Goal: Task Accomplishment & Management: Use online tool/utility

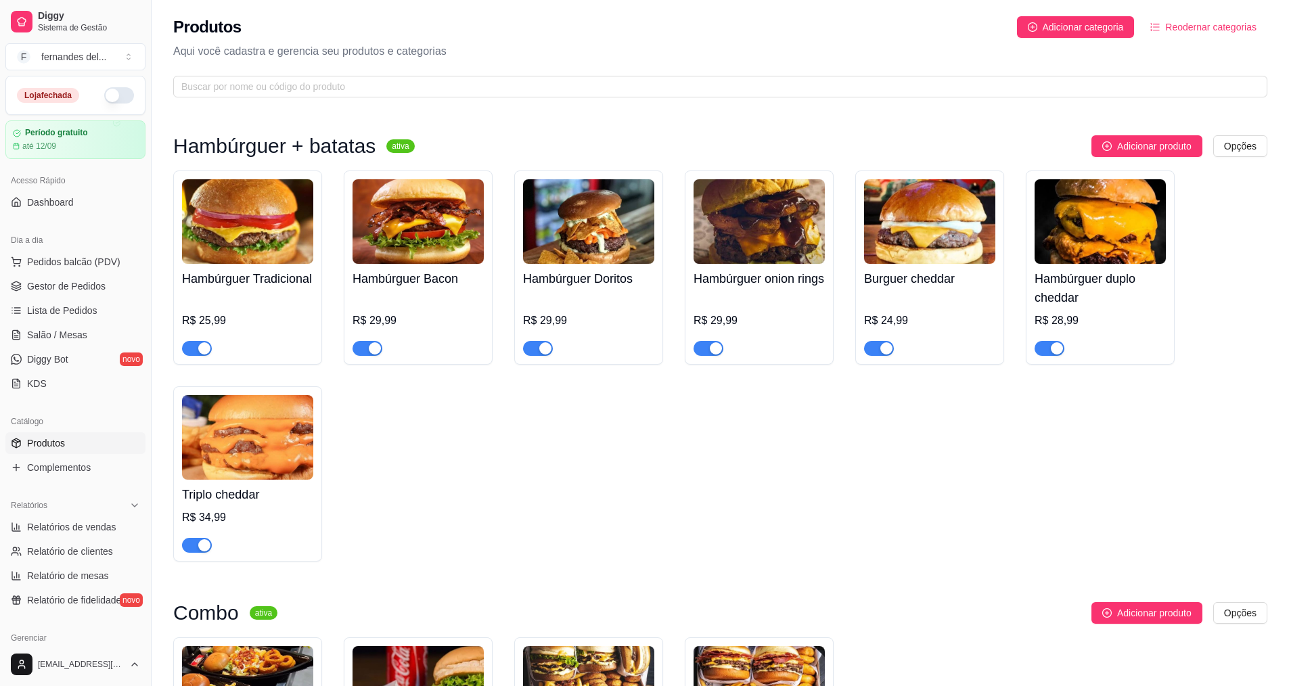
click at [438, 498] on div "Hambúrguer Tradicional R$ 25,99 Hambúrguer Bacon R$ 29,99 Hambúrguer Doritos R$…" at bounding box center [720, 366] width 1094 height 391
click at [1250, 148] on html "Diggy Sistema de Gestão F fernandes del ... Loja fechada Período gratuito até 1…" at bounding box center [644, 343] width 1289 height 686
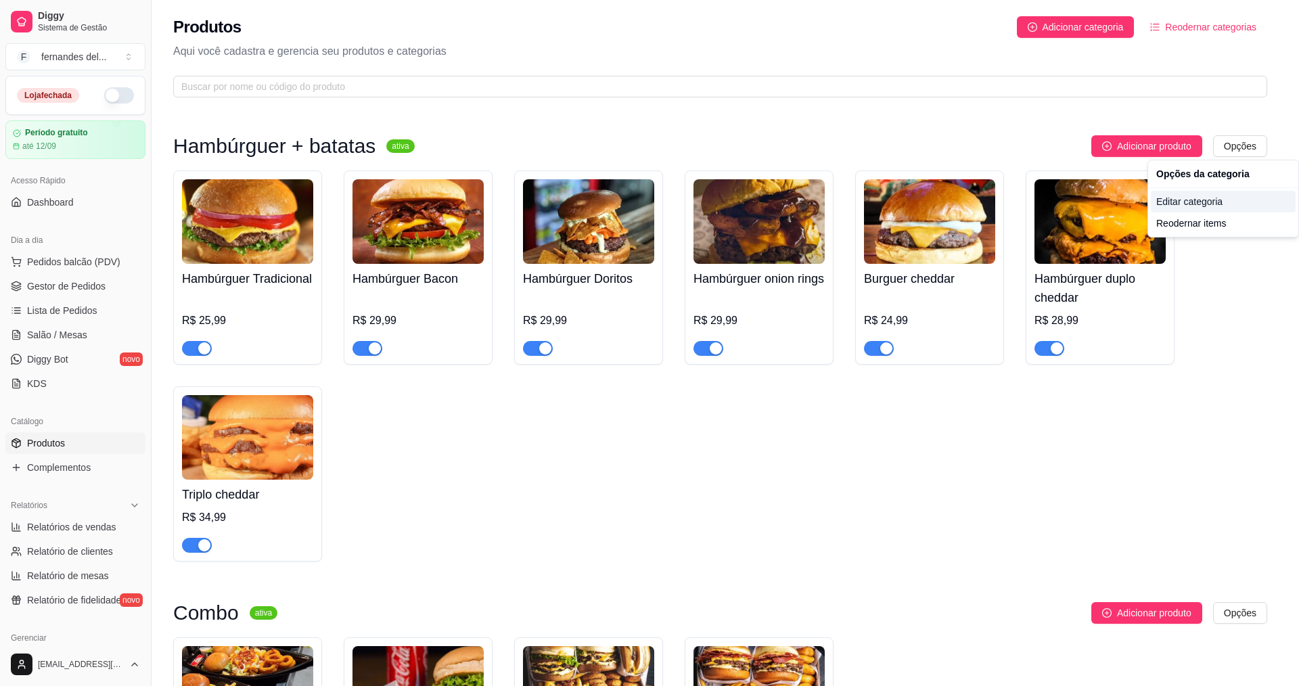
click at [1217, 206] on div "Editar categoria" at bounding box center [1223, 202] width 145 height 22
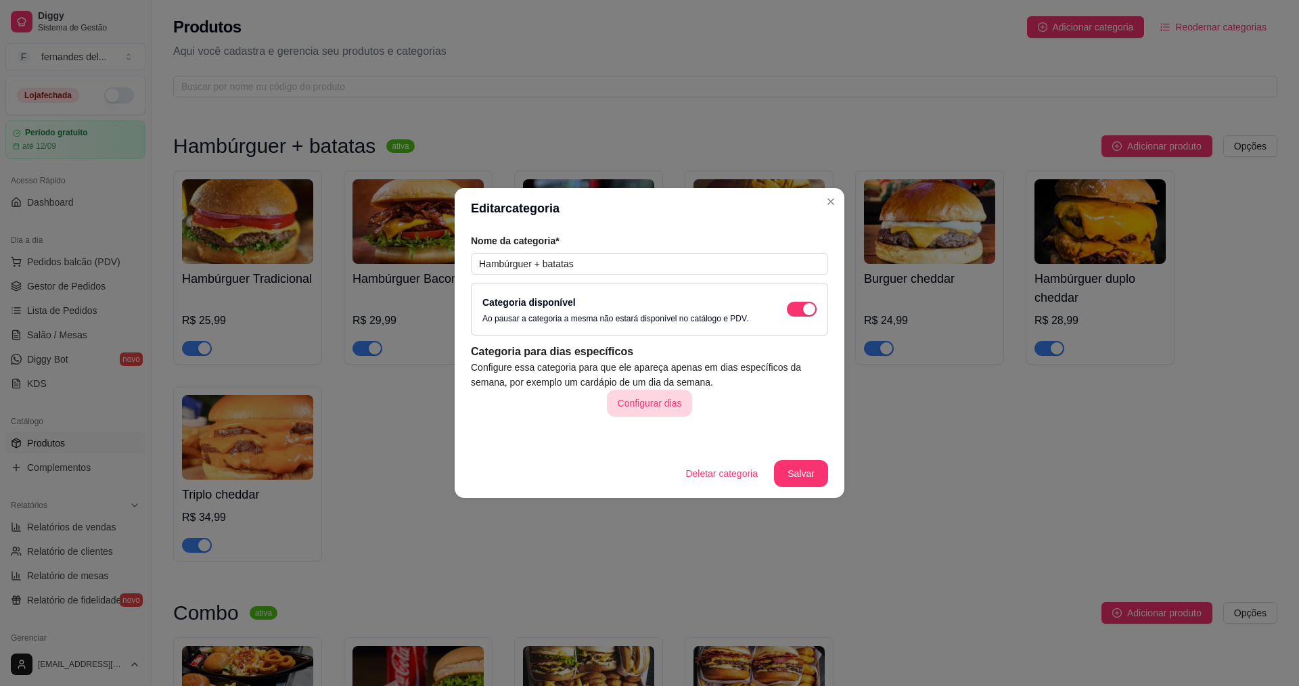
click at [660, 401] on button "Configurar dias" at bounding box center [650, 403] width 86 height 27
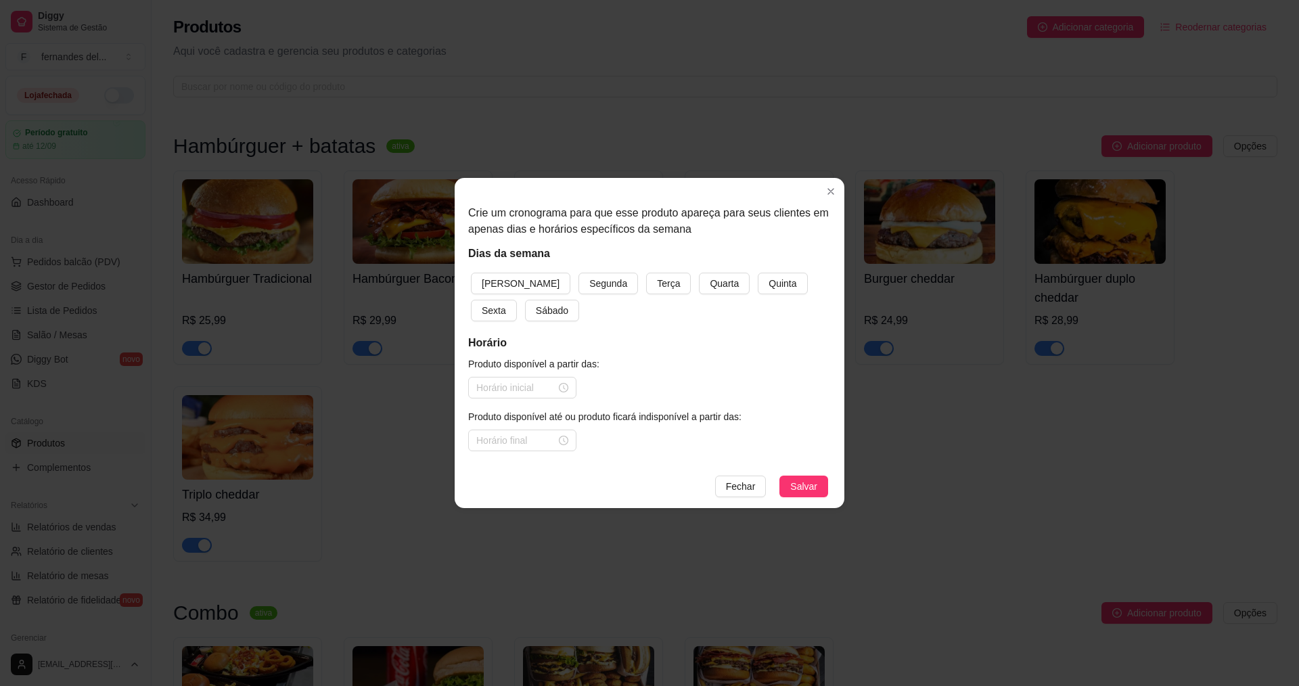
click at [744, 369] on article "Produto disponível a partir das:" at bounding box center [649, 364] width 363 height 15
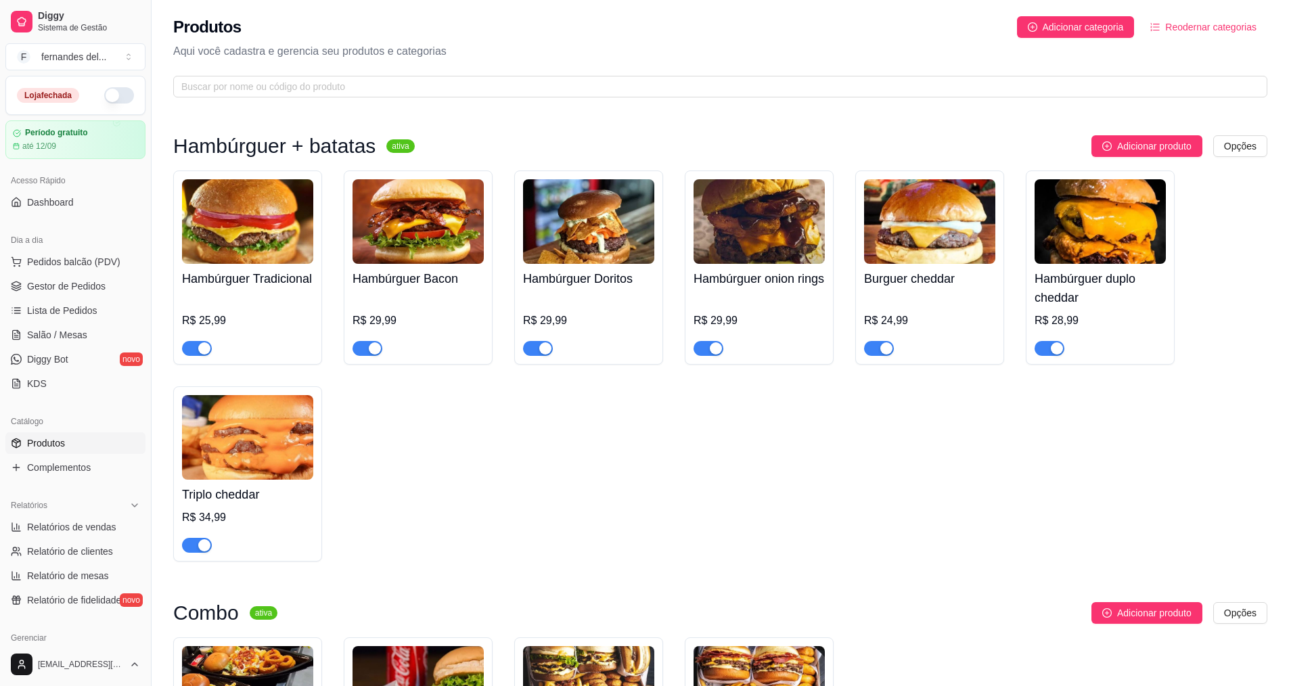
click at [256, 315] on div "R$ 25,99" at bounding box center [247, 321] width 131 height 16
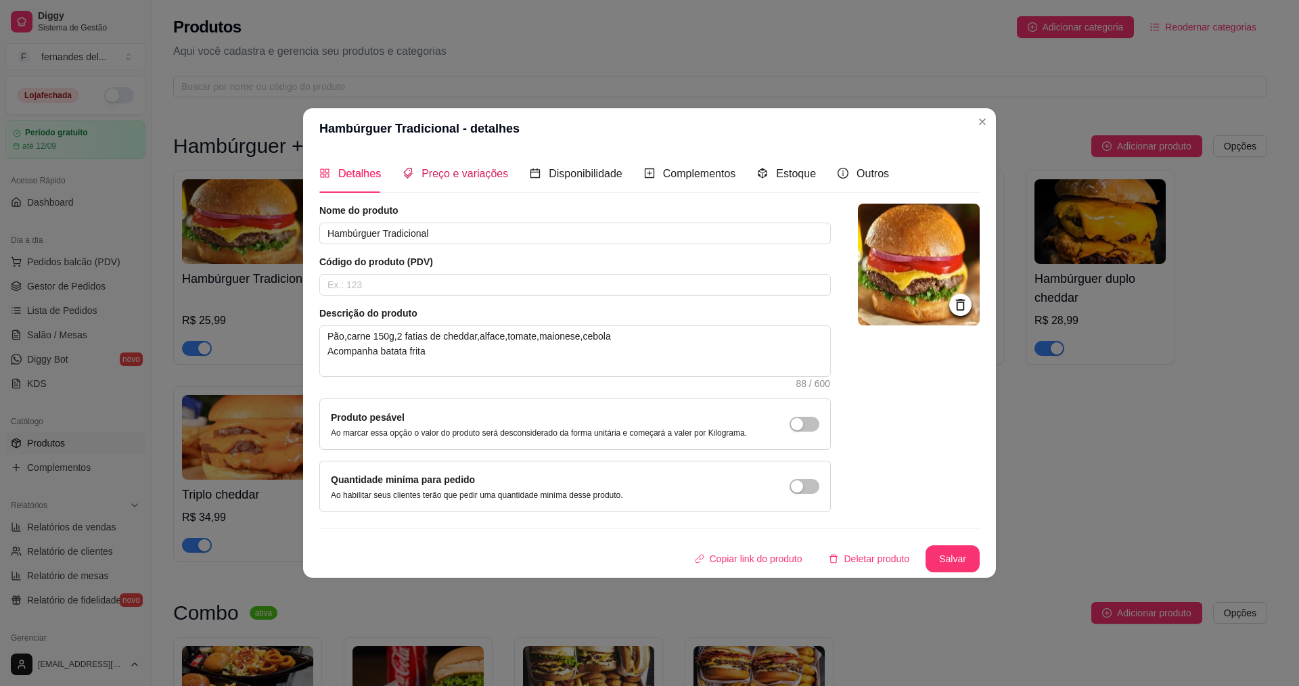
click at [464, 168] on span "Preço e variações" at bounding box center [465, 174] width 87 height 12
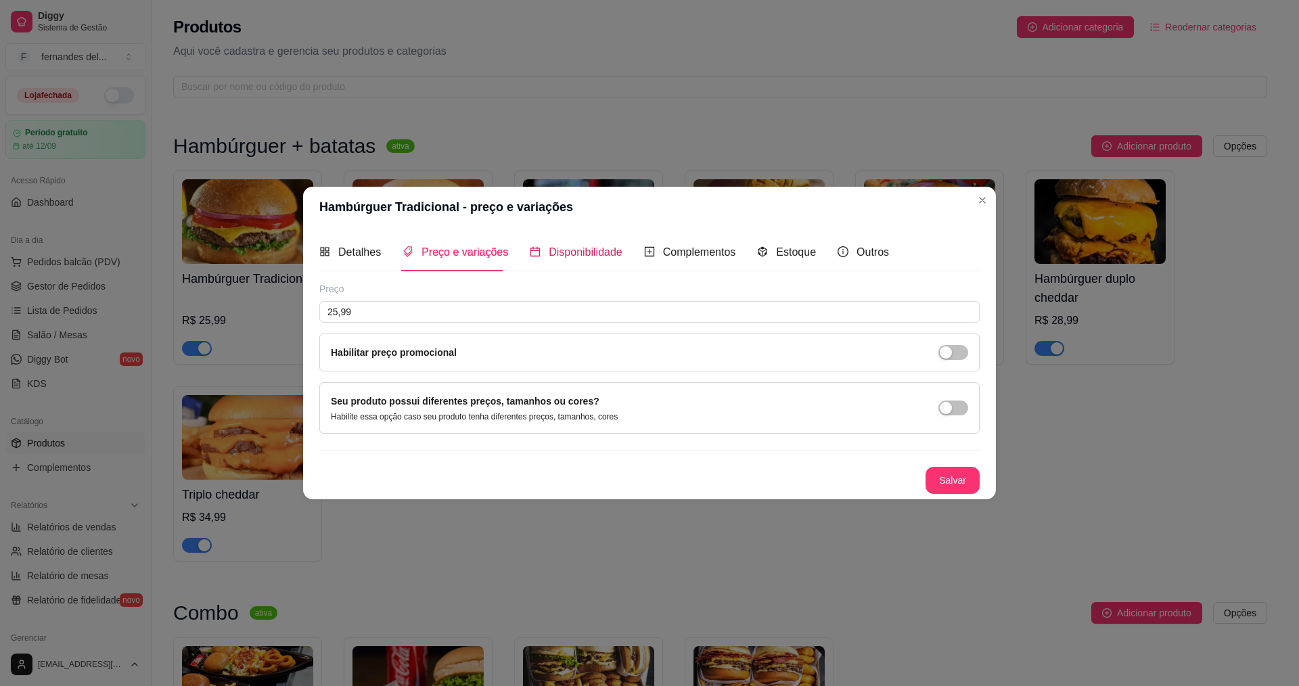
click at [562, 252] on span "Disponibilidade" at bounding box center [586, 252] width 74 height 12
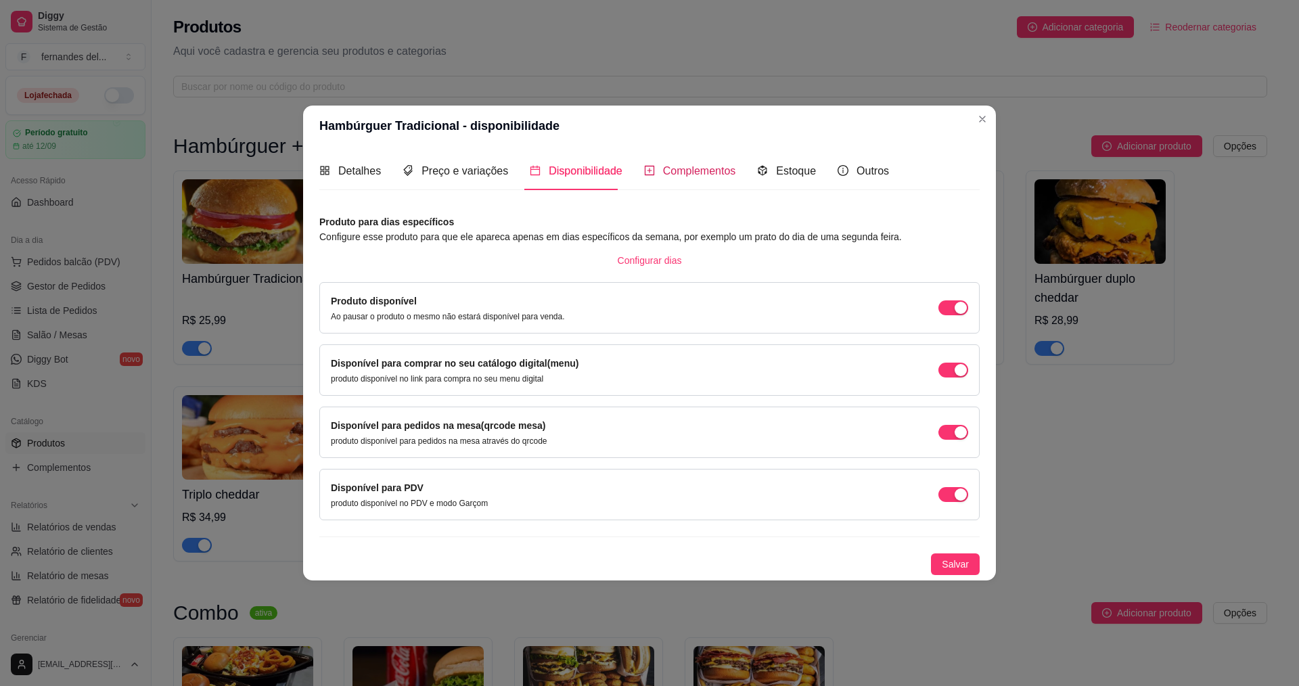
click at [694, 175] on span "Complementos" at bounding box center [699, 171] width 73 height 12
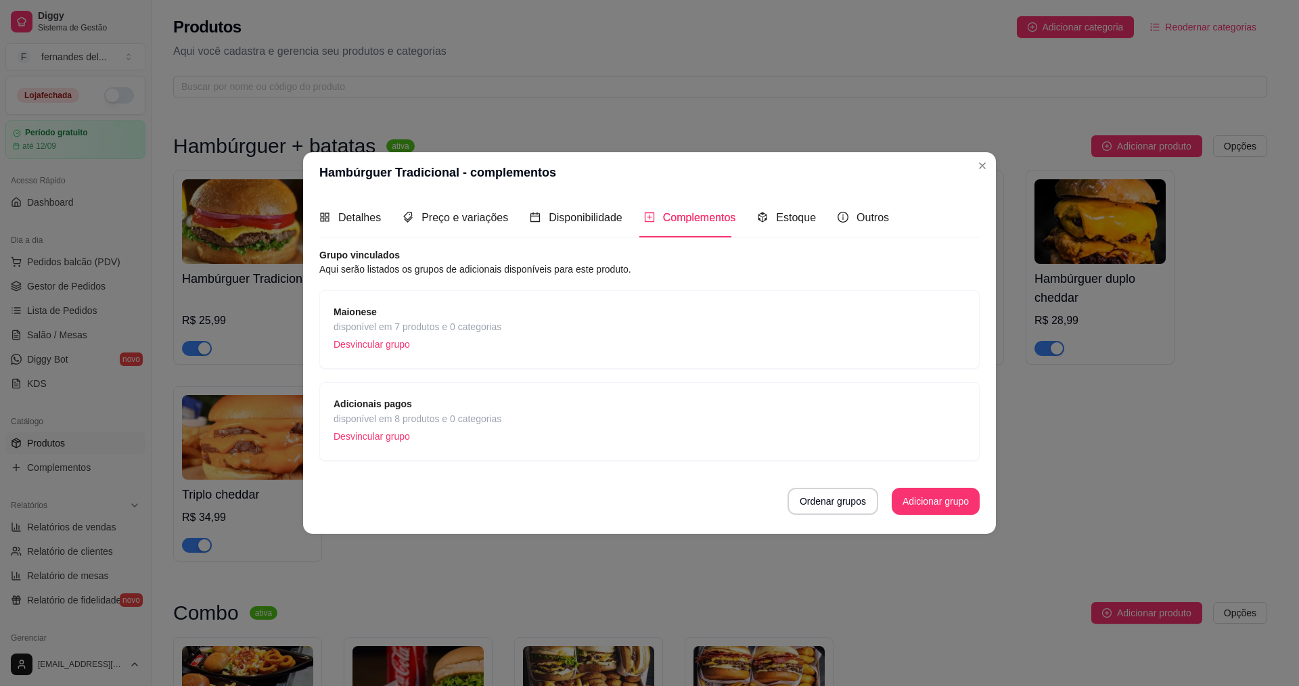
click at [489, 319] on span "disponível em 7 produtos e 0 categorias" at bounding box center [418, 326] width 168 height 15
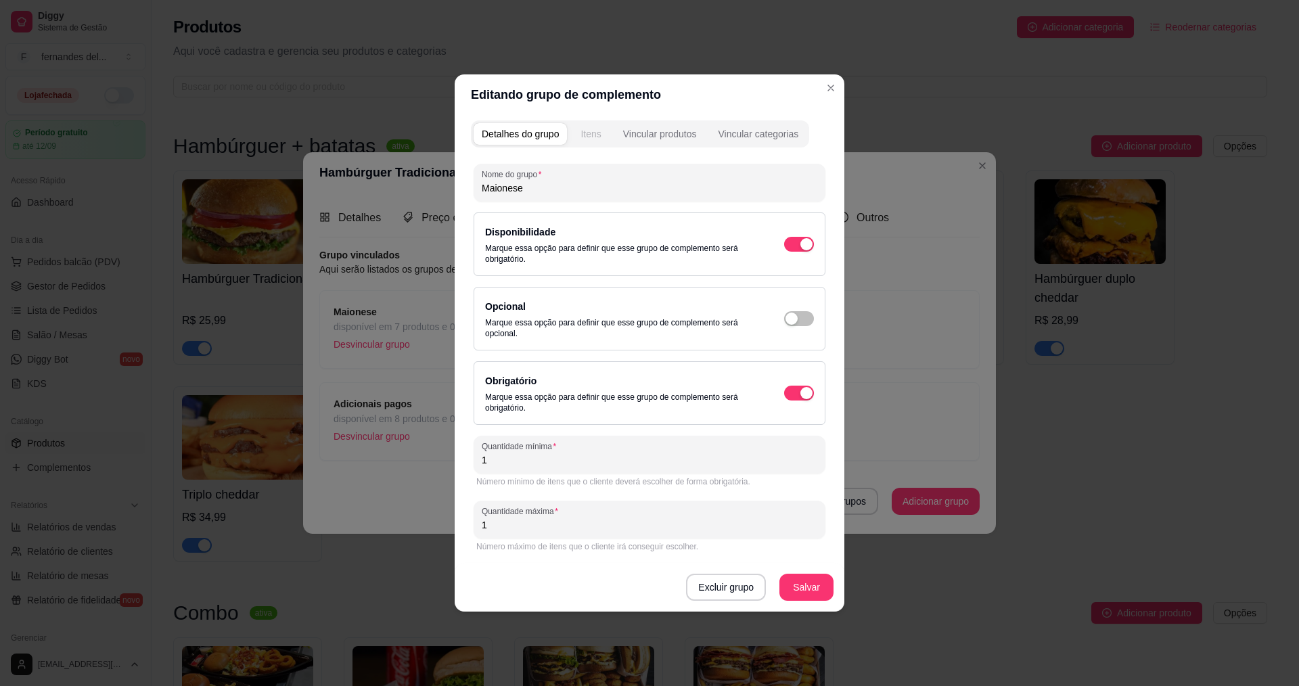
click at [602, 135] on button "Itens" at bounding box center [590, 134] width 37 height 22
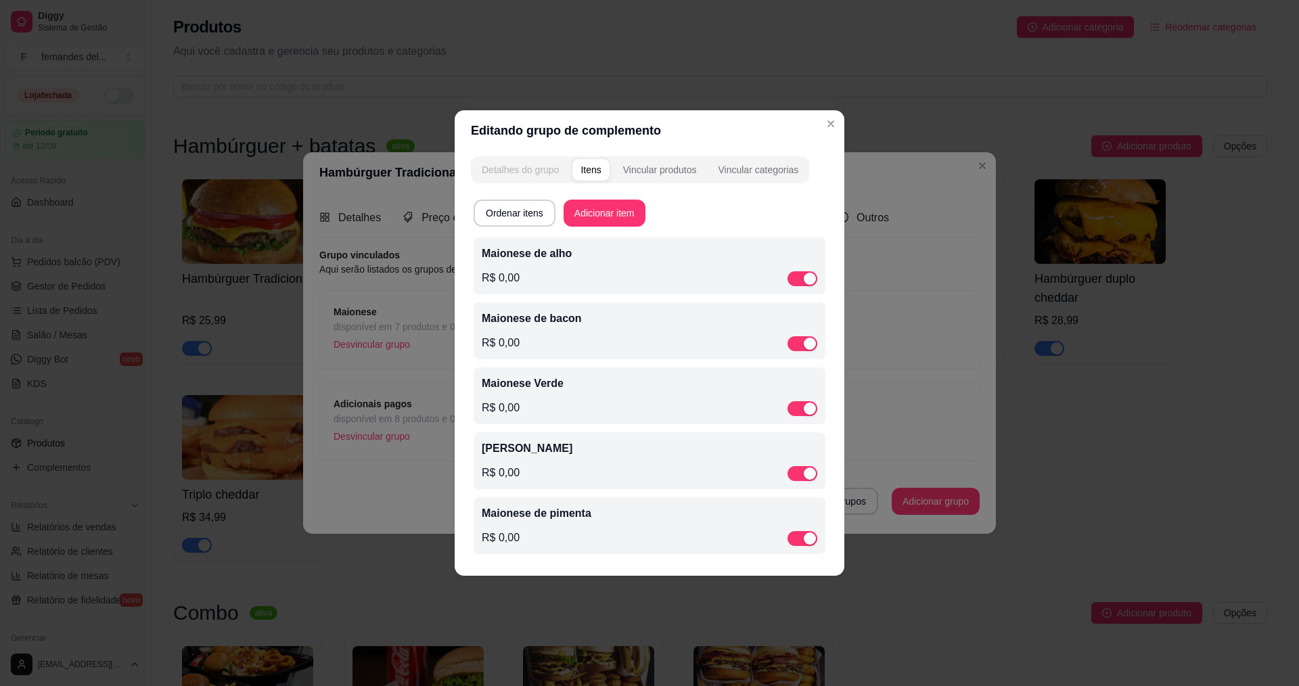
click at [530, 174] on div "Detalhes do grupo" at bounding box center [520, 170] width 77 height 14
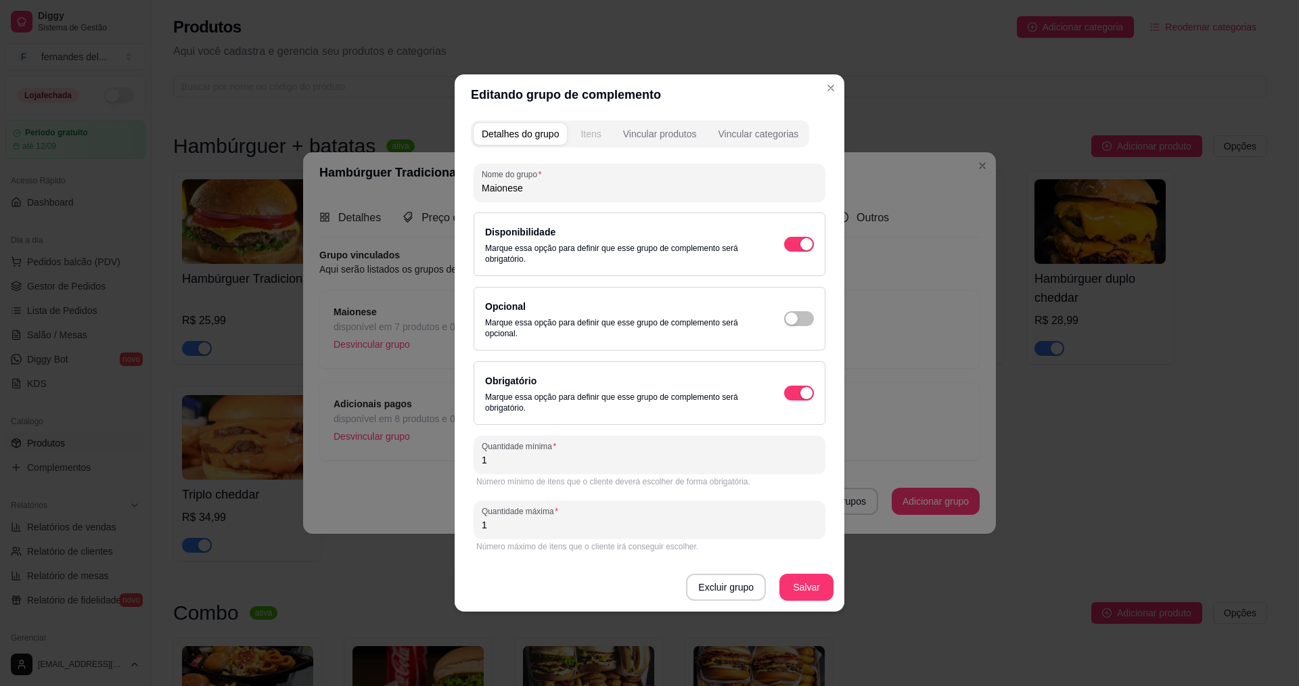
click at [595, 134] on div "Itens" at bounding box center [591, 134] width 20 height 14
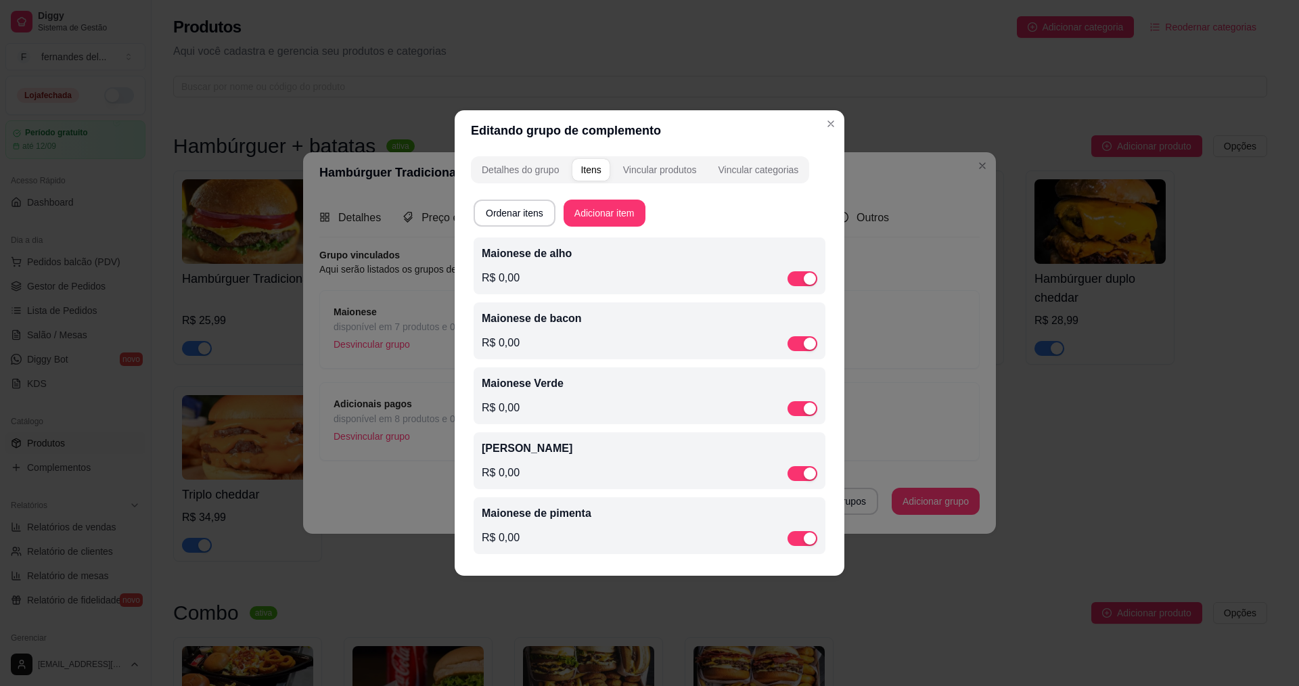
click at [685, 210] on div "Ordenar itens Adicionar item" at bounding box center [650, 213] width 352 height 27
click at [656, 168] on div "Vincular produtos" at bounding box center [660, 170] width 74 height 14
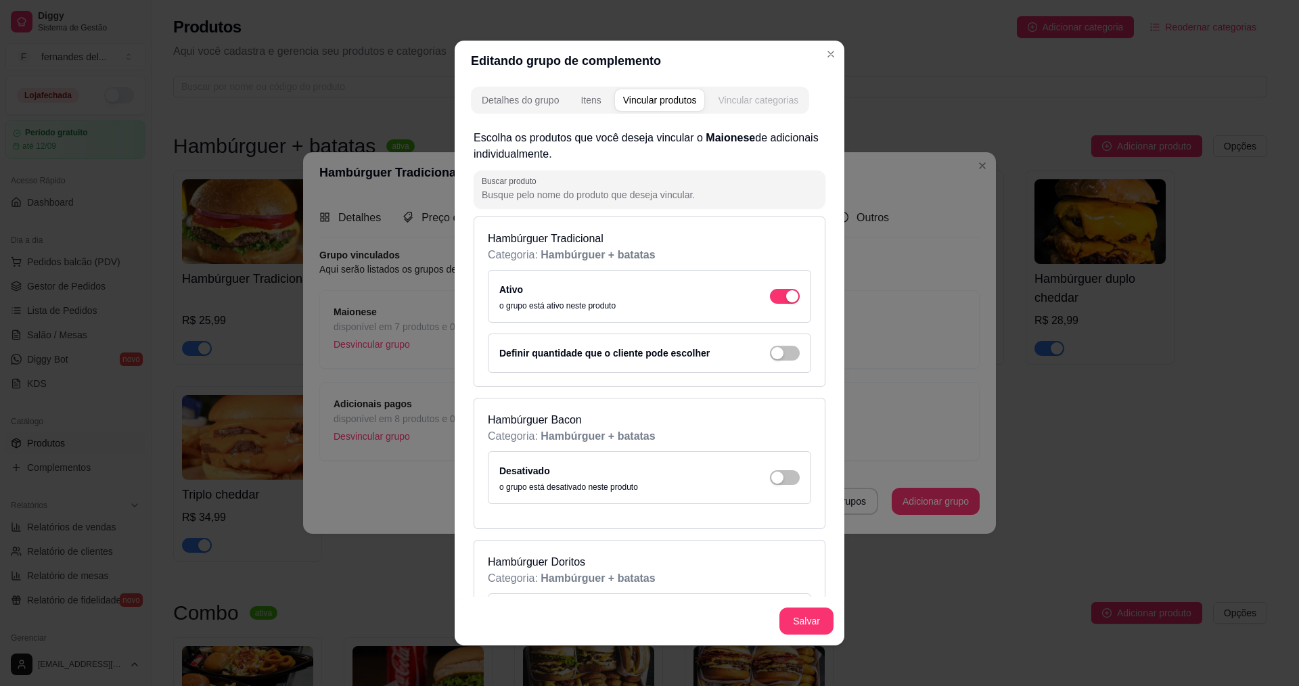
click at [769, 99] on div "Vincular categorias" at bounding box center [758, 100] width 81 height 14
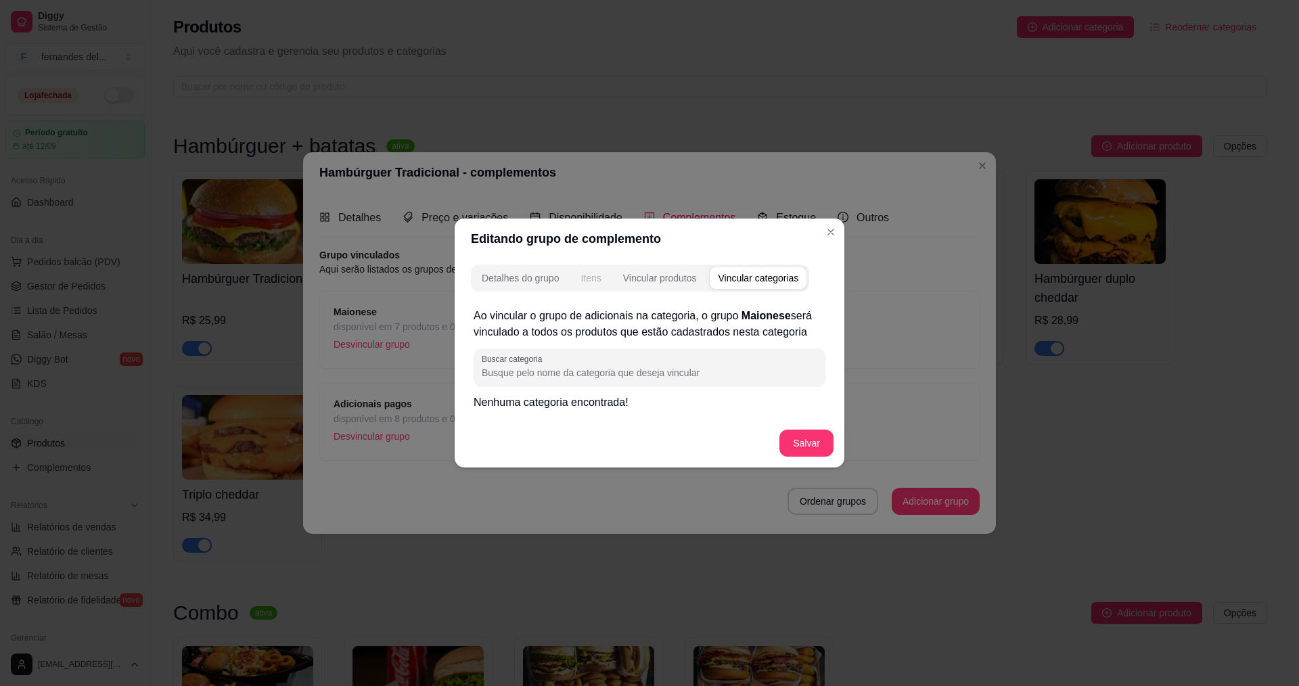
click at [602, 281] on button "Itens" at bounding box center [590, 278] width 37 height 22
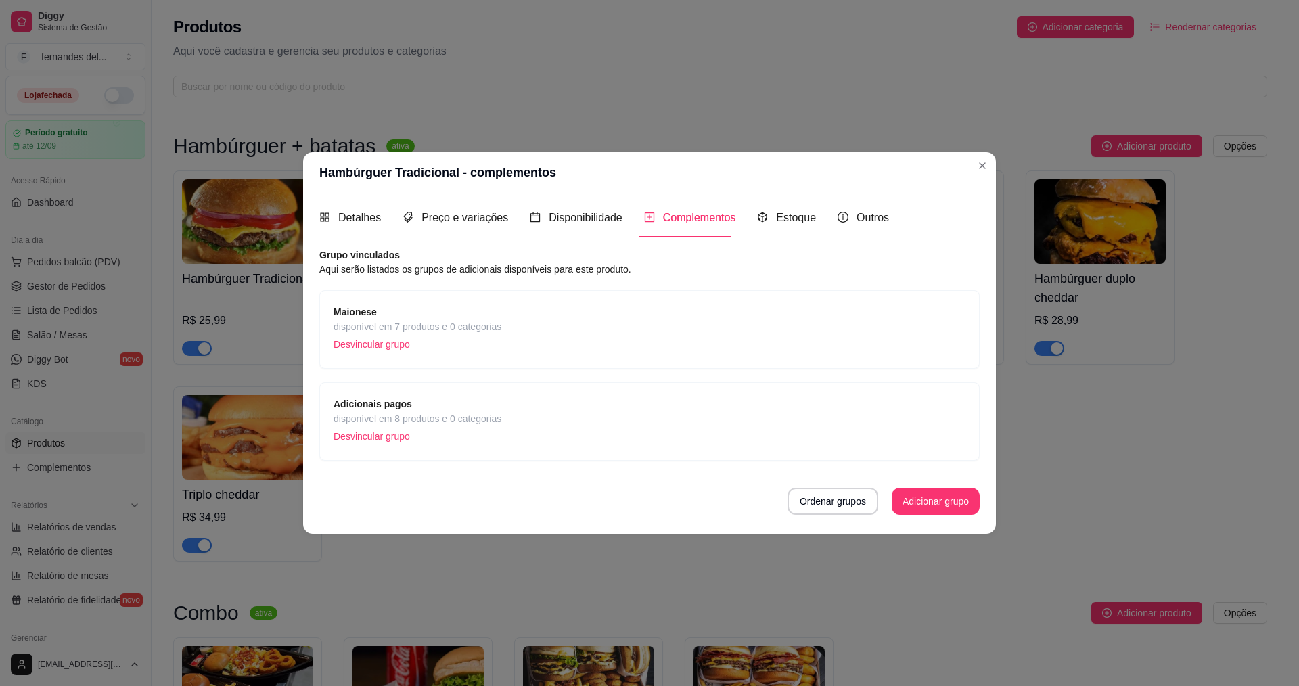
click at [494, 411] on span "disponível em 8 produtos e 0 categorias" at bounding box center [418, 418] width 168 height 15
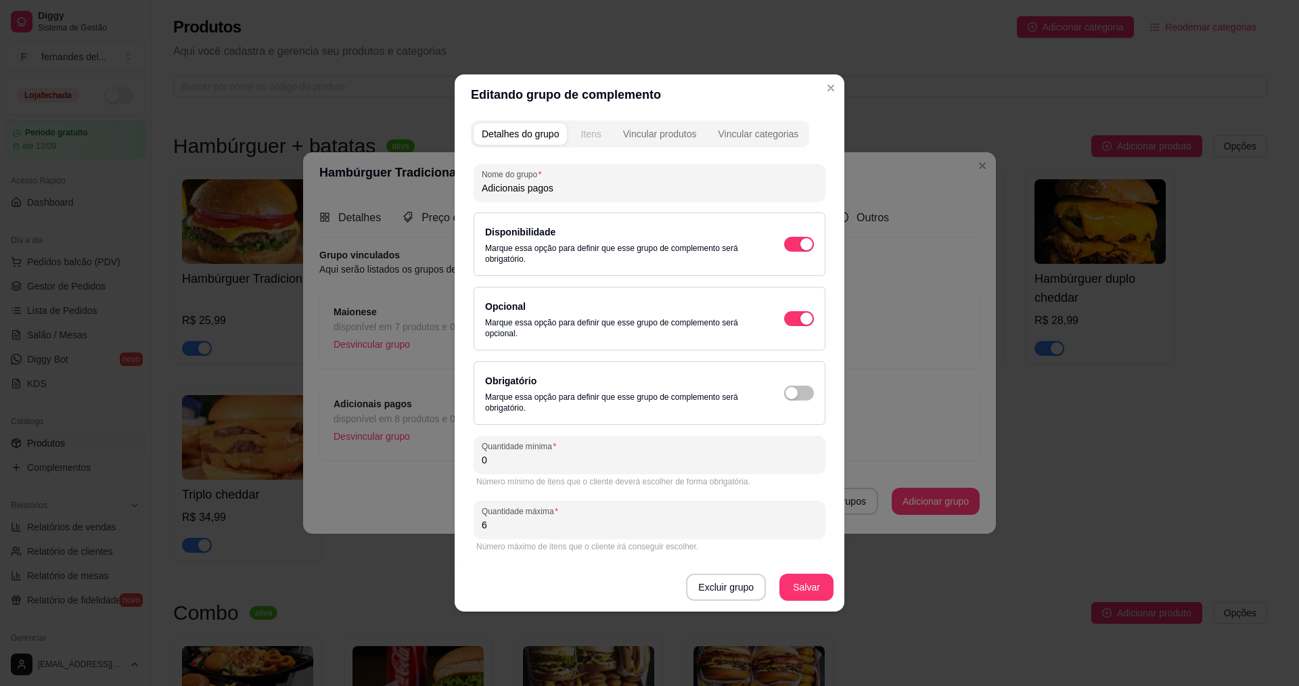
click at [600, 134] on div "Itens" at bounding box center [591, 134] width 20 height 14
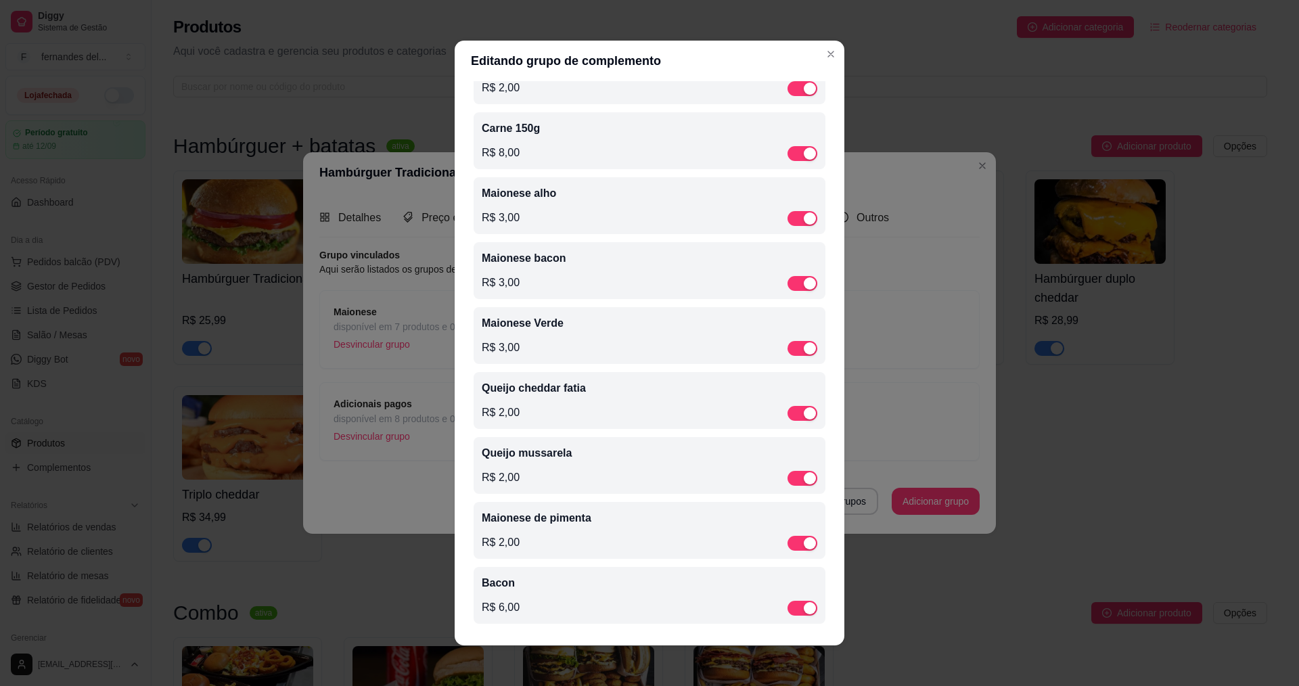
scroll to position [3, 0]
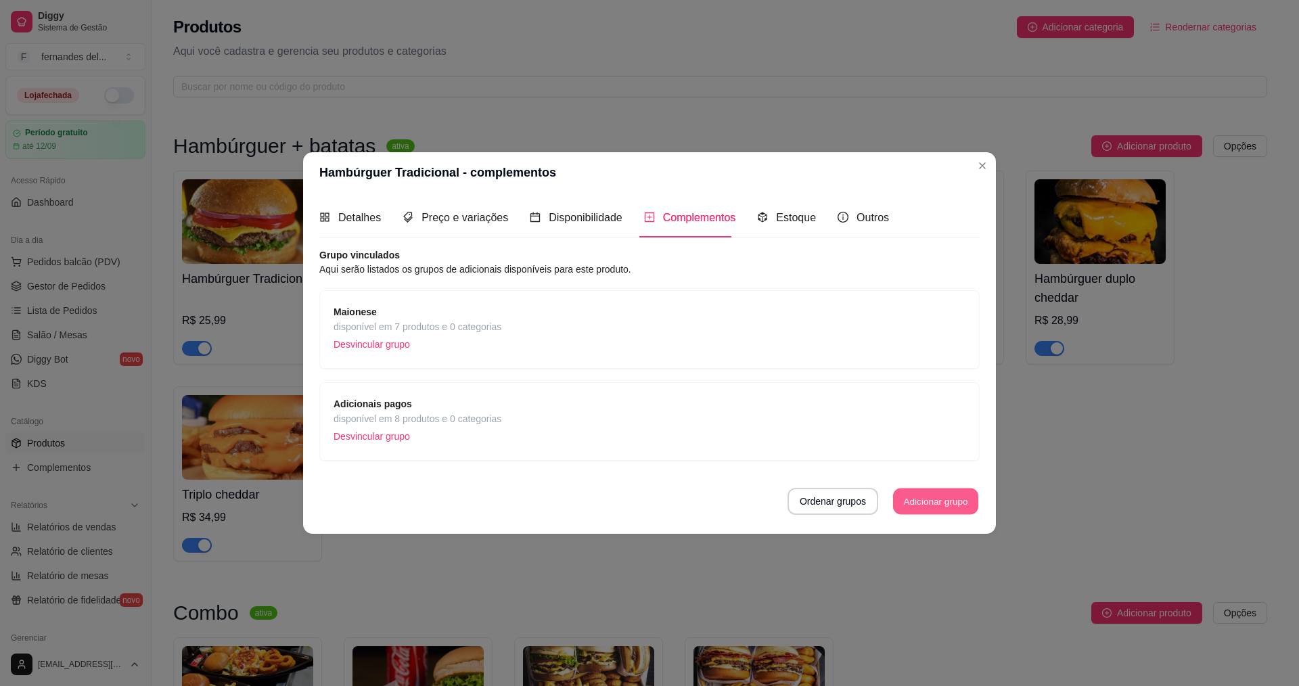
click at [926, 501] on button "Adicionar grupo" at bounding box center [935, 501] width 85 height 26
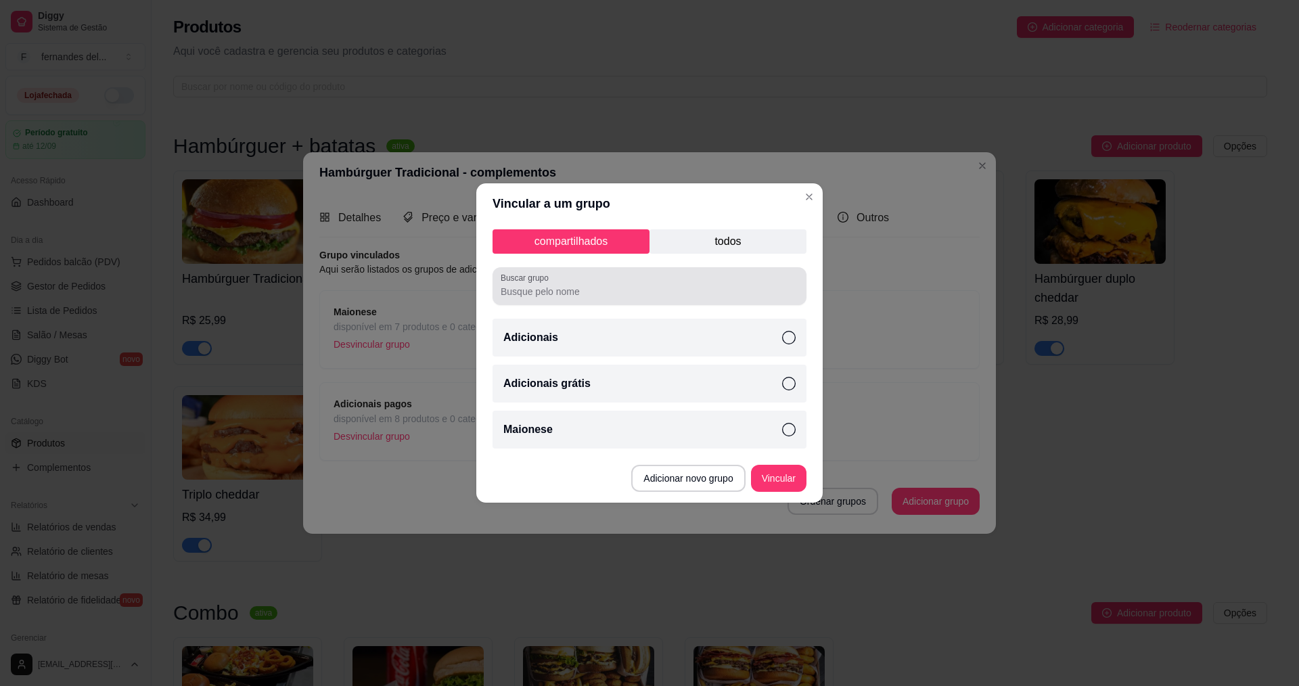
click at [616, 290] on input "Buscar grupo" at bounding box center [650, 292] width 298 height 14
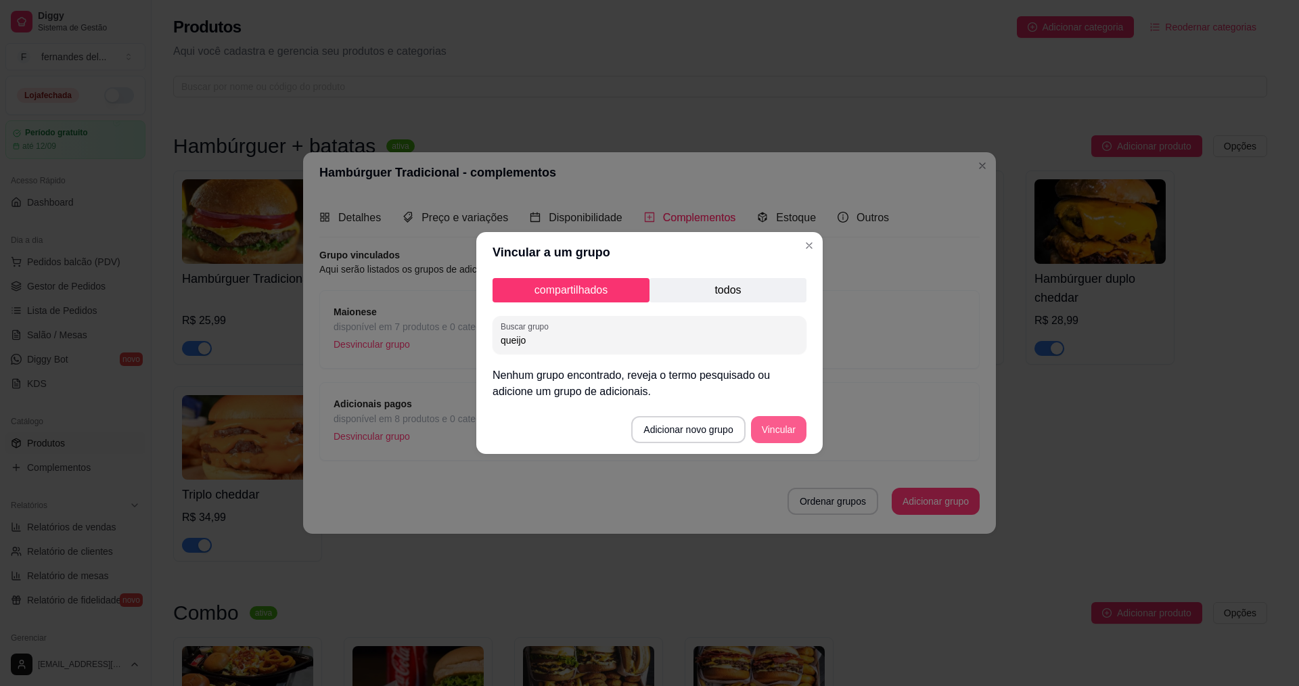
type input "queijo"
click at [771, 426] on button "Vincular" at bounding box center [778, 429] width 55 height 27
click at [744, 294] on p "todos" at bounding box center [728, 290] width 157 height 24
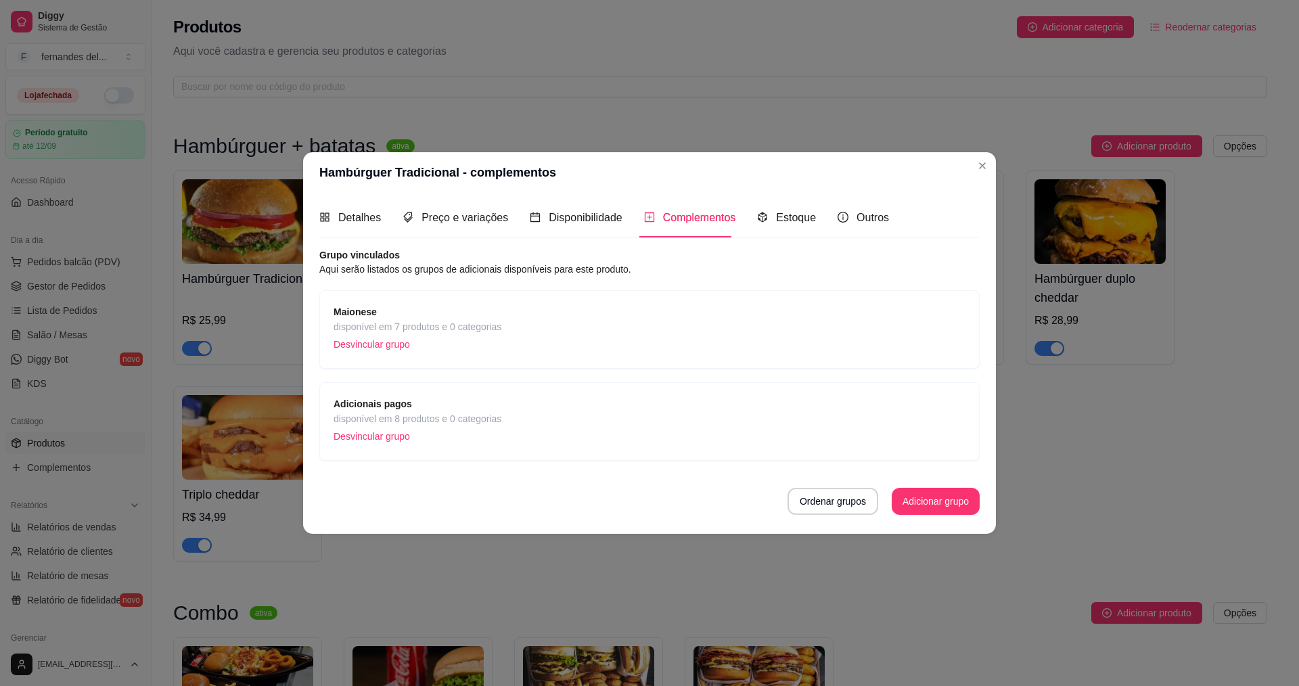
click at [699, 223] on span "Complementos" at bounding box center [699, 218] width 73 height 12
click at [425, 415] on span "disponível em 8 produtos e 0 categorias" at bounding box center [418, 418] width 168 height 15
click at [430, 402] on span "Adicionais pagos" at bounding box center [418, 404] width 168 height 15
click at [673, 223] on span "Complementos" at bounding box center [699, 218] width 73 height 12
click at [407, 238] on div "Detalhes Preço e variações Disponibilidade Complementos Estoque Outros Nome do …" at bounding box center [649, 363] width 660 height 330
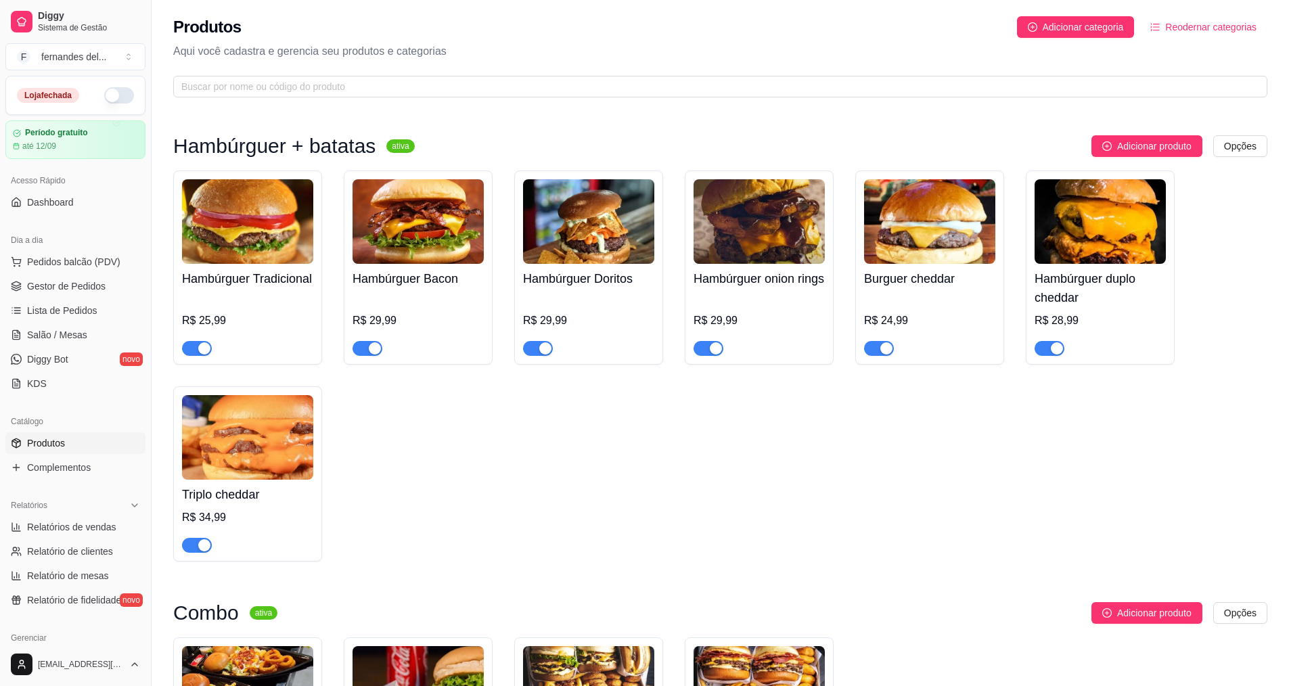
drag, startPoint x: 257, startPoint y: 243, endPoint x: 256, endPoint y: 288, distance: 45.3
click at [256, 288] on h4 "Hambúrguer Tradicional" at bounding box center [247, 278] width 131 height 19
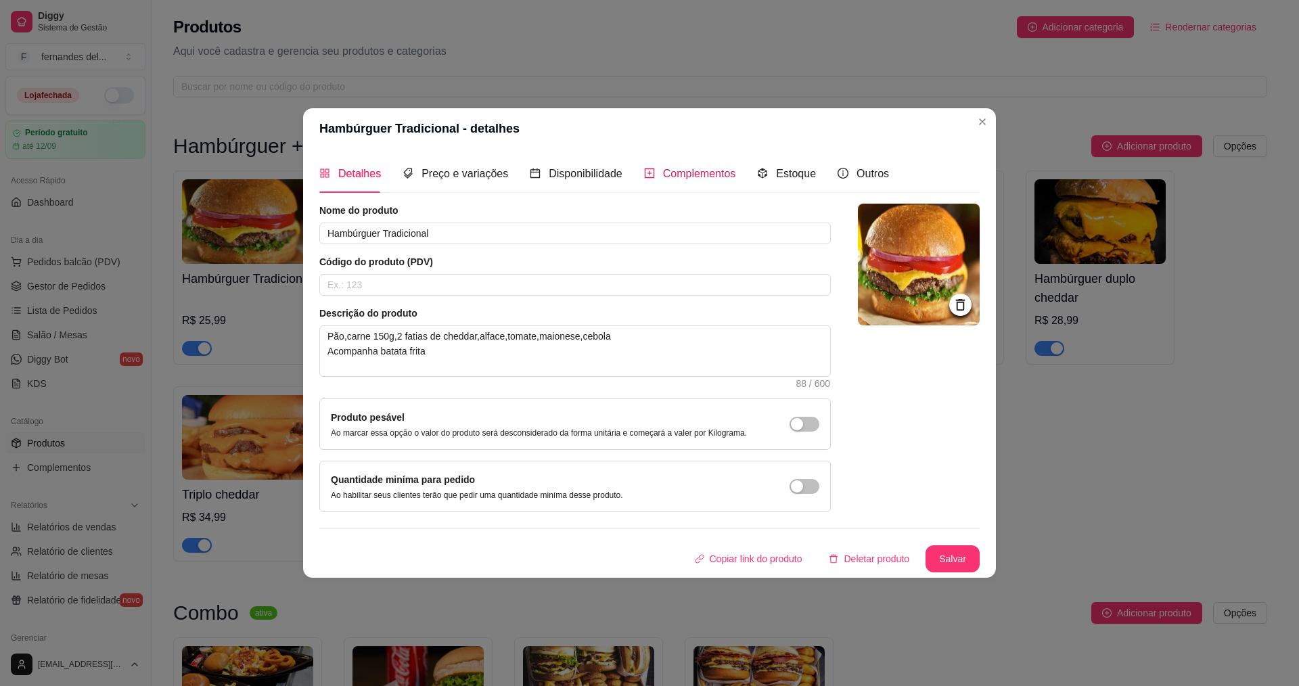
click at [667, 175] on span "Complementos" at bounding box center [699, 174] width 73 height 12
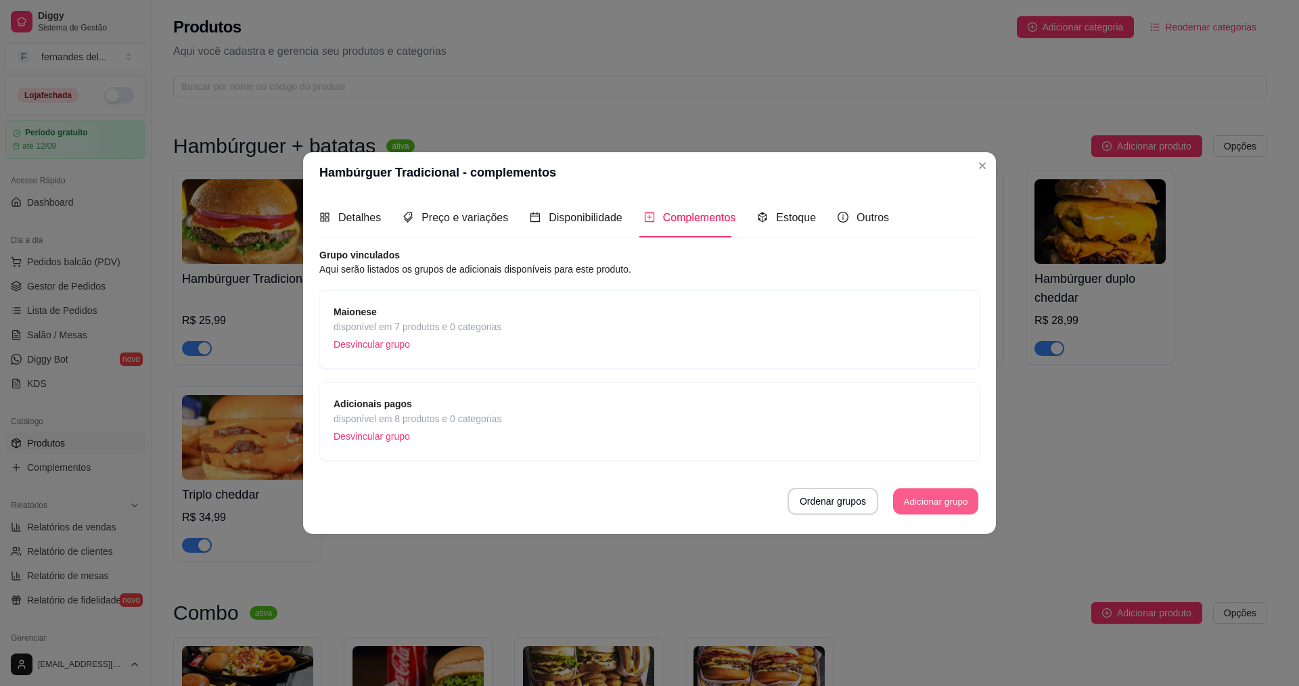
click at [937, 510] on button "Adicionar grupo" at bounding box center [935, 501] width 85 height 26
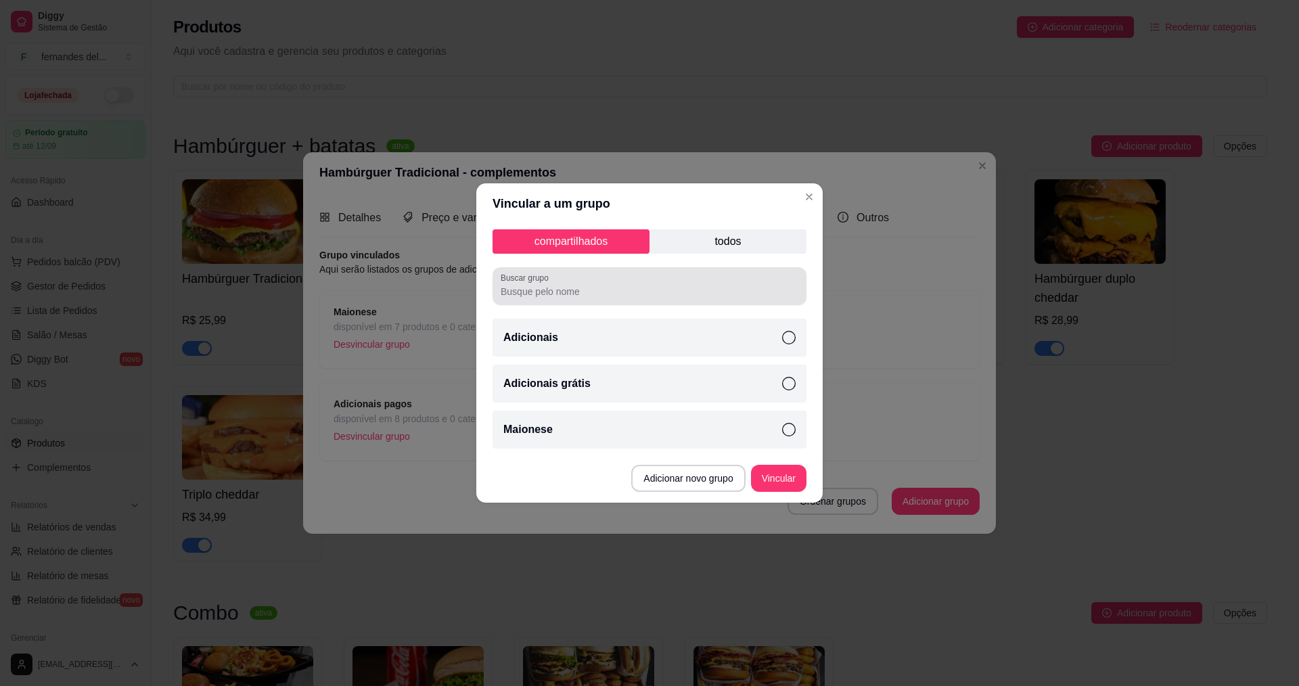
click at [518, 286] on input "Buscar grupo" at bounding box center [650, 292] width 298 height 14
click at [753, 242] on p "todos" at bounding box center [728, 241] width 157 height 24
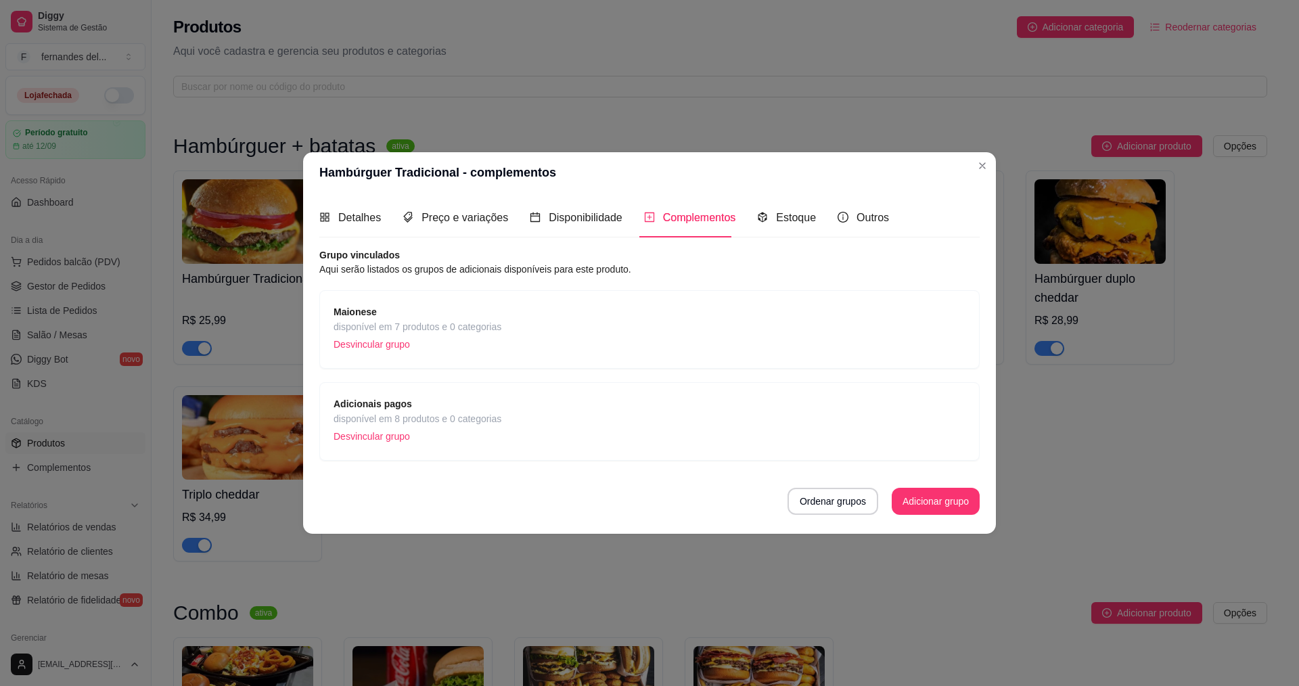
click at [681, 230] on div "Complementos" at bounding box center [690, 217] width 92 height 39
click at [687, 226] on div "Complementos" at bounding box center [690, 217] width 92 height 17
click at [926, 508] on button "Adicionar grupo" at bounding box center [936, 501] width 88 height 27
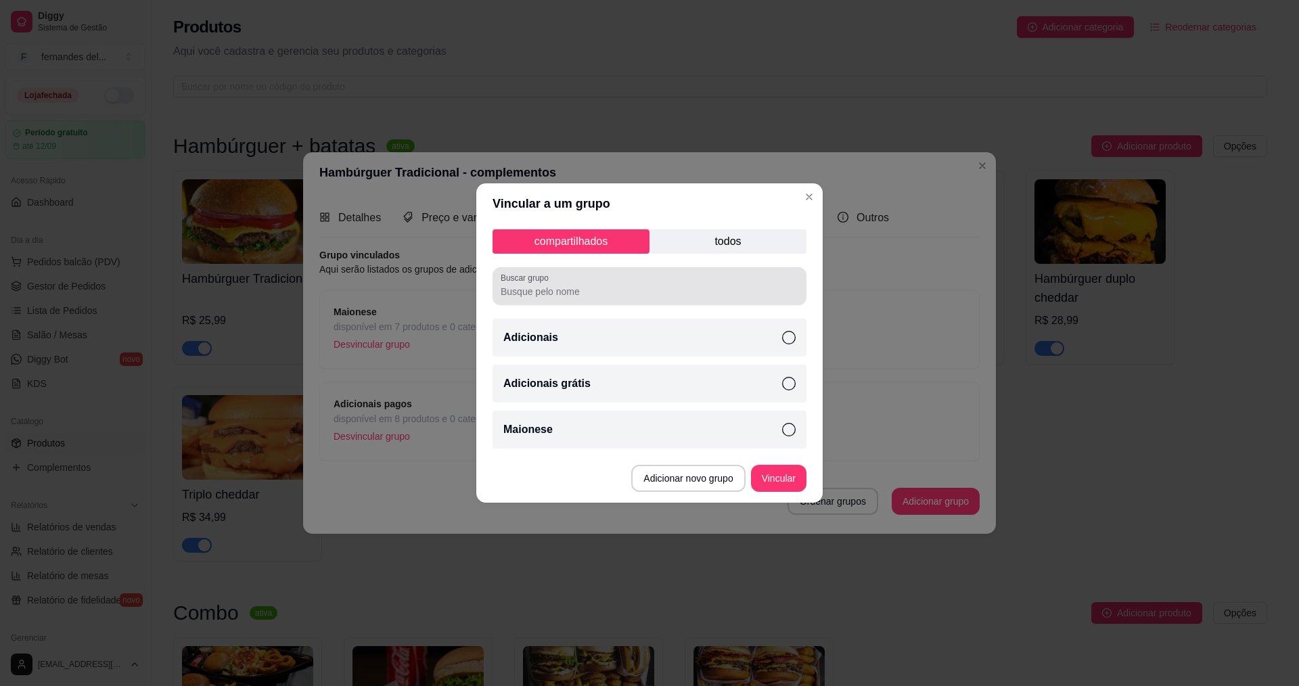
click at [589, 298] on div at bounding box center [650, 286] width 298 height 27
click at [695, 488] on button "Adicionar novo grupo" at bounding box center [688, 478] width 114 height 27
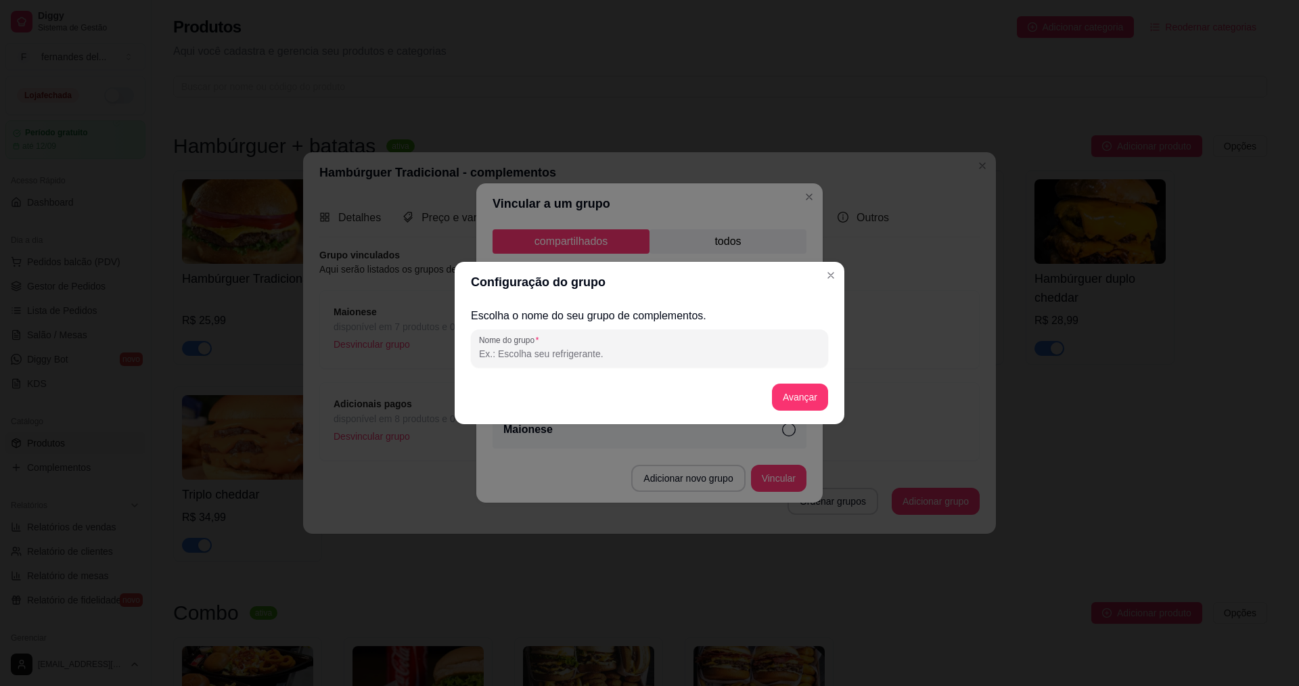
click at [537, 358] on input "Nome do grupo" at bounding box center [649, 354] width 341 height 14
type input "queijo"
click at [806, 394] on button "Avançar" at bounding box center [800, 397] width 56 height 27
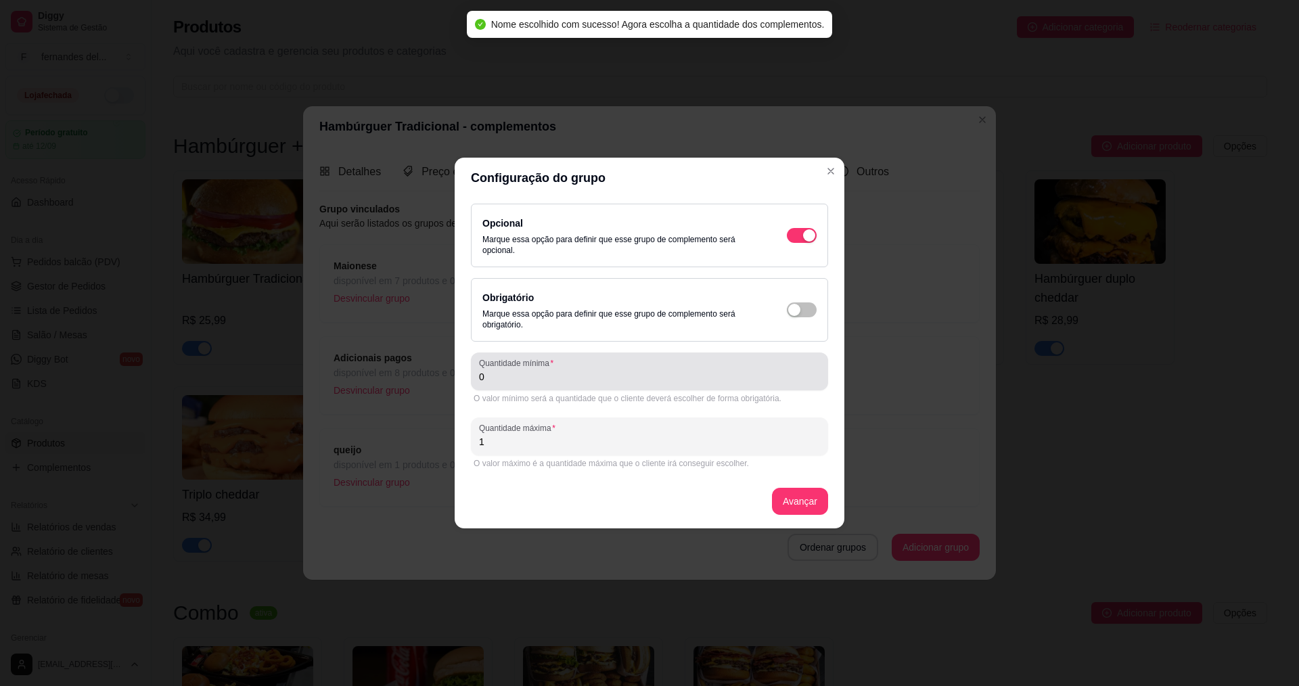
drag, startPoint x: 514, startPoint y: 376, endPoint x: 493, endPoint y: 381, distance: 21.7
click at [493, 381] on input "0" at bounding box center [649, 377] width 341 height 14
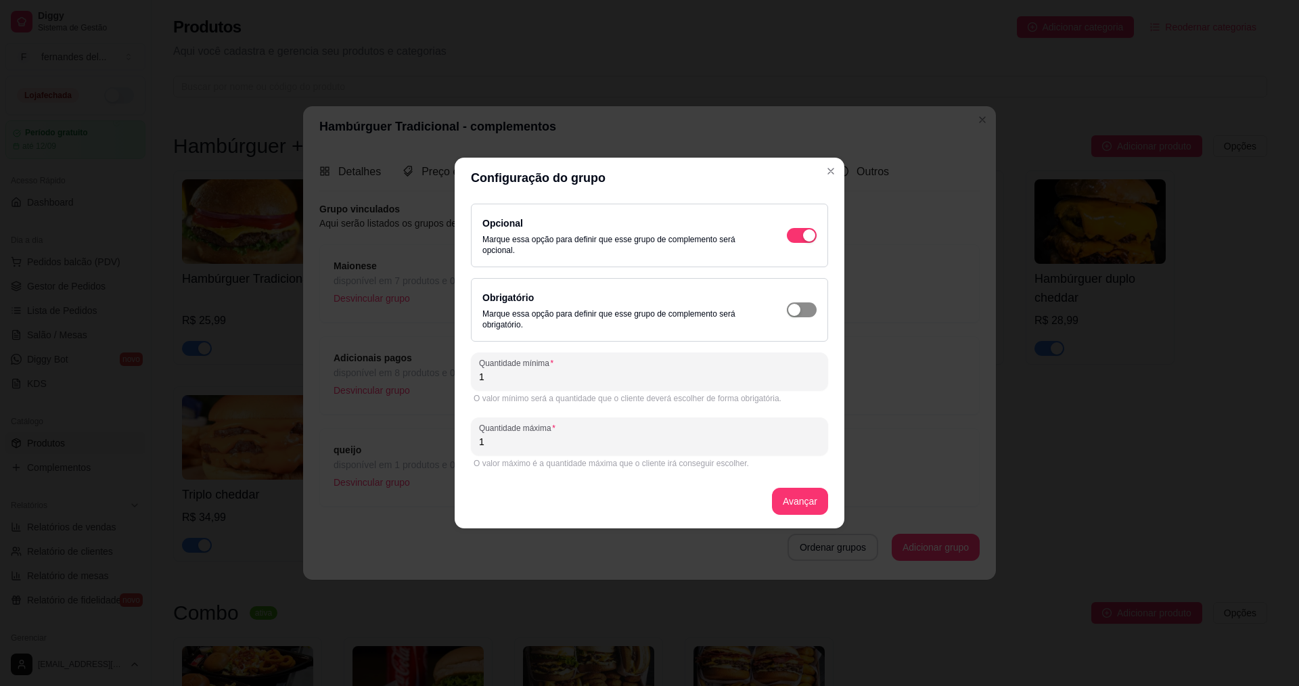
type input "1"
click at [806, 243] on span "button" at bounding box center [802, 235] width 30 height 15
click at [821, 510] on button "Avançar" at bounding box center [800, 501] width 56 height 27
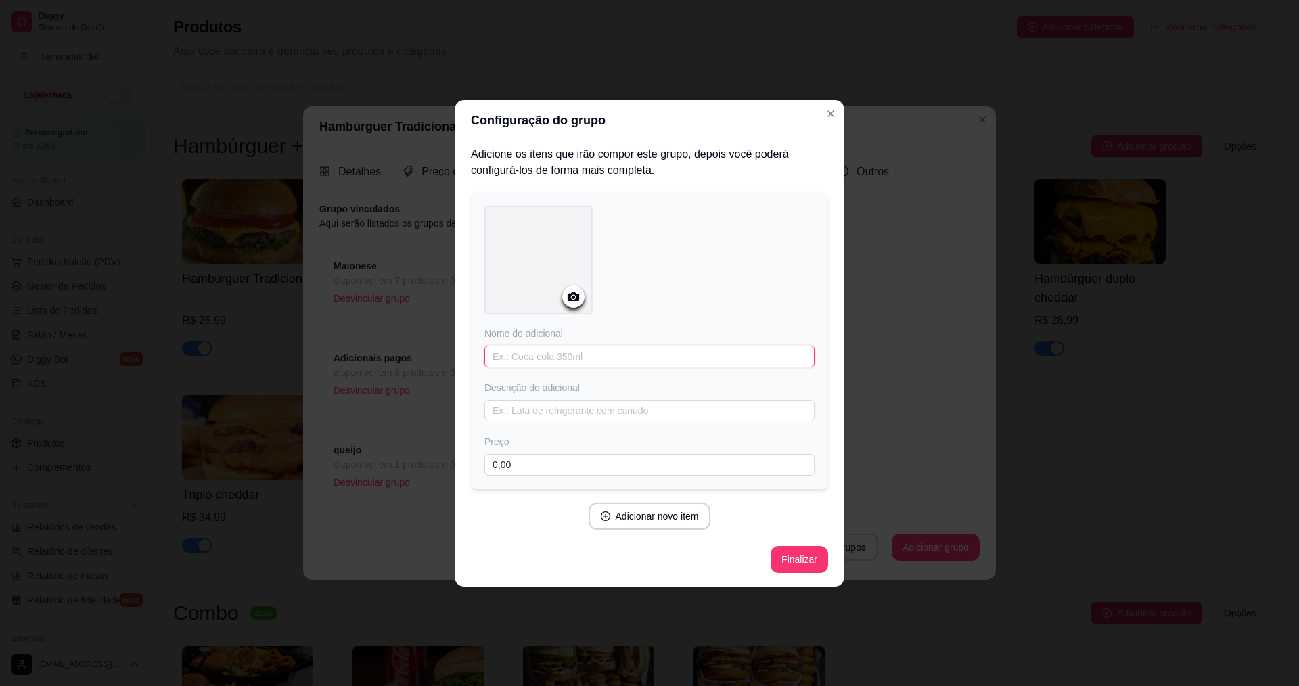
click at [572, 351] on input "text" at bounding box center [649, 357] width 330 height 22
type input "mussarela"
click at [573, 286] on div at bounding box center [573, 297] width 22 height 22
click at [573, 302] on icon at bounding box center [574, 297] width 16 height 16
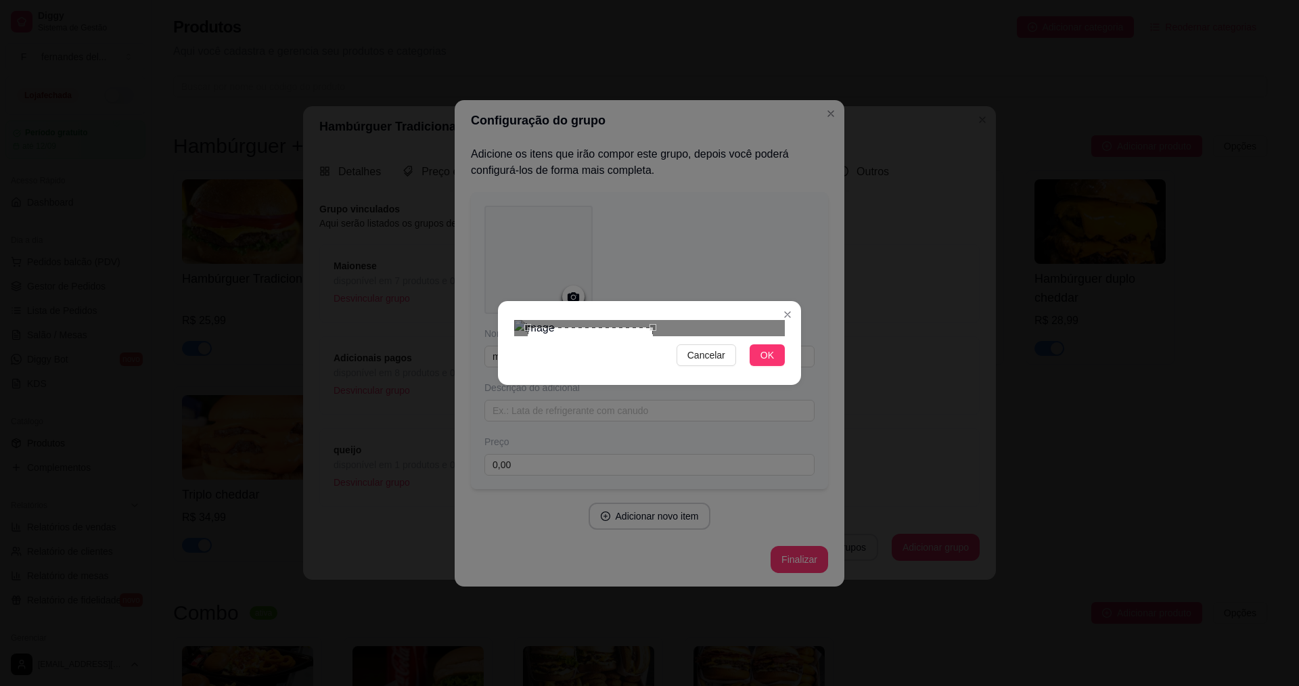
click at [656, 336] on div at bounding box center [649, 328] width 271 height 16
click at [768, 363] on span "OK" at bounding box center [768, 355] width 14 height 15
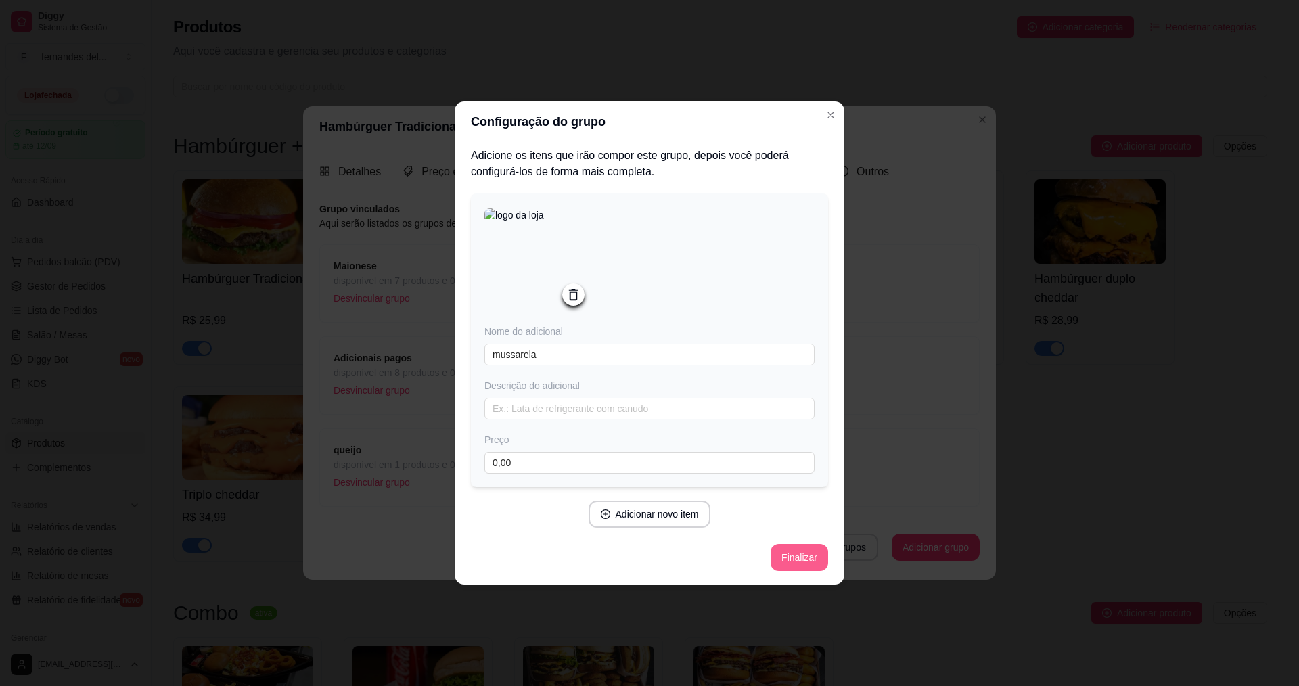
click at [794, 559] on button "Finalizar" at bounding box center [800, 557] width 58 height 27
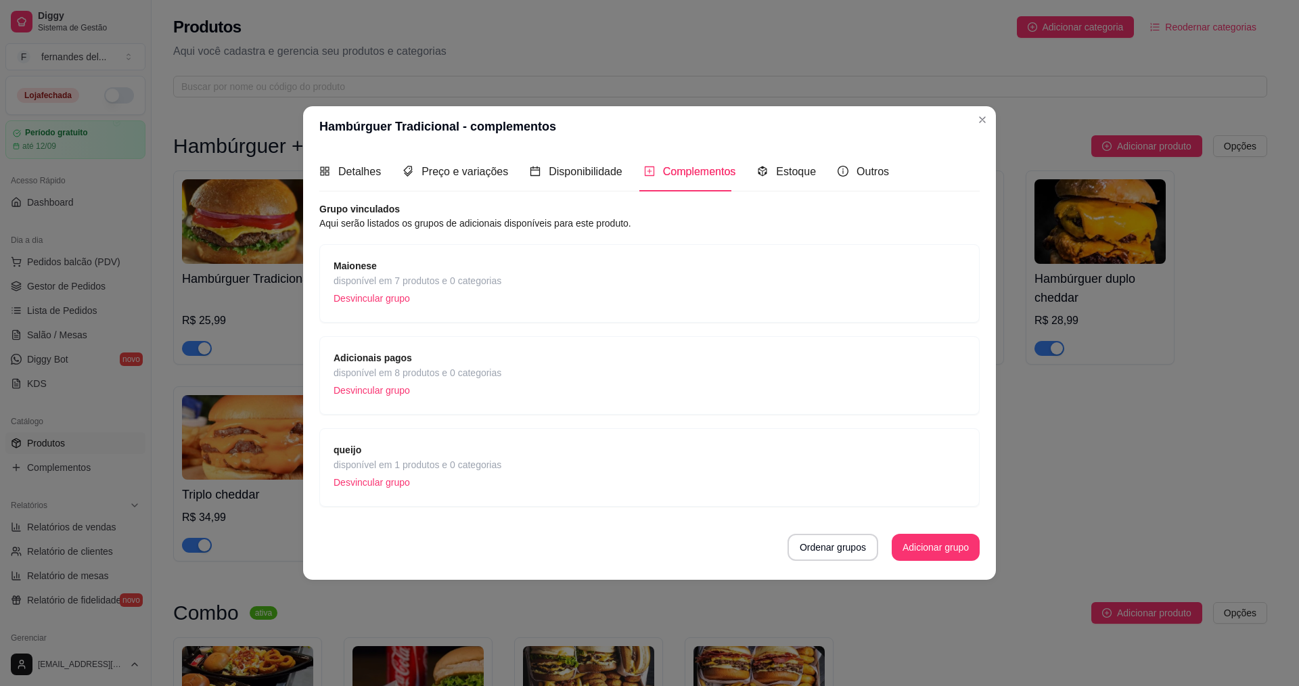
click at [472, 464] on span "disponível em 1 produtos e 0 categorias" at bounding box center [418, 464] width 168 height 15
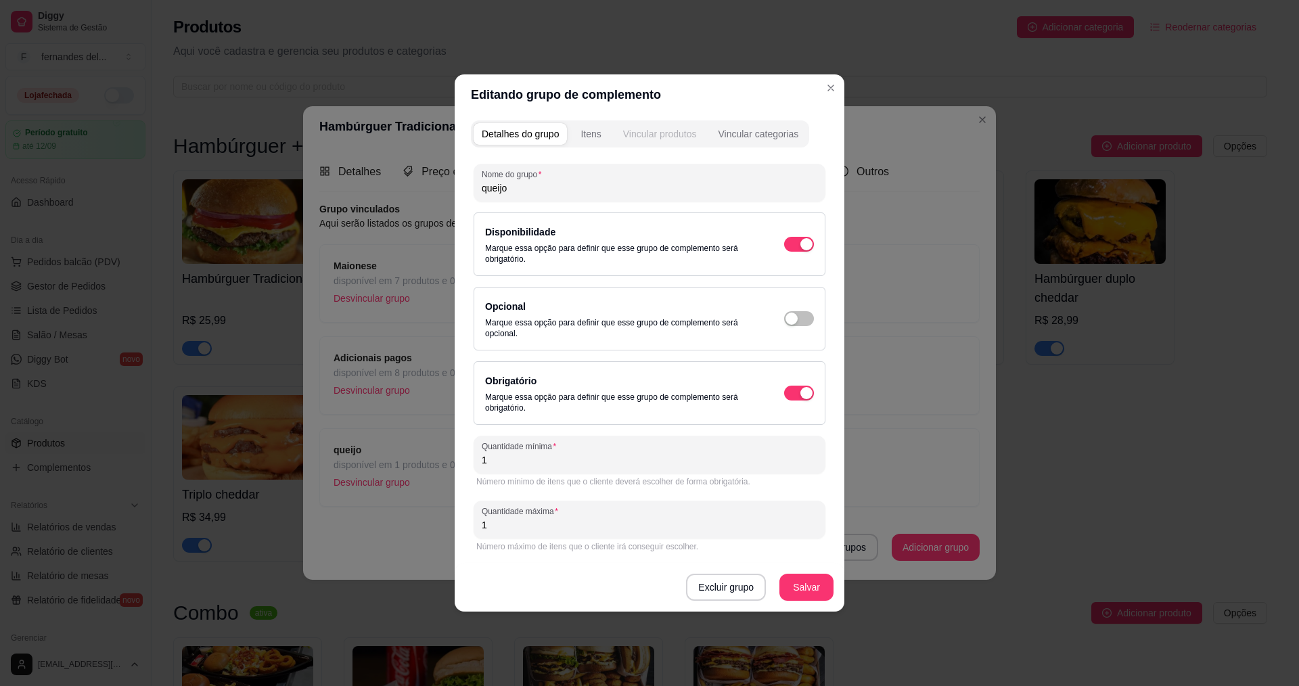
click at [673, 135] on div "Vincular produtos" at bounding box center [660, 134] width 74 height 14
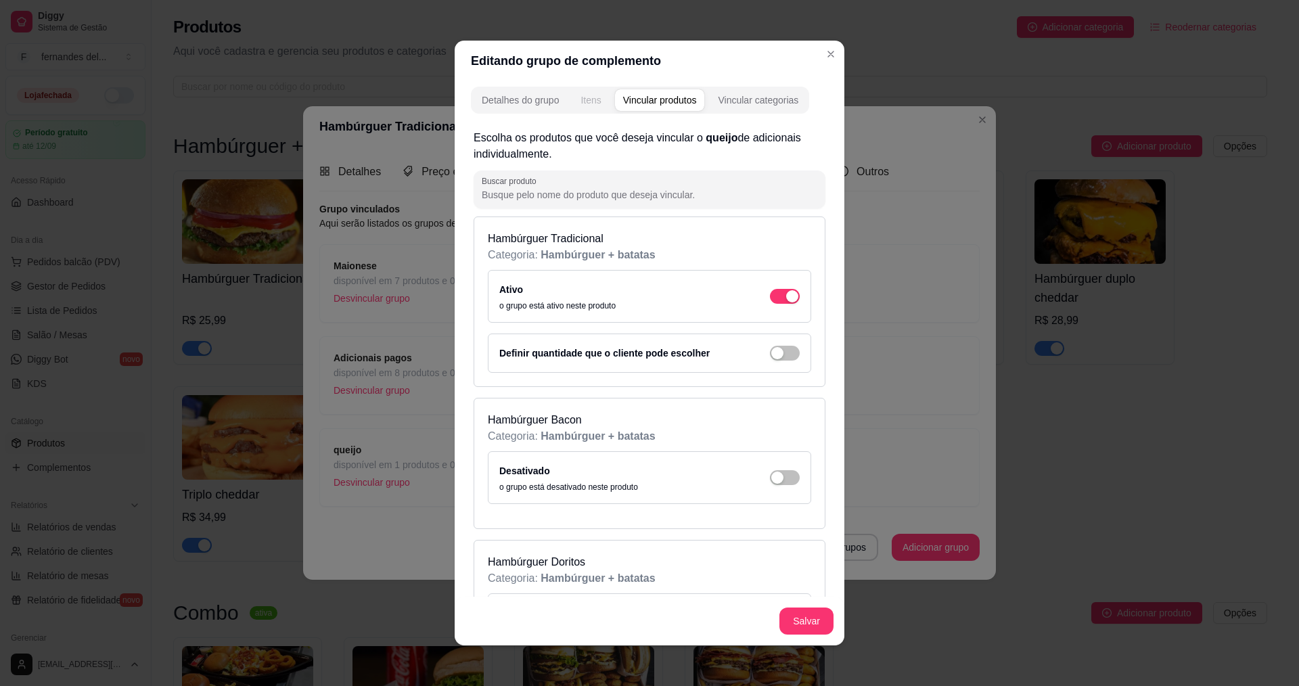
click at [582, 95] on div "Itens" at bounding box center [591, 100] width 20 height 14
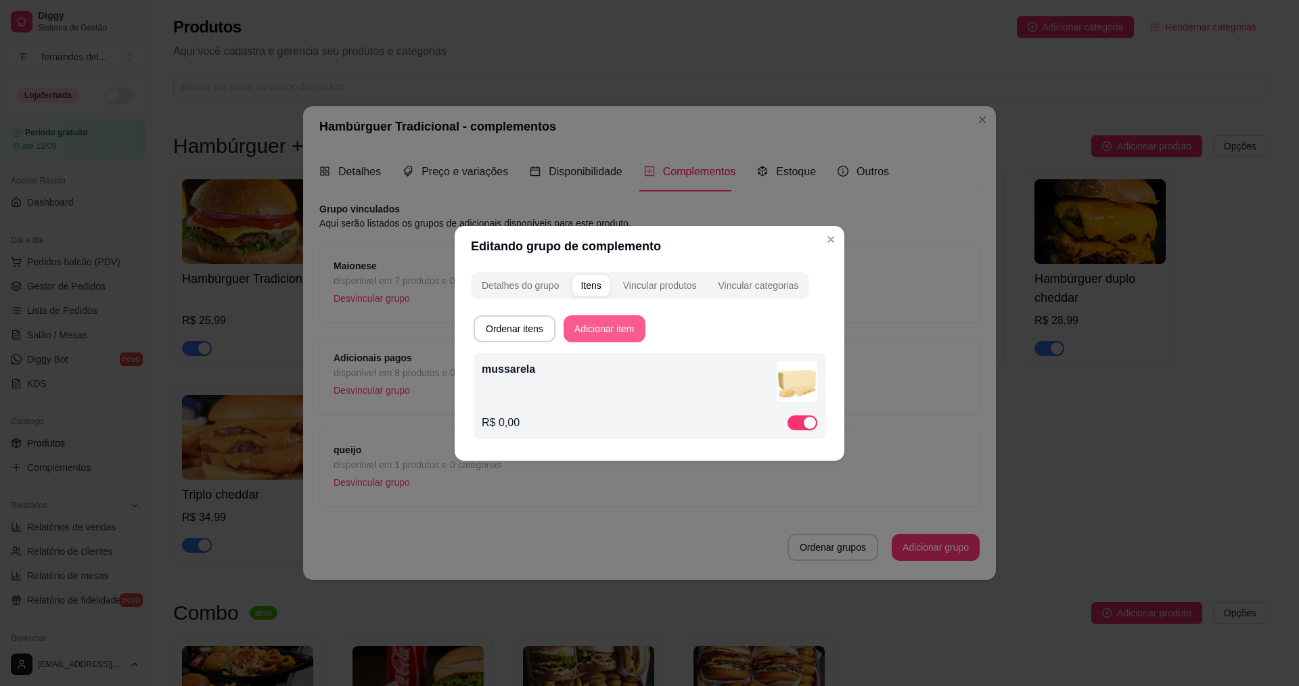
click at [610, 327] on button "Adicionar item" at bounding box center [605, 328] width 82 height 27
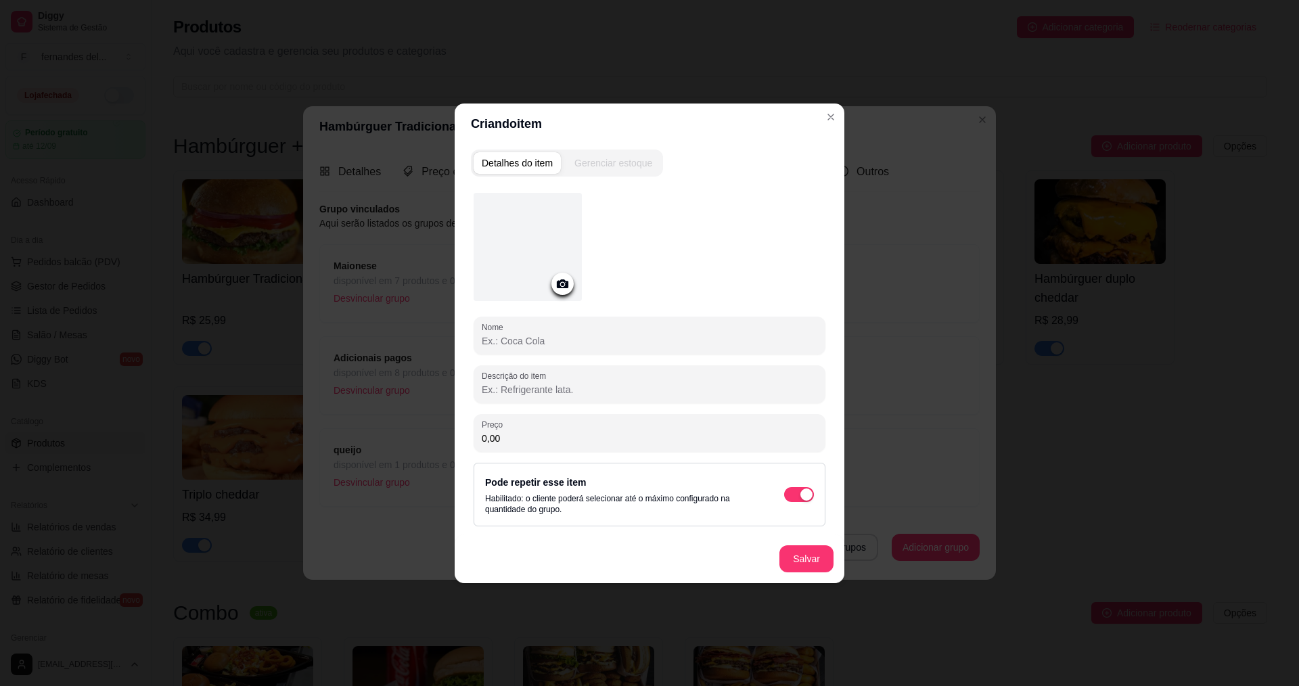
click at [542, 344] on input "Nome" at bounding box center [650, 341] width 336 height 14
type input "cheddar"
click at [564, 280] on icon at bounding box center [563, 283] width 12 height 9
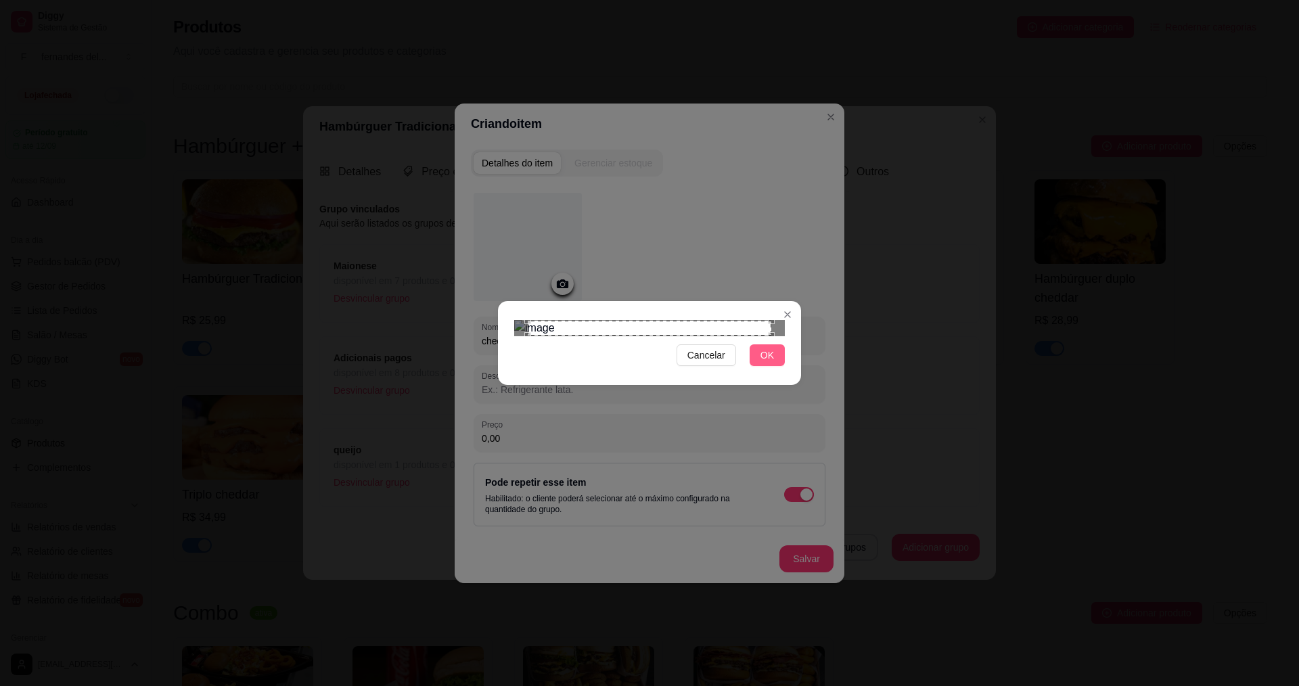
click at [761, 363] on span "OK" at bounding box center [768, 355] width 14 height 15
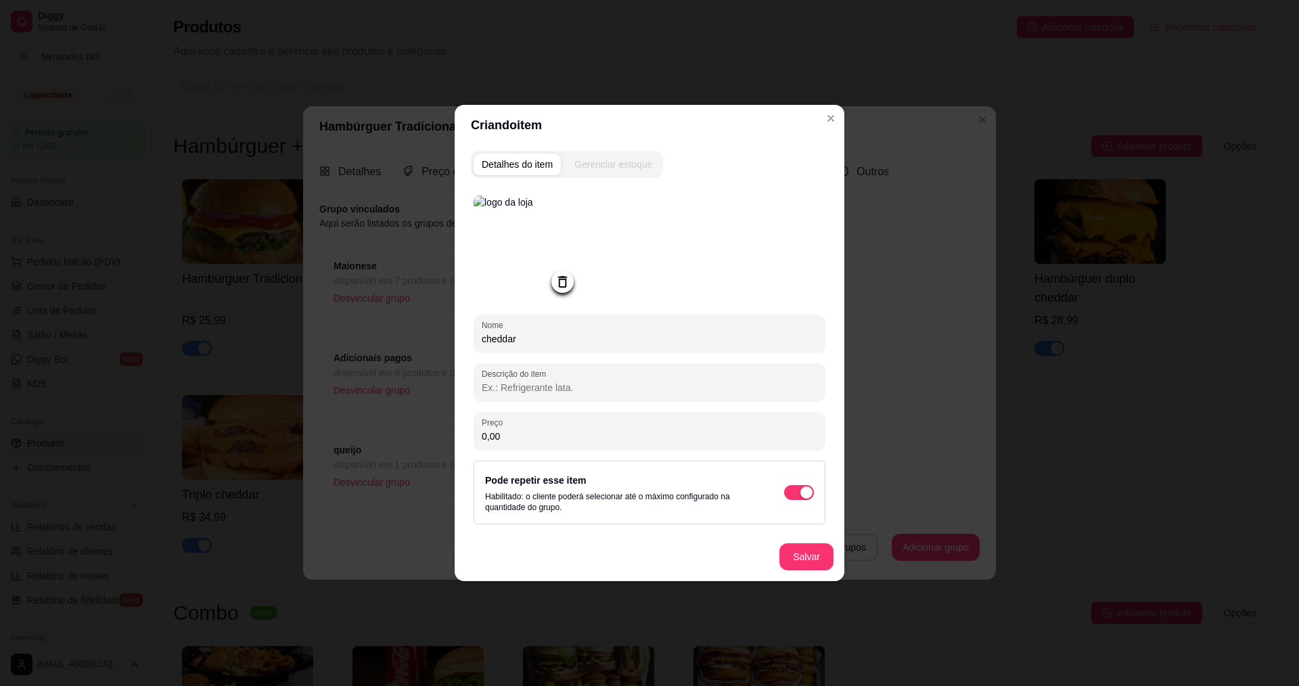
click at [524, 242] on img at bounding box center [528, 250] width 108 height 108
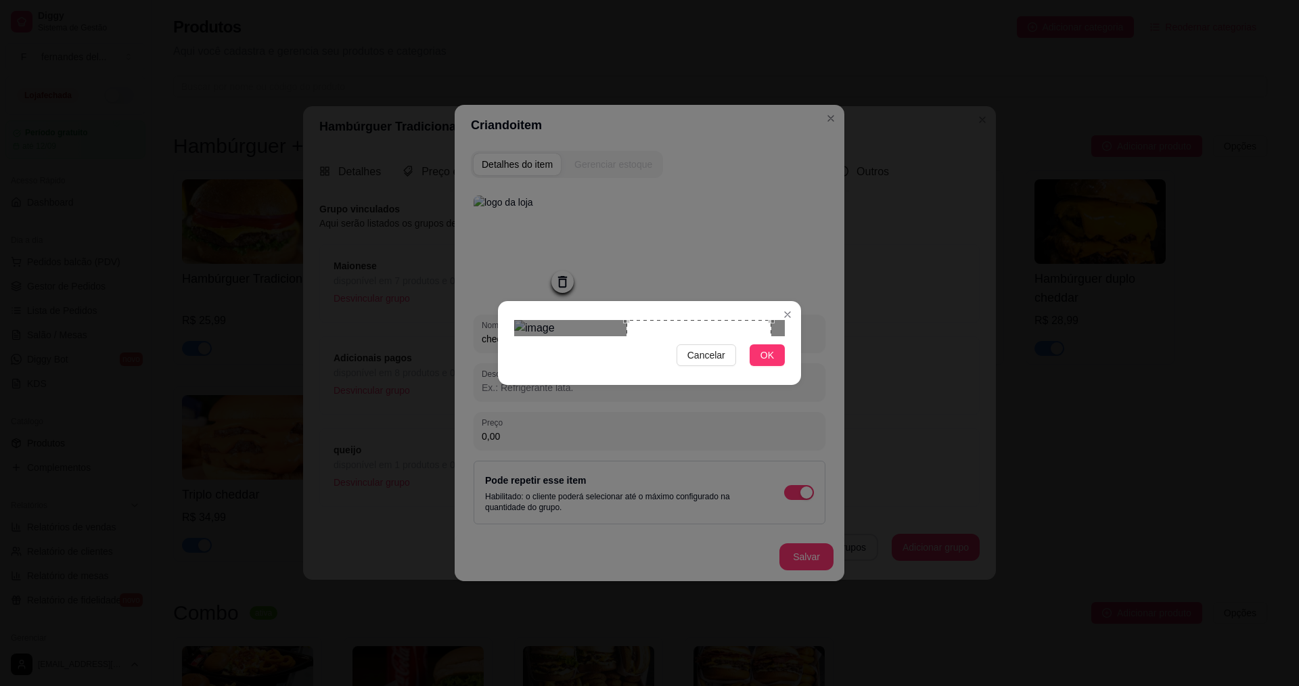
click at [512, 315] on div "Cancelar OK" at bounding box center [649, 343] width 303 height 57
click at [560, 320] on div "Use the arrow keys to move the crop selection area" at bounding box center [607, 392] width 145 height 145
click at [595, 323] on div "Use the arrow keys to move the crop selection area" at bounding box center [586, 395] width 145 height 145
click at [606, 321] on div "Use the arrow keys to move the crop selection area" at bounding box center [600, 393] width 145 height 145
click at [599, 322] on div "Use the arrow keys to move the crop selection area" at bounding box center [593, 394] width 145 height 145
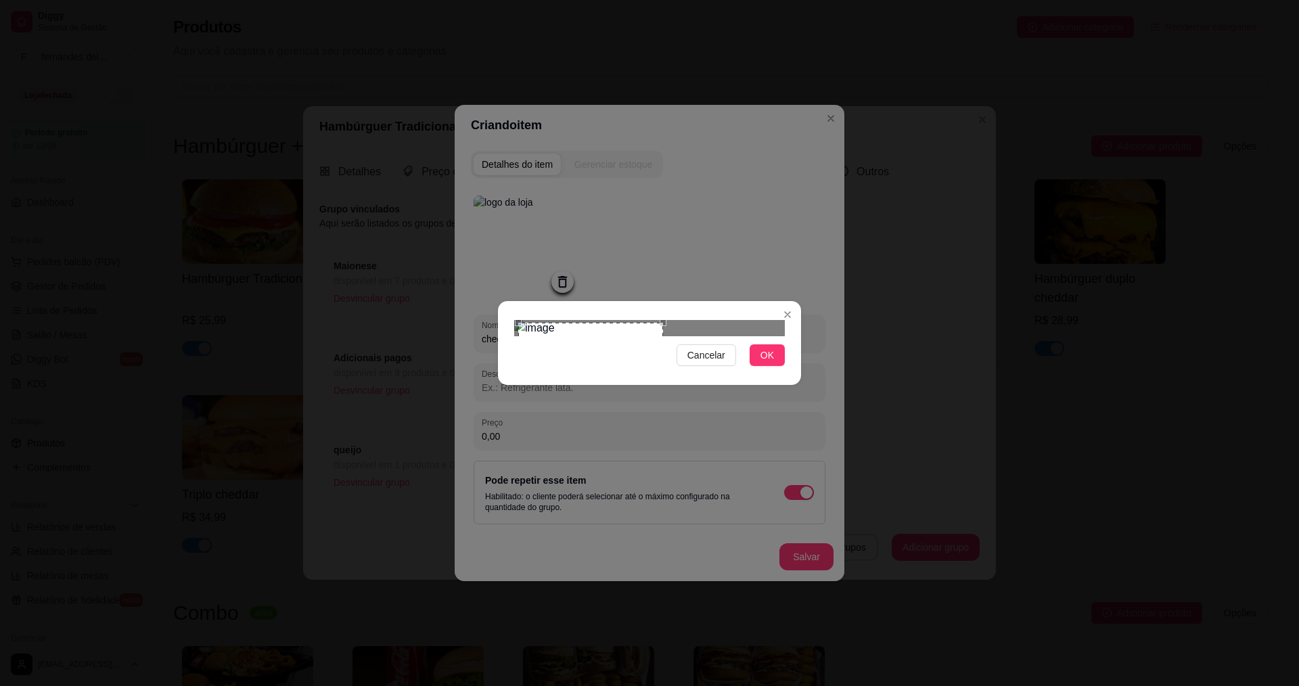
click at [596, 323] on div "Use the arrow keys to move the crop selection area" at bounding box center [590, 395] width 145 height 145
click at [755, 366] on button "OK" at bounding box center [767, 355] width 35 height 22
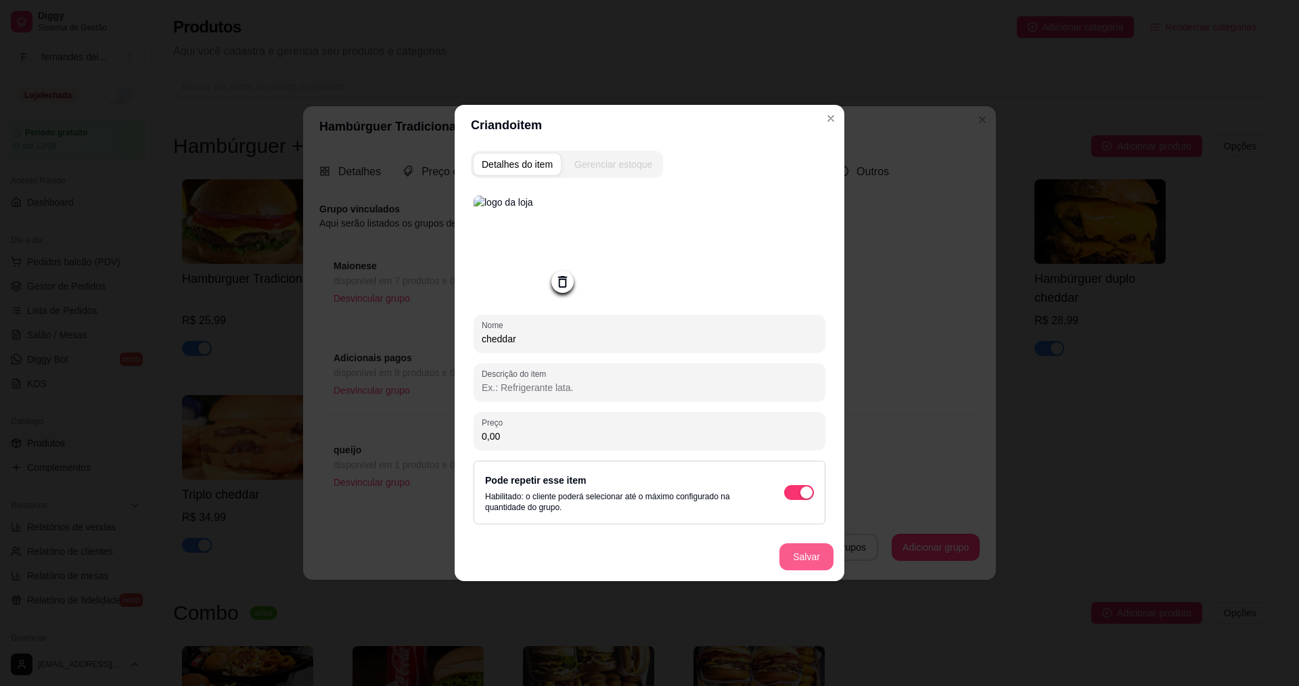
click at [827, 558] on button "Salvar" at bounding box center [807, 556] width 54 height 27
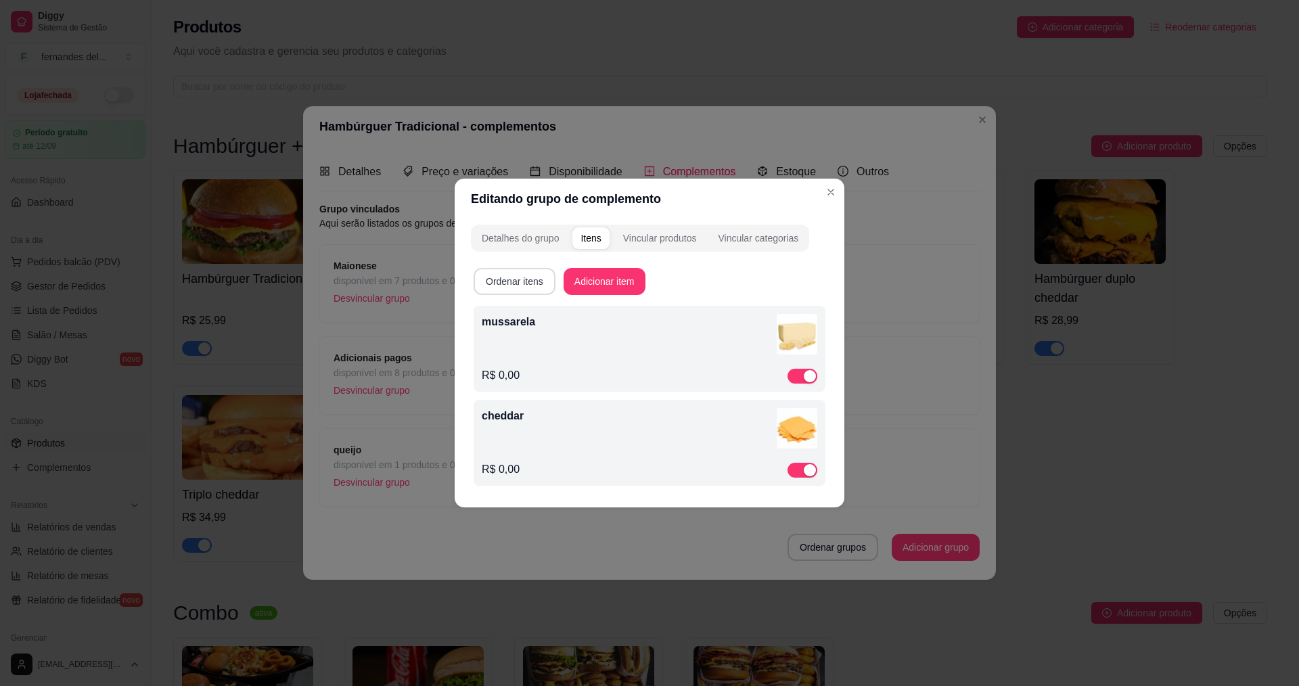
click at [515, 278] on button "Ordenar itens" at bounding box center [515, 281] width 82 height 27
click at [652, 237] on div "Vincular produtos" at bounding box center [660, 238] width 74 height 14
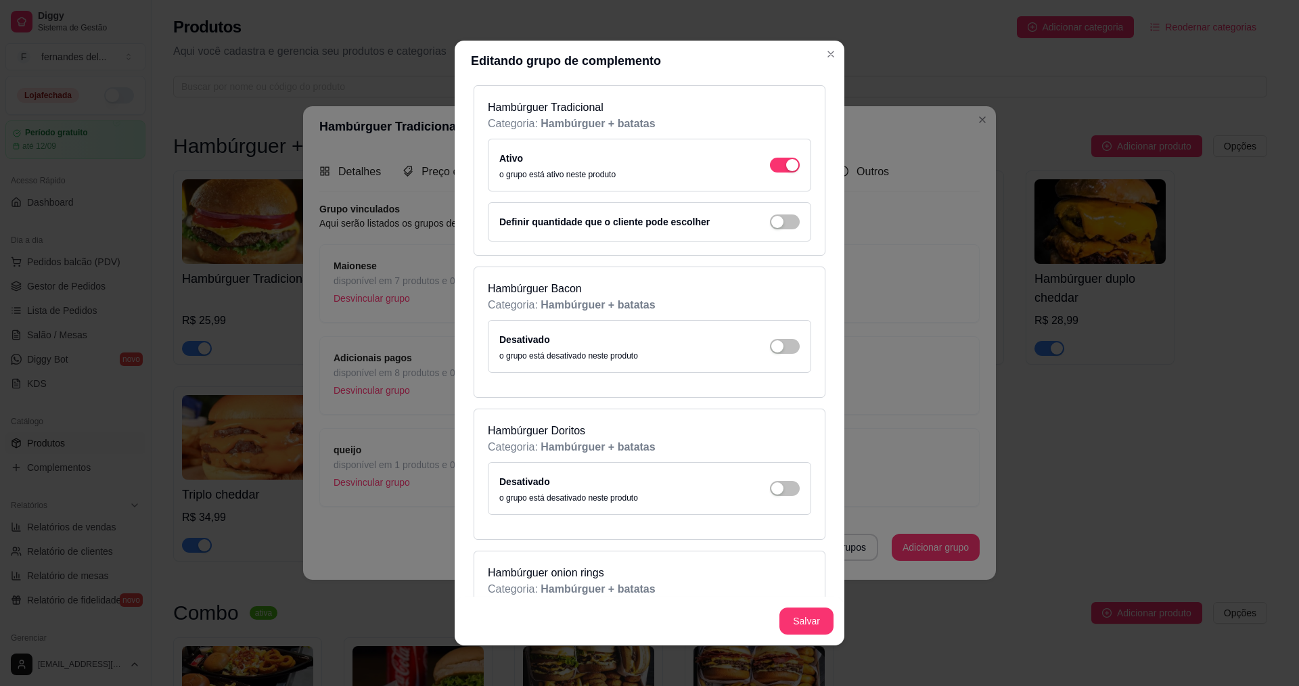
scroll to position [135, 0]
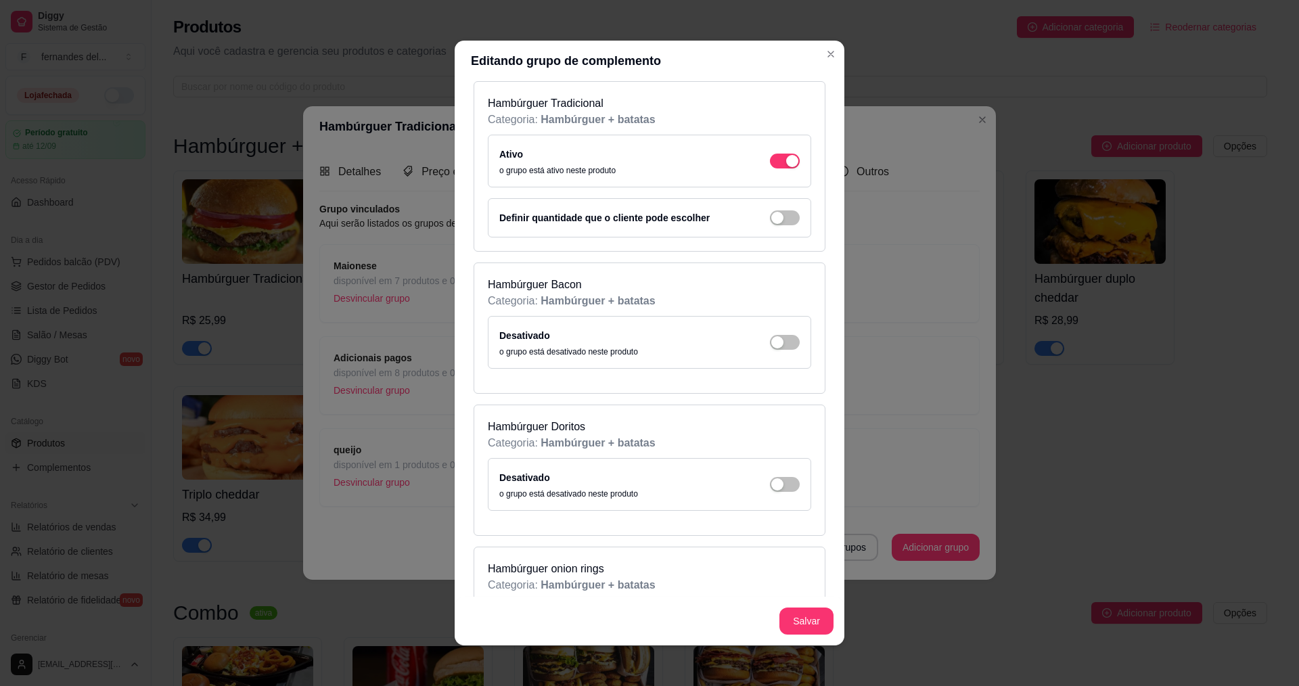
drag, startPoint x: 766, startPoint y: 342, endPoint x: 761, endPoint y: 353, distance: 12.7
click at [786, 167] on div "button" at bounding box center [792, 161] width 12 height 12
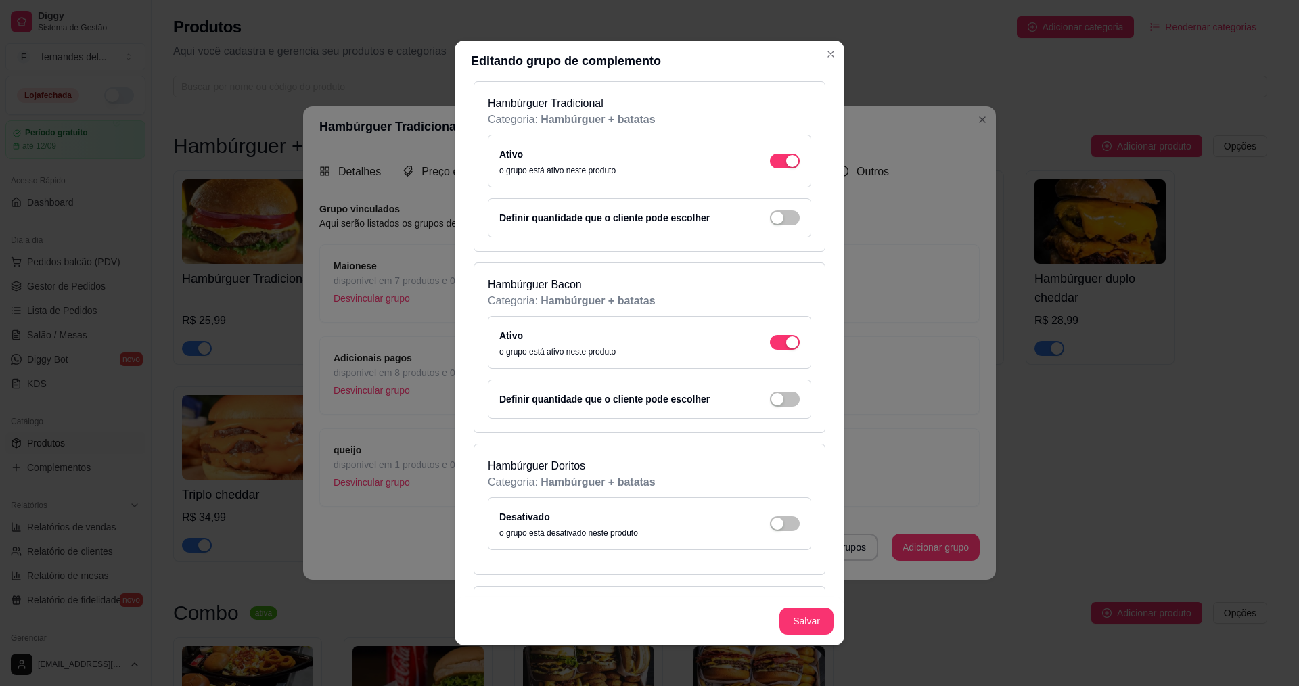
scroll to position [203, 0]
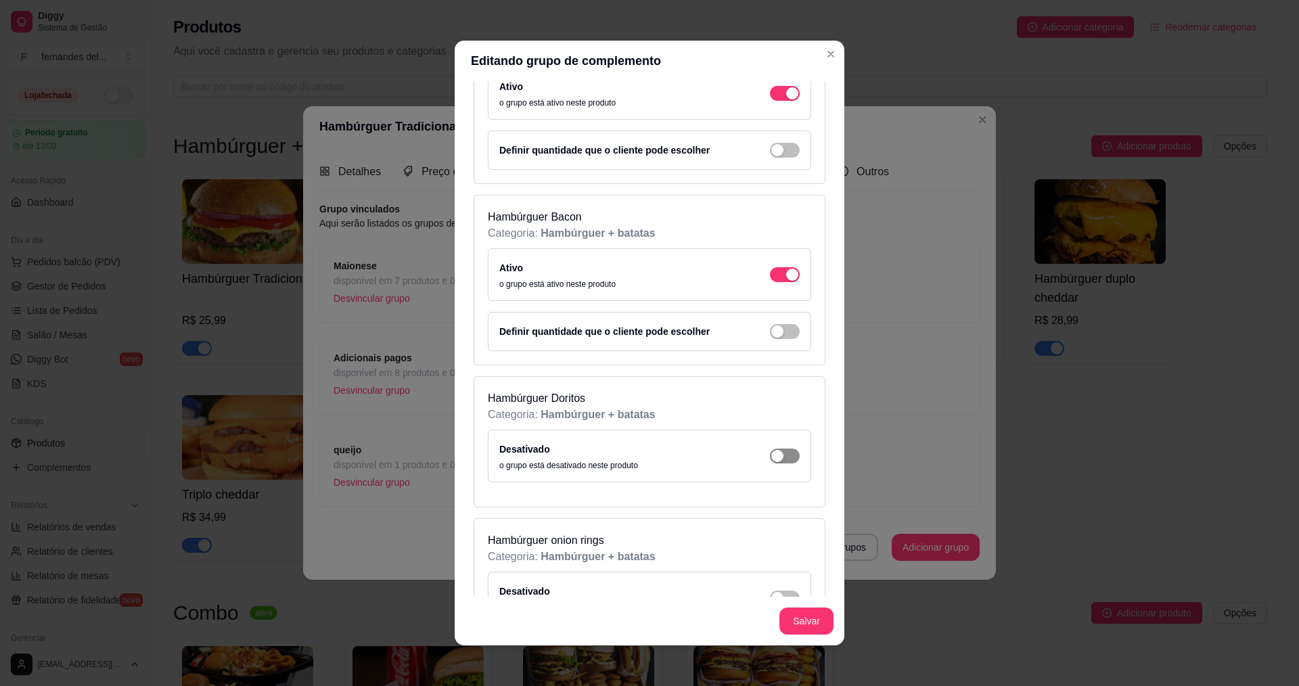
click at [774, 101] on span "button" at bounding box center [785, 93] width 30 height 15
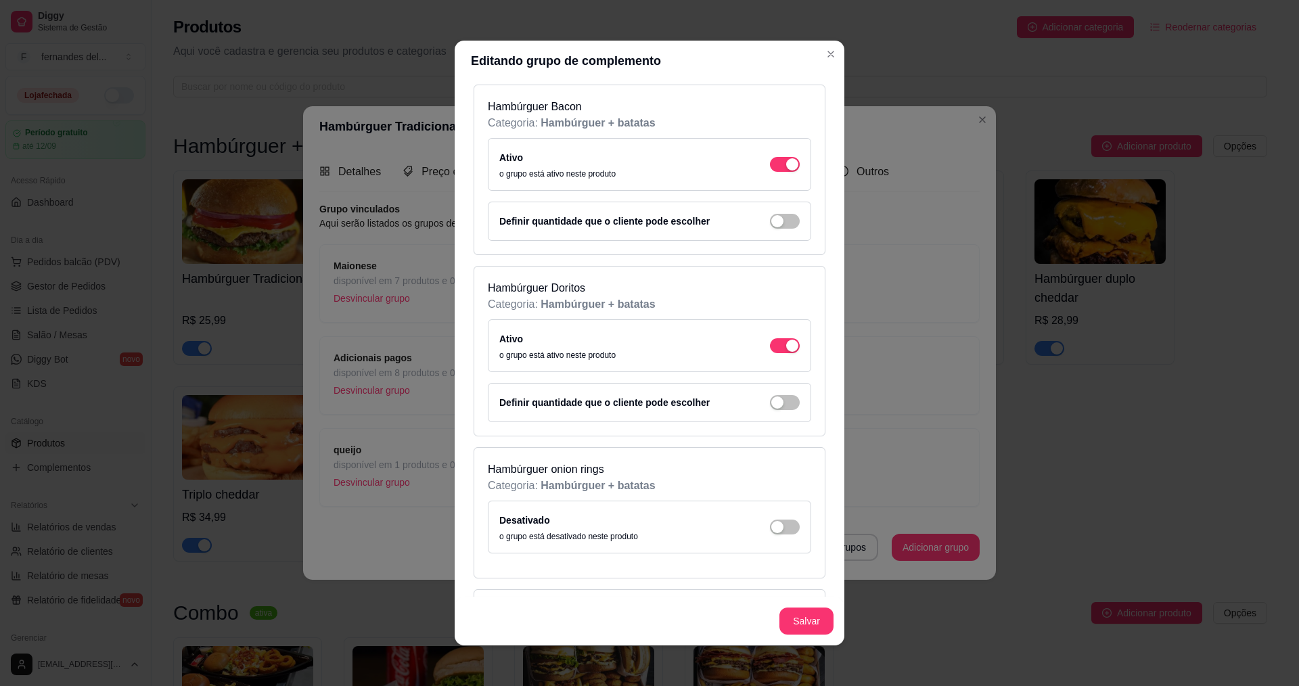
scroll to position [406, 0]
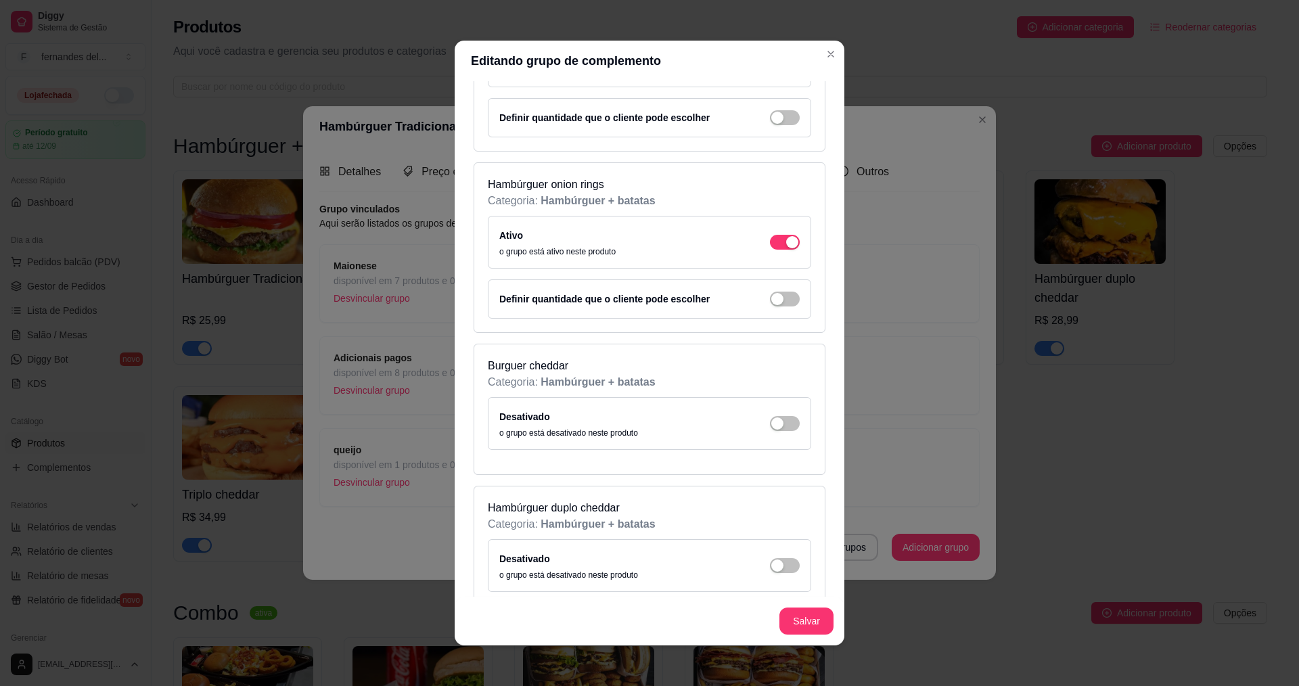
scroll to position [609, 0]
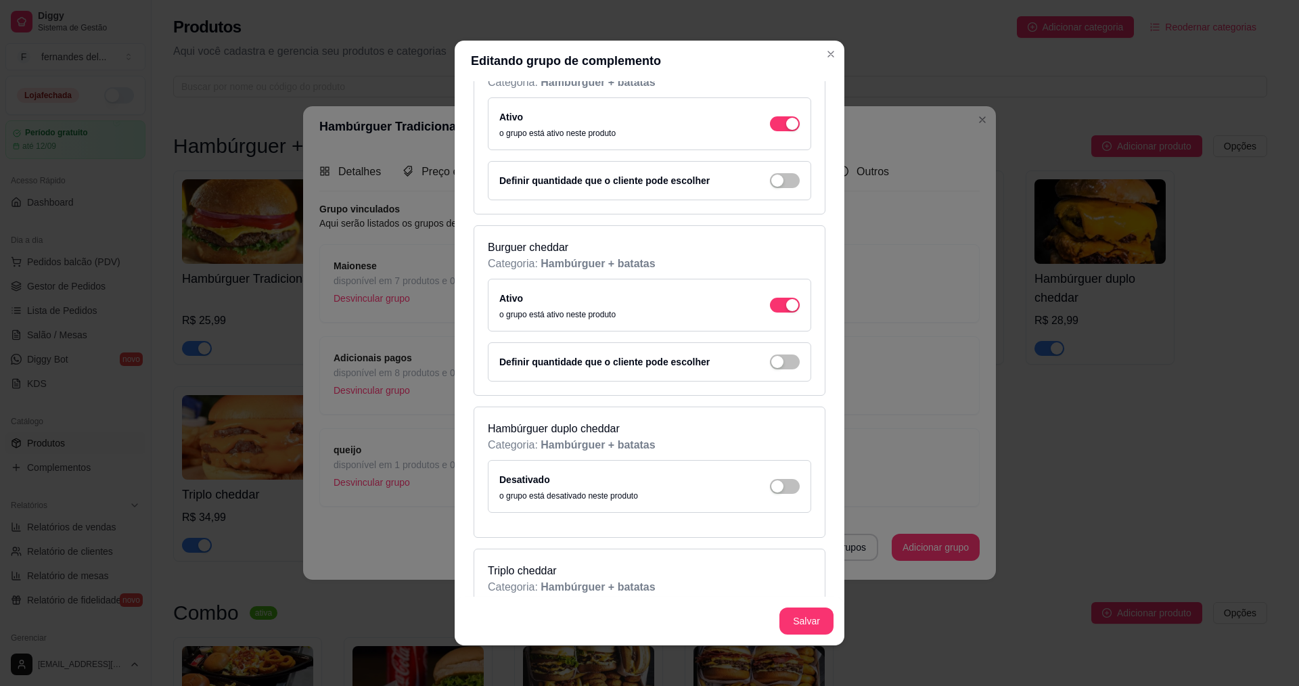
scroll to position [744, 0]
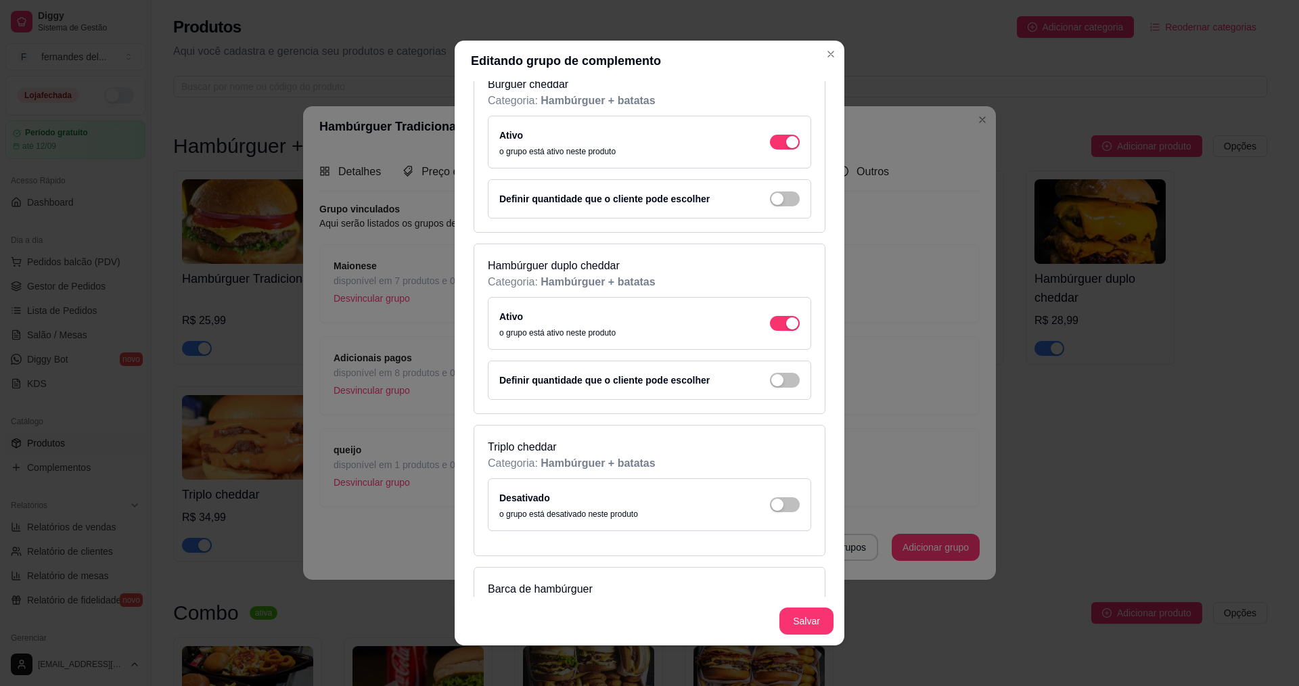
scroll to position [947, 0]
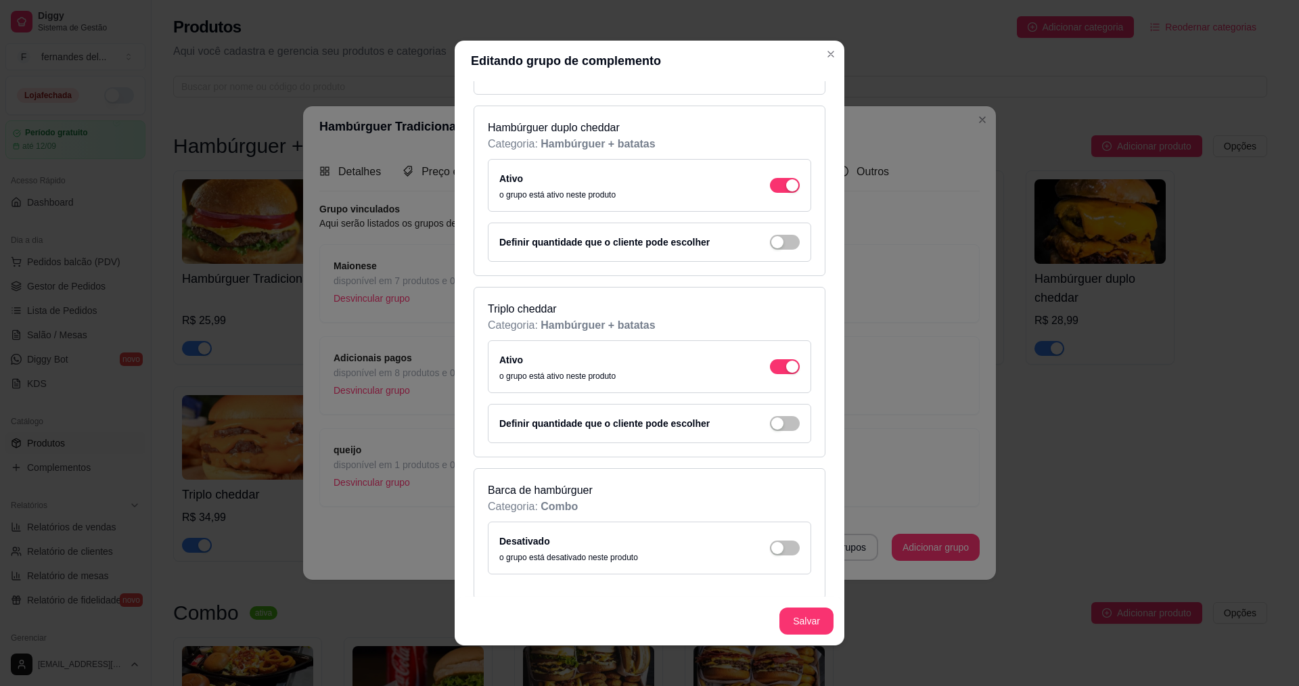
scroll to position [1083, 0]
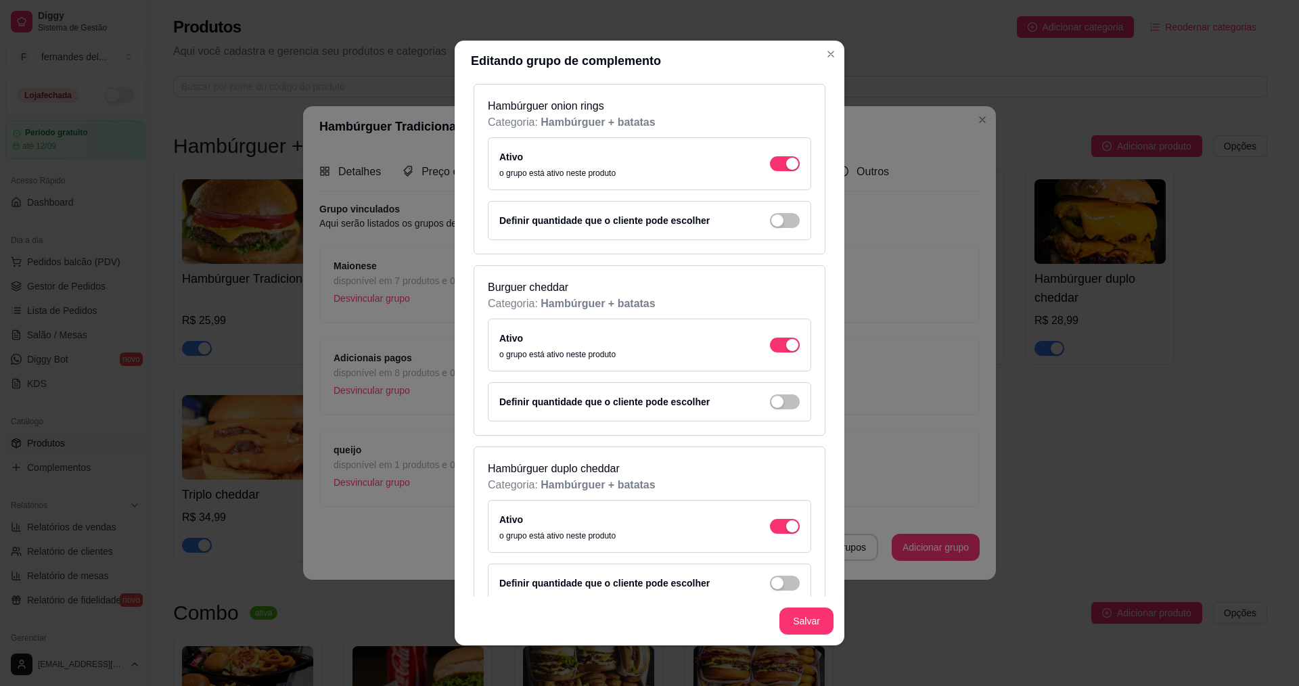
scroll to position [609, 0]
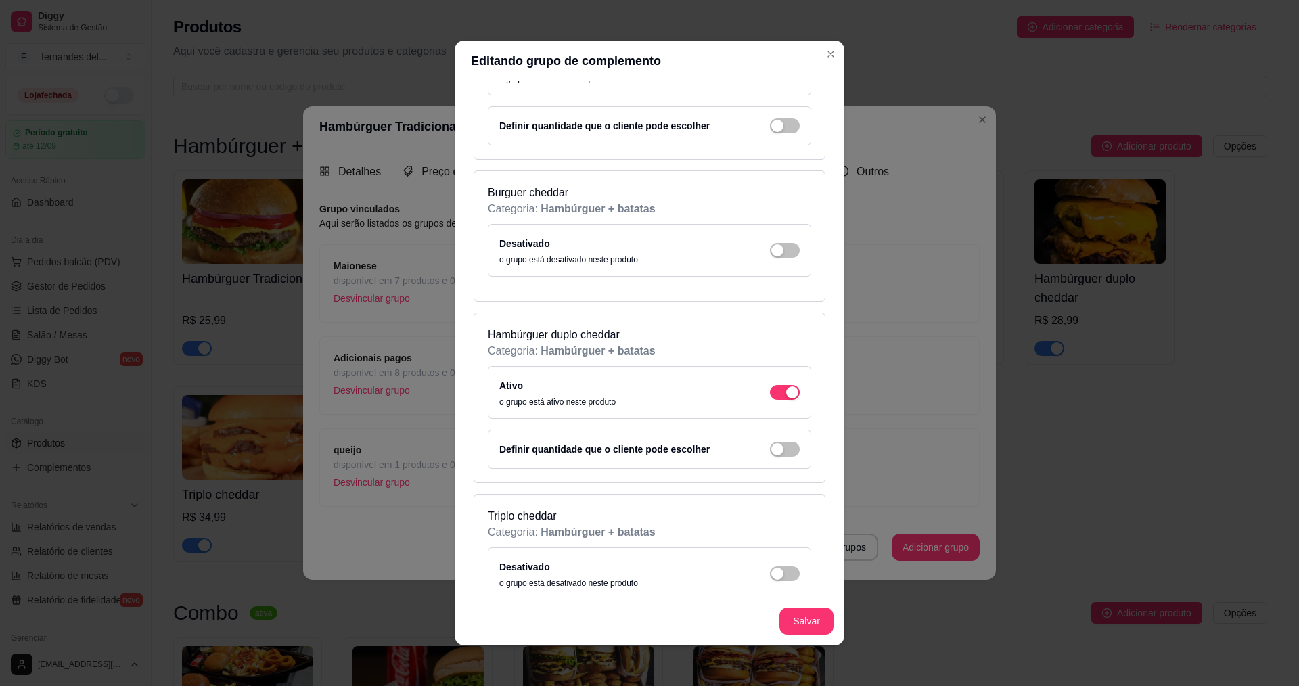
scroll to position [744, 0]
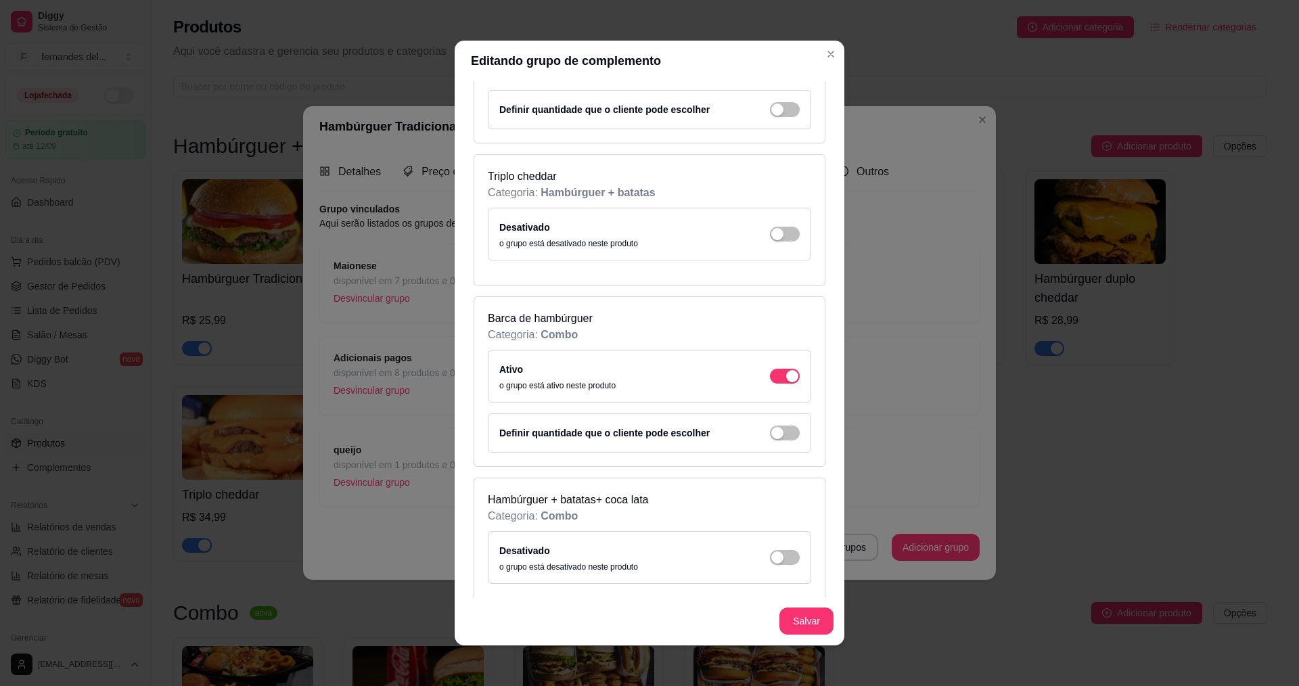
scroll to position [1218, 0]
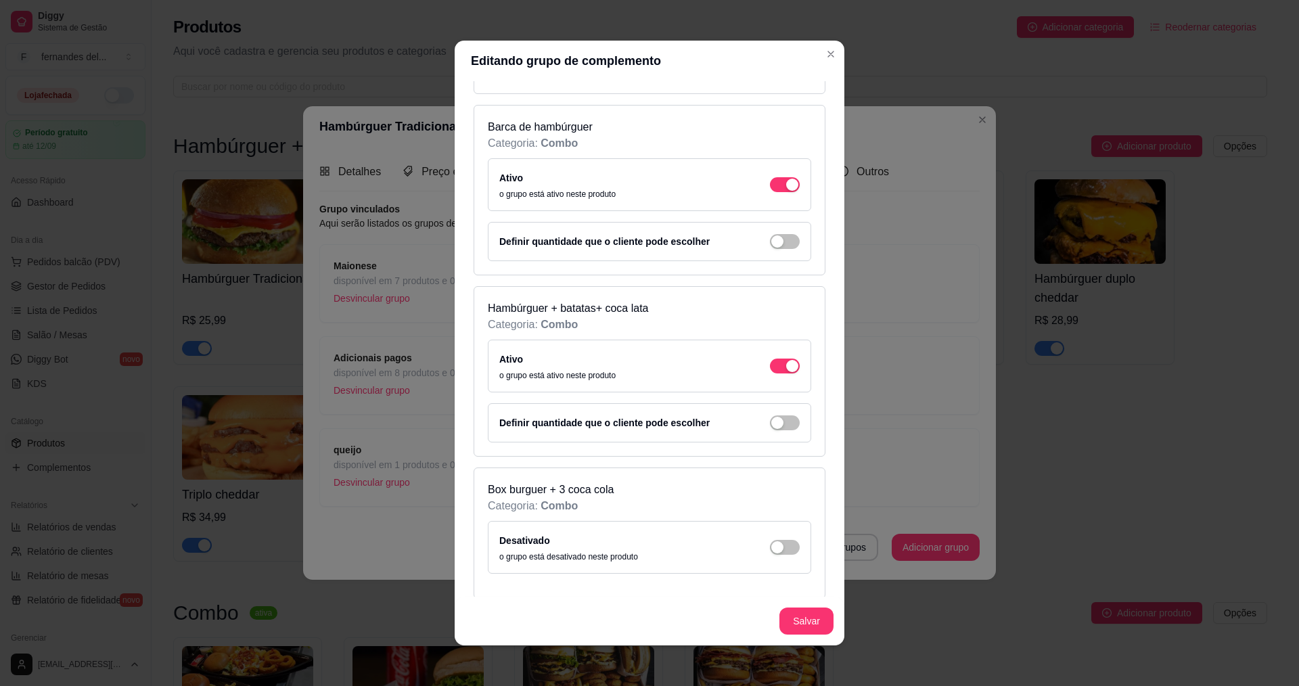
scroll to position [1421, 0]
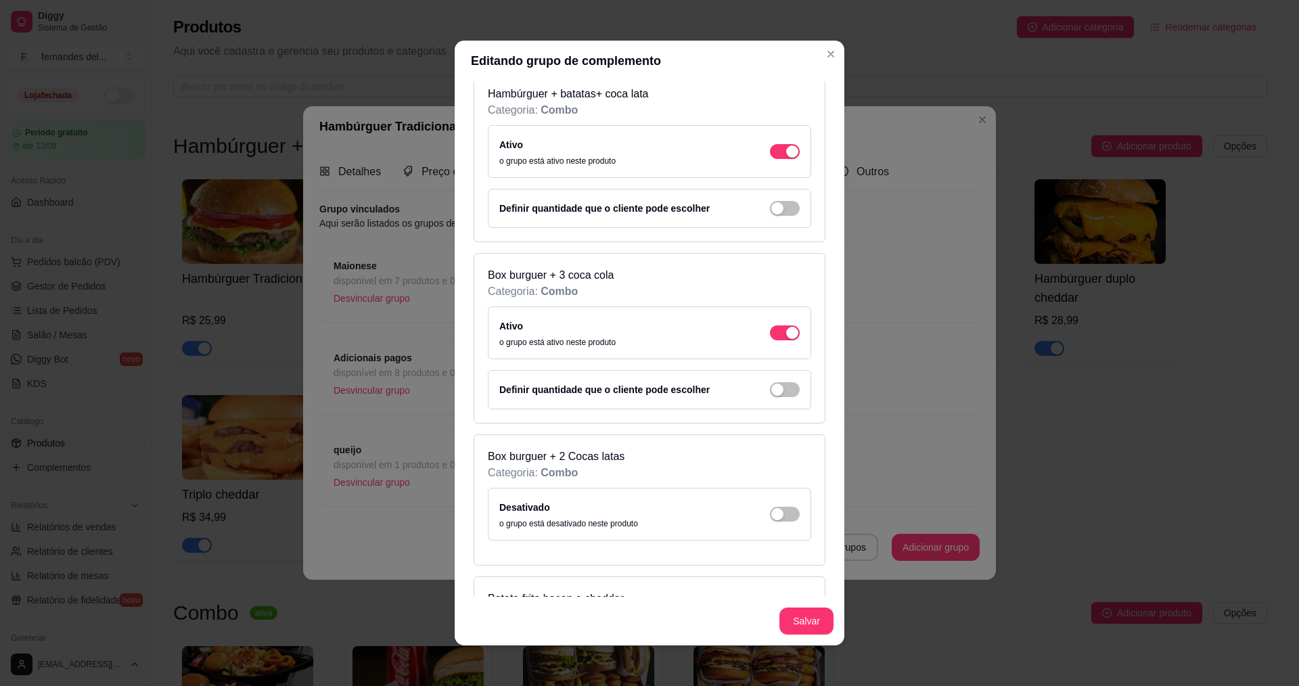
scroll to position [1624, 0]
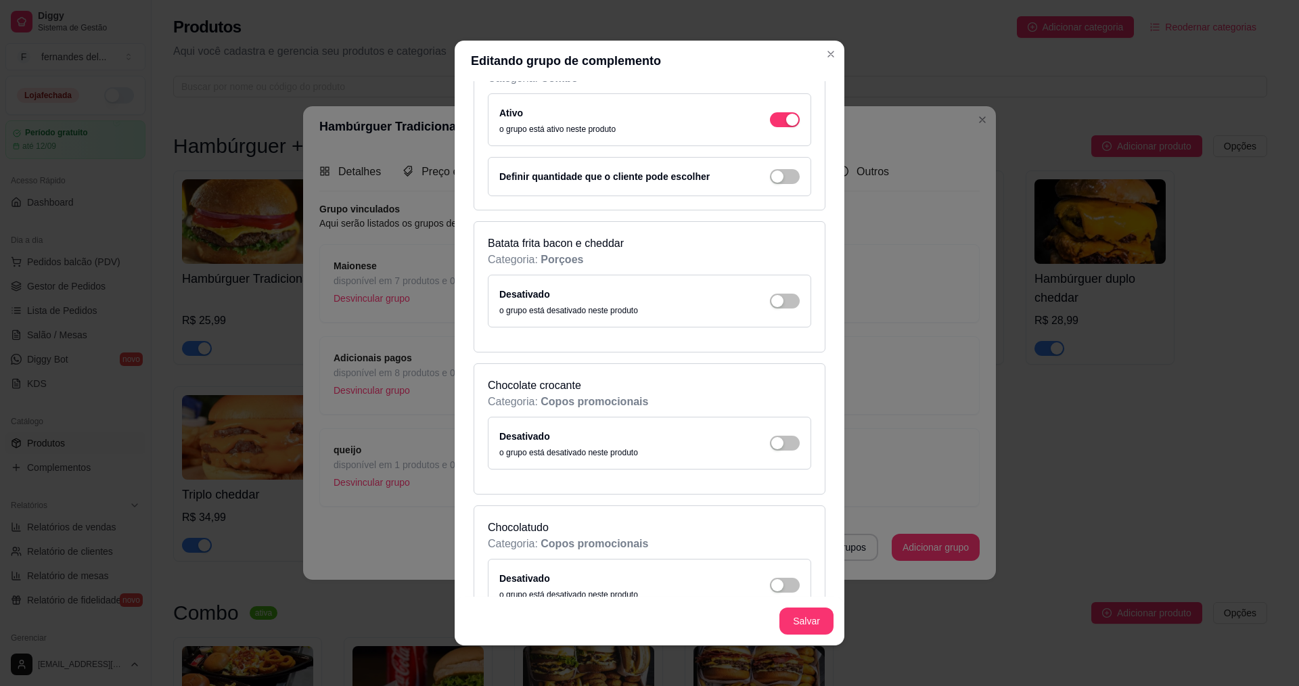
scroll to position [1962, 0]
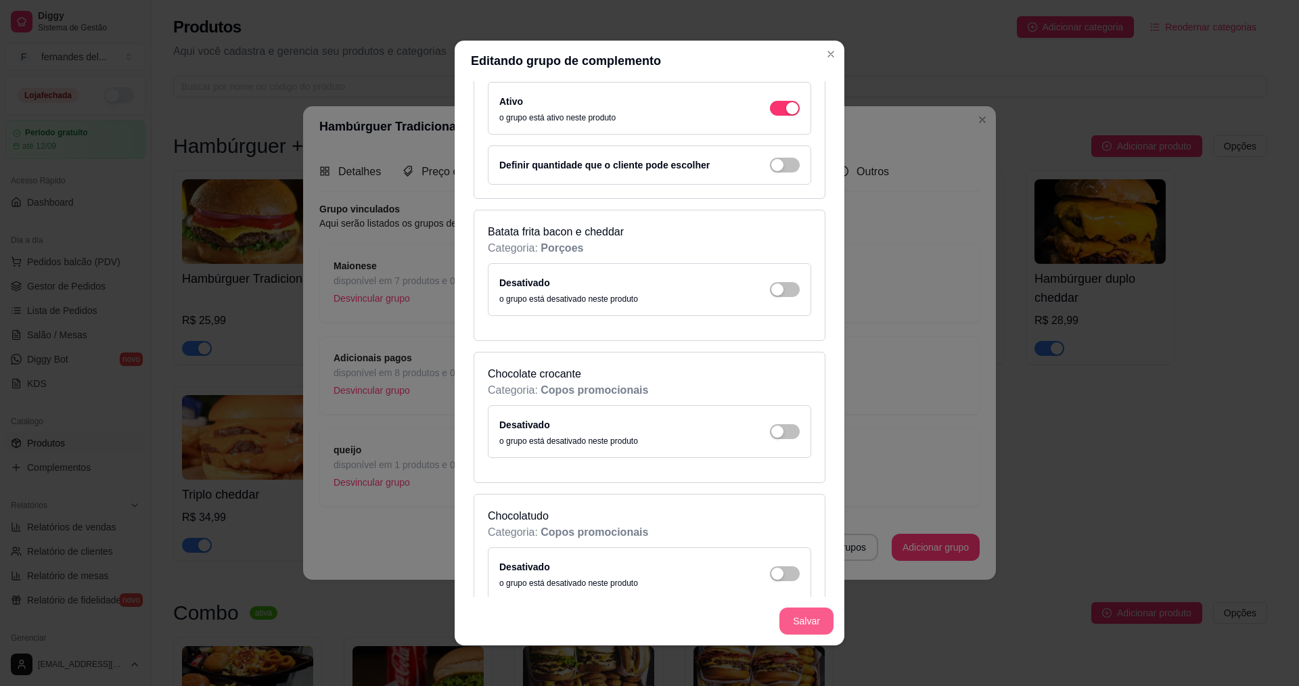
click at [784, 620] on button "Salvar" at bounding box center [807, 621] width 54 height 27
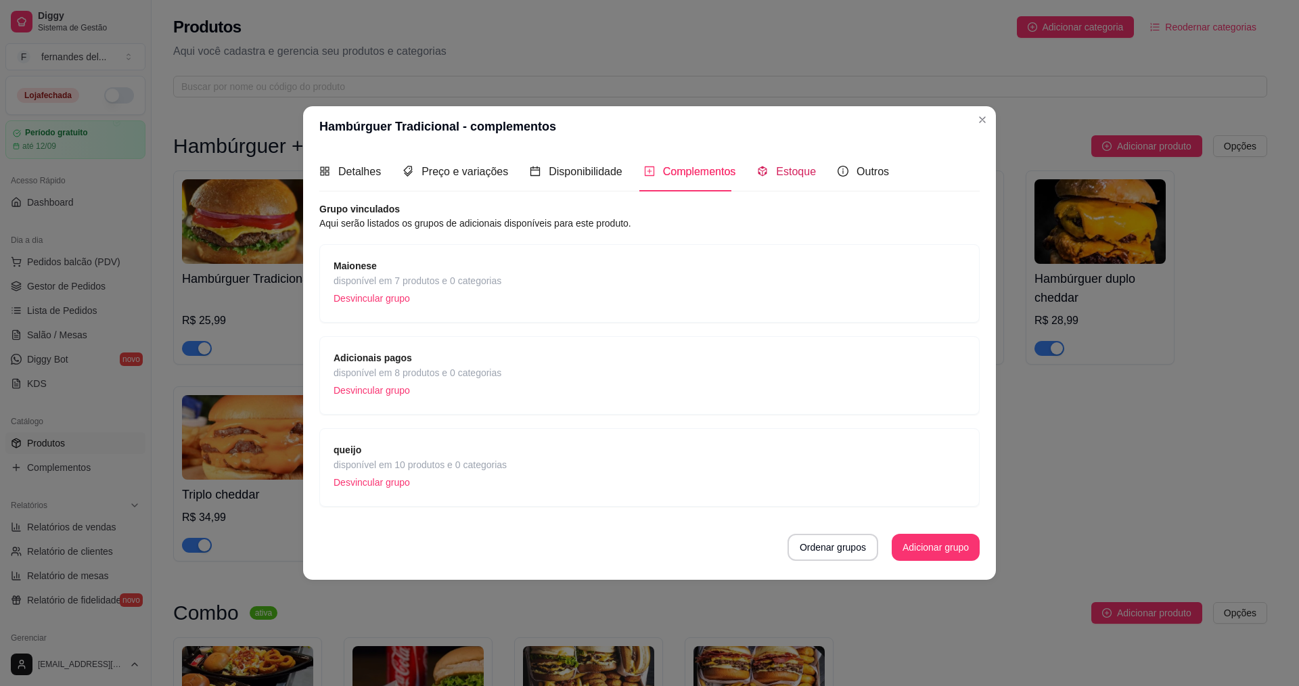
click at [780, 166] on span "Estoque" at bounding box center [796, 172] width 40 height 12
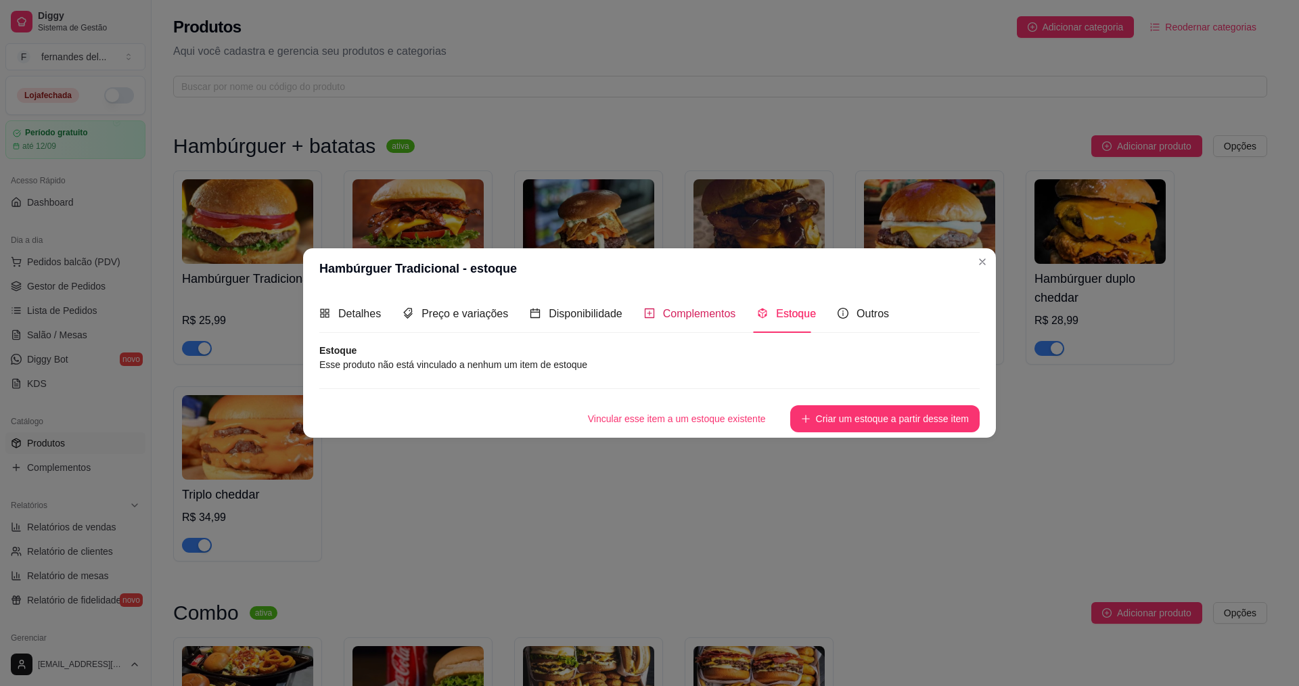
click at [693, 308] on span "Complementos" at bounding box center [699, 314] width 73 height 12
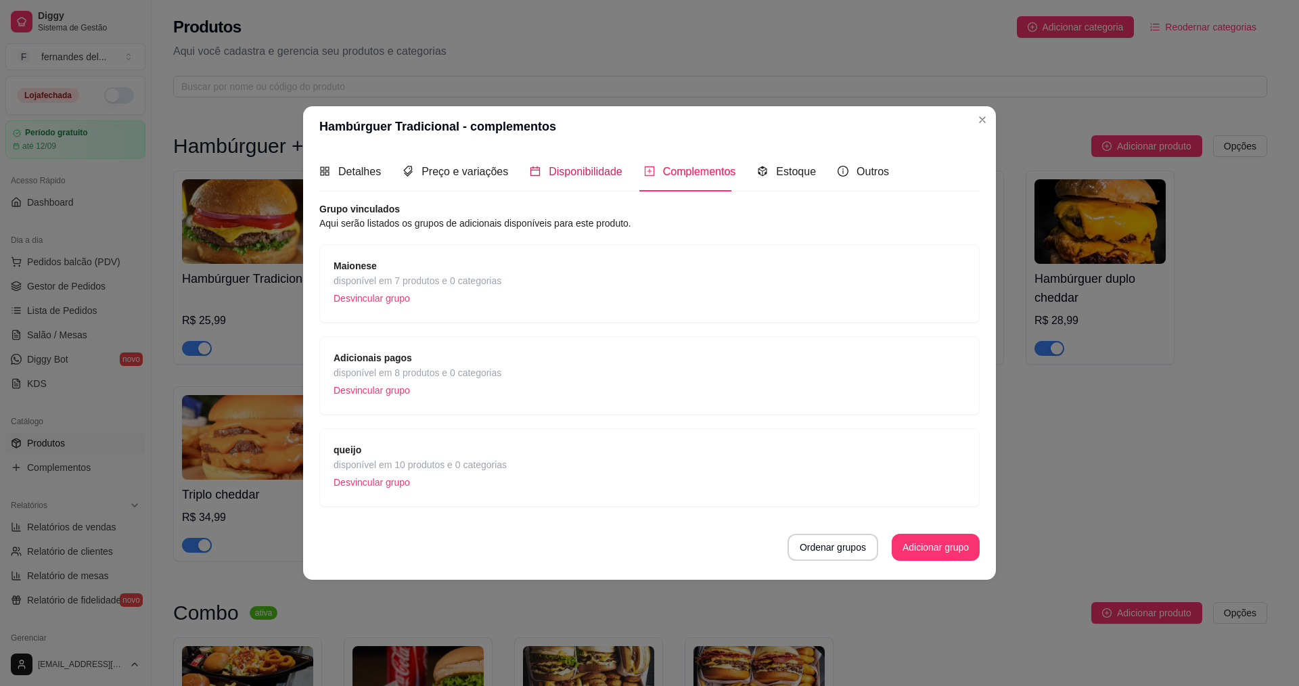
click at [585, 177] on span "Disponibilidade" at bounding box center [586, 172] width 74 height 12
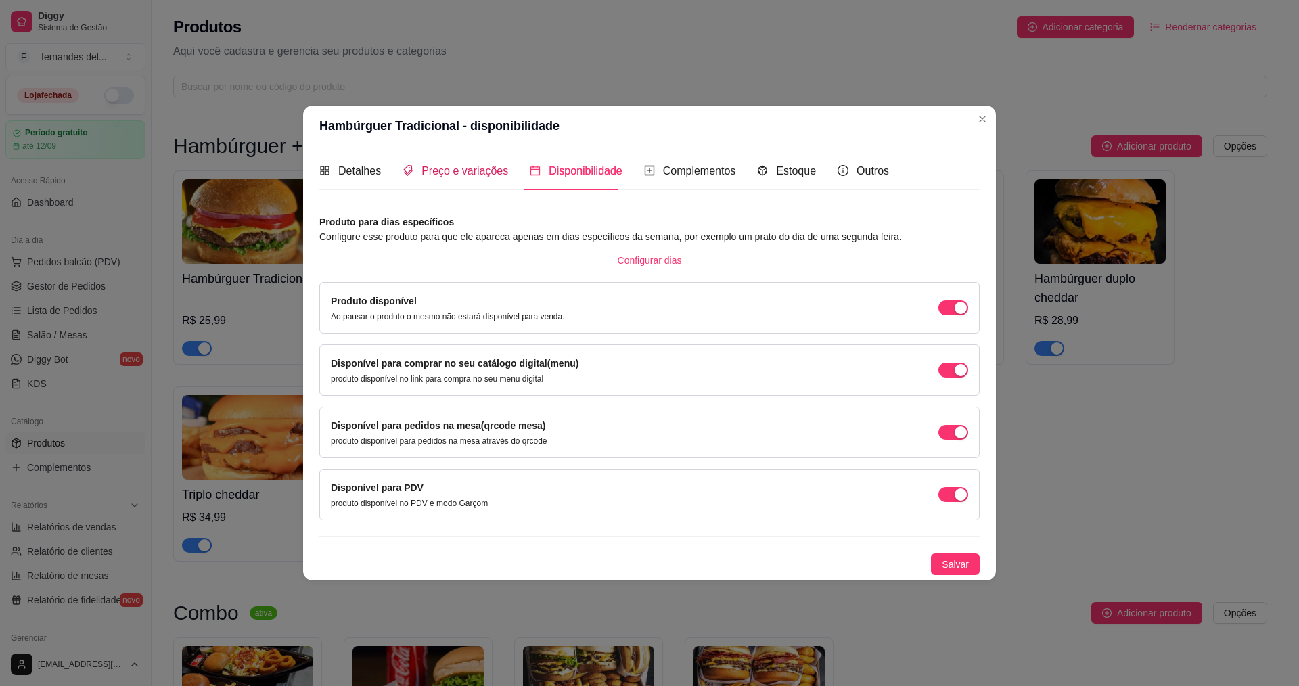
click at [418, 174] on div "Preço e variações" at bounding box center [456, 170] width 106 height 17
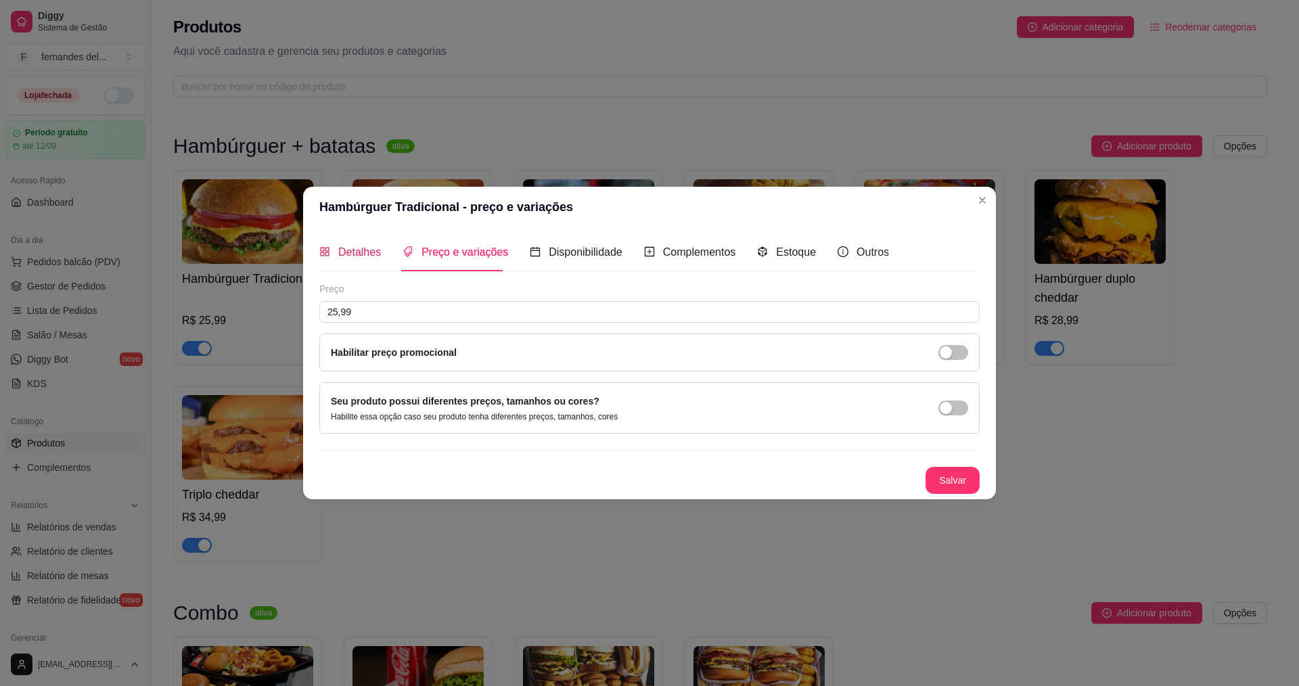
click at [366, 259] on div "Detalhes" at bounding box center [350, 252] width 62 height 17
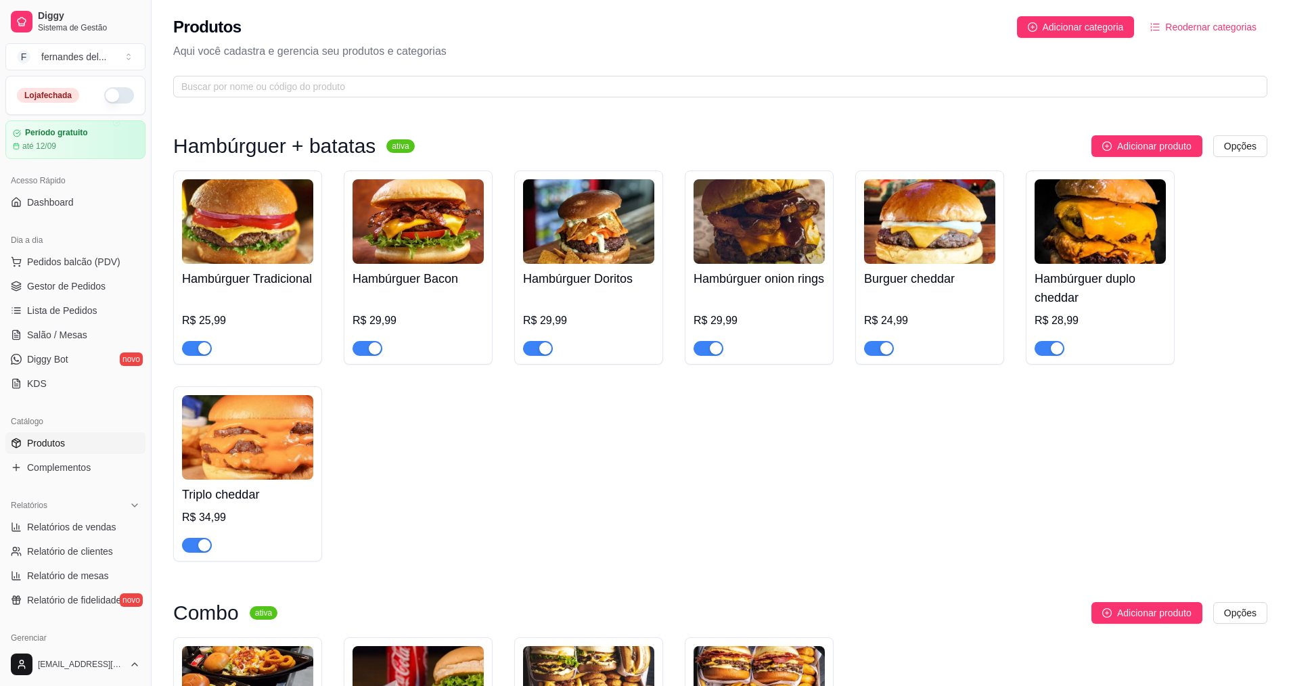
click at [261, 288] on h4 "Hambúrguer Tradicional" at bounding box center [247, 278] width 131 height 19
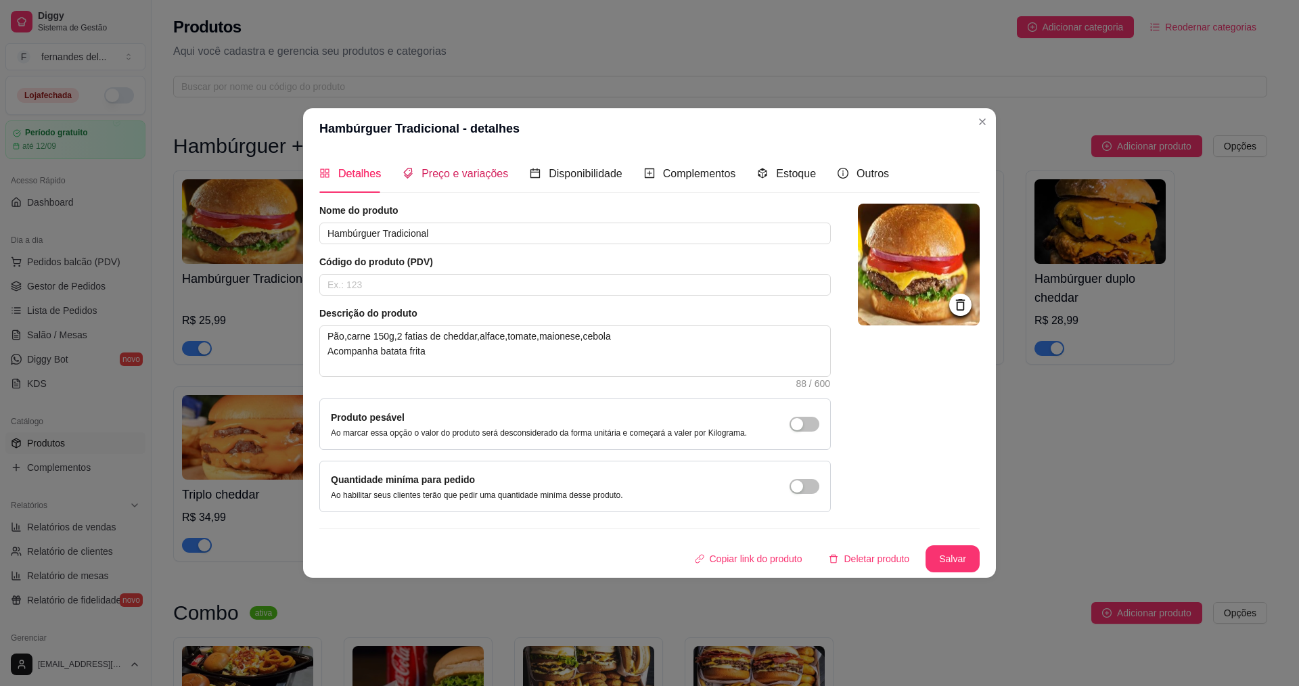
click at [470, 179] on span "Preço e variações" at bounding box center [465, 174] width 87 height 12
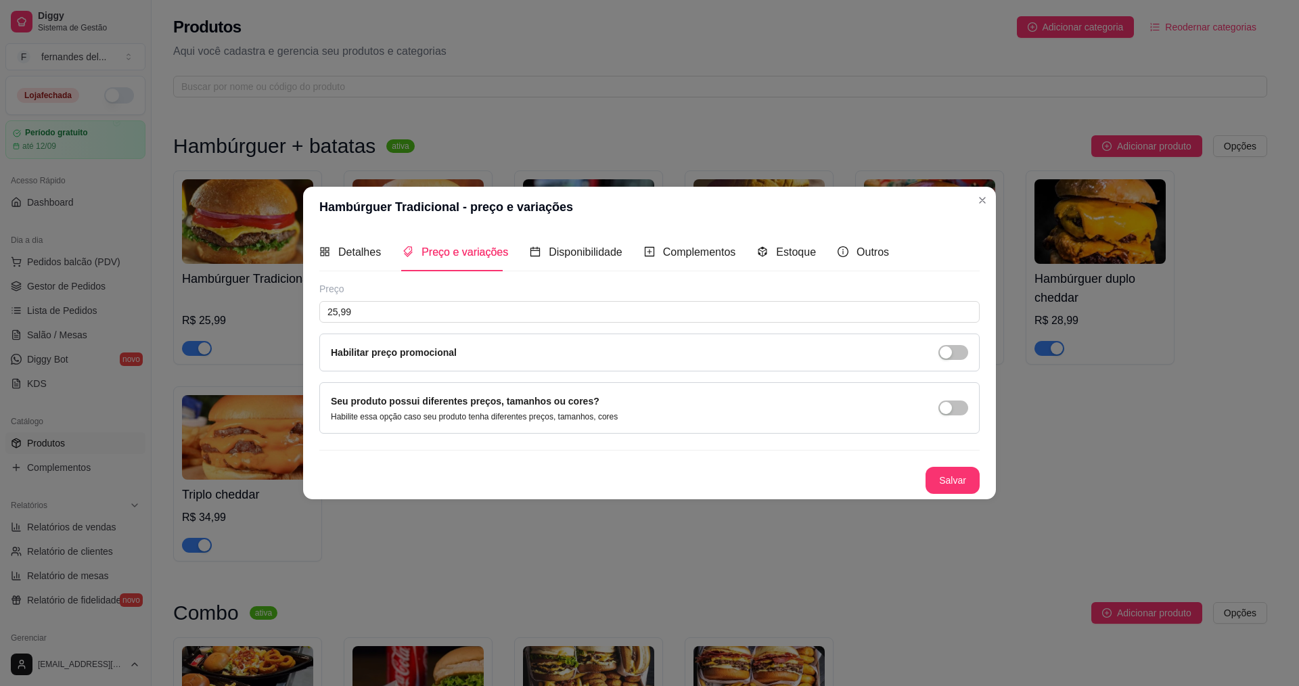
click at [382, 254] on div "Detalhes Preço e variações Disponibilidade Complementos Estoque Outros" at bounding box center [604, 252] width 570 height 39
click at [376, 255] on span "Detalhes" at bounding box center [359, 252] width 43 height 12
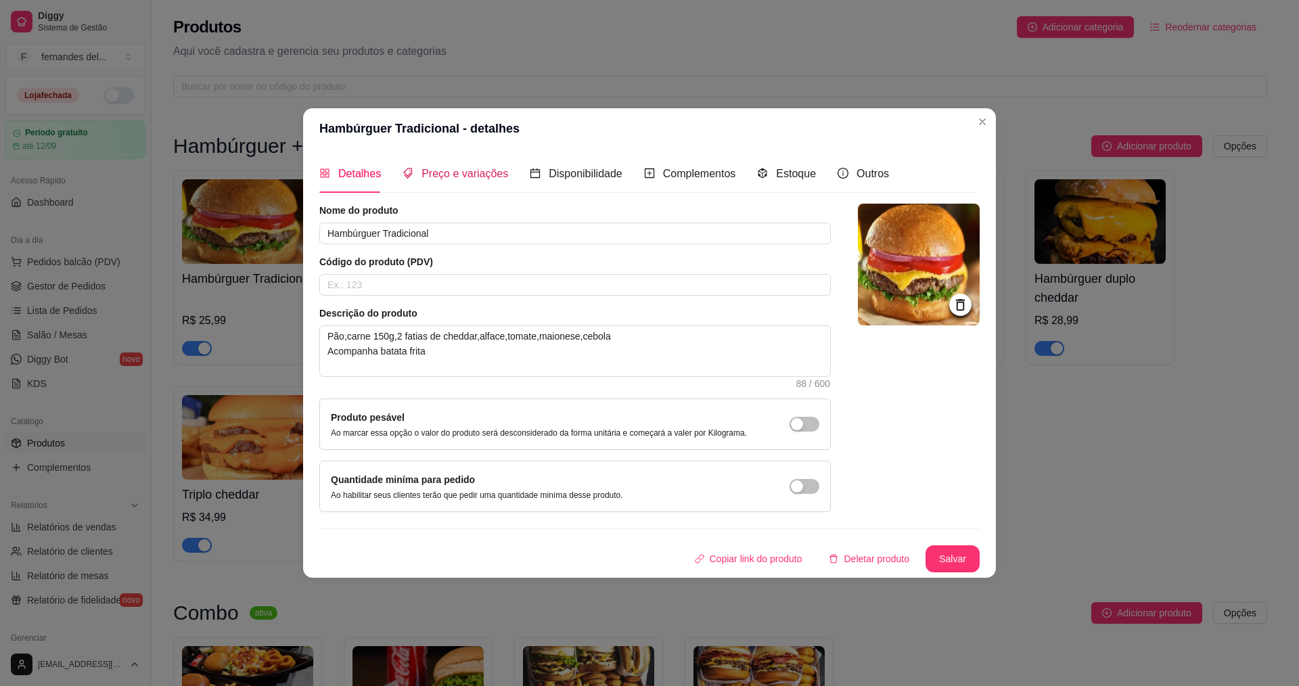
click at [465, 179] on span "Preço e variações" at bounding box center [465, 174] width 87 height 12
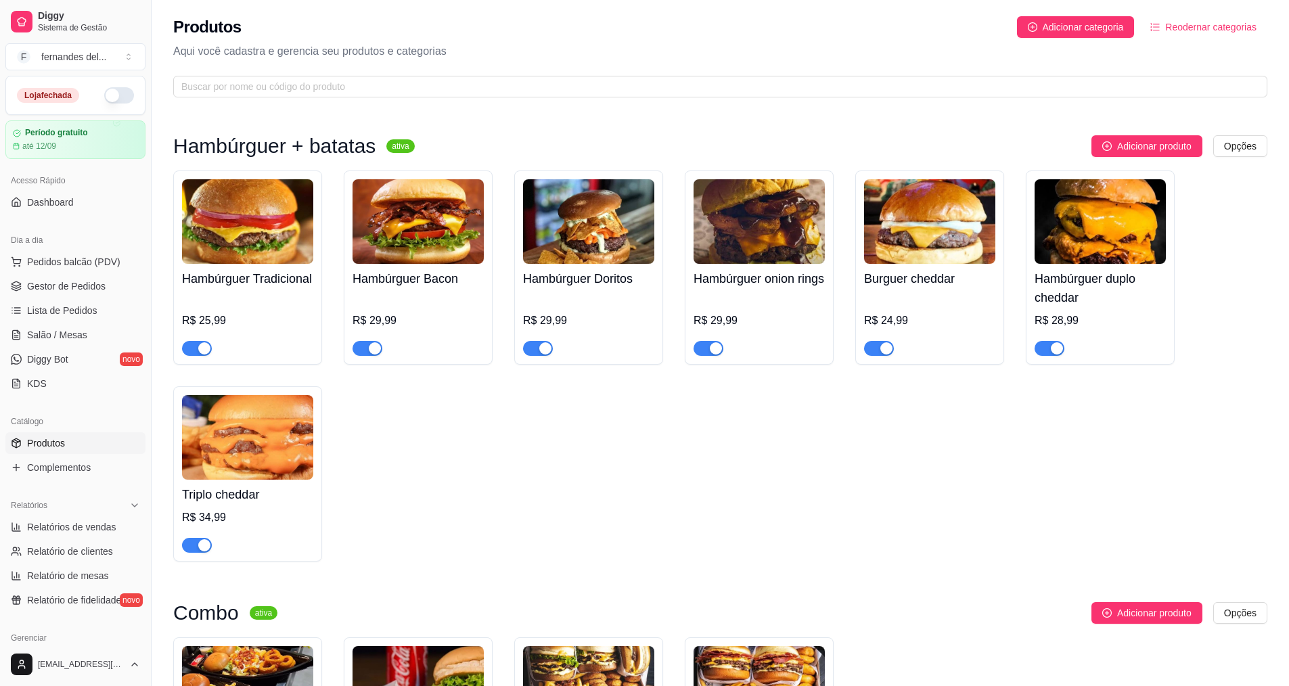
click at [278, 208] on img at bounding box center [247, 221] width 131 height 85
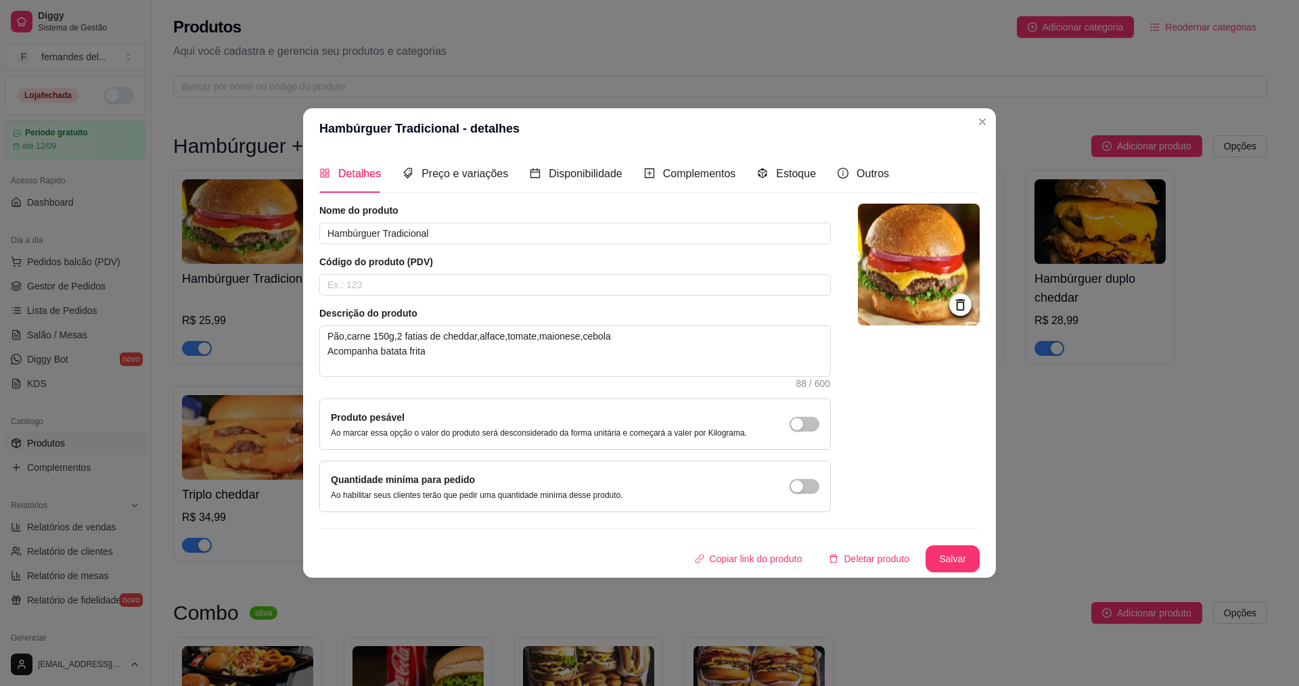
click at [912, 284] on img at bounding box center [919, 265] width 122 height 122
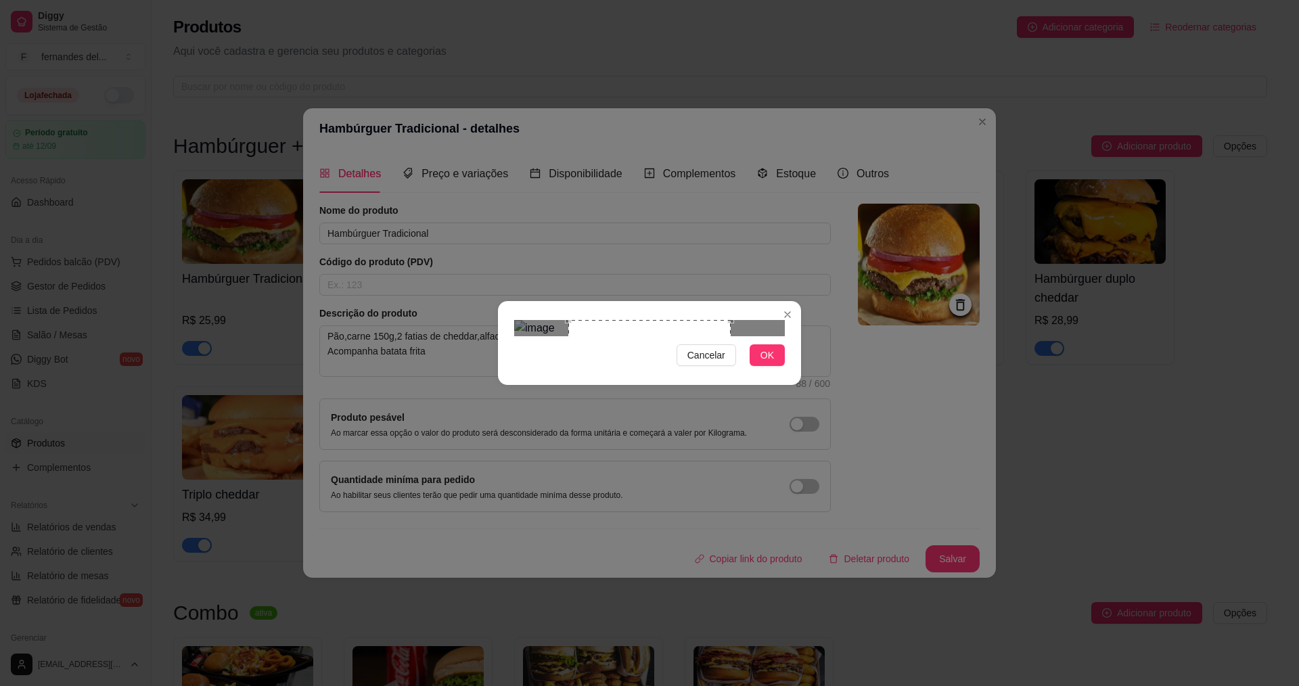
click at [742, 336] on div at bounding box center [649, 328] width 271 height 16
click at [719, 363] on span "Cancelar" at bounding box center [706, 355] width 38 height 15
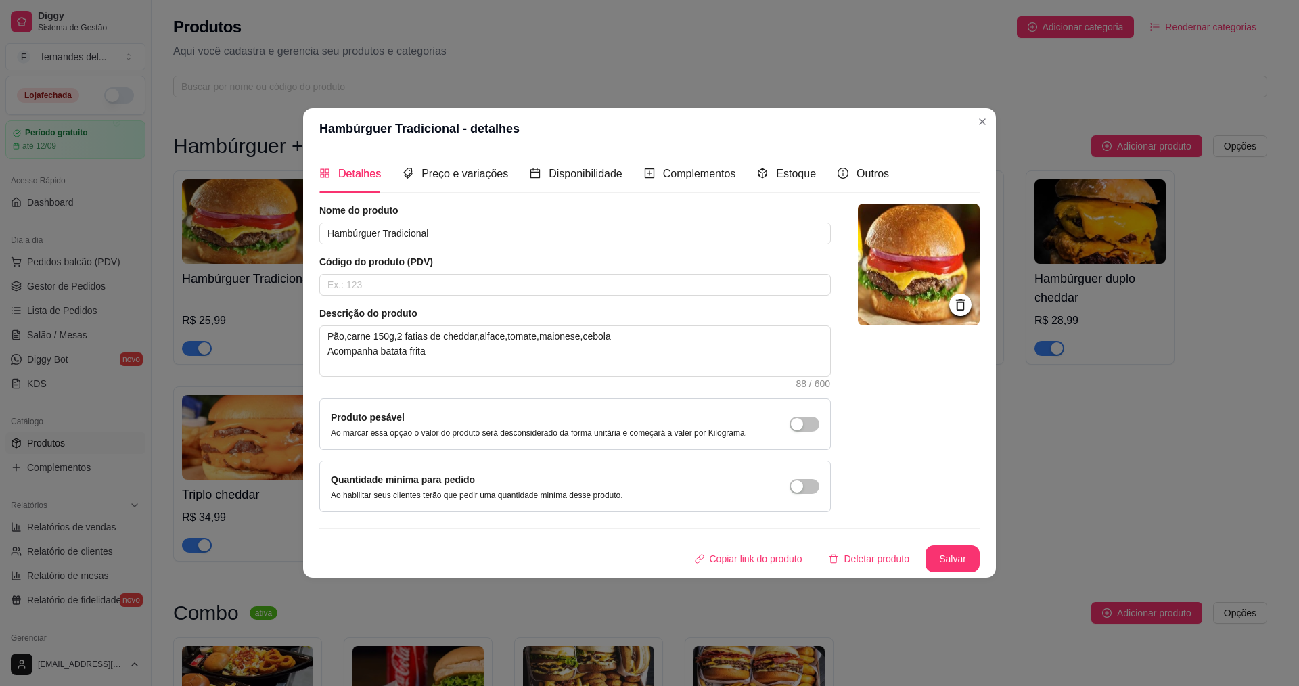
click at [911, 270] on img at bounding box center [919, 265] width 122 height 122
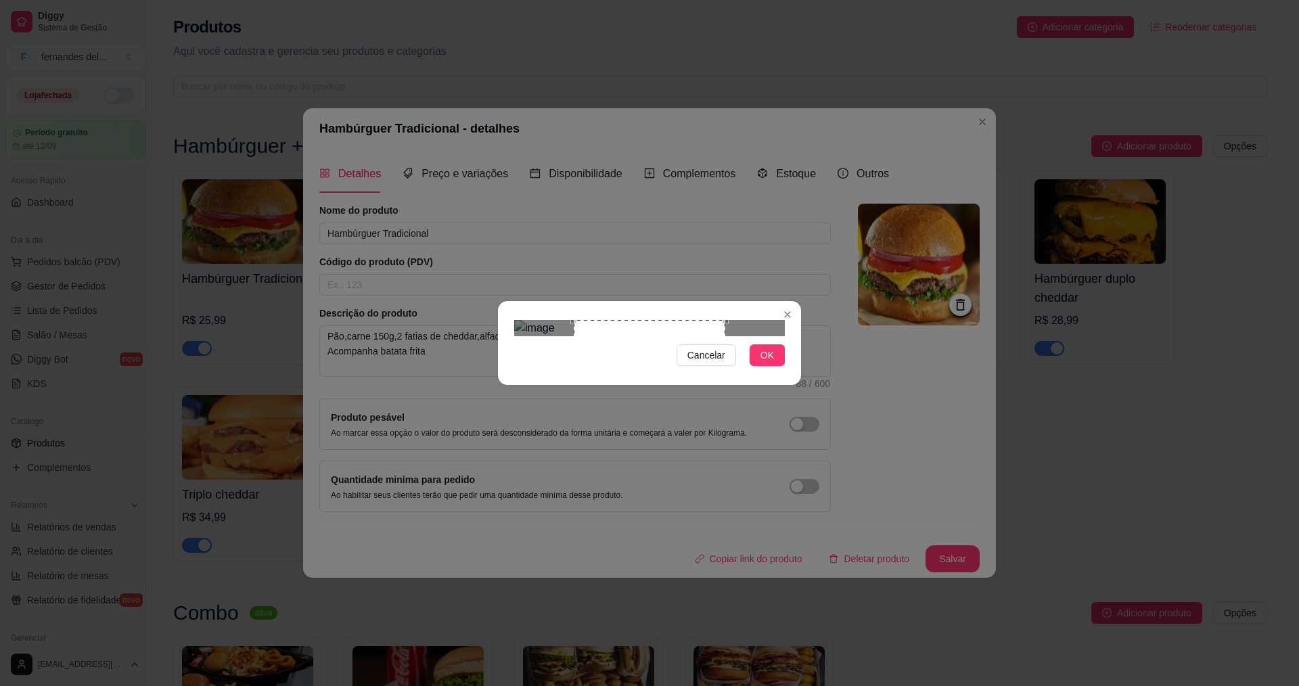
click at [748, 320] on div at bounding box center [649, 328] width 271 height 16
click at [547, 320] on div at bounding box center [649, 328] width 271 height 16
click at [602, 330] on div "Use the arrow keys to move the crop selection area" at bounding box center [622, 396] width 152 height 152
click at [607, 330] on div "Use the arrow keys to move the crop selection area" at bounding box center [627, 396] width 152 height 152
click at [777, 366] on button "OK" at bounding box center [767, 355] width 35 height 22
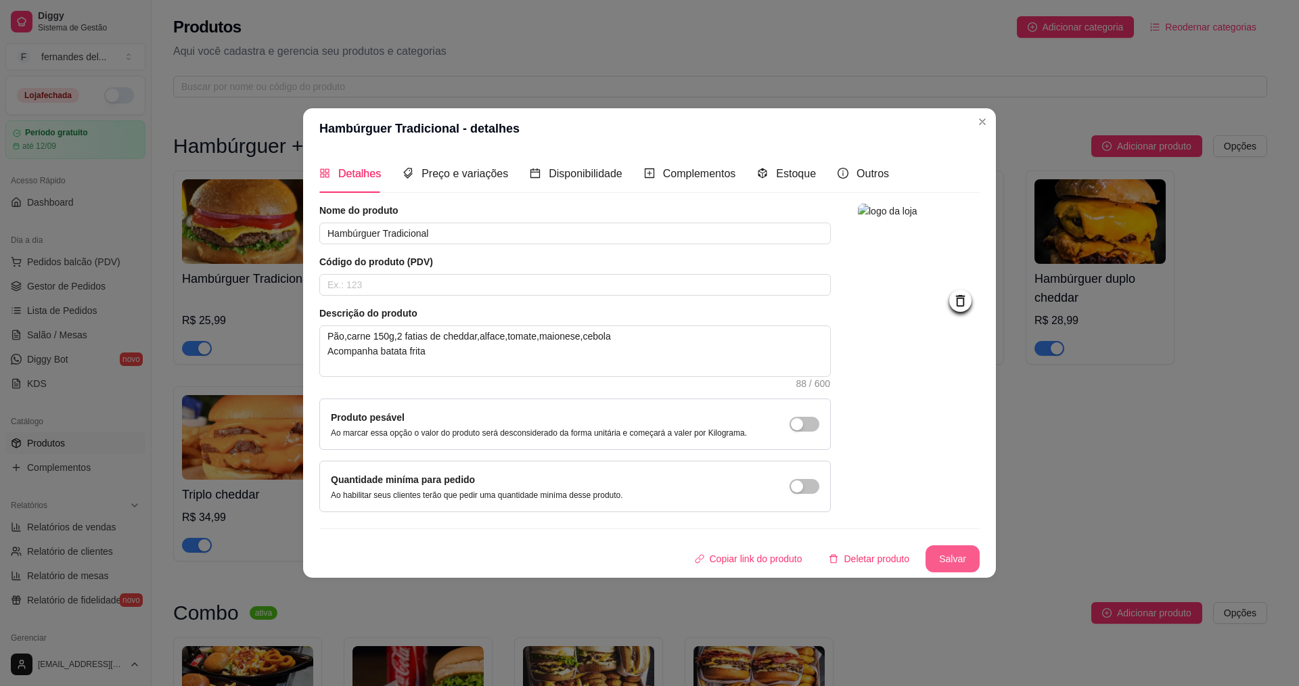
click at [961, 563] on button "Salvar" at bounding box center [953, 558] width 54 height 27
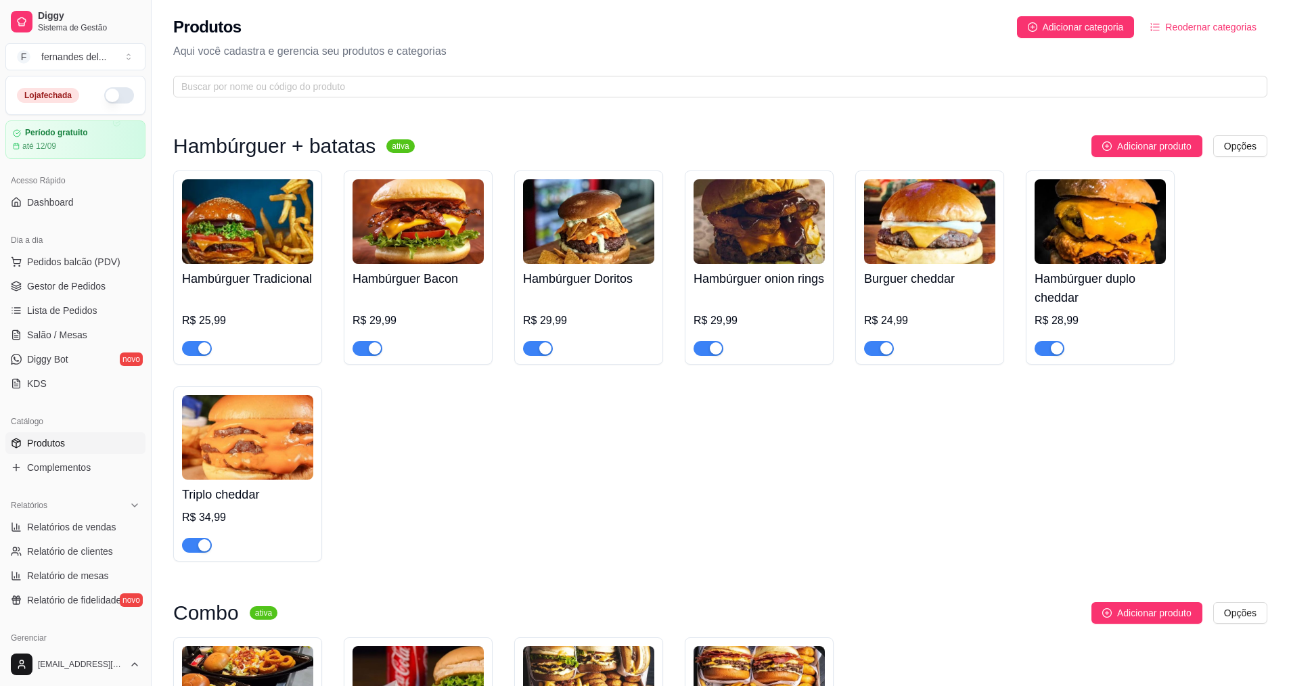
click at [453, 265] on div "Hambúrguer Bacon R$ 29,99" at bounding box center [418, 310] width 131 height 92
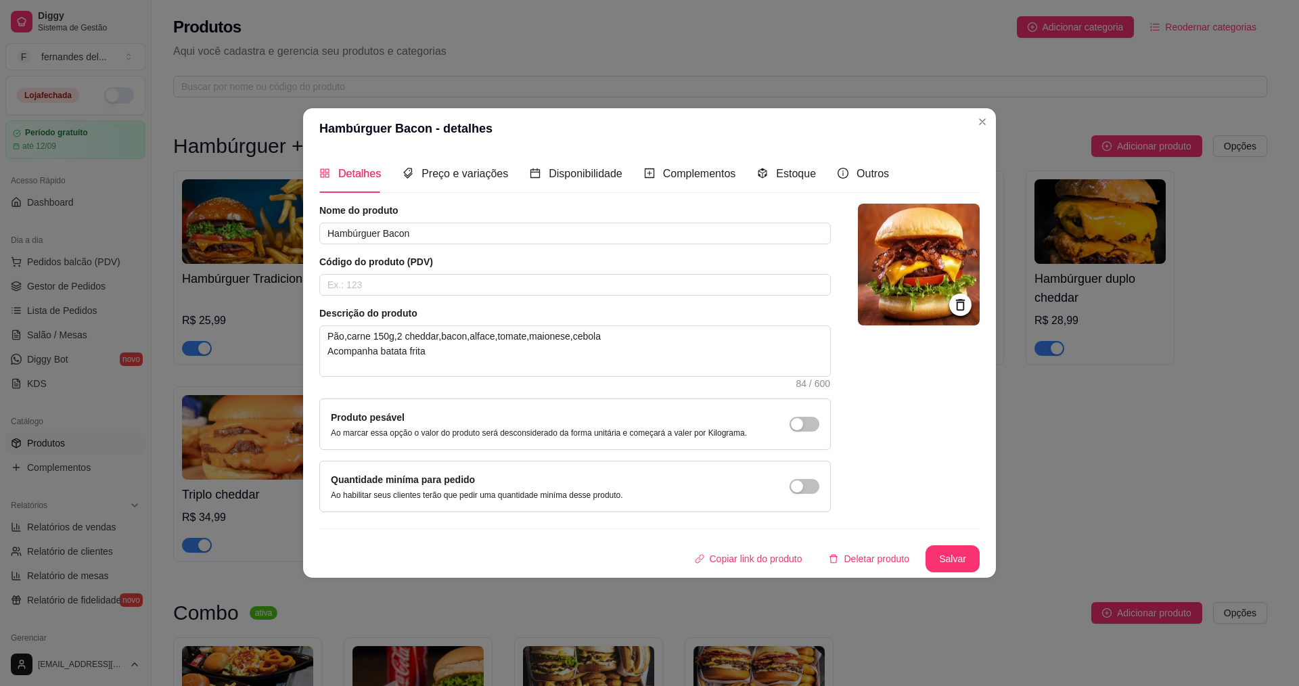
click at [913, 283] on img at bounding box center [919, 265] width 122 height 122
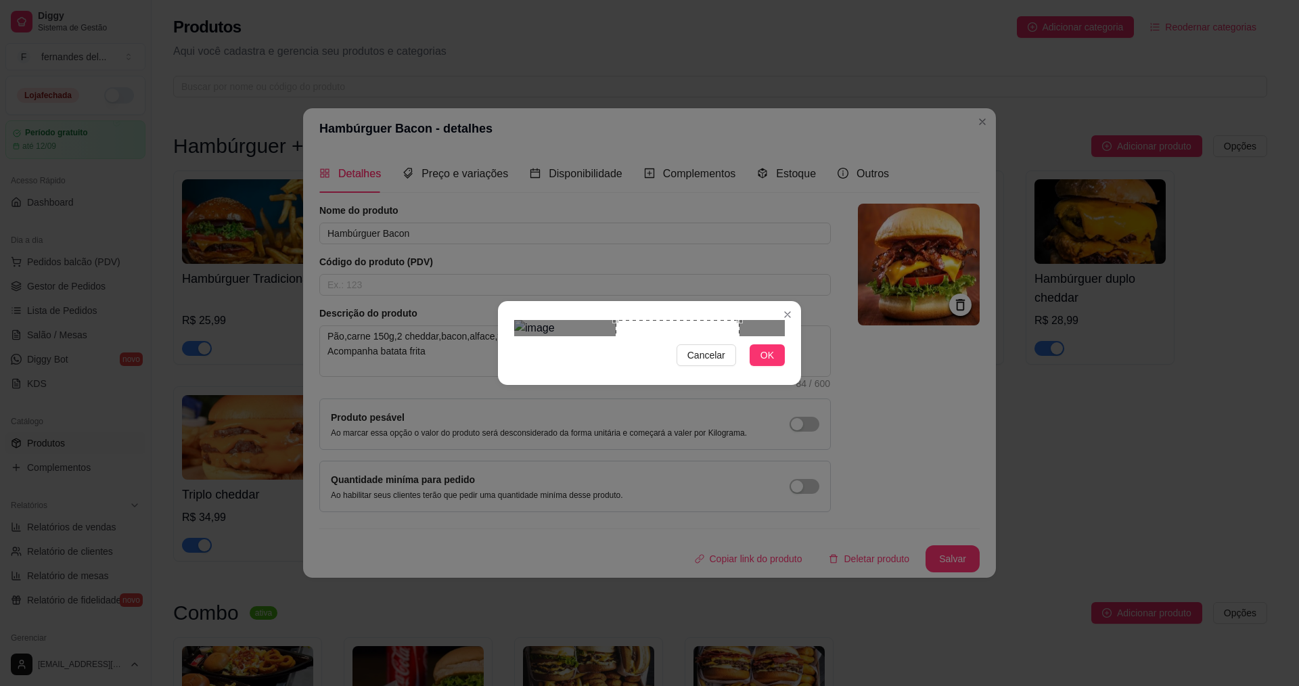
click at [545, 336] on div at bounding box center [649, 328] width 271 height 16
click at [608, 369] on div "Use the arrow keys to move the crop selection area" at bounding box center [609, 382] width 124 height 124
click at [700, 336] on div at bounding box center [649, 328] width 271 height 16
click at [706, 363] on span "Cancelar" at bounding box center [706, 355] width 38 height 15
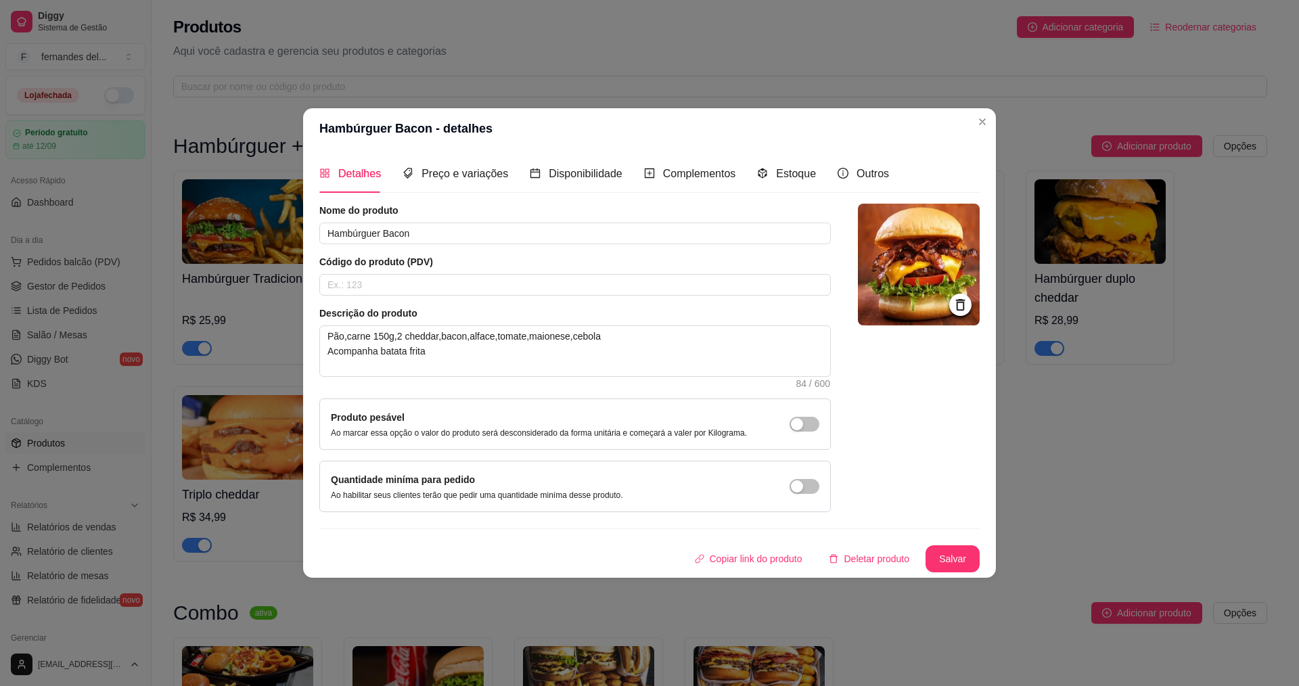
click at [913, 272] on img at bounding box center [919, 265] width 122 height 122
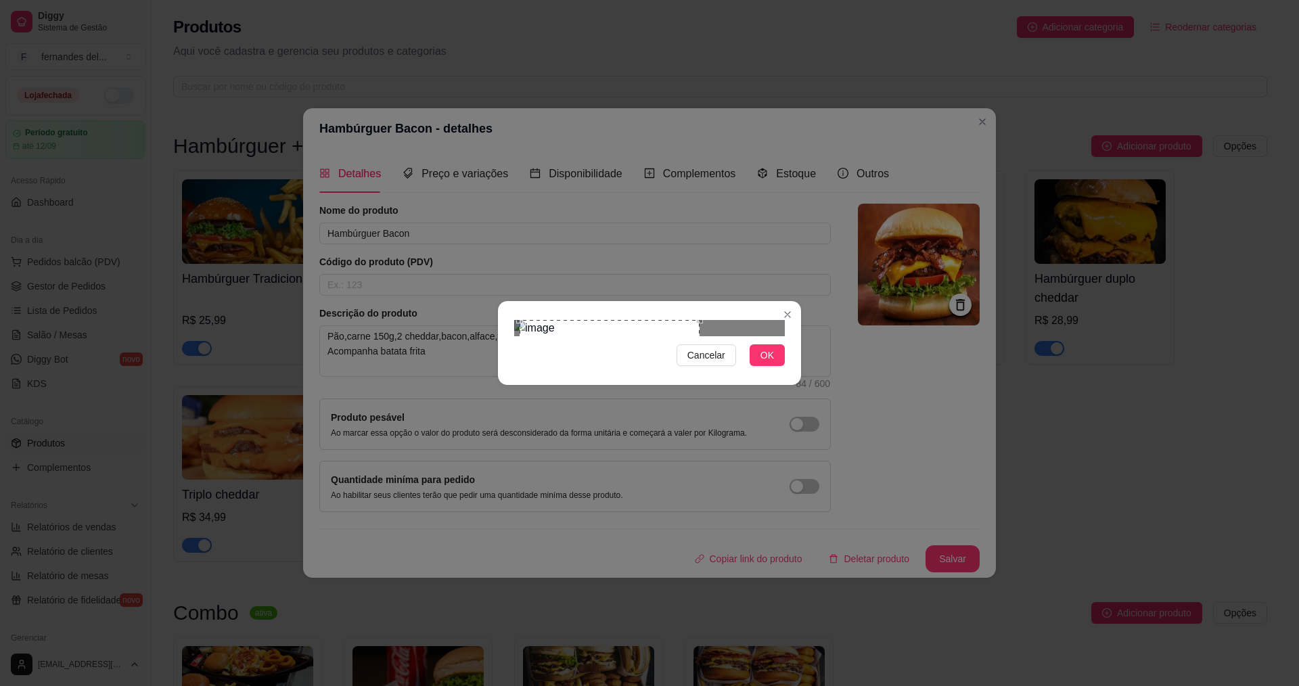
click at [611, 325] on div "Use the arrow keys to move the crop selection area" at bounding box center [610, 382] width 180 height 124
click at [522, 320] on div at bounding box center [649, 328] width 271 height 16
click at [731, 366] on button "Cancelar" at bounding box center [707, 355] width 60 height 22
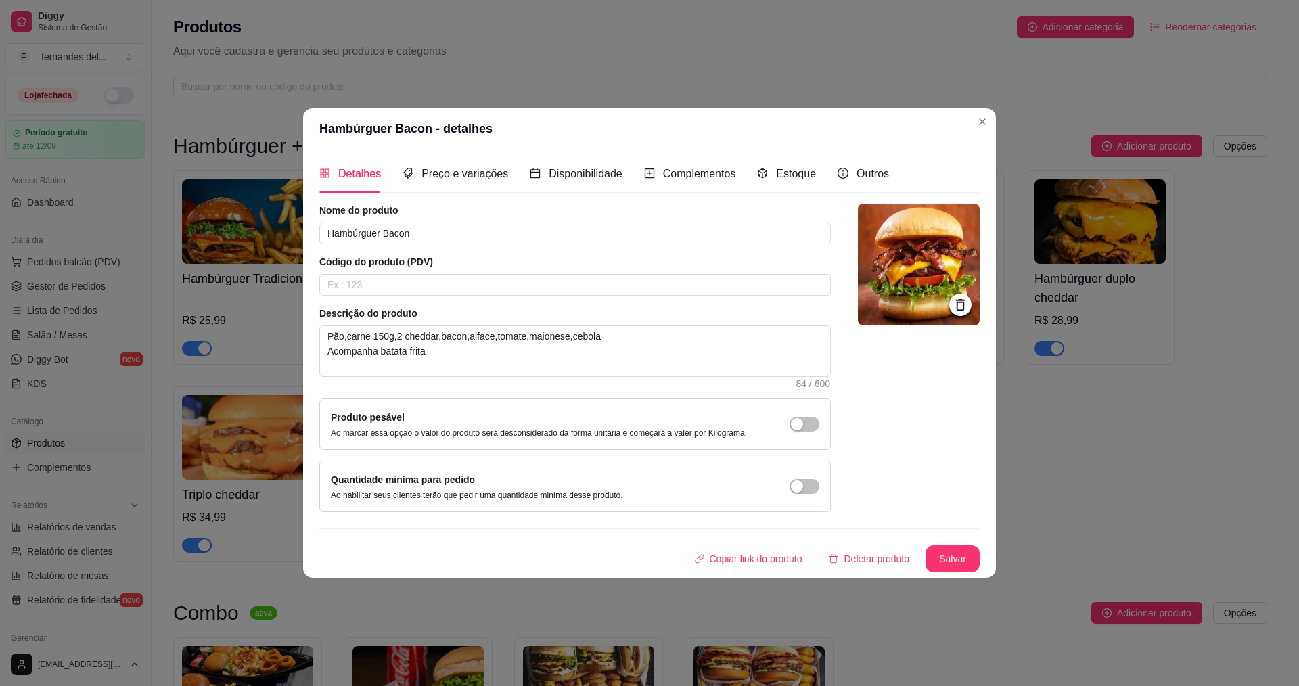
click at [900, 261] on img at bounding box center [919, 265] width 122 height 122
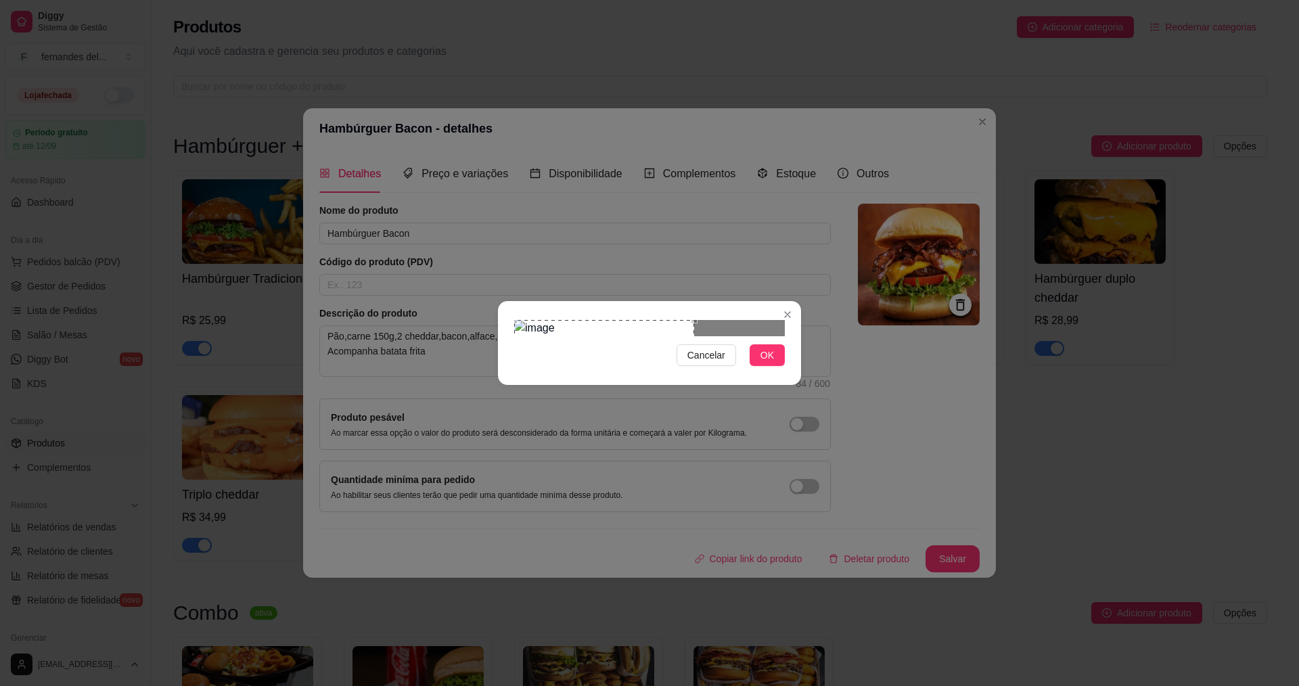
click at [658, 329] on div "Use the arrow keys to move the crop selection area" at bounding box center [604, 382] width 180 height 124
click at [601, 336] on div "Use the arrow keys to move the crop selection area" at bounding box center [610, 382] width 180 height 124
click at [763, 363] on span "OK" at bounding box center [768, 355] width 14 height 15
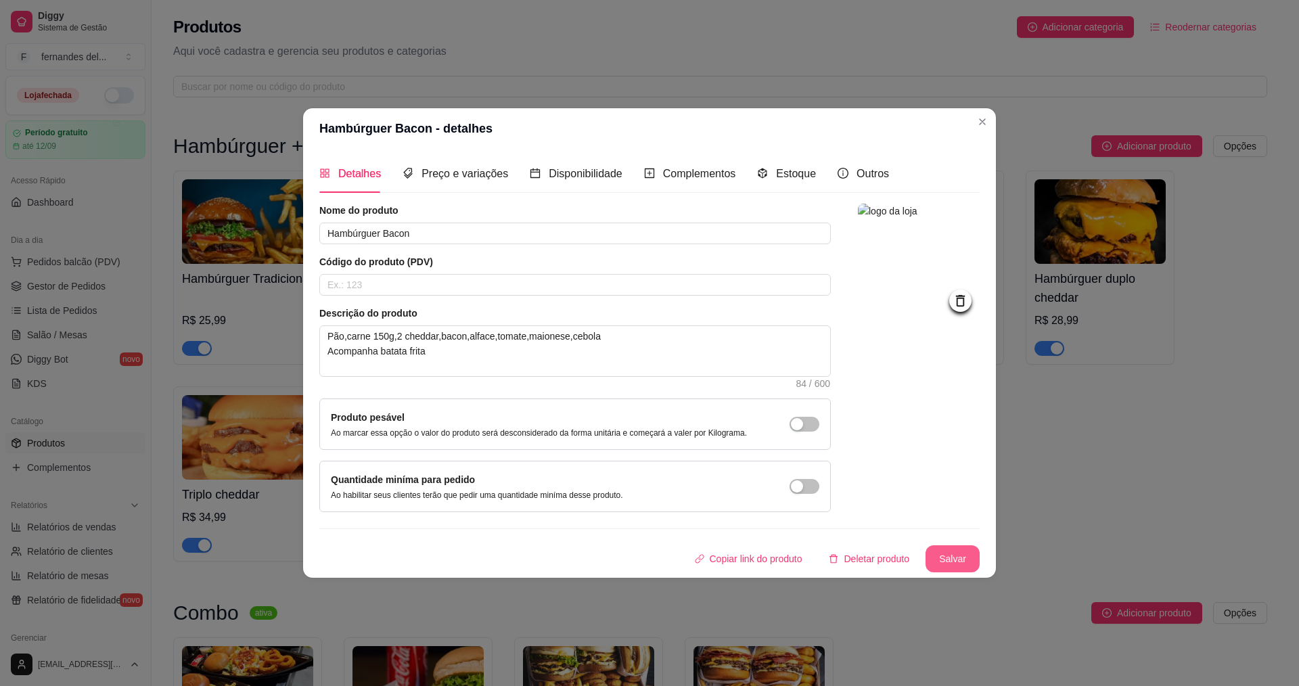
click at [955, 562] on button "Salvar" at bounding box center [953, 558] width 54 height 27
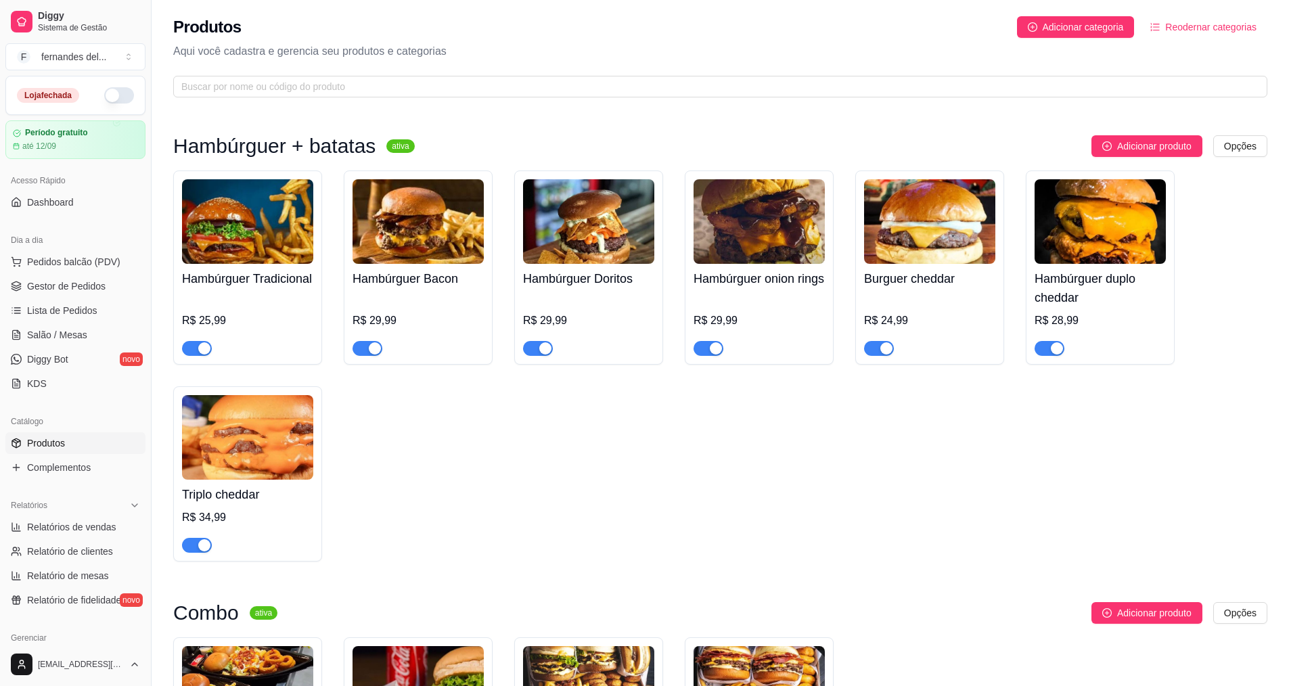
click at [608, 250] on img at bounding box center [588, 221] width 131 height 85
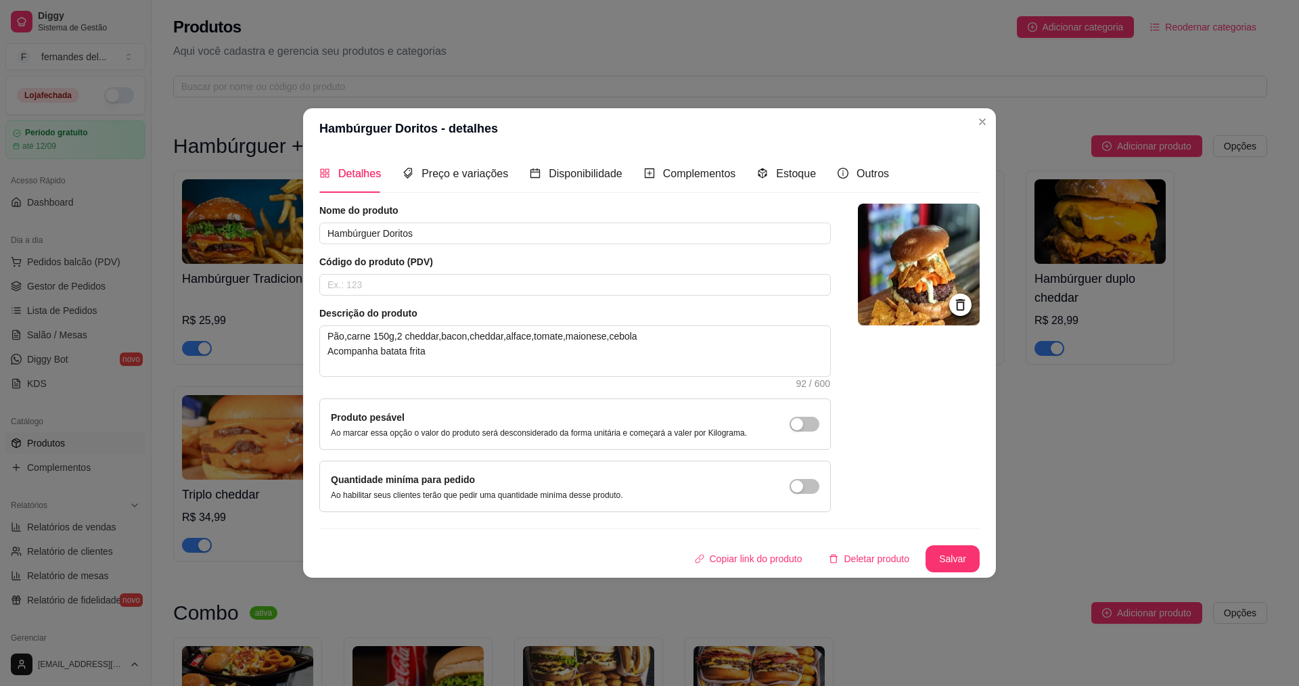
click at [936, 274] on img at bounding box center [919, 265] width 122 height 122
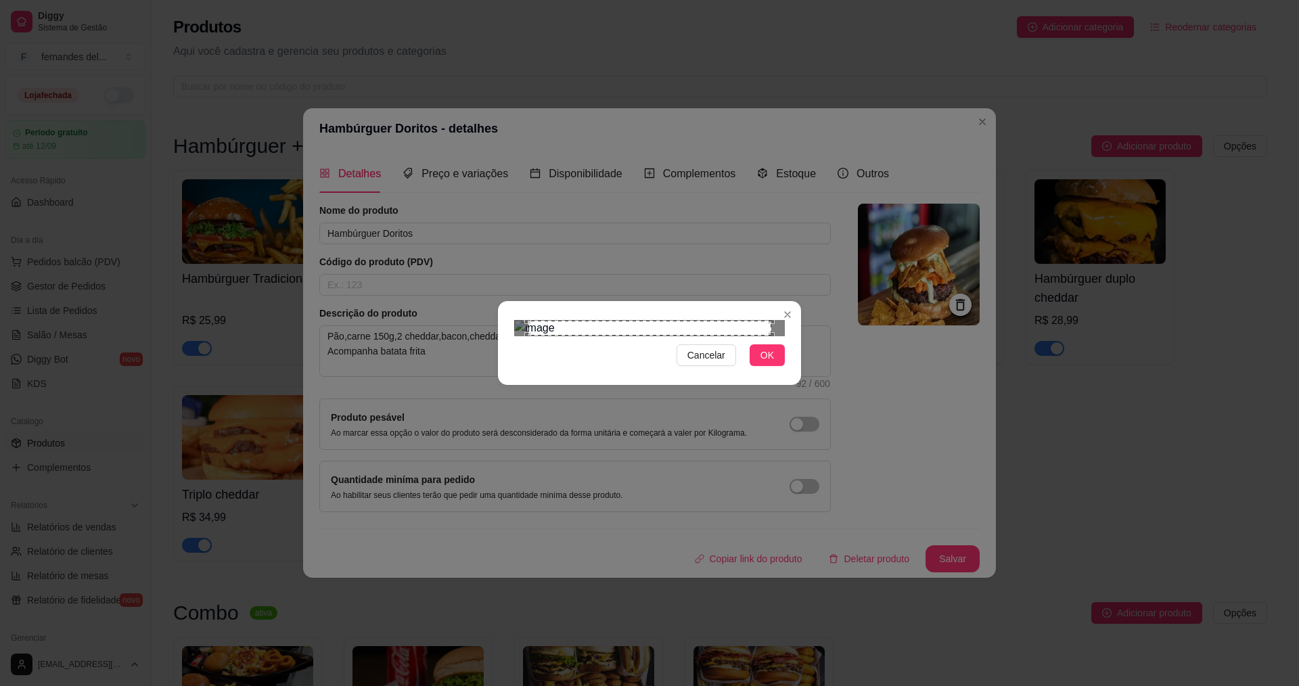
click at [747, 321] on div "Use the arrow keys to move the crop selection area" at bounding box center [650, 328] width 244 height 15
click at [755, 320] on div at bounding box center [649, 328] width 271 height 16
click at [633, 320] on div "Use the arrow keys to move the crop selection area" at bounding box center [592, 392] width 144 height 144
click at [767, 363] on span "OK" at bounding box center [768, 355] width 14 height 15
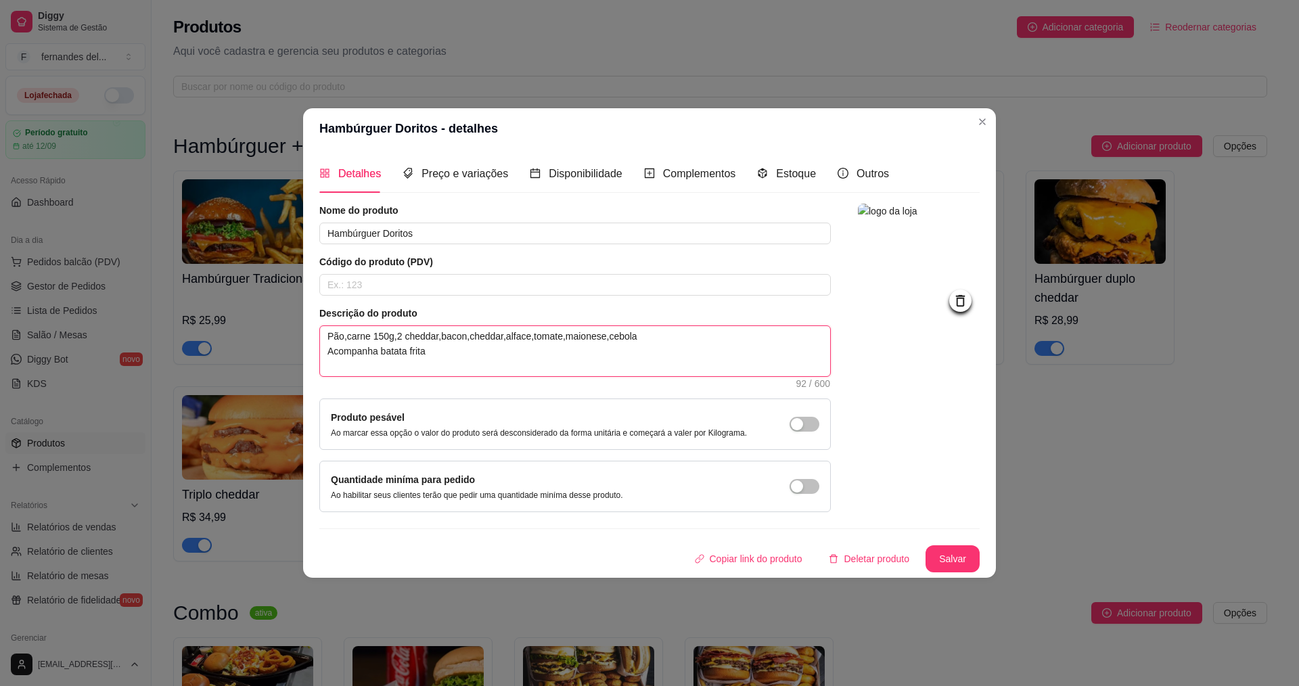
drag, startPoint x: 434, startPoint y: 336, endPoint x: 394, endPoint y: 342, distance: 39.7
click at [394, 342] on textarea "Pão,carne 150g,2 cheddar,bacon,cheddar,alface,tomate,maionese,cebola Acompanha …" at bounding box center [575, 351] width 510 height 50
type textarea "Pão,carne 150g,,bacon,cheddar,alface,tomate,maionese,cebola Acompanha batata fr…"
type textarea "Pão,carne 150g,c,bacon,cheddar,alface,tomate,maionese,cebola Acompanha batata f…"
type textarea "Pão,carne 150g,cr,bacon,cheddar,alface,tomate,maionese,cebola Acompanha batata …"
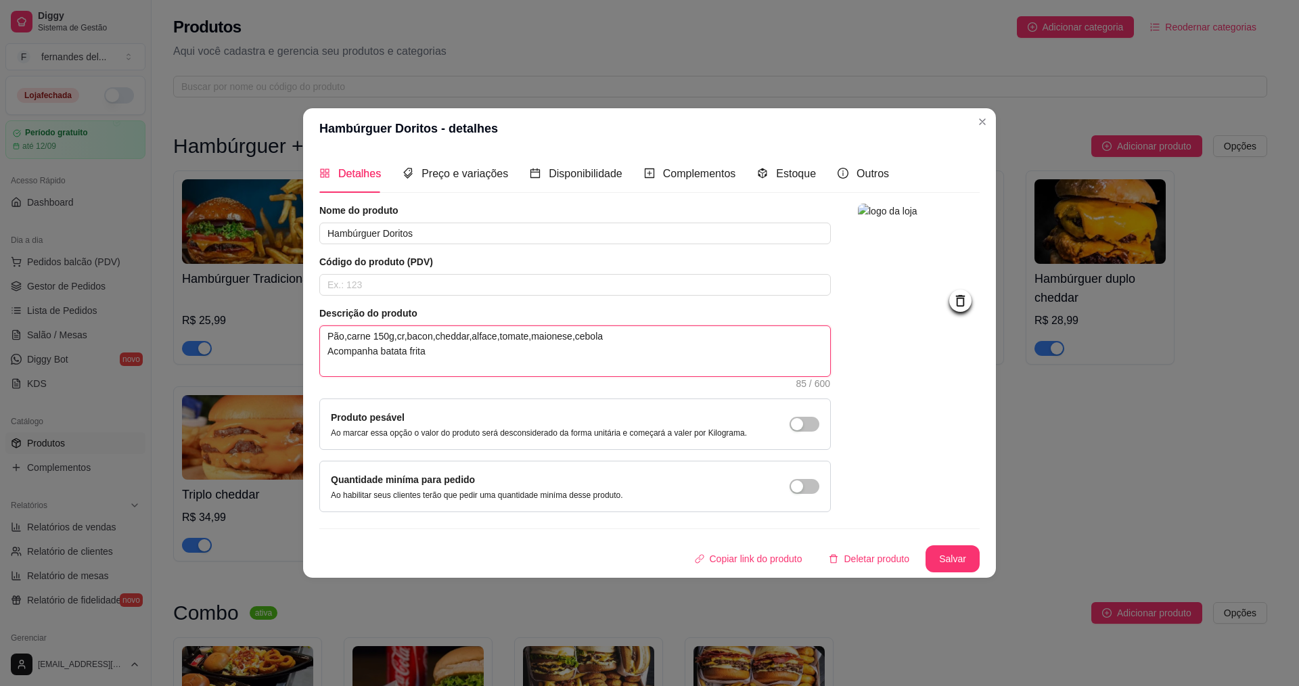
type textarea "Pão,carne 150g,cre,bacon,cheddar,alface,tomate,maionese,cebola Acompanha batata…"
type textarea "Pão,carne 150g,crem,bacon,cheddar,alface,tomate,maionese,cebola Acompanha batat…"
type textarea "Pão,carne 150g,creme,bacon,cheddar,alface,tomate,maionese,cebola Acompanha bata…"
type textarea "Pão,carne 150g,creme ,bacon,cheddar,alface,tomate,maionese,cebola Acompanha bat…"
type textarea "Pão,carne 150g,creme d,bacon,cheddar,alface,tomate,maionese,cebola Acompanha ba…"
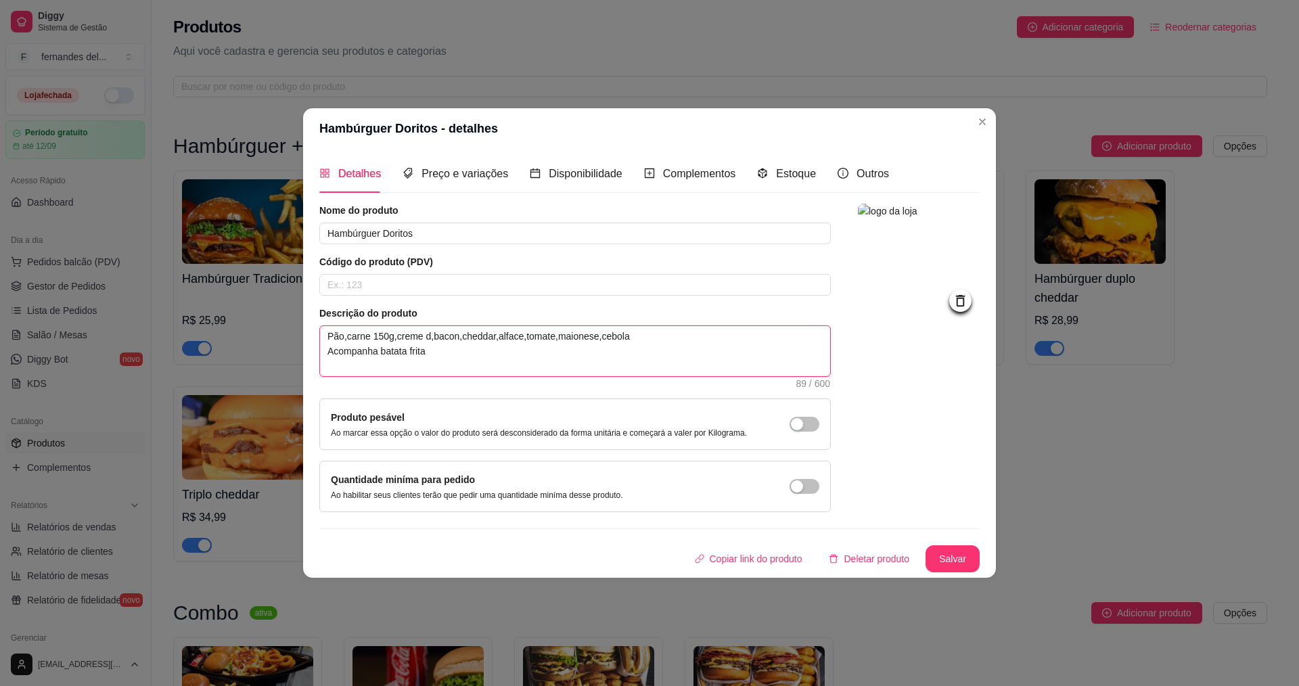
type textarea "Pão,carne 150g,creme de,bacon,cheddar,alface,tomate,maionese,cebola Acompanha b…"
type textarea "Pão,carne 150g,creme de ,bacon,cheddar,alface,tomate,maionese,cebola Acompanha …"
type textarea "Pão,carne 150g,creme de c,bacon,cheddar,alface,tomate,maionese,cebola Acompanha…"
type textarea "Pão,carne 150g,creme de ch,bacon,cheddar,alface,tomate,maionese,cebola Acompanh…"
type textarea "Pão,carne 150g,creme de che,bacon,cheddar,alface,tomate,maionese,cebola Acompan…"
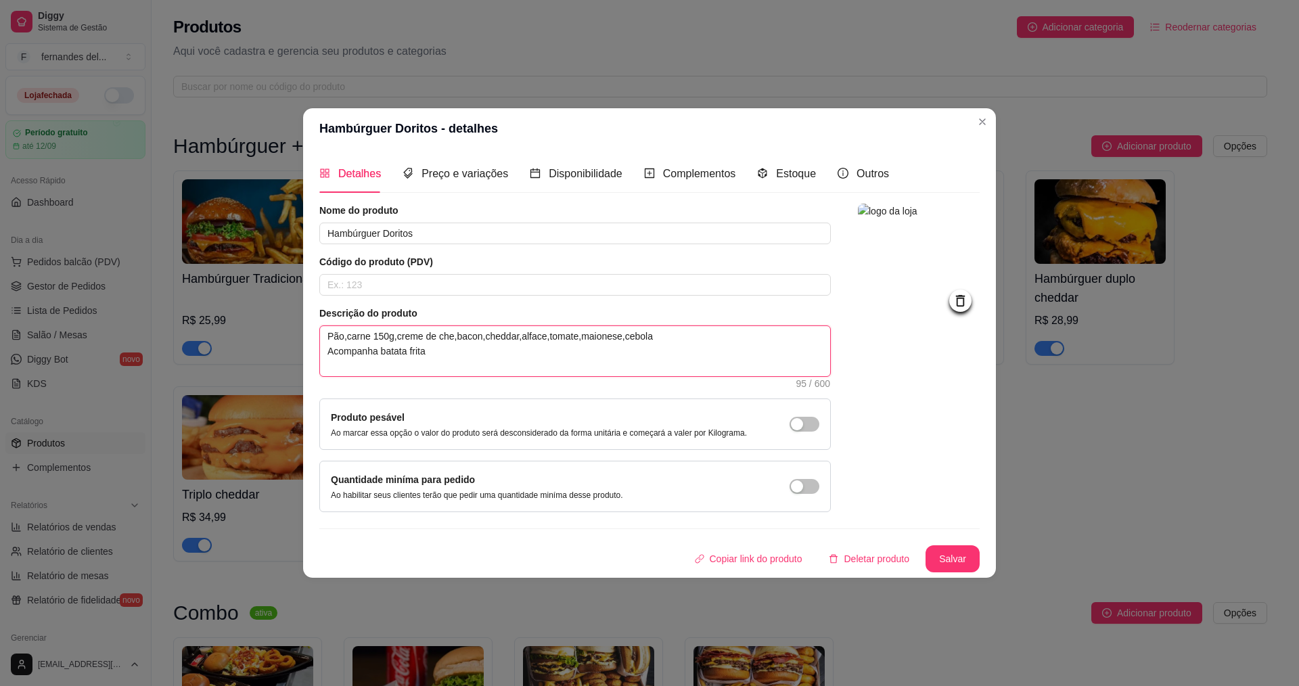
type textarea "Pão,carne 150g,creme de ched,bacon,cheddar,alface,tomate,maionese,cebola Acompa…"
type textarea "Pão,carne 150g,creme de chedd,bacon,cheddar,alface,tomate,maionese,cebola Acomp…"
type textarea "Pão,carne 150g,creme de chedda,bacon,cheddar,alface,tomate,maionese,cebola Acom…"
type textarea "Pão,carne 150g,creme de cheddar,bacon,cheddar,alface,tomate,maionese,cebola Aco…"
type textarea "Pão,carne 150g,creme de cheddar ,bacon,cheddar,alface,tomate,maionese,cebola Ac…"
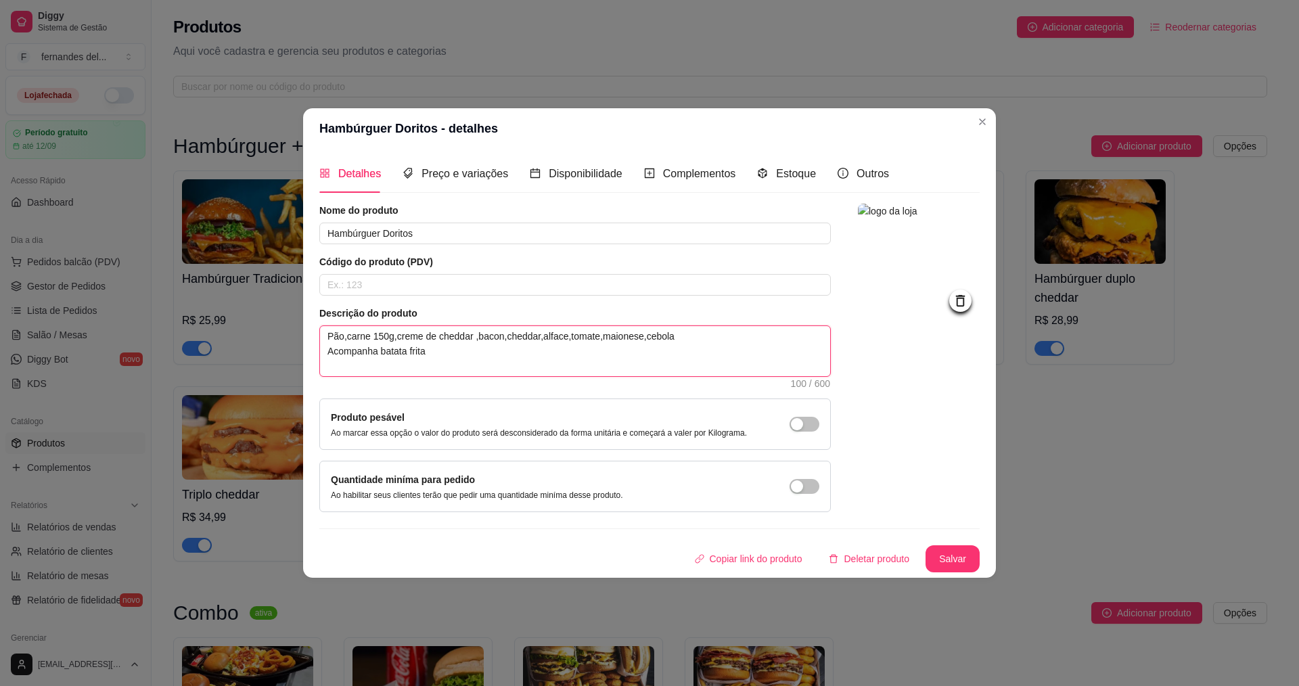
type textarea "Pão,carne 150g,creme de cheddar,bacon,cheddar,alface,tomate,maionese,cebola Aco…"
click at [662, 336] on textarea "Pão,carne 150g,creme de cheddar,bacon,cheddar,alface,tomate,maionese,cebola Aco…" at bounding box center [575, 351] width 510 height 50
type textarea "Pão,carne 150g,creme de cheddar,bacon,cheddar,alface,tomate,maionese,cebola Aco…"
type textarea "Pão,carne 150g,creme de cheddar,bacon,cheddar,alface,tomate,maionese,cebola e A…"
type textarea "Pão,carne 150g,creme de cheddar,bacon,cheddar,alface,tomate,maionese,cebola em …"
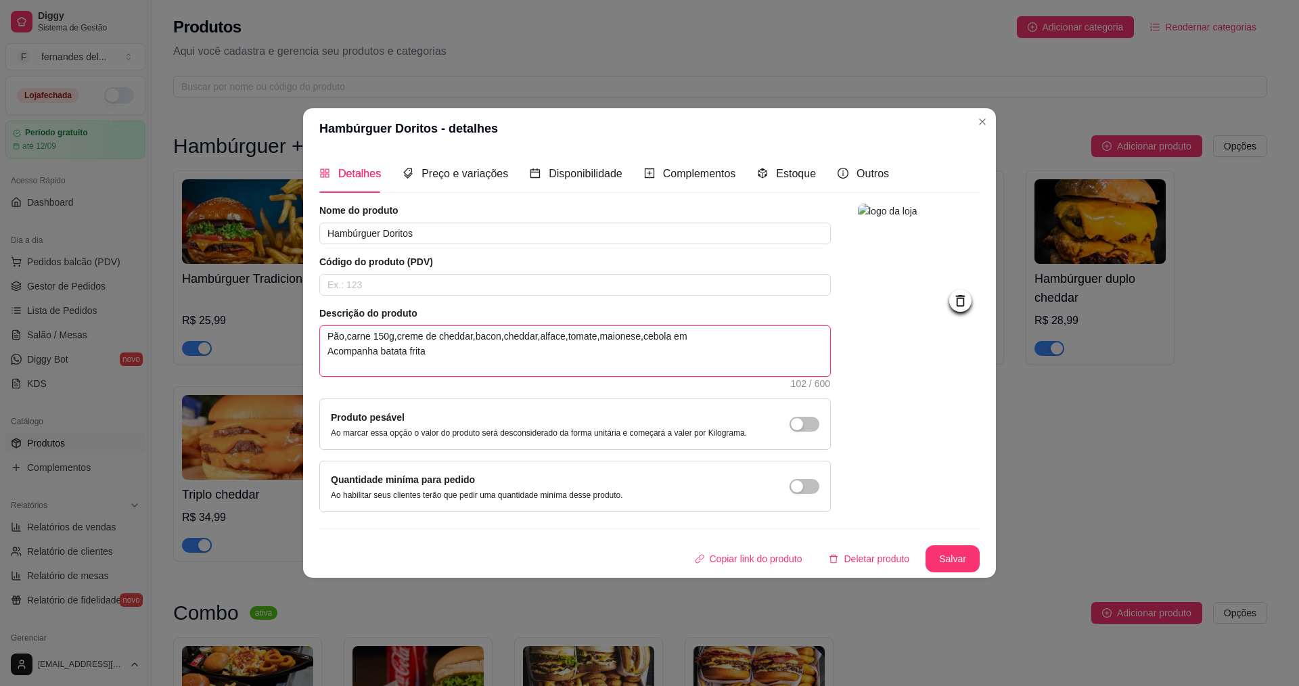
type textarea "Pão,carne 150g,creme de cheddar,bacon,cheddar,alface,tomate,maionese,cebola e A…"
type textarea "Pão,carne 150g,creme de cheddar,bacon,cheddar,alface,tomate,maionese,cebola e m…"
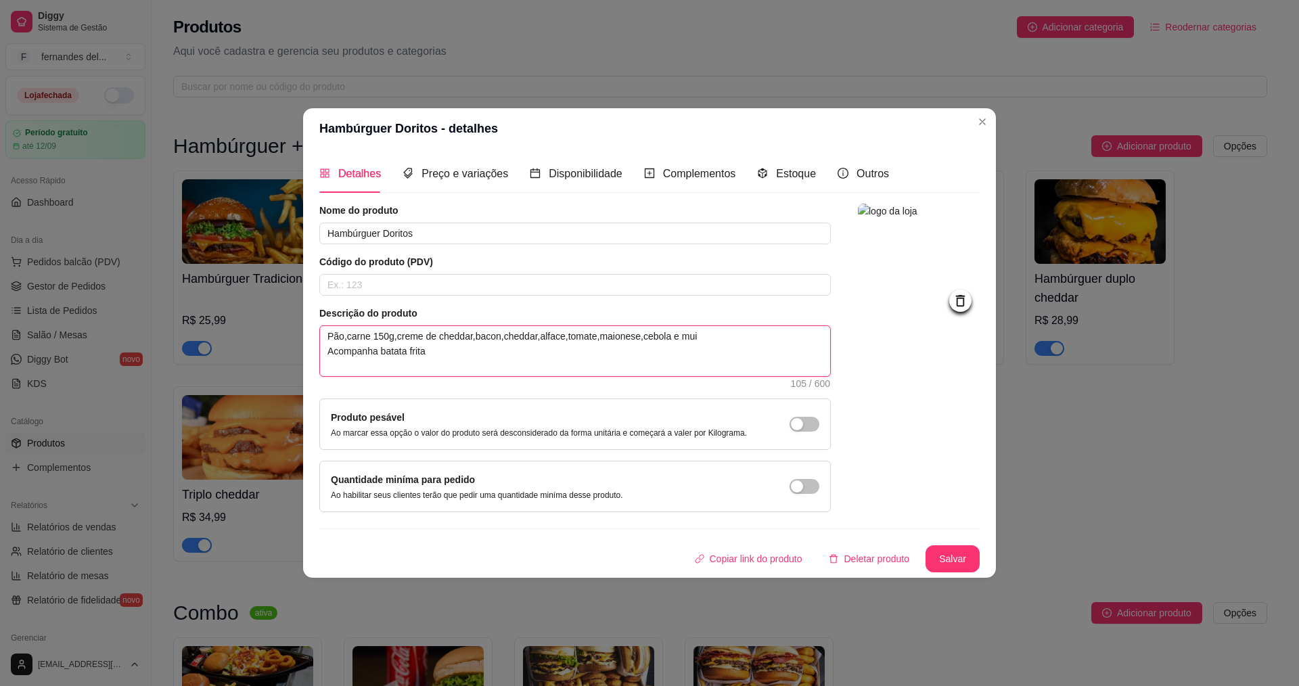
type textarea "Pão,carne 150g,creme de cheddar,bacon,cheddar,alface,tomate,maionese,cebola e m…"
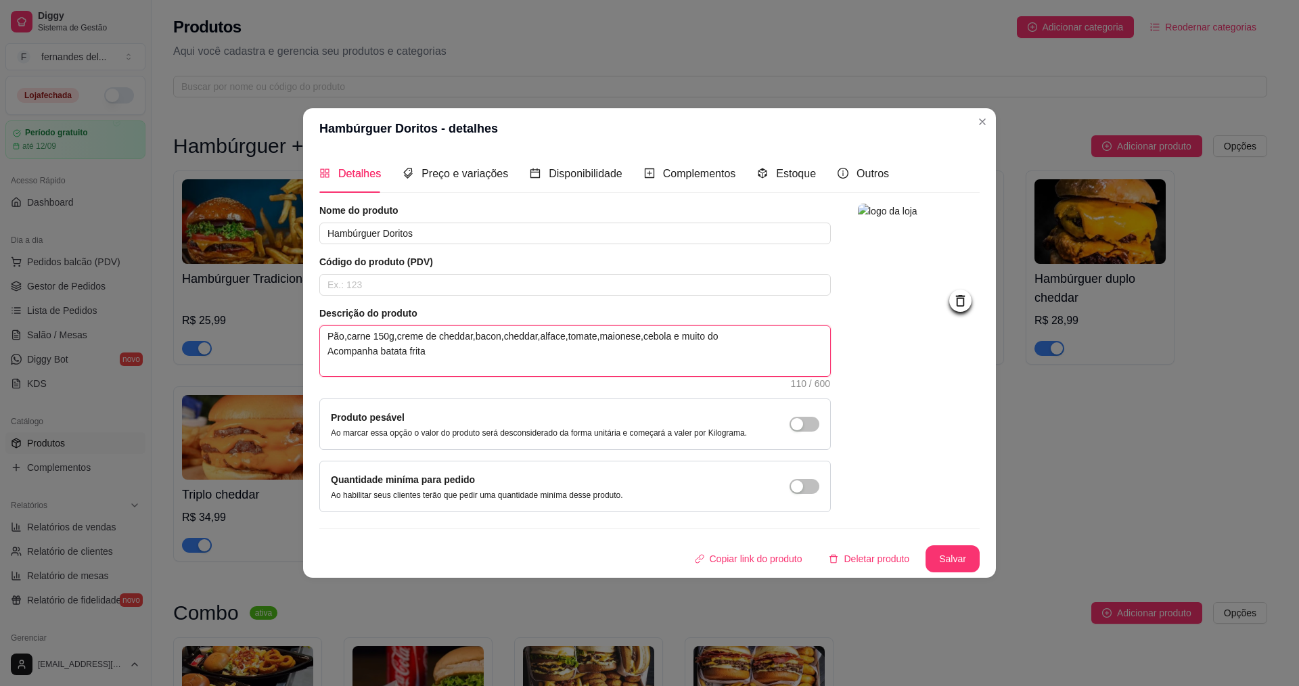
type textarea "Pão,carne 150g,creme de cheddar,bacon,cheddar,alface,tomate,maionese,cebola e m…"
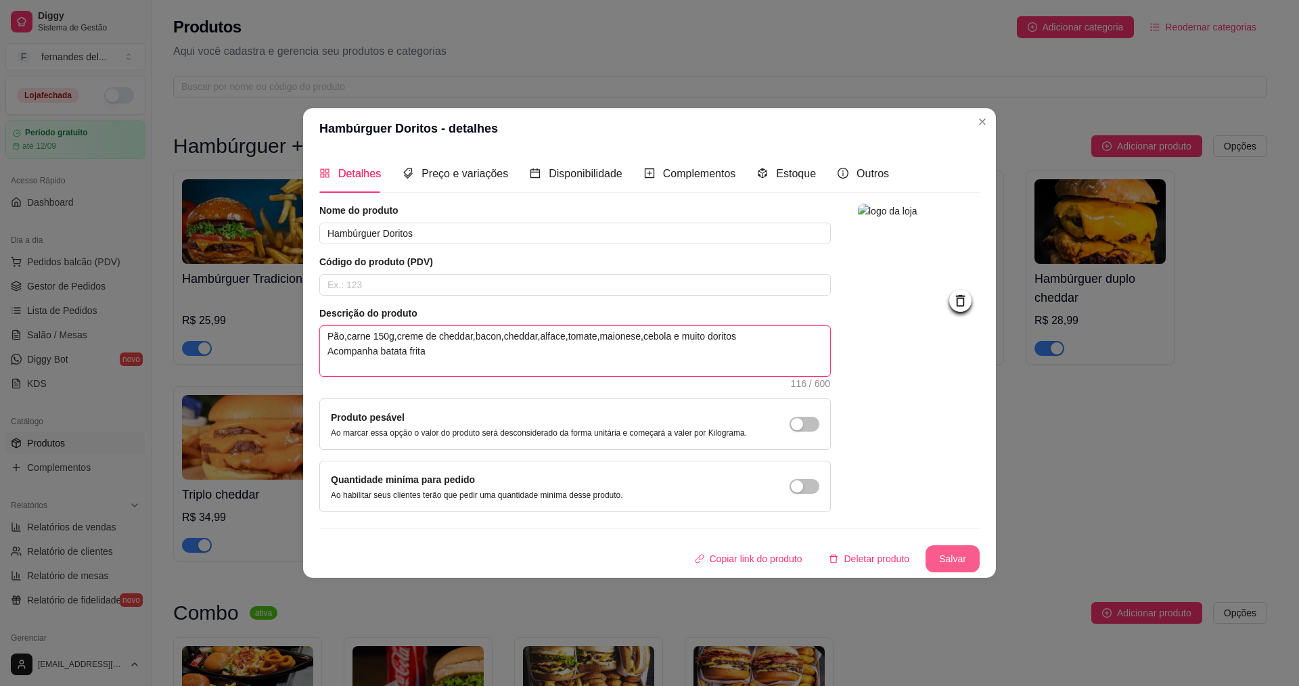
type textarea "Pão,carne 150g,creme de cheddar,bacon,cheddar,alface,tomate,maionese,cebola e m…"
click at [943, 560] on button "Salvar" at bounding box center [953, 558] width 54 height 27
click at [962, 560] on button "Salvar" at bounding box center [952, 559] width 53 height 26
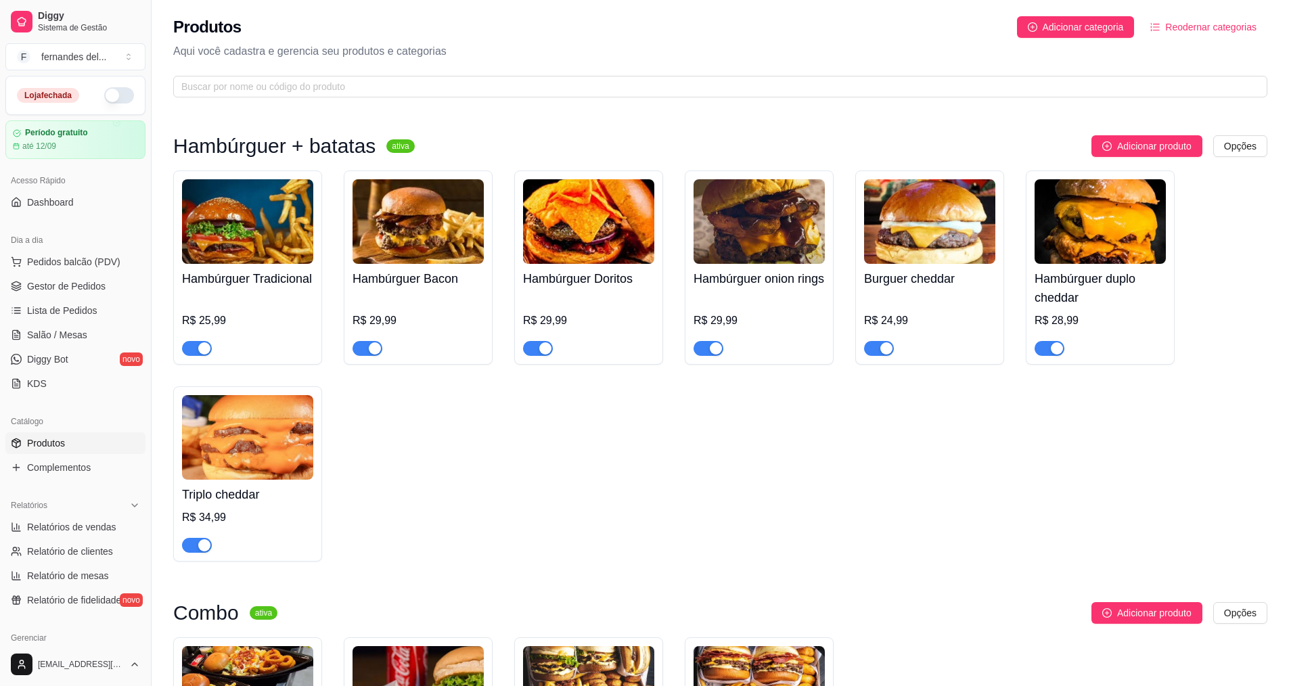
click at [803, 221] on img at bounding box center [759, 221] width 131 height 85
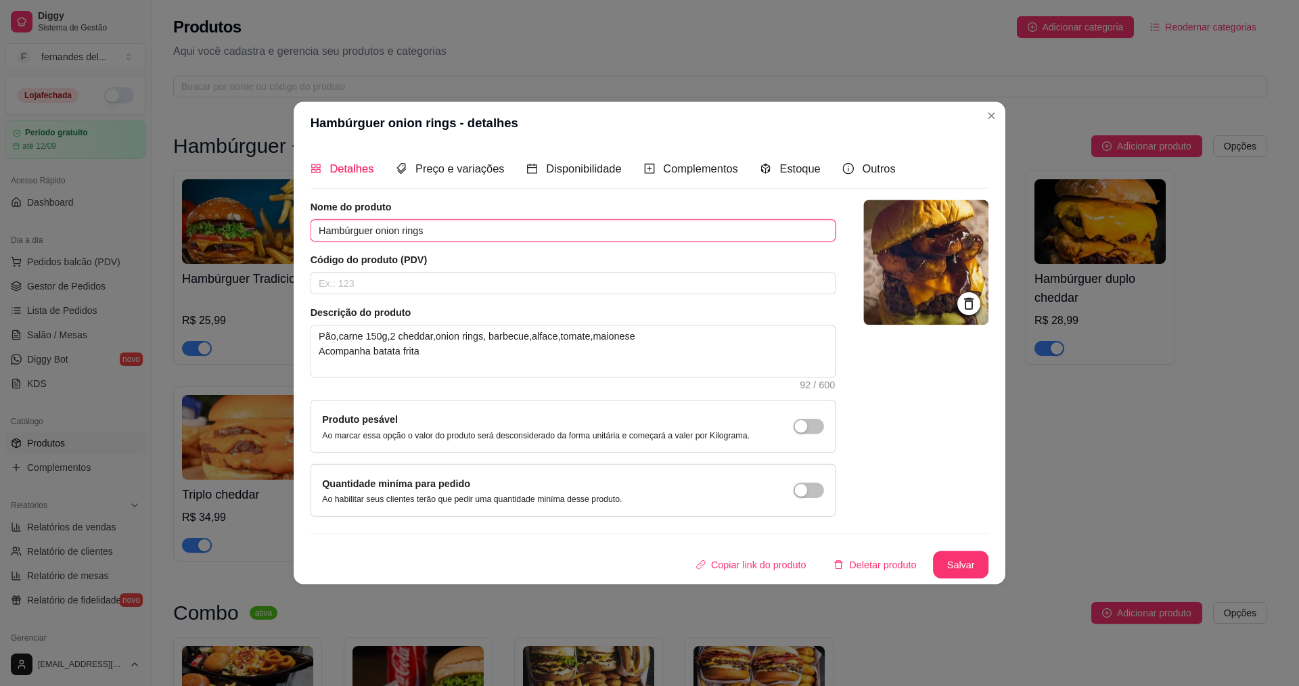
click at [803, 221] on input "Hambúrguer onion rings" at bounding box center [574, 230] width 526 height 22
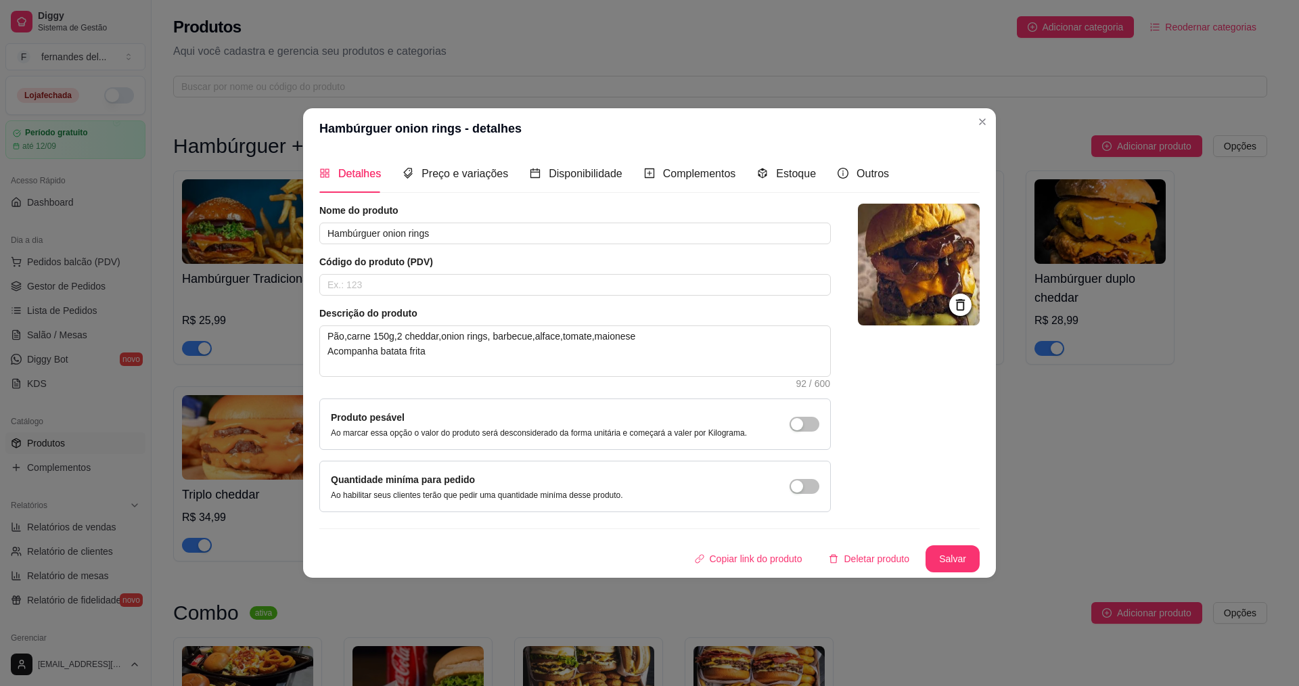
click at [894, 252] on img at bounding box center [919, 265] width 122 height 122
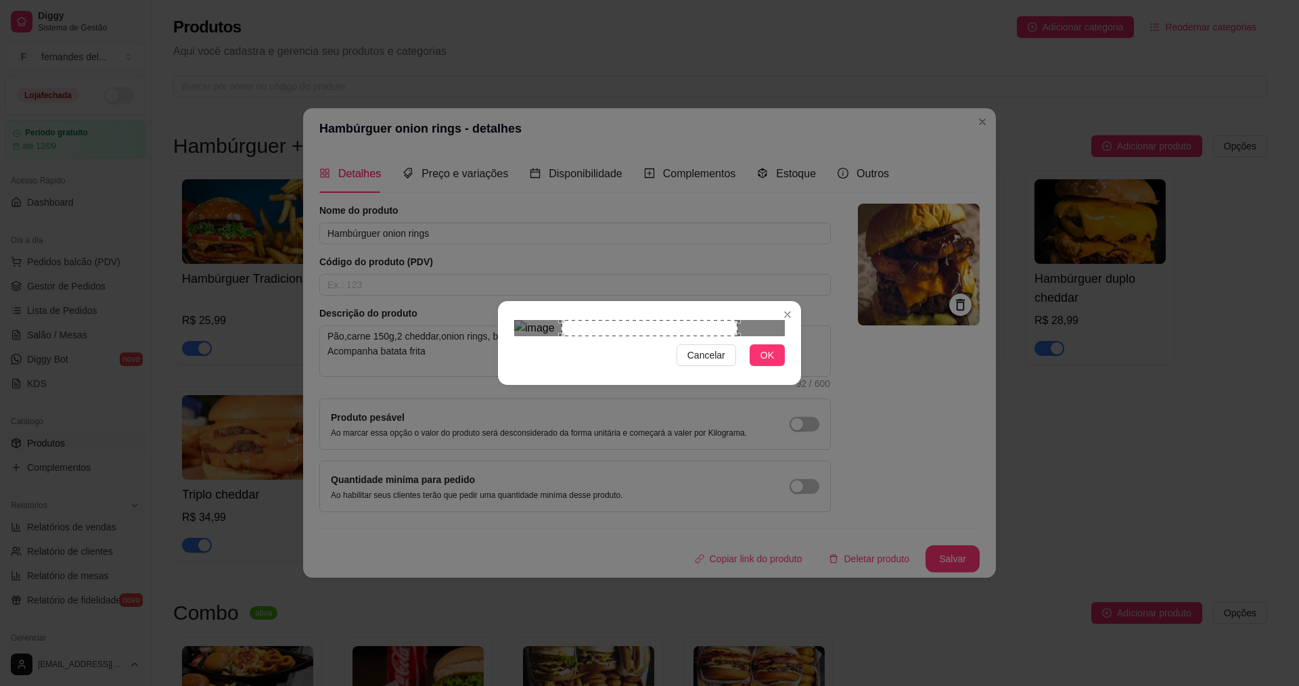
click at [713, 336] on div "Use the arrow keys to move the crop selection area" at bounding box center [649, 328] width 175 height 16
click at [736, 320] on div at bounding box center [649, 328] width 271 height 16
click at [669, 320] on div "Use the arrow keys to move the crop selection area" at bounding box center [612, 381] width 122 height 122
click at [676, 320] on div at bounding box center [649, 328] width 271 height 16
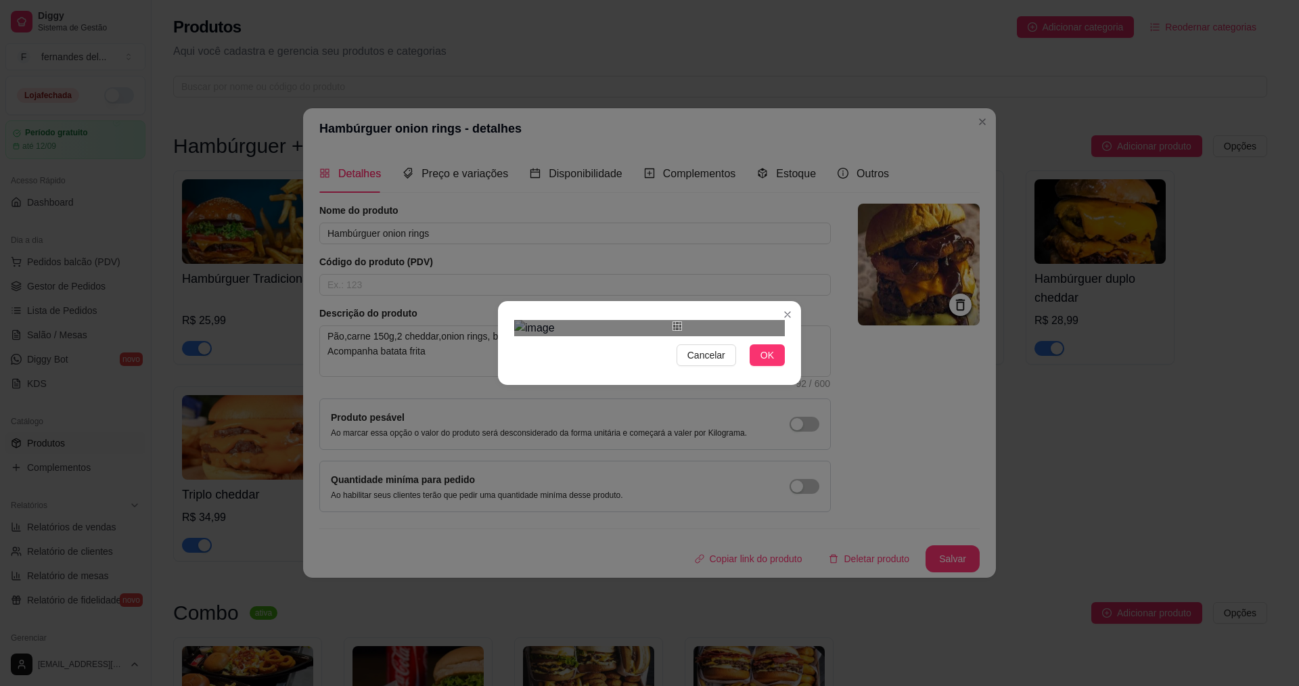
click at [698, 315] on div "Cancelar OK" at bounding box center [649, 343] width 303 height 57
click at [673, 331] on div "Use the arrow keys to move the south west drag handle to change the crop select…" at bounding box center [673, 331] width 0 height 0
click at [629, 325] on div "Use the arrow keys to move the crop selection area" at bounding box center [653, 349] width 49 height 49
click at [565, 371] on div "Cancelar OK" at bounding box center [649, 343] width 303 height 57
click at [614, 352] on div "Use the arrow keys to move the crop selection area" at bounding box center [612, 383] width 113 height 113
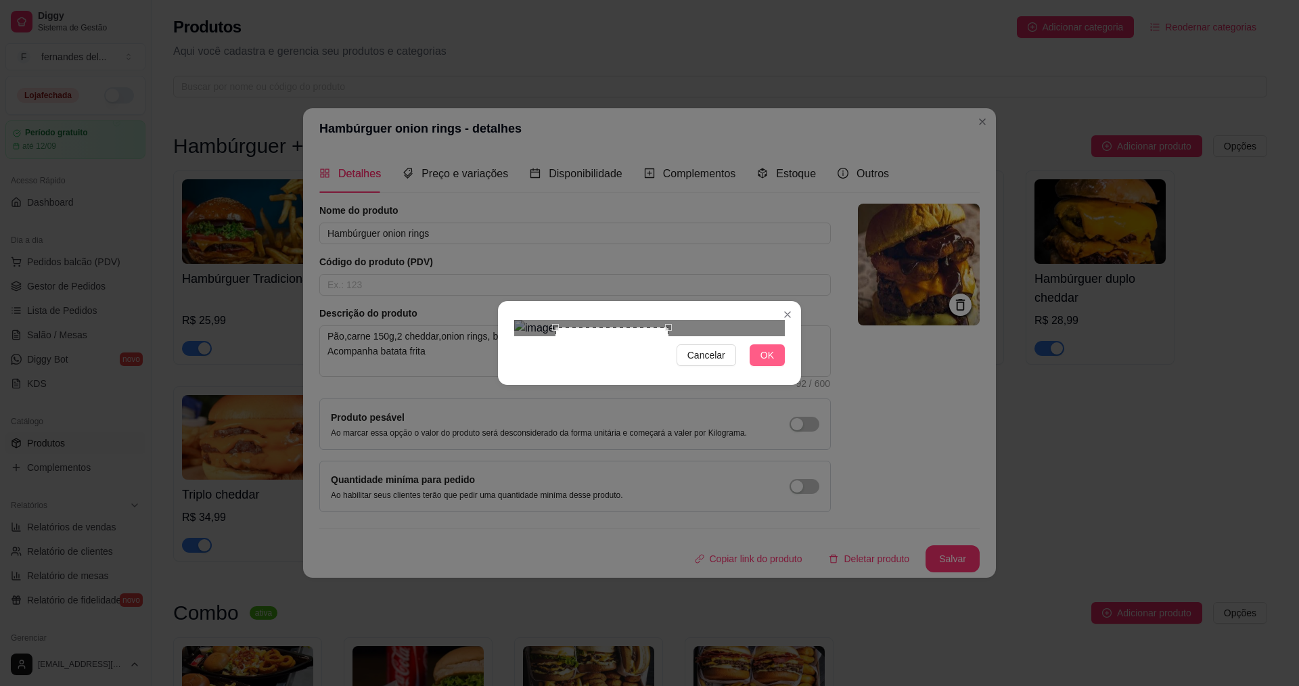
click at [758, 366] on button "OK" at bounding box center [767, 355] width 35 height 22
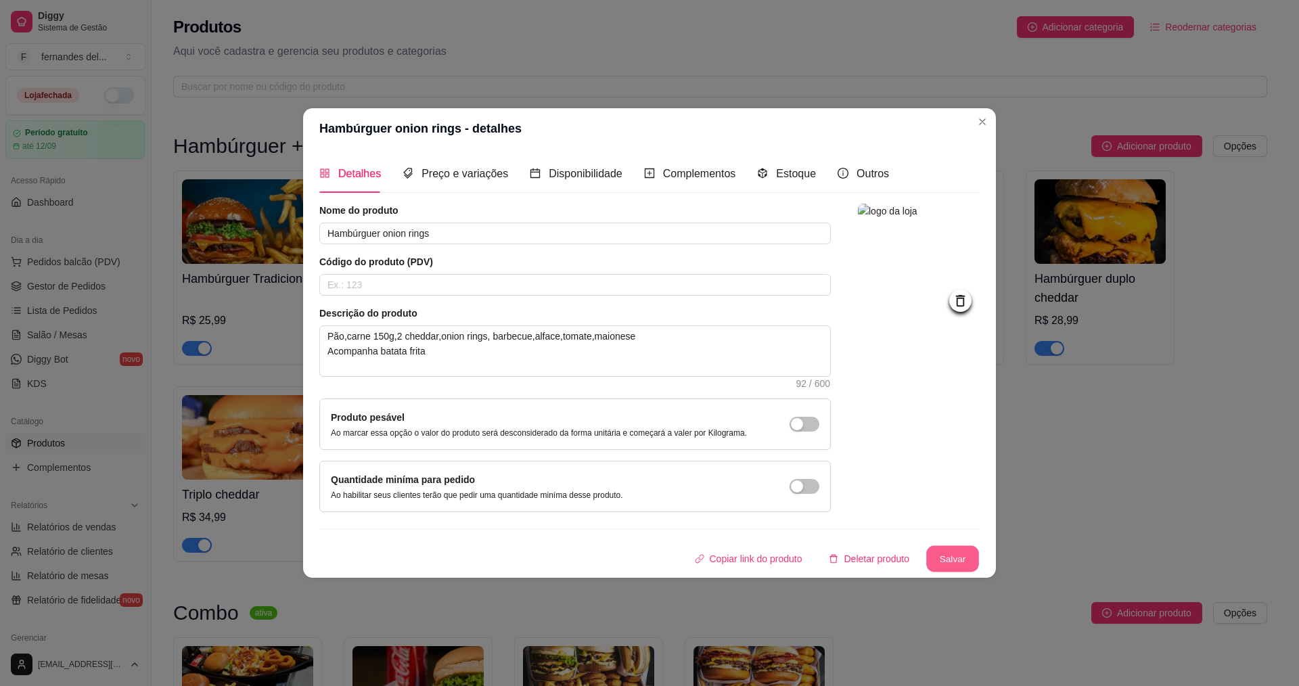
click at [976, 566] on button "Salvar" at bounding box center [952, 559] width 53 height 26
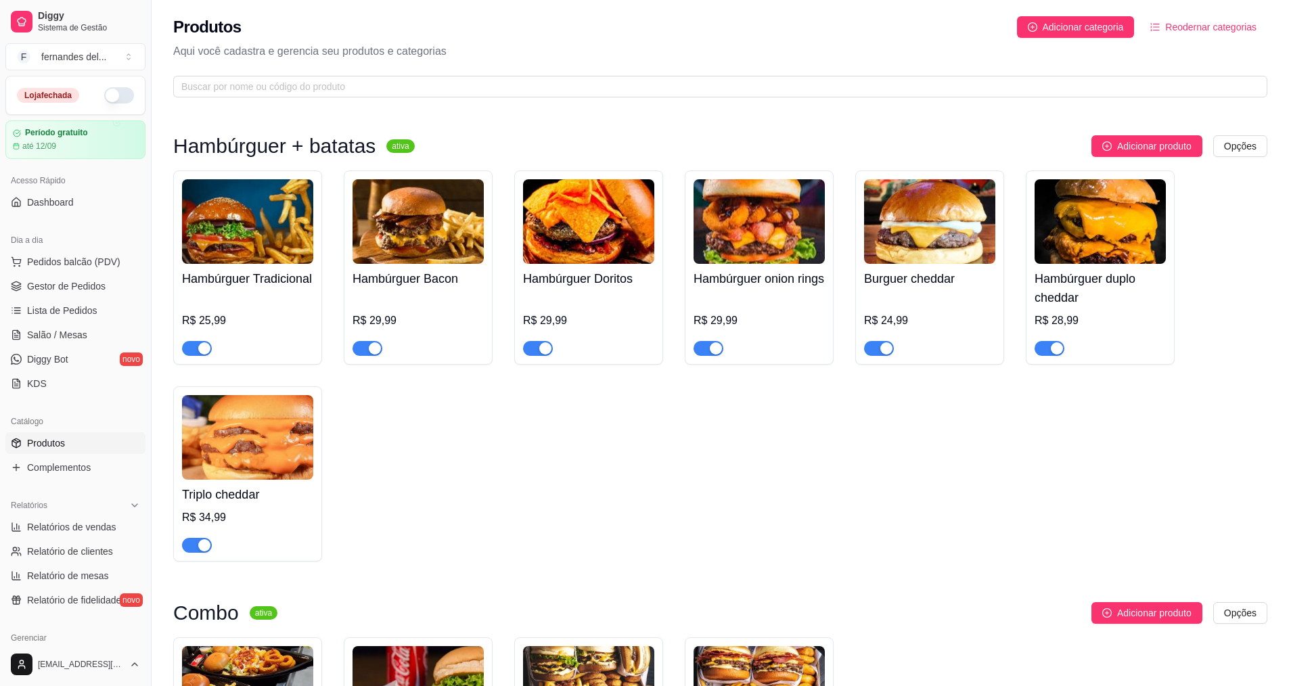
drag, startPoint x: 941, startPoint y: 248, endPoint x: 880, endPoint y: 201, distance: 76.2
click at [880, 201] on img at bounding box center [929, 221] width 131 height 85
click at [1070, 240] on img at bounding box center [1100, 221] width 131 height 85
click at [1131, 228] on img at bounding box center [1100, 221] width 131 height 85
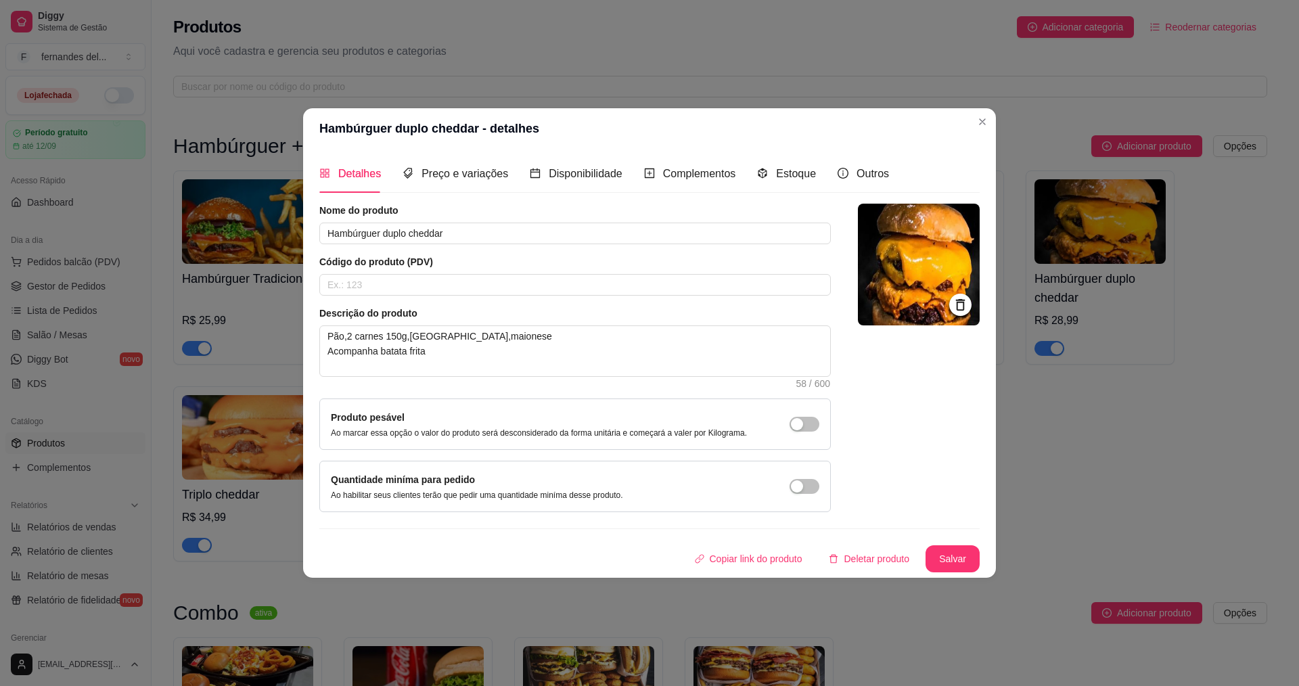
click at [892, 272] on img at bounding box center [919, 265] width 122 height 122
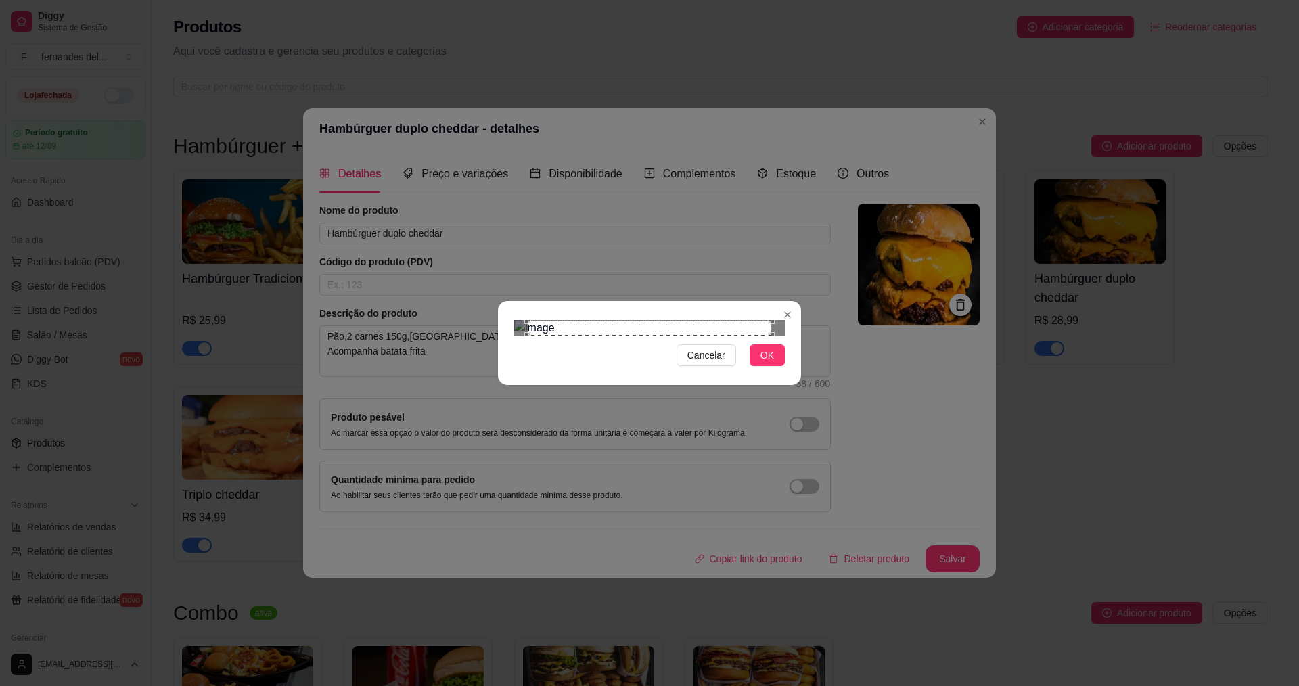
click at [761, 321] on div "Use the arrow keys to move the crop selection area" at bounding box center [650, 328] width 244 height 15
click at [767, 320] on div at bounding box center [649, 328] width 271 height 16
click at [745, 320] on div at bounding box center [649, 328] width 271 height 16
click at [625, 336] on div at bounding box center [649, 328] width 271 height 16
click at [727, 315] on div "Cancelar OK" at bounding box center [649, 343] width 303 height 57
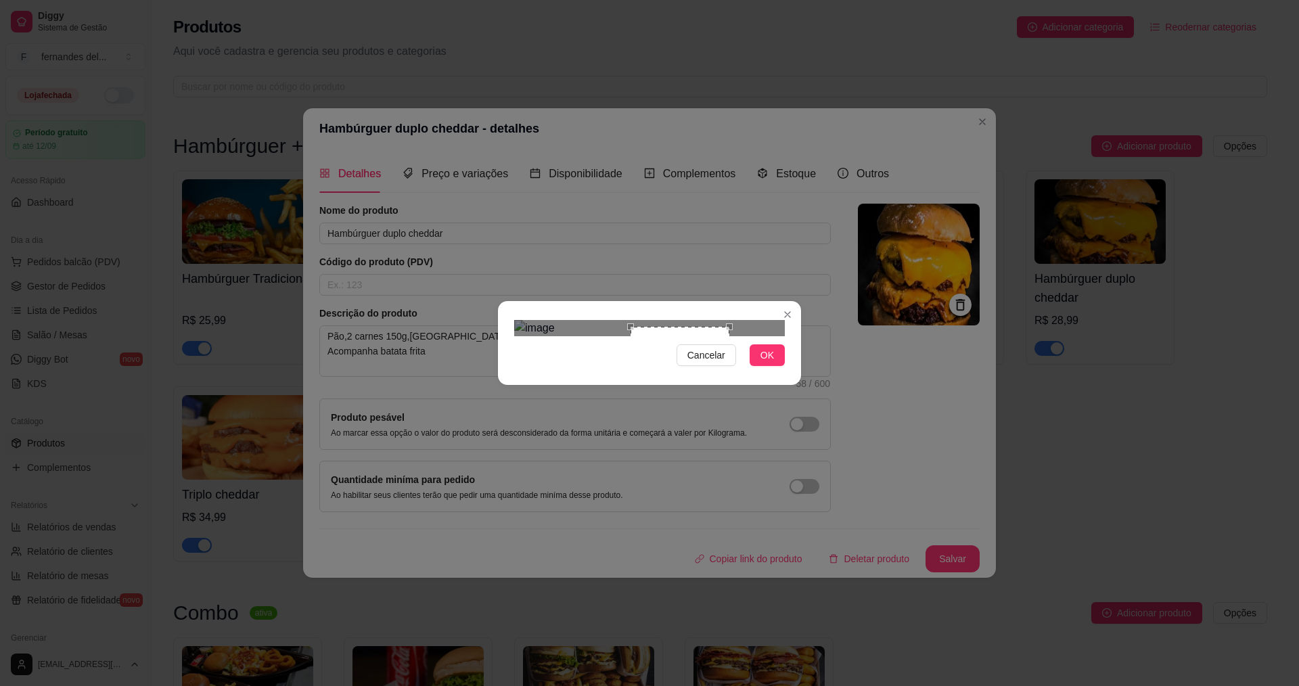
click at [698, 327] on div "Use the arrow keys to move the crop selection area" at bounding box center [680, 376] width 99 height 99
click at [599, 371] on div "Cancelar OK" at bounding box center [649, 343] width 303 height 57
click at [587, 334] on div "Use the arrow keys to move the crop selection area" at bounding box center [590, 395] width 131 height 131
click at [769, 363] on span "OK" at bounding box center [768, 355] width 14 height 15
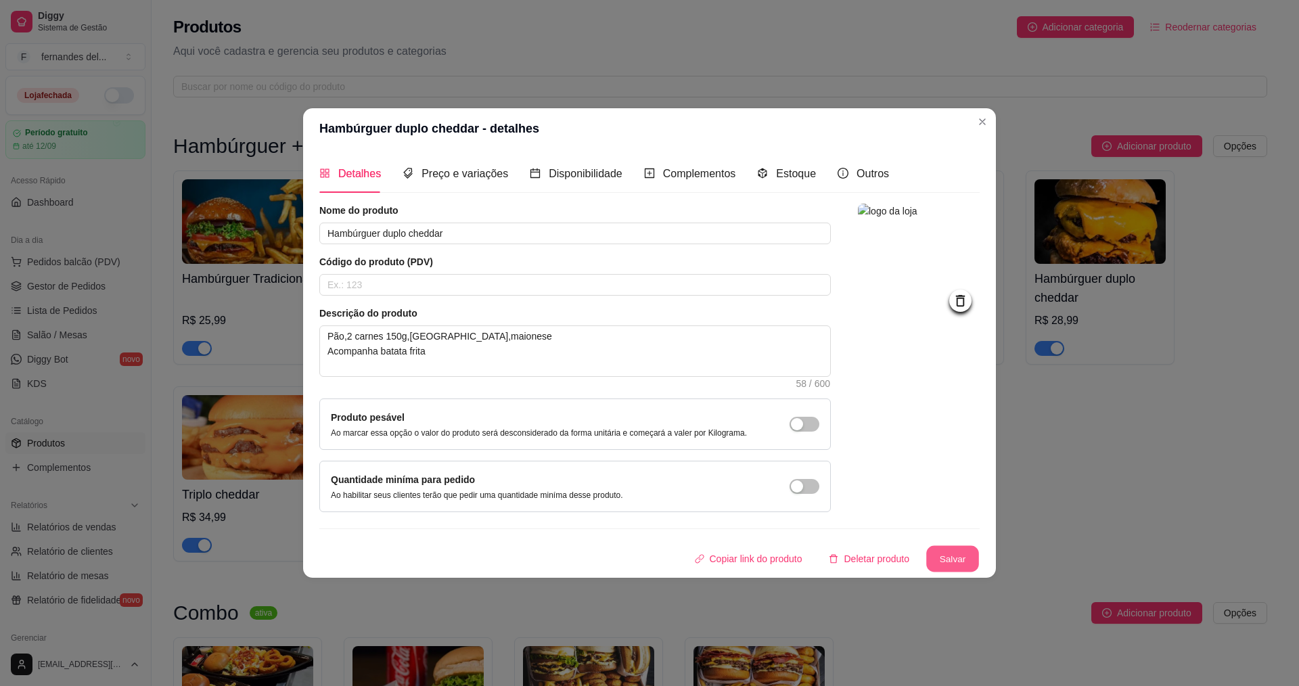
click at [956, 565] on button "Salvar" at bounding box center [952, 559] width 53 height 26
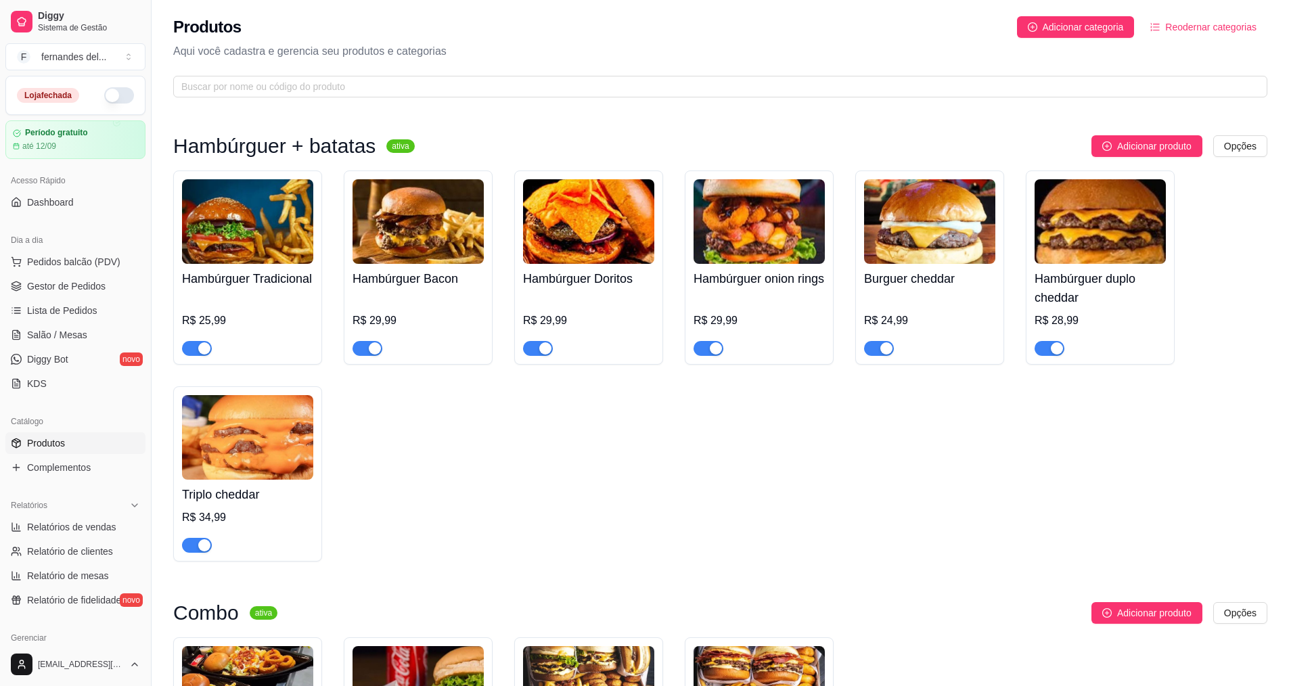
click at [276, 468] on img at bounding box center [247, 437] width 131 height 85
click at [257, 469] on img at bounding box center [247, 437] width 131 height 85
click at [277, 462] on img at bounding box center [247, 437] width 131 height 85
click at [415, 514] on div "Hambúrguer Tradicional R$ 25,99 Hambúrguer Bacon R$ 29,99 Hambúrguer Doritos R$…" at bounding box center [720, 366] width 1094 height 391
drag, startPoint x: 914, startPoint y: 436, endPoint x: 983, endPoint y: 306, distance: 147.1
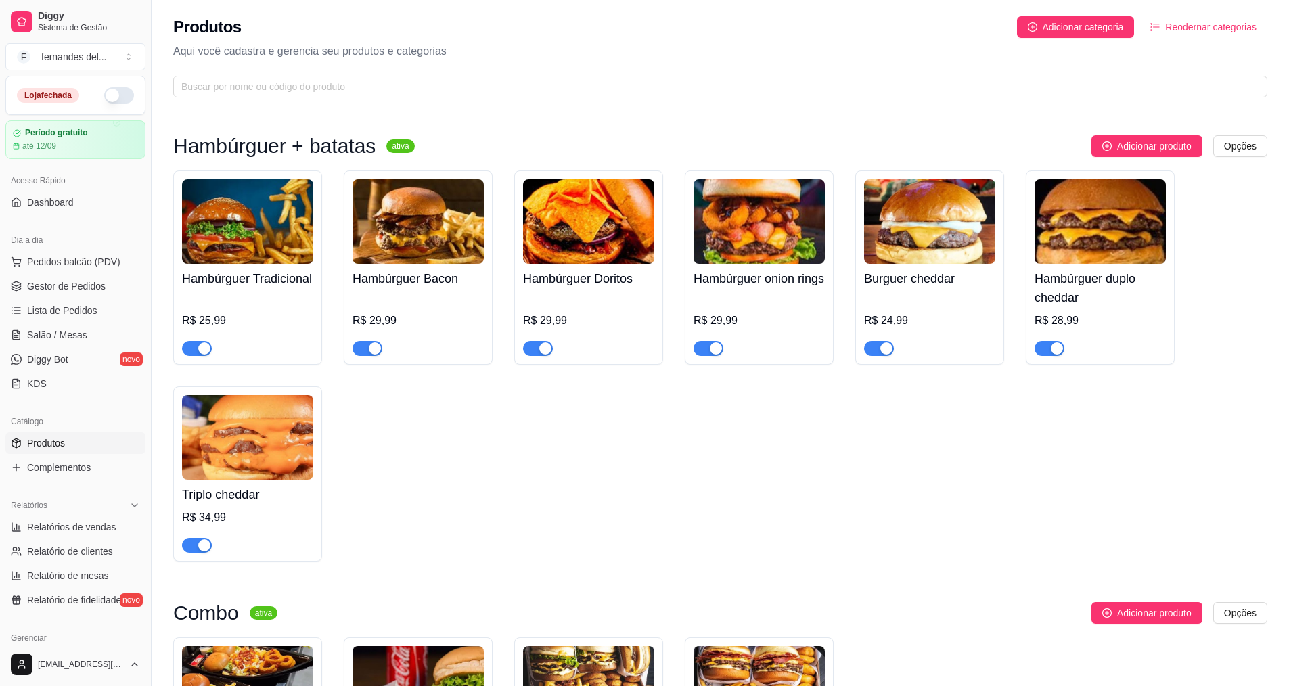
click at [692, 514] on div "Hambúrguer Tradicional R$ 25,99 Hambúrguer Bacon R$ 29,99 Hambúrguer Doritos R$…" at bounding box center [720, 366] width 1094 height 391
click at [1185, 139] on span "Adicionar produto" at bounding box center [1154, 146] width 74 height 15
click at [265, 496] on h4 "Triplo cheddar" at bounding box center [247, 494] width 131 height 19
click at [289, 467] on img at bounding box center [247, 437] width 131 height 85
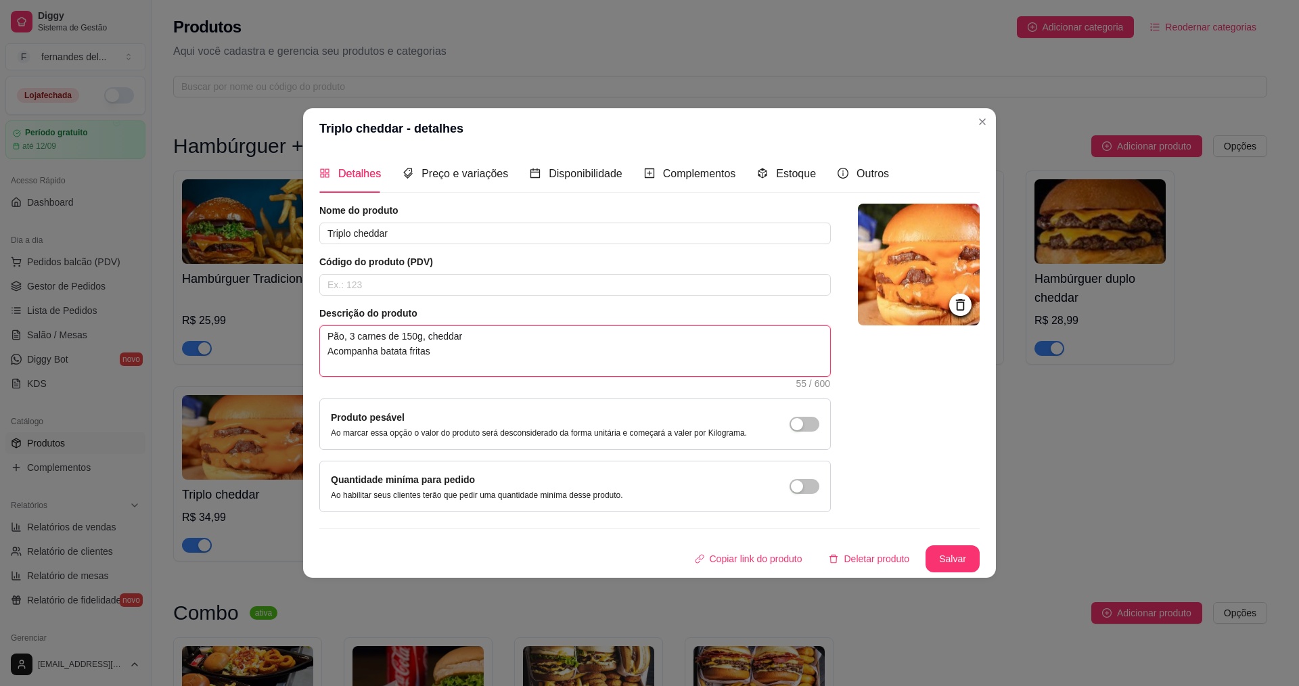
drag, startPoint x: 477, startPoint y: 353, endPoint x: 315, endPoint y: 340, distance: 162.3
click at [315, 340] on div "Detalhes Preço e variações Disponibilidade Complementos Estoque Outros Nome do …" at bounding box center [649, 363] width 693 height 429
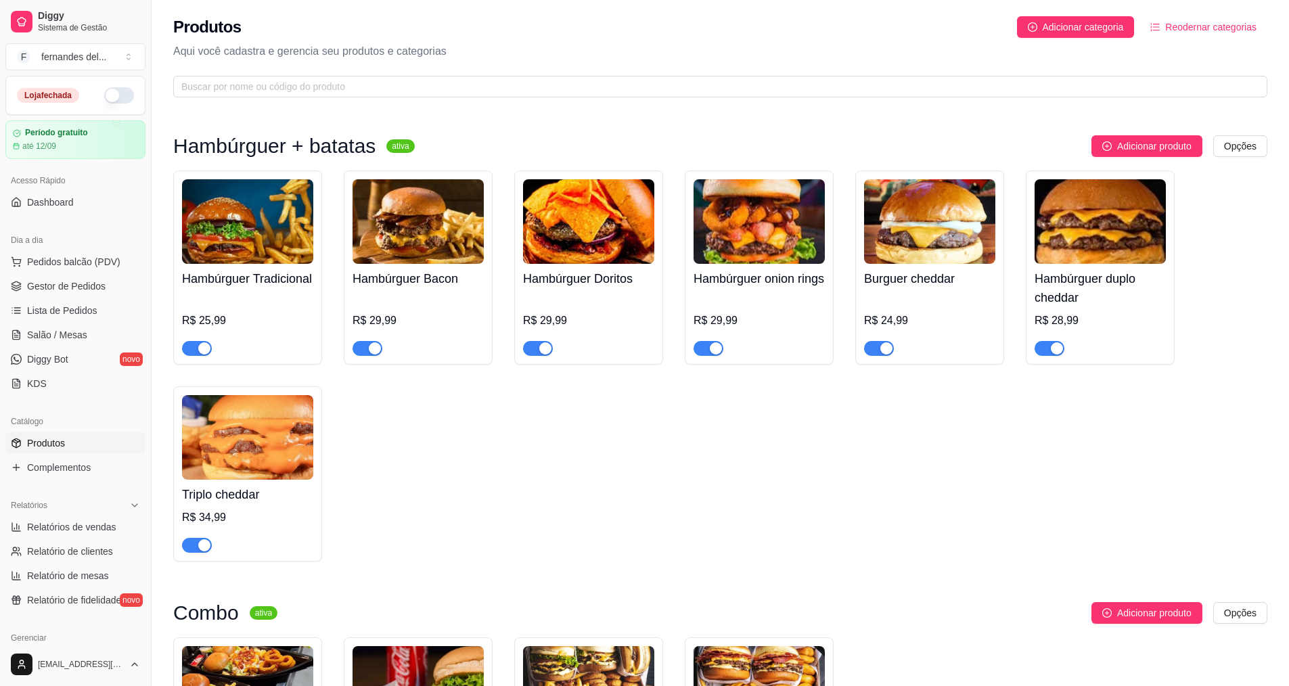
click at [791, 608] on div "Adicionar produto Opções" at bounding box center [777, 613] width 979 height 22
click at [1125, 148] on span "Adicionar produto" at bounding box center [1154, 146] width 74 height 15
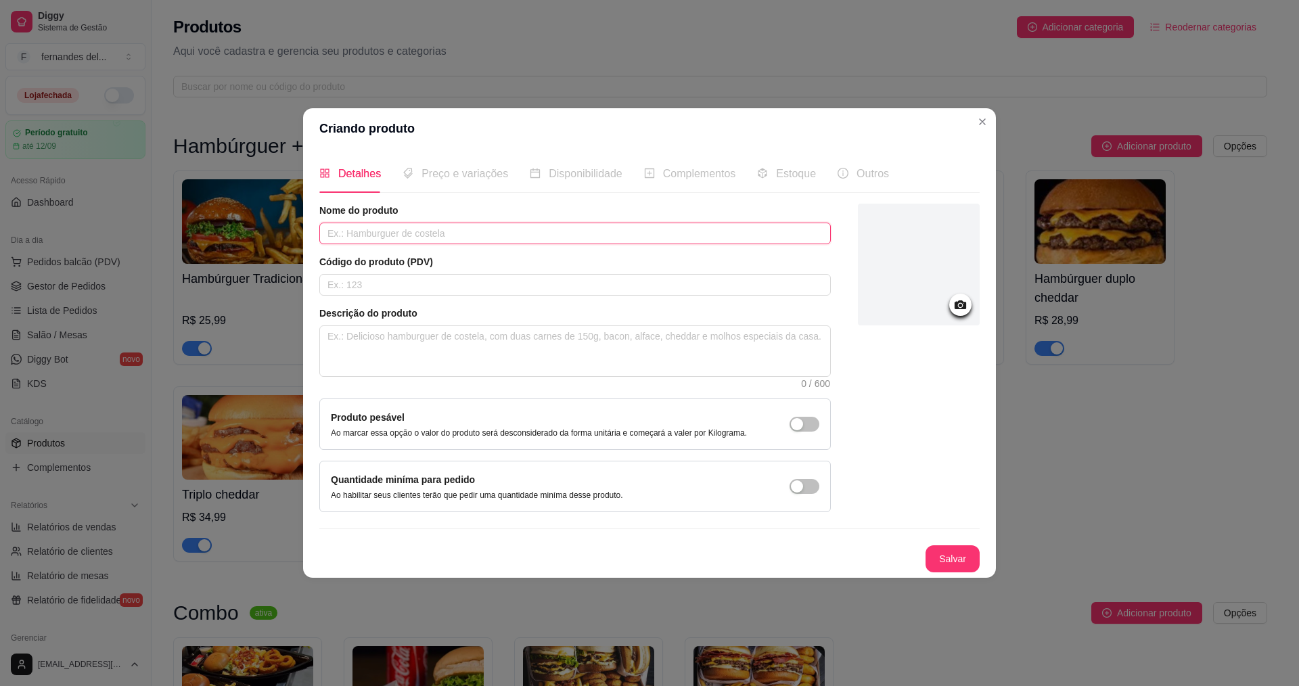
click at [350, 240] on input "text" at bounding box center [575, 234] width 512 height 22
type input "triplo cheddar bacon"
click at [897, 284] on div at bounding box center [919, 265] width 122 height 122
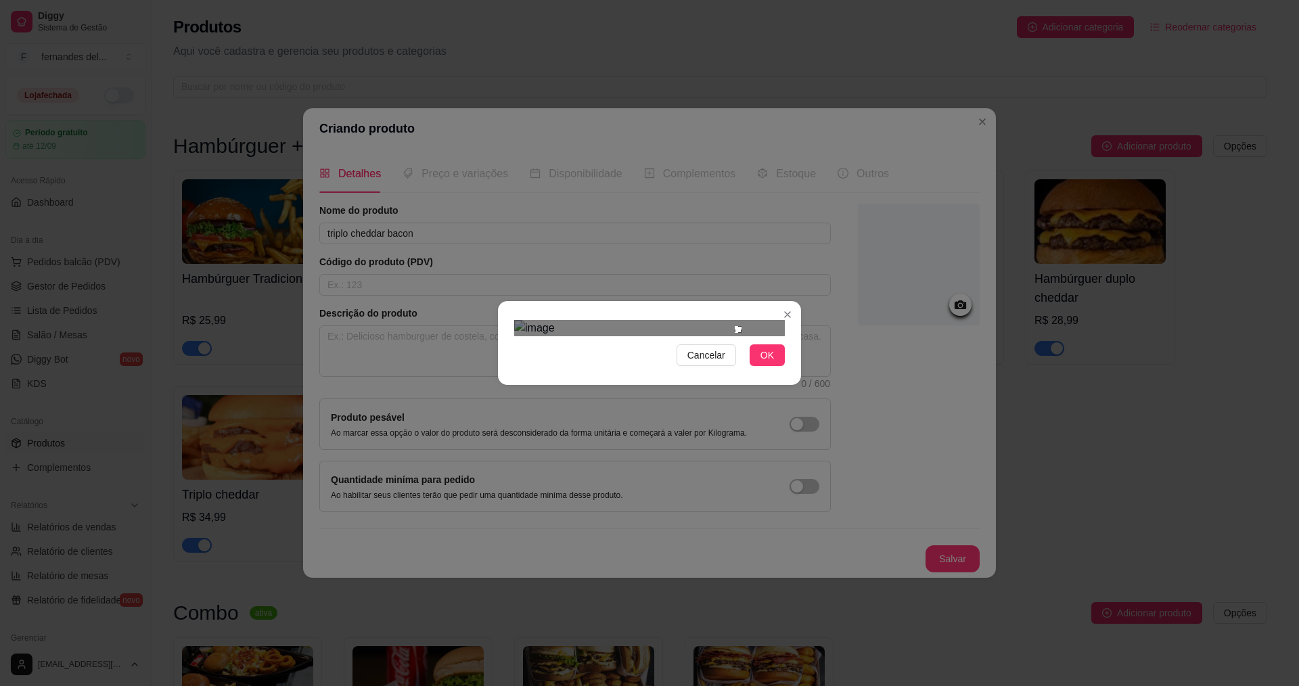
click at [726, 320] on div at bounding box center [649, 328] width 271 height 16
click at [622, 371] on div "Cancelar OK" at bounding box center [649, 343] width 303 height 57
click at [615, 327] on div "Use the arrow keys to move the crop selection area" at bounding box center [606, 380] width 118 height 118
click at [675, 447] on div "Use the arrow keys to move the south east drag handle to change the crop select…" at bounding box center [675, 447] width 0 height 0
click at [634, 355] on div "Use the arrow keys to move the crop selection area" at bounding box center [608, 381] width 123 height 123
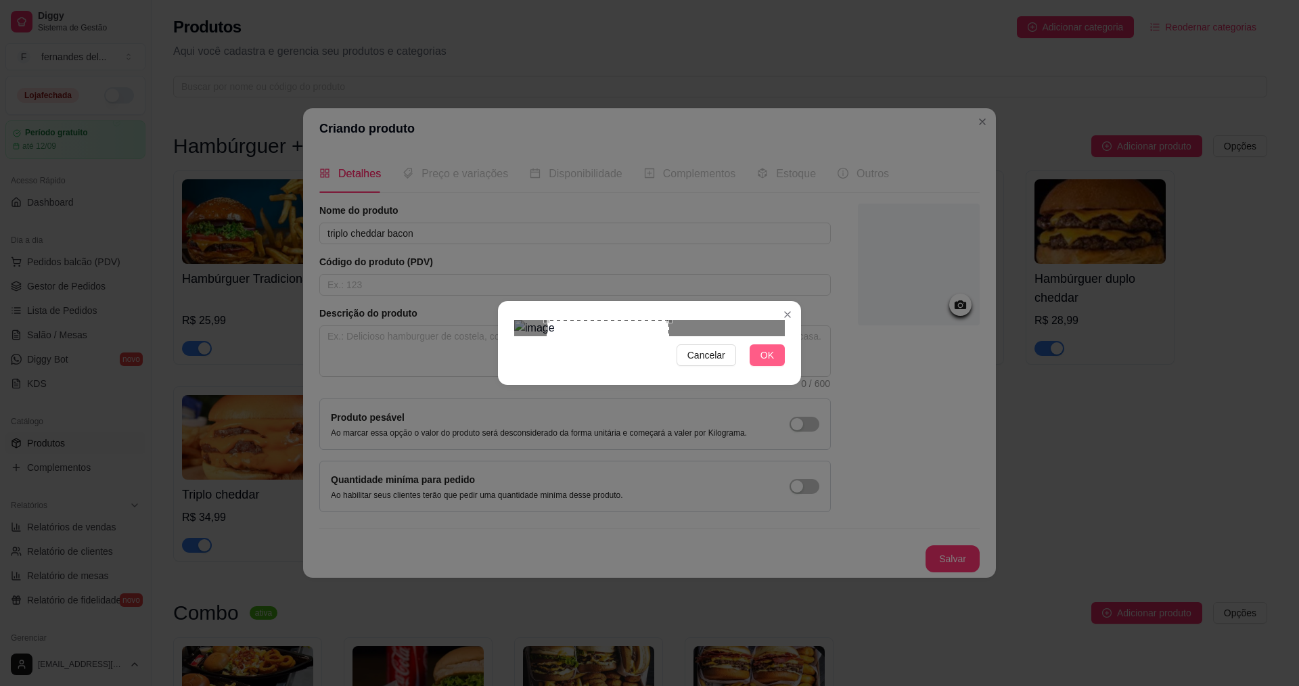
click at [763, 363] on span "OK" at bounding box center [768, 355] width 14 height 15
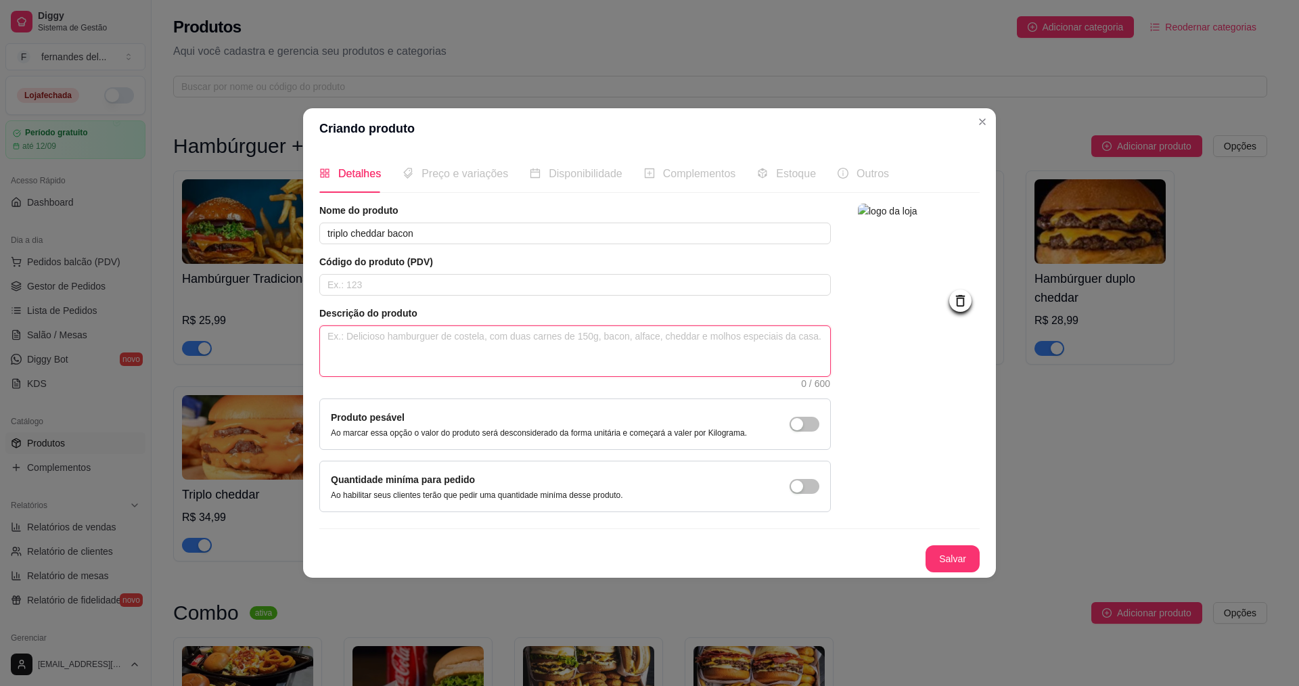
paste textarea "Pão, 3 carnes de 150g, cheddar Acompanha batata fritas"
type textarea "Pão, 3 carnes de 150g, cheddar Acompanha batata fritas"
click at [480, 342] on textarea "Pão, 3 carnes de 150g, cheddar Acompanha batata fritas" at bounding box center [575, 351] width 510 height 50
type textarea "Pão, 3 carnes de 150g, cheddar Acompanha batata fritas"
type textarea "Pão, 3 carnes de 150g, cheddar, Acompanha batata fritas"
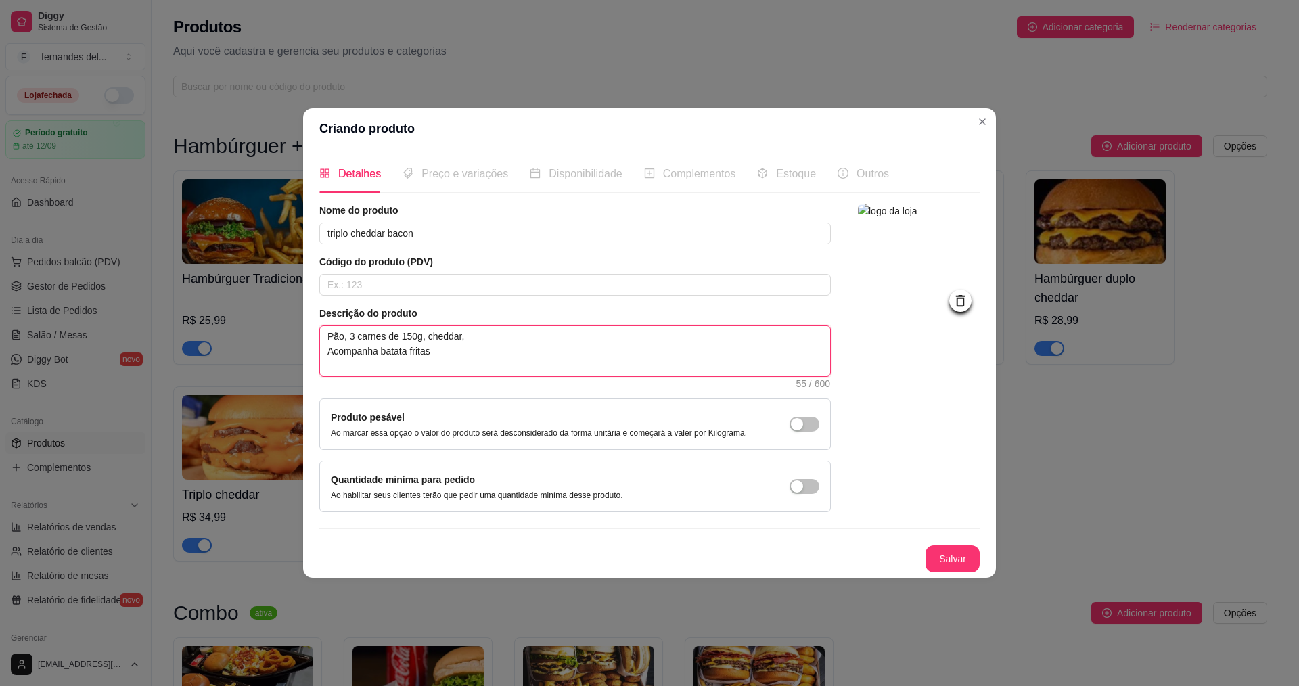
type textarea "Pão, 3 carnes de 150g, cheddar,b Acompanha batata fritas"
type textarea "Pão, 3 carnes de 150g, cheddar,ba Acompanha batata fritas"
type textarea "Pão, 3 carnes de 150g, cheddar,bac Acompanha batata fritas"
type textarea "Pão, 3 carnes de 150g, cheddar,baco Acompanha batata fritas"
type textarea "Pão, 3 carnes de 150g, cheddar,bacon Acompanha batata fritas"
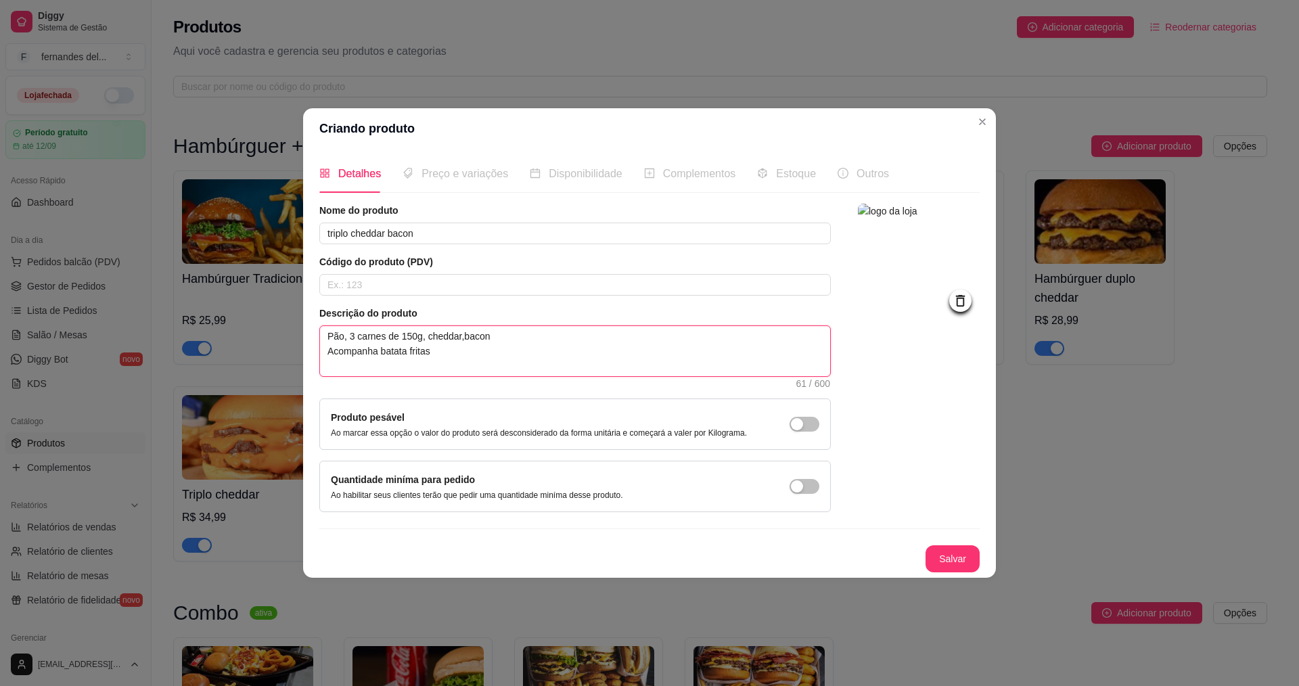
type textarea "Pão, 3 carnes de 150g, cheddar,bacon Acompanha batata fritas"
click at [467, 181] on div "Preço e variações" at bounding box center [456, 173] width 106 height 17
click at [470, 178] on span "Preço e variações" at bounding box center [465, 174] width 87 height 12
click at [539, 170] on div "Disponibilidade" at bounding box center [576, 173] width 93 height 17
click at [420, 168] on div "Preço e variações" at bounding box center [456, 173] width 106 height 17
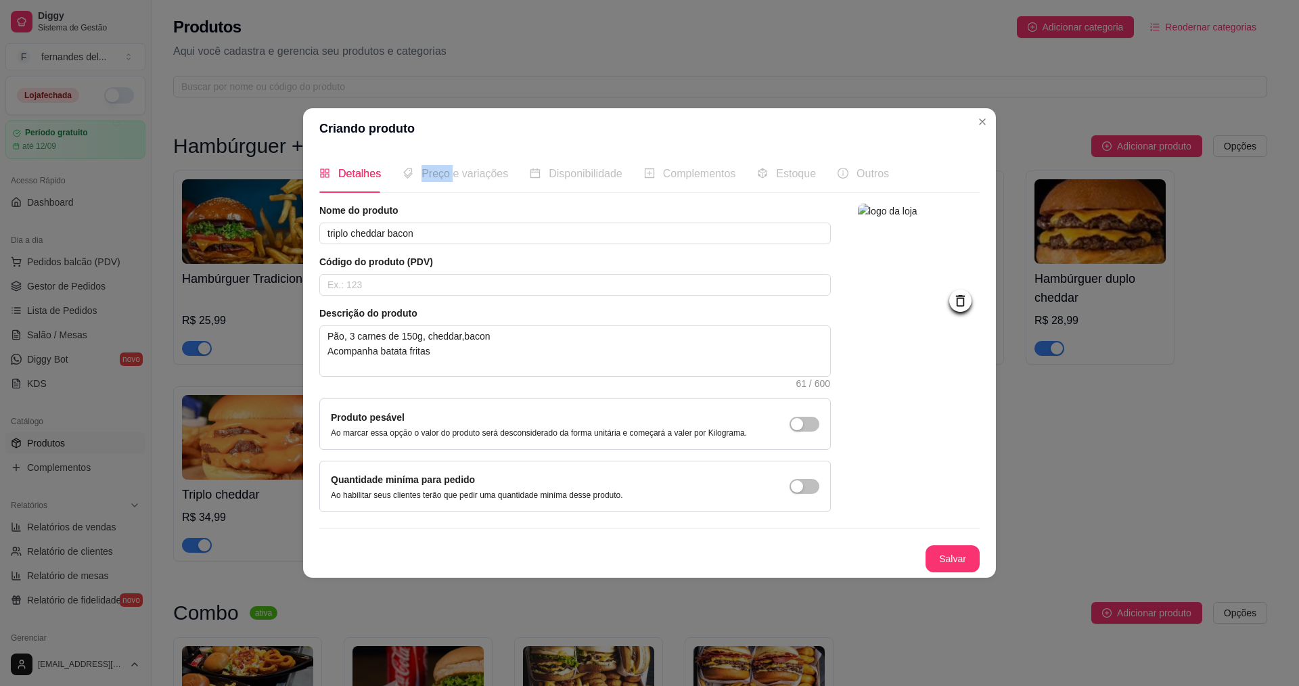
click at [422, 168] on span "Preço e variações" at bounding box center [465, 174] width 87 height 12
click at [430, 177] on span "Preço e variações" at bounding box center [465, 174] width 87 height 12
click at [353, 279] on input "text" at bounding box center [575, 285] width 512 height 22
click at [723, 535] on div "Nome do produto triplo cheddar bacon Código do produto (PDV) Descrição do produ…" at bounding box center [649, 388] width 660 height 369
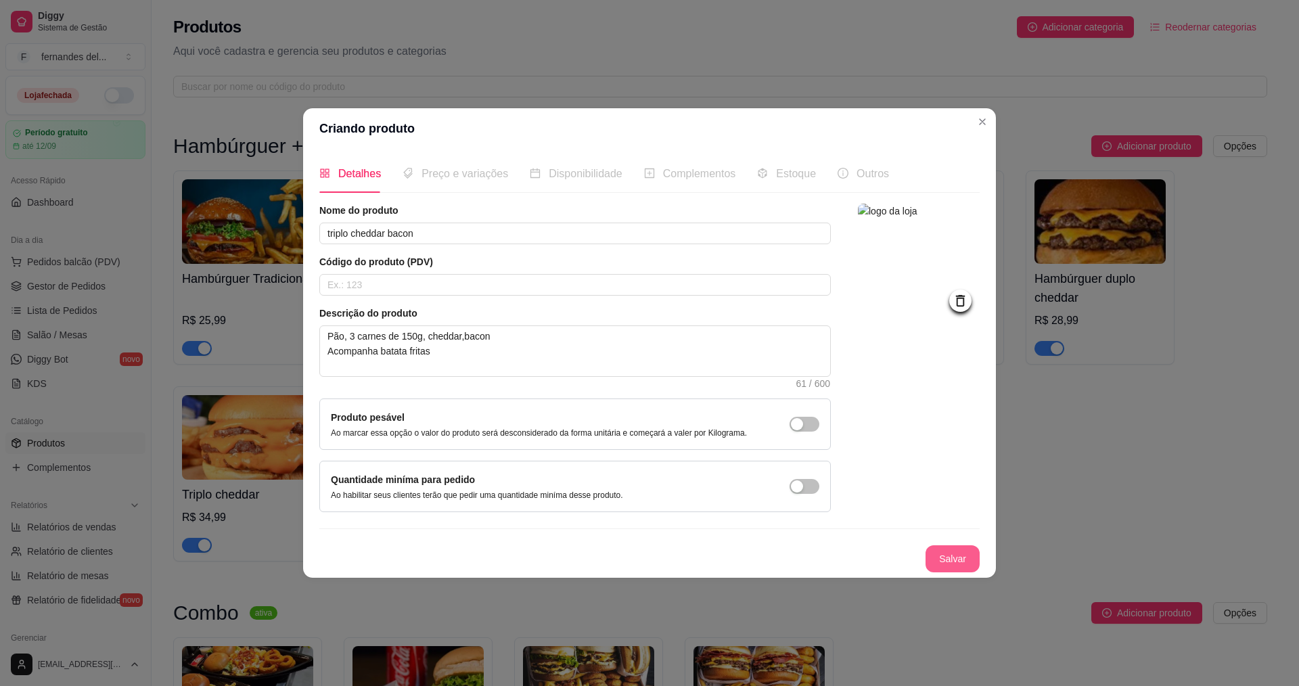
click at [955, 551] on button "Salvar" at bounding box center [953, 558] width 54 height 27
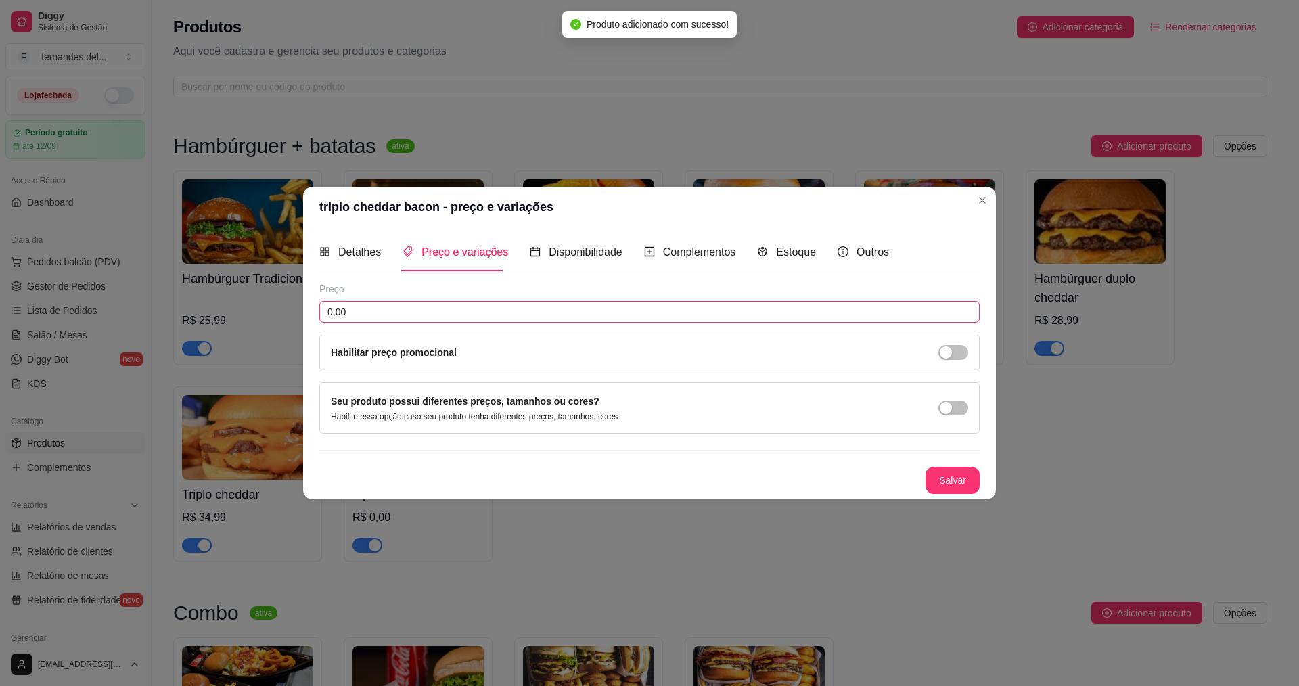
drag, startPoint x: 460, startPoint y: 311, endPoint x: 361, endPoint y: 314, distance: 99.5
click at [409, 309] on input "0,00" at bounding box center [649, 312] width 660 height 22
type input "39,99"
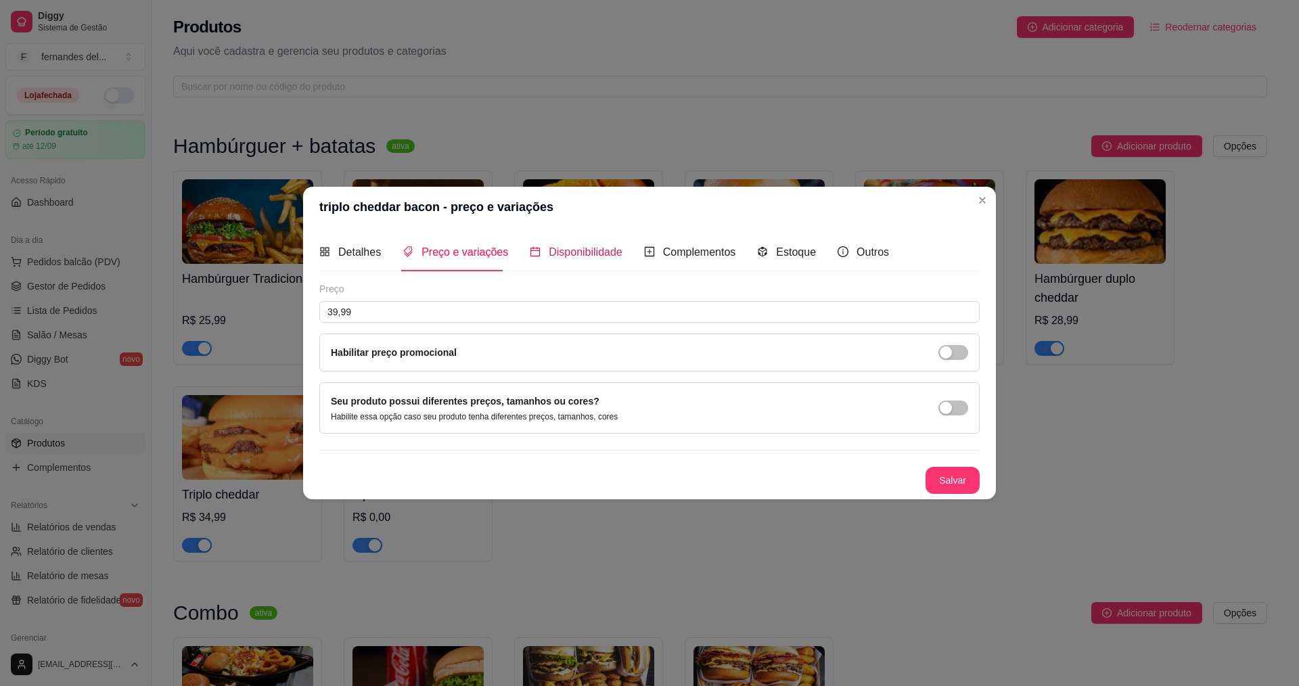
click at [577, 256] on span "Disponibilidade" at bounding box center [586, 252] width 74 height 12
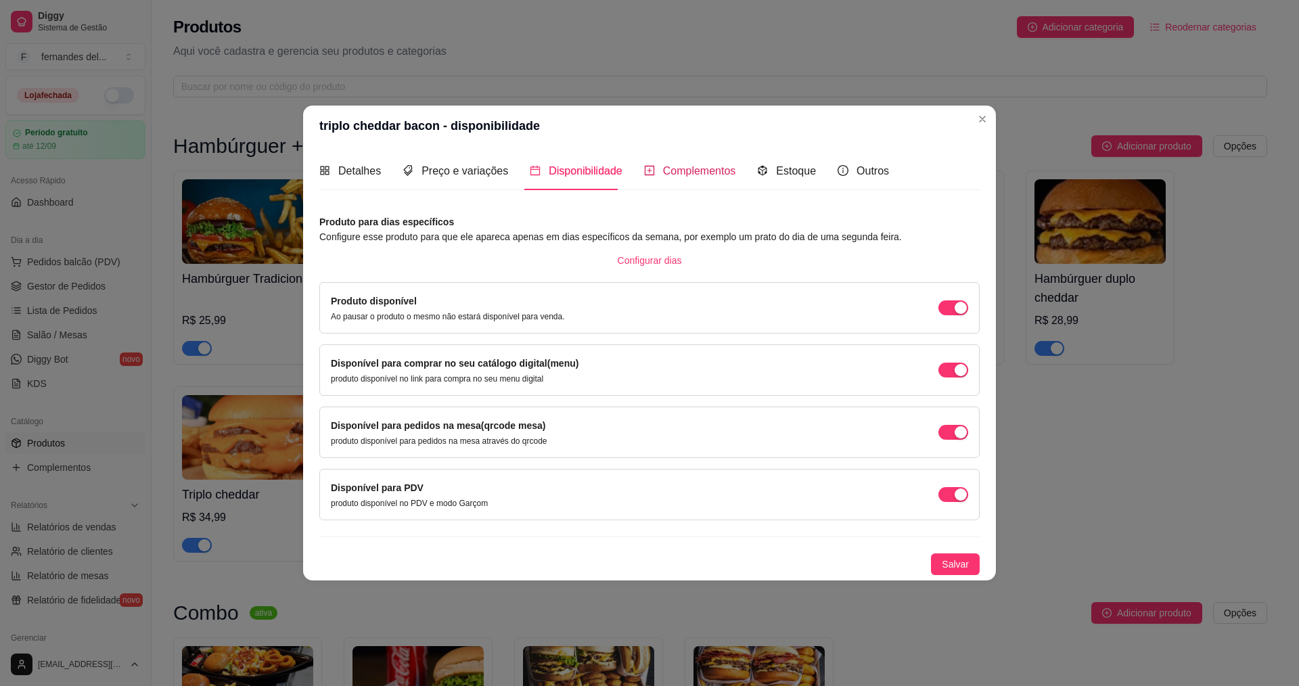
click at [718, 174] on span "Complementos" at bounding box center [699, 171] width 73 height 12
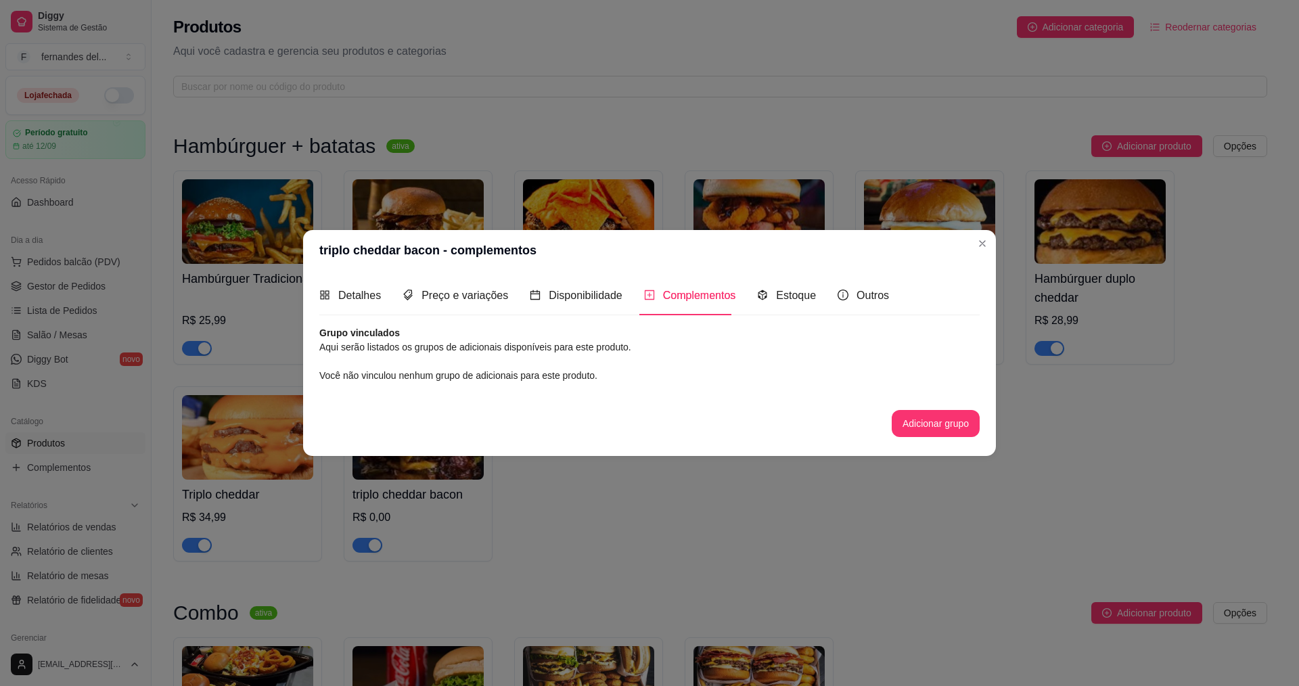
click at [371, 350] on article "Aqui serão listados os grupos de adicionais disponíveis para este produto." at bounding box center [649, 347] width 660 height 15
click at [377, 343] on article "Aqui serão listados os grupos de adicionais disponíveis para este produto." at bounding box center [649, 347] width 660 height 15
click at [378, 379] on span "Você não vinculou nenhum grupo de adicionais para este produto." at bounding box center [458, 375] width 278 height 11
click at [924, 422] on button "Adicionar grupo" at bounding box center [935, 423] width 85 height 26
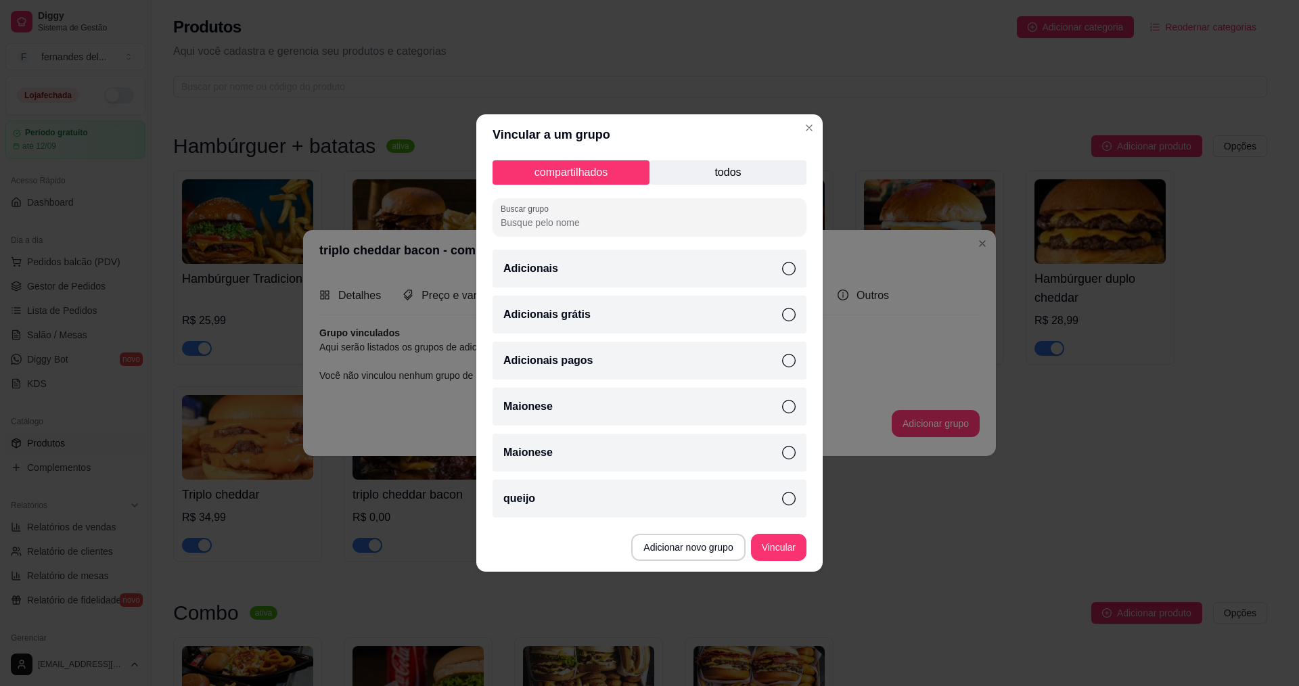
click at [789, 455] on icon at bounding box center [789, 453] width 14 height 14
click at [790, 501] on icon at bounding box center [789, 499] width 14 height 14
click at [786, 364] on icon at bounding box center [789, 361] width 14 height 14
click at [780, 550] on button "Vincular" at bounding box center [778, 547] width 55 height 27
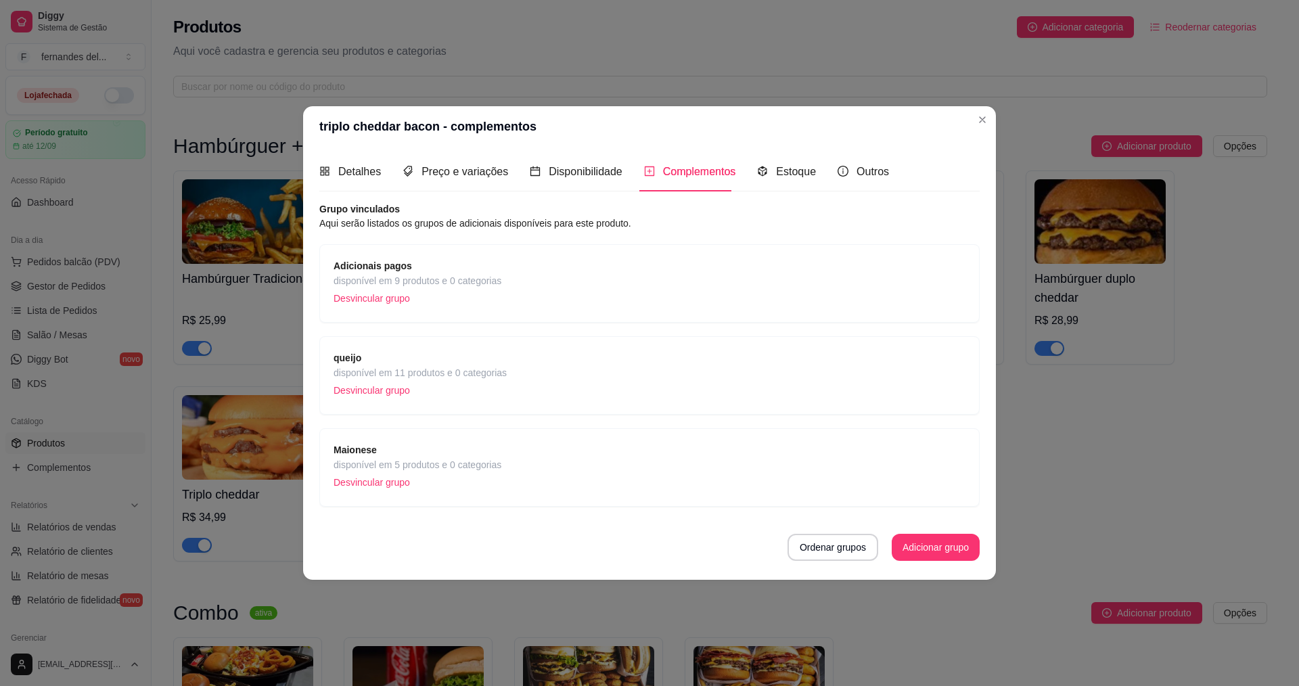
click at [487, 452] on span "Maionese" at bounding box center [418, 450] width 168 height 15
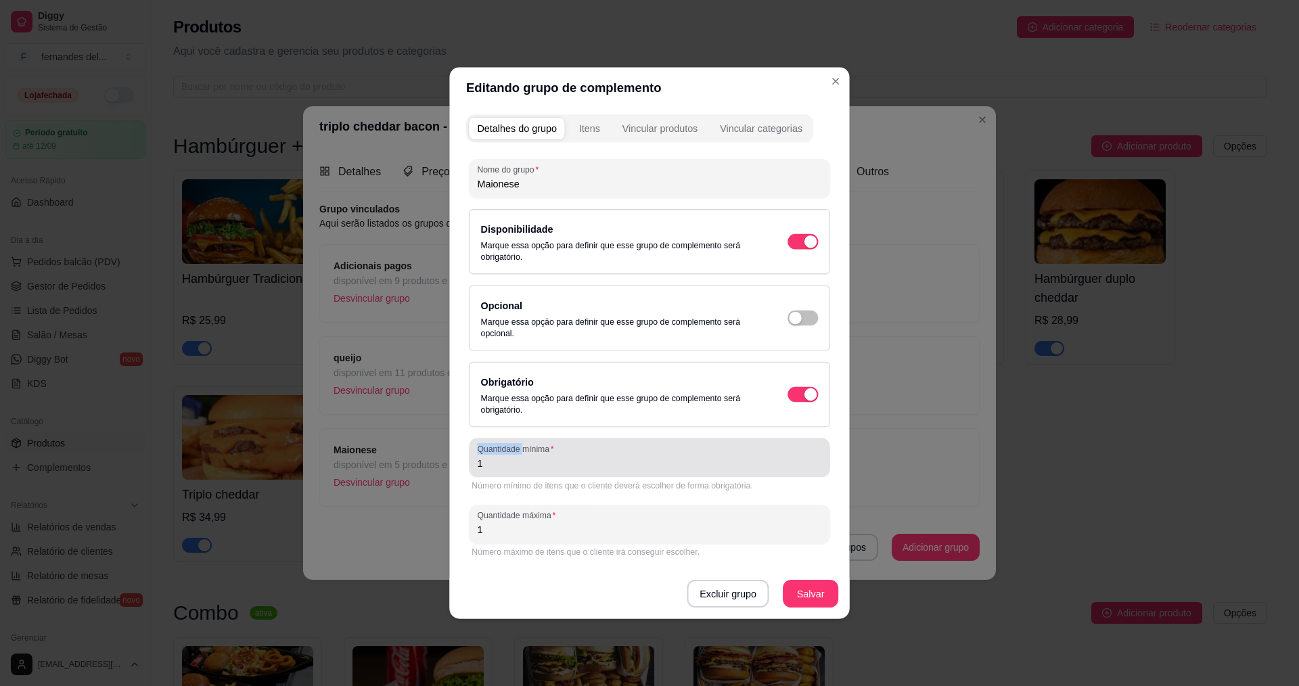
click at [487, 452] on label "Quantidade mínima" at bounding box center [517, 449] width 81 height 12
click at [487, 456] on input "1" at bounding box center [649, 463] width 344 height 14
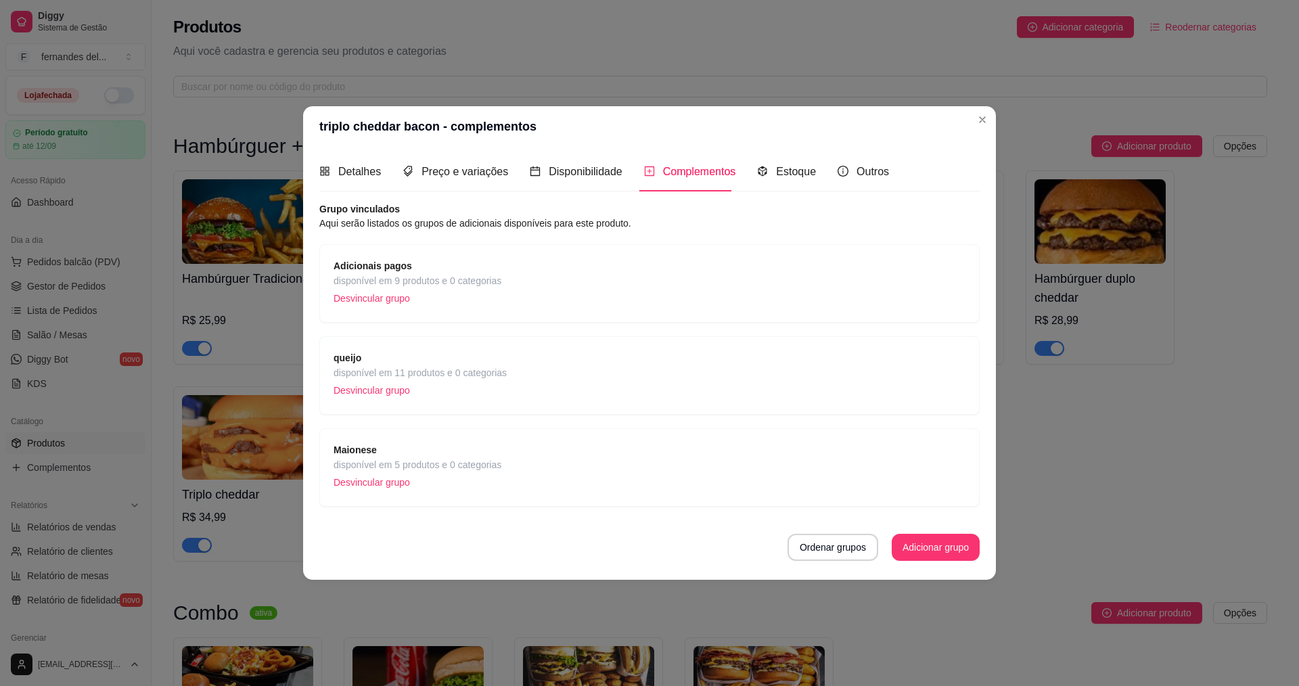
click at [614, 460] on div "Maionese disponível em 5 produtos e 0 categorias Desvincular grupo" at bounding box center [650, 468] width 632 height 50
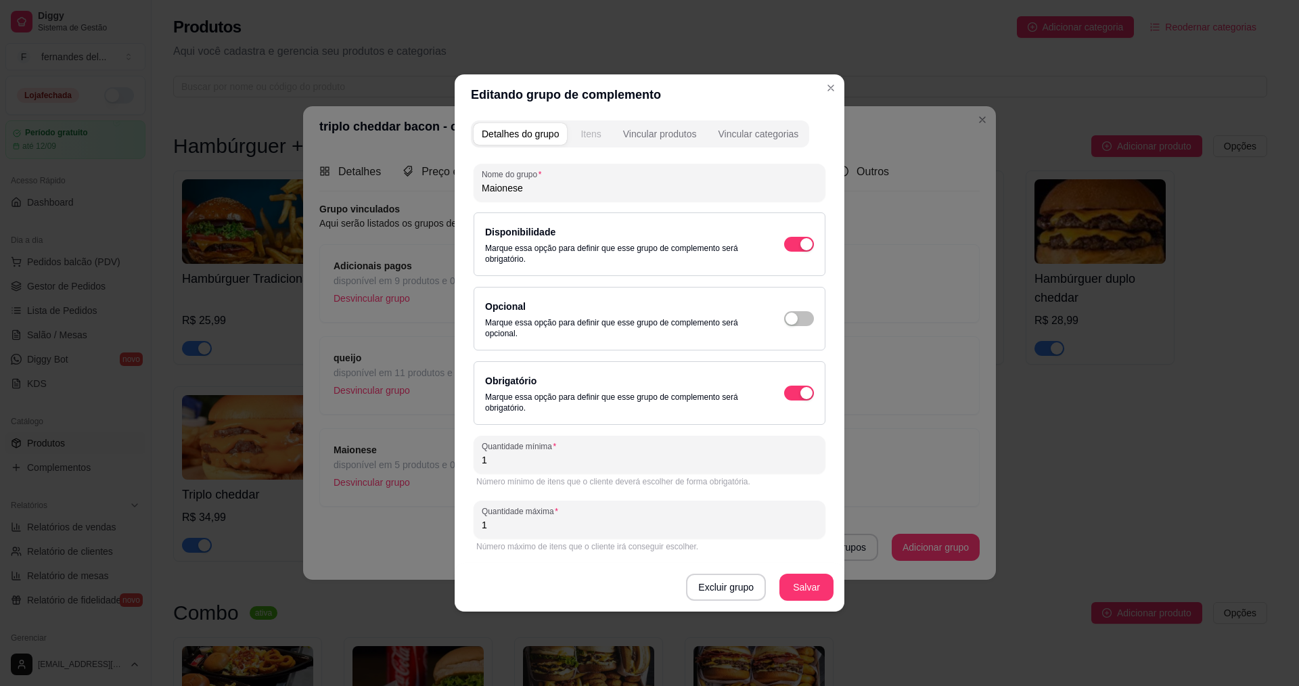
click at [587, 131] on div "Itens" at bounding box center [591, 134] width 20 height 14
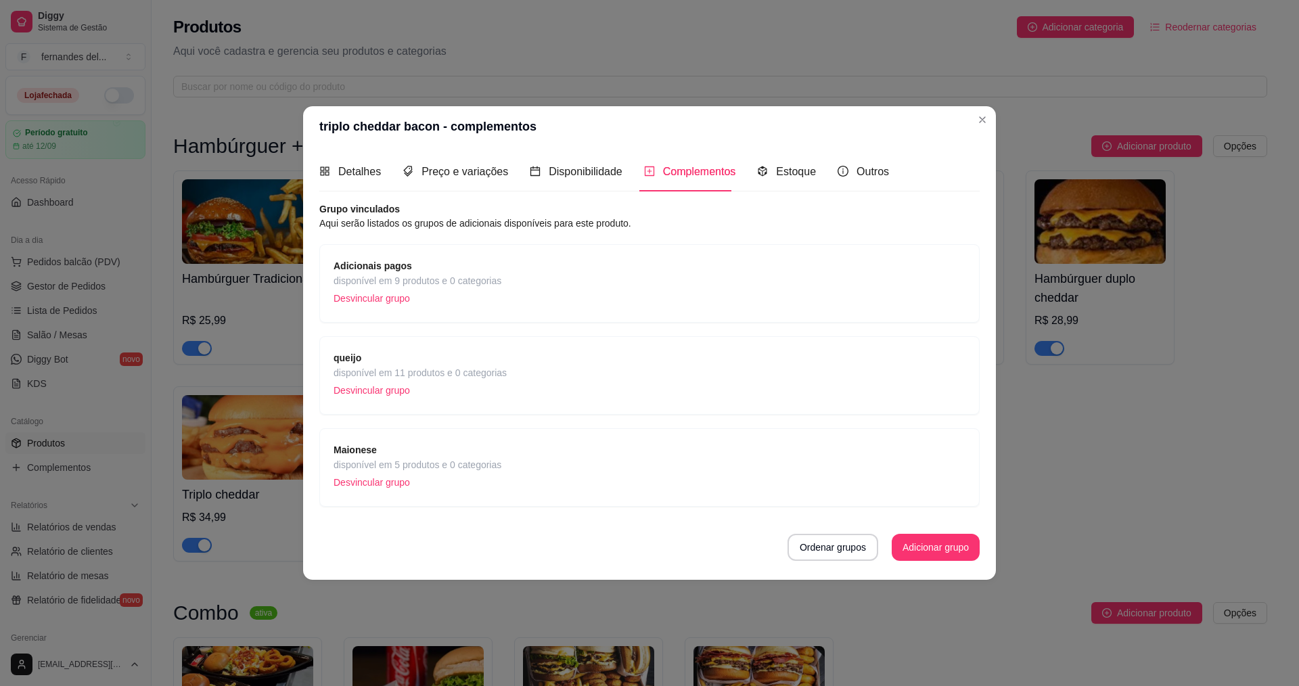
drag, startPoint x: 806, startPoint y: 483, endPoint x: 613, endPoint y: 539, distance: 200.7
click at [613, 539] on div "Ordenar grupos Adicionar grupo" at bounding box center [649, 547] width 660 height 27
click at [940, 554] on button "Adicionar grupo" at bounding box center [936, 547] width 88 height 27
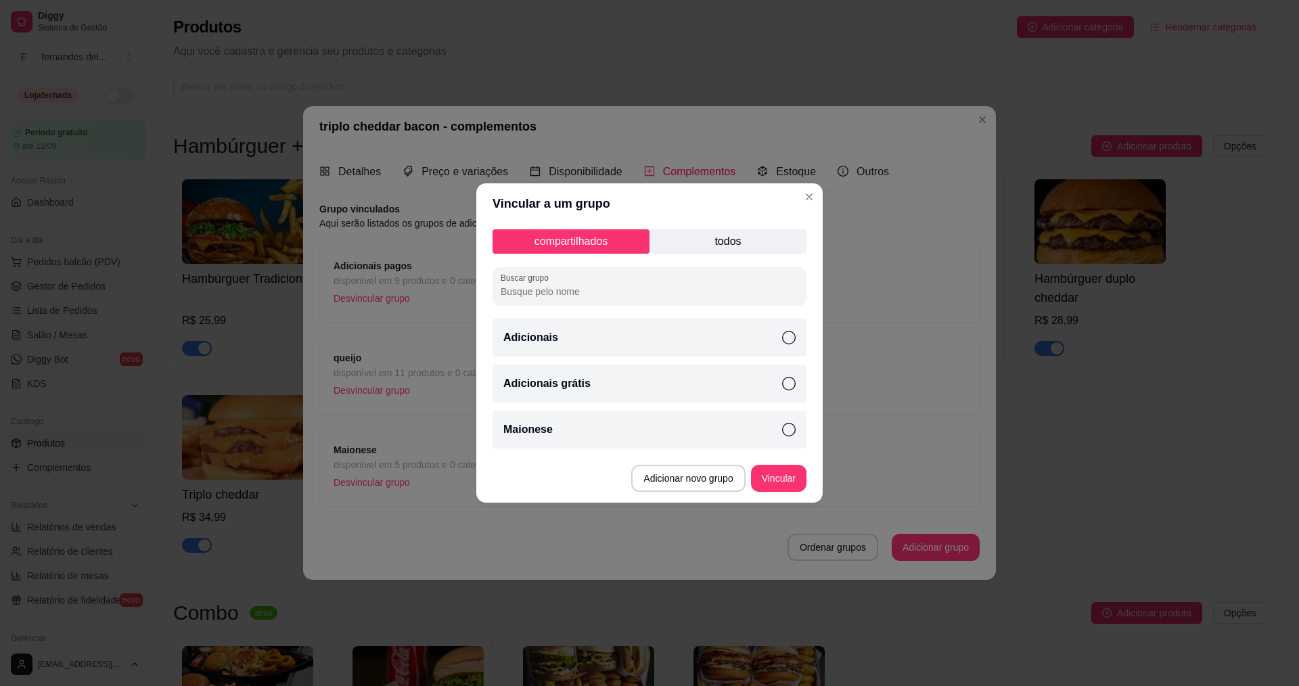
click at [706, 236] on p "todos" at bounding box center [728, 241] width 157 height 24
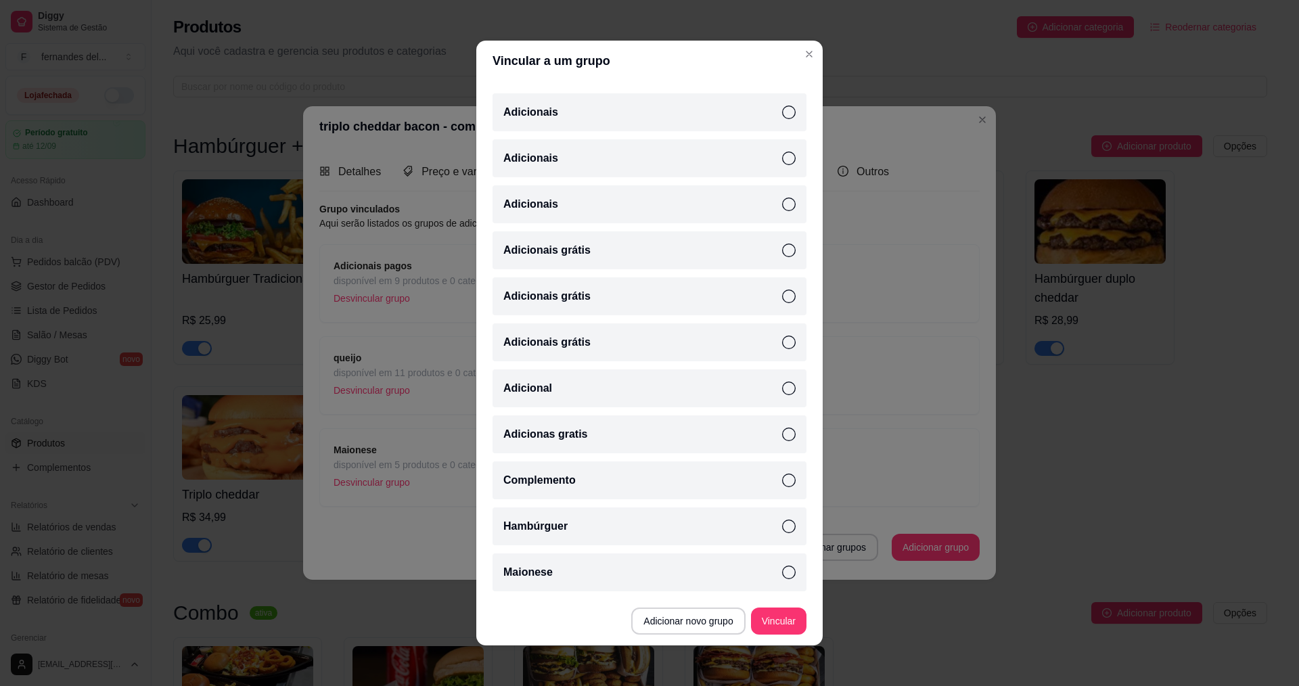
scroll to position [0, 0]
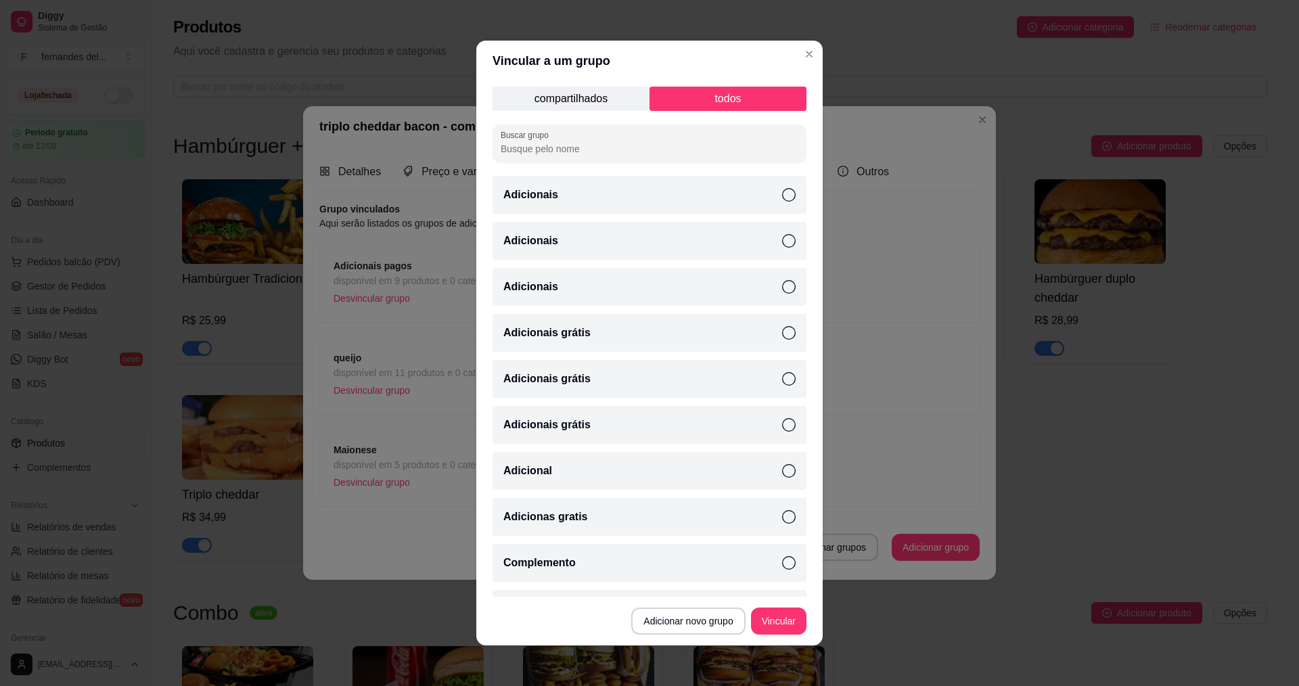
click at [569, 101] on p "compartilhados" at bounding box center [571, 99] width 157 height 24
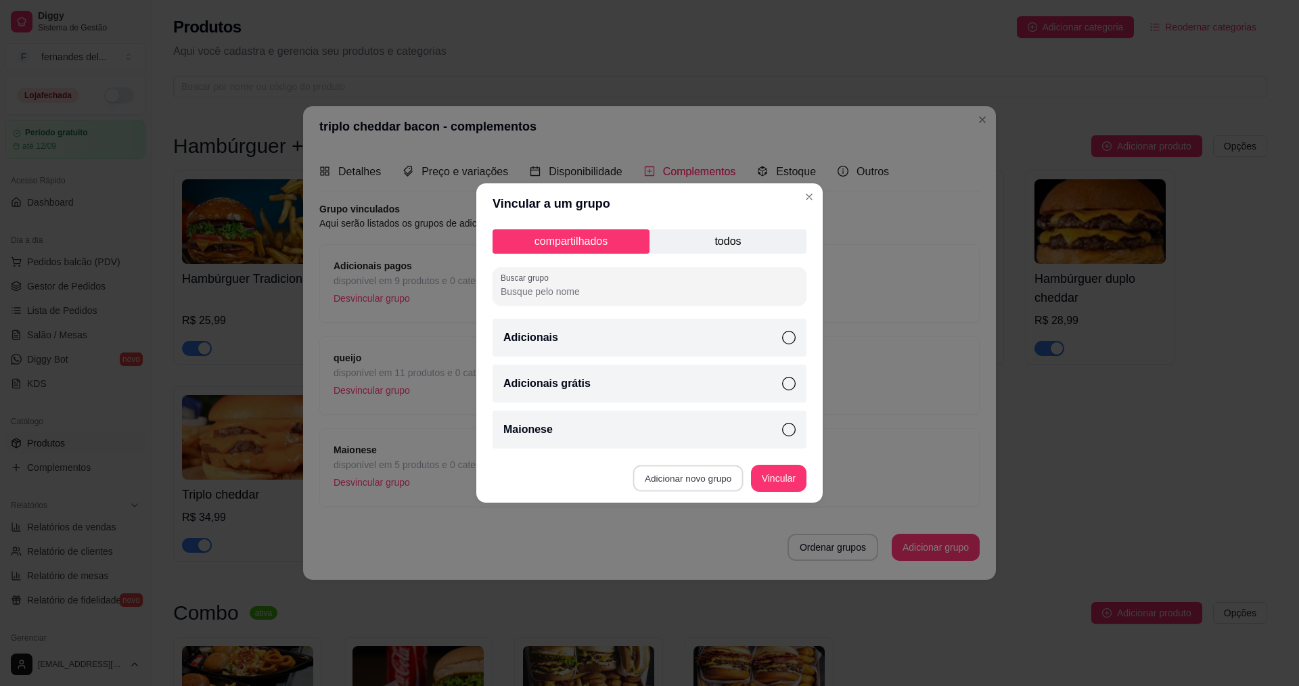
click at [706, 486] on button "Adicionar novo grupo" at bounding box center [688, 479] width 110 height 26
click at [551, 296] on input "Buscar grupo" at bounding box center [650, 292] width 298 height 14
type input "."
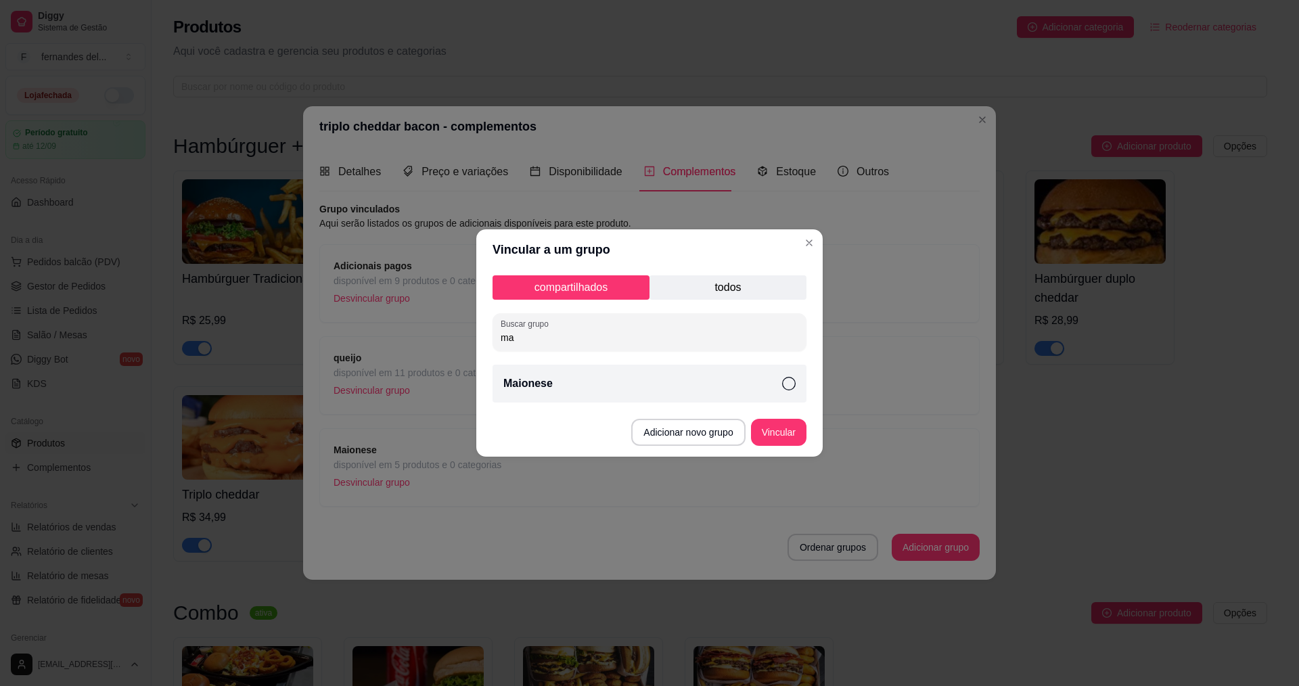
type input "m"
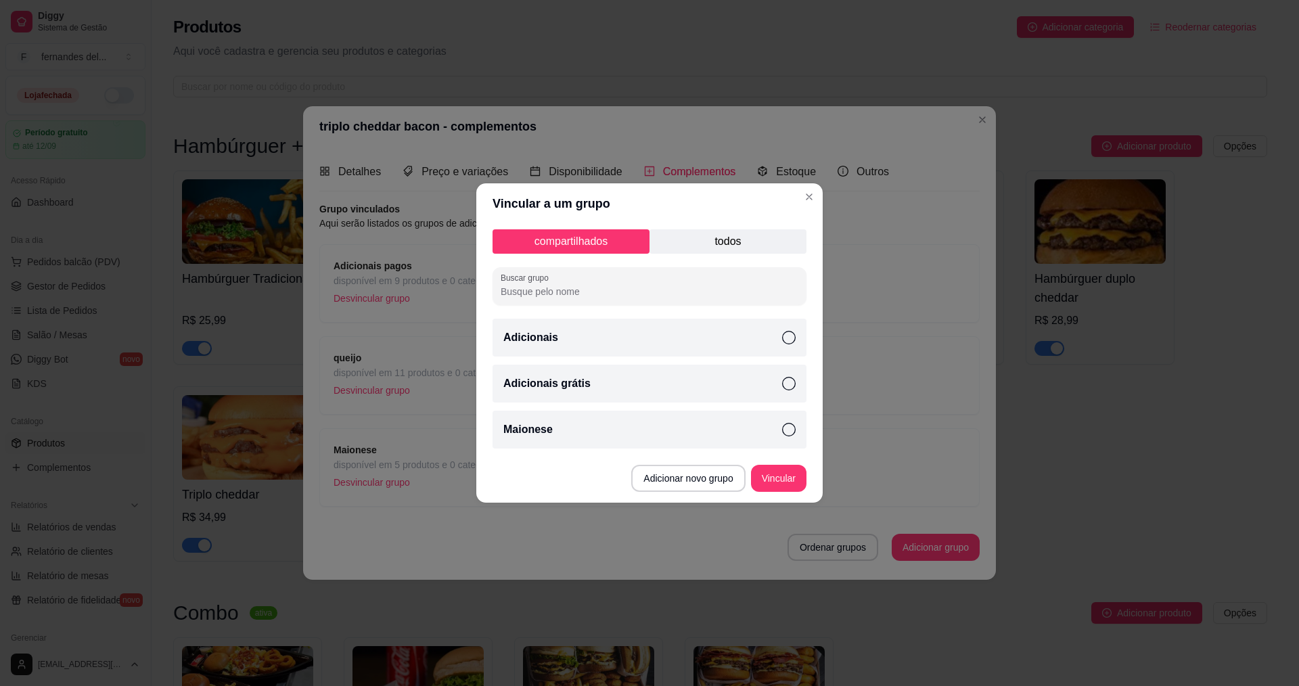
click at [786, 433] on icon at bounding box center [789, 430] width 14 height 14
drag, startPoint x: 727, startPoint y: 425, endPoint x: 582, endPoint y: 478, distance: 154.8
click at [582, 478] on footer "Adicionar novo grupo Vincular" at bounding box center [649, 478] width 346 height 49
click at [581, 466] on footer "Adicionar novo grupo Vincular" at bounding box center [649, 478] width 346 height 49
click at [796, 480] on button "Vincular" at bounding box center [778, 478] width 55 height 27
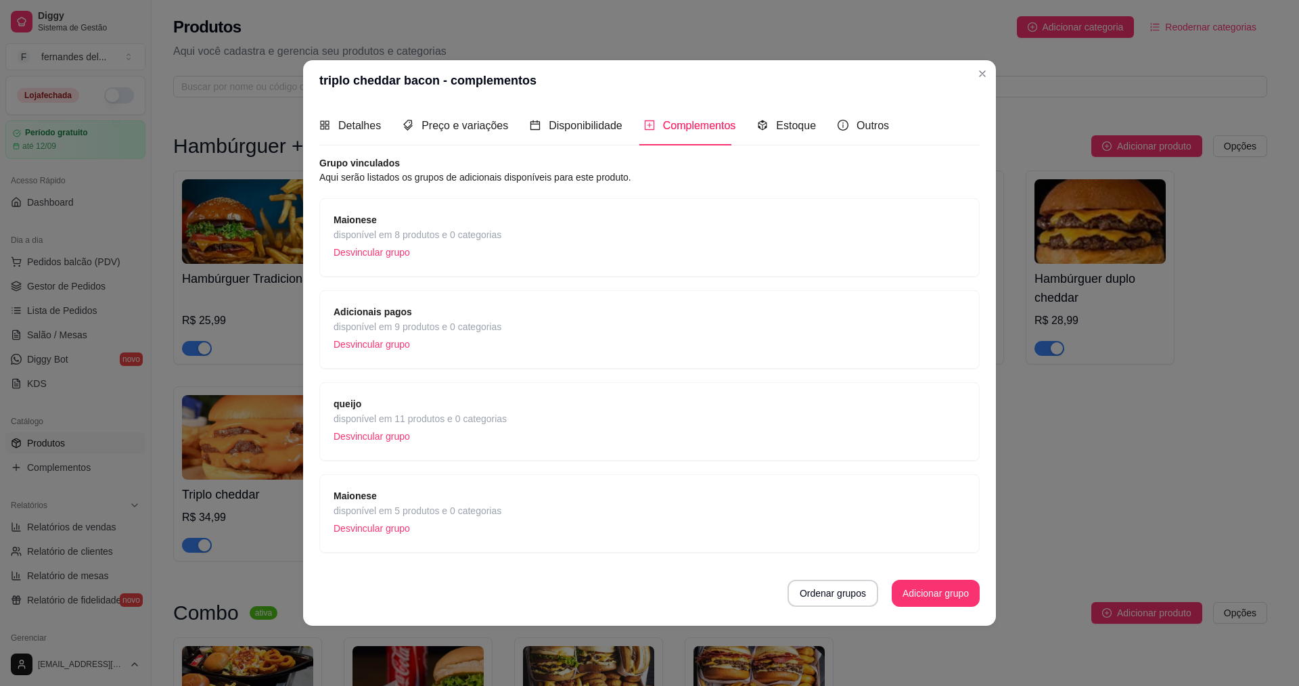
click at [454, 236] on span "disponível em 8 produtos e 0 categorias" at bounding box center [418, 234] width 168 height 15
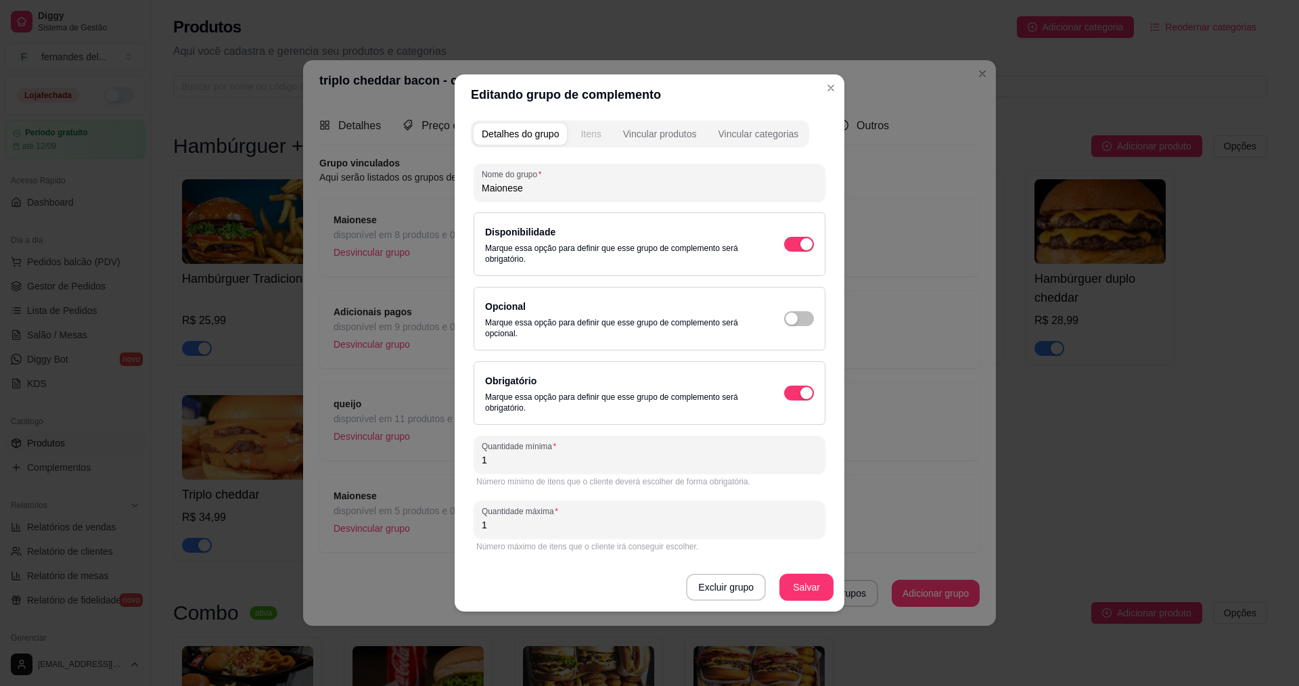
click at [587, 133] on div "Itens" at bounding box center [591, 134] width 20 height 14
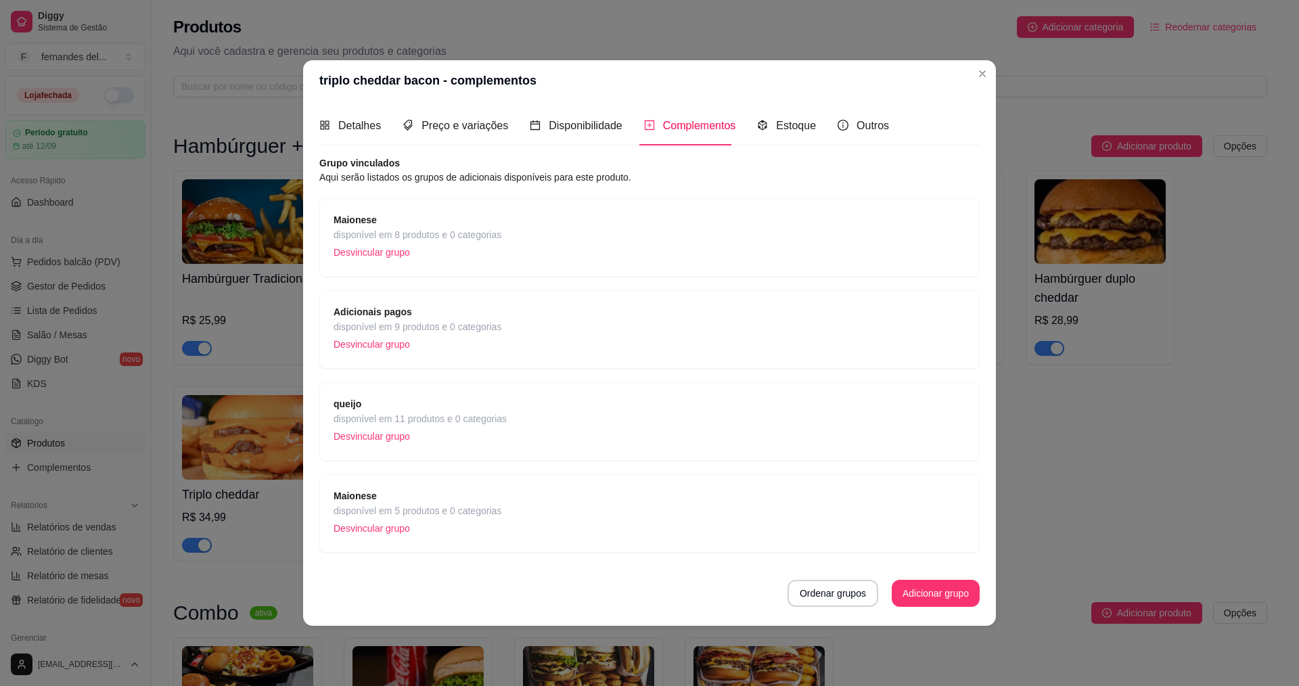
click at [646, 506] on div "Maionese disponível em 5 produtos e 0 categorias Desvincular grupo" at bounding box center [650, 514] width 632 height 50
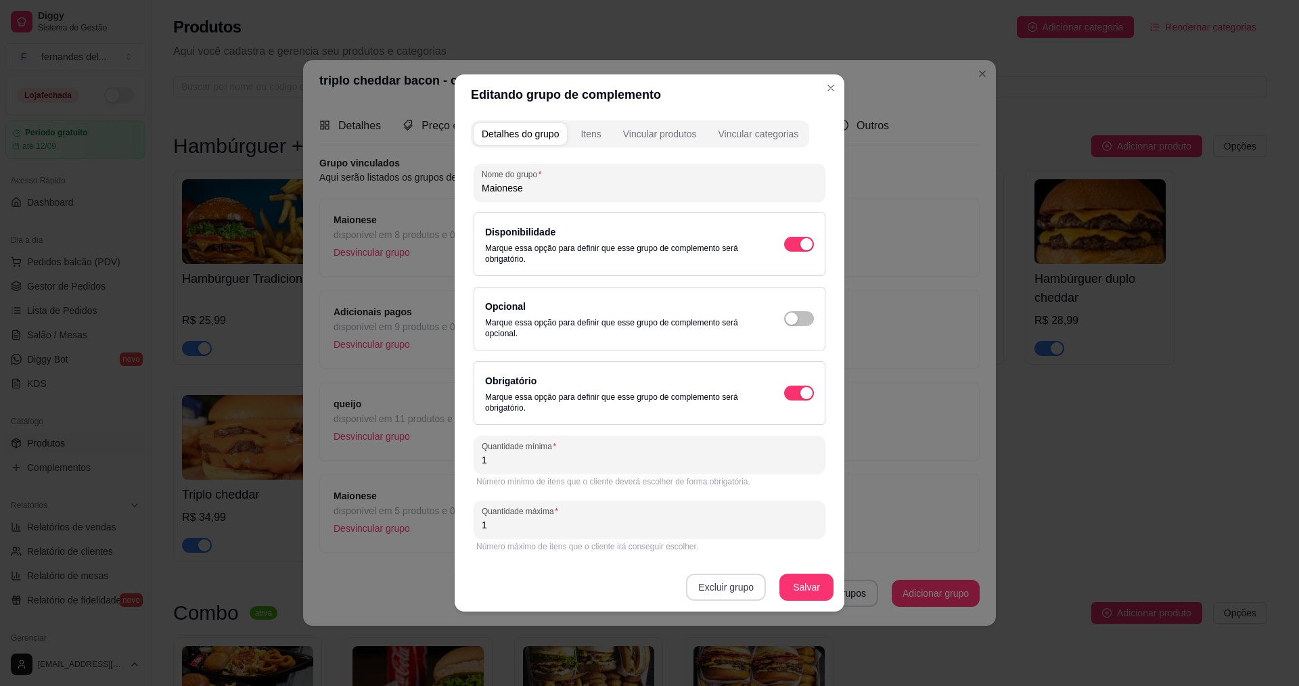
click at [731, 590] on button "Excluir grupo" at bounding box center [726, 587] width 80 height 27
click at [773, 558] on button "Sim" at bounding box center [784, 557] width 41 height 20
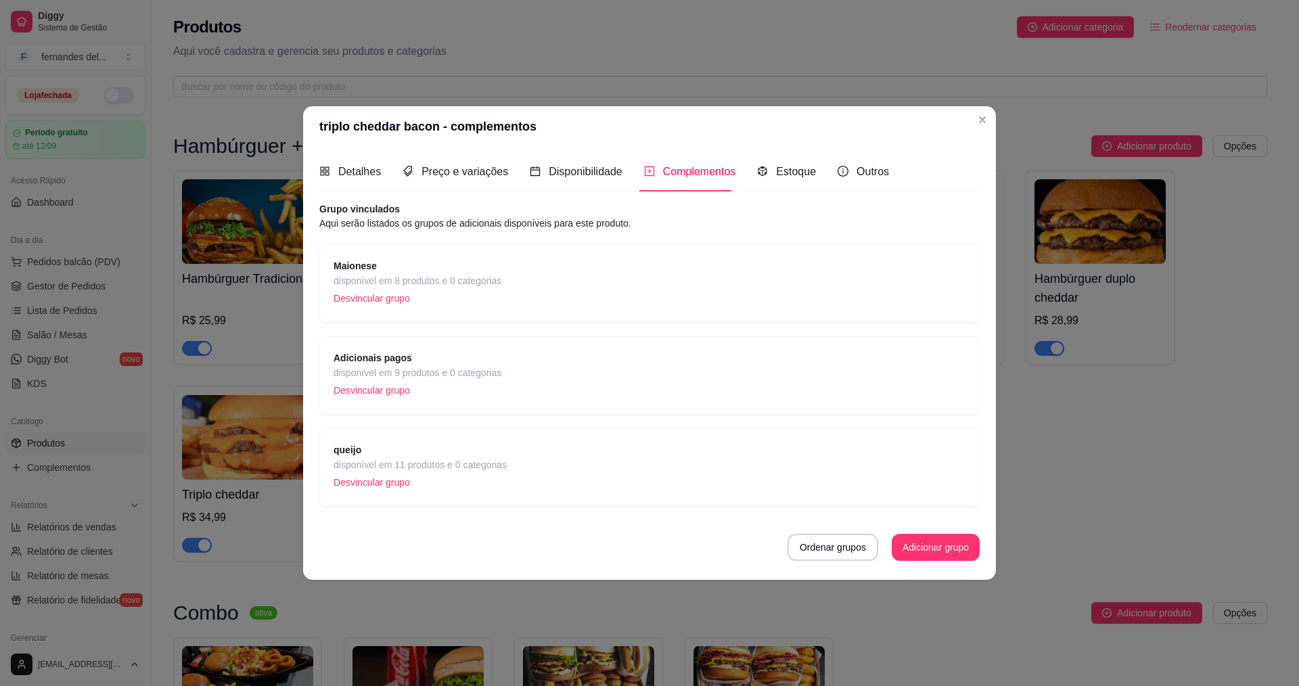
click at [439, 279] on span "disponível em 8 produtos e 0 categorias" at bounding box center [418, 280] width 168 height 15
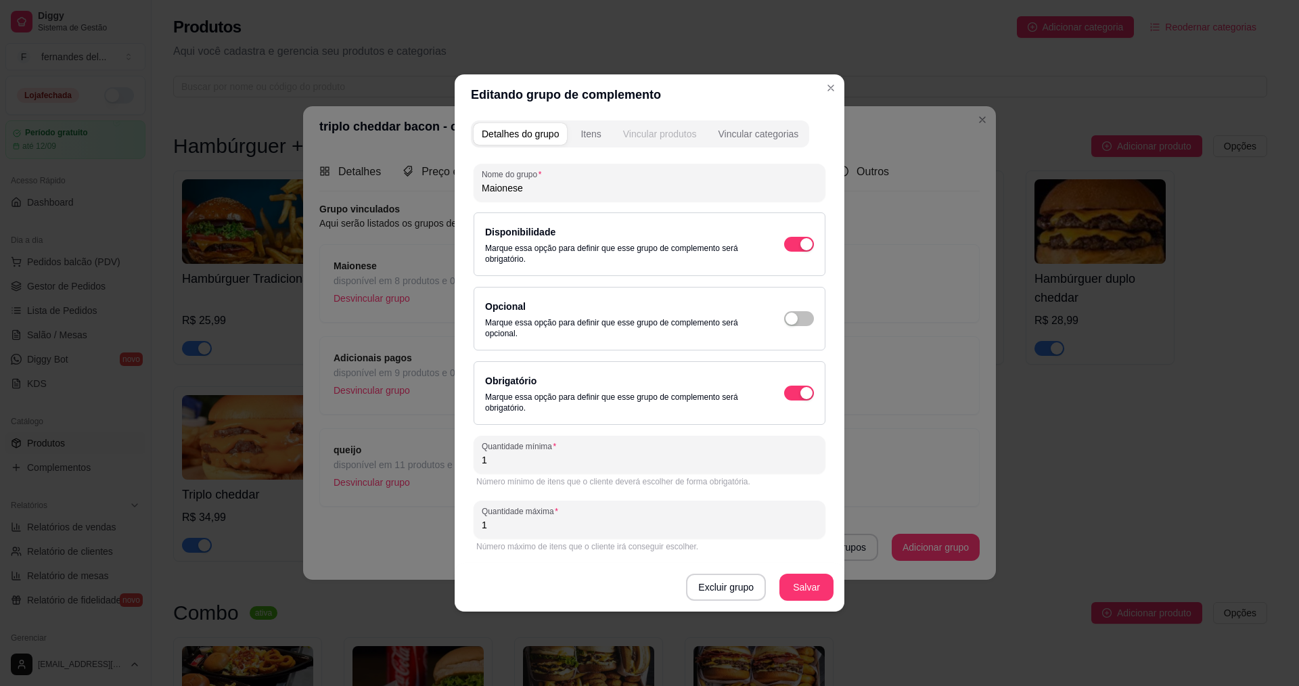
click at [662, 138] on div "Vincular produtos" at bounding box center [660, 134] width 74 height 14
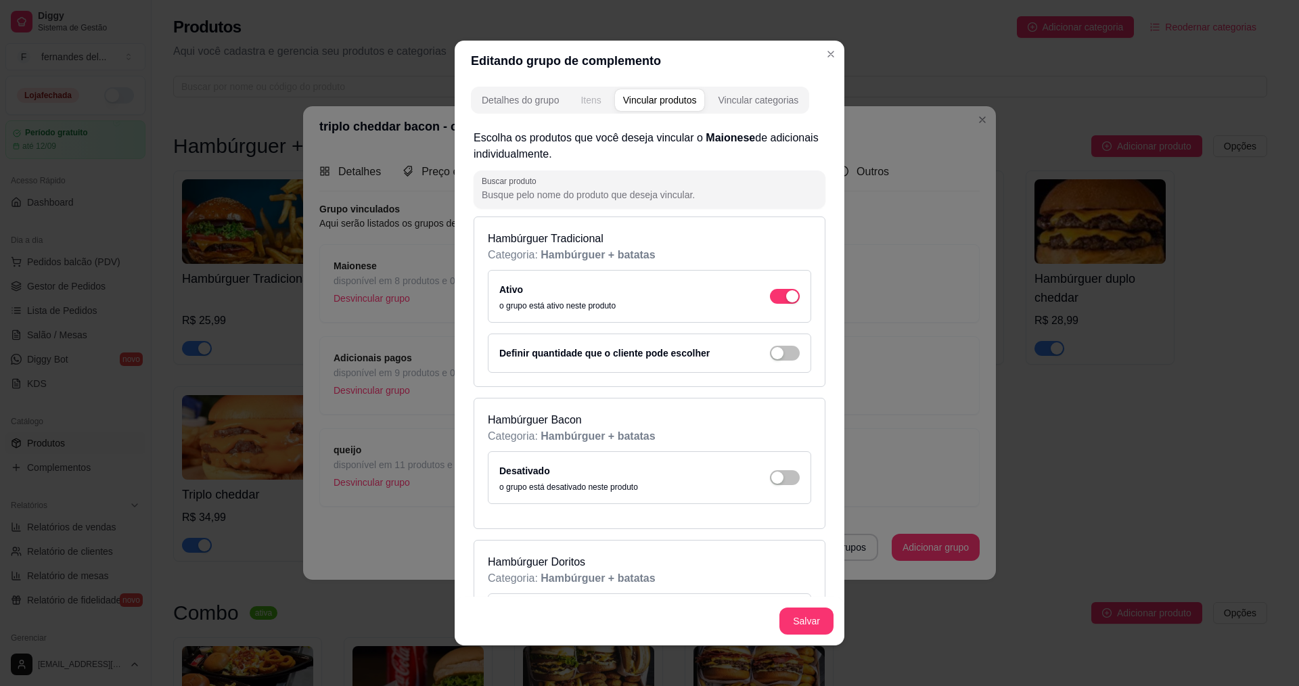
click at [594, 97] on div "Itens" at bounding box center [591, 100] width 20 height 14
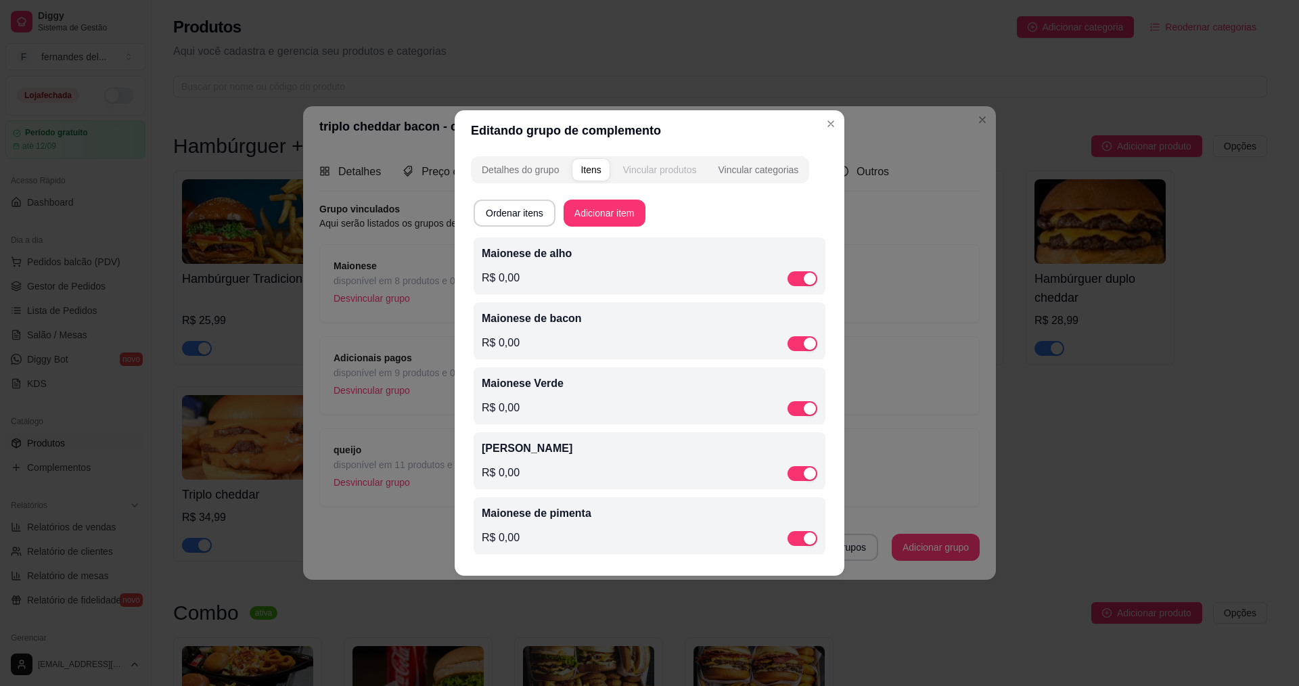
click at [683, 164] on div "Vincular produtos" at bounding box center [660, 170] width 74 height 14
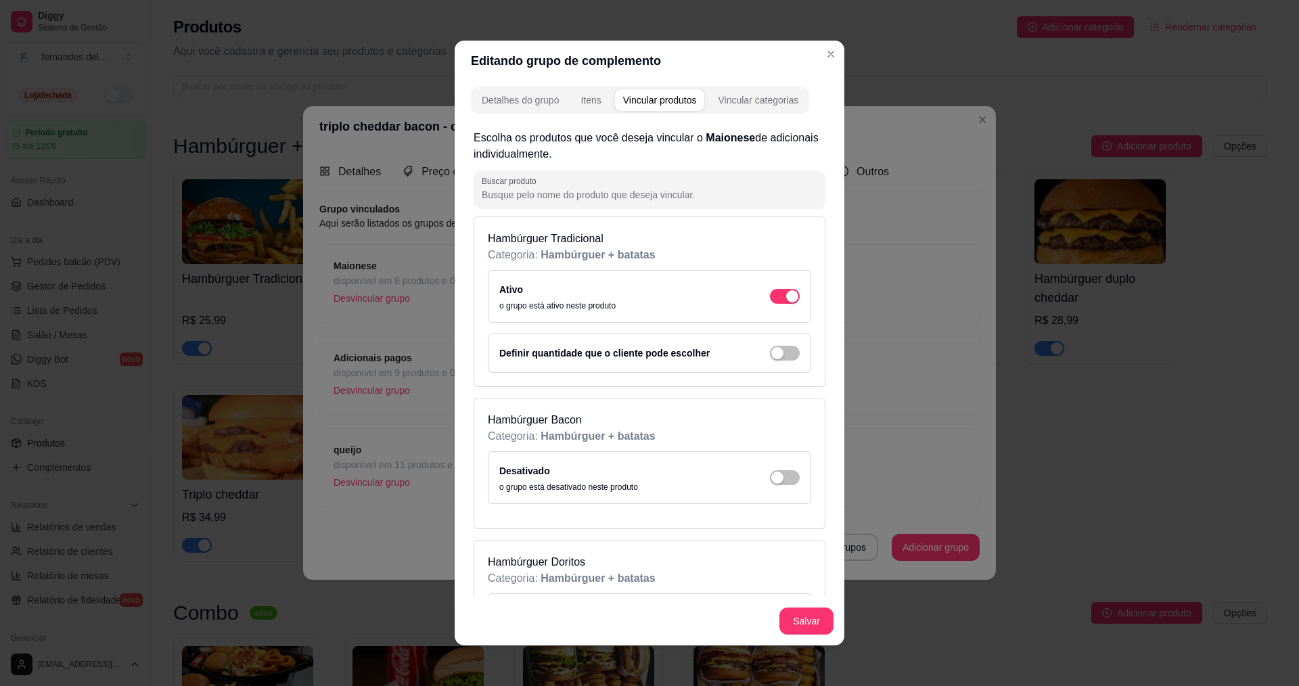
scroll to position [135, 0]
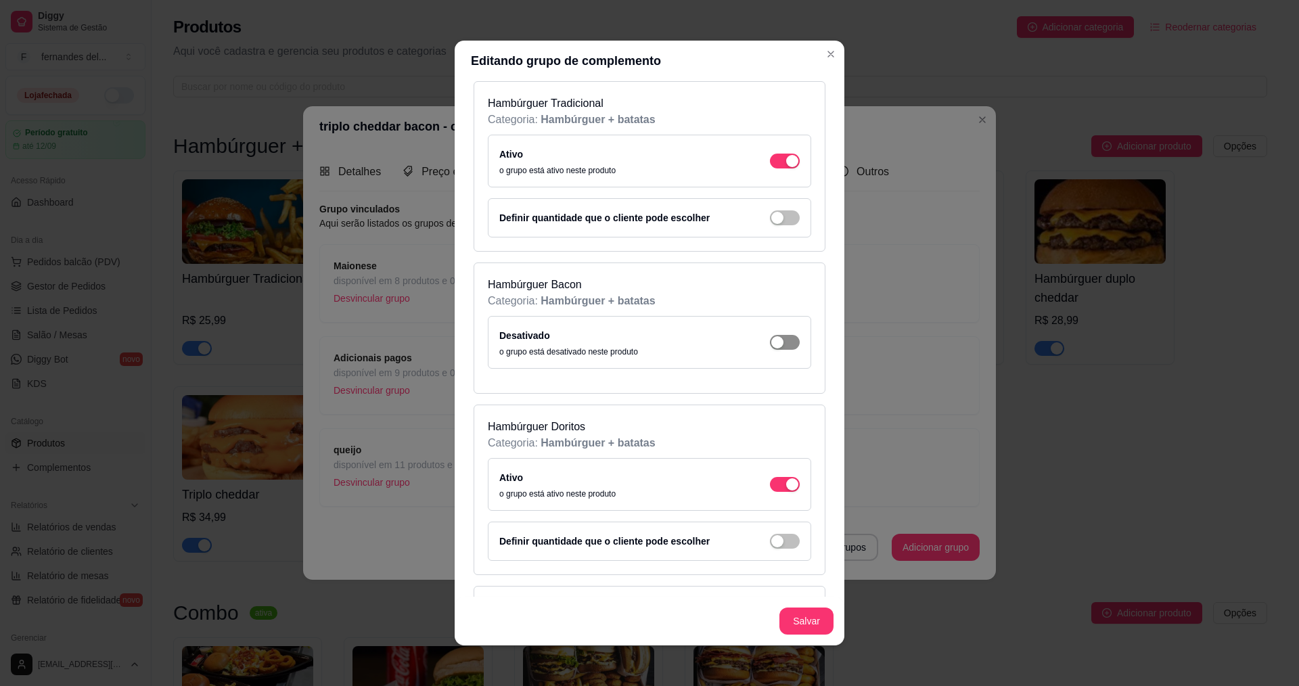
click at [773, 168] on span "button" at bounding box center [785, 161] width 30 height 15
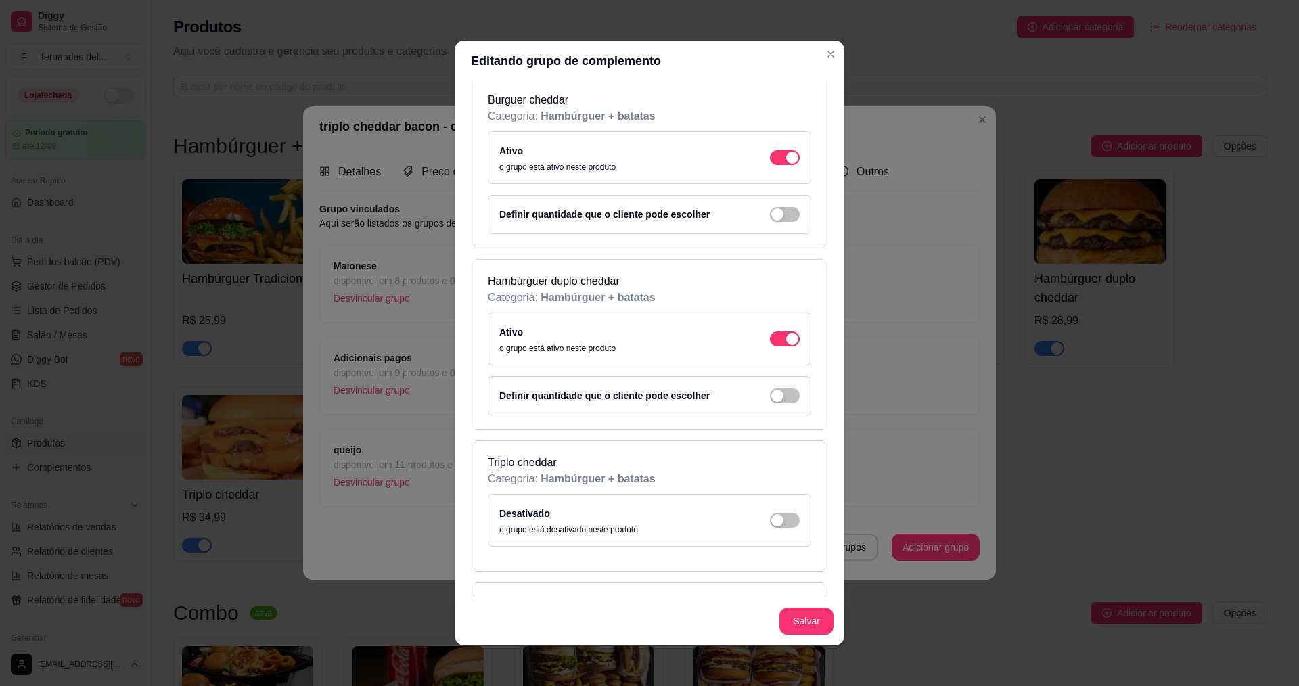
scroll to position [947, 0]
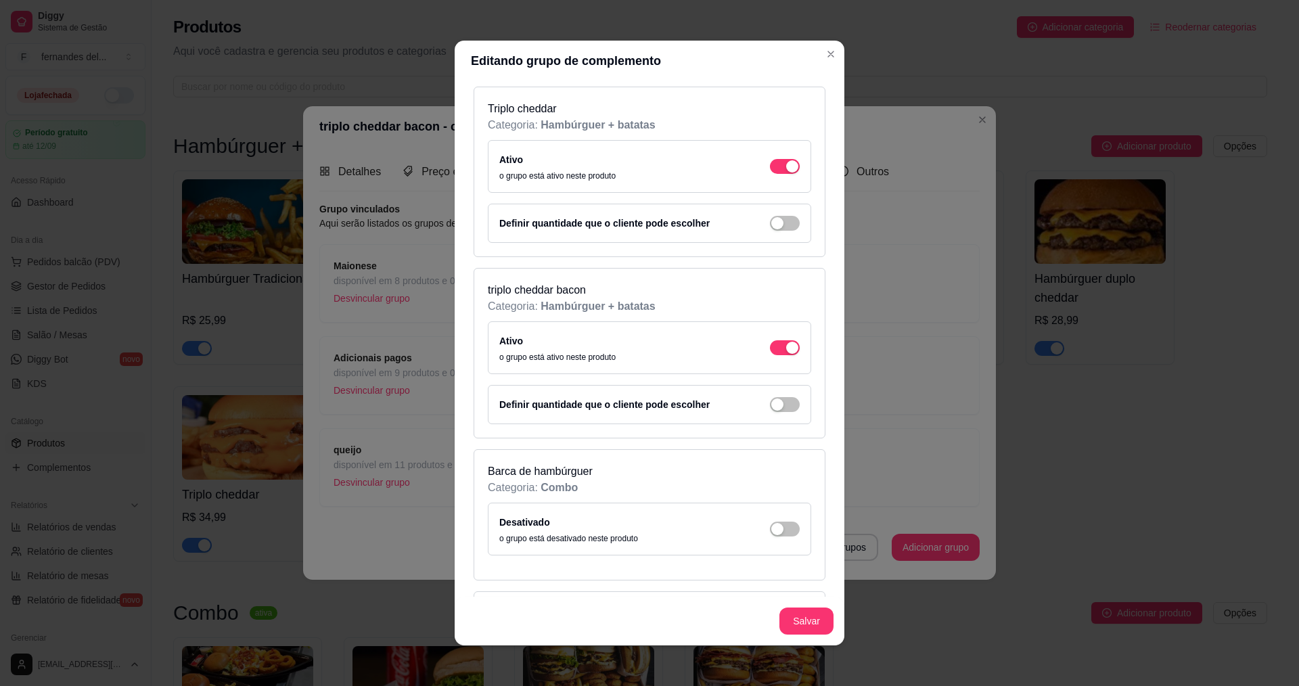
scroll to position [1286, 0]
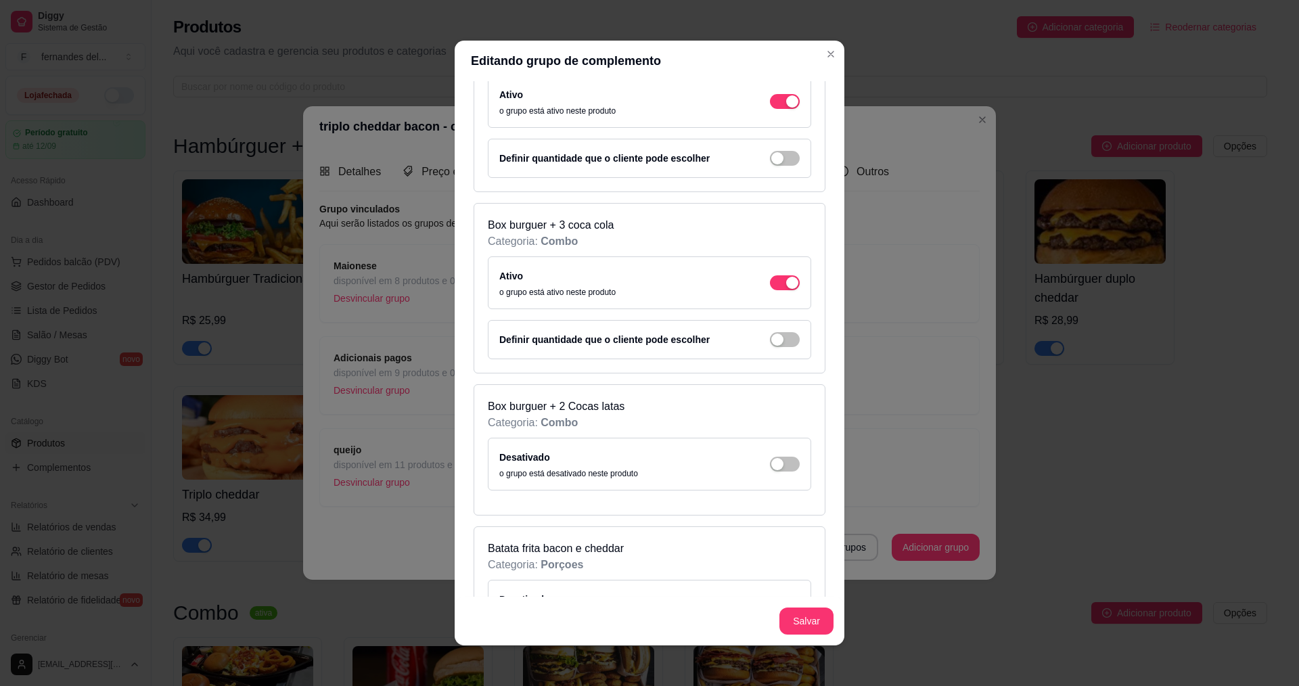
scroll to position [1962, 0]
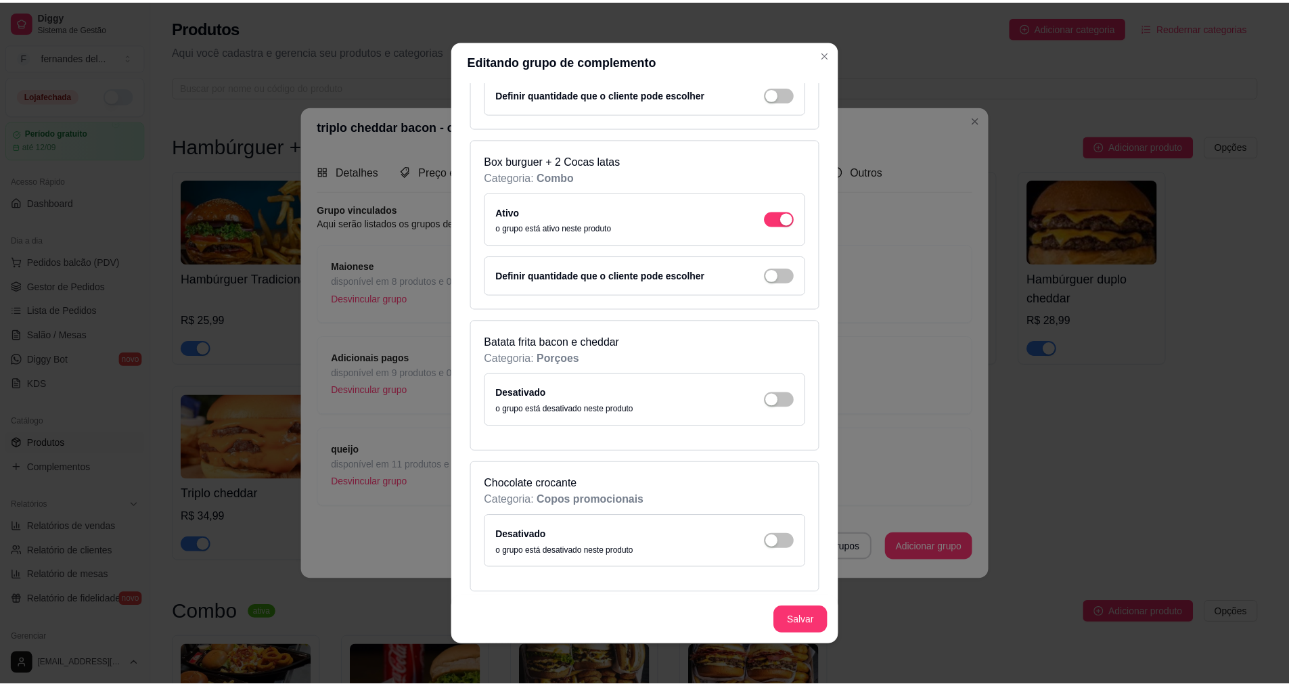
scroll to position [2165, 0]
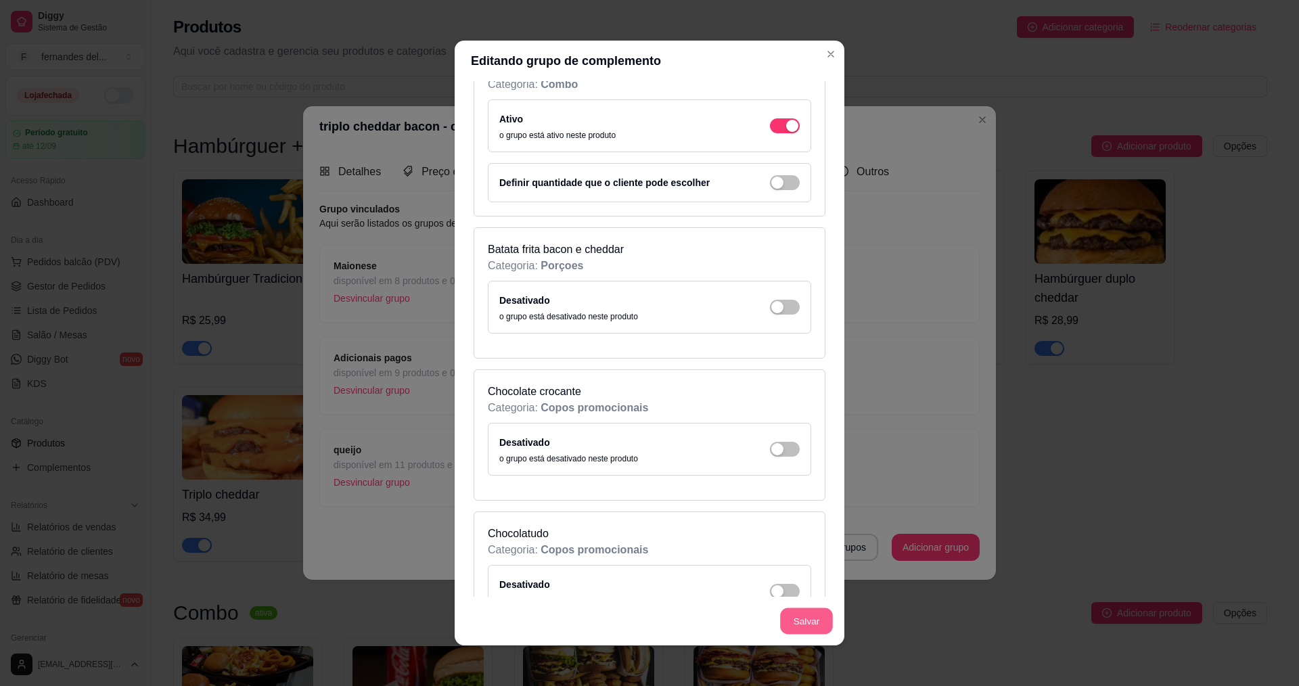
click at [820, 622] on button "Salvar" at bounding box center [806, 621] width 53 height 26
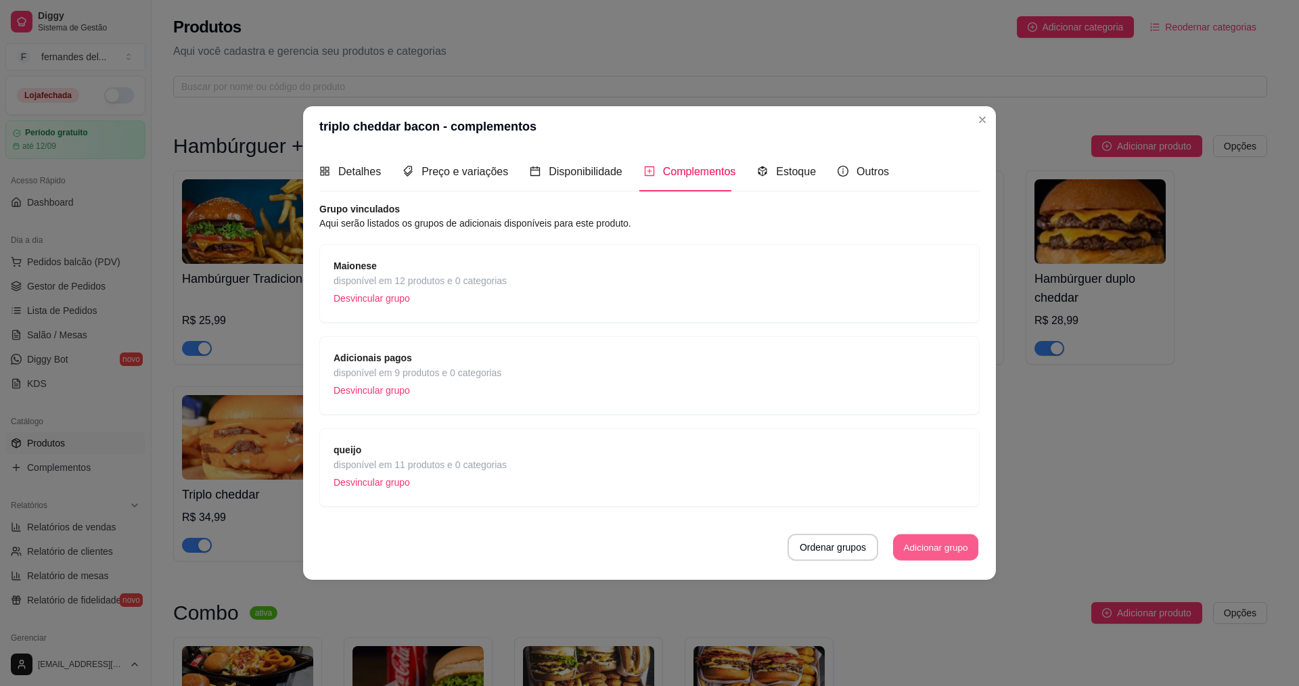
click at [917, 549] on button "Adicionar grupo" at bounding box center [935, 547] width 85 height 26
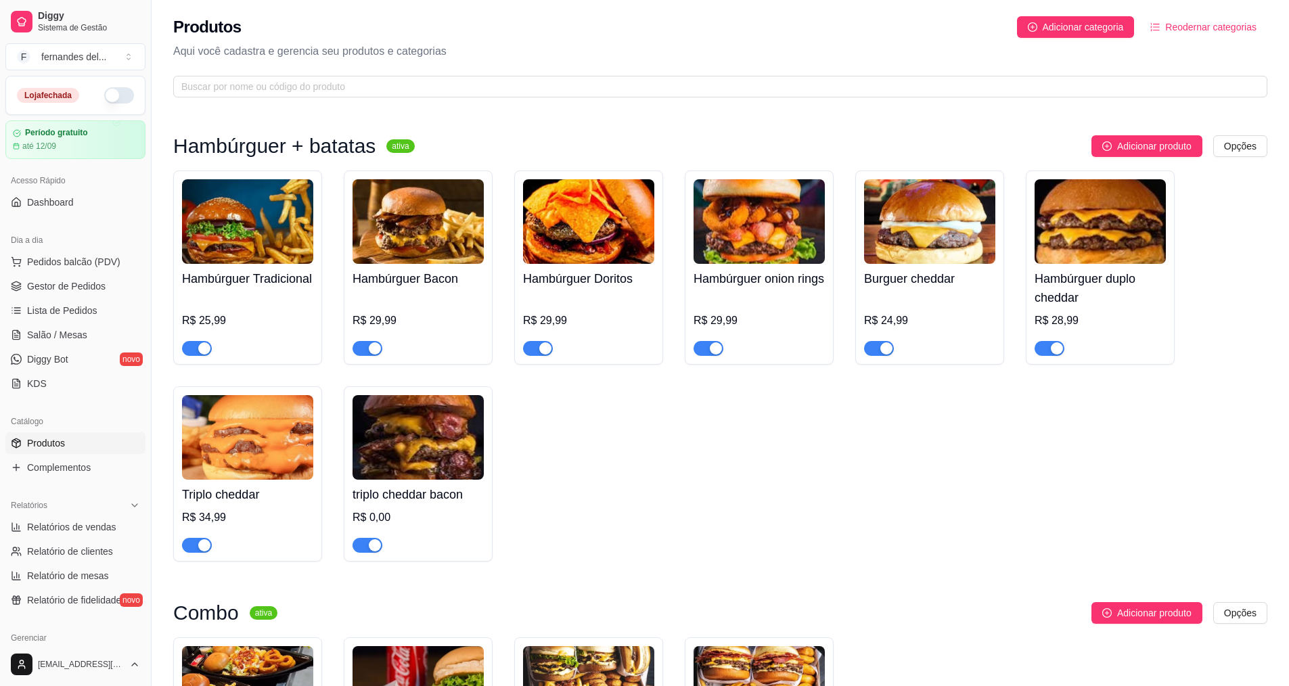
click at [605, 505] on div "Hambúrguer Tradicional R$ 25,99 Hambúrguer Bacon R$ 29,99 Hambúrguer Doritos R$…" at bounding box center [720, 366] width 1094 height 391
click at [293, 276] on h4 "Hambúrguer Tradicional" at bounding box center [247, 278] width 131 height 19
click at [262, 288] on h4 "Hambúrguer Tradicional" at bounding box center [247, 278] width 131 height 19
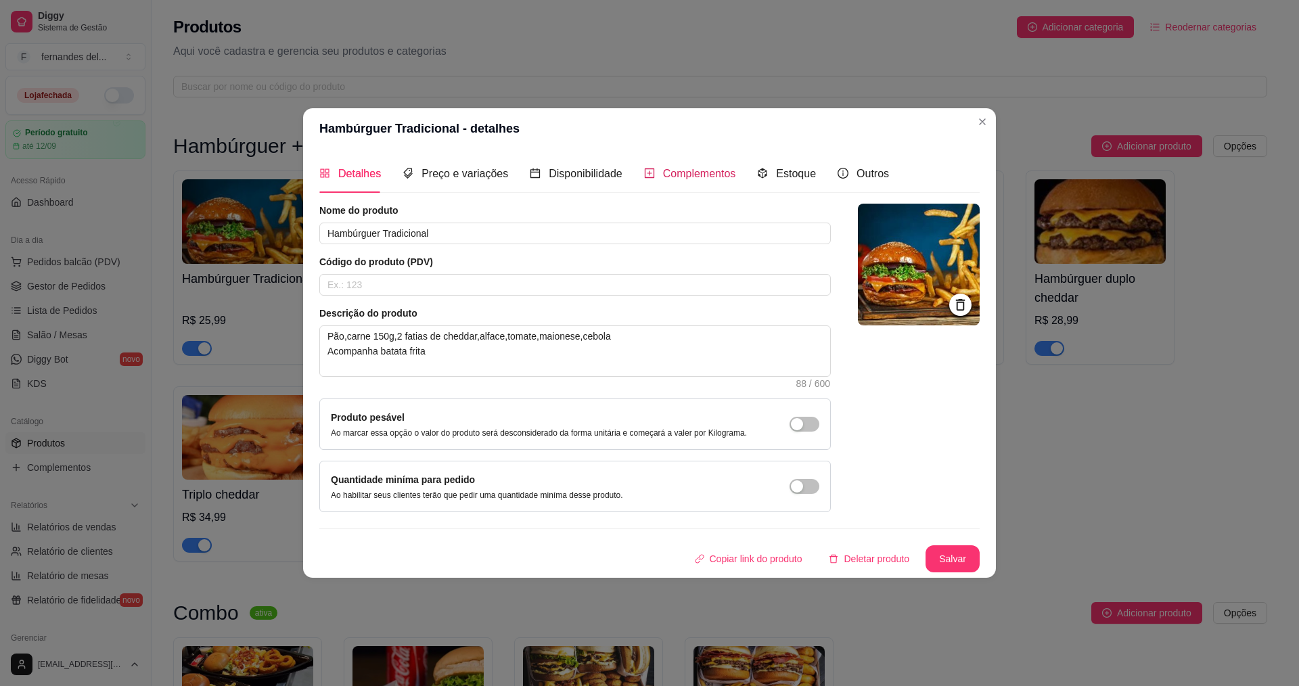
click at [665, 173] on span "Complementos" at bounding box center [699, 174] width 73 height 12
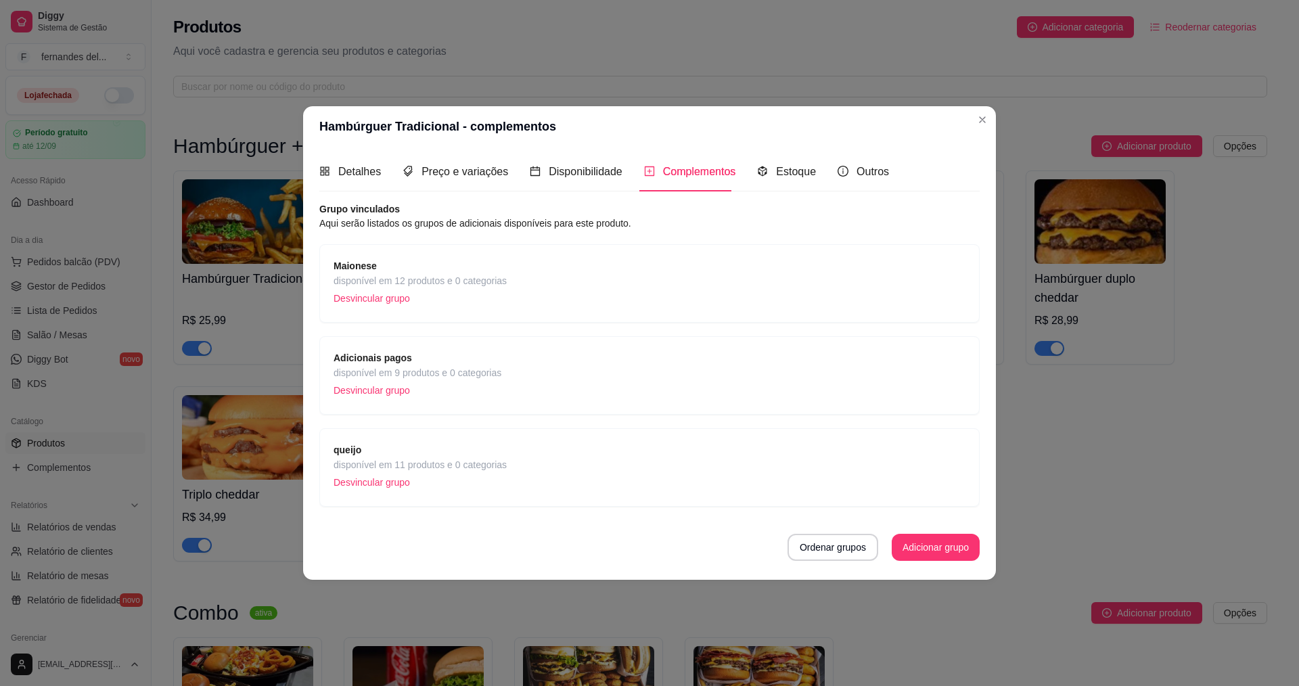
click at [450, 275] on span "disponível em 12 produtos e 0 categorias" at bounding box center [420, 280] width 173 height 15
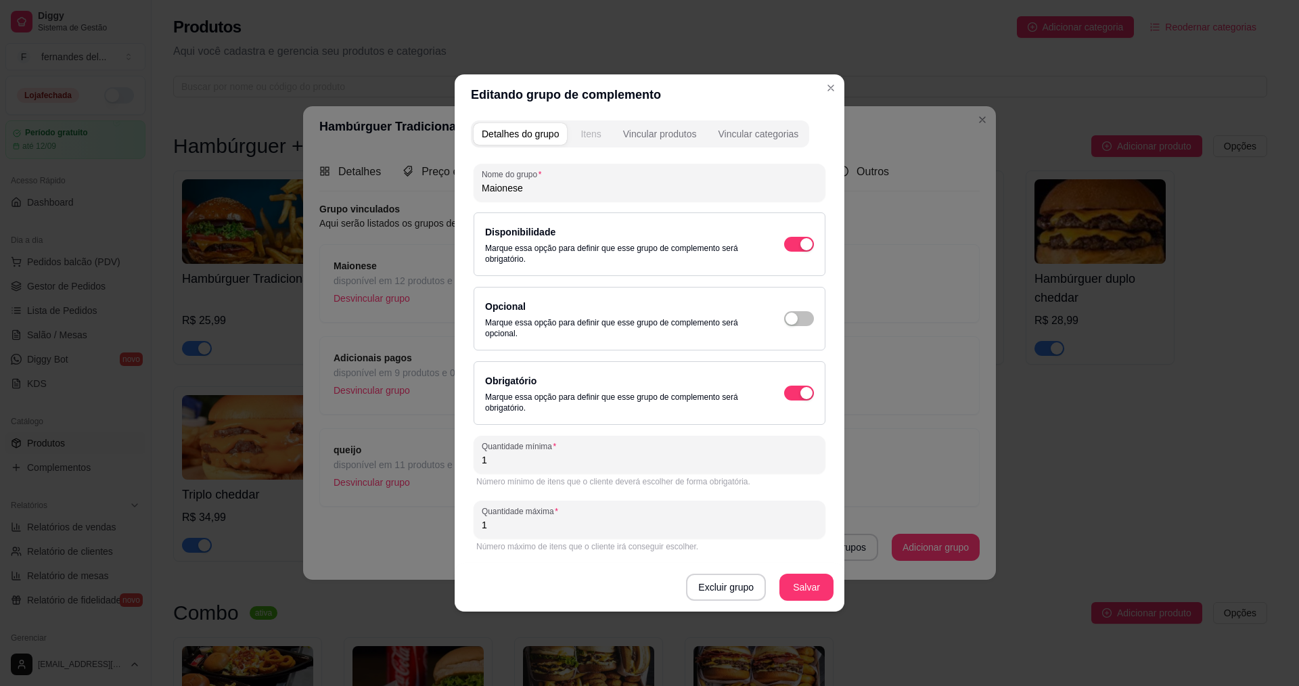
click at [597, 130] on div "Itens" at bounding box center [591, 134] width 20 height 14
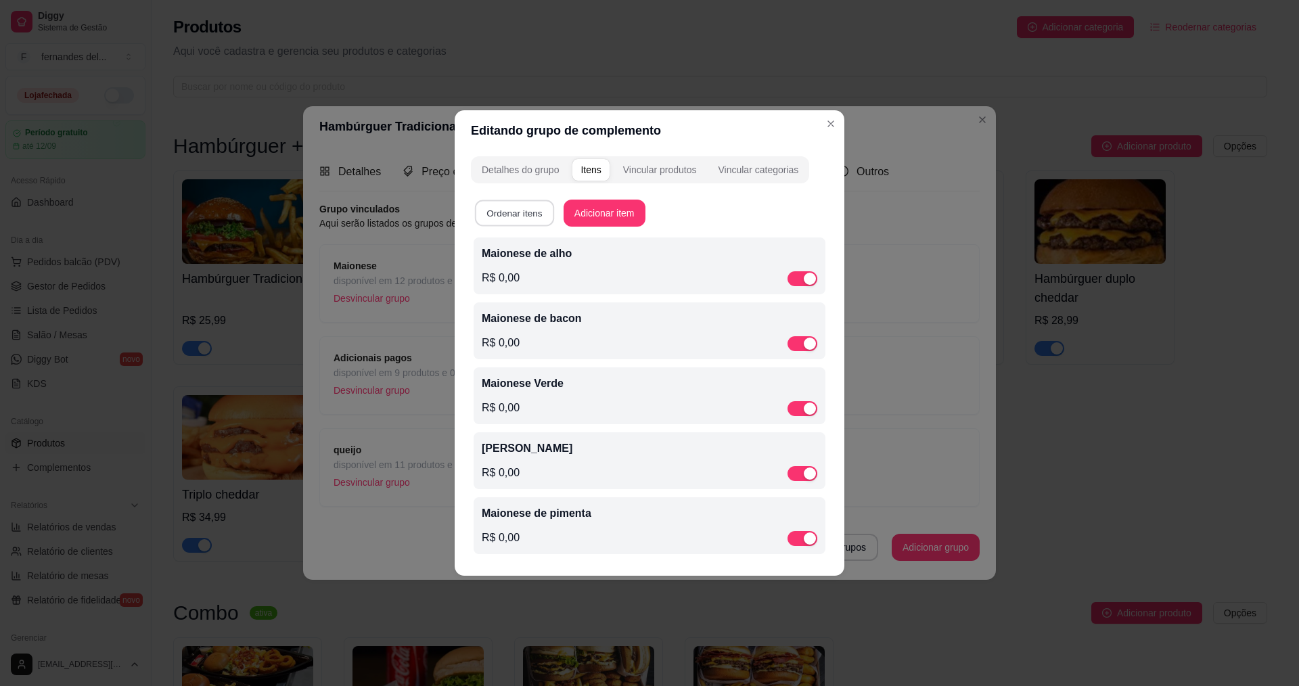
click at [539, 214] on button "Ordenar itens" at bounding box center [514, 213] width 79 height 26
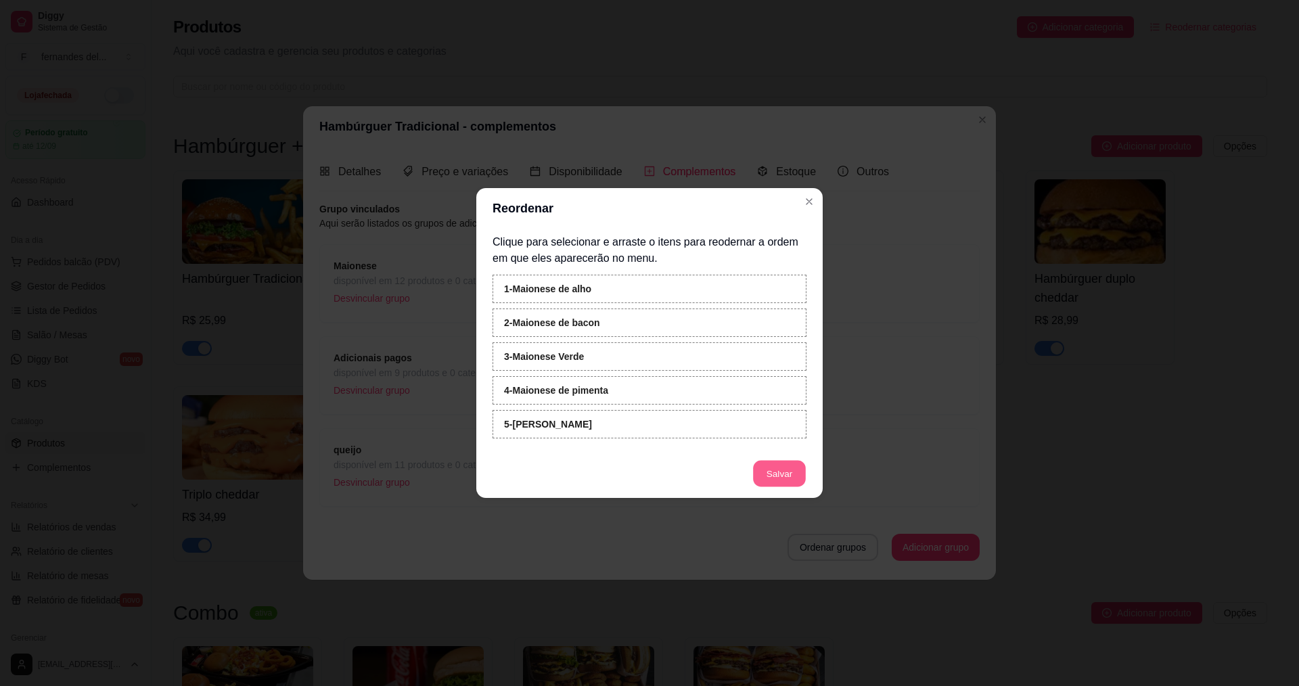
click at [794, 480] on button "Salvar" at bounding box center [779, 474] width 53 height 26
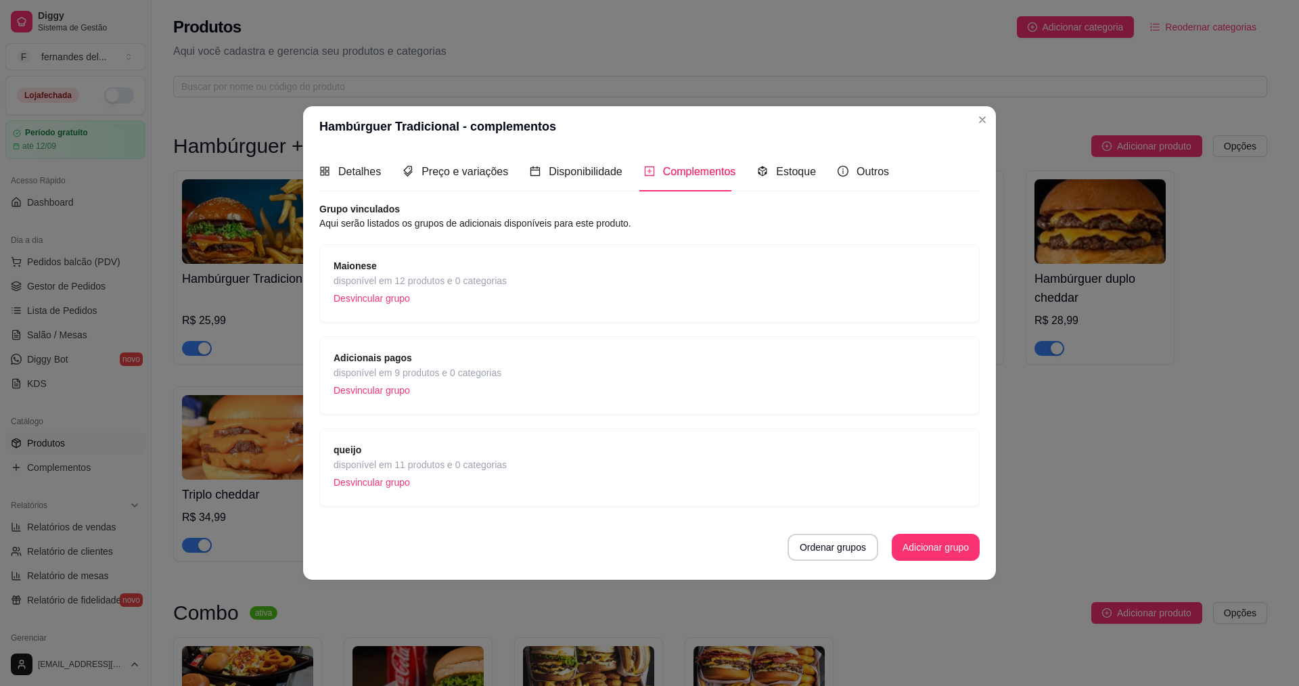
click at [535, 546] on div "Ordenar grupos Adicionar grupo" at bounding box center [649, 547] width 660 height 27
click at [862, 177] on span "Outros" at bounding box center [873, 172] width 32 height 12
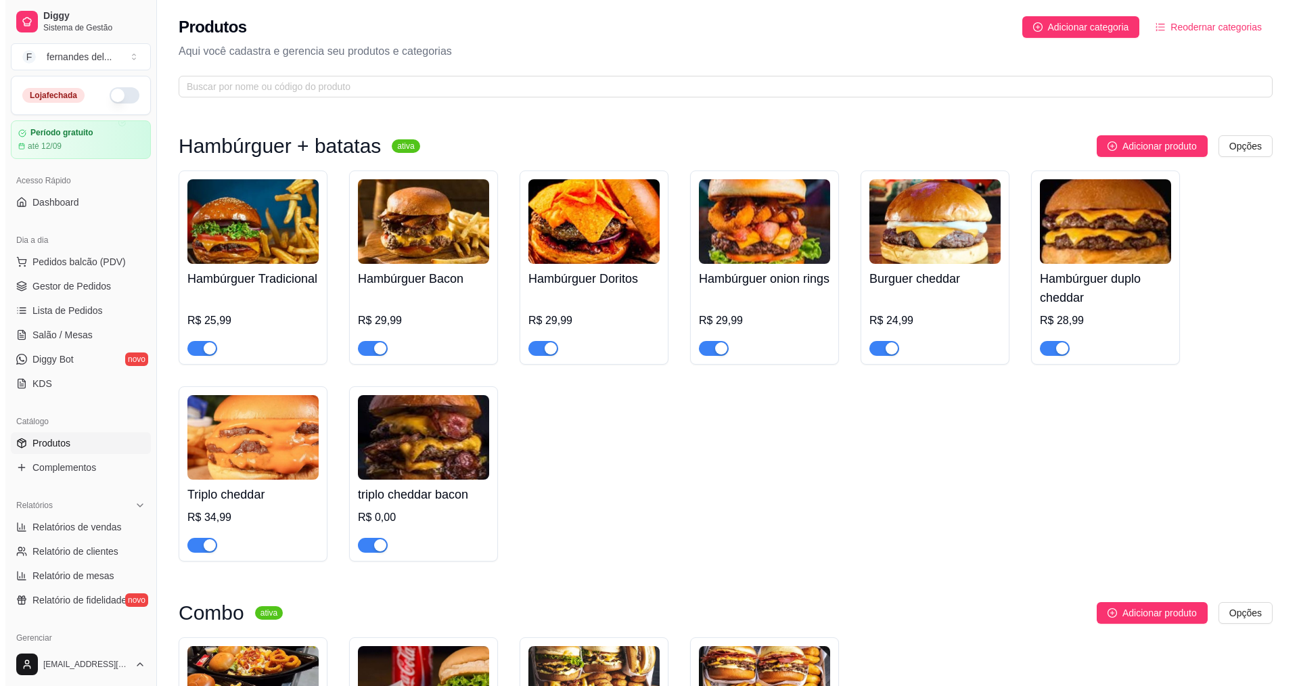
scroll to position [68, 0]
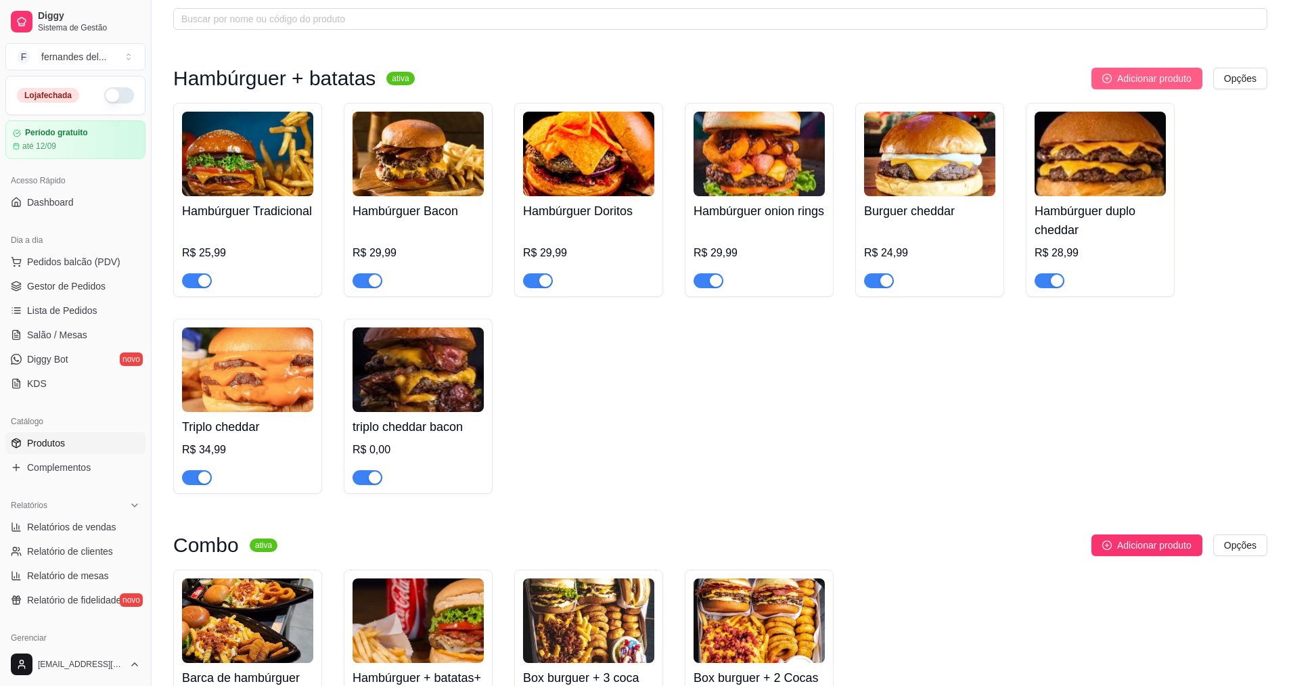
click at [1129, 83] on span "Adicionar produto" at bounding box center [1154, 78] width 74 height 15
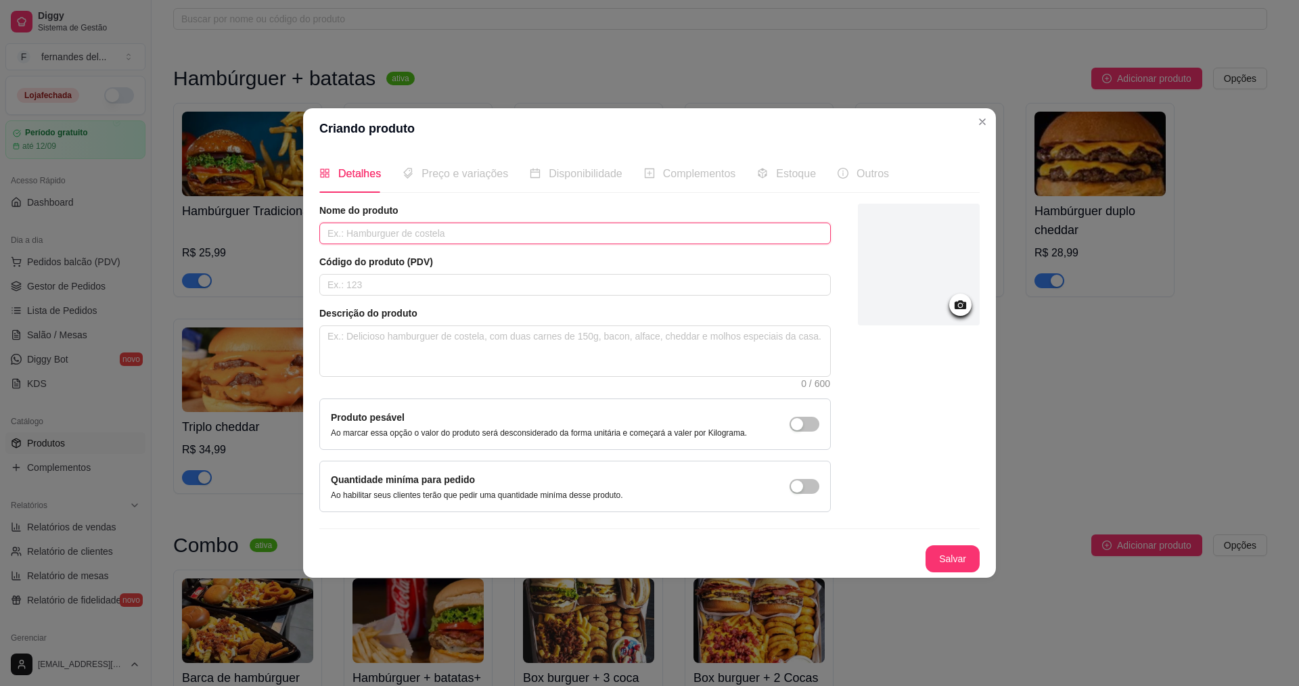
drag, startPoint x: 463, startPoint y: 244, endPoint x: 412, endPoint y: 231, distance: 52.5
click at [412, 231] on input "text" at bounding box center [575, 234] width 512 height 22
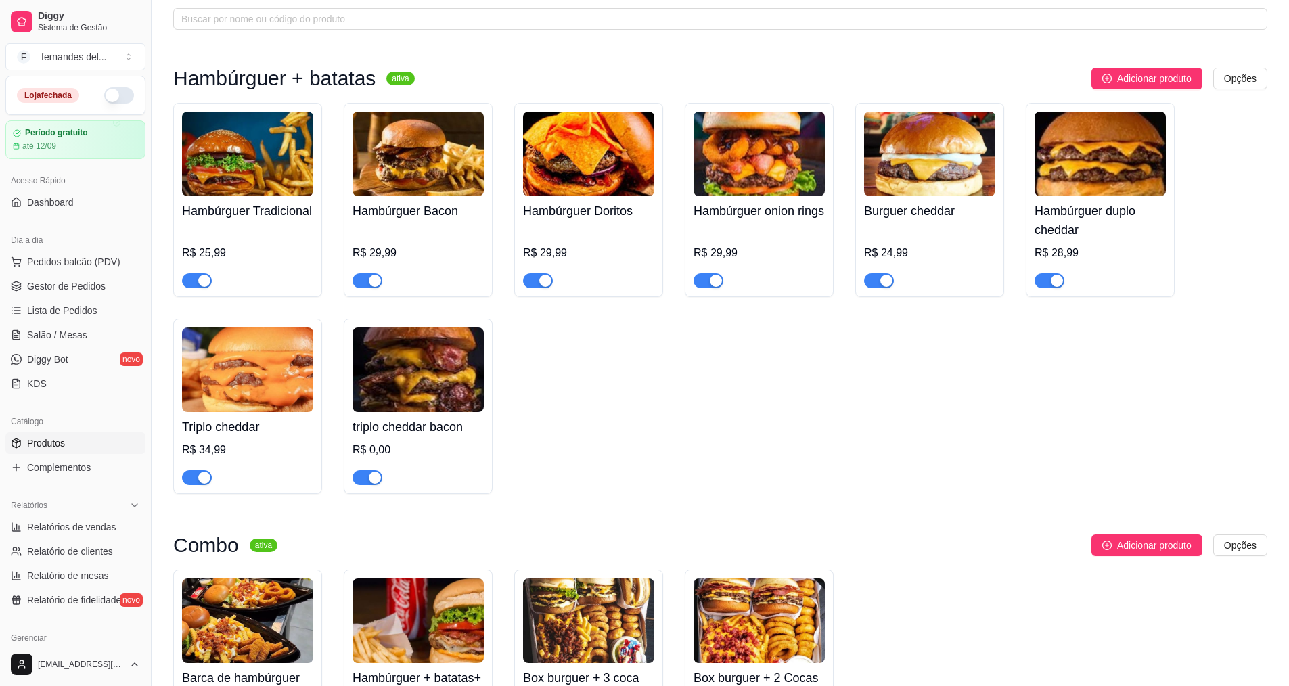
click at [1150, 239] on h4 "Hambúrguer duplo cheddar" at bounding box center [1100, 221] width 131 height 38
click at [1127, 234] on h4 "Hambúrguer duplo cheddar" at bounding box center [1100, 221] width 131 height 38
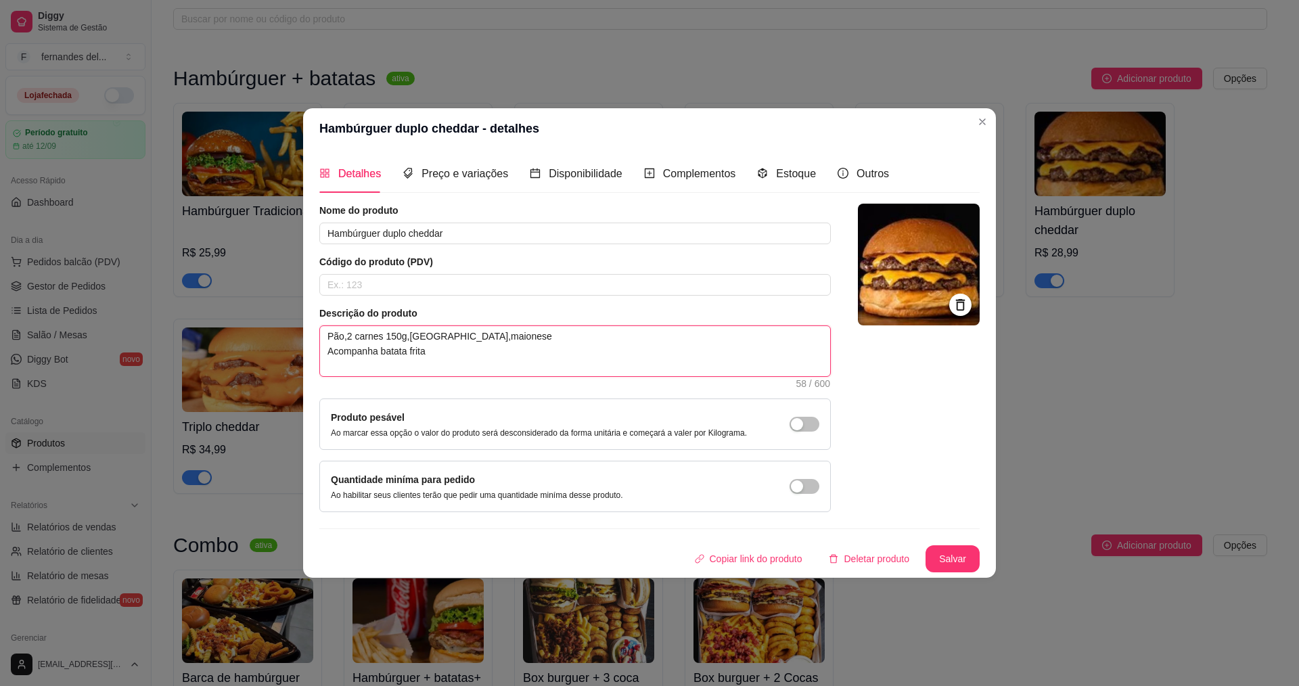
drag, startPoint x: 340, startPoint y: 362, endPoint x: 325, endPoint y: 325, distance: 39.7
click at [325, 325] on span "Pão,2 carnes 150g,cheddar,maionese Acompanha batata frita 58 / 600" at bounding box center [575, 350] width 512 height 51
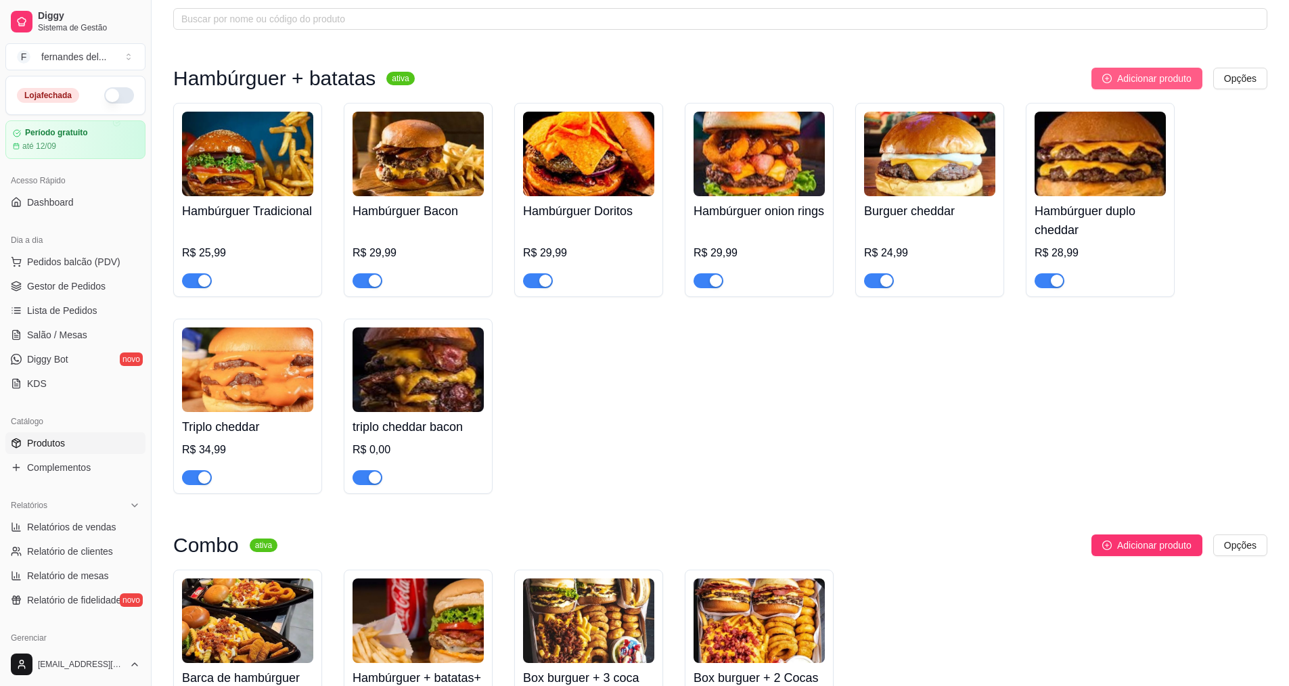
click at [1163, 85] on span "Adicionar produto" at bounding box center [1154, 78] width 74 height 15
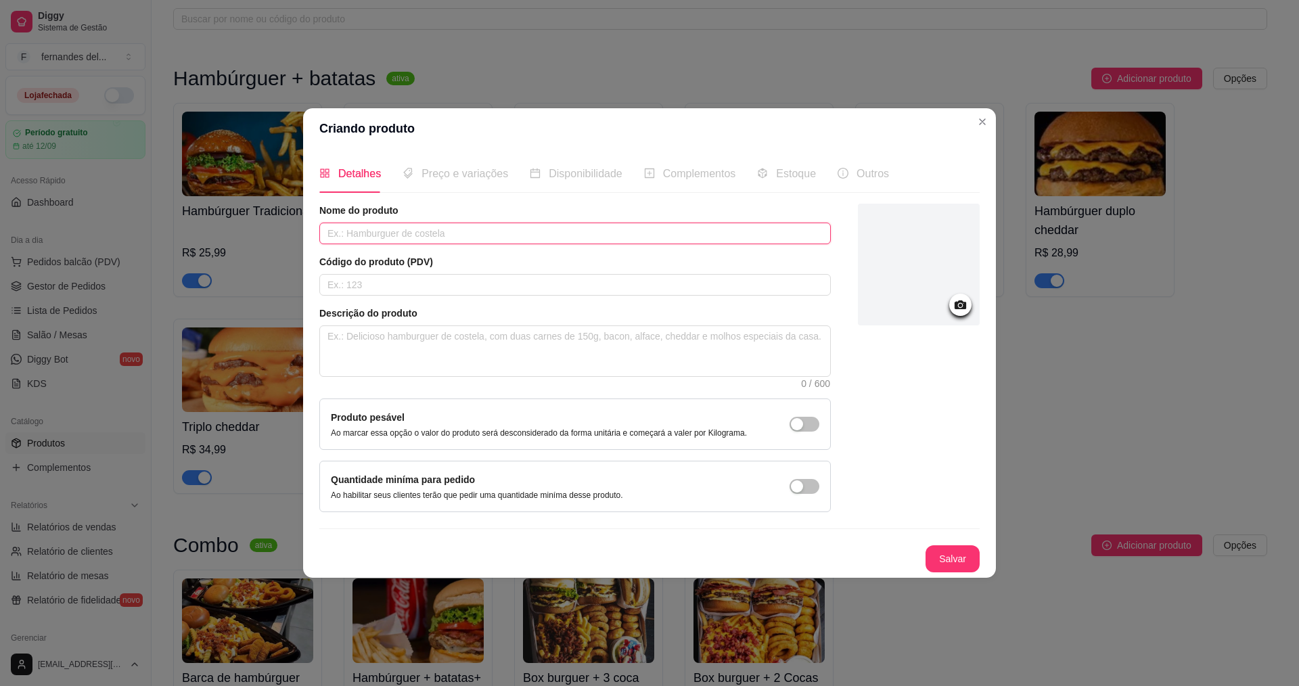
paste input "Pão,2 carnes 150g,cheddar,maionese Acompanha batata frita"
click at [442, 233] on input "Pão,2 carnes 150g,cheddar,maionese Acompanha batata frita" at bounding box center [575, 234] width 512 height 22
type input "Pão,2 carnes 150g,cheddar,bacon,maionese Acompanha batata frita"
click at [945, 286] on div at bounding box center [919, 265] width 122 height 122
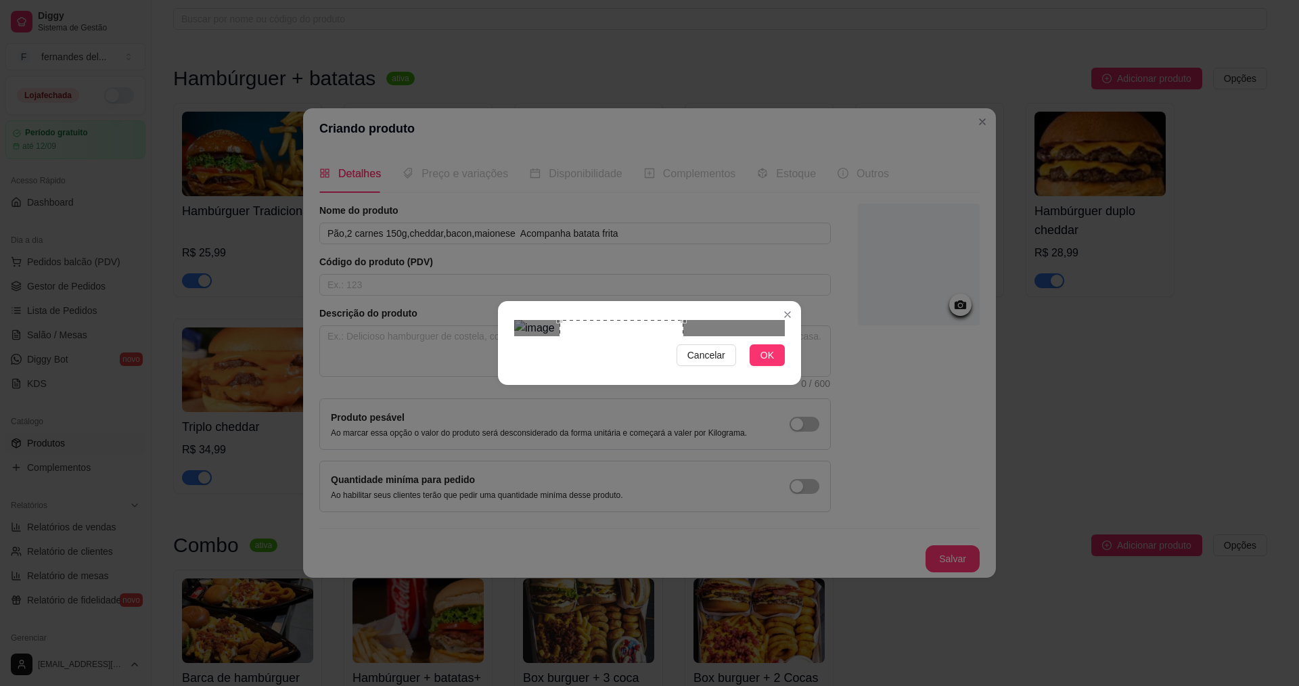
click at [709, 320] on div at bounding box center [649, 328] width 271 height 16
click at [700, 320] on div at bounding box center [649, 328] width 271 height 16
click at [714, 336] on div at bounding box center [649, 328] width 271 height 16
click at [703, 336] on div at bounding box center [649, 328] width 271 height 16
click at [547, 320] on div at bounding box center [649, 328] width 271 height 16
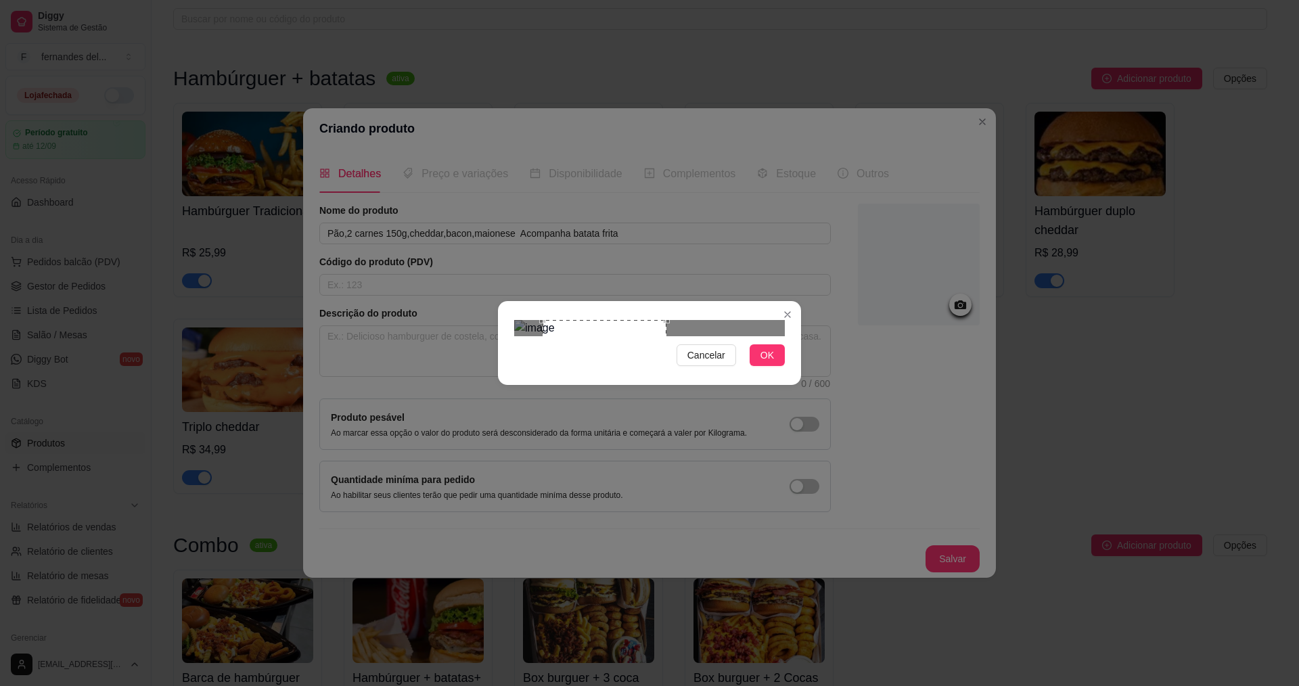
click at [595, 320] on div "Use the arrow keys to move the crop selection area" at bounding box center [605, 382] width 124 height 124
click at [438, 252] on div "Cancelar OK" at bounding box center [649, 343] width 1299 height 686
click at [764, 366] on button "OK" at bounding box center [767, 355] width 35 height 22
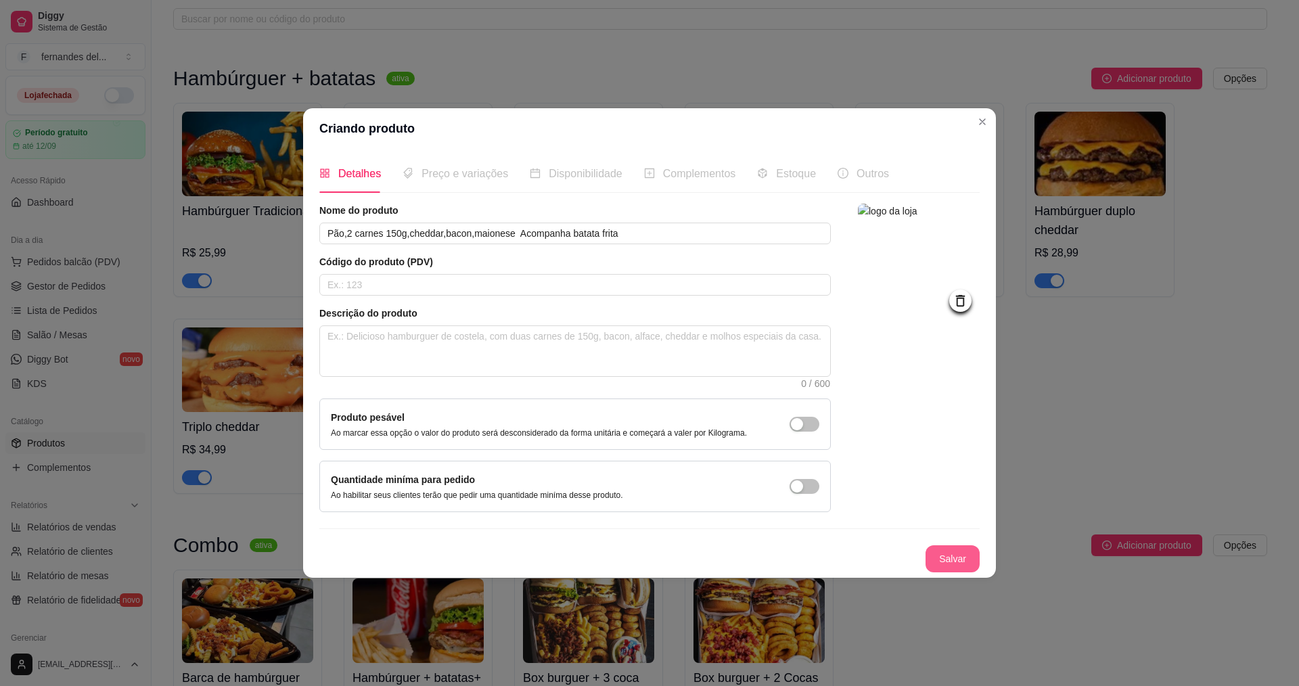
click at [951, 550] on button "Salvar" at bounding box center [953, 558] width 54 height 27
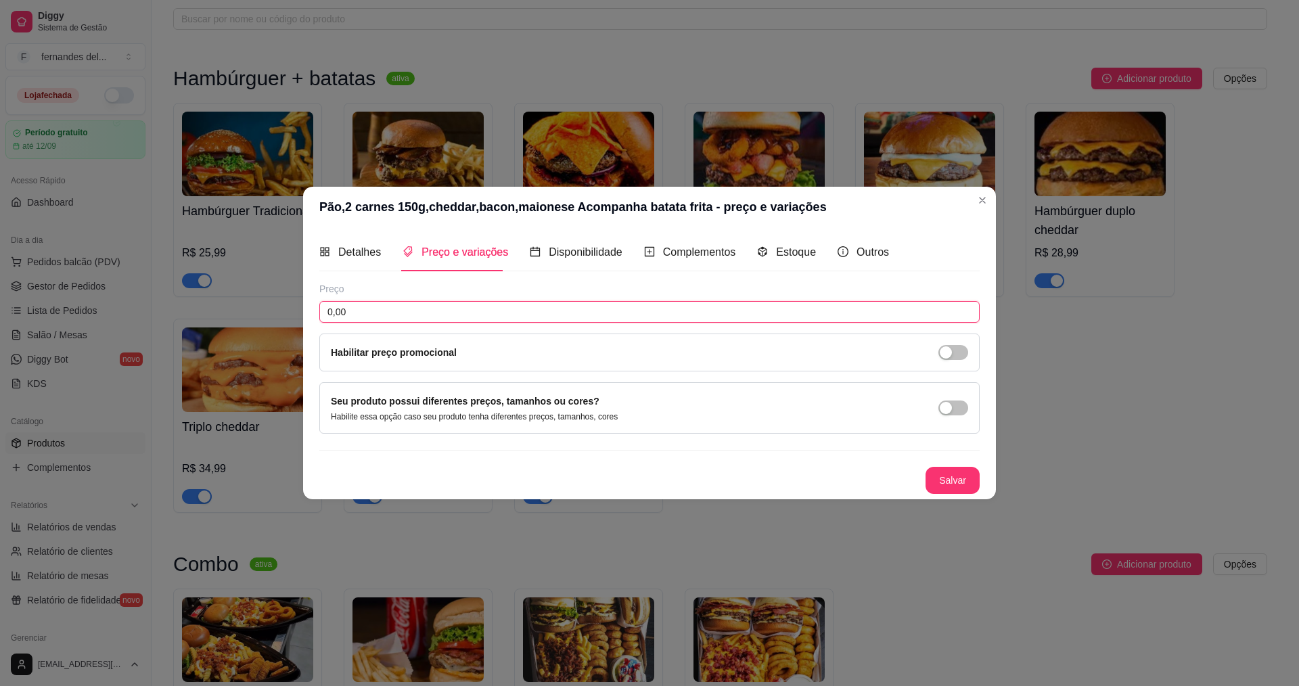
drag, startPoint x: 434, startPoint y: 308, endPoint x: 275, endPoint y: 319, distance: 159.4
click at [281, 319] on div "Pão,2 carnes 150g,cheddar,bacon,maionese Acompanha batata frita - preço e varia…" at bounding box center [649, 343] width 1299 height 686
type input "32,99"
click at [936, 484] on button "Salvar" at bounding box center [953, 480] width 54 height 27
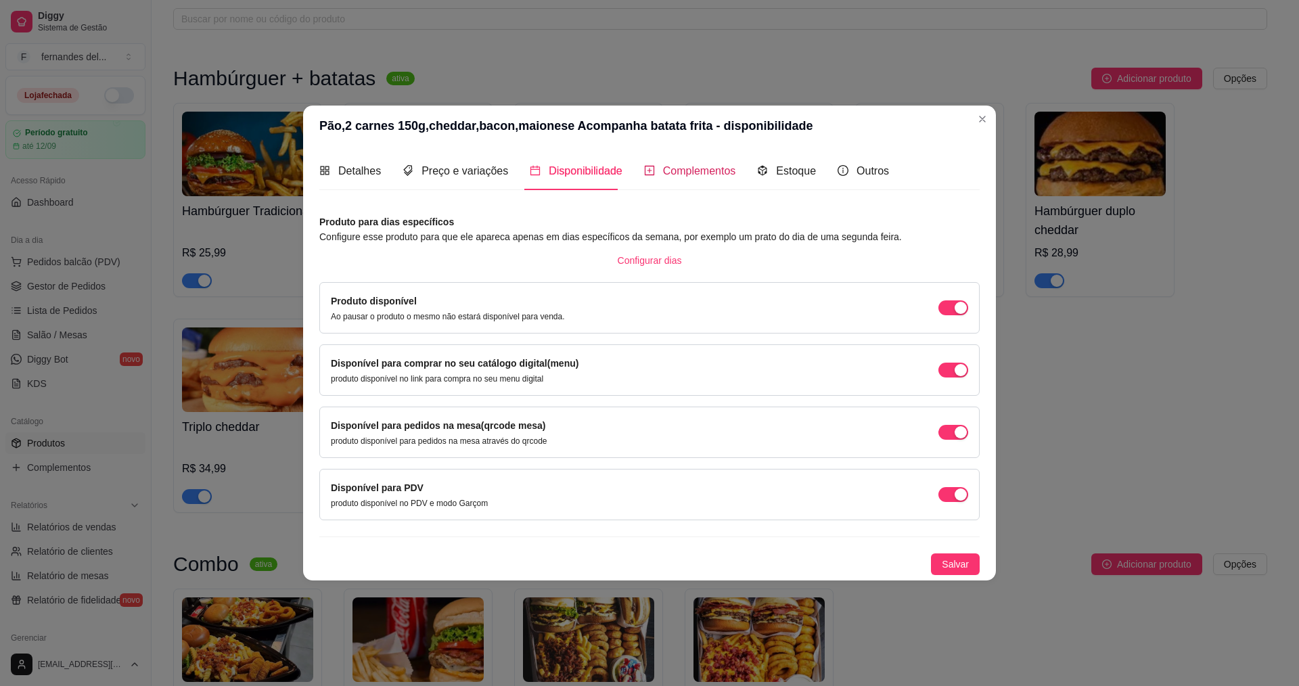
click at [680, 175] on span "Complementos" at bounding box center [699, 171] width 73 height 12
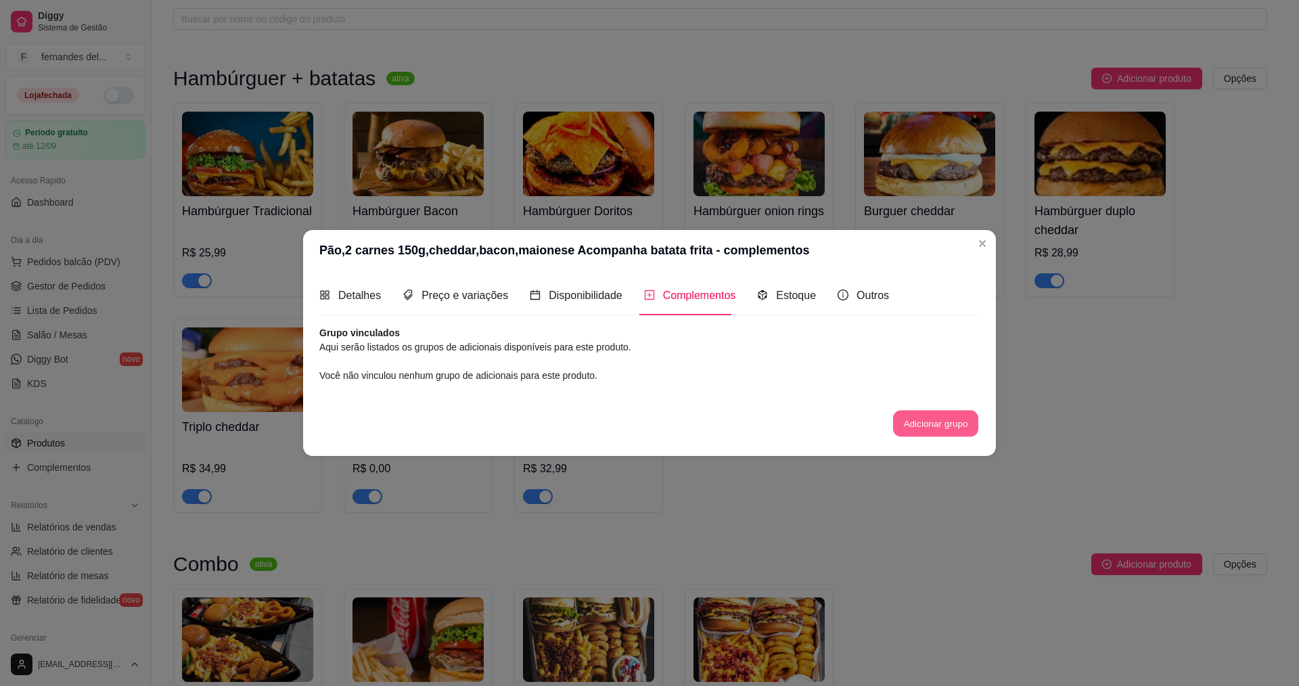
click at [959, 420] on button "Adicionar grupo" at bounding box center [935, 423] width 85 height 26
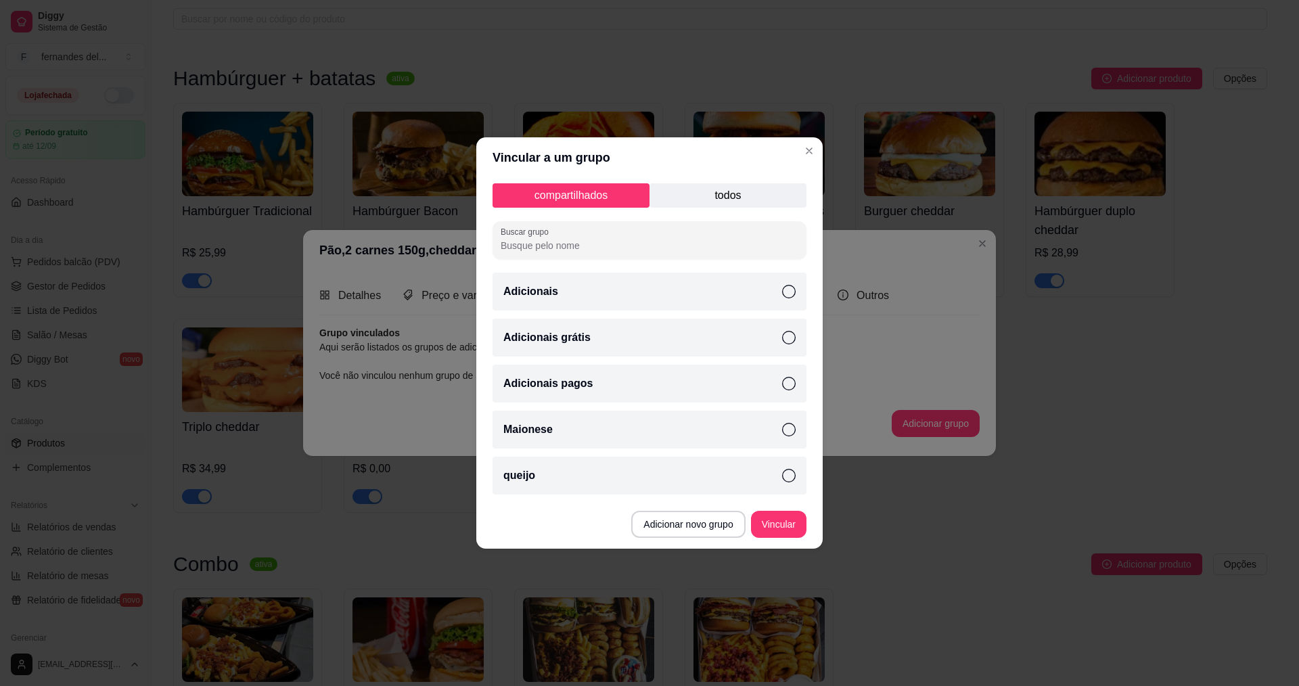
click at [794, 432] on icon at bounding box center [789, 430] width 14 height 14
click at [793, 475] on icon at bounding box center [789, 476] width 14 height 14
click at [790, 380] on icon at bounding box center [789, 384] width 14 height 14
click at [796, 521] on button "Vincular" at bounding box center [778, 524] width 55 height 27
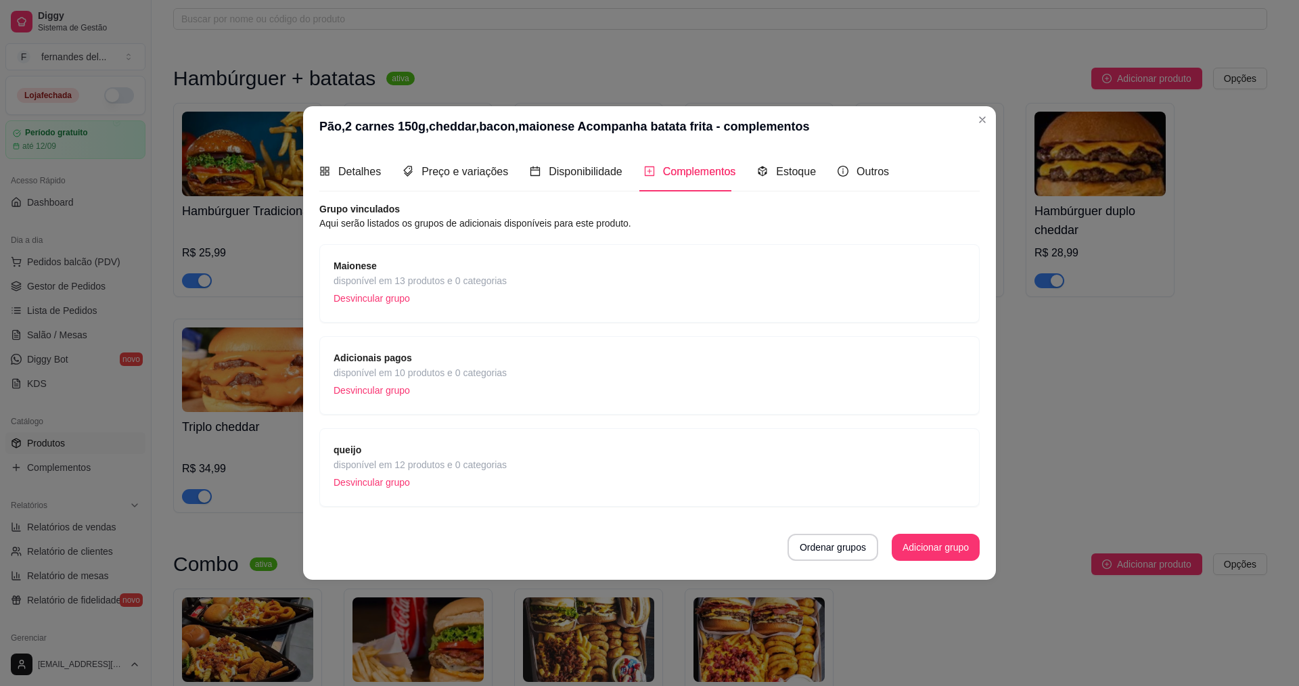
click at [443, 361] on span "Adicionais pagos" at bounding box center [420, 358] width 173 height 15
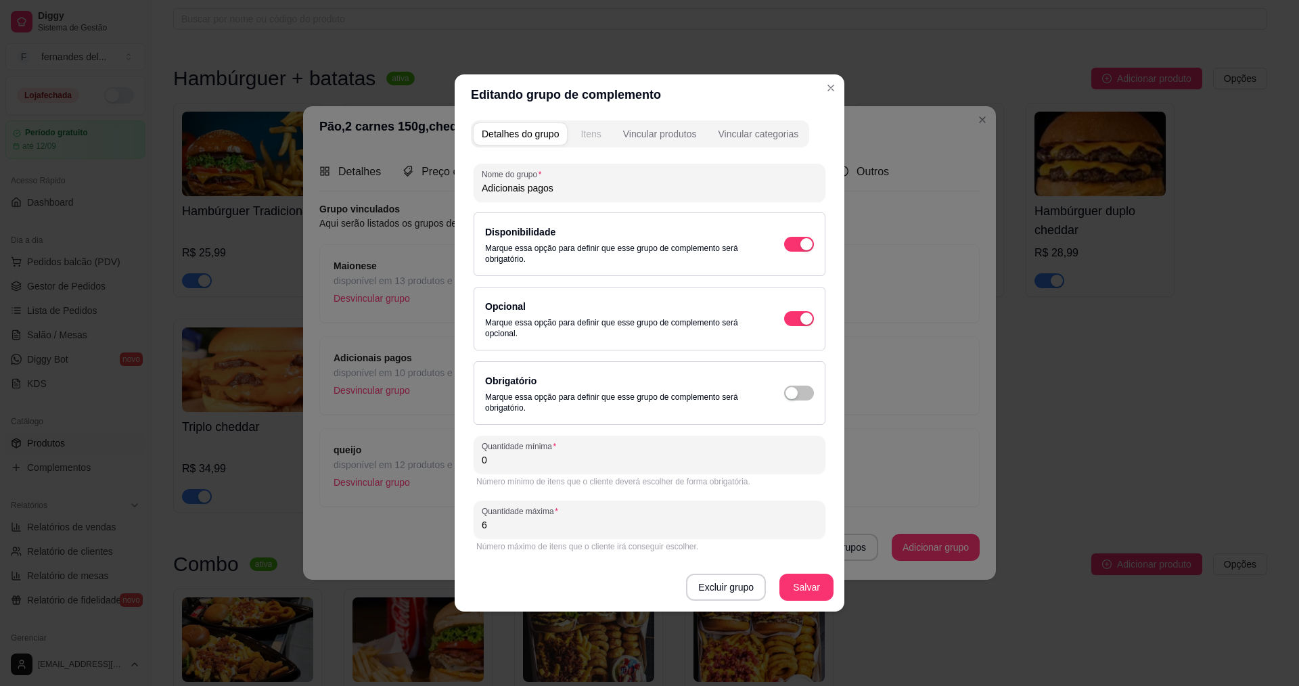
click at [589, 127] on div "Itens" at bounding box center [591, 134] width 20 height 14
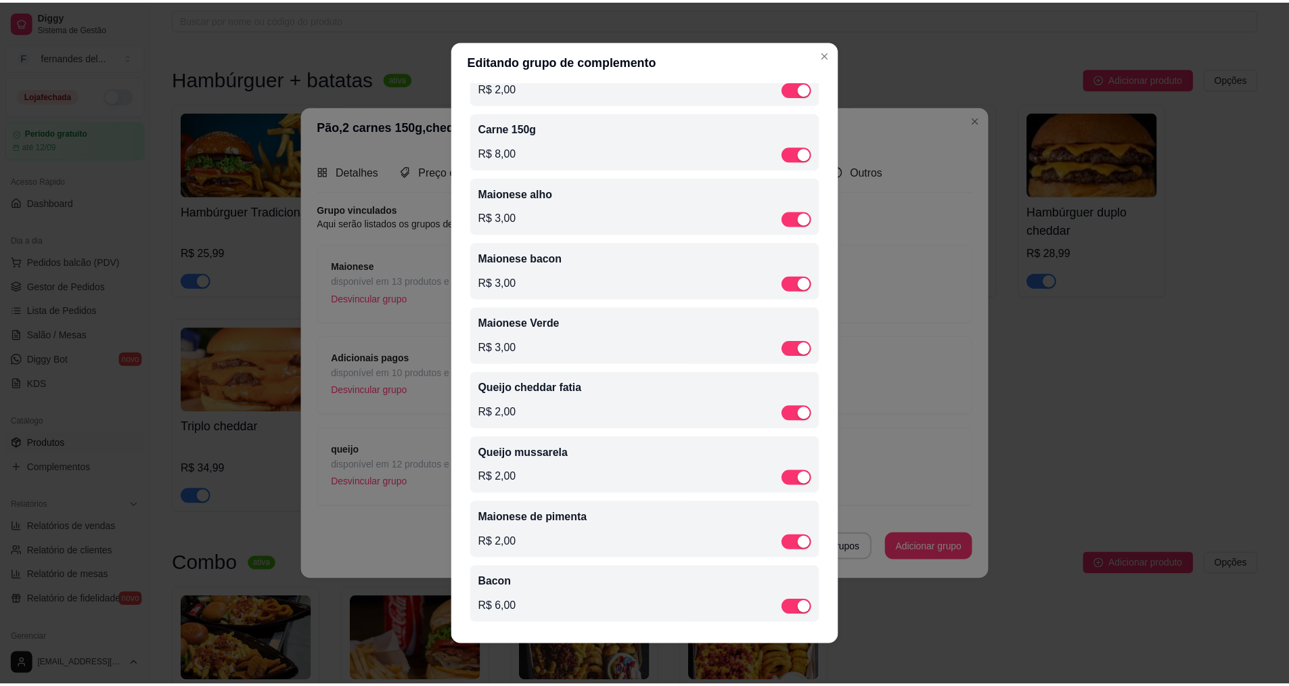
scroll to position [3, 0]
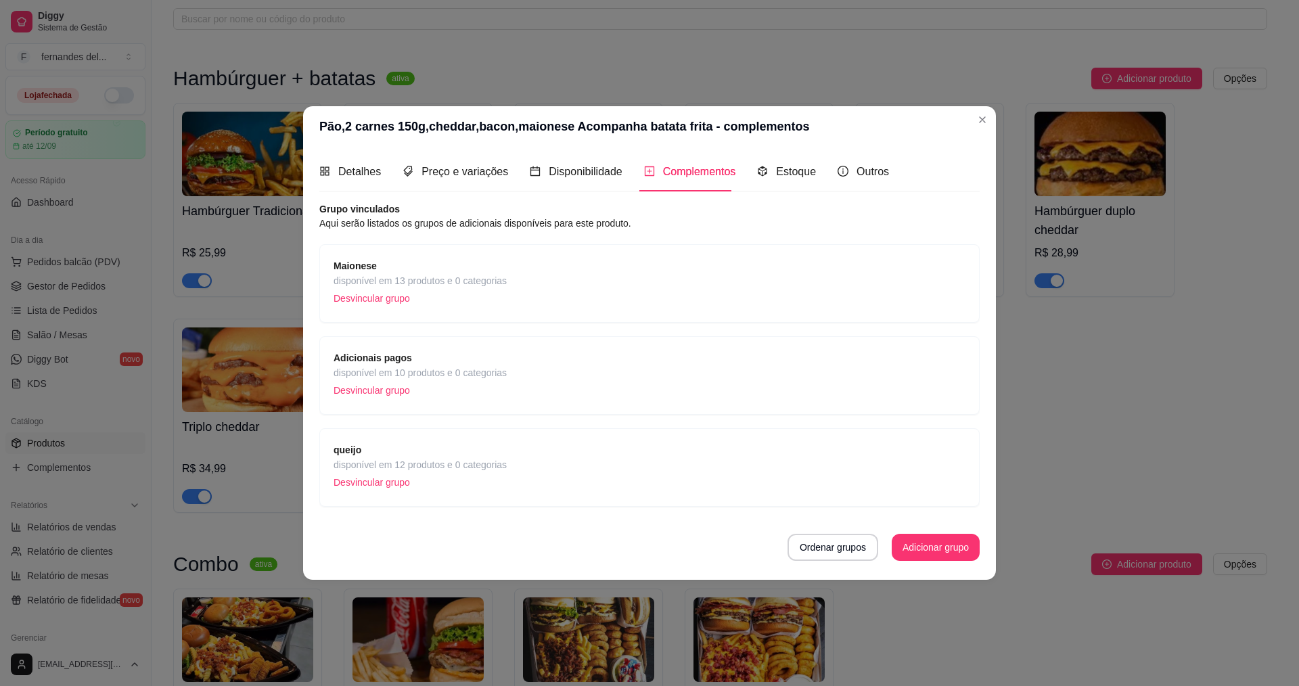
click at [507, 467] on div "queijo disponível em 12 produtos e 0 categorias Desvincular grupo" at bounding box center [650, 468] width 632 height 50
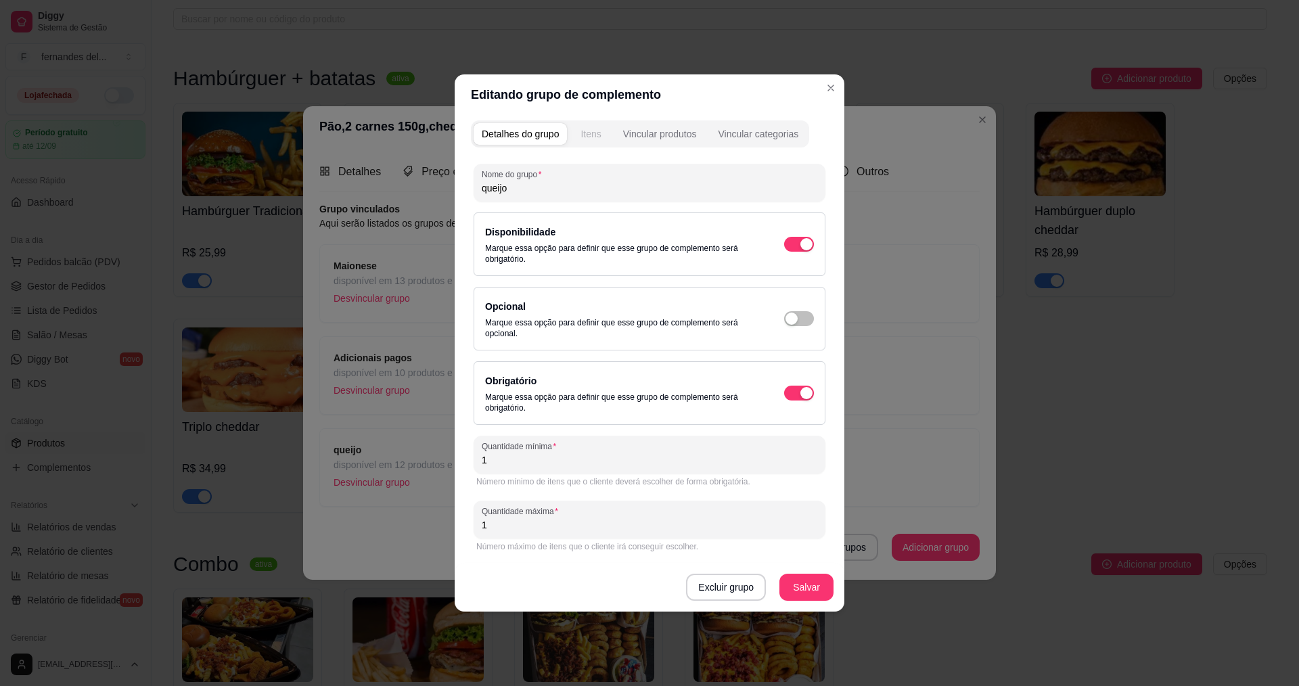
click at [600, 137] on div "Itens" at bounding box center [591, 134] width 20 height 14
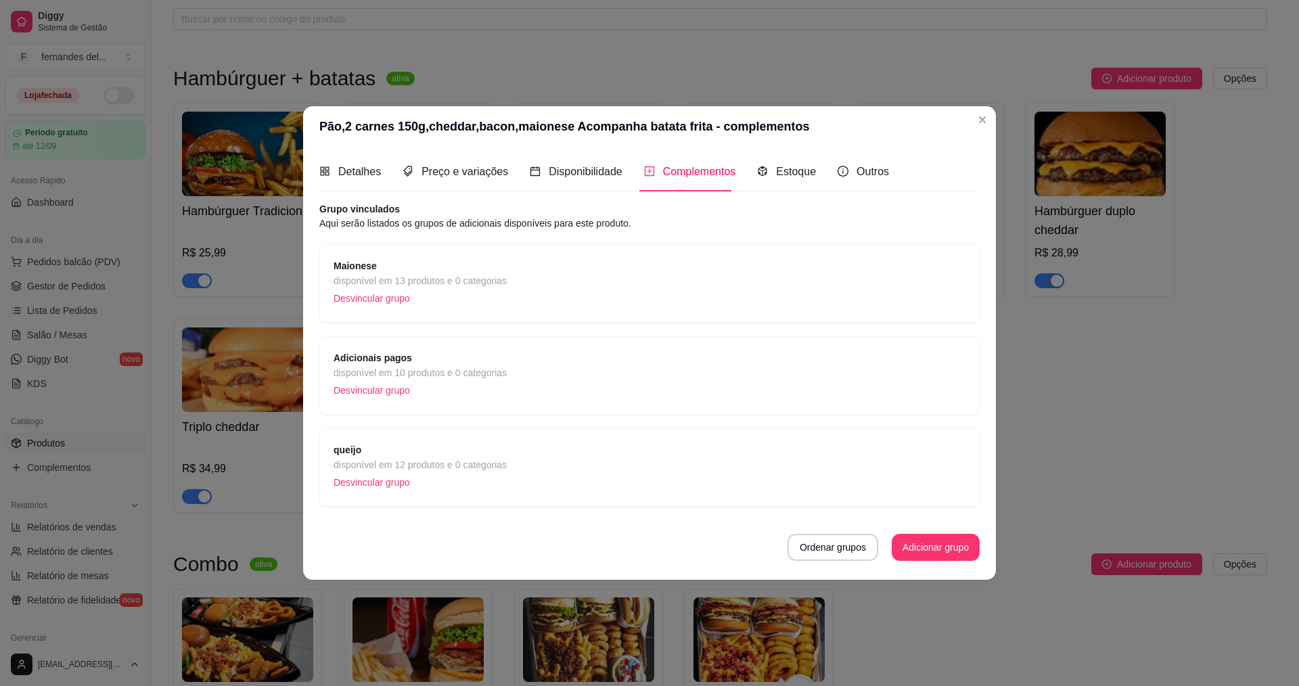
click at [408, 290] on p "Desvincular grupo" at bounding box center [420, 298] width 173 height 20
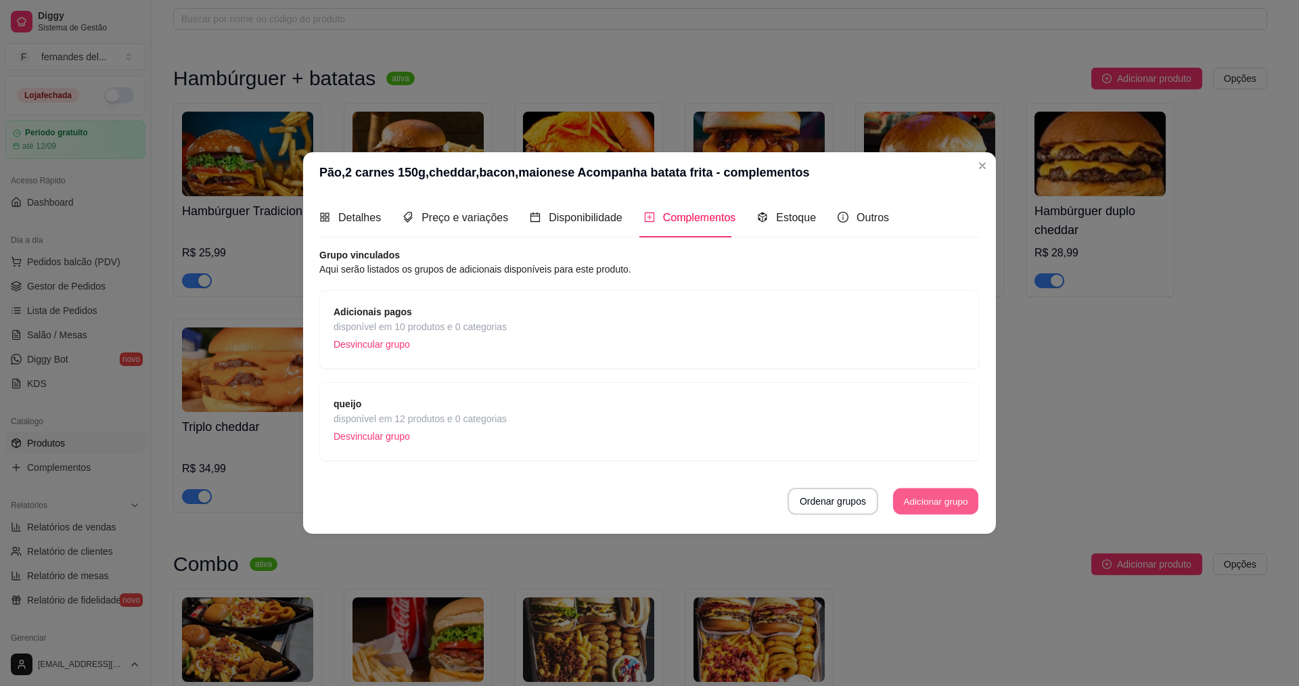
click at [935, 499] on button "Adicionar grupo" at bounding box center [935, 501] width 85 height 26
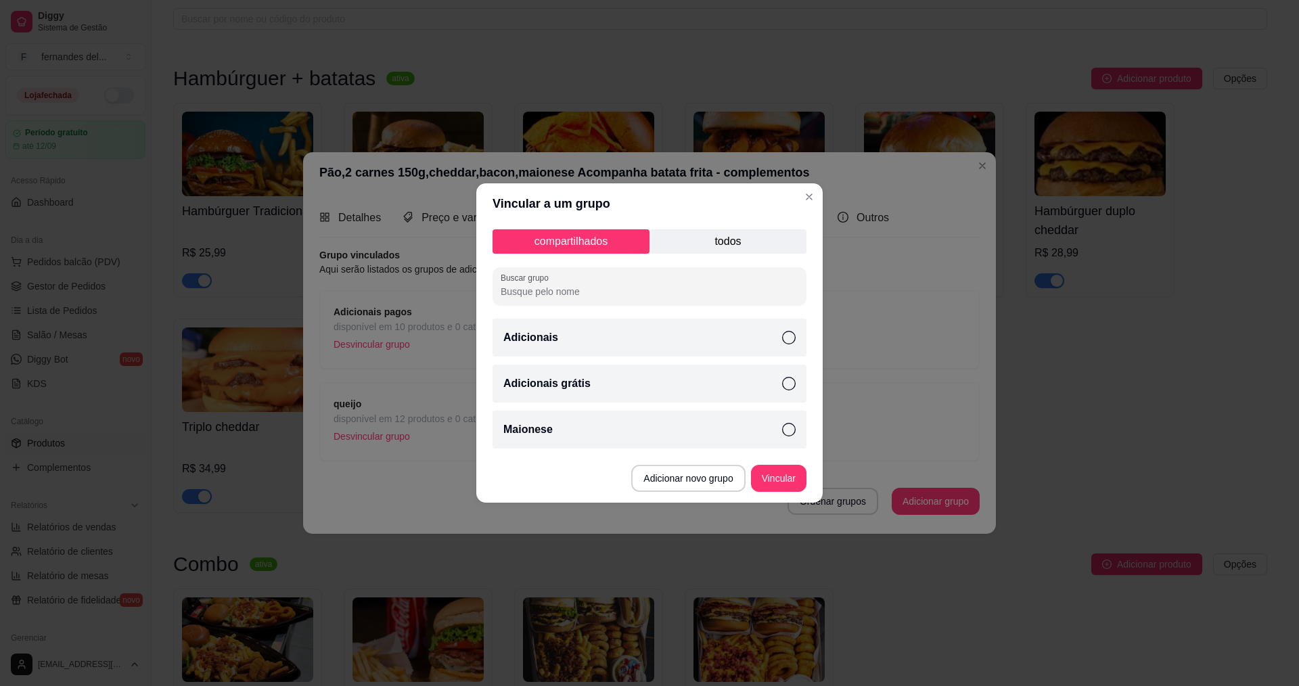
click at [784, 428] on icon at bounding box center [789, 430] width 14 height 14
click at [785, 484] on button "Vincular" at bounding box center [778, 478] width 55 height 27
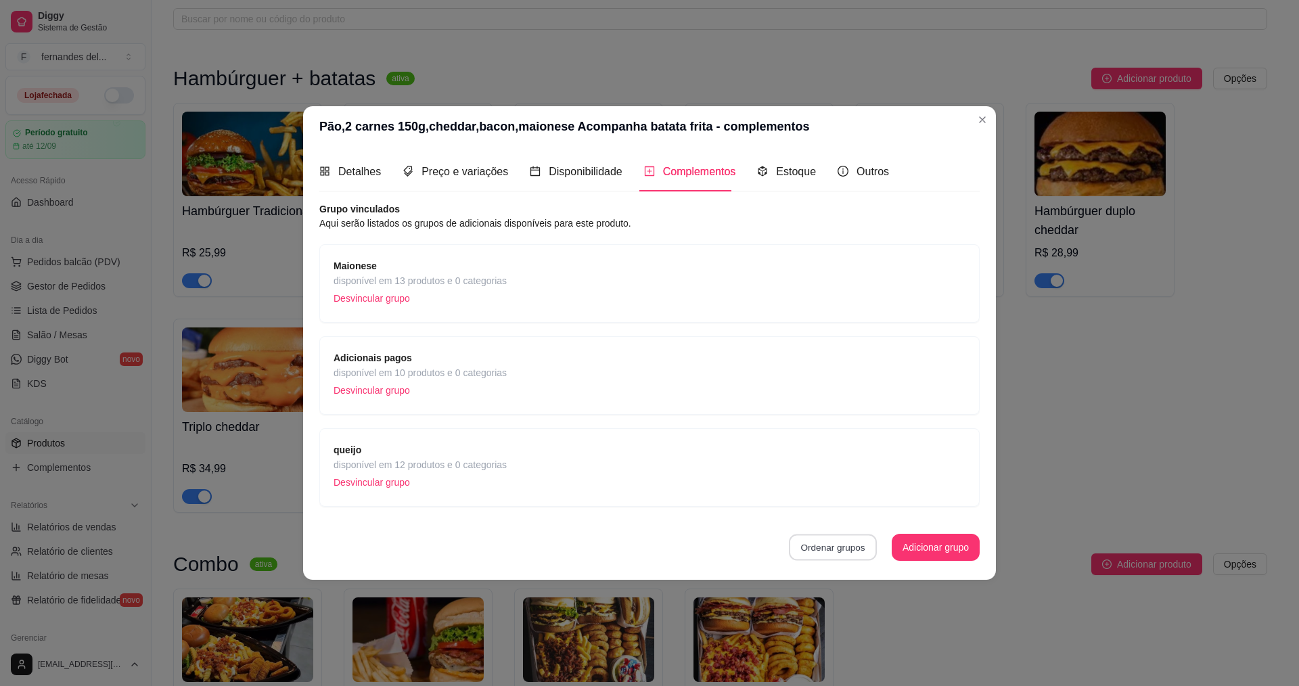
click at [840, 549] on button "Ordenar grupos" at bounding box center [833, 547] width 88 height 26
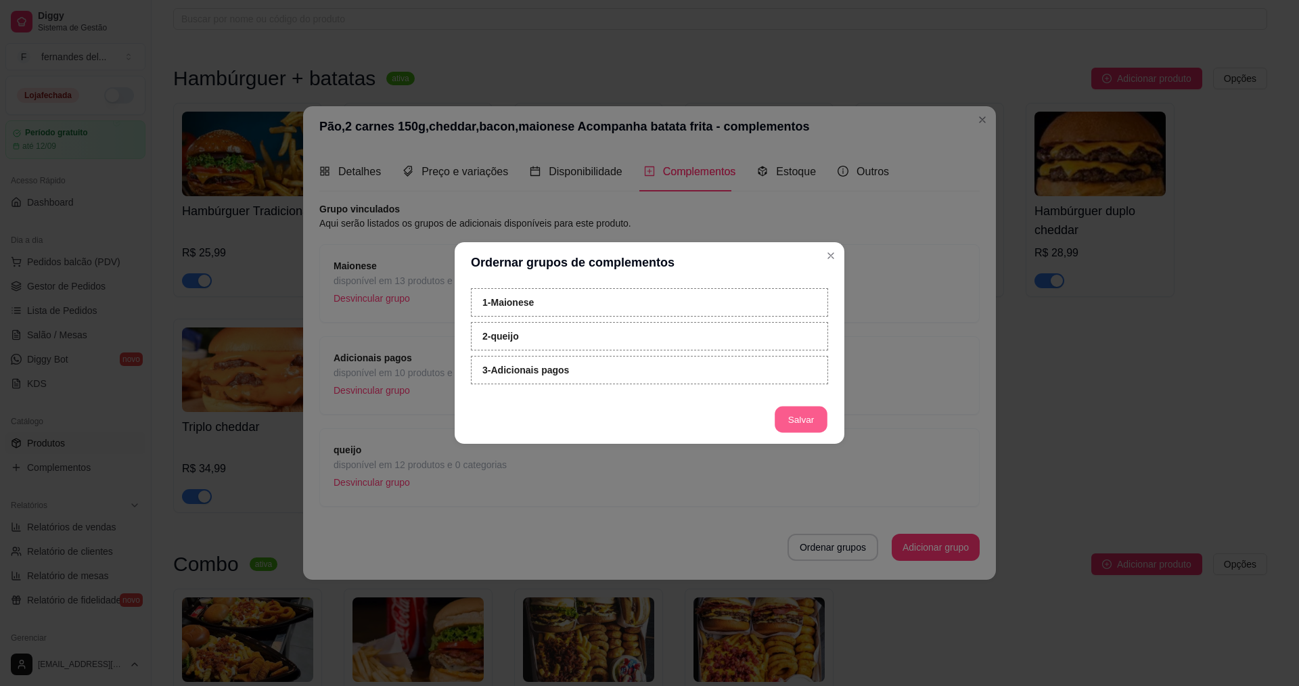
click at [808, 422] on button "Salvar" at bounding box center [801, 420] width 53 height 26
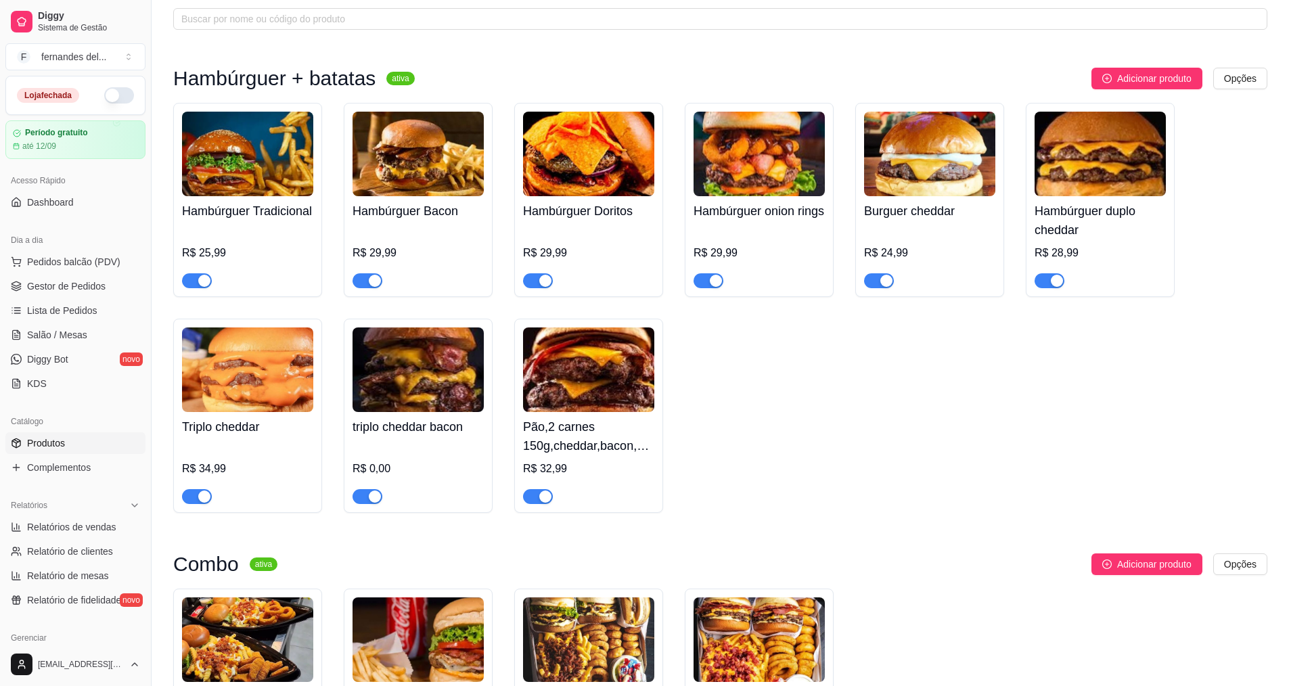
click at [392, 447] on div "R$ 0,00" at bounding box center [418, 473] width 131 height 62
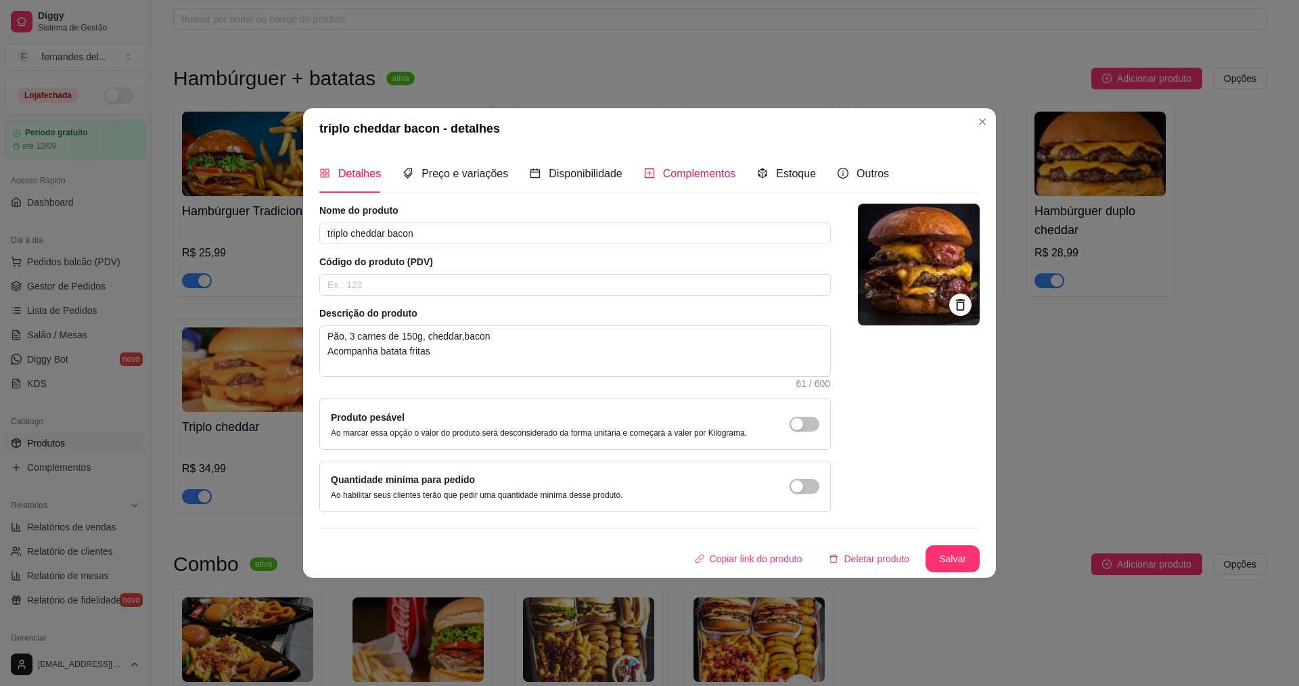
click at [654, 176] on div "Complementos" at bounding box center [690, 173] width 92 height 17
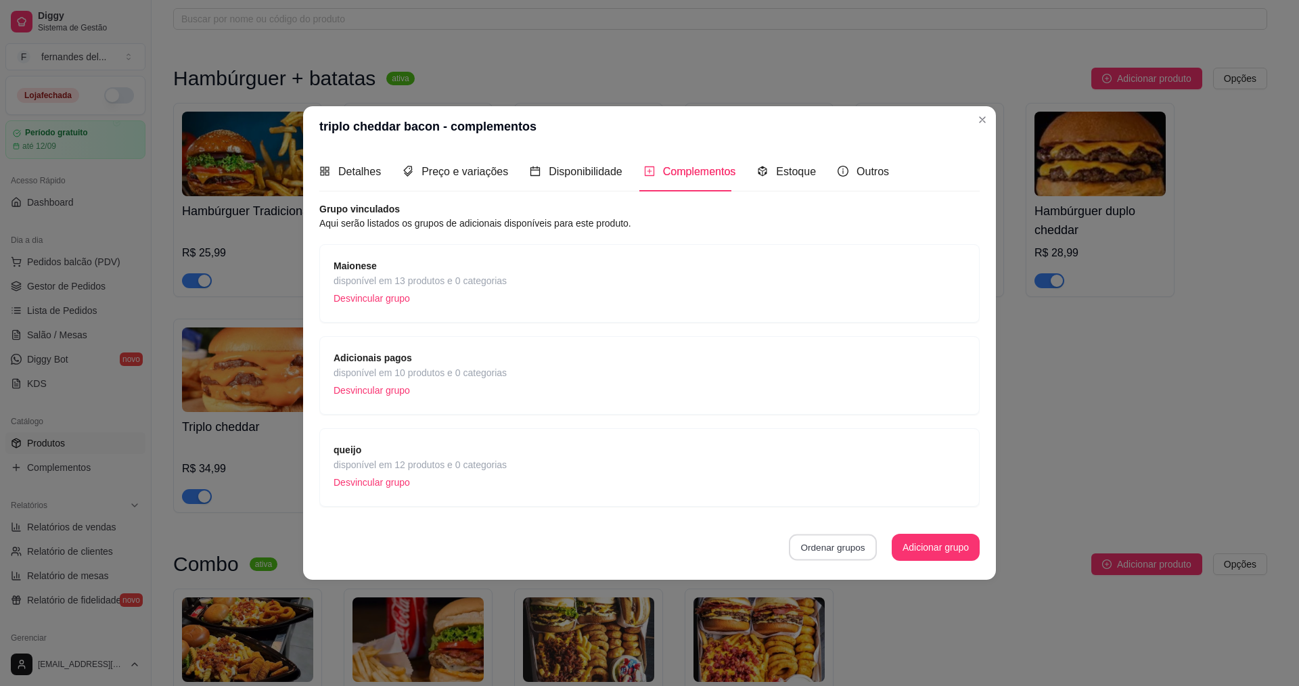
click at [862, 546] on button "Ordenar grupos" at bounding box center [833, 547] width 88 height 26
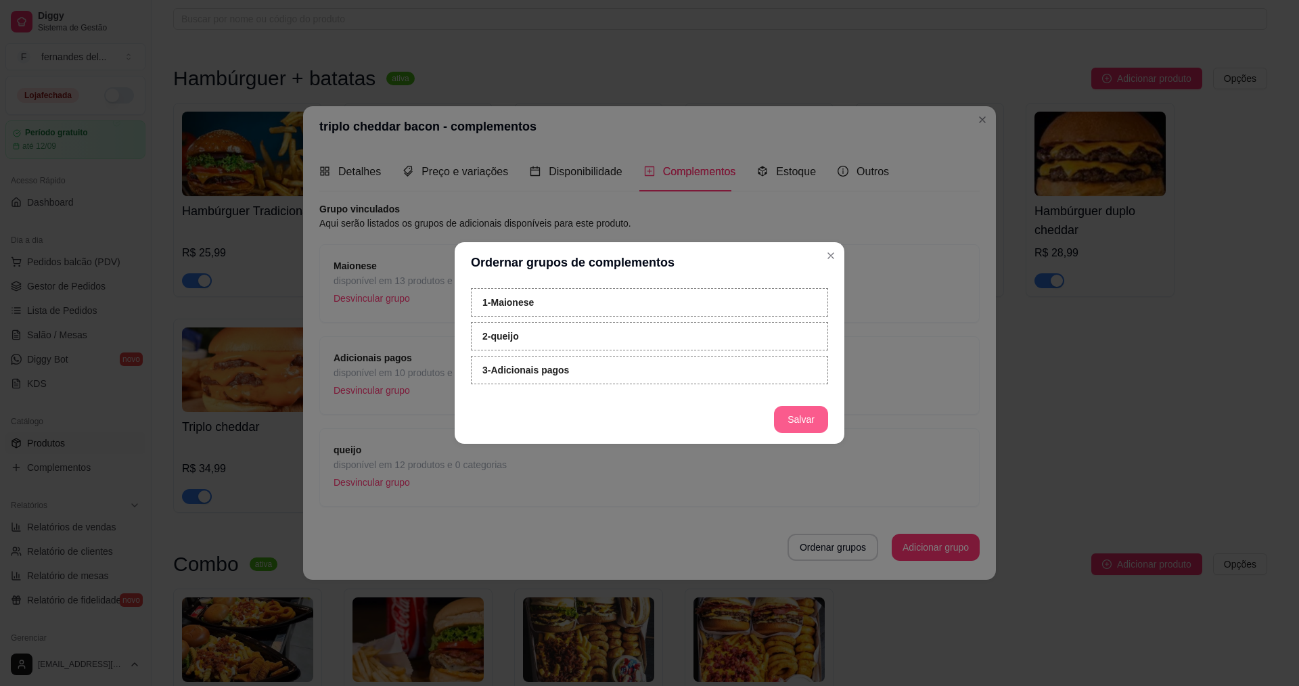
click at [800, 427] on button "Salvar" at bounding box center [801, 419] width 54 height 27
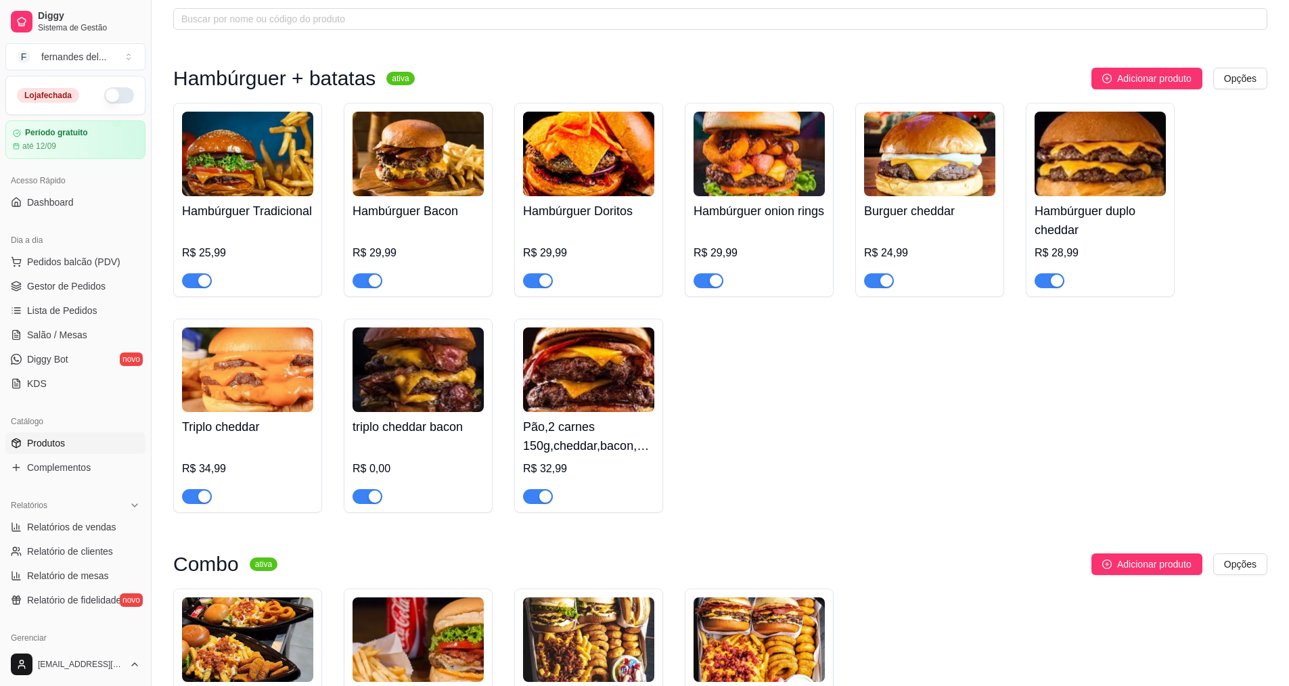
click at [290, 416] on div "Triplo cheddar R$ 34,99" at bounding box center [247, 458] width 131 height 92
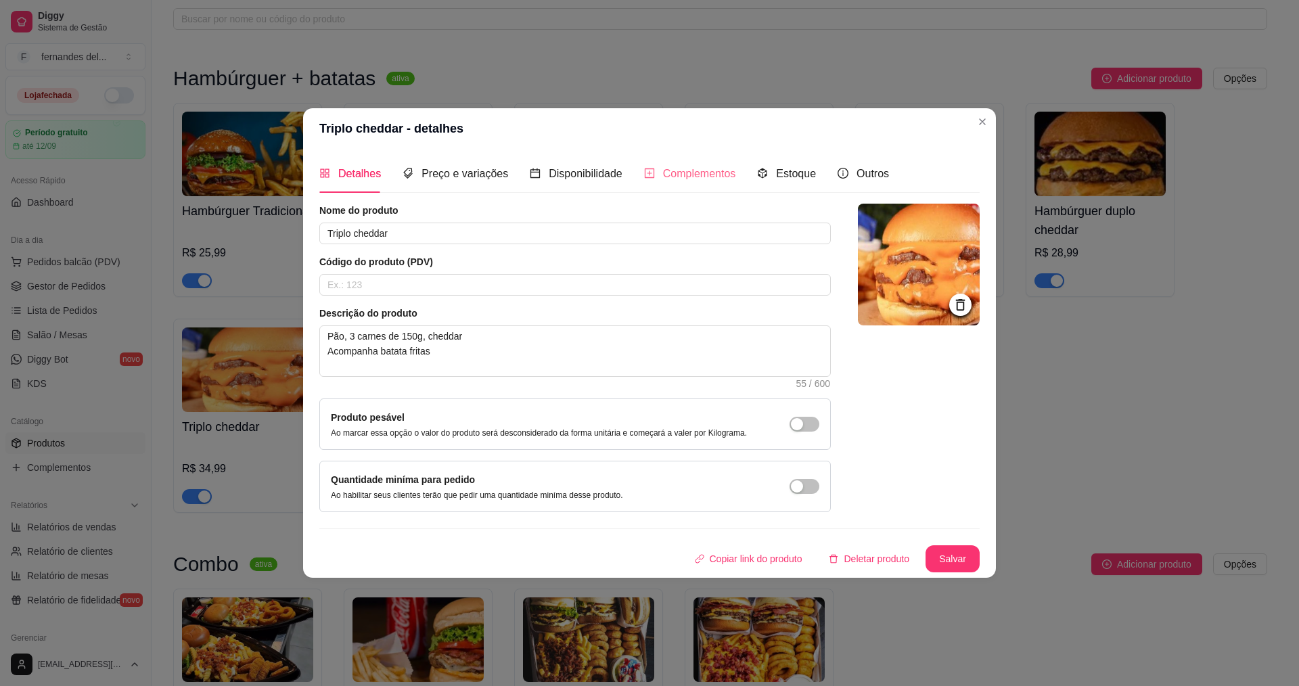
click at [713, 184] on div "Complementos" at bounding box center [690, 173] width 92 height 39
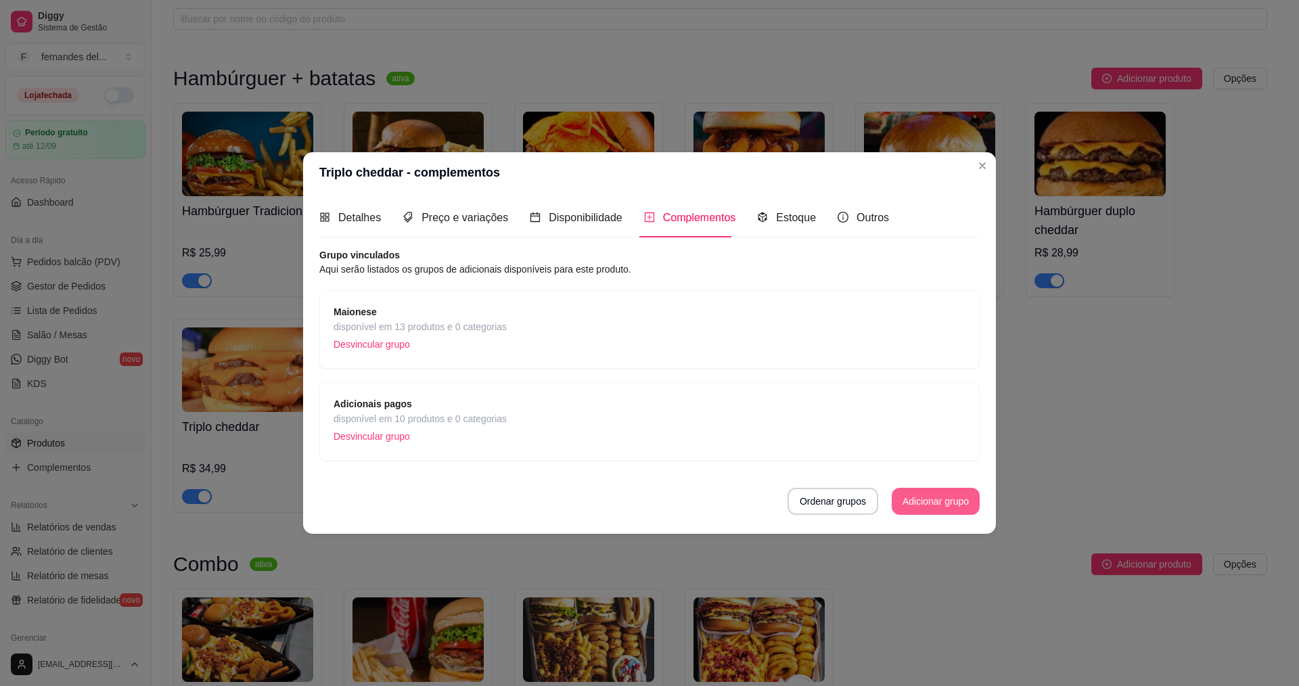
click at [949, 505] on button "Adicionar grupo" at bounding box center [936, 501] width 88 height 27
click at [374, 221] on span "Detalhes" at bounding box center [359, 218] width 43 height 12
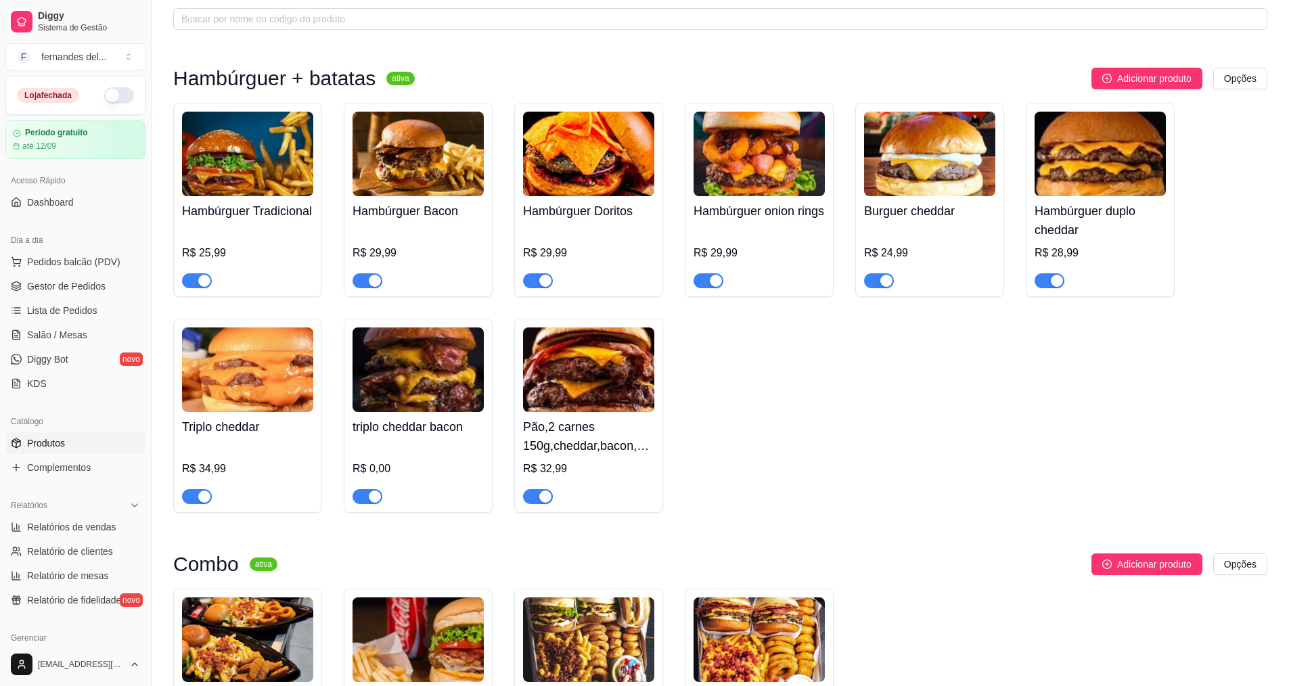
click at [780, 244] on div "Hambúrguer onion rings R$ 29,99" at bounding box center [759, 242] width 131 height 92
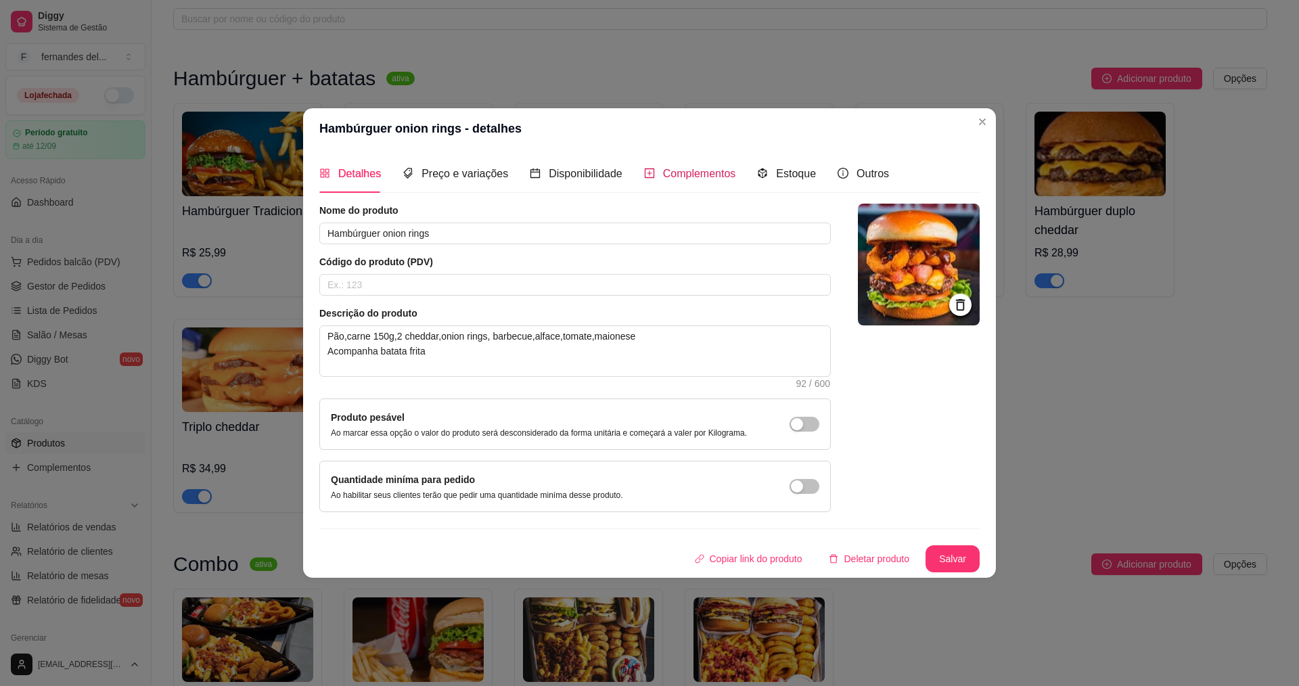
click at [686, 179] on span "Complementos" at bounding box center [699, 174] width 73 height 12
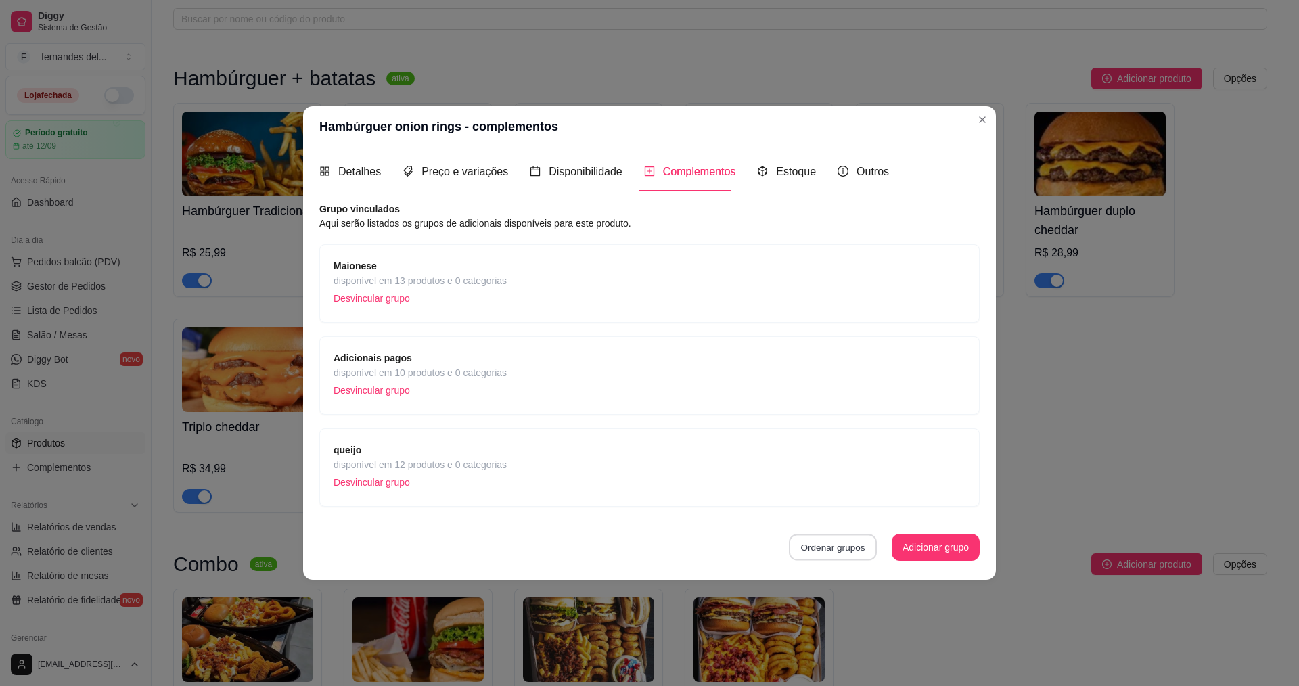
click at [837, 556] on button "Ordenar grupos" at bounding box center [833, 547] width 88 height 26
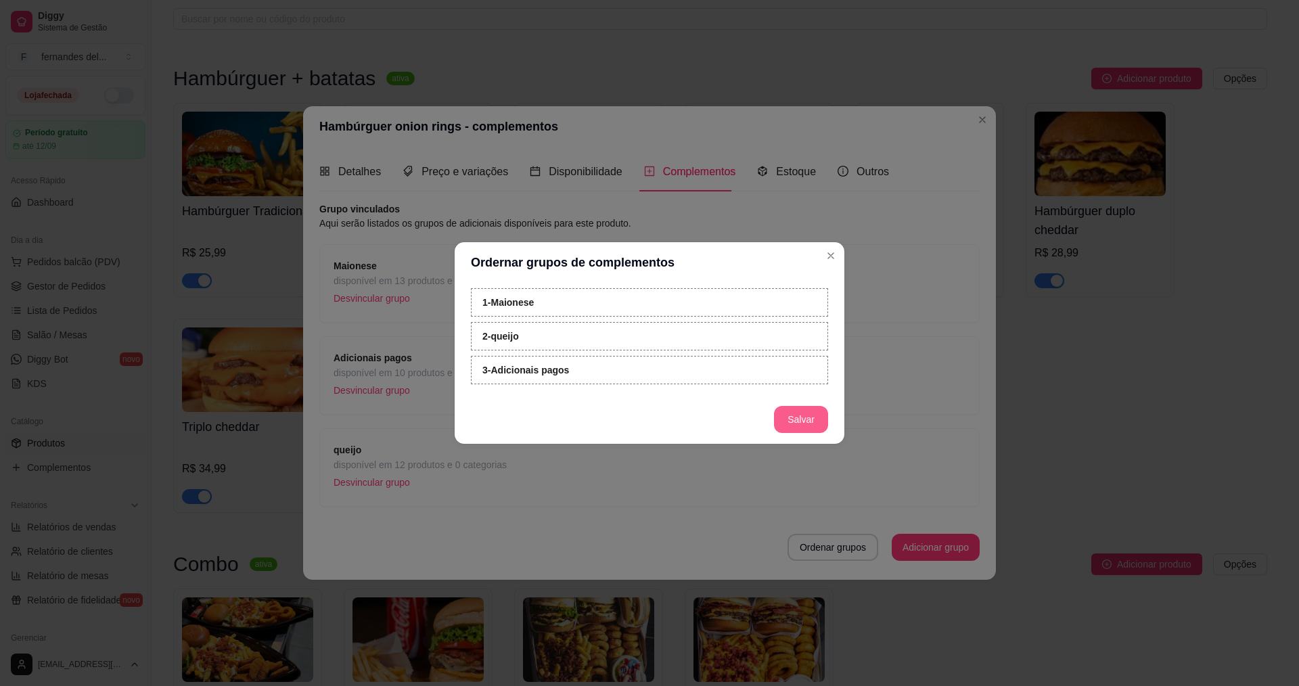
click at [798, 415] on button "Salvar" at bounding box center [801, 419] width 54 height 27
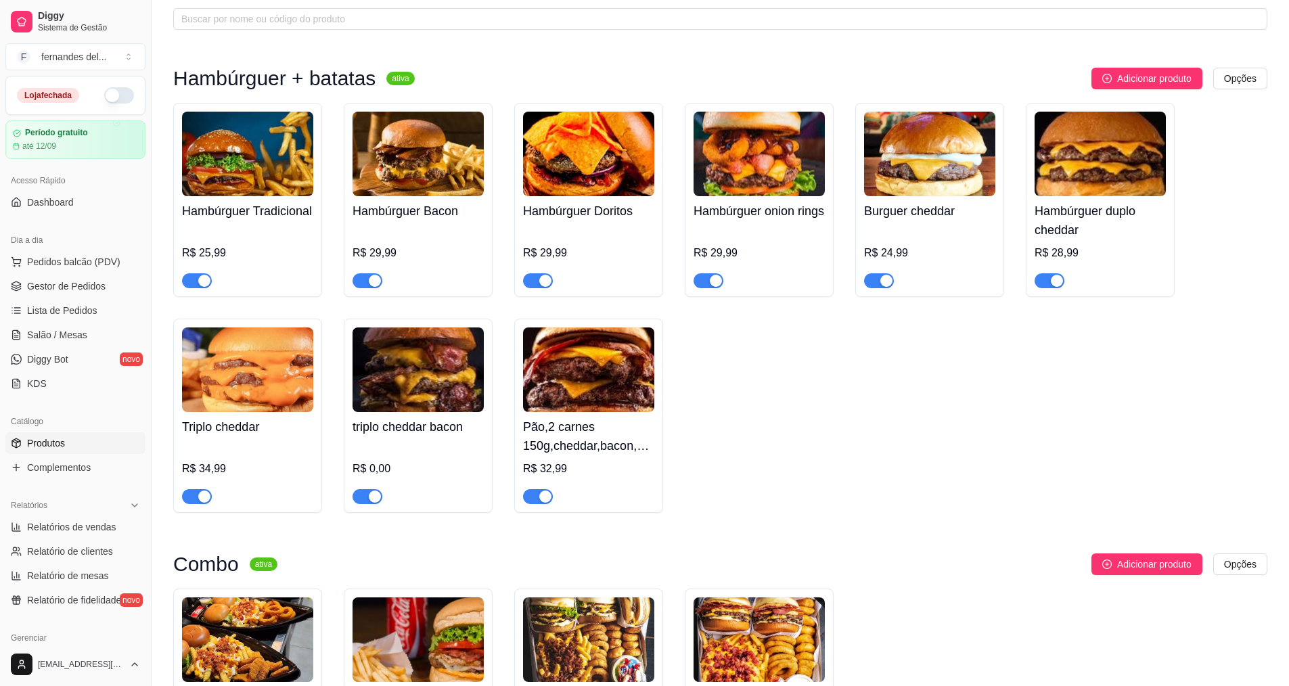
click at [569, 229] on div "R$ 29,99" at bounding box center [588, 257] width 131 height 62
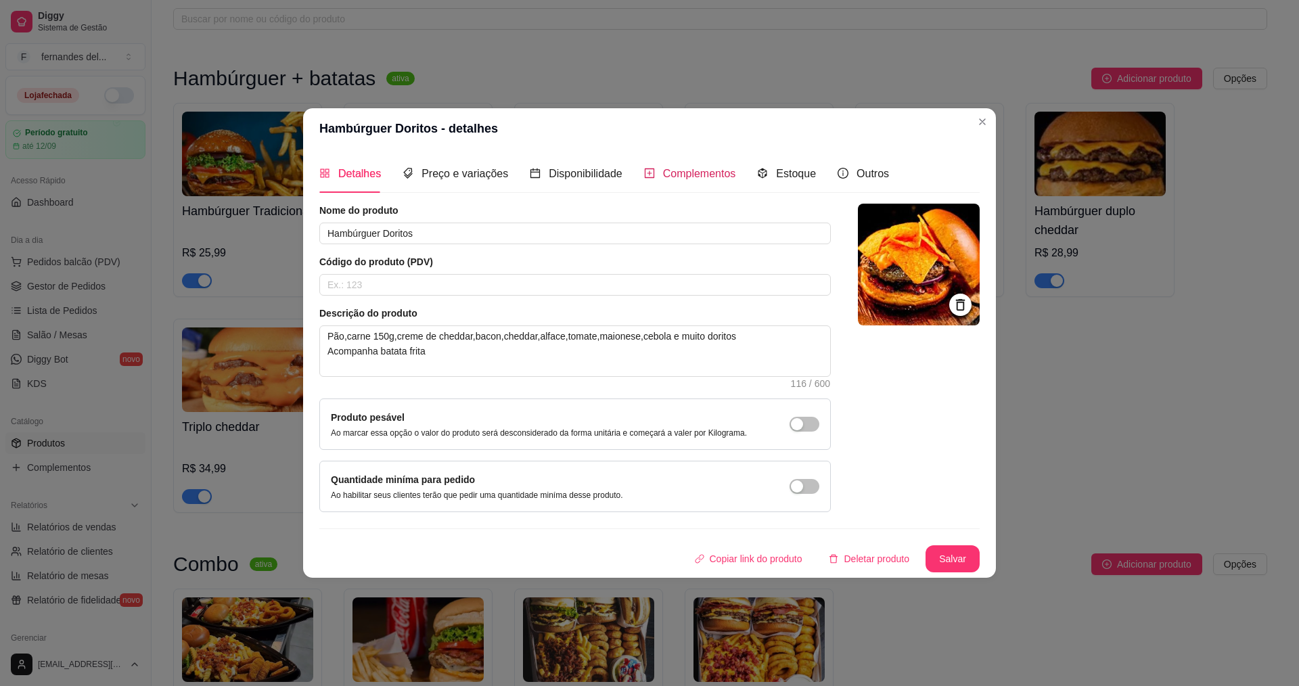
click at [683, 171] on span "Complementos" at bounding box center [699, 174] width 73 height 12
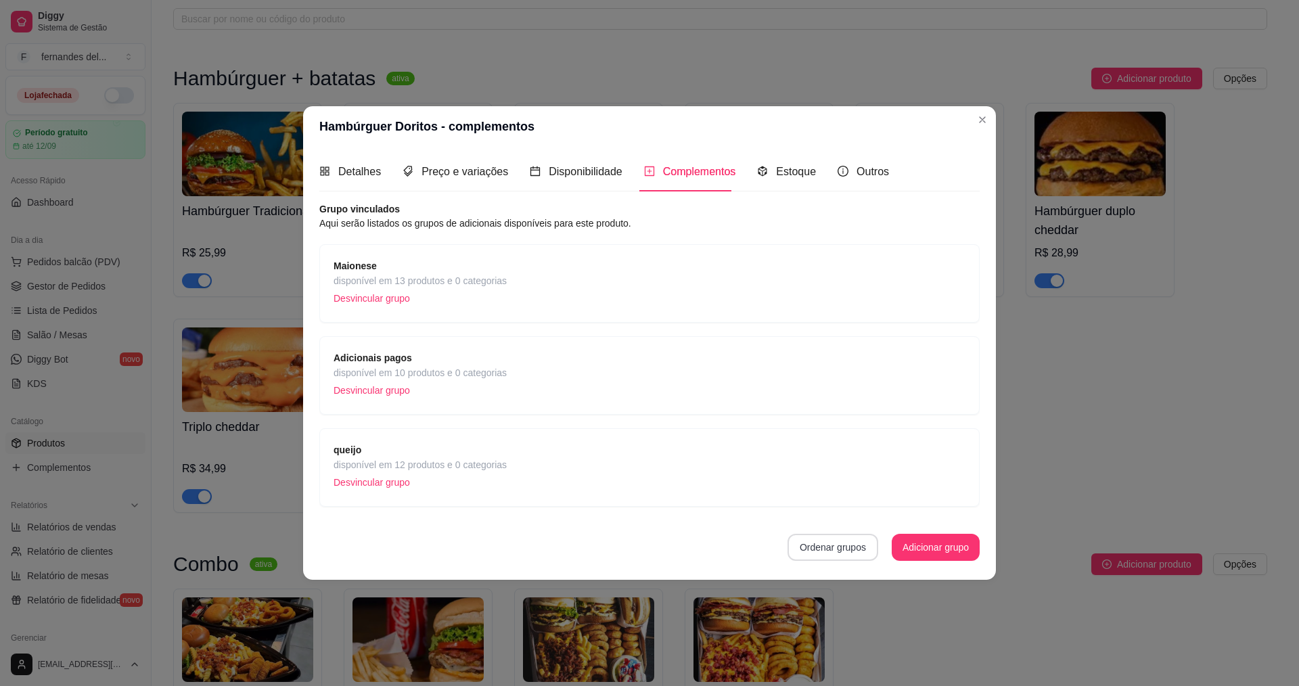
click at [860, 552] on button "Ordenar grupos" at bounding box center [833, 547] width 91 height 27
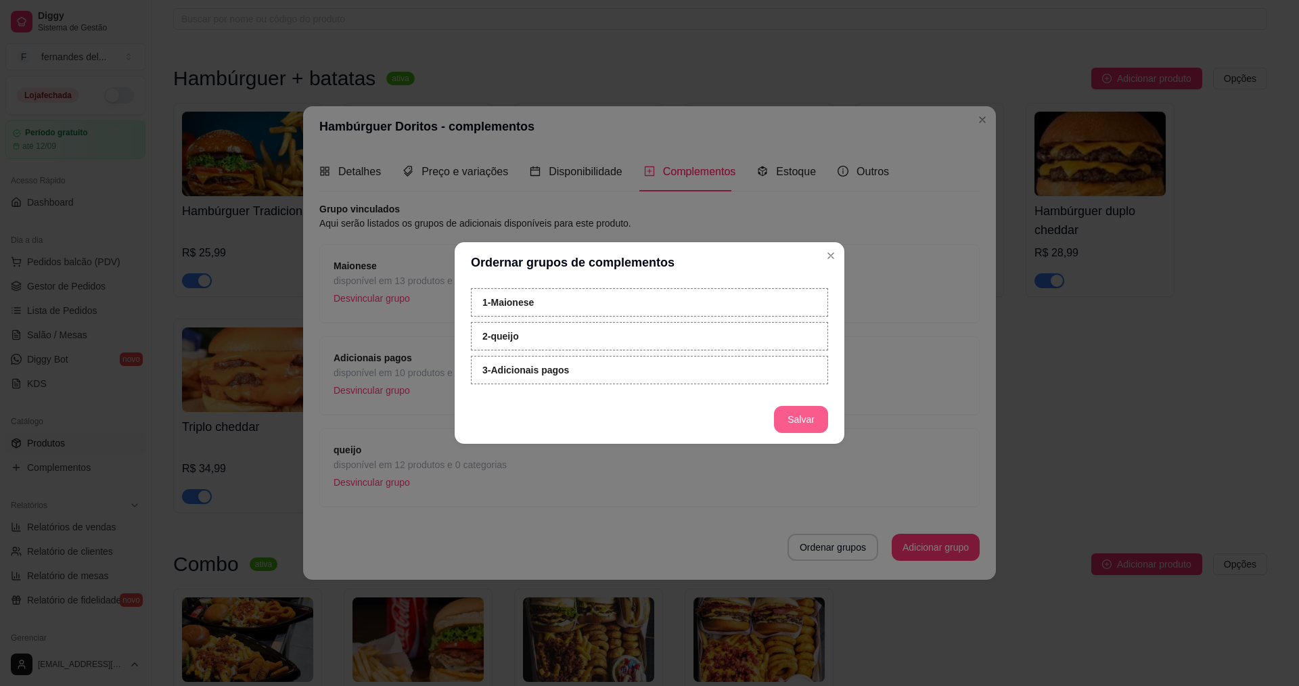
click at [804, 414] on button "Salvar" at bounding box center [801, 419] width 54 height 27
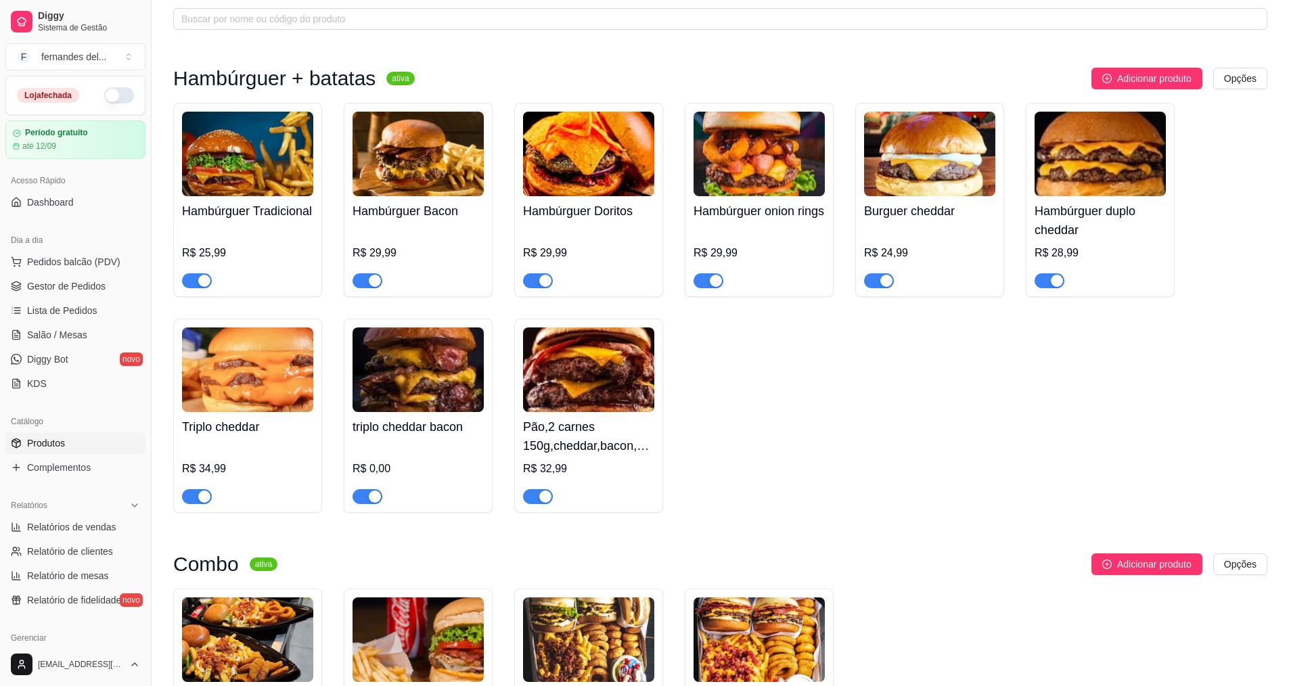
click at [408, 229] on div "R$ 29,99" at bounding box center [418, 257] width 131 height 62
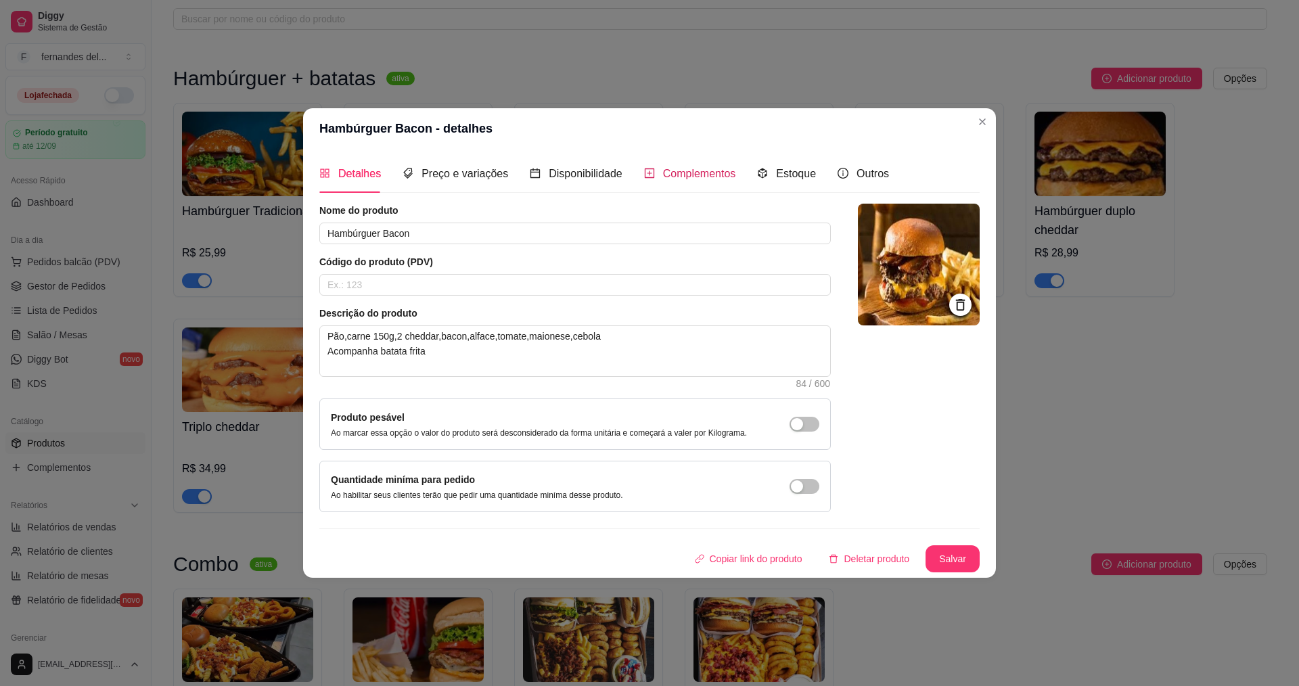
click at [673, 177] on span "Complementos" at bounding box center [699, 174] width 73 height 12
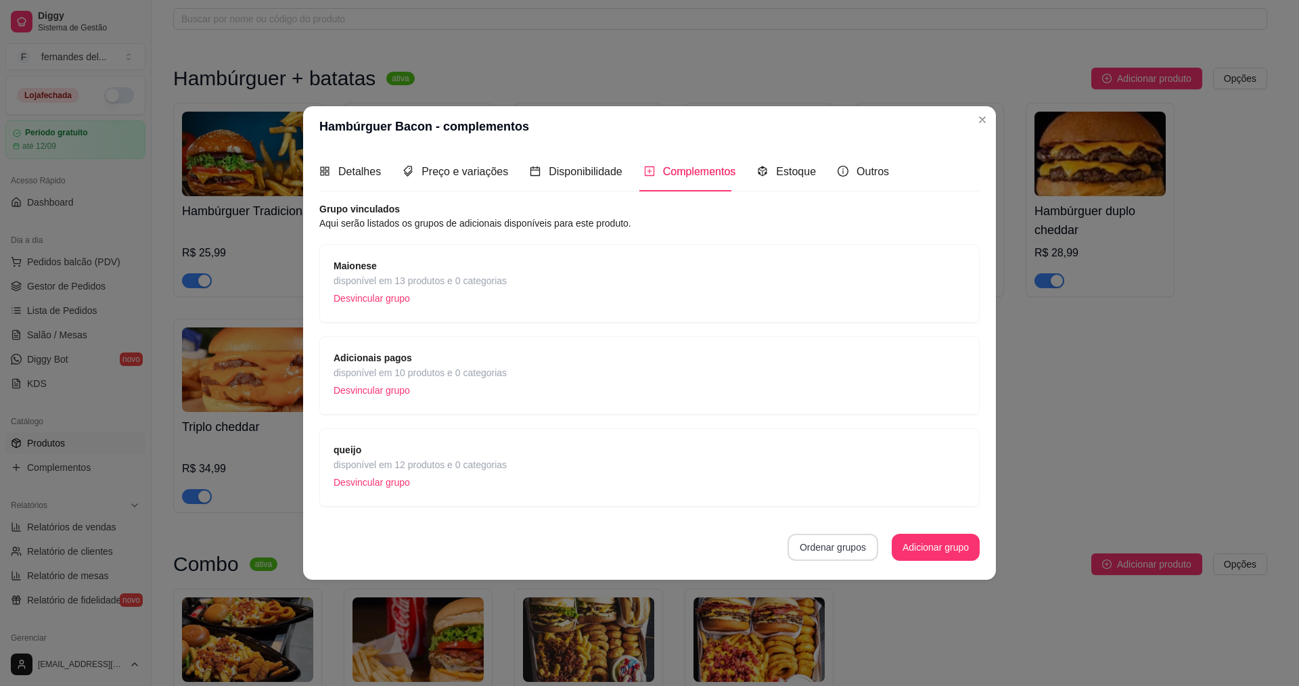
click at [839, 549] on button "Ordenar grupos" at bounding box center [833, 547] width 91 height 27
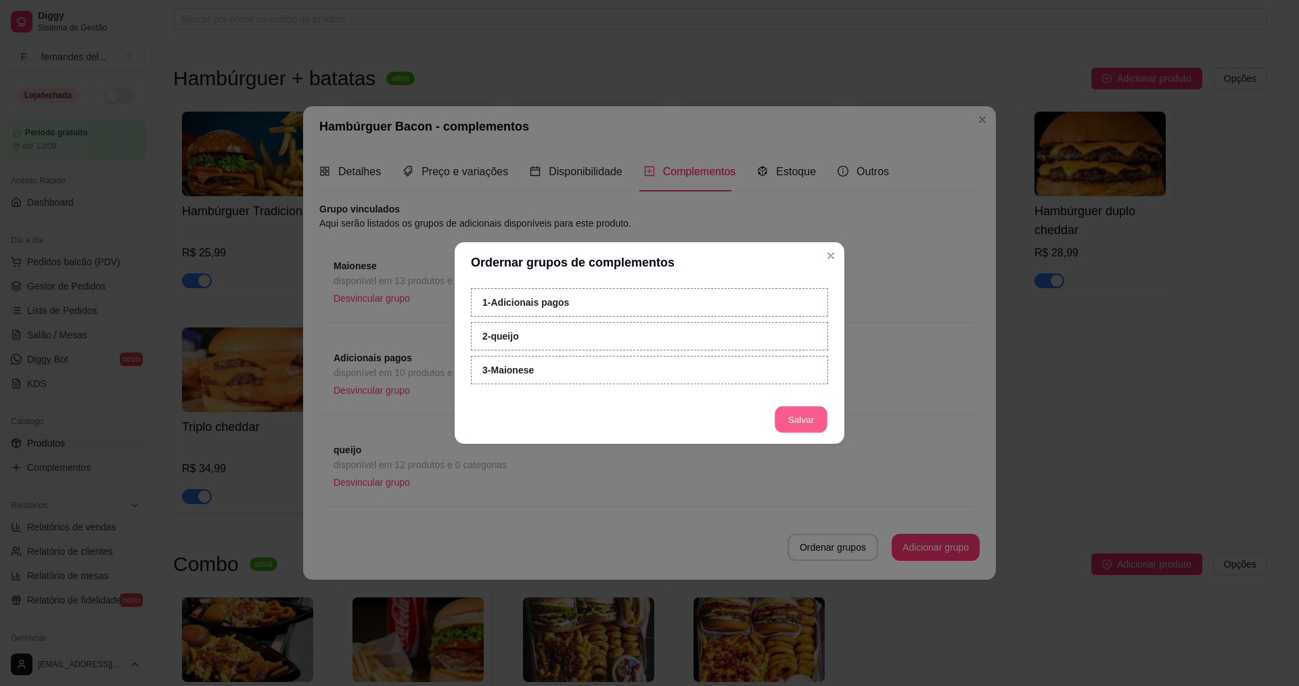
click at [809, 424] on button "Salvar" at bounding box center [801, 420] width 53 height 26
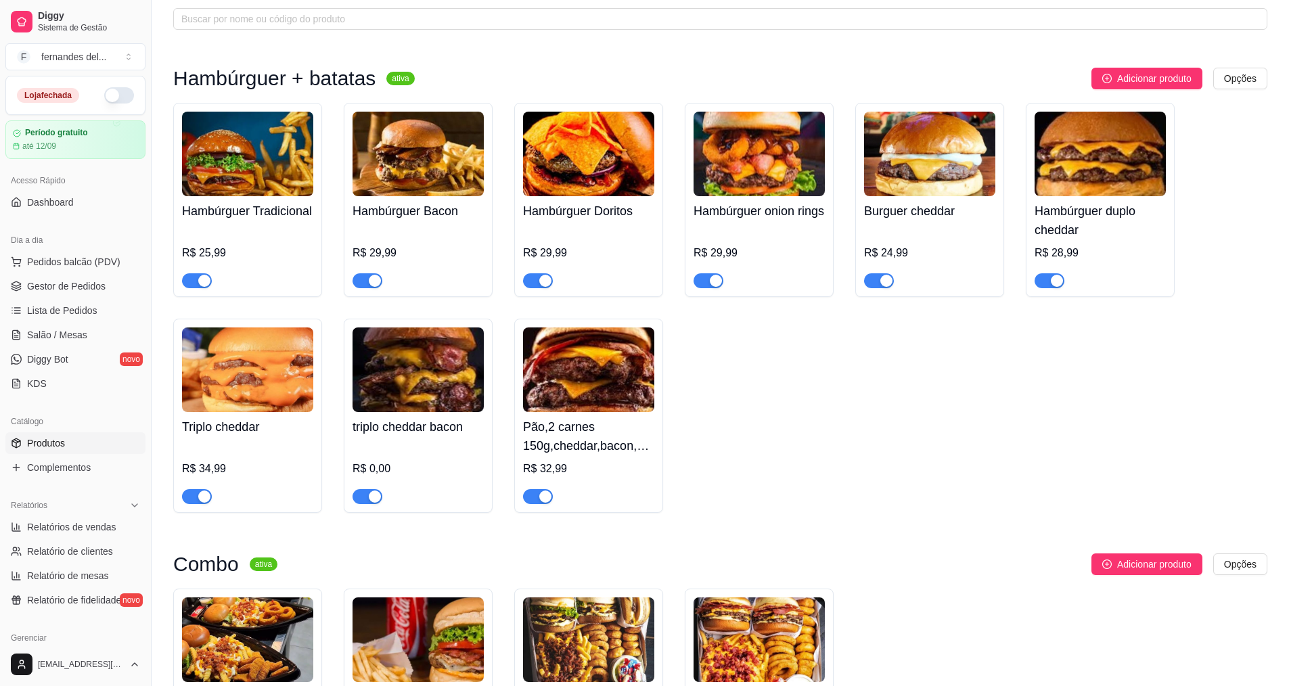
click at [244, 244] on div "Hambúrguer Tradicional R$ 25,99" at bounding box center [247, 242] width 131 height 92
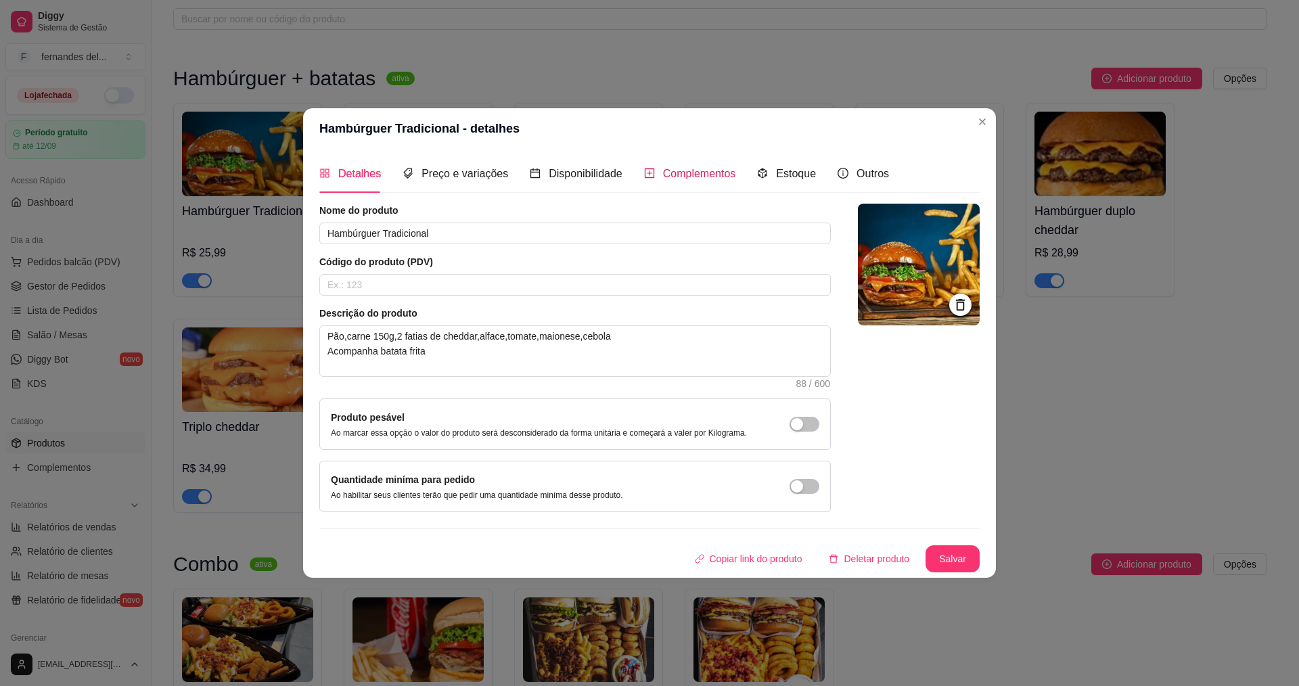
click at [673, 181] on div "Complementos" at bounding box center [690, 173] width 92 height 17
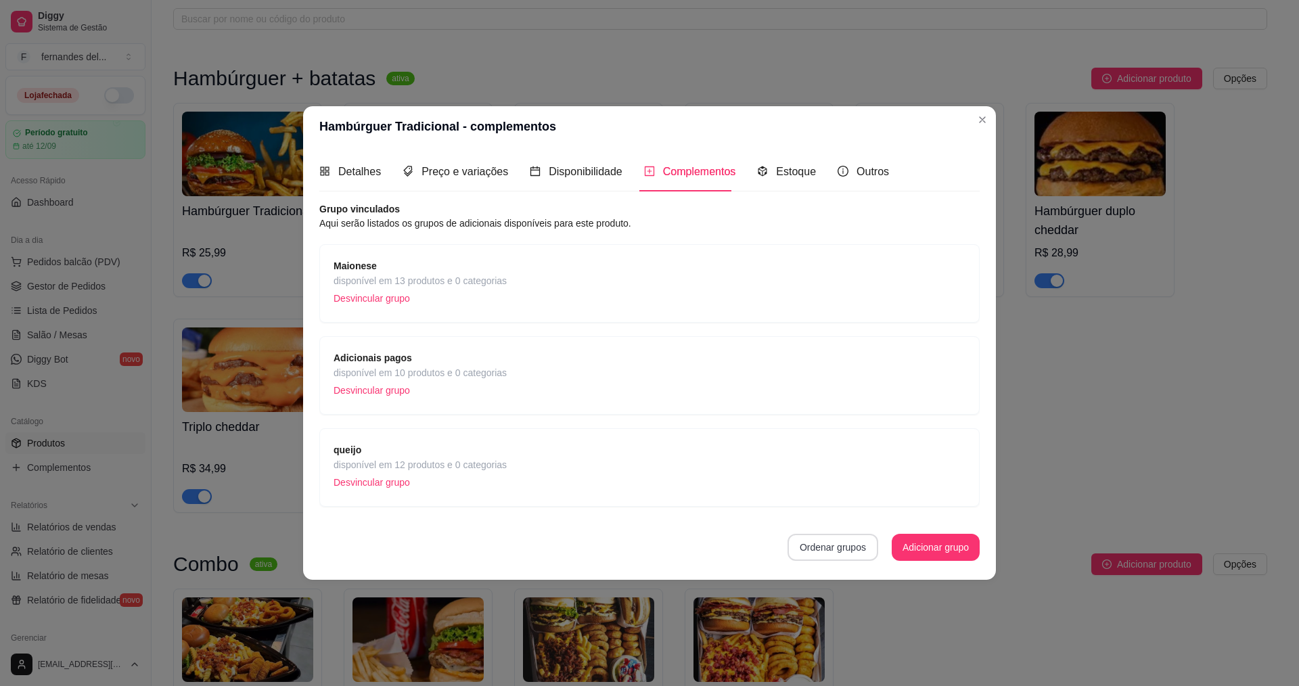
click at [863, 568] on div "Nome do produto Hambúrguer Tradicional Código do produto (PDV) Descrição do pro…" at bounding box center [649, 388] width 660 height 372
click at [850, 558] on button "Ordenar grupos" at bounding box center [833, 547] width 91 height 27
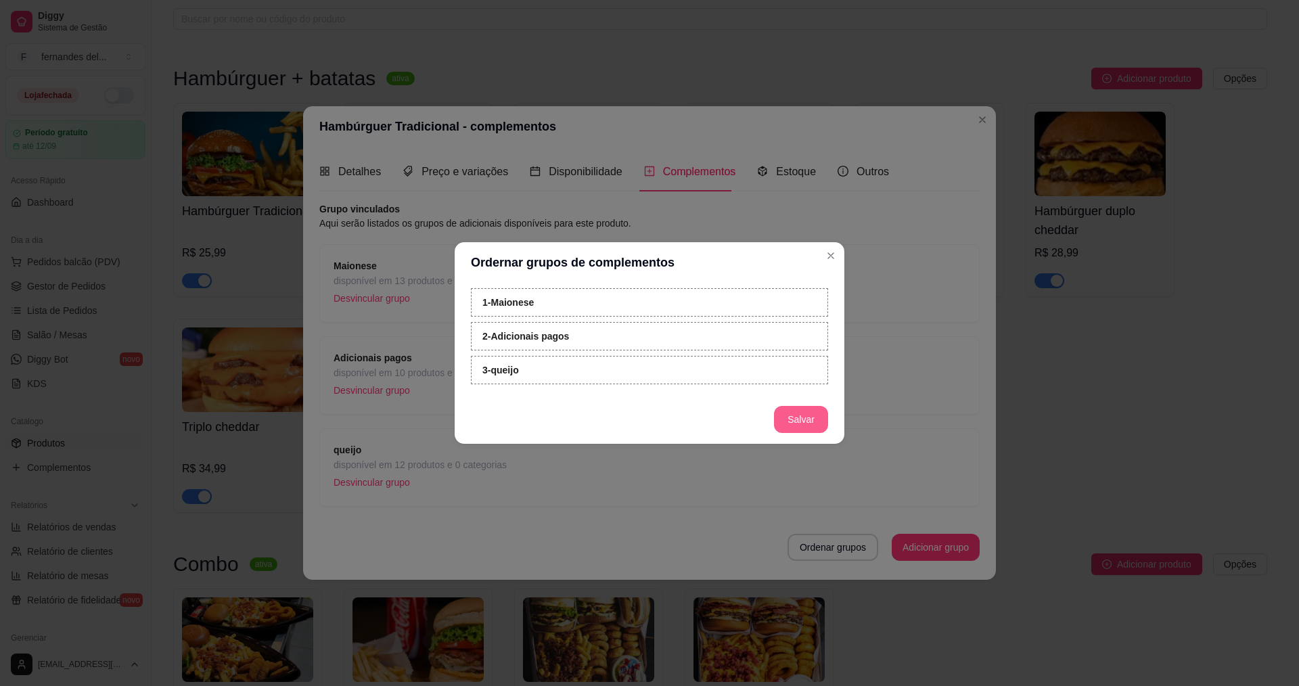
click at [809, 406] on button "Salvar" at bounding box center [801, 419] width 54 height 27
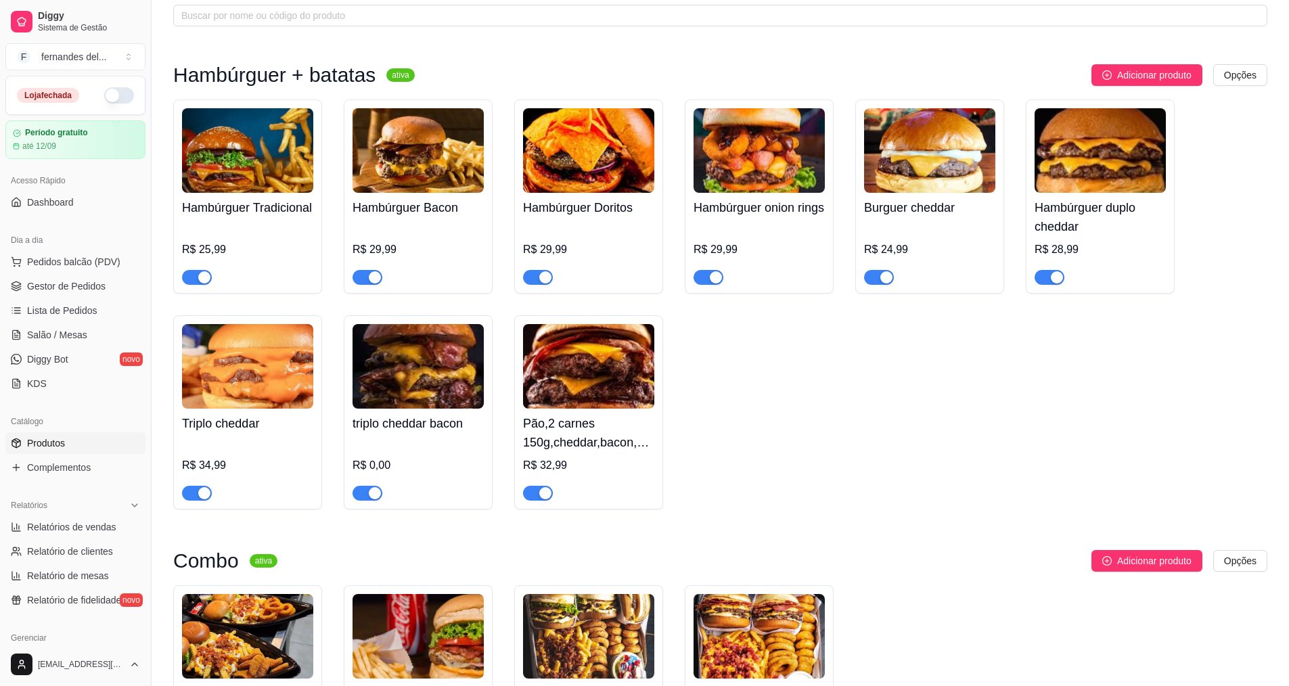
scroll to position [68, 0]
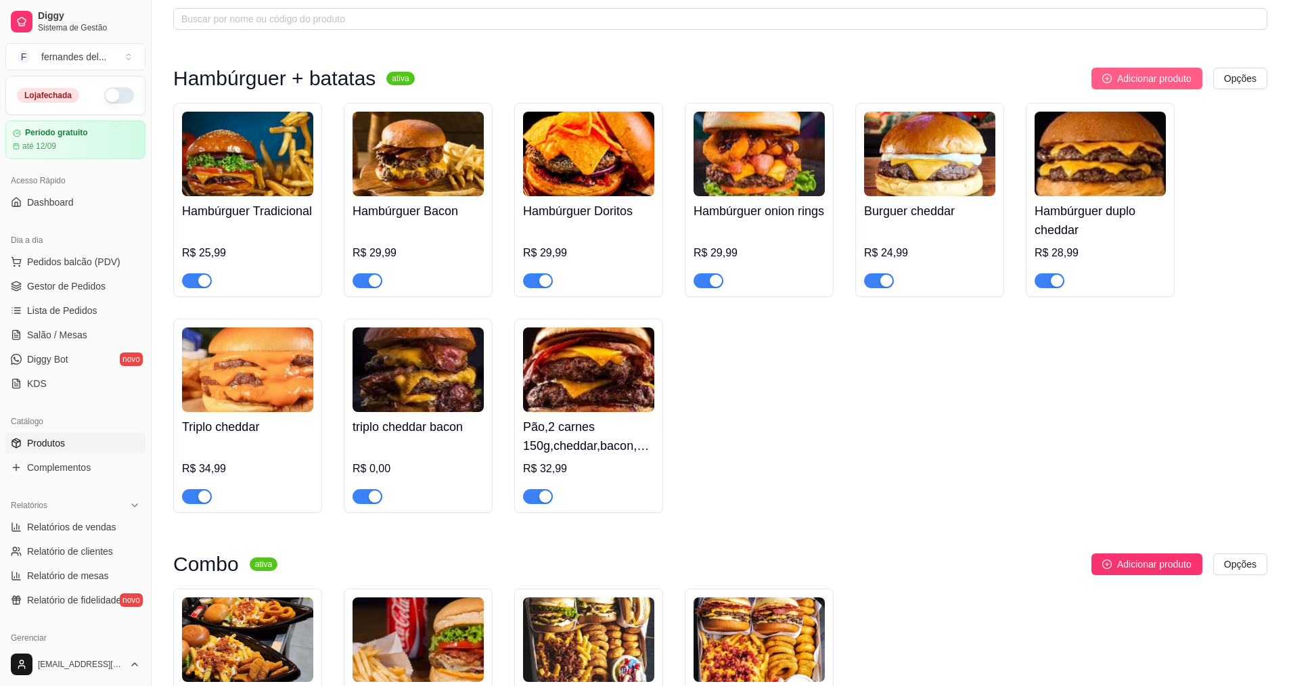
click at [1136, 72] on span "Adicionar produto" at bounding box center [1154, 78] width 74 height 15
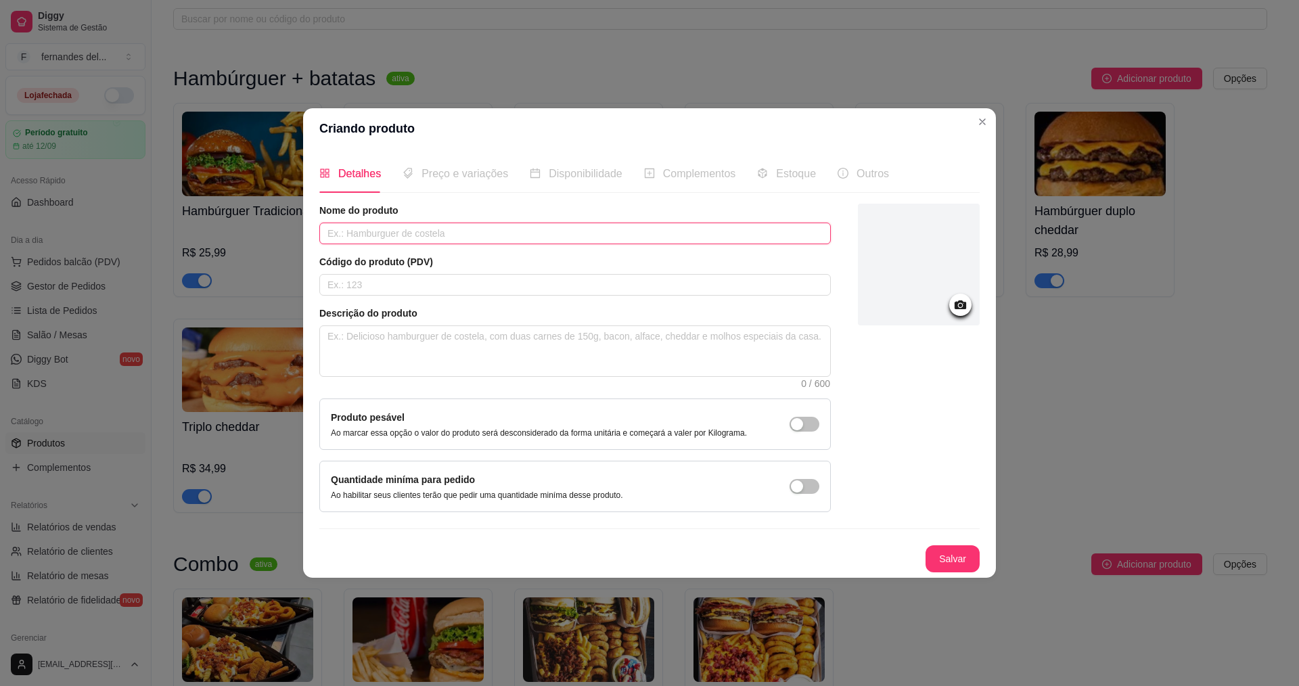
click at [462, 235] on input "text" at bounding box center [575, 234] width 512 height 22
click at [441, 342] on textarea at bounding box center [575, 351] width 510 height 50
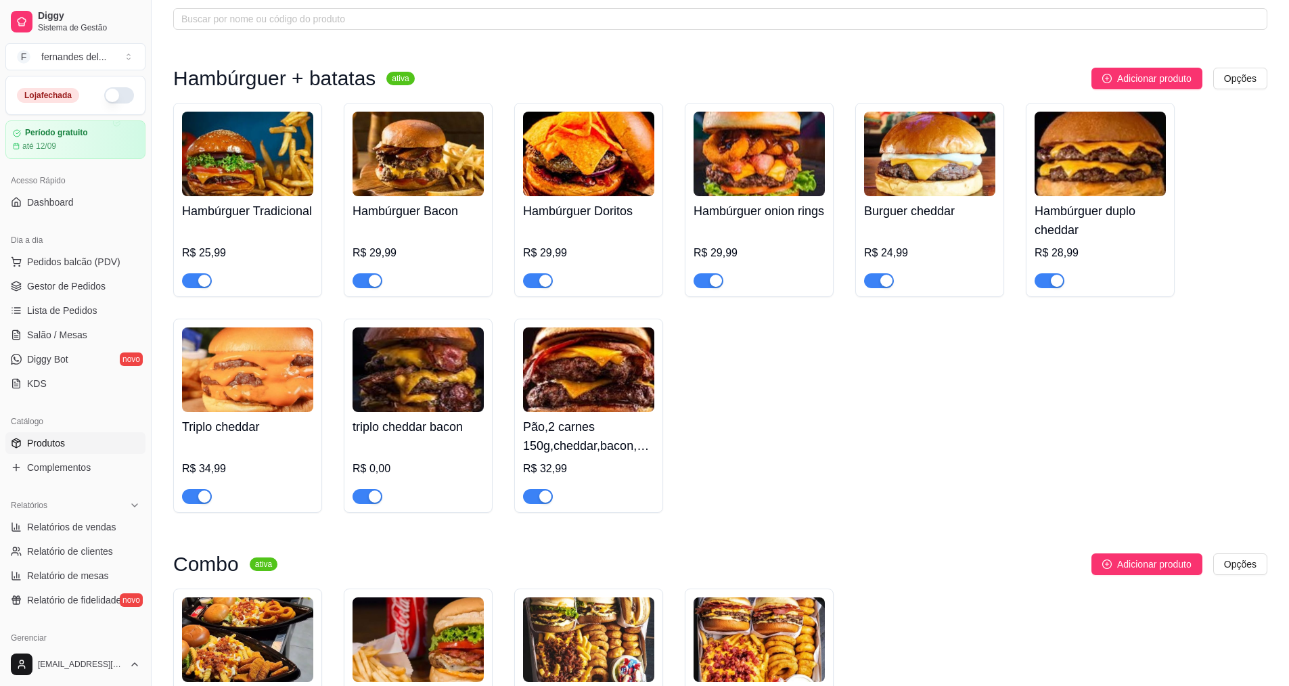
drag, startPoint x: 603, startPoint y: 426, endPoint x: 763, endPoint y: 452, distance: 162.5
click at [840, 476] on div "Hambúrguer Tradicional R$ 25,99 Hambúrguer Bacon R$ 29,99 Hambúrguer Doritos R$…" at bounding box center [720, 308] width 1094 height 410
click at [579, 392] on img at bounding box center [588, 369] width 131 height 85
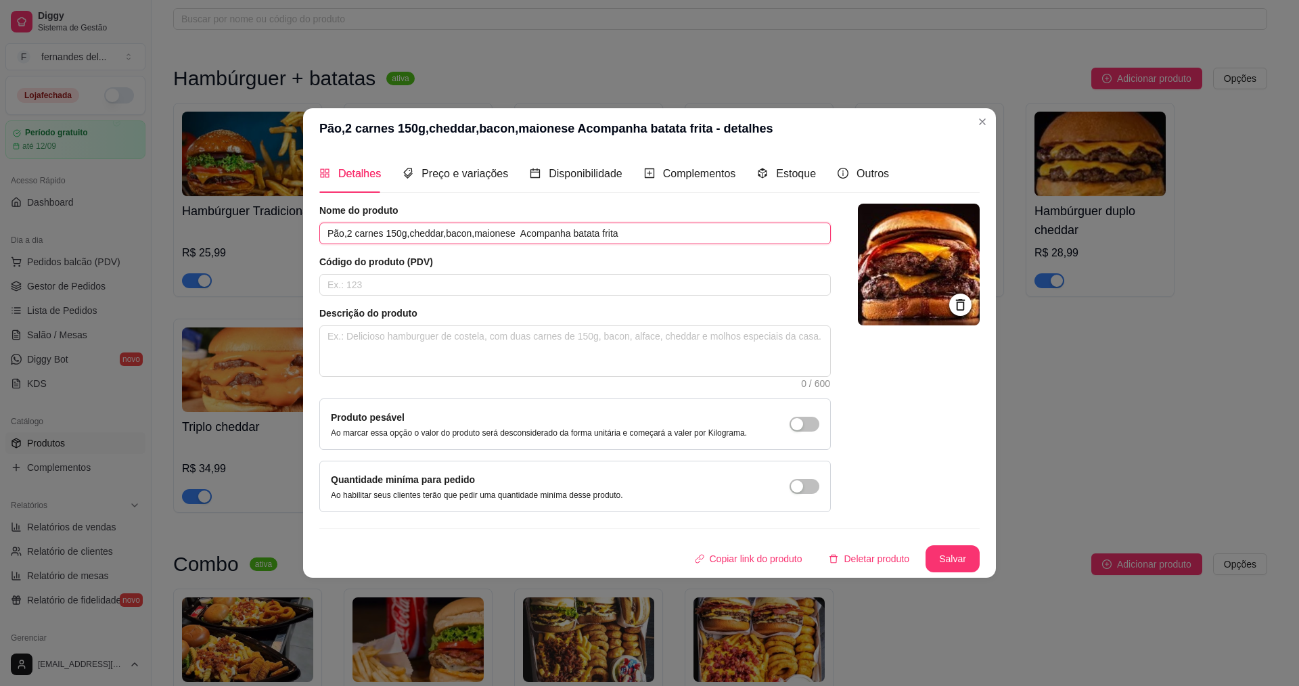
drag, startPoint x: 597, startPoint y: 241, endPoint x: 298, endPoint y: 240, distance: 299.1
click at [298, 240] on div "Pão,2 carnes 150g,cheddar,bacon,maionese Acompanha batata frita - detalhes Deta…" at bounding box center [649, 343] width 1299 height 686
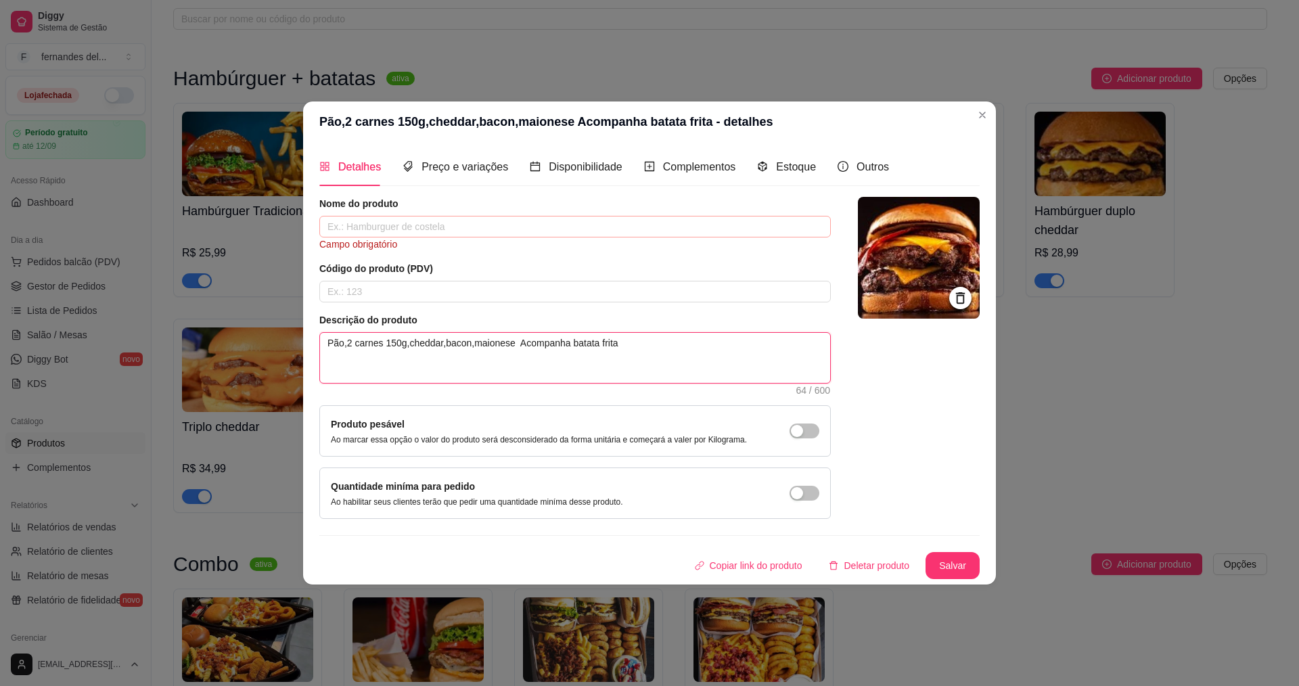
type textarea "Pão,2 carnes 150g,cheddar,bacon,maionese Acompanha batata frita"
click at [514, 228] on input "text" at bounding box center [575, 227] width 512 height 22
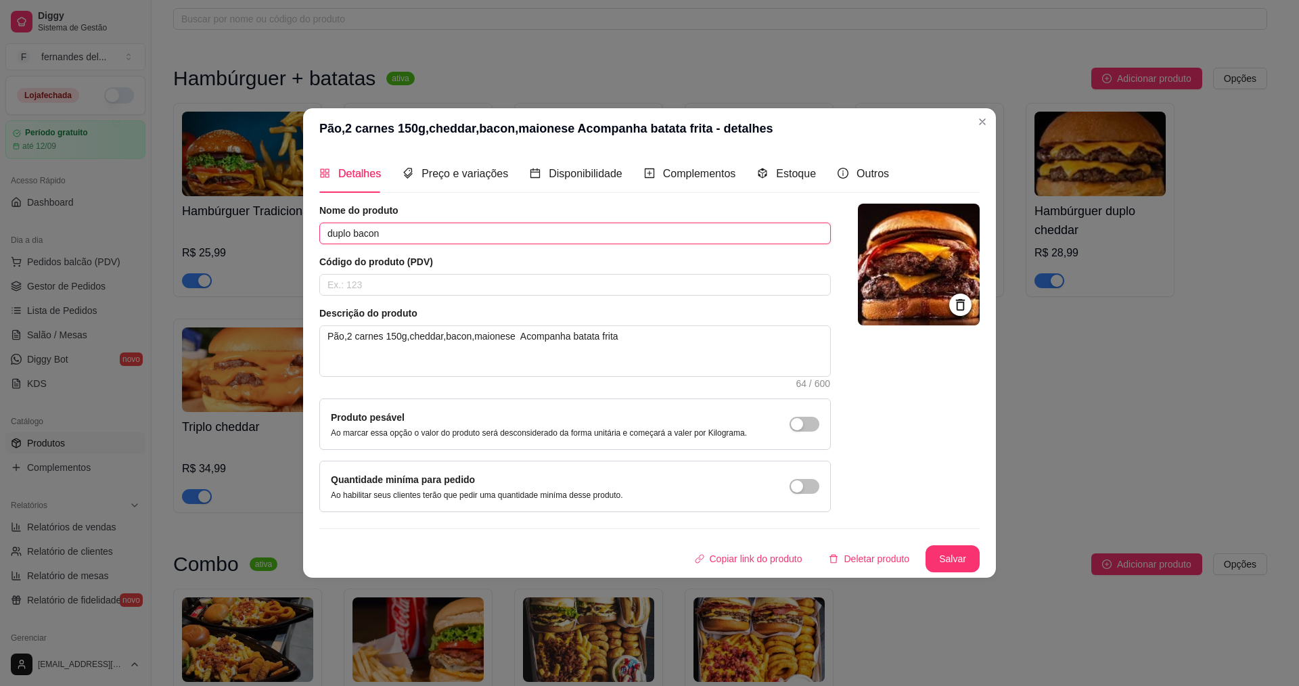
type input "duplo bacon"
click at [970, 561] on button "Salvar" at bounding box center [952, 559] width 53 height 26
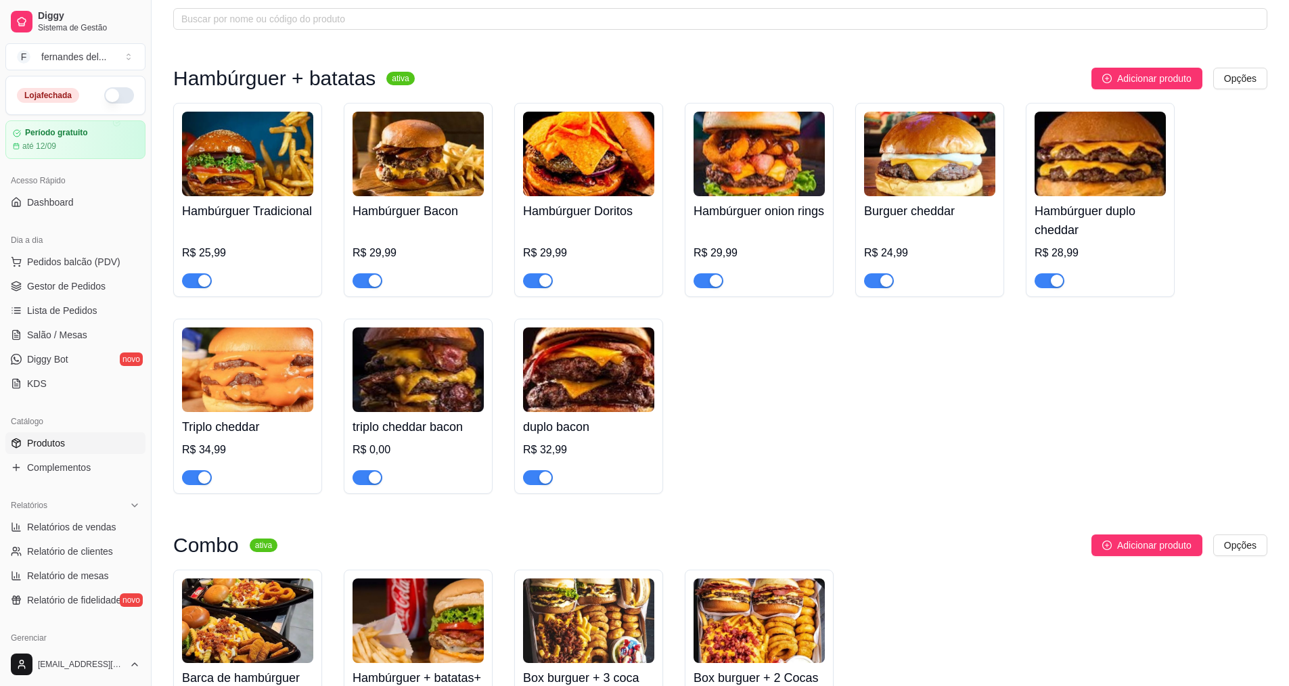
click at [628, 415] on div "duplo bacon R$ 32,99" at bounding box center [588, 448] width 131 height 73
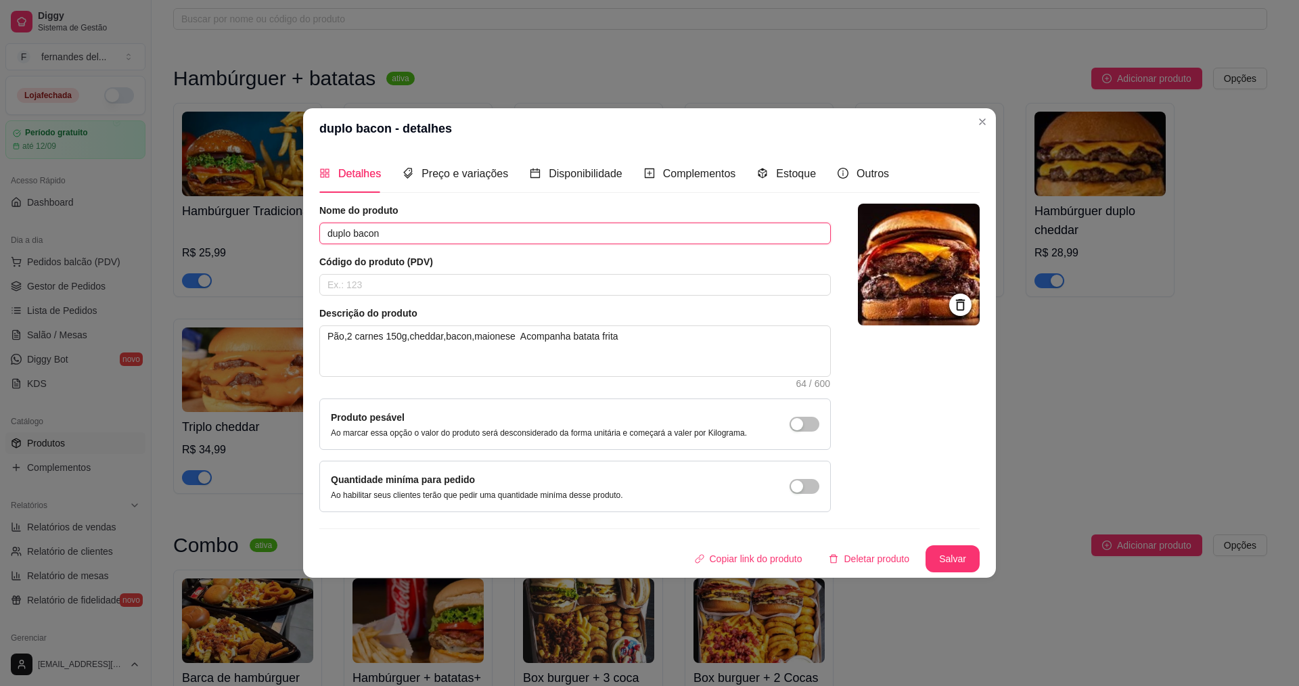
click at [324, 233] on input "duplo bacon" at bounding box center [575, 234] width 512 height 22
type input "hamburger duplo bacon"
click at [939, 564] on button "Salvar" at bounding box center [953, 558] width 54 height 27
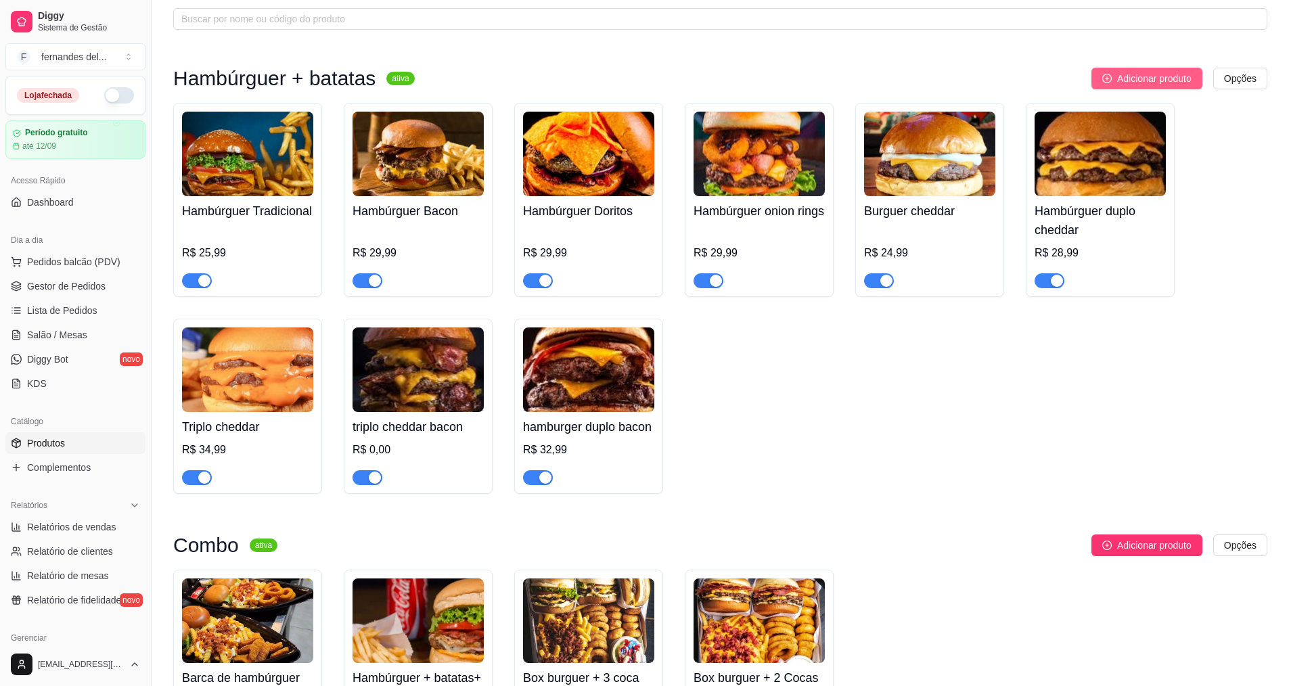
click at [1143, 73] on span "Adicionar produto" at bounding box center [1154, 78] width 74 height 15
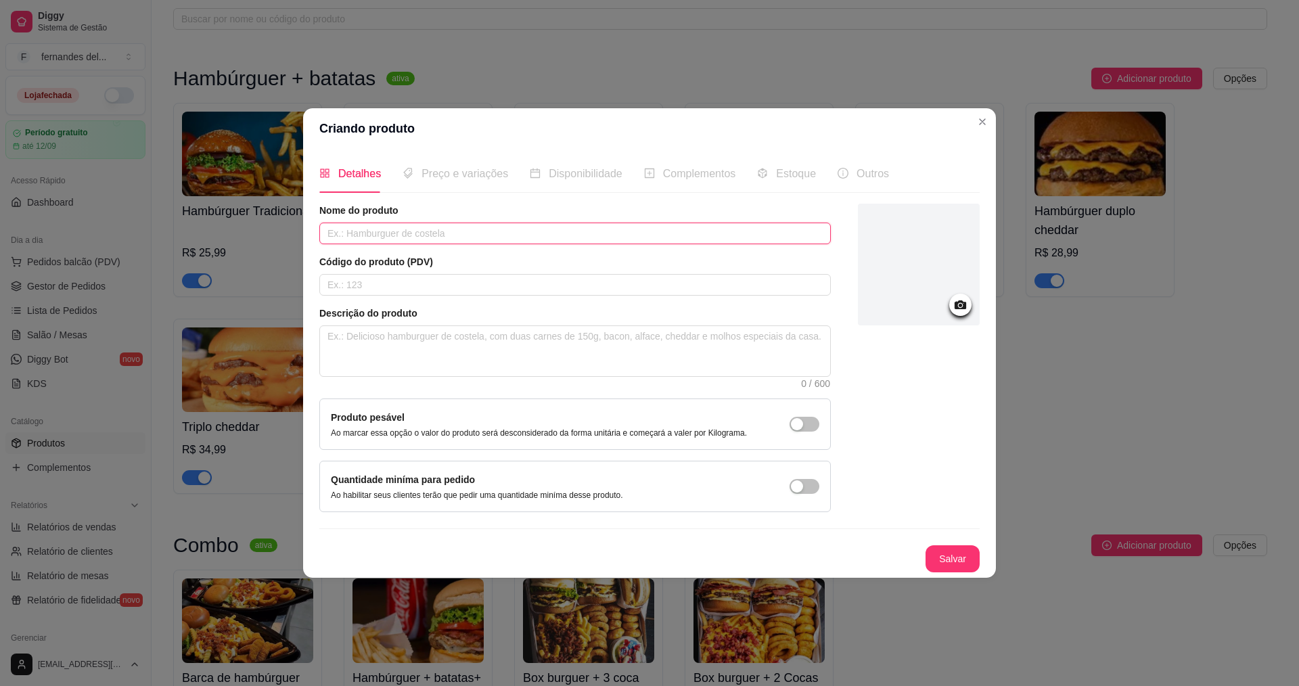
click at [497, 235] on input "text" at bounding box center [575, 234] width 512 height 22
type input "hamburger da casa"
click at [545, 352] on textarea at bounding box center [575, 351] width 510 height 50
type textarea "p"
type textarea "pa"
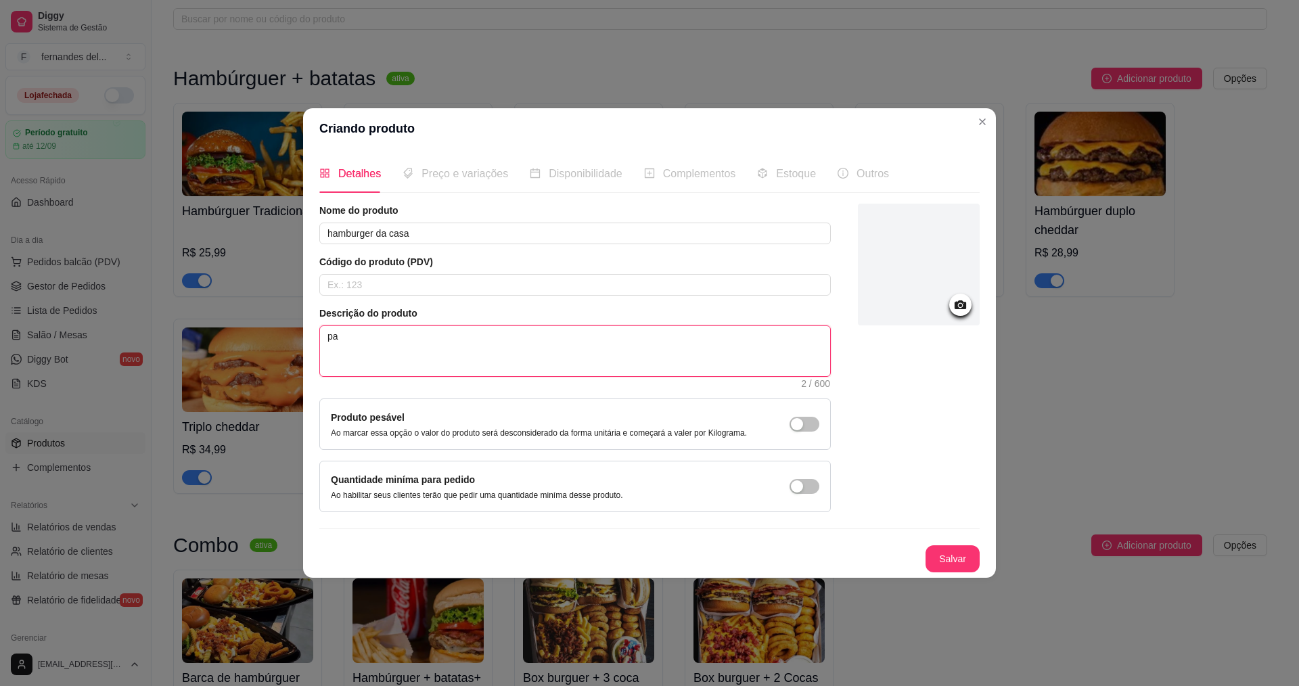
type textarea "pao"
type textarea "pao,"
type textarea "pao,2"
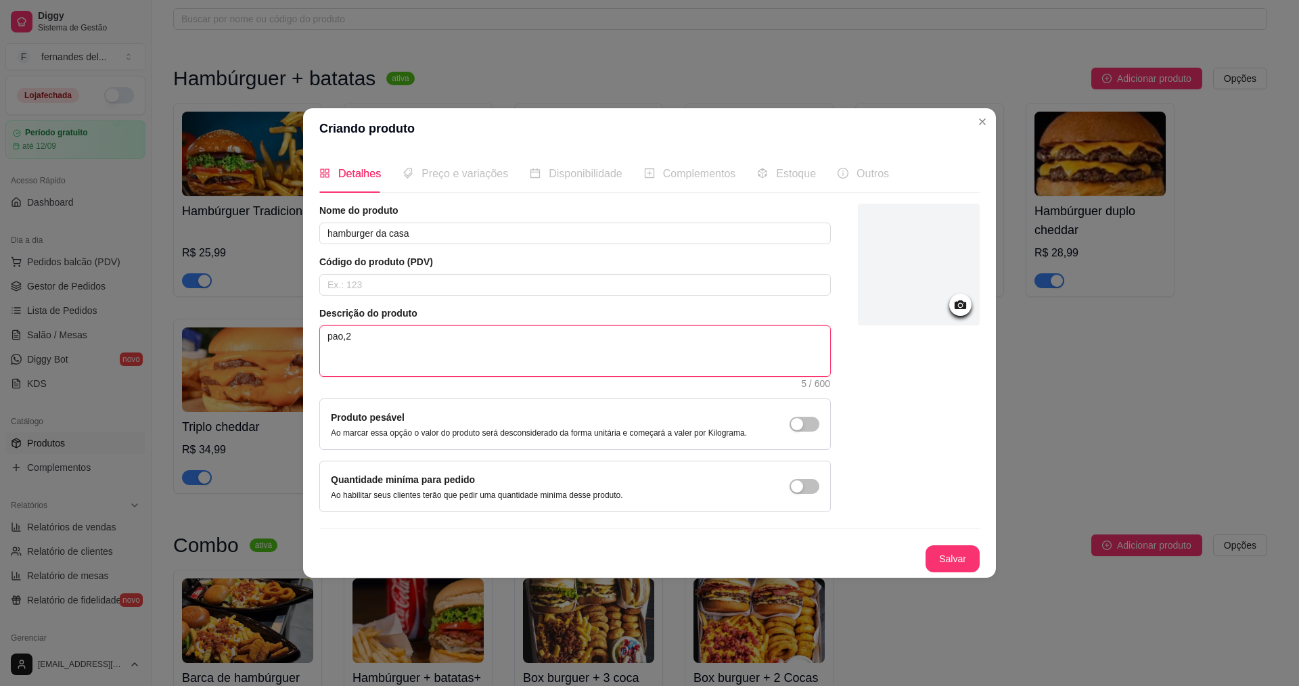
type textarea "pao,2"
type textarea "pao,2 c"
type textarea "pao,2 ca"
type textarea "pao,2 car"
type textarea "pao,2 carn"
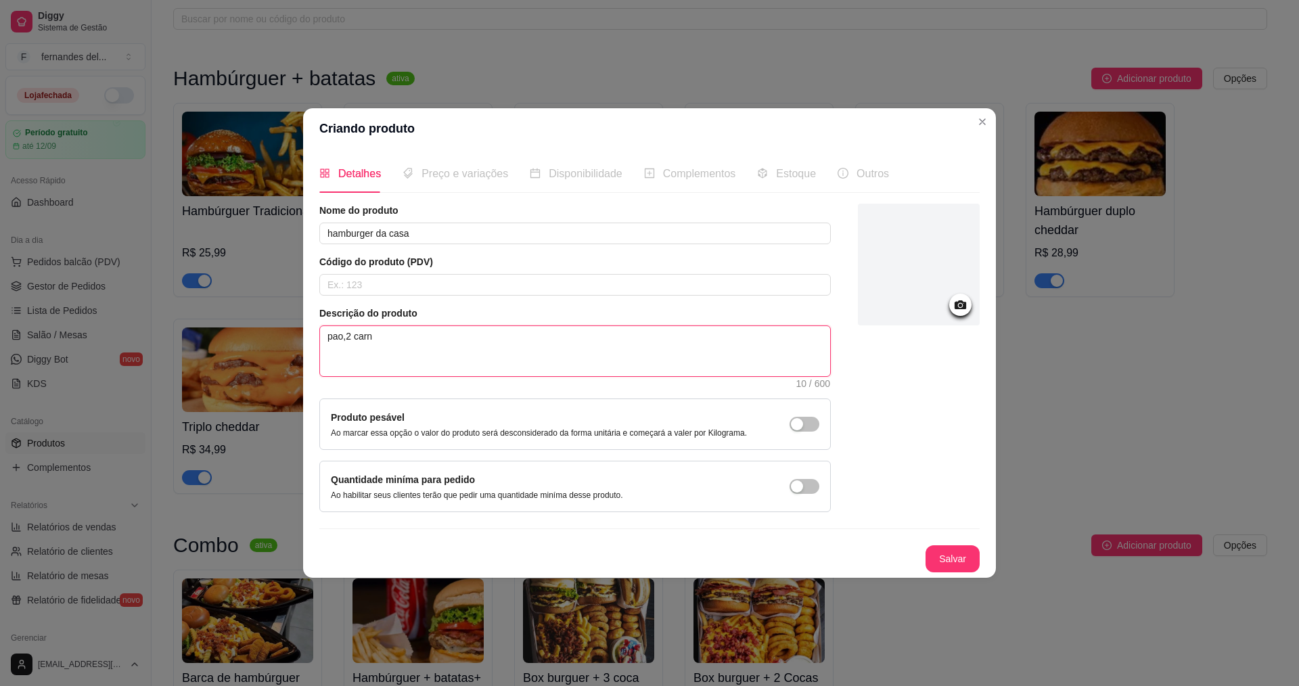
type textarea "pao,2 carne"
type textarea "pao,2 carnes"
type textarea "pao,2 carnes q"
type textarea "pao,2 carnes qu"
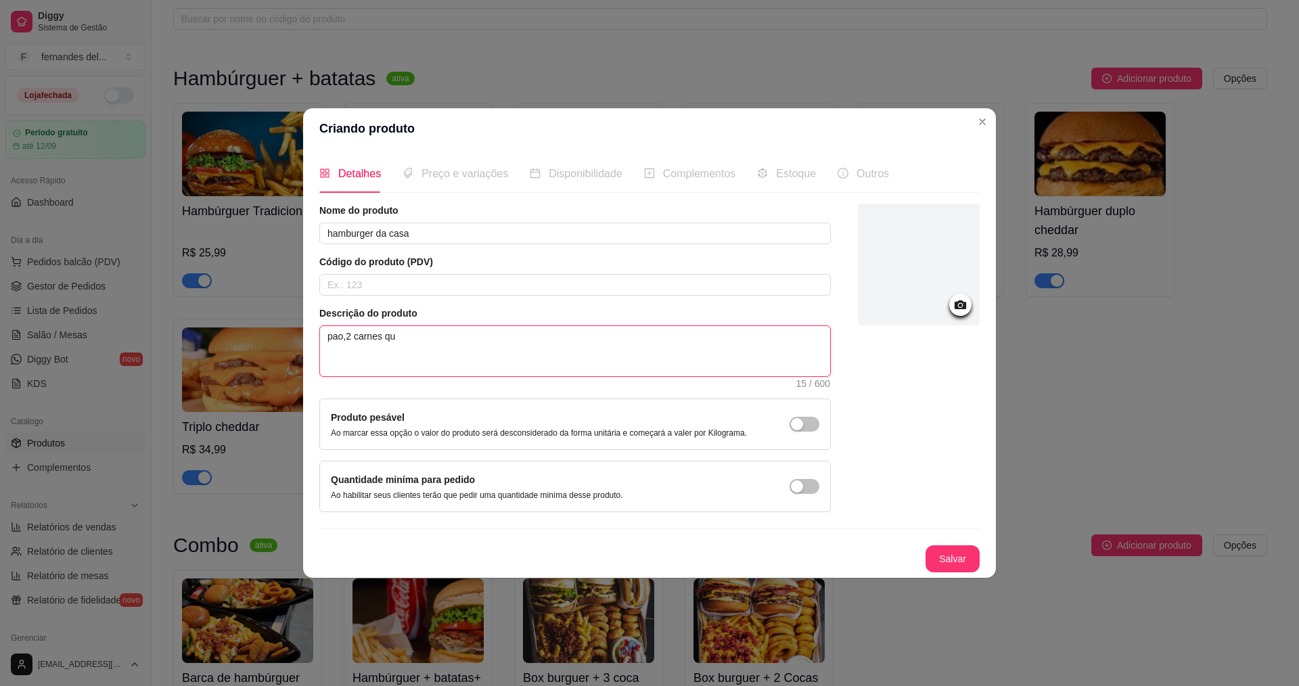
type textarea "pao,2 carnes que"
type textarea "pao,2 carnes quei"
type textarea "pao,2 carnes queij"
type textarea "pao,2 carnes queijo"
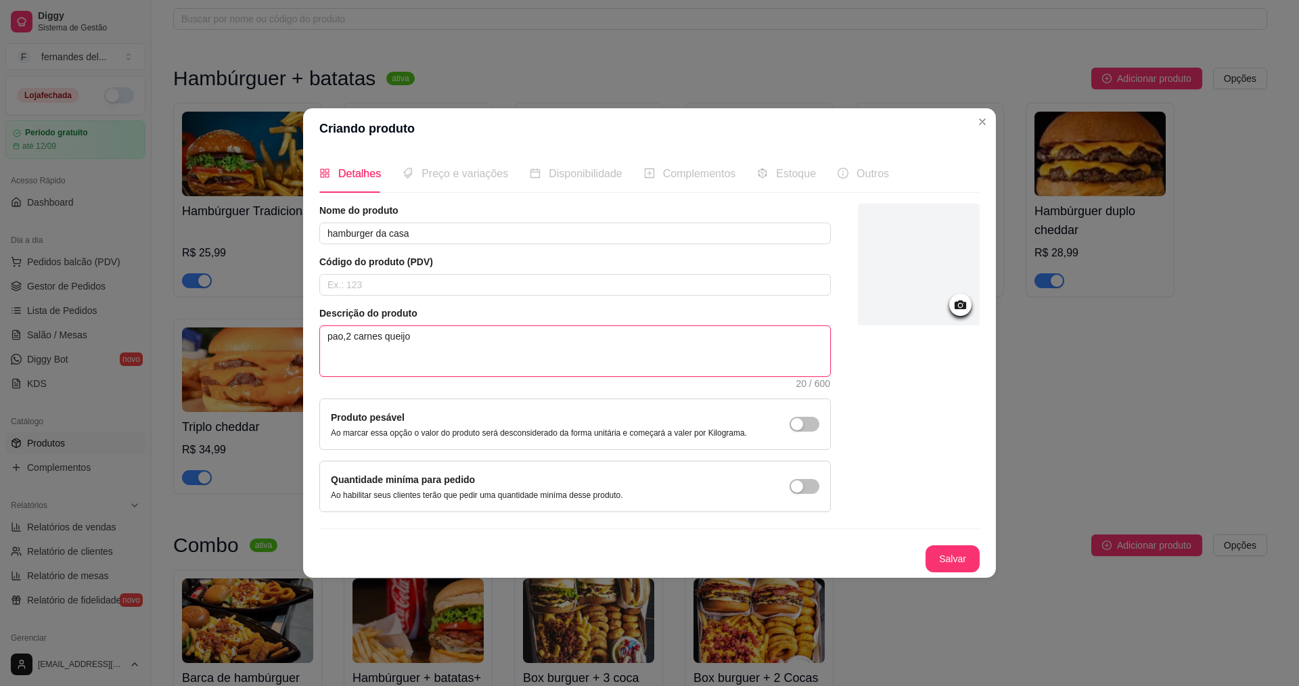
click at [383, 336] on textarea "pao,2 carnes queijo" at bounding box center [575, 351] width 510 height 50
type textarea "pao,2 carnesqueijo"
type textarea "pao,2 carnes,queijo"
click at [431, 338] on textarea "pao,2 carnes,queijo" at bounding box center [575, 351] width 510 height 50
type textarea "pao,2 carnes,queijo"
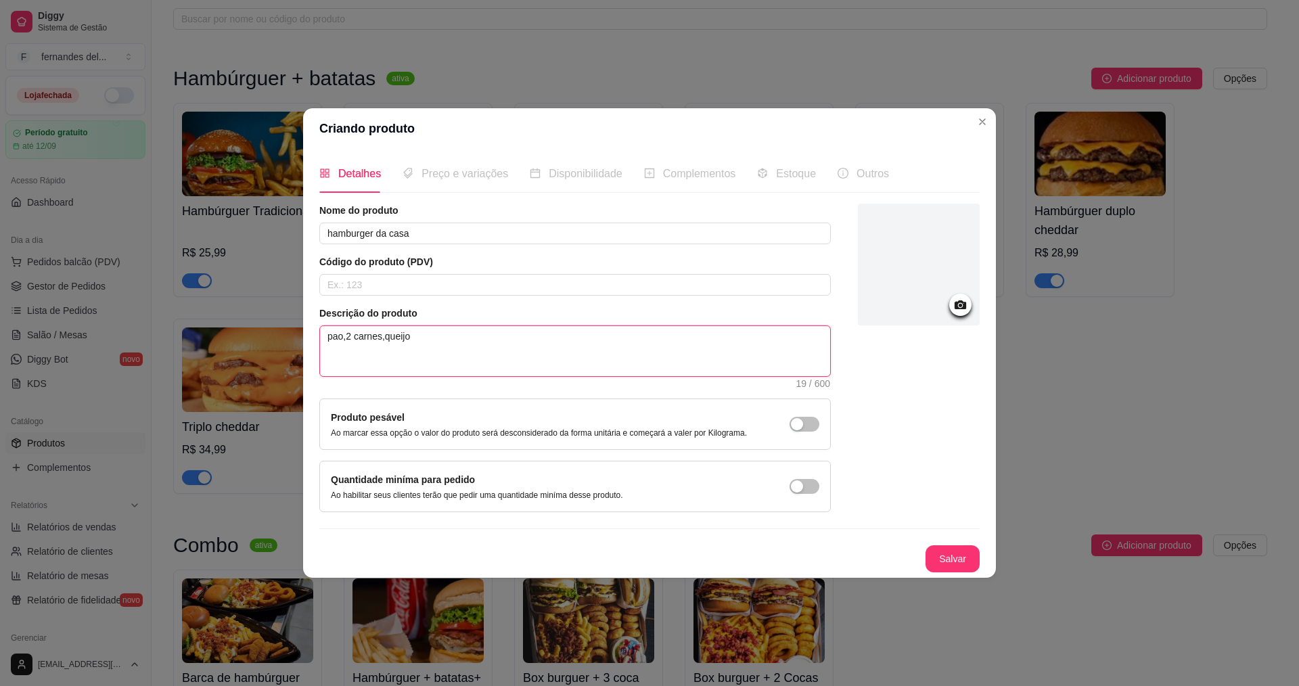
type textarea "pao,2 carnes,queijo,"
type textarea "pao,2 carnes,queijo,o"
type textarea "pao,2 carnes,queijo,ov"
type textarea "pao,2 carnes,queijo,ovo"
type textarea "pao,2 carnes,queijo,ovo,"
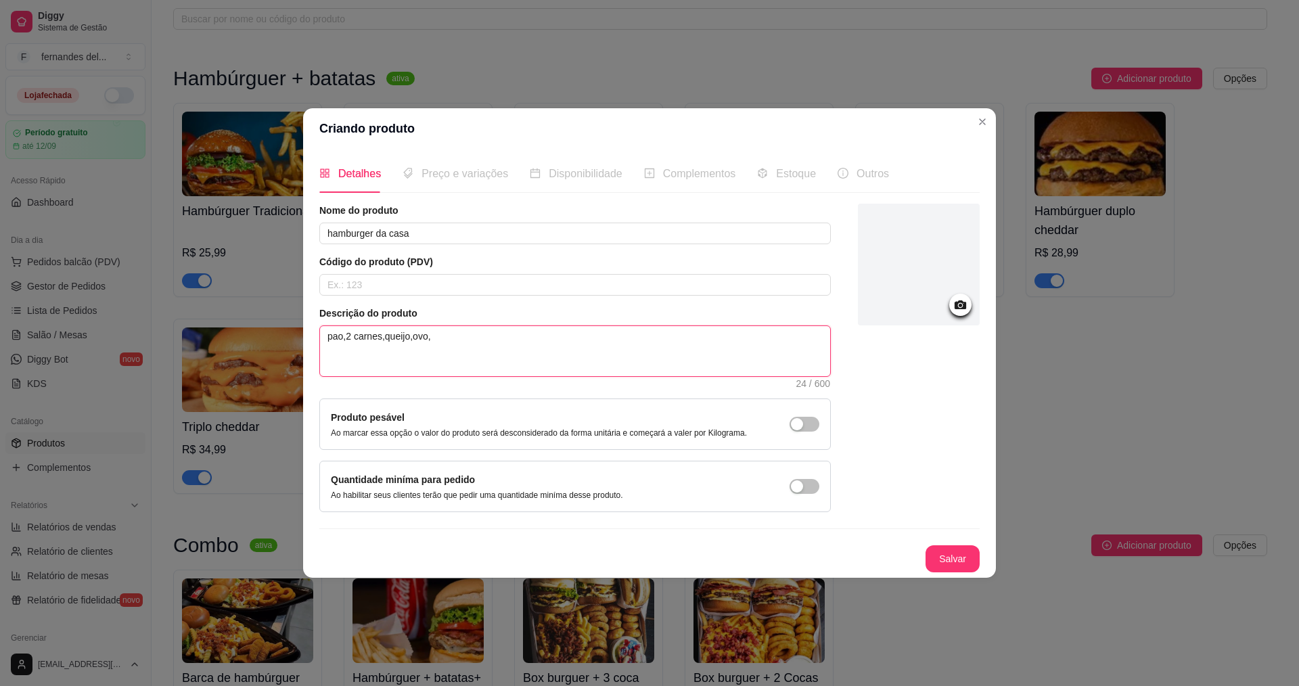
type textarea "pao,2 carnes,queijo,ovo,a"
type textarea "pao,2 carnes,queijo,ovo,al"
type textarea "pao,2 carnes,queijo,ovo,alf"
type textarea "pao,2 carnes,queijo,ovo,alfa"
type textarea "pao,2 carnes,queijo,ovo,alfac"
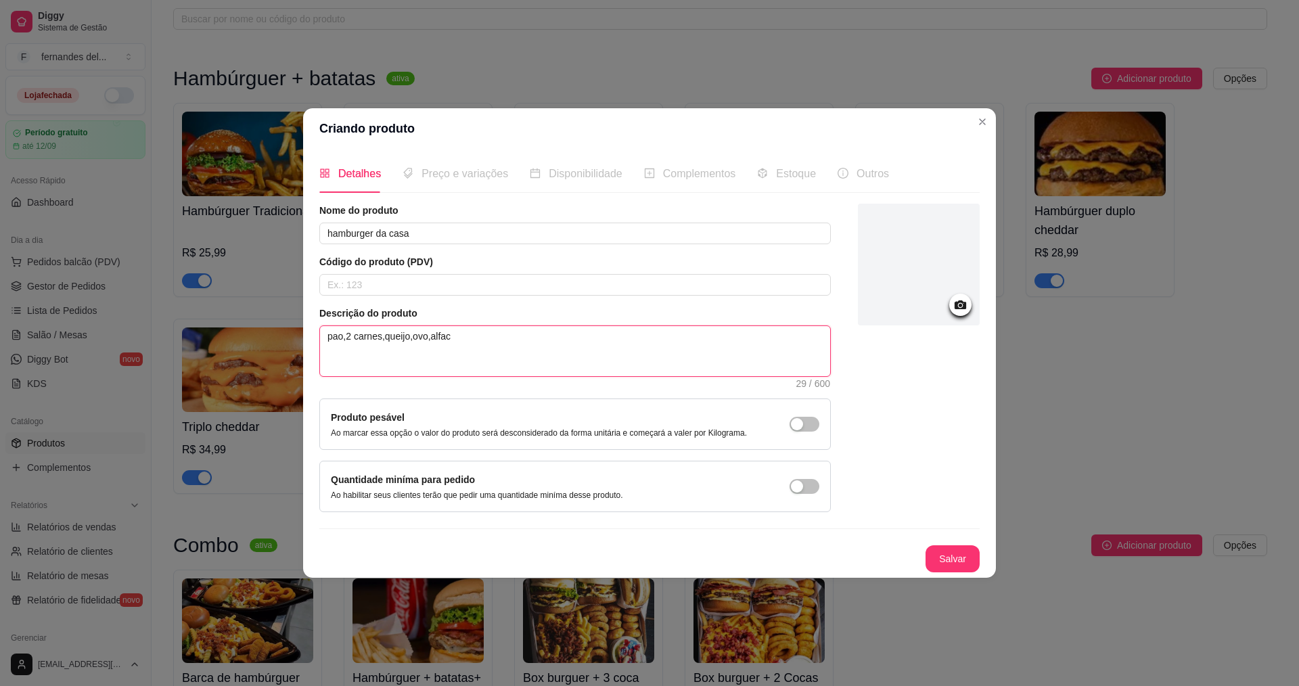
type textarea "pao,2 carnes,queijo,ovo,alface"
type textarea "pao,2 carnes,queijo,ovo,alface,"
type textarea "pao,2 carnes,queijo,ovo,alface,t"
type textarea "pao,2 carnes,queijo,ovo,alface,tp"
click at [408, 335] on textarea "pao,2 carnes,queijo,ovo,alface,tomate,cebola" at bounding box center [575, 351] width 510 height 50
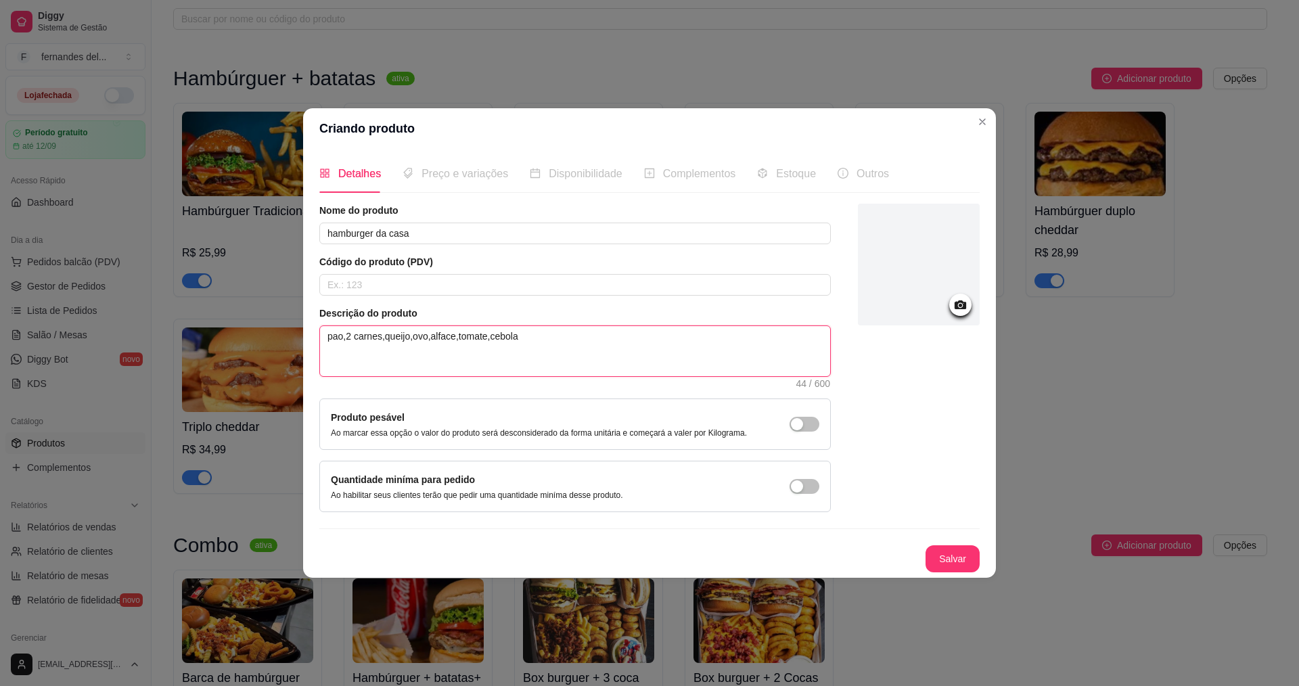
click at [428, 338] on textarea "pao,2 carnes,queijo,ovo,alface,tomate,cebola" at bounding box center [575, 351] width 510 height 50
click at [589, 342] on textarea "pao,2 carnes,queijo,ovo,bacon,alface,tomate,cebola" at bounding box center [575, 351] width 510 height 50
click at [911, 287] on div at bounding box center [919, 265] width 122 height 122
click at [895, 284] on div at bounding box center [919, 265] width 122 height 122
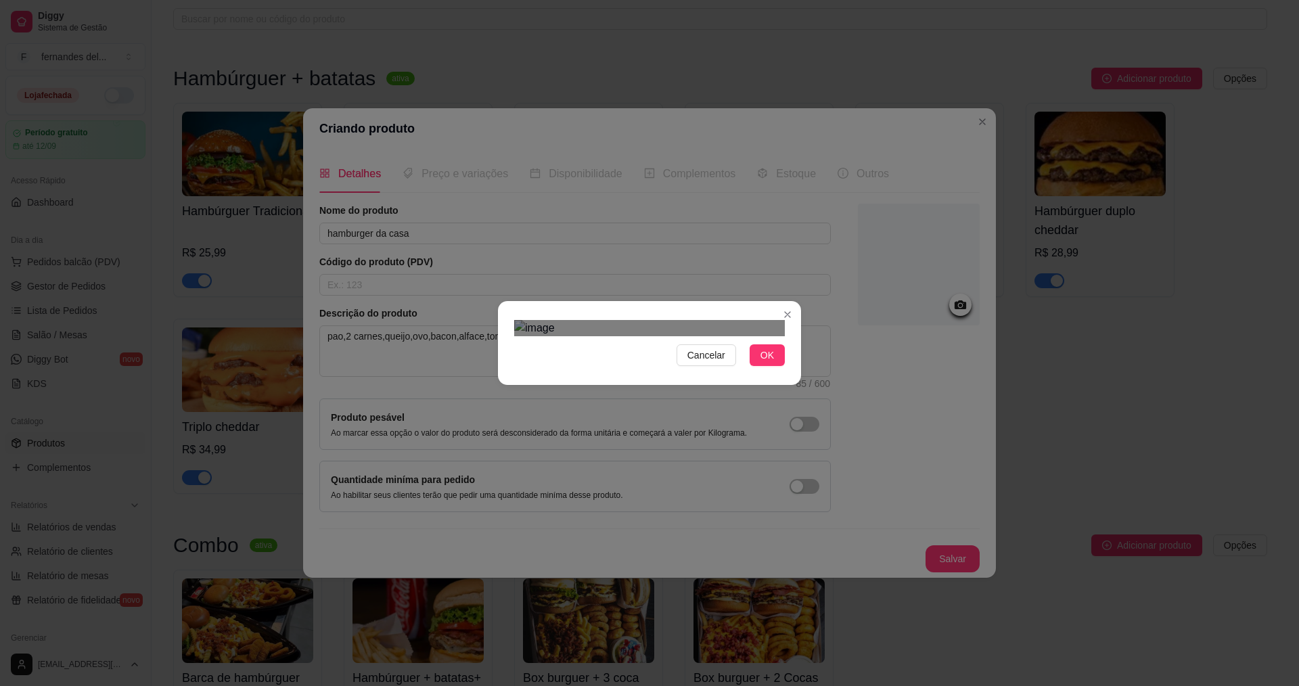
click at [754, 445] on div "Use the arrow keys to move the crop selection area" at bounding box center [663, 567] width 244 height 244
click at [771, 363] on span "OK" at bounding box center [768, 355] width 14 height 15
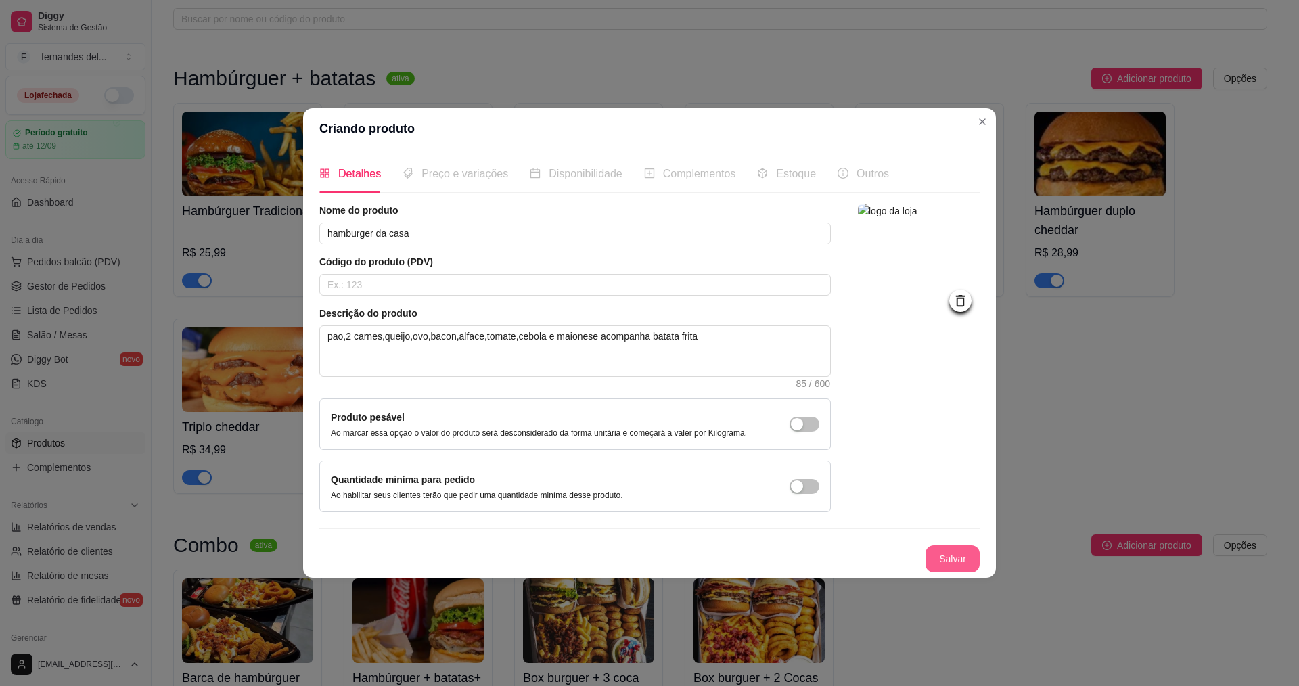
click at [957, 564] on button "Salvar" at bounding box center [953, 558] width 54 height 27
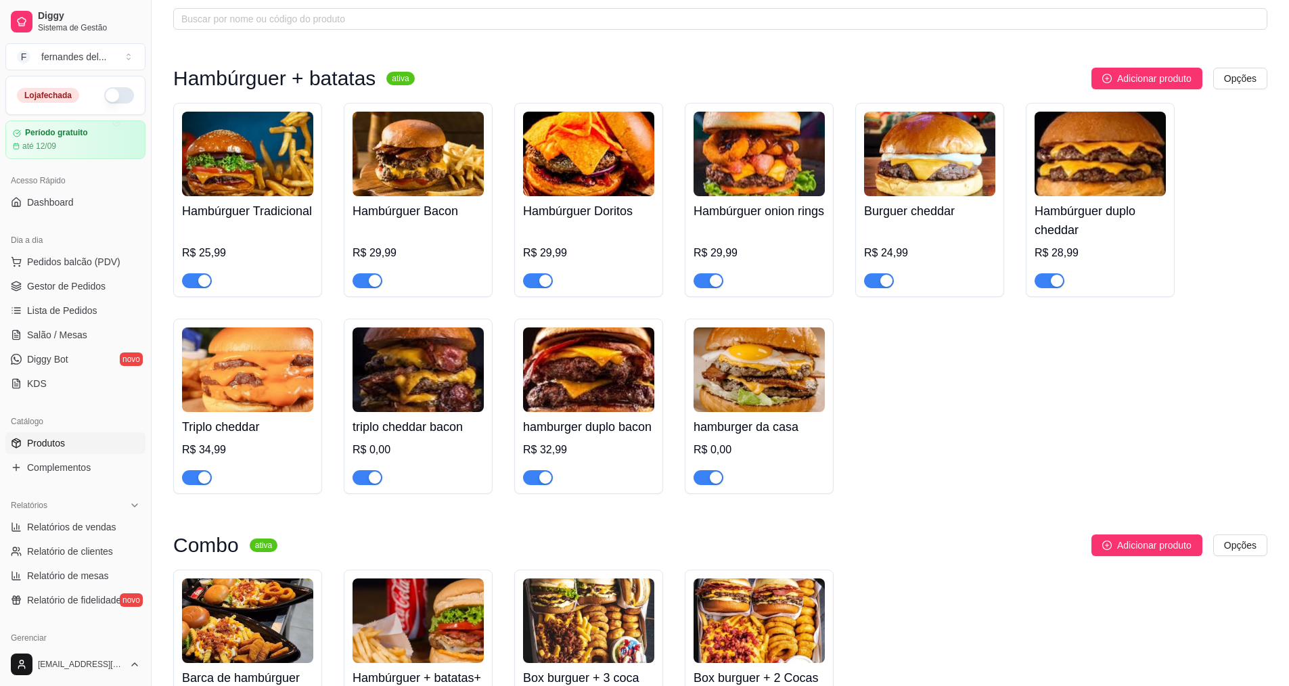
click at [923, 419] on div "Hambúrguer Tradicional R$ 25,99 Hambúrguer Bacon R$ 29,99 Hambúrguer Doritos R$…" at bounding box center [720, 298] width 1094 height 391
click at [1177, 85] on span "Adicionar produto" at bounding box center [1154, 78] width 74 height 15
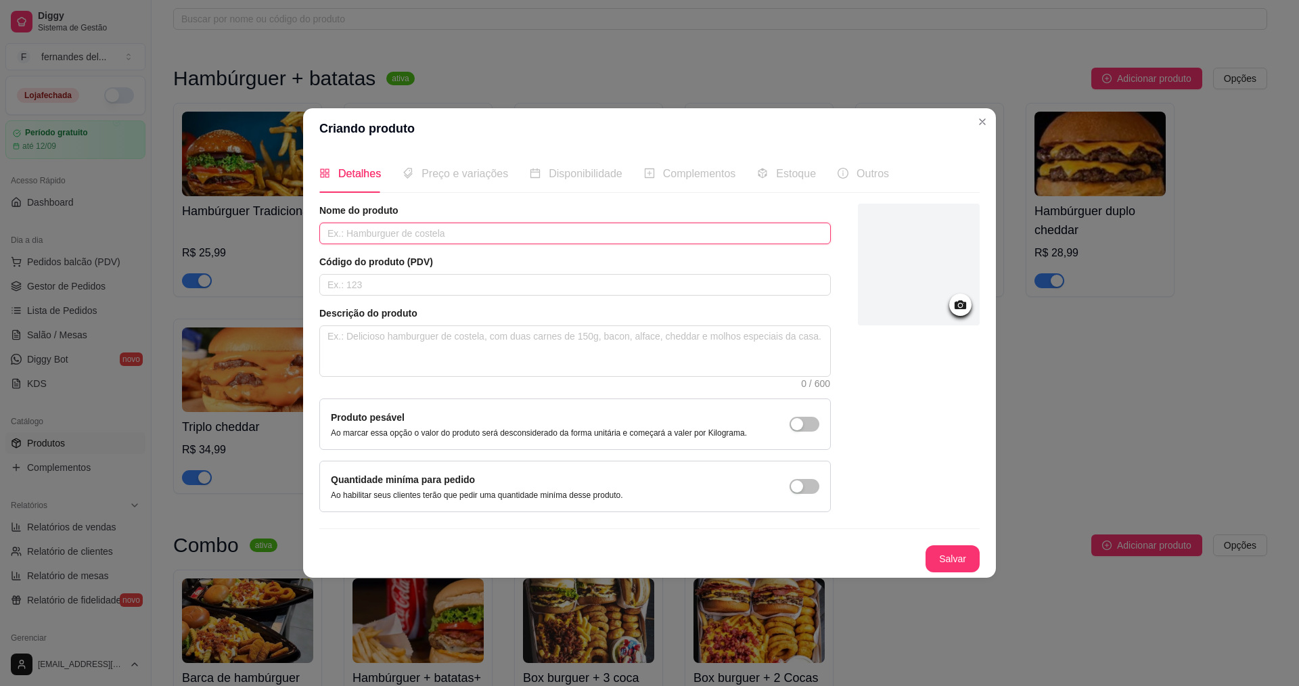
click at [451, 237] on input "text" at bounding box center [575, 234] width 512 height 22
click at [463, 348] on textarea at bounding box center [575, 351] width 510 height 50
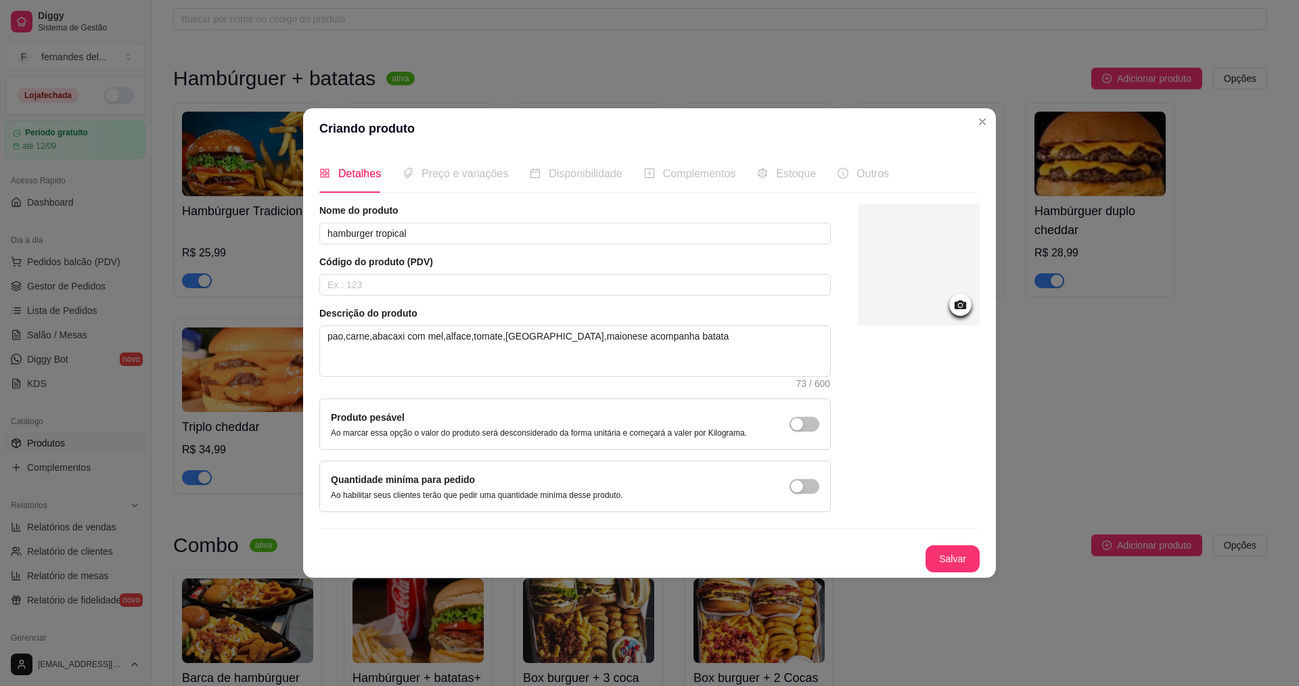
click at [891, 283] on div at bounding box center [919, 265] width 122 height 122
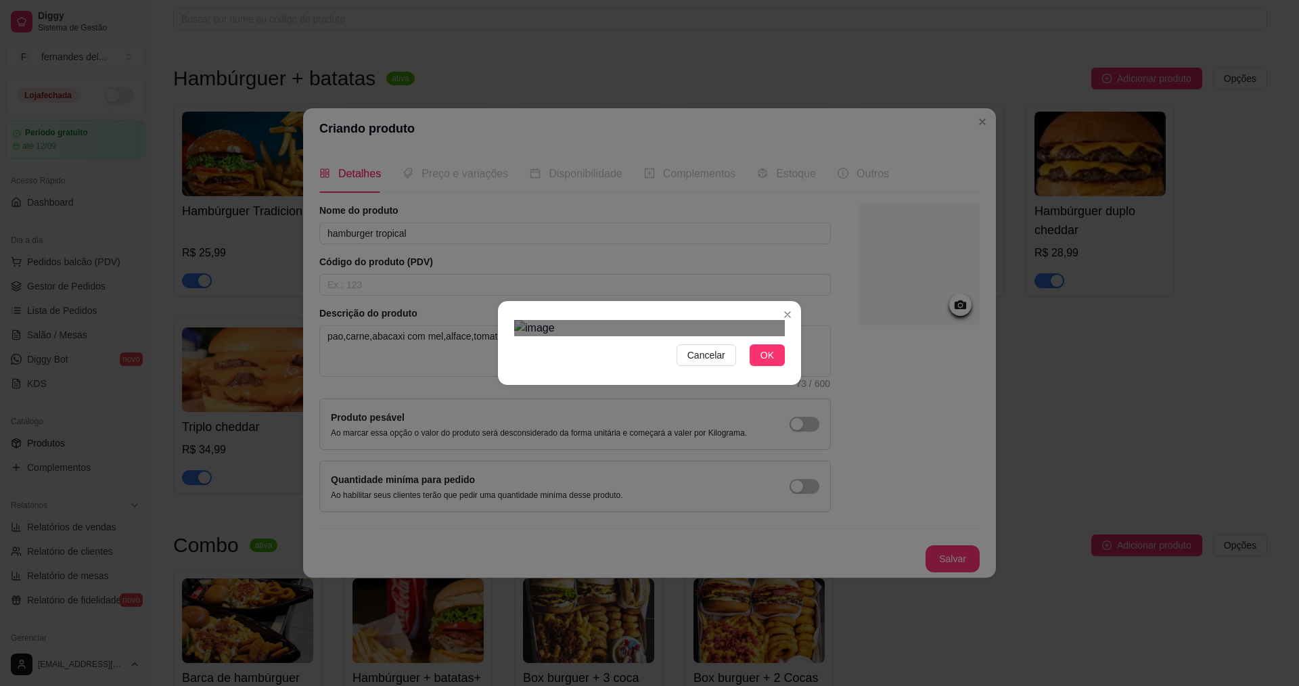
click at [655, 320] on div at bounding box center [649, 328] width 271 height 16
click at [657, 315] on div "Cancelar OK" at bounding box center [649, 343] width 303 height 57
click at [641, 320] on div at bounding box center [649, 328] width 271 height 16
click at [512, 500] on div "Cancelar OK" at bounding box center [649, 343] width 1299 height 686
click at [635, 320] on div at bounding box center [649, 328] width 271 height 16
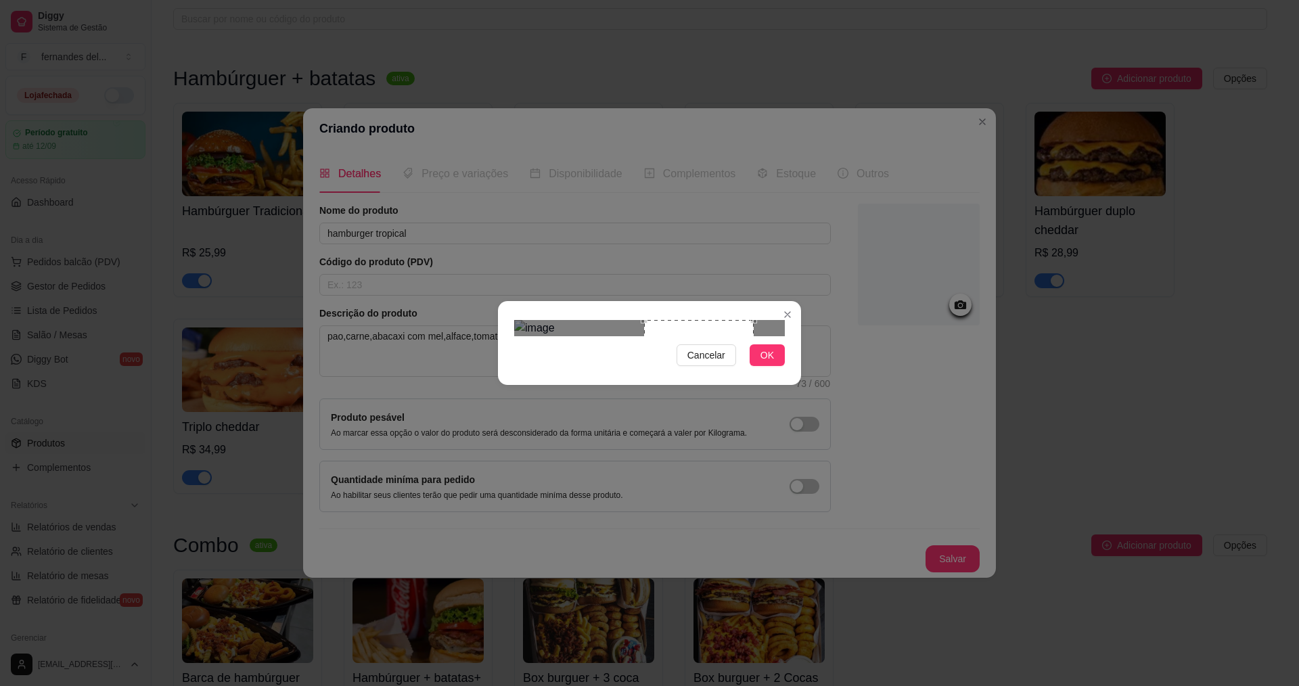
click at [754, 323] on div at bounding box center [649, 328] width 271 height 16
click at [549, 355] on div "Use the arrow keys to move the crop selection area" at bounding box center [569, 410] width 110 height 110
click at [627, 336] on div at bounding box center [649, 328] width 271 height 16
click at [584, 359] on div "Use the arrow keys to move the crop selection area" at bounding box center [570, 406] width 112 height 112
click at [773, 363] on span "OK" at bounding box center [768, 355] width 14 height 15
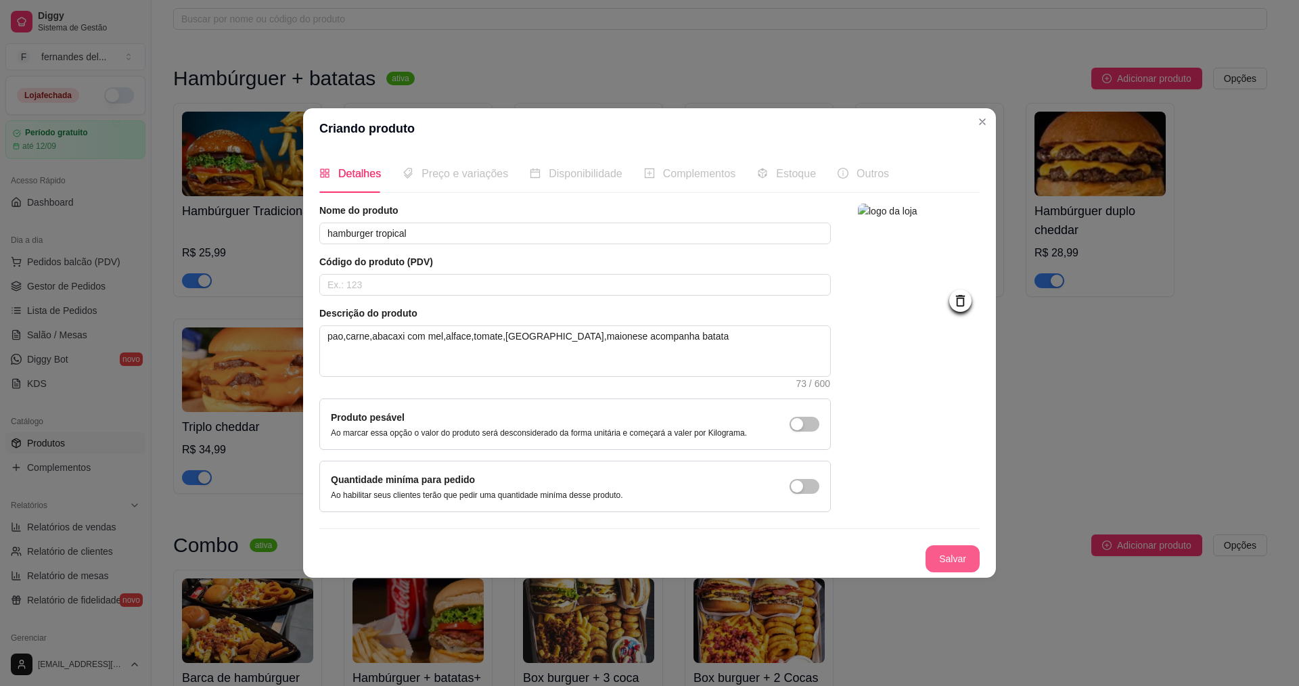
click at [946, 558] on button "Salvar" at bounding box center [953, 558] width 54 height 27
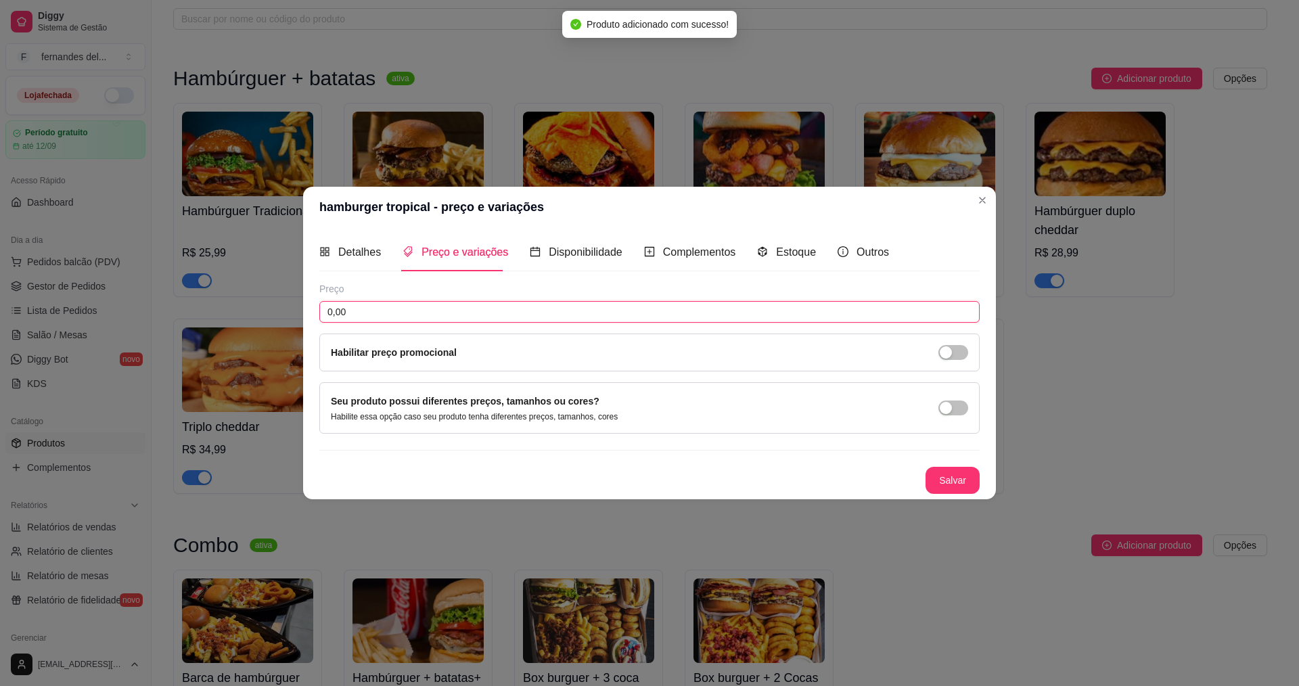
drag, startPoint x: 494, startPoint y: 307, endPoint x: 288, endPoint y: 292, distance: 206.2
click at [288, 292] on div "hamburger tropical - preço e variações Detalhes Preço e variações Disponibilida…" at bounding box center [649, 343] width 1299 height 686
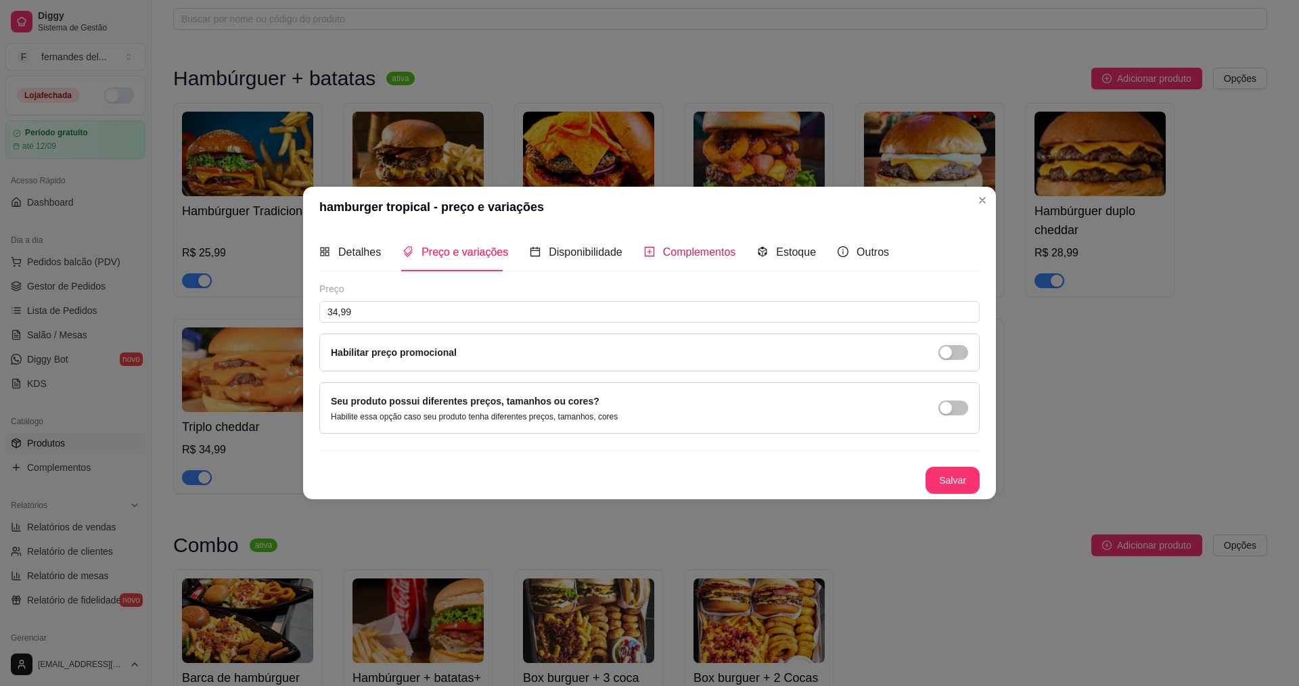
click at [710, 253] on span "Complementos" at bounding box center [699, 252] width 73 height 12
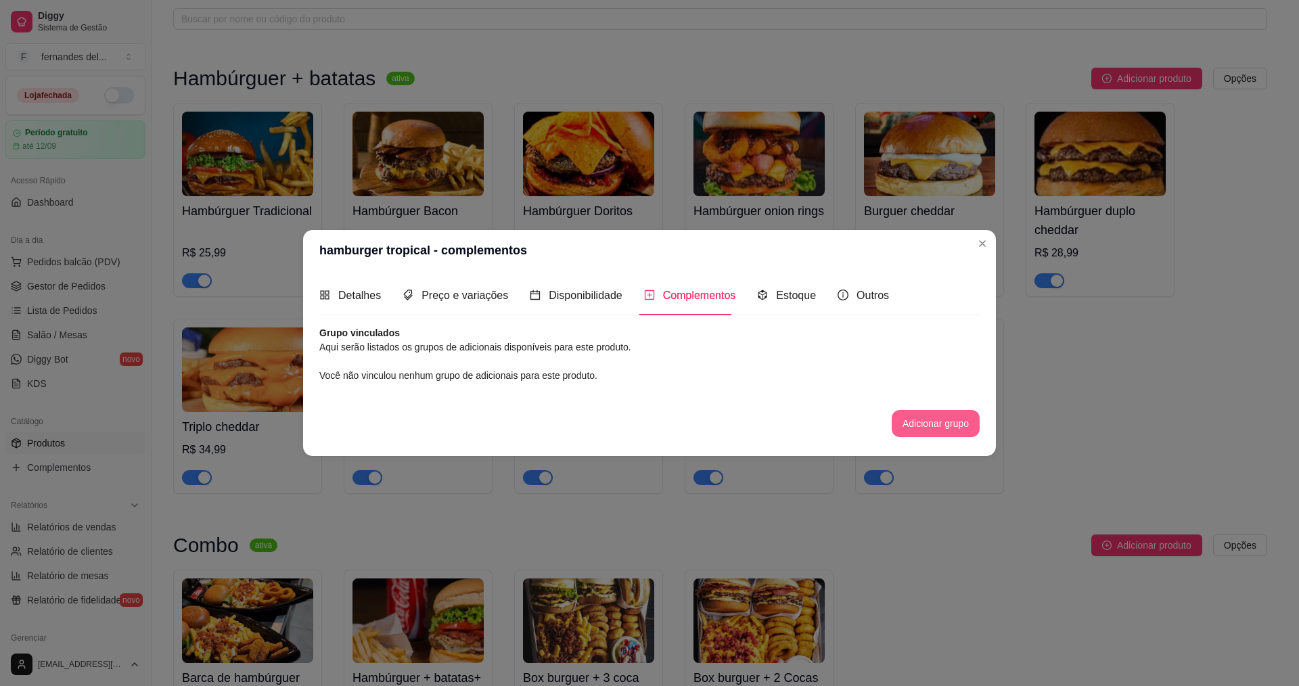
click at [952, 415] on button "Adicionar grupo" at bounding box center [936, 423] width 88 height 27
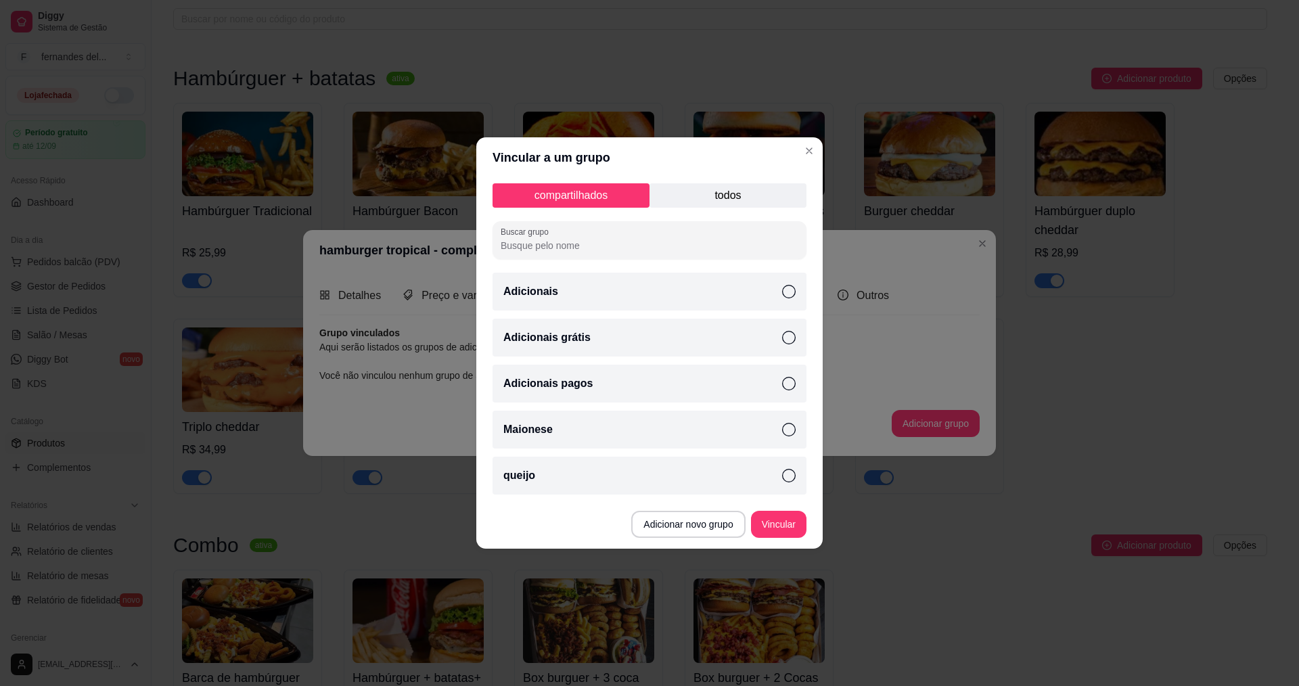
click at [796, 384] on div "Adicionais pagos" at bounding box center [650, 384] width 314 height 38
click at [788, 430] on icon at bounding box center [789, 430] width 14 height 14
click at [791, 428] on icon at bounding box center [788, 430] width 14 height 14
click at [794, 476] on icon at bounding box center [789, 476] width 14 height 14
click at [788, 380] on icon at bounding box center [788, 384] width 14 height 14
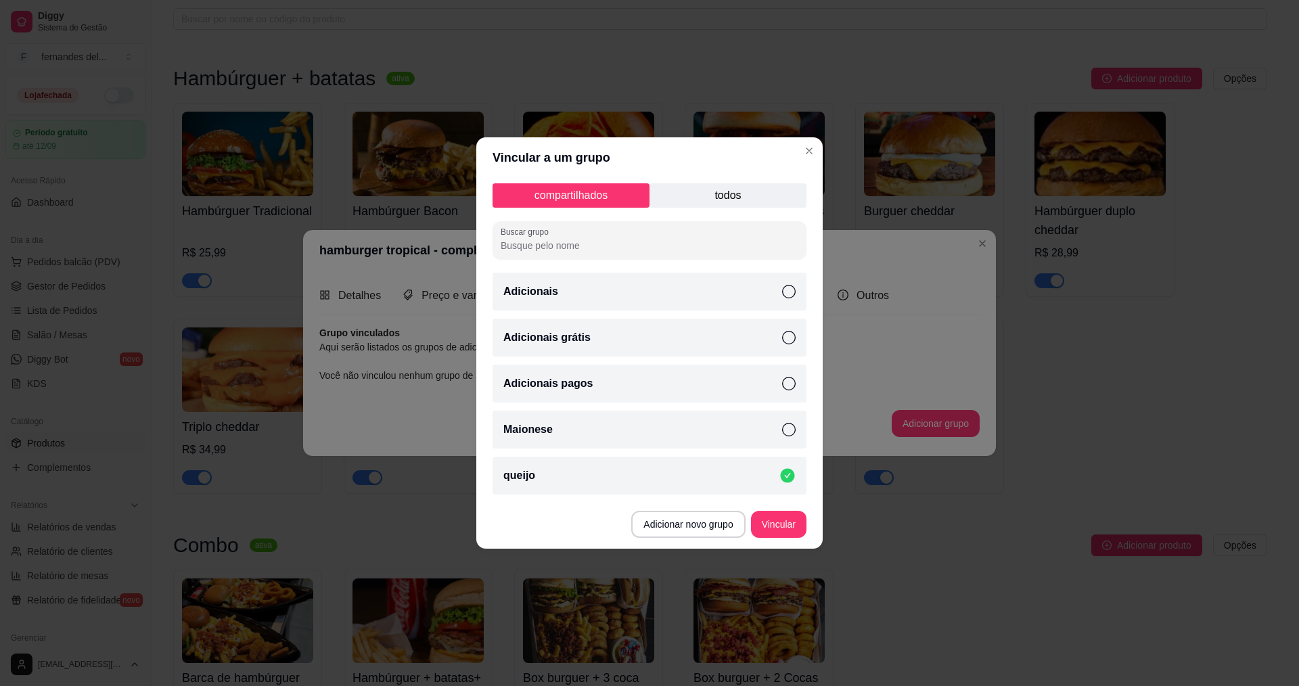
click at [780, 429] on div "Maionese" at bounding box center [650, 430] width 314 height 38
click at [792, 388] on icon at bounding box center [789, 384] width 14 height 14
click at [784, 525] on button "Vincular" at bounding box center [778, 524] width 55 height 27
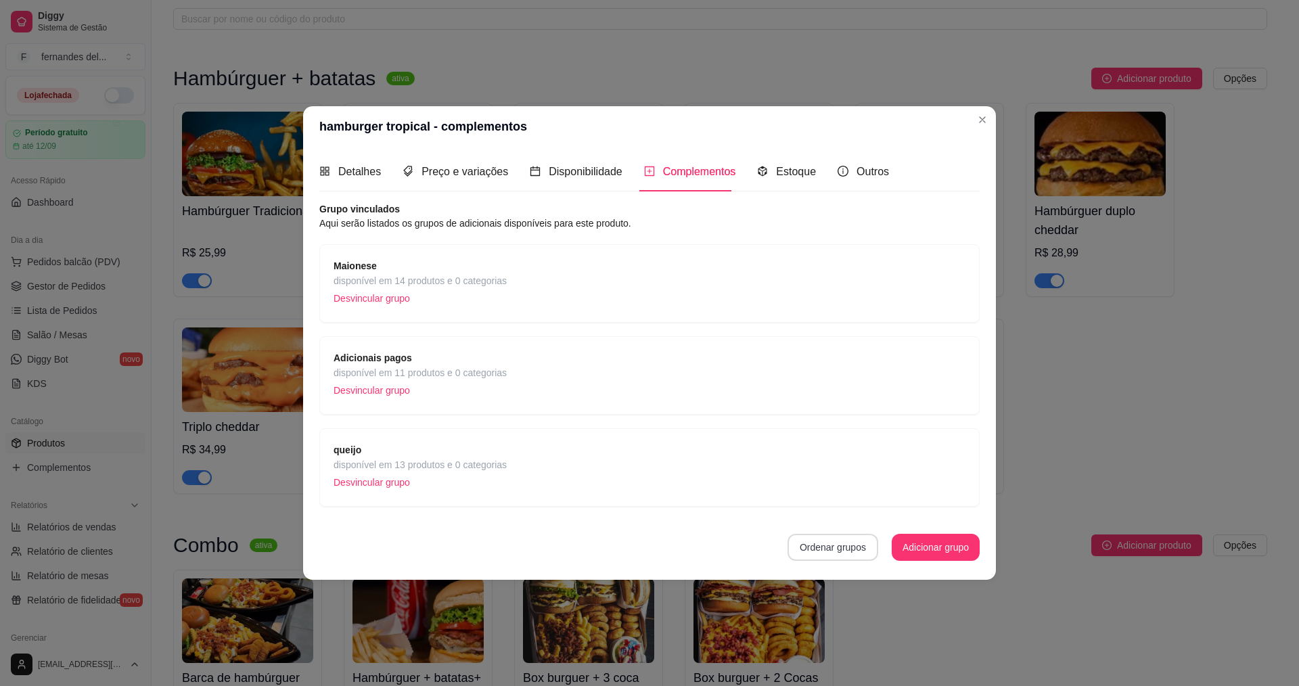
click at [831, 541] on button "Ordenar grupos" at bounding box center [833, 547] width 91 height 27
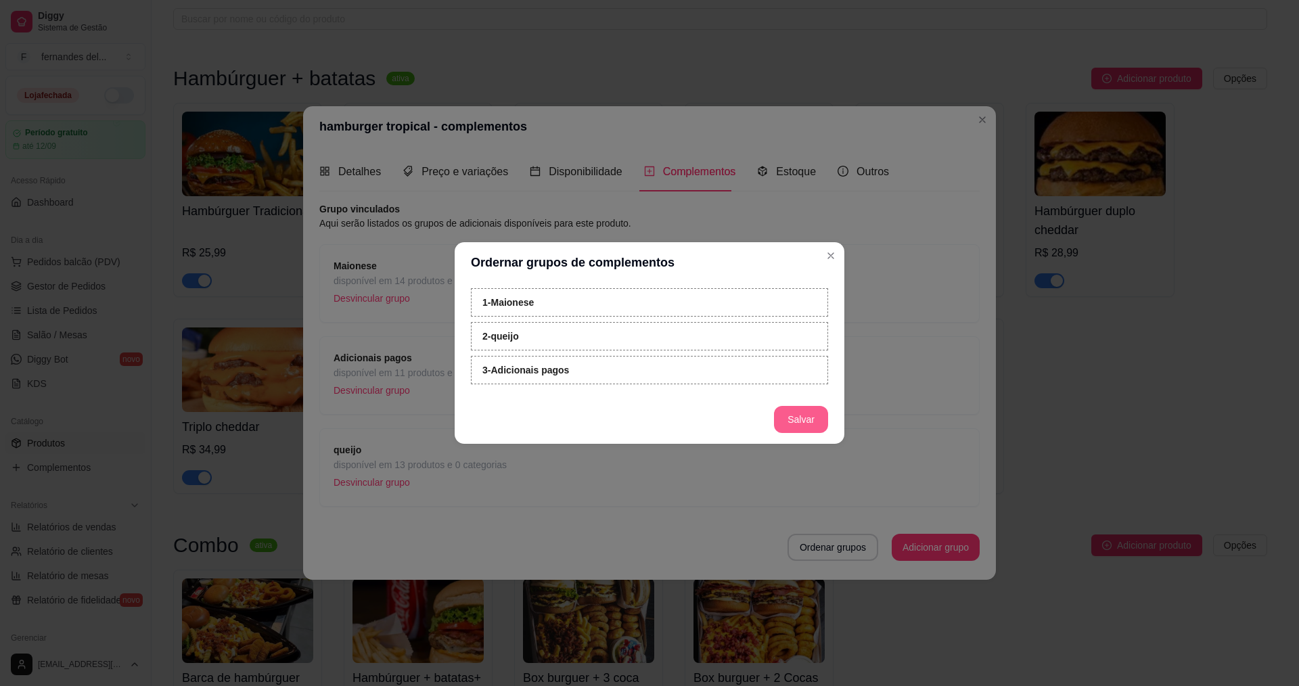
click at [793, 422] on button "Salvar" at bounding box center [801, 419] width 54 height 27
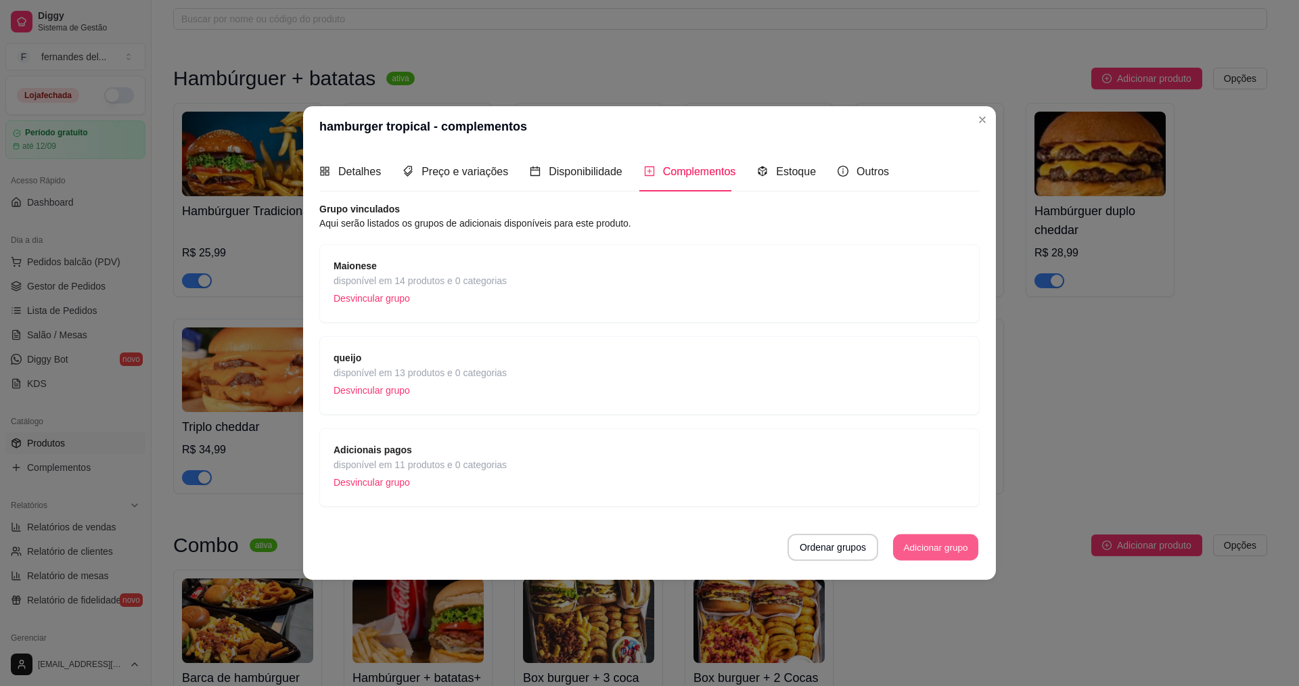
click at [955, 545] on button "Adicionar grupo" at bounding box center [935, 547] width 85 height 26
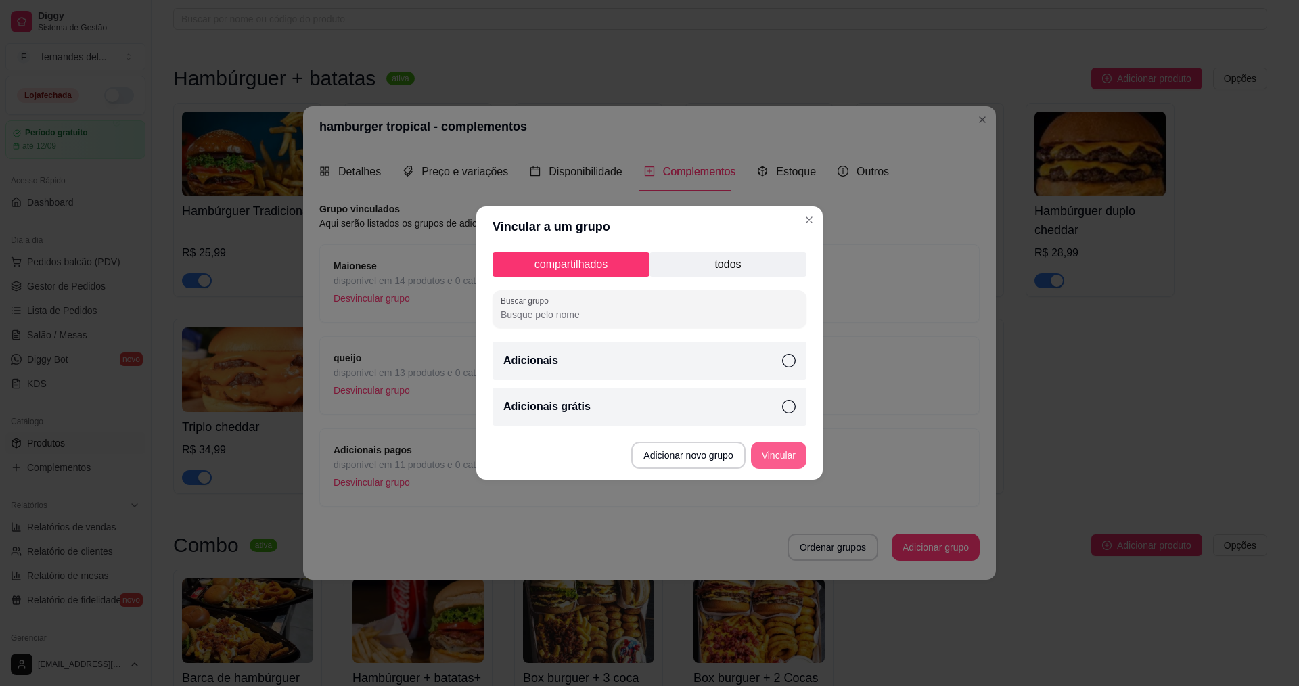
click at [769, 458] on button "Vincular" at bounding box center [778, 455] width 55 height 27
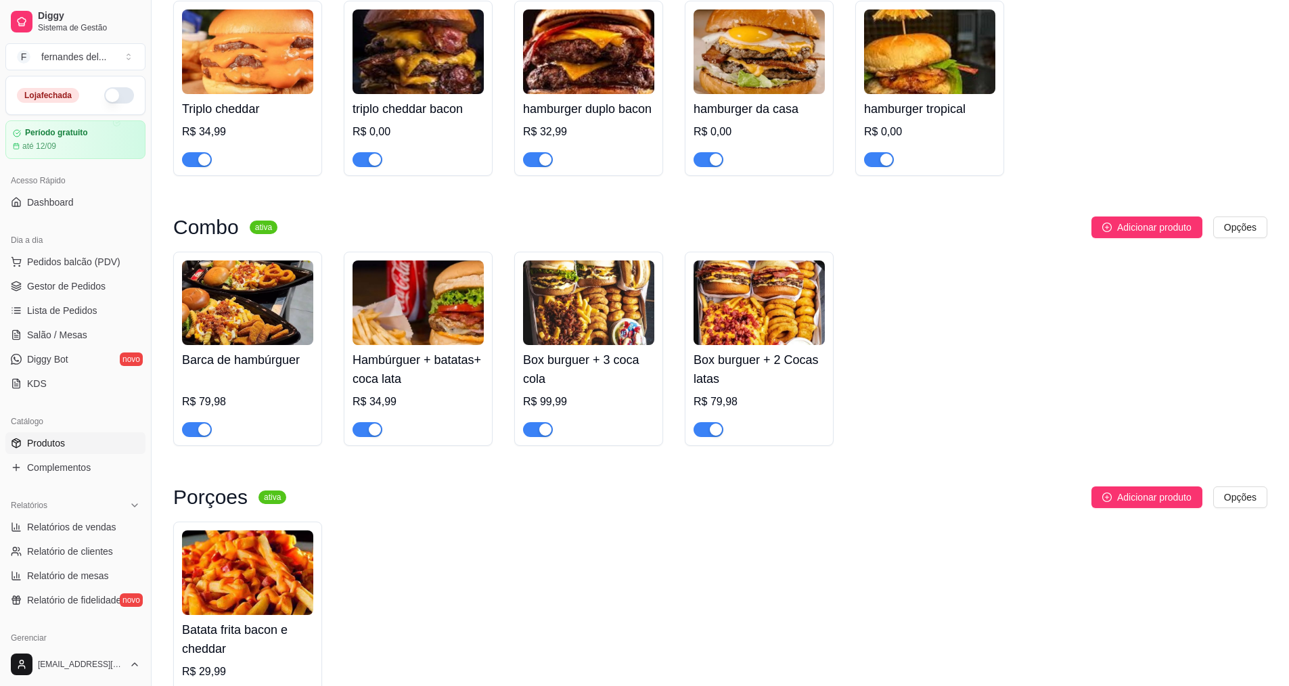
scroll to position [406, 0]
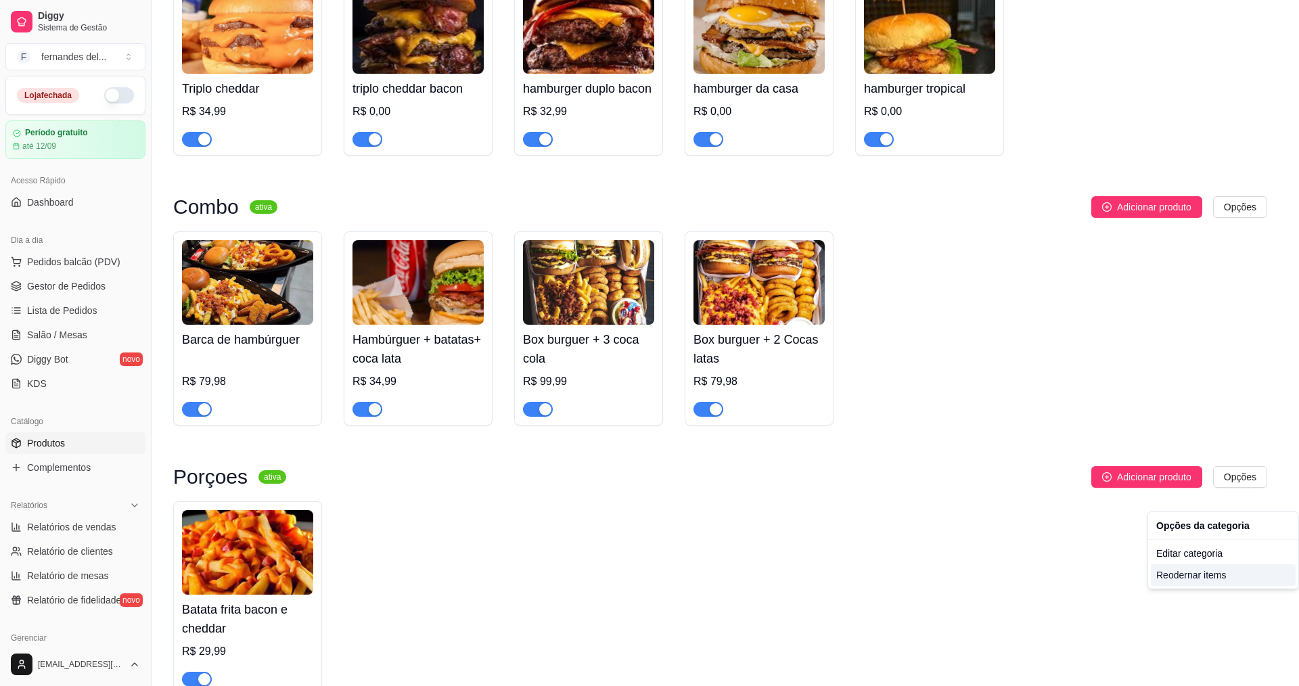
click at [1220, 579] on div "Reodernar items" at bounding box center [1223, 575] width 145 height 22
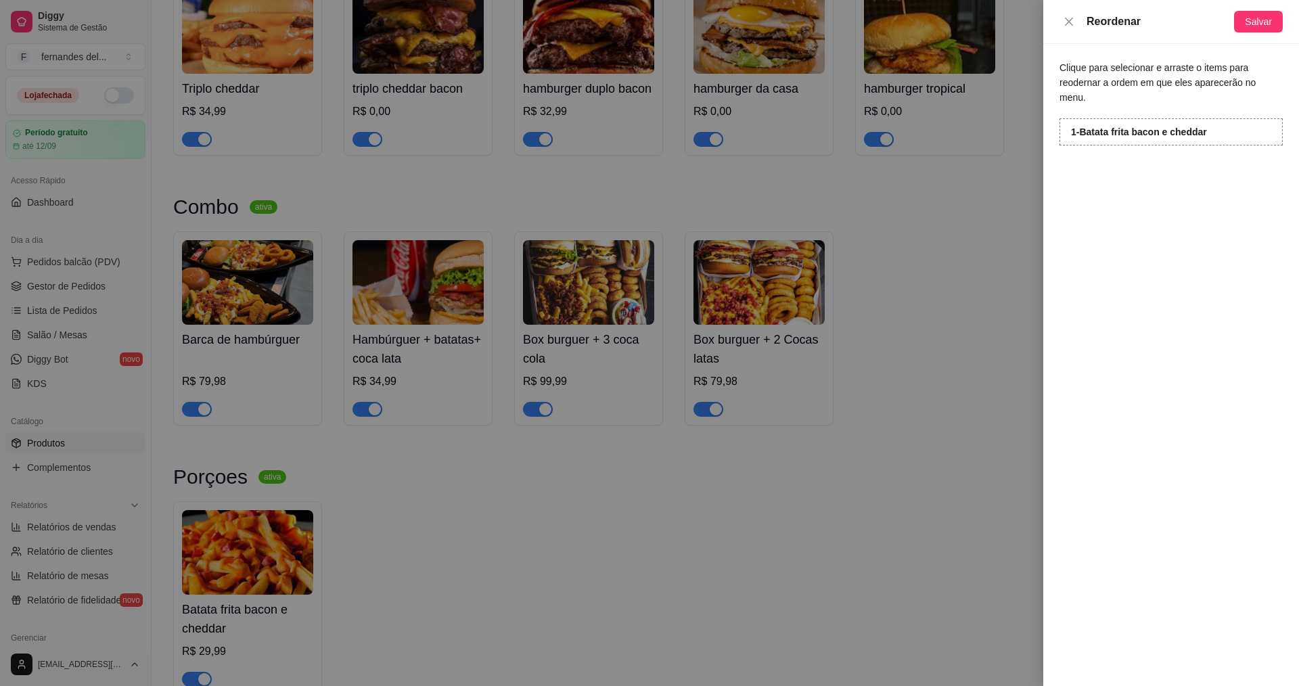
click at [1008, 283] on div at bounding box center [649, 343] width 1299 height 686
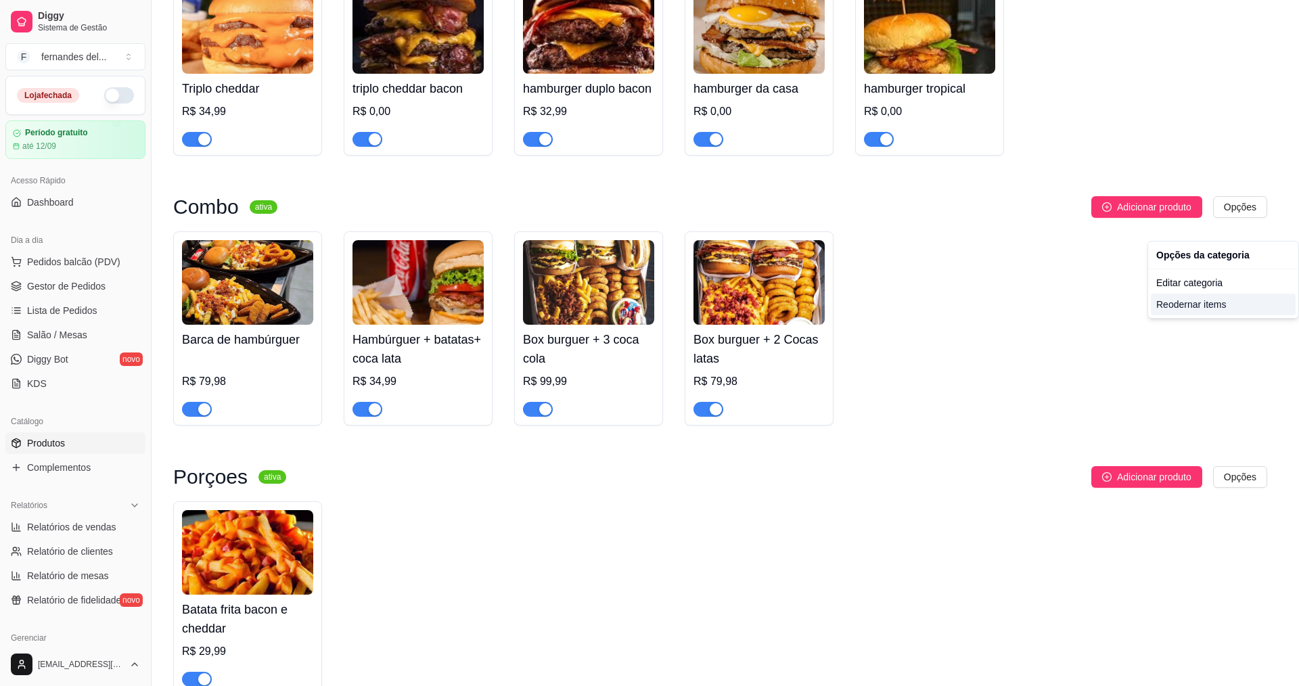
click at [1191, 306] on div "Reodernar items" at bounding box center [1223, 305] width 145 height 22
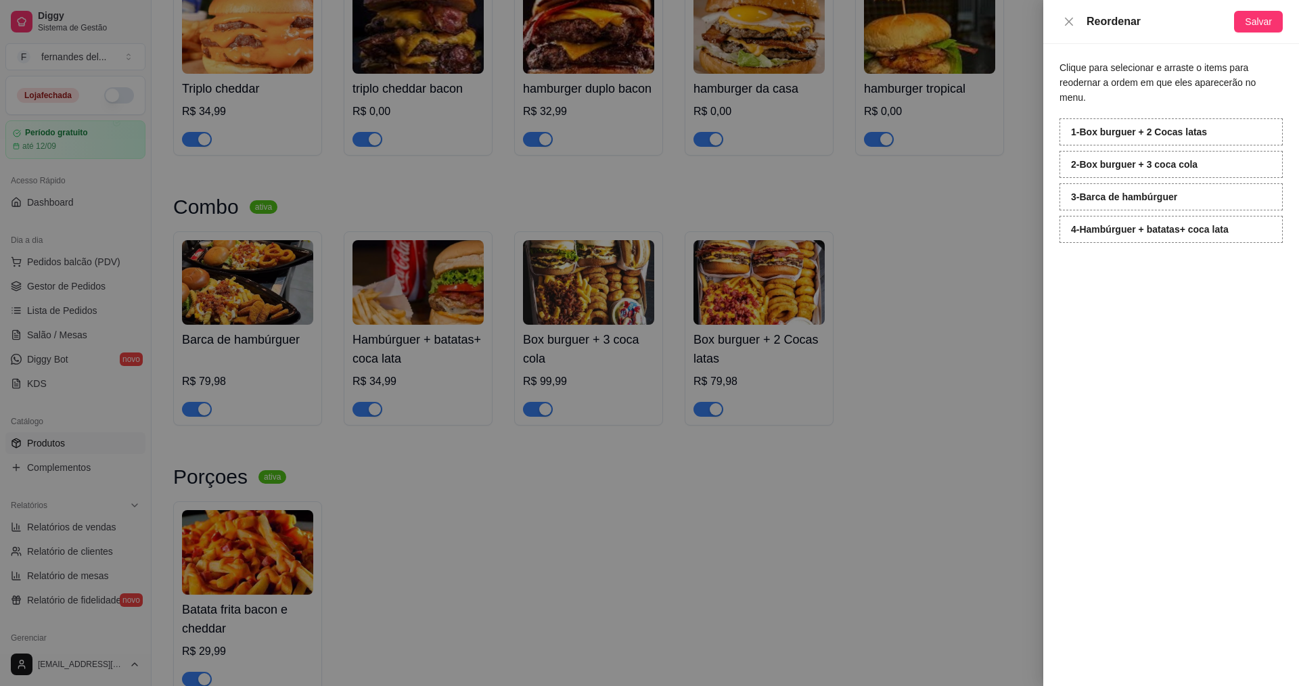
click at [877, 371] on div at bounding box center [649, 343] width 1299 height 686
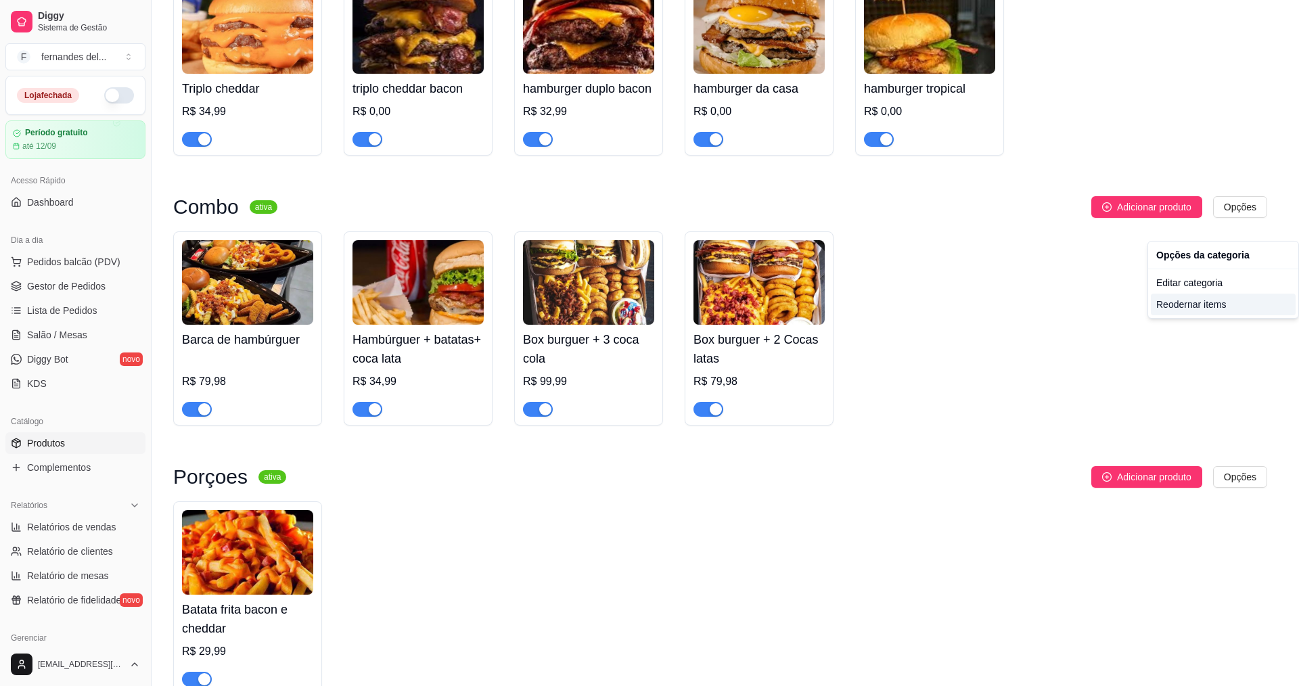
click at [1222, 304] on div "Reodernar items" at bounding box center [1223, 305] width 145 height 22
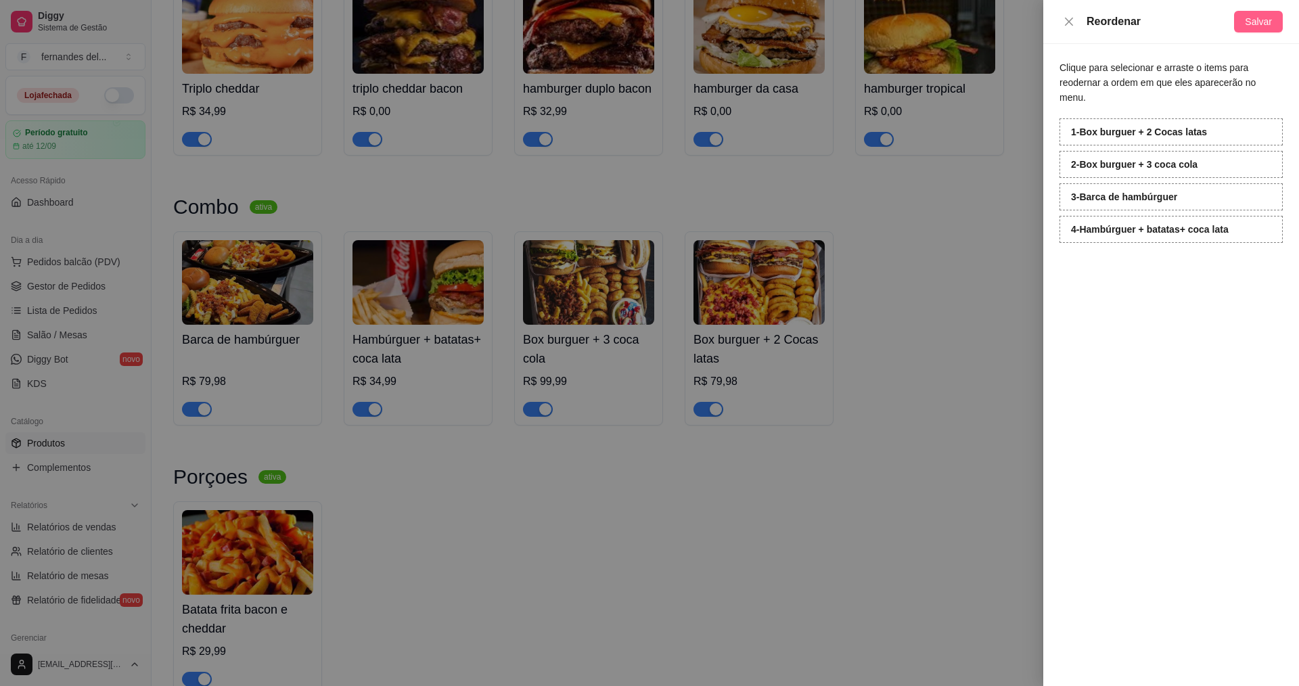
click at [1256, 24] on span "Salvar" at bounding box center [1258, 21] width 27 height 15
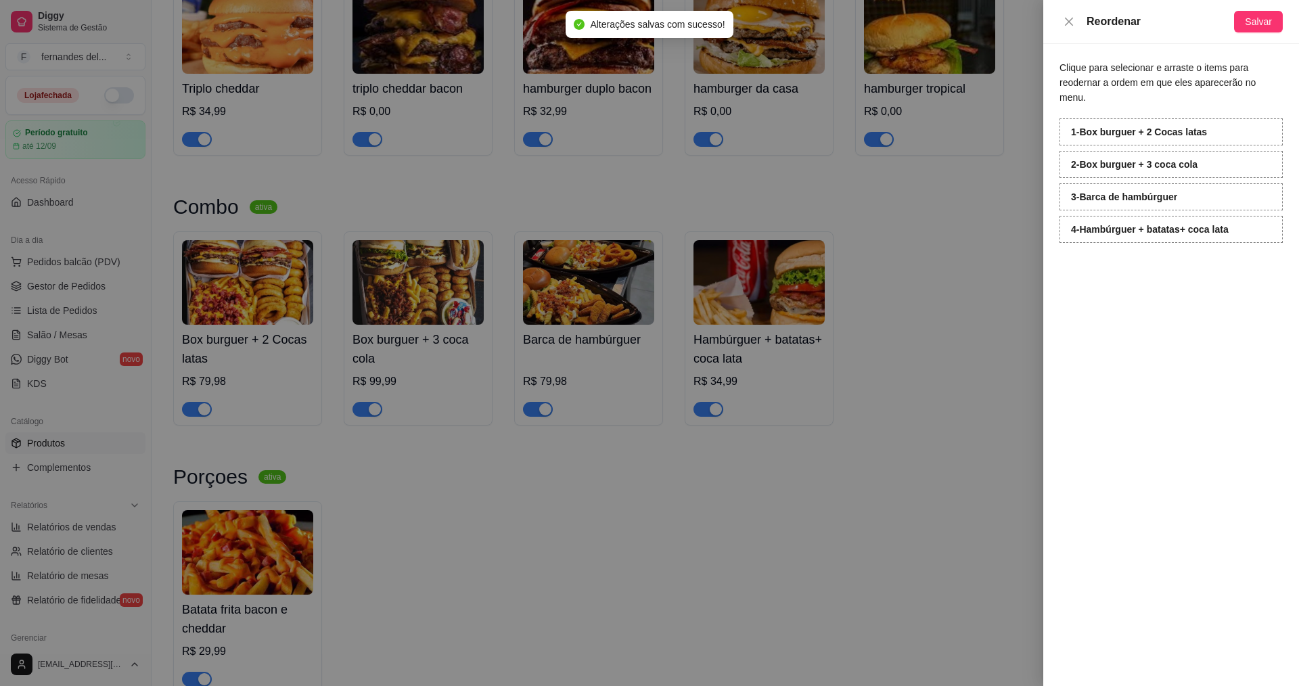
click at [708, 612] on div at bounding box center [649, 343] width 1299 height 686
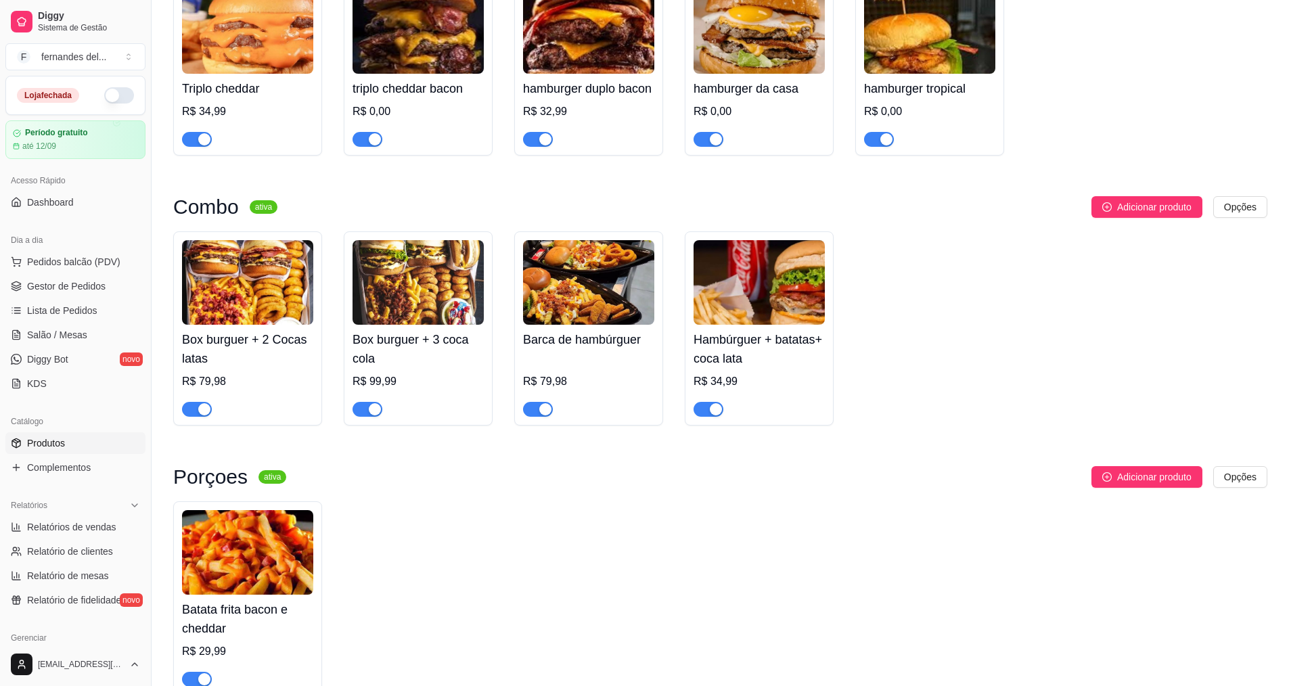
click at [759, 368] on h4 "Hambúrguer + batatas+ coca lata" at bounding box center [759, 349] width 131 height 38
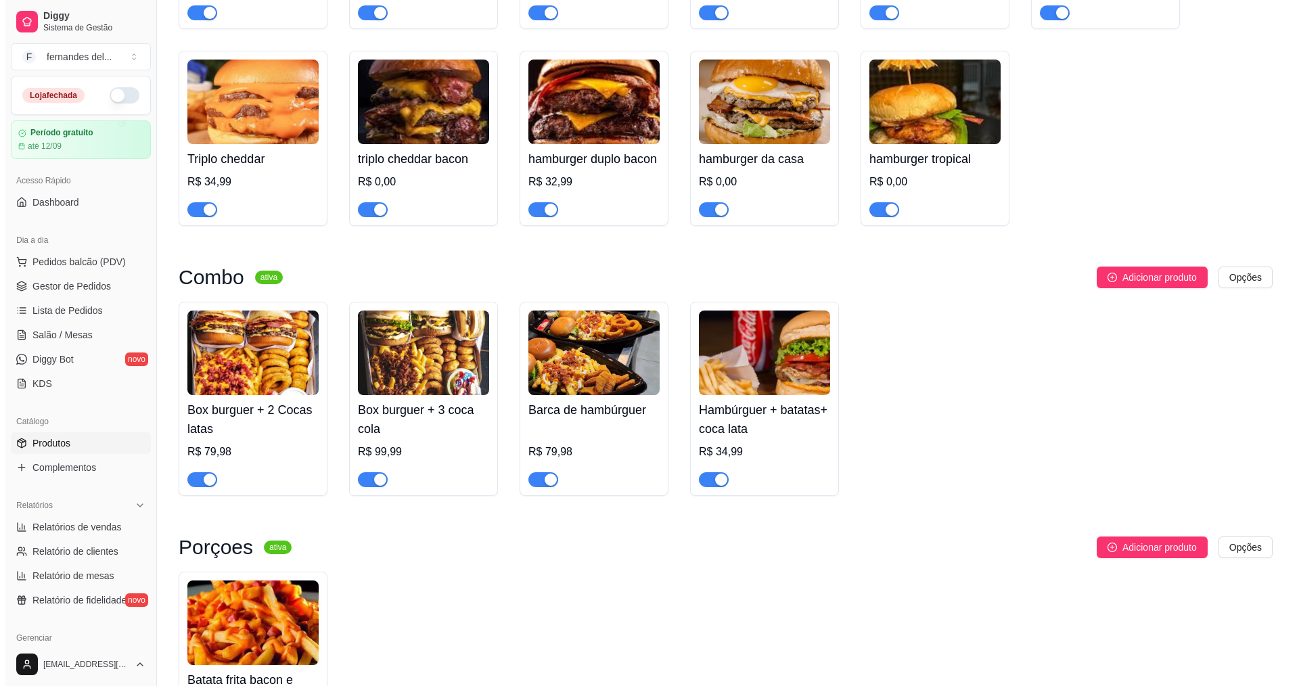
scroll to position [338, 0]
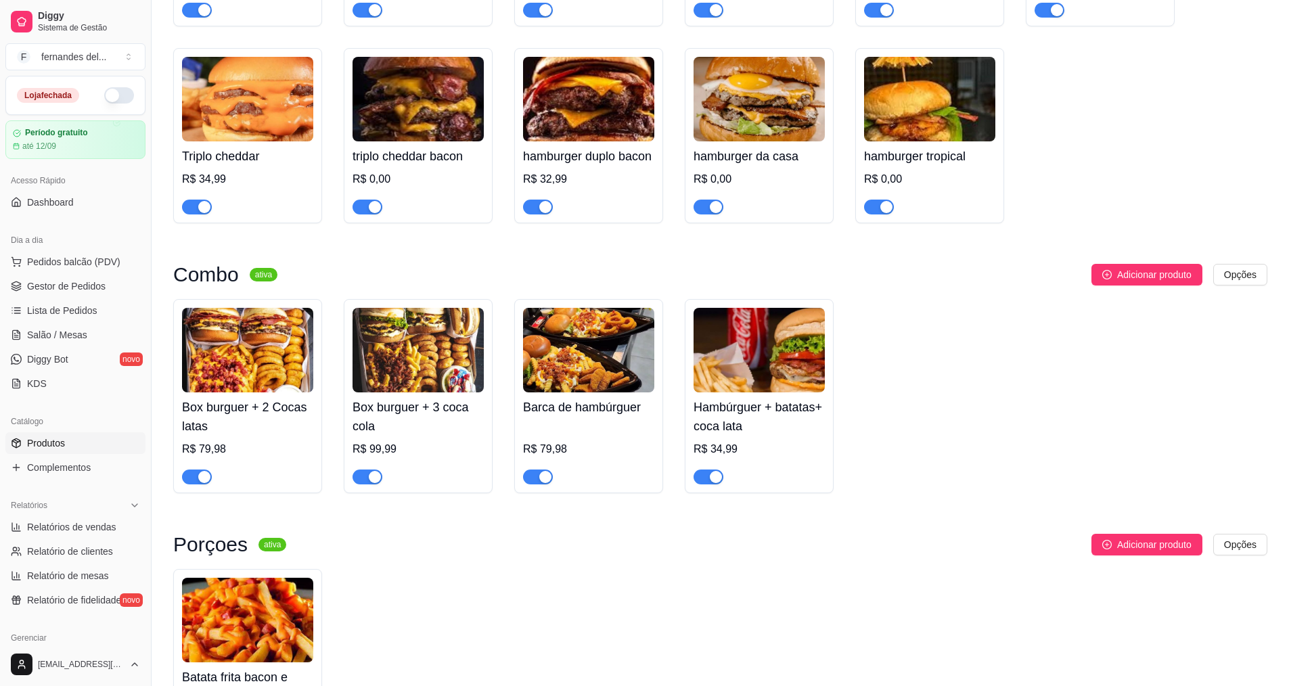
click at [796, 392] on img at bounding box center [759, 350] width 131 height 85
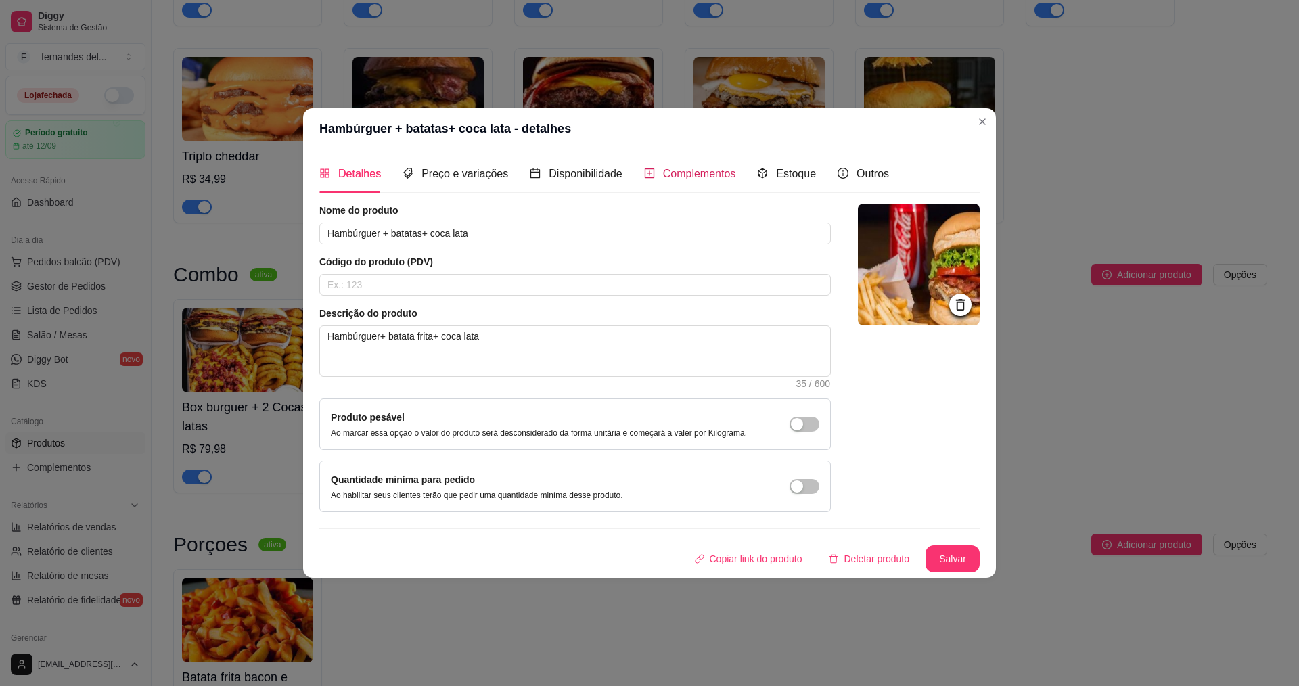
click at [708, 174] on span "Complementos" at bounding box center [699, 174] width 73 height 12
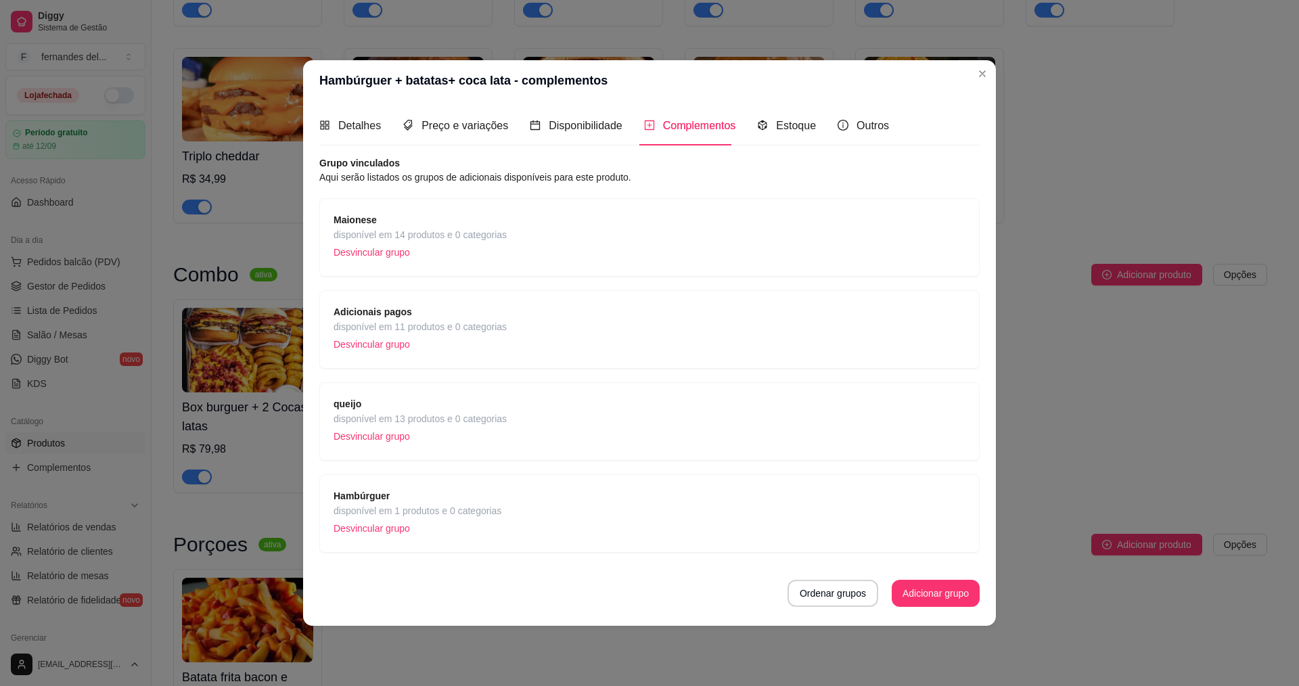
click at [468, 512] on span "disponível em 1 produtos e 0 categorias" at bounding box center [418, 510] width 168 height 15
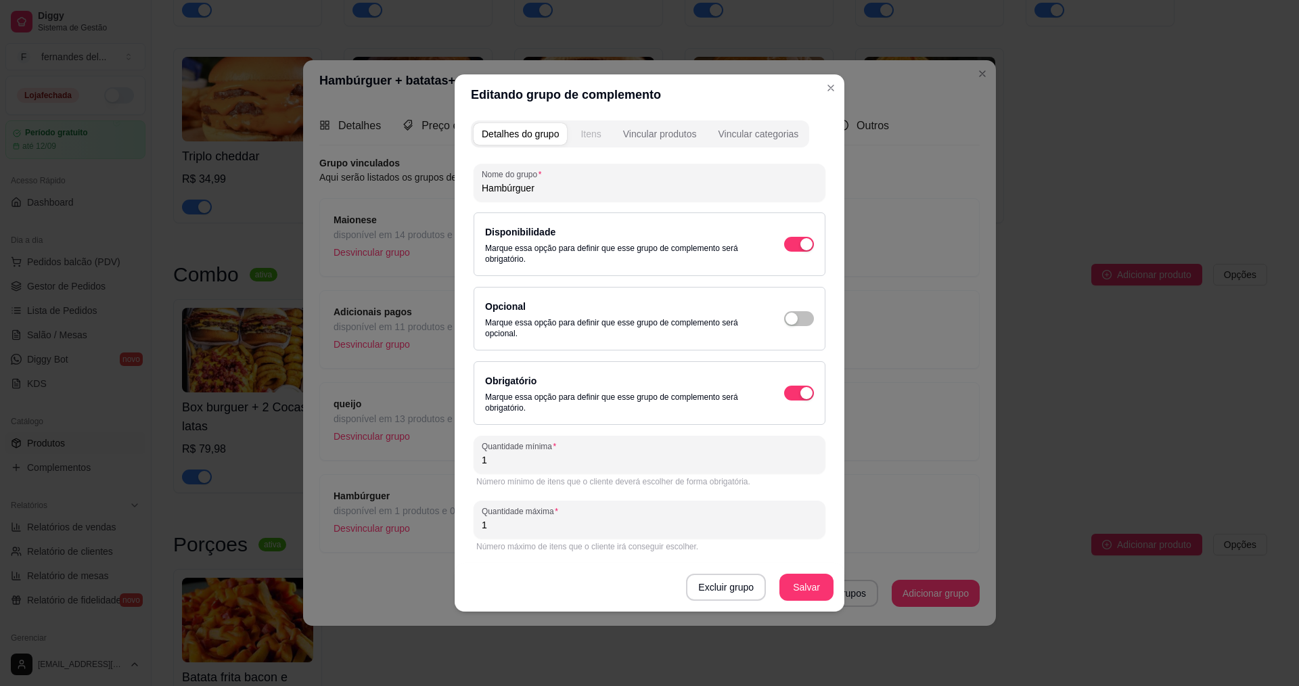
click at [598, 141] on button "Itens" at bounding box center [590, 134] width 37 height 22
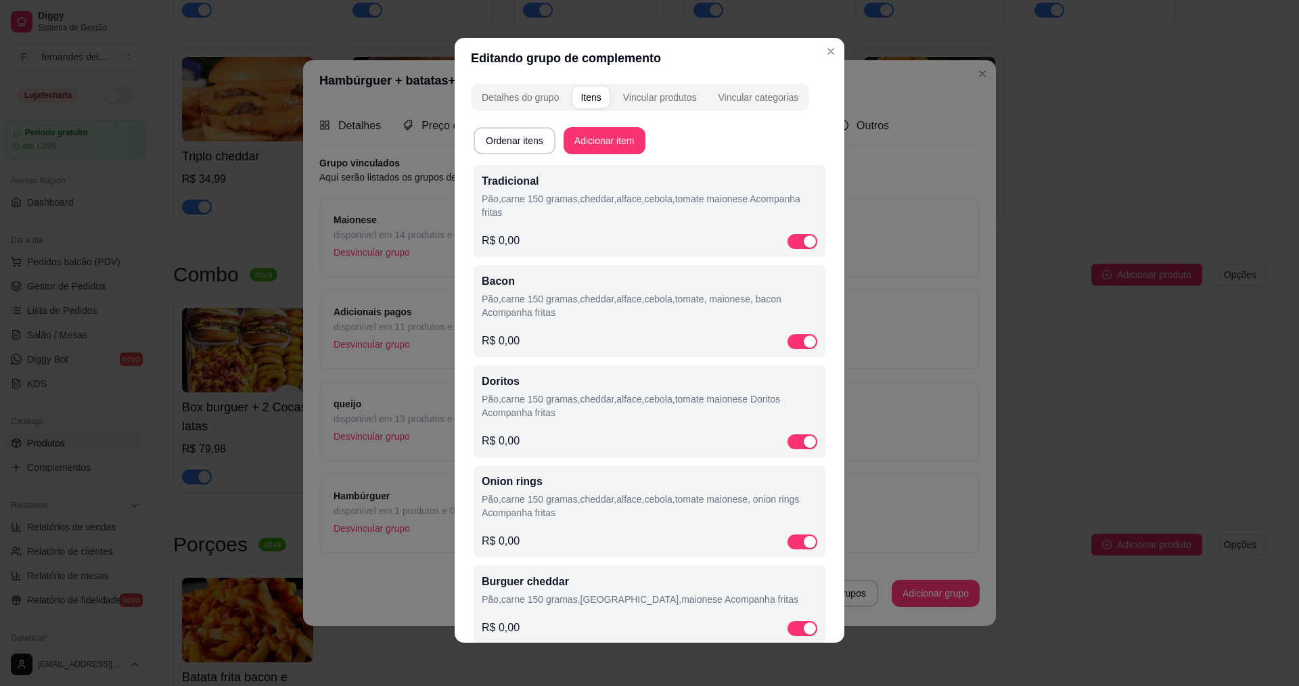
scroll to position [0, 0]
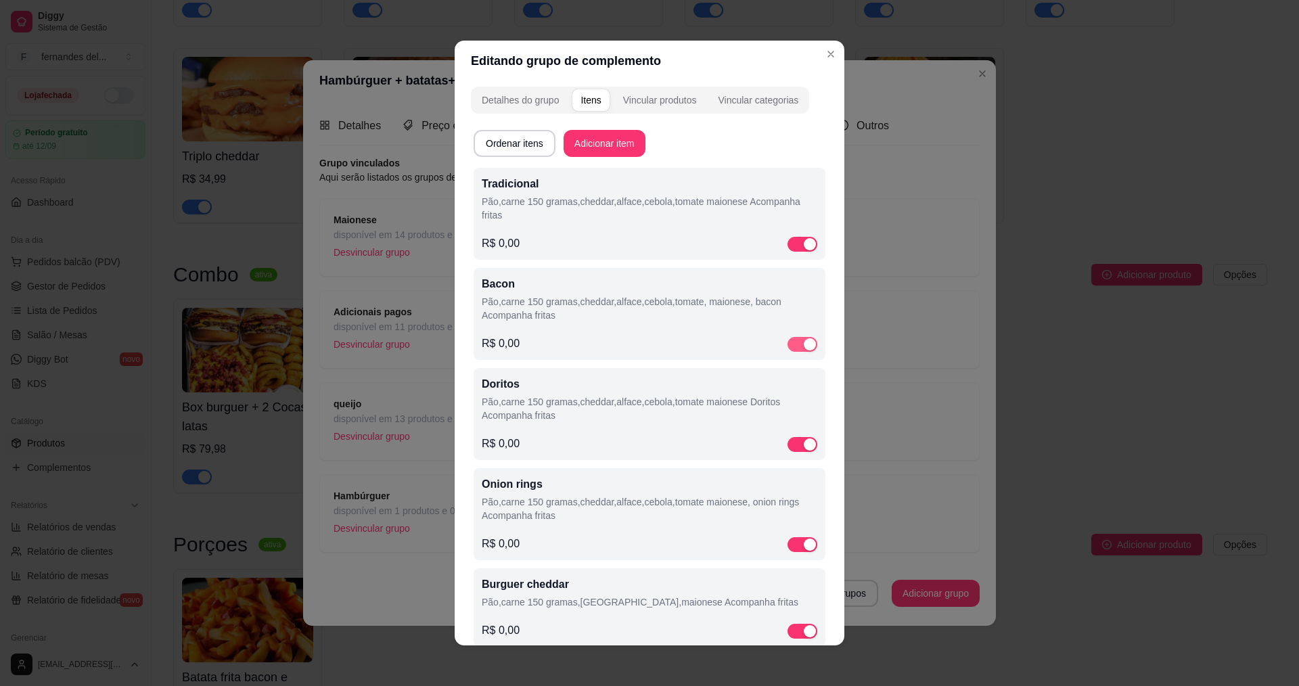
click at [804, 344] on div "button" at bounding box center [810, 344] width 12 height 12
click at [795, 344] on span "button" at bounding box center [803, 344] width 30 height 15
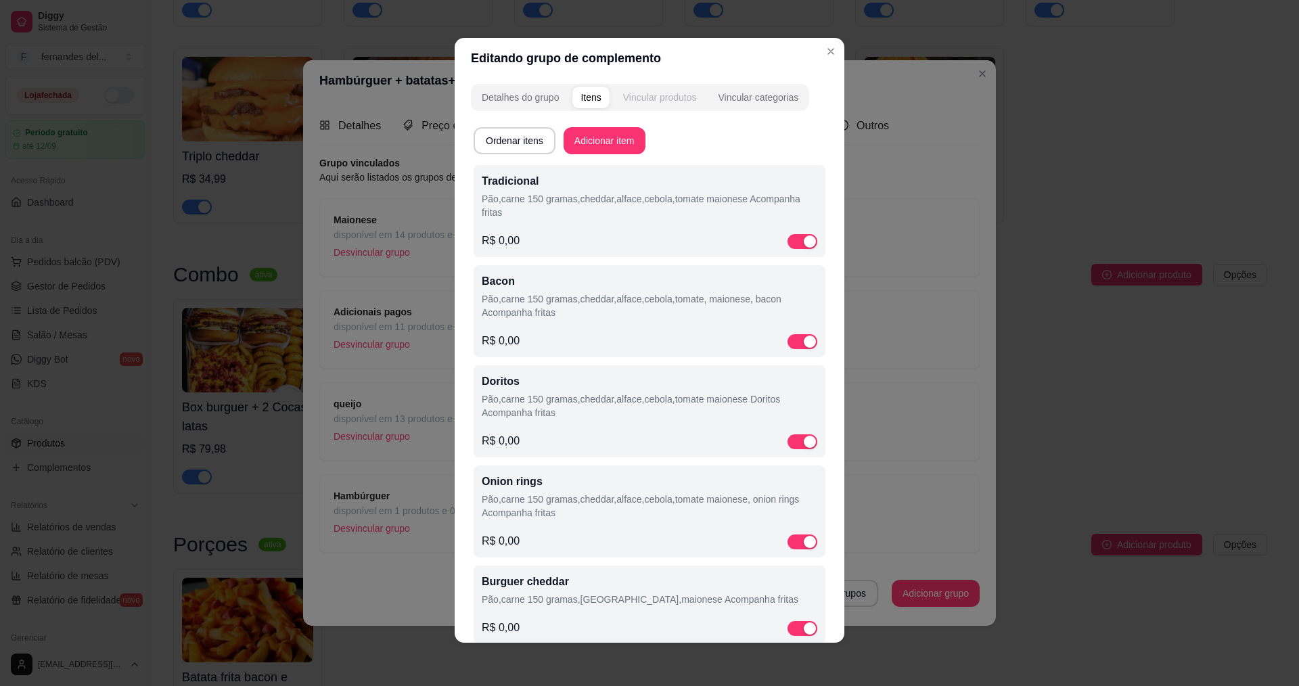
click at [658, 90] on button "Vincular produtos" at bounding box center [660, 98] width 90 height 22
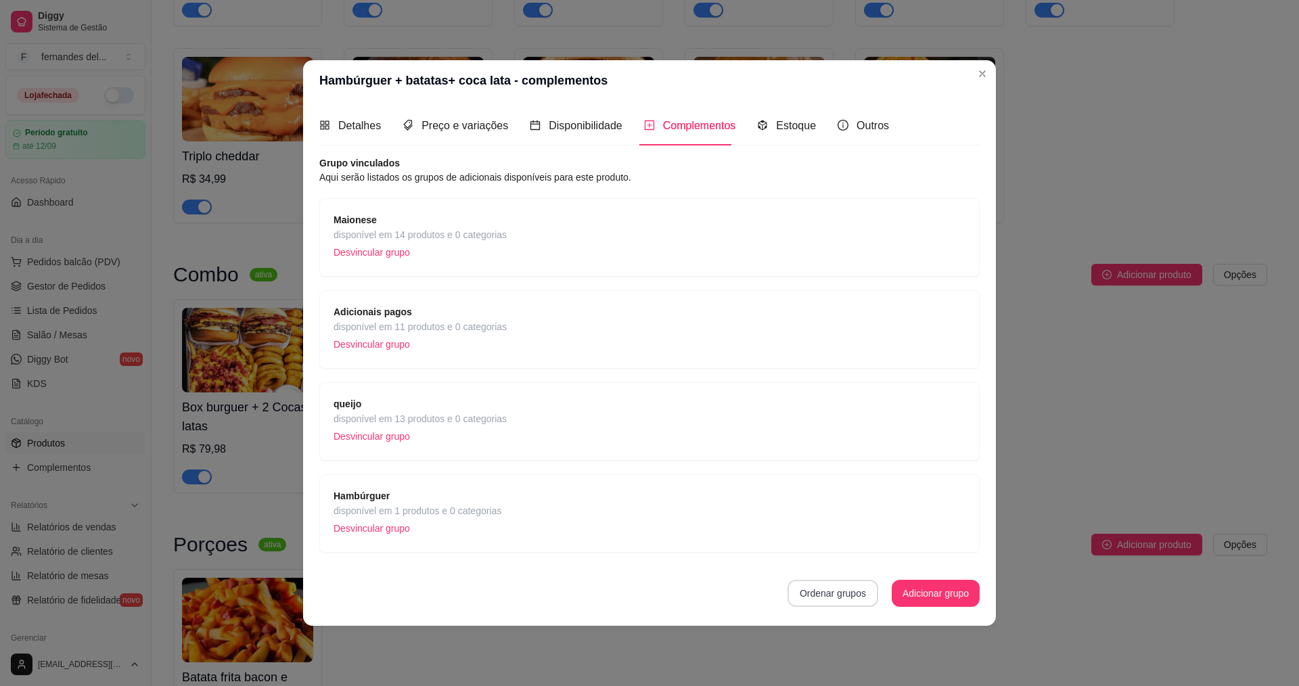
click at [855, 593] on button "Ordenar grupos" at bounding box center [833, 593] width 91 height 27
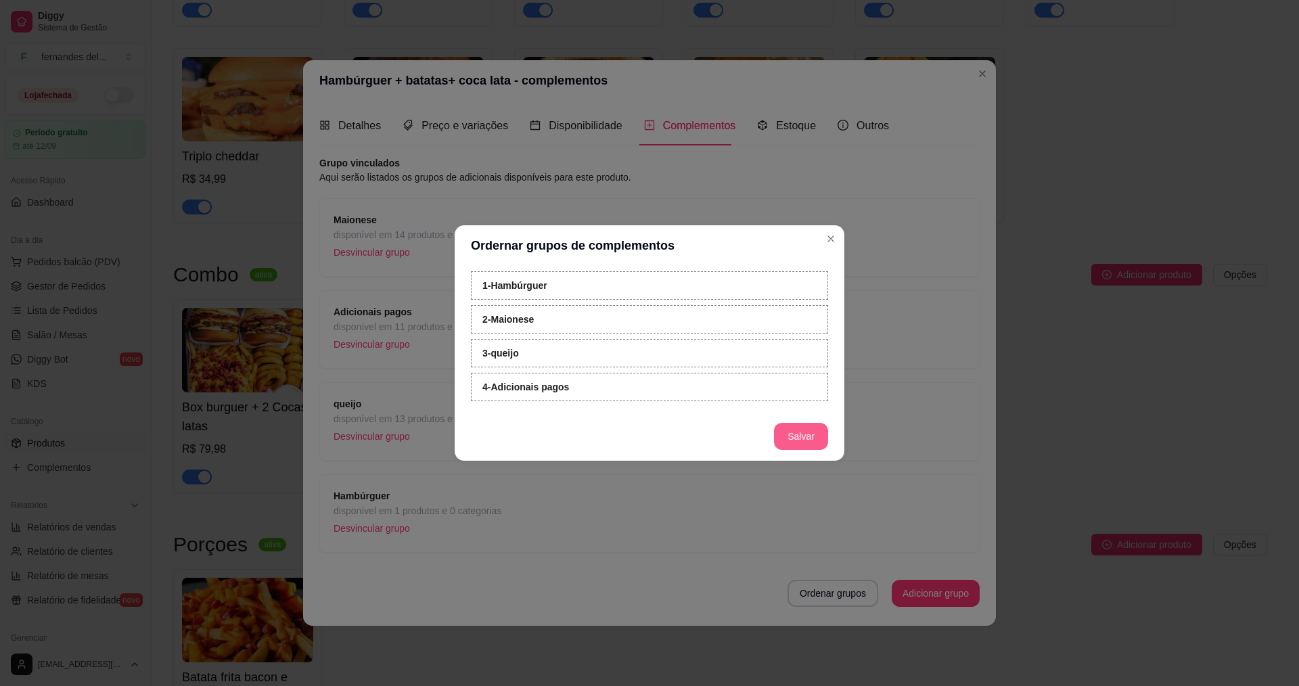
click at [798, 437] on button "Salvar" at bounding box center [801, 436] width 54 height 27
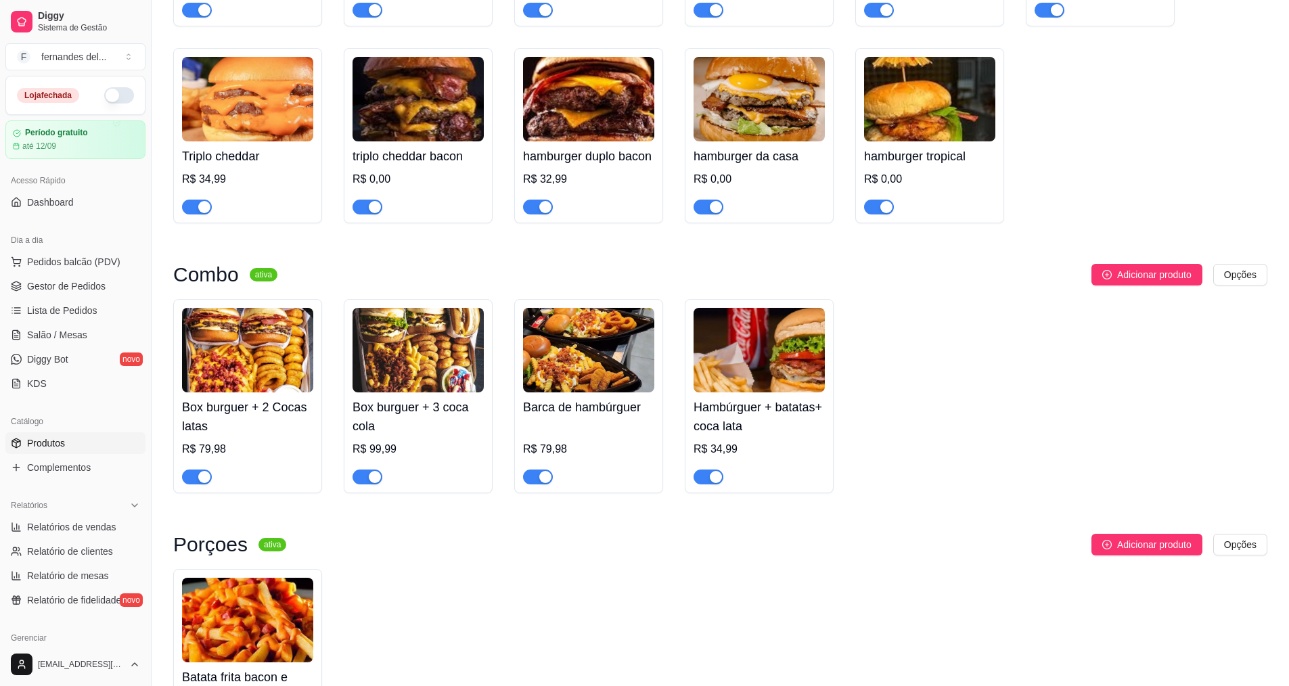
drag, startPoint x: 838, startPoint y: 587, endPoint x: 800, endPoint y: 569, distance: 41.8
click at [837, 586] on div "Porçoes ativa Adicionar produto Opções Batata frita bacon e cheddar R$ 29,99" at bounding box center [720, 648] width 1094 height 229
click at [614, 392] on img at bounding box center [588, 350] width 131 height 85
click at [629, 438] on div "Barca de hambúrguer R$ 79,98" at bounding box center [588, 438] width 131 height 92
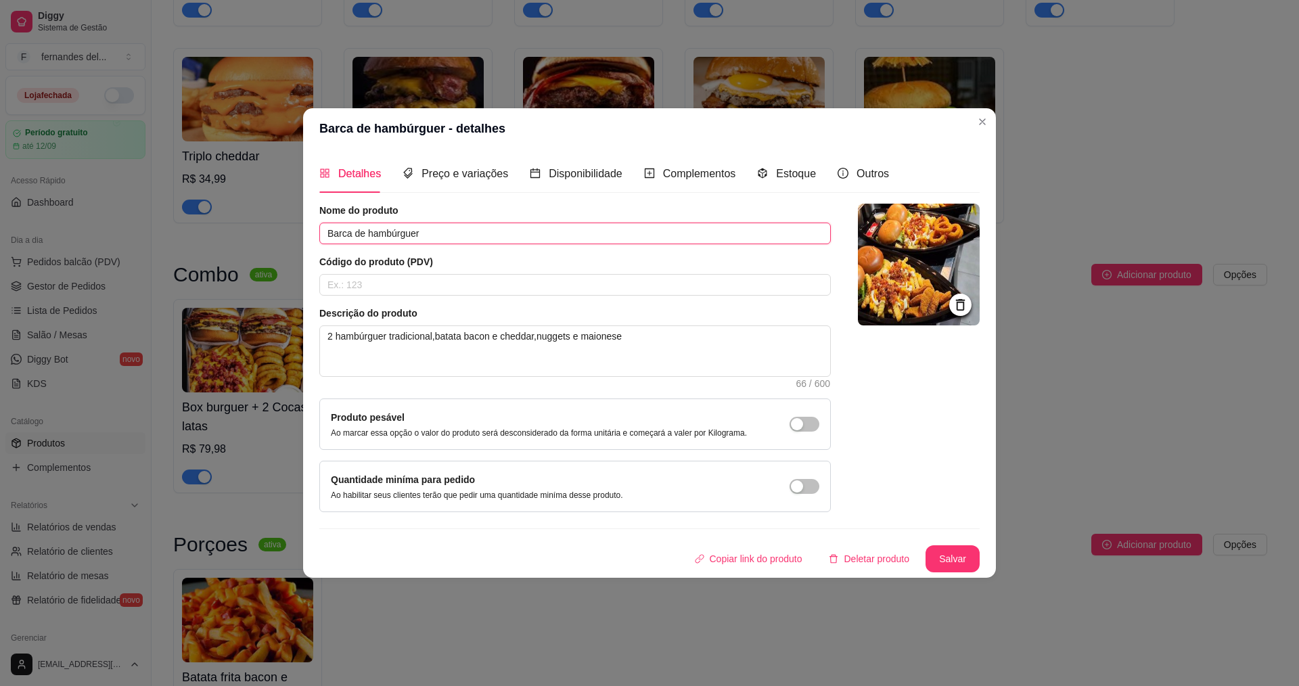
click at [434, 235] on input "Barca de hambúrguer" at bounding box center [575, 234] width 512 height 22
click at [649, 344] on textarea "2 hambúrguer tradicional,batata bacon e cheddar,nuggets e maionese" at bounding box center [575, 351] width 510 height 50
click at [946, 566] on button "Salvar" at bounding box center [952, 559] width 53 height 26
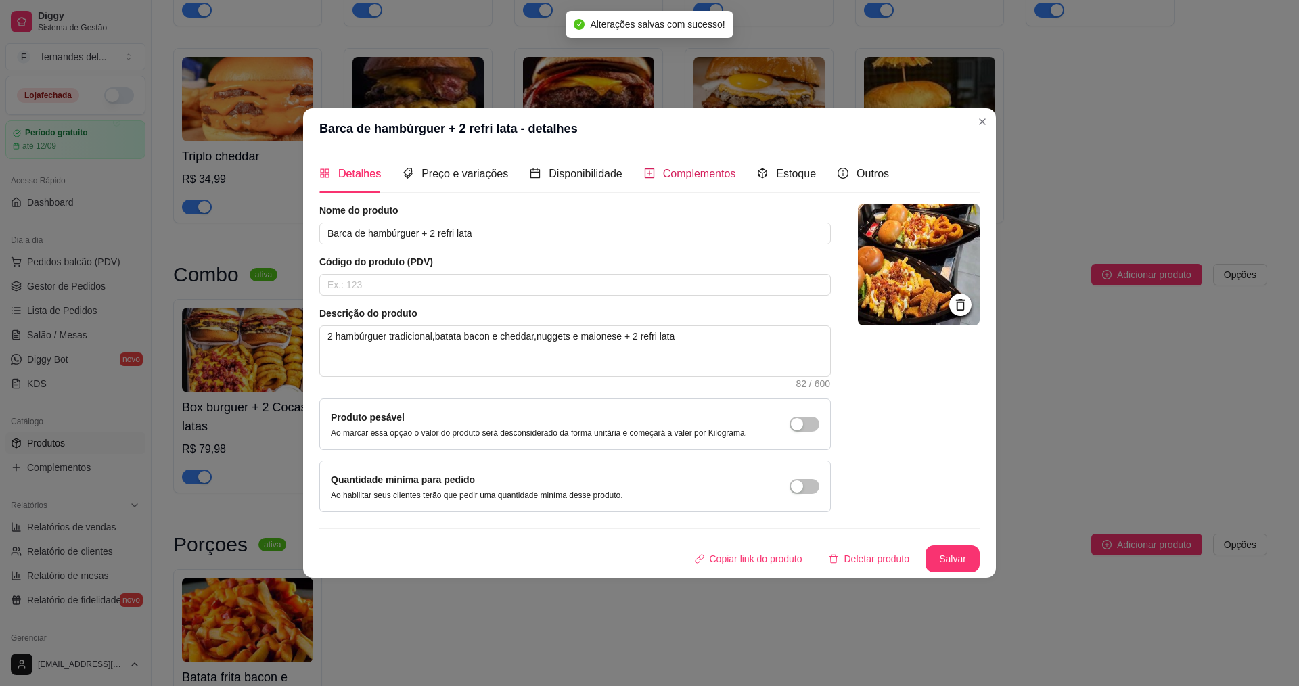
click at [704, 179] on span "Complementos" at bounding box center [699, 174] width 73 height 12
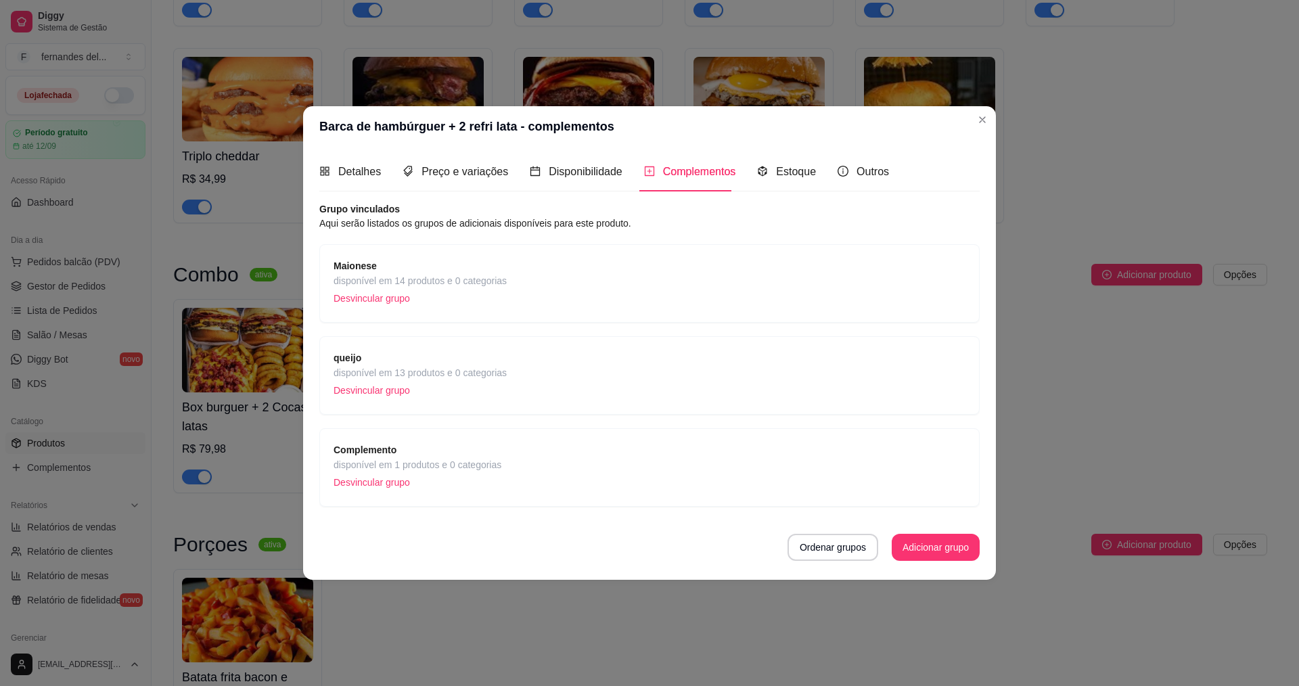
click at [881, 468] on div "Complemento disponível em 1 produtos e 0 categorias Desvincular grupo" at bounding box center [650, 468] width 632 height 50
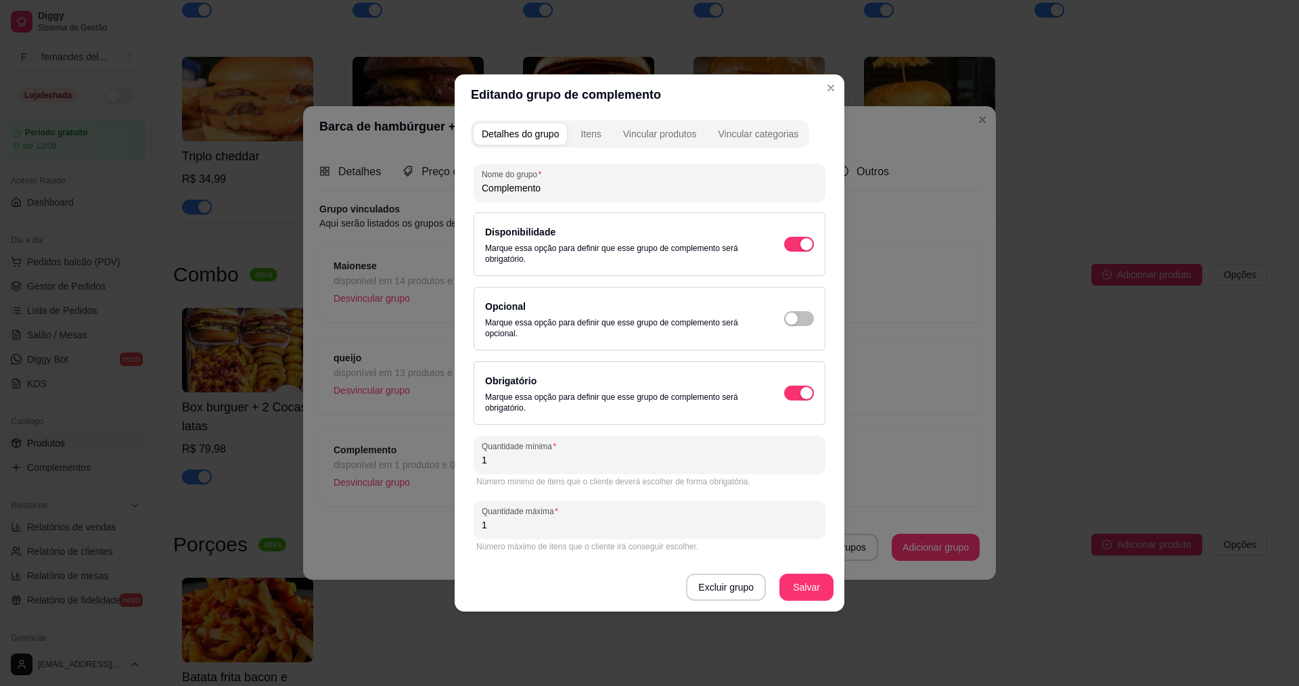
click at [572, 141] on div "Detalhes do grupo Itens Vincular produtos Vincular categorias" at bounding box center [640, 133] width 338 height 27
click at [581, 140] on div "Itens" at bounding box center [591, 134] width 20 height 14
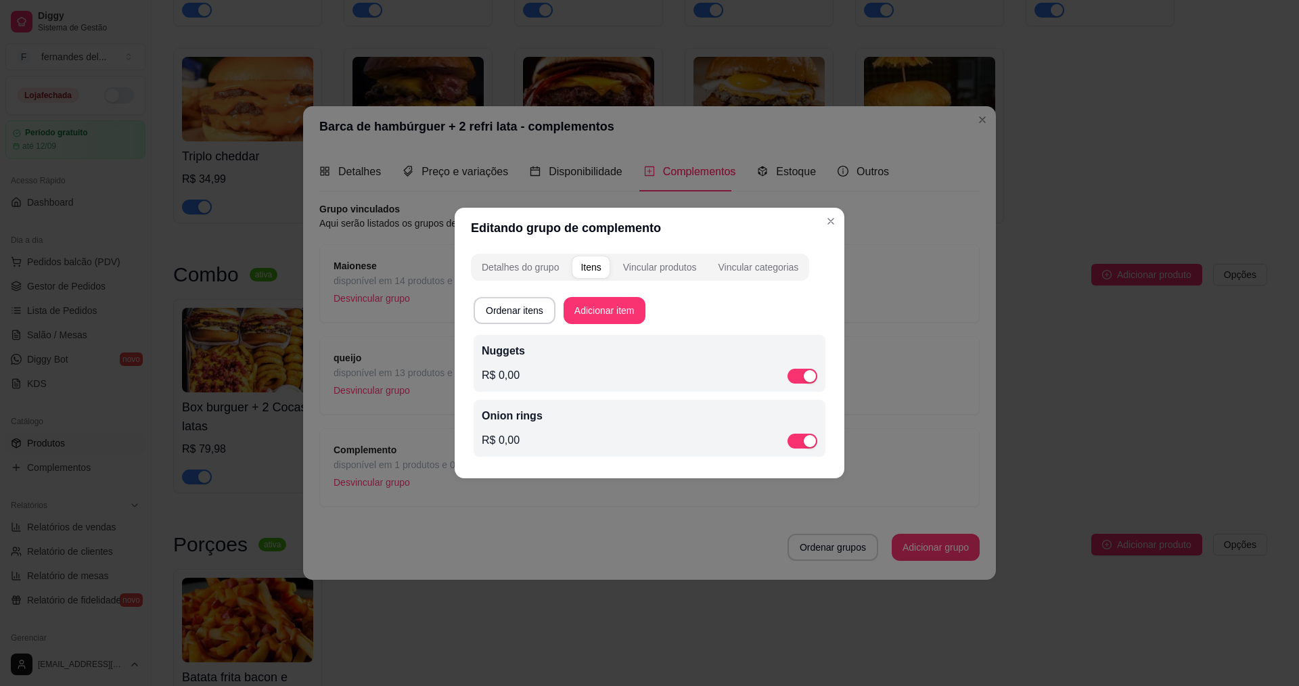
click at [719, 297] on div "Ordenar itens Adicionar item" at bounding box center [650, 310] width 352 height 27
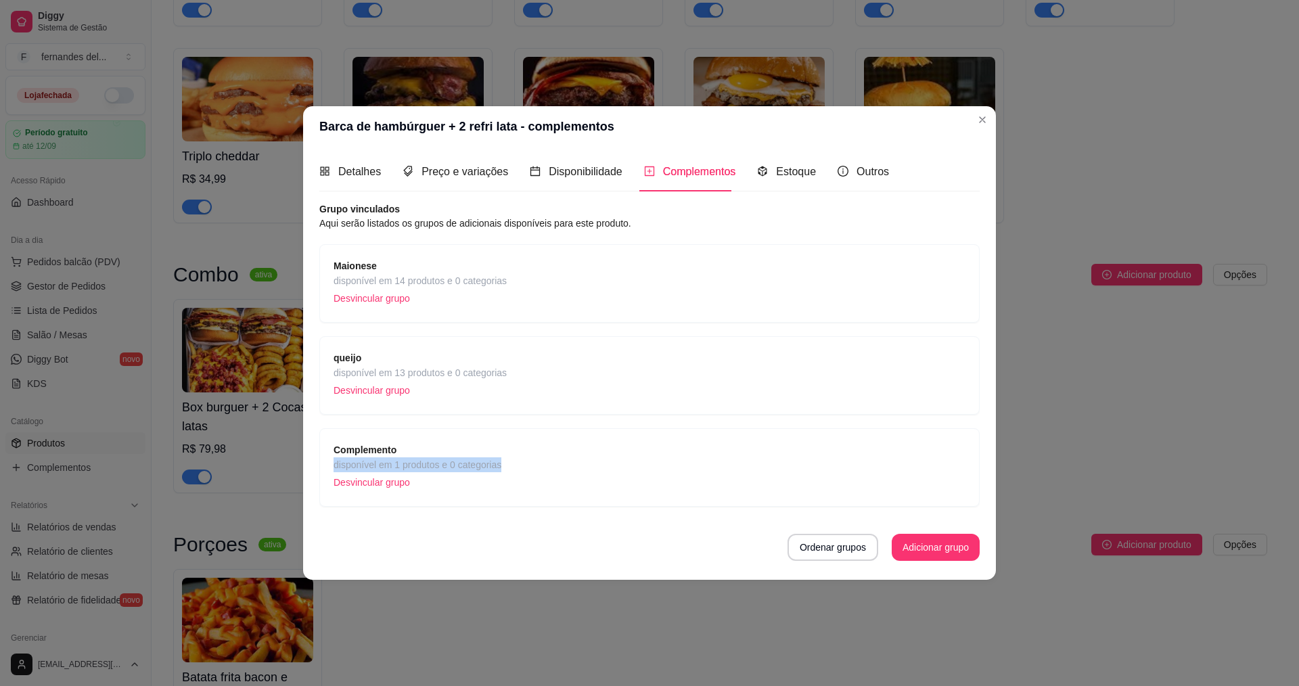
drag, startPoint x: 562, startPoint y: 459, endPoint x: 545, endPoint y: 445, distance: 23.0
click at [545, 445] on div "Complemento disponível em 1 produtos e 0 categorias Desvincular grupo" at bounding box center [650, 468] width 632 height 50
click at [546, 548] on div "Ordenar grupos Adicionar grupo" at bounding box center [649, 547] width 660 height 27
click at [635, 433] on div "Complemento disponível em 1 produtos e 0 categorias Desvincular grupo" at bounding box center [649, 467] width 660 height 78
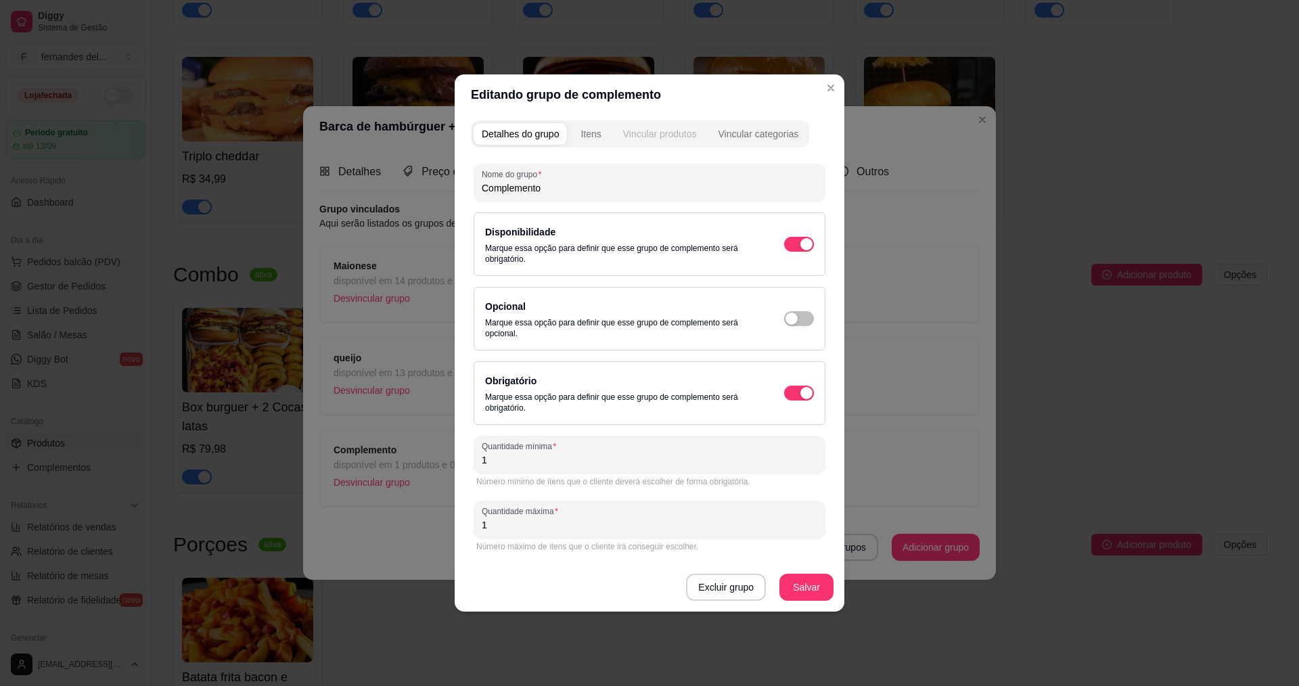
click at [679, 127] on button "Vincular produtos" at bounding box center [660, 134] width 90 height 22
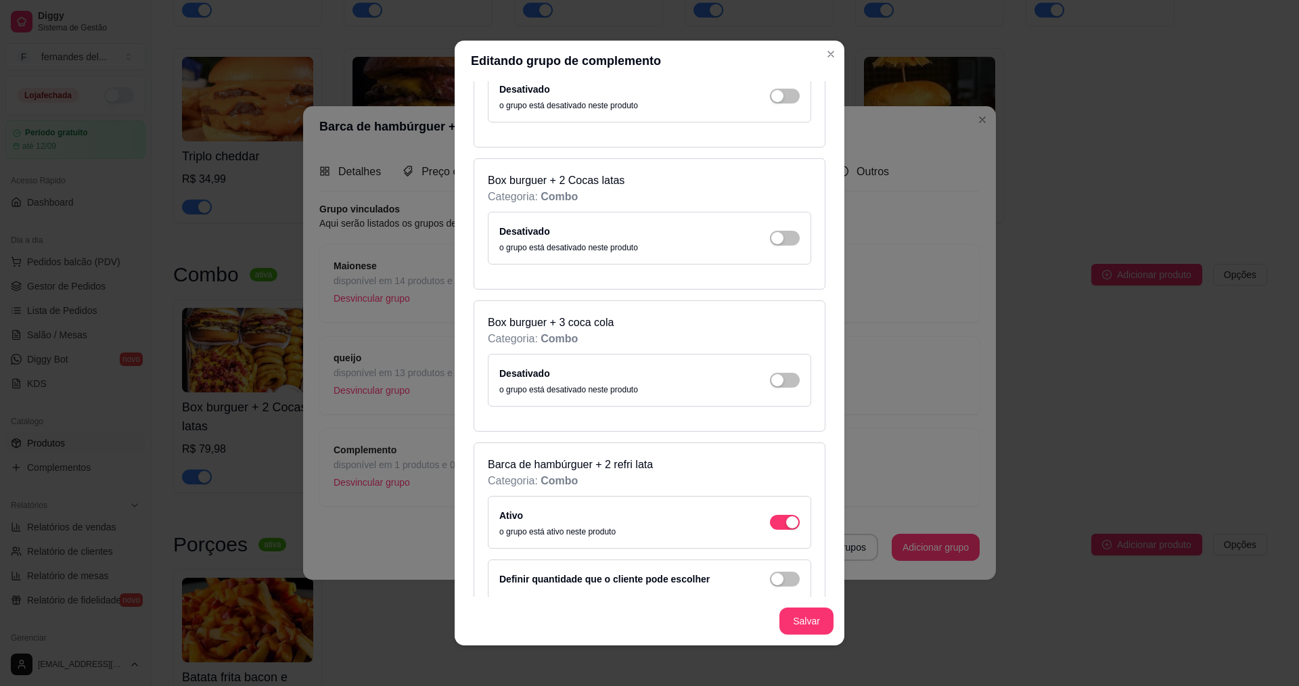
scroll to position [1624, 0]
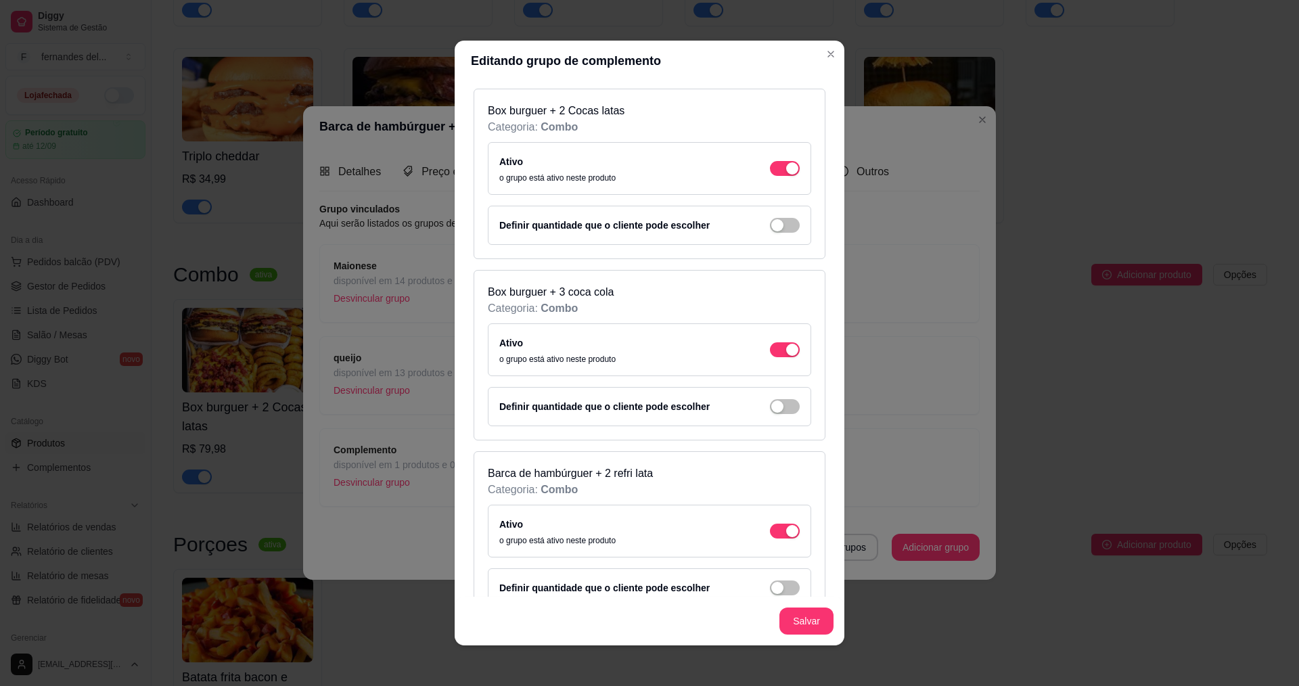
scroll to position [1692, 0]
click at [815, 613] on button "Salvar" at bounding box center [807, 621] width 54 height 27
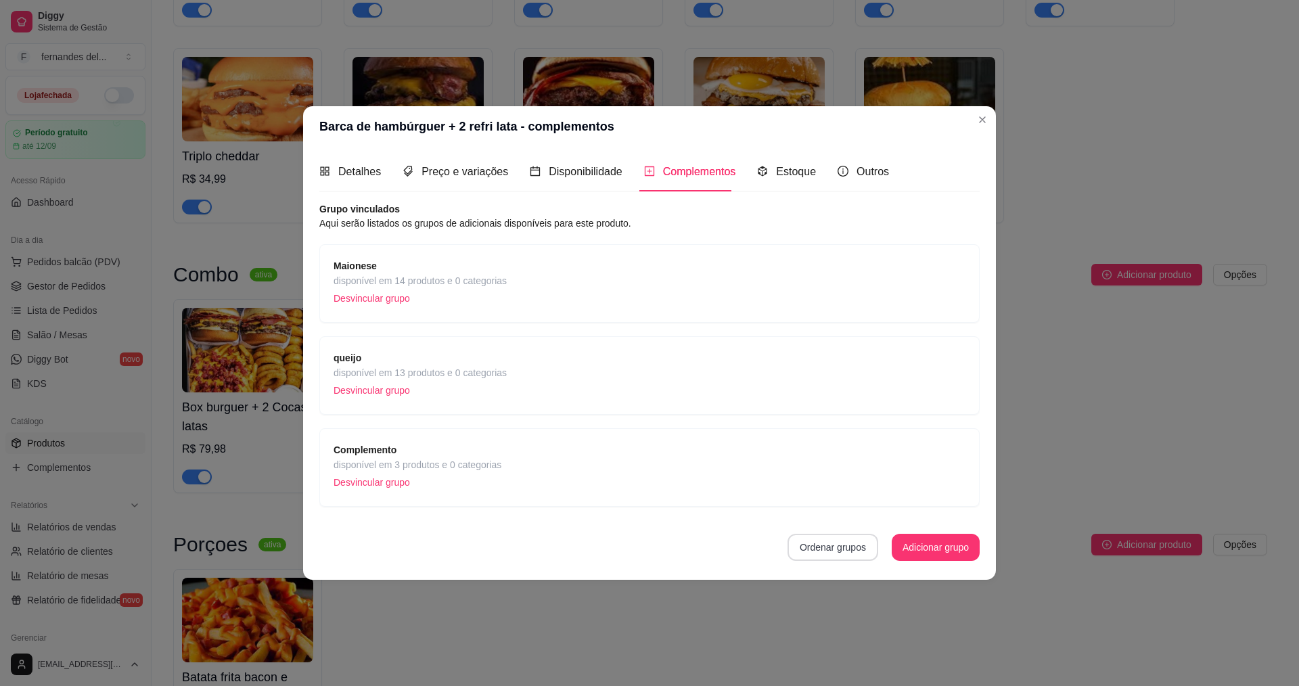
click at [840, 546] on button "Ordenar grupos" at bounding box center [833, 547] width 91 height 27
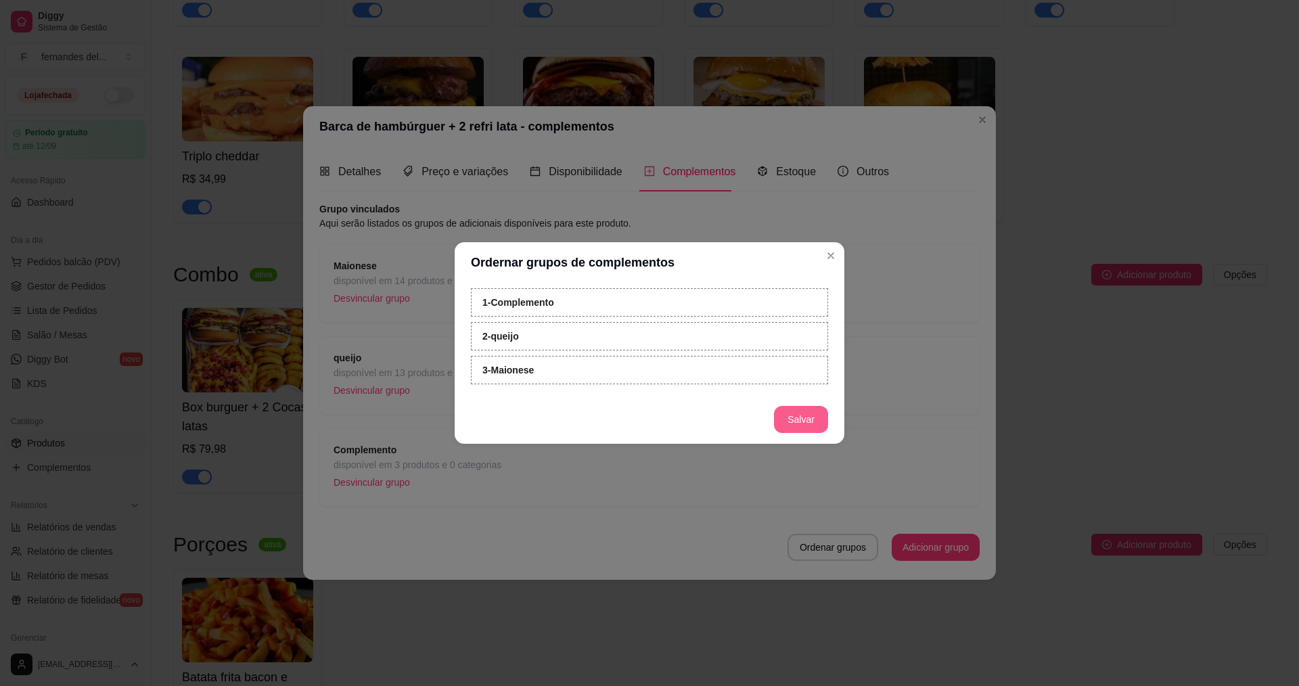
click at [818, 418] on button "Salvar" at bounding box center [801, 419] width 54 height 27
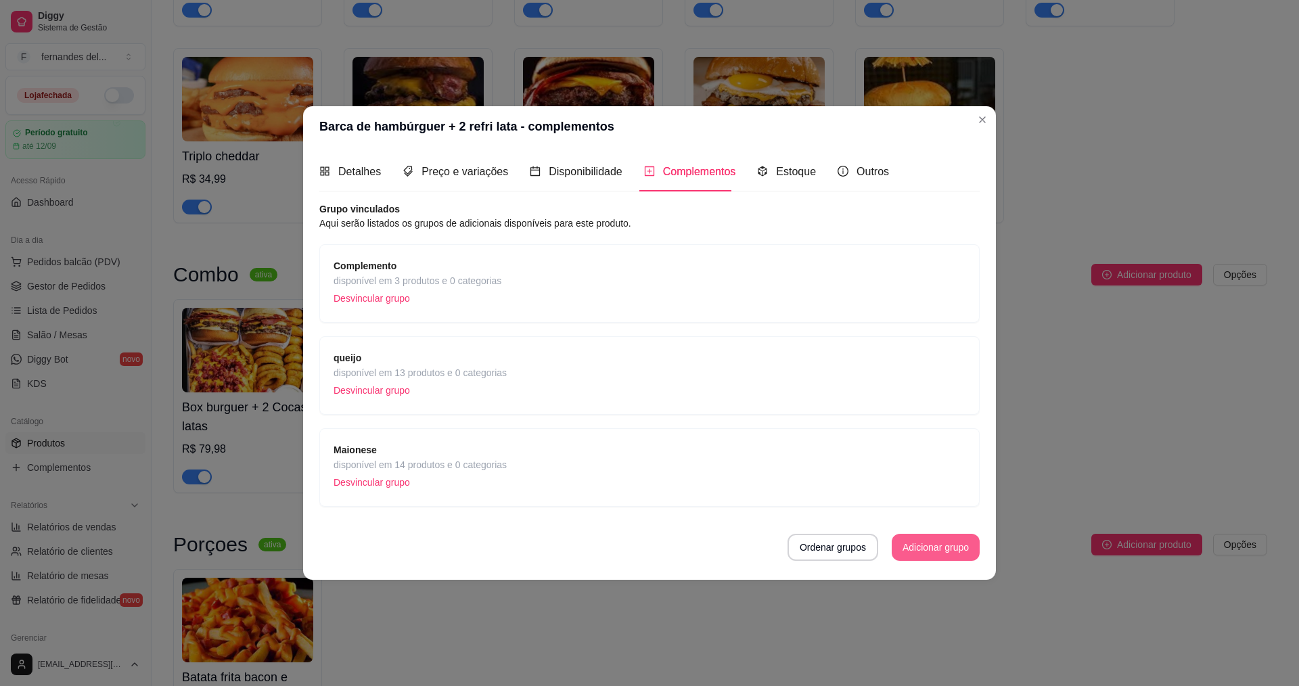
click at [930, 547] on button "Adicionar grupo" at bounding box center [936, 547] width 88 height 27
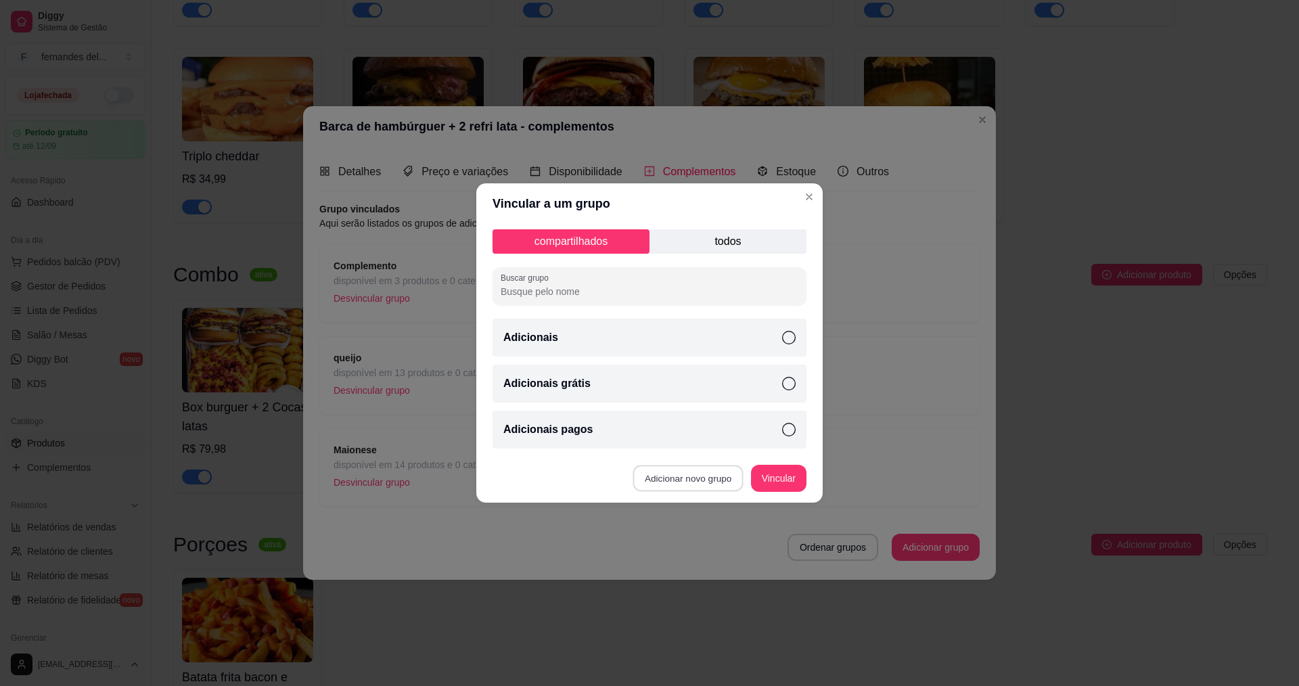
click at [696, 479] on button "Adicionar novo grupo" at bounding box center [688, 479] width 110 height 26
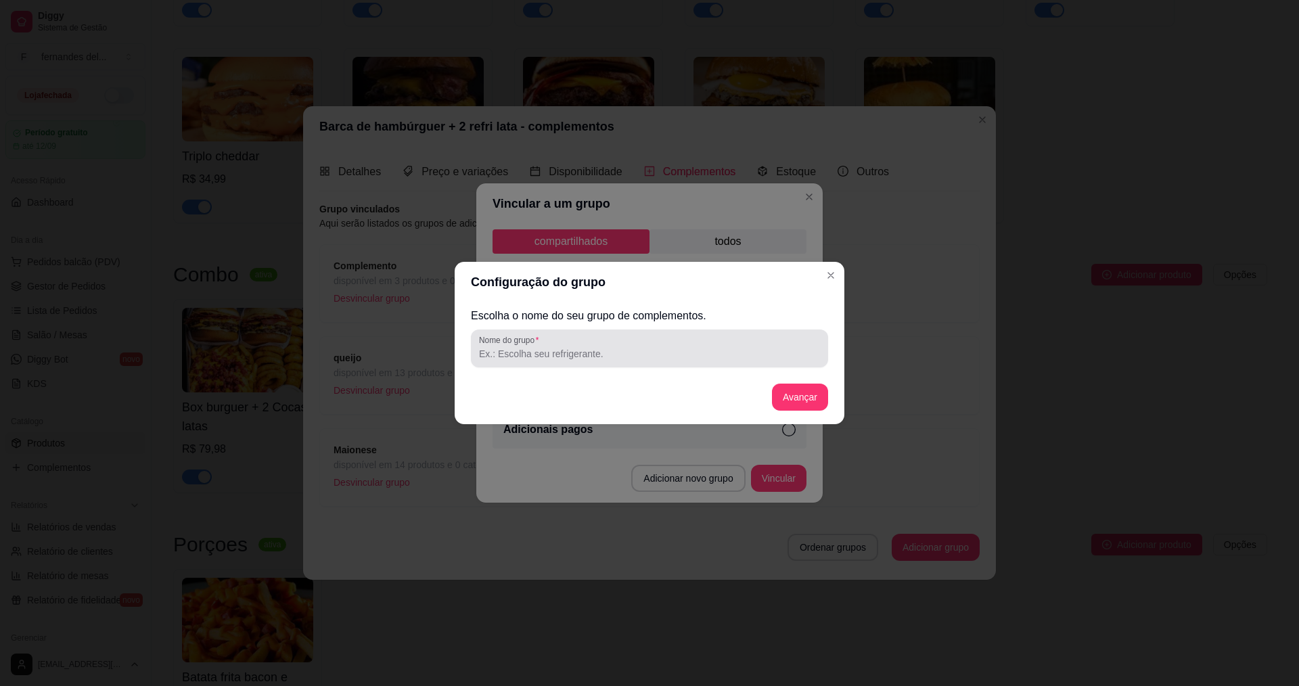
click at [685, 356] on input "Nome do grupo" at bounding box center [649, 354] width 341 height 14
click at [794, 397] on button "Avançar" at bounding box center [800, 397] width 55 height 26
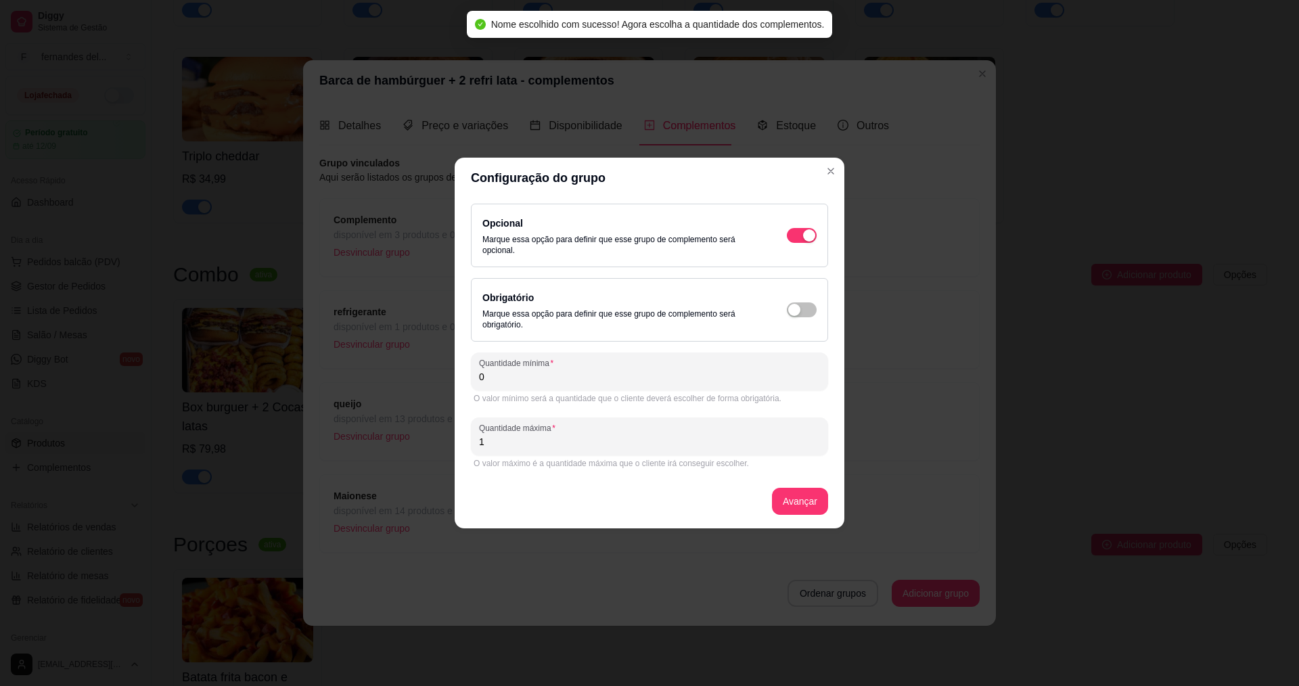
drag, startPoint x: 592, startPoint y: 380, endPoint x: 520, endPoint y: 378, distance: 72.4
click at [566, 382] on input "0" at bounding box center [649, 377] width 341 height 14
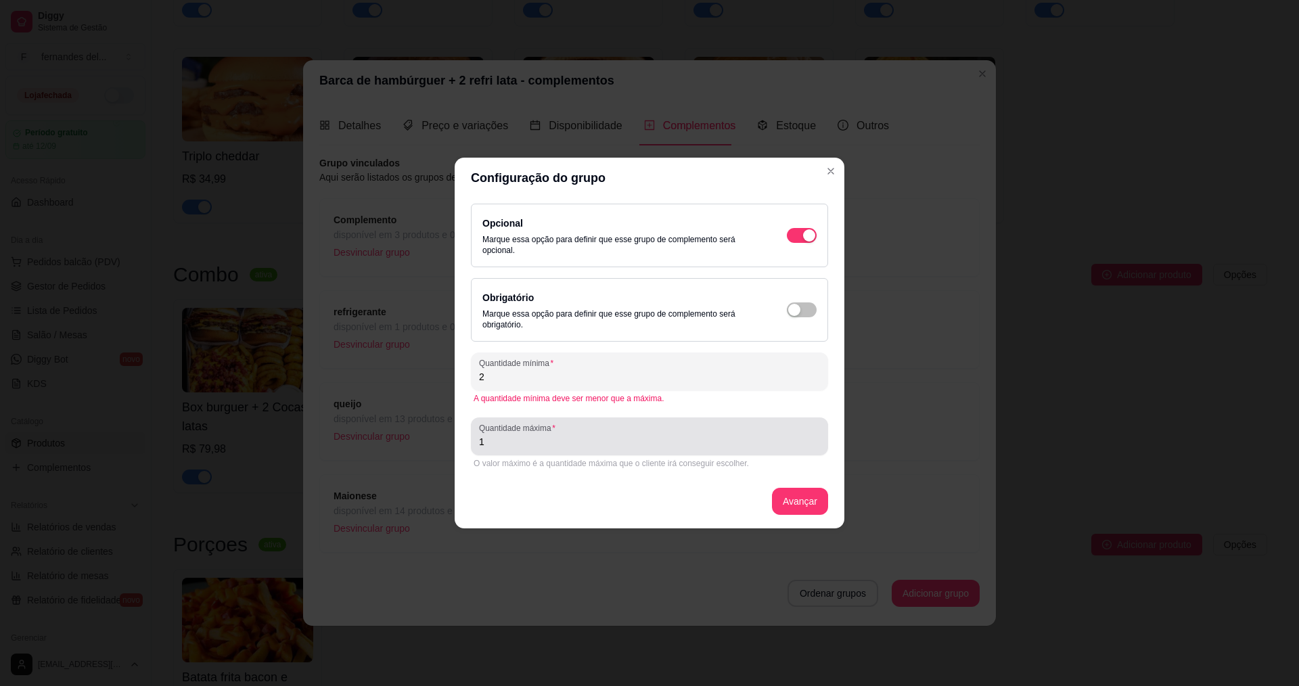
click at [507, 445] on input "1" at bounding box center [649, 442] width 341 height 14
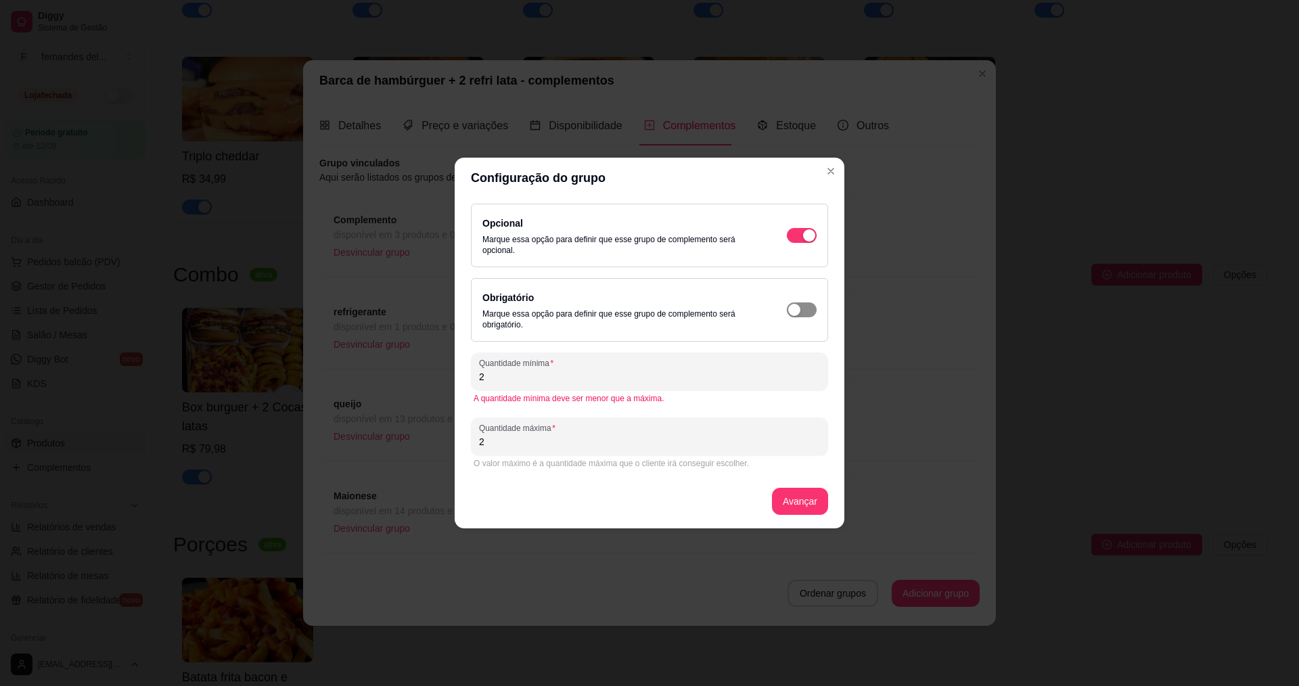
click at [801, 243] on span "button" at bounding box center [802, 235] width 30 height 15
click at [821, 499] on button "Avançar" at bounding box center [800, 501] width 56 height 27
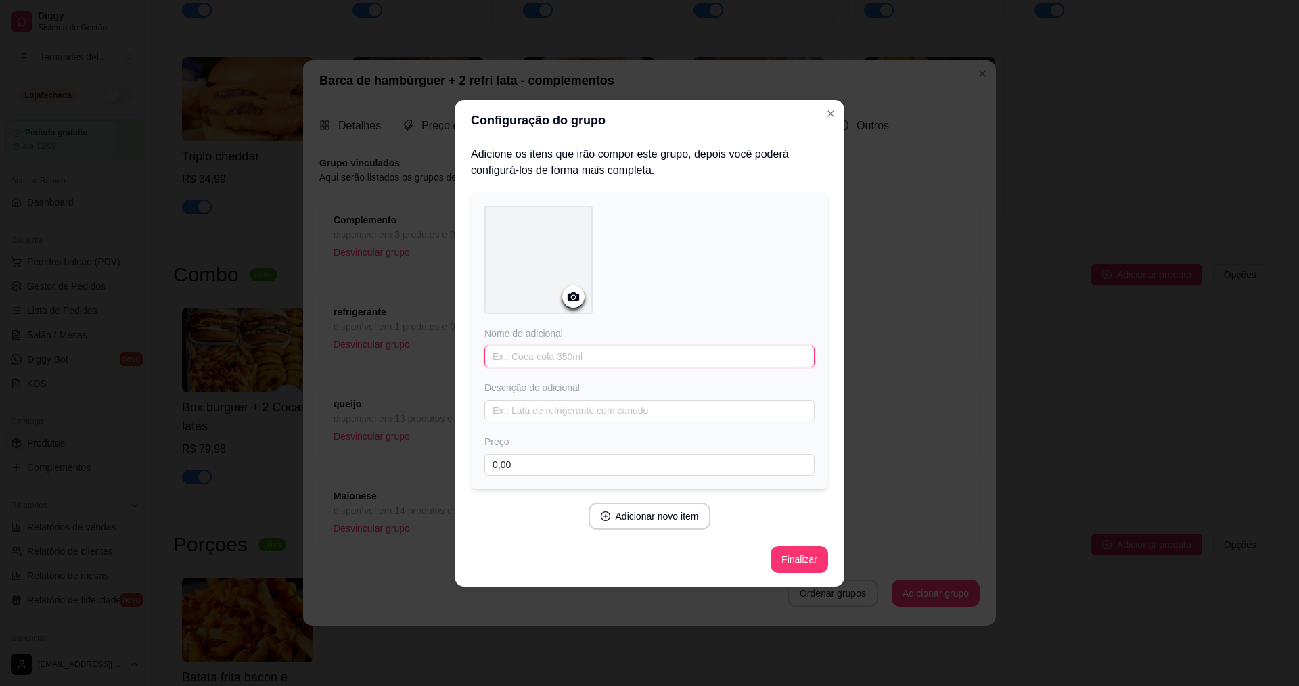
click at [582, 361] on input "text" at bounding box center [649, 357] width 330 height 22
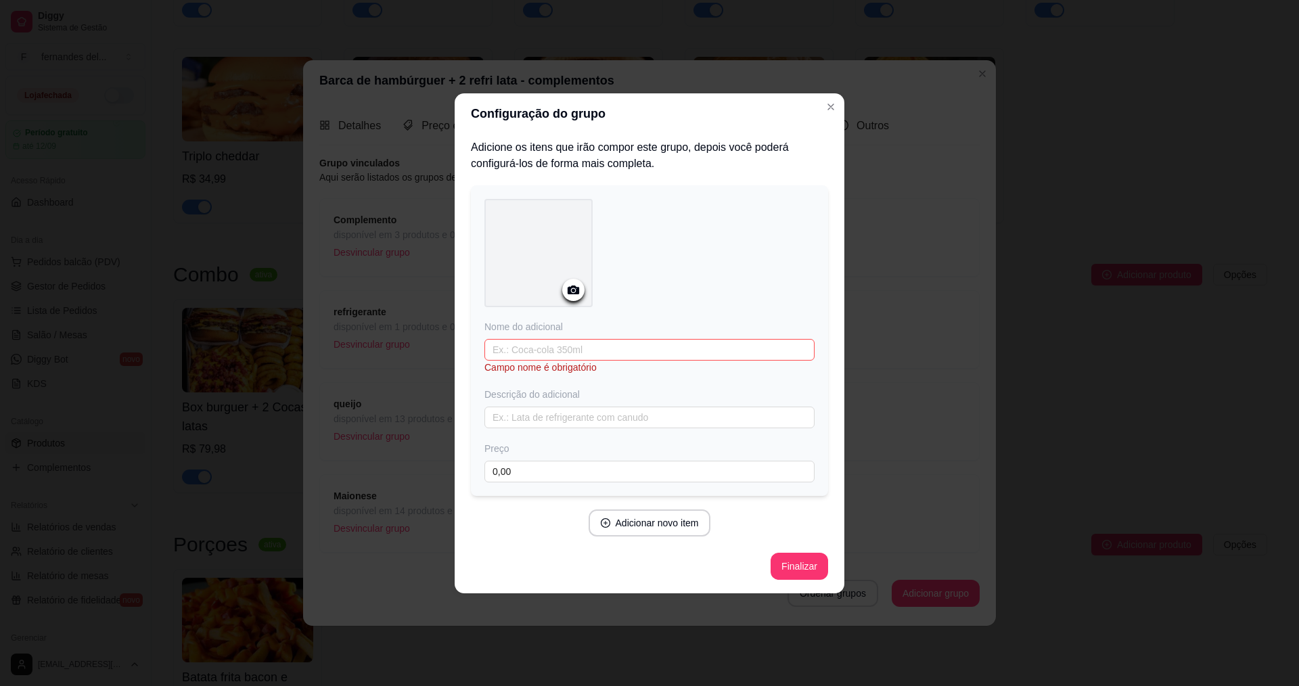
click at [499, 279] on div at bounding box center [538, 253] width 108 height 108
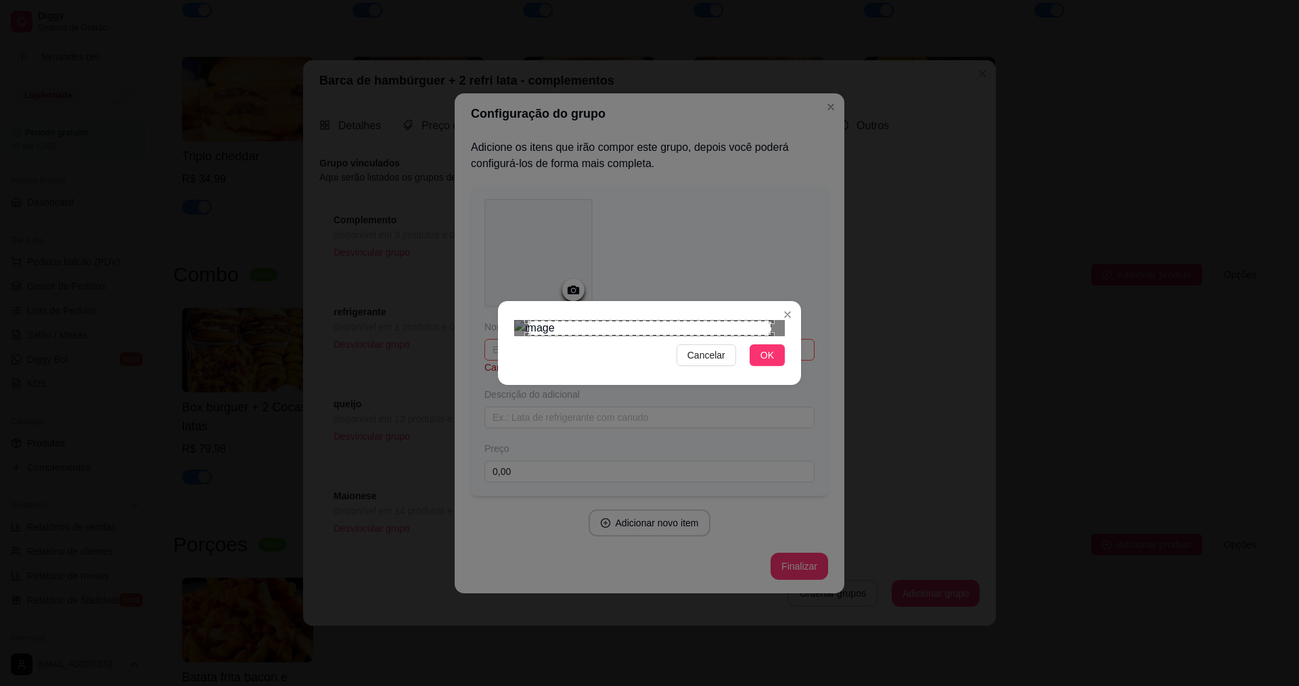
click at [764, 321] on div "Use the arrow keys to move the crop selection area" at bounding box center [650, 328] width 244 height 15
click at [669, 301] on section "Cancelar OK" at bounding box center [649, 343] width 303 height 84
click at [755, 366] on button "OK" at bounding box center [767, 355] width 35 height 22
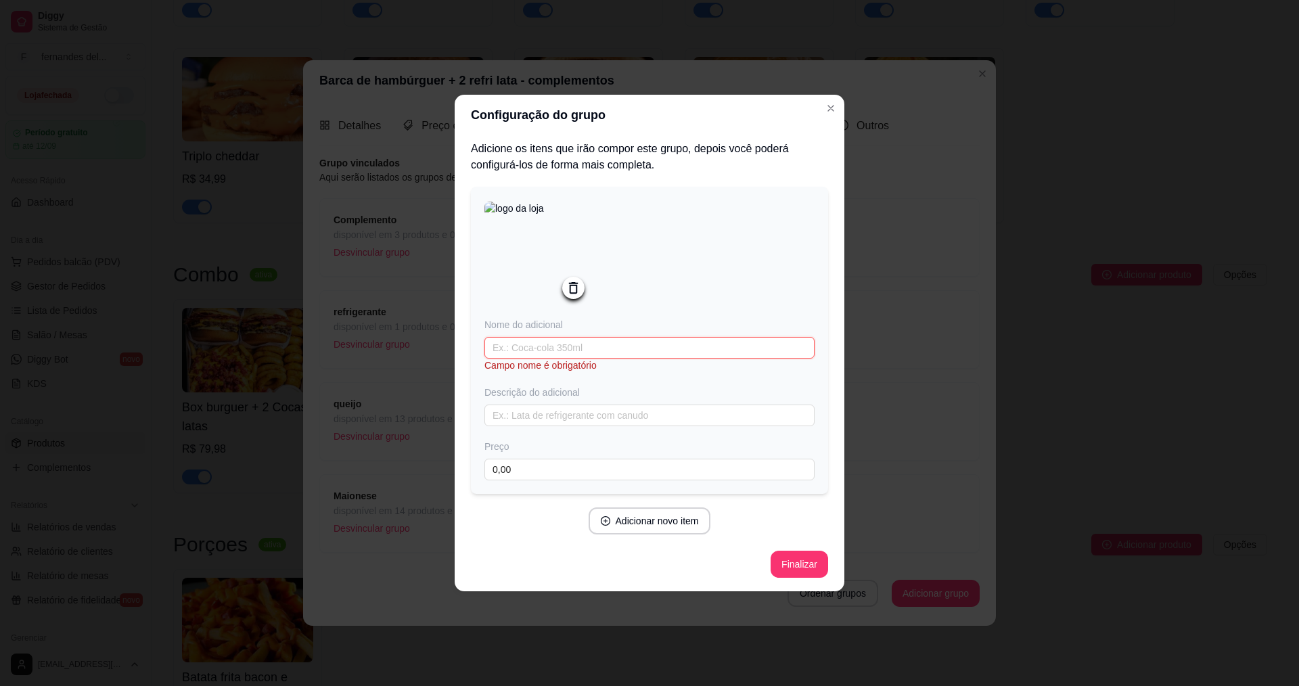
click at [619, 351] on input "text" at bounding box center [649, 348] width 330 height 22
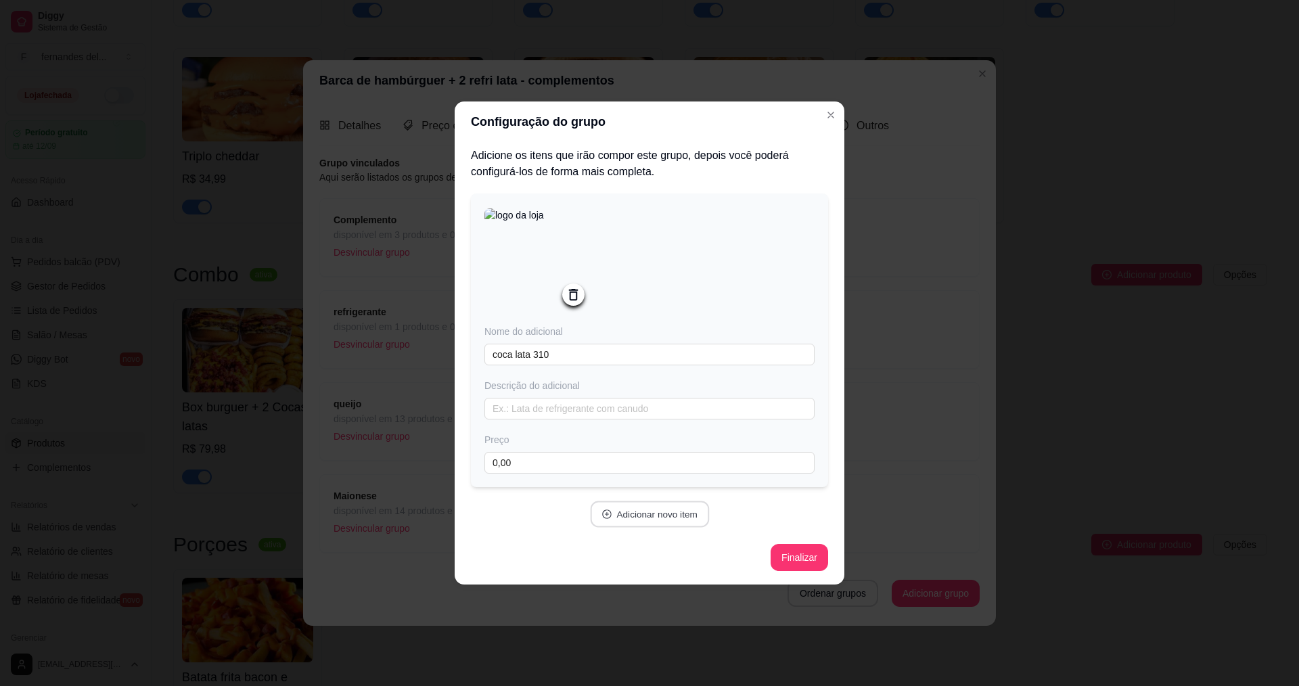
click at [686, 521] on button "Adicionar novo item" at bounding box center [649, 514] width 119 height 26
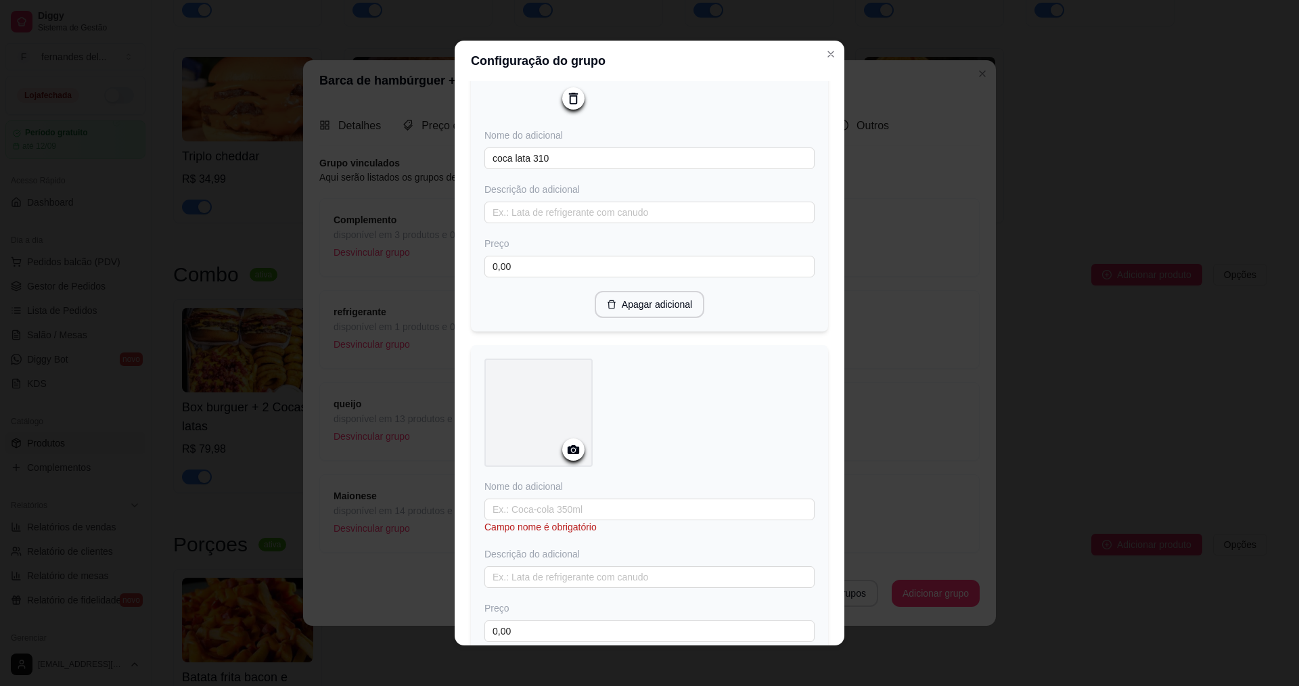
scroll to position [203, 0]
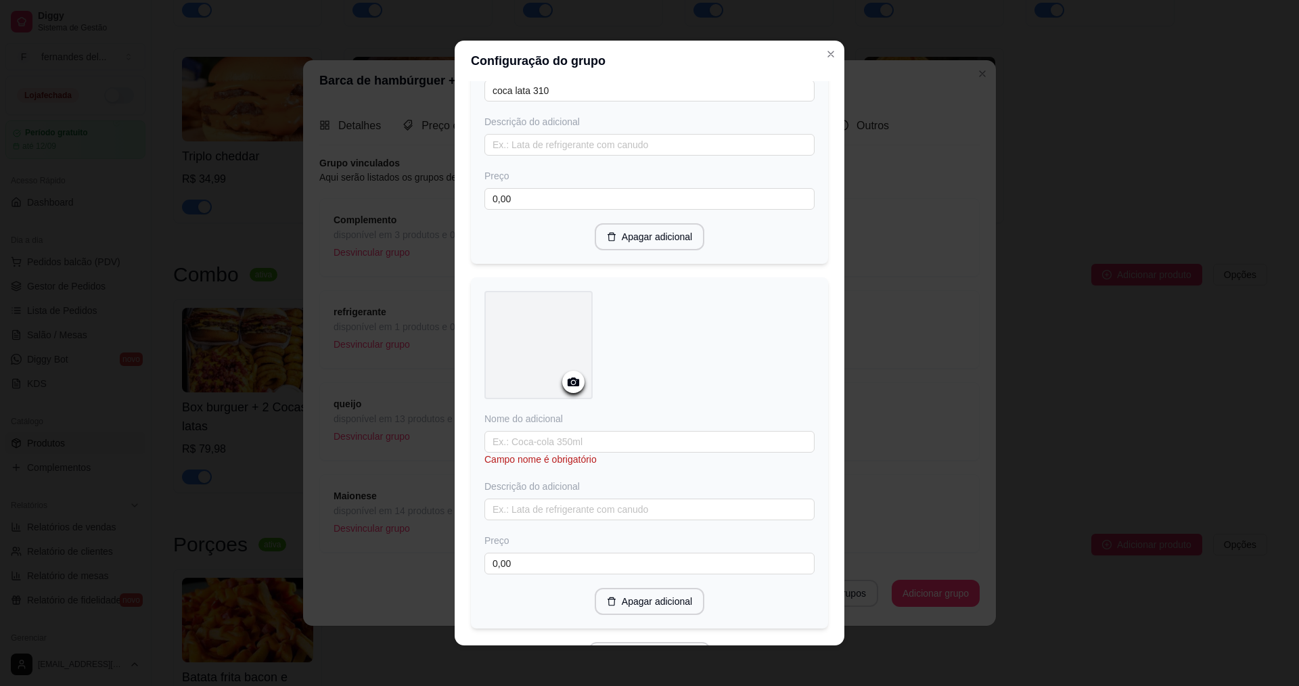
click at [572, 384] on icon at bounding box center [574, 382] width 12 height 9
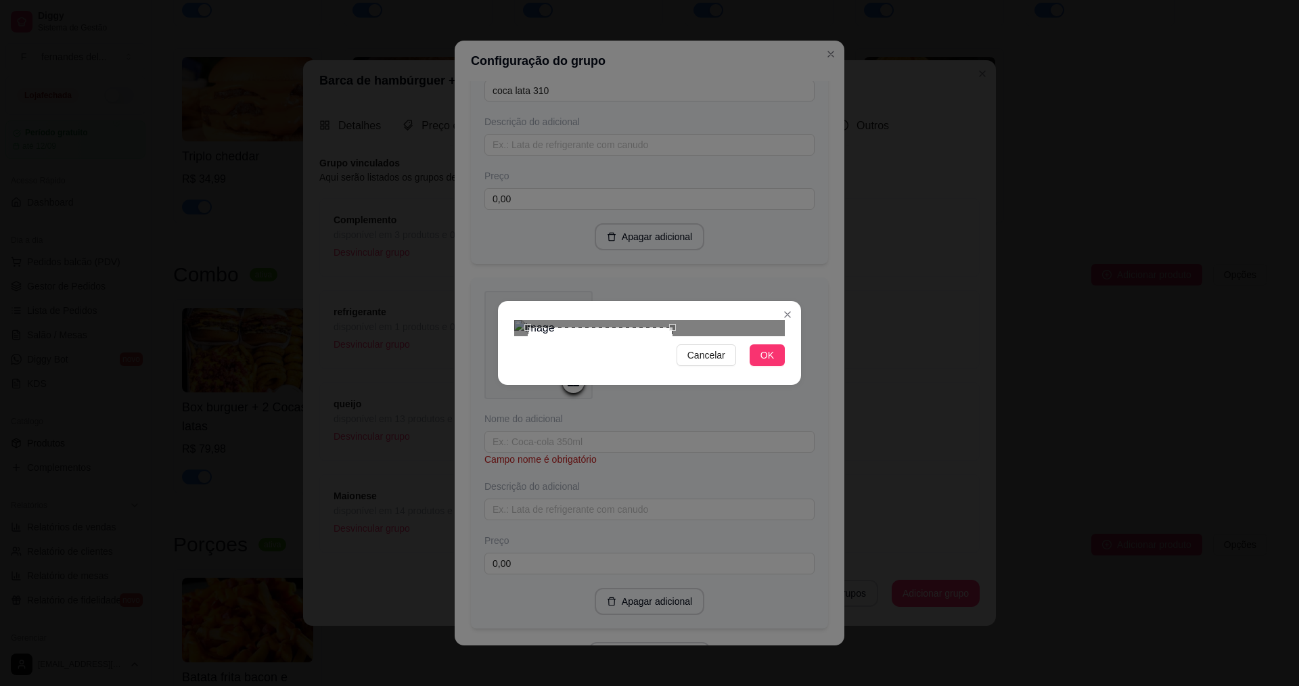
click at [689, 385] on section "Cancelar OK" at bounding box center [649, 343] width 303 height 84
click at [637, 330] on div "Use the arrow keys to move the crop selection area" at bounding box center [594, 399] width 145 height 145
click at [713, 301] on section "Cancelar OK" at bounding box center [649, 343] width 303 height 84
click at [763, 363] on span "OK" at bounding box center [768, 355] width 14 height 15
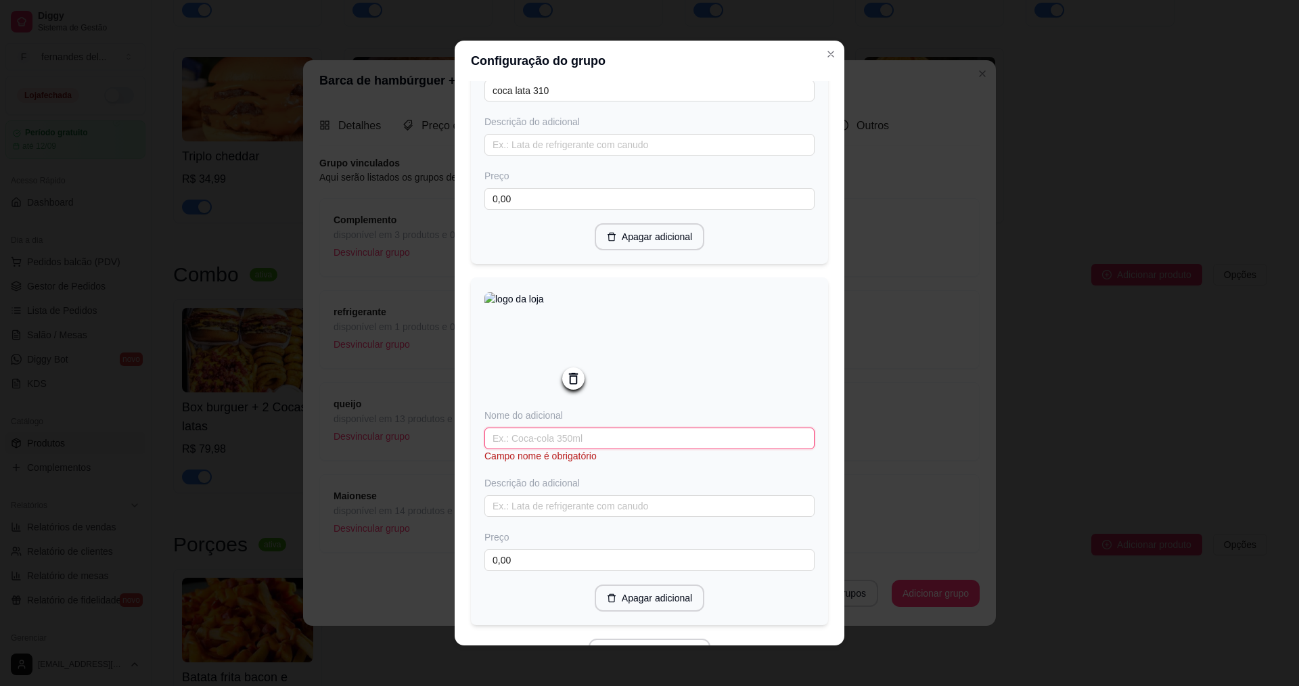
click at [604, 441] on input "text" at bounding box center [649, 439] width 330 height 22
click at [541, 307] on img at bounding box center [538, 346] width 108 height 108
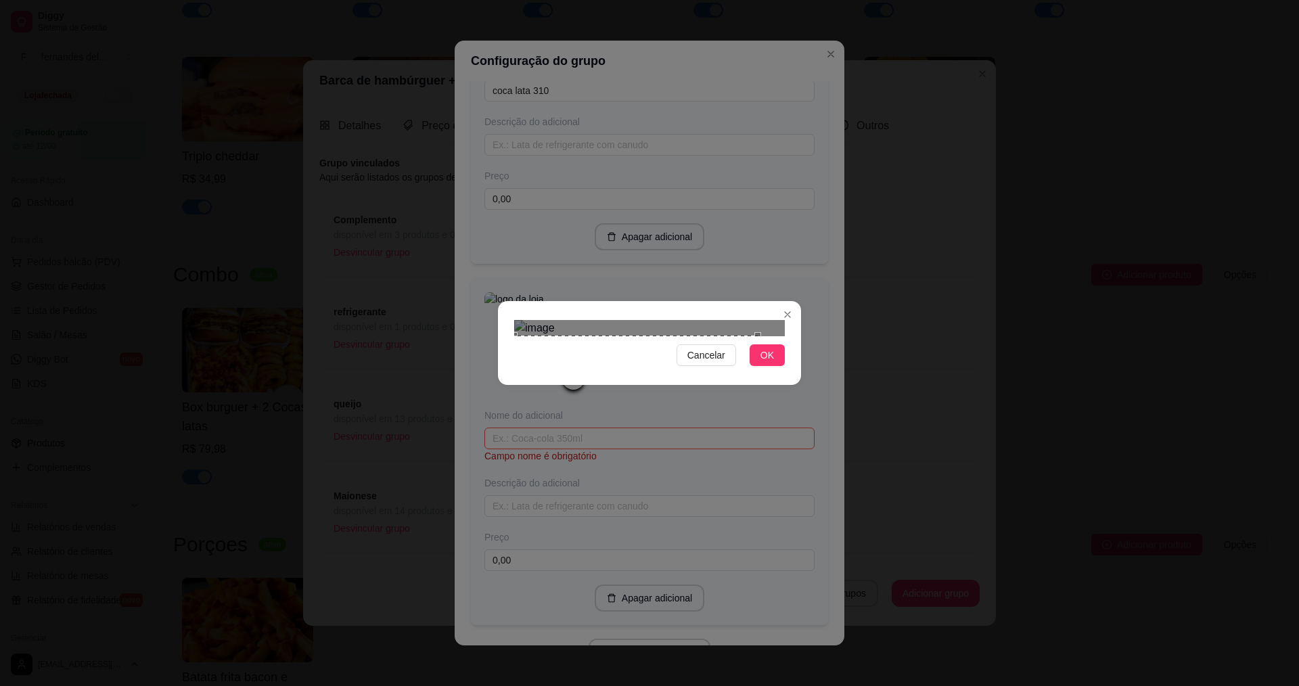
click at [616, 336] on div "Use the arrow keys to move the crop selection area" at bounding box center [636, 404] width 244 height 137
click at [696, 301] on section "Cancelar OK" at bounding box center [649, 343] width 303 height 84
click at [774, 366] on button "OK" at bounding box center [767, 355] width 35 height 22
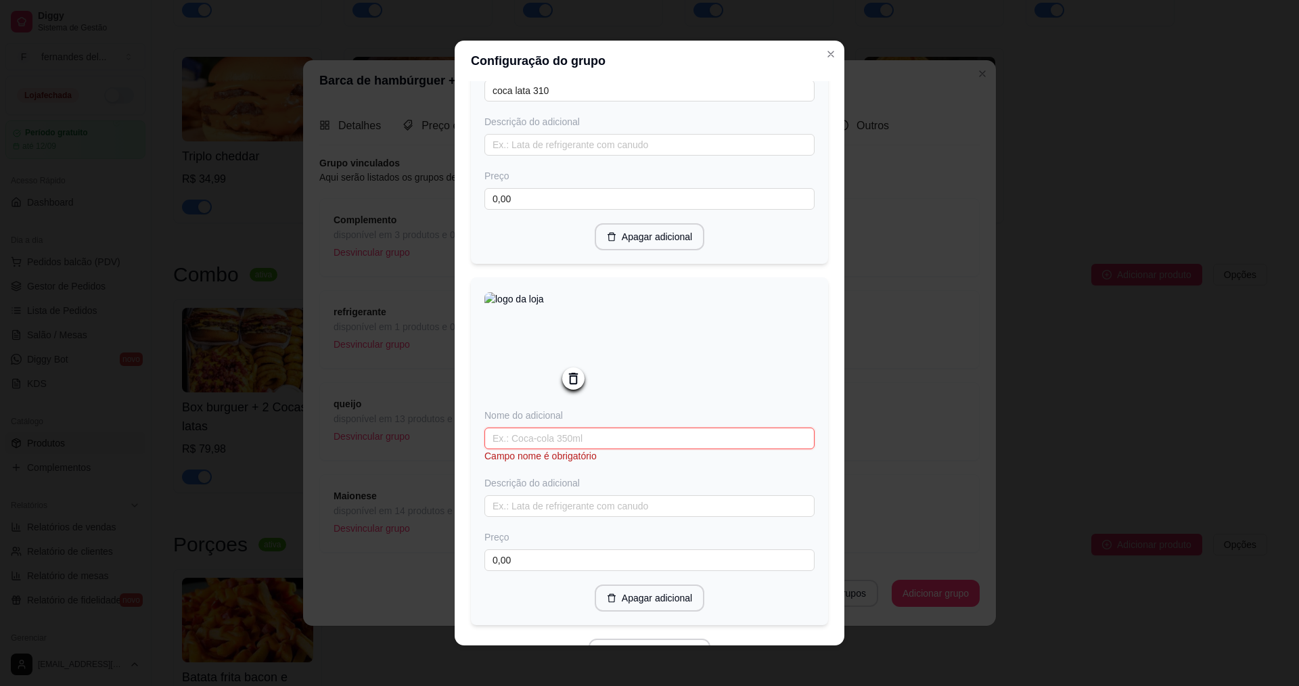
click at [604, 449] on input "text" at bounding box center [649, 439] width 330 height 22
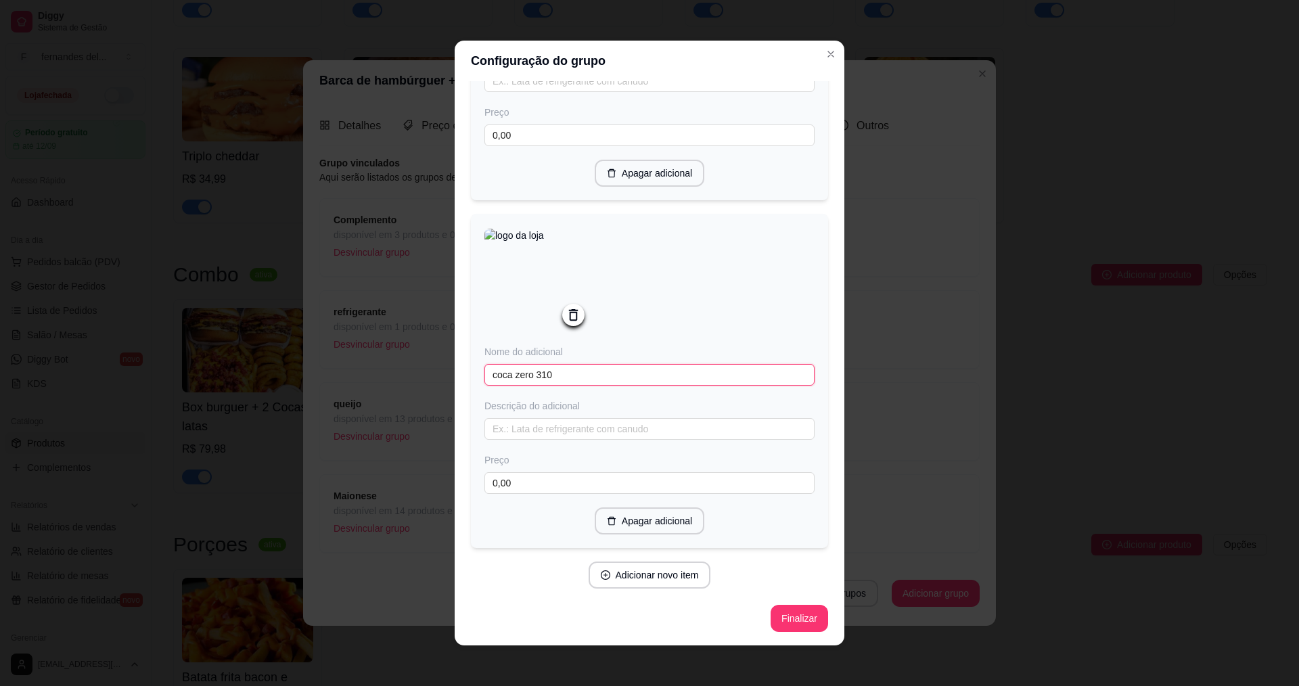
scroll to position [272, 0]
click at [685, 576] on button "Adicionar novo item" at bounding box center [650, 575] width 122 height 27
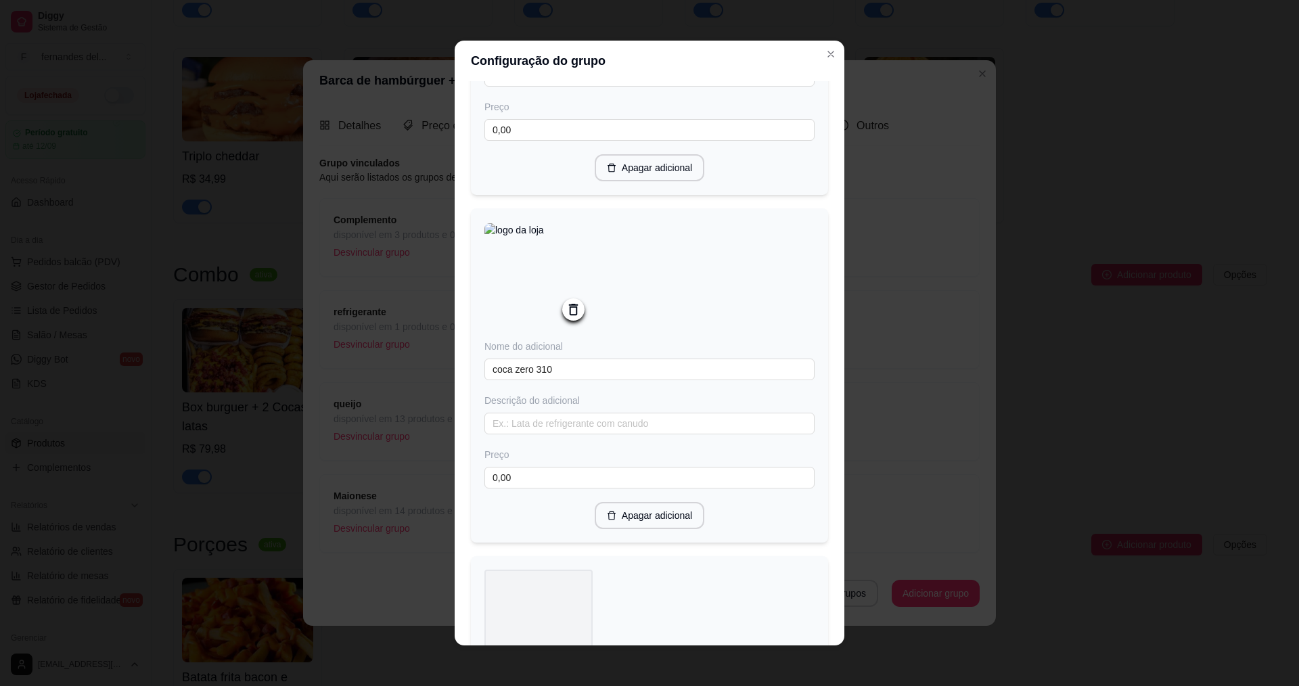
scroll to position [407, 0]
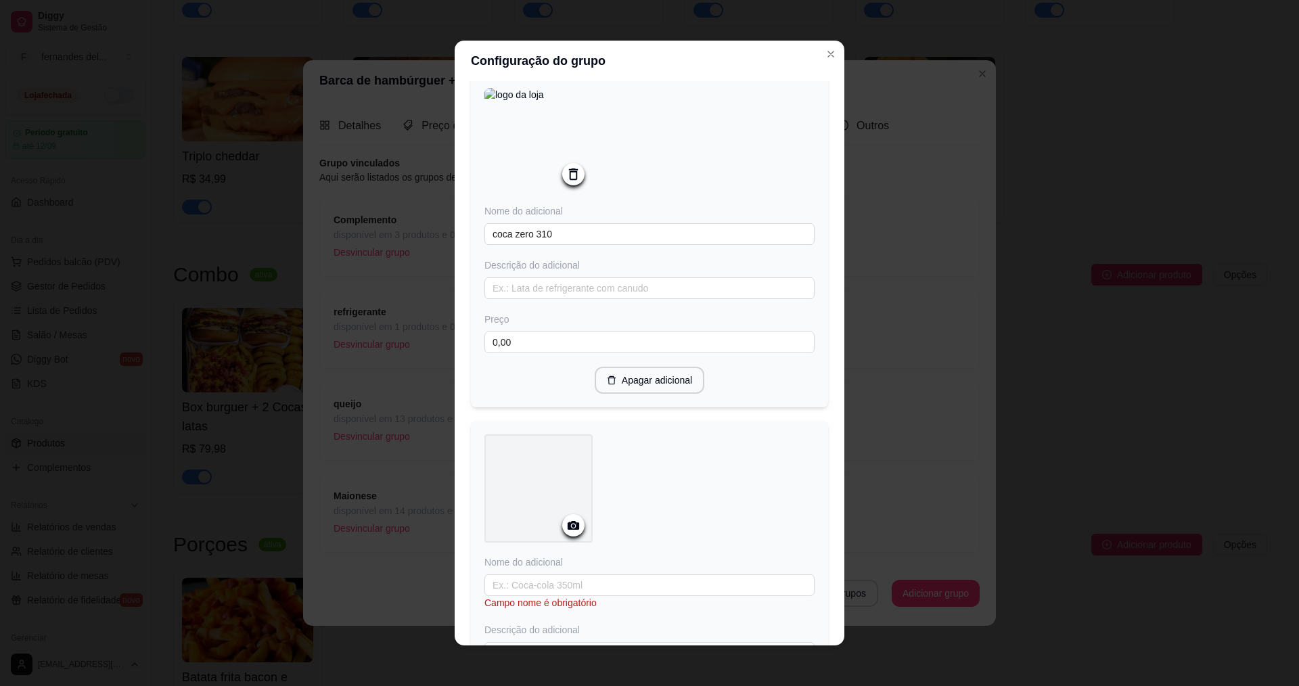
click at [566, 524] on icon at bounding box center [574, 526] width 16 height 16
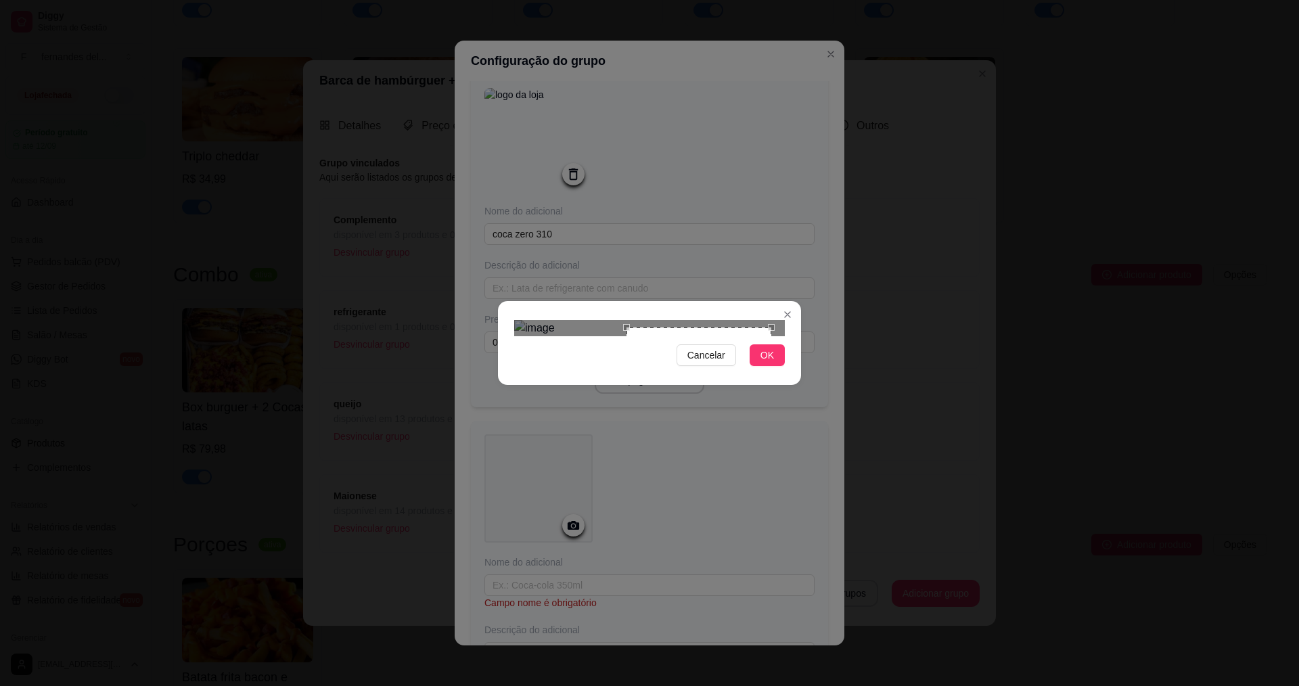
click at [504, 371] on div "Cancelar OK" at bounding box center [649, 343] width 303 height 57
click at [591, 386] on div "Use the arrow keys to move the crop selection area" at bounding box center [596, 396] width 145 height 145
click at [769, 363] on span "OK" at bounding box center [768, 355] width 14 height 15
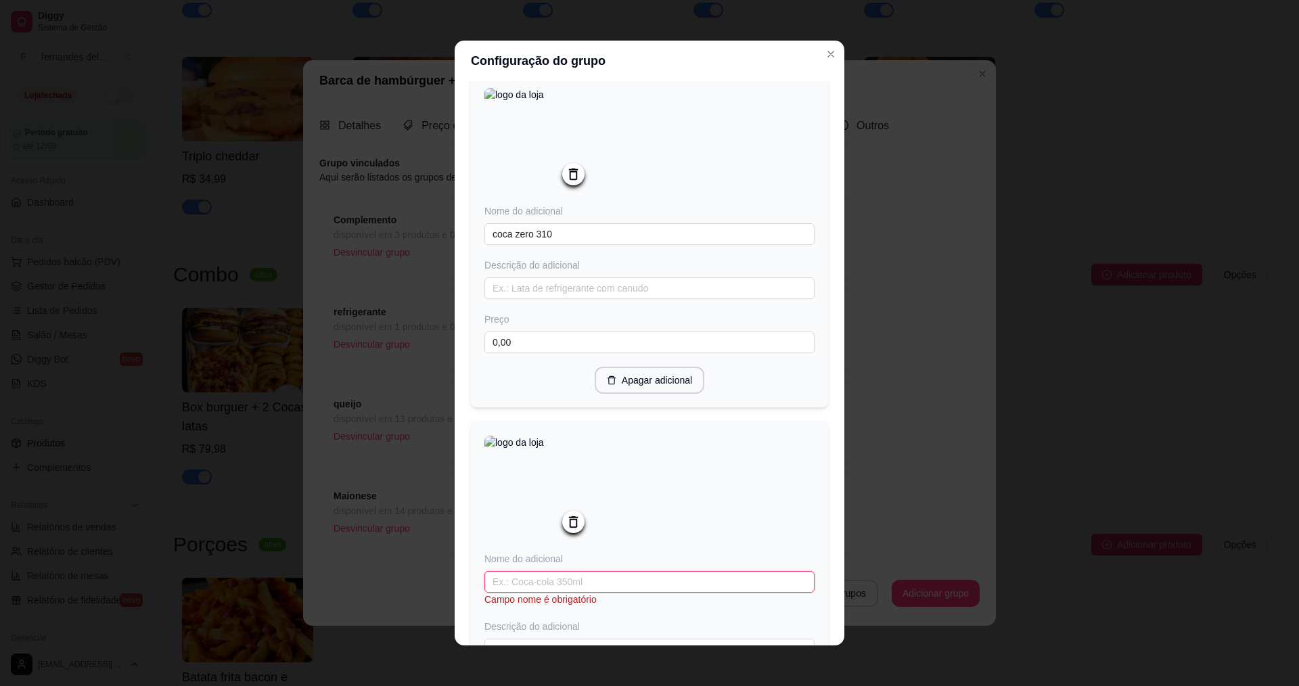
click at [585, 591] on input "text" at bounding box center [649, 582] width 330 height 22
click at [516, 495] on img at bounding box center [538, 490] width 108 height 108
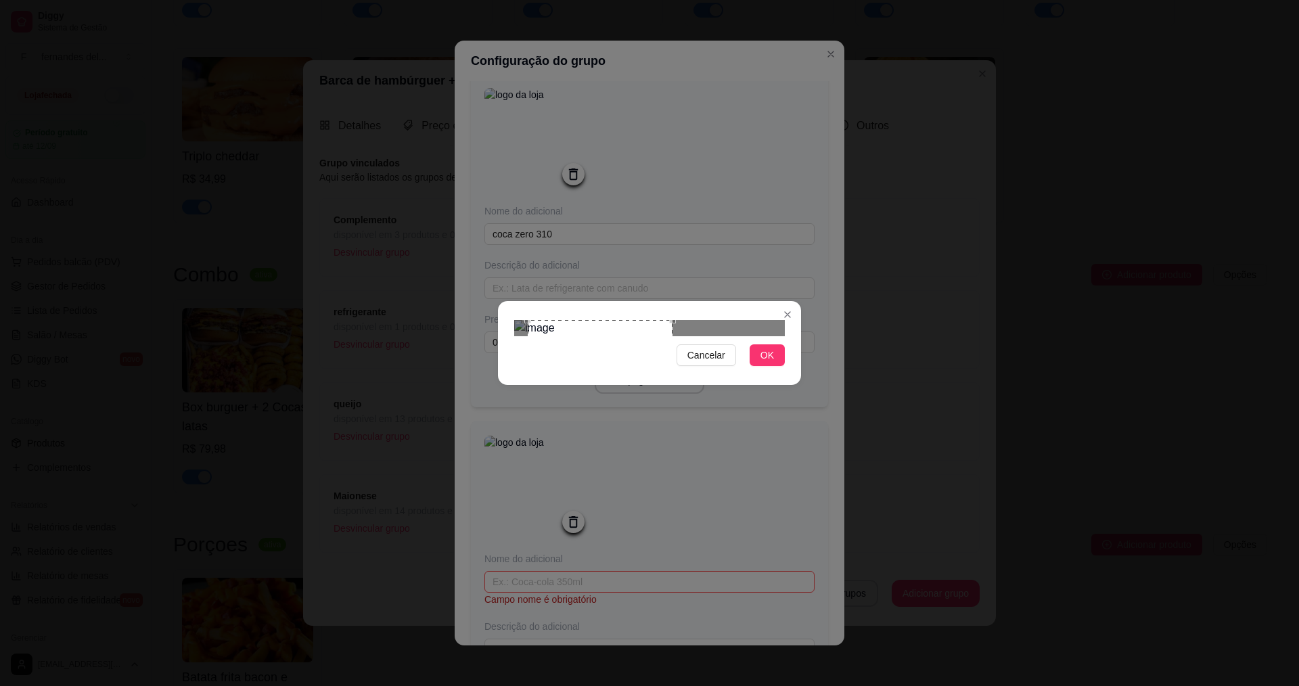
click at [773, 315] on div "Cancelar OK" at bounding box center [649, 343] width 303 height 57
click at [608, 347] on div "Use the arrow keys to move the crop selection area" at bounding box center [595, 397] width 145 height 145
click at [763, 363] on span "OK" at bounding box center [768, 355] width 14 height 15
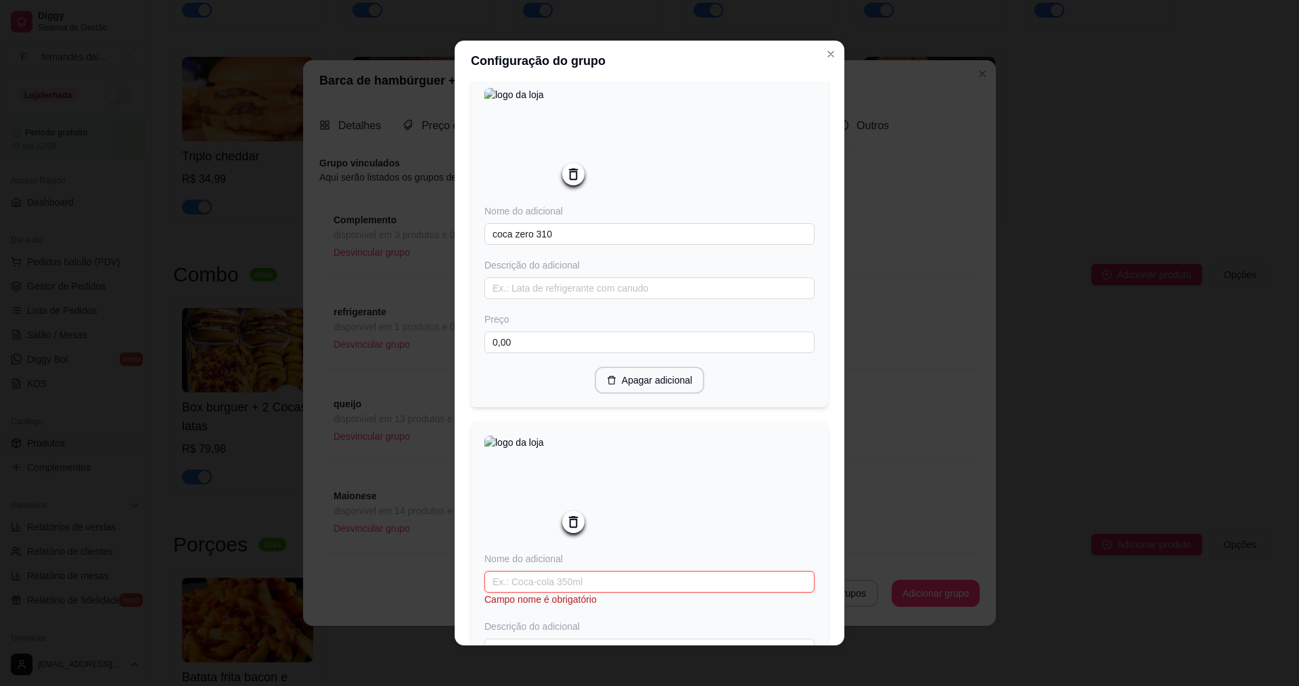
click at [589, 589] on input "text" at bounding box center [649, 582] width 330 height 22
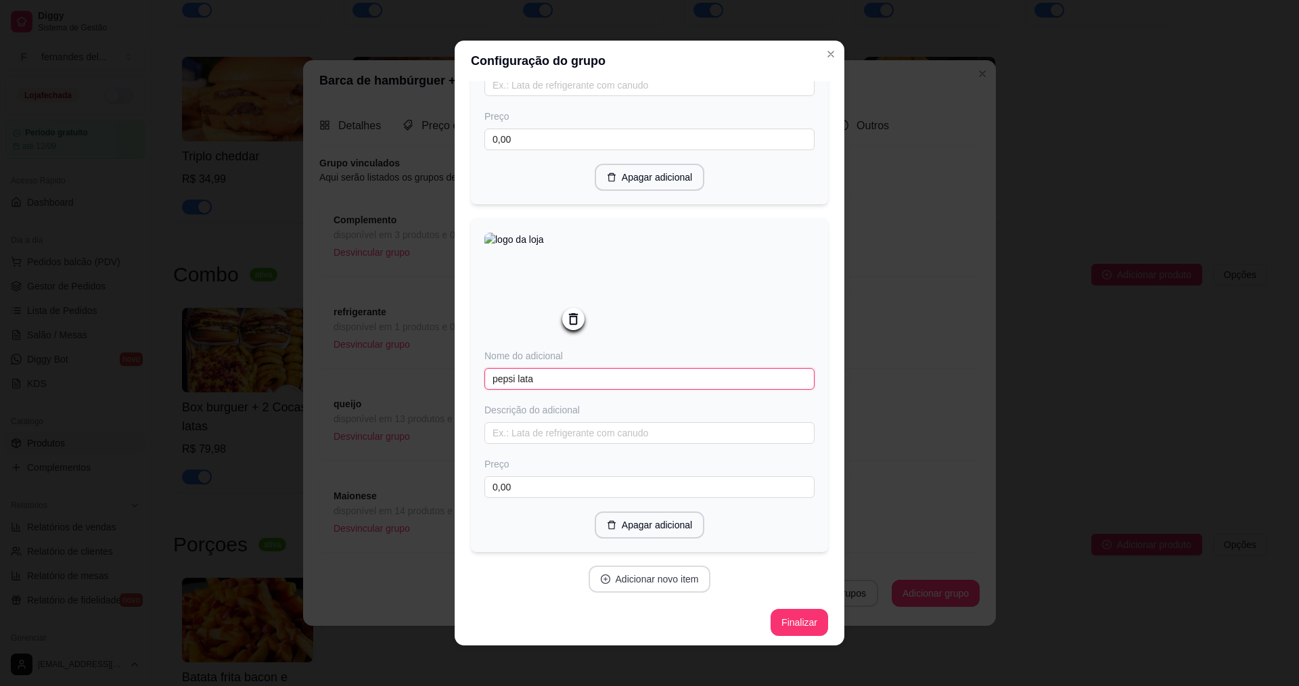
scroll to position [623, 0]
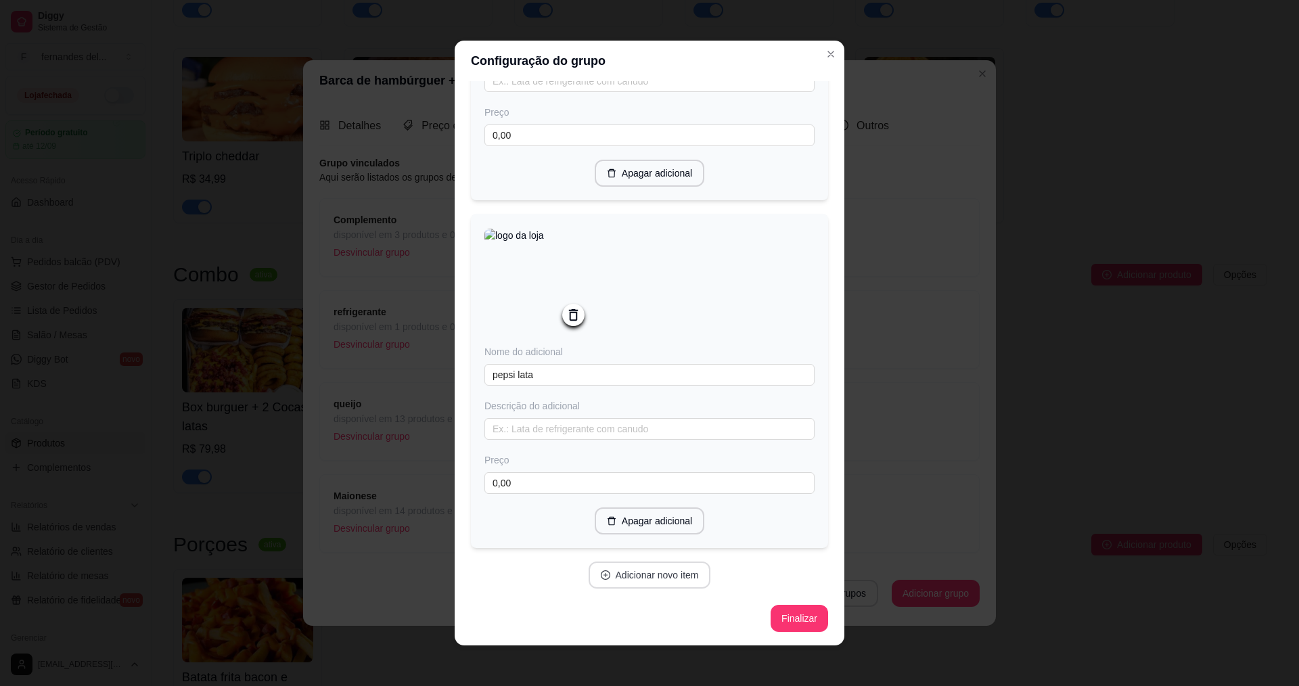
click at [656, 585] on button "Adicionar novo item" at bounding box center [650, 575] width 122 height 27
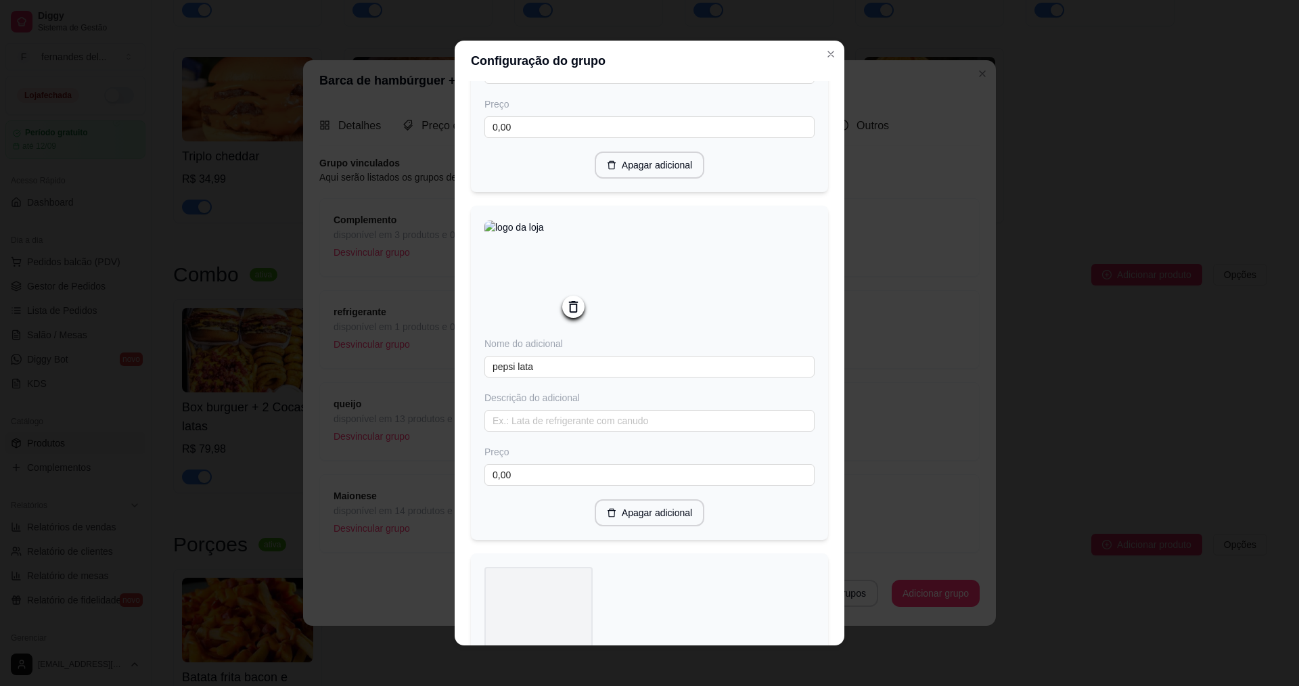
scroll to position [758, 0]
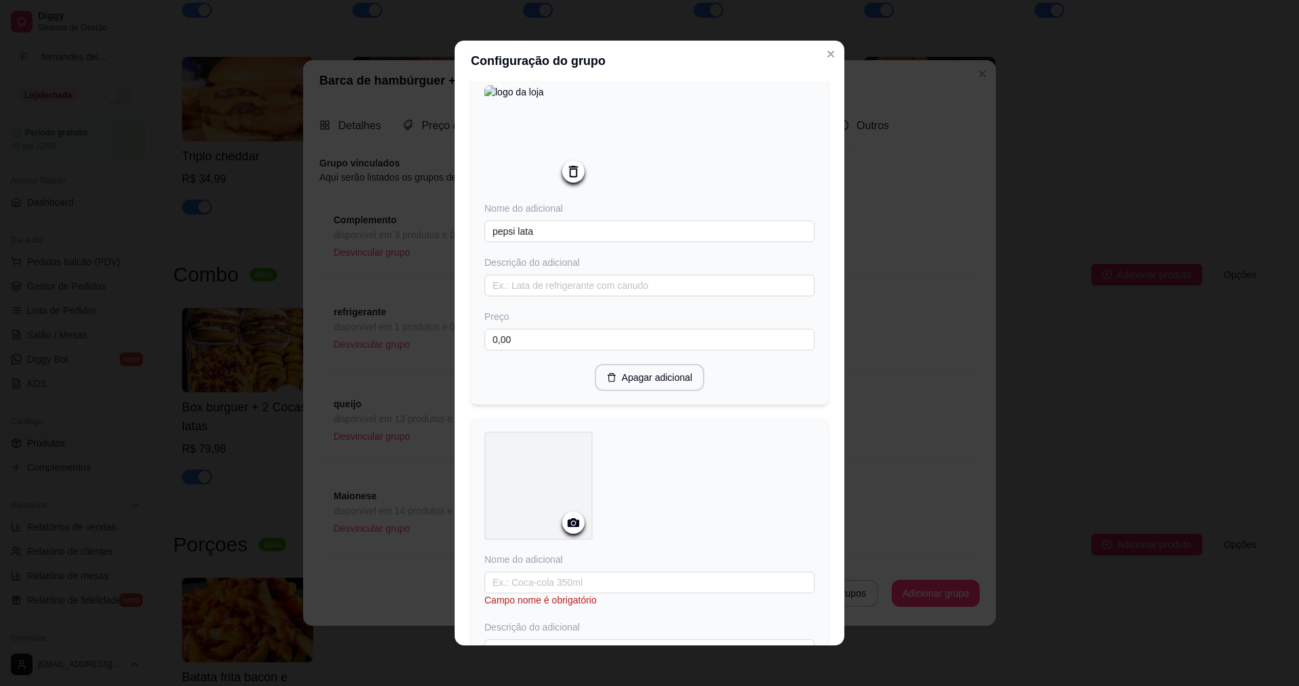
click at [572, 524] on icon at bounding box center [574, 523] width 16 height 16
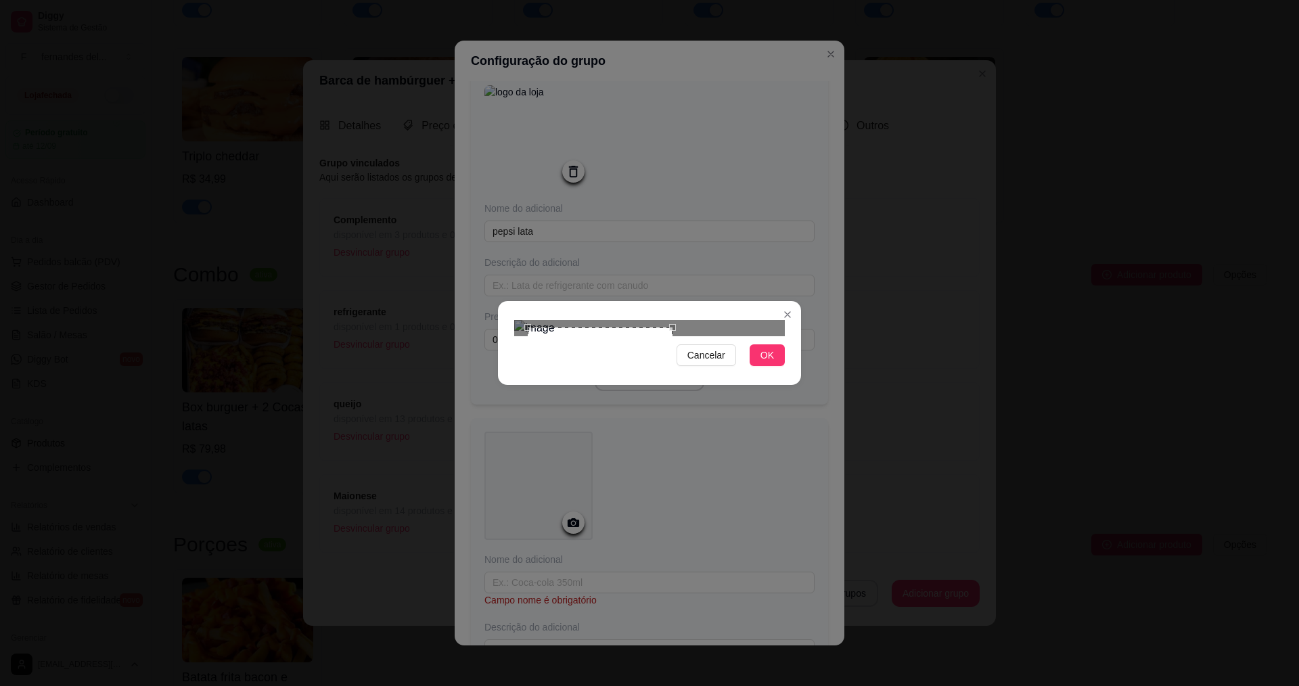
click at [737, 371] on div "Cancelar OK" at bounding box center [649, 343] width 303 height 57
click at [629, 381] on div "Use the arrow keys to move the crop selection area" at bounding box center [586, 397] width 145 height 145
click at [765, 363] on span "OK" at bounding box center [768, 355] width 14 height 15
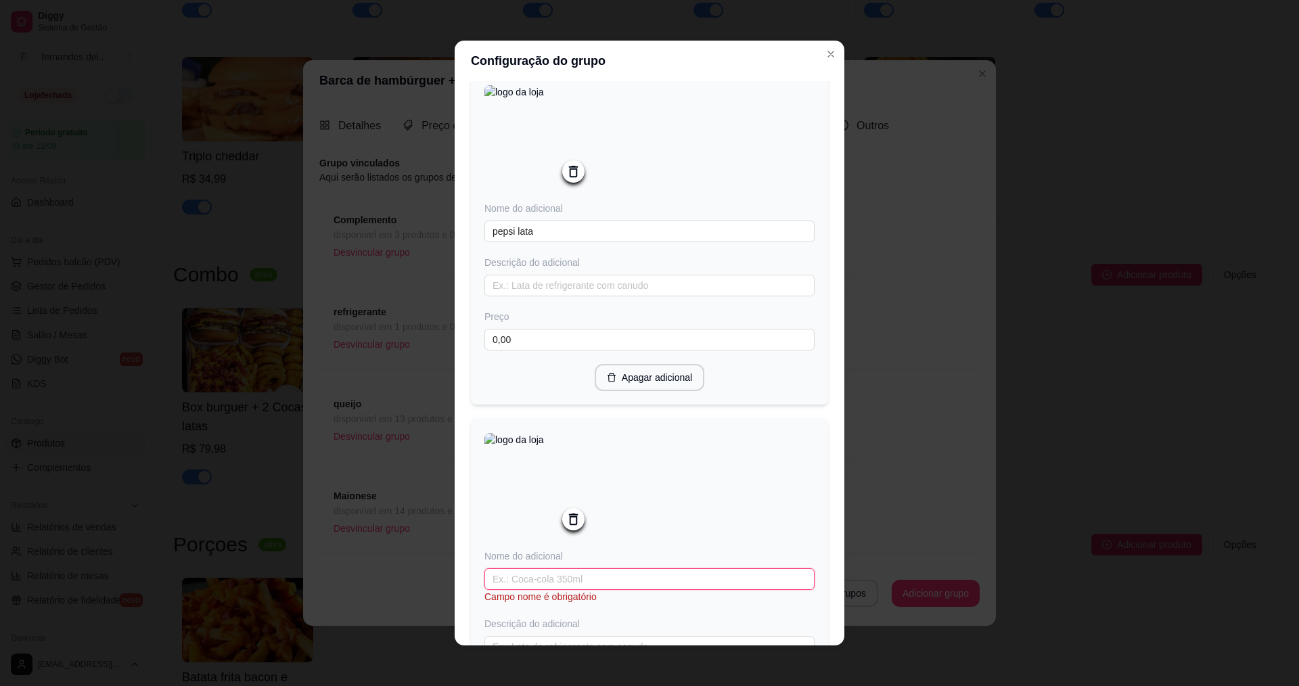
click at [613, 590] on input "text" at bounding box center [649, 579] width 330 height 22
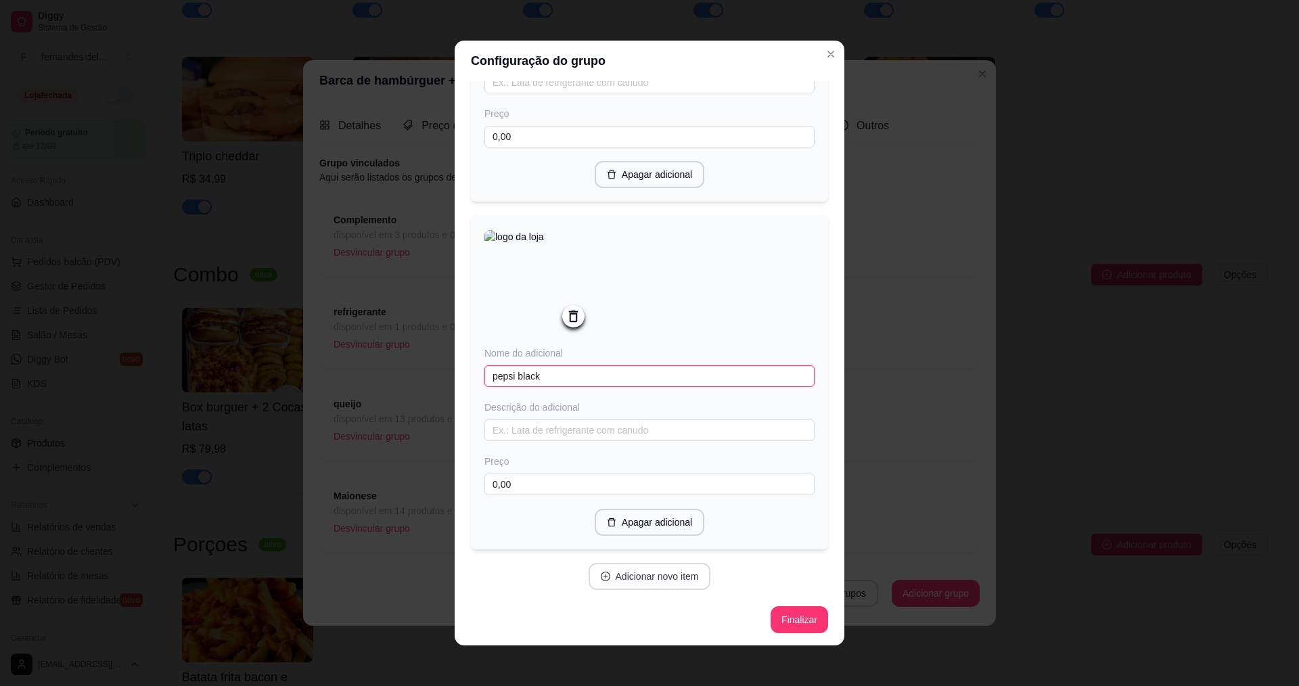
scroll to position [973, 0]
click at [669, 582] on button "Adicionar novo item" at bounding box center [650, 575] width 122 height 27
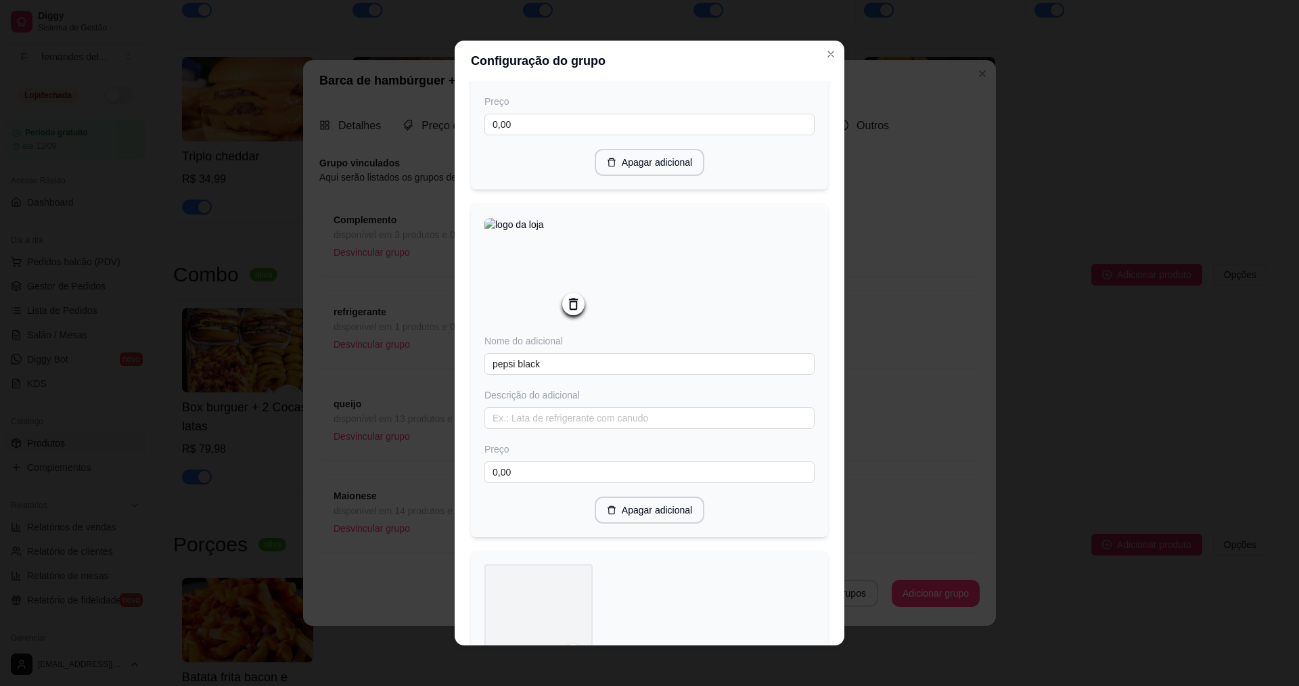
scroll to position [1176, 0]
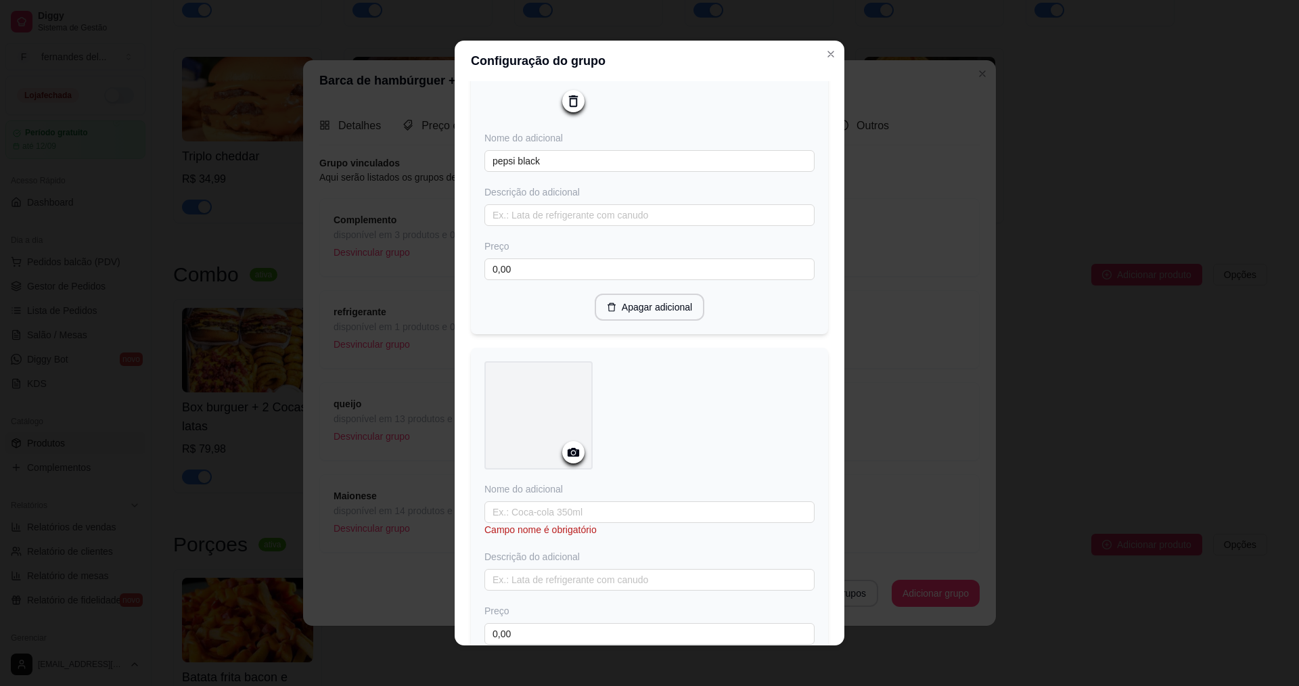
click at [588, 450] on div at bounding box center [649, 417] width 330 height 113
click at [572, 455] on circle at bounding box center [573, 452] width 3 height 3
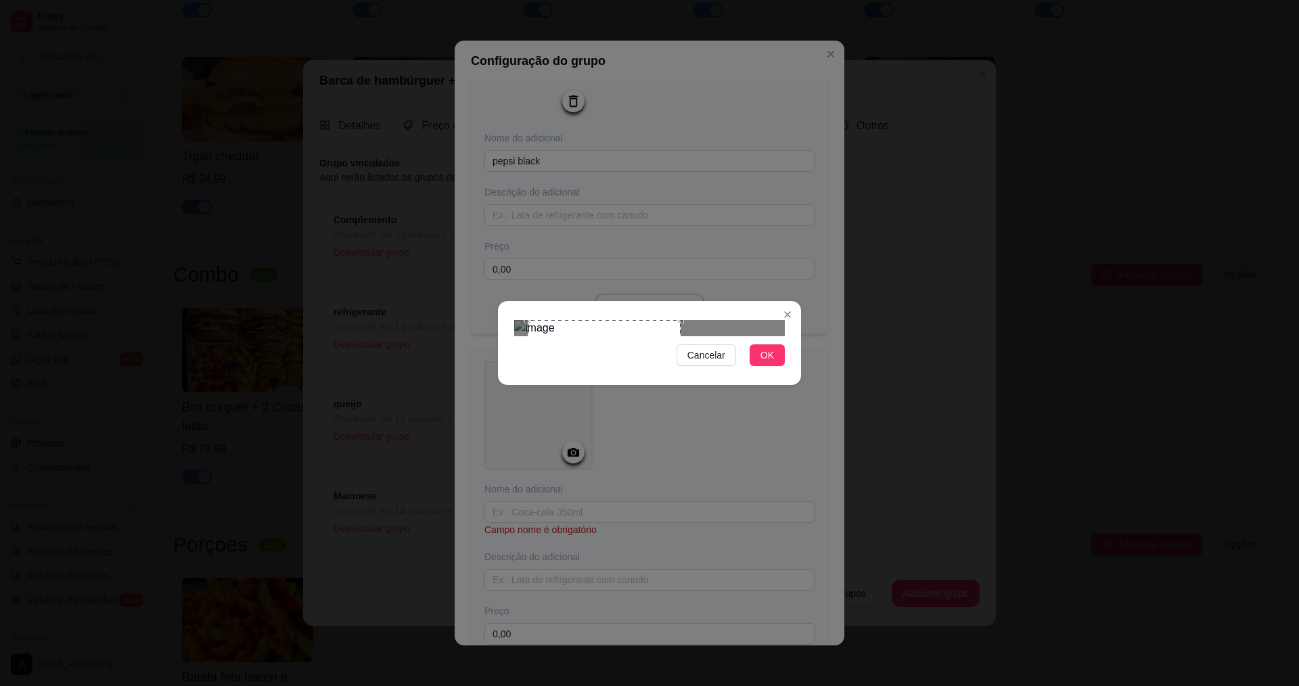
click at [715, 206] on div "Cancelar OK" at bounding box center [649, 343] width 1299 height 686
click at [715, 371] on div "Cancelar OK" at bounding box center [649, 343] width 303 height 57
click at [563, 348] on div "Use the arrow keys to move the crop selection area" at bounding box center [606, 412] width 185 height 185
click at [696, 336] on div at bounding box center [649, 328] width 271 height 16
click at [677, 371] on div "Cancelar OK" at bounding box center [649, 343] width 303 height 57
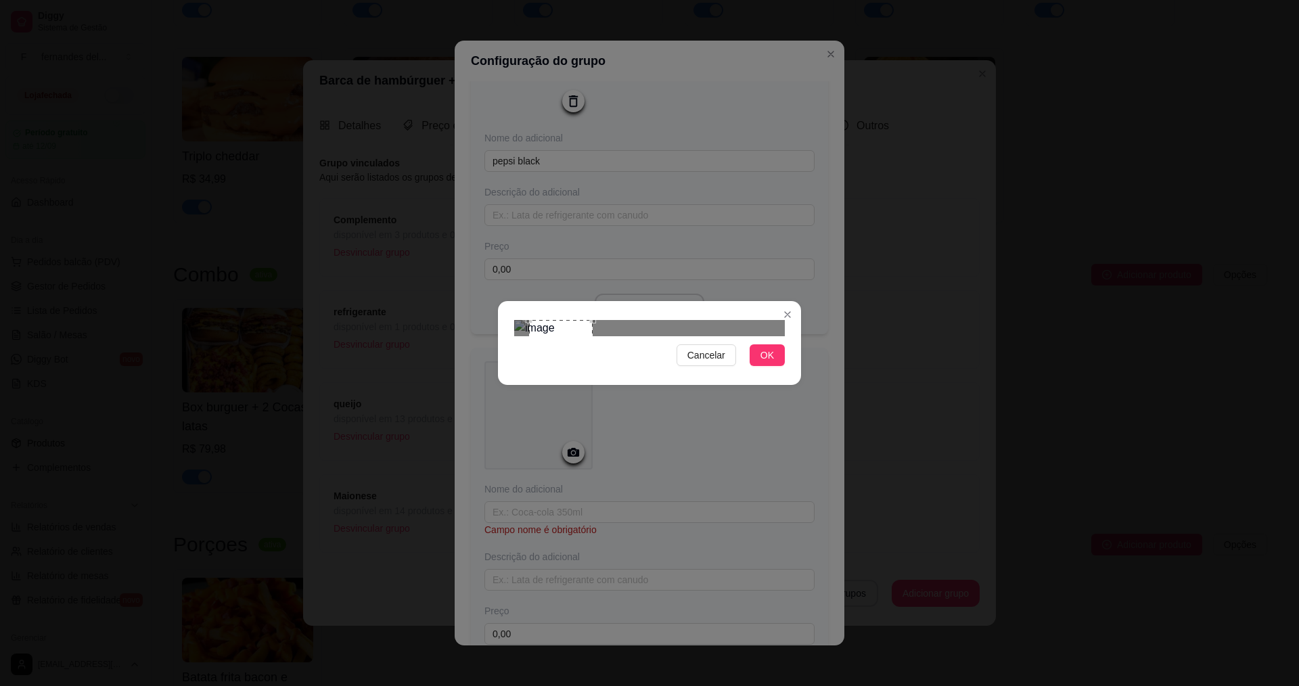
click at [571, 320] on div "Use the arrow keys to move the crop selection area" at bounding box center [561, 352] width 64 height 64
click at [815, 542] on div "Cancelar OK" at bounding box center [649, 343] width 1299 height 686
click at [593, 372] on div "Use the arrow keys to move the crop selection area" at bounding box center [615, 421] width 203 height 203
click at [773, 363] on span "OK" at bounding box center [768, 355] width 14 height 15
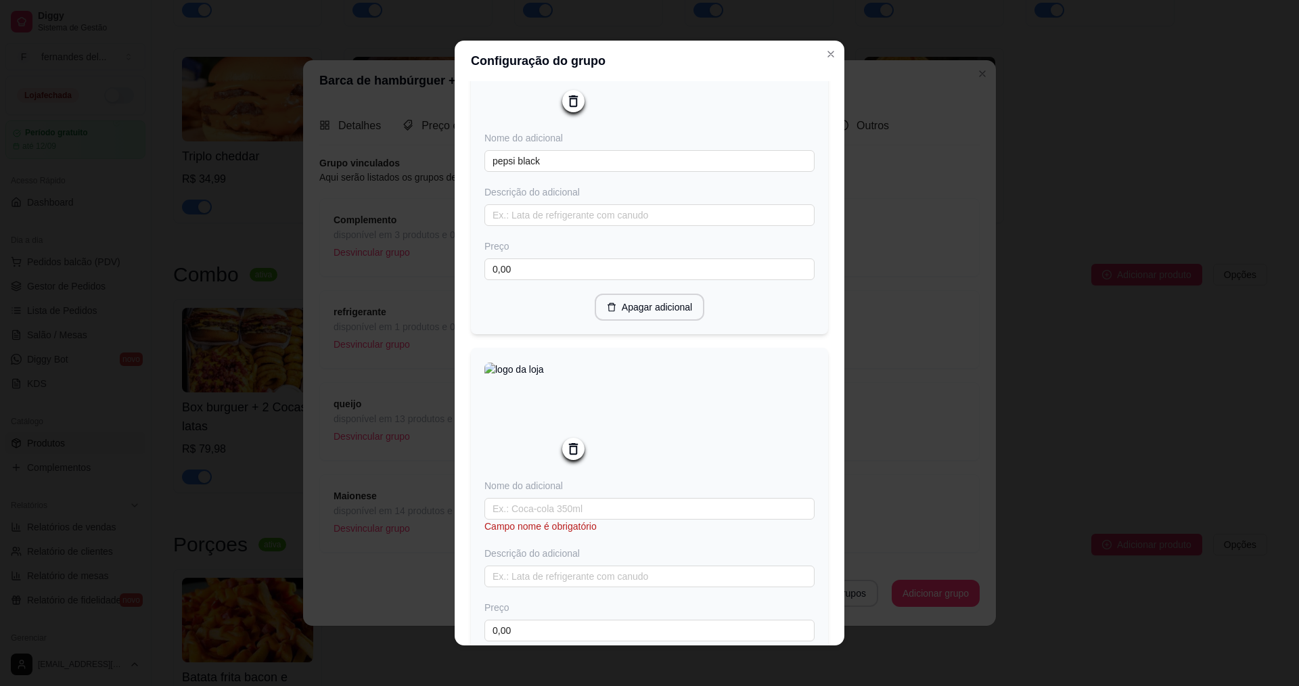
click at [580, 460] on img at bounding box center [538, 417] width 108 height 108
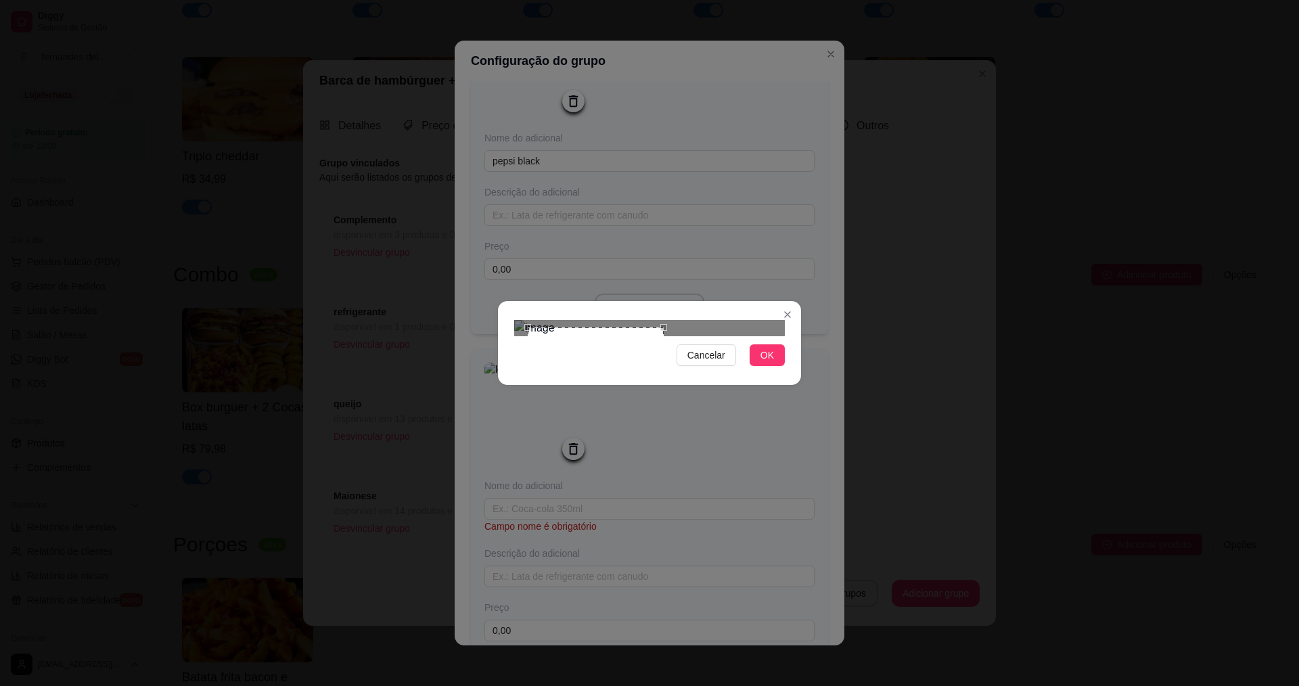
click at [664, 371] on div "Cancelar OK" at bounding box center [649, 343] width 303 height 57
click at [771, 363] on span "OK" at bounding box center [768, 355] width 14 height 15
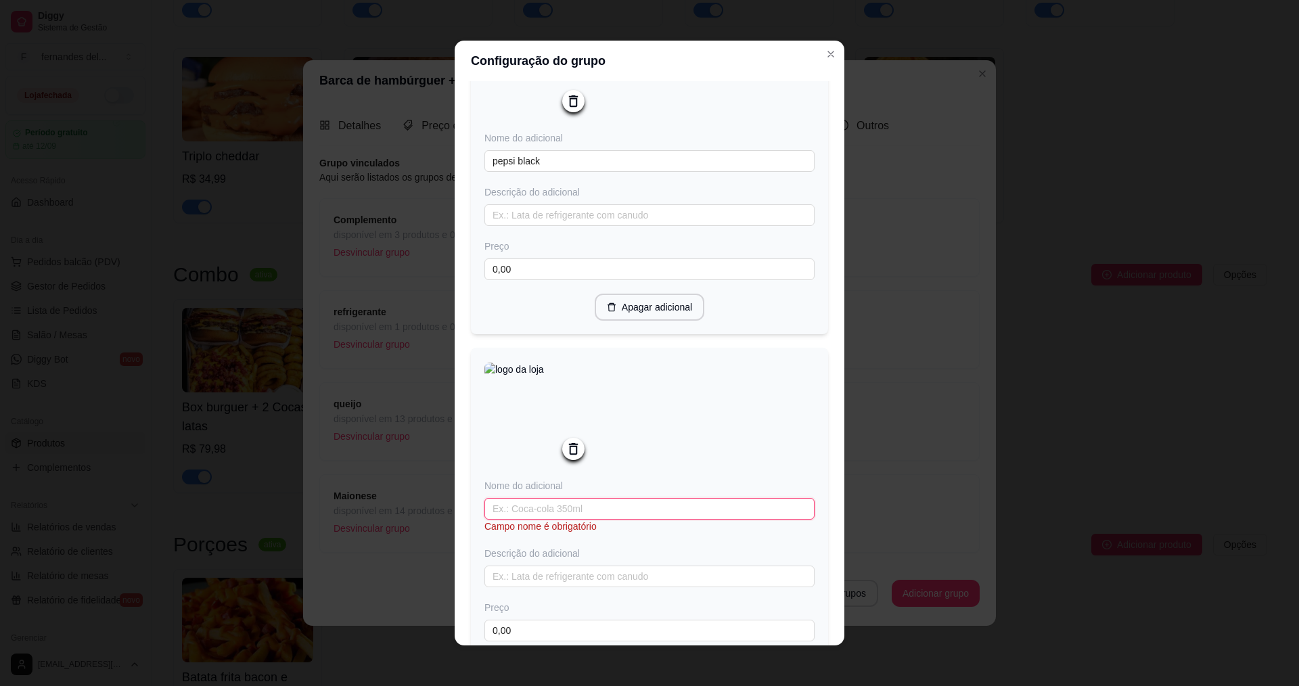
click at [604, 520] on input "text" at bounding box center [649, 509] width 330 height 22
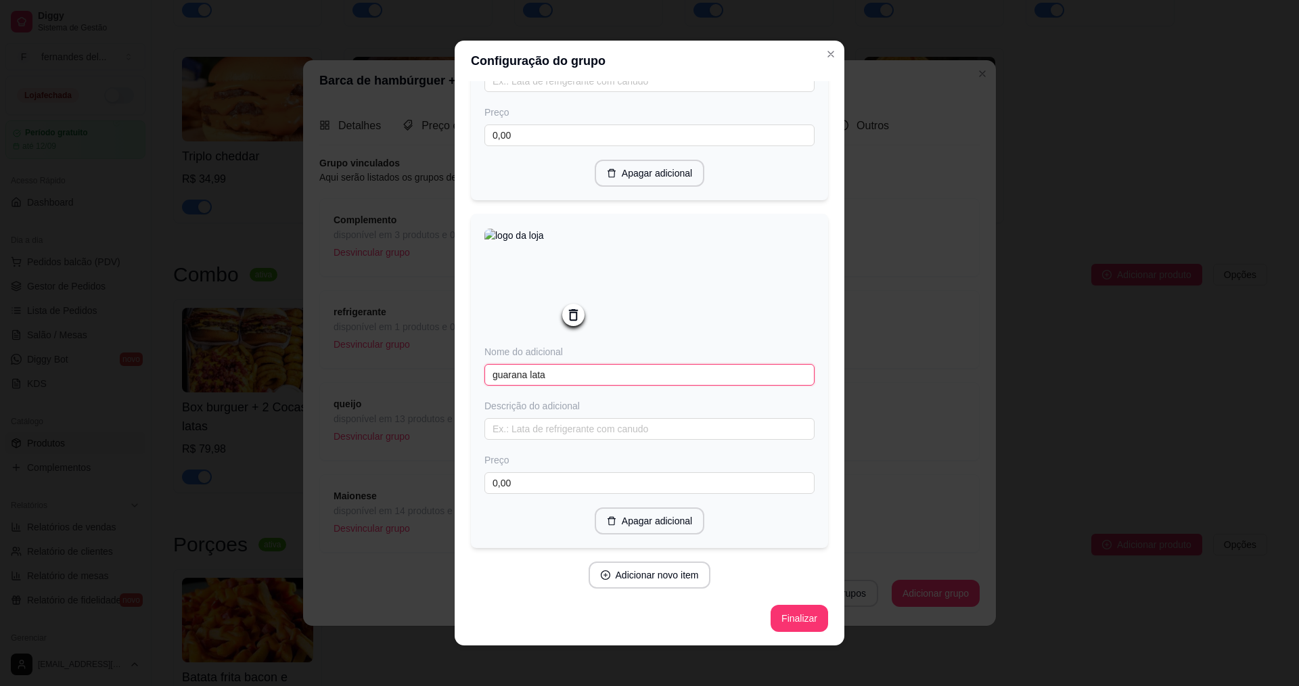
scroll to position [1324, 0]
click at [665, 575] on button "Adicionar novo item" at bounding box center [649, 575] width 119 height 26
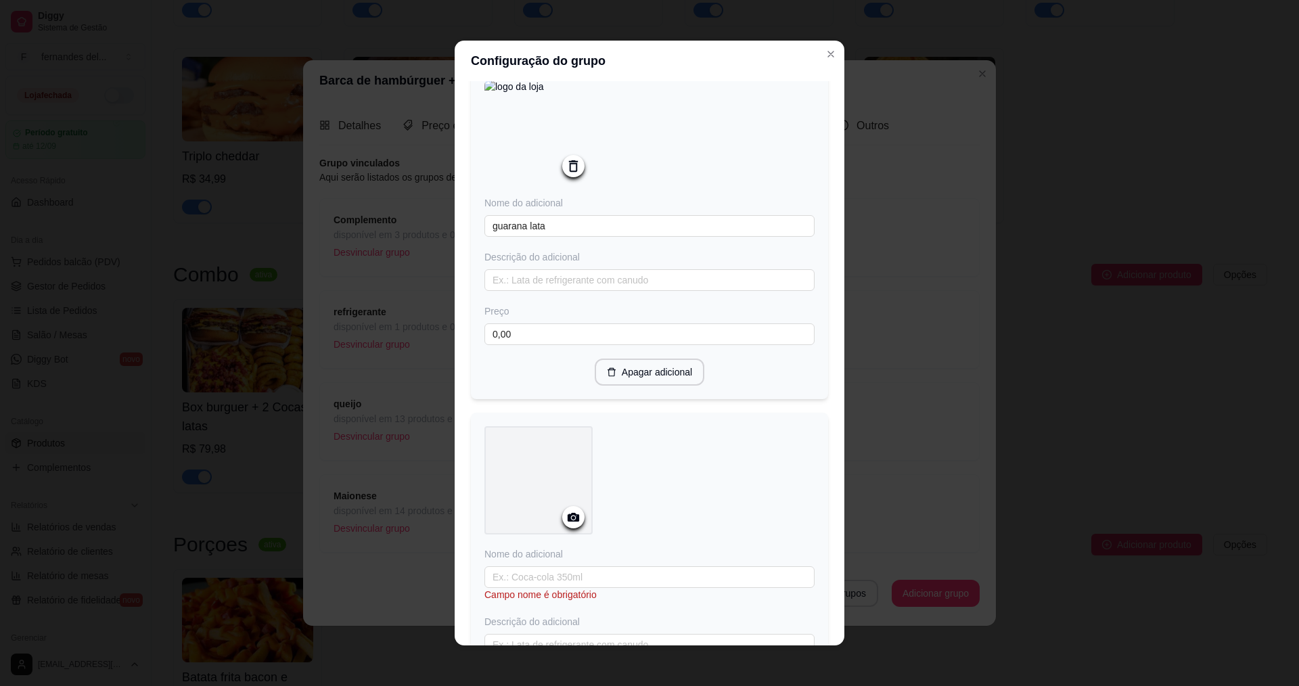
scroll to position [1527, 0]
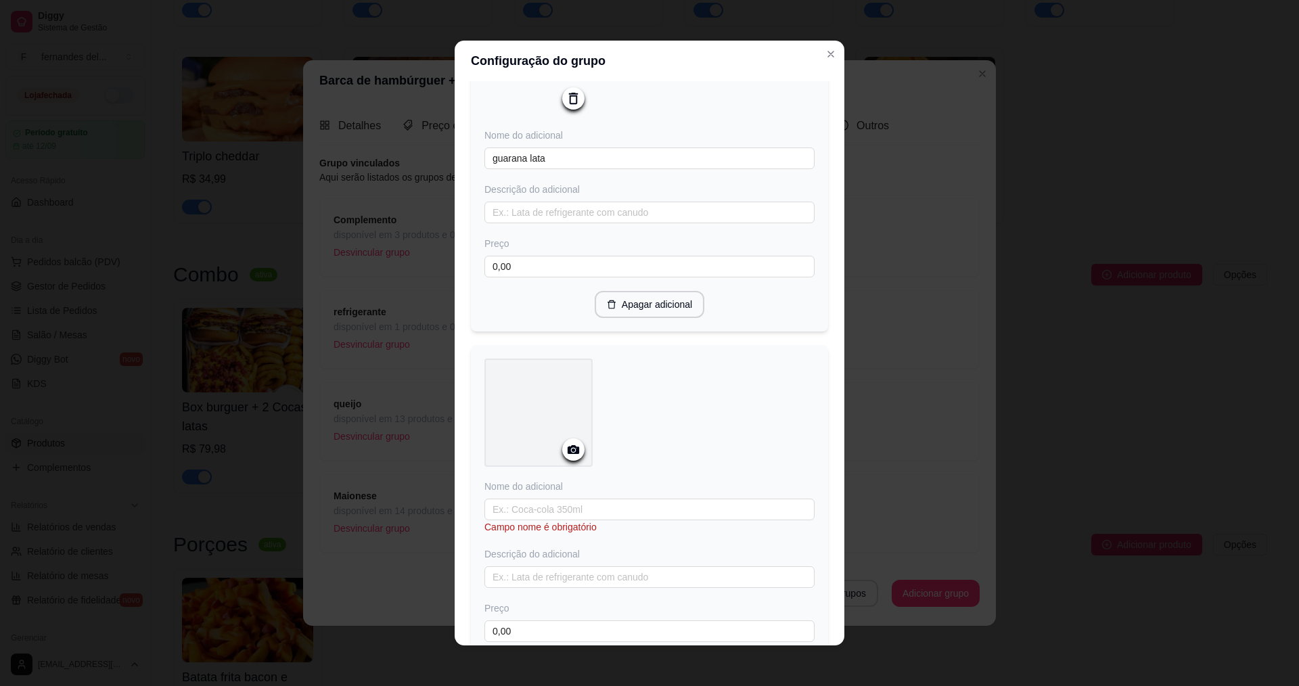
click at [568, 454] on icon at bounding box center [574, 449] width 12 height 9
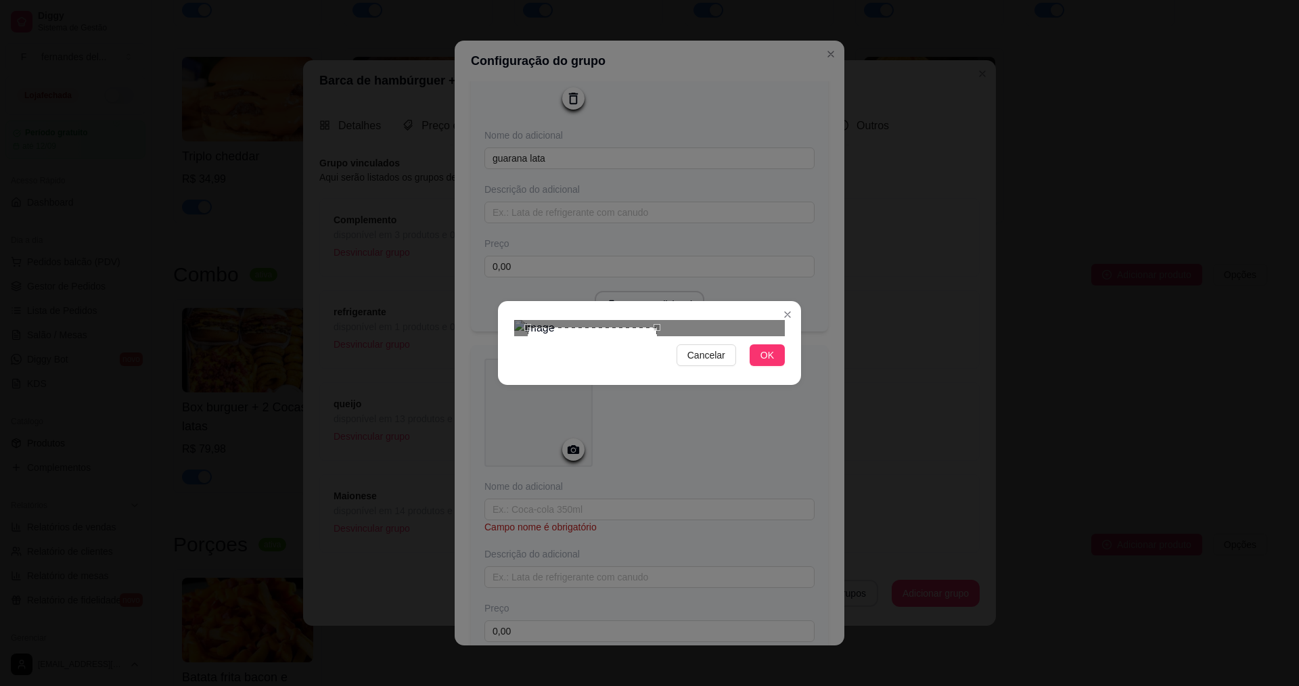
click at [658, 371] on div "Cancelar OK" at bounding box center [649, 343] width 303 height 57
click at [772, 363] on span "OK" at bounding box center [768, 355] width 14 height 15
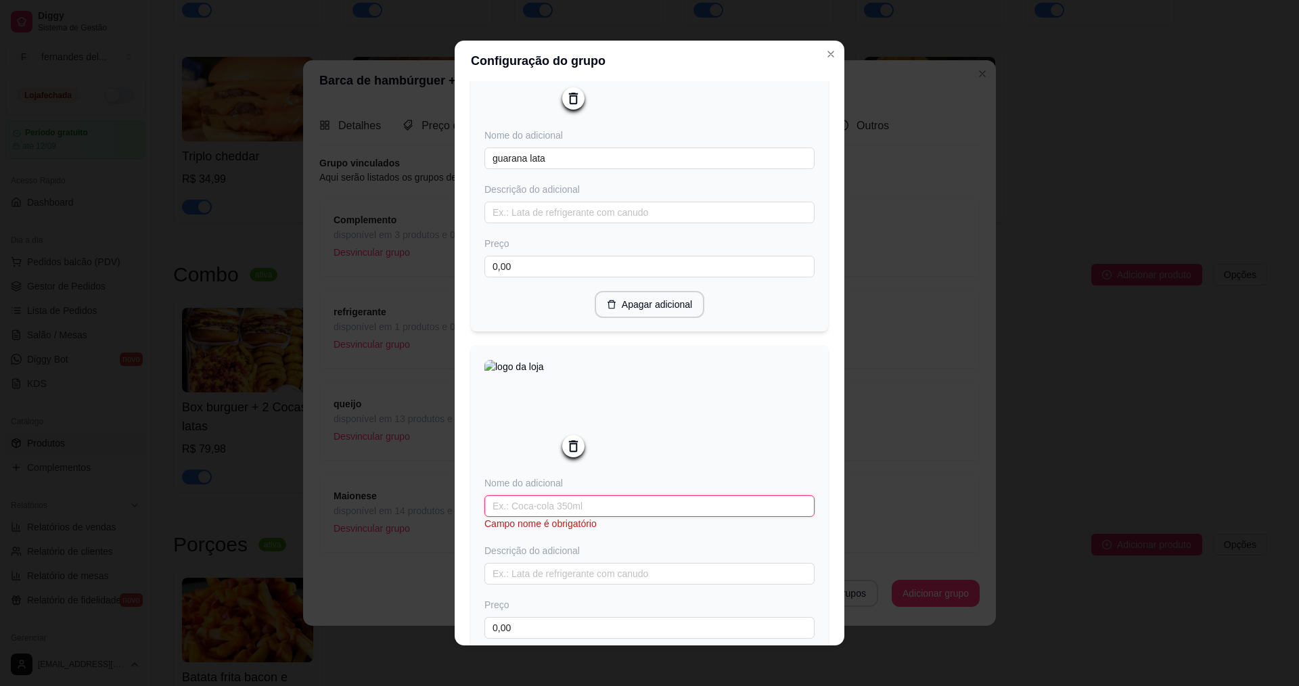
click at [612, 517] on input "text" at bounding box center [649, 506] width 330 height 22
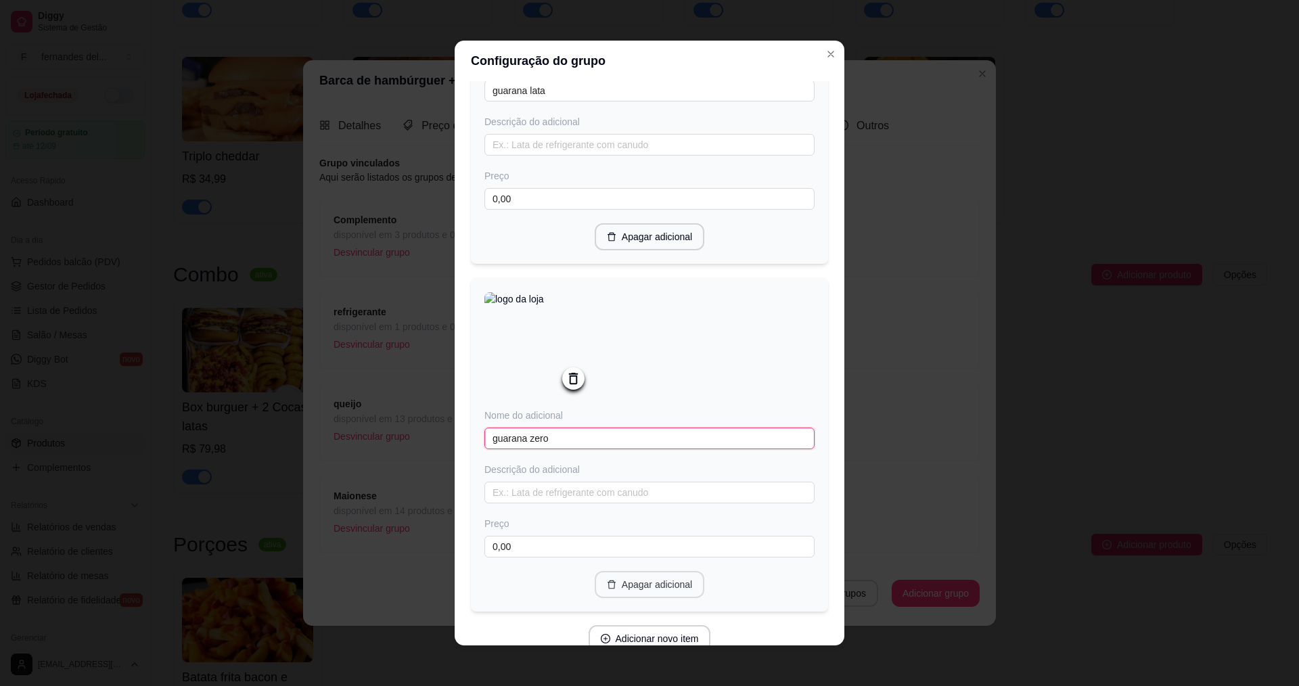
scroll to position [1674, 0]
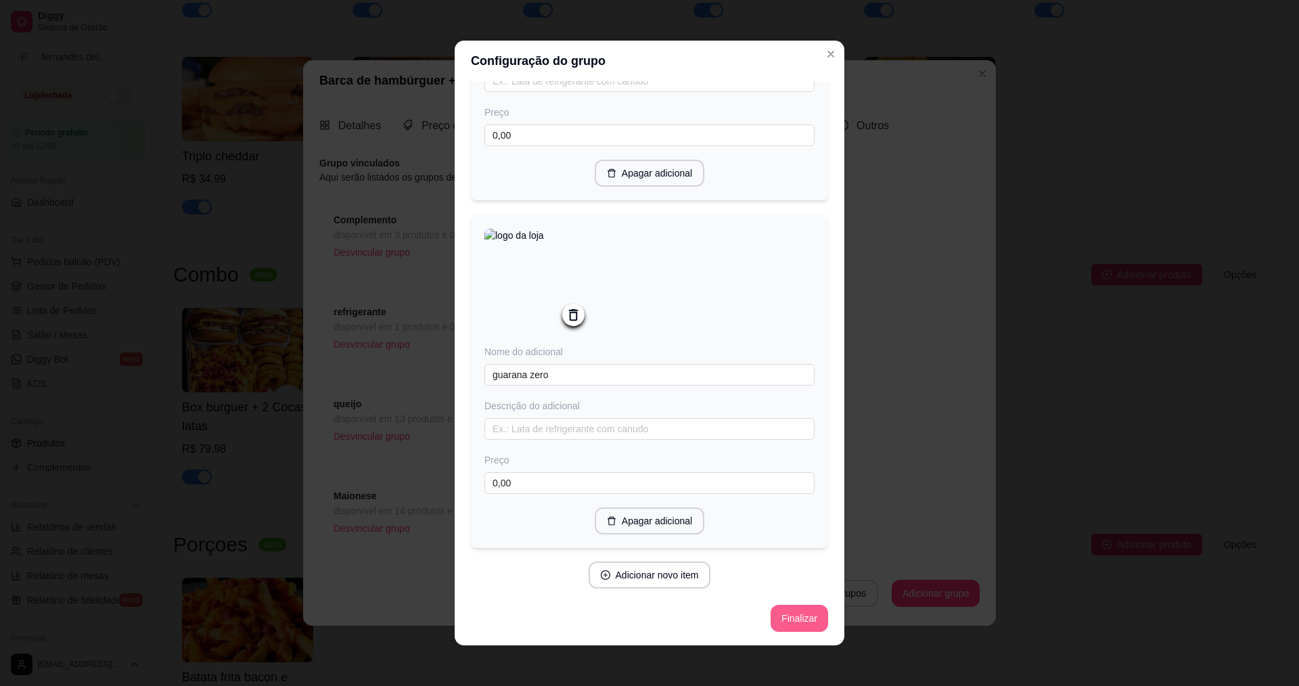
click at [787, 622] on button "Finalizar" at bounding box center [800, 618] width 58 height 27
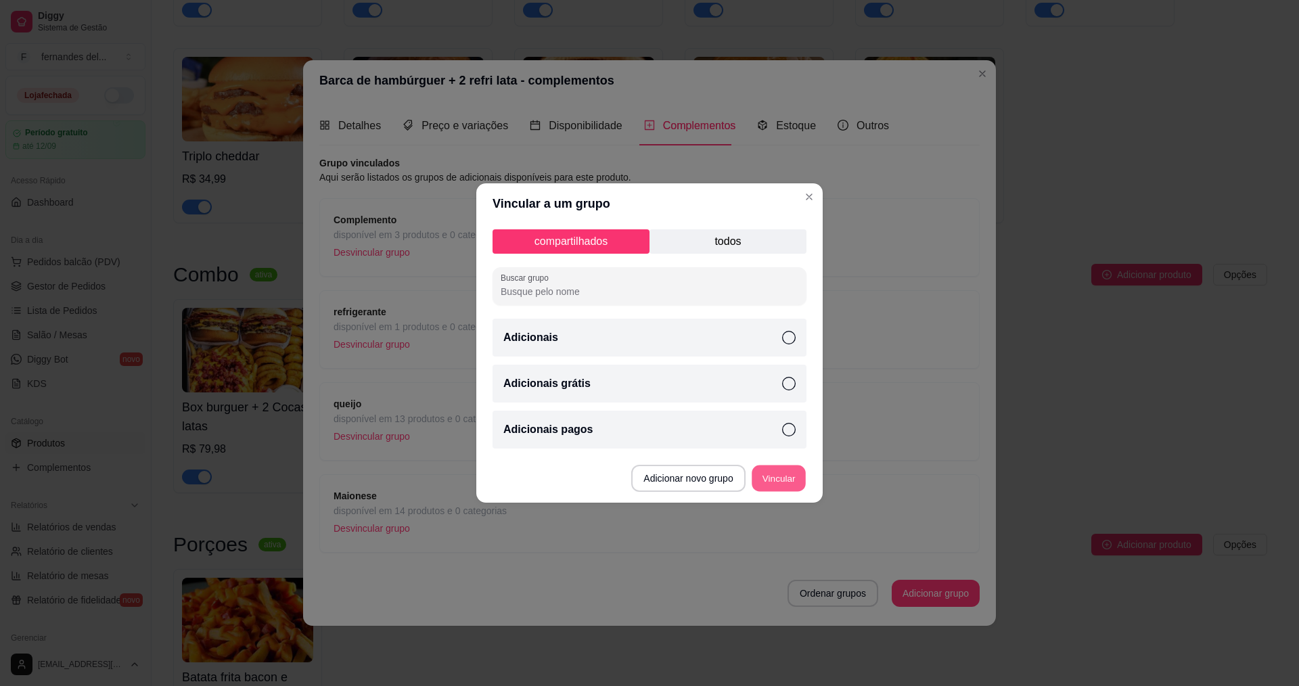
click at [792, 482] on button "Vincular" at bounding box center [779, 479] width 54 height 26
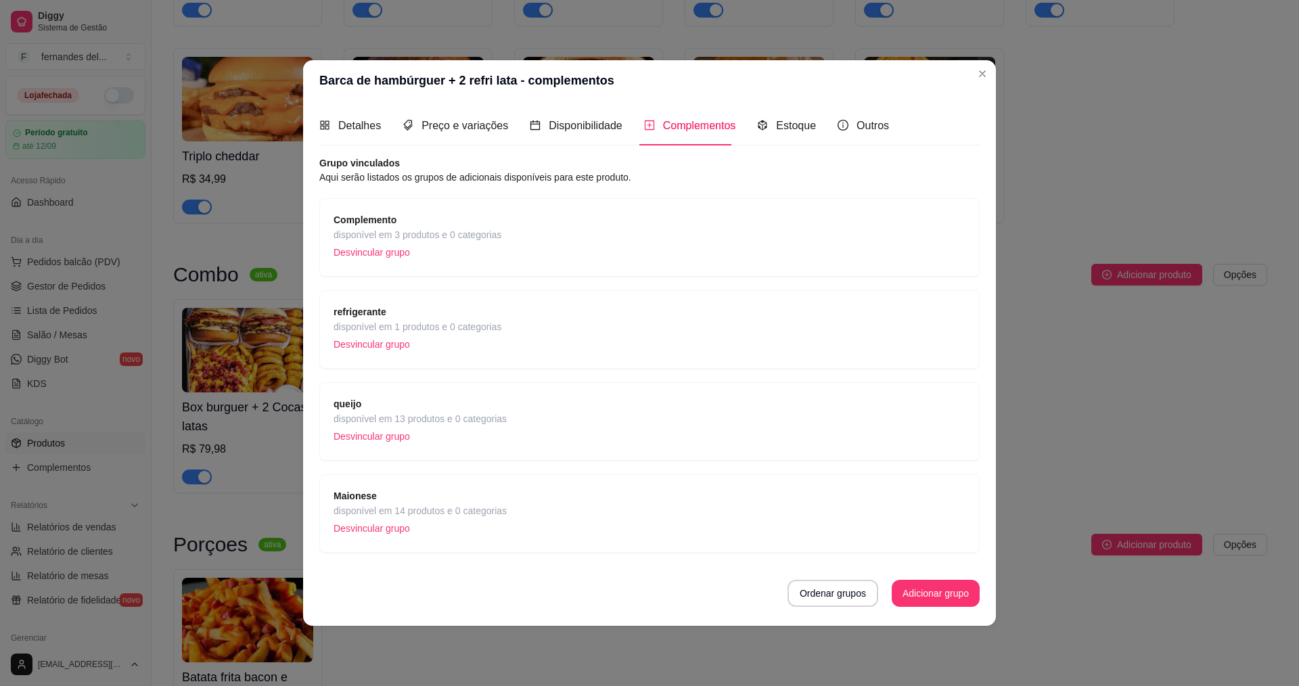
click at [556, 327] on div "refrigerante disponível em 1 produtos e 0 categorias Desvincular grupo" at bounding box center [650, 329] width 632 height 50
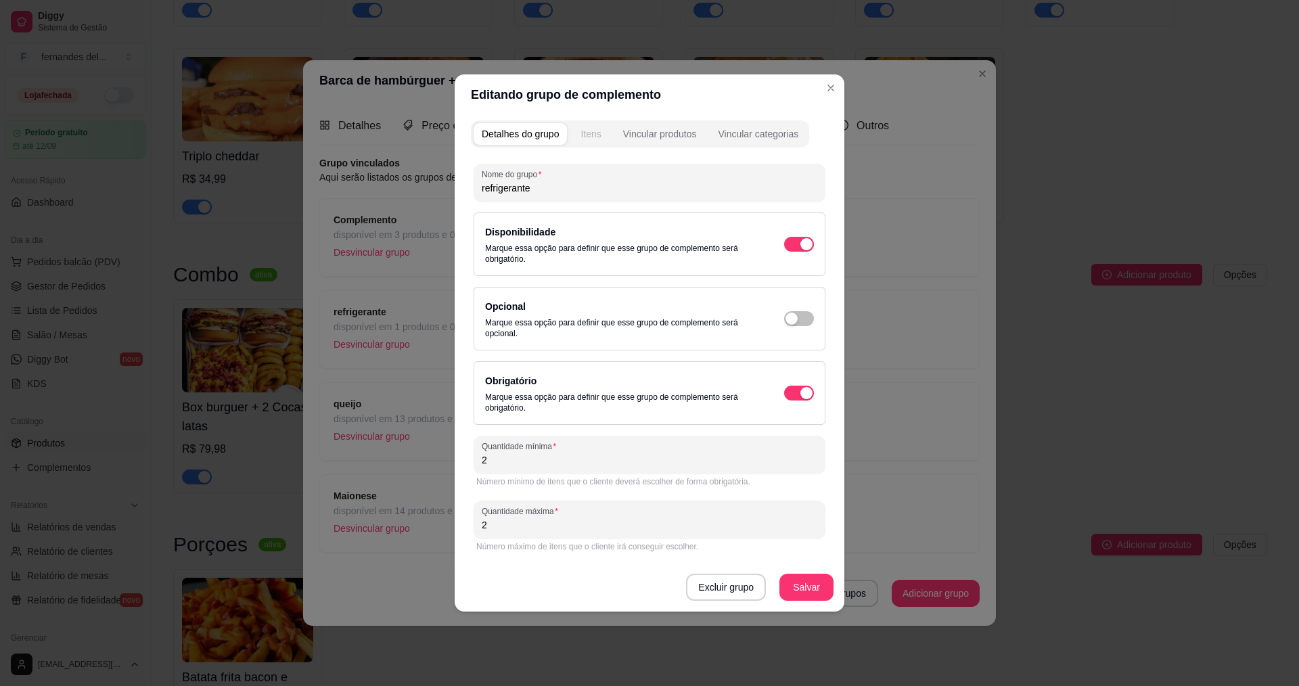
click at [599, 126] on button "Itens" at bounding box center [590, 134] width 37 height 22
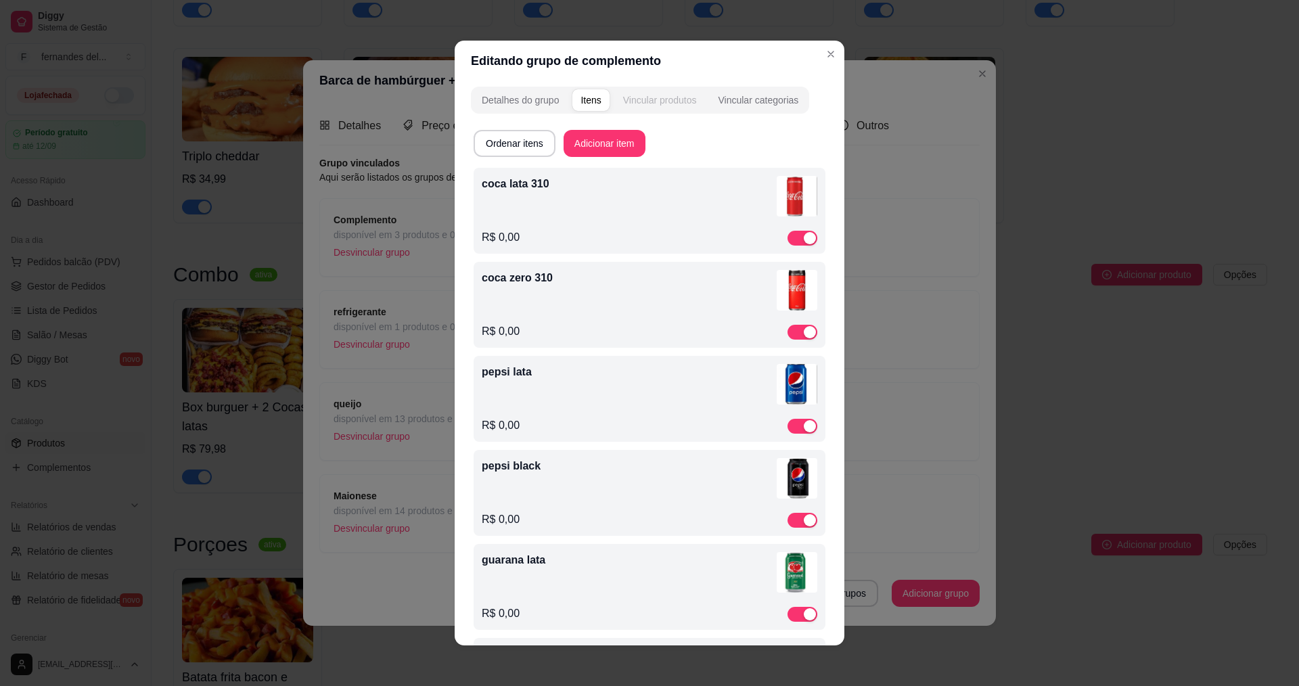
click at [669, 101] on div "Vincular produtos" at bounding box center [660, 100] width 74 height 14
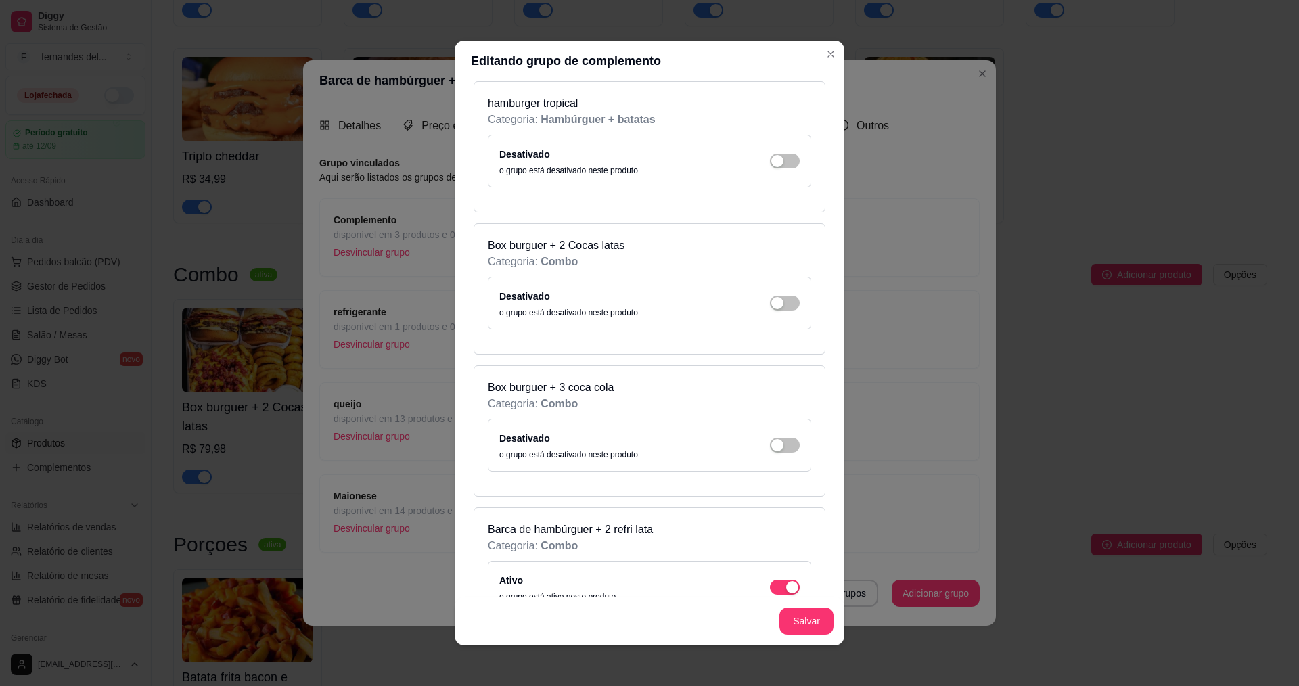
scroll to position [1692, 0]
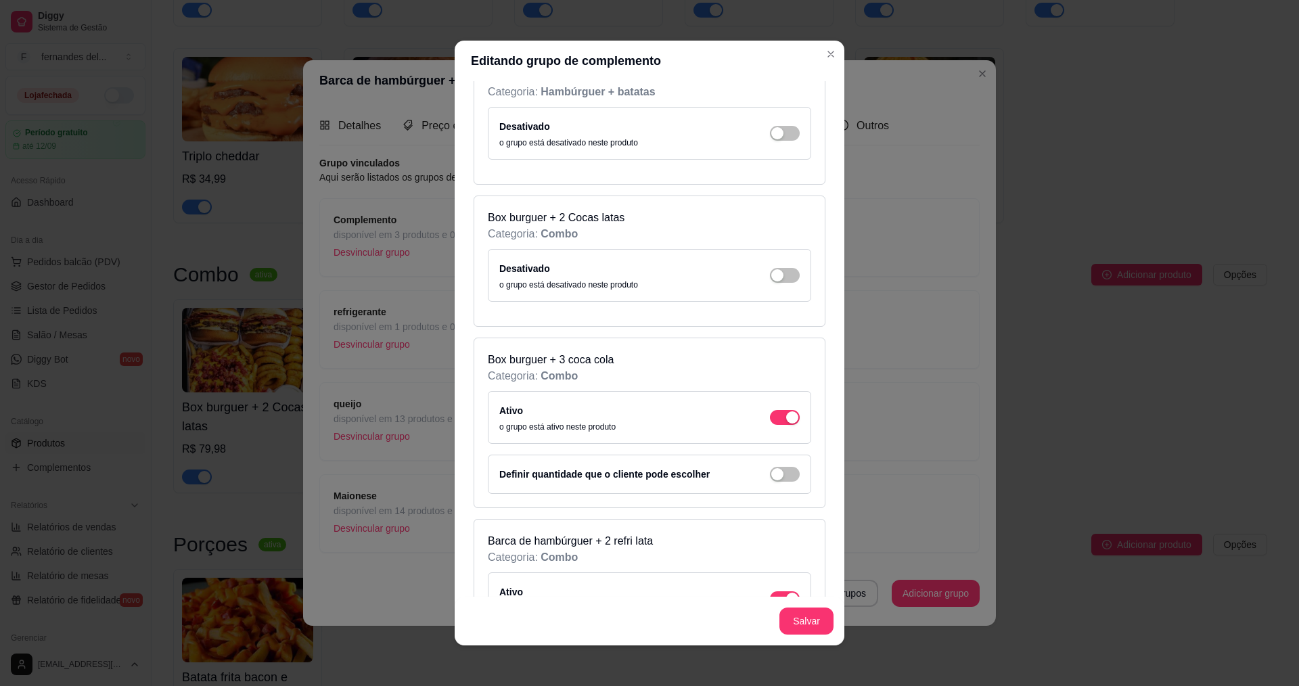
scroll to position [1556, 0]
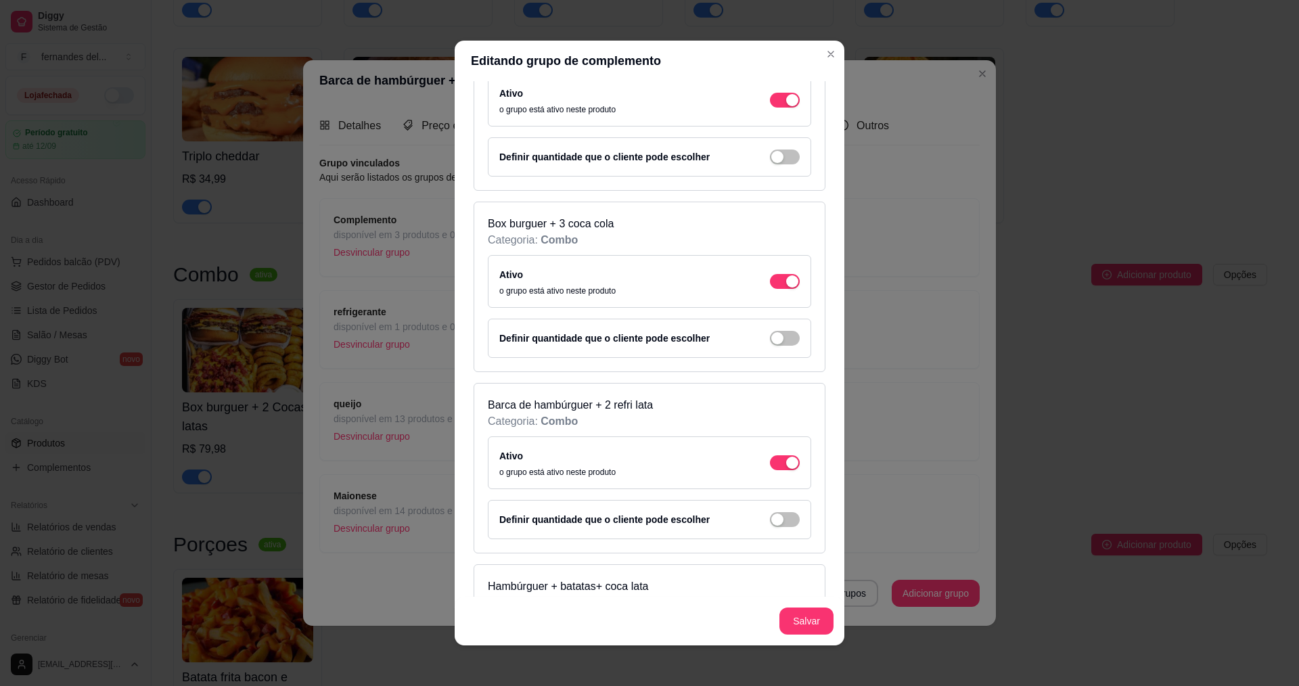
scroll to position [1895, 0]
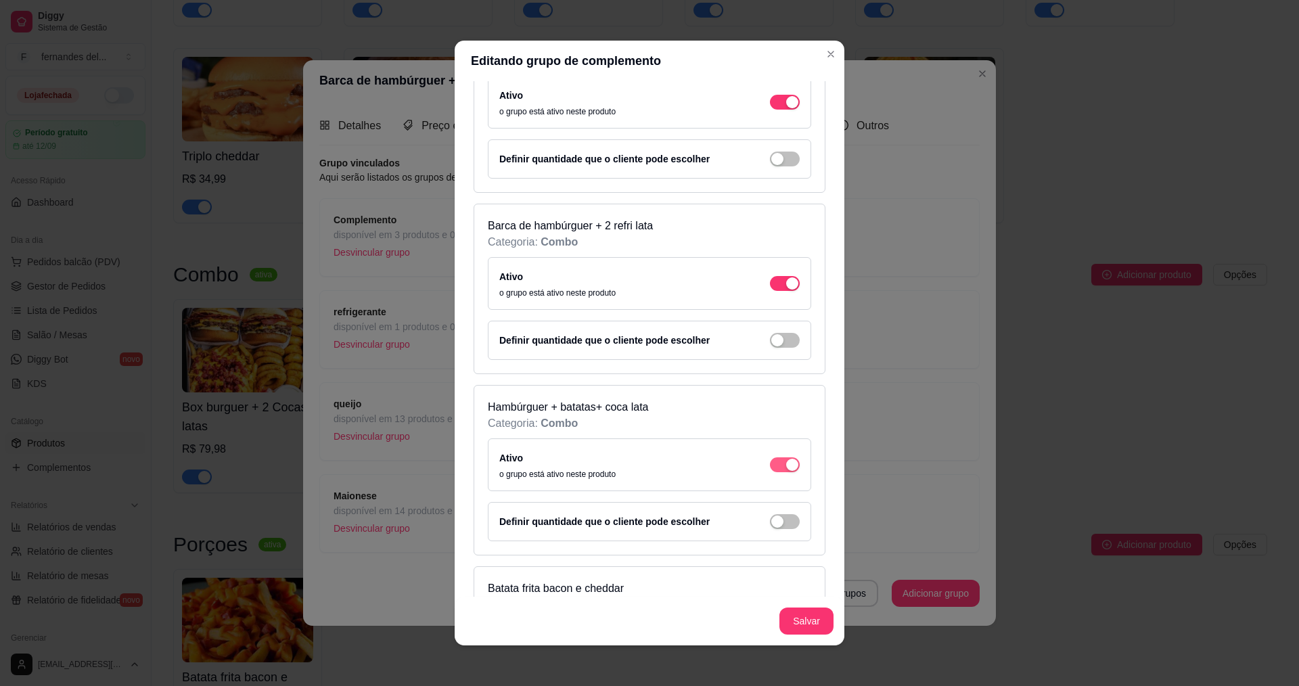
scroll to position [2098, 0]
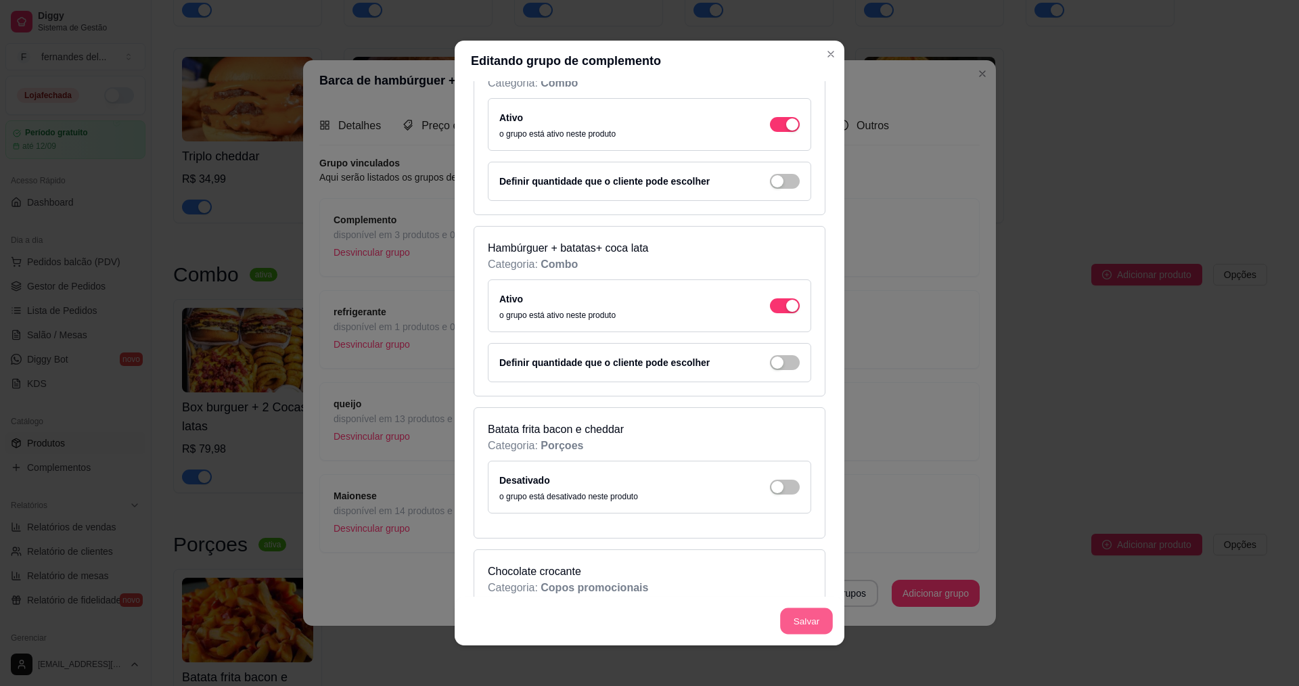
click at [809, 618] on button "Salvar" at bounding box center [806, 621] width 53 height 26
click at [794, 619] on button "Salvar" at bounding box center [807, 621] width 54 height 27
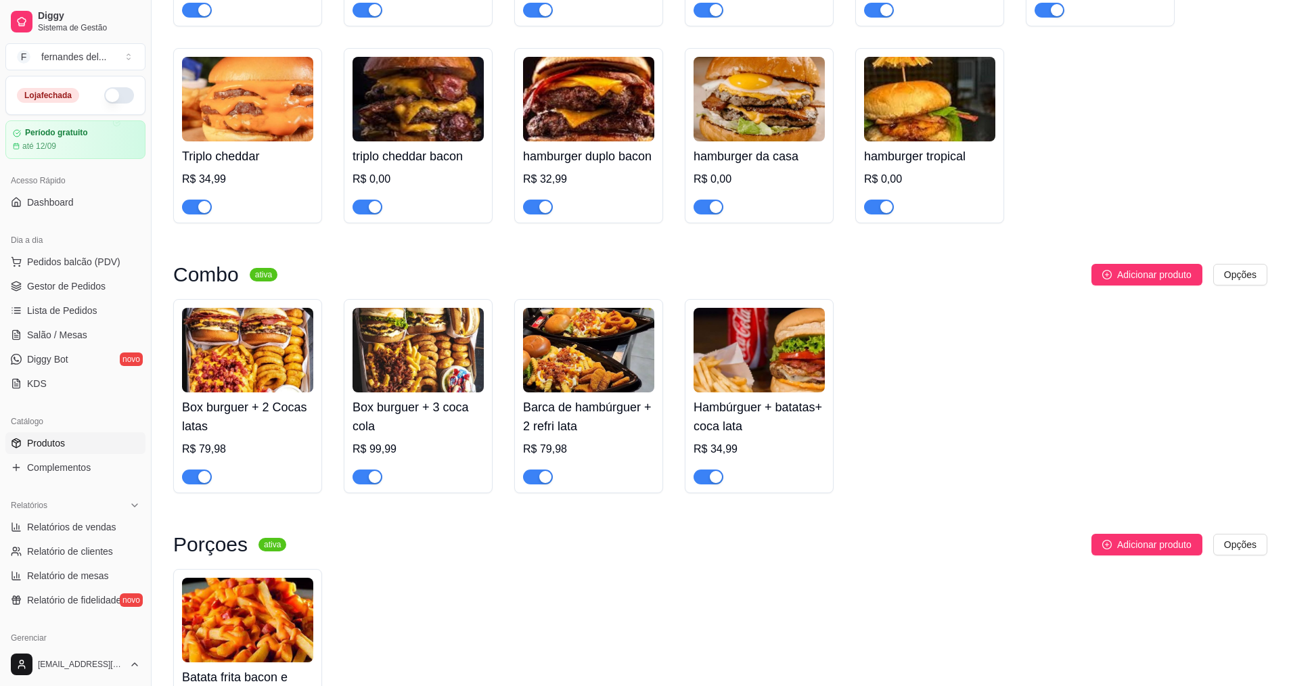
click at [270, 430] on h4 "Box burguer + 2 Cocas latas" at bounding box center [247, 417] width 131 height 38
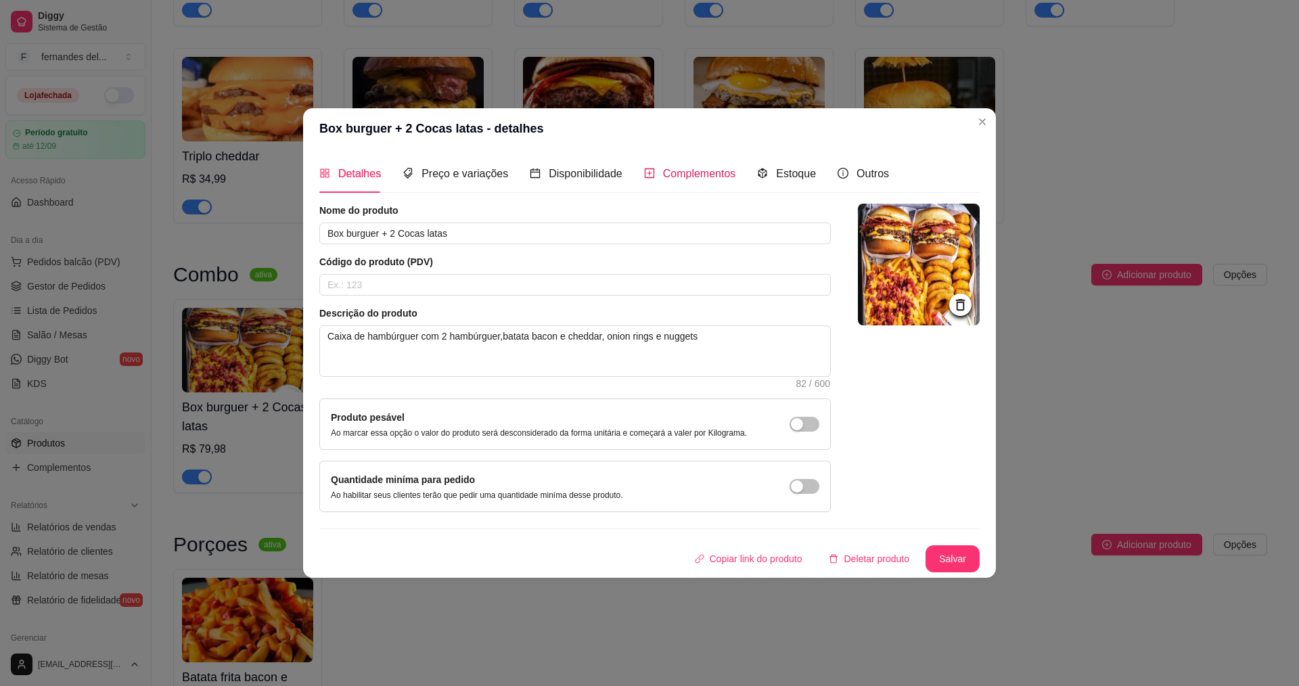
click at [695, 177] on span "Complementos" at bounding box center [699, 174] width 73 height 12
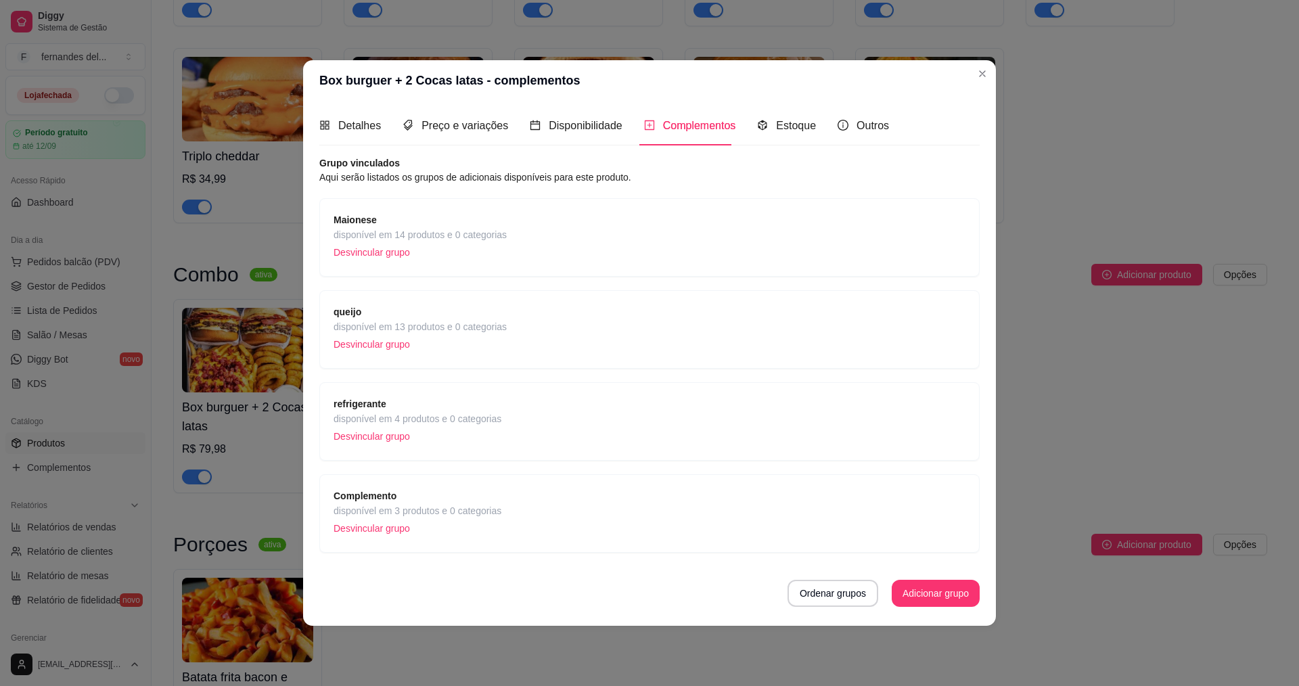
click at [377, 412] on span "disponível em 4 produtos e 0 categorias" at bounding box center [418, 418] width 168 height 15
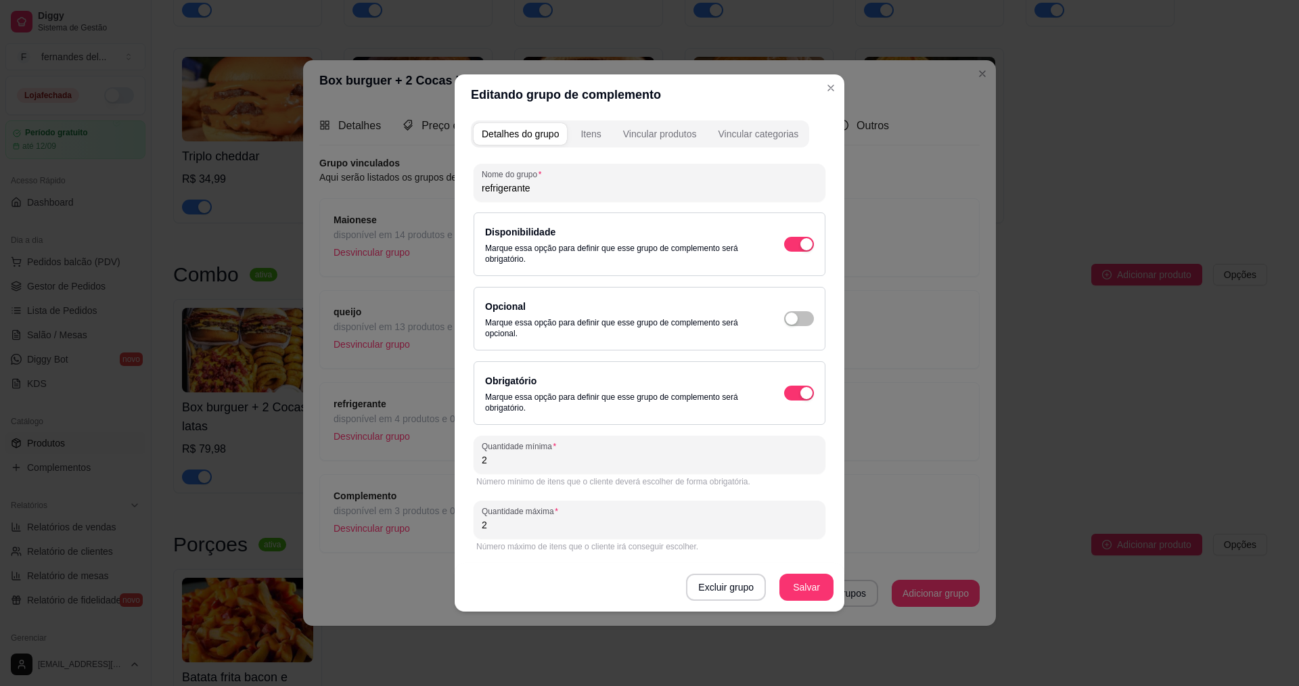
drag, startPoint x: 466, startPoint y: 460, endPoint x: 447, endPoint y: 460, distance: 19.6
click at [447, 460] on div "Editando grupo de complemento Detalhes do grupo Itens Vincular produtos Vincula…" at bounding box center [649, 343] width 1299 height 686
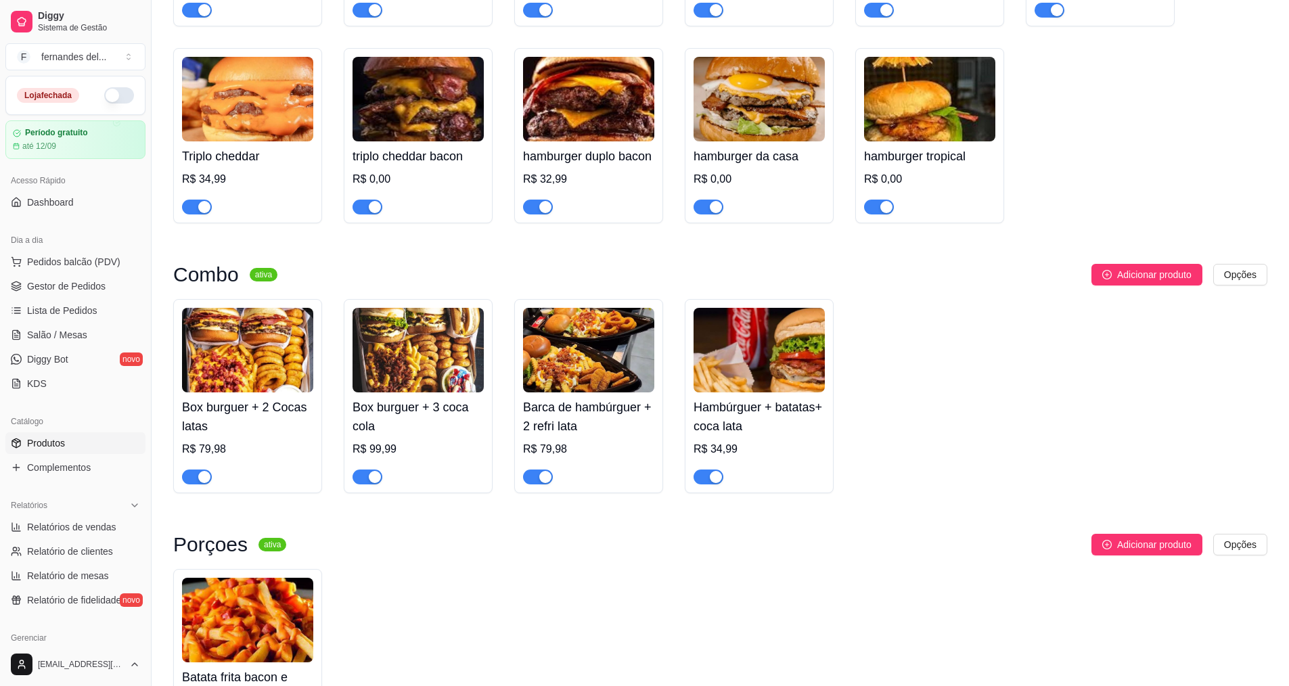
click at [469, 383] on img at bounding box center [418, 350] width 131 height 85
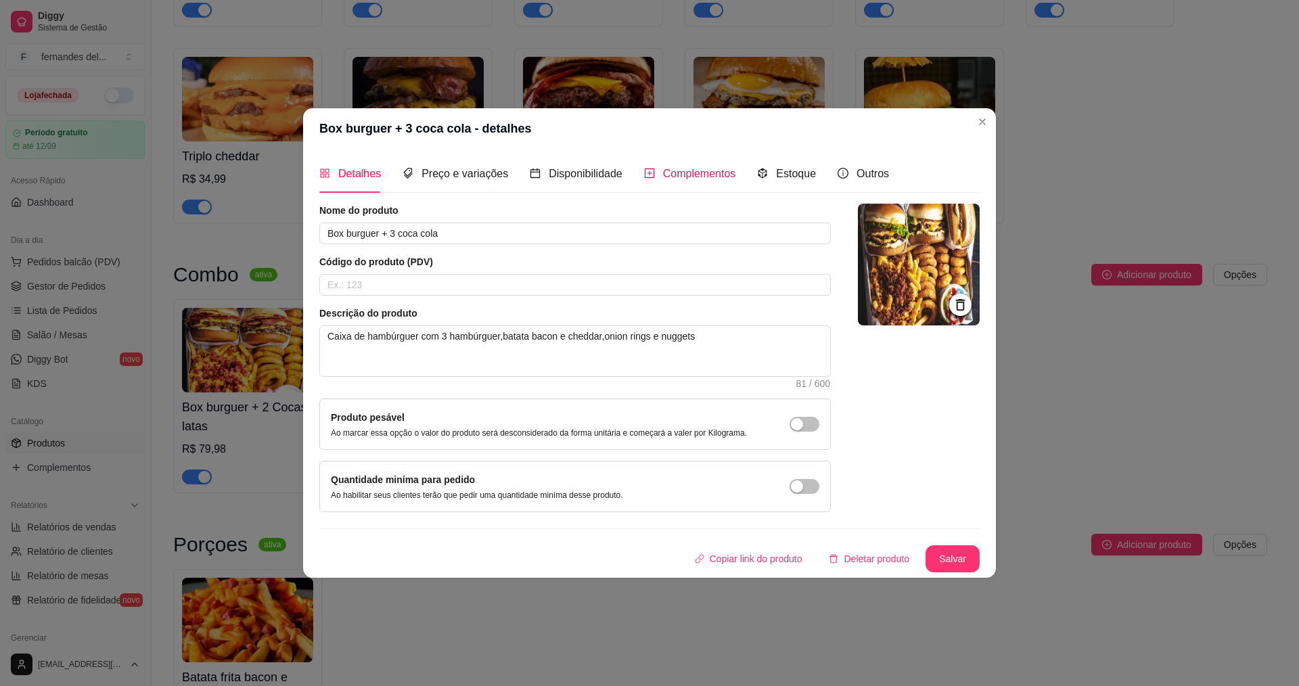
click at [663, 171] on span "Complementos" at bounding box center [699, 174] width 73 height 12
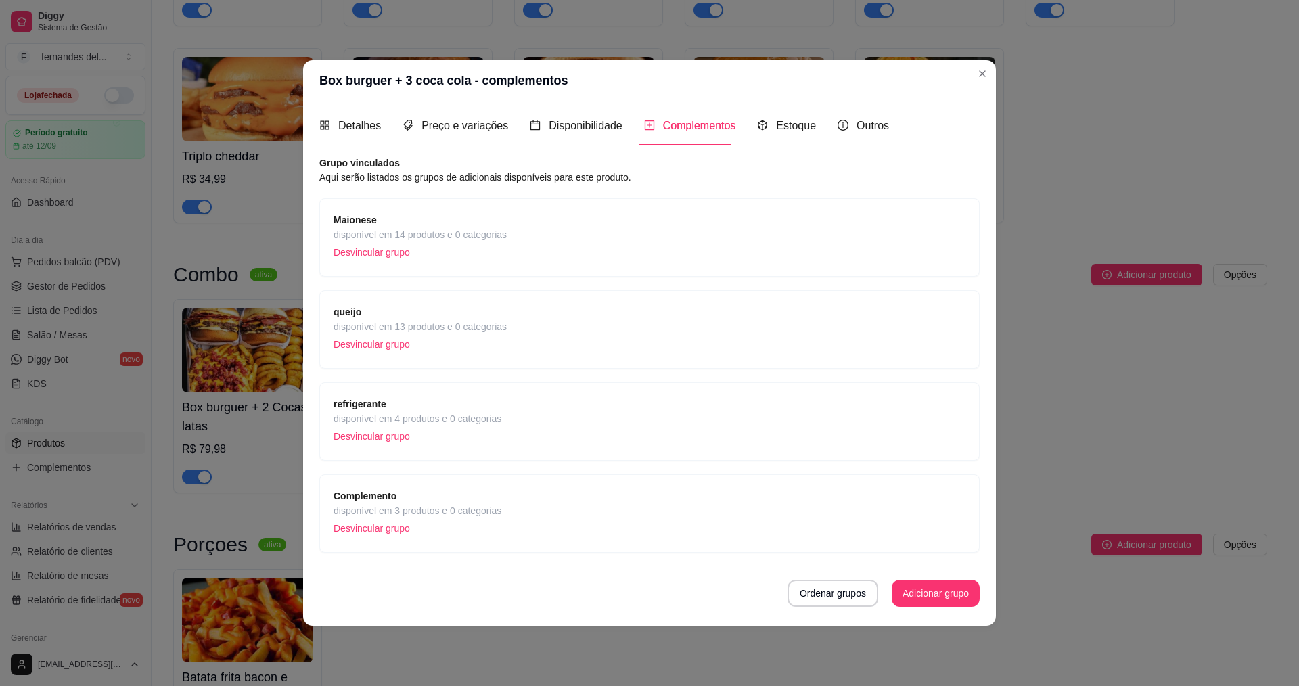
click at [417, 411] on span "disponível em 4 produtos e 0 categorias" at bounding box center [418, 418] width 168 height 15
click at [391, 443] on p "Desvincular grupo" at bounding box center [418, 436] width 168 height 20
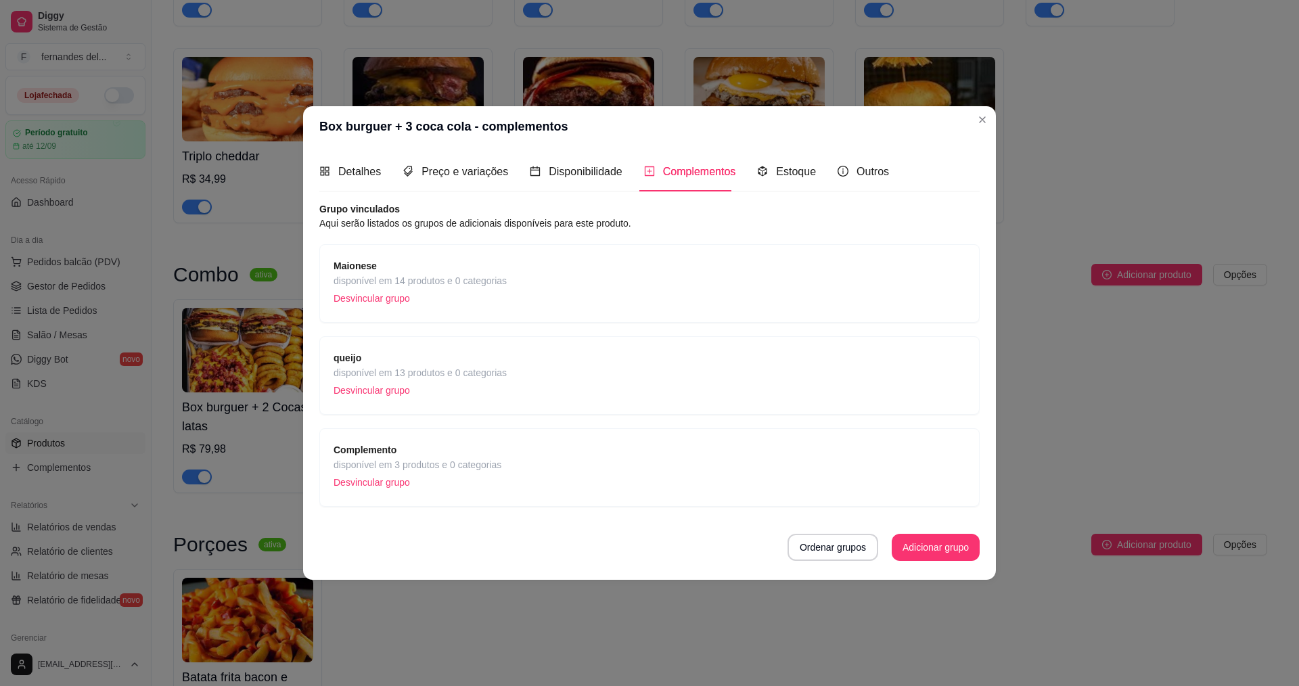
click at [438, 214] on article "Grupo vinculados" at bounding box center [649, 209] width 660 height 14
click at [953, 551] on button "Adicionar grupo" at bounding box center [936, 547] width 88 height 27
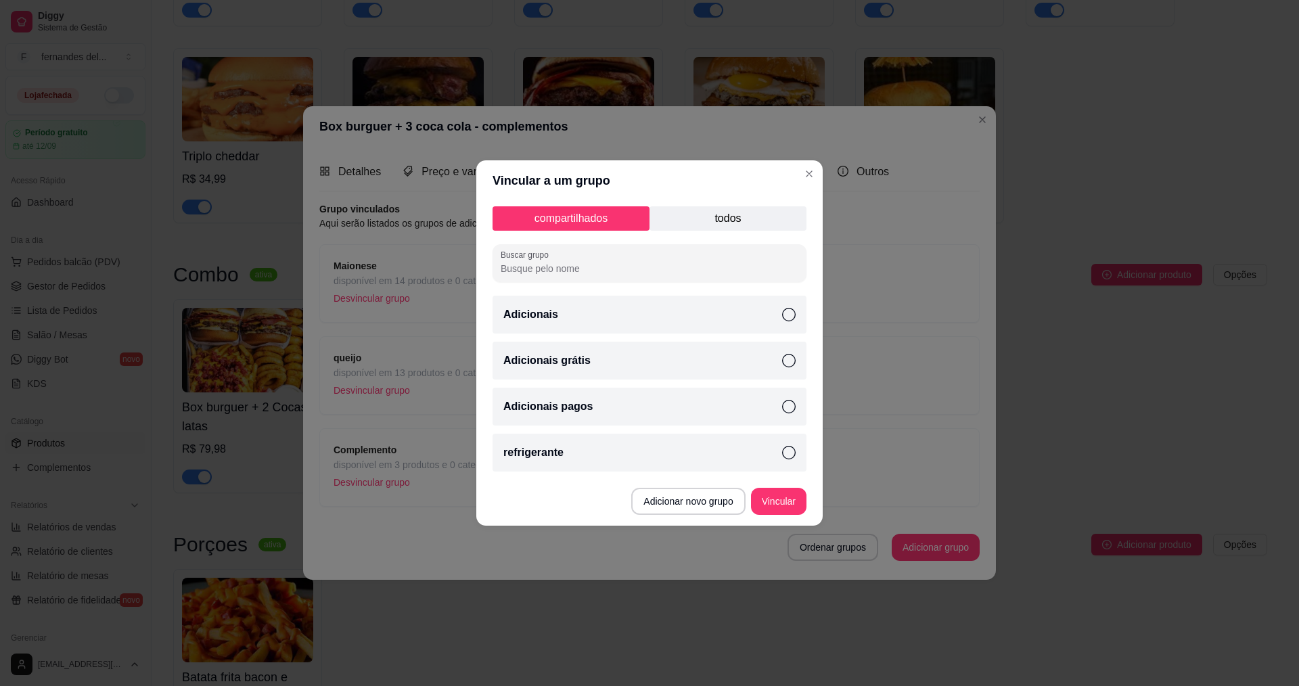
click at [660, 457] on div "refrigerante" at bounding box center [650, 453] width 314 height 38
click at [795, 498] on button "Vincular" at bounding box center [778, 501] width 55 height 27
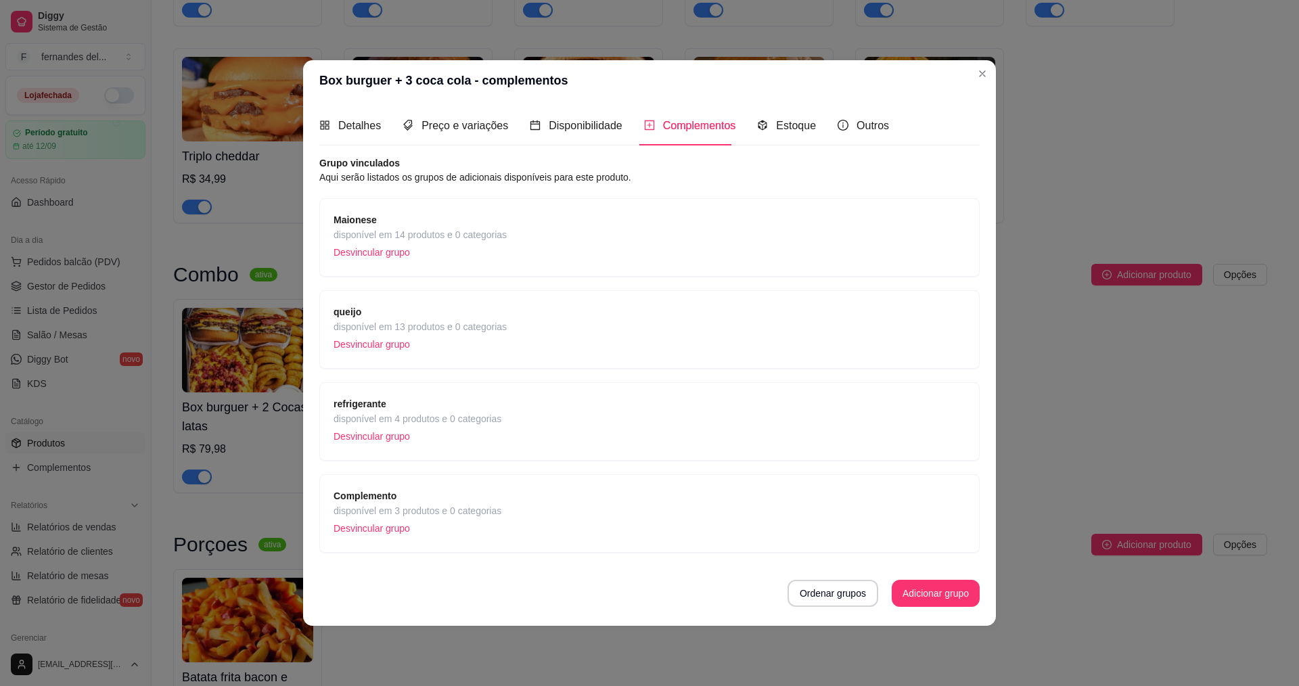
click at [450, 399] on span "refrigerante" at bounding box center [418, 404] width 168 height 15
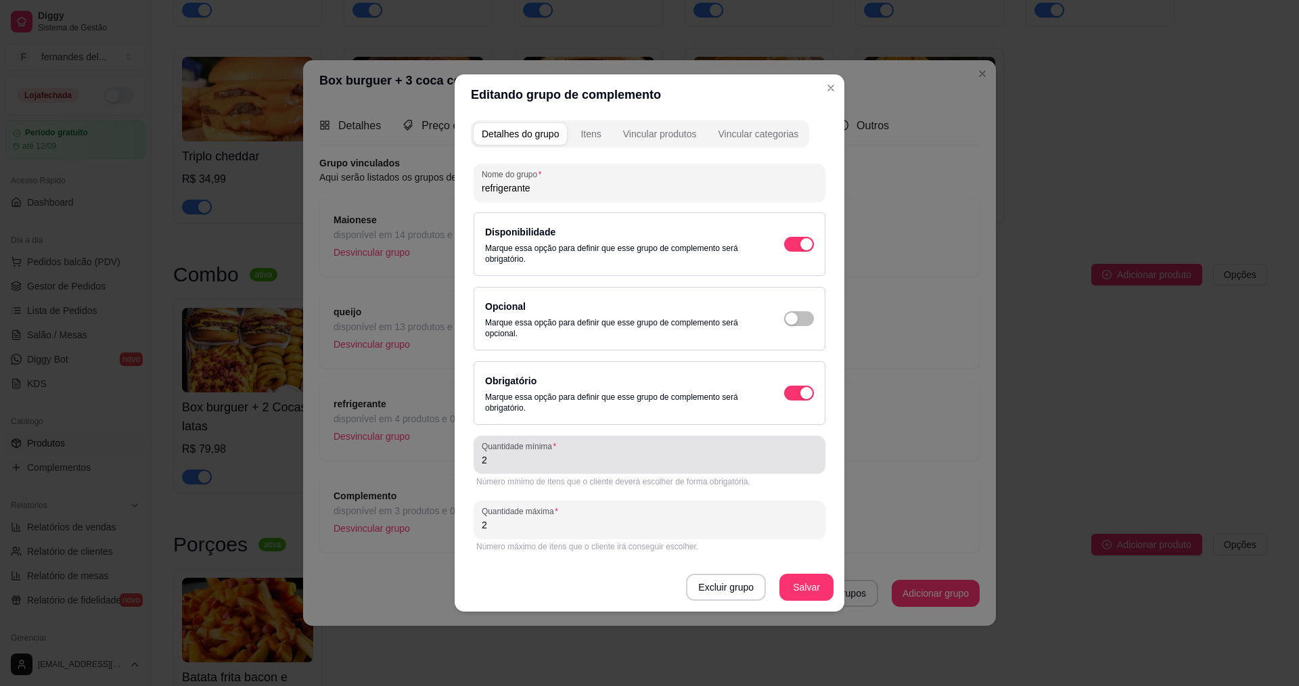
drag, startPoint x: 520, startPoint y: 469, endPoint x: 405, endPoint y: 461, distance: 115.9
click at [508, 470] on div "Quantidade mínima 2" at bounding box center [650, 455] width 352 height 38
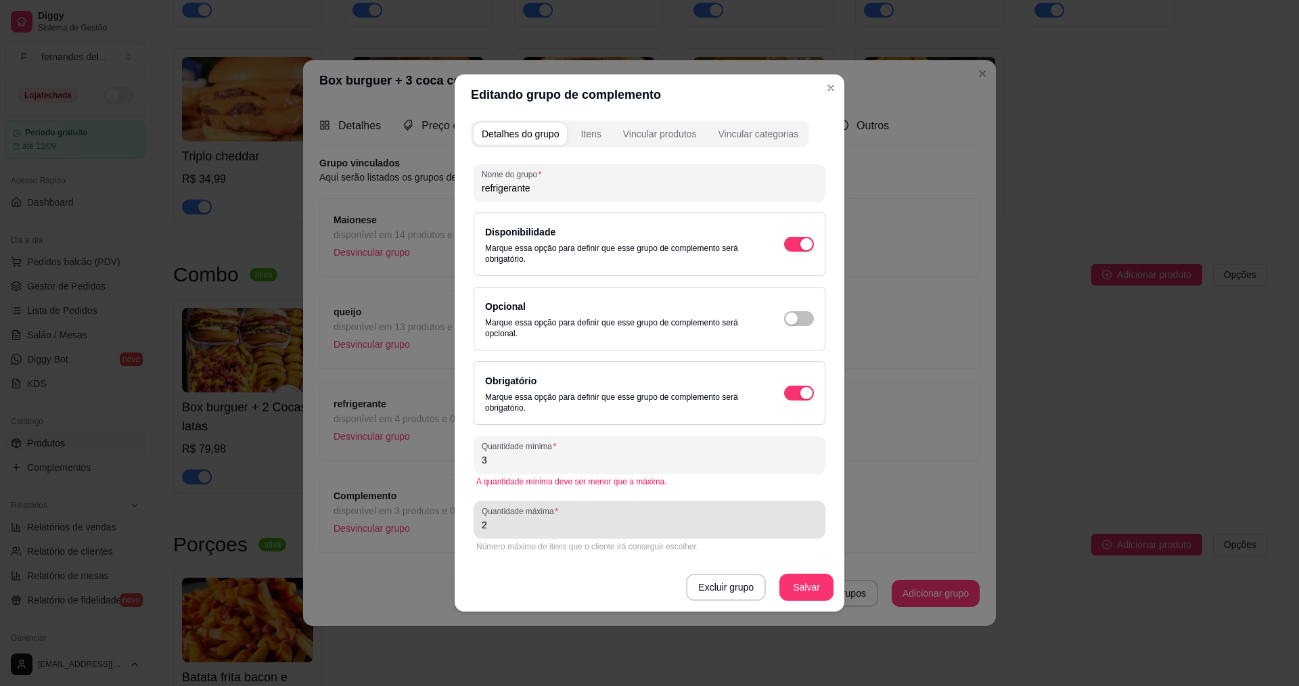
click at [732, 530] on input "2" at bounding box center [650, 525] width 336 height 14
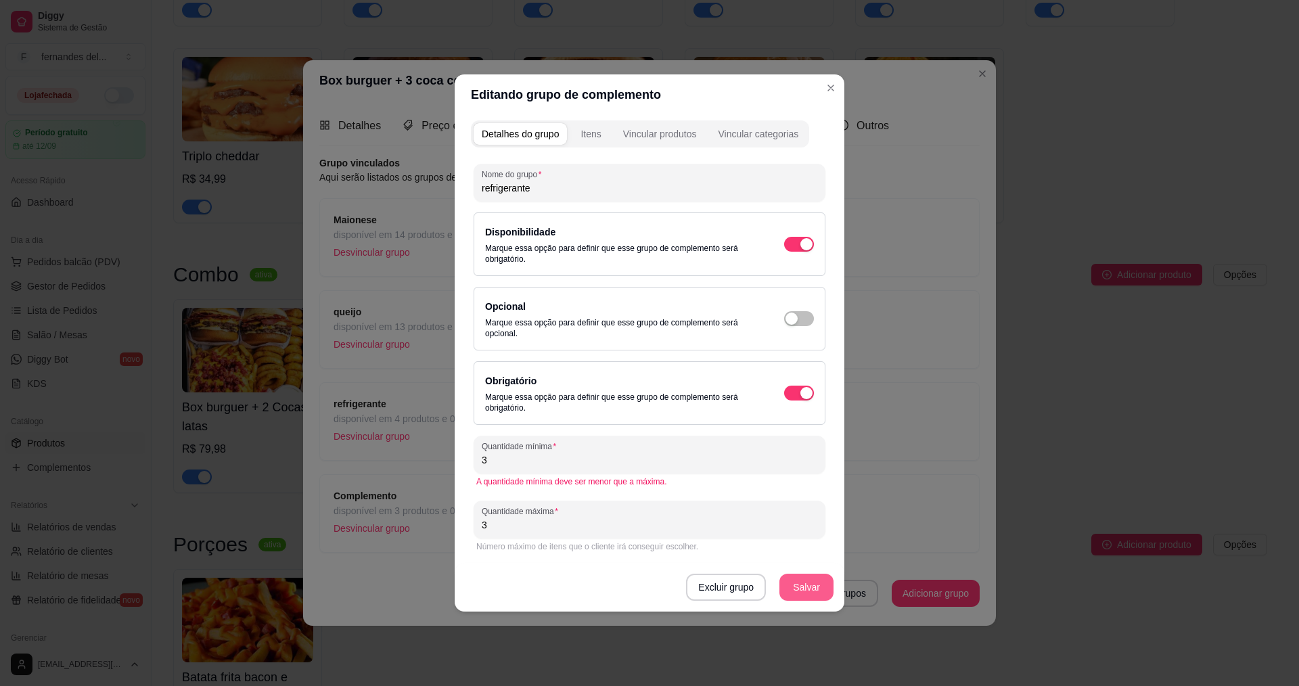
click at [803, 594] on button "Salvar" at bounding box center [807, 587] width 54 height 27
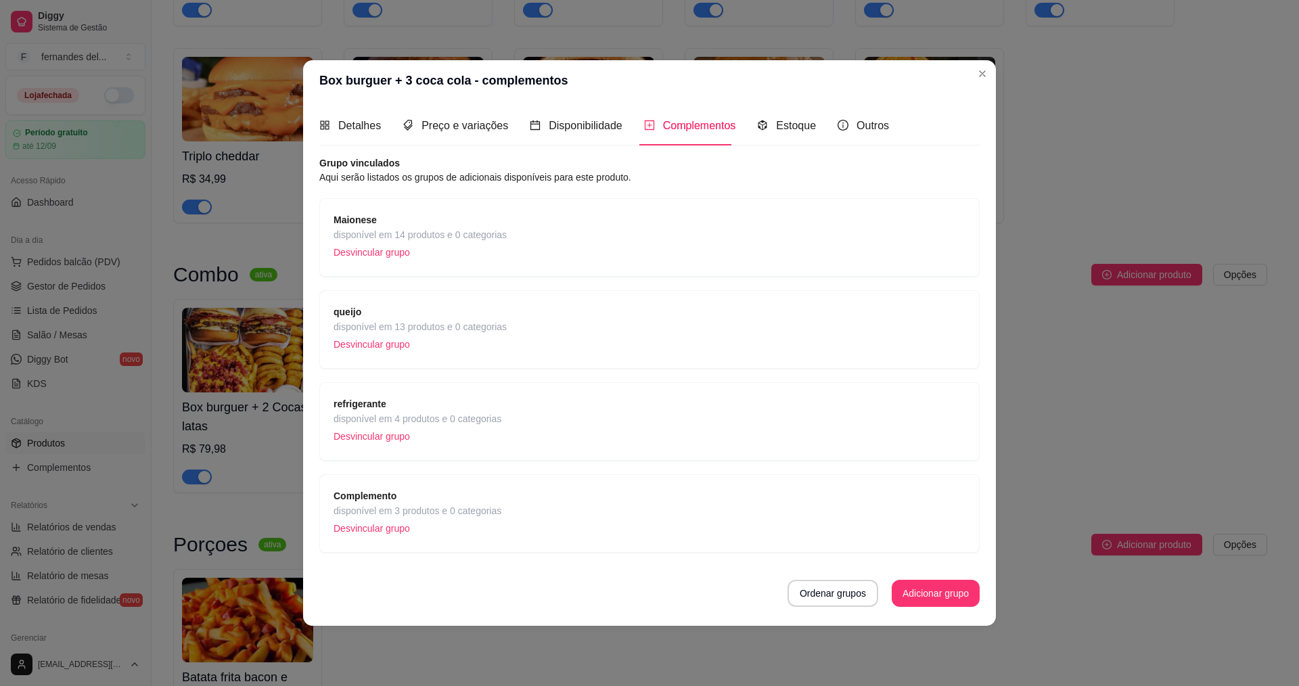
click at [575, 415] on div "refrigerante disponível em 4 produtos e 0 categorias Desvincular grupo" at bounding box center [650, 422] width 632 height 50
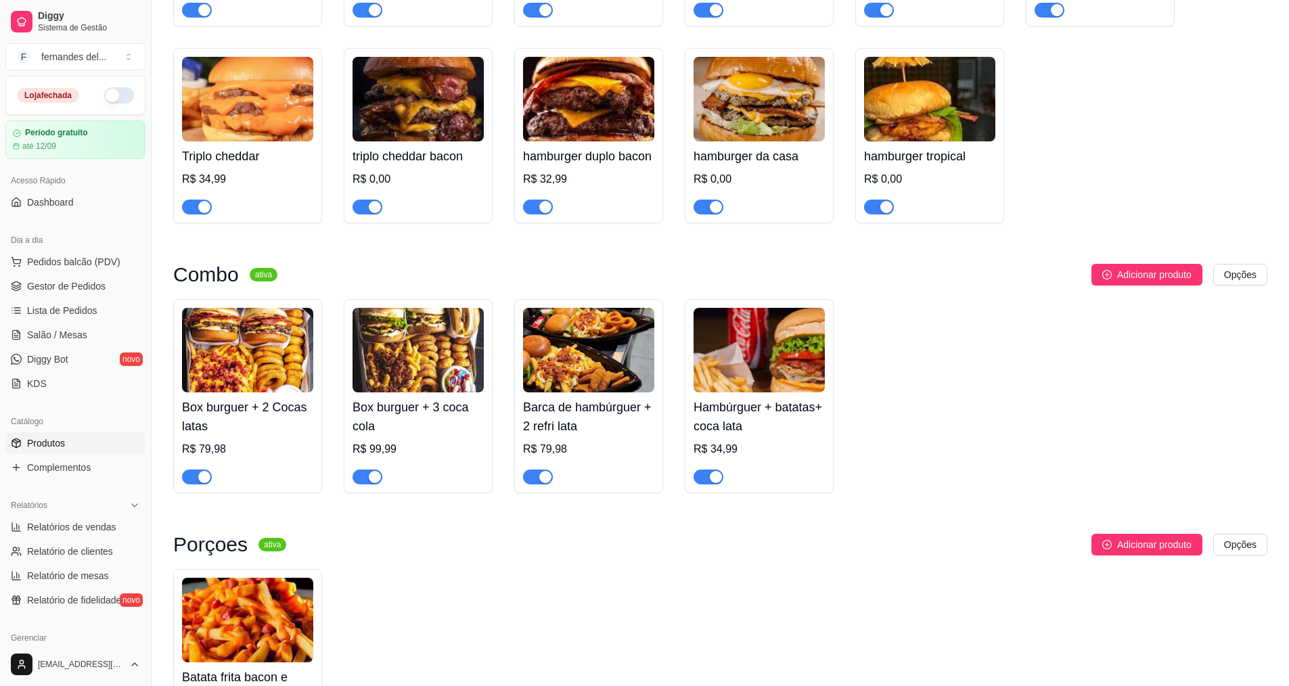
click at [265, 392] on img at bounding box center [247, 350] width 131 height 85
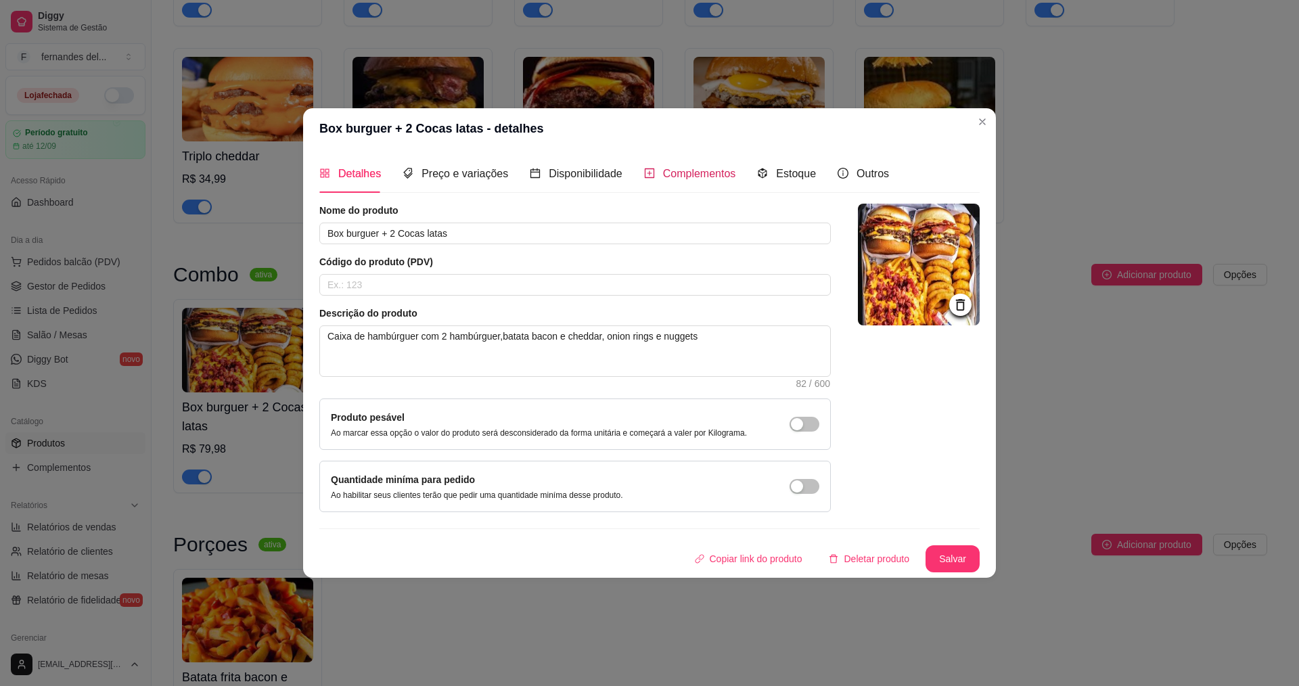
click at [685, 177] on span "Complementos" at bounding box center [699, 174] width 73 height 12
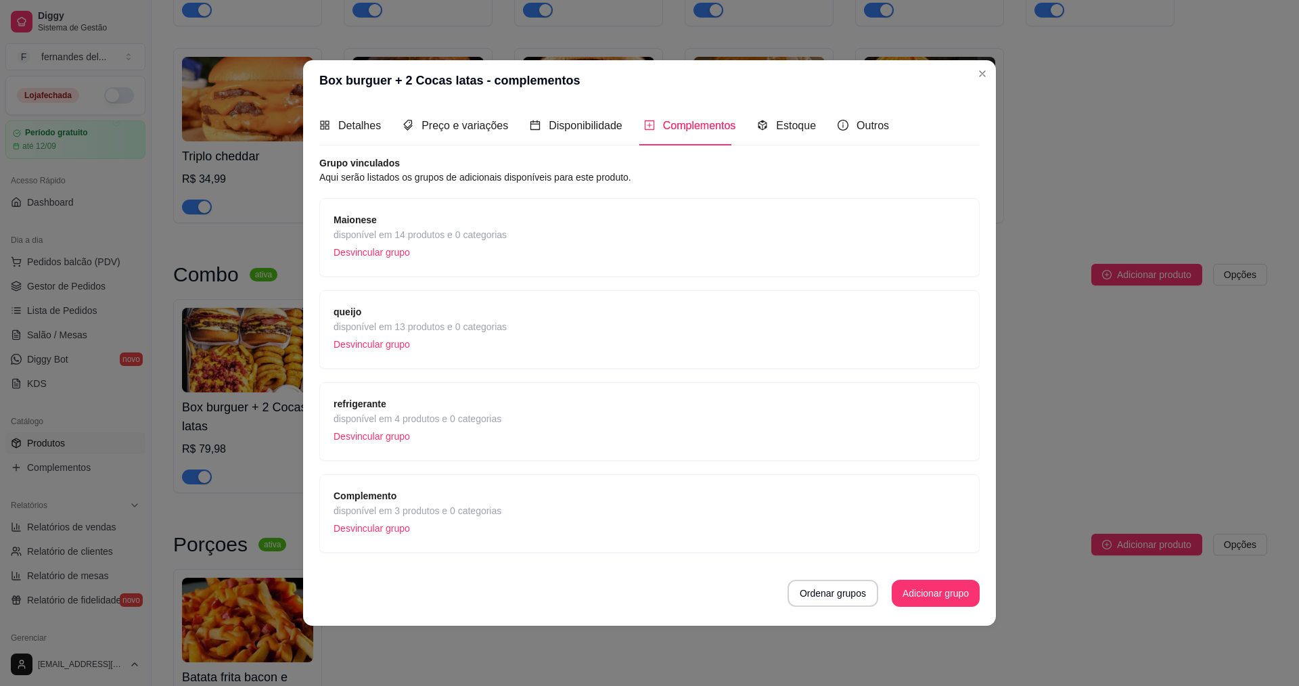
click at [475, 434] on p "Desvincular grupo" at bounding box center [418, 436] width 168 height 20
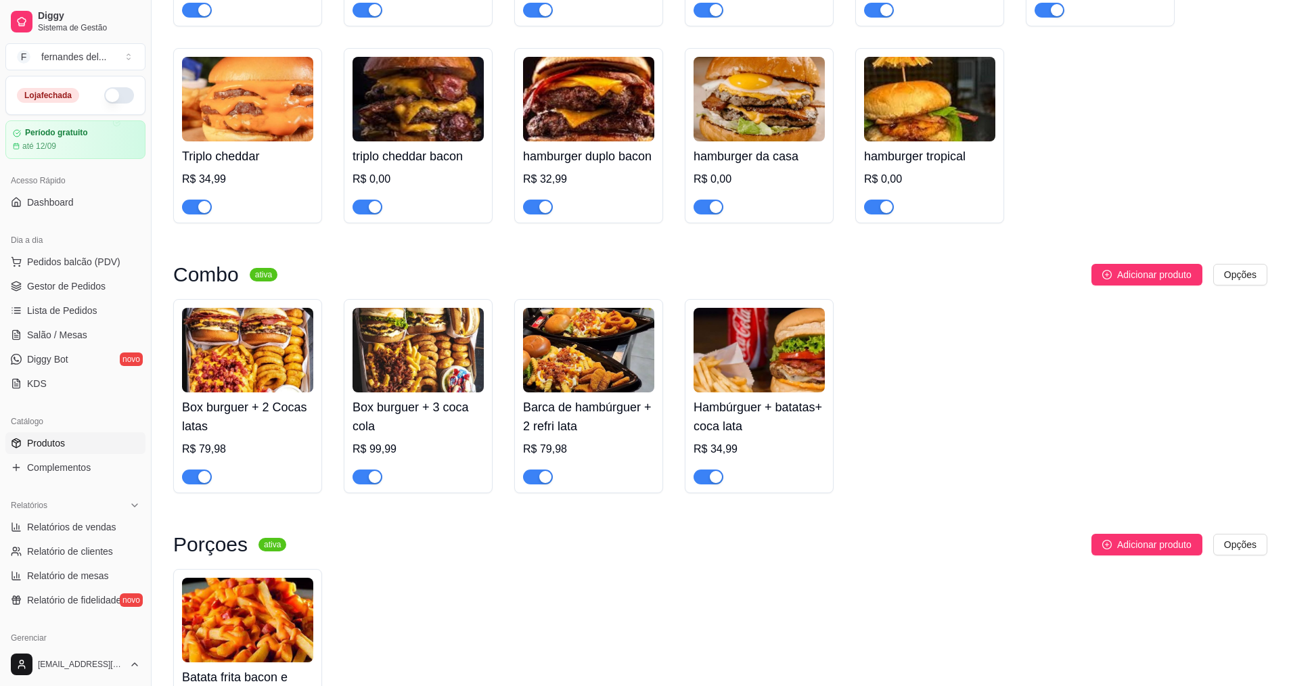
click at [597, 371] on img at bounding box center [588, 350] width 131 height 85
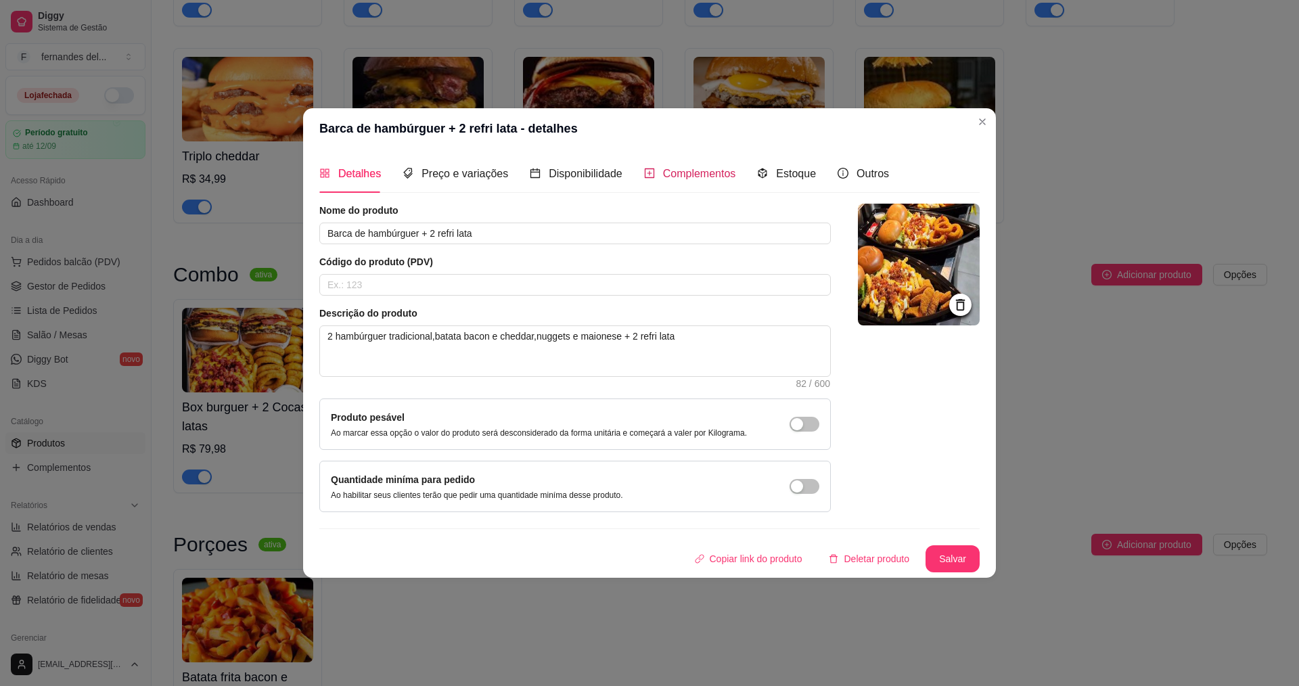
click at [679, 168] on span "Complementos" at bounding box center [699, 174] width 73 height 12
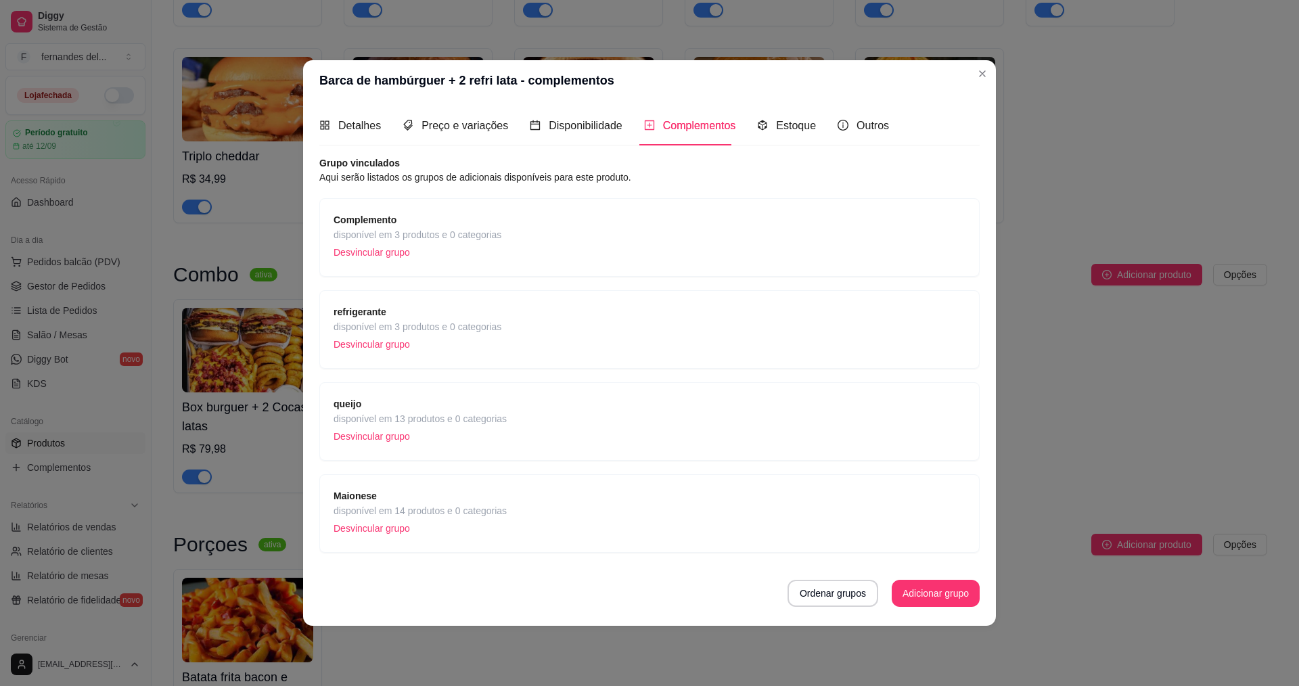
click at [458, 313] on span "refrigerante" at bounding box center [418, 311] width 168 height 15
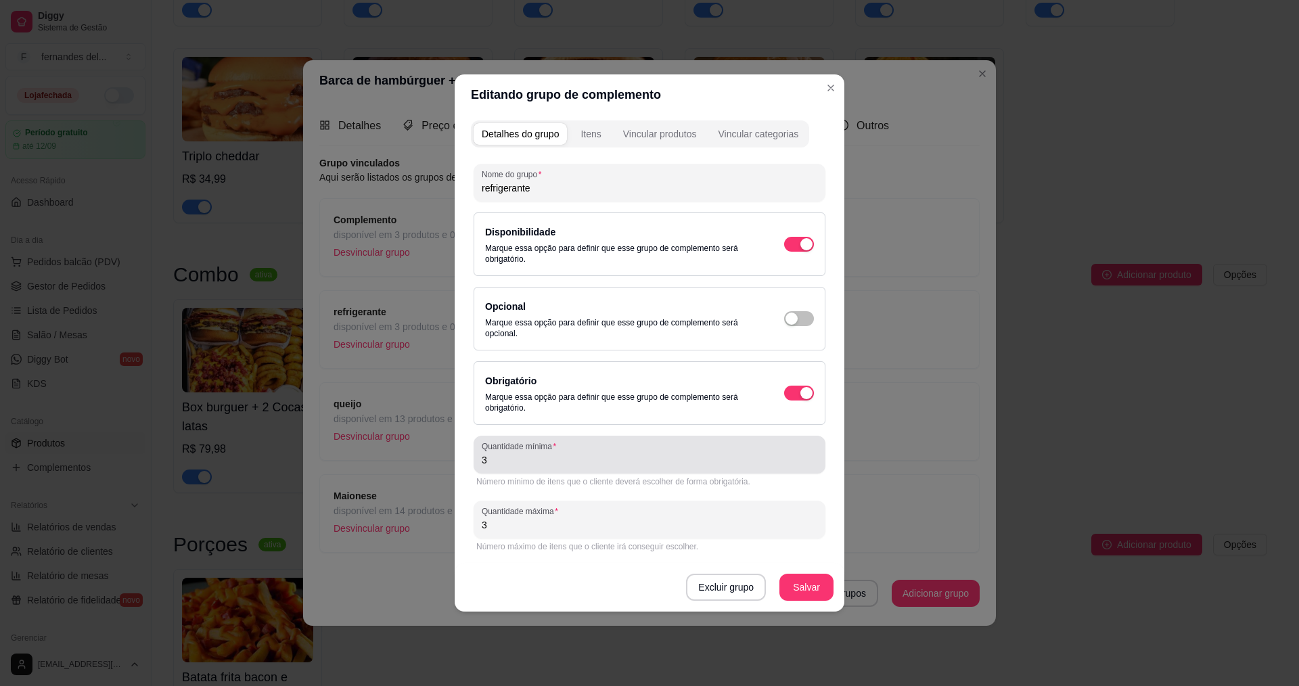
drag, startPoint x: 520, startPoint y: 472, endPoint x: 449, endPoint y: 462, distance: 71.7
click at [449, 462] on div "Editando grupo de complemento Detalhes do grupo Itens Vincular produtos Vincula…" at bounding box center [649, 343] width 1299 height 686
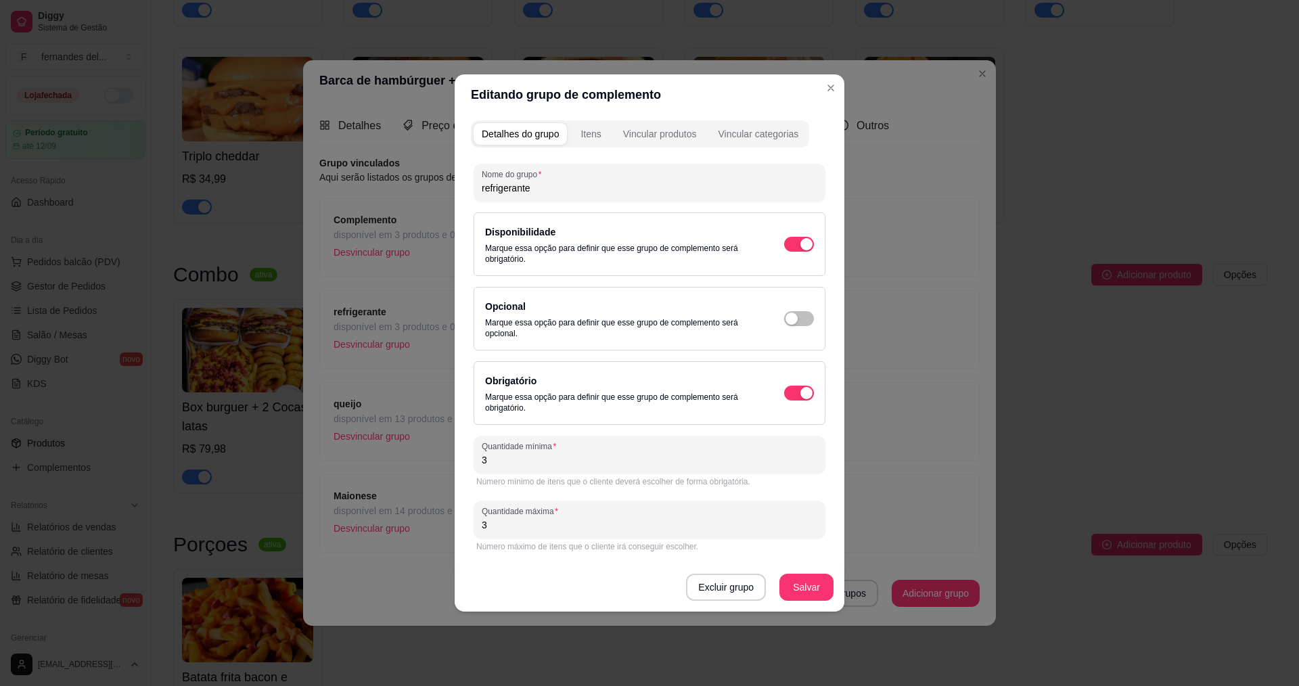
drag, startPoint x: 500, startPoint y: 466, endPoint x: 470, endPoint y: 462, distance: 30.0
click at [473, 462] on div "Nome do grupo refrigerante Disponibilidade Marque essa opção para definir que e…" at bounding box center [649, 381] width 357 height 451
click at [537, 591] on div "Excluir grupo Salvar" at bounding box center [650, 587] width 390 height 49
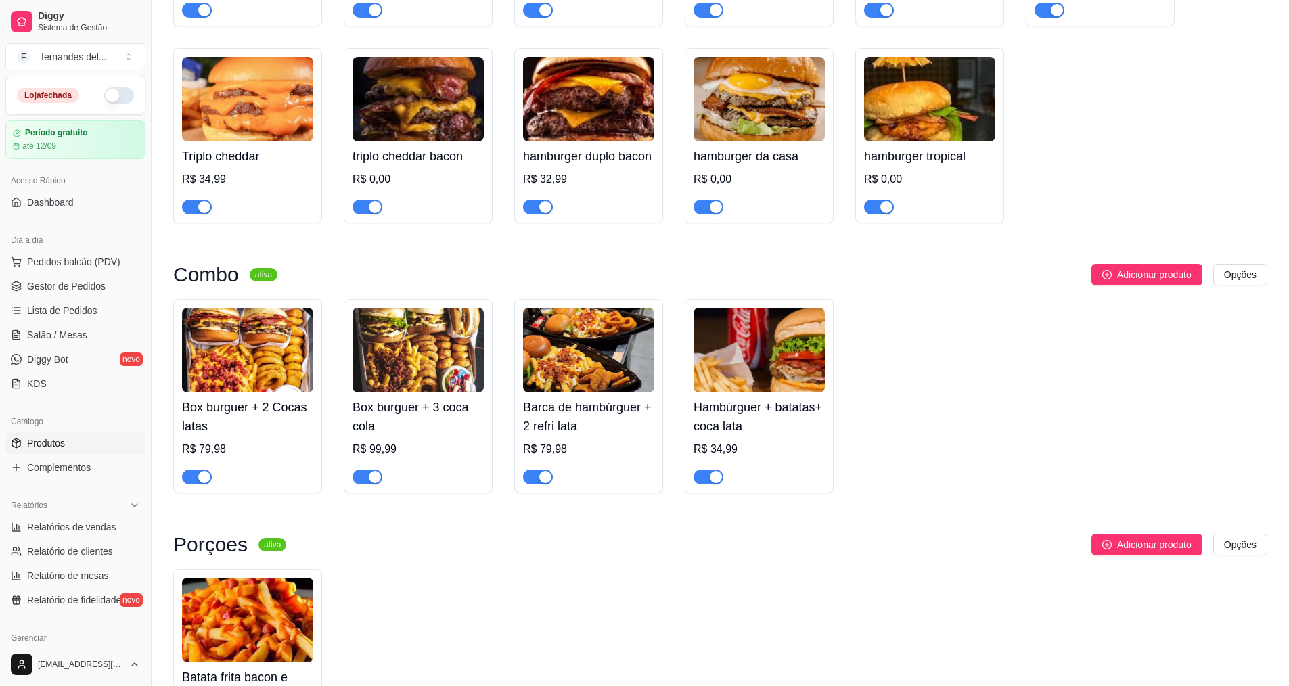
click at [267, 392] on img at bounding box center [247, 350] width 131 height 85
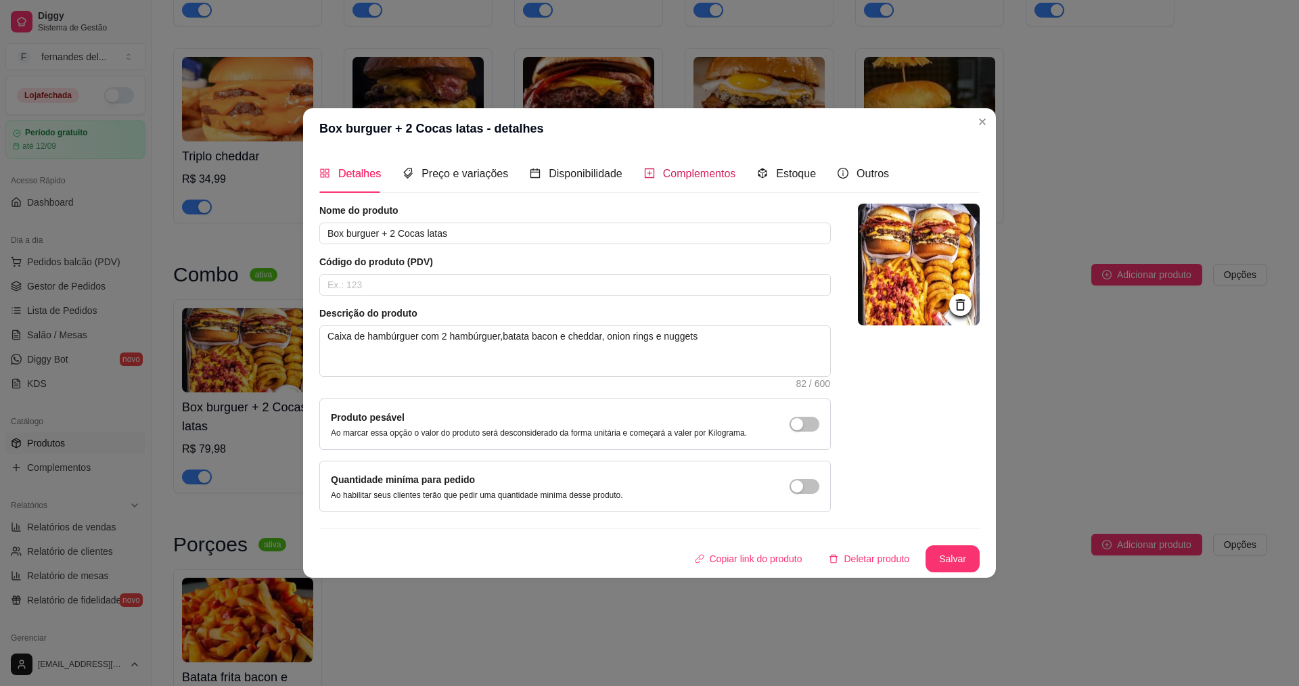
click at [673, 168] on span "Complementos" at bounding box center [699, 174] width 73 height 12
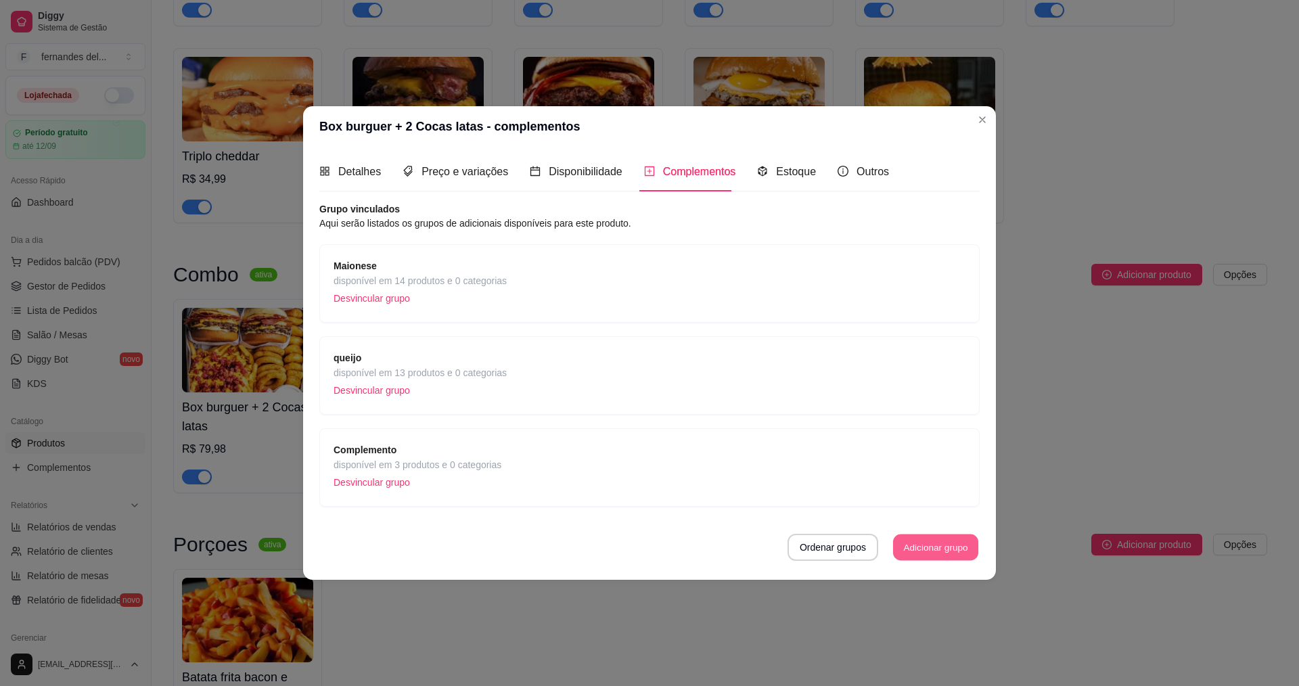
click at [926, 548] on button "Adicionar grupo" at bounding box center [935, 547] width 85 height 26
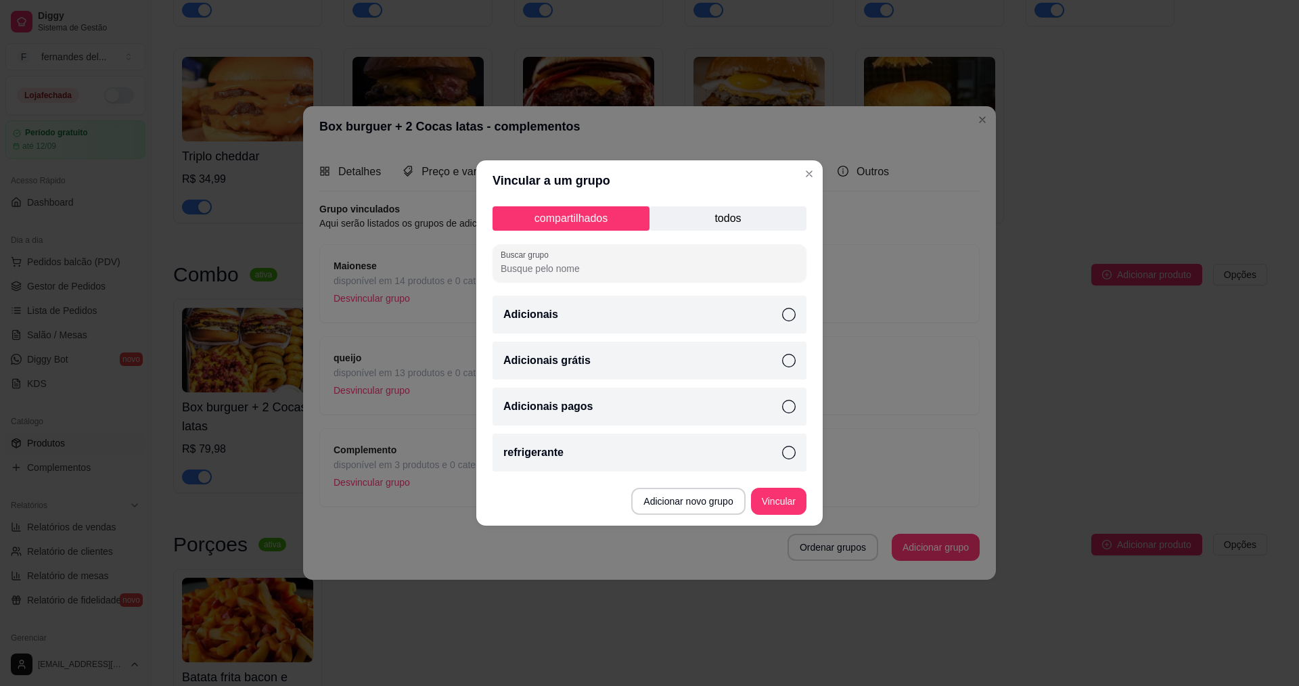
click at [786, 453] on icon at bounding box center [789, 453] width 14 height 14
click at [788, 506] on button "Vincular" at bounding box center [778, 501] width 55 height 27
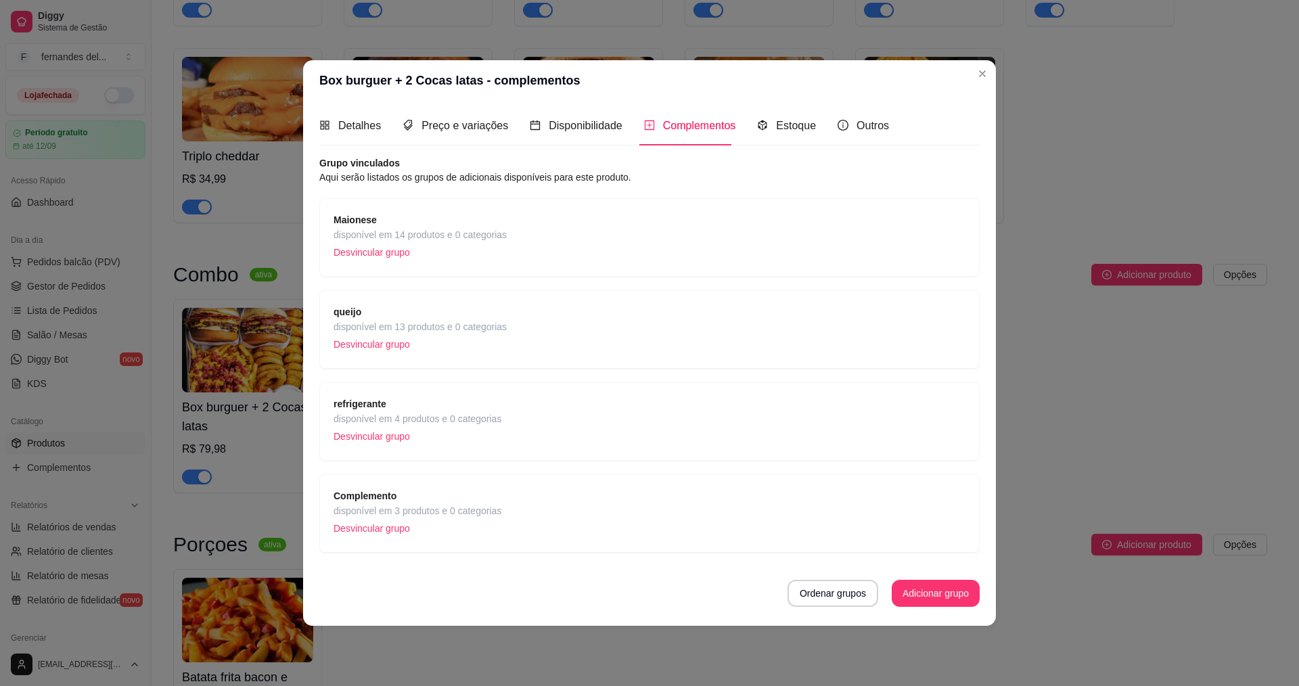
click at [417, 405] on span "refrigerante" at bounding box center [418, 404] width 168 height 15
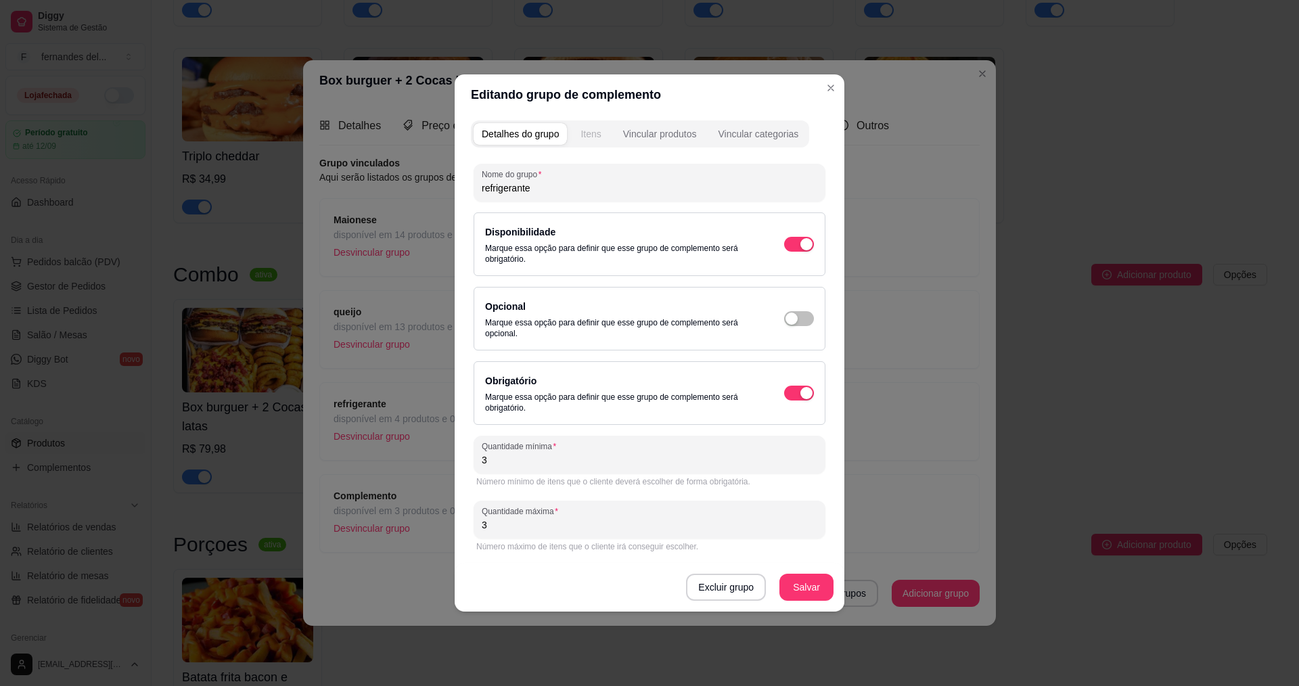
click at [597, 139] on div "Itens" at bounding box center [591, 134] width 20 height 14
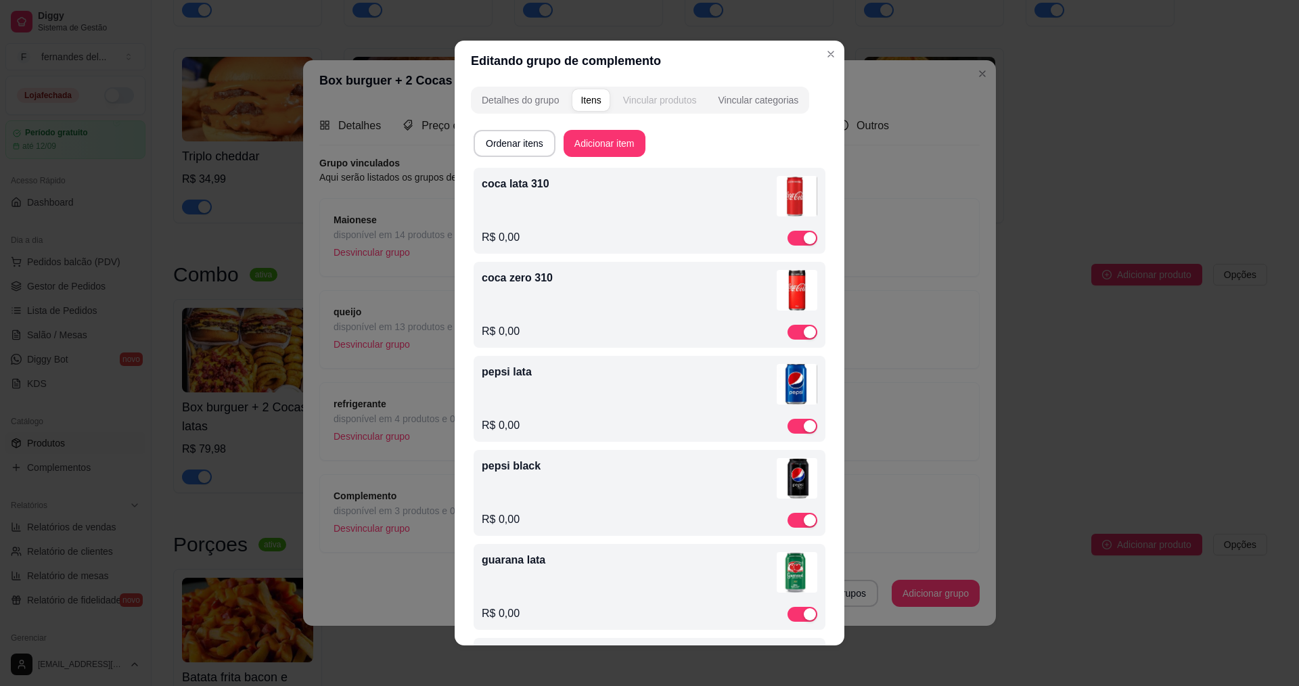
click at [666, 97] on div "Vincular produtos" at bounding box center [660, 100] width 74 height 14
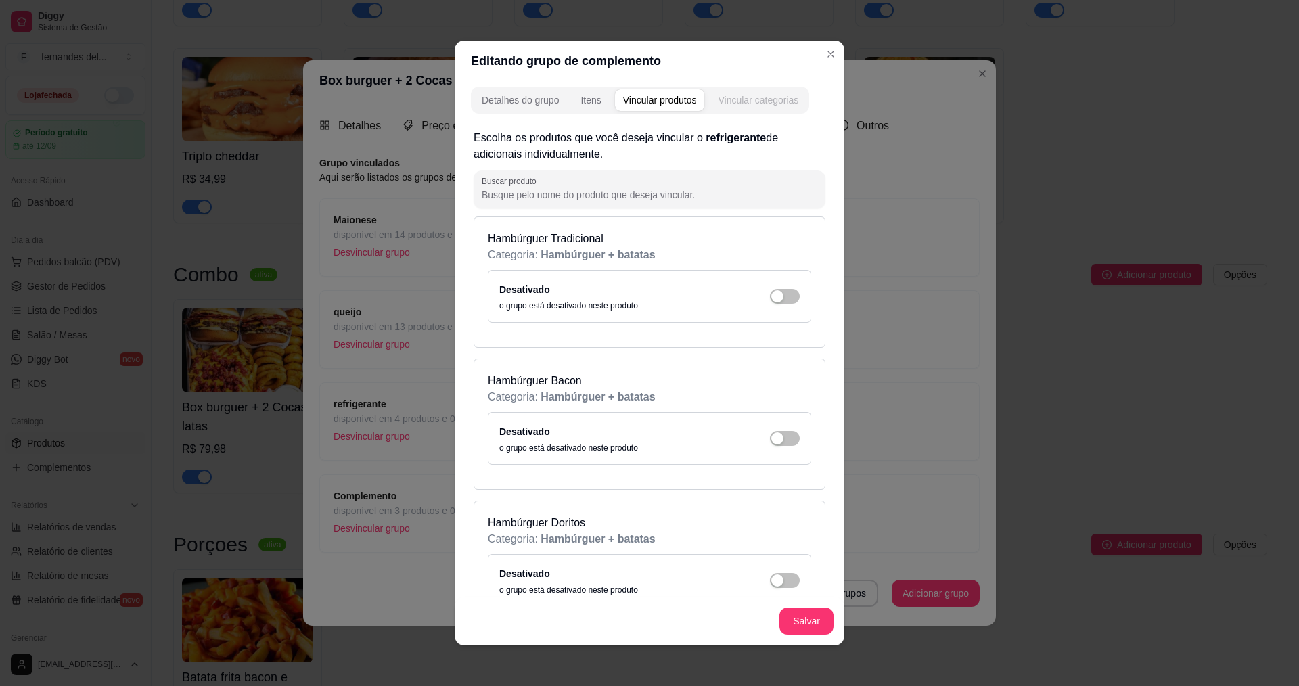
click at [783, 105] on div "Vincular categorias" at bounding box center [758, 100] width 81 height 14
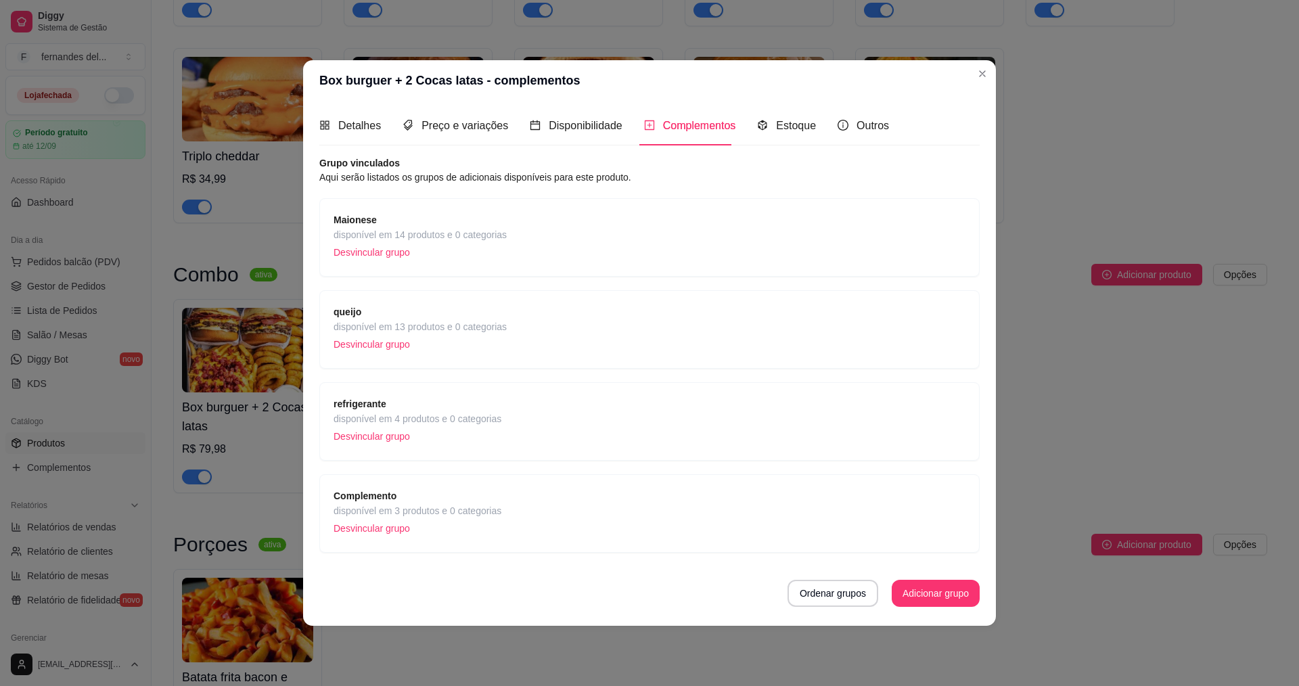
click at [530, 427] on div "refrigerante disponível em 4 produtos e 0 categorias Desvincular grupo" at bounding box center [650, 422] width 632 height 50
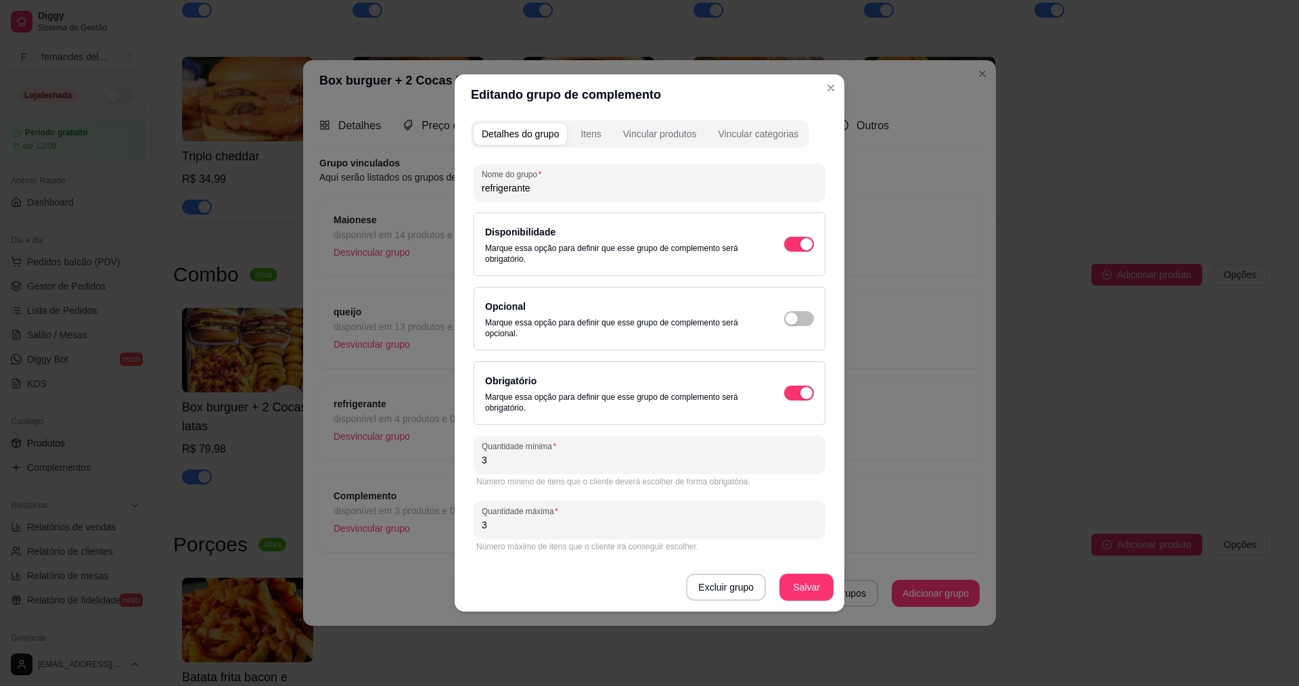
drag, startPoint x: 547, startPoint y: 459, endPoint x: 442, endPoint y: 459, distance: 105.6
click at [489, 459] on input "3" at bounding box center [650, 460] width 336 height 14
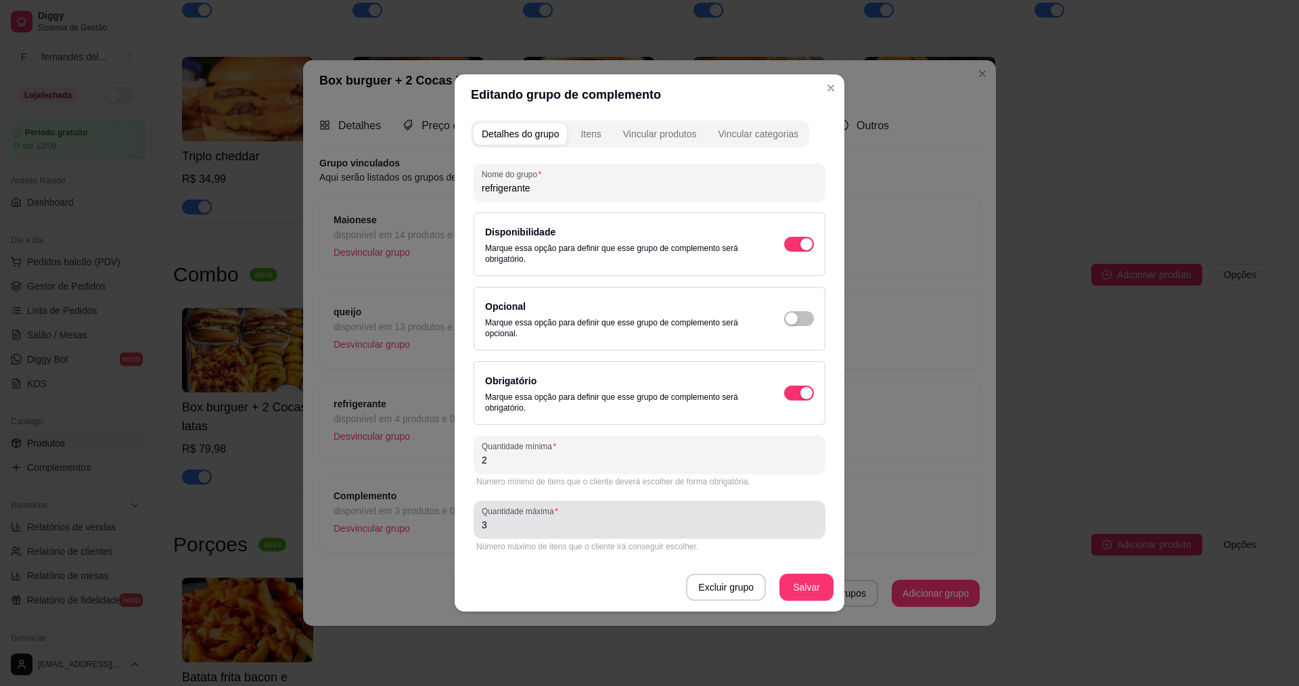
click at [629, 525] on input "3" at bounding box center [650, 525] width 336 height 14
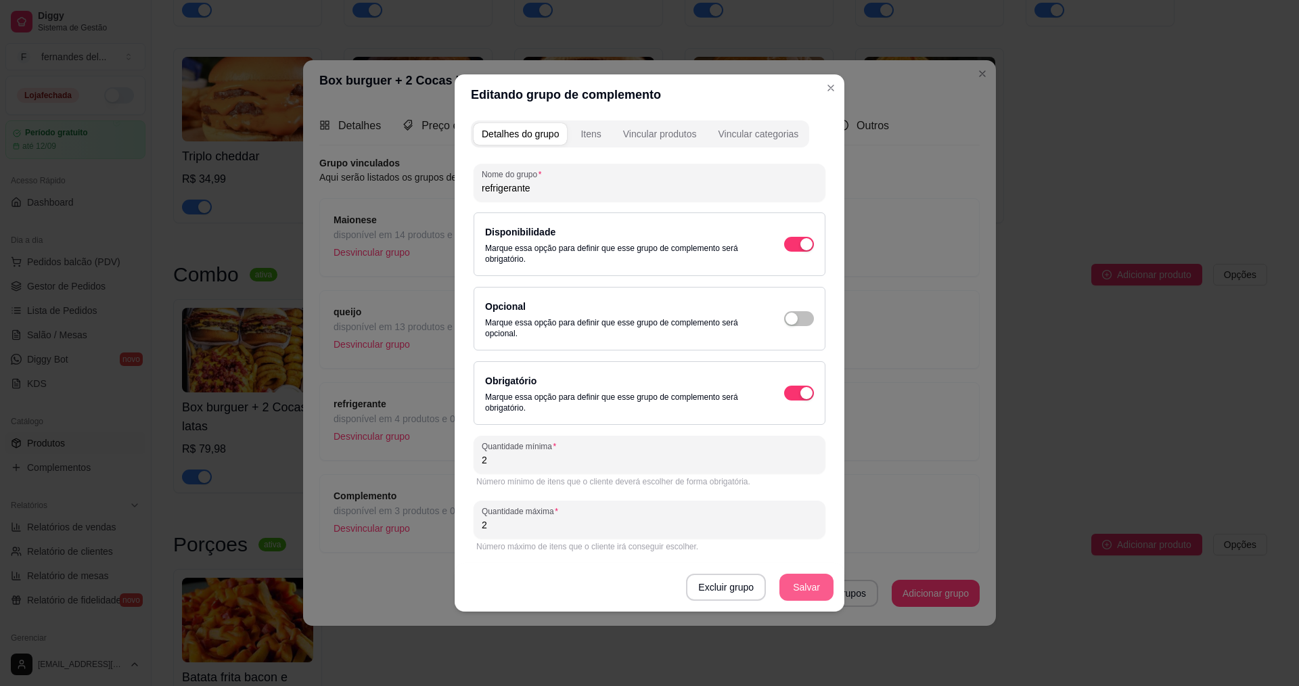
click at [807, 593] on button "Salvar" at bounding box center [807, 587] width 54 height 27
drag, startPoint x: 756, startPoint y: 713, endPoint x: 660, endPoint y: 713, distance: 96.8
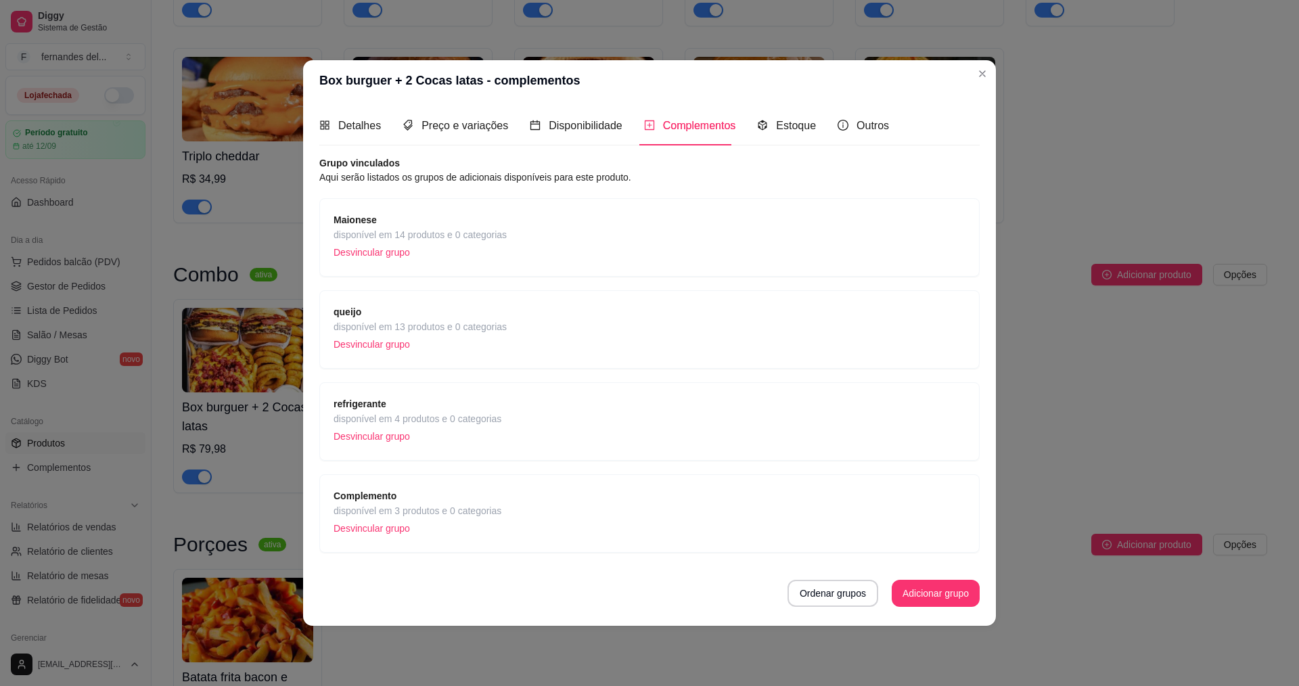
click at [457, 409] on span "refrigerante" at bounding box center [418, 404] width 168 height 15
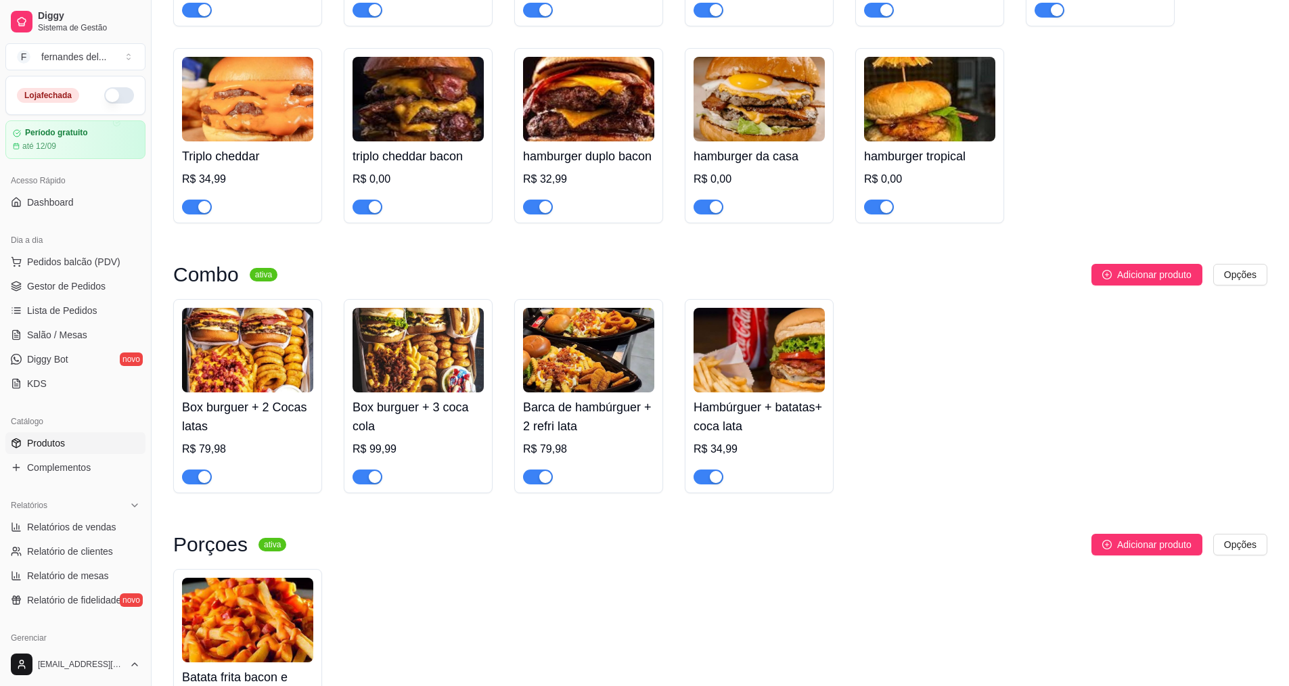
click at [717, 436] on h4 "Hambúrguer + batatas+ coca lata" at bounding box center [759, 417] width 131 height 38
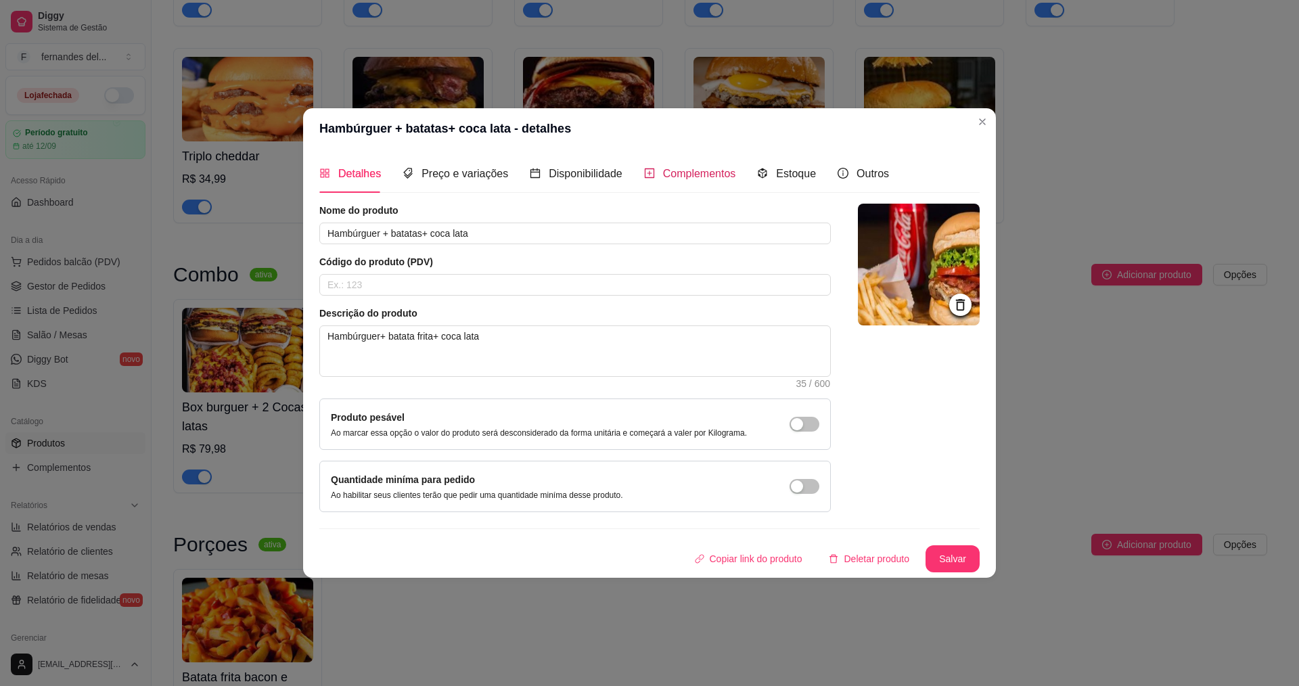
click at [682, 179] on span "Complementos" at bounding box center [699, 174] width 73 height 12
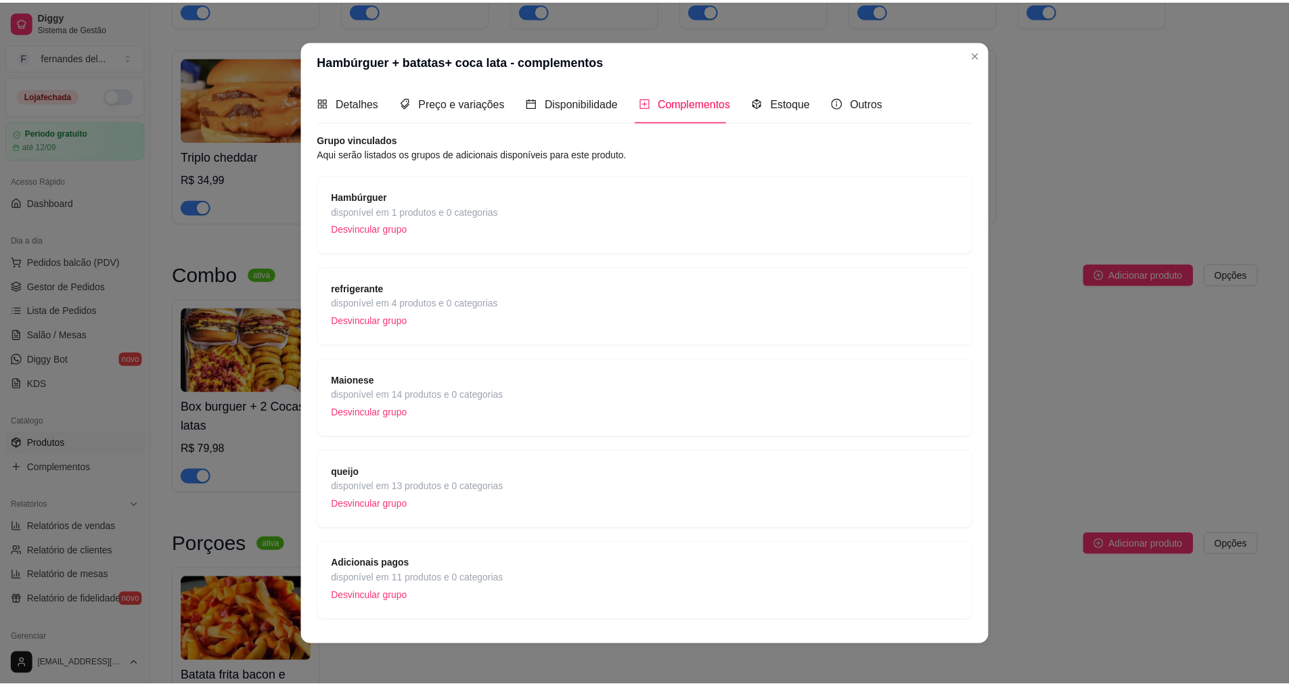
scroll to position [0, 0]
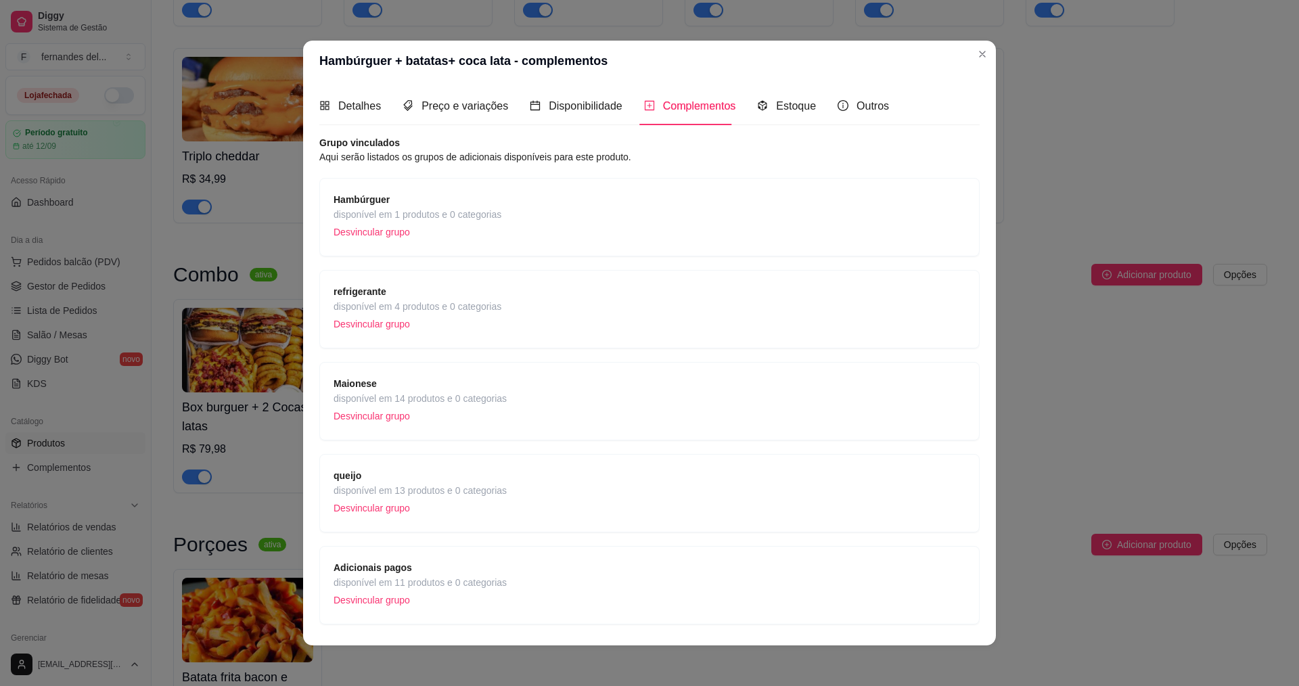
click at [443, 288] on span "refrigerante" at bounding box center [418, 291] width 168 height 15
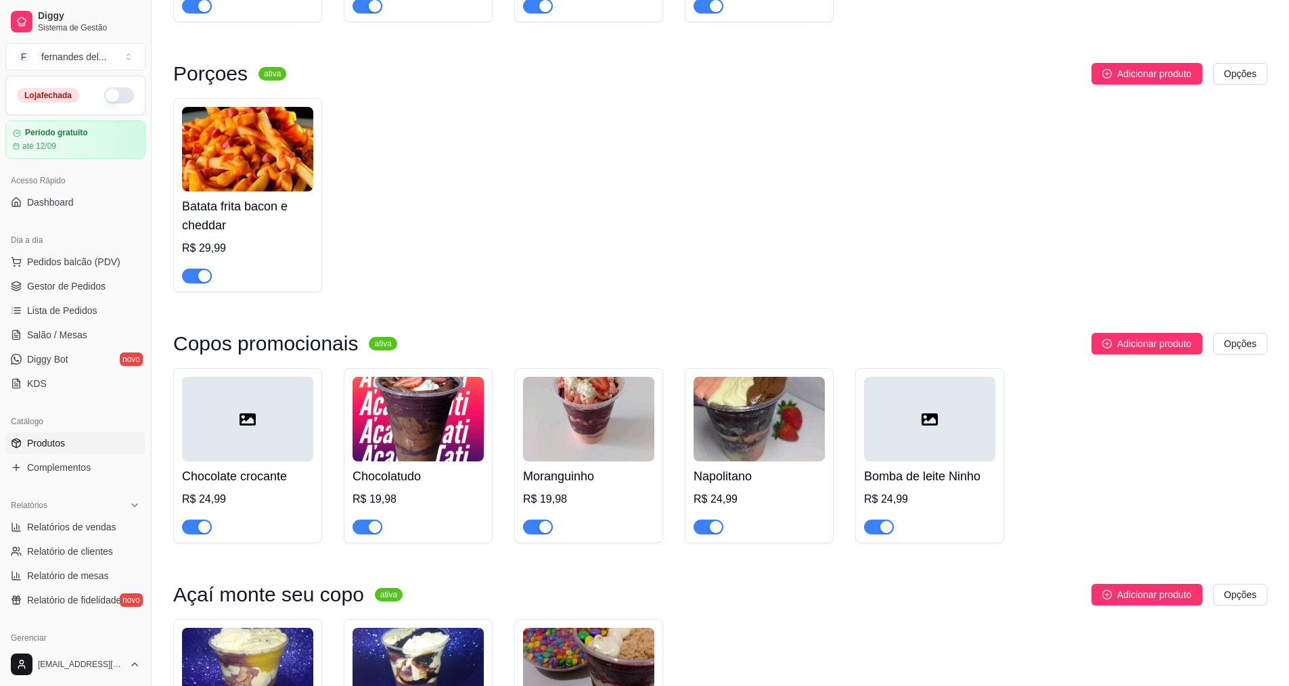
scroll to position [677, 0]
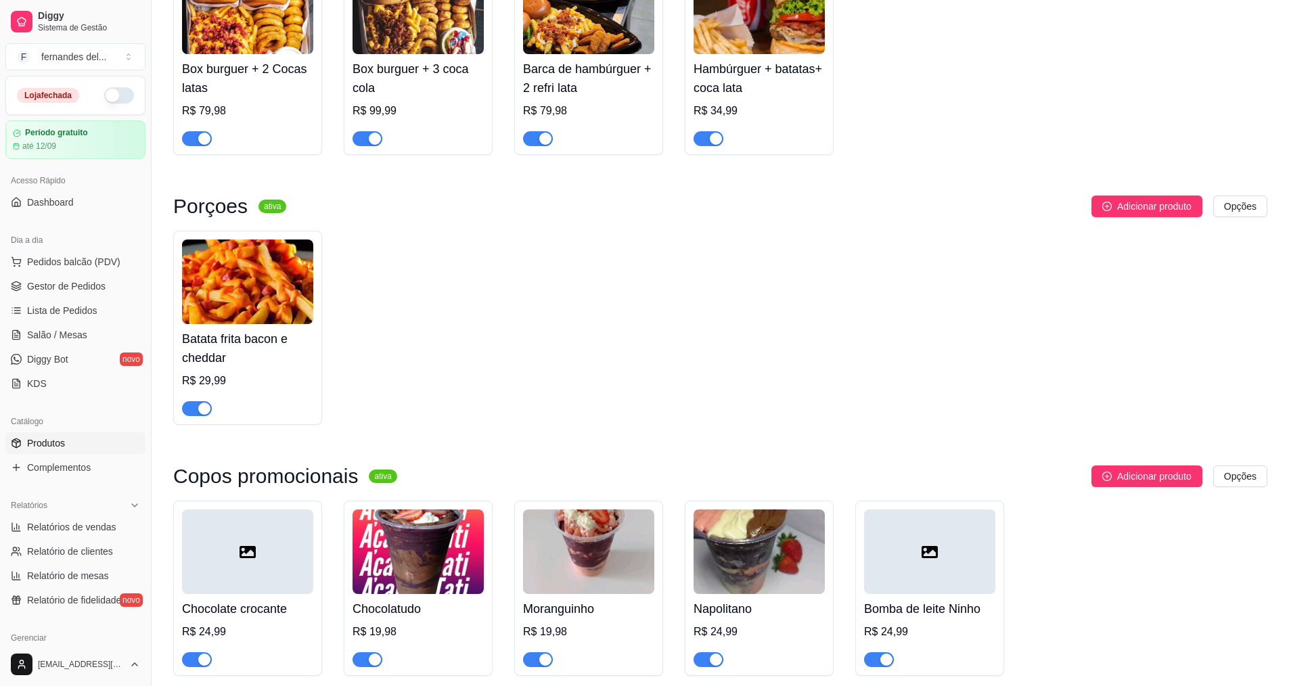
click at [260, 577] on div at bounding box center [247, 552] width 131 height 85
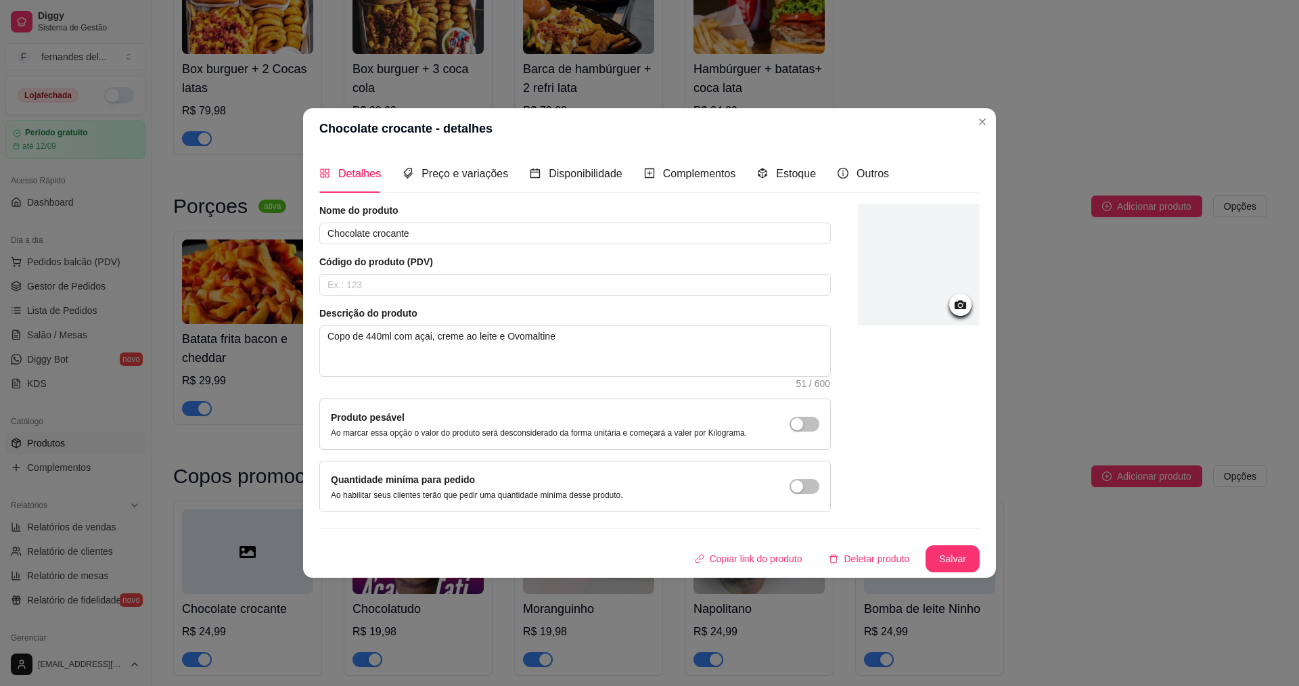
click at [959, 301] on icon at bounding box center [961, 304] width 12 height 9
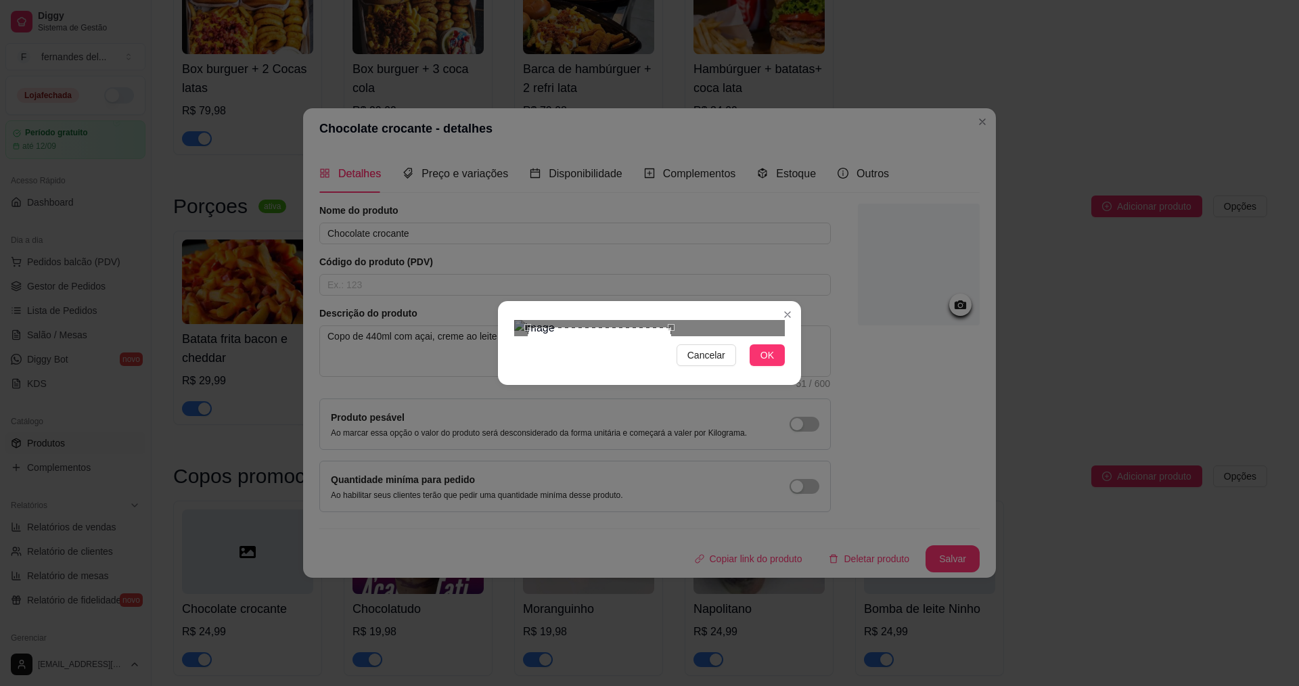
click at [673, 336] on div at bounding box center [649, 328] width 271 height 16
click at [637, 351] on div "Use the arrow keys to move the crop selection area" at bounding box center [591, 394] width 143 height 143
click at [767, 363] on span "OK" at bounding box center [768, 355] width 14 height 15
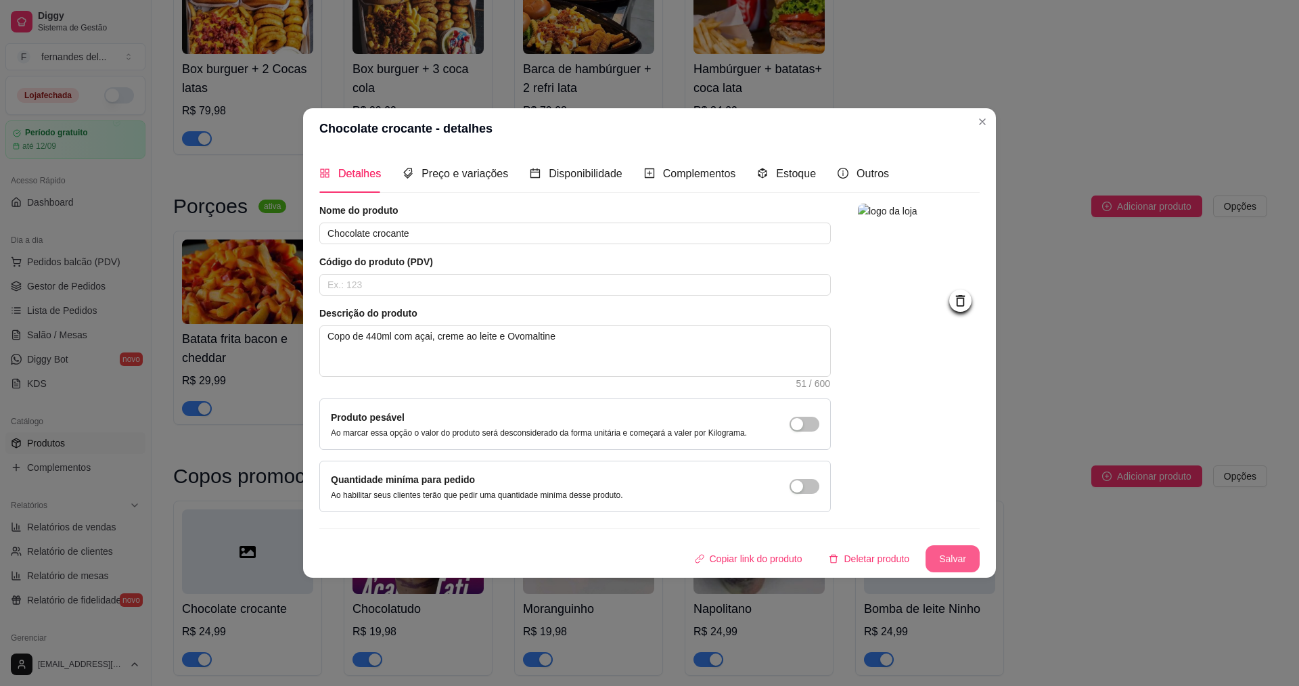
click at [963, 564] on button "Salvar" at bounding box center [953, 558] width 54 height 27
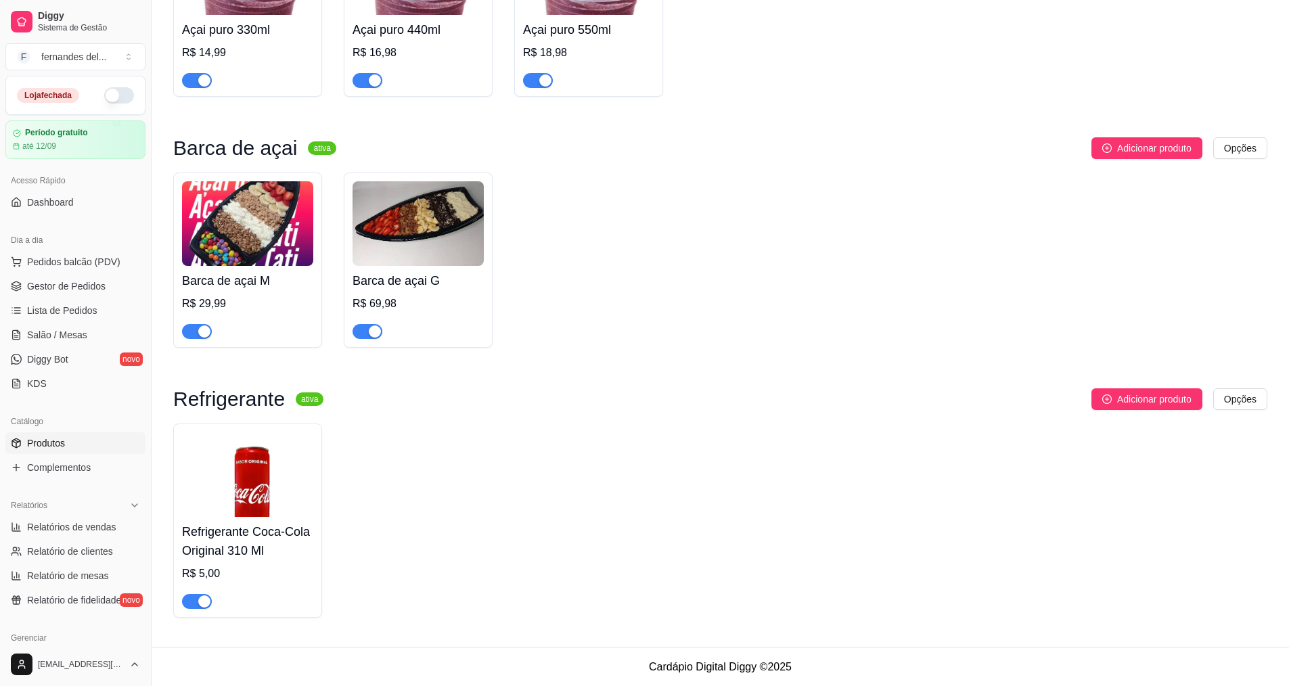
scroll to position [1783, 0]
click at [1167, 399] on span "Adicionar produto" at bounding box center [1154, 399] width 74 height 15
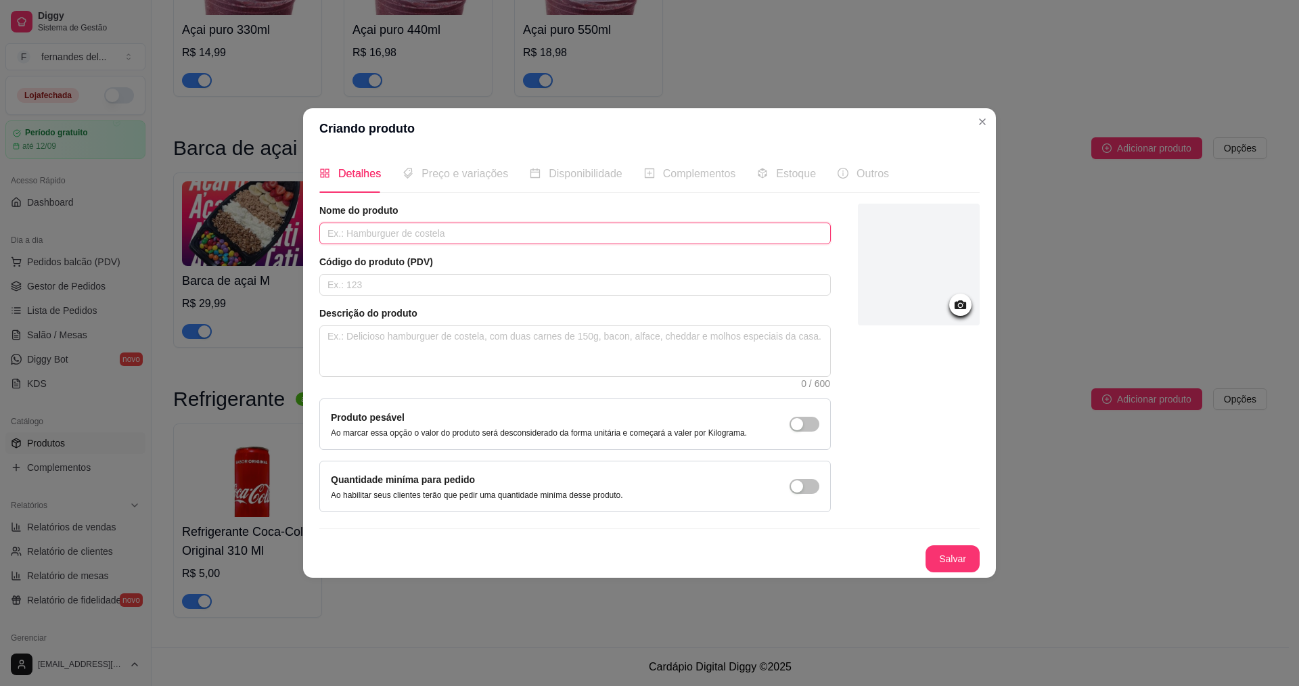
click at [380, 239] on input "text" at bounding box center [575, 234] width 512 height 22
click at [351, 234] on input "coca zero 310ml" at bounding box center [575, 234] width 512 height 22
drag, startPoint x: 324, startPoint y: 232, endPoint x: 426, endPoint y: 251, distance: 103.3
click at [325, 232] on input "coca-zero 310ml" at bounding box center [575, 234] width 512 height 22
click at [331, 235] on input "refrigerante coca-zero 310ml" at bounding box center [575, 234] width 512 height 22
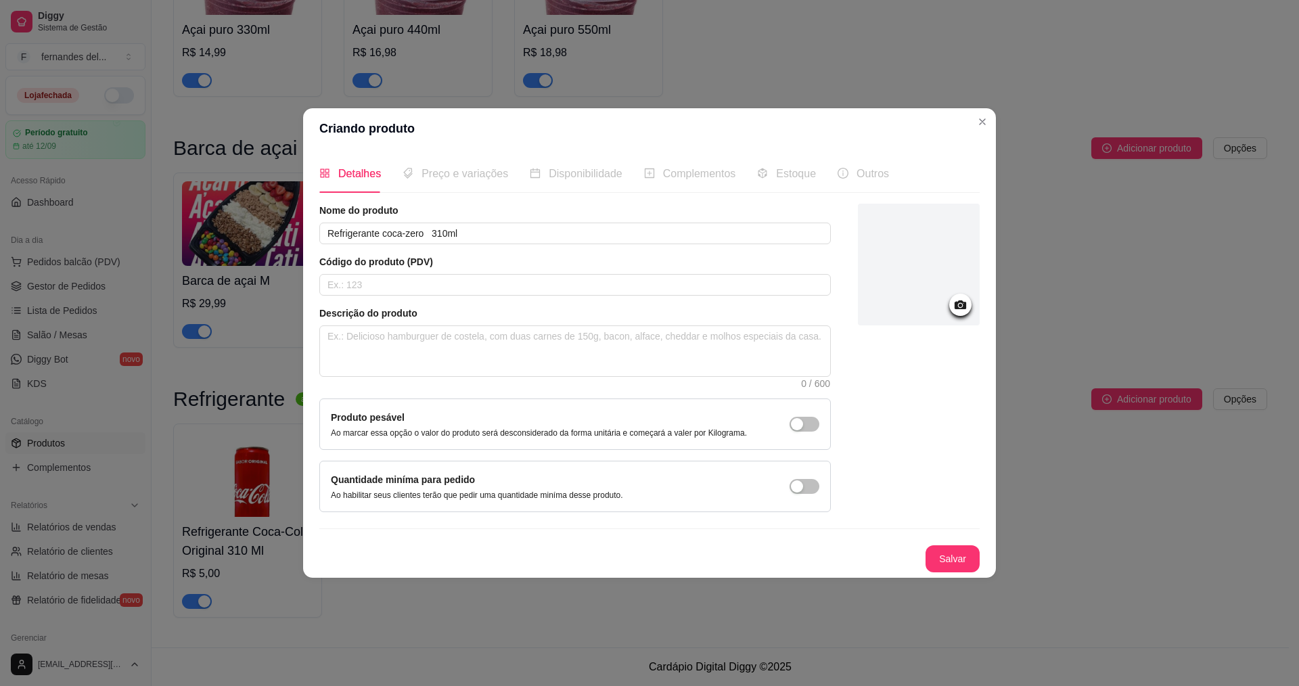
click at [962, 305] on circle at bounding box center [960, 305] width 3 height 3
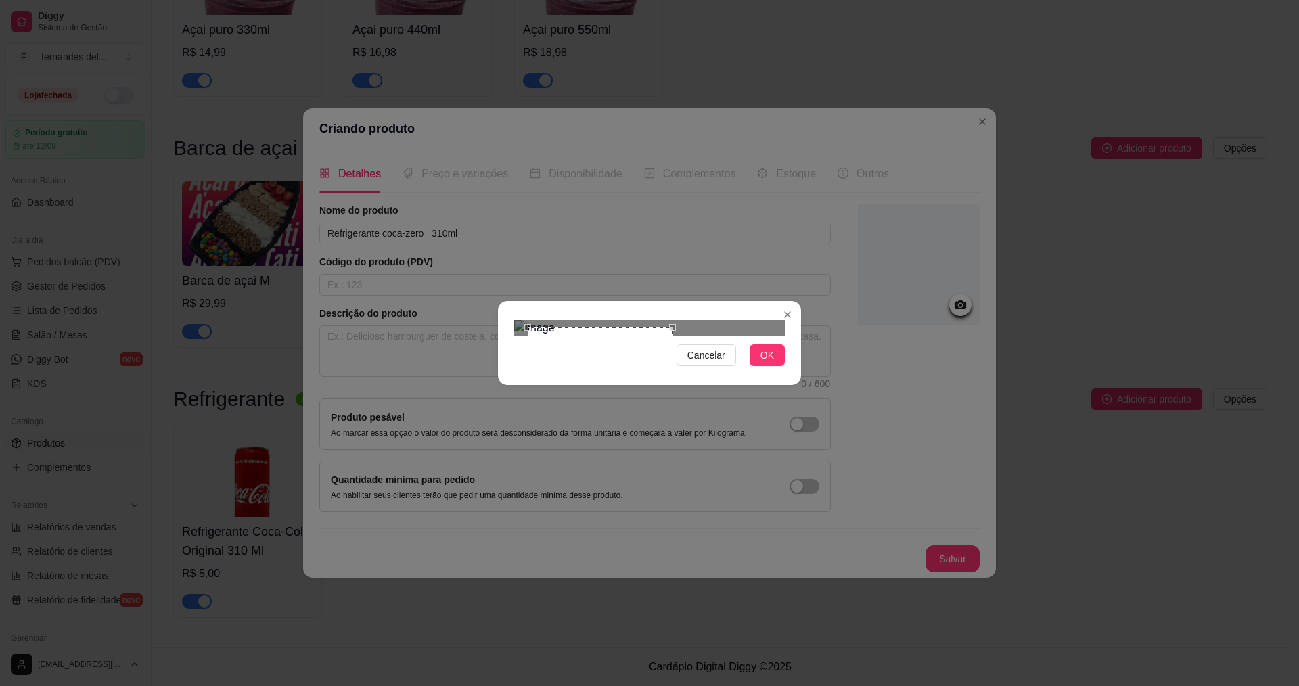
click at [700, 453] on div "Cancelar OK" at bounding box center [649, 343] width 1299 height 686
click at [614, 326] on div "Use the arrow keys to move the crop selection area" at bounding box center [595, 398] width 145 height 145
click at [773, 363] on span "OK" at bounding box center [768, 355] width 14 height 15
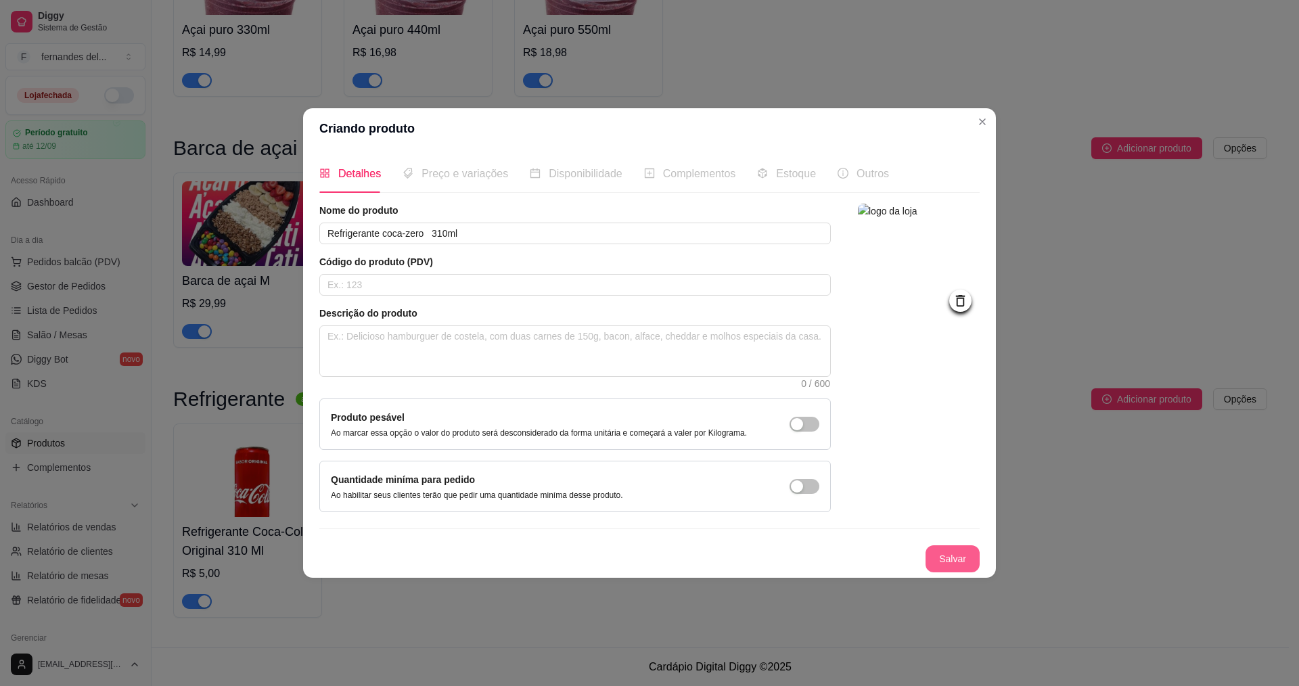
click at [939, 564] on button "Salvar" at bounding box center [953, 558] width 54 height 27
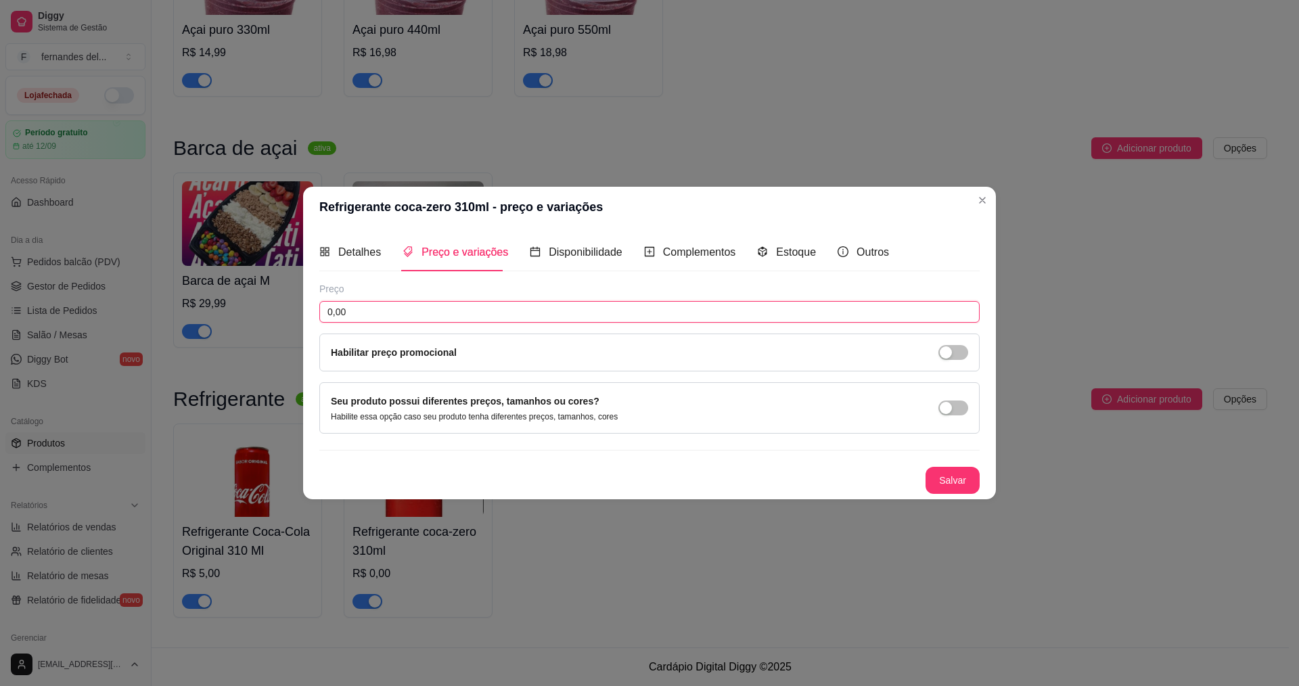
drag, startPoint x: 387, startPoint y: 310, endPoint x: 215, endPoint y: 314, distance: 171.9
click at [358, 310] on input "0,00" at bounding box center [649, 312] width 660 height 22
click at [954, 482] on button "Salvar" at bounding box center [953, 480] width 54 height 27
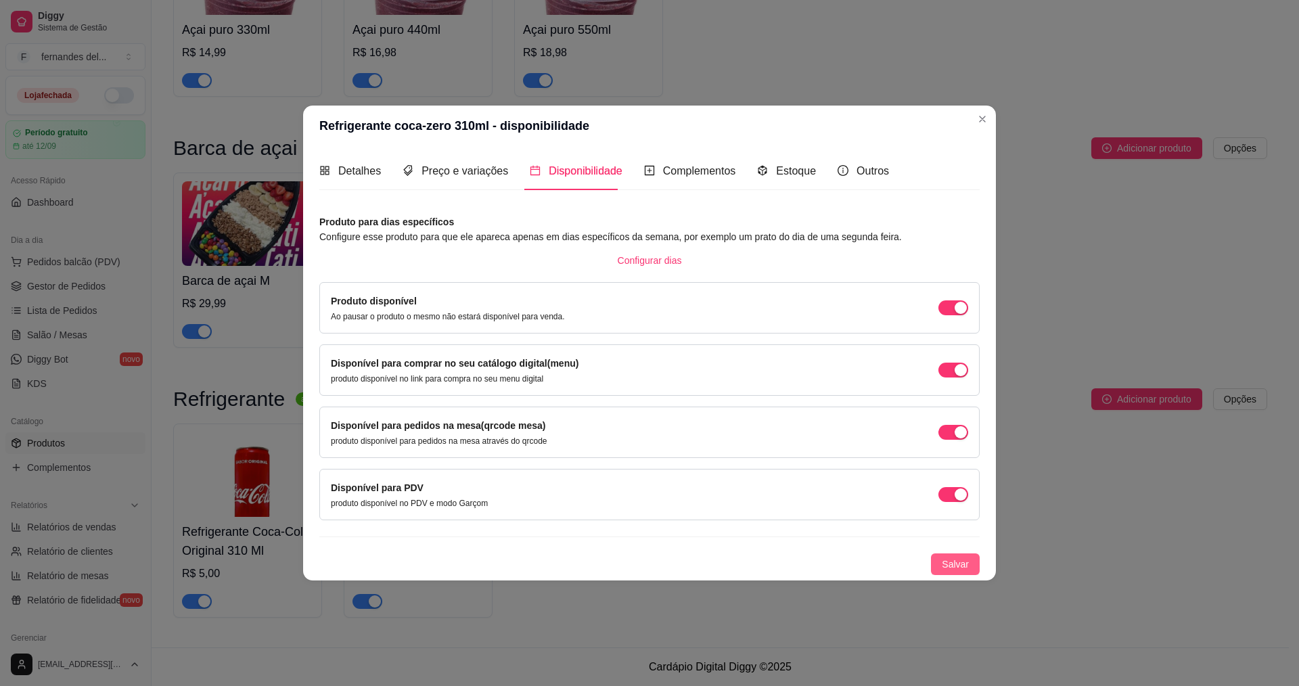
click at [960, 566] on span "Salvar" at bounding box center [955, 564] width 27 height 15
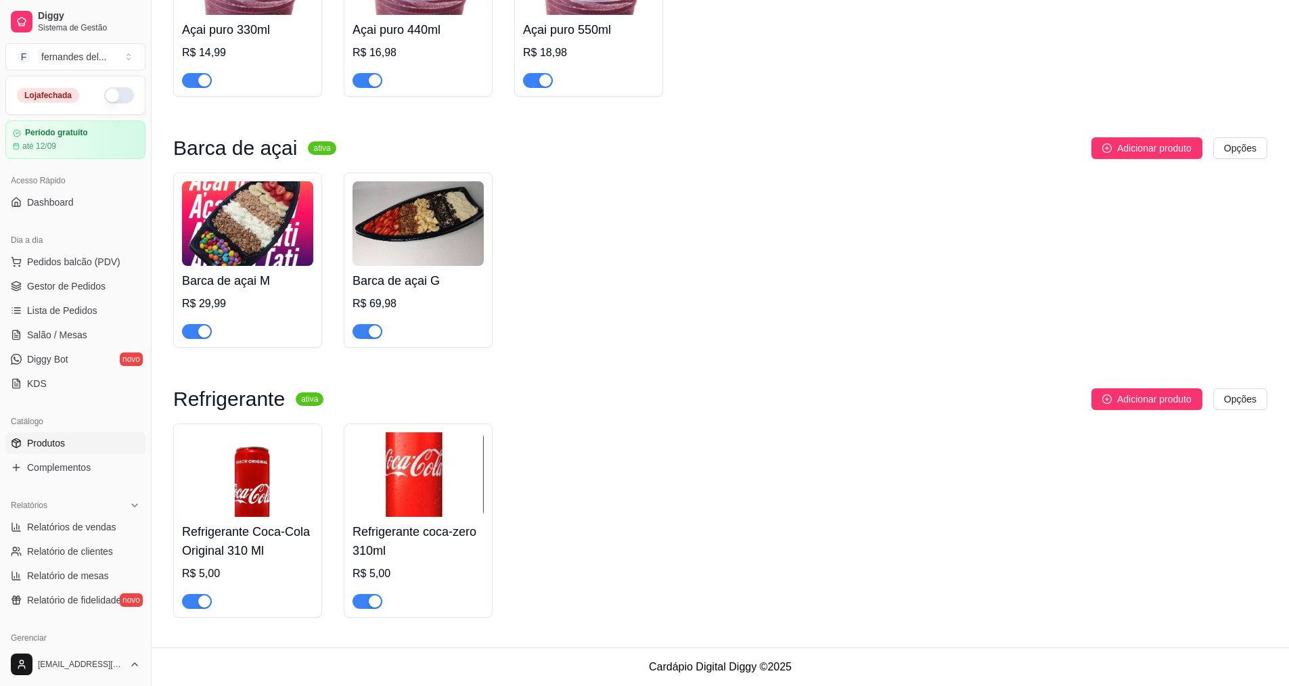
drag, startPoint x: 438, startPoint y: 485, endPoint x: 403, endPoint y: 474, distance: 37.0
click at [403, 474] on img at bounding box center [418, 474] width 131 height 85
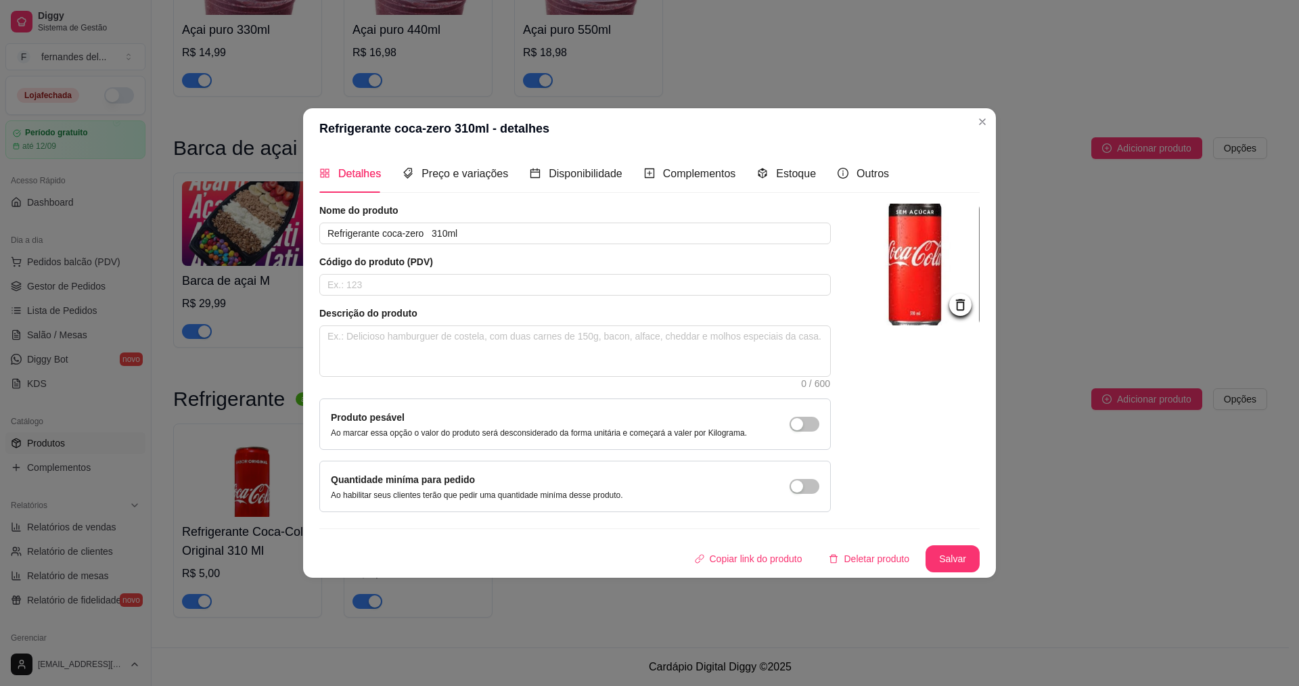
drag, startPoint x: 893, startPoint y: 256, endPoint x: 901, endPoint y: 426, distance: 169.4
click at [901, 426] on div at bounding box center [919, 358] width 122 height 309
click at [965, 305] on icon at bounding box center [961, 305] width 16 height 16
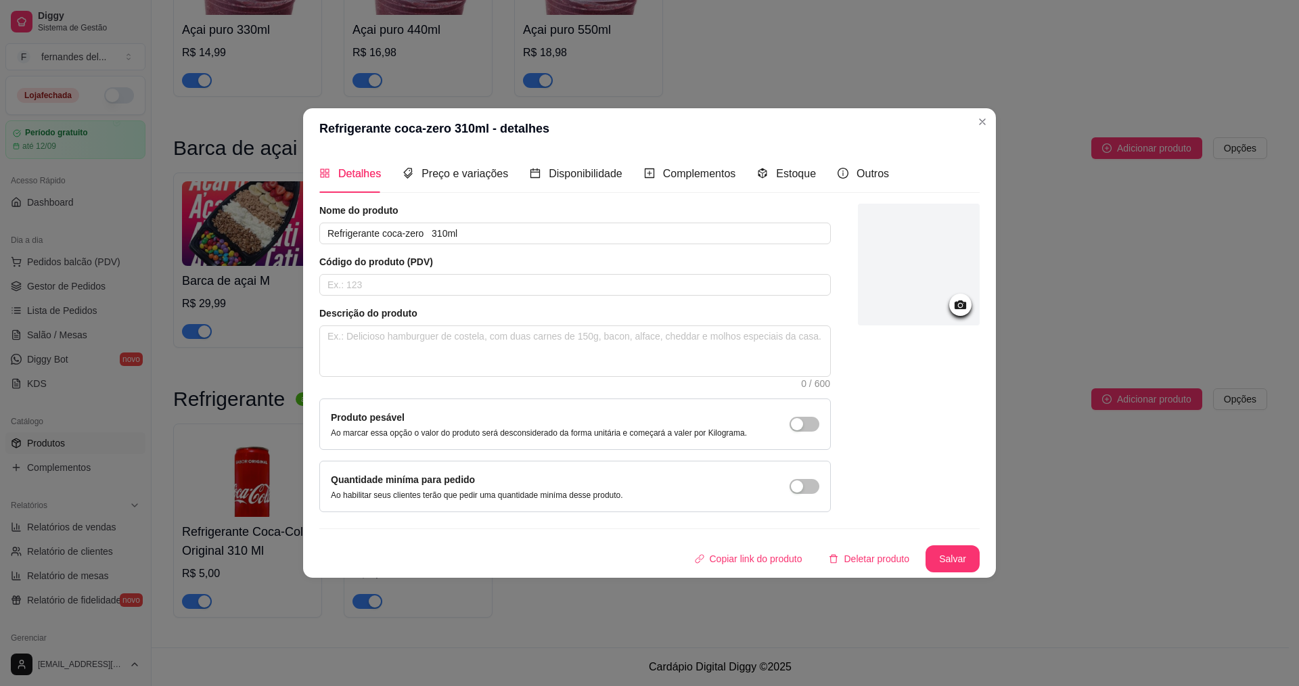
drag, startPoint x: 945, startPoint y: 290, endPoint x: 846, endPoint y: 378, distance: 132.8
click at [834, 387] on div "Nome do produto Refrigerante coca-zero 310ml Código do produto (PDV) Descrição …" at bounding box center [649, 358] width 660 height 309
click at [964, 302] on icon at bounding box center [961, 305] width 16 height 16
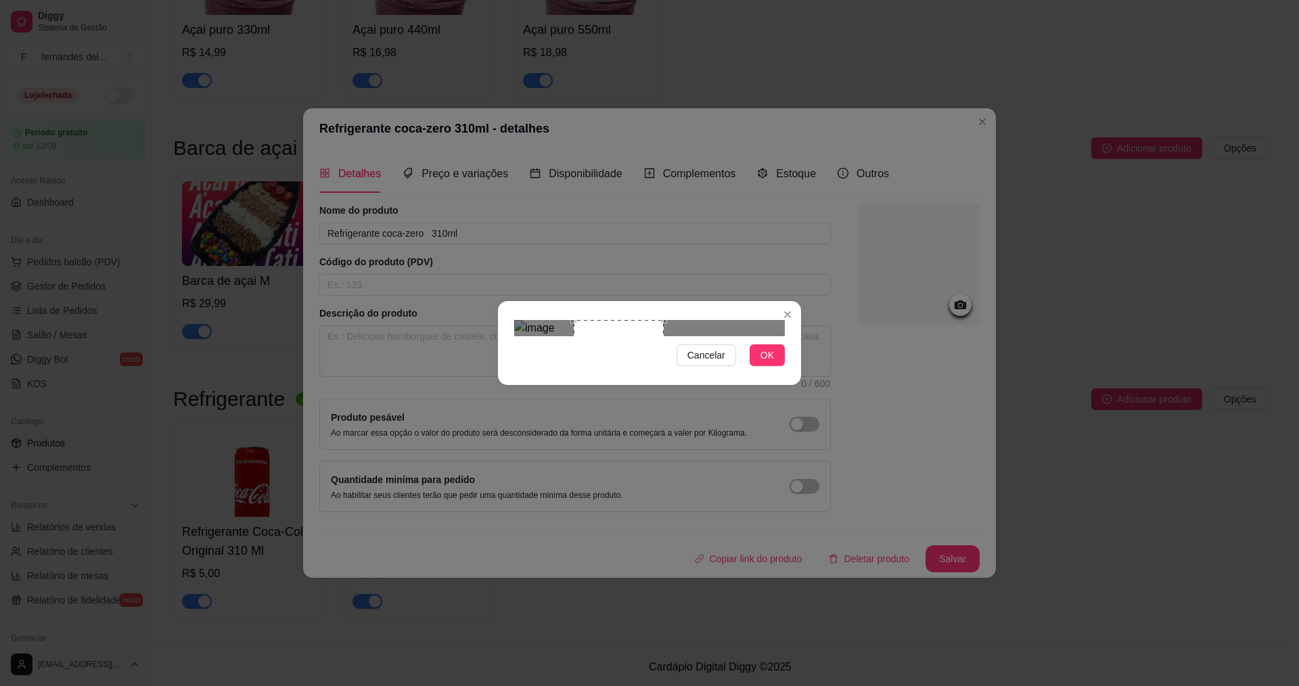
click at [663, 385] on section "Cancelar OK" at bounding box center [649, 343] width 303 height 84
click at [627, 353] on div "Use the arrow keys to move the crop selection area" at bounding box center [616, 376] width 90 height 90
click at [767, 363] on span "OK" at bounding box center [768, 355] width 14 height 15
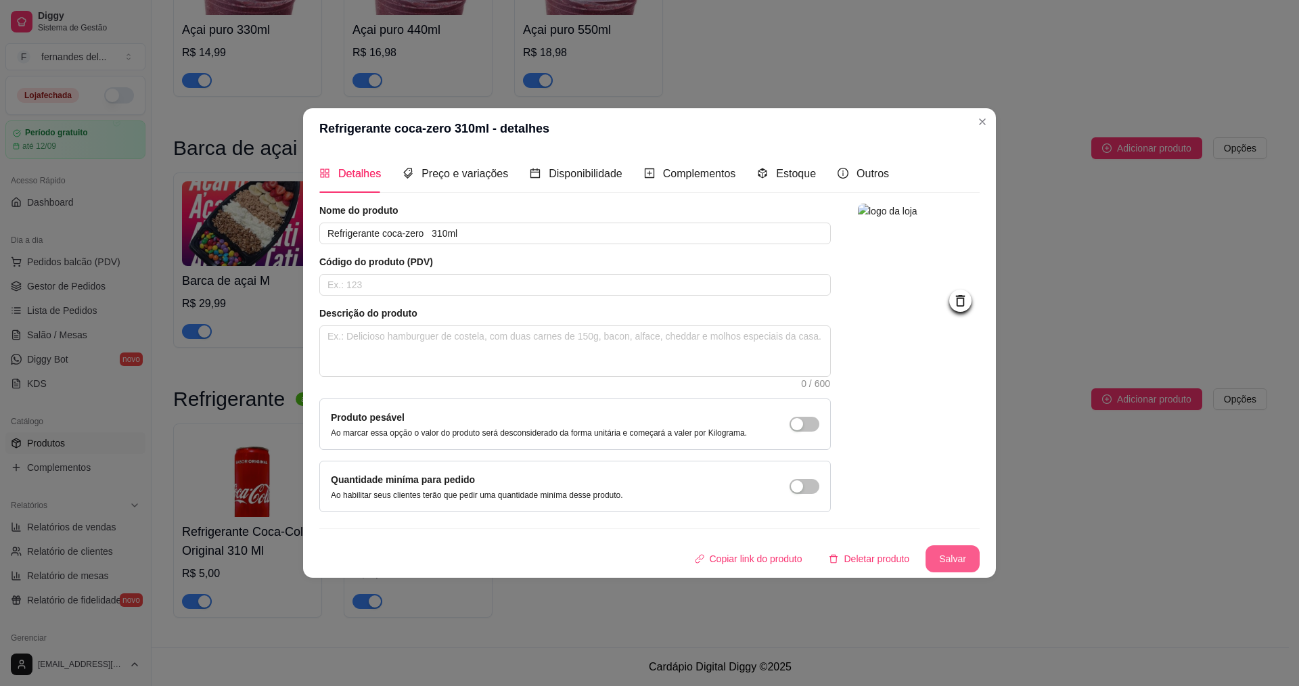
click at [966, 560] on button "Salvar" at bounding box center [953, 558] width 54 height 27
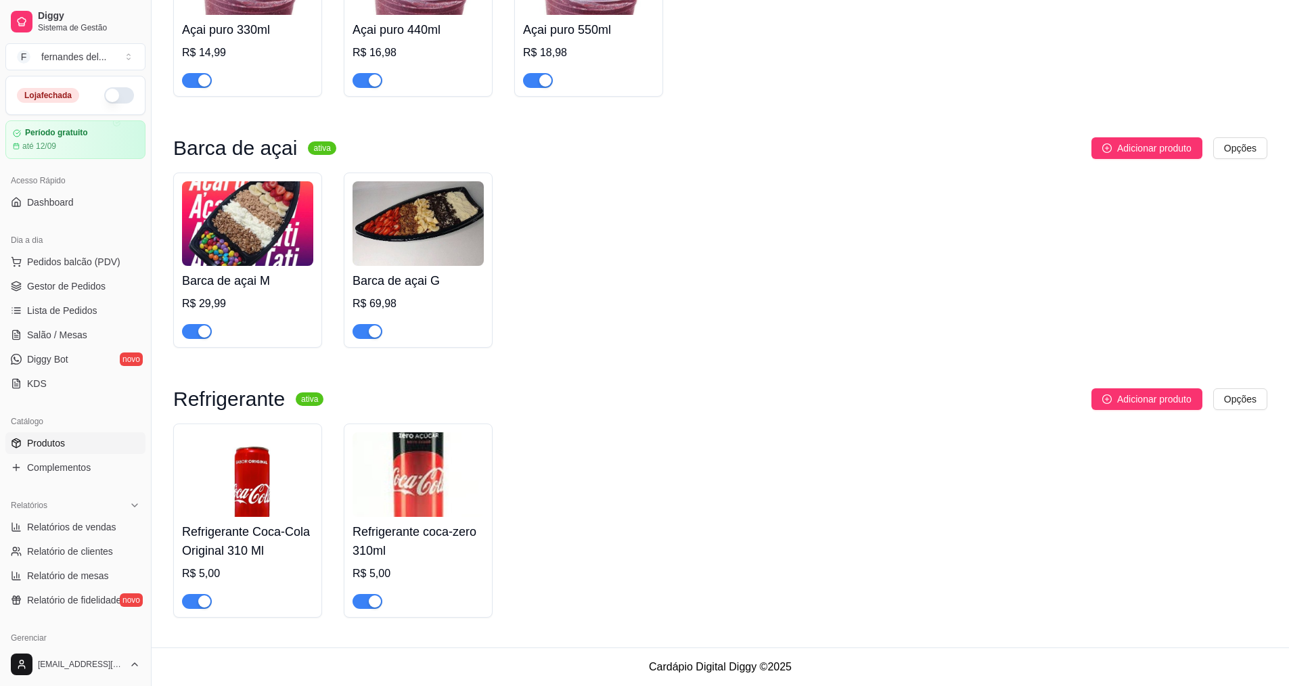
click at [447, 502] on img at bounding box center [418, 474] width 131 height 85
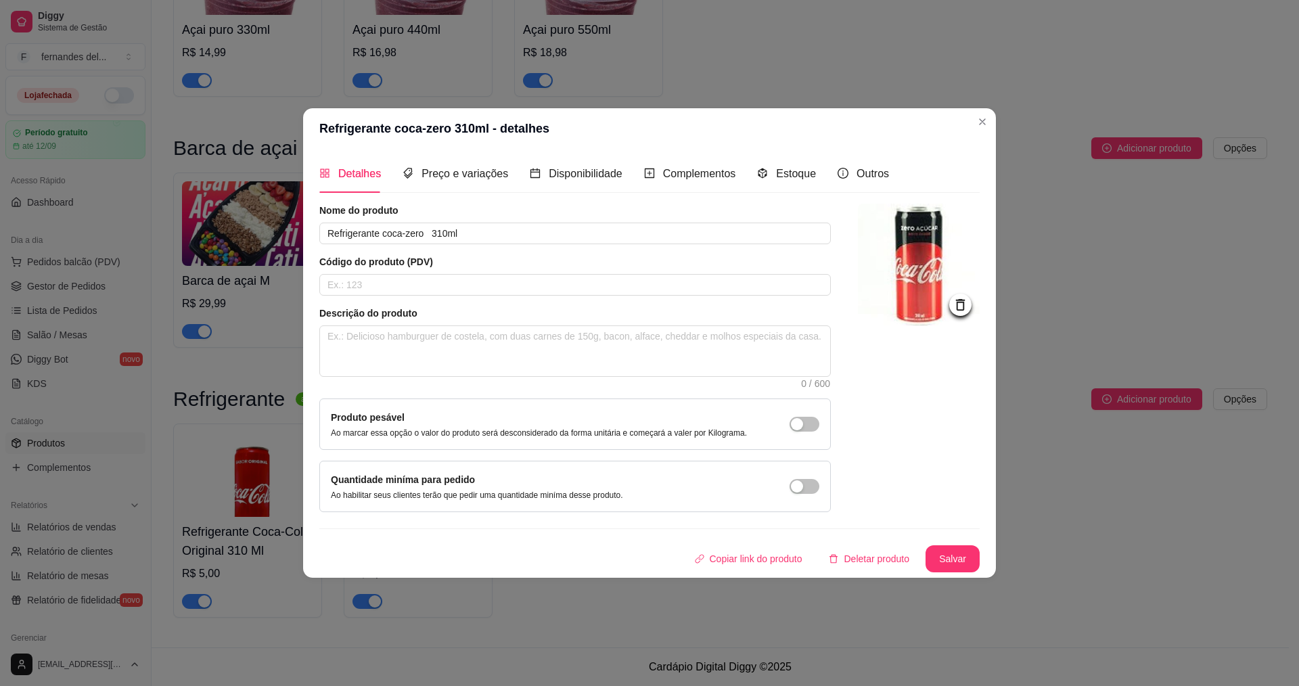
click at [966, 303] on icon at bounding box center [961, 305] width 16 height 16
click at [875, 285] on div at bounding box center [919, 265] width 122 height 122
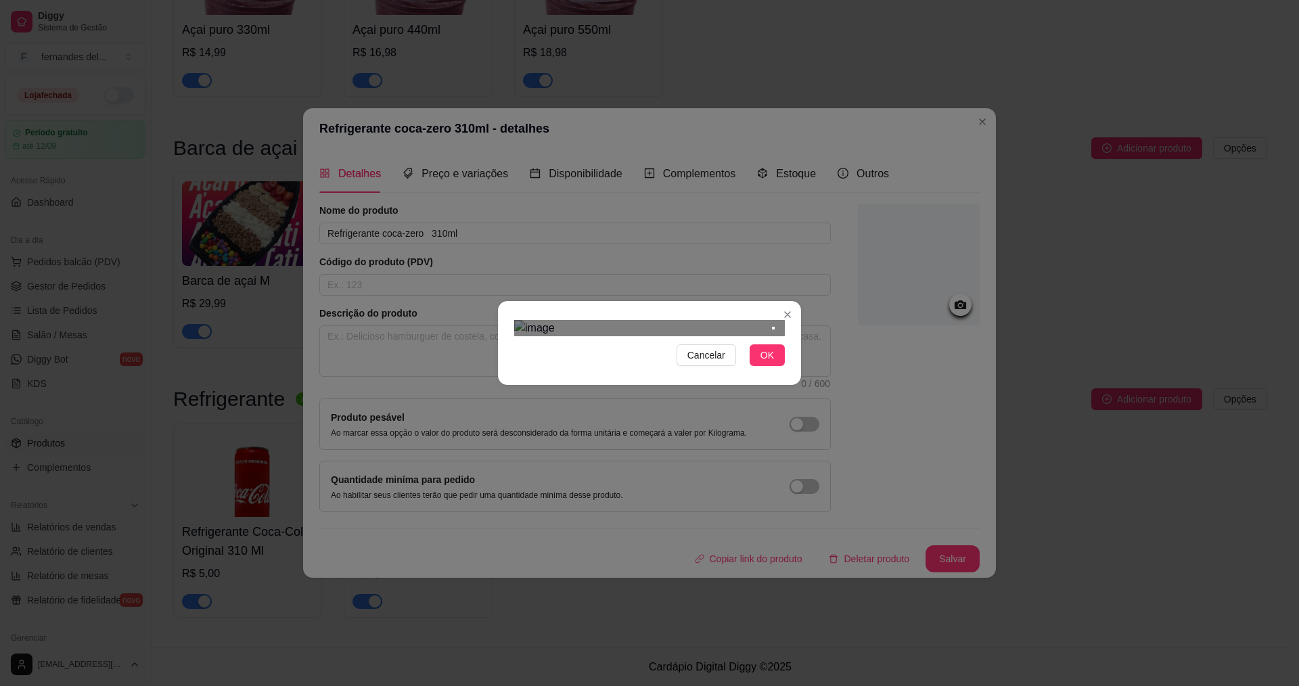
click at [772, 315] on div "Cancelar OK" at bounding box center [649, 343] width 303 height 57
click at [614, 466] on div "Cancelar OK" at bounding box center [649, 343] width 1299 height 686
click at [785, 301] on section "Cancelar OK" at bounding box center [649, 343] width 303 height 84
click at [588, 371] on div "Cancelar OK" at bounding box center [649, 343] width 303 height 57
click at [565, 358] on div "Use the arrow keys to move the crop selection area" at bounding box center [590, 396] width 152 height 152
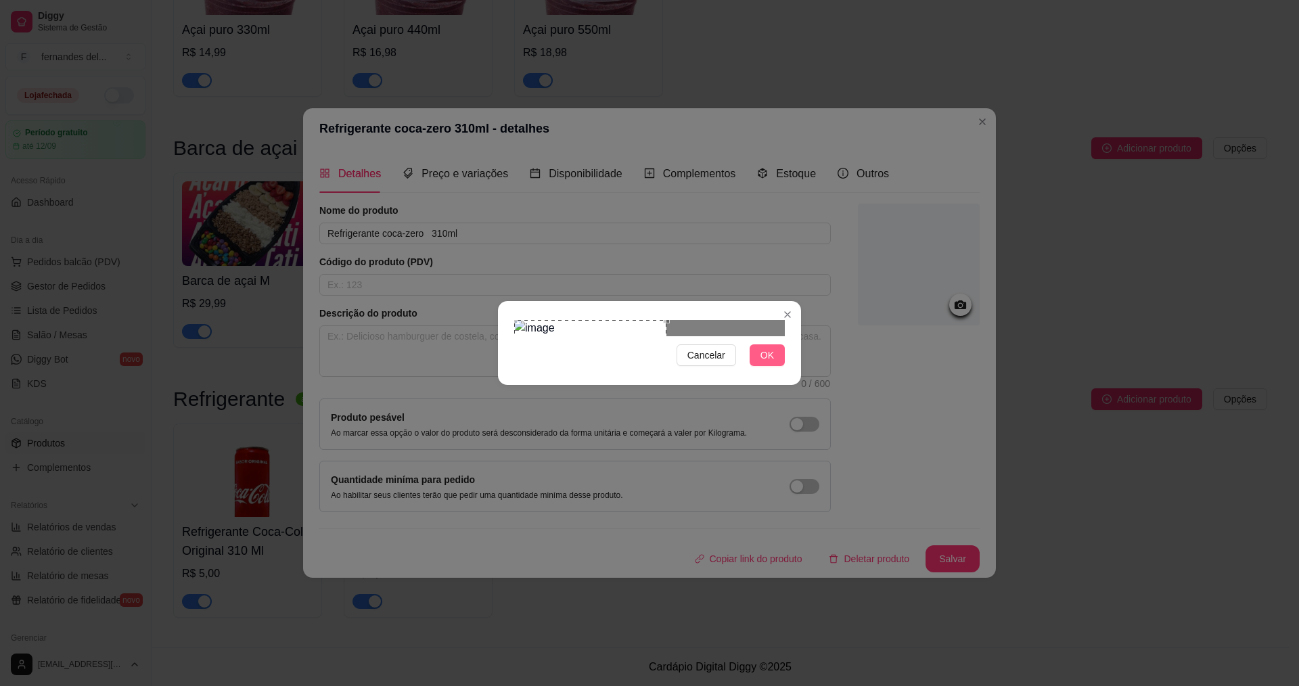
click at [763, 363] on span "OK" at bounding box center [768, 355] width 14 height 15
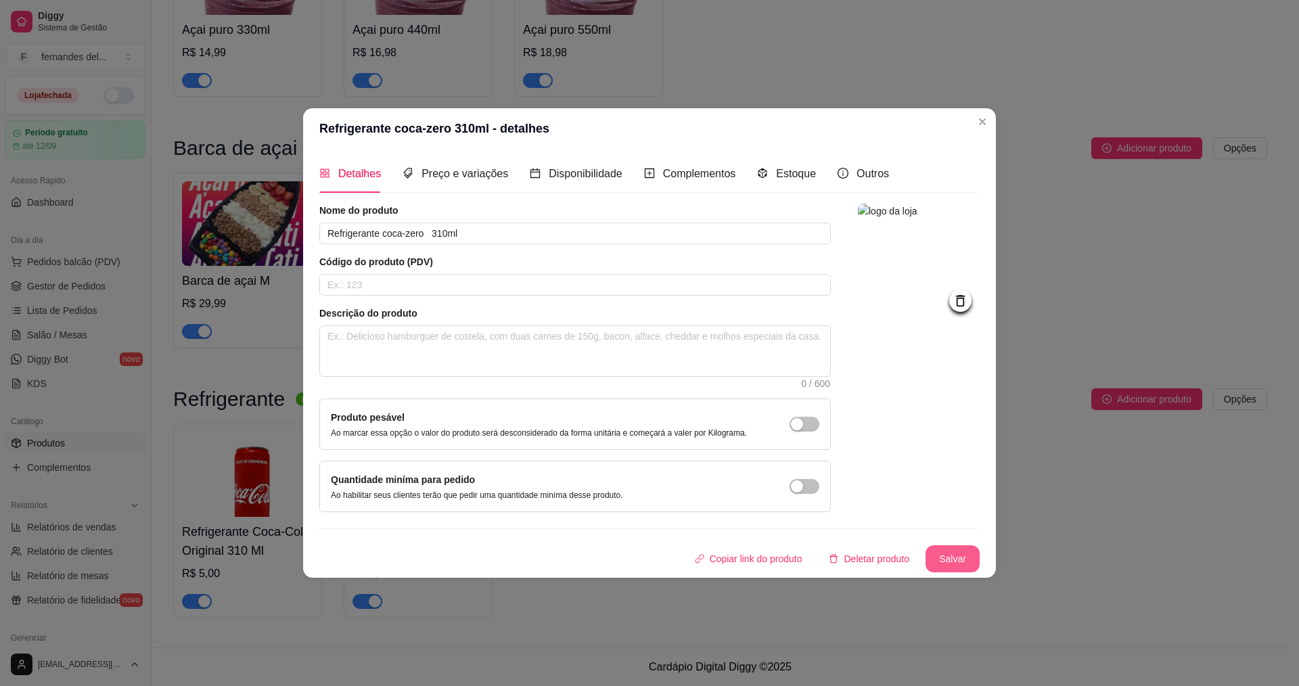
click at [958, 563] on button "Salvar" at bounding box center [953, 558] width 54 height 27
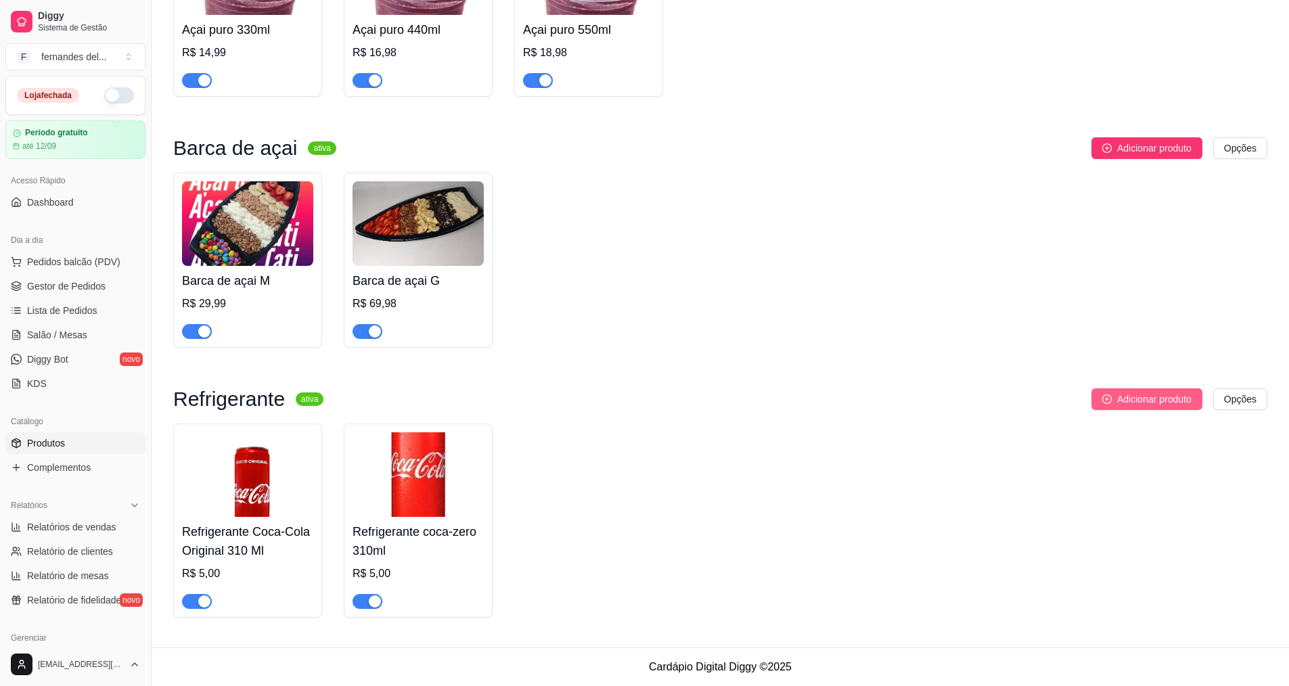
click at [1172, 397] on span "Adicionar produto" at bounding box center [1154, 399] width 74 height 15
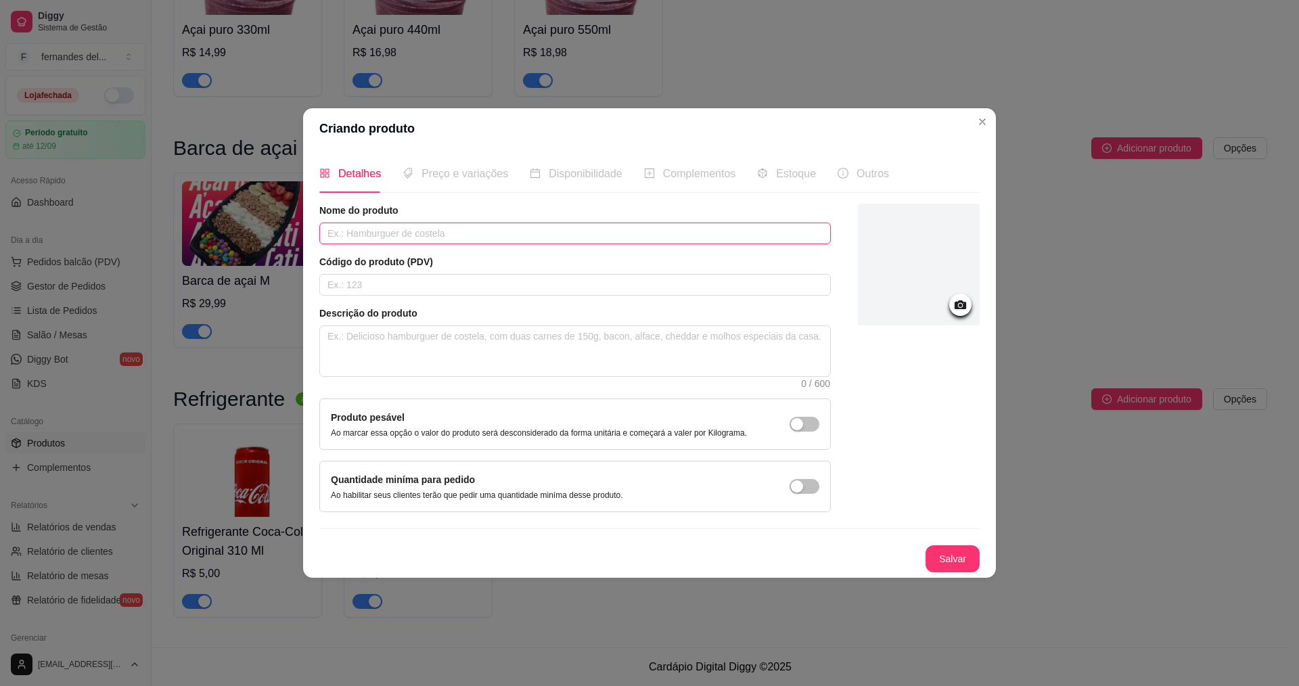
click at [449, 235] on input "text" at bounding box center [575, 234] width 512 height 22
click at [968, 306] on div at bounding box center [960, 305] width 22 height 22
click at [962, 305] on circle at bounding box center [960, 305] width 3 height 3
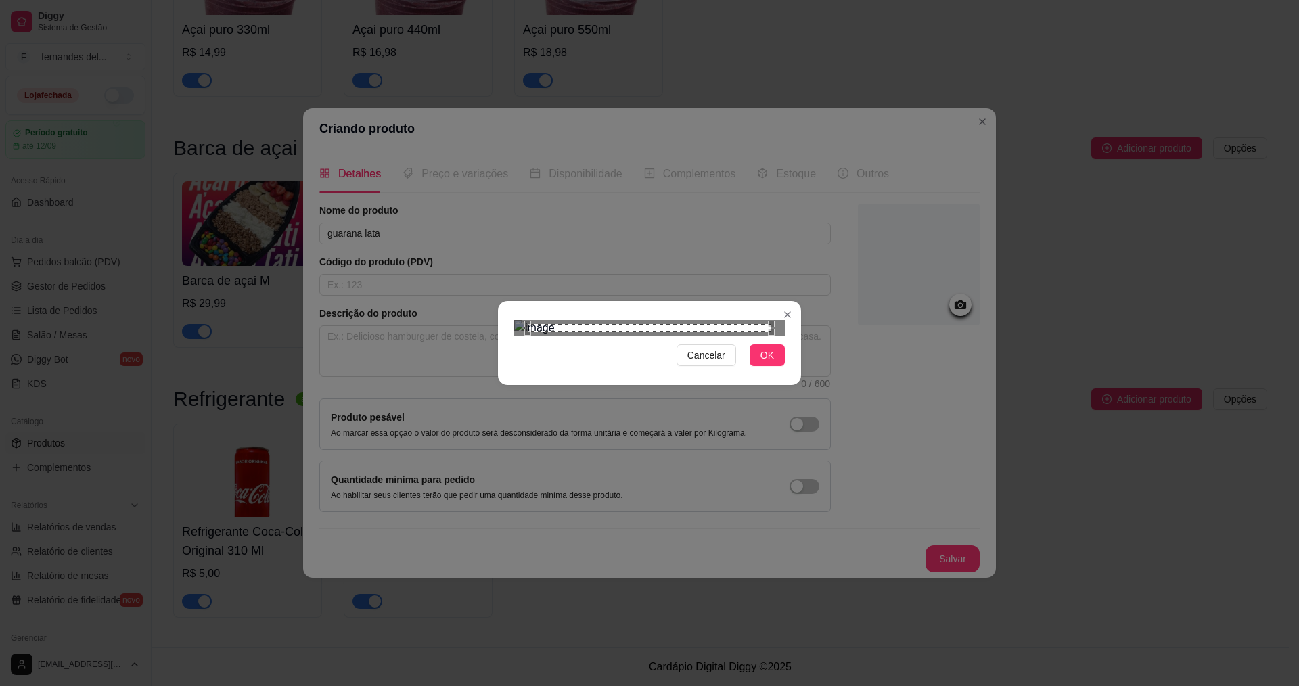
click at [775, 336] on div "Use the arrow keys to move the south east drag handle to change the crop select…" at bounding box center [775, 336] width 0 height 0
click at [770, 336] on div at bounding box center [649, 328] width 271 height 16
click at [653, 336] on div at bounding box center [649, 328] width 271 height 16
click at [518, 301] on section "Cancelar OK" at bounding box center [649, 343] width 303 height 84
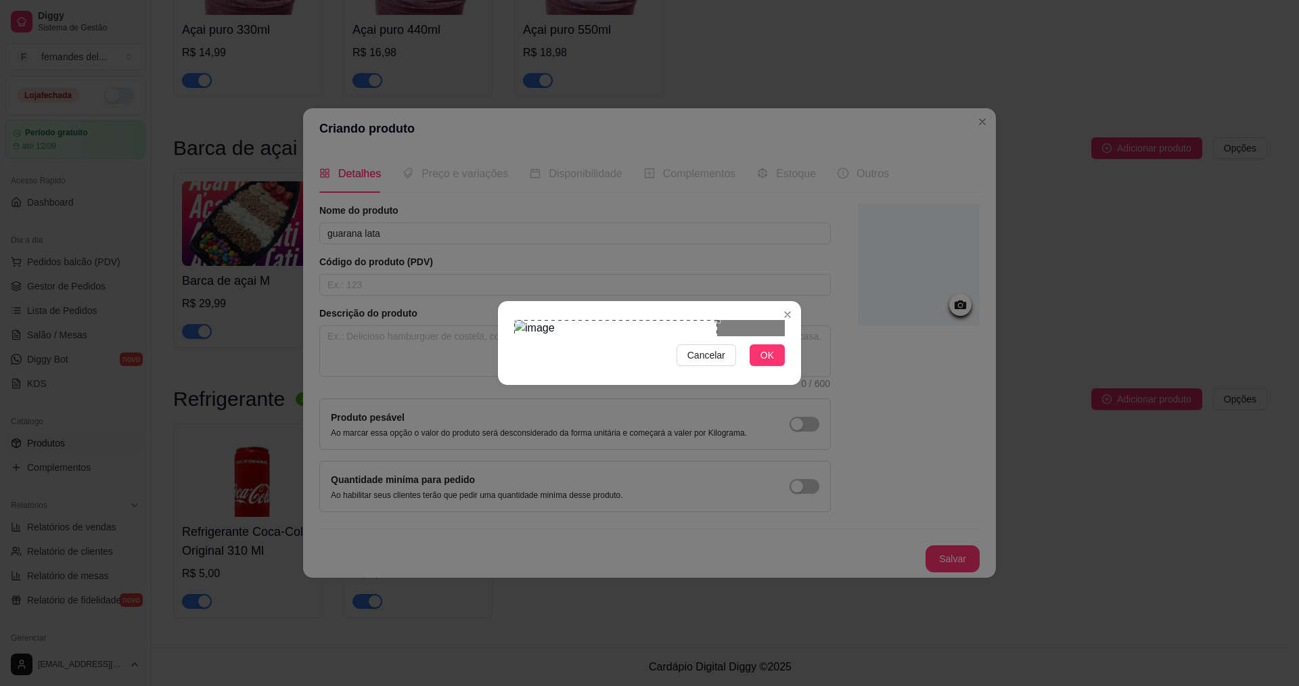
click at [668, 390] on div "Use the arrow keys to move the crop selection area" at bounding box center [615, 421] width 203 height 203
click at [759, 366] on button "OK" at bounding box center [767, 355] width 35 height 22
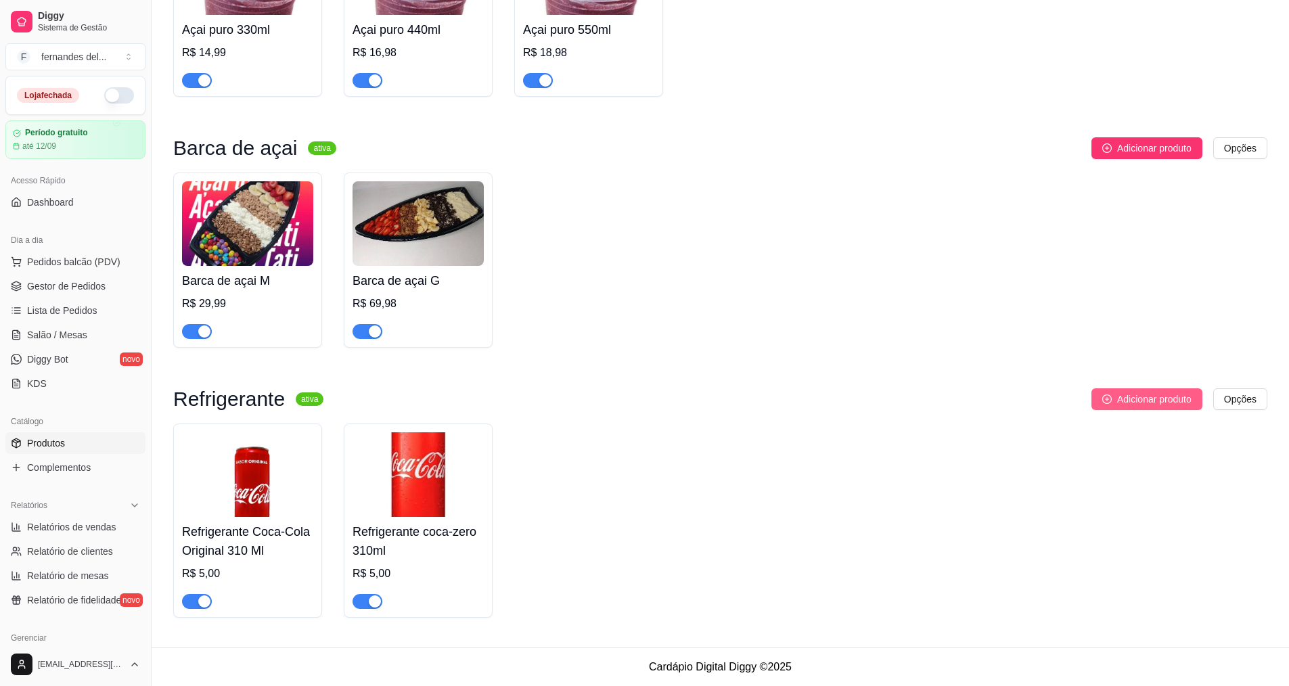
click at [1137, 399] on span "Adicionar produto" at bounding box center [1154, 399] width 74 height 15
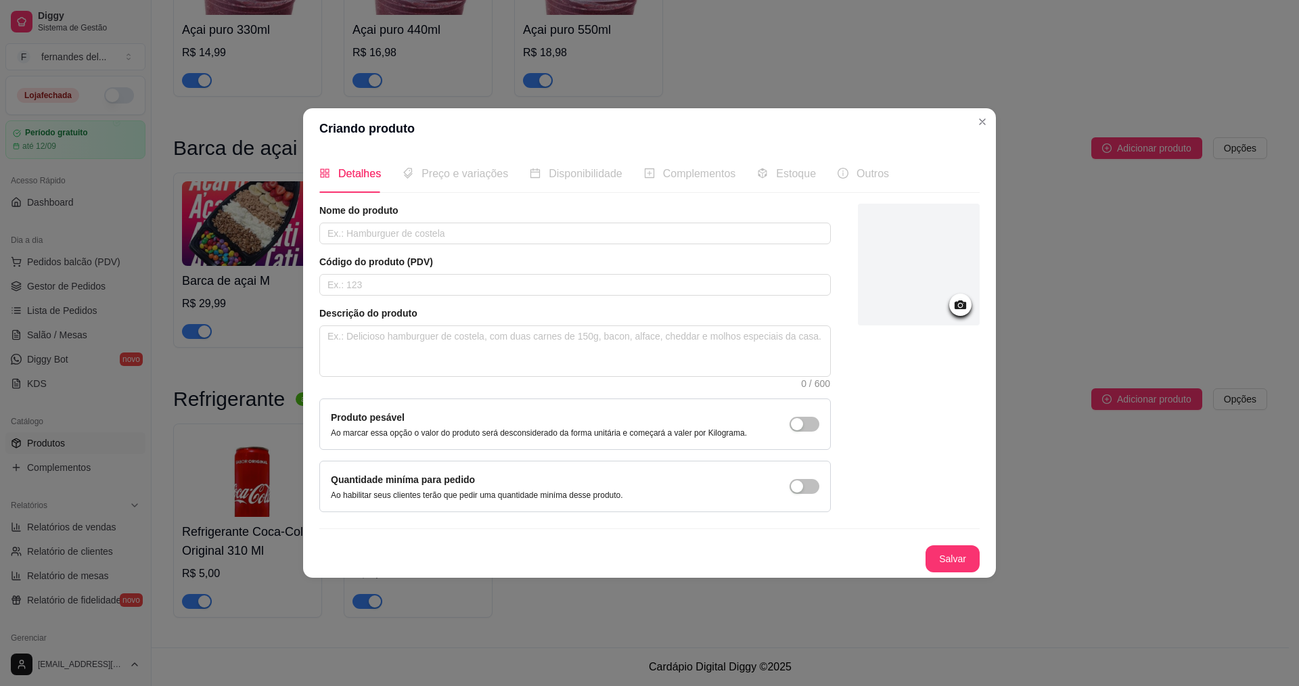
click at [967, 304] on icon at bounding box center [961, 305] width 16 height 16
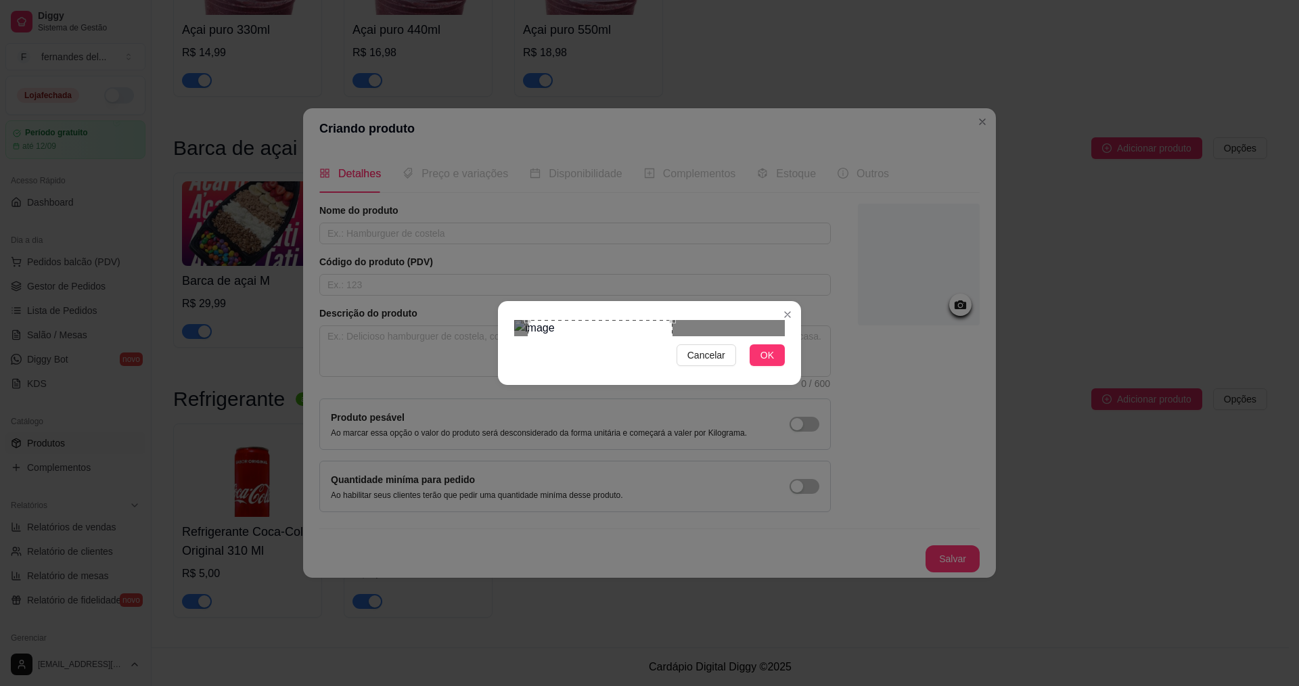
click at [688, 320] on div at bounding box center [649, 328] width 271 height 16
click at [697, 385] on section "Cancelar OK" at bounding box center [649, 343] width 303 height 84
click at [611, 365] on div "Use the arrow keys to move the crop selection area" at bounding box center [590, 396] width 152 height 152
click at [769, 363] on span "OK" at bounding box center [768, 355] width 14 height 15
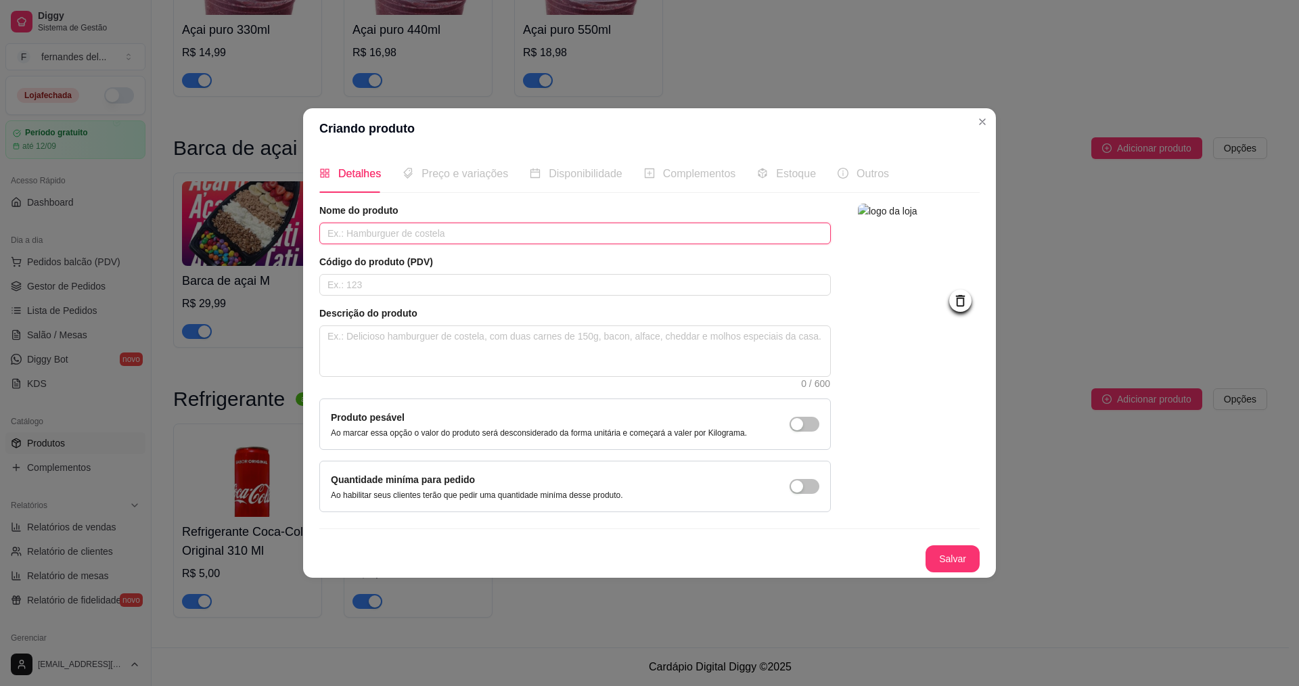
click at [432, 238] on input "text" at bounding box center [575, 234] width 512 height 22
click at [953, 560] on button "Salvar" at bounding box center [952, 559] width 53 height 26
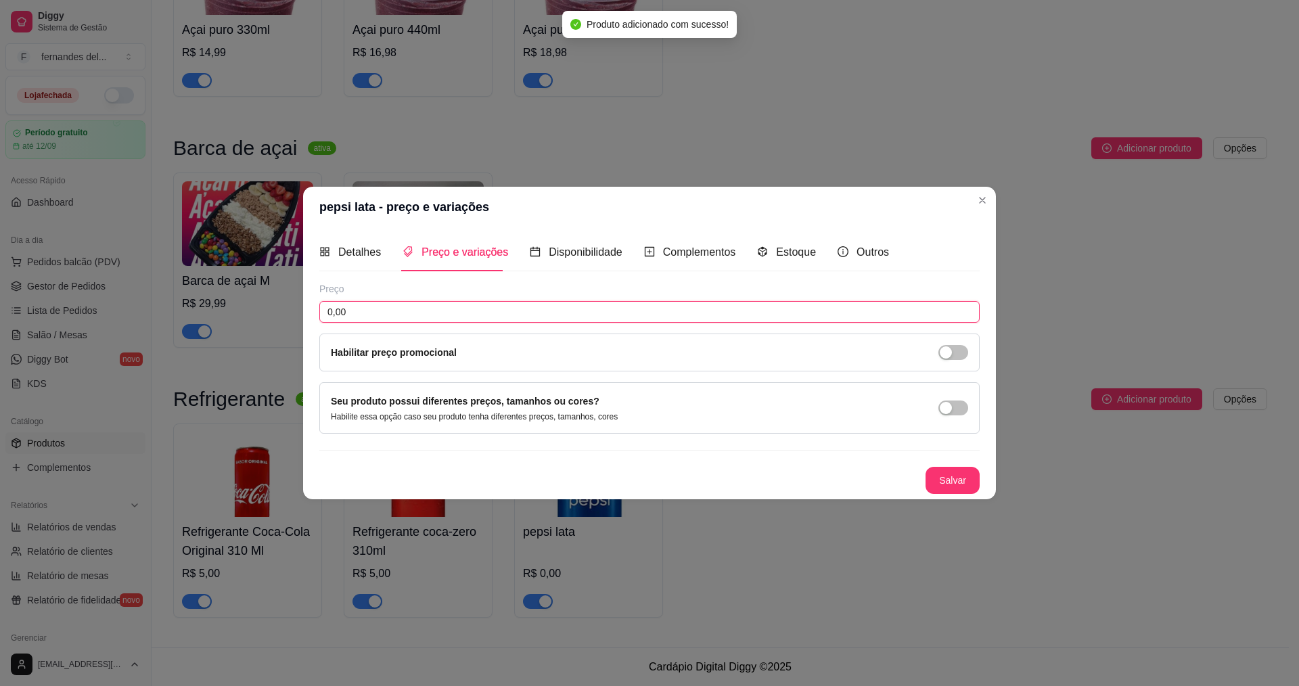
drag, startPoint x: 453, startPoint y: 315, endPoint x: 285, endPoint y: 319, distance: 167.9
click at [286, 319] on div "pepsi lata - preço e variações Detalhes Preço e variações Disponibilidade Compl…" at bounding box center [649, 343] width 1299 height 686
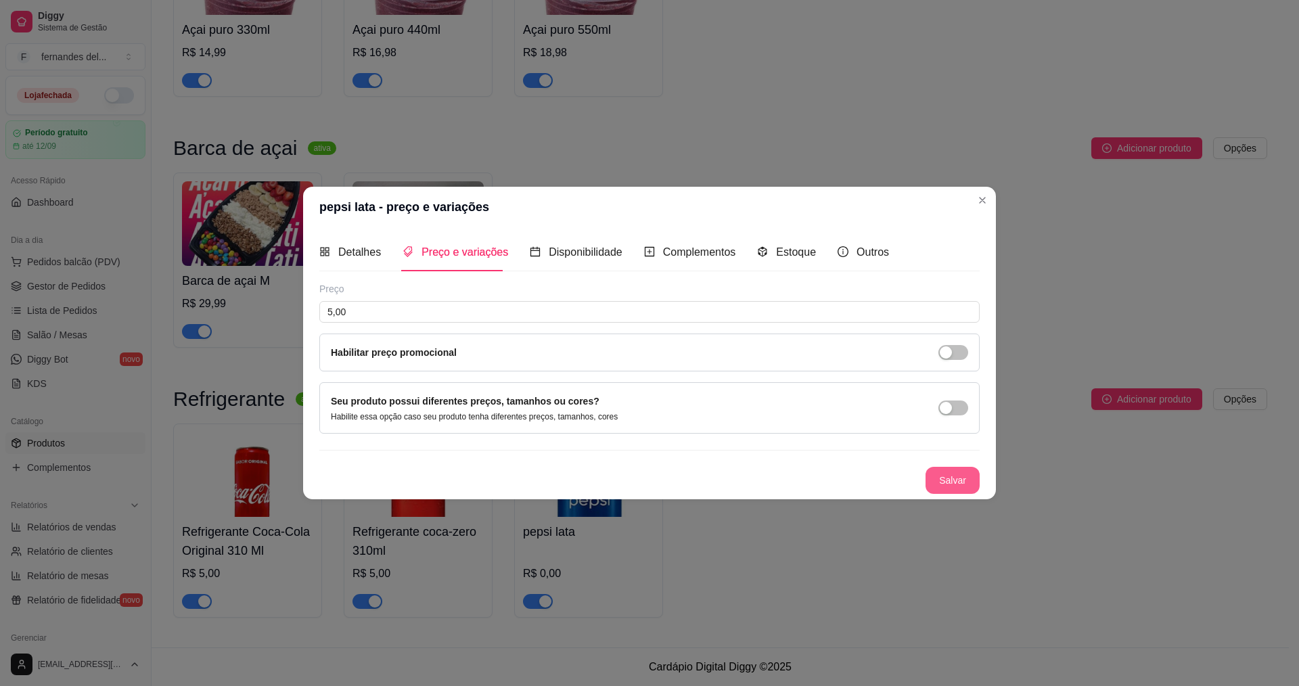
click at [960, 480] on button "Salvar" at bounding box center [953, 480] width 54 height 27
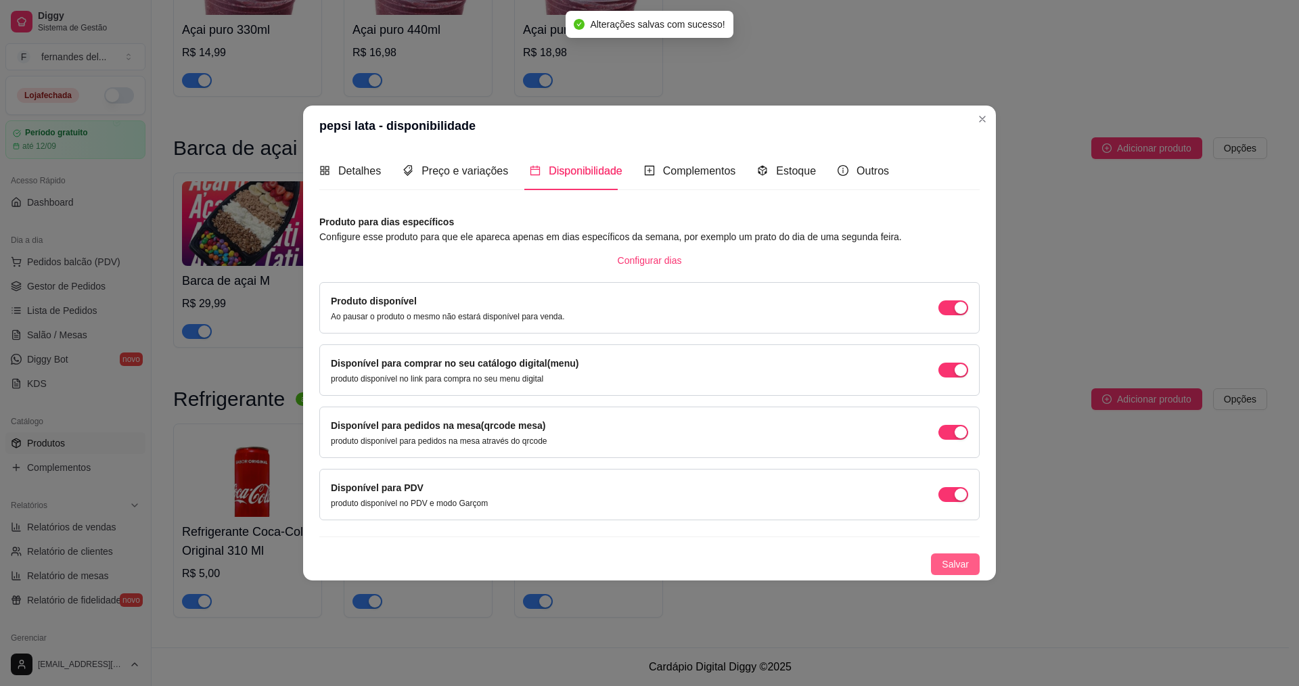
click at [966, 555] on button "Salvar" at bounding box center [955, 565] width 49 height 22
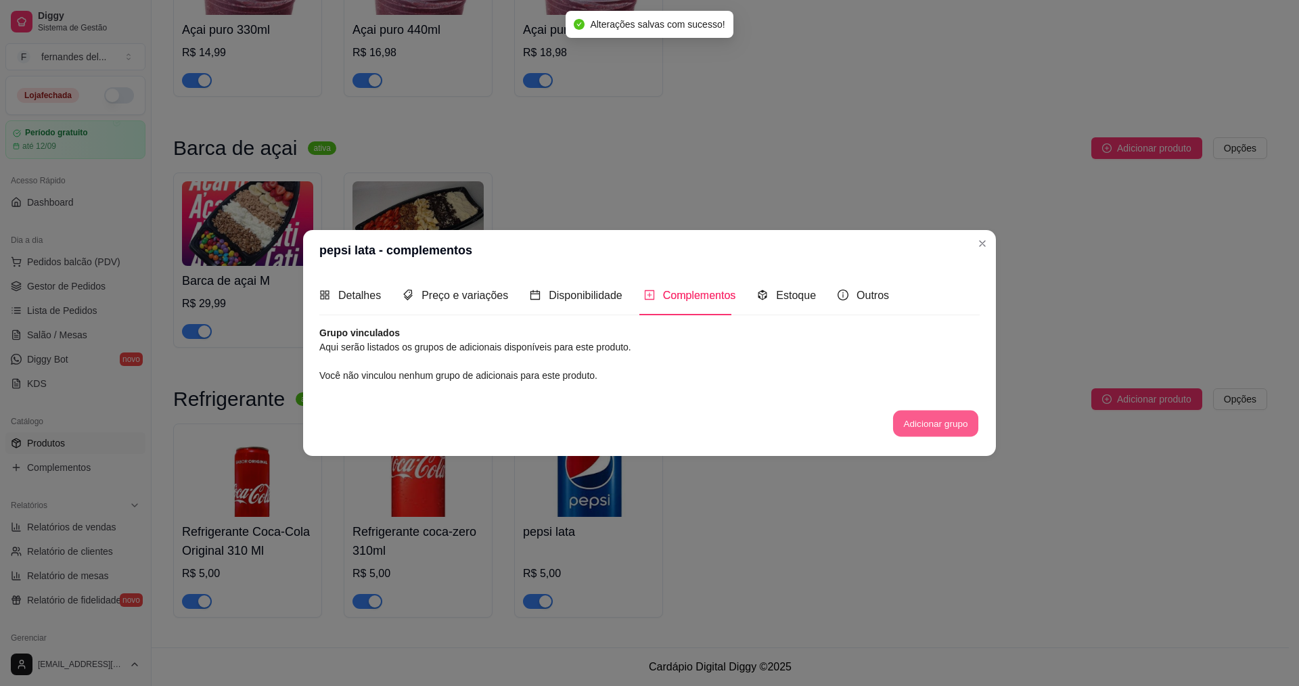
click at [949, 430] on button "Adicionar grupo" at bounding box center [935, 423] width 85 height 26
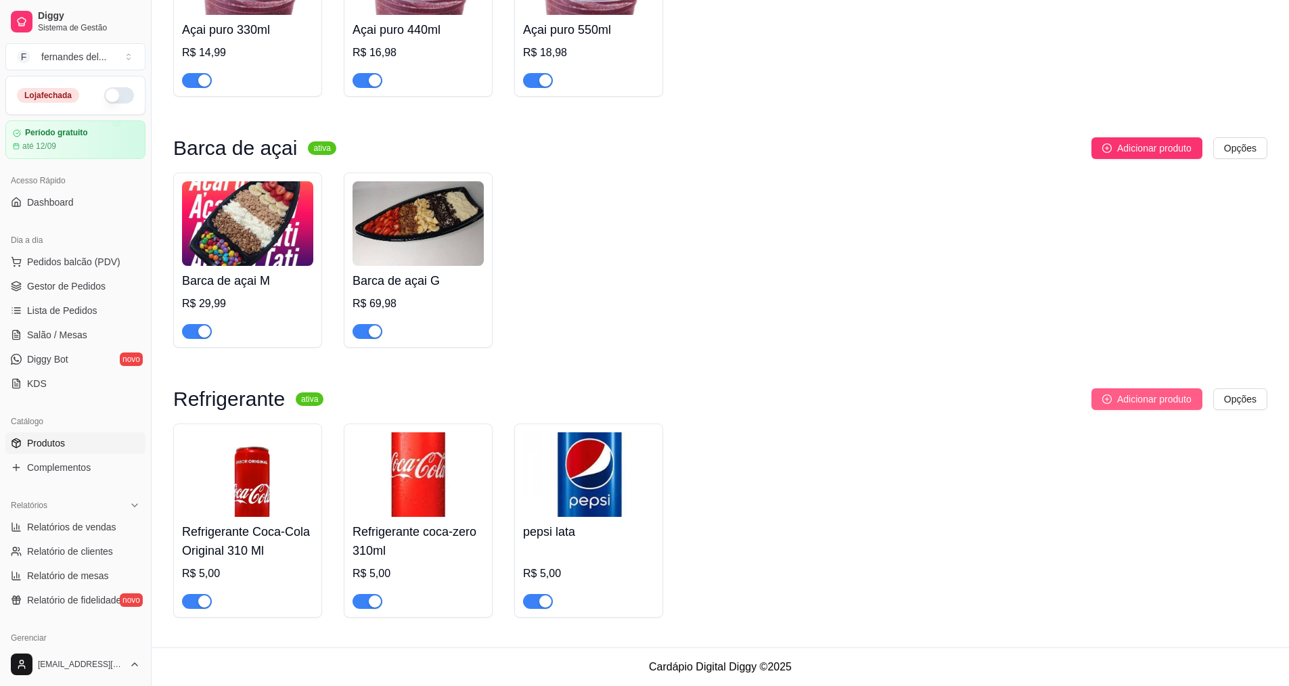
click at [1172, 404] on span "Adicionar produto" at bounding box center [1154, 399] width 74 height 15
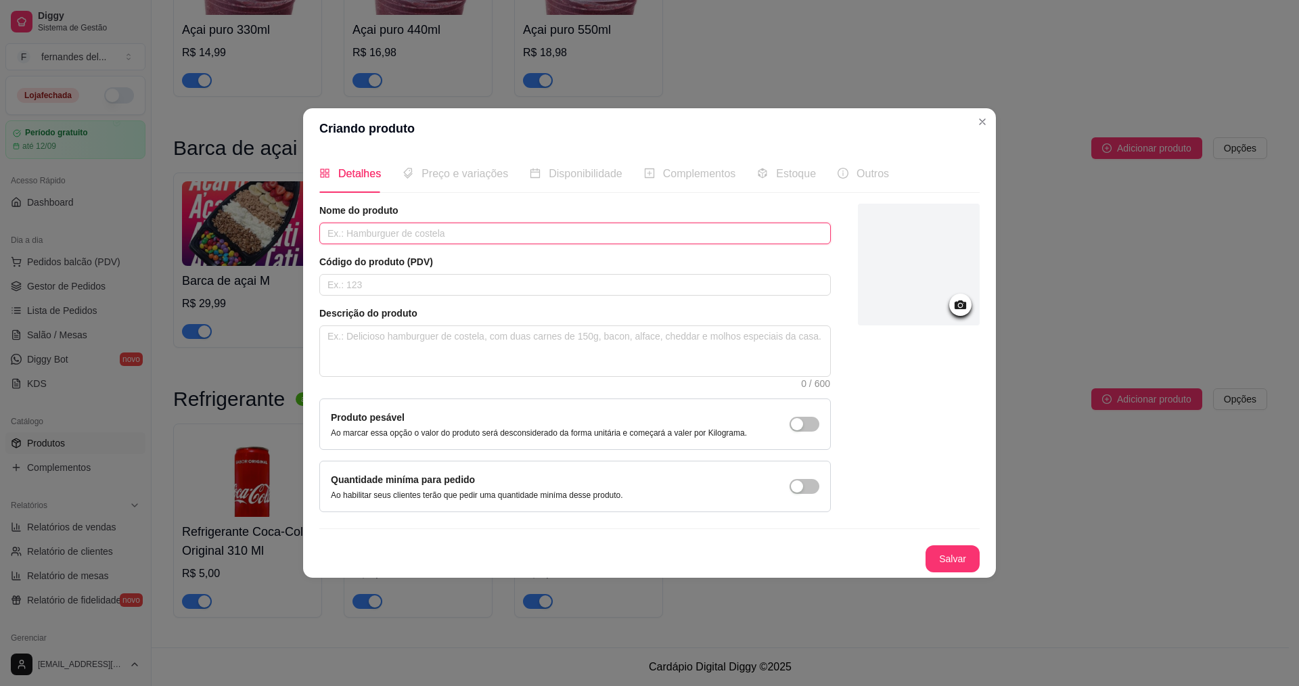
click at [434, 235] on input "text" at bounding box center [575, 234] width 512 height 22
click at [966, 303] on icon at bounding box center [961, 304] width 12 height 9
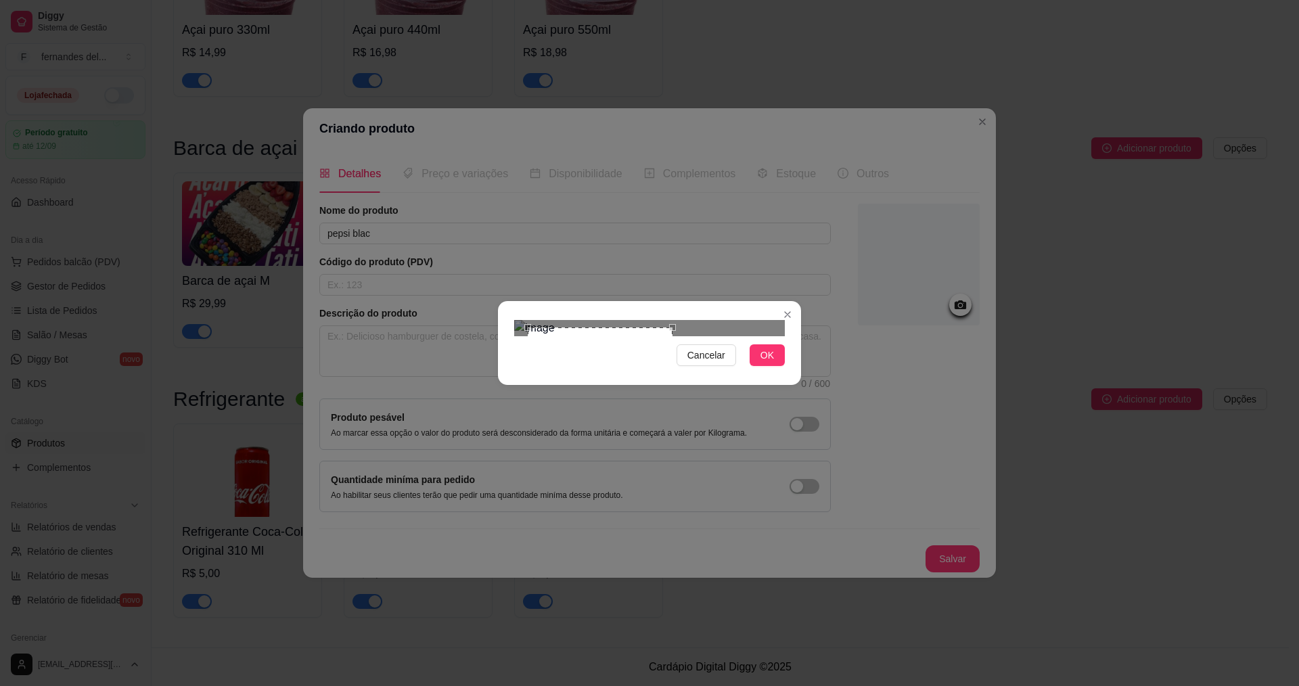
click at [683, 336] on div at bounding box center [649, 328] width 271 height 16
click at [650, 347] on div "Use the arrow keys to move the crop selection area" at bounding box center [592, 398] width 145 height 145
click at [766, 363] on span "OK" at bounding box center [768, 355] width 14 height 15
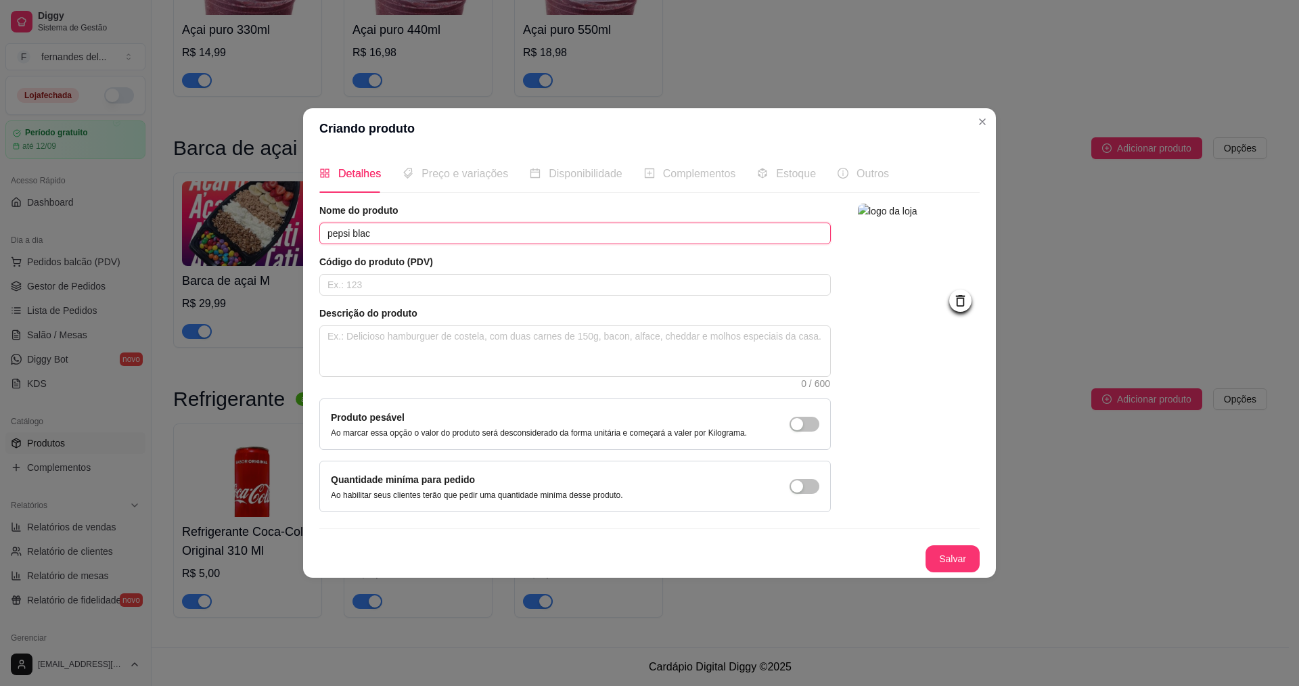
click at [413, 241] on input "pepsi blac" at bounding box center [575, 234] width 512 height 22
click at [962, 560] on button "Salvar" at bounding box center [952, 559] width 53 height 26
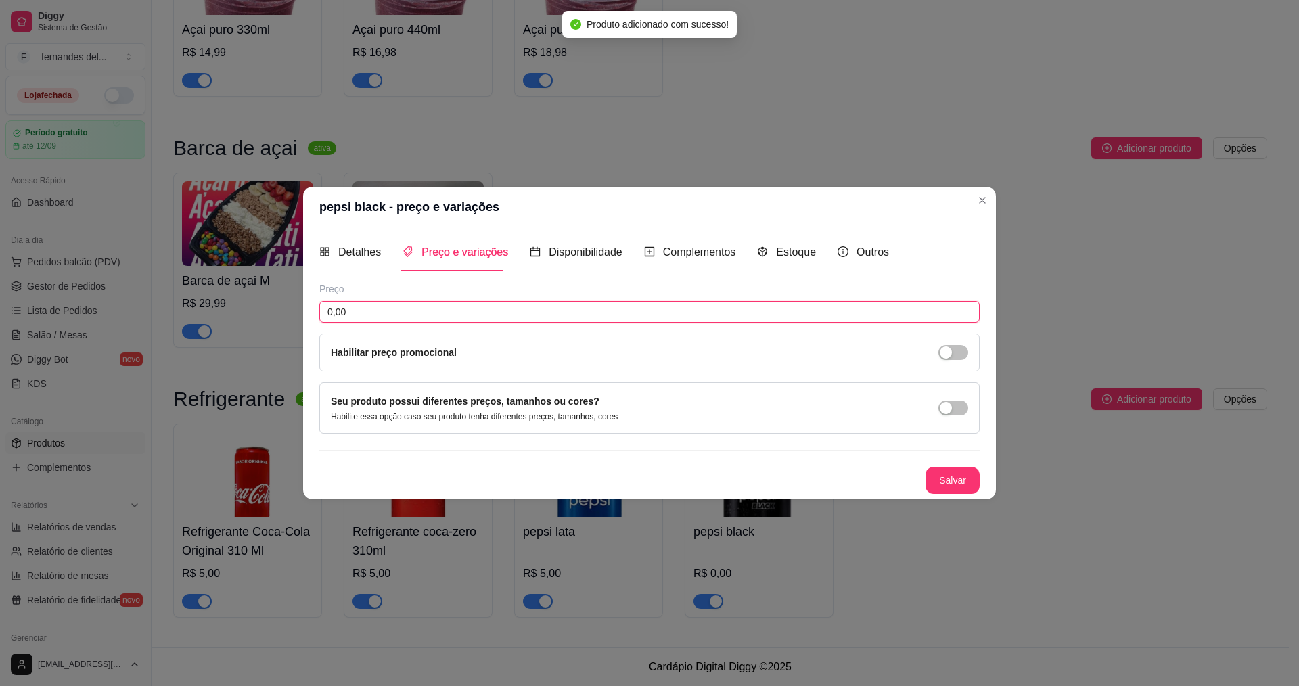
click at [445, 319] on input "0,00" at bounding box center [649, 312] width 660 height 22
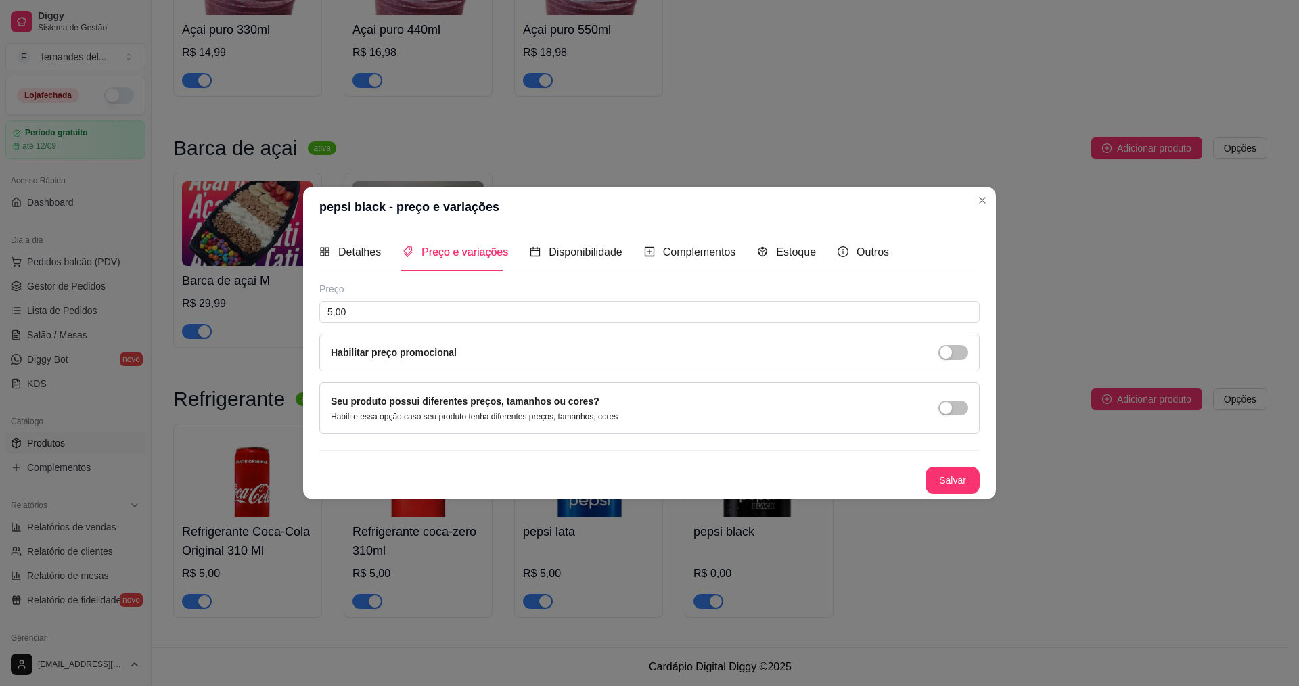
click at [956, 487] on button "Salvar" at bounding box center [953, 480] width 54 height 27
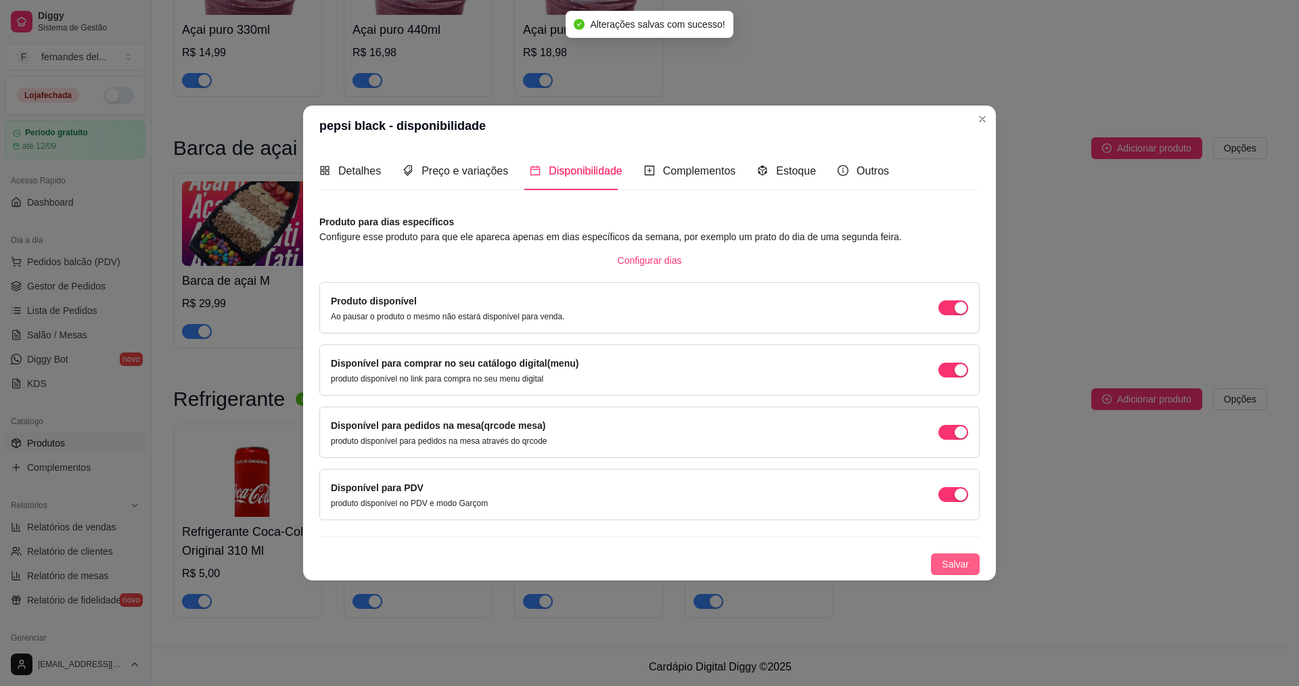
click at [968, 571] on span "Salvar" at bounding box center [955, 564] width 27 height 15
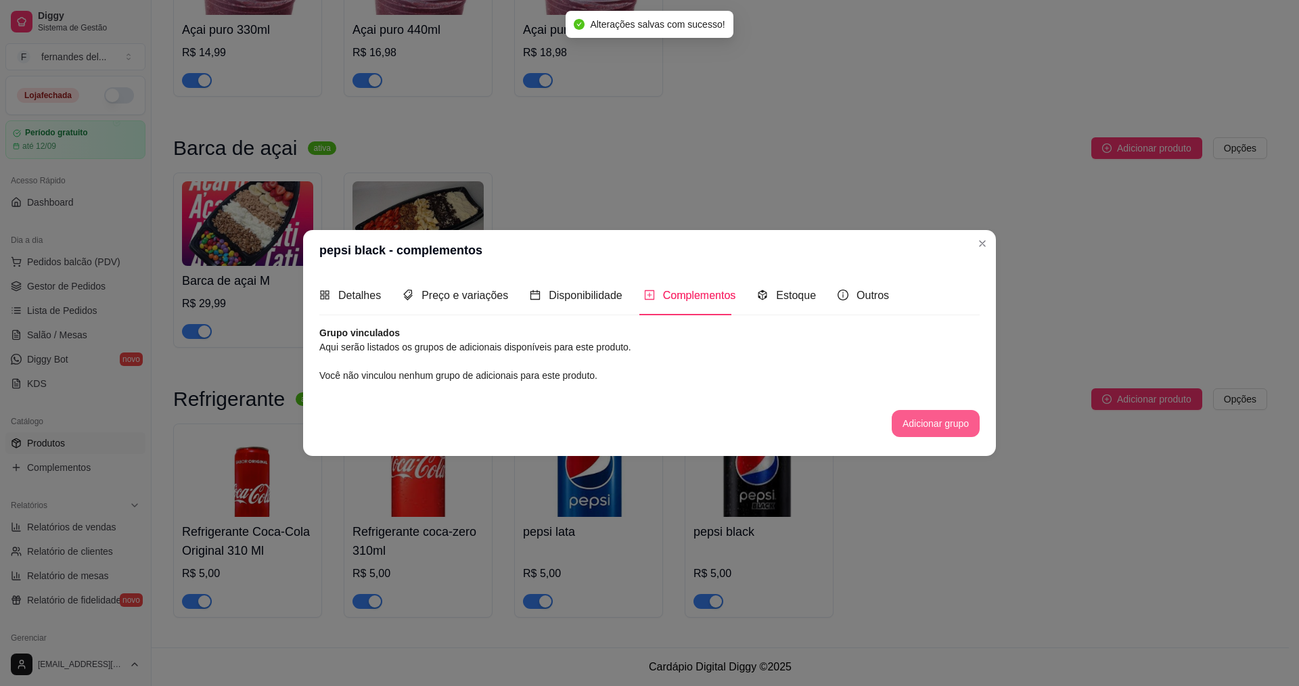
click at [953, 413] on button "Adicionar grupo" at bounding box center [936, 423] width 88 height 27
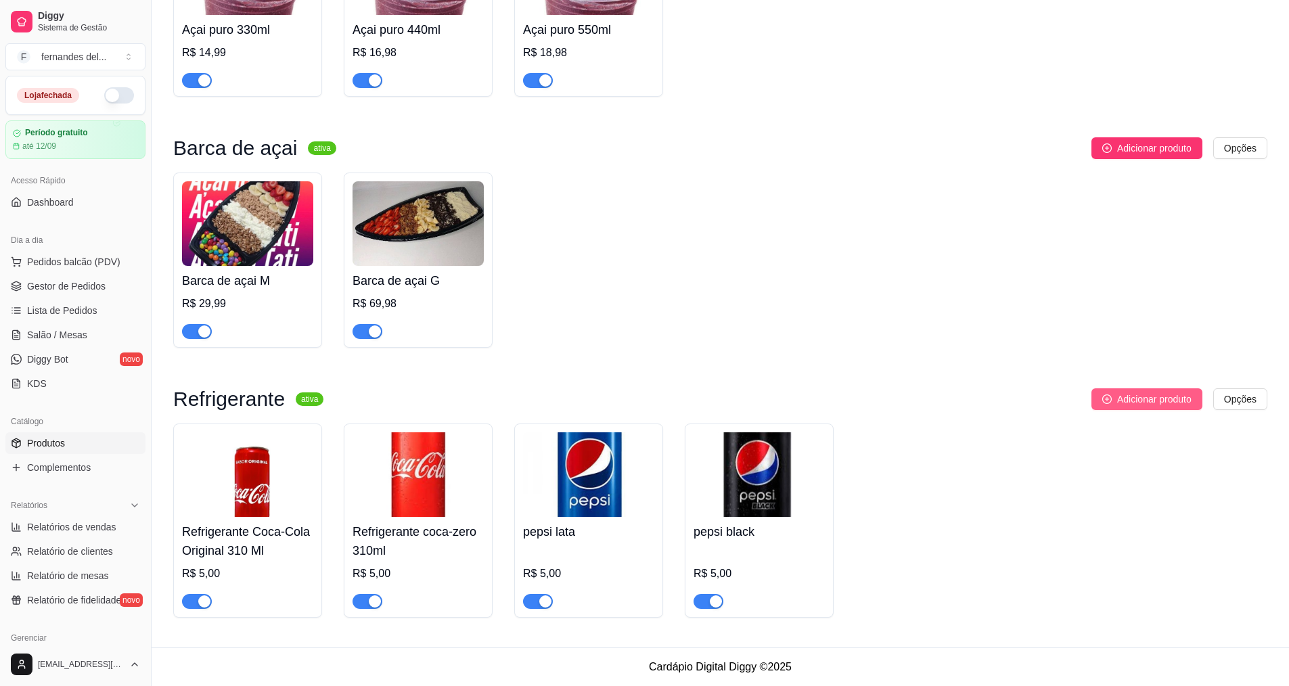
click at [1123, 399] on span "Adicionar produto" at bounding box center [1154, 399] width 74 height 15
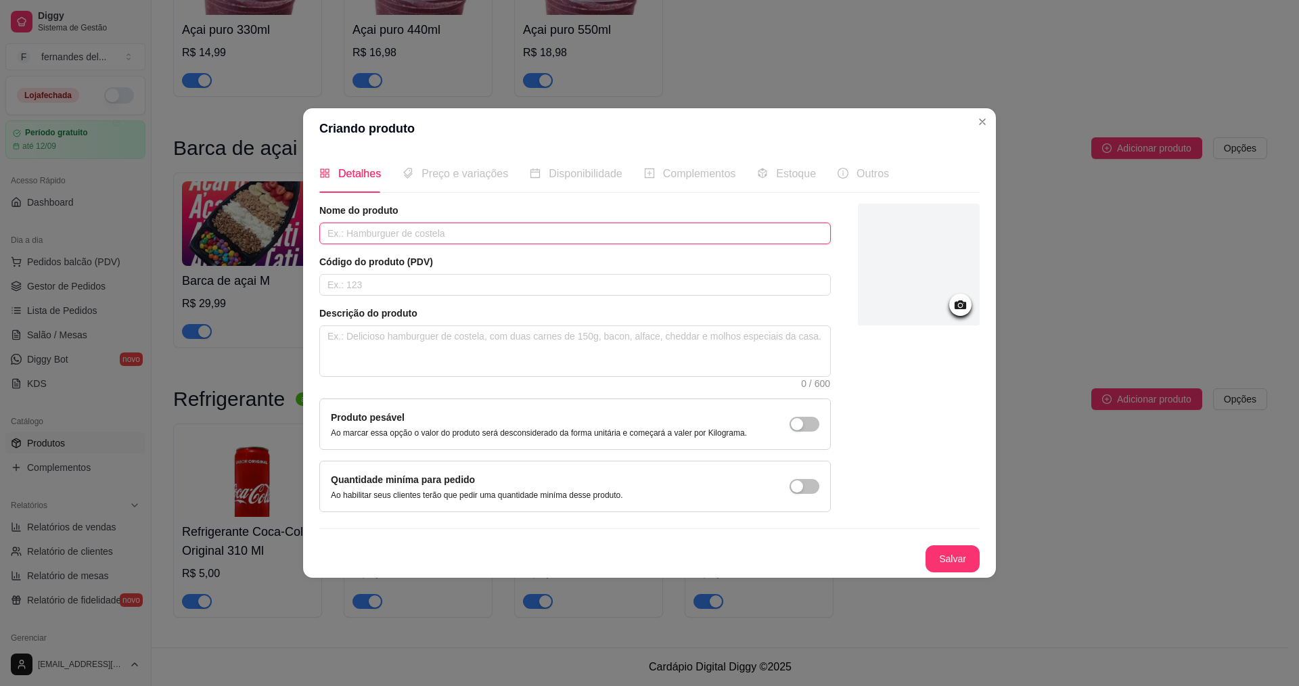
click at [456, 227] on input "text" at bounding box center [575, 234] width 512 height 22
click at [966, 298] on icon at bounding box center [961, 305] width 16 height 16
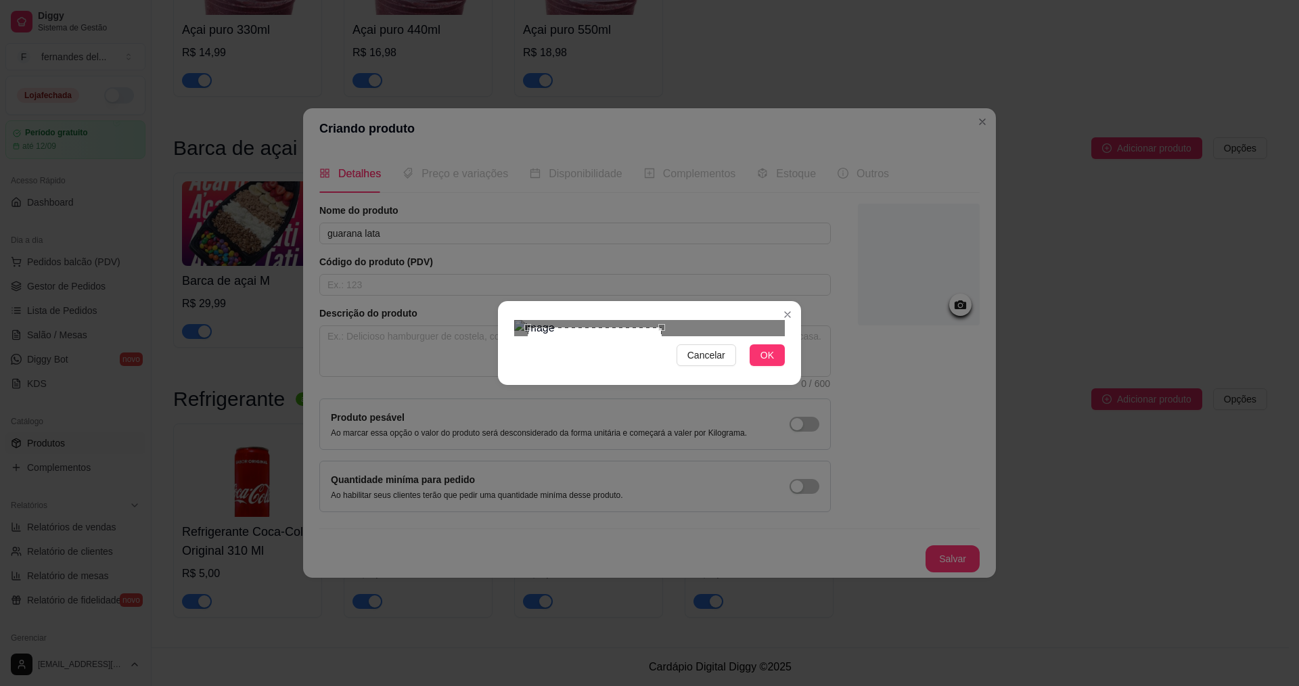
click at [660, 455] on div "Cancelar OK" at bounding box center [649, 343] width 1299 height 686
click at [769, 366] on button "OK" at bounding box center [767, 355] width 35 height 22
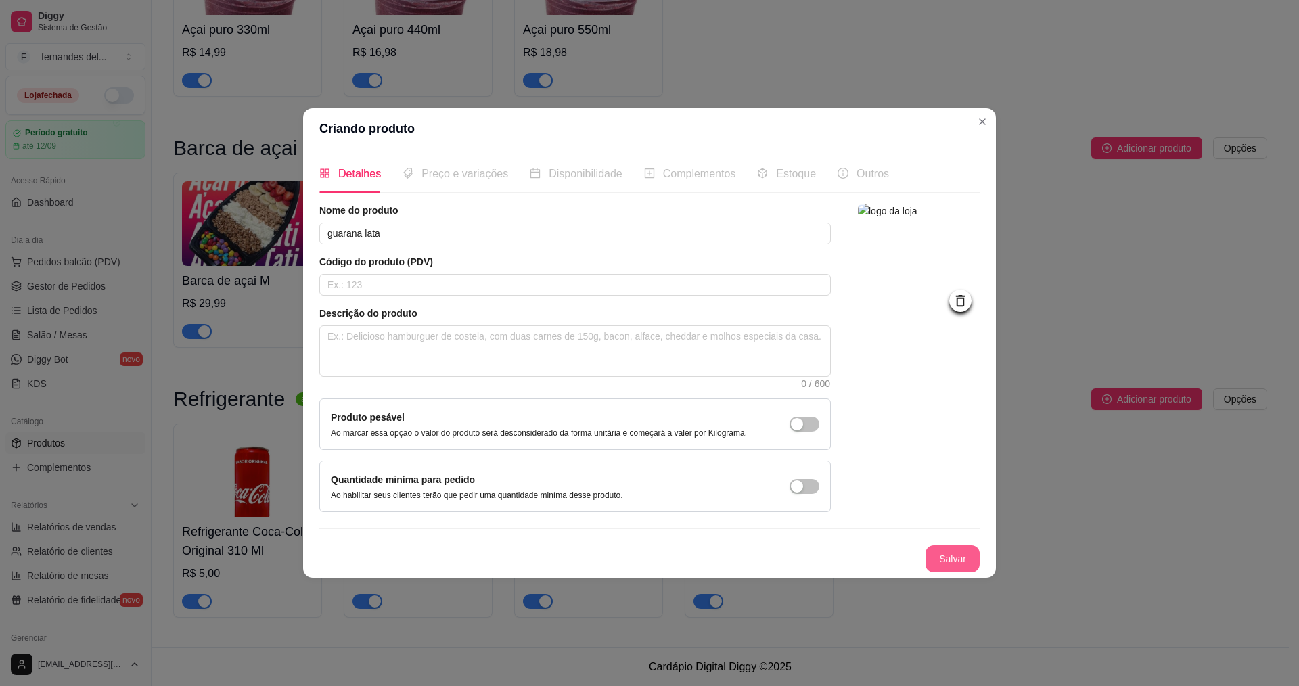
click at [947, 566] on button "Salvar" at bounding box center [953, 558] width 54 height 27
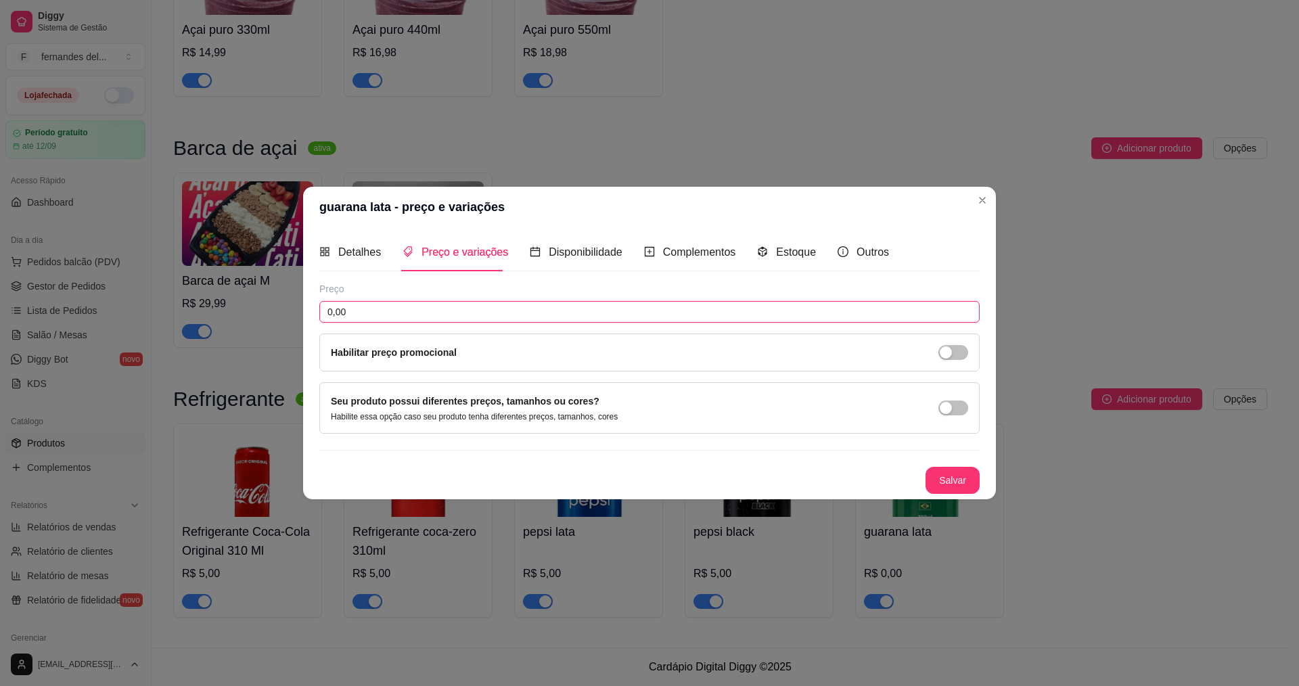
drag, startPoint x: 606, startPoint y: 313, endPoint x: 321, endPoint y: 316, distance: 285.6
click at [334, 313] on input "0,00" at bounding box center [649, 312] width 660 height 22
click at [961, 472] on button "Salvar" at bounding box center [953, 480] width 54 height 27
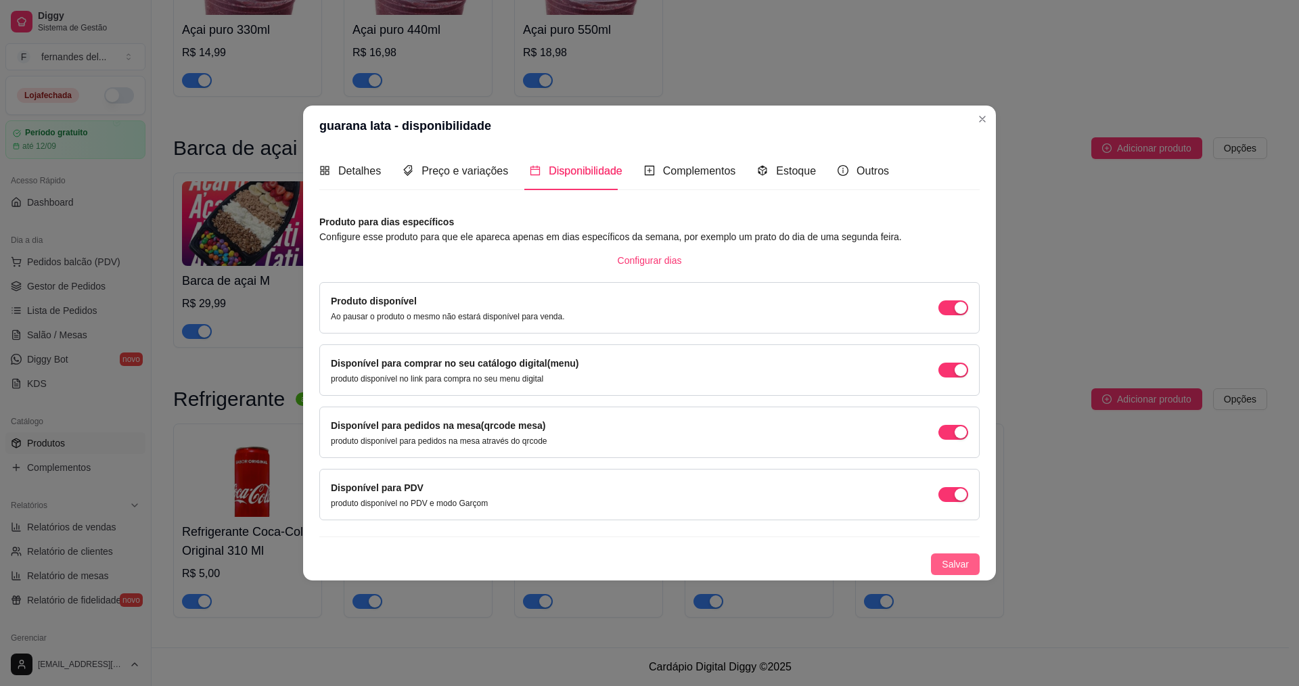
click at [962, 568] on span "Salvar" at bounding box center [955, 564] width 27 height 15
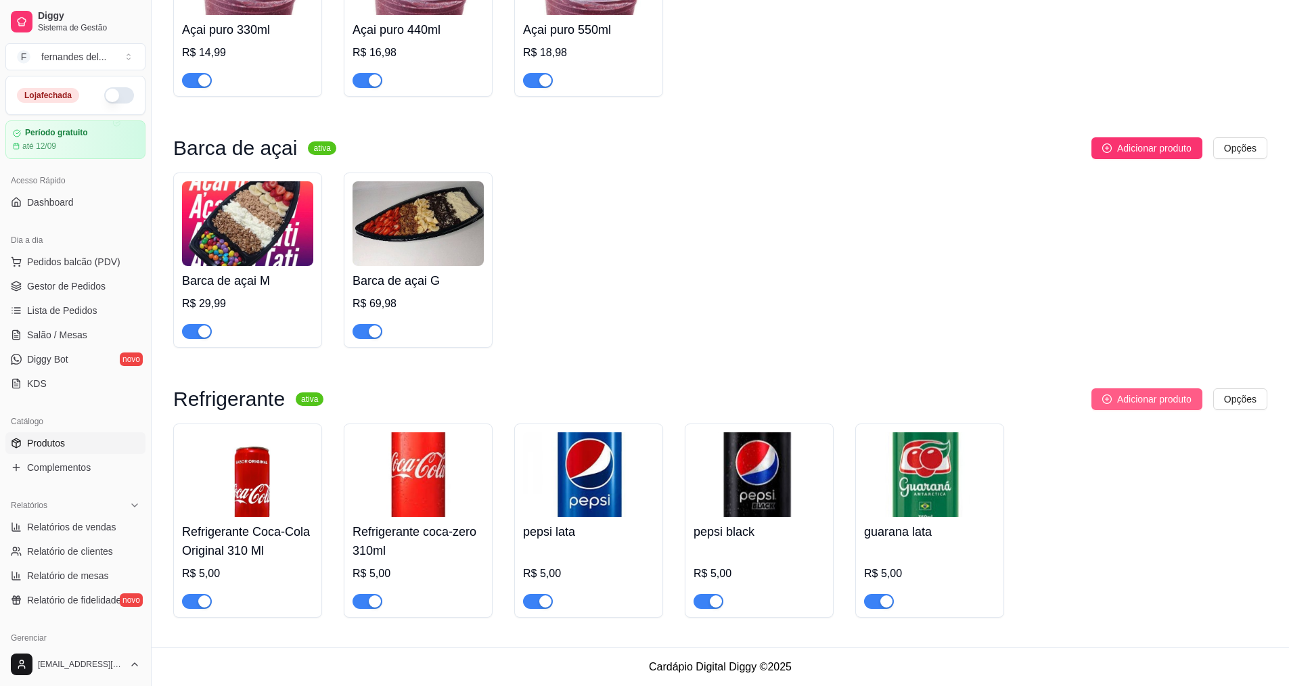
click at [1157, 407] on button "Adicionar produto" at bounding box center [1146, 399] width 111 height 22
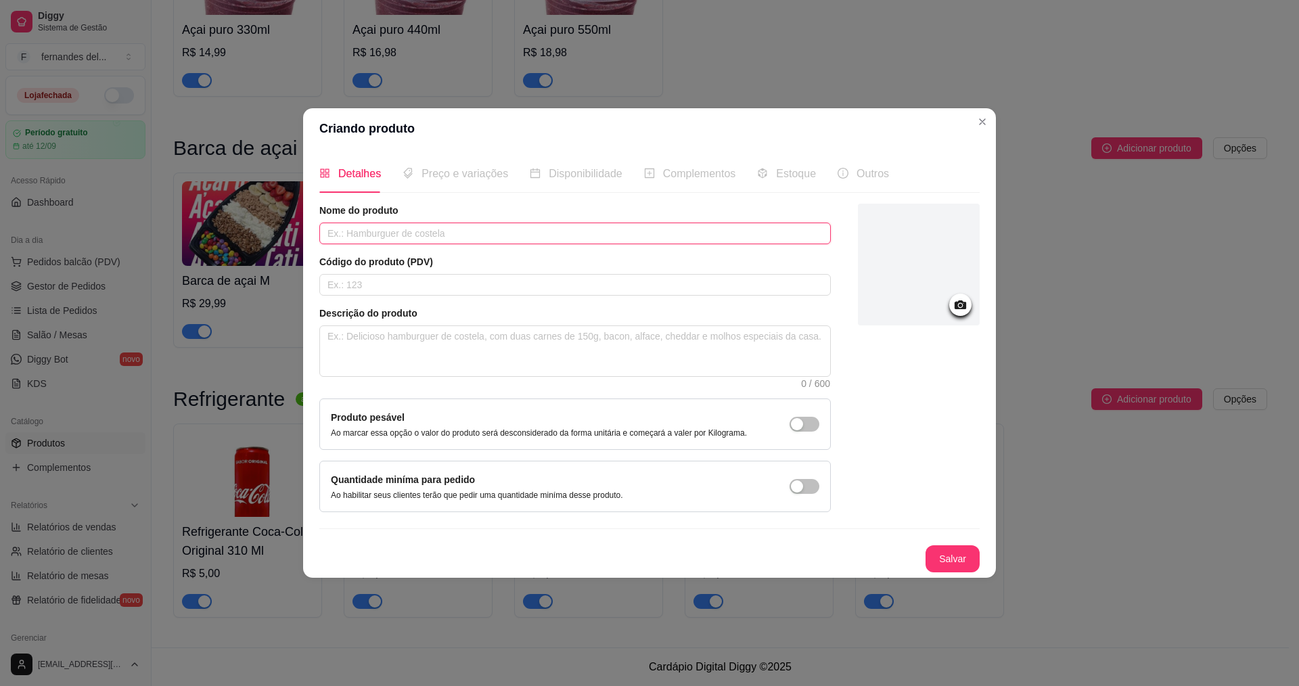
click at [413, 232] on input "text" at bounding box center [575, 234] width 512 height 22
click at [414, 238] on input "text" at bounding box center [575, 234] width 512 height 22
click at [962, 305] on circle at bounding box center [960, 305] width 3 height 3
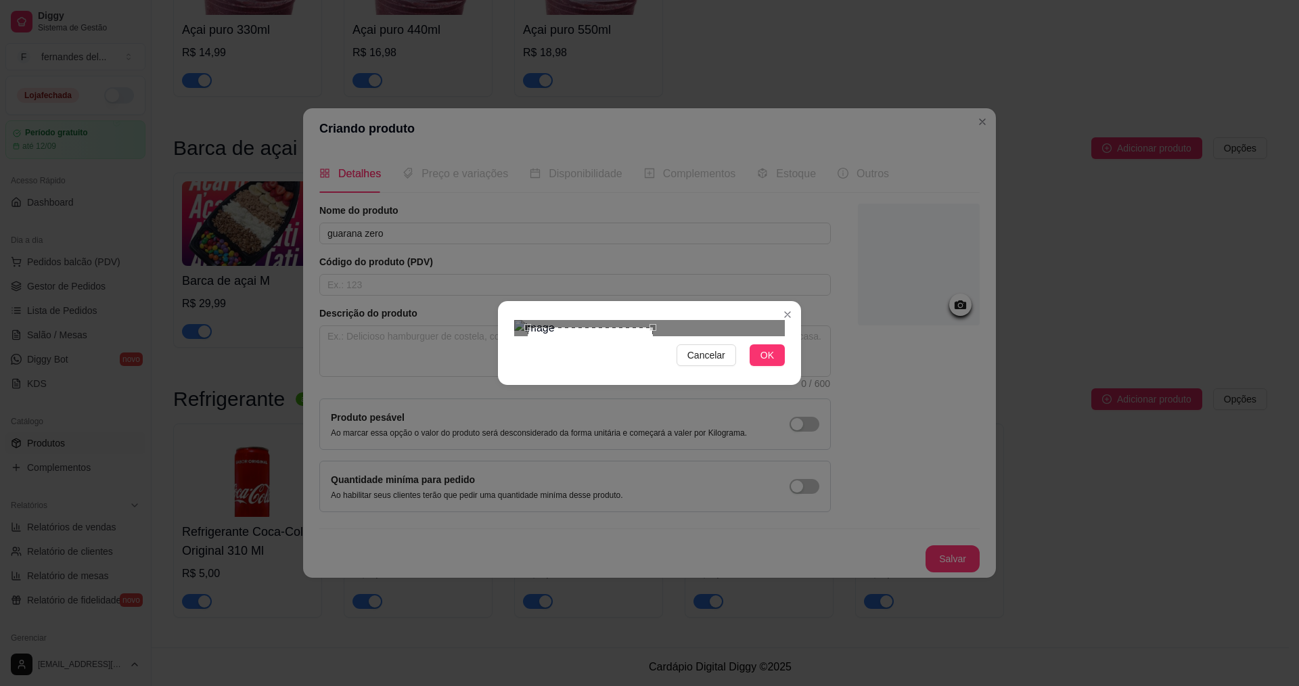
click at [655, 371] on div "Cancelar OK" at bounding box center [649, 343] width 303 height 57
click at [617, 353] on div "Use the arrow keys to move the crop selection area" at bounding box center [589, 394] width 125 height 125
click at [771, 363] on span "OK" at bounding box center [768, 355] width 14 height 15
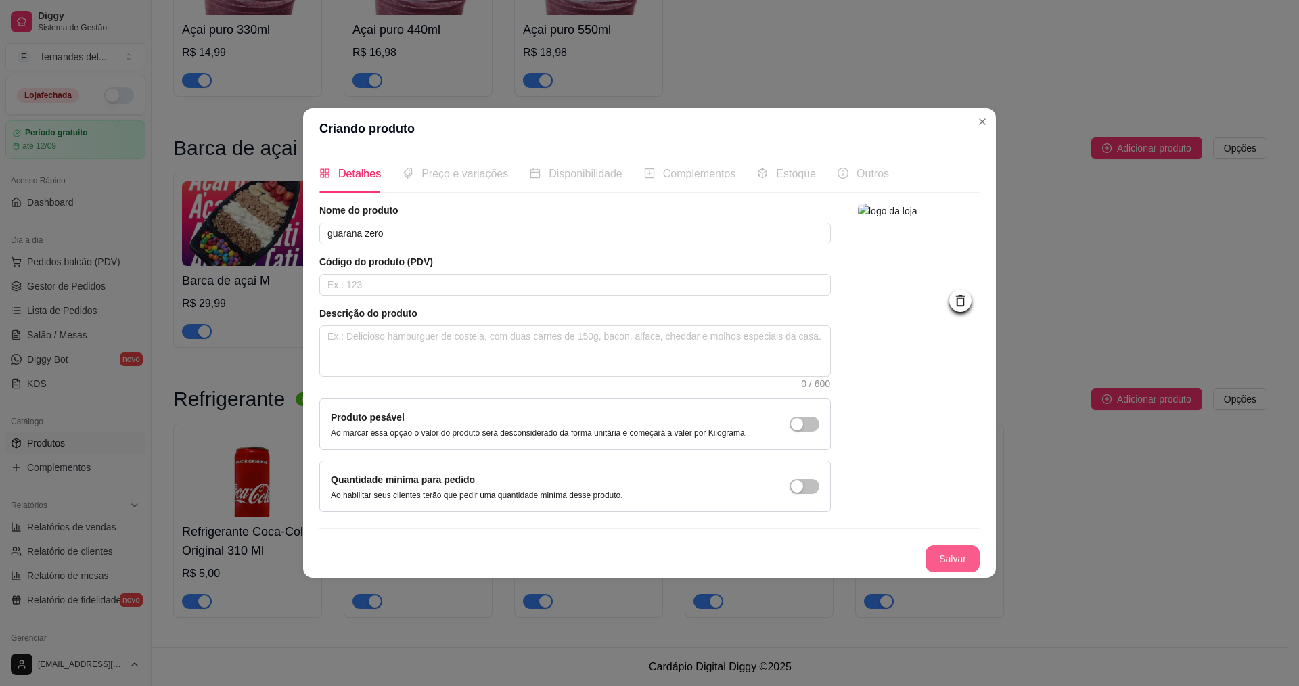
click at [969, 564] on button "Salvar" at bounding box center [953, 558] width 54 height 27
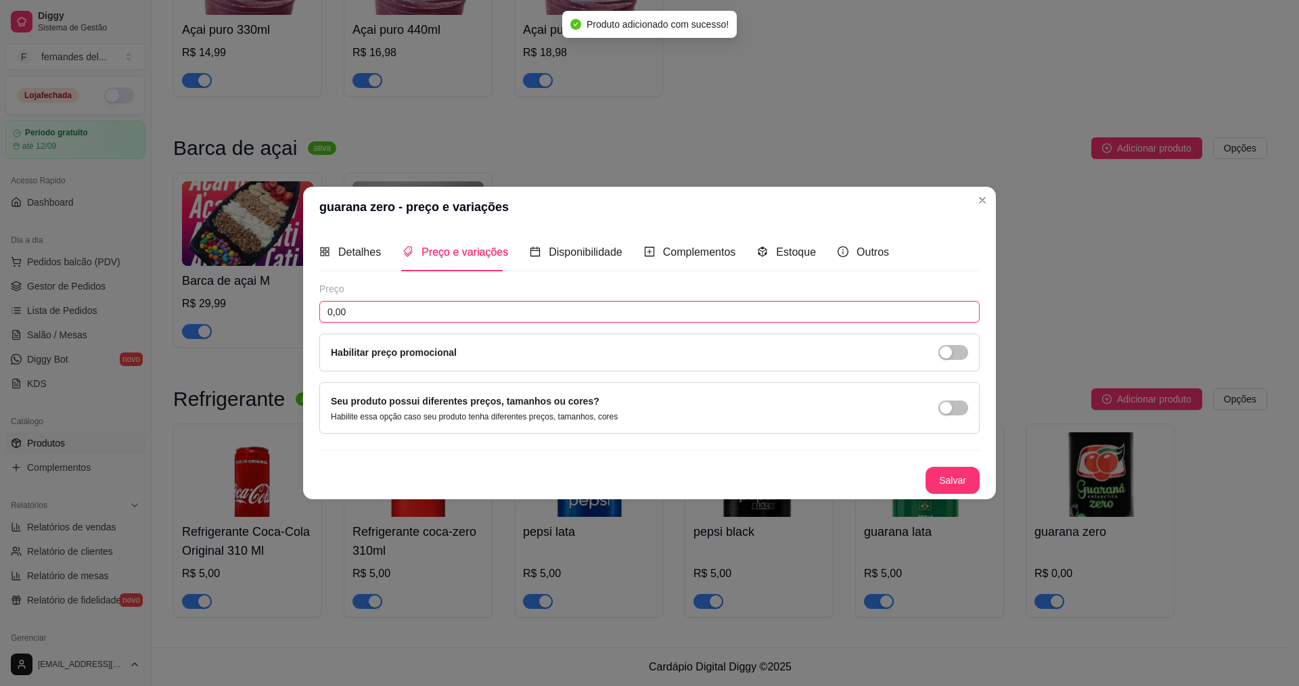
click at [455, 319] on input "0,00" at bounding box center [649, 312] width 660 height 22
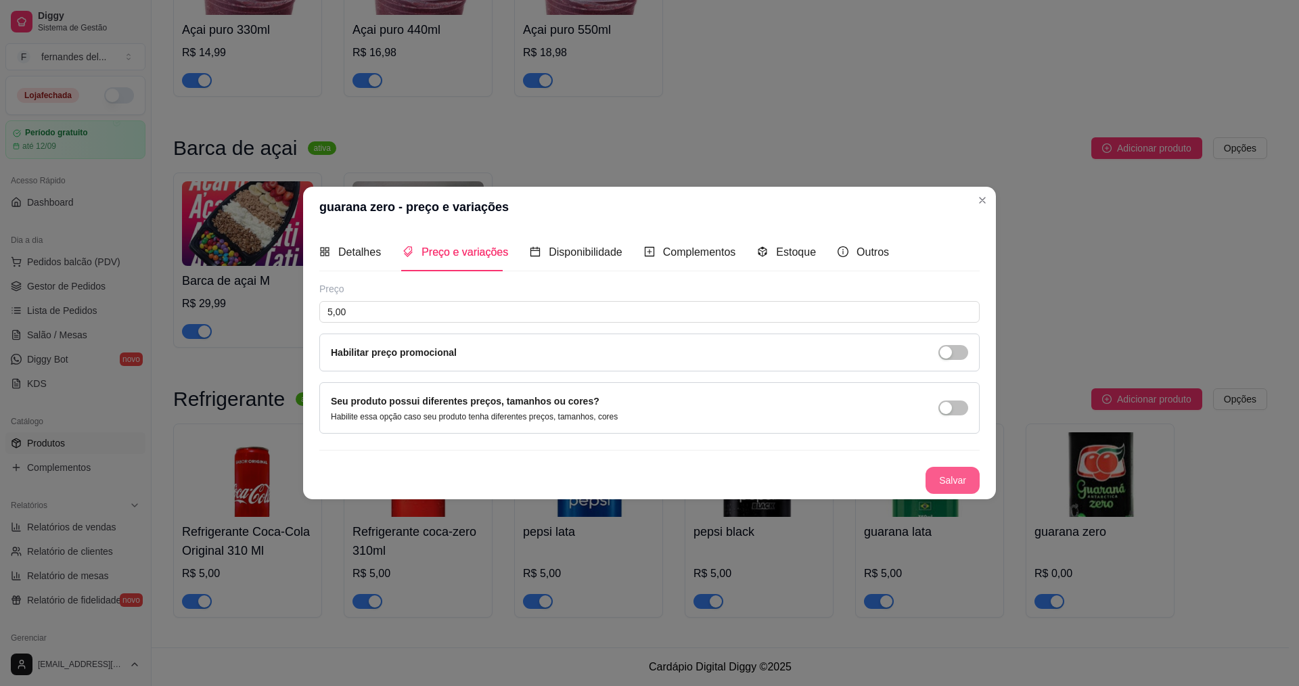
click at [961, 473] on button "Salvar" at bounding box center [953, 480] width 54 height 27
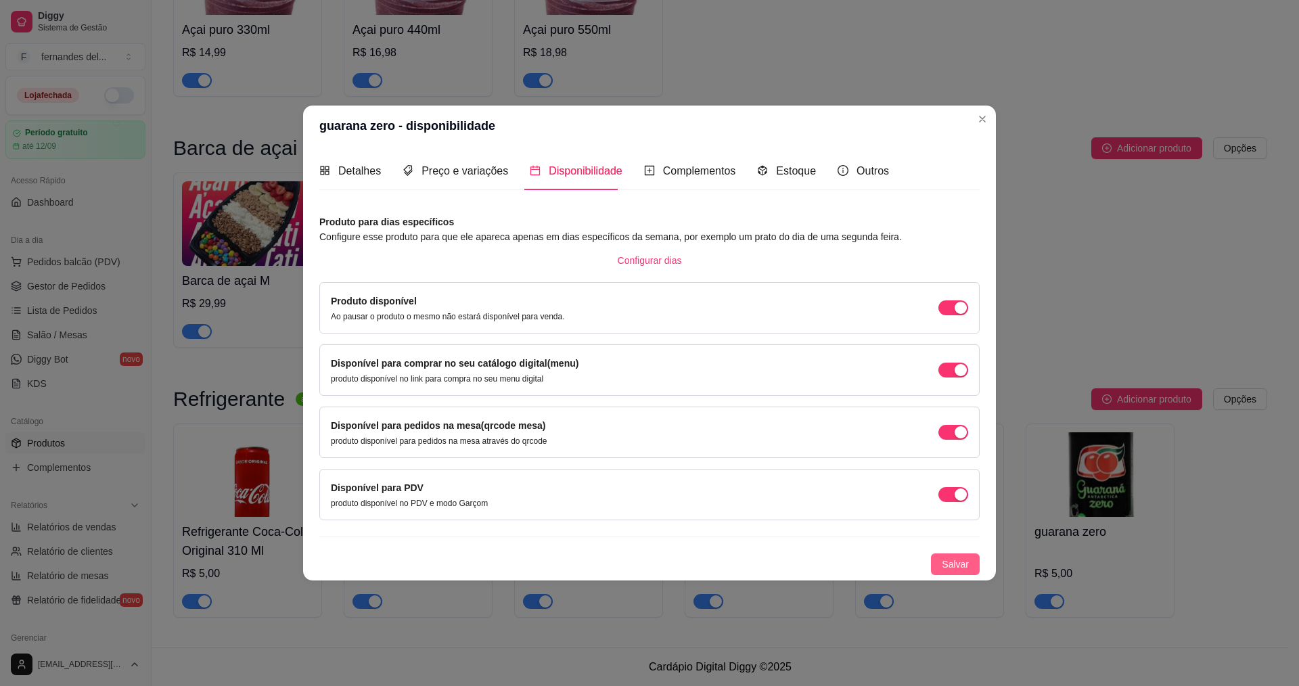
click at [968, 567] on span "Salvar" at bounding box center [955, 564] width 27 height 15
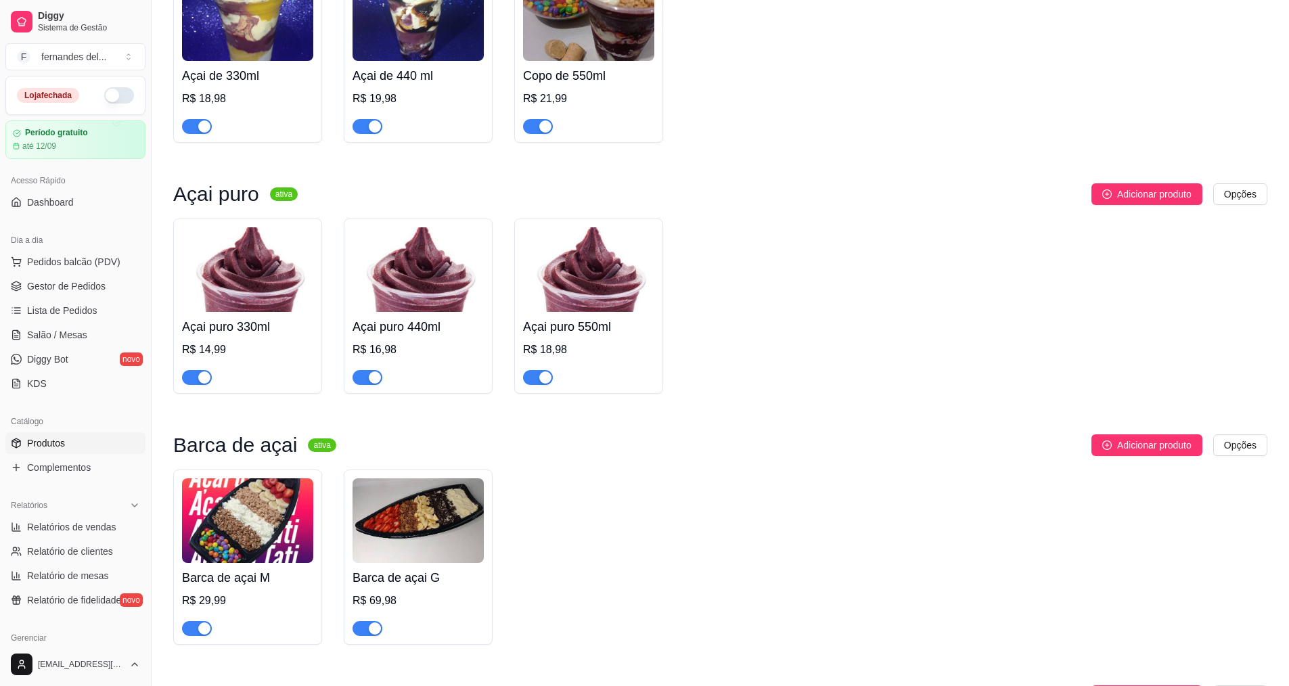
scroll to position [1580, 0]
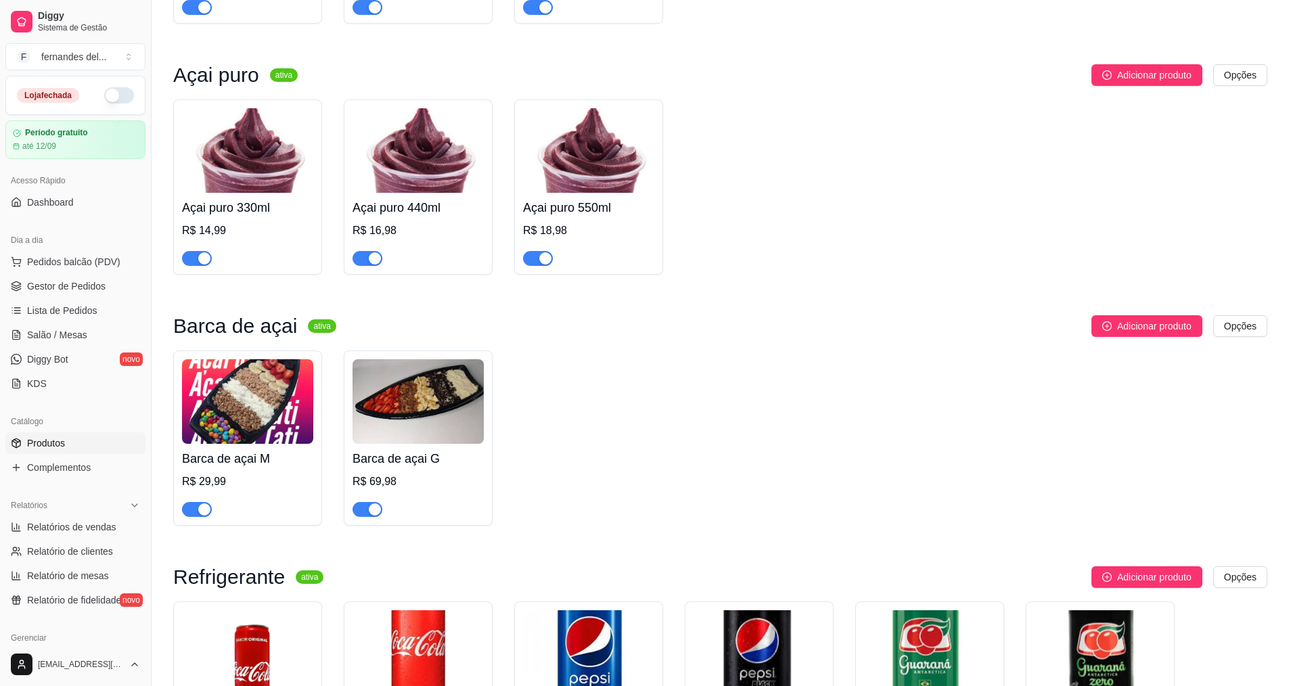
drag, startPoint x: 276, startPoint y: 415, endPoint x: 258, endPoint y: 415, distance: 18.3
click at [258, 415] on img at bounding box center [247, 401] width 131 height 85
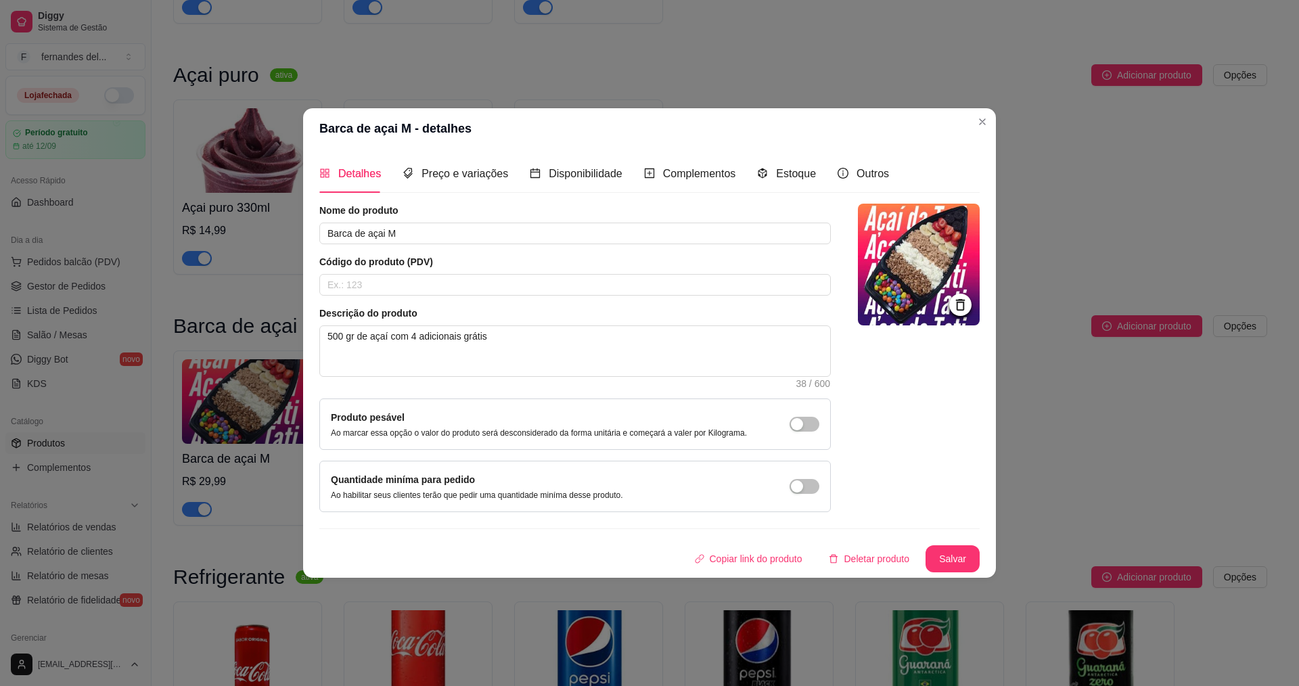
click at [966, 302] on icon at bounding box center [961, 305] width 16 height 16
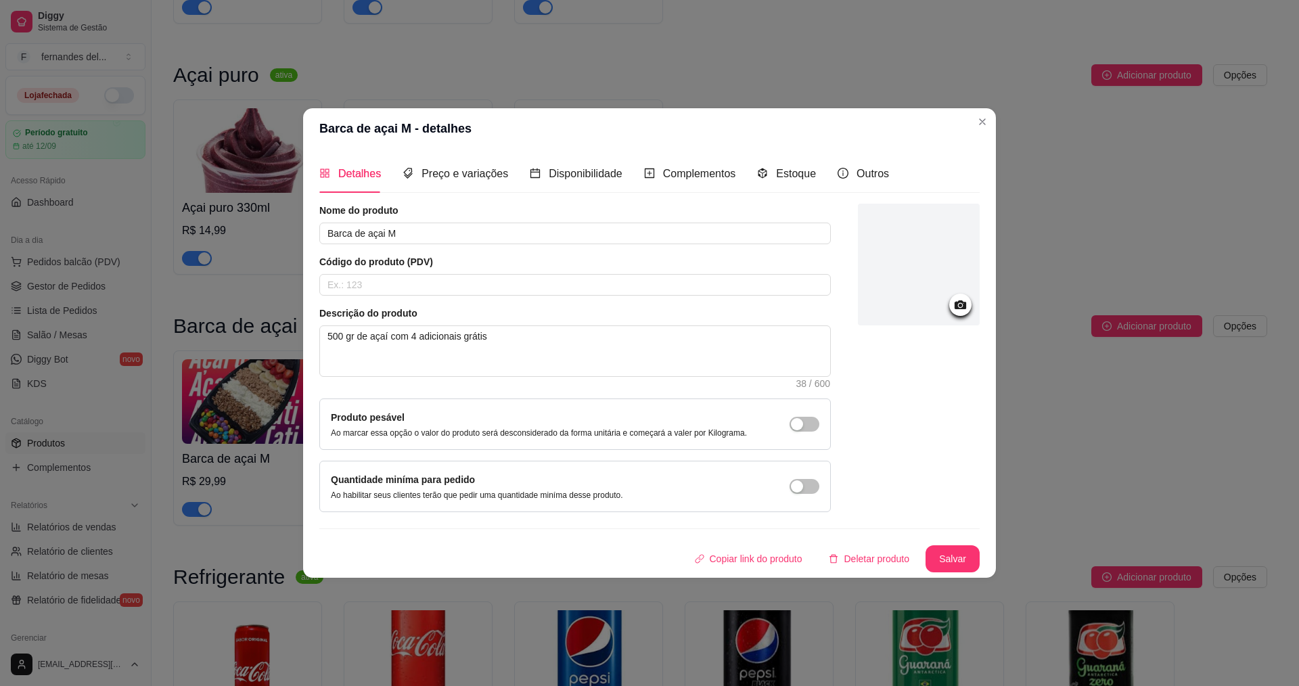
click at [926, 277] on div at bounding box center [919, 265] width 122 height 122
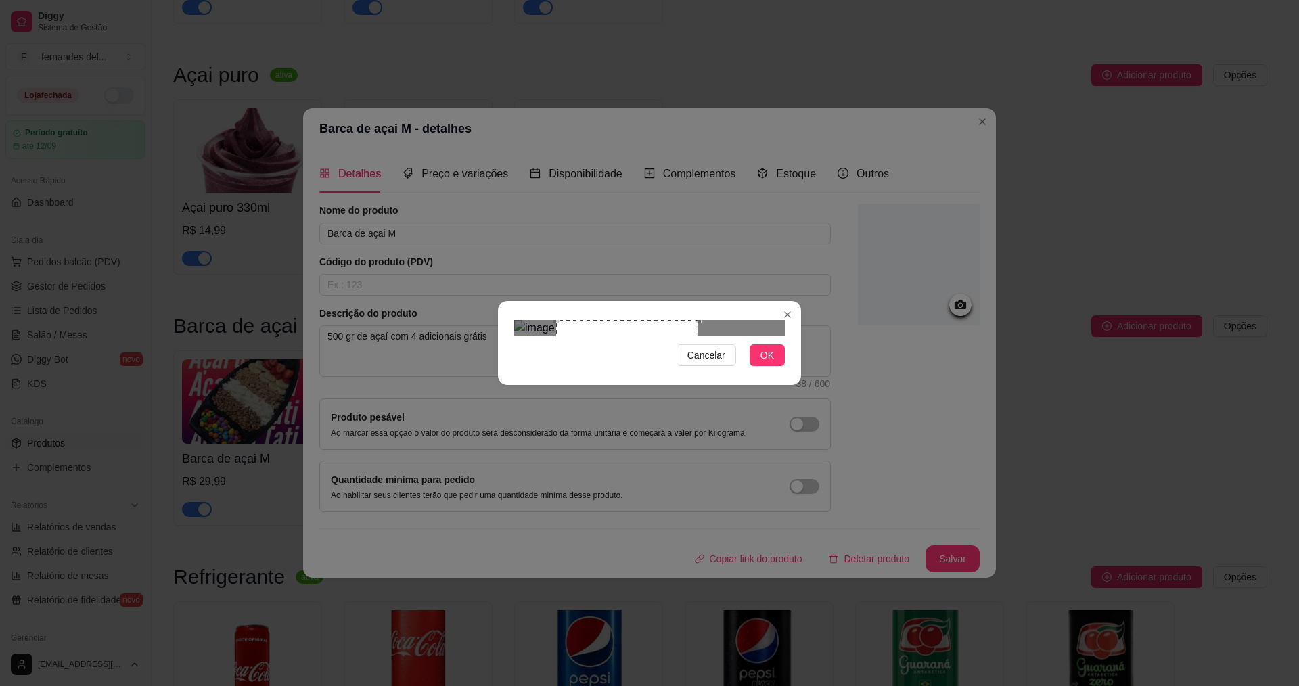
click at [669, 325] on div "Use the arrow keys to move the crop selection area" at bounding box center [627, 375] width 142 height 110
click at [664, 325] on div "Use the arrow keys to move the crop selection area" at bounding box center [620, 375] width 142 height 110
click at [654, 325] on div "Use the arrow keys to move the crop selection area" at bounding box center [614, 375] width 142 height 110
click at [727, 321] on div at bounding box center [649, 328] width 271 height 16
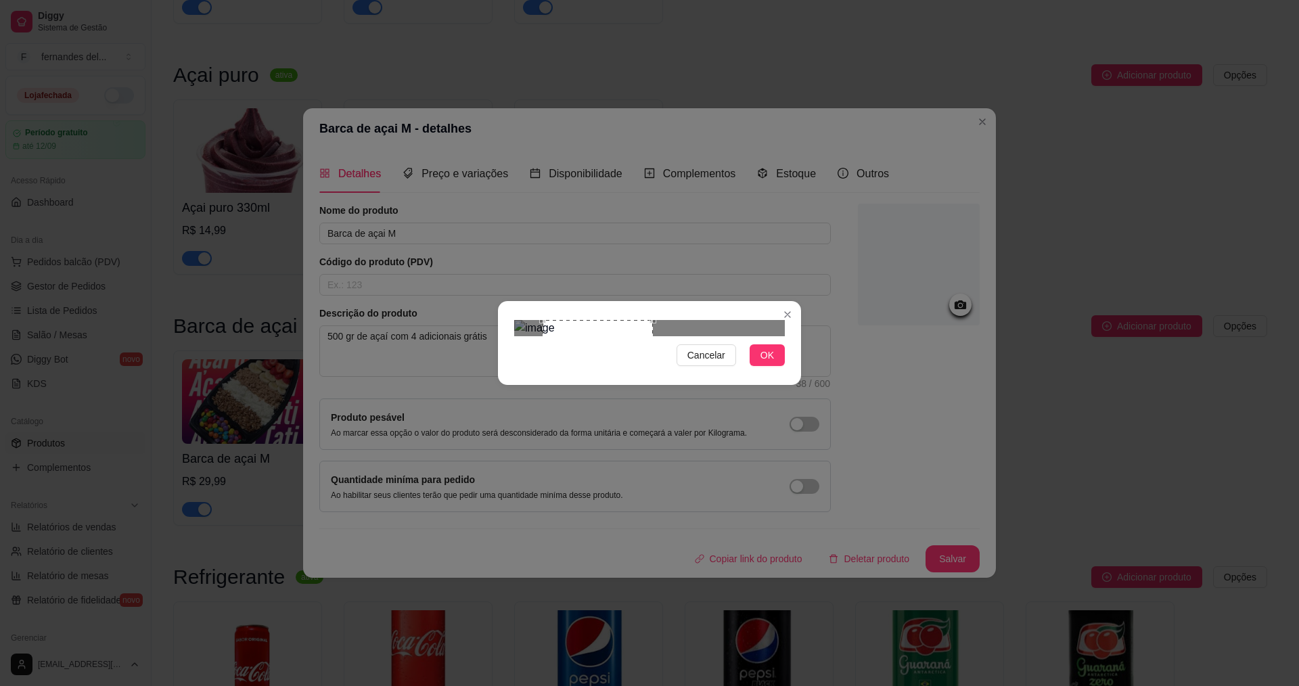
click at [731, 320] on div at bounding box center [649, 328] width 271 height 16
click at [710, 362] on div "Use the arrow keys to move the crop selection area" at bounding box center [655, 375] width 110 height 110
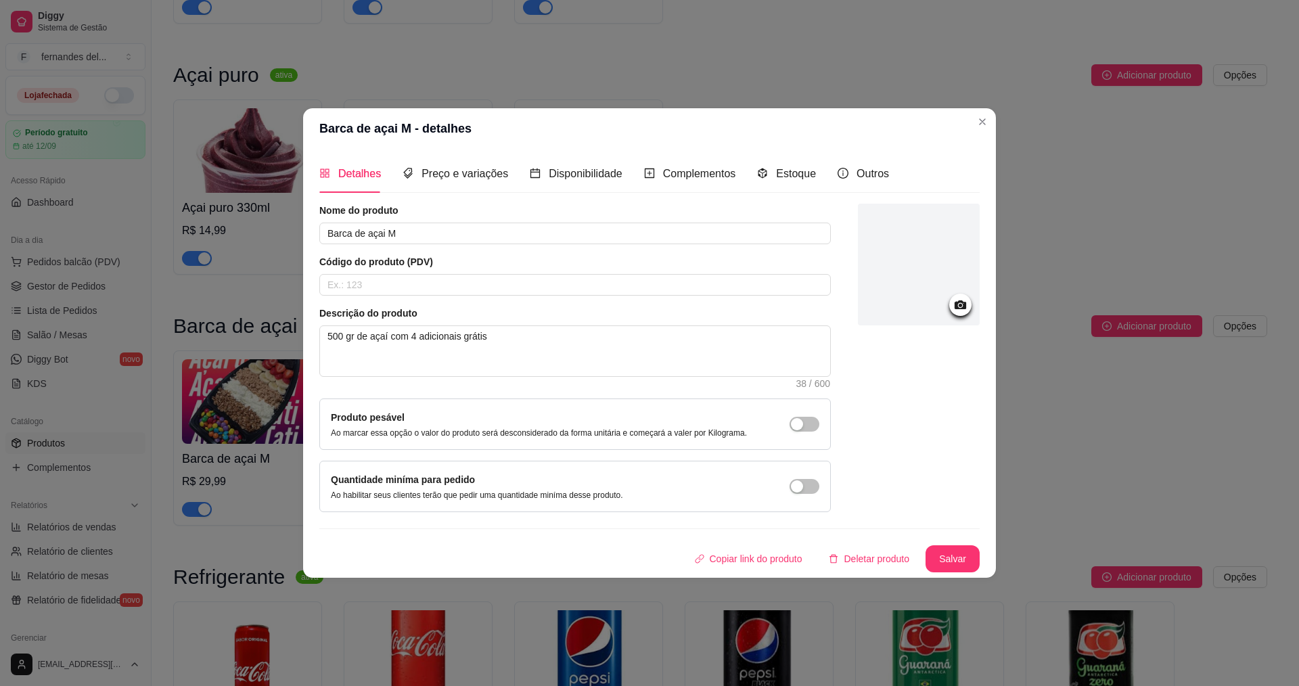
click at [966, 305] on icon at bounding box center [961, 304] width 12 height 9
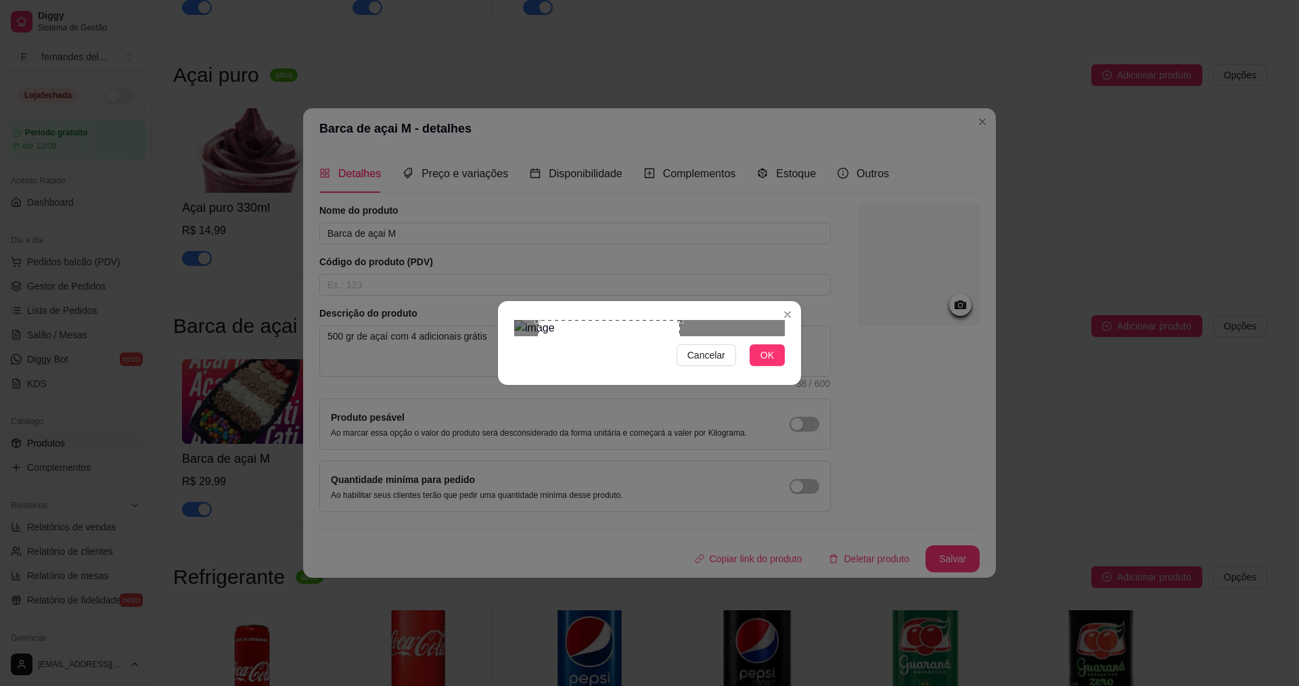
click at [619, 329] on div "Use the arrow keys to move the crop selection area" at bounding box center [609, 375] width 142 height 110
click at [766, 363] on span "OK" at bounding box center [768, 355] width 14 height 15
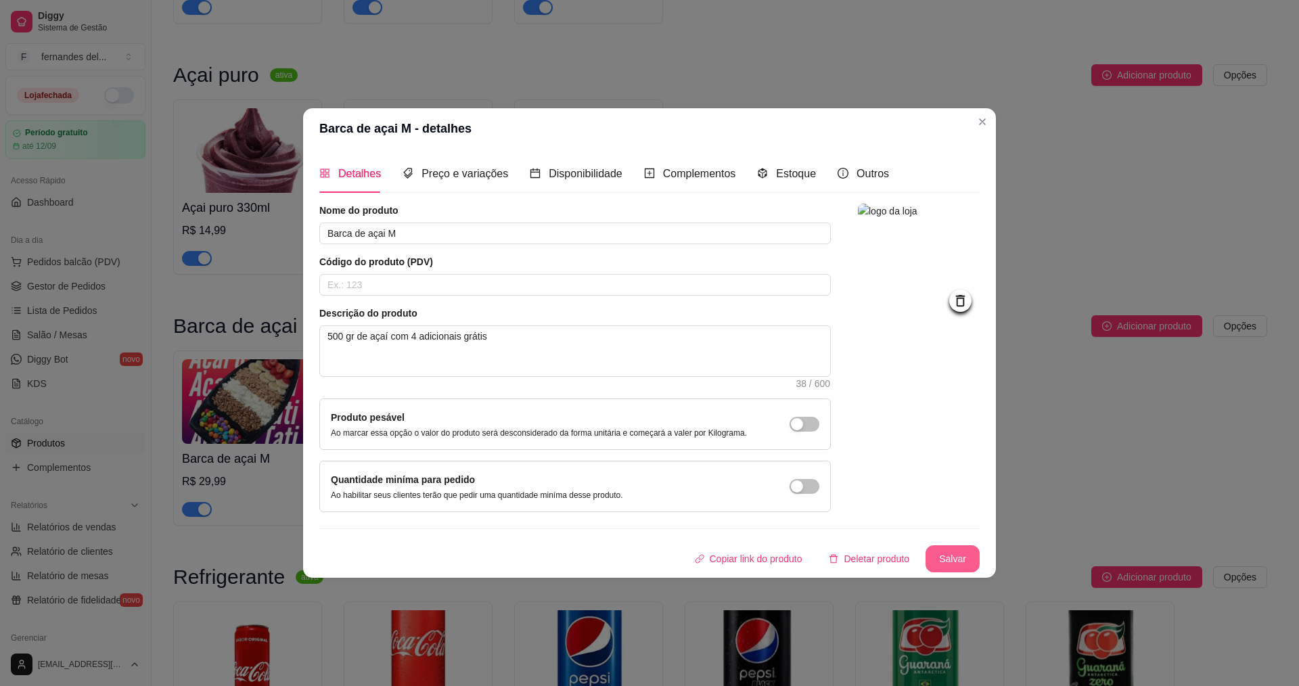
click at [950, 558] on button "Salvar" at bounding box center [953, 558] width 54 height 27
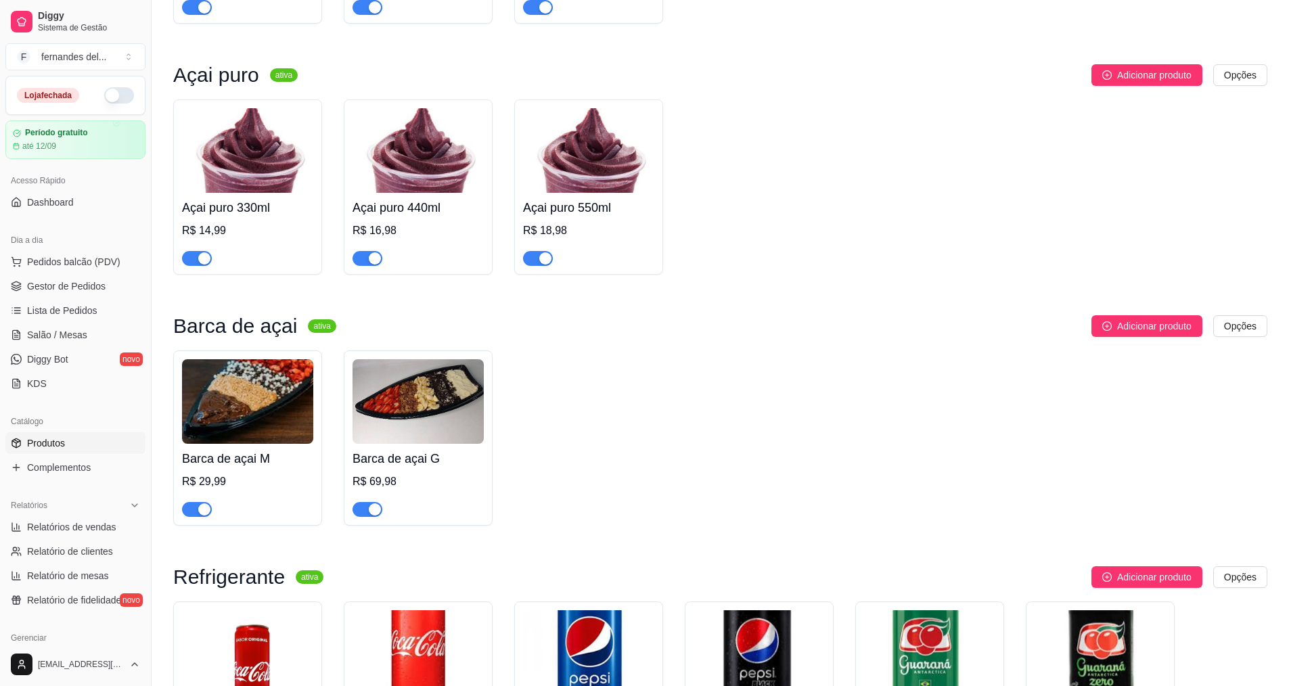
click at [412, 443] on img at bounding box center [418, 401] width 131 height 85
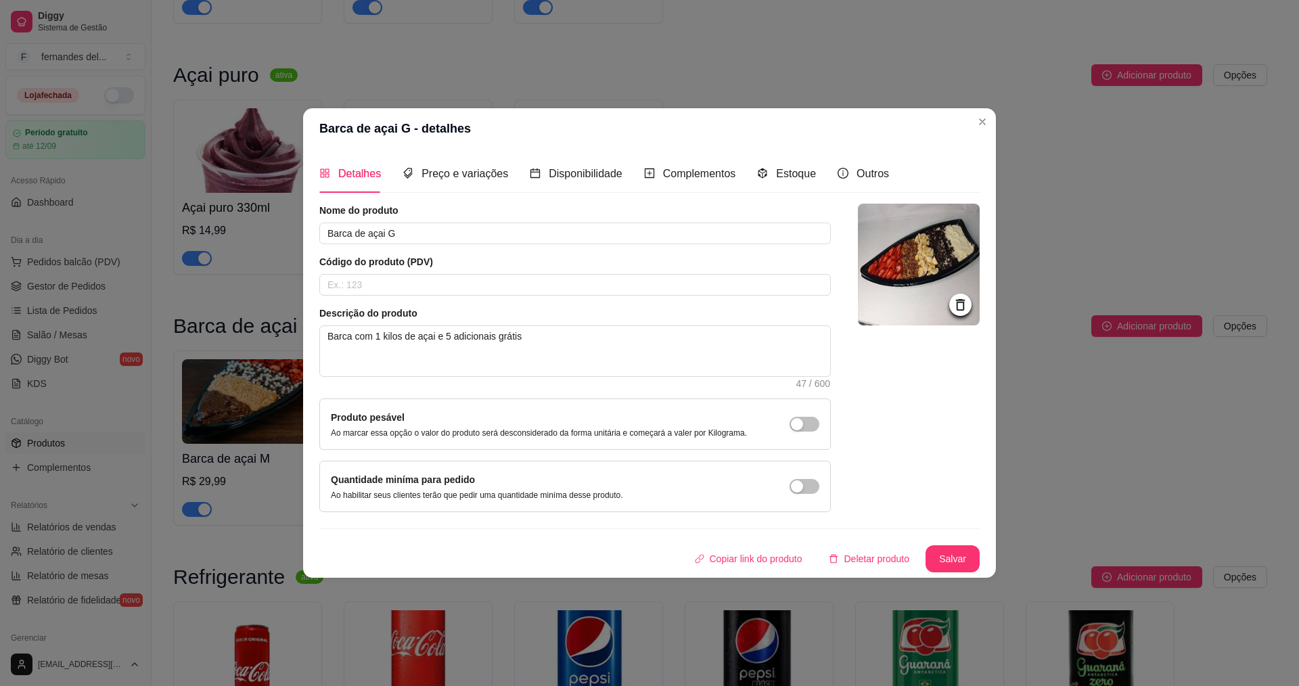
click at [965, 303] on icon at bounding box center [961, 305] width 16 height 16
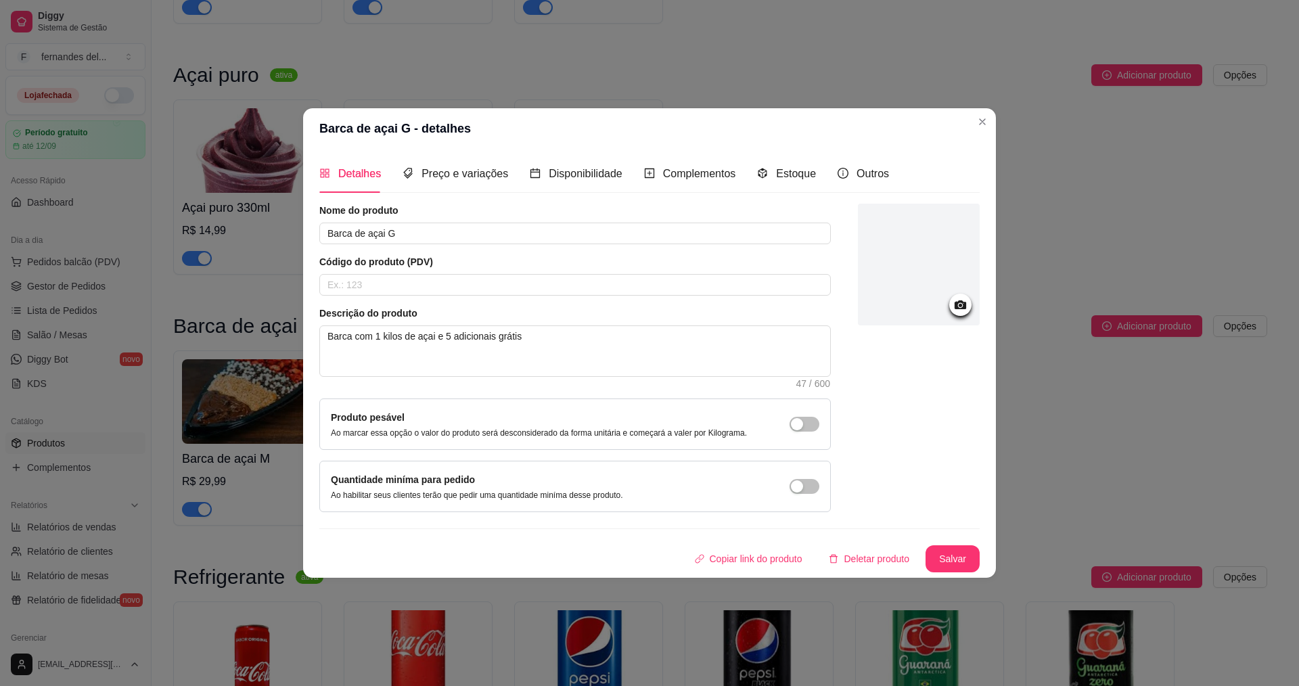
click at [940, 273] on div at bounding box center [919, 265] width 122 height 122
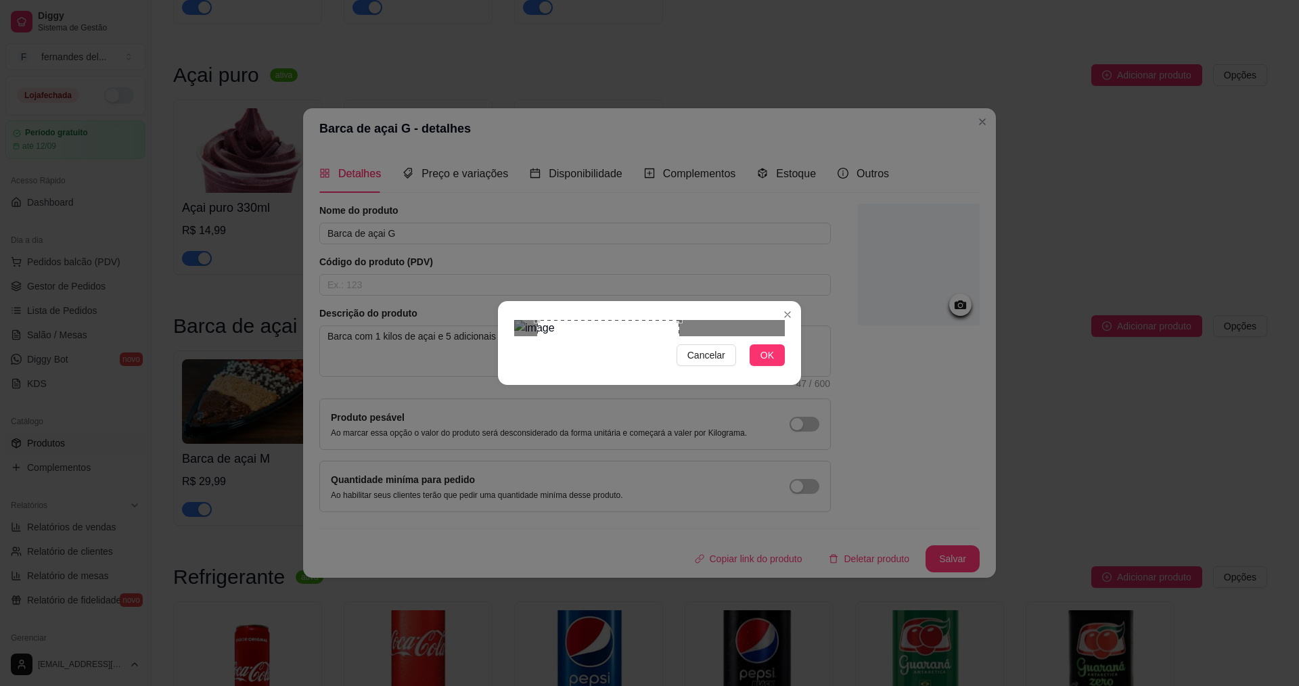
click at [600, 327] on div "Use the arrow keys to move the crop selection area" at bounding box center [608, 375] width 142 height 110
click at [772, 363] on span "OK" at bounding box center [768, 355] width 14 height 15
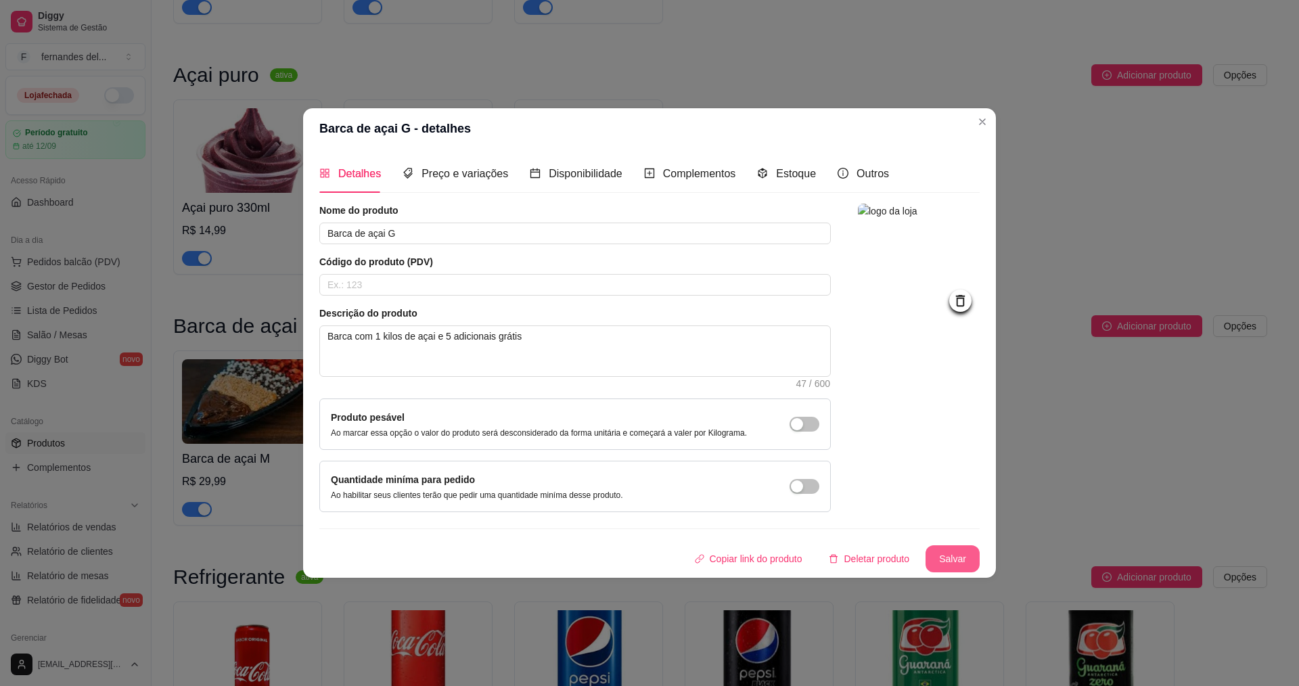
click at [956, 568] on button "Salvar" at bounding box center [953, 558] width 54 height 27
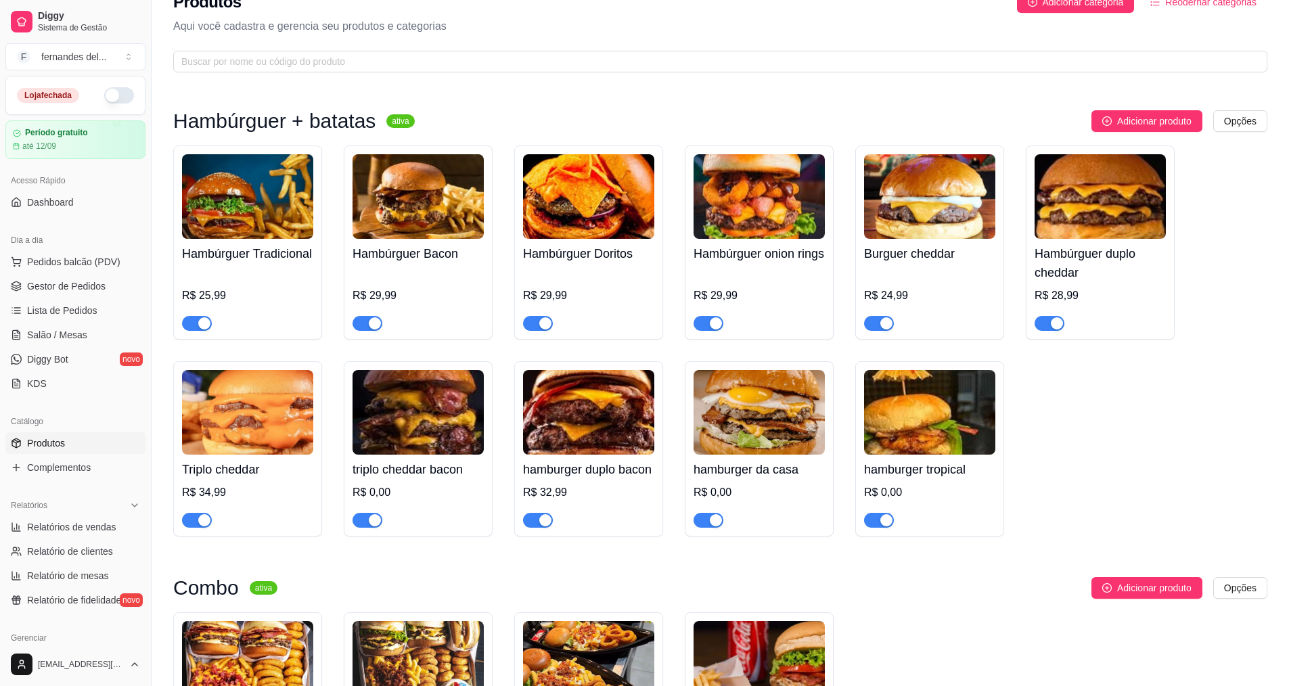
scroll to position [0, 0]
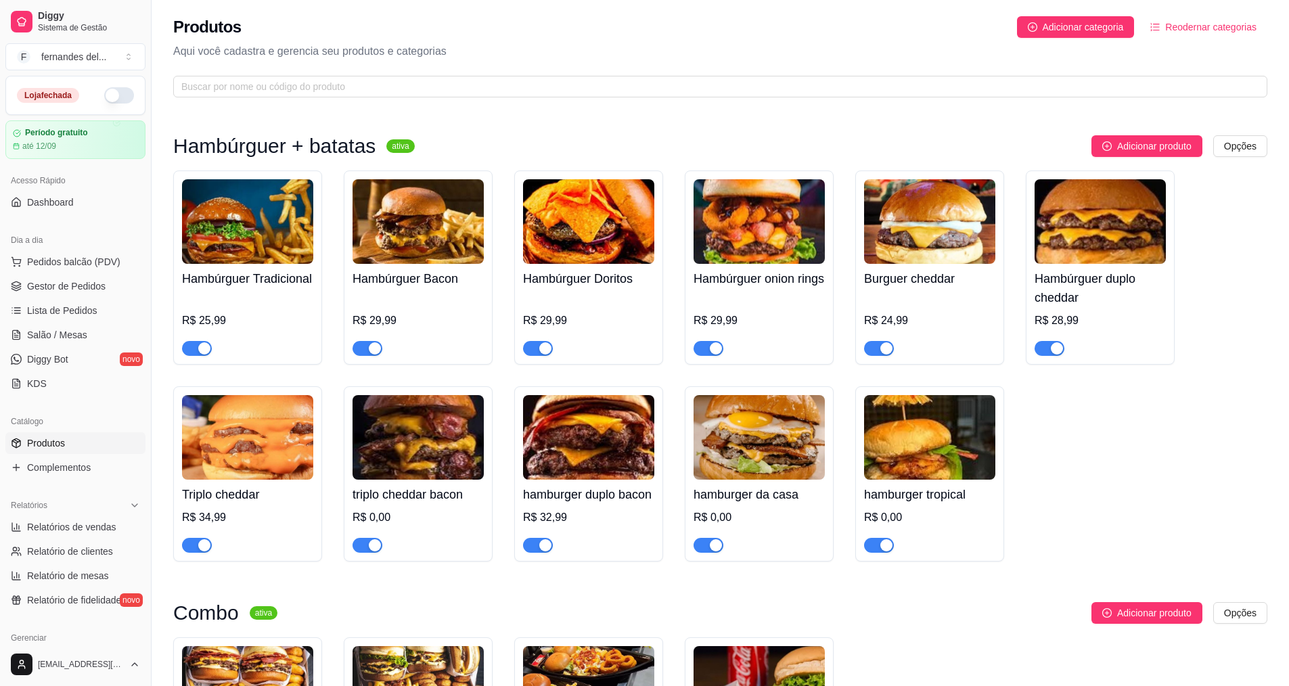
click at [1209, 28] on span "Reodernar categorias" at bounding box center [1210, 27] width 91 height 15
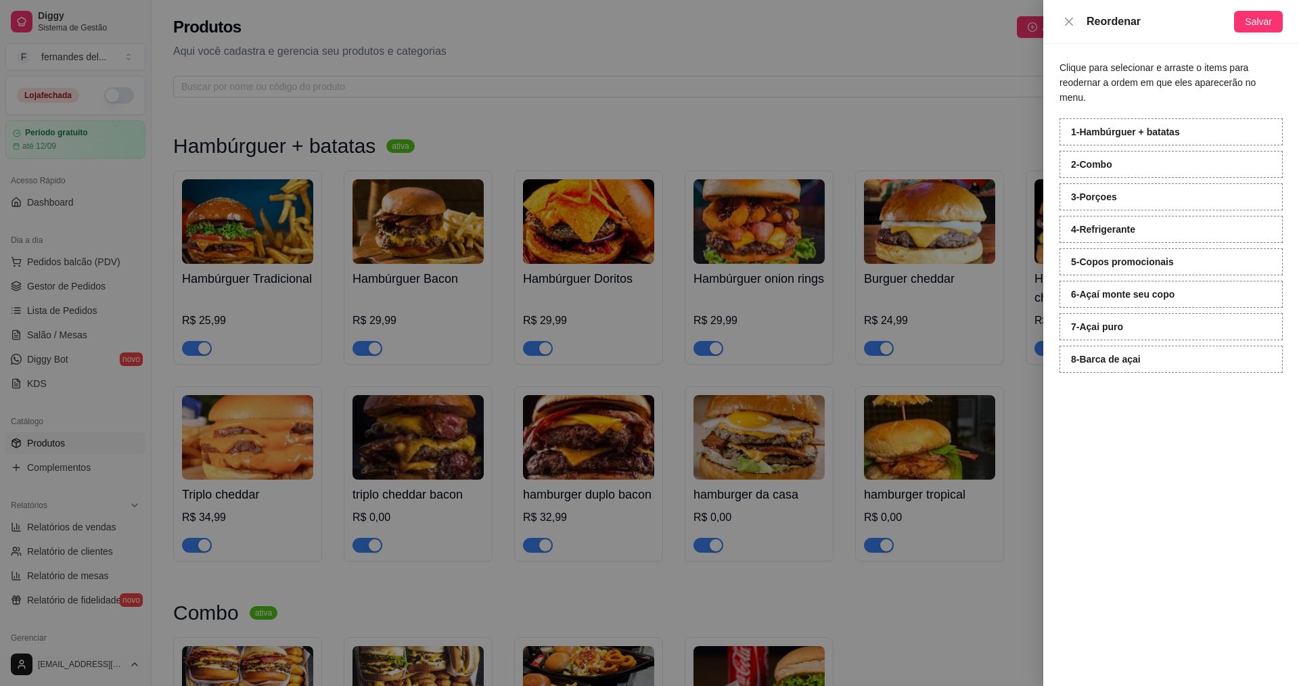
click at [1147, 543] on div "Clique para selecionar e arraste o items para reodernar a ordem em que eles apa…" at bounding box center [1171, 365] width 256 height 642
click at [1142, 422] on div "Clique para selecionar e arraste o items para reodernar a ordem em que eles apa…" at bounding box center [1171, 365] width 256 height 642
click at [861, 49] on div at bounding box center [649, 343] width 1299 height 686
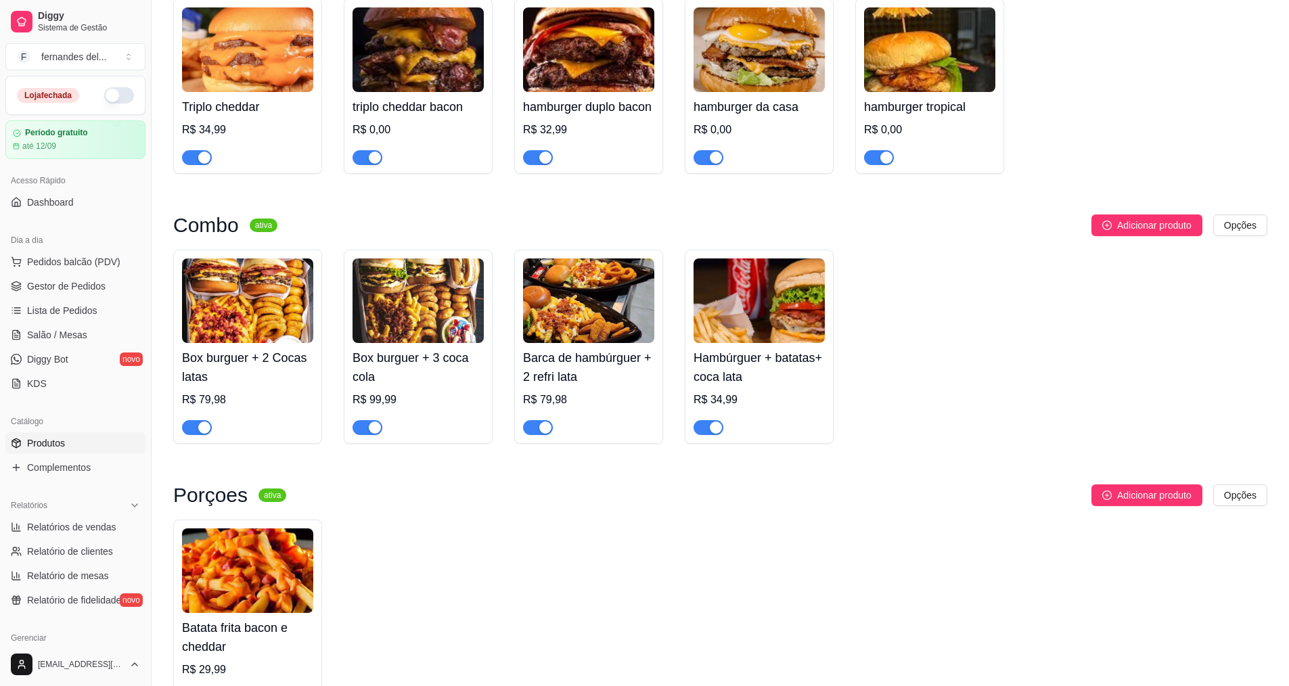
scroll to position [474, 0]
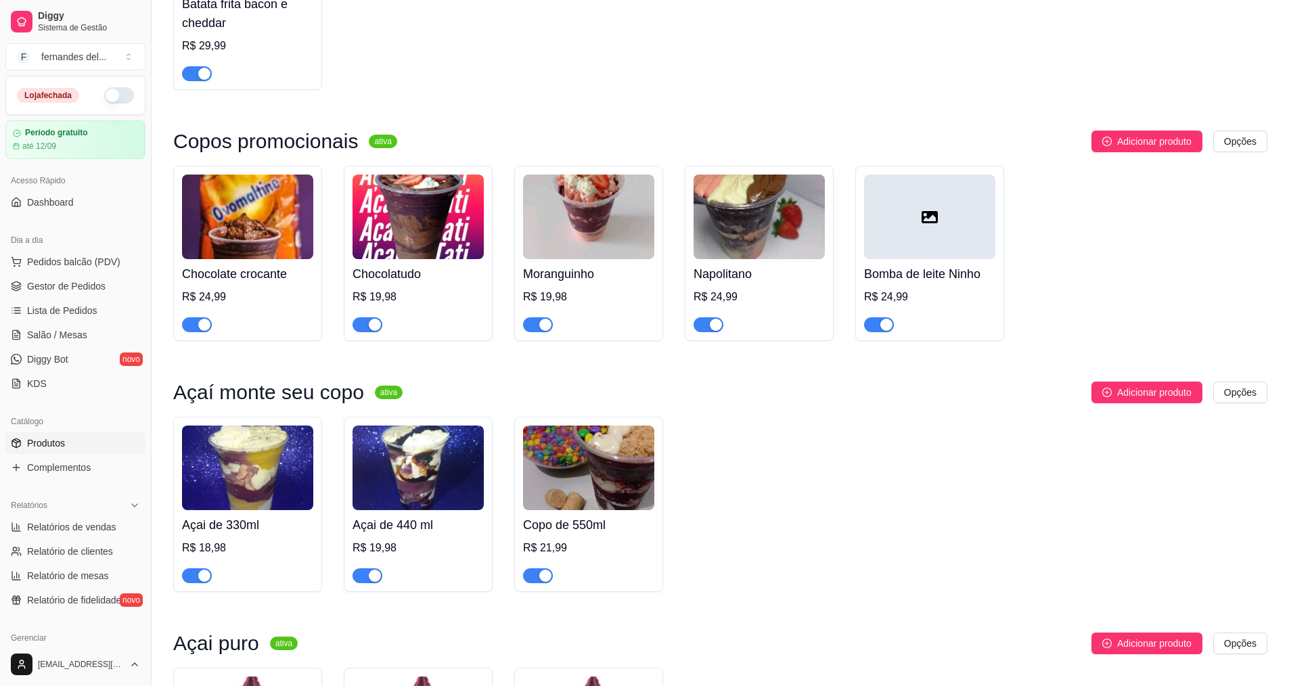
scroll to position [1015, 0]
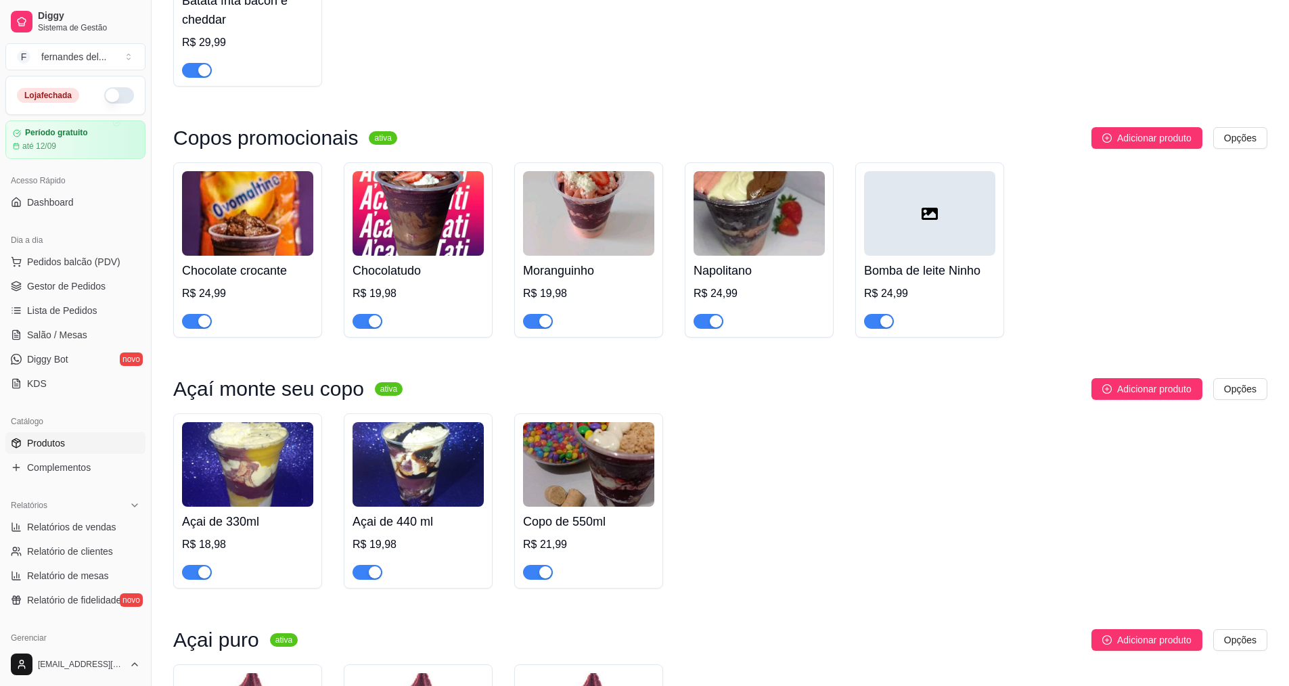
drag, startPoint x: 429, startPoint y: 258, endPoint x: 377, endPoint y: 253, distance: 52.3
click at [377, 253] on img at bounding box center [418, 213] width 131 height 85
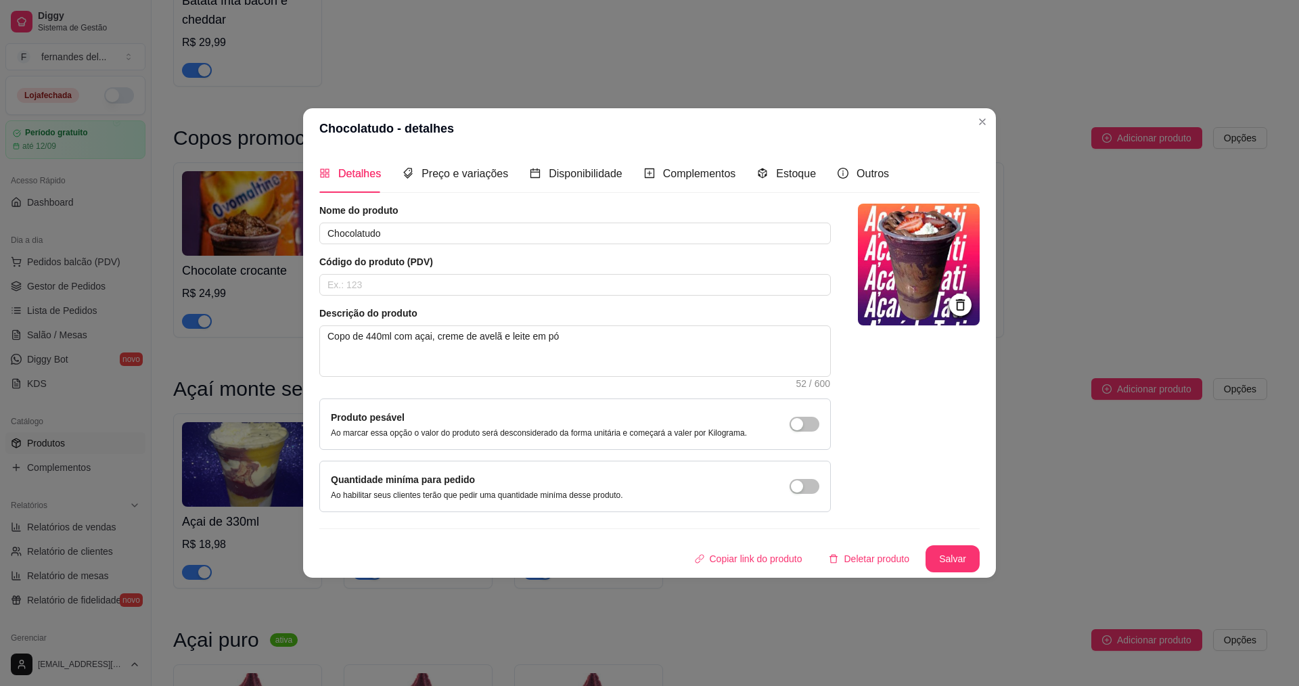
click at [965, 304] on icon at bounding box center [961, 305] width 16 height 16
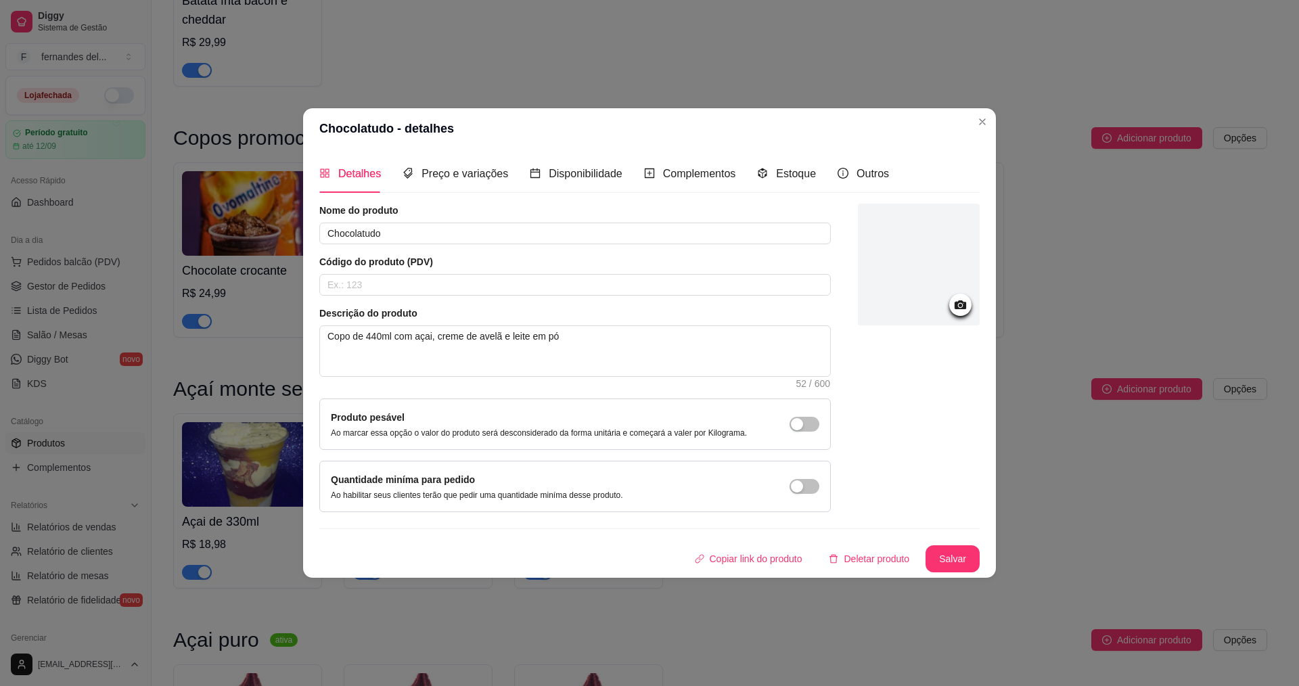
drag, startPoint x: 906, startPoint y: 277, endPoint x: 880, endPoint y: 365, distance: 91.6
click at [880, 365] on div at bounding box center [919, 358] width 122 height 309
click at [978, 316] on div at bounding box center [919, 265] width 122 height 122
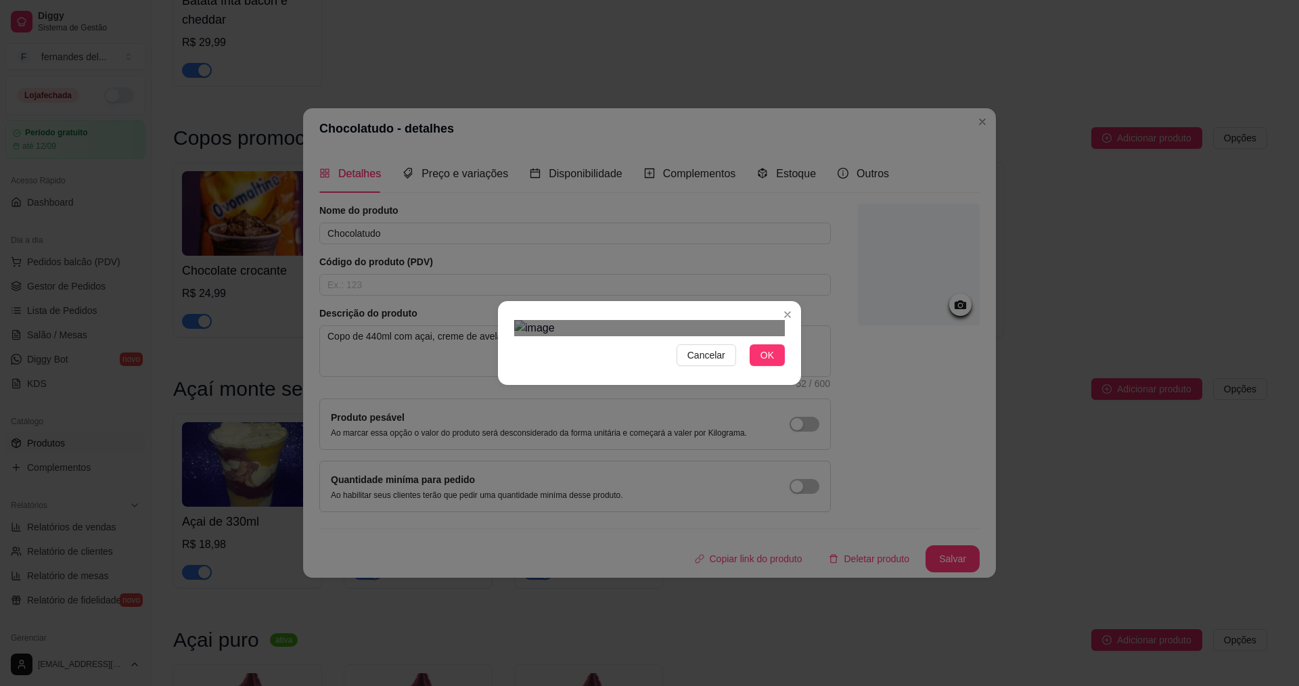
click at [727, 336] on div at bounding box center [649, 328] width 271 height 16
click at [622, 336] on div "Use the arrow keys to move the crop selection area" at bounding box center [590, 408] width 153 height 153
click at [468, 384] on div "Cancelar OK" at bounding box center [649, 343] width 1299 height 686
click at [538, 343] on div "Use the arrow keys to move the crop selection area" at bounding box center [592, 414] width 157 height 157
click at [563, 336] on div at bounding box center [649, 328] width 271 height 16
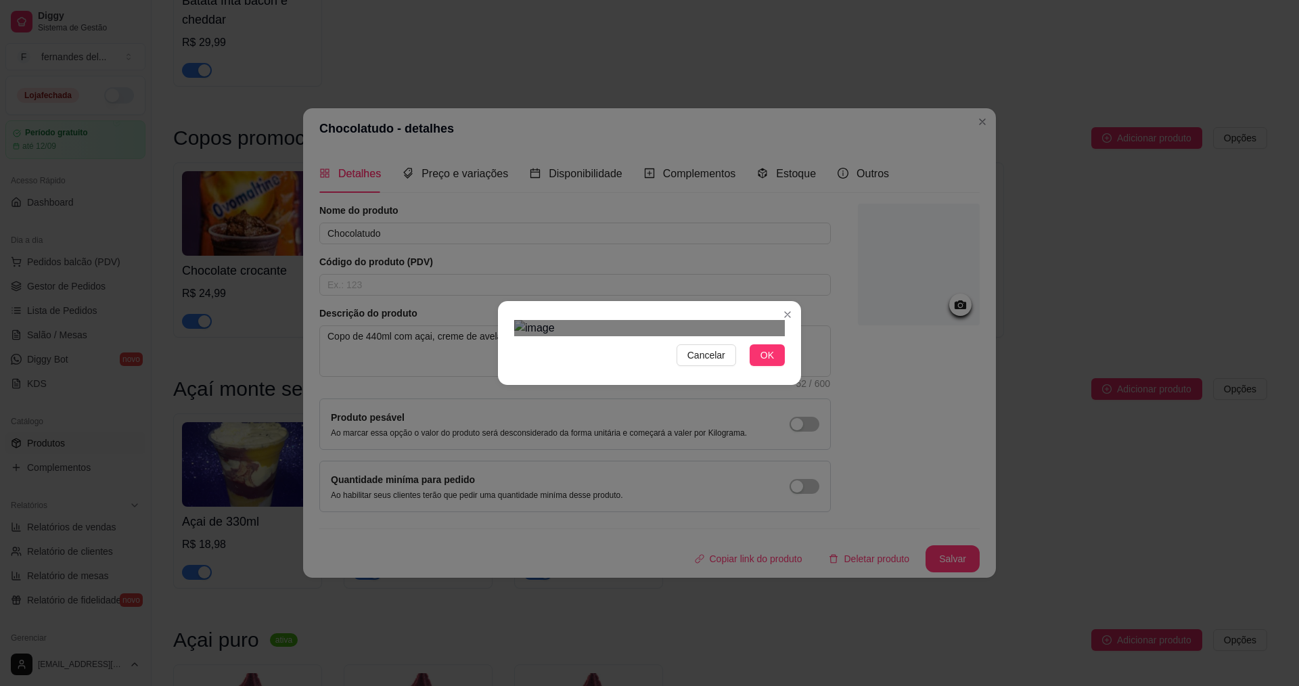
click at [561, 357] on div "Use the arrow keys to move the crop selection area" at bounding box center [572, 415] width 116 height 116
click at [720, 363] on span "Cancelar" at bounding box center [706, 355] width 38 height 15
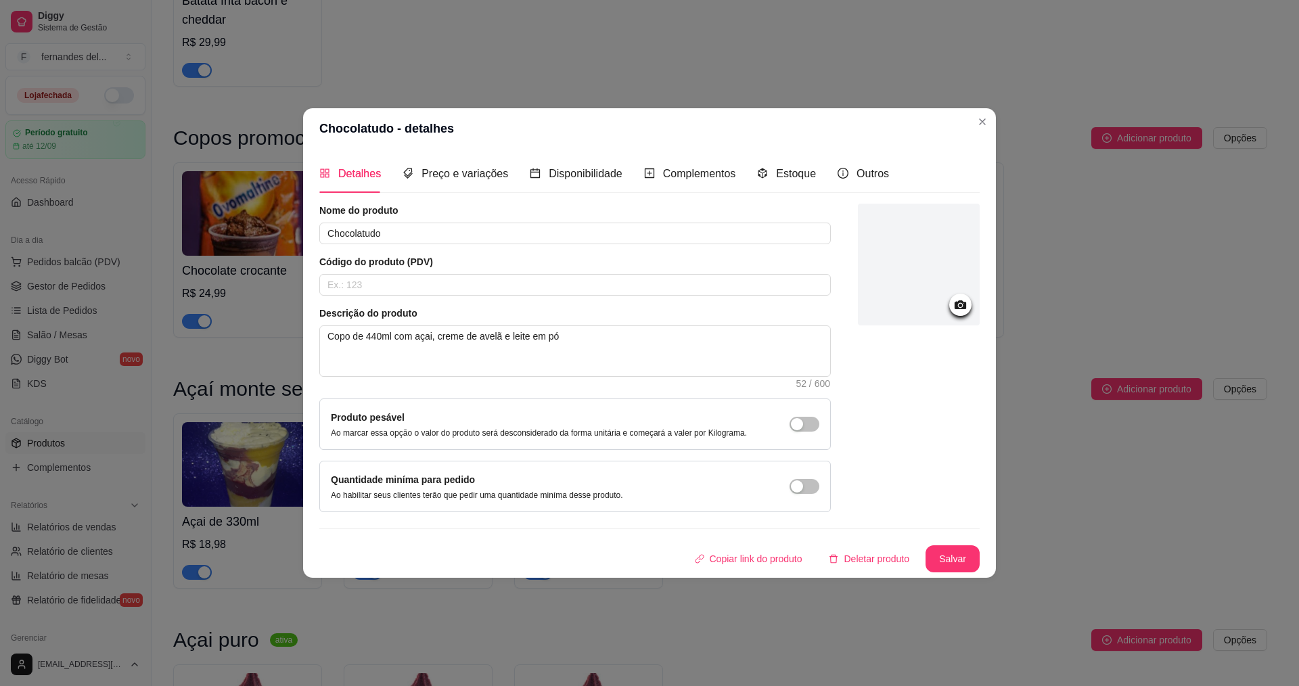
click at [964, 306] on icon at bounding box center [961, 304] width 12 height 9
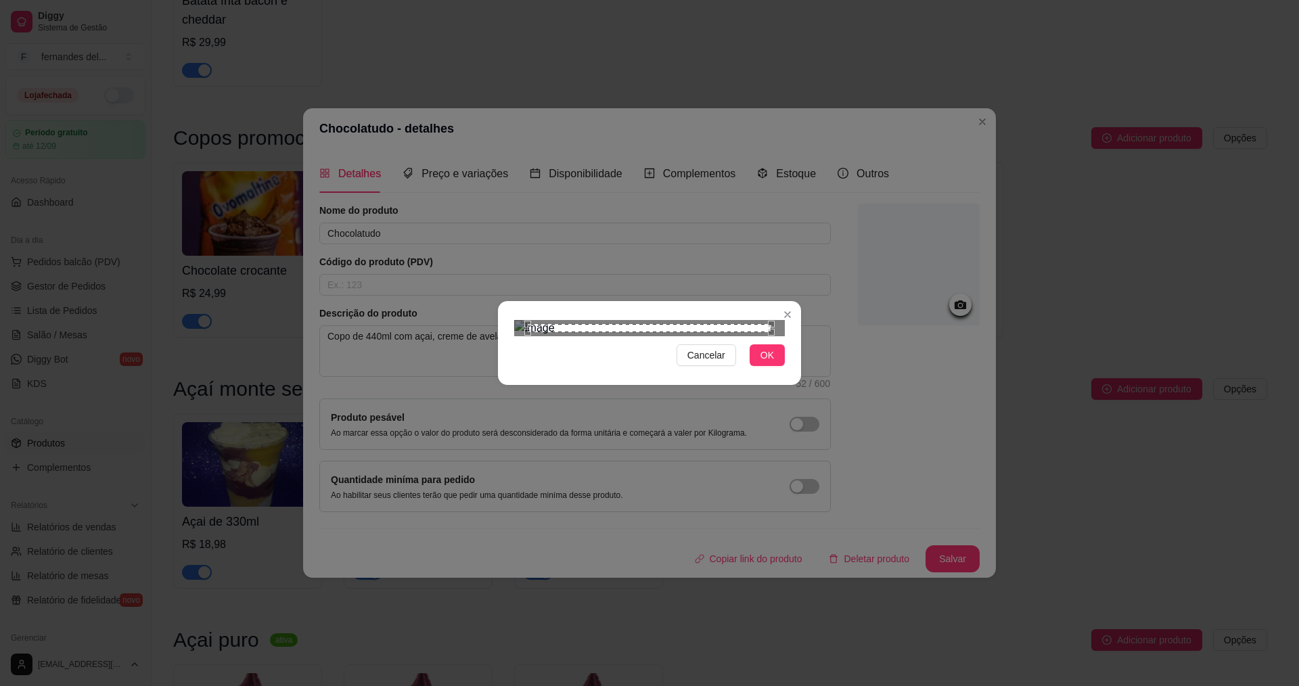
click at [719, 320] on div at bounding box center [649, 328] width 271 height 16
click at [574, 320] on img at bounding box center [649, 328] width 271 height 16
click at [768, 363] on span "OK" at bounding box center [768, 355] width 14 height 15
click at [781, 366] on button "OK" at bounding box center [767, 355] width 35 height 22
click at [767, 363] on span "OK" at bounding box center [768, 355] width 14 height 15
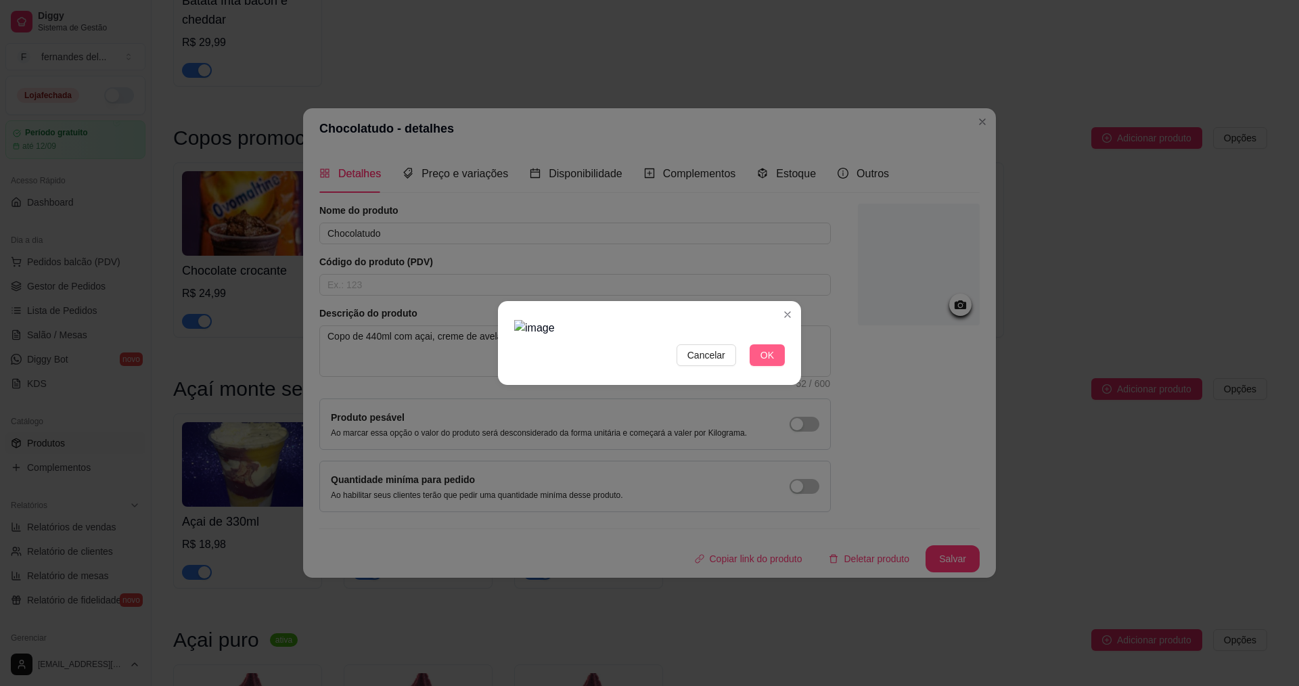
click at [761, 366] on button "OK" at bounding box center [767, 355] width 35 height 22
click at [643, 332] on div at bounding box center [649, 328] width 271 height 16
click at [573, 336] on div at bounding box center [649, 328] width 271 height 16
click at [567, 417] on div "Use the arrow keys to move the crop selection area" at bounding box center [579, 449] width 65 height 65
click at [463, 154] on div "Cancelar OK" at bounding box center [649, 343] width 1299 height 686
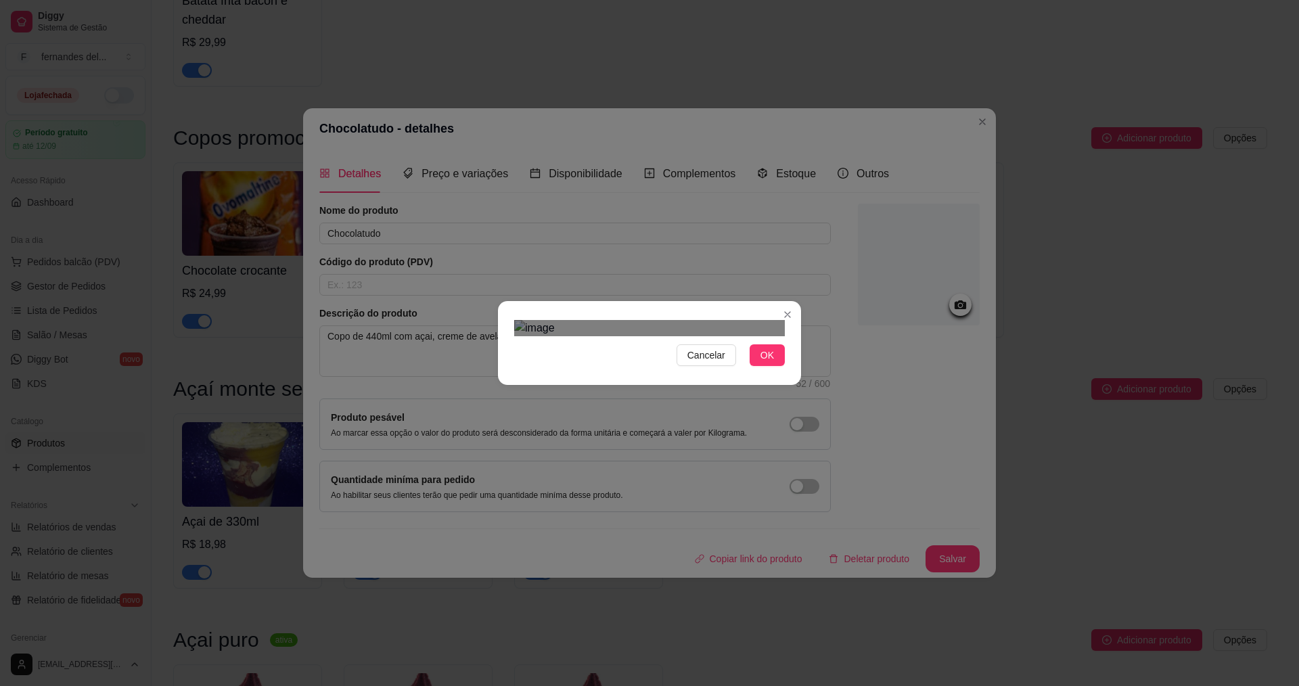
click at [627, 336] on div at bounding box center [649, 328] width 271 height 16
click at [601, 371] on div "Use the arrow keys to move the crop selection area" at bounding box center [570, 417] width 113 height 113
click at [750, 366] on div "Cancelar OK" at bounding box center [649, 355] width 271 height 22
click at [754, 366] on button "OK" at bounding box center [767, 355] width 35 height 22
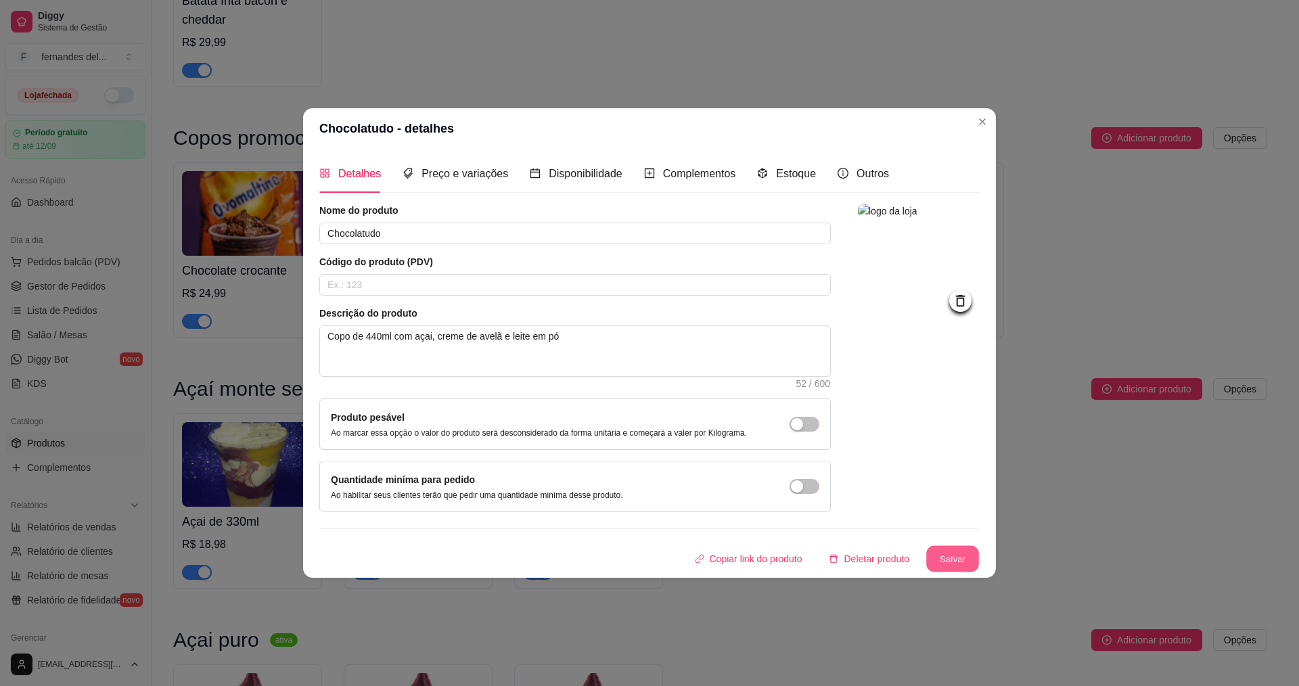
click at [974, 561] on button "Salvar" at bounding box center [952, 559] width 53 height 26
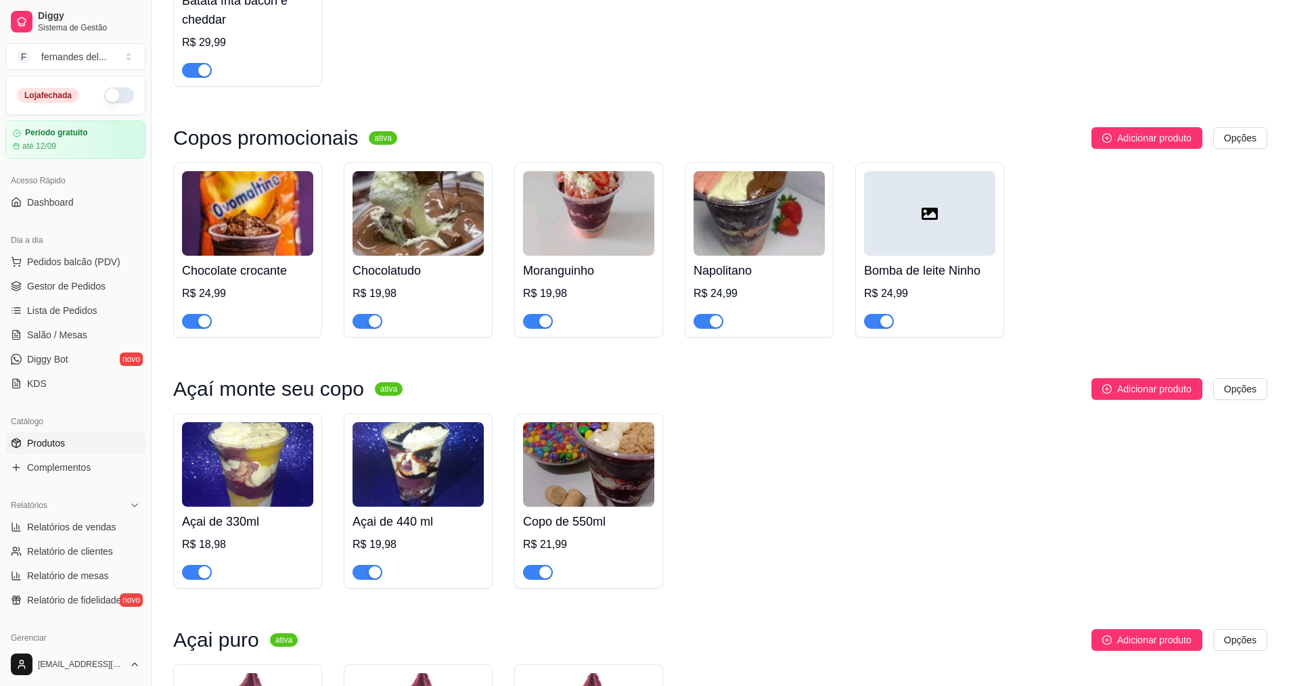
drag, startPoint x: 422, startPoint y: 290, endPoint x: 357, endPoint y: 231, distance: 87.2
click at [357, 231] on img at bounding box center [418, 213] width 131 height 85
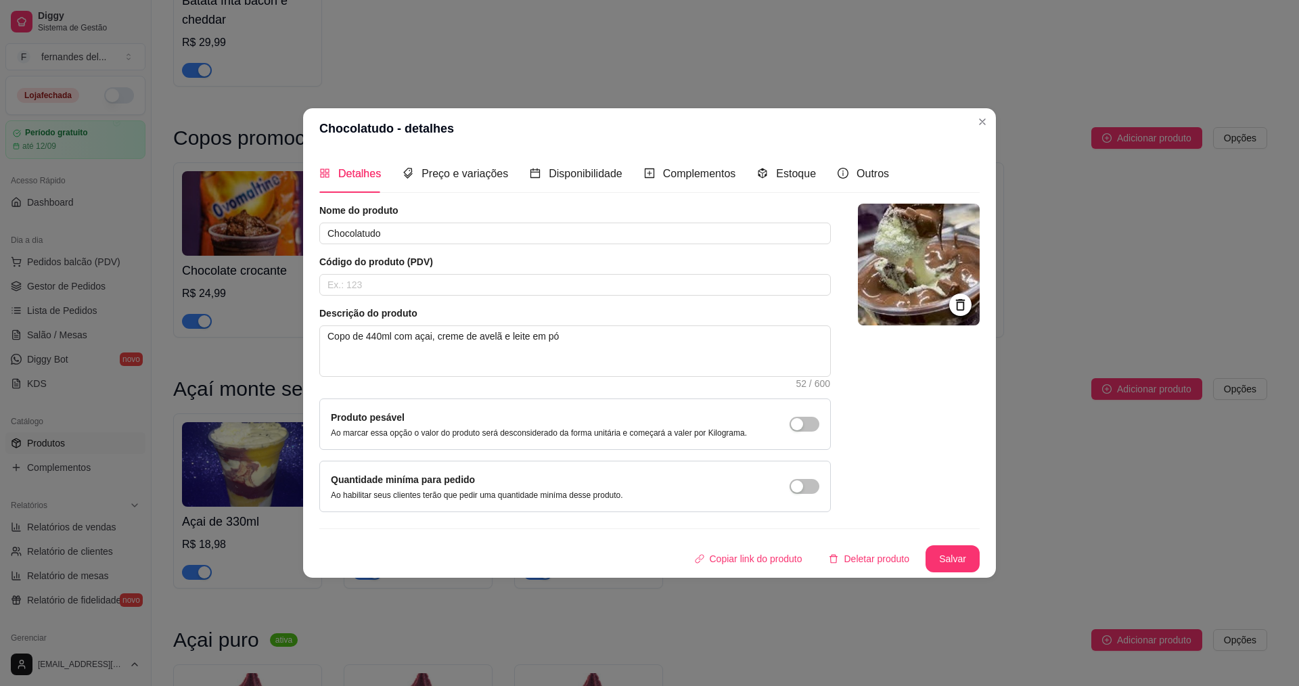
click at [964, 301] on icon at bounding box center [961, 305] width 16 height 16
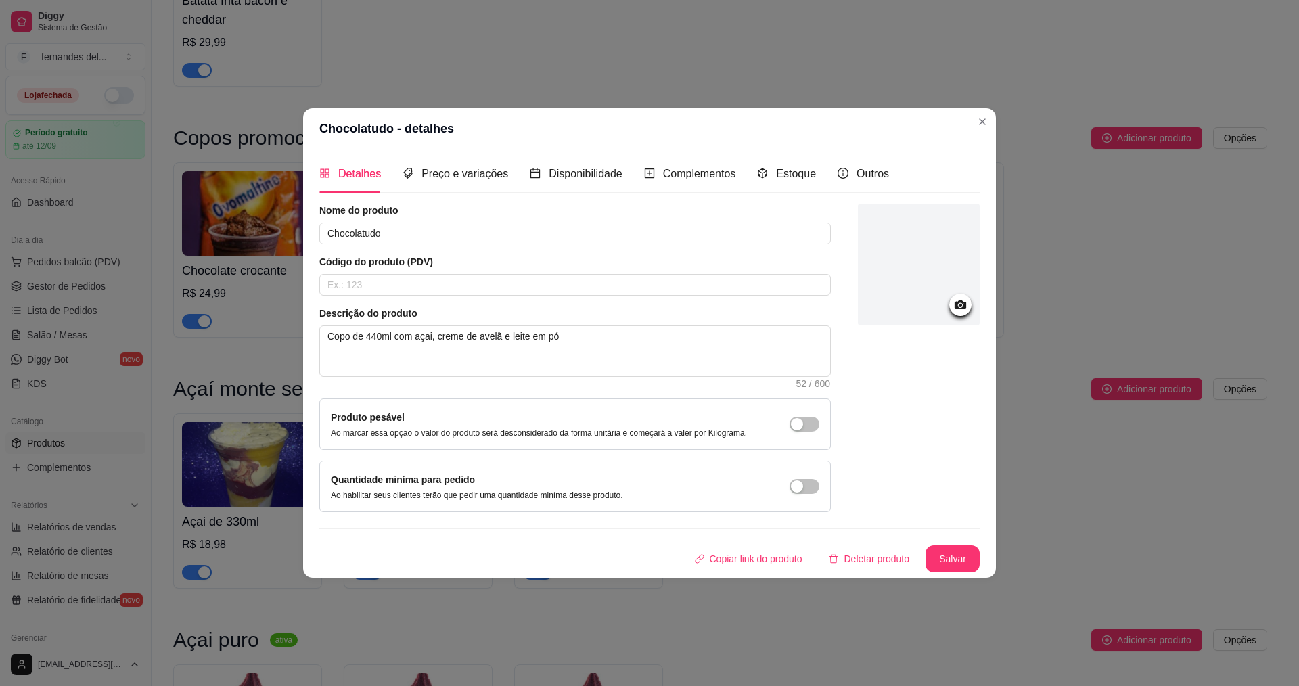
click at [890, 291] on div at bounding box center [919, 265] width 122 height 122
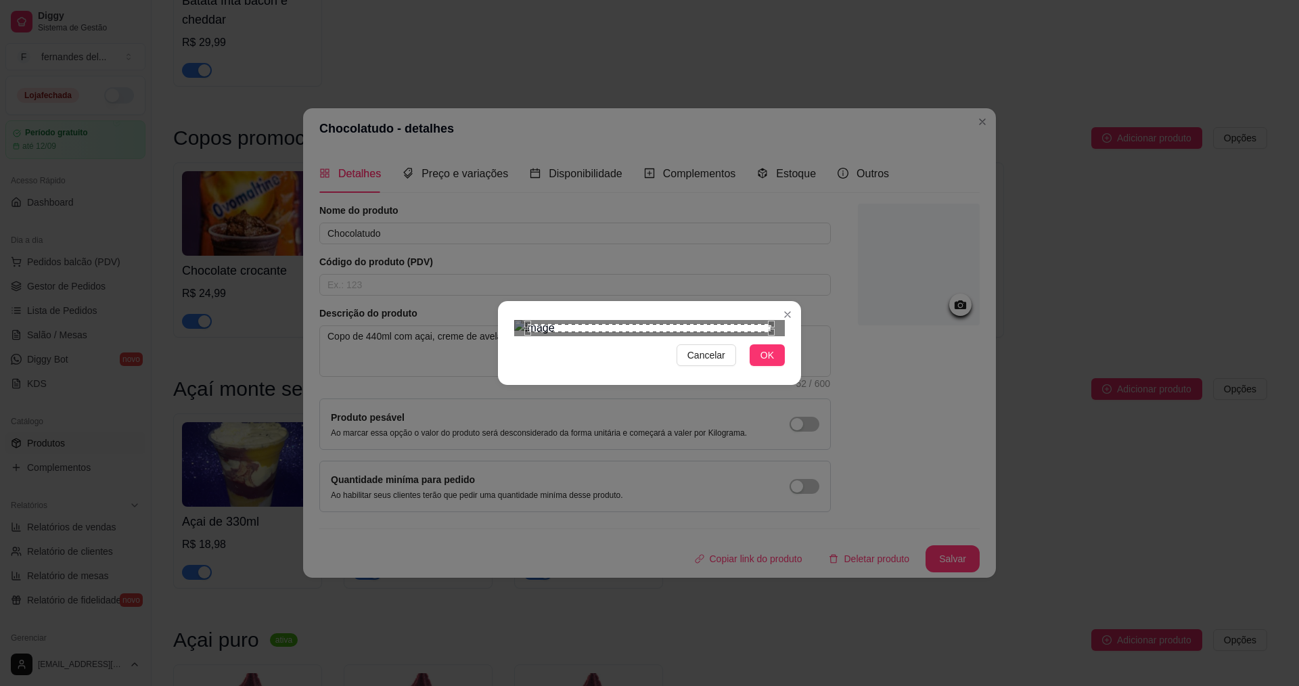
click at [667, 328] on div "Use the arrow keys to move the crop selection area" at bounding box center [650, 328] width 244 height 8
click at [646, 365] on div "Use the arrow keys to move the crop selection area" at bounding box center [636, 416] width 244 height 102
click at [752, 320] on div at bounding box center [649, 328] width 271 height 16
click at [589, 323] on div at bounding box center [649, 328] width 271 height 16
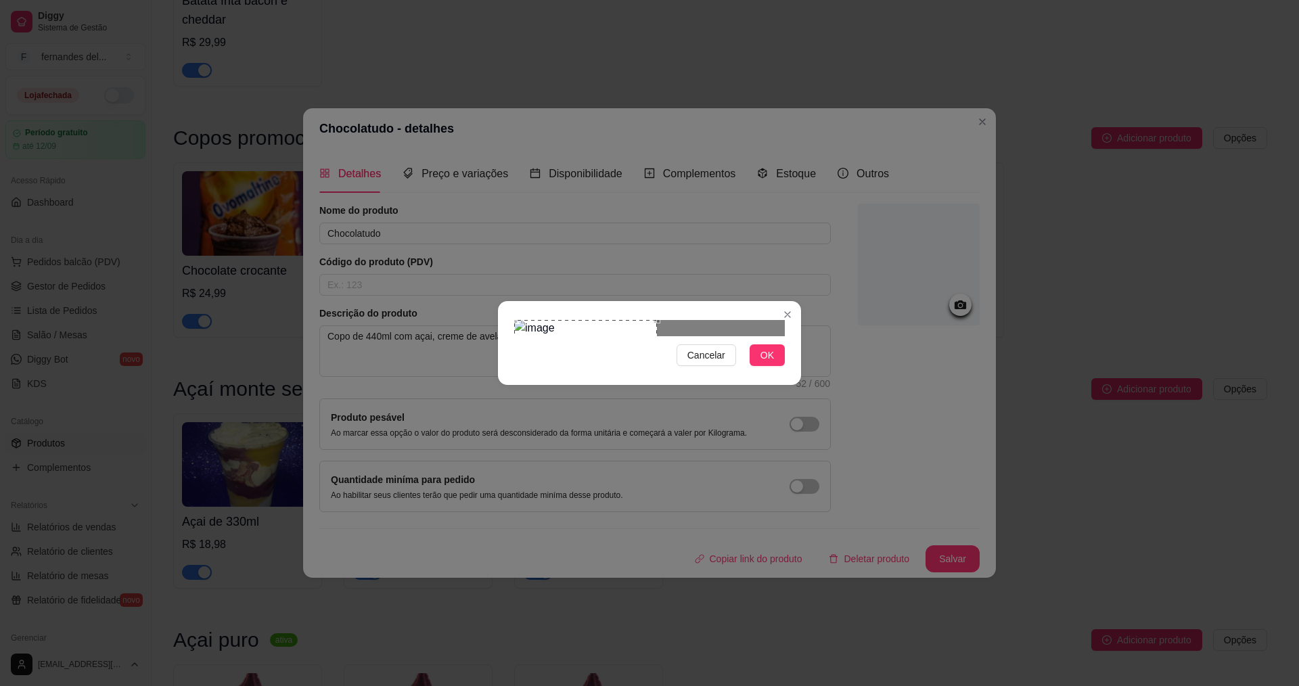
click at [527, 320] on div "Use the arrow keys to move the crop selection area" at bounding box center [585, 391] width 143 height 143
click at [627, 336] on div at bounding box center [649, 328] width 271 height 16
click at [595, 359] on div "Use the arrow keys to move the crop selection area" at bounding box center [570, 415] width 113 height 113
click at [773, 363] on span "OK" at bounding box center [768, 355] width 14 height 15
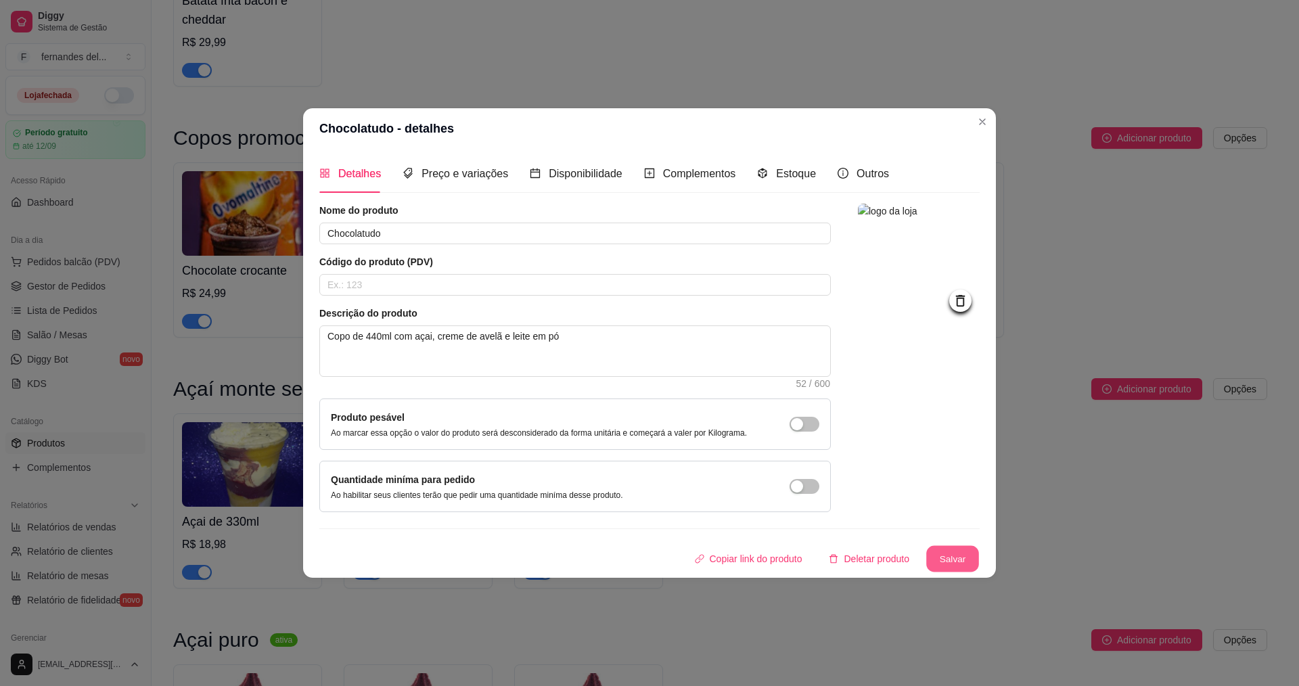
click at [960, 558] on button "Salvar" at bounding box center [952, 559] width 53 height 26
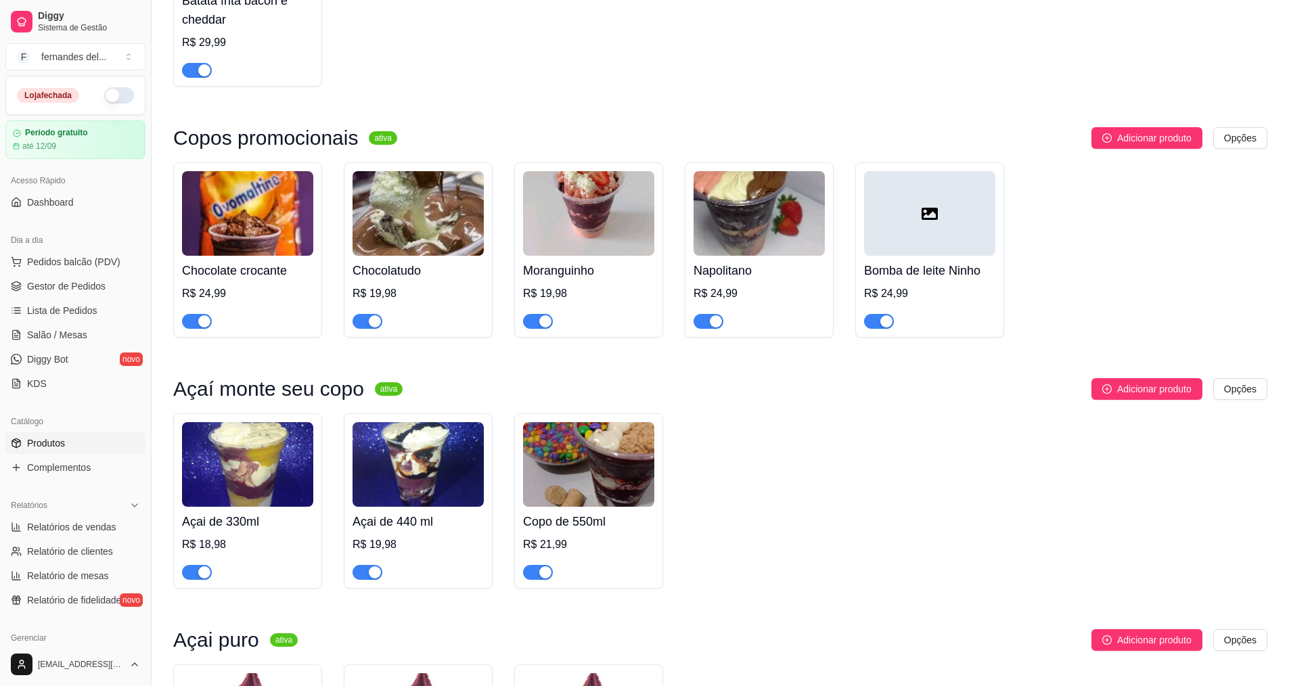
click at [738, 254] on img at bounding box center [759, 213] width 131 height 85
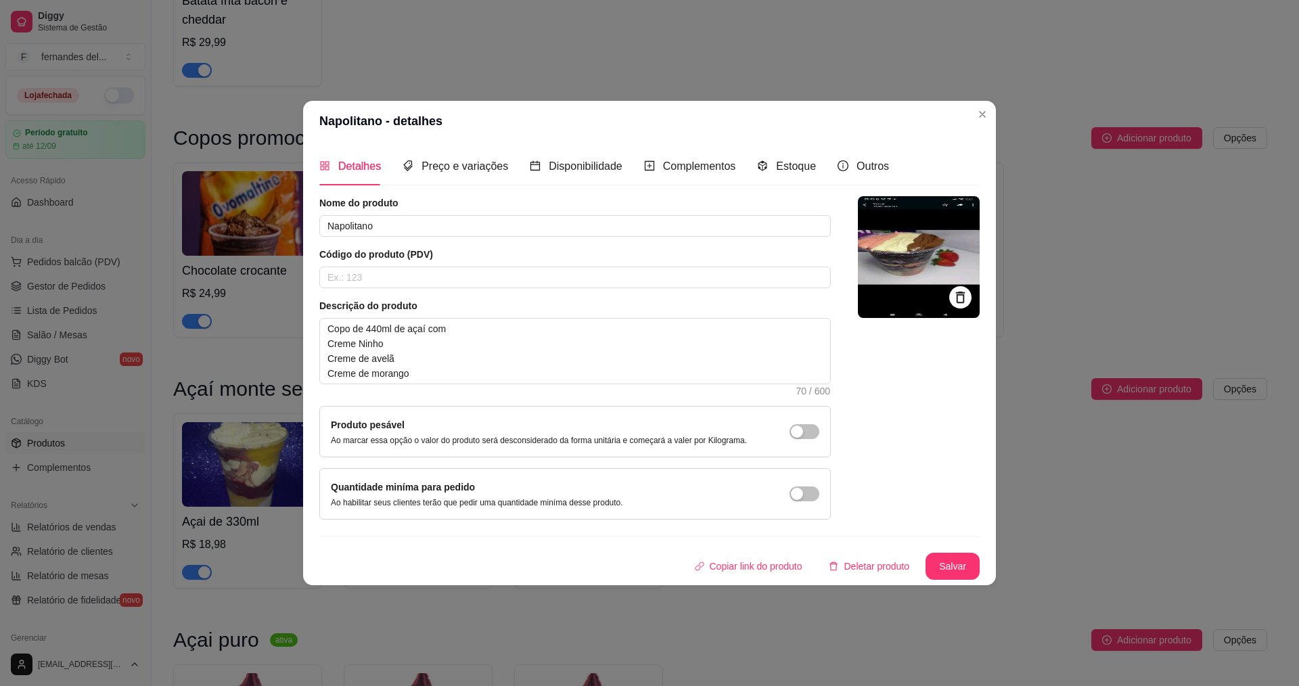
click at [967, 303] on icon at bounding box center [961, 298] width 16 height 16
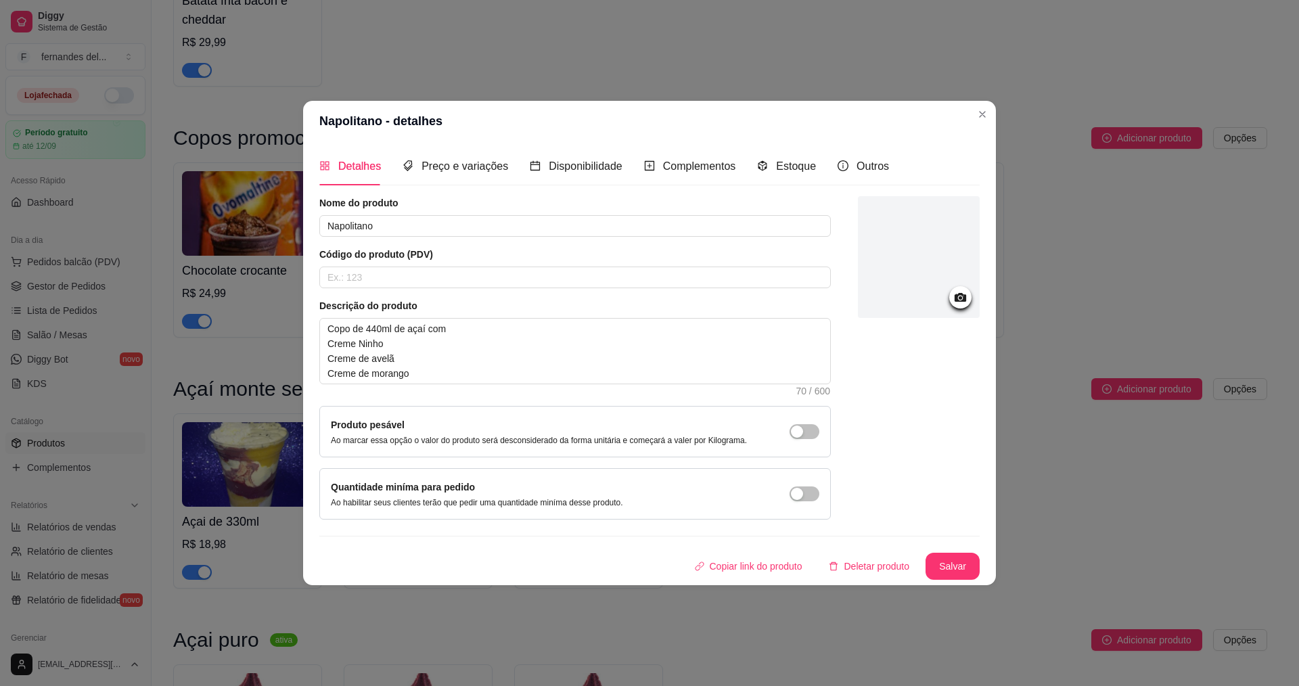
click at [978, 302] on div at bounding box center [919, 257] width 122 height 122
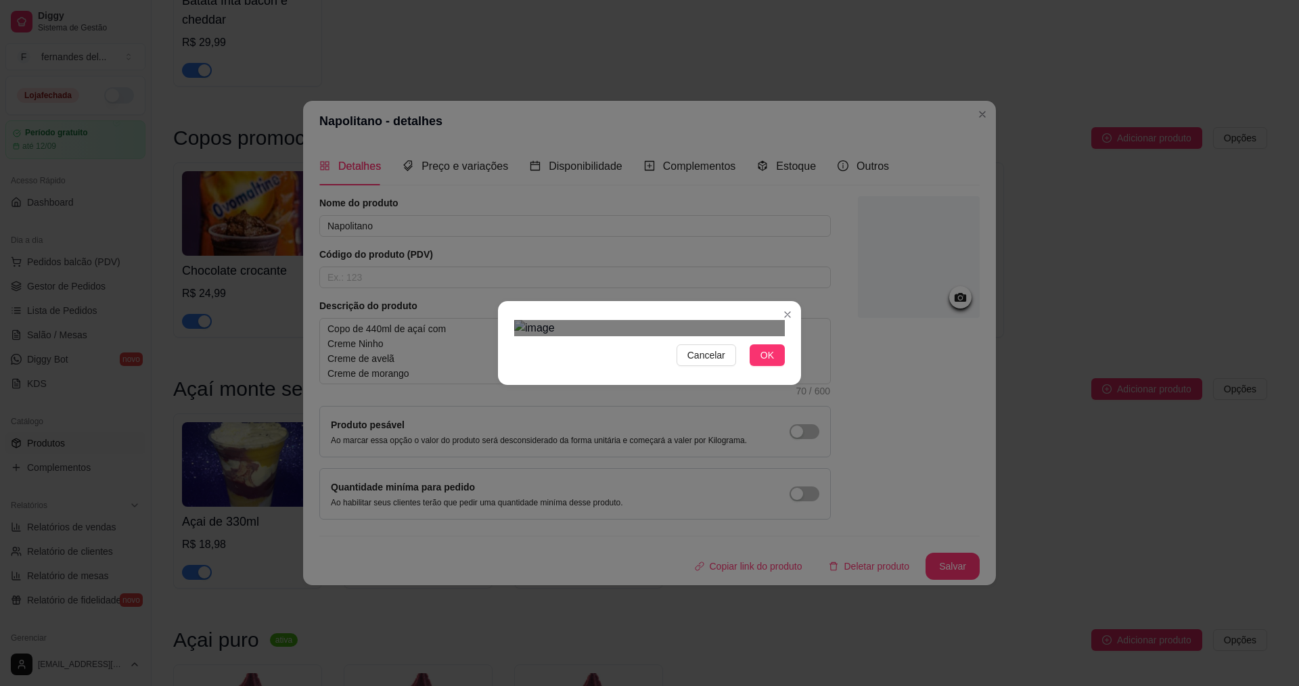
click at [651, 371] on div "Cancelar OK" at bounding box center [649, 343] width 303 height 57
click at [566, 365] on div "Use the arrow keys to move the crop selection area" at bounding box center [583, 423] width 123 height 123
click at [771, 363] on span "OK" at bounding box center [768, 355] width 14 height 15
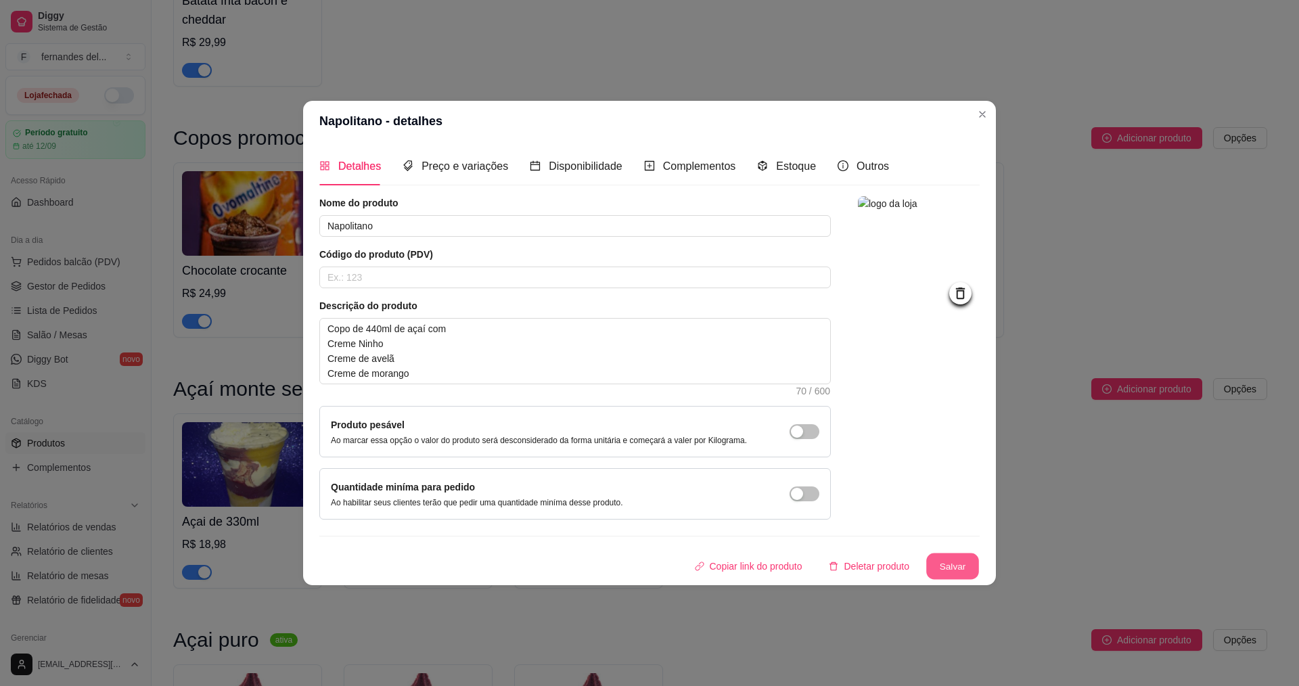
click at [950, 571] on button "Salvar" at bounding box center [952, 567] width 53 height 26
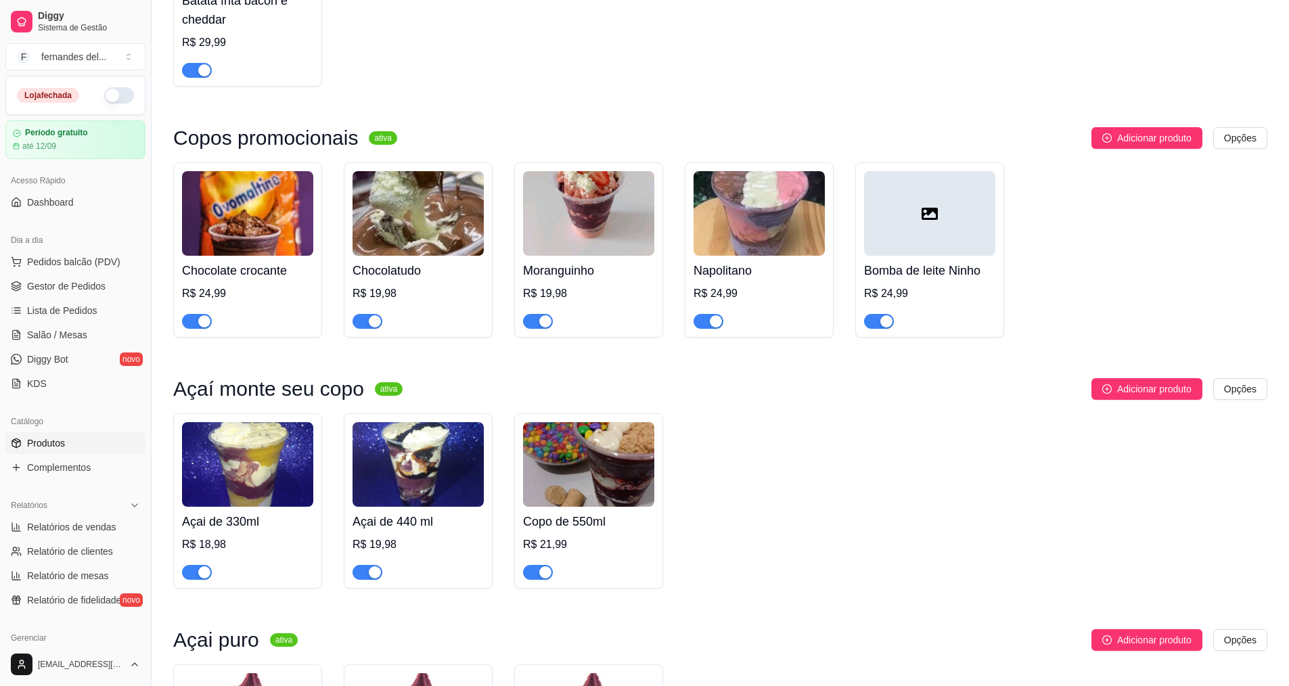
click at [959, 250] on div at bounding box center [929, 213] width 131 height 85
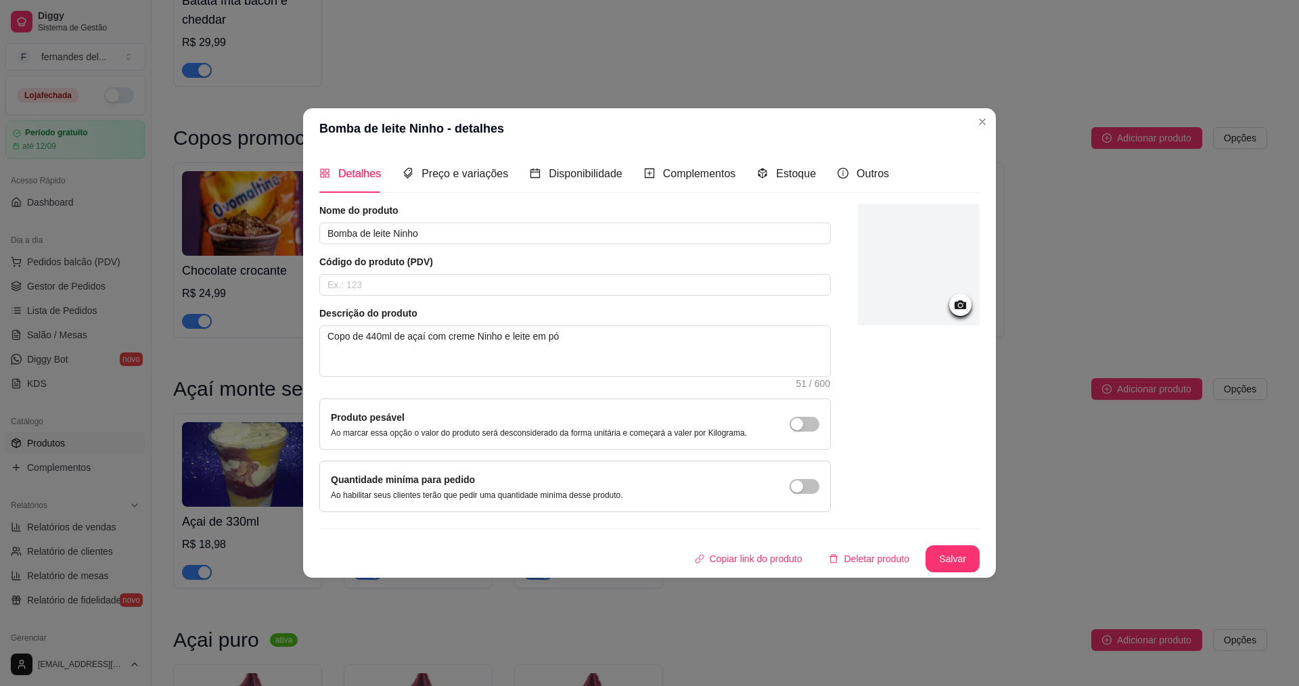
click at [960, 300] on icon at bounding box center [961, 305] width 16 height 16
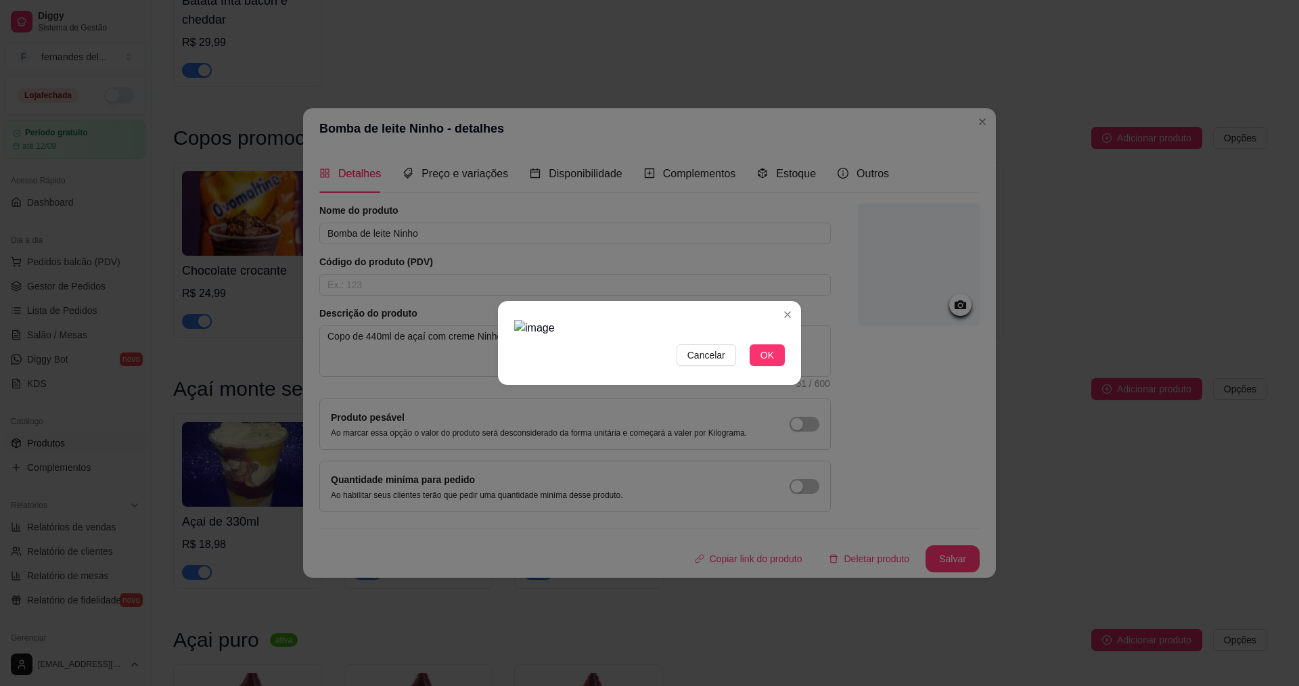
click at [773, 336] on div at bounding box center [649, 328] width 271 height 16
click at [576, 336] on img at bounding box center [649, 328] width 271 height 16
click at [537, 336] on div at bounding box center [649, 328] width 271 height 16
click at [583, 401] on div "Use the arrow keys to move the crop selection area" at bounding box center [573, 456] width 111 height 111
click at [576, 404] on div "Use the arrow keys to move the crop selection area" at bounding box center [575, 459] width 111 height 111
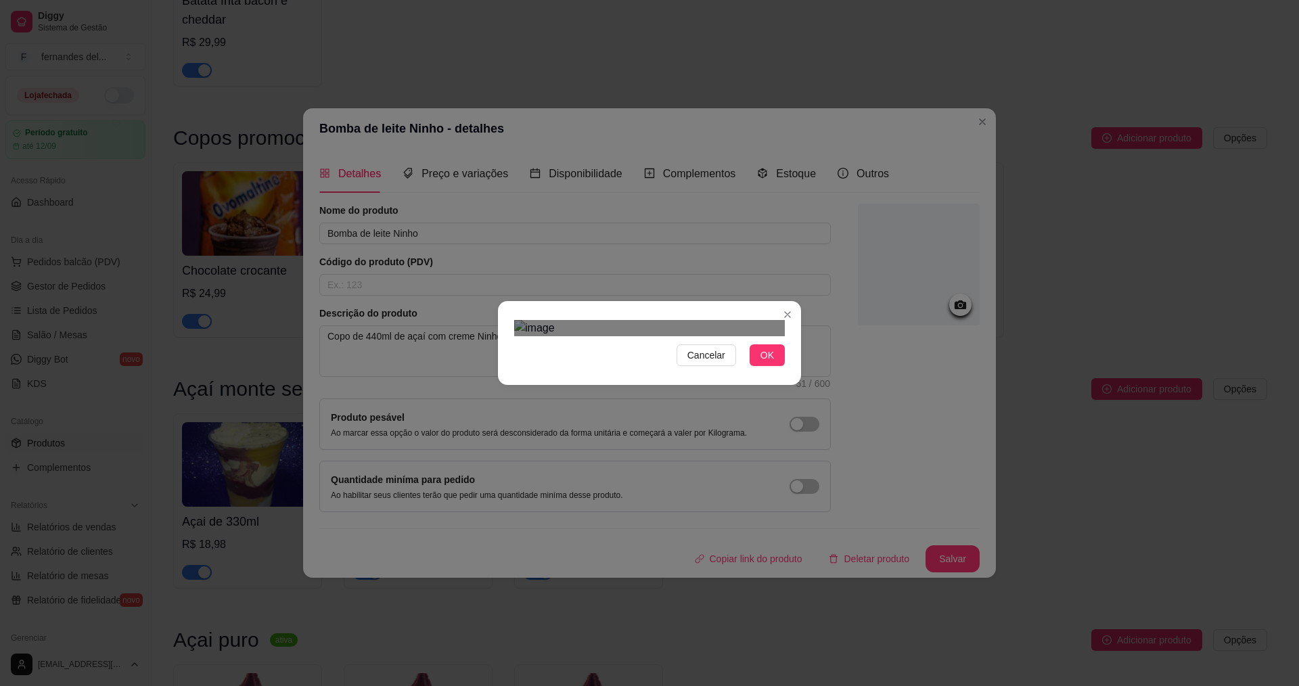
click at [633, 516] on div "Use the arrow keys to move the south east drag handle to change the crop select…" at bounding box center [633, 516] width 0 height 0
click at [612, 415] on div "Use the arrow keys to move the crop selection area" at bounding box center [574, 459] width 108 height 108
click at [771, 363] on span "OK" at bounding box center [768, 355] width 14 height 15
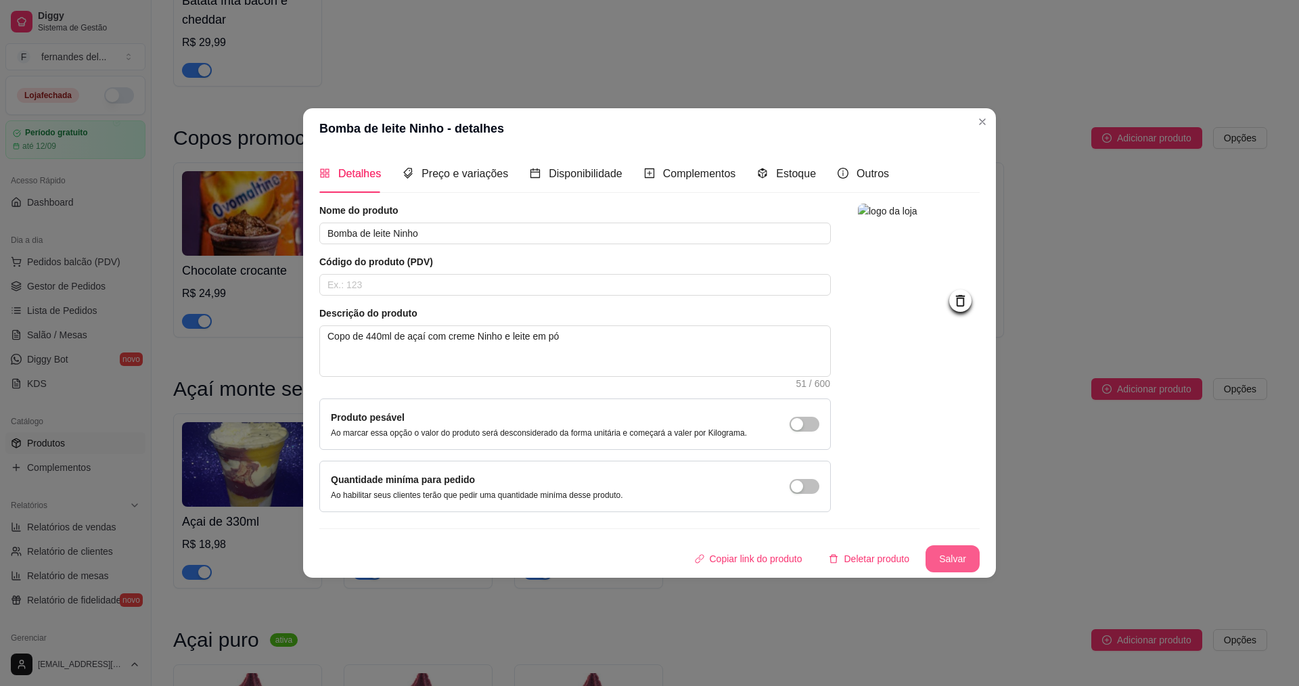
click at [958, 558] on button "Salvar" at bounding box center [953, 558] width 54 height 27
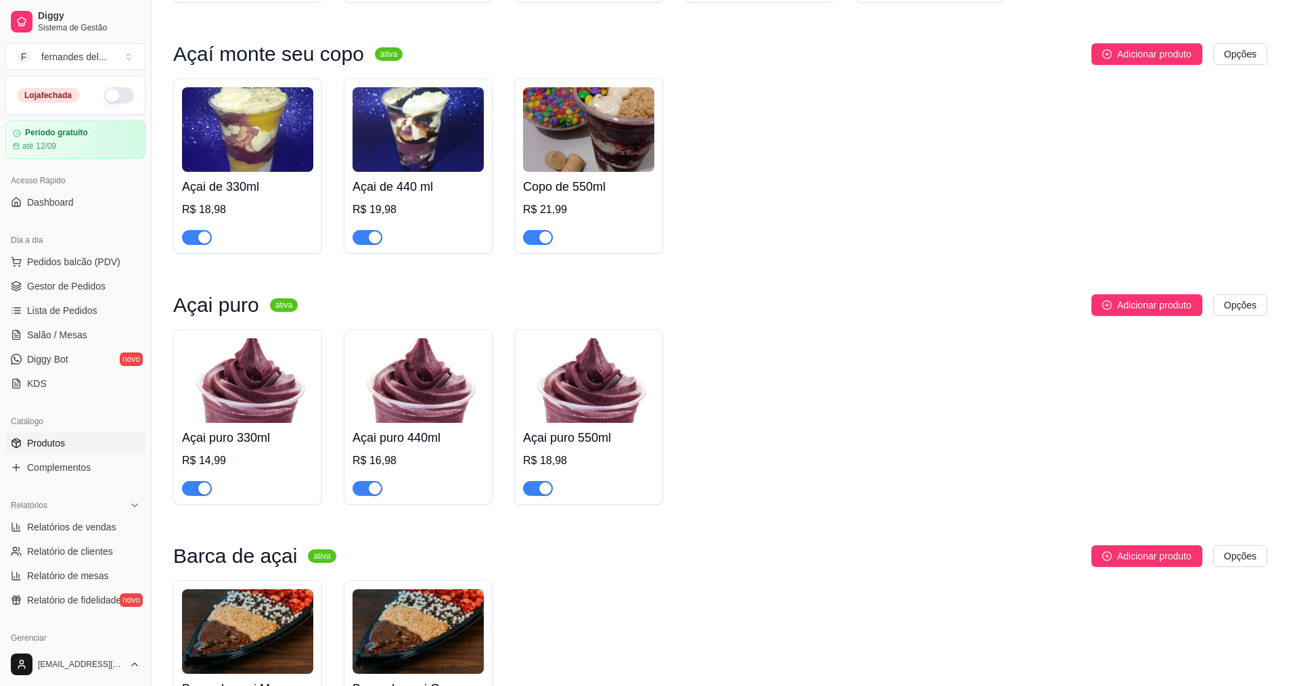
scroll to position [1106, 0]
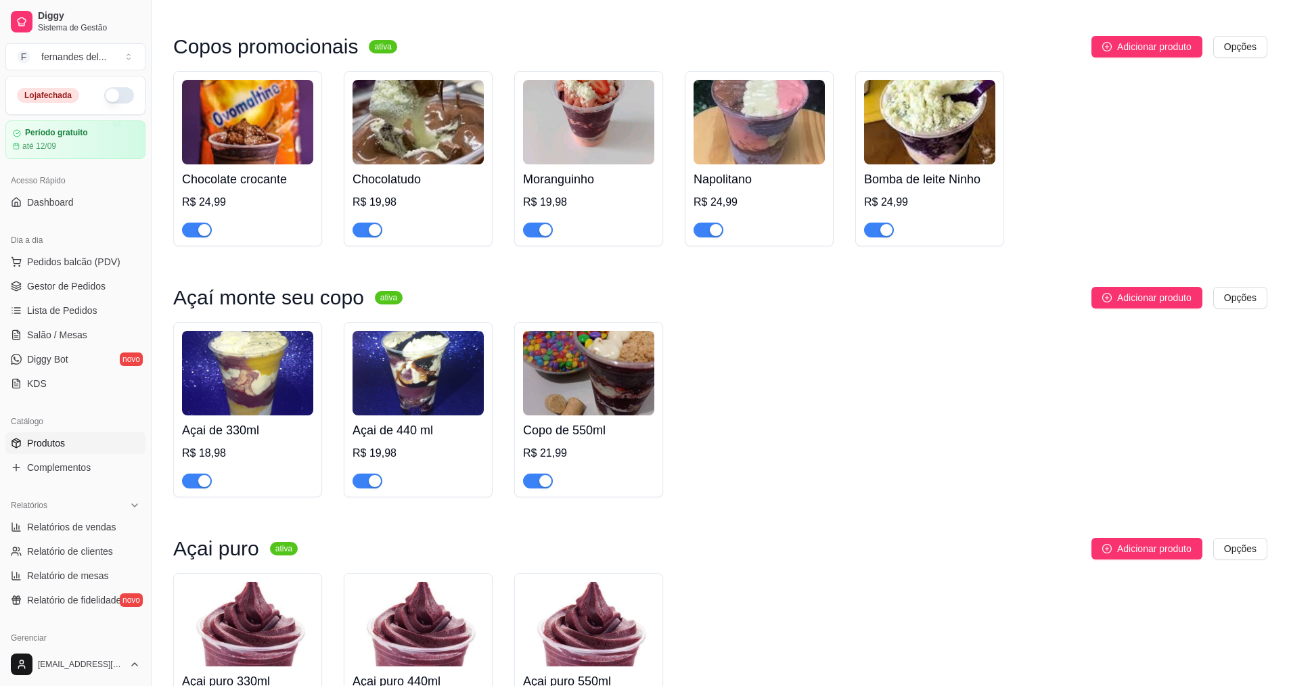
click at [254, 461] on div "R$ 18,98" at bounding box center [247, 453] width 131 height 16
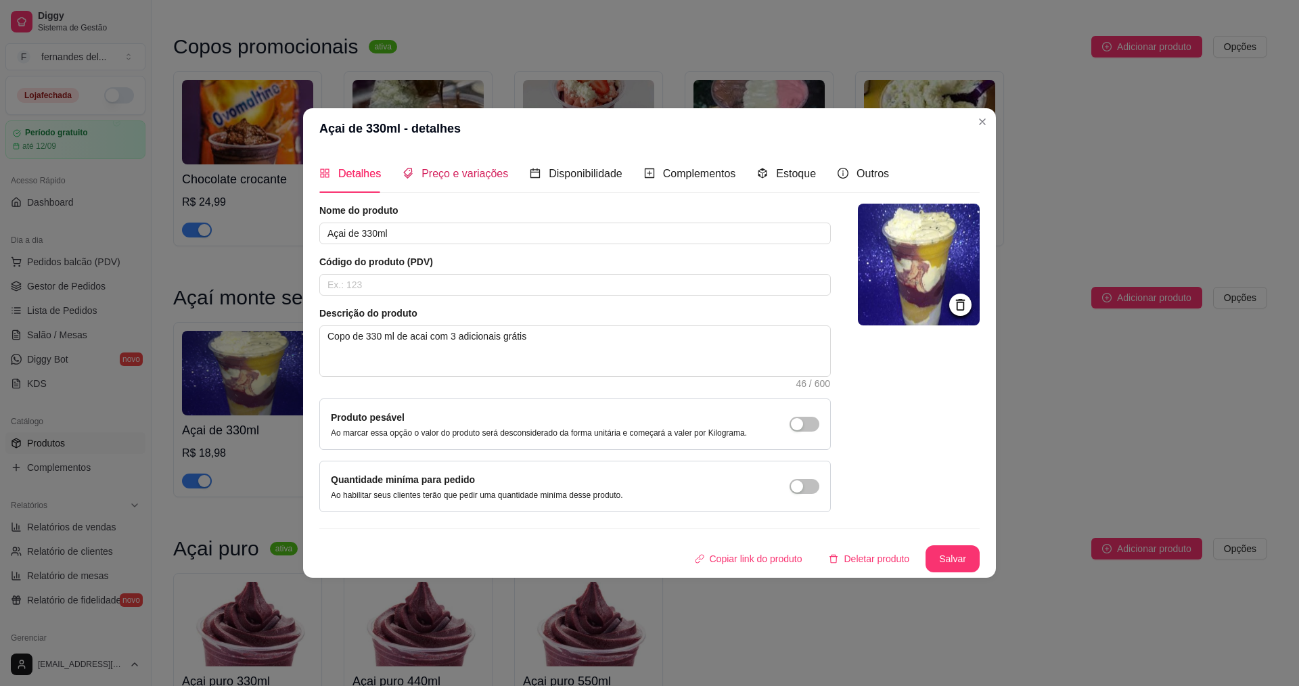
click at [472, 171] on span "Preço e variações" at bounding box center [465, 174] width 87 height 12
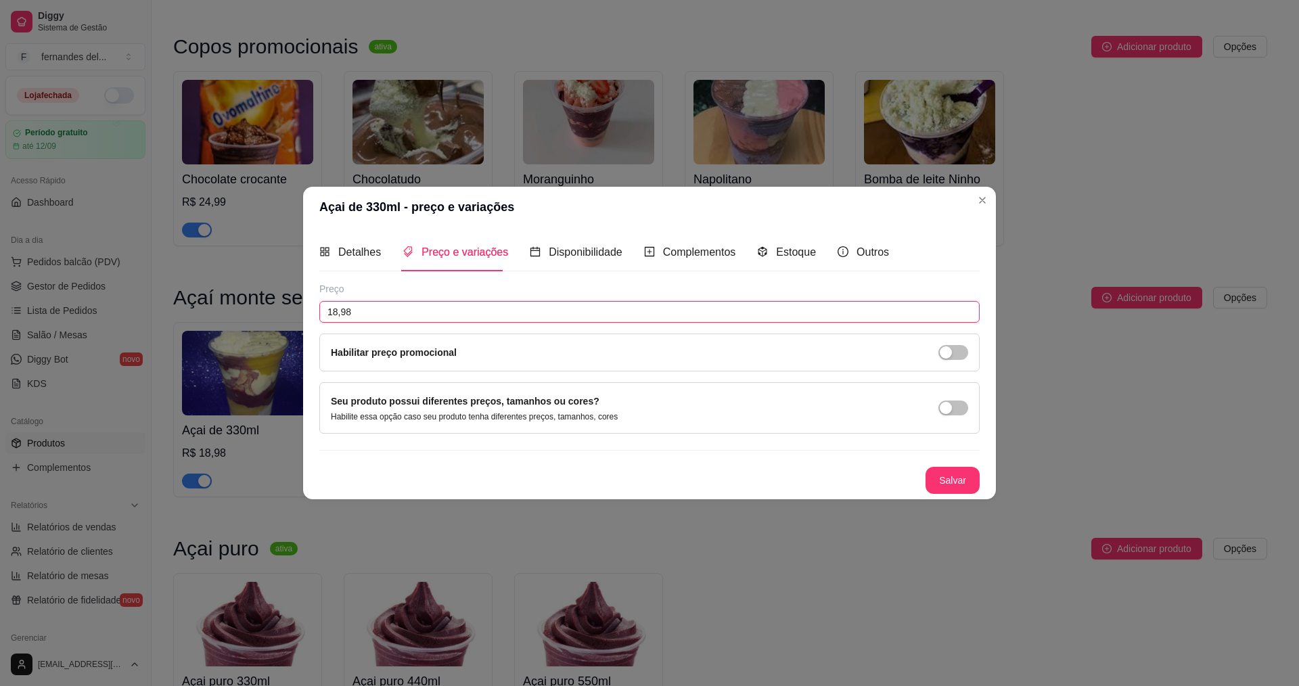
click at [356, 310] on input "18,98" at bounding box center [649, 312] width 660 height 22
click at [970, 482] on button "Salvar" at bounding box center [953, 480] width 54 height 27
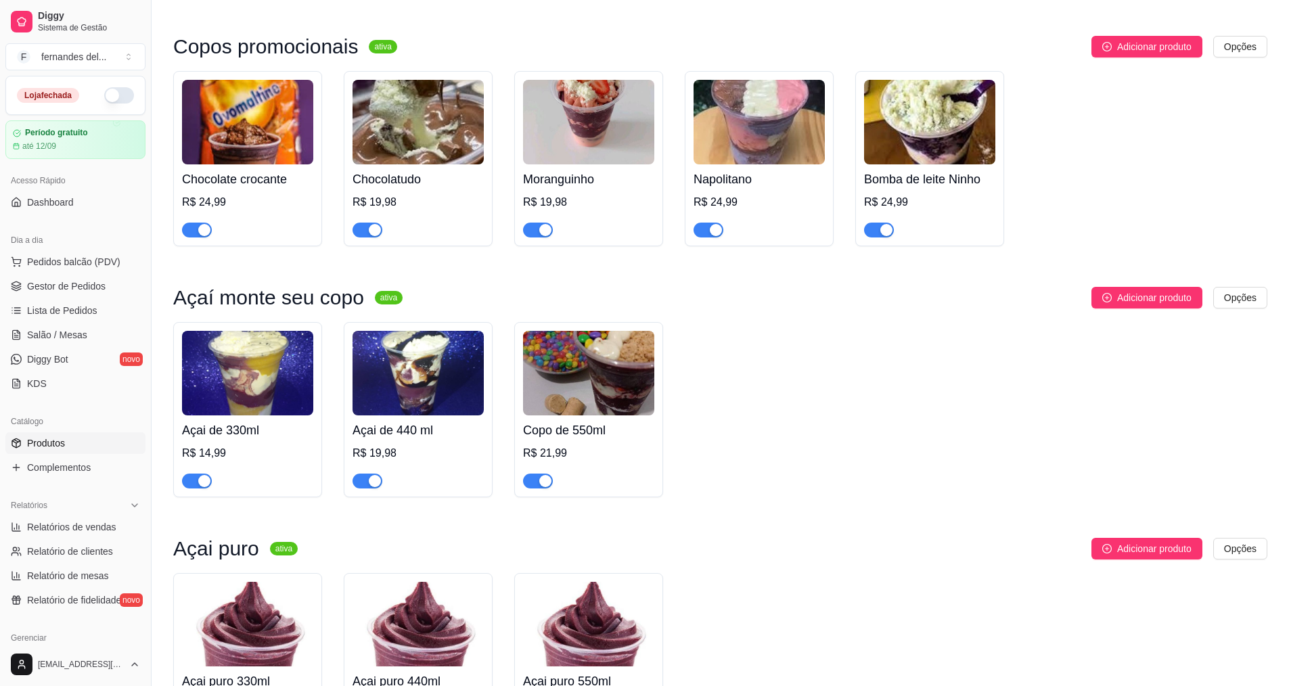
click at [447, 440] on h4 "Açai de 440 ml" at bounding box center [418, 430] width 131 height 19
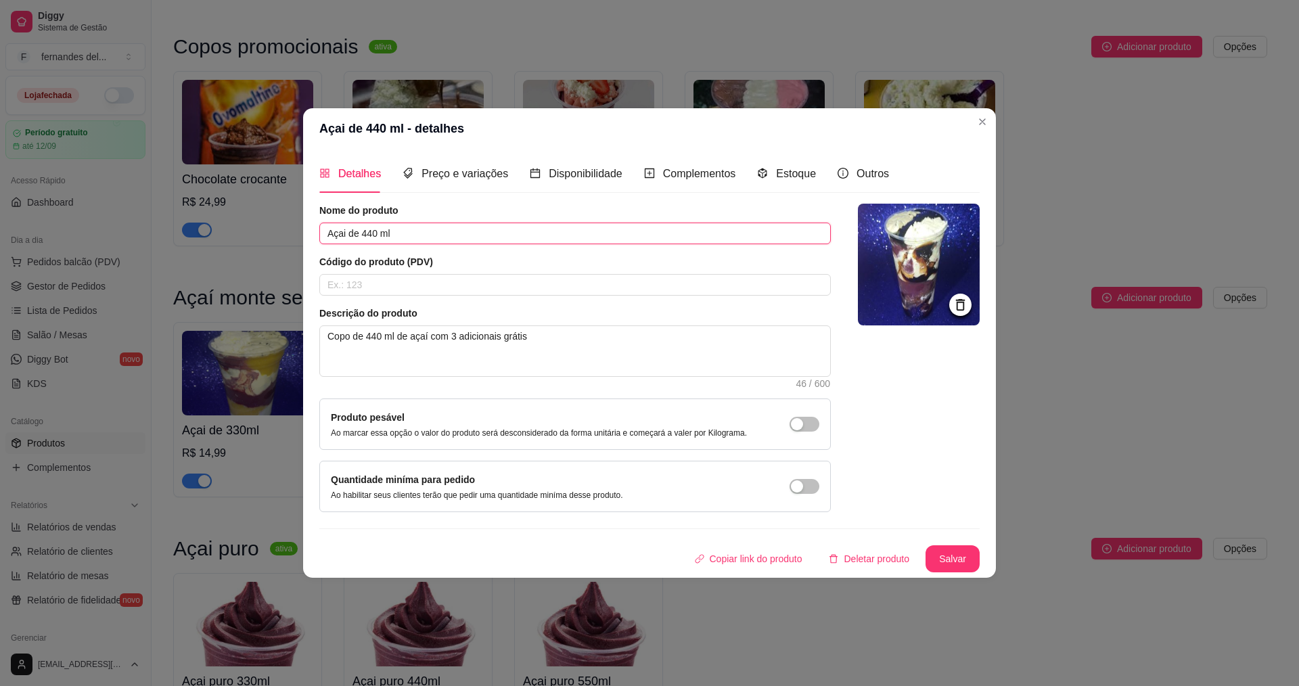
click at [404, 227] on input "Açai de 440 ml" at bounding box center [575, 234] width 512 height 22
click at [468, 169] on span "Preço e variações" at bounding box center [465, 174] width 87 height 12
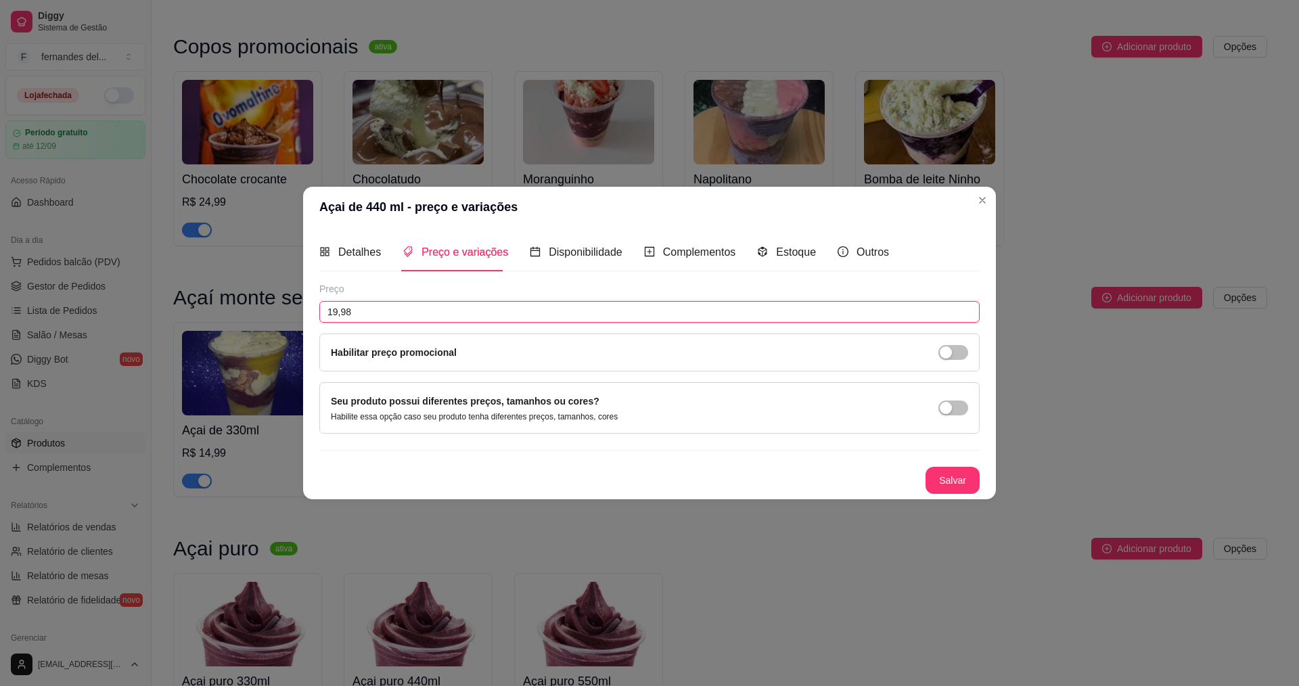
click at [439, 307] on input "19,98" at bounding box center [649, 312] width 660 height 22
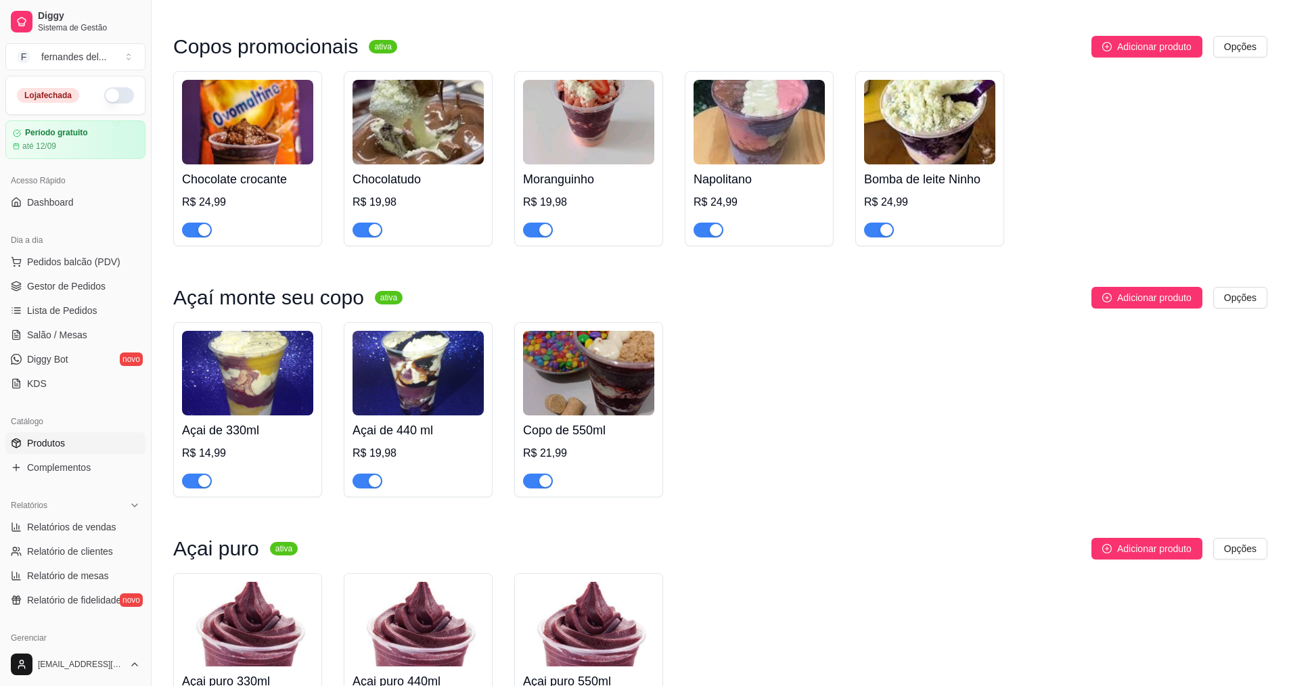
click at [432, 461] on div "R$ 19,98" at bounding box center [418, 453] width 131 height 16
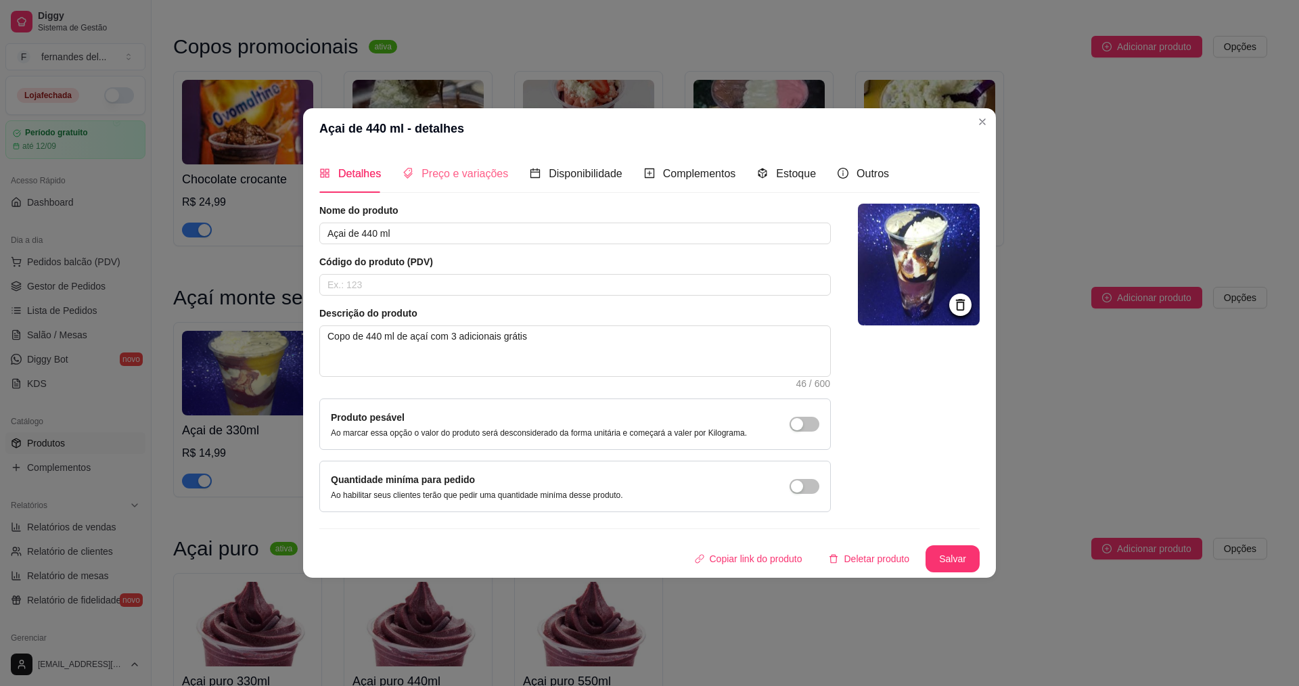
click at [441, 183] on div "Preço e variações" at bounding box center [456, 173] width 106 height 39
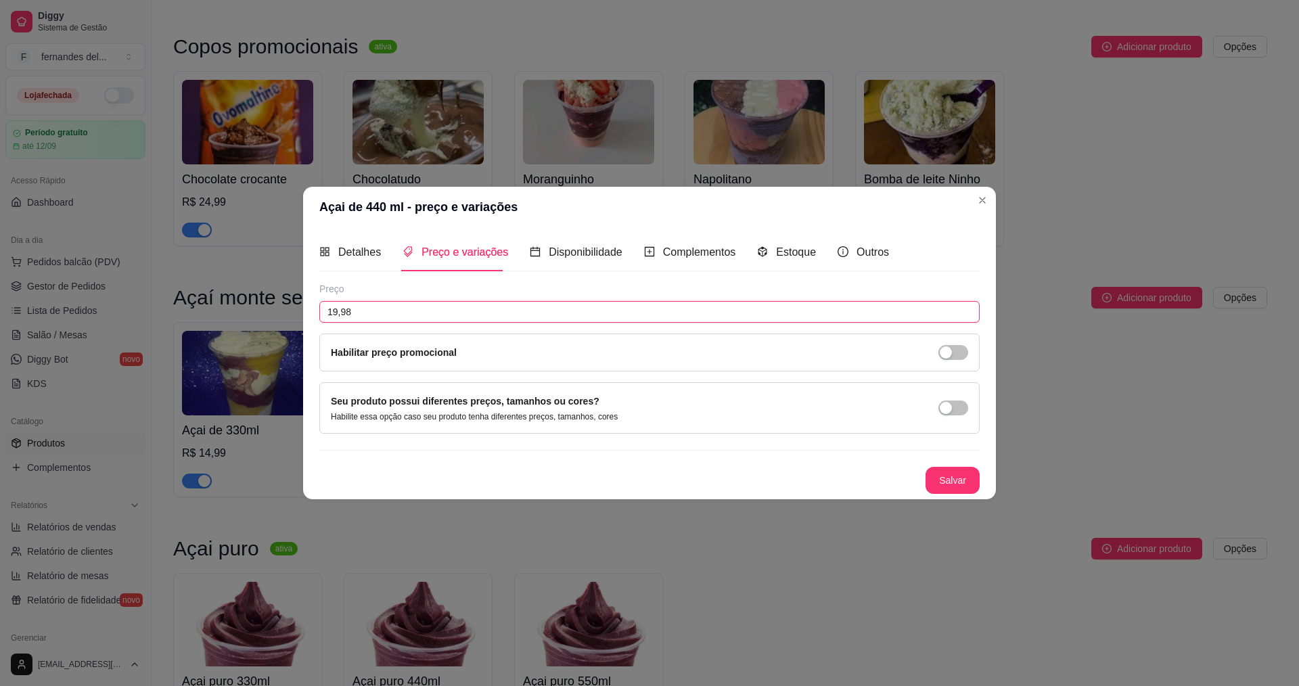
drag, startPoint x: 332, startPoint y: 315, endPoint x: 299, endPoint y: 317, distance: 32.5
click at [302, 317] on div "Açai de 440 ml - preço e variações Detalhes Preço e variações Disponibilidade C…" at bounding box center [649, 343] width 1299 height 686
drag, startPoint x: 367, startPoint y: 311, endPoint x: 262, endPoint y: 313, distance: 104.9
click at [262, 313] on div "Açai de 440 ml - preço e variações Detalhes Preço e variações Disponibilidade C…" at bounding box center [649, 343] width 1299 height 686
click at [968, 484] on button "Salvar" at bounding box center [953, 480] width 54 height 27
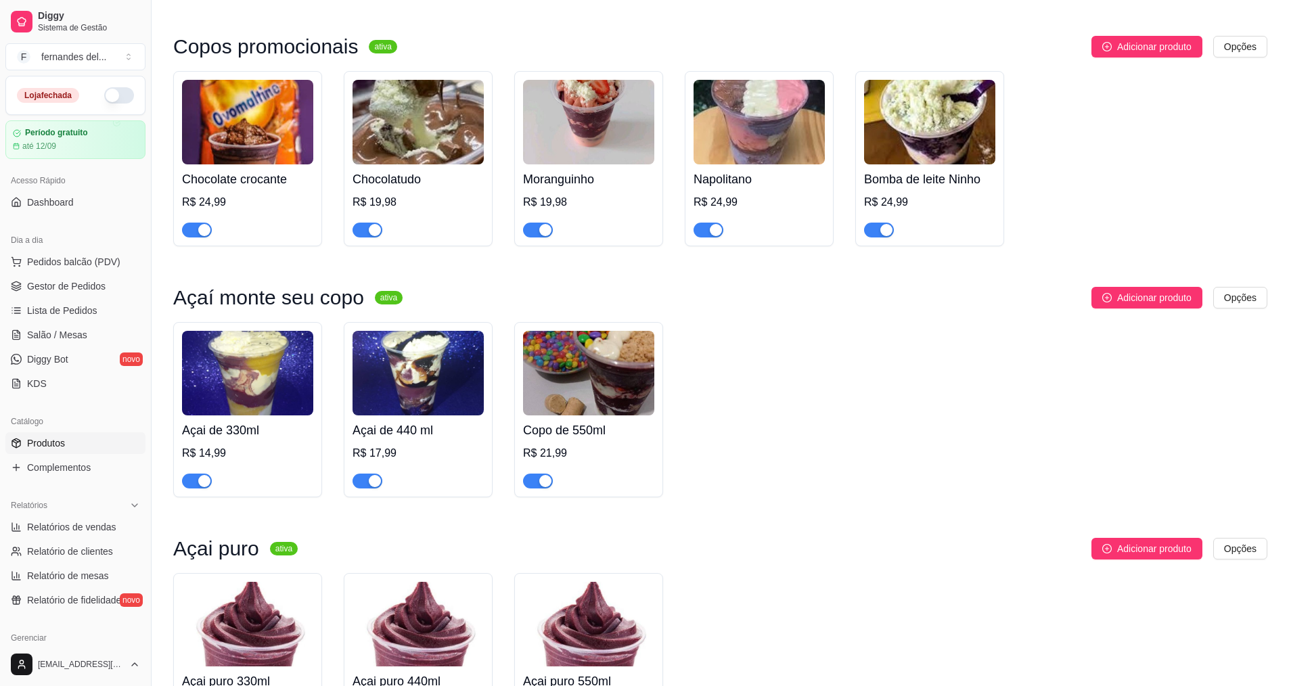
click at [562, 461] on div "R$ 21,99" at bounding box center [588, 453] width 131 height 16
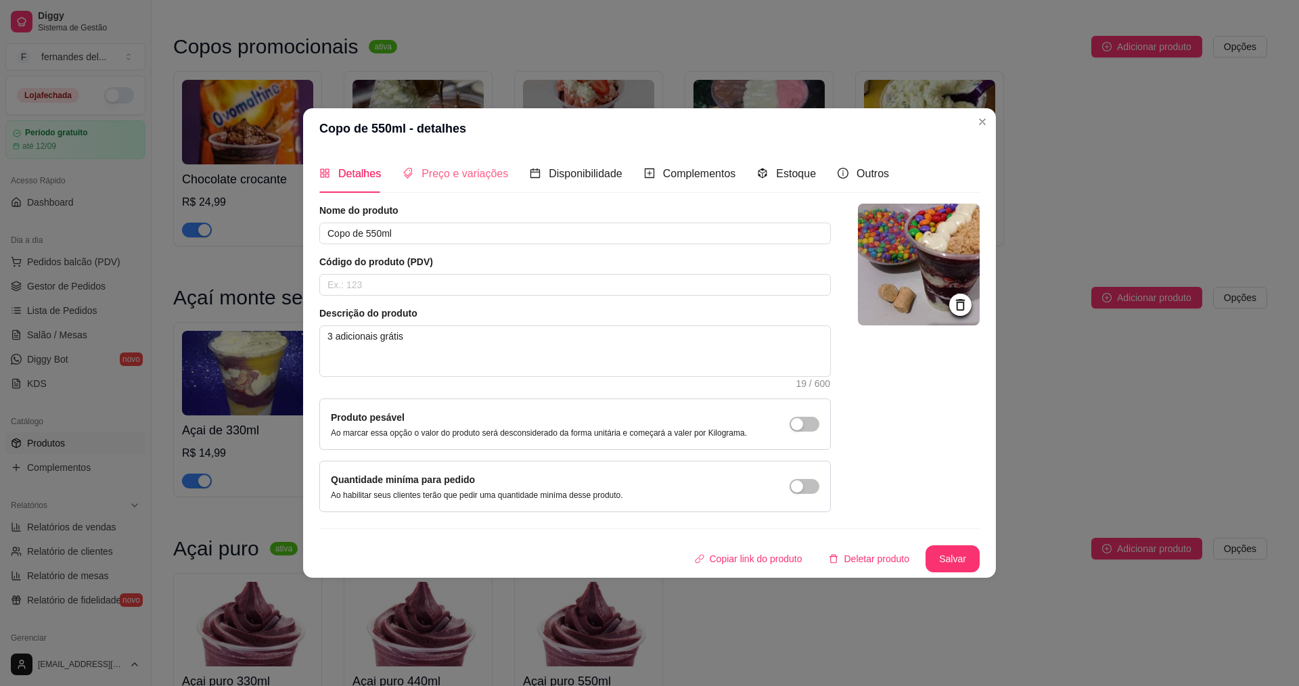
click at [459, 183] on div "Preço e variações" at bounding box center [456, 173] width 106 height 39
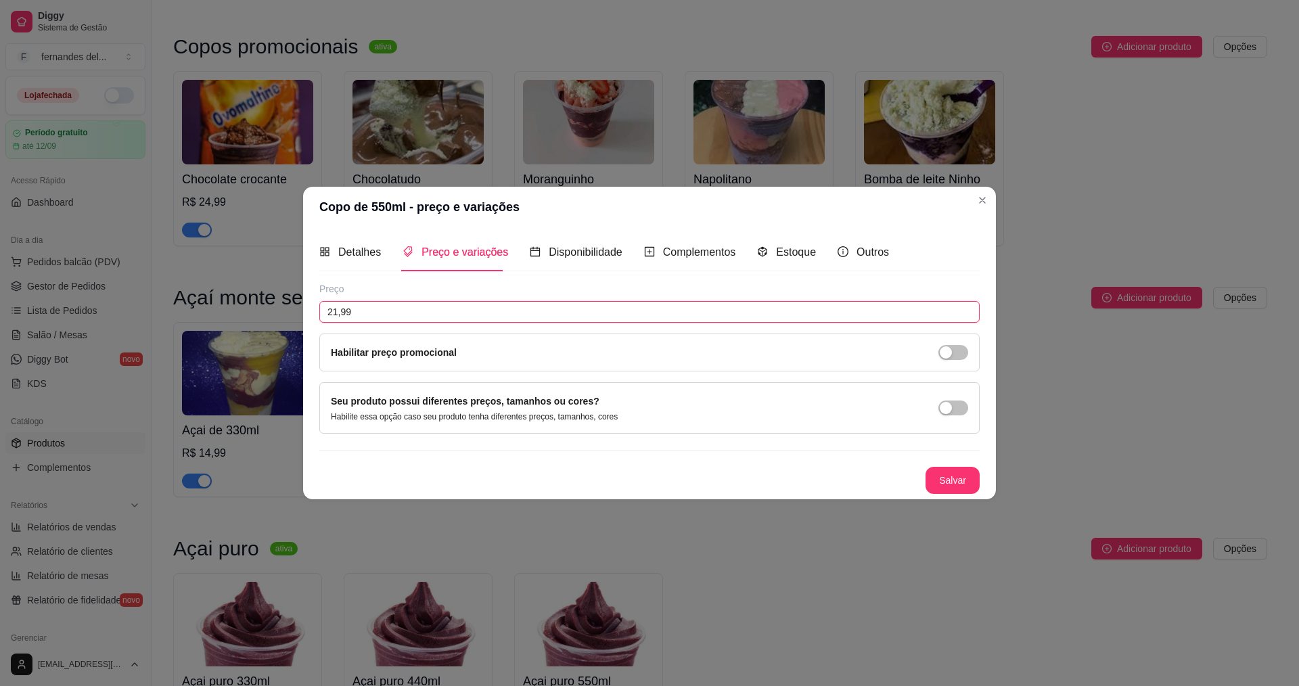
drag, startPoint x: 217, startPoint y: 327, endPoint x: 179, endPoint y: 328, distance: 38.6
click at [194, 327] on div "Copo de 550ml - preço e variações Detalhes Preço e variações Disponibilidade Co…" at bounding box center [649, 343] width 1299 height 686
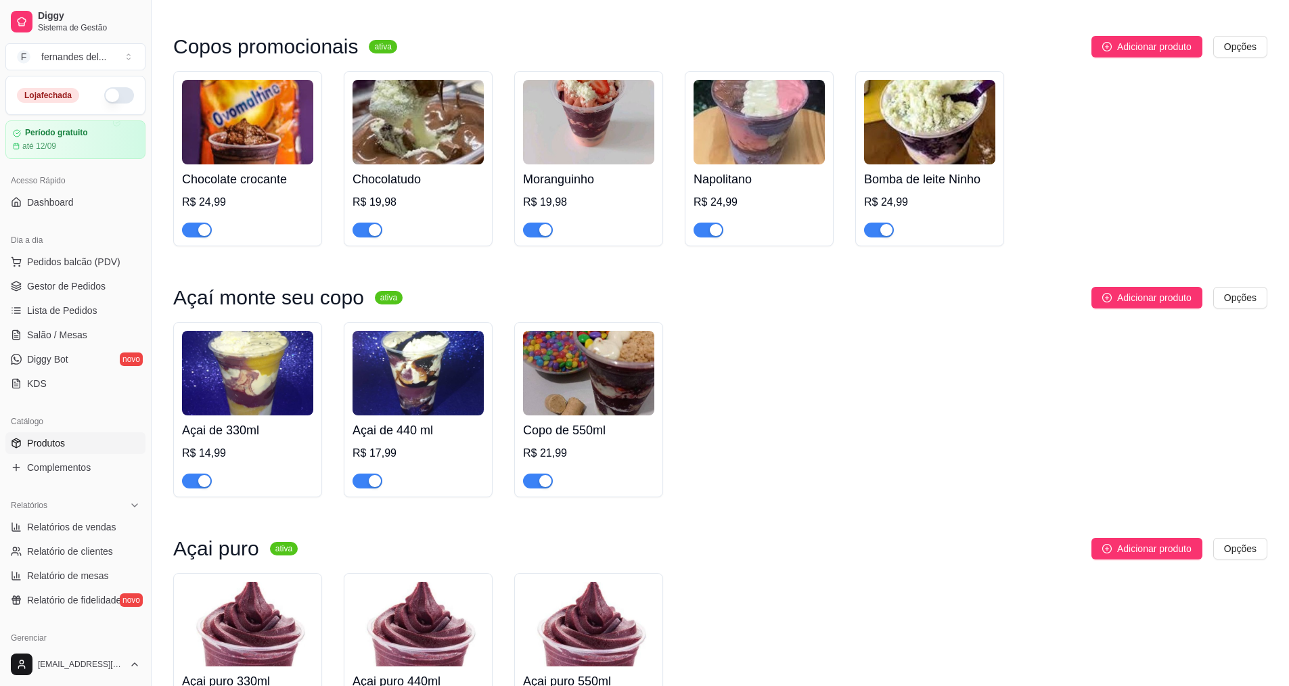
click at [591, 381] on img at bounding box center [588, 373] width 131 height 85
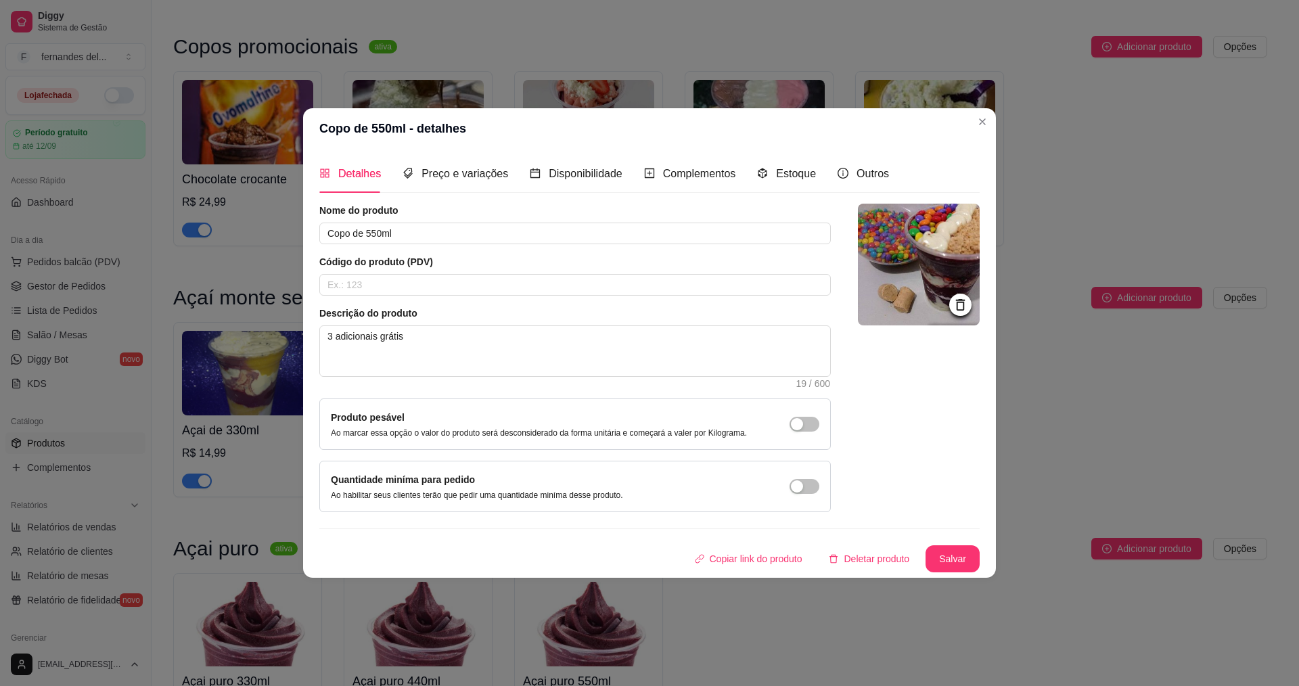
click at [505, 173] on div "Detalhes Preço e variações Disponibilidade Complementos Estoque Outros" at bounding box center [604, 173] width 570 height 39
click at [472, 181] on div "Preço e variações" at bounding box center [456, 173] width 106 height 17
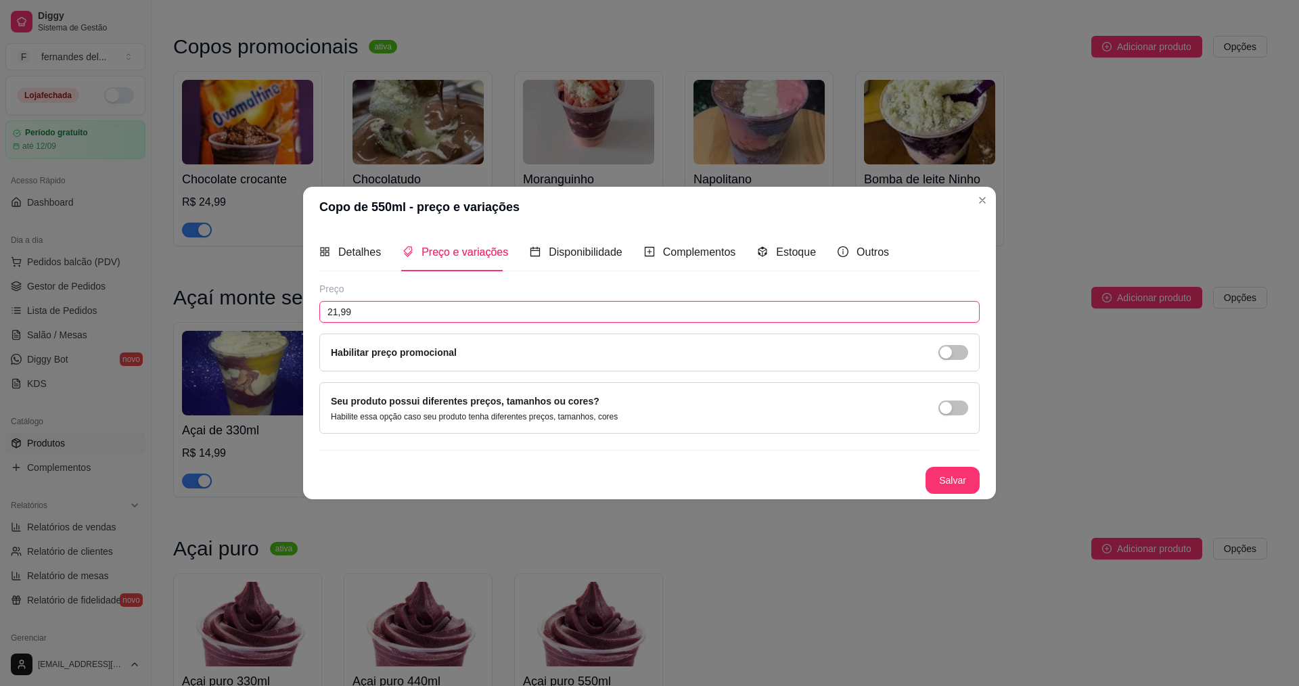
click at [380, 320] on input "21,99" at bounding box center [649, 312] width 660 height 22
click at [962, 471] on button "Salvar" at bounding box center [953, 480] width 54 height 27
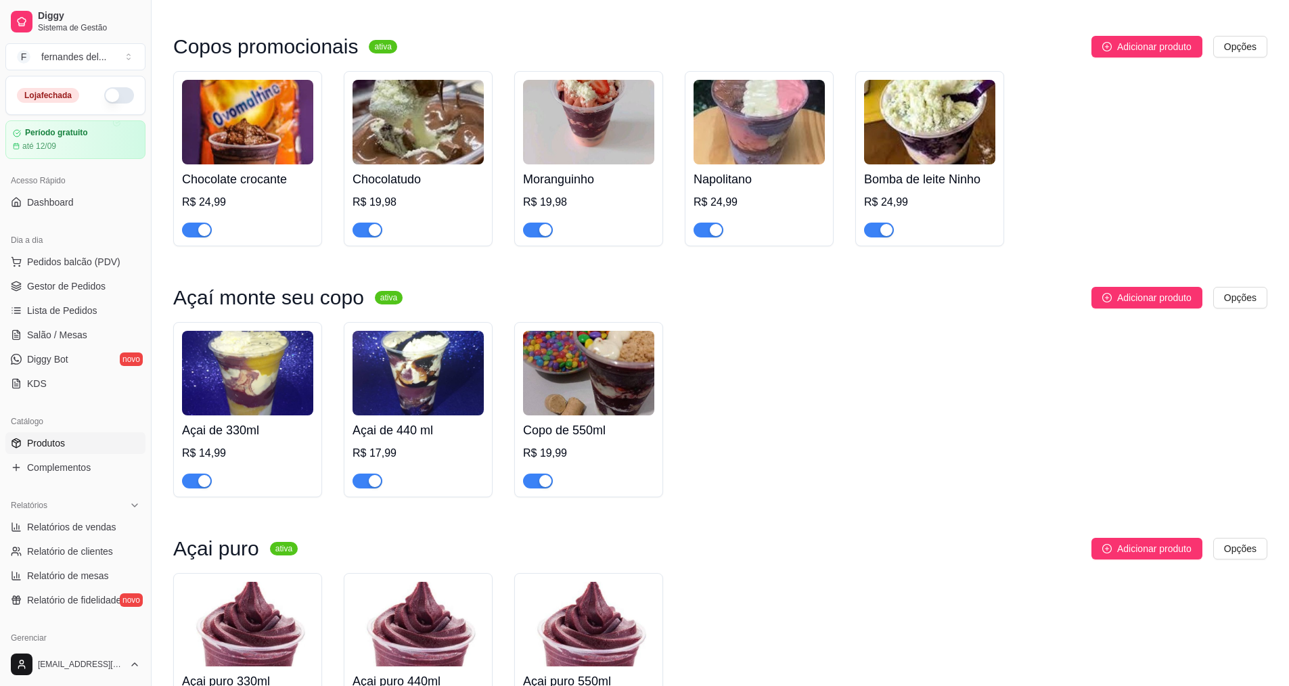
click at [872, 560] on div "Adicionar produto Opções" at bounding box center [788, 549] width 959 height 22
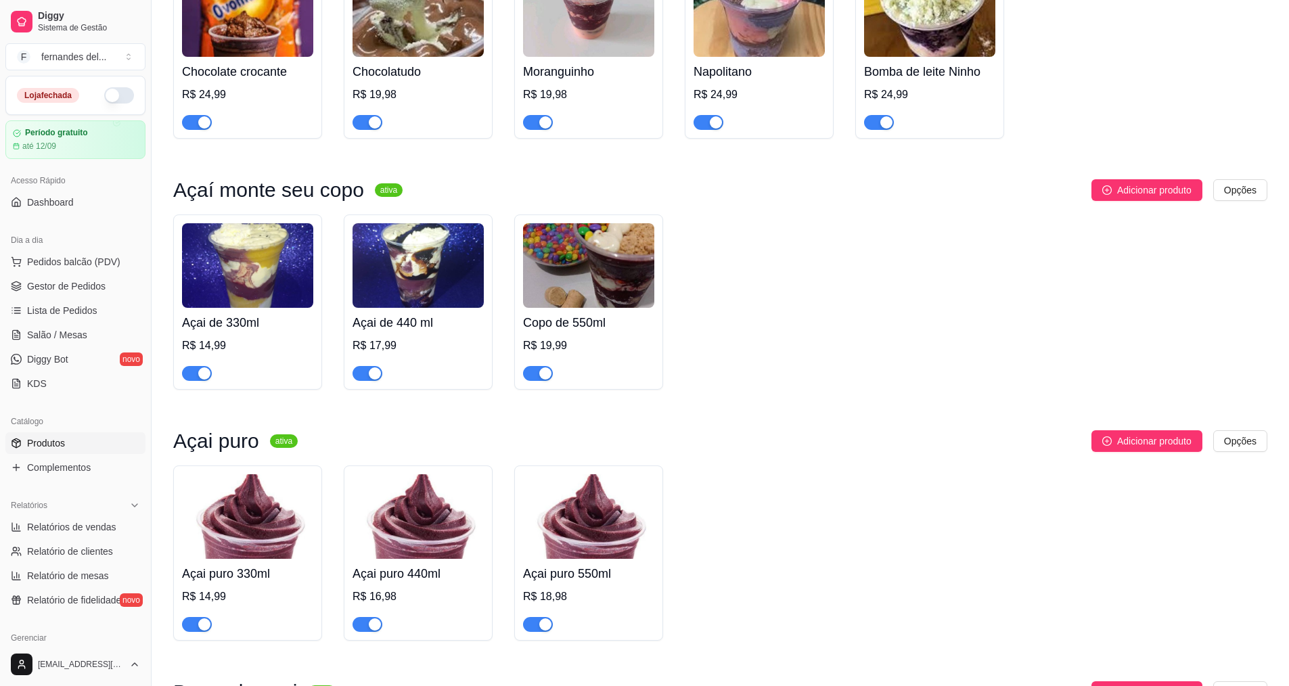
scroll to position [1242, 0]
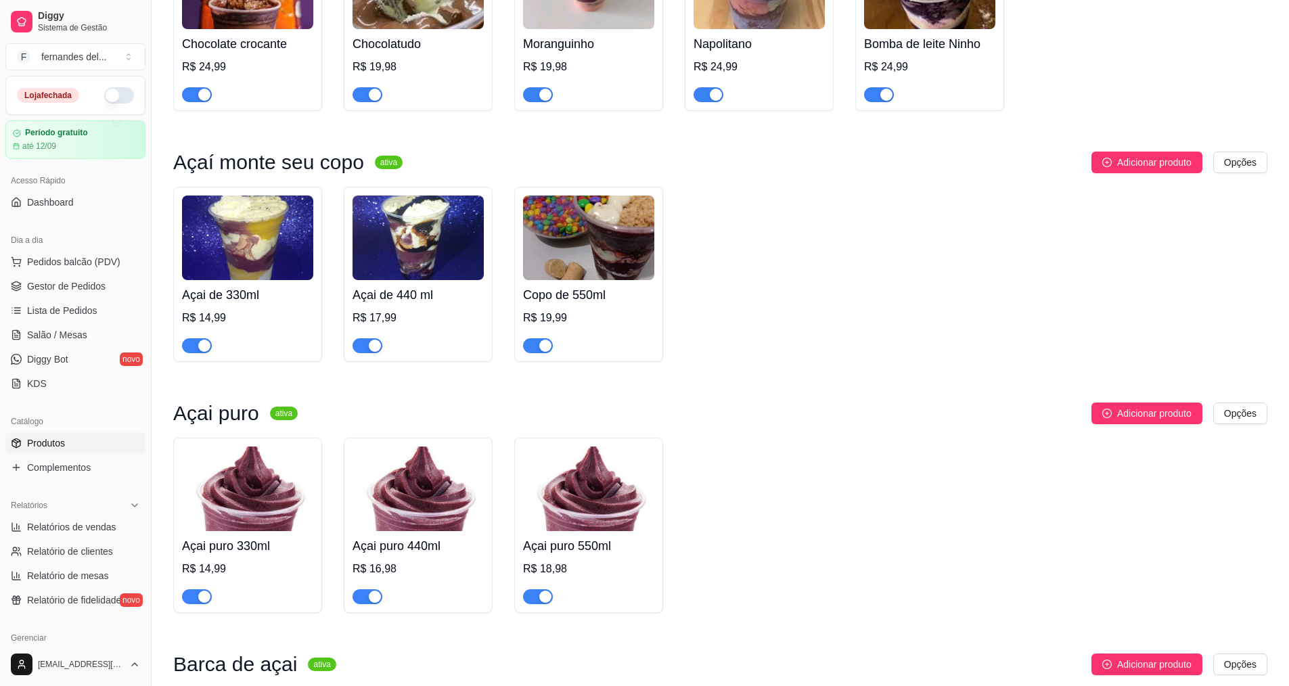
click at [256, 531] on img at bounding box center [247, 489] width 131 height 85
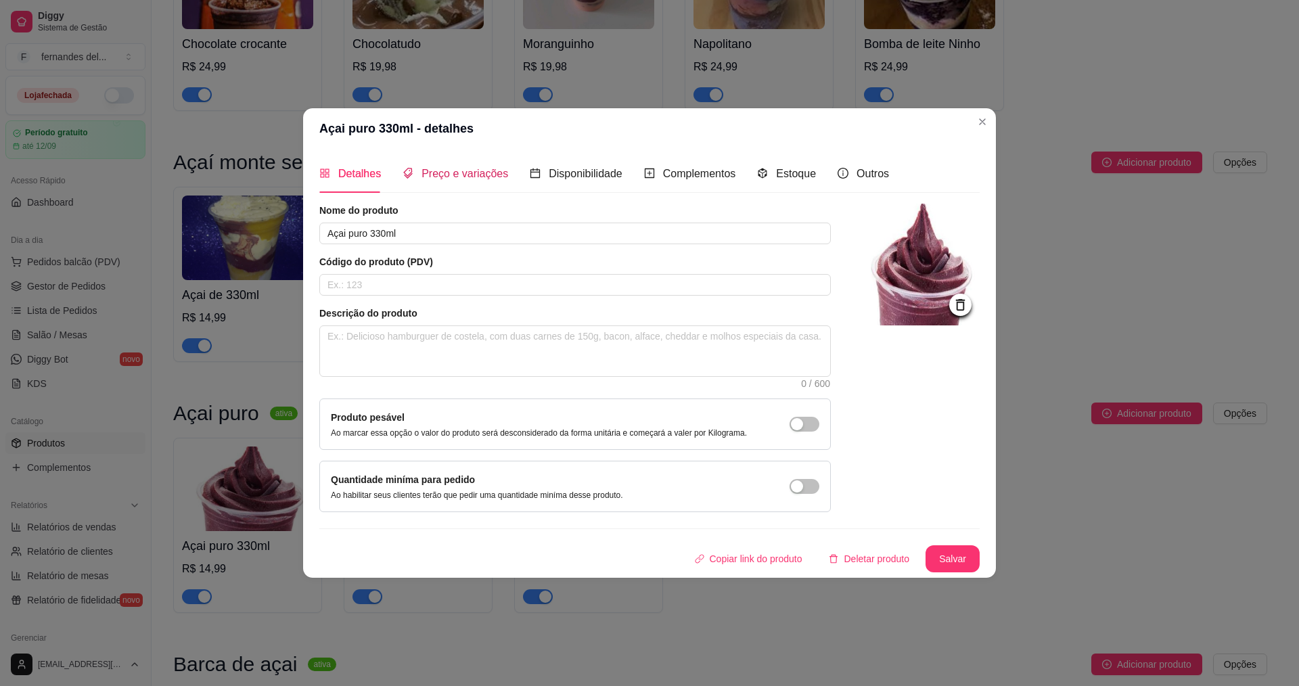
click at [468, 179] on span "Preço e variações" at bounding box center [465, 174] width 87 height 12
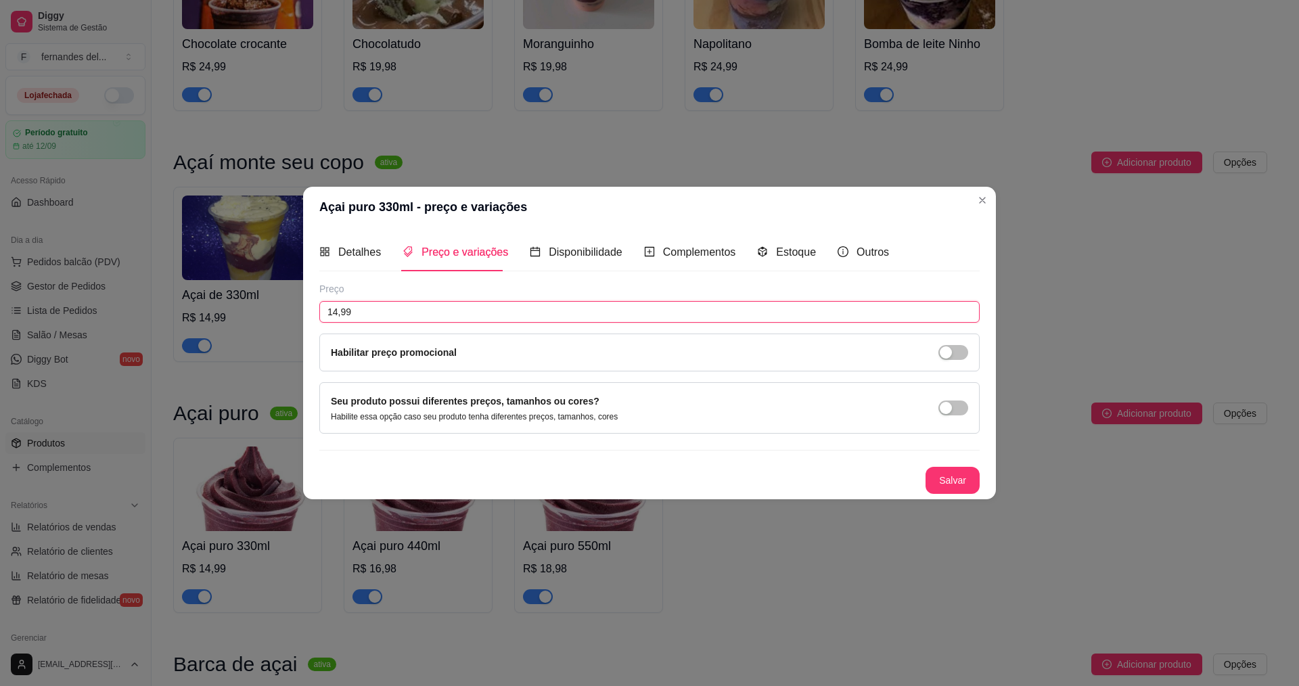
drag, startPoint x: 312, startPoint y: 309, endPoint x: 235, endPoint y: 307, distance: 76.5
click at [235, 307] on div "Açai puro 330ml - preço e variações Detalhes Preço e variações Disponibilidade …" at bounding box center [649, 343] width 1299 height 686
click at [943, 482] on button "Salvar" at bounding box center [953, 480] width 54 height 27
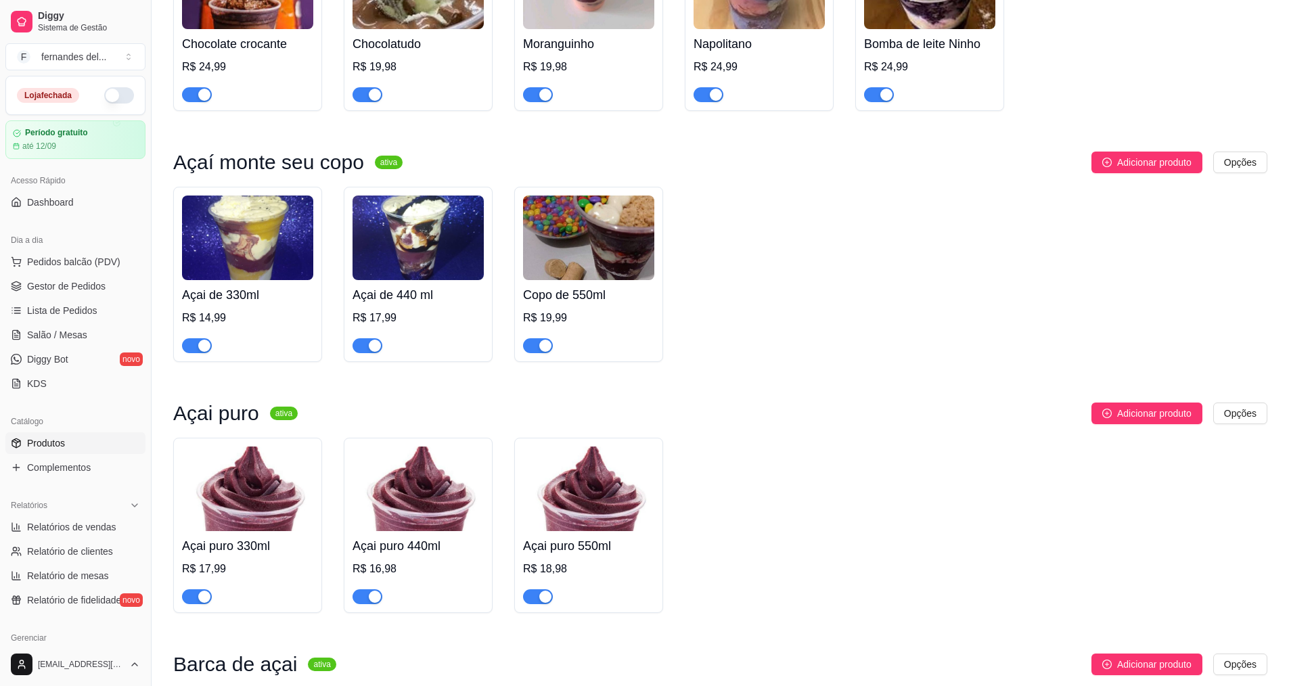
click at [417, 577] on div "R$ 16,98" at bounding box center [418, 569] width 131 height 16
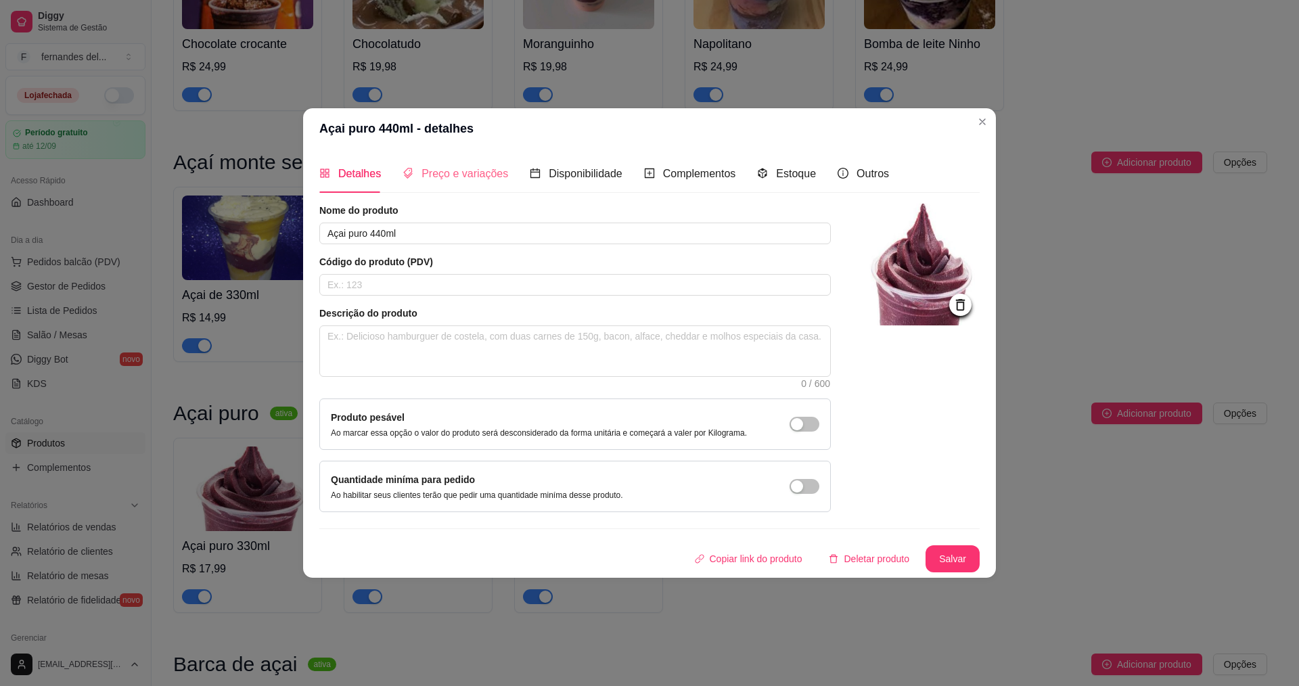
click at [452, 189] on div "Preço e variações" at bounding box center [456, 173] width 106 height 39
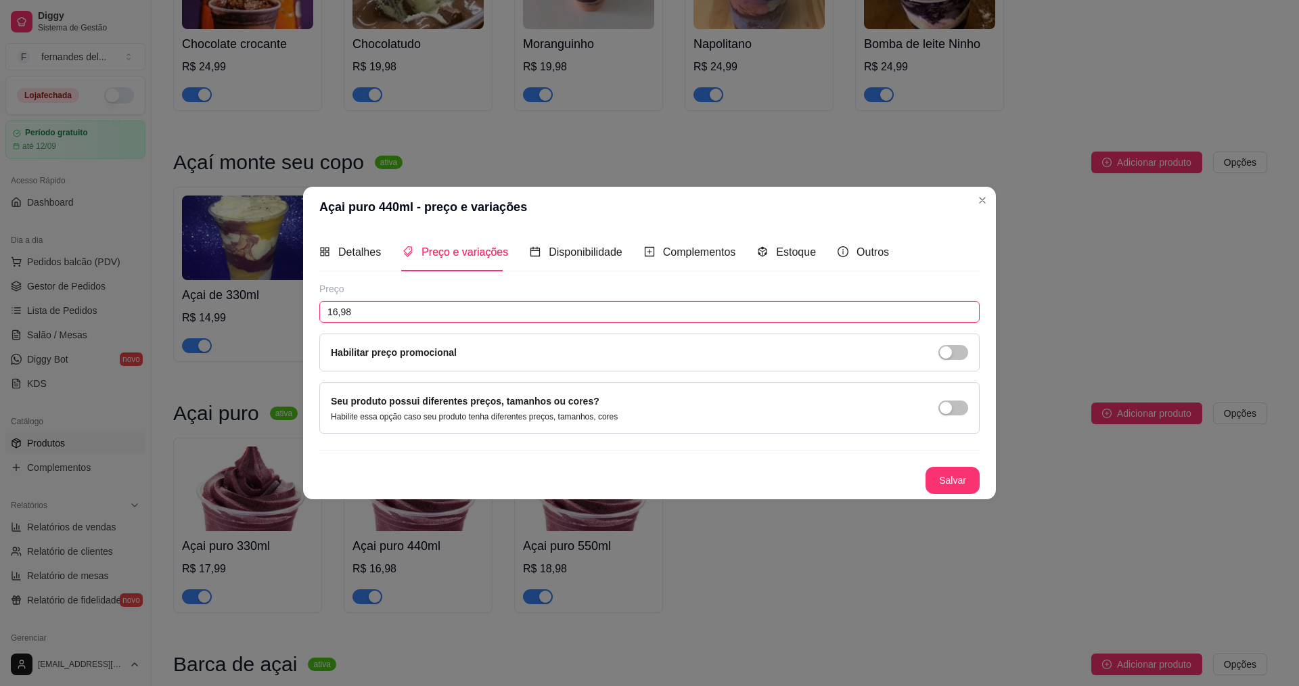
click at [367, 309] on input "16,98" at bounding box center [649, 312] width 660 height 22
click at [966, 474] on button "Salvar" at bounding box center [953, 480] width 54 height 27
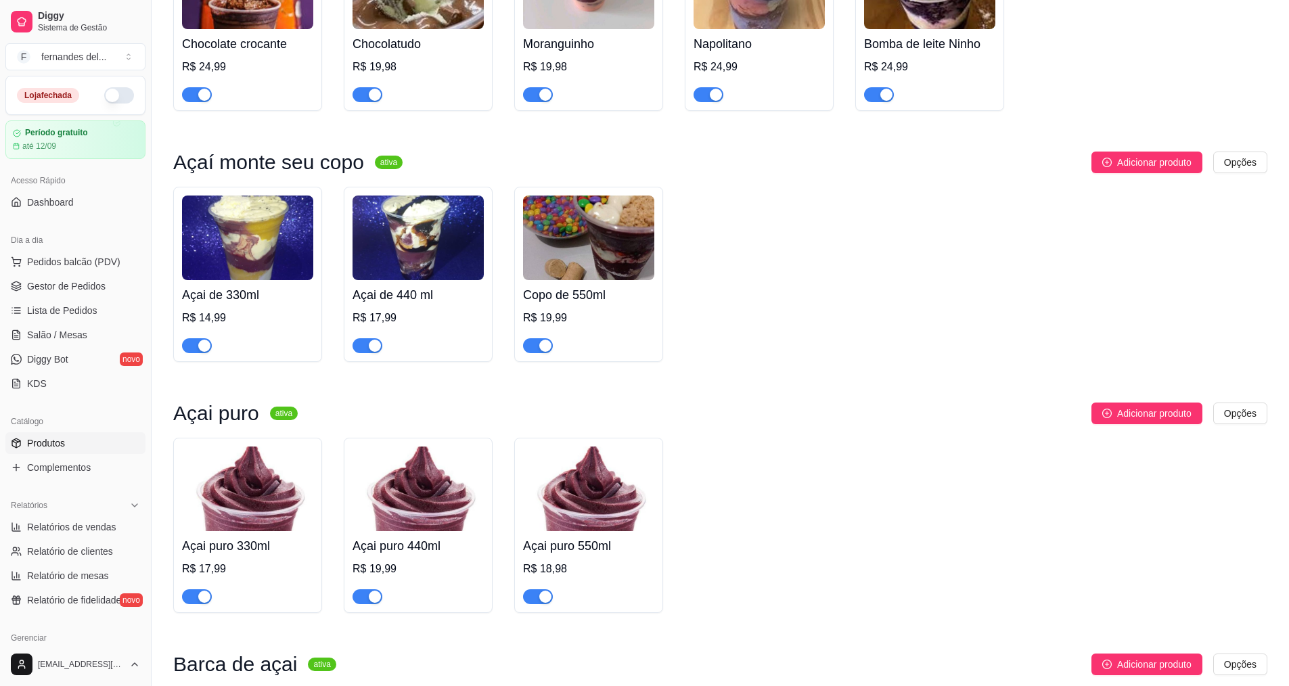
click at [576, 510] on img at bounding box center [588, 489] width 131 height 85
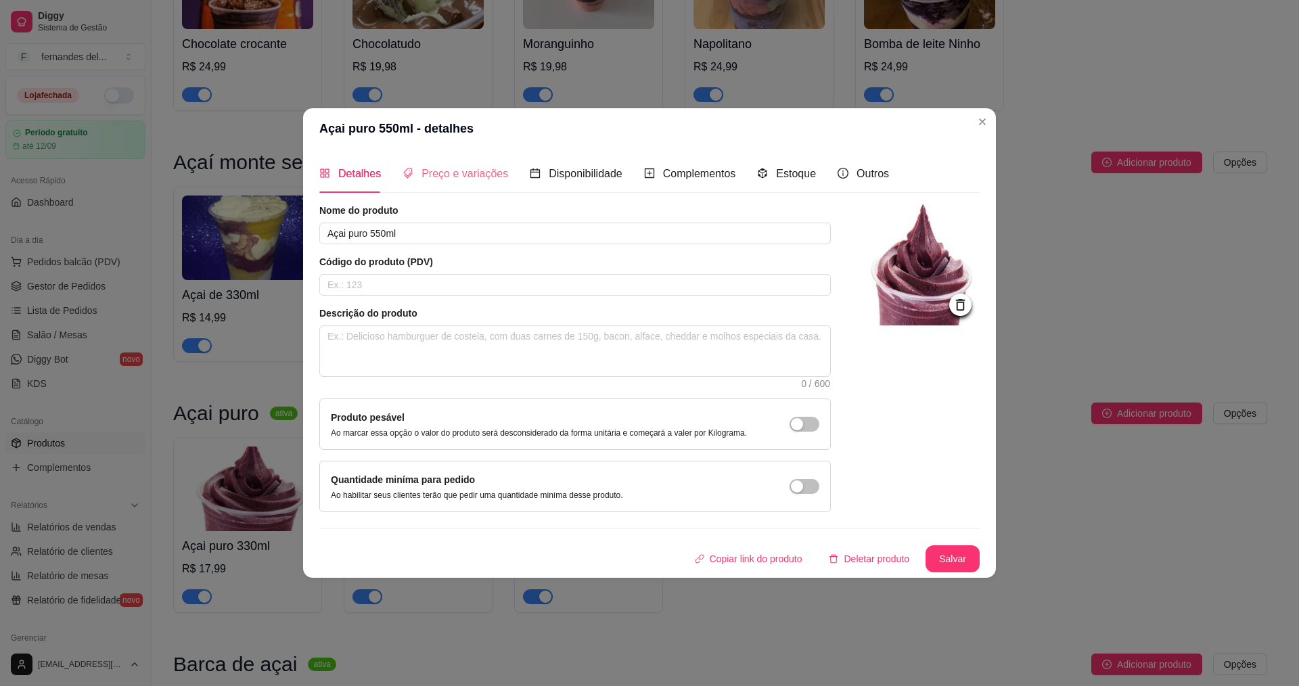
click at [443, 188] on div "Preço e variações" at bounding box center [456, 173] width 106 height 39
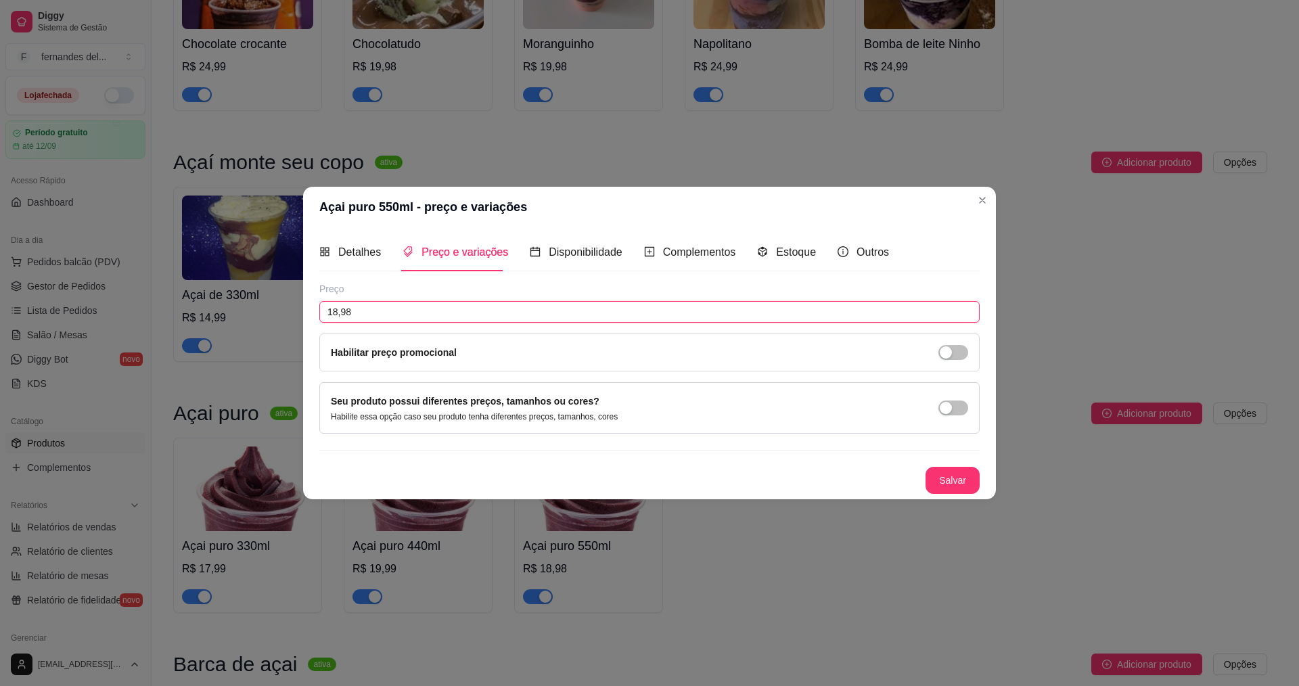
drag, startPoint x: 358, startPoint y: 311, endPoint x: 297, endPoint y: 320, distance: 61.6
click at [357, 310] on input "18,98" at bounding box center [649, 312] width 660 height 22
click at [970, 480] on button "Salvar" at bounding box center [953, 480] width 54 height 27
click at [966, 474] on button "Salvar" at bounding box center [953, 480] width 54 height 27
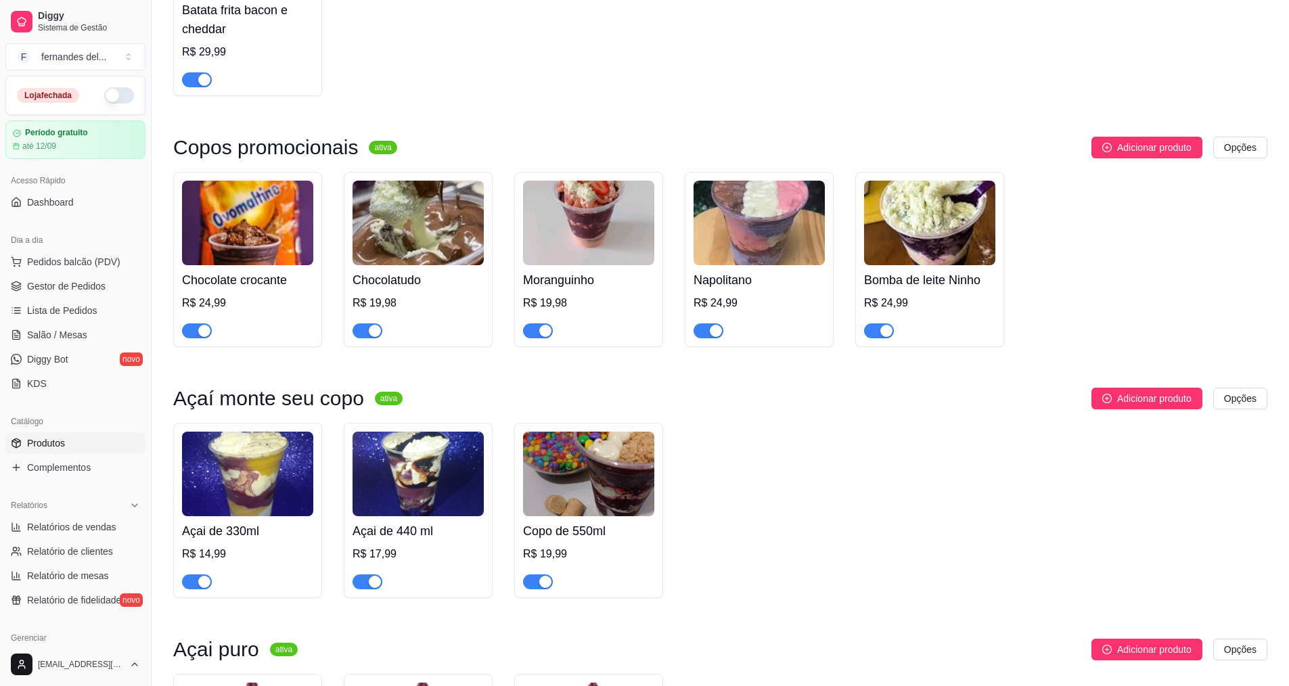
scroll to position [971, 0]
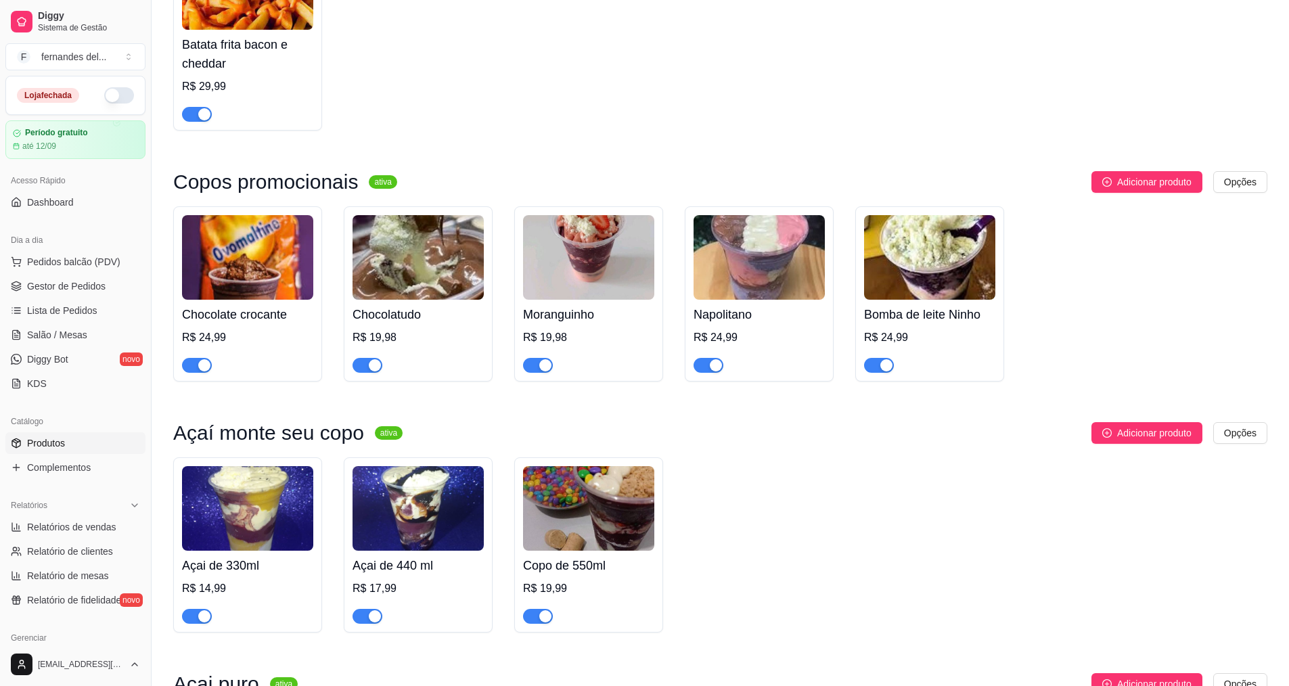
click at [438, 300] on img at bounding box center [418, 257] width 131 height 85
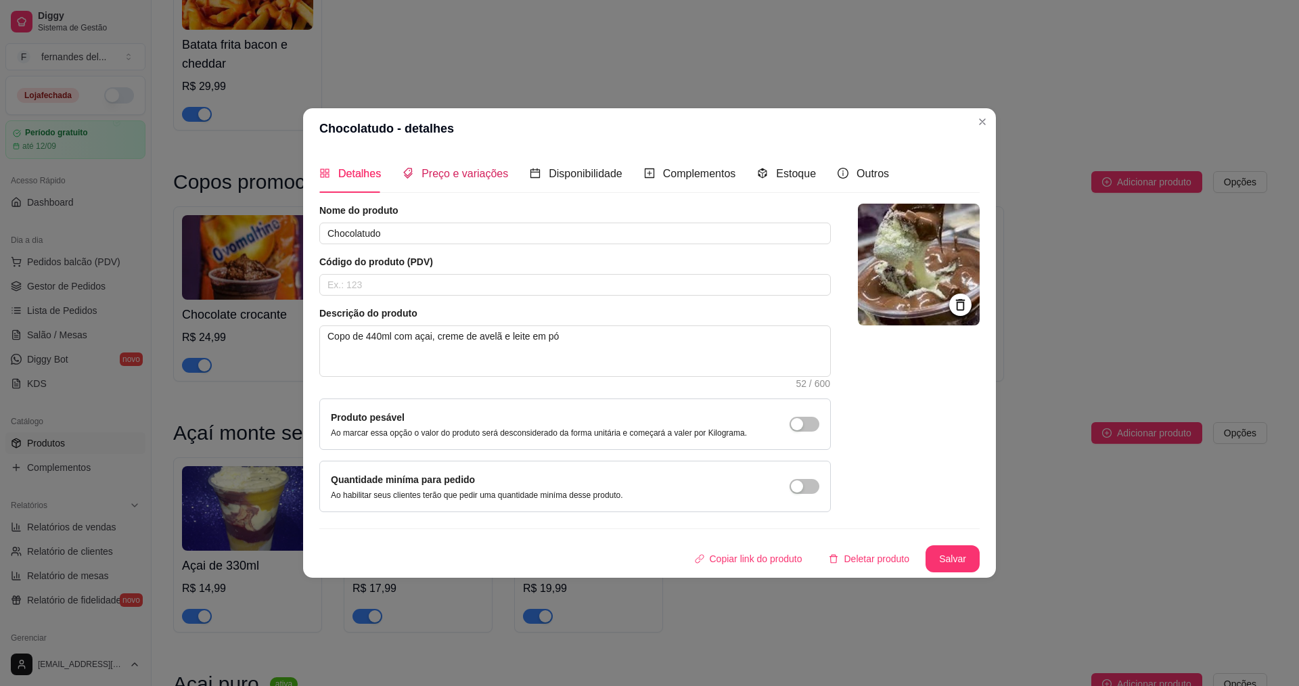
click at [442, 176] on span "Preço e variações" at bounding box center [465, 174] width 87 height 12
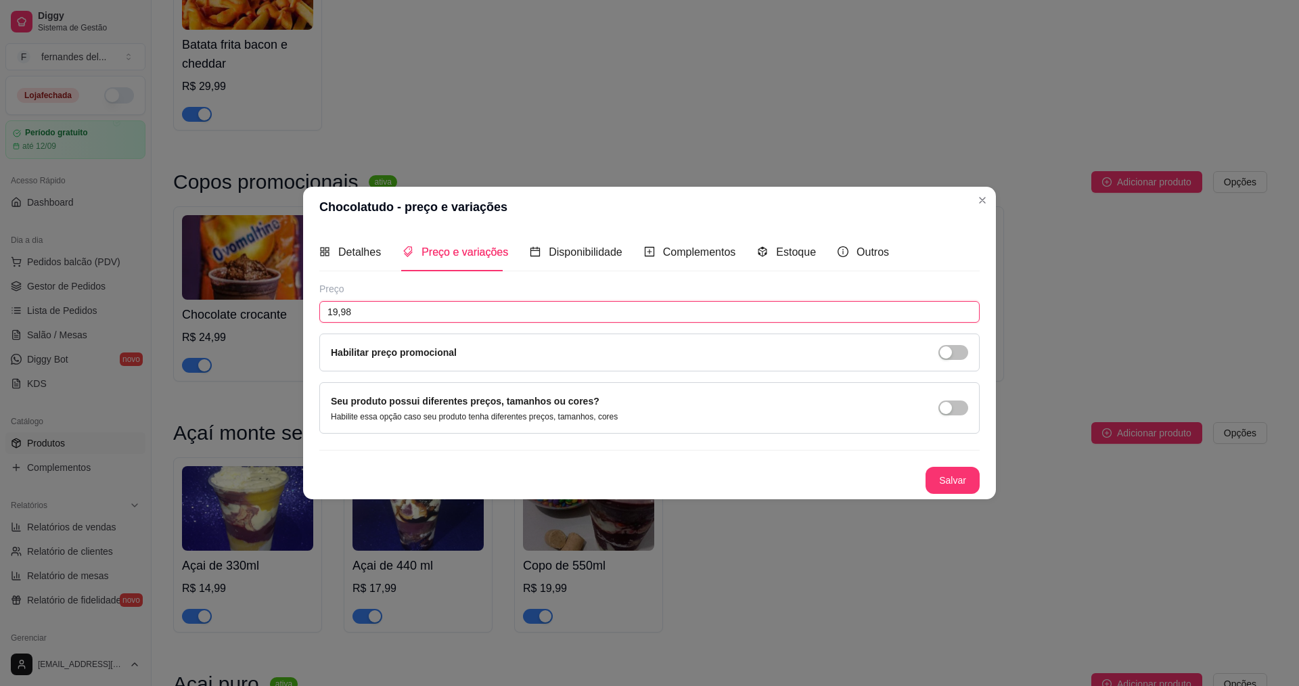
click at [409, 311] on input "19,98" at bounding box center [649, 312] width 660 height 22
click at [966, 485] on button "Salvar" at bounding box center [953, 480] width 54 height 27
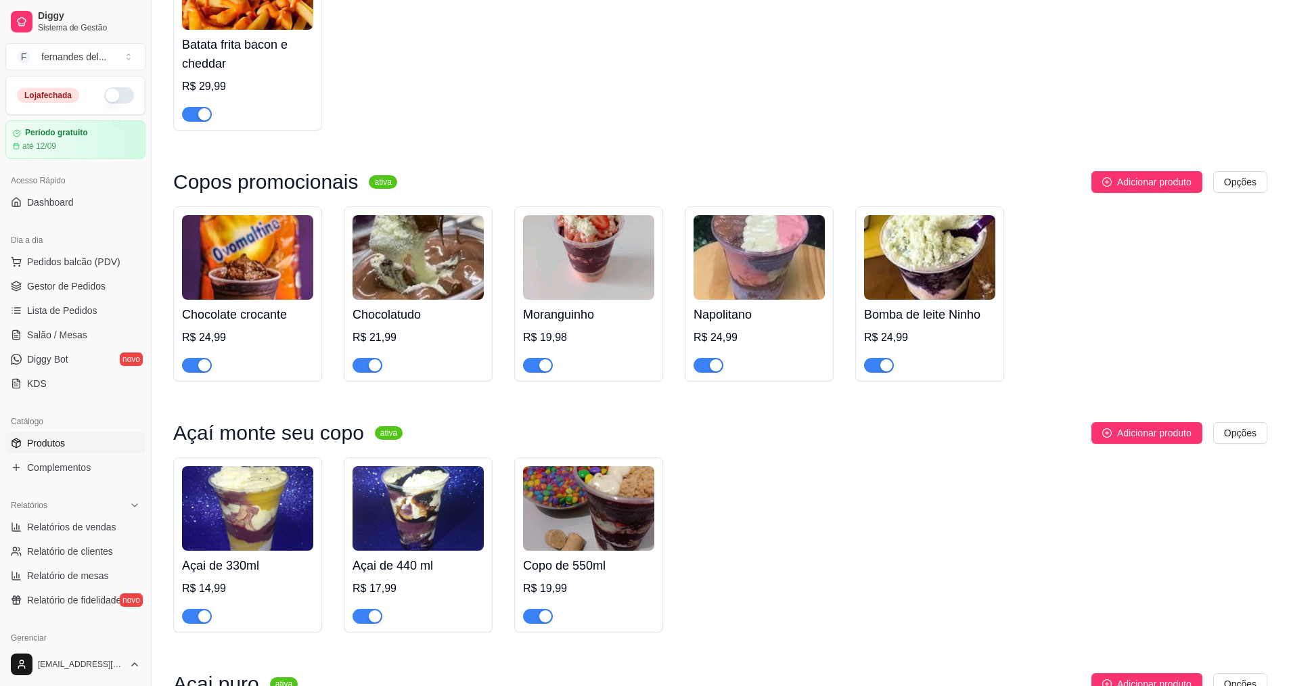
drag, startPoint x: 269, startPoint y: 345, endPoint x: 199, endPoint y: 311, distance: 78.4
drag, startPoint x: 199, startPoint y: 311, endPoint x: 786, endPoint y: 469, distance: 608.3
click at [786, 469] on div "Açaí monte seu copo ativa Adicionar produto Opções Açai de 330ml R$ 14,99 Açai …" at bounding box center [720, 527] width 1094 height 210
drag, startPoint x: 178, startPoint y: 302, endPoint x: 210, endPoint y: 204, distance: 102.7
drag, startPoint x: 210, startPoint y: 204, endPoint x: 193, endPoint y: 272, distance: 69.9
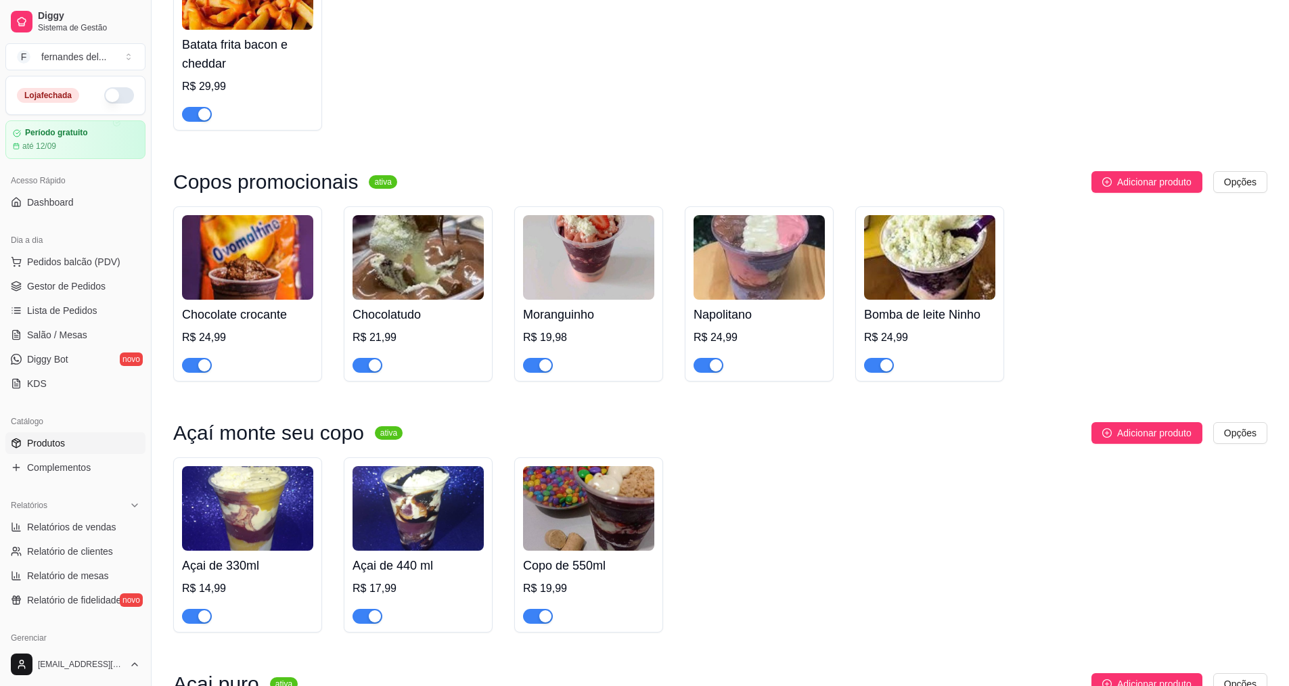
drag, startPoint x: 193, startPoint y: 272, endPoint x: 242, endPoint y: 253, distance: 52.9
drag, startPoint x: 242, startPoint y: 253, endPoint x: 204, endPoint y: 299, distance: 59.6
click at [204, 299] on img at bounding box center [247, 257] width 131 height 85
drag, startPoint x: 269, startPoint y: 279, endPoint x: 241, endPoint y: 252, distance: 38.8
click at [241, 252] on img at bounding box center [247, 257] width 131 height 85
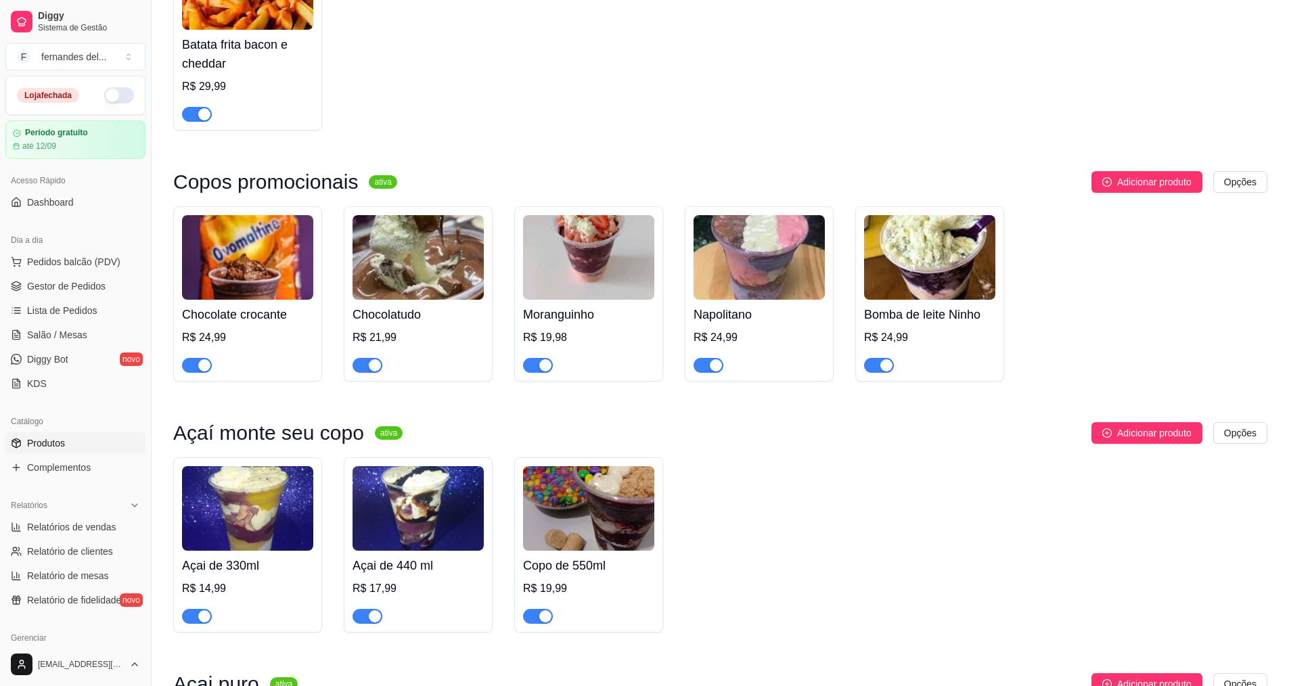
click at [786, 300] on img at bounding box center [759, 257] width 131 height 85
click at [277, 297] on img at bounding box center [247, 257] width 131 height 85
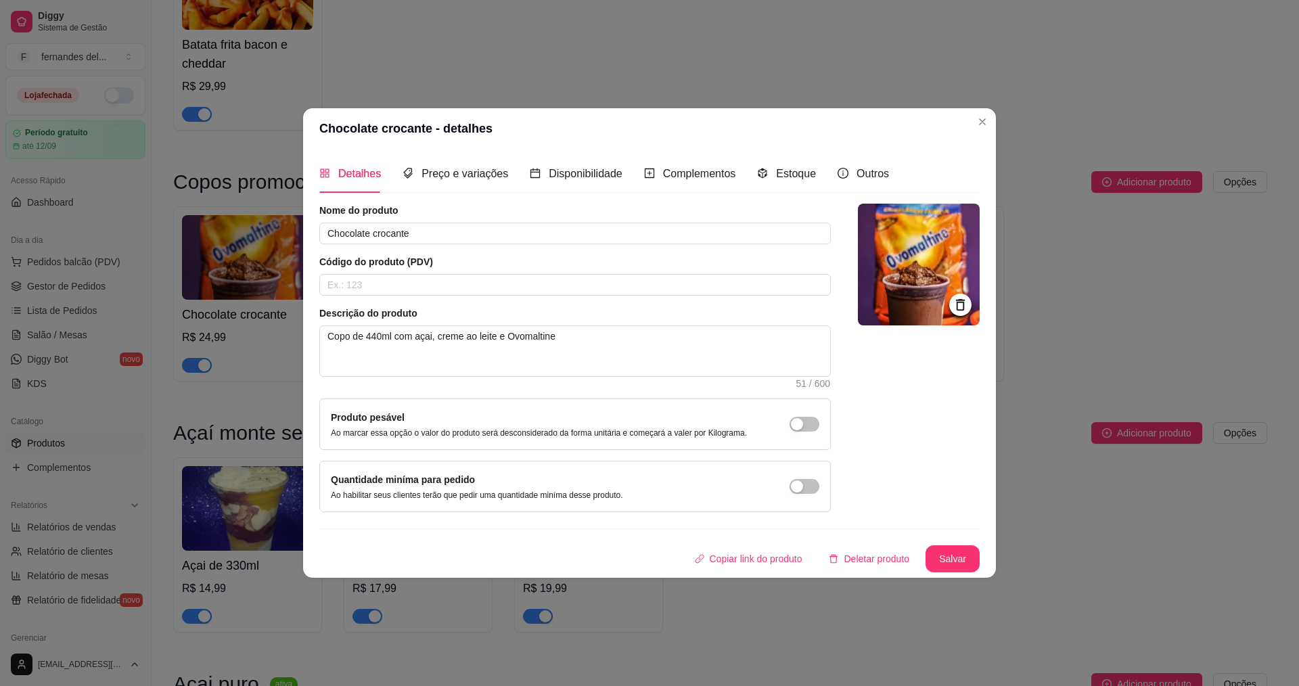
click at [945, 248] on img at bounding box center [919, 265] width 122 height 122
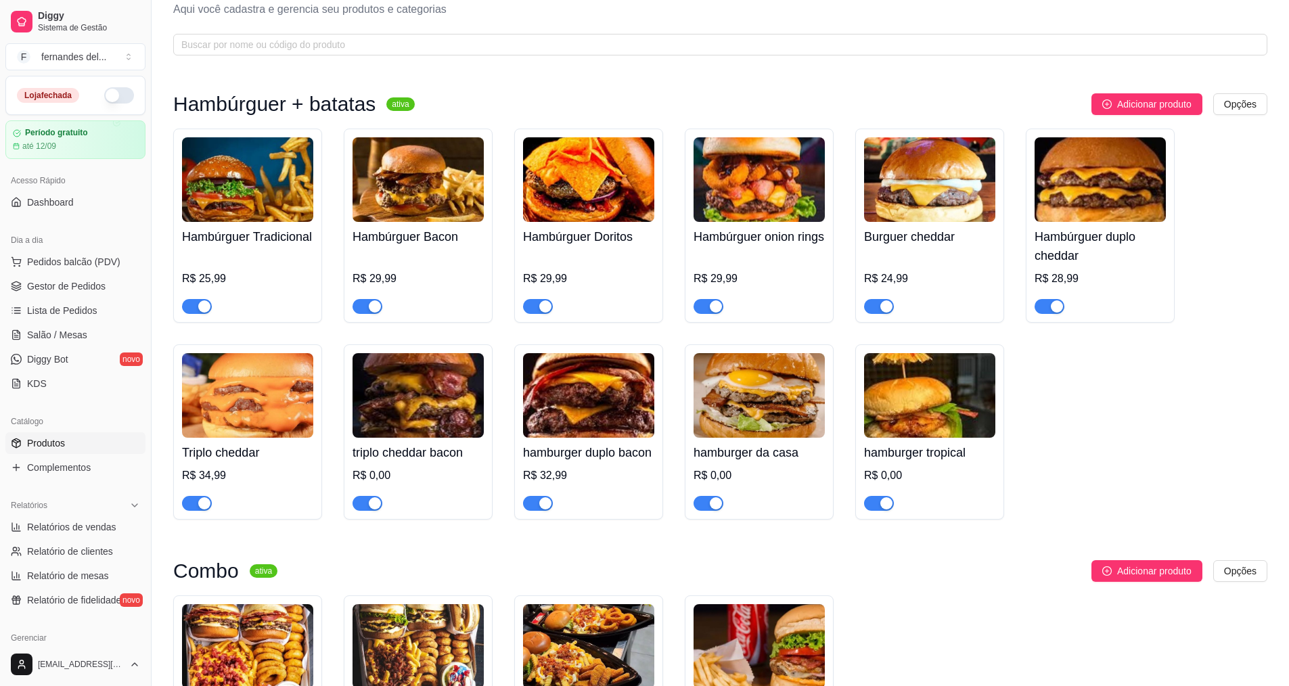
scroll to position [68, 0]
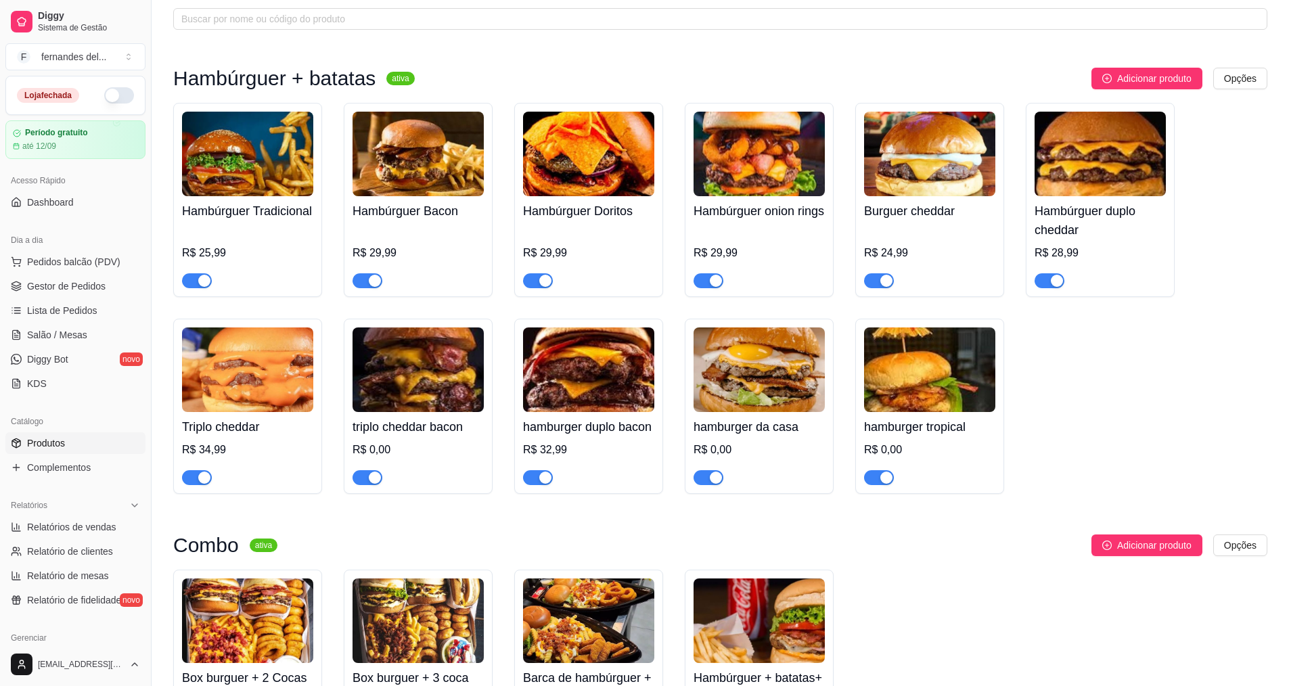
click at [476, 392] on img at bounding box center [418, 369] width 131 height 85
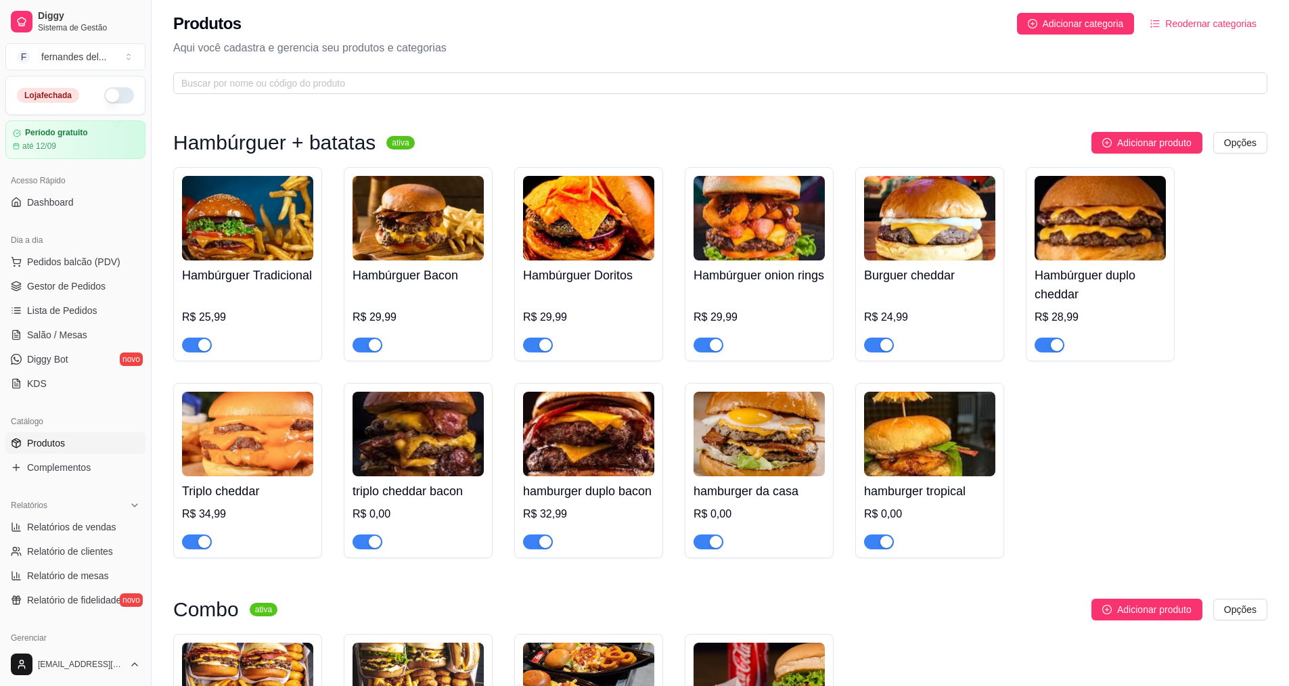
scroll to position [0, 0]
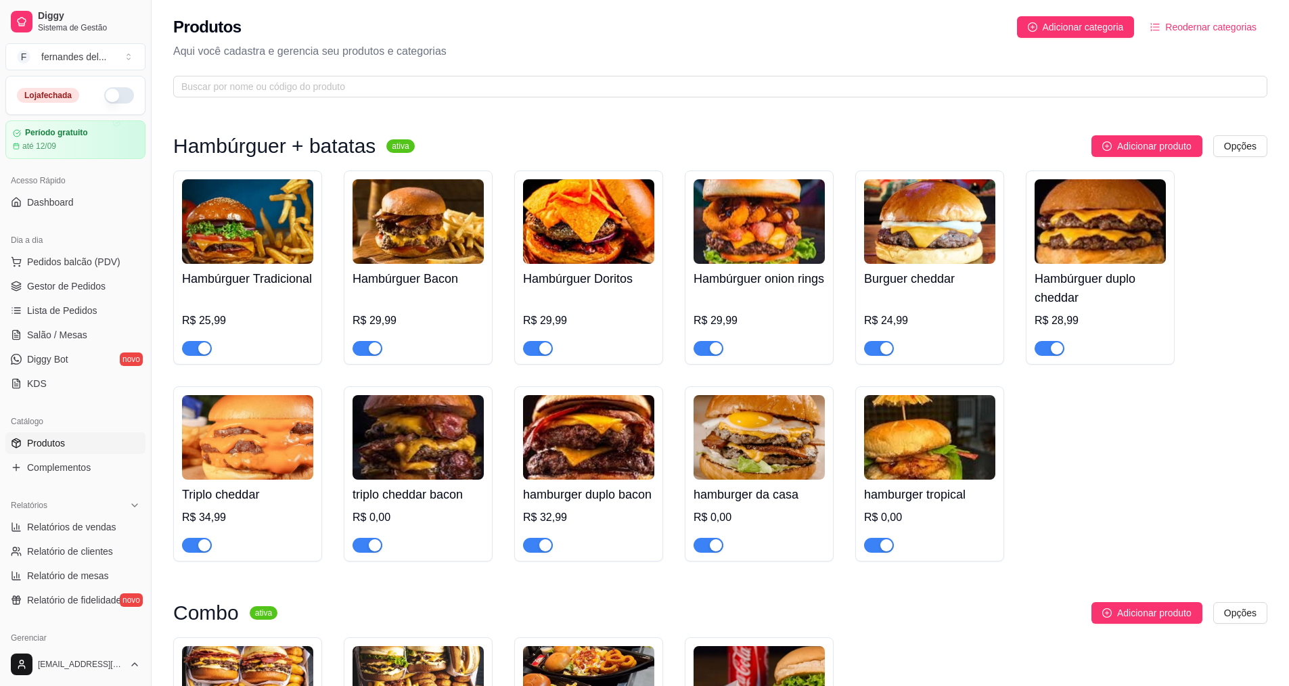
click at [444, 453] on img at bounding box center [418, 437] width 131 height 85
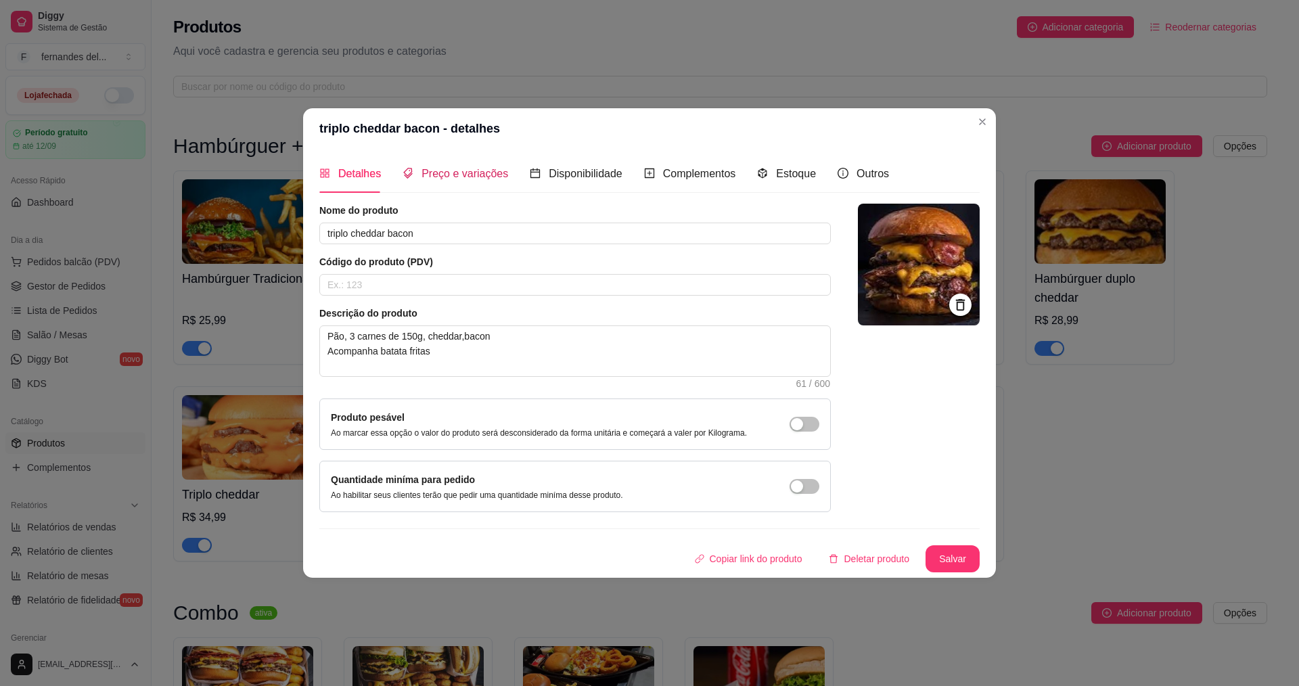
click at [470, 178] on span "Preço e variações" at bounding box center [465, 174] width 87 height 12
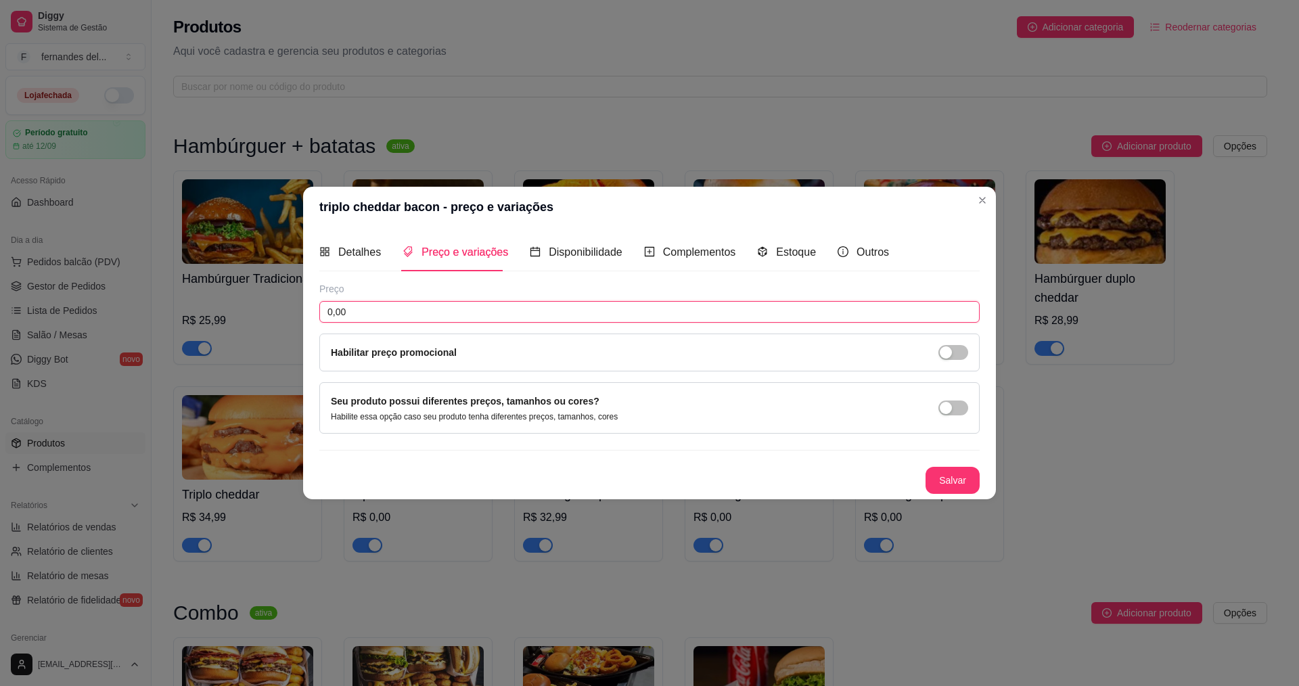
click at [468, 307] on input "0,00" at bounding box center [649, 312] width 660 height 22
click at [947, 474] on button "Salvar" at bounding box center [953, 480] width 54 height 27
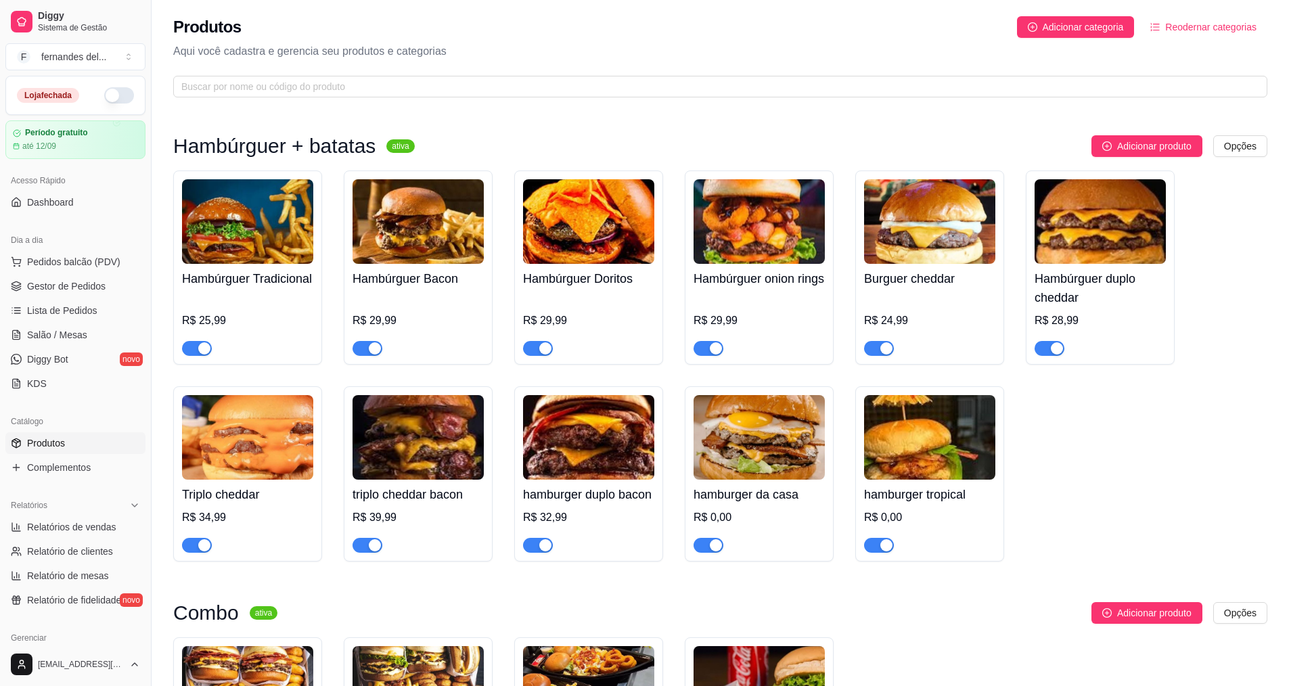
click at [792, 466] on img at bounding box center [759, 437] width 131 height 85
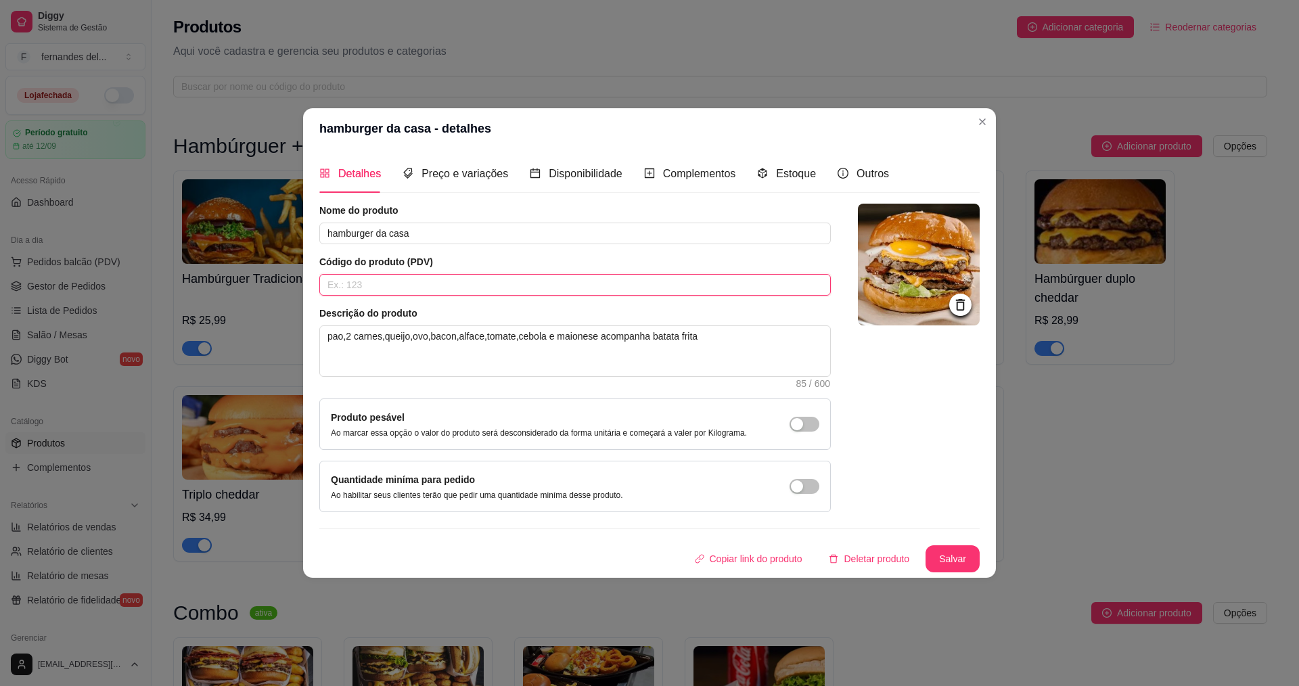
click at [401, 286] on input "text" at bounding box center [575, 285] width 512 height 22
click at [480, 175] on span "Preço e variações" at bounding box center [465, 174] width 87 height 12
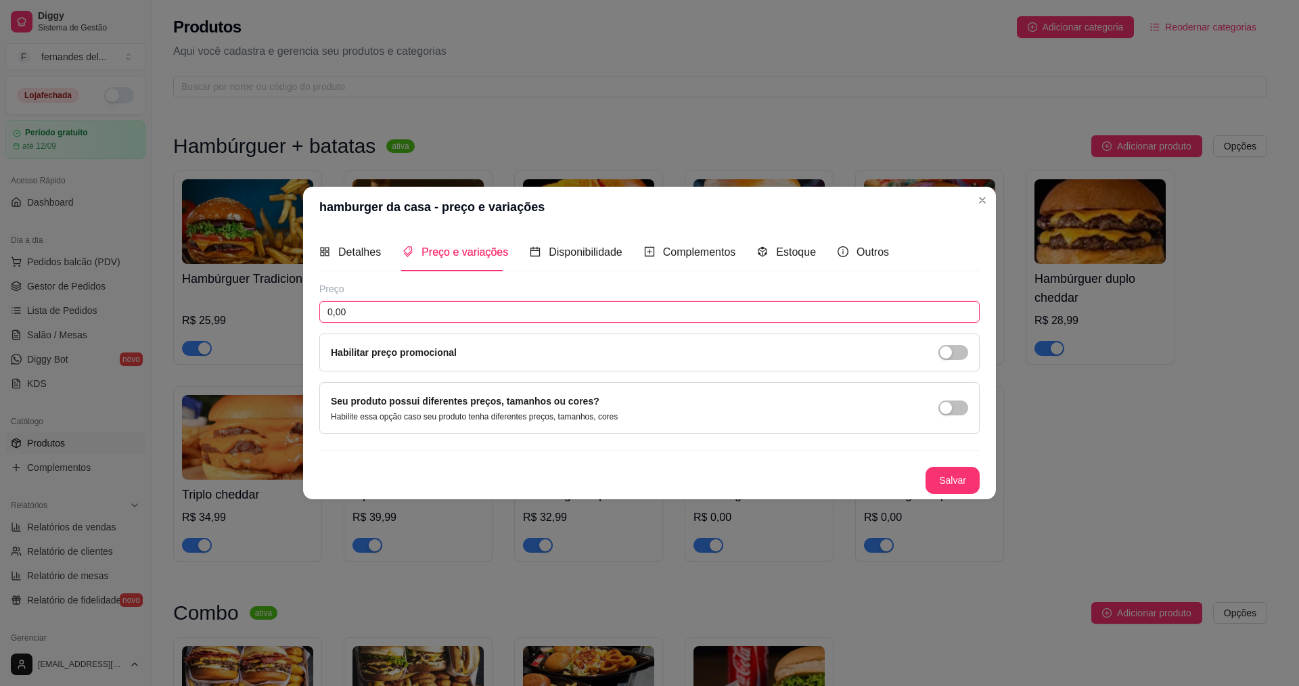
click at [439, 309] on input "0,00" at bounding box center [649, 312] width 660 height 22
click at [942, 485] on button "Salvar" at bounding box center [953, 480] width 54 height 27
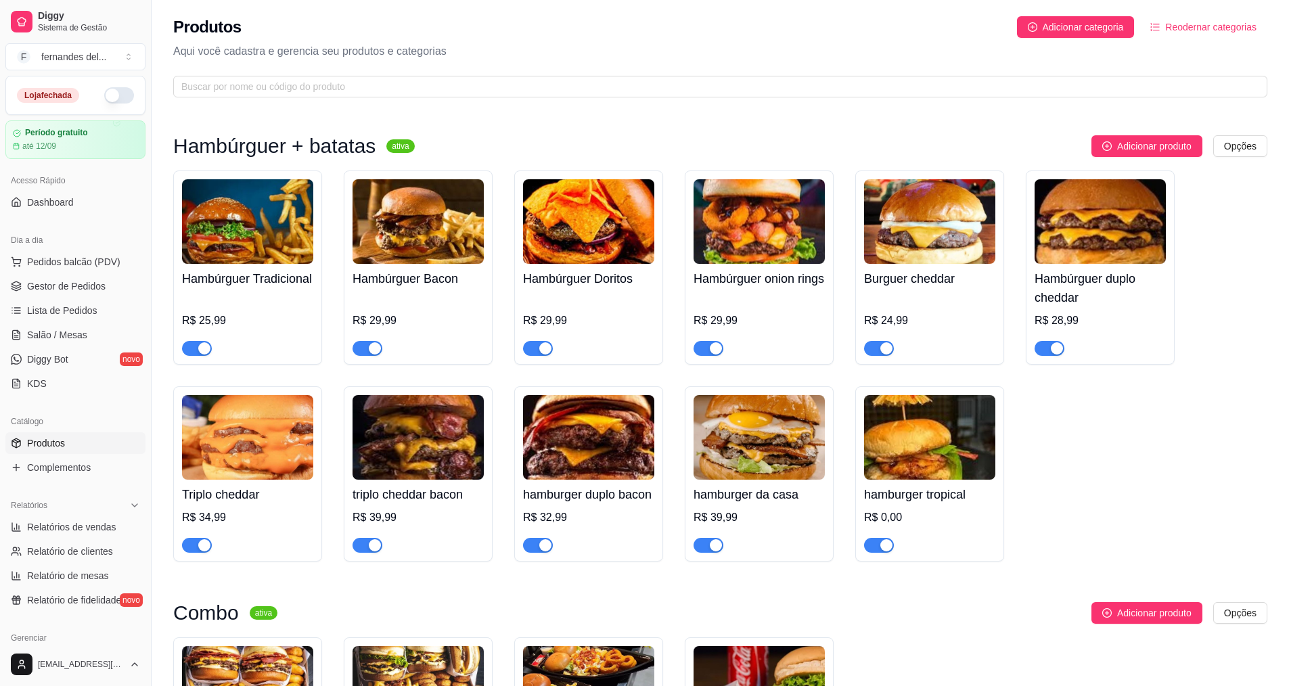
click at [933, 499] on h4 "hamburger tropical" at bounding box center [929, 494] width 131 height 19
click at [943, 455] on img at bounding box center [929, 437] width 131 height 85
click at [920, 444] on img at bounding box center [929, 437] width 131 height 85
click at [903, 447] on img at bounding box center [929, 437] width 131 height 85
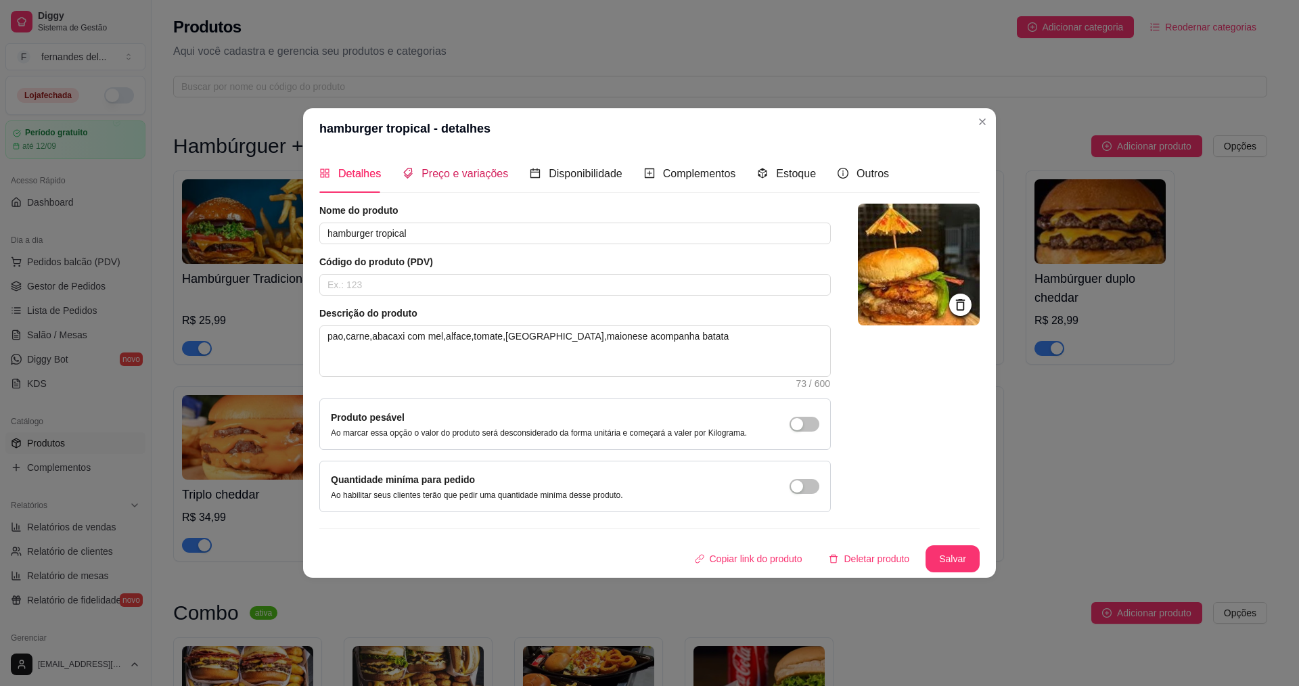
click at [468, 177] on span "Preço e variações" at bounding box center [465, 174] width 87 height 12
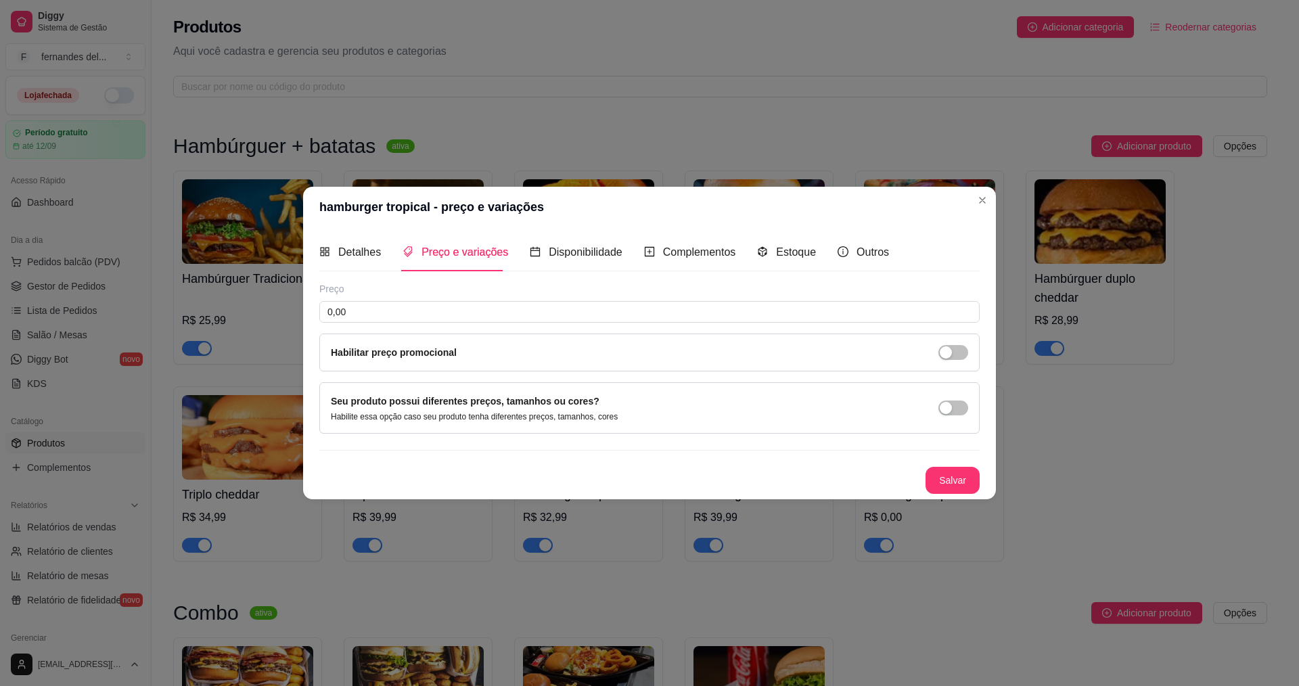
click at [461, 291] on div "Preço" at bounding box center [649, 289] width 660 height 14
drag, startPoint x: 469, startPoint y: 308, endPoint x: 507, endPoint y: 333, distance: 46.0
click at [470, 311] on input "0,00" at bounding box center [649, 312] width 660 height 22
click at [973, 478] on button "Salvar" at bounding box center [953, 480] width 54 height 27
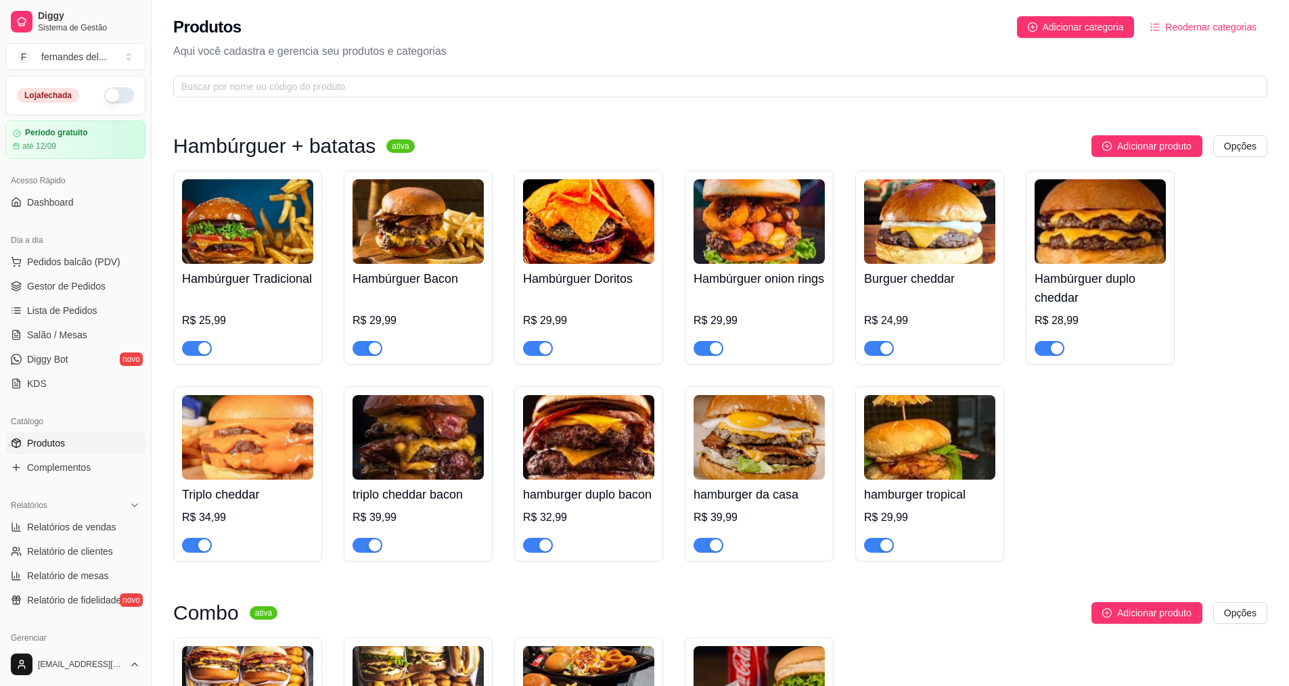
click at [1162, 462] on div "Hambúrguer Tradicional R$ 25,99 Hambúrguer Bacon R$ 29,99 Hambúrguer Doritos R$…" at bounding box center [720, 366] width 1094 height 391
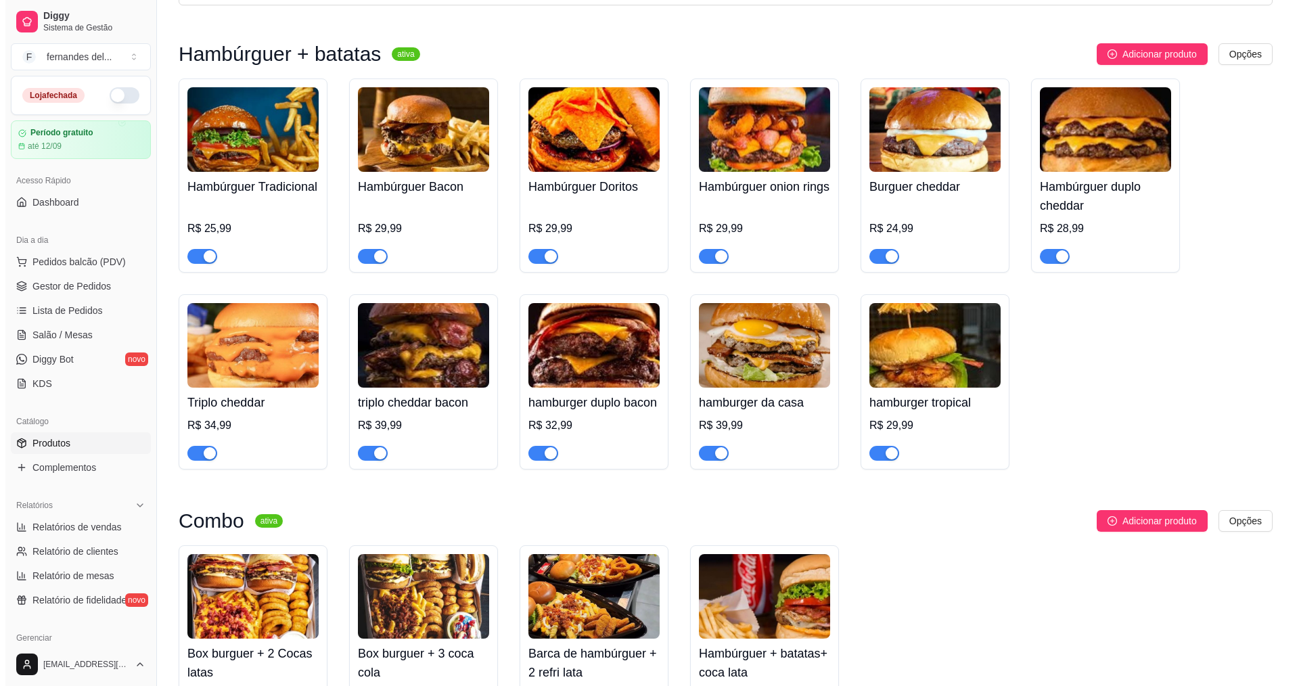
scroll to position [271, 0]
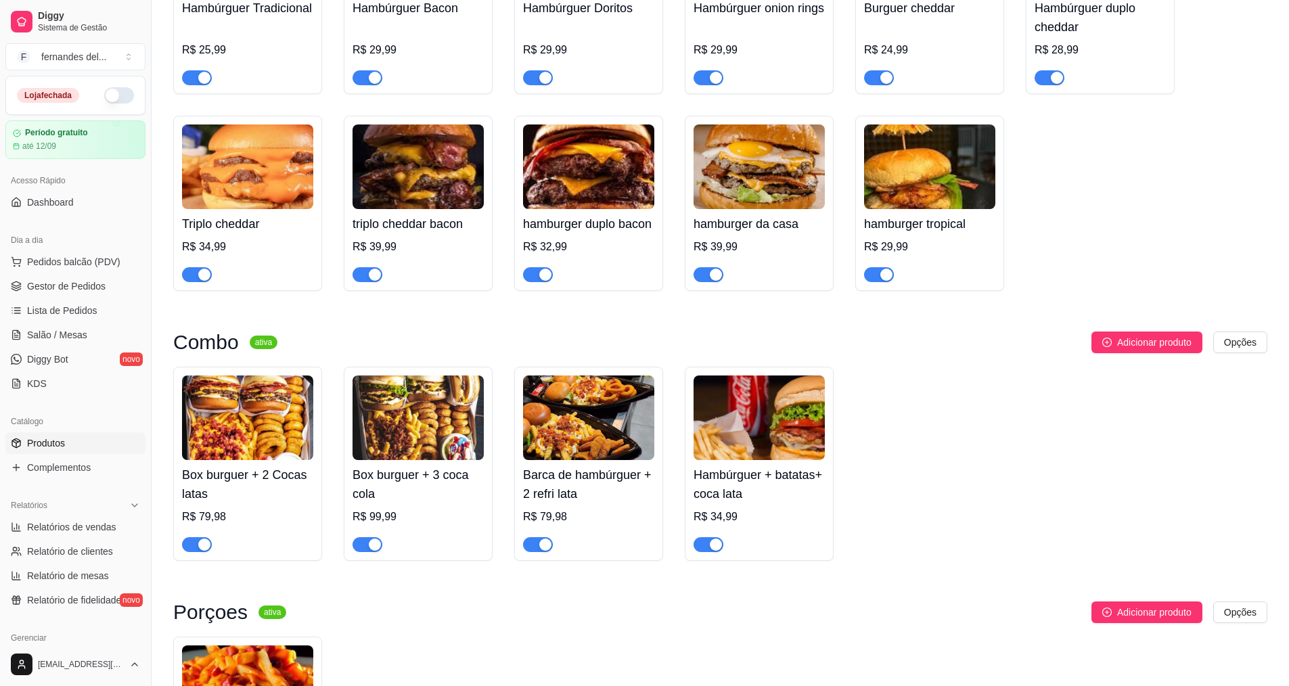
click at [250, 460] on img at bounding box center [247, 418] width 131 height 85
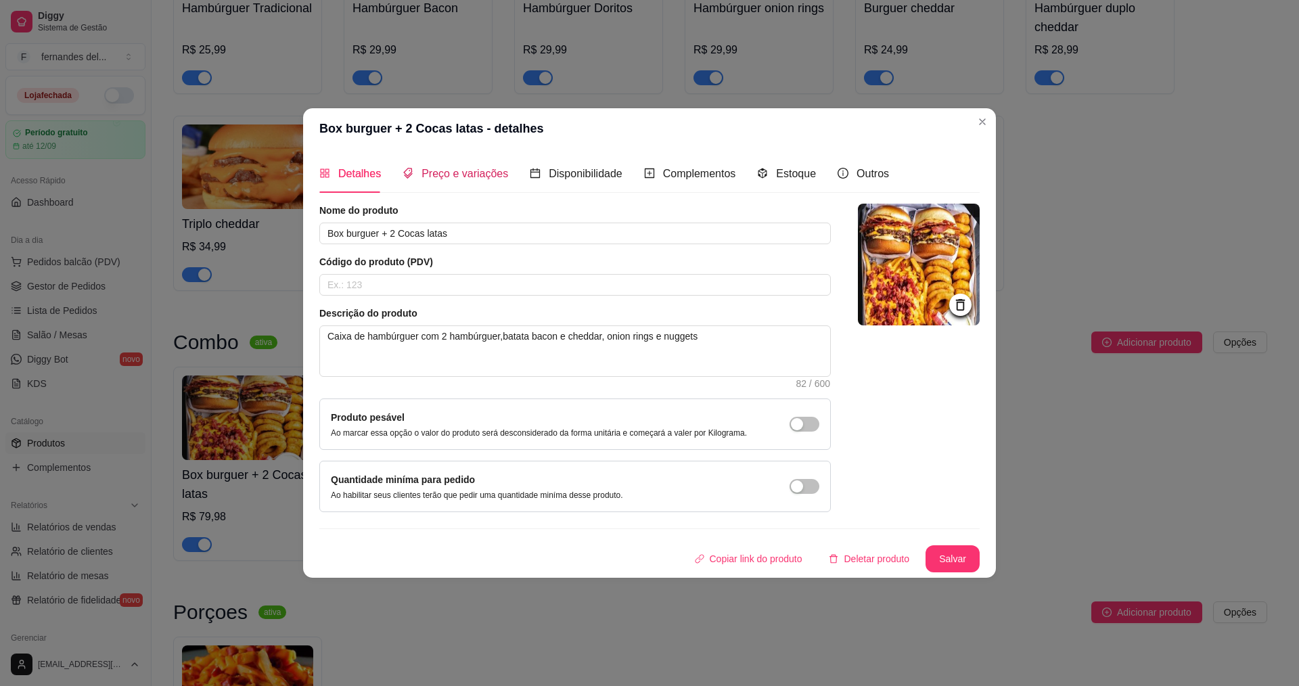
click at [449, 179] on span "Preço e variações" at bounding box center [465, 174] width 87 height 12
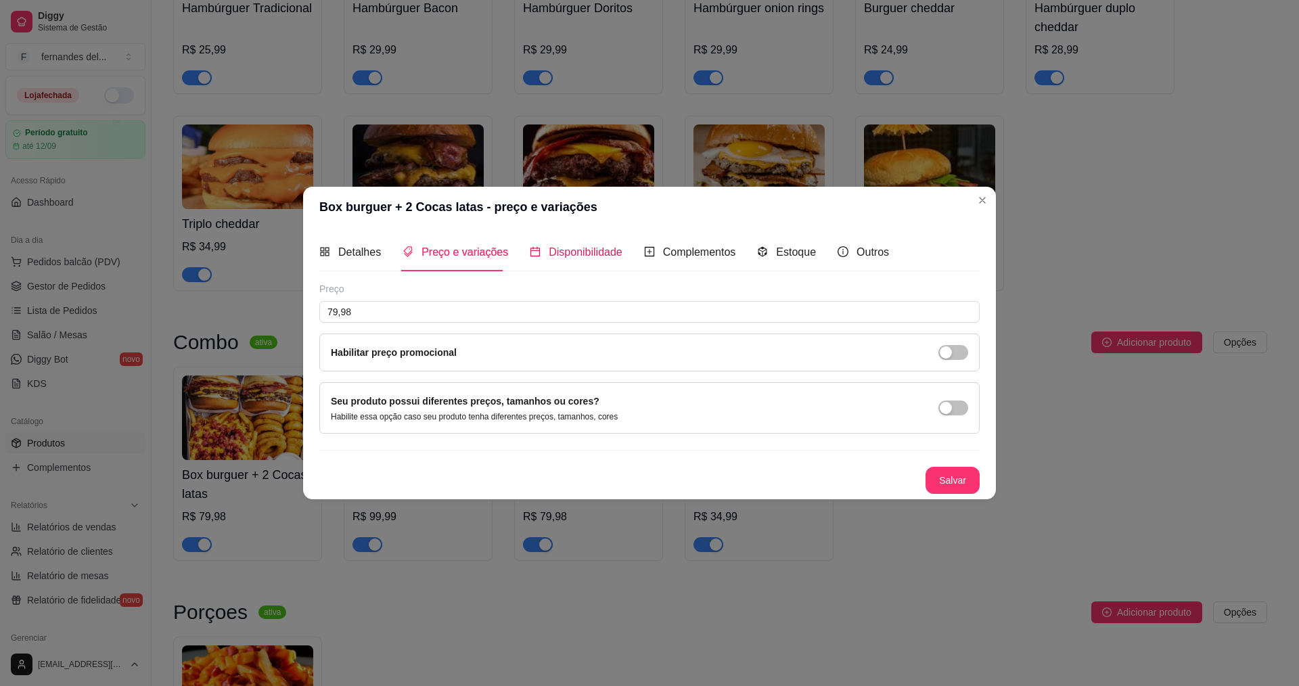
click at [560, 249] on span "Disponibilidade" at bounding box center [586, 252] width 74 height 12
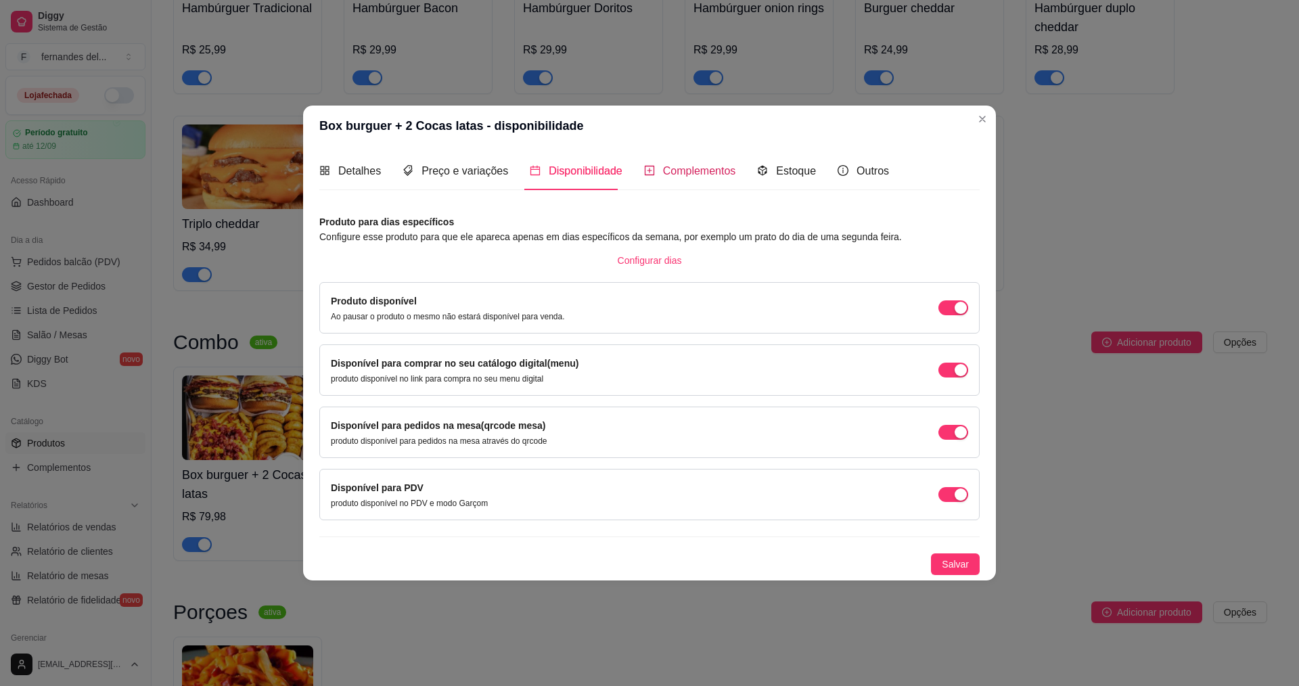
click at [683, 179] on div "Complementos" at bounding box center [690, 170] width 92 height 17
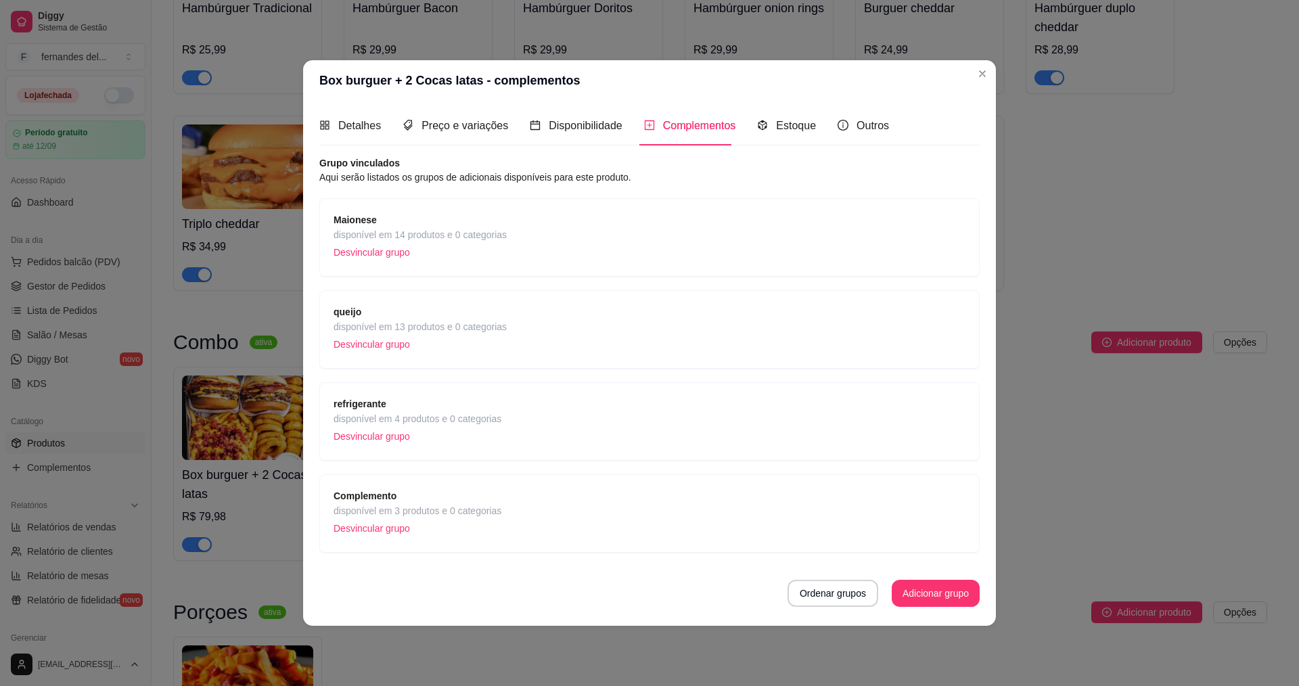
click at [362, 231] on span "disponível em 14 produtos e 0 categorias" at bounding box center [420, 234] width 173 height 15
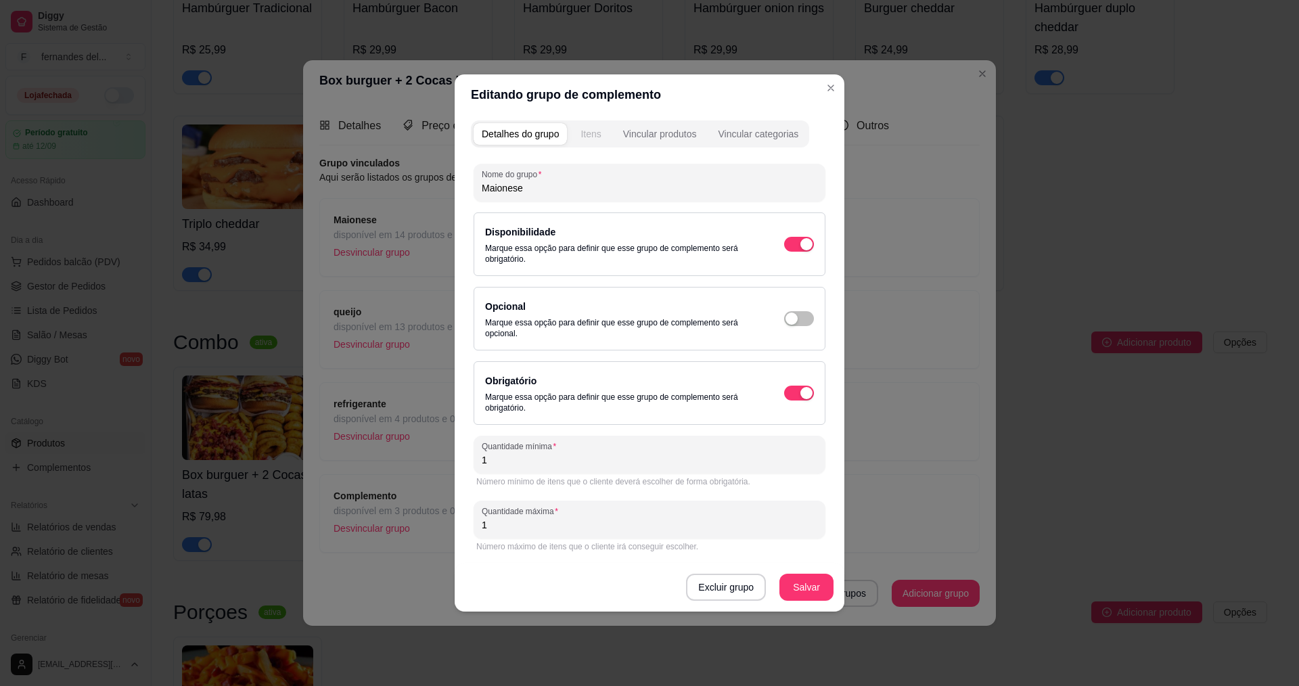
click at [585, 129] on div "Itens" at bounding box center [591, 134] width 20 height 14
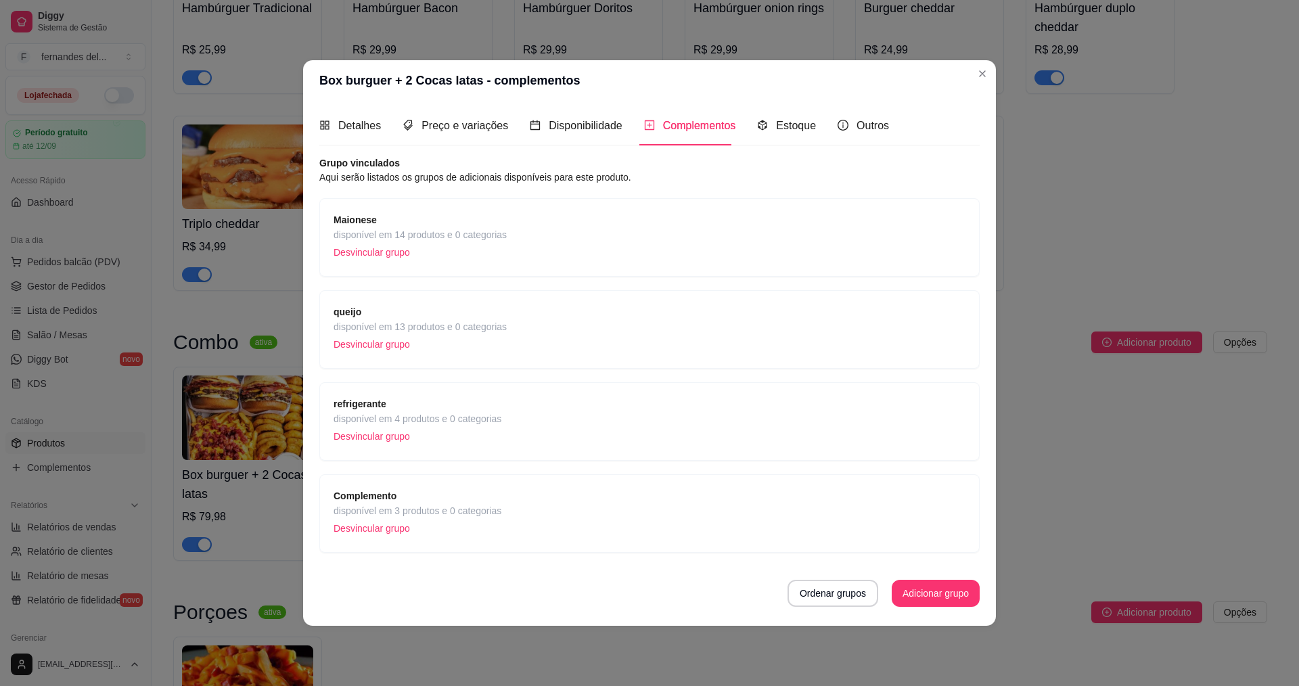
click at [431, 318] on span "queijo" at bounding box center [420, 311] width 173 height 15
click at [520, 216] on div "Maionese disponível em 14 produtos e 0 categorias Desvincular grupo" at bounding box center [650, 237] width 632 height 50
click at [399, 318] on span "queijo" at bounding box center [420, 311] width 173 height 15
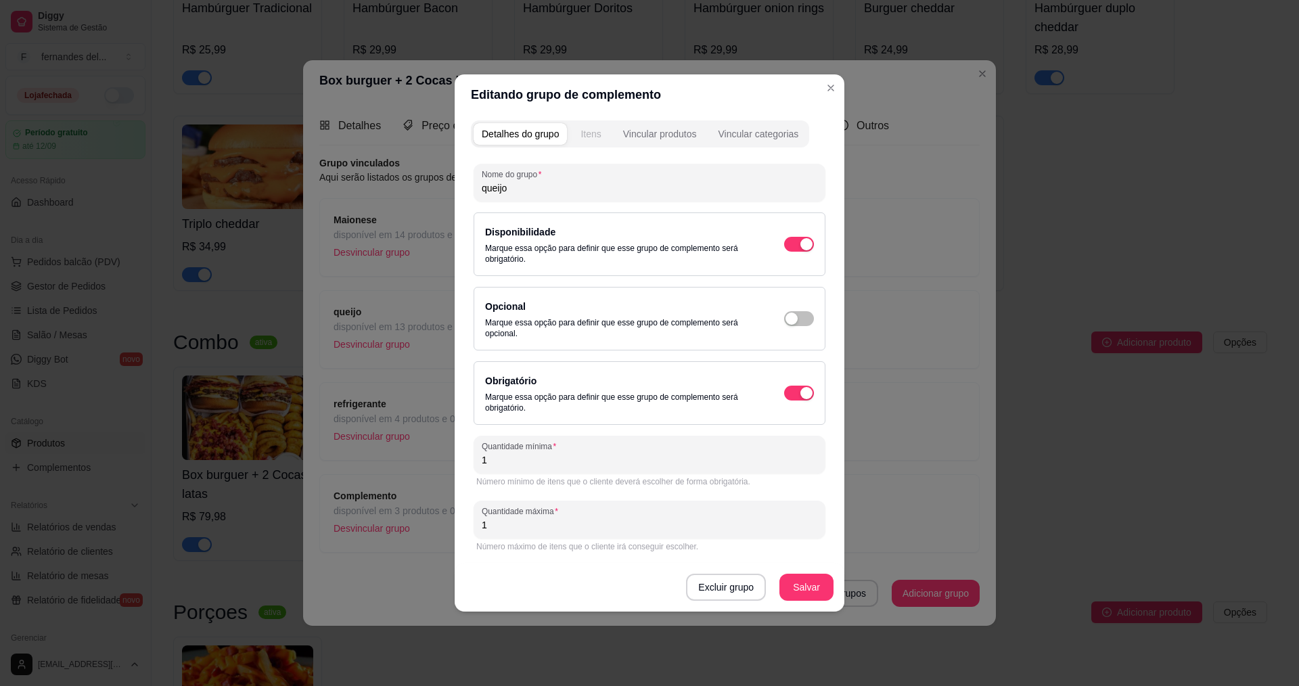
click at [598, 131] on div "Itens" at bounding box center [591, 134] width 20 height 14
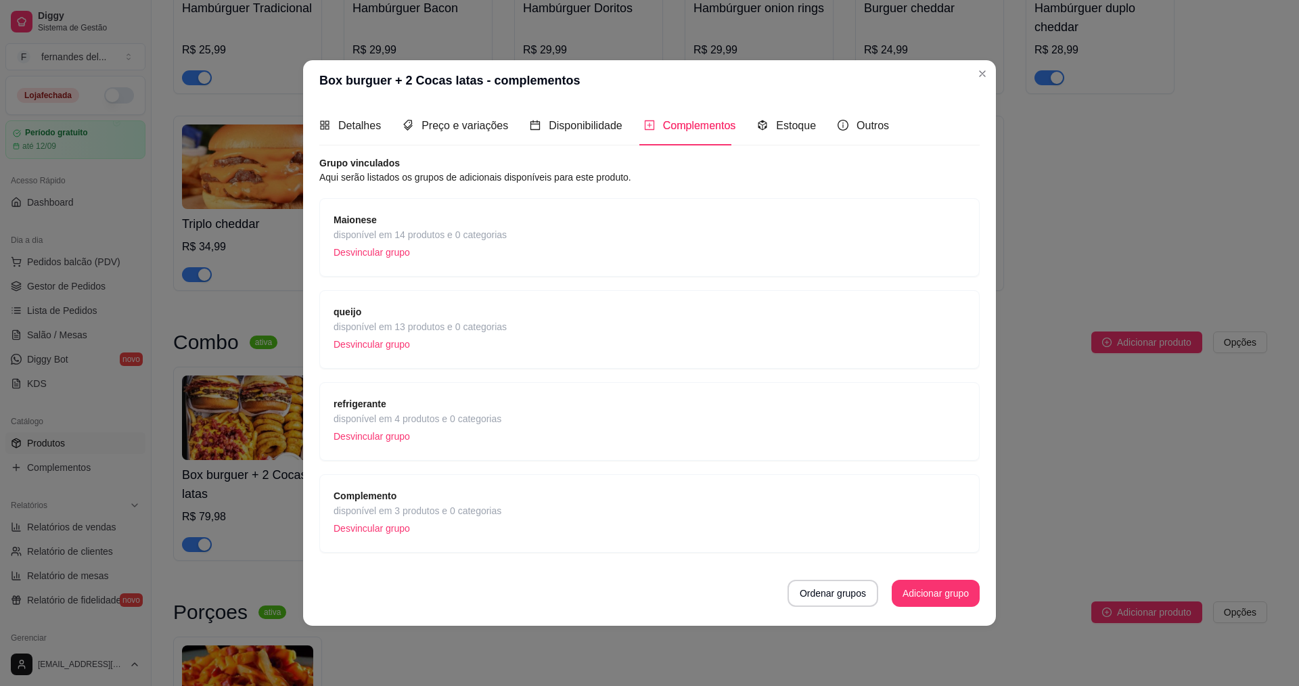
click at [457, 408] on span "refrigerante" at bounding box center [418, 404] width 168 height 15
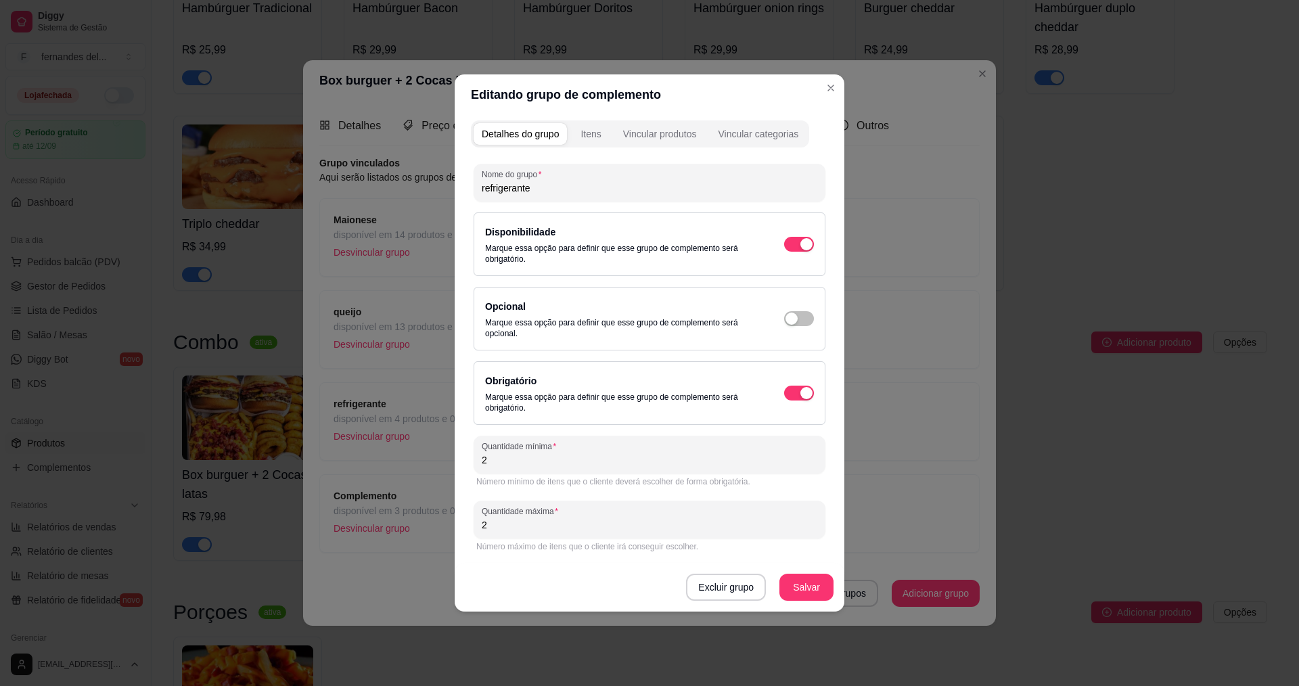
click at [587, 127] on div "Itens" at bounding box center [591, 134] width 20 height 14
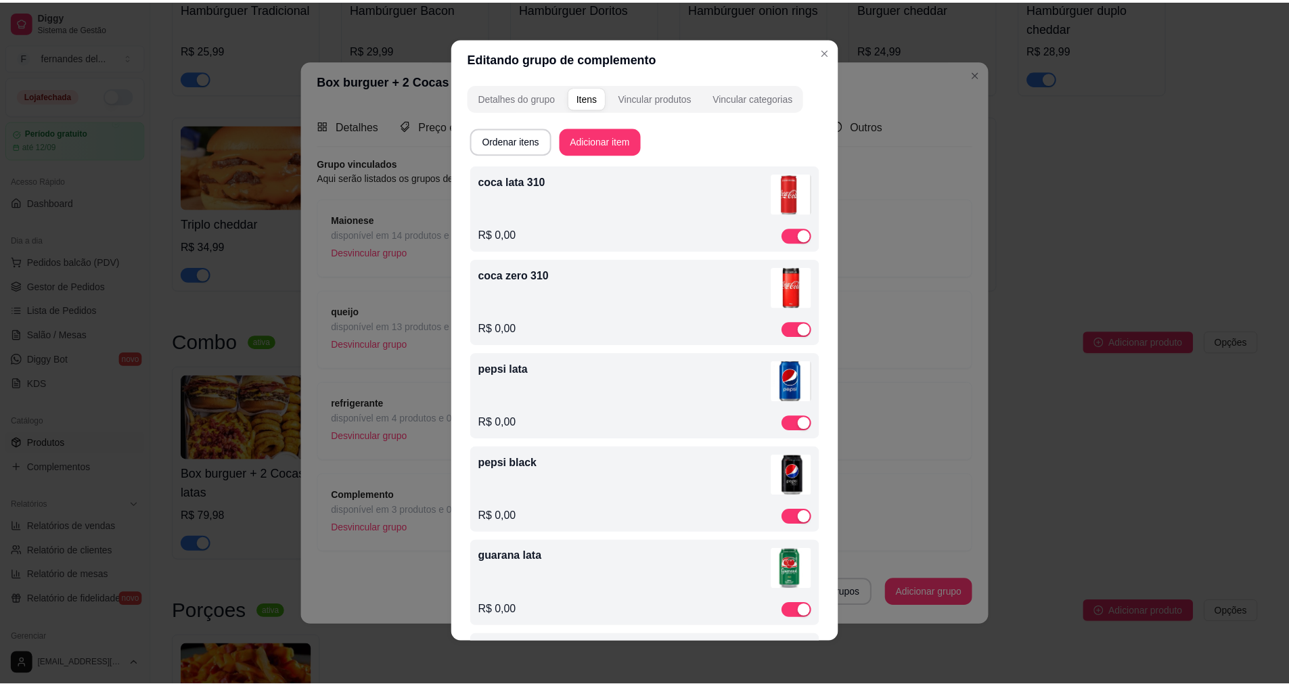
scroll to position [100, 0]
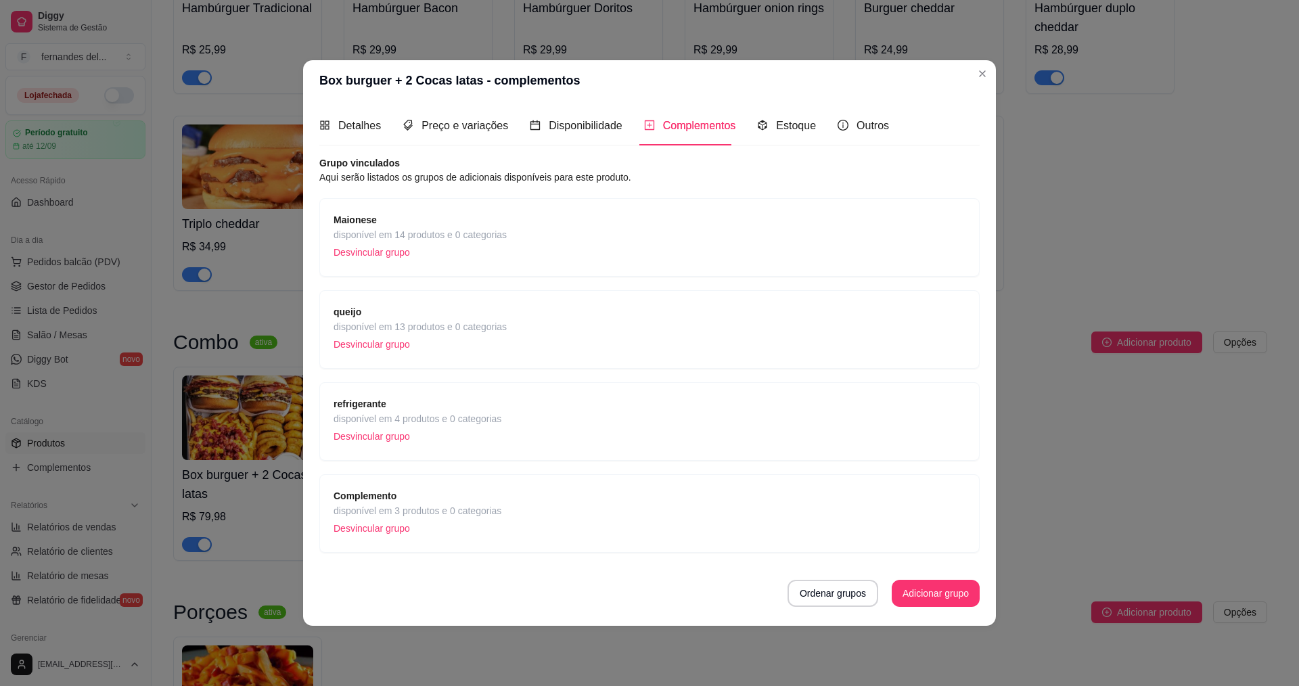
click at [407, 511] on span "disponível em 3 produtos e 0 categorias" at bounding box center [418, 510] width 168 height 15
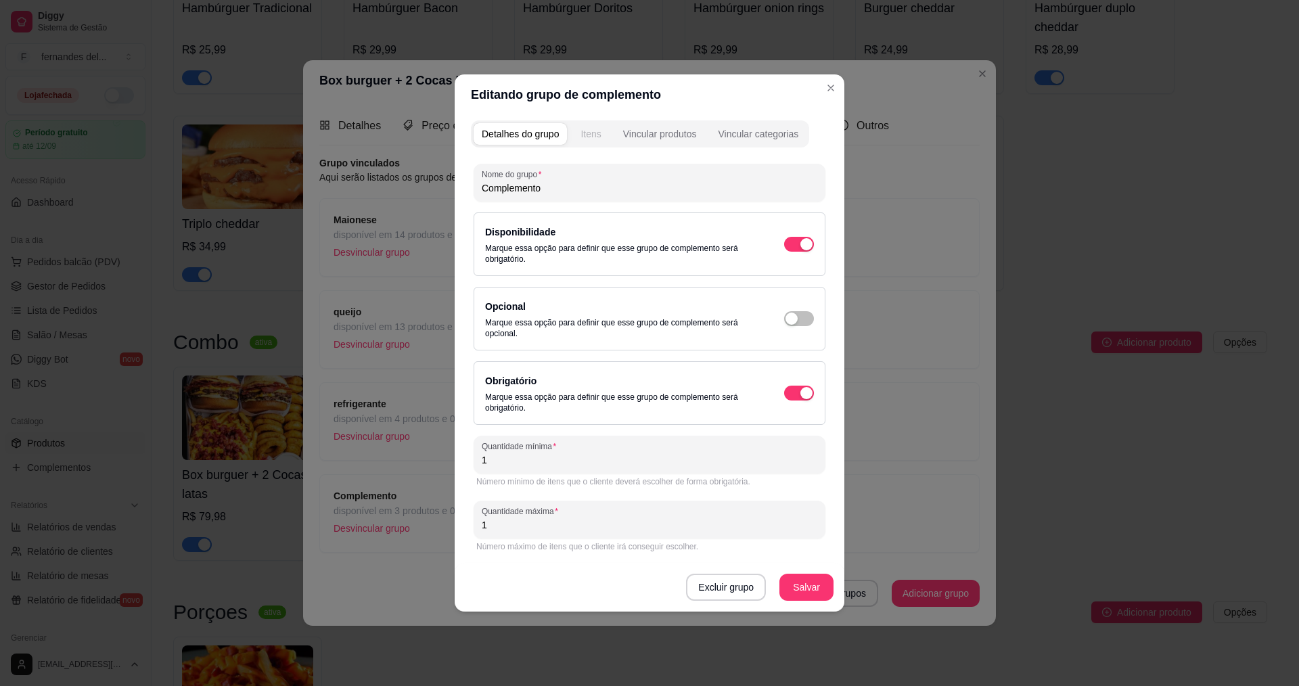
click at [593, 132] on div "Itens" at bounding box center [591, 134] width 20 height 14
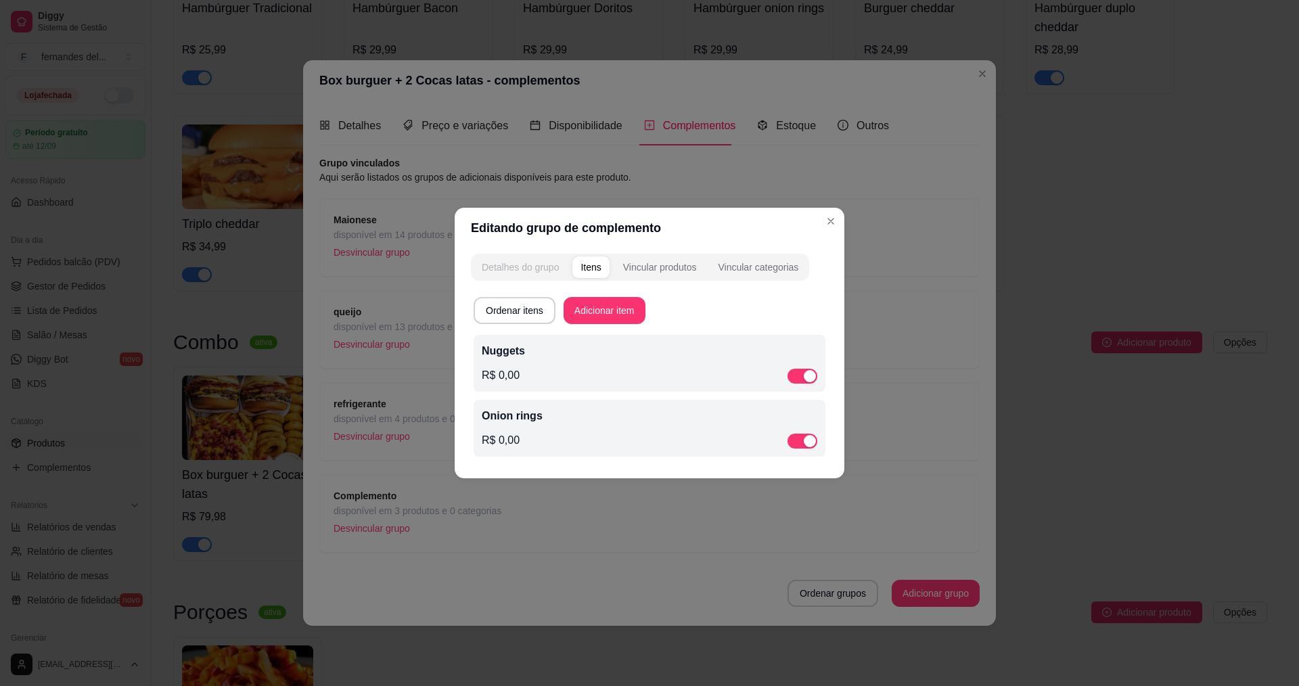
click at [537, 263] on div "Detalhes do grupo" at bounding box center [520, 268] width 77 height 14
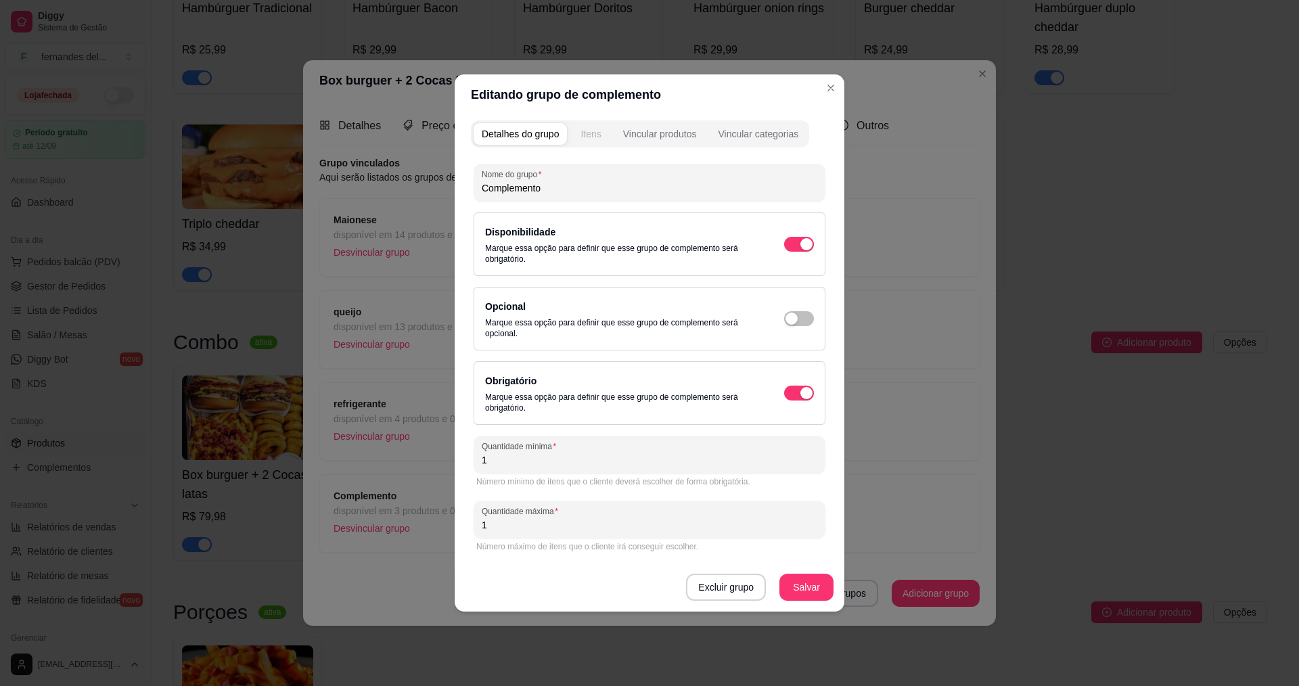
click at [586, 134] on div "Itens" at bounding box center [591, 134] width 20 height 14
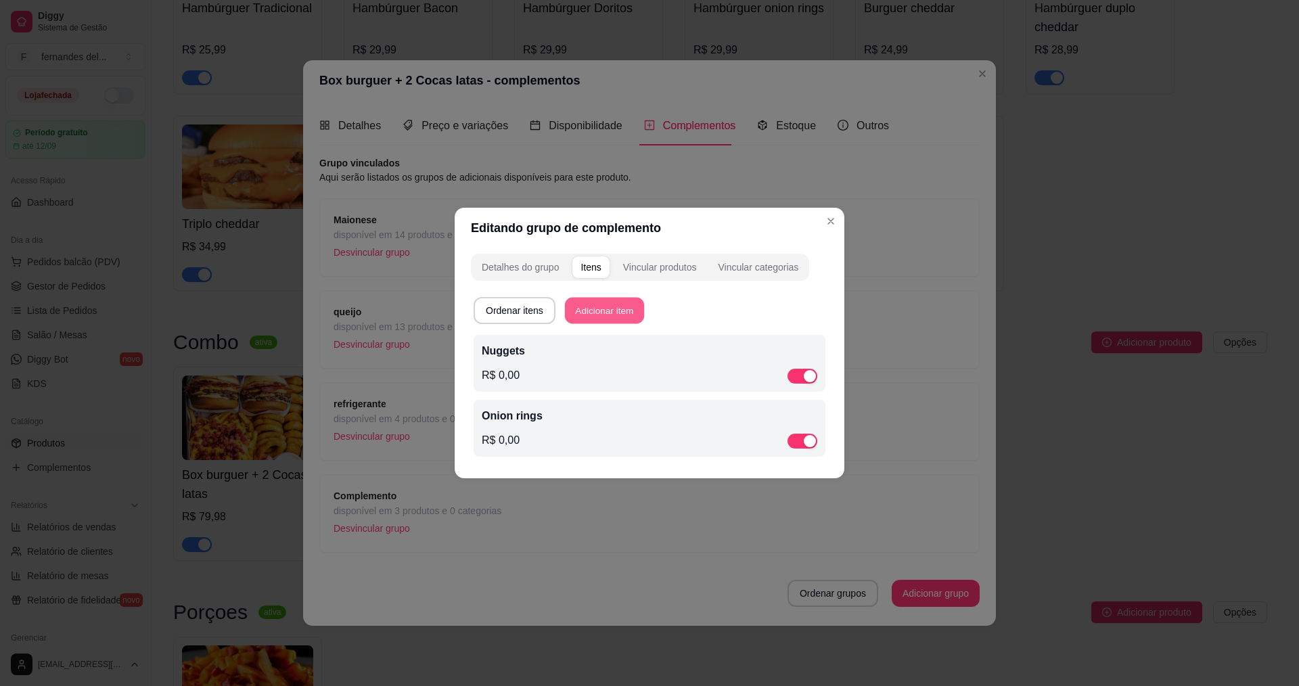
click at [618, 318] on button "Adicionar item" at bounding box center [604, 311] width 79 height 26
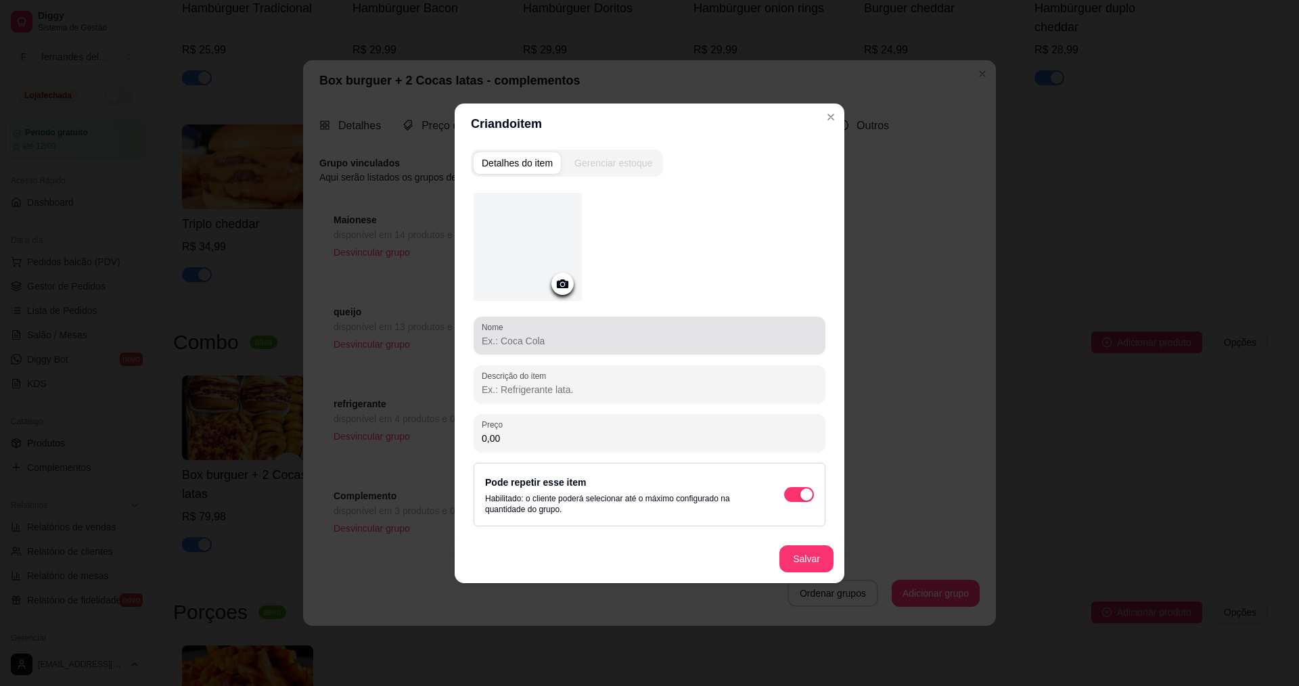
click at [575, 345] on input "Nome" at bounding box center [650, 341] width 336 height 14
click at [530, 344] on input "Nome" at bounding box center [650, 341] width 336 height 14
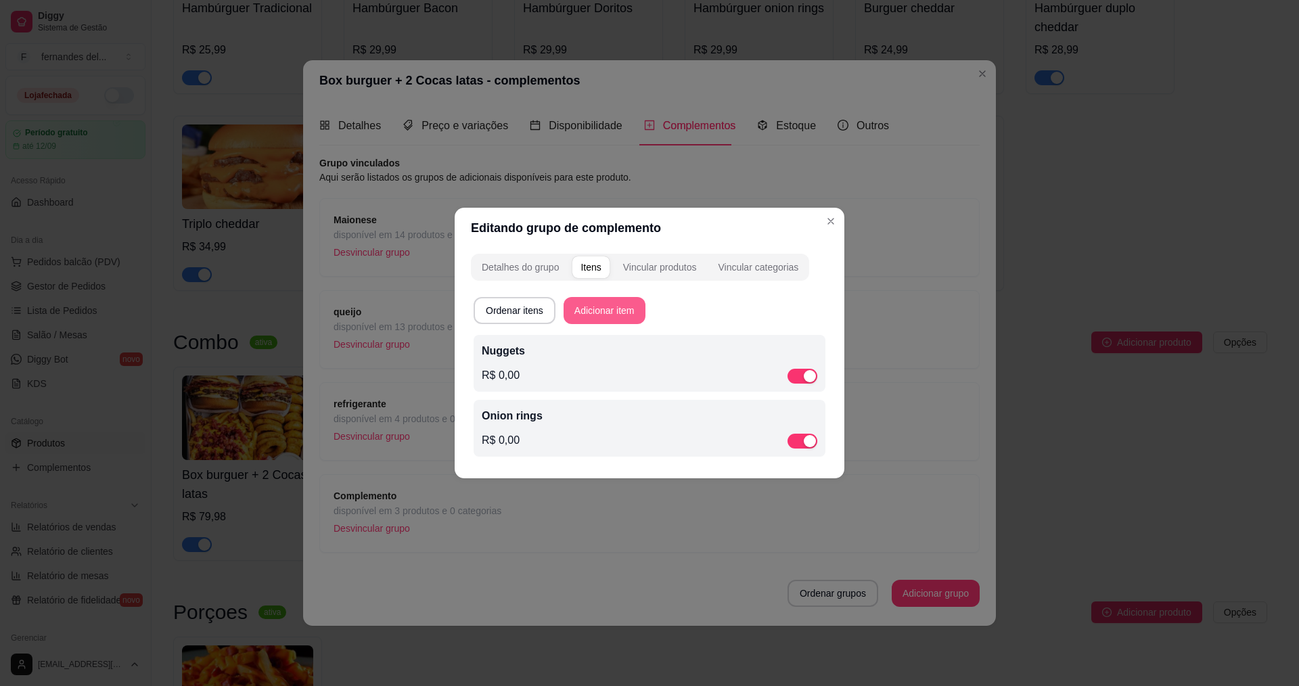
click at [617, 311] on button "Adicionar item" at bounding box center [605, 310] width 82 height 27
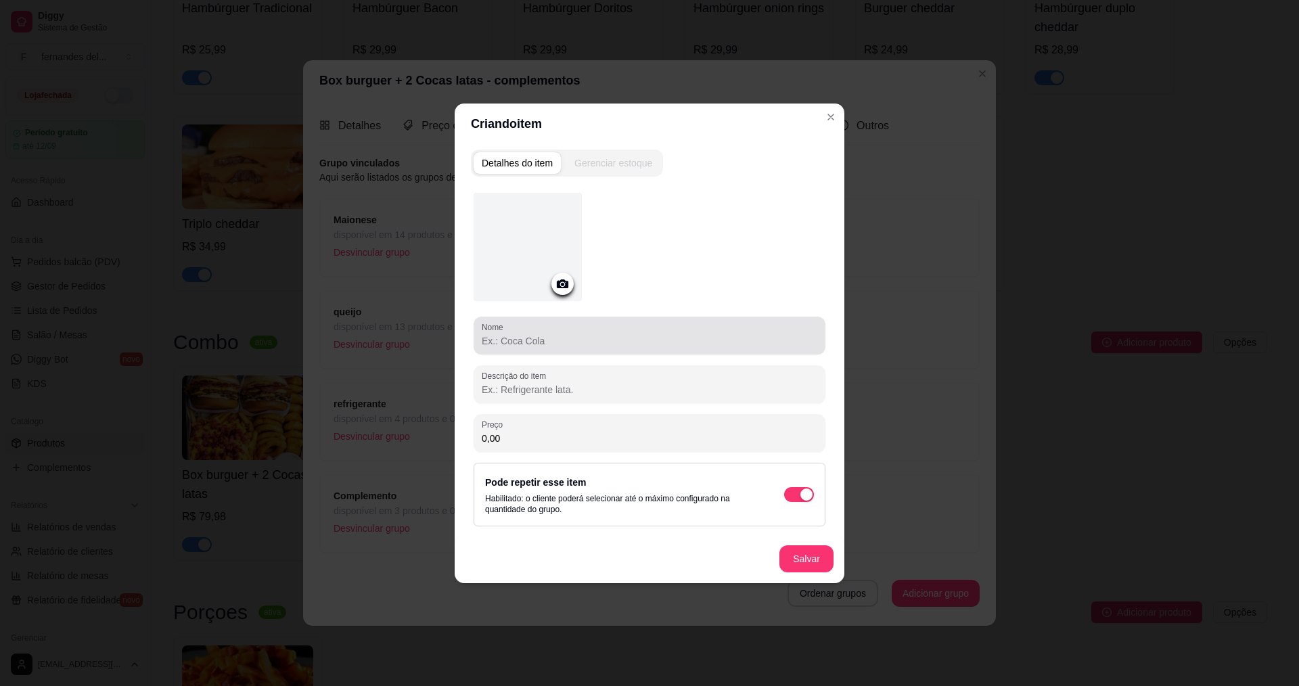
click at [532, 336] on input "Nome" at bounding box center [650, 341] width 336 height 14
click at [823, 558] on button "Salvar" at bounding box center [806, 558] width 53 height 26
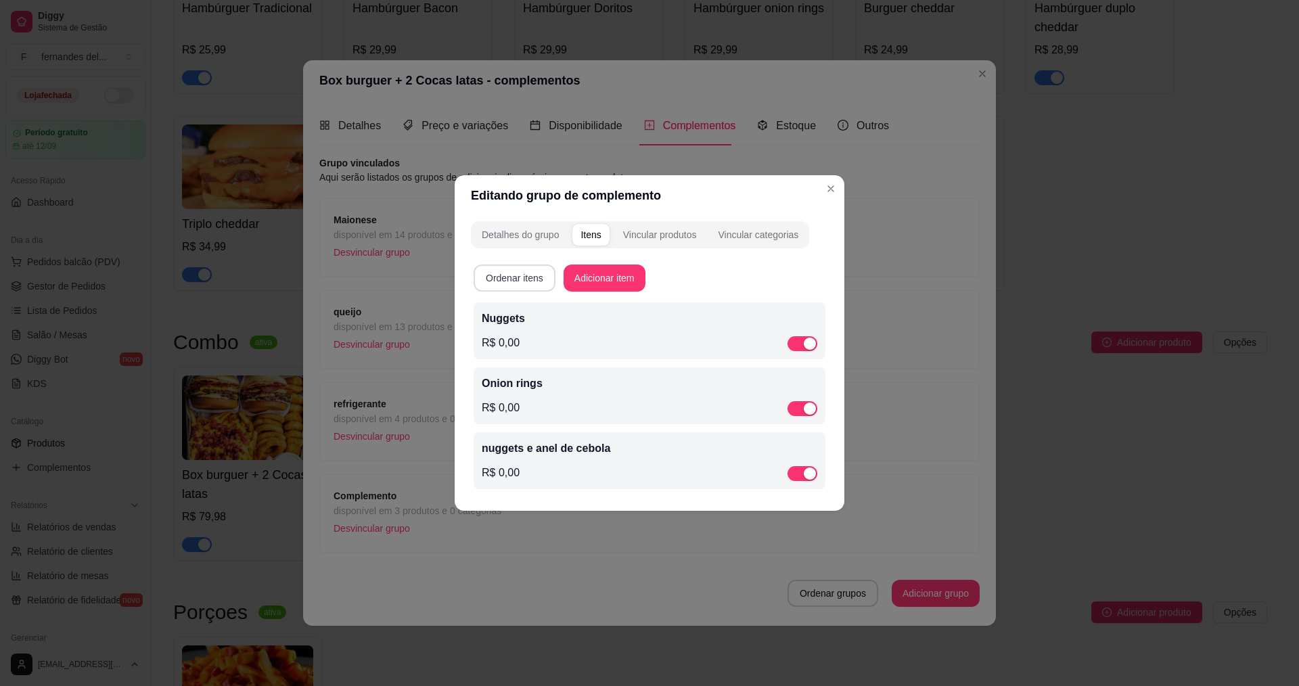
click at [535, 283] on button "Ordenar itens" at bounding box center [515, 278] width 82 height 27
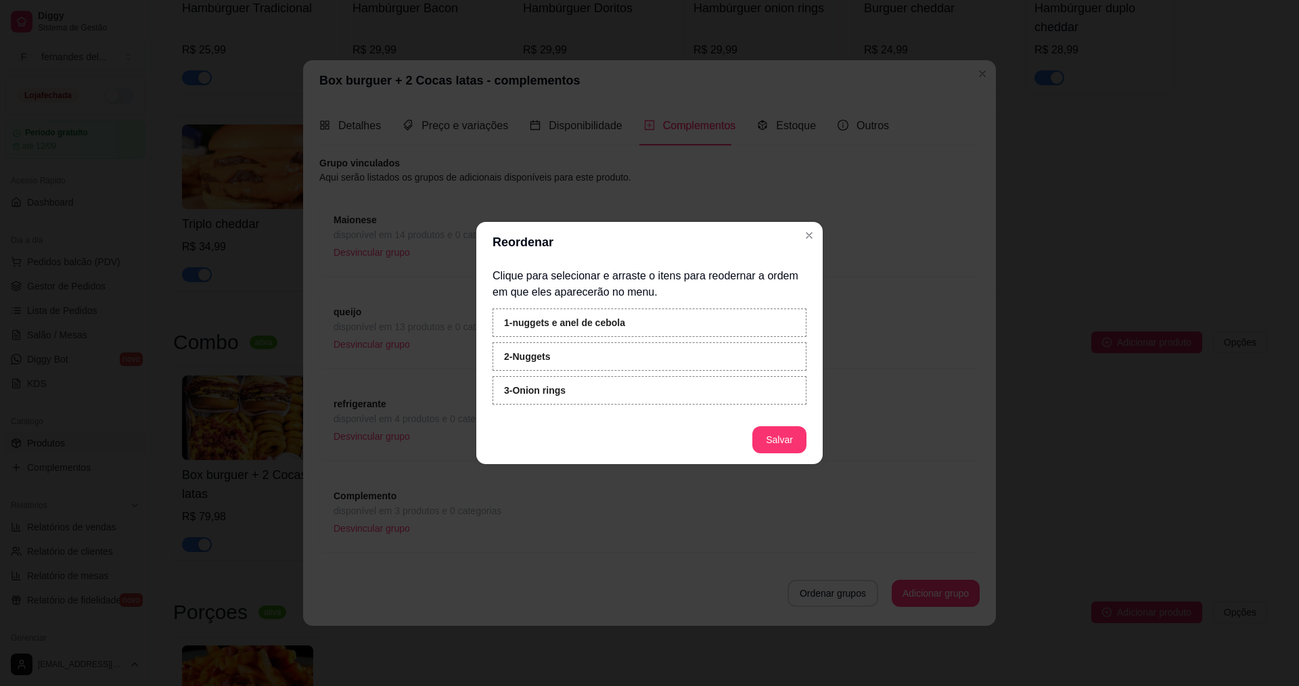
click at [656, 443] on footer "Salvar" at bounding box center [649, 439] width 346 height 49
click at [782, 436] on button "Salvar" at bounding box center [779, 440] width 53 height 26
click at [802, 434] on button "Salvar" at bounding box center [779, 439] width 54 height 27
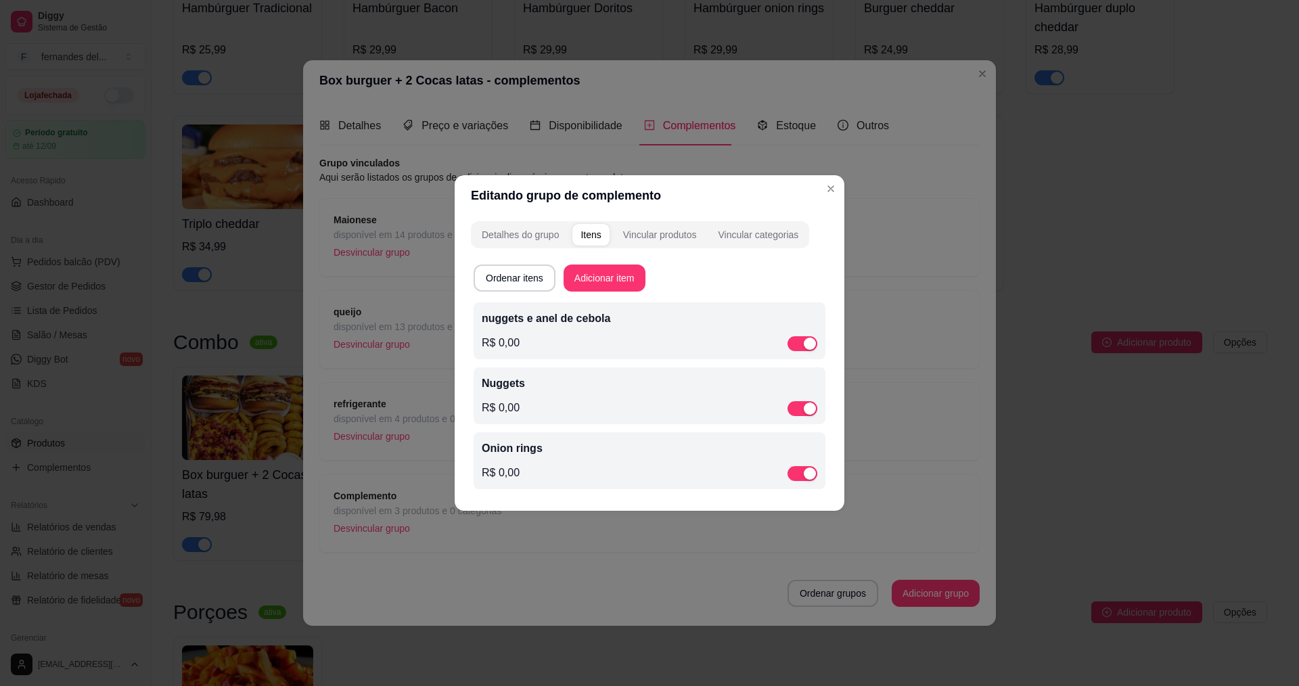
drag, startPoint x: 666, startPoint y: 324, endPoint x: 620, endPoint y: 346, distance: 50.9
click at [620, 346] on div "R$ 0,00" at bounding box center [650, 343] width 336 height 16
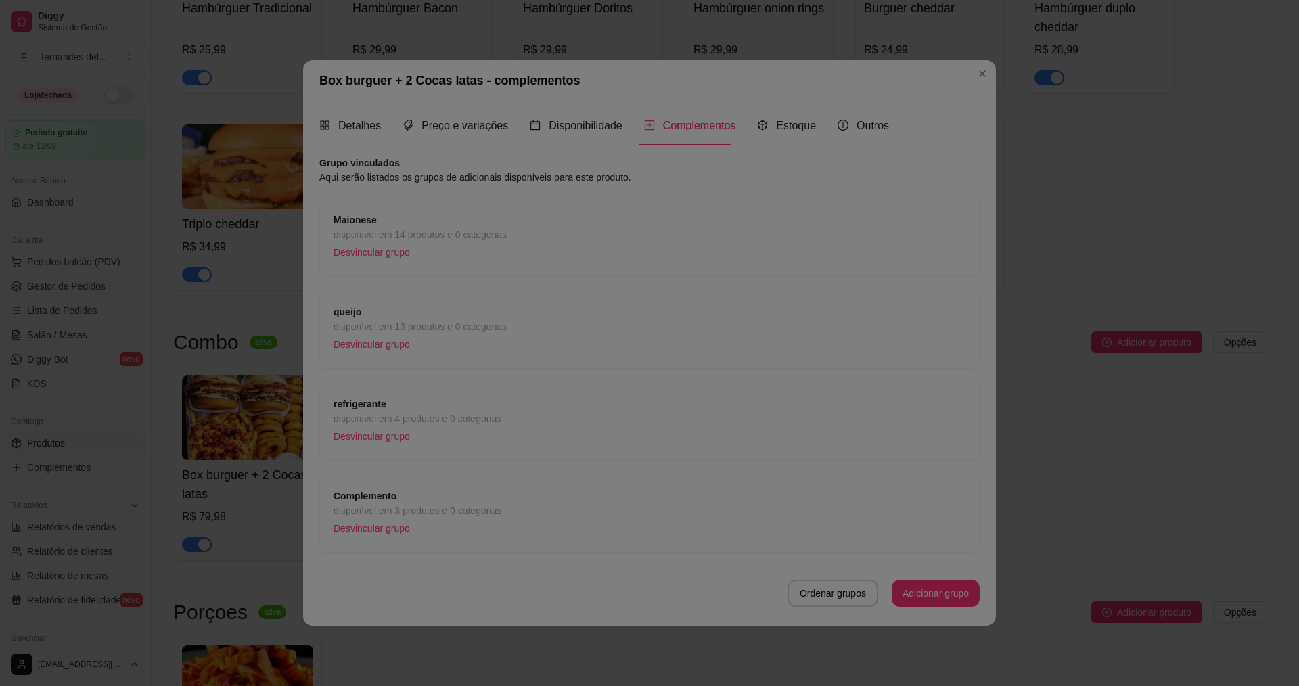
click at [595, 319] on div "Nome nuggets e anel de cebola Descrição do item Preço 0,00 Pode repetir esse it…" at bounding box center [650, 359] width 356 height 413
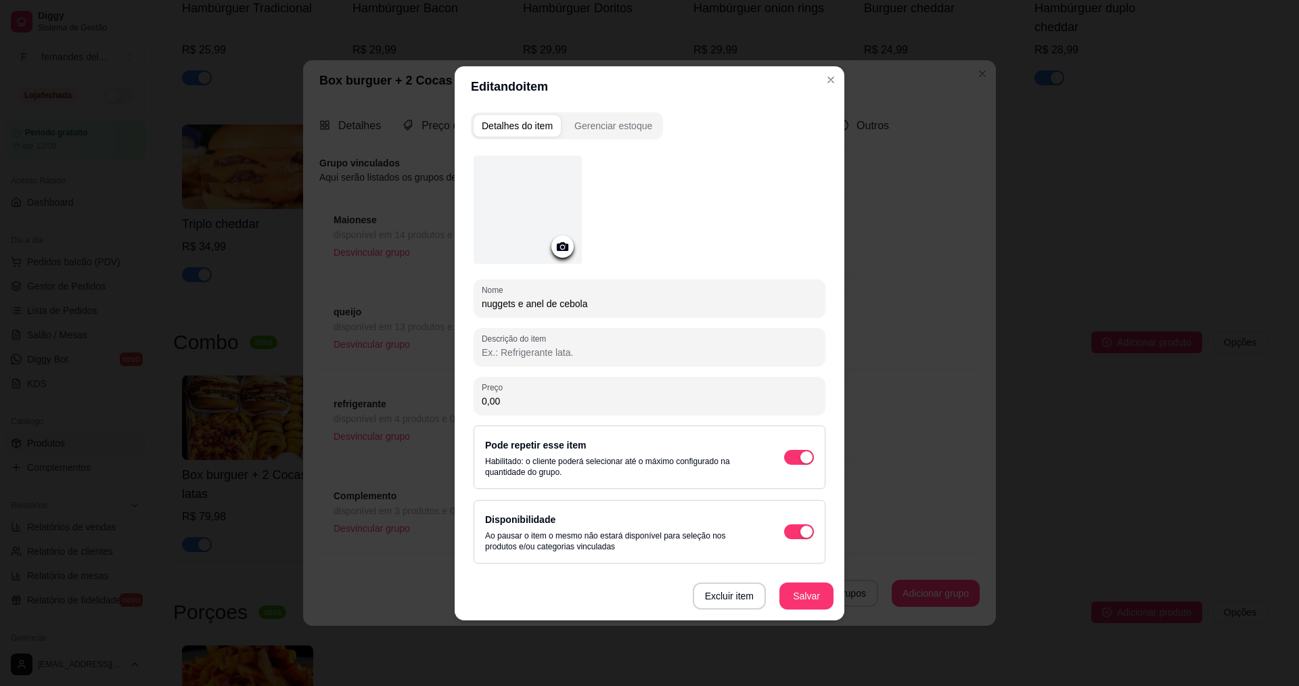
drag, startPoint x: 604, startPoint y: 305, endPoint x: 540, endPoint y: 300, distance: 64.5
click at [540, 300] on input "nuggets e anel de cebola" at bounding box center [650, 304] width 336 height 14
click at [807, 595] on button "Salvar" at bounding box center [807, 596] width 54 height 27
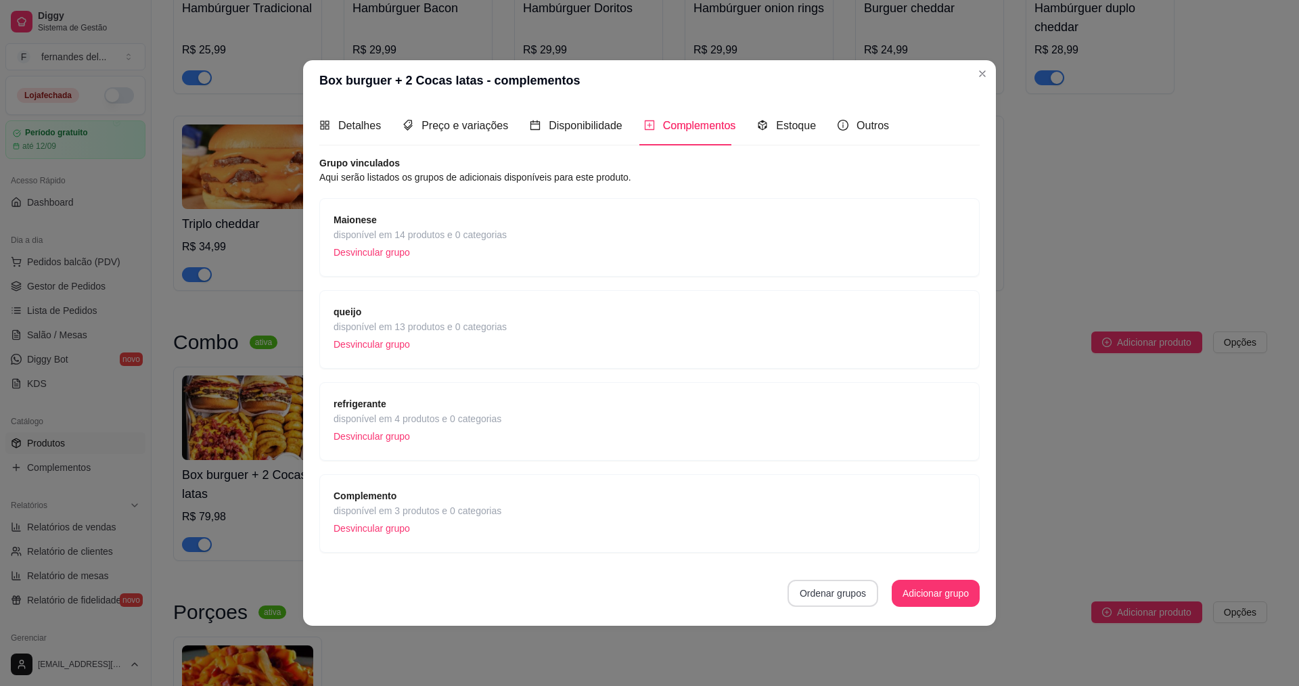
click at [839, 602] on button "Ordenar grupos" at bounding box center [833, 593] width 91 height 27
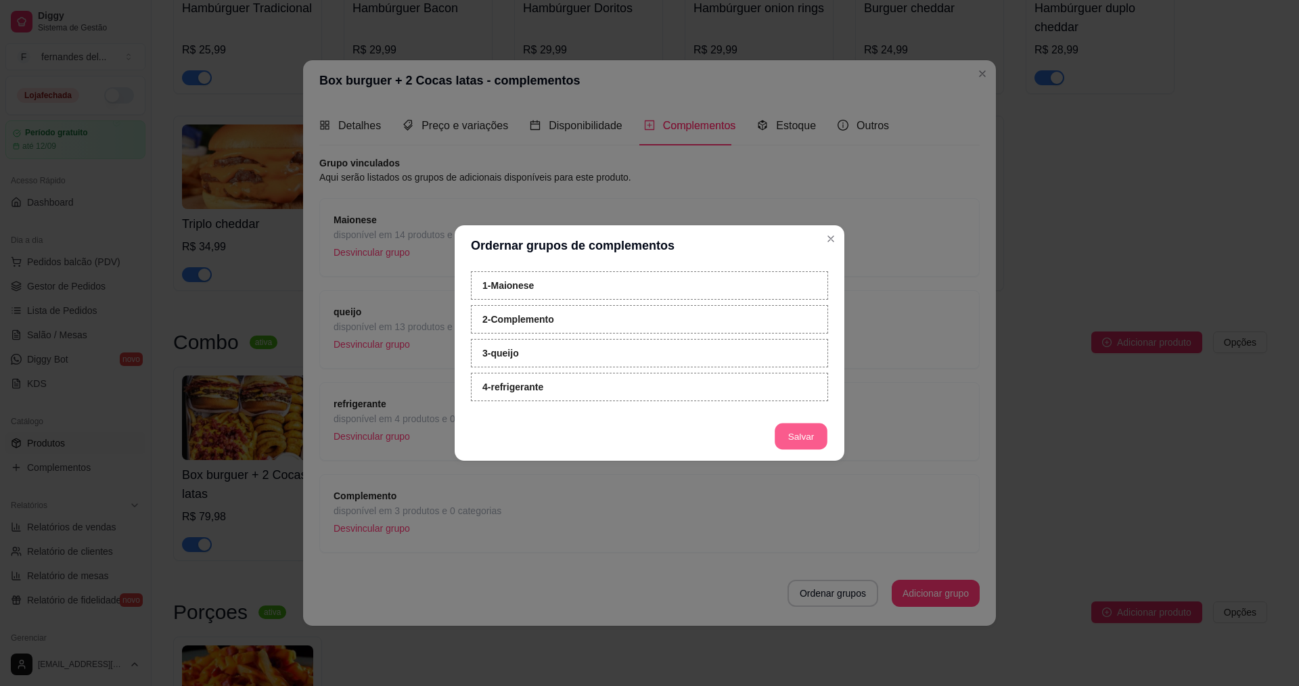
click at [809, 438] on button "Salvar" at bounding box center [801, 437] width 53 height 26
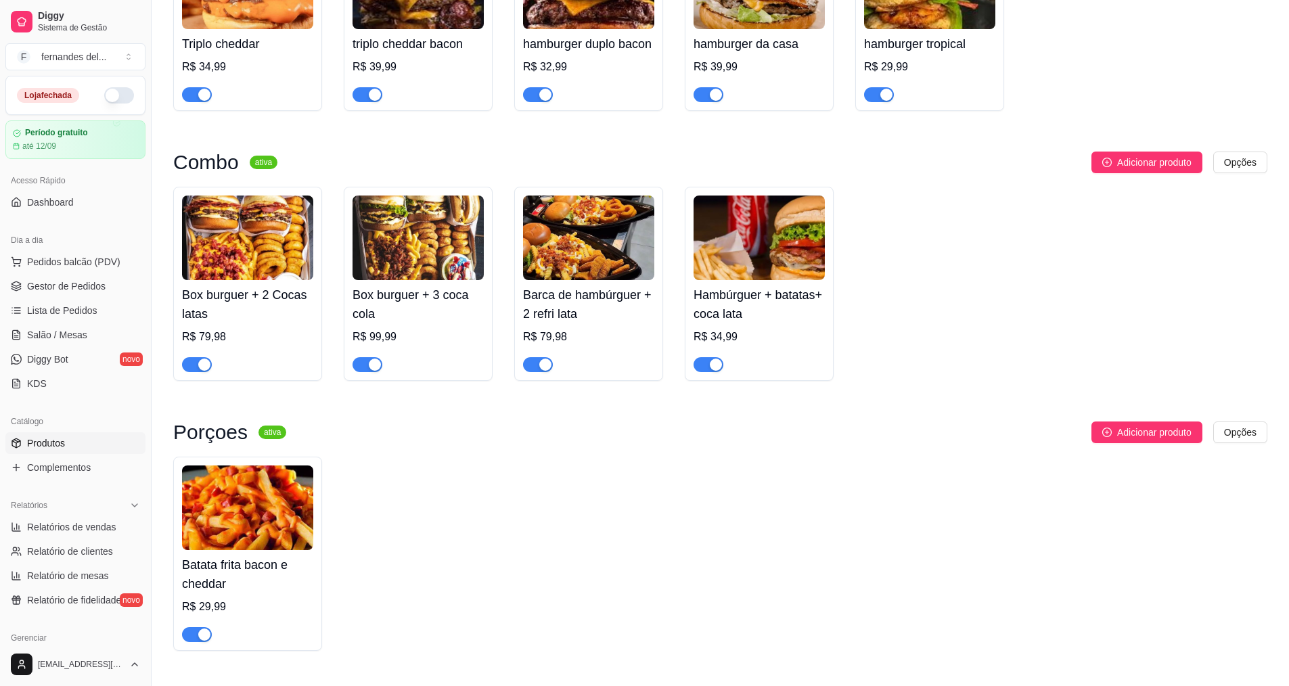
scroll to position [474, 0]
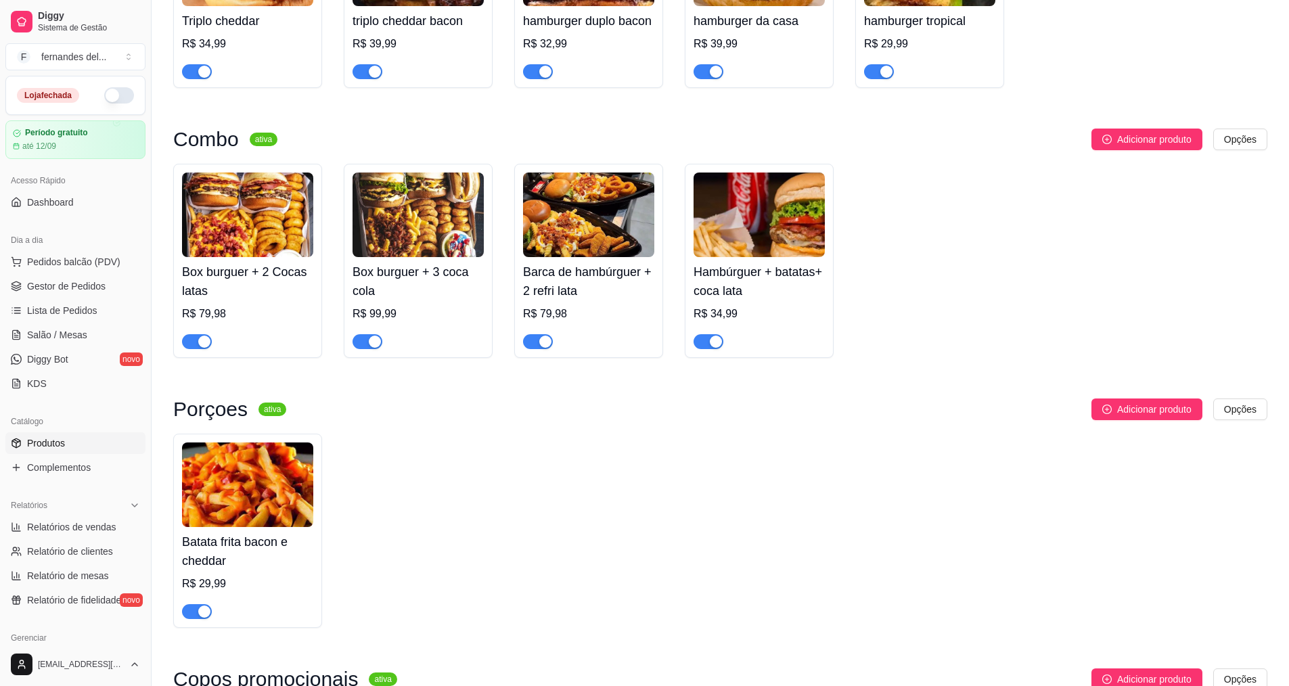
click at [433, 285] on h4 "Box burguer + 3 coca cola" at bounding box center [418, 282] width 131 height 38
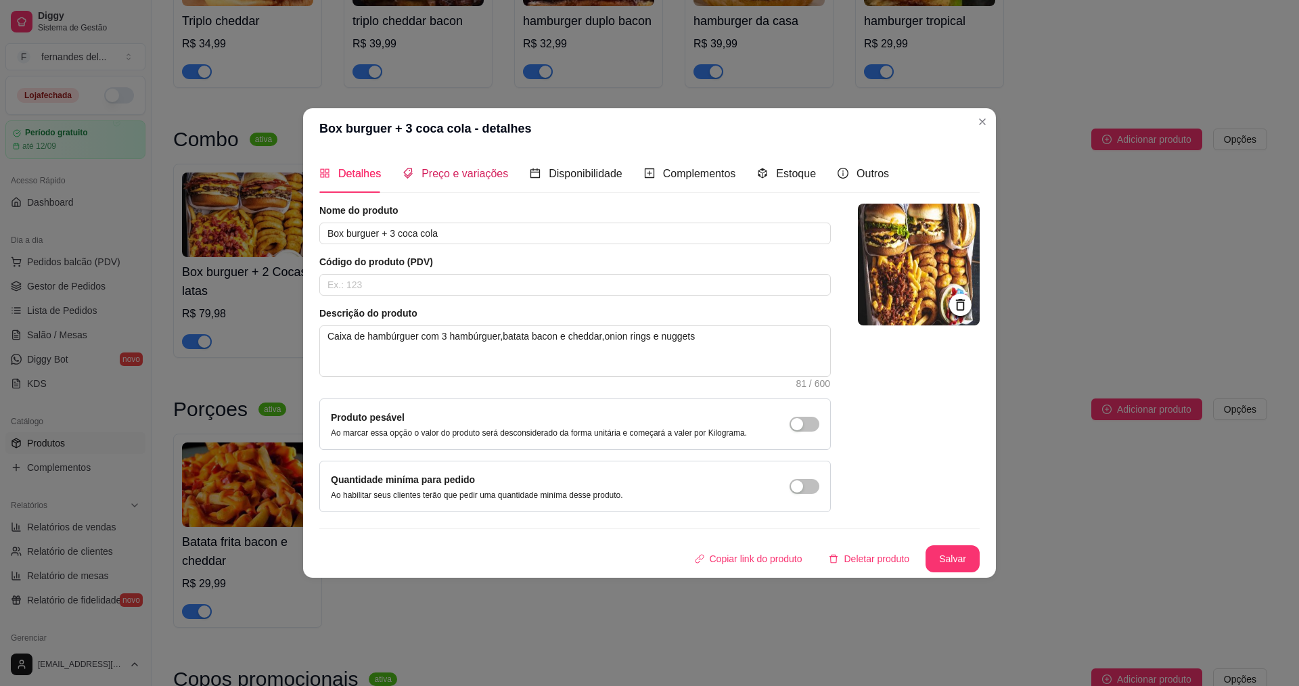
click at [476, 176] on span "Preço e variações" at bounding box center [465, 174] width 87 height 12
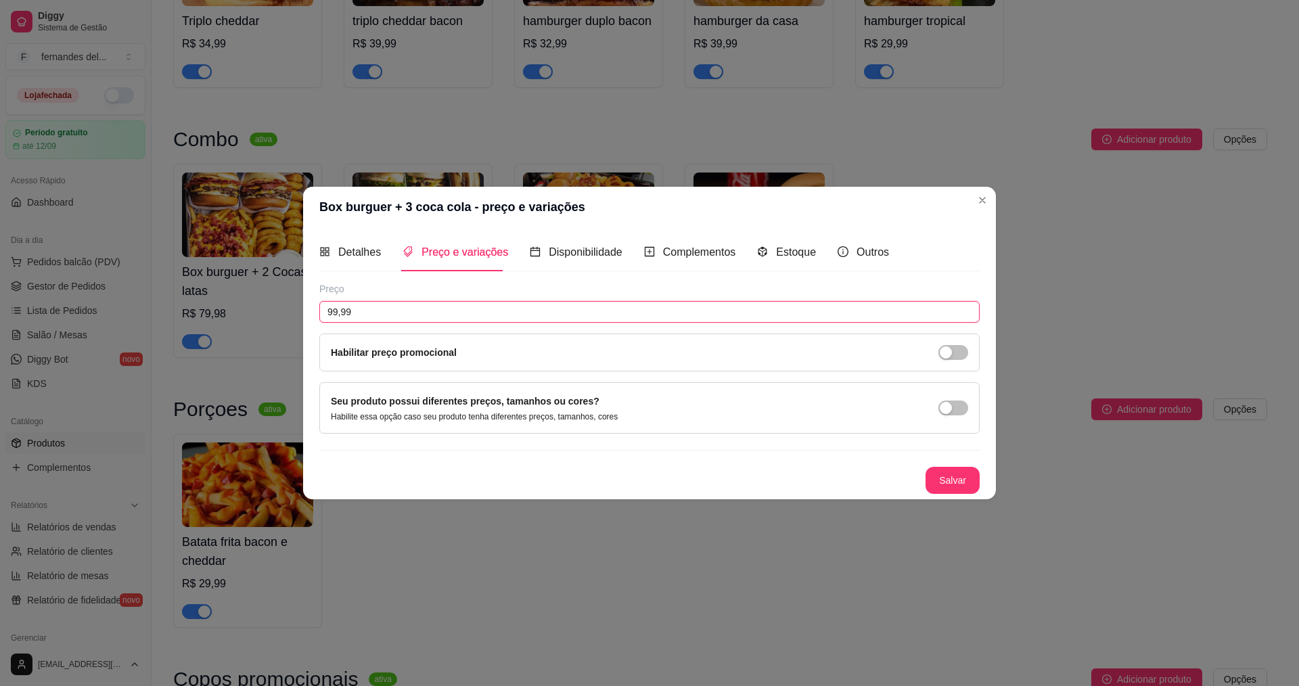
click at [413, 319] on input "99,99" at bounding box center [649, 312] width 660 height 22
drag, startPoint x: 411, startPoint y: 319, endPoint x: 304, endPoint y: 322, distance: 106.3
click at [306, 322] on div "Detalhes Preço e variações Disponibilidade Complementos Estoque Outros Nome do …" at bounding box center [649, 363] width 693 height 272
click at [972, 482] on button "Salvar" at bounding box center [953, 480] width 54 height 27
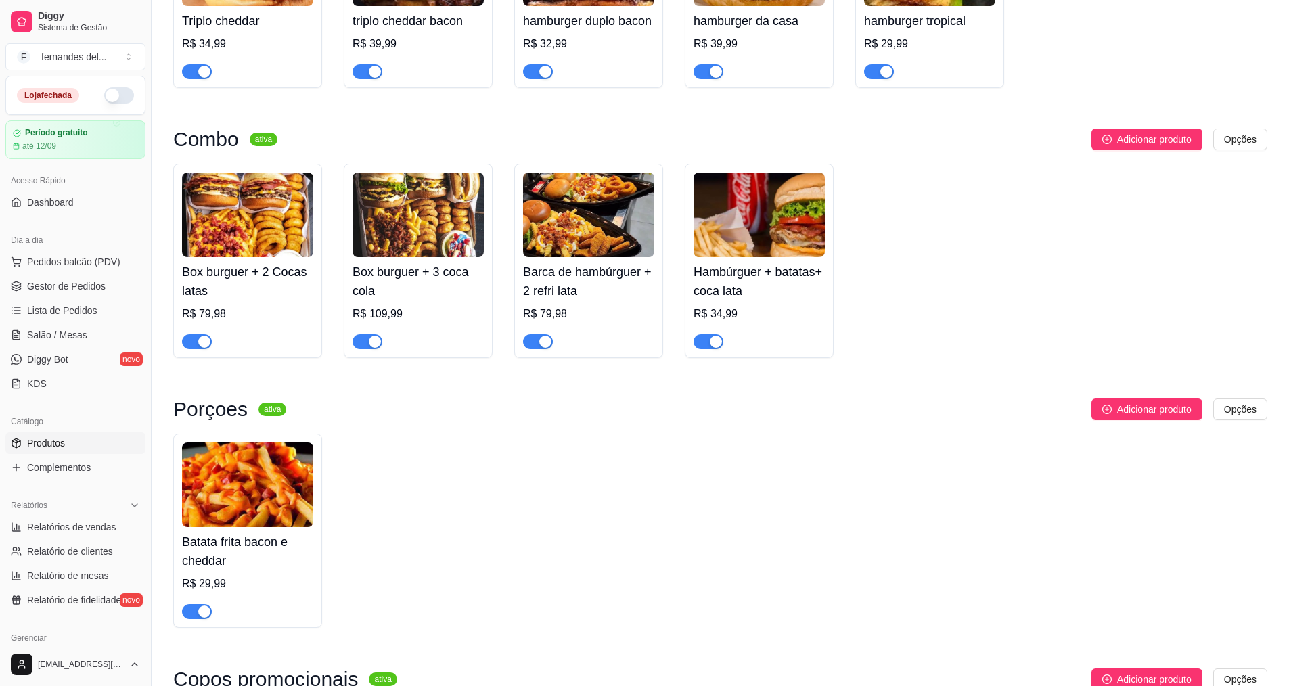
click at [246, 292] on h4 "Box burguer + 2 Cocas latas" at bounding box center [247, 282] width 131 height 38
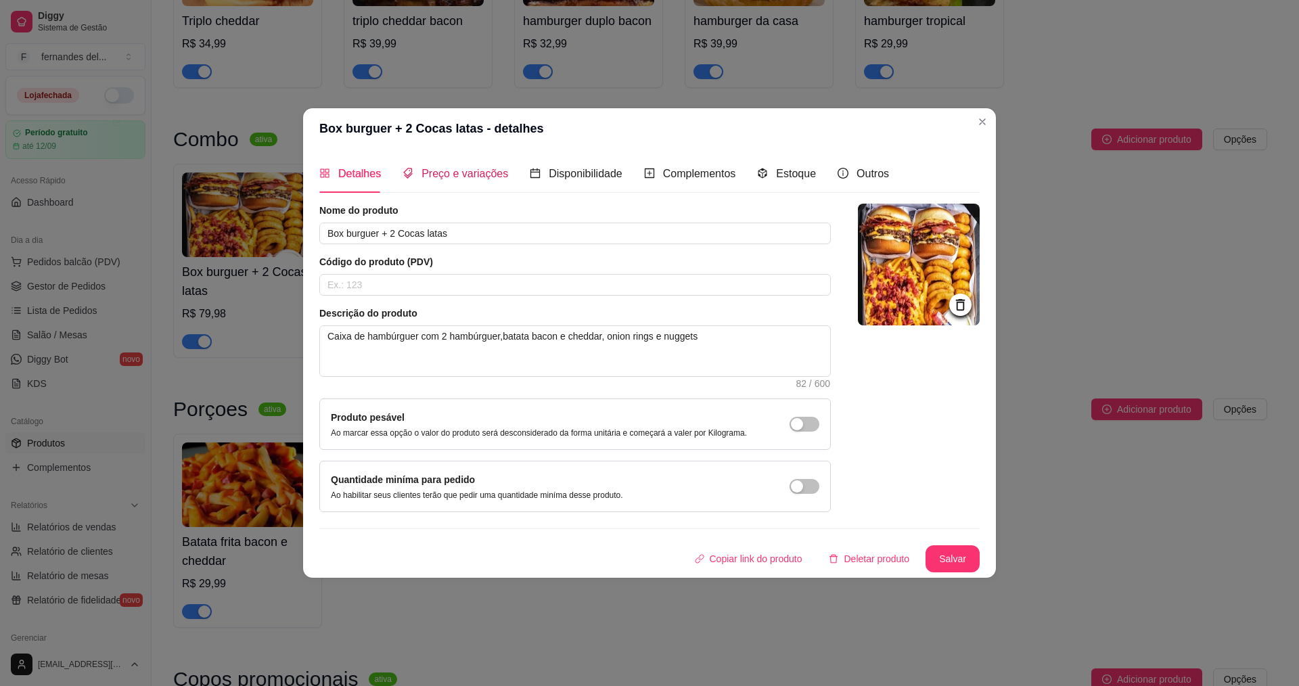
click at [463, 176] on span "Preço e variações" at bounding box center [465, 174] width 87 height 12
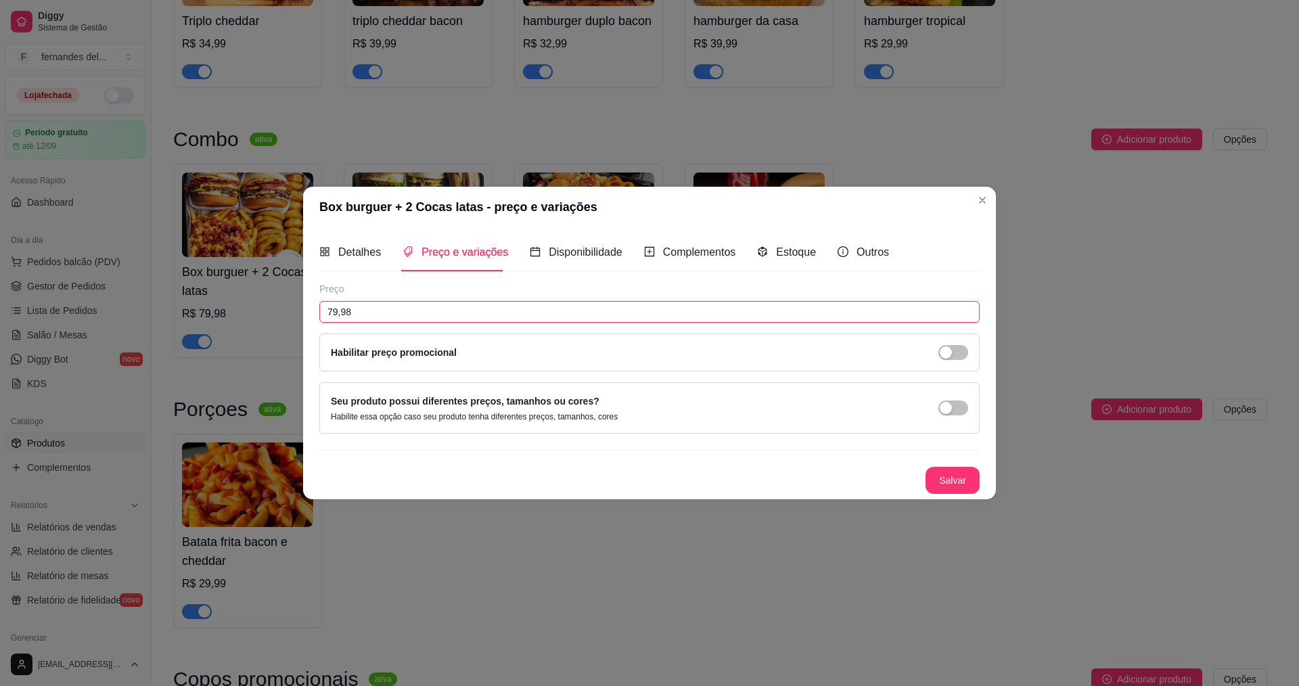
click at [385, 307] on input "79,98" at bounding box center [649, 312] width 660 height 22
click at [962, 486] on button "Salvar" at bounding box center [953, 480] width 54 height 27
click at [727, 346] on div "Habilitar preço promocional" at bounding box center [649, 352] width 637 height 15
click at [947, 352] on div "button" at bounding box center [946, 352] width 12 height 12
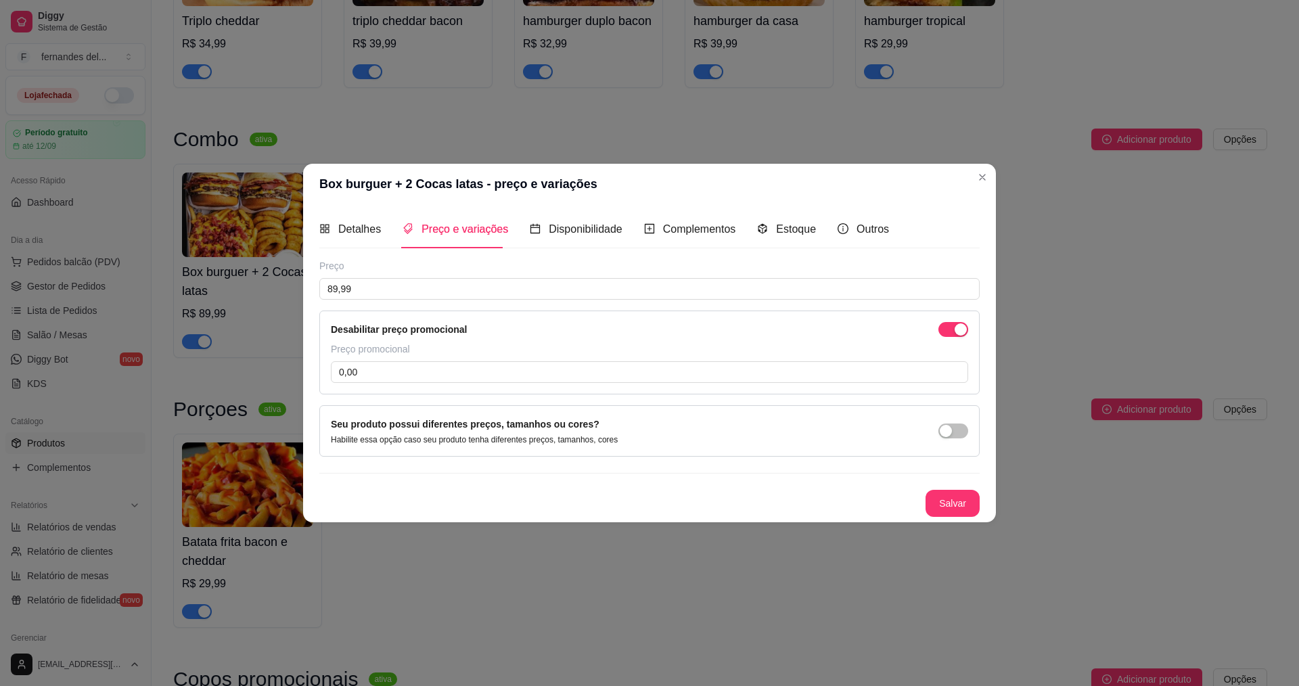
click at [856, 480] on div "Preço 89,99 Desabilitar preço promocional Preço promocional 0,00 Seu produto po…" at bounding box center [649, 388] width 660 height 258
click at [964, 334] on div "button" at bounding box center [961, 329] width 12 height 12
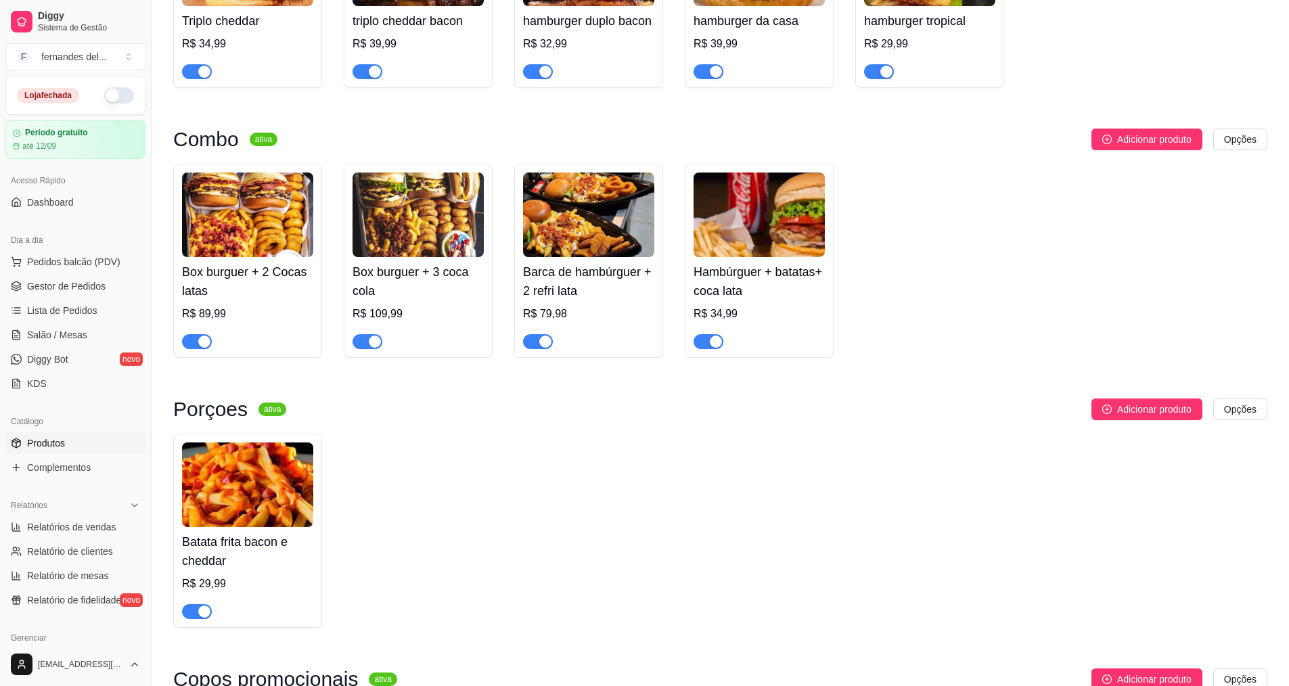
click at [627, 257] on img at bounding box center [588, 215] width 131 height 85
click at [616, 222] on img at bounding box center [588, 215] width 131 height 85
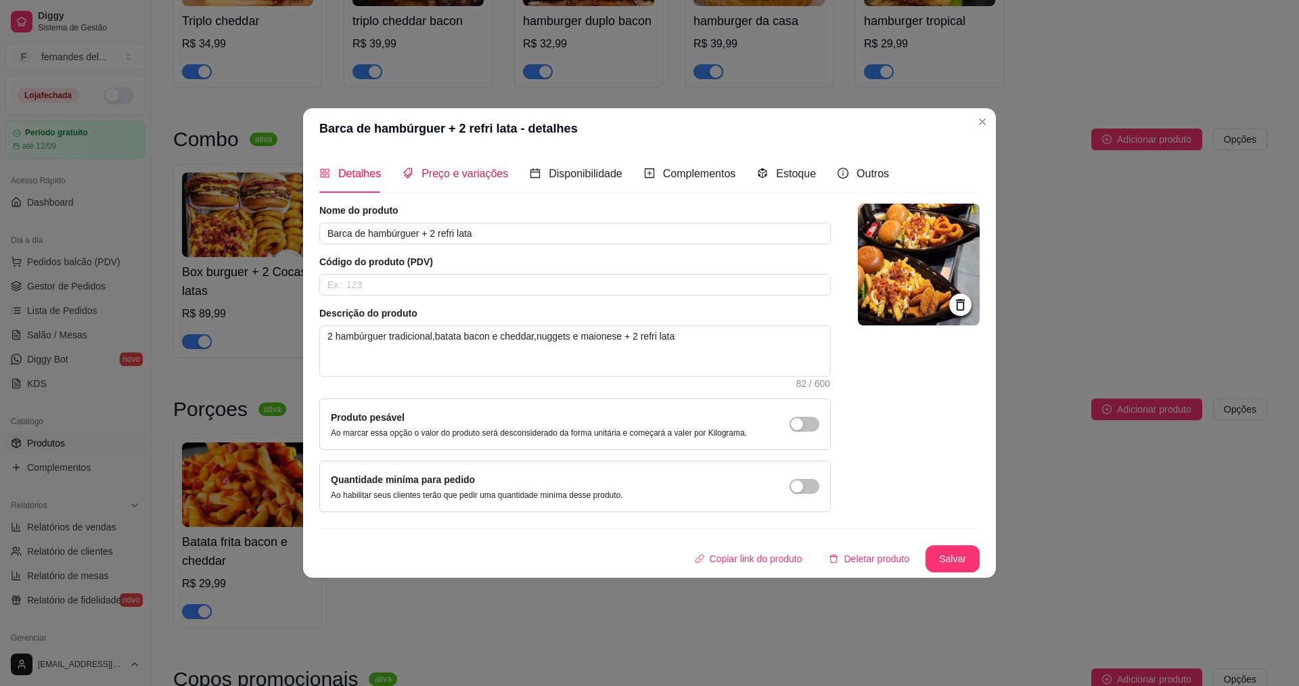
click at [451, 177] on span "Preço e variações" at bounding box center [465, 174] width 87 height 12
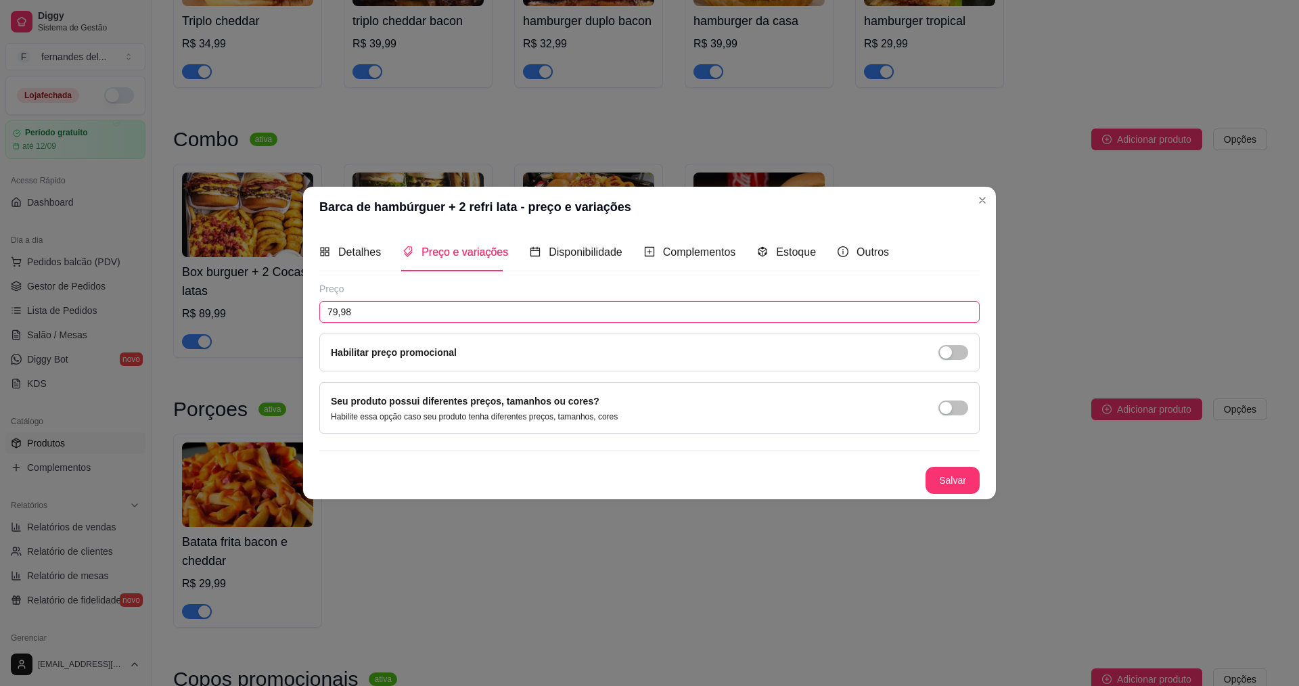
drag, startPoint x: 380, startPoint y: 313, endPoint x: 229, endPoint y: 297, distance: 152.4
click at [229, 297] on div "Barca de hambúrguer + 2 refri lata - preço e variações Detalhes Preço e variaçõ…" at bounding box center [649, 343] width 1299 height 686
click at [946, 486] on button "Salvar" at bounding box center [953, 480] width 54 height 27
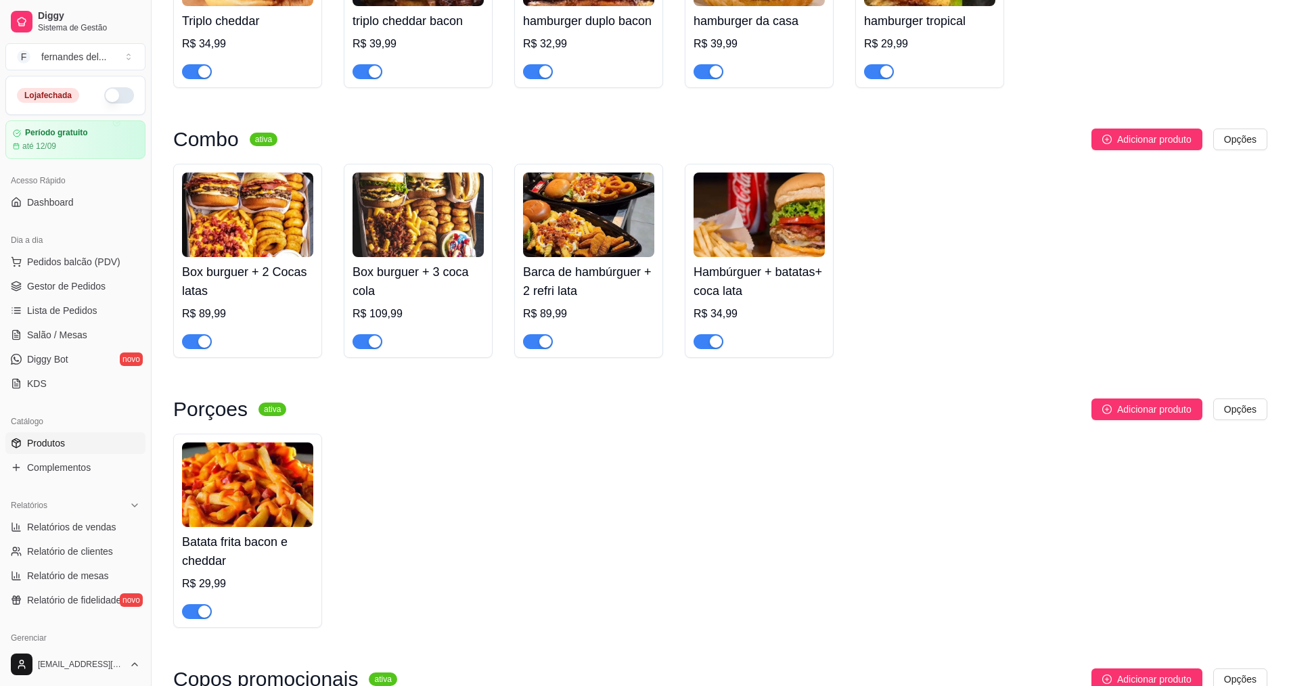
drag, startPoint x: 281, startPoint y: 251, endPoint x: 243, endPoint y: 230, distance: 43.9
click at [243, 230] on img at bounding box center [247, 215] width 131 height 85
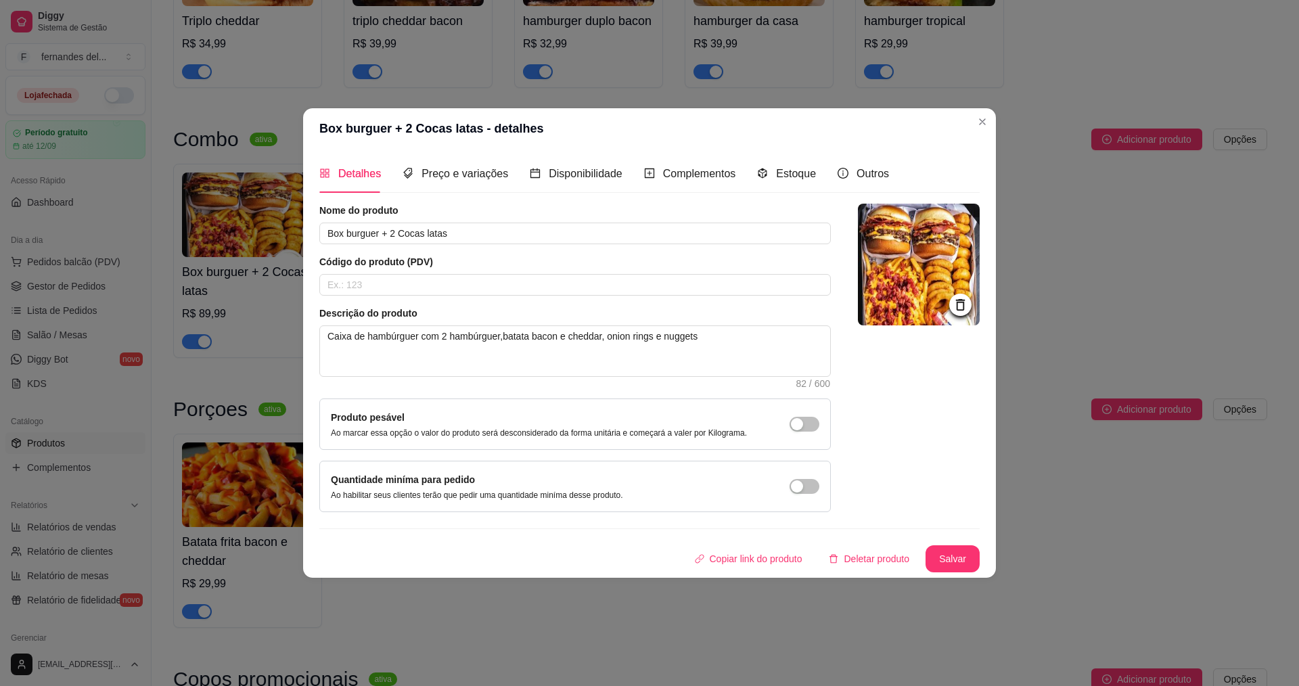
click at [909, 274] on img at bounding box center [919, 265] width 122 height 122
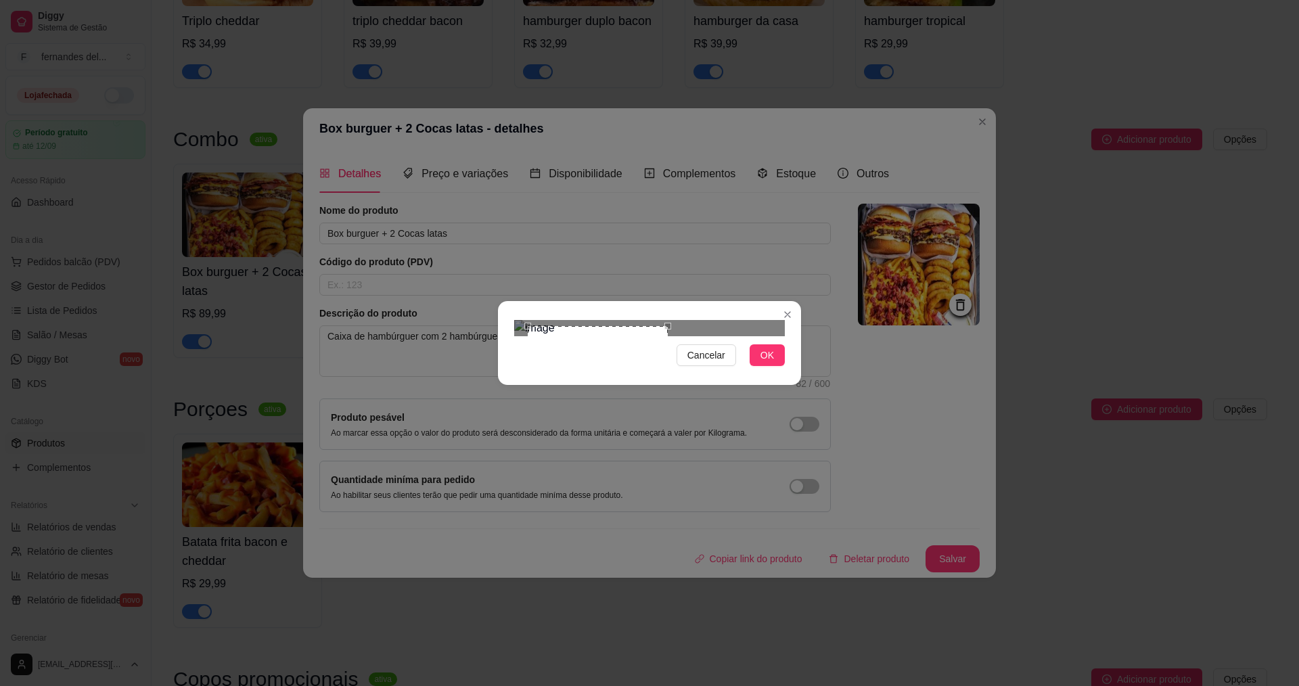
click at [667, 320] on div at bounding box center [649, 328] width 271 height 16
click at [612, 338] on div "Use the arrow keys to move the crop selection area" at bounding box center [582, 406] width 137 height 137
click at [491, 357] on div "Cancelar OK" at bounding box center [649, 343] width 1299 height 686
click at [550, 325] on div at bounding box center [649, 328] width 271 height 16
click at [618, 350] on div "Use the arrow keys to move the crop selection area" at bounding box center [583, 407] width 114 height 114
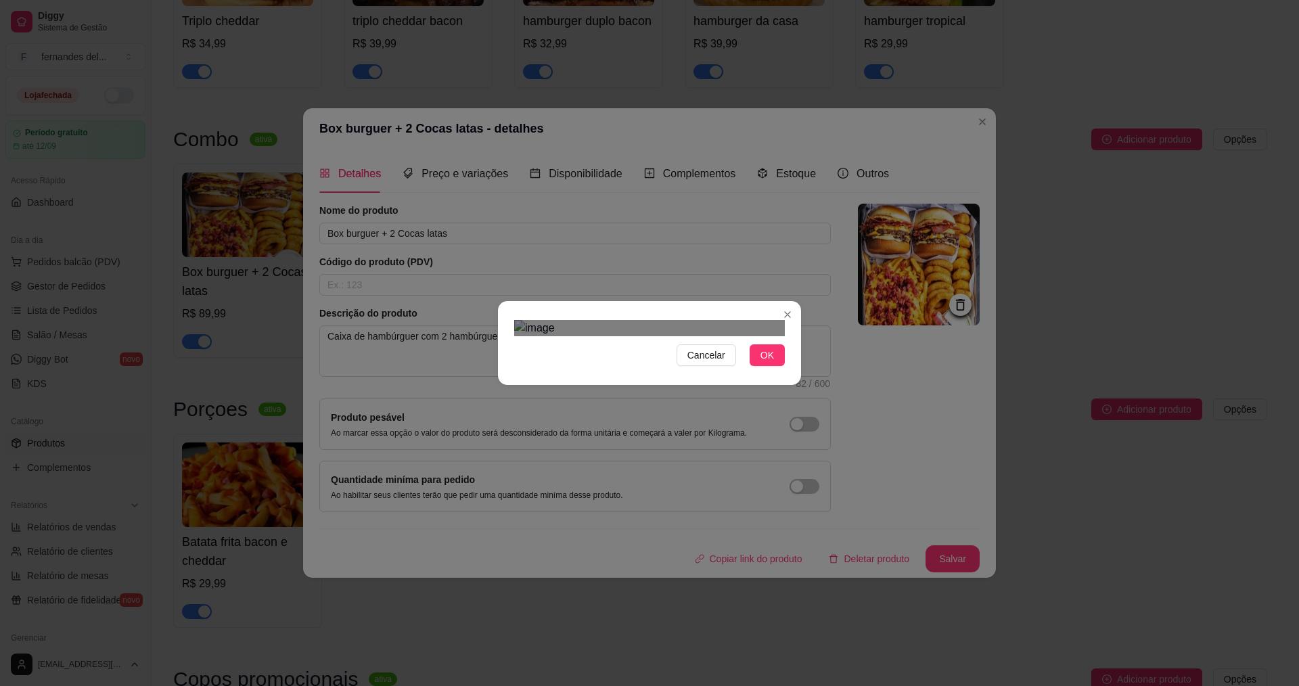
click at [502, 385] on section "Cancelar OK" at bounding box center [649, 343] width 303 height 84
click at [606, 344] on div "Use the arrow keys to move the crop selection area" at bounding box center [587, 398] width 125 height 125
click at [536, 336] on div at bounding box center [649, 328] width 271 height 16
click at [604, 336] on div at bounding box center [649, 328] width 271 height 16
click at [632, 320] on img at bounding box center [649, 328] width 271 height 16
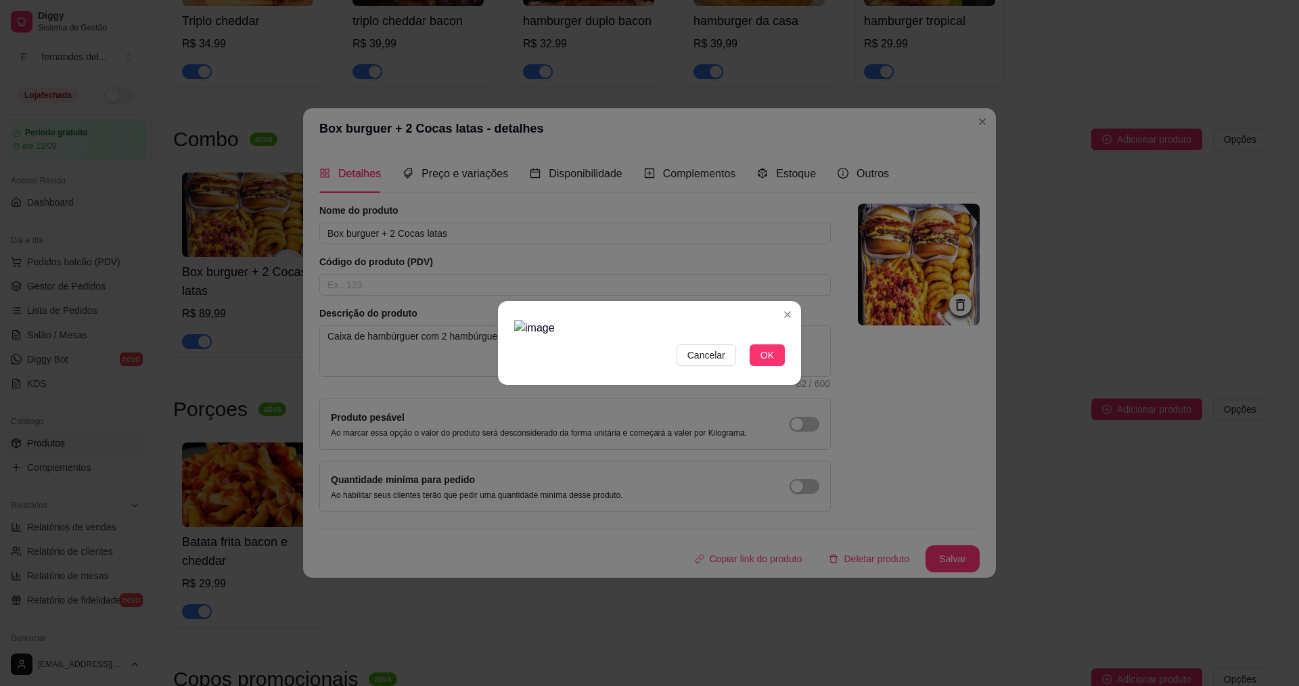
click at [650, 320] on div at bounding box center [649, 328] width 271 height 16
click at [466, 457] on div "Cancelar OK" at bounding box center [649, 343] width 1299 height 686
click at [754, 366] on button "OK" at bounding box center [767, 355] width 35 height 22
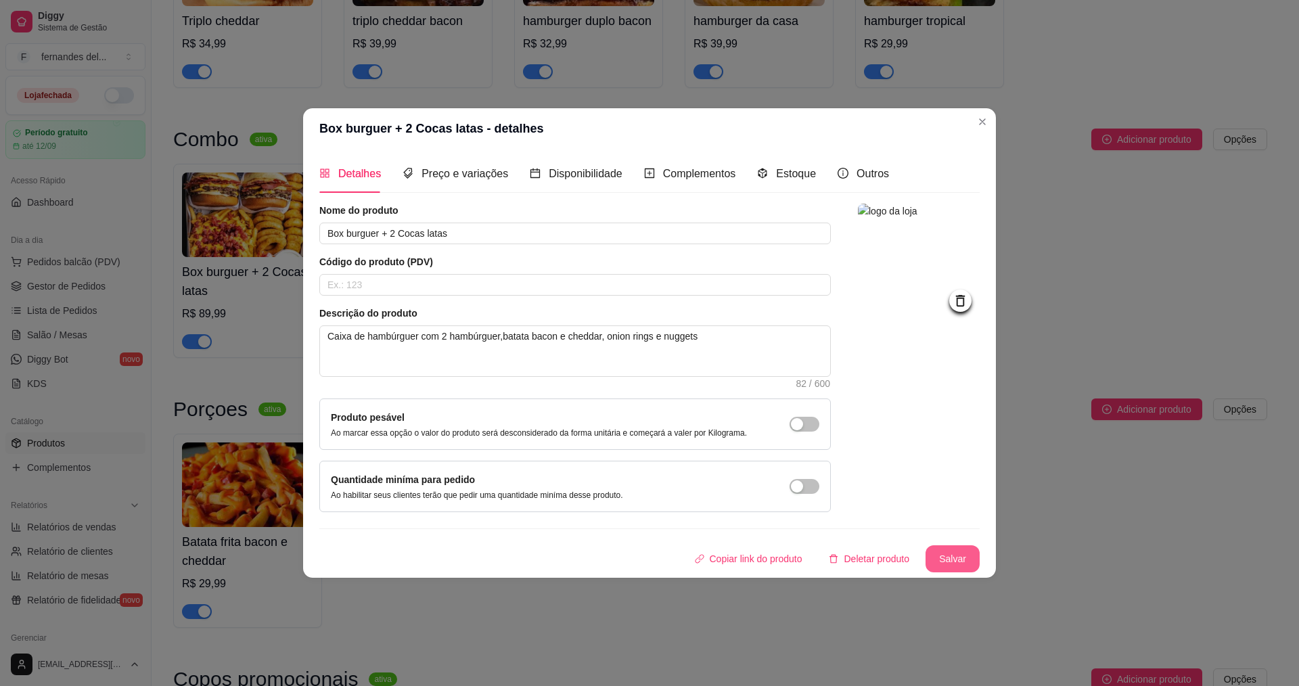
click at [953, 556] on button "Salvar" at bounding box center [953, 558] width 54 height 27
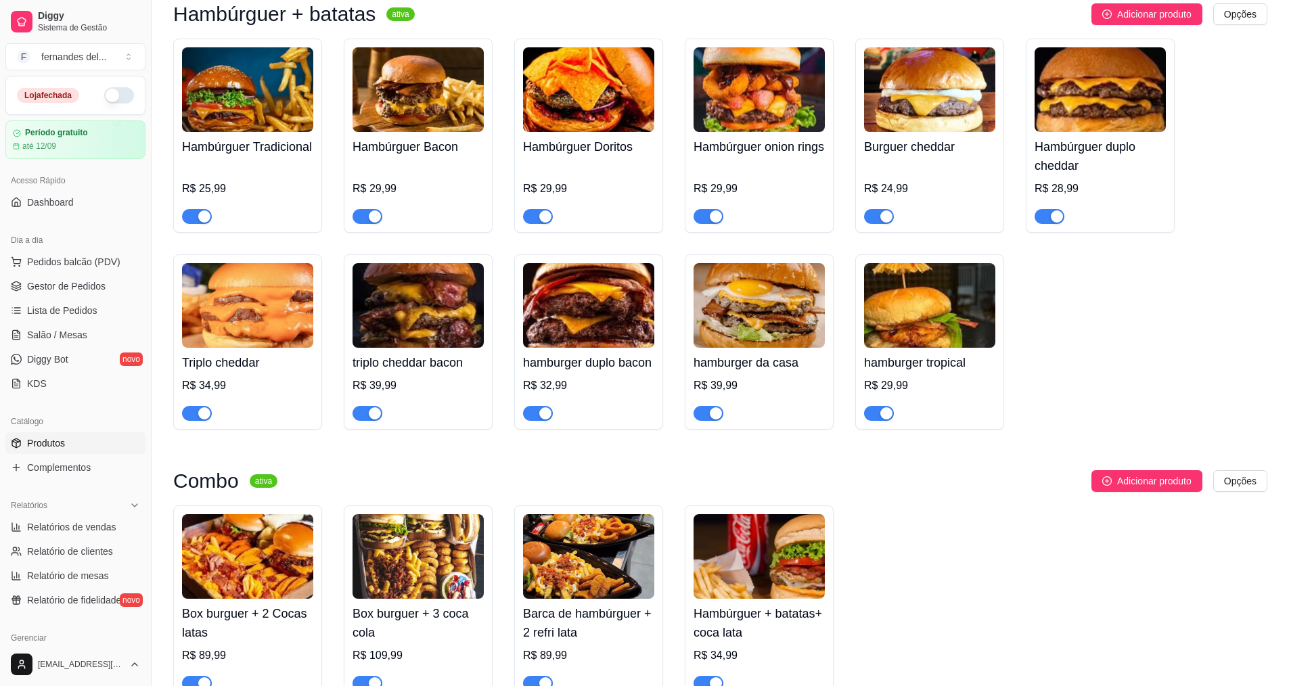
scroll to position [0, 0]
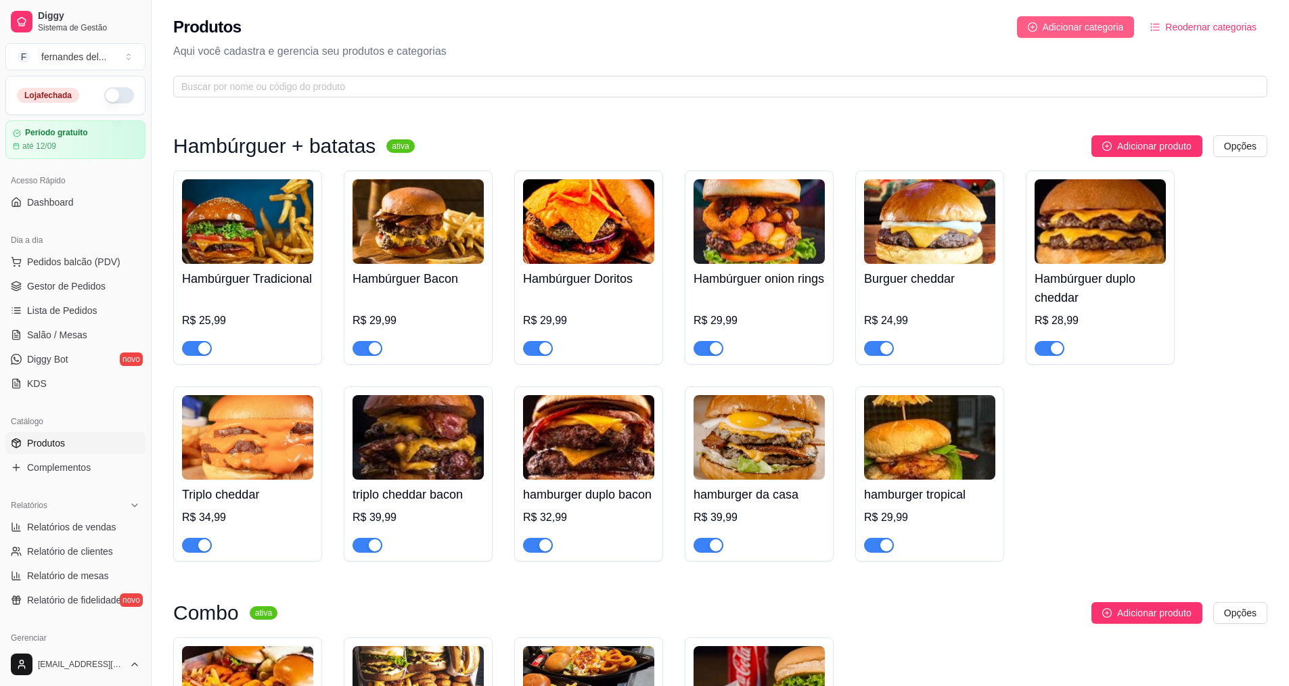
click at [1057, 27] on span "Adicionar categoria" at bounding box center [1083, 27] width 81 height 15
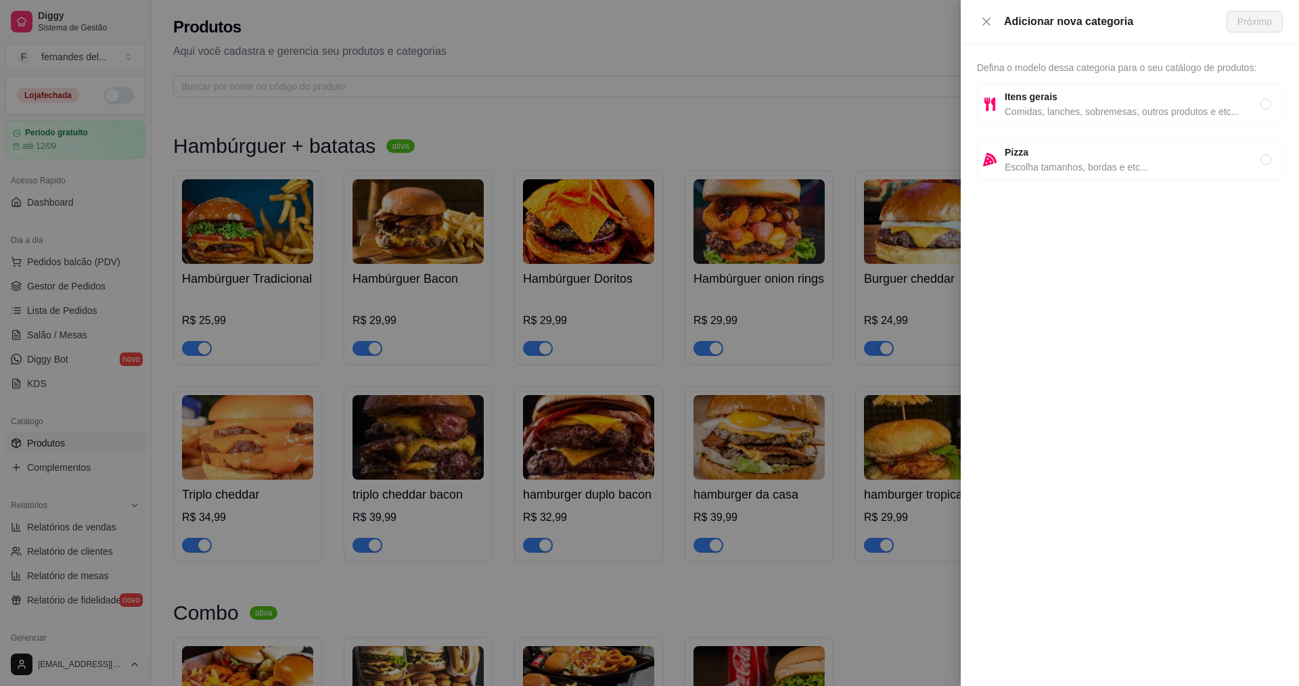
click at [1070, 91] on span "Itens gerais" at bounding box center [1133, 96] width 256 height 15
click at [1254, 30] on button "Próximo" at bounding box center [1255, 22] width 56 height 22
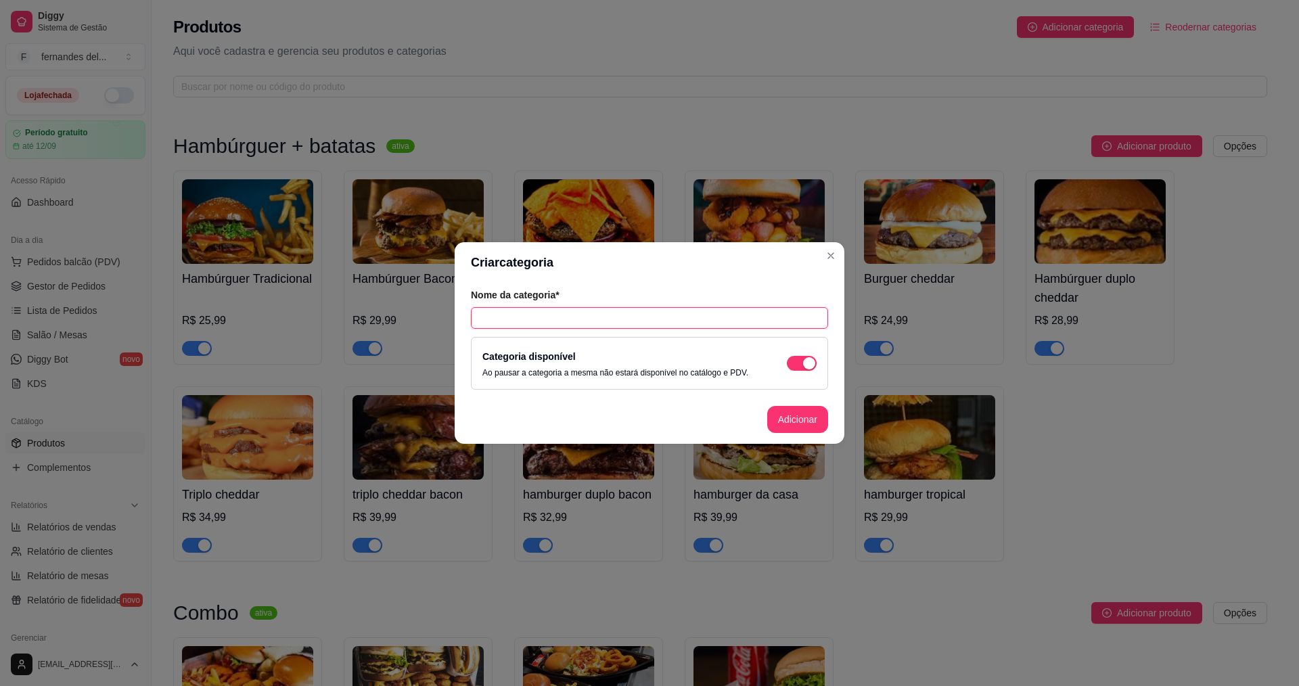
click at [727, 319] on input "text" at bounding box center [649, 318] width 357 height 22
click at [803, 414] on button "Adicionar" at bounding box center [797, 419] width 61 height 27
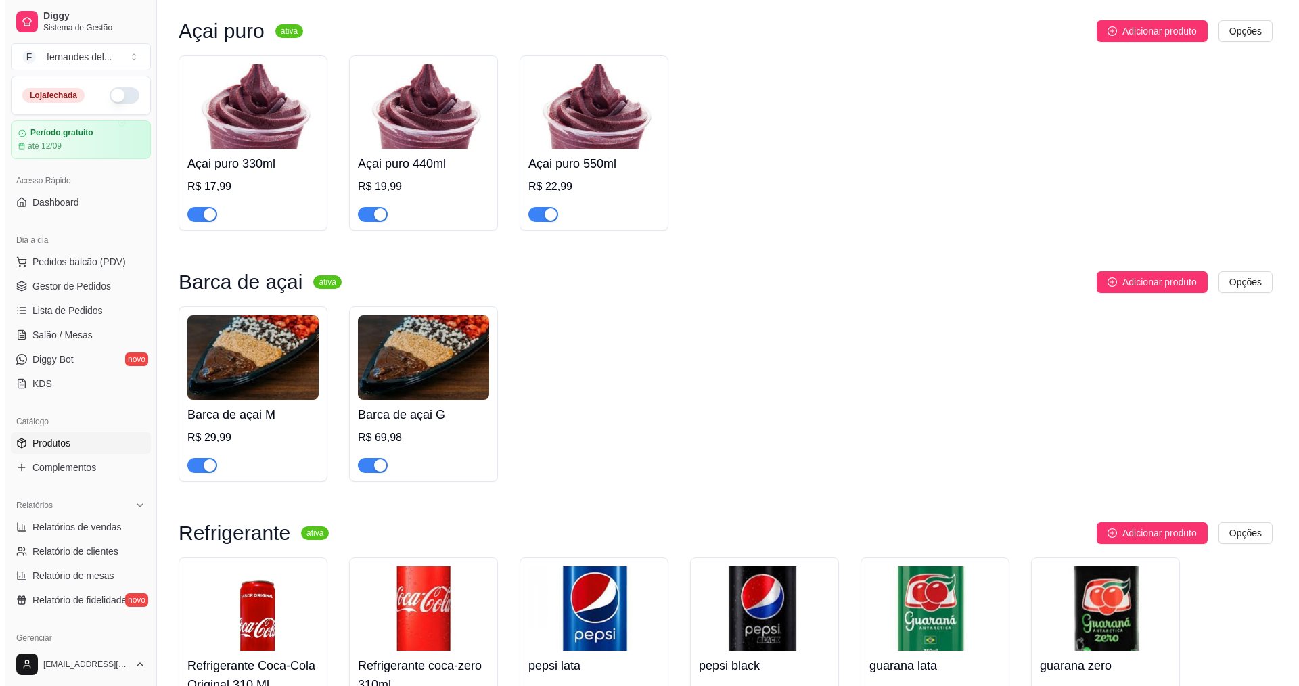
scroll to position [1875, 0]
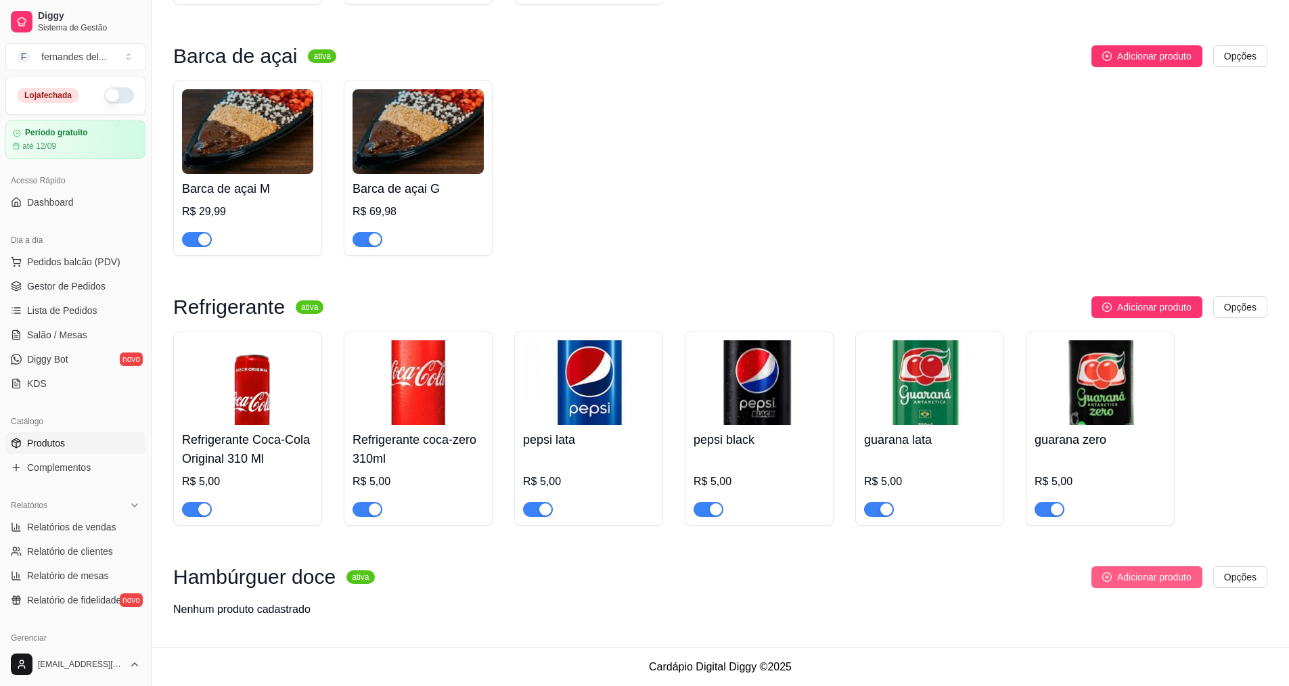
click at [1145, 579] on span "Adicionar produto" at bounding box center [1154, 577] width 74 height 15
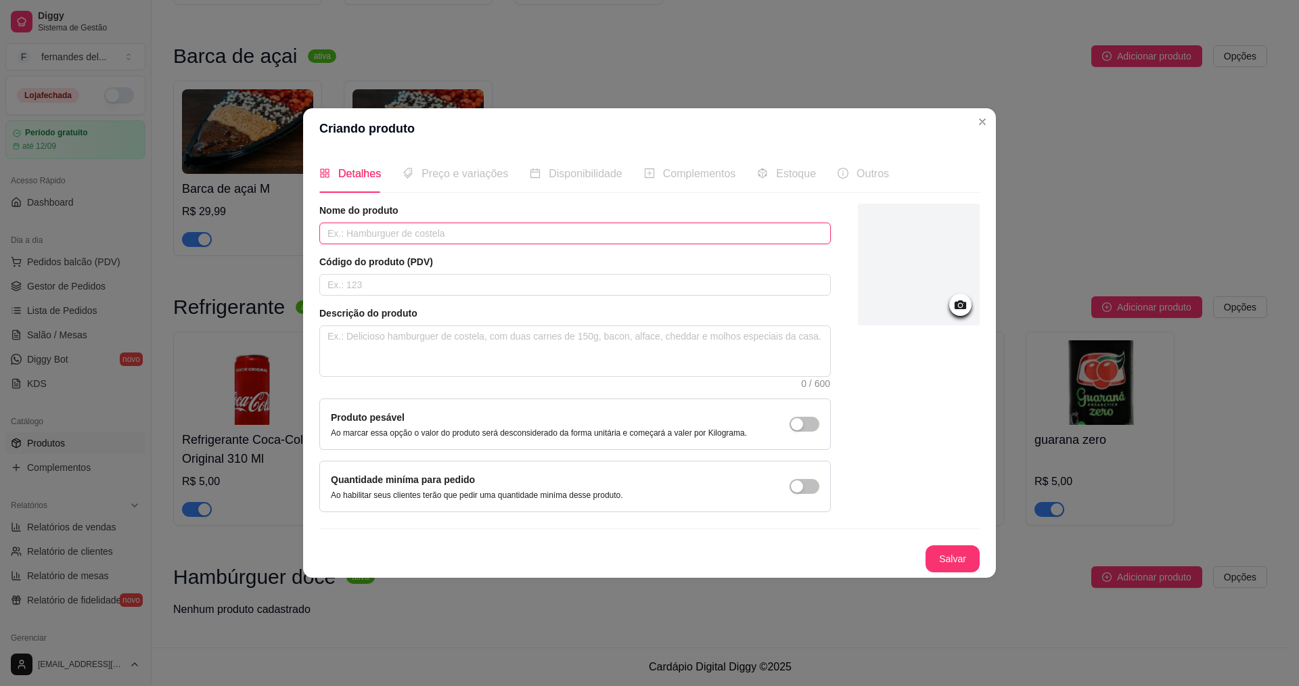
click at [520, 233] on input "text" at bounding box center [575, 234] width 512 height 22
click at [966, 309] on icon at bounding box center [961, 304] width 12 height 9
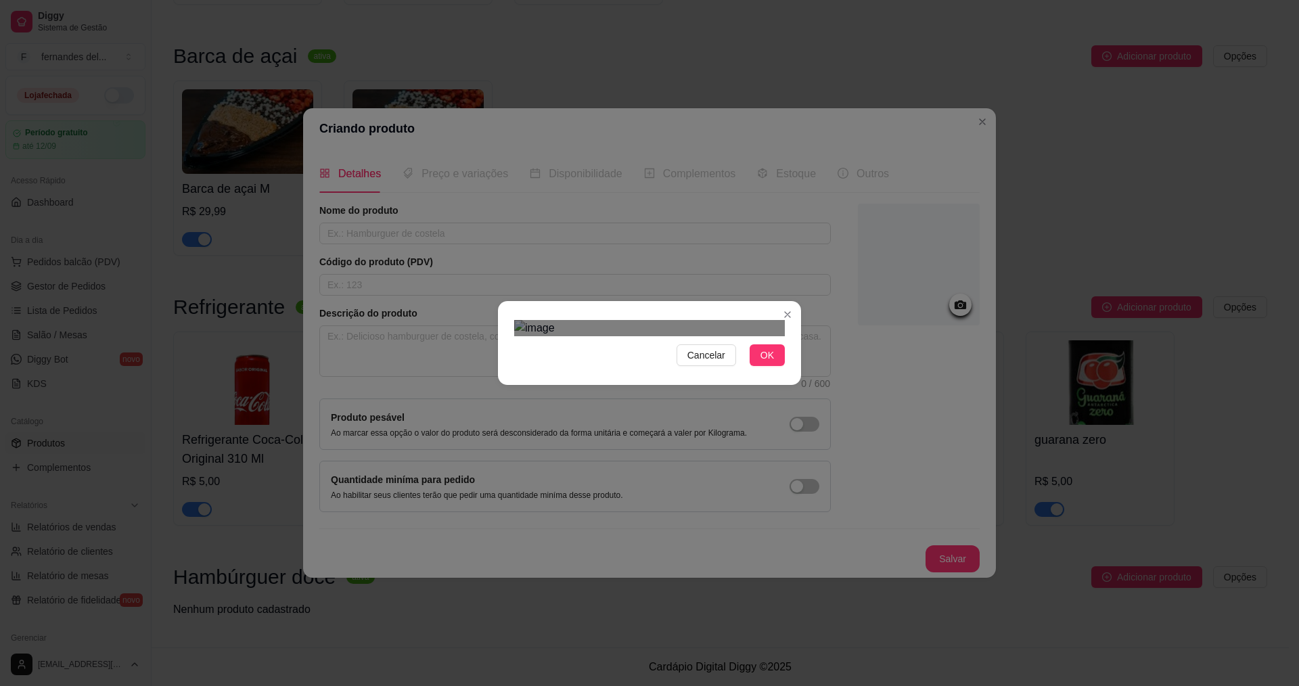
click at [723, 331] on div at bounding box center [649, 328] width 271 height 16
click at [531, 336] on img at bounding box center [649, 328] width 271 height 16
click at [592, 330] on div "Use the arrow keys to move the crop selection area" at bounding box center [625, 408] width 157 height 157
click at [775, 366] on button "OK" at bounding box center [767, 355] width 35 height 22
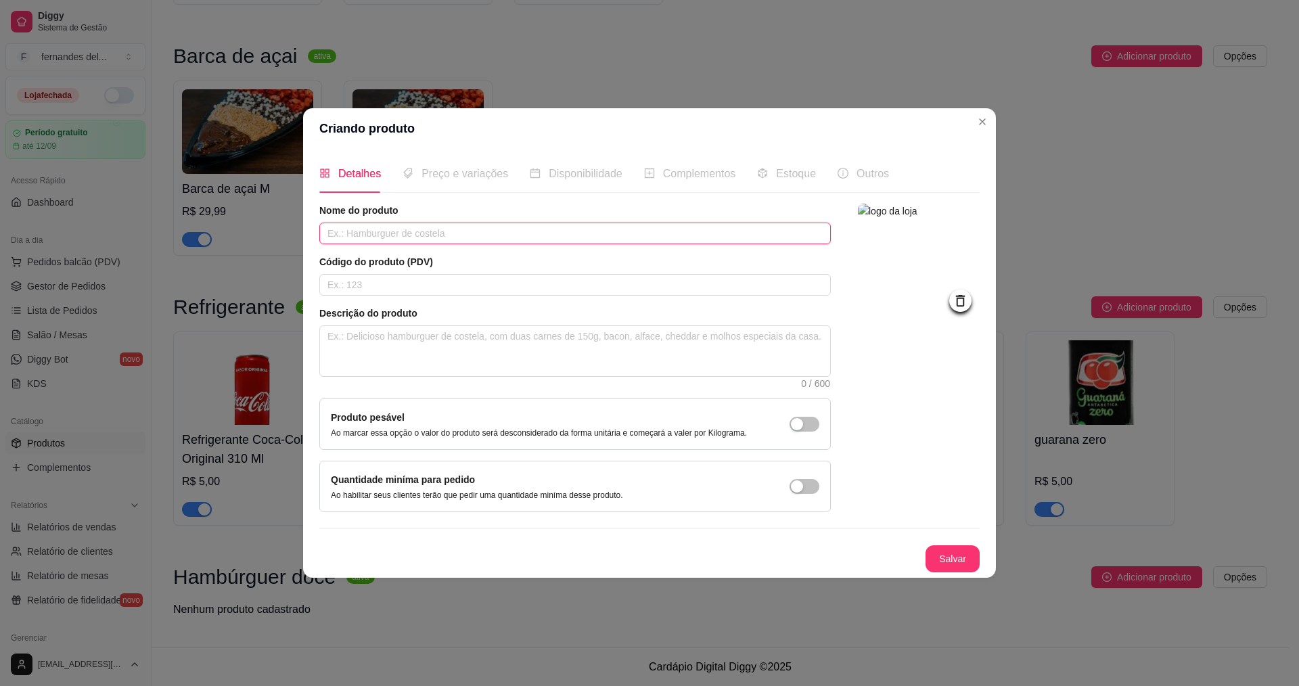
drag, startPoint x: 404, startPoint y: 237, endPoint x: 585, endPoint y: 271, distance: 184.5
click at [404, 236] on input "text" at bounding box center [575, 234] width 512 height 22
click at [950, 558] on button "Salvar" at bounding box center [953, 558] width 54 height 27
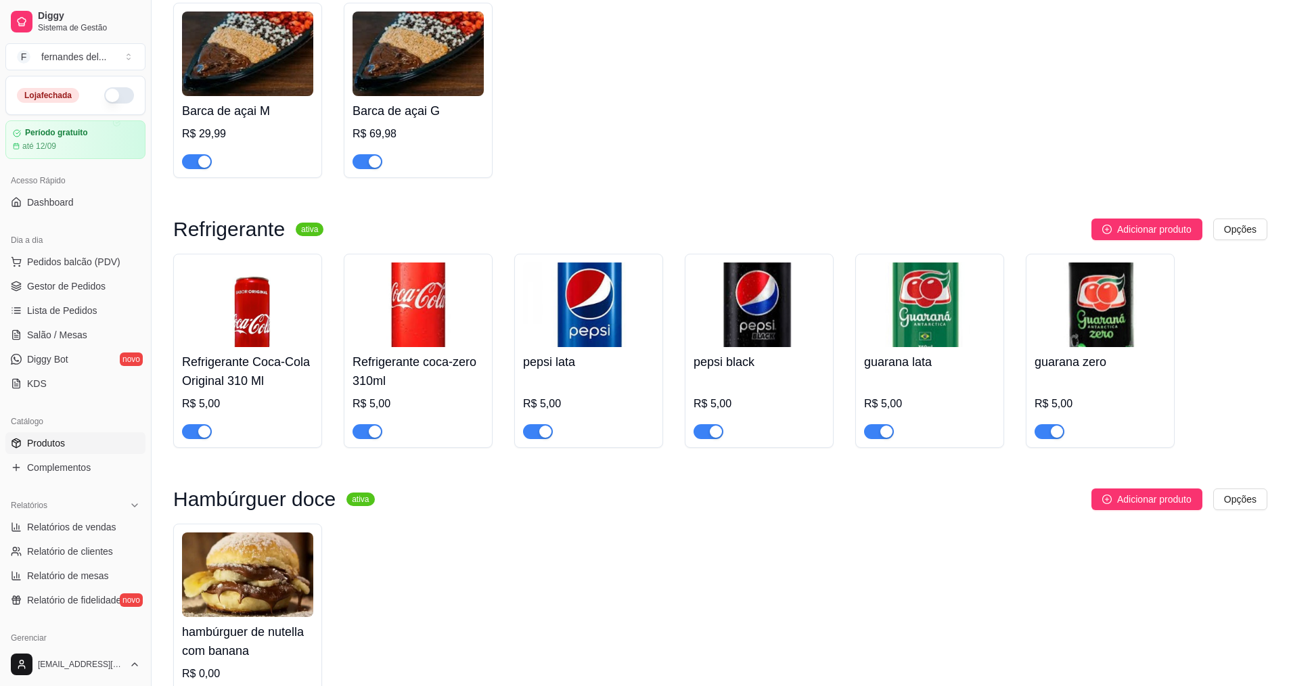
scroll to position [2054, 0]
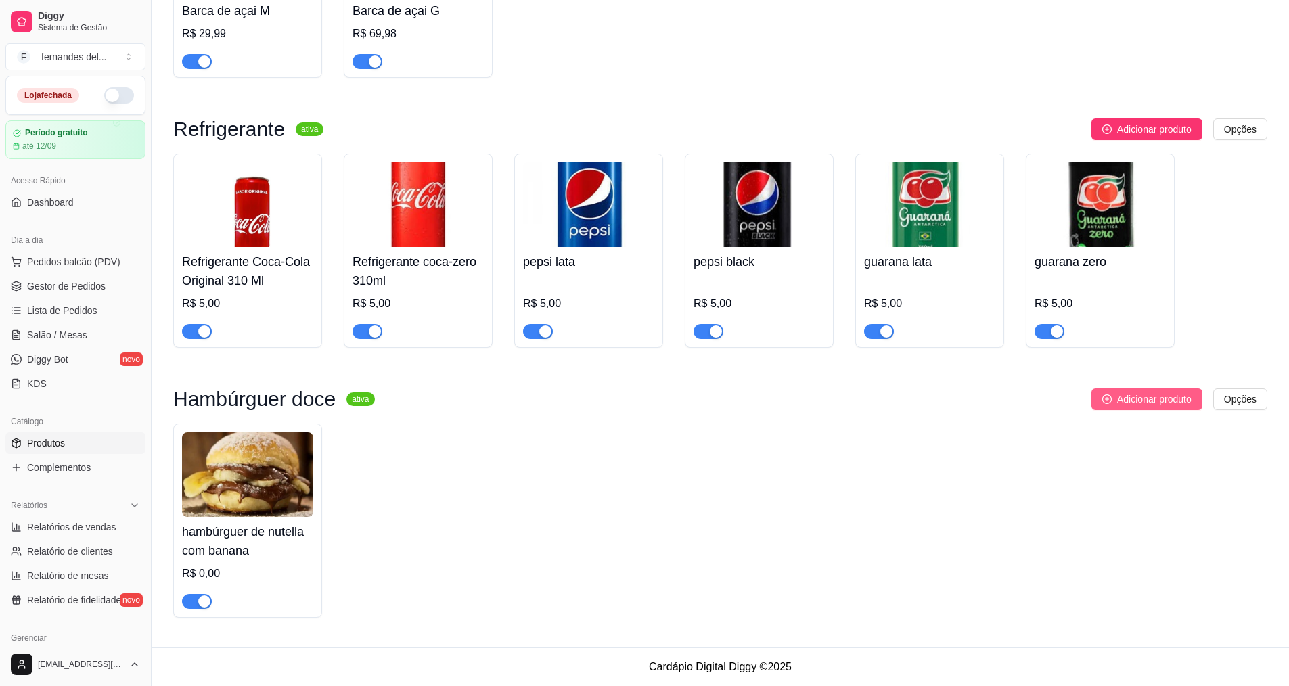
click at [1155, 394] on span "Adicionar produto" at bounding box center [1154, 399] width 74 height 15
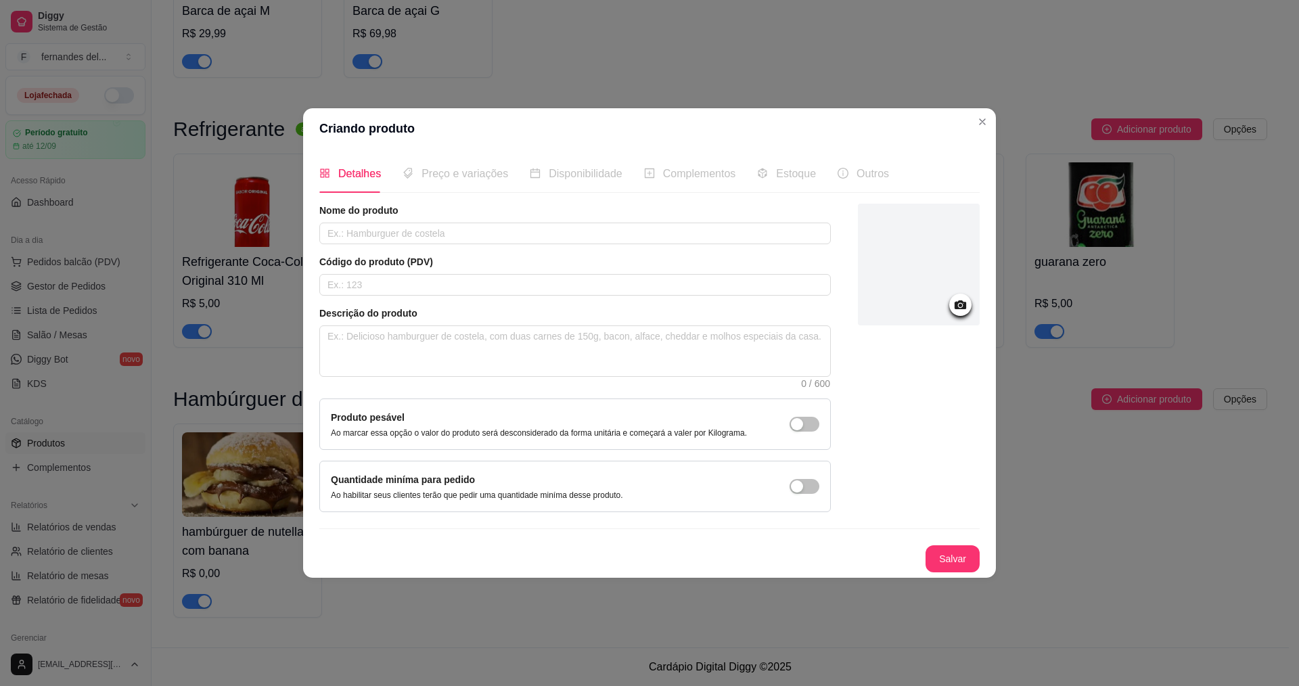
click at [963, 307] on icon at bounding box center [961, 304] width 12 height 9
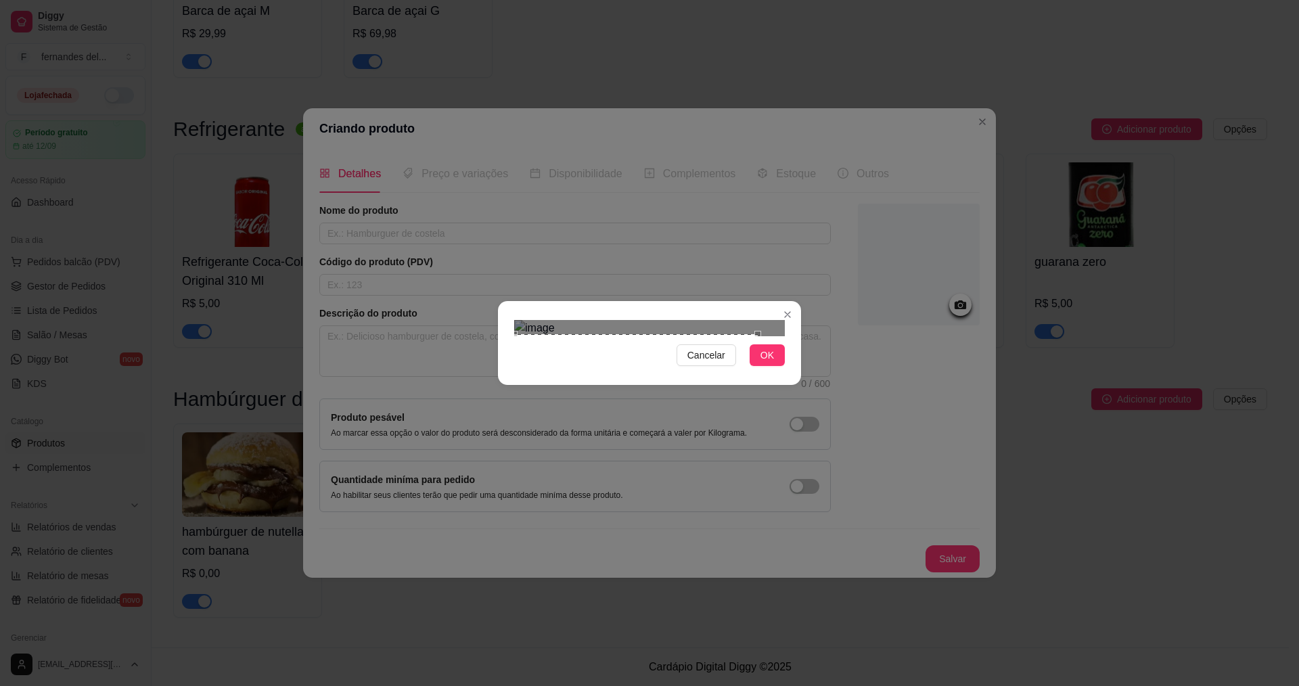
click at [598, 334] on div "Use the arrow keys to move the crop selection area" at bounding box center [636, 400] width 244 height 132
click at [655, 320] on img at bounding box center [649, 328] width 271 height 16
click at [506, 385] on section "Cancelar OK" at bounding box center [649, 343] width 303 height 84
click at [590, 391] on div "Use the arrow keys to move the crop selection area" at bounding box center [599, 416] width 121 height 121
click at [650, 365] on div "Use the arrow keys to move the crop selection area" at bounding box center [595, 421] width 112 height 112
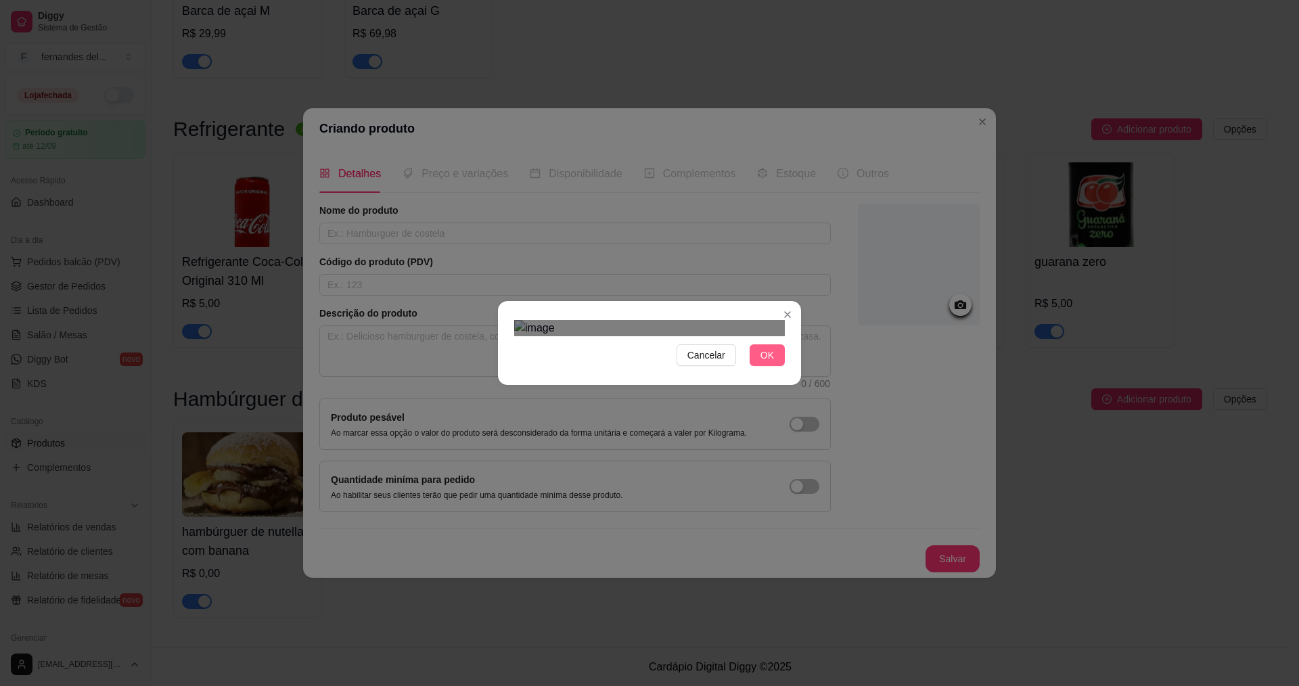
click at [759, 366] on button "OK" at bounding box center [767, 355] width 35 height 22
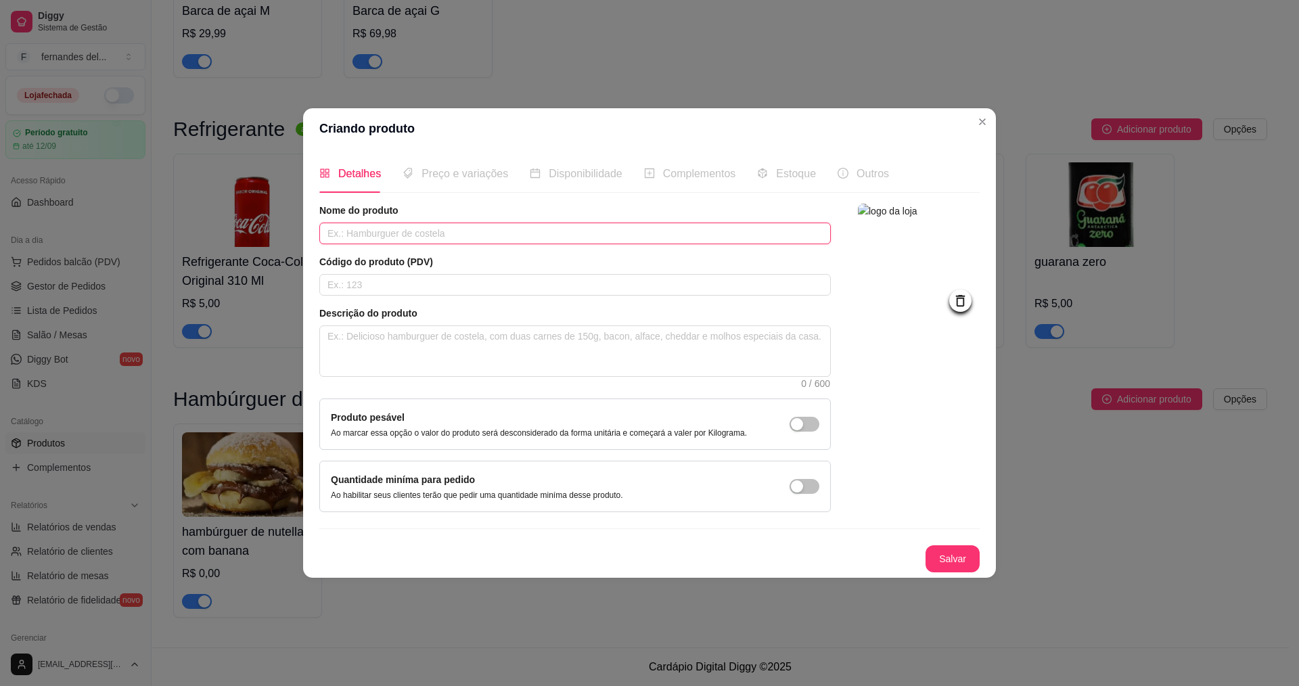
click at [389, 238] on input "text" at bounding box center [575, 234] width 512 height 22
type input "hambúrguer de nutella com morangos"
click at [957, 552] on button "Salvar" at bounding box center [953, 558] width 54 height 27
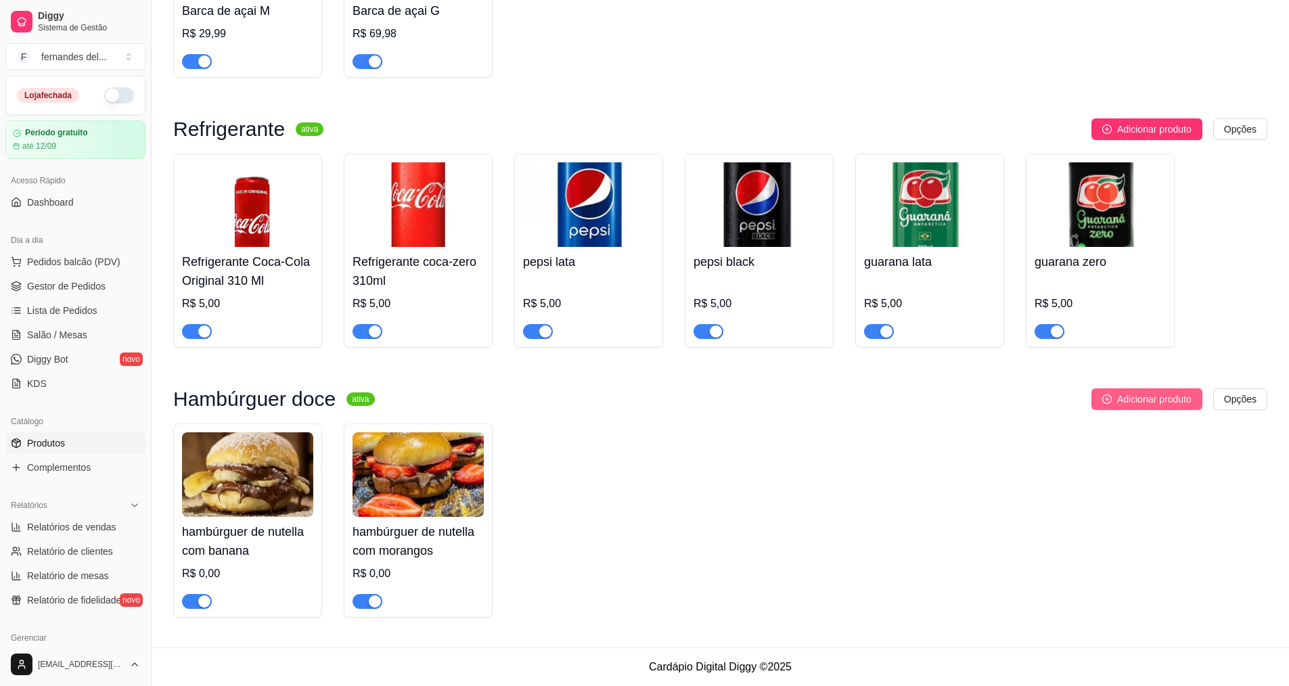
click at [1171, 402] on span "Adicionar produto" at bounding box center [1154, 399] width 74 height 15
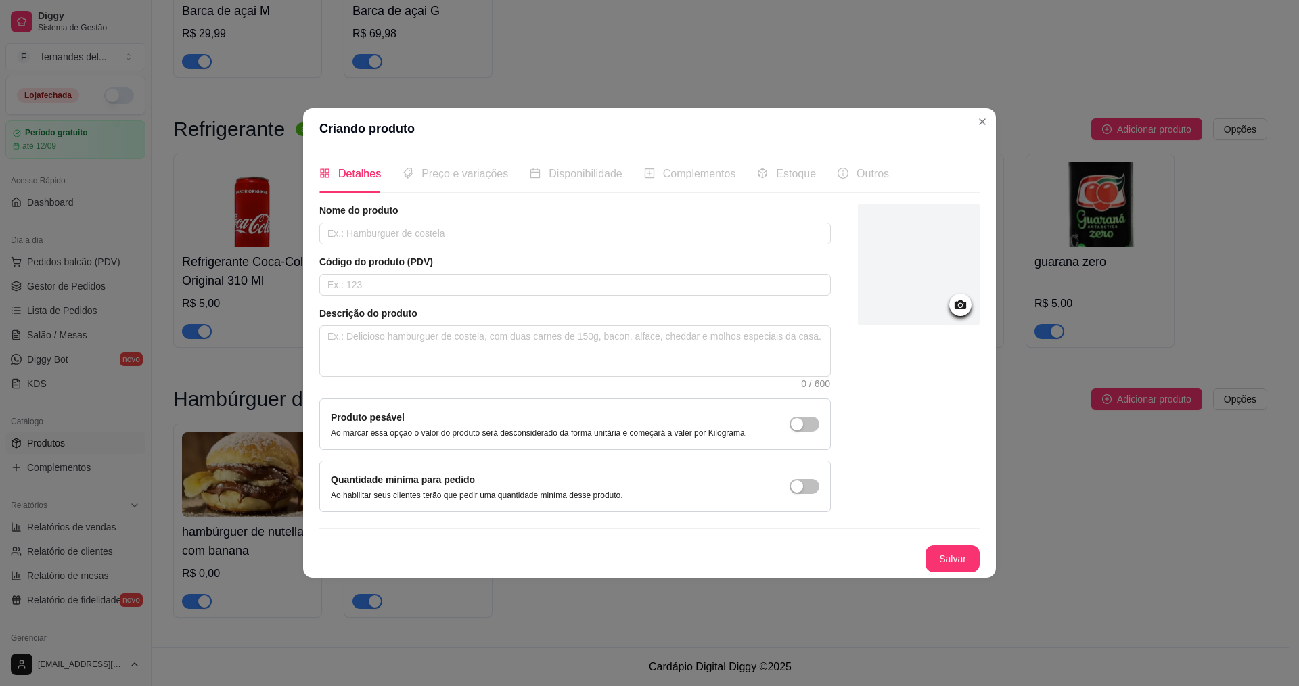
click at [962, 300] on icon at bounding box center [961, 305] width 16 height 16
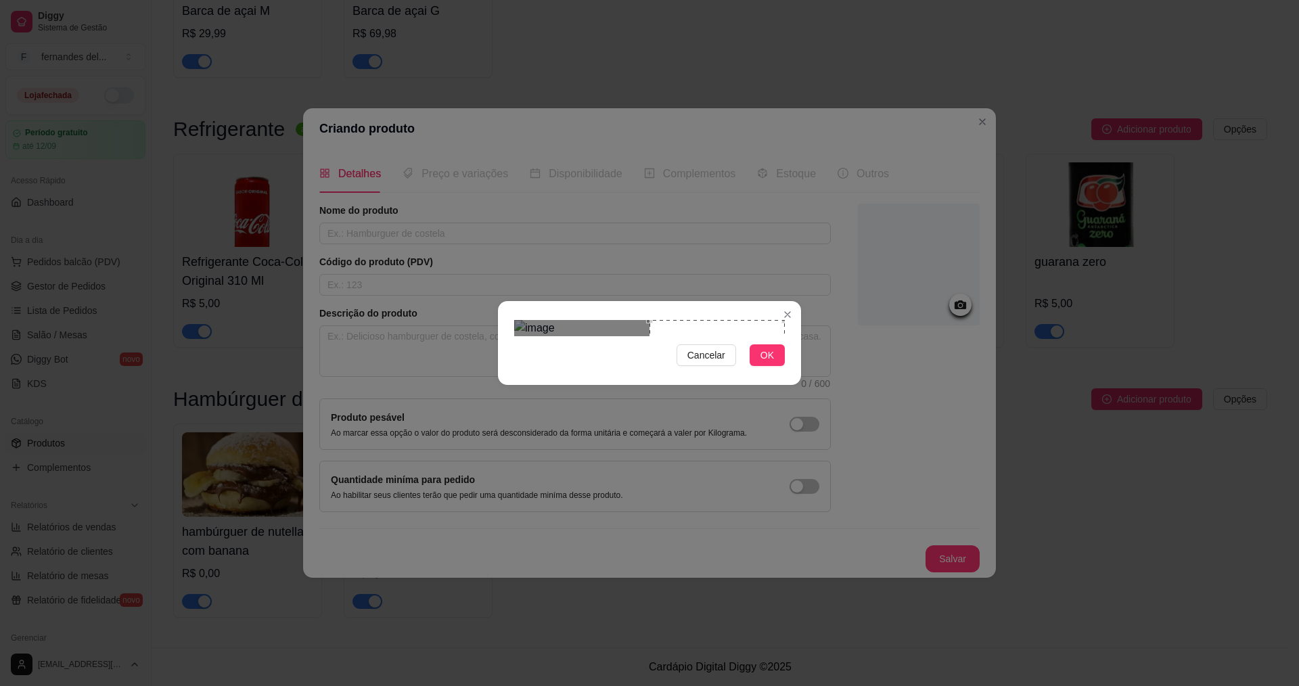
click at [787, 347] on div "Cancelar OK" at bounding box center [649, 343] width 303 height 57
click at [731, 363] on div "Use the arrow keys to move the crop selection area" at bounding box center [663, 387] width 135 height 135
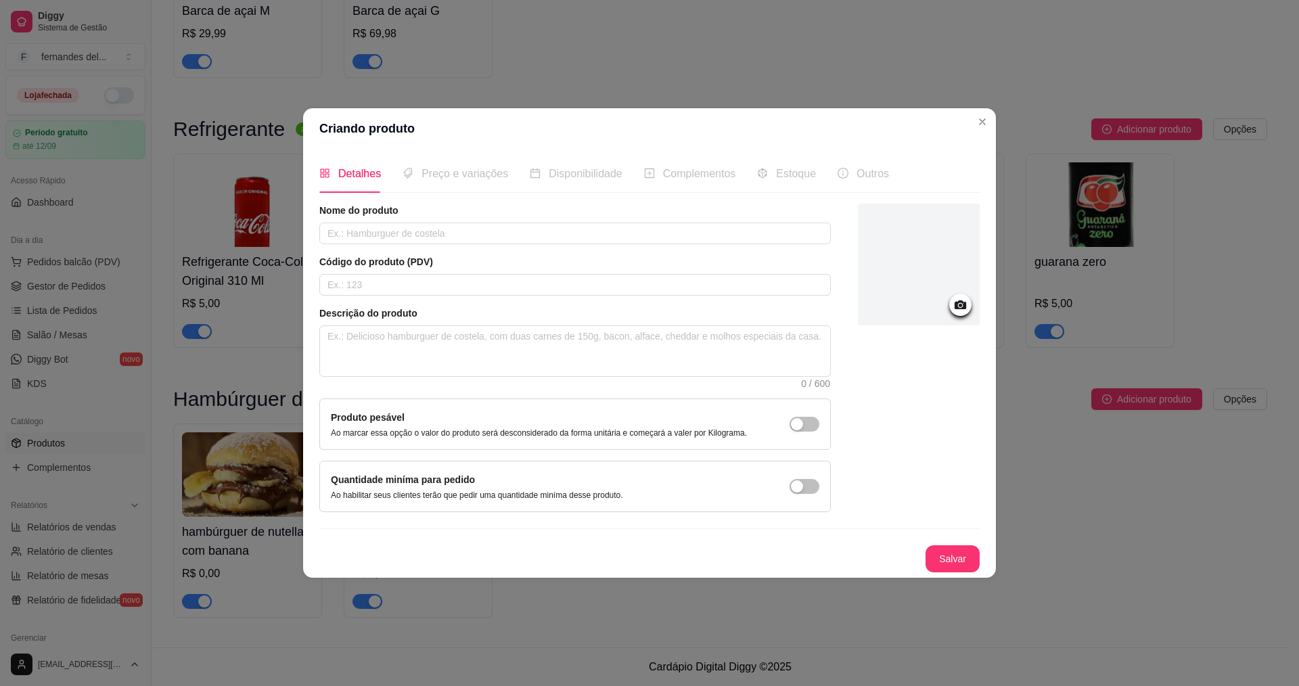
click at [959, 312] on icon at bounding box center [961, 305] width 16 height 16
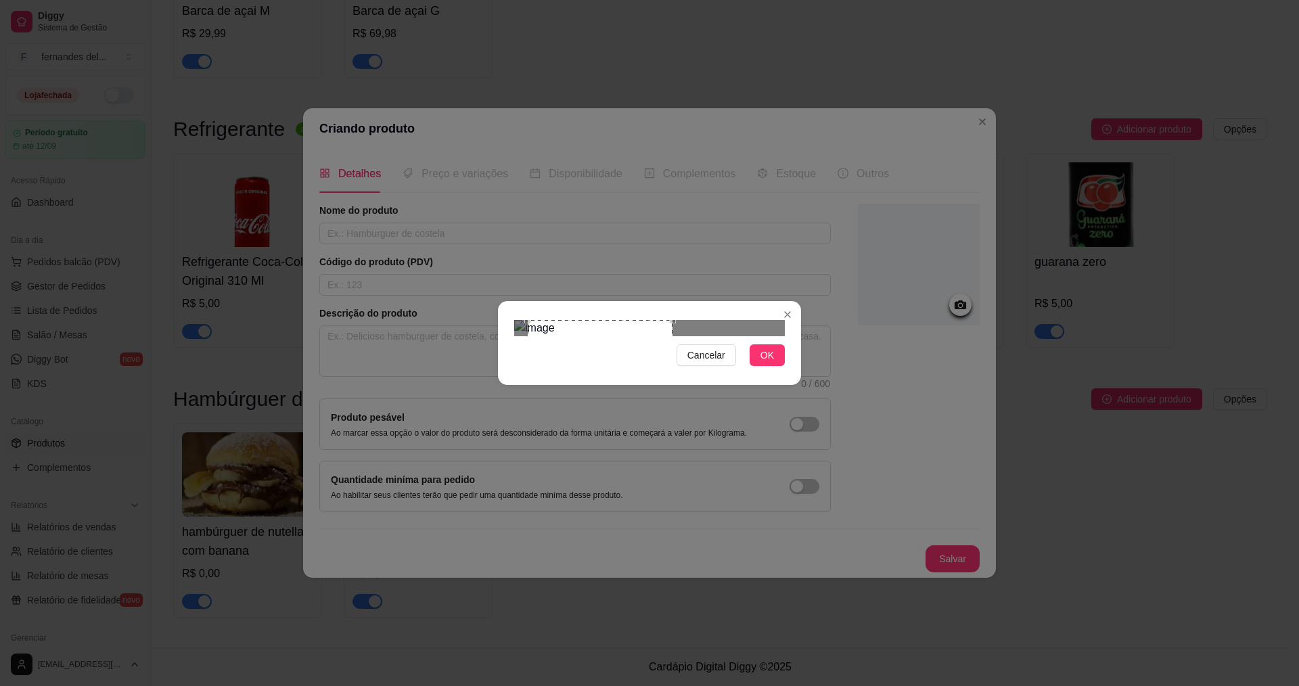
click at [674, 320] on div at bounding box center [649, 328] width 271 height 16
click at [638, 327] on div "Use the arrow keys to move the crop selection area" at bounding box center [590, 399] width 145 height 145
click at [769, 363] on span "OK" at bounding box center [768, 355] width 14 height 15
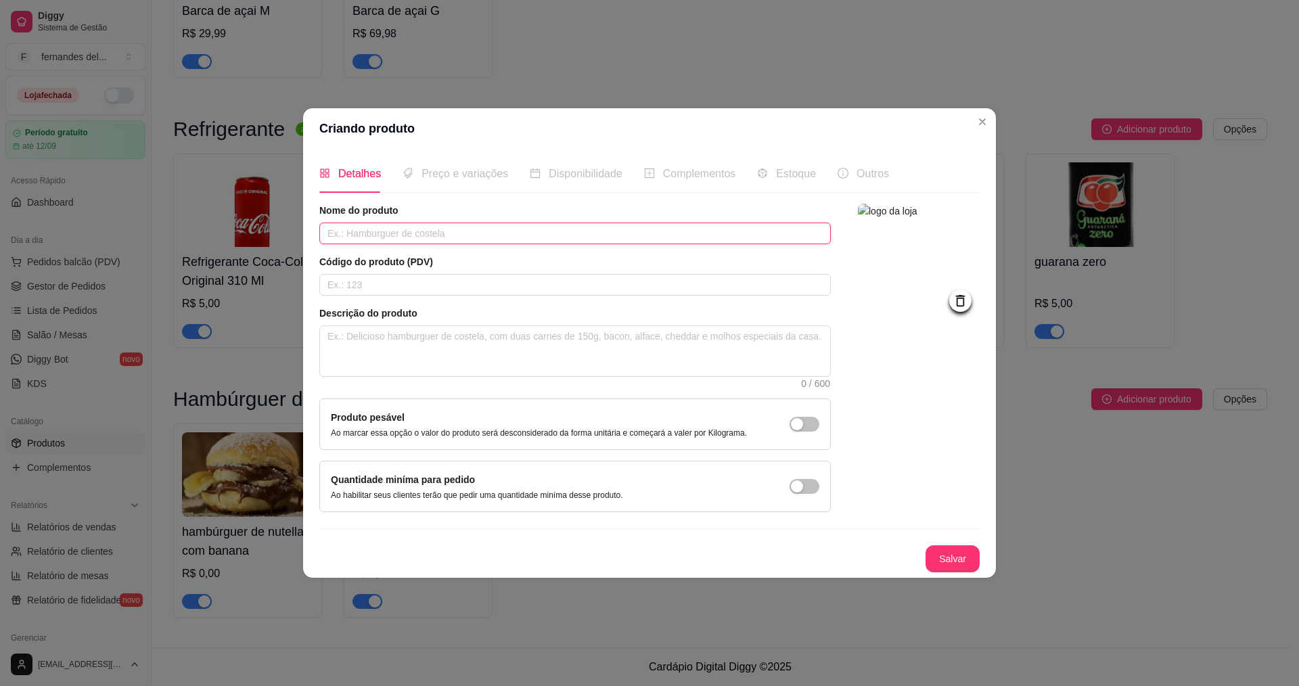
click at [377, 240] on input "text" at bounding box center [575, 234] width 512 height 22
type input "hamburger doce com confete"
click at [480, 329] on textarea at bounding box center [575, 351] width 510 height 50
type textarea "p"
type textarea "pa"
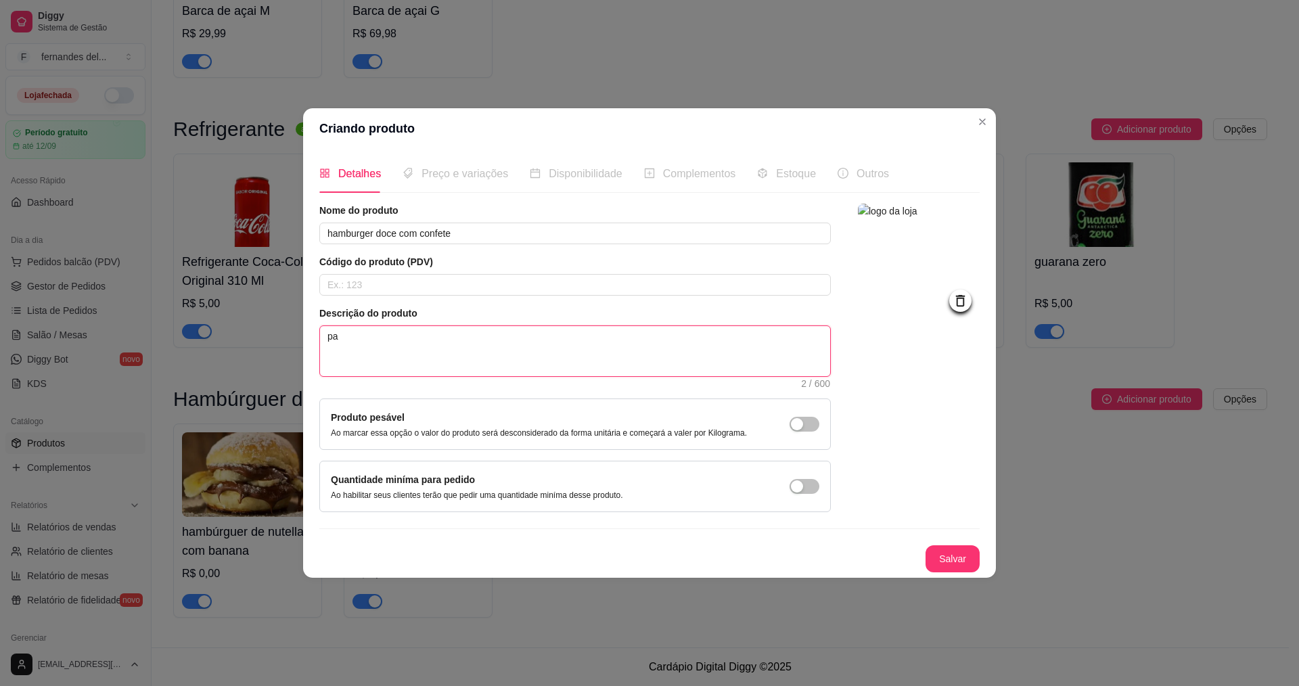
type textarea "pao"
type textarea "pao,"
type textarea "pao,c"
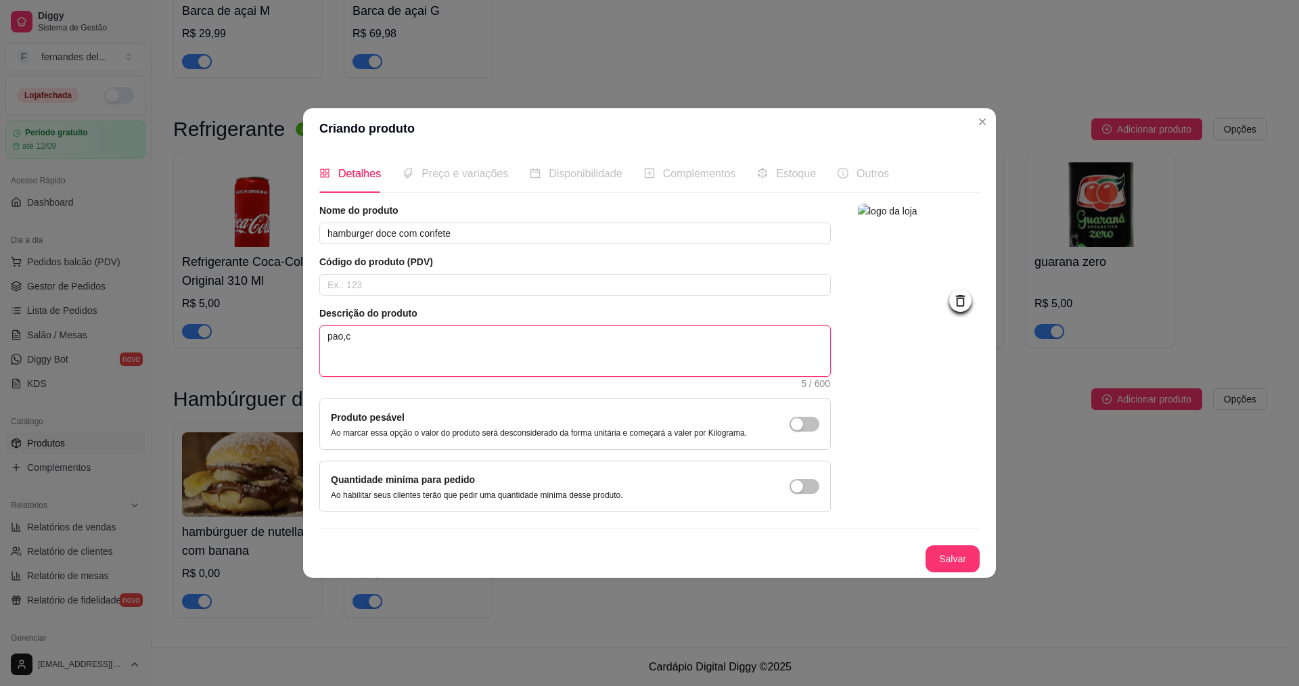
type textarea "pao,cr"
type textarea "pao,cre"
type textarea "pao,crem"
type textarea "pao,creme"
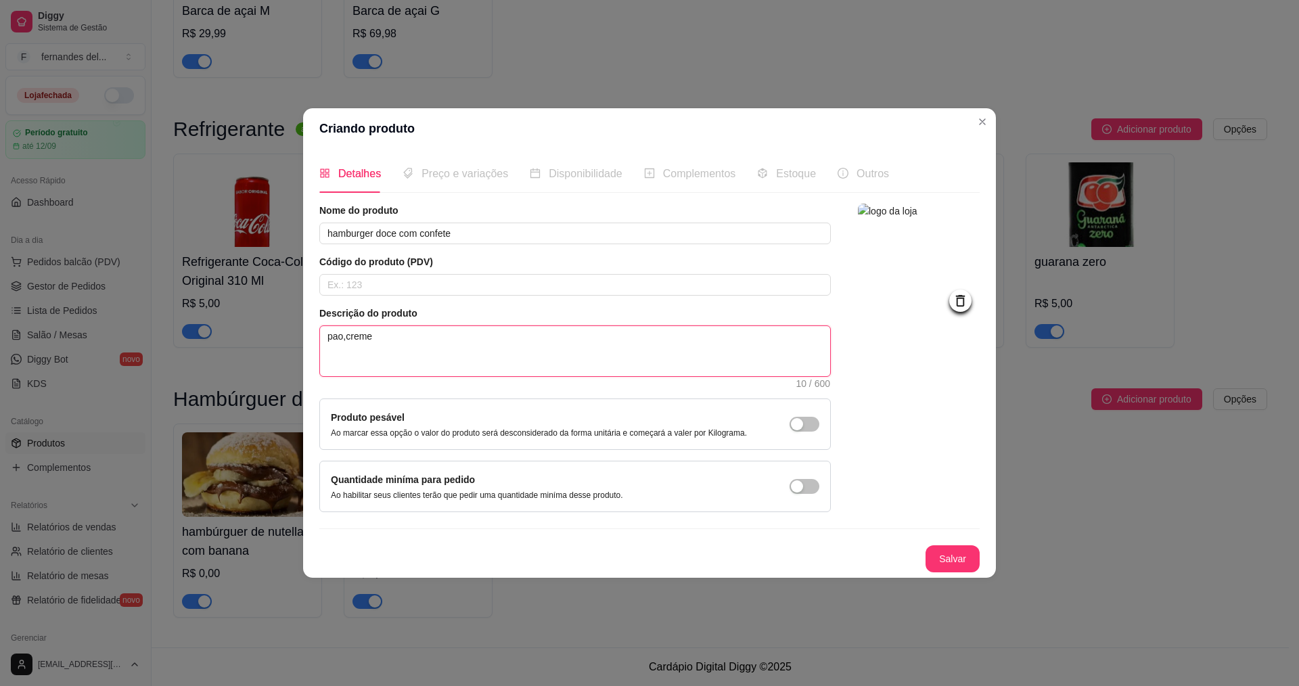
type textarea "pao,creme d"
type textarea "pao,creme de"
type textarea "pao,creme de c"
type textarea "pao,creme de ch"
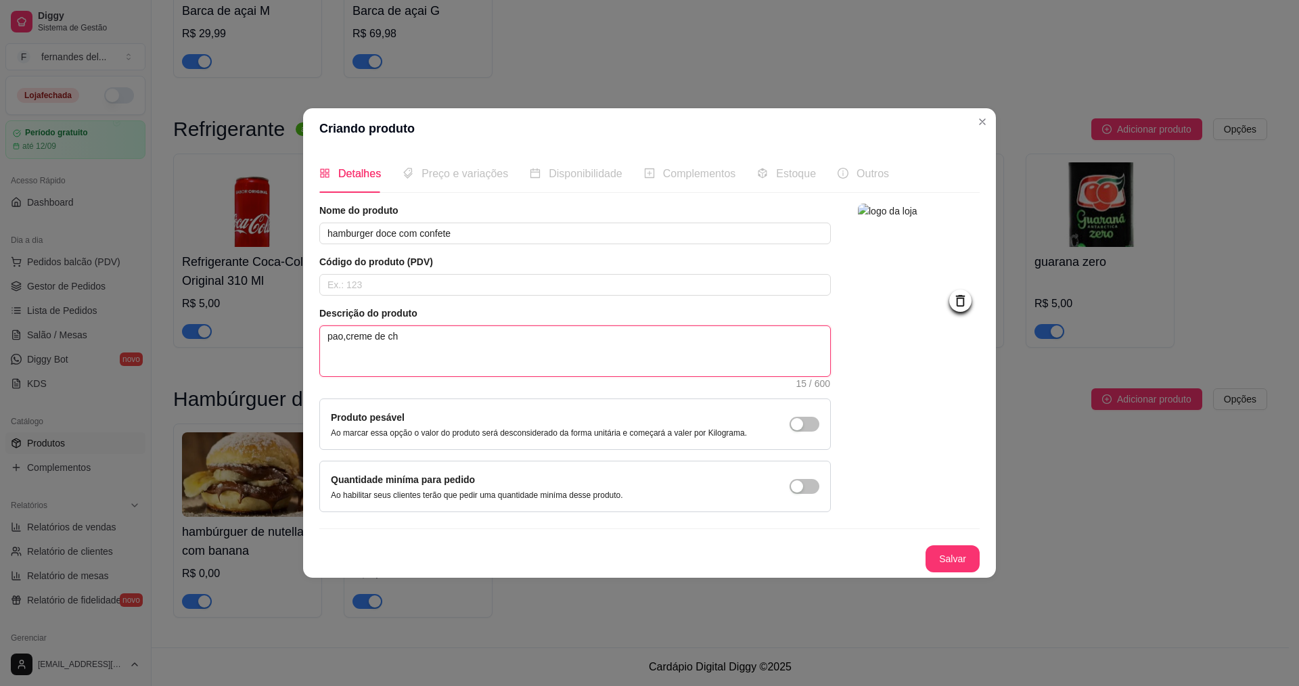
type textarea "pao,creme de cho"
type textarea "pao,creme de choc"
type textarea "pao,creme de choco"
type textarea "pao,creme de chocol"
type textarea "pao,creme de chocola"
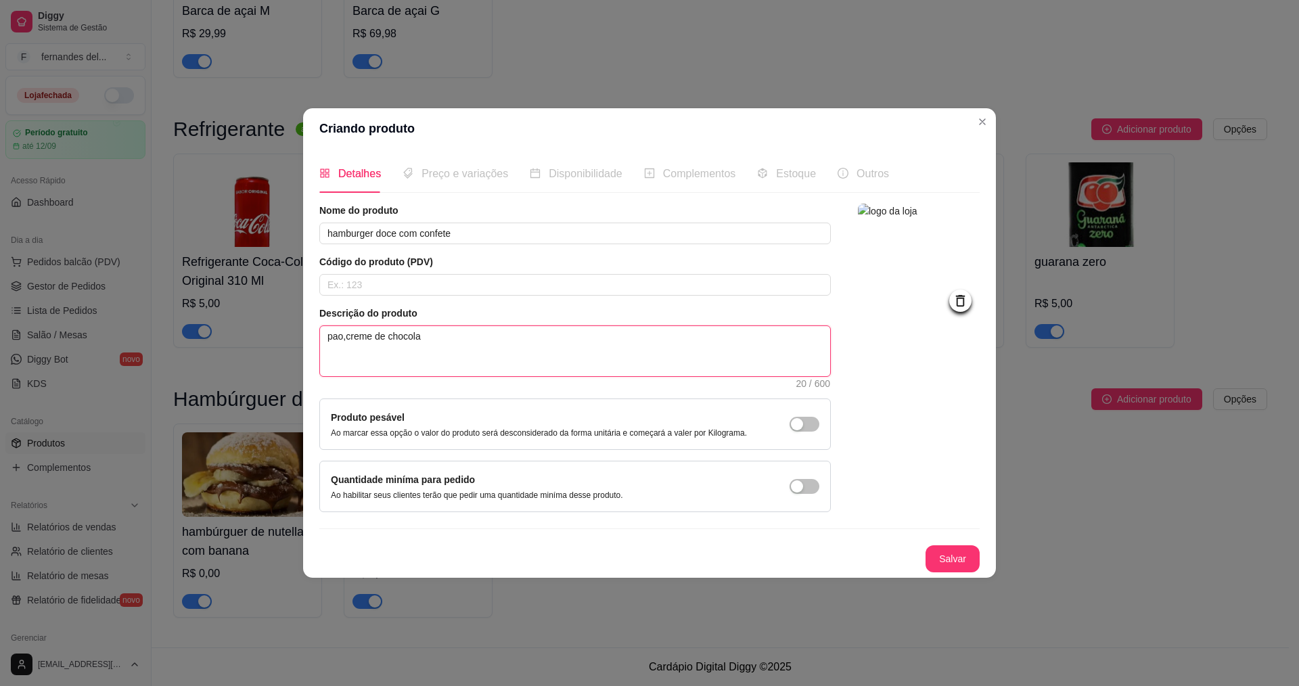
type textarea "pao,creme de chocolat"
type textarea "pao,creme de chocolate"
type textarea "pao,creme de chocolate e"
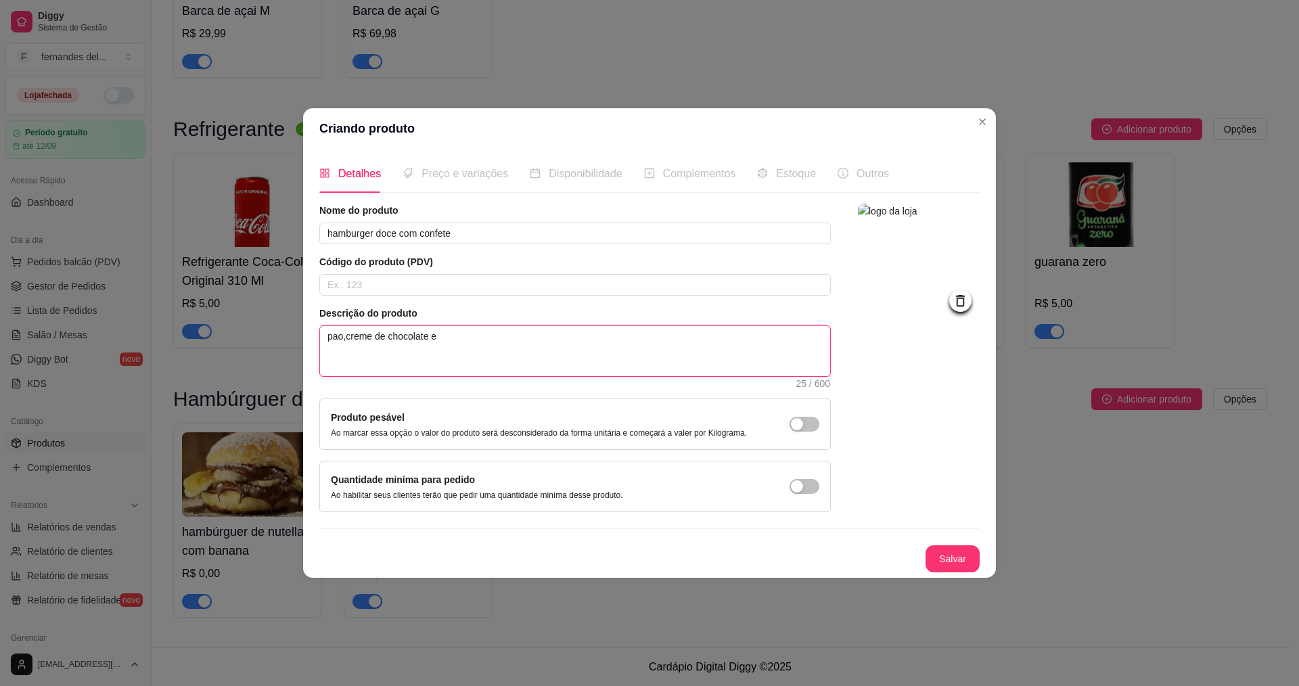
type textarea "pao,creme de chocolate e c"
type textarea "pao,creme de chocolate e co"
type textarea "pao,creme de chocolate e con"
type textarea "pao,creme de chocolate e conf"
type textarea "pao,creme de chocolate e confe"
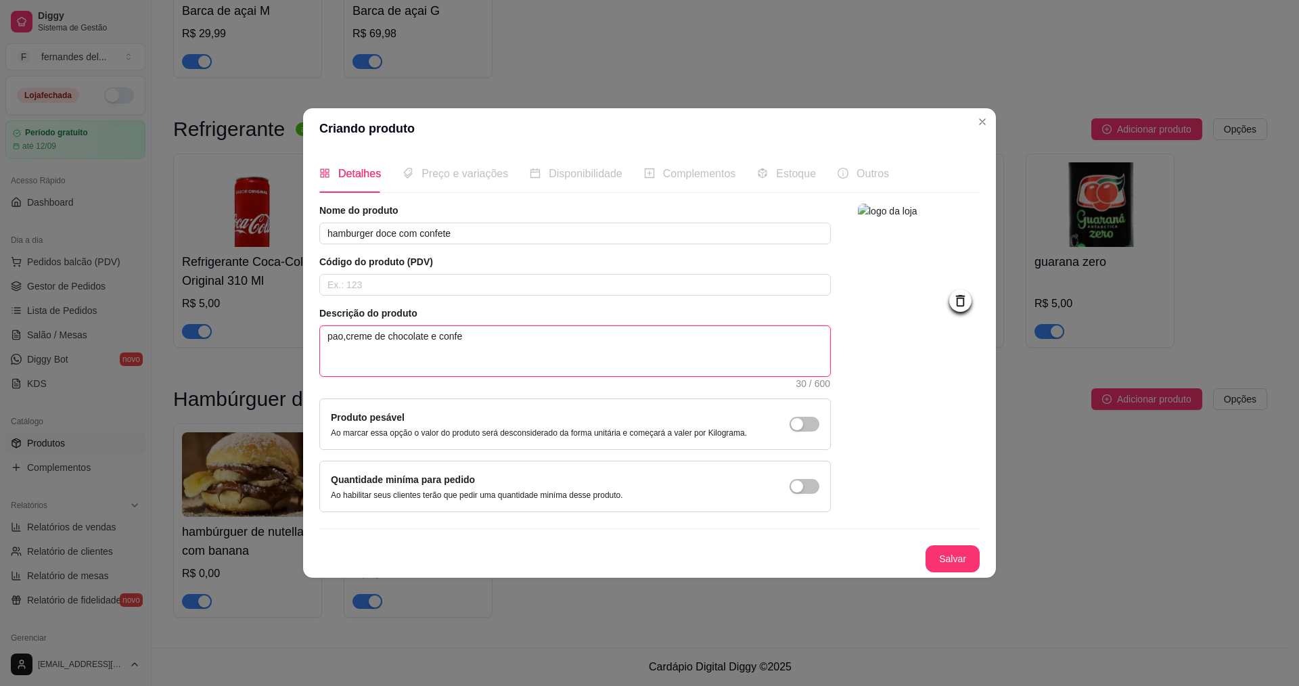
type textarea "pao,creme de chocolate e confet"
type textarea "pao,creme de chocolate e confete"
click at [947, 560] on button "Salvar" at bounding box center [952, 559] width 53 height 26
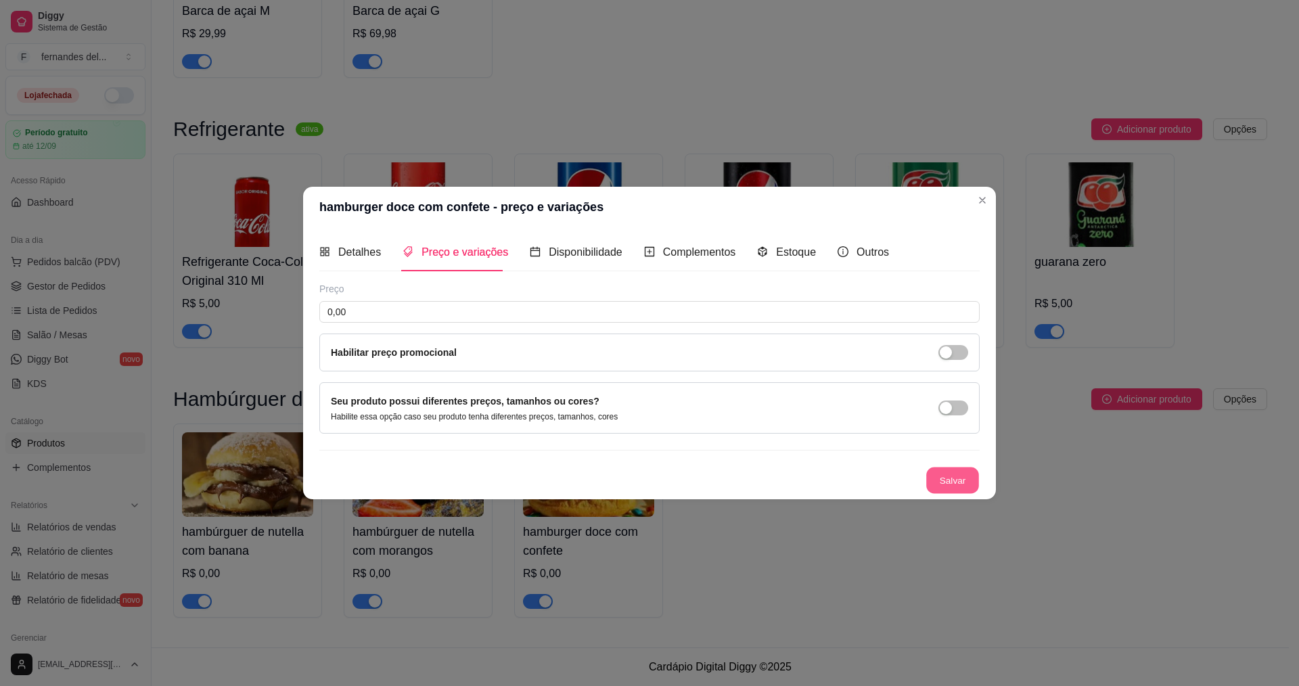
click at [960, 491] on button "Salvar" at bounding box center [952, 481] width 53 height 26
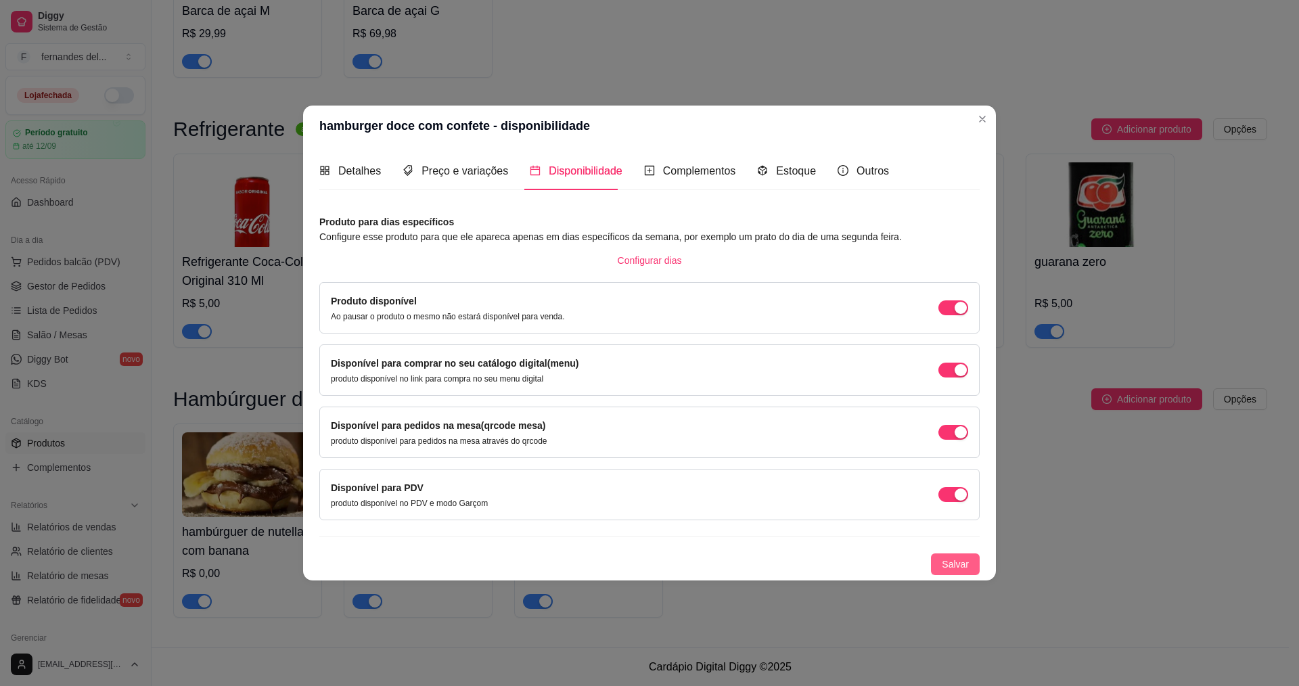
click at [963, 558] on span "Salvar" at bounding box center [955, 564] width 27 height 15
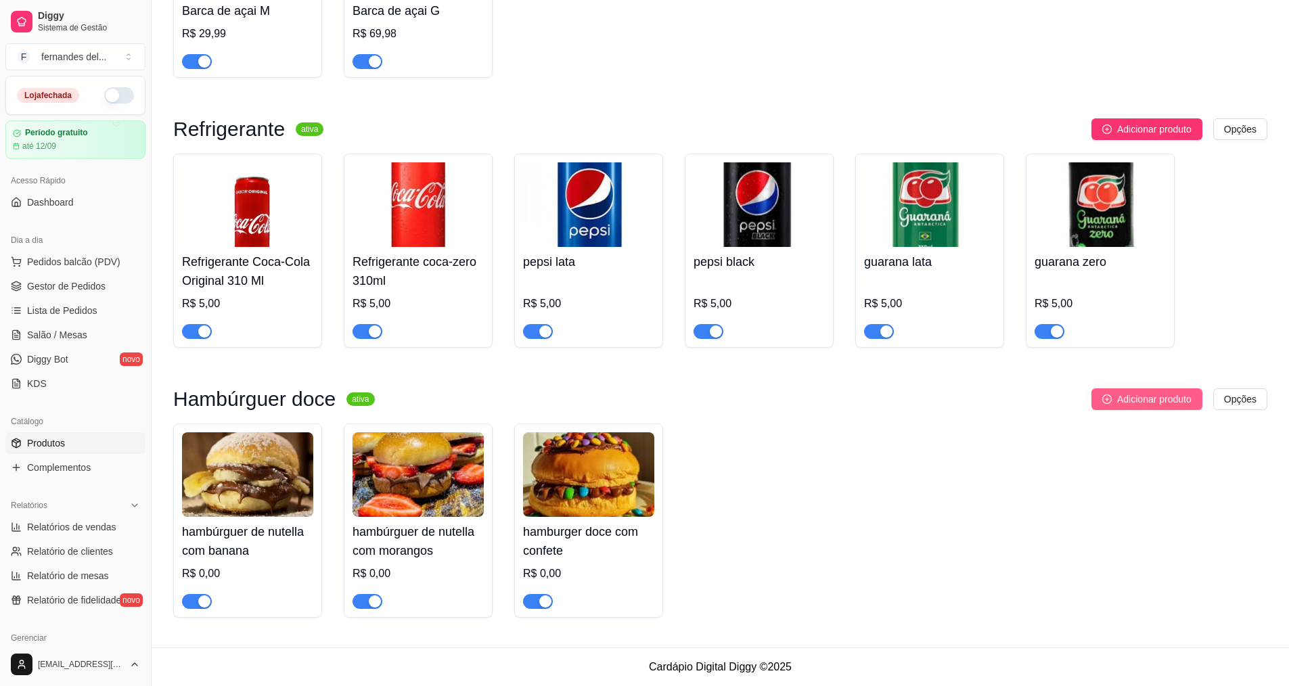
click at [1140, 403] on span "Adicionar produto" at bounding box center [1154, 399] width 74 height 15
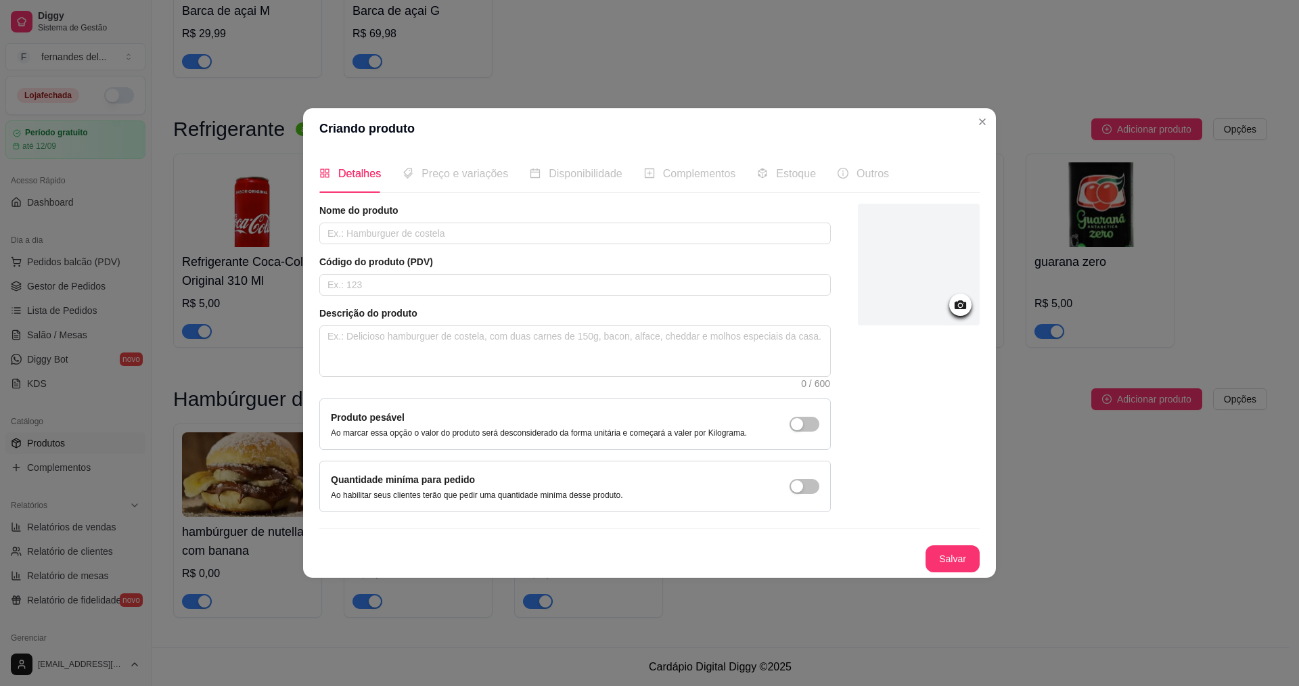
click at [964, 301] on icon at bounding box center [961, 305] width 16 height 16
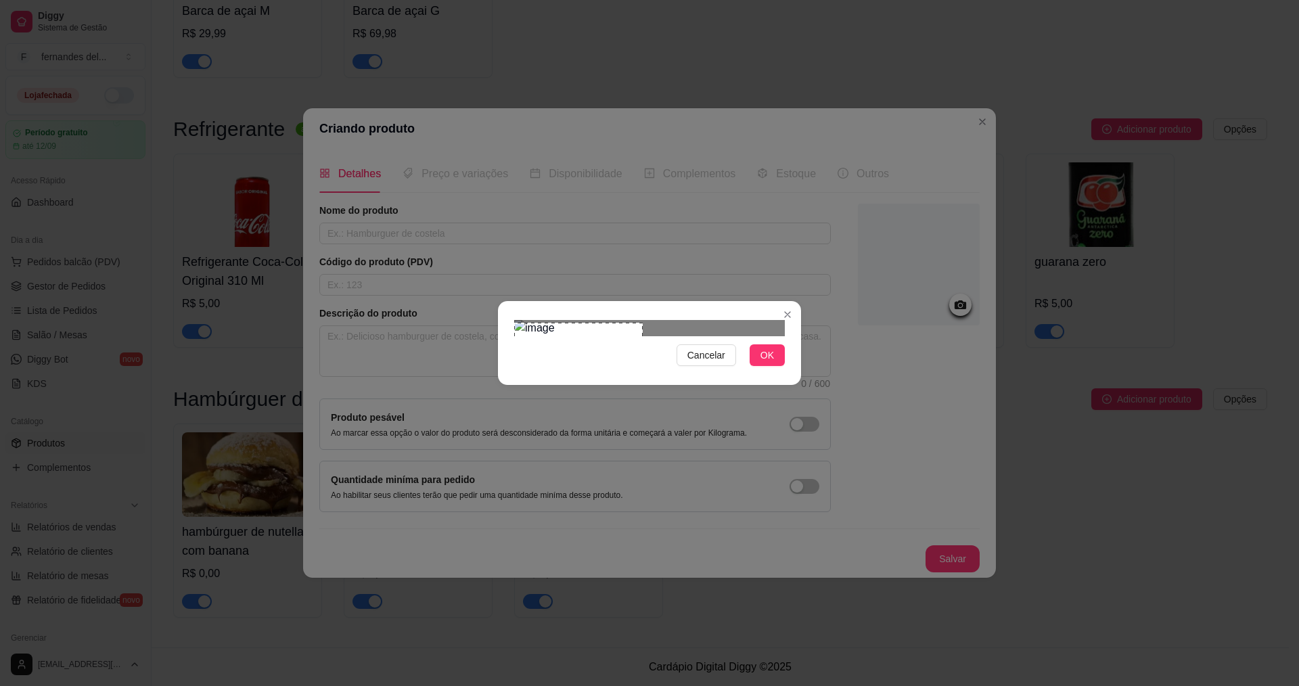
click at [509, 371] on div "Cancelar OK" at bounding box center [649, 343] width 303 height 57
click at [580, 347] on div "Use the arrow keys to move the crop selection area" at bounding box center [584, 387] width 129 height 129
click at [780, 366] on button "OK" at bounding box center [767, 355] width 35 height 22
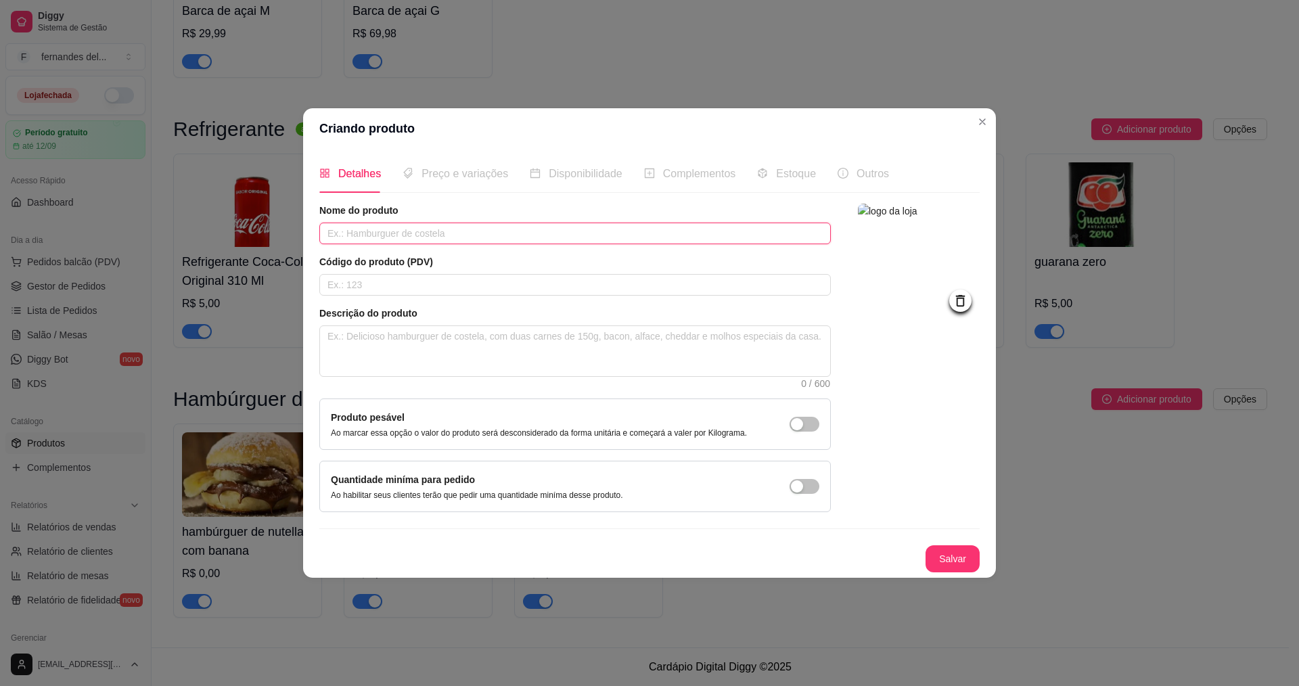
click at [410, 233] on input "text" at bounding box center [575, 234] width 512 height 22
type input "hambúrguer ovomaltine"
click at [417, 326] on textarea at bounding box center [575, 351] width 510 height 50
type textarea "p"
type textarea "pa"
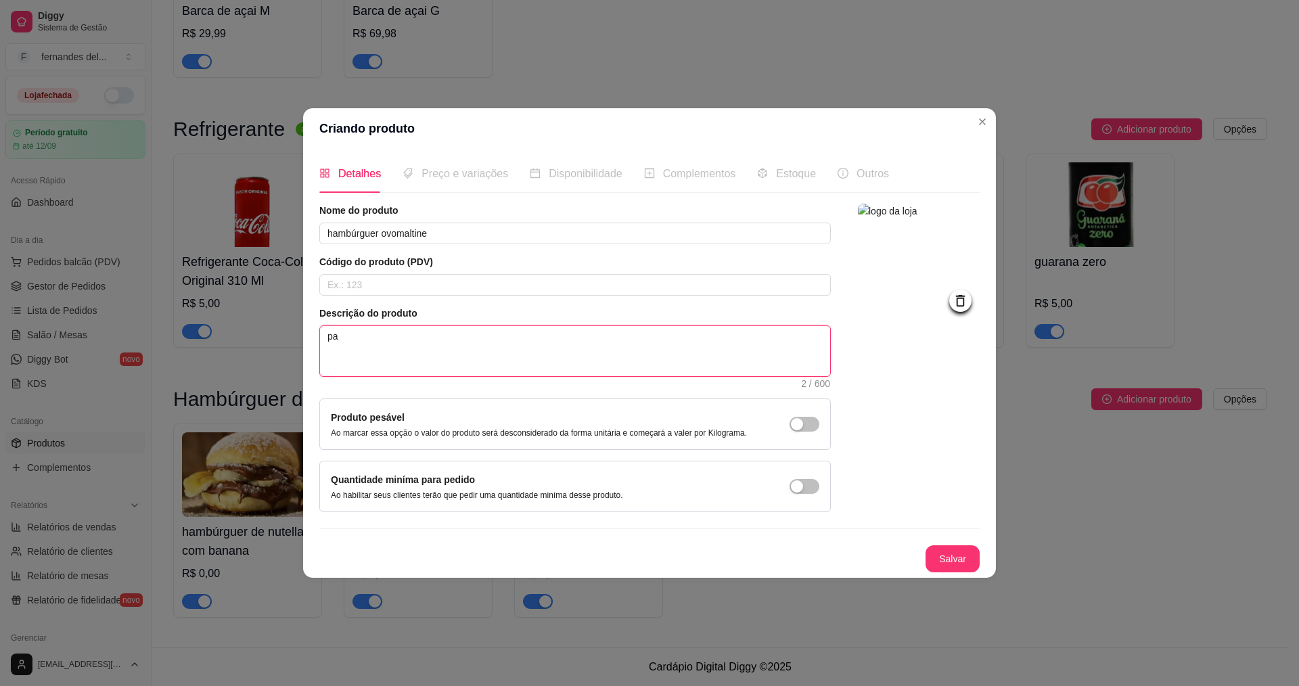
type textarea "pao"
type textarea "pao,"
type textarea "pao,c"
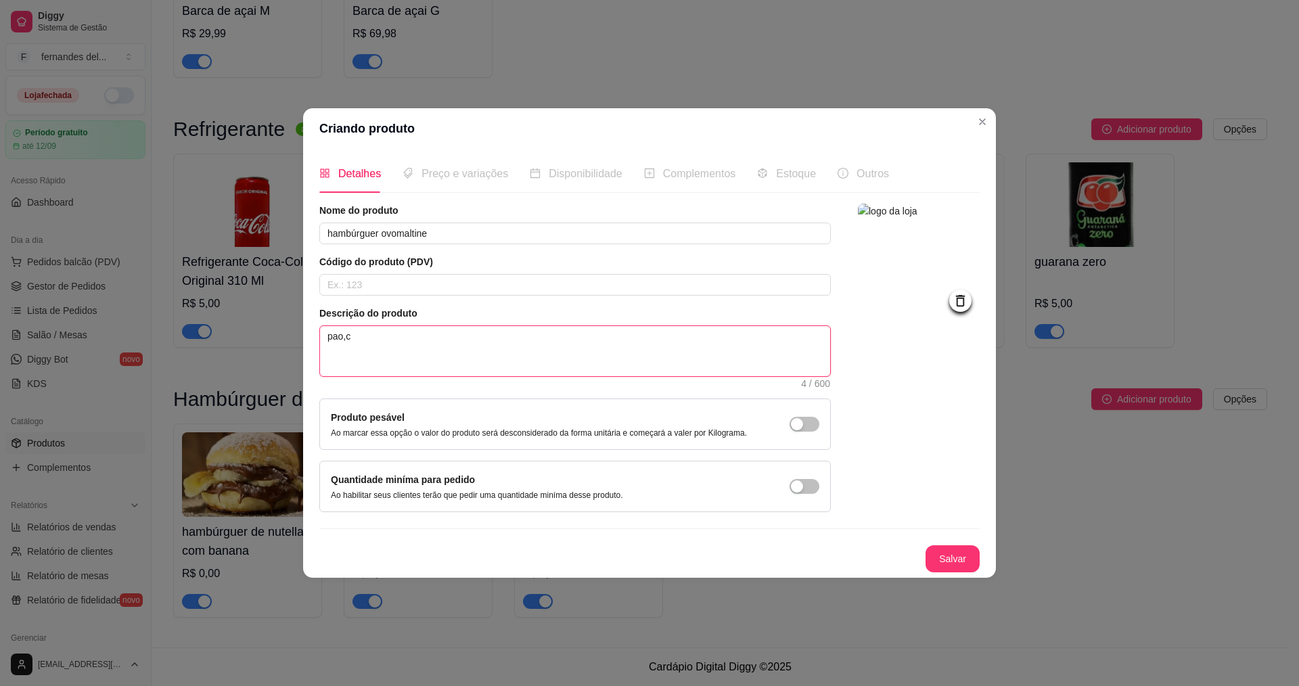
type textarea "pao,cr"
type textarea "pao,cre"
type textarea "pao,crem"
type textarea "pao,creme"
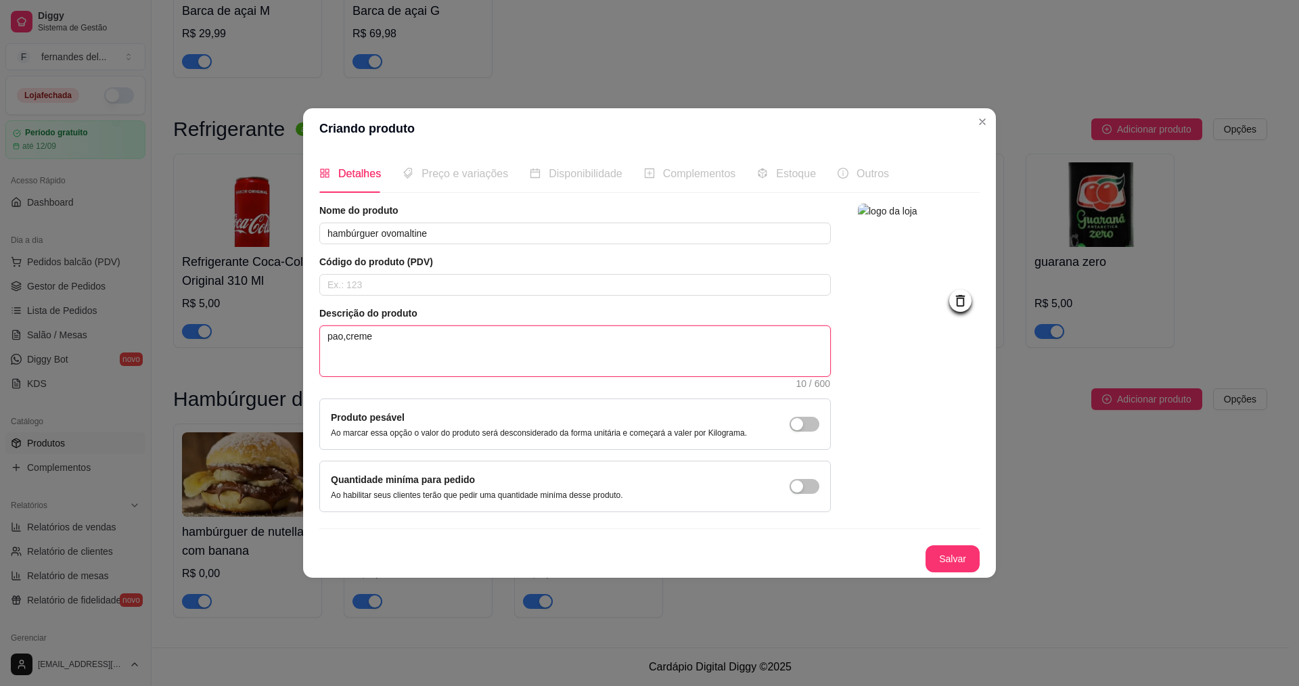
type textarea "pao,creme d"
type textarea "pao,creme de"
type textarea "pao,creme de c"
type textarea "pao,creme de ch"
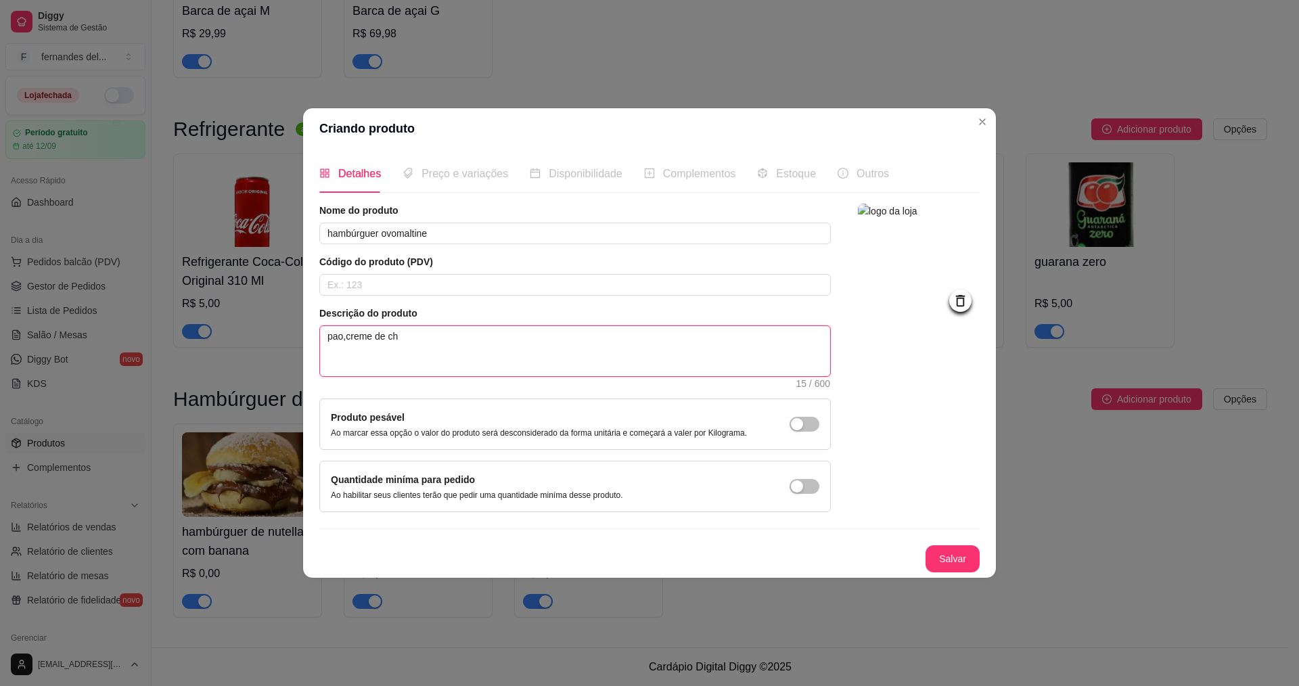
type textarea "pao,creme de cho"
type textarea "pao,creme de choc"
type textarea "pao,creme de choco"
type textarea "pao,creme de chocol"
type textarea "pao,creme de chocola"
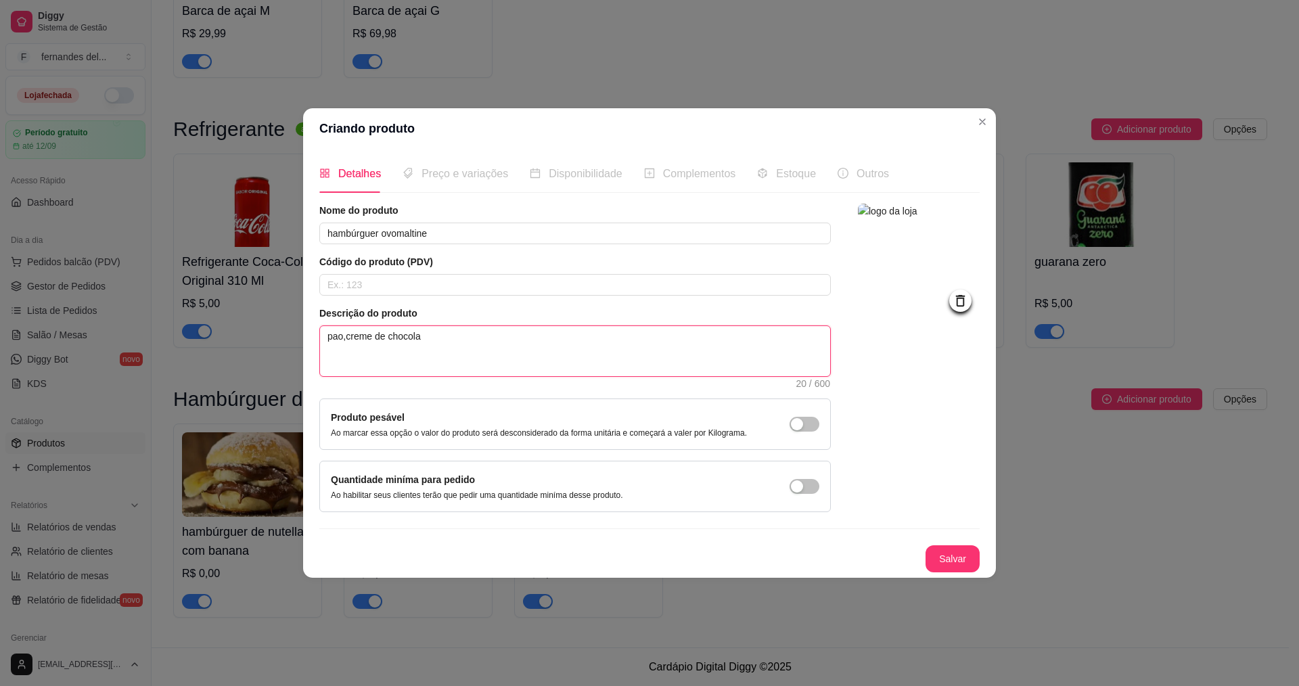
type textarea "pao,creme de chocolat"
type textarea "pao,creme de chocolate"
type textarea "pao,creme de chocolate e"
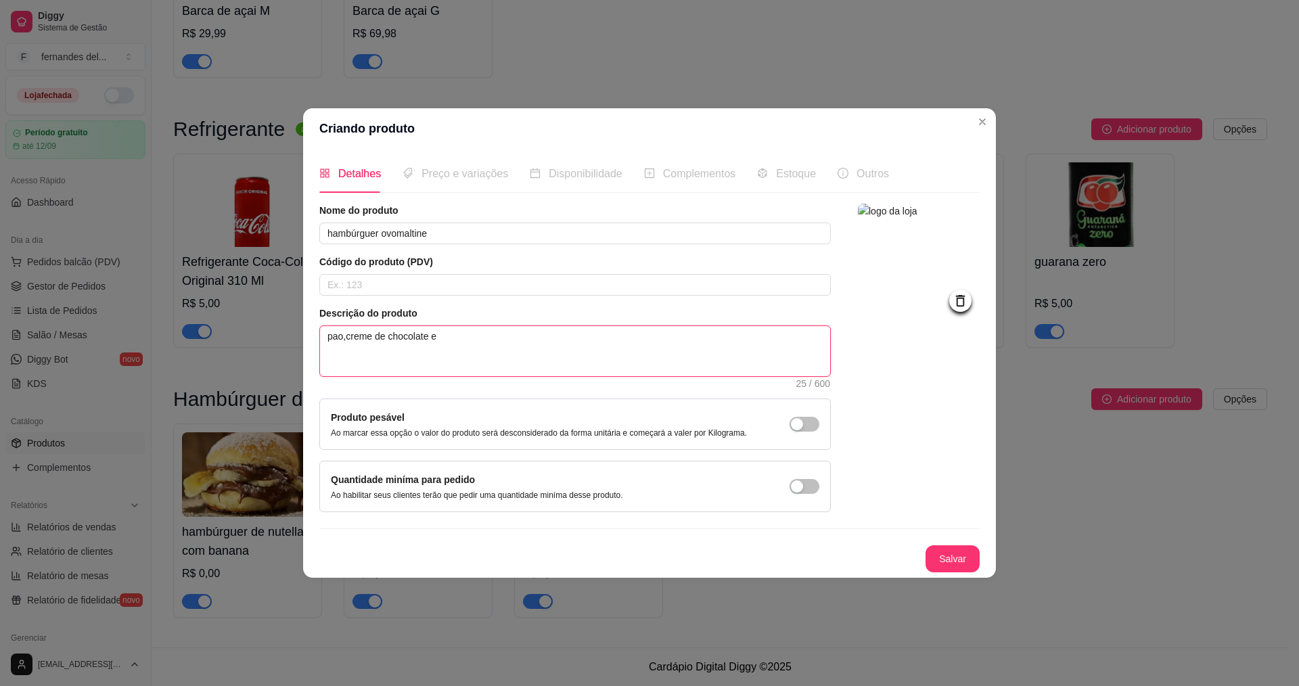
type textarea "pao,creme de chocolate e o"
type textarea "pao,creme de chocolate e ov"
type textarea "pao,creme de chocolate e ovo"
type textarea "pao,creme de chocolate e ovom"
type textarea "pao,creme de chocolate e ovoma"
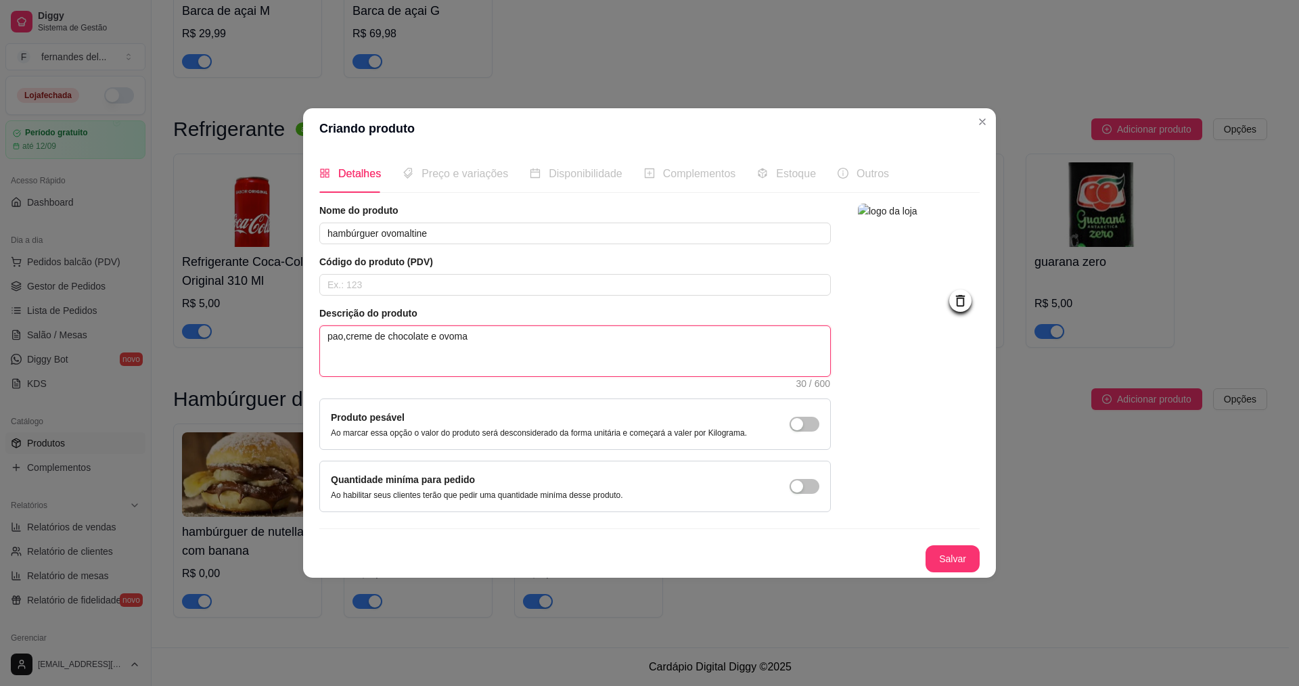
type textarea "pao,creme de chocolate e ovomal"
type textarea "pao,creme de chocolate e ovomalt"
type textarea "pao,creme de chocolate e ovomalti"
type textarea "pao,creme de chocolate e ovomaltin"
type textarea "pao,creme de chocolate e ovomaltine"
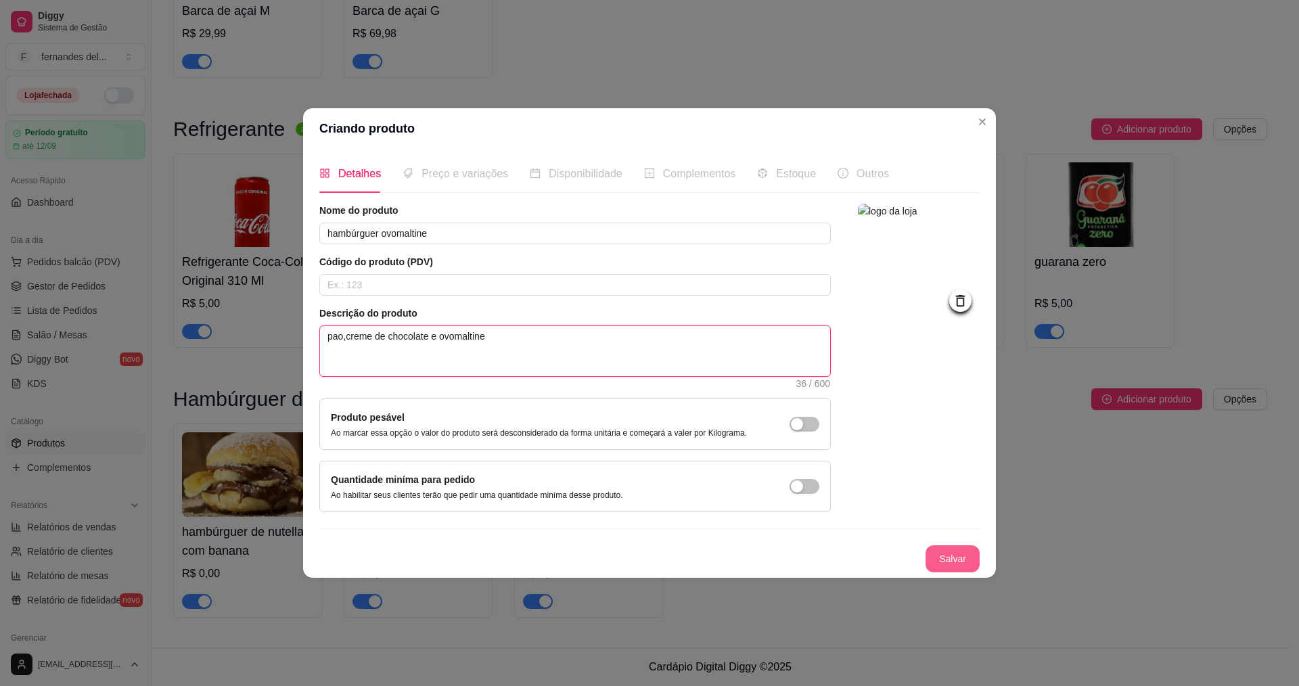
type textarea "pao,creme de chocolate e ovomaltine"
click at [943, 564] on button "Salvar" at bounding box center [953, 558] width 54 height 27
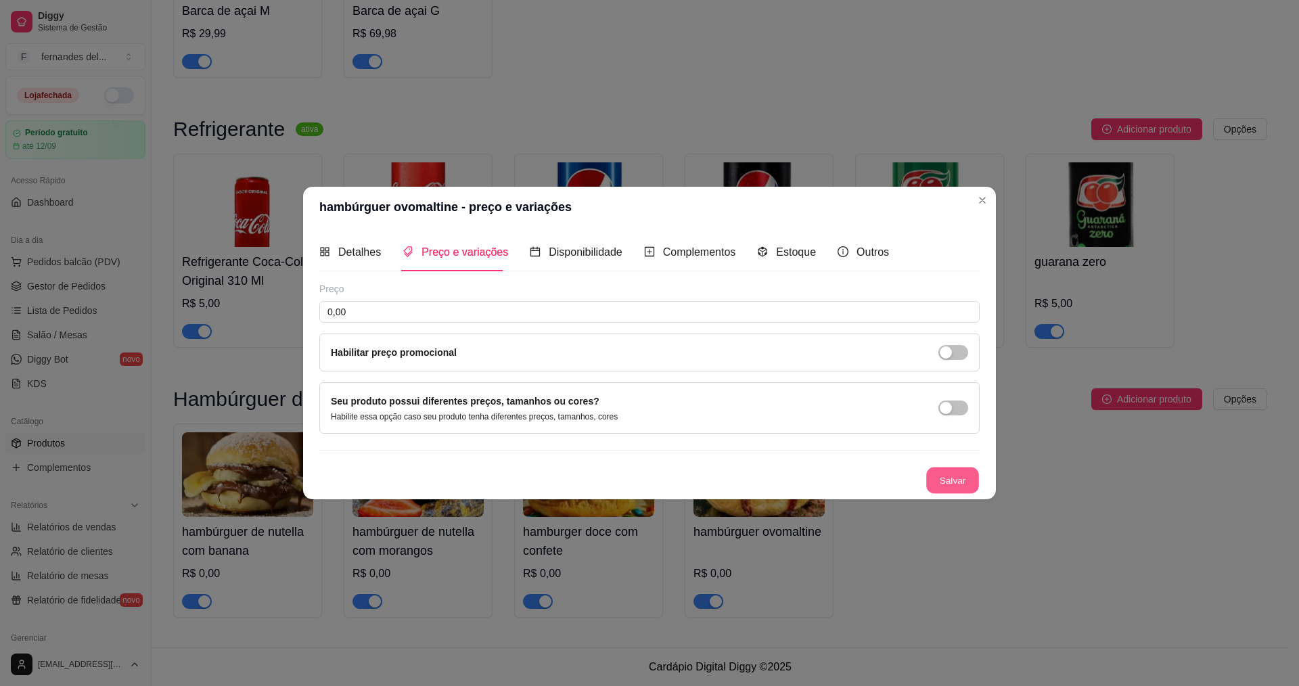
click at [968, 472] on button "Salvar" at bounding box center [952, 481] width 53 height 26
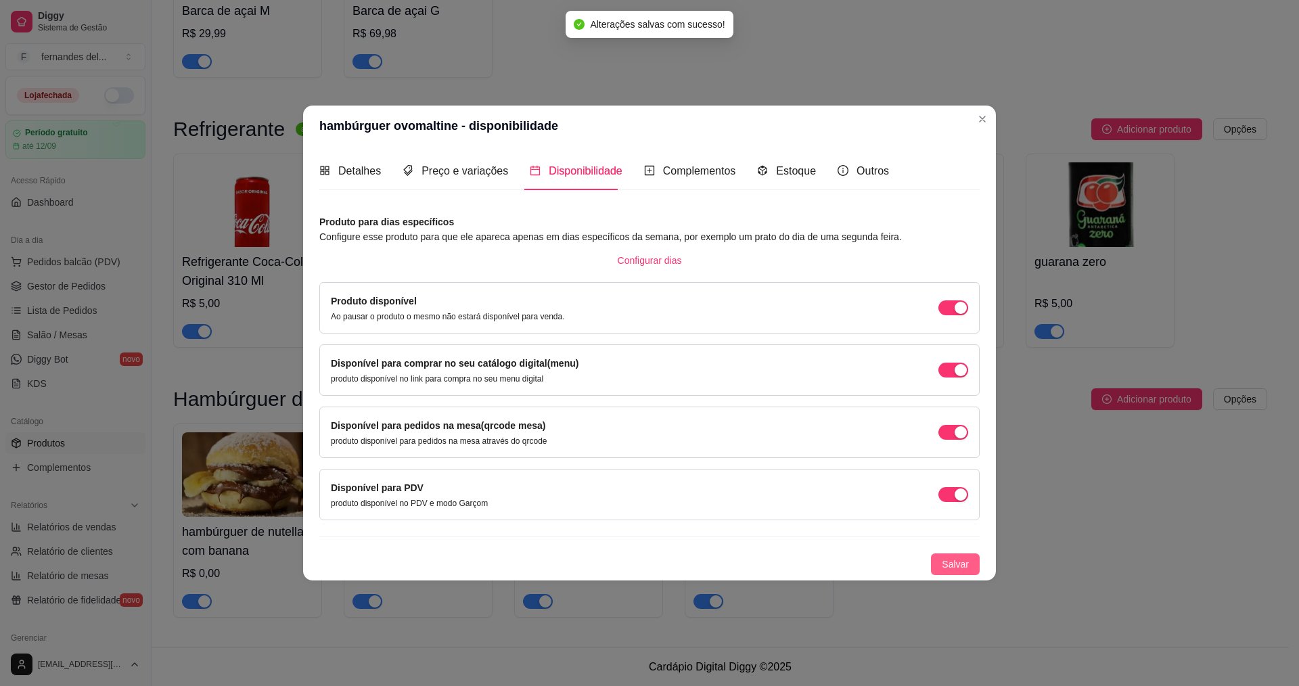
click at [948, 554] on button "Salvar" at bounding box center [955, 565] width 49 height 22
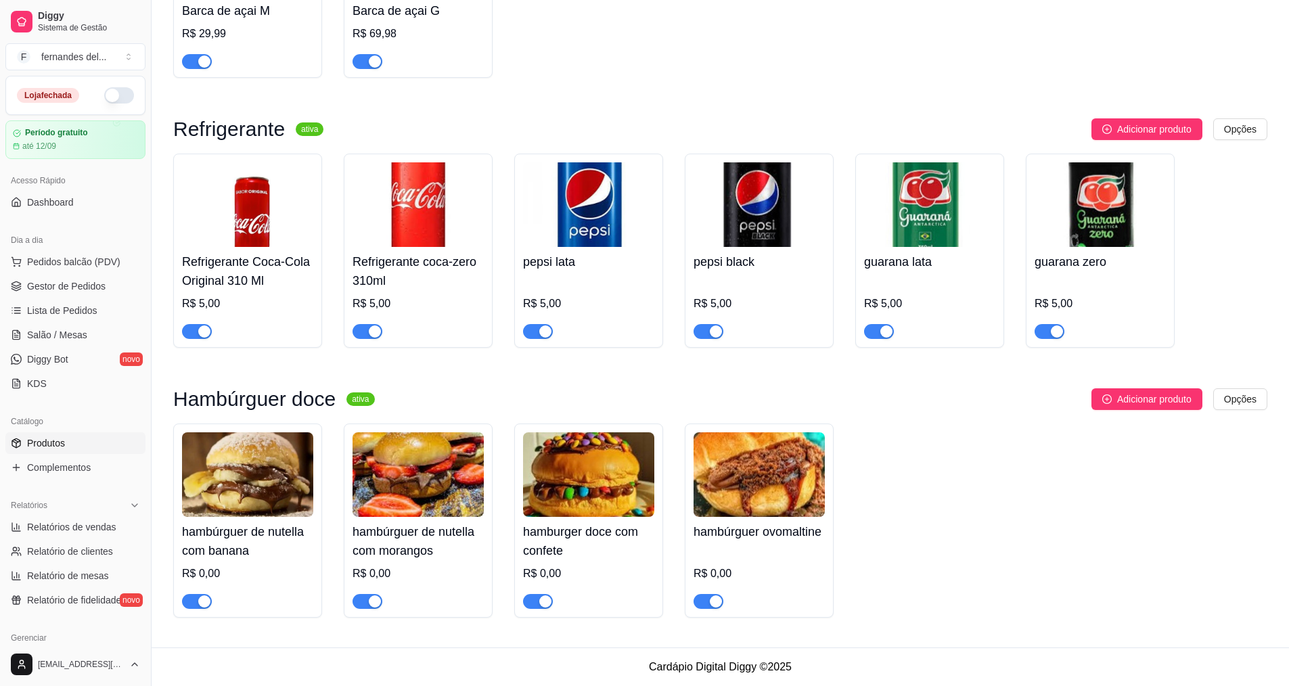
click at [922, 514] on div "hambúrguer de nutella com banana R$ 0,00 hambúrguer de nutella com morangos R$ …" at bounding box center [720, 521] width 1094 height 194
click at [1096, 397] on button "Adicionar produto" at bounding box center [1146, 399] width 111 height 22
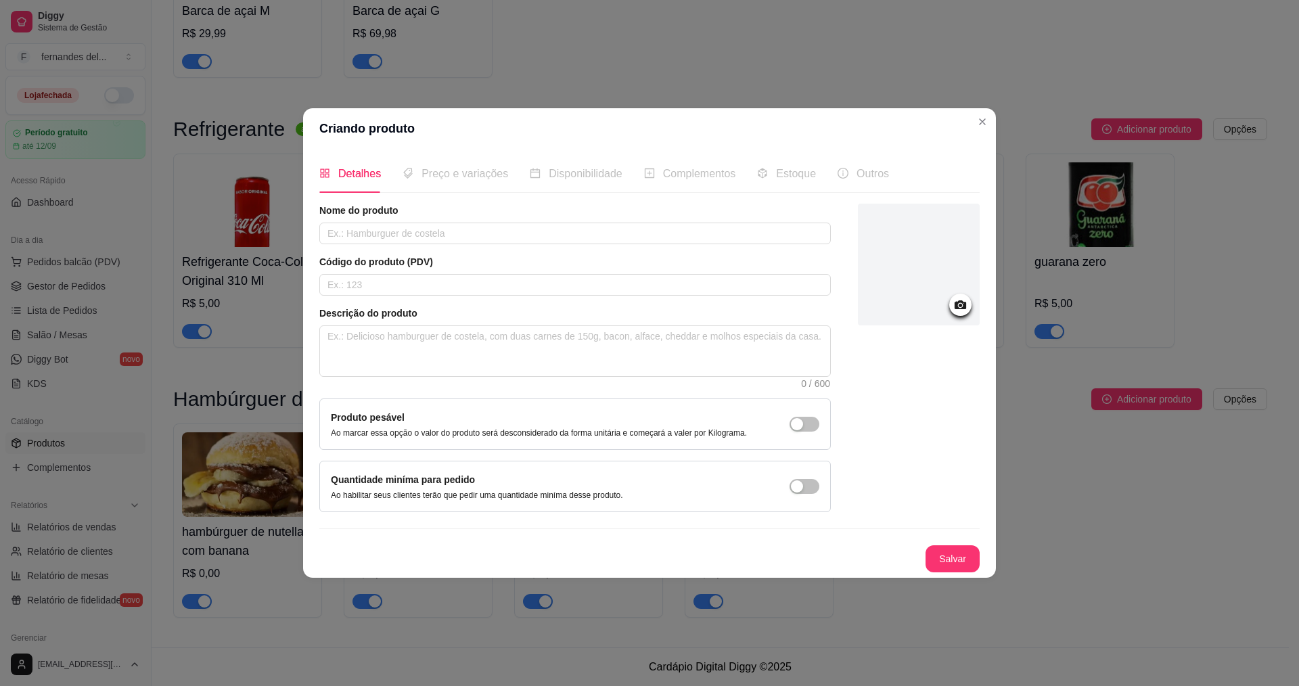
click at [963, 310] on icon at bounding box center [961, 305] width 16 height 16
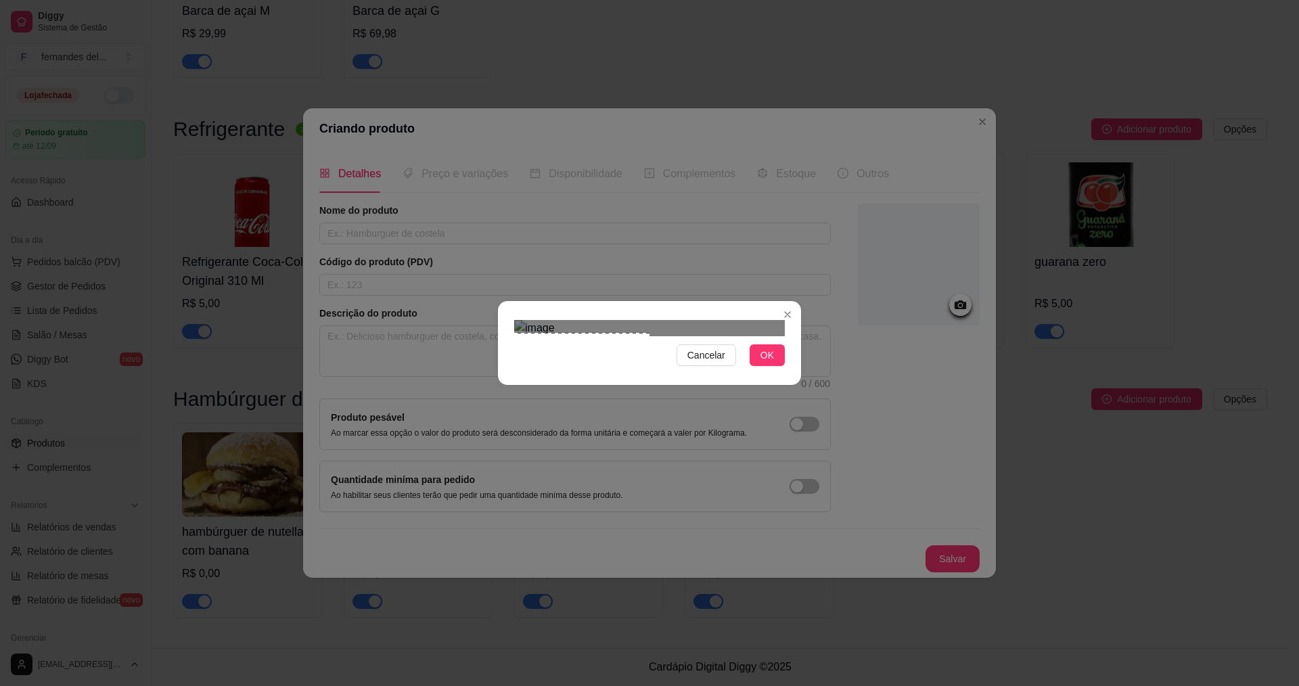
click at [456, 478] on div "Cancelar OK" at bounding box center [649, 343] width 1299 height 686
click at [767, 363] on span "OK" at bounding box center [768, 355] width 14 height 15
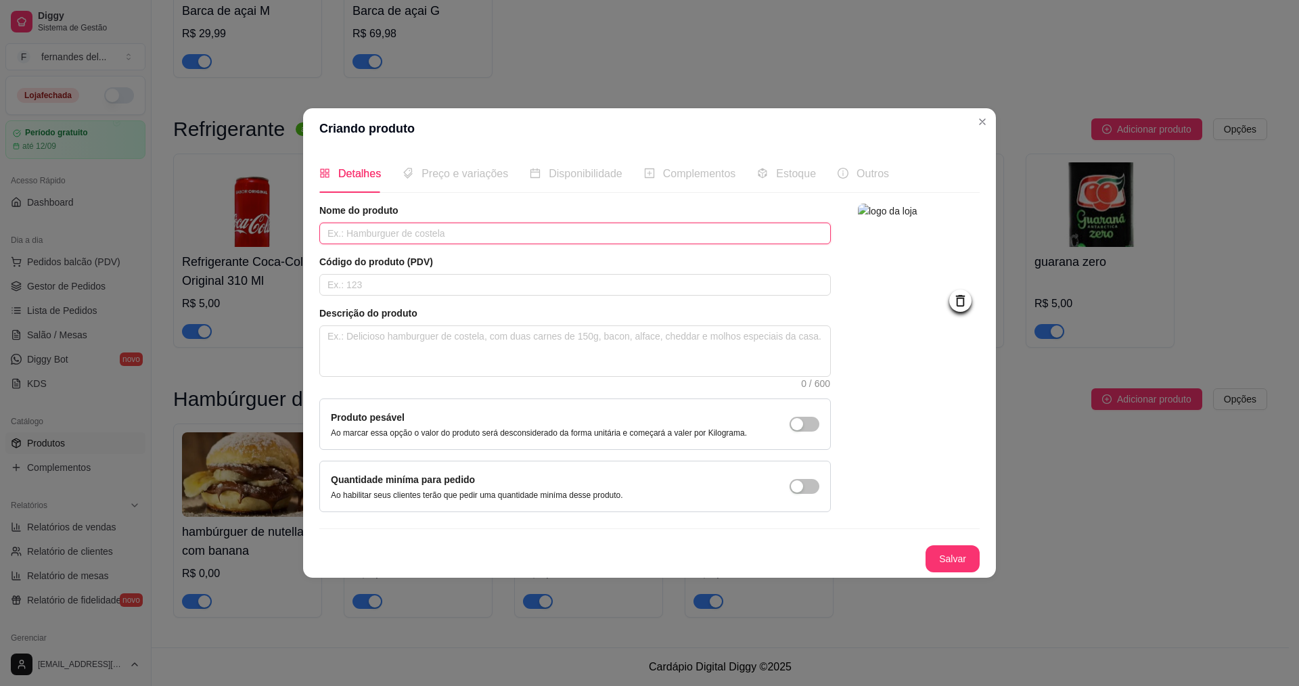
click at [441, 237] on input "text" at bounding box center [575, 234] width 512 height 22
type input "hambúrguer de paçoquinha"
click at [567, 356] on textarea at bounding box center [575, 351] width 510 height 50
type textarea "p"
type textarea "pa"
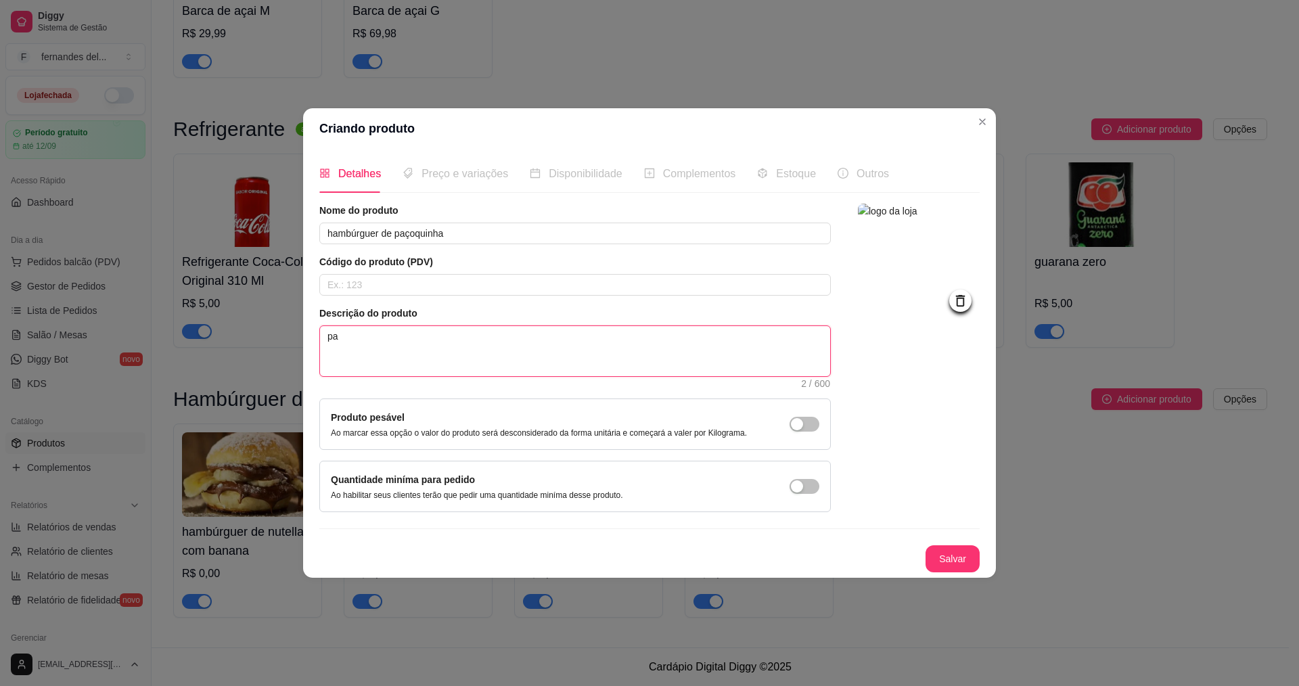
type textarea "pao"
type textarea "pao,"
type textarea "pao,c"
type textarea "pao,cr"
type textarea "pao,cre"
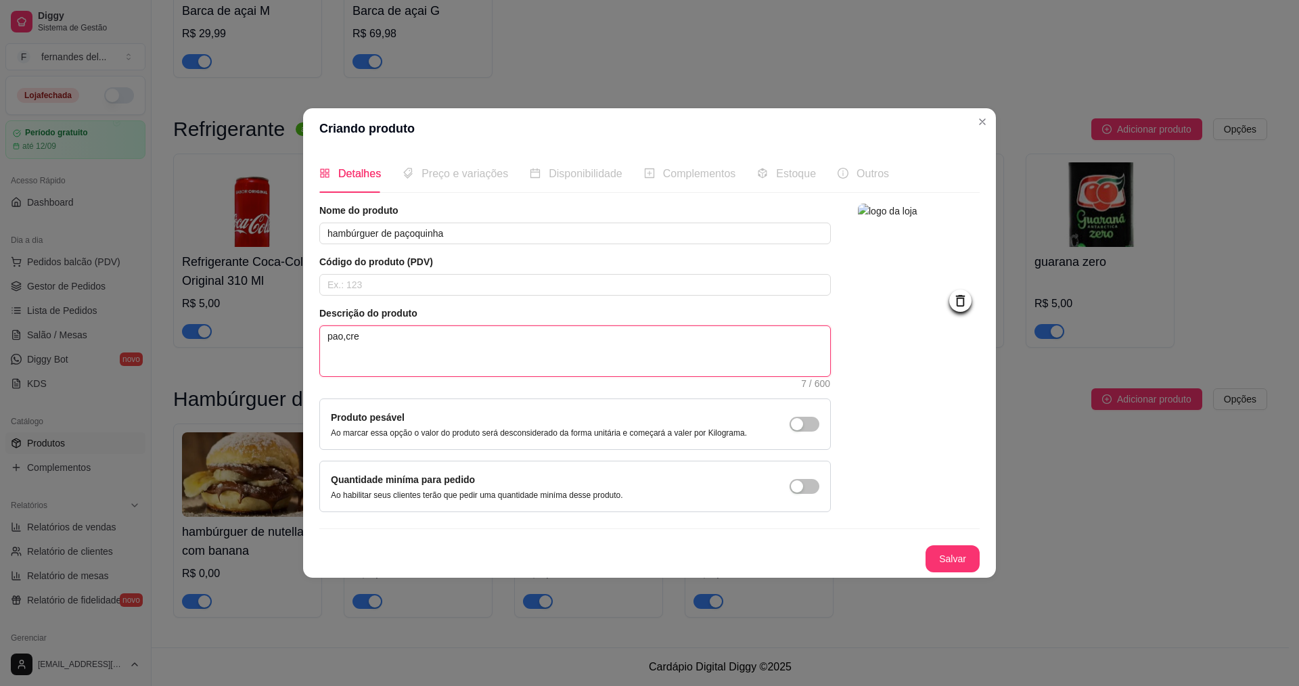
type textarea "pao,crem"
type textarea "pao,creme"
type textarea "pao,creme d"
type textarea "pao,creme de"
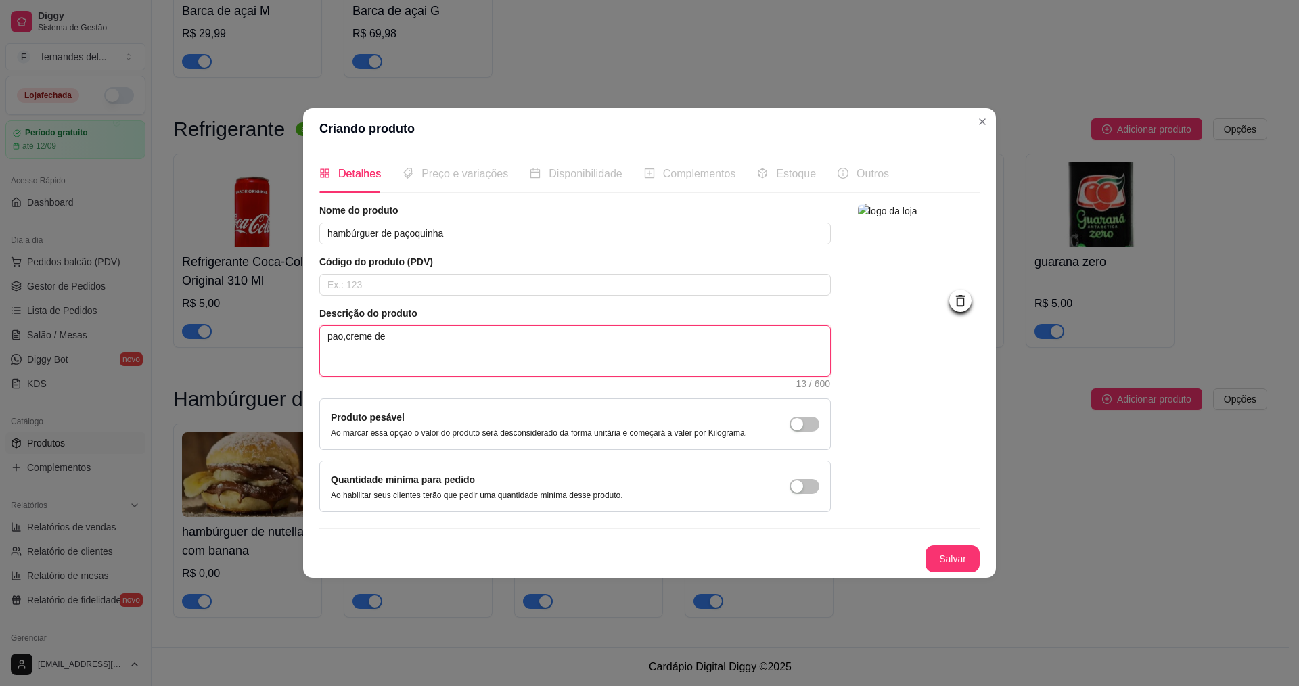
type textarea "pao,creme de"
type textarea "pao,creme de c"
type textarea "pao,creme de ch"
type textarea "pao,creme de cho"
type textarea "pao,creme de choc"
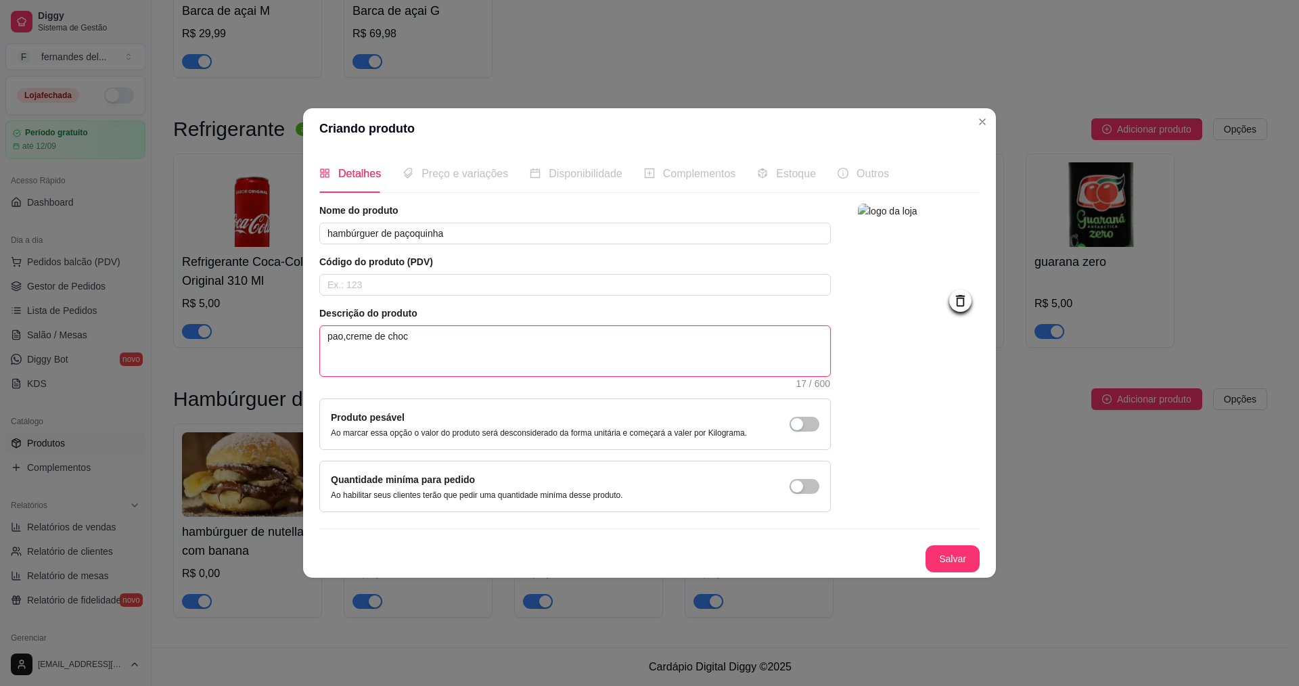
type textarea "pao,creme de choco"
type textarea "pao,creme de chocol"
type textarea "pao,creme de chocola"
type textarea "pao,creme de chocolat"
type textarea "pao,creme de chocolate"
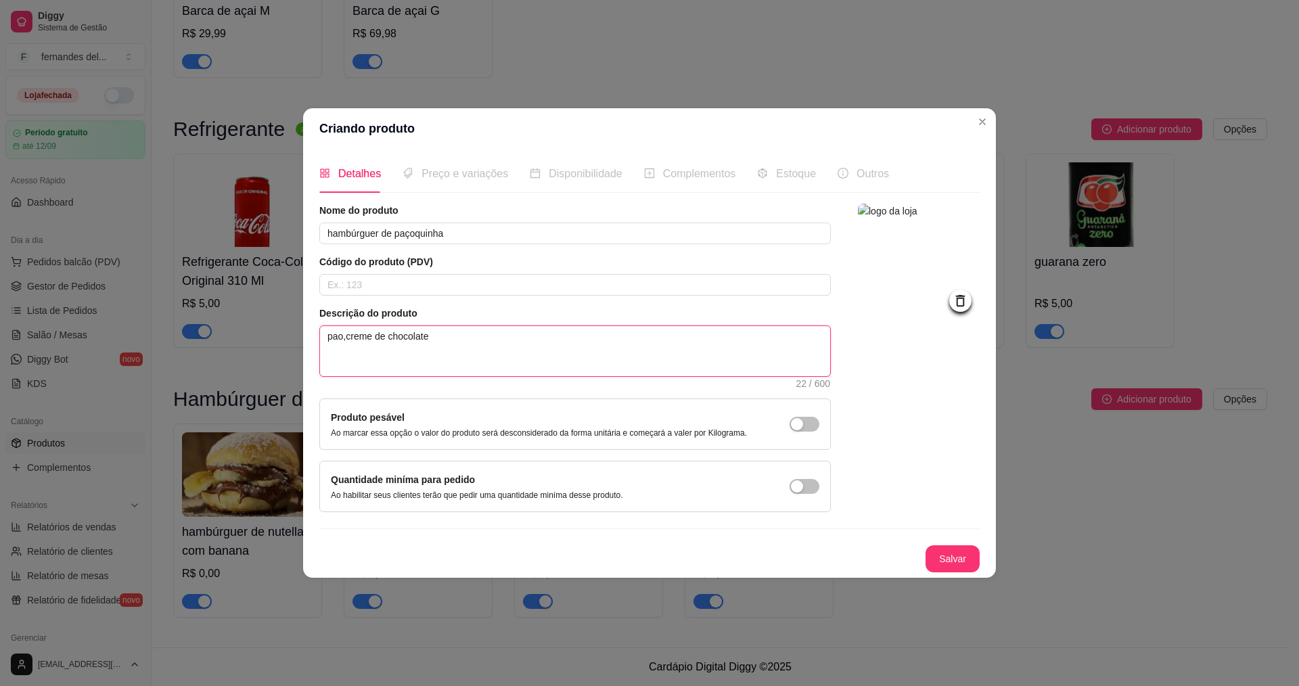
type textarea "pao,creme de chocolate"
click at [970, 553] on button "Salvar" at bounding box center [952, 559] width 53 height 26
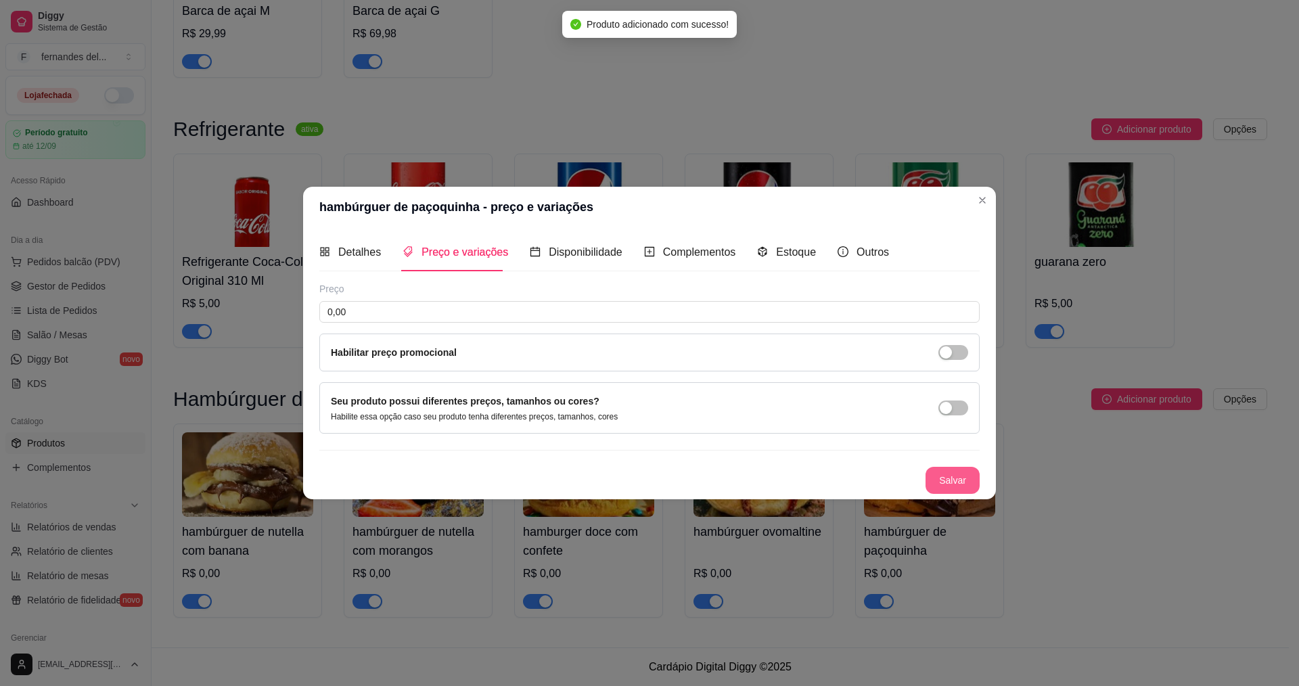
click at [955, 474] on button "Salvar" at bounding box center [953, 480] width 54 height 27
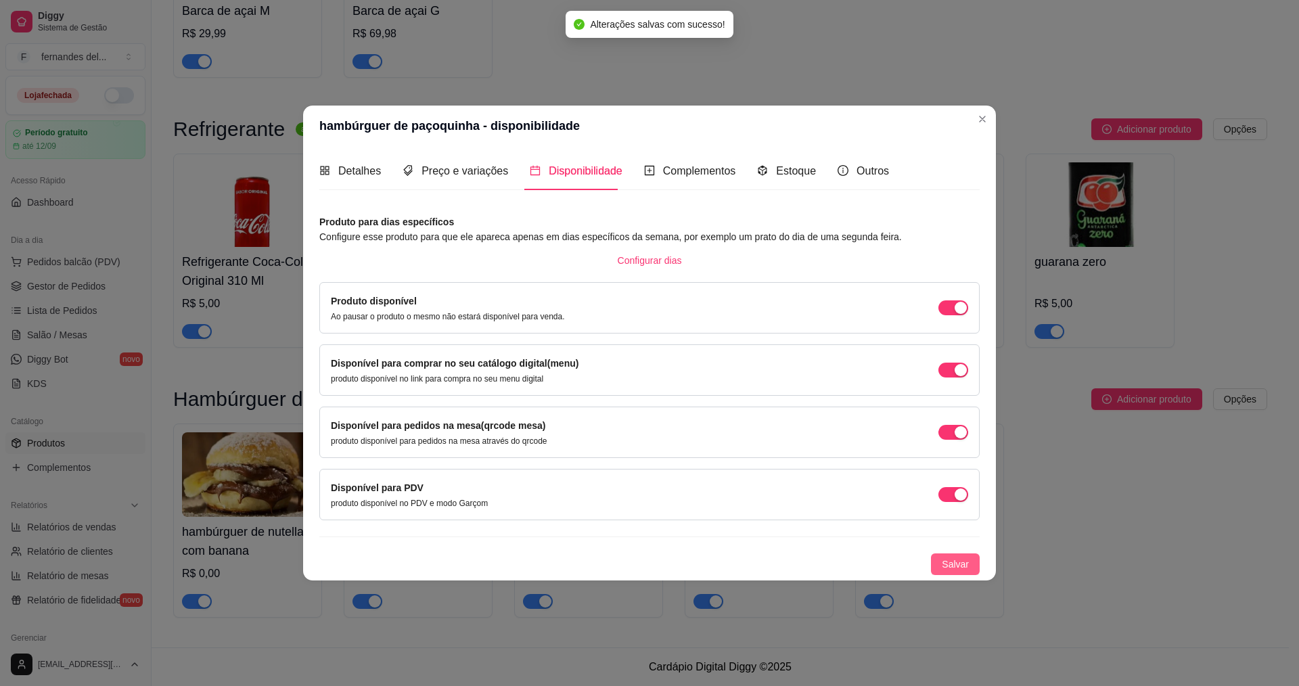
click at [960, 566] on span "Salvar" at bounding box center [955, 564] width 27 height 15
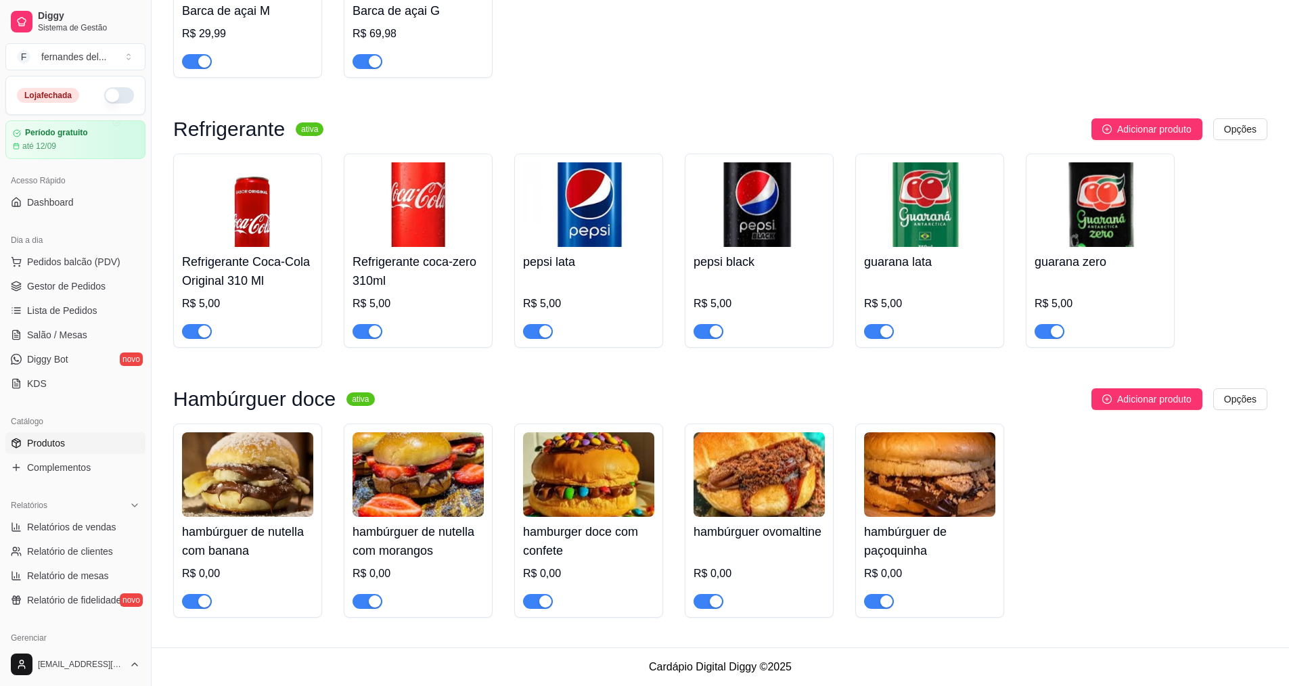
click at [1102, 589] on div "hambúrguer de nutella com banana R$ 0,00 hambúrguer de nutella com morangos R$ …" at bounding box center [720, 521] width 1094 height 194
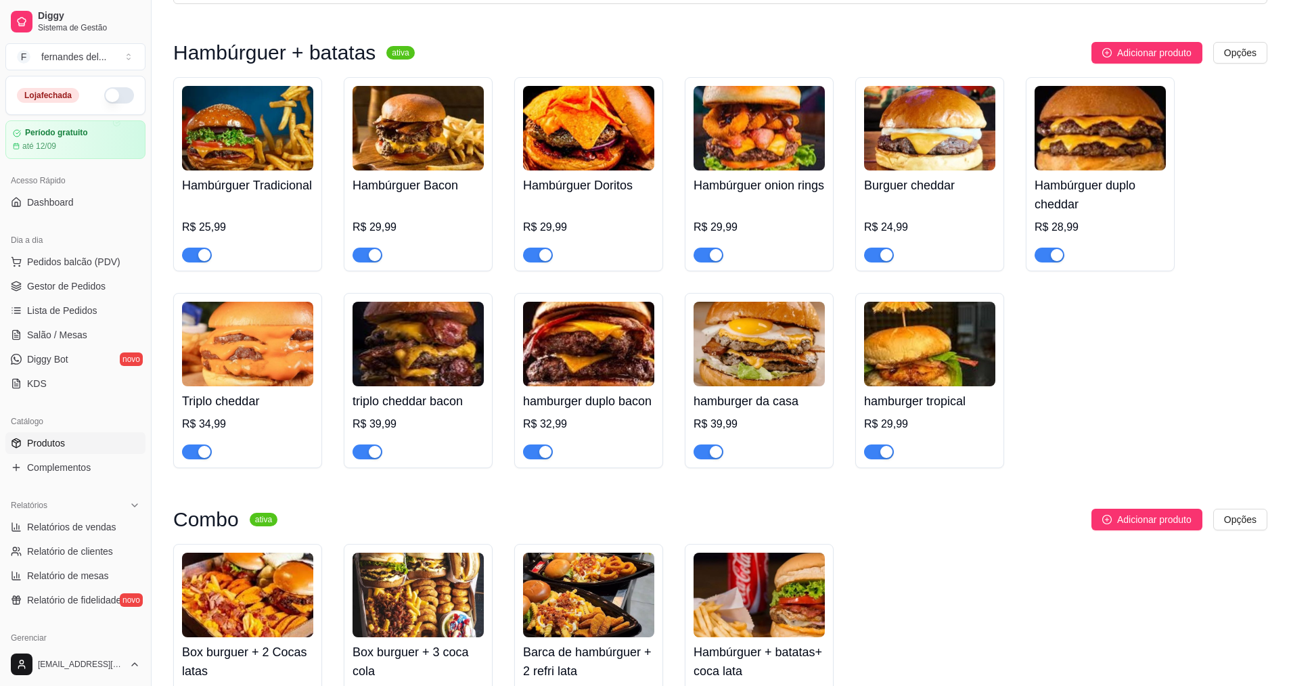
scroll to position [0, 0]
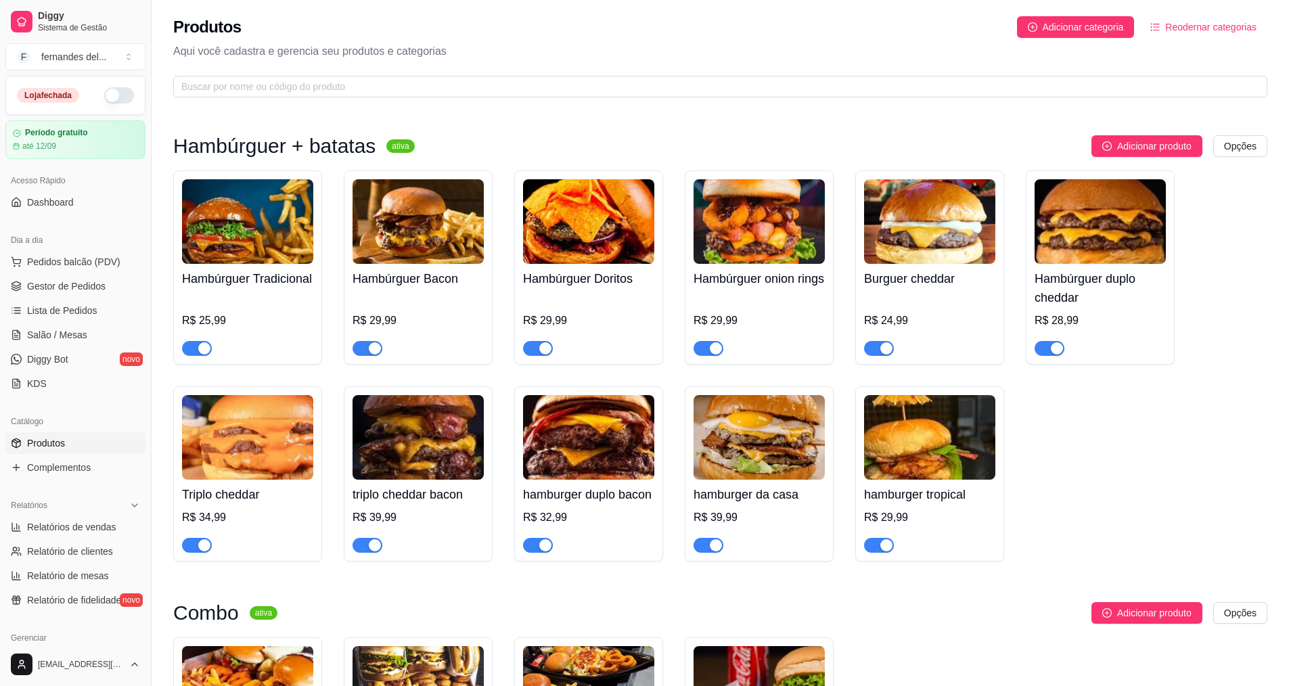
click at [1184, 31] on span "Reodernar categorias" at bounding box center [1210, 27] width 91 height 15
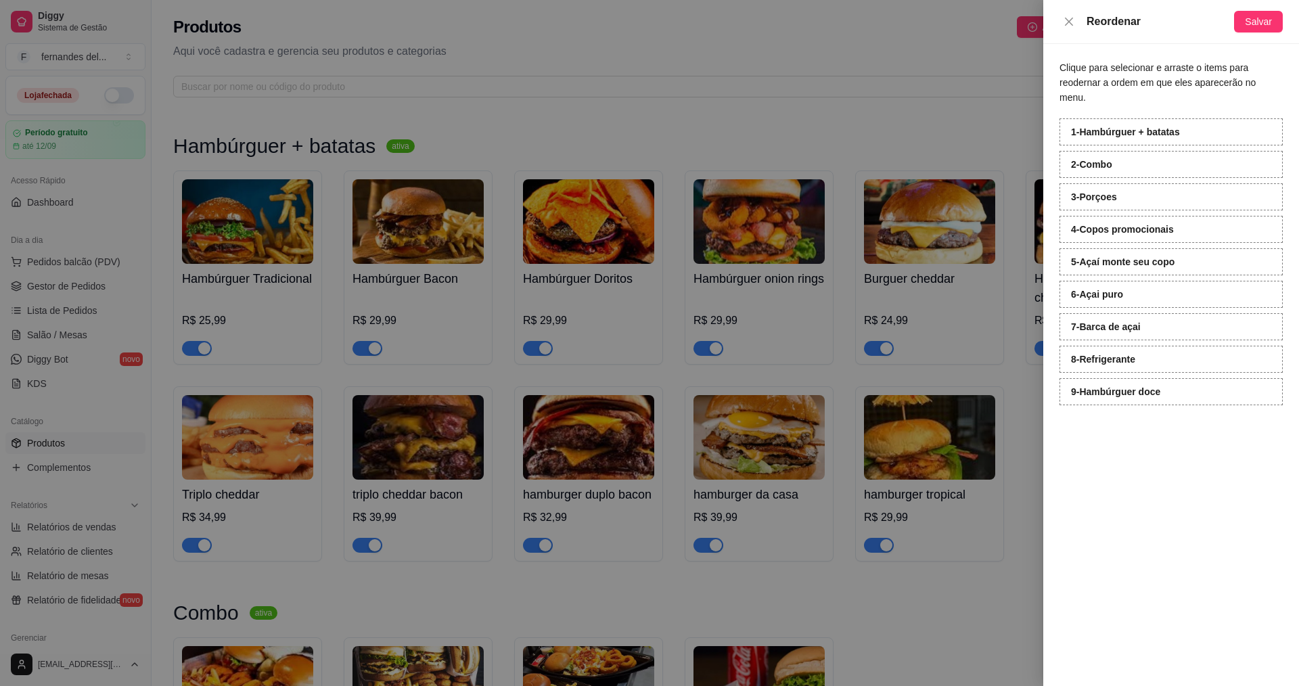
drag, startPoint x: 1135, startPoint y: 390, endPoint x: 1118, endPoint y: 195, distance: 196.3
click at [1118, 195] on div "Clique para selecionar e arraste o items para reodernar a ordem em que eles apa…" at bounding box center [1171, 365] width 256 height 642
click at [1259, 24] on span "Salvar" at bounding box center [1258, 21] width 27 height 15
click at [966, 27] on div at bounding box center [649, 343] width 1299 height 686
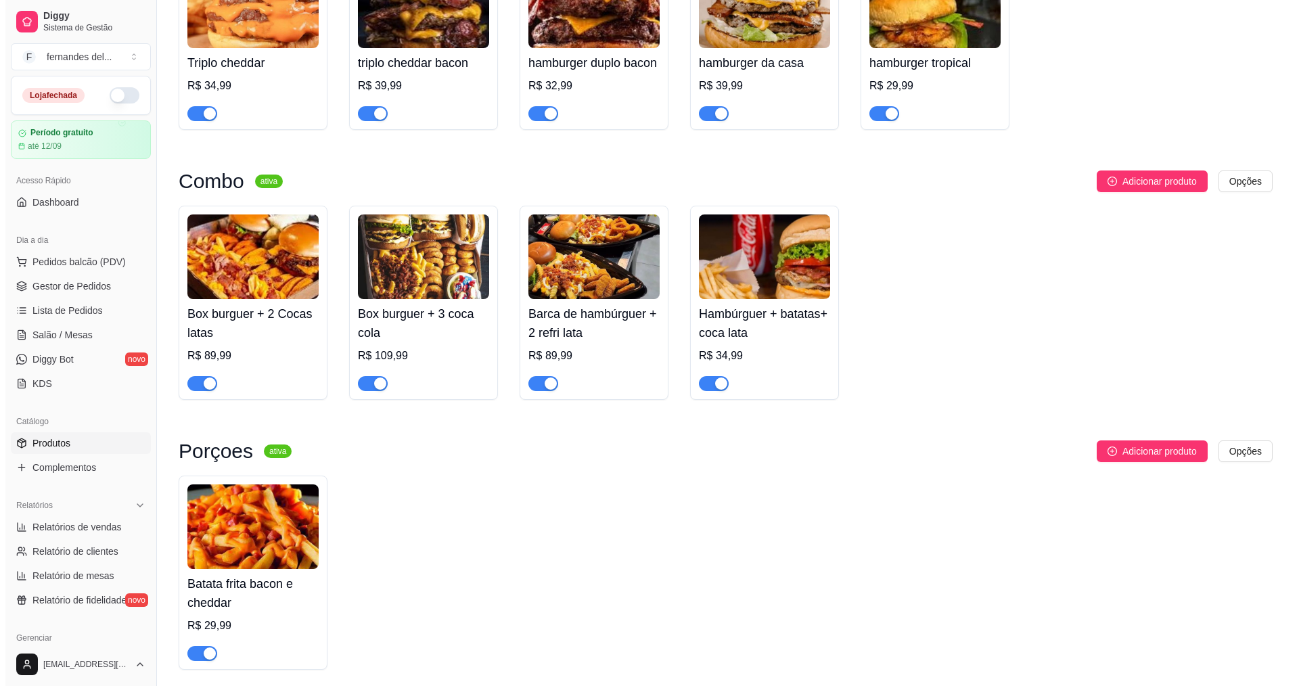
scroll to position [406, 0]
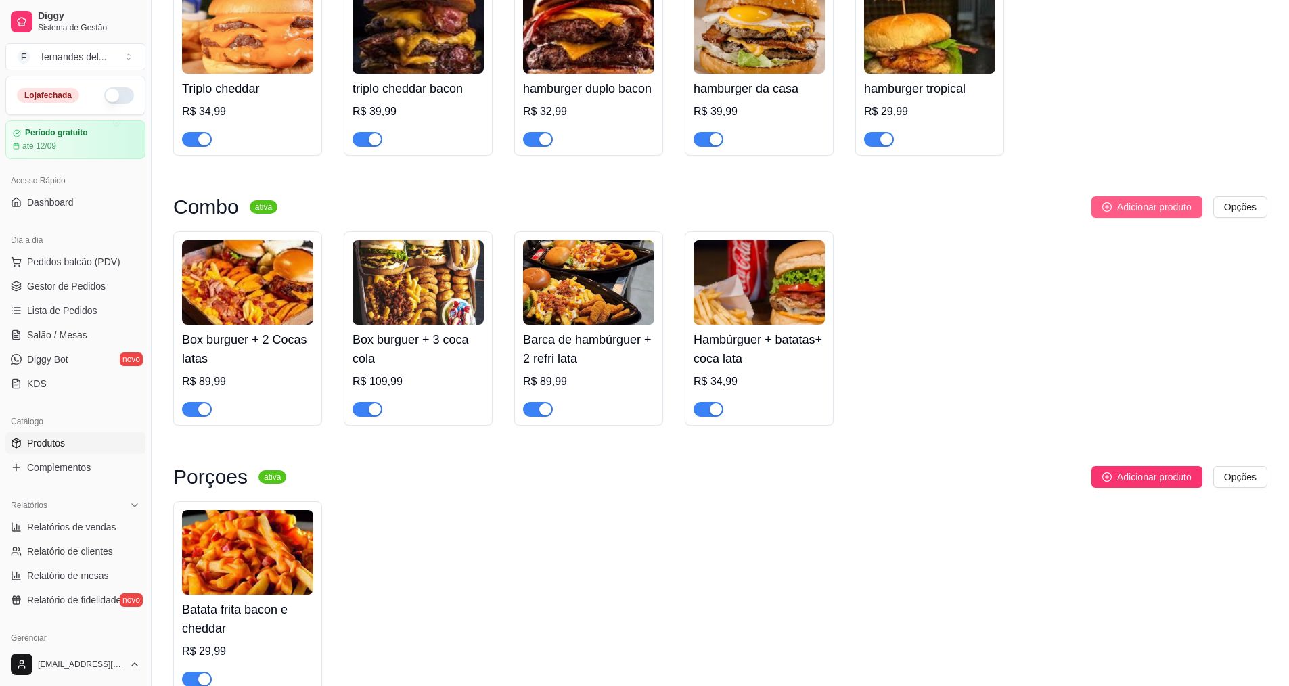
click at [1176, 214] on span "Adicionar produto" at bounding box center [1154, 207] width 74 height 15
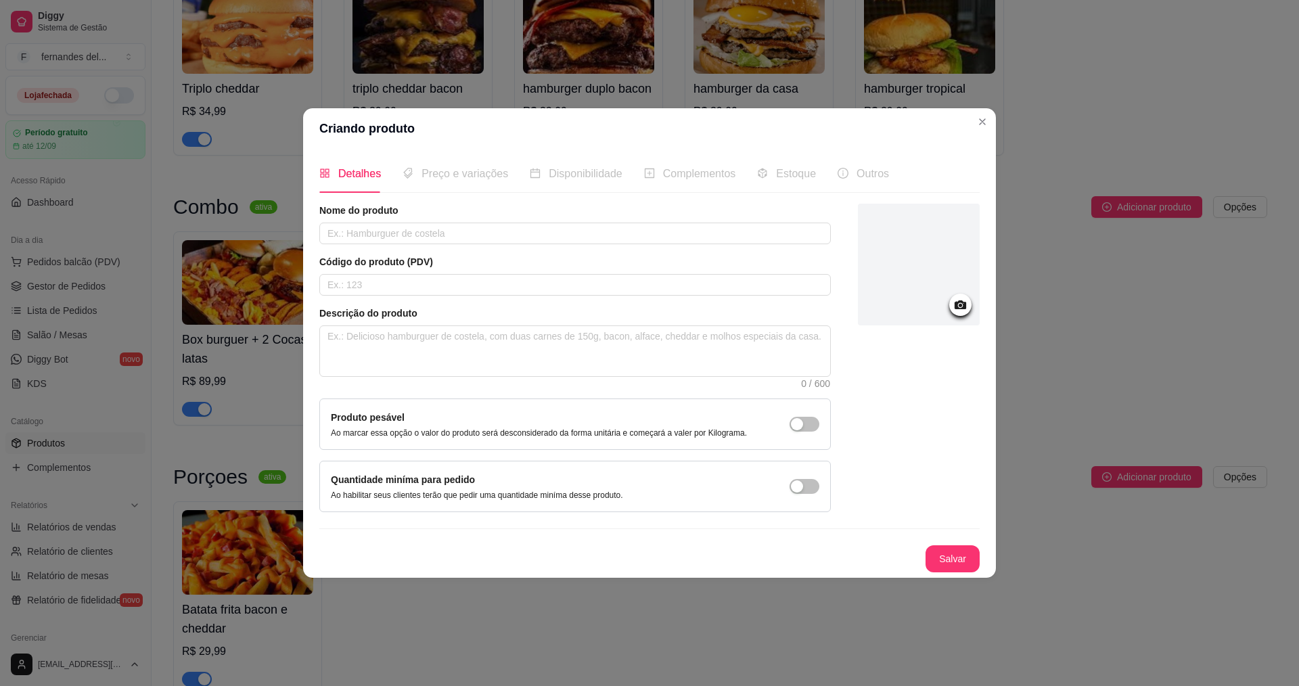
click at [962, 315] on div at bounding box center [960, 305] width 22 height 22
click at [963, 307] on icon at bounding box center [961, 304] width 12 height 9
click at [959, 302] on icon at bounding box center [961, 304] width 12 height 9
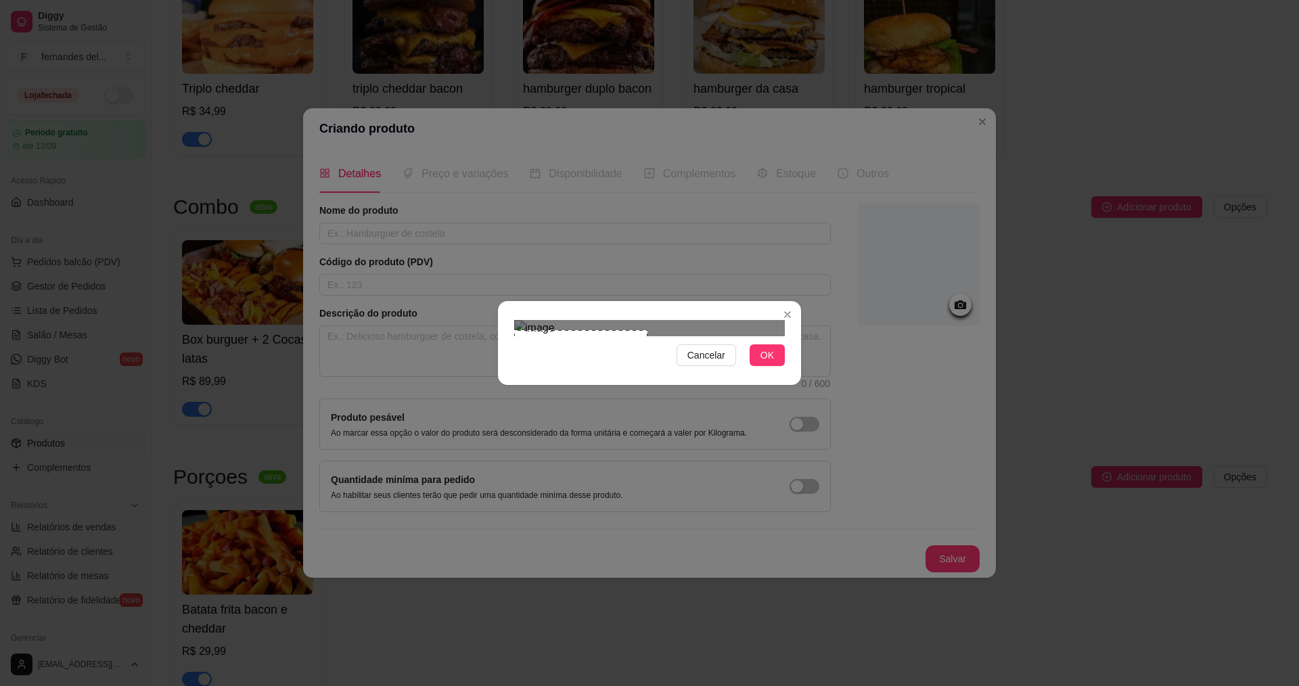
click at [495, 546] on div "Cancelar OK" at bounding box center [649, 343] width 1299 height 686
click at [588, 361] on div "Use the arrow keys to move the crop selection area" at bounding box center [580, 398] width 133 height 133
click at [780, 366] on button "OK" at bounding box center [767, 355] width 35 height 22
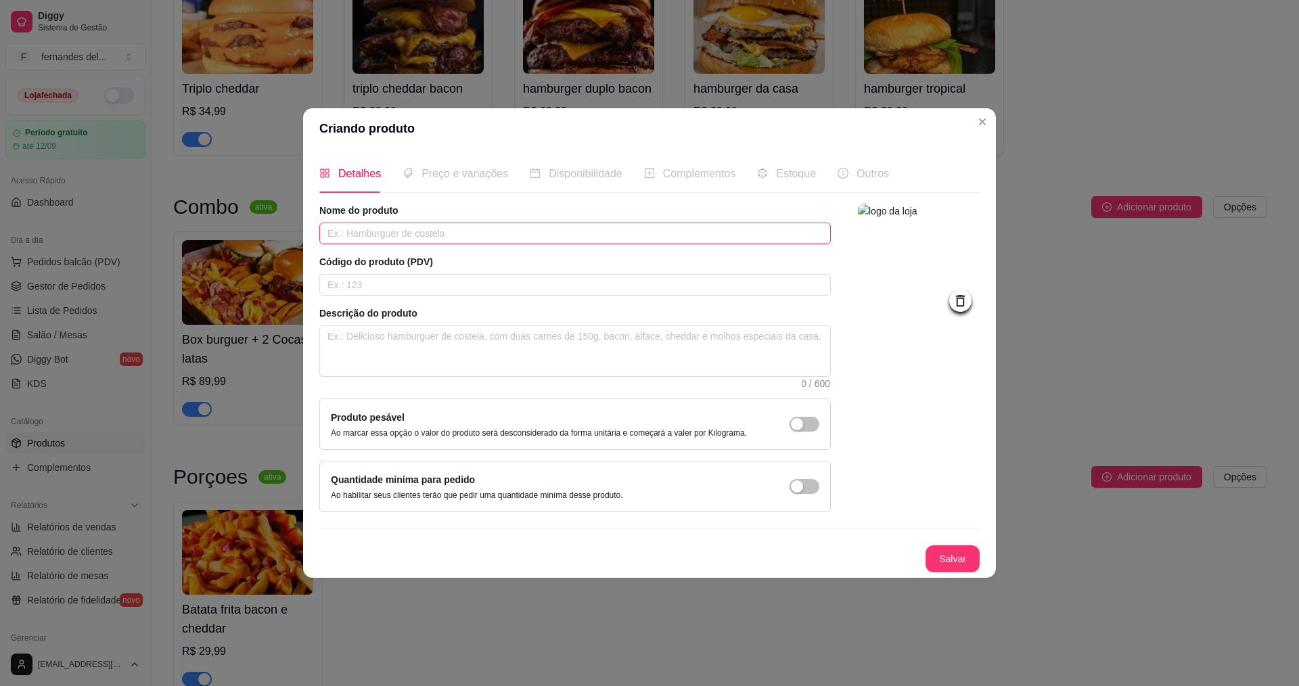
click at [529, 242] on input "text" at bounding box center [575, 234] width 512 height 22
click at [940, 553] on button "Salvar" at bounding box center [952, 559] width 53 height 26
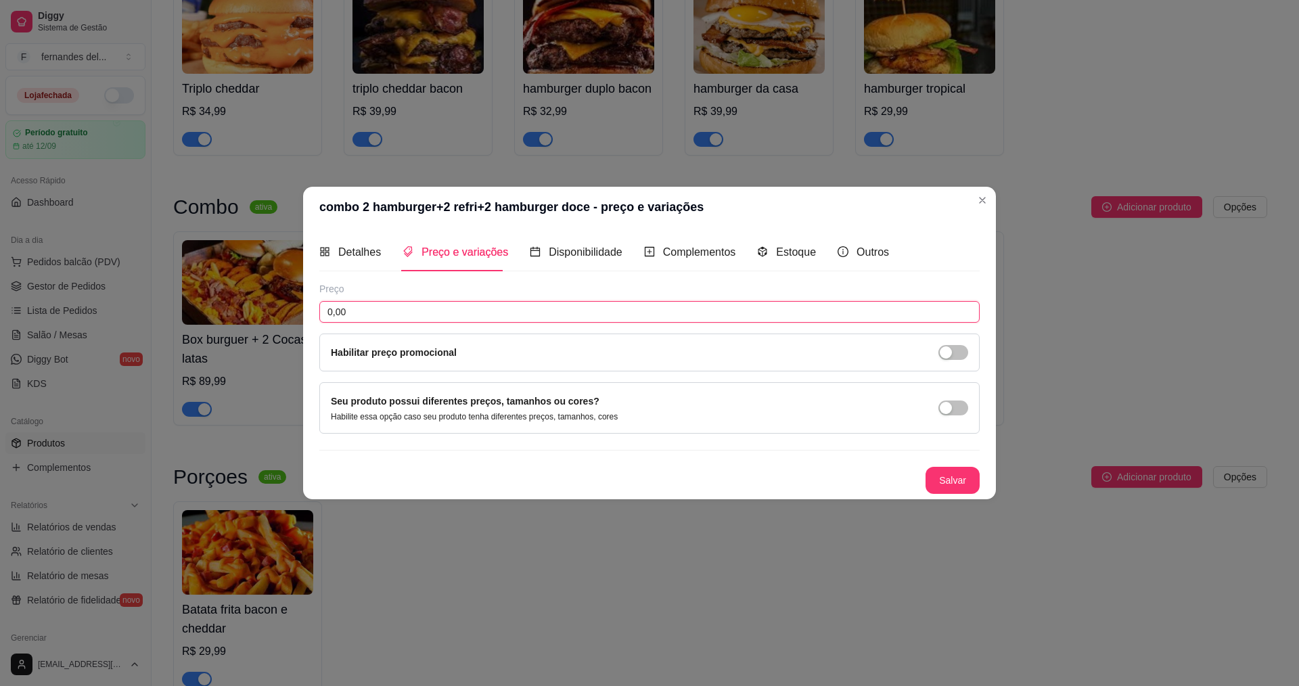
drag, startPoint x: 423, startPoint y: 310, endPoint x: 273, endPoint y: 299, distance: 150.6
click at [273, 299] on div "combo 2 hamburger+2 refri+2 hamburger doce - preço e variações Detalhes Preço e…" at bounding box center [649, 343] width 1299 height 686
click at [963, 480] on button "Salvar" at bounding box center [953, 480] width 54 height 27
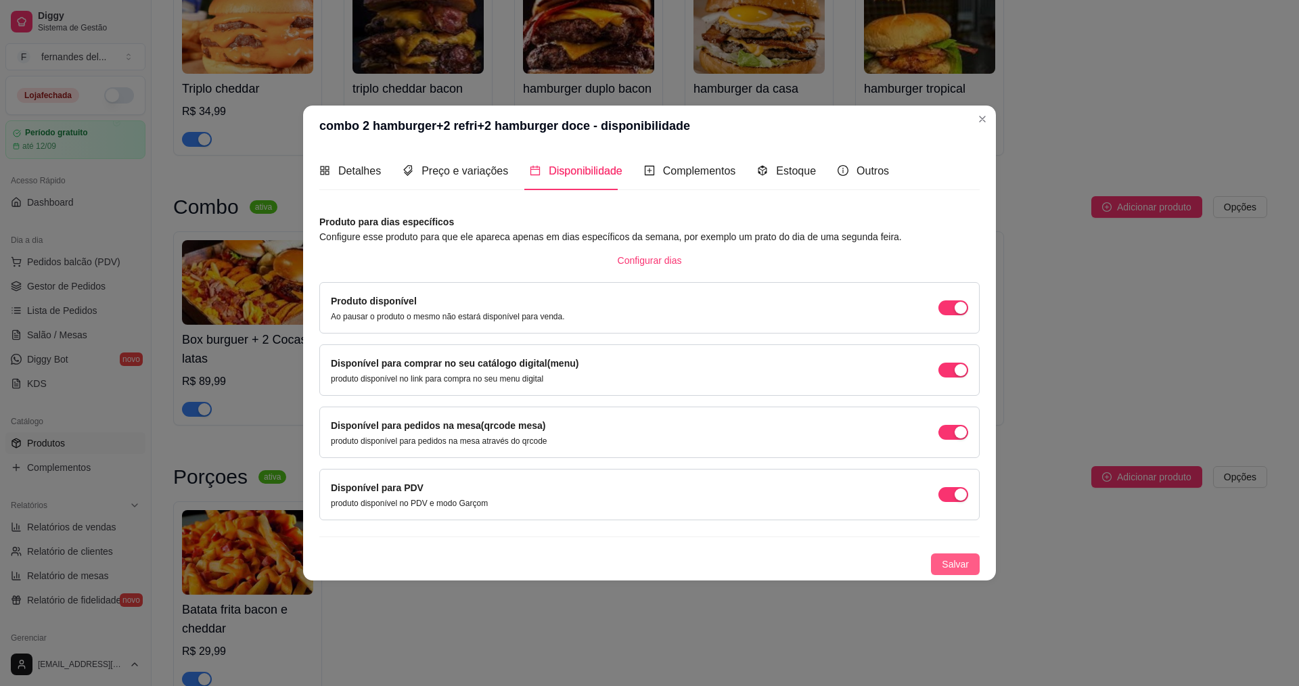
click at [956, 564] on span "Salvar" at bounding box center [955, 564] width 27 height 15
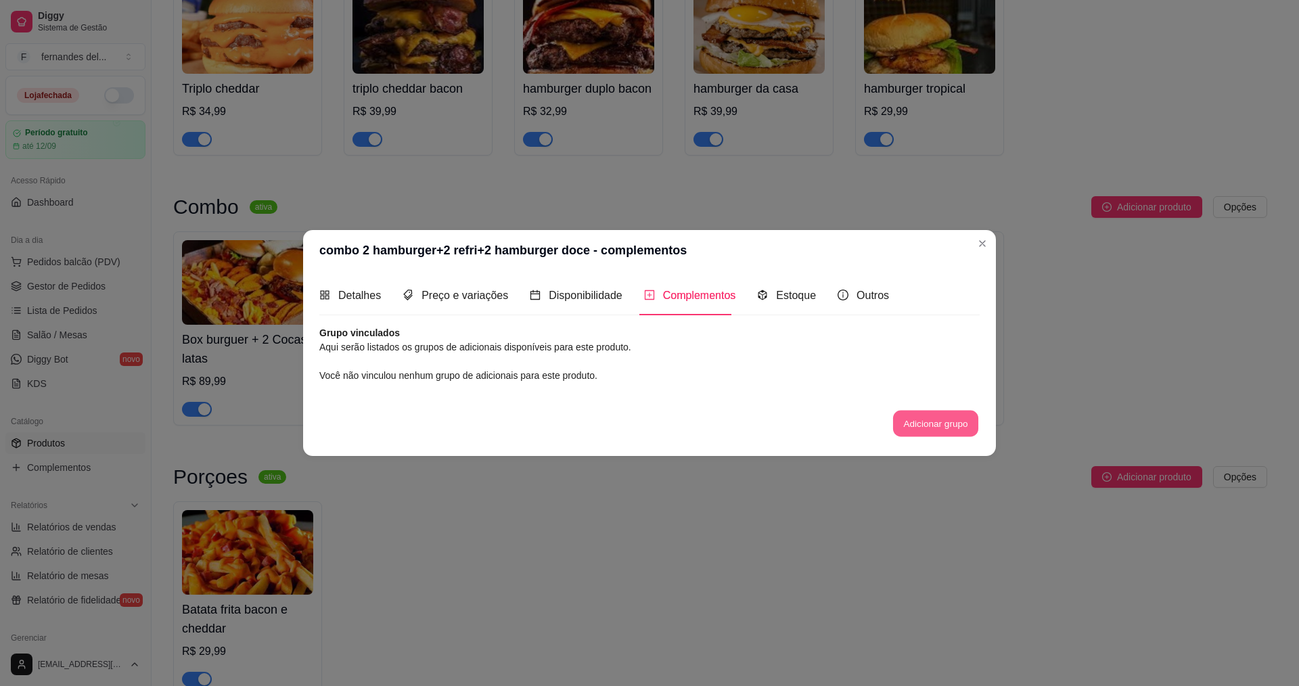
click at [968, 430] on button "Adicionar grupo" at bounding box center [935, 423] width 85 height 26
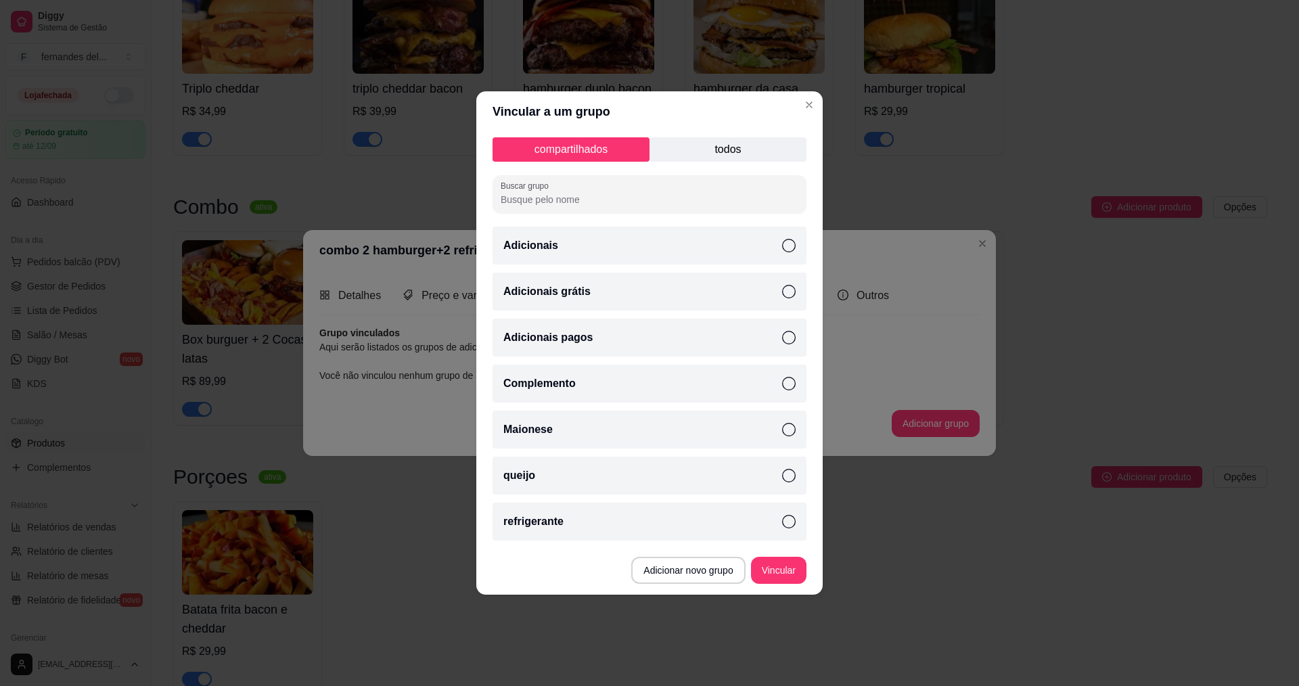
click at [790, 428] on icon at bounding box center [789, 430] width 14 height 14
click at [788, 478] on icon at bounding box center [789, 476] width 14 height 14
click at [792, 522] on icon at bounding box center [789, 522] width 14 height 14
click at [784, 381] on icon at bounding box center [789, 384] width 14 height 14
click at [785, 334] on icon at bounding box center [789, 338] width 14 height 14
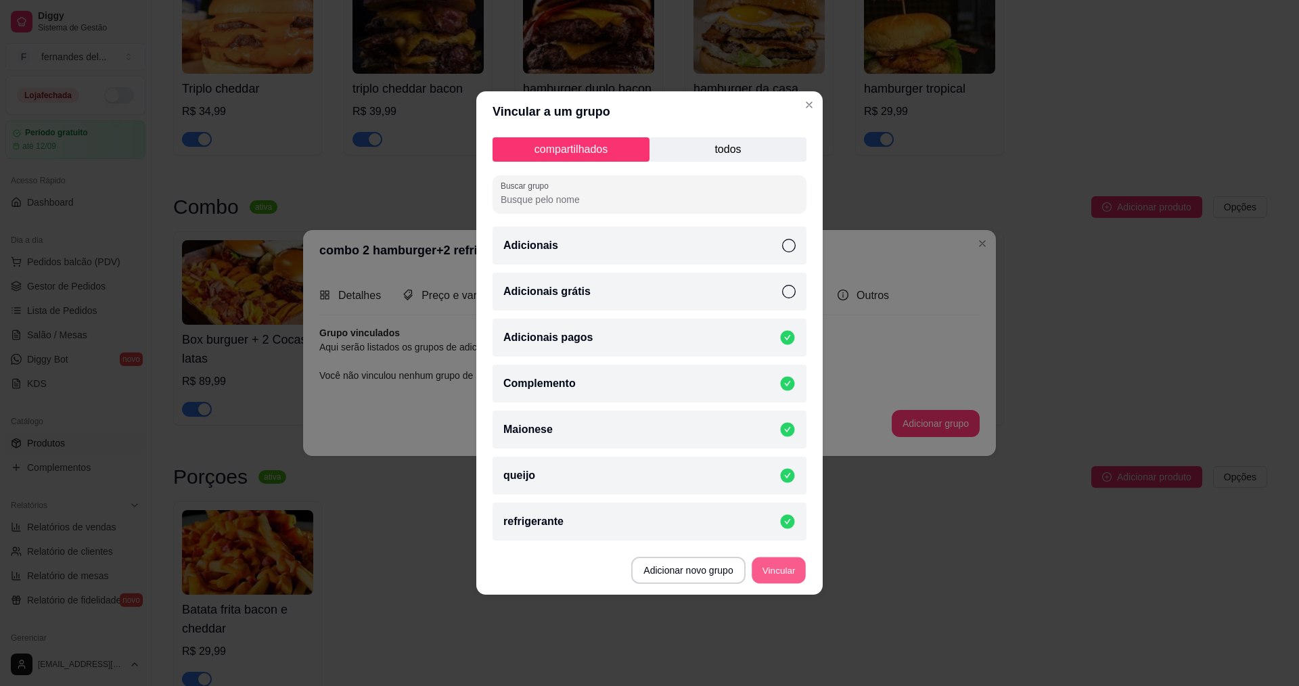
click at [794, 574] on button "Vincular" at bounding box center [779, 571] width 54 height 26
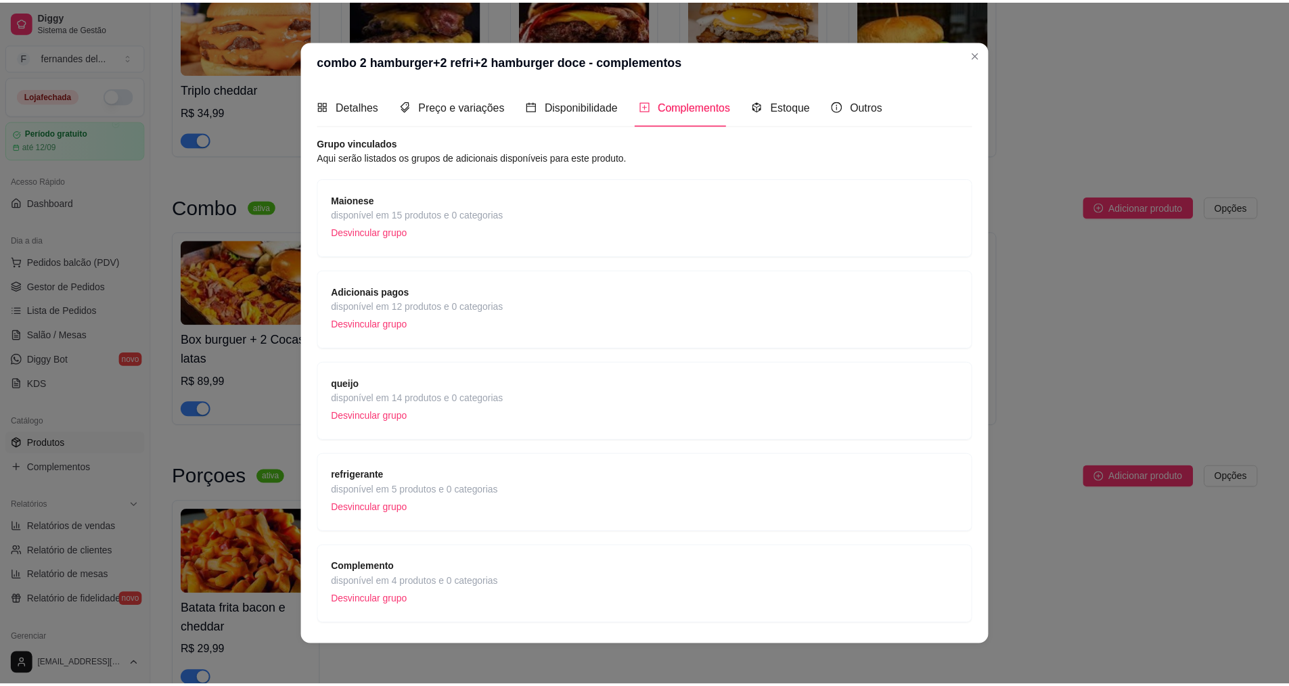
scroll to position [39, 0]
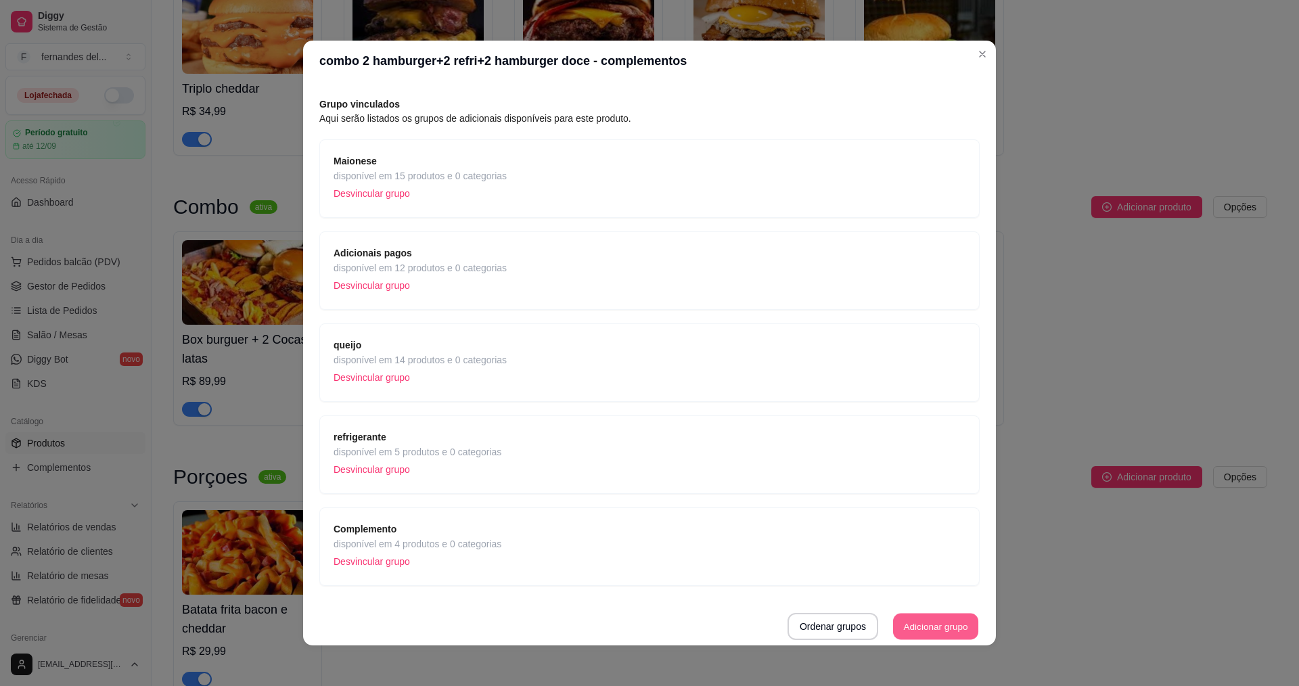
click at [936, 633] on button "Adicionar grupo" at bounding box center [935, 627] width 85 height 26
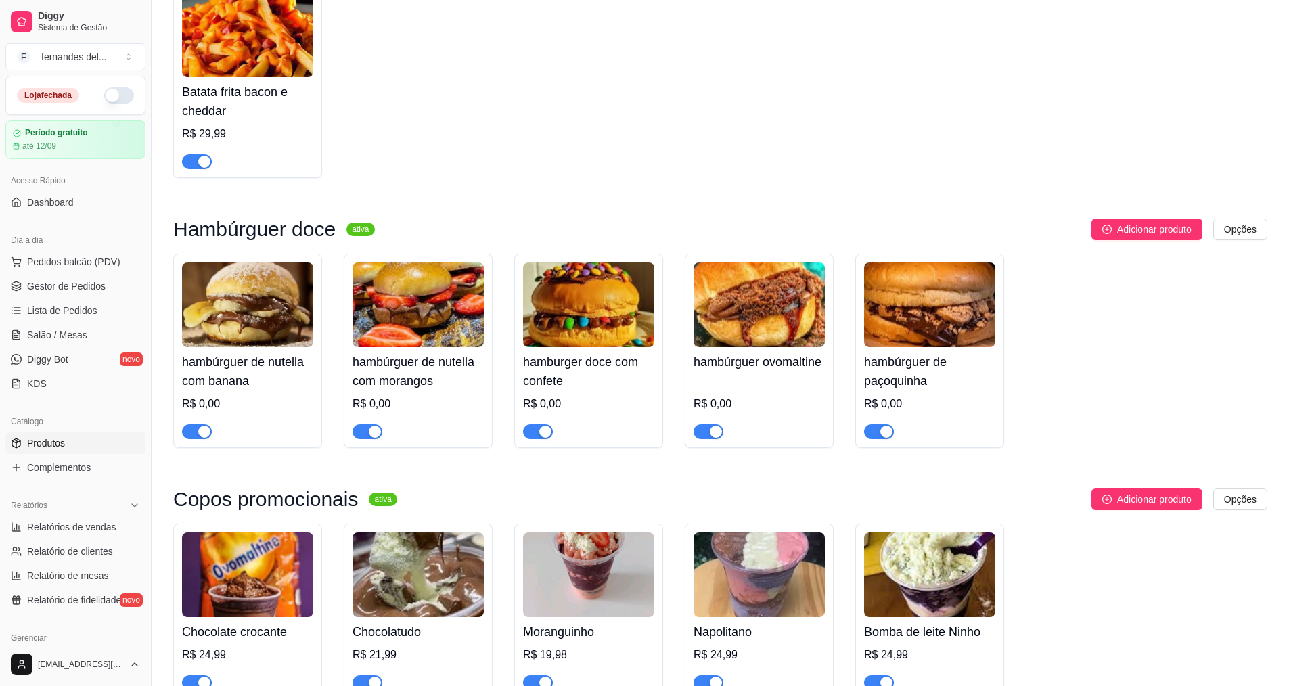
scroll to position [1015, 0]
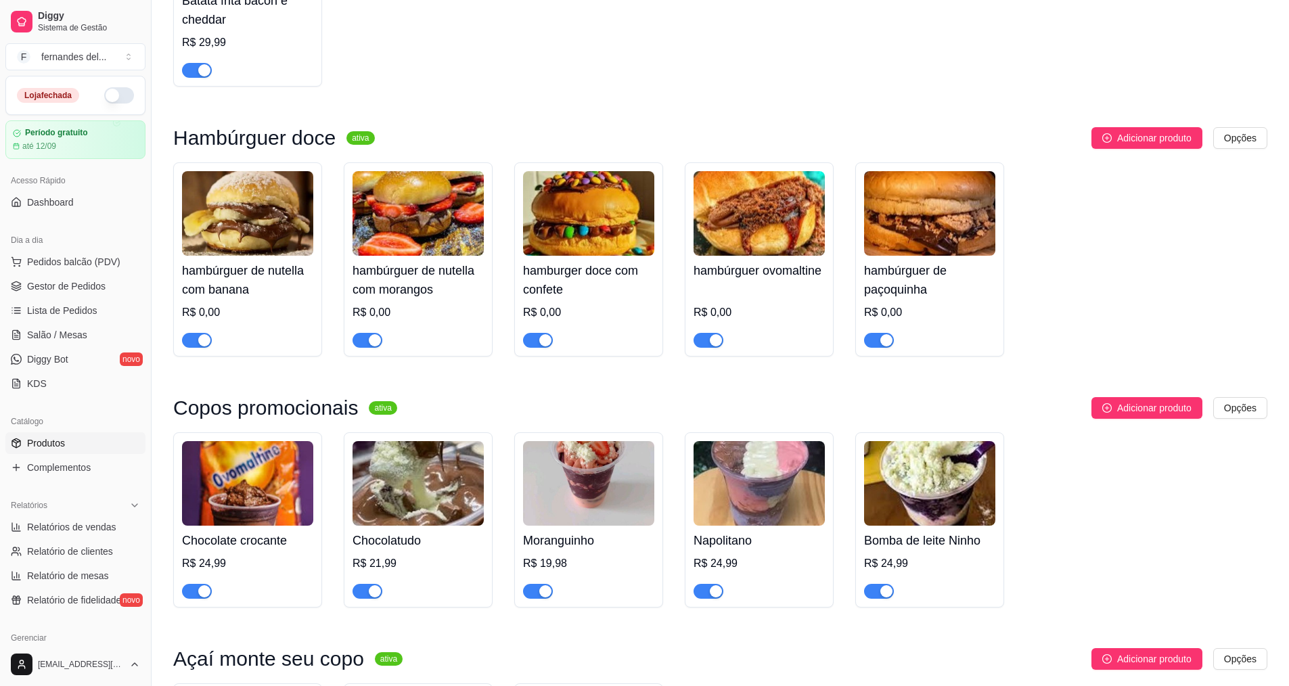
click at [261, 299] on h4 "hambúrguer de nutella com banana" at bounding box center [247, 280] width 131 height 38
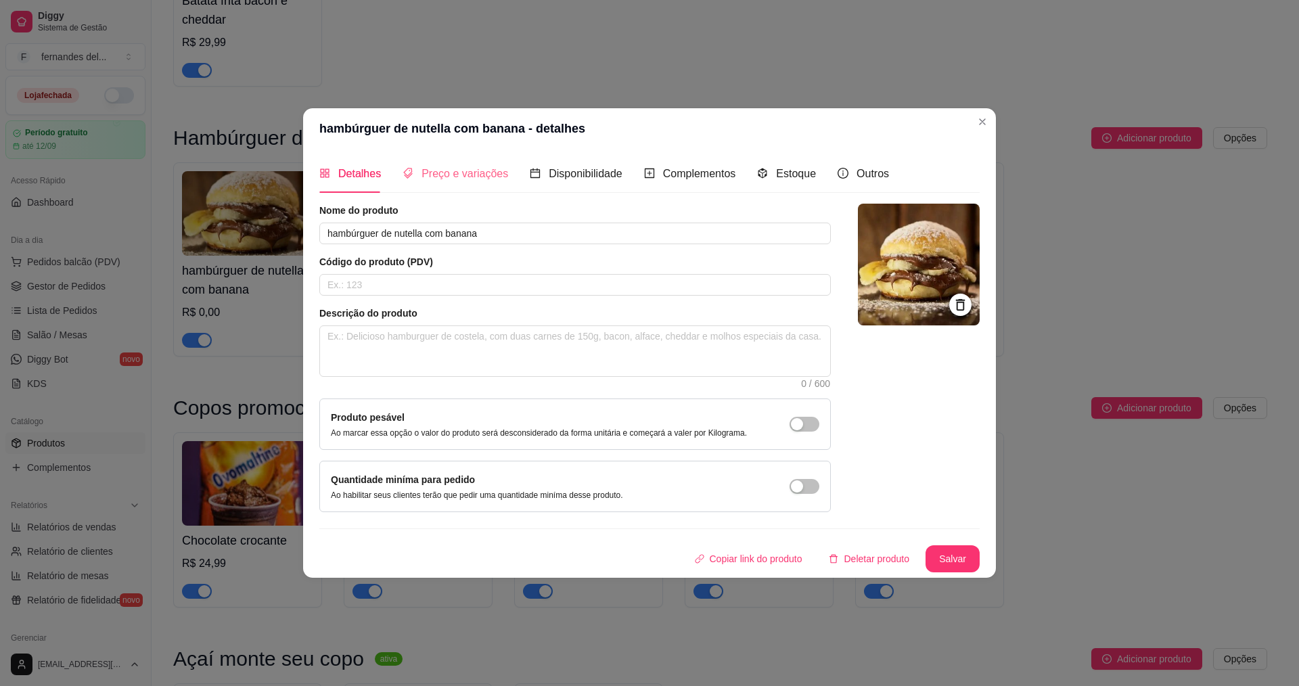
click at [451, 183] on div "Preço e variações" at bounding box center [456, 173] width 106 height 39
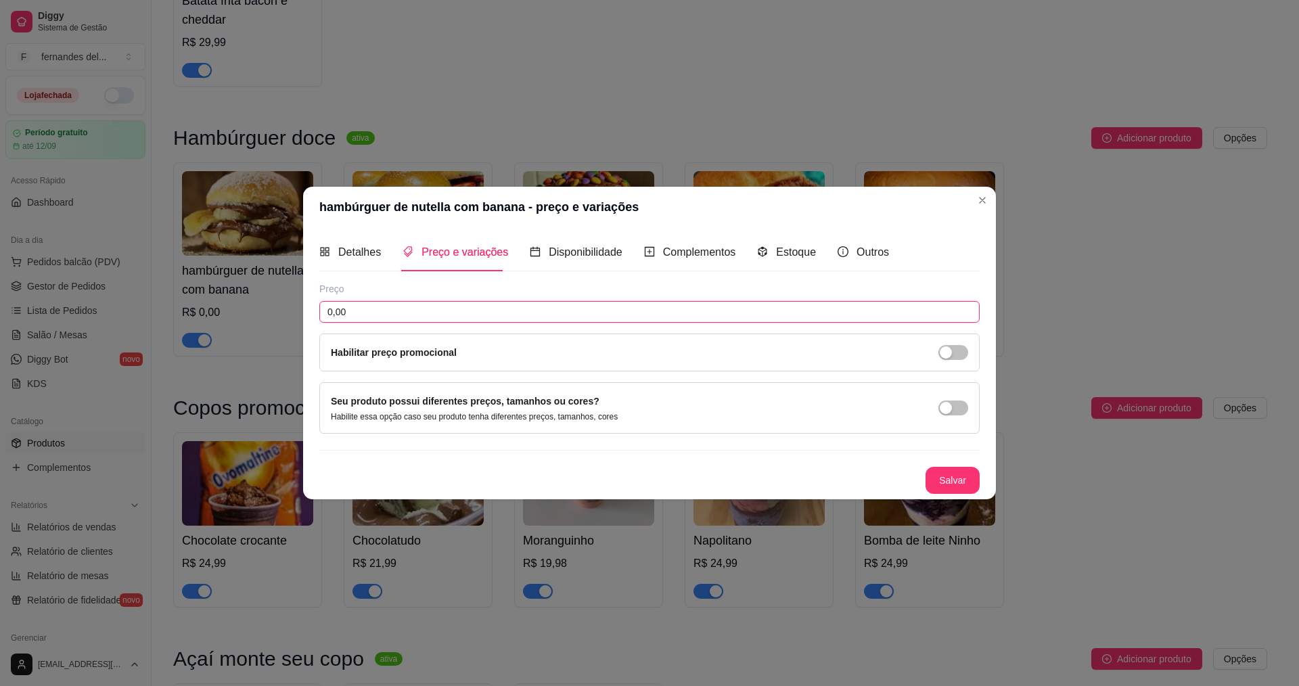
drag, startPoint x: 388, startPoint y: 320, endPoint x: 378, endPoint y: 316, distance: 10.3
click at [384, 318] on input "0,00" at bounding box center [649, 312] width 660 height 22
click at [958, 486] on button "Salvar" at bounding box center [953, 480] width 54 height 27
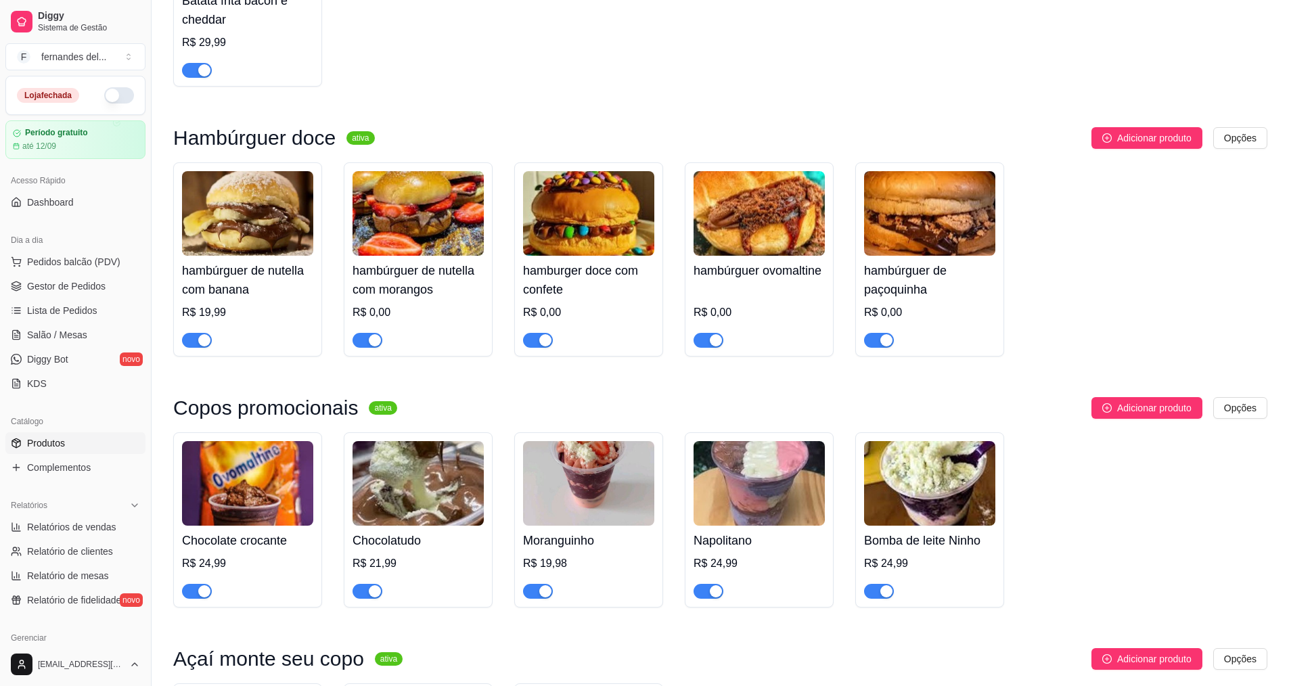
click at [394, 299] on h4 "hambúrguer de nutella com morangos" at bounding box center [418, 280] width 131 height 38
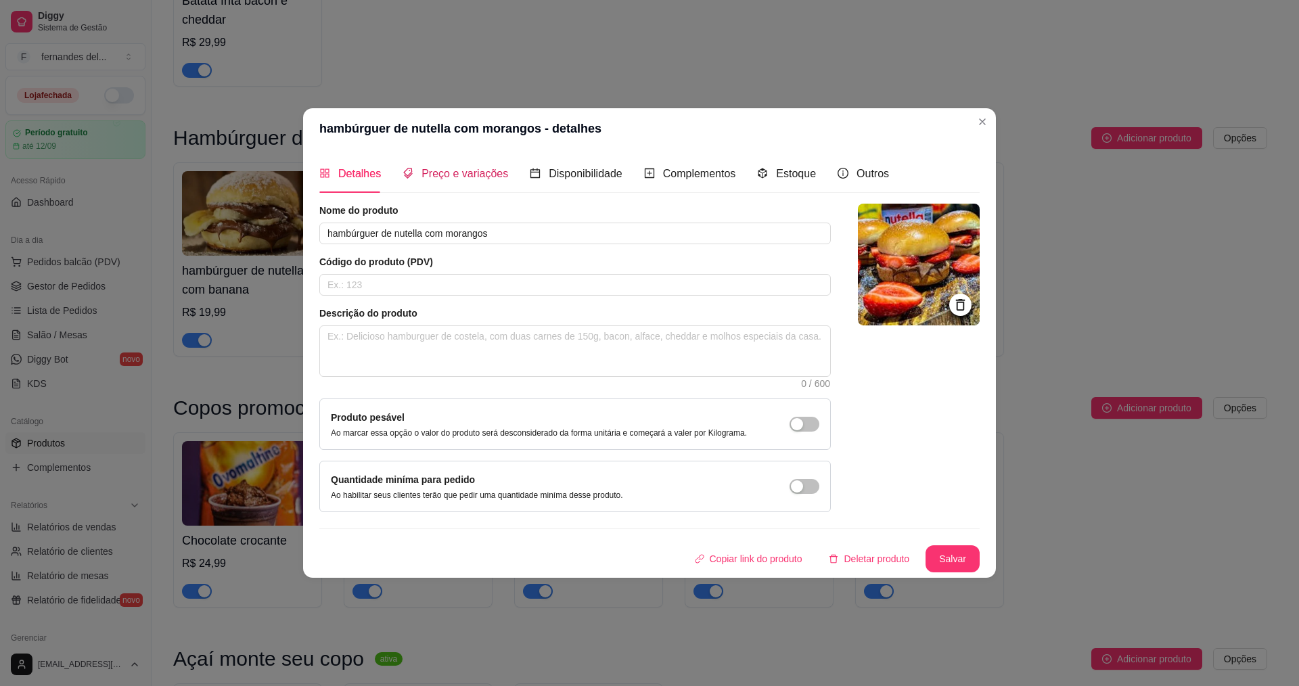
click at [454, 168] on span "Preço e variações" at bounding box center [465, 174] width 87 height 12
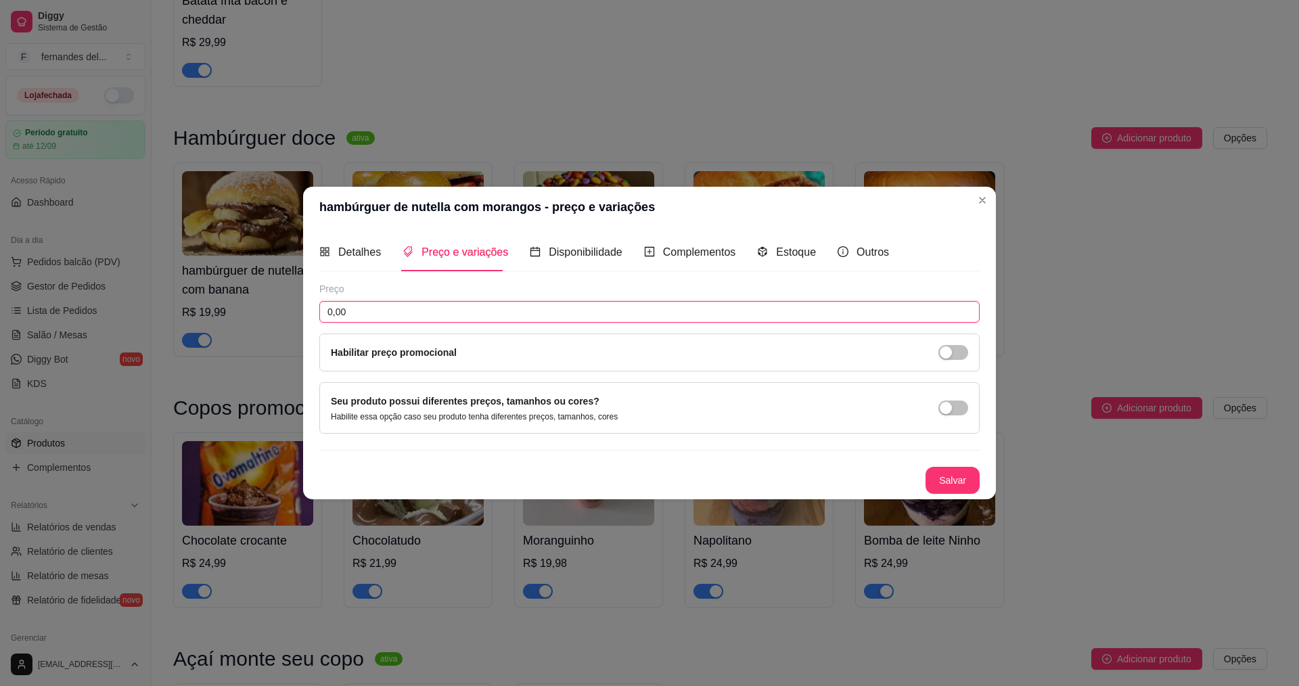
click at [386, 320] on input "0,00" at bounding box center [649, 312] width 660 height 22
click at [957, 478] on button "Salvar" at bounding box center [952, 481] width 53 height 26
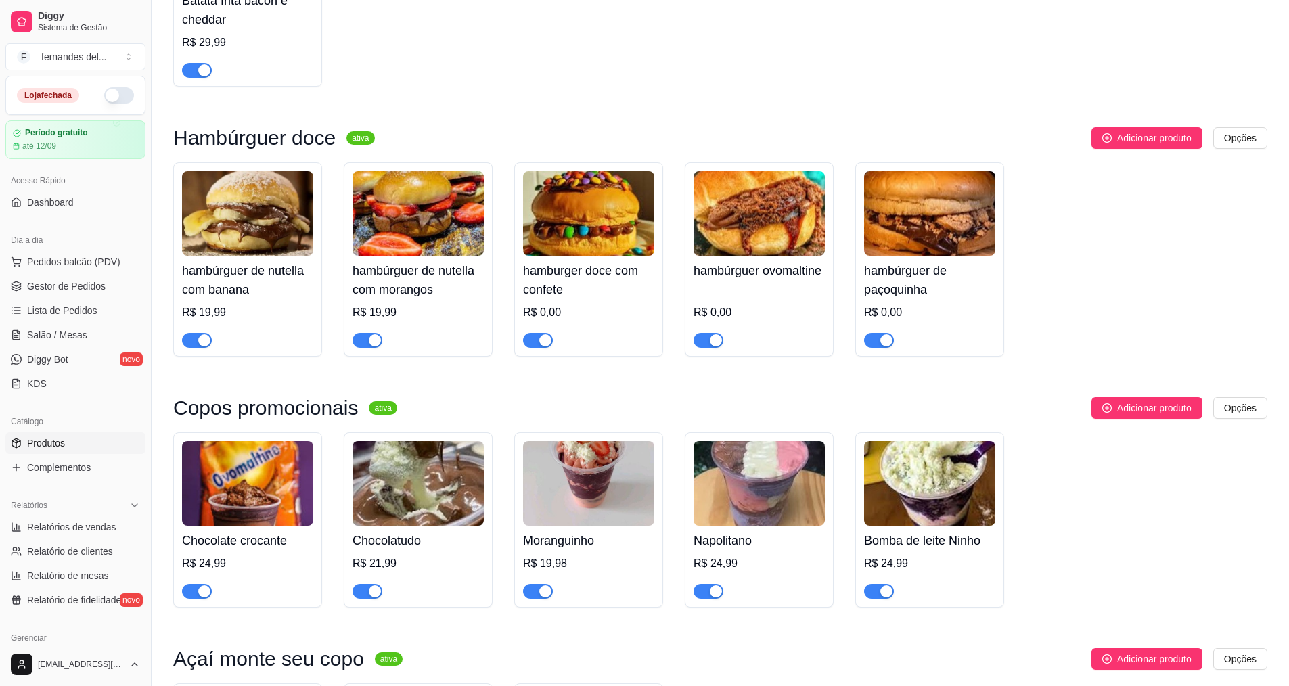
click at [543, 323] on div "hamburger doce com confete R$ 0,00" at bounding box center [588, 302] width 131 height 92
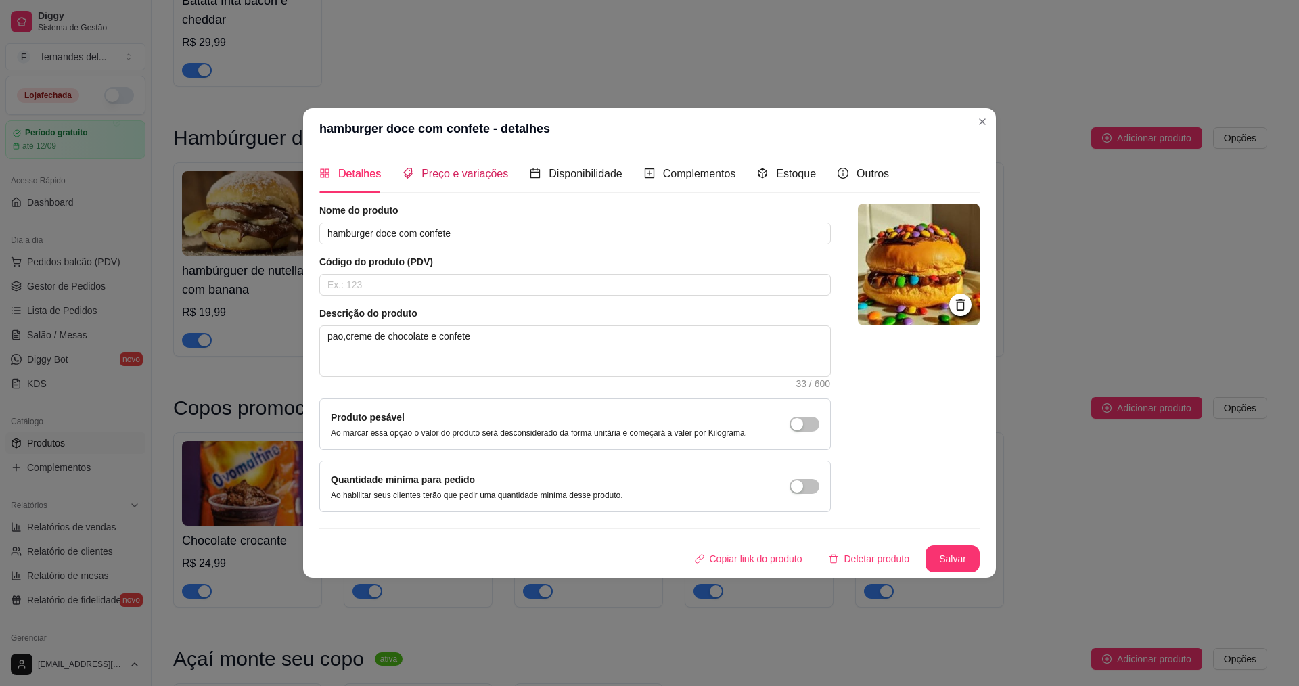
click at [479, 168] on span "Preço e variações" at bounding box center [465, 174] width 87 height 12
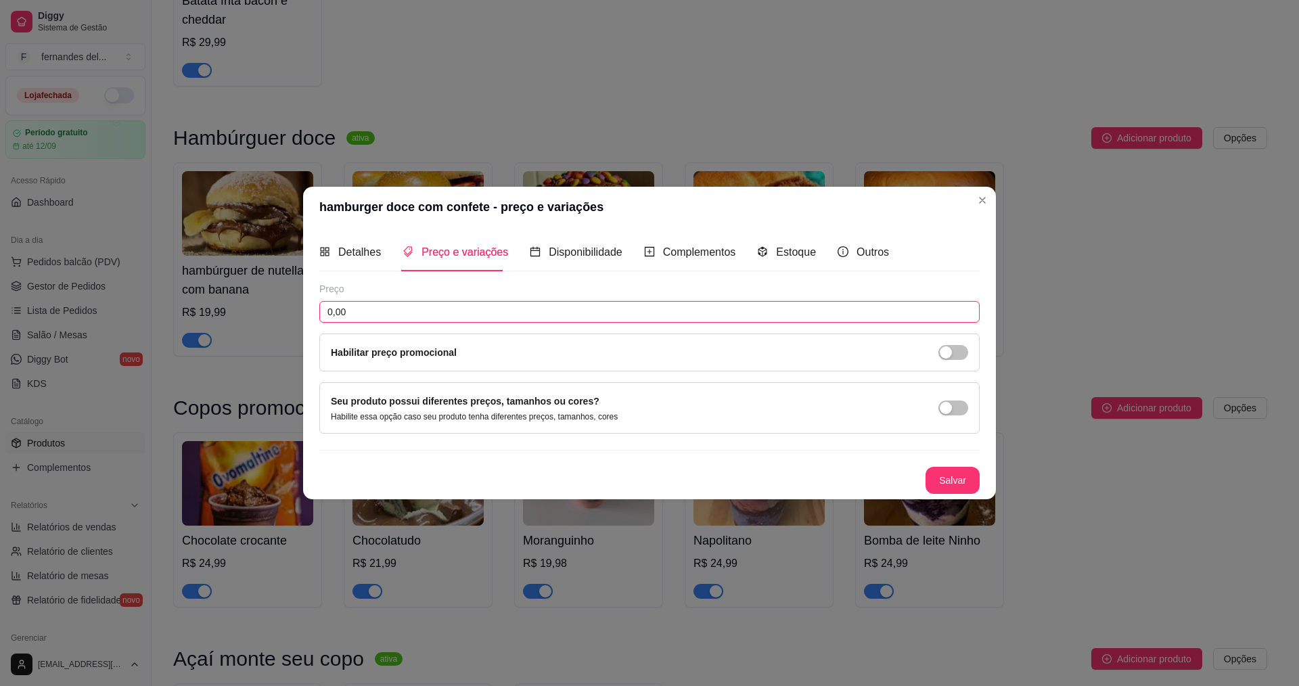
click at [484, 315] on input "0,00" at bounding box center [649, 312] width 660 height 22
click at [950, 484] on button "Salvar" at bounding box center [953, 480] width 54 height 27
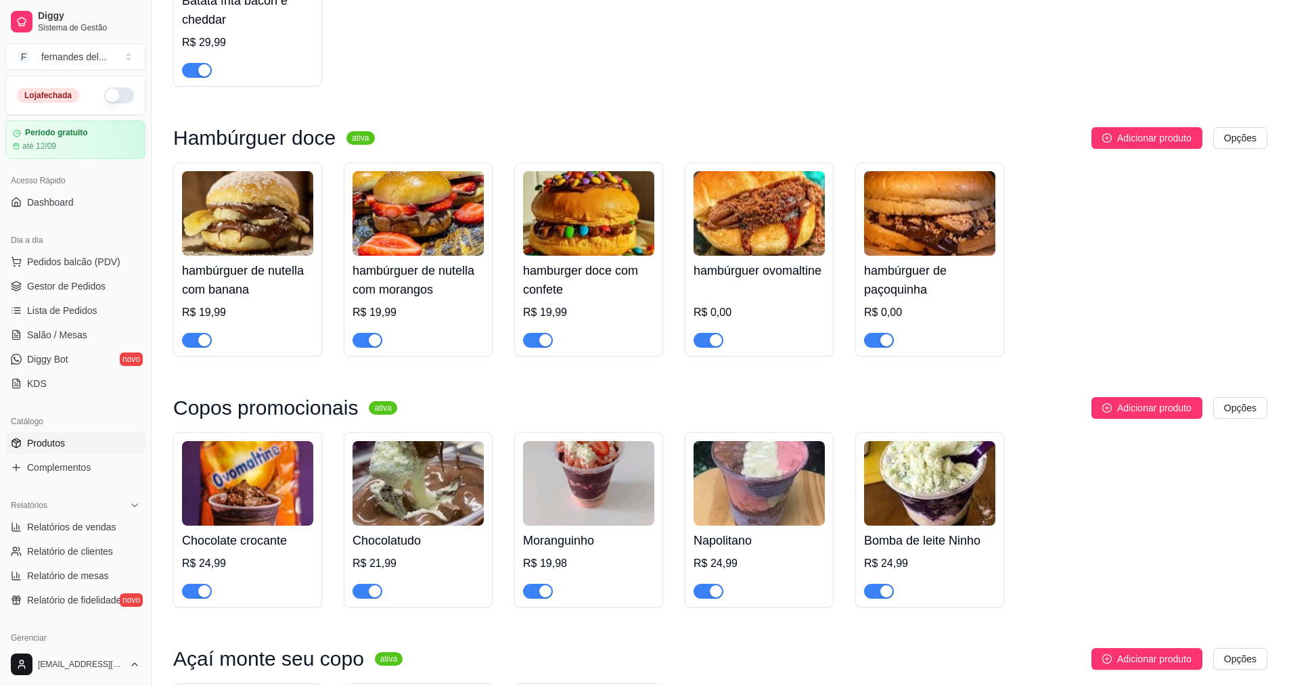
click at [751, 280] on h4 "hambúrguer ovomaltine" at bounding box center [759, 270] width 131 height 19
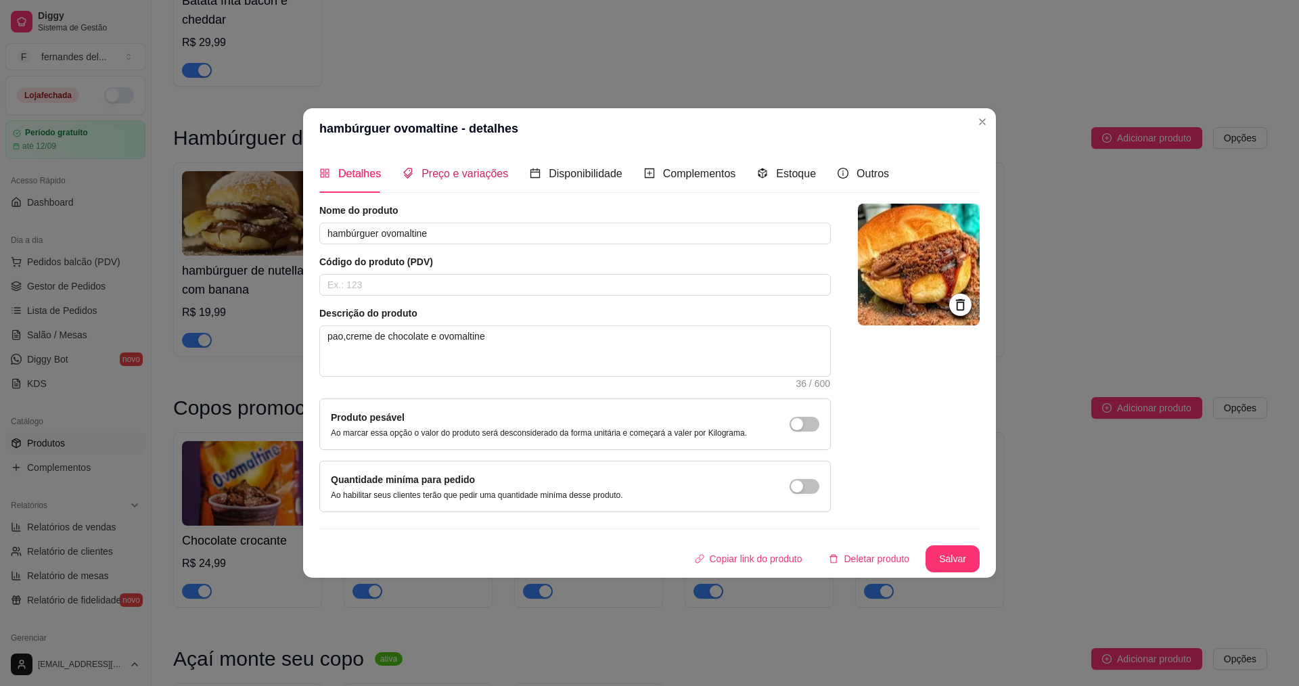
click at [499, 172] on span "Preço e variações" at bounding box center [465, 174] width 87 height 12
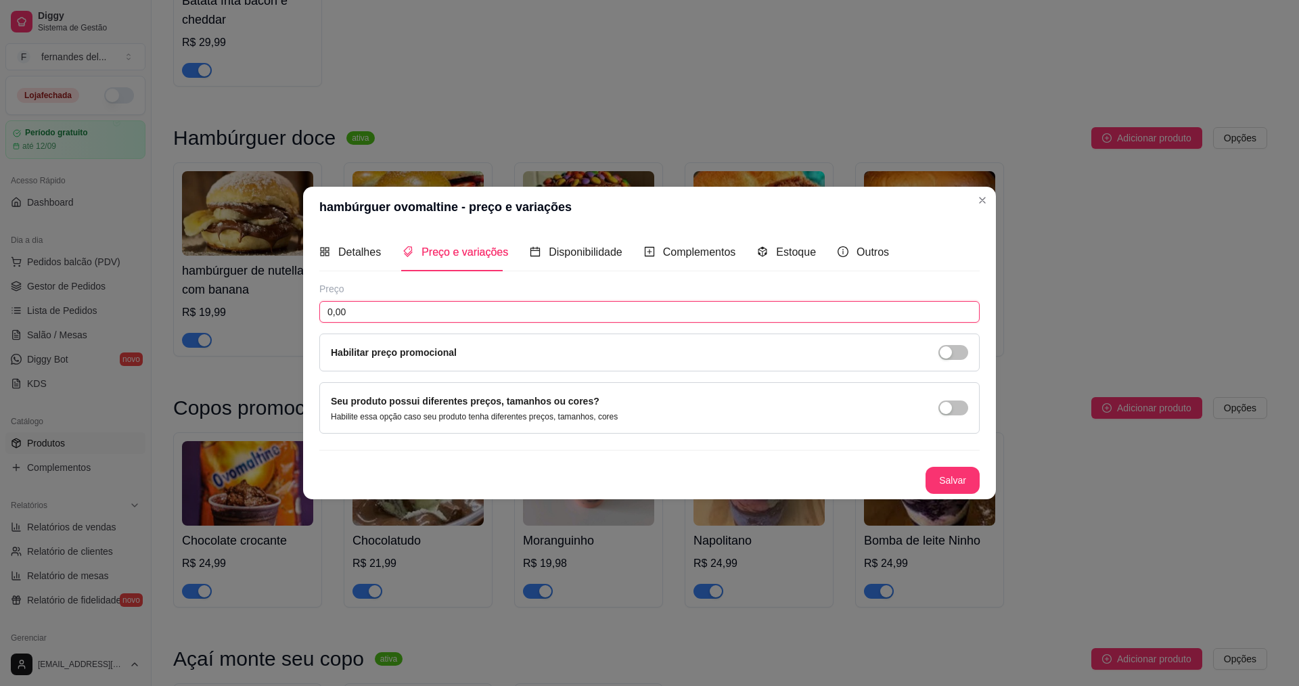
drag, startPoint x: 511, startPoint y: 321, endPoint x: 551, endPoint y: 316, distance: 40.2
click at [514, 321] on input "0,00" at bounding box center [649, 312] width 660 height 22
click at [974, 477] on button "Salvar" at bounding box center [953, 480] width 54 height 27
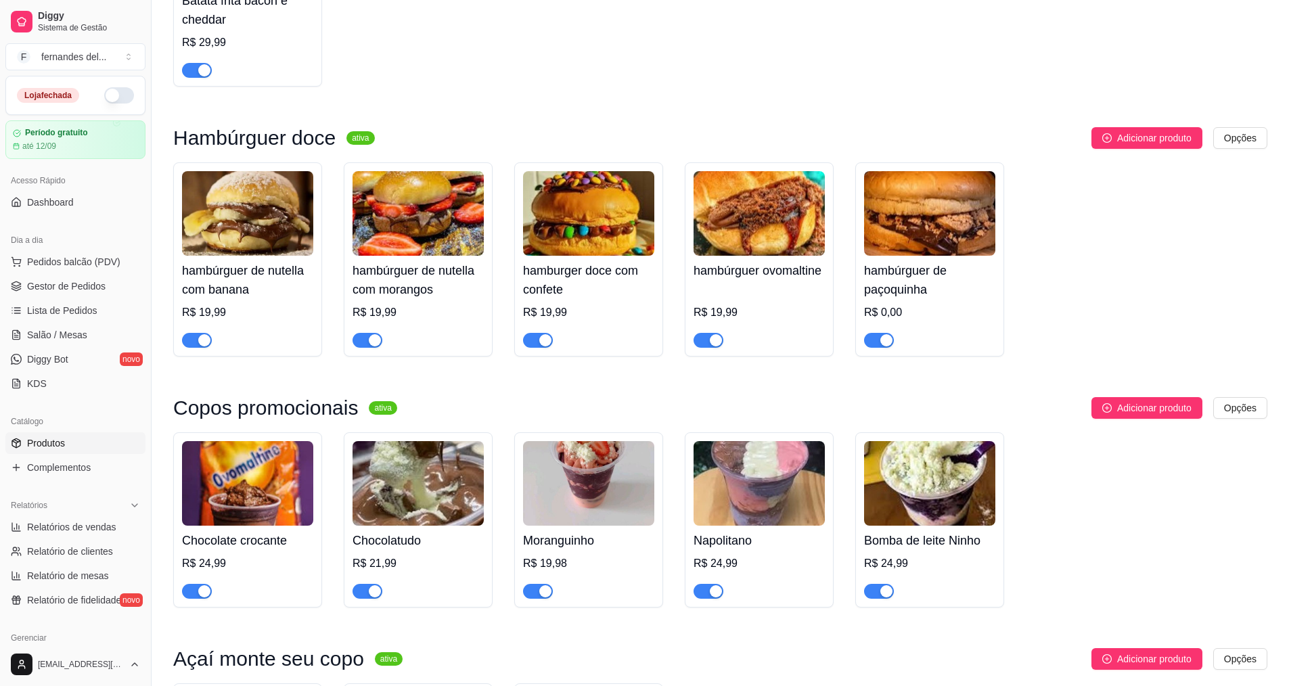
click at [935, 297] on h4 "hambúrguer de paçoquinha" at bounding box center [929, 280] width 131 height 38
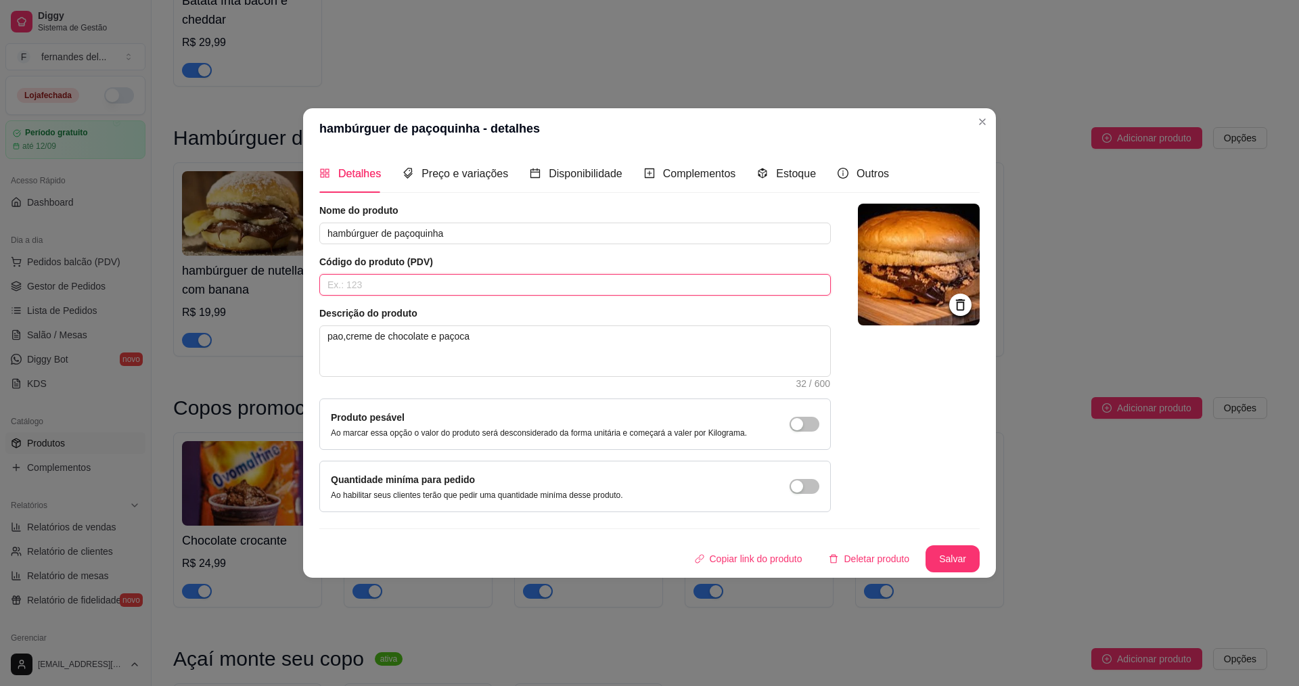
drag, startPoint x: 395, startPoint y: 291, endPoint x: 552, endPoint y: 297, distance: 157.1
click at [397, 291] on input "text" at bounding box center [575, 285] width 512 height 22
click at [461, 178] on span "Preço e variações" at bounding box center [465, 174] width 87 height 12
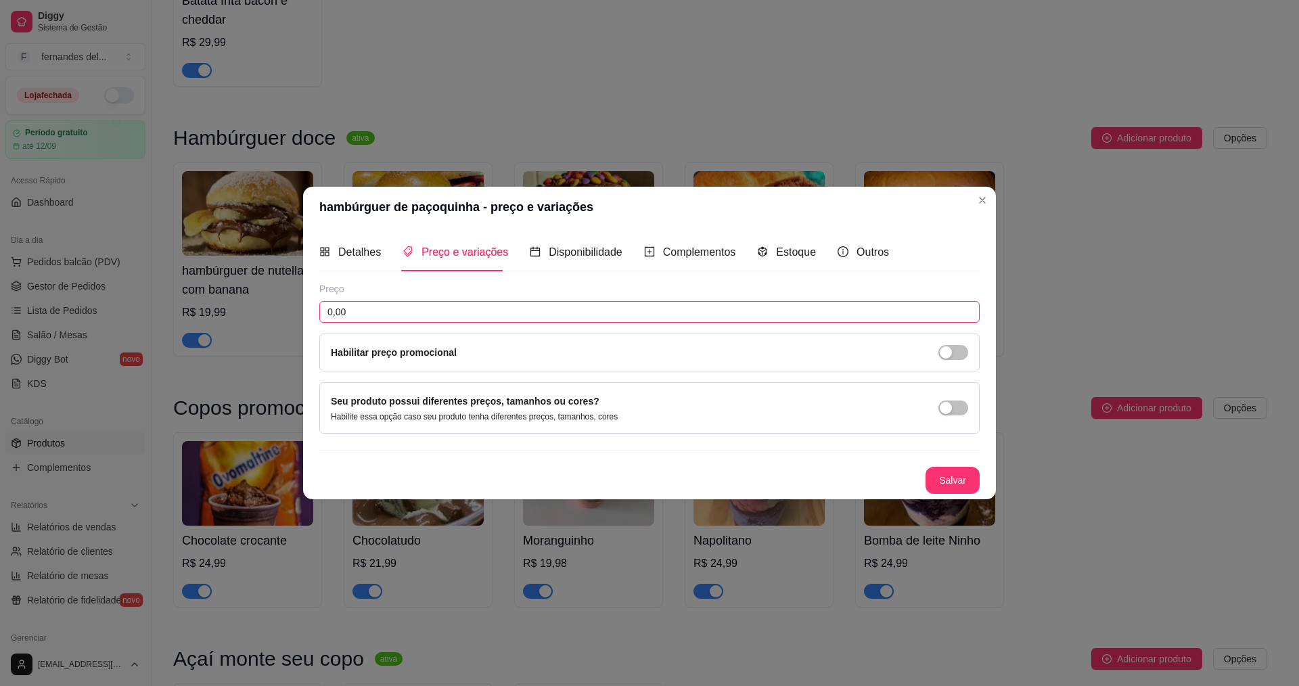
click at [499, 321] on input "0,00" at bounding box center [649, 312] width 660 height 22
click at [964, 480] on button "Salvar" at bounding box center [953, 480] width 54 height 27
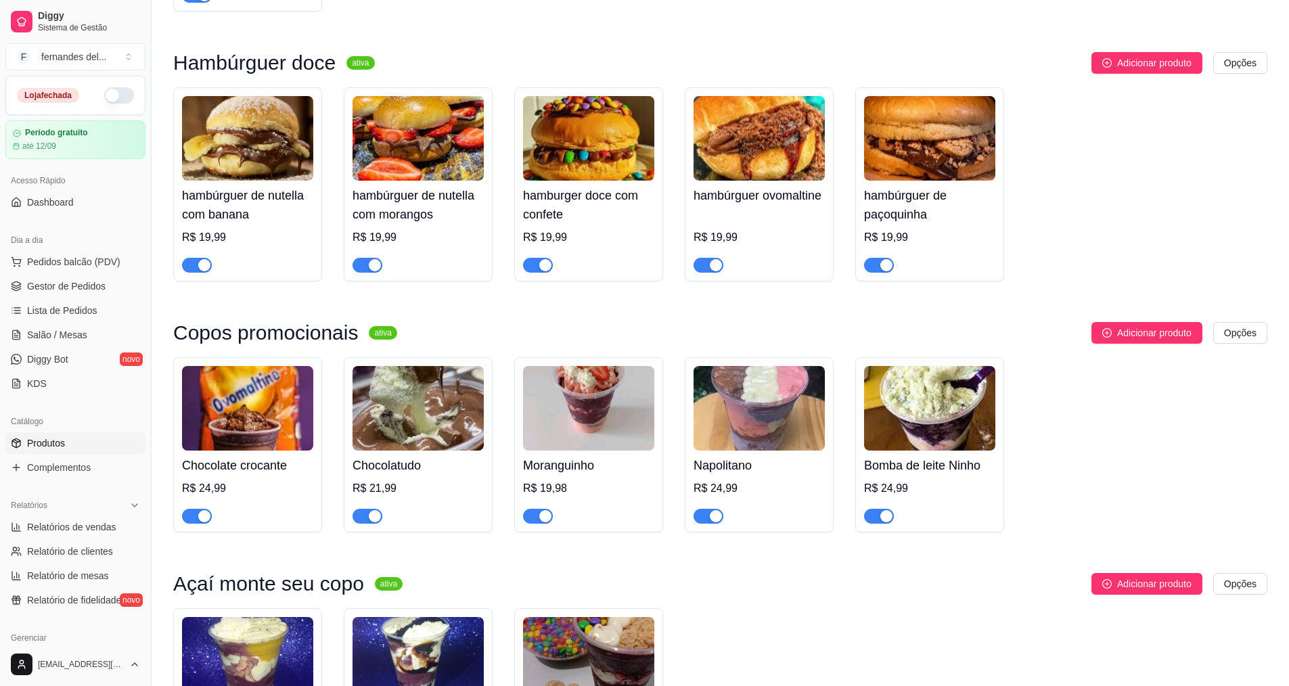
scroll to position [1218, 0]
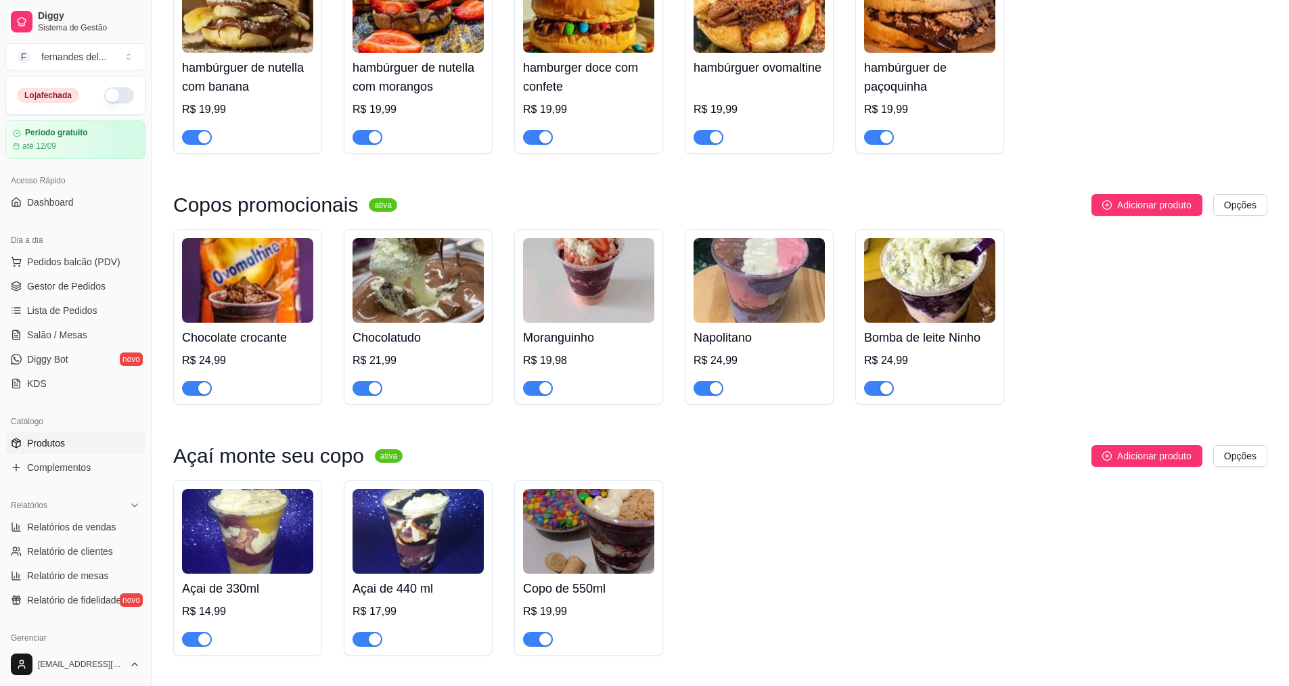
click at [277, 369] on div "R$ 24,99" at bounding box center [247, 361] width 131 height 16
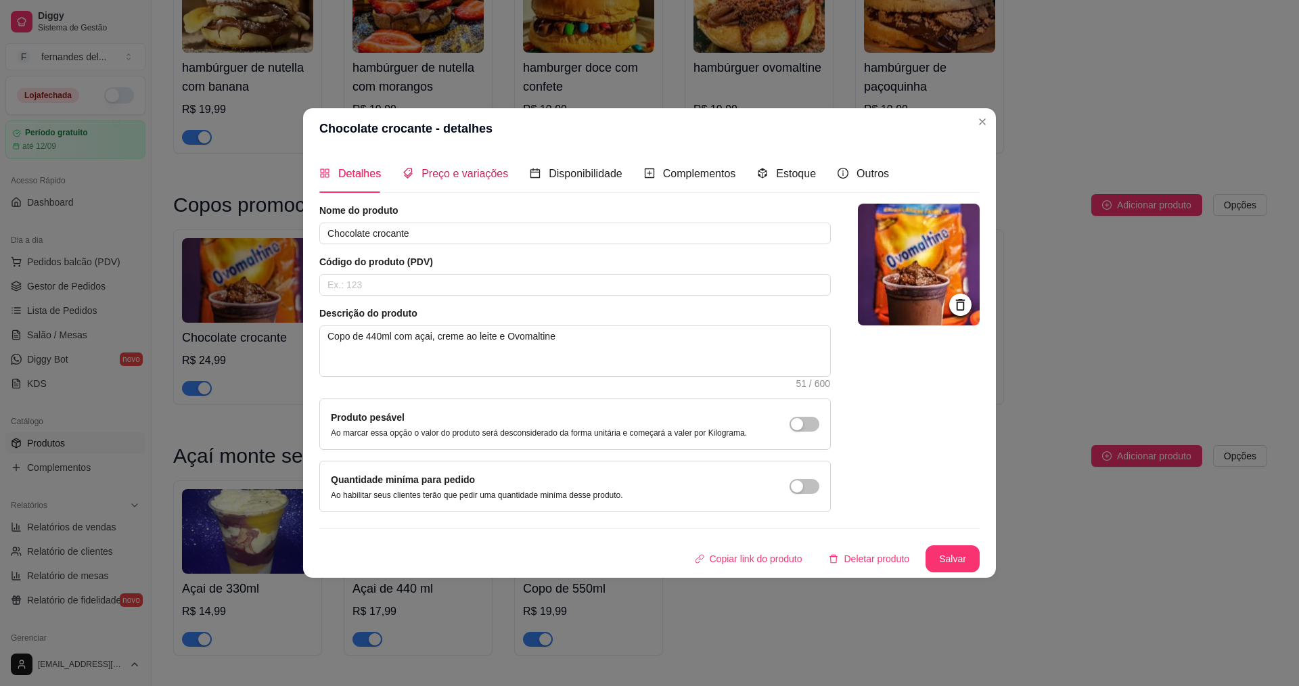
click at [431, 179] on span "Preço e variações" at bounding box center [465, 174] width 87 height 12
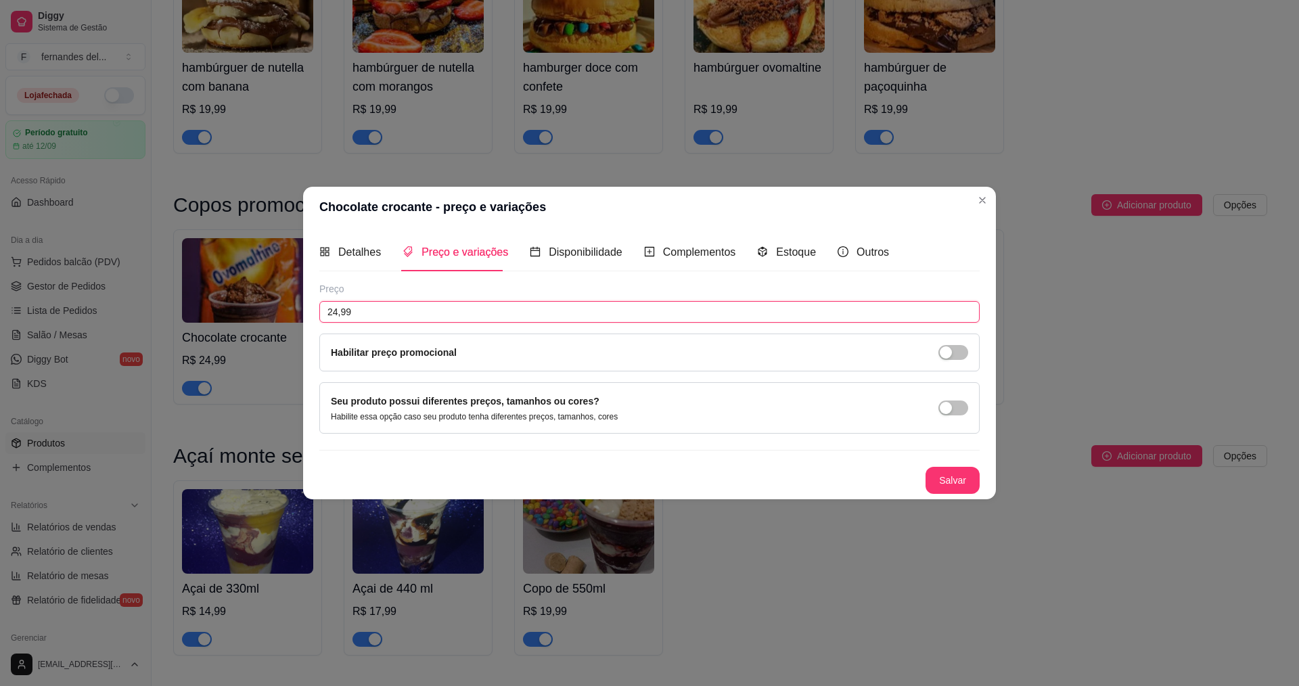
drag, startPoint x: 426, startPoint y: 307, endPoint x: 267, endPoint y: 304, distance: 159.0
click at [267, 304] on div "Chocolate crocante - preço e variações Detalhes Preço e variações Disponibilida…" at bounding box center [649, 343] width 1299 height 686
click at [947, 489] on button "Salvar" at bounding box center [953, 480] width 54 height 27
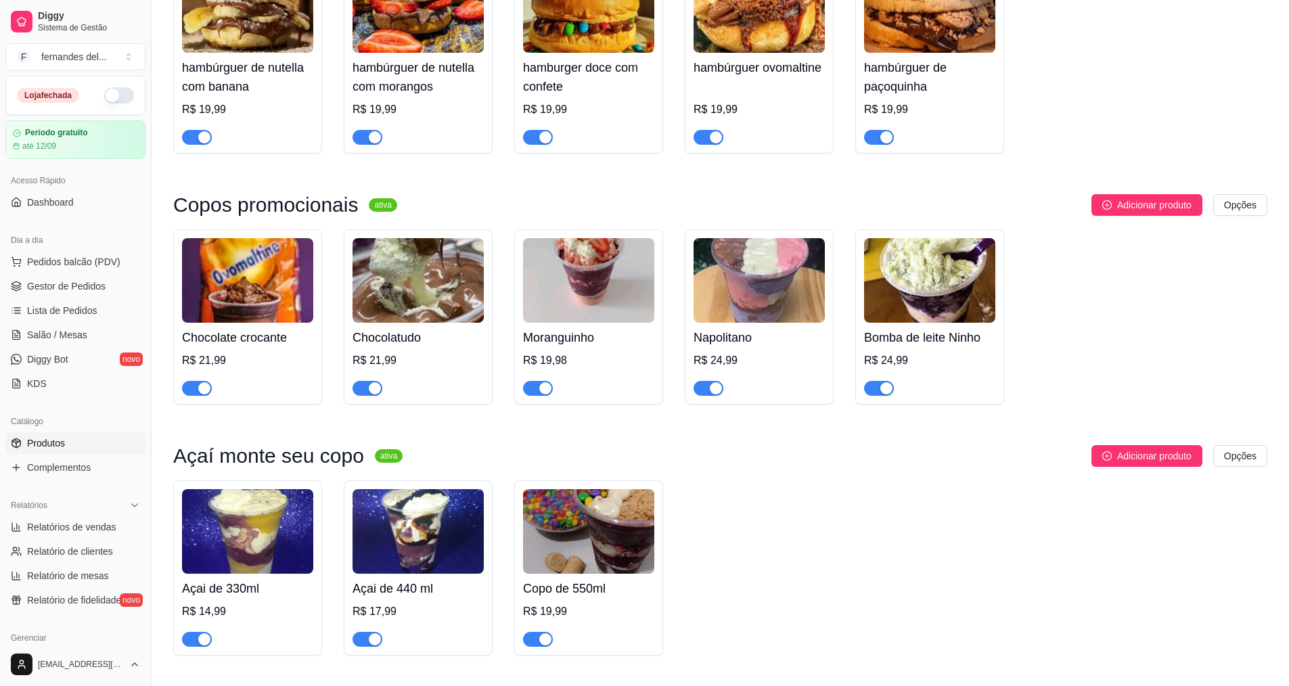
click at [447, 369] on div "R$ 21,99" at bounding box center [418, 361] width 131 height 16
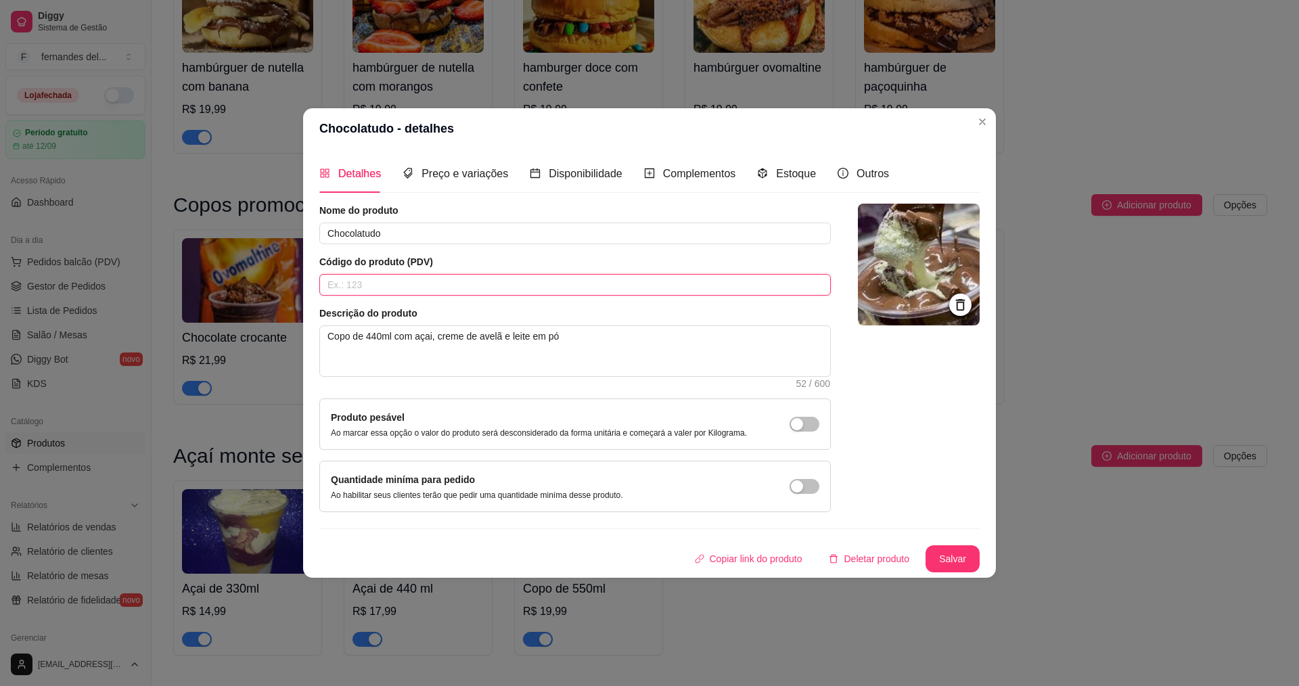
click at [408, 285] on input "text" at bounding box center [575, 285] width 512 height 22
click at [454, 183] on div "Preço e variações" at bounding box center [456, 173] width 106 height 39
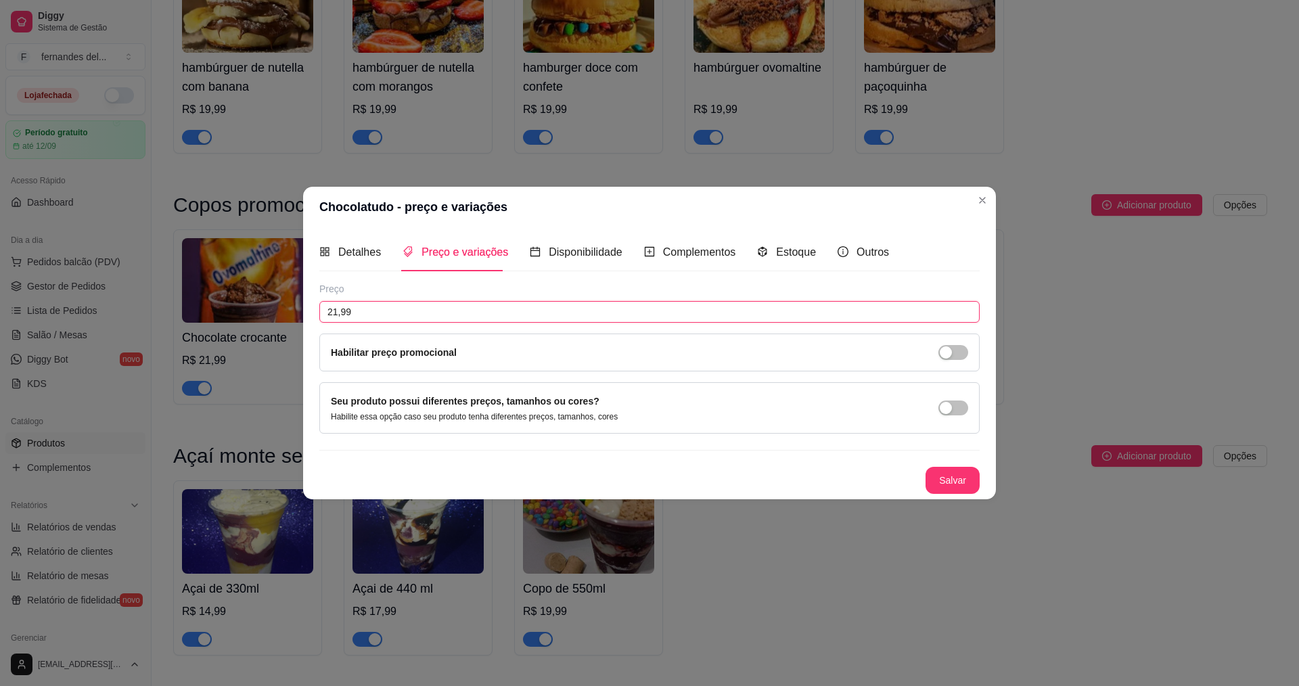
click at [449, 319] on input "21,99" at bounding box center [649, 312] width 660 height 22
click at [970, 476] on button "Salvar" at bounding box center [952, 481] width 53 height 26
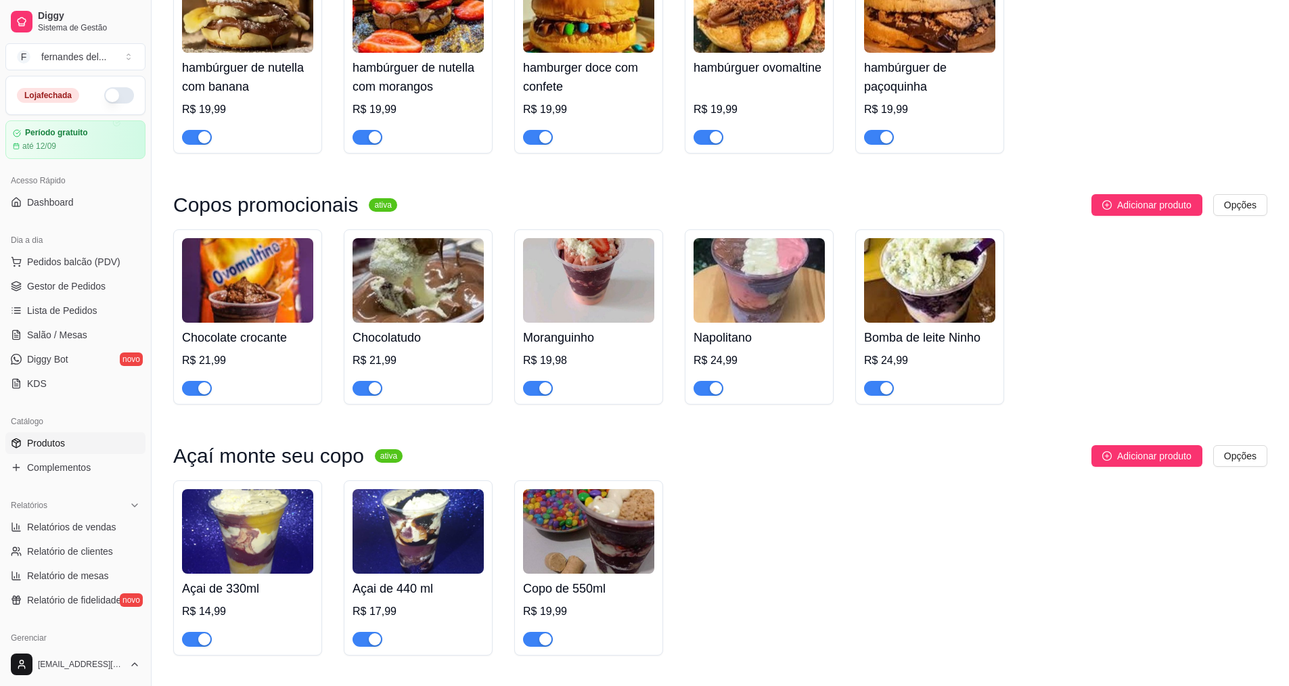
click at [602, 369] on div "R$ 19,98" at bounding box center [588, 361] width 131 height 16
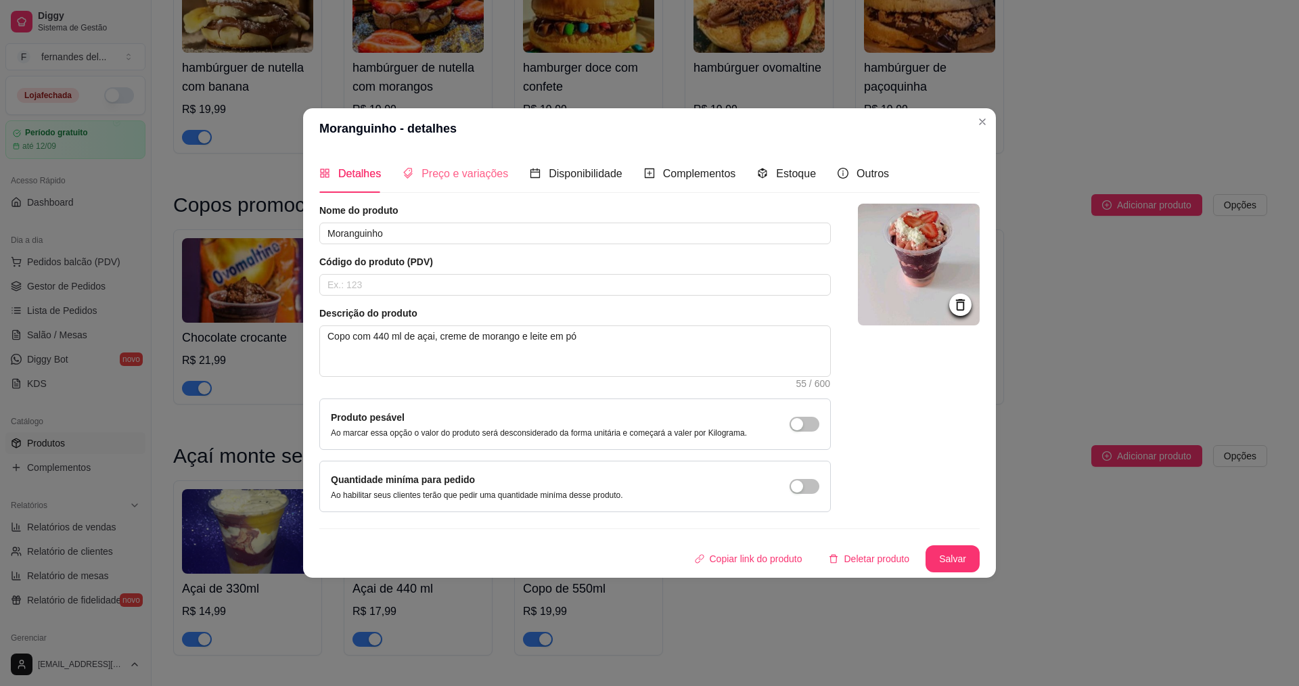
click at [447, 185] on div "Preço e variações" at bounding box center [456, 173] width 106 height 39
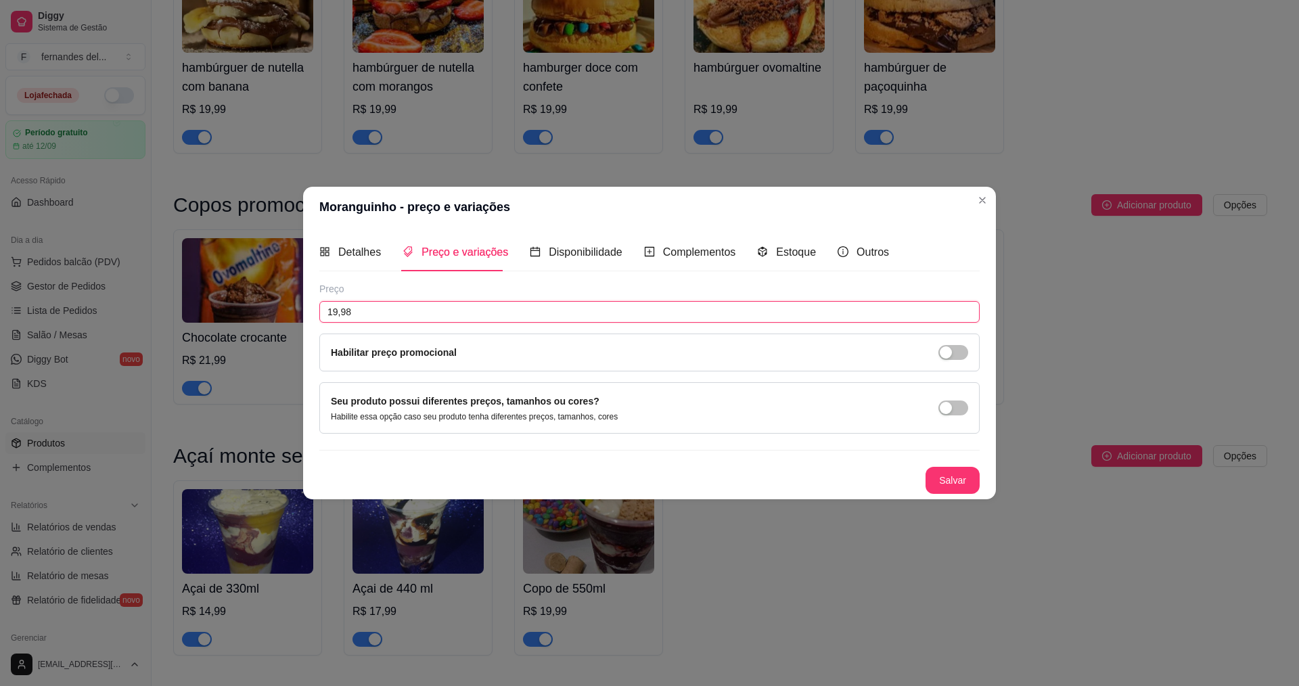
drag, startPoint x: 397, startPoint y: 315, endPoint x: 227, endPoint y: 328, distance: 170.3
click at [254, 323] on div "Moranguinho - preço e variações Detalhes Preço e variações Disponibilidade Comp…" at bounding box center [649, 343] width 1299 height 686
click at [945, 480] on button "Salvar" at bounding box center [953, 480] width 54 height 27
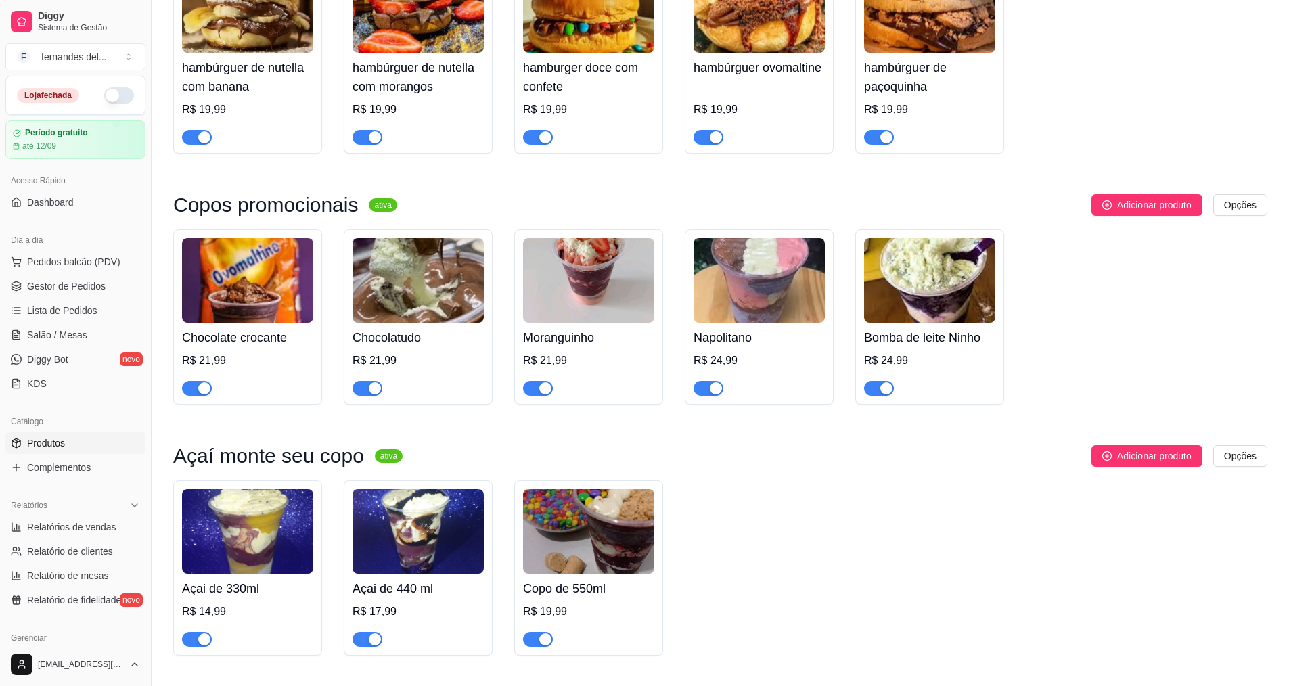
click at [790, 347] on div "[PERSON_NAME] R$ 24,99" at bounding box center [759, 359] width 131 height 73
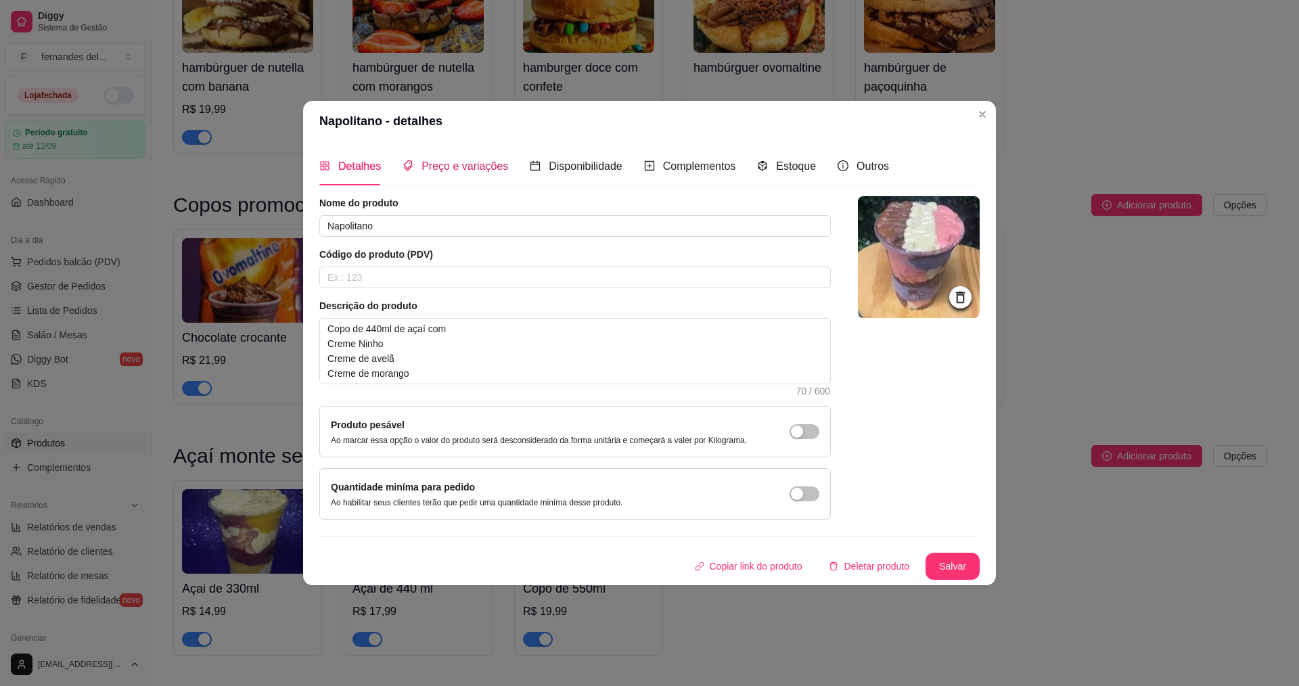
click at [464, 168] on span "Preço e variações" at bounding box center [465, 166] width 87 height 12
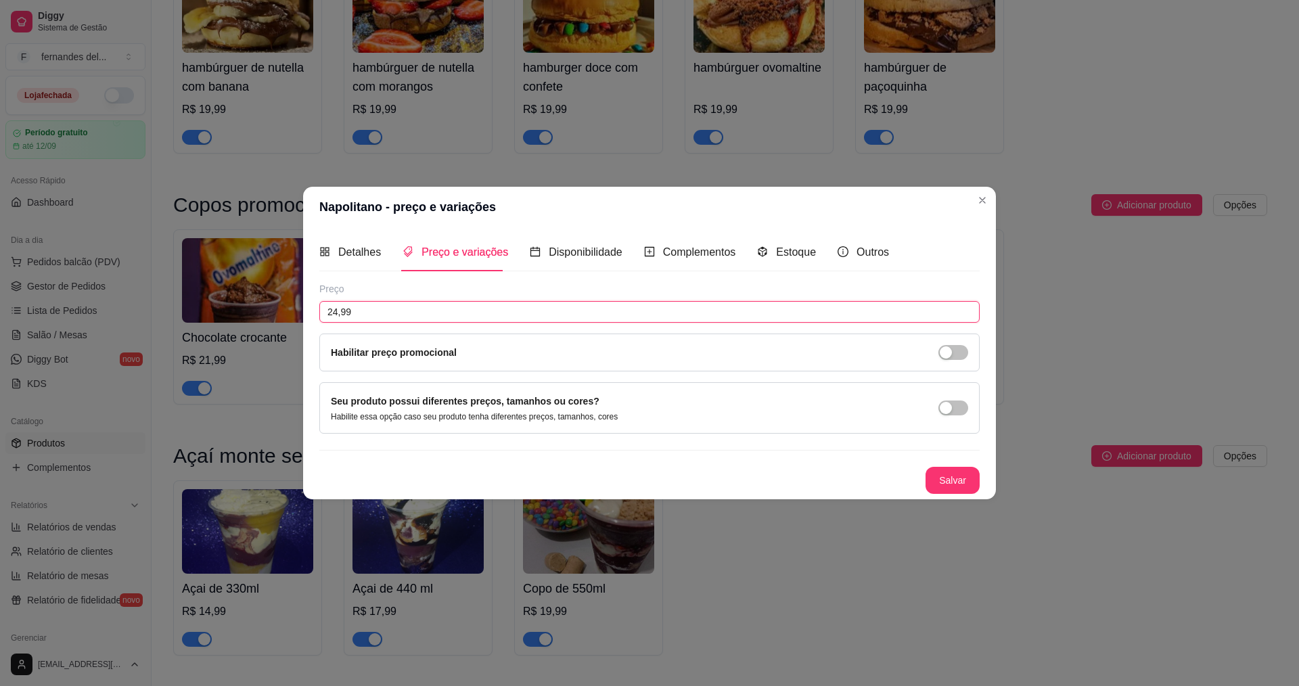
drag, startPoint x: 453, startPoint y: 304, endPoint x: 209, endPoint y: 317, distance: 244.6
click at [210, 315] on div "Napolitano - preço e variações Detalhes Preço e variações Disponibilidade Compl…" at bounding box center [649, 343] width 1299 height 686
click at [948, 473] on button "Salvar" at bounding box center [953, 480] width 54 height 27
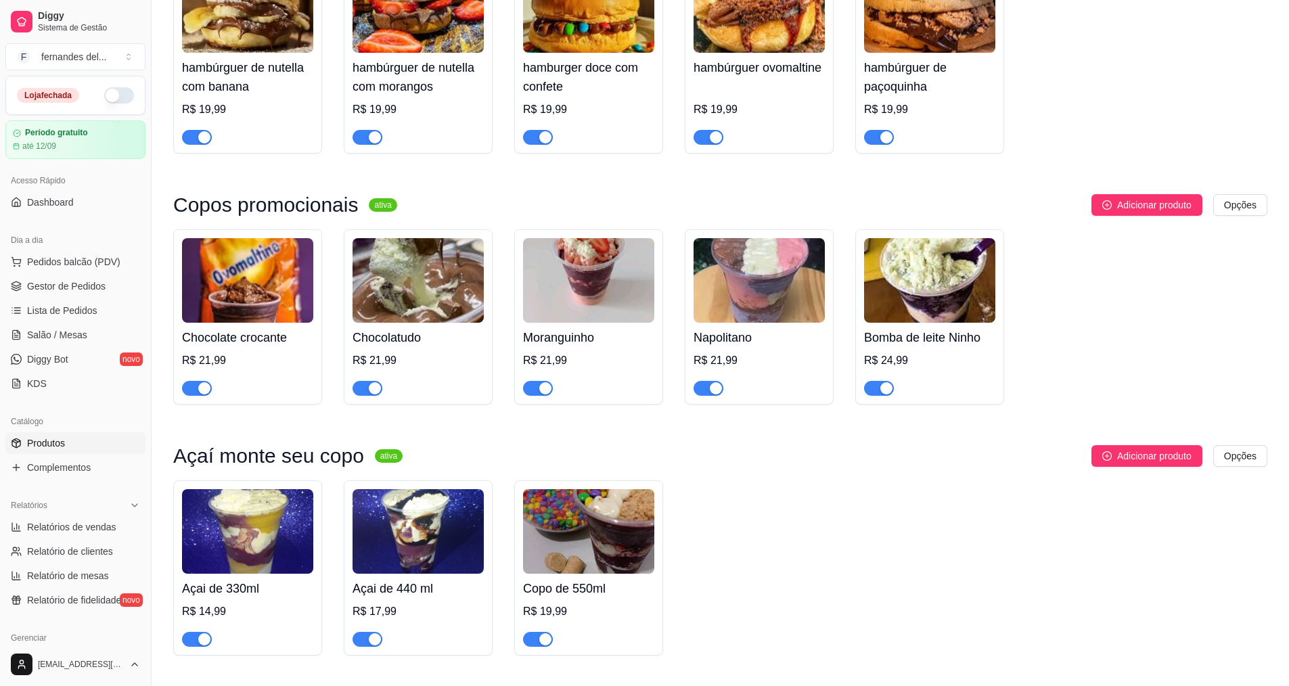
click at [916, 347] on h4 "Bomba de leite Ninho" at bounding box center [929, 337] width 131 height 19
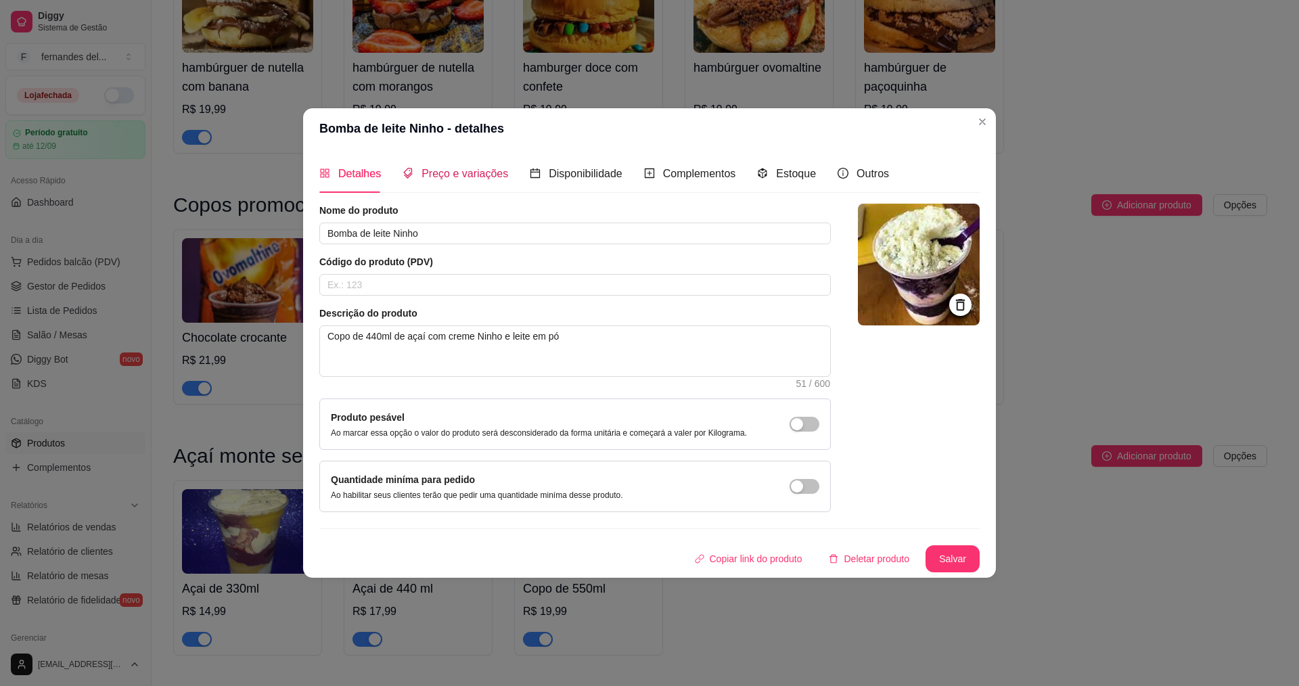
click at [471, 169] on span "Preço e variações" at bounding box center [465, 174] width 87 height 12
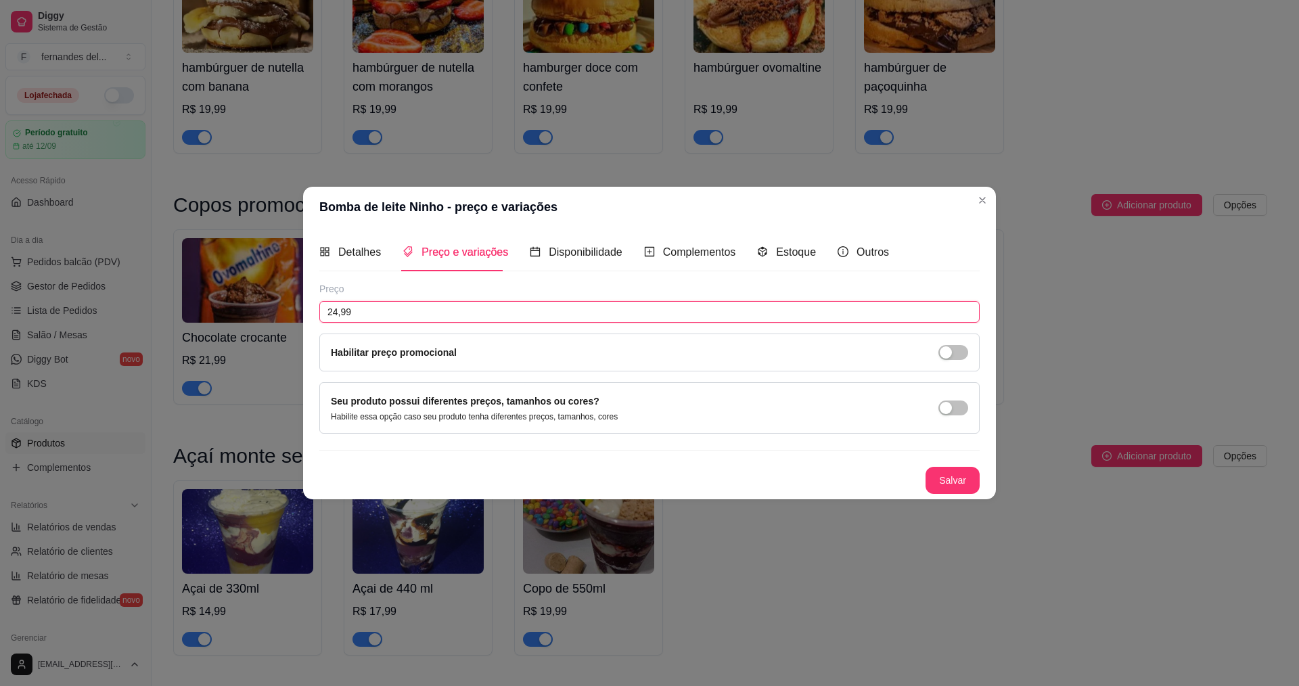
drag, startPoint x: 422, startPoint y: 314, endPoint x: 84, endPoint y: 306, distance: 338.4
click at [160, 303] on div "Bomba de leite Ninho - preço e variações Detalhes Preço e variações Disponibili…" at bounding box center [649, 343] width 1299 height 686
click at [941, 481] on button "Salvar" at bounding box center [953, 480] width 54 height 27
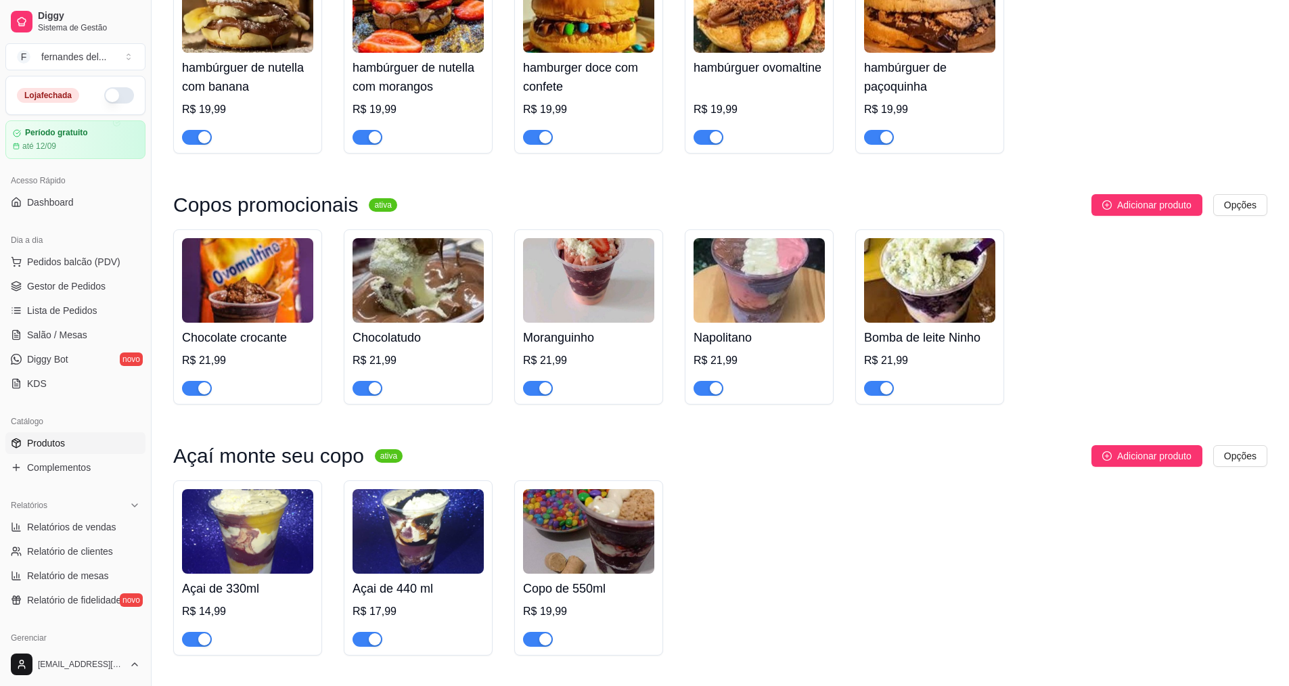
click at [919, 527] on div "Açai de 330ml R$ 14,99 Açai de 440 ml R$ 17,99 Copo de 550ml R$ 19,99" at bounding box center [720, 567] width 1094 height 175
click at [216, 323] on img at bounding box center [247, 280] width 131 height 85
click at [454, 347] on h4 "Chocolatudo" at bounding box center [418, 337] width 131 height 19
click at [223, 369] on div "R$ 21,99" at bounding box center [247, 361] width 131 height 16
click at [431, 347] on h4 "Chocolatudo" at bounding box center [418, 337] width 131 height 19
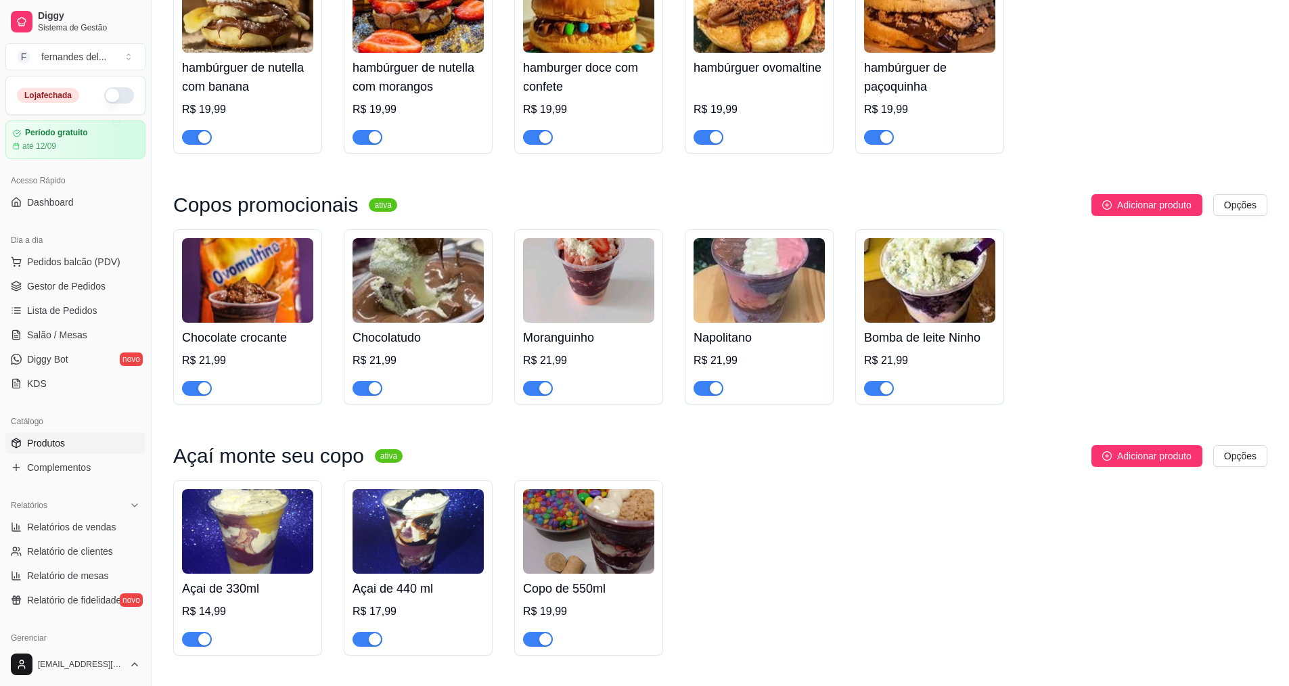
click at [663, 369] on div "Chocolate crocante R$ 21,99 Chocolatudo R$ 21,99 Moranguinho R$ 21,99 Napolitan…" at bounding box center [720, 316] width 1094 height 175
click at [631, 347] on h4 "Moranguinho" at bounding box center [588, 337] width 131 height 19
click at [726, 347] on h4 "Napolitano" at bounding box center [759, 337] width 131 height 19
click at [754, 345] on div "[PERSON_NAME] R$ 21,99" at bounding box center [759, 359] width 131 height 73
click at [887, 323] on img at bounding box center [929, 280] width 131 height 85
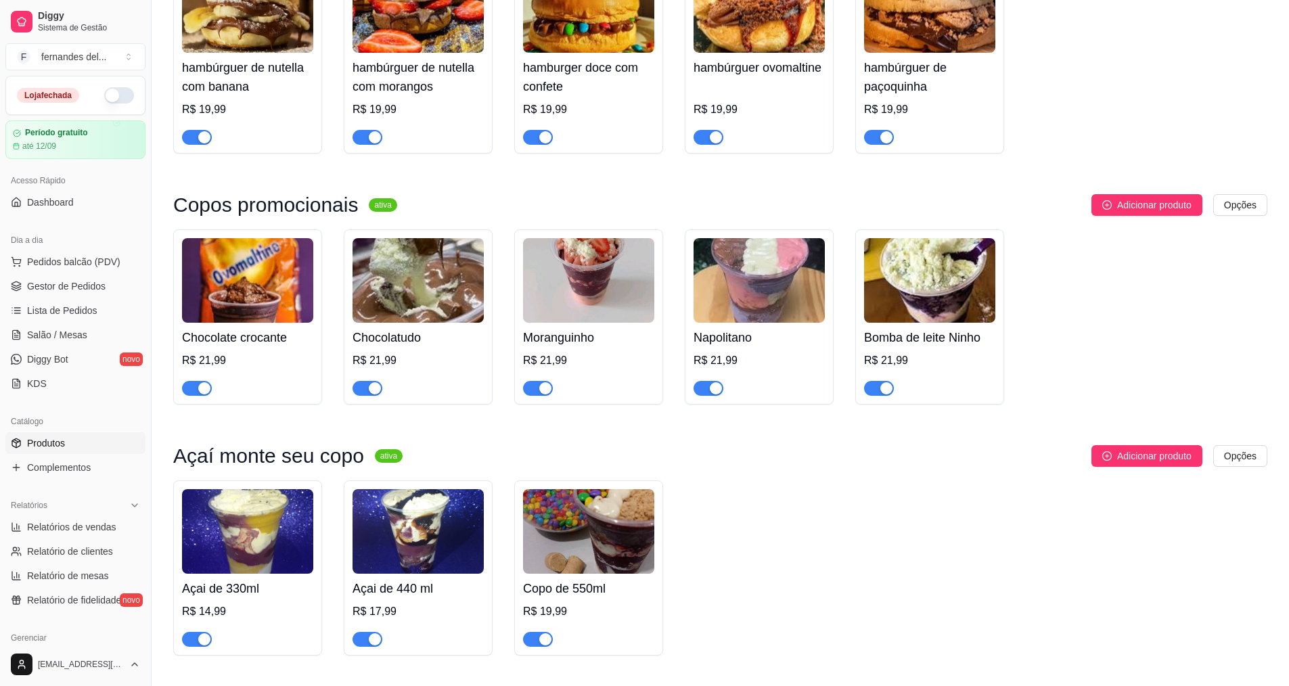
click at [631, 317] on img at bounding box center [588, 280] width 131 height 85
click at [563, 292] on img at bounding box center [588, 280] width 131 height 85
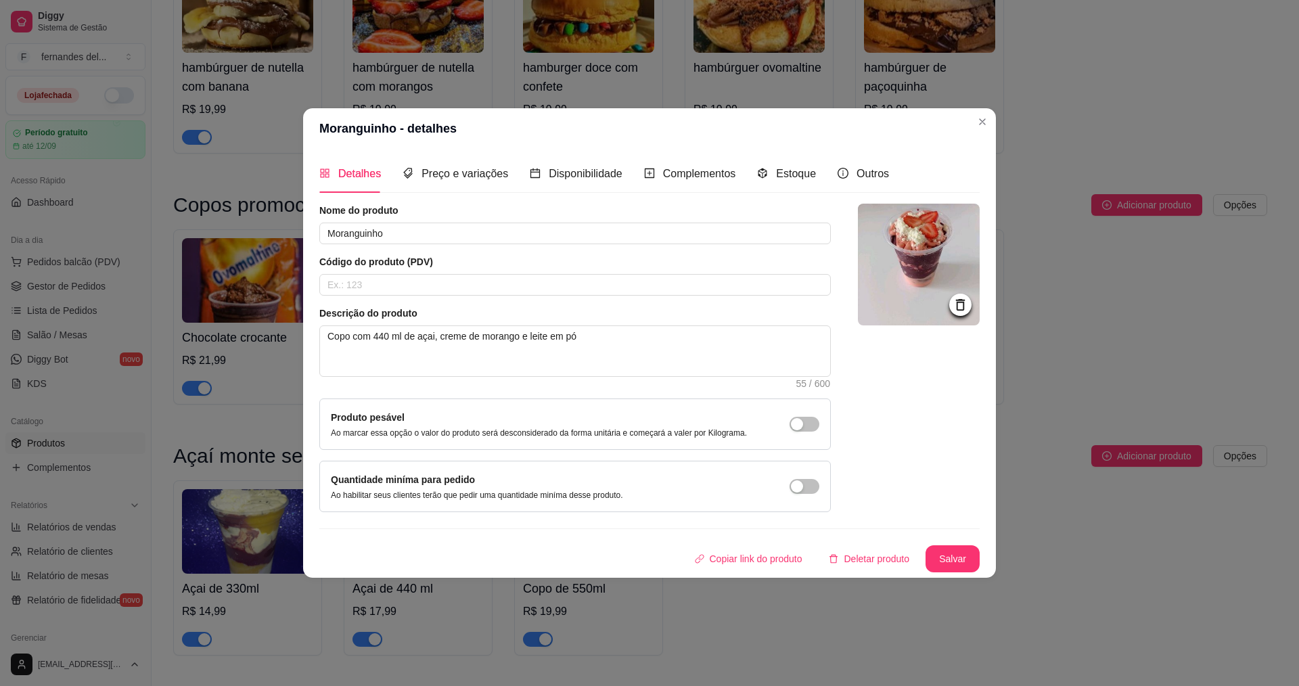
click at [957, 308] on icon at bounding box center [960, 305] width 9 height 12
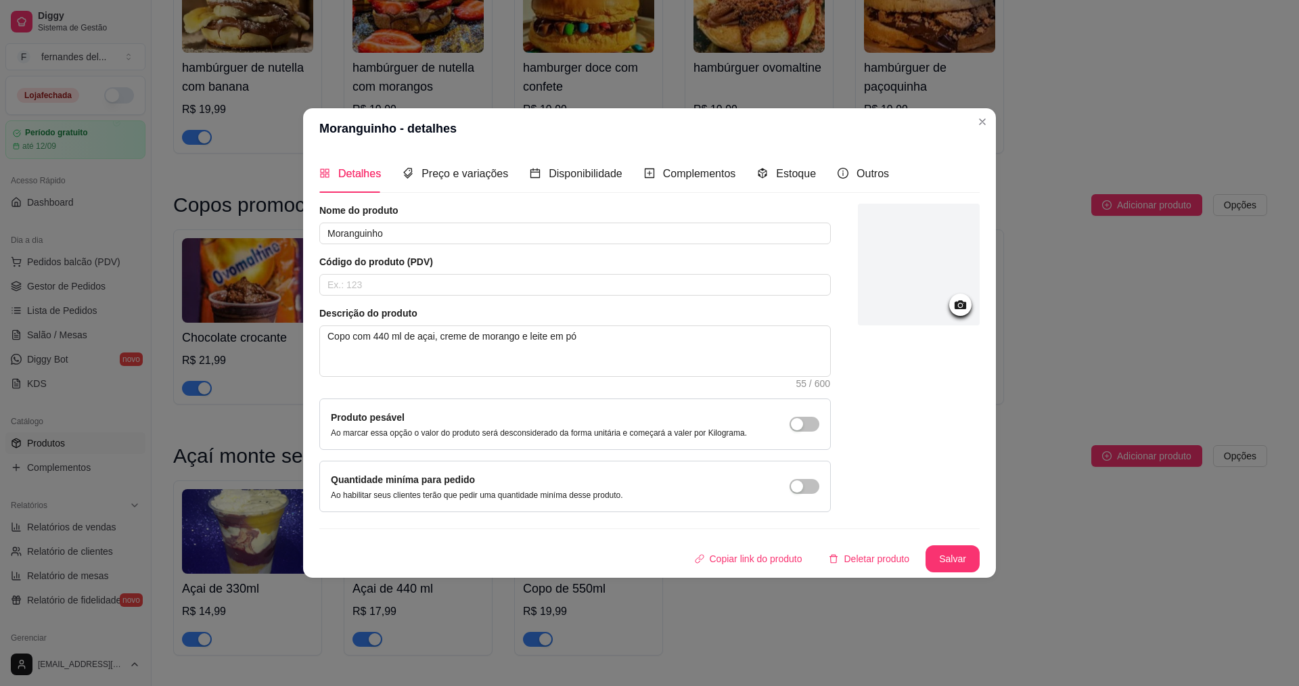
click at [962, 299] on icon at bounding box center [961, 305] width 16 height 16
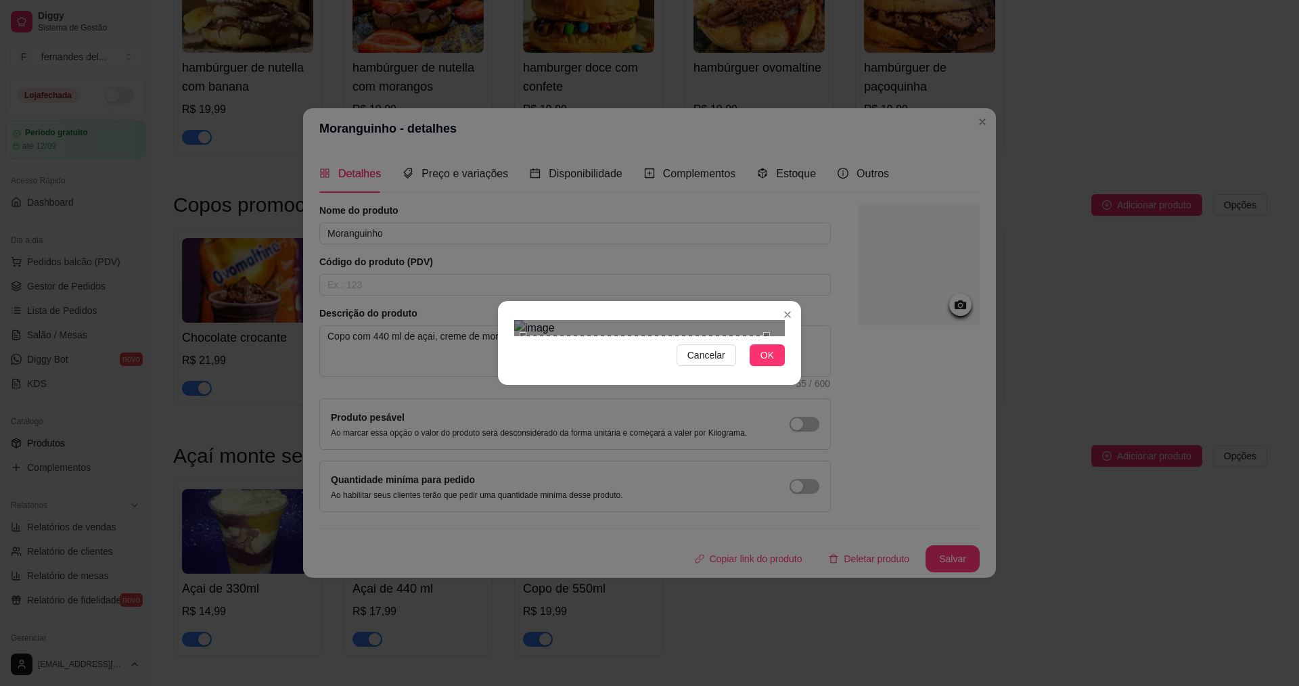
click at [634, 336] on div "Use the arrow keys to move the crop selection area" at bounding box center [645, 404] width 244 height 137
click at [637, 320] on img at bounding box center [649, 328] width 271 height 16
click at [618, 328] on div "Use the arrow keys to move the crop selection area" at bounding box center [593, 382] width 108 height 108
click at [645, 434] on div "Use the arrow keys to move the south east drag handle to change the crop select…" at bounding box center [645, 434] width 0 height 0
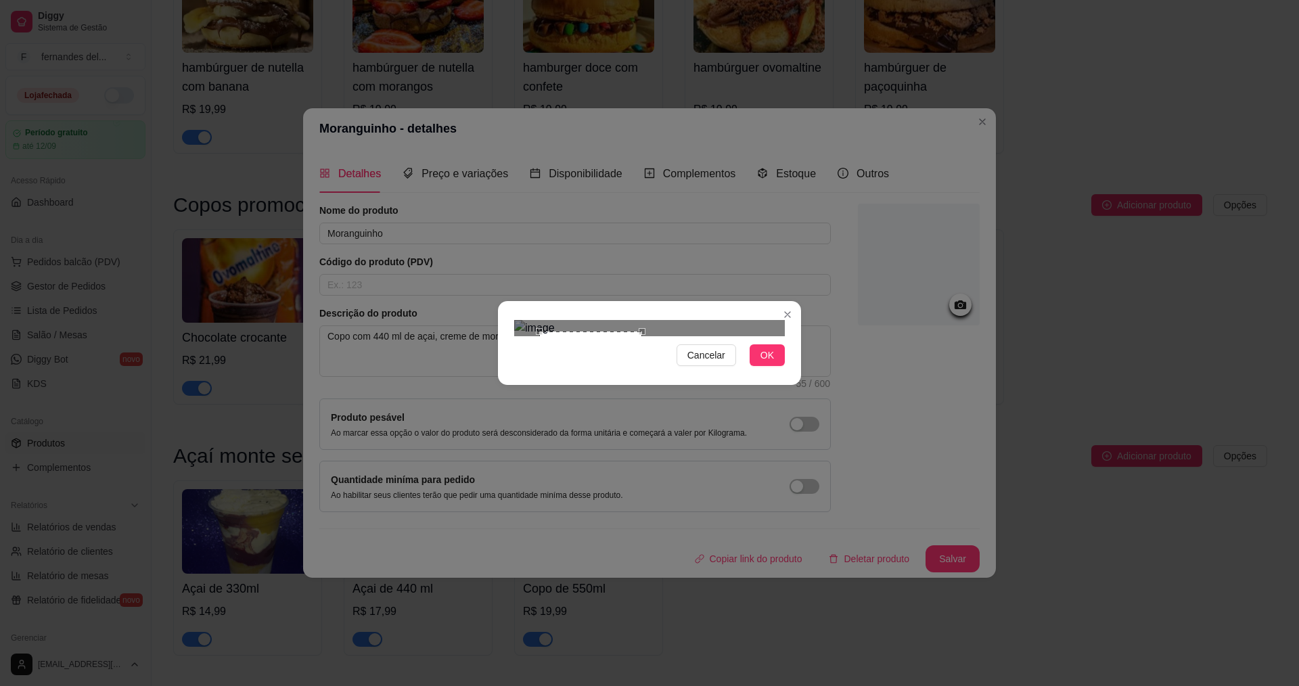
click at [596, 332] on div "Use the arrow keys to move the crop selection area" at bounding box center [590, 383] width 103 height 103
click at [703, 363] on span "Cancelar" at bounding box center [706, 355] width 38 height 15
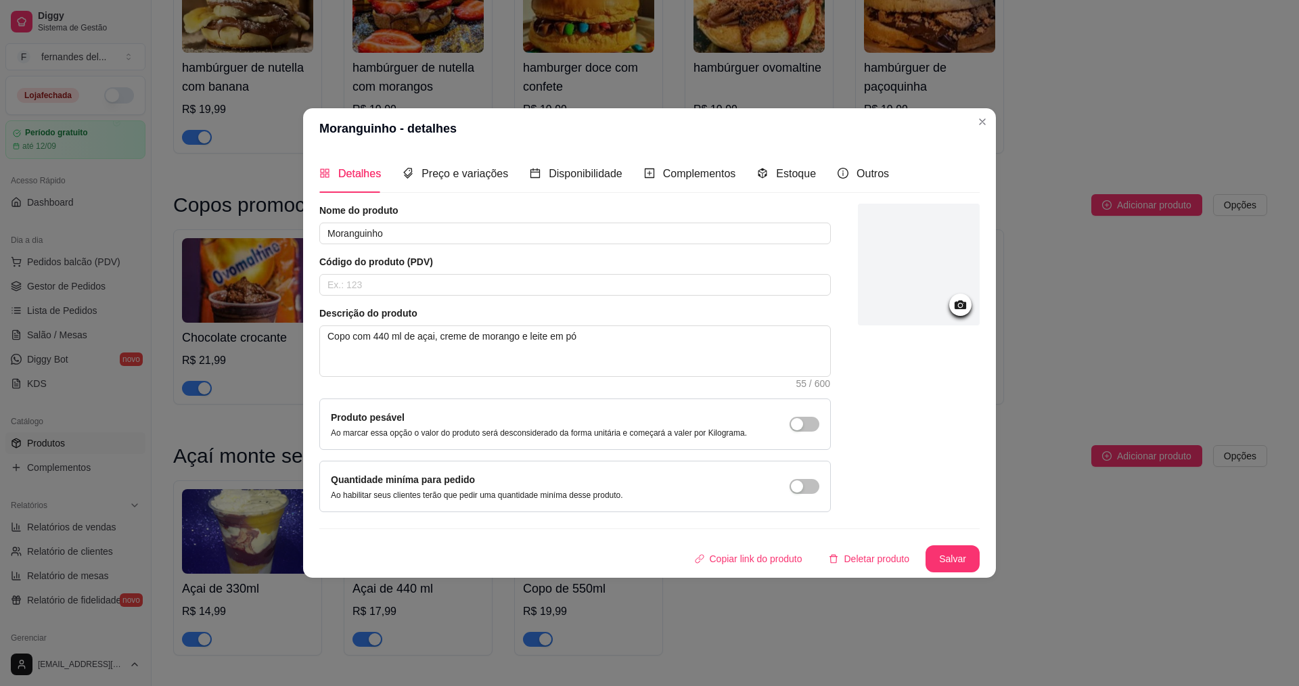
click at [959, 298] on icon at bounding box center [961, 305] width 16 height 16
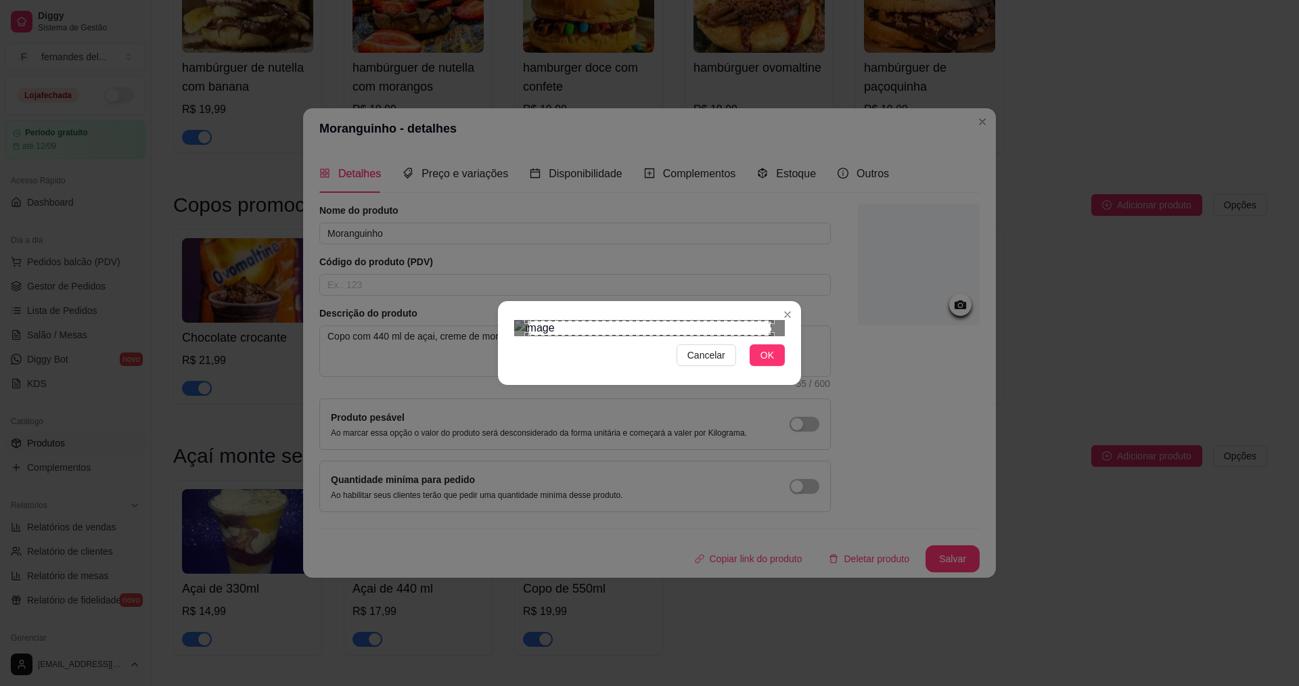
click at [637, 320] on img at bounding box center [649, 328] width 271 height 16
click at [540, 483] on div "Cancelar OK" at bounding box center [649, 343] width 1299 height 686
click at [776, 366] on button "OK" at bounding box center [767, 355] width 35 height 22
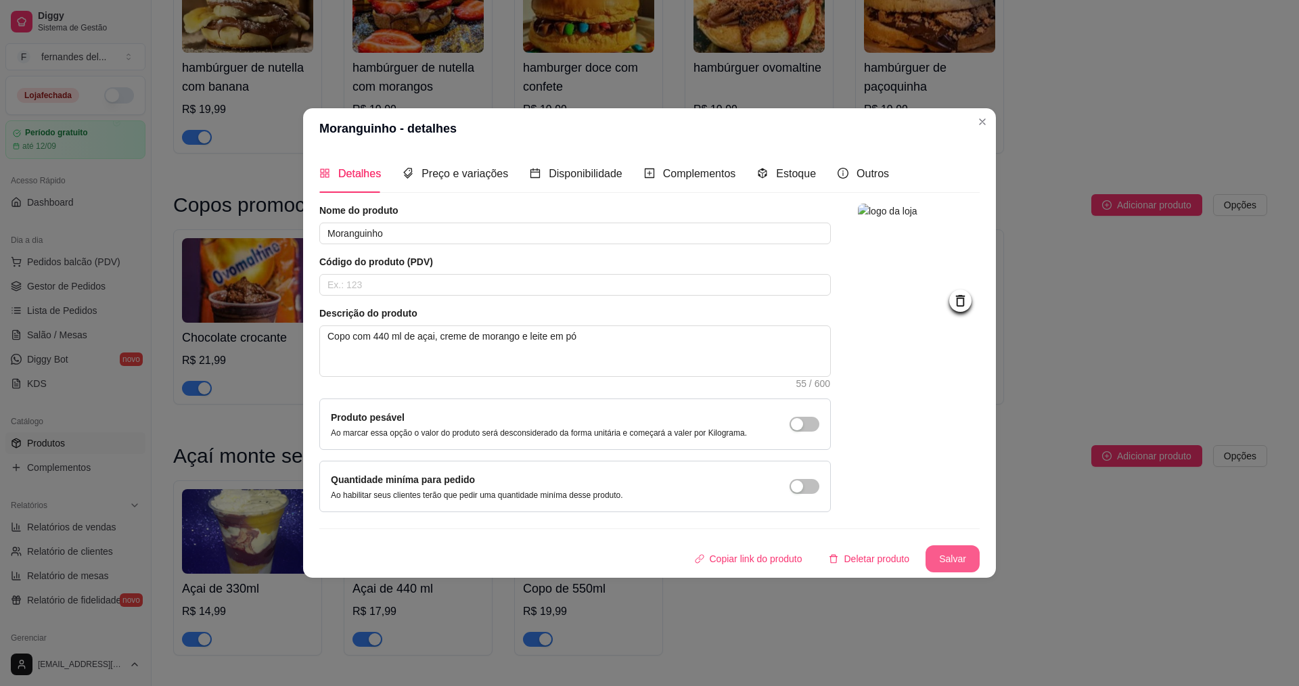
click at [964, 556] on button "Salvar" at bounding box center [953, 558] width 54 height 27
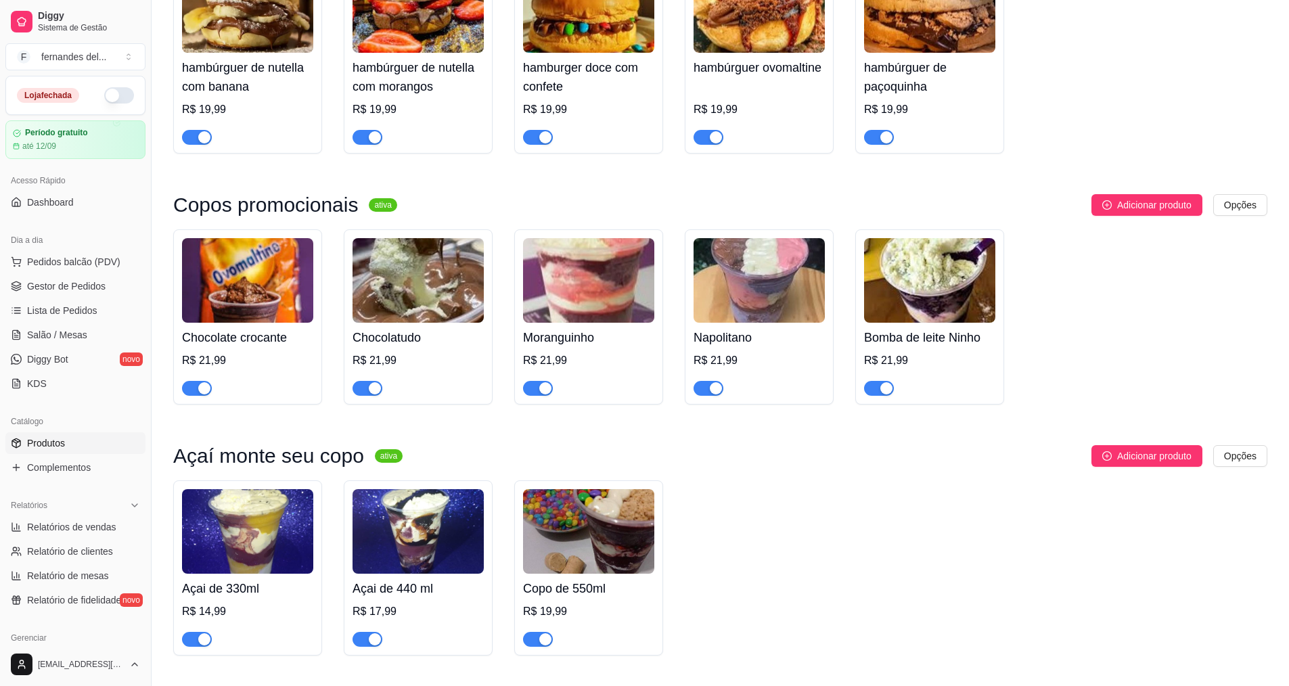
click at [1156, 238] on div "Copos promocionais ativa Adicionar produto Opções Chocolate crocante R$ 21,99 C…" at bounding box center [720, 299] width 1094 height 210
click at [1155, 212] on span "Adicionar produto" at bounding box center [1154, 205] width 74 height 15
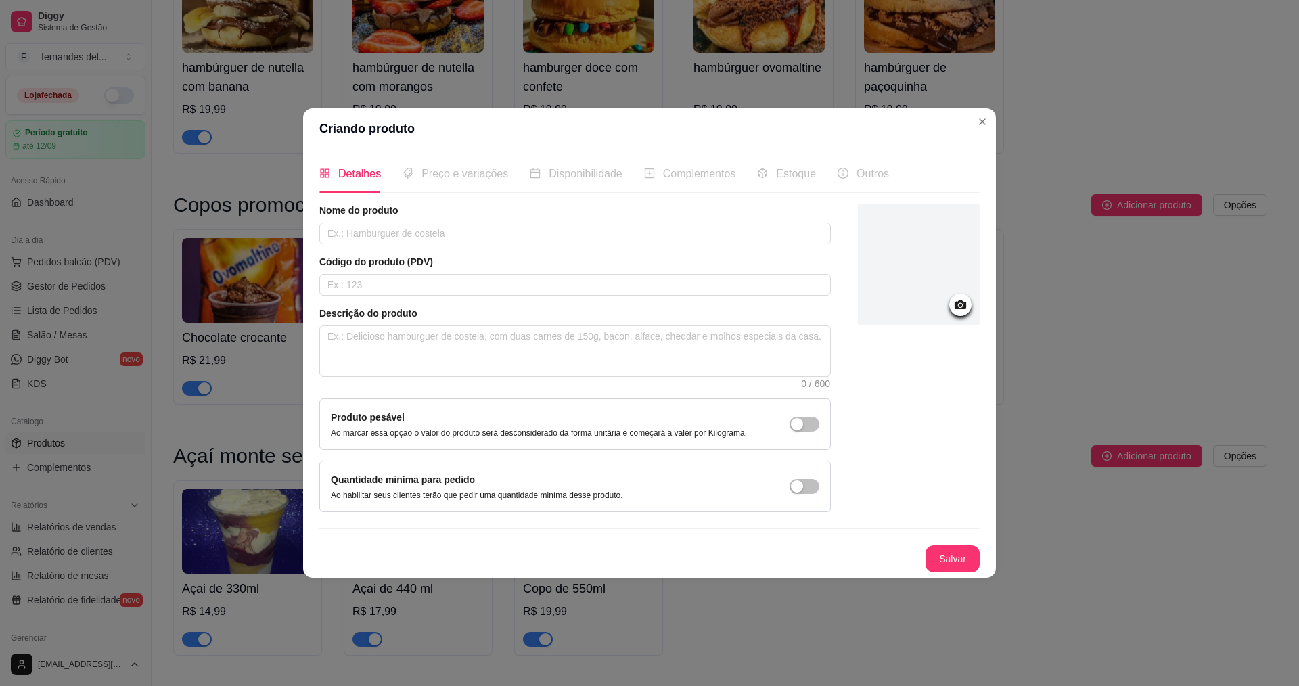
click at [963, 311] on icon at bounding box center [961, 305] width 16 height 16
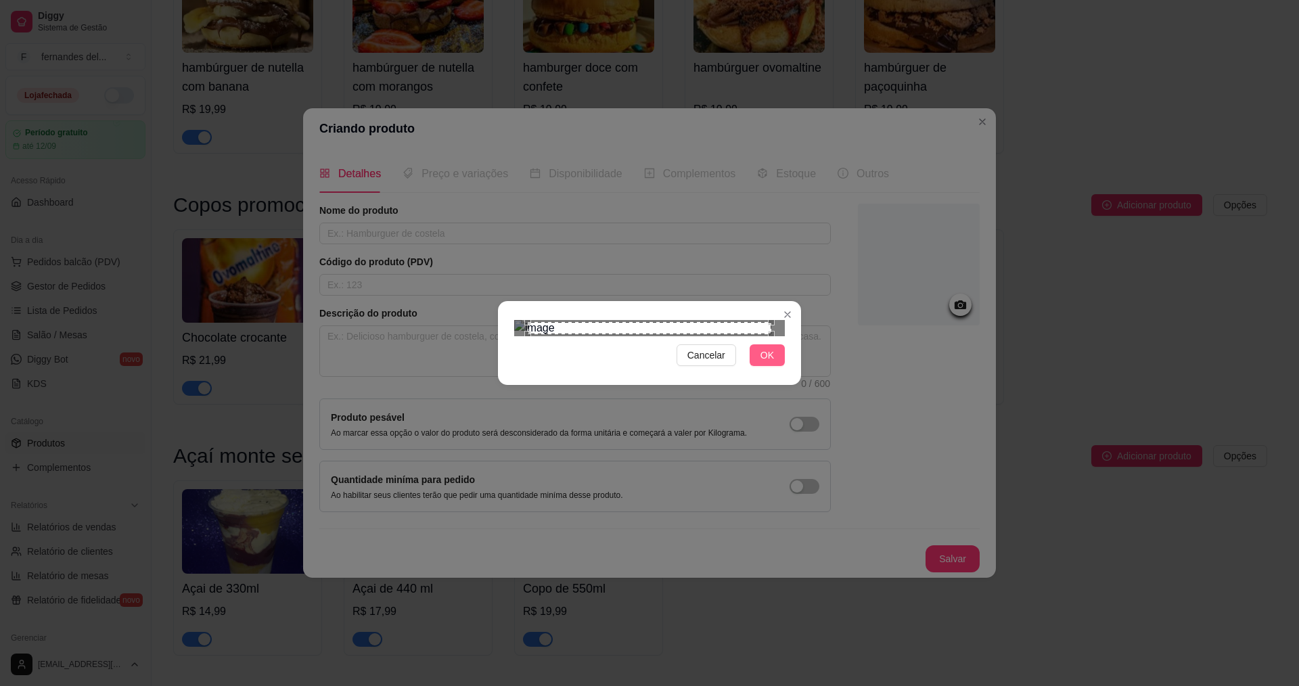
click at [769, 363] on span "OK" at bounding box center [768, 355] width 14 height 15
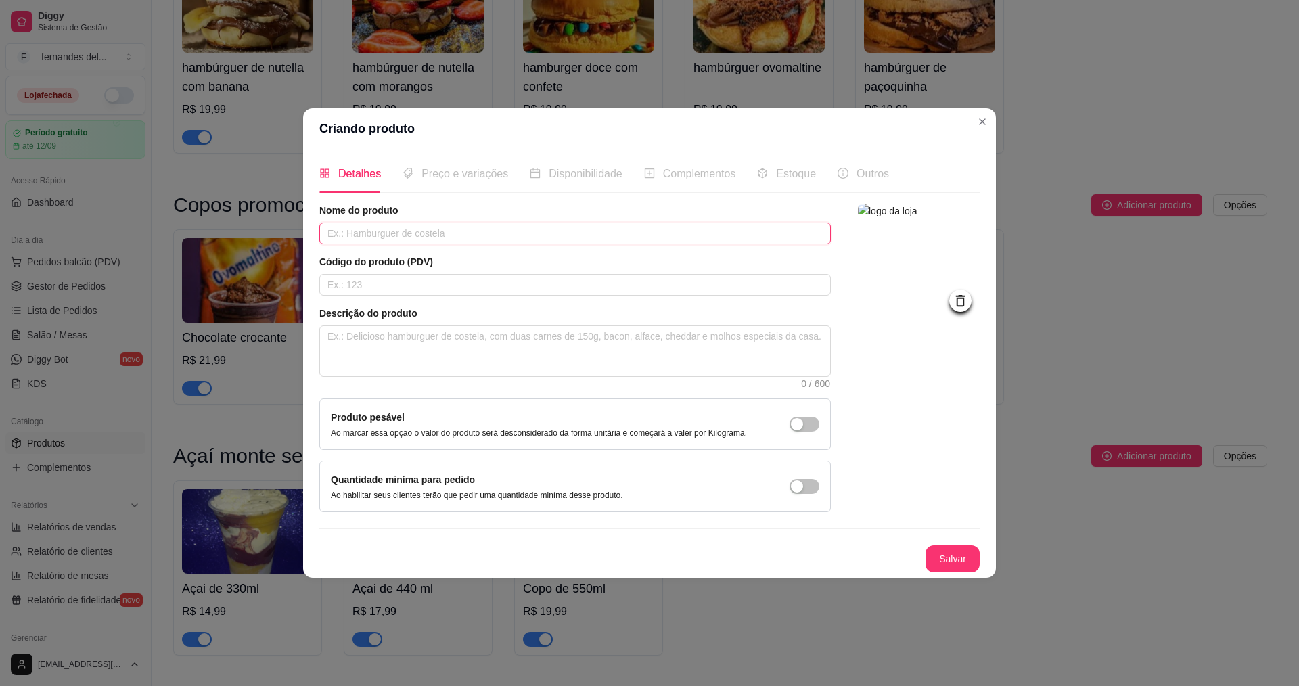
click at [458, 240] on input "text" at bounding box center [575, 234] width 512 height 22
drag, startPoint x: 959, startPoint y: 351, endPoint x: 916, endPoint y: 504, distance: 159.6
drag, startPoint x: 916, startPoint y: 504, endPoint x: 891, endPoint y: 543, distance: 46.2
click at [892, 543] on div "Nome do produto co Código do produto (PDV) Descrição do produto 0 / 600 Produto…" at bounding box center [649, 388] width 660 height 369
drag, startPoint x: 1058, startPoint y: 314, endPoint x: 1224, endPoint y: 313, distance: 165.8
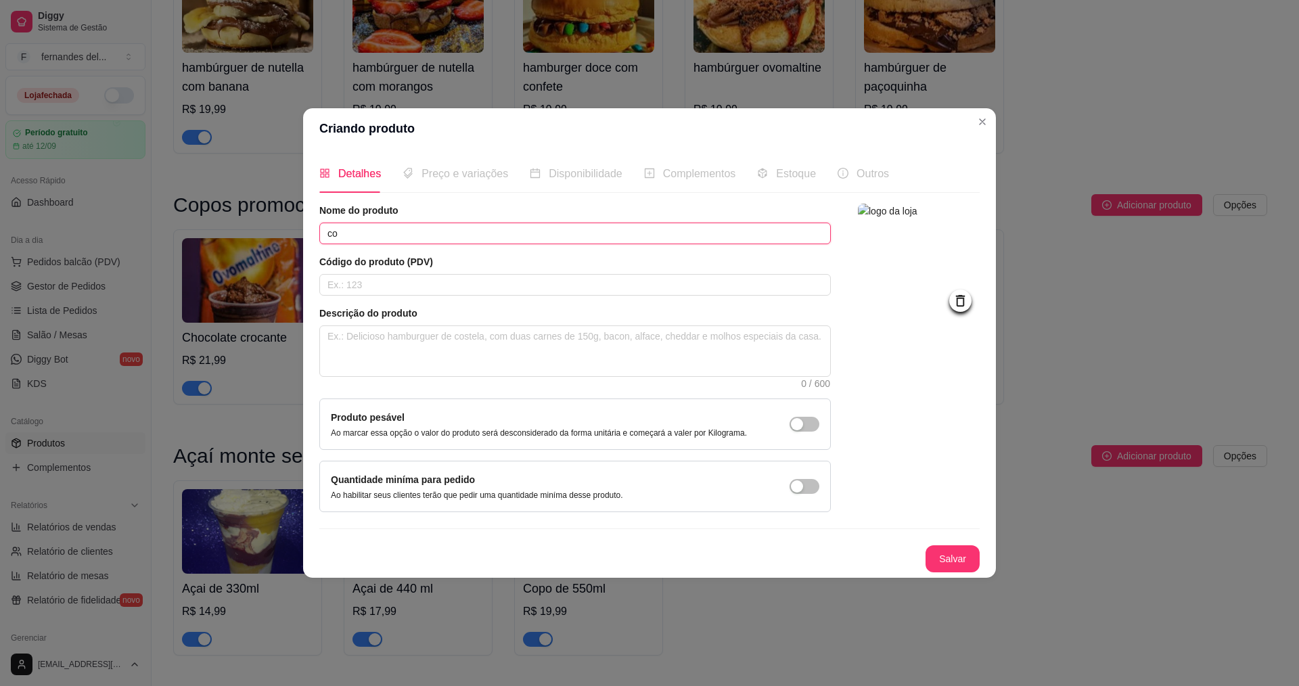
drag, startPoint x: 1224, startPoint y: 313, endPoint x: 280, endPoint y: 226, distance: 947.9
click at [280, 226] on div "Criando produto Detalhes Preço e variações Disponibilidade Complementos Estoque…" at bounding box center [649, 343] width 1299 height 686
click at [418, 359] on textarea at bounding box center [575, 351] width 510 height 50
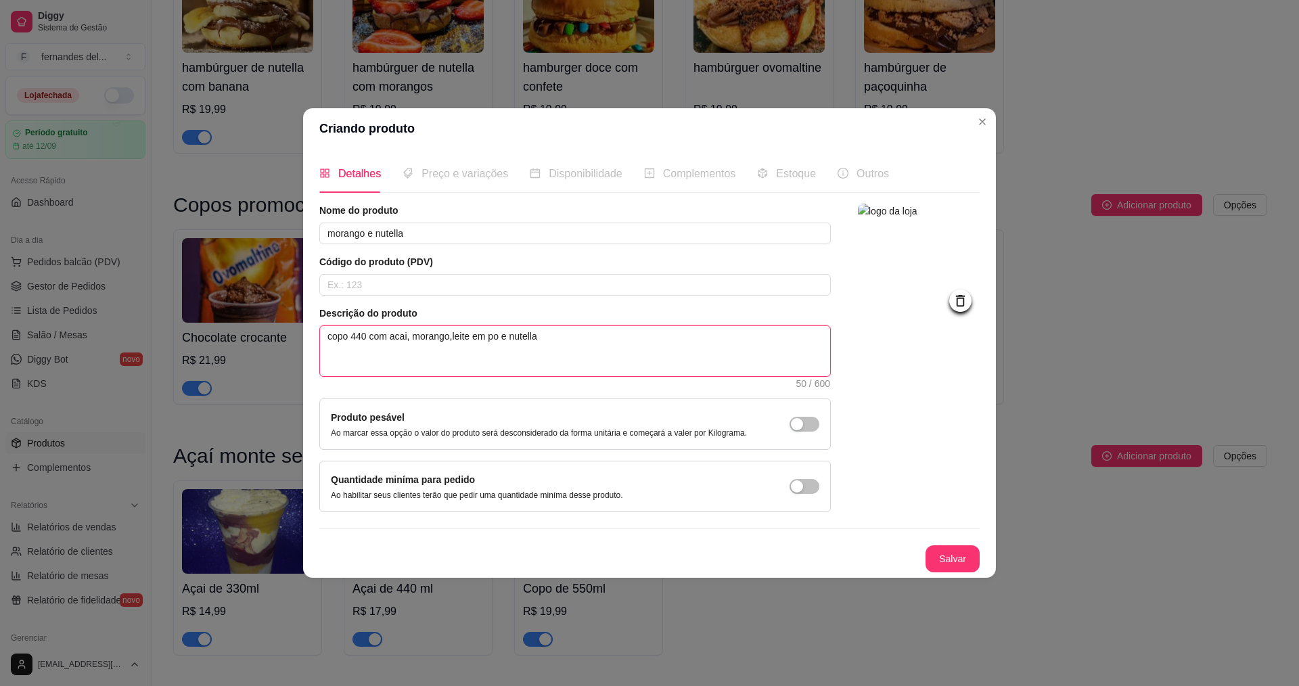
drag, startPoint x: 486, startPoint y: 330, endPoint x: 453, endPoint y: 372, distance: 53.6
drag, startPoint x: 453, startPoint y: 372, endPoint x: 489, endPoint y: 334, distance: 52.2
click at [974, 556] on button "Salvar" at bounding box center [953, 558] width 54 height 27
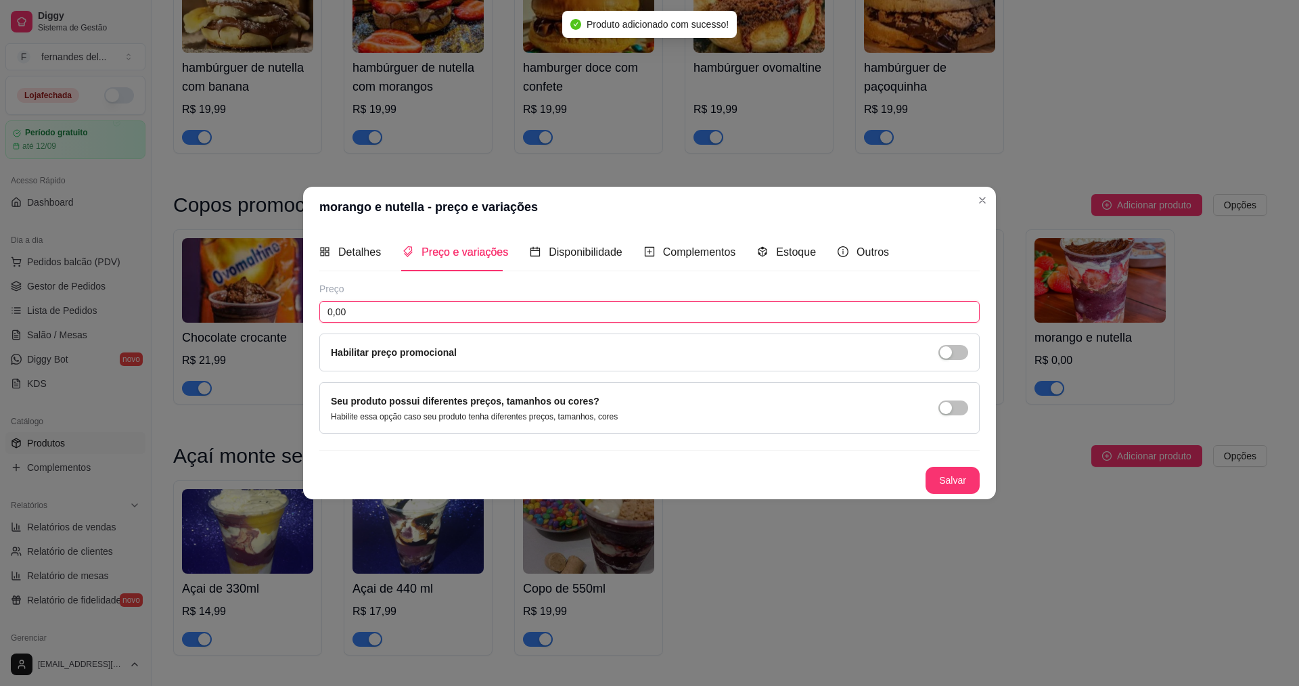
click at [487, 310] on input "0,00" at bounding box center [649, 312] width 660 height 22
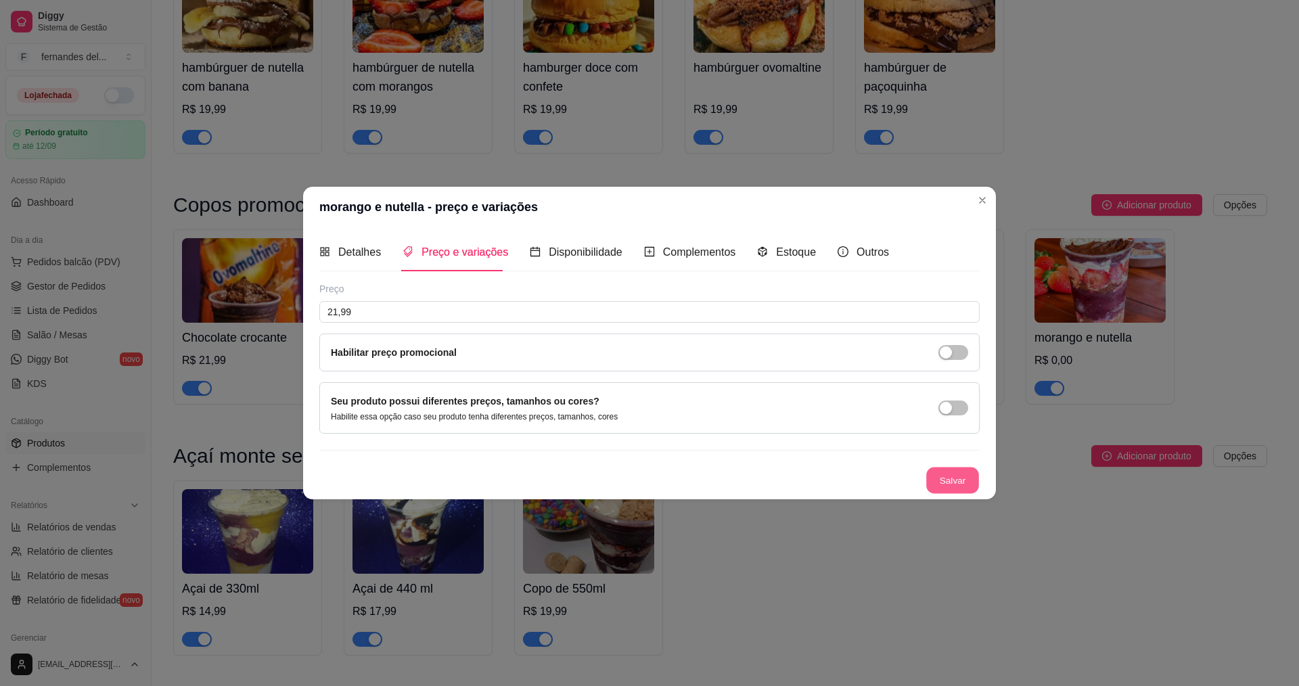
click at [957, 486] on button "Salvar" at bounding box center [952, 481] width 53 height 26
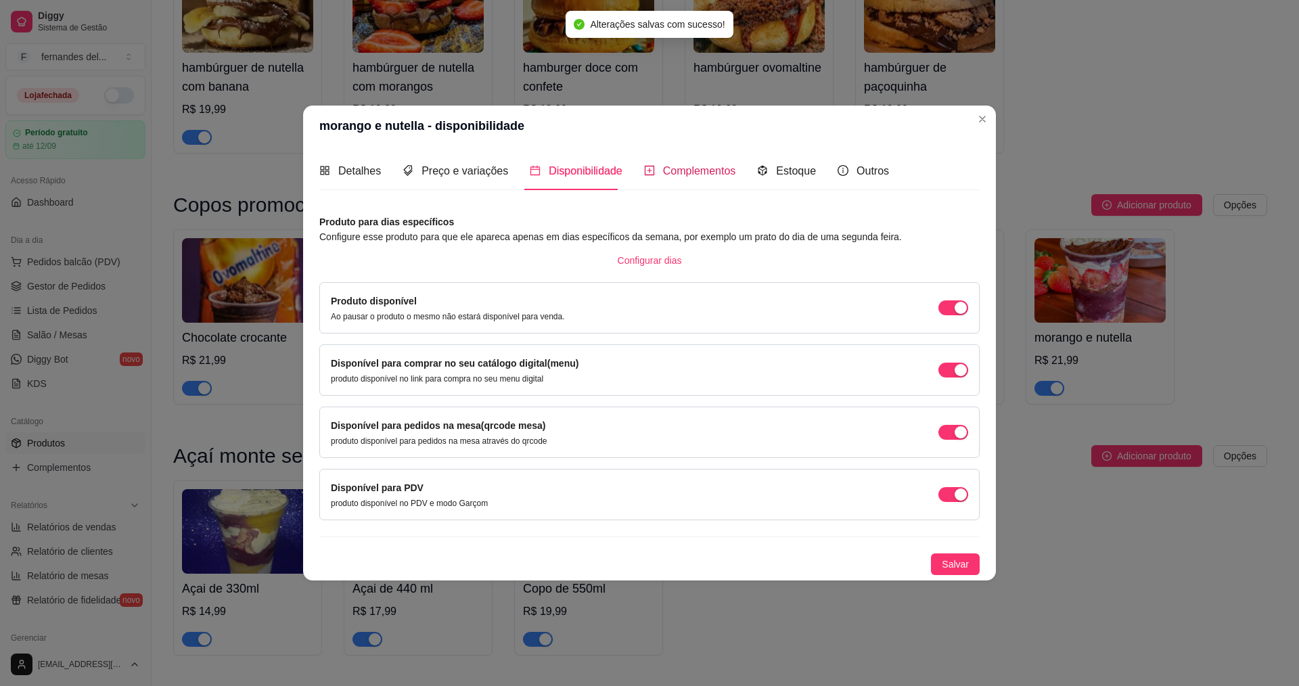
click at [651, 170] on div "Complementos" at bounding box center [690, 170] width 92 height 17
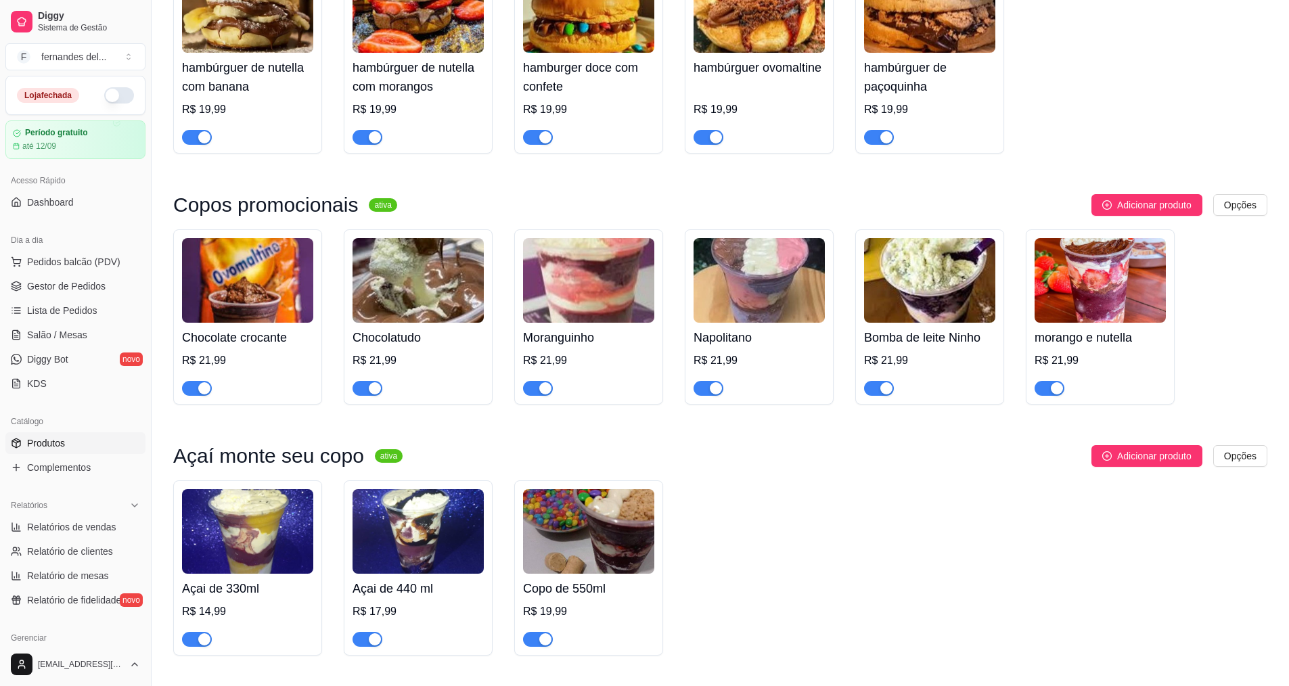
click at [896, 601] on div "Açai de 330ml R$ 14,99 Açai de 440 ml R$ 17,99 Copo de 550ml R$ 19,99" at bounding box center [720, 567] width 1094 height 175
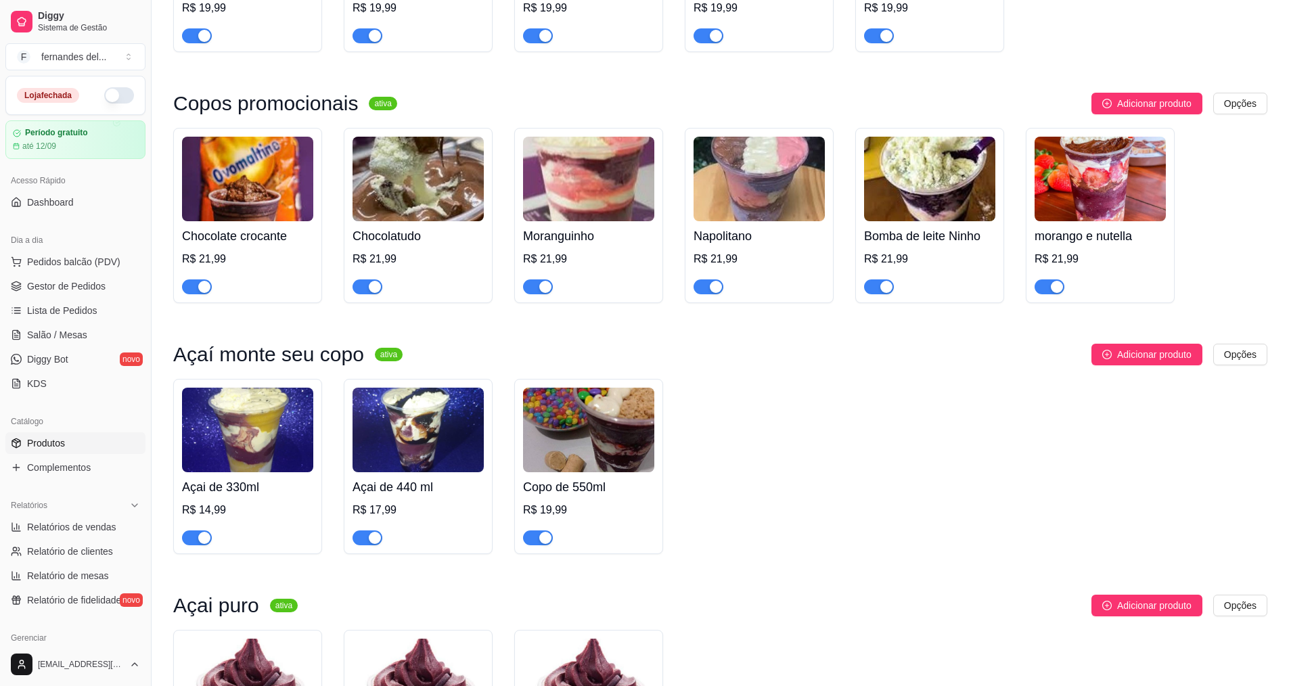
scroll to position [1286, 0]
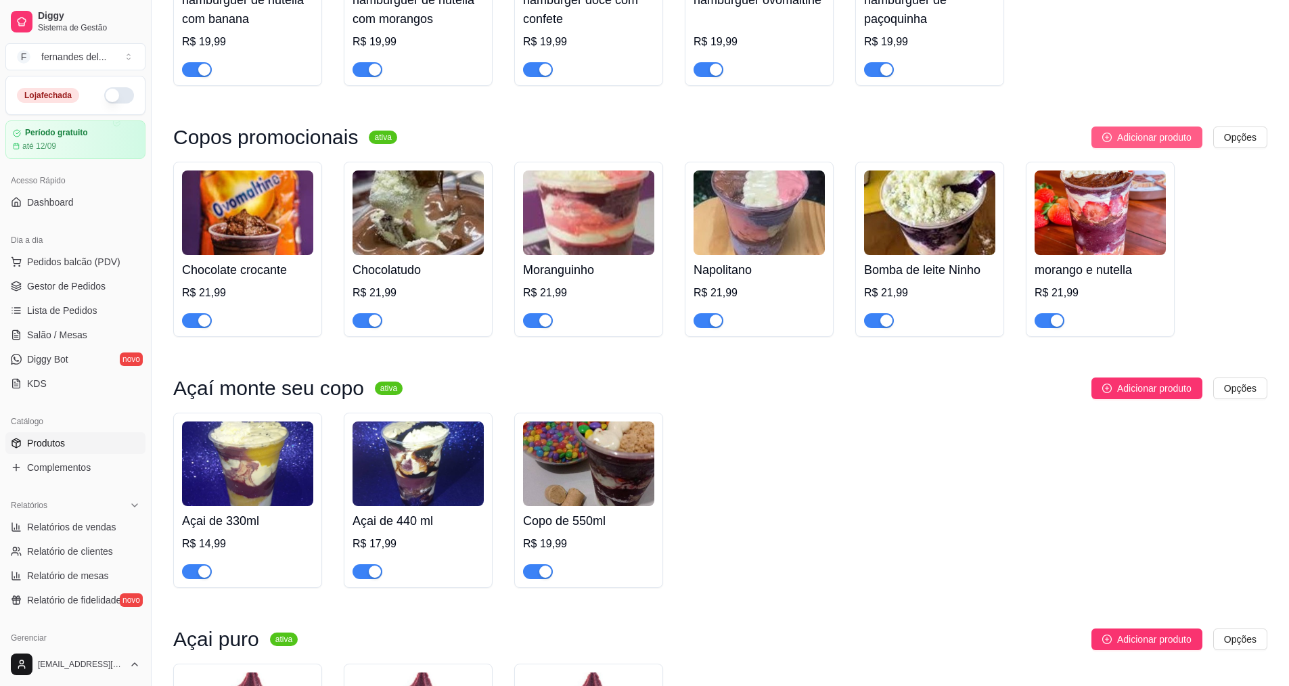
click at [1190, 145] on span "Adicionar produto" at bounding box center [1154, 137] width 74 height 15
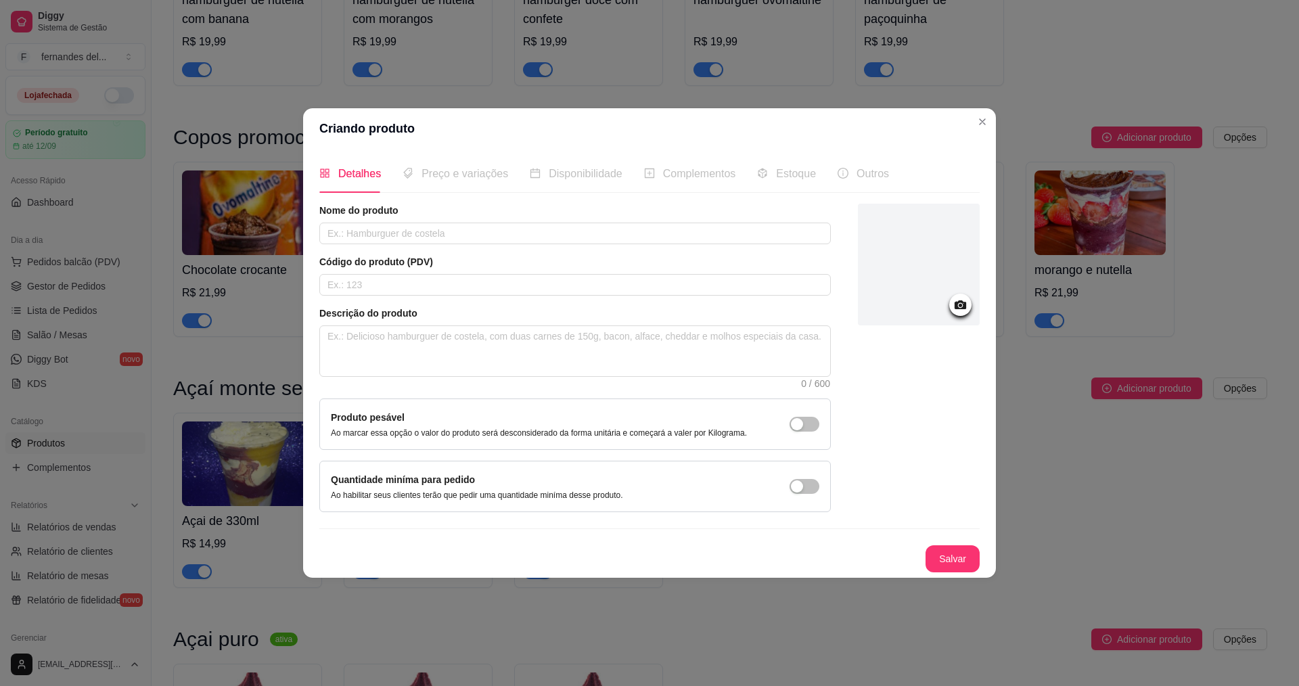
click at [964, 307] on icon at bounding box center [961, 304] width 12 height 9
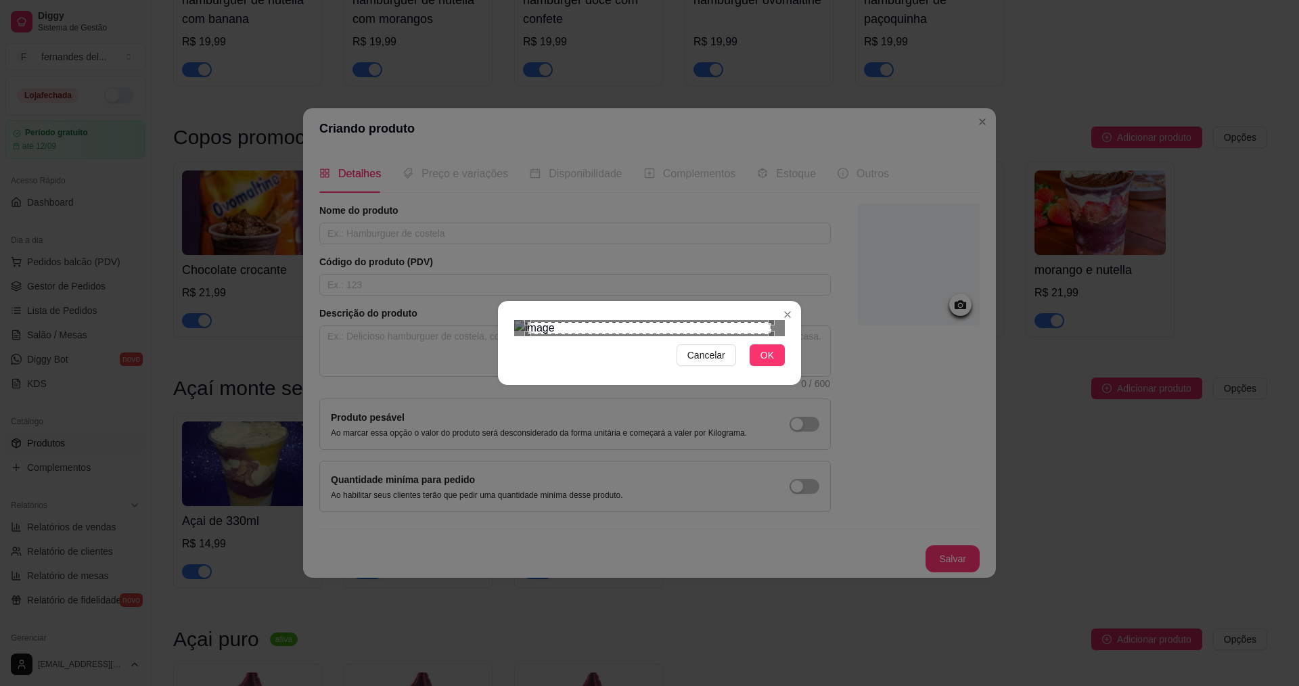
click at [649, 320] on img at bounding box center [649, 328] width 271 height 16
click at [497, 664] on div "Cancelar OK" at bounding box center [649, 343] width 1299 height 686
click at [600, 336] on div "Use the arrow keys to move the crop selection area" at bounding box center [582, 400] width 134 height 134
click at [761, 363] on span "OK" at bounding box center [768, 355] width 14 height 15
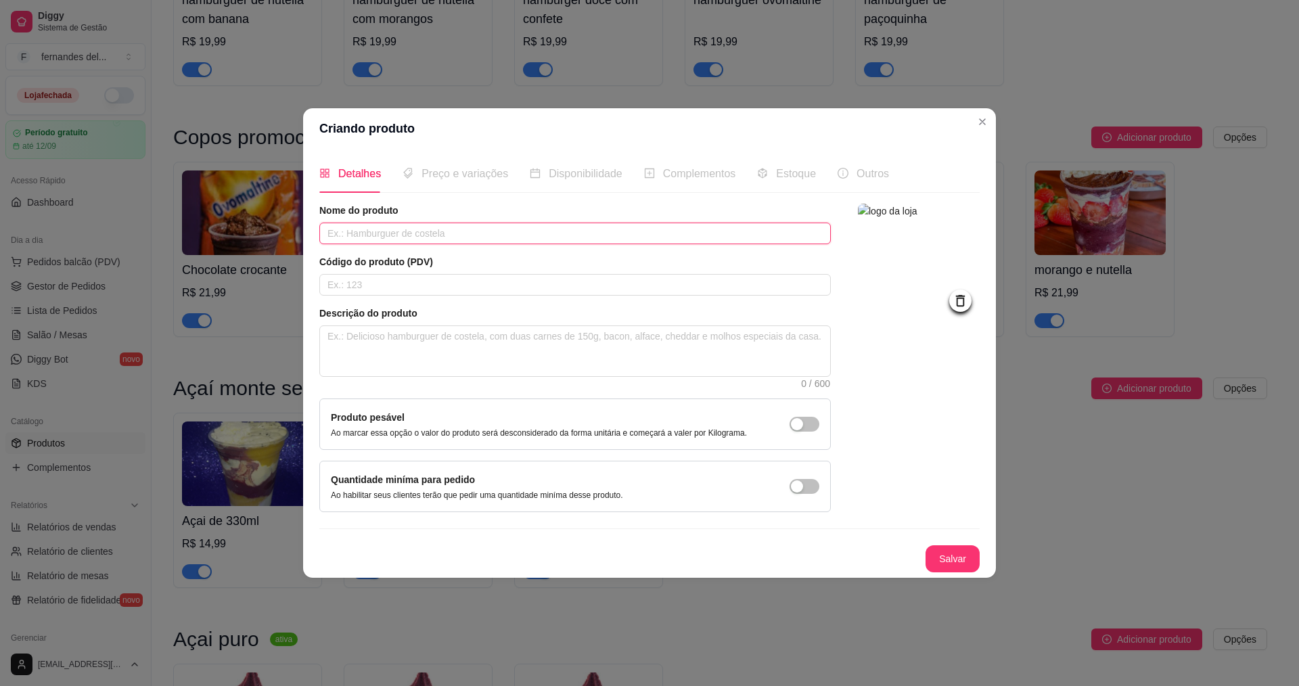
click at [426, 231] on input "text" at bounding box center [575, 234] width 512 height 22
click at [433, 346] on textarea at bounding box center [575, 351] width 510 height 50
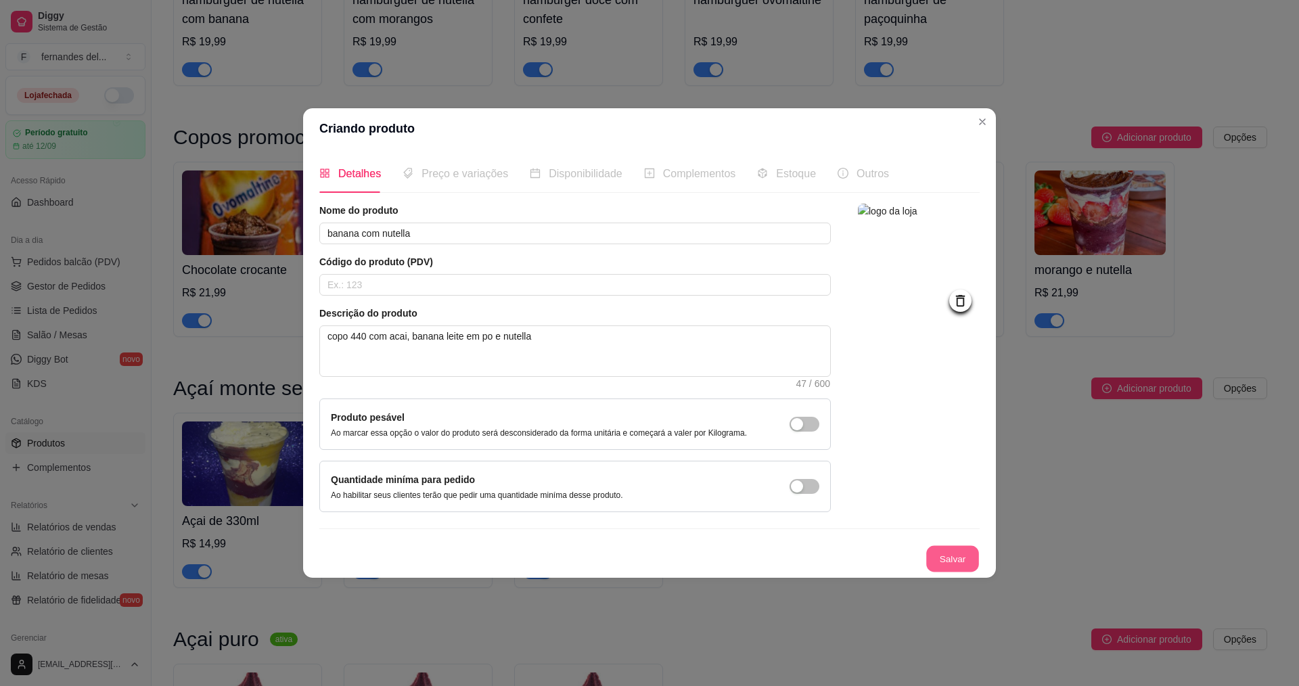
click at [955, 566] on button "Salvar" at bounding box center [952, 559] width 53 height 26
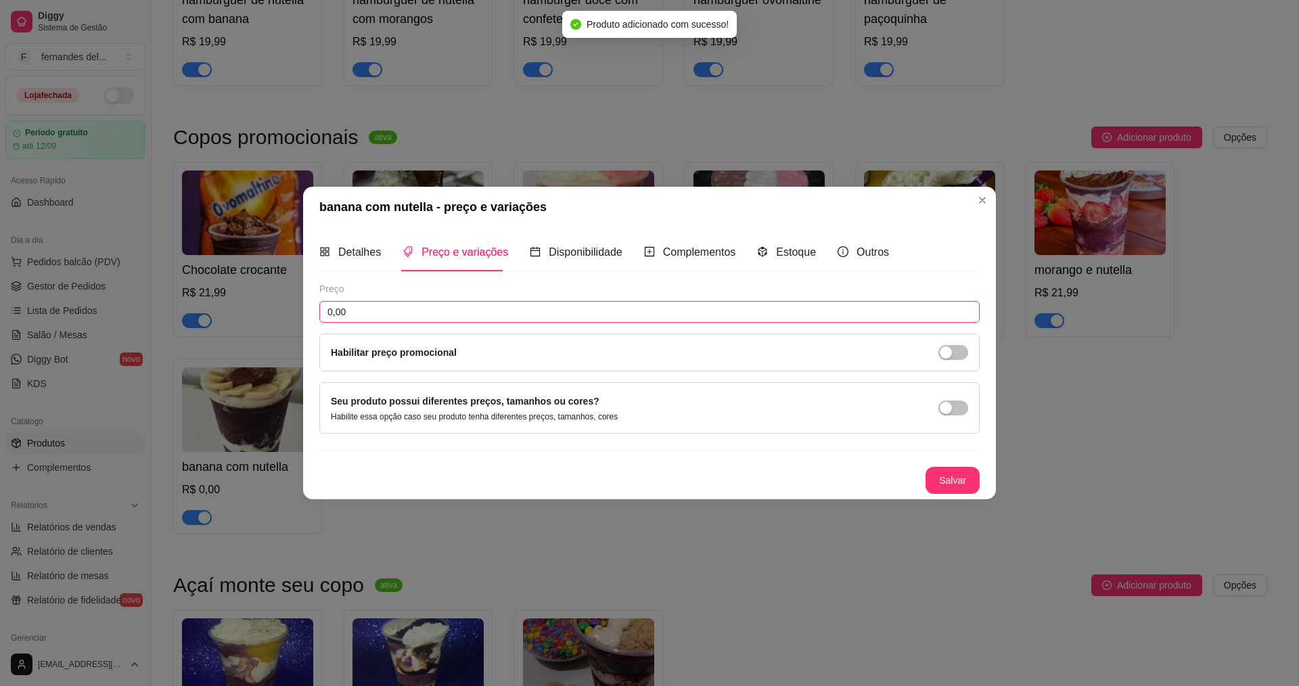
click at [443, 313] on input "0,00" at bounding box center [649, 312] width 660 height 22
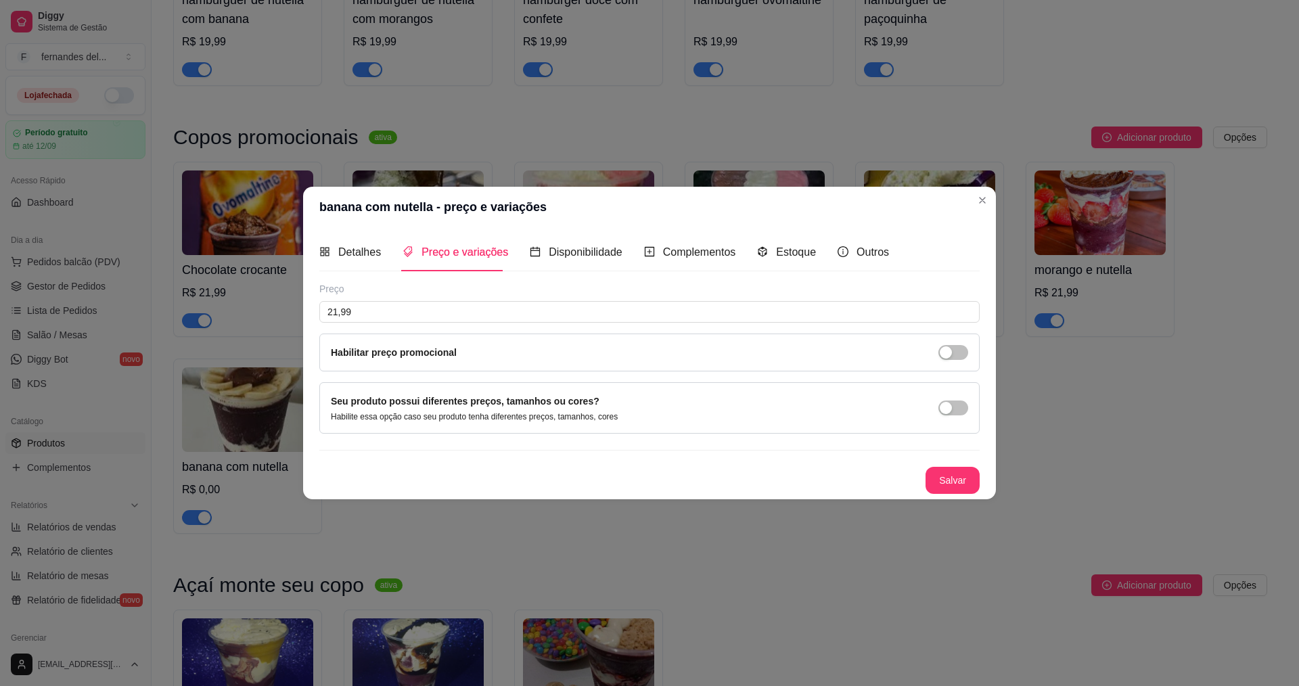
click at [960, 461] on div "Preço 21,99 Habilitar preço promocional Seu produto possui diferentes preços, t…" at bounding box center [649, 388] width 660 height 212
click at [964, 491] on button "Salvar" at bounding box center [953, 480] width 54 height 27
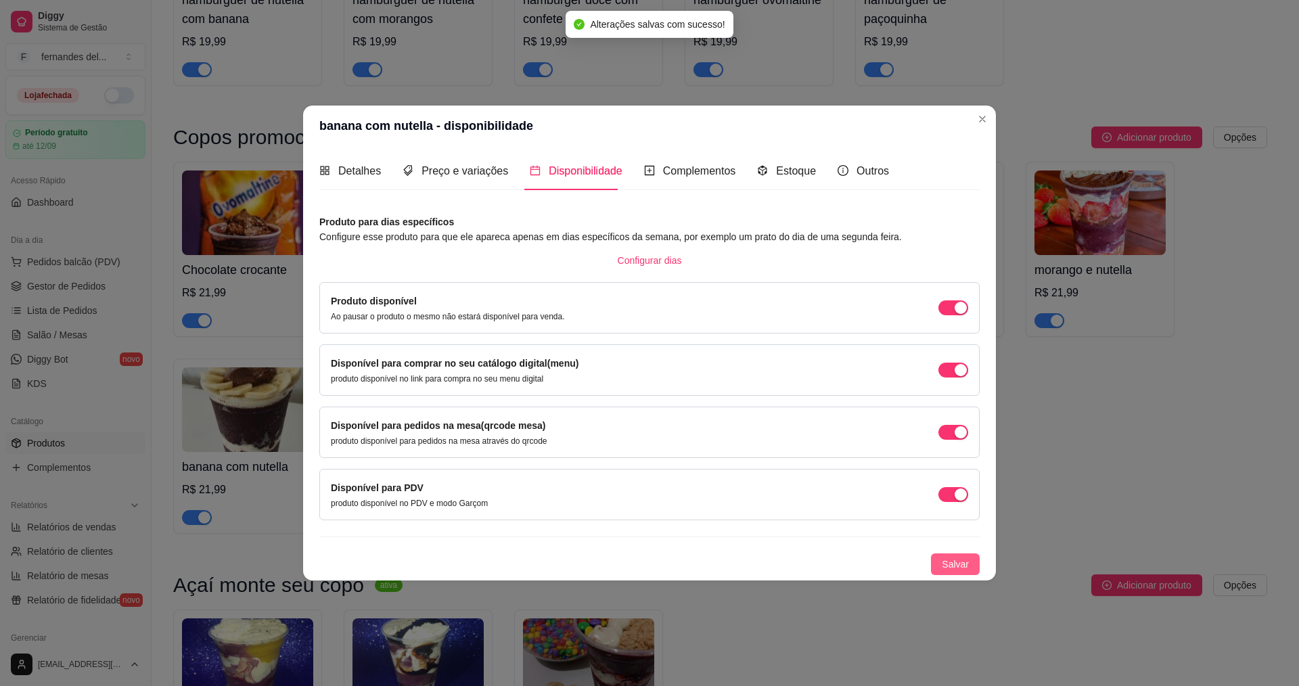
click at [974, 568] on button "Salvar" at bounding box center [955, 565] width 49 height 22
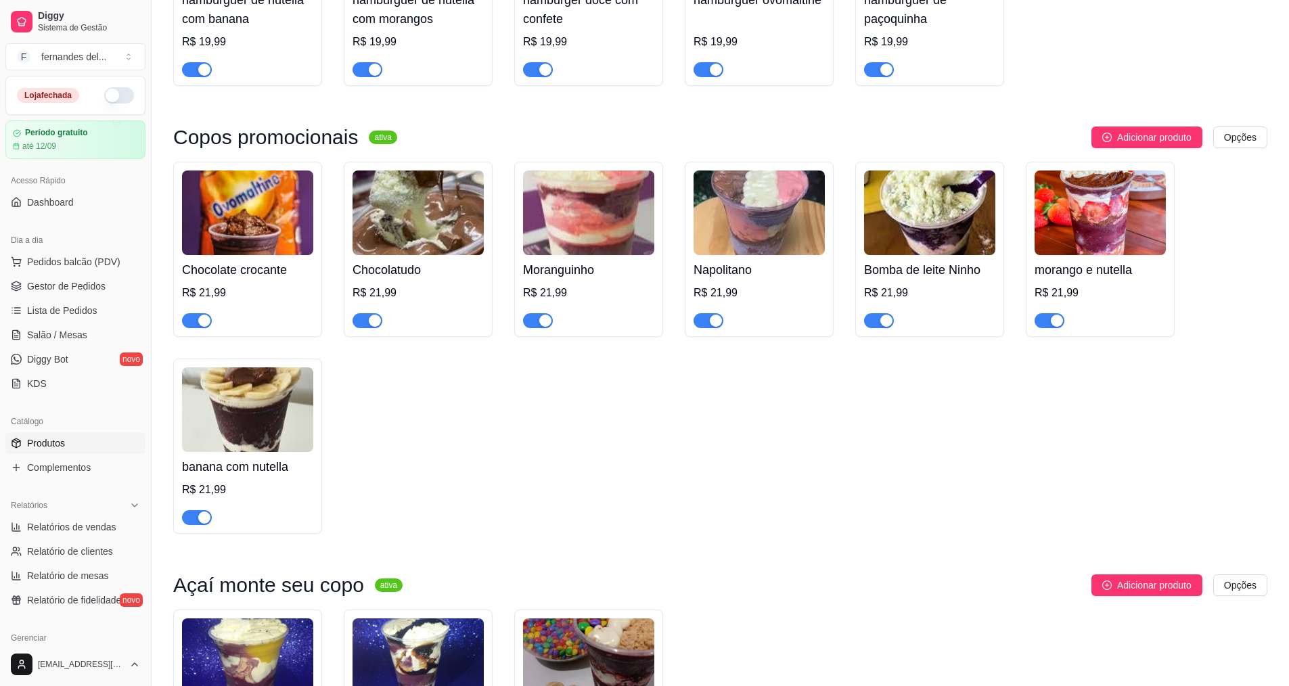
click at [625, 534] on div "Chocolate crocante R$ 21,99 Chocolatudo R$ 21,99 Moranguinho R$ 21,99 Napolitan…" at bounding box center [720, 348] width 1094 height 372
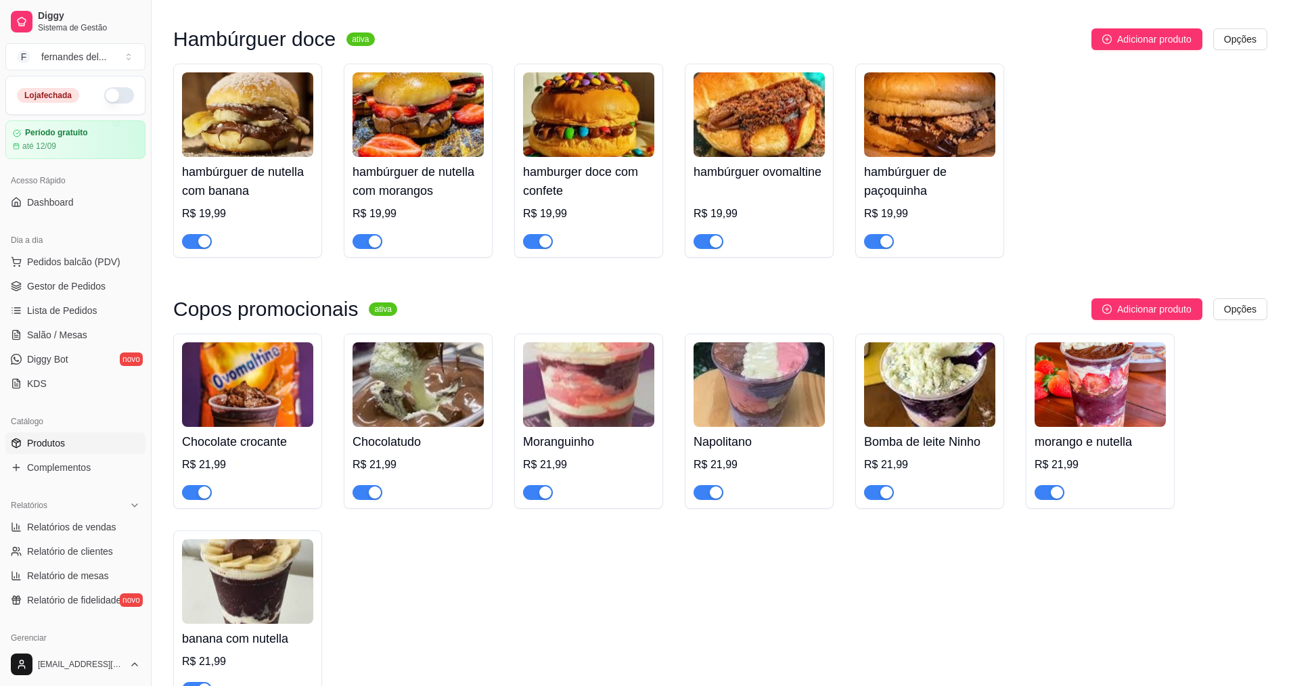
scroll to position [1150, 0]
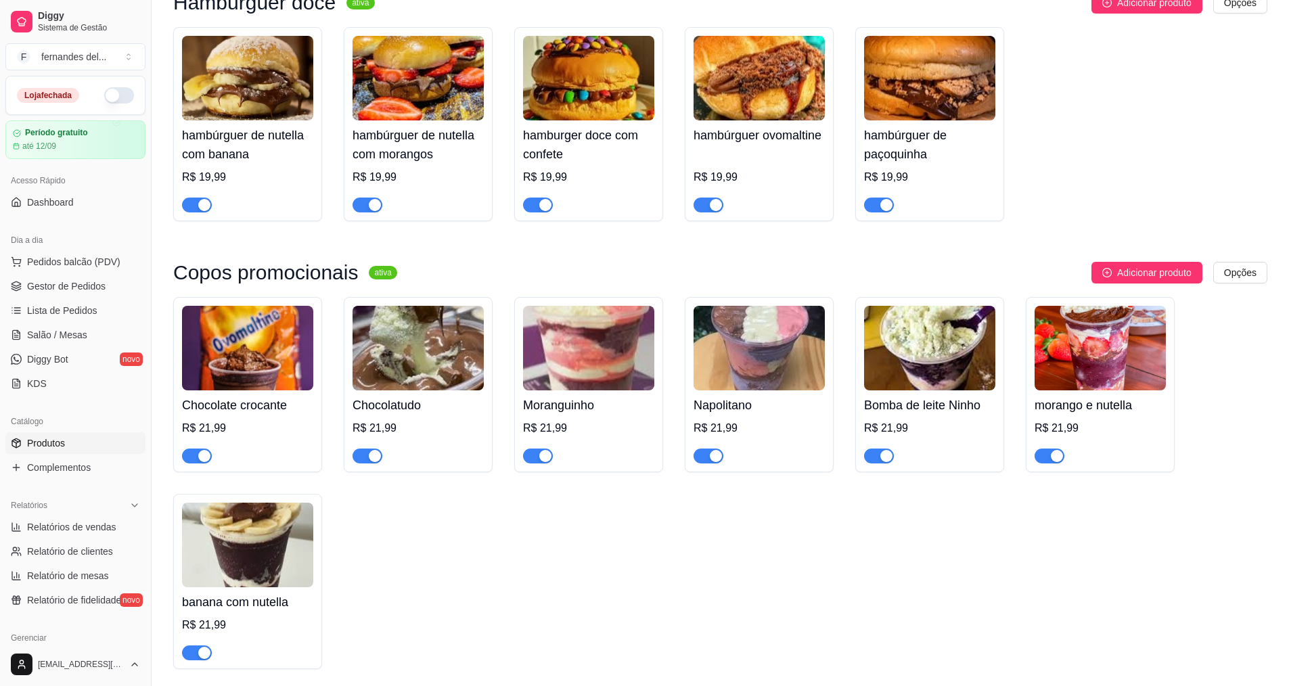
click at [607, 367] on img at bounding box center [588, 348] width 131 height 85
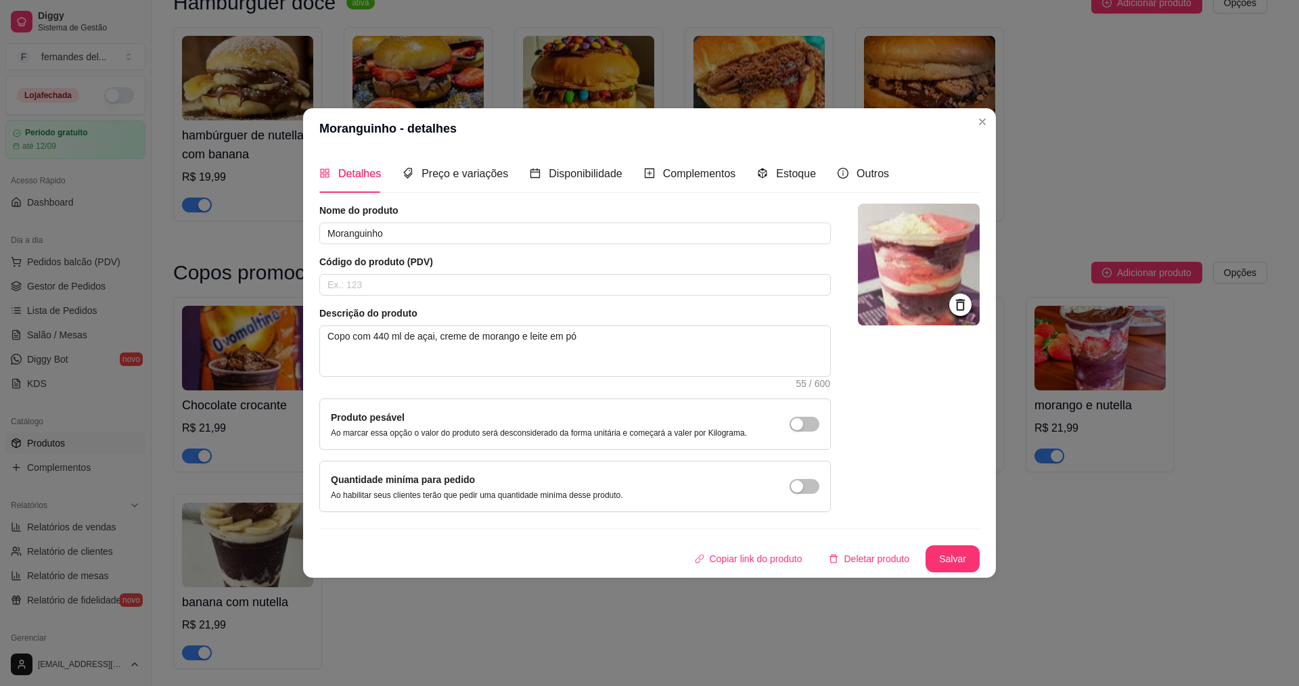
click at [920, 268] on img at bounding box center [919, 265] width 122 height 122
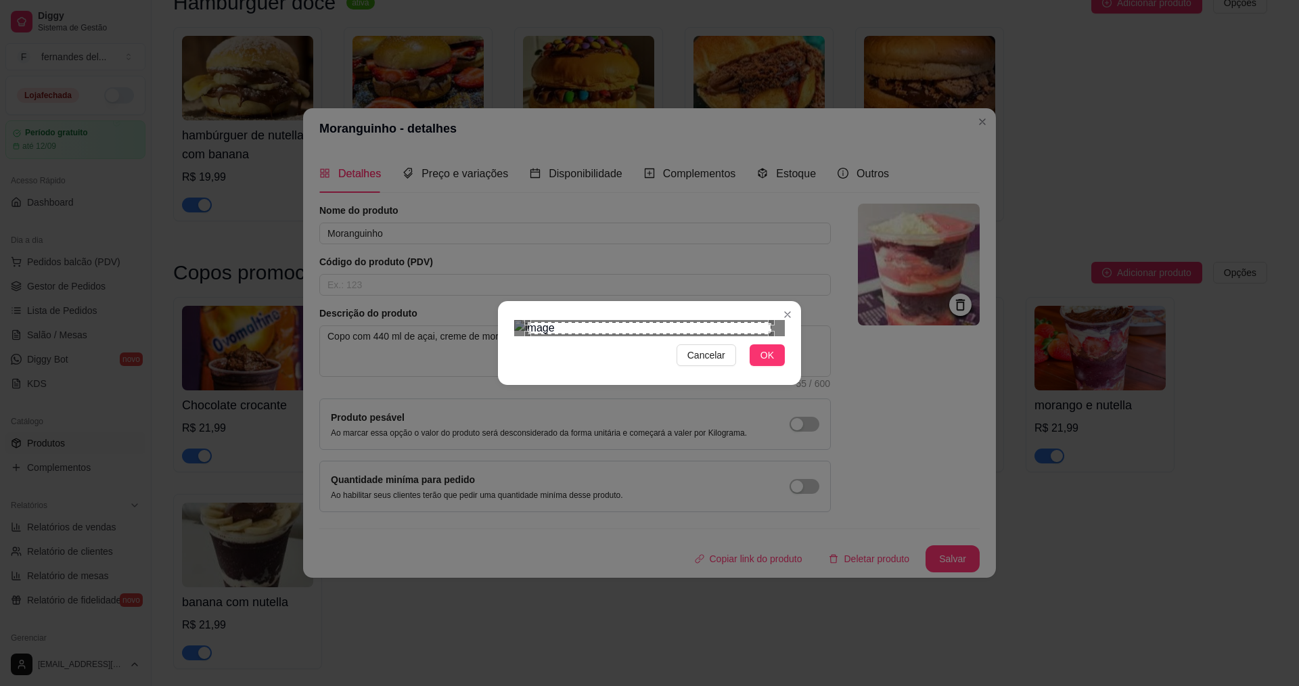
click at [635, 320] on img at bounding box center [649, 328] width 271 height 16
click at [506, 628] on div "Cancelar OK" at bounding box center [649, 343] width 1299 height 686
click at [574, 348] on div "Use the arrow keys to move the crop selection area" at bounding box center [580, 398] width 124 height 124
click at [767, 363] on span "OK" at bounding box center [768, 355] width 14 height 15
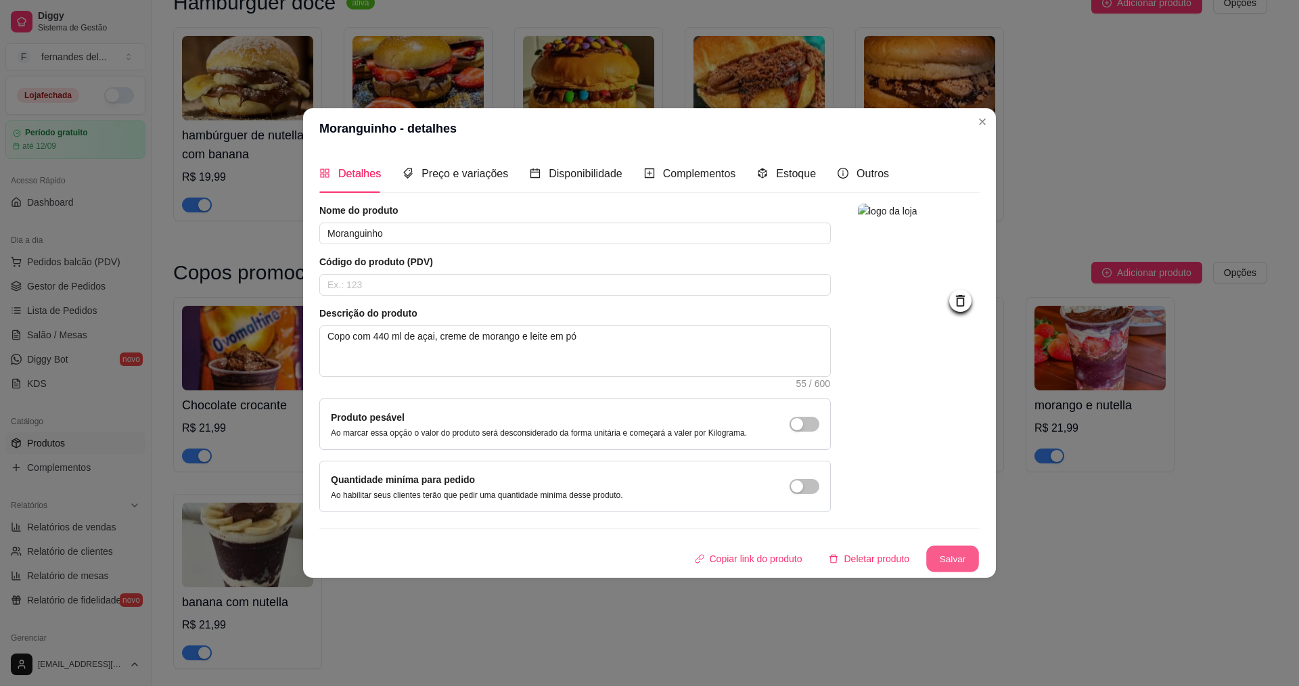
click at [951, 559] on button "Salvar" at bounding box center [952, 559] width 53 height 26
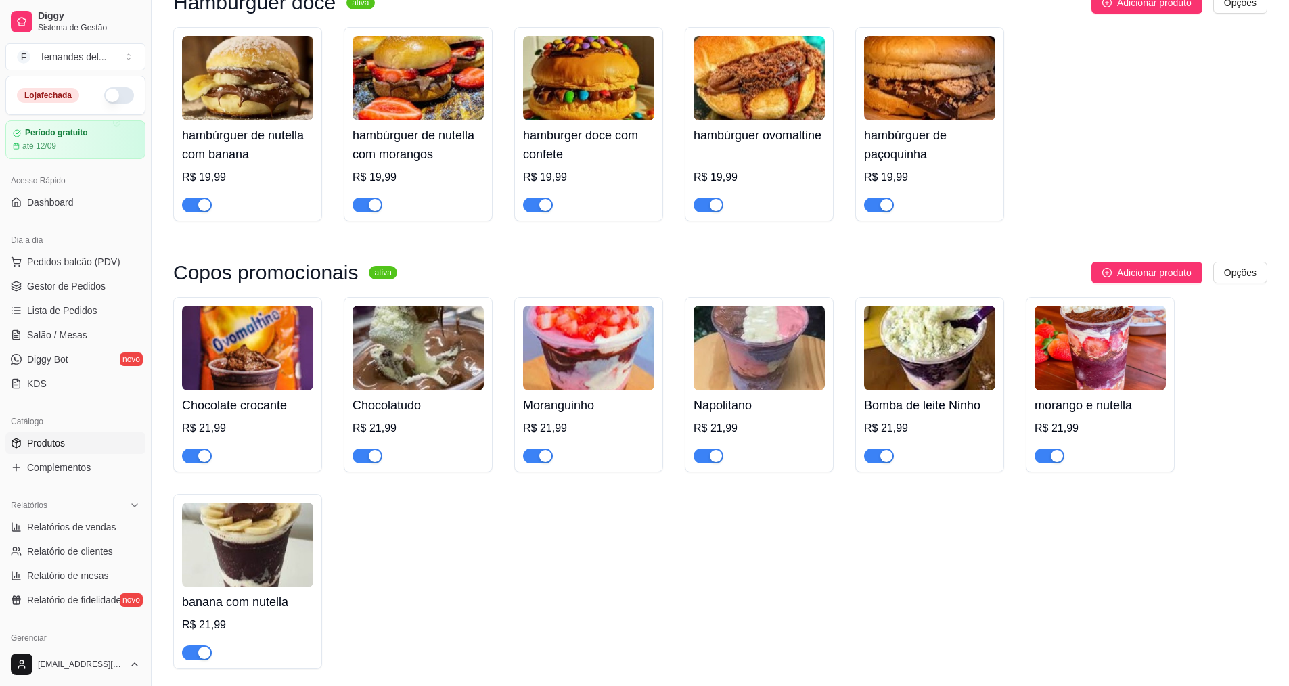
click at [740, 630] on div "Chocolate crocante R$ 21,99 Chocolatudo R$ 21,99 Moranguinho R$ 21,99 Napolitan…" at bounding box center [720, 483] width 1094 height 372
drag, startPoint x: 623, startPoint y: 416, endPoint x: 549, endPoint y: 388, distance: 78.8
click at [549, 388] on img at bounding box center [588, 348] width 131 height 85
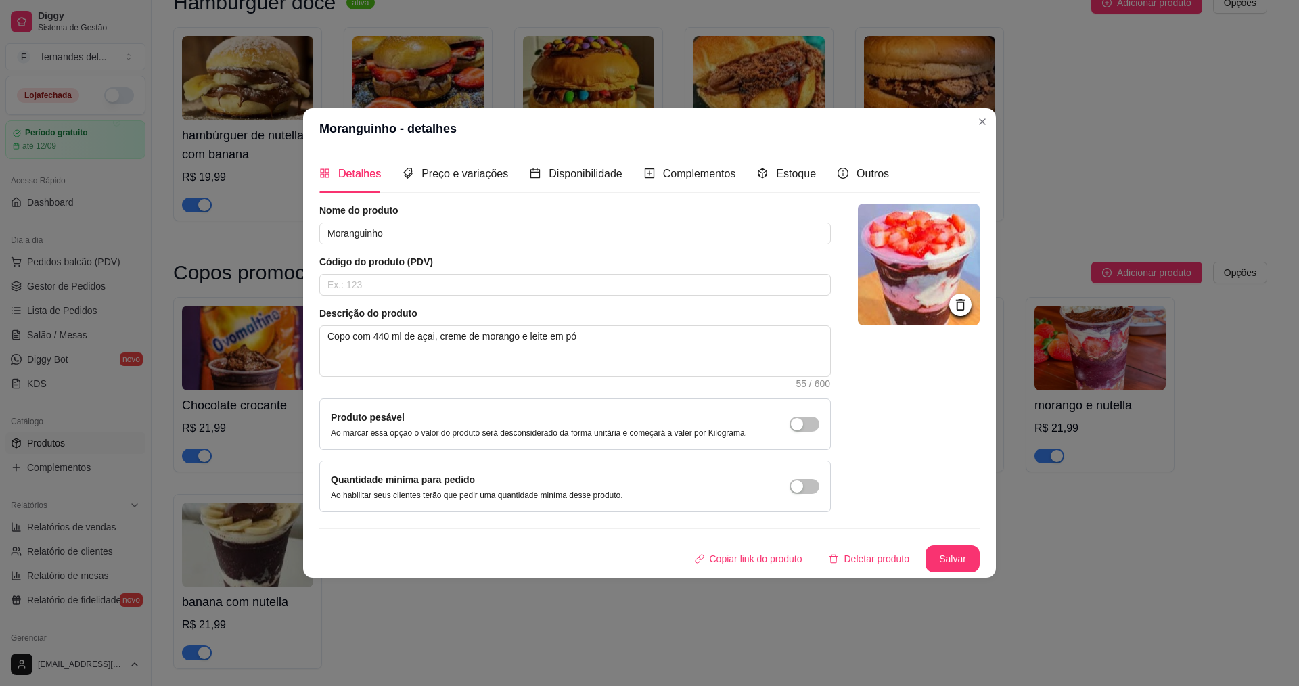
click at [955, 300] on icon at bounding box center [961, 305] width 16 height 16
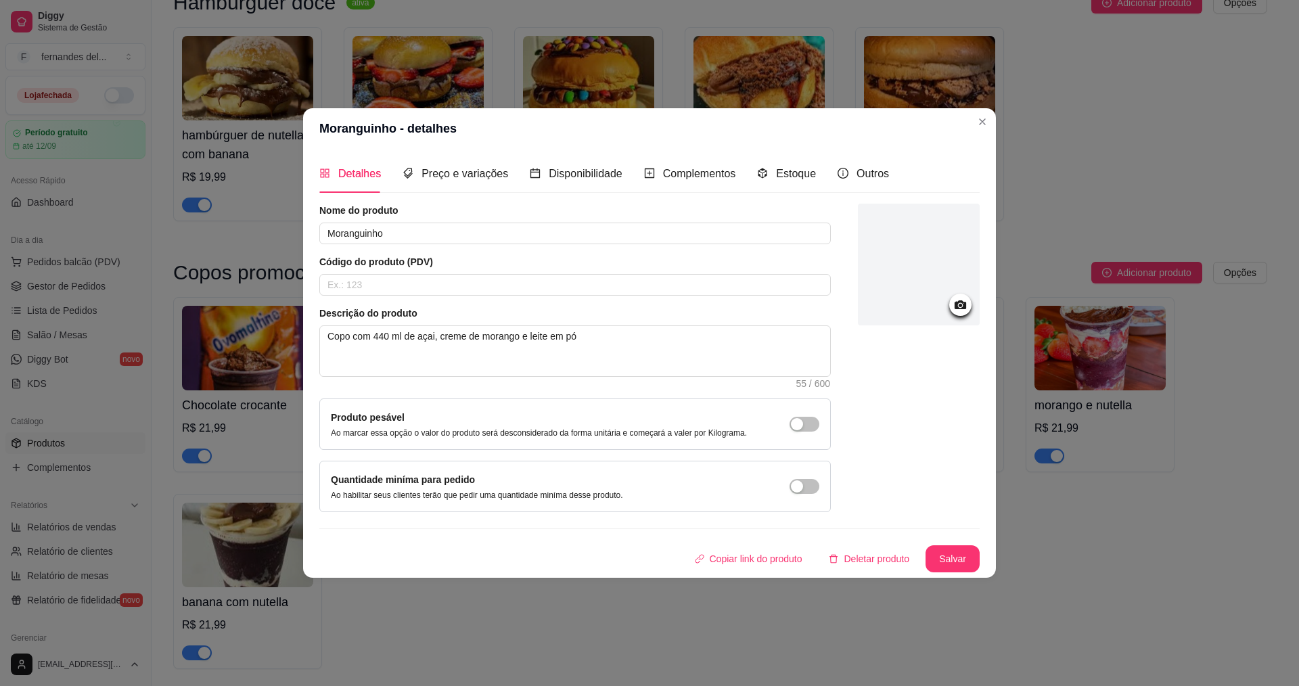
click at [930, 268] on div at bounding box center [919, 265] width 122 height 122
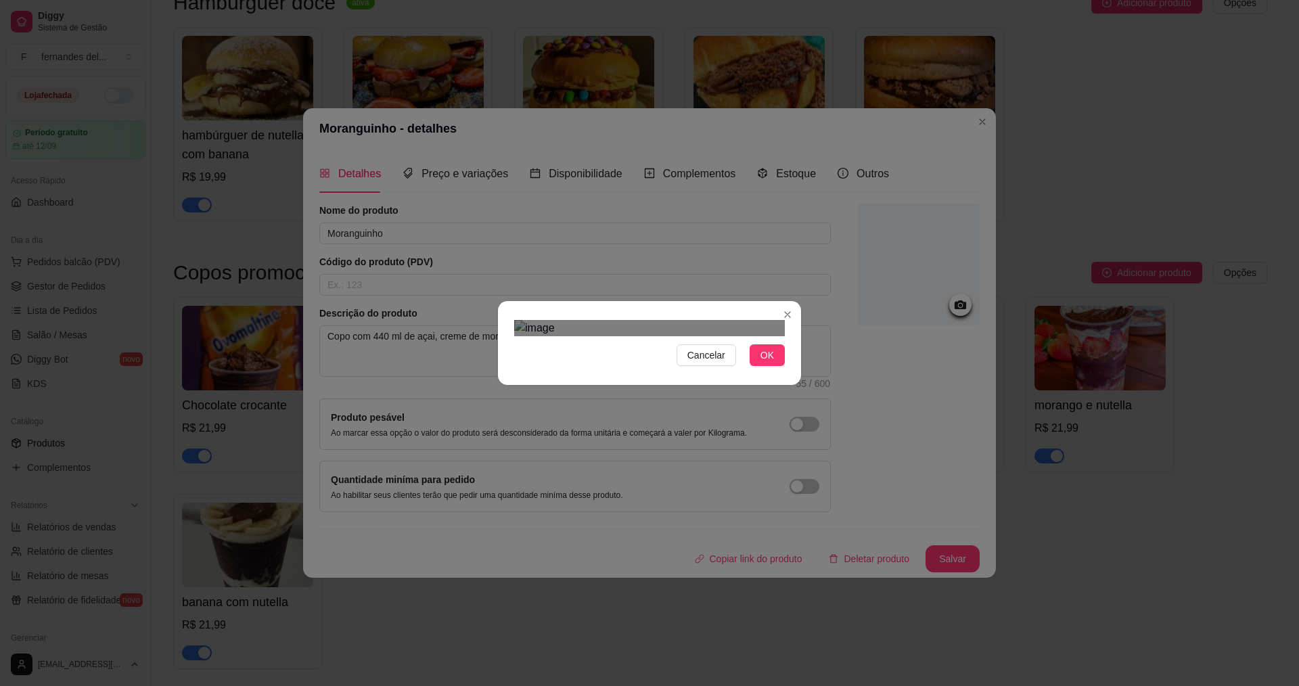
click at [756, 320] on div at bounding box center [649, 328] width 271 height 16
click at [648, 320] on div "Use the arrow keys to move the crop selection area" at bounding box center [651, 433] width 226 height 226
click at [728, 336] on div at bounding box center [649, 328] width 271 height 16
click at [690, 354] on div "Use the arrow keys to move the crop selection area" at bounding box center [639, 448] width 189 height 189
click at [742, 320] on div at bounding box center [649, 328] width 271 height 16
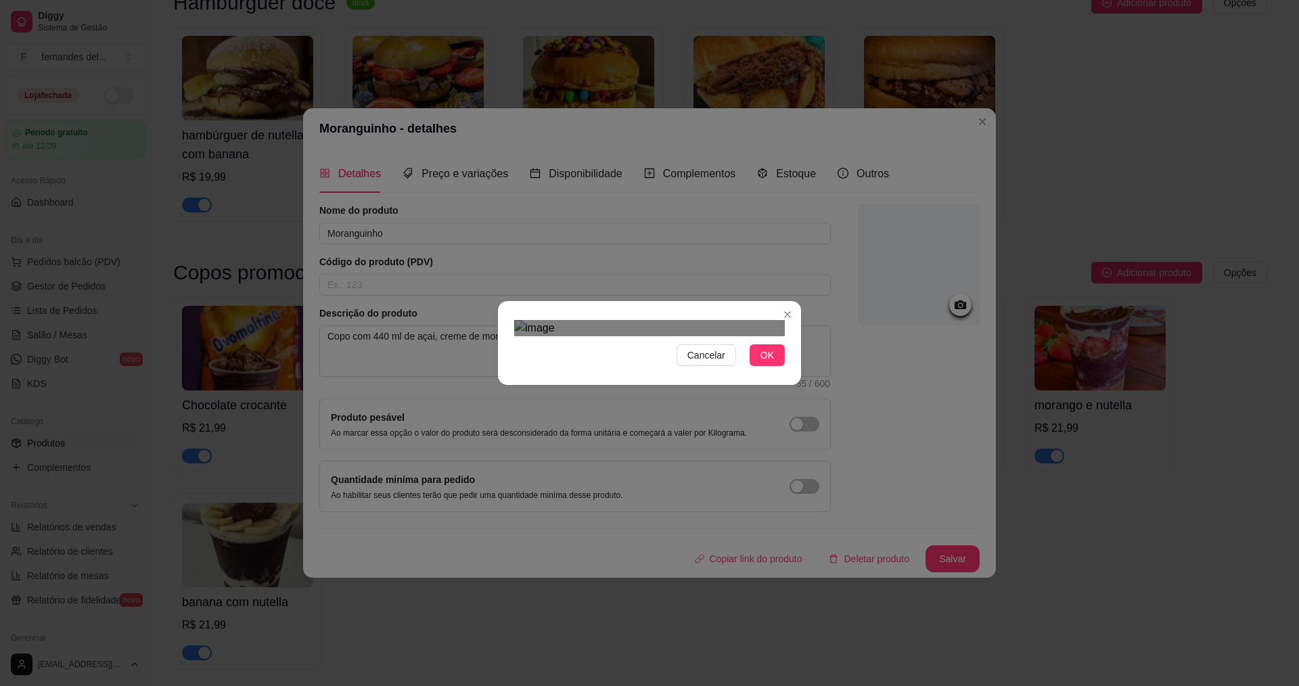
click at [721, 351] on div "Use the arrow keys to move the crop selection area" at bounding box center [650, 450] width 198 height 198
click at [769, 363] on span "OK" at bounding box center [768, 355] width 14 height 15
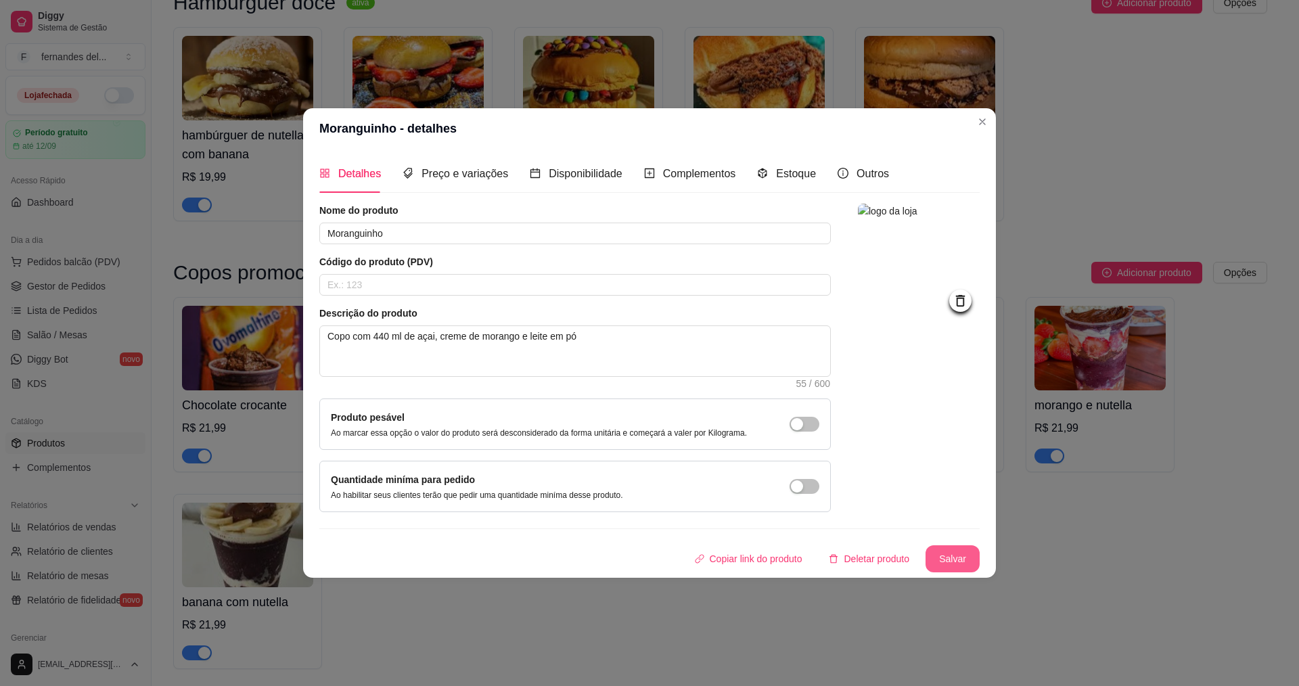
click at [950, 566] on button "Salvar" at bounding box center [953, 558] width 54 height 27
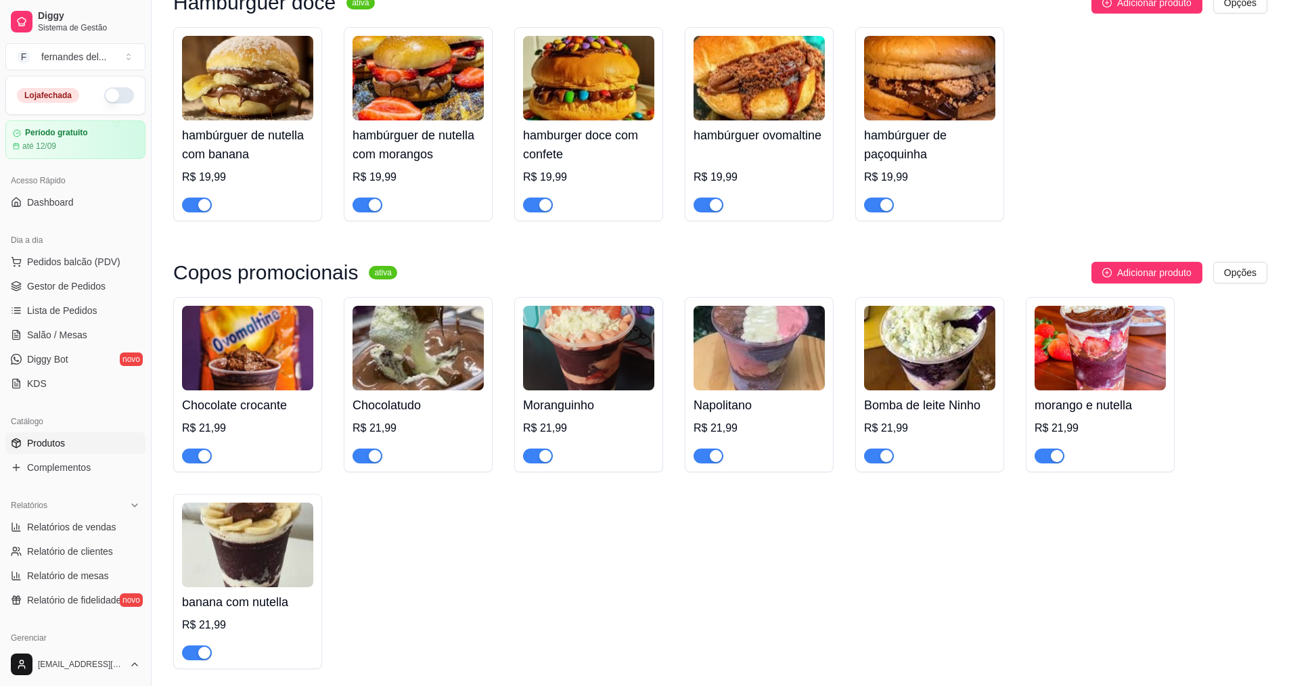
click at [560, 579] on div "Chocolate crocante R$ 21,99 Chocolatudo R$ 21,99 Moranguinho R$ 21,99 Napolitan…" at bounding box center [720, 483] width 1094 height 372
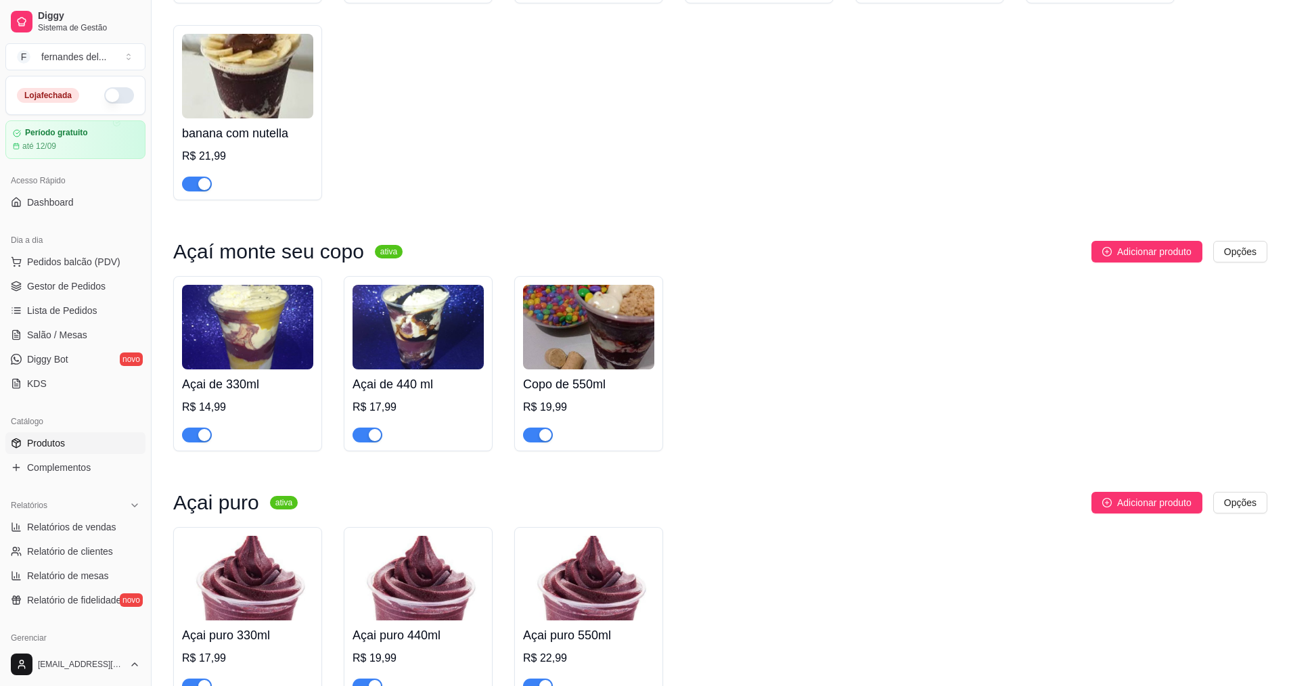
scroll to position [1624, 0]
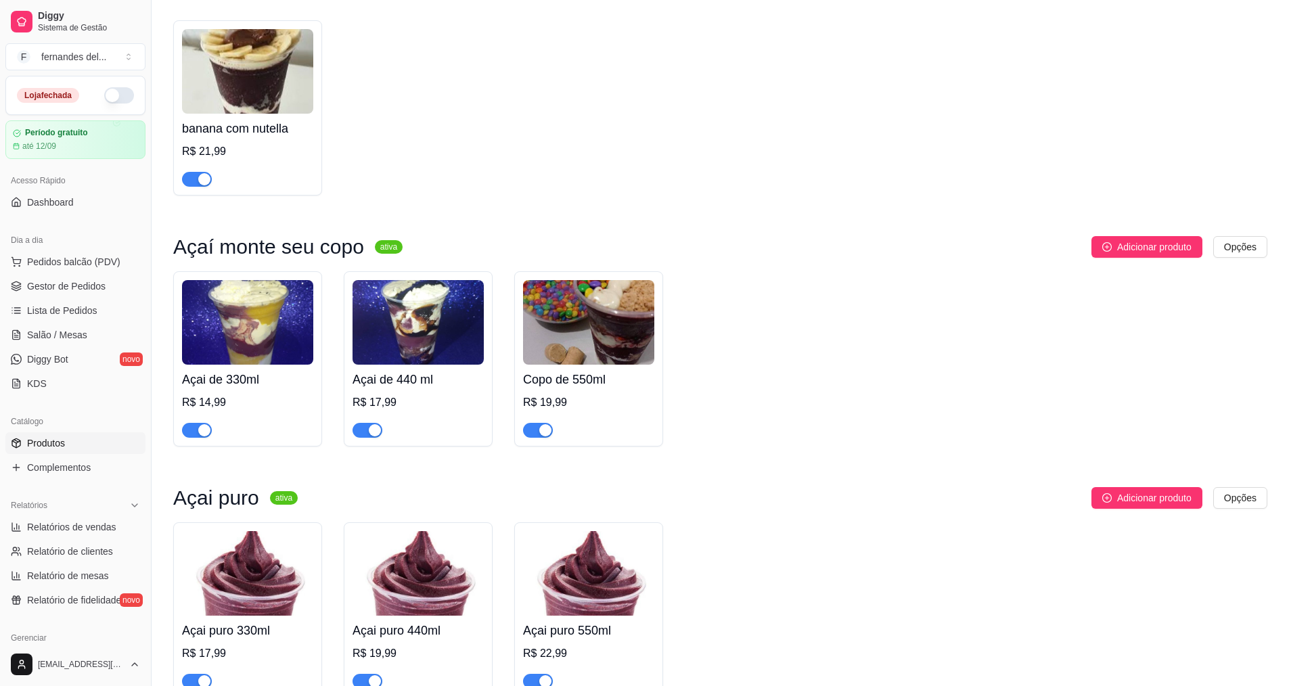
click at [312, 342] on img at bounding box center [247, 322] width 131 height 85
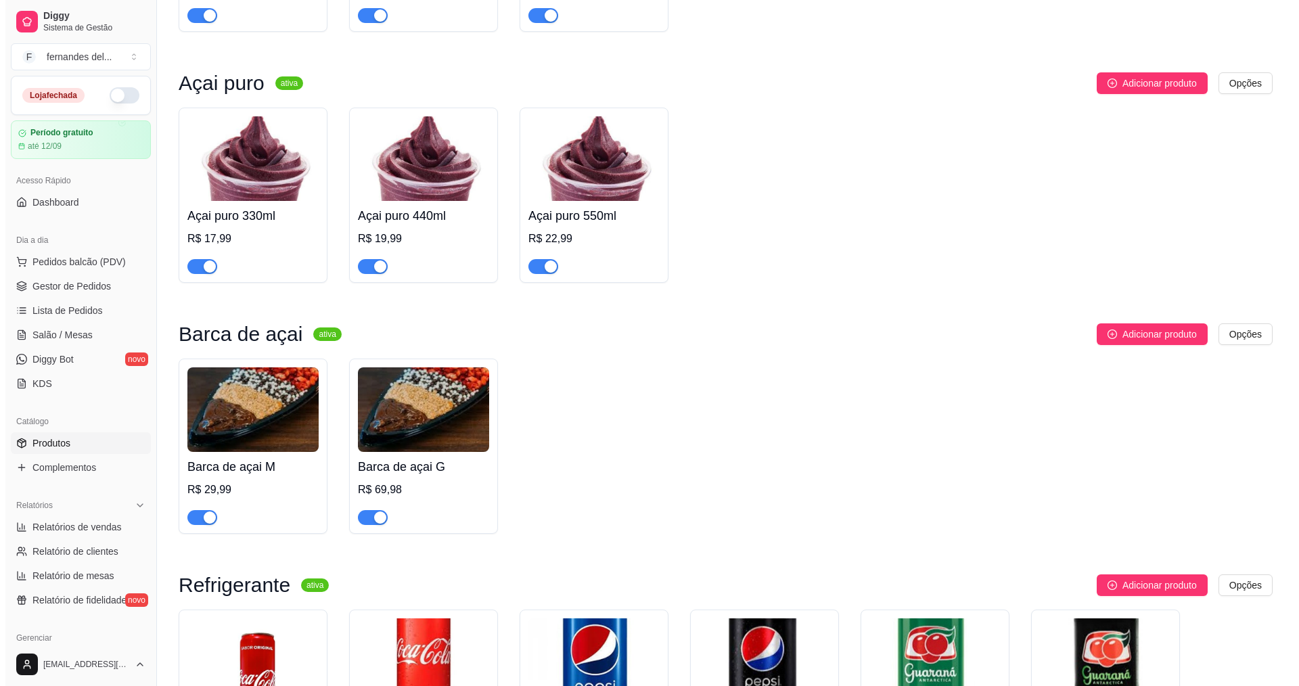
scroll to position [2116, 0]
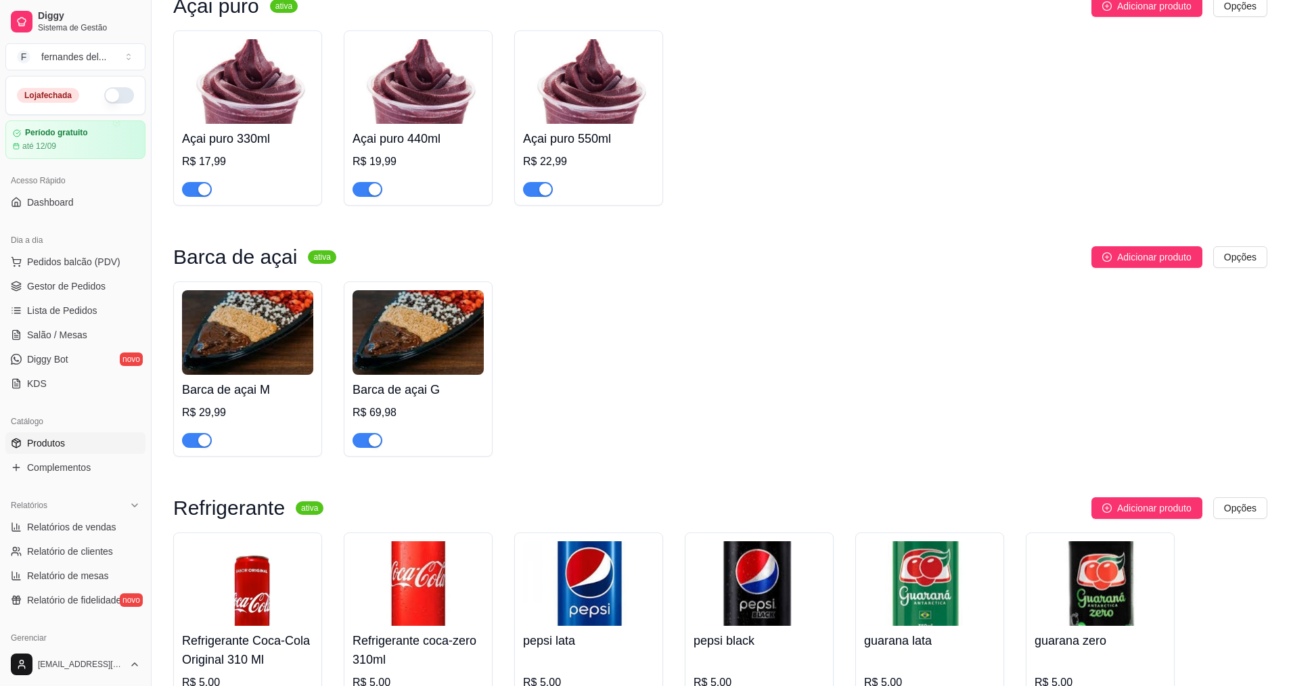
click at [269, 399] on h4 "Barca de açai M" at bounding box center [247, 389] width 131 height 19
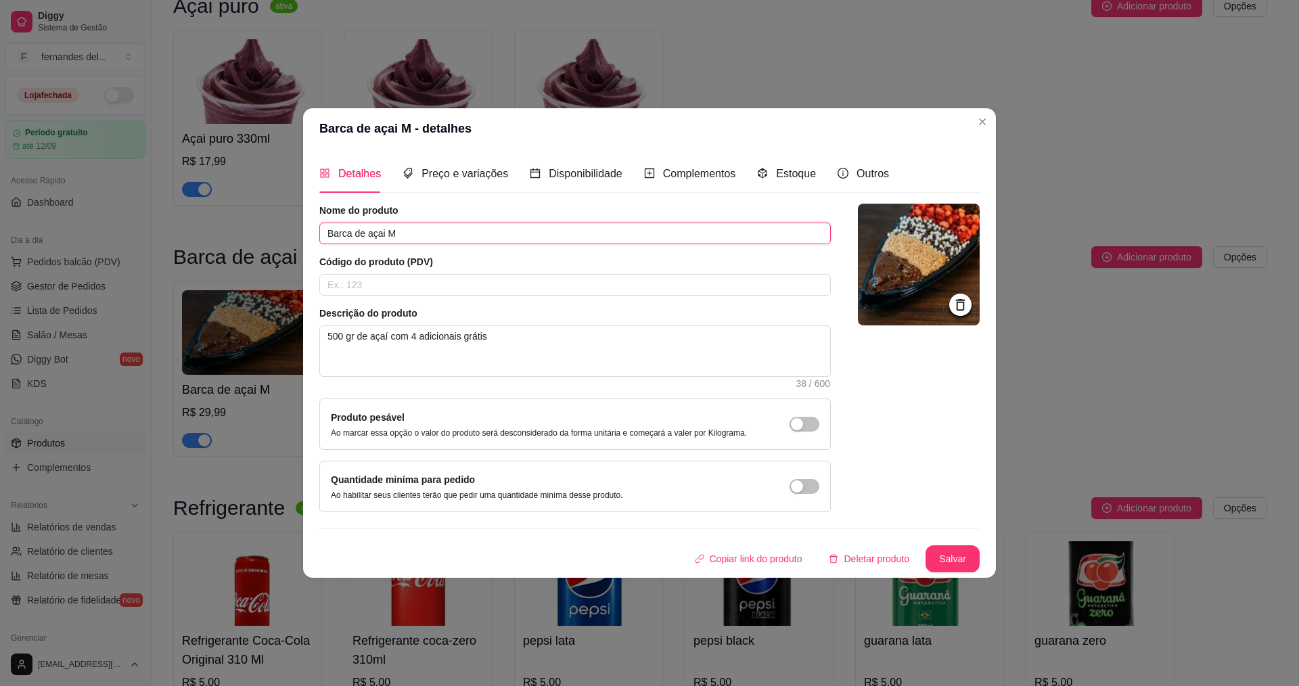
click at [425, 225] on input "Barca de açai M" at bounding box center [575, 234] width 512 height 22
click at [957, 563] on button "Salvar" at bounding box center [953, 558] width 54 height 27
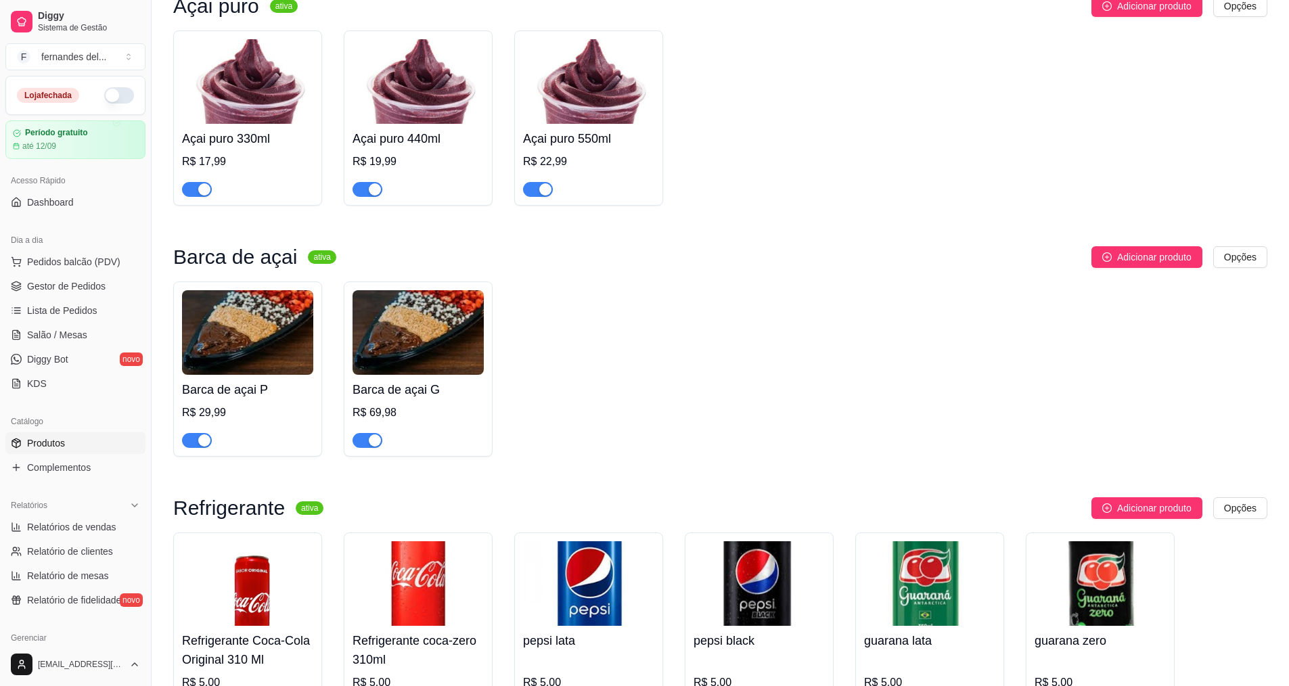
click at [449, 399] on h4 "Barca de açai G" at bounding box center [418, 389] width 131 height 19
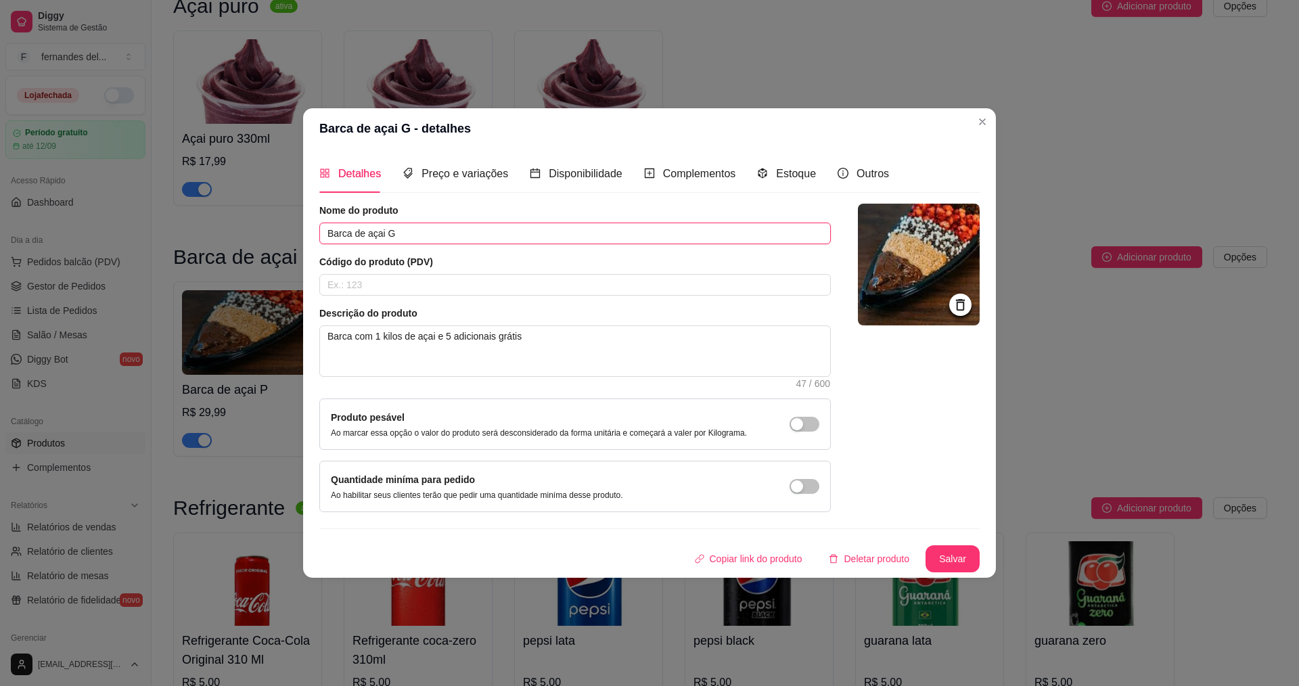
click at [393, 235] on input "Barca de açai G" at bounding box center [575, 234] width 512 height 22
click at [401, 338] on textarea "Barca com 1 kilos de açai e 5 adicionais grátis" at bounding box center [575, 351] width 510 height 50
click at [936, 563] on button "Salvar" at bounding box center [953, 558] width 54 height 27
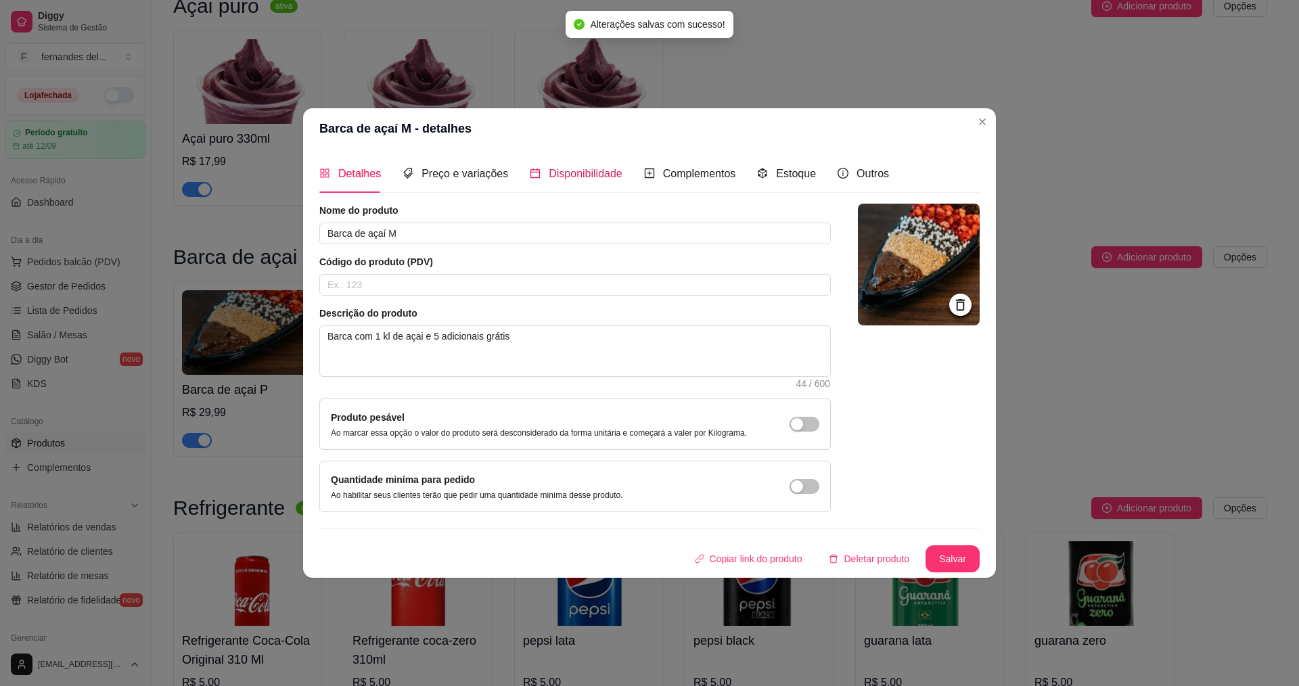
click at [537, 179] on div "Disponibilidade" at bounding box center [576, 173] width 93 height 17
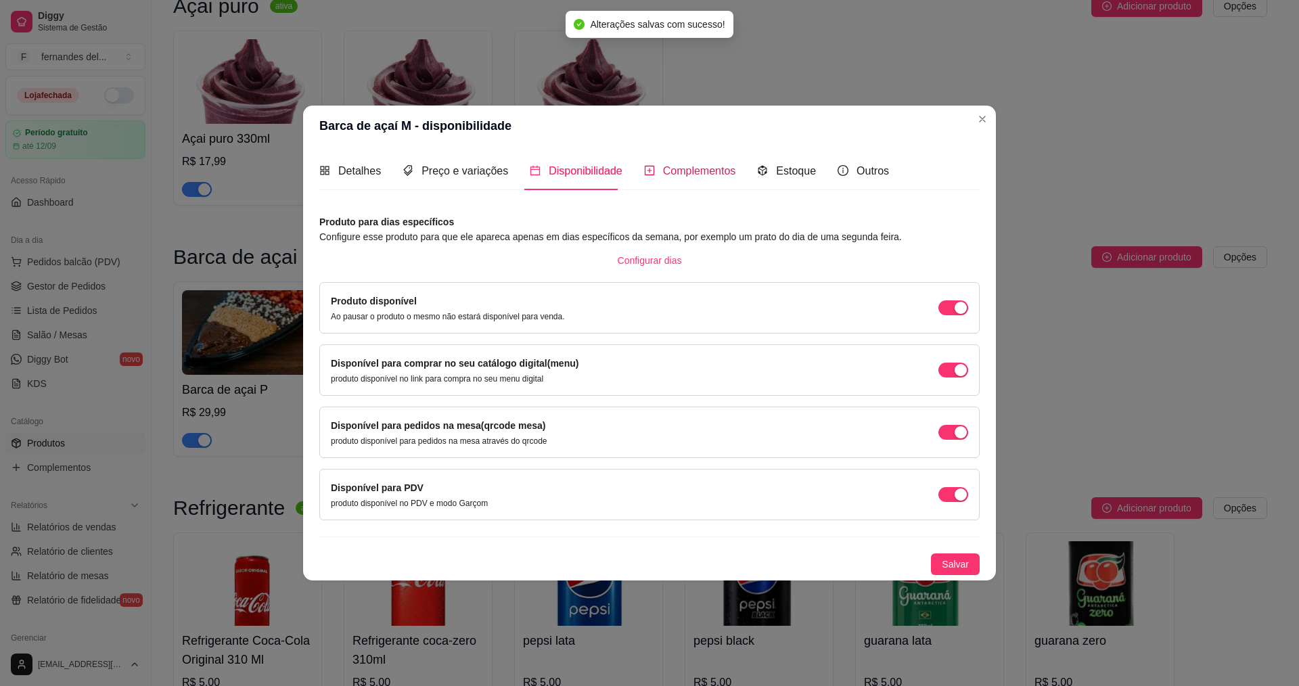
click at [726, 165] on span "Complementos" at bounding box center [699, 171] width 73 height 12
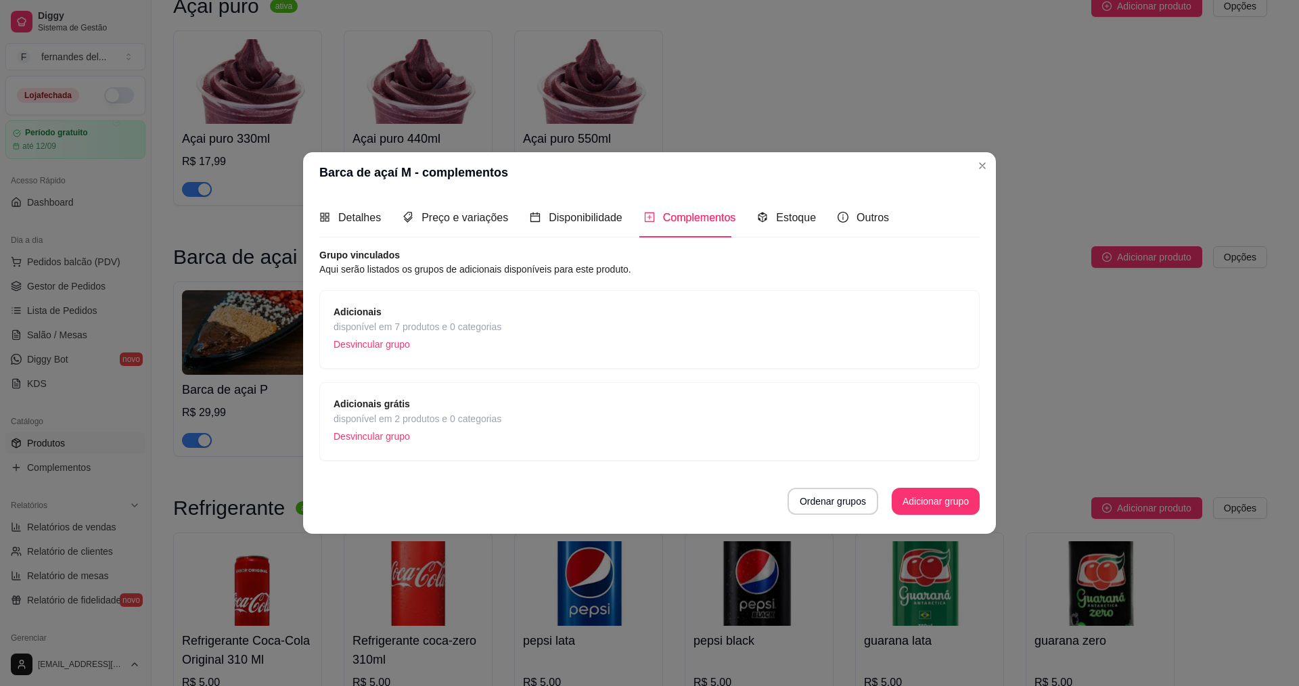
click at [451, 322] on span "disponível em 7 produtos e 0 categorias" at bounding box center [418, 326] width 168 height 15
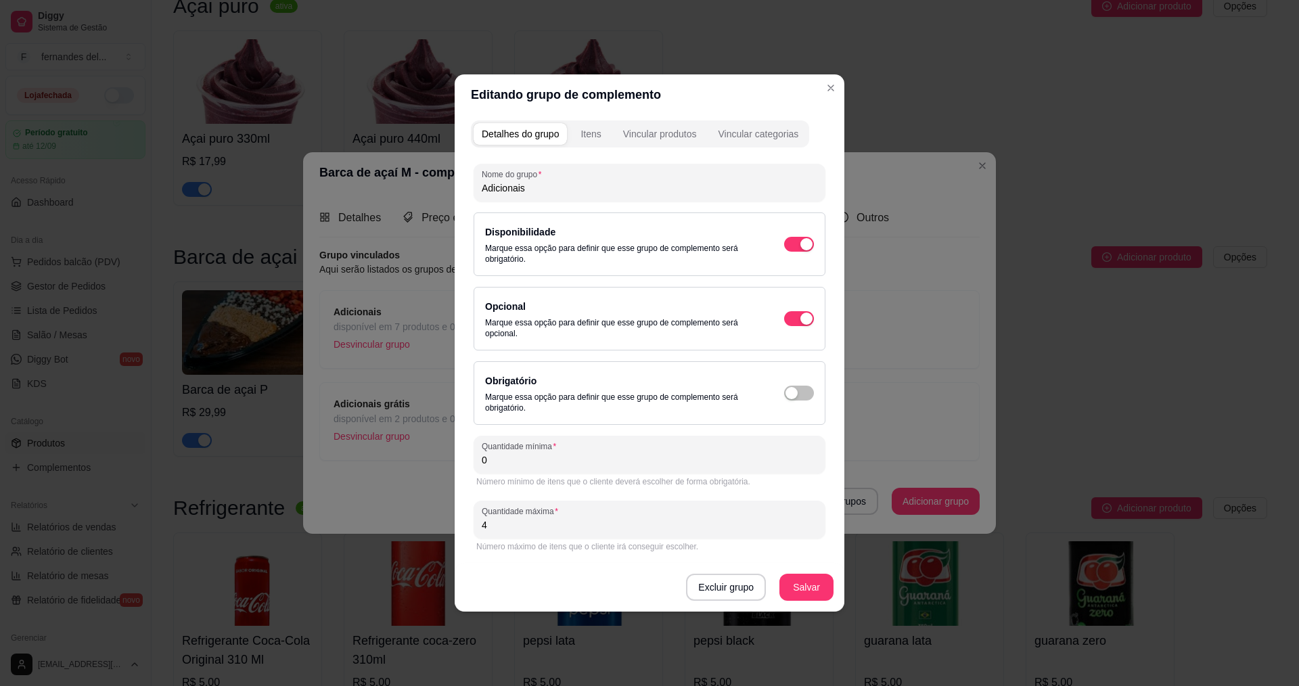
click at [555, 530] on input "4" at bounding box center [650, 525] width 336 height 14
click at [800, 250] on div "button" at bounding box center [806, 244] width 12 height 12
click at [570, 457] on input "0" at bounding box center [650, 460] width 336 height 14
click at [813, 592] on button "Salvar" at bounding box center [806, 587] width 53 height 26
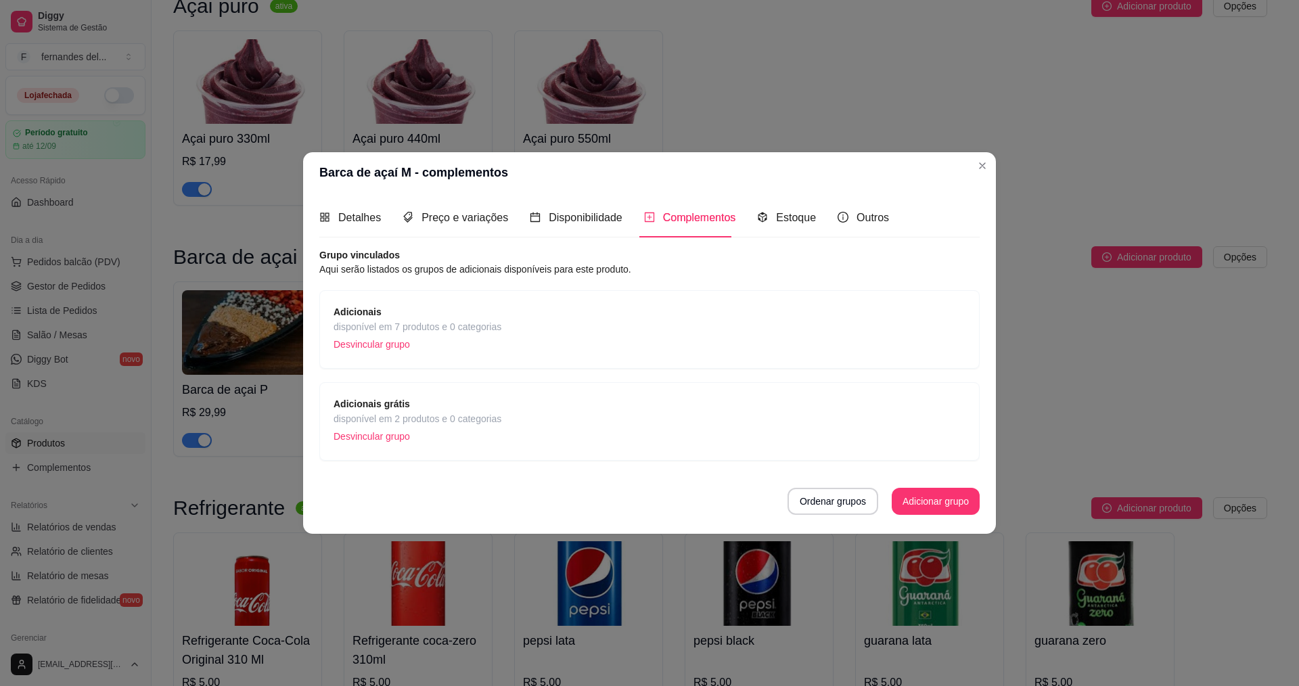
click at [466, 348] on p "Desvincular grupo" at bounding box center [418, 344] width 168 height 20
click at [405, 326] on span "disponível em 7 produtos e 0 categorias" at bounding box center [418, 326] width 168 height 15
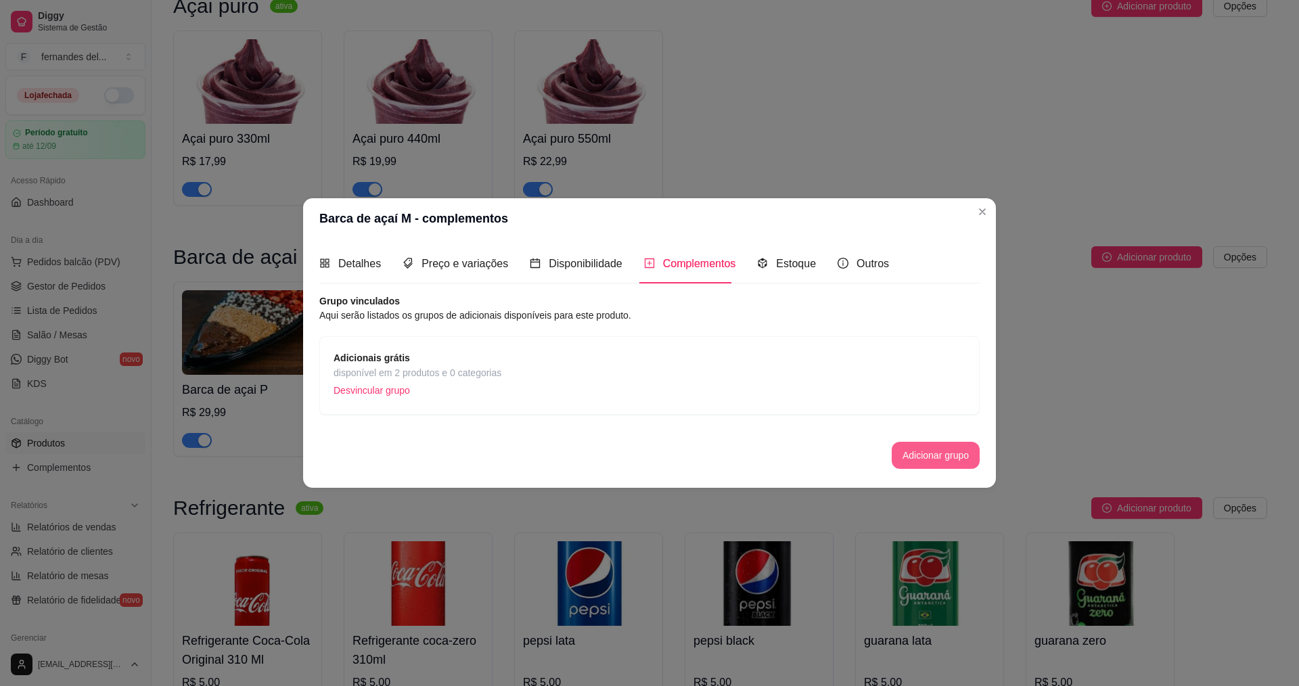
click at [931, 457] on button "Adicionar grupo" at bounding box center [936, 455] width 88 height 27
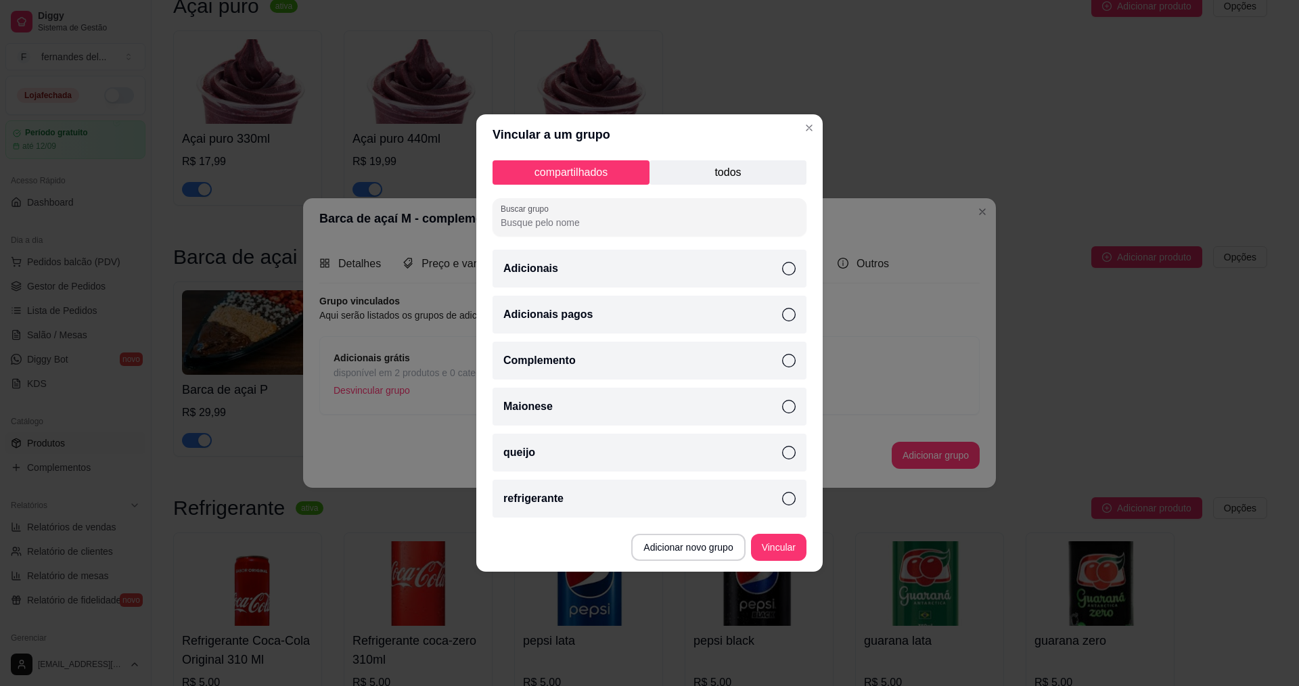
click at [784, 262] on icon at bounding box center [789, 269] width 14 height 14
click at [791, 545] on button "Vincular" at bounding box center [779, 548] width 54 height 26
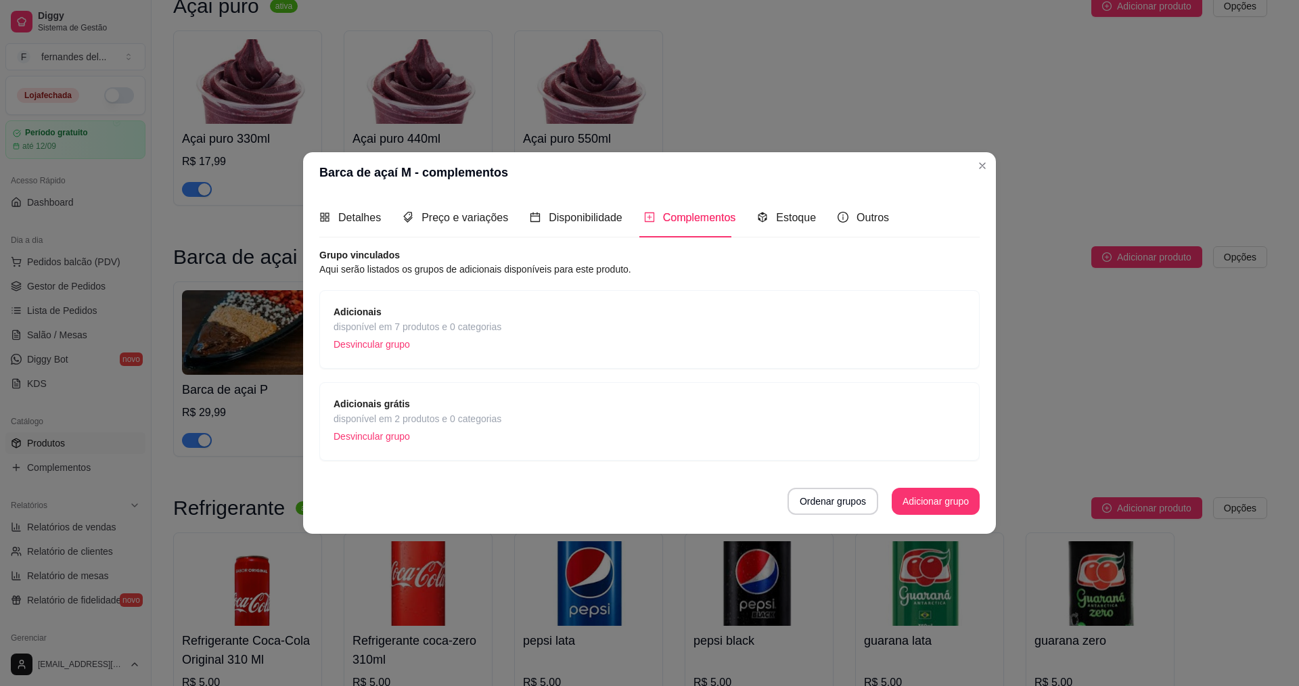
click at [481, 319] on span "disponível em 7 produtos e 0 categorias" at bounding box center [418, 326] width 168 height 15
click at [432, 319] on span "disponível em 7 produtos e 0 categorias" at bounding box center [418, 326] width 168 height 15
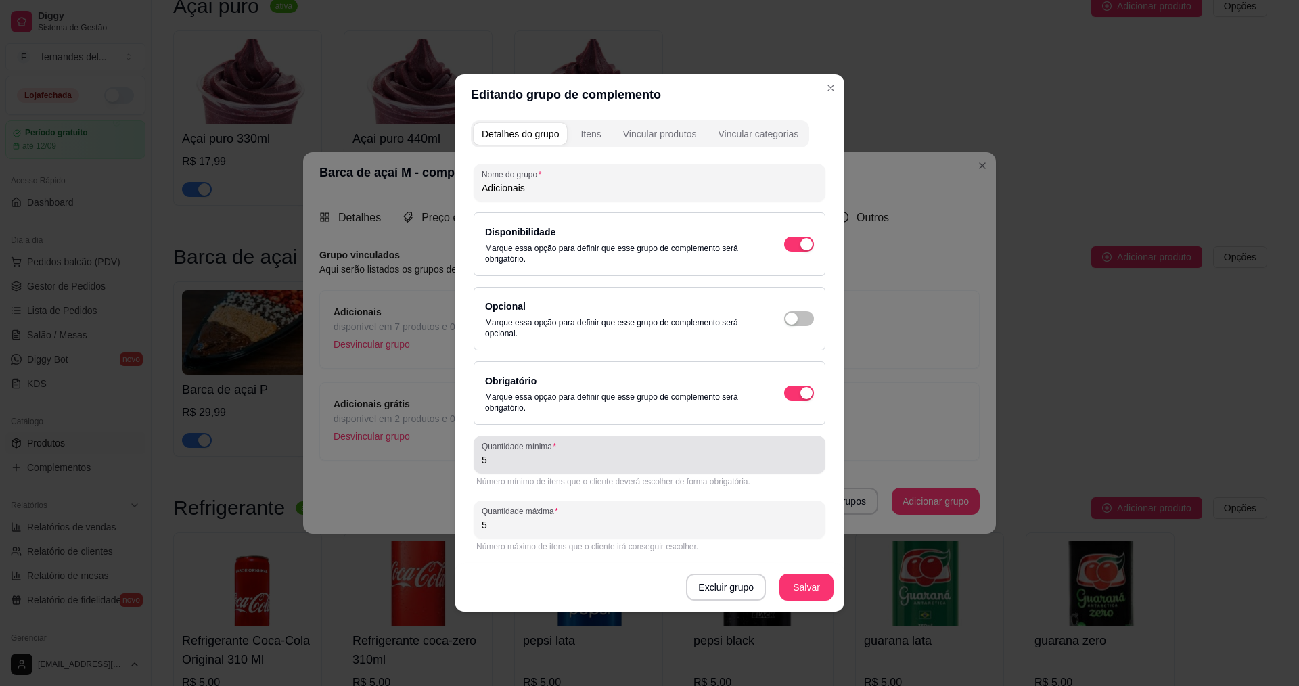
drag, startPoint x: 549, startPoint y: 467, endPoint x: 466, endPoint y: 464, distance: 82.6
click at [468, 464] on div "Detalhes do grupo Itens Vincular produtos Vincular categorias Nome do grupo Adi…" at bounding box center [650, 363] width 390 height 497
click at [534, 468] on div "5" at bounding box center [650, 454] width 336 height 27
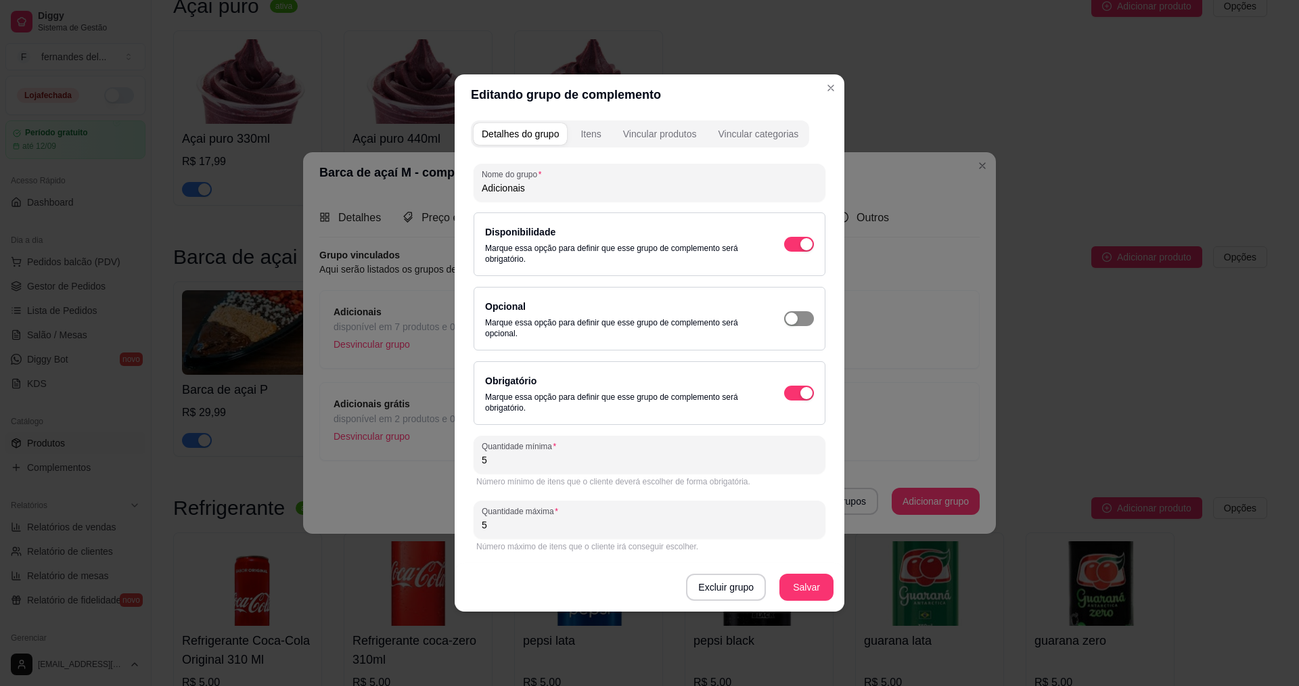
click at [800, 250] on div "button" at bounding box center [806, 244] width 12 height 12
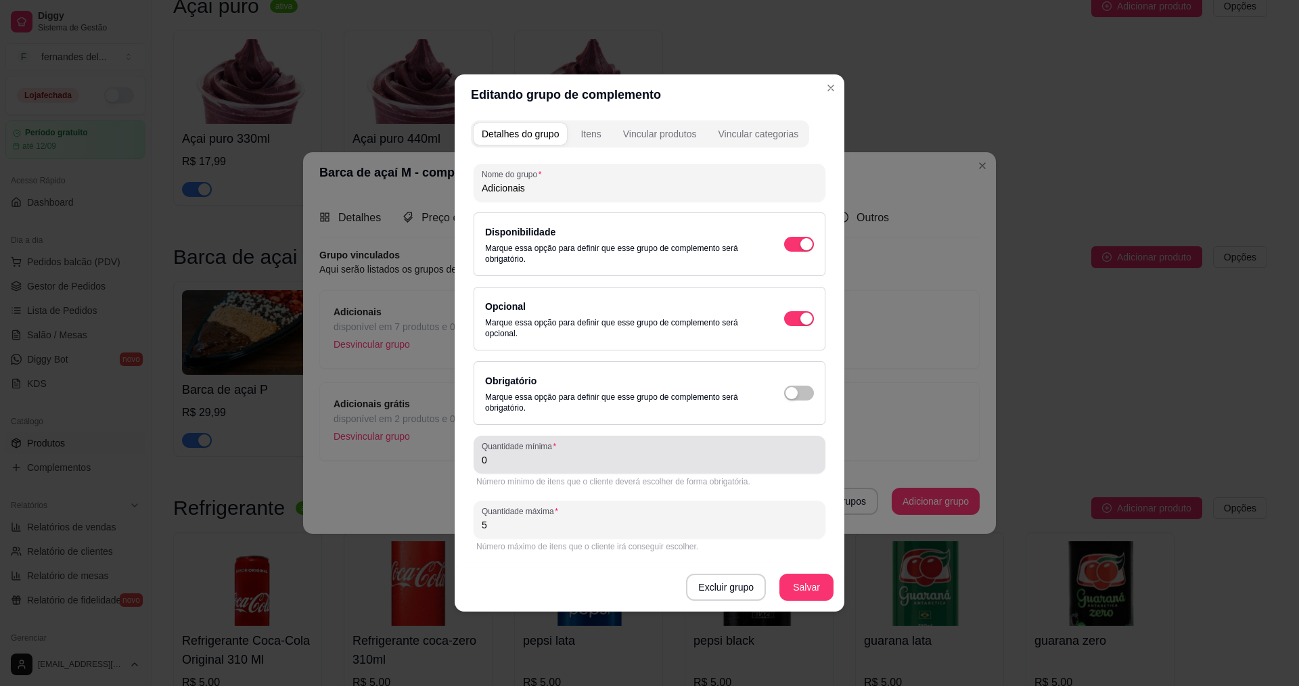
click at [530, 464] on input "0" at bounding box center [650, 460] width 336 height 14
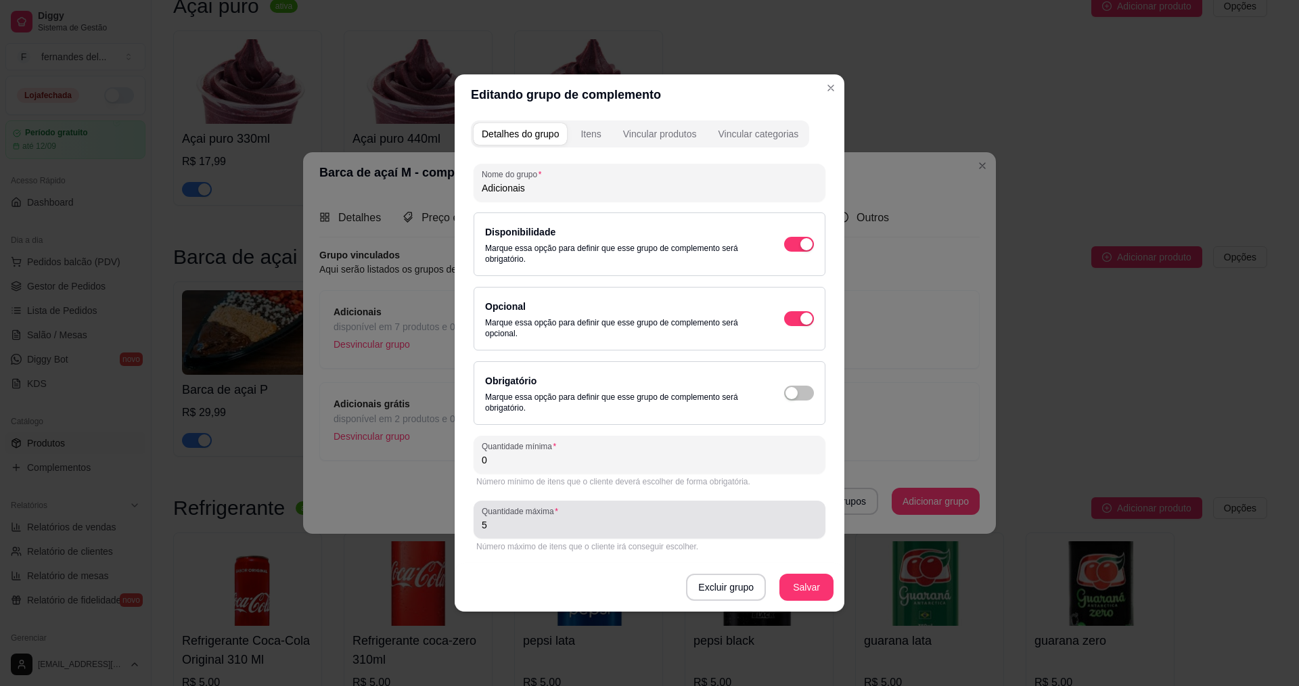
click at [520, 526] on input "5" at bounding box center [650, 525] width 336 height 14
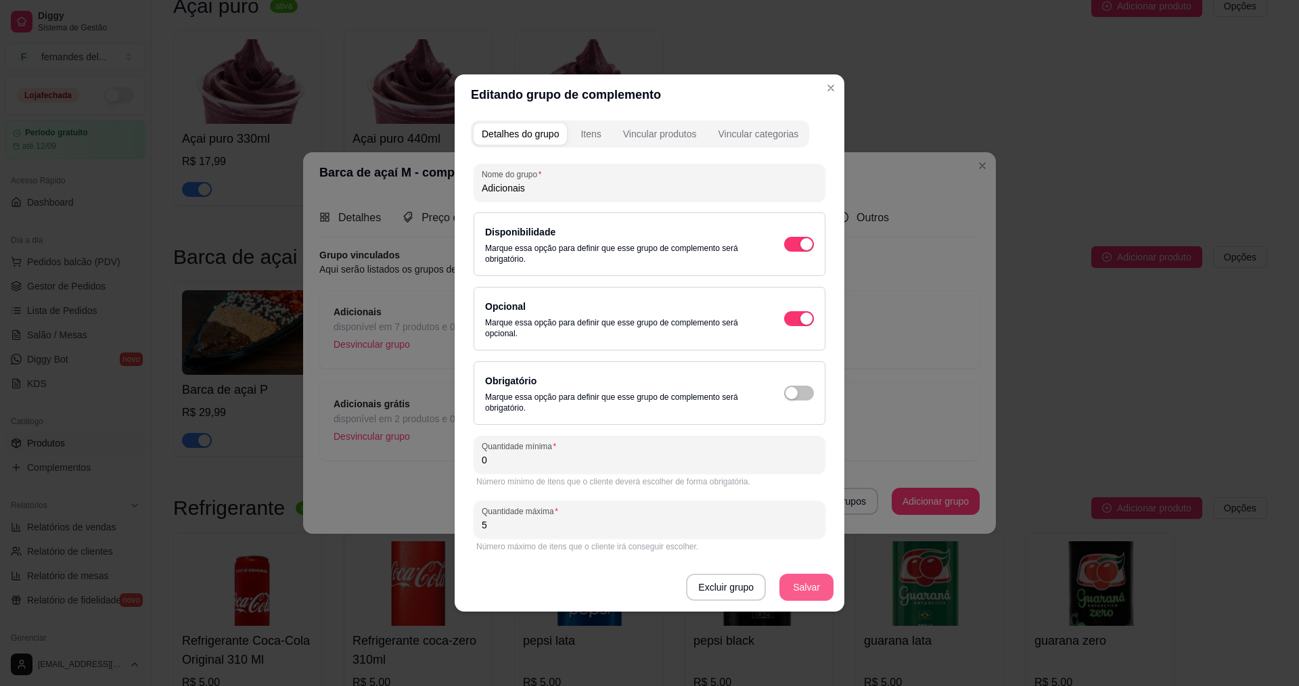
click at [798, 595] on button "Salvar" at bounding box center [807, 587] width 54 height 27
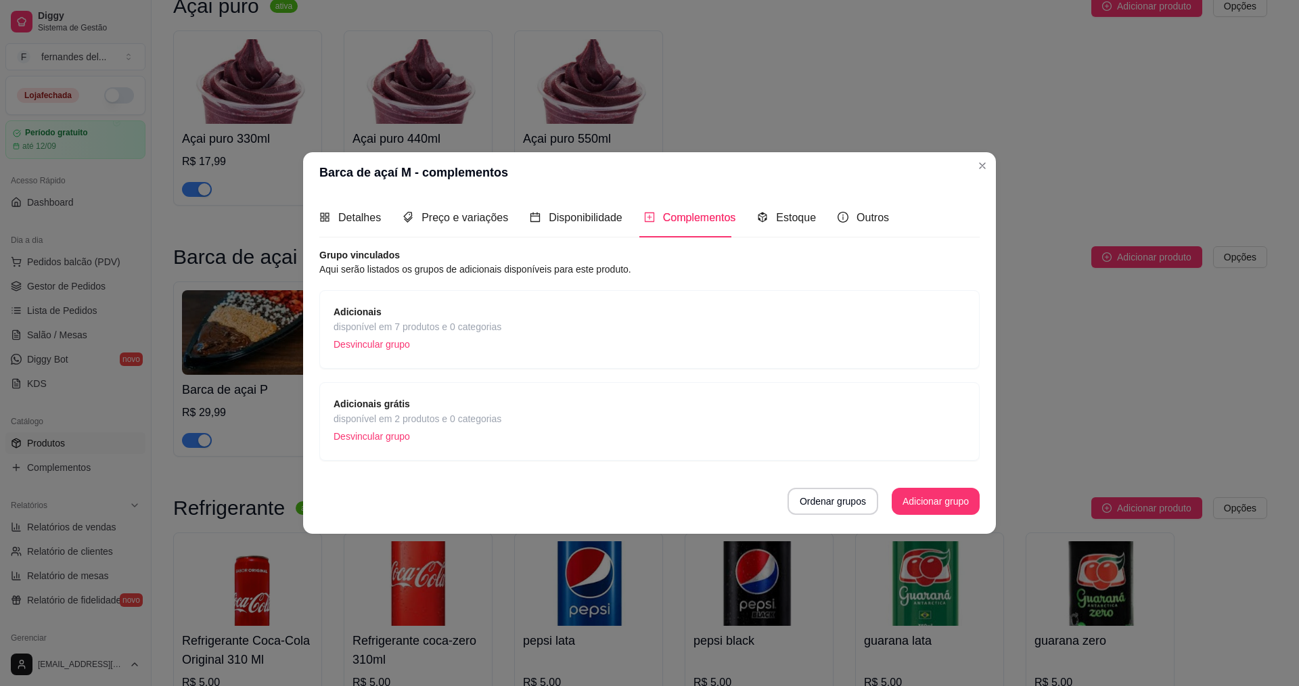
click at [428, 409] on span "Adicionais grátis" at bounding box center [418, 404] width 168 height 15
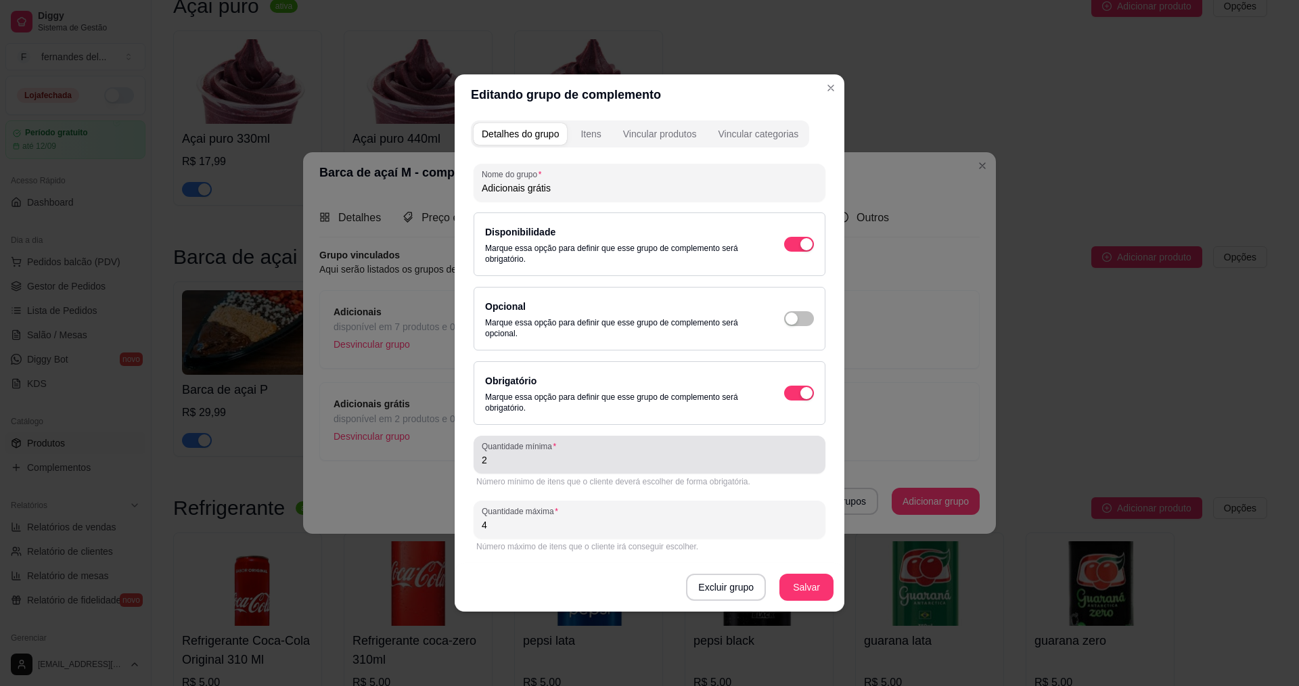
drag, startPoint x: 570, startPoint y: 464, endPoint x: 556, endPoint y: 461, distance: 14.5
click at [562, 463] on input "2" at bounding box center [650, 460] width 336 height 14
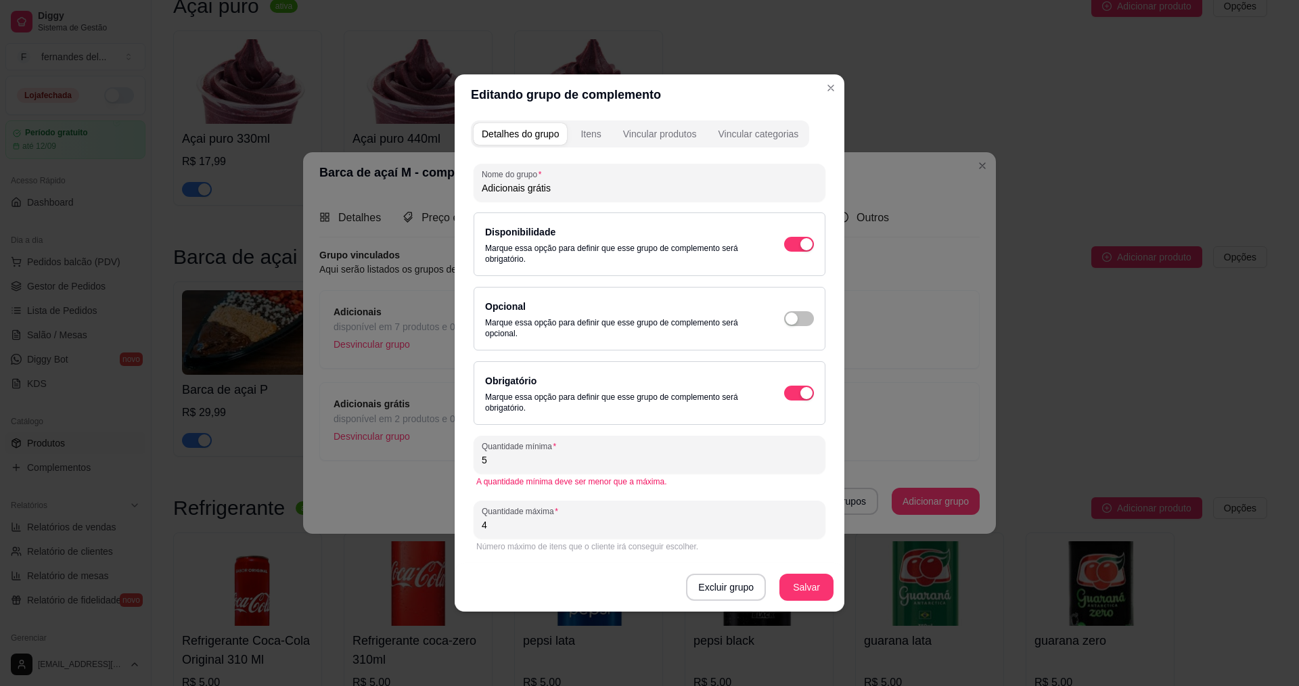
click at [614, 531] on input "4" at bounding box center [650, 525] width 336 height 14
click at [803, 589] on button "Salvar" at bounding box center [806, 587] width 53 height 26
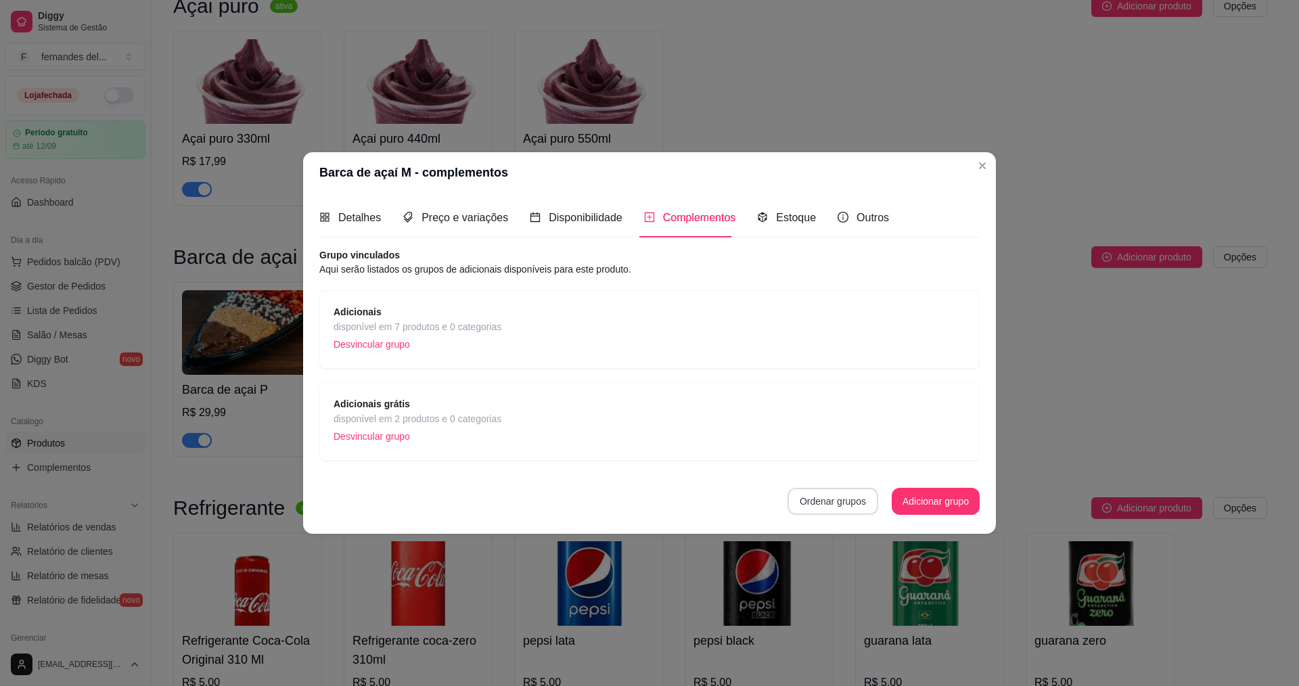
click at [846, 507] on button "Ordenar grupos" at bounding box center [833, 501] width 91 height 27
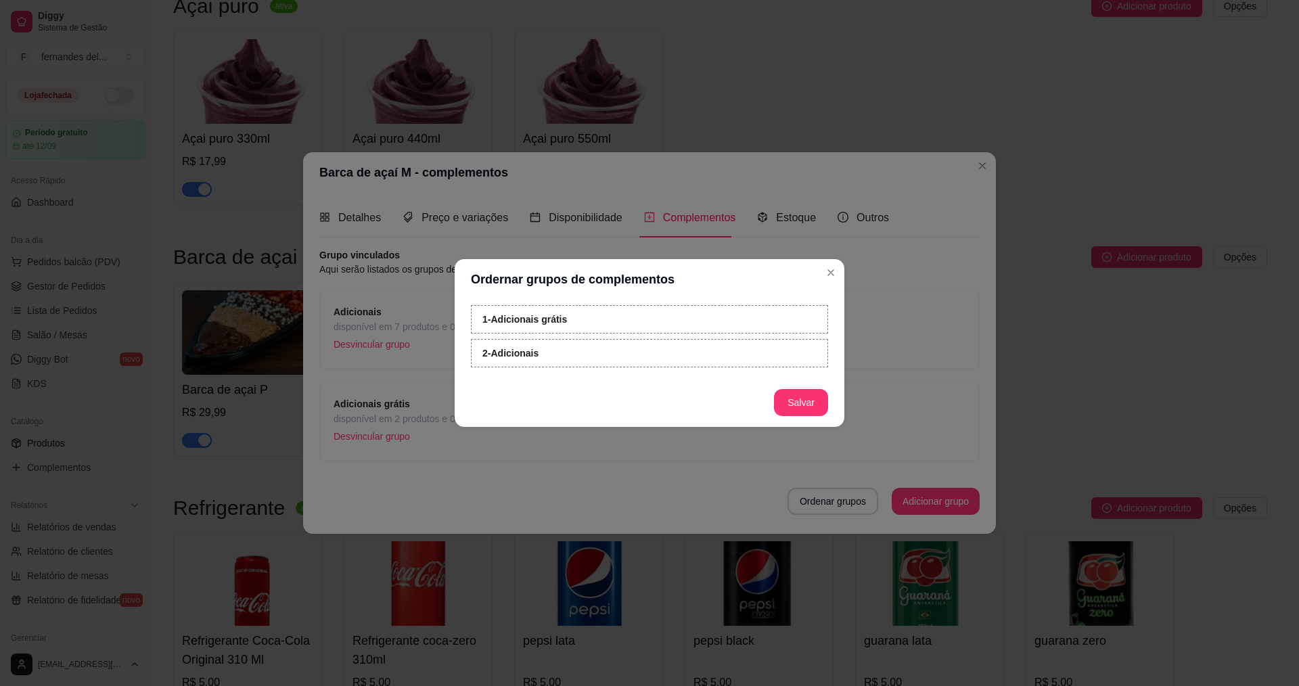
click at [716, 415] on footer "Salvar" at bounding box center [650, 402] width 390 height 49
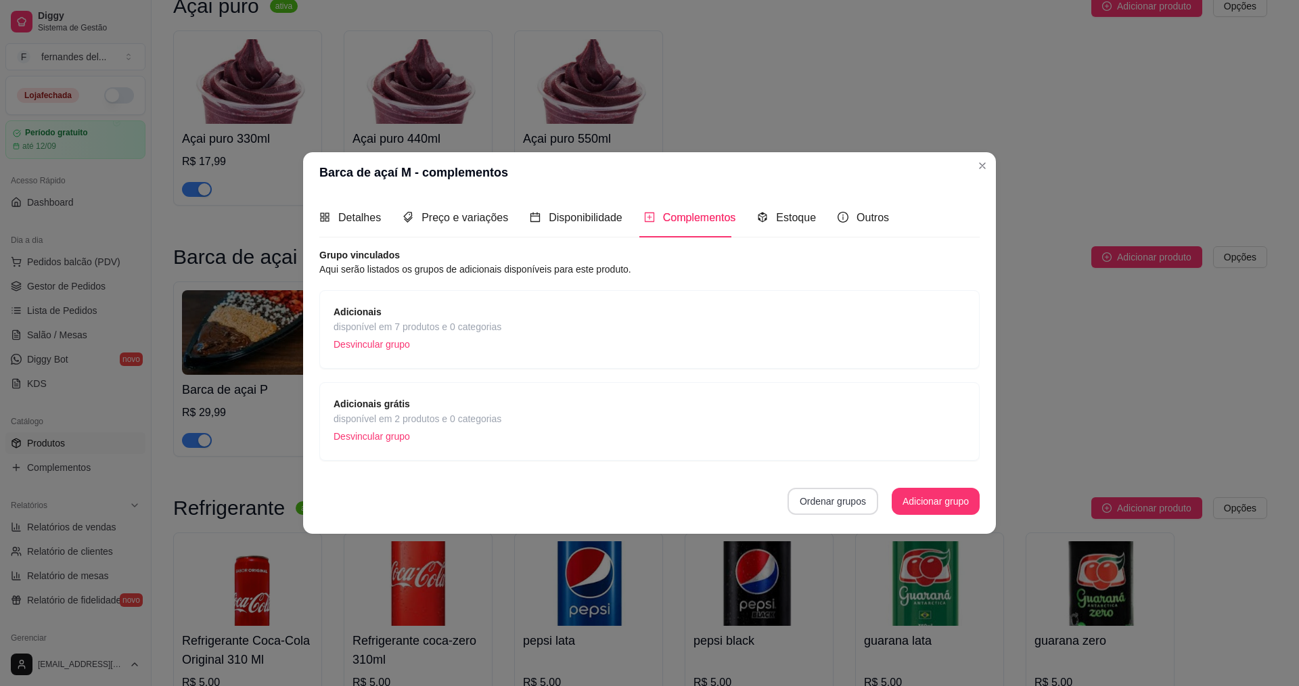
click at [842, 501] on button "Ordenar grupos" at bounding box center [833, 501] width 91 height 27
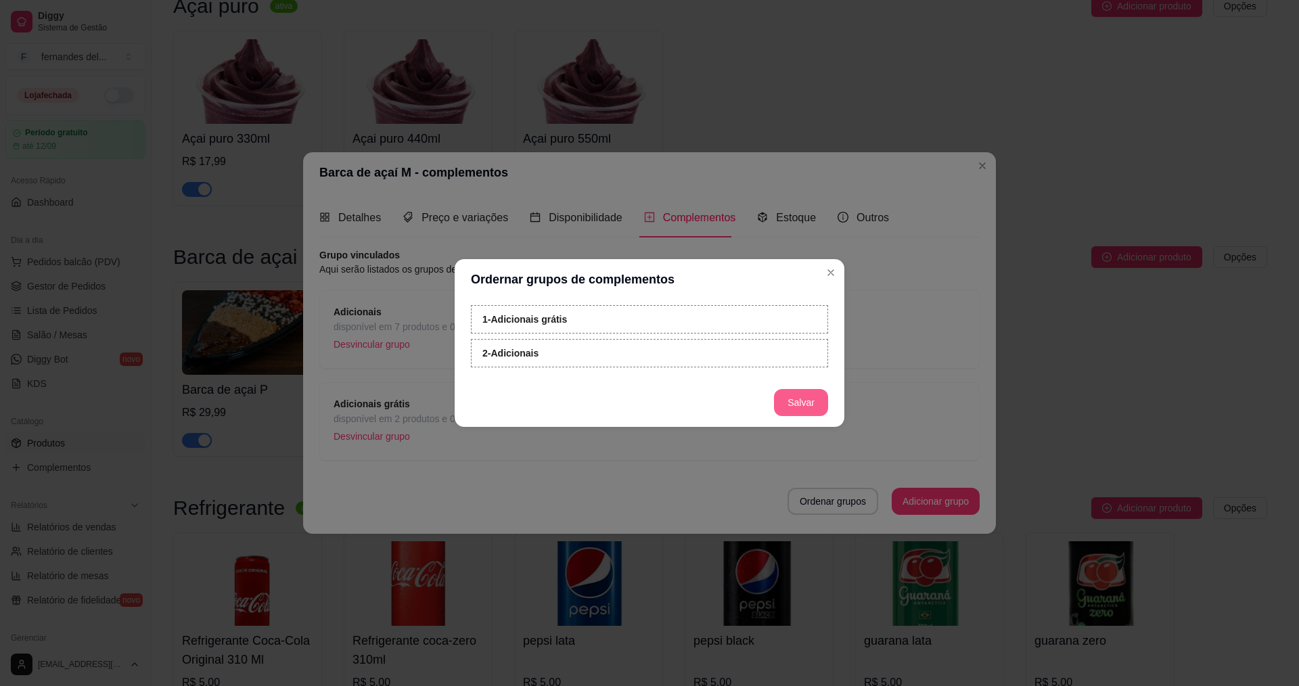
click at [796, 400] on button "Salvar" at bounding box center [801, 402] width 54 height 27
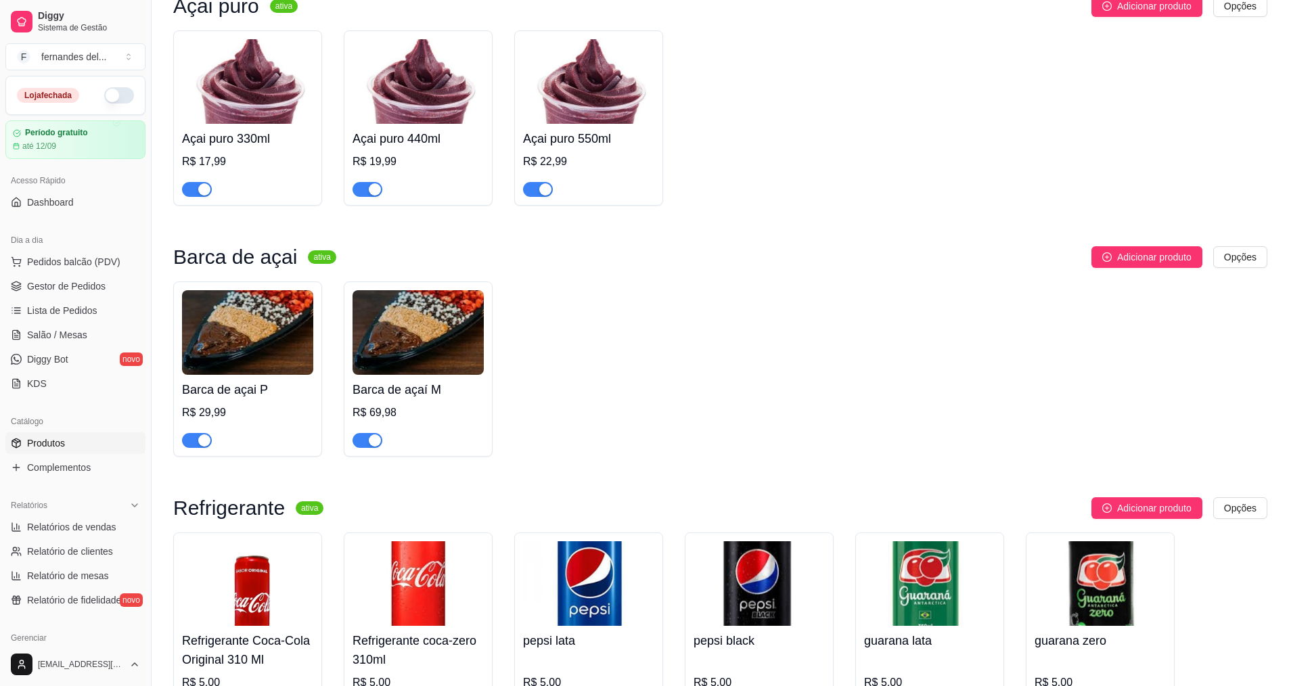
click at [301, 401] on div "Barca de açai P R$ 29,99" at bounding box center [247, 411] width 131 height 73
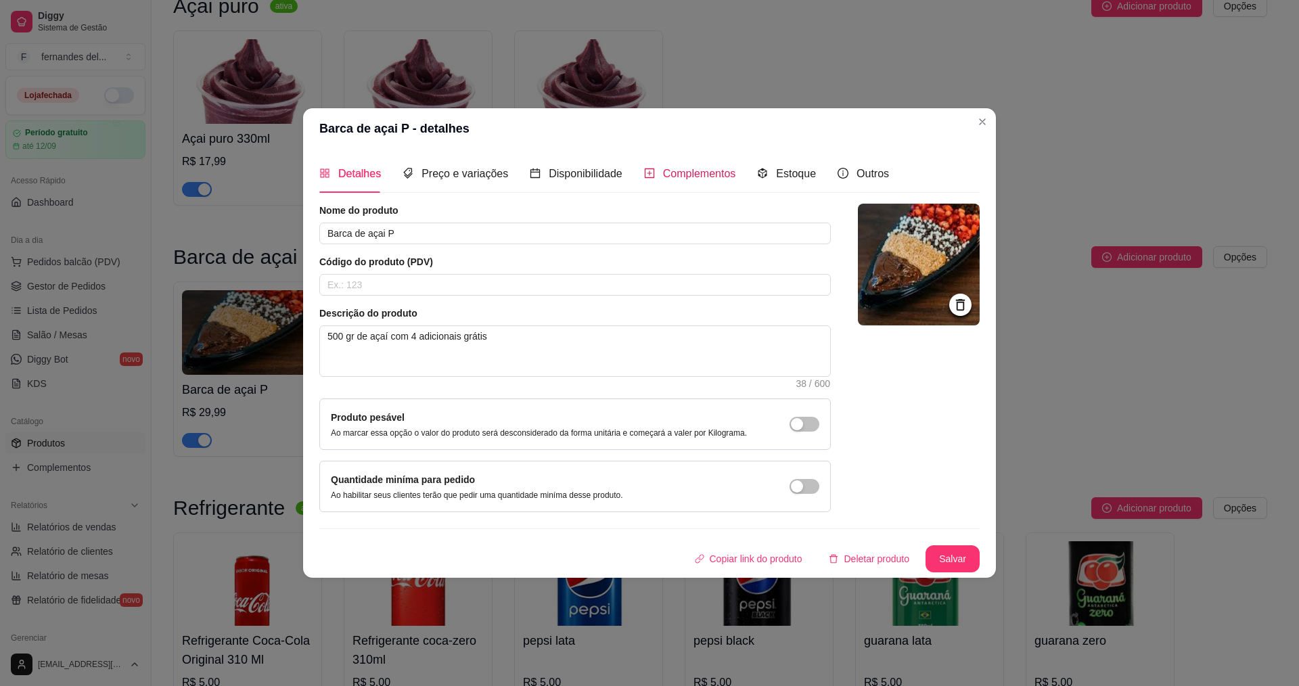
click at [713, 177] on span "Complementos" at bounding box center [699, 174] width 73 height 12
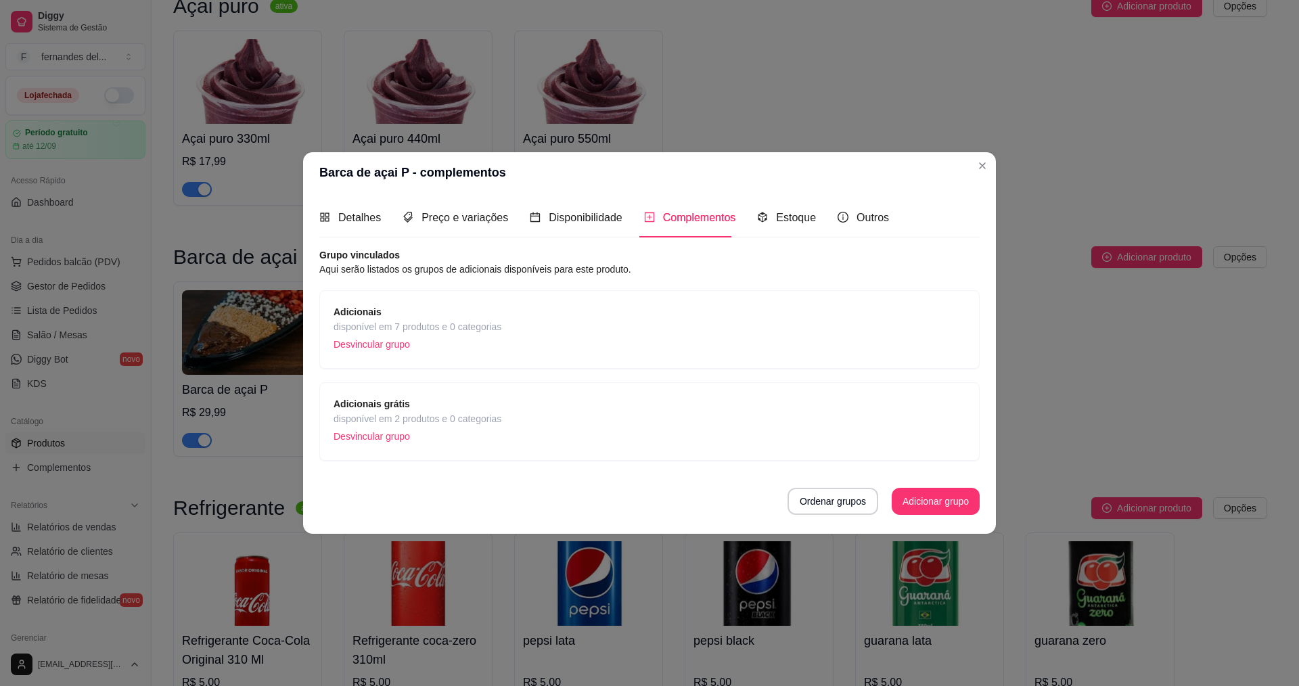
click at [526, 409] on div "Adicionais grátis disponível em 2 produtos e 0 categorias Desvincular grupo" at bounding box center [650, 422] width 632 height 50
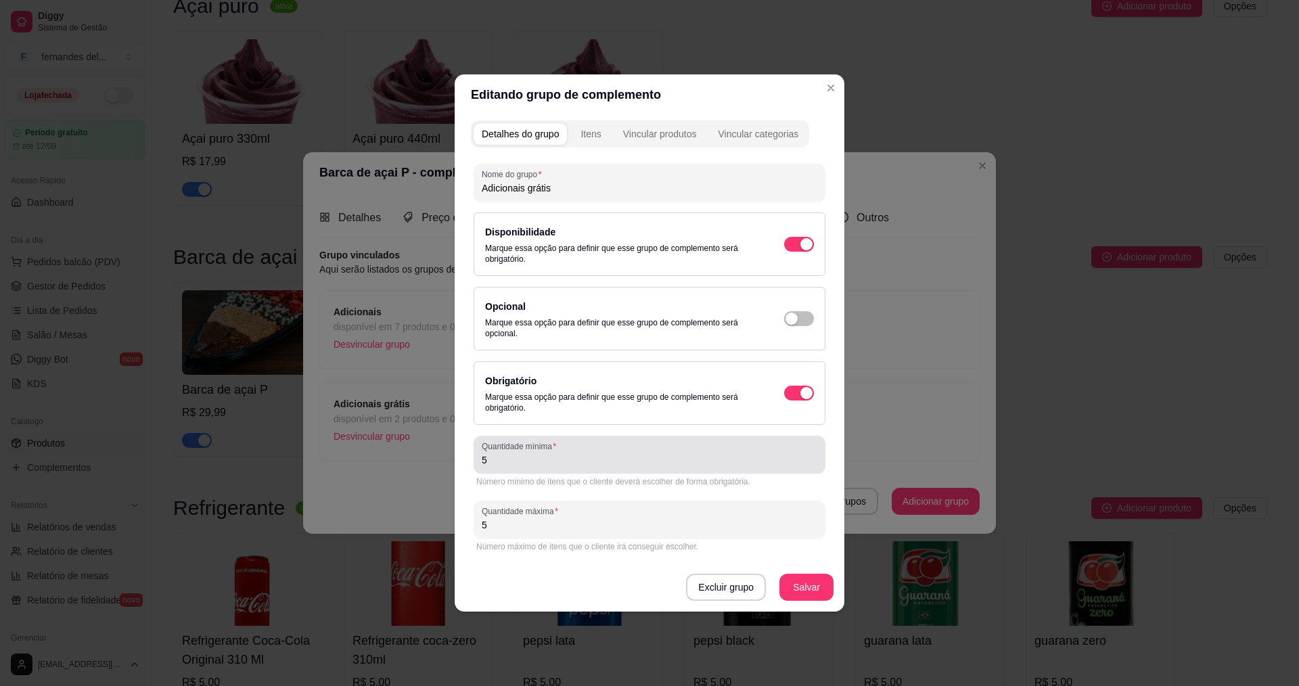
drag, startPoint x: 537, startPoint y: 461, endPoint x: 470, endPoint y: 463, distance: 67.7
click at [474, 463] on div "Quantidade mínima 5" at bounding box center [650, 455] width 352 height 38
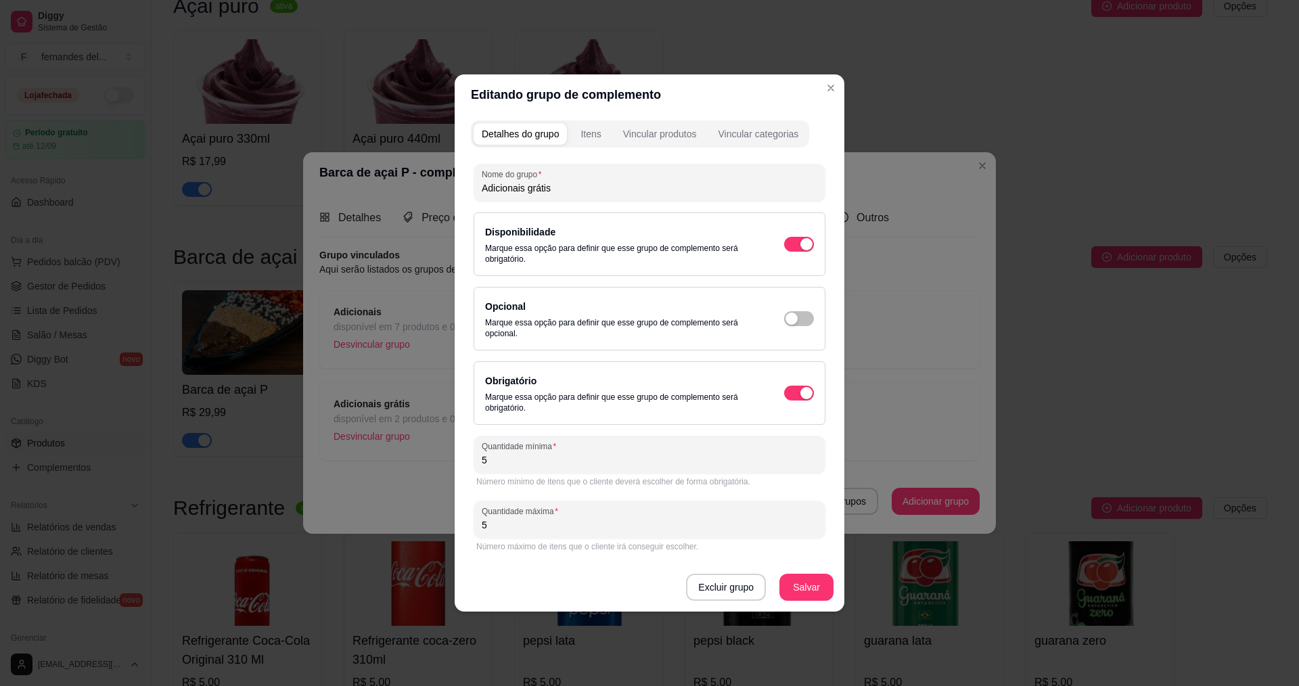
click at [470, 487] on div "Detalhes do grupo Itens Vincular produtos Vincular categorias Nome do grupo Adi…" at bounding box center [650, 363] width 390 height 497
click at [516, 463] on input "5" at bounding box center [650, 460] width 336 height 14
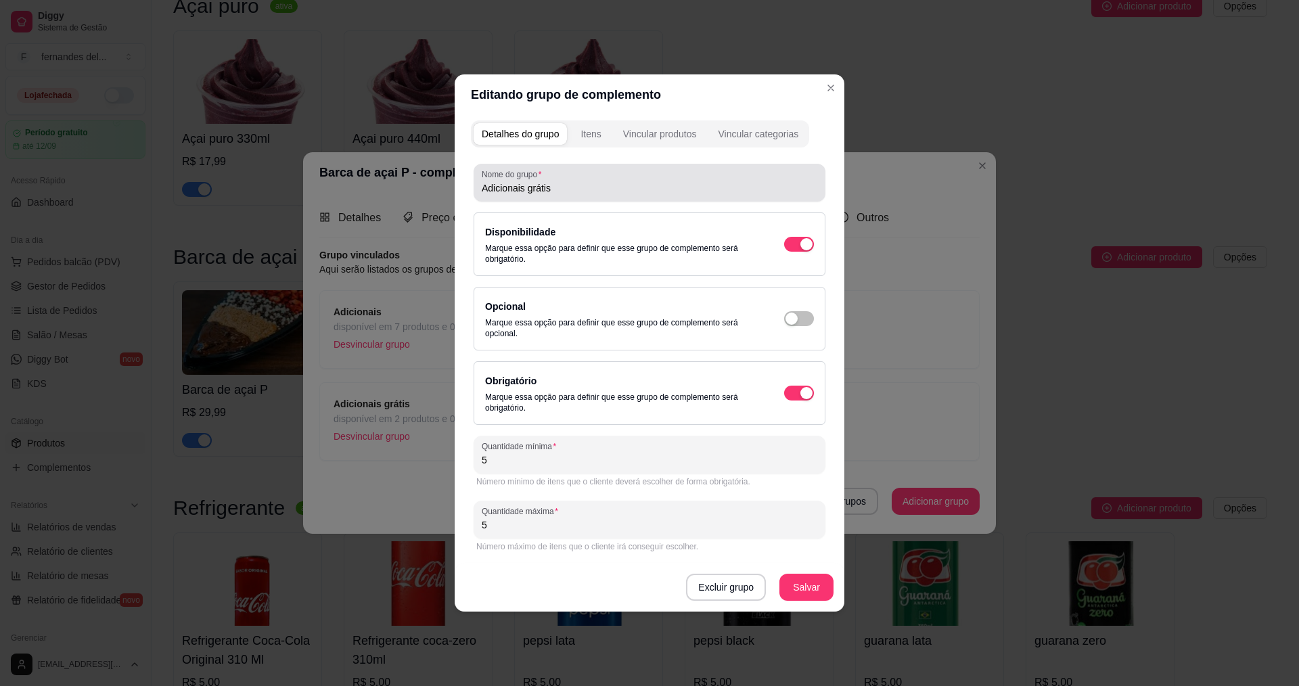
click at [577, 182] on input "Adicionais grátis" at bounding box center [650, 188] width 336 height 14
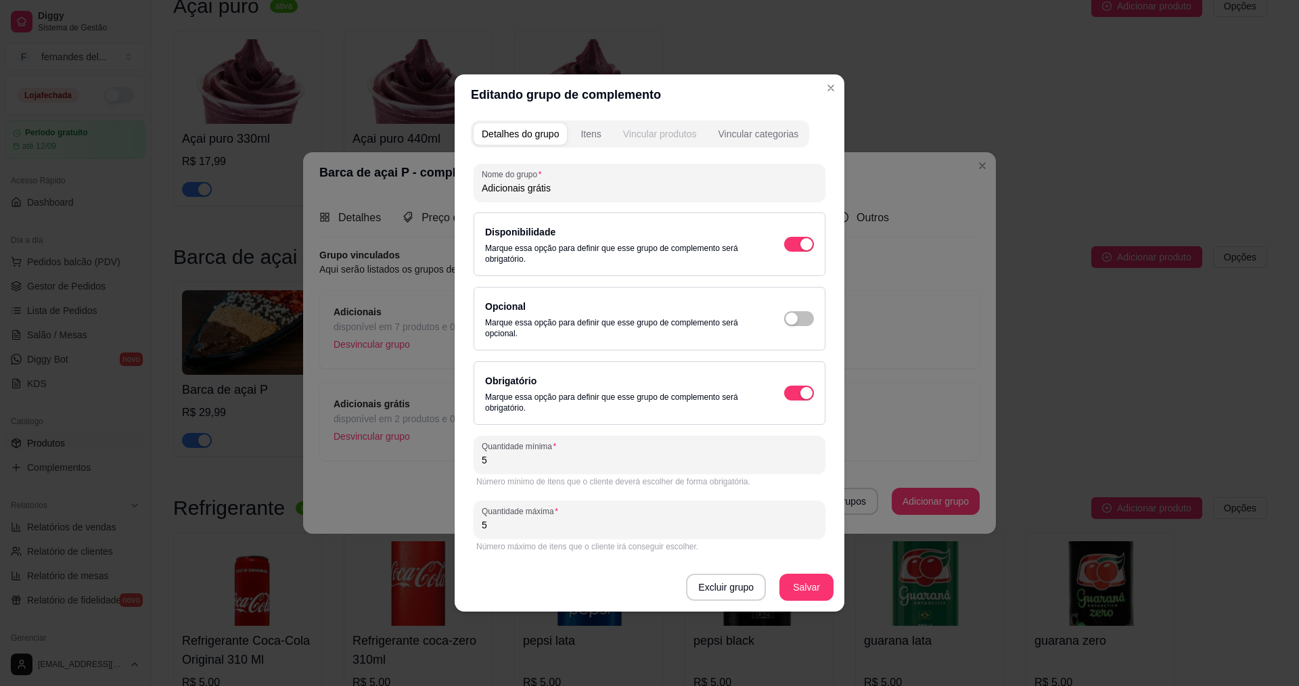
click at [684, 126] on button "Vincular produtos" at bounding box center [660, 134] width 90 height 22
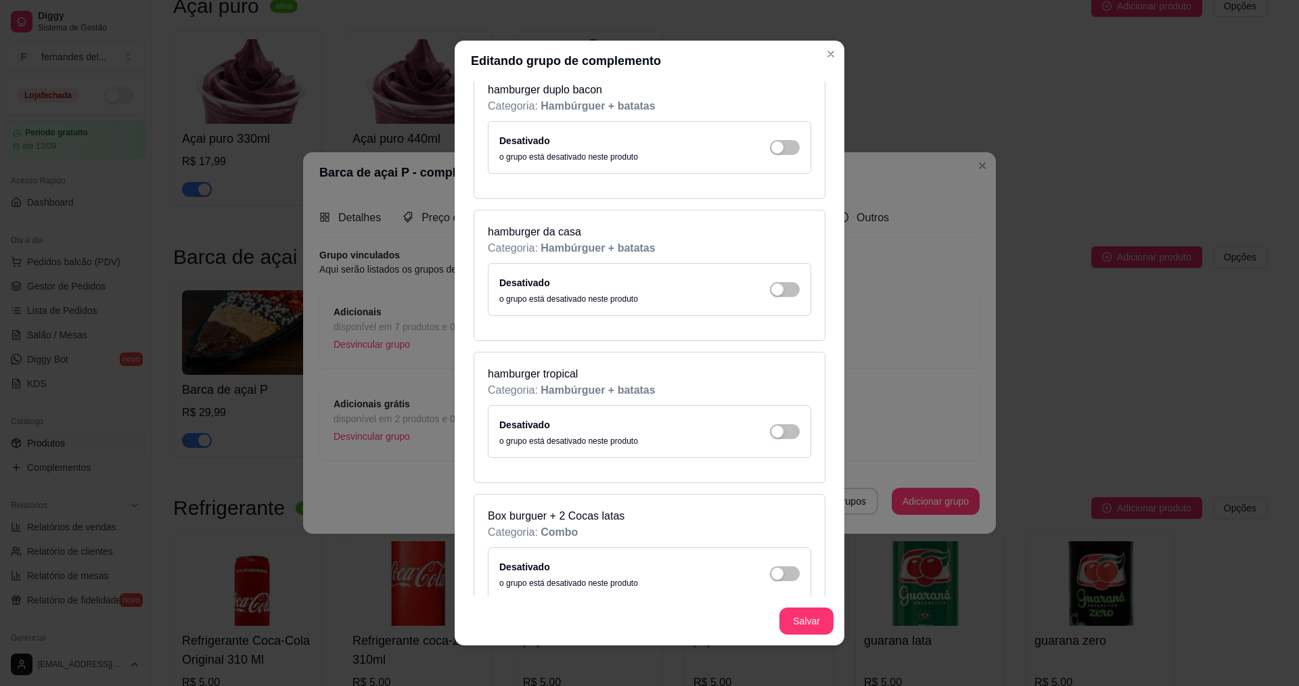
scroll to position [1556, 0]
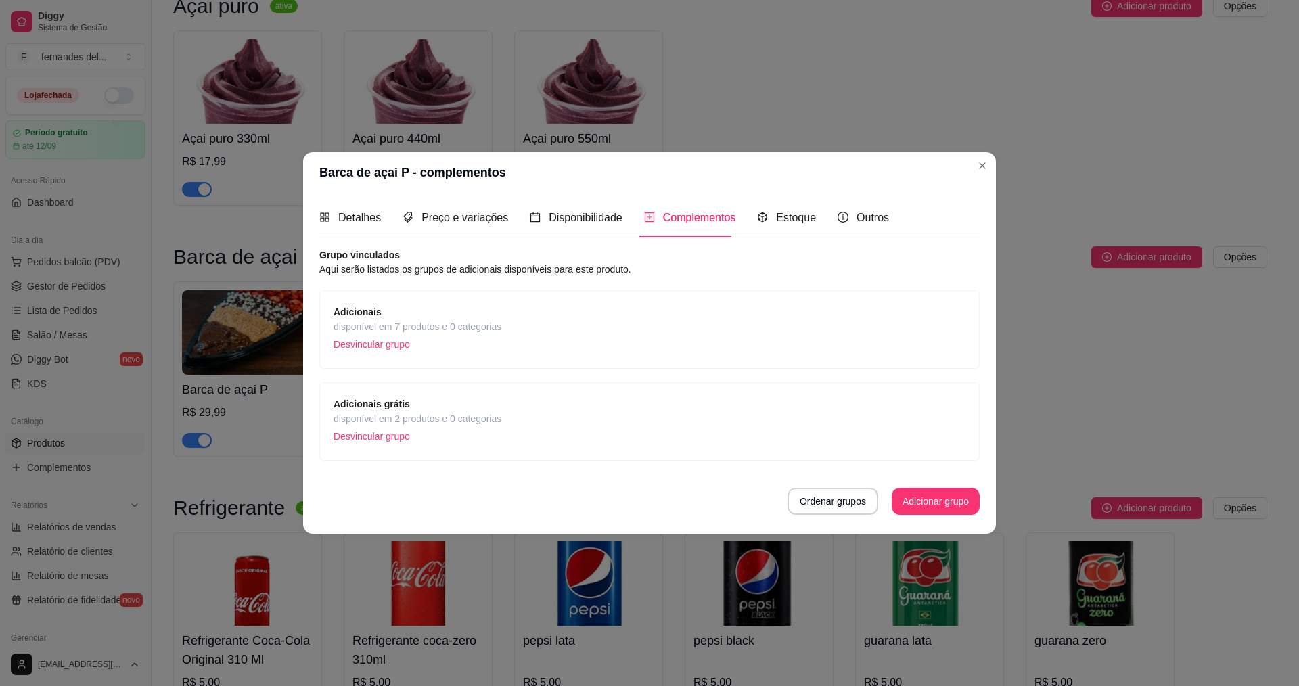
click at [468, 411] on span "disponível em 2 produtos e 0 categorias" at bounding box center [418, 418] width 168 height 15
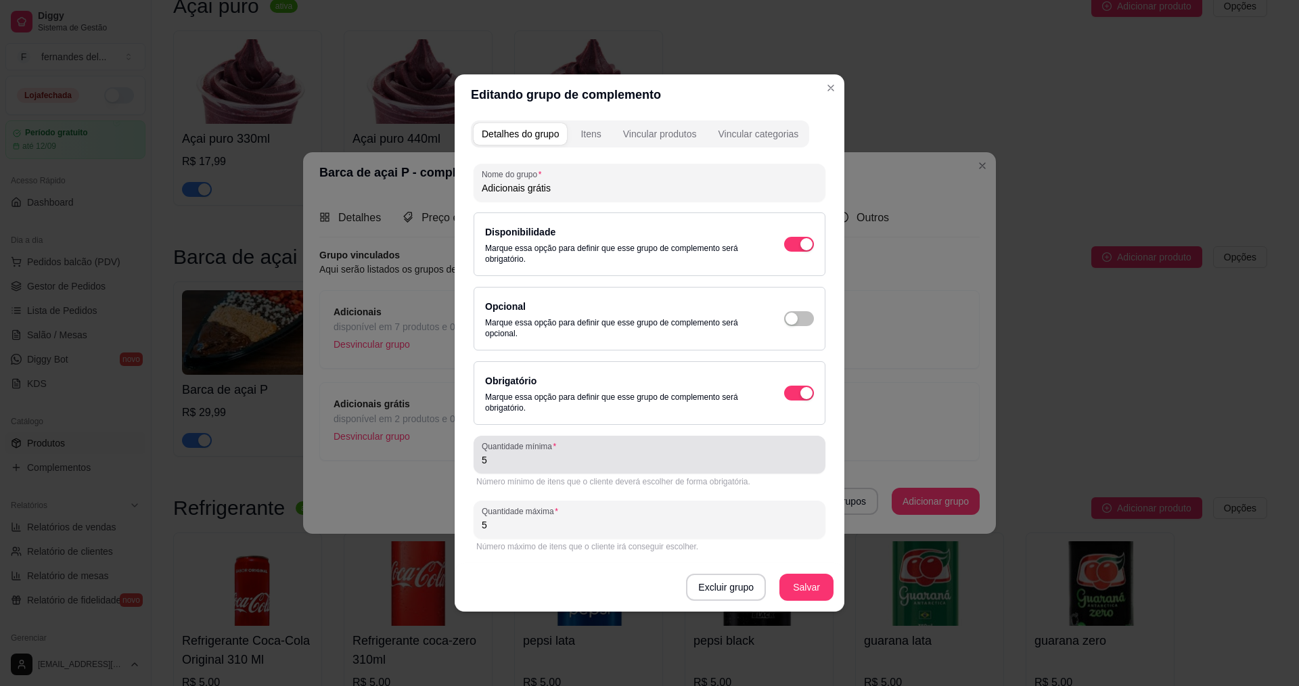
click at [535, 462] on input "5" at bounding box center [650, 460] width 336 height 14
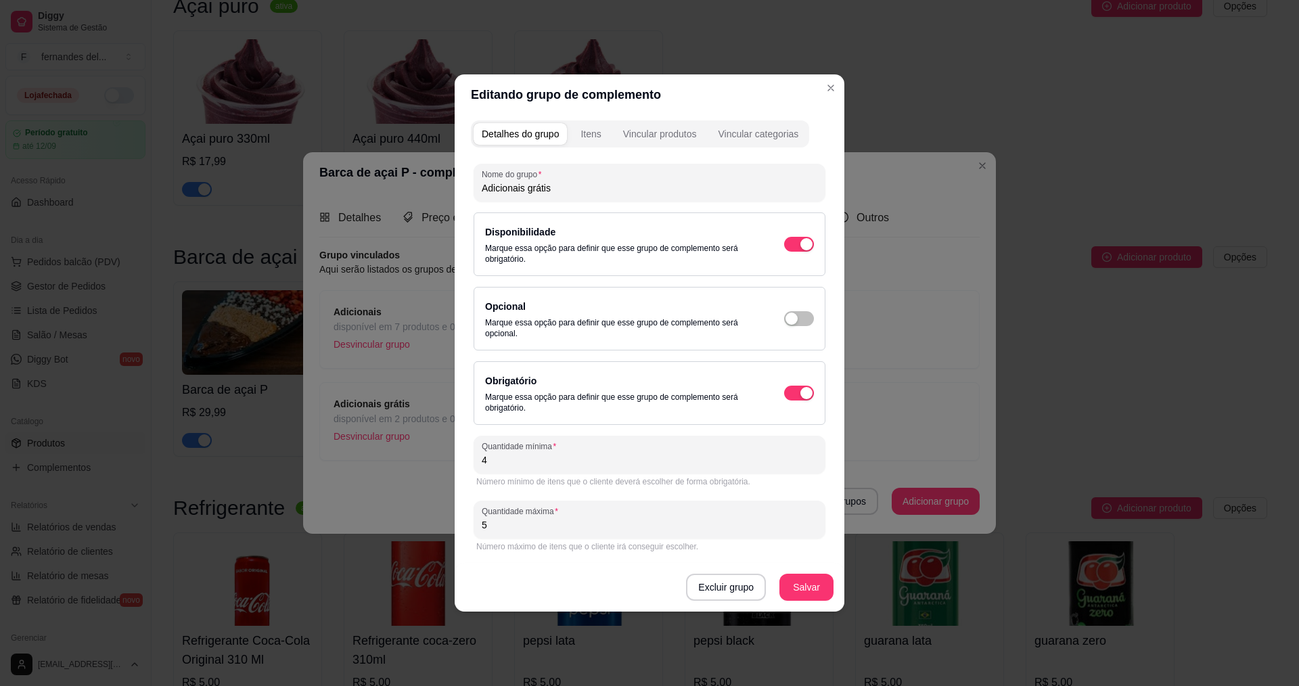
click at [541, 541] on div "Número máximo de itens que o cliente irá conseguir escolher." at bounding box center [650, 547] width 352 height 16
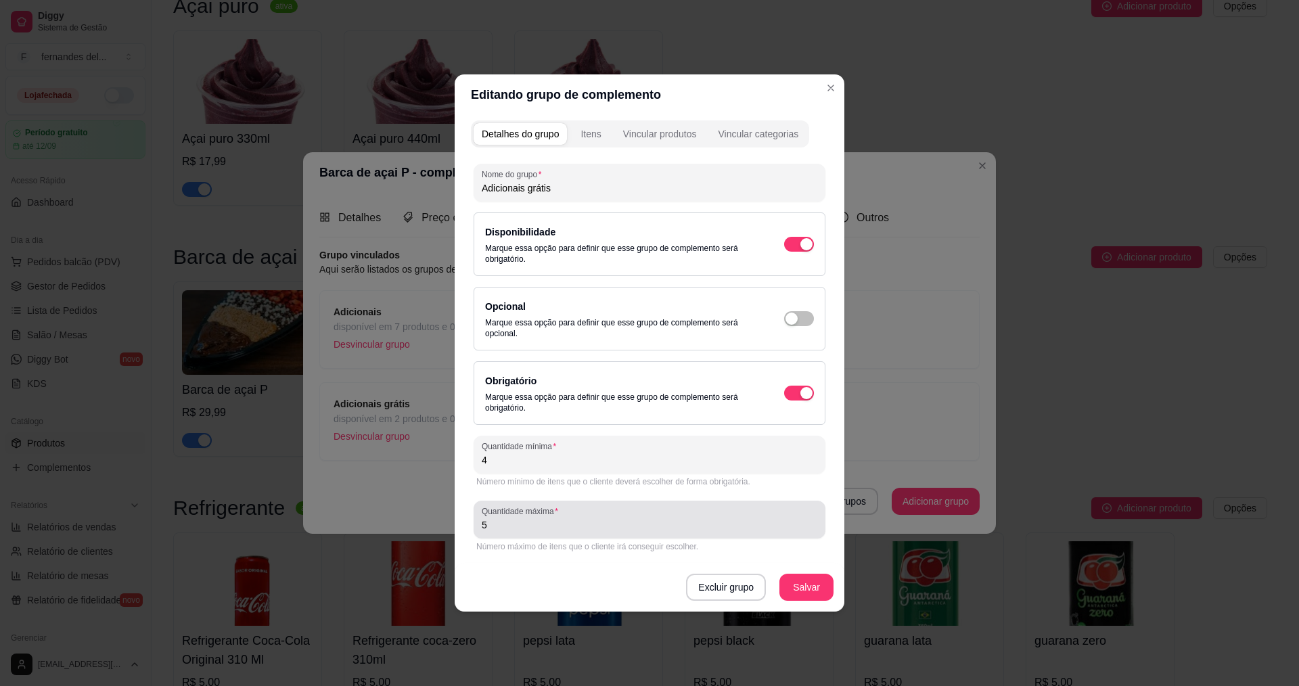
click at [552, 527] on input "5" at bounding box center [650, 525] width 336 height 14
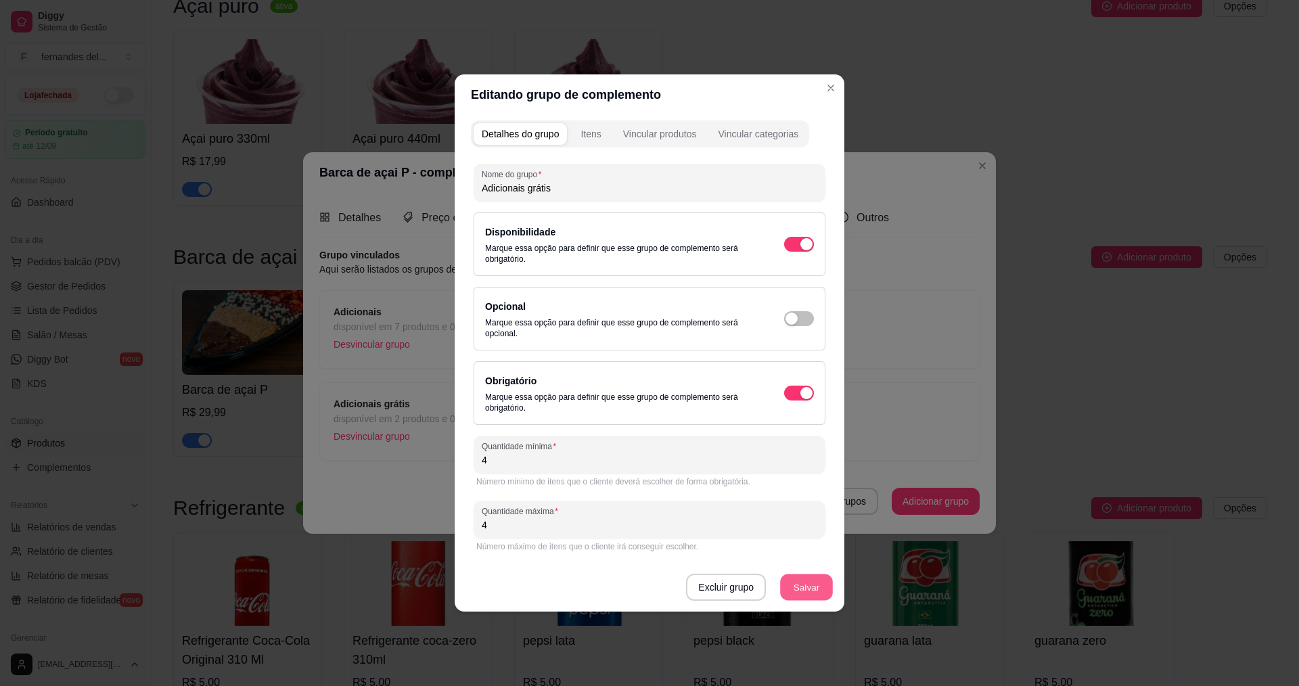
click at [831, 592] on button "Salvar" at bounding box center [806, 587] width 53 height 26
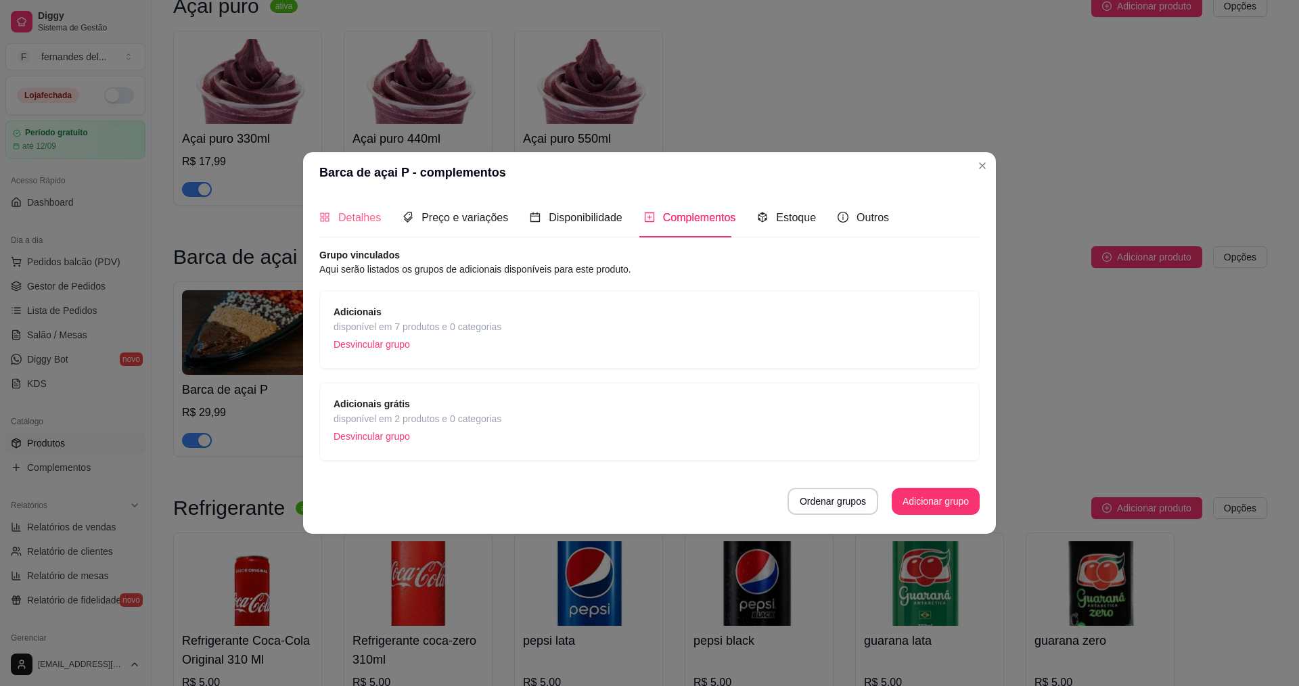
click at [369, 227] on div "Detalhes" at bounding box center [350, 217] width 62 height 39
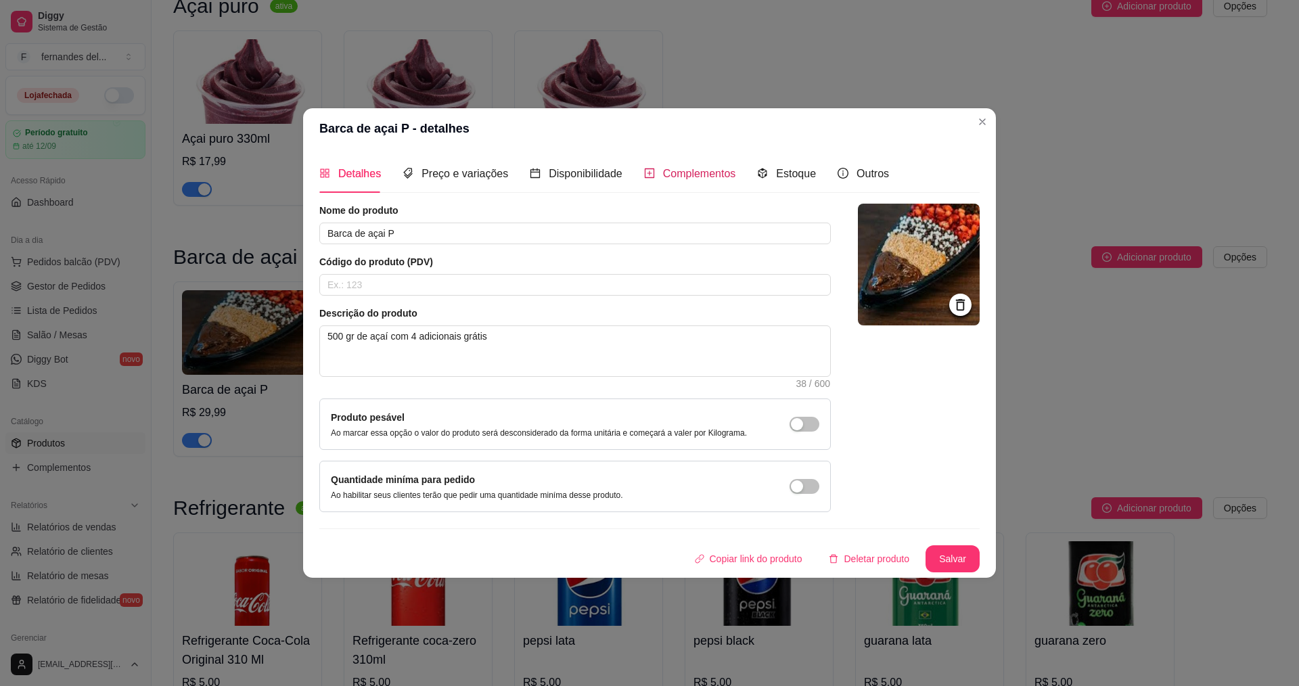
click at [662, 165] on div "Complementos" at bounding box center [690, 173] width 92 height 17
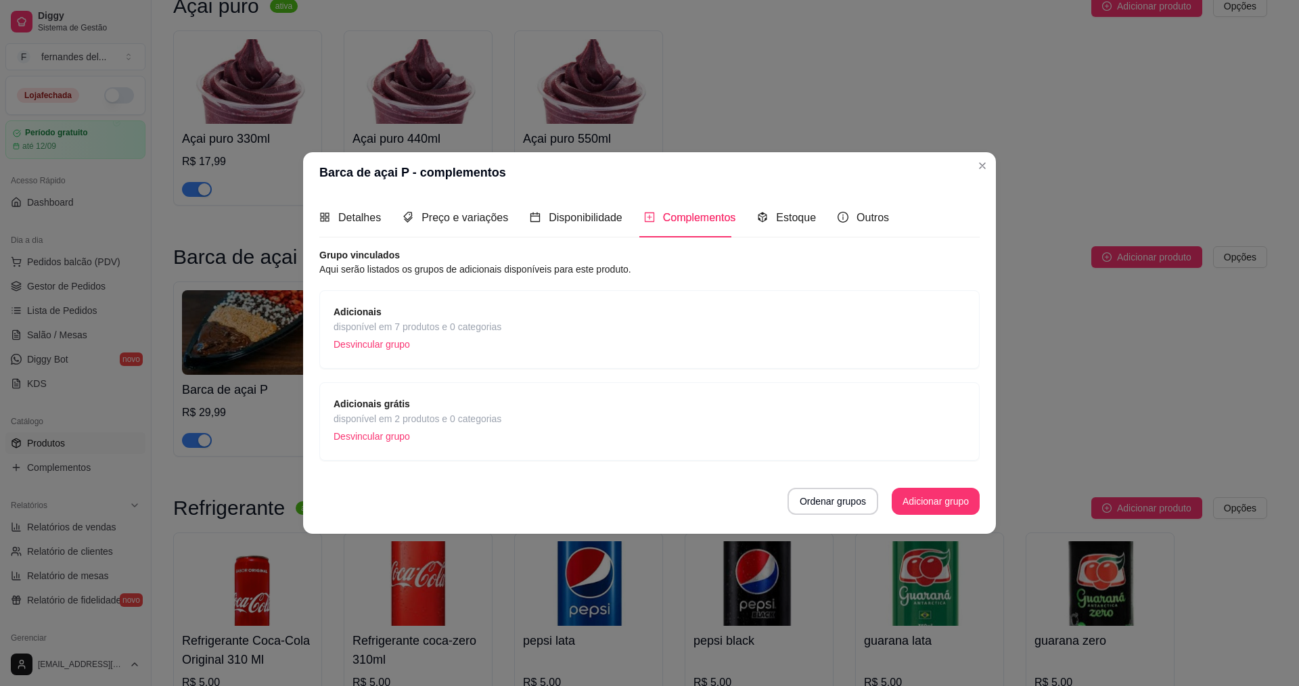
click at [547, 417] on div "Adicionais grátis disponível em 2 produtos e 0 categorias Desvincular grupo" at bounding box center [650, 422] width 632 height 50
click at [829, 497] on button "Ordenar grupos" at bounding box center [833, 501] width 91 height 27
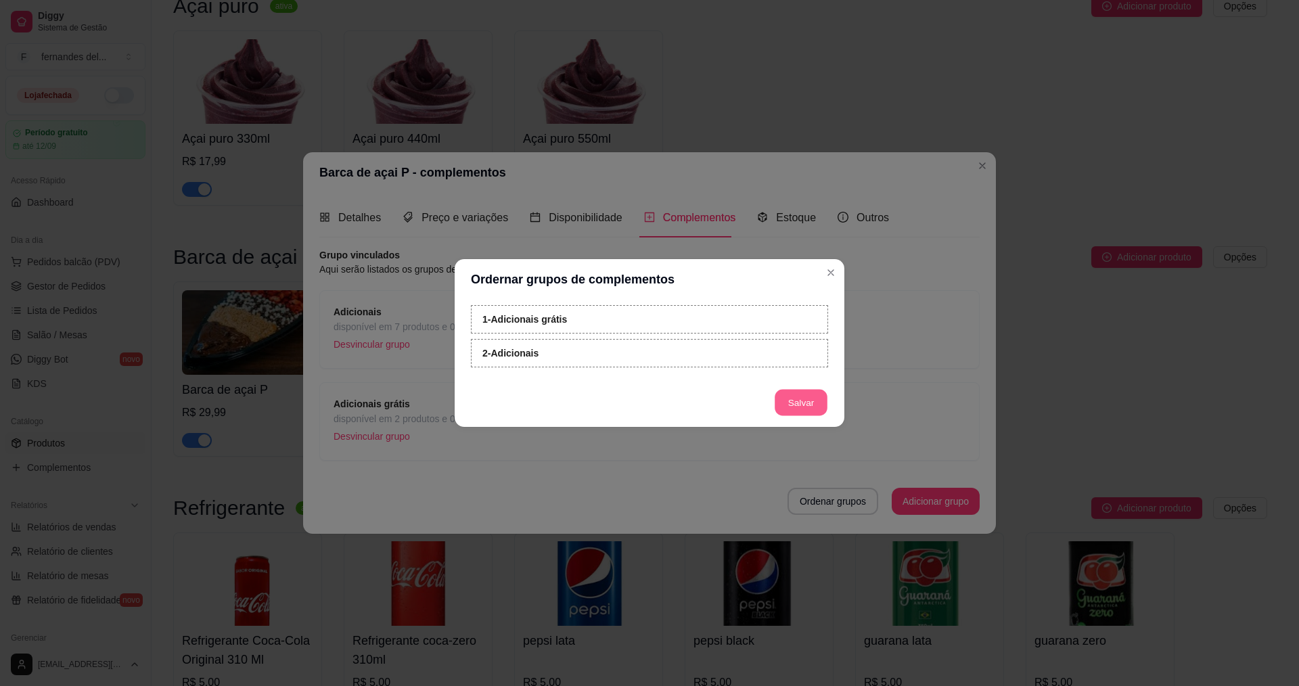
click at [809, 405] on button "Salvar" at bounding box center [801, 403] width 53 height 26
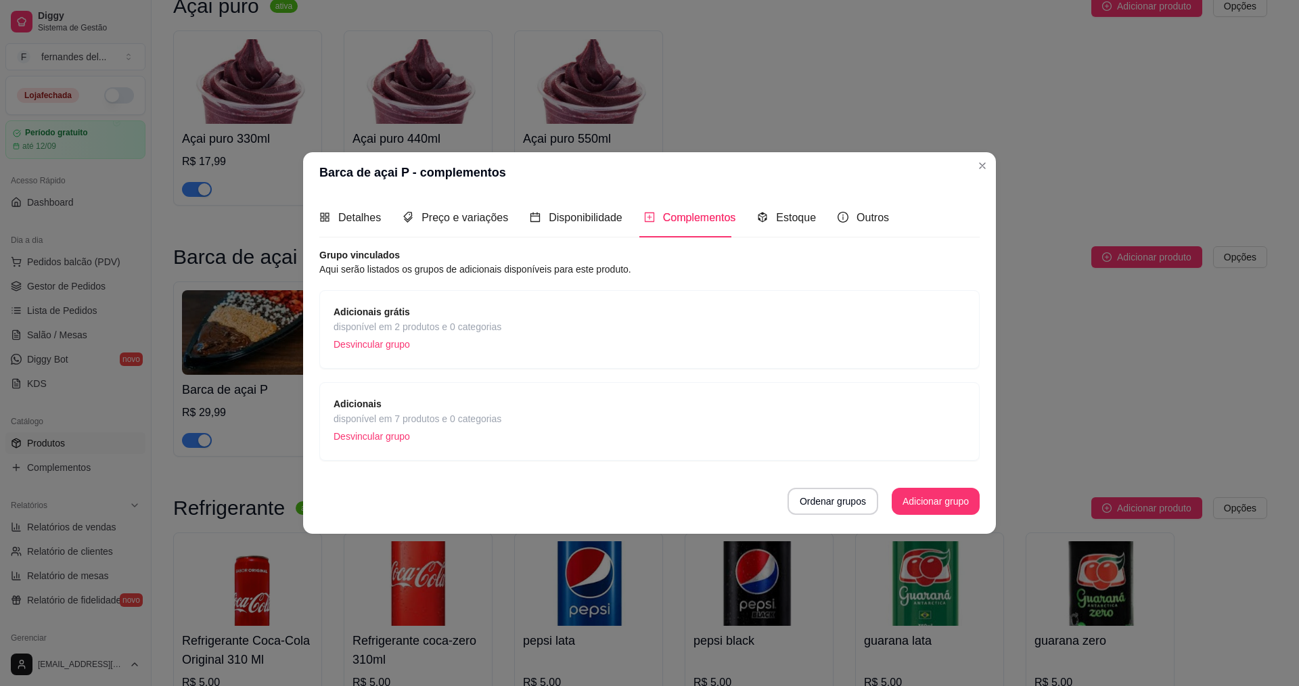
drag, startPoint x: 508, startPoint y: 713, endPoint x: 516, endPoint y: 713, distance: 7.4
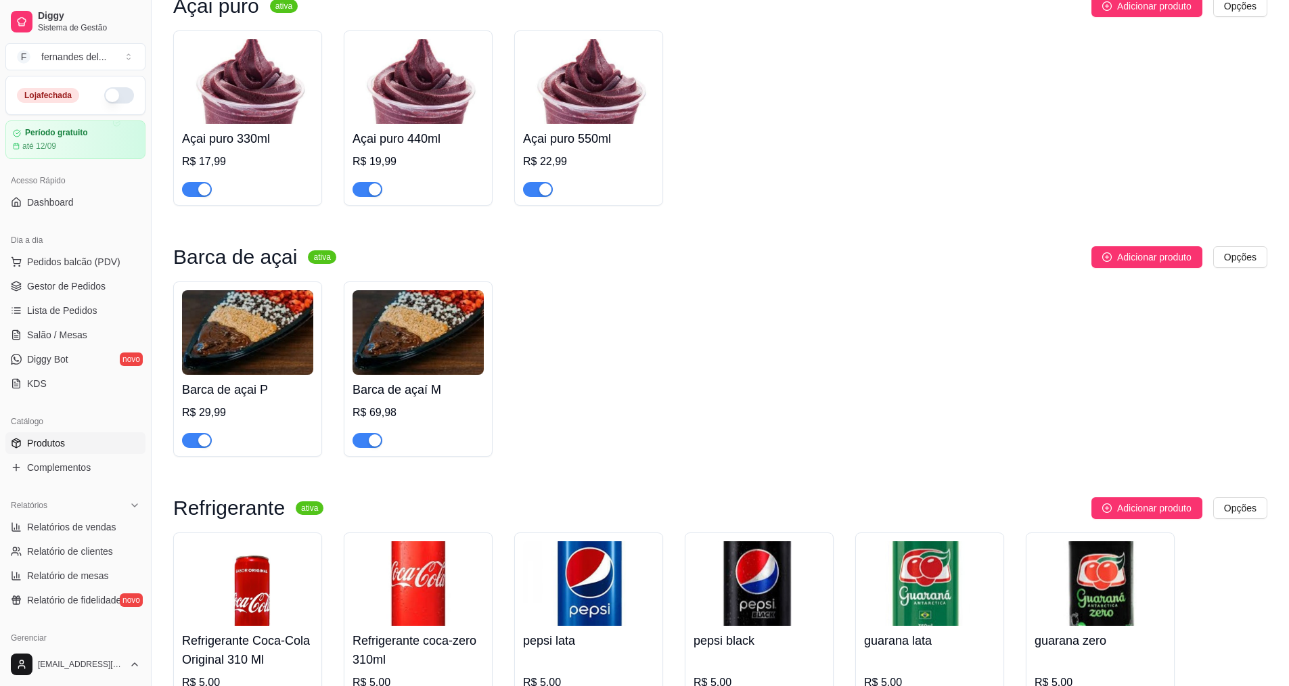
click at [910, 306] on div "Barca de açai ativa Adicionar produto Opções Barca de açai P R$ 29,99 Barca de …" at bounding box center [720, 351] width 1094 height 210
click at [815, 335] on div "Barca de açai P R$ 29,99 Barca de açaí M R$ 69,98" at bounding box center [720, 368] width 1094 height 175
drag, startPoint x: 811, startPoint y: 324, endPoint x: 608, endPoint y: 267, distance: 210.3
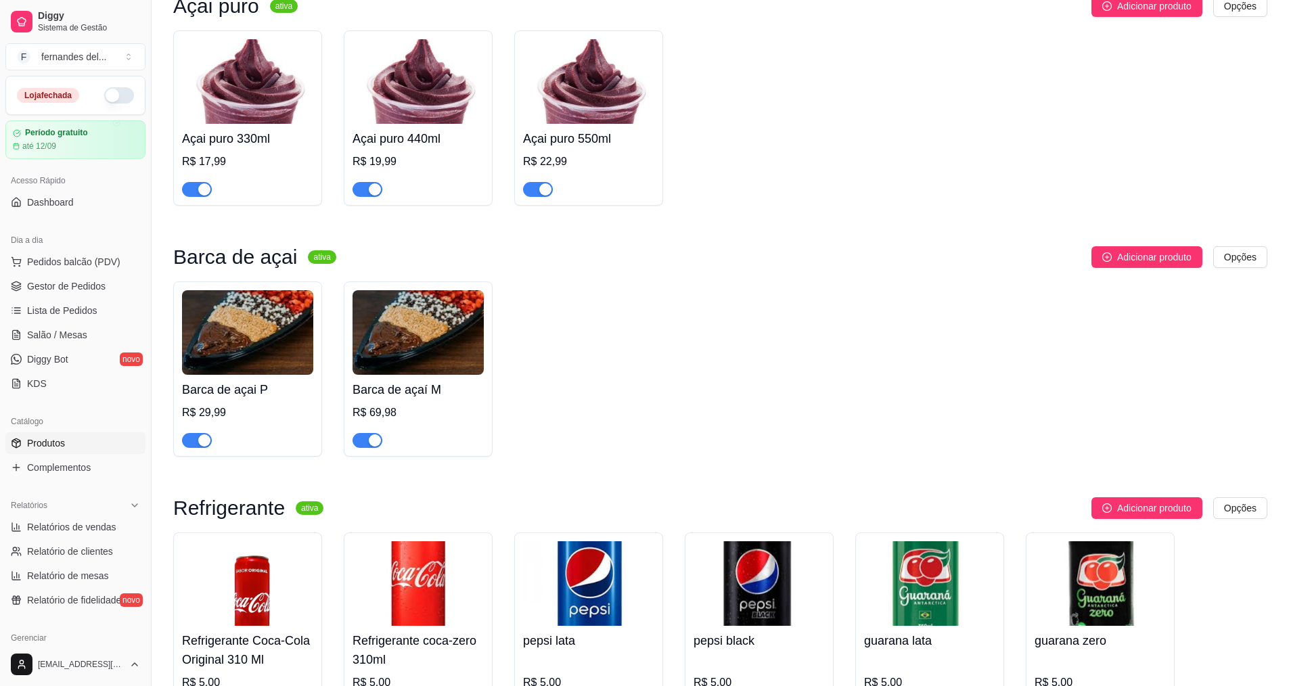
click at [777, 307] on div "Barca de açai P R$ 29,99 Barca de açaí M R$ 69,98" at bounding box center [720, 368] width 1094 height 175
click at [397, 375] on img at bounding box center [418, 332] width 131 height 85
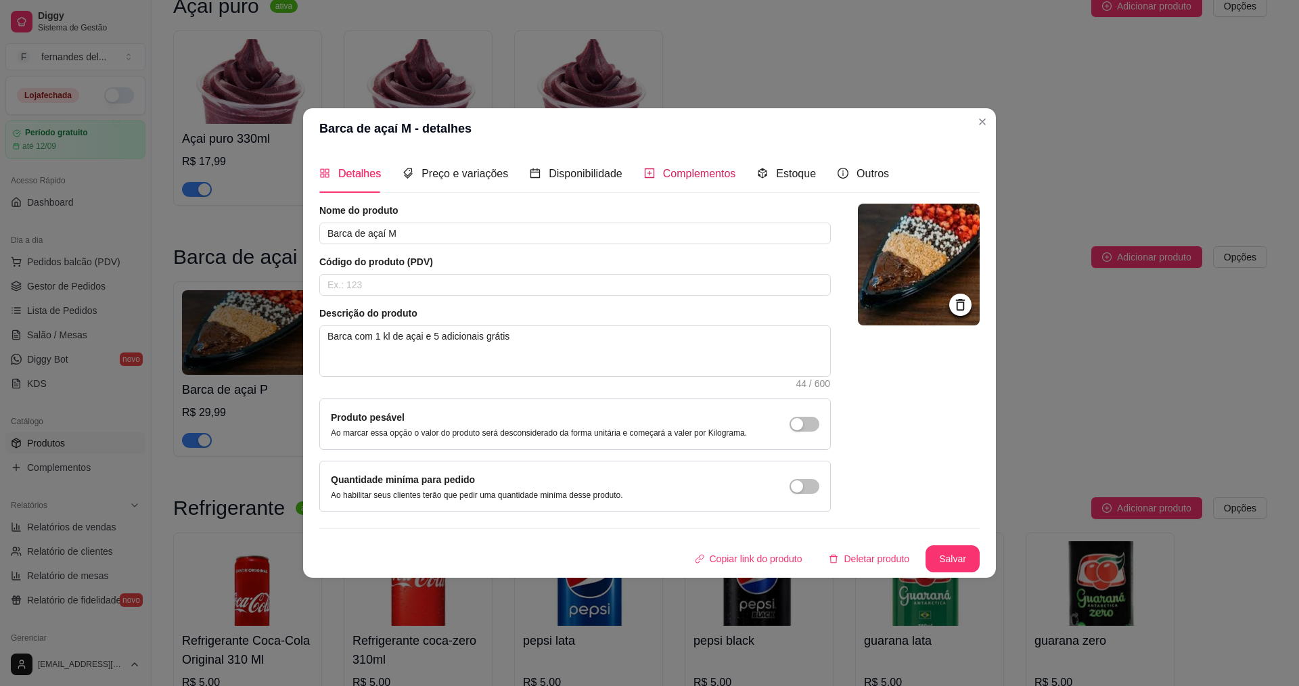
click at [709, 179] on span "Complementos" at bounding box center [699, 174] width 73 height 12
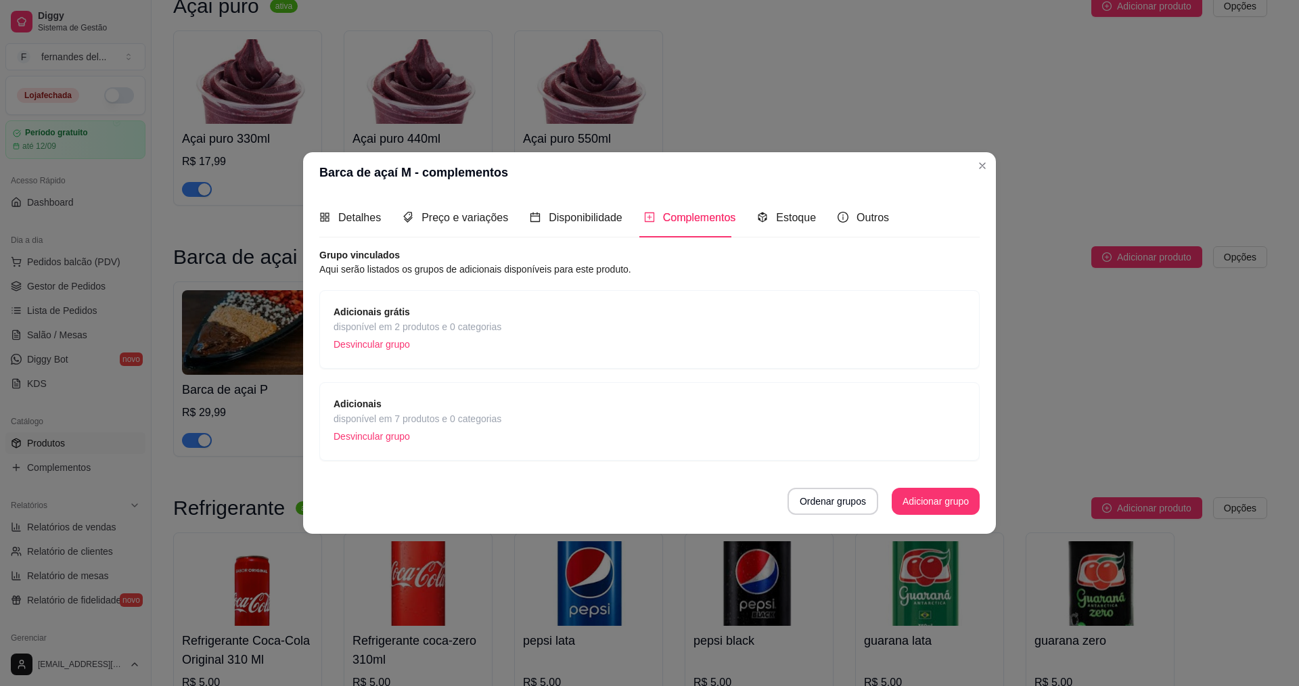
click at [506, 417] on div "Adicionais disponível em 7 produtos e 0 categorias Desvincular grupo" at bounding box center [650, 422] width 632 height 50
click at [382, 304] on span "Adicionais grátis" at bounding box center [418, 311] width 168 height 15
click at [489, 504] on div "Ordenar grupos Adicionar grupo" at bounding box center [649, 501] width 660 height 27
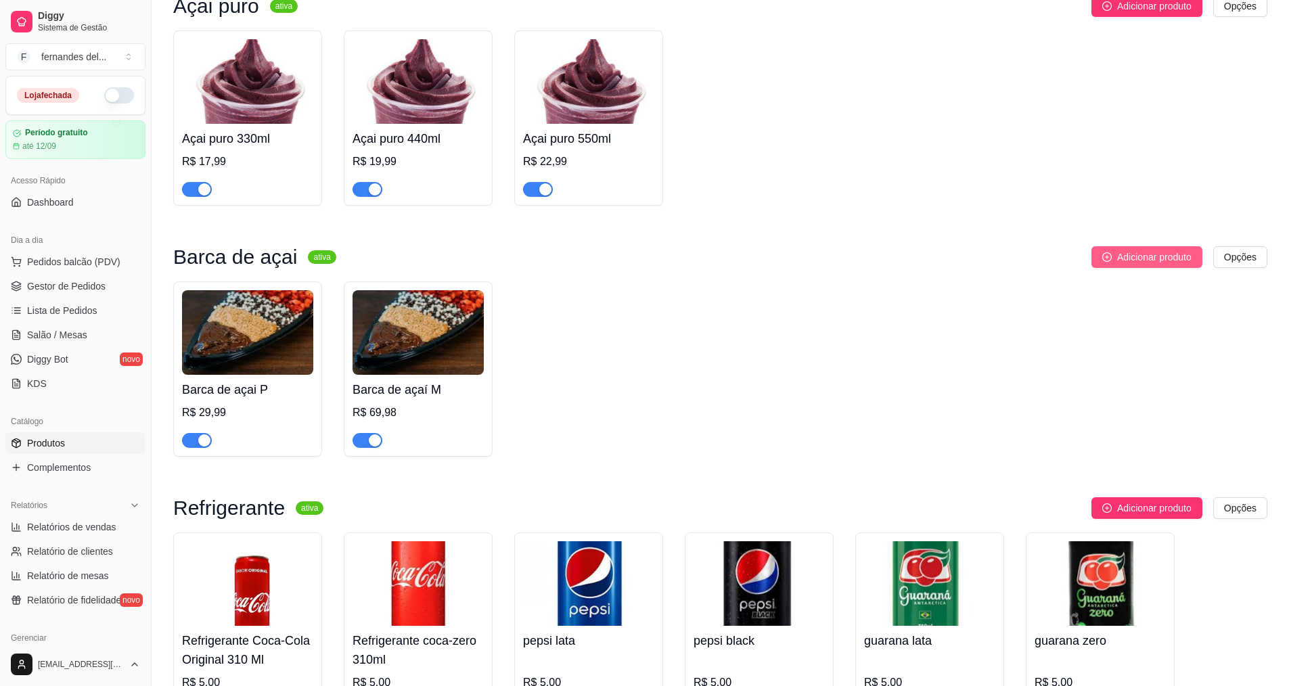
click at [1167, 265] on span "Adicionar produto" at bounding box center [1154, 257] width 74 height 15
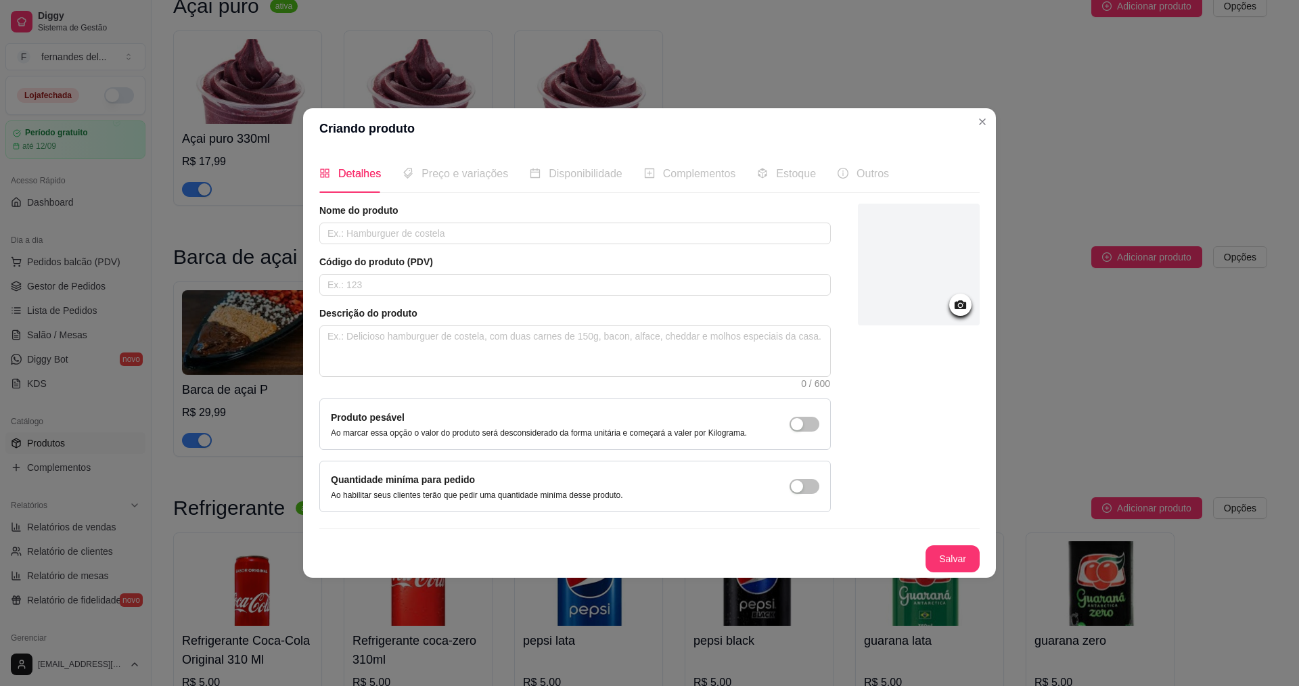
click at [957, 304] on icon at bounding box center [961, 304] width 12 height 9
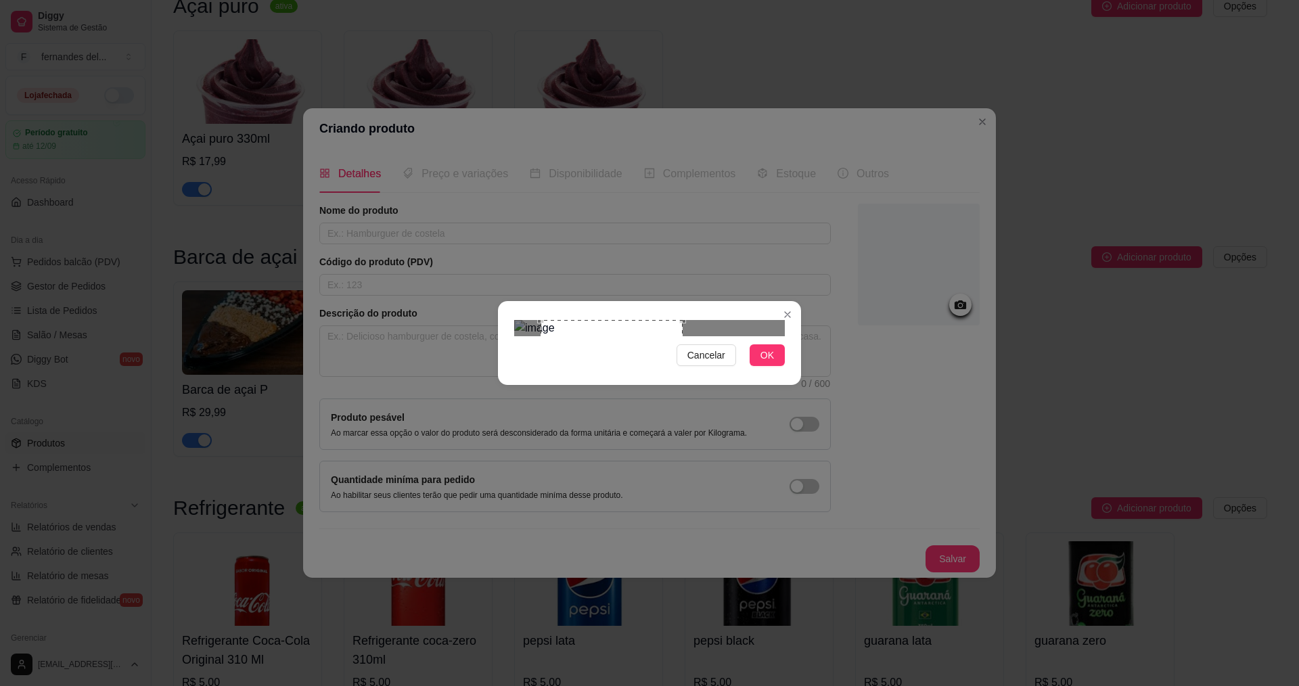
click at [651, 320] on div "Use the arrow keys to move the crop selection area" at bounding box center [612, 375] width 142 height 110
drag, startPoint x: 765, startPoint y: 402, endPoint x: 760, endPoint y: 417, distance: 15.6
click at [765, 363] on span "OK" at bounding box center [768, 355] width 14 height 15
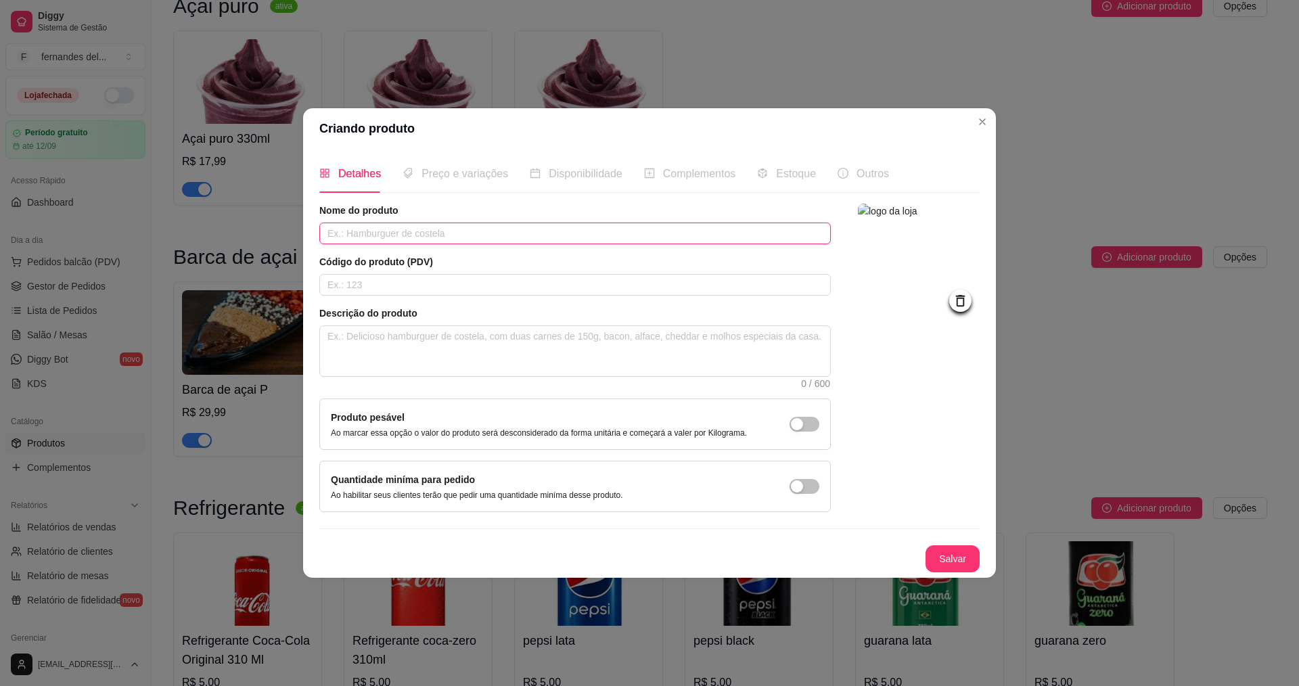
click at [535, 242] on input "text" at bounding box center [575, 234] width 512 height 22
click at [417, 275] on input "text" at bounding box center [575, 285] width 512 height 22
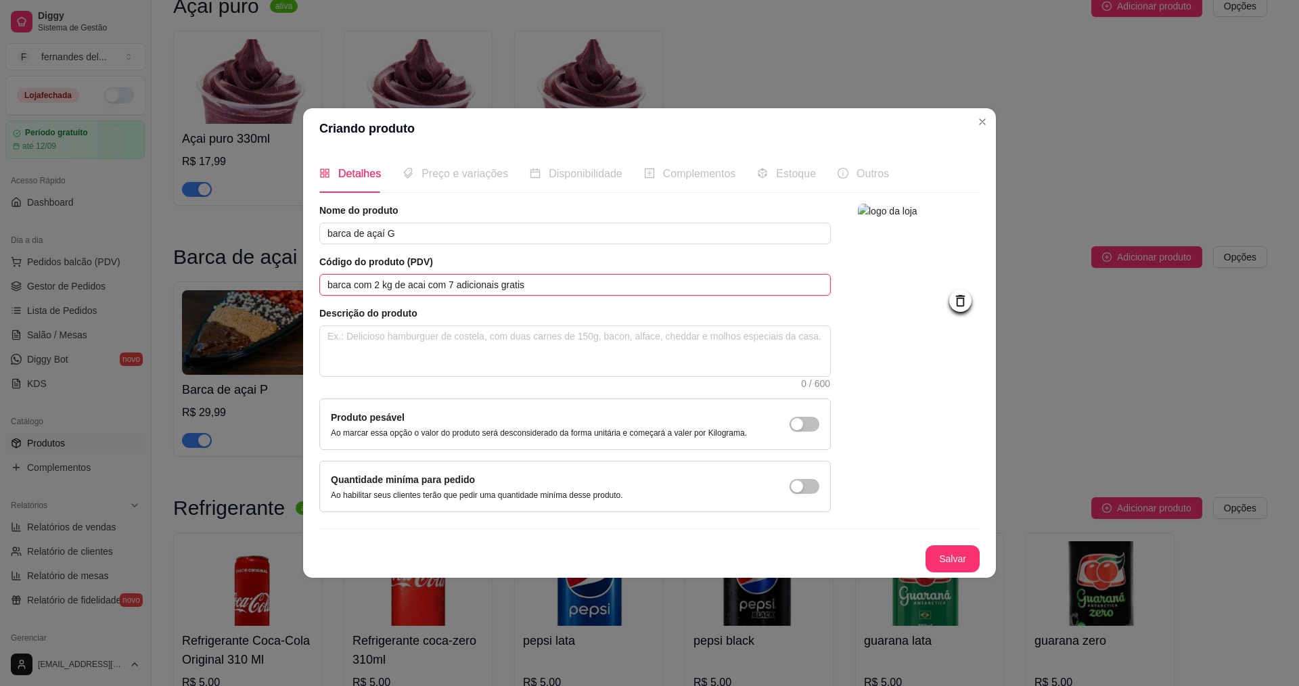
click at [445, 284] on input "barca com 2 kg de acai com 7 adicionais gratis" at bounding box center [575, 285] width 512 height 22
click at [971, 547] on button "Salvar" at bounding box center [953, 558] width 54 height 27
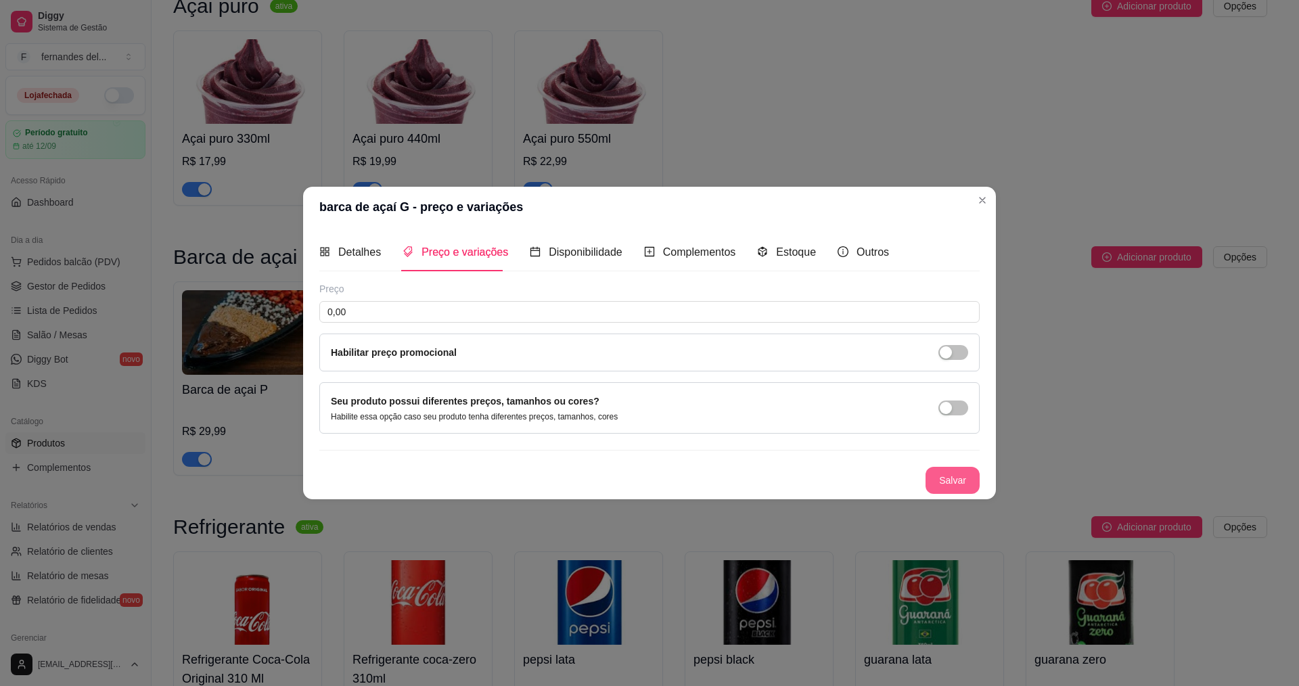
click at [949, 490] on button "Salvar" at bounding box center [953, 480] width 54 height 27
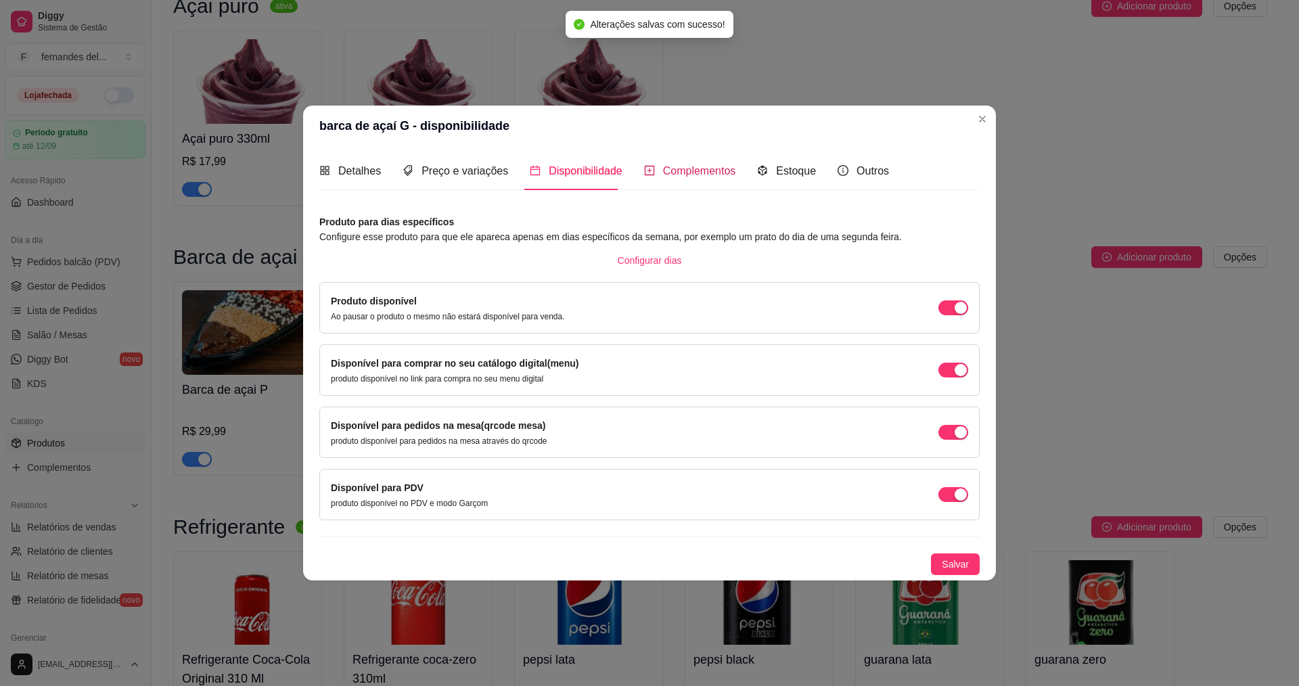
click at [690, 165] on span "Complementos" at bounding box center [699, 171] width 73 height 12
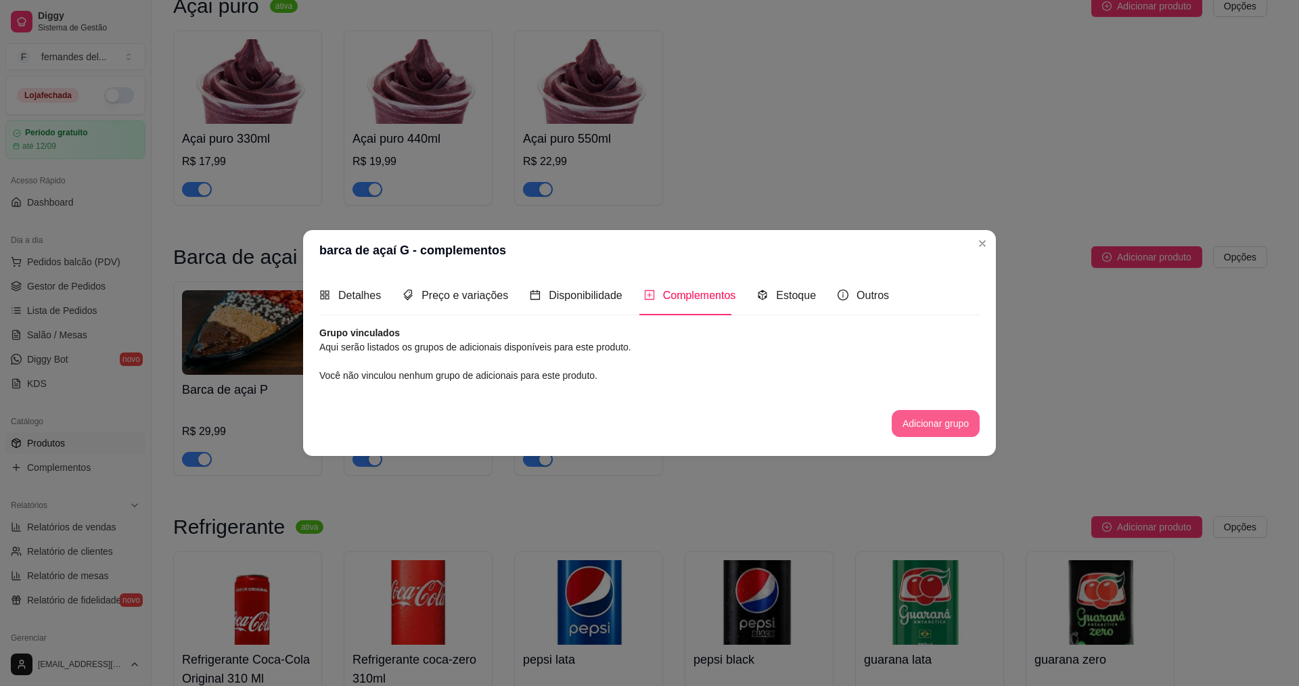
click at [931, 440] on div "Nome do produto barca de açaí G Código do produto (PDV) barca com 2 kg de açaí …" at bounding box center [649, 388] width 660 height 125
click at [926, 426] on button "Adicionar grupo" at bounding box center [935, 423] width 85 height 26
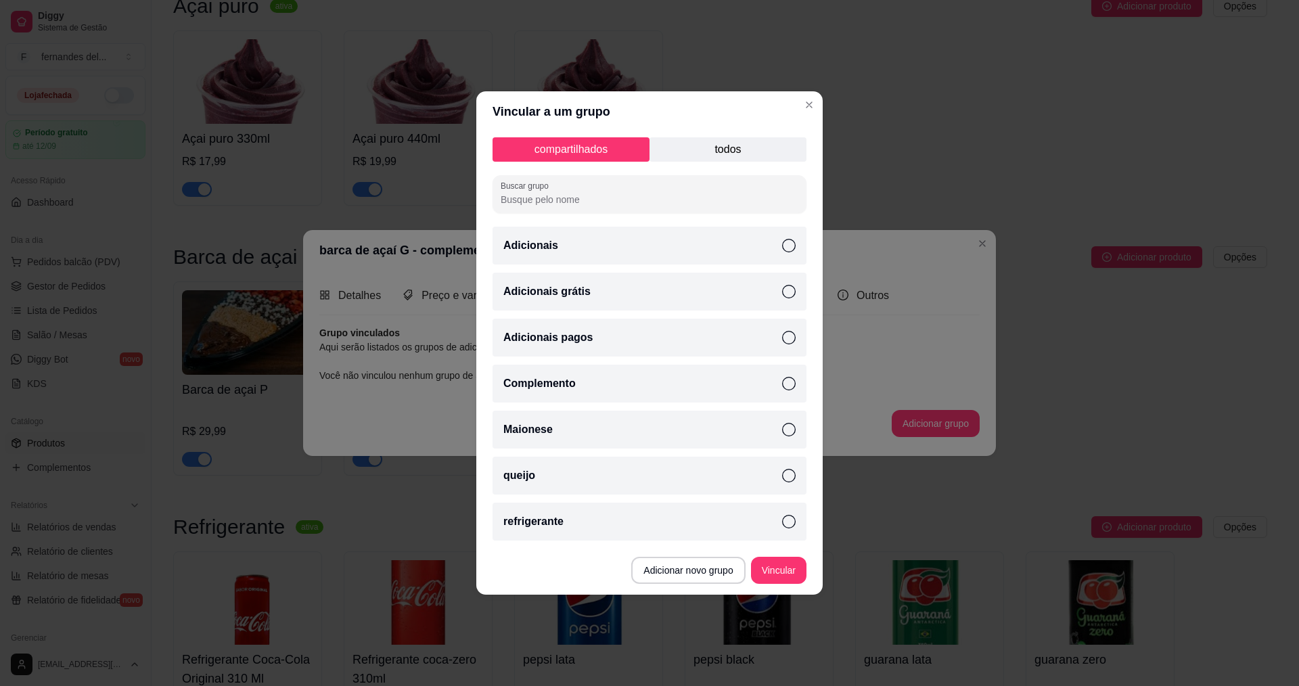
click at [717, 147] on p "todos" at bounding box center [728, 149] width 157 height 24
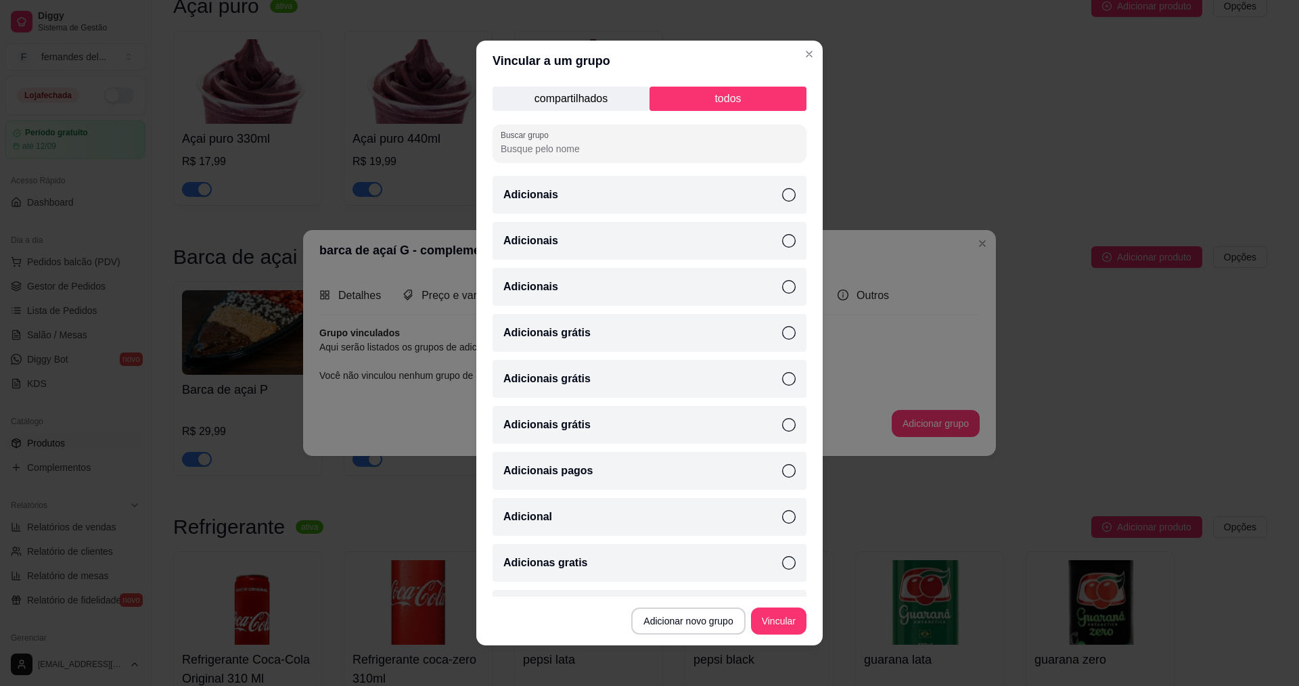
click at [549, 100] on p "compartilhados" at bounding box center [571, 99] width 157 height 24
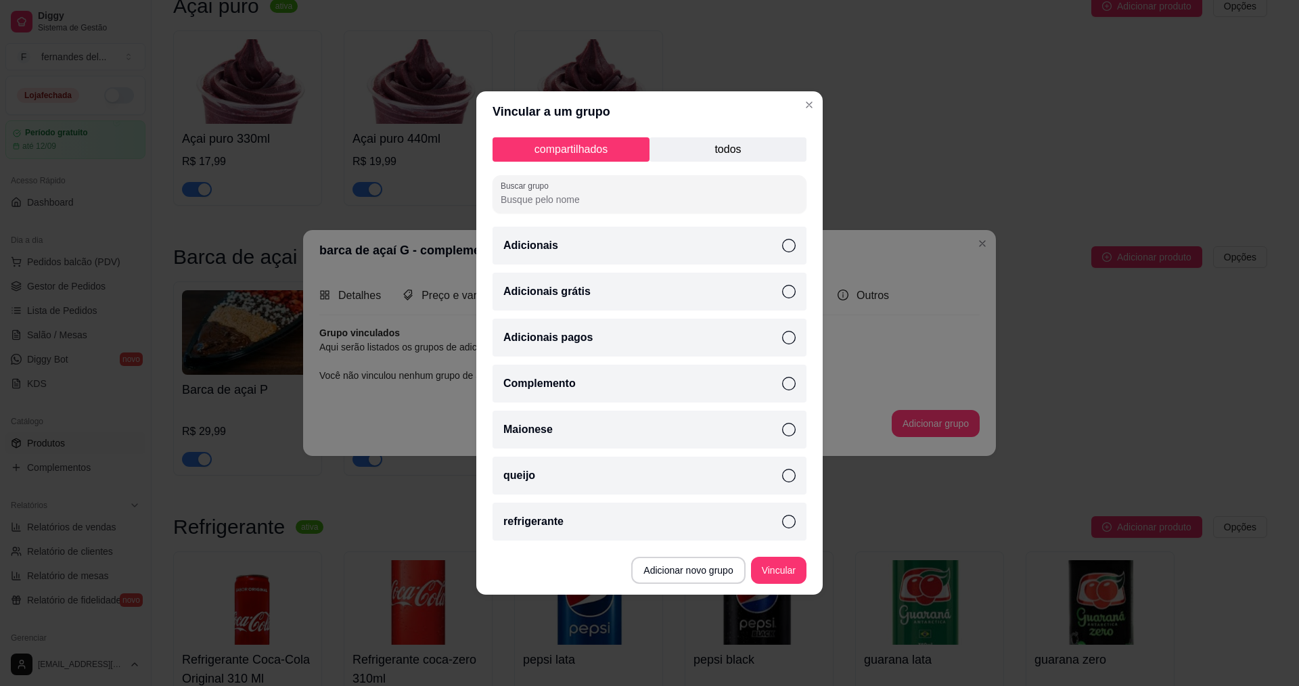
click at [792, 292] on icon at bounding box center [789, 292] width 14 height 14
click at [788, 246] on icon at bounding box center [789, 246] width 14 height 14
click at [786, 577] on button "Vincular" at bounding box center [779, 571] width 54 height 26
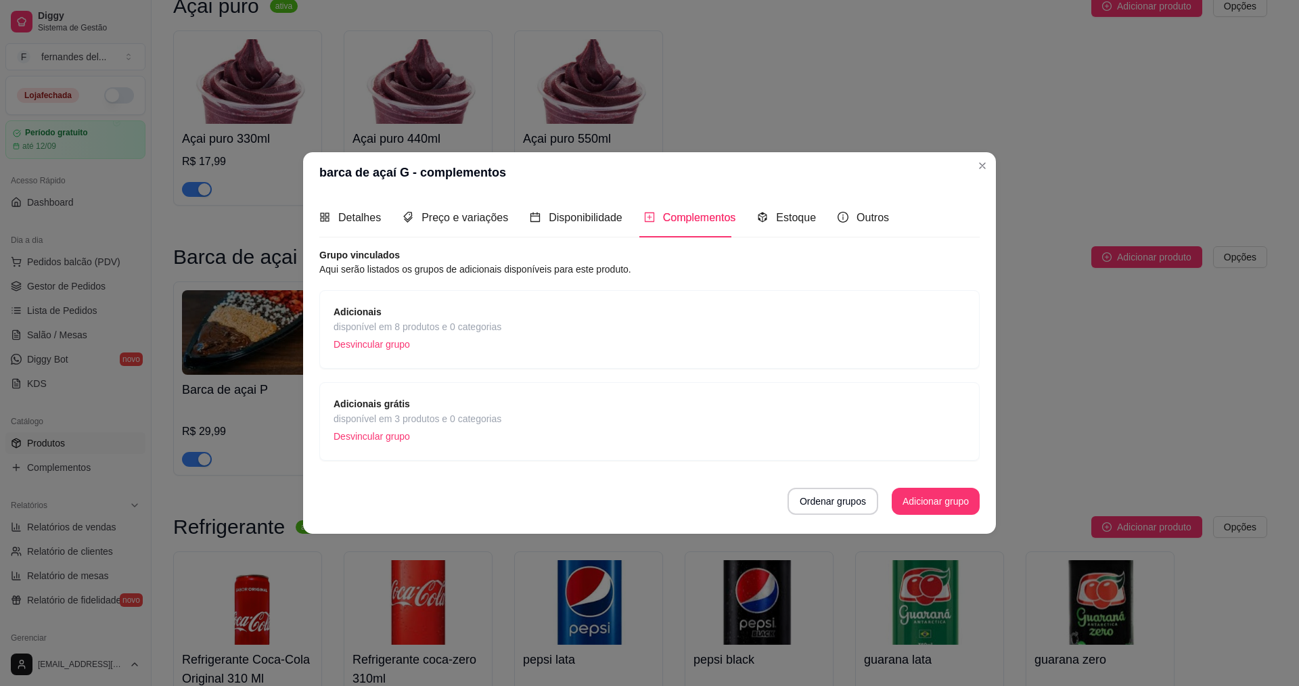
click at [463, 320] on span "disponível em 8 produtos e 0 categorias" at bounding box center [418, 326] width 168 height 15
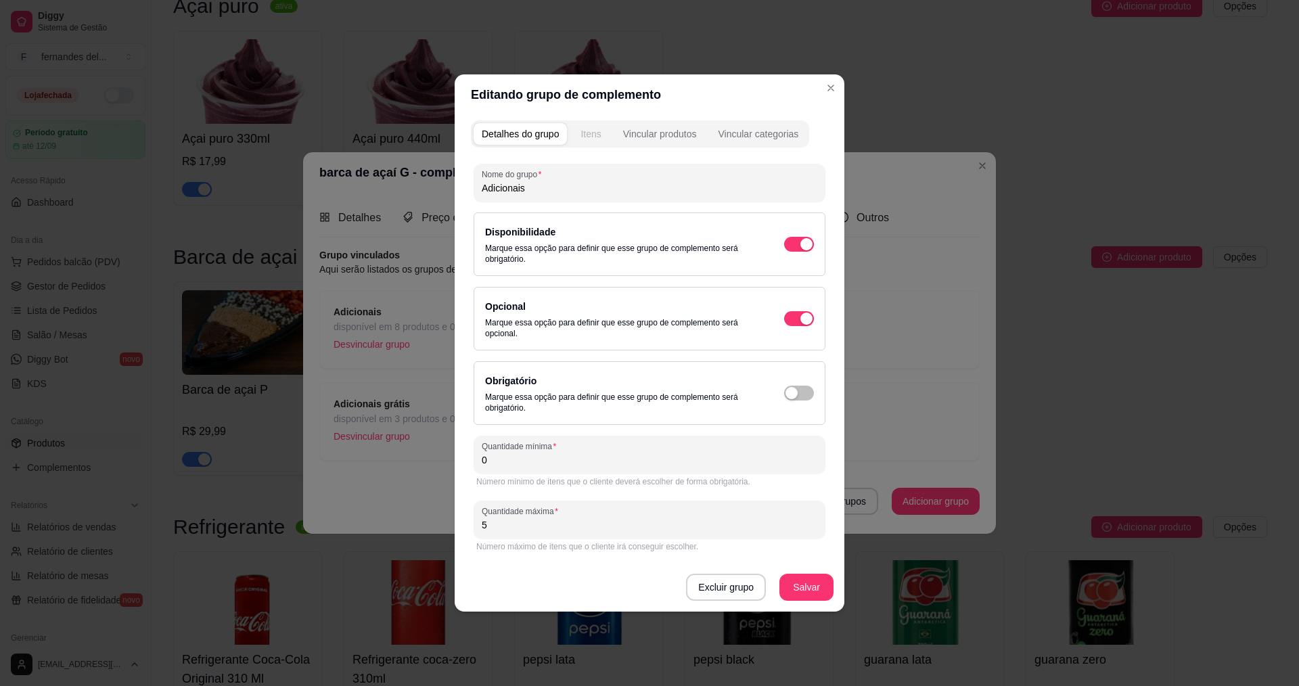
click at [589, 129] on div "Itens" at bounding box center [591, 134] width 20 height 14
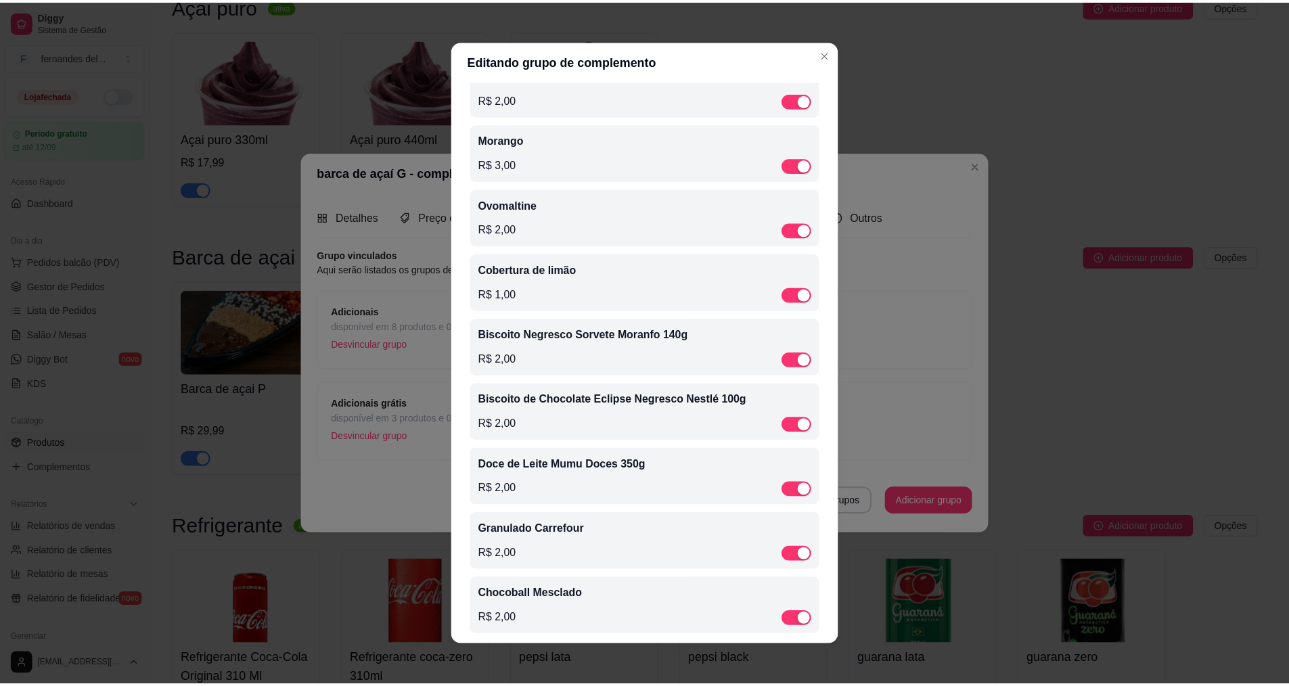
scroll to position [1111, 0]
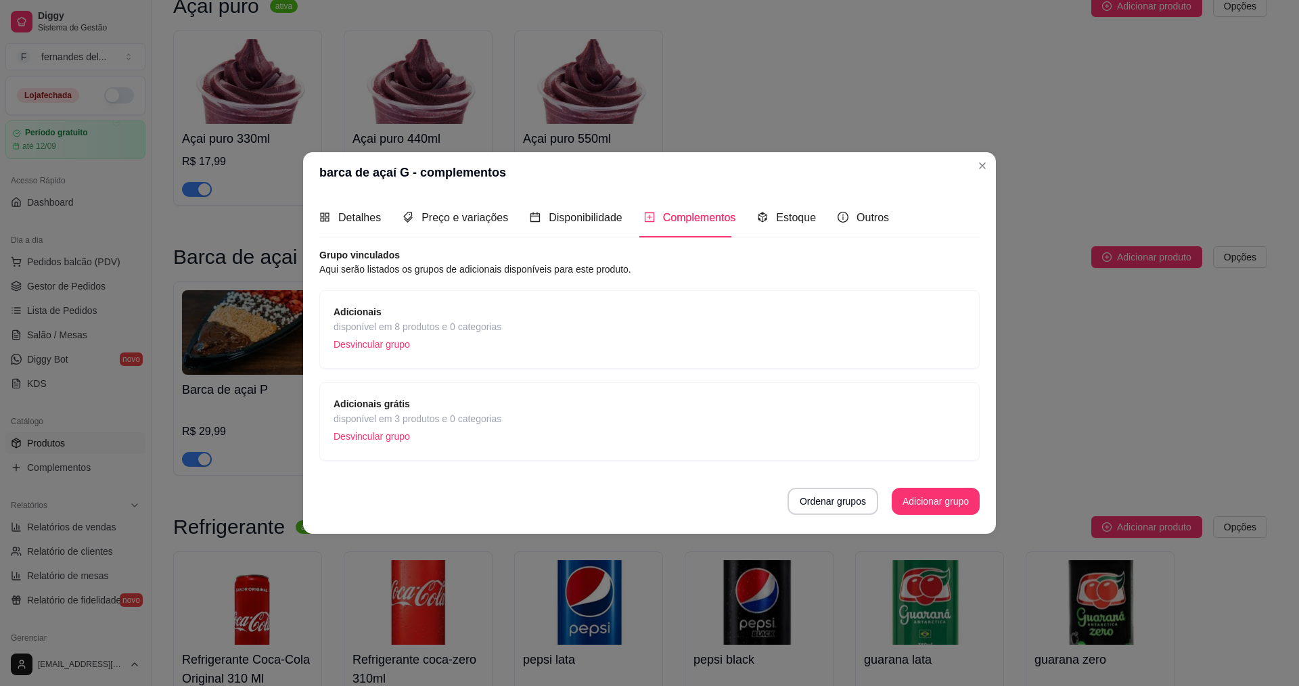
click at [493, 410] on span "Adicionais grátis" at bounding box center [418, 404] width 168 height 15
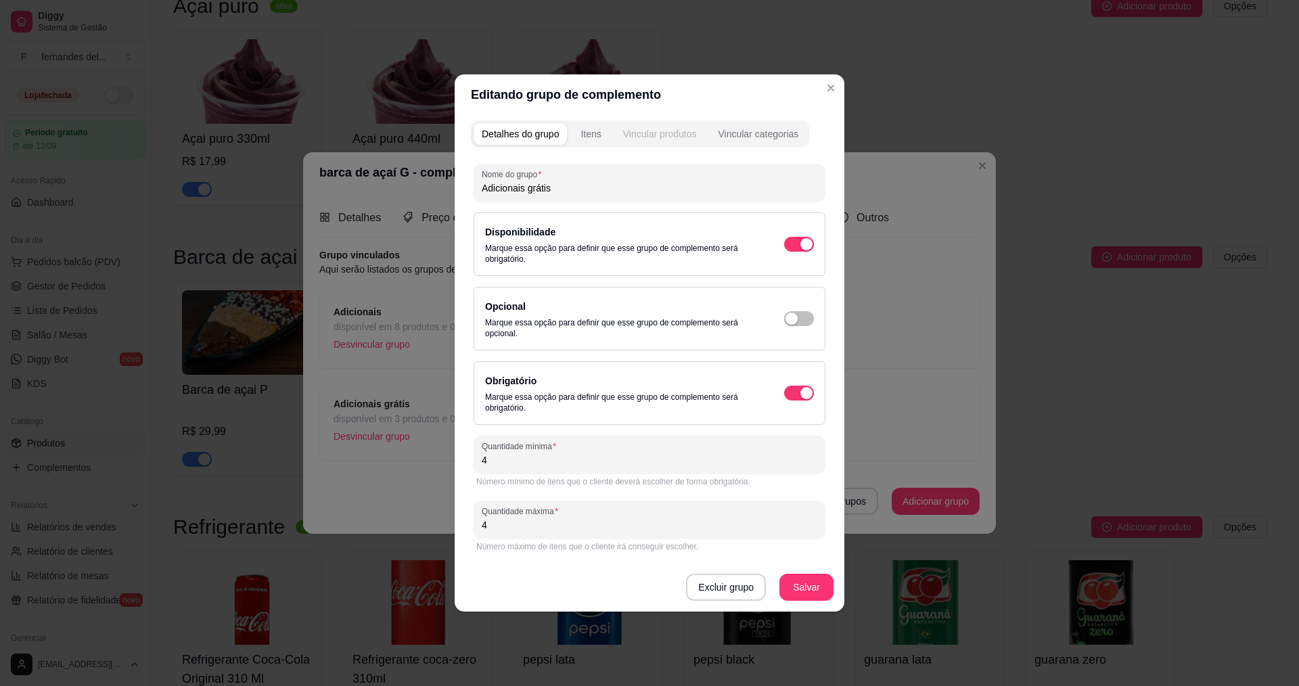
click at [670, 132] on div "Vincular produtos" at bounding box center [660, 134] width 74 height 14
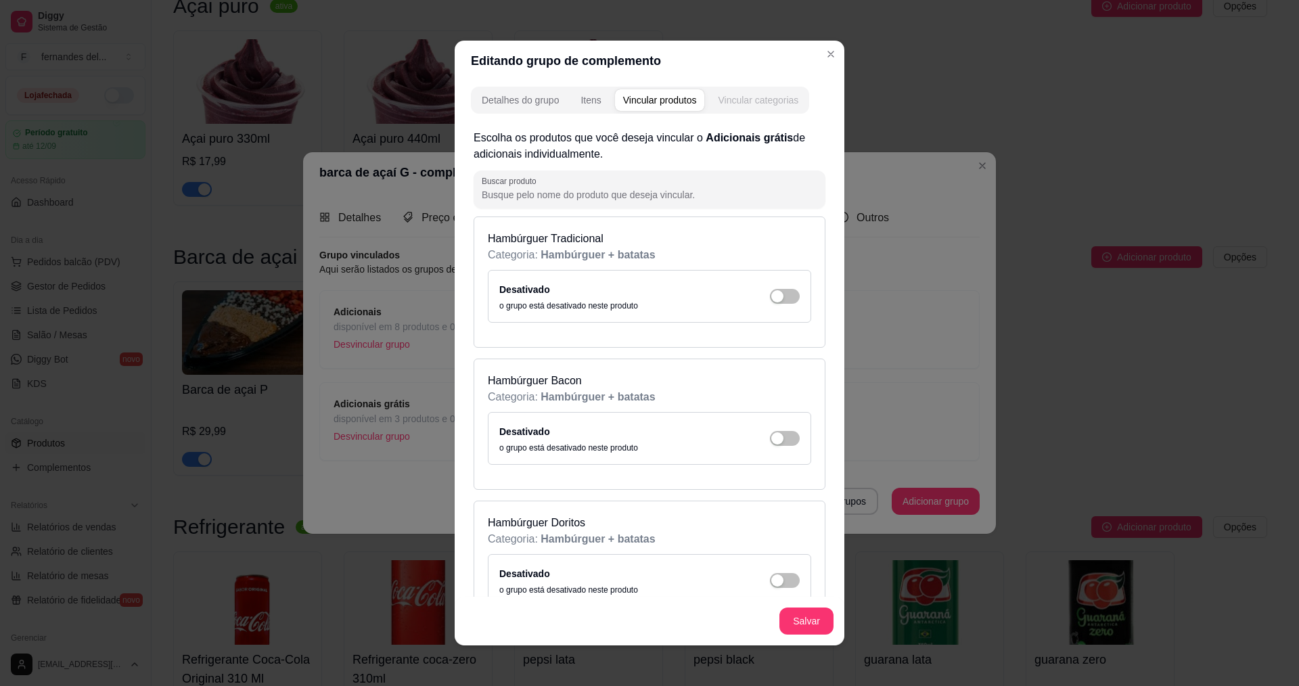
click at [764, 103] on div "Vincular categorias" at bounding box center [758, 100] width 81 height 14
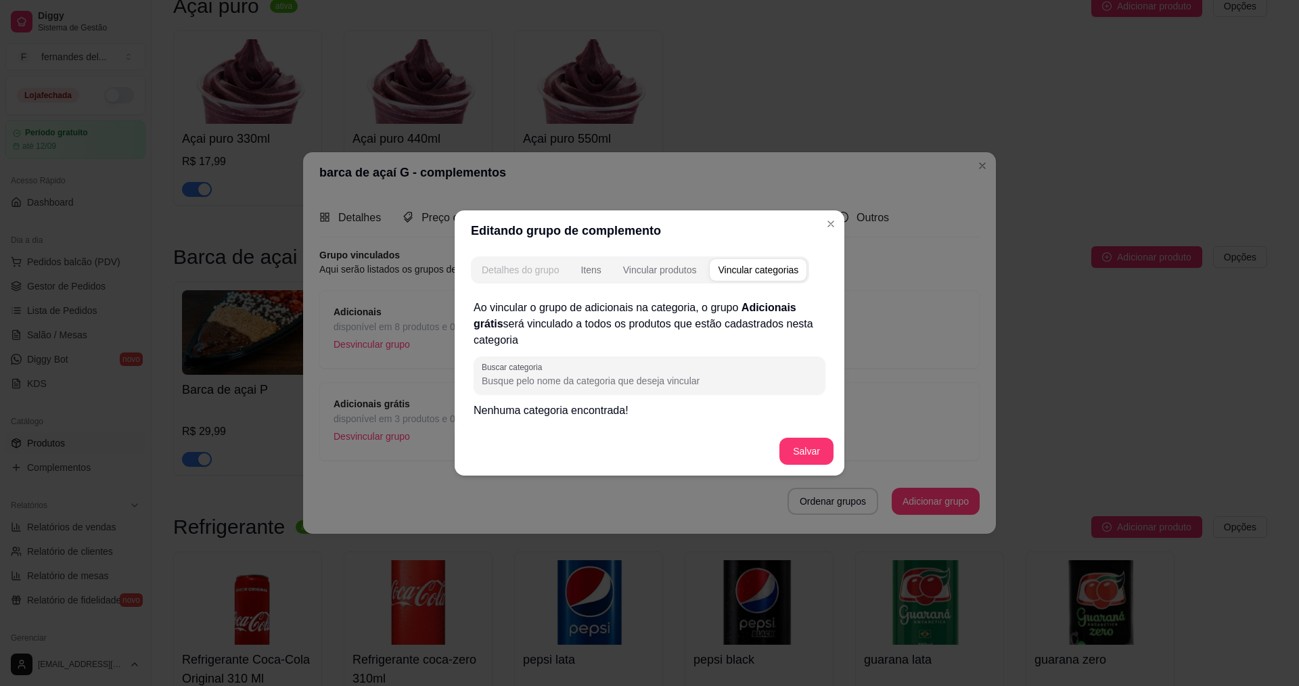
click at [516, 268] on div "Detalhes do grupo" at bounding box center [520, 270] width 77 height 14
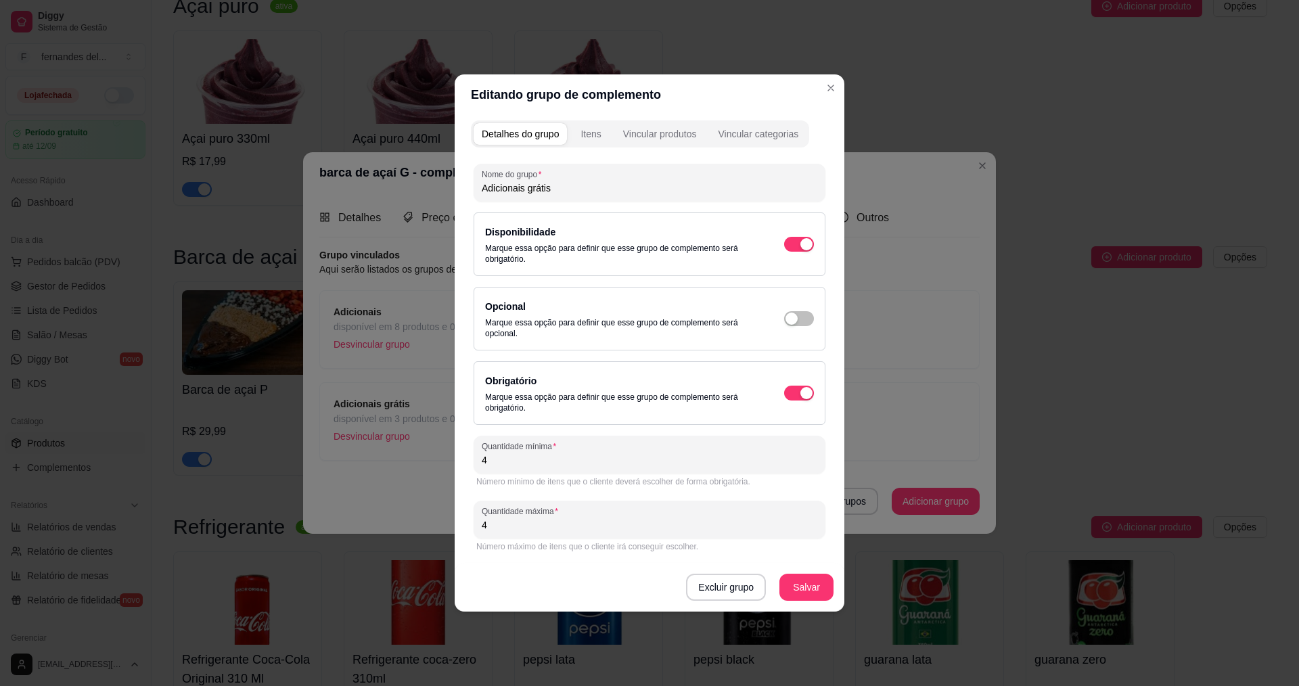
drag, startPoint x: 514, startPoint y: 467, endPoint x: 407, endPoint y: 467, distance: 106.2
click at [407, 467] on div "Editando grupo de complemento Detalhes do grupo Itens Vincular produtos Vincula…" at bounding box center [649, 343] width 1299 height 686
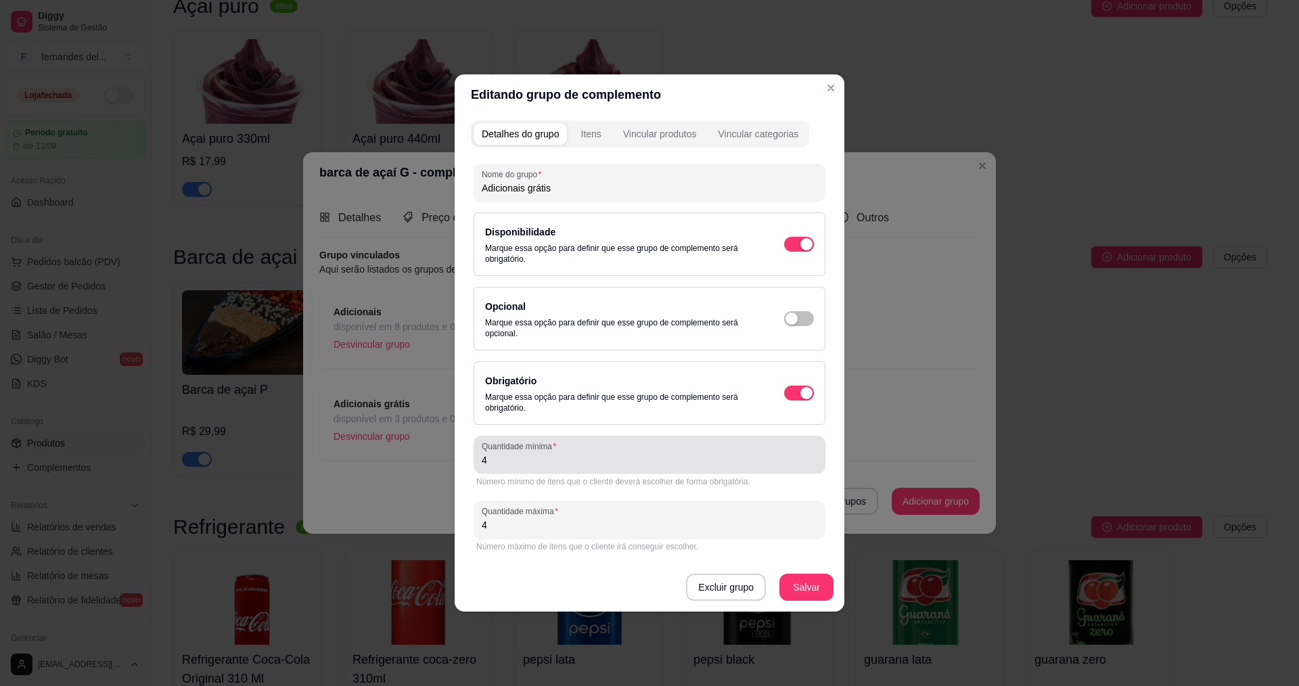
click at [592, 467] on div "4" at bounding box center [650, 454] width 336 height 27
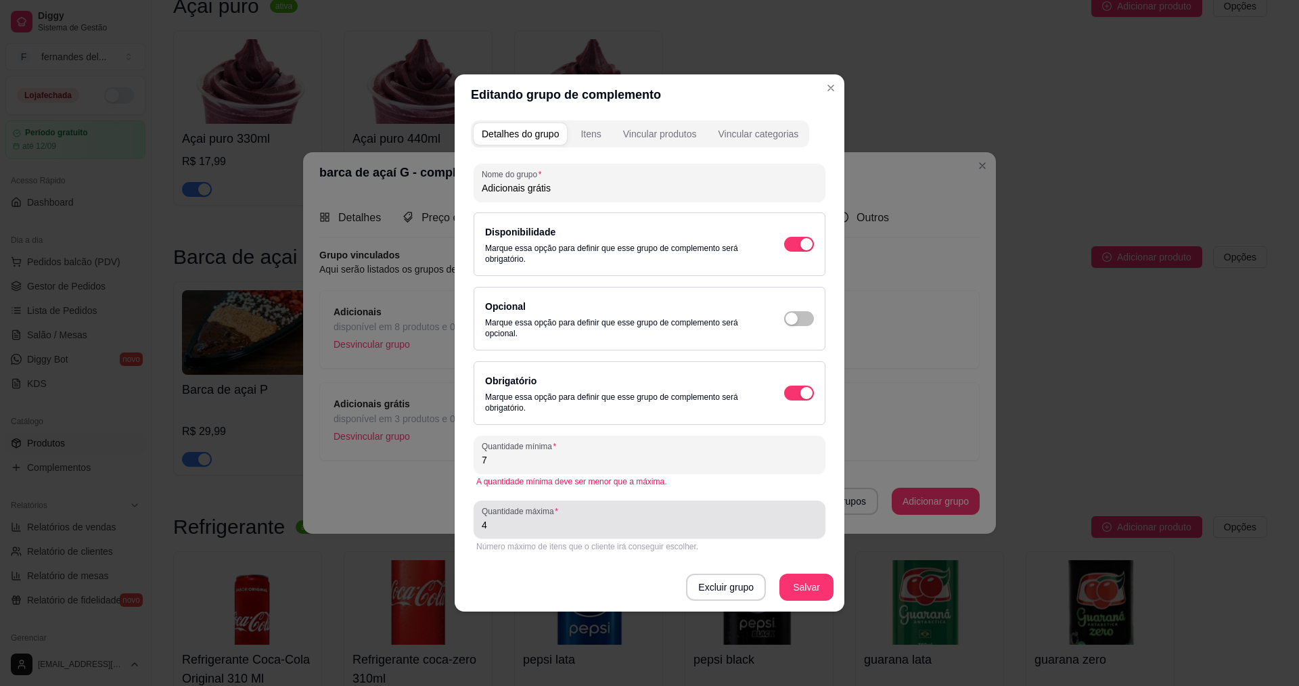
click at [570, 530] on input "4" at bounding box center [650, 525] width 336 height 14
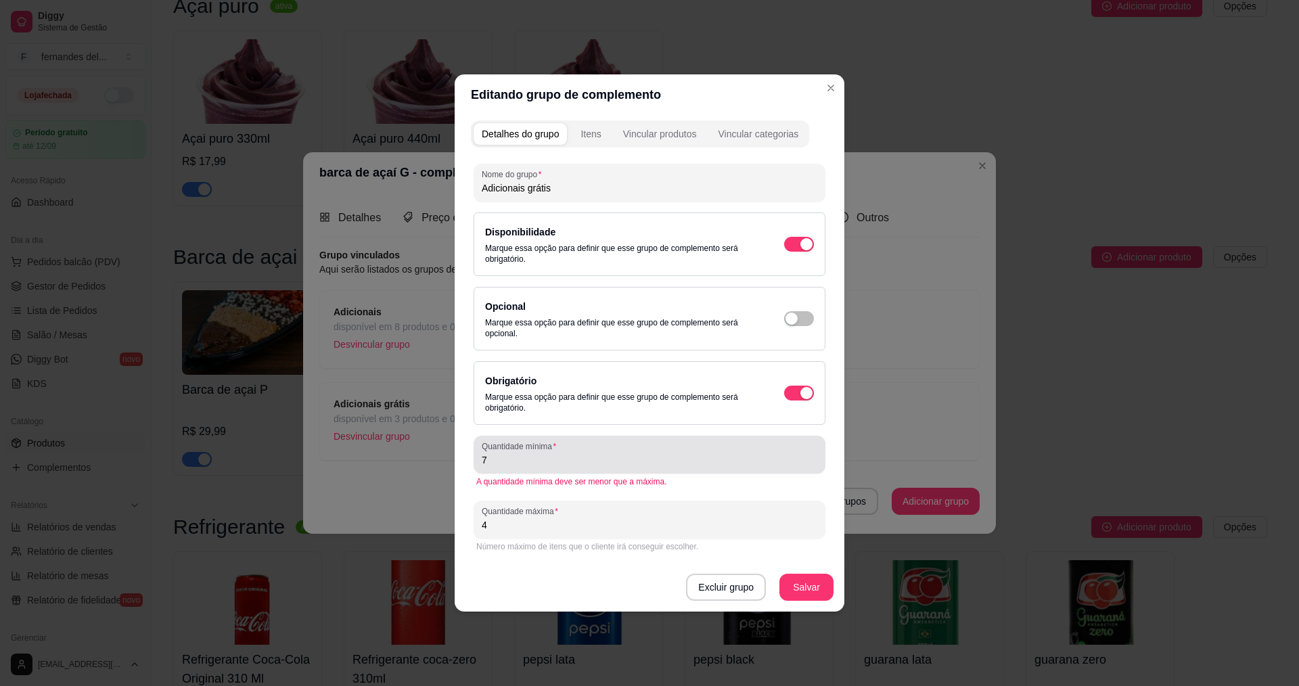
click at [516, 457] on input "7" at bounding box center [650, 460] width 336 height 14
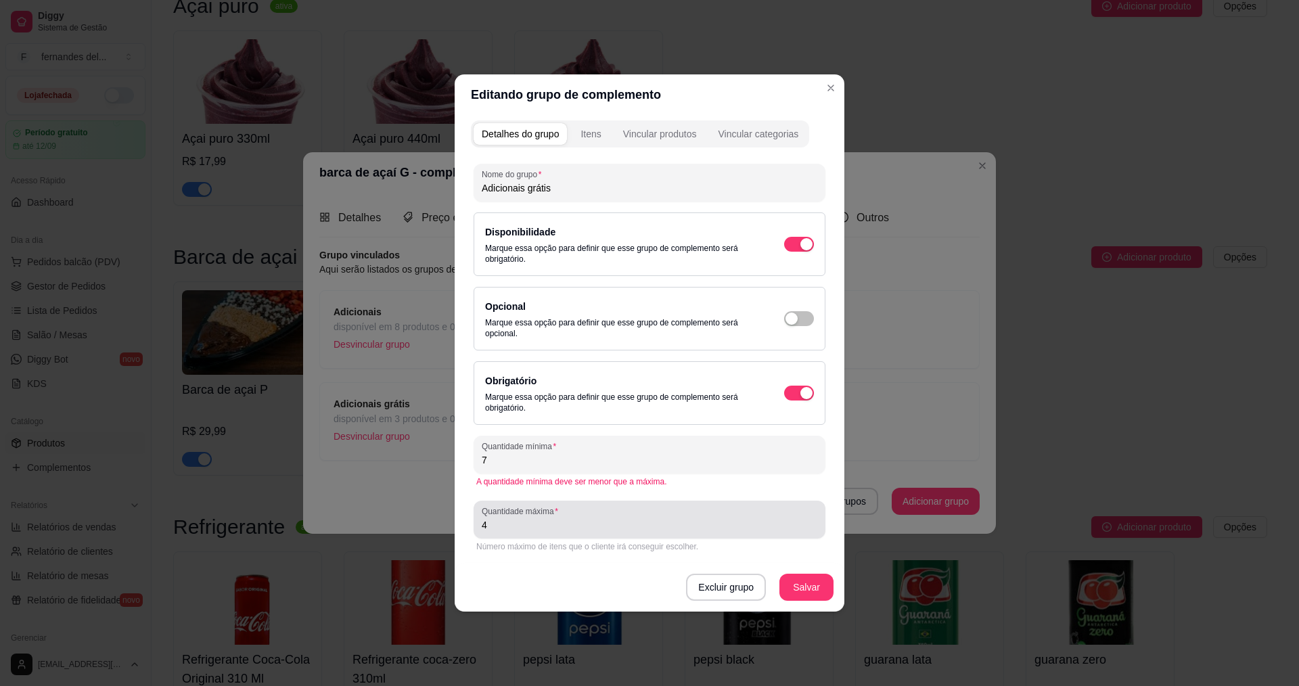
click at [546, 528] on input "4" at bounding box center [650, 525] width 336 height 14
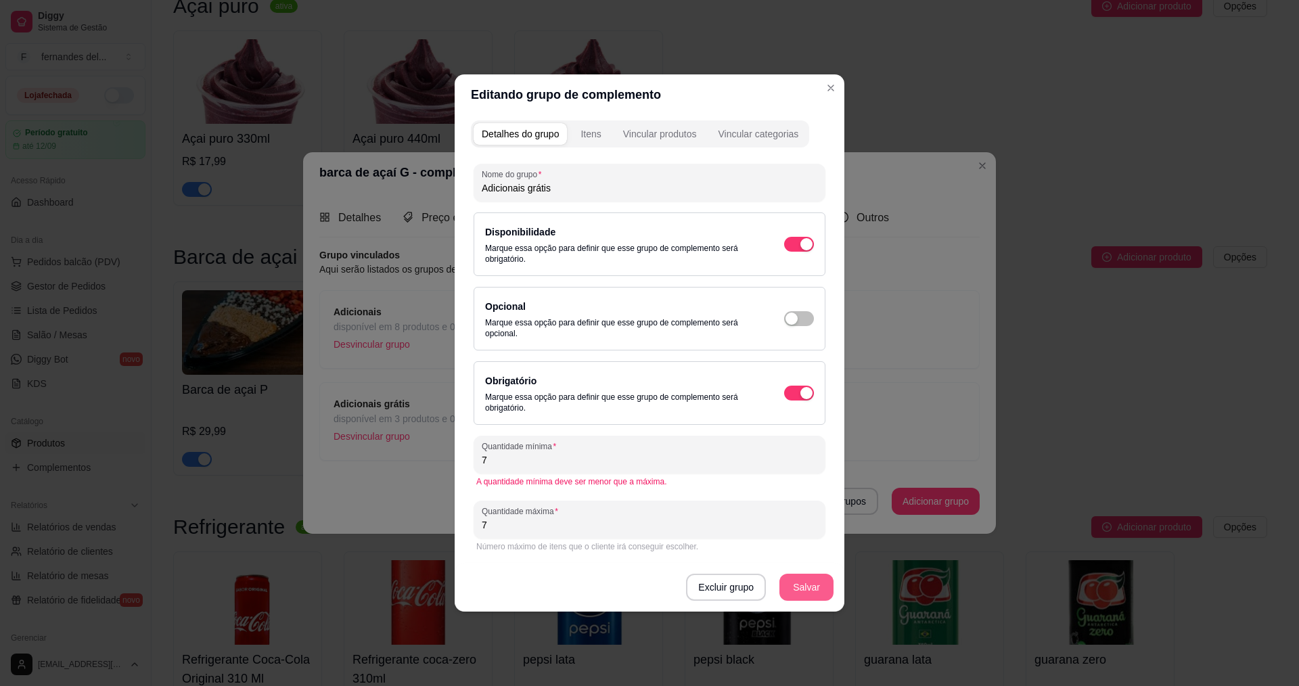
click at [807, 585] on button "Salvar" at bounding box center [807, 587] width 54 height 27
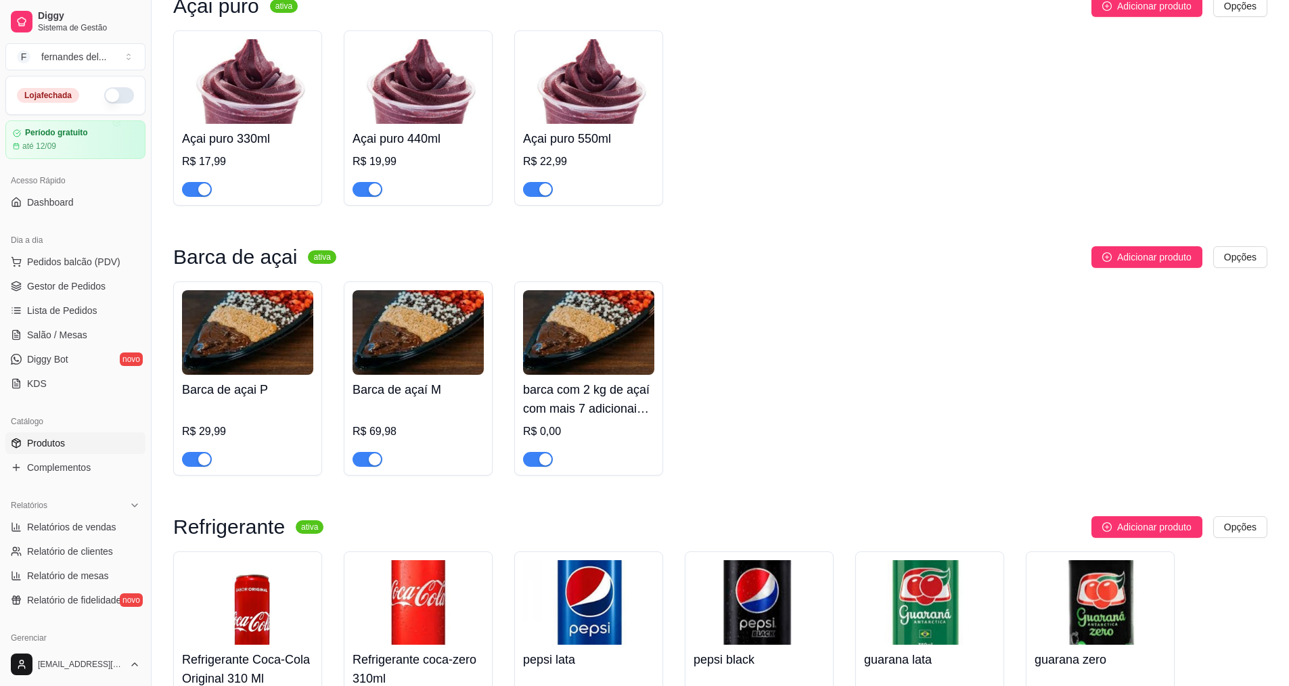
click at [437, 399] on h4 "Barca de açaí M" at bounding box center [418, 389] width 131 height 19
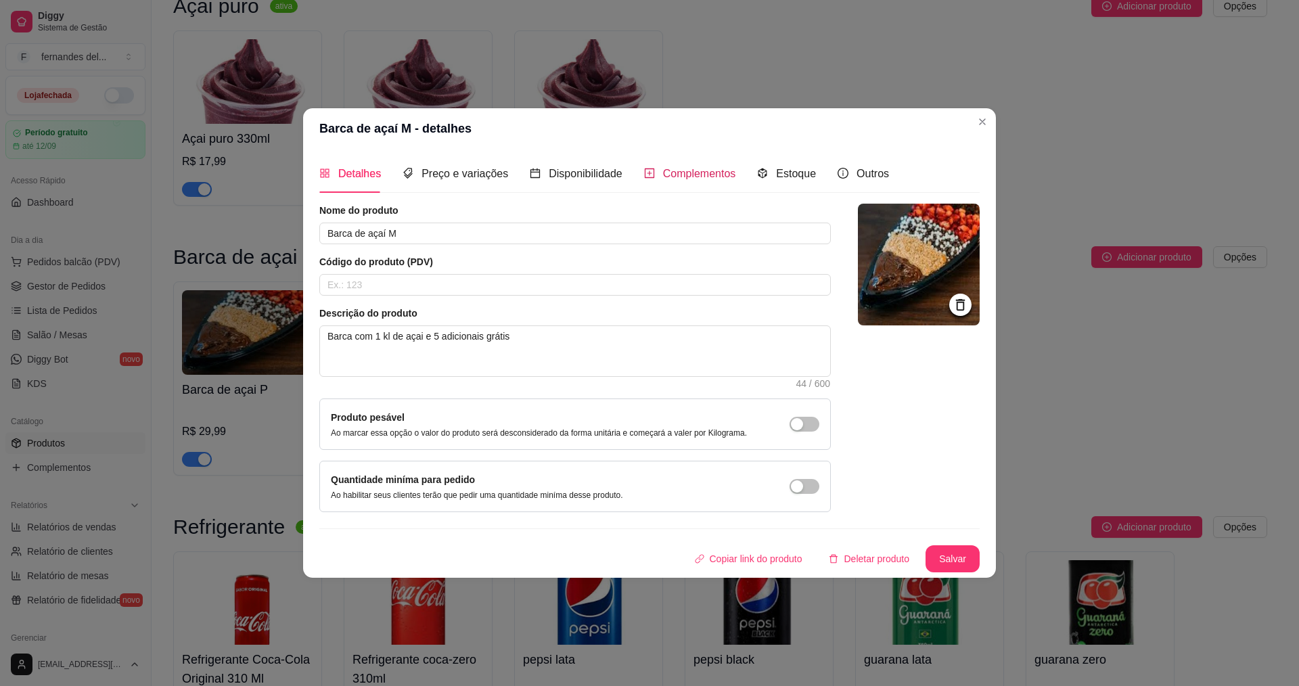
click at [684, 173] on span "Complementos" at bounding box center [699, 174] width 73 height 12
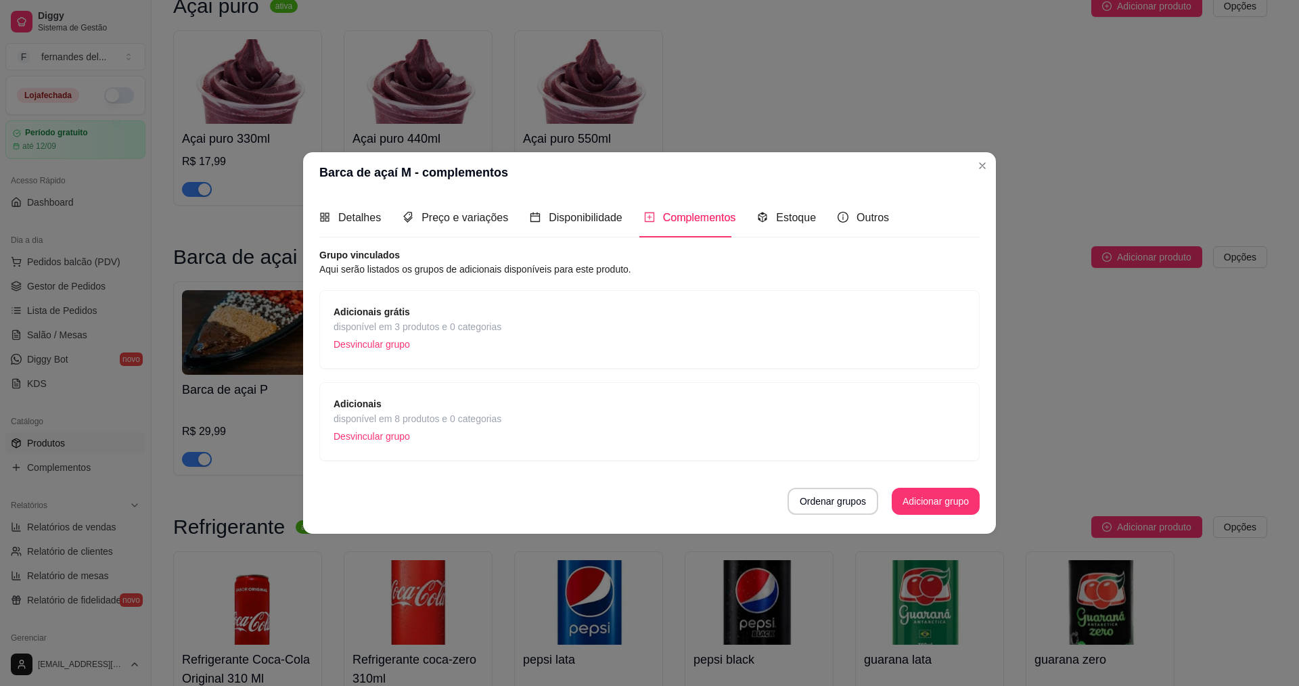
click at [453, 312] on span "Adicionais grátis" at bounding box center [418, 311] width 168 height 15
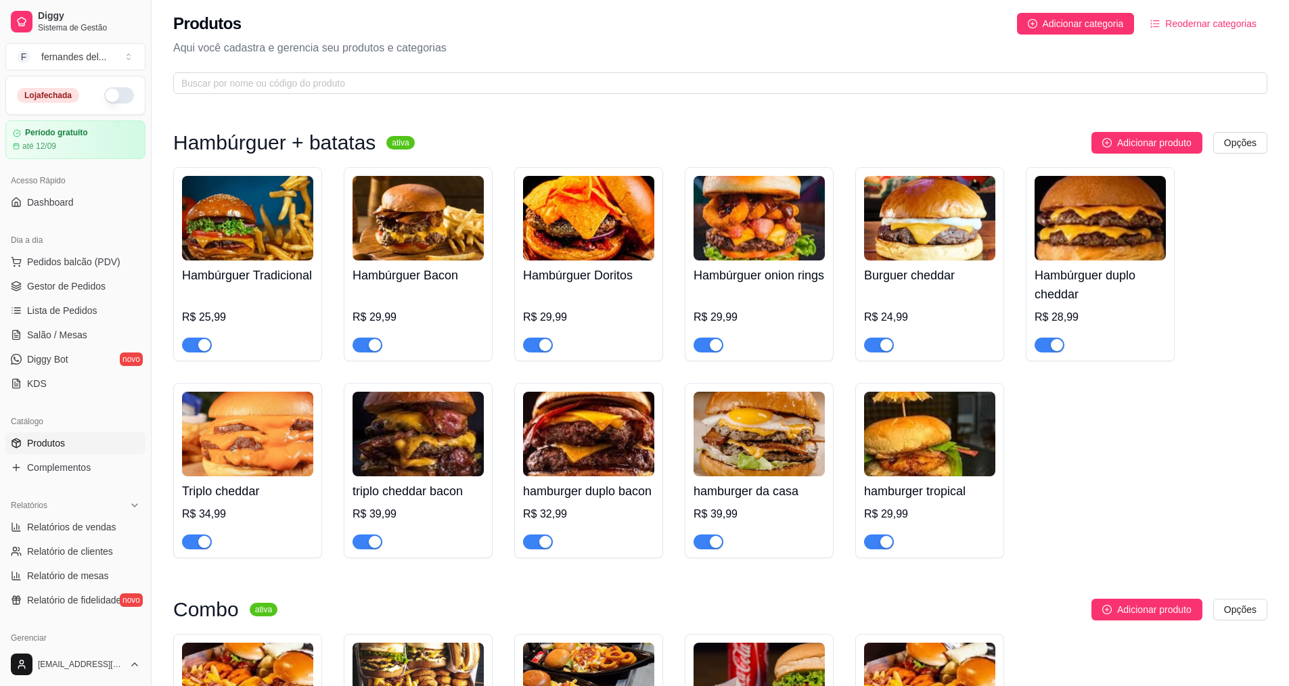
scroll to position [0, 0]
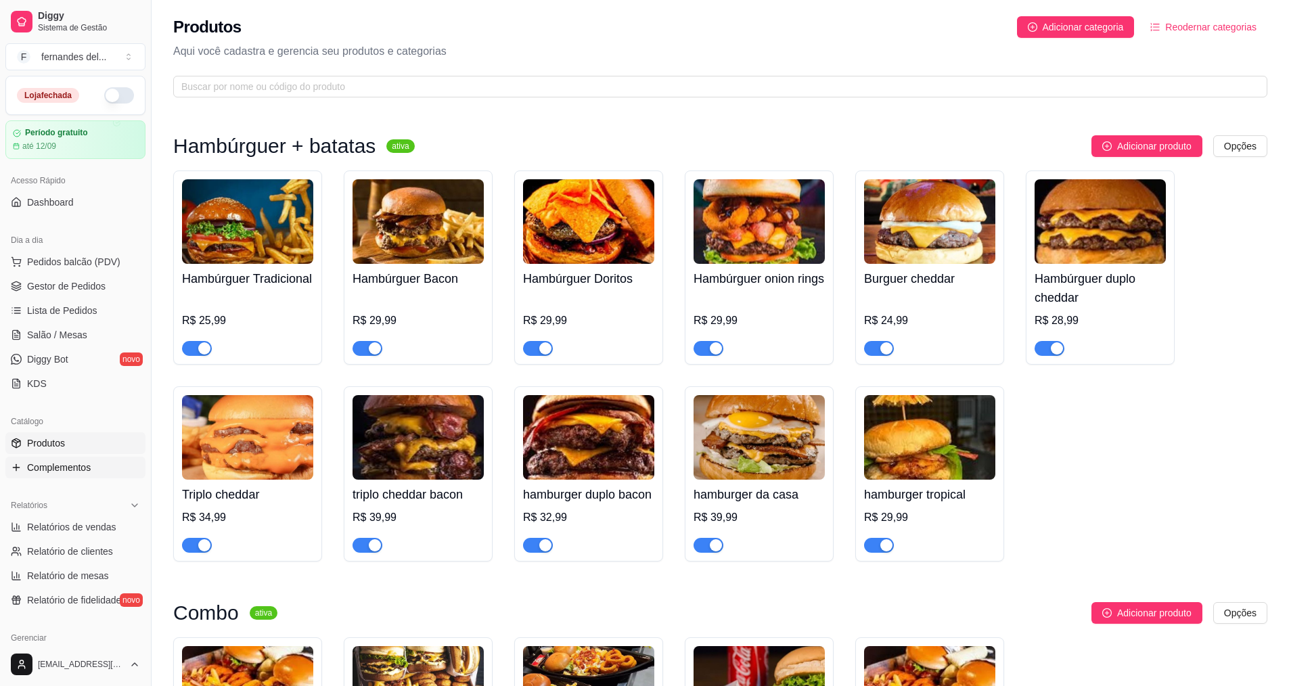
click at [75, 462] on span "Complementos" at bounding box center [59, 468] width 64 height 14
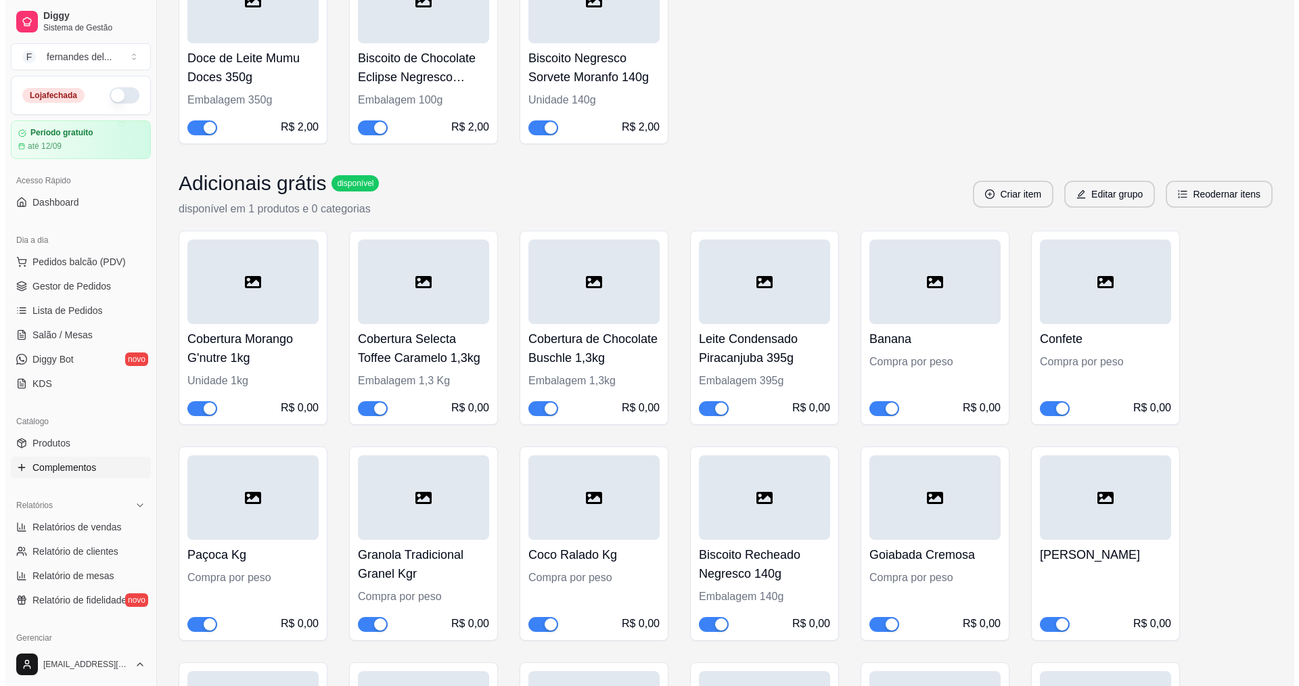
scroll to position [4601, 0]
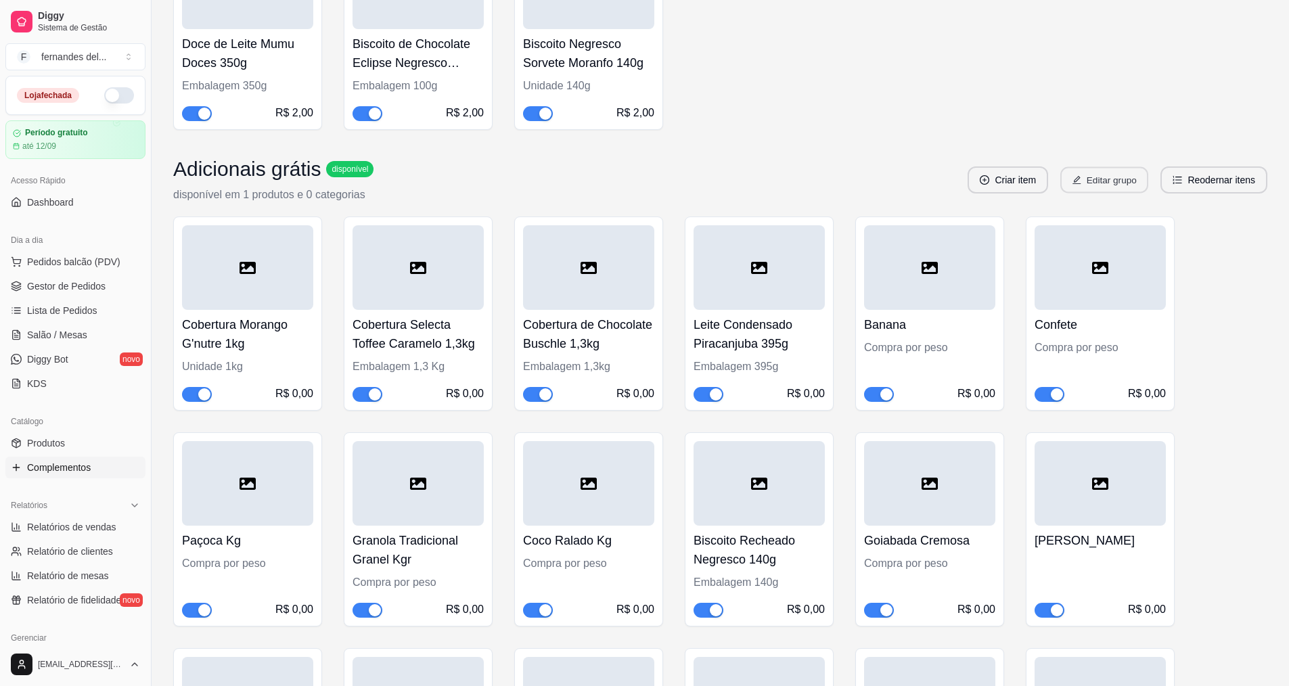
click at [1114, 183] on button "Editar grupo" at bounding box center [1104, 180] width 88 height 26
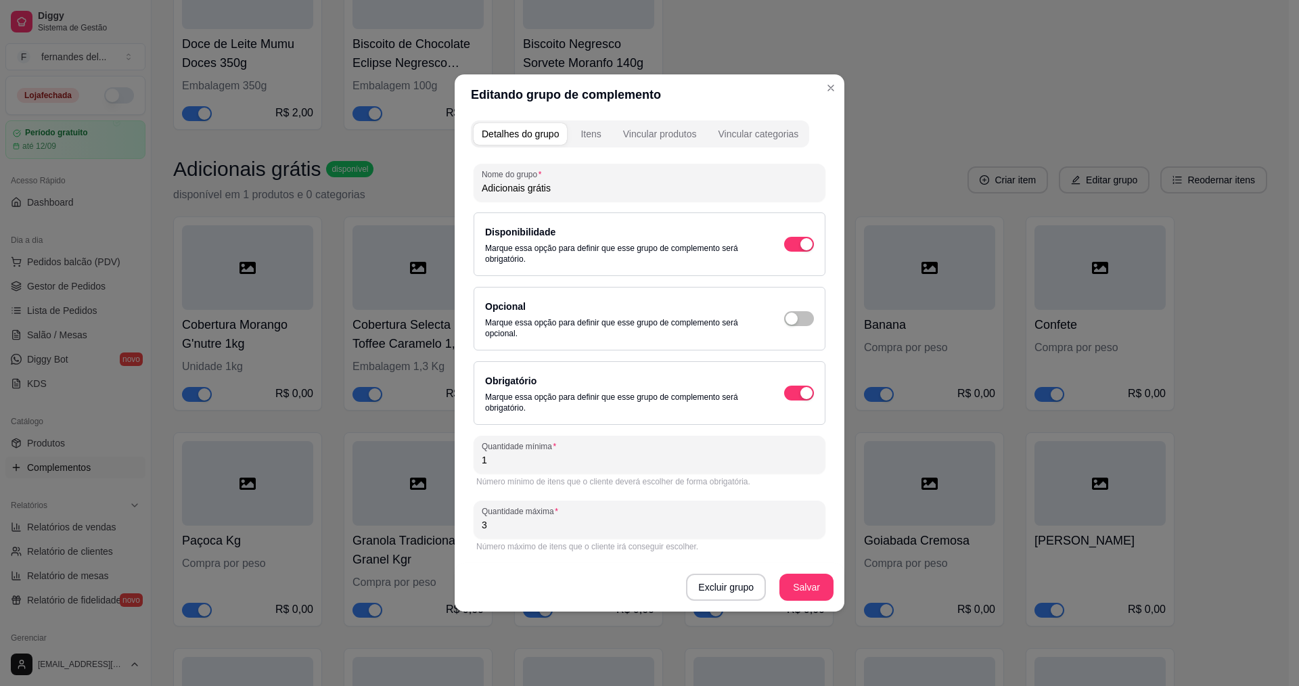
click at [504, 465] on input "1" at bounding box center [650, 460] width 336 height 14
click at [667, 530] on input "3" at bounding box center [650, 525] width 336 height 14
click at [767, 133] on div "Vincular categorias" at bounding box center [758, 134] width 81 height 14
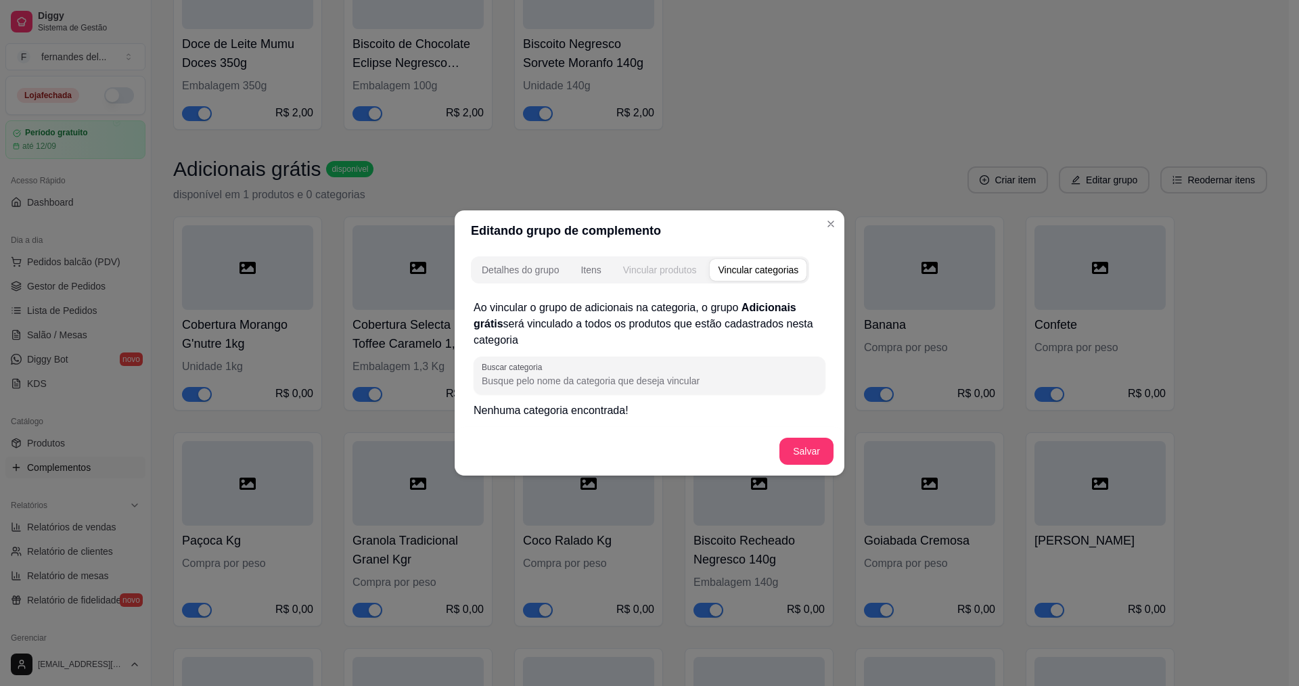
click at [671, 271] on div "Vincular produtos" at bounding box center [660, 270] width 74 height 14
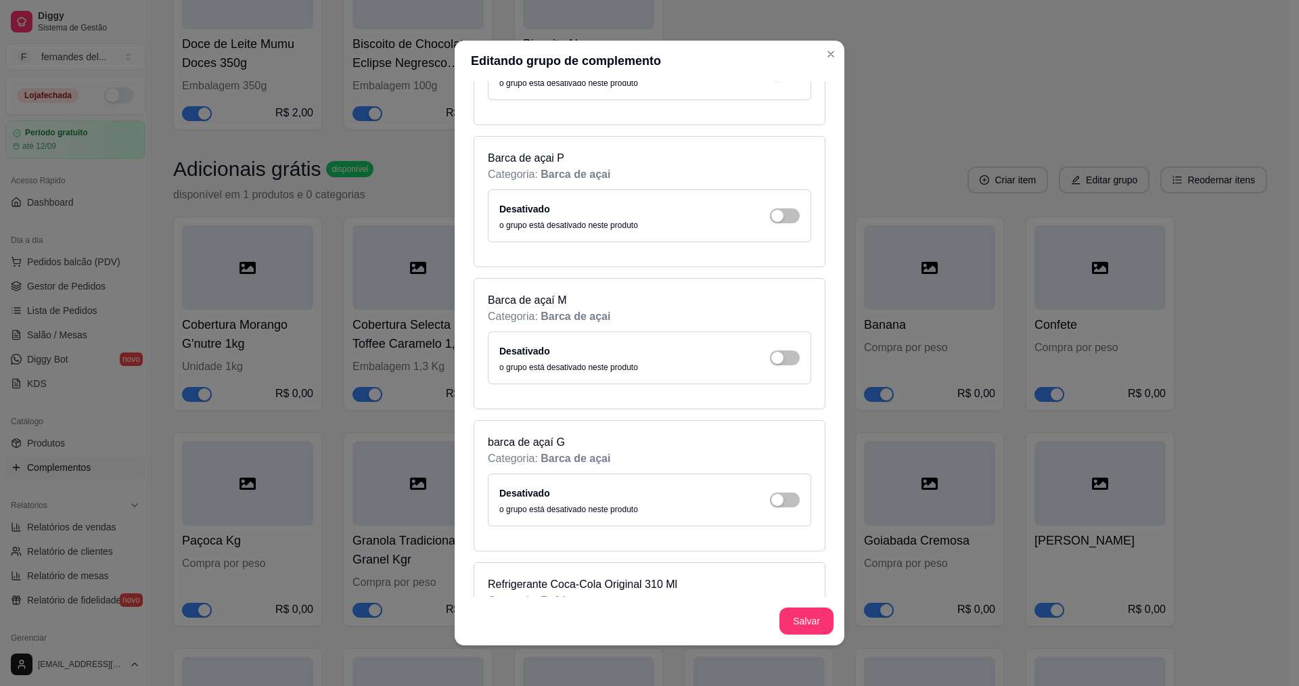
scroll to position [5210, 0]
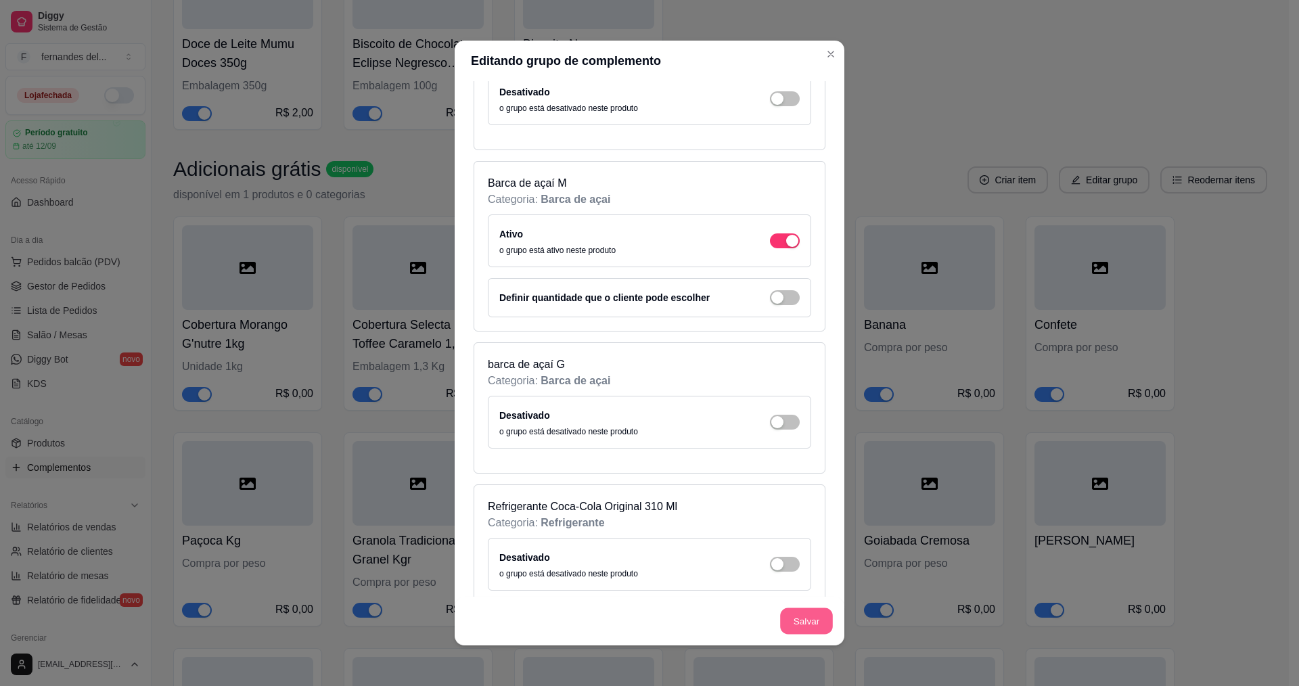
click at [812, 622] on button "Salvar" at bounding box center [806, 621] width 53 height 26
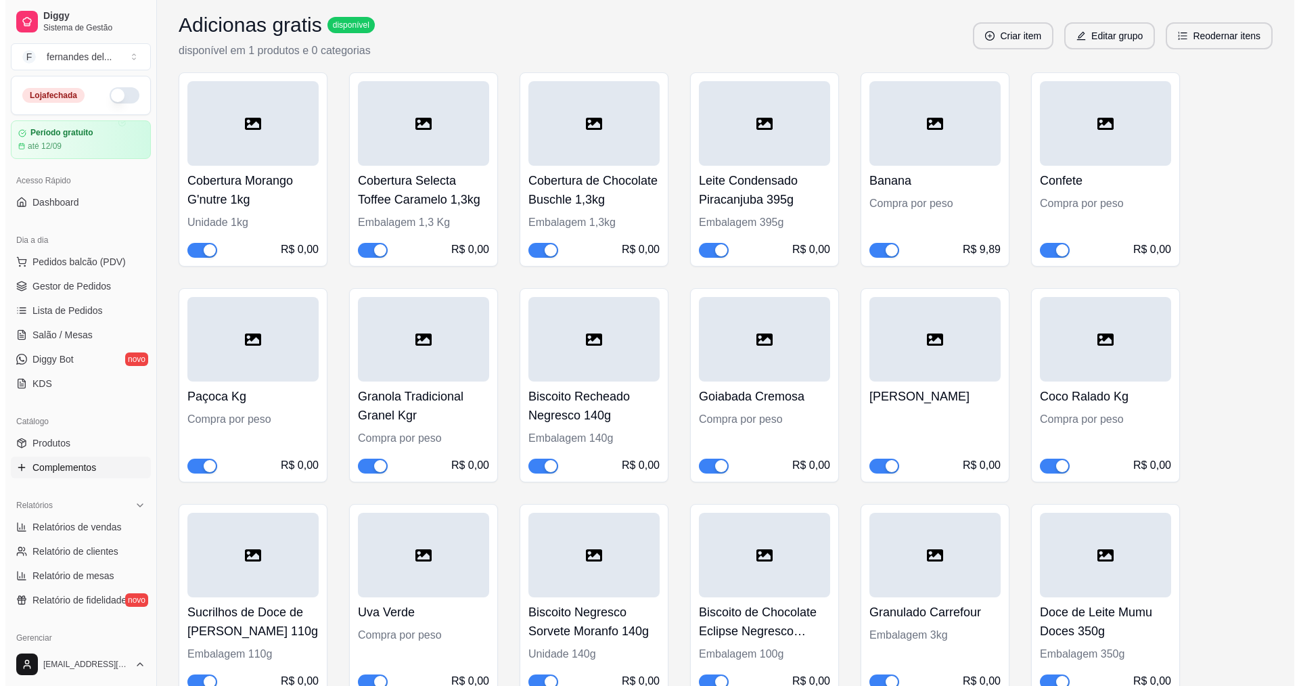
scroll to position [3045, 0]
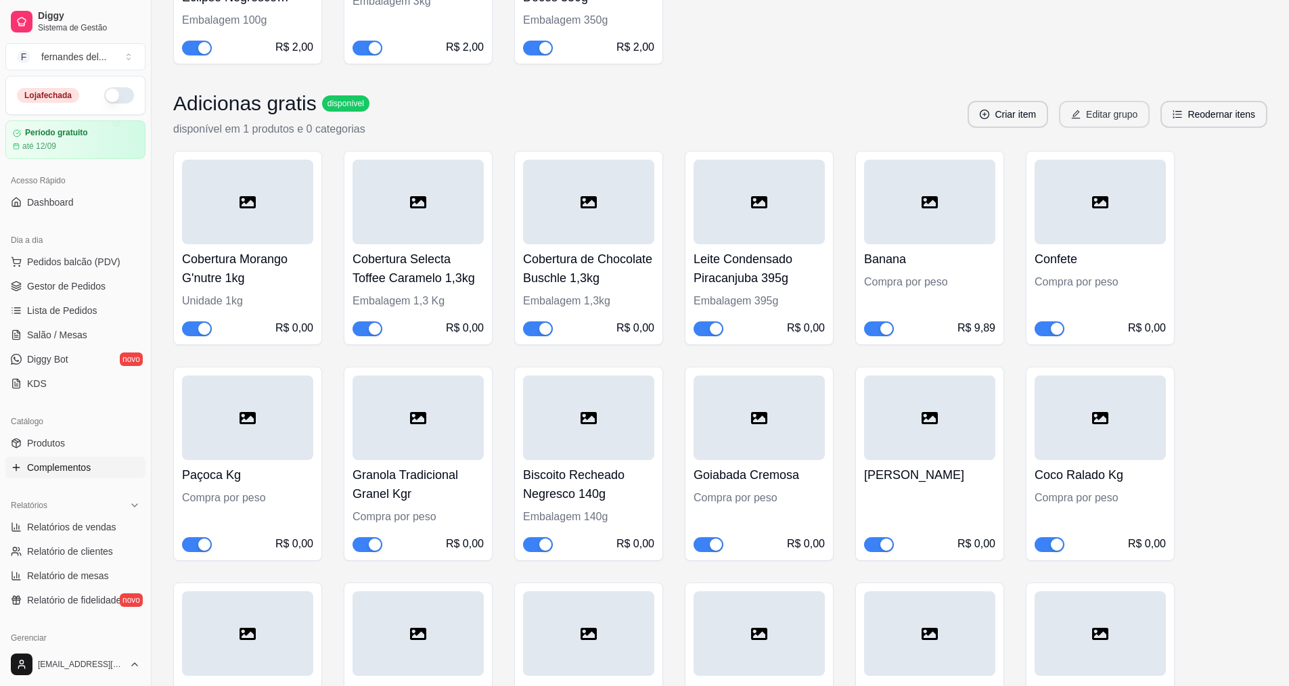
click at [1137, 114] on button "Editar grupo" at bounding box center [1104, 114] width 91 height 27
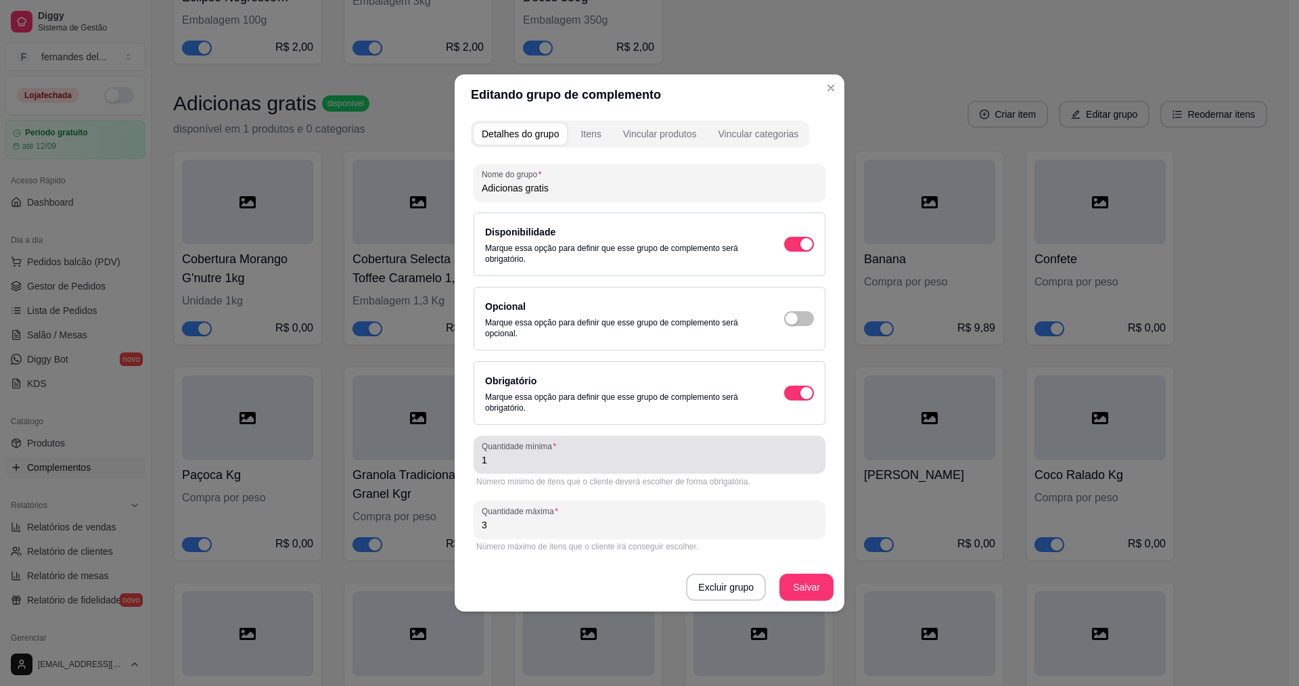
click at [604, 472] on div "Quantidade mínima 1" at bounding box center [650, 455] width 352 height 38
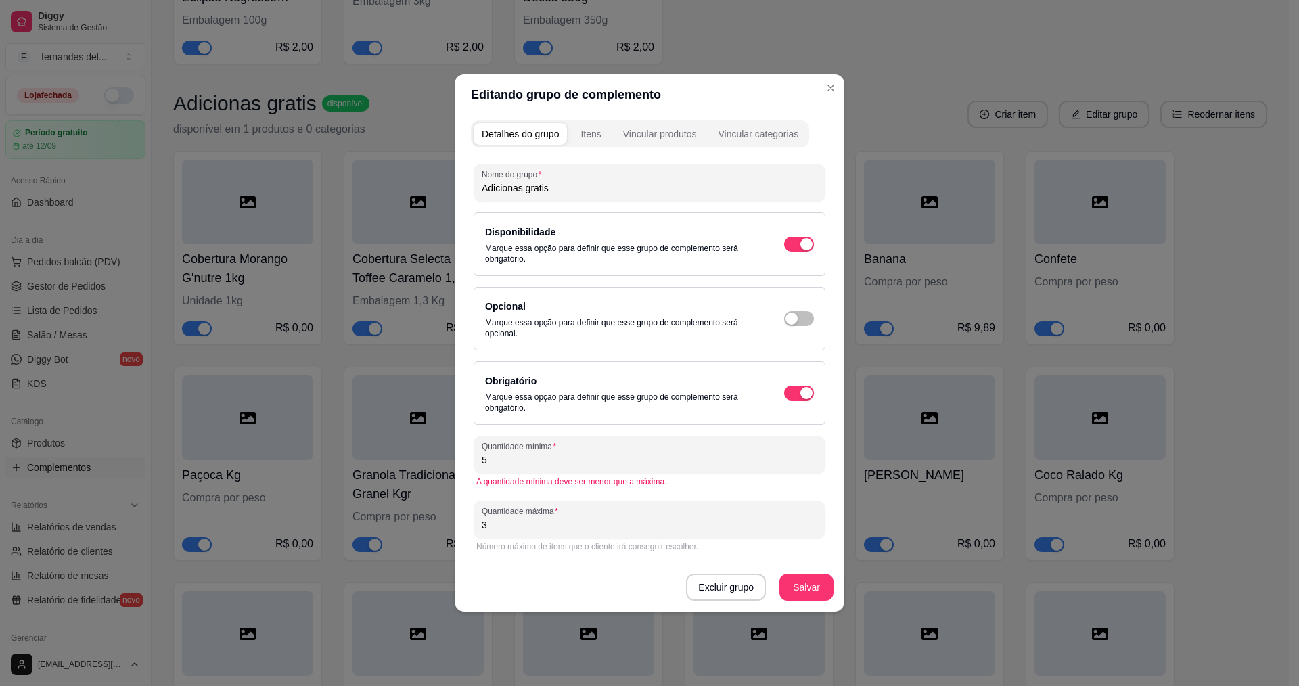
drag, startPoint x: 536, startPoint y: 528, endPoint x: 566, endPoint y: 523, distance: 30.8
click at [536, 527] on input "3" at bounding box center [650, 525] width 336 height 14
click at [675, 139] on div "Vincular produtos" at bounding box center [660, 134] width 74 height 14
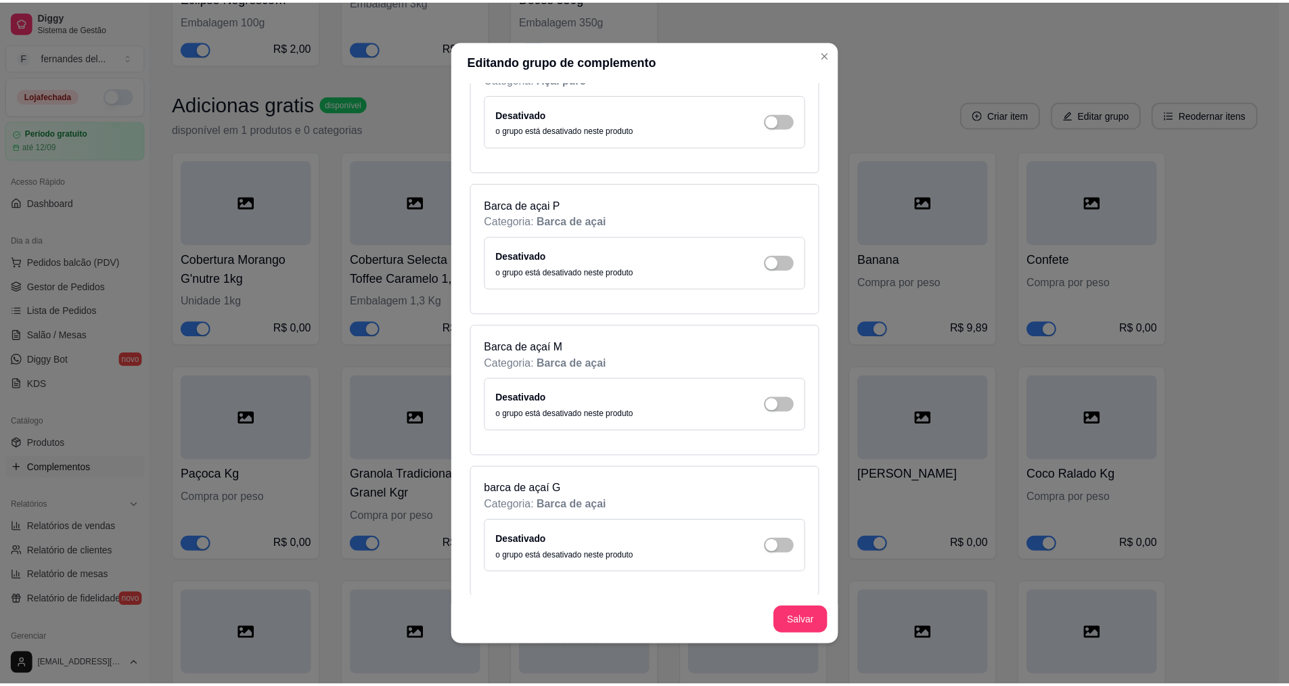
scroll to position [4331, 0]
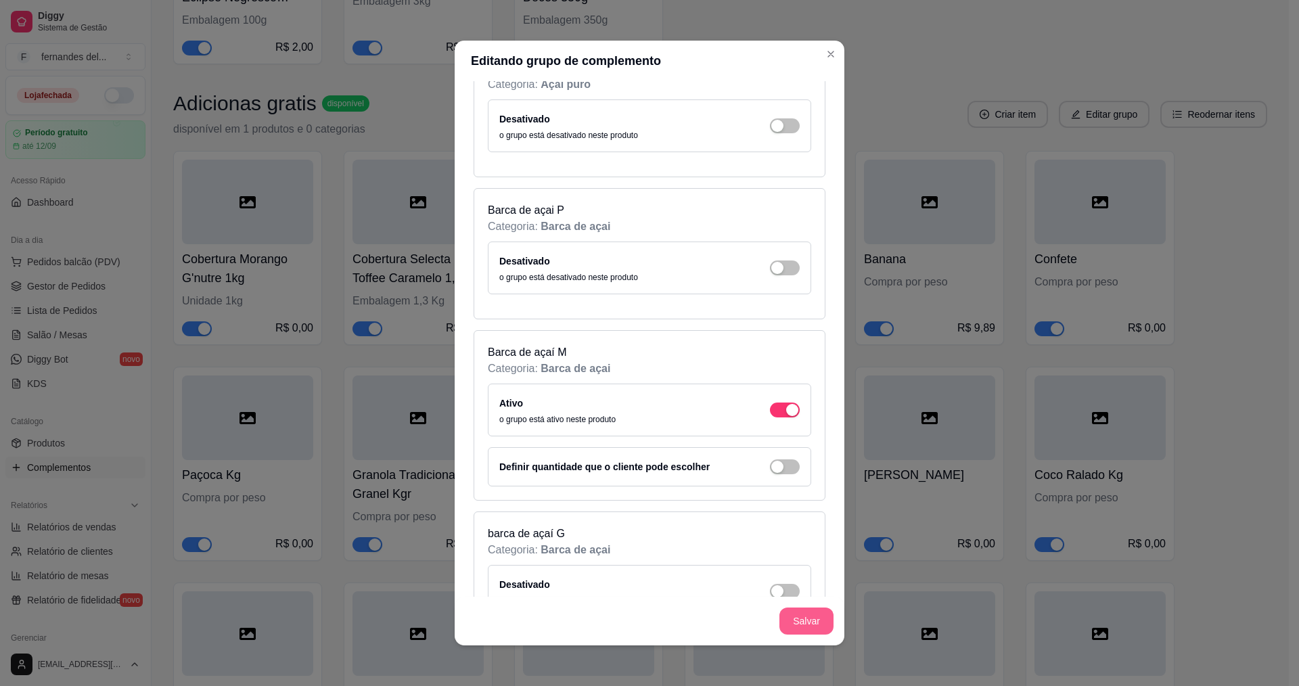
click at [809, 627] on button "Salvar" at bounding box center [807, 621] width 54 height 27
click at [803, 619] on button "Salvar" at bounding box center [807, 621] width 54 height 27
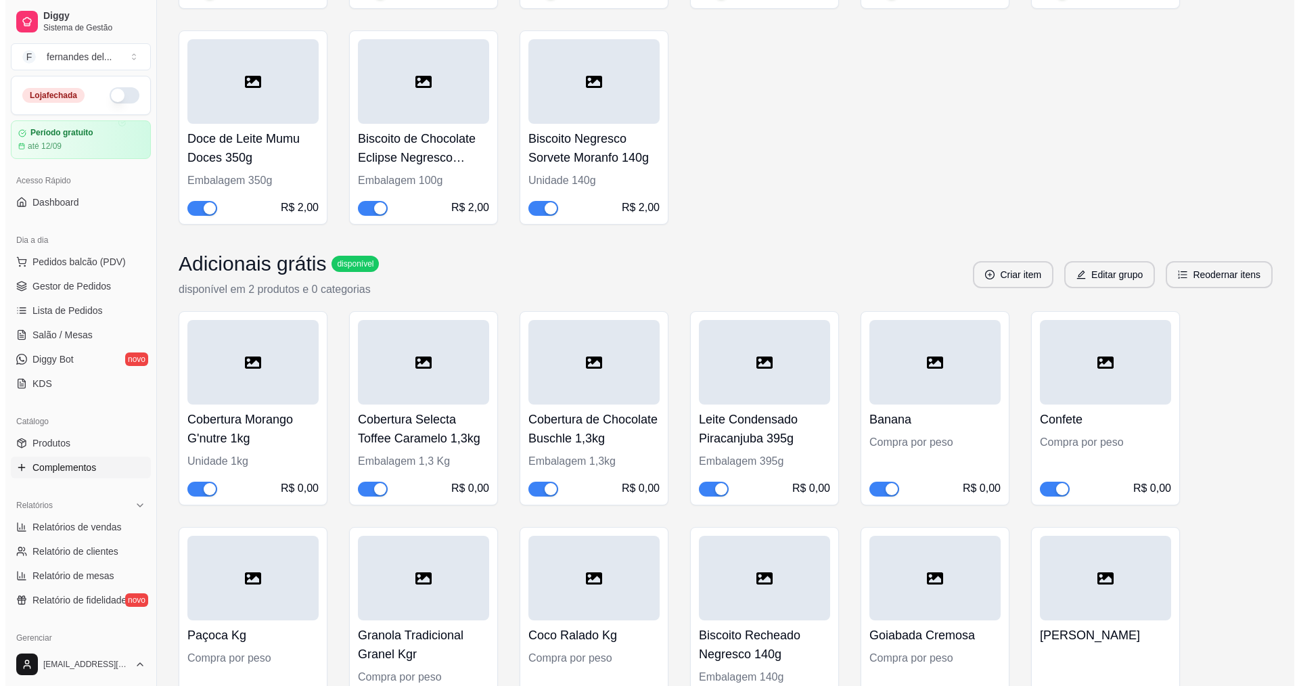
scroll to position [4534, 0]
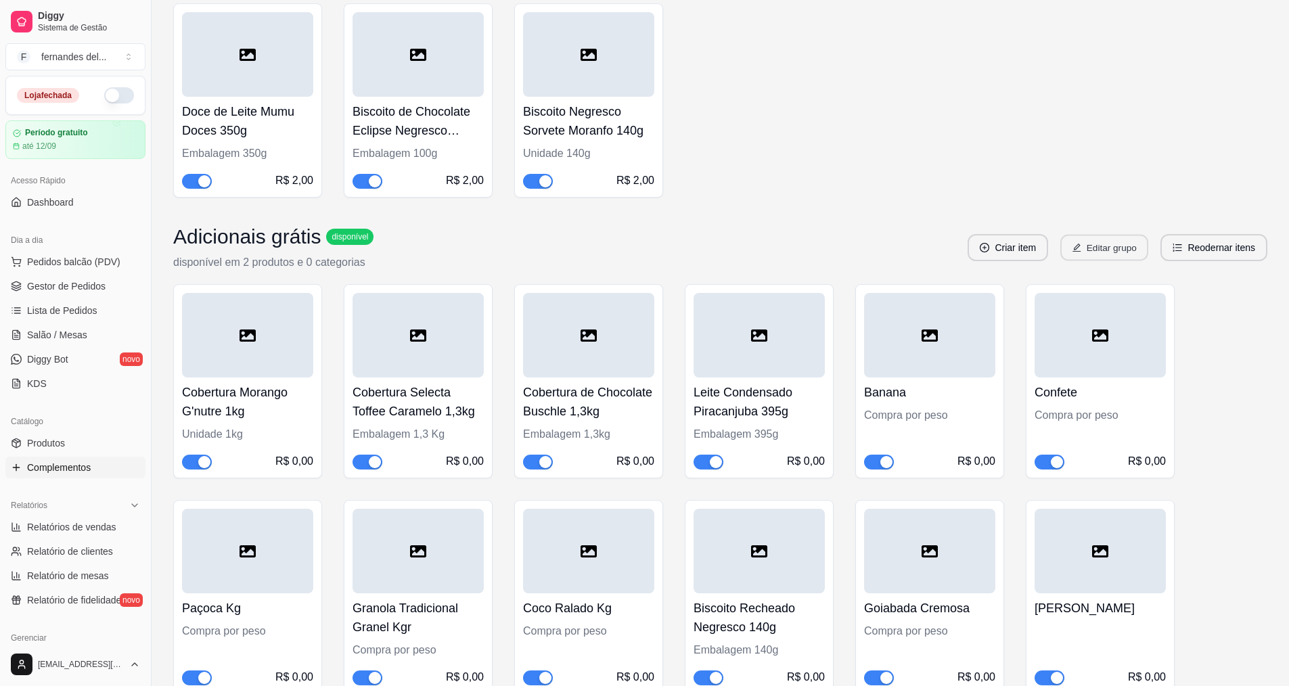
click at [1093, 247] on button "Editar grupo" at bounding box center [1104, 248] width 88 height 26
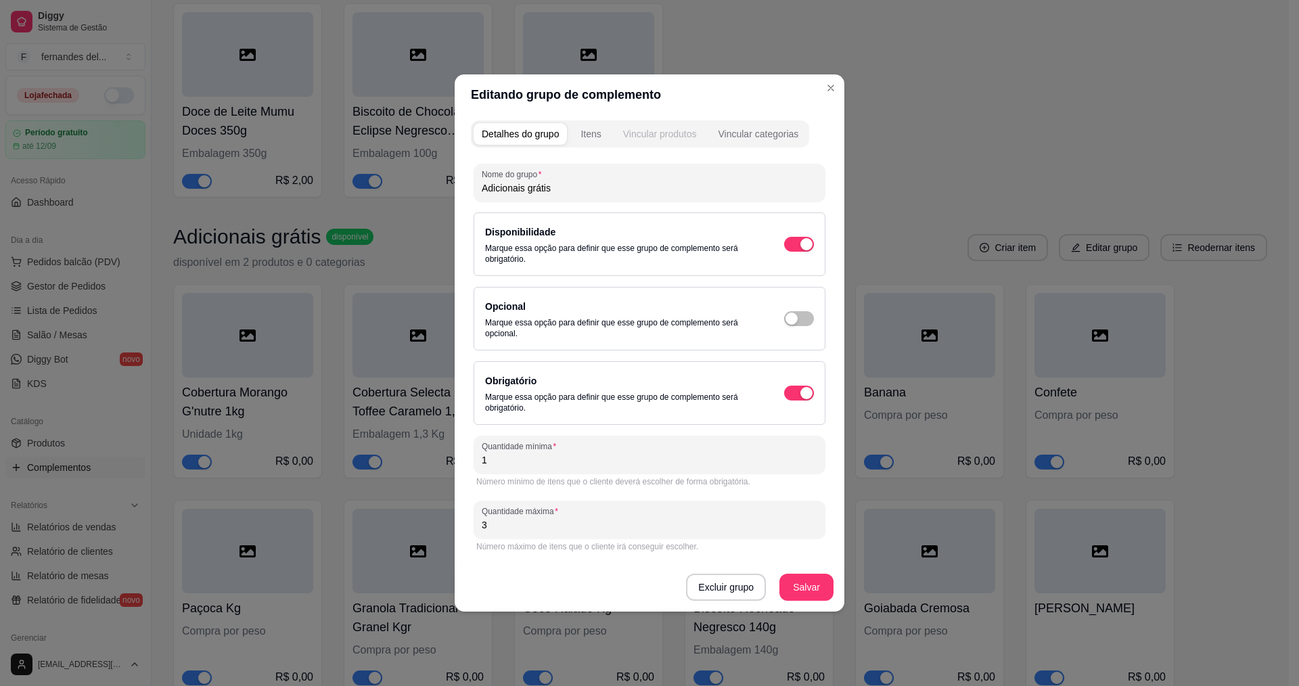
click at [668, 135] on div "Vincular produtos" at bounding box center [660, 134] width 74 height 14
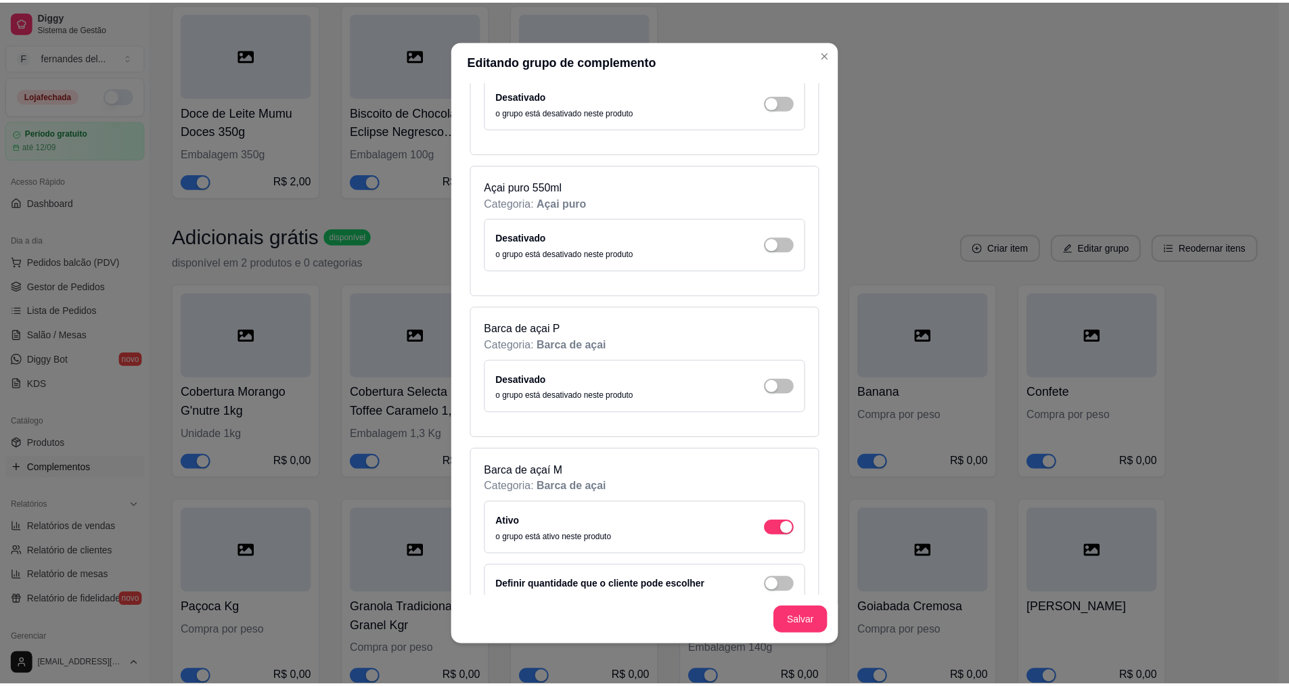
scroll to position [4195, 0]
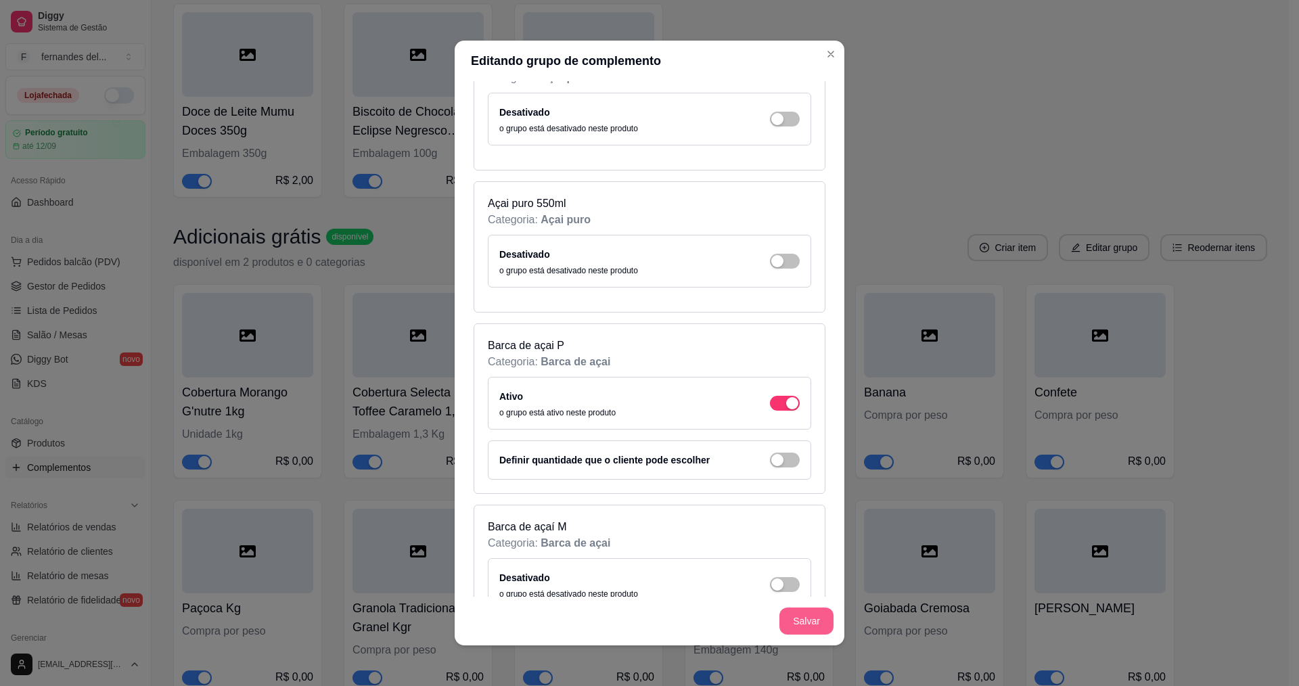
click at [813, 618] on button "Salvar" at bounding box center [807, 621] width 54 height 27
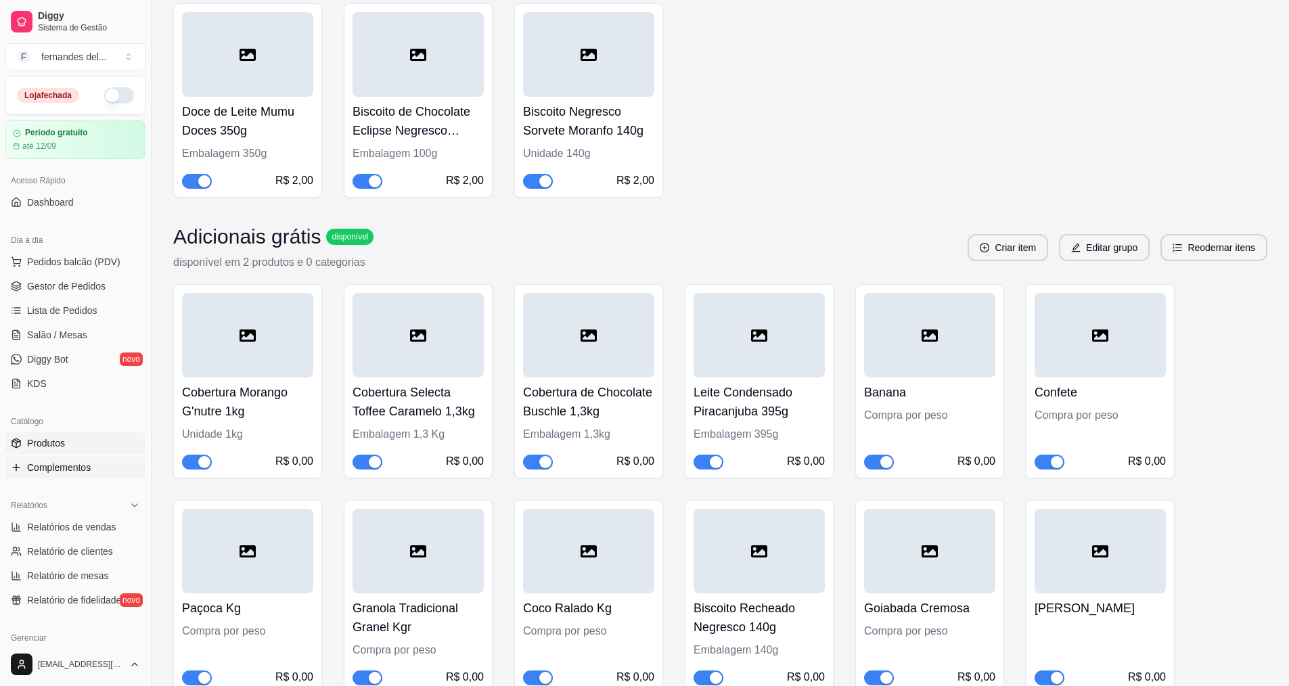
click at [76, 443] on link "Produtos" at bounding box center [75, 443] width 140 height 22
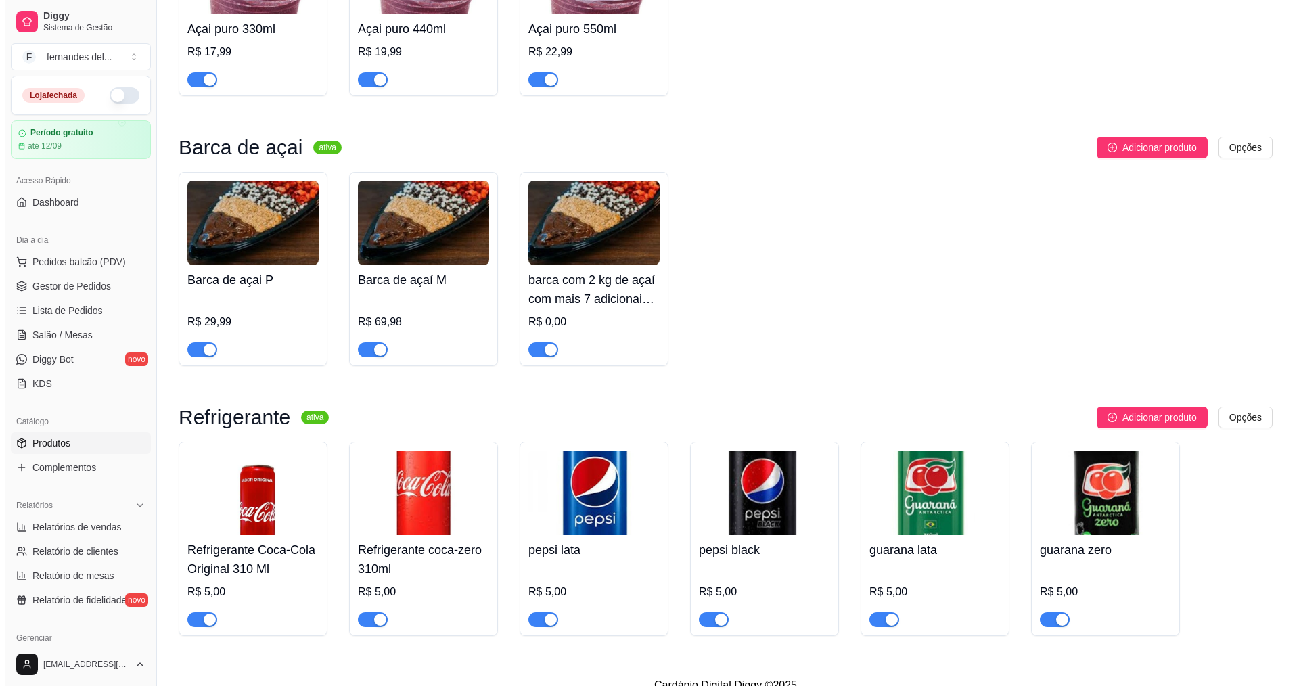
scroll to position [2270, 0]
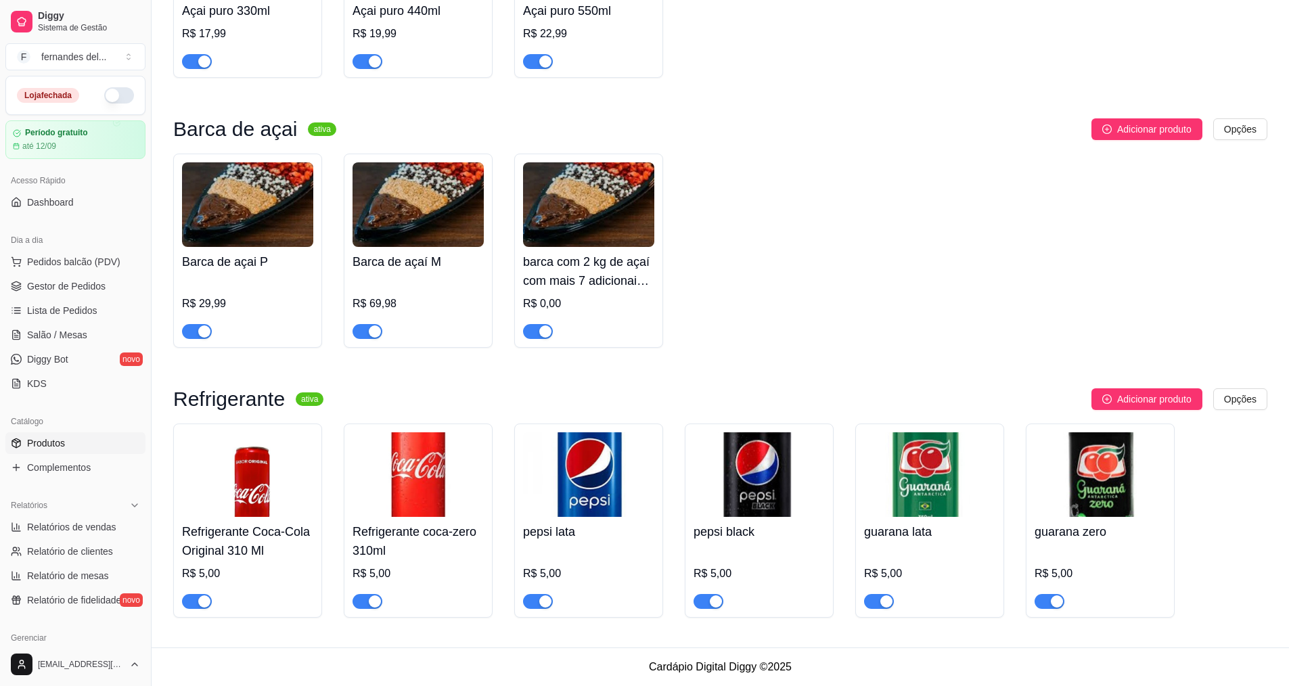
click at [260, 218] on img at bounding box center [247, 204] width 131 height 85
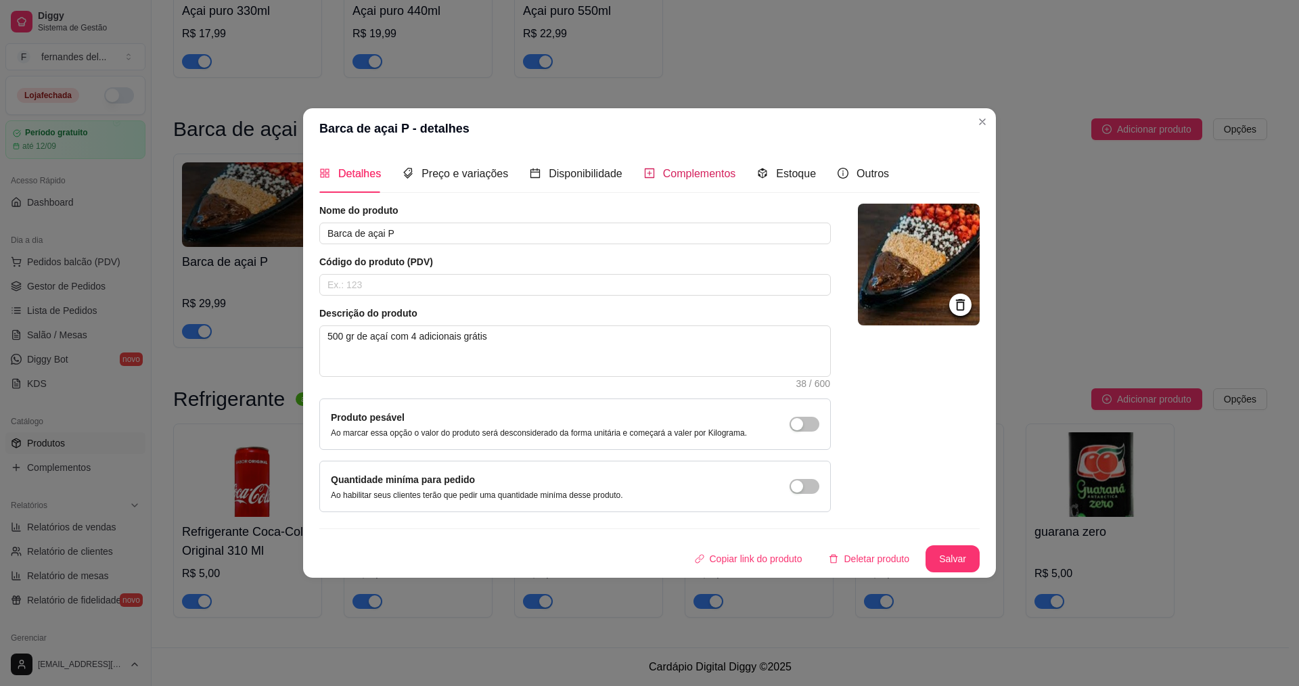
click at [662, 181] on div "Complementos" at bounding box center [690, 173] width 92 height 17
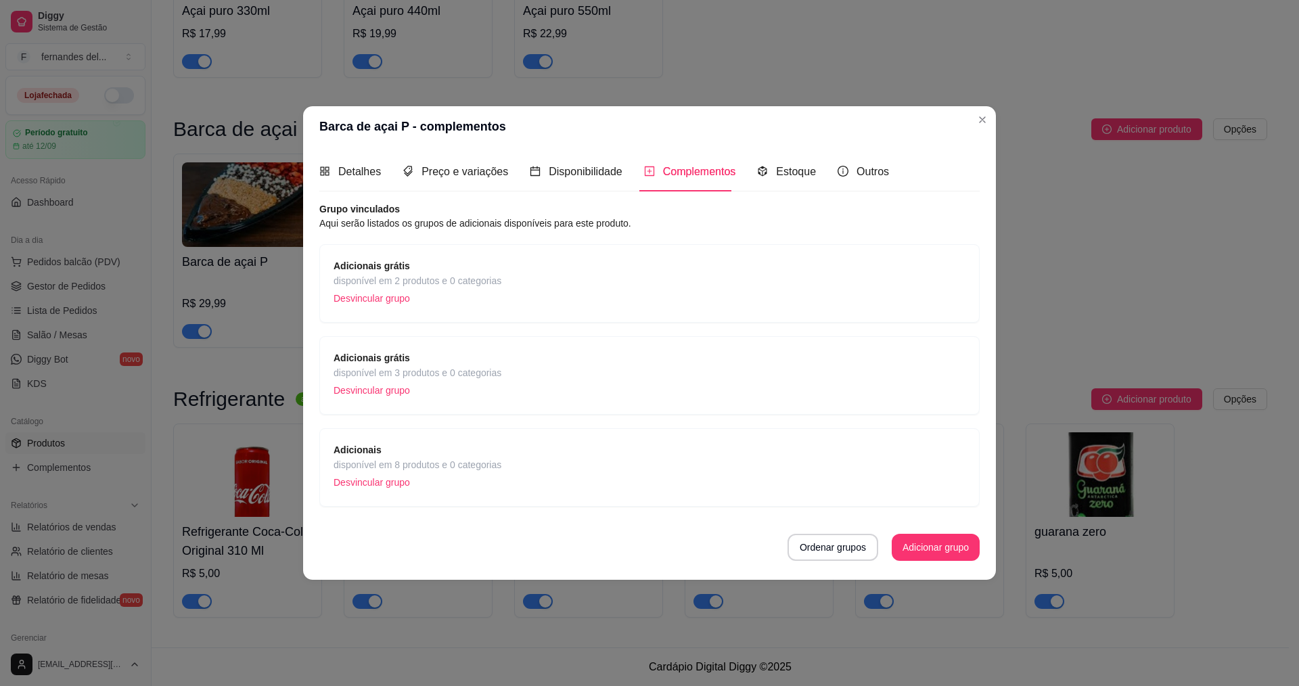
click at [407, 441] on div "Adicionais disponível em 8 produtos e 0 categorias Desvincular grupo" at bounding box center [649, 467] width 660 height 78
click at [438, 254] on div "Adicionais grátis disponível em 2 produtos e 0 categorias Desvincular grupo" at bounding box center [649, 283] width 660 height 78
click at [397, 362] on strong "Adicionais grátis" at bounding box center [372, 358] width 76 height 11
click at [383, 389] on p "Desvincular grupo" at bounding box center [418, 390] width 168 height 20
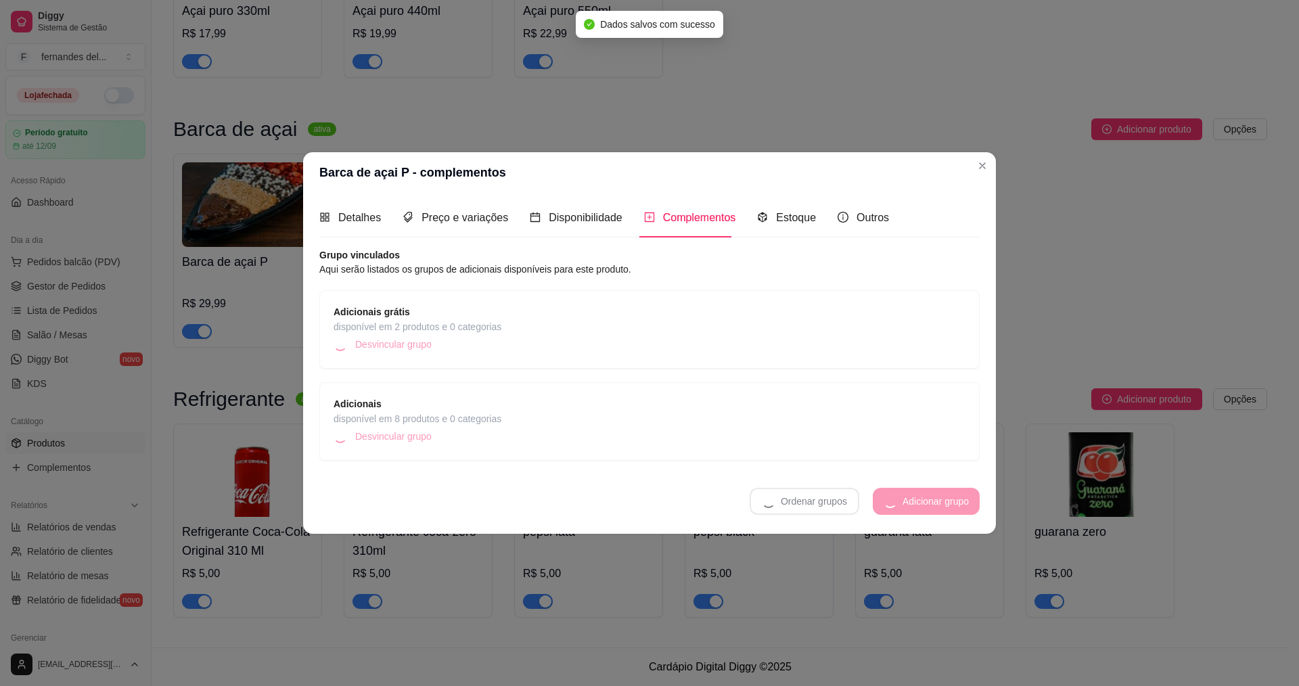
click at [416, 315] on span "Adicionais grátis" at bounding box center [418, 311] width 168 height 15
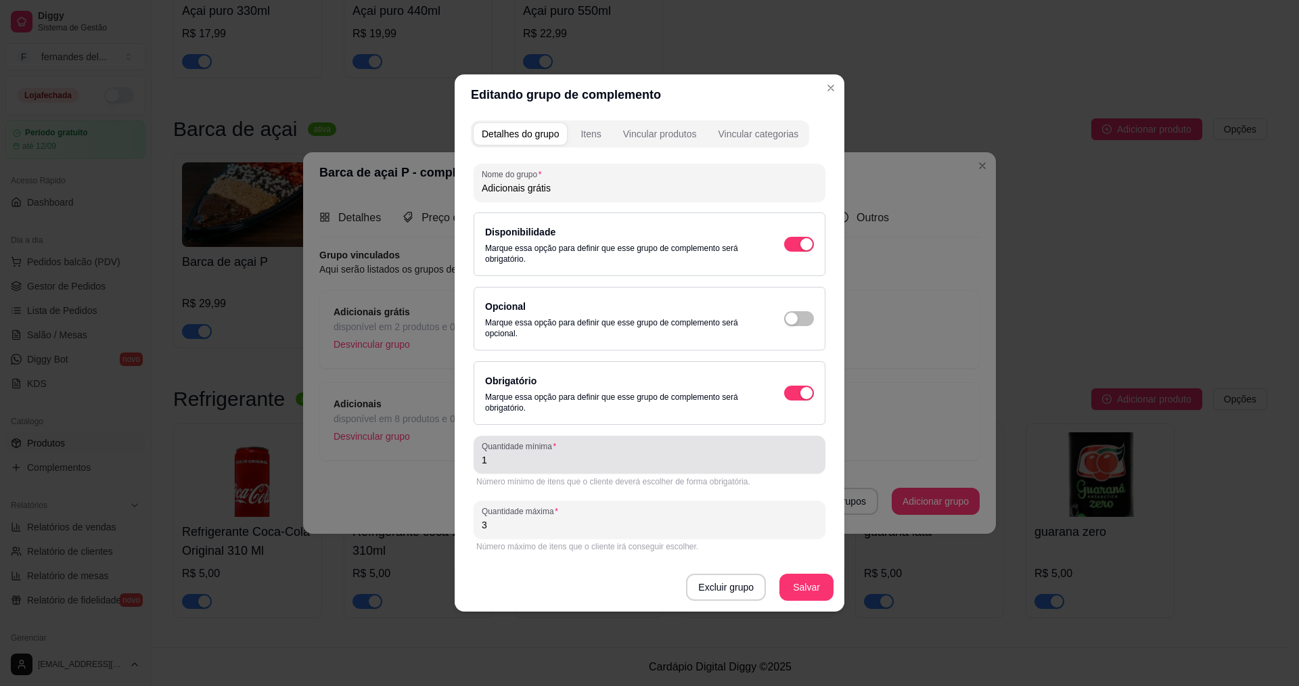
click at [547, 466] on input "1" at bounding box center [650, 460] width 336 height 14
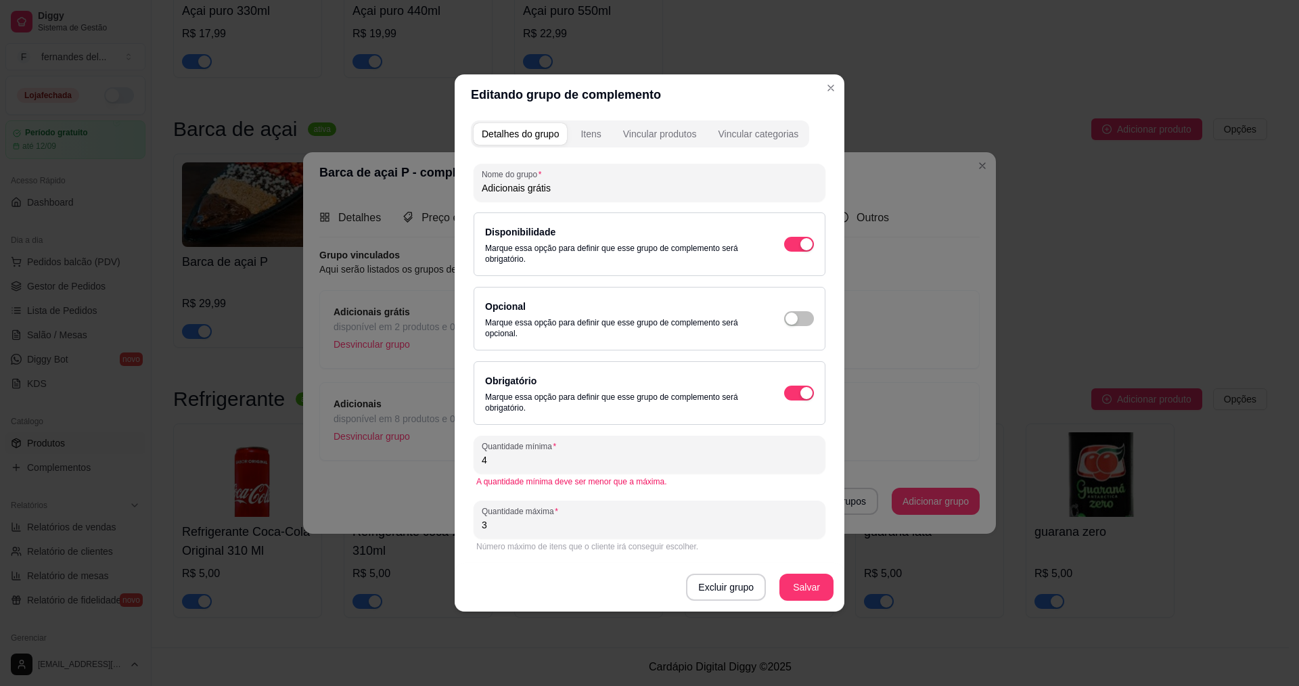
click at [574, 542] on div "Número máximo de itens que o cliente irá conseguir escolher." at bounding box center [649, 546] width 346 height 11
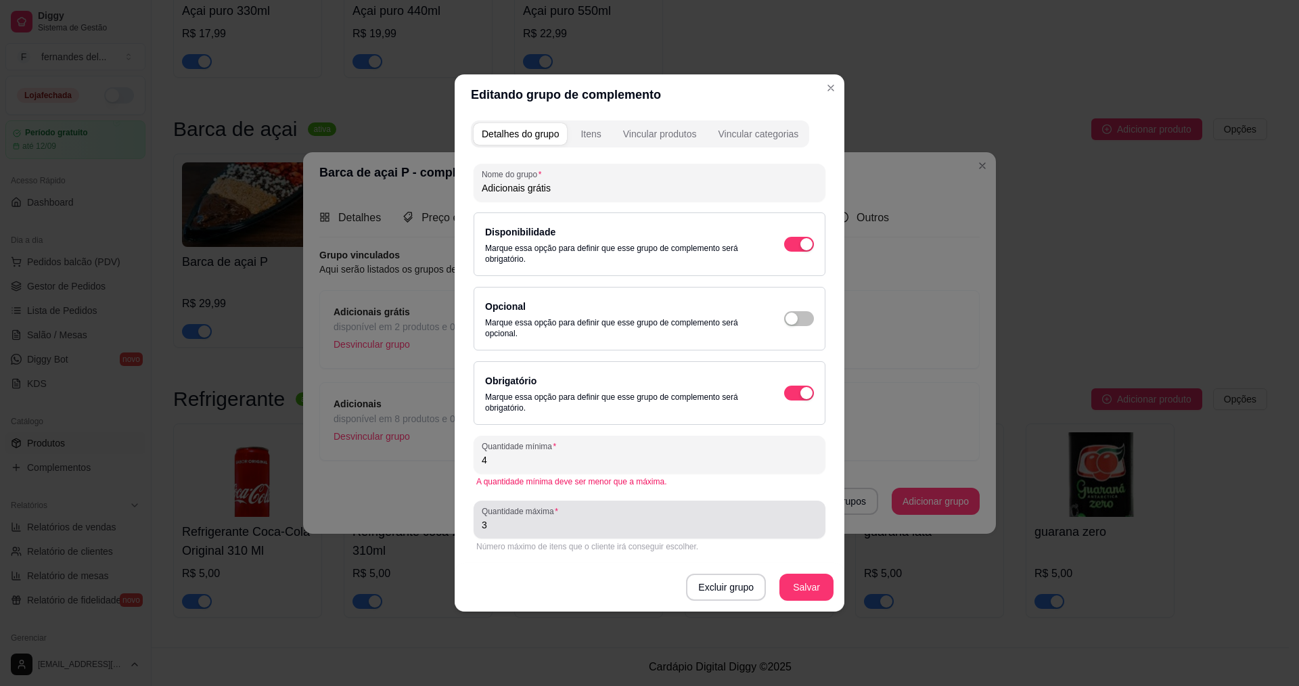
click at [566, 524] on input "3" at bounding box center [650, 525] width 336 height 14
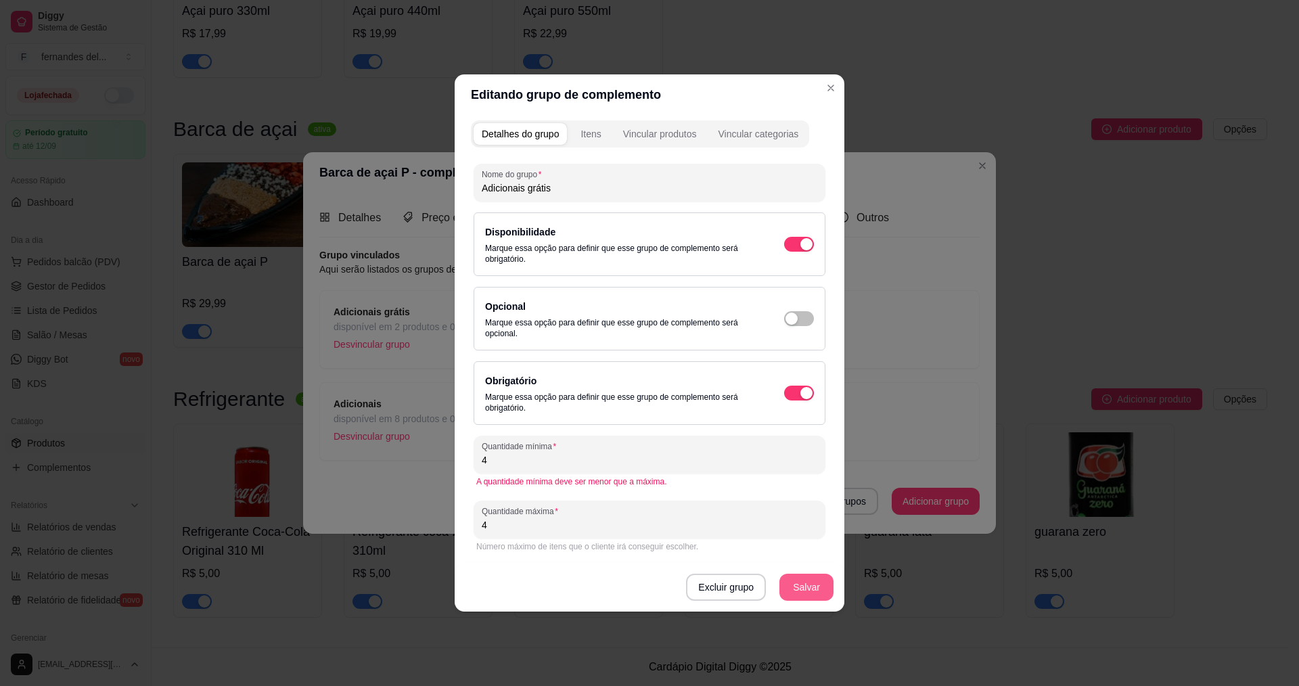
click at [828, 589] on button "Salvar" at bounding box center [807, 587] width 54 height 27
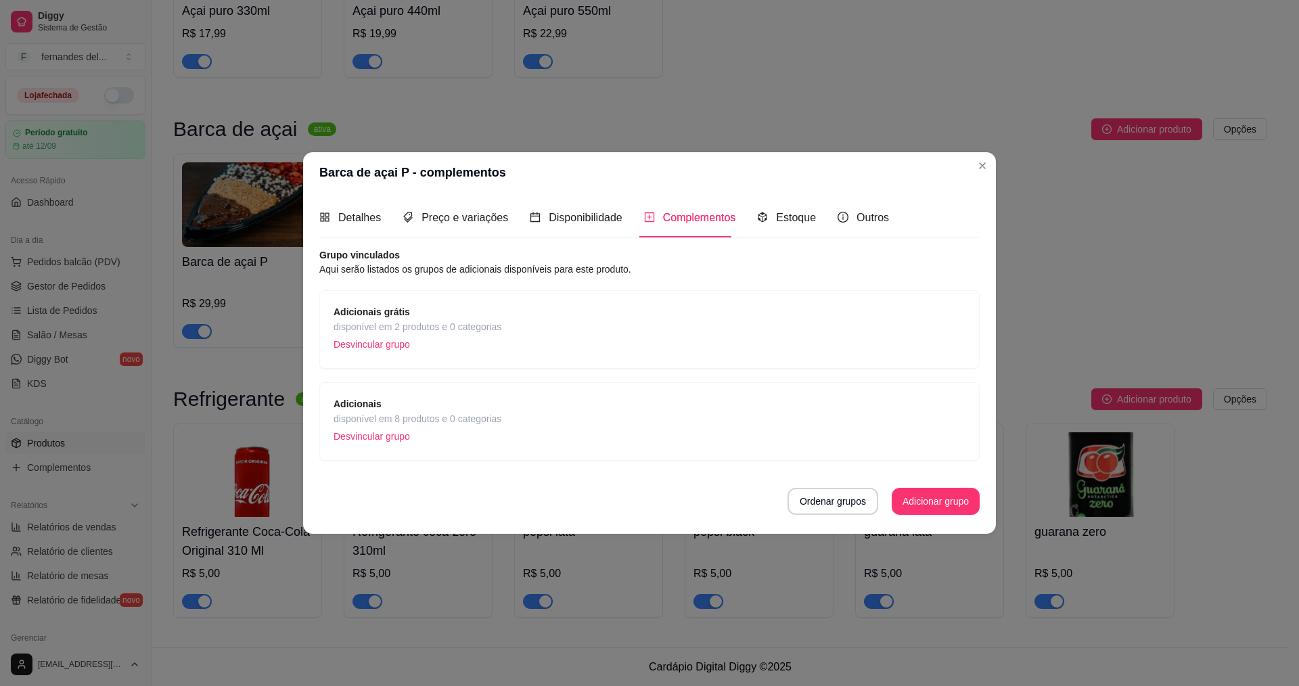
click at [442, 315] on span "Adicionais grátis" at bounding box center [418, 311] width 168 height 15
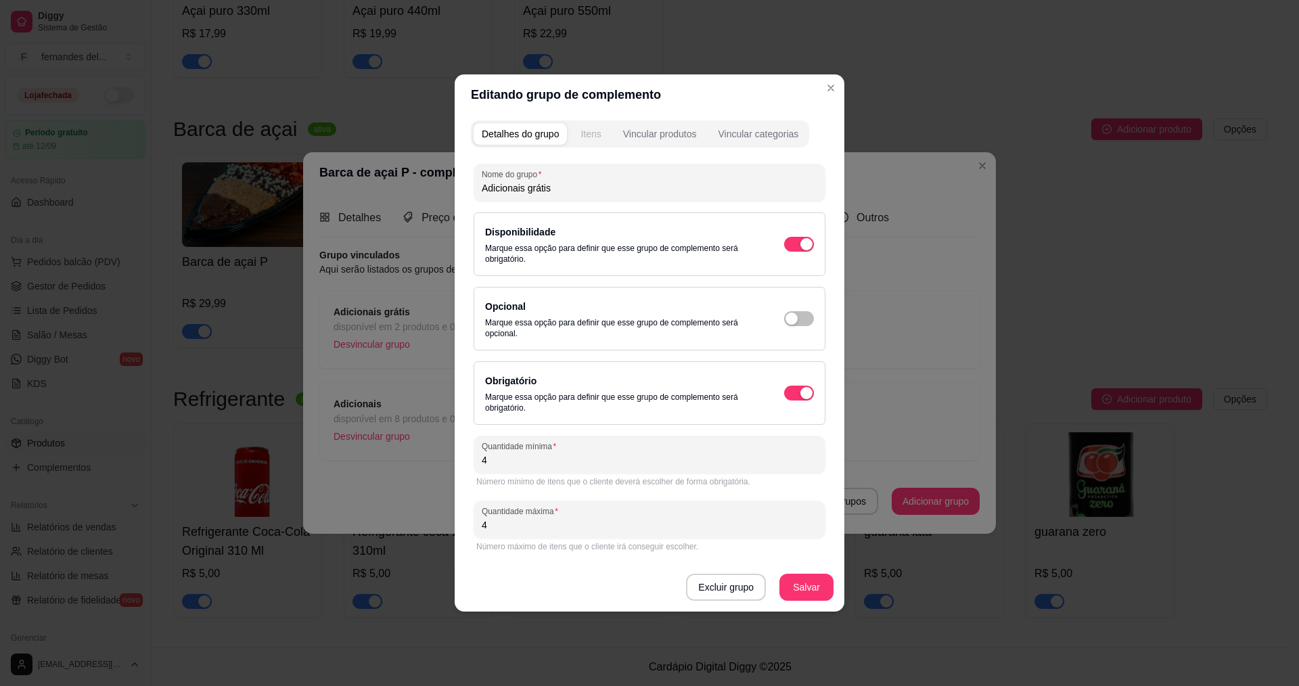
click at [596, 135] on div "Itens" at bounding box center [591, 134] width 20 height 14
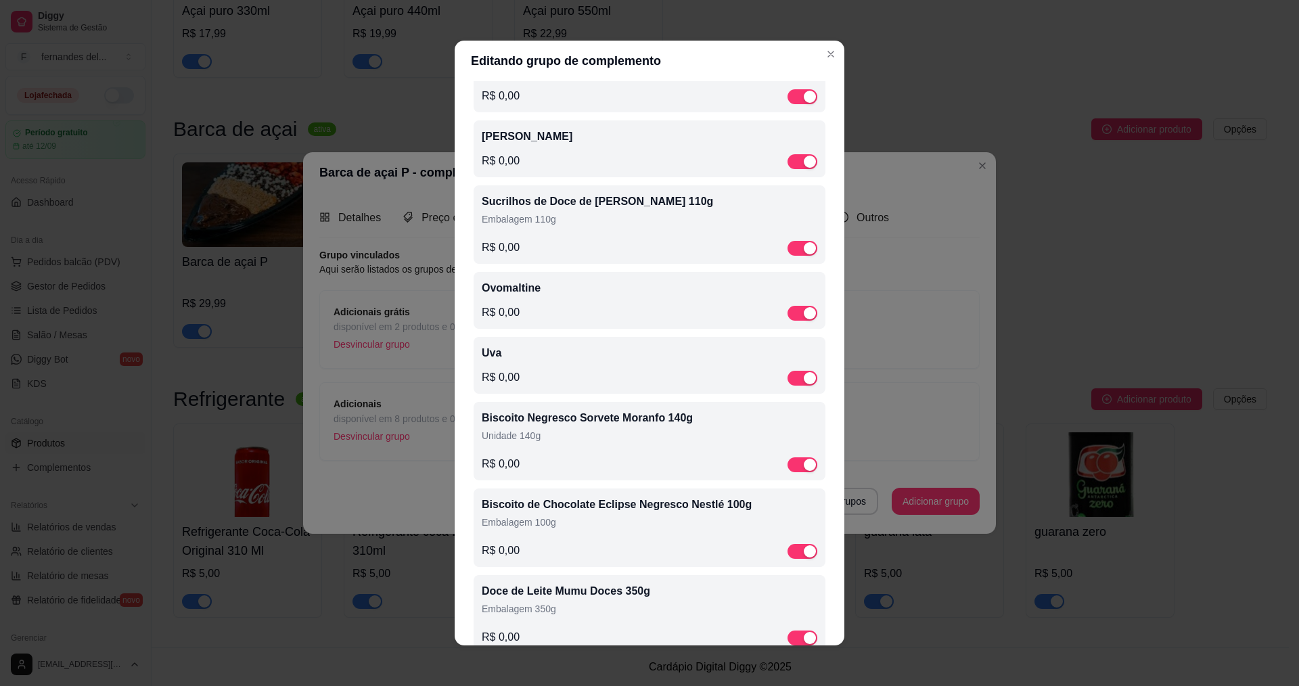
scroll to position [1129, 0]
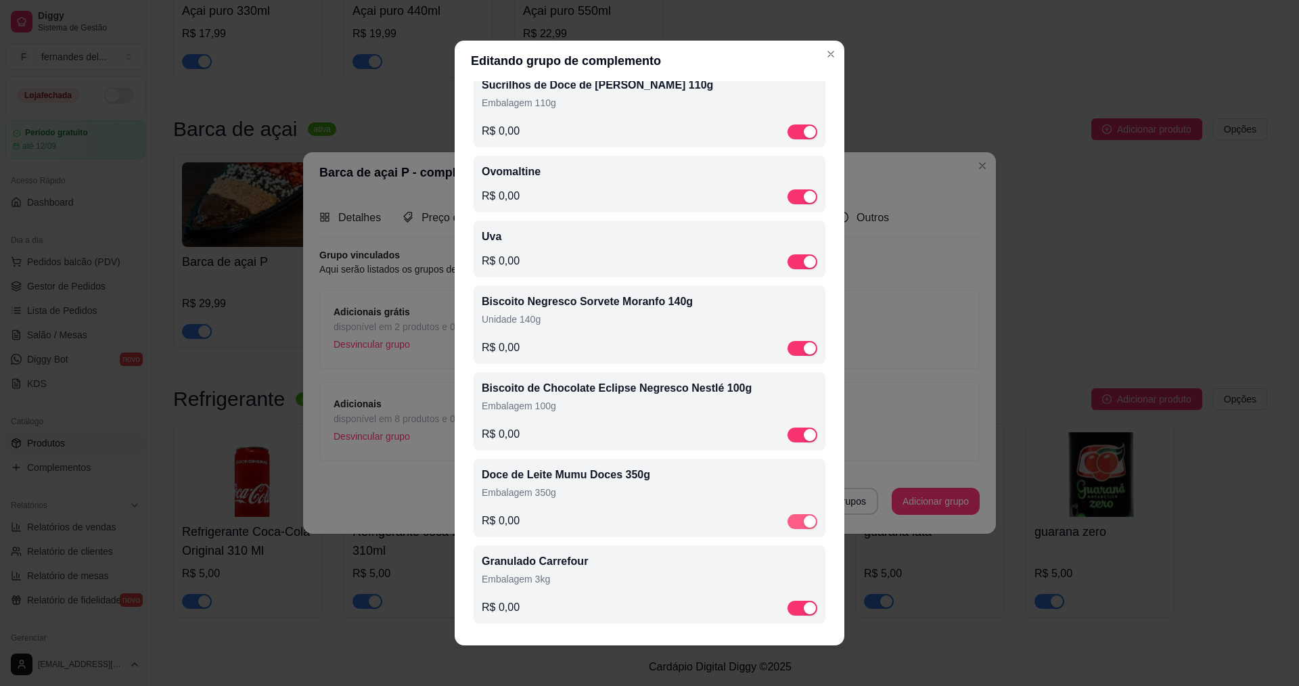
click at [788, 520] on span "button" at bounding box center [803, 521] width 30 height 15
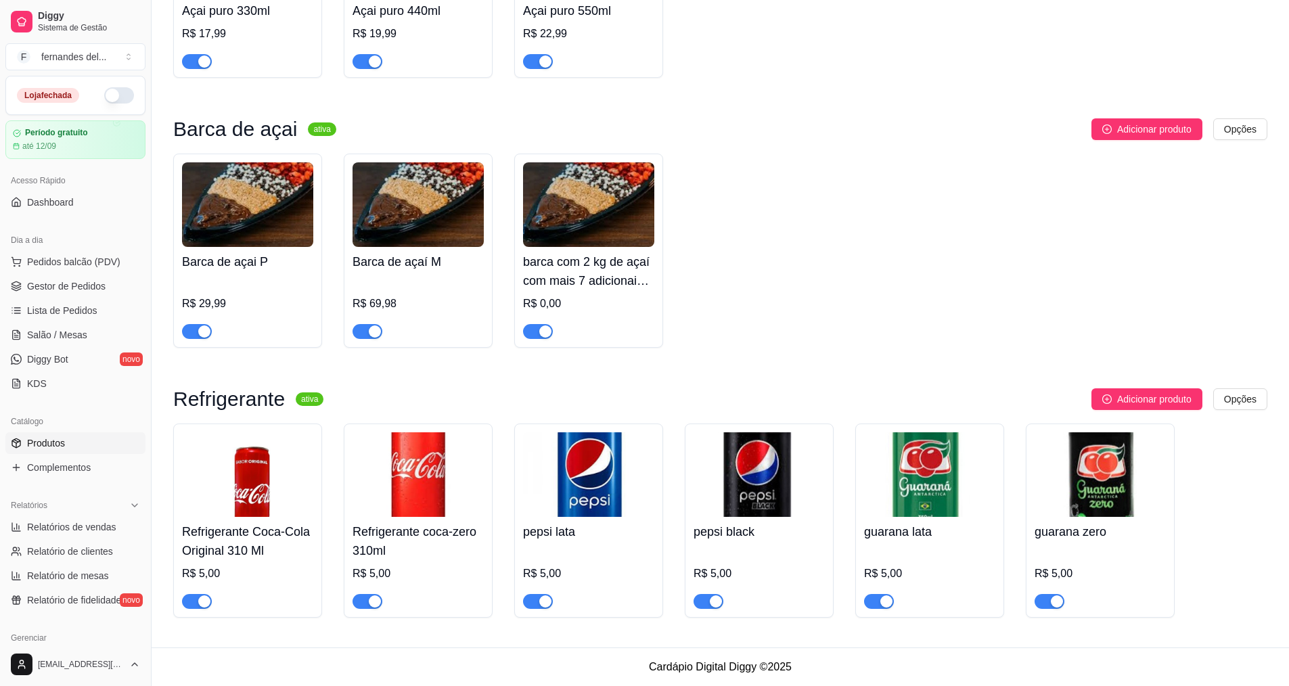
click at [493, 225] on div "Barca de açai P R$ 29,99 Barca de açaí M R$ 69,98 barca com 2 kg de açaí com ma…" at bounding box center [720, 251] width 1094 height 194
click at [462, 255] on h4 "Barca de açaí M" at bounding box center [418, 261] width 131 height 19
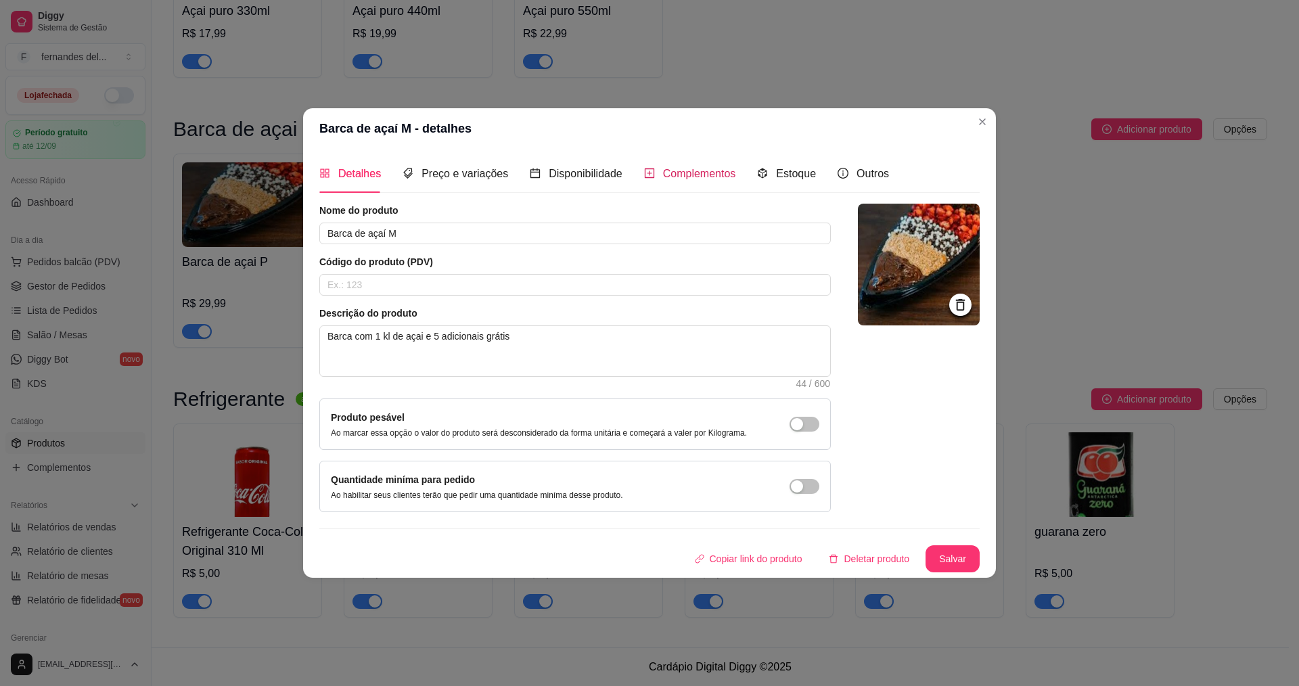
click at [696, 172] on span "Complementos" at bounding box center [699, 174] width 73 height 12
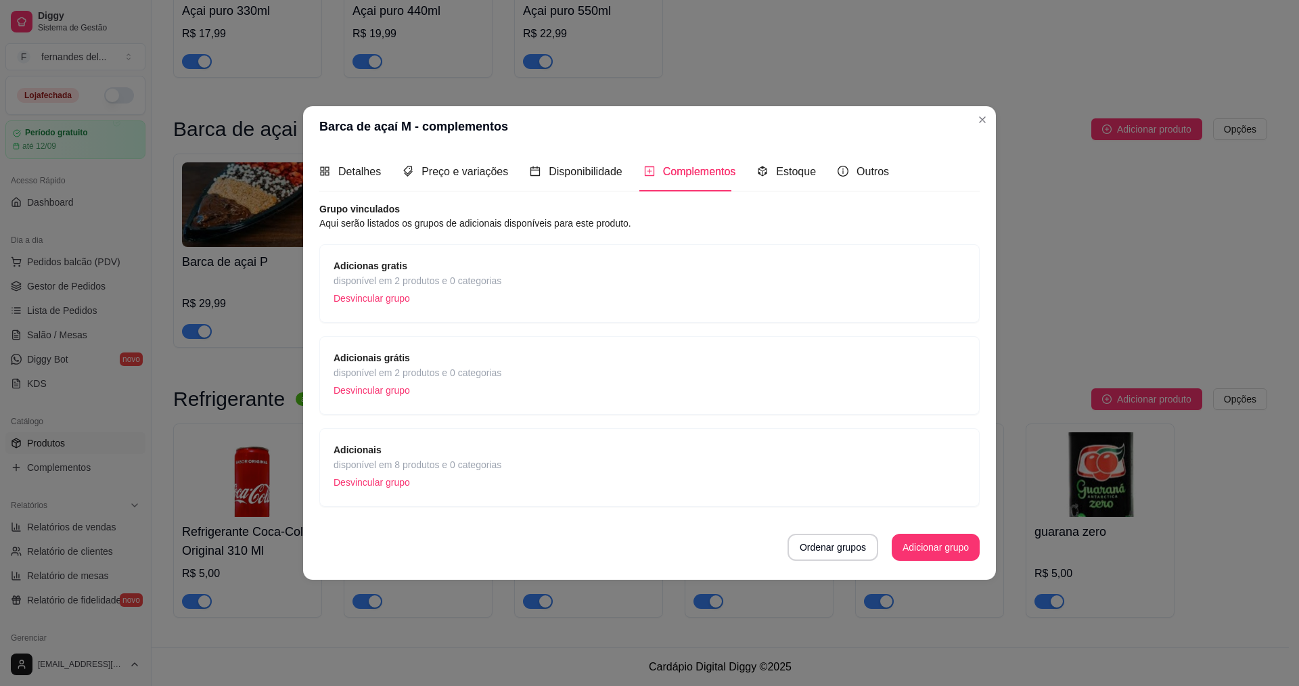
click at [447, 279] on span "disponível em 2 produtos e 0 categorias" at bounding box center [418, 280] width 168 height 15
click at [448, 367] on span "disponível em 2 produtos e 0 categorias" at bounding box center [418, 372] width 168 height 15
click at [382, 395] on p "Desvincular grupo" at bounding box center [418, 390] width 168 height 20
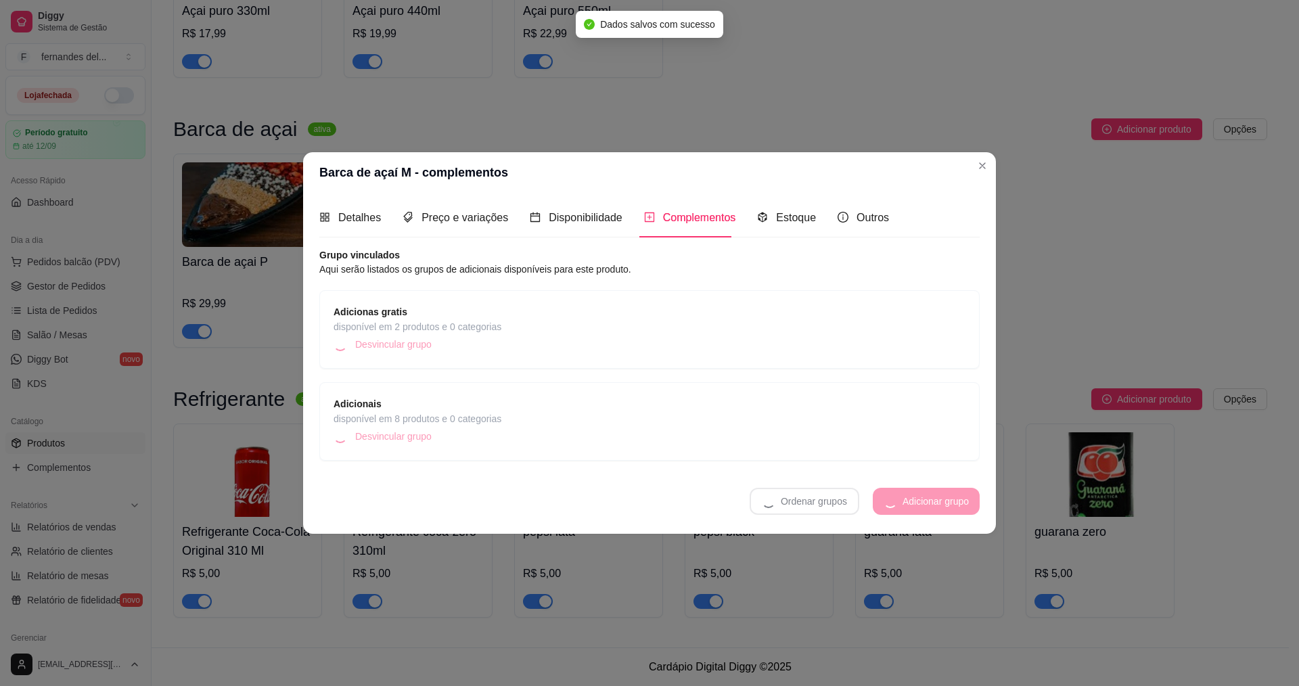
click at [497, 316] on span "Adicionas gratis" at bounding box center [418, 311] width 168 height 15
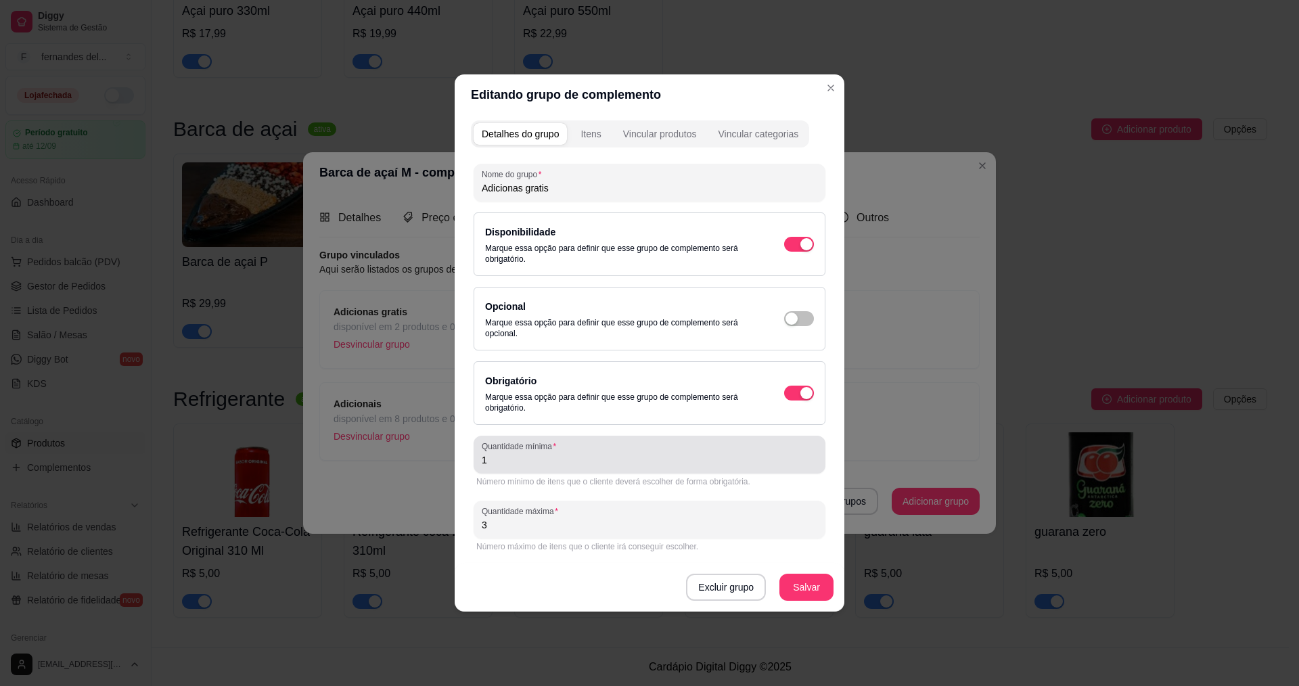
click at [593, 461] on input "1" at bounding box center [650, 460] width 336 height 14
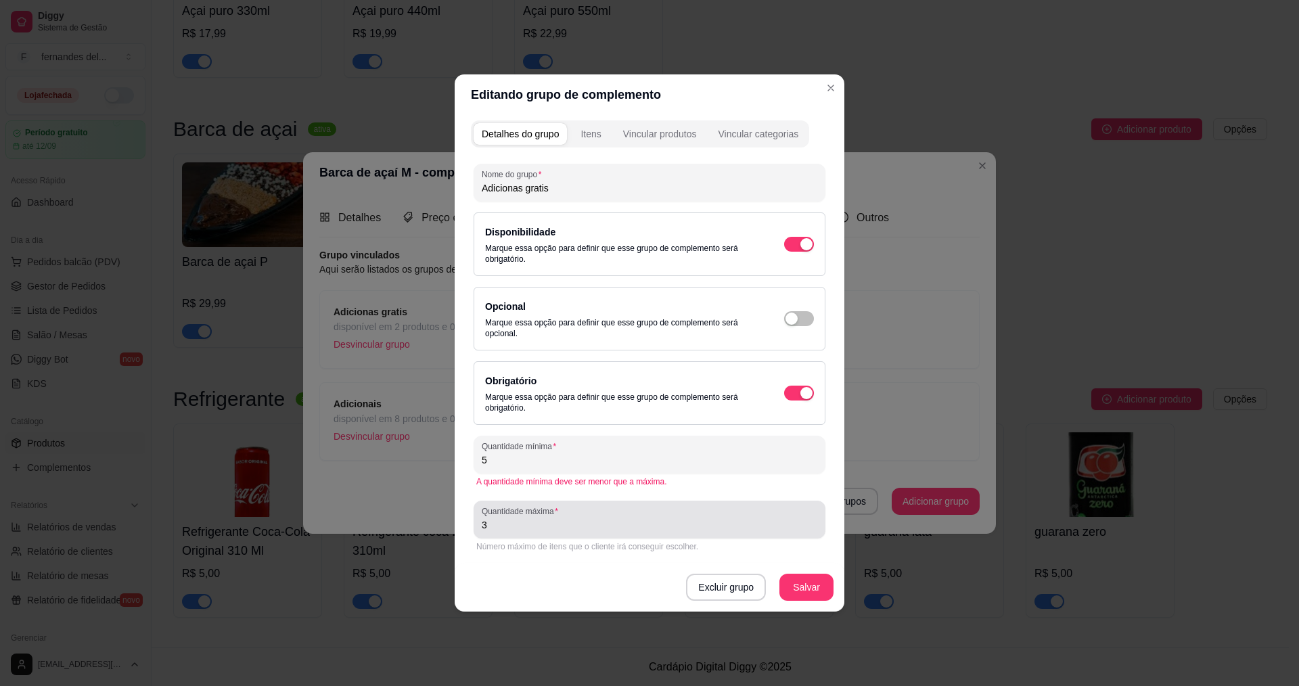
click at [619, 526] on input "3" at bounding box center [650, 525] width 336 height 14
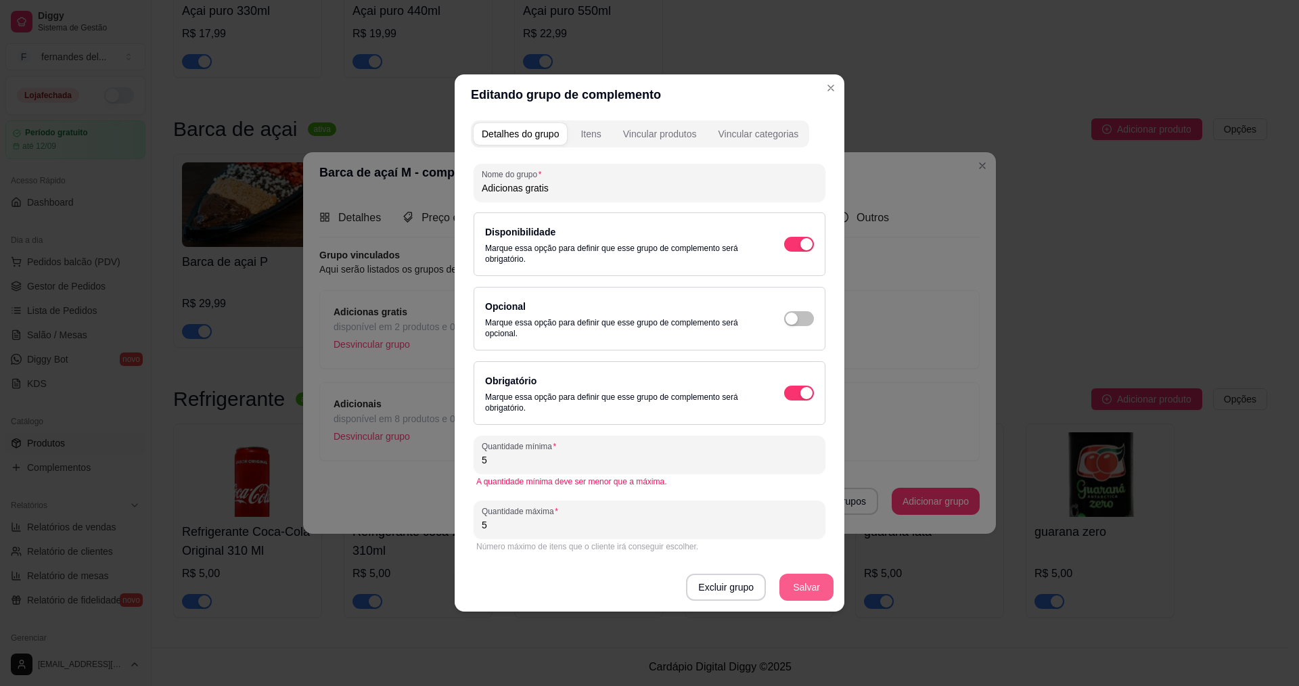
click at [798, 577] on button "Salvar" at bounding box center [807, 587] width 54 height 27
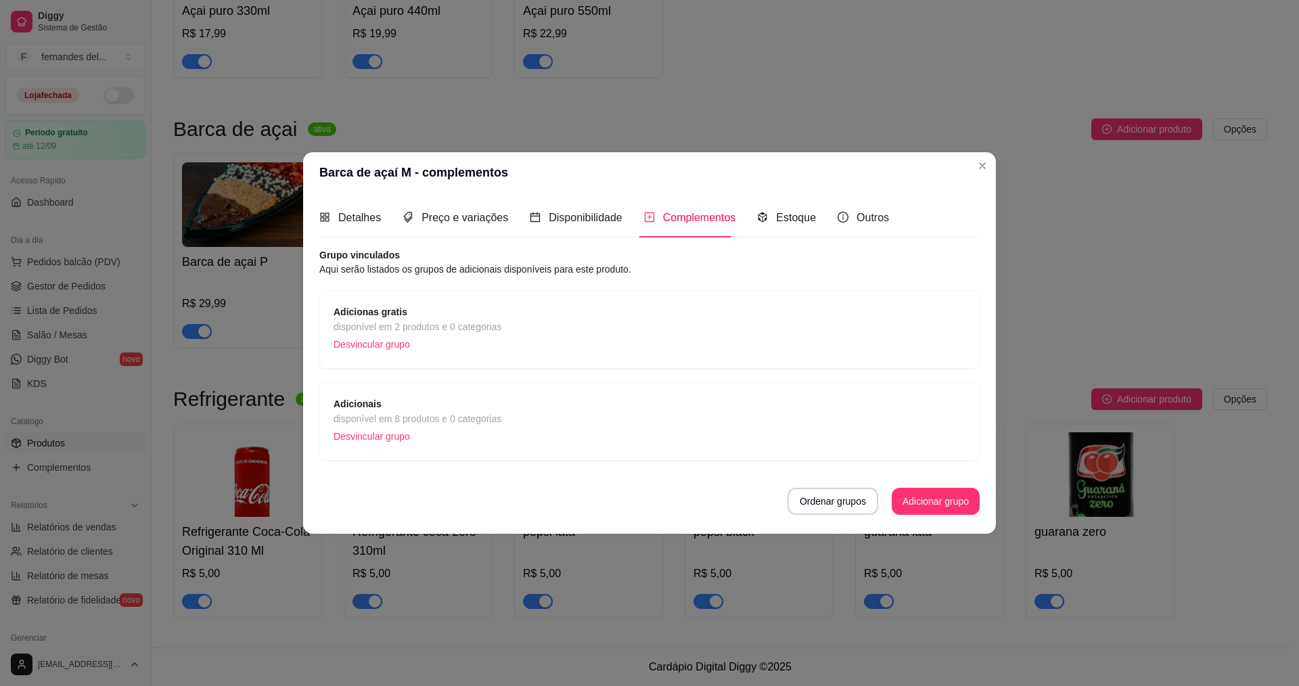
click at [516, 310] on div "Adicionas gratis disponível em 2 produtos e 0 categorias Desvincular grupo" at bounding box center [650, 329] width 632 height 50
click at [476, 315] on span "Adicionas gratis" at bounding box center [418, 311] width 168 height 15
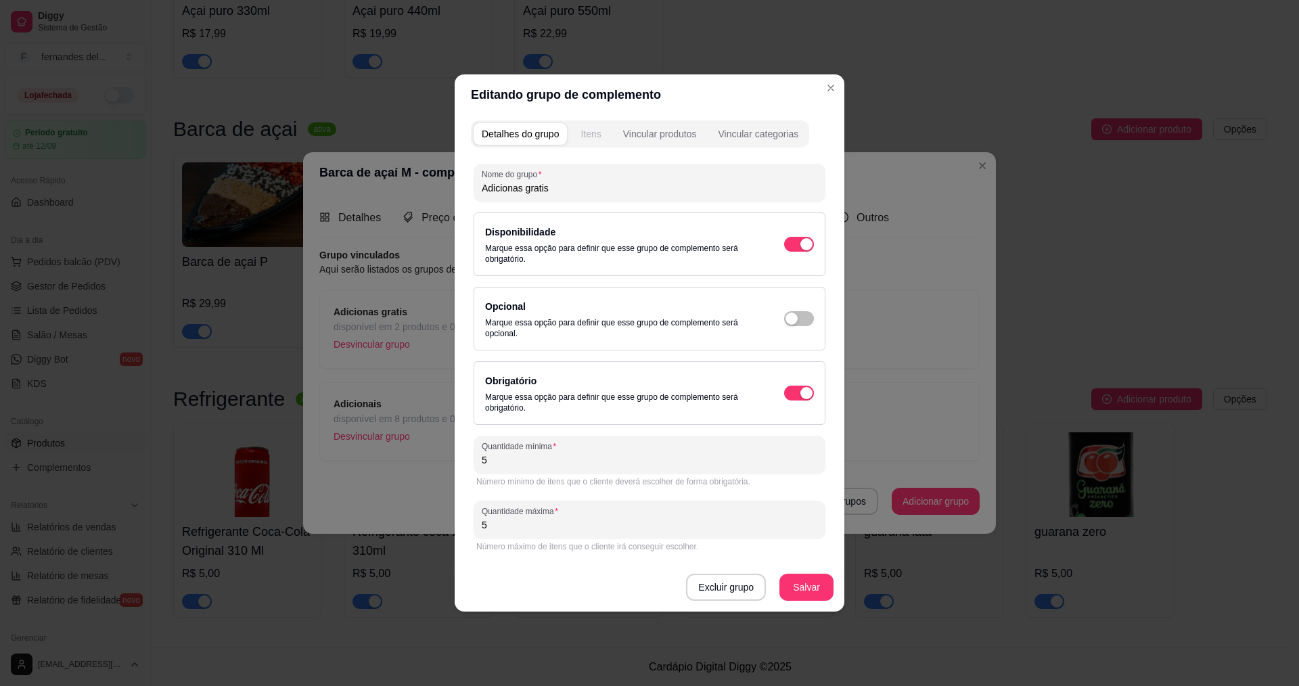
click at [596, 133] on div "Itens" at bounding box center [591, 134] width 20 height 14
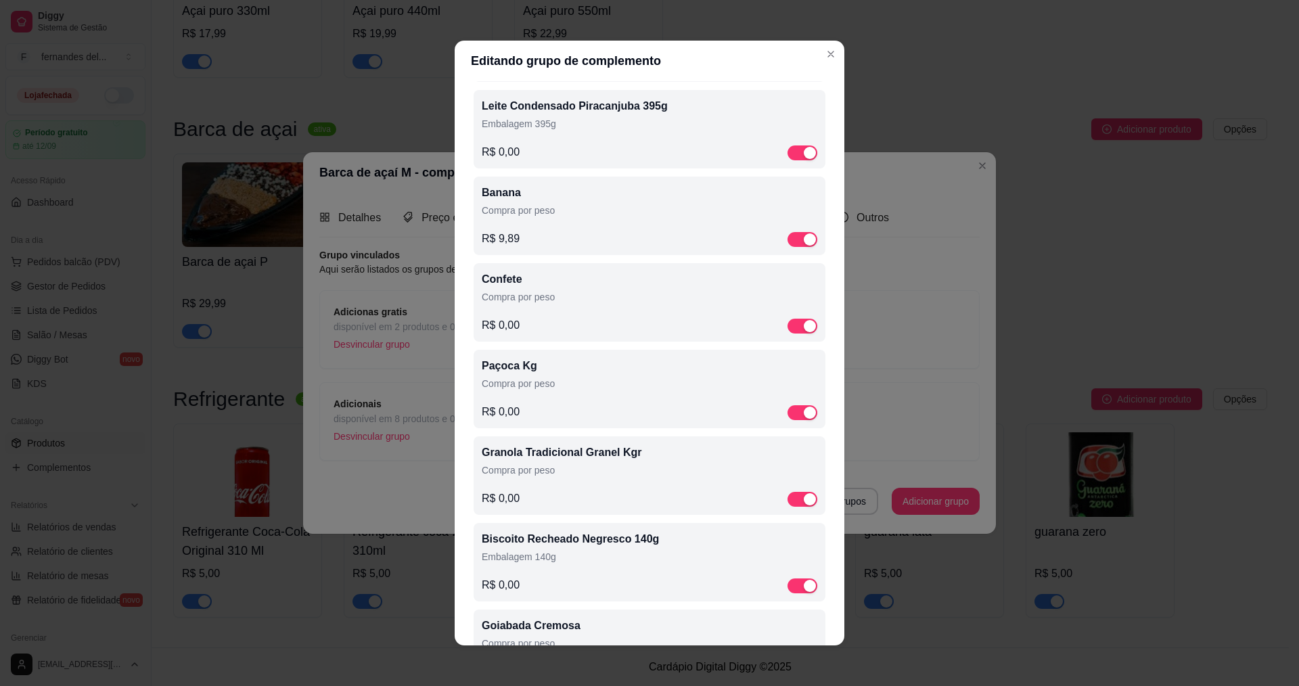
scroll to position [406, 0]
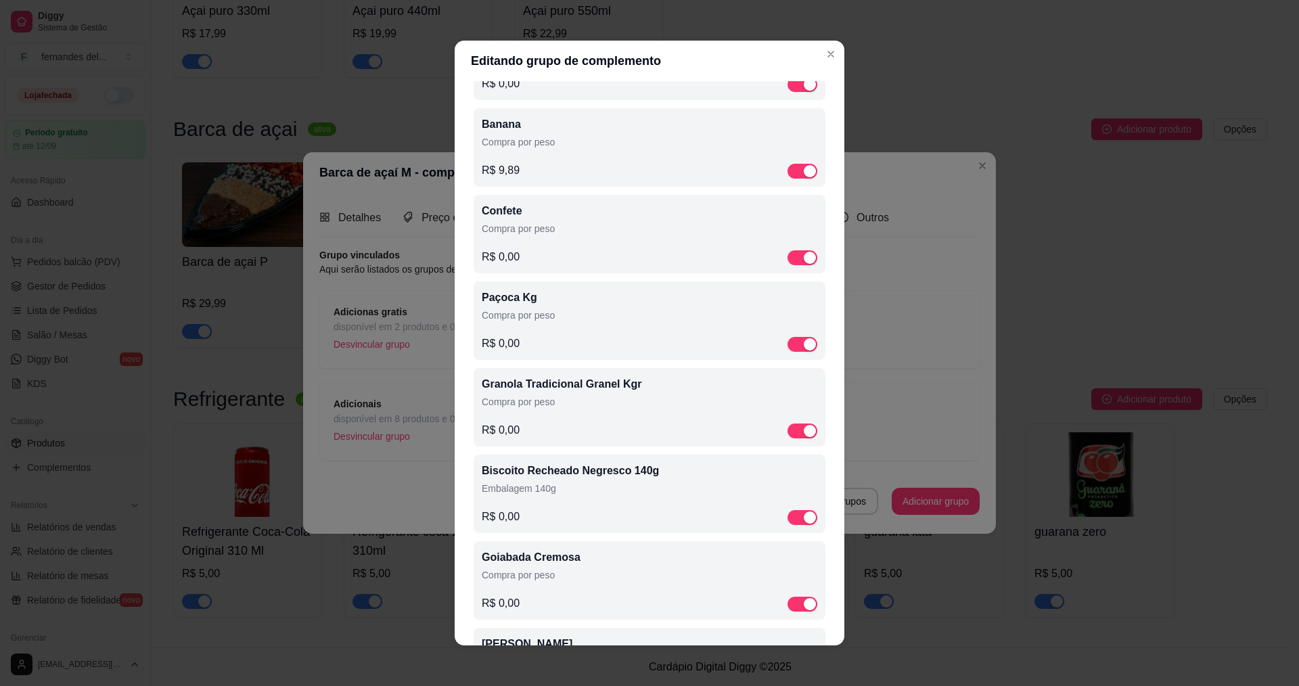
click at [514, 174] on div "R$ 9,89" at bounding box center [650, 170] width 336 height 16
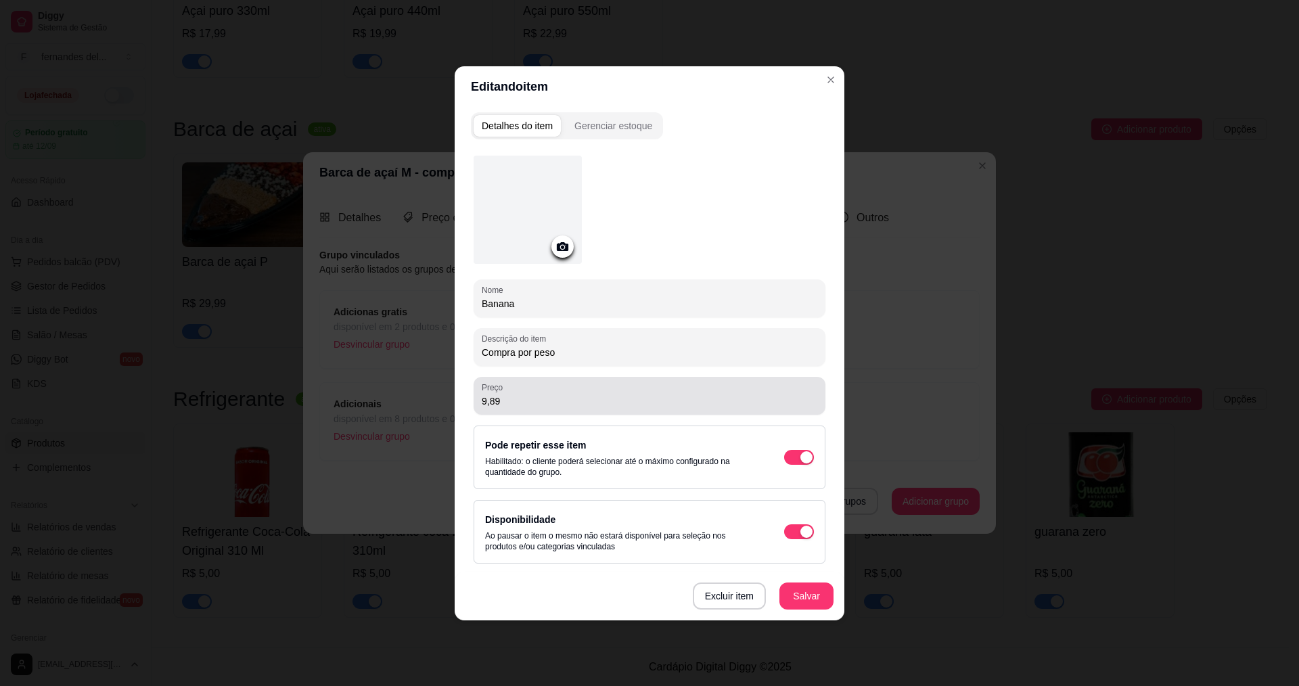
drag, startPoint x: 524, startPoint y: 409, endPoint x: 443, endPoint y: 401, distance: 80.9
click at [443, 401] on div "Editando item Detalhes do item Gerenciar estoque Nome Banana Descrição do item …" at bounding box center [649, 343] width 1299 height 686
click at [504, 397] on input "9,89" at bounding box center [650, 401] width 336 height 14
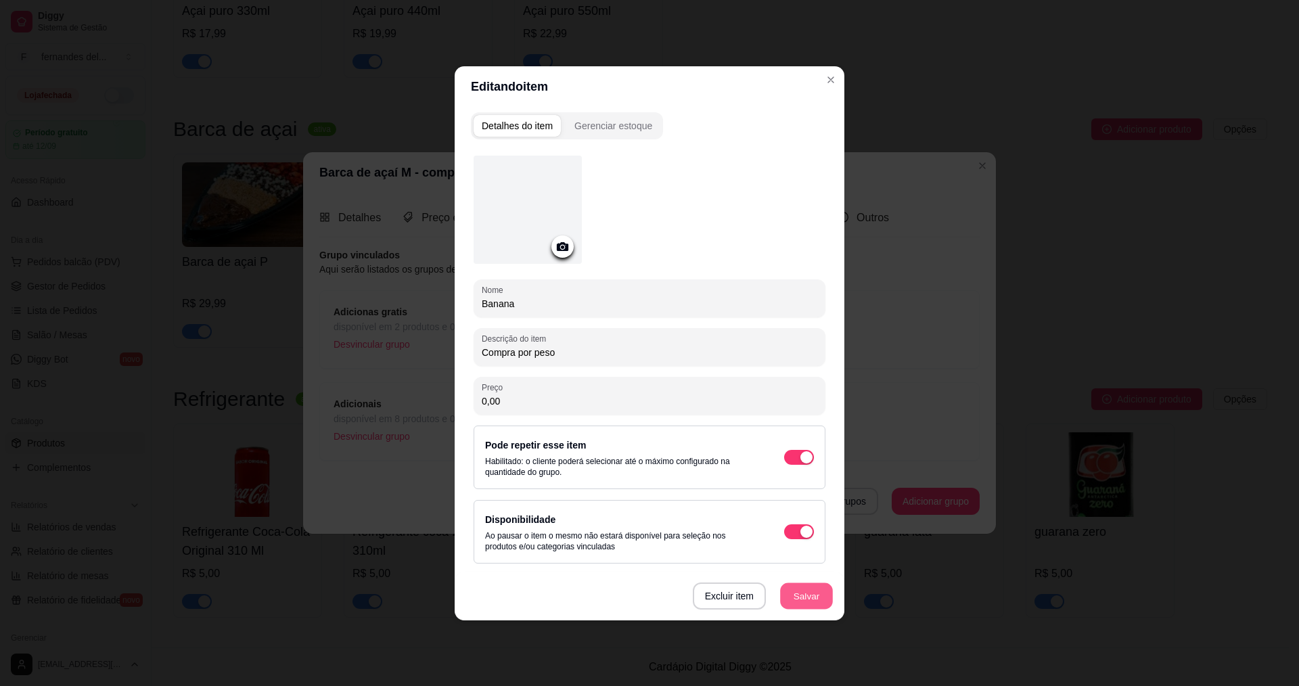
click at [813, 603] on button "Salvar" at bounding box center [806, 596] width 53 height 26
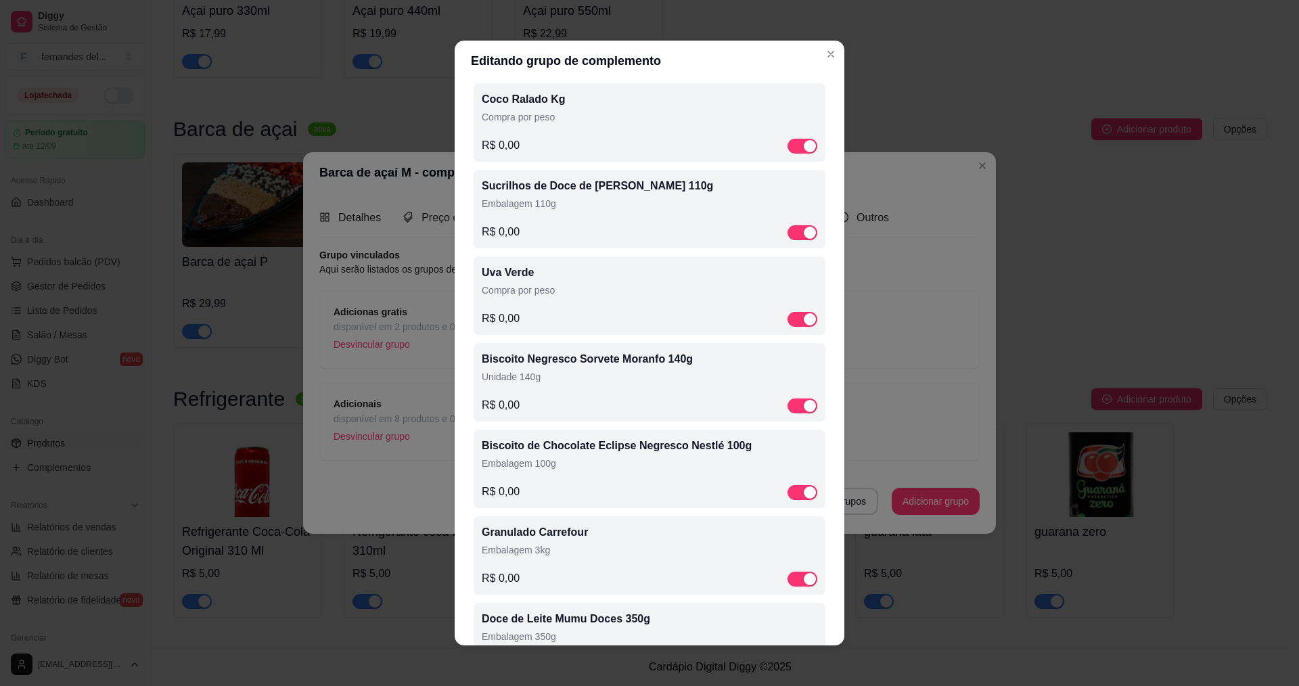
scroll to position [1085, 0]
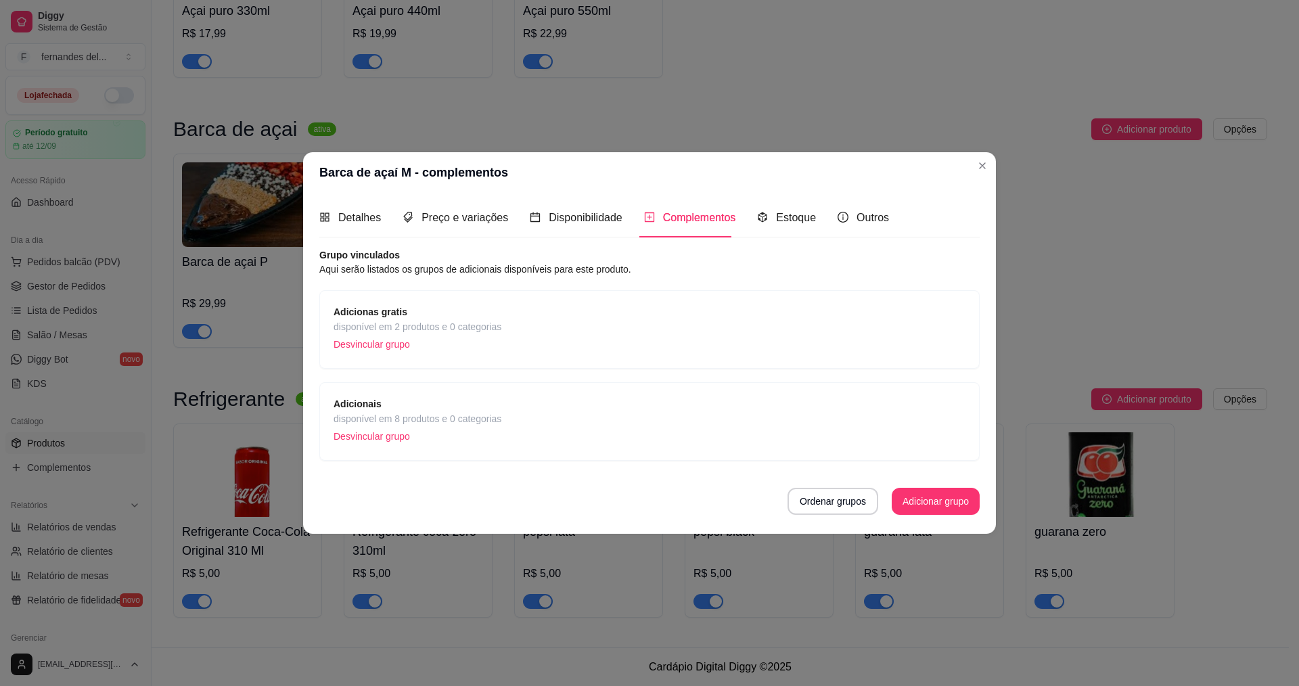
click at [436, 398] on span "Adicionais" at bounding box center [418, 404] width 168 height 15
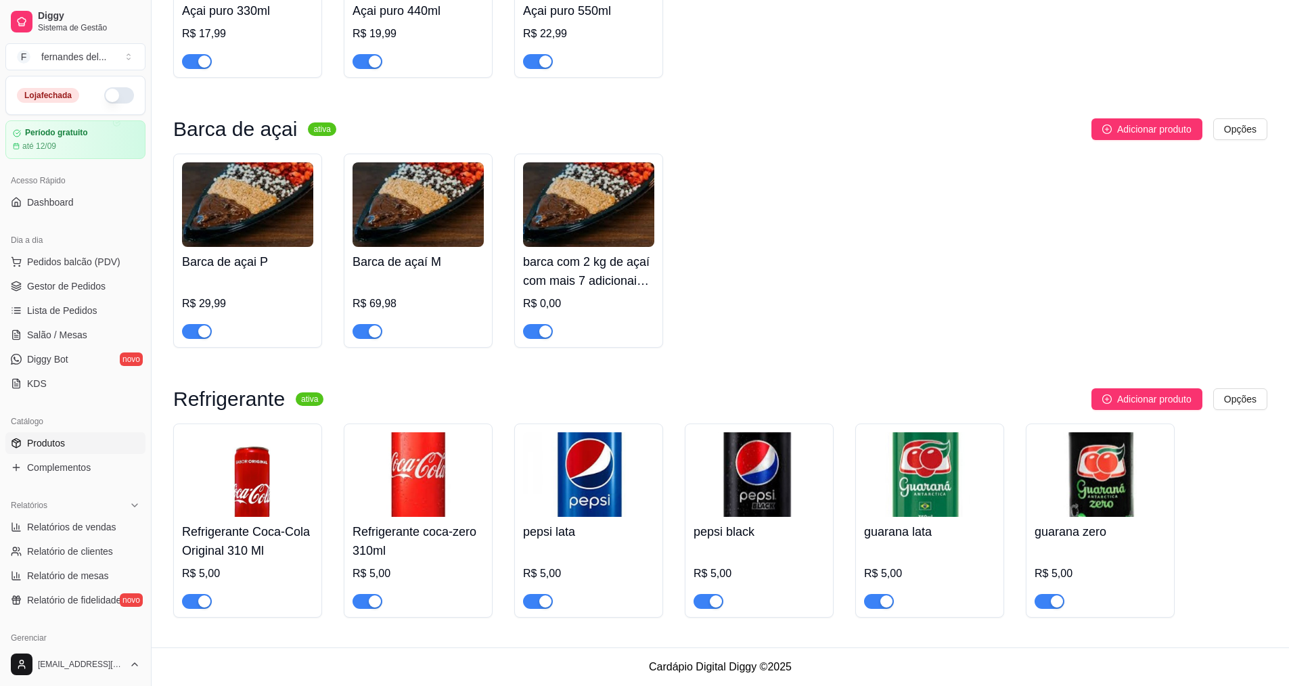
click at [575, 255] on h4 "barca com 2 kg de açaí com mais 7 adicionais grátis - barca de açaí G" at bounding box center [588, 271] width 131 height 38
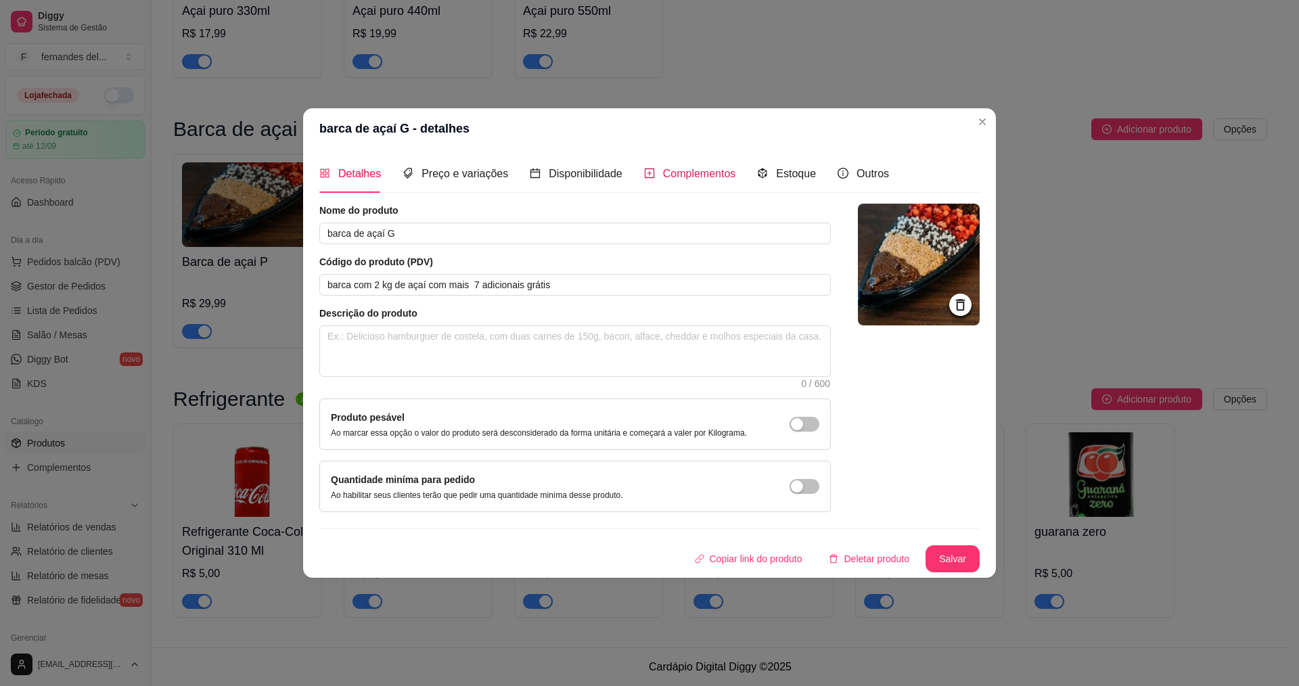
click at [698, 171] on span "Complementos" at bounding box center [699, 174] width 73 height 12
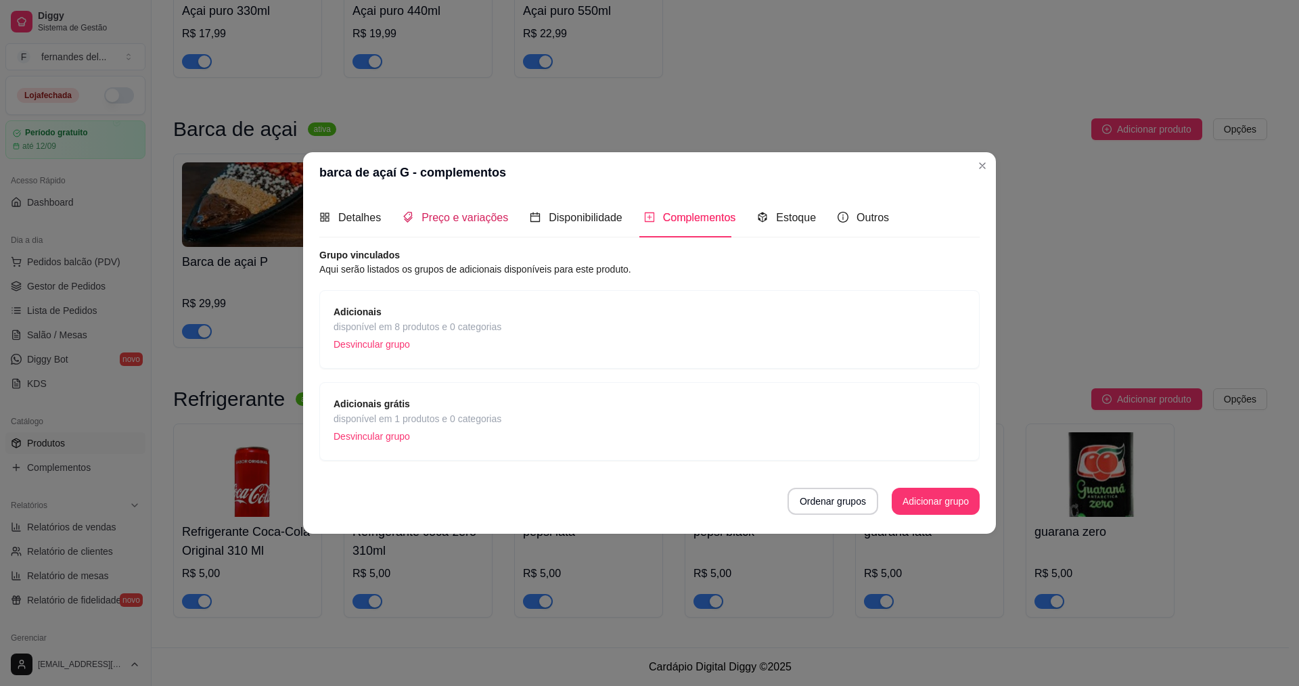
click at [473, 219] on span "Preço e variações" at bounding box center [465, 218] width 87 height 12
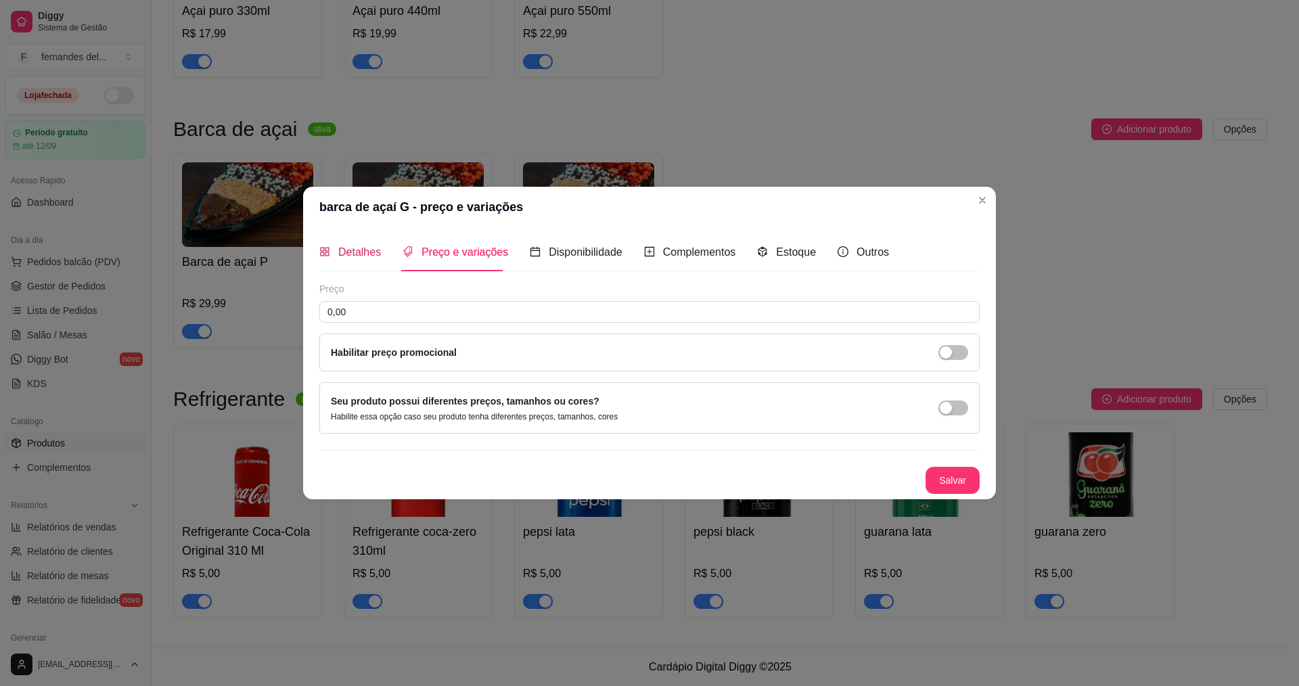
click at [357, 256] on span "Detalhes" at bounding box center [359, 252] width 43 height 12
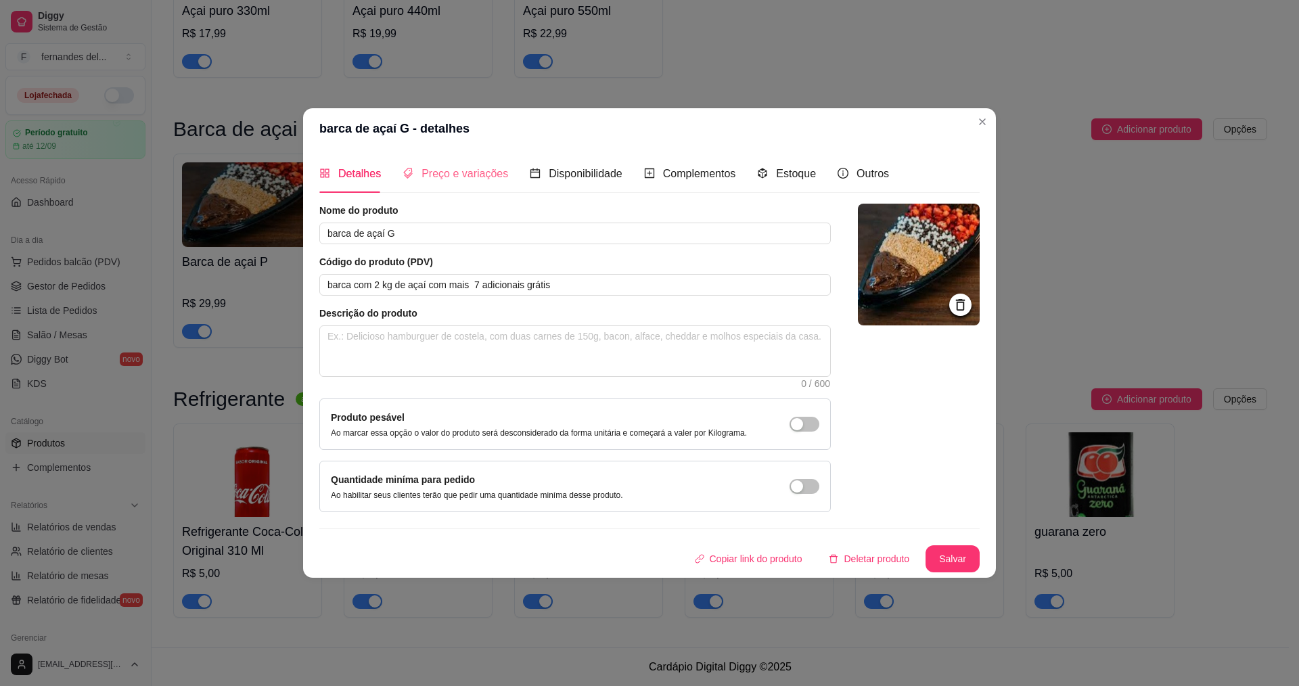
click at [460, 187] on div "Preço e variações" at bounding box center [456, 173] width 106 height 39
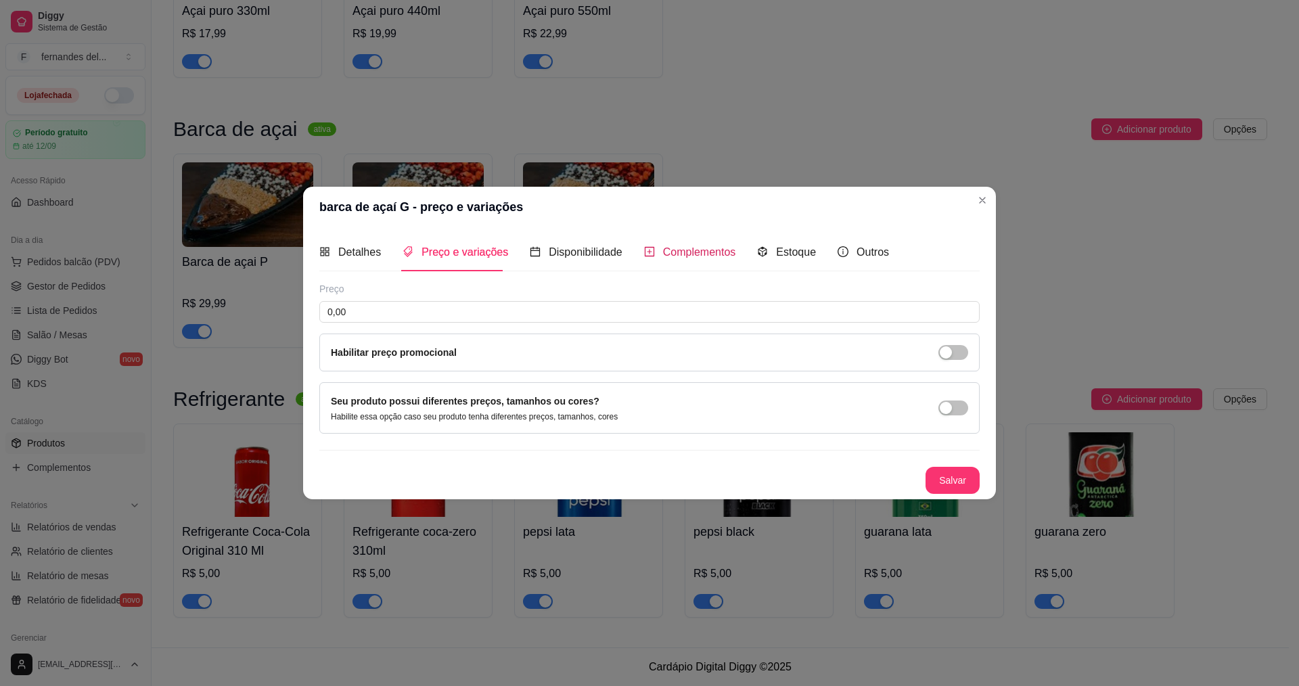
click at [658, 246] on div "Complementos" at bounding box center [690, 252] width 92 height 17
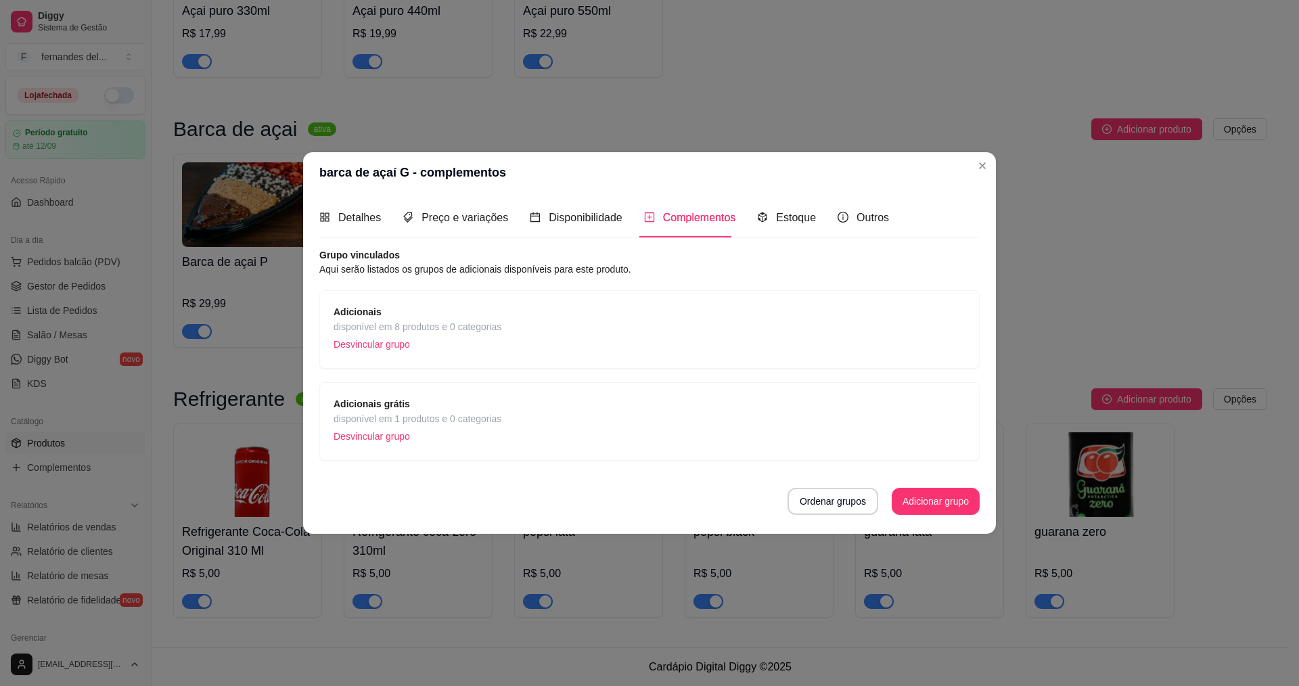
click at [422, 310] on span "Adicionais" at bounding box center [418, 311] width 168 height 15
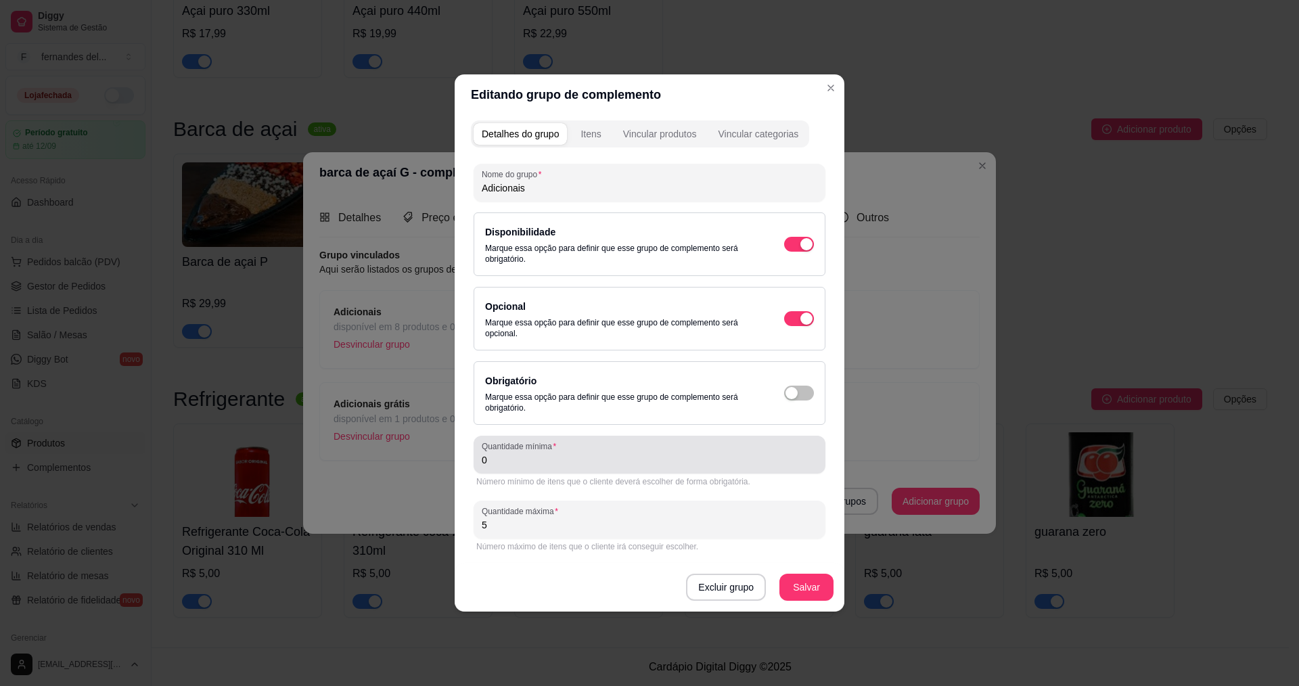
click at [555, 456] on input "0" at bounding box center [650, 460] width 336 height 14
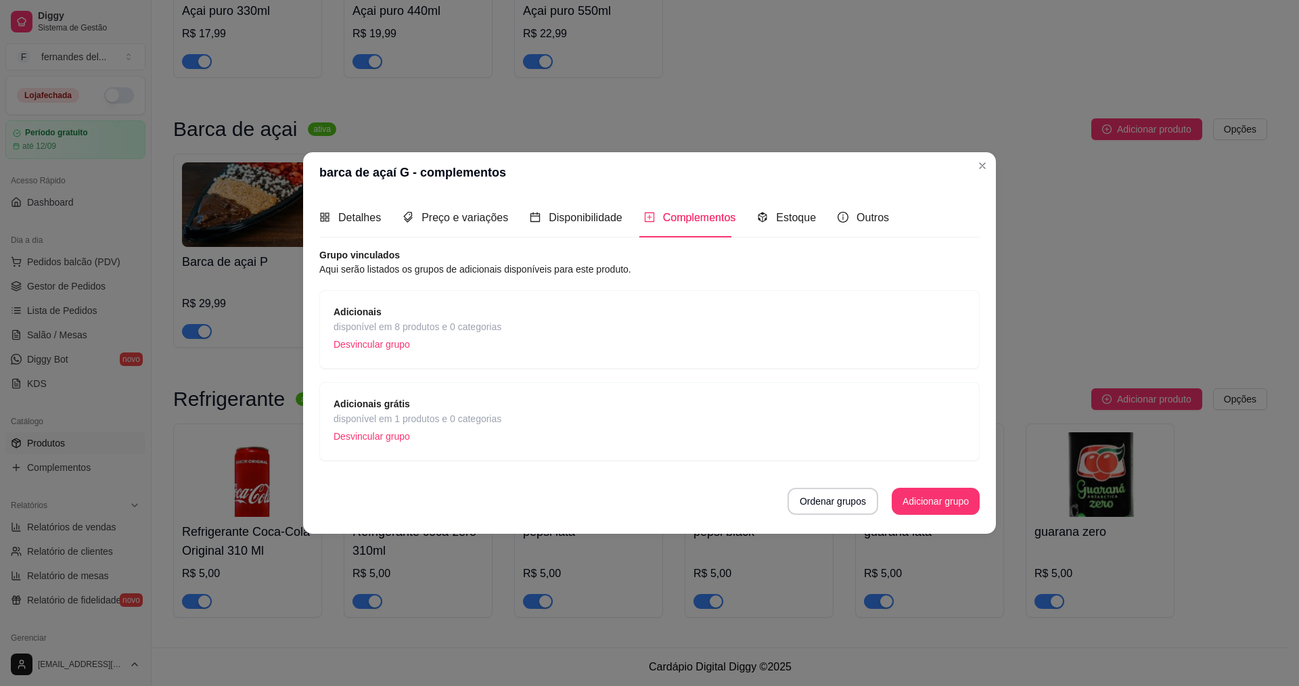
click at [426, 402] on span "Adicionais grátis" at bounding box center [418, 404] width 168 height 15
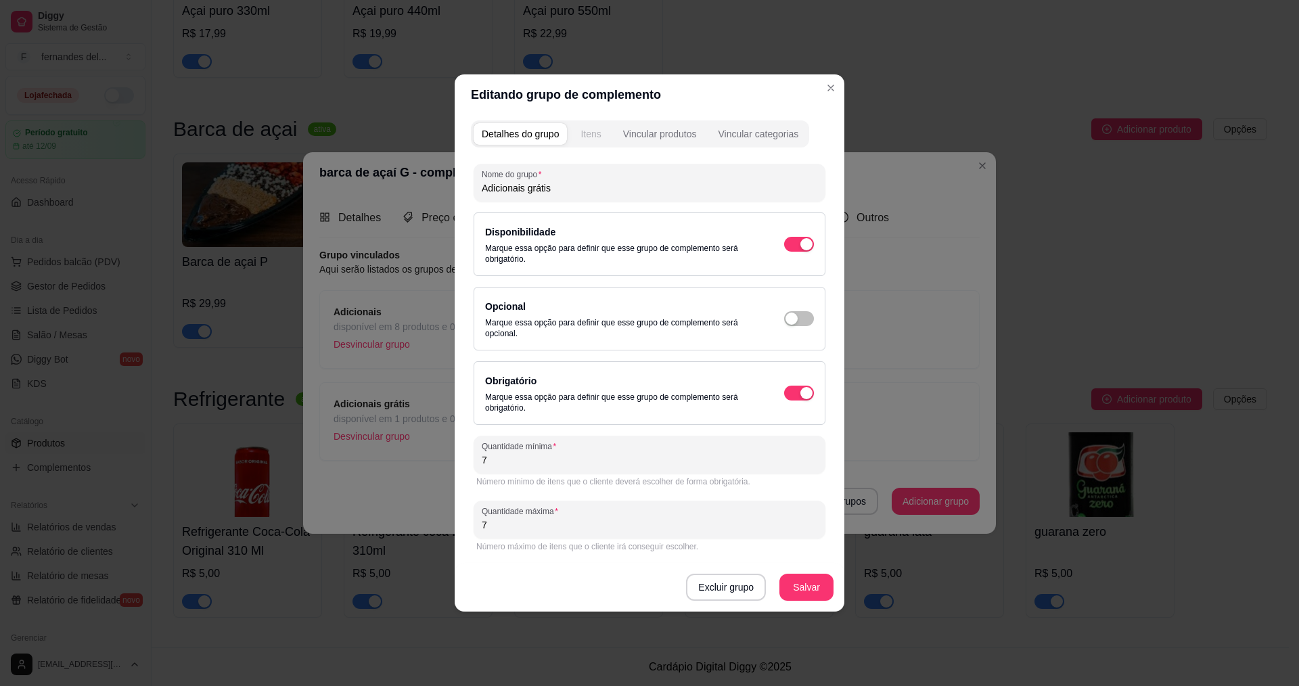
click at [585, 134] on div "Itens" at bounding box center [591, 134] width 20 height 14
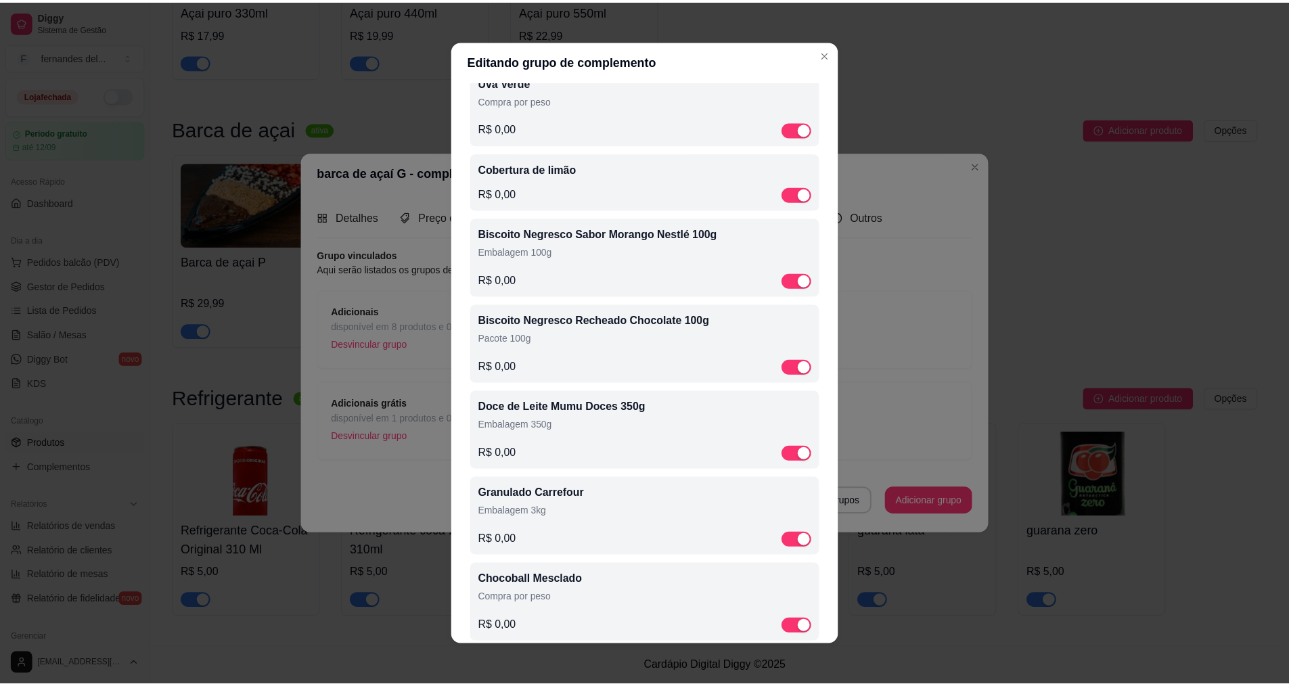
scroll to position [1238, 0]
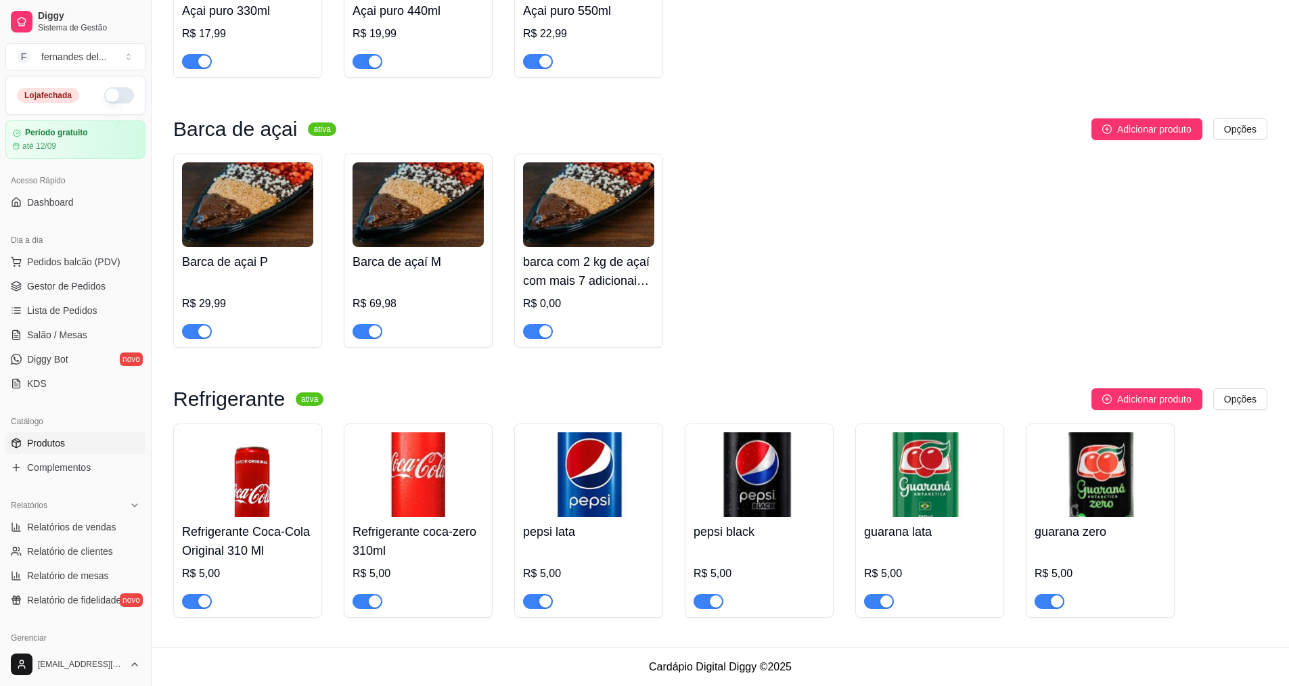
click at [282, 210] on img at bounding box center [247, 204] width 131 height 85
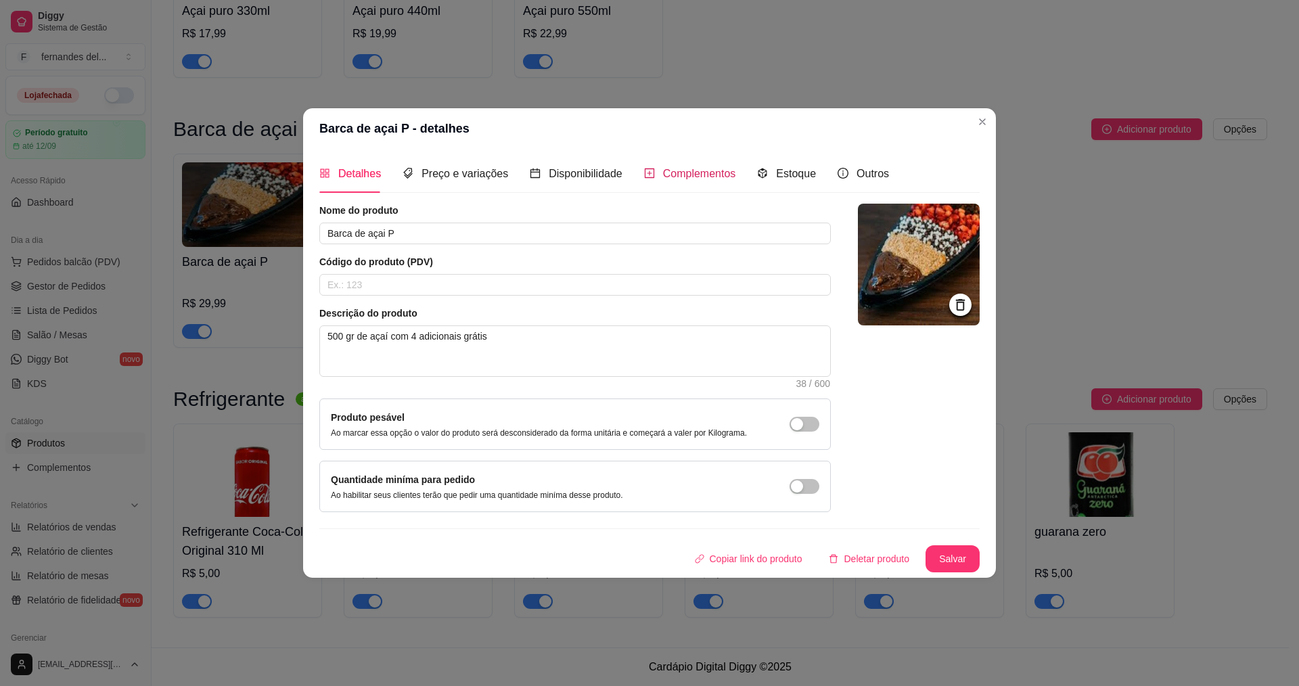
click at [667, 170] on span "Complementos" at bounding box center [699, 174] width 73 height 12
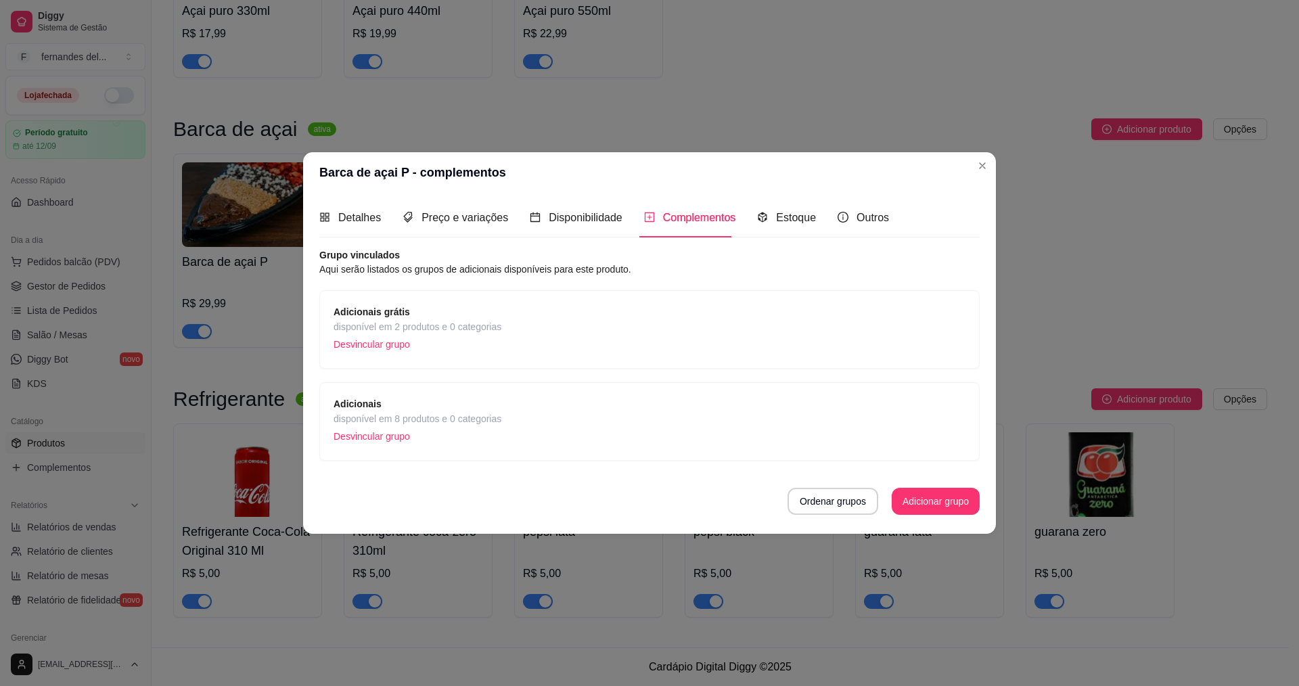
click at [464, 307] on span "Adicionais grátis" at bounding box center [418, 311] width 168 height 15
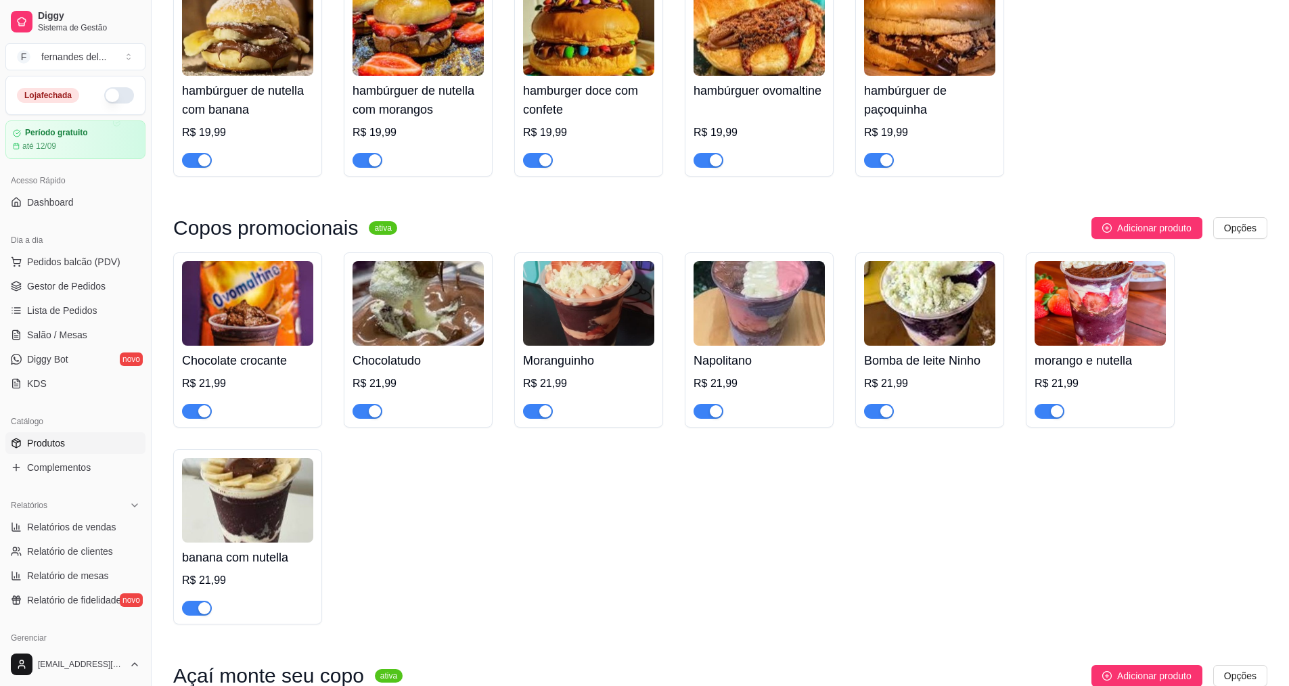
scroll to position [1255, 0]
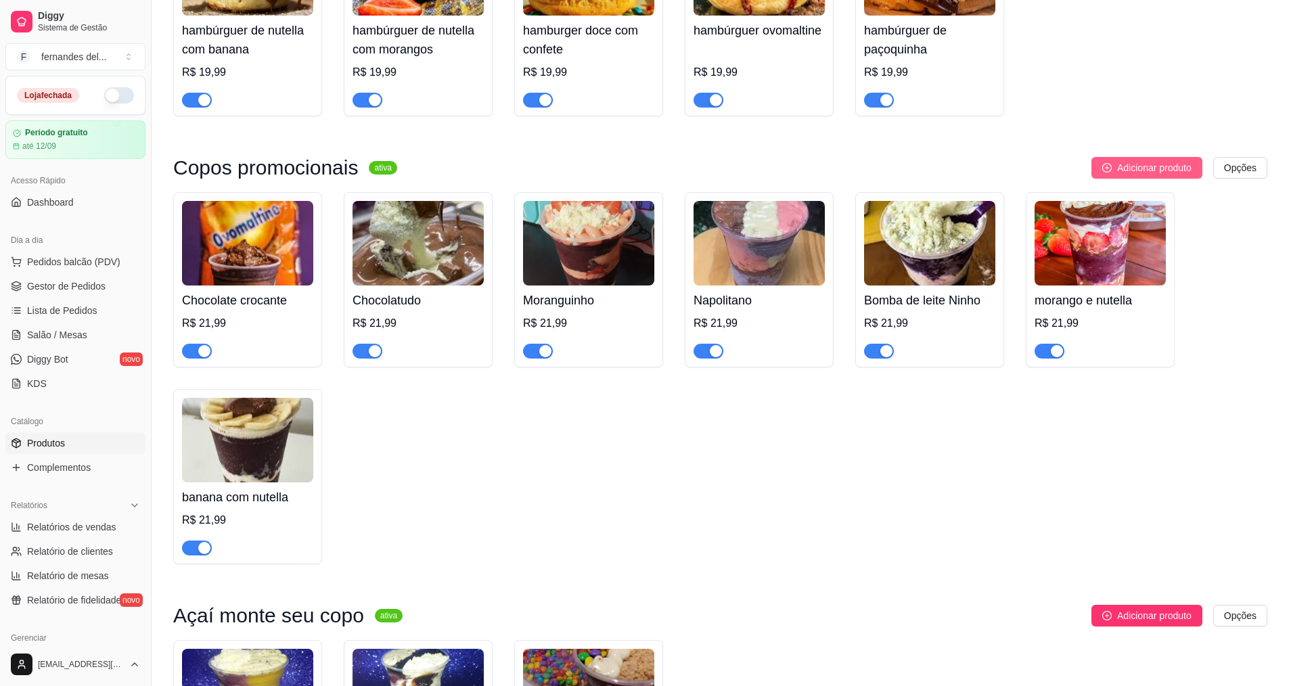
click at [1132, 175] on span "Adicionar produto" at bounding box center [1154, 167] width 74 height 15
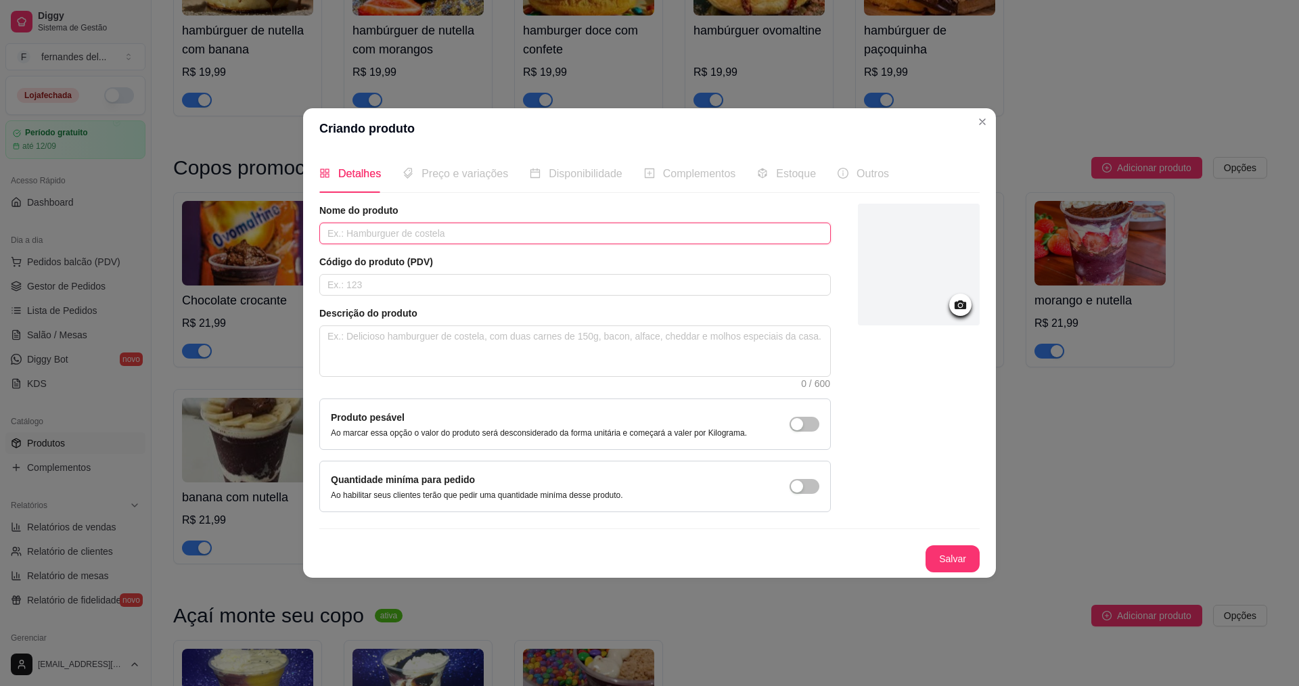
click at [491, 227] on input "text" at bounding box center [575, 234] width 512 height 22
click at [969, 309] on div at bounding box center [960, 305] width 22 height 22
click at [966, 307] on icon at bounding box center [961, 304] width 12 height 9
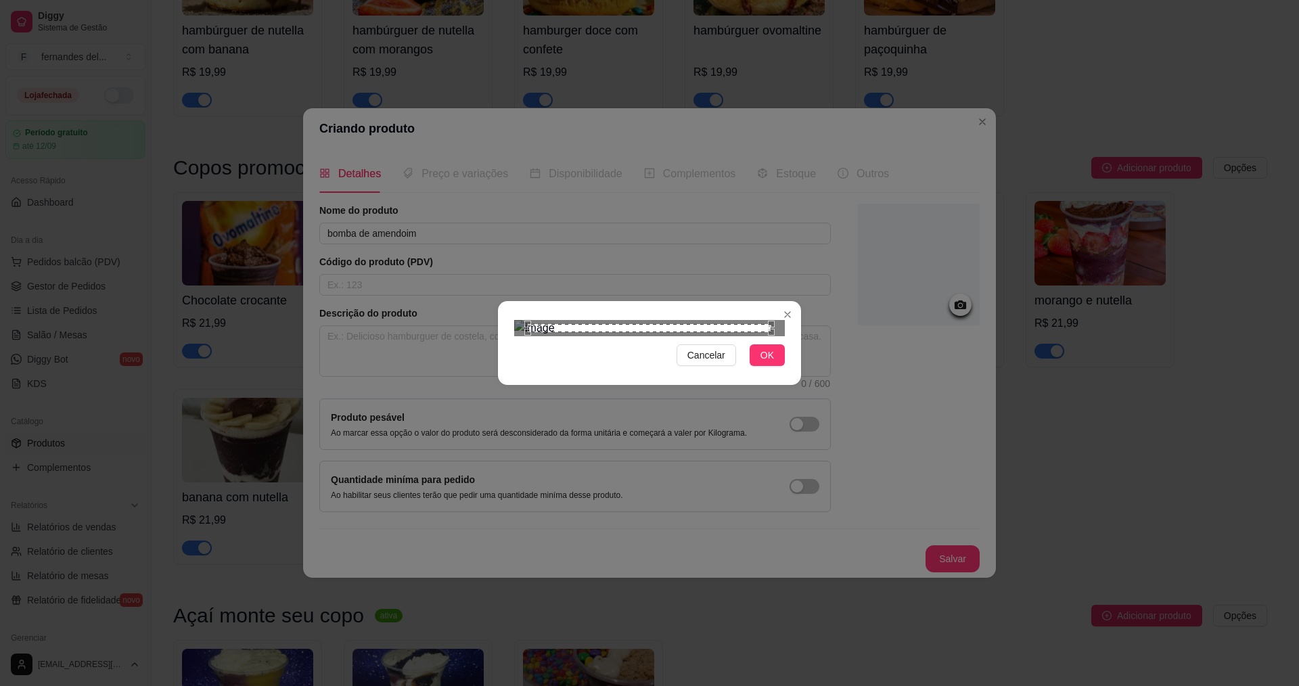
click at [623, 320] on img at bounding box center [649, 328] width 271 height 16
click at [495, 558] on div "Cancelar OK" at bounding box center [649, 343] width 1299 height 686
click at [593, 378] on div "Use the arrow keys to move the crop selection area" at bounding box center [574, 432] width 109 height 109
click at [591, 376] on div "Use the arrow keys to move the crop selection area" at bounding box center [573, 430] width 109 height 109
click at [763, 363] on span "OK" at bounding box center [768, 355] width 14 height 15
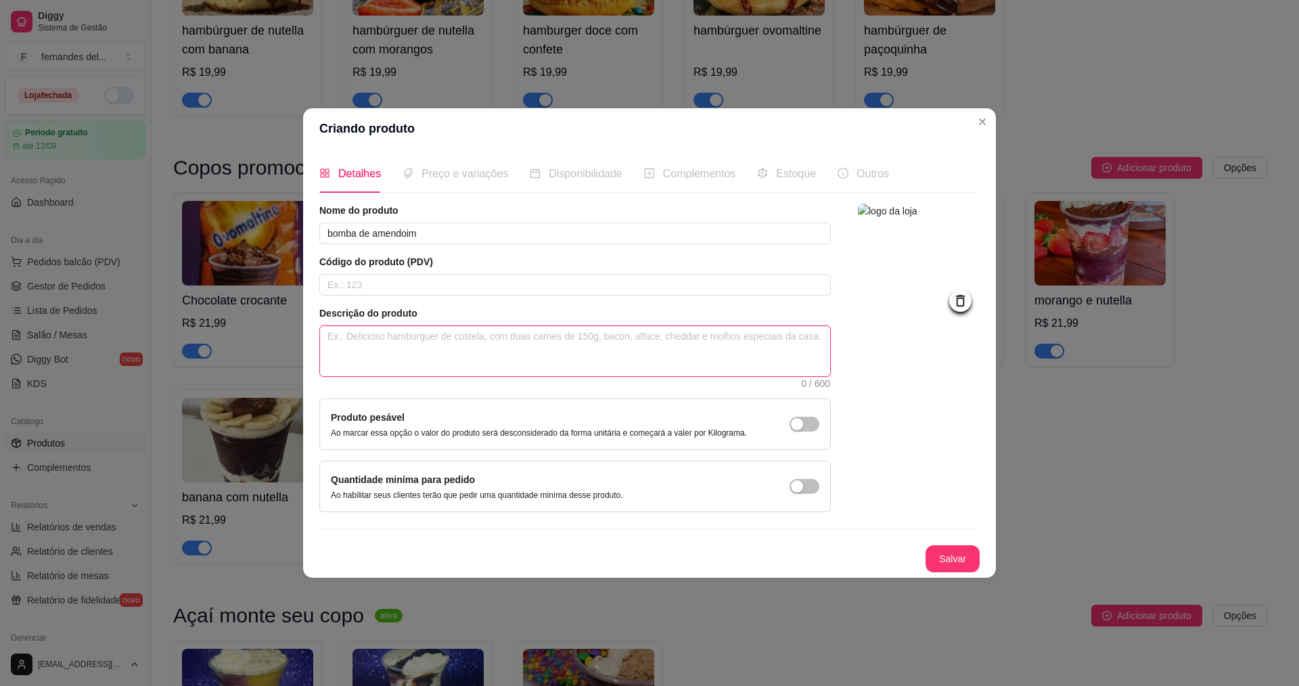
click at [411, 337] on textarea at bounding box center [575, 351] width 510 height 50
drag, startPoint x: 522, startPoint y: 338, endPoint x: 554, endPoint y: 327, distance: 32.7
click at [554, 327] on textarea "copo 440 com acai,creme de amendoim e pacoco" at bounding box center [575, 351] width 510 height 50
click at [532, 338] on textarea "copo 440 com acai,creme de amendoim e pacoco" at bounding box center [575, 351] width 510 height 50
click at [538, 337] on textarea "copo 440 com acai,creme de amendoim e pacoco" at bounding box center [575, 351] width 510 height 50
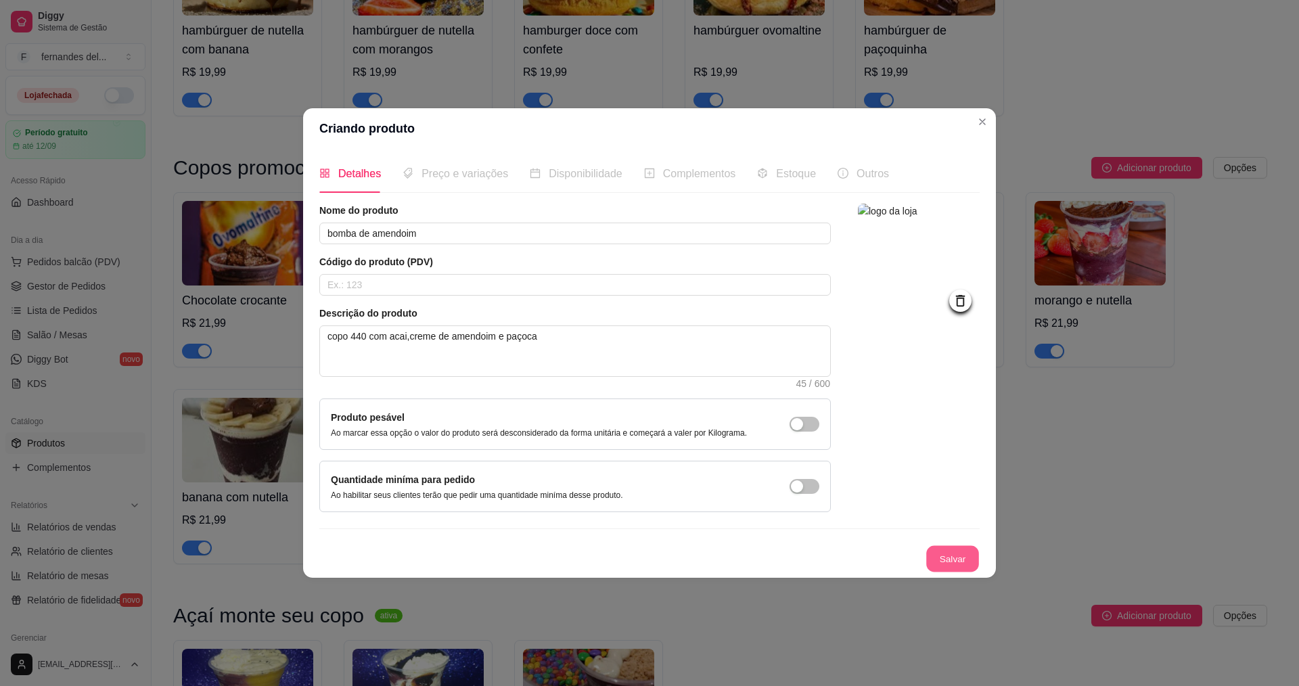
click at [959, 565] on button "Salvar" at bounding box center [952, 559] width 53 height 26
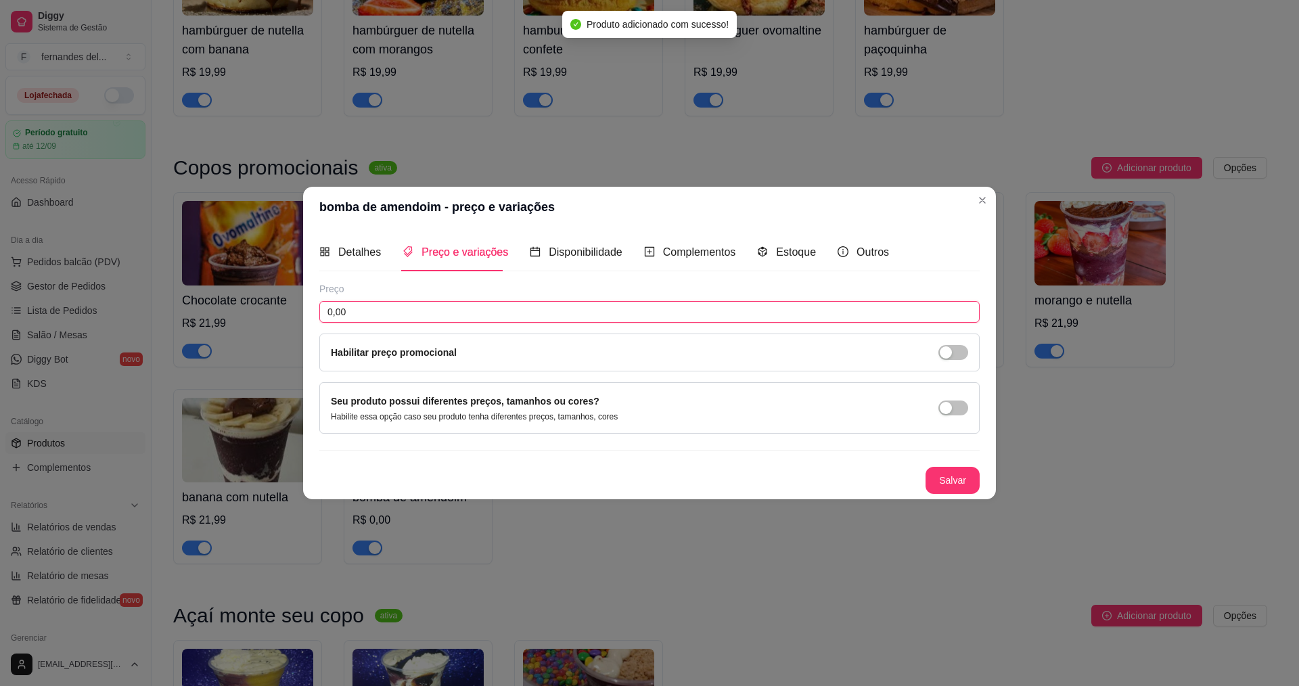
click at [409, 306] on input "0,00" at bounding box center [649, 312] width 660 height 22
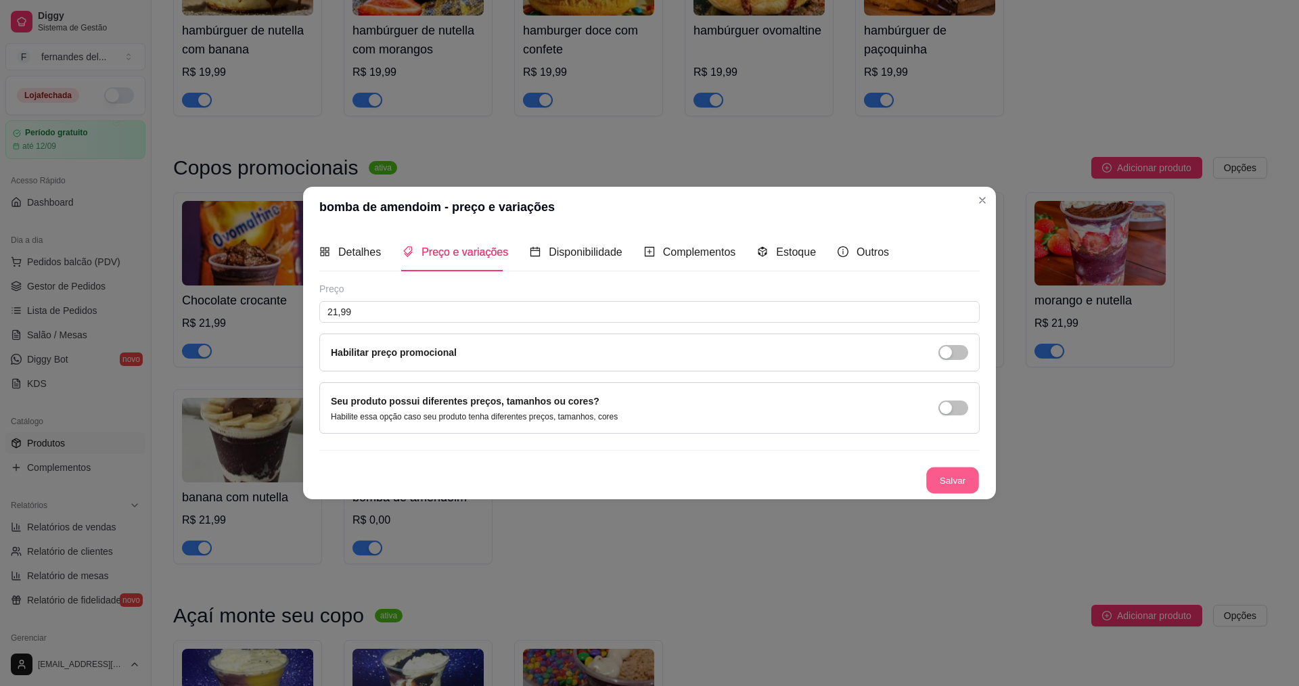
click at [948, 480] on button "Salvar" at bounding box center [952, 481] width 53 height 26
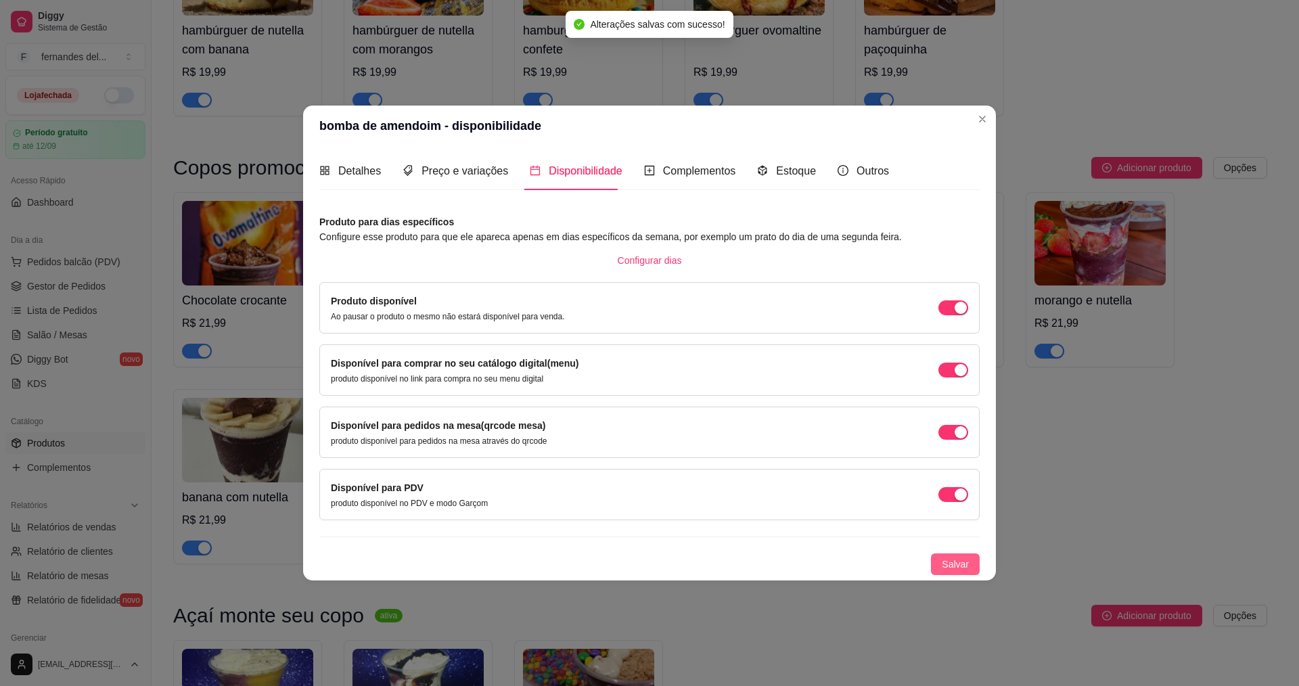
click at [955, 568] on span "Salvar" at bounding box center [955, 564] width 27 height 15
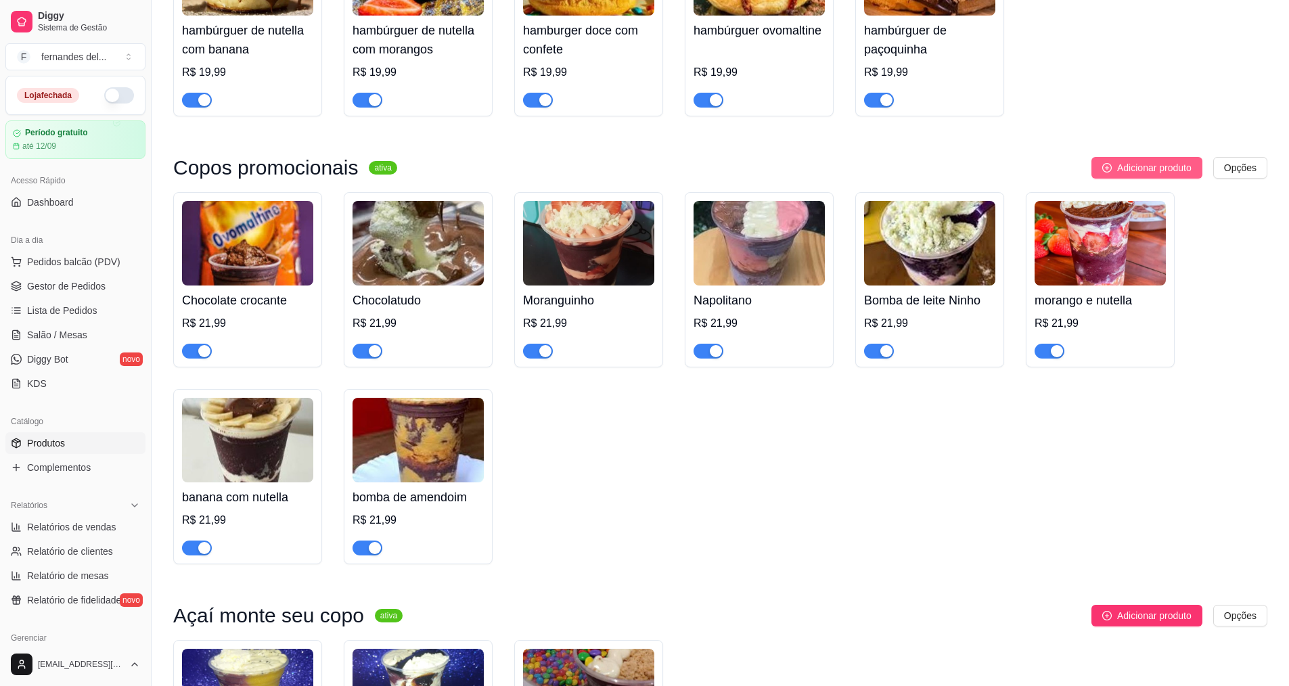
click at [1170, 175] on span "Adicionar produto" at bounding box center [1154, 167] width 74 height 15
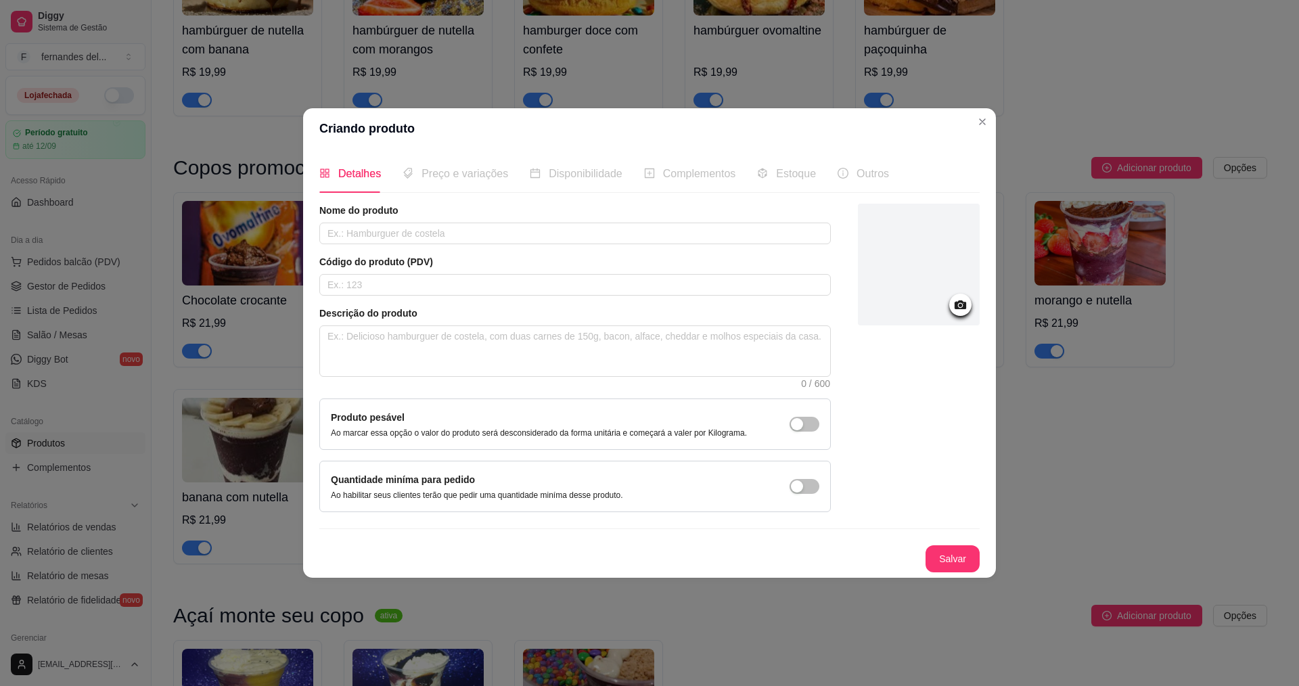
click at [970, 309] on div at bounding box center [919, 267] width 122 height 126
click at [961, 310] on icon at bounding box center [961, 305] width 16 height 16
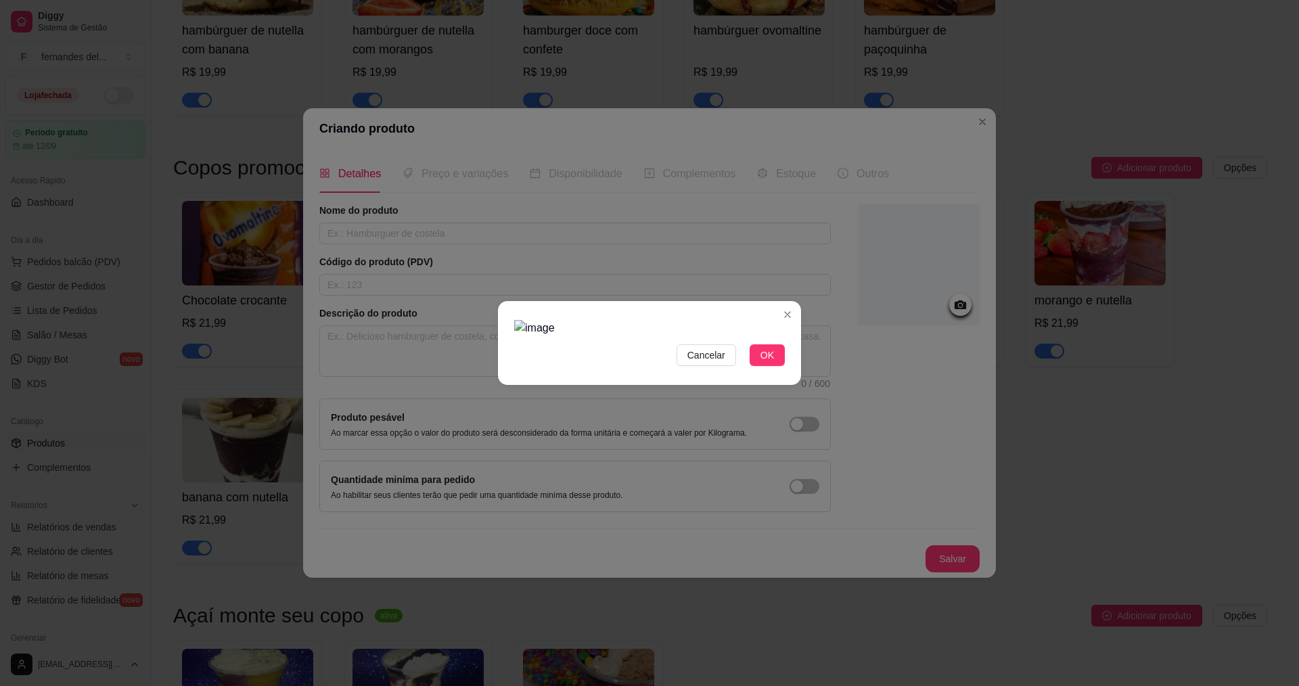
click at [628, 320] on div at bounding box center [649, 328] width 271 height 16
click at [466, 431] on div "Cancelar OK" at bounding box center [649, 343] width 1299 height 686
click at [565, 359] on div "Use the arrow keys to move the crop selection area" at bounding box center [572, 407] width 108 height 108
click at [768, 363] on span "OK" at bounding box center [768, 355] width 14 height 15
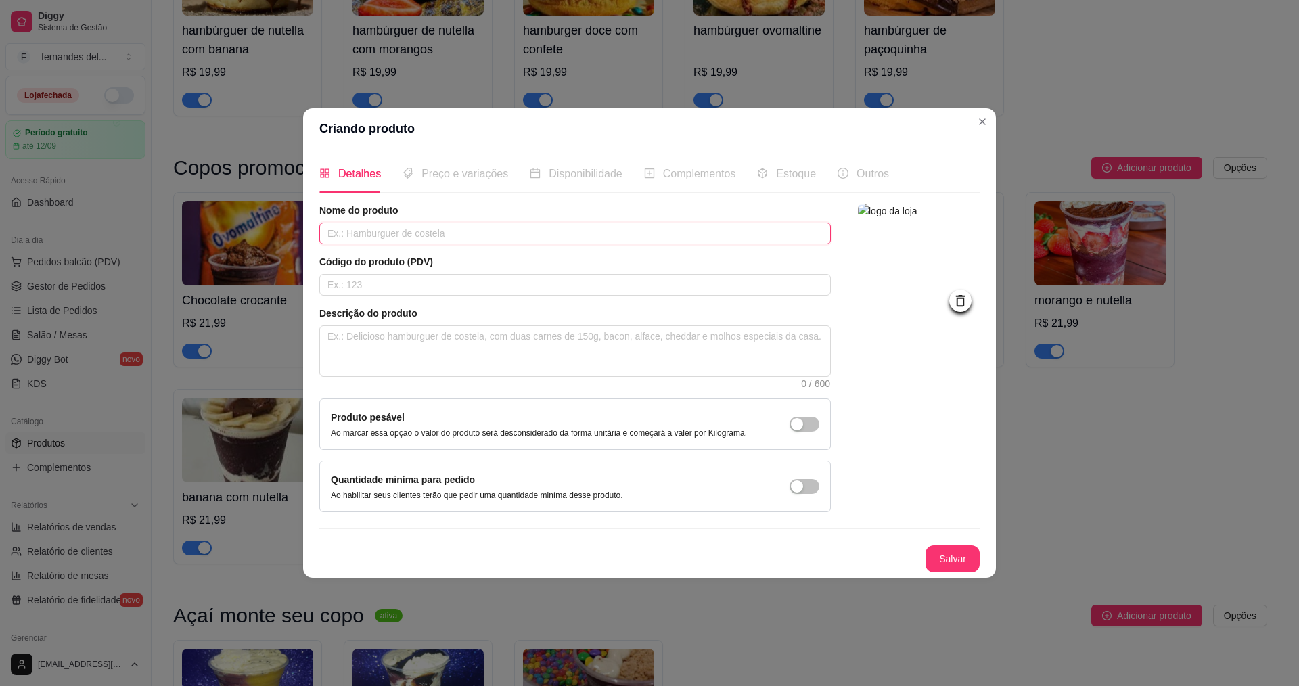
click at [447, 233] on input "text" at bounding box center [575, 234] width 512 height 22
click at [479, 229] on input "text" at bounding box center [575, 234] width 512 height 22
drag, startPoint x: 424, startPoint y: 340, endPoint x: 442, endPoint y: 340, distance: 18.3
click at [424, 340] on textarea at bounding box center [575, 351] width 510 height 50
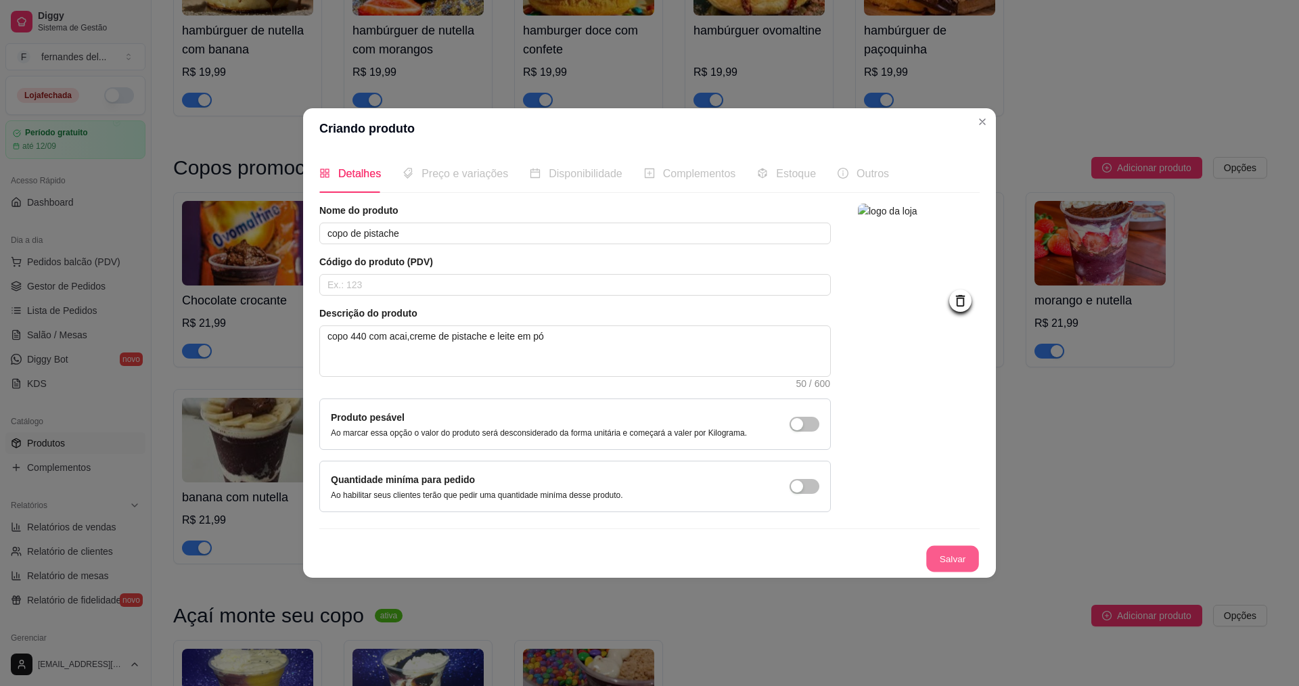
click at [959, 567] on button "Salvar" at bounding box center [952, 559] width 53 height 26
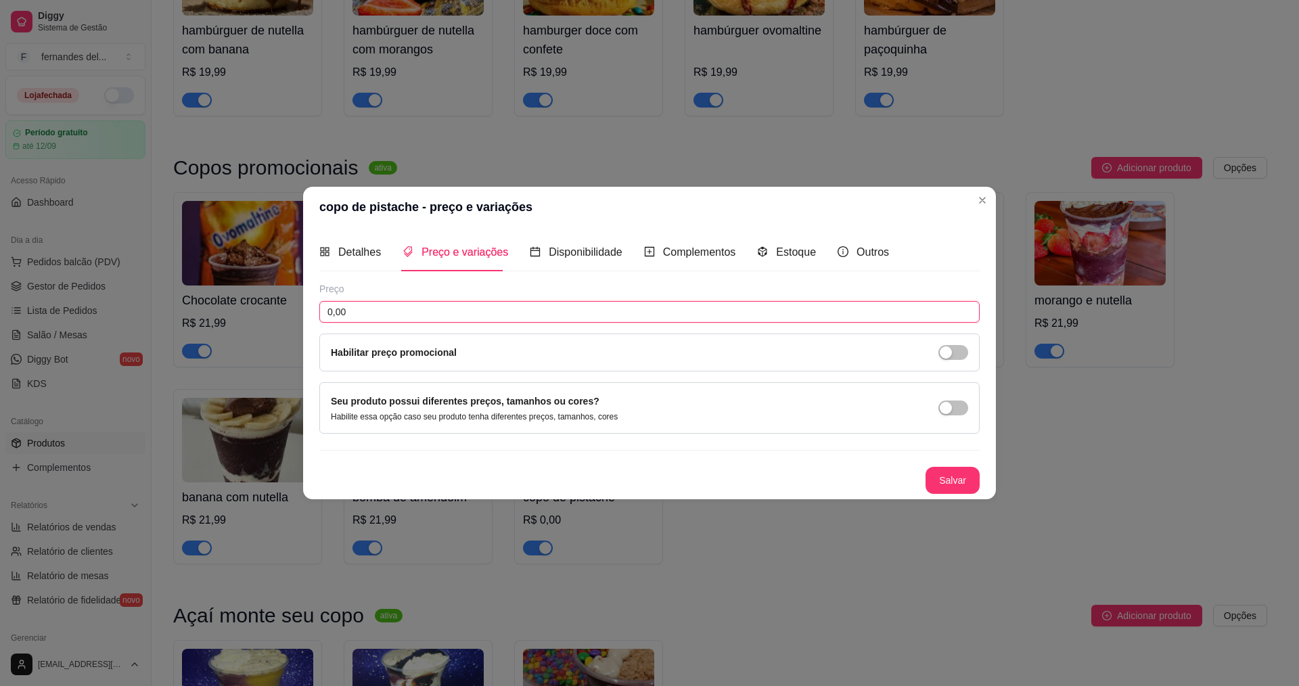
click at [424, 318] on input "0,00" at bounding box center [649, 312] width 660 height 22
click at [958, 484] on button "Salvar" at bounding box center [953, 480] width 54 height 27
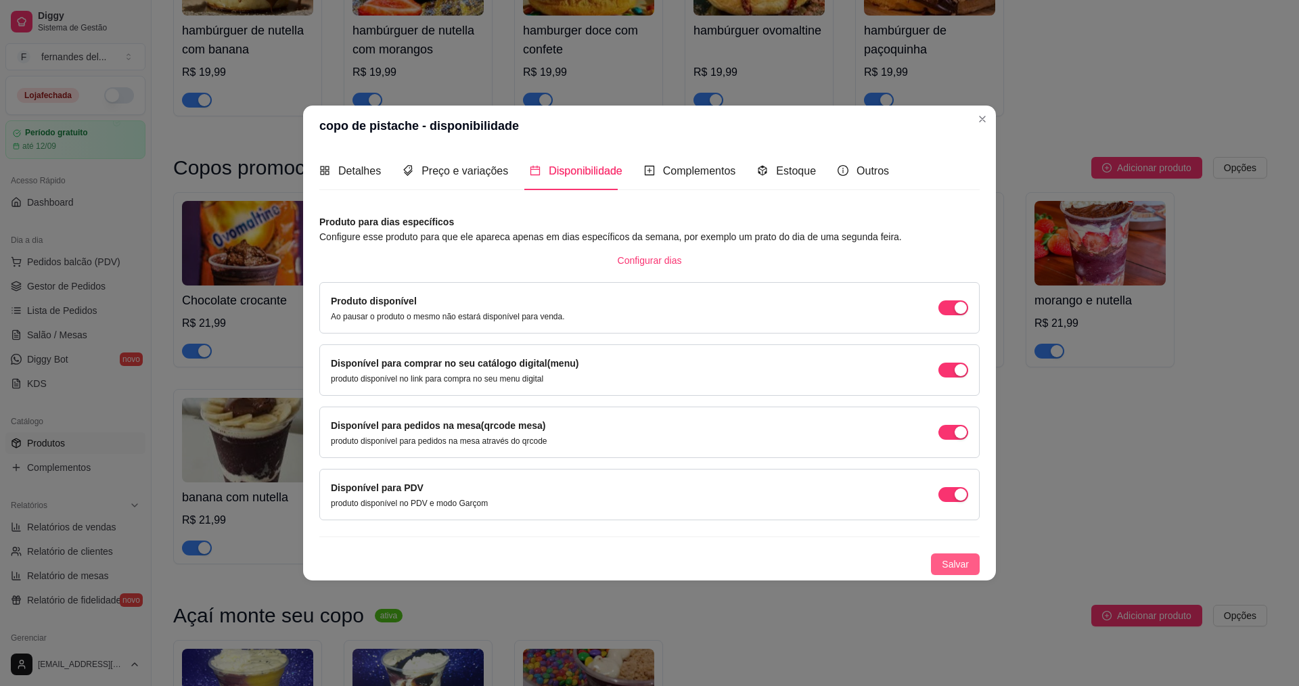
click at [959, 567] on span "Salvar" at bounding box center [955, 564] width 27 height 15
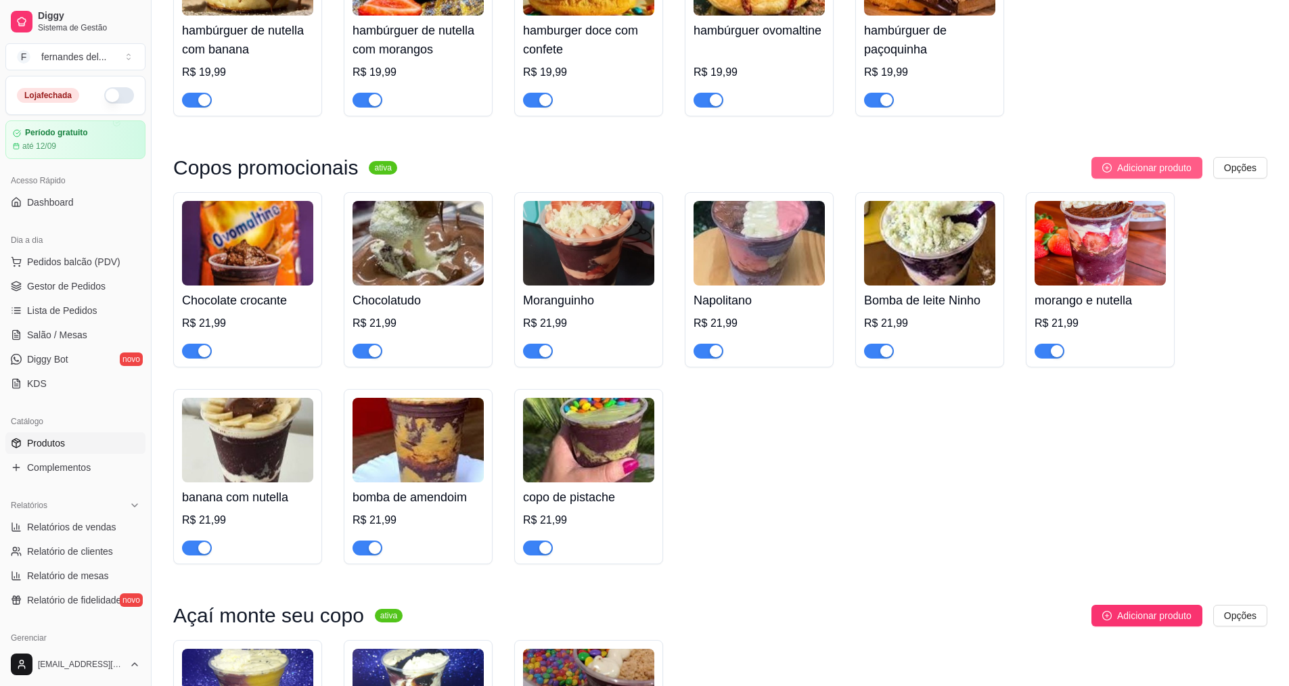
click at [1146, 175] on span "Adicionar produto" at bounding box center [1154, 167] width 74 height 15
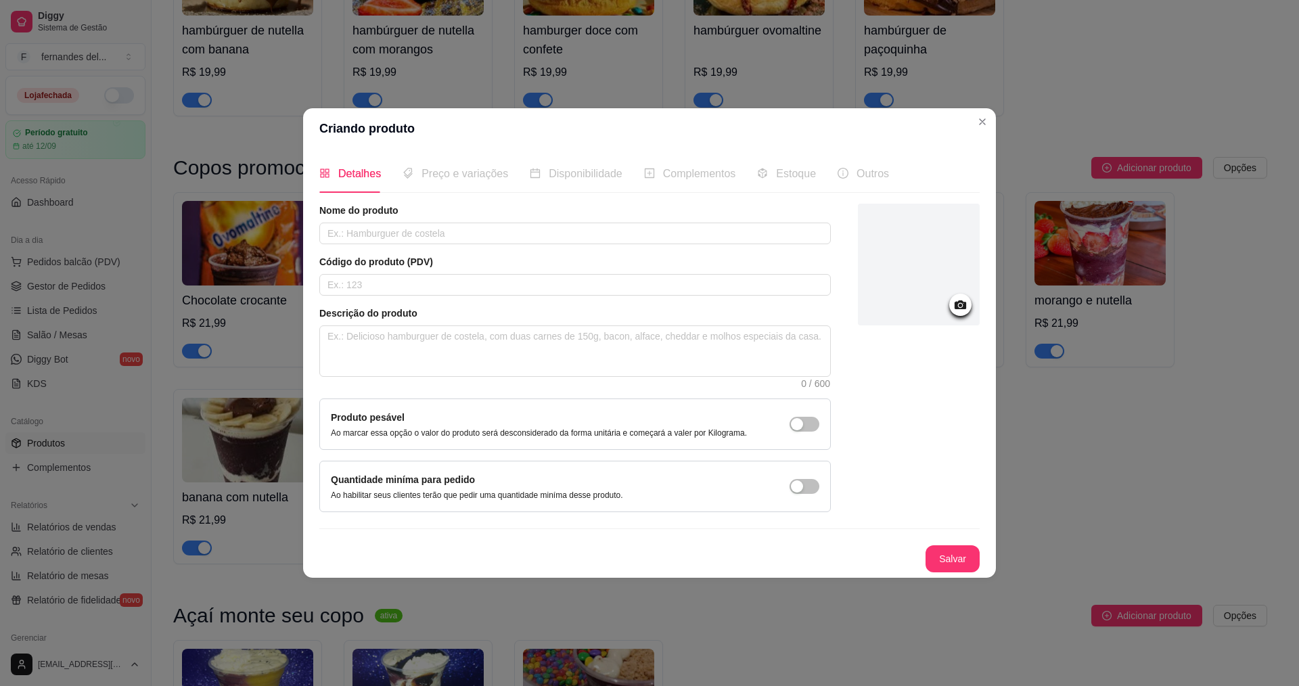
click at [966, 301] on icon at bounding box center [961, 305] width 16 height 16
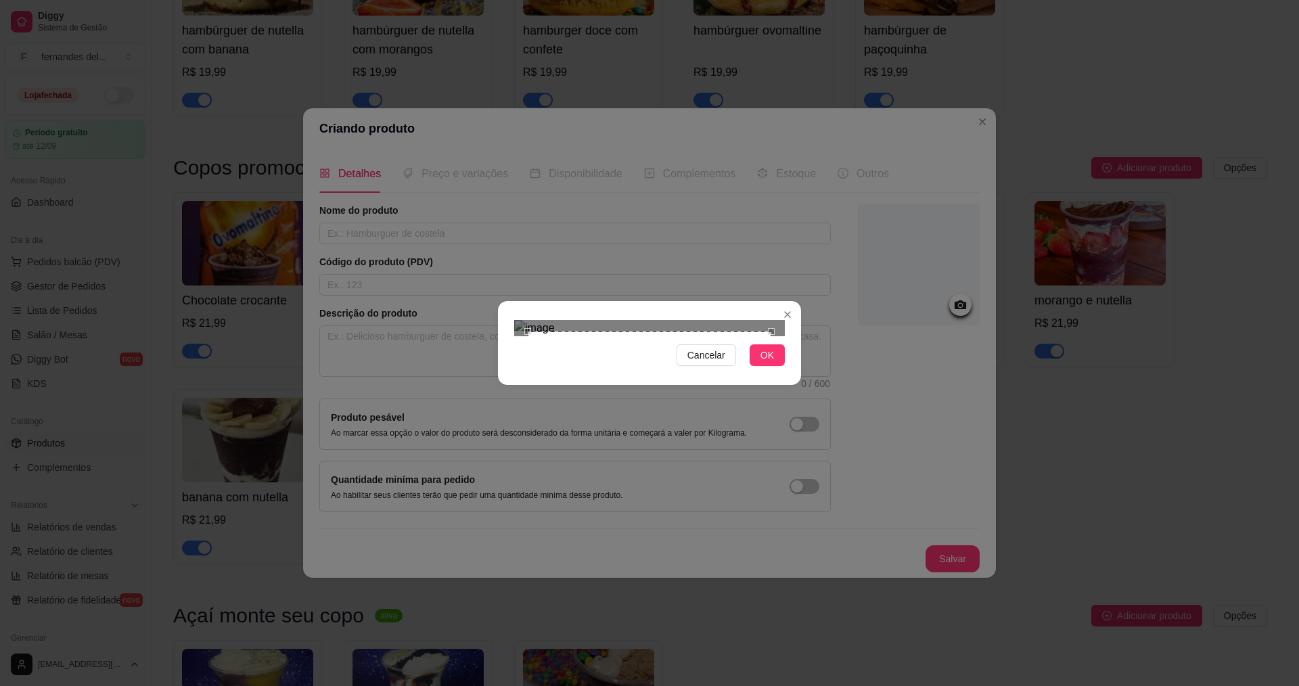
click at [643, 332] on div "Use the arrow keys to move the crop selection area" at bounding box center [650, 454] width 244 height 244
click at [771, 366] on button "OK" at bounding box center [767, 355] width 35 height 22
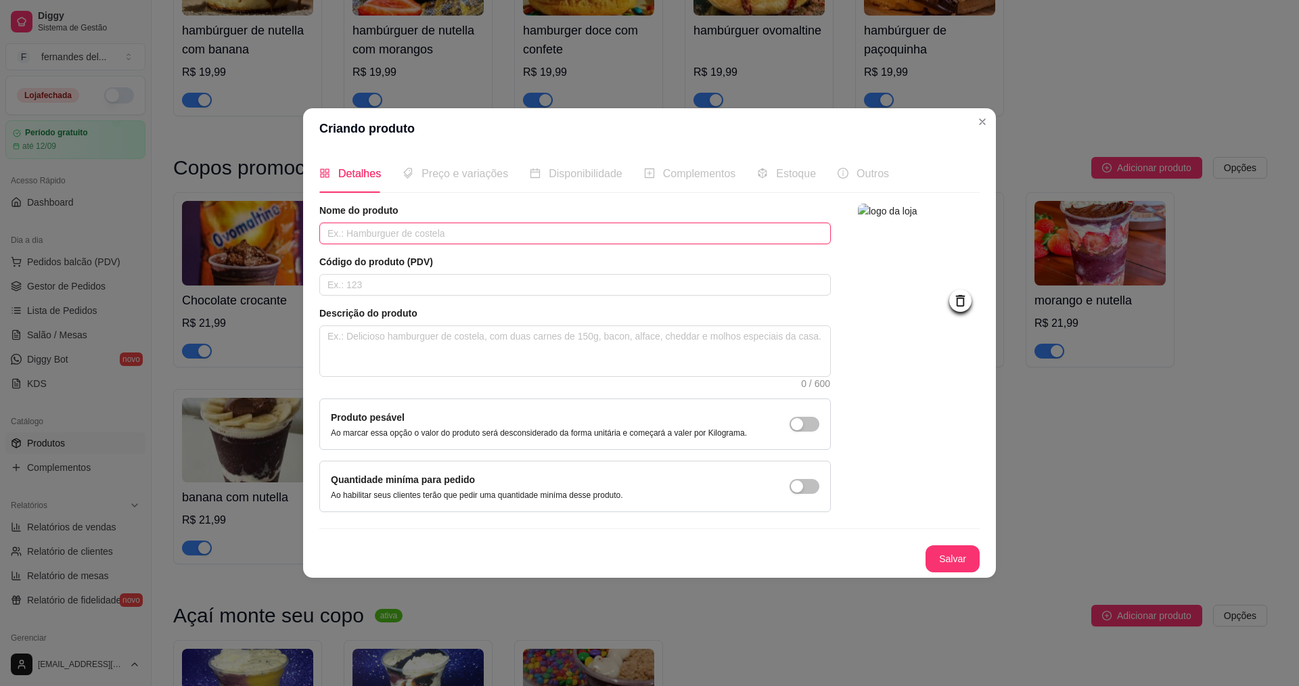
click at [476, 236] on input "text" at bounding box center [575, 234] width 512 height 22
drag, startPoint x: 507, startPoint y: 225, endPoint x: 298, endPoint y: 227, distance: 209.8
click at [298, 227] on div "Criando produto Detalhes Preço e variações Disponibilidade Complementos Estoque…" at bounding box center [649, 343] width 1299 height 686
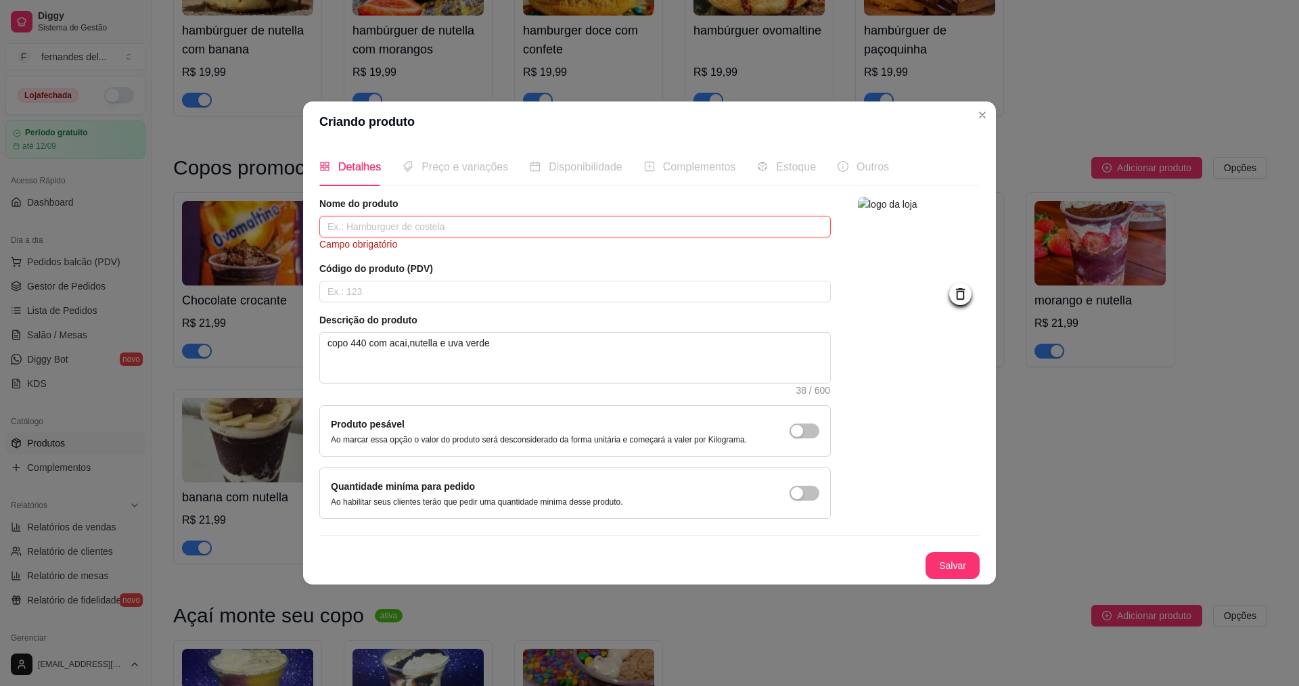
drag, startPoint x: 464, startPoint y: 224, endPoint x: 710, endPoint y: 288, distance: 254.4
click at [465, 225] on input "text" at bounding box center [575, 227] width 512 height 22
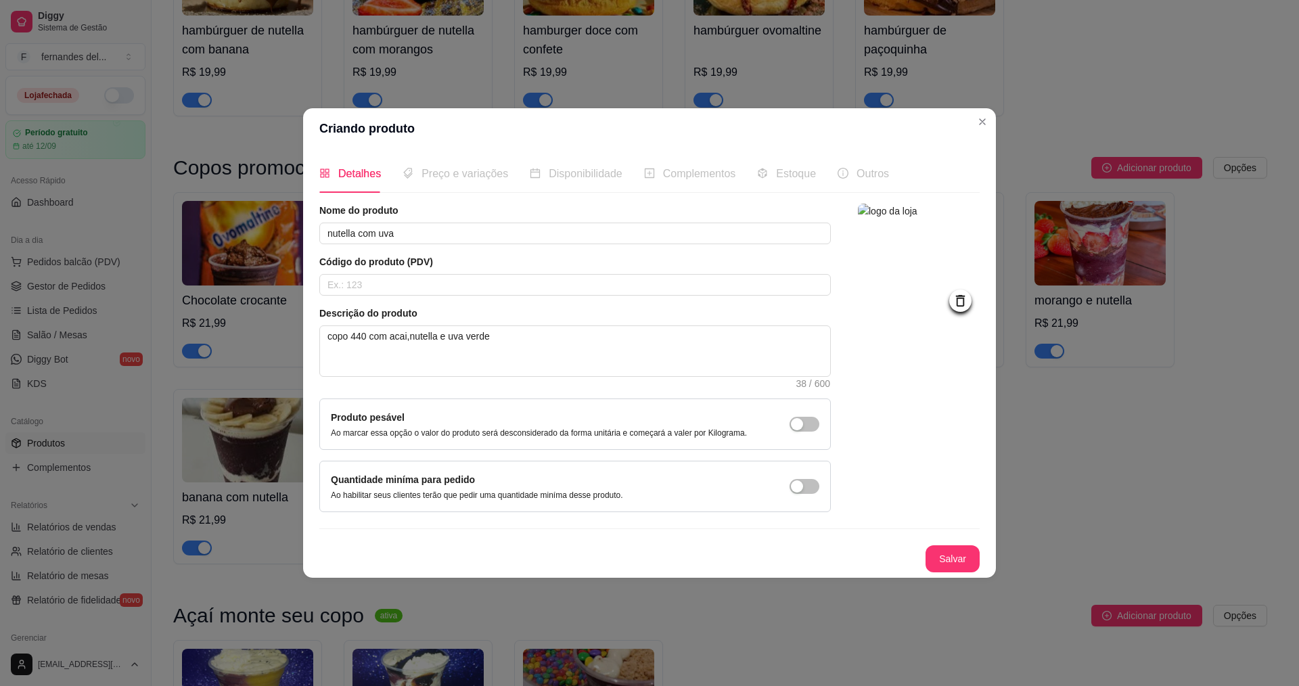
drag, startPoint x: 350, startPoint y: 238, endPoint x: 660, endPoint y: 535, distance: 430.2
click at [660, 535] on div "Nome do produto nutella com uva Código do produto (PDV) Descrição do produto co…" at bounding box center [649, 388] width 660 height 369
click at [951, 552] on button "Salvar" at bounding box center [952, 559] width 53 height 26
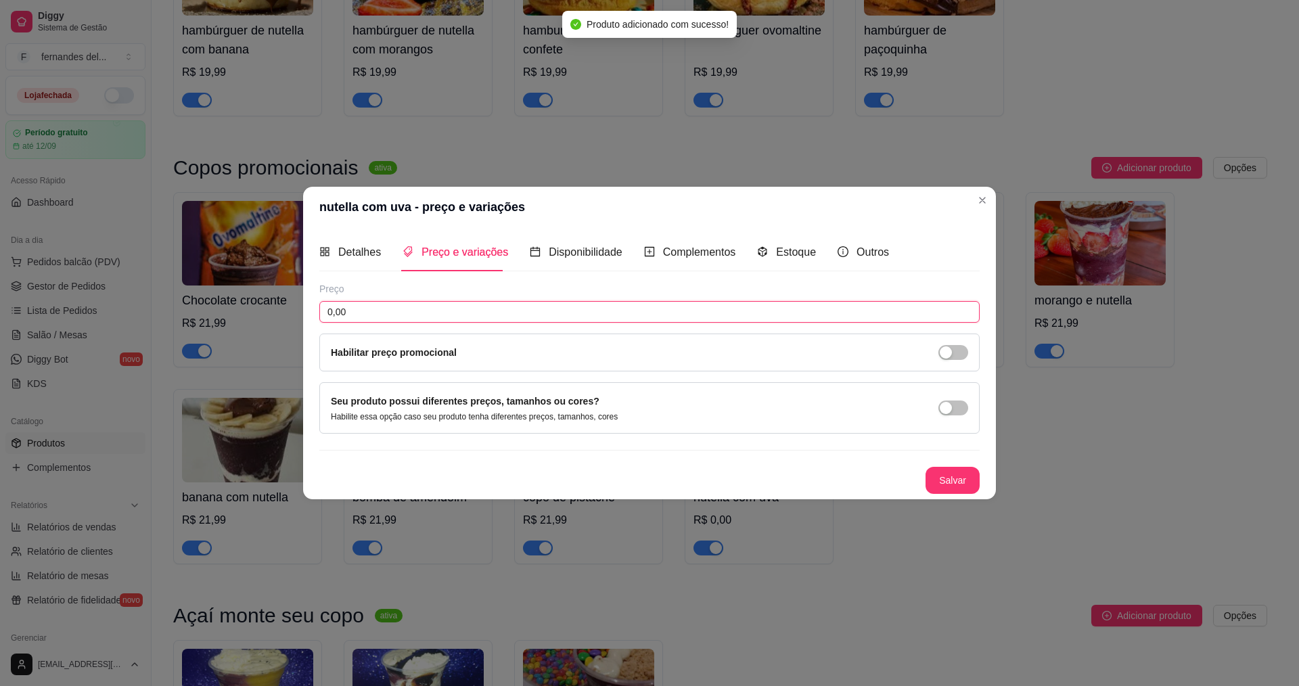
click at [393, 315] on input "0,00" at bounding box center [649, 312] width 660 height 22
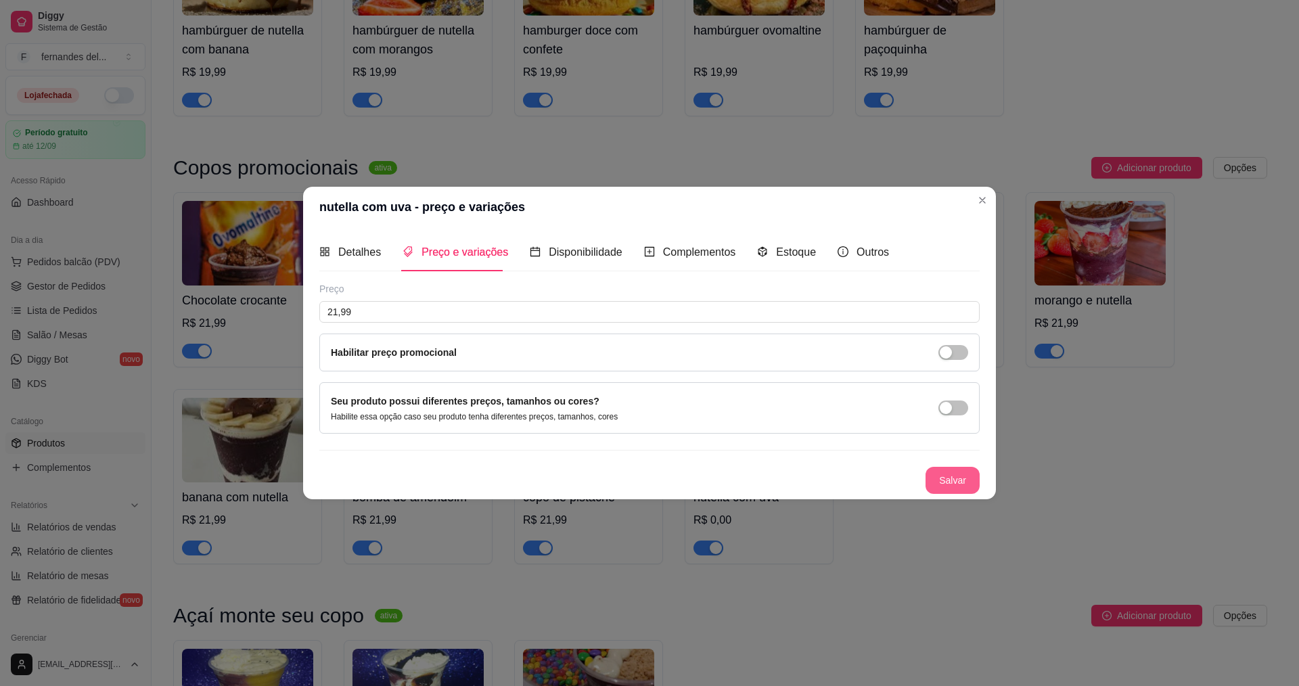
click at [943, 476] on button "Salvar" at bounding box center [953, 480] width 54 height 27
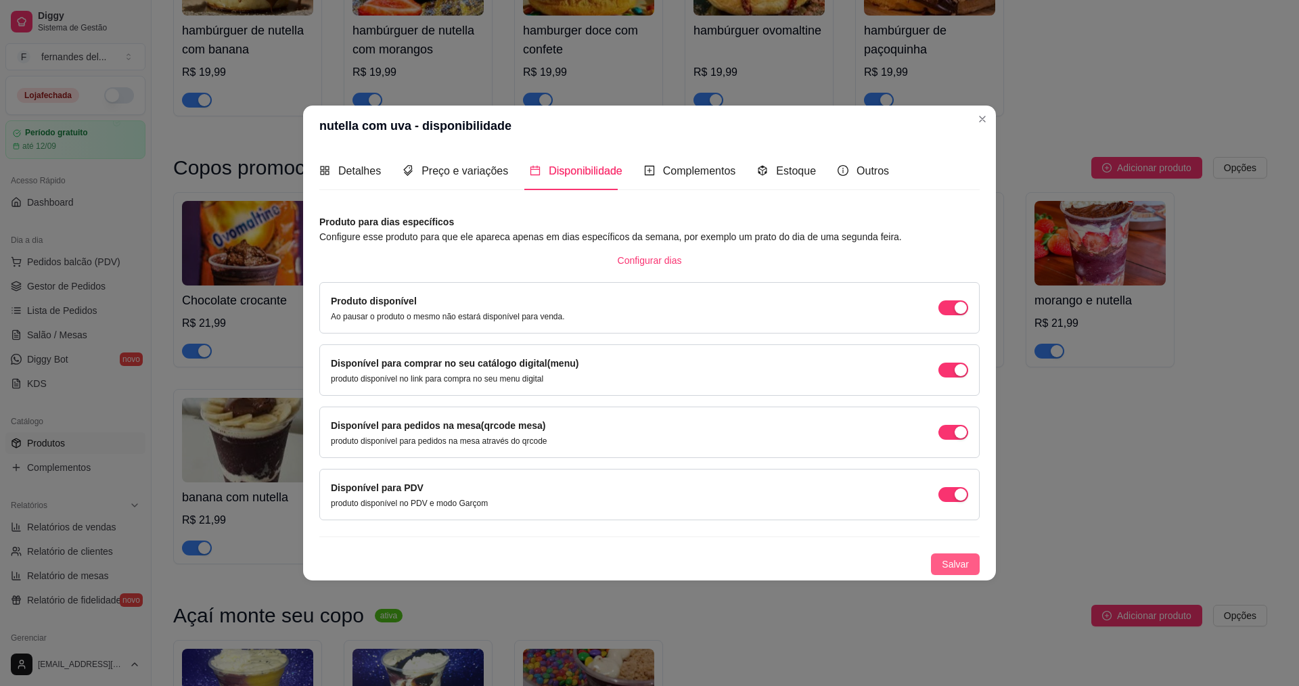
click at [966, 572] on button "Salvar" at bounding box center [955, 565] width 49 height 22
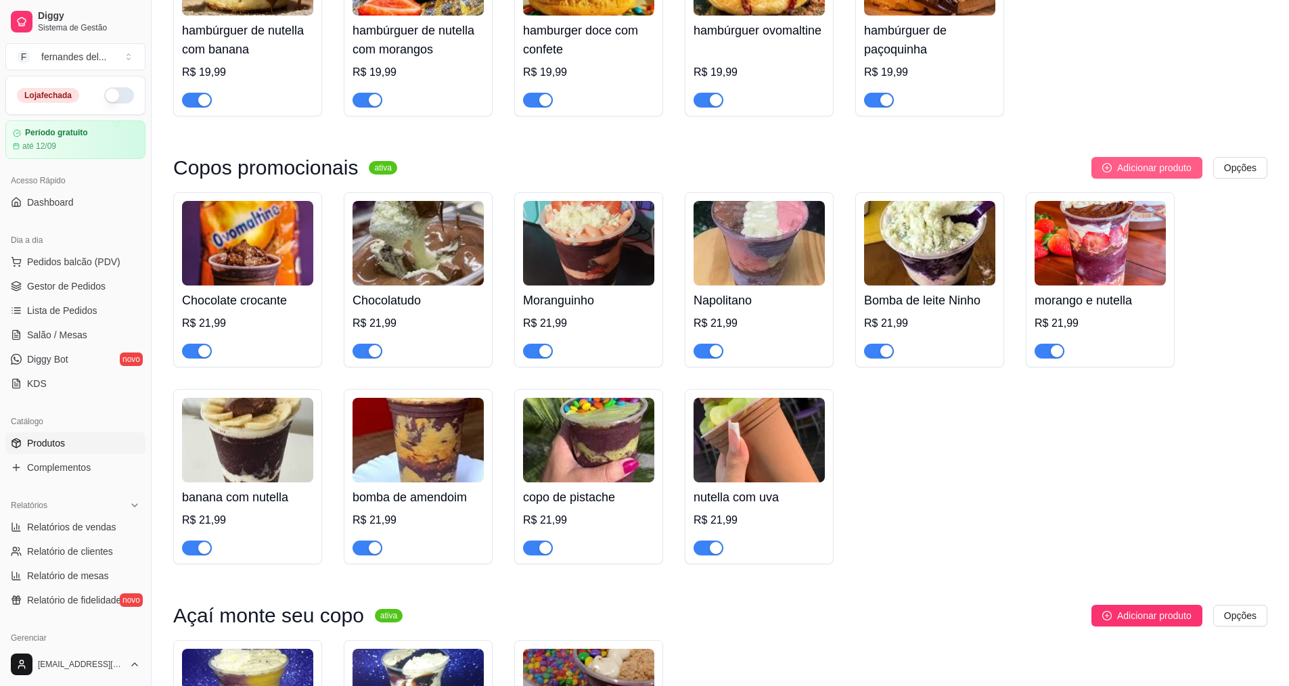
click at [1160, 179] on button "Adicionar produto" at bounding box center [1146, 168] width 111 height 22
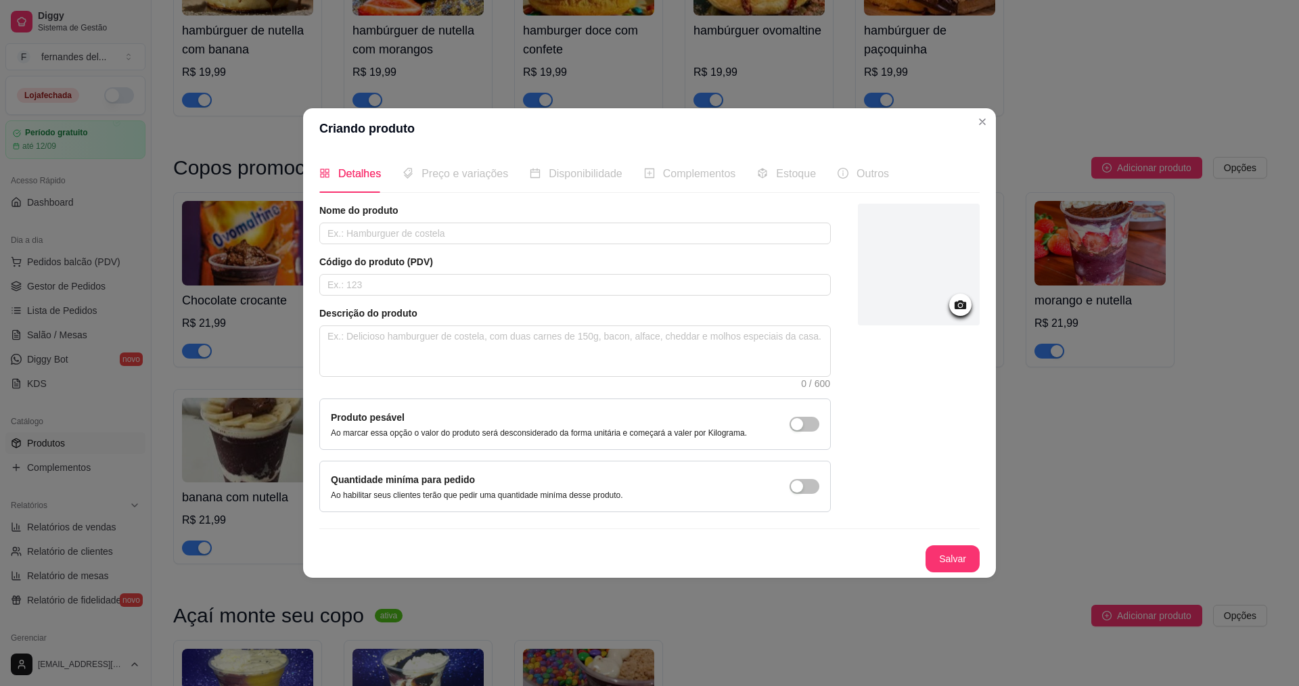
click at [963, 307] on icon at bounding box center [961, 304] width 12 height 9
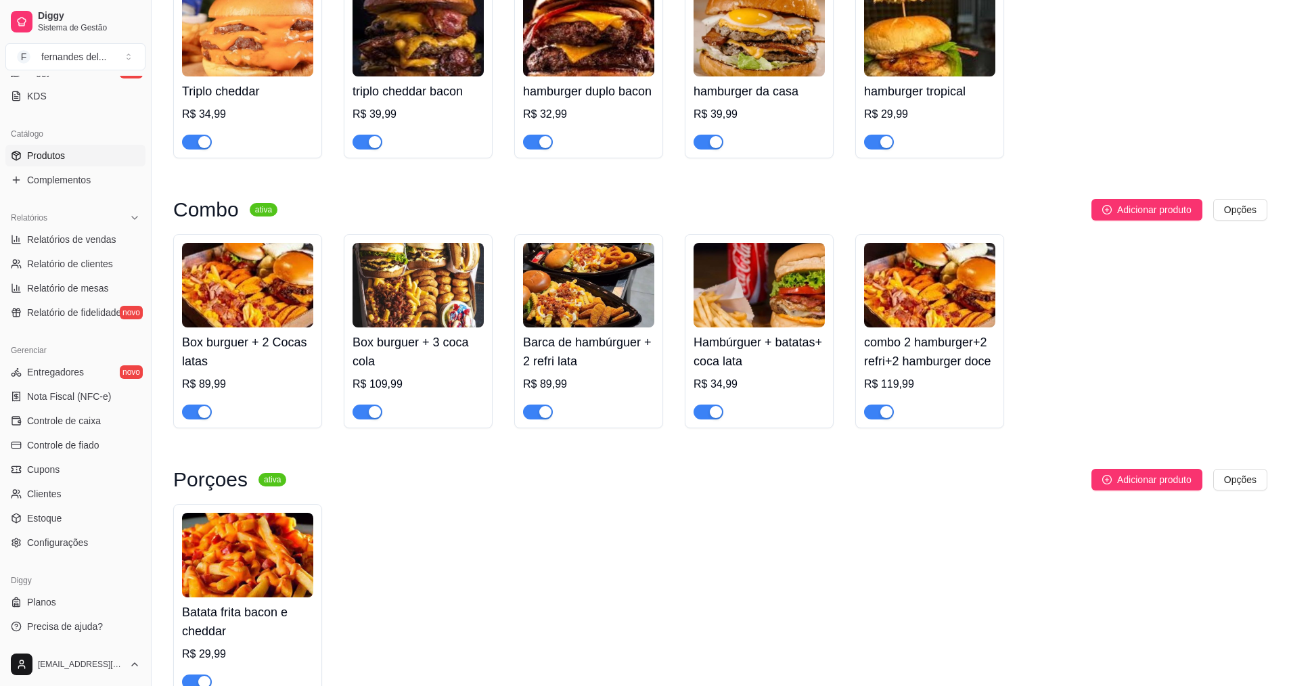
scroll to position [406, 0]
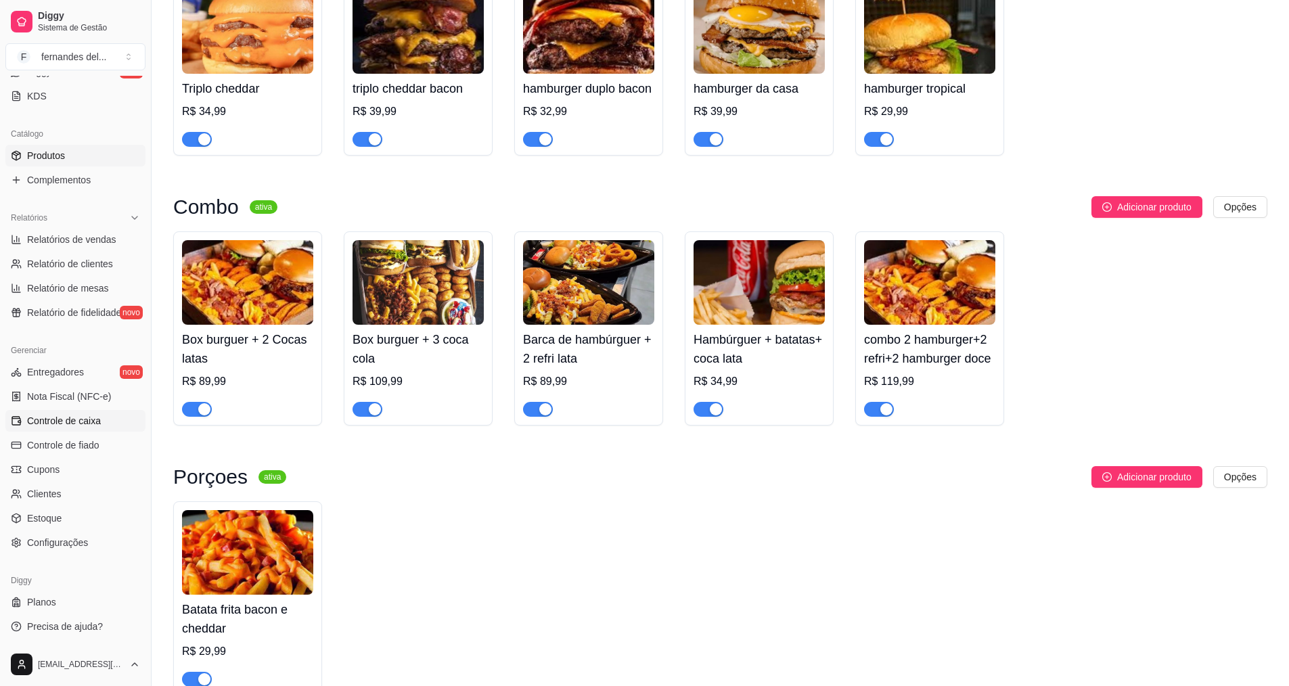
click at [68, 429] on link "Controle de caixa" at bounding box center [75, 421] width 140 height 22
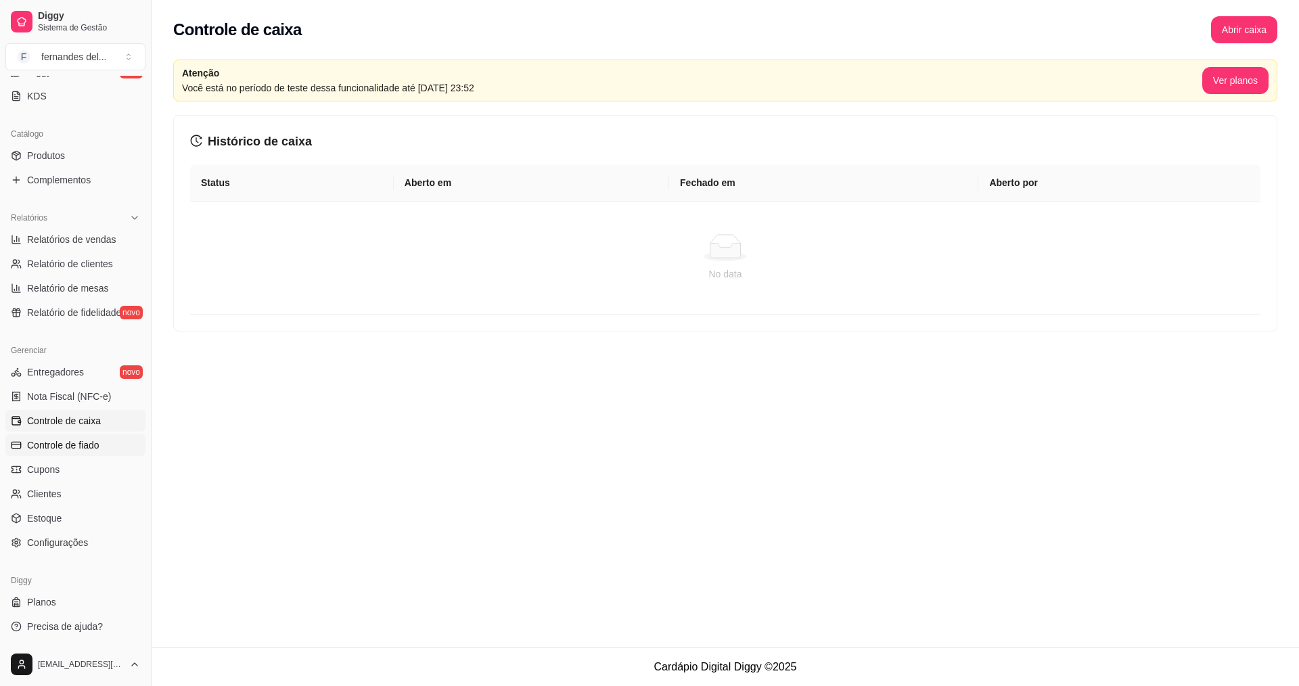
click at [55, 449] on span "Controle de fiado" at bounding box center [63, 445] width 72 height 14
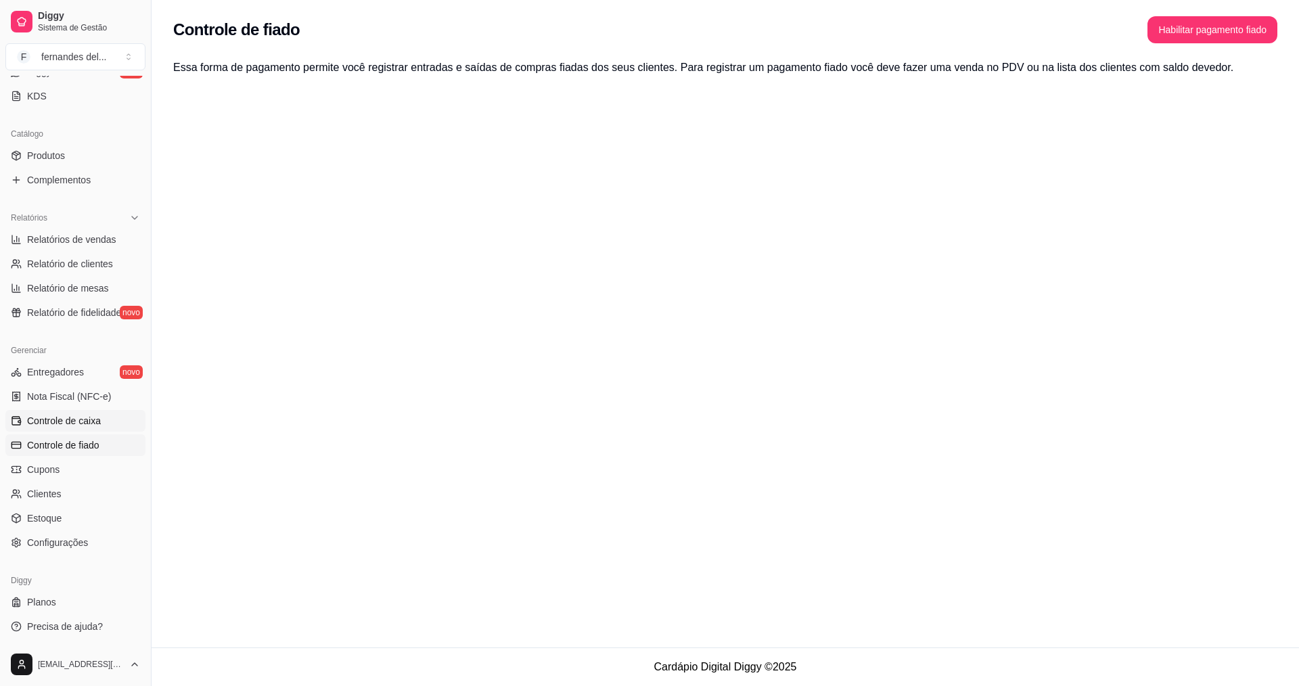
click at [58, 426] on span "Controle de caixa" at bounding box center [64, 421] width 74 height 14
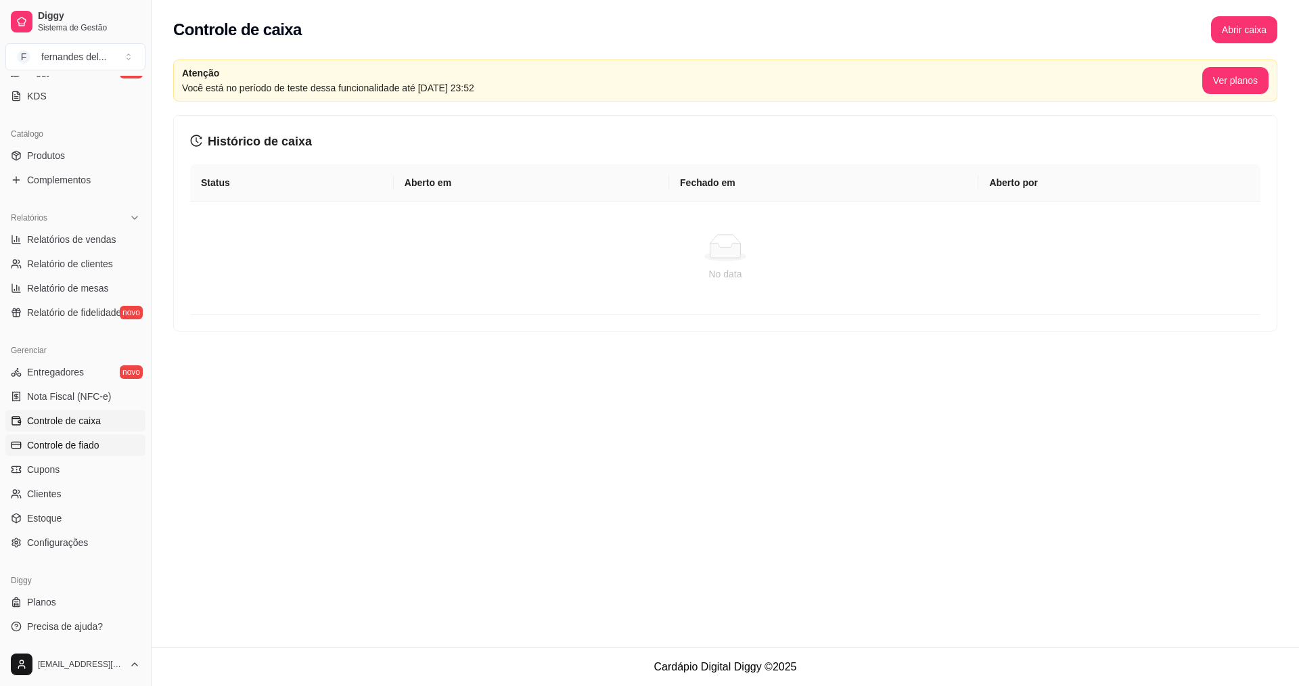
click at [37, 449] on span "Controle de fiado" at bounding box center [63, 445] width 72 height 14
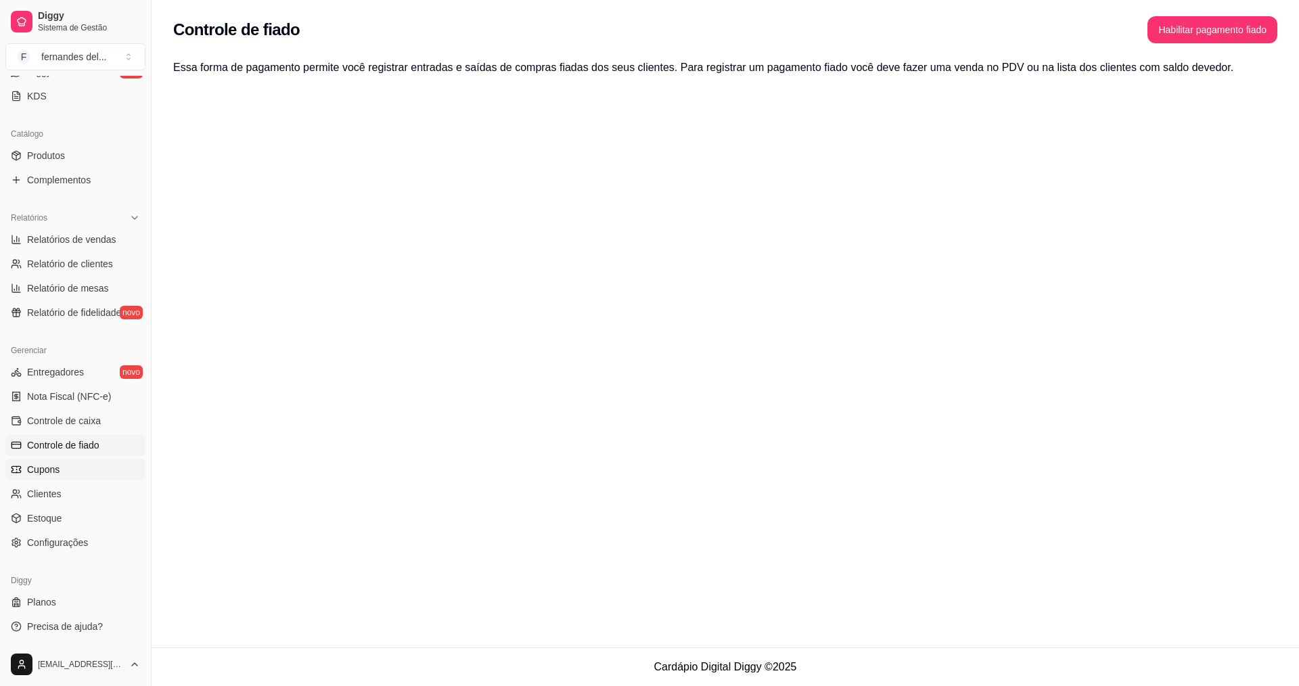
click at [62, 464] on link "Cupons" at bounding box center [75, 470] width 140 height 22
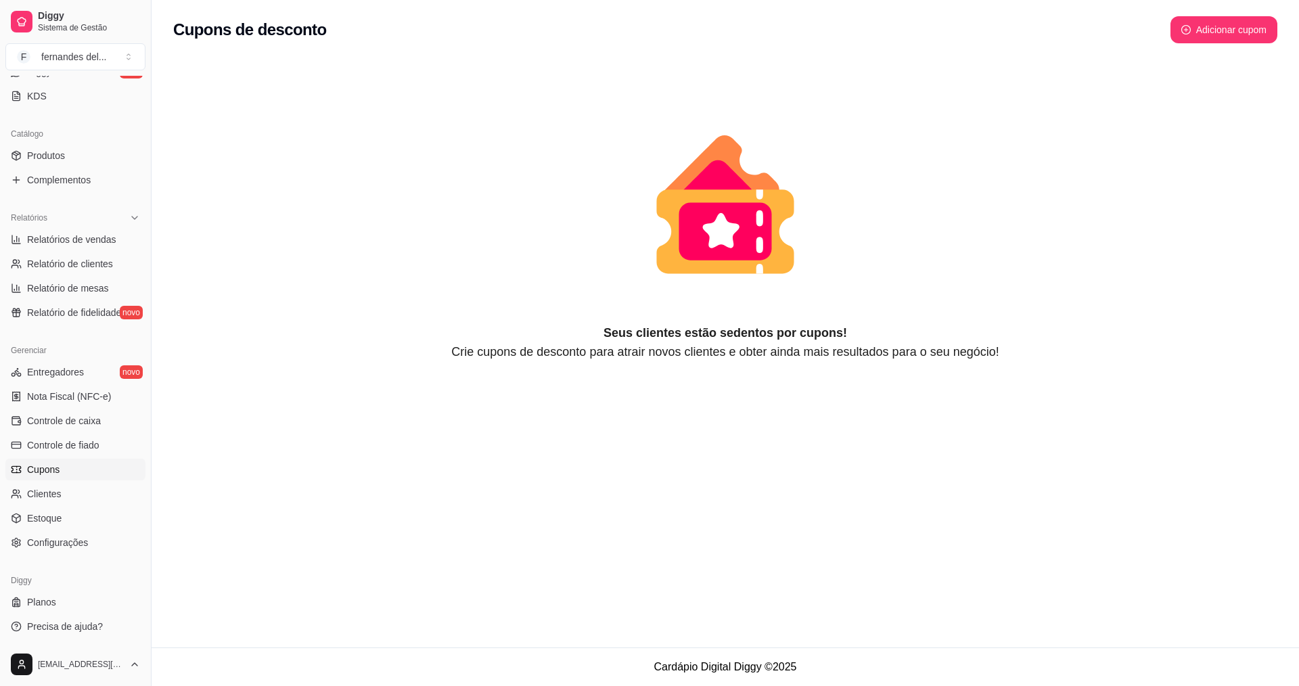
drag, startPoint x: 771, startPoint y: 243, endPoint x: 764, endPoint y: 250, distance: 9.6
click at [770, 243] on icon "animation" at bounding box center [725, 232] width 93 height 58
click at [1224, 30] on button "Adicionar cupom" at bounding box center [1224, 29] width 107 height 27
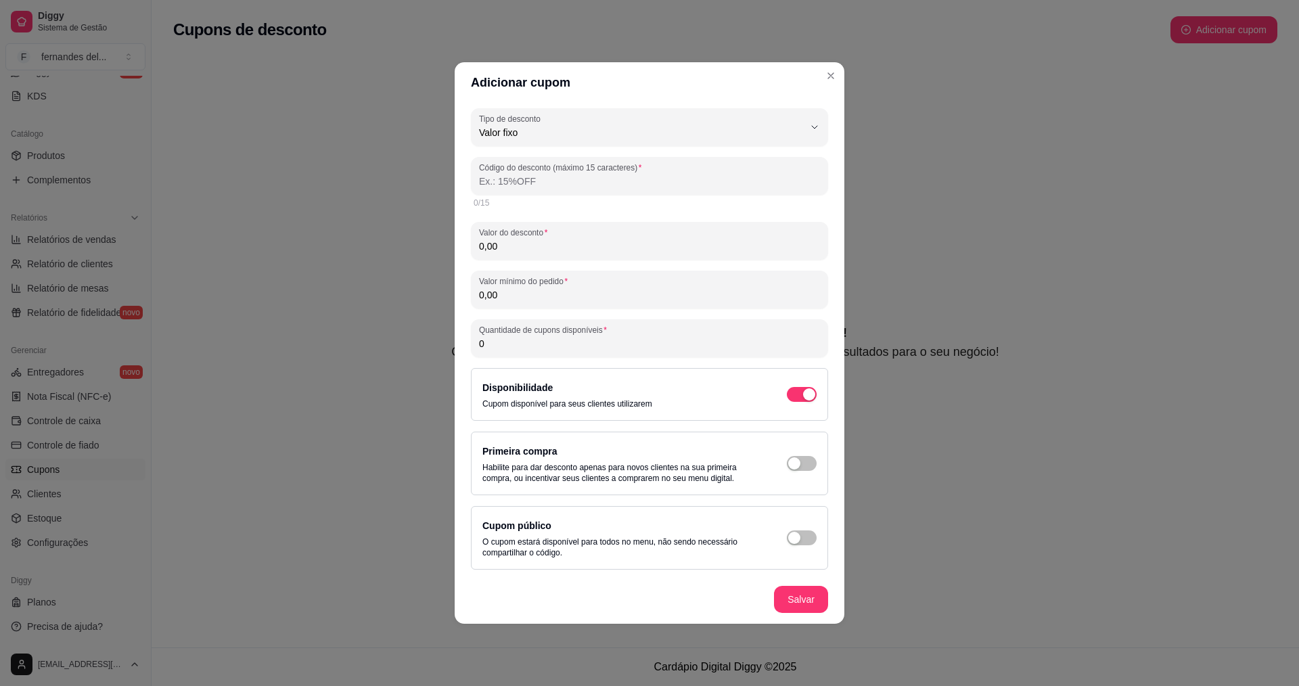
click at [542, 185] on input "Código do desconto (máximo 15 caracteres)" at bounding box center [649, 182] width 341 height 14
click at [589, 241] on input "0,00" at bounding box center [649, 247] width 341 height 14
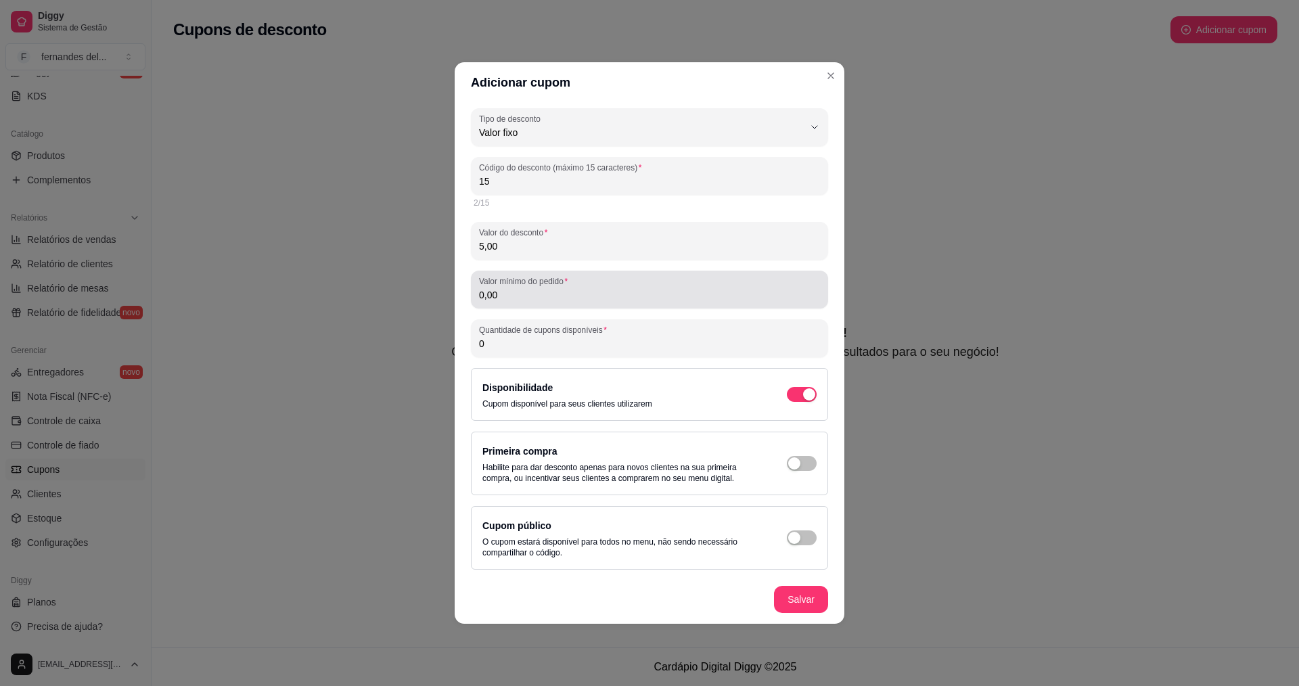
click at [585, 300] on input "0,00" at bounding box center [649, 295] width 341 height 14
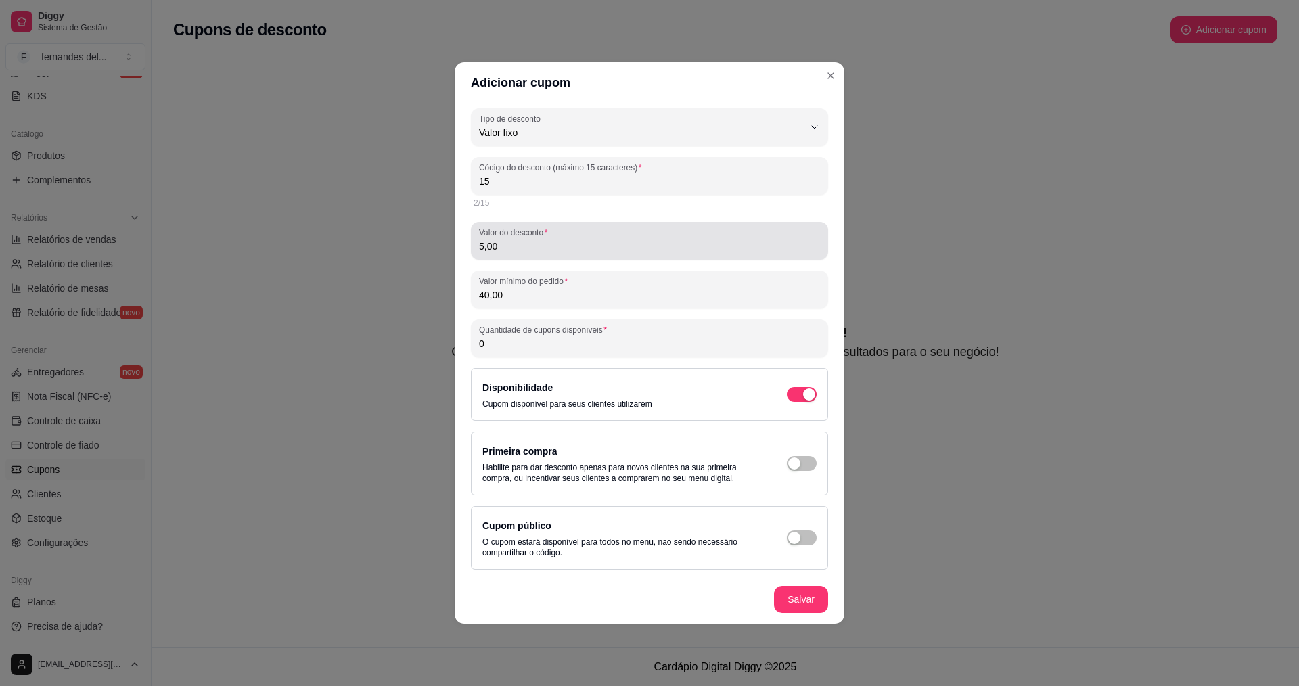
drag, startPoint x: 524, startPoint y: 246, endPoint x: 561, endPoint y: 252, distance: 37.0
click at [525, 246] on input "5,00" at bounding box center [649, 247] width 341 height 14
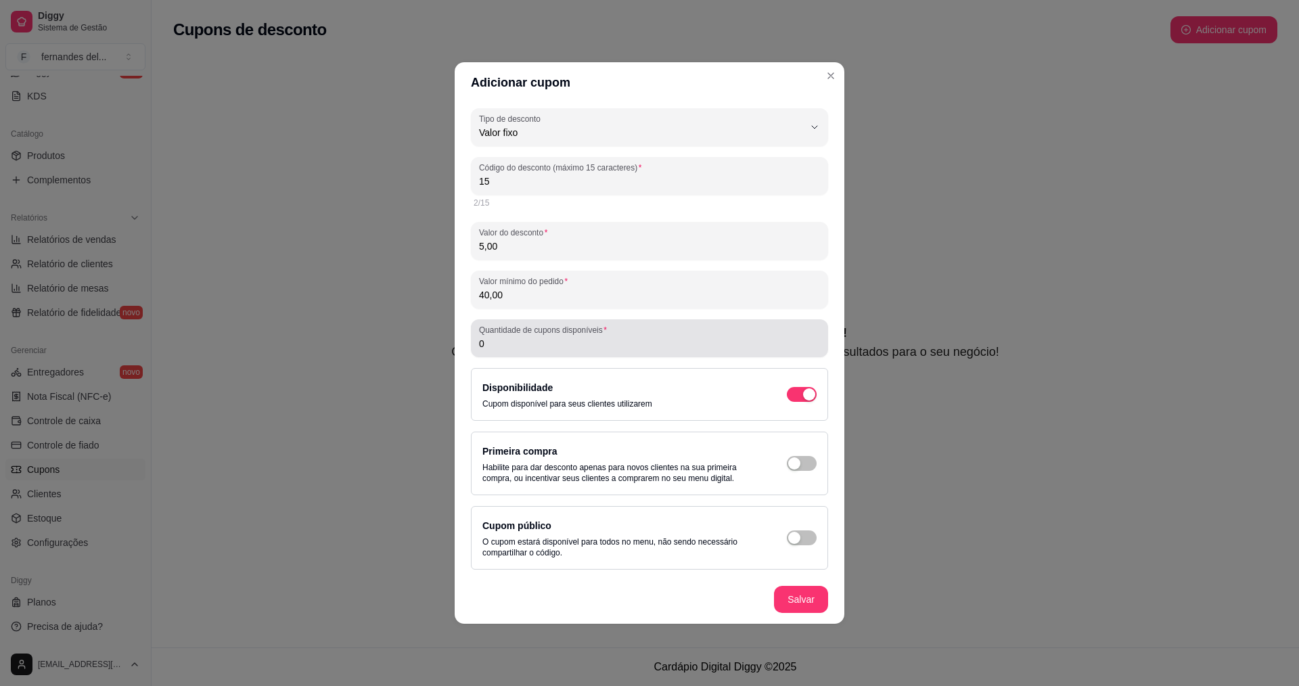
click at [641, 348] on input "0" at bounding box center [649, 344] width 341 height 14
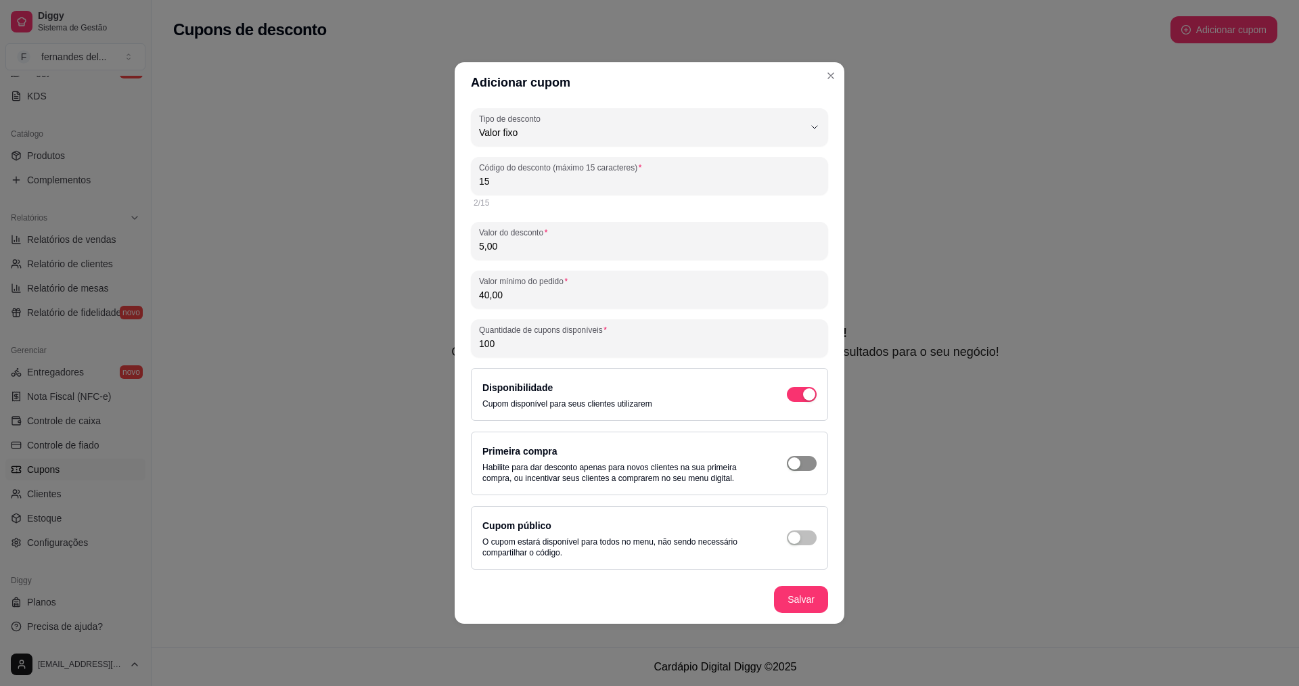
click at [803, 401] on div "button" at bounding box center [809, 394] width 12 height 12
click at [791, 541] on div "button" at bounding box center [794, 538] width 12 height 12
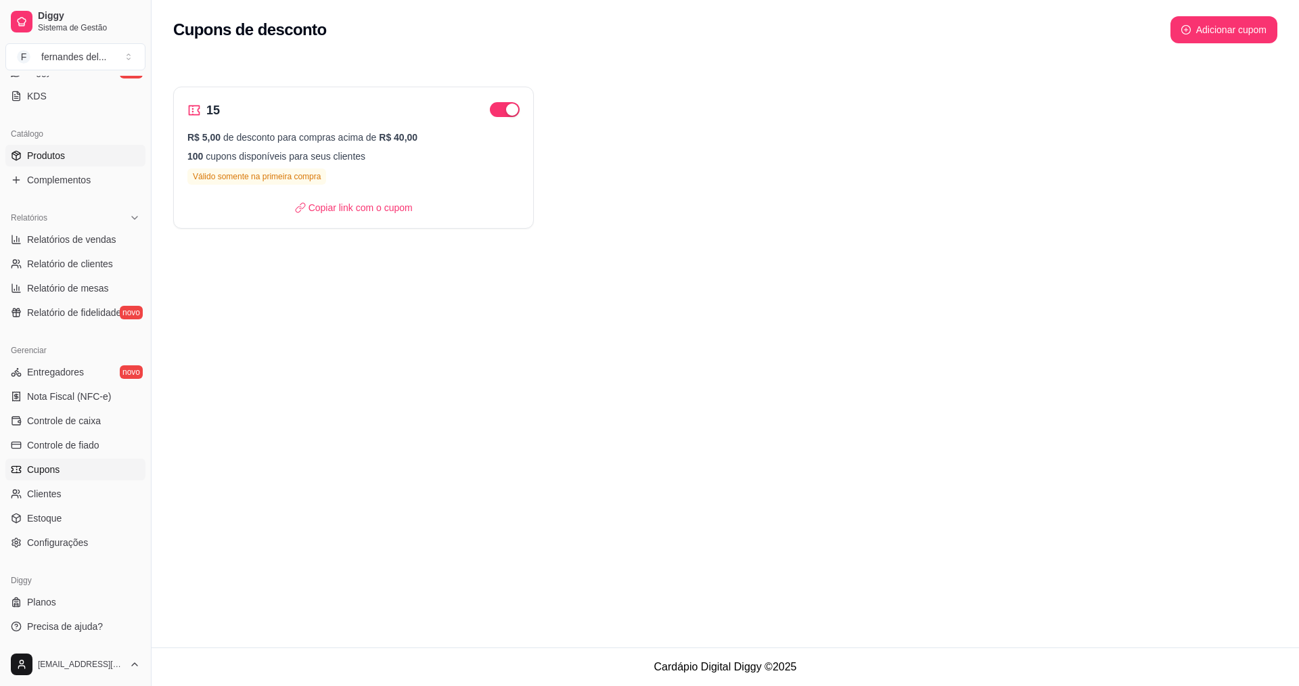
click at [61, 157] on span "Produtos" at bounding box center [46, 156] width 38 height 14
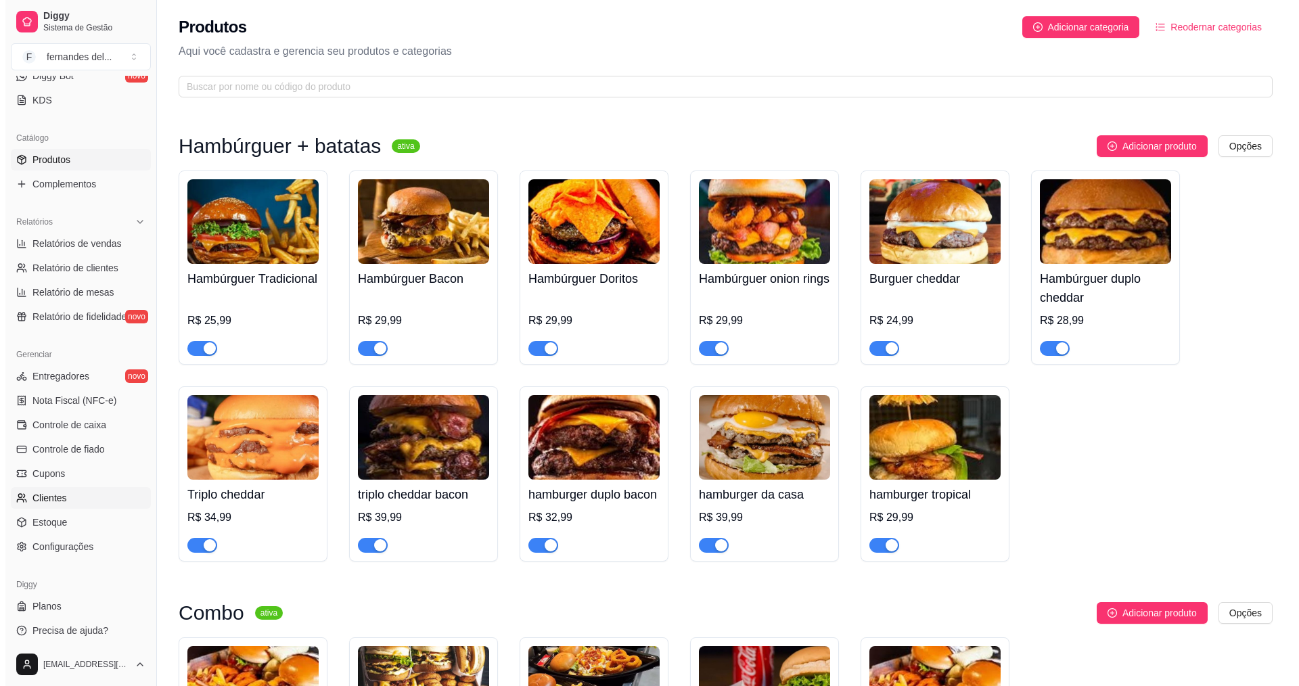
scroll to position [288, 0]
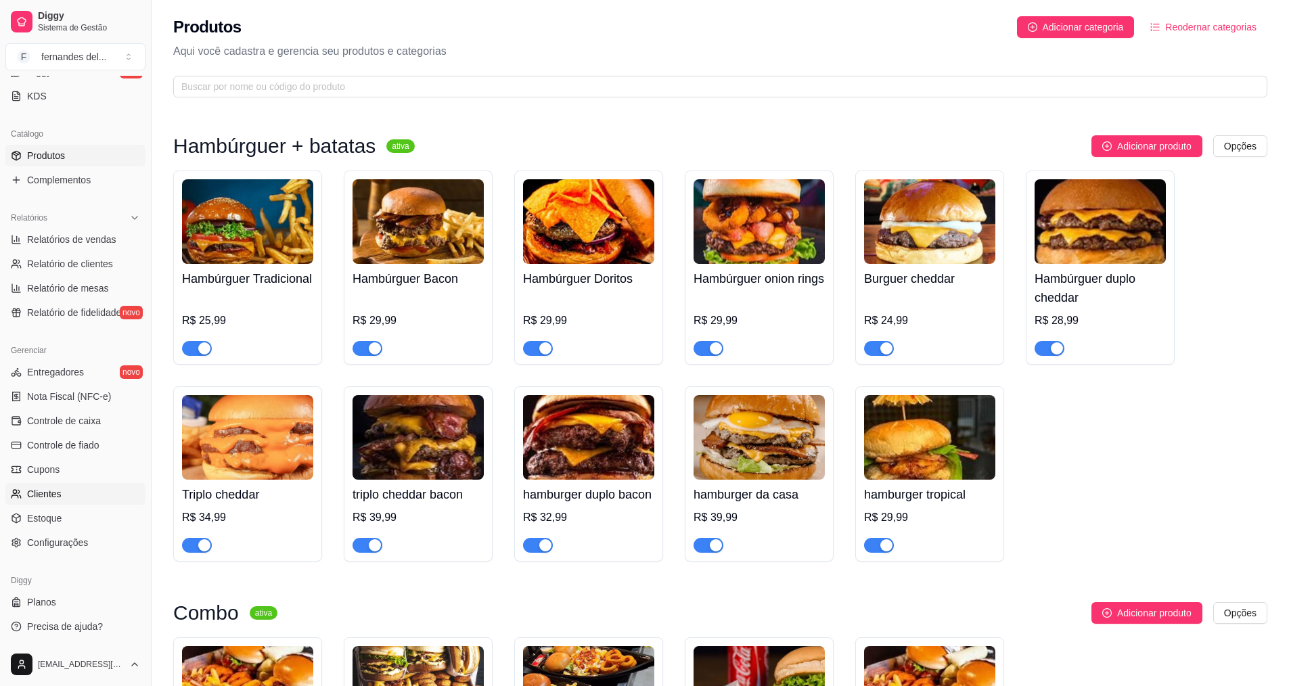
click at [76, 500] on link "Clientes" at bounding box center [75, 494] width 140 height 22
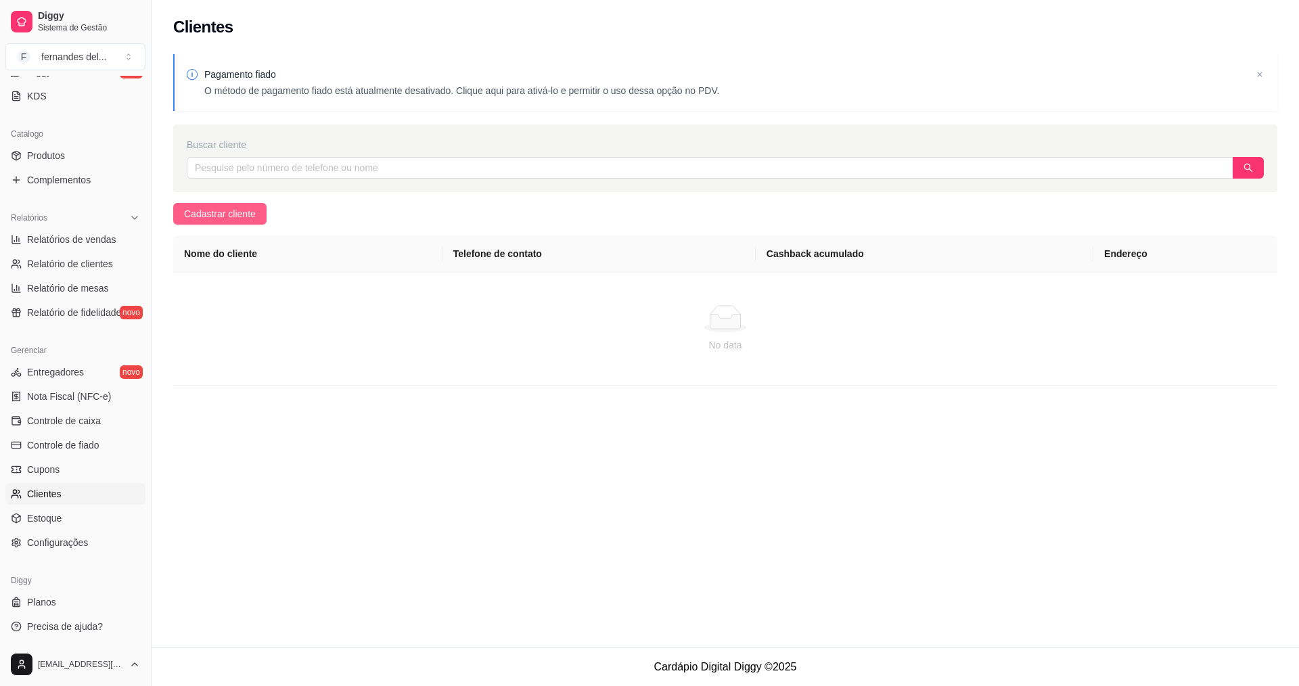
click at [236, 212] on span "Cadastrar cliente" at bounding box center [220, 213] width 72 height 15
click at [56, 524] on span "Estoque" at bounding box center [44, 519] width 35 height 14
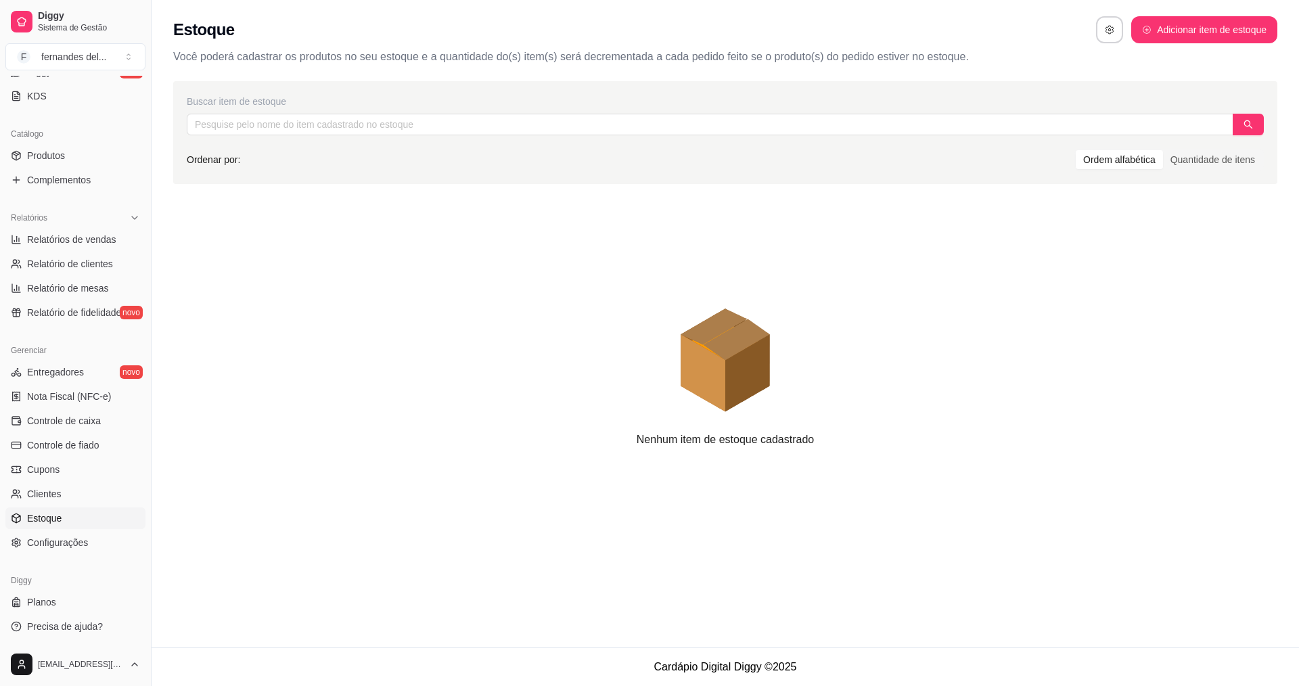
click at [73, 554] on div "Gerenciar Entregadores novo Nota Fiscal (NFC-e) Controle de caixa Controle de f…" at bounding box center [75, 446] width 151 height 225
click at [49, 536] on span "Configurações" at bounding box center [57, 543] width 61 height 14
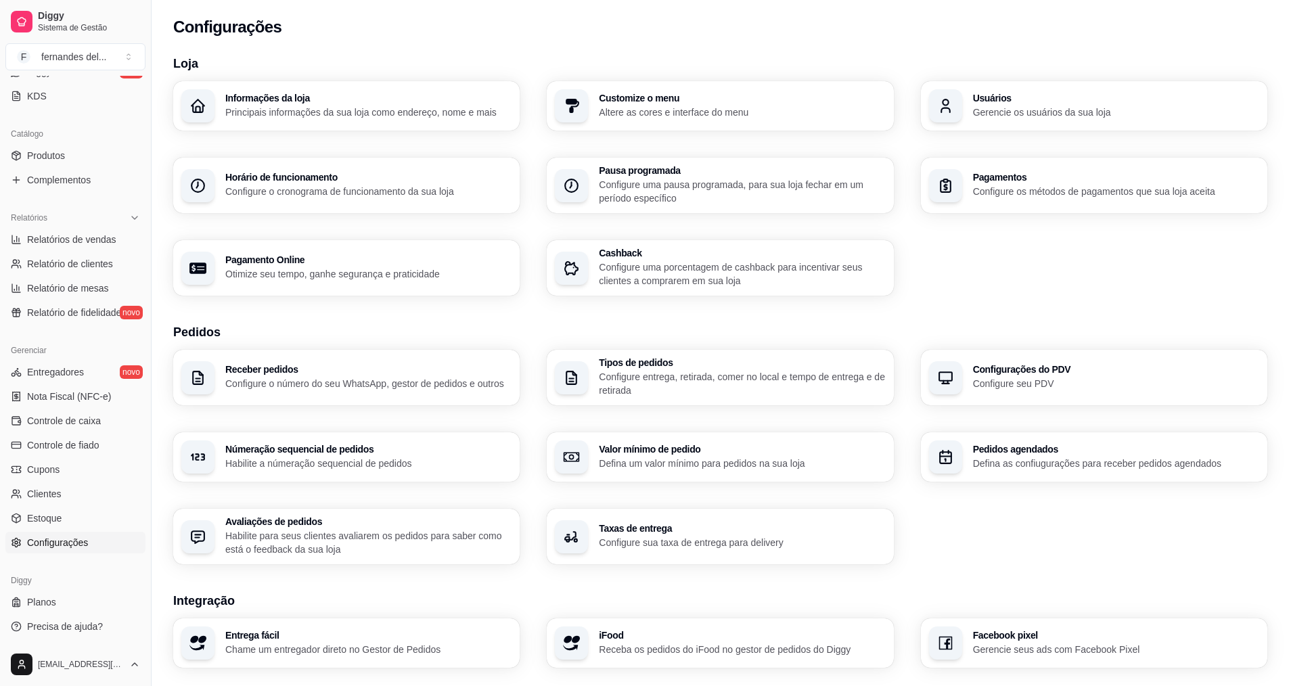
click at [332, 104] on div "Informações da loja Principais informações da sua loja como endereço, nome e ma…" at bounding box center [368, 106] width 286 height 26
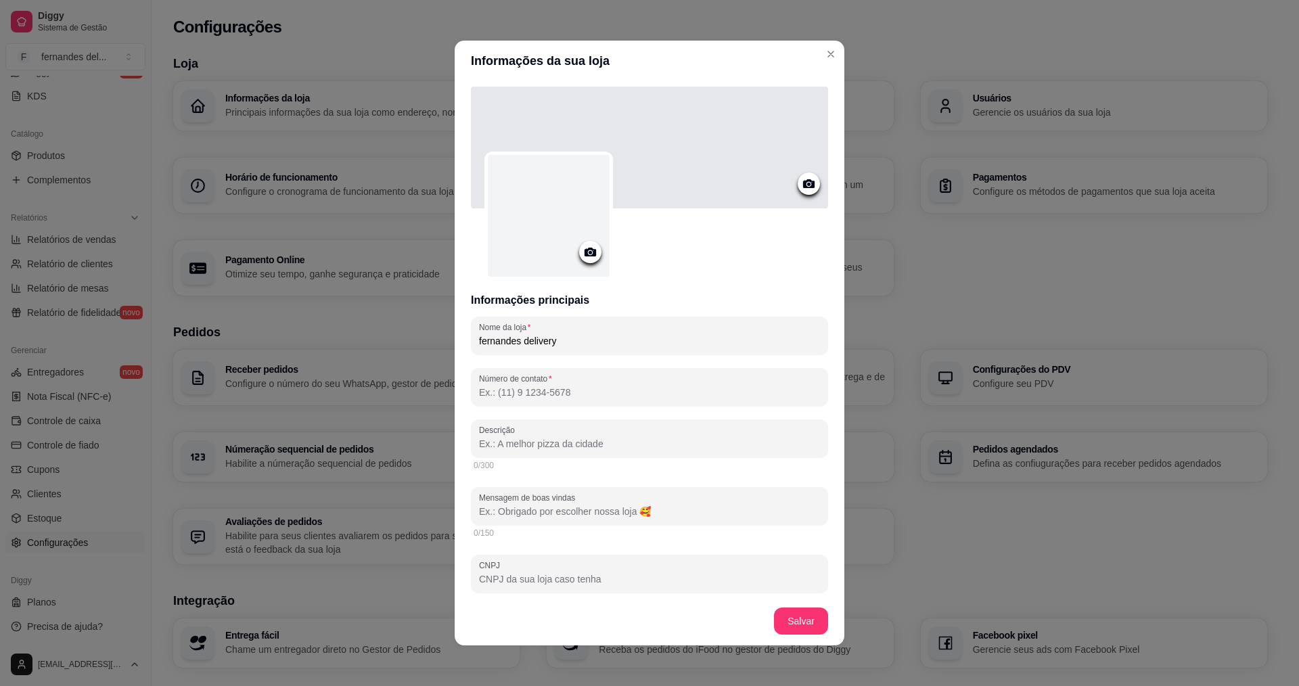
click at [801, 181] on icon at bounding box center [809, 184] width 16 height 16
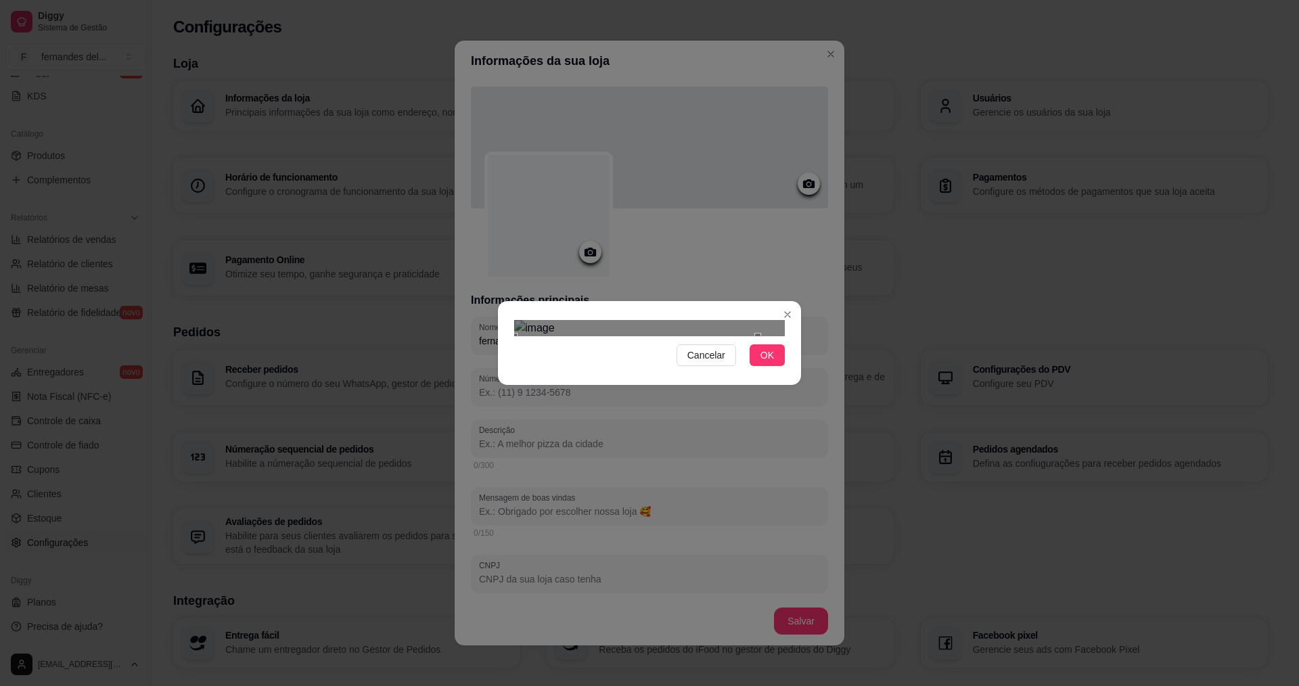
click at [635, 338] on div "Use the arrow keys to move the crop selection area" at bounding box center [636, 370] width 244 height 69
click at [738, 336] on div at bounding box center [649, 328] width 271 height 16
click at [769, 363] on span "OK" at bounding box center [768, 355] width 14 height 15
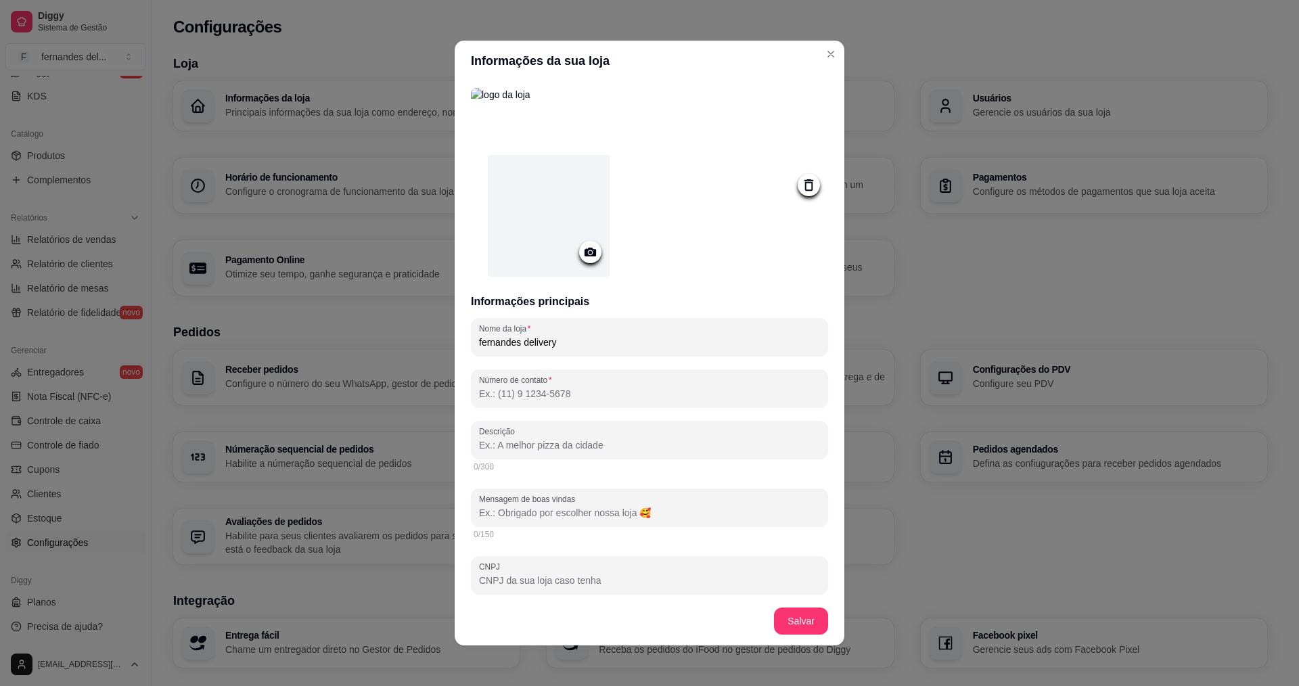
click at [591, 249] on icon at bounding box center [591, 252] width 16 height 16
click at [801, 189] on icon at bounding box center [809, 185] width 16 height 16
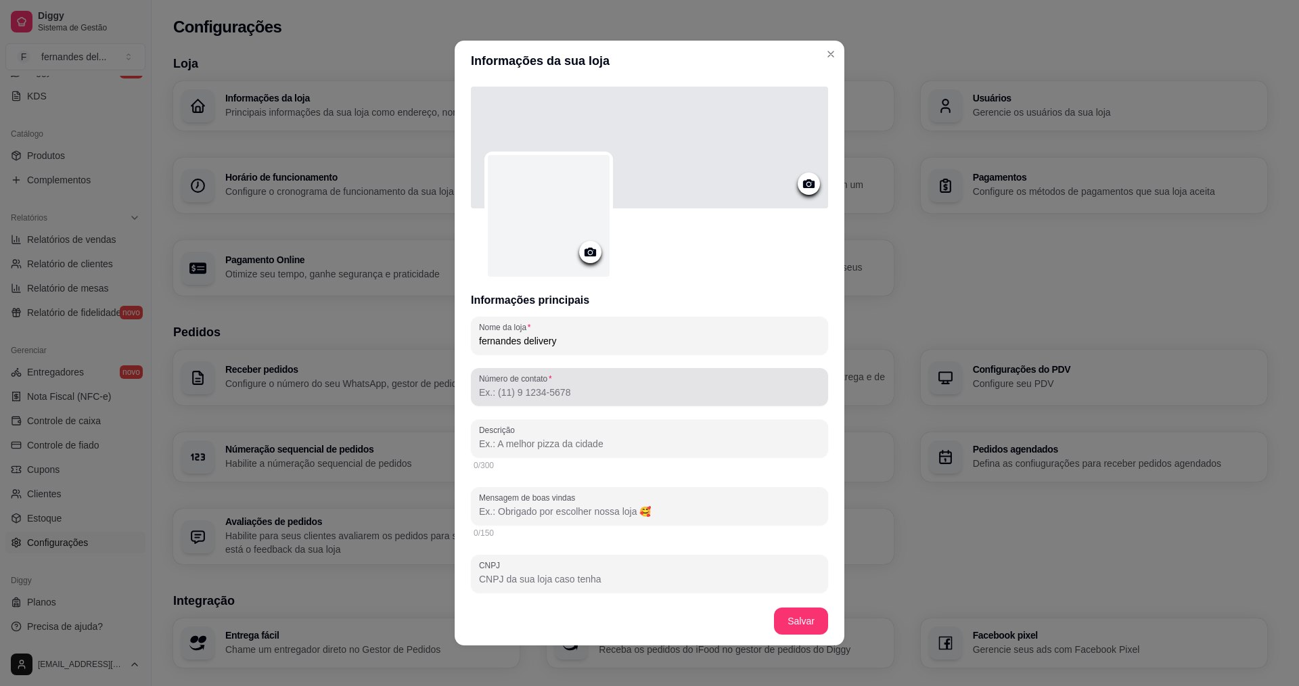
click at [567, 402] on div "Número de contato" at bounding box center [649, 387] width 357 height 38
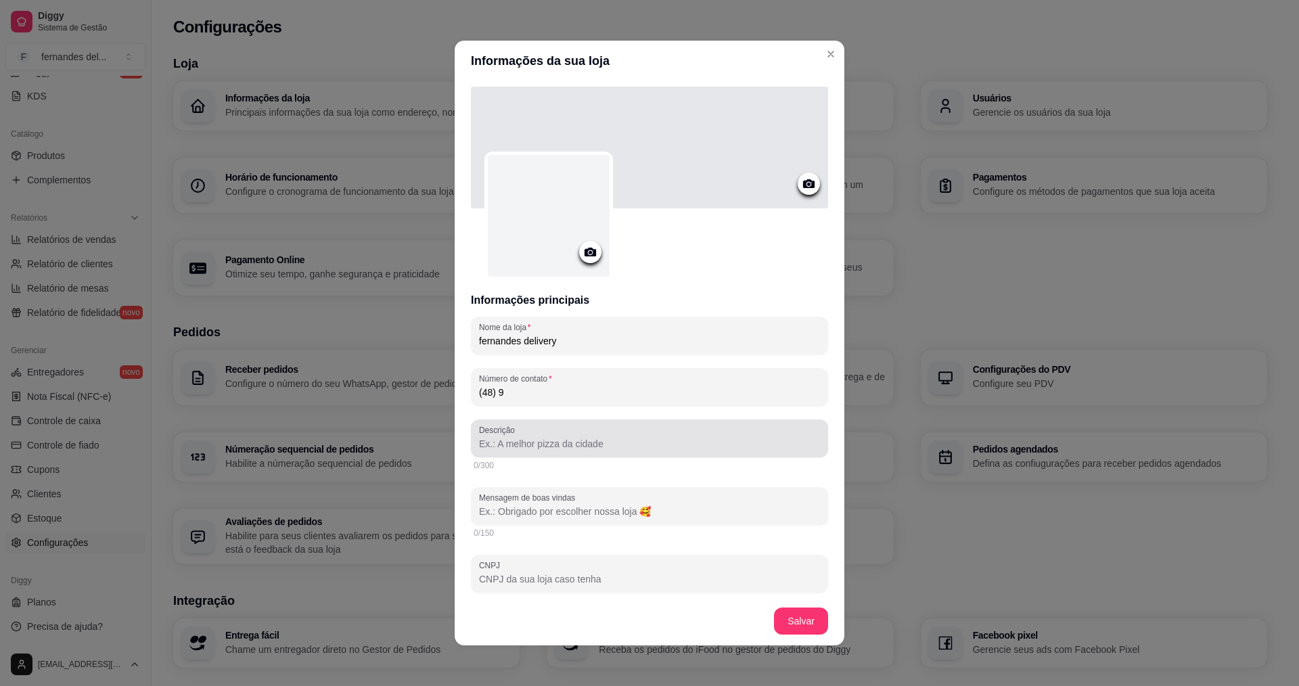
click at [687, 434] on div at bounding box center [649, 438] width 341 height 27
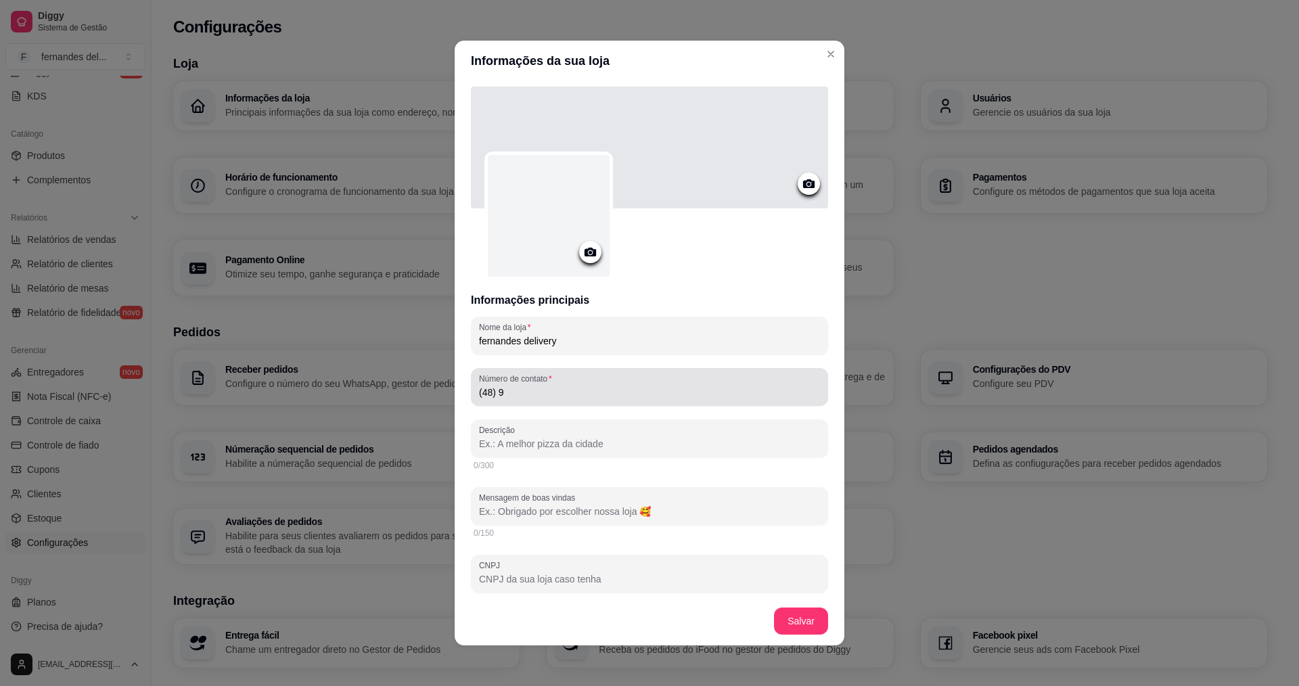
click at [551, 397] on input "(48) 9" at bounding box center [649, 393] width 341 height 14
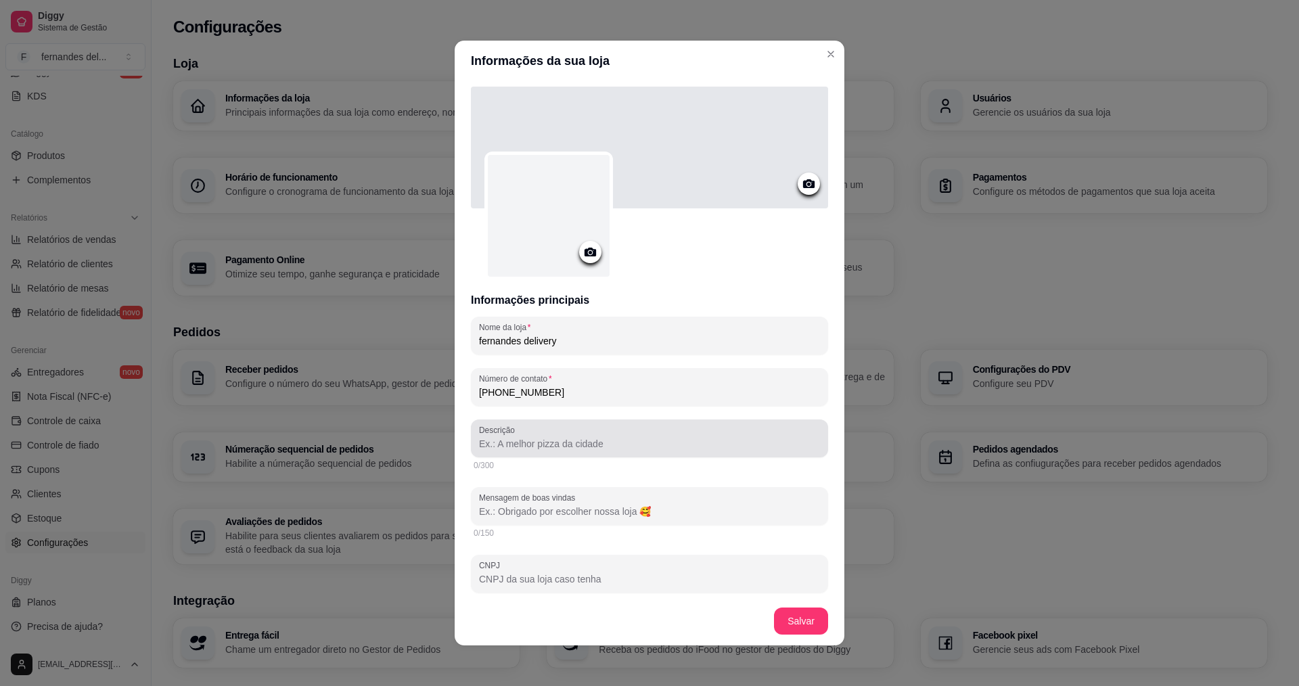
click at [537, 444] on input "Descrição" at bounding box center [649, 444] width 341 height 14
click at [644, 464] on div "33/300" at bounding box center [650, 465] width 352 height 11
click at [639, 450] on input "0 melhor lanche e açaí da cidade" at bounding box center [649, 444] width 341 height 14
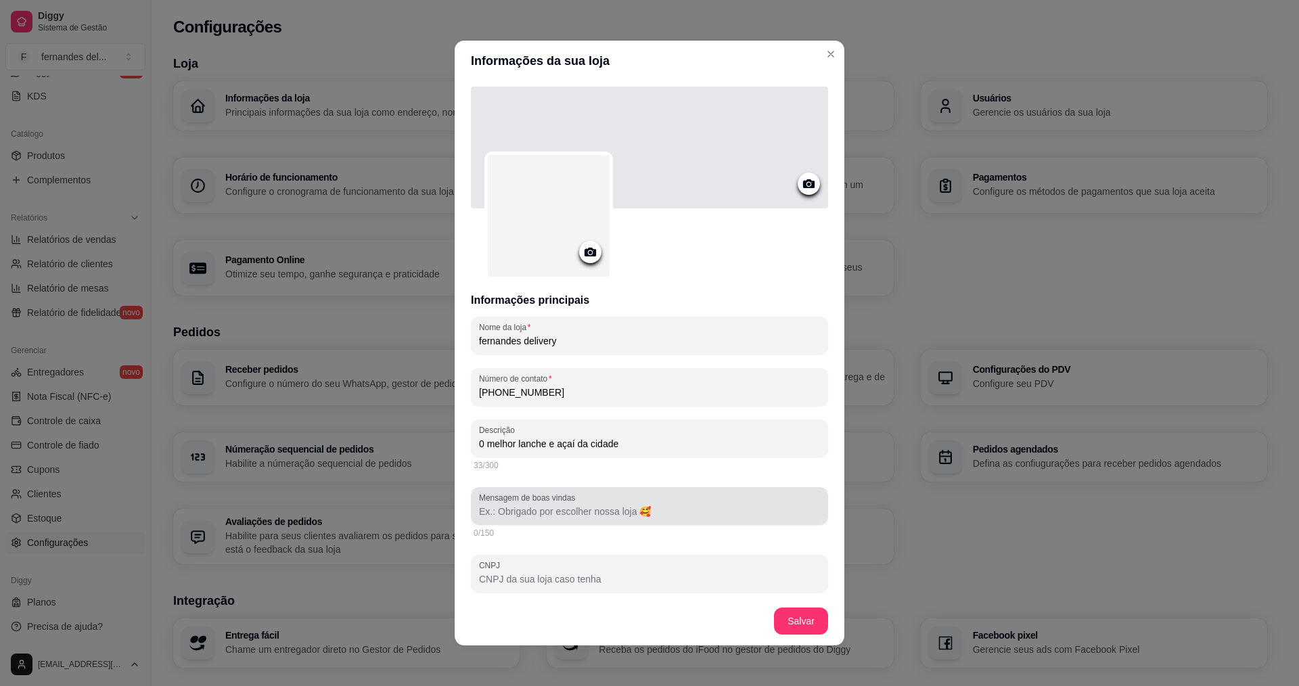
click at [568, 515] on input "Mensagem de boas vindas" at bounding box center [649, 512] width 341 height 14
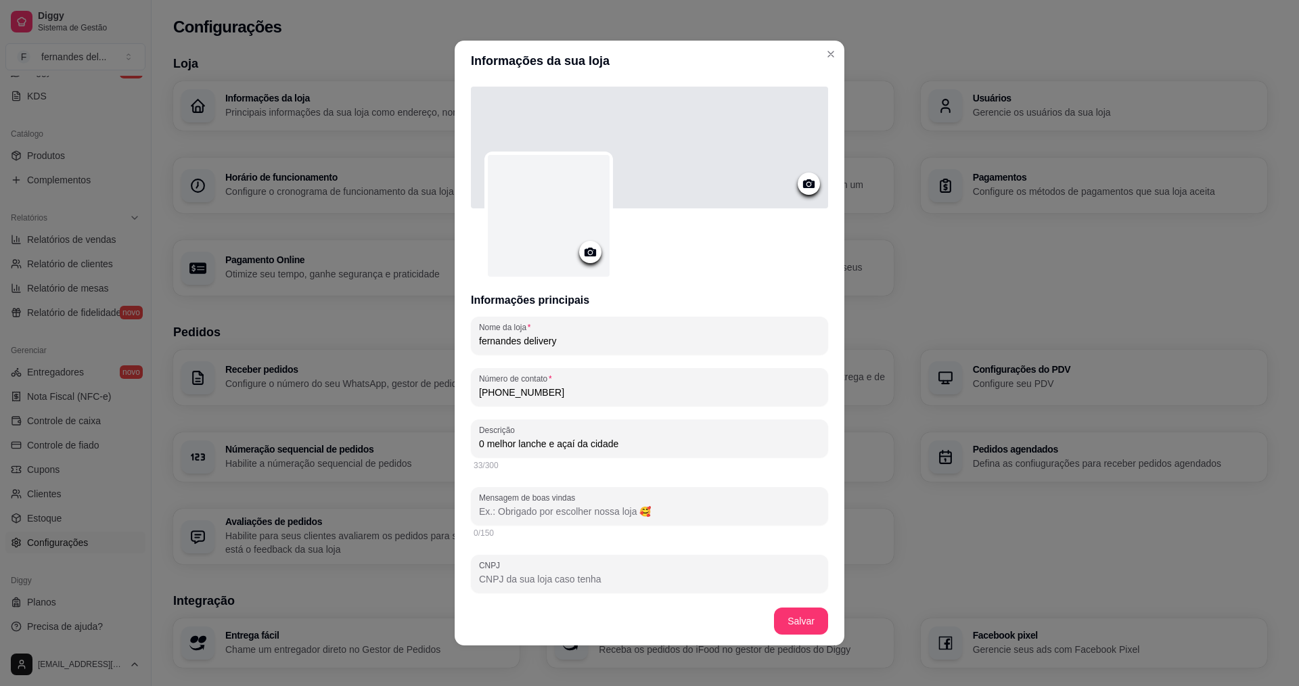
drag, startPoint x: 652, startPoint y: 514, endPoint x: 528, endPoint y: 513, distance: 123.8
click at [541, 513] on input "Mensagem de boas vindas" at bounding box center [649, 512] width 341 height 14
click at [502, 512] on input "Mensagem de boas vindas" at bounding box center [649, 512] width 341 height 14
click at [583, 251] on icon at bounding box center [591, 252] width 16 height 16
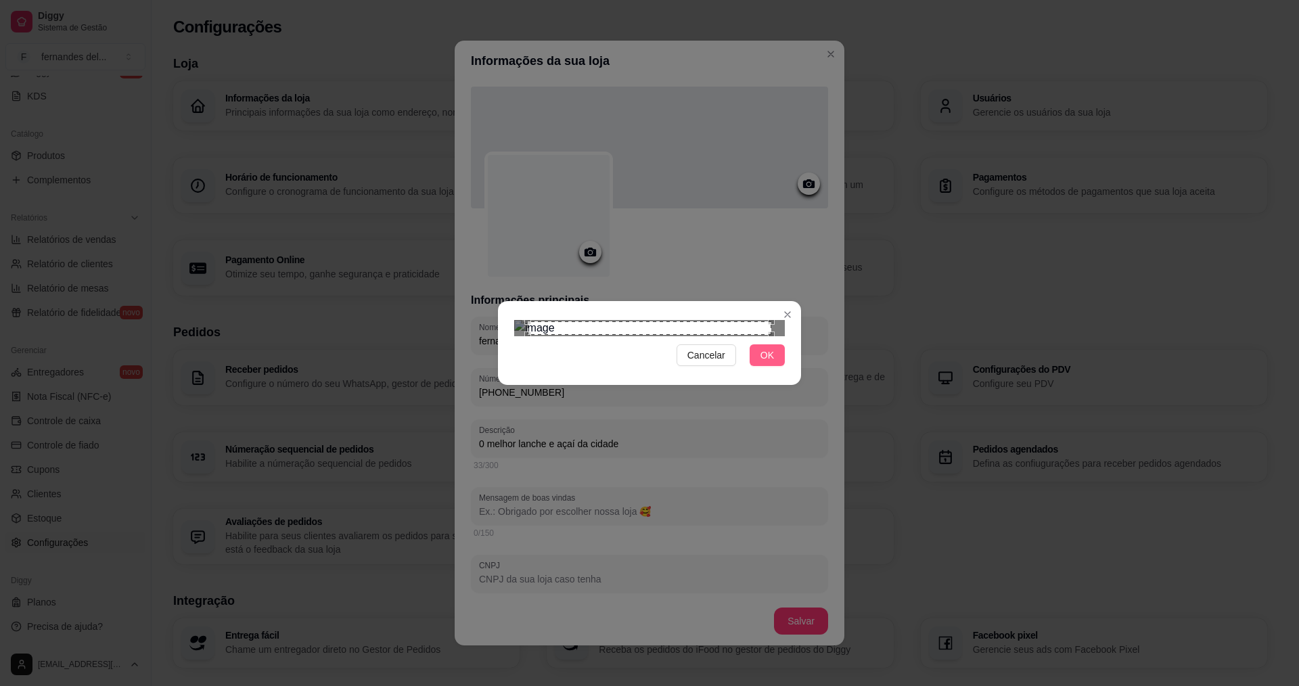
click at [759, 366] on button "OK" at bounding box center [767, 355] width 35 height 22
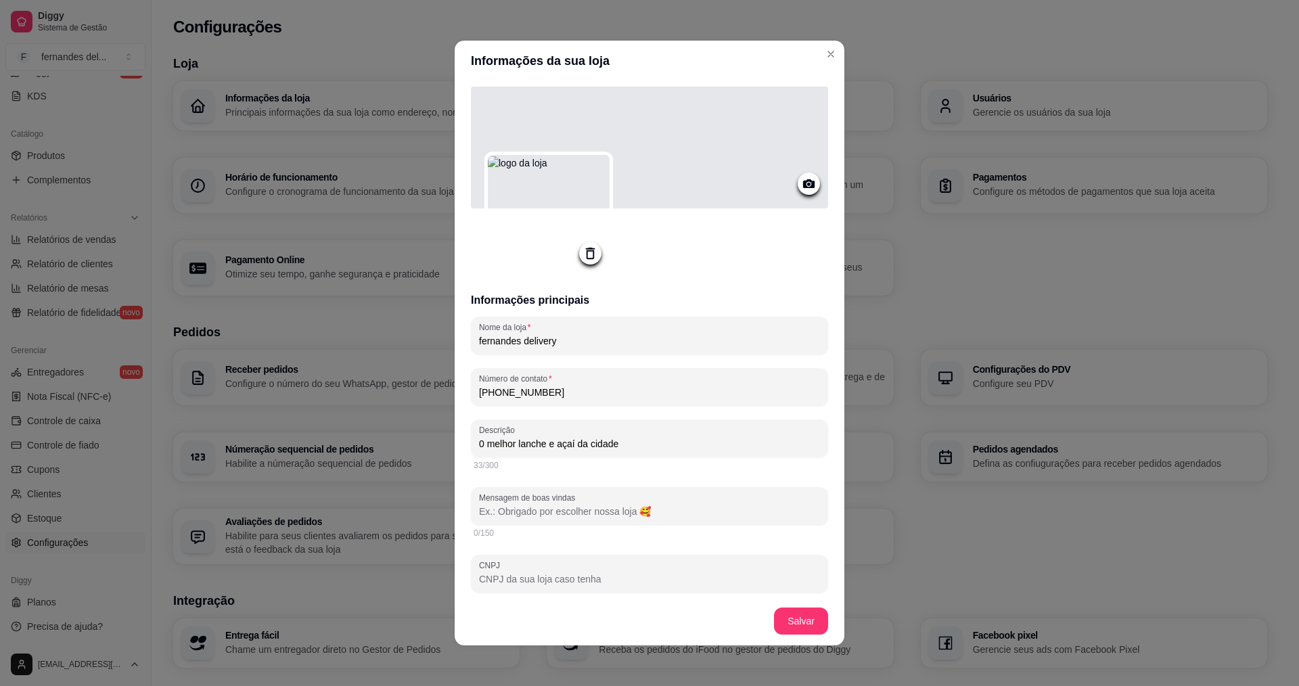
drag, startPoint x: 552, startPoint y: 339, endPoint x: 380, endPoint y: 336, distance: 171.9
click at [380, 336] on div "Informações da sua loja Informações principais Nome da loja fernandes delivery …" at bounding box center [649, 343] width 1299 height 686
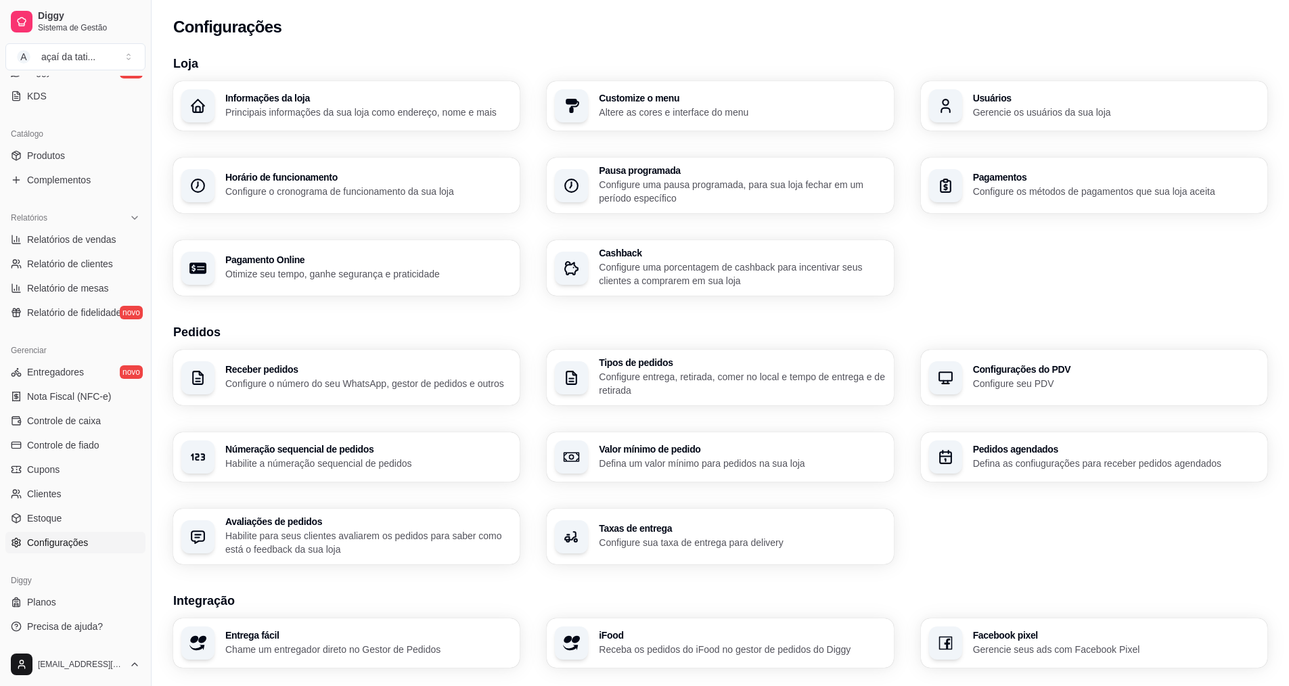
click at [713, 99] on h3 "Customize o menu" at bounding box center [742, 97] width 286 height 9
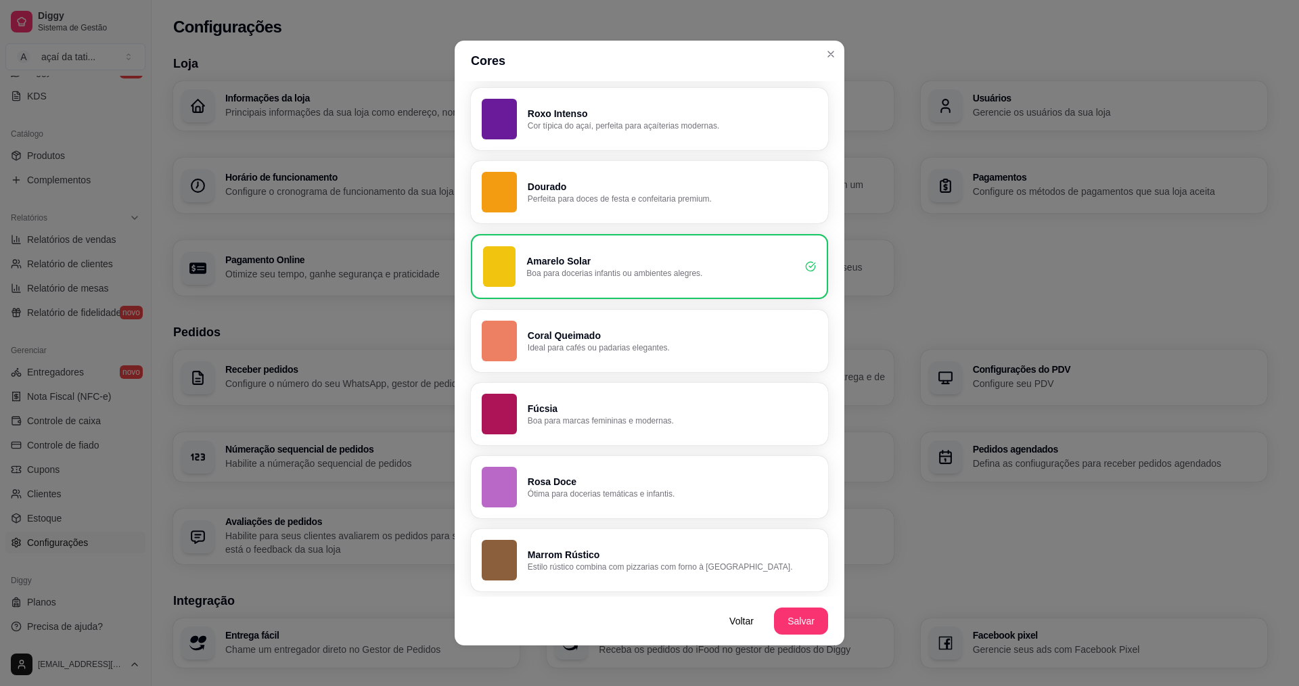
scroll to position [3, 0]
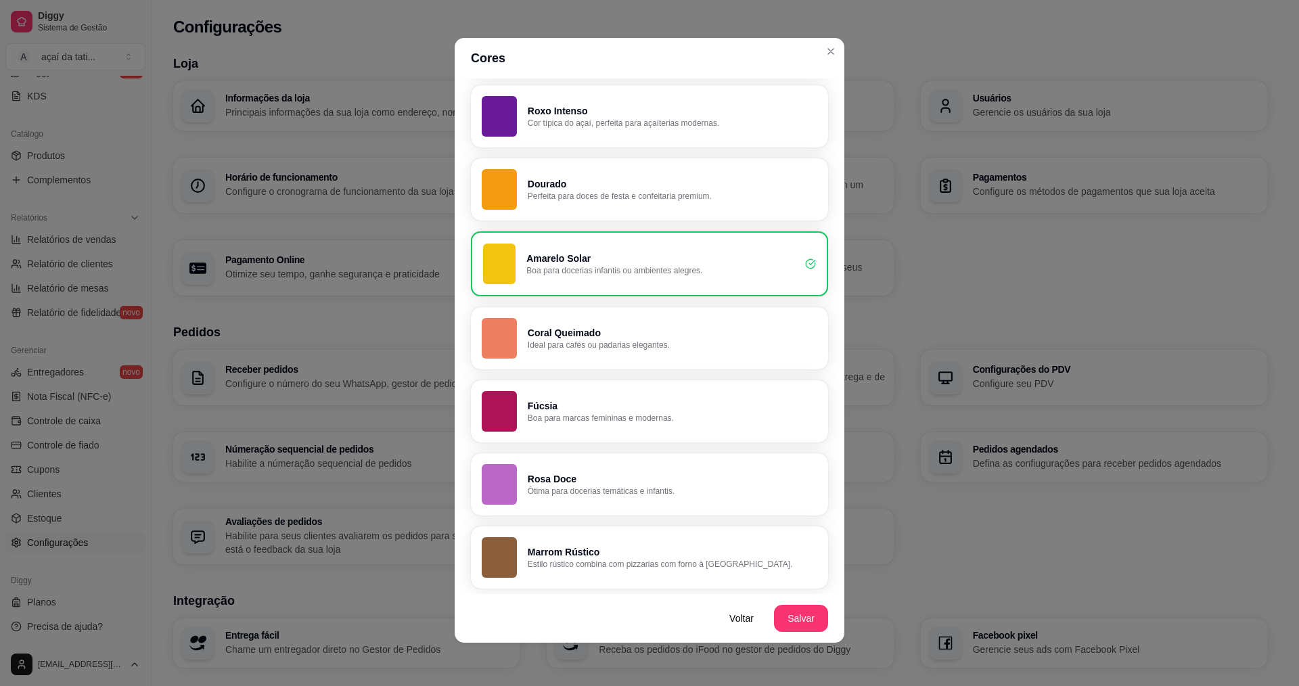
click at [556, 481] on p "Rosa Doce" at bounding box center [673, 479] width 290 height 14
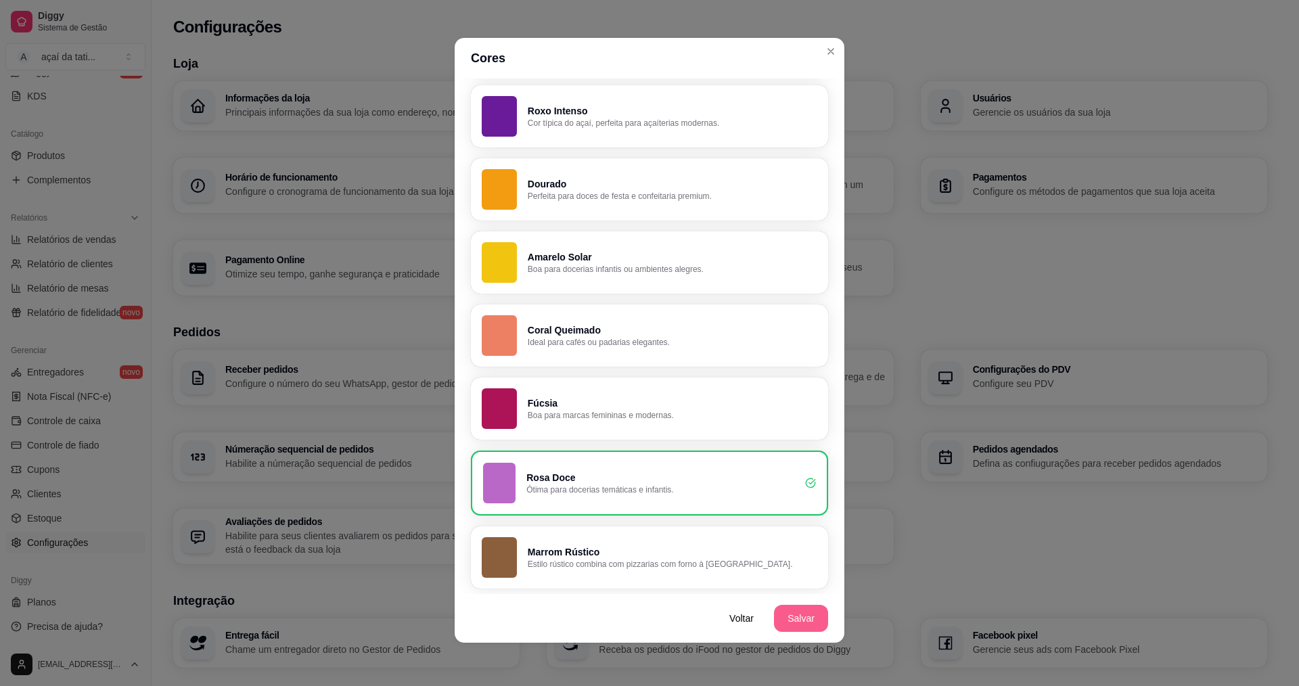
click at [807, 621] on button "Salvar" at bounding box center [801, 618] width 54 height 27
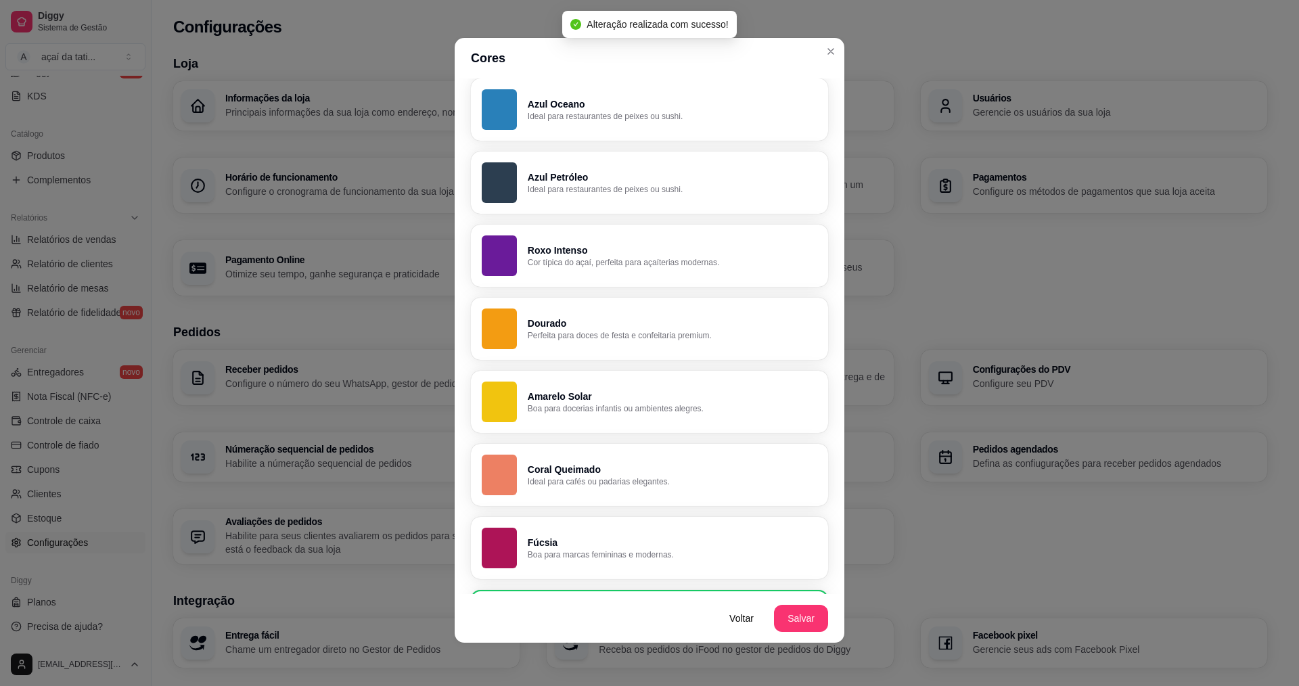
scroll to position [505, 0]
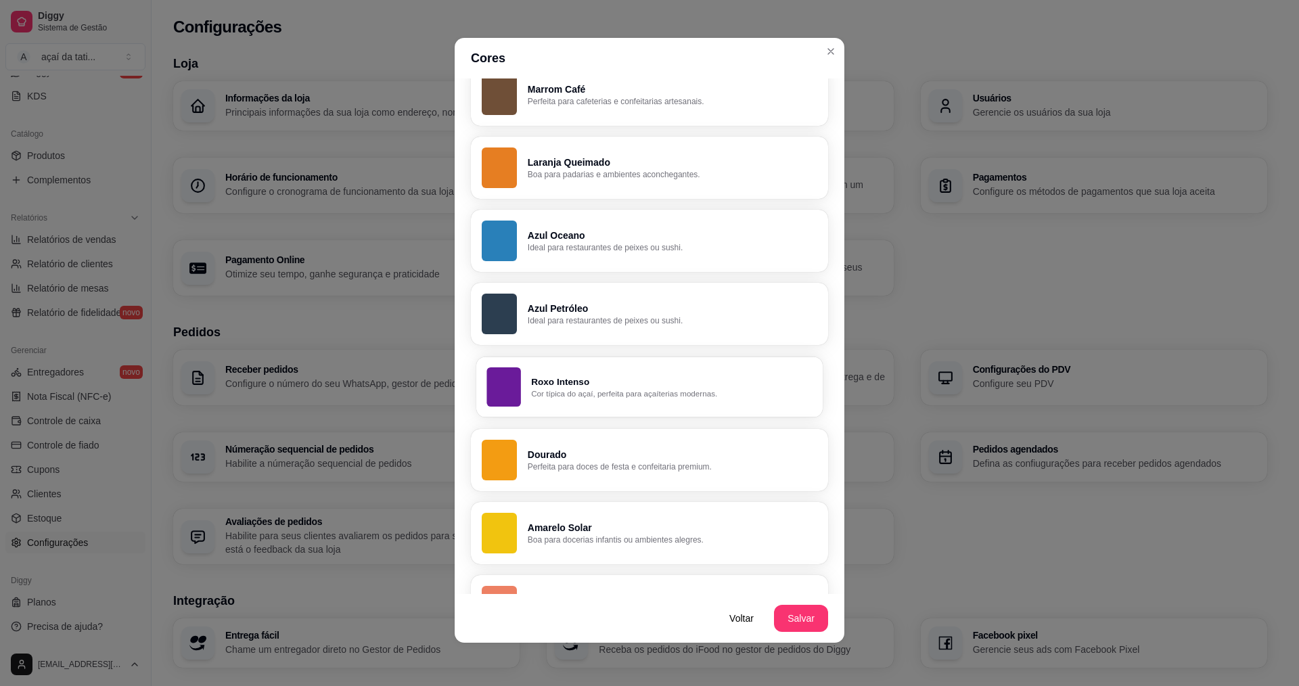
click at [571, 394] on p "Cor típica do açaí, perfeita para açaíterias modernas." at bounding box center [671, 393] width 281 height 11
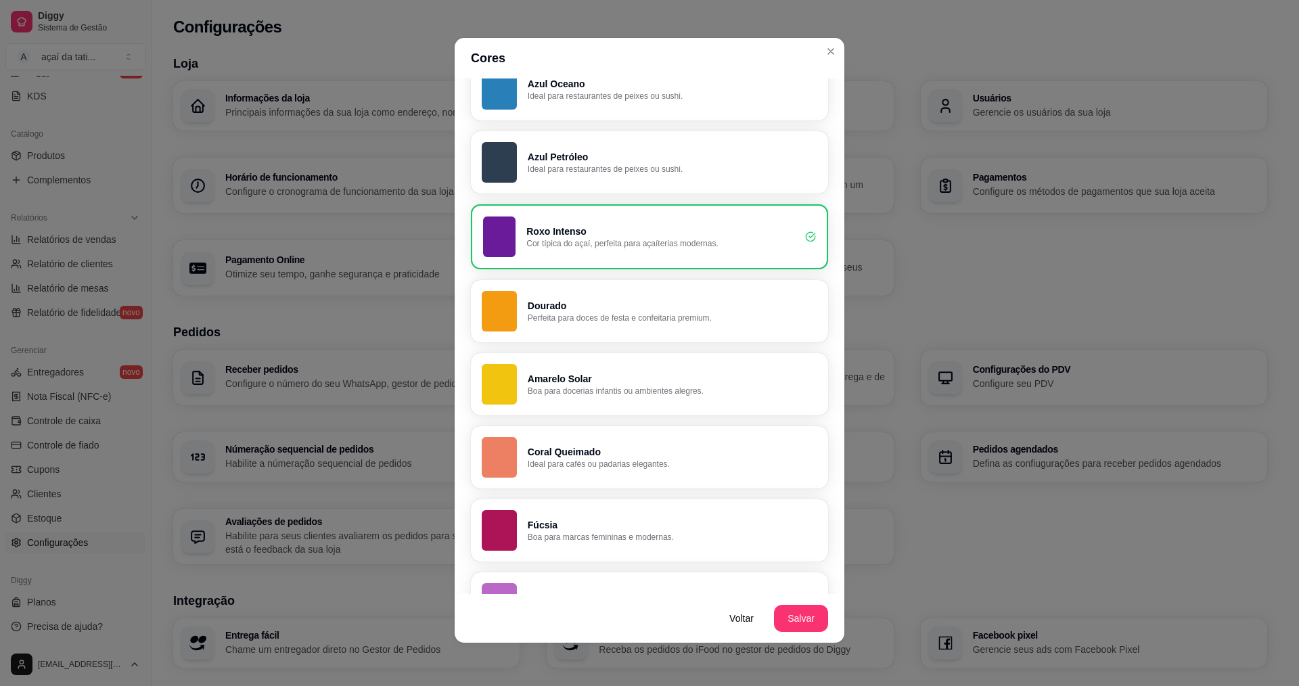
scroll to position [708, 0]
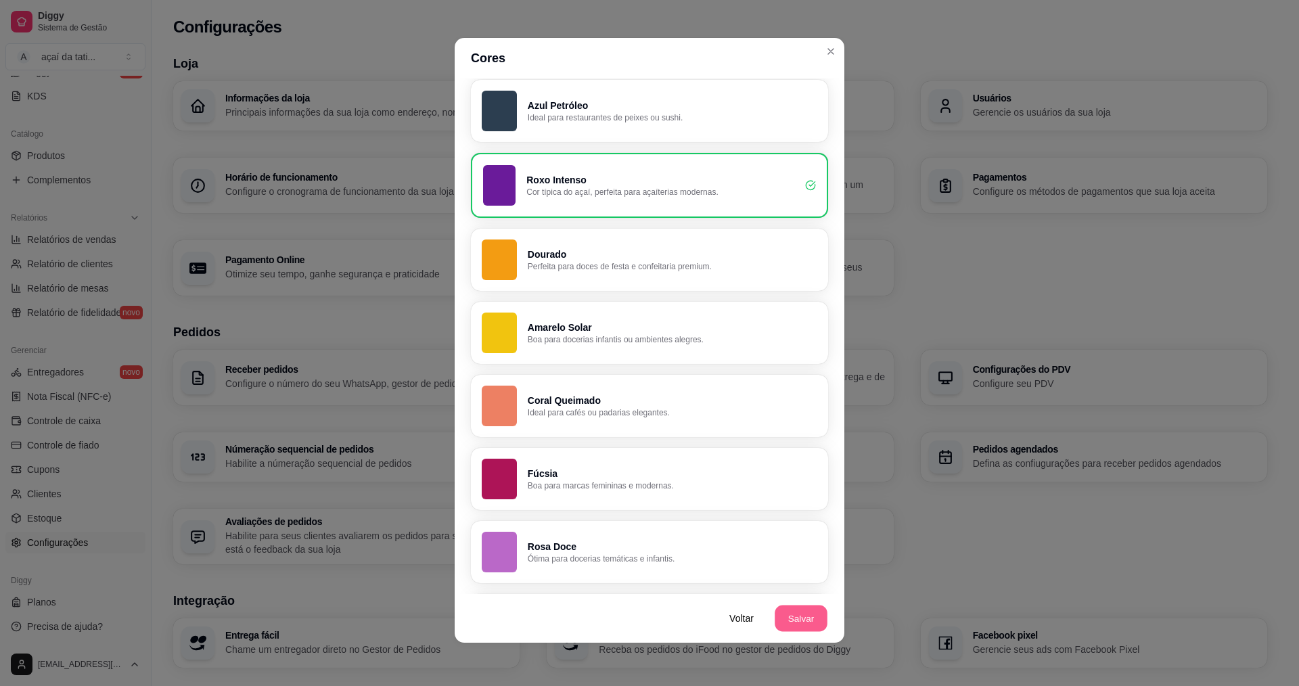
click at [780, 611] on button "Salvar" at bounding box center [801, 619] width 53 height 26
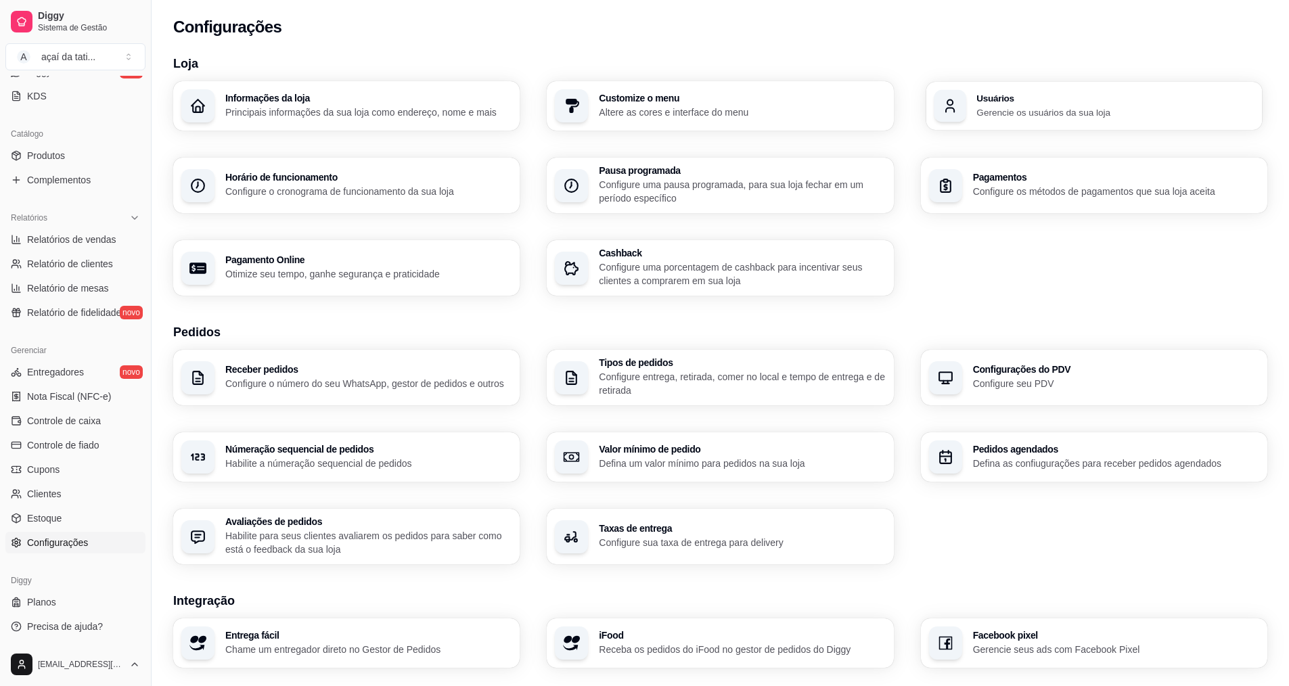
click at [1047, 107] on p "Gerencie os usuários da sua loja" at bounding box center [1115, 112] width 278 height 13
click at [1033, 187] on p "Configure os métodos de pagamentos que sua loja aceita" at bounding box center [1115, 191] width 278 height 13
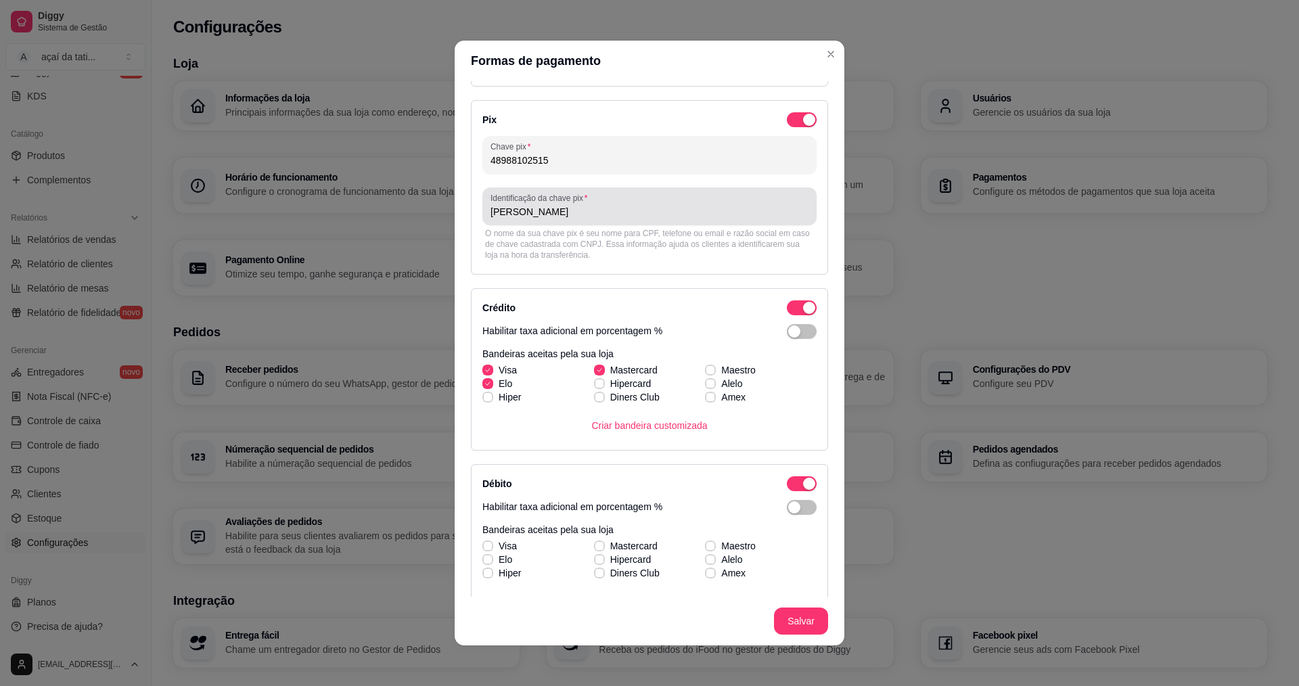
scroll to position [68, 0]
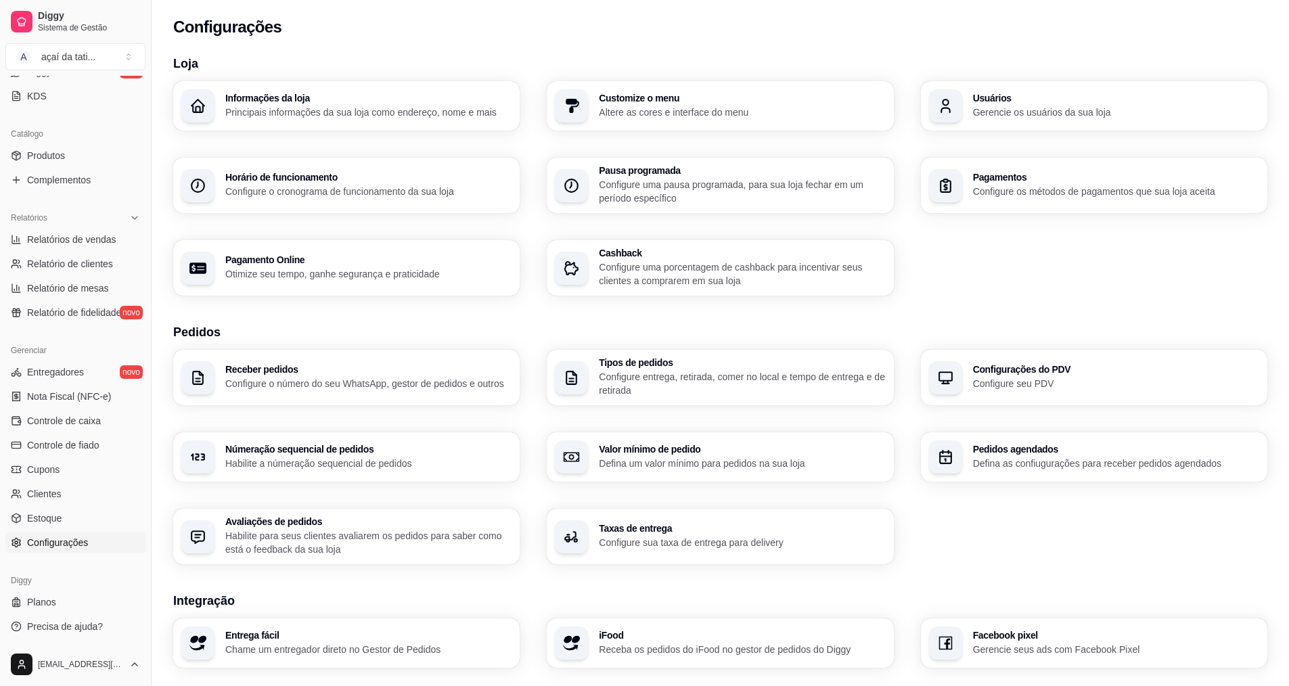
click at [772, 183] on p "Configure uma pausa programada, para sua loja fechar em um período específico" at bounding box center [742, 191] width 286 height 27
click at [275, 170] on div "Horário de funcionamento Configure o cronograma de funcionamento da sua loja" at bounding box center [346, 185] width 346 height 55
click at [315, 273] on p "Otimize seu tempo, ganhe segurança e praticidade" at bounding box center [368, 274] width 286 height 14
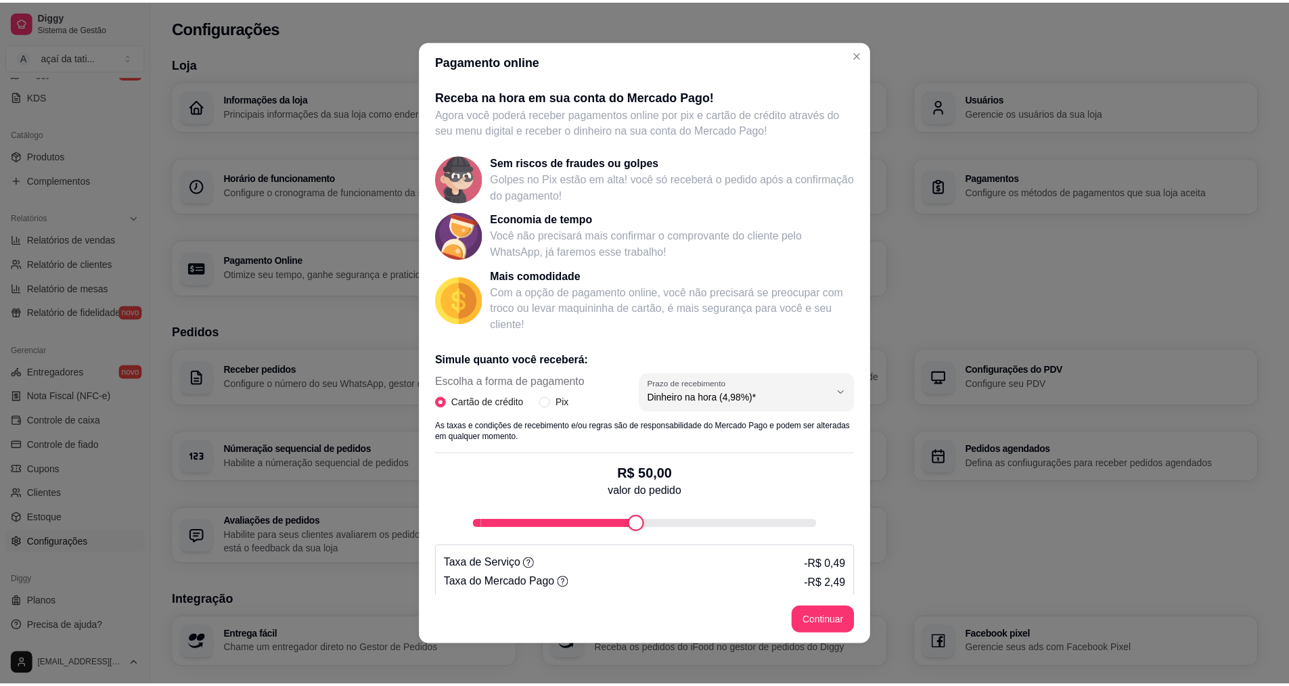
scroll to position [29, 0]
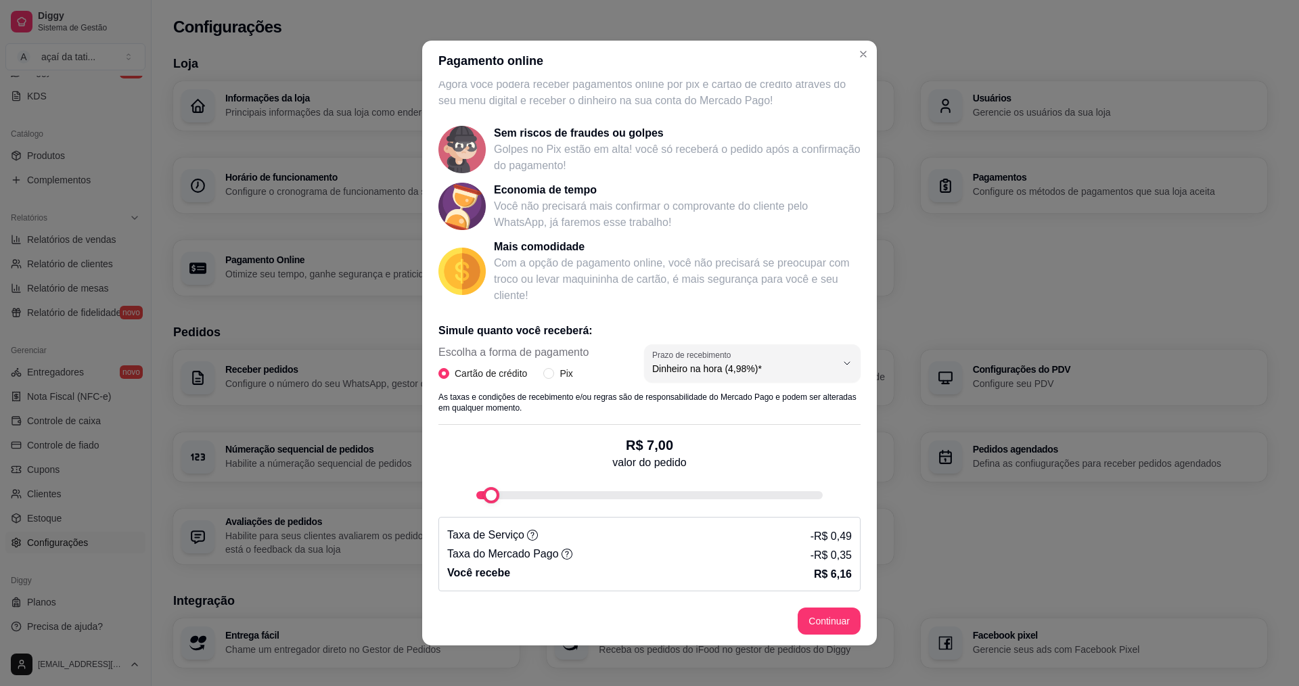
click at [483, 503] on div "fee-calculator" at bounding box center [491, 495] width 16 height 16
click at [443, 507] on div "Simule quanto você receberá: Escolha a forma de pagamento Cartão de crédito Pix…" at bounding box center [649, 451] width 422 height 279
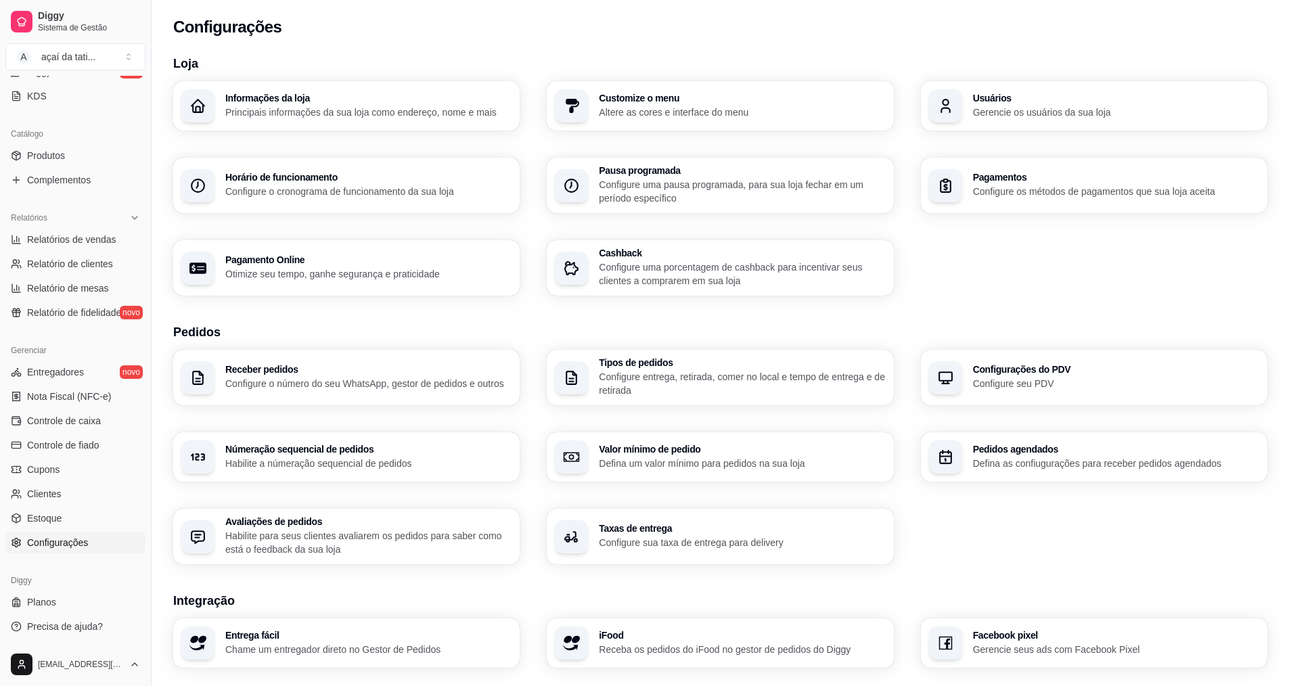
click at [362, 273] on p "Otimize seu tempo, ganhe segurança e praticidade" at bounding box center [368, 274] width 286 height 14
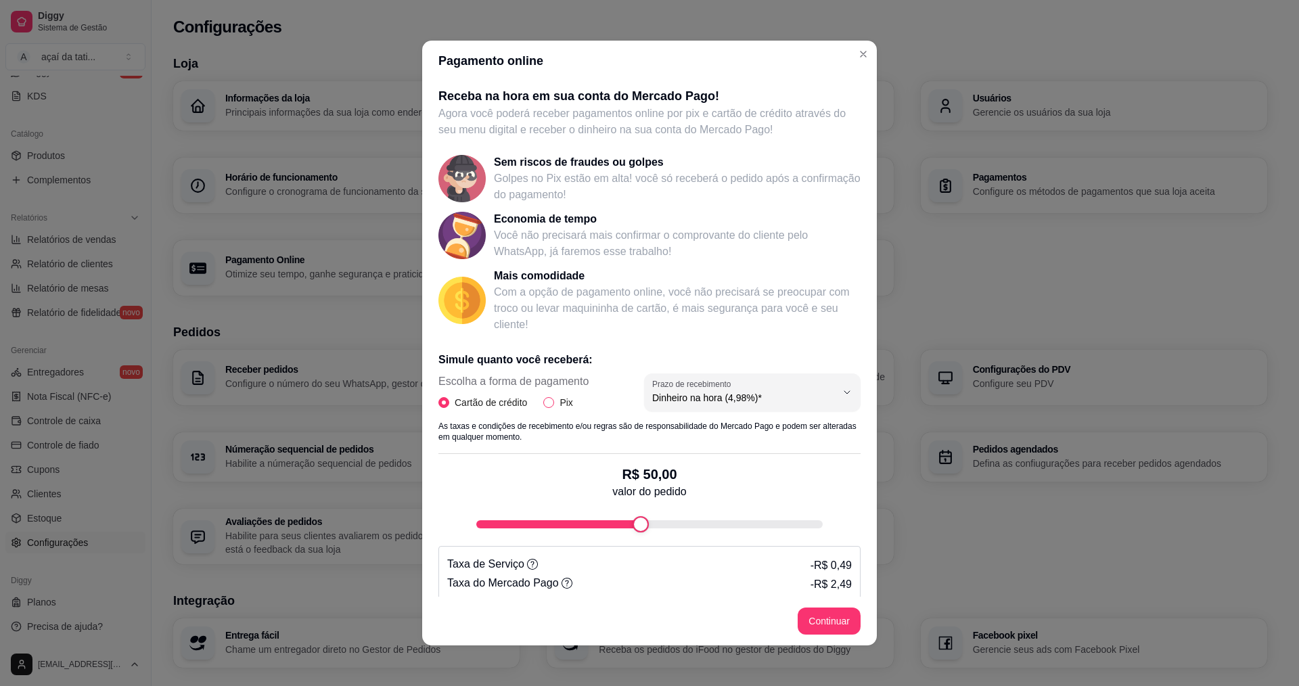
click at [554, 405] on span "Pix" at bounding box center [566, 402] width 24 height 15
click at [553, 405] on input "Pix" at bounding box center [548, 402] width 11 height 11
click at [431, 533] on div "Receba na hora em sua conta do Mercado Pago! Agora você poderá receber pagament…" at bounding box center [649, 339] width 455 height 516
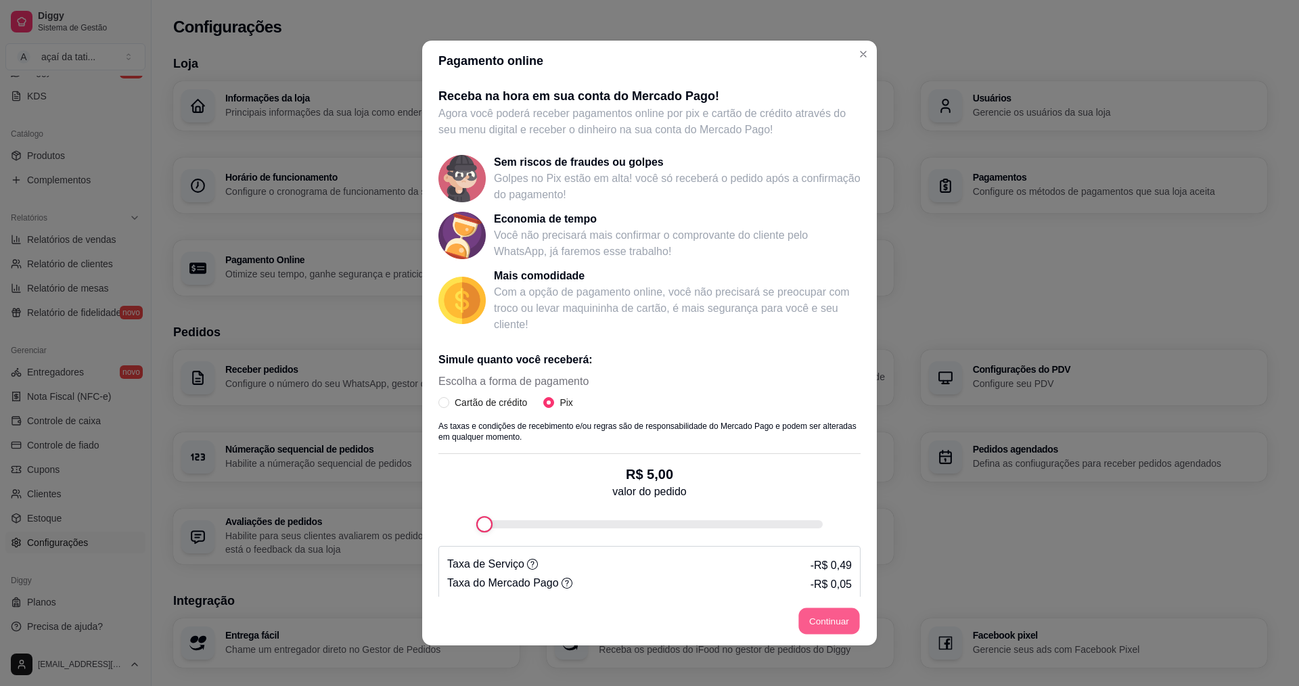
click at [822, 616] on button "Continuar" at bounding box center [829, 621] width 61 height 26
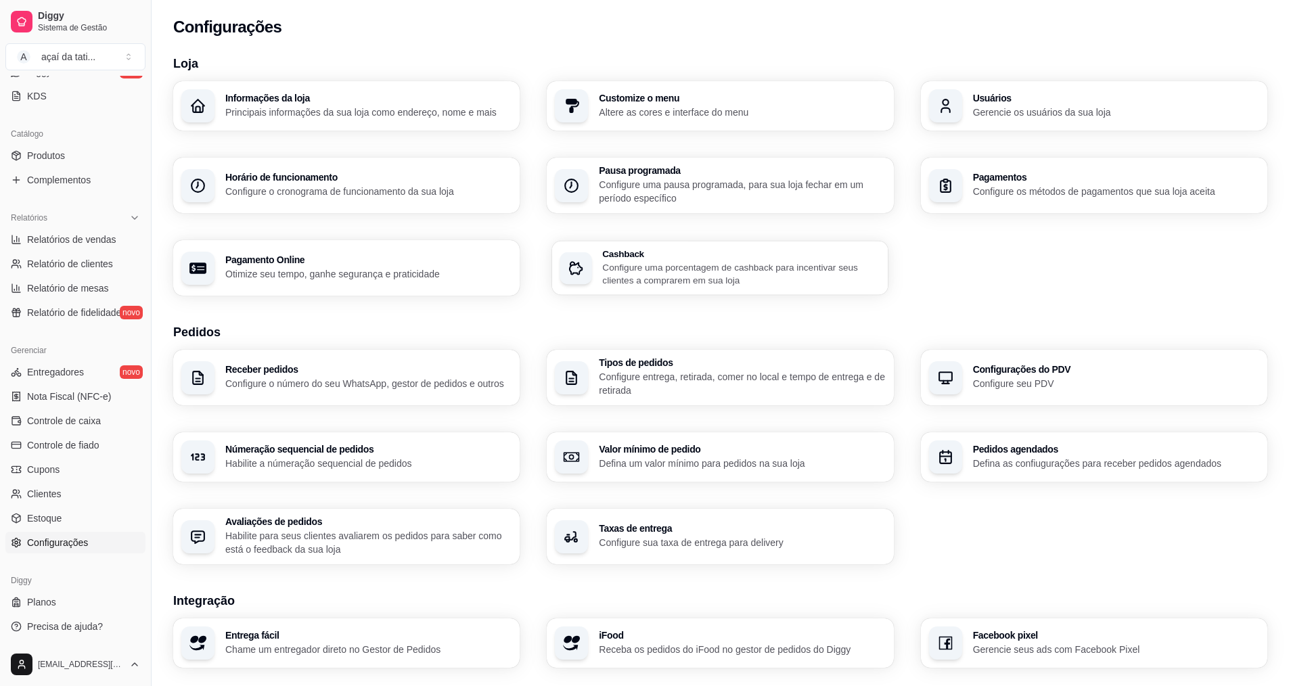
click at [651, 277] on p "Configure uma porcentagem de cashback para incentivar seus clientes a comprarem…" at bounding box center [742, 274] width 278 height 26
click at [268, 370] on h3 "Receber pedidos" at bounding box center [368, 369] width 278 height 9
click at [384, 392] on div "Receber pedidos Configure o número do seu WhatsApp, gestor de pedidos e outros" at bounding box center [346, 377] width 346 height 55
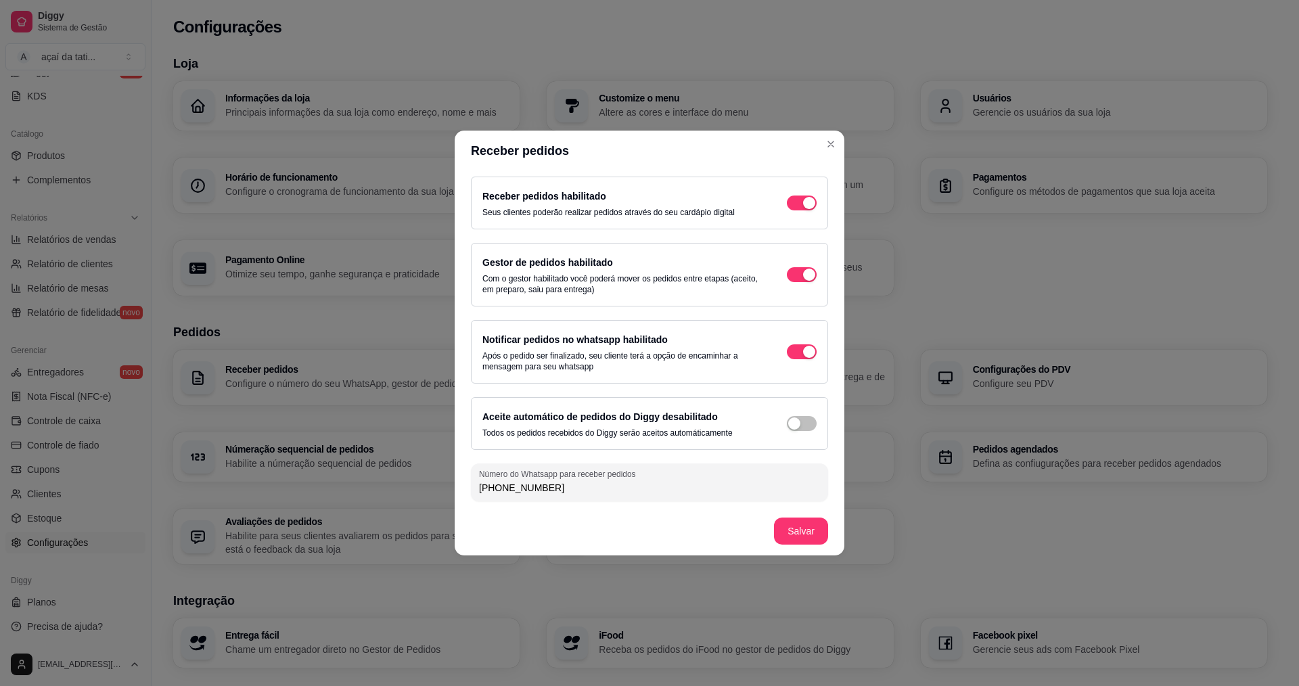
drag, startPoint x: 573, startPoint y: 489, endPoint x: 461, endPoint y: 492, distance: 111.7
click at [461, 492] on div "Receber pedidos habilitado Seus clientes poderão realizar pedidos através do se…" at bounding box center [650, 339] width 390 height 336
click at [801, 210] on span "button" at bounding box center [802, 203] width 30 height 15
click at [668, 489] on input "(48) 9" at bounding box center [649, 488] width 341 height 14
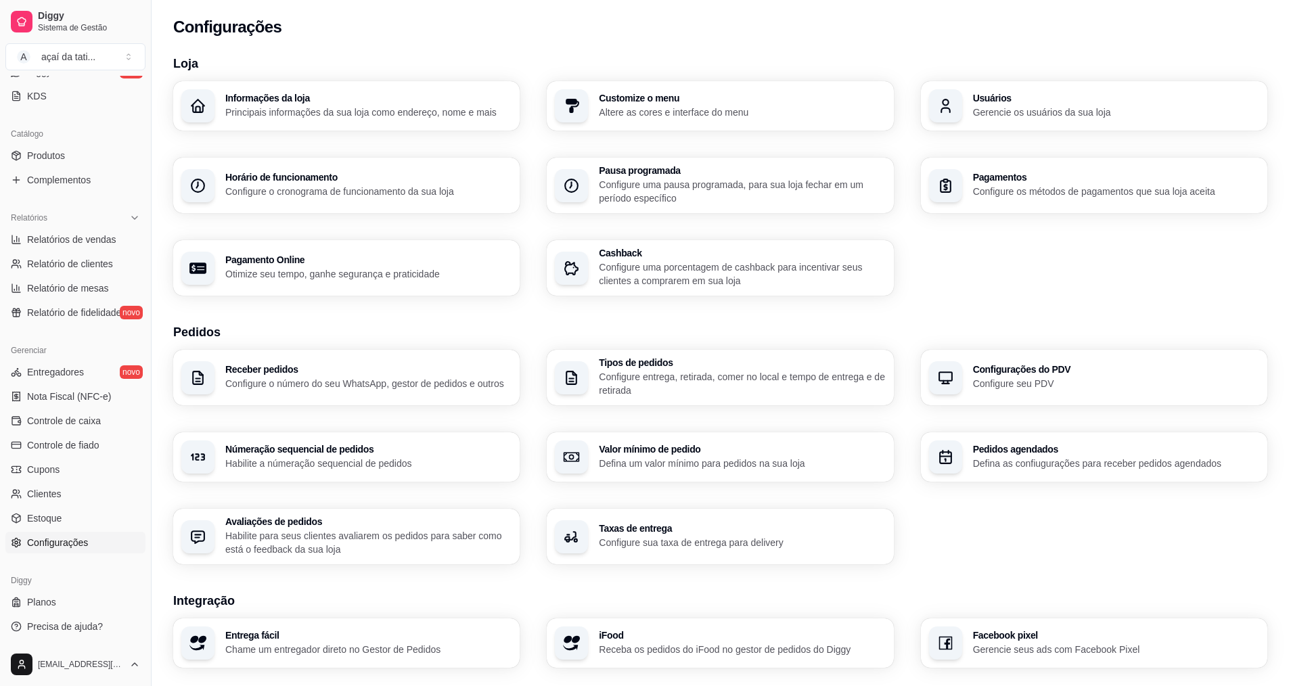
click at [673, 381] on p "Configure entrega, retirada, comer no local e tempo de entrega e de retirada" at bounding box center [742, 383] width 286 height 27
click at [970, 359] on div "Configurações do PDV Configure seu PDV" at bounding box center [1094, 378] width 336 height 54
click at [1018, 466] on p "Defina as confiugurações para receber pedidos agendados" at bounding box center [1115, 463] width 278 height 13
click at [666, 468] on p "Defina um valor mínimo para pedidos na sua loja" at bounding box center [742, 464] width 286 height 14
click at [375, 468] on p "Habilite a númeração sequencial de pedidos" at bounding box center [368, 463] width 278 height 13
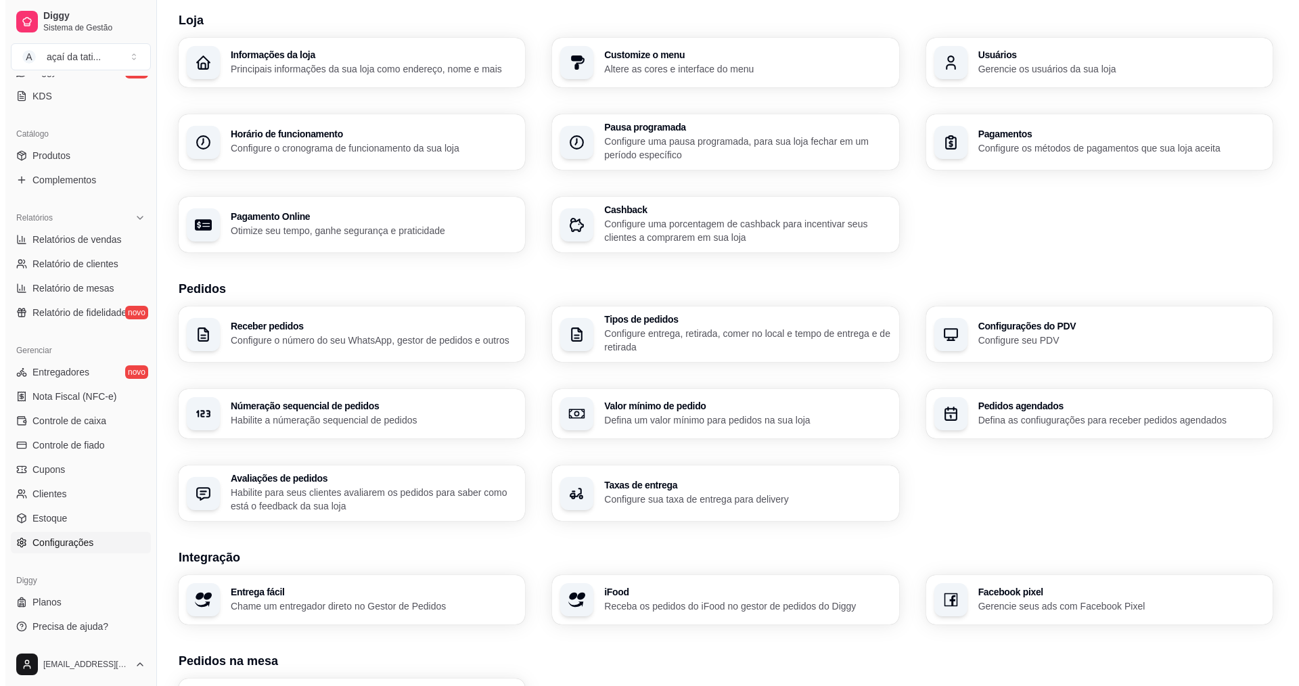
scroll to position [68, 0]
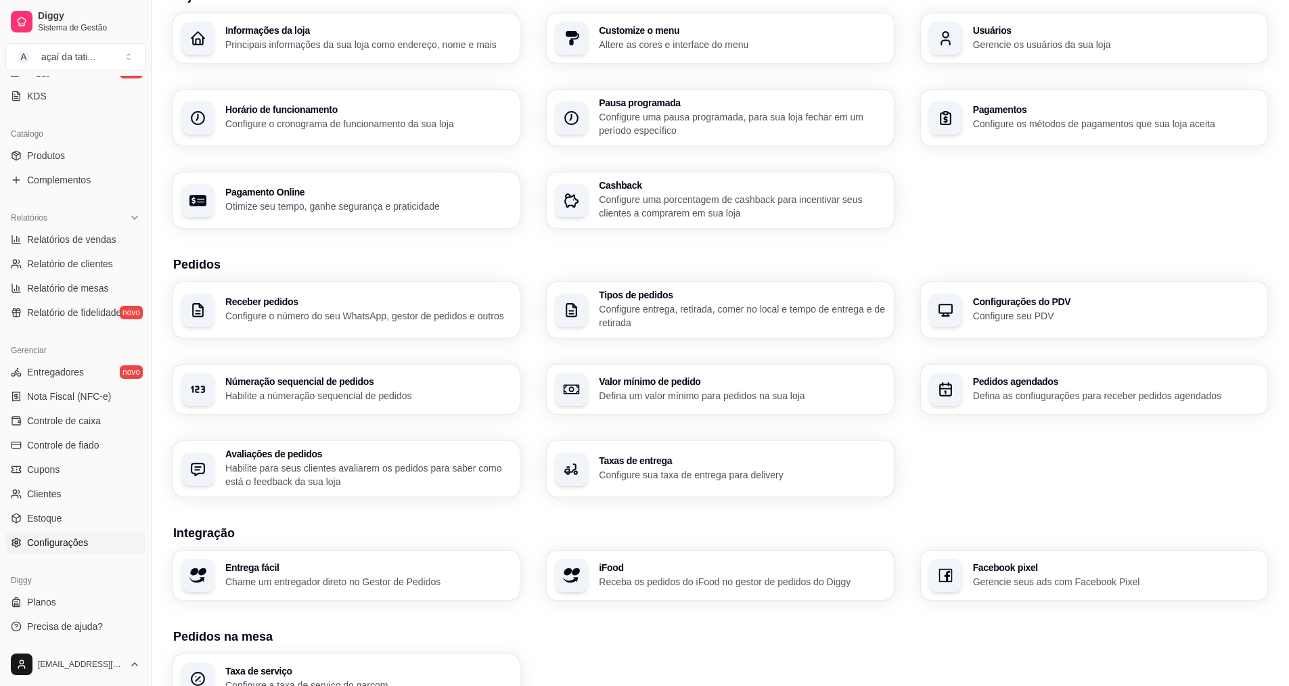
click at [322, 434] on div "Receber pedidos Configure o número do seu WhatsApp, gestor de pedidos e outros …" at bounding box center [720, 389] width 1094 height 214
click at [307, 451] on h3 "Avaliações de pedidos" at bounding box center [368, 454] width 278 height 9
click at [728, 469] on p "Configure sua taxa de entrega para delivery" at bounding box center [742, 475] width 286 height 14
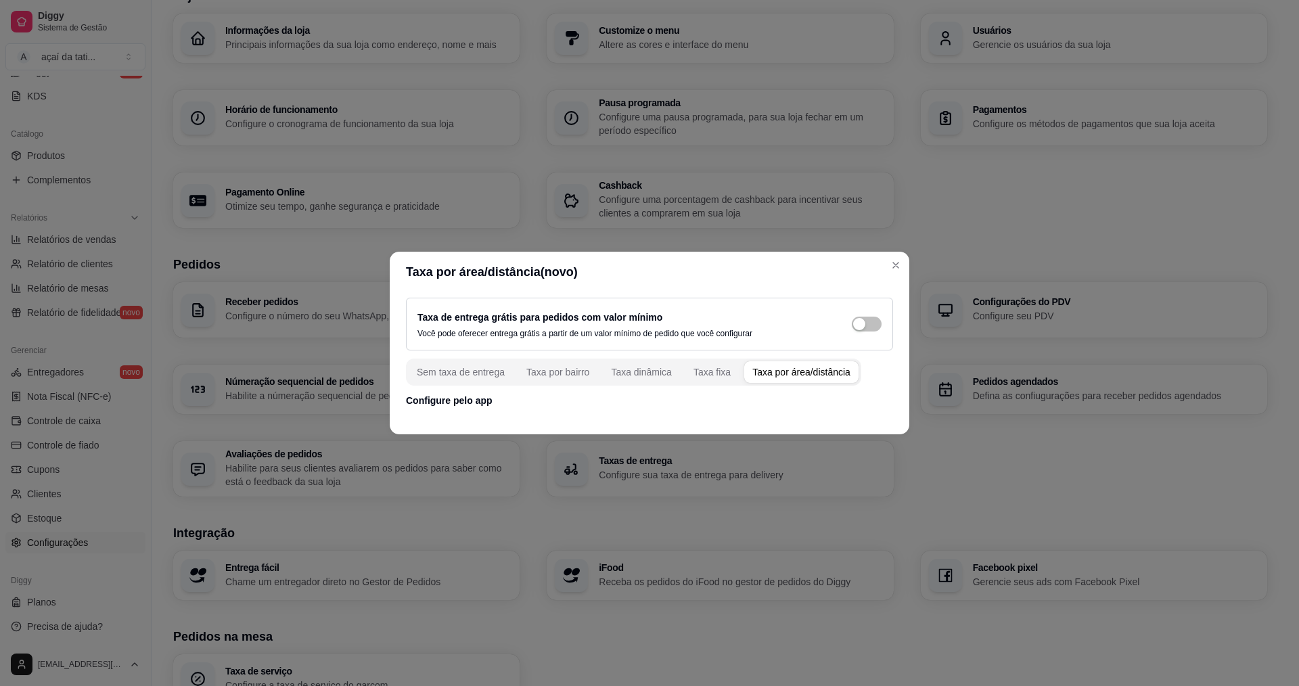
click at [796, 376] on div "Taxa por área/distância" at bounding box center [801, 372] width 98 height 14
click at [794, 369] on div "Taxa por área/distância" at bounding box center [801, 372] width 98 height 14
click at [479, 373] on div "Sem taxa de entrega" at bounding box center [461, 372] width 88 height 14
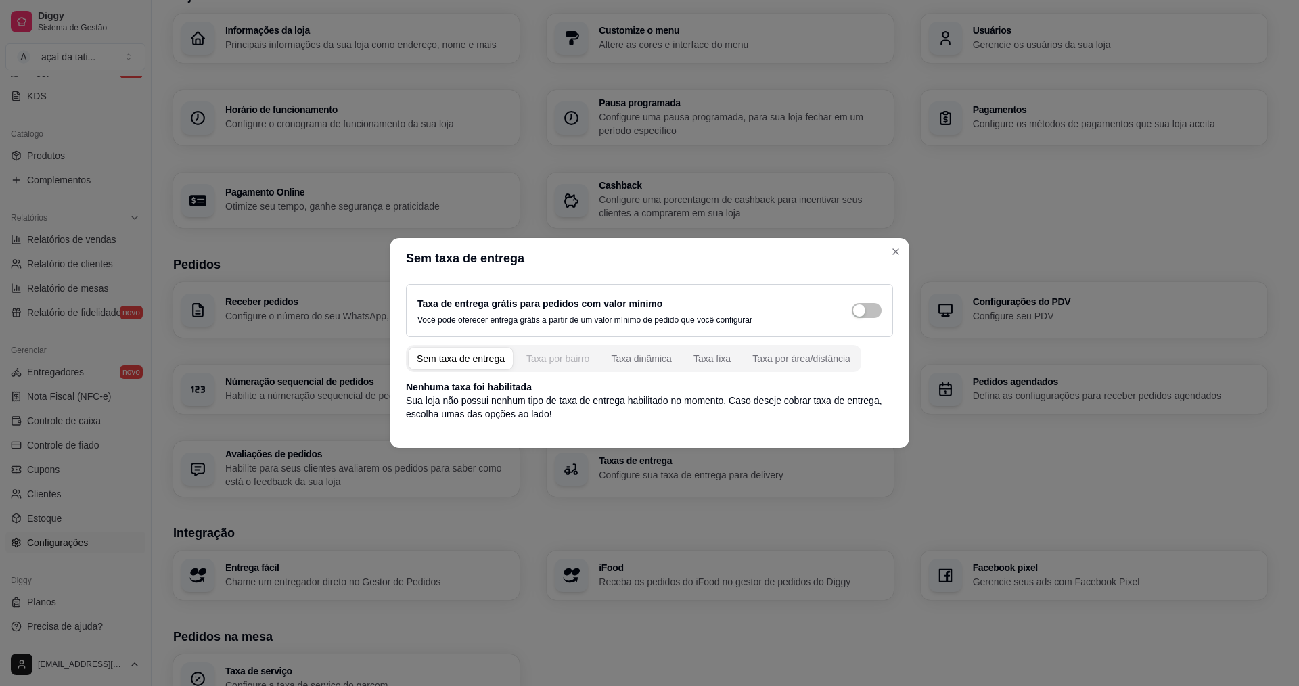
click at [554, 362] on div "Taxa por bairro" at bounding box center [557, 359] width 63 height 14
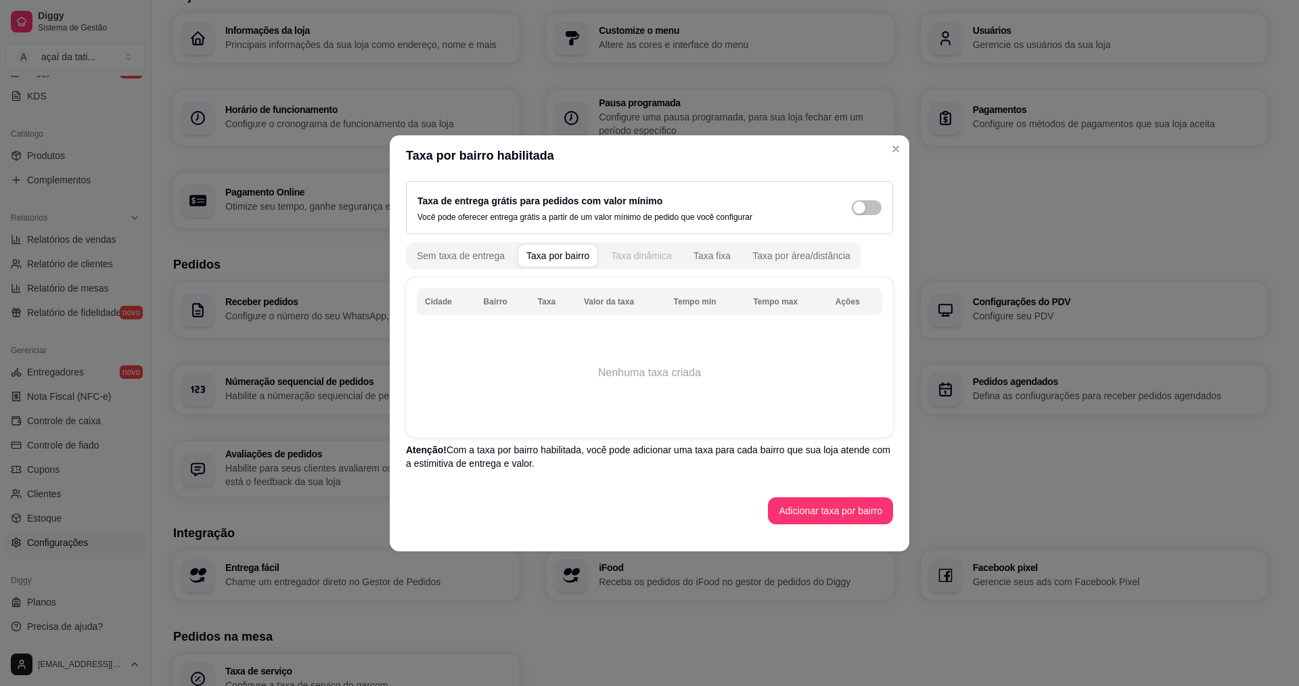
click at [645, 256] on div "Taxa dinâmica" at bounding box center [641, 256] width 61 height 14
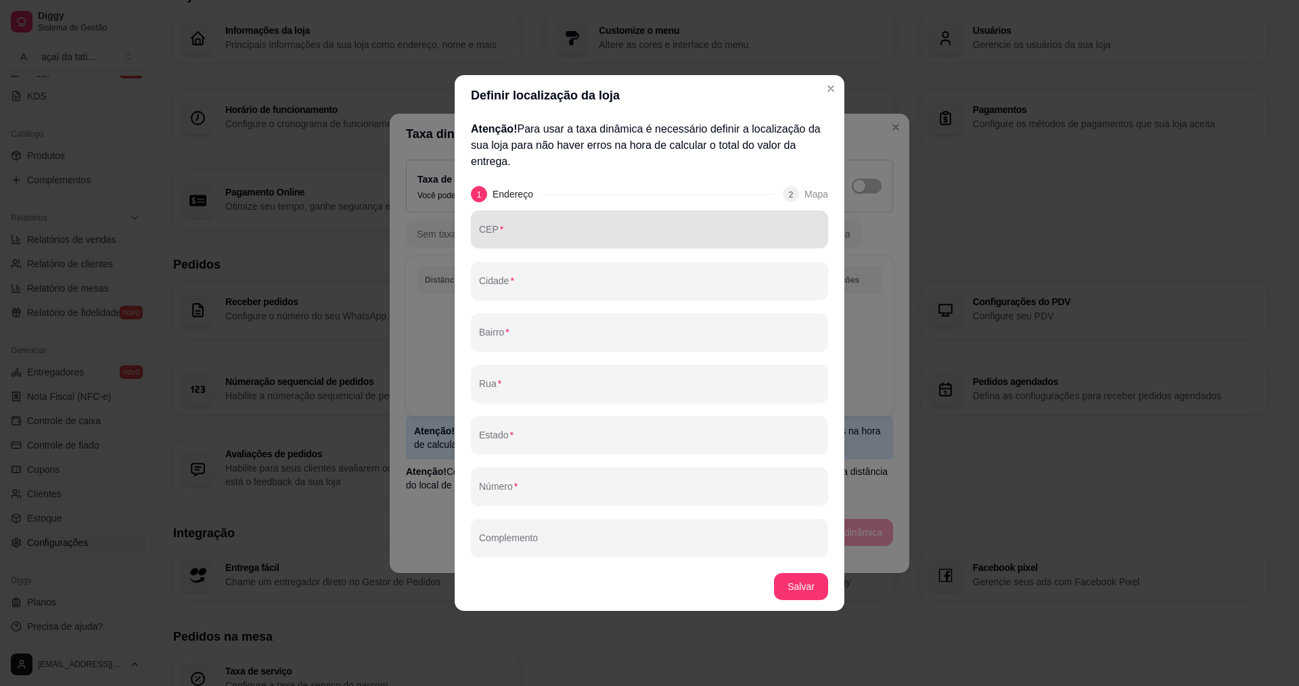
click at [584, 244] on div "CEP" at bounding box center [649, 229] width 357 height 38
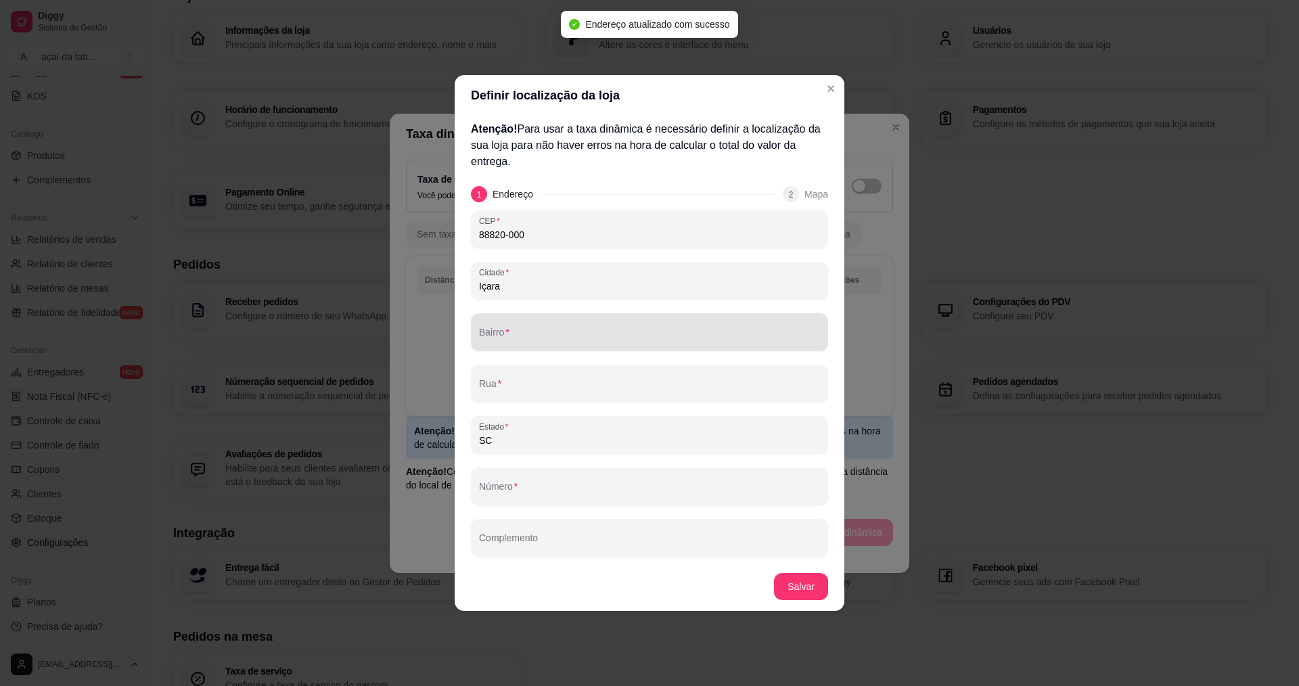
click at [669, 339] on input "Bairro" at bounding box center [649, 338] width 341 height 14
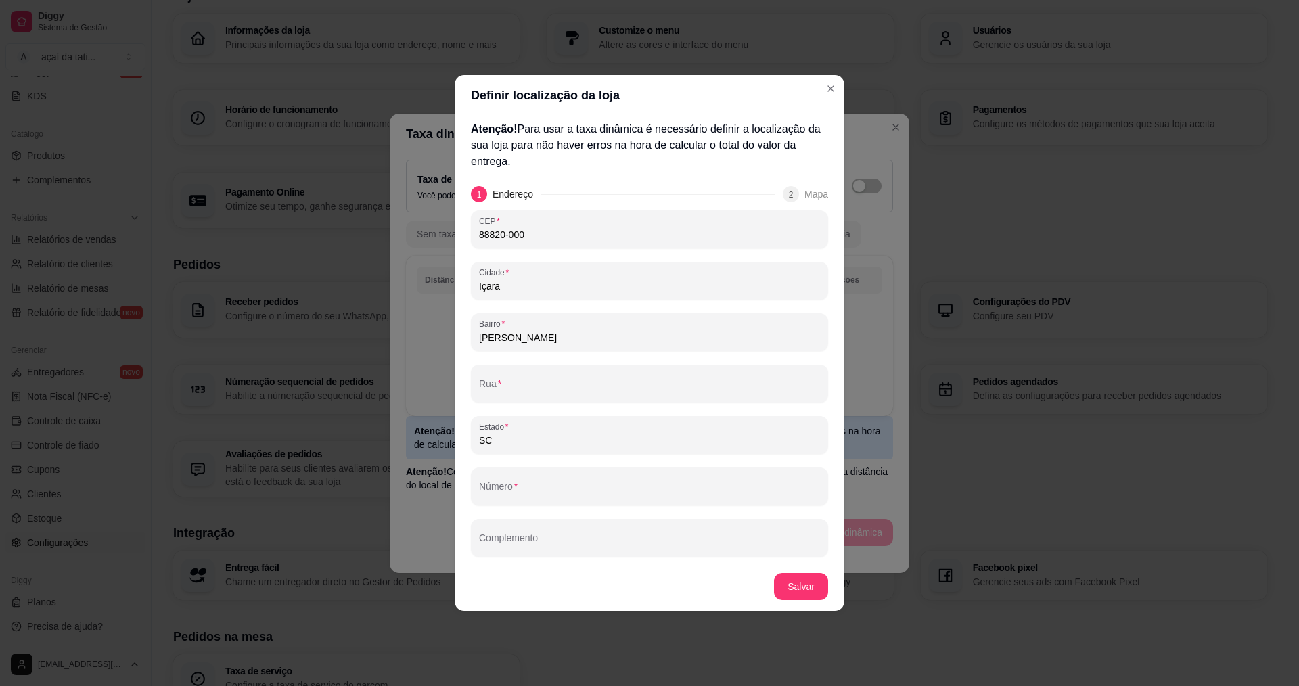
click at [501, 335] on input "[PERSON_NAME]" at bounding box center [649, 338] width 341 height 14
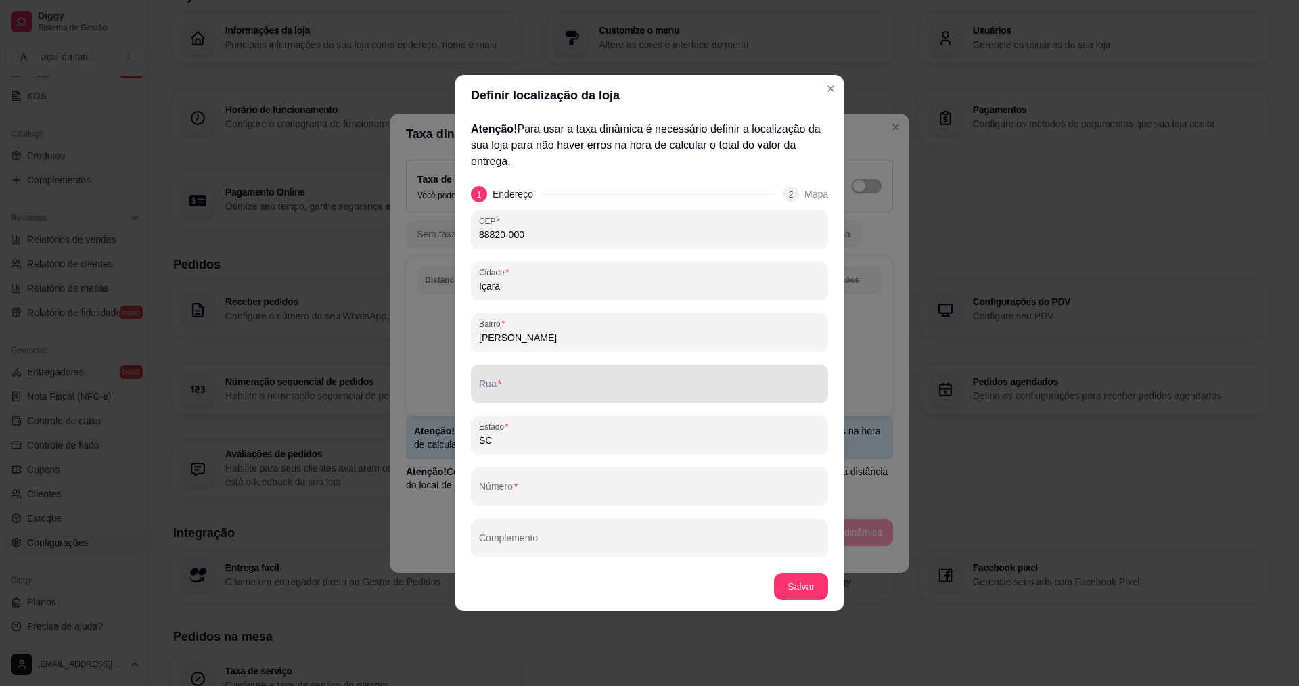
click at [556, 373] on div at bounding box center [649, 383] width 341 height 27
click at [572, 381] on div at bounding box center [649, 383] width 341 height 27
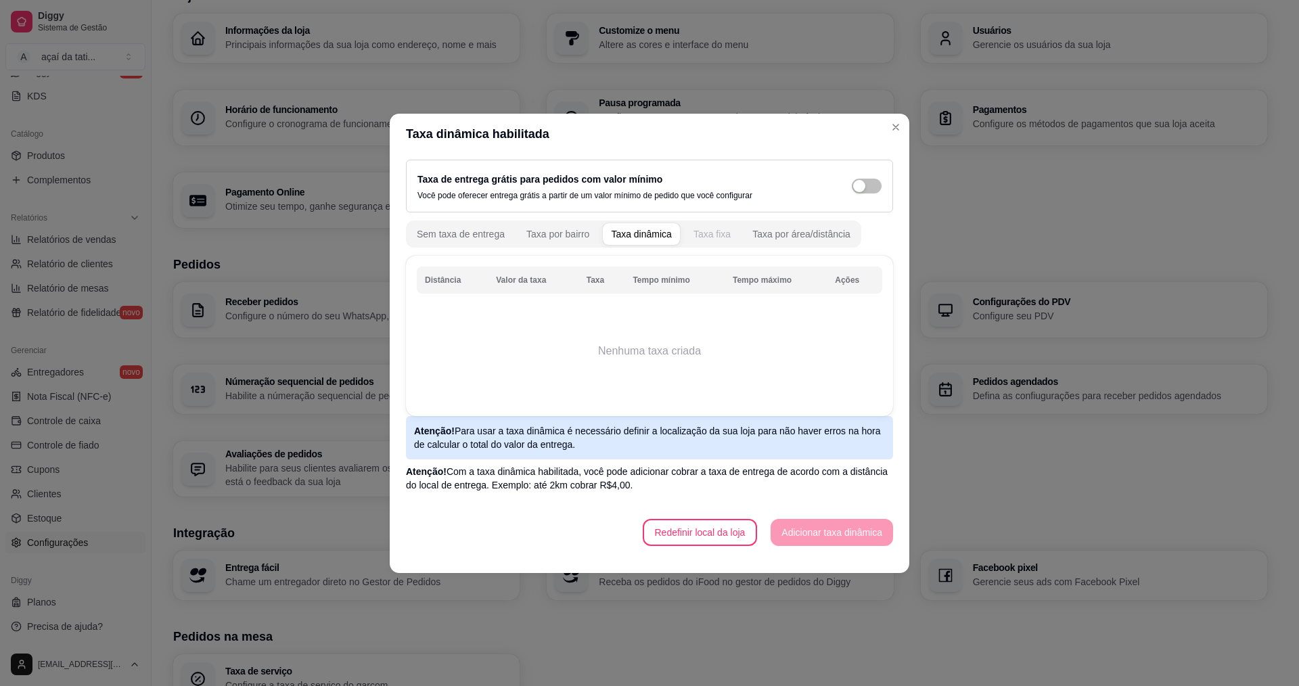
click at [715, 234] on div "Taxa fixa" at bounding box center [712, 234] width 37 height 14
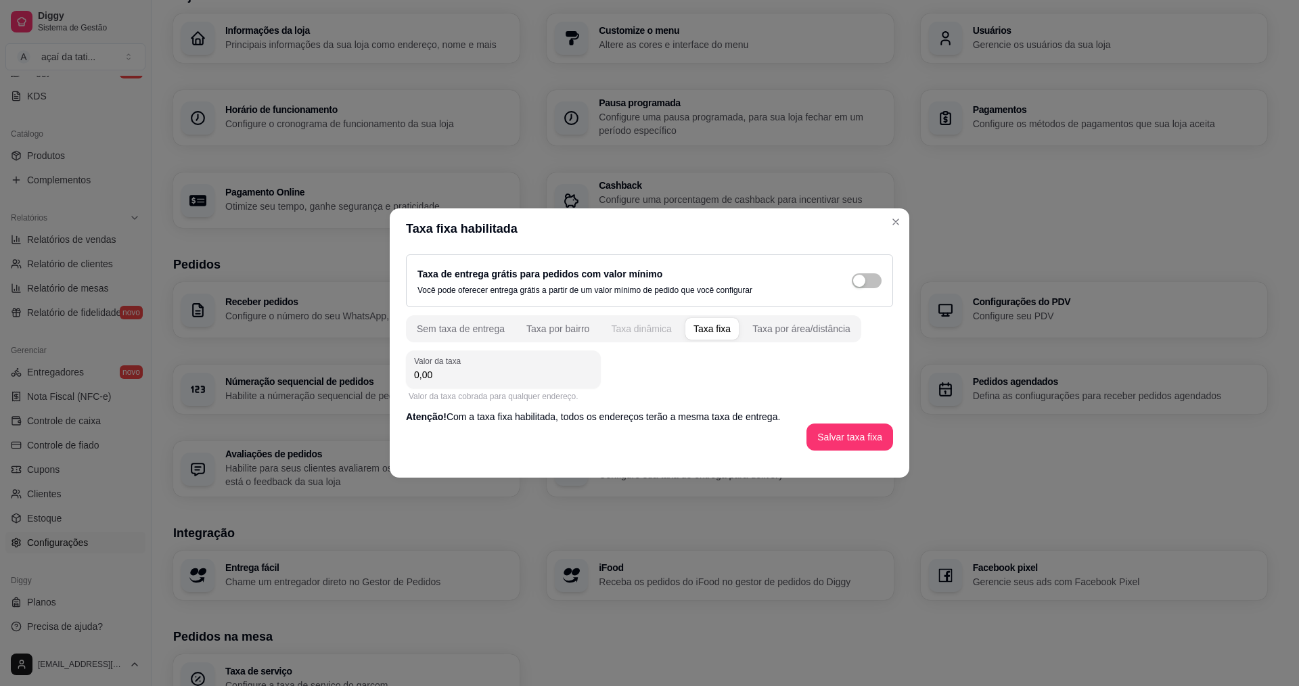
click at [625, 330] on div "Taxa dinâmica" at bounding box center [641, 329] width 61 height 14
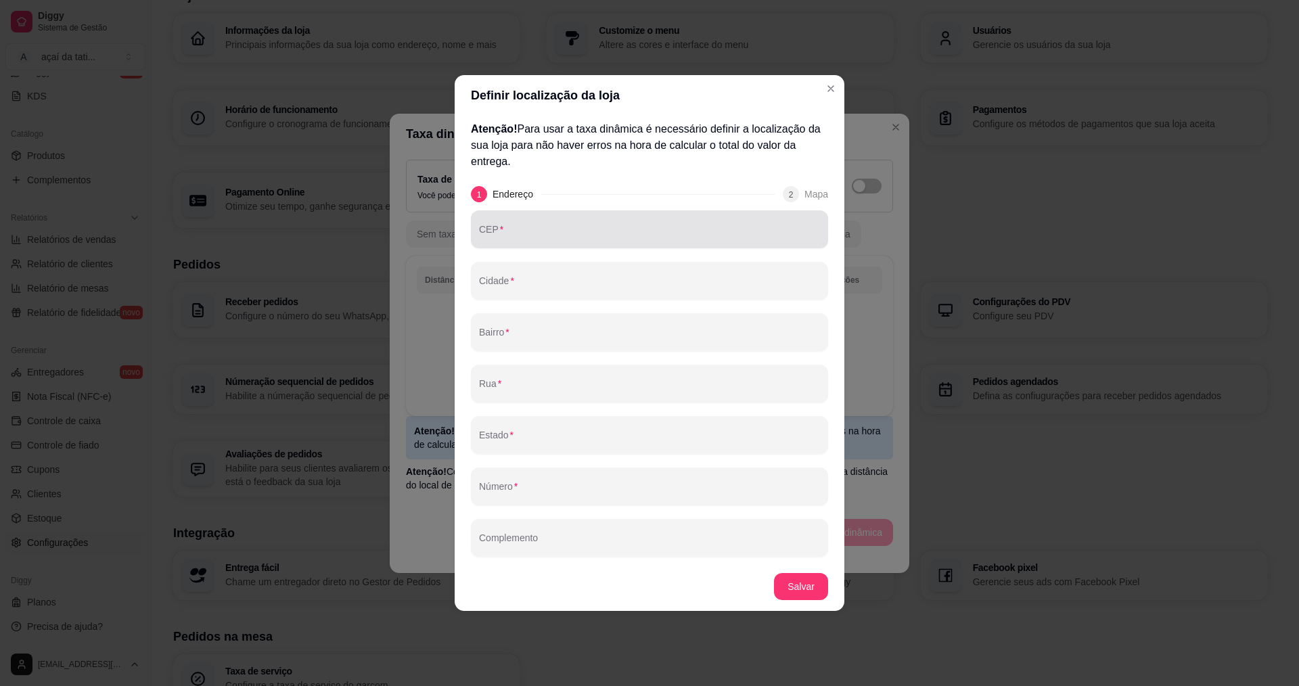
click at [529, 235] on input "CEP" at bounding box center [649, 235] width 341 height 14
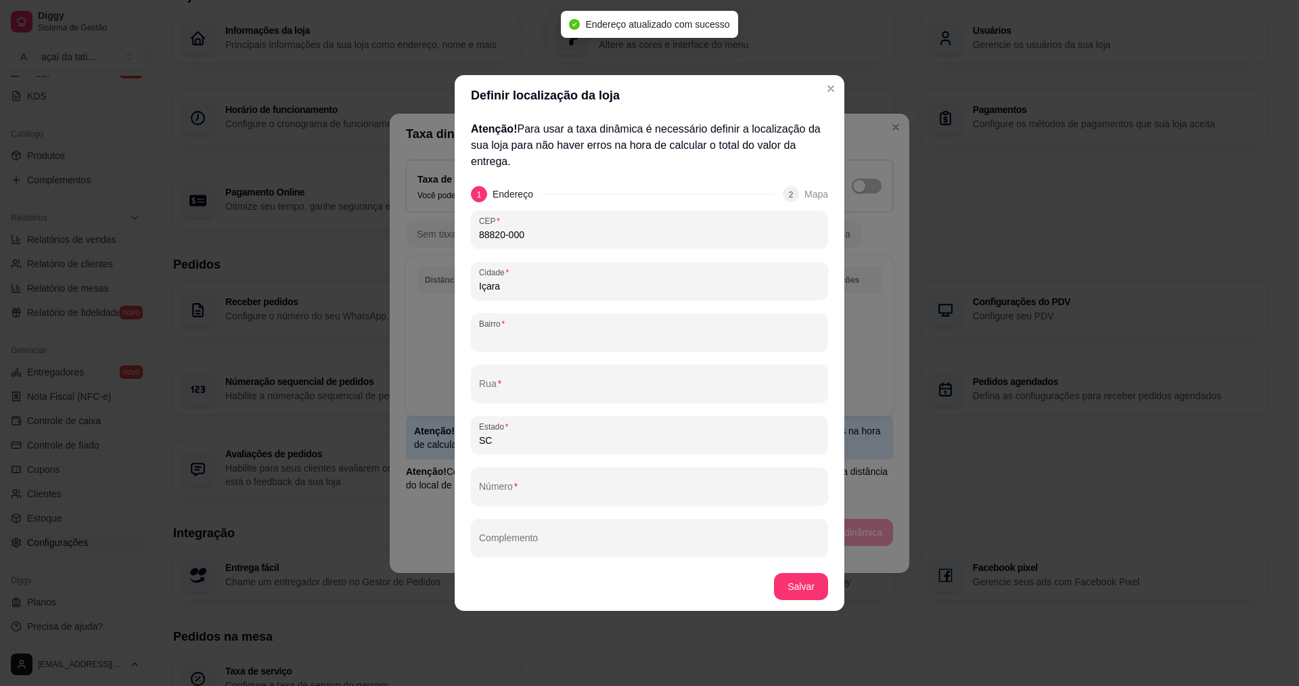
click at [511, 335] on div "Bairro" at bounding box center [649, 332] width 357 height 38
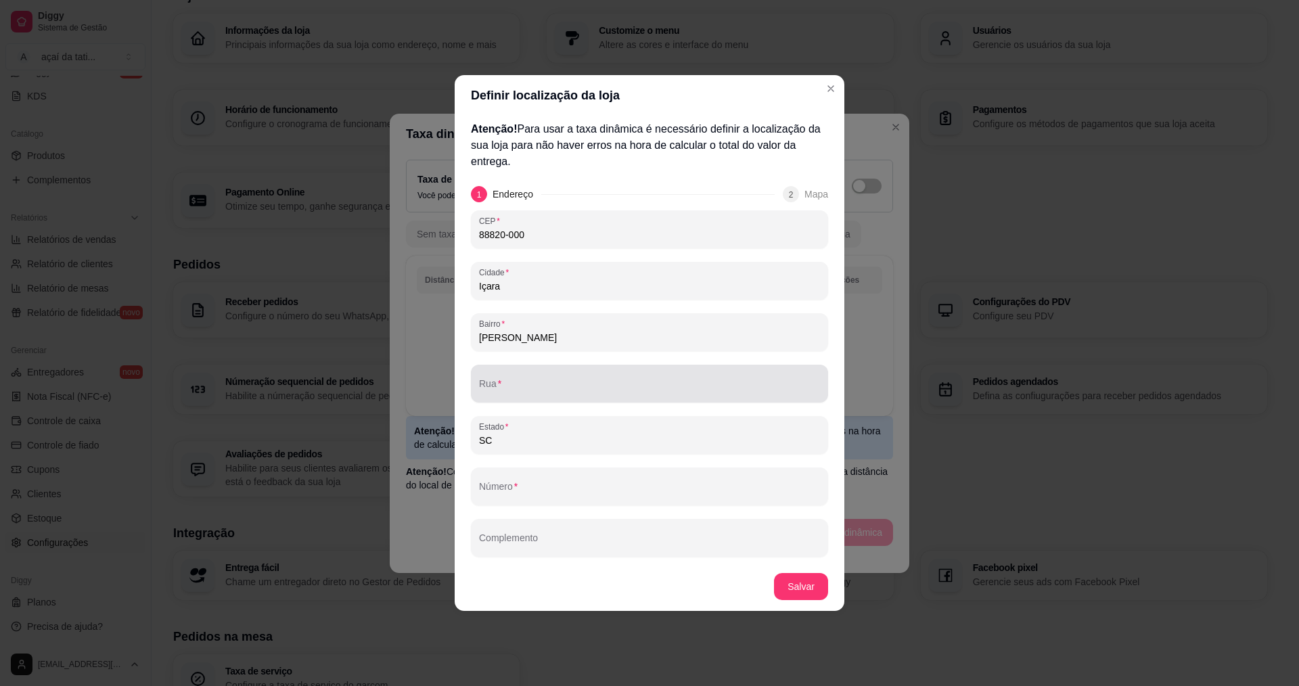
click at [570, 385] on input "Rua" at bounding box center [649, 389] width 341 height 14
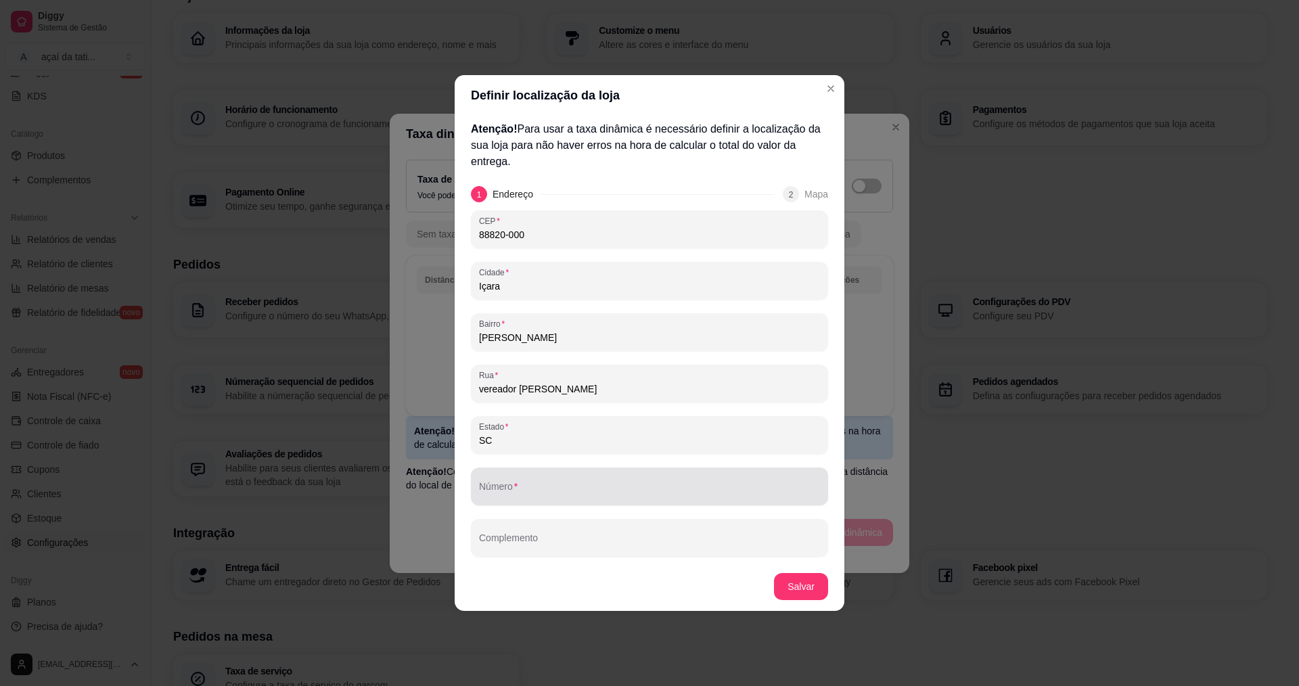
click at [530, 487] on input "Número" at bounding box center [649, 492] width 341 height 14
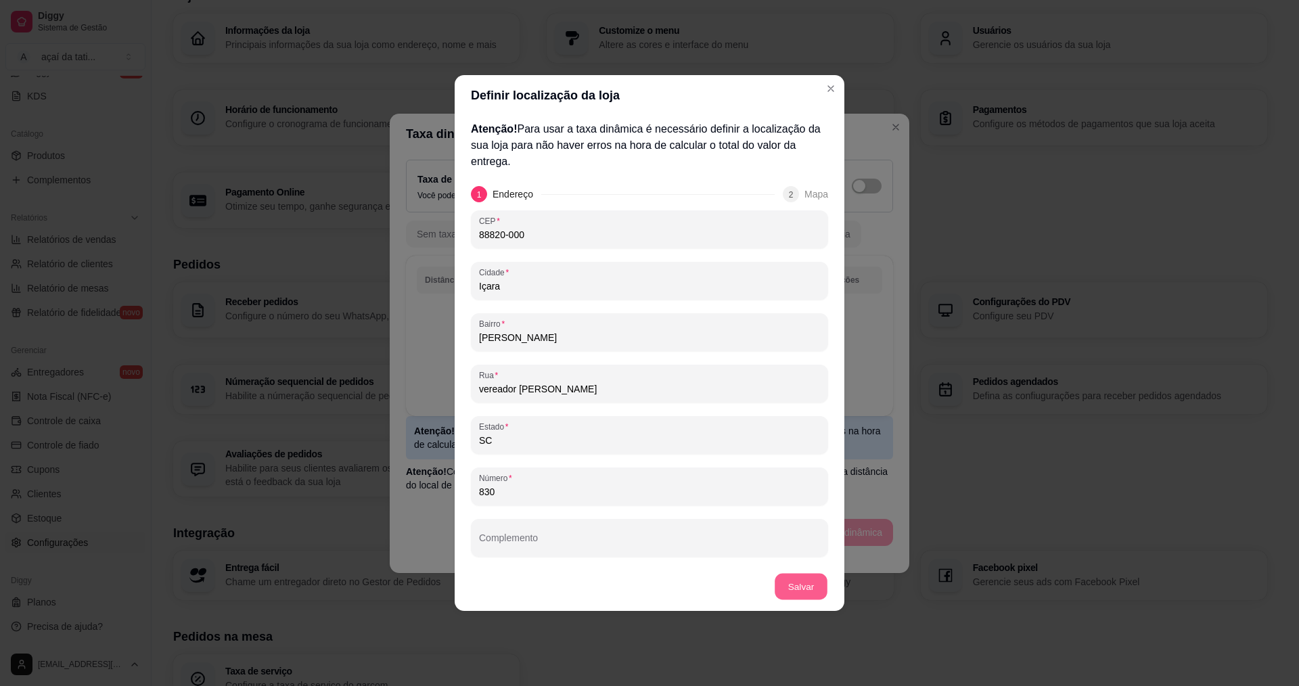
click at [786, 594] on button "Salvar" at bounding box center [801, 587] width 53 height 26
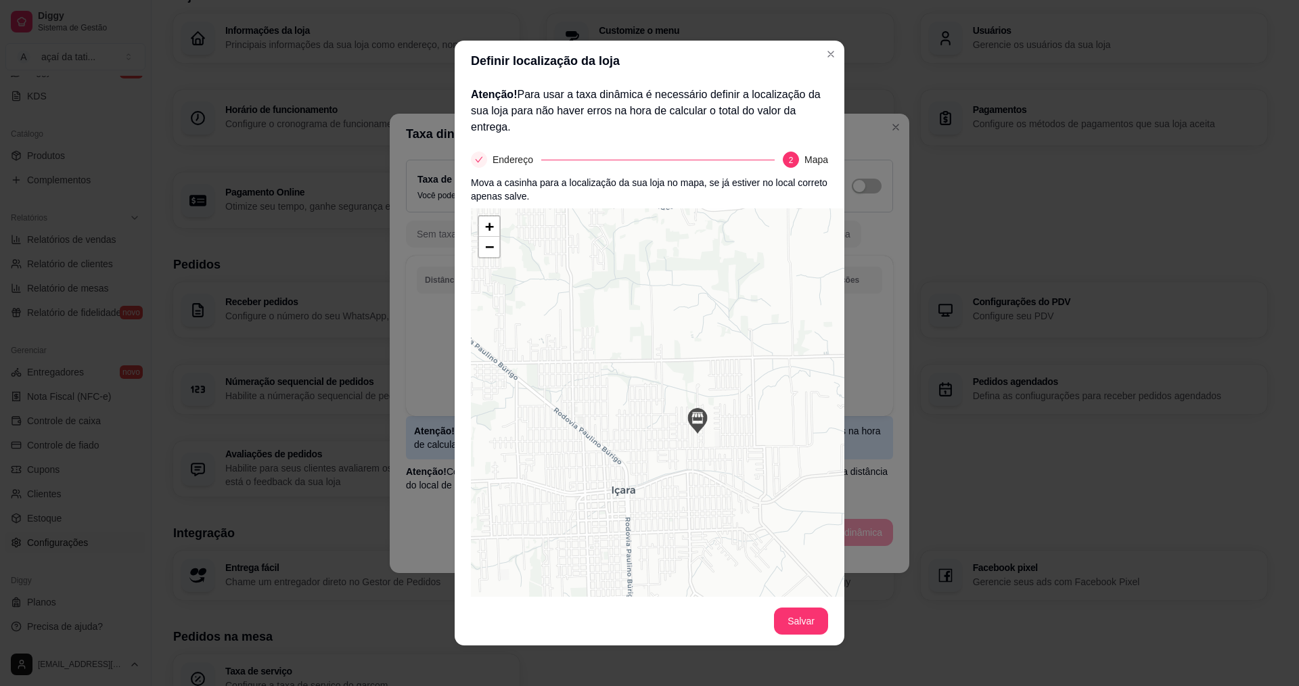
scroll to position [28, 0]
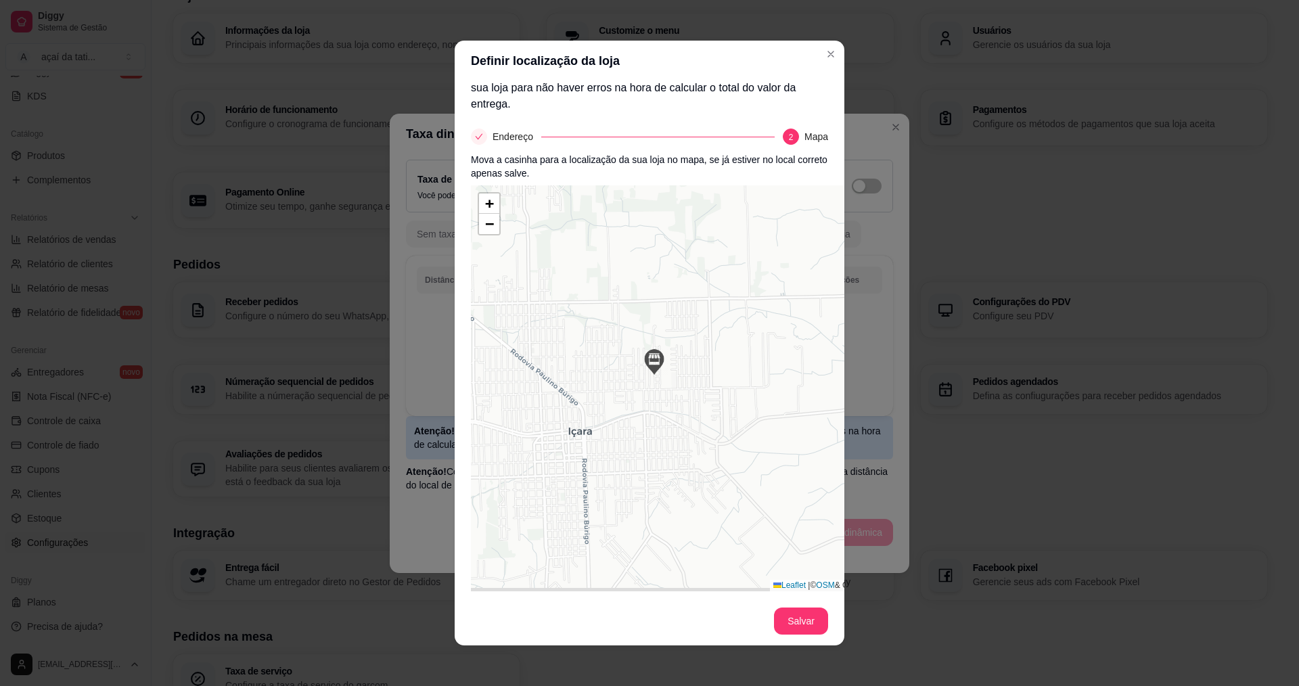
drag, startPoint x: 704, startPoint y: 514, endPoint x: 660, endPoint y: 477, distance: 57.7
click at [660, 477] on div "+ − Leaflet | © OSM & CartoDB" at bounding box center [674, 388] width 406 height 406
click at [805, 630] on button "Salvar" at bounding box center [801, 621] width 53 height 26
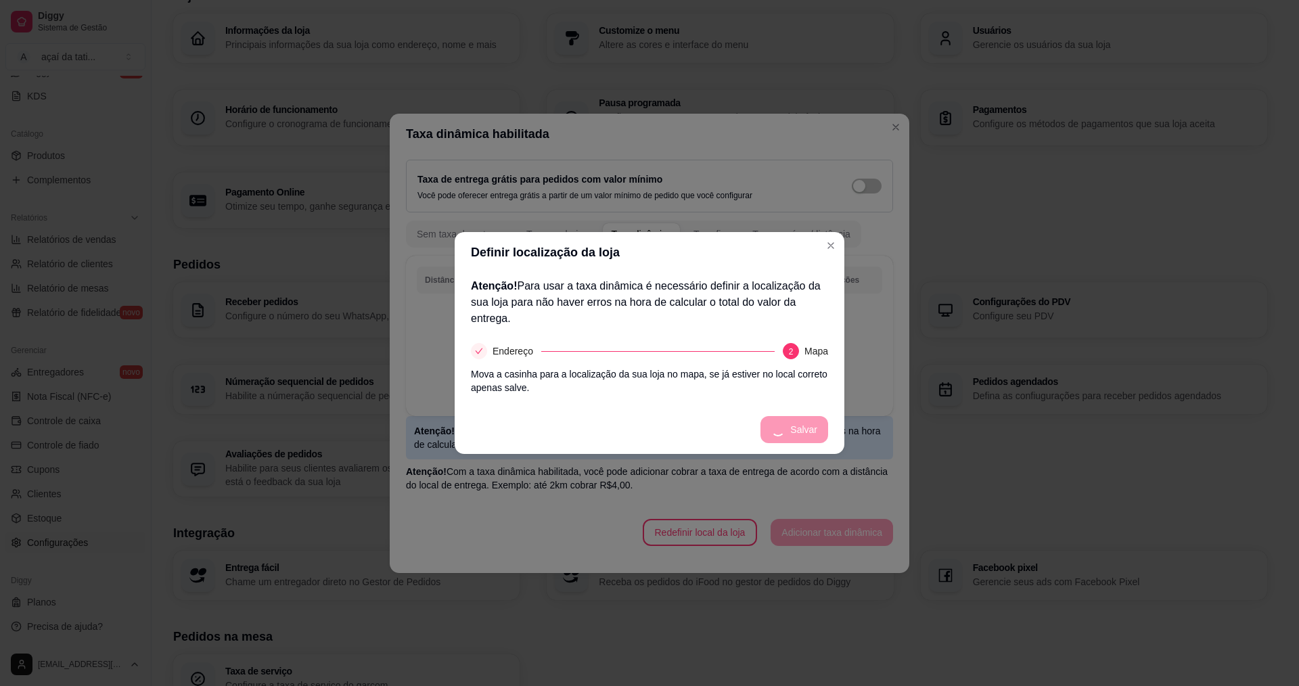
scroll to position [0, 0]
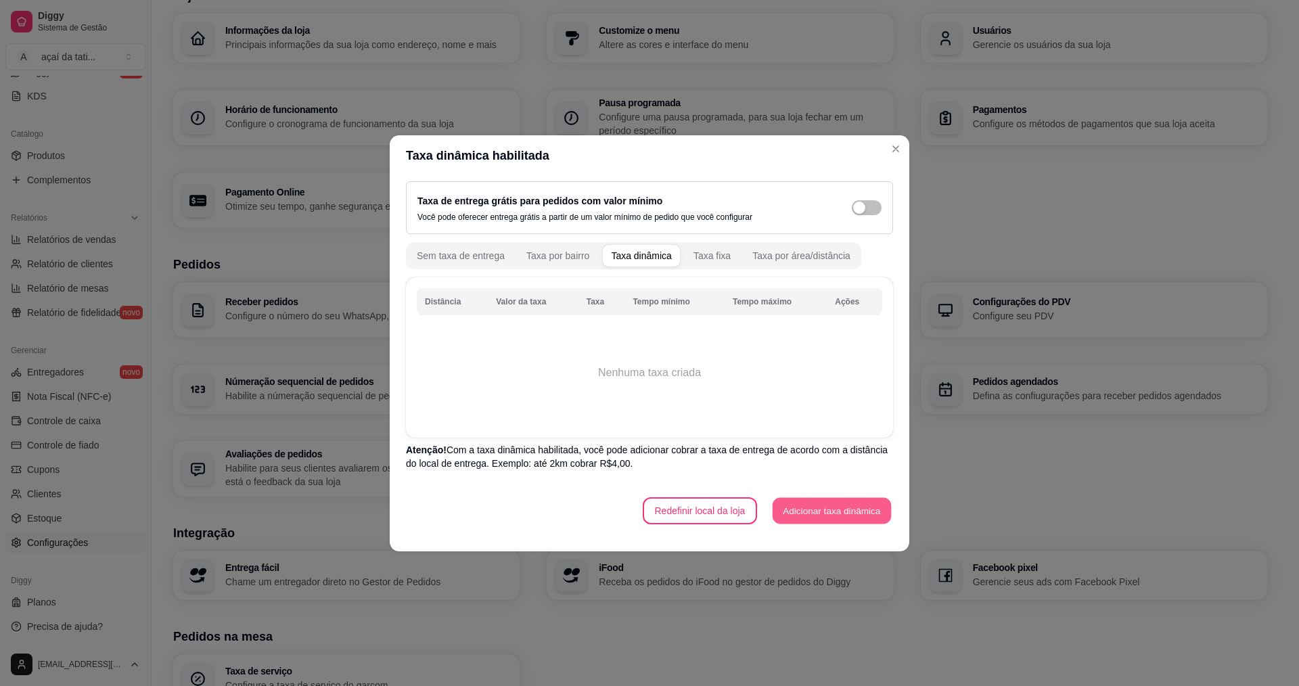
click at [822, 516] on button "Adicionar taxa dinâmica" at bounding box center [832, 510] width 118 height 26
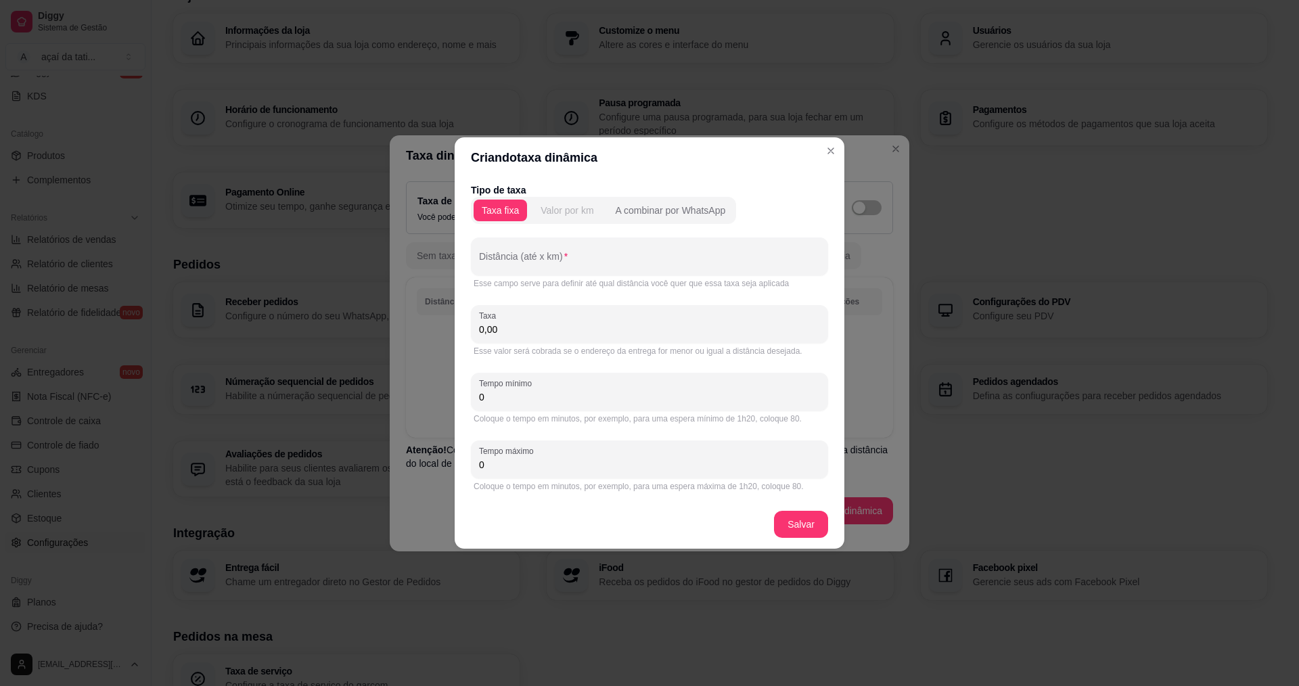
click at [564, 213] on div "Valor por km" at bounding box center [567, 211] width 53 height 14
click at [507, 332] on input "0,00" at bounding box center [649, 330] width 341 height 14
click at [539, 262] on div "Distância (até x km)" at bounding box center [649, 257] width 357 height 38
click at [514, 265] on input "Distância (até x km)" at bounding box center [649, 262] width 341 height 14
click at [552, 205] on div "Valor por km" at bounding box center [567, 211] width 53 height 14
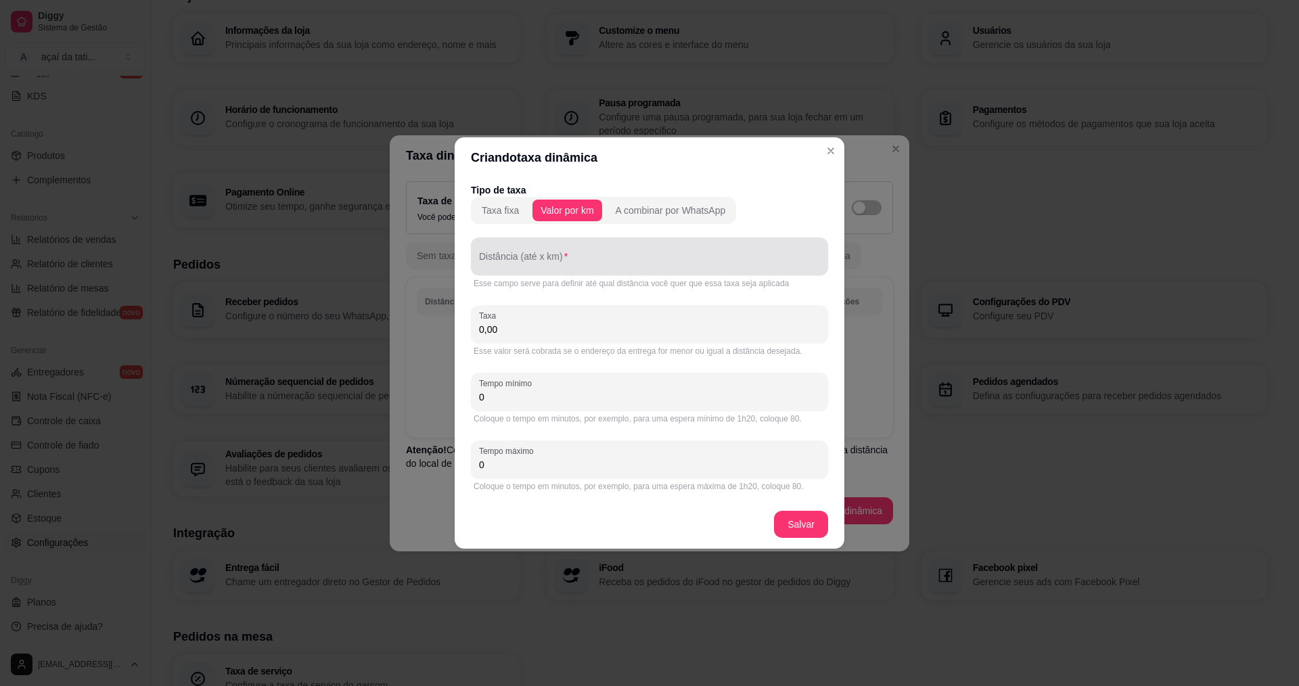
click at [522, 255] on div "Distância (até x km)" at bounding box center [649, 257] width 357 height 38
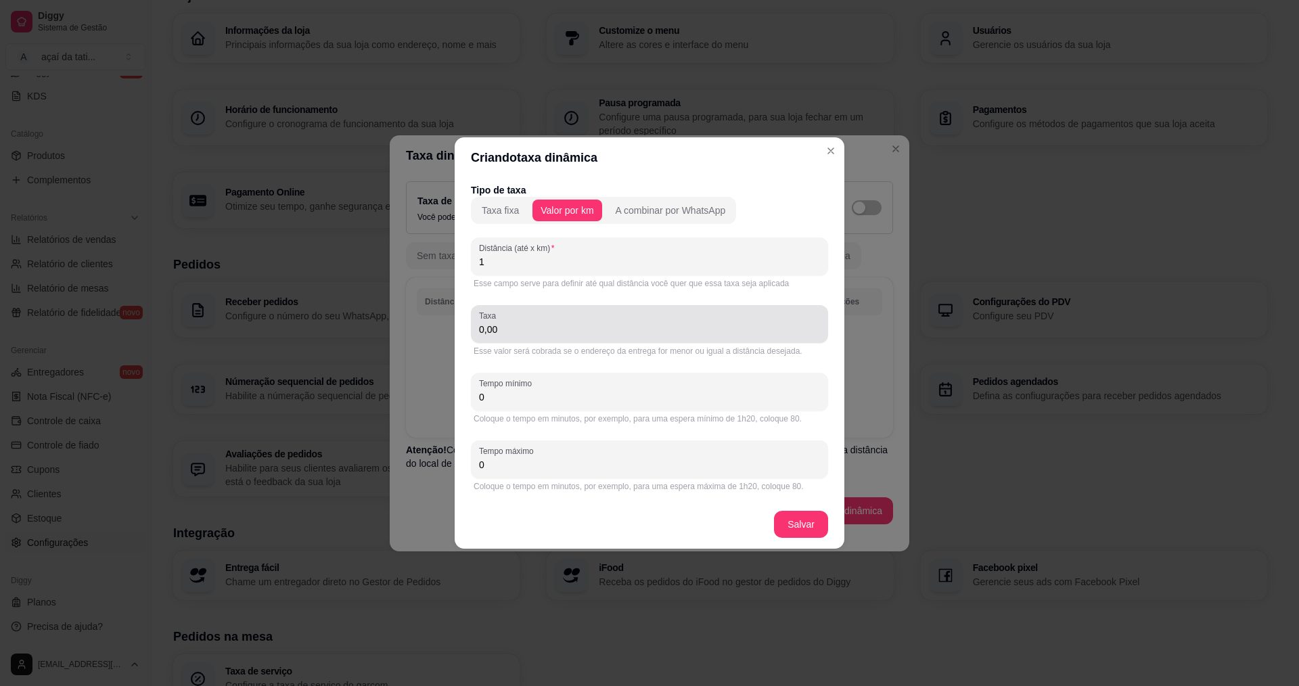
click at [511, 338] on div "Taxa 0,00" at bounding box center [649, 324] width 357 height 38
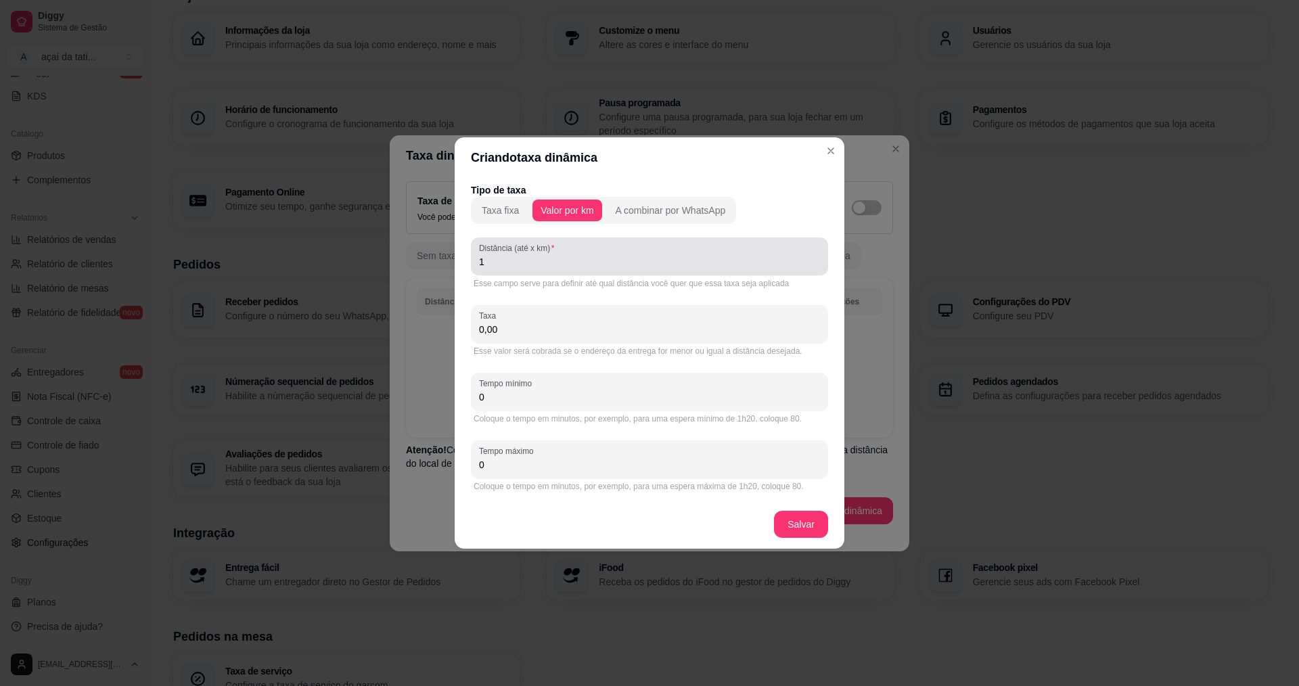
click at [522, 265] on input "1" at bounding box center [649, 262] width 341 height 14
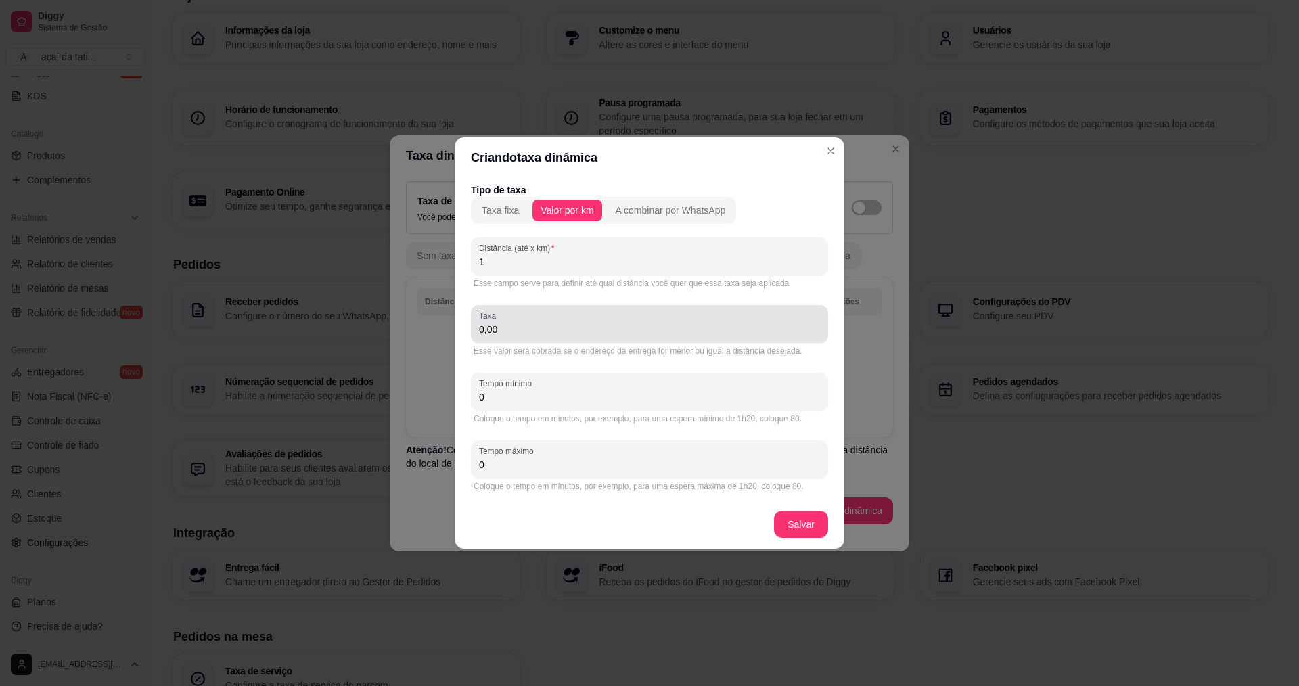
click at [524, 305] on div "Taxa 0,00" at bounding box center [649, 324] width 357 height 38
click at [504, 339] on div "Taxa 0,00" at bounding box center [649, 324] width 357 height 38
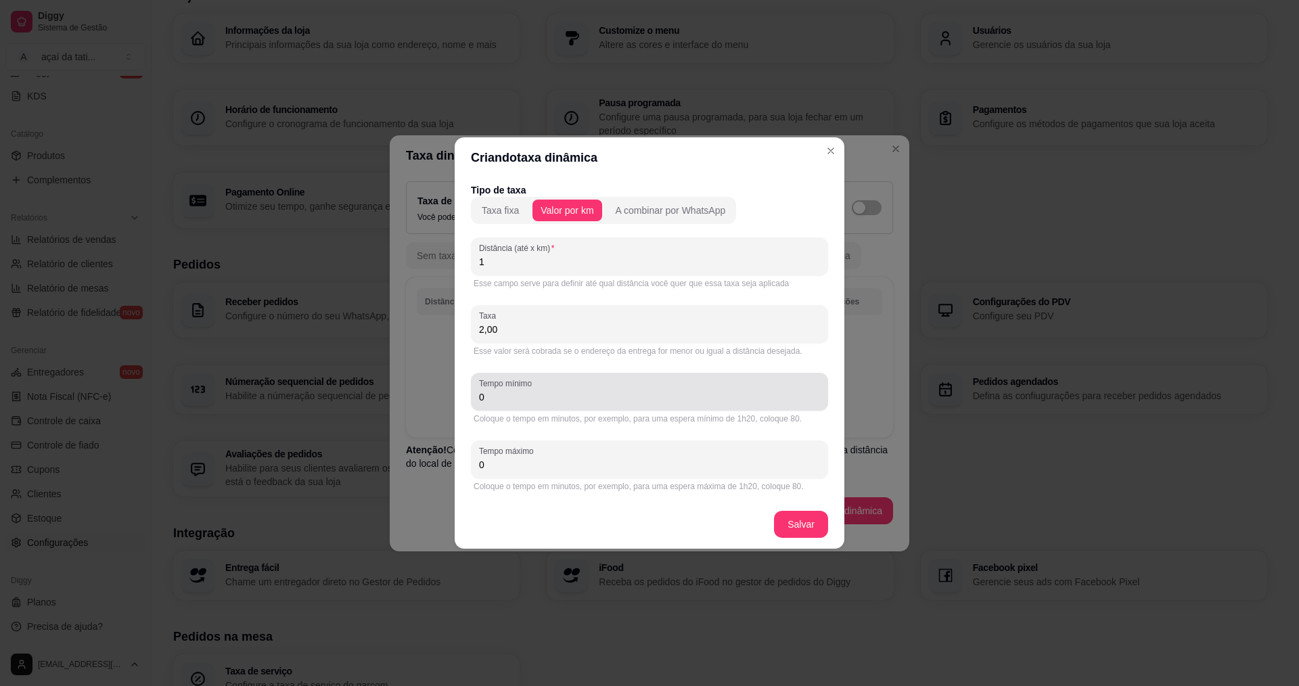
click at [632, 409] on div "Tempo mínimo 0" at bounding box center [649, 392] width 357 height 38
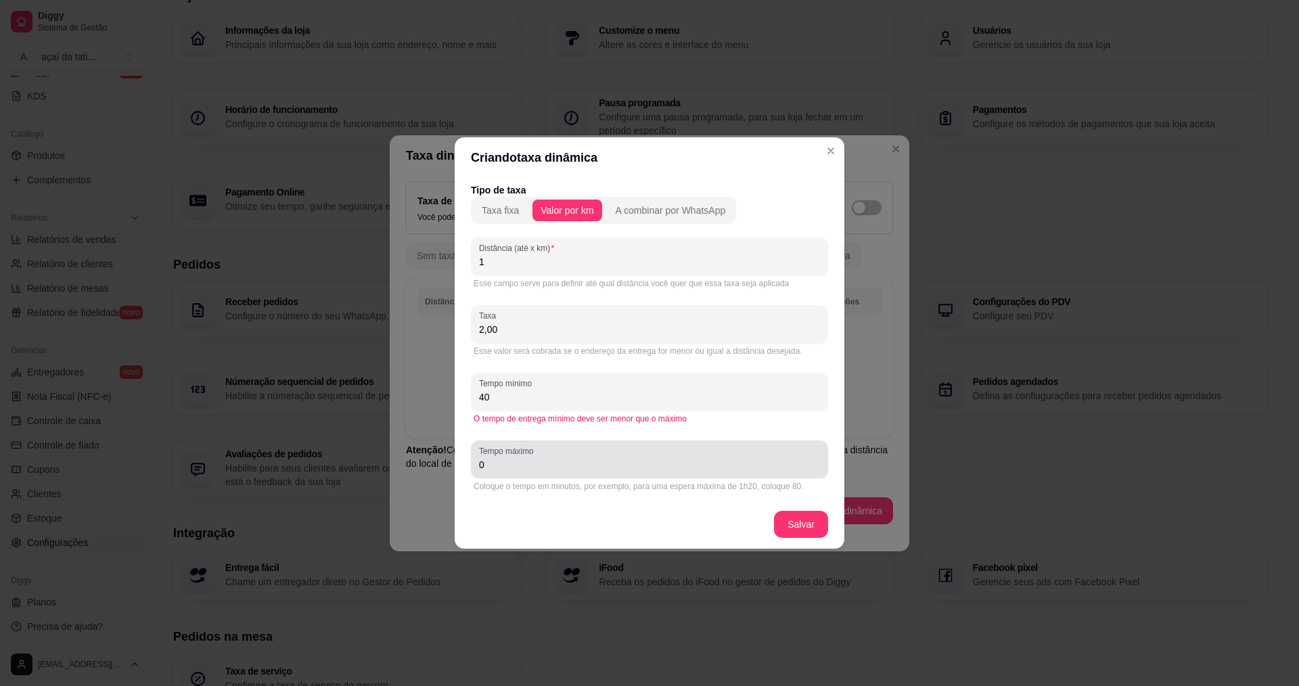
click at [652, 458] on input "0" at bounding box center [649, 465] width 341 height 14
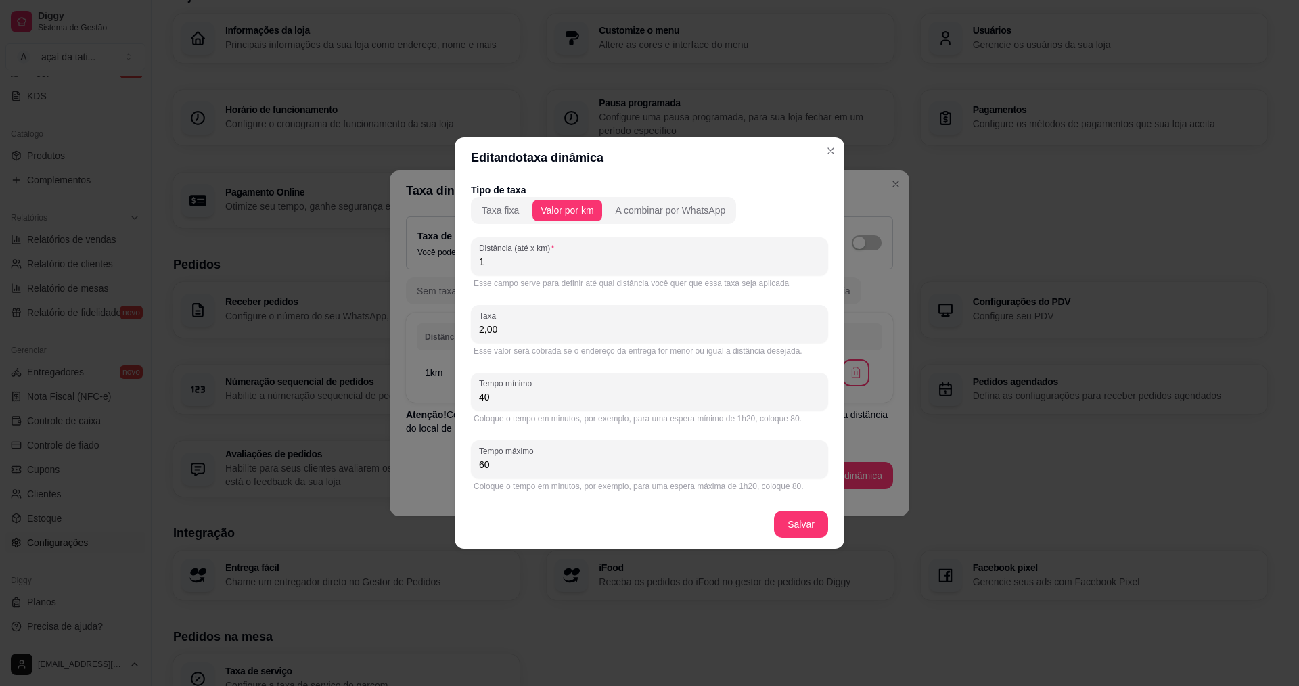
click at [563, 267] on input "1" at bounding box center [649, 262] width 341 height 14
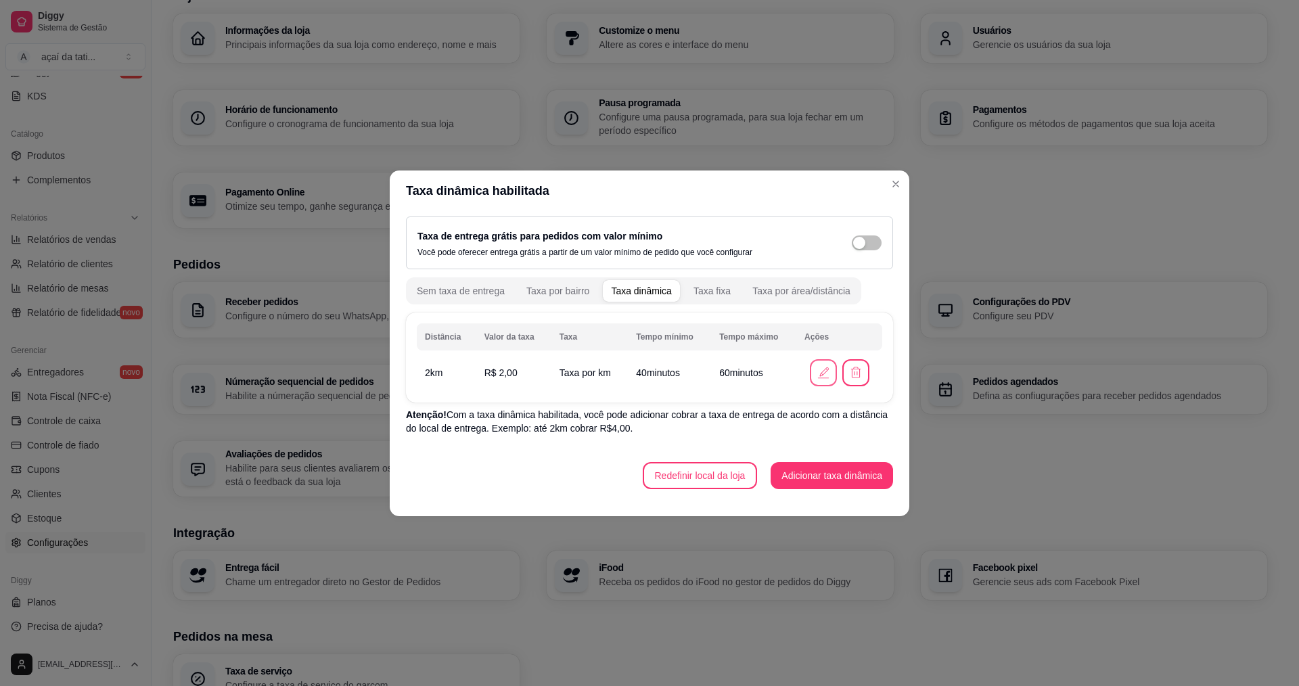
click at [826, 372] on icon "button" at bounding box center [823, 372] width 15 height 15
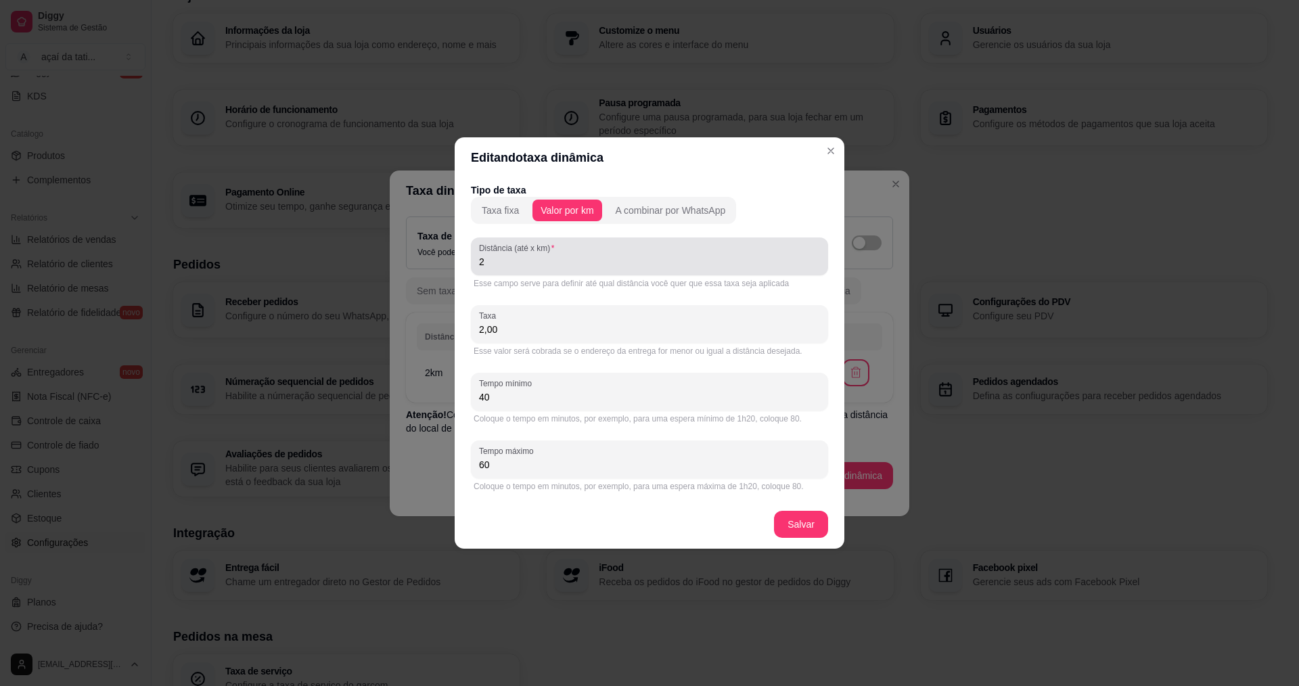
click at [497, 257] on input "2" at bounding box center [649, 262] width 341 height 14
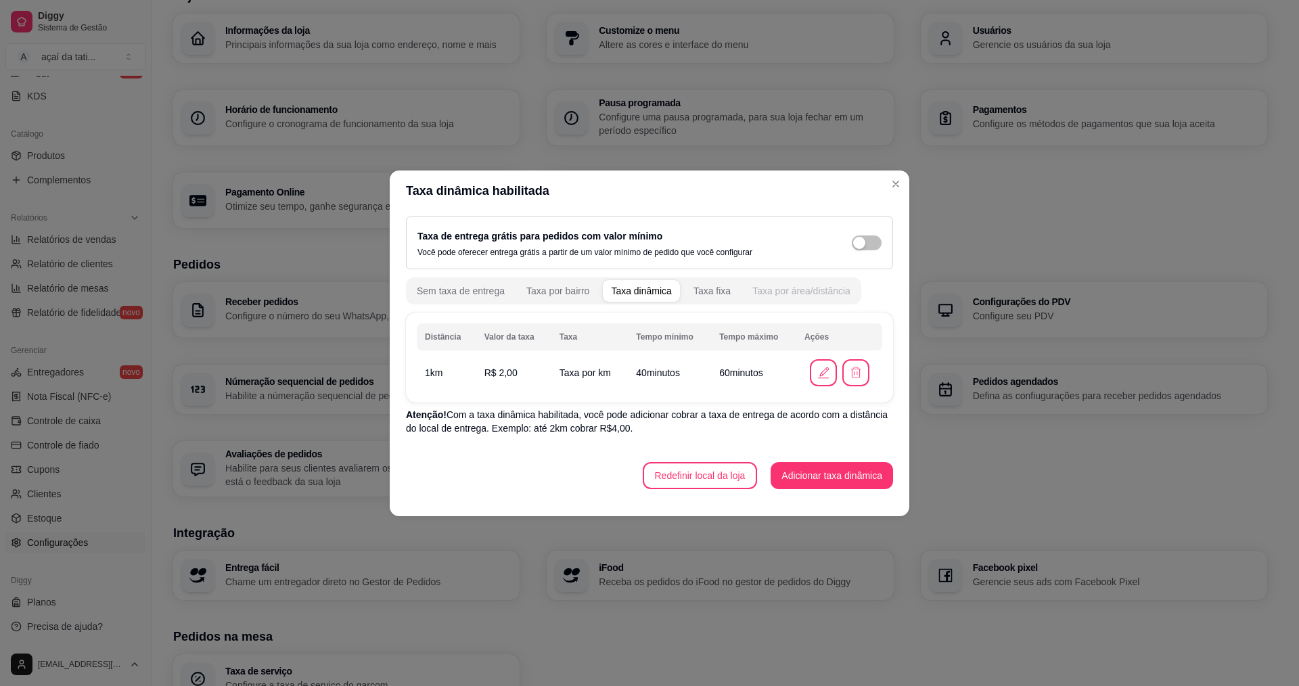
click at [796, 290] on div "Taxa por área/distância" at bounding box center [801, 291] width 98 height 14
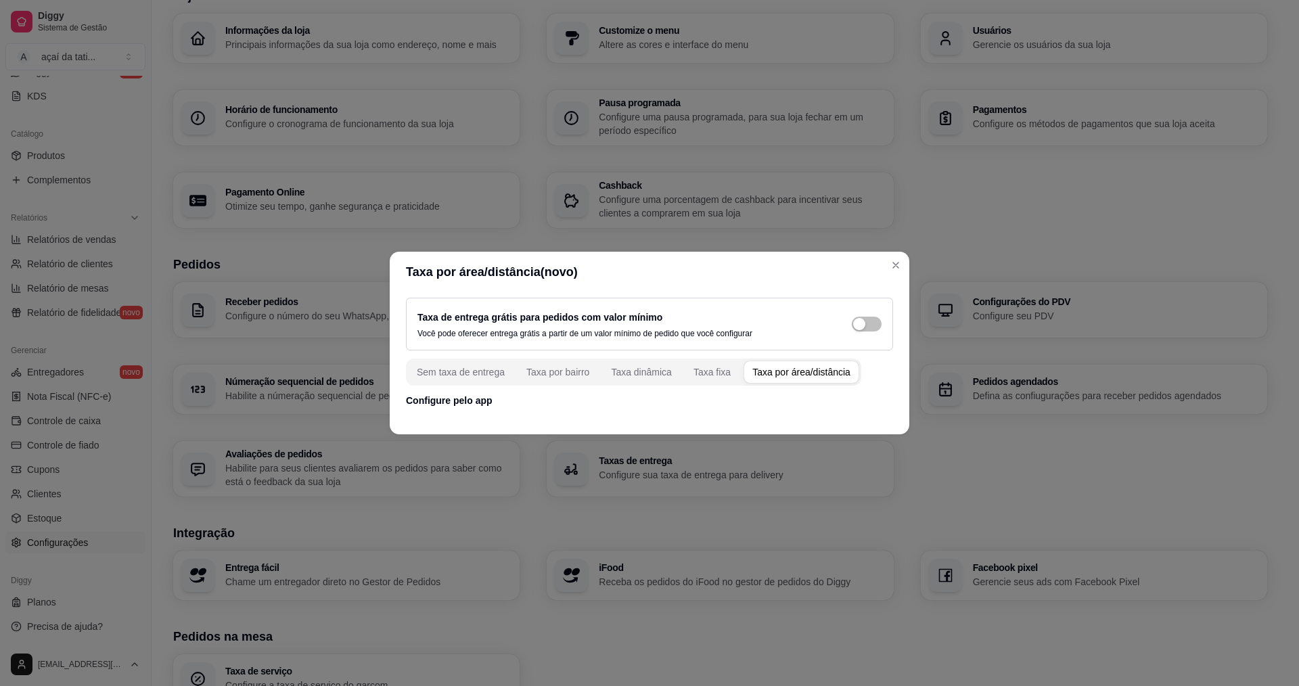
drag, startPoint x: 453, startPoint y: 401, endPoint x: 530, endPoint y: 395, distance: 77.3
click at [458, 401] on p "Configure pelo app" at bounding box center [649, 401] width 487 height 14
click at [531, 395] on p "Configure pelo app" at bounding box center [649, 401] width 487 height 14
click at [786, 377] on div "Taxa por área/distância" at bounding box center [801, 372] width 98 height 14
click at [624, 415] on footer at bounding box center [650, 424] width 520 height 22
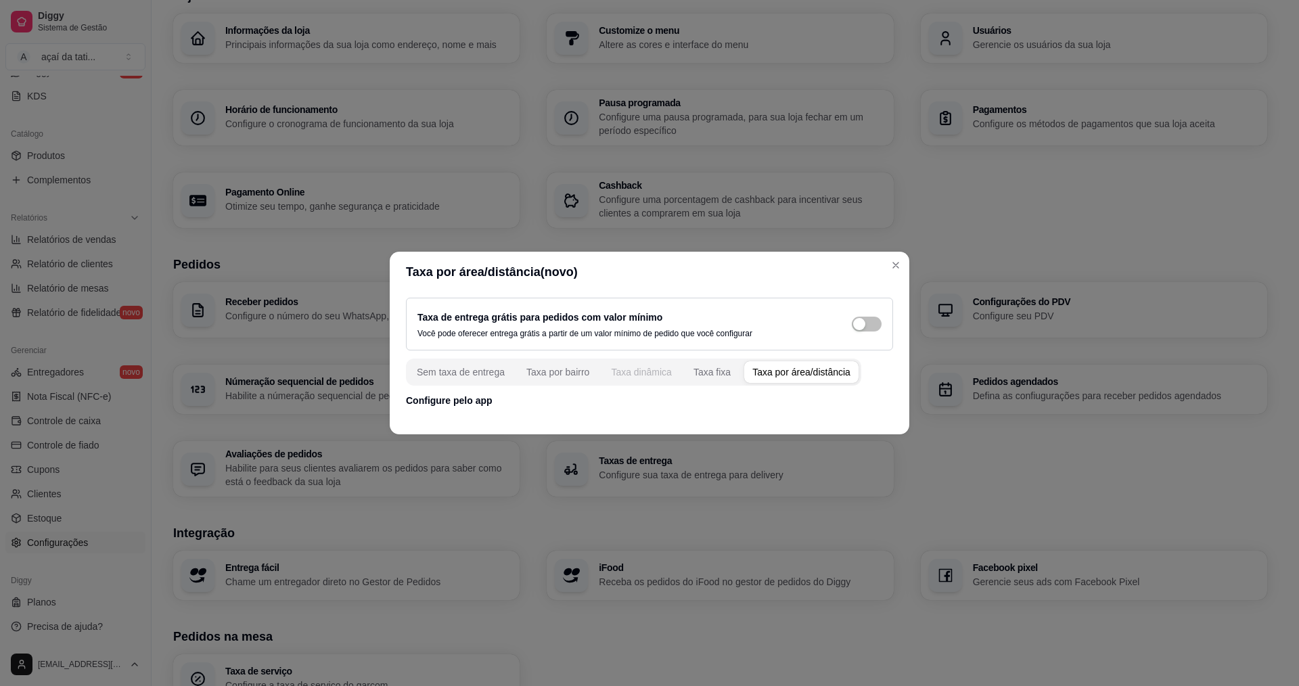
click at [654, 375] on div "Taxa dinâmica" at bounding box center [641, 372] width 61 height 14
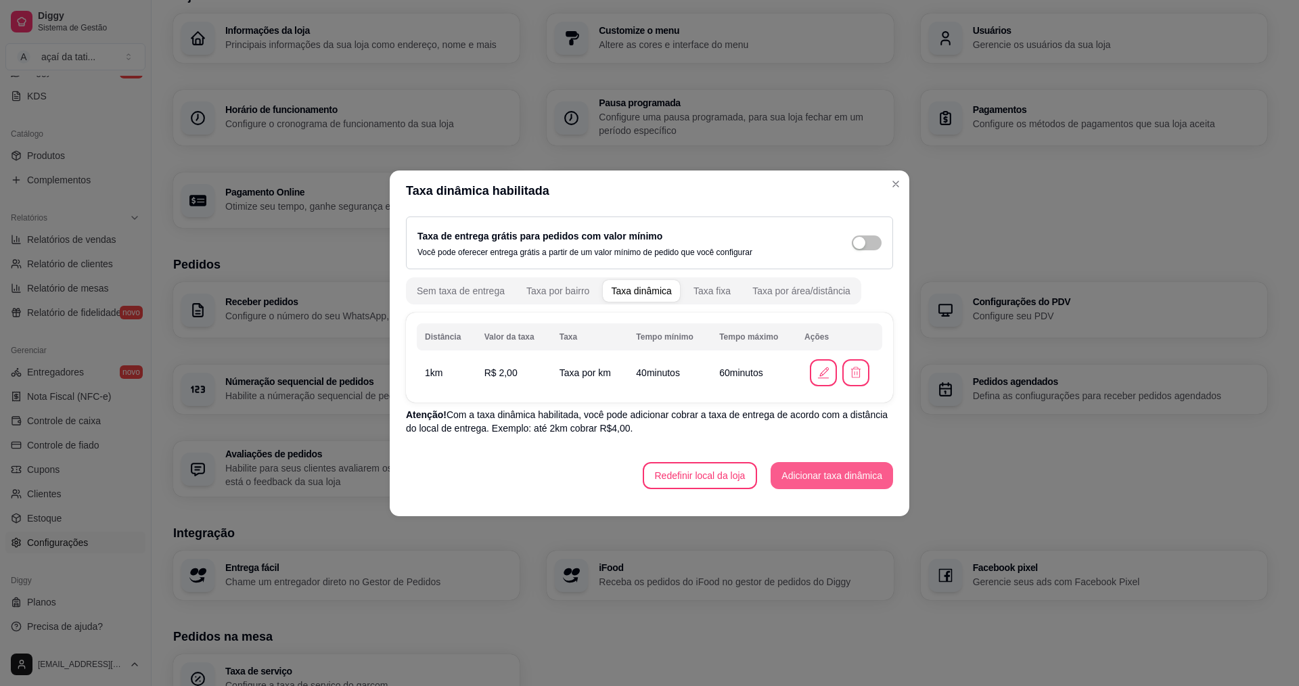
click at [832, 478] on button "Adicionar taxa dinâmica" at bounding box center [832, 475] width 122 height 27
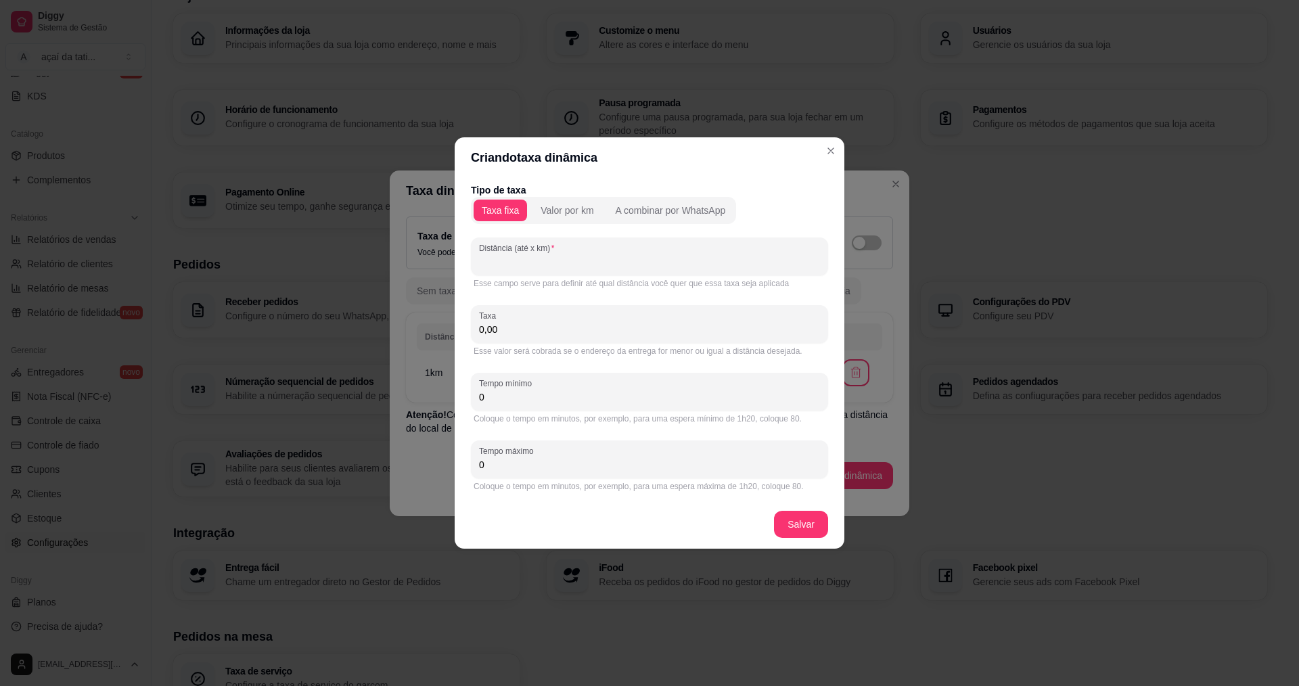
click at [520, 265] on input "Distância (até x km)" at bounding box center [649, 262] width 341 height 14
click at [520, 334] on input "0,00" at bounding box center [649, 330] width 341 height 14
click at [520, 392] on input "0" at bounding box center [649, 397] width 341 height 14
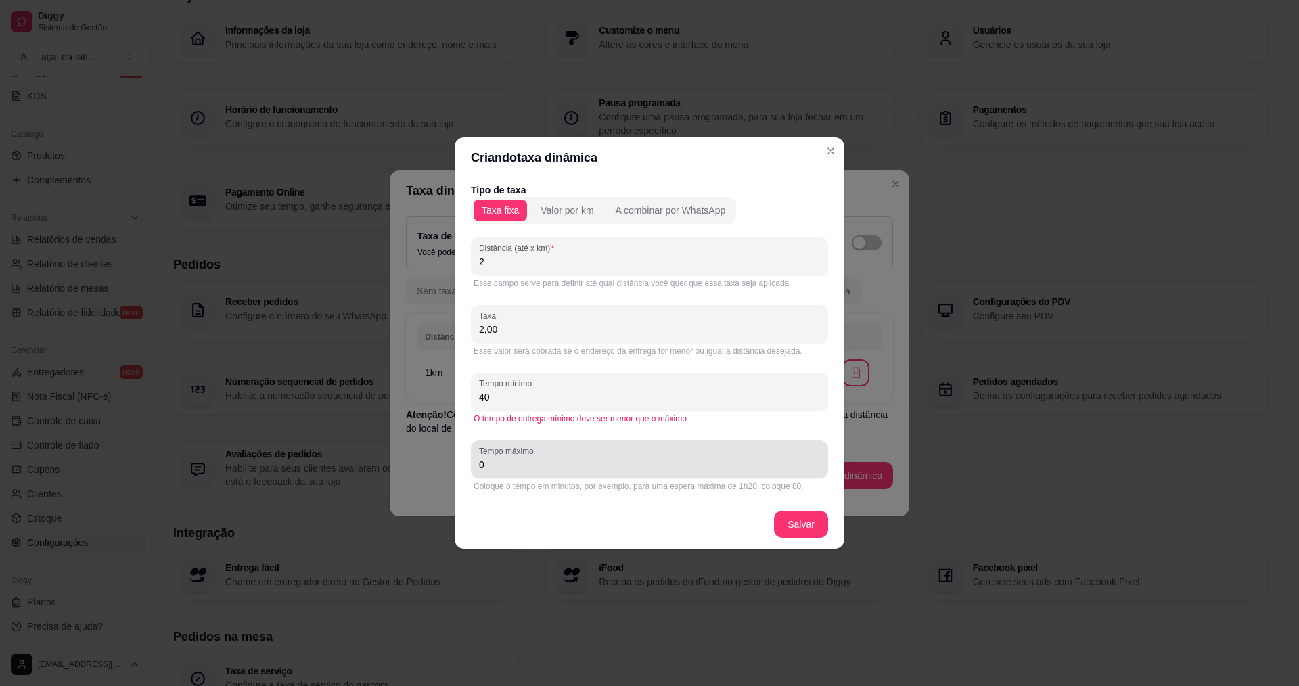
click at [578, 471] on input "0" at bounding box center [649, 465] width 341 height 14
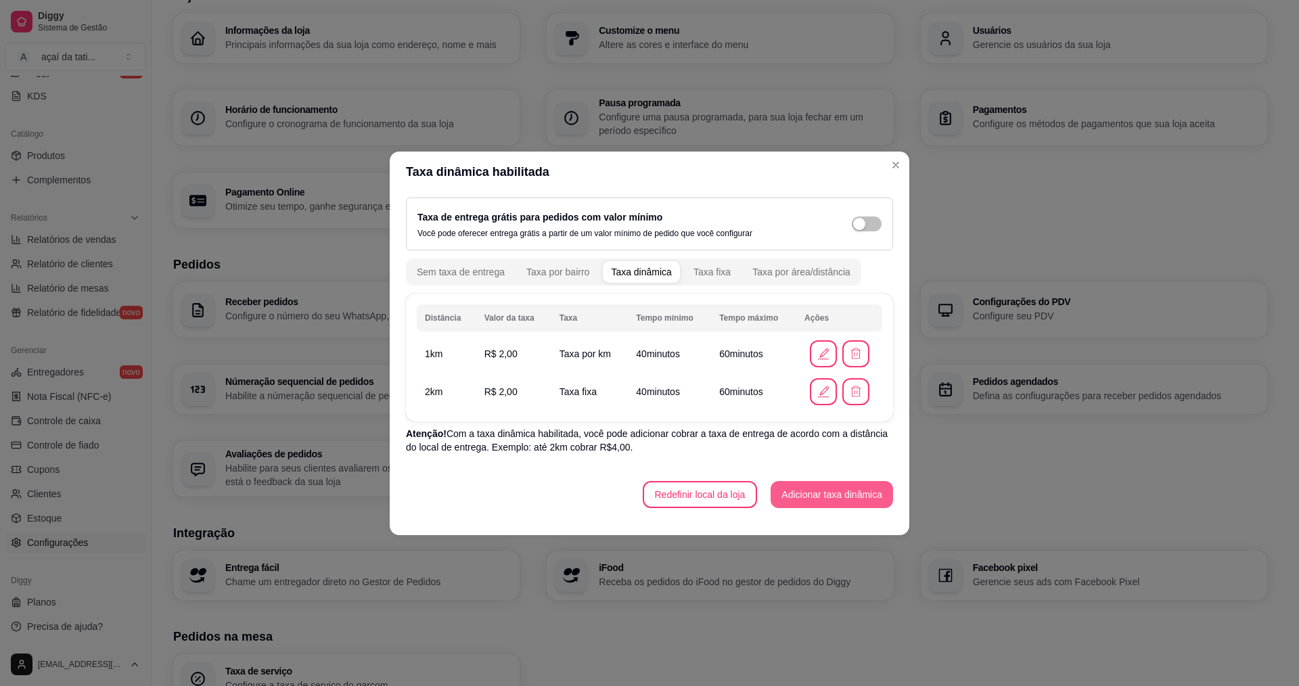
click at [803, 499] on button "Adicionar taxa dinâmica" at bounding box center [832, 494] width 122 height 27
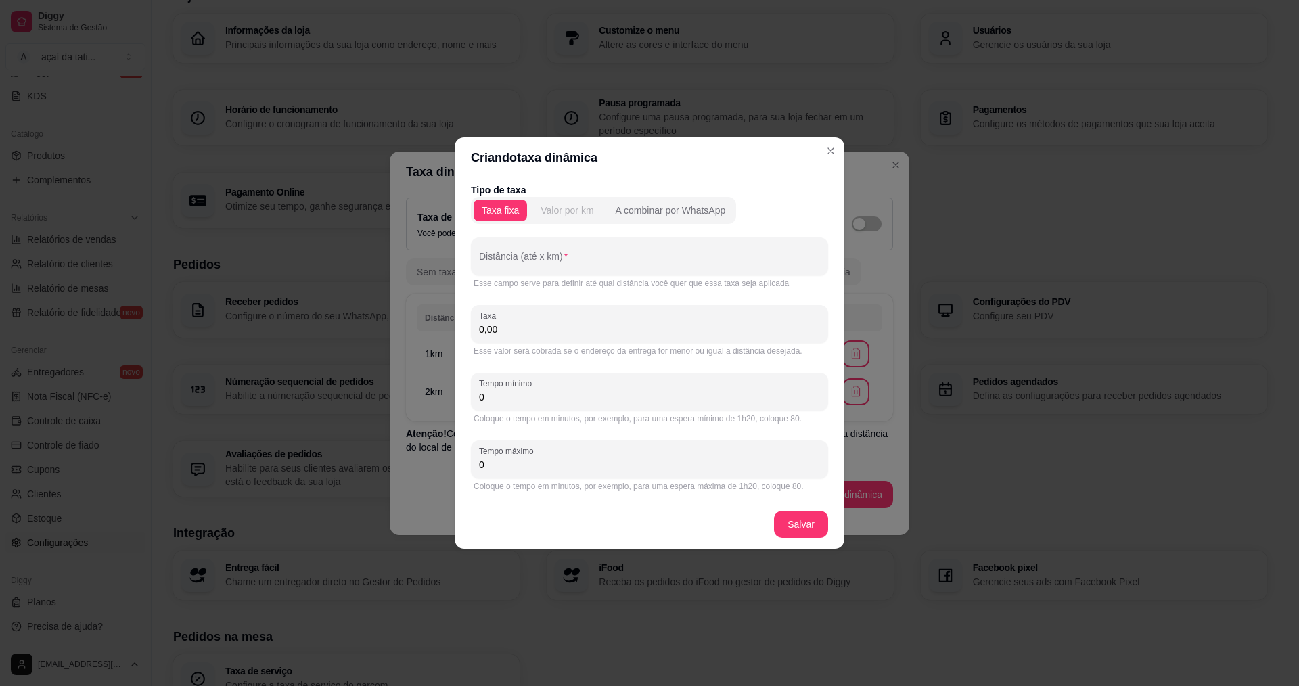
click at [583, 217] on button "Valor por km" at bounding box center [567, 211] width 69 height 22
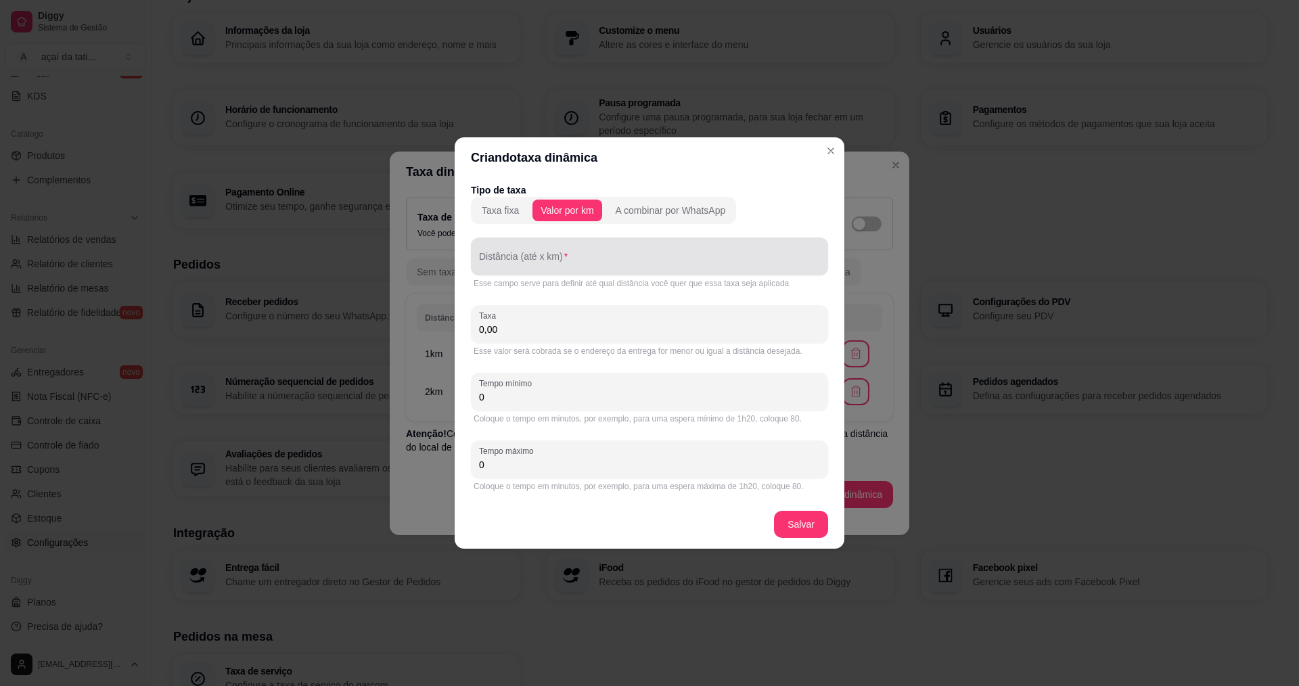
click at [598, 269] on div at bounding box center [649, 256] width 341 height 27
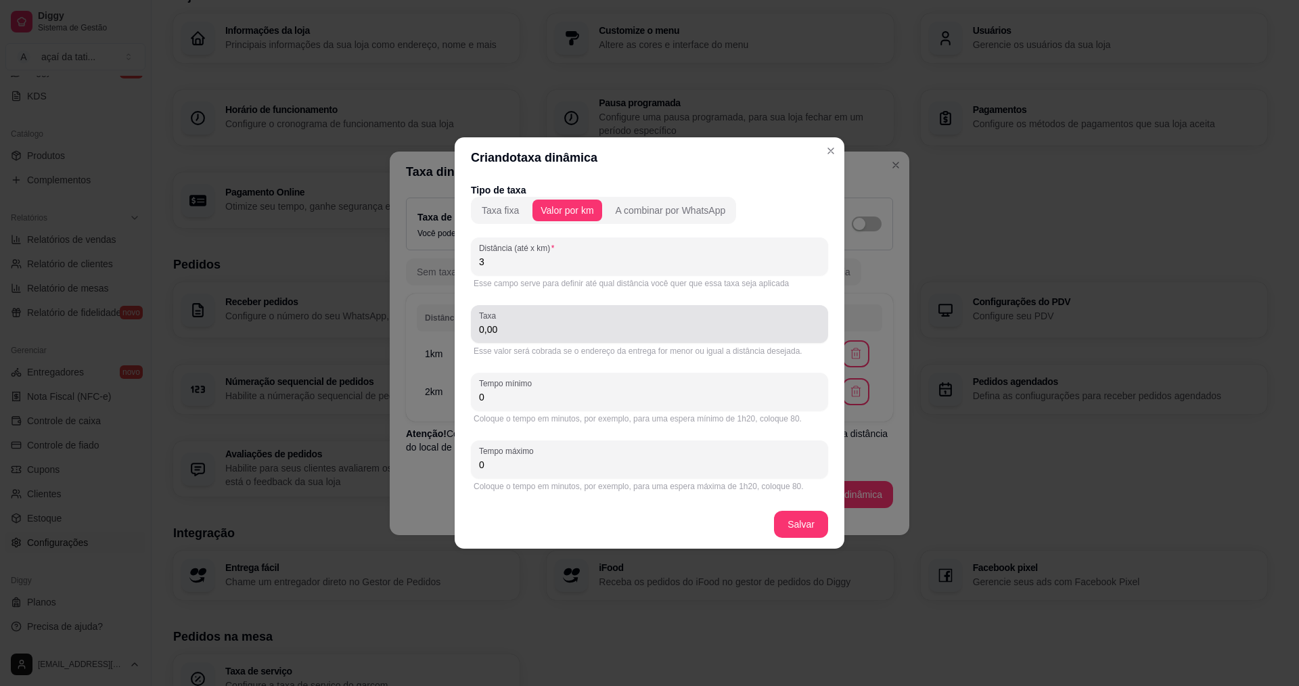
click at [587, 321] on div "0,00" at bounding box center [649, 324] width 341 height 27
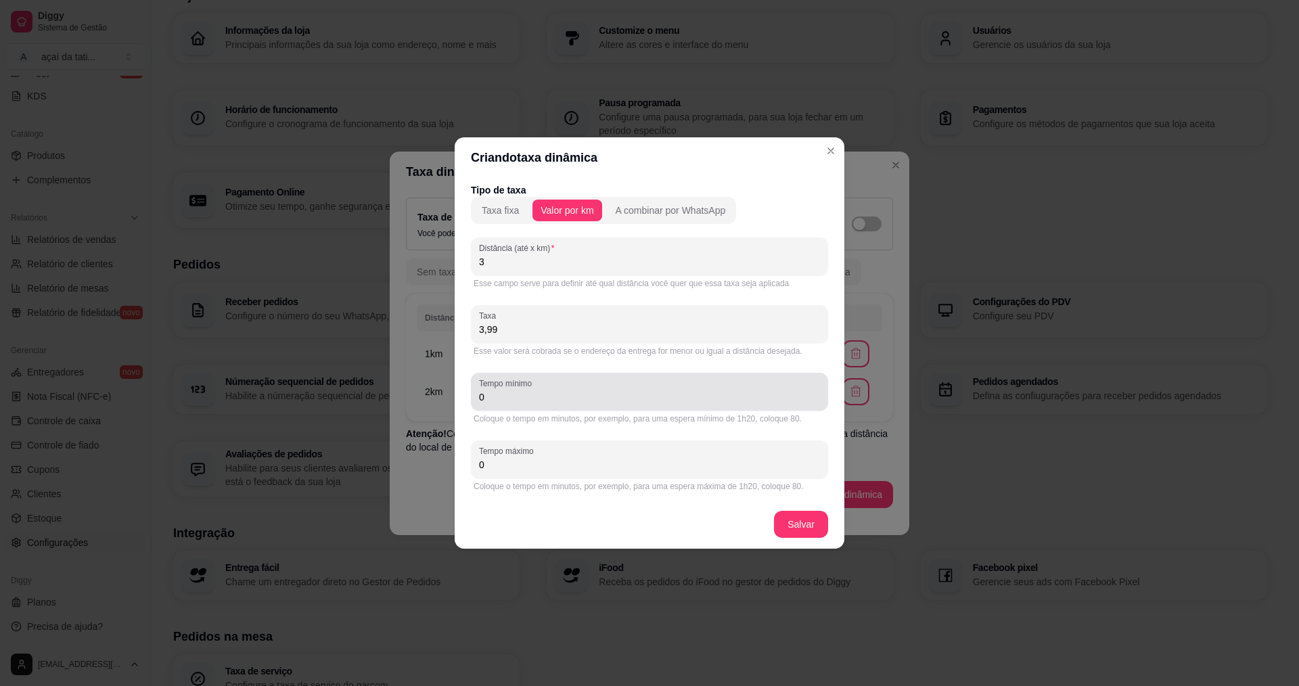
click at [535, 397] on input "0" at bounding box center [649, 397] width 341 height 14
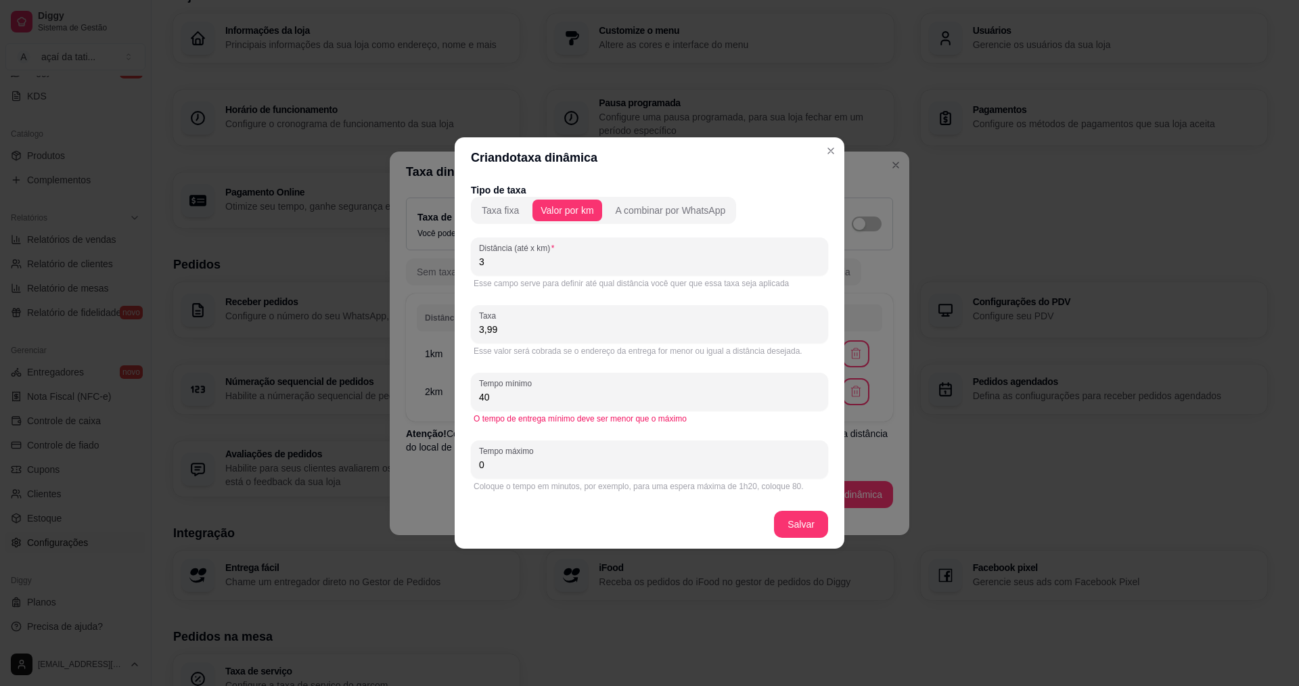
click at [572, 480] on div "Coloque o tempo em minutos, por exemplo, para uma espera máxima de 1h20, coloqu…" at bounding box center [649, 486] width 357 height 16
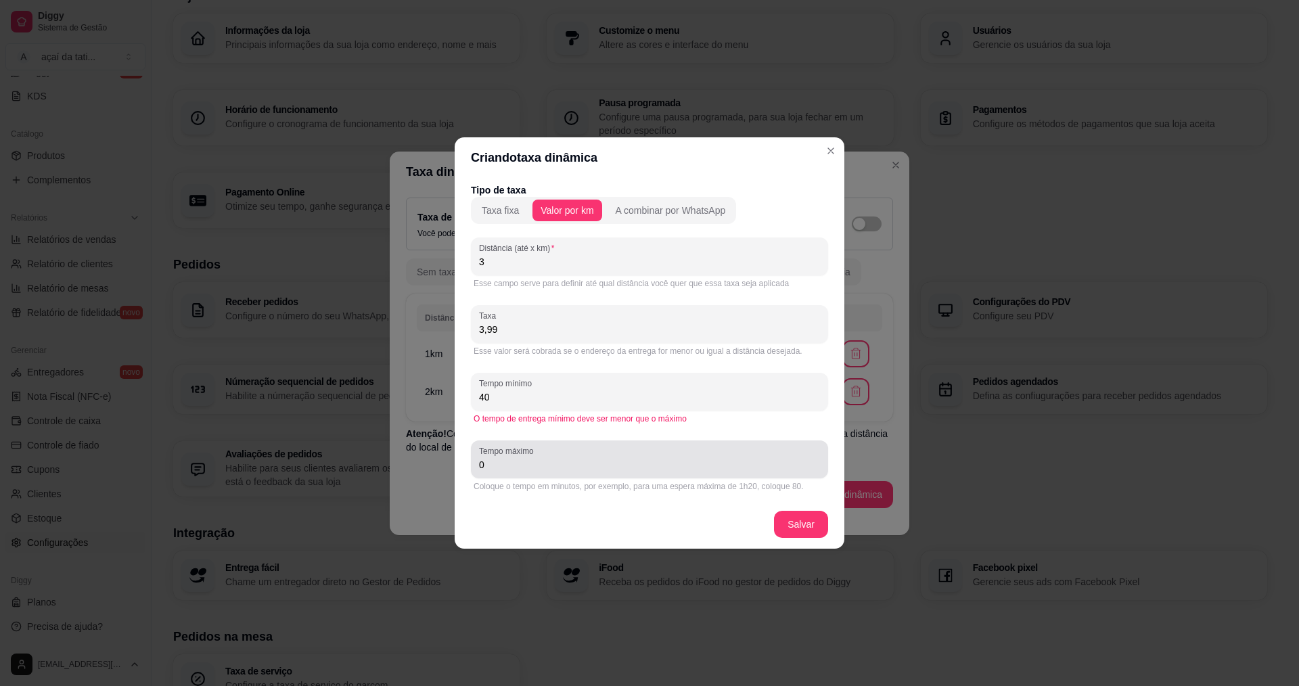
click at [572, 476] on div "Tempo máximo 0" at bounding box center [649, 460] width 357 height 38
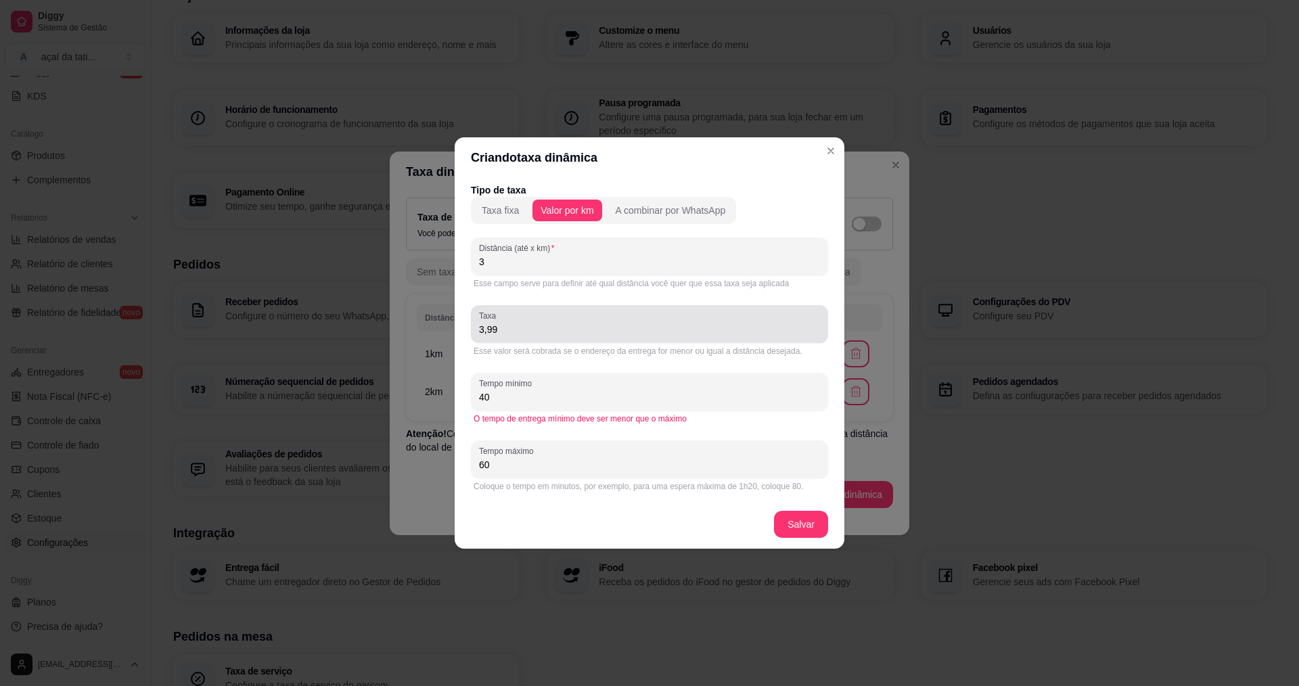
click at [514, 331] on input "3,99" at bounding box center [649, 330] width 341 height 14
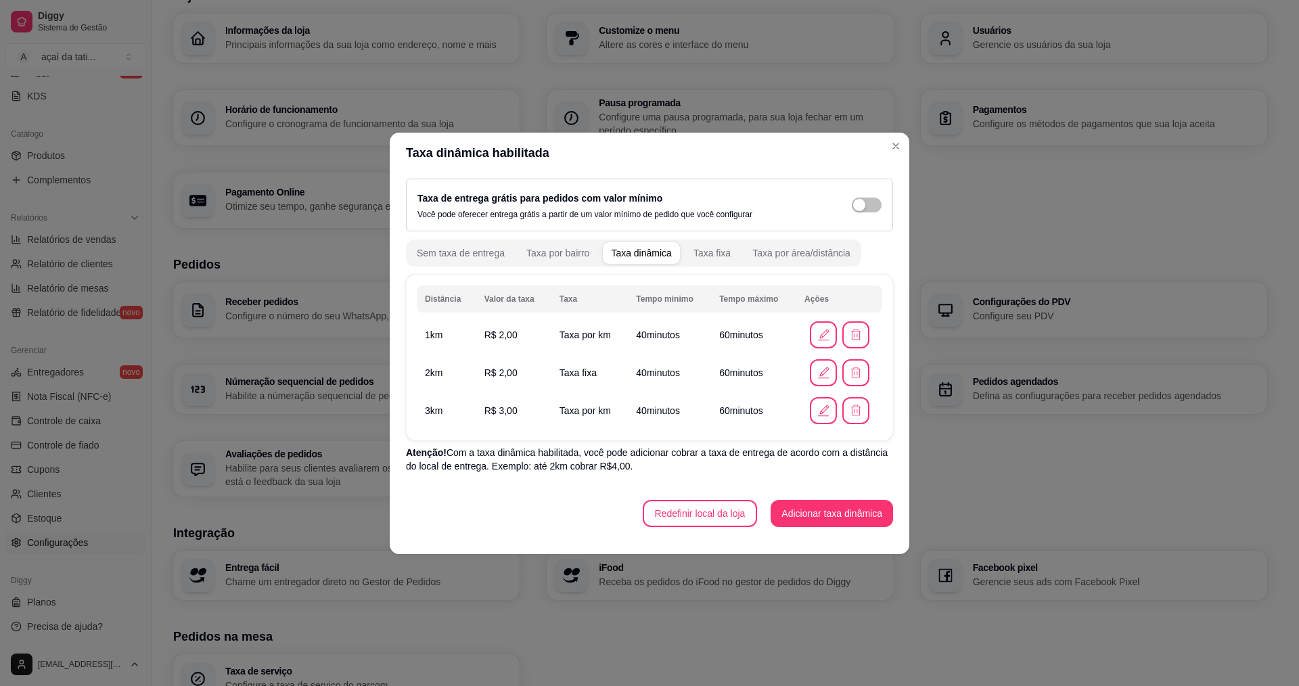
click at [583, 375] on span "Taxa fixa" at bounding box center [578, 372] width 37 height 11
click at [826, 379] on icon "button" at bounding box center [823, 372] width 15 height 15
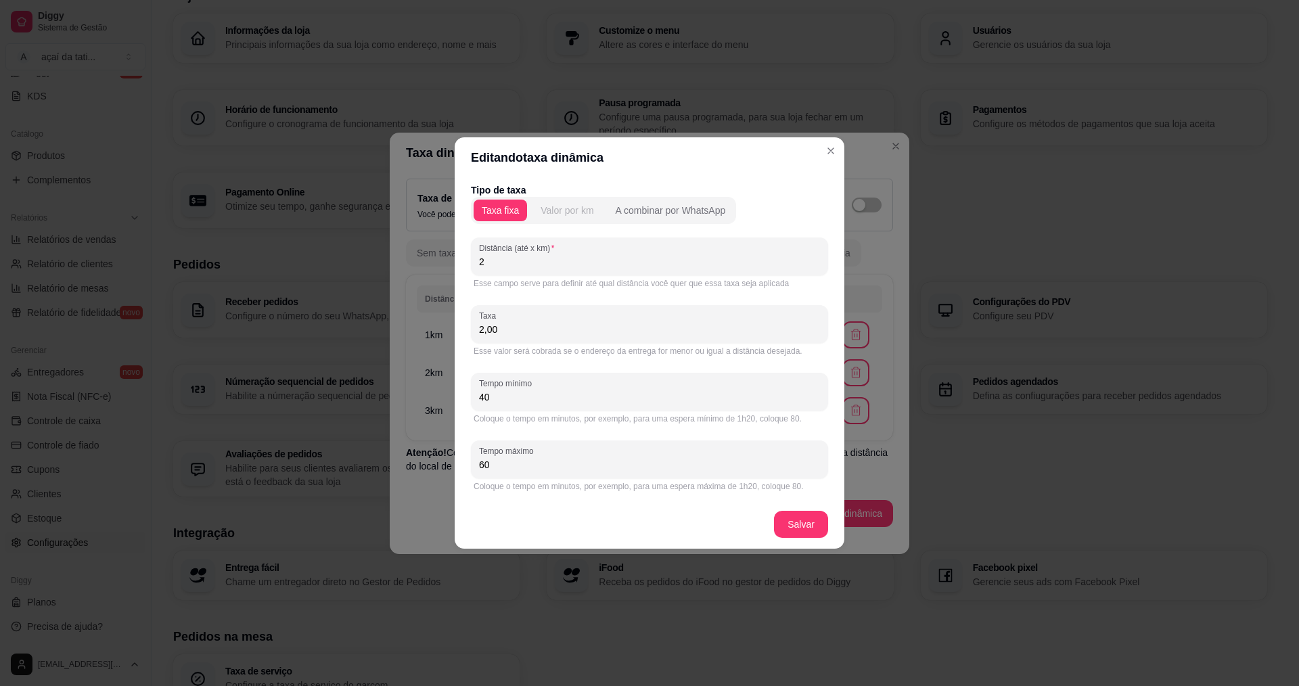
click at [544, 211] on div "Valor por km" at bounding box center [567, 211] width 53 height 14
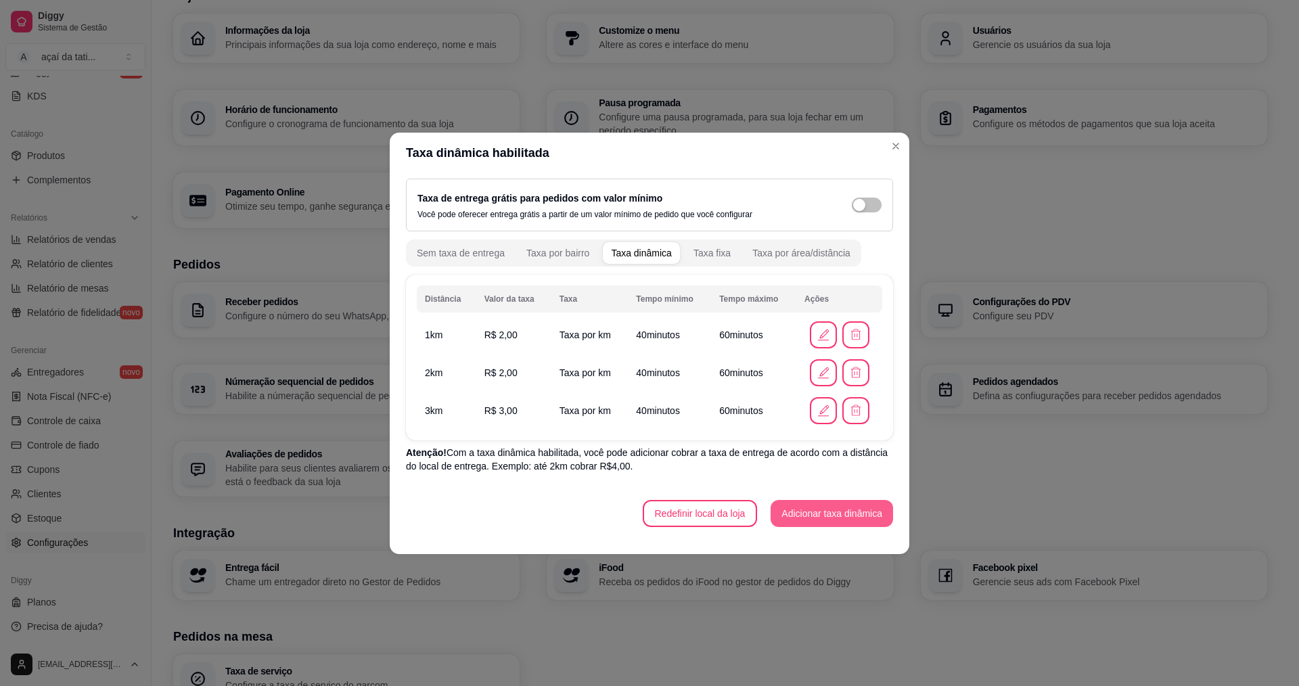
click at [802, 515] on button "Adicionar taxa dinâmica" at bounding box center [832, 513] width 122 height 27
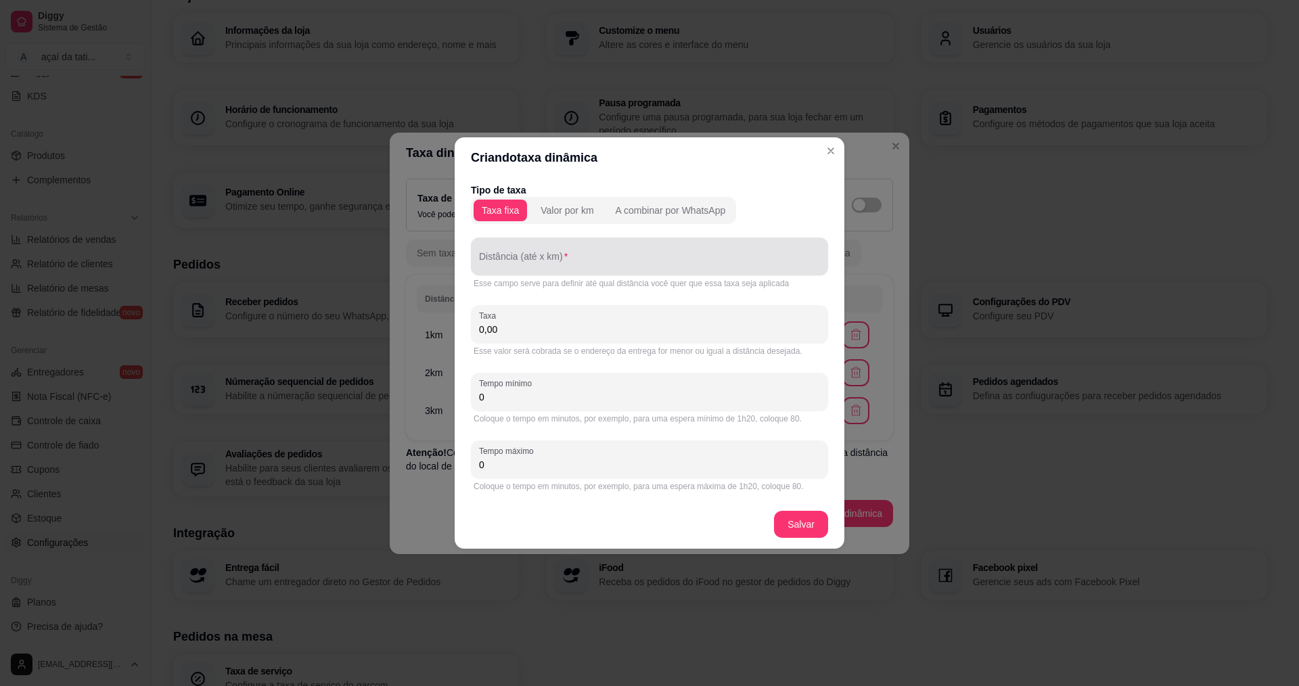
click at [547, 261] on input "Distância (até x km)" at bounding box center [649, 262] width 341 height 14
click at [588, 214] on button "Valor por km" at bounding box center [567, 211] width 69 height 22
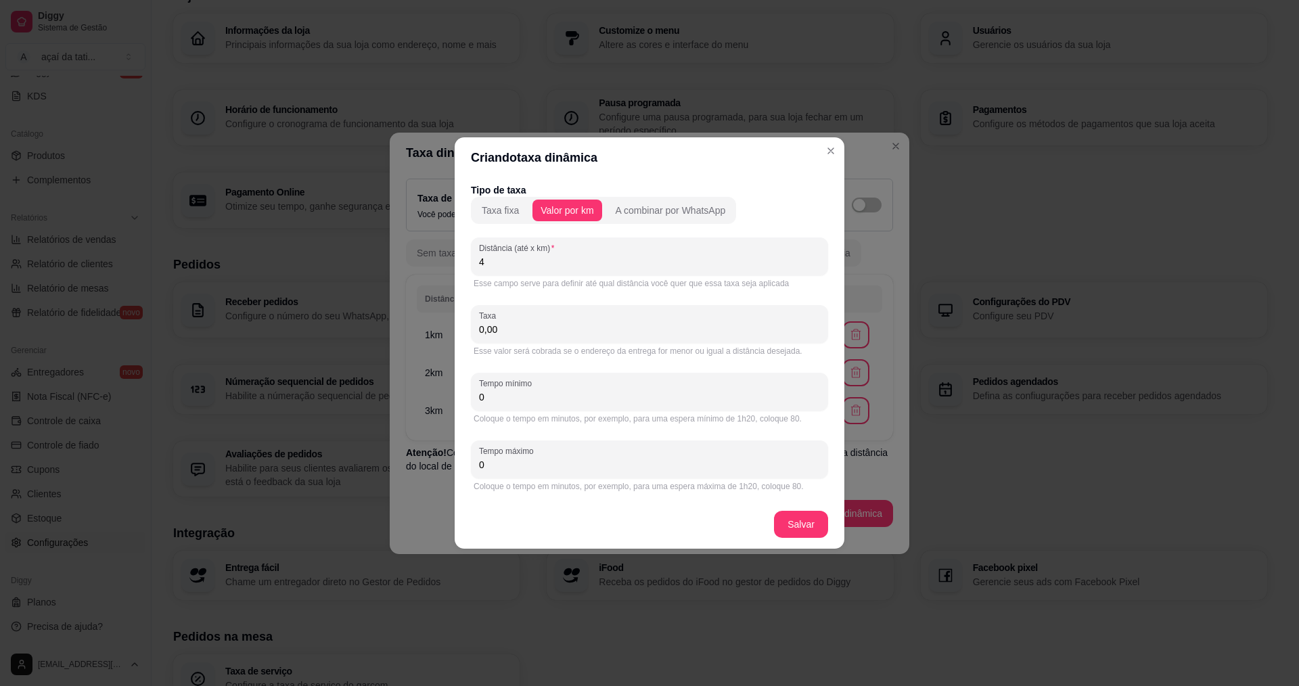
click at [526, 327] on input "0,00" at bounding box center [649, 330] width 341 height 14
click at [600, 405] on div "Tempo mínimo 0" at bounding box center [649, 392] width 357 height 38
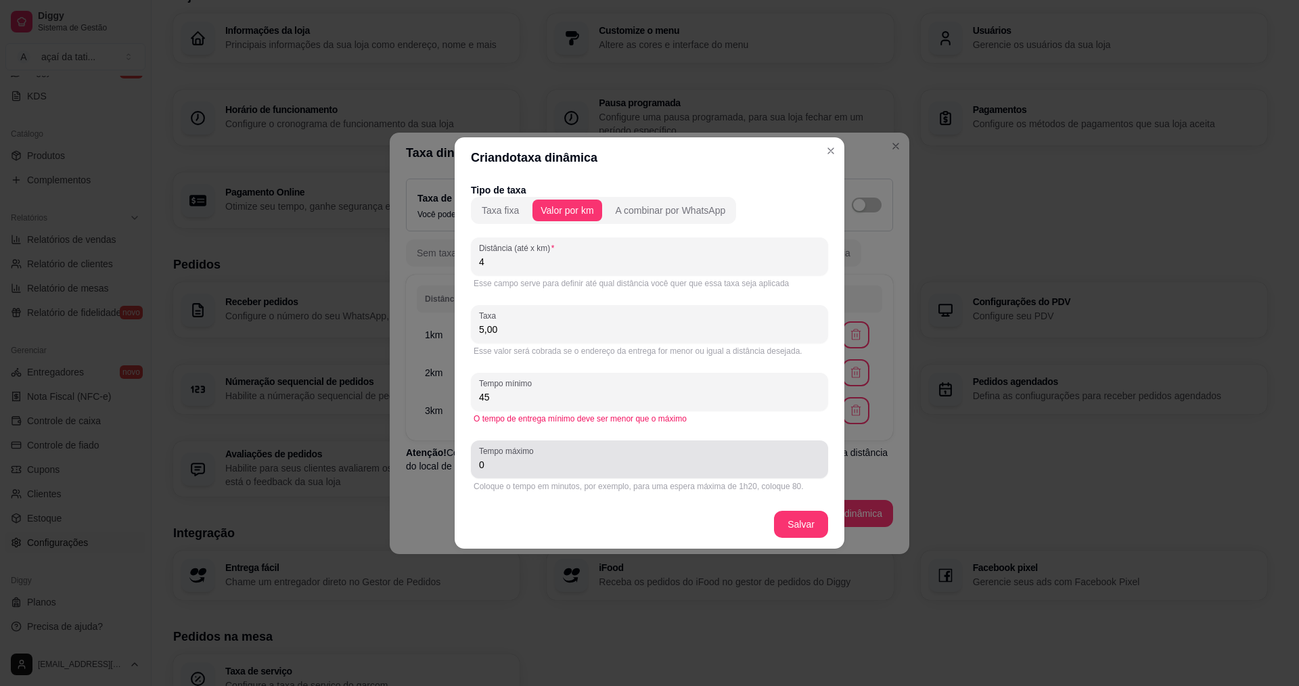
click at [606, 468] on input "0" at bounding box center [649, 465] width 341 height 14
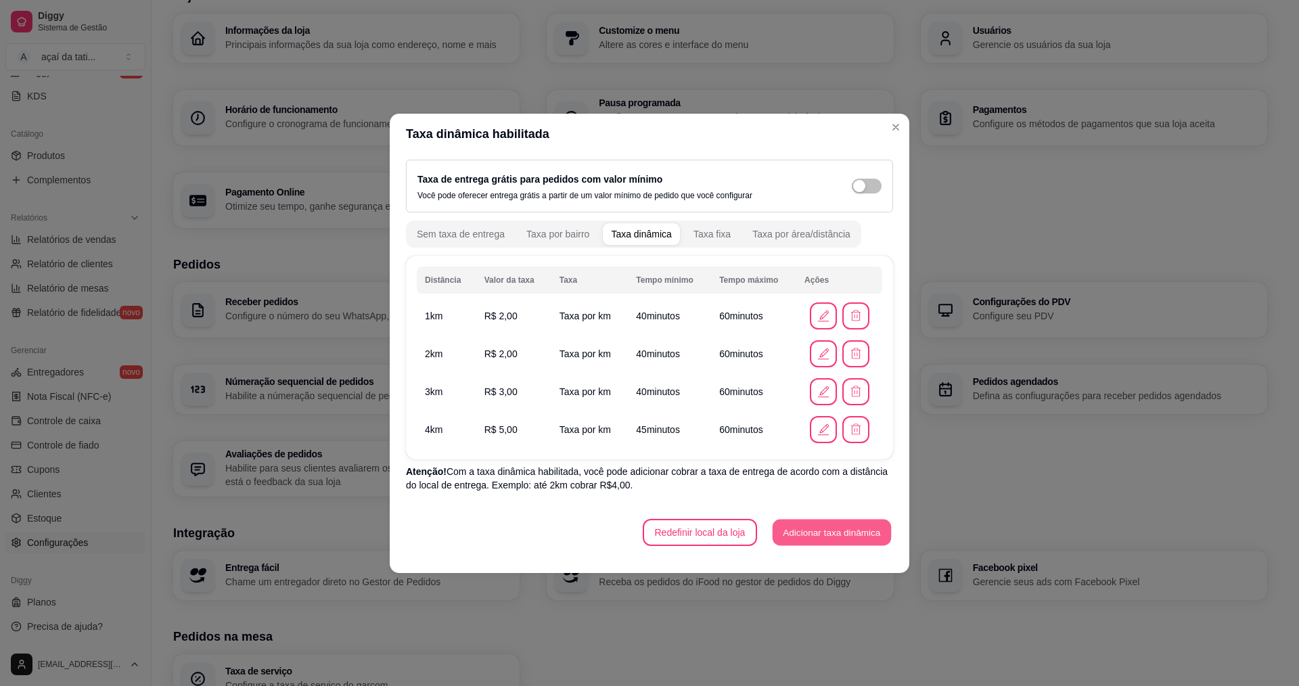
click at [823, 540] on button "Adicionar taxa dinâmica" at bounding box center [832, 532] width 118 height 26
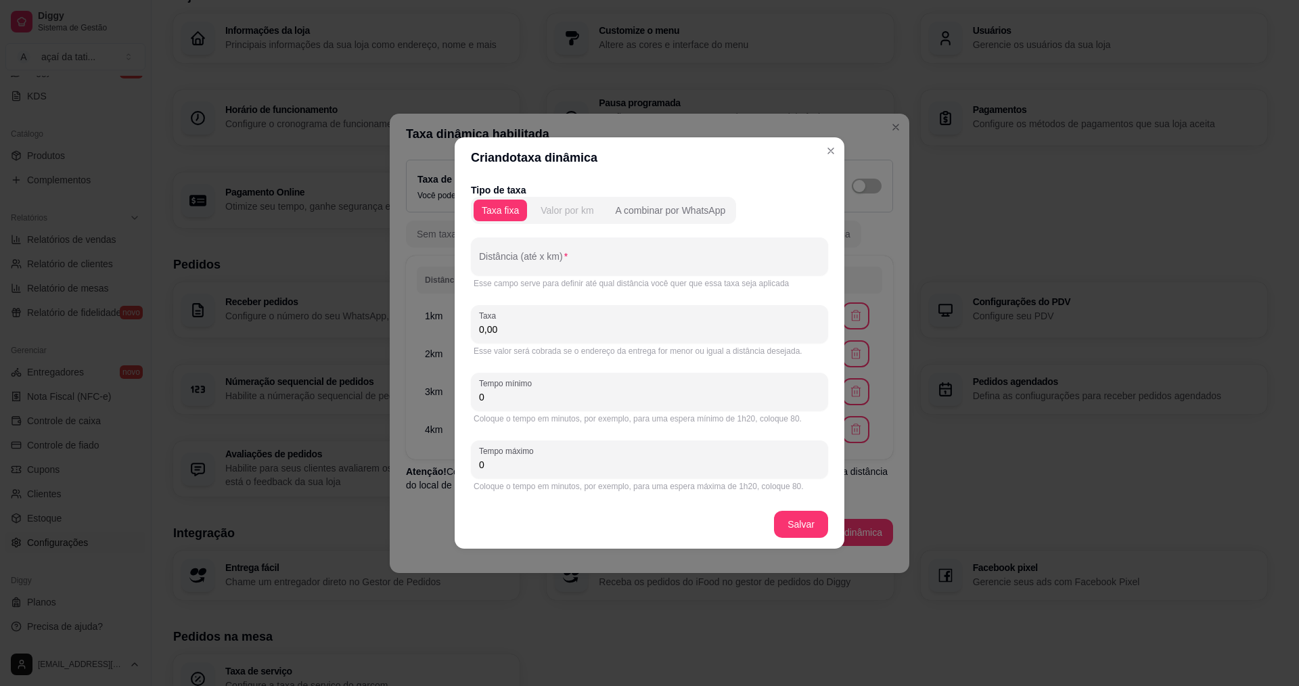
click at [556, 211] on div "Valor por km" at bounding box center [567, 211] width 53 height 14
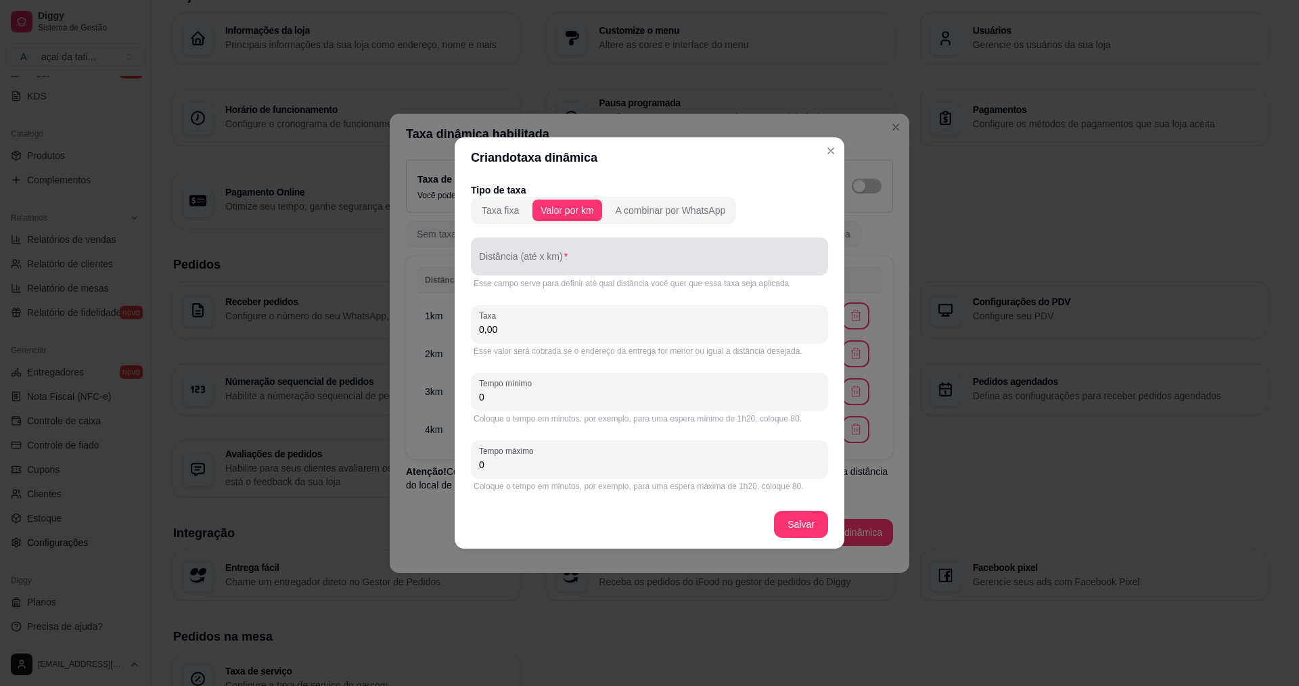
click at [554, 266] on input "Distância (até x km)" at bounding box center [649, 262] width 341 height 14
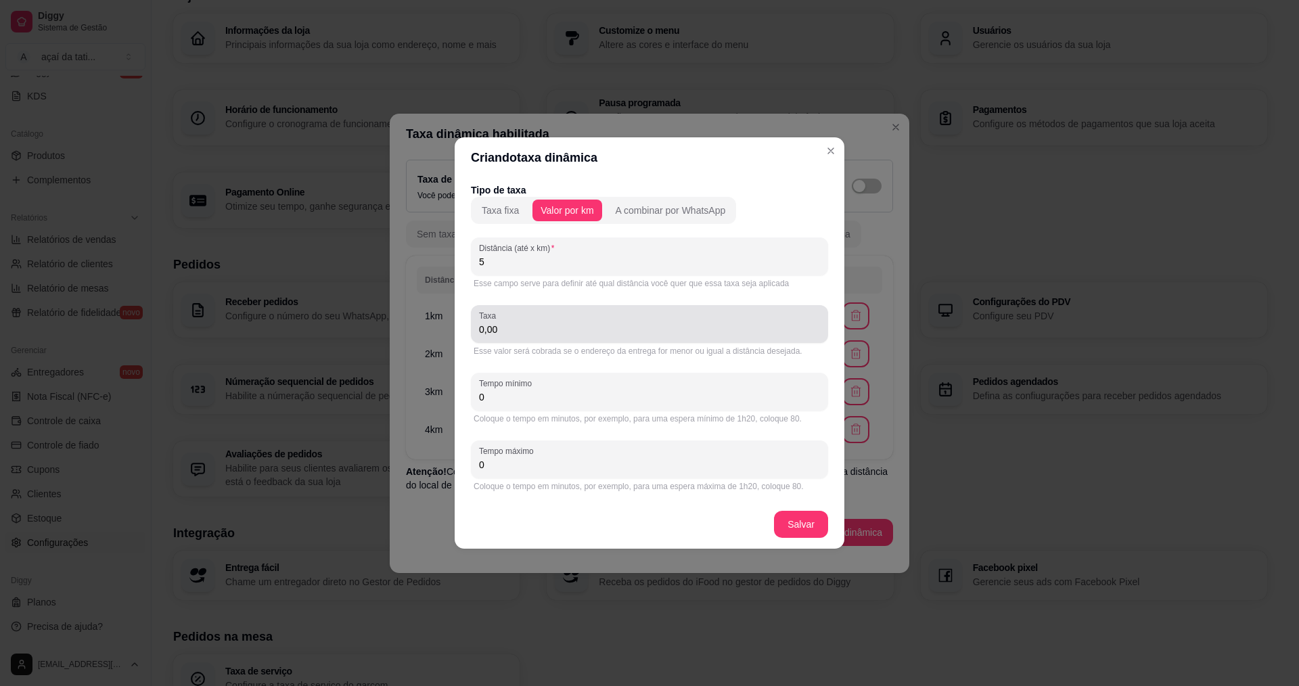
click at [539, 342] on div "Taxa 0,00" at bounding box center [649, 324] width 357 height 38
click at [485, 402] on input "0" at bounding box center [649, 397] width 341 height 14
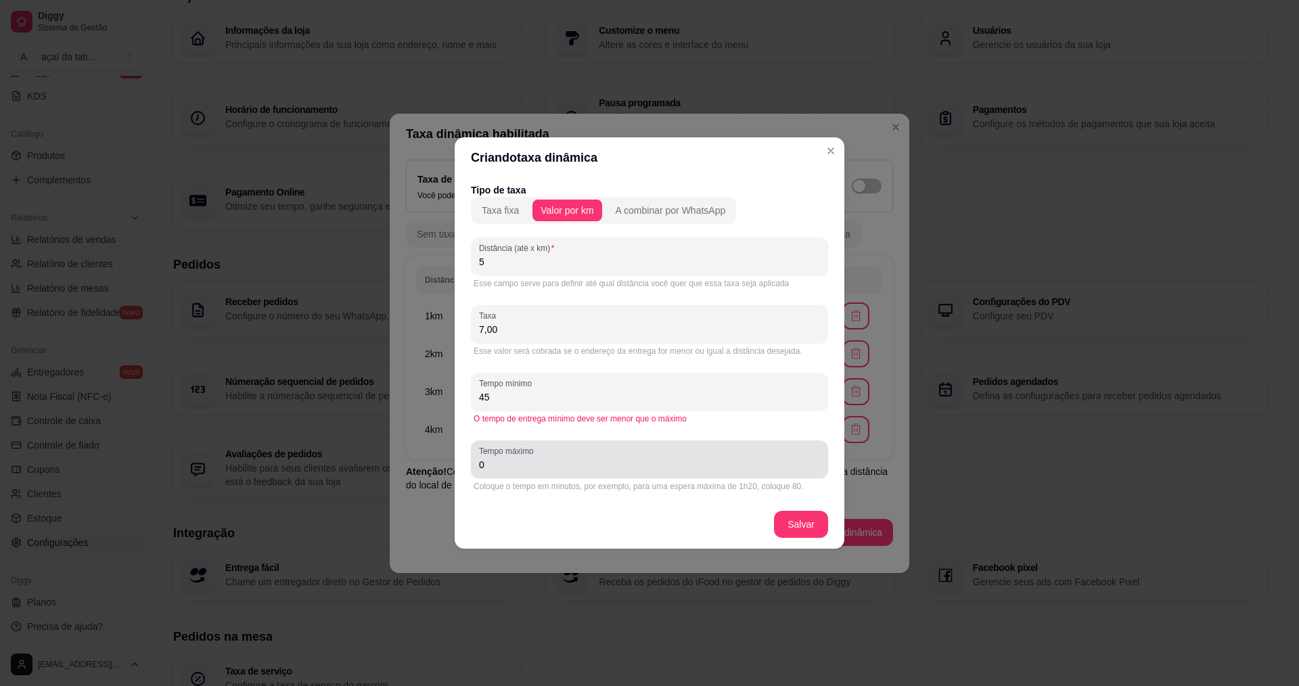
click at [662, 466] on input "0" at bounding box center [649, 465] width 341 height 14
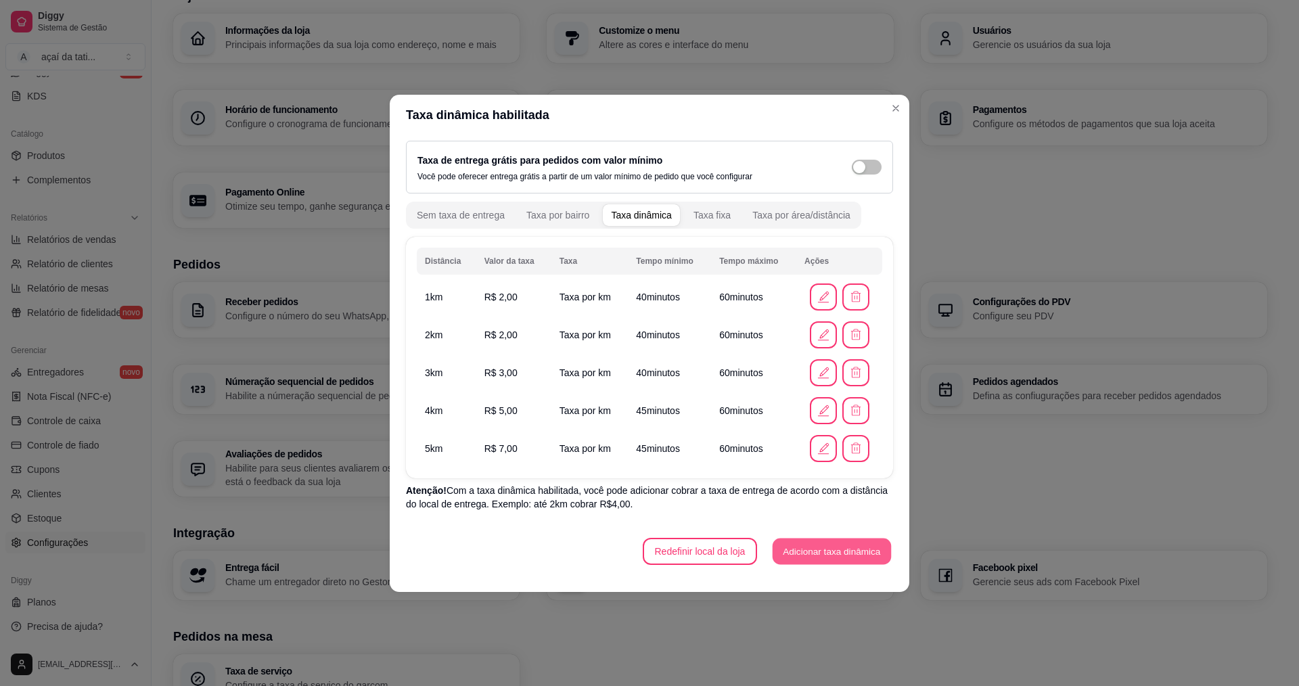
click at [828, 551] on button "Adicionar taxa dinâmica" at bounding box center [832, 551] width 118 height 26
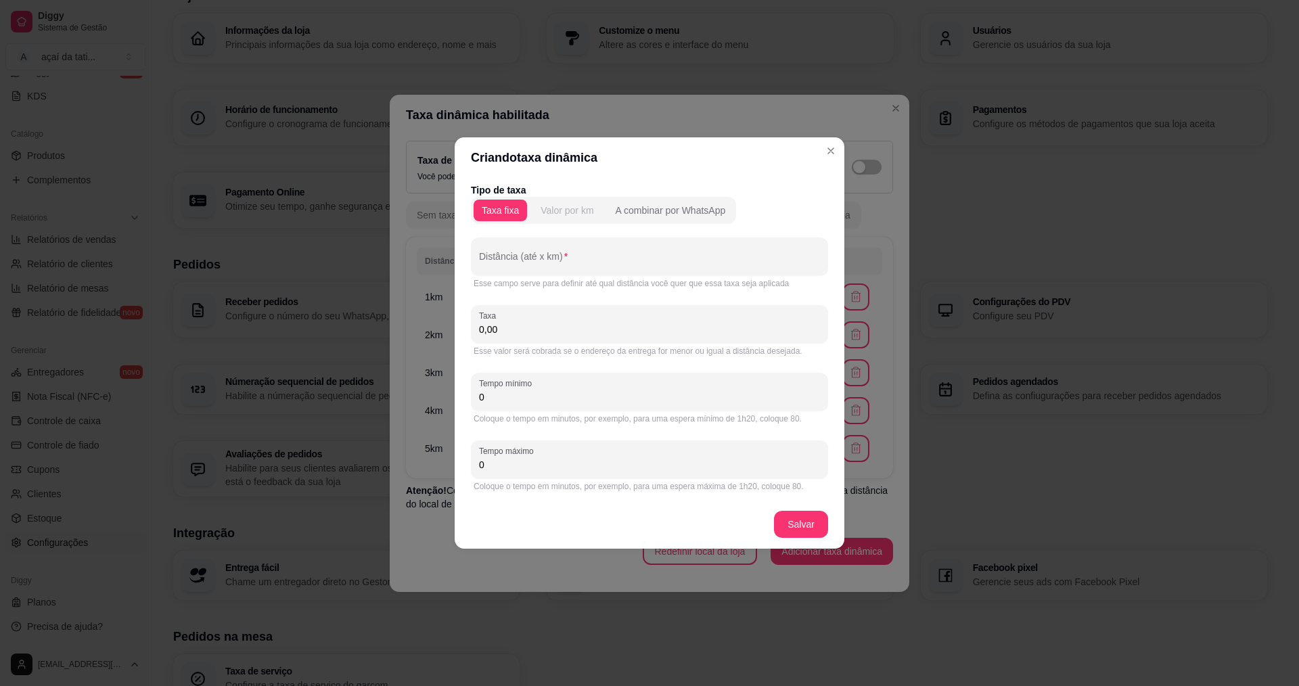
click at [572, 206] on div "Valor por km" at bounding box center [567, 211] width 53 height 14
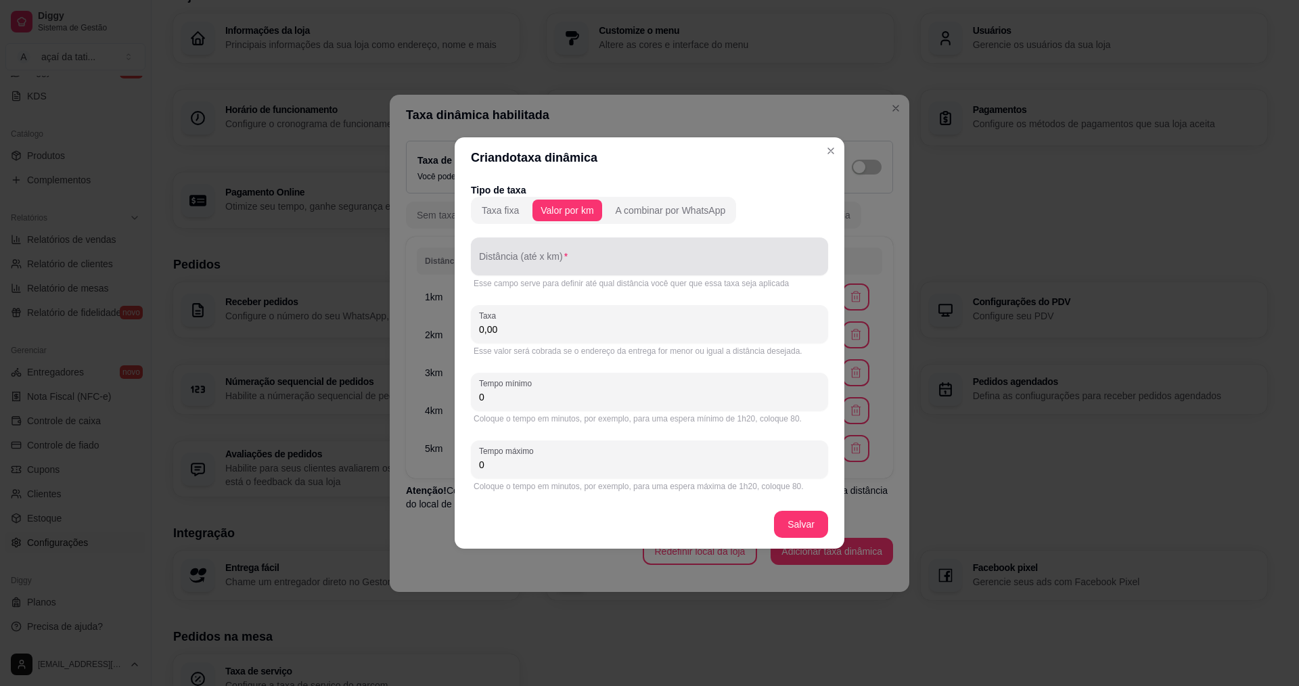
click at [533, 252] on div at bounding box center [649, 256] width 341 height 27
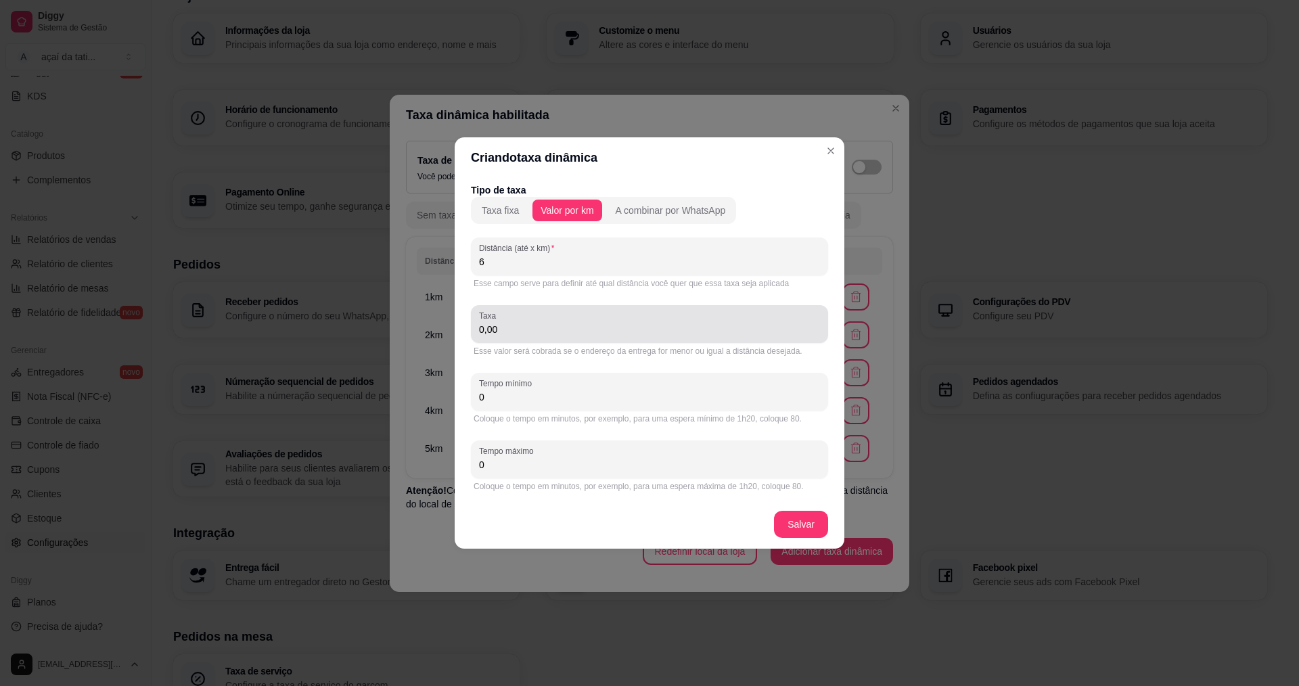
click at [522, 337] on div "0,00" at bounding box center [649, 324] width 341 height 27
click at [541, 401] on input "0" at bounding box center [649, 397] width 341 height 14
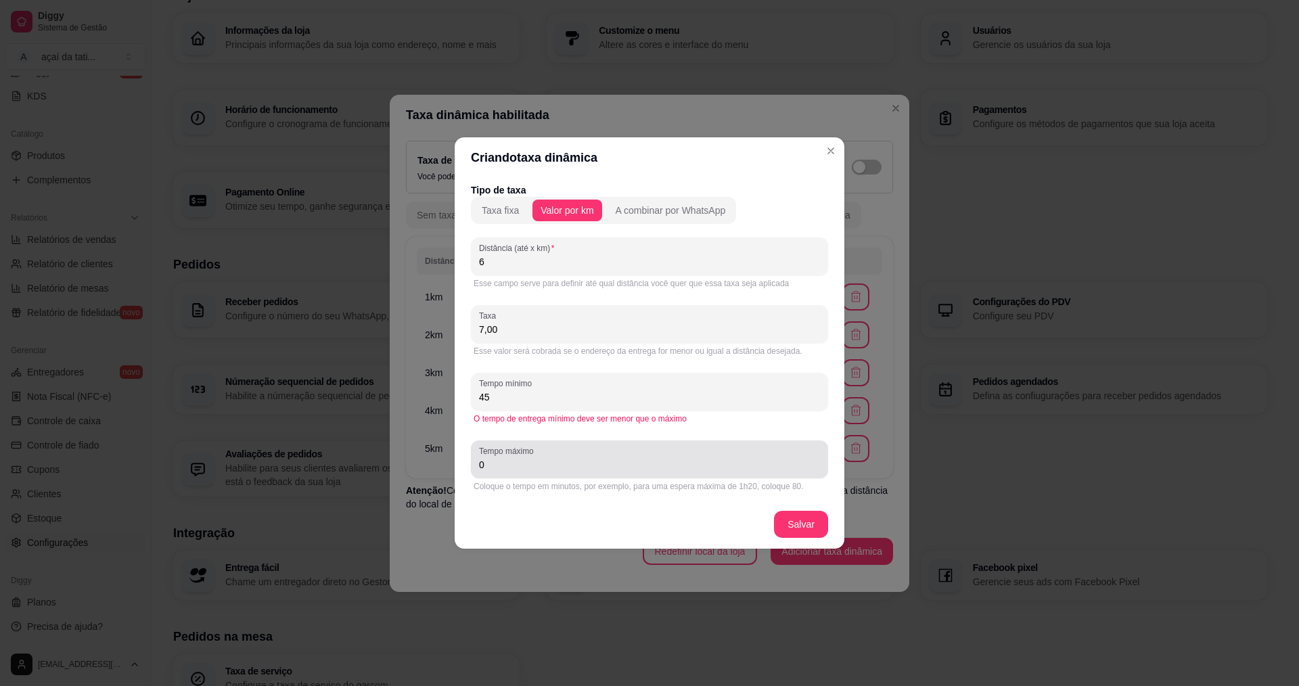
click at [653, 461] on input "0" at bounding box center [649, 465] width 341 height 14
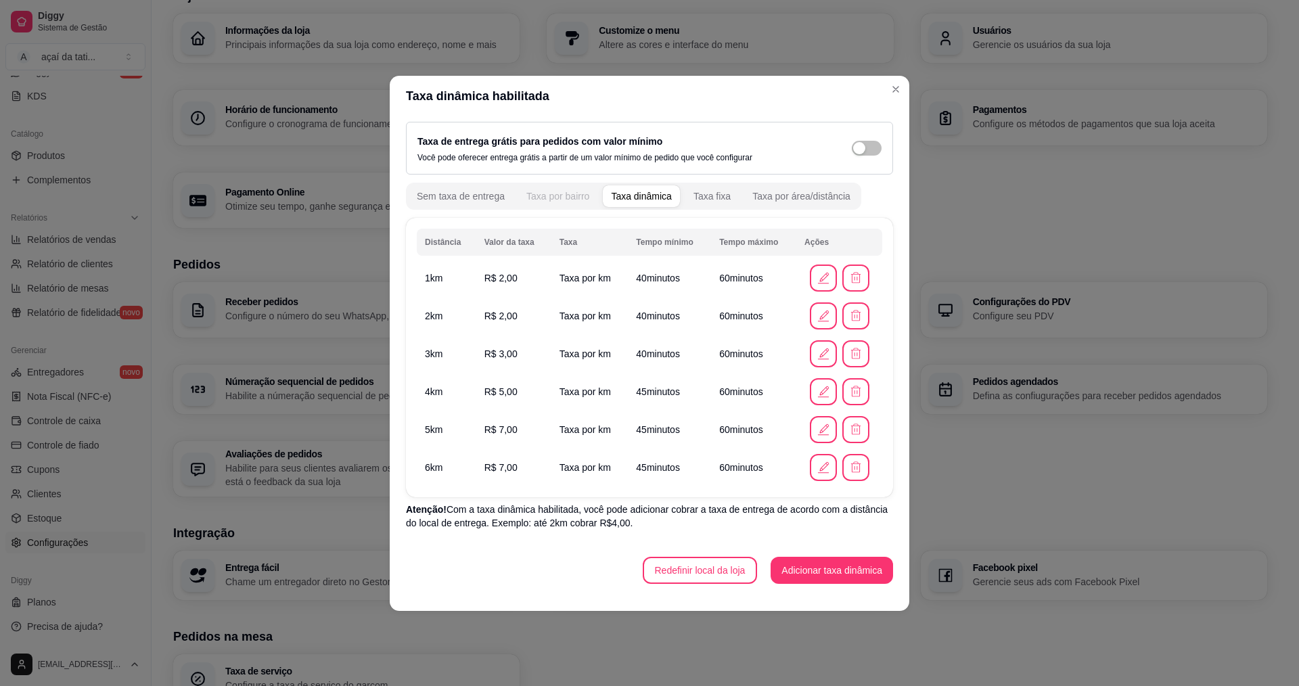
click at [562, 192] on div "Taxa por bairro" at bounding box center [557, 196] width 63 height 14
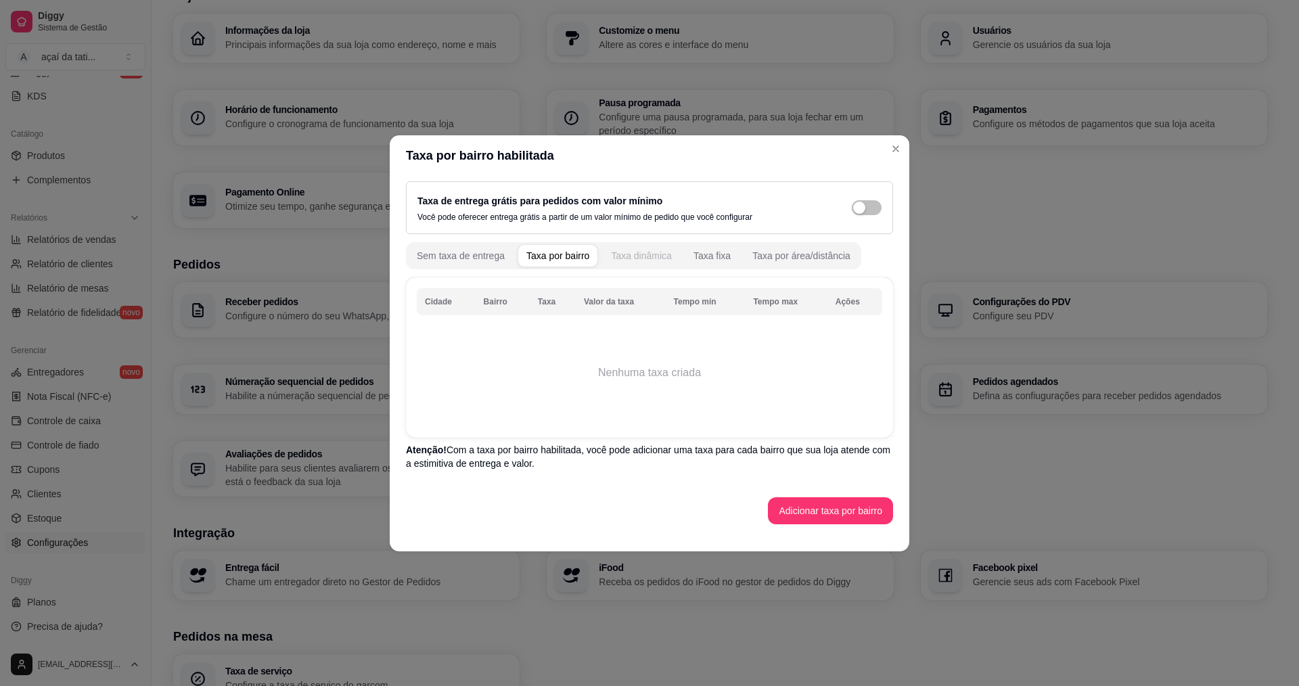
click at [623, 254] on div "Taxa dinâmica" at bounding box center [641, 256] width 61 height 14
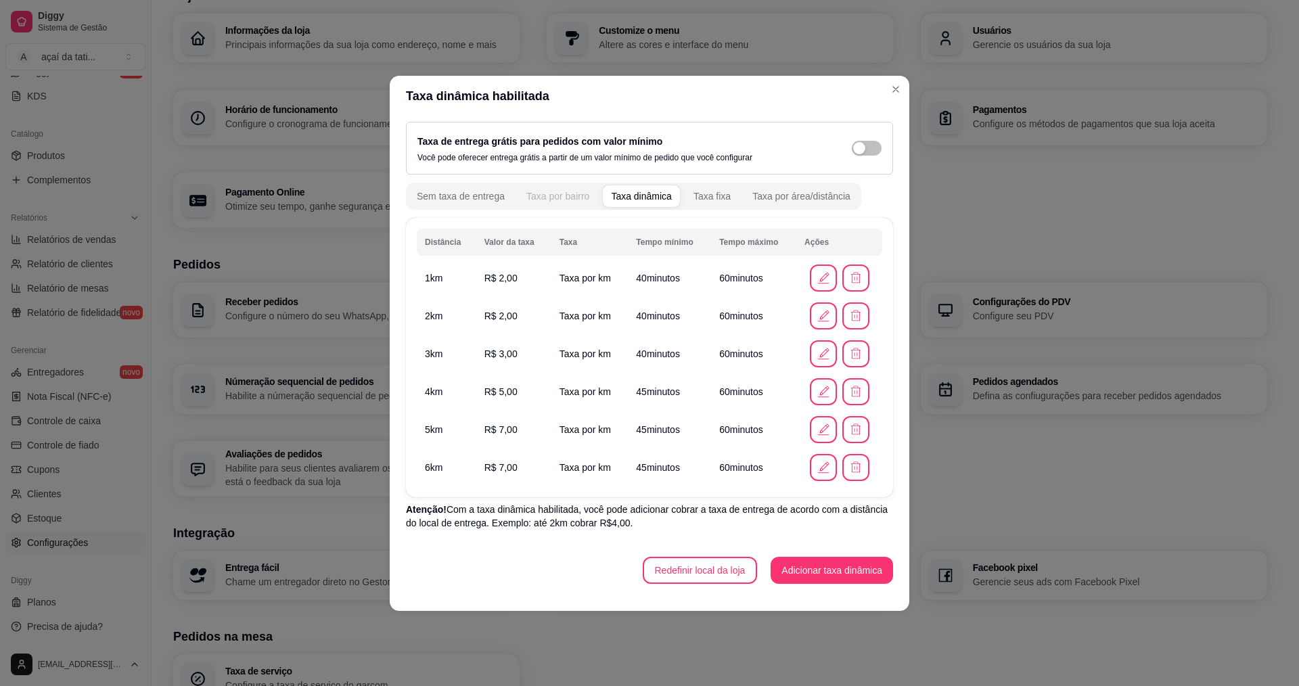
click at [574, 195] on div "Taxa por bairro" at bounding box center [557, 196] width 63 height 14
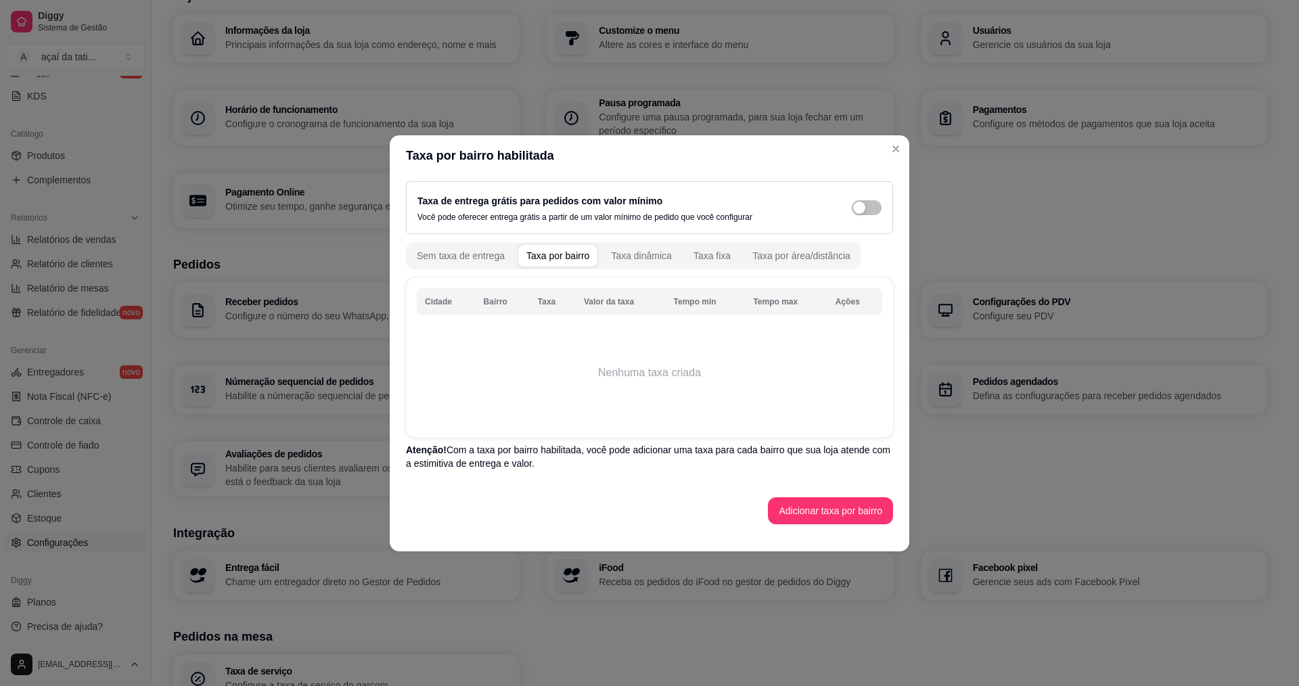
click at [441, 302] on th "Cidade" at bounding box center [446, 301] width 59 height 27
click at [509, 309] on th "Bairro" at bounding box center [503, 301] width 54 height 27
click at [854, 516] on button "Adicionar taxa por bairro" at bounding box center [830, 510] width 125 height 27
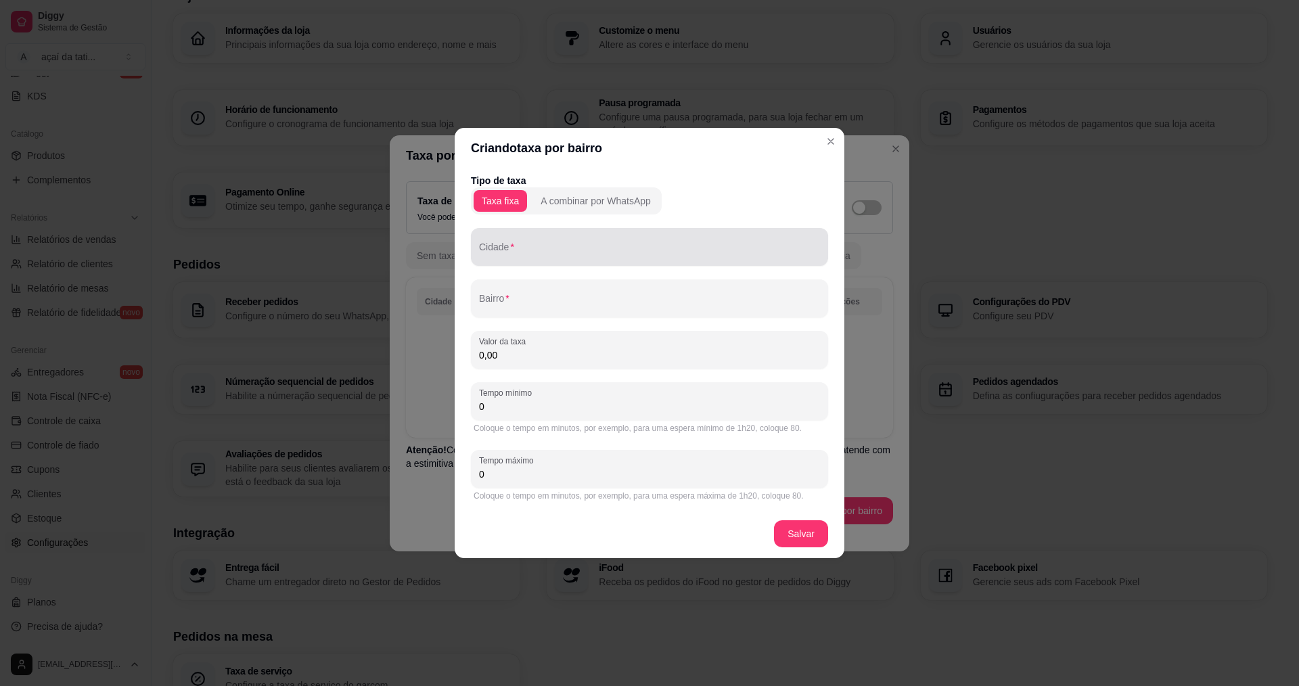
click at [564, 239] on div at bounding box center [649, 246] width 341 height 27
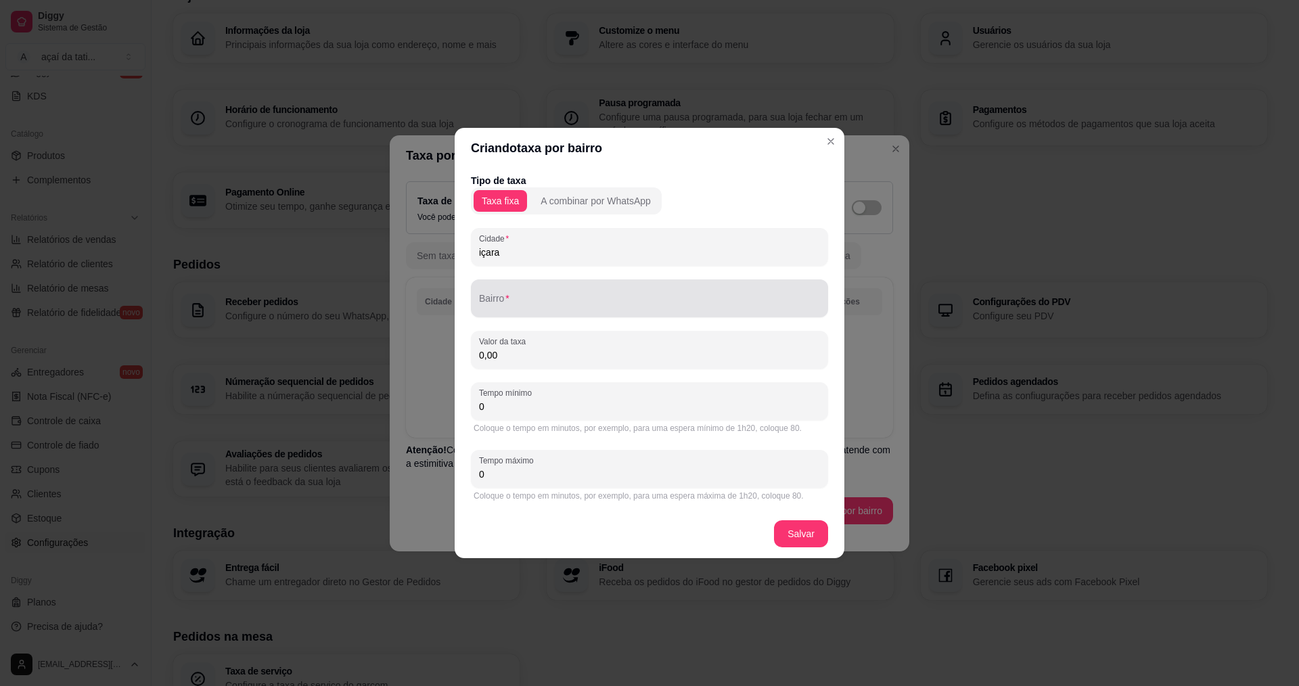
click at [522, 298] on input "Bairro" at bounding box center [649, 304] width 341 height 14
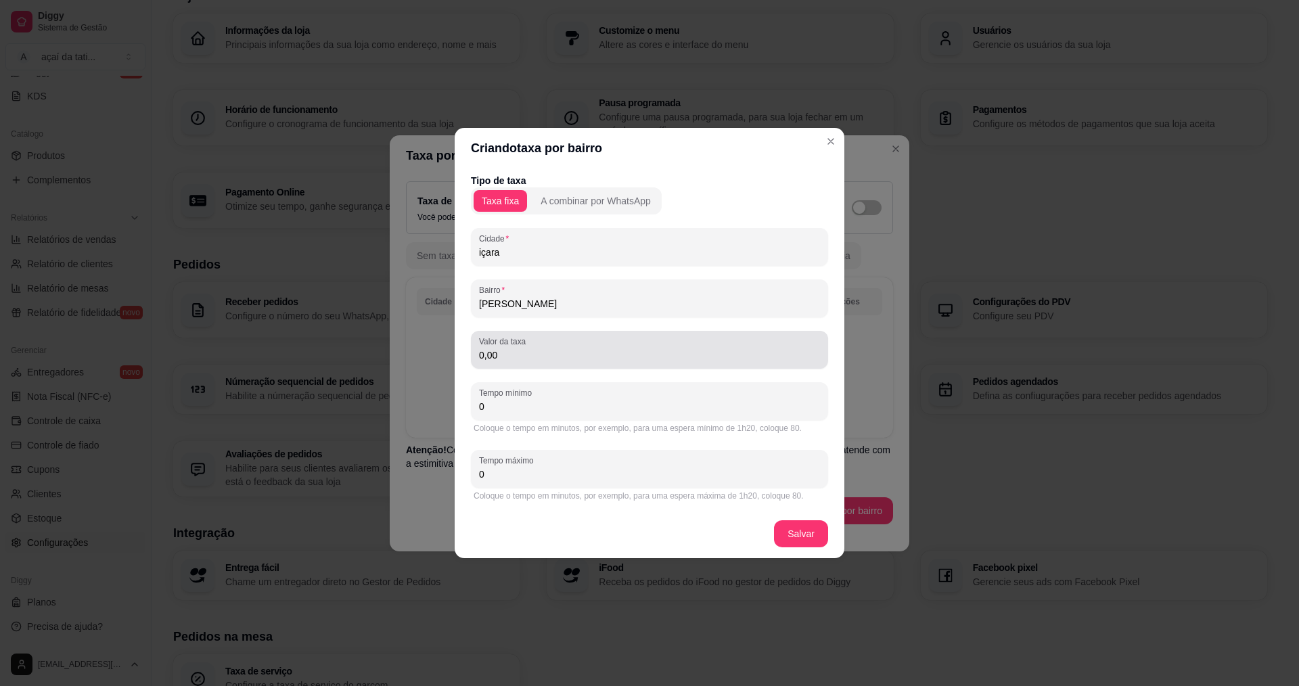
click at [669, 336] on div "Valor da taxa 0,00" at bounding box center [649, 350] width 357 height 38
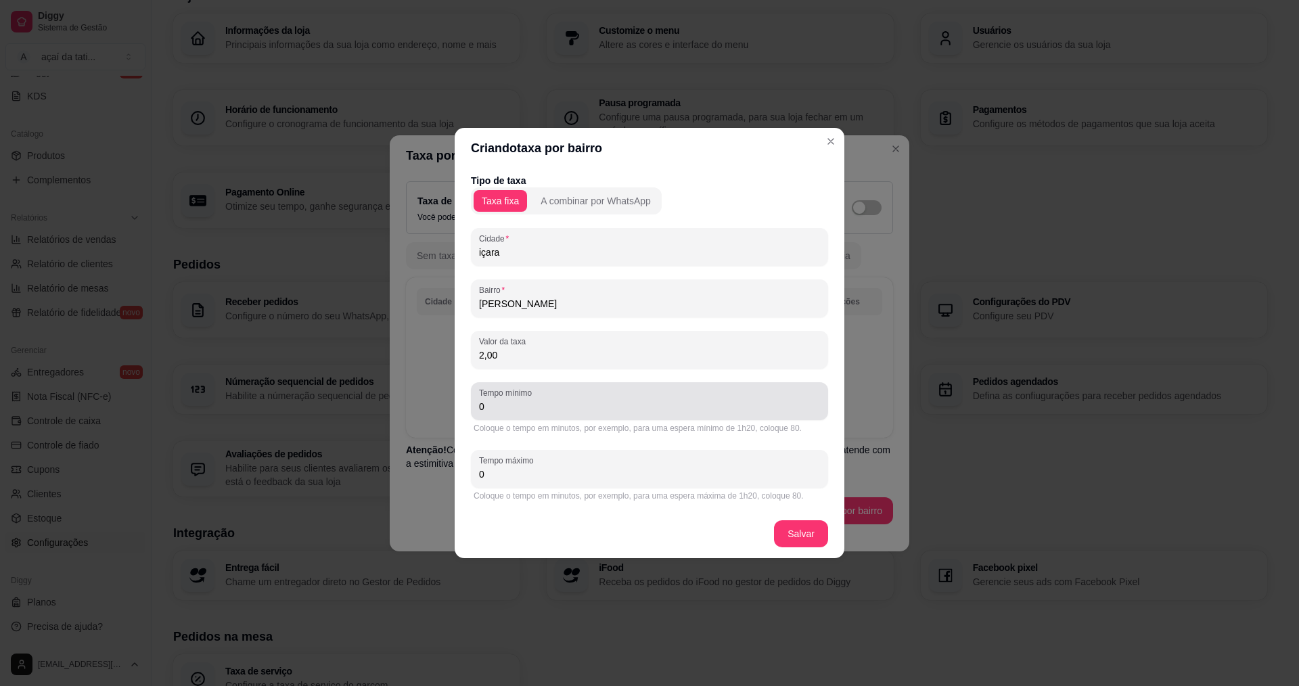
click at [625, 394] on div "0" at bounding box center [649, 401] width 341 height 27
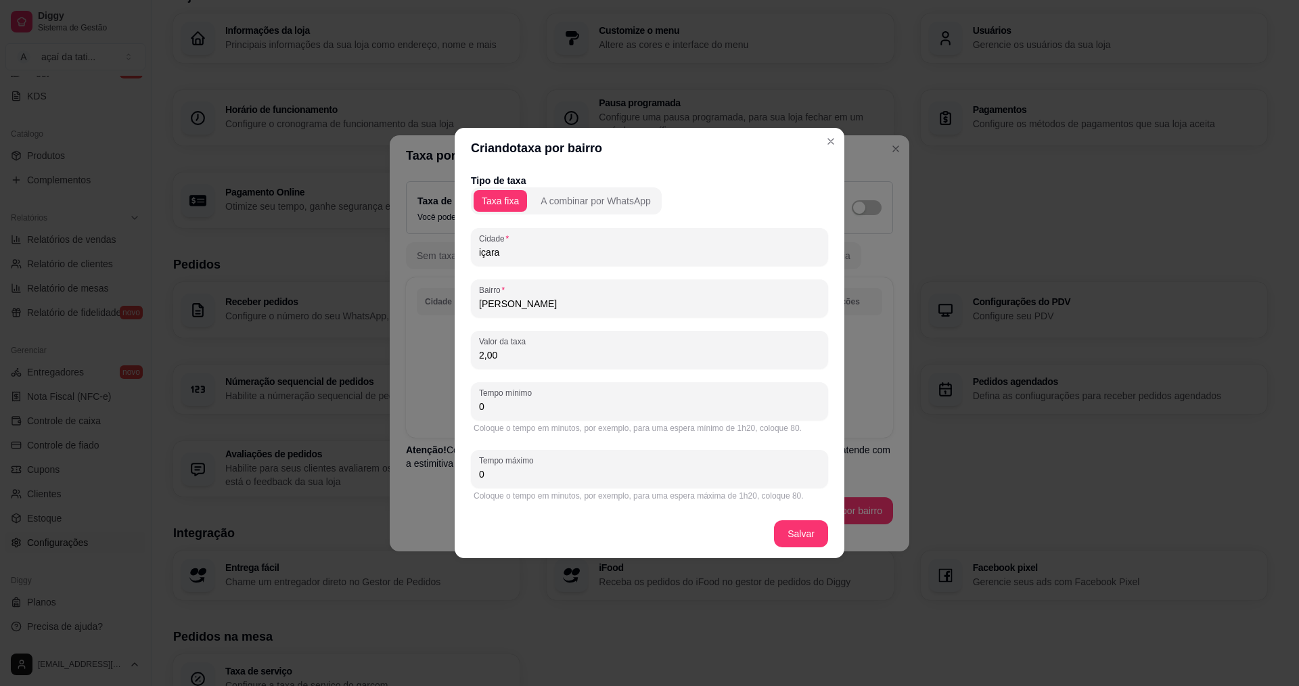
click at [620, 400] on input "0" at bounding box center [649, 407] width 341 height 14
click at [552, 476] on input "0" at bounding box center [649, 475] width 341 height 14
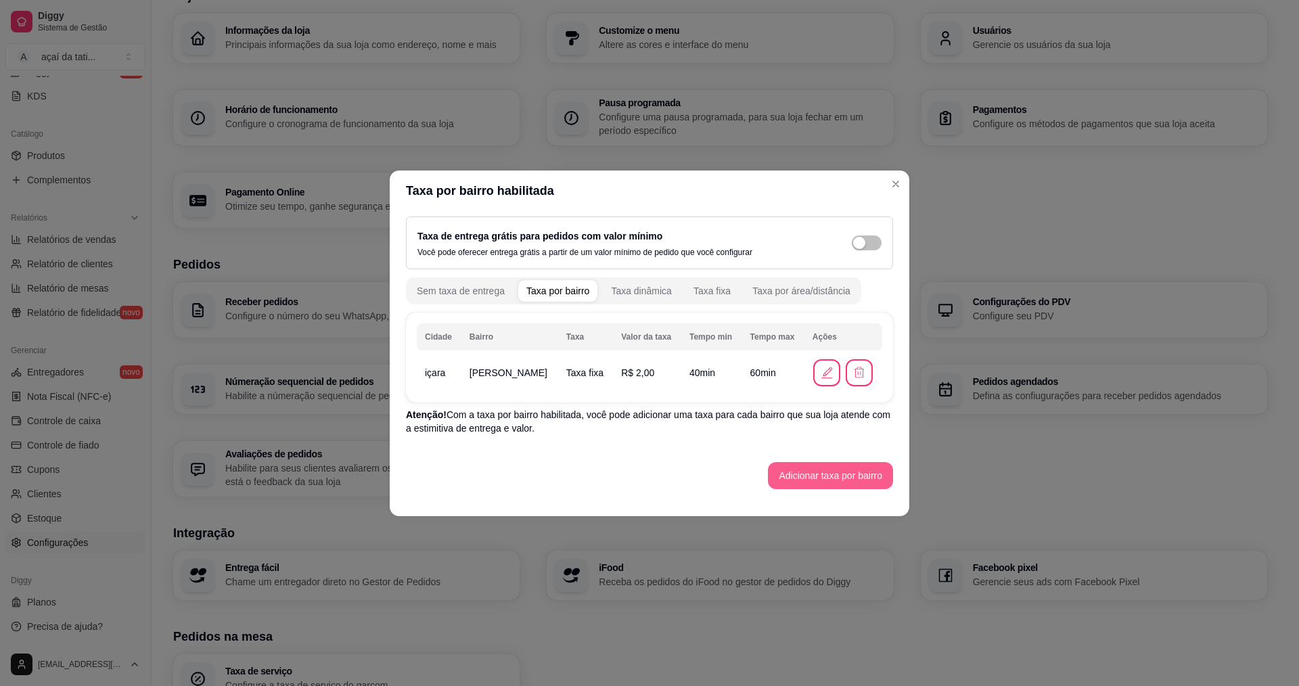
click at [809, 474] on button "Adicionar taxa por bairro" at bounding box center [830, 475] width 125 height 27
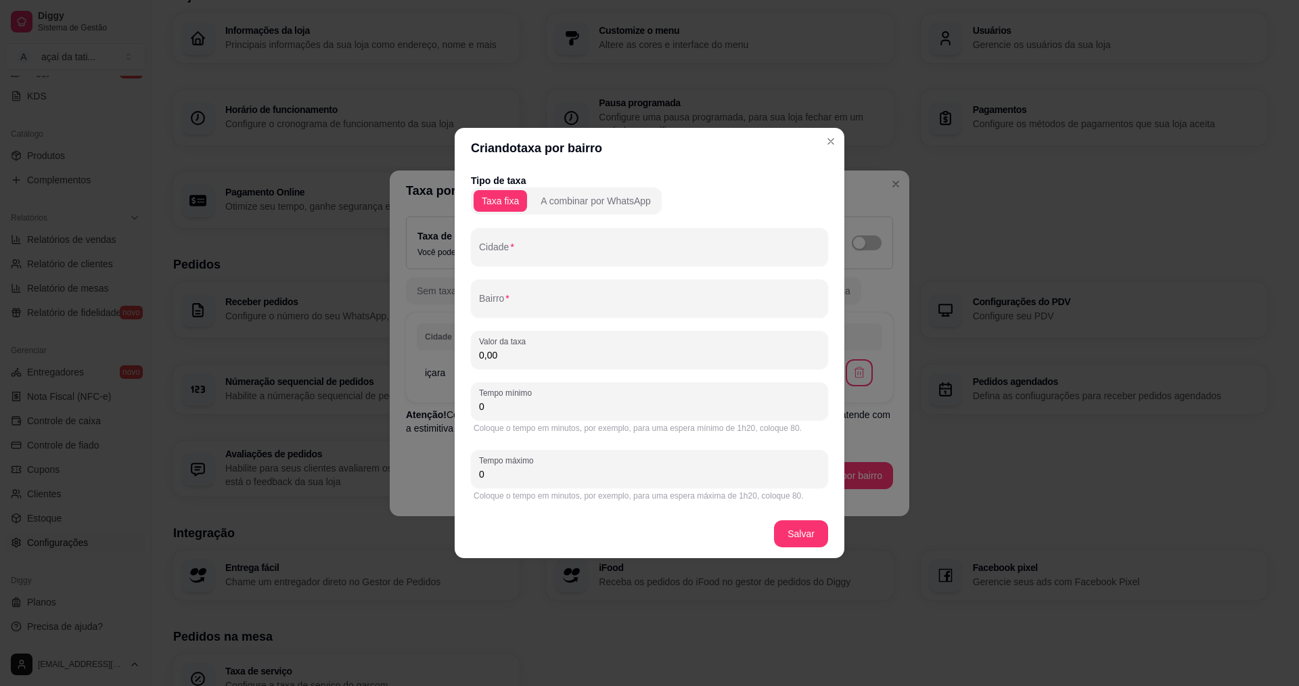
click at [540, 254] on input "Cidade" at bounding box center [649, 253] width 341 height 14
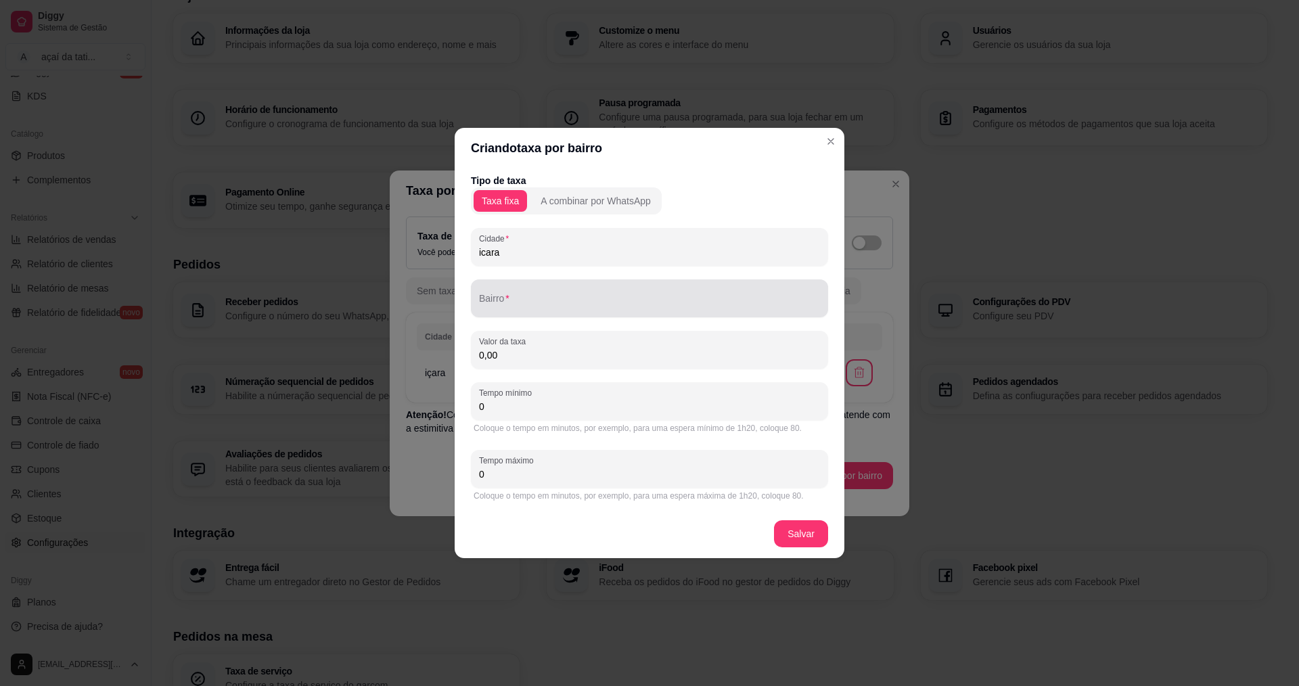
click at [600, 297] on input "Bairro" at bounding box center [649, 304] width 341 height 14
click at [503, 305] on input "jaquelne" at bounding box center [649, 304] width 341 height 14
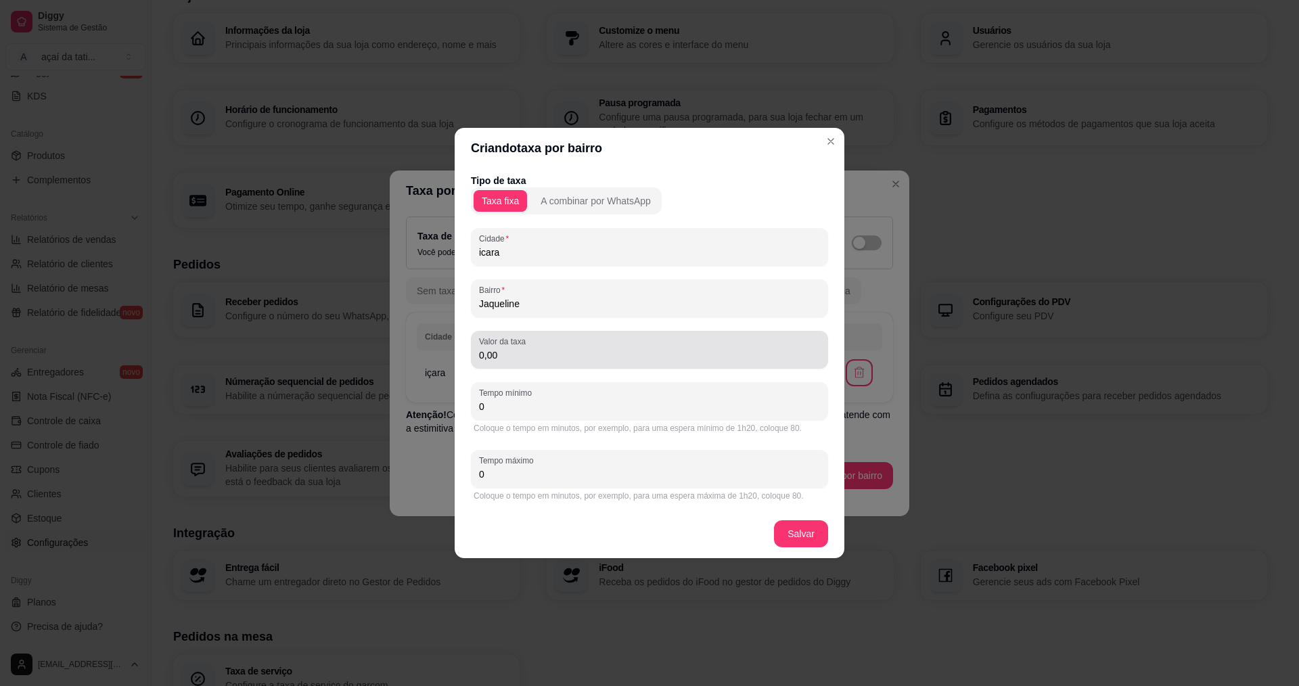
click at [547, 351] on input "0,00" at bounding box center [649, 355] width 341 height 14
click at [531, 412] on input "0" at bounding box center [649, 407] width 341 height 14
click at [545, 476] on input "0" at bounding box center [649, 475] width 341 height 14
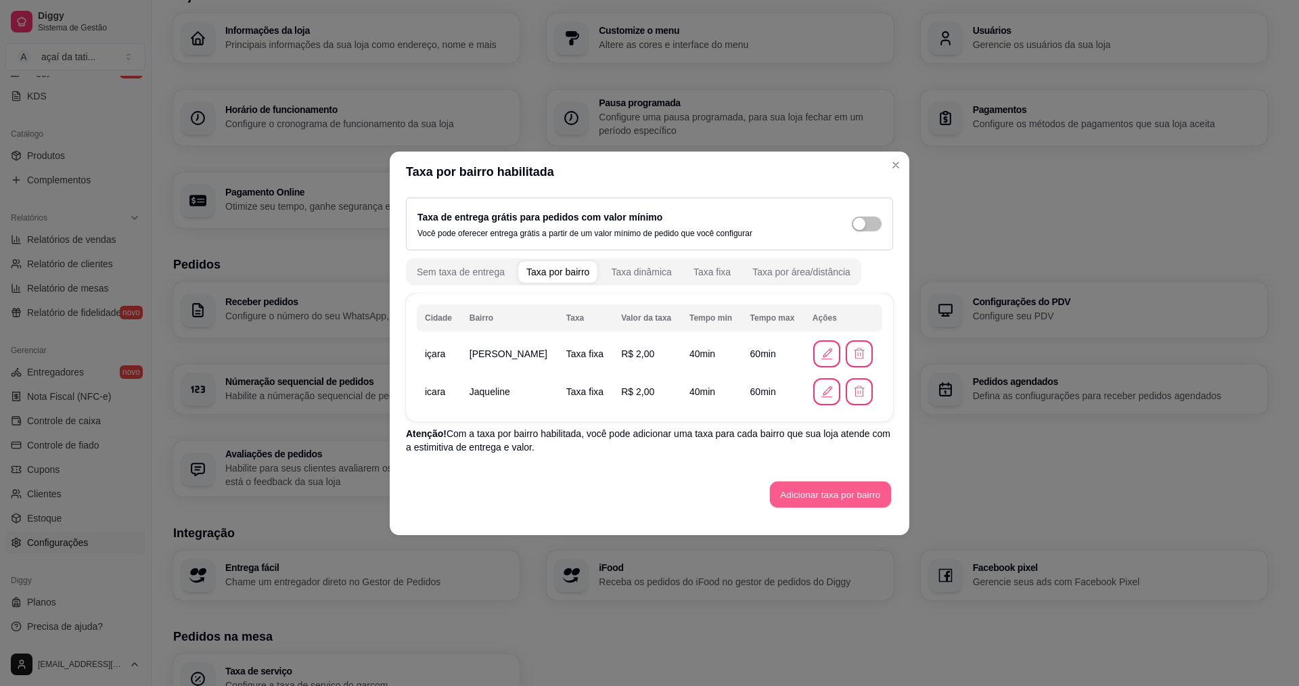
click at [836, 492] on button "Adicionar taxa por bairro" at bounding box center [830, 494] width 121 height 26
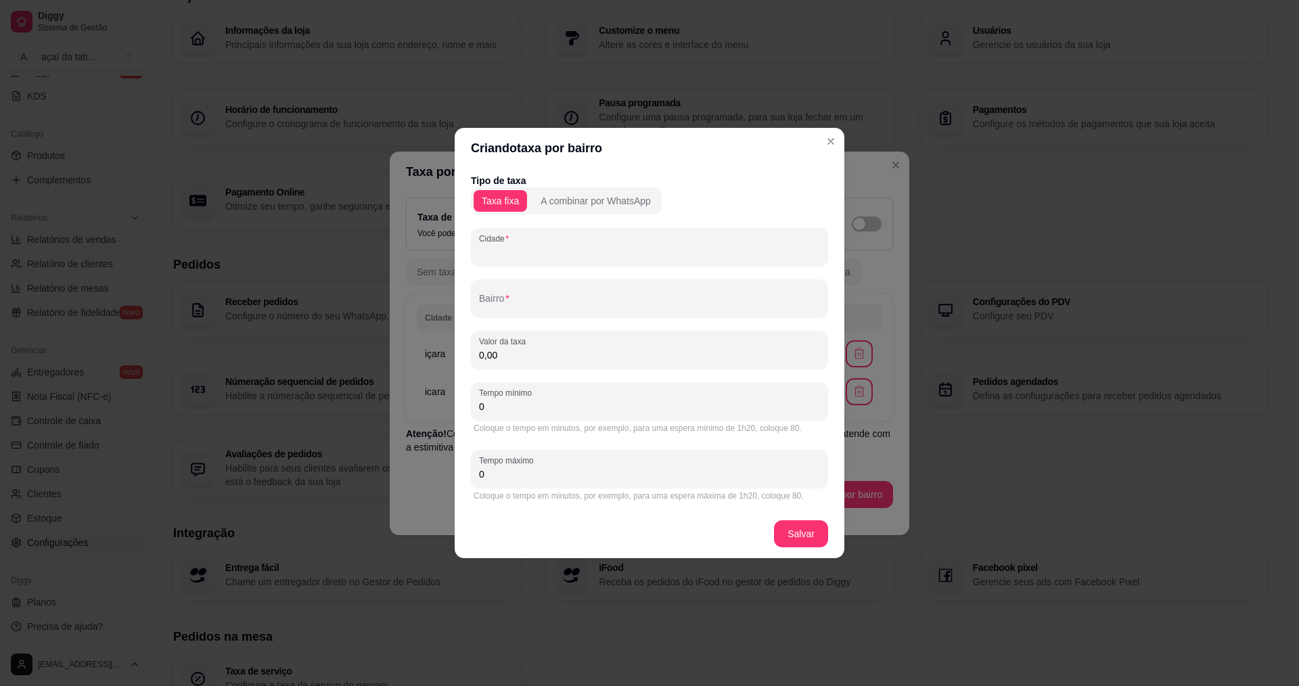
click at [520, 253] on input "Cidade" at bounding box center [649, 253] width 341 height 14
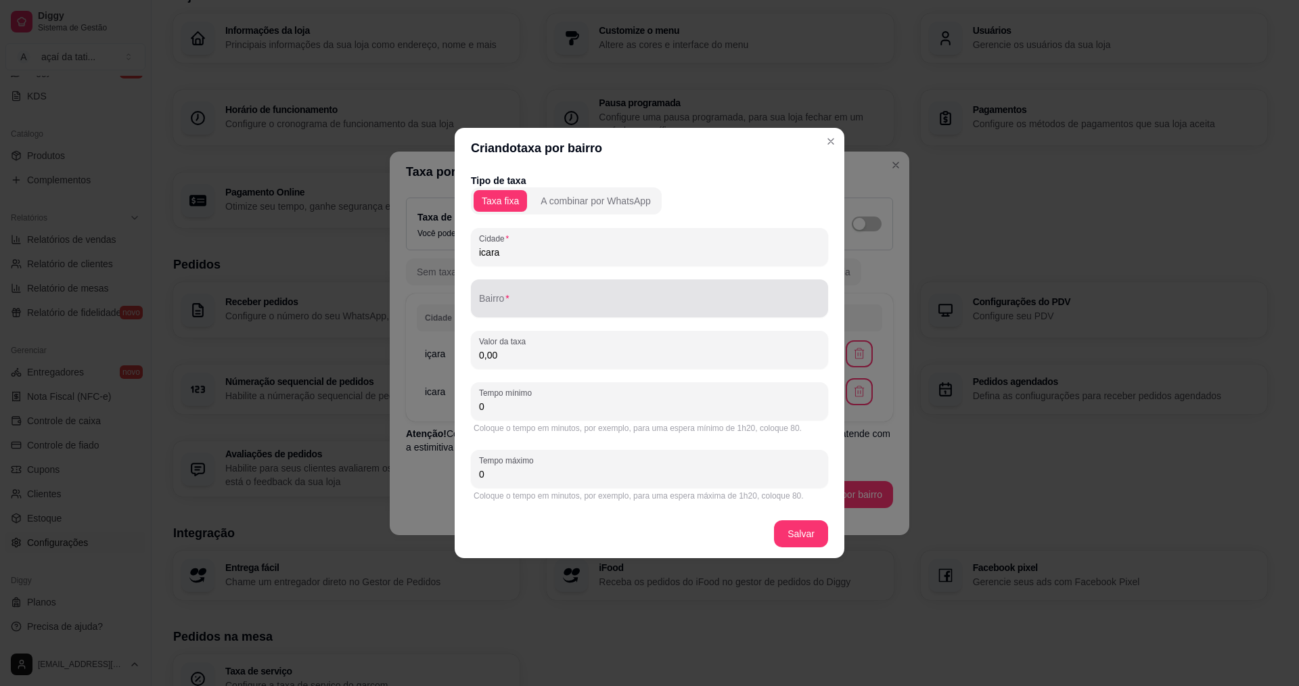
click at [545, 313] on div "Bairro" at bounding box center [649, 298] width 357 height 38
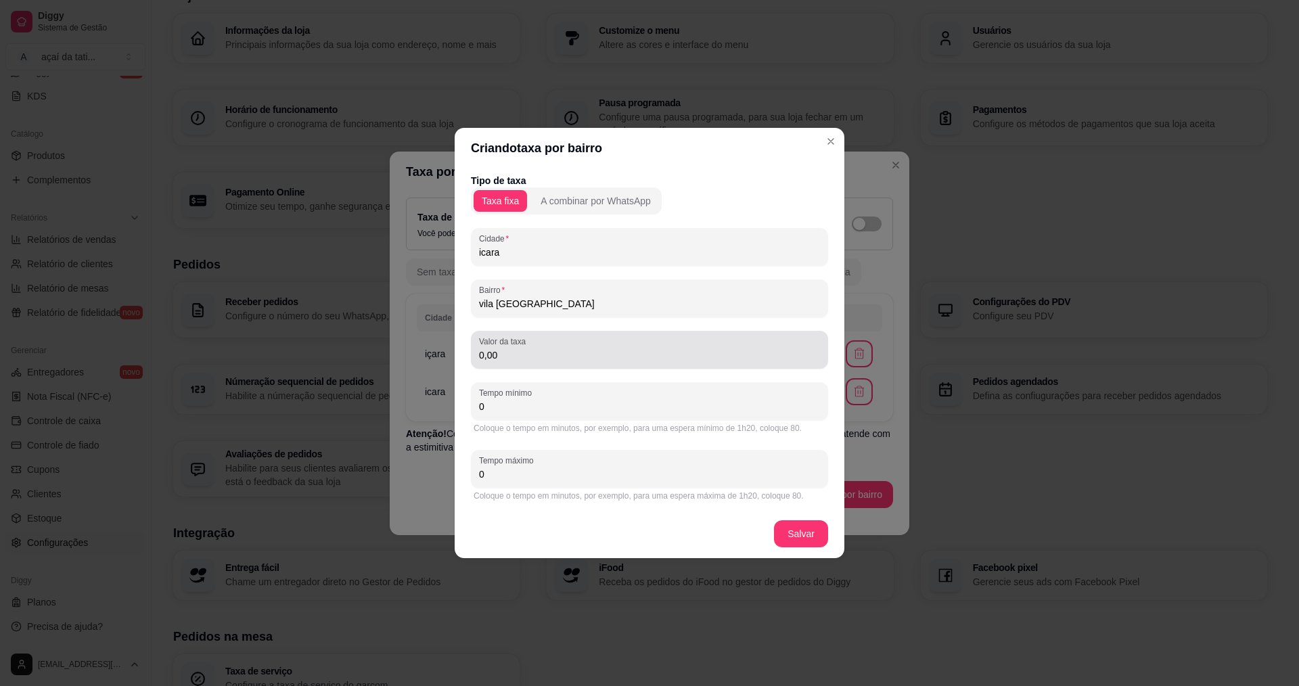
click at [578, 346] on div "0,00" at bounding box center [649, 349] width 341 height 27
drag, startPoint x: 482, startPoint y: 307, endPoint x: 504, endPoint y: 303, distance: 22.7
click at [513, 303] on input "vila [GEOGRAPHIC_DATA]" at bounding box center [649, 304] width 341 height 14
click at [524, 305] on input "vila [GEOGRAPHIC_DATA]" at bounding box center [649, 304] width 341 height 14
drag, startPoint x: 524, startPoint y: 305, endPoint x: 557, endPoint y: 301, distance: 32.7
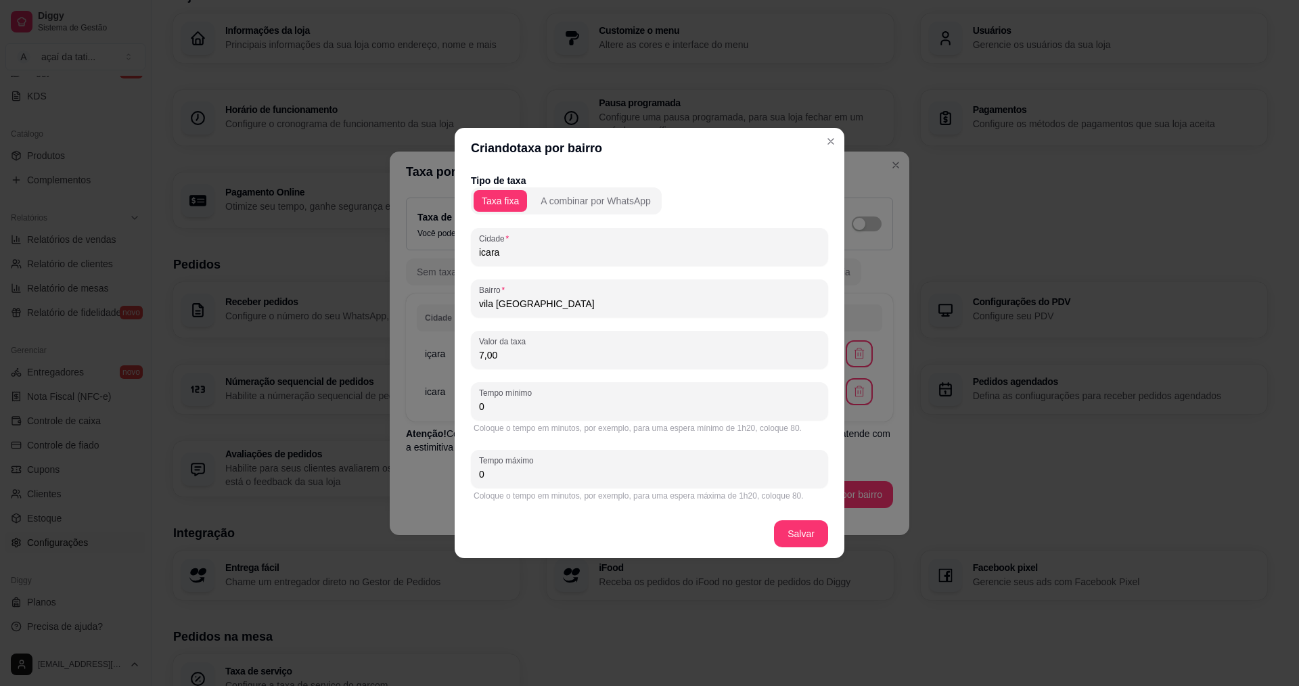
click at [557, 301] on input "vila [GEOGRAPHIC_DATA]" at bounding box center [649, 304] width 341 height 14
click at [551, 301] on input "vila [GEOGRAPHIC_DATA]" at bounding box center [649, 304] width 341 height 14
click at [563, 411] on input "0" at bounding box center [649, 407] width 341 height 14
click at [568, 476] on input "0" at bounding box center [649, 475] width 341 height 14
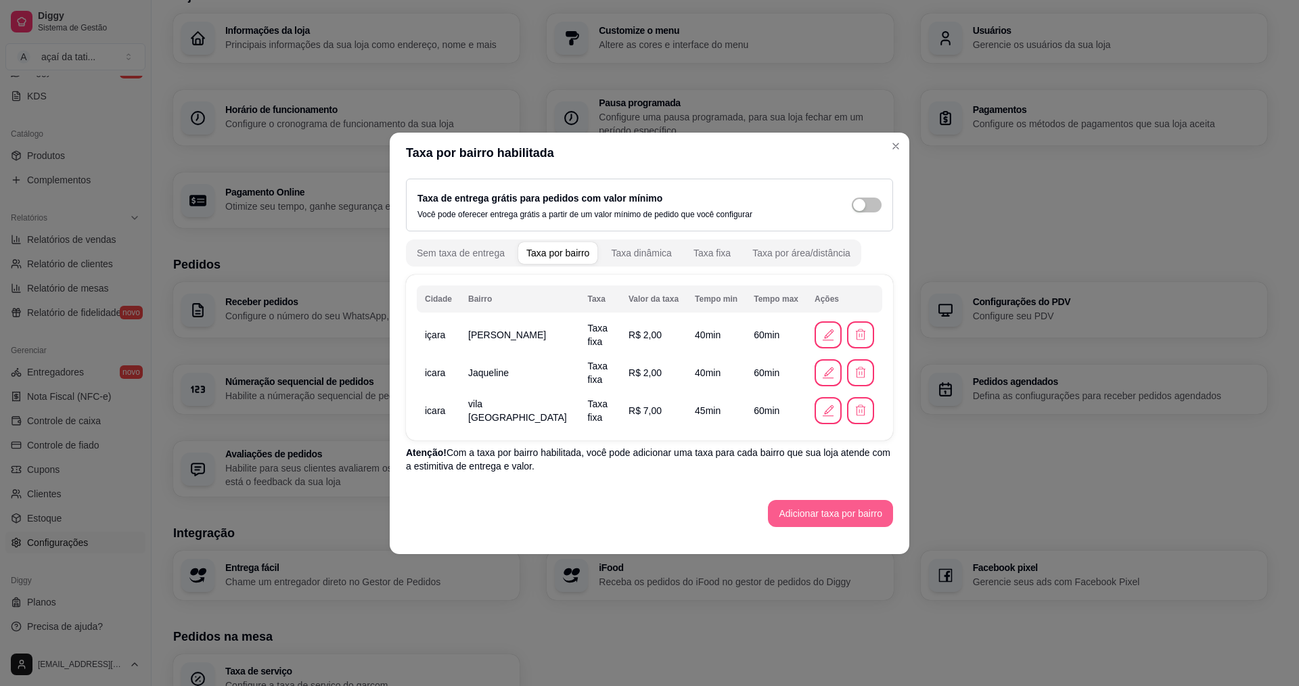
click at [803, 510] on button "Adicionar taxa por bairro" at bounding box center [830, 513] width 125 height 27
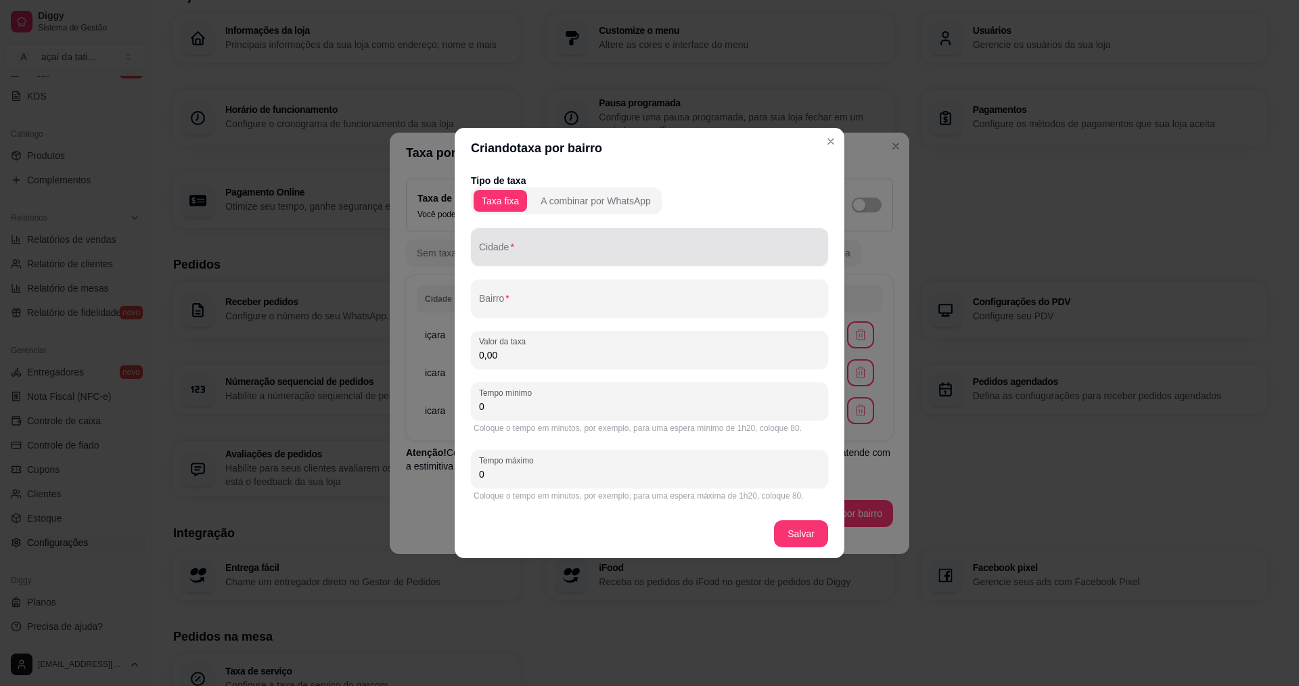
click at [595, 253] on input "Cidade" at bounding box center [649, 253] width 341 height 14
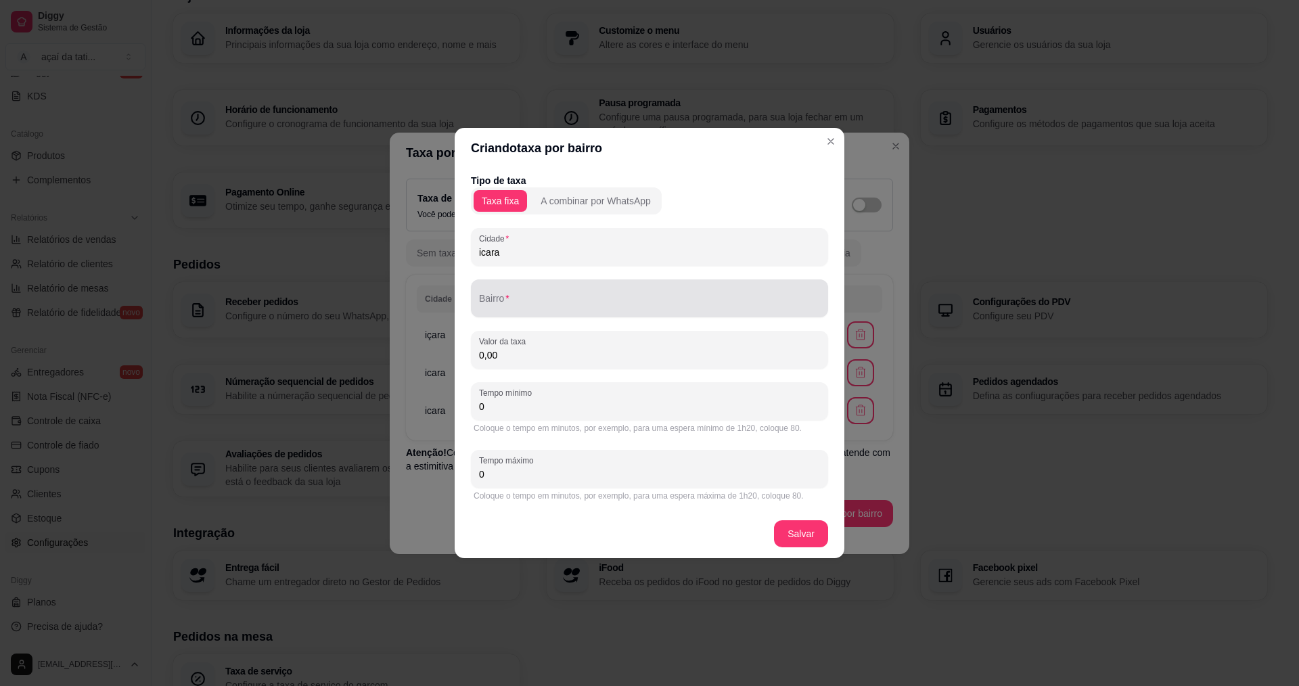
click at [495, 299] on input "Bairro" at bounding box center [649, 304] width 341 height 14
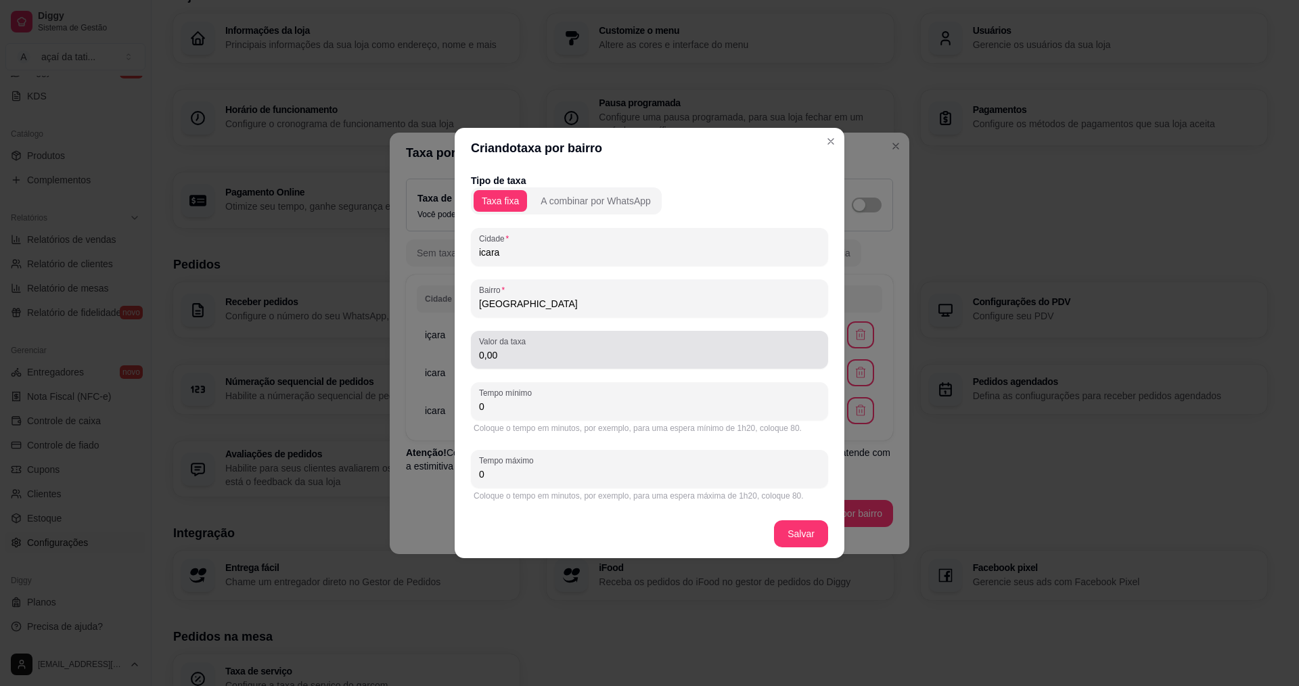
click at [566, 346] on div "0,00" at bounding box center [649, 349] width 341 height 27
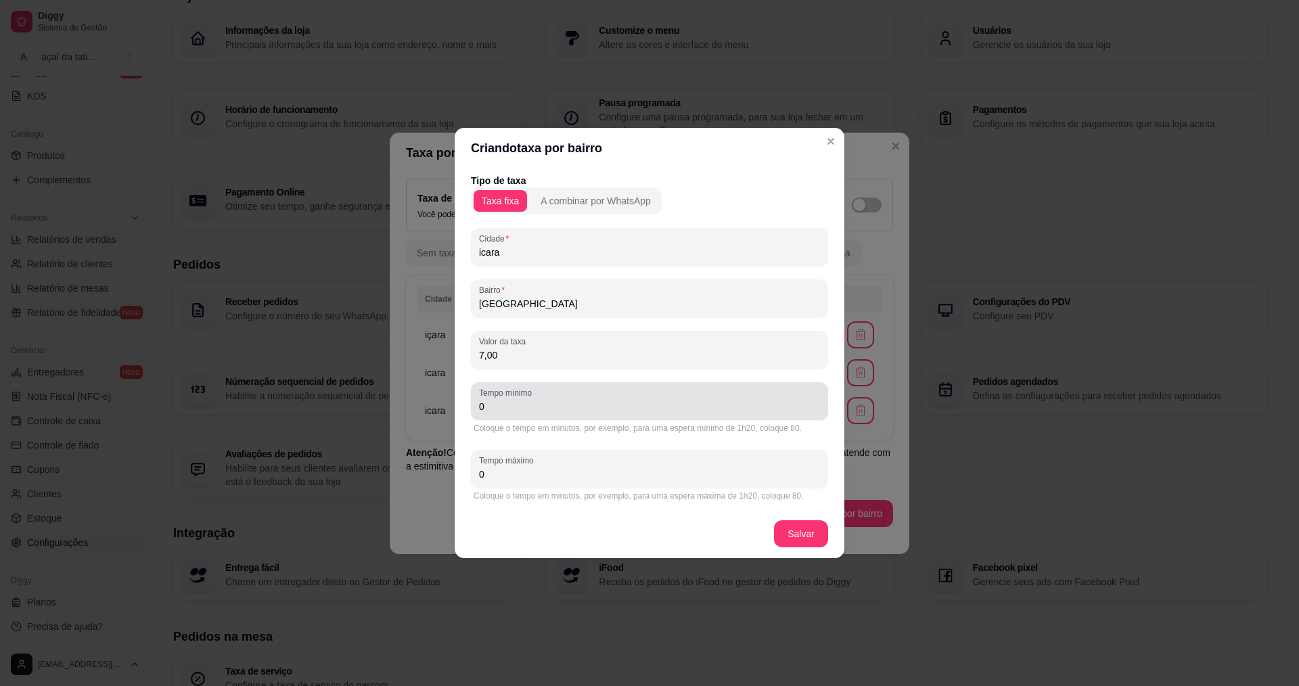
click at [625, 411] on input "0" at bounding box center [649, 407] width 341 height 14
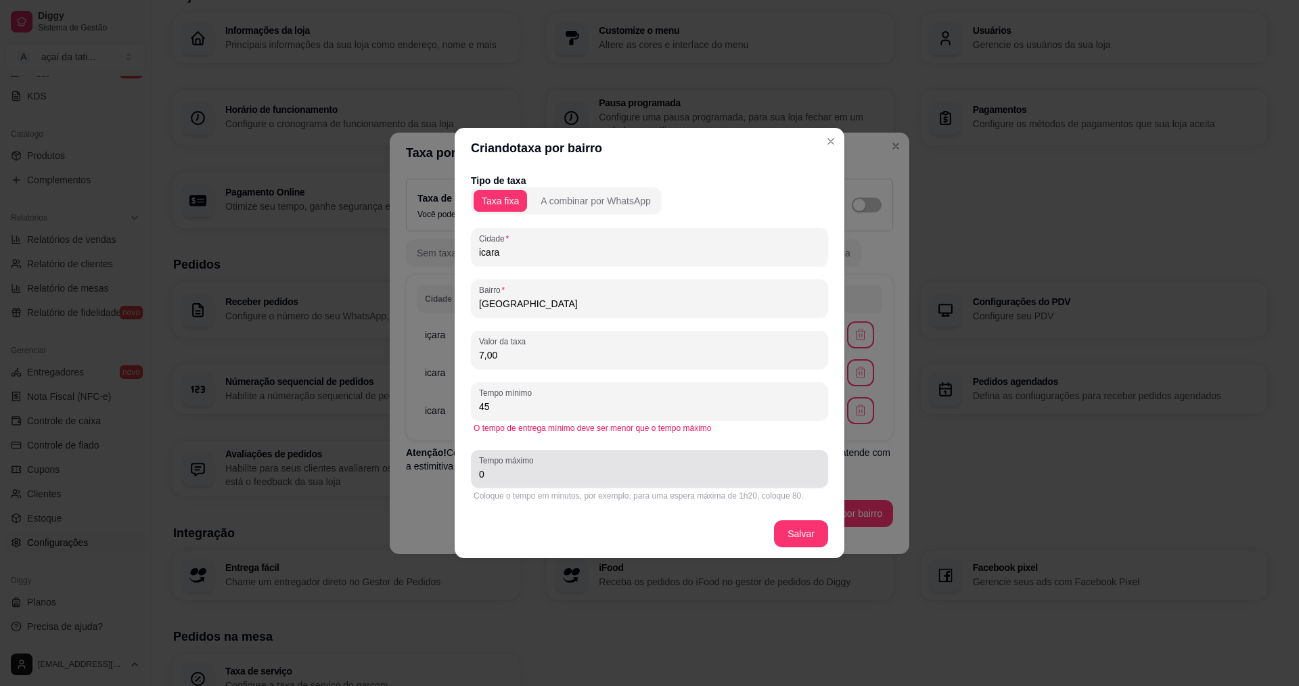
click at [678, 466] on div "0" at bounding box center [649, 468] width 341 height 27
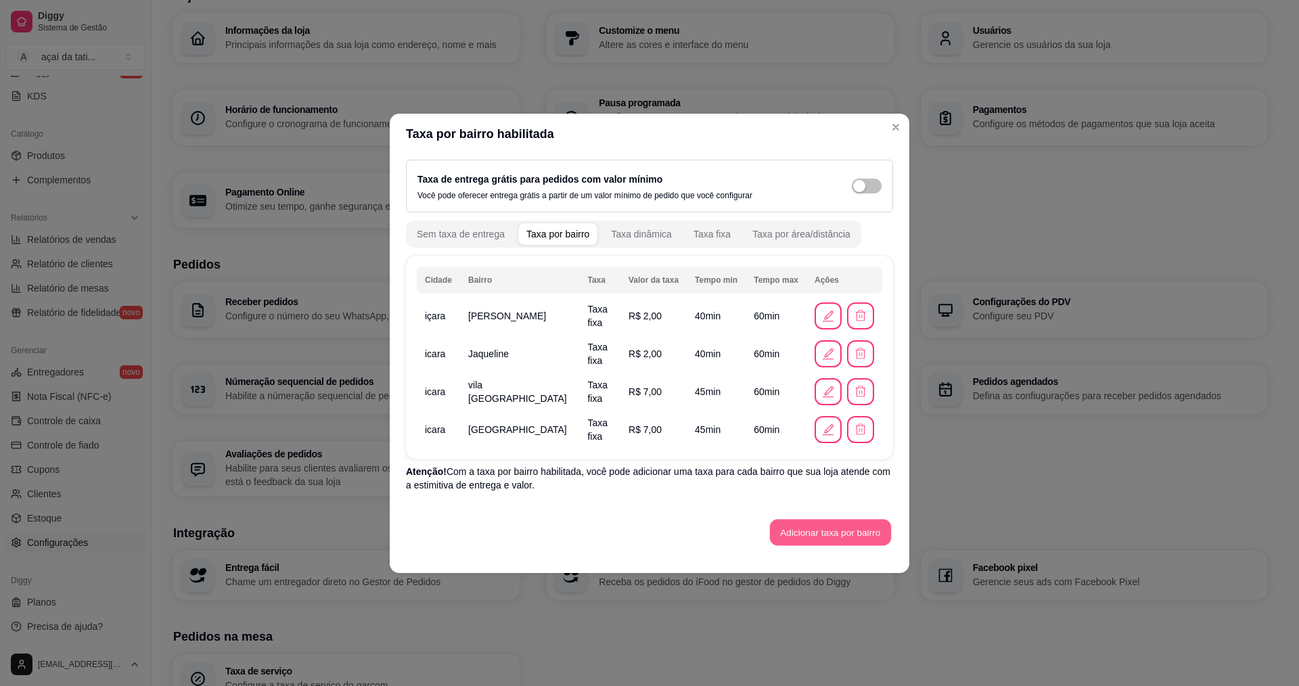
click at [848, 545] on button "Adicionar taxa por bairro" at bounding box center [830, 532] width 121 height 26
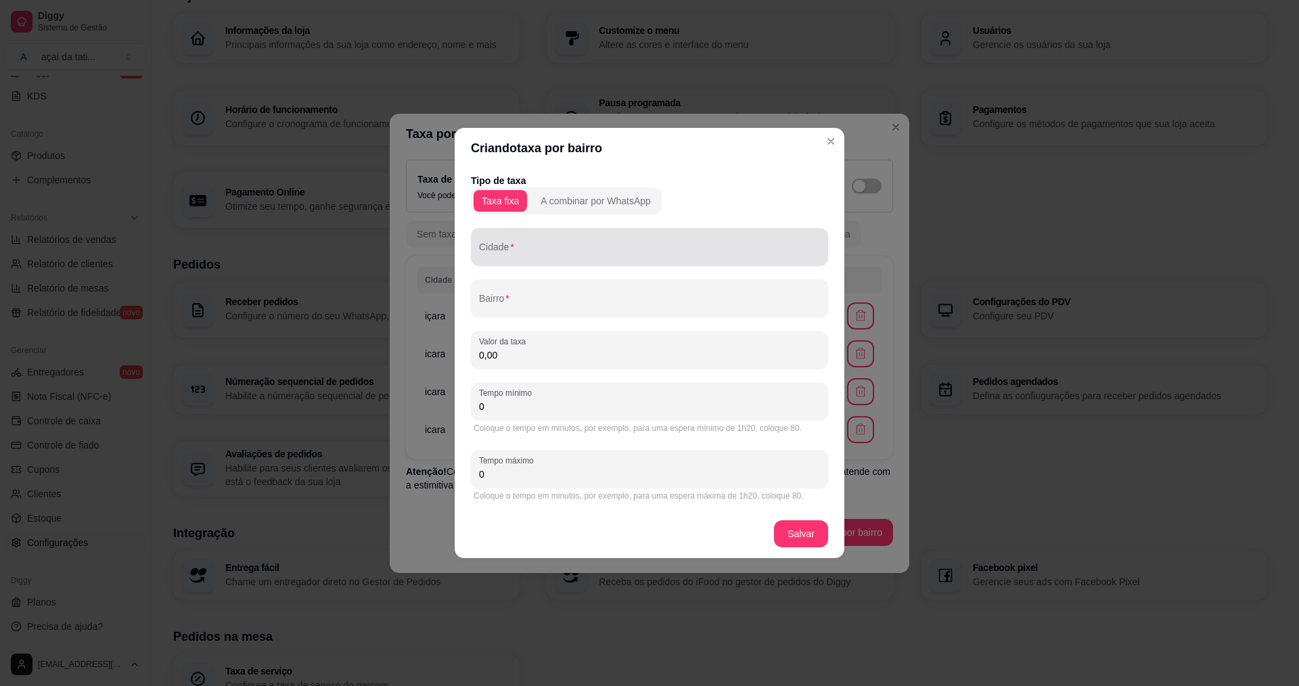
click at [612, 254] on input "Cidade" at bounding box center [649, 253] width 341 height 14
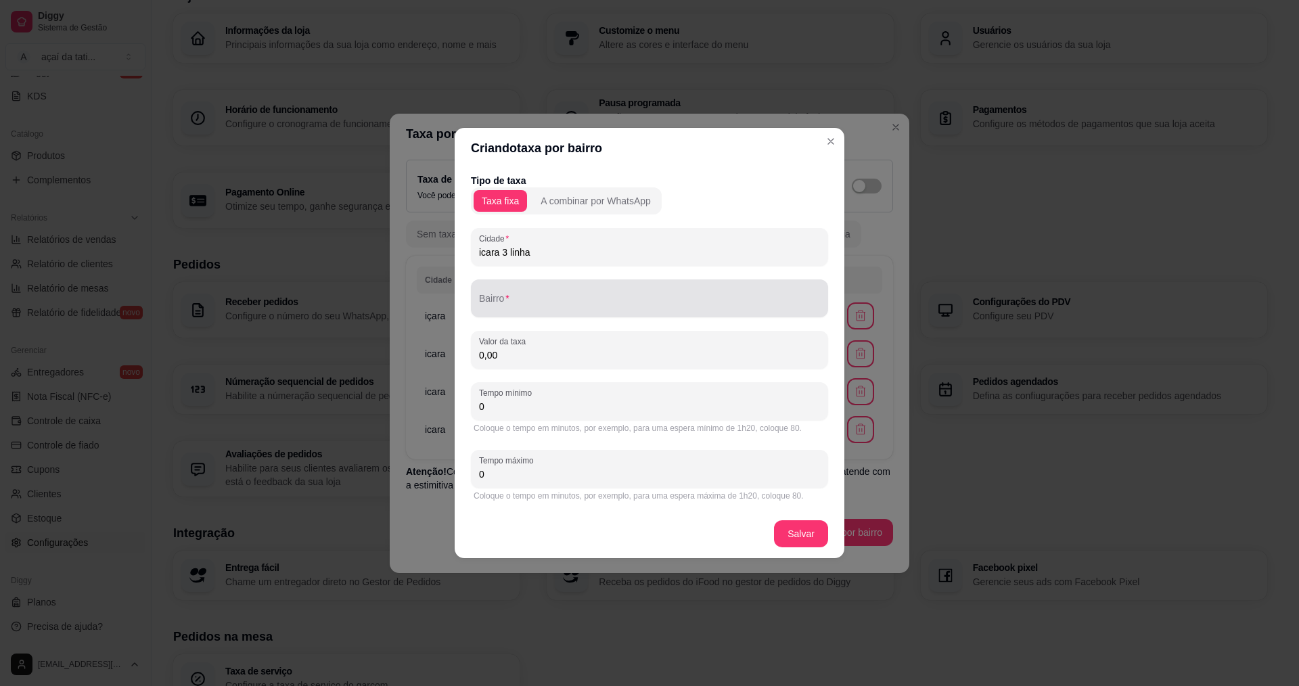
click at [560, 299] on input "Bairro" at bounding box center [649, 304] width 341 height 14
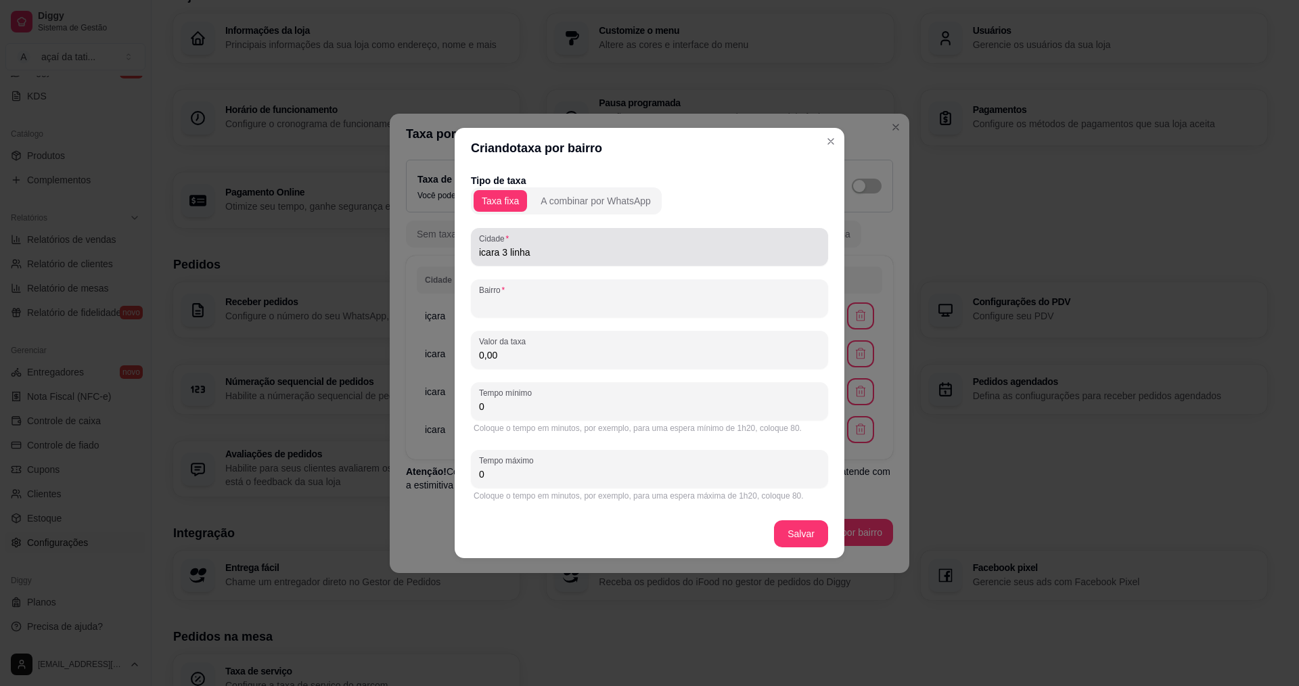
drag, startPoint x: 502, startPoint y: 246, endPoint x: 411, endPoint y: 238, distance: 91.7
click at [411, 238] on div "Criando taxa por bairro Tipo de taxa Taxa fixa A combinar por WhatsApp Cidade i…" at bounding box center [649, 343] width 1299 height 686
click at [577, 261] on div "Cidade icara 3 linha" at bounding box center [649, 247] width 357 height 38
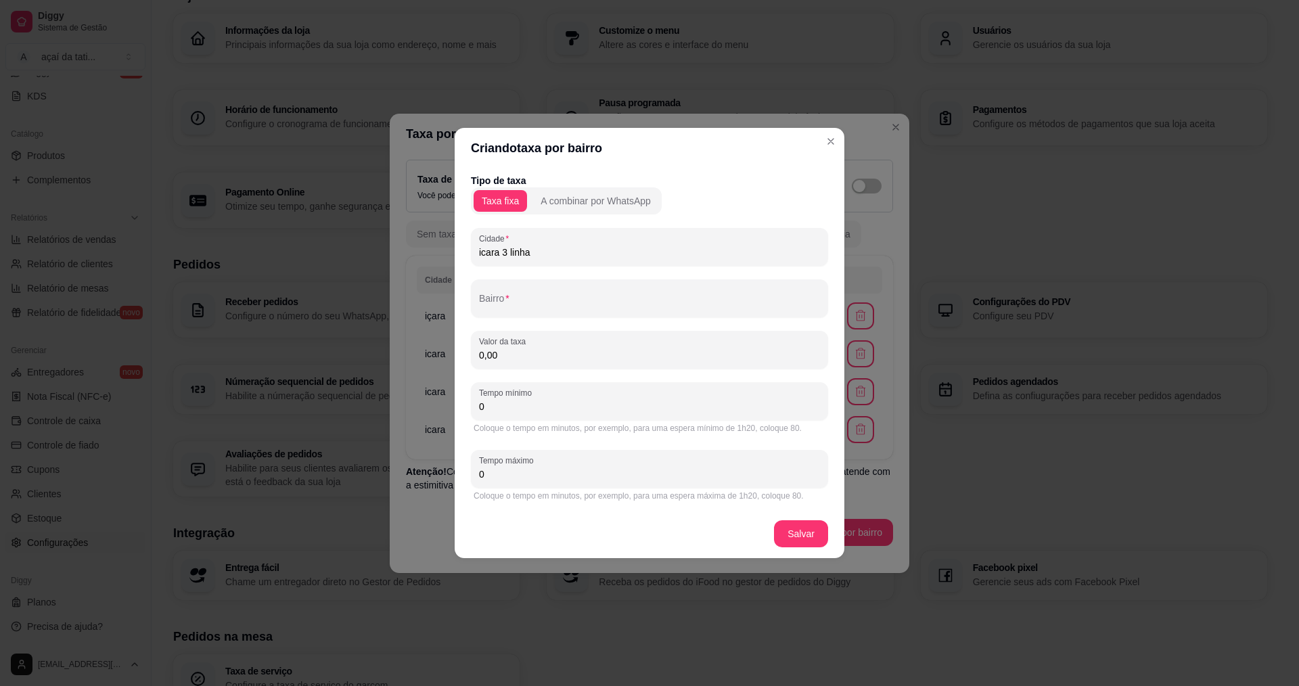
click at [548, 261] on div "Cidade icara 3 linha" at bounding box center [649, 247] width 357 height 38
click at [539, 250] on input "icara 3 linha" at bounding box center [649, 253] width 341 height 14
click at [565, 304] on input "Bairro" at bounding box center [649, 304] width 341 height 14
click at [621, 357] on input "0,00" at bounding box center [649, 355] width 341 height 14
click at [546, 405] on input "0" at bounding box center [649, 407] width 341 height 14
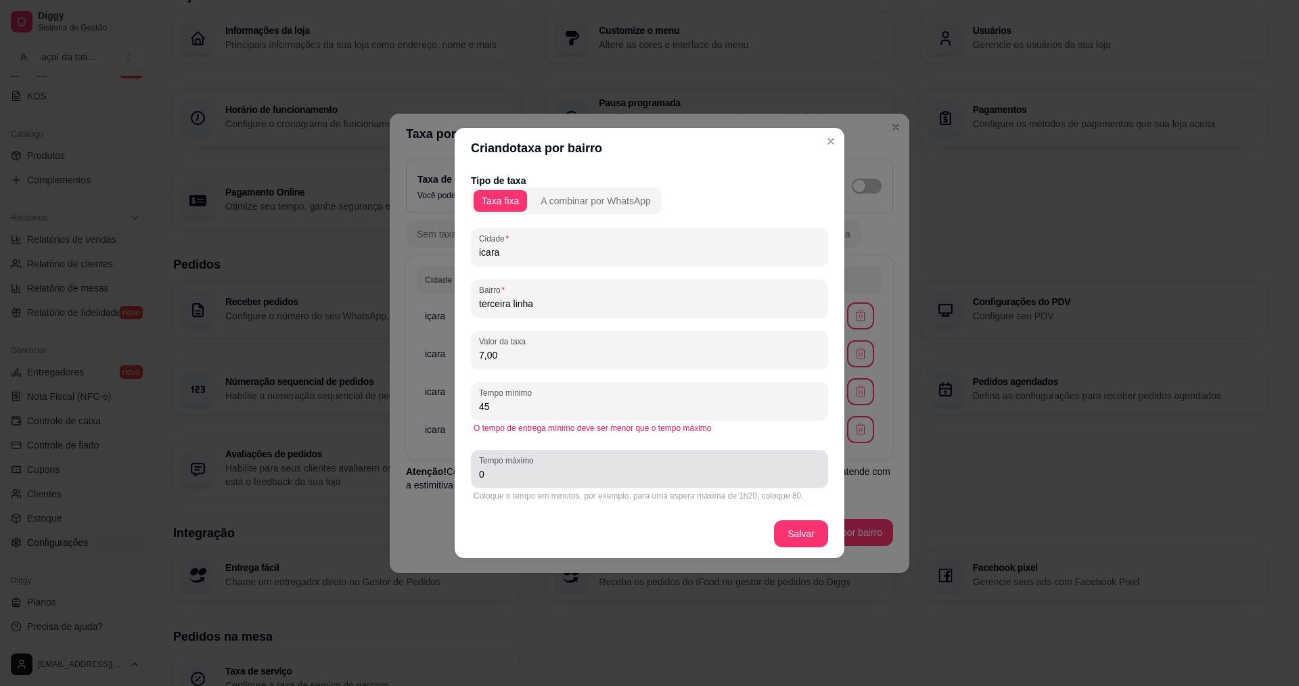
click at [567, 478] on input "0" at bounding box center [649, 475] width 341 height 14
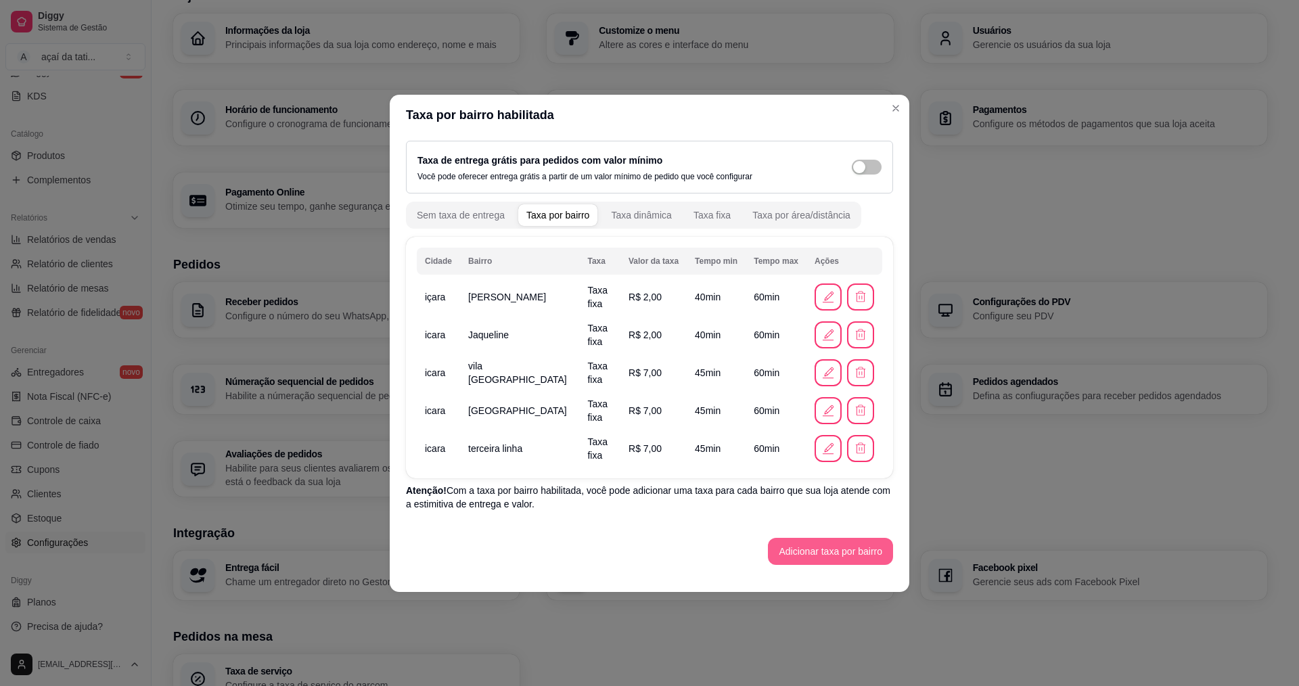
click at [822, 543] on button "Adicionar taxa por bairro" at bounding box center [830, 551] width 125 height 27
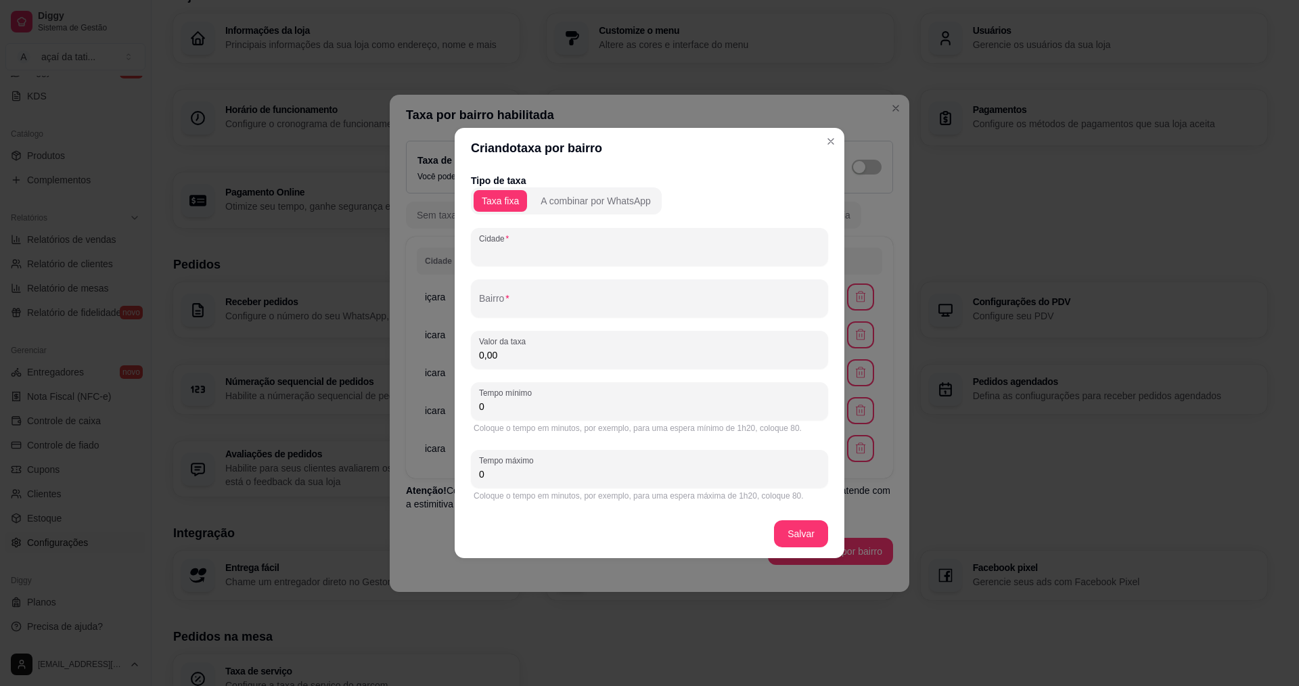
click at [568, 247] on input "Cidade" at bounding box center [649, 253] width 341 height 14
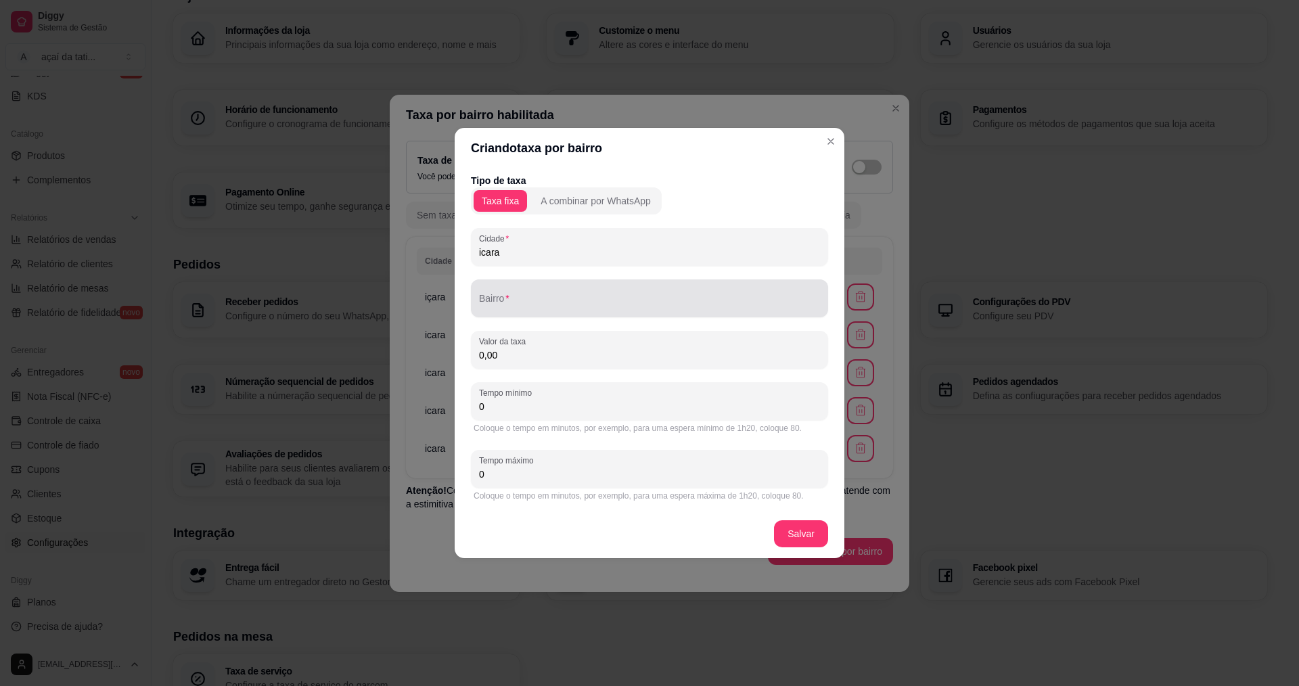
click at [487, 303] on div "Bairro" at bounding box center [649, 298] width 357 height 38
drag, startPoint x: 524, startPoint y: 303, endPoint x: 555, endPoint y: 302, distance: 31.1
click at [555, 302] on input "segunda linja" at bounding box center [649, 304] width 341 height 14
click at [584, 355] on input "0,00" at bounding box center [649, 355] width 341 height 14
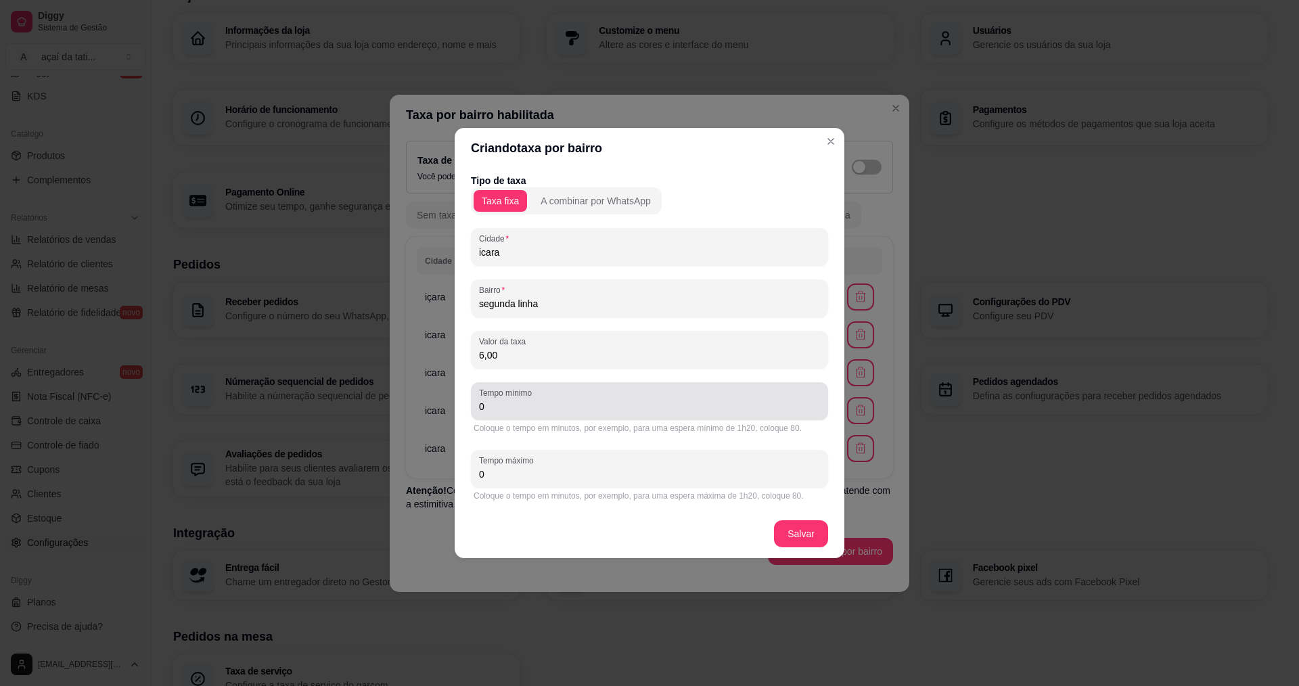
click at [551, 397] on div "0" at bounding box center [649, 401] width 341 height 27
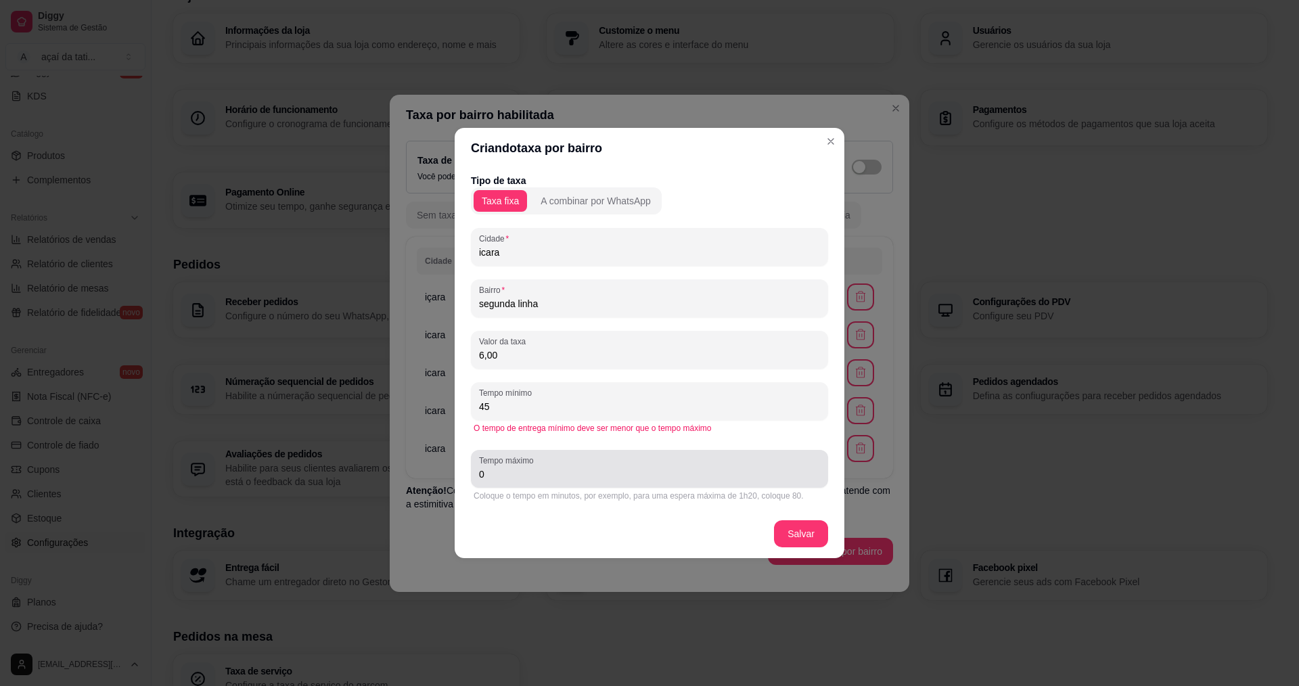
click at [606, 467] on div "0" at bounding box center [649, 468] width 341 height 27
click at [799, 519] on footer "Salvar" at bounding box center [650, 534] width 390 height 49
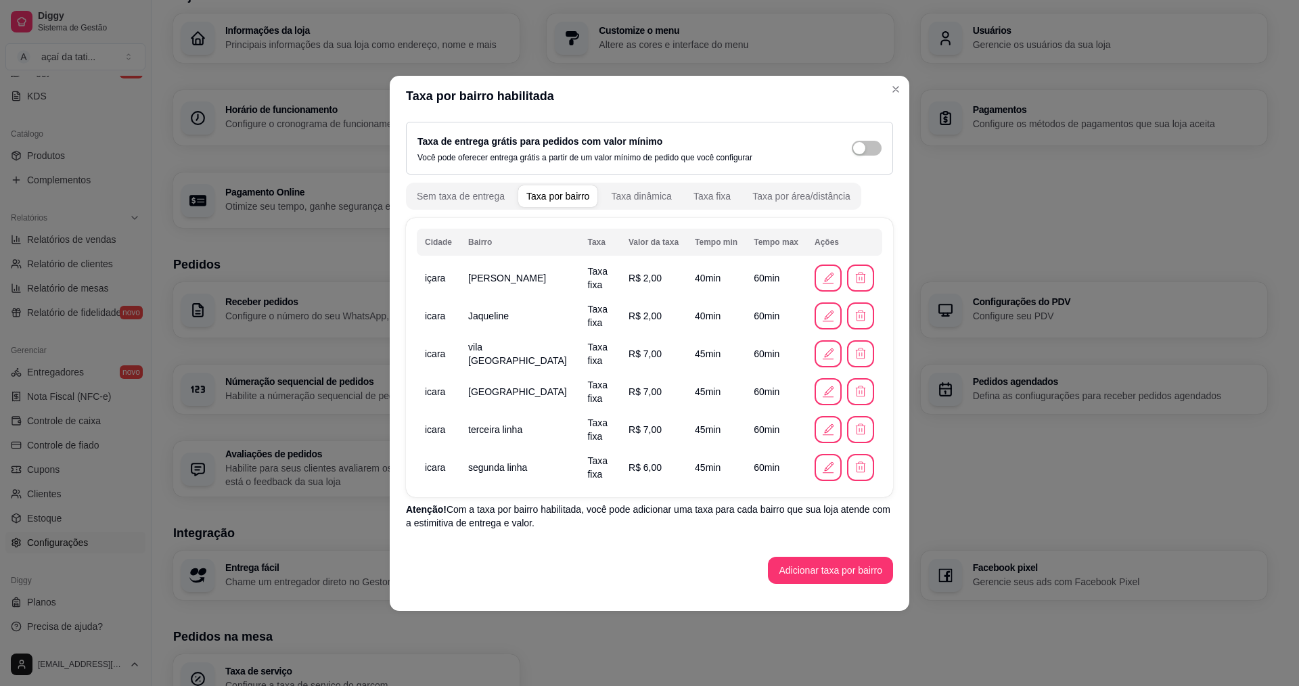
click at [851, 560] on div "Cidade Bairro Taxa Valor da taxa Tempo min Tempo max Ações içara tereza cristin…" at bounding box center [649, 401] width 487 height 366
click at [848, 563] on button "Adicionar taxa por bairro" at bounding box center [830, 570] width 125 height 27
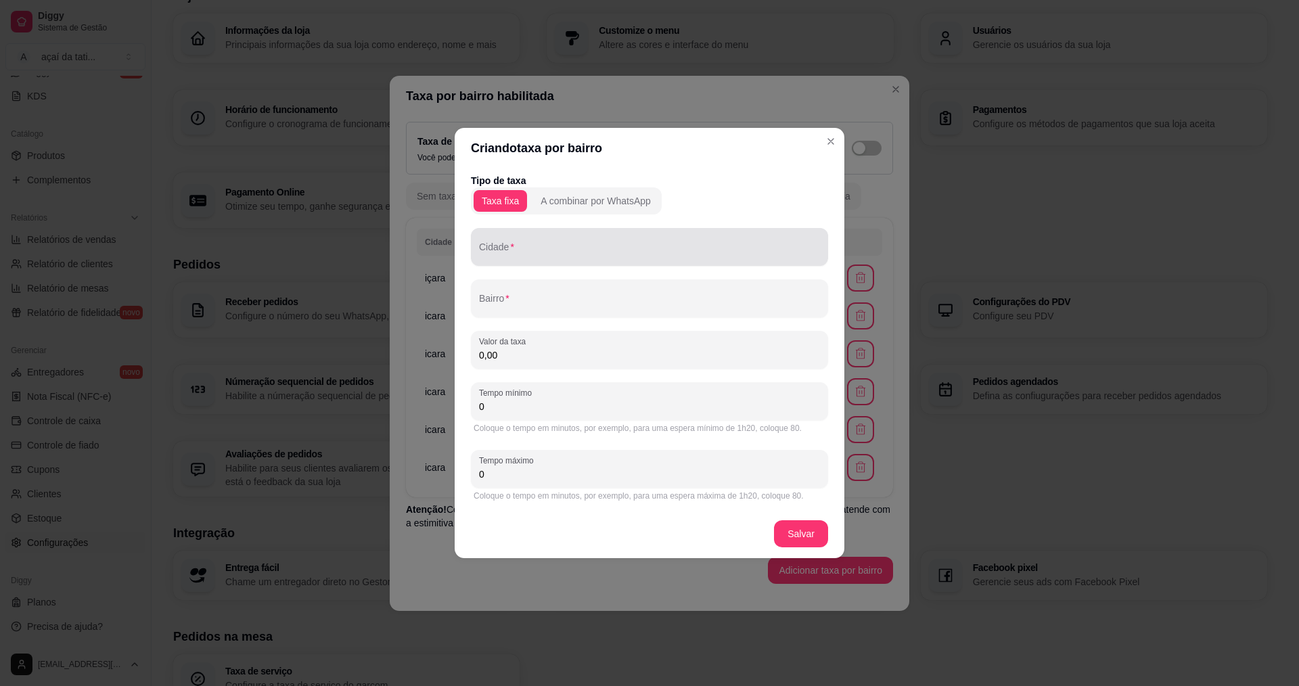
click at [656, 240] on div at bounding box center [649, 246] width 341 height 27
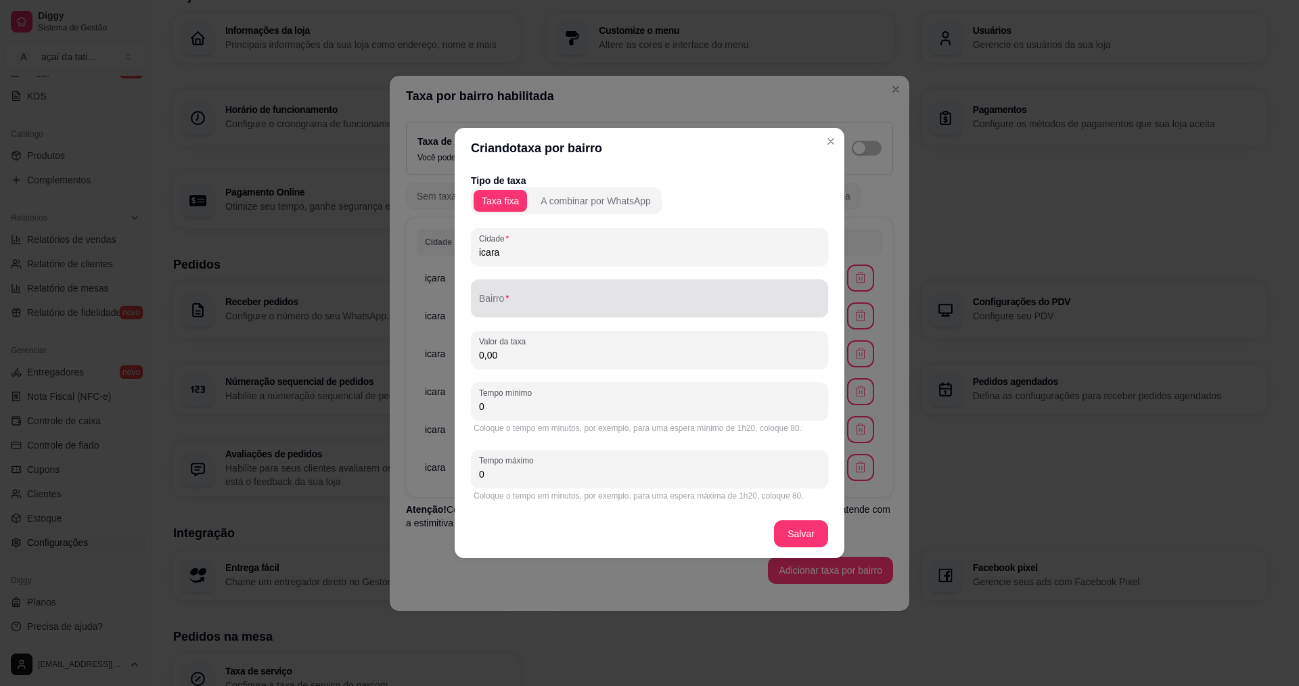
click at [514, 310] on input "Bairro" at bounding box center [649, 304] width 341 height 14
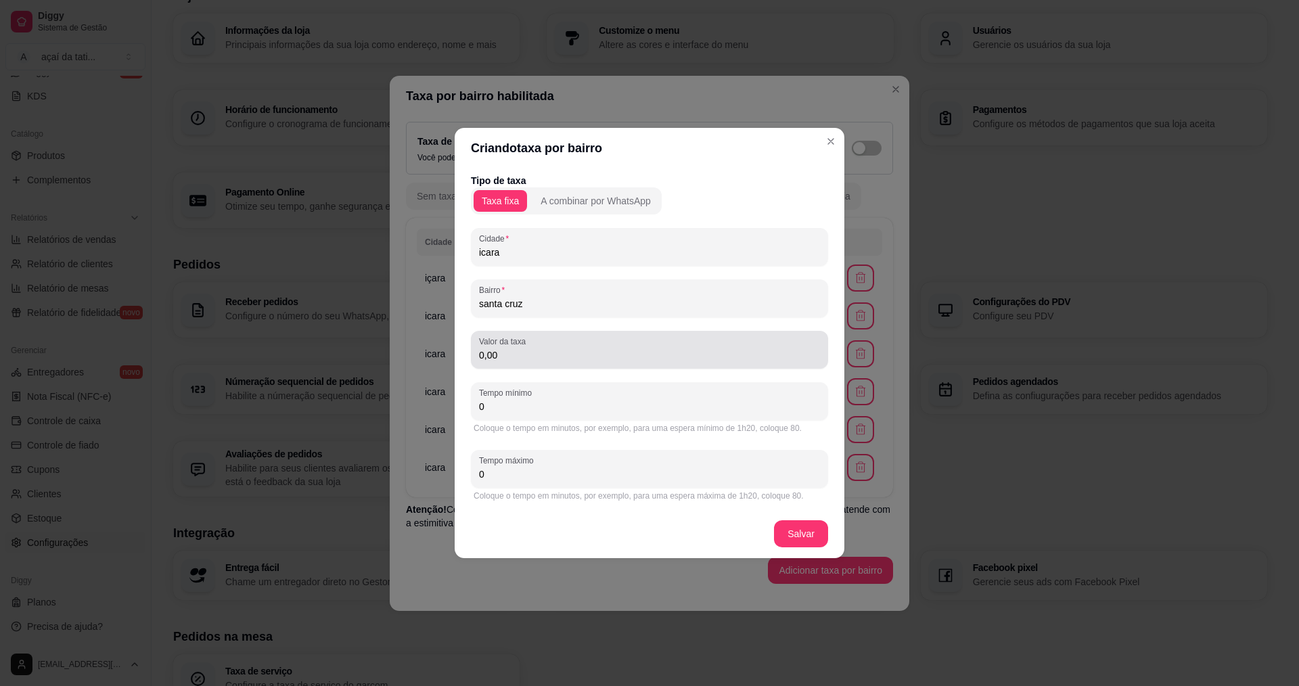
click at [570, 359] on input "0,00" at bounding box center [649, 355] width 341 height 14
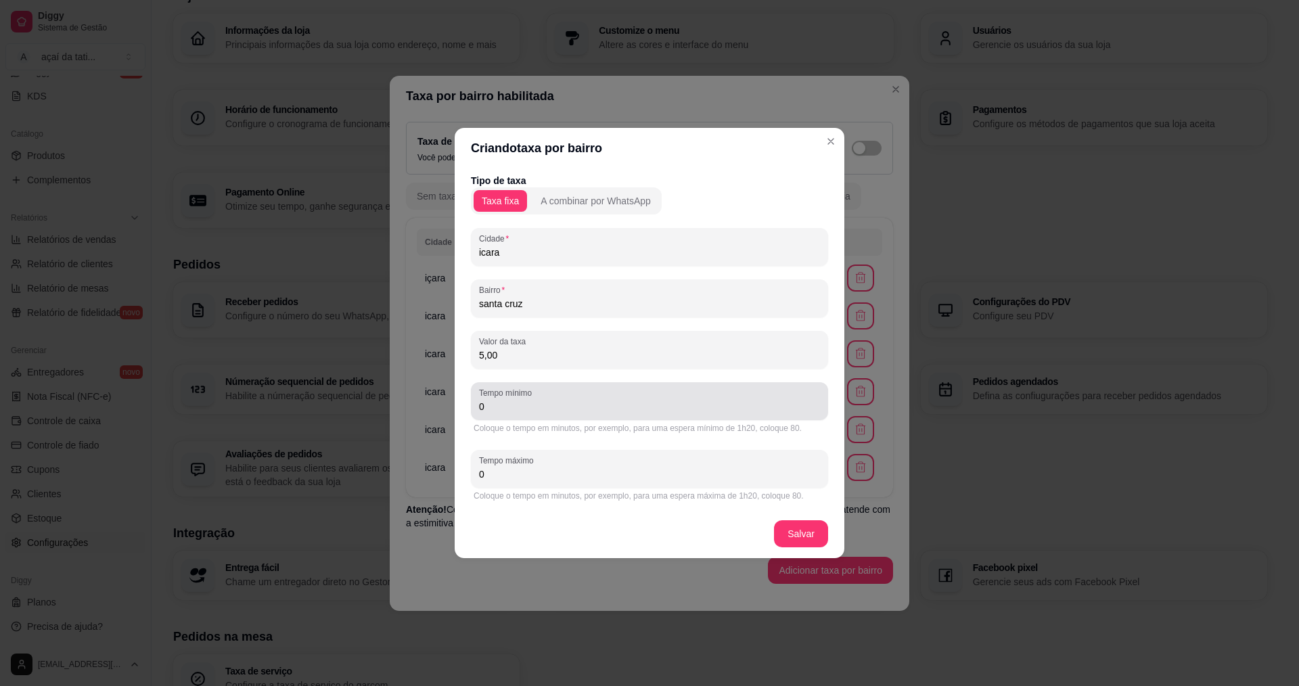
click at [541, 408] on input "0" at bounding box center [649, 407] width 341 height 14
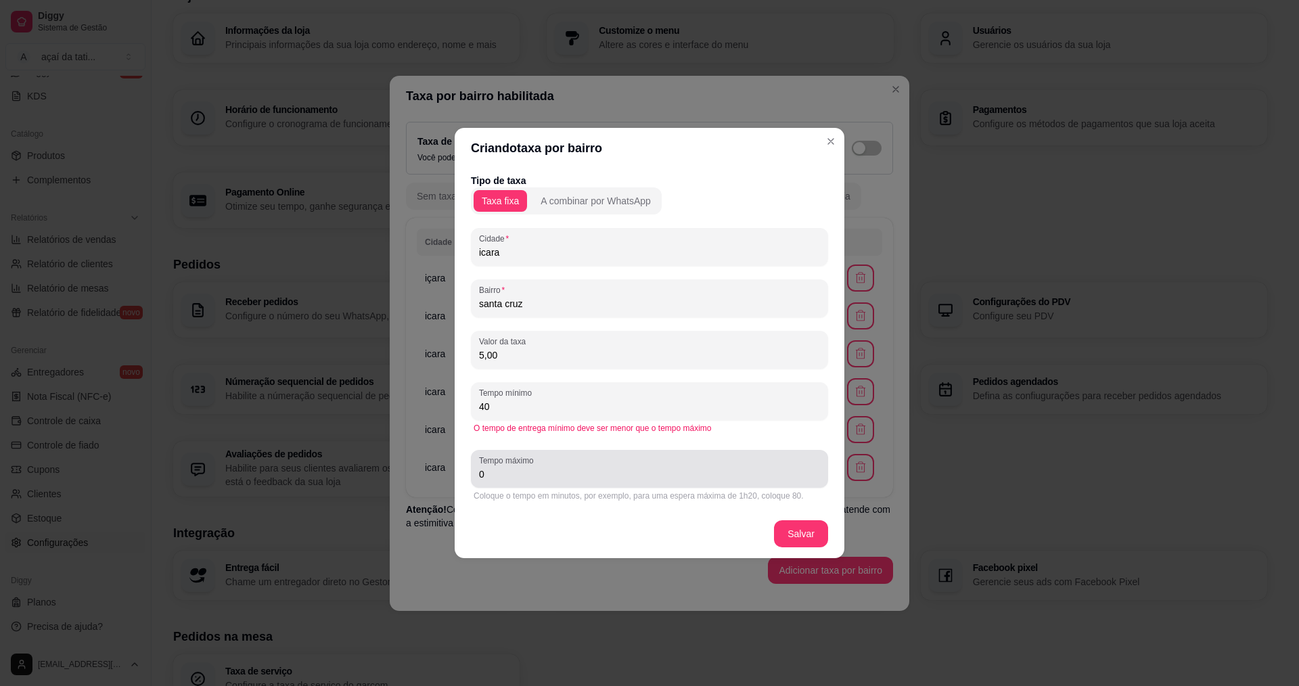
click at [530, 482] on div "0" at bounding box center [649, 468] width 341 height 27
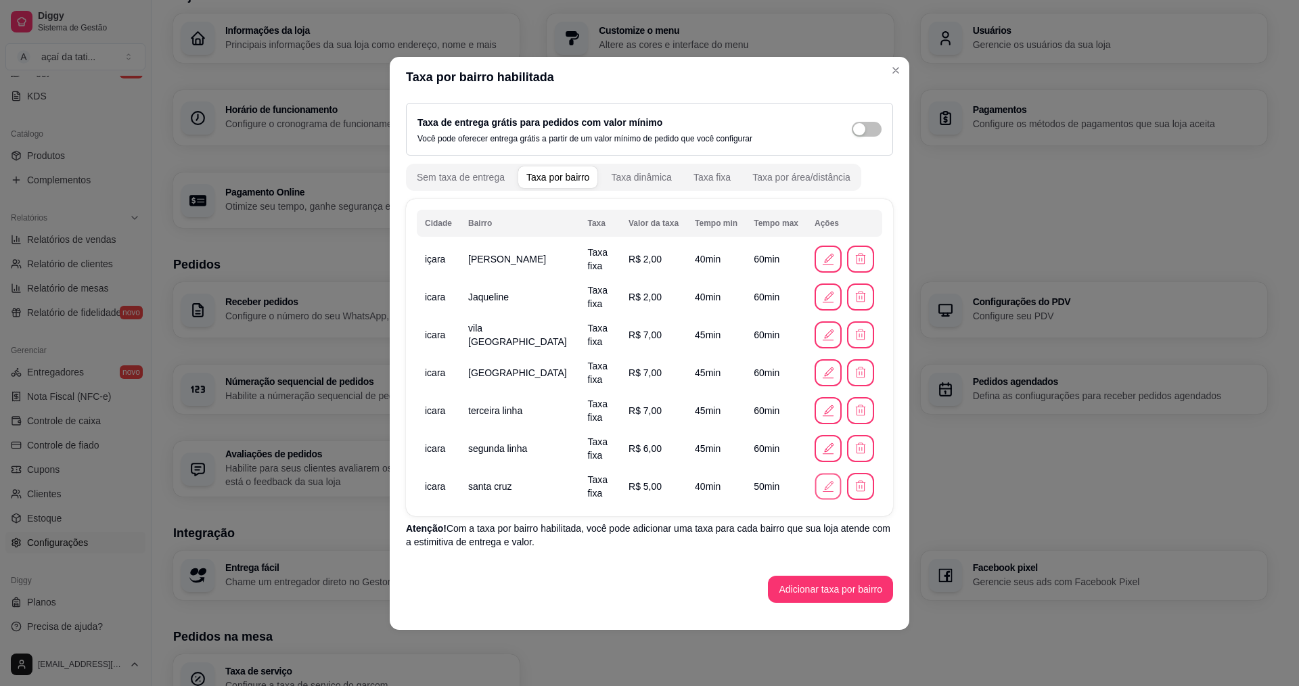
click at [815, 486] on button "button" at bounding box center [828, 486] width 26 height 26
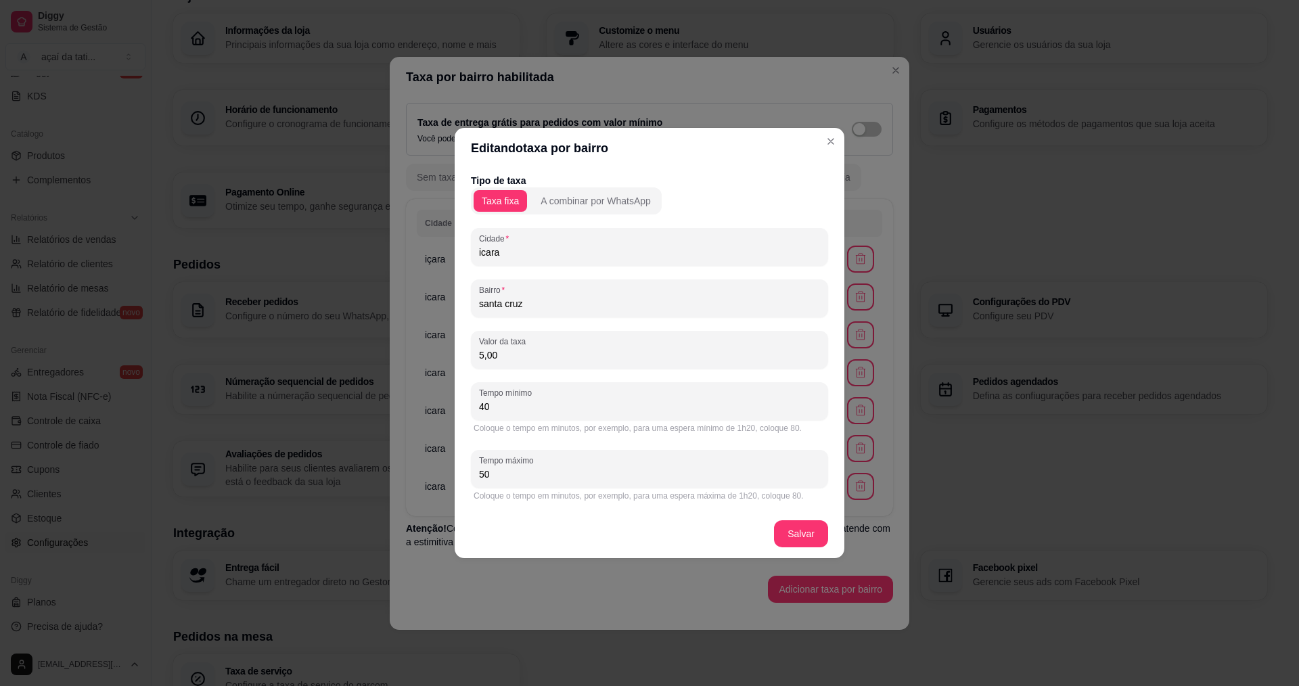
click at [505, 407] on input "40" at bounding box center [649, 407] width 341 height 14
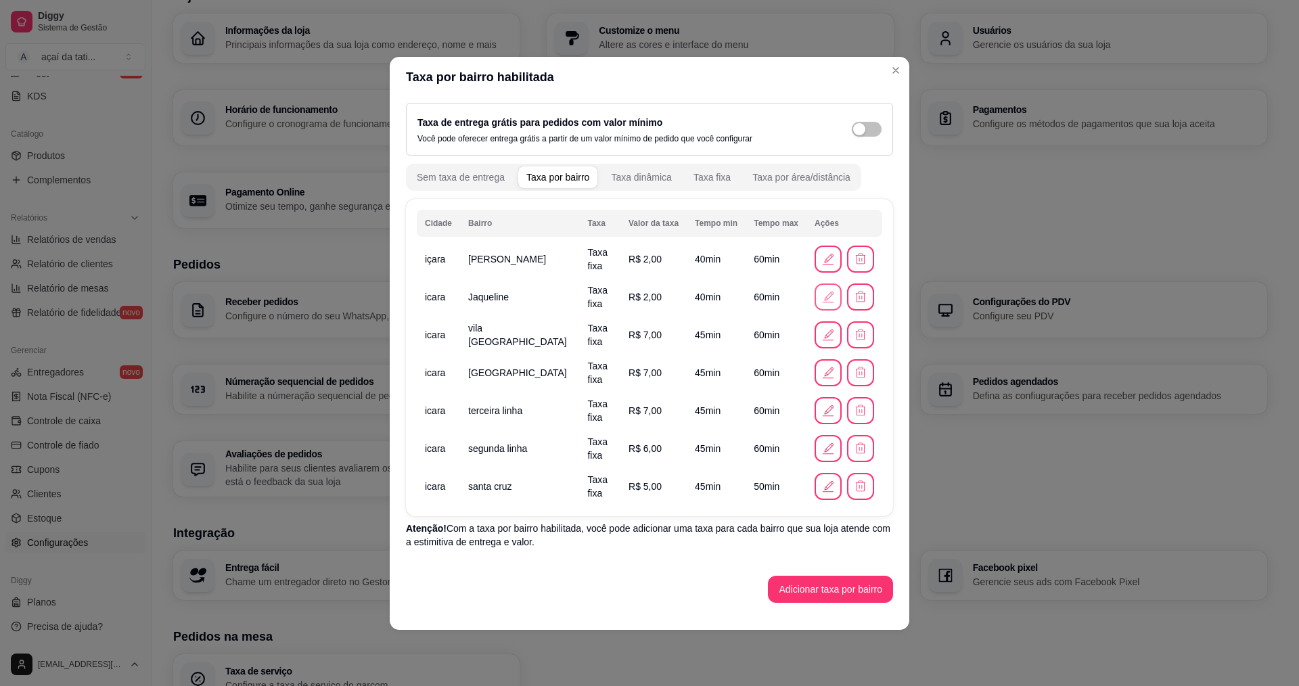
click at [829, 295] on icon "button" at bounding box center [828, 297] width 15 height 15
click at [830, 493] on icon "button" at bounding box center [828, 486] width 15 height 15
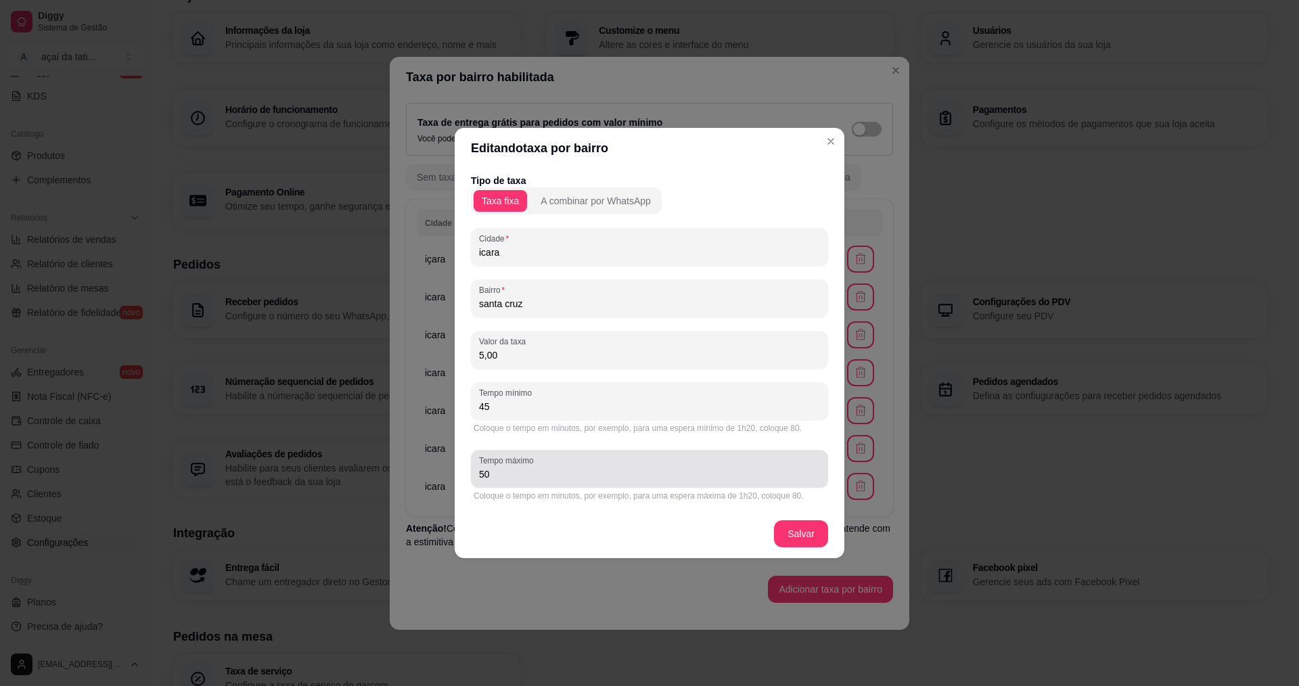
click at [572, 482] on div "50" at bounding box center [649, 468] width 341 height 27
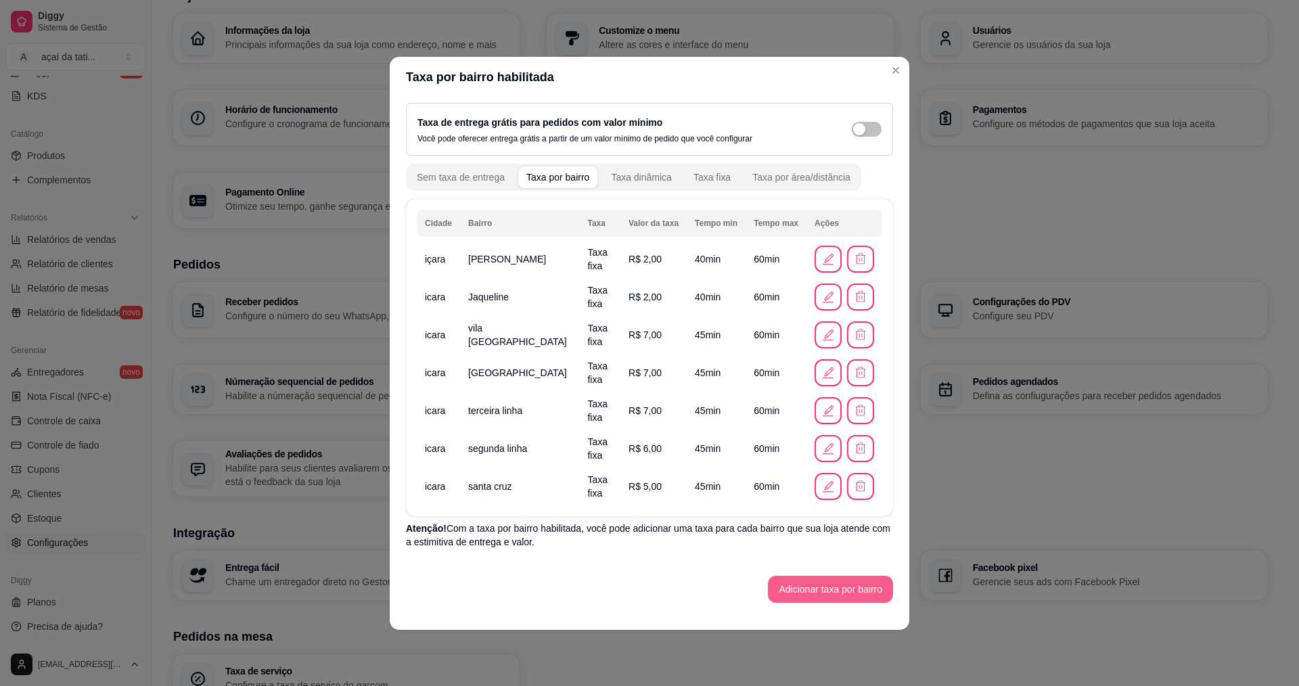
click at [826, 585] on button "Adicionar taxa por bairro" at bounding box center [830, 589] width 125 height 27
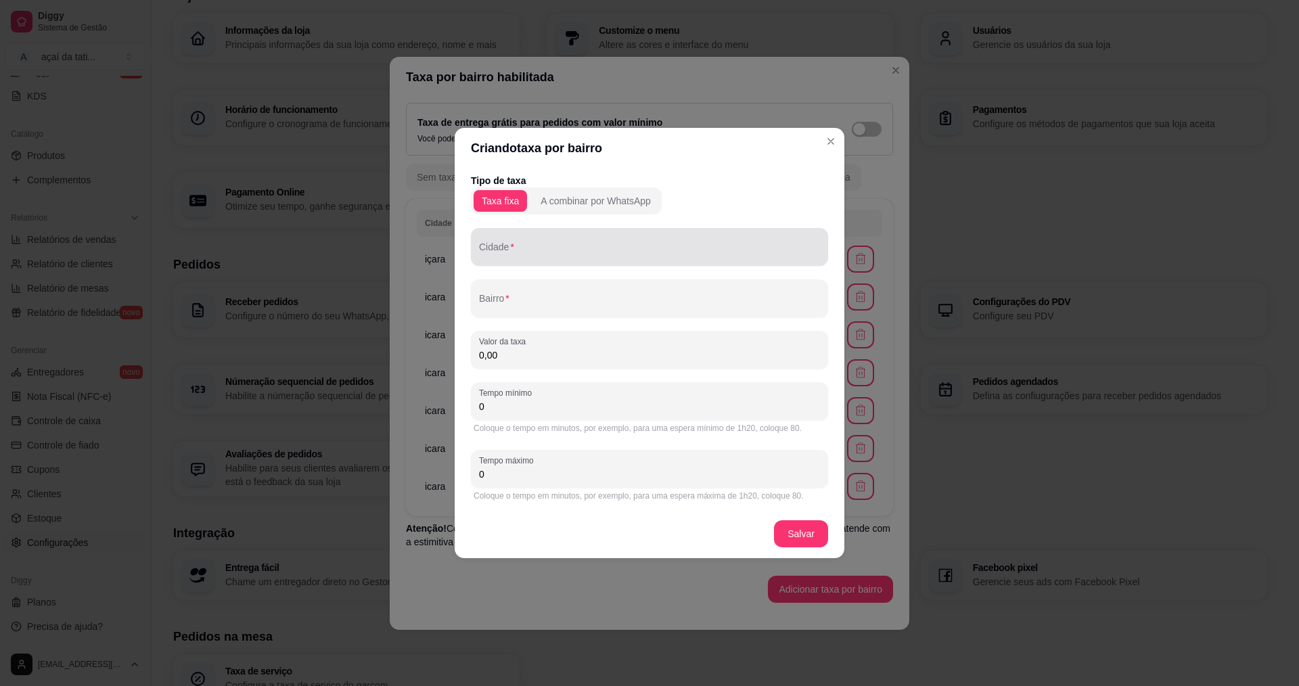
click at [597, 254] on input "Cidade" at bounding box center [649, 253] width 341 height 14
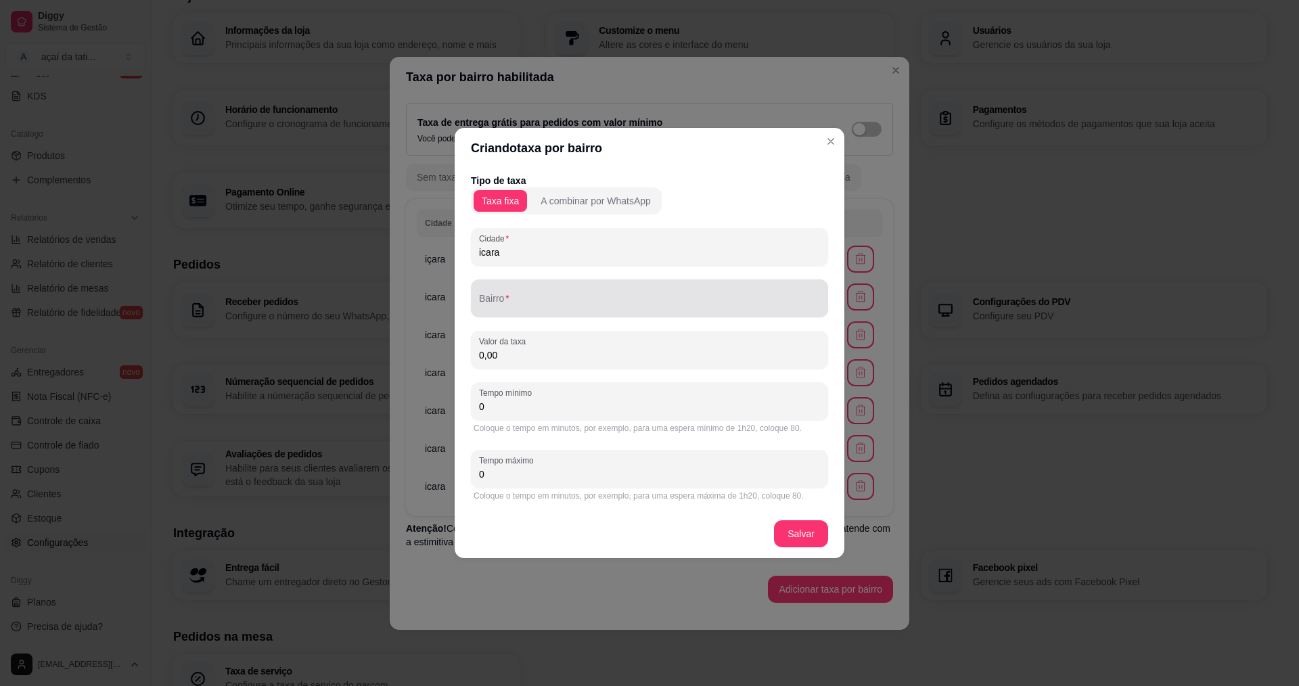
click at [628, 311] on div at bounding box center [649, 298] width 341 height 27
drag, startPoint x: 518, startPoint y: 302, endPoint x: 567, endPoint y: 303, distance: 49.4
click at [566, 304] on input "raichasque" at bounding box center [649, 304] width 341 height 14
click at [554, 356] on input "0,00" at bounding box center [649, 355] width 341 height 14
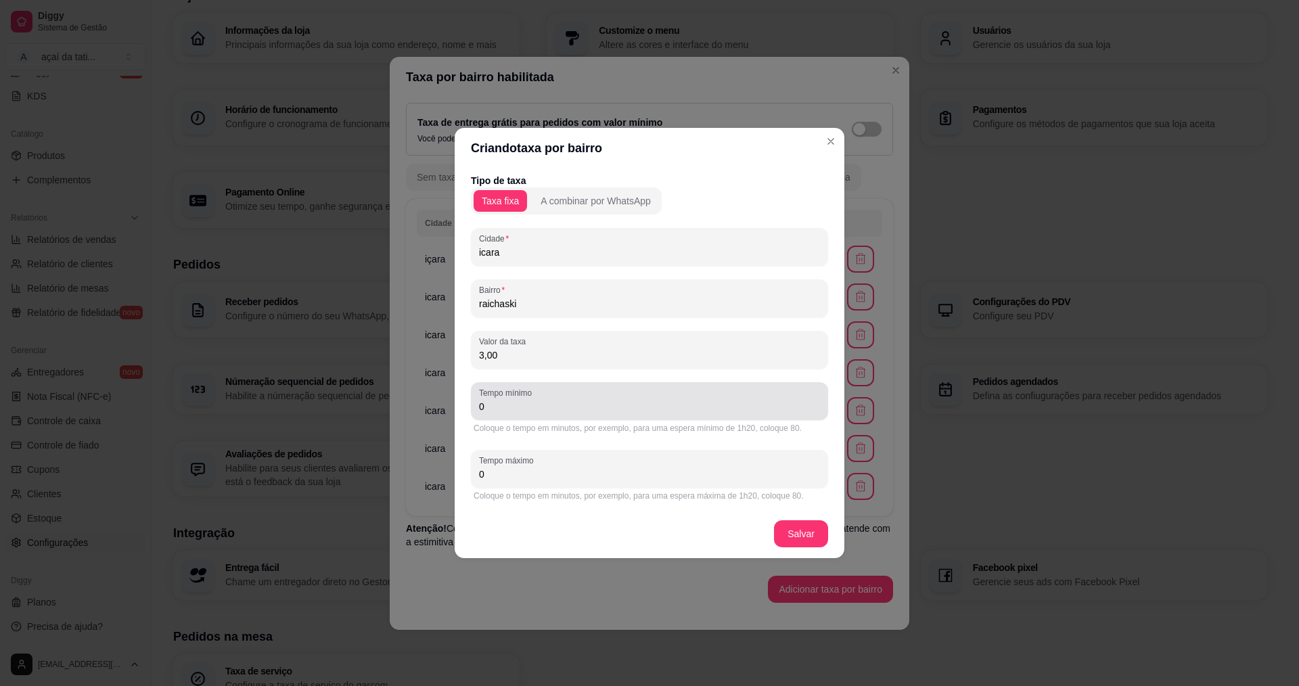
click at [633, 413] on div "0" at bounding box center [649, 401] width 341 height 27
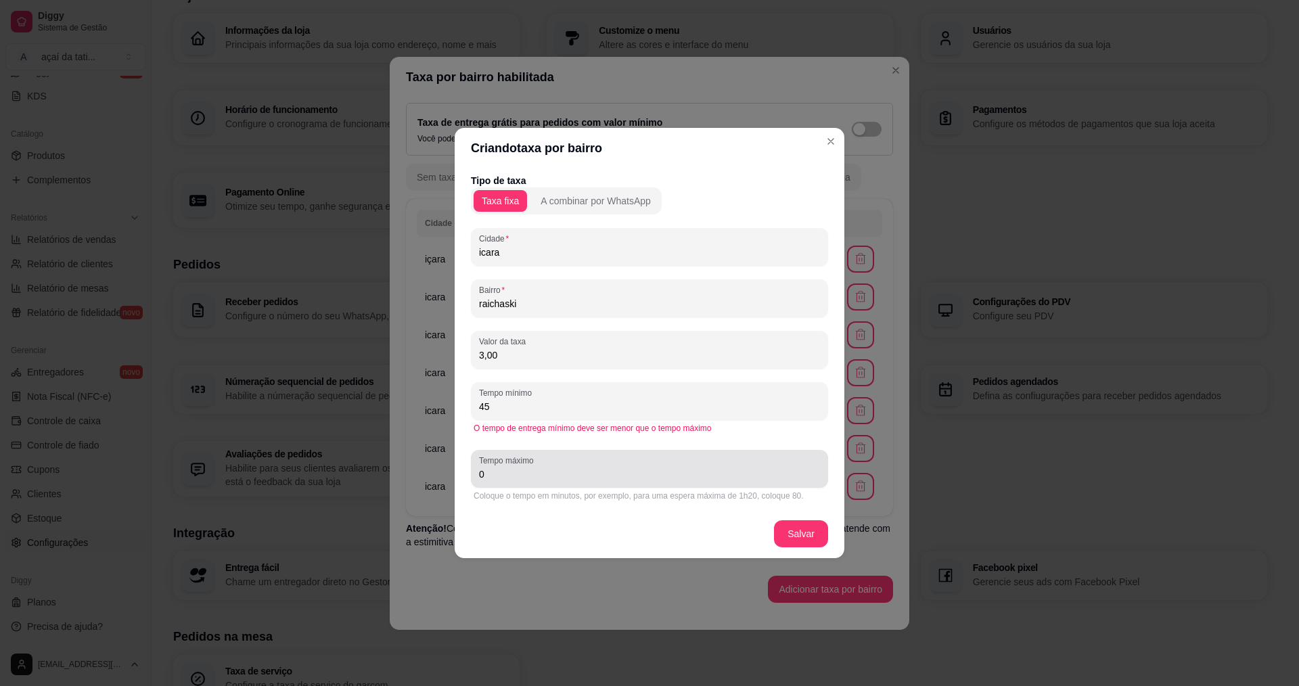
click at [649, 482] on div "Tempo máximo 0" at bounding box center [649, 469] width 357 height 38
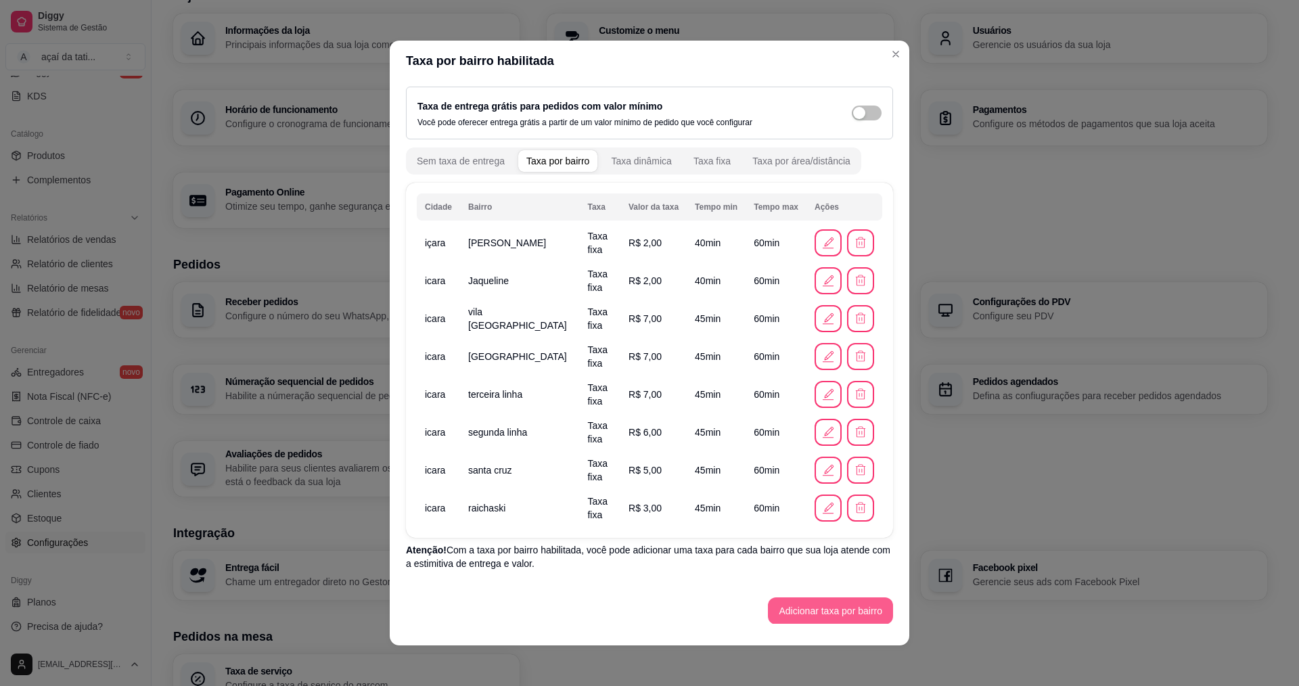
click at [784, 616] on button "Adicionar taxa por bairro" at bounding box center [830, 610] width 125 height 27
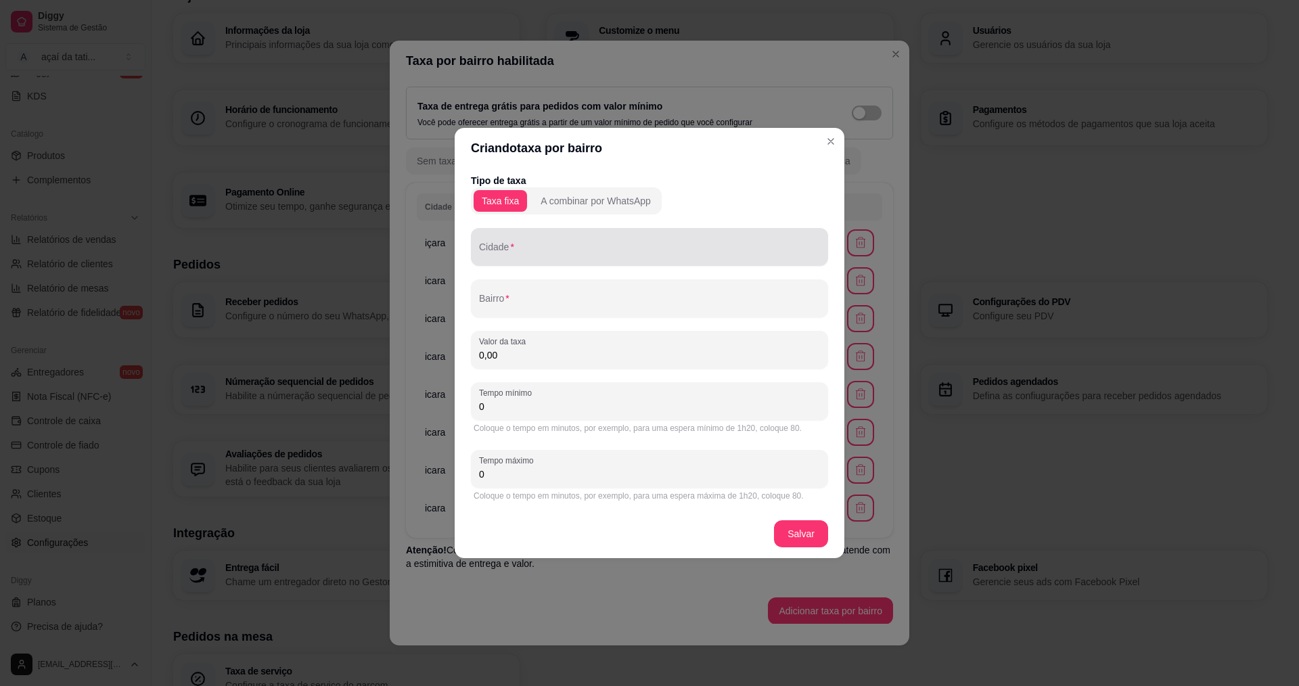
click at [580, 246] on input "Cidade" at bounding box center [649, 253] width 341 height 14
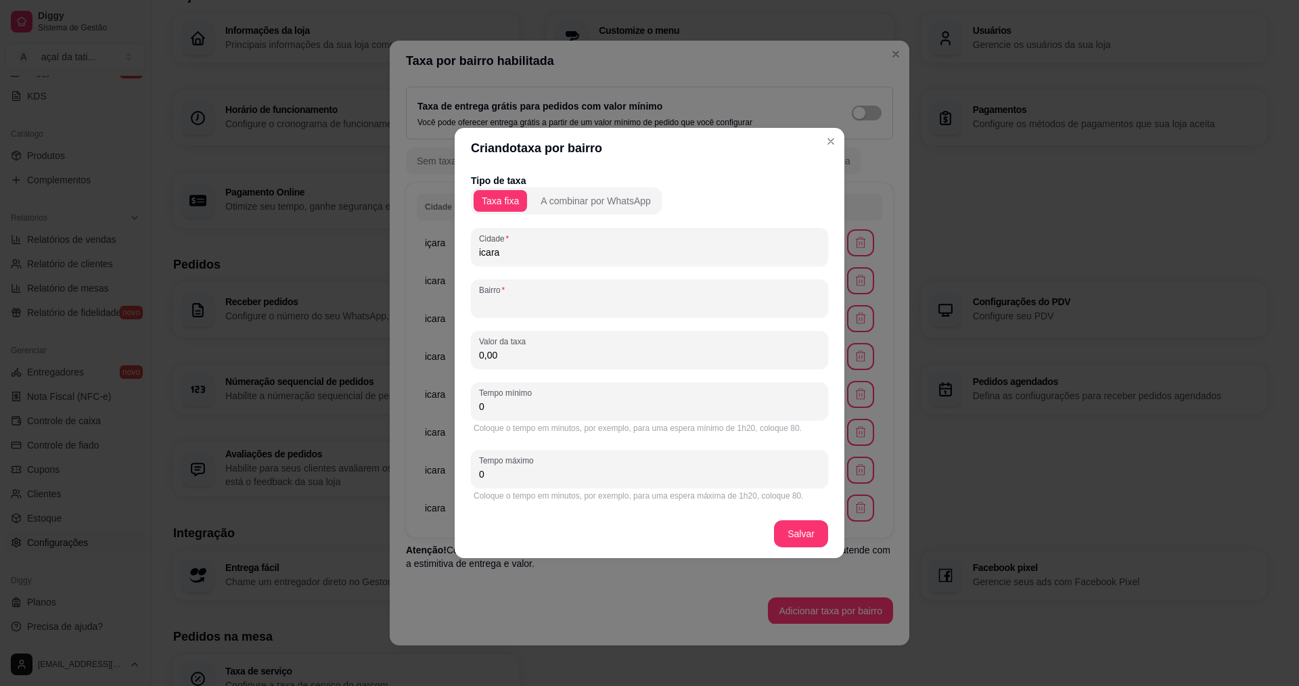
click at [718, 309] on input "Bairro" at bounding box center [649, 304] width 341 height 14
click at [538, 361] on input "0,00" at bounding box center [649, 355] width 341 height 14
click at [654, 412] on input "0" at bounding box center [649, 407] width 341 height 14
click at [551, 344] on div "3,00" at bounding box center [649, 349] width 341 height 27
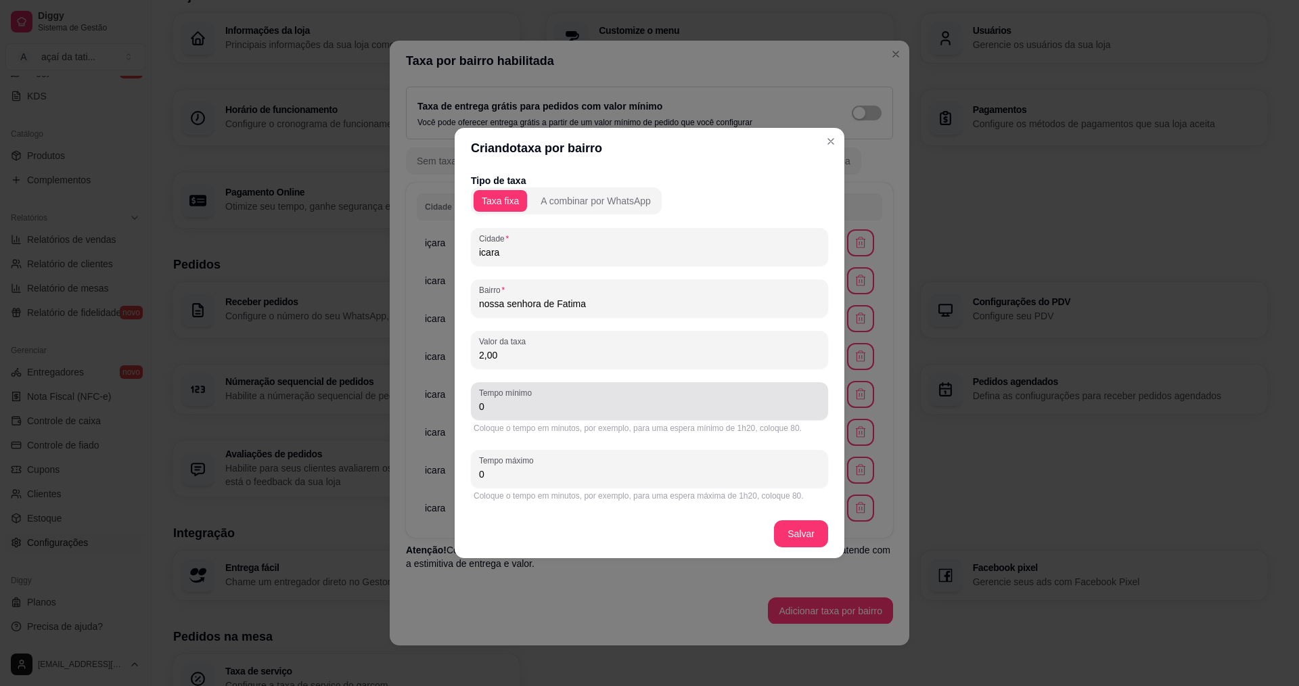
click at [602, 406] on input "0" at bounding box center [649, 407] width 341 height 14
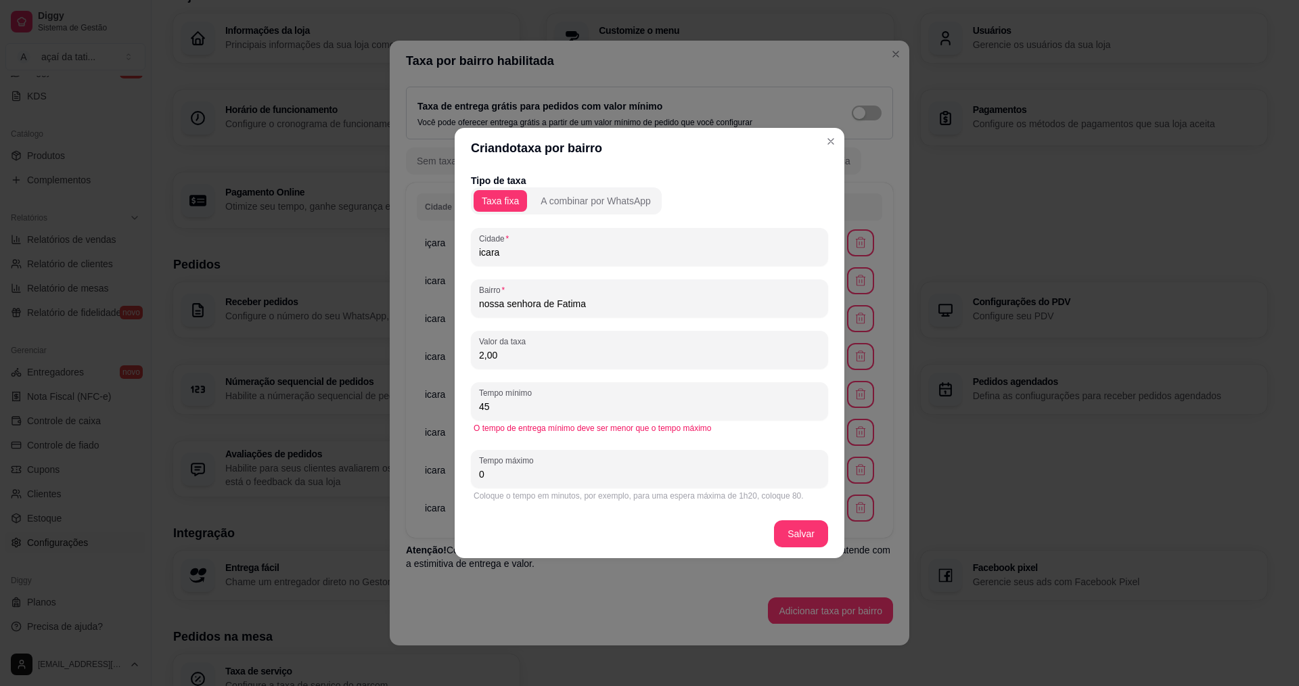
drag, startPoint x: 654, startPoint y: 446, endPoint x: 656, endPoint y: 489, distance: 42.7
click at [654, 459] on div "Tipo de taxa Taxa fixa A combinar por WhatsApp Cidade icara Bairro nossa senhor…" at bounding box center [649, 339] width 357 height 330
click at [656, 491] on div "Coloque o tempo em minutos, por exemplo, para uma espera máxima de 1h20, coloqu…" at bounding box center [650, 496] width 352 height 11
click at [650, 480] on input "0" at bounding box center [649, 475] width 341 height 14
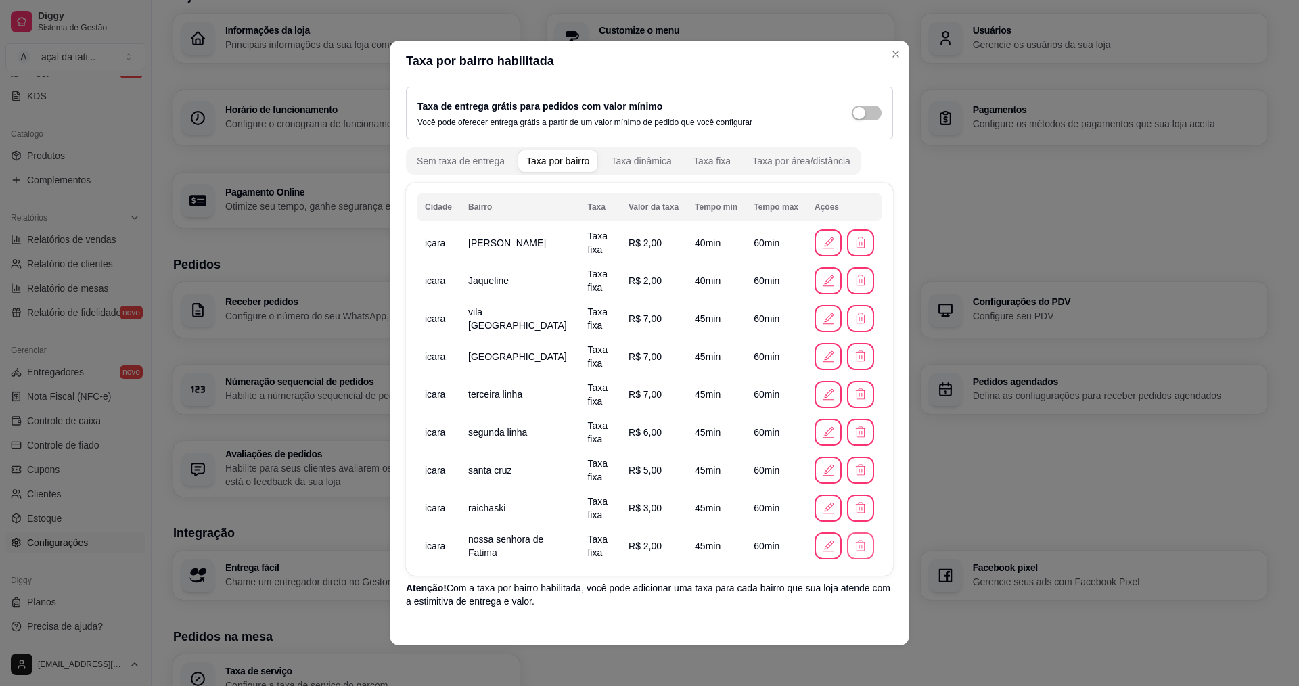
scroll to position [44, 0]
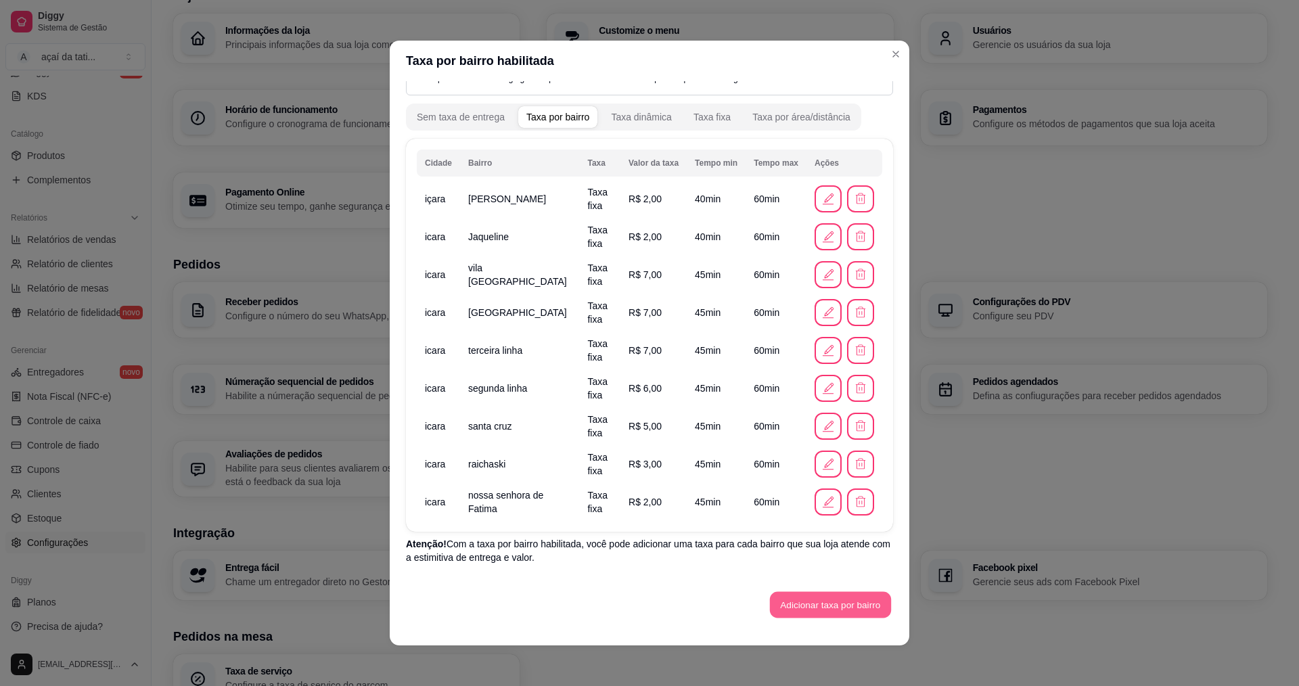
click at [838, 602] on button "Adicionar taxa por bairro" at bounding box center [830, 605] width 121 height 26
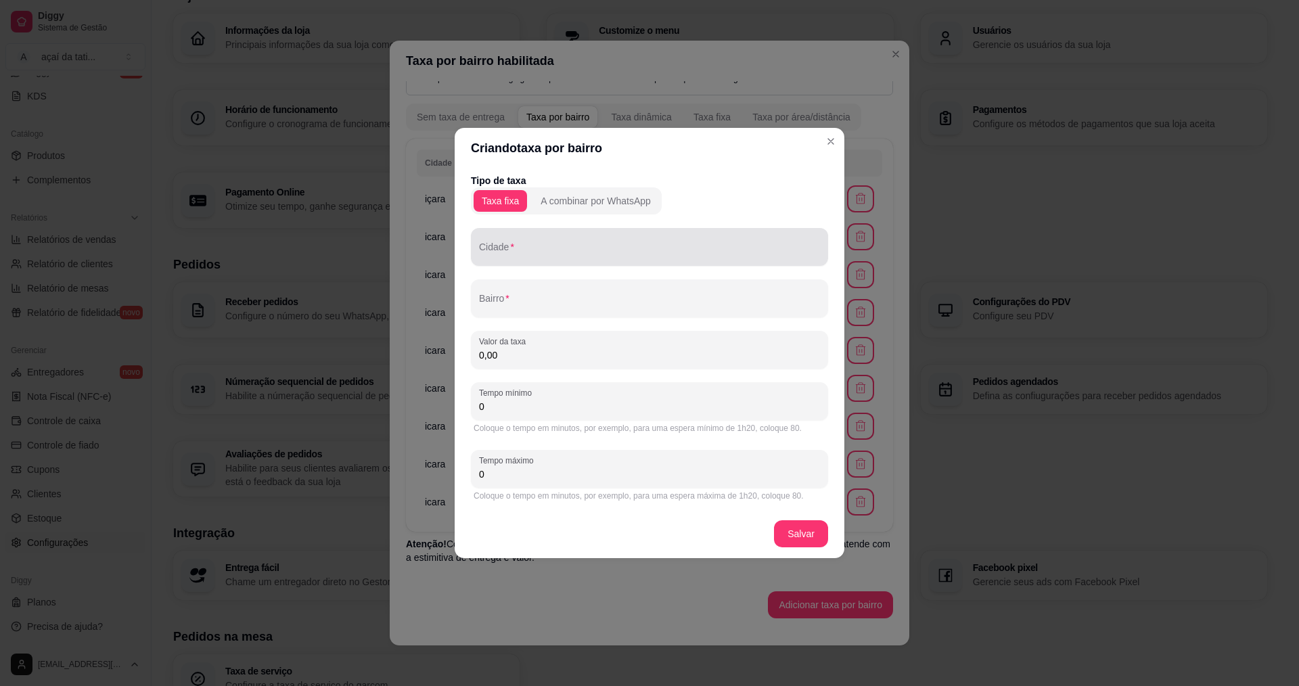
click at [582, 254] on input "Cidade" at bounding box center [649, 253] width 341 height 14
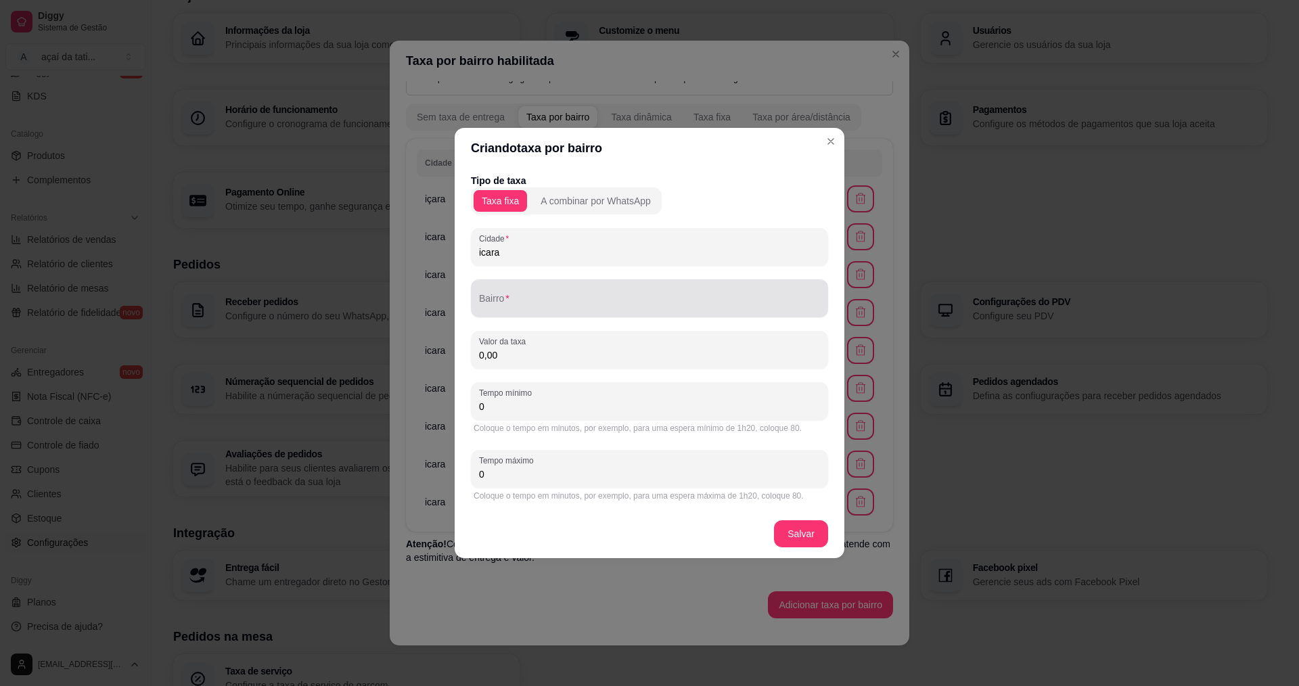
click at [560, 291] on div at bounding box center [649, 298] width 341 height 27
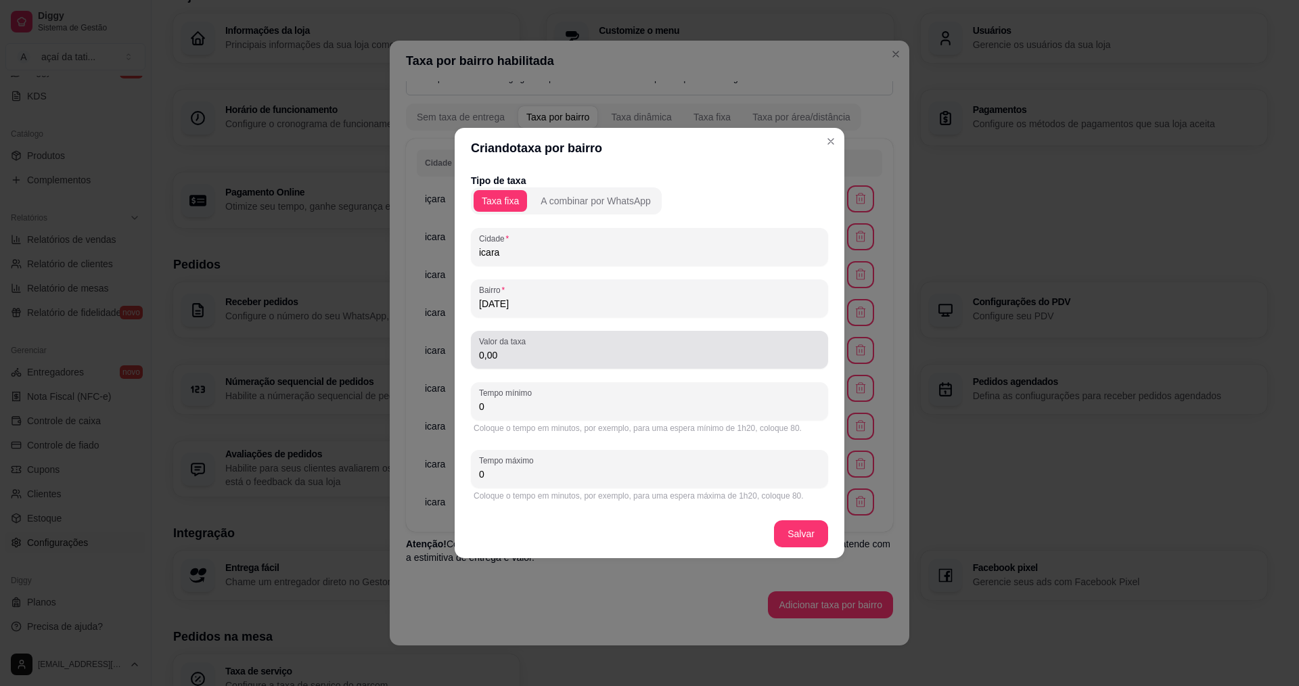
click at [556, 363] on div "0,00" at bounding box center [649, 349] width 341 height 27
click at [545, 407] on input "0" at bounding box center [649, 407] width 341 height 14
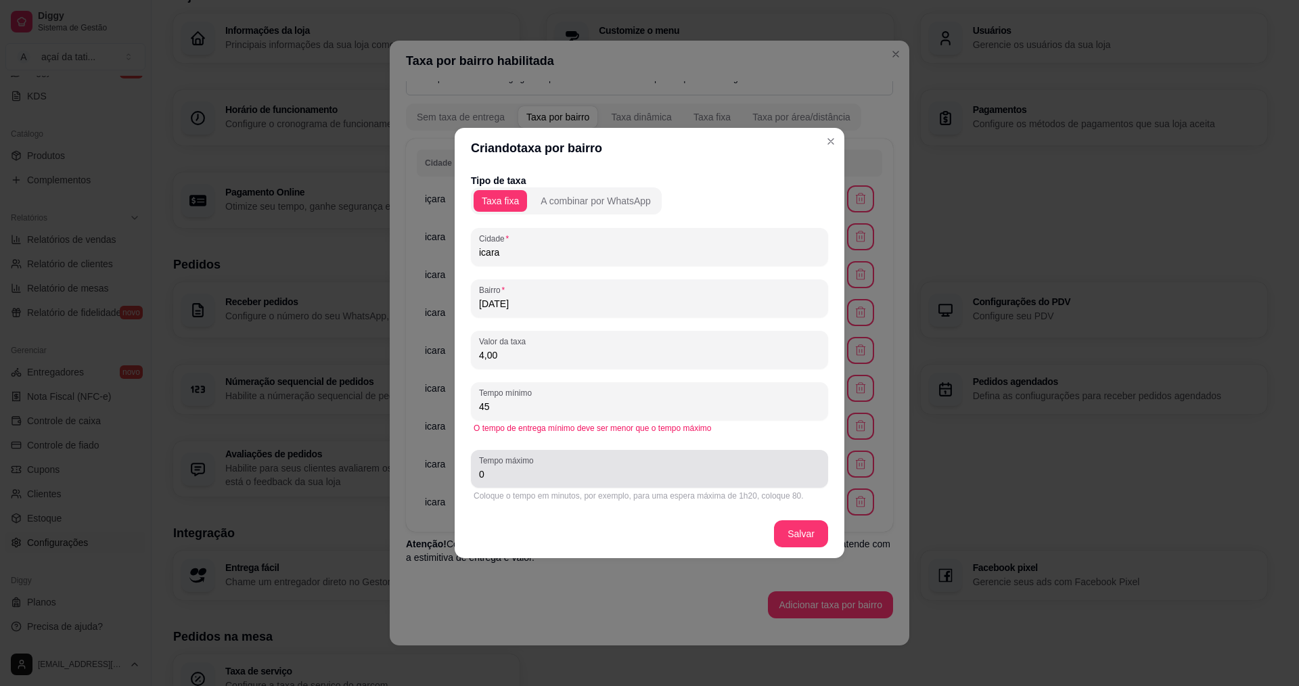
click at [610, 484] on div "Tempo máximo 0" at bounding box center [649, 469] width 357 height 38
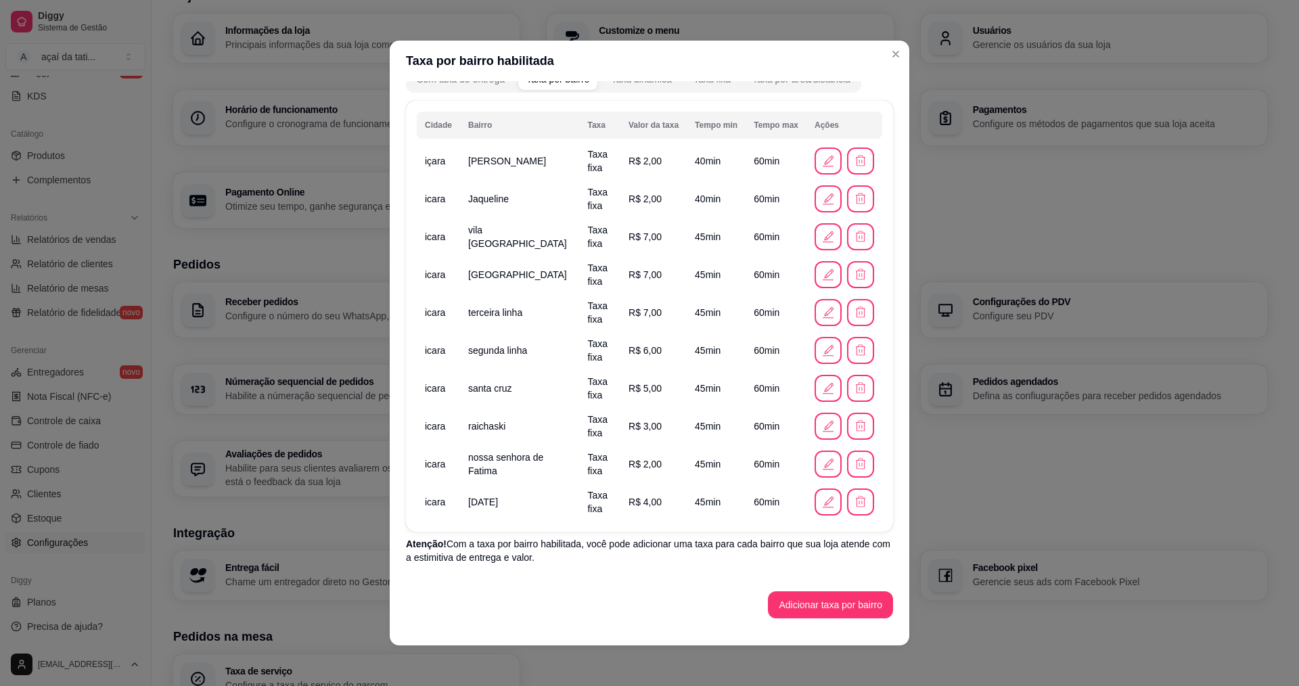
scroll to position [3, 0]
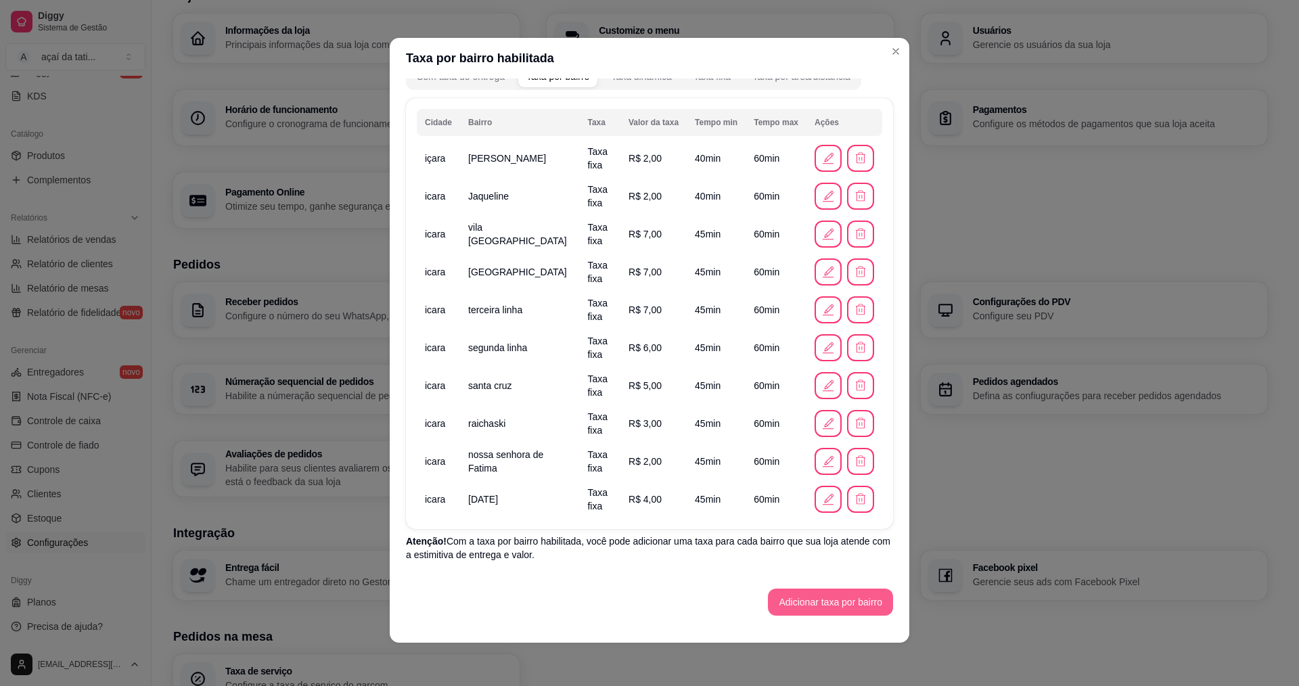
click at [829, 606] on button "Adicionar taxa por bairro" at bounding box center [830, 602] width 125 height 27
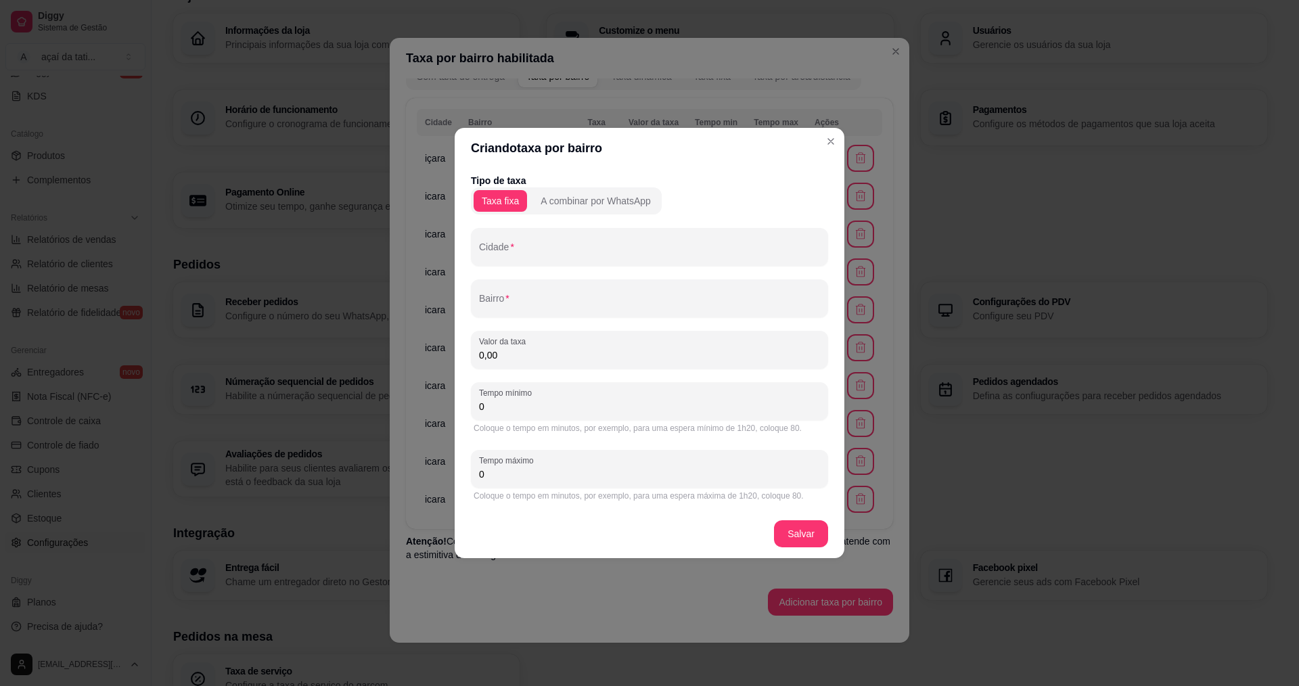
click at [566, 238] on div at bounding box center [649, 246] width 341 height 27
drag, startPoint x: 556, startPoint y: 250, endPoint x: 470, endPoint y: 247, distance: 85.3
click at [470, 247] on div "Tipo de taxa Taxa fixa A combinar por WhatsApp Cidade presidente [PERSON_NAME] …" at bounding box center [650, 338] width 390 height 341
drag, startPoint x: 524, startPoint y: 304, endPoint x: 600, endPoint y: 290, distance: 77.0
click at [602, 290] on div "presidente [PERSON_NAME]" at bounding box center [649, 298] width 341 height 27
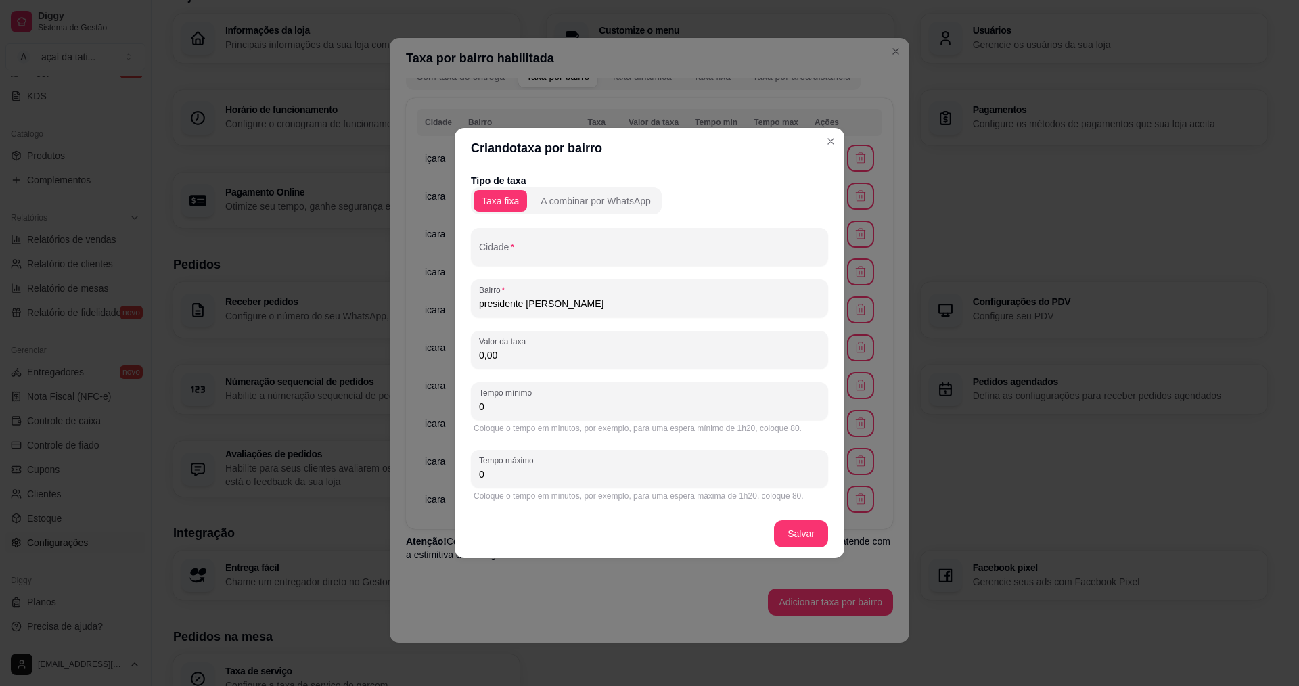
click at [572, 299] on input "presidente [PERSON_NAME]" at bounding box center [649, 304] width 341 height 14
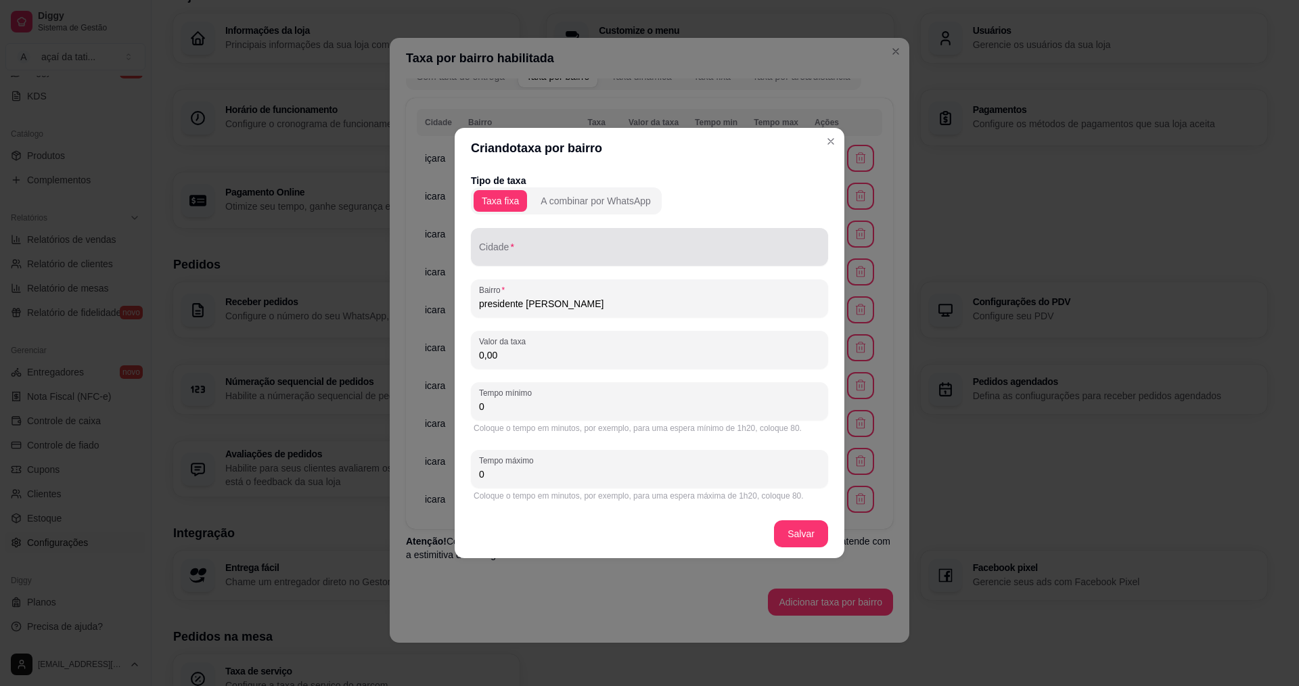
click at [516, 242] on div at bounding box center [649, 246] width 341 height 27
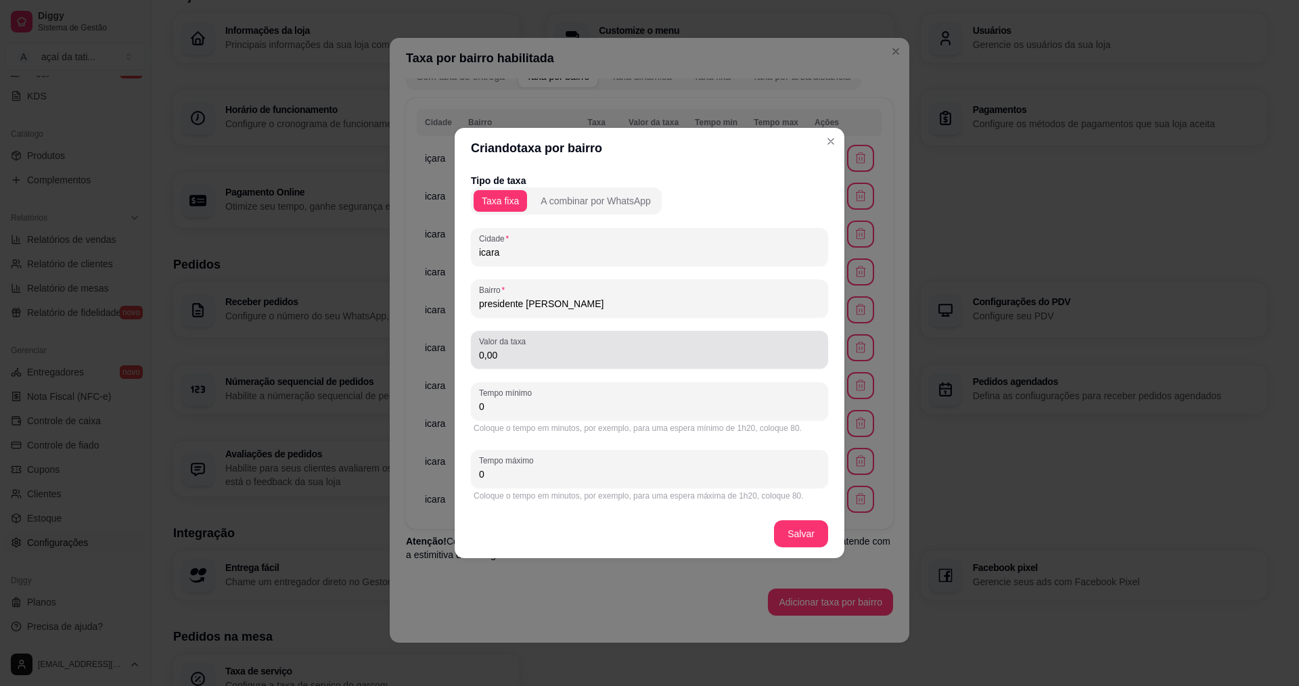
click at [570, 357] on input "0,00" at bounding box center [649, 355] width 341 height 14
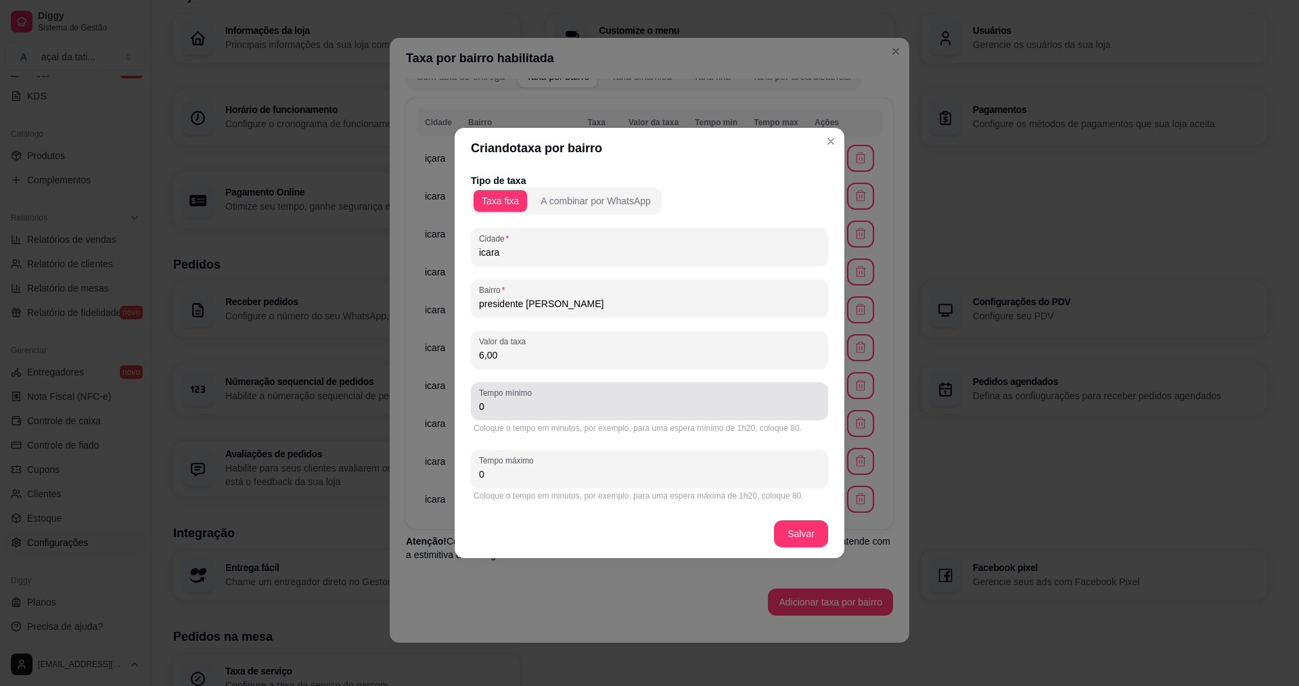
click at [648, 392] on div "0" at bounding box center [649, 401] width 341 height 27
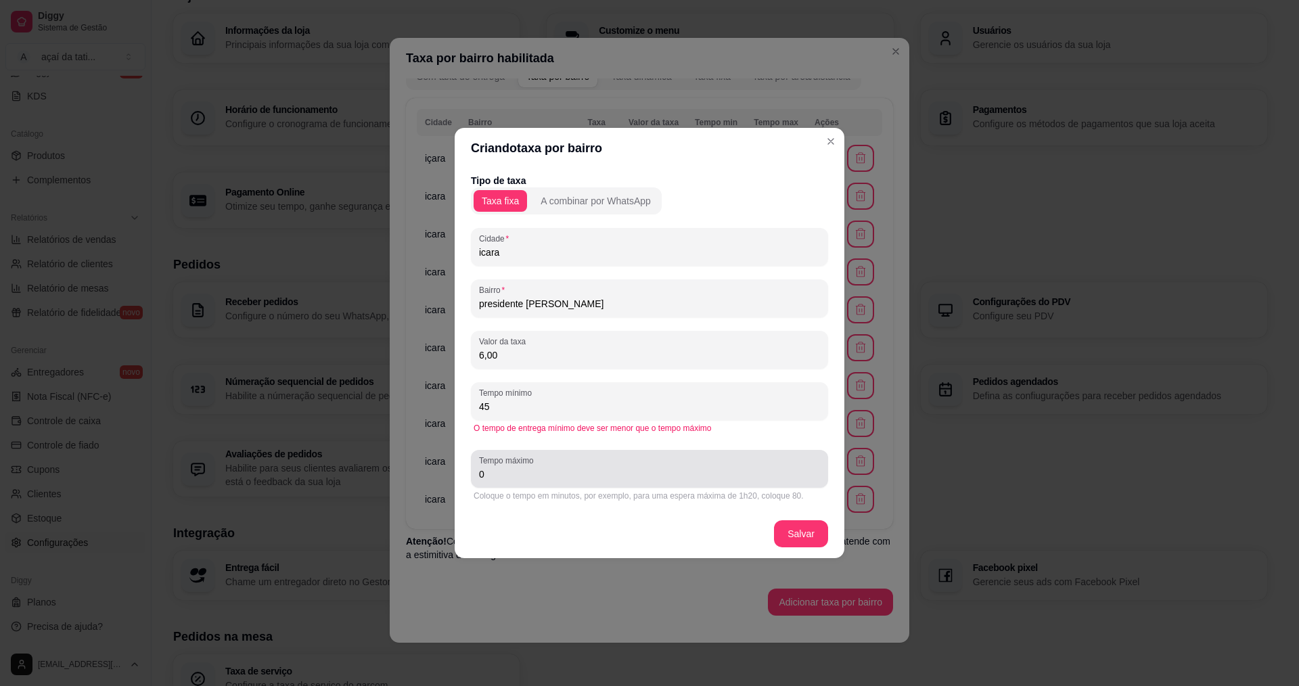
click at [714, 486] on div "Tempo máximo 0" at bounding box center [649, 469] width 357 height 38
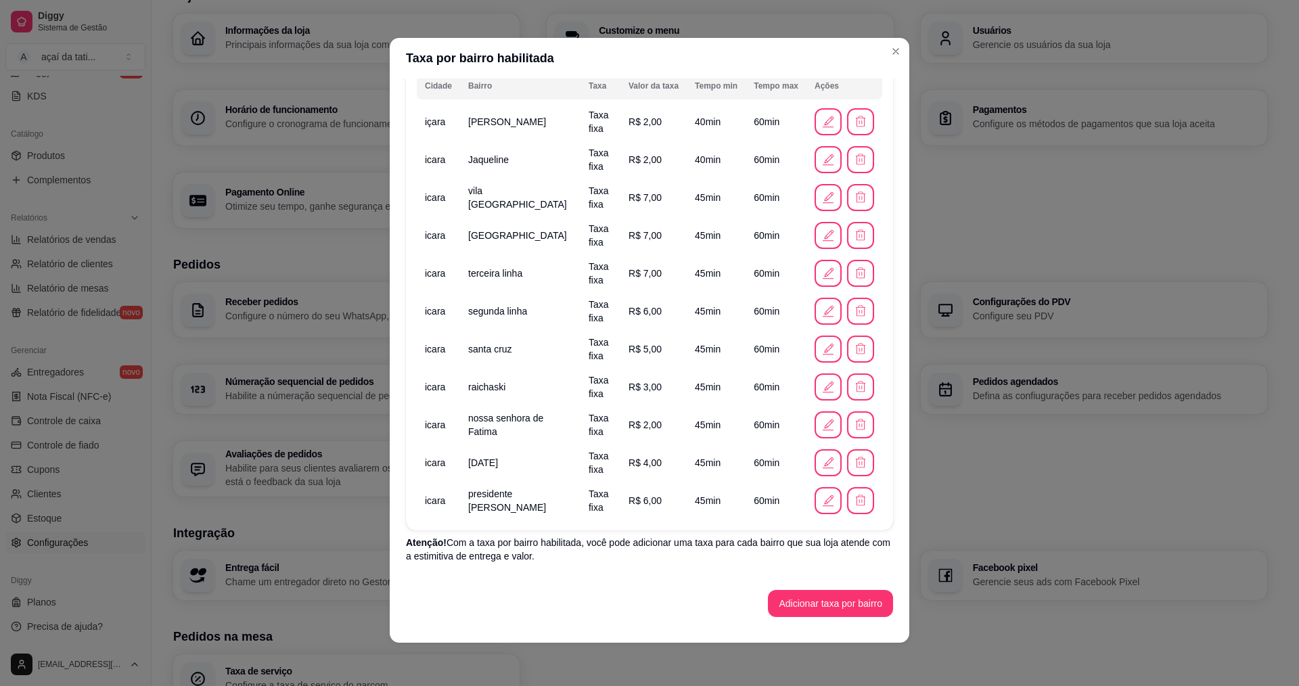
scroll to position [120, 0]
click at [777, 601] on button "Adicionar taxa por bairro" at bounding box center [830, 602] width 125 height 27
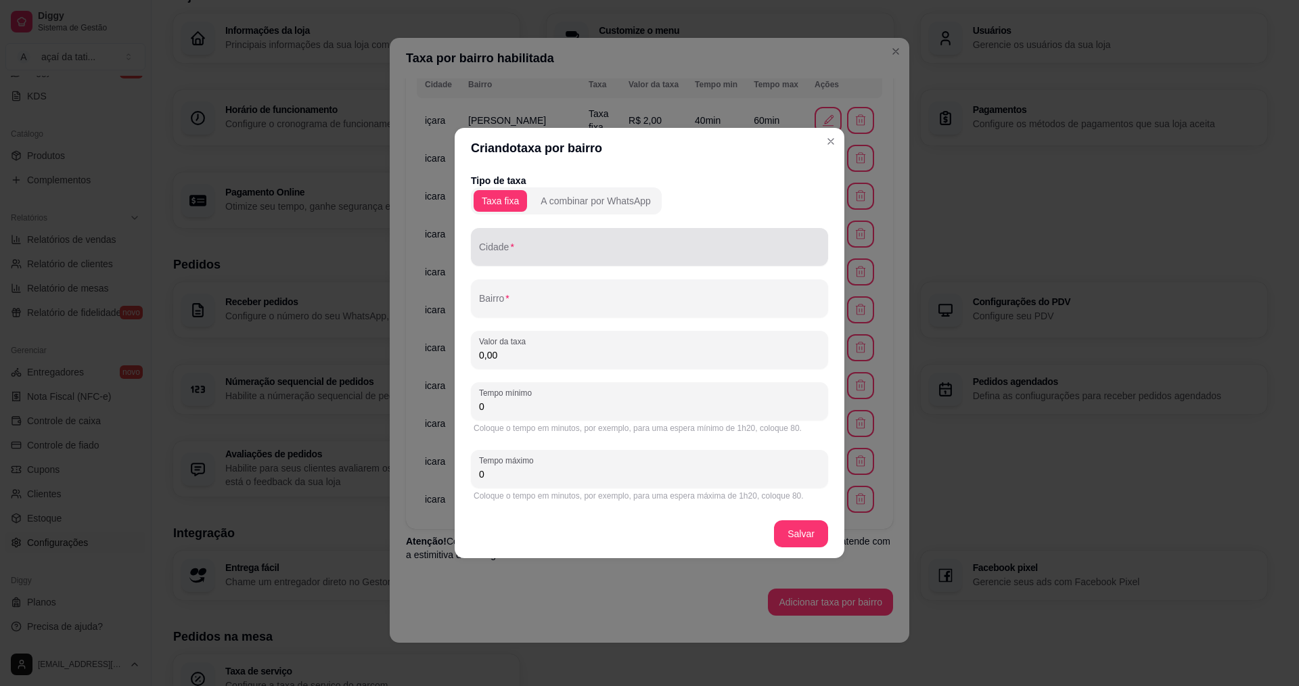
click at [530, 249] on input "Cidade" at bounding box center [649, 253] width 341 height 14
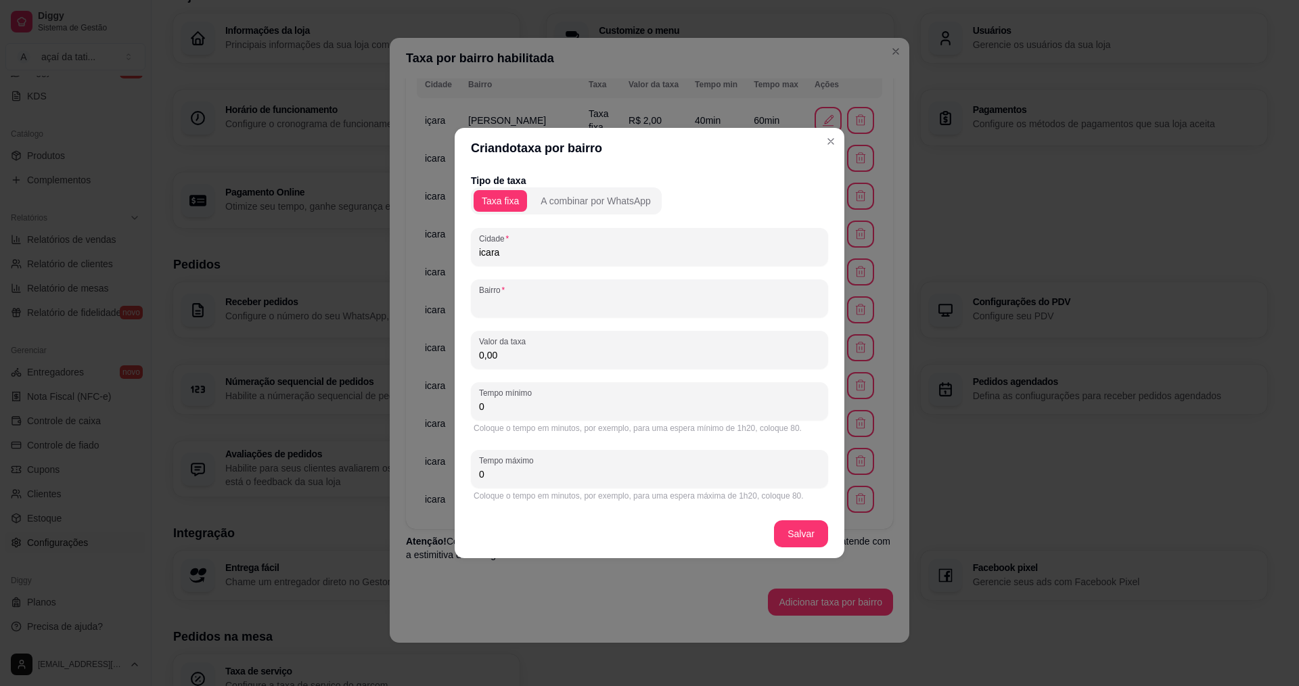
click at [586, 304] on input "Bairro" at bounding box center [649, 304] width 341 height 14
click at [519, 357] on input "0,00" at bounding box center [649, 355] width 341 height 14
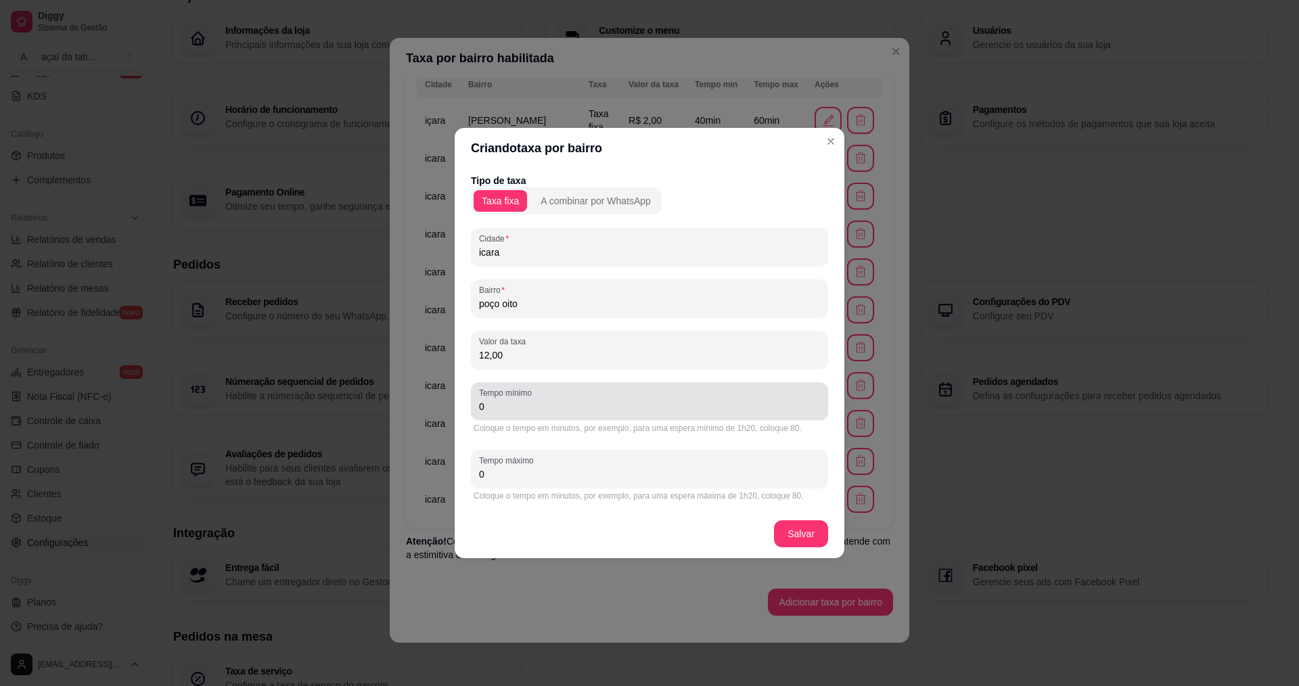
click at [600, 402] on input "0" at bounding box center [649, 407] width 341 height 14
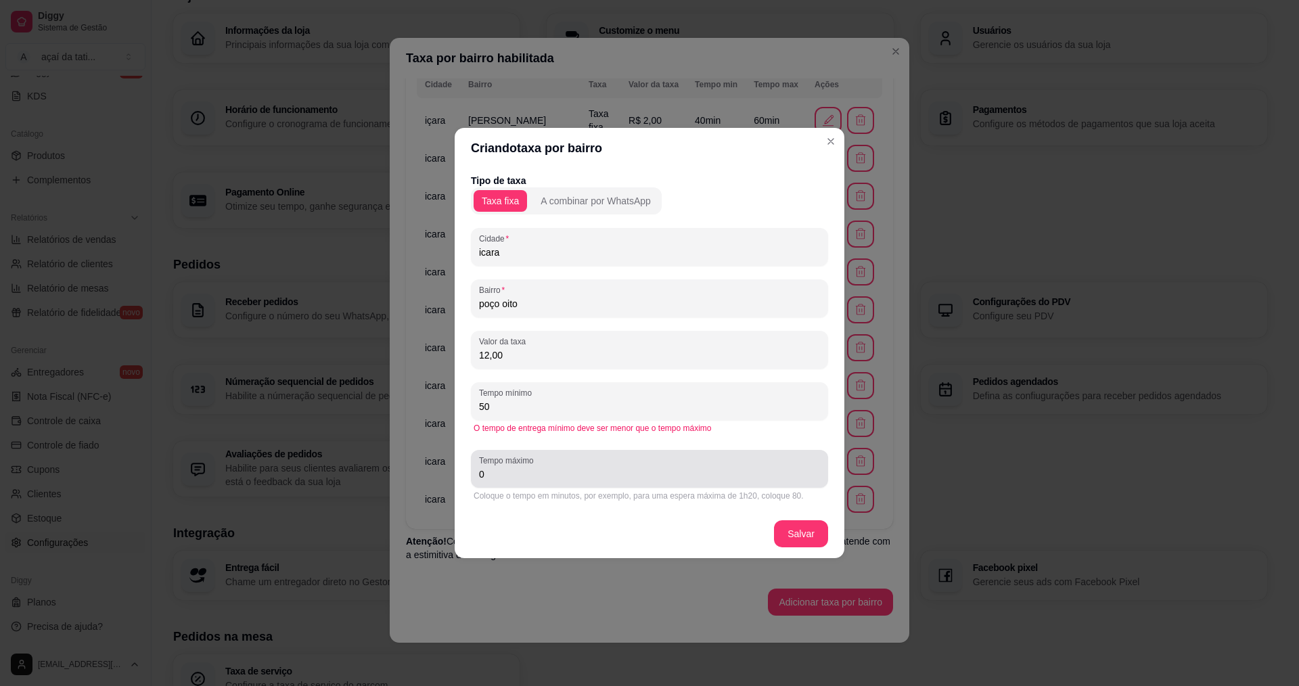
click at [496, 484] on div "Tempo máximo 0" at bounding box center [649, 469] width 357 height 38
drag, startPoint x: 800, startPoint y: 518, endPoint x: 797, endPoint y: 532, distance: 13.9
click at [799, 522] on footer "Salvar" at bounding box center [650, 534] width 390 height 49
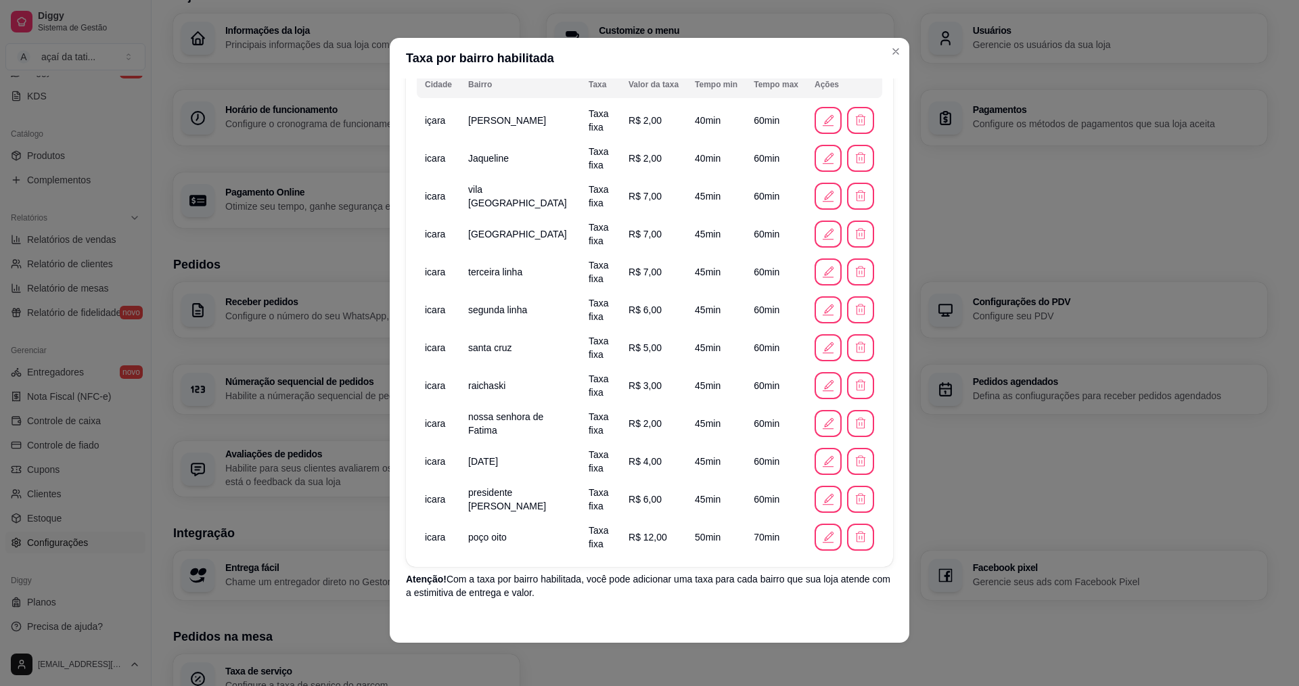
scroll to position [158, 0]
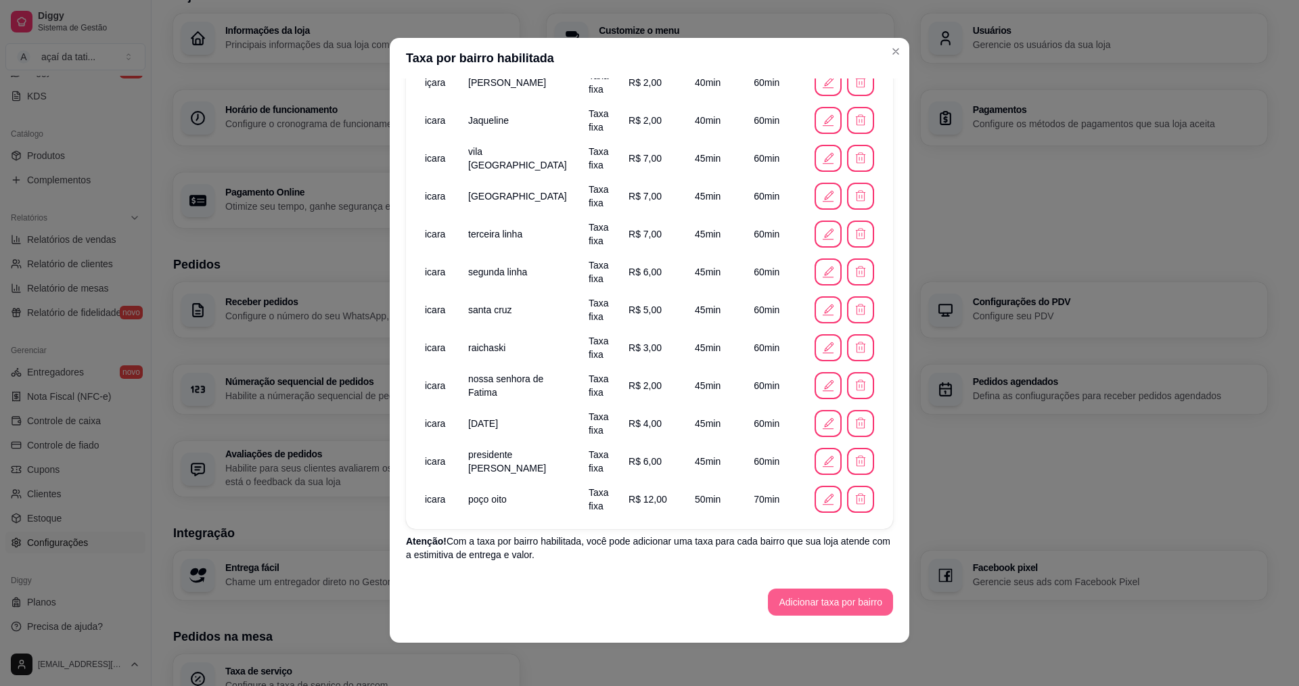
click at [836, 606] on button "Adicionar taxa por bairro" at bounding box center [830, 602] width 125 height 27
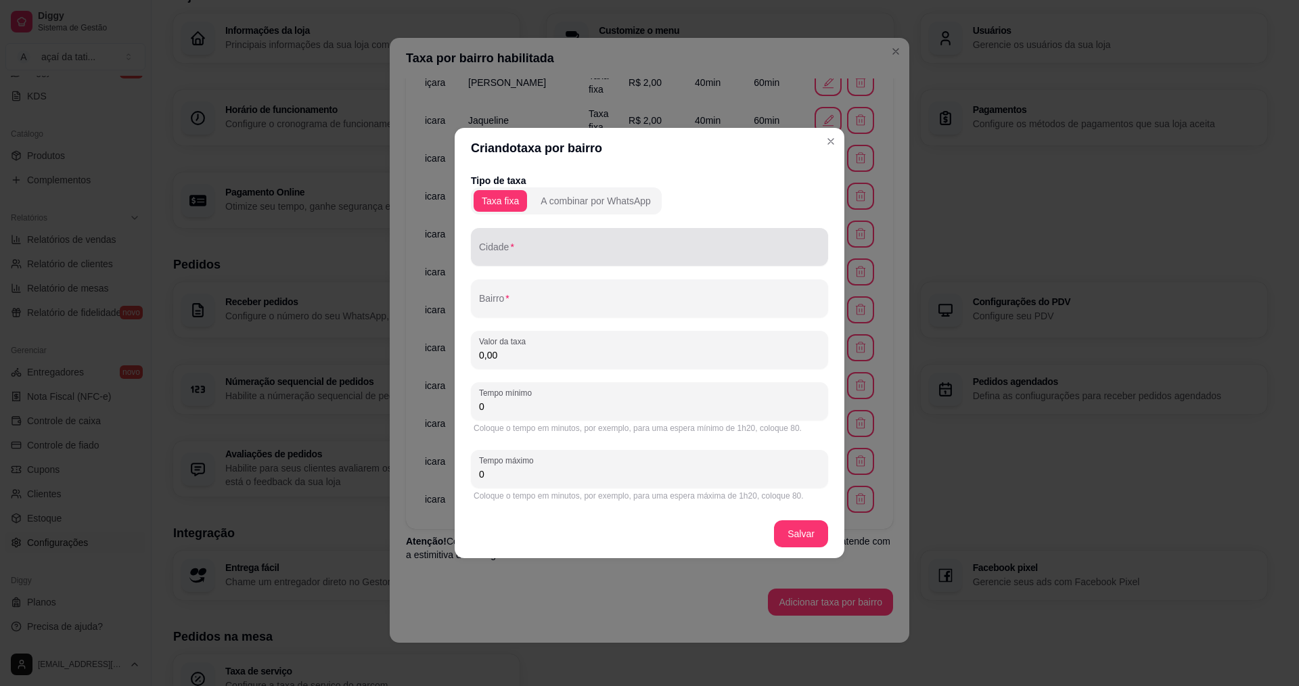
click at [523, 254] on input "Cidade" at bounding box center [649, 253] width 341 height 14
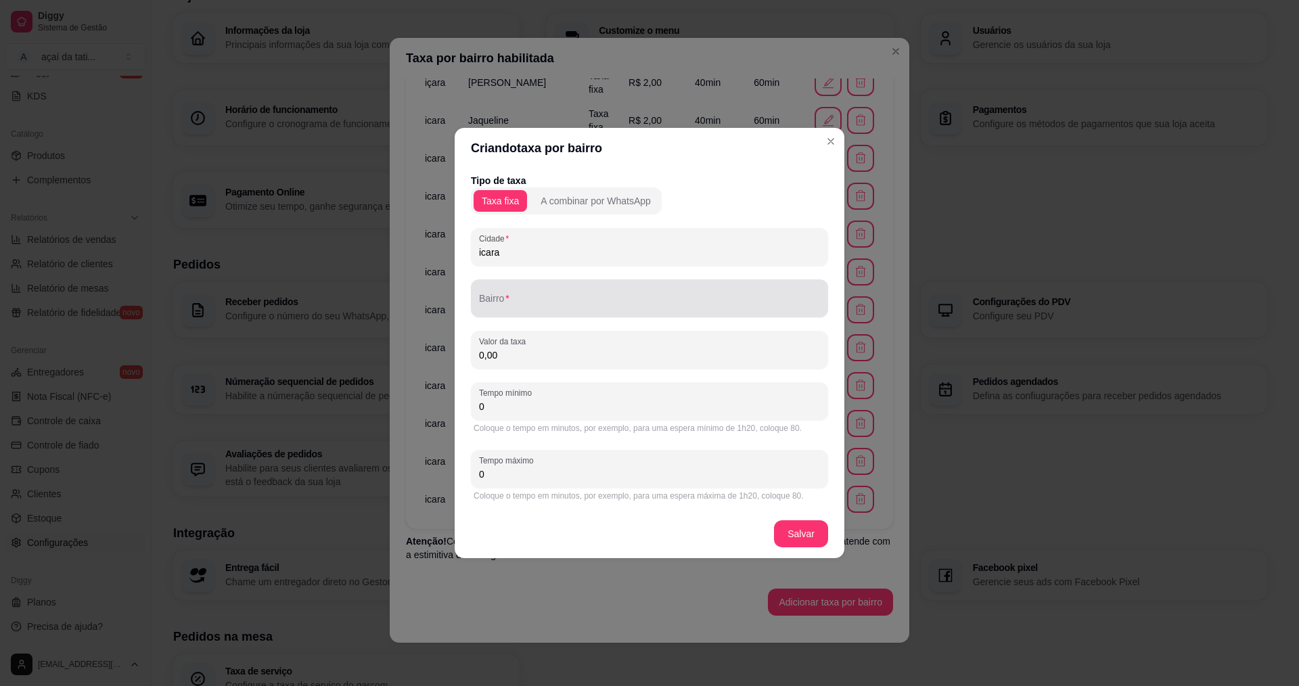
click at [622, 294] on div at bounding box center [649, 298] width 341 height 27
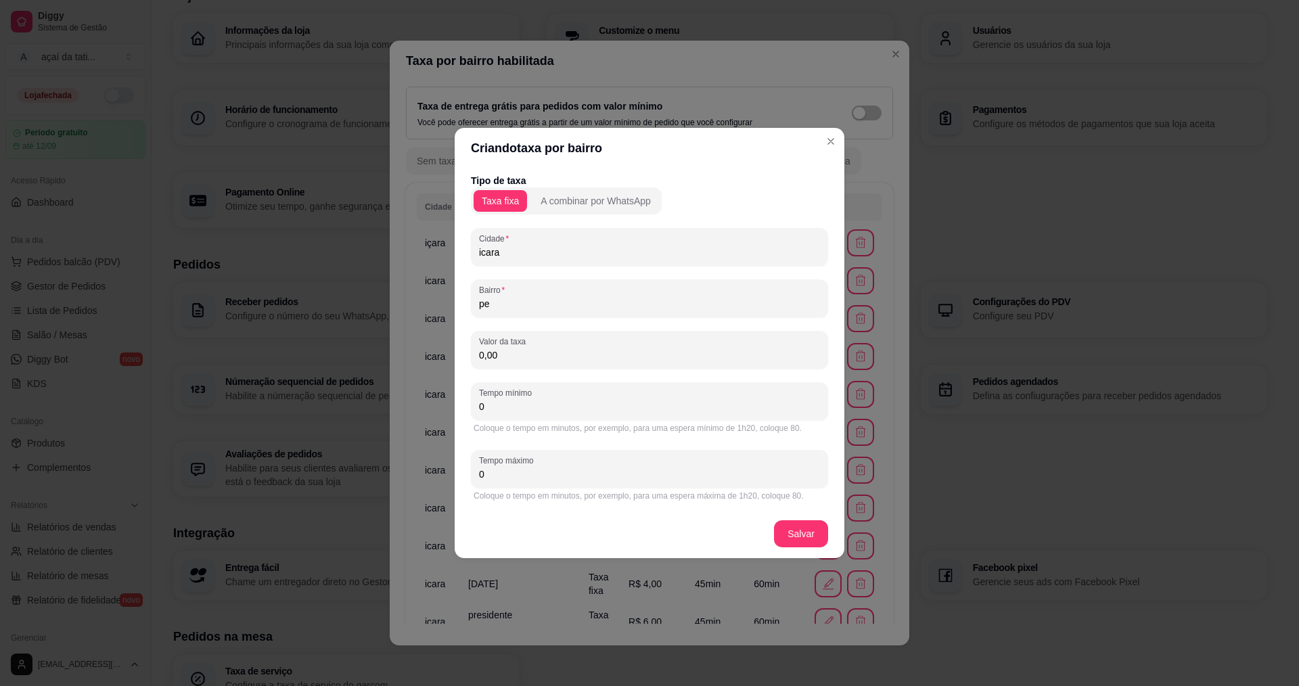
scroll to position [158, 0]
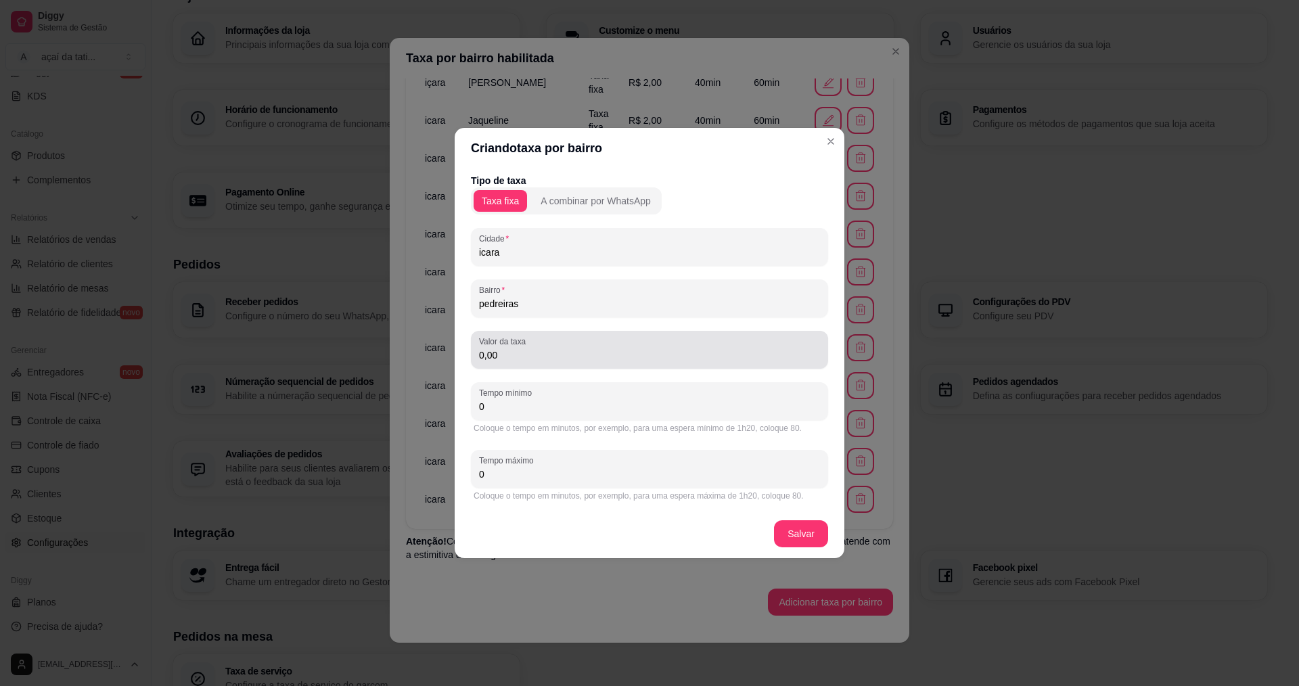
type input "pedreiras"
click at [544, 351] on input "0,00" at bounding box center [649, 355] width 341 height 14
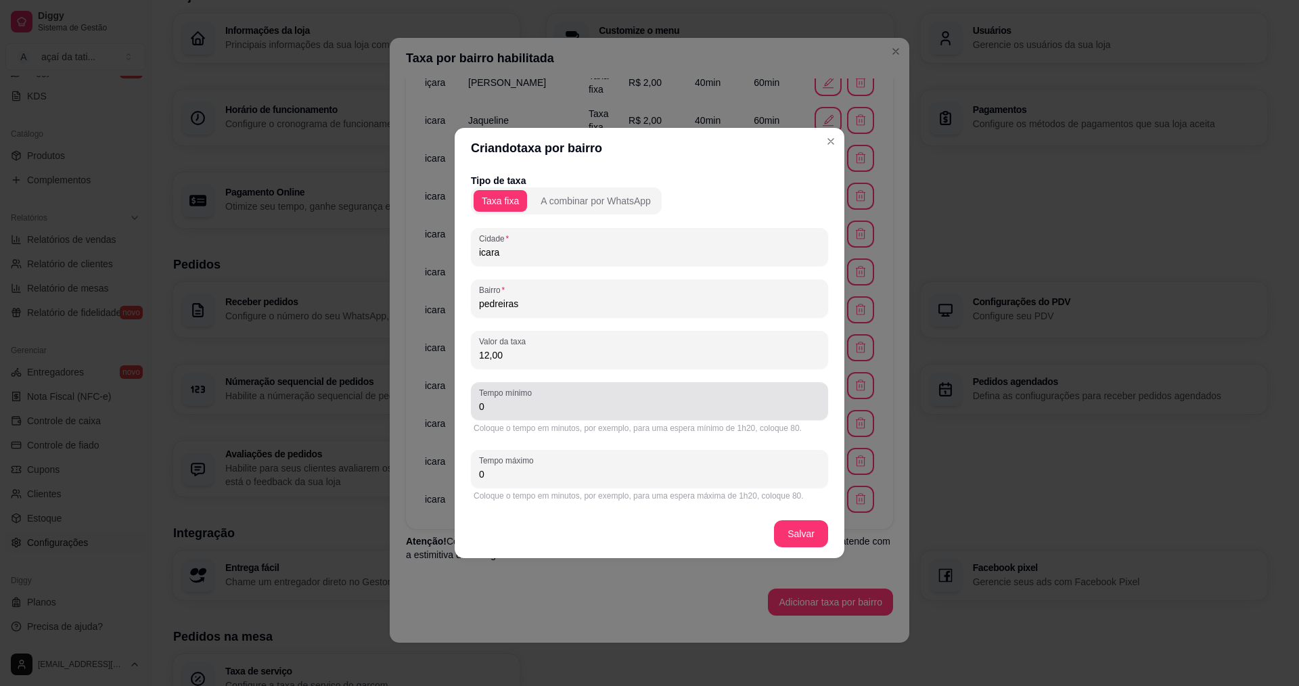
type input "12,00"
click at [578, 397] on div "0" at bounding box center [649, 401] width 341 height 27
click at [568, 415] on div "Tempo mínimo 0" at bounding box center [649, 401] width 357 height 38
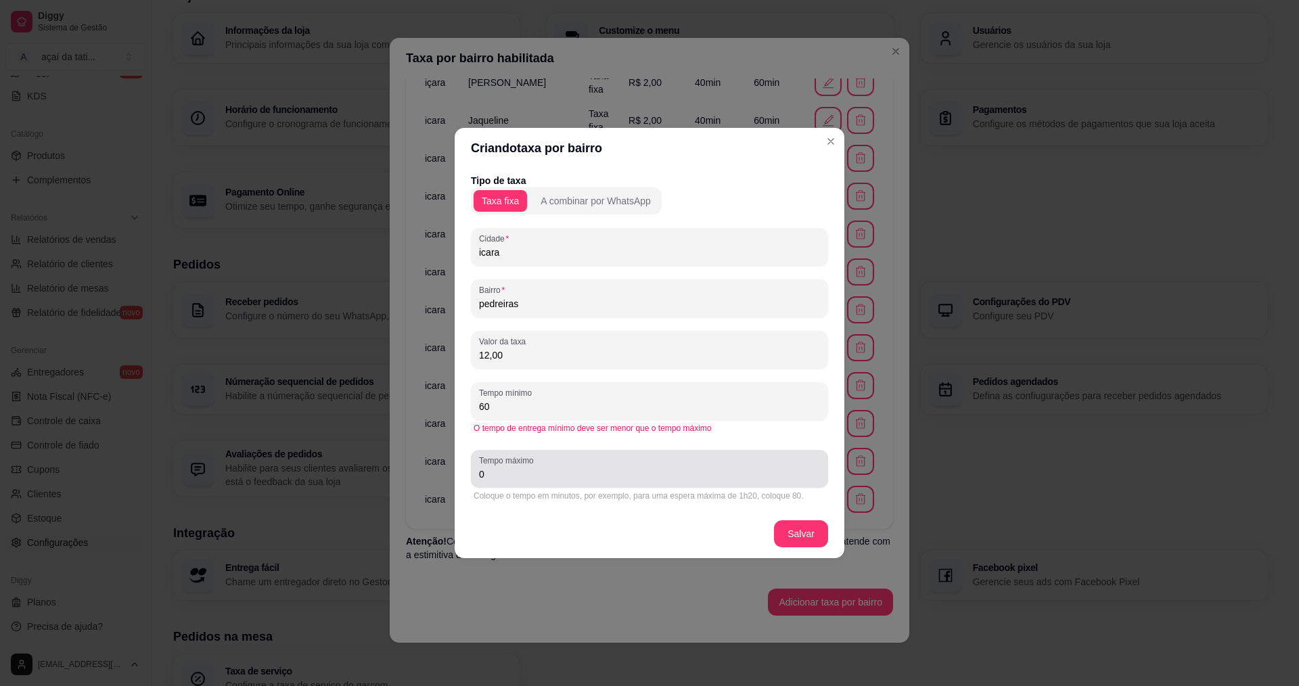
type input "60"
click at [646, 464] on div "0" at bounding box center [649, 468] width 341 height 27
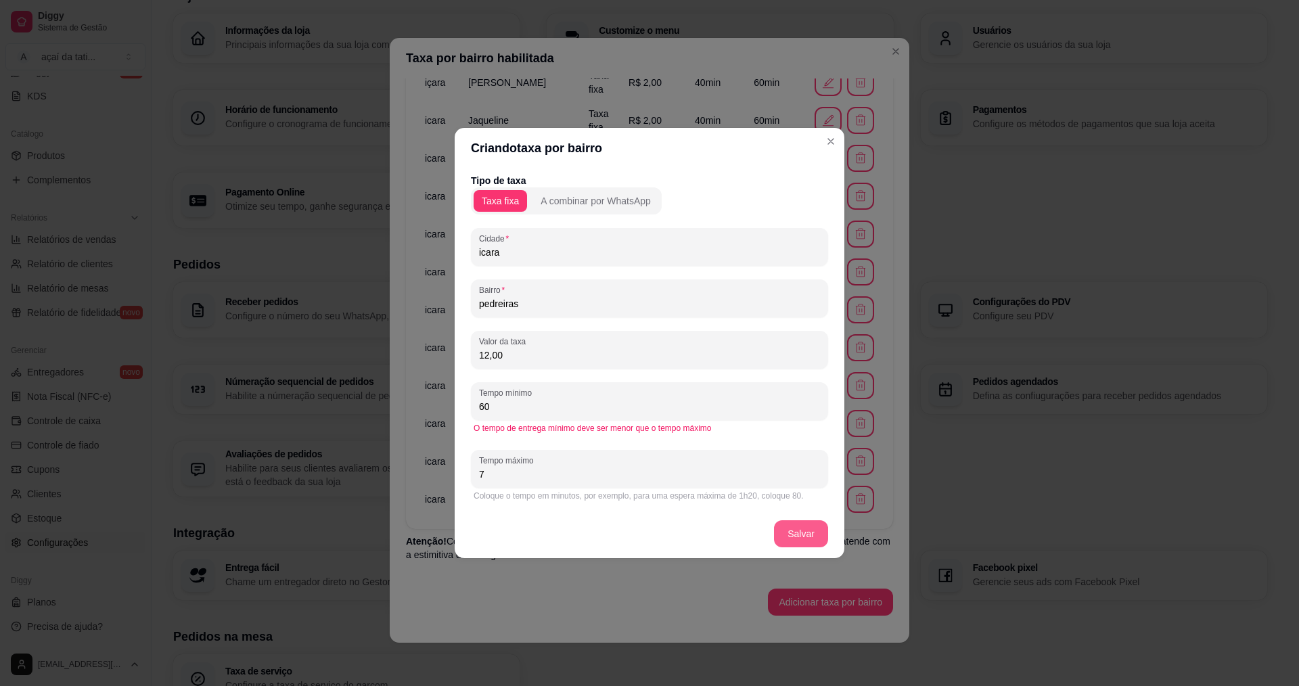
type input "7"
type input "0"
type input "70"
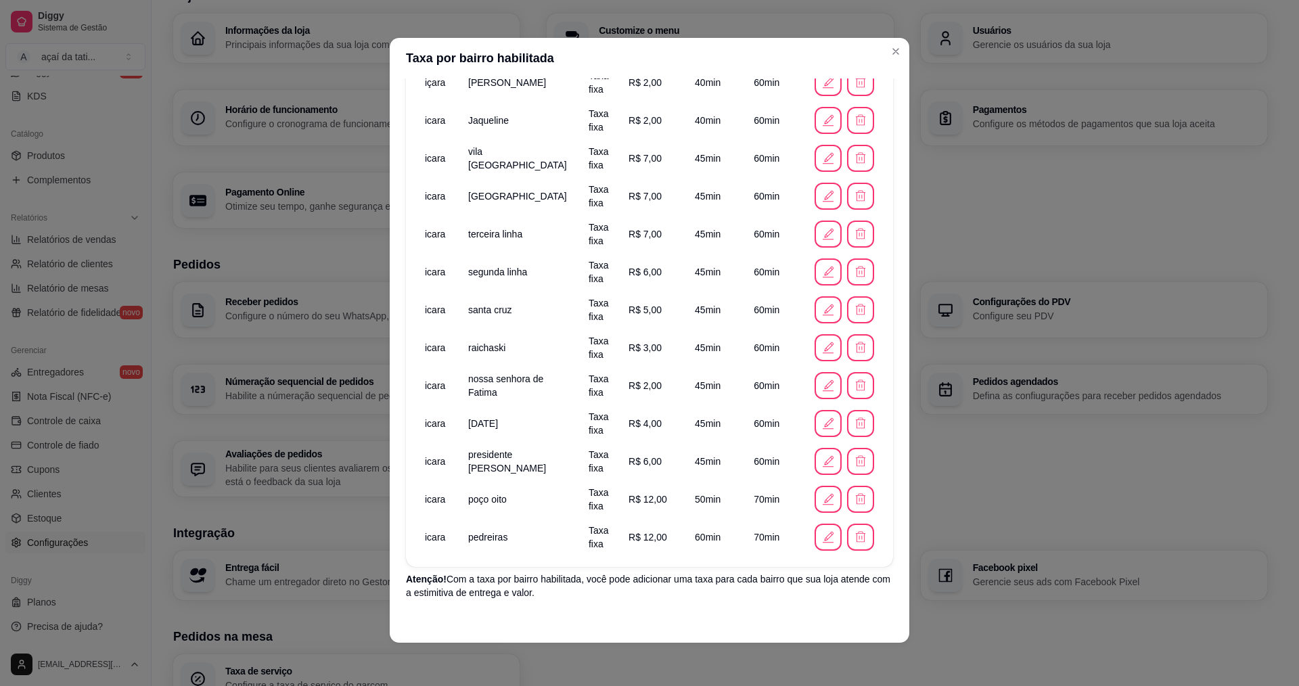
scroll to position [196, 0]
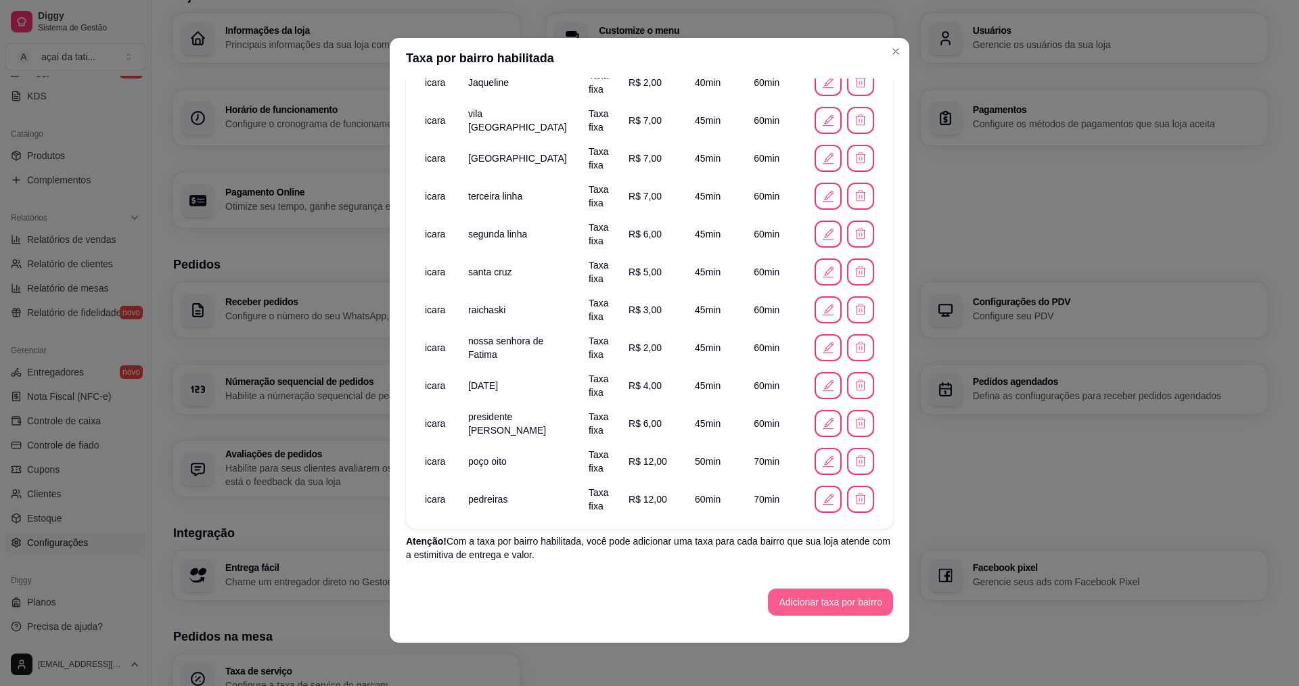
click at [838, 606] on button "Adicionar taxa por bairro" at bounding box center [830, 602] width 125 height 27
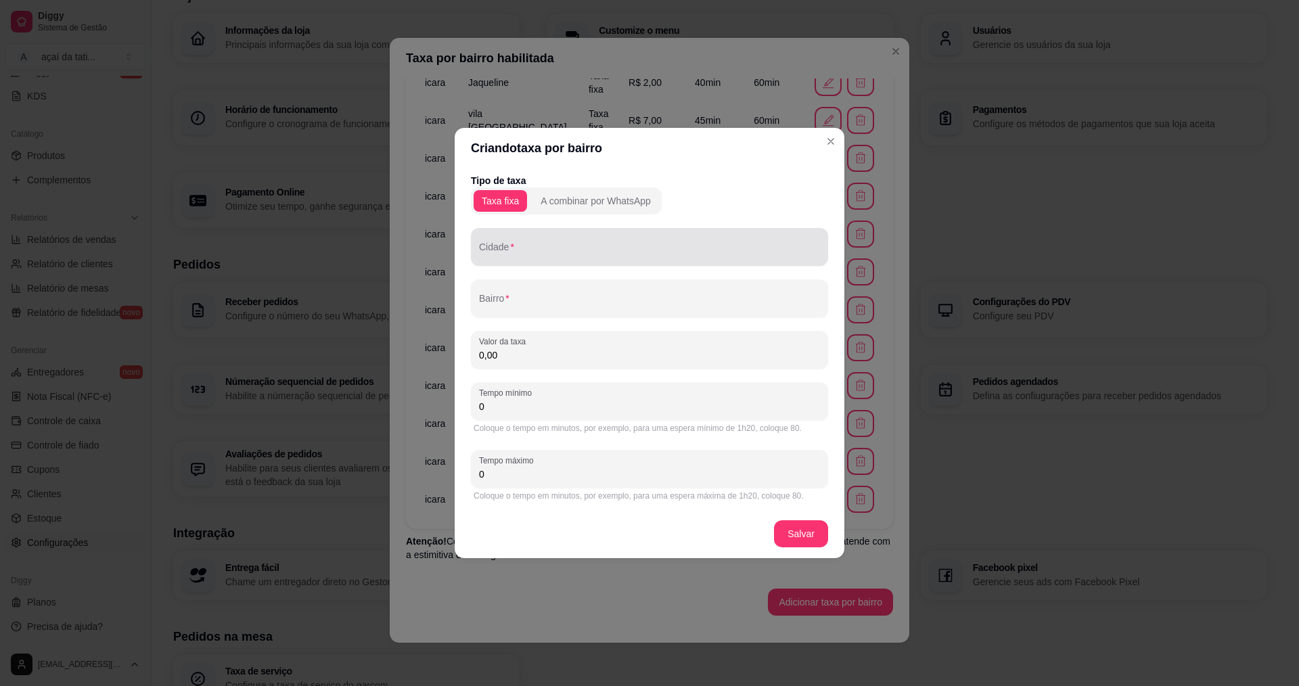
click at [606, 247] on input "Cidade" at bounding box center [649, 253] width 341 height 14
type input "novo caravagio"
drag, startPoint x: 555, startPoint y: 252, endPoint x: 472, endPoint y: 252, distance: 83.2
click at [472, 252] on div "Cidade novo caravagio" at bounding box center [649, 247] width 357 height 38
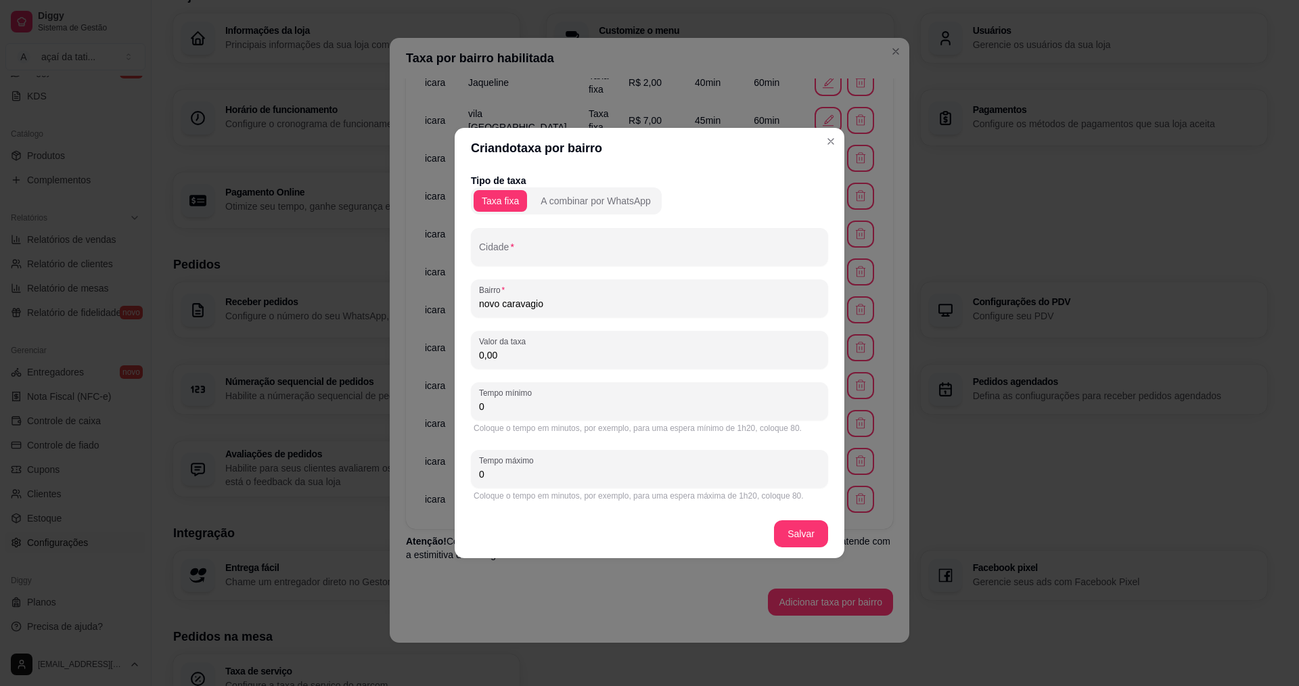
click at [591, 305] on input "novo caravagio" at bounding box center [649, 304] width 341 height 14
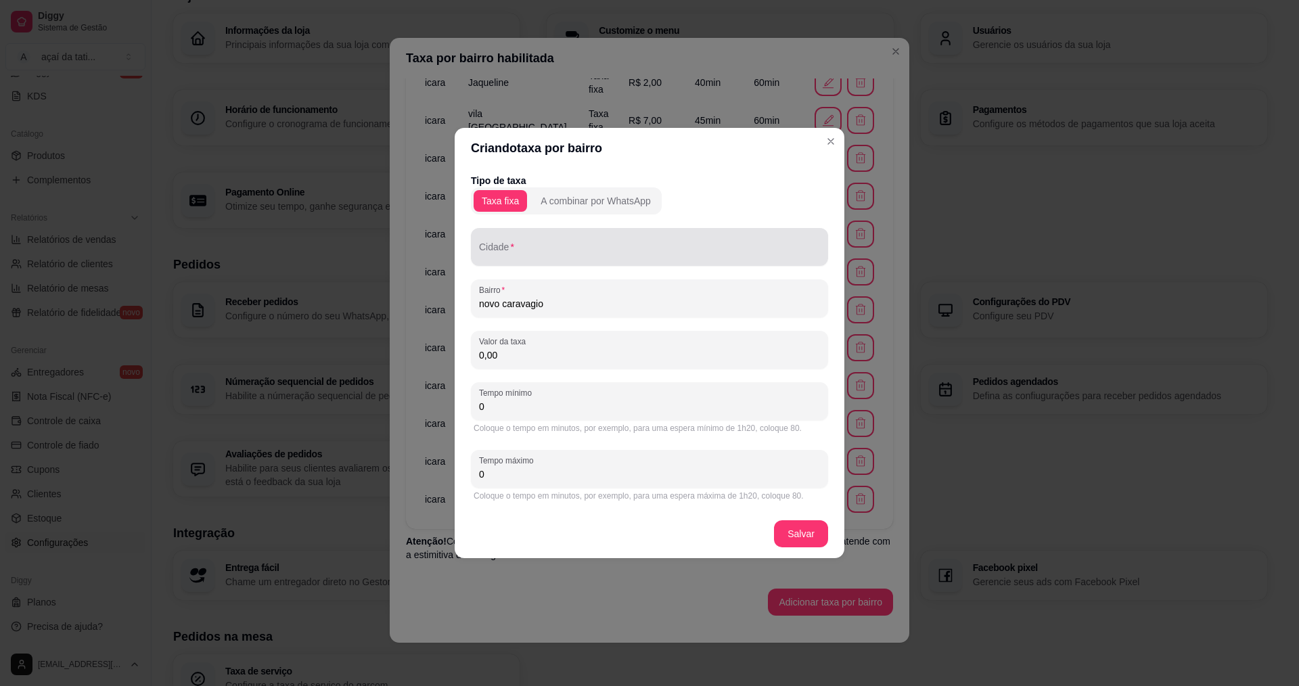
type input "novo caravagio"
click at [543, 254] on input "Cidade" at bounding box center [649, 253] width 341 height 14
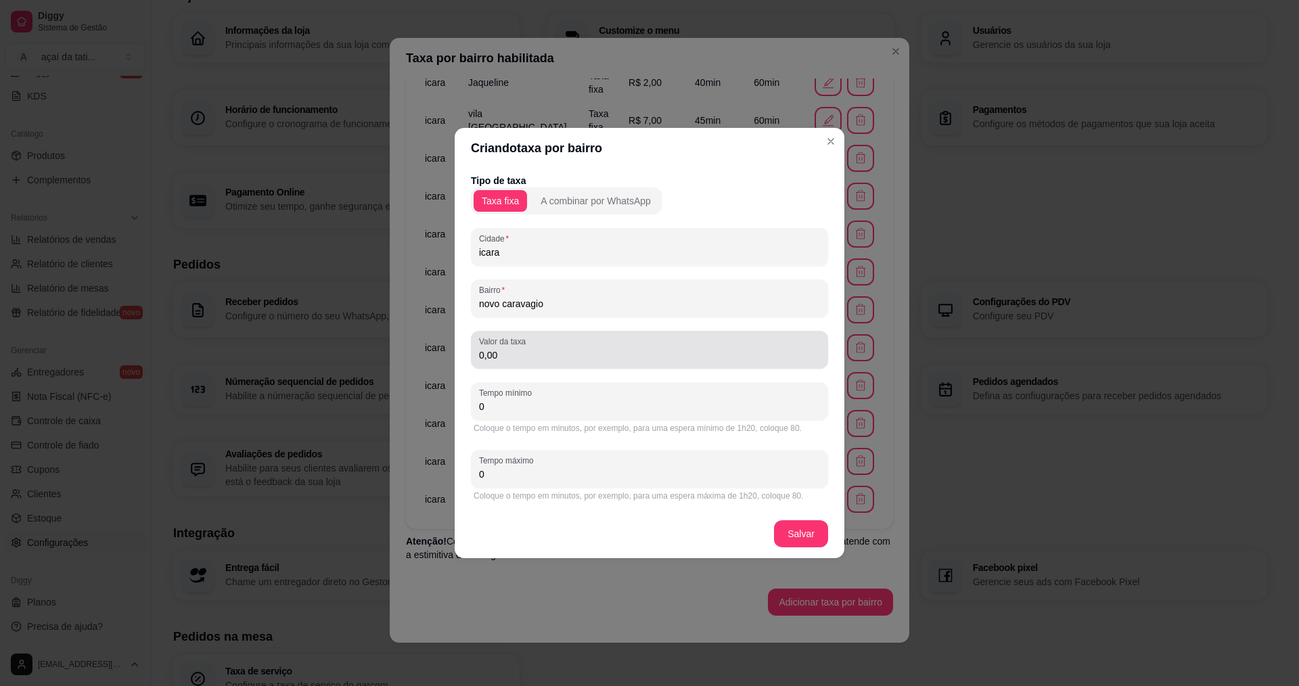
type input "icara"
click at [521, 351] on input "0,00" at bounding box center [649, 355] width 341 height 14
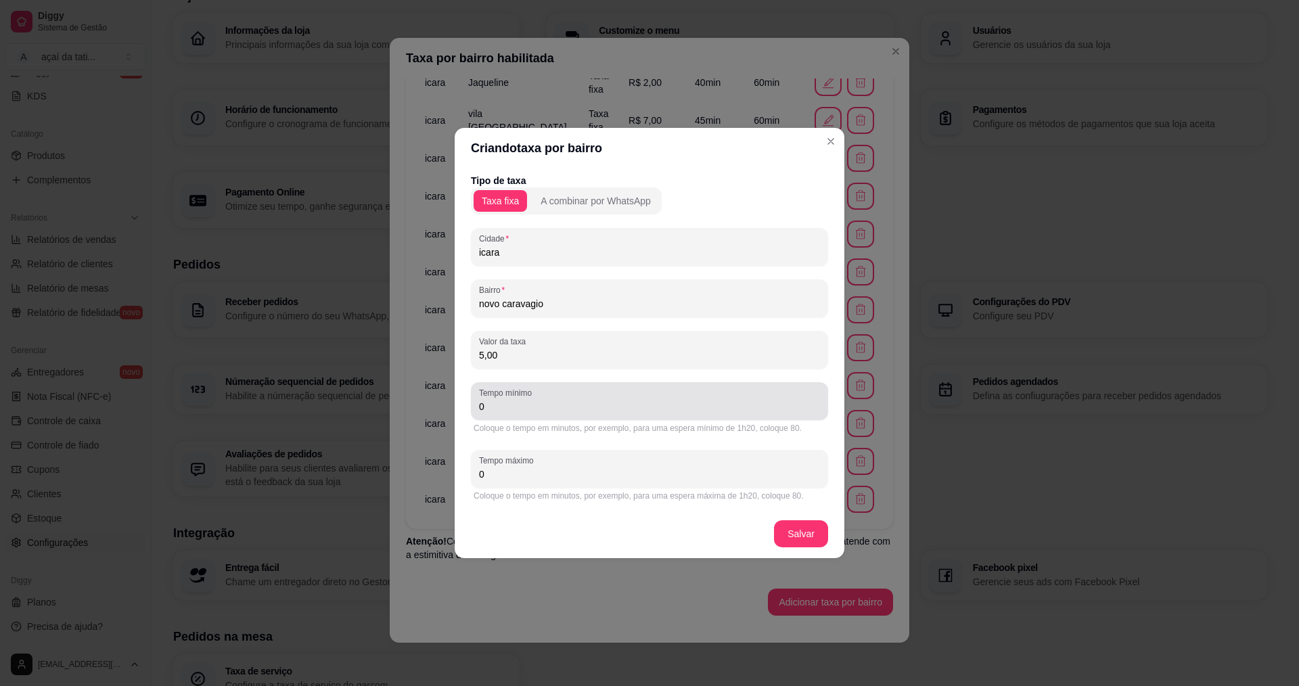
type input "5,00"
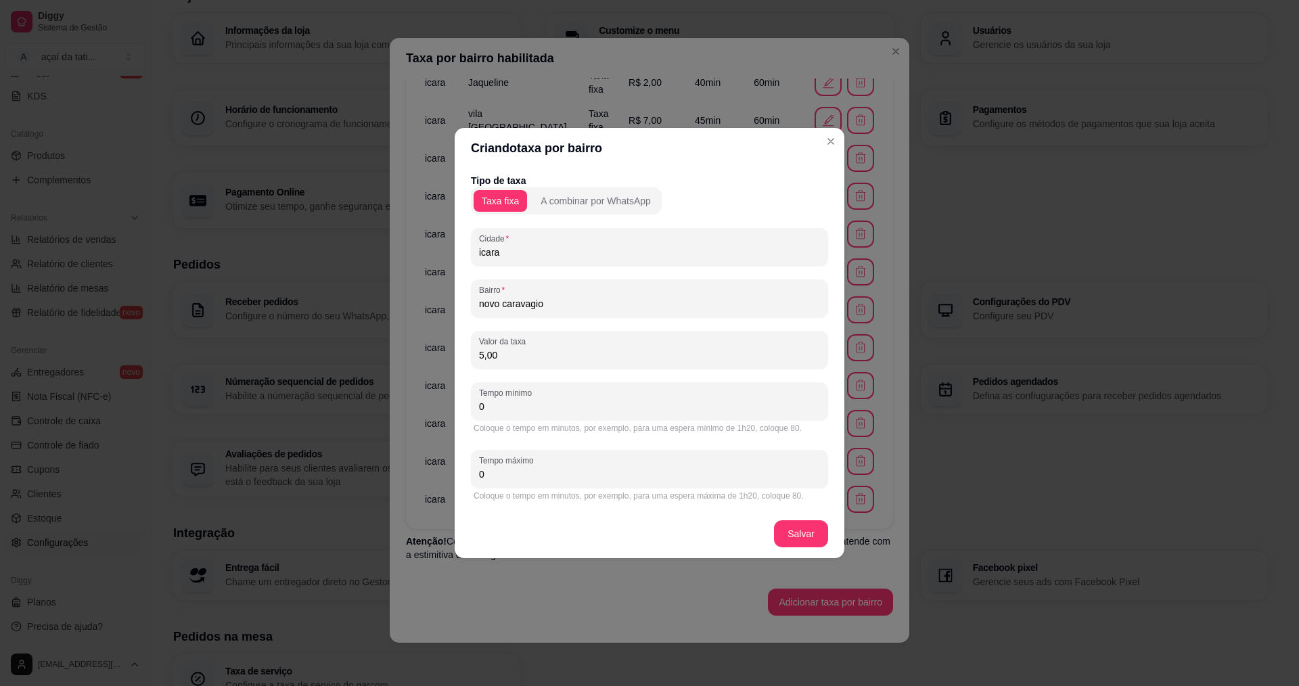
click at [606, 407] on input "0" at bounding box center [649, 407] width 341 height 14
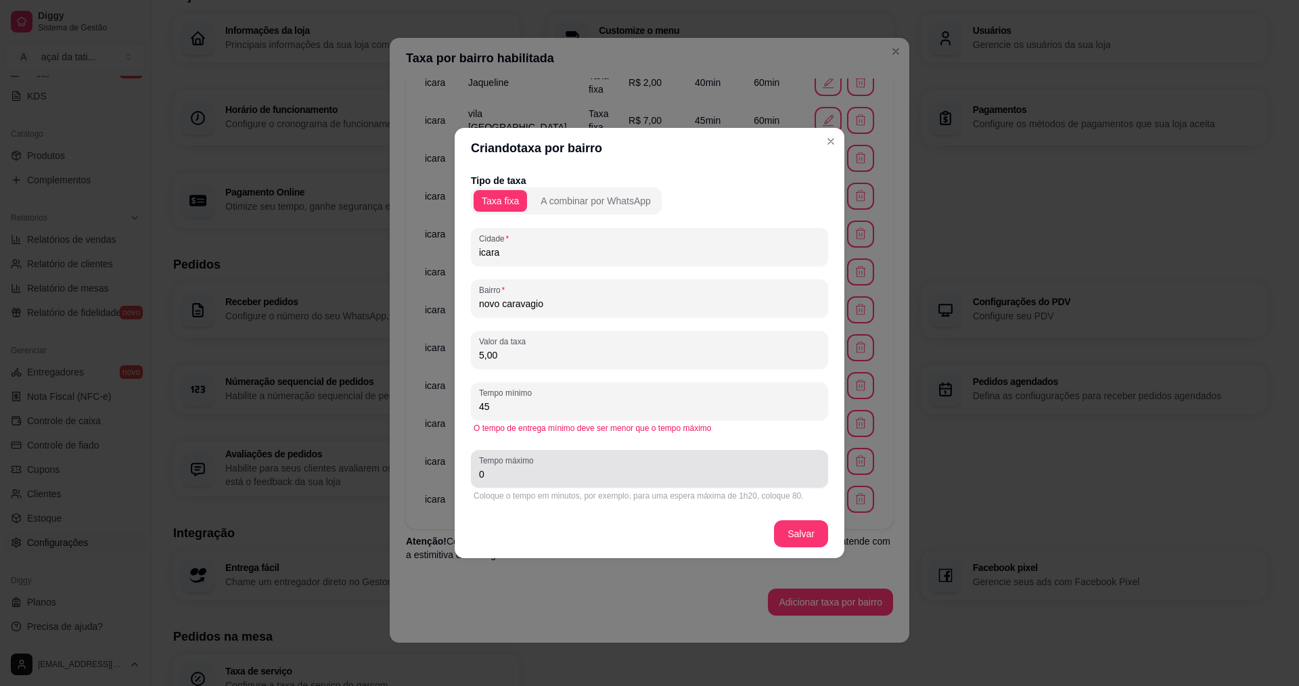
type input "45"
click at [592, 474] on input "0" at bounding box center [649, 475] width 341 height 14
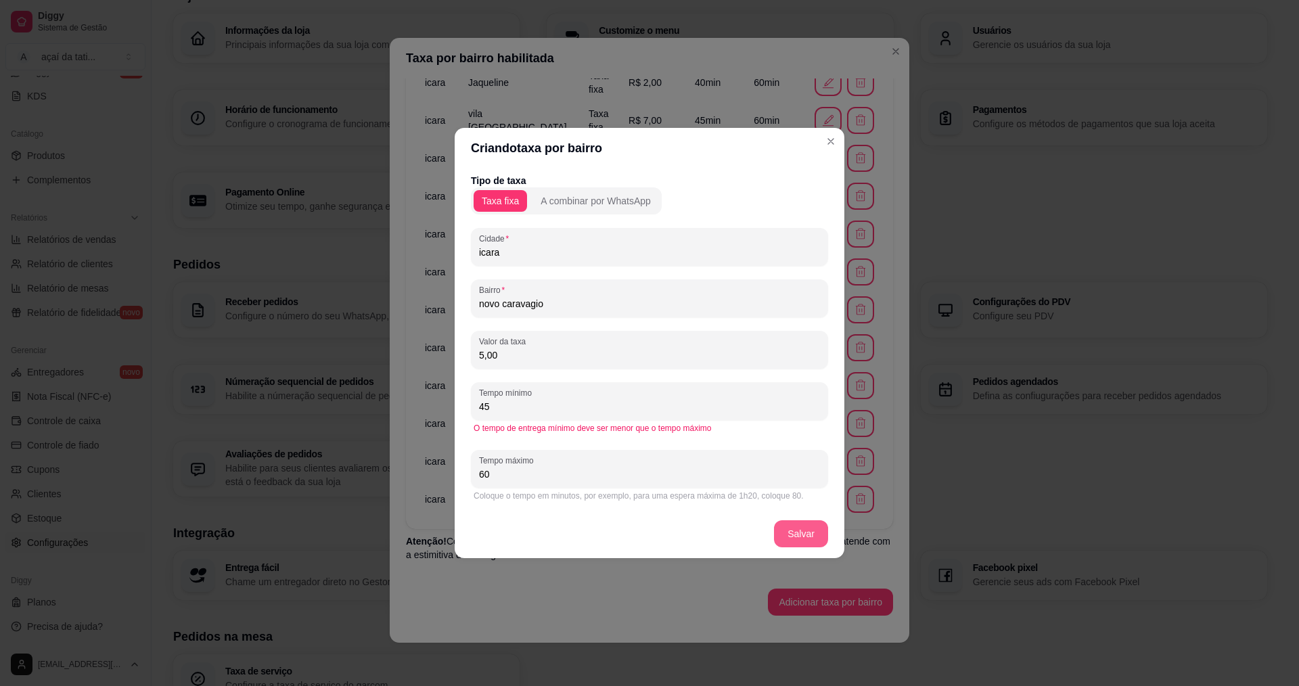
type input "60"
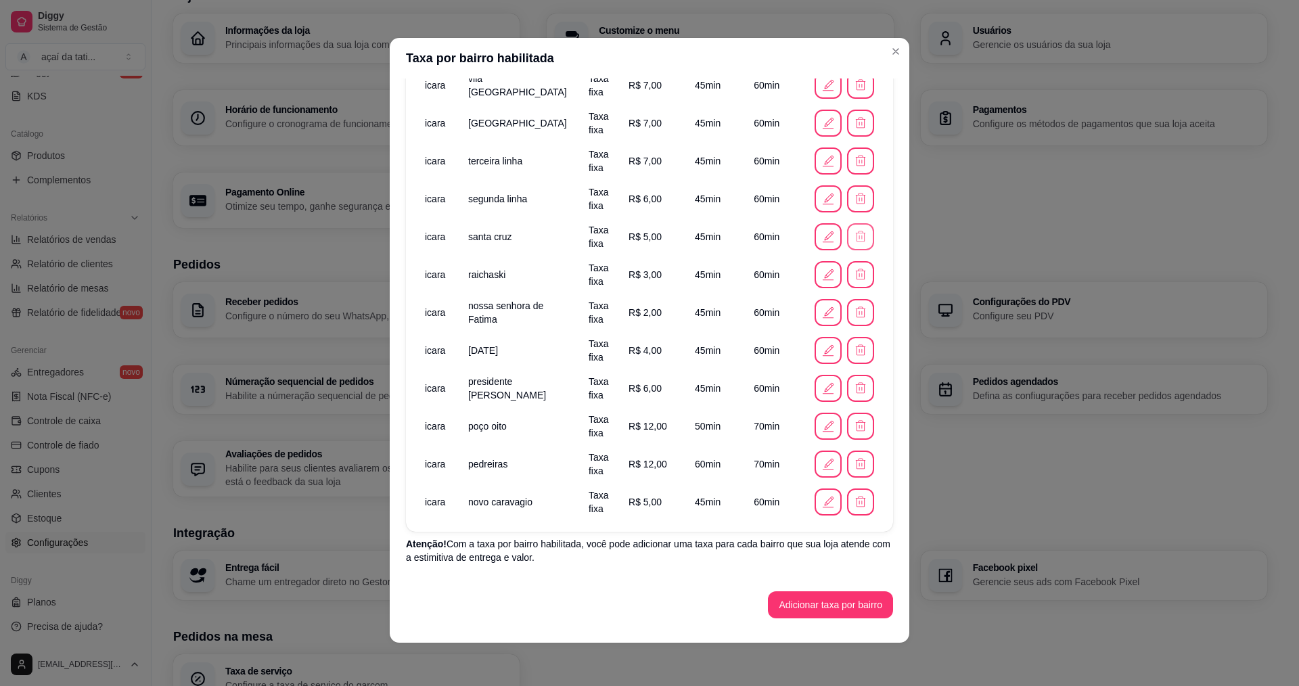
scroll to position [233, 0]
click at [855, 593] on button "Adicionar taxa por bairro" at bounding box center [830, 602] width 125 height 27
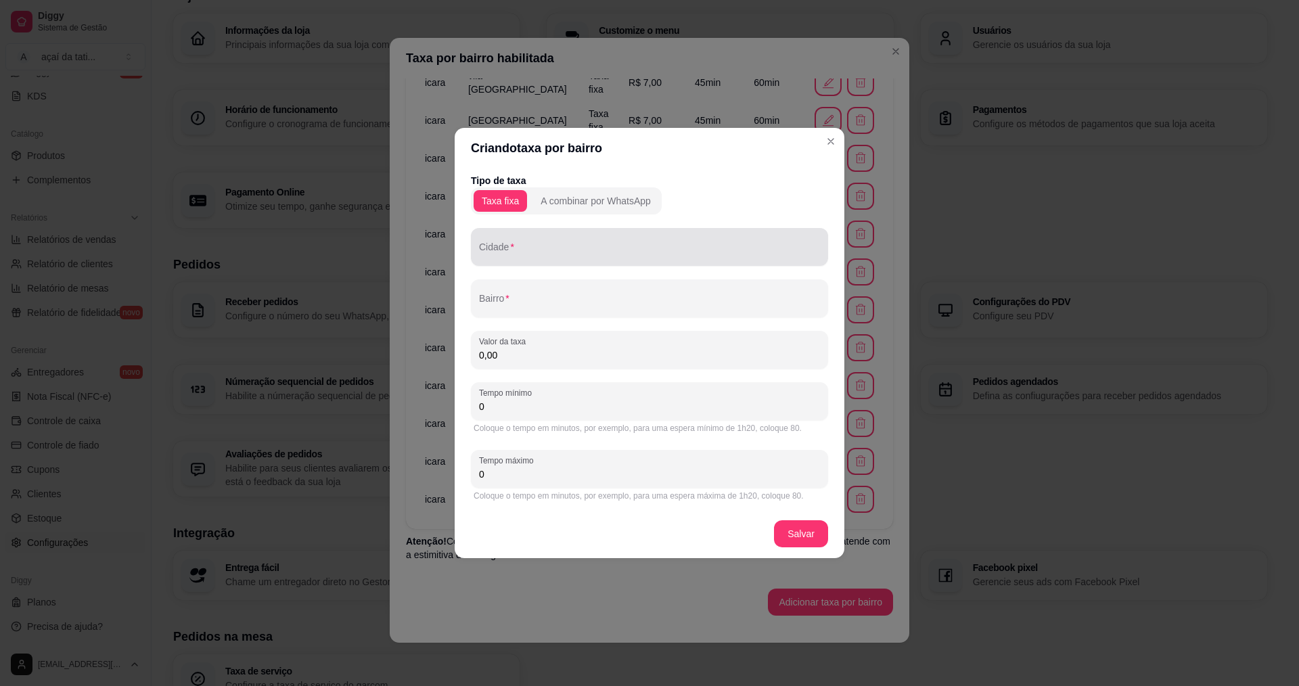
click at [641, 233] on div "Cidade" at bounding box center [649, 247] width 357 height 38
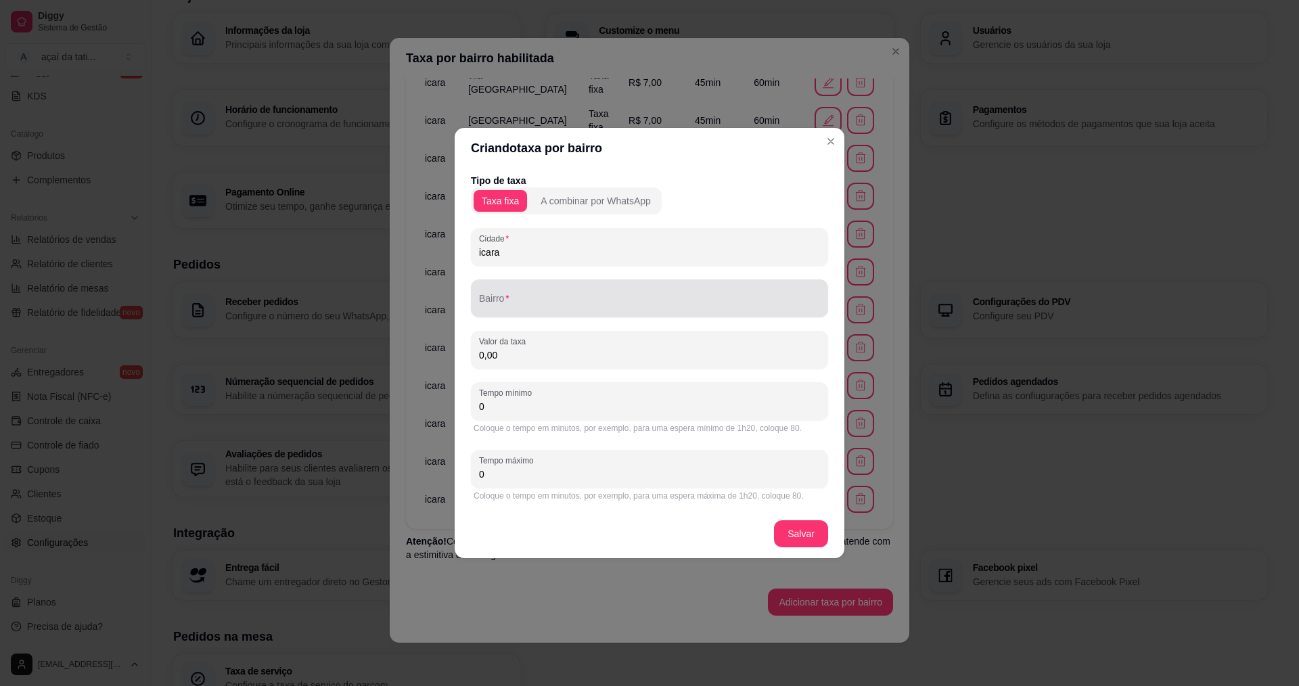
type input "icara"
click at [692, 292] on div at bounding box center [649, 298] width 341 height 27
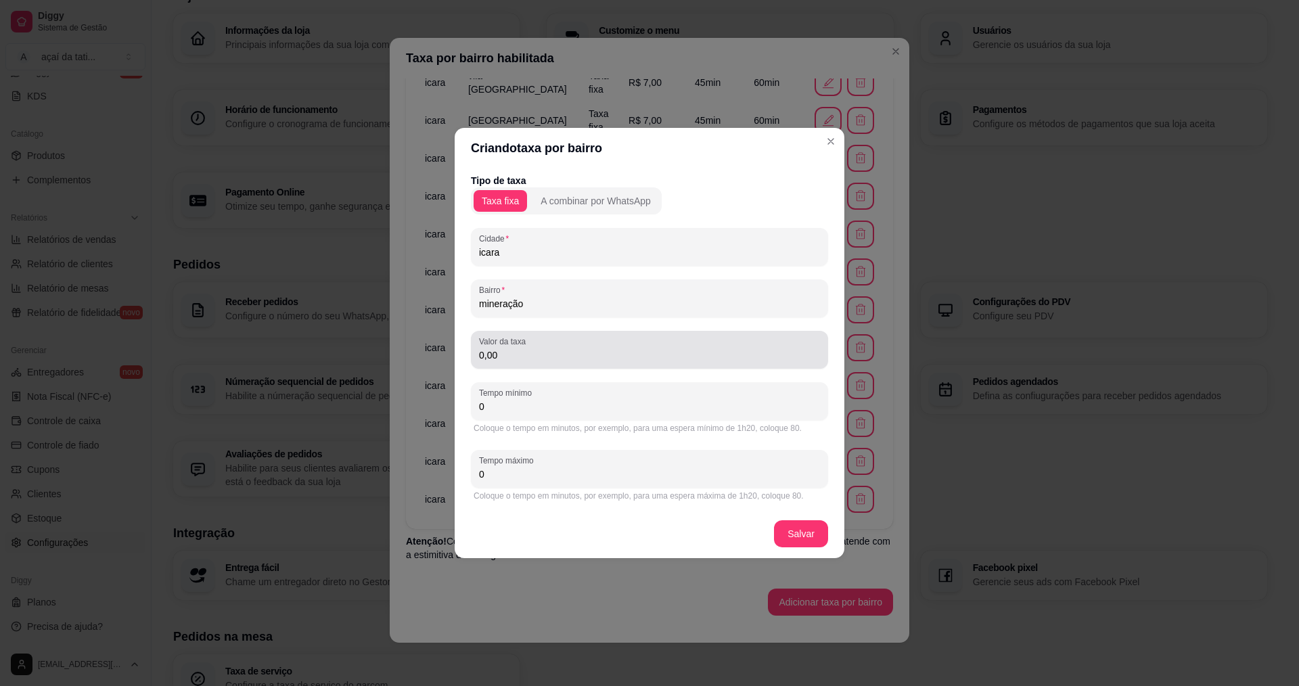
type input "mineração"
click at [513, 356] on input "0,00" at bounding box center [649, 355] width 341 height 14
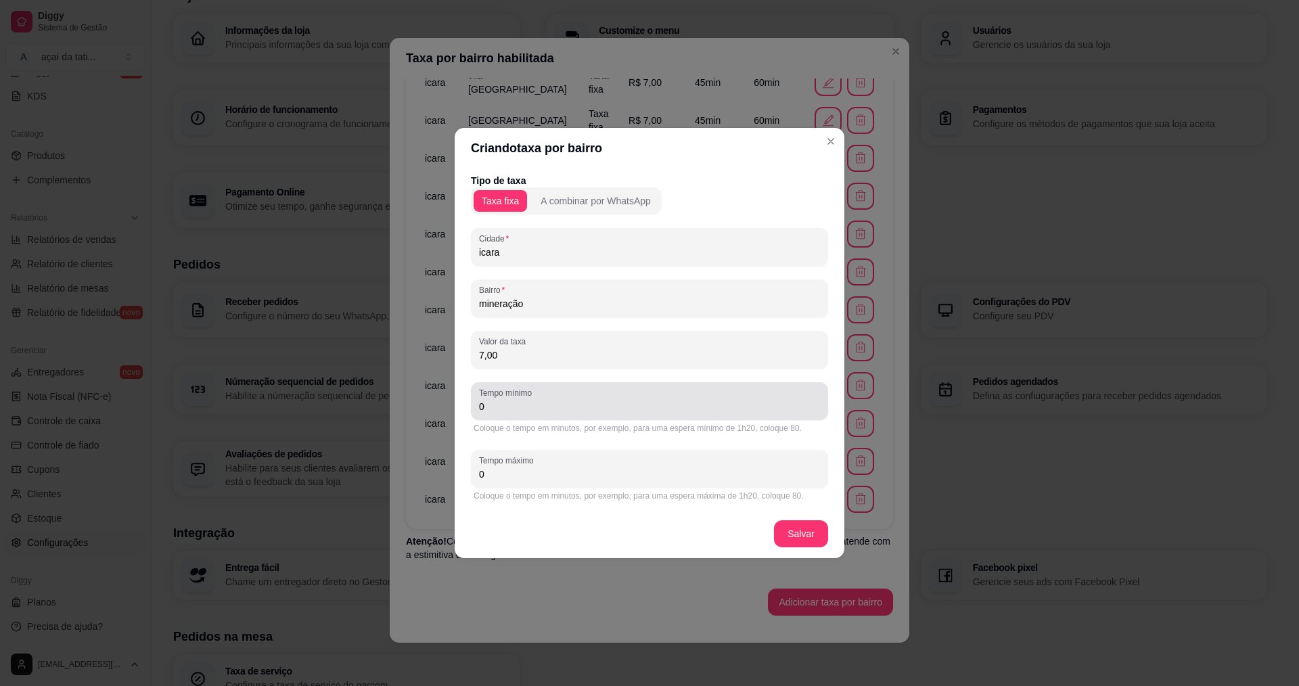
type input "7,00"
click at [583, 409] on input "0" at bounding box center [649, 407] width 341 height 14
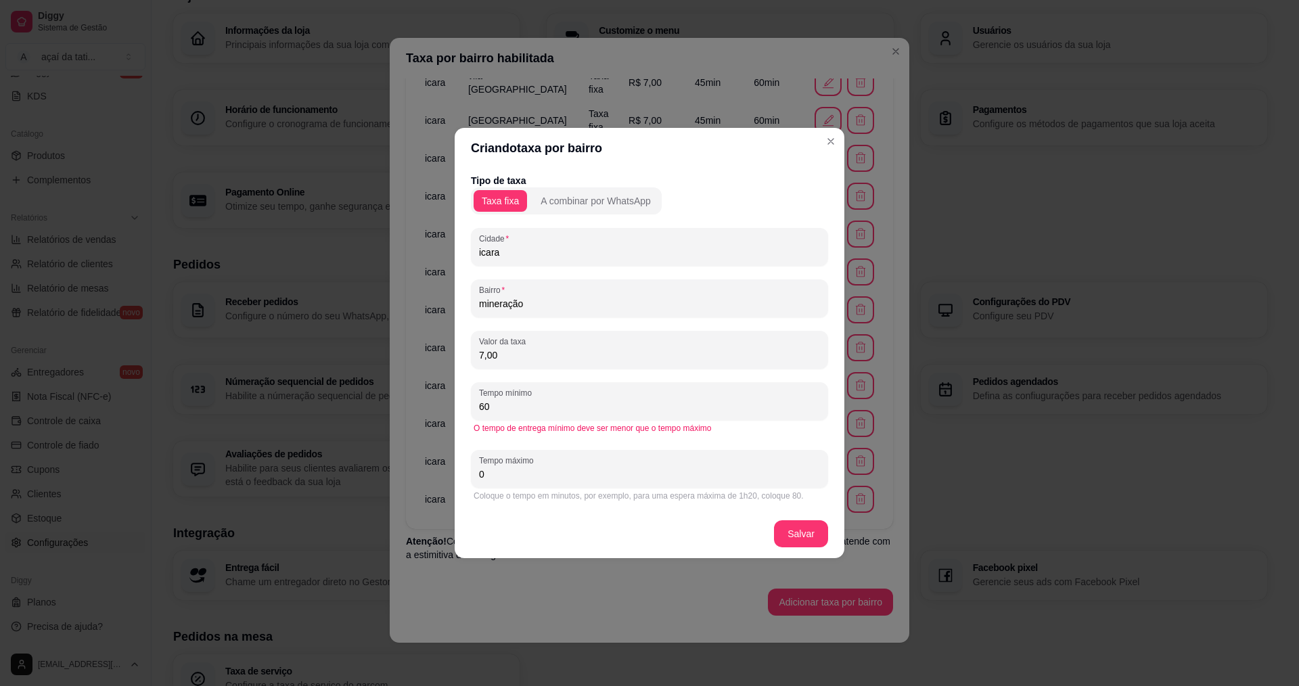
type input "60"
click at [629, 476] on input "0" at bounding box center [649, 475] width 341 height 14
type input "70"
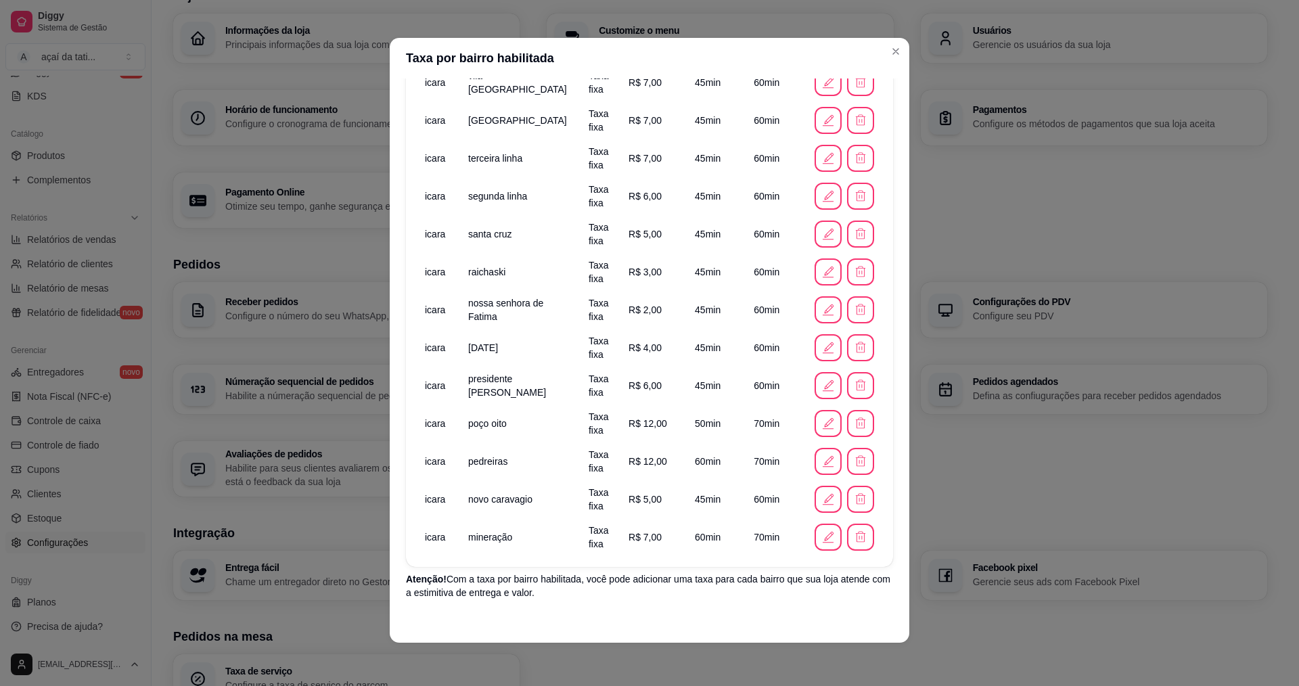
scroll to position [271, 0]
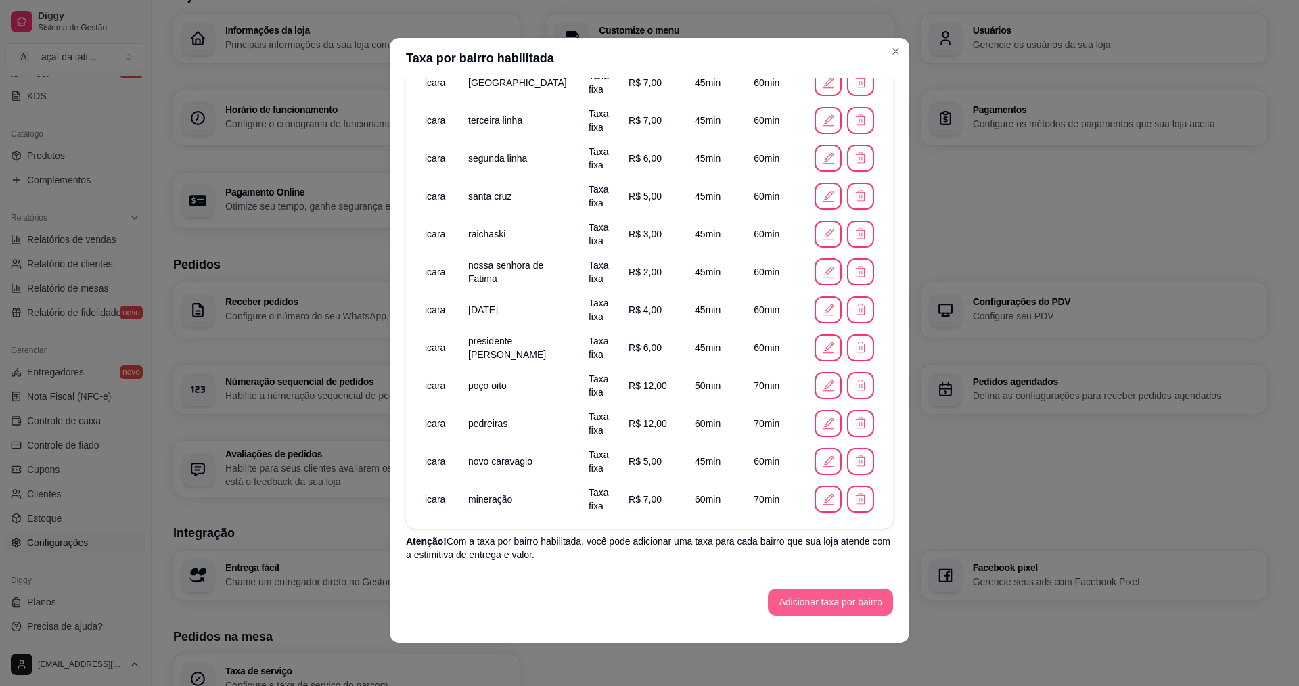
click at [859, 602] on button "Adicionar taxa por bairro" at bounding box center [830, 602] width 125 height 27
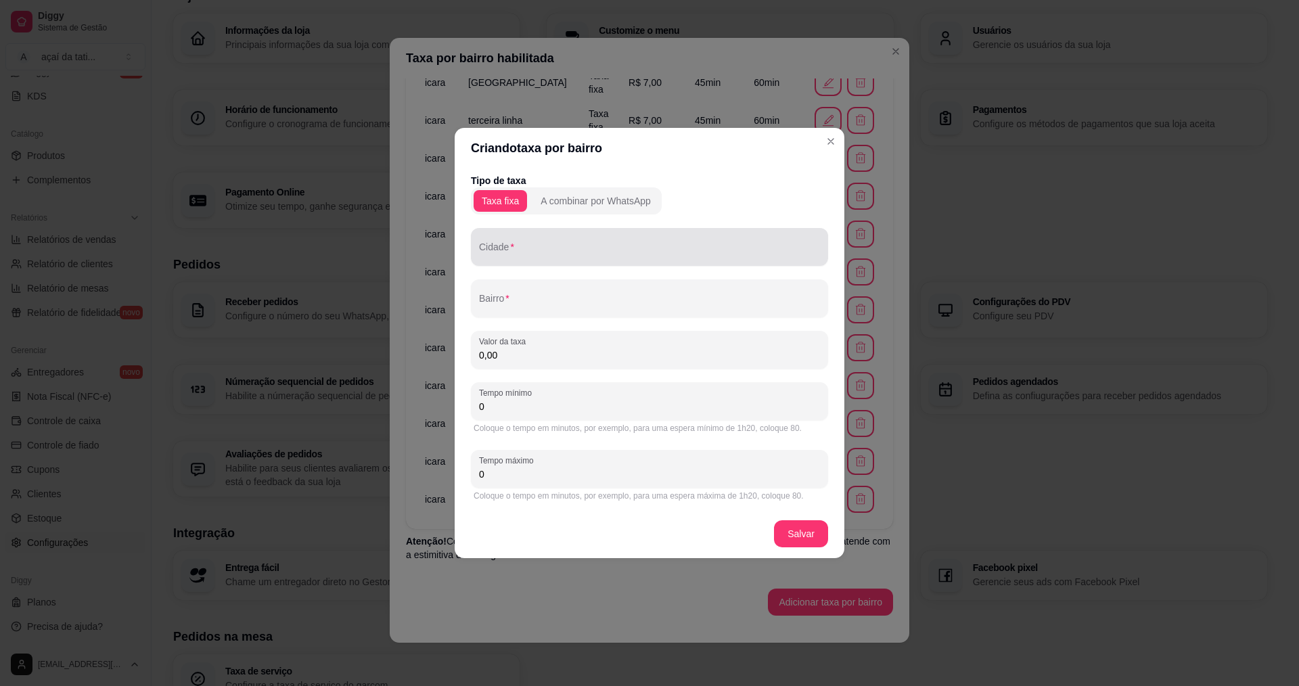
click at [635, 252] on input "Cidade" at bounding box center [649, 253] width 341 height 14
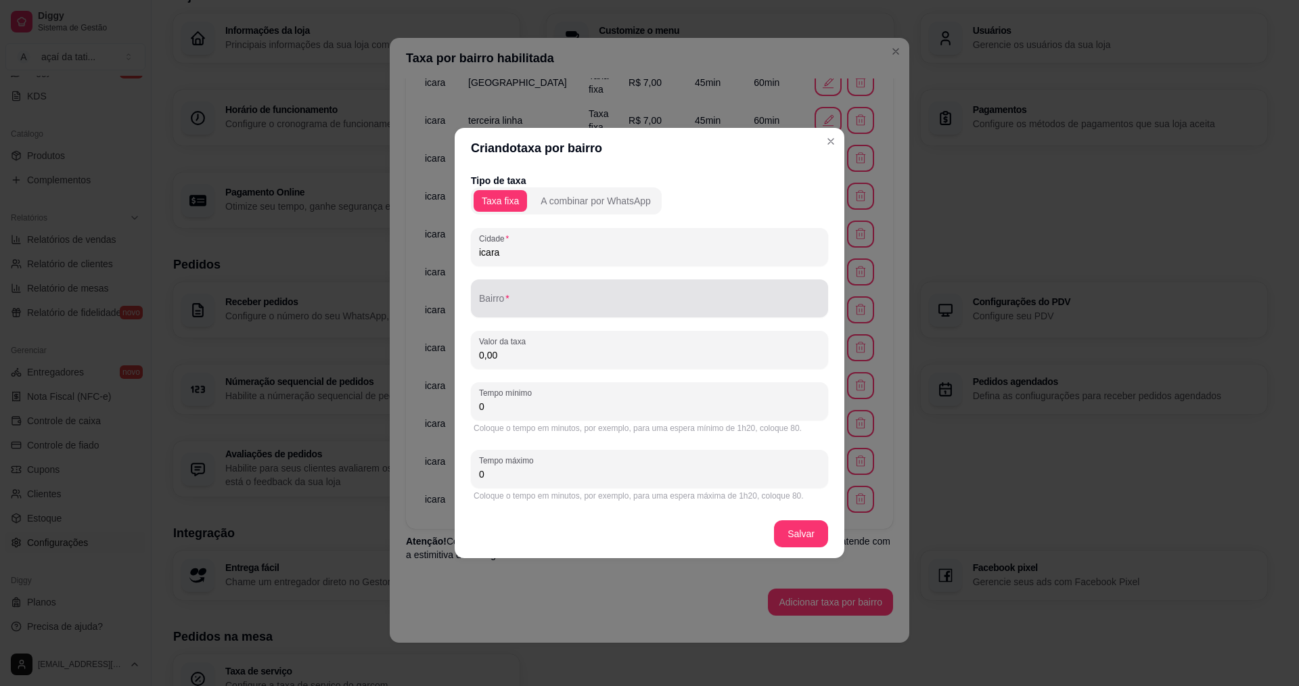
type input "icara"
click at [636, 297] on input "Bairro" at bounding box center [649, 304] width 341 height 14
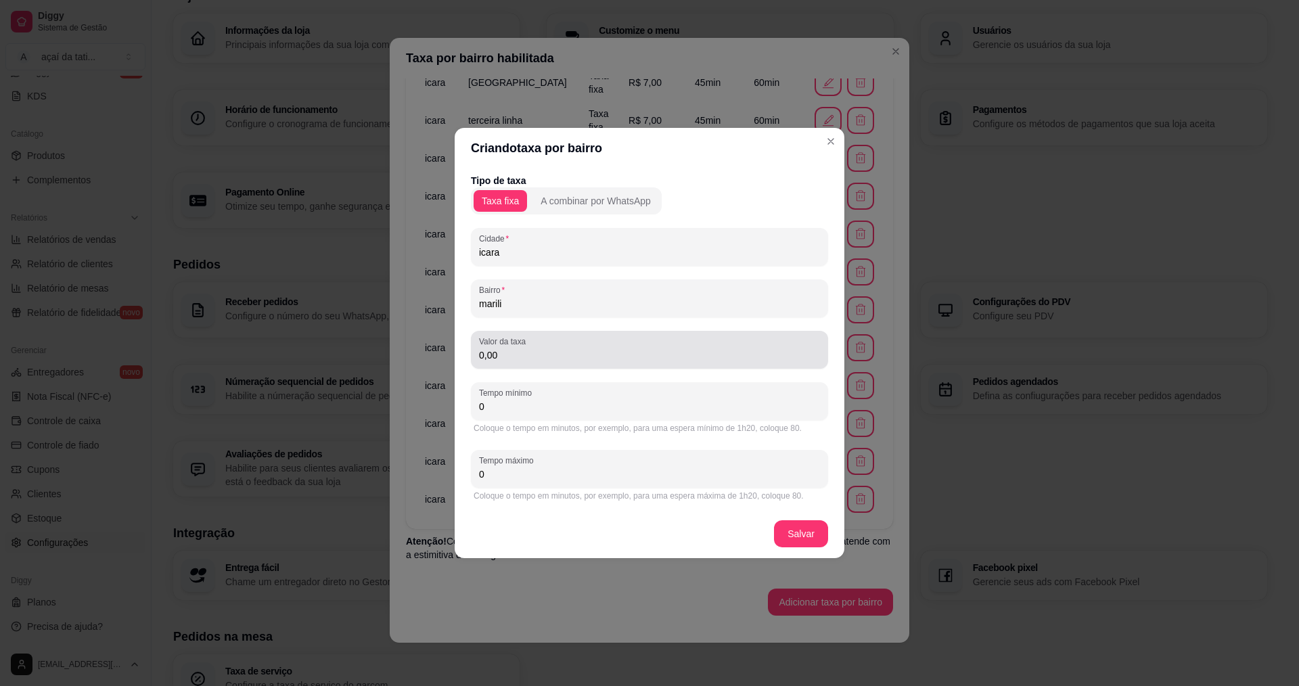
type input "marili"
click at [563, 354] on input "0,00" at bounding box center [649, 355] width 341 height 14
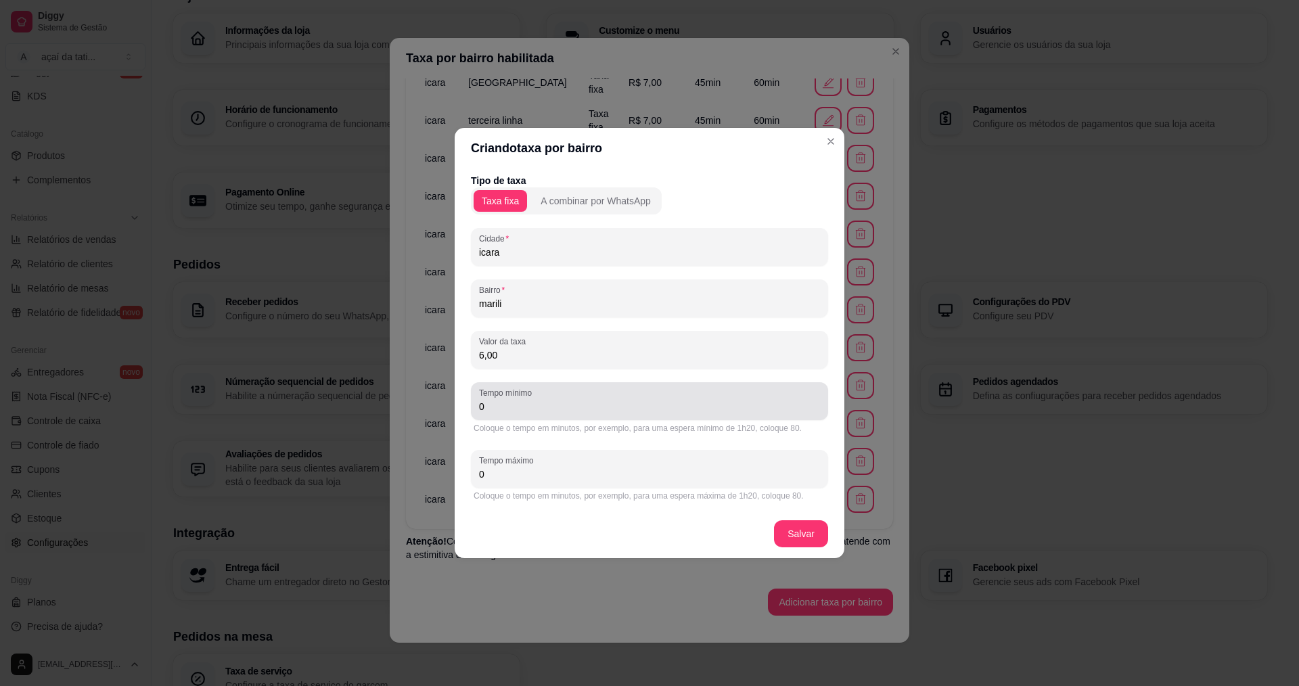
type input "6,00"
click at [697, 402] on input "0" at bounding box center [649, 407] width 341 height 14
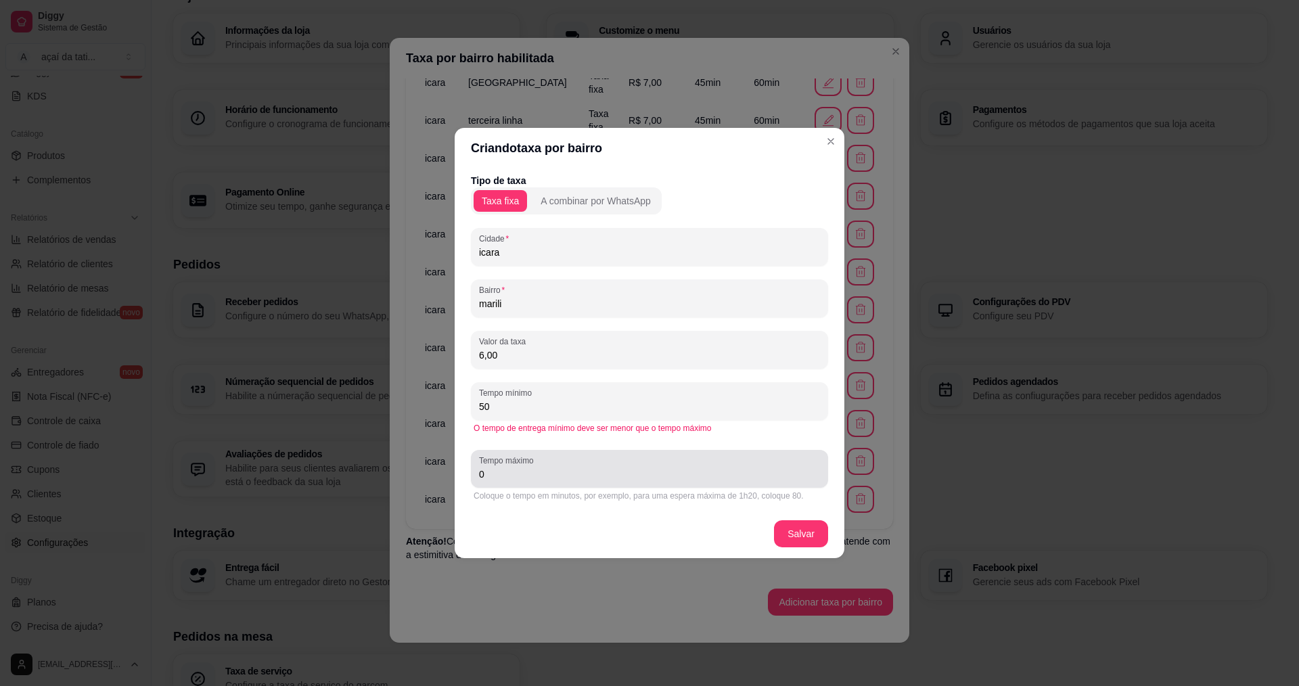
type input "50"
click at [738, 470] on input "0" at bounding box center [649, 475] width 341 height 14
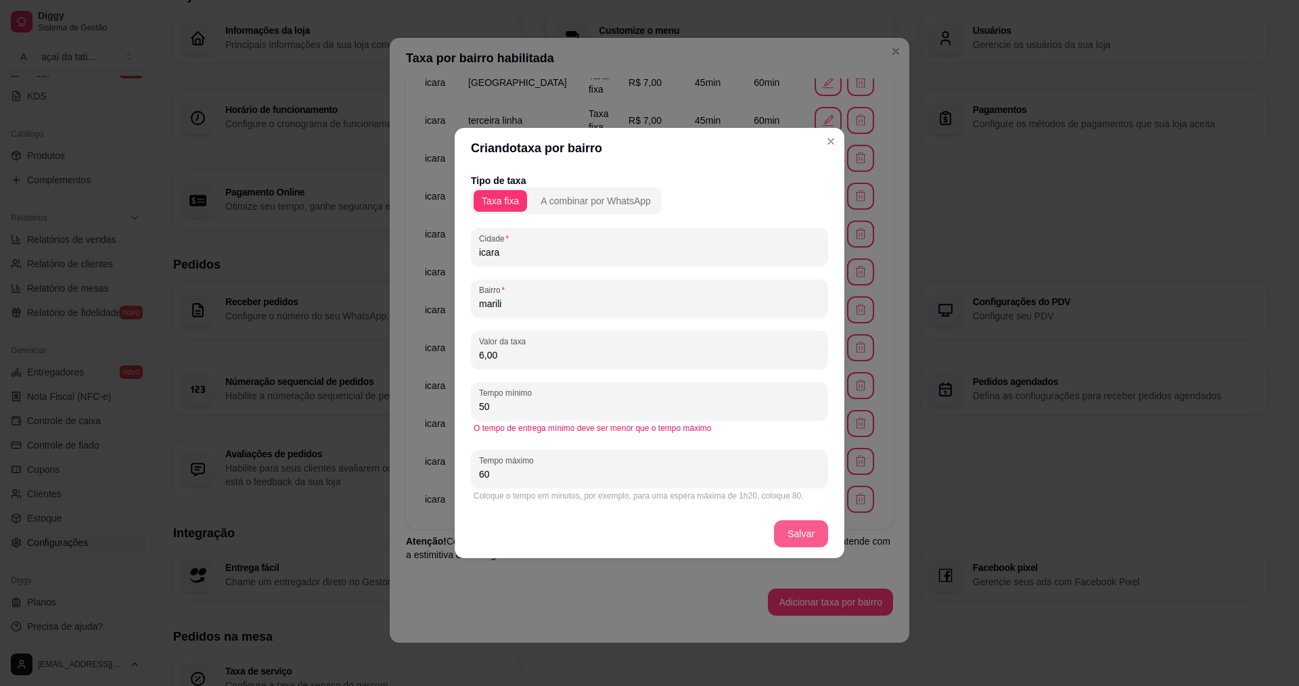
type input "60"
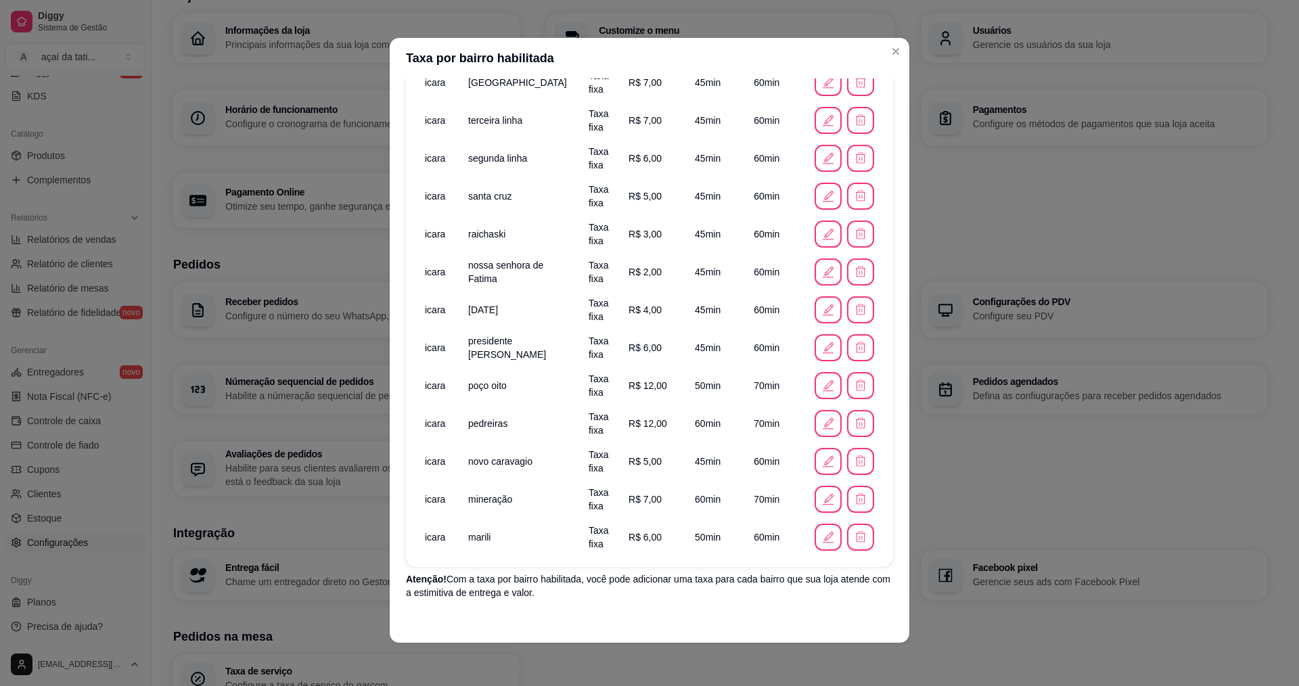
scroll to position [309, 0]
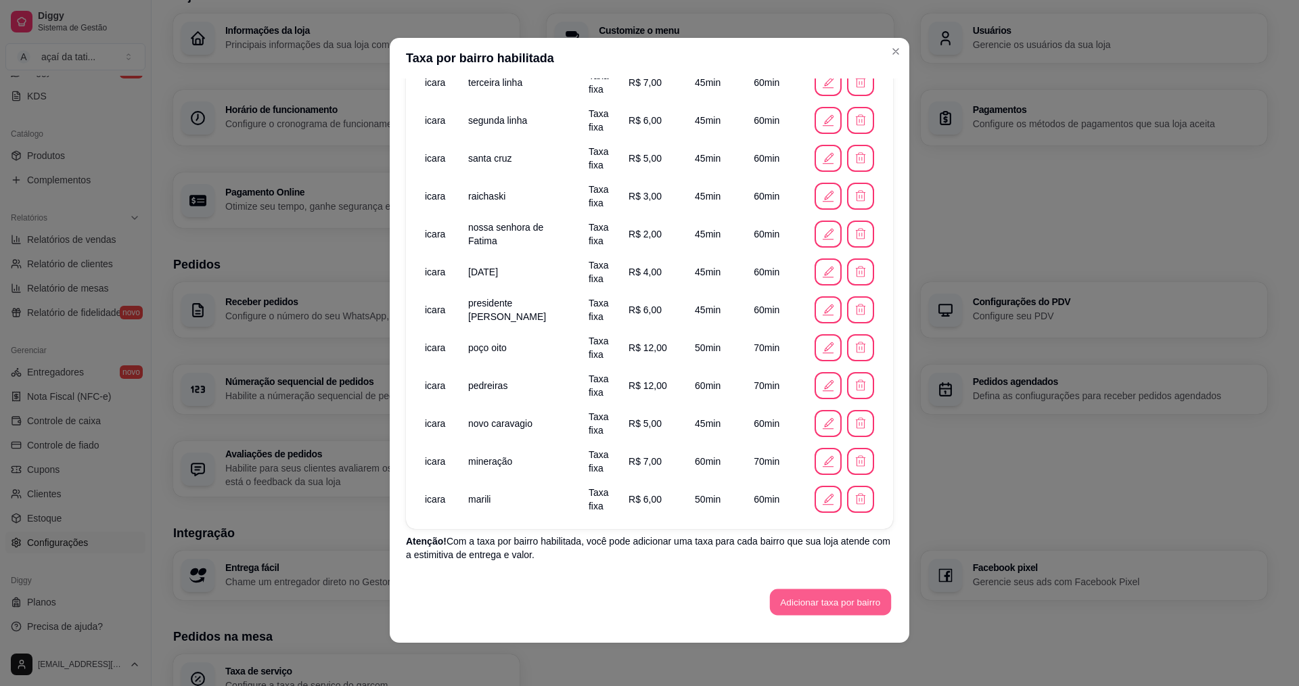
click at [817, 604] on button "Adicionar taxa por bairro" at bounding box center [830, 602] width 121 height 26
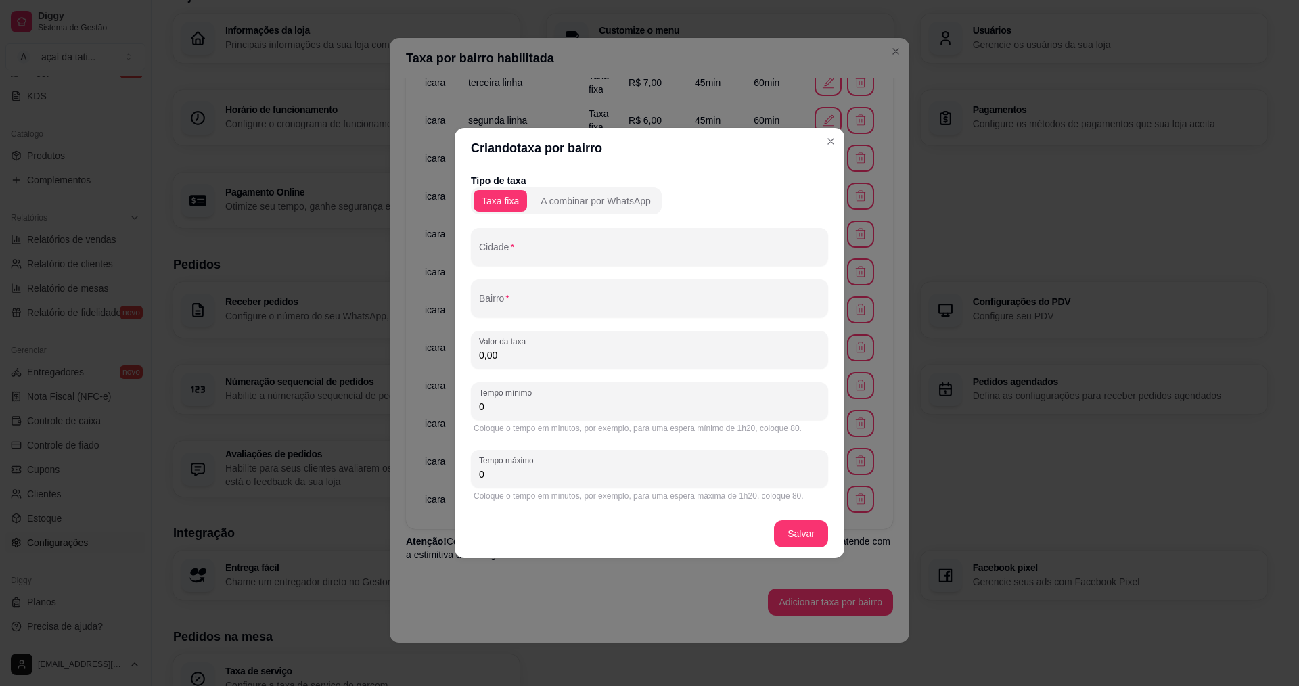
click at [607, 233] on div "Cidade" at bounding box center [649, 247] width 357 height 38
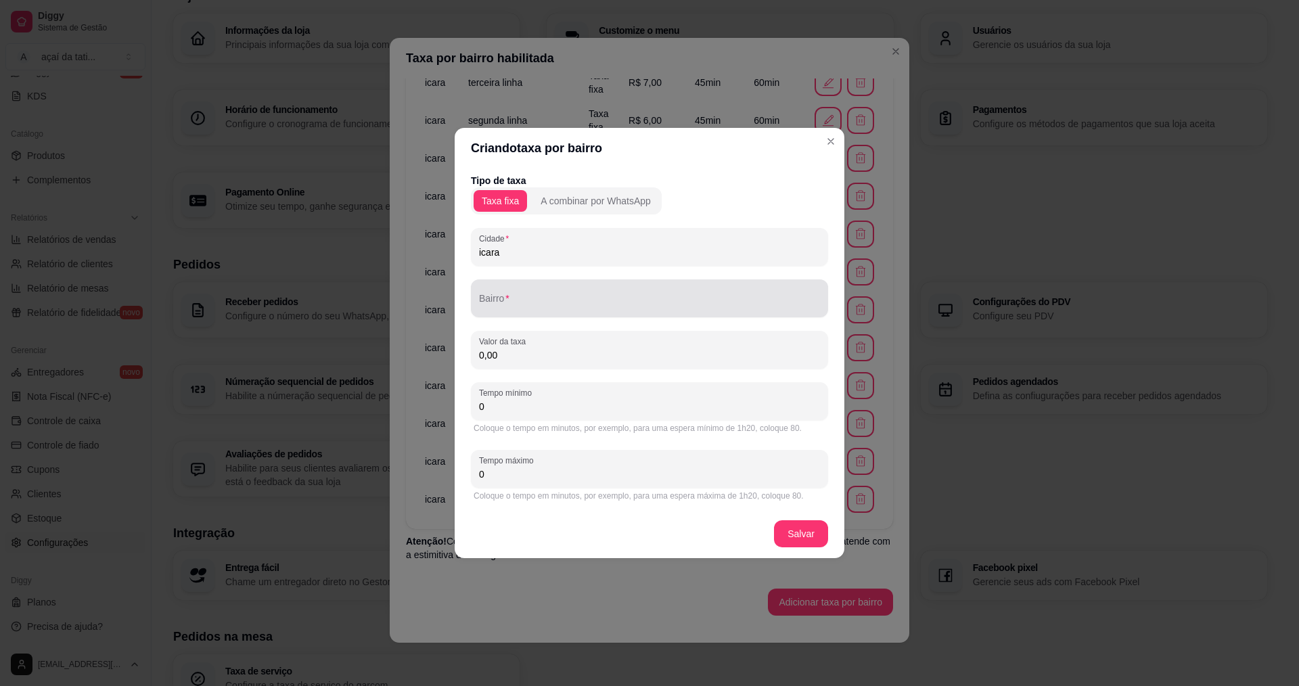
type input "icara"
click at [587, 308] on input "Bairro" at bounding box center [649, 304] width 341 height 14
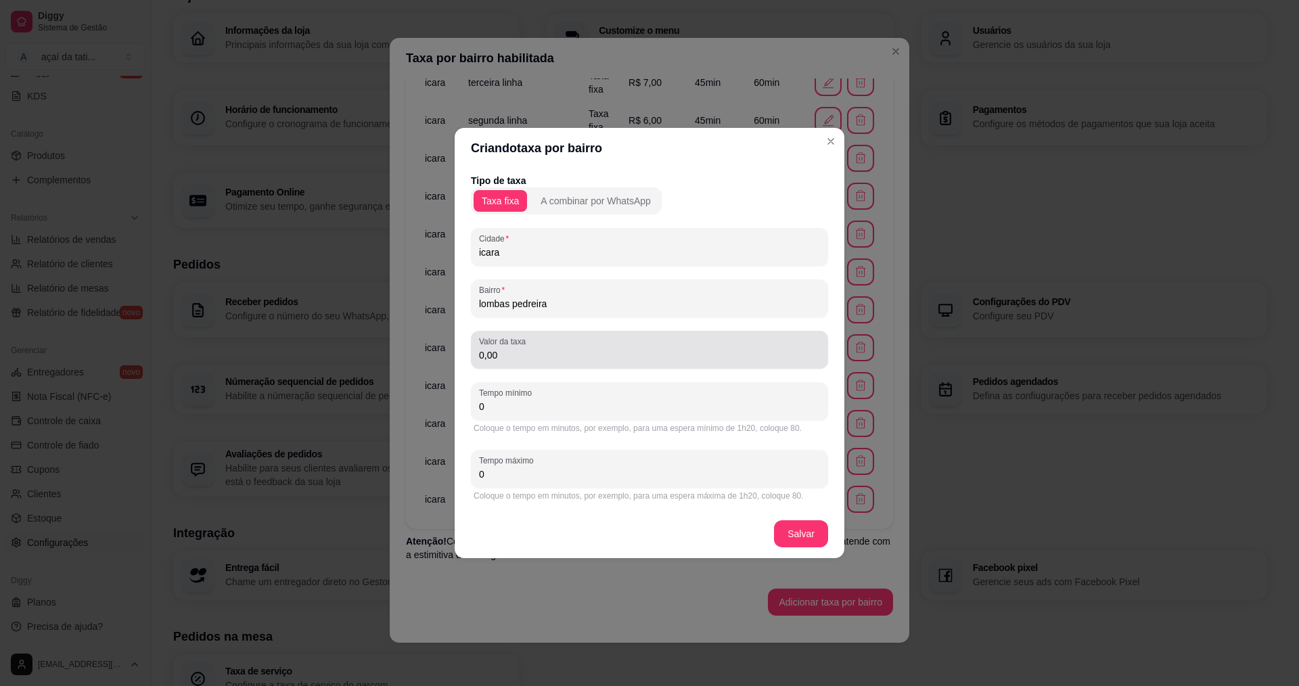
type input "lombas pedreira"
click at [589, 353] on input "0,00" at bounding box center [649, 355] width 341 height 14
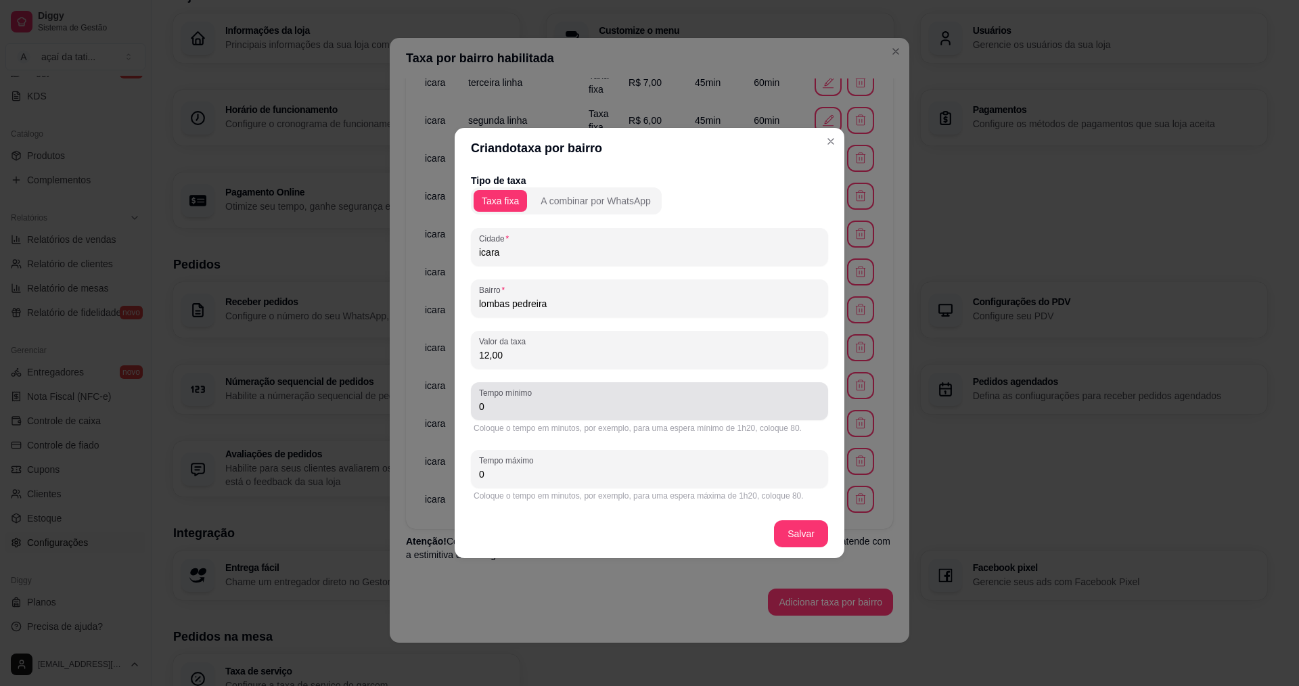
type input "12,00"
click at [622, 405] on input "0" at bounding box center [649, 407] width 341 height 14
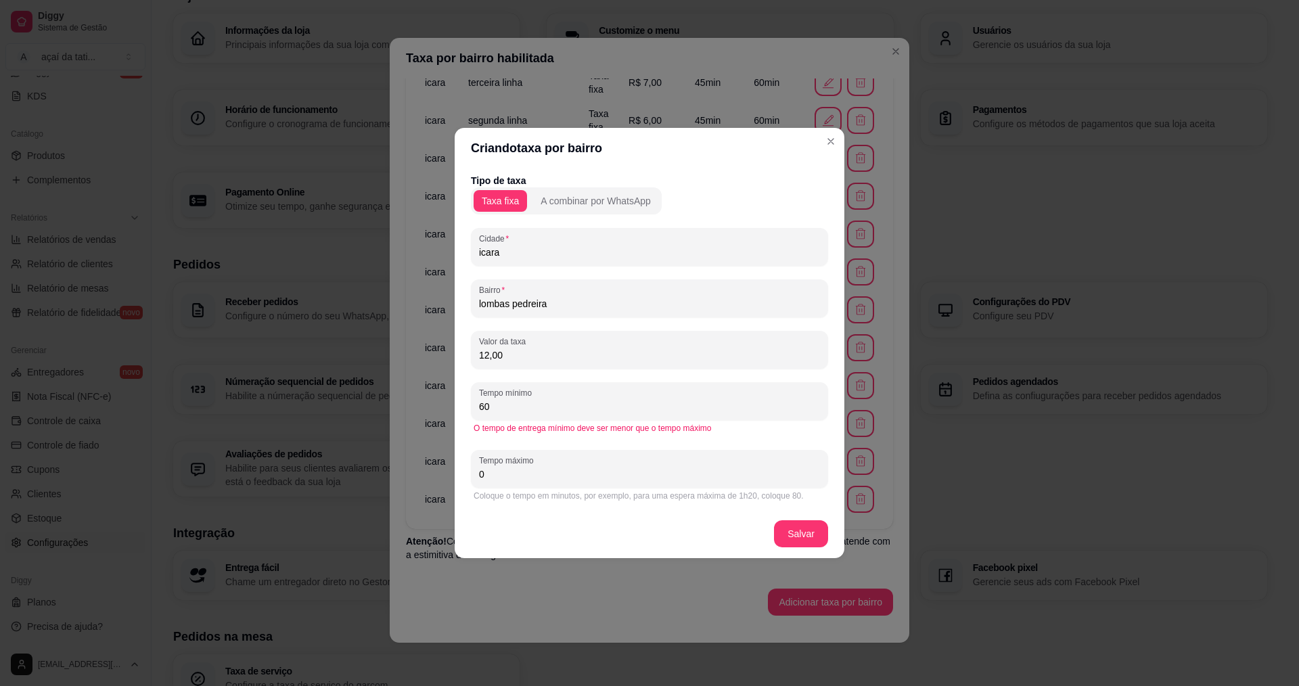
type input "60"
click at [608, 478] on input "0" at bounding box center [649, 475] width 341 height 14
type input "70"
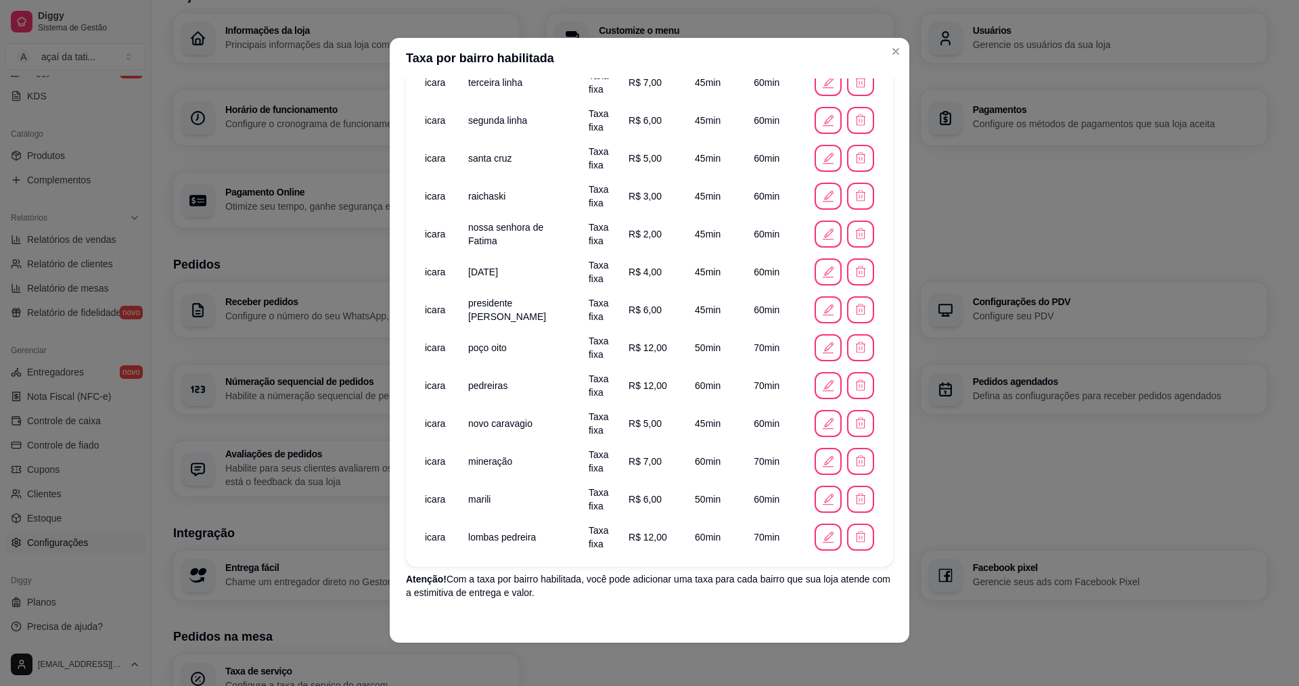
scroll to position [347, 0]
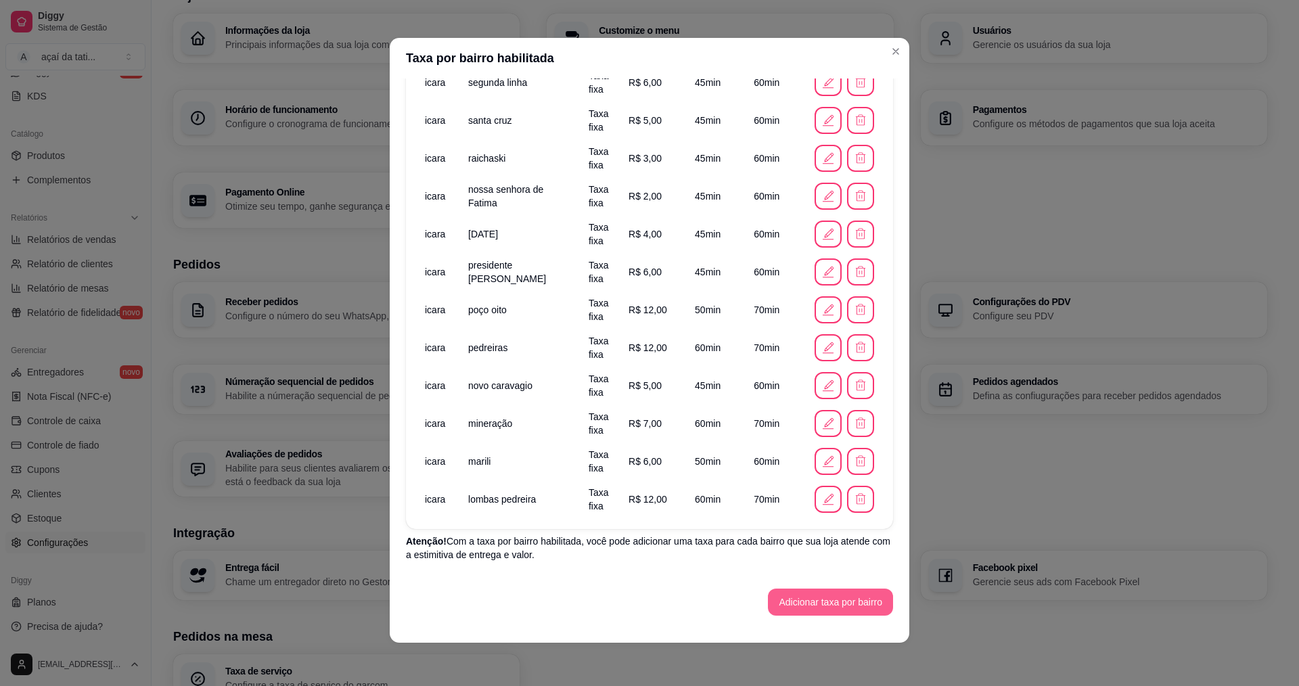
click at [838, 605] on button "Adicionar taxa por bairro" at bounding box center [830, 602] width 125 height 27
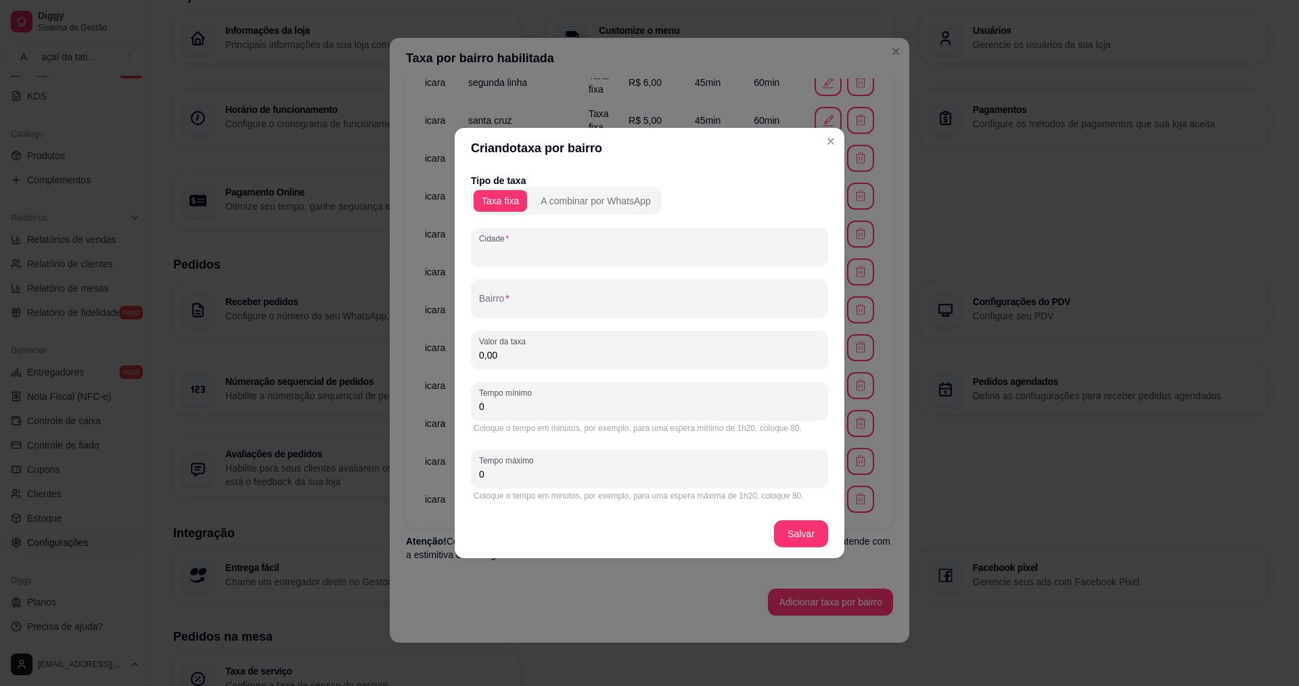
click at [575, 249] on input "Cidade" at bounding box center [649, 253] width 341 height 14
type input "liri"
drag, startPoint x: 500, startPoint y: 258, endPoint x: 475, endPoint y: 258, distance: 25.0
click at [475, 258] on div "Cidade liri" at bounding box center [649, 247] width 357 height 38
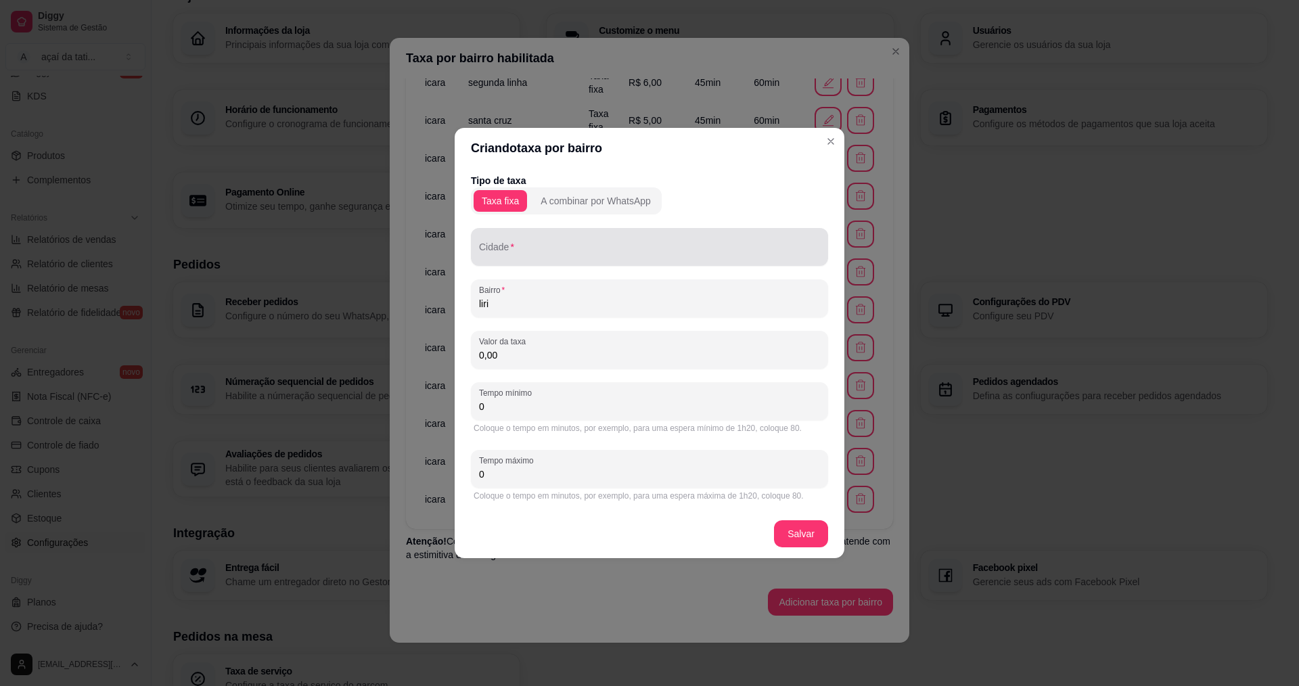
type input "liri"
click at [514, 252] on div "Cidade" at bounding box center [649, 247] width 357 height 38
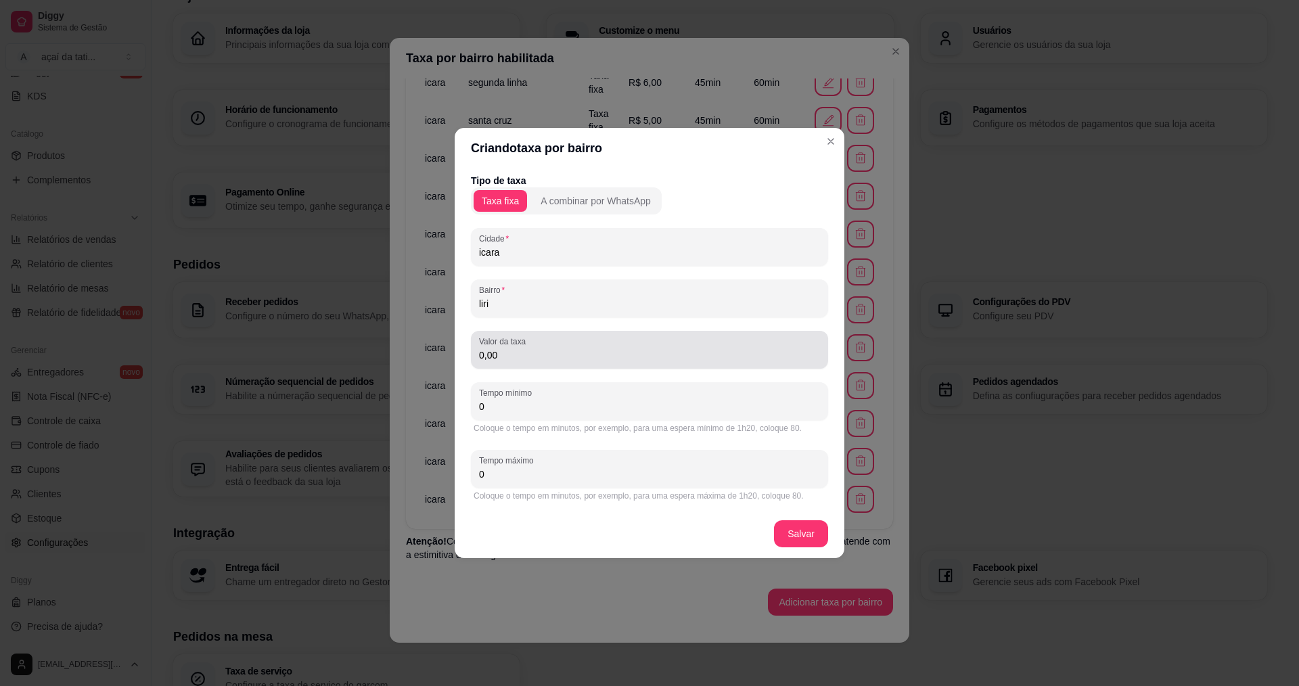
type input "icara"
click at [531, 350] on input "0,00" at bounding box center [649, 355] width 341 height 14
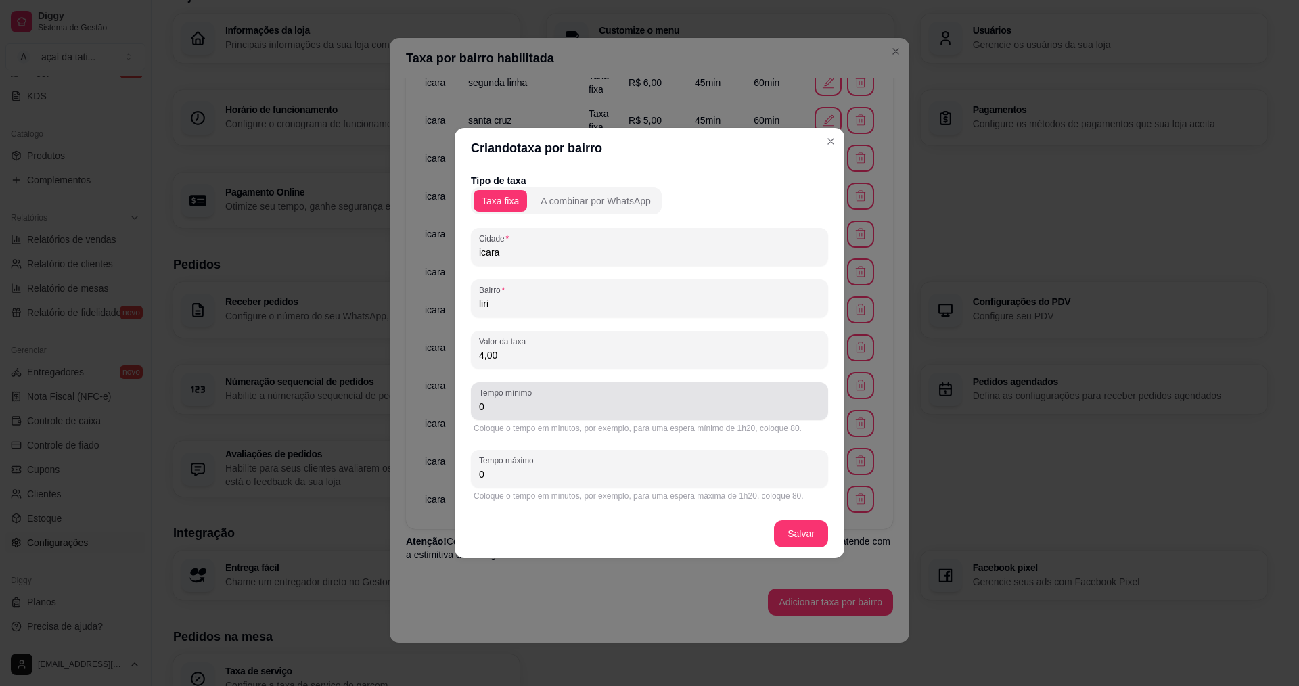
type input "4,00"
click at [667, 417] on div "Tempo mínimo 0" at bounding box center [649, 401] width 357 height 38
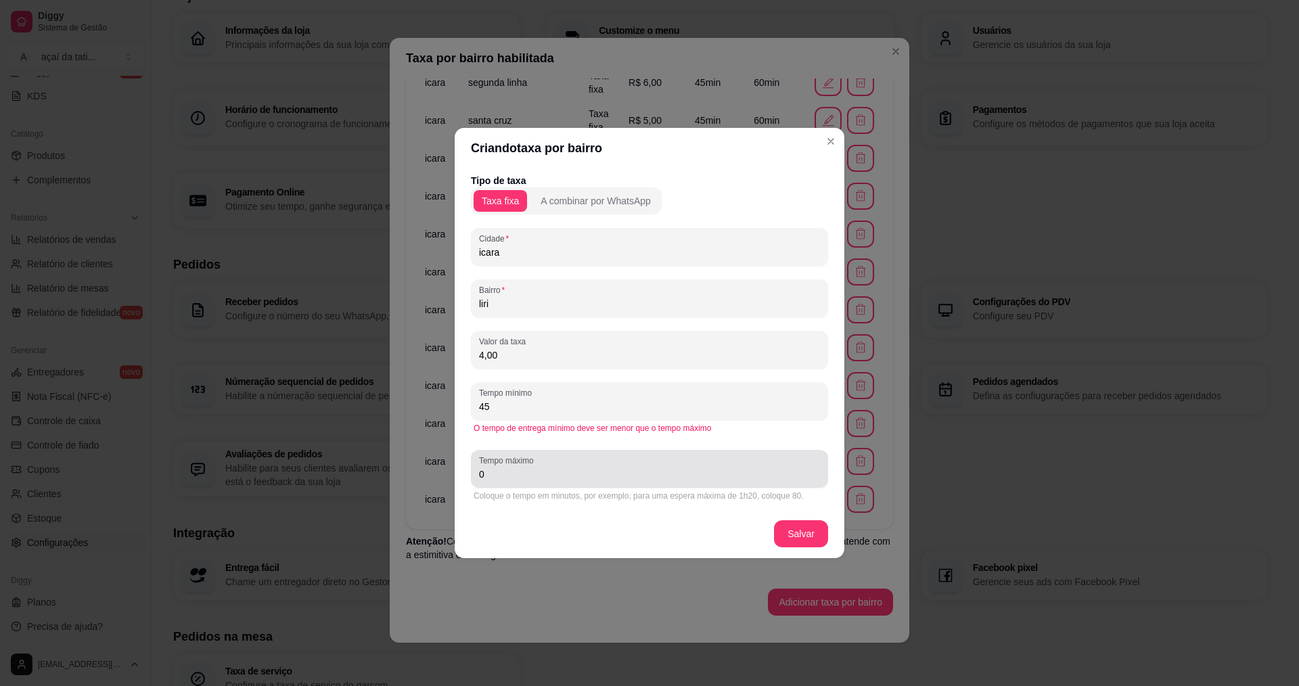
type input "45"
click at [650, 471] on input "0" at bounding box center [649, 475] width 341 height 14
type input "60"
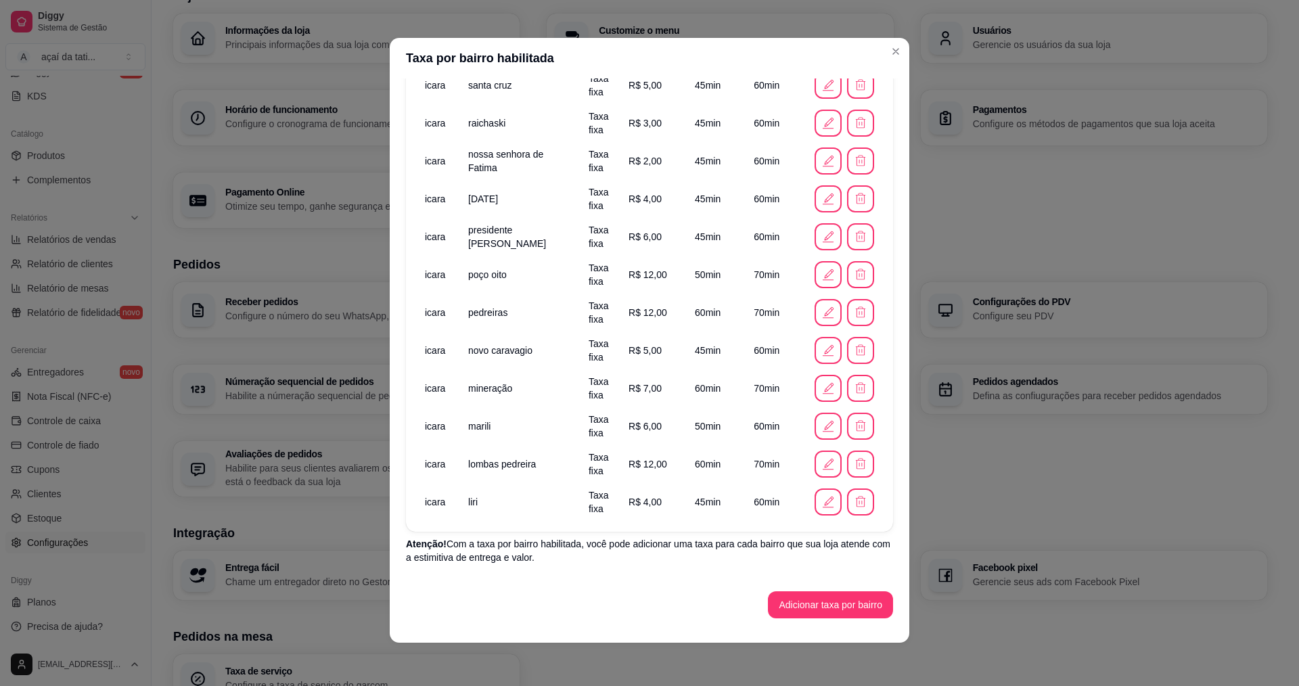
scroll to position [385, 0]
click at [824, 598] on button "Adicionar taxa por bairro" at bounding box center [830, 602] width 121 height 26
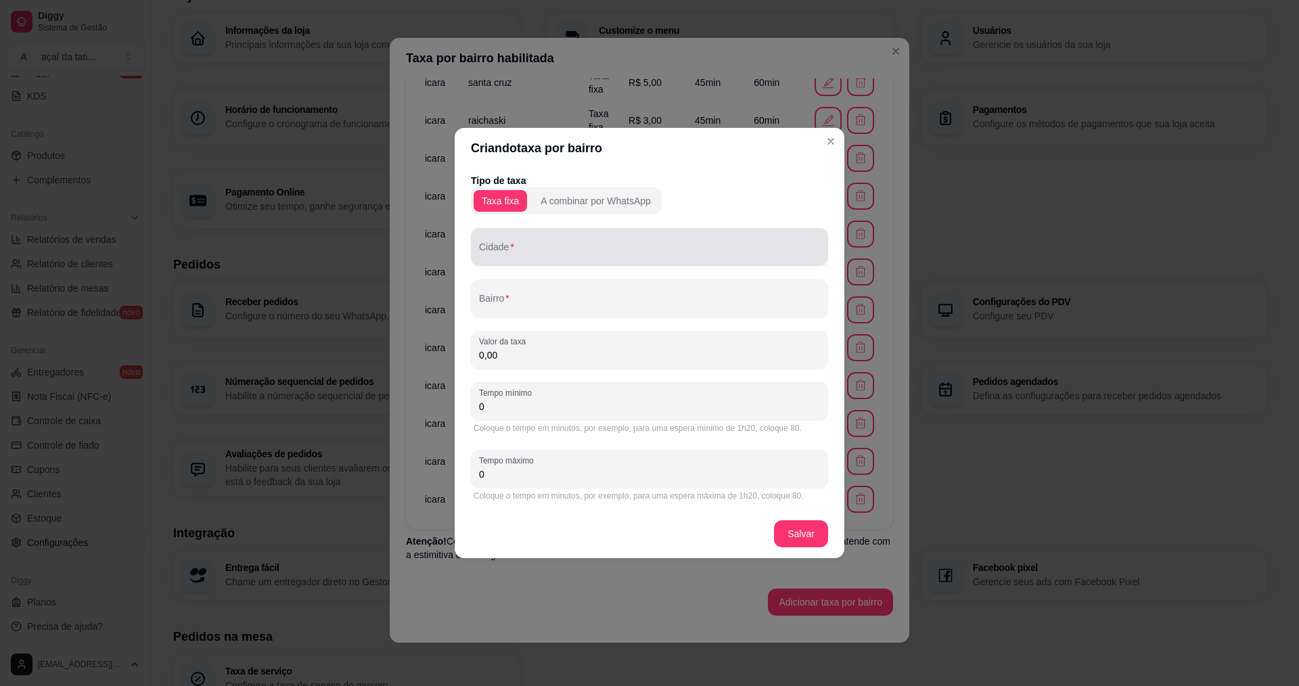
click at [551, 244] on div at bounding box center [649, 246] width 341 height 27
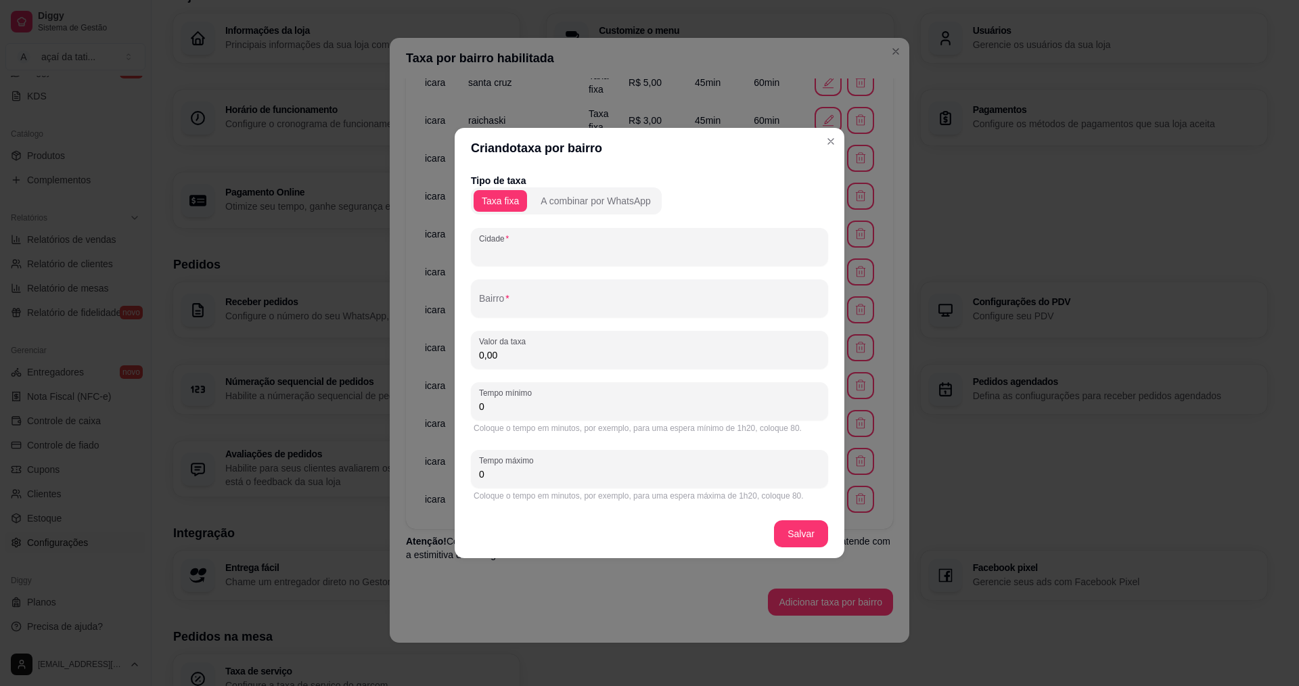
click at [551, 253] on input "Cidade" at bounding box center [649, 253] width 341 height 14
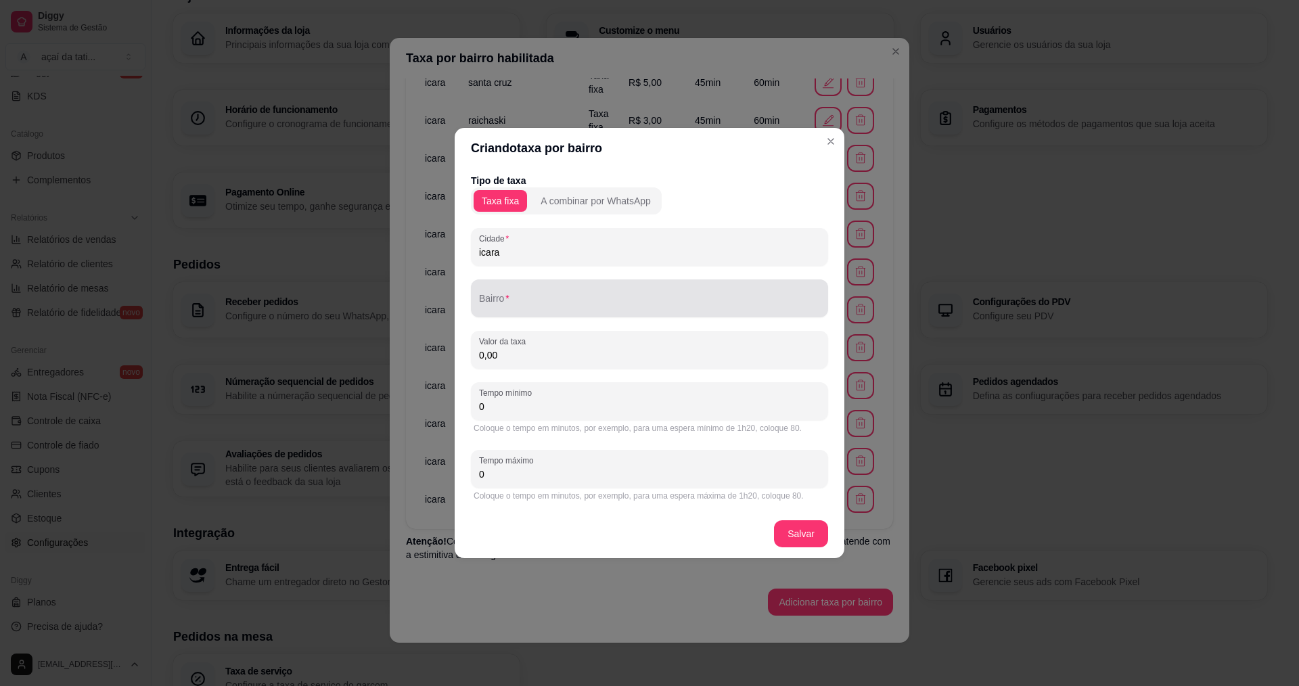
type input "icara"
click at [568, 311] on div at bounding box center [649, 298] width 341 height 27
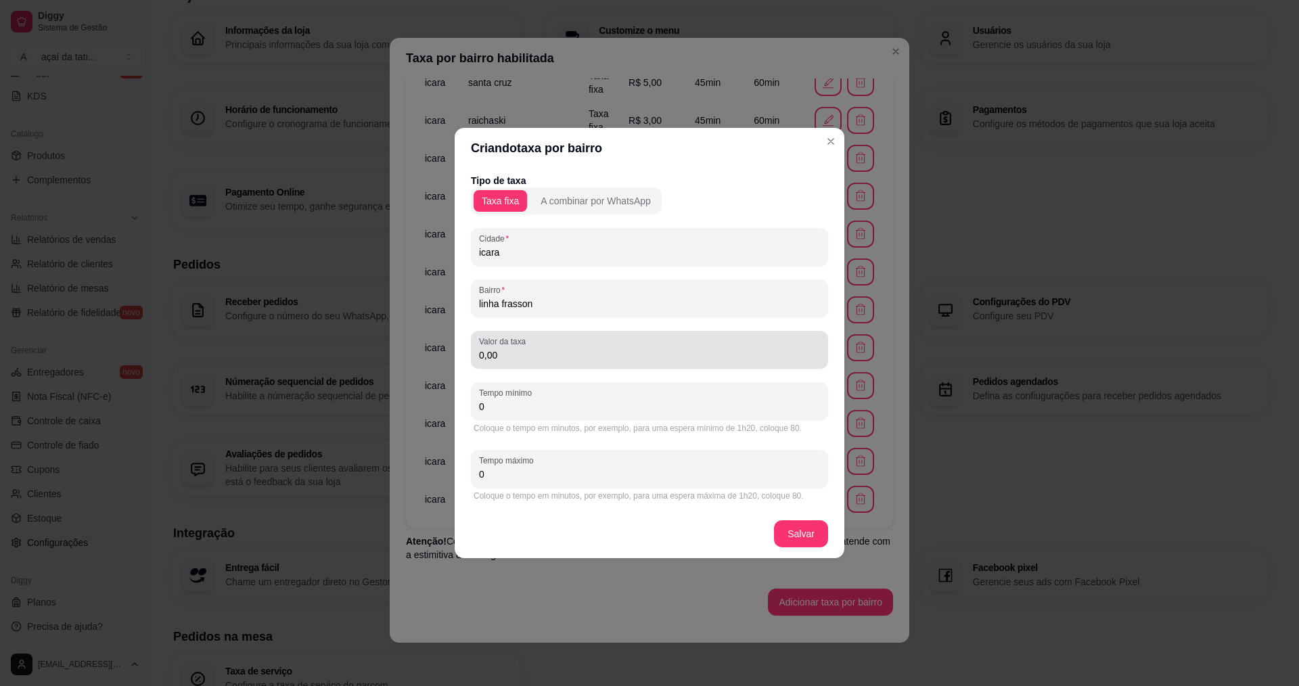
type input "linha frasson"
click at [522, 346] on label "Valor da taxa" at bounding box center [504, 342] width 51 height 12
click at [522, 348] on input "0,00" at bounding box center [649, 355] width 341 height 14
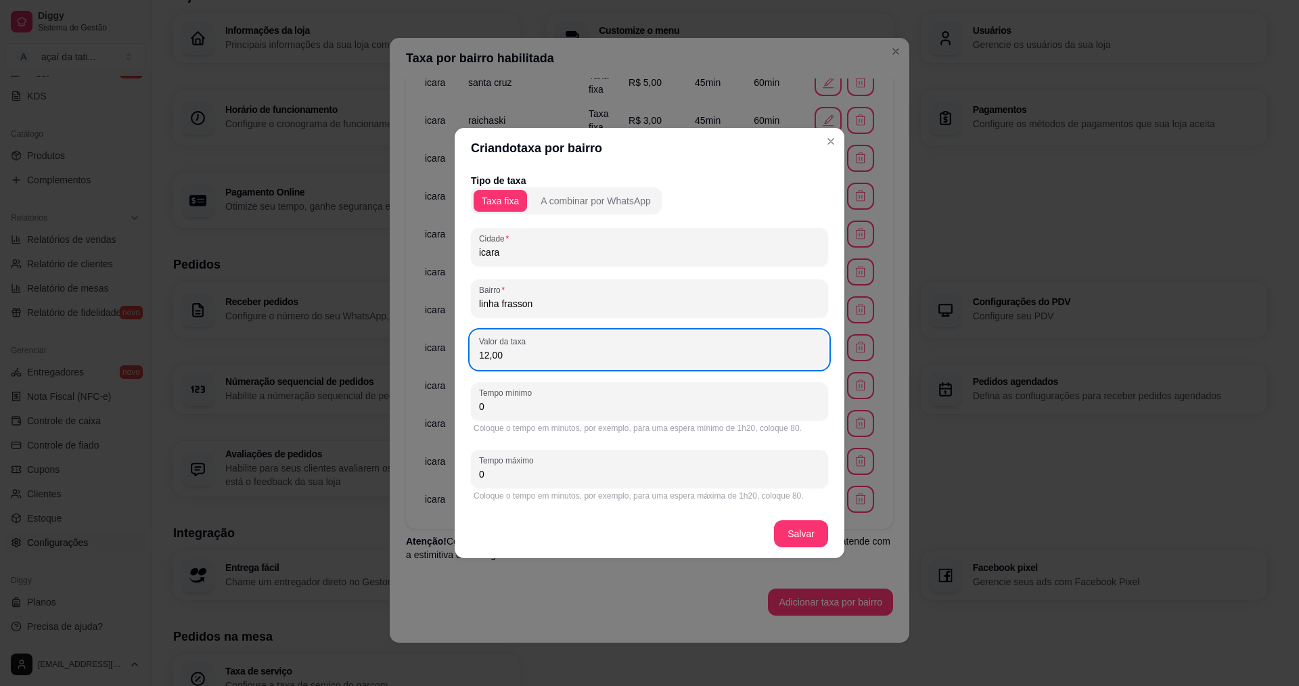
type input "12,00"
click at [554, 410] on input "0" at bounding box center [649, 407] width 341 height 14
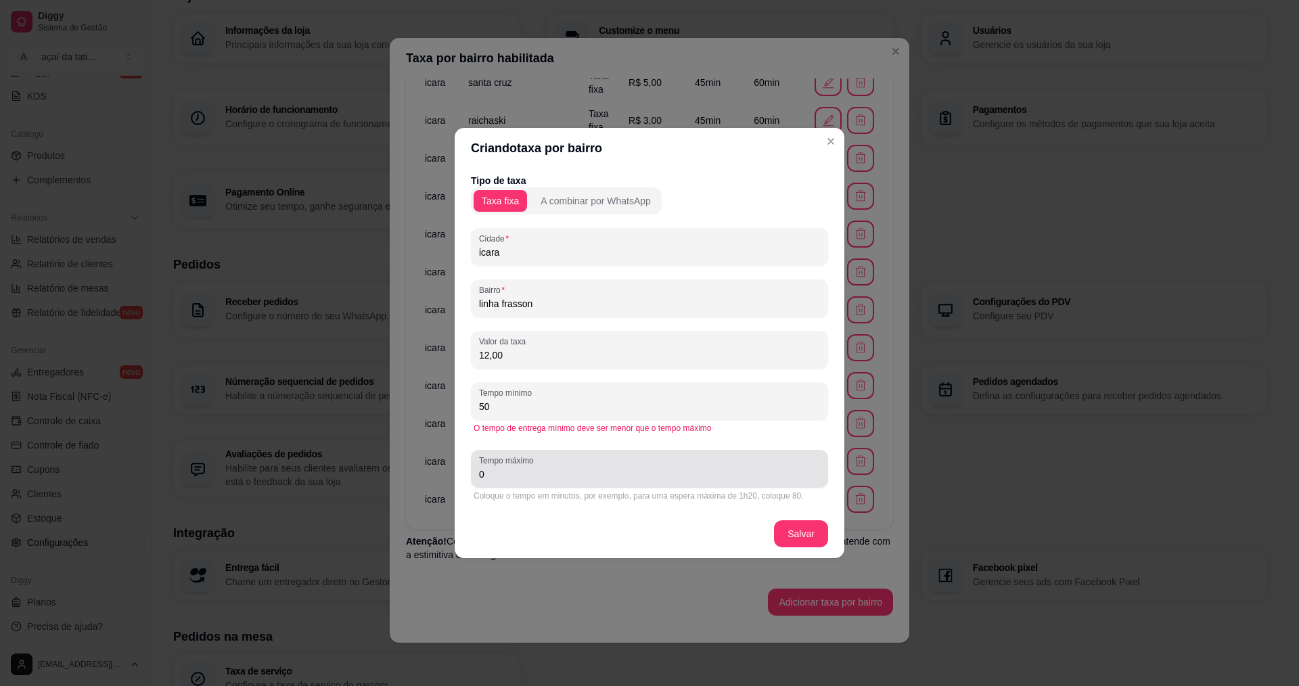
type input "50"
click at [669, 466] on div "0" at bounding box center [649, 468] width 341 height 27
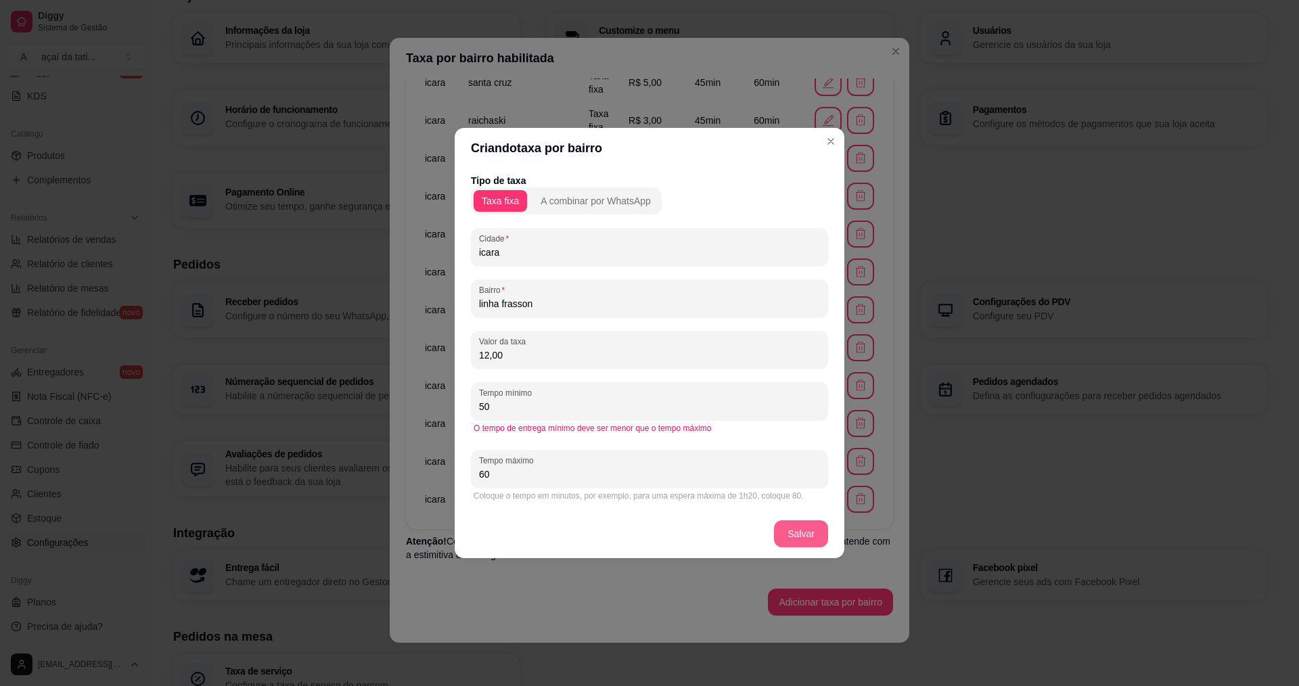
type input "60"
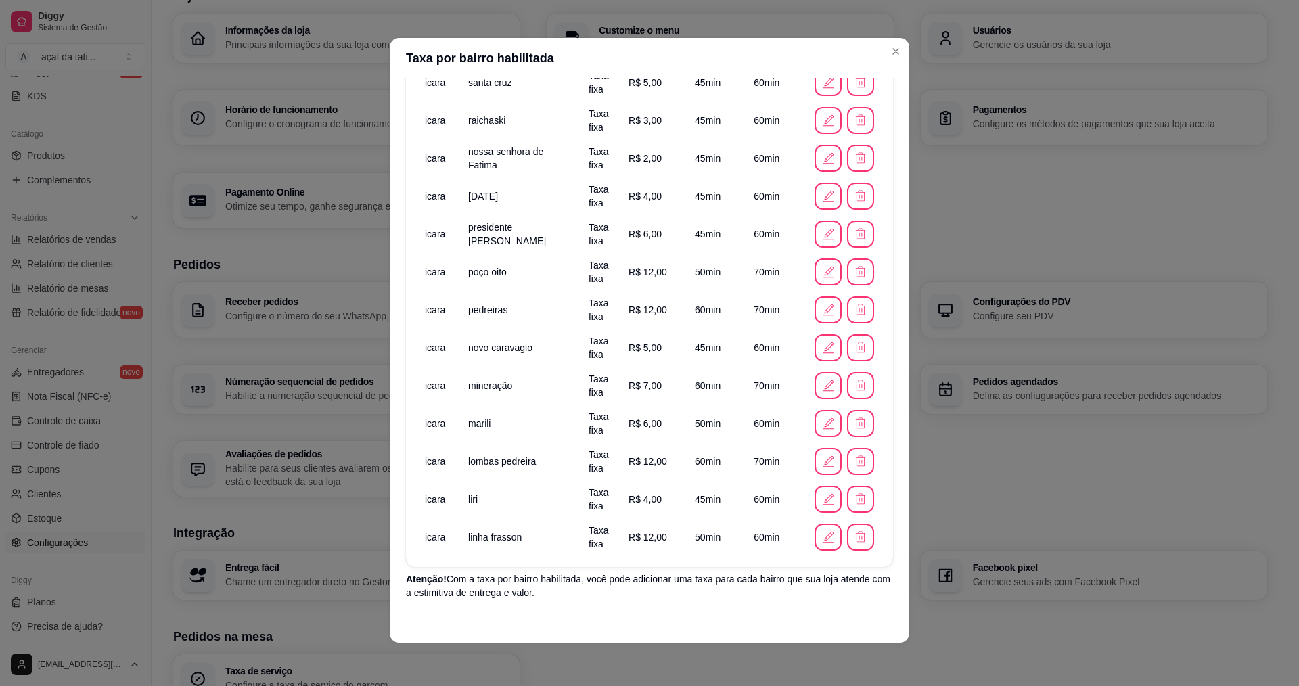
scroll to position [423, 0]
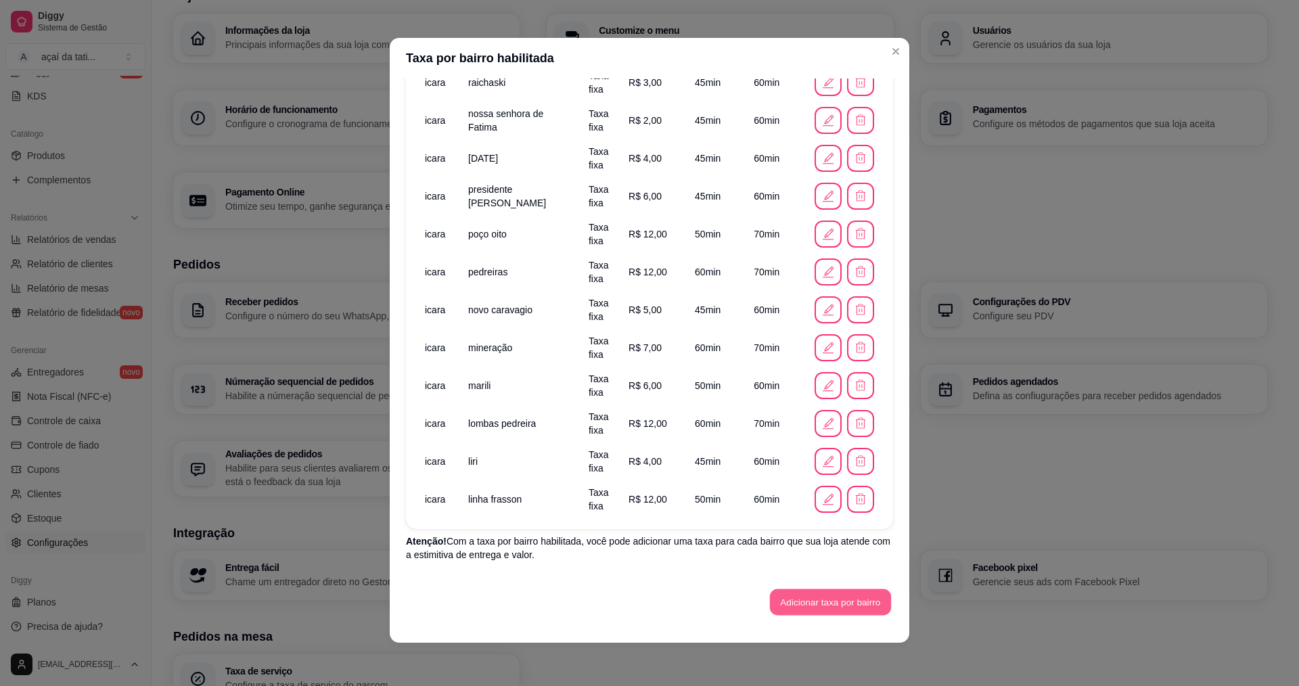
click at [819, 603] on button "Adicionar taxa por bairro" at bounding box center [830, 602] width 121 height 26
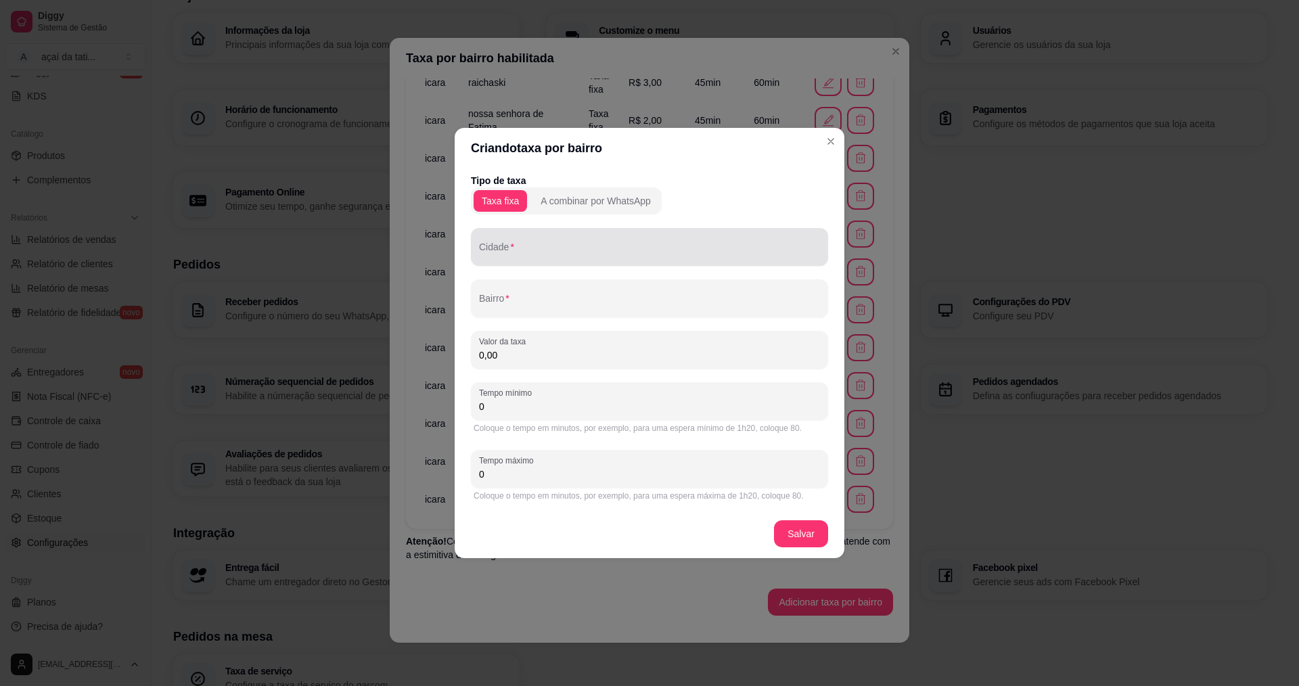
click at [605, 238] on div at bounding box center [649, 246] width 341 height 27
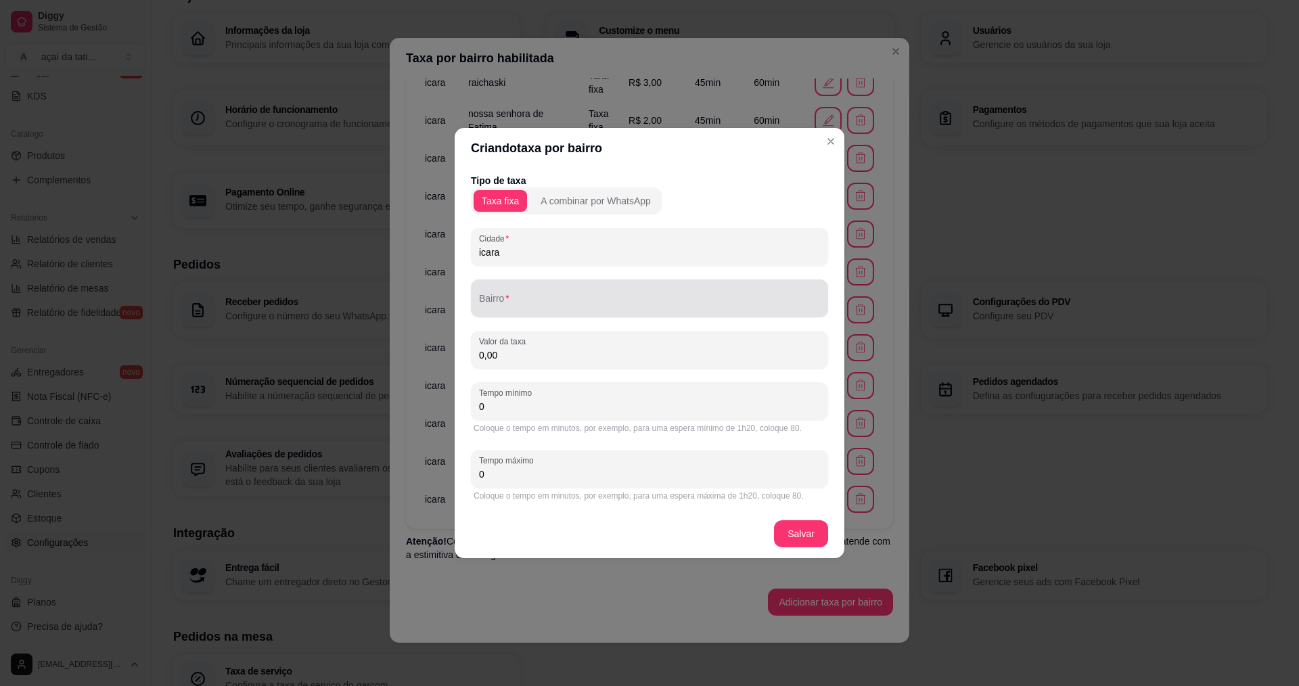
type input "icara"
click at [645, 295] on div at bounding box center [649, 298] width 341 height 27
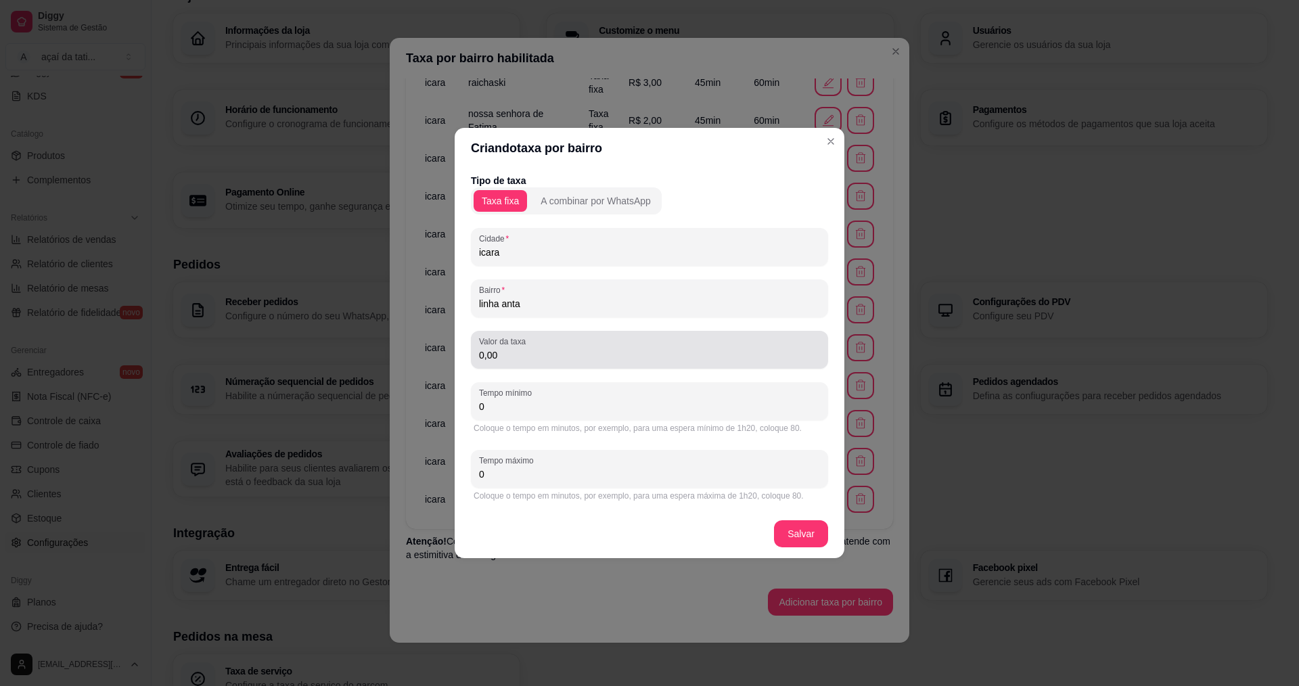
type input "linha anta"
click at [538, 360] on input "0,00" at bounding box center [649, 355] width 341 height 14
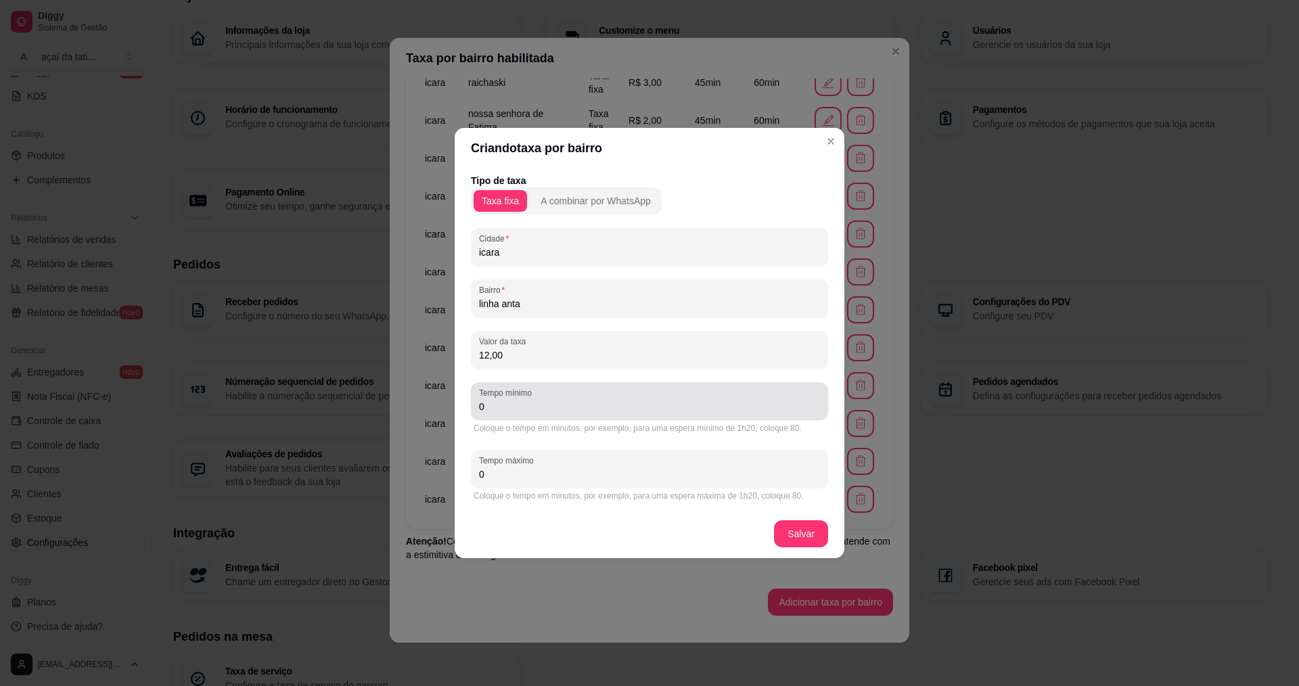
type input "12,00"
click at [596, 405] on input "0" at bounding box center [649, 407] width 341 height 14
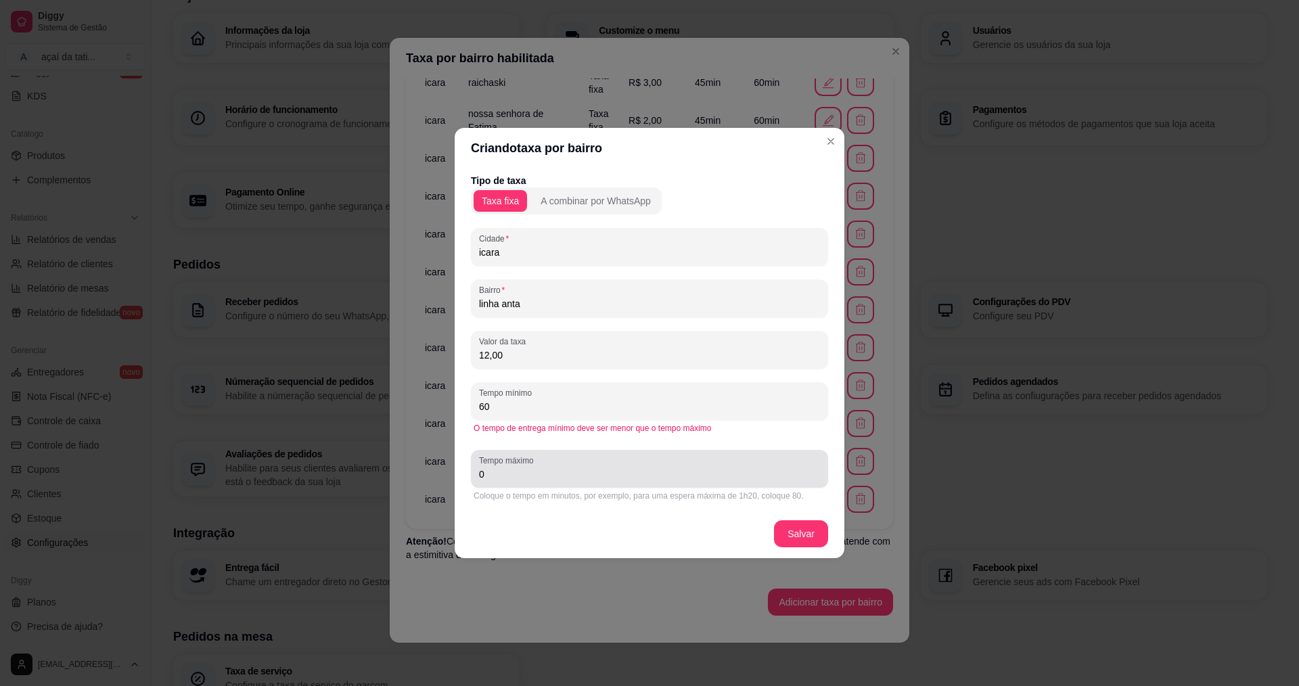
type input "60"
click at [639, 483] on div "Tempo máximo 0" at bounding box center [649, 469] width 357 height 38
type input "70"
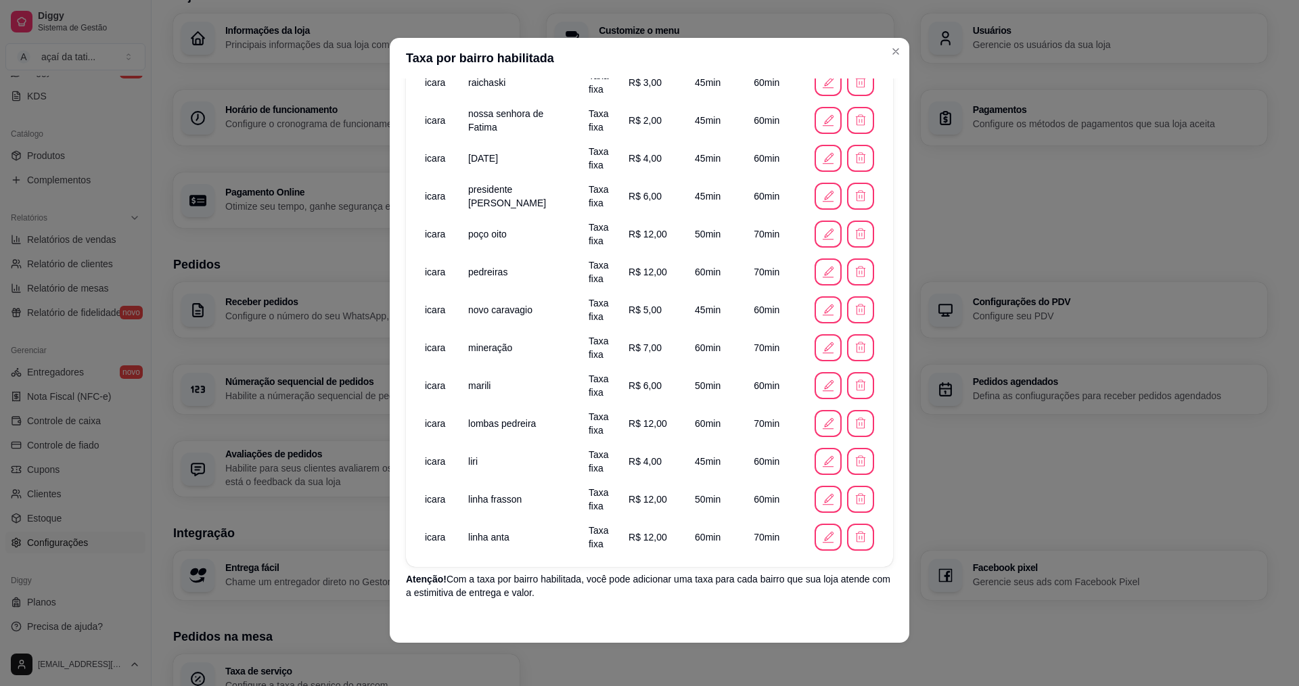
scroll to position [461, 0]
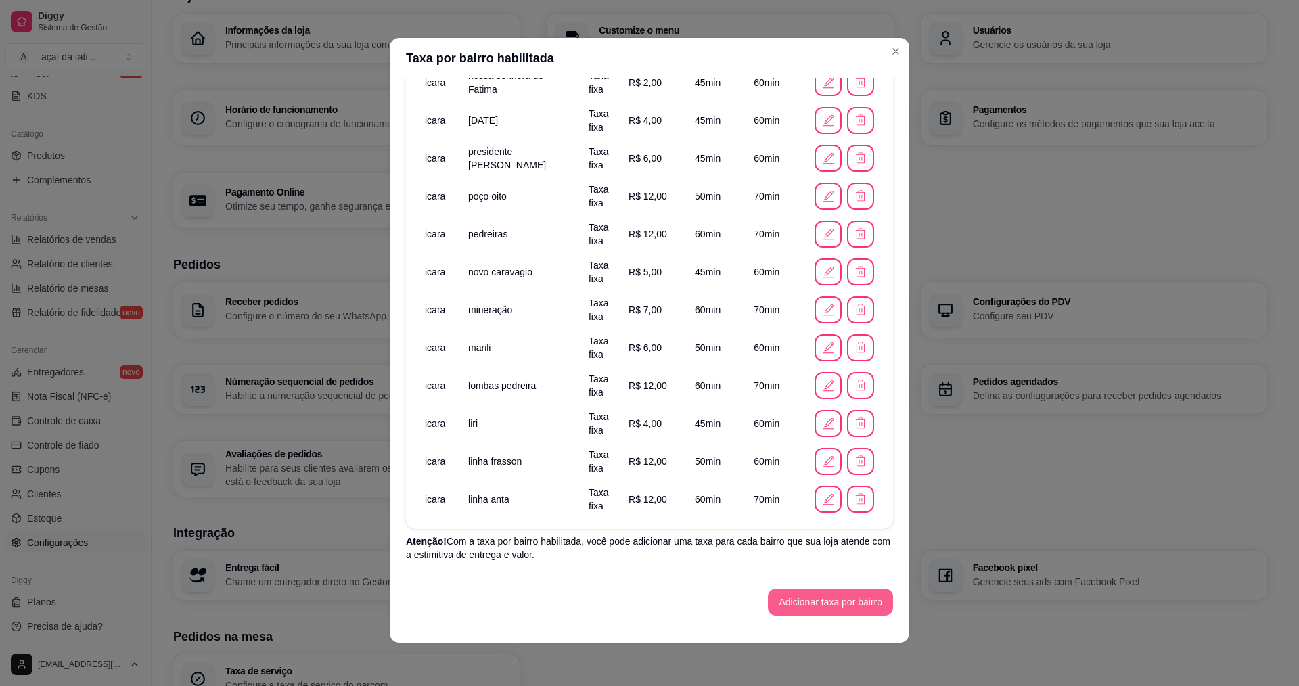
click at [803, 590] on button "Adicionar taxa por bairro" at bounding box center [830, 602] width 125 height 27
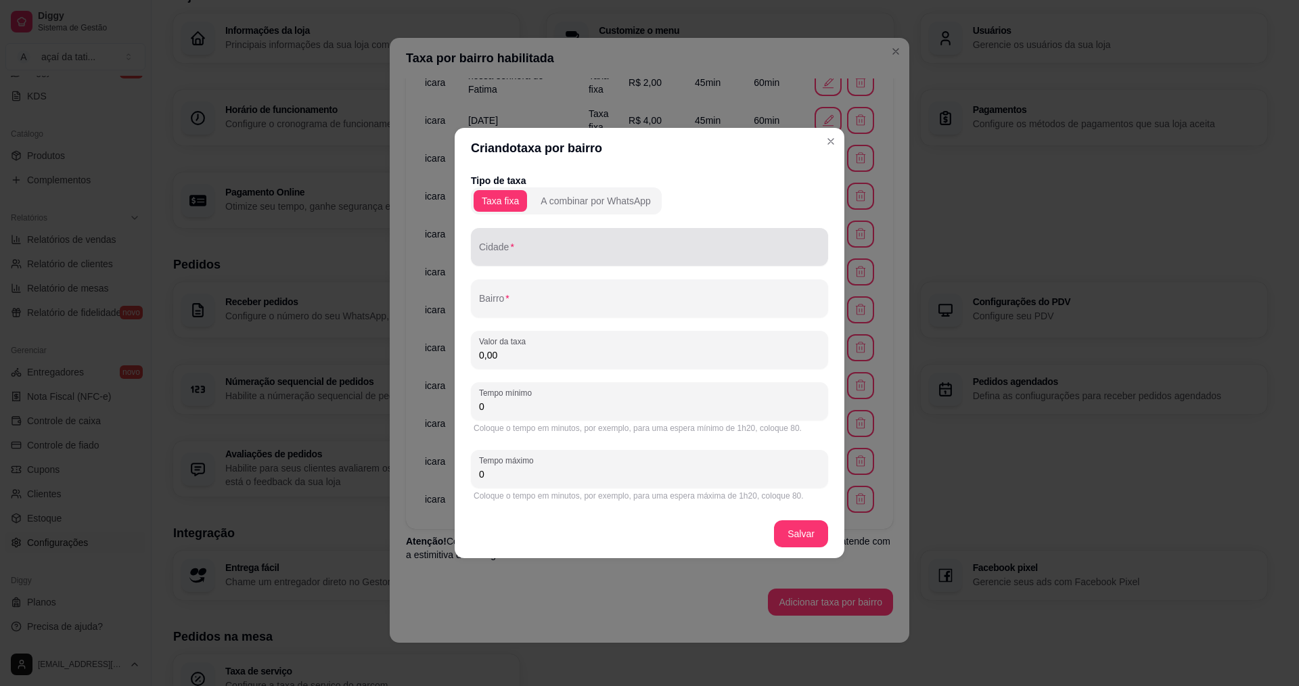
click at [527, 254] on input "Cidade" at bounding box center [649, 253] width 341 height 14
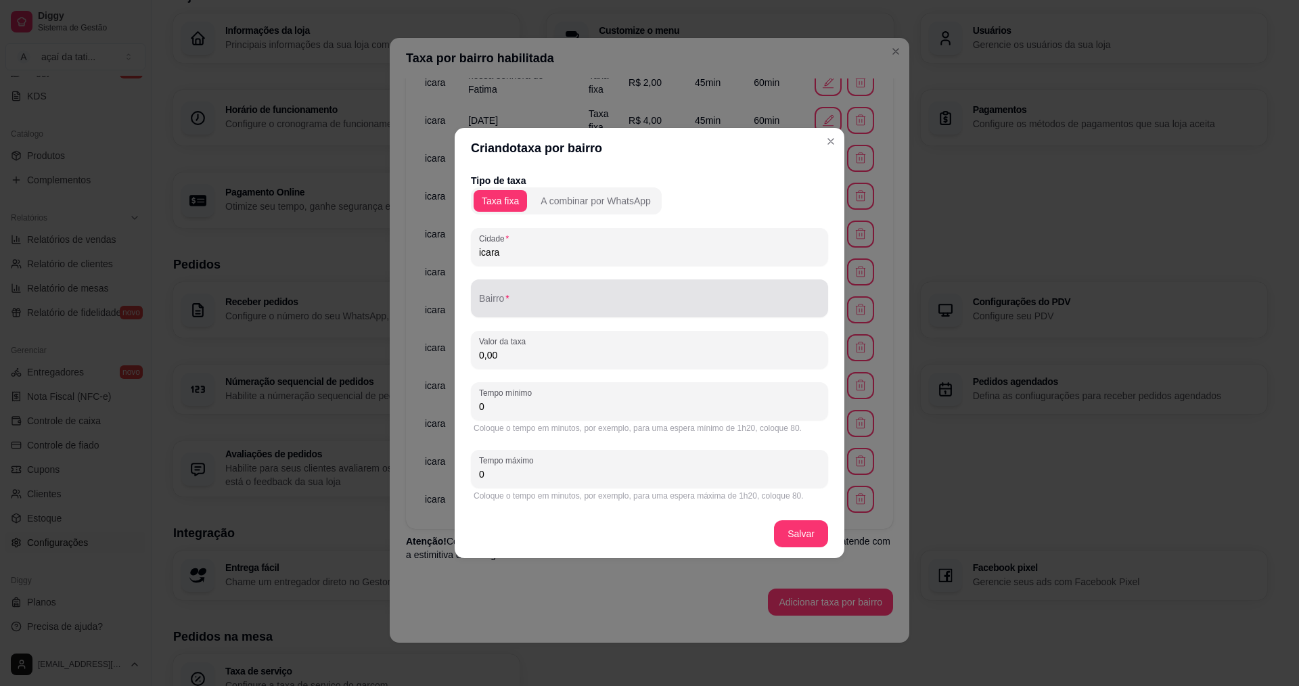
type input "icara"
click at [564, 310] on input "Bairro" at bounding box center [649, 304] width 341 height 14
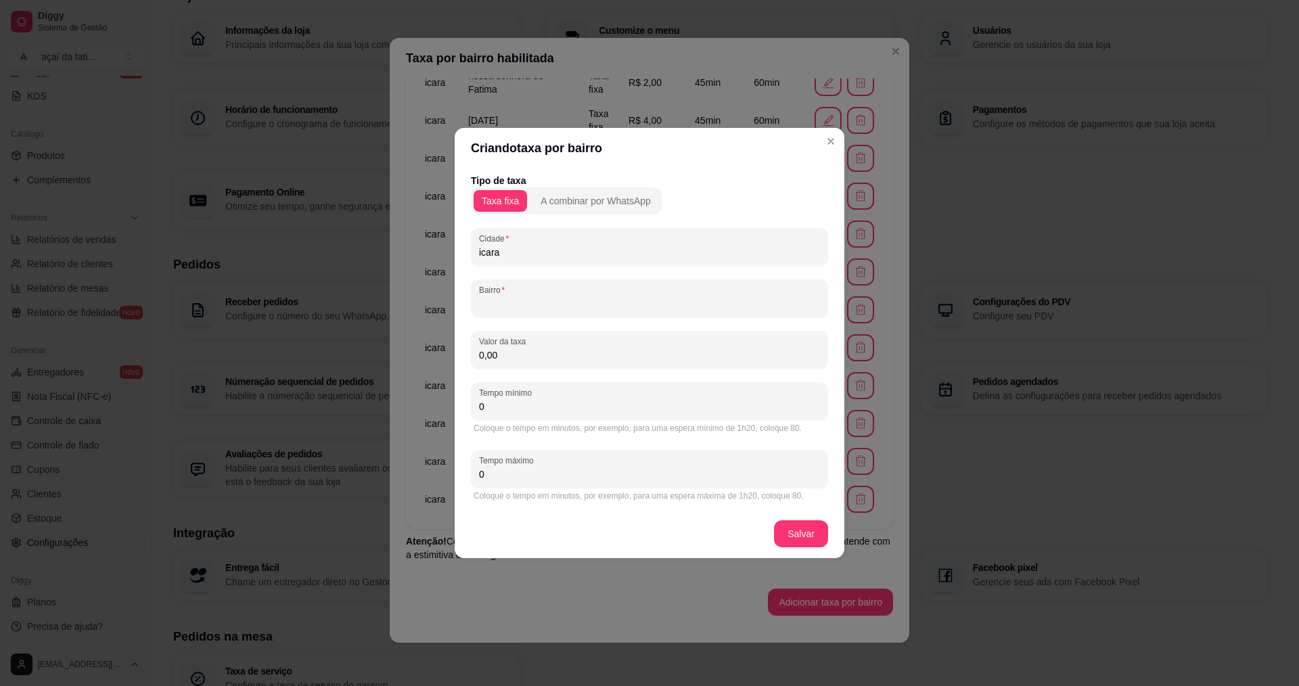
type input "l"
type input "jussara"
click at [514, 357] on input "0,00" at bounding box center [649, 355] width 341 height 14
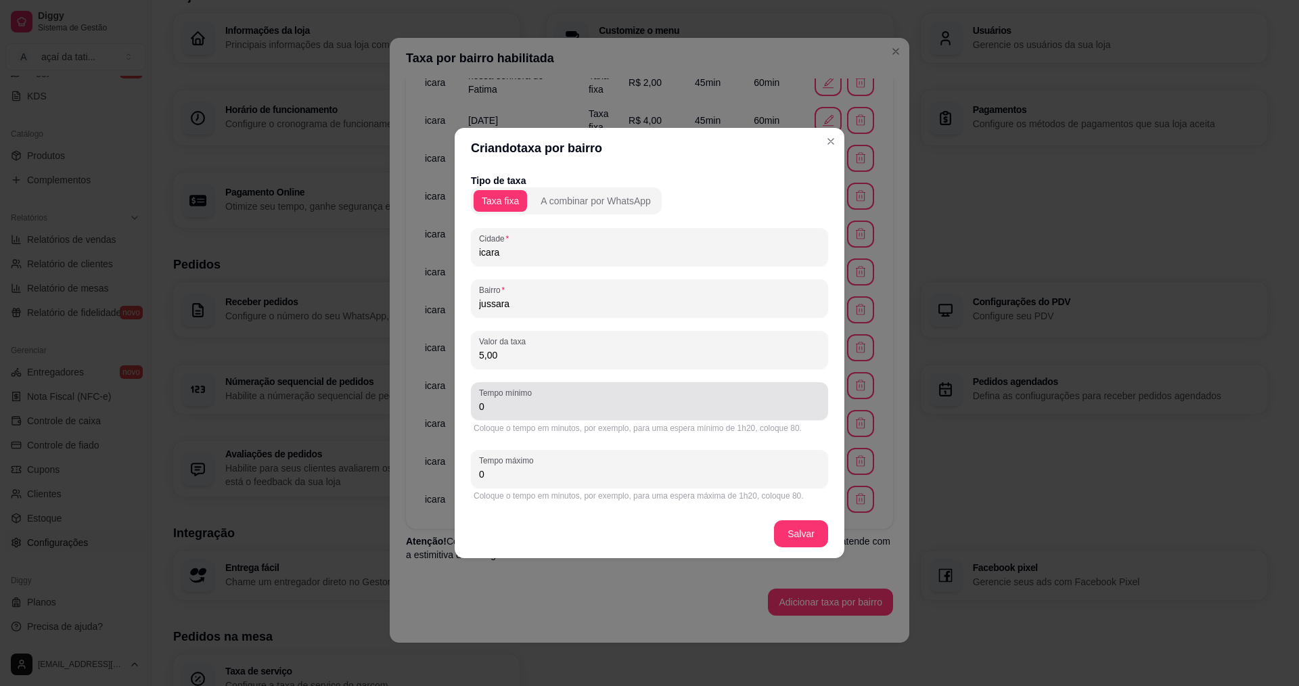
type input "5,00"
click at [544, 410] on input "0" at bounding box center [649, 407] width 341 height 14
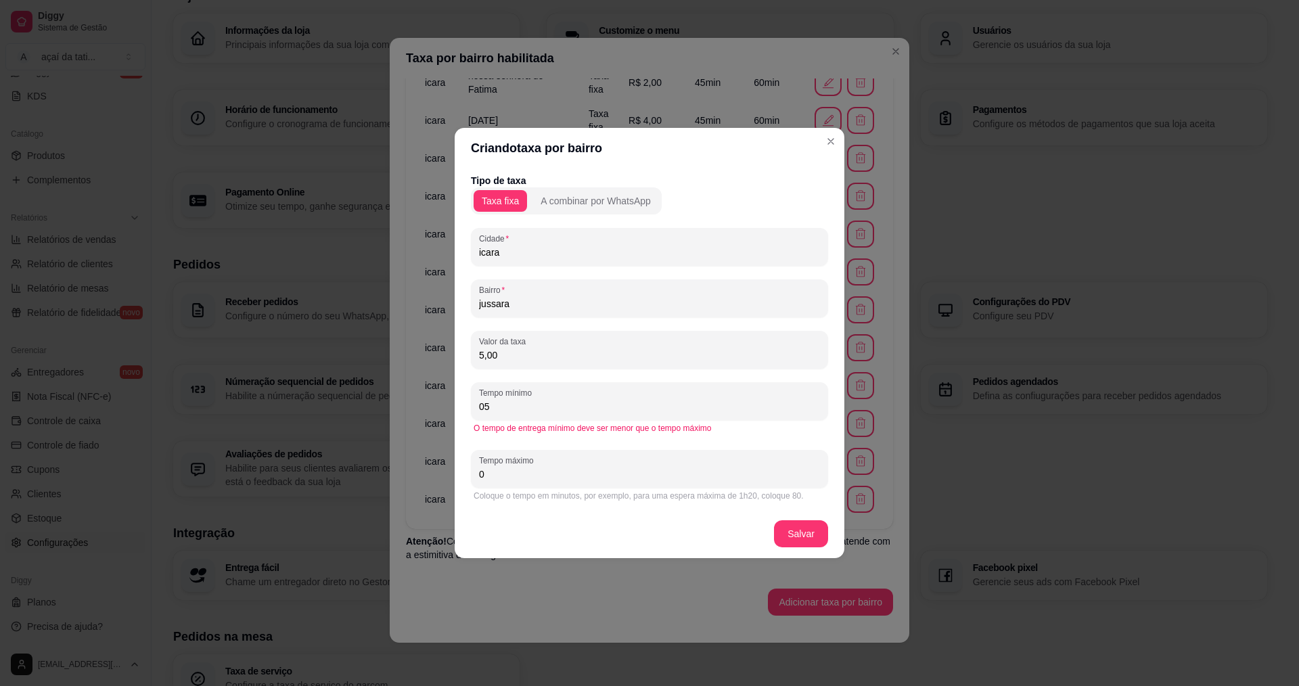
type input "0"
type input "50"
click at [538, 478] on input "0" at bounding box center [649, 475] width 341 height 14
type input "60"
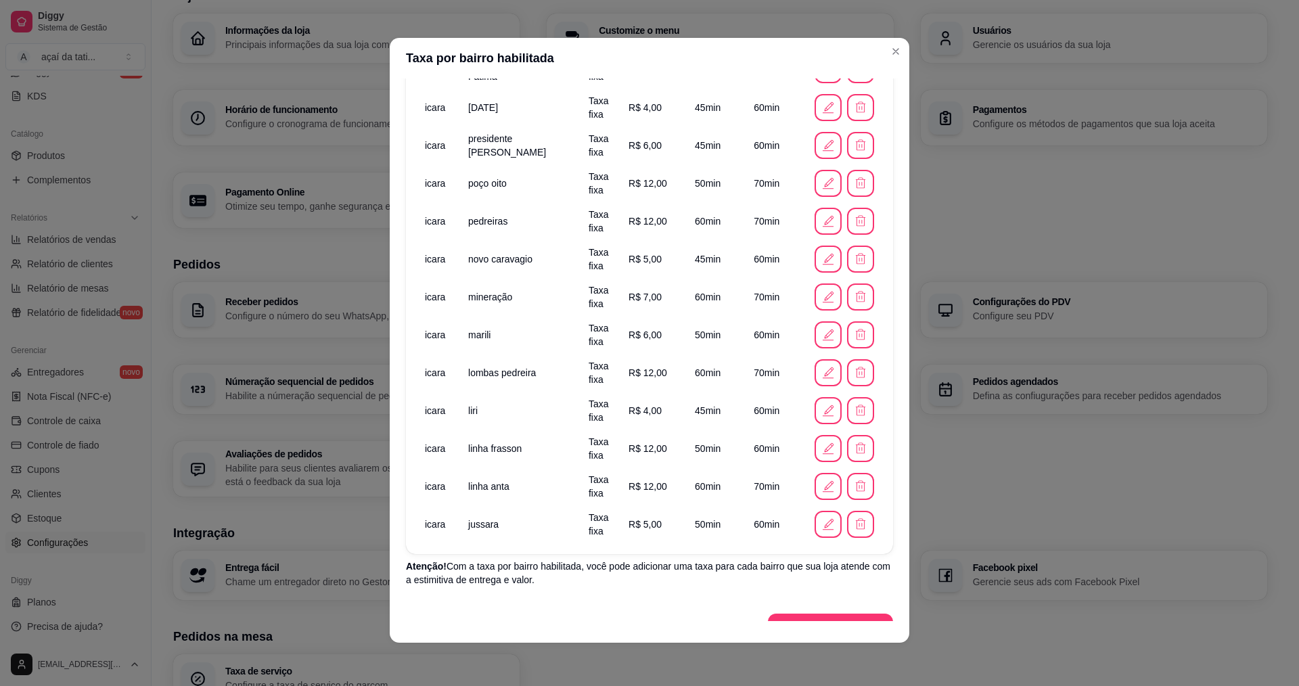
scroll to position [499, 0]
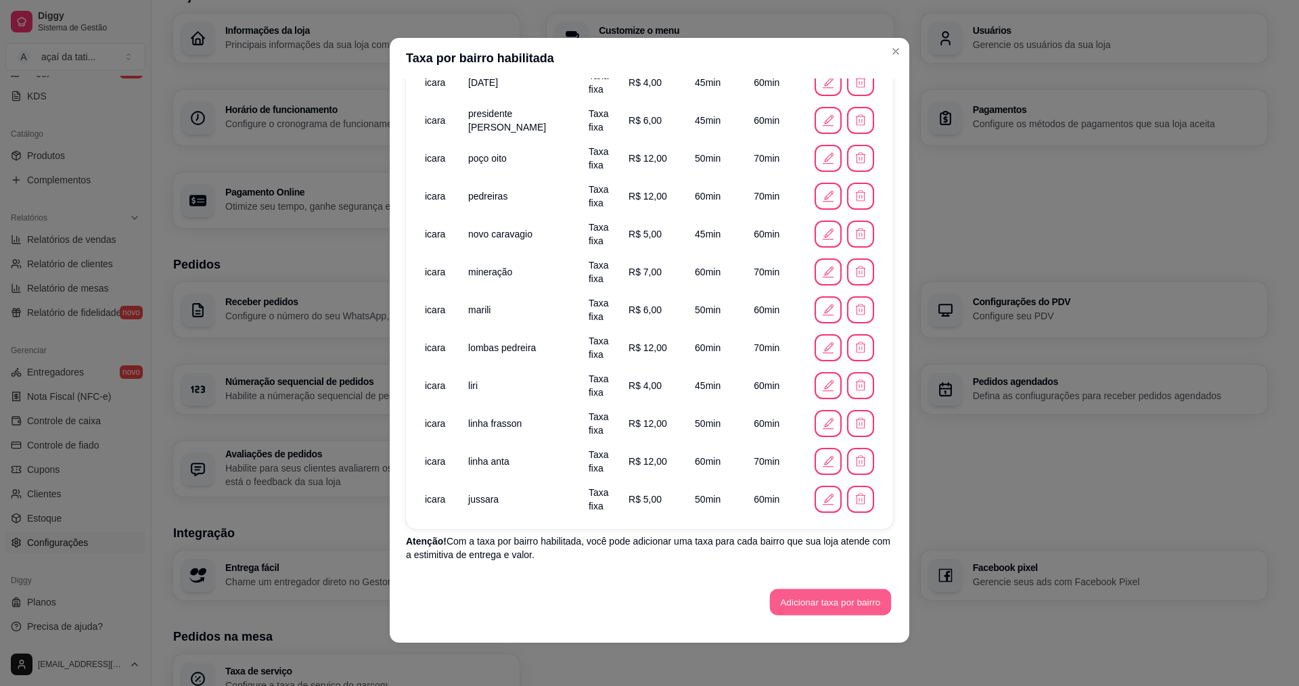
click at [802, 600] on button "Adicionar taxa por bairro" at bounding box center [830, 602] width 121 height 26
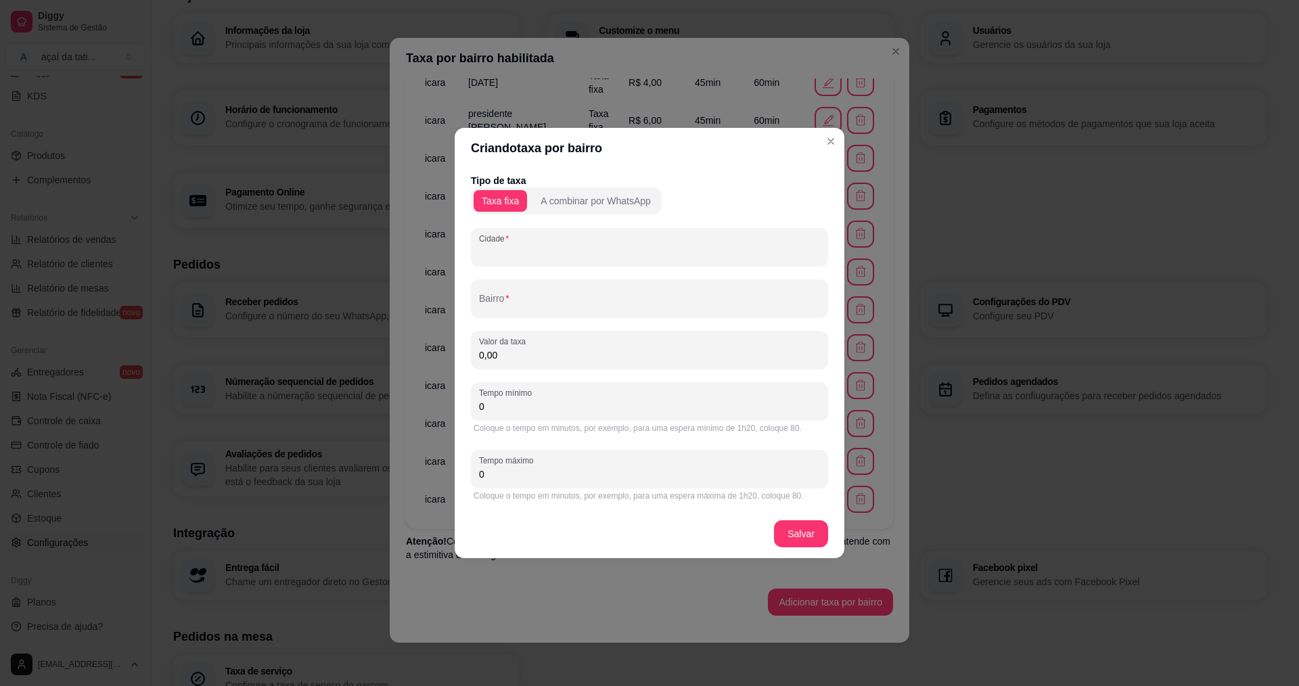
click at [550, 246] on input "Cidade" at bounding box center [649, 253] width 341 height 14
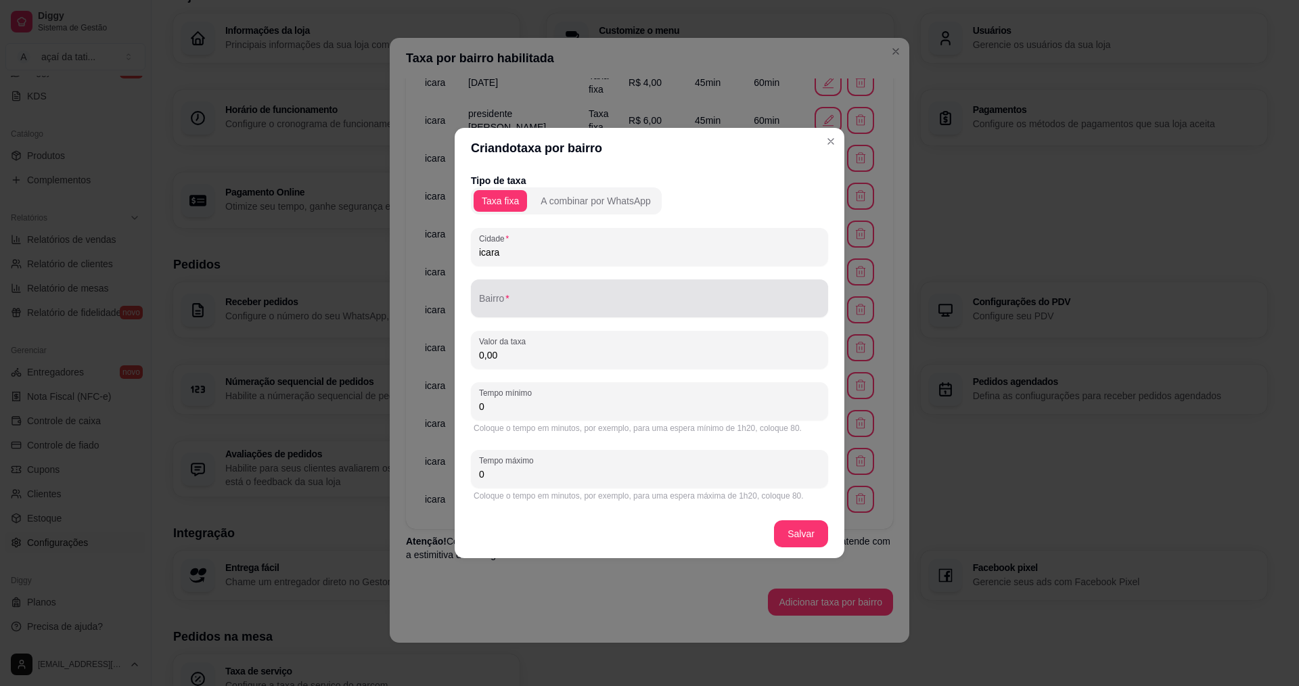
type input "icara"
click at [606, 297] on input "Bairro" at bounding box center [649, 304] width 341 height 14
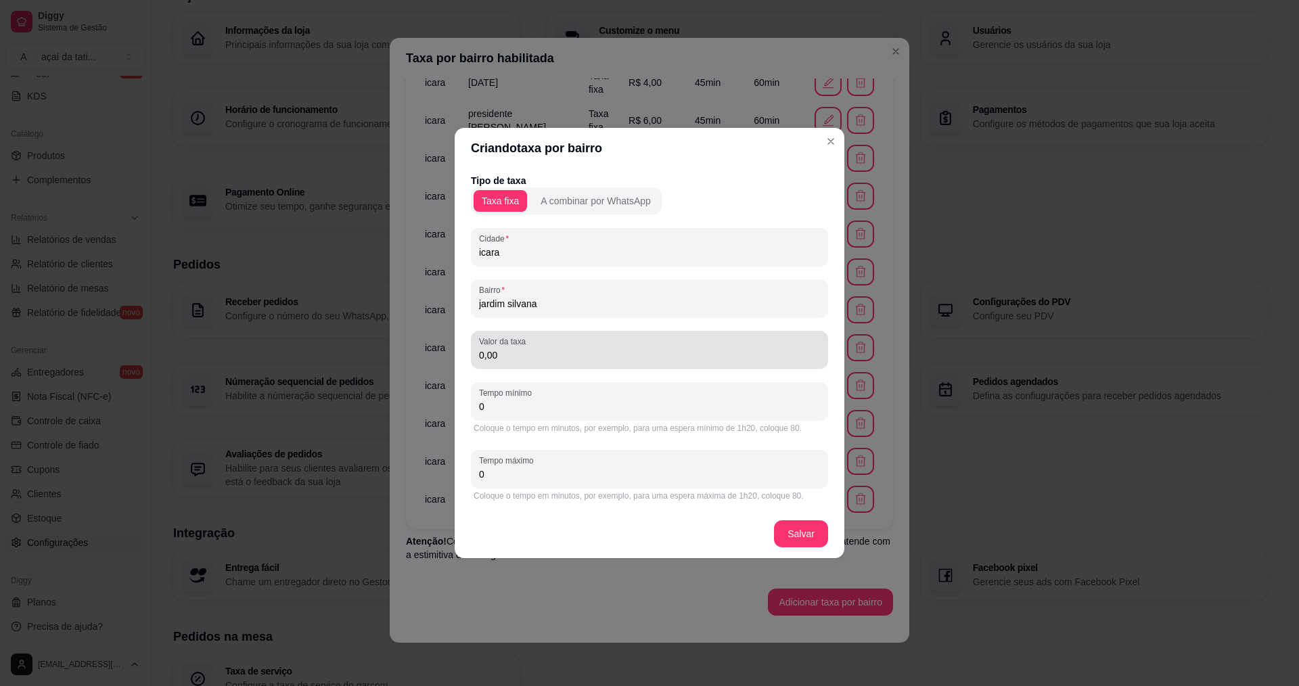
type input "jardim silvana"
click at [572, 361] on input "0,00" at bounding box center [649, 355] width 341 height 14
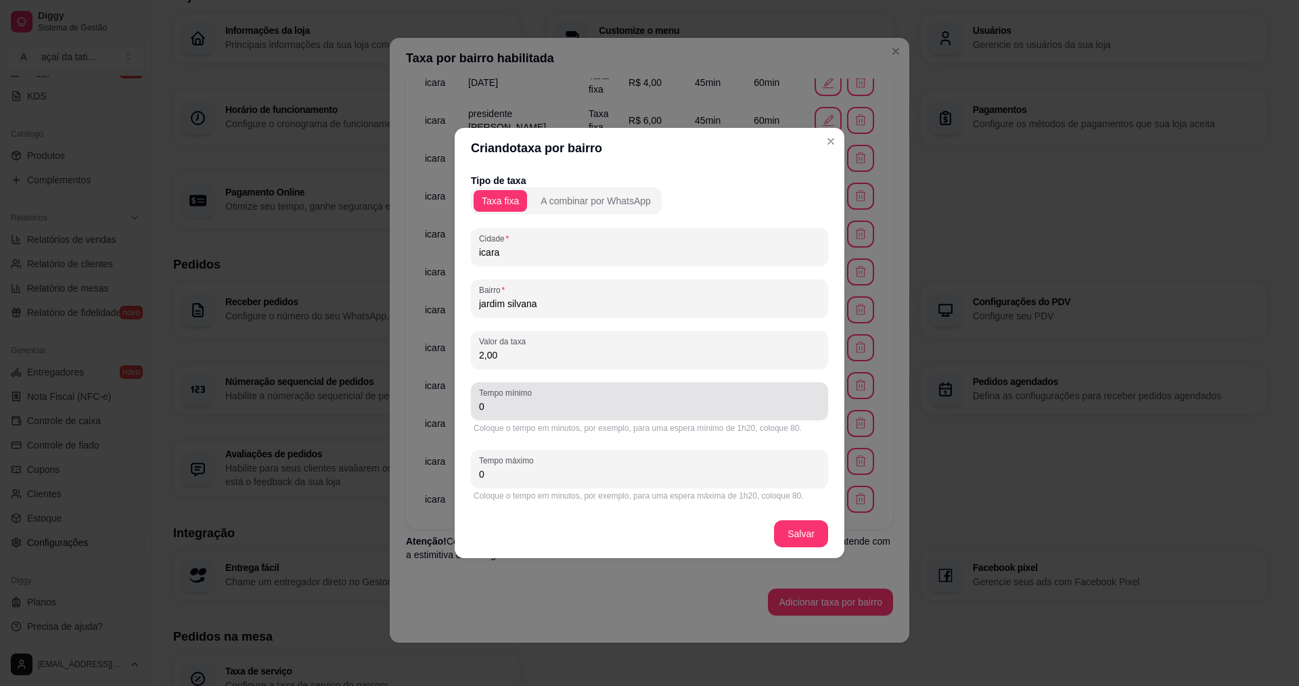
type input "2,00"
click at [595, 397] on div "0" at bounding box center [649, 401] width 341 height 27
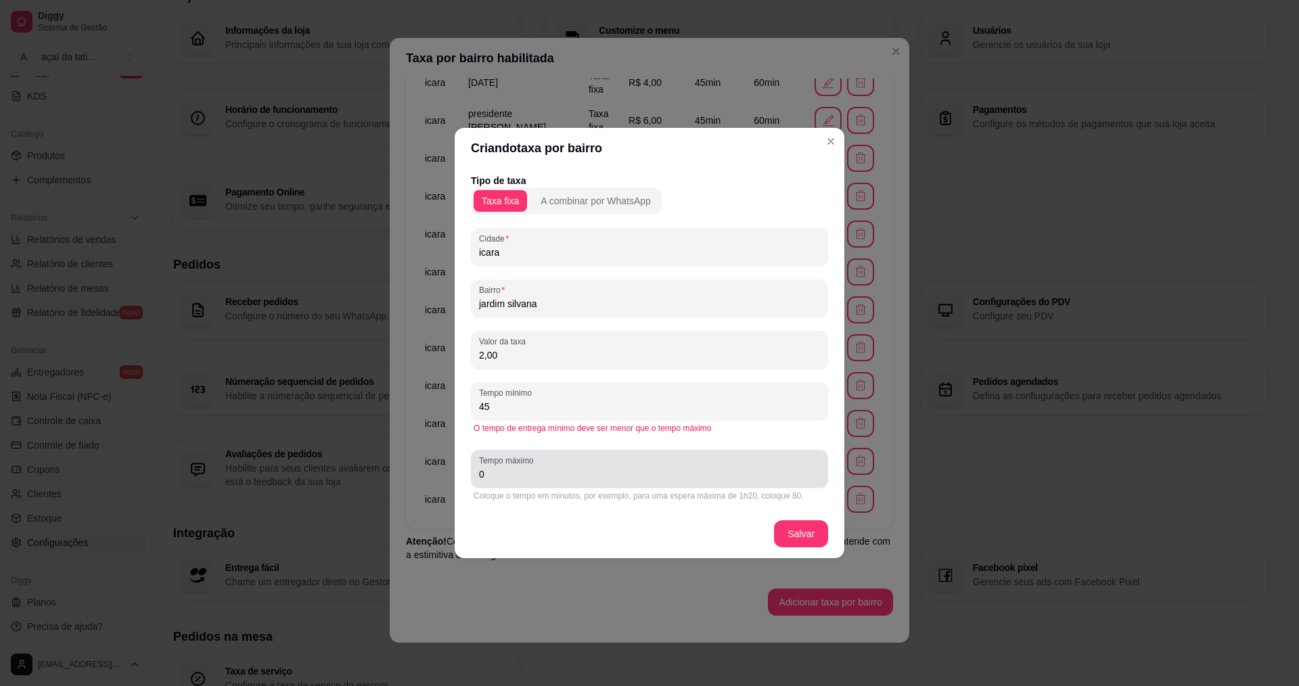
type input "45"
click at [546, 480] on input "0" at bounding box center [649, 475] width 341 height 14
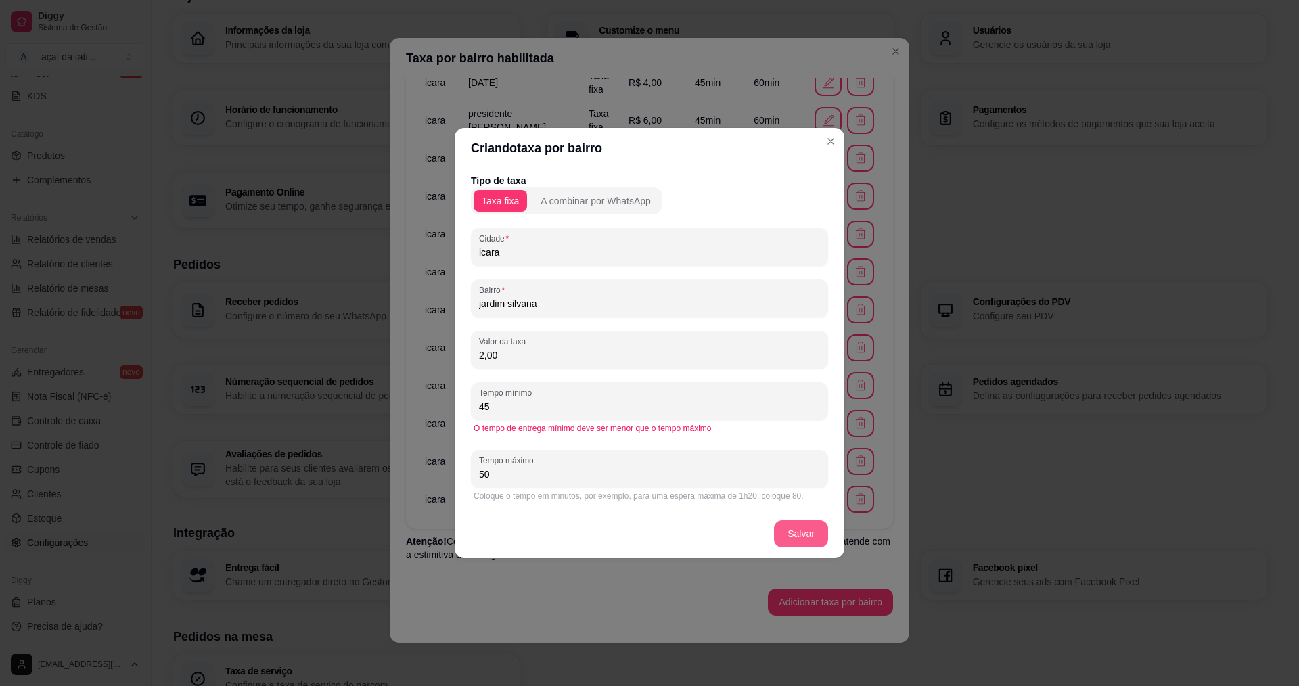
type input "50"
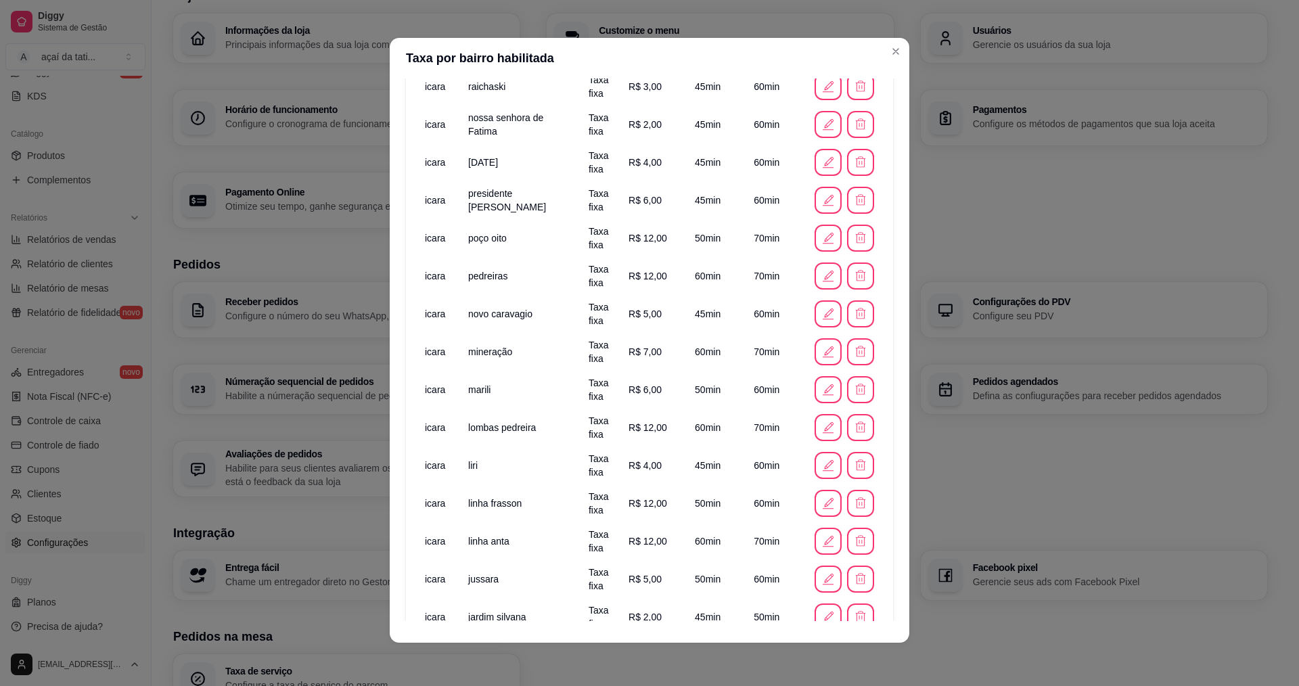
scroll to position [537, 0]
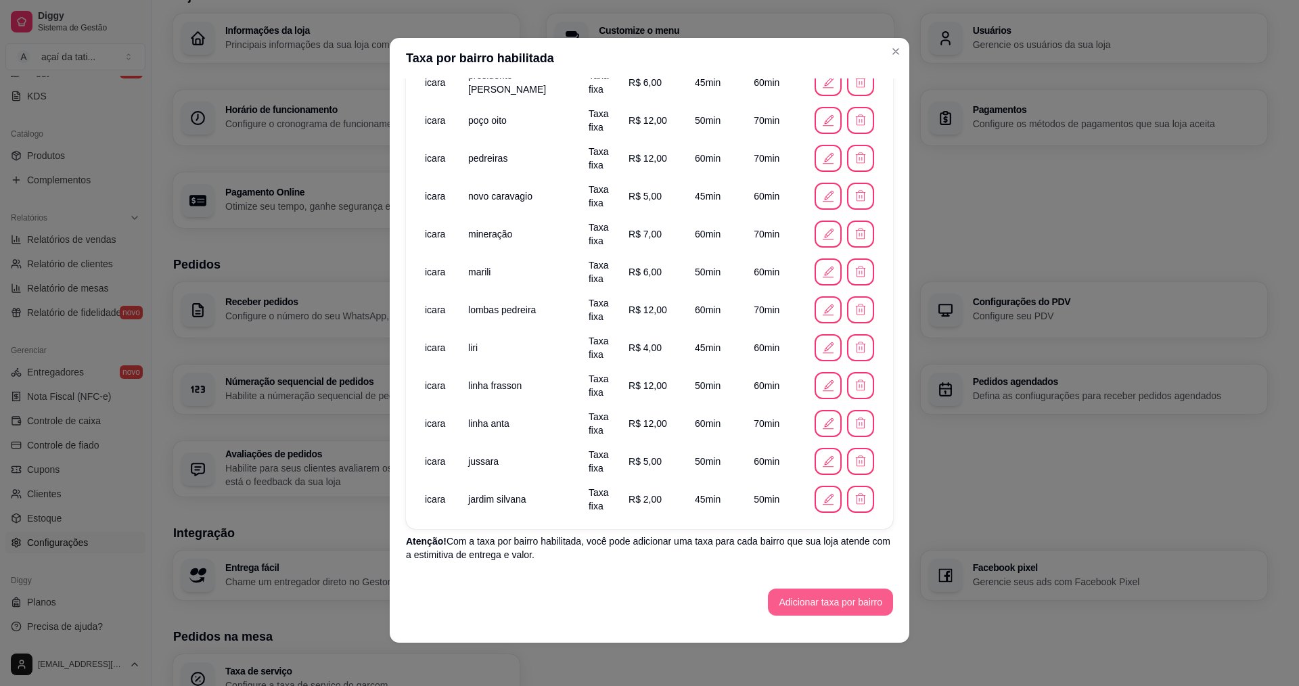
click at [793, 596] on button "Adicionar taxa por bairro" at bounding box center [830, 602] width 125 height 27
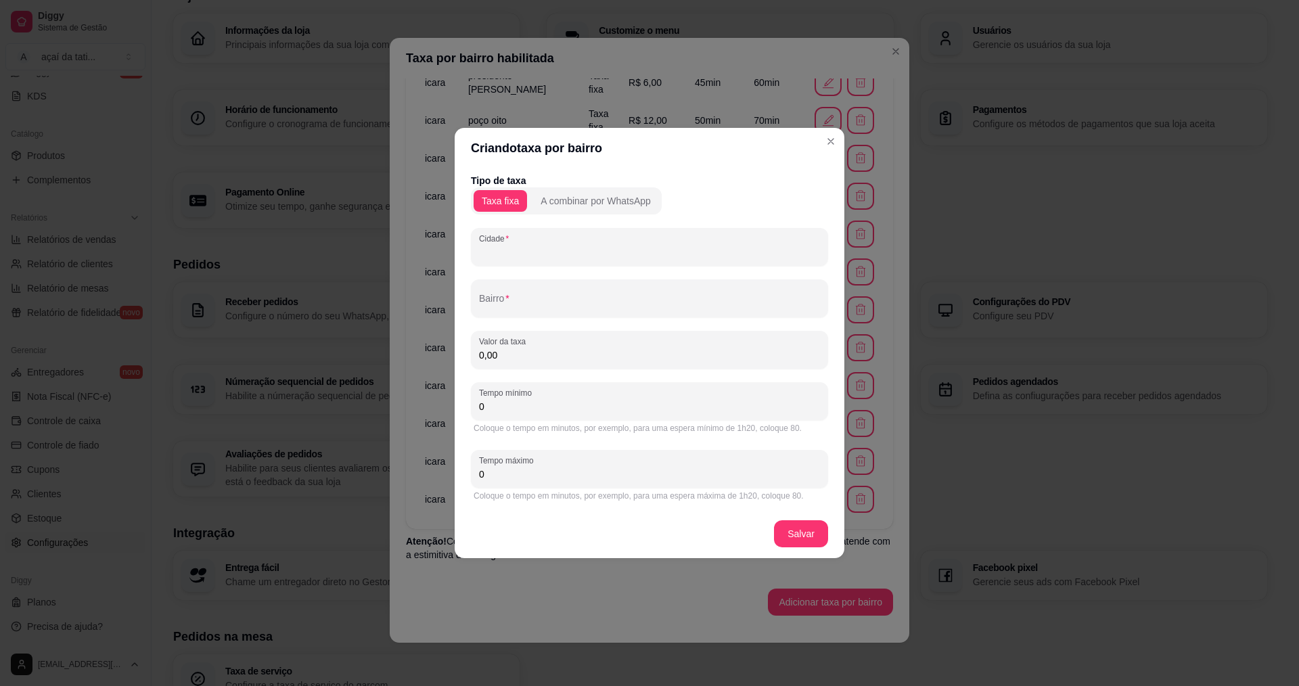
click at [570, 246] on input "Cidade" at bounding box center [649, 253] width 341 height 14
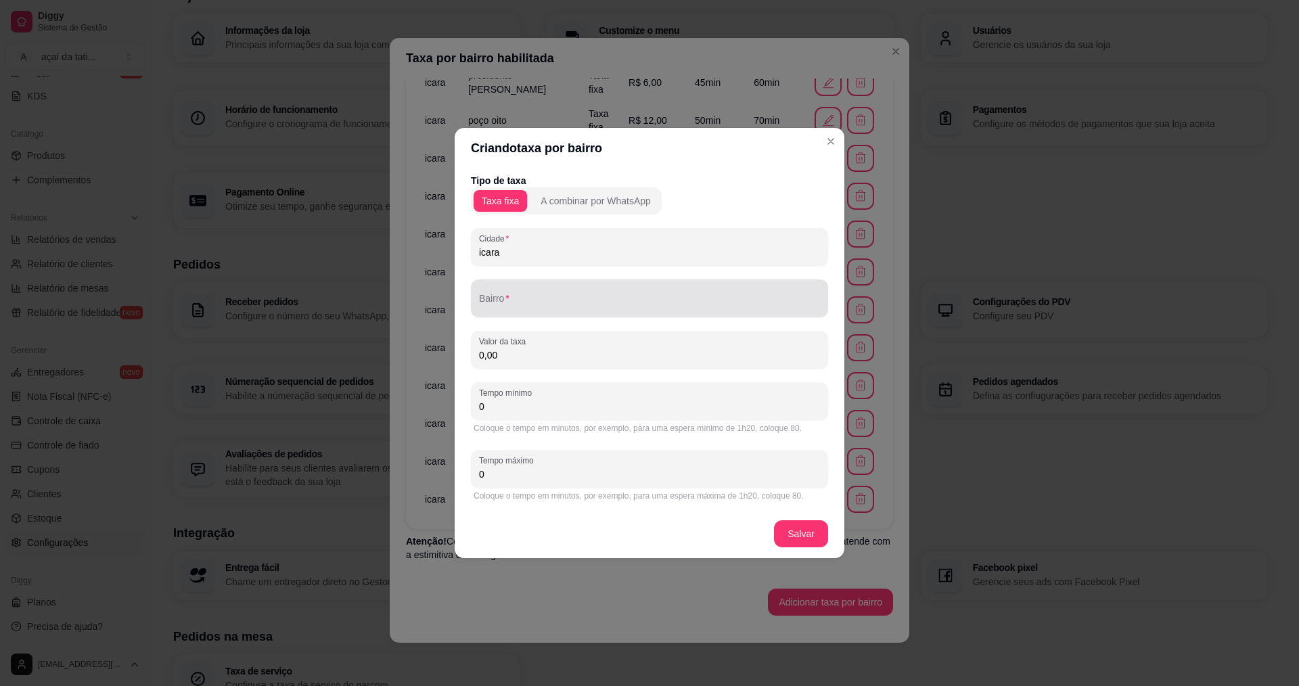
type input "icara"
click at [656, 289] on div at bounding box center [649, 298] width 341 height 27
drag, startPoint x: 514, startPoint y: 305, endPoint x: 564, endPoint y: 298, distance: 51.3
click at [566, 304] on input "jardim elizabete" at bounding box center [649, 304] width 341 height 14
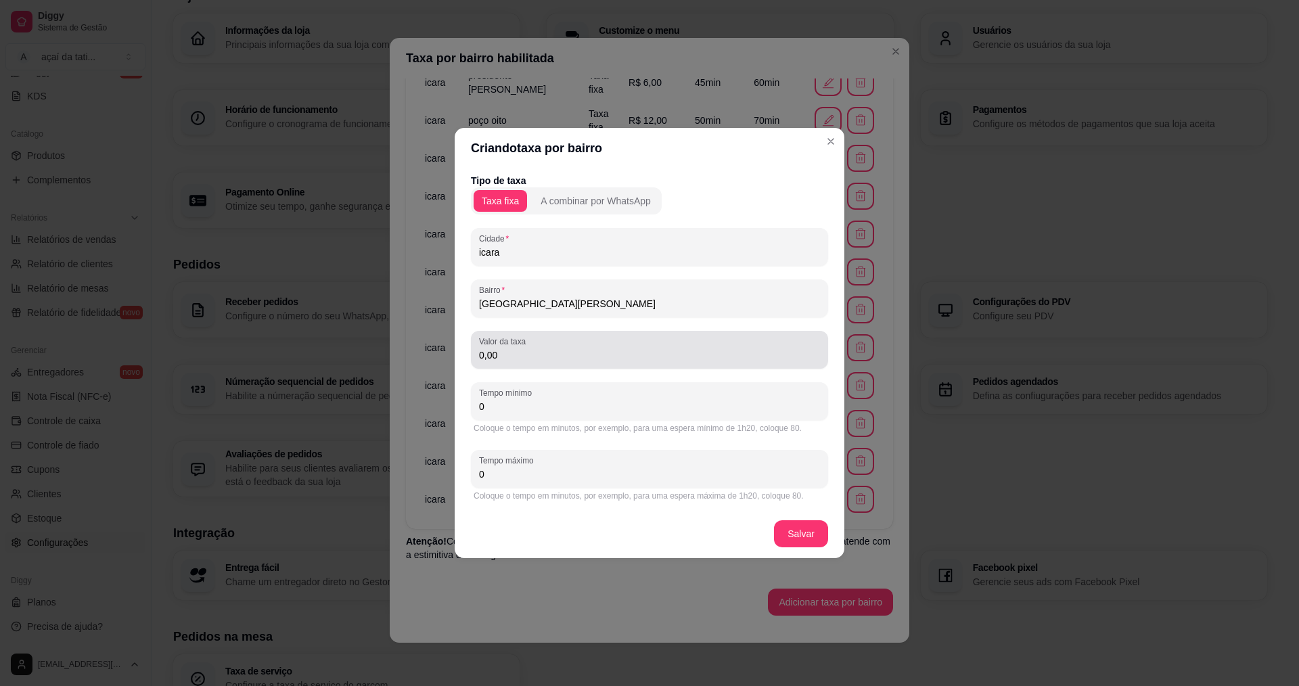
type input "jardim elizabeth"
click at [654, 363] on div "0,00" at bounding box center [649, 349] width 341 height 27
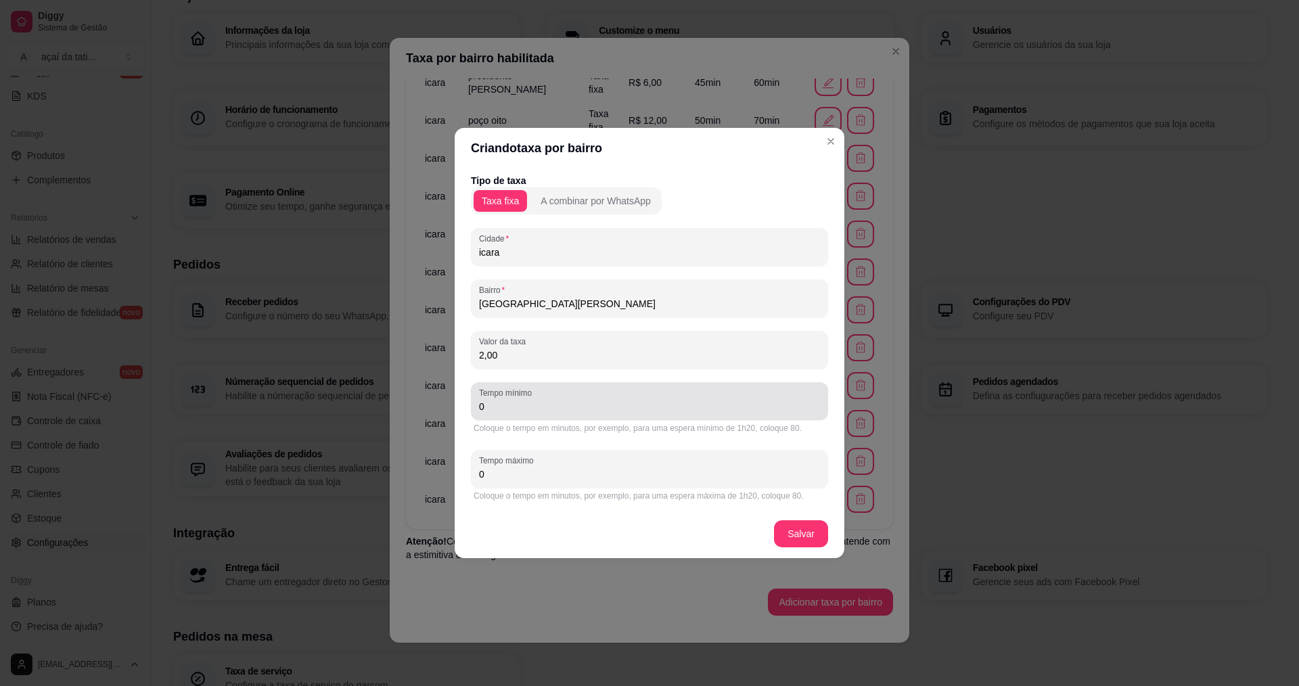
type input "2,00"
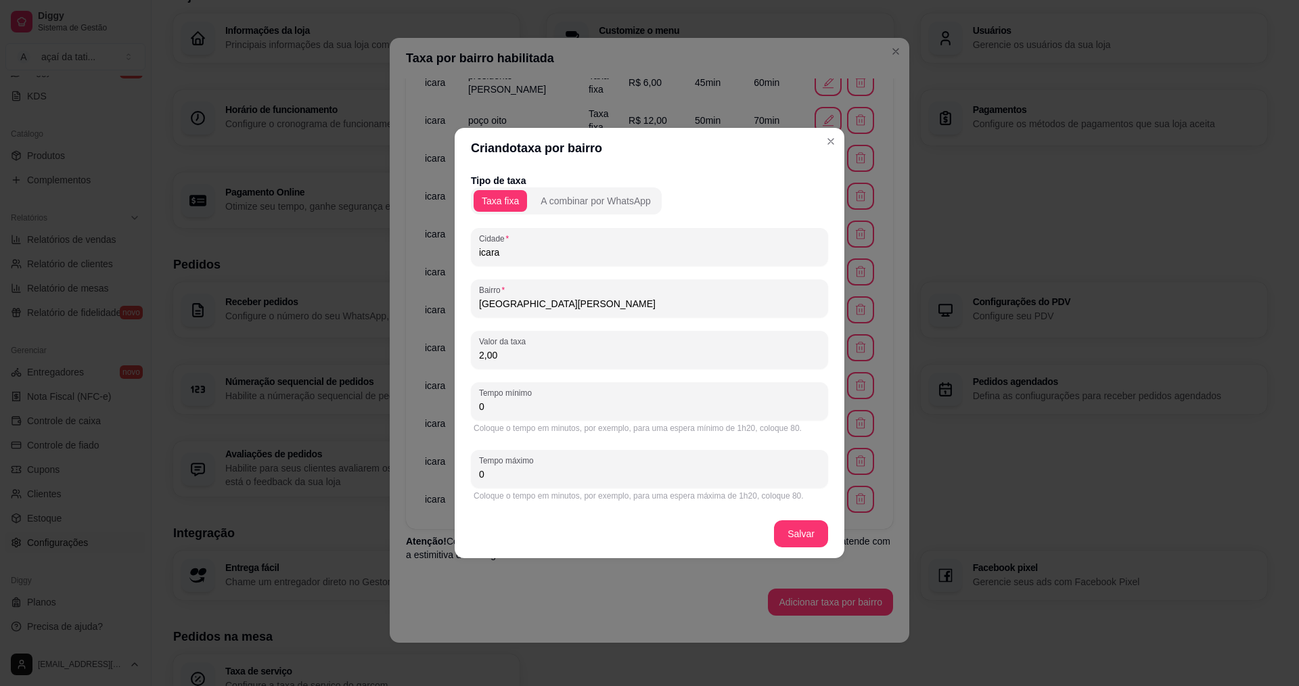
click at [650, 409] on input "0" at bounding box center [649, 407] width 341 height 14
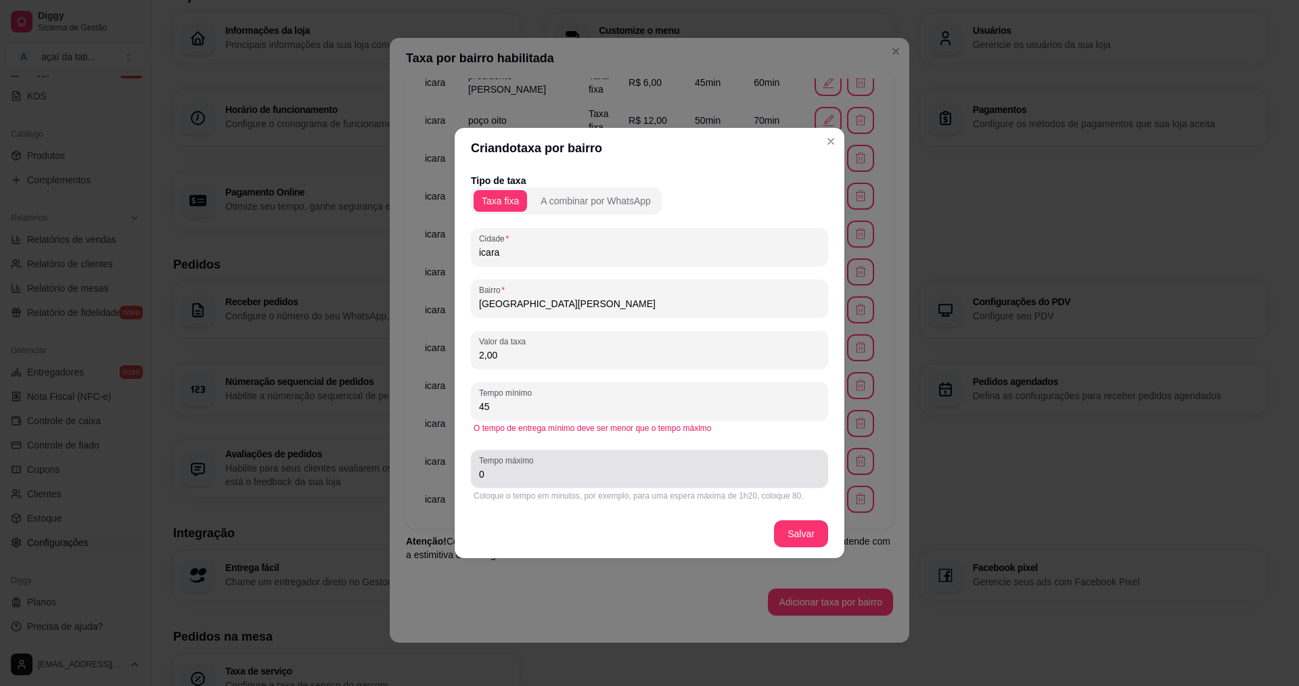
type input "45"
click at [646, 480] on input "0" at bounding box center [649, 475] width 341 height 14
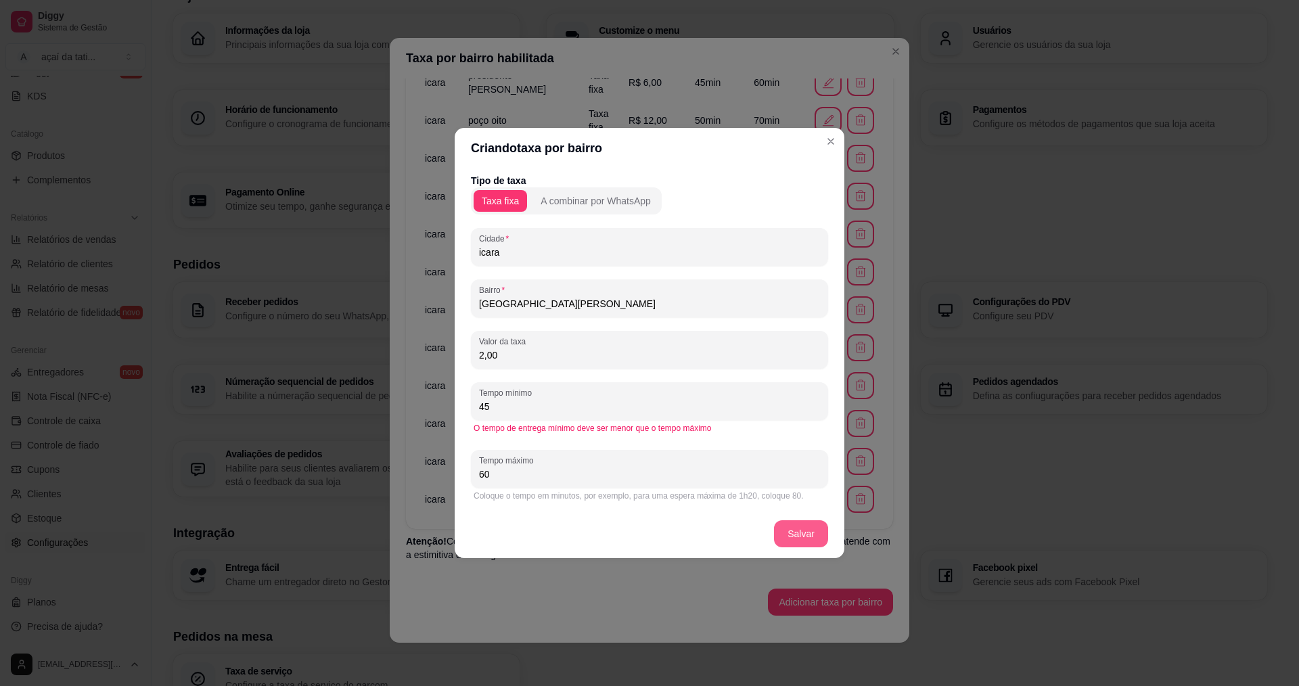
type input "60"
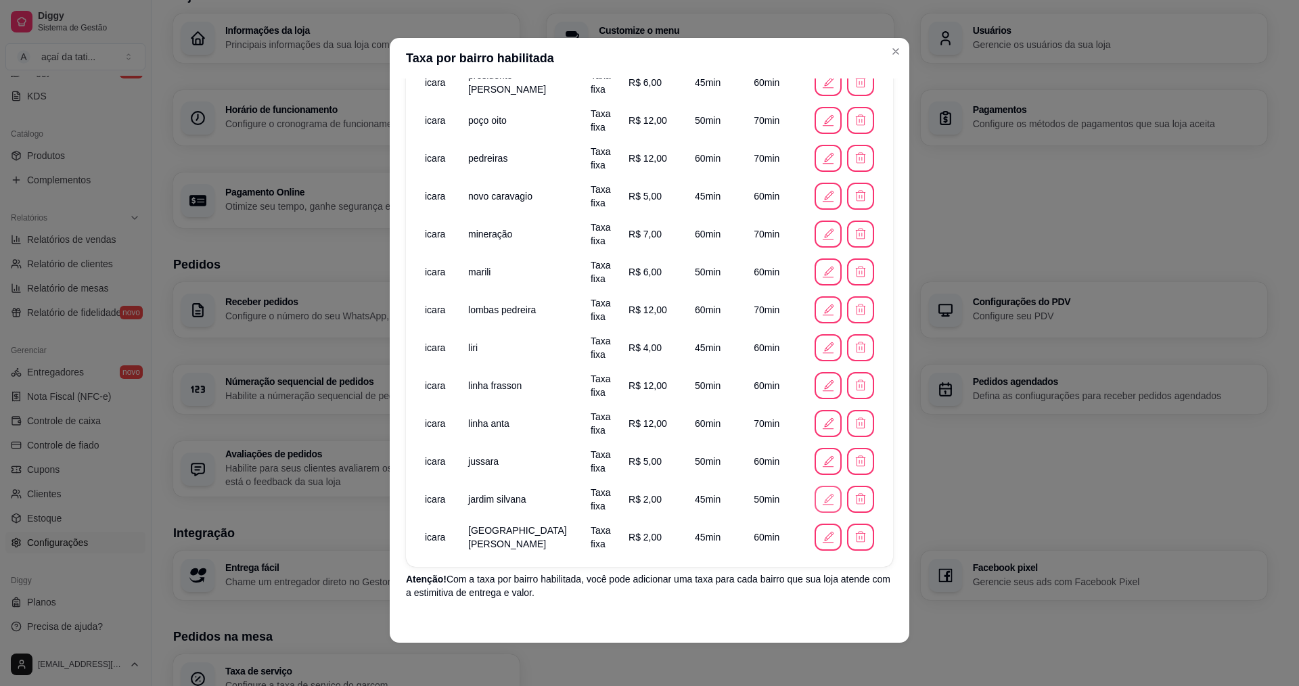
click at [821, 505] on icon "button" at bounding box center [828, 499] width 15 height 15
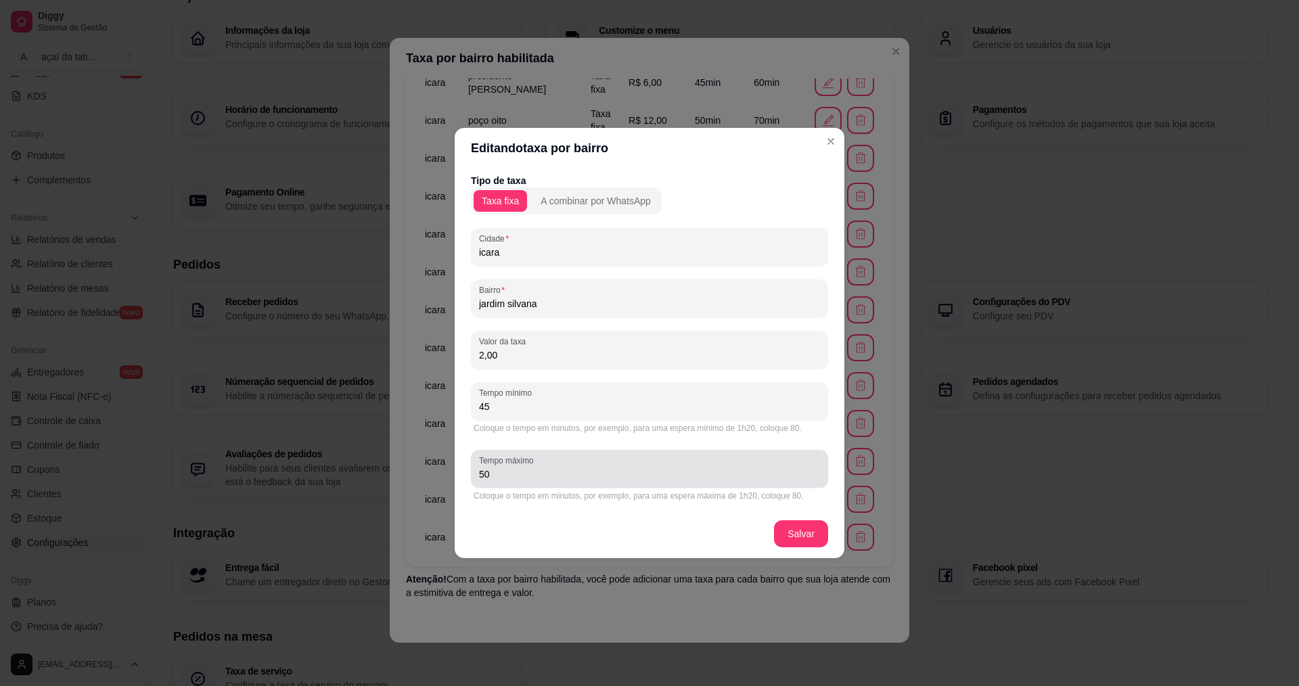
click at [527, 476] on input "50" at bounding box center [649, 475] width 341 height 14
type input "5"
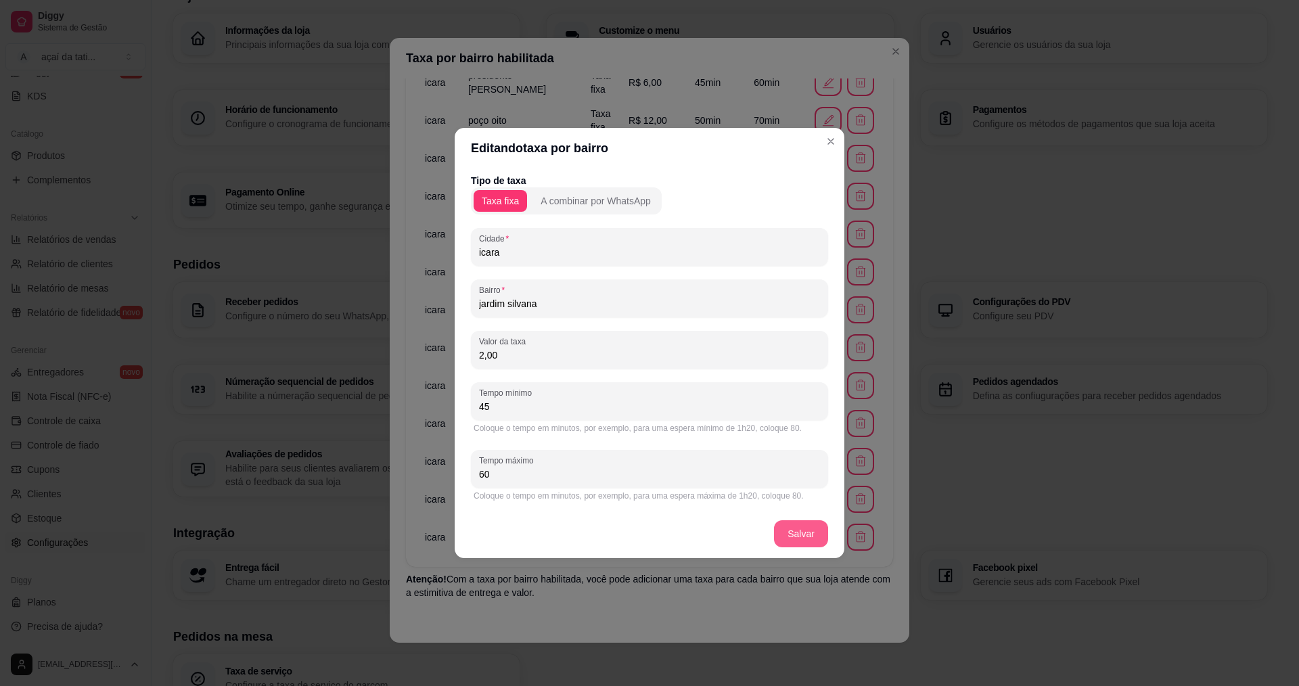
type input "60"
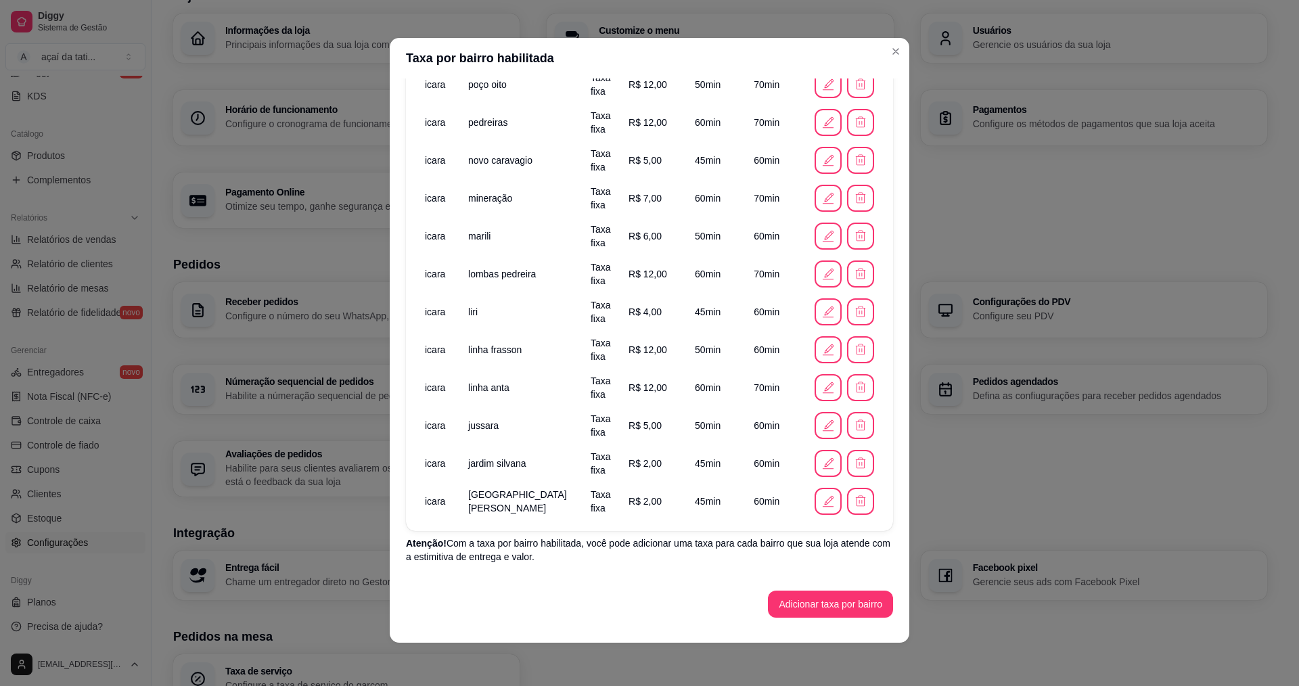
scroll to position [574, 0]
click at [819, 604] on button "Adicionar taxa por bairro" at bounding box center [830, 602] width 121 height 26
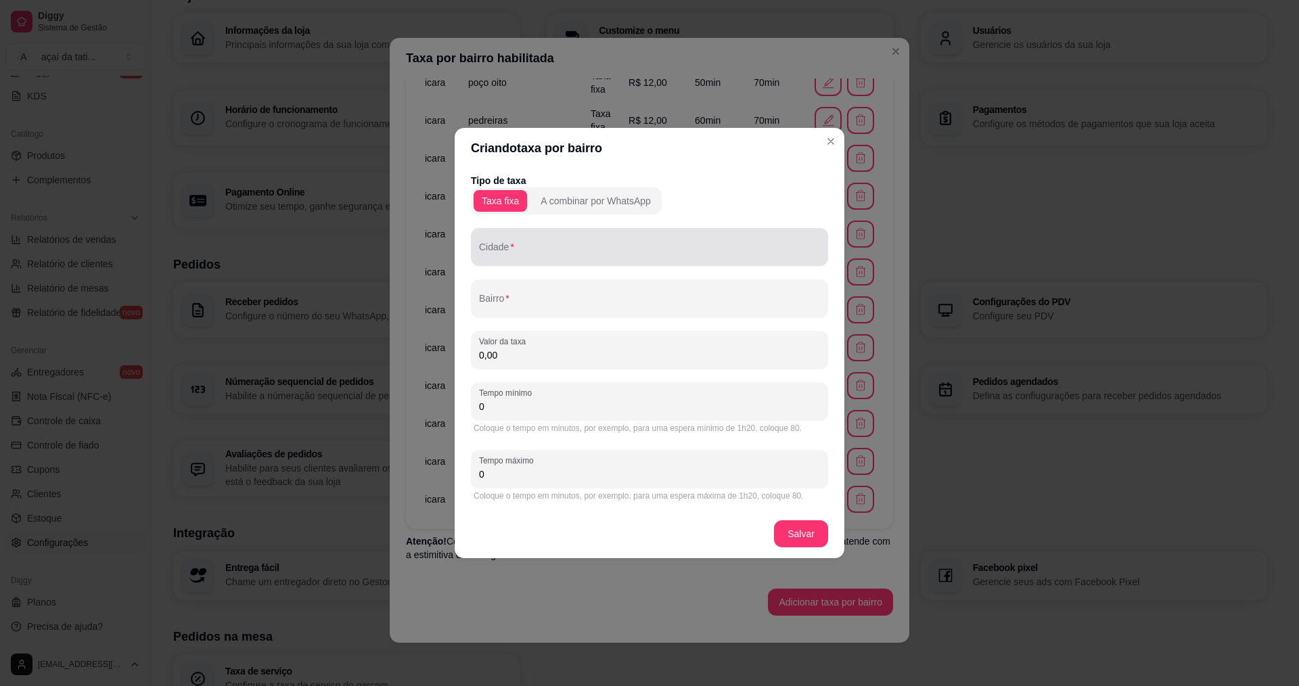
drag, startPoint x: 632, startPoint y: 240, endPoint x: 636, endPoint y: 252, distance: 12.2
click at [634, 245] on div at bounding box center [649, 246] width 341 height 27
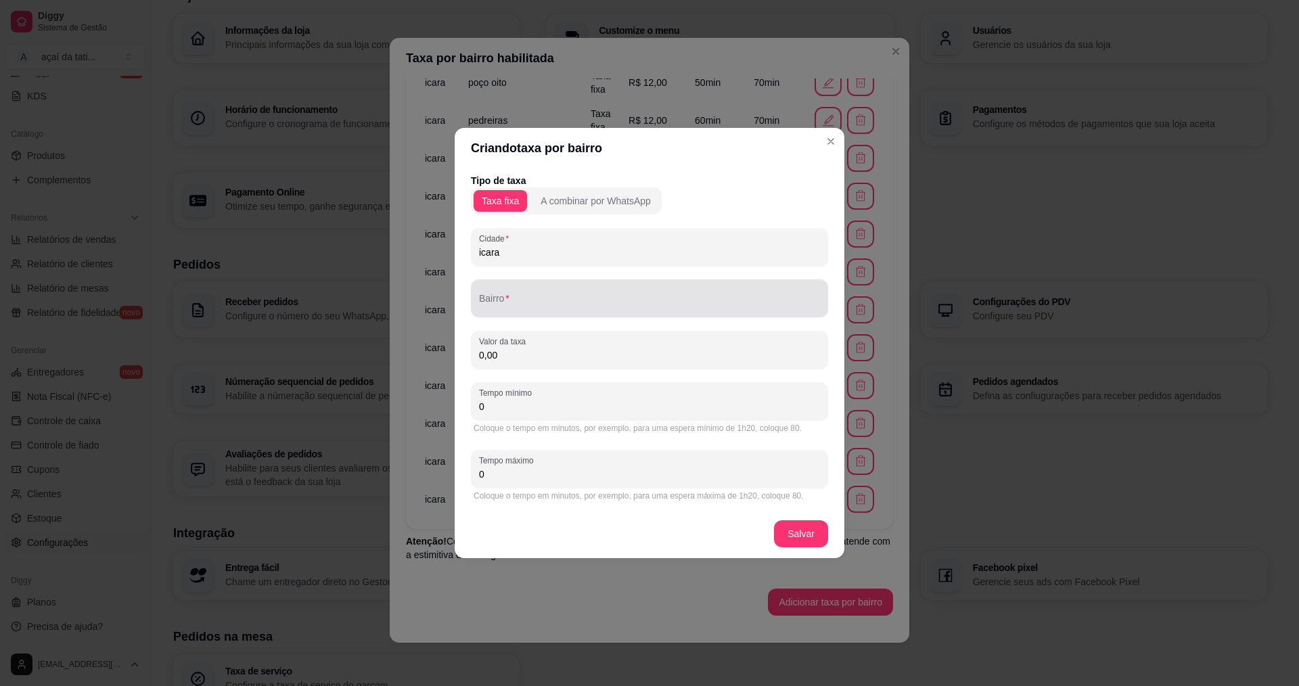
type input "icara"
click at [638, 294] on div at bounding box center [649, 298] width 341 height 27
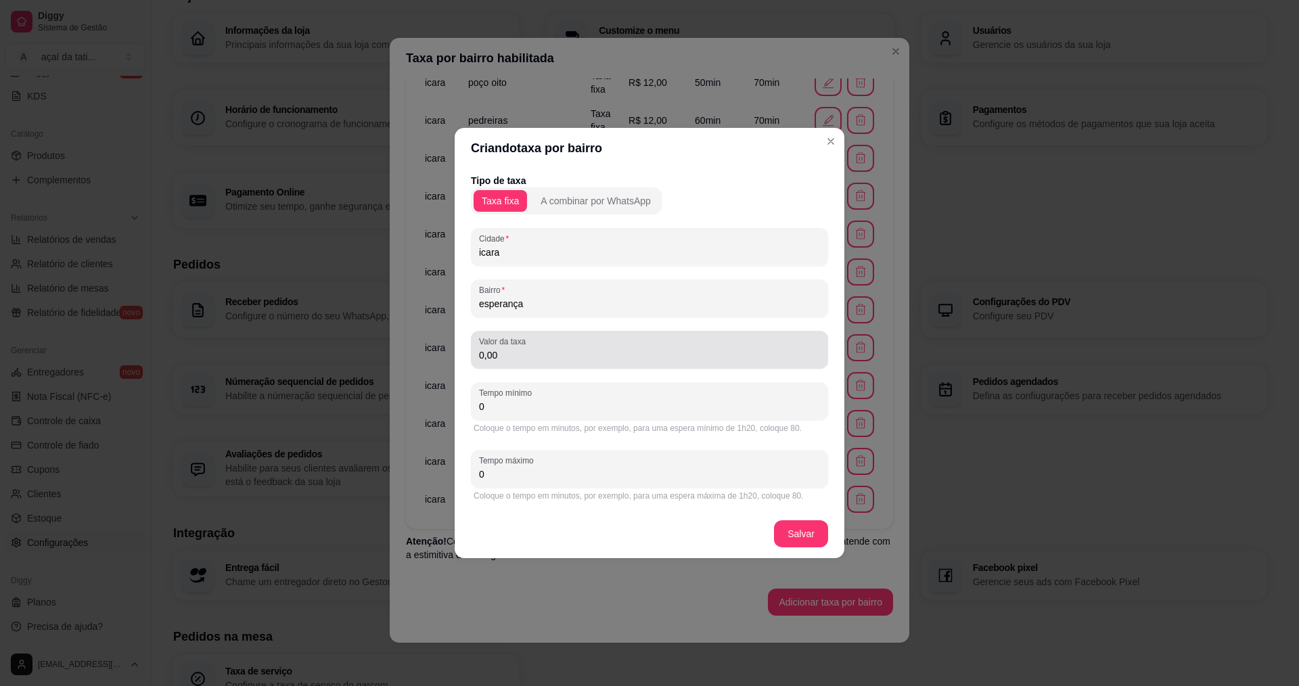
type input "esperança"
click at [522, 358] on input "0,00" at bounding box center [649, 355] width 341 height 14
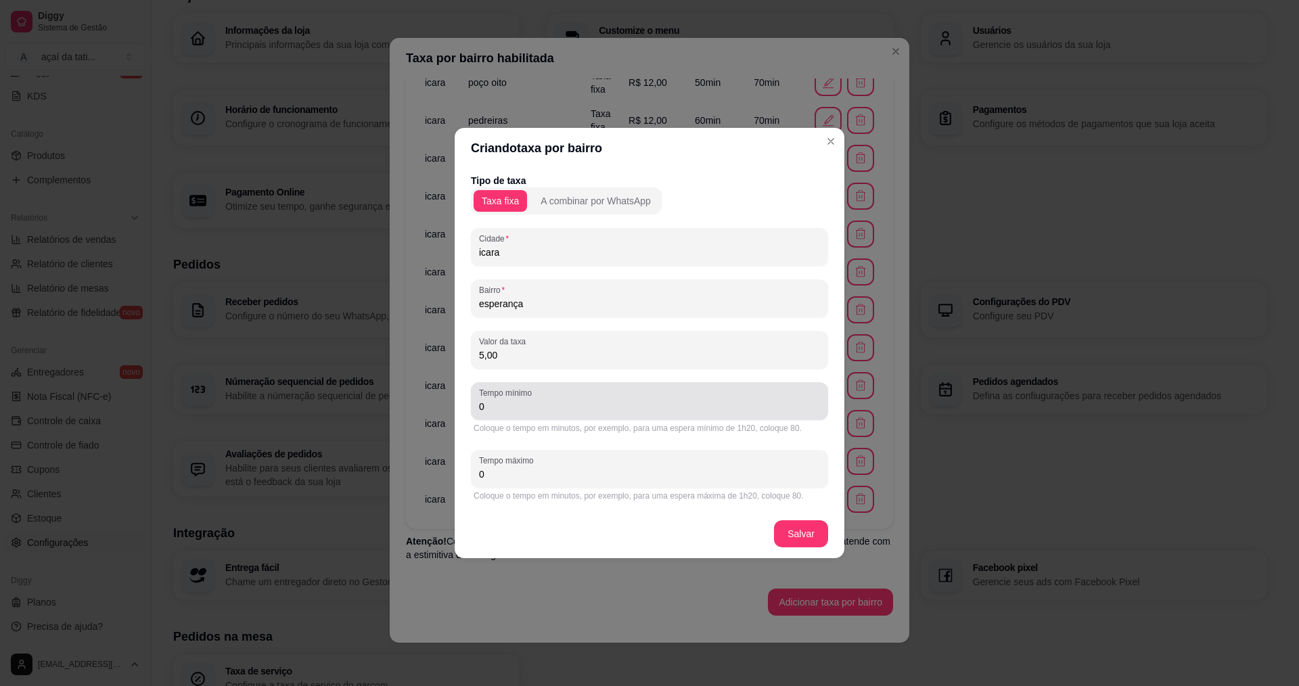
type input "5,00"
click at [585, 405] on input "0" at bounding box center [649, 407] width 341 height 14
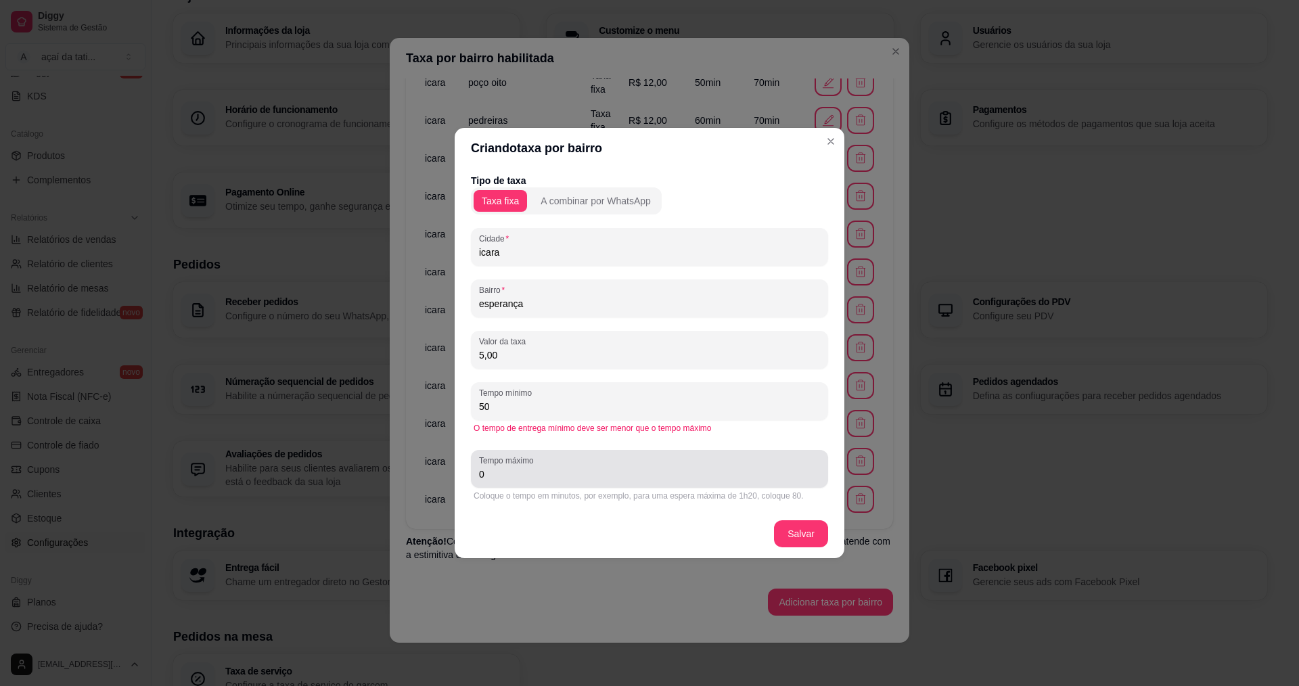
type input "50"
click at [575, 480] on input "0" at bounding box center [649, 475] width 341 height 14
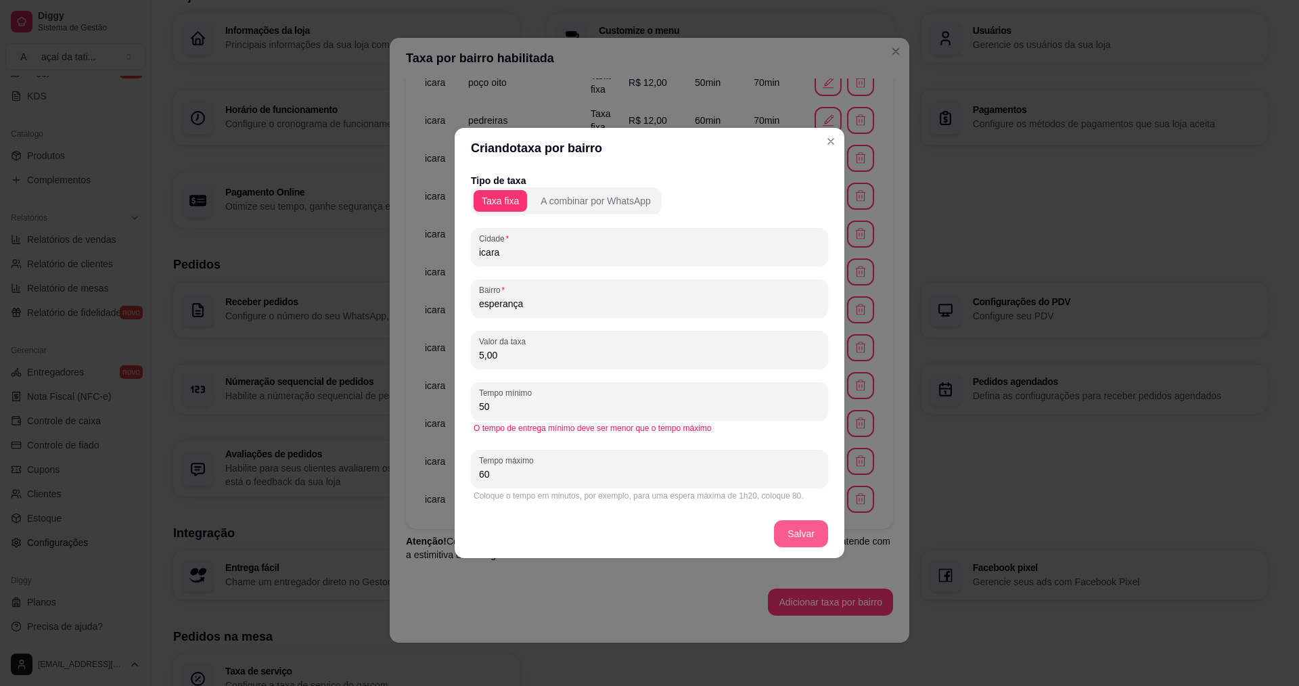
type input "60"
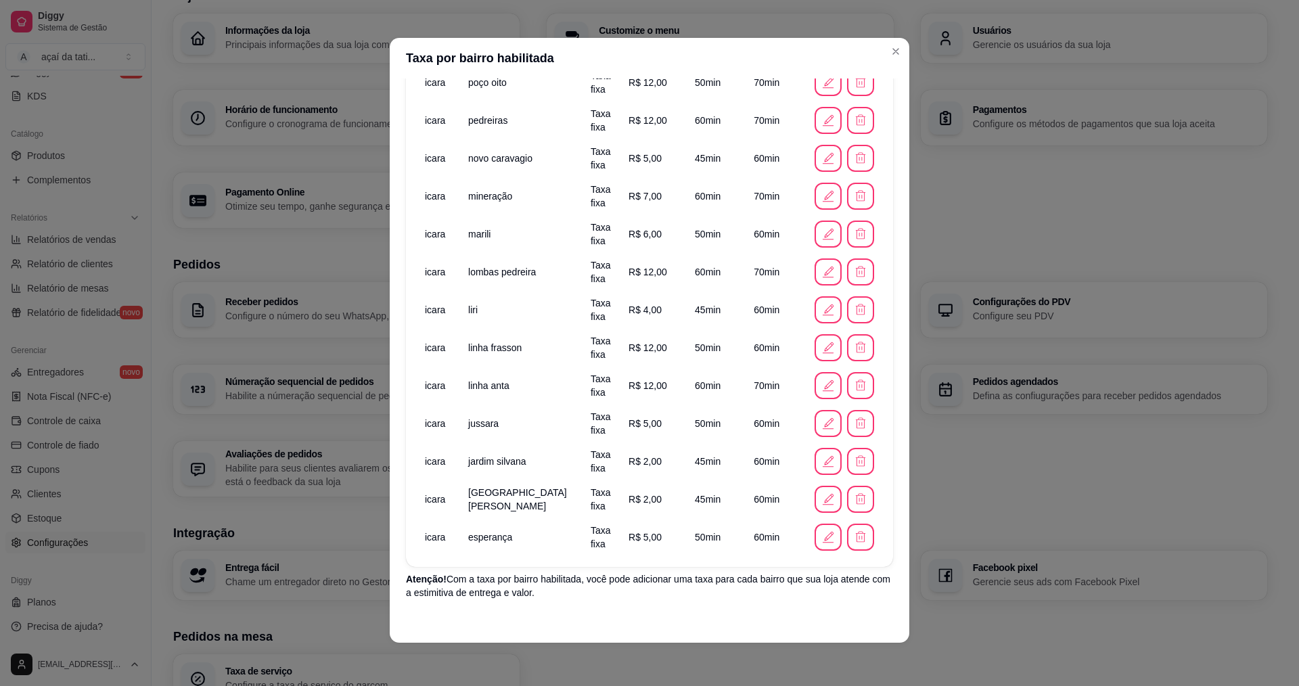
scroll to position [612, 0]
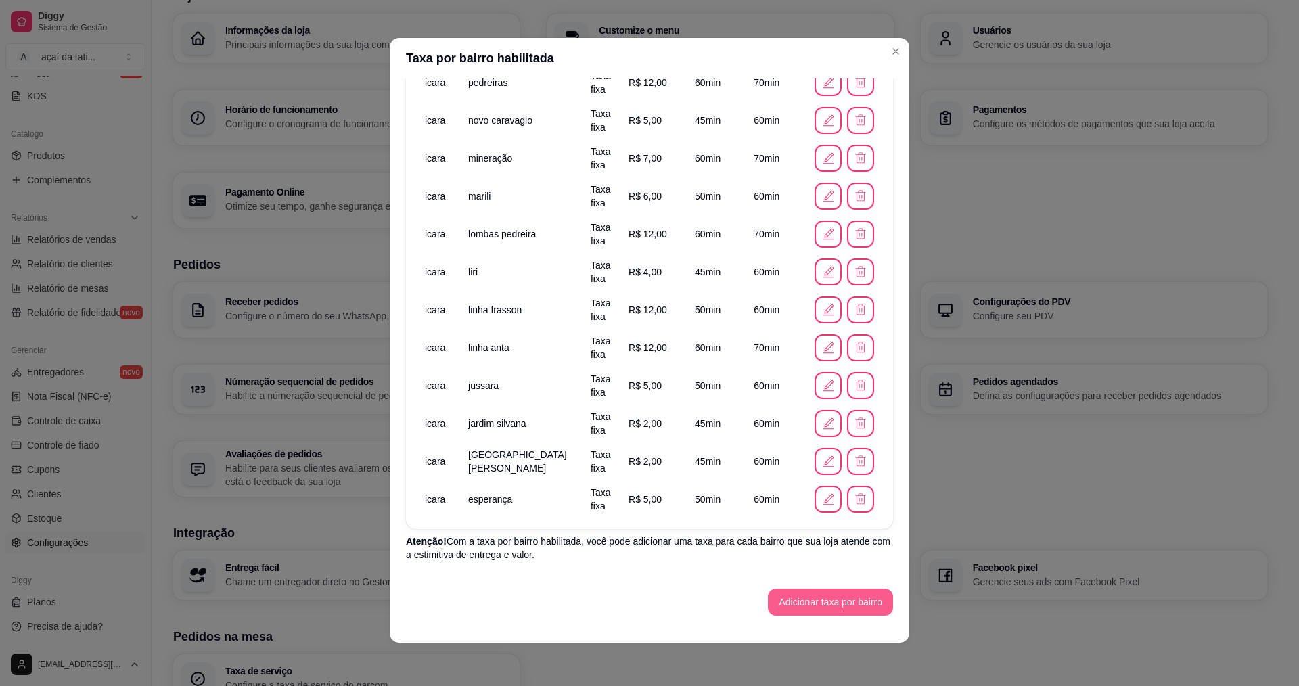
click at [849, 598] on button "Adicionar taxa por bairro" at bounding box center [830, 602] width 125 height 27
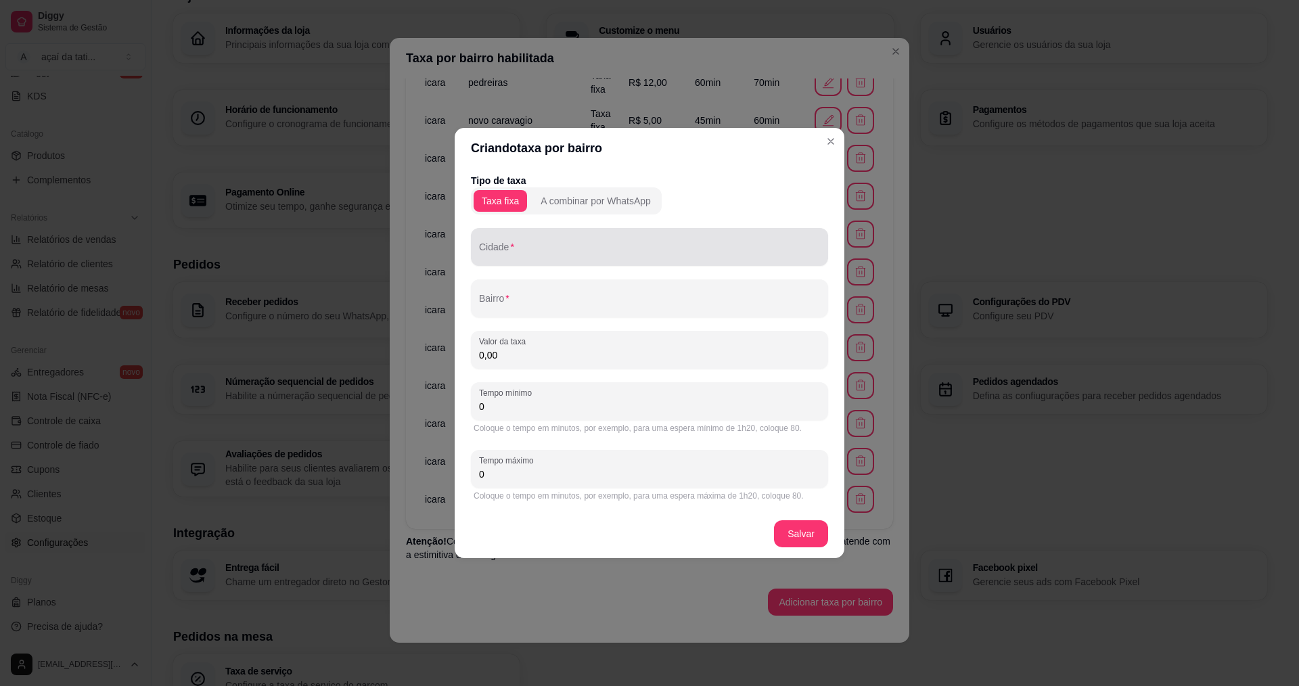
click at [531, 236] on div at bounding box center [649, 246] width 341 height 27
type input "icara"
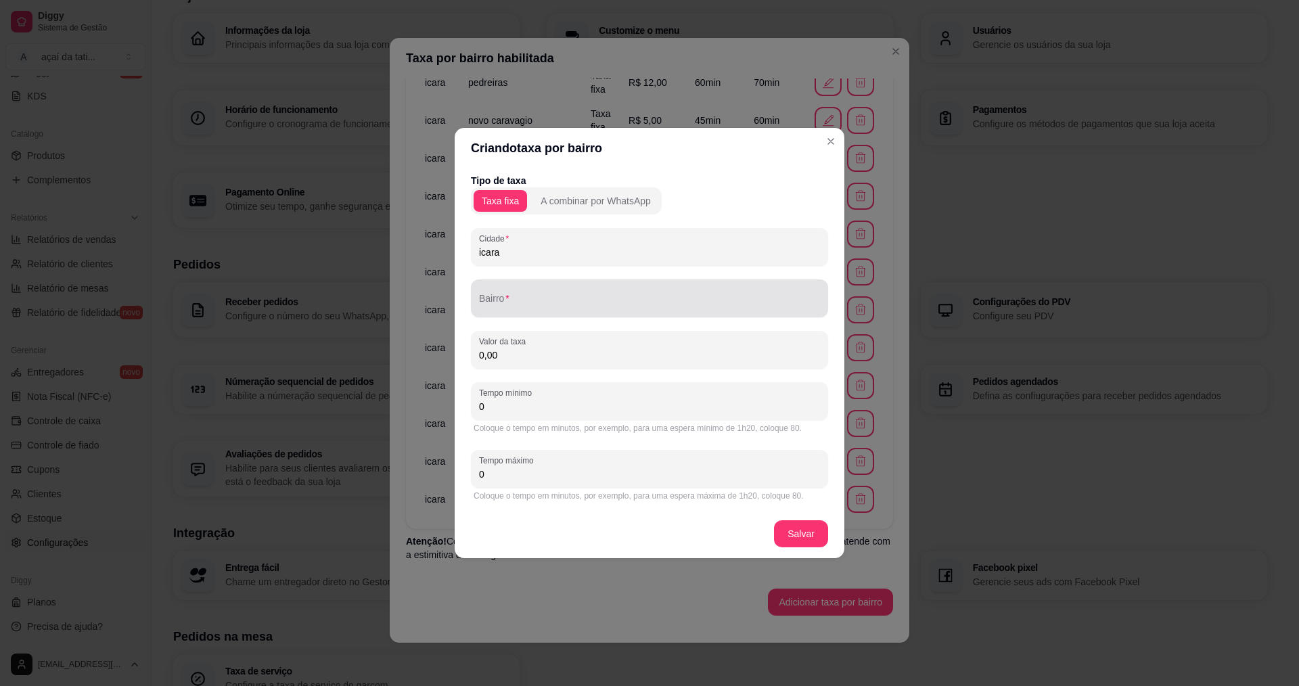
click at [556, 298] on div at bounding box center [649, 298] width 341 height 27
type input "demboski"
click at [537, 356] on input "0,00" at bounding box center [649, 355] width 341 height 14
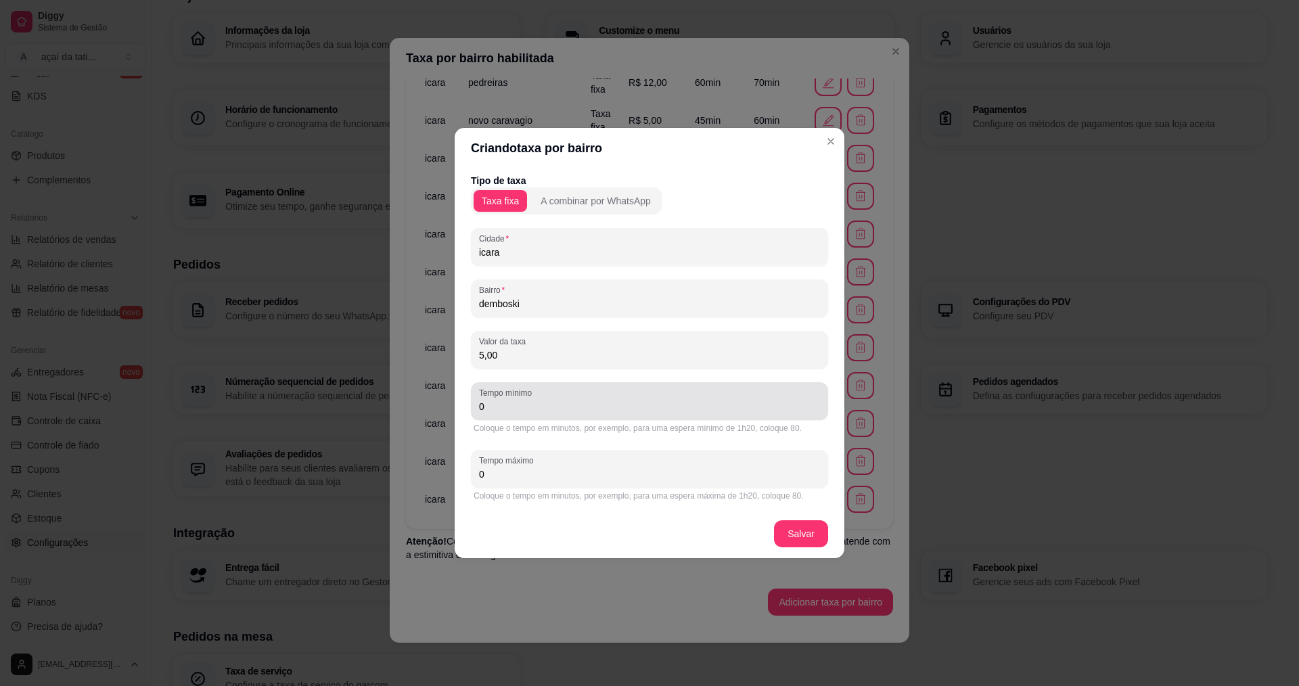
type input "5,00"
click at [727, 414] on div "0" at bounding box center [649, 401] width 341 height 27
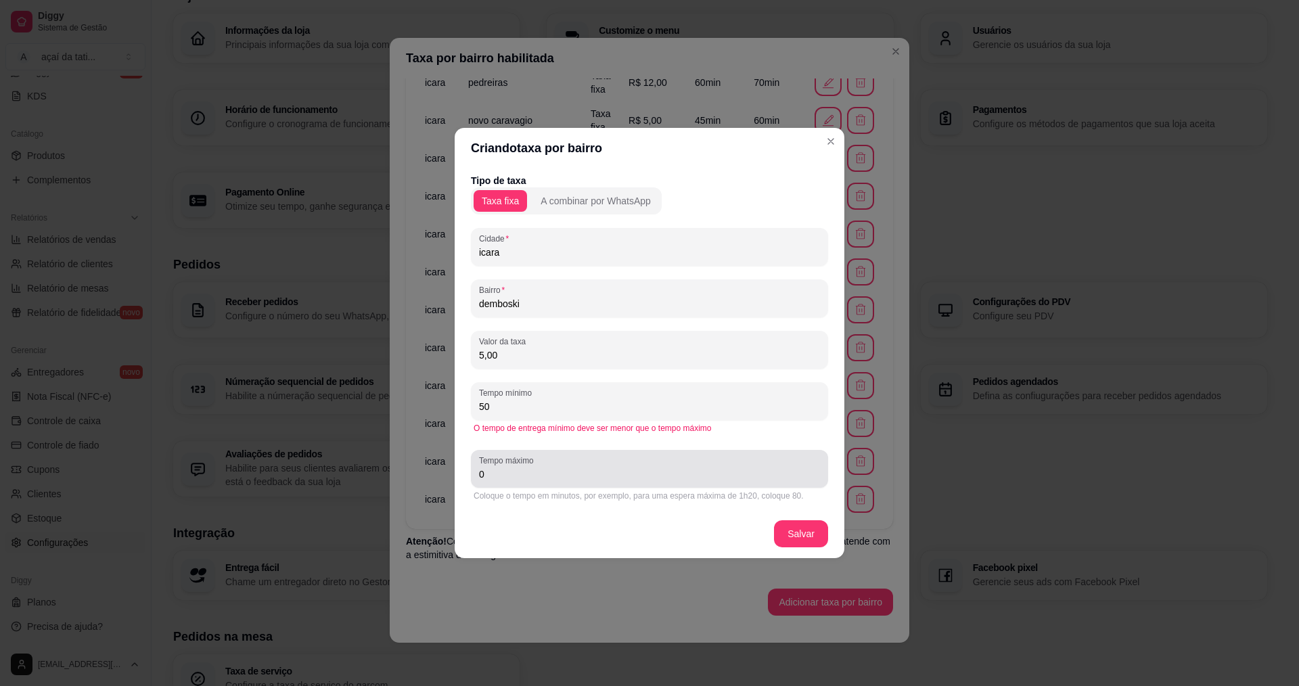
type input "50"
click at [641, 476] on input "0" at bounding box center [649, 475] width 341 height 14
type input "60"
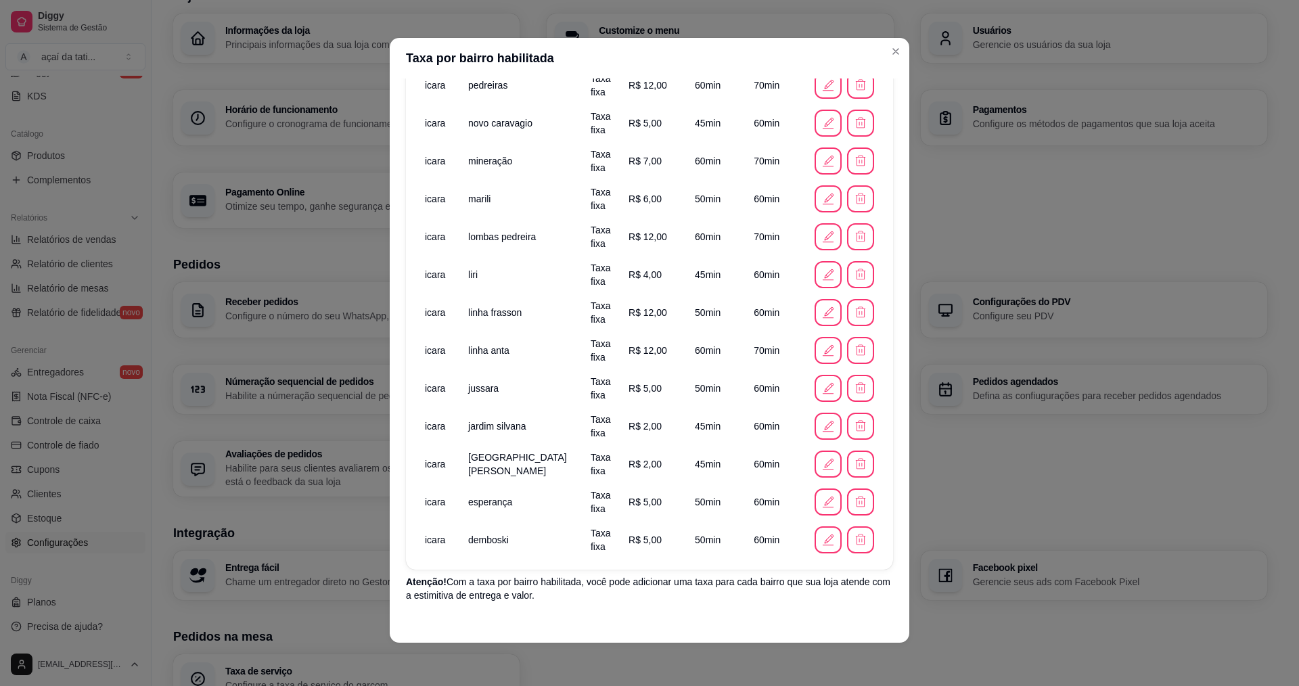
scroll to position [650, 0]
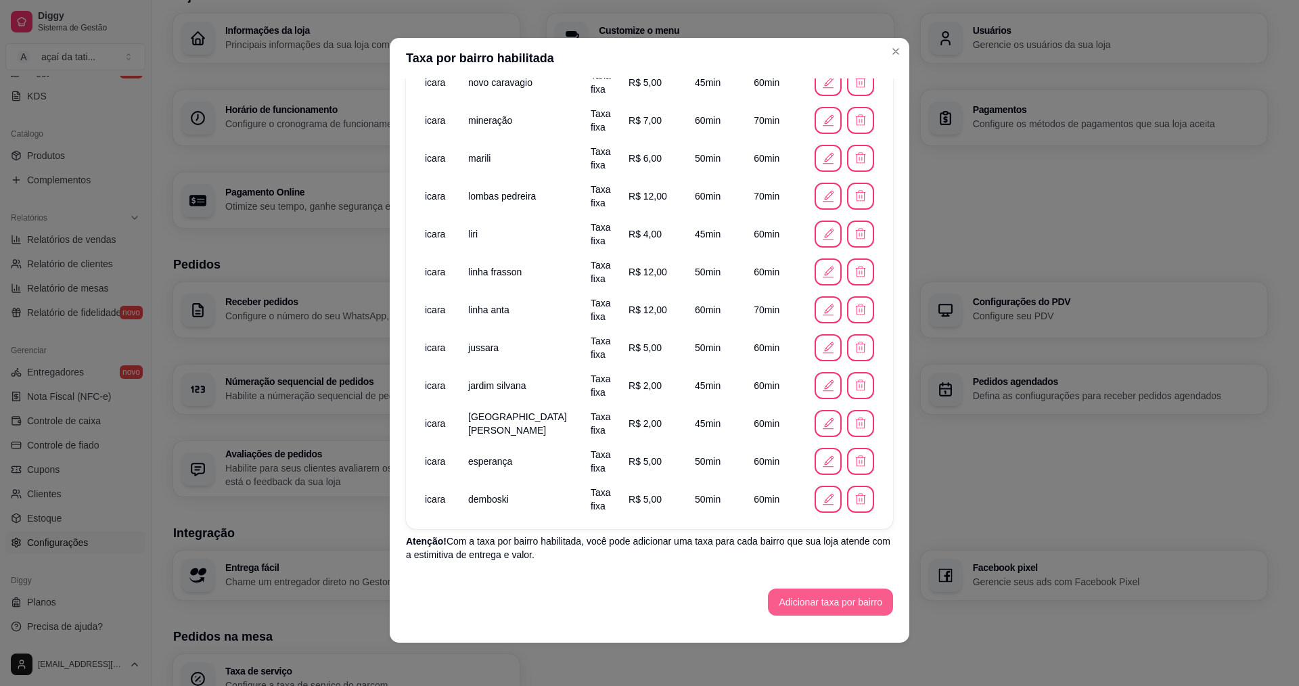
click at [799, 604] on button "Adicionar taxa por bairro" at bounding box center [830, 602] width 125 height 27
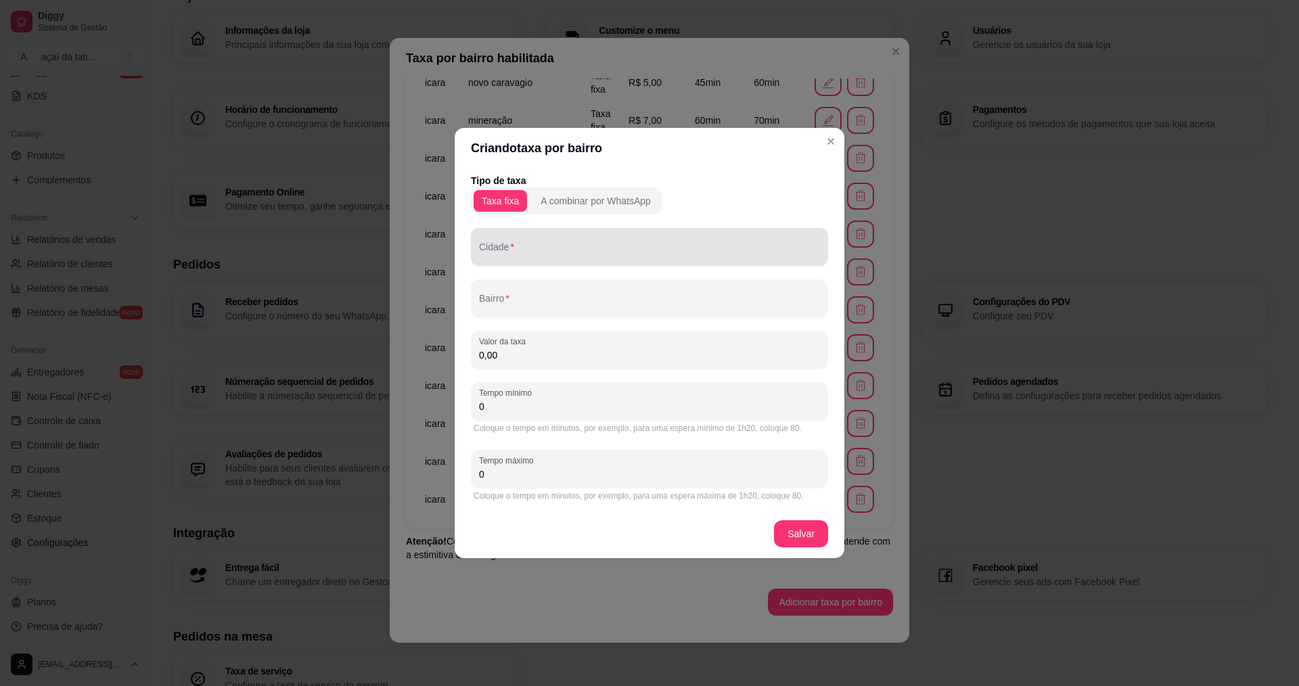
click at [558, 255] on input "Cidade" at bounding box center [649, 253] width 341 height 14
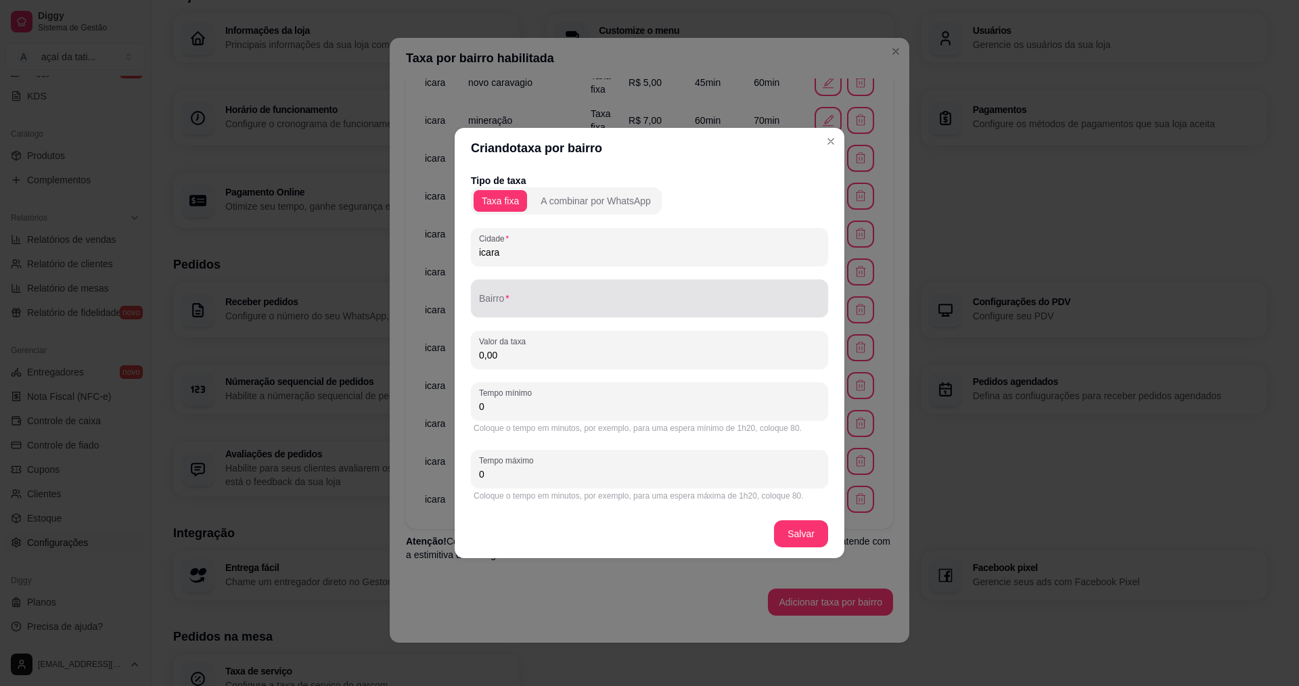
type input "icara"
click at [664, 296] on div at bounding box center [649, 298] width 341 height 27
type input "cristo rei"
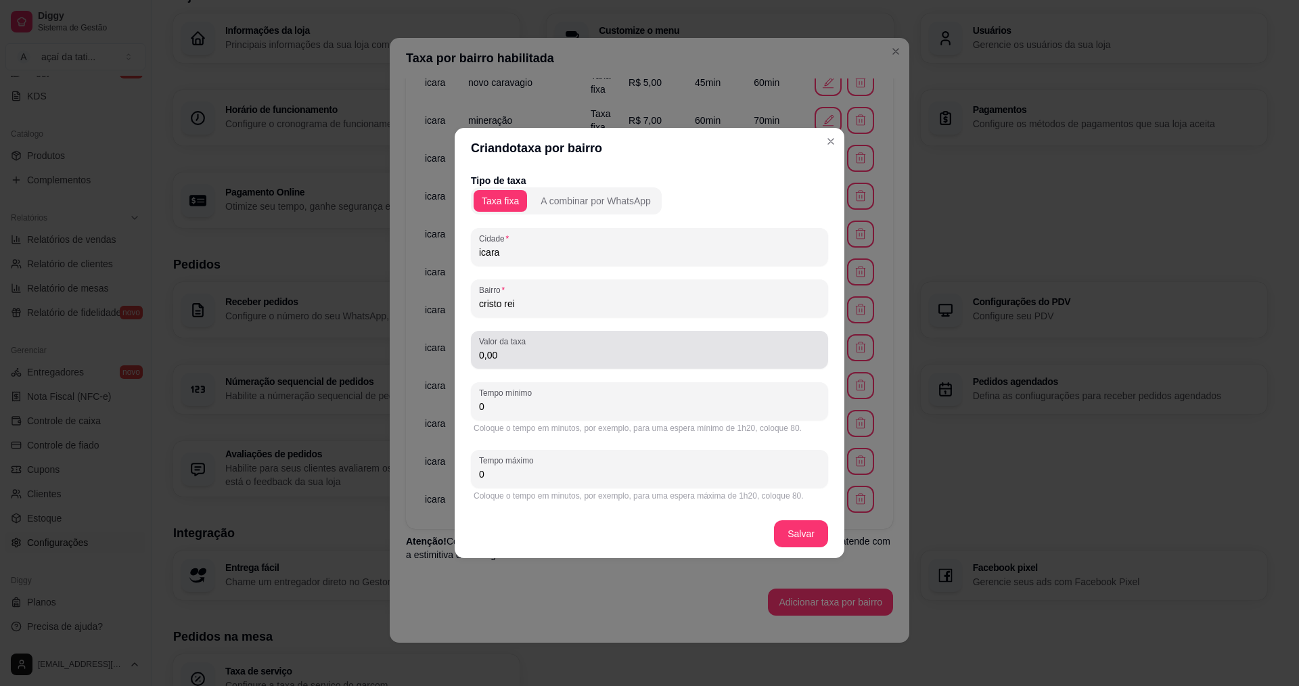
click at [589, 344] on div "0,00" at bounding box center [649, 349] width 341 height 27
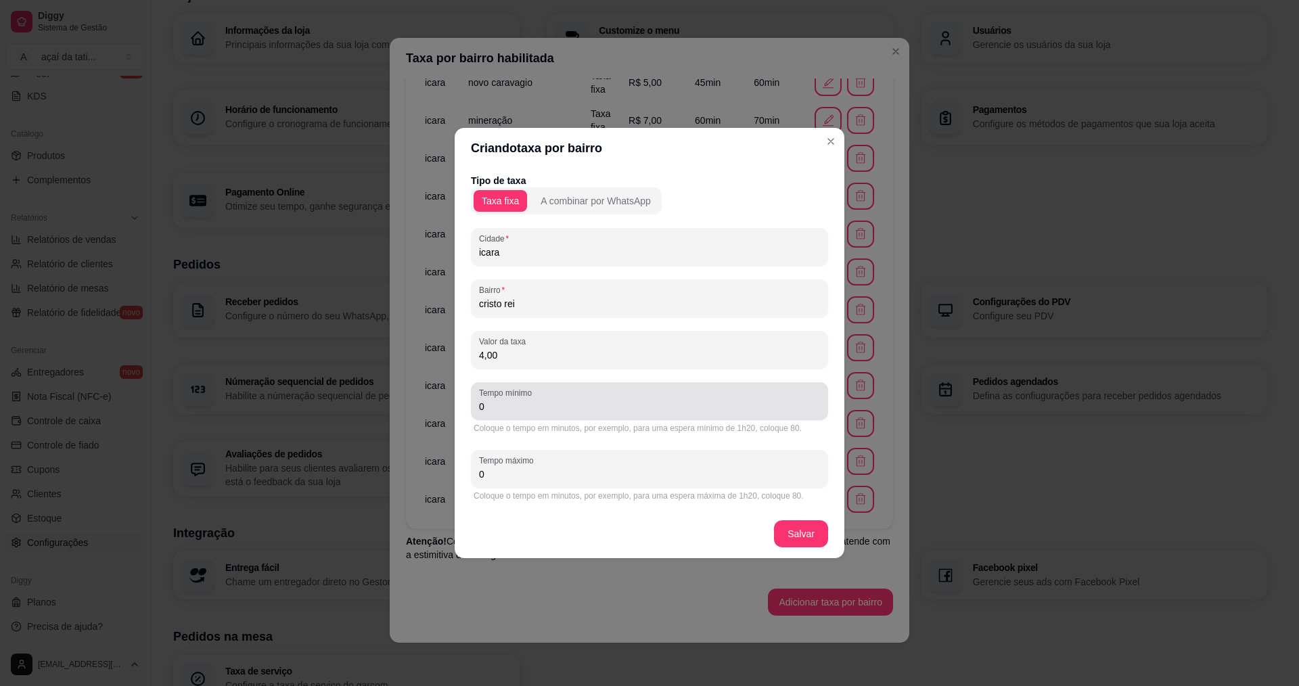
type input "4,00"
click at [554, 415] on div "Tempo mínimo 0" at bounding box center [649, 401] width 357 height 38
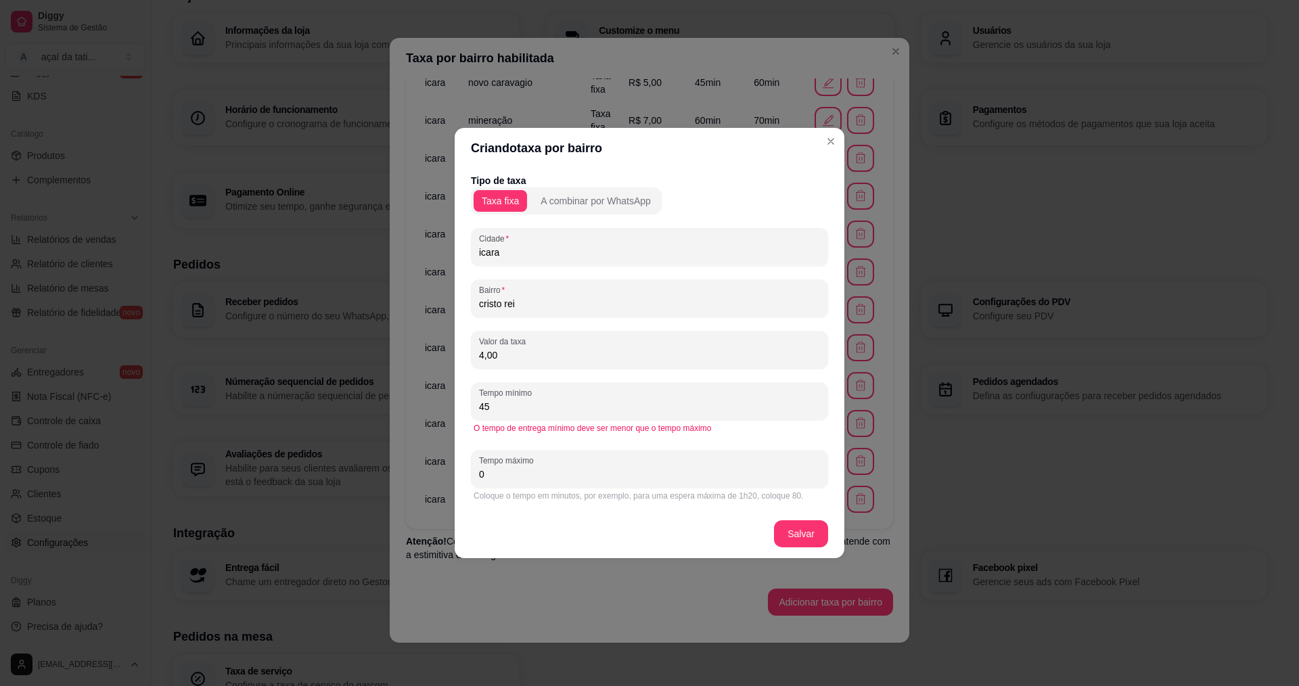
type input "45"
click at [584, 478] on input "0" at bounding box center [649, 475] width 341 height 14
type input "60"
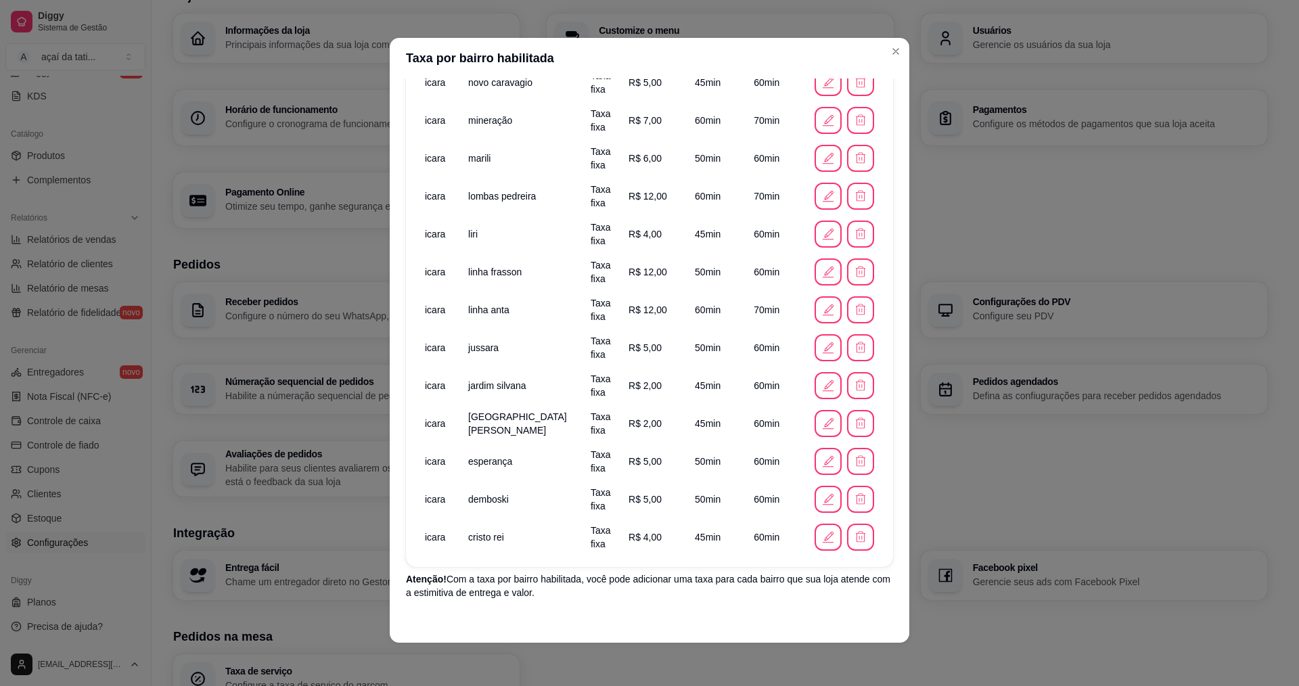
scroll to position [688, 0]
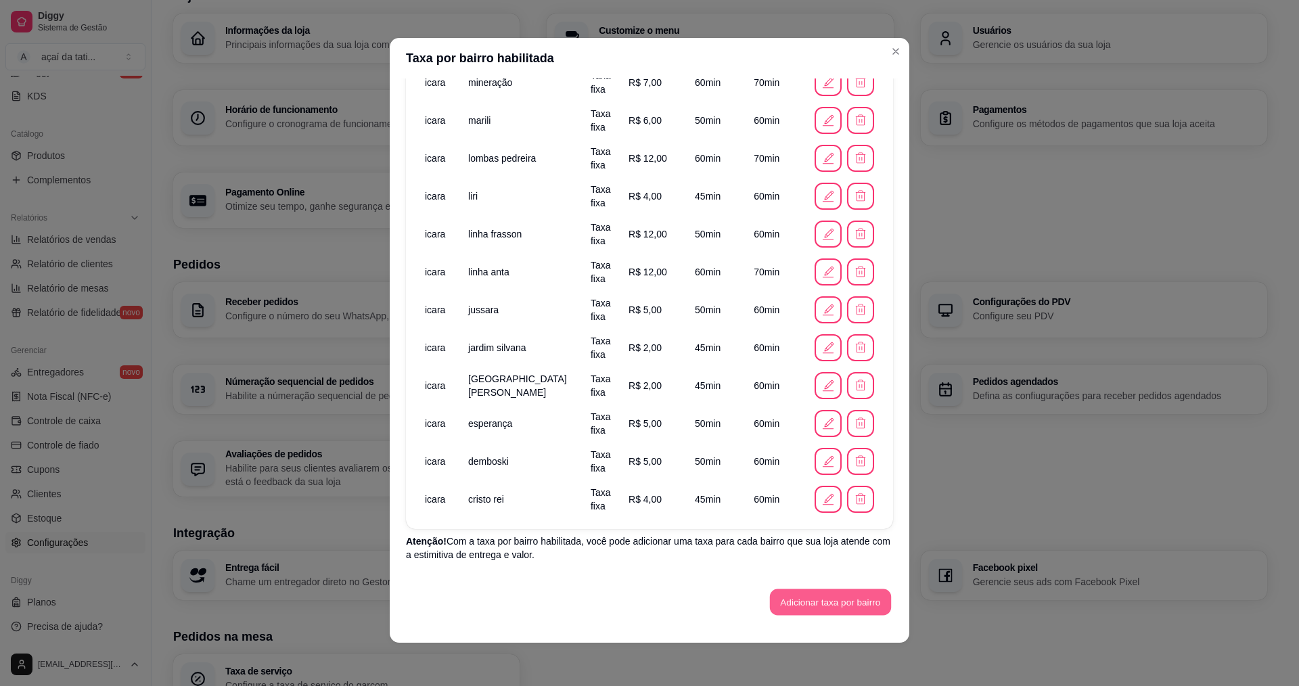
click at [782, 610] on button "Adicionar taxa por bairro" at bounding box center [830, 602] width 121 height 26
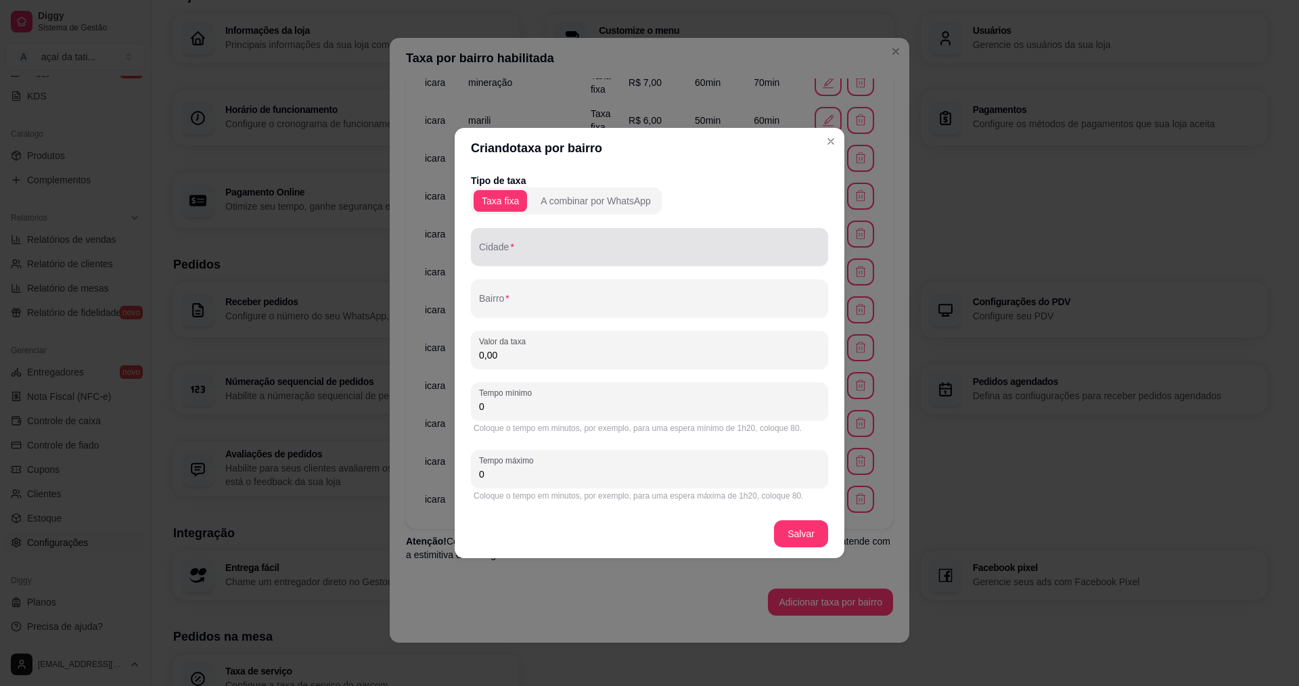
click at [532, 253] on input "Cidade" at bounding box center [649, 253] width 341 height 14
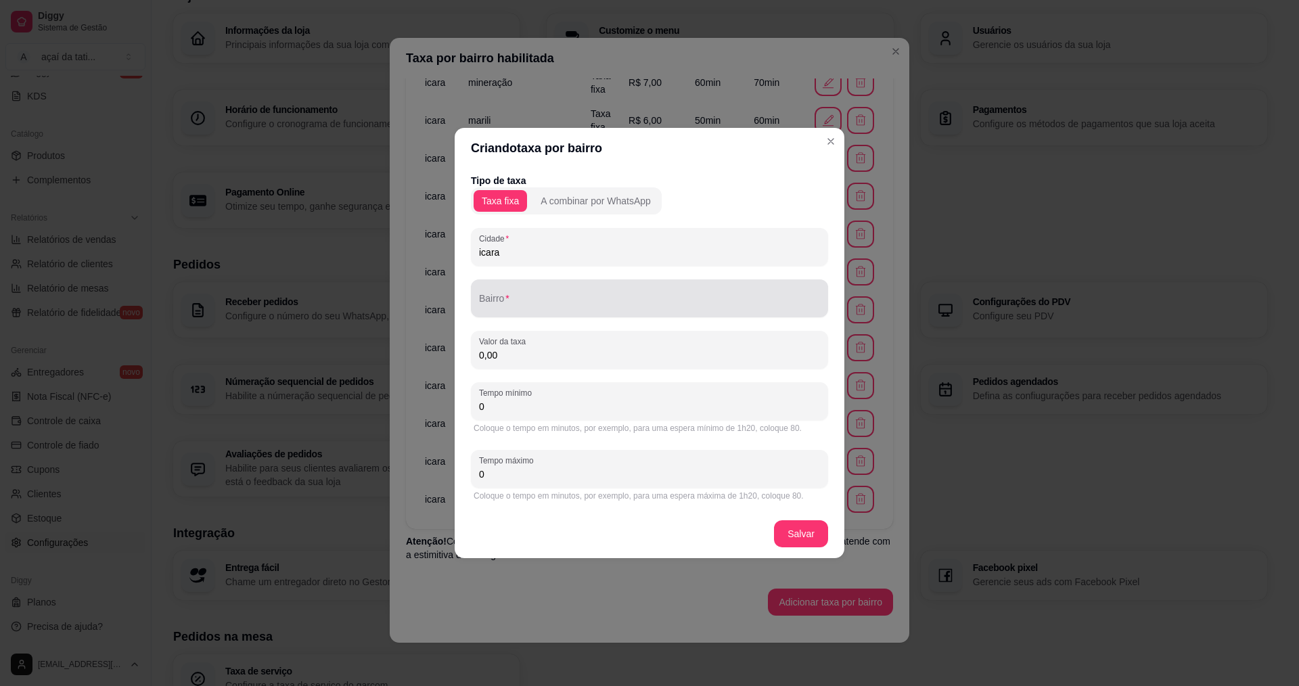
type input "icara"
click at [494, 300] on div "Bairro" at bounding box center [649, 298] width 357 height 38
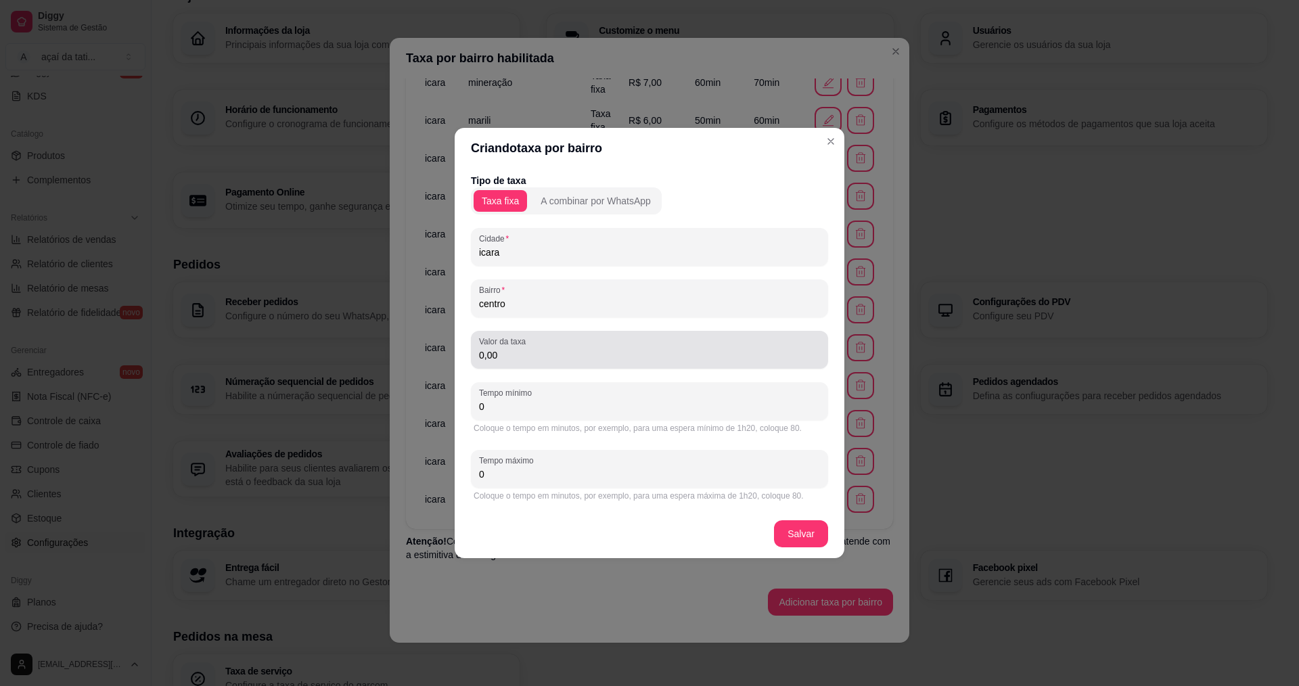
type input "centro"
click at [539, 353] on input "0,00" at bounding box center [649, 355] width 341 height 14
type input "2,00"
click at [567, 406] on input "0" at bounding box center [649, 407] width 341 height 14
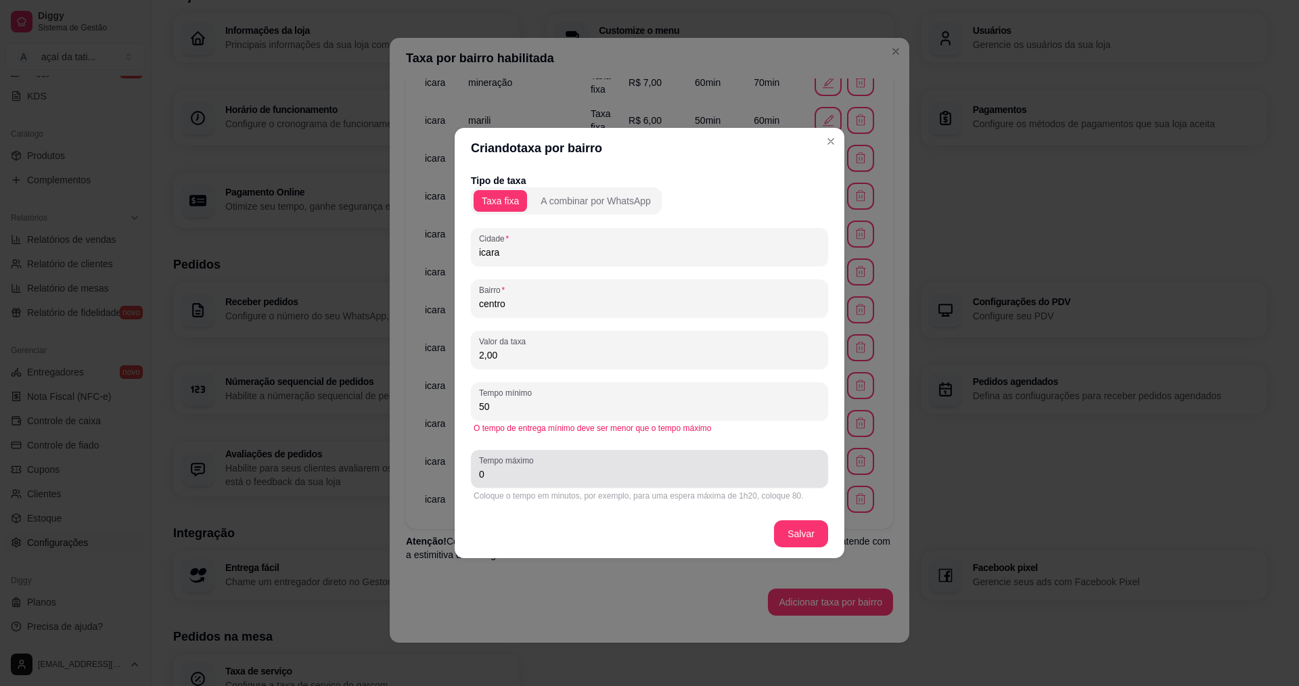
type input "50"
click at [511, 476] on input "0" at bounding box center [649, 475] width 341 height 14
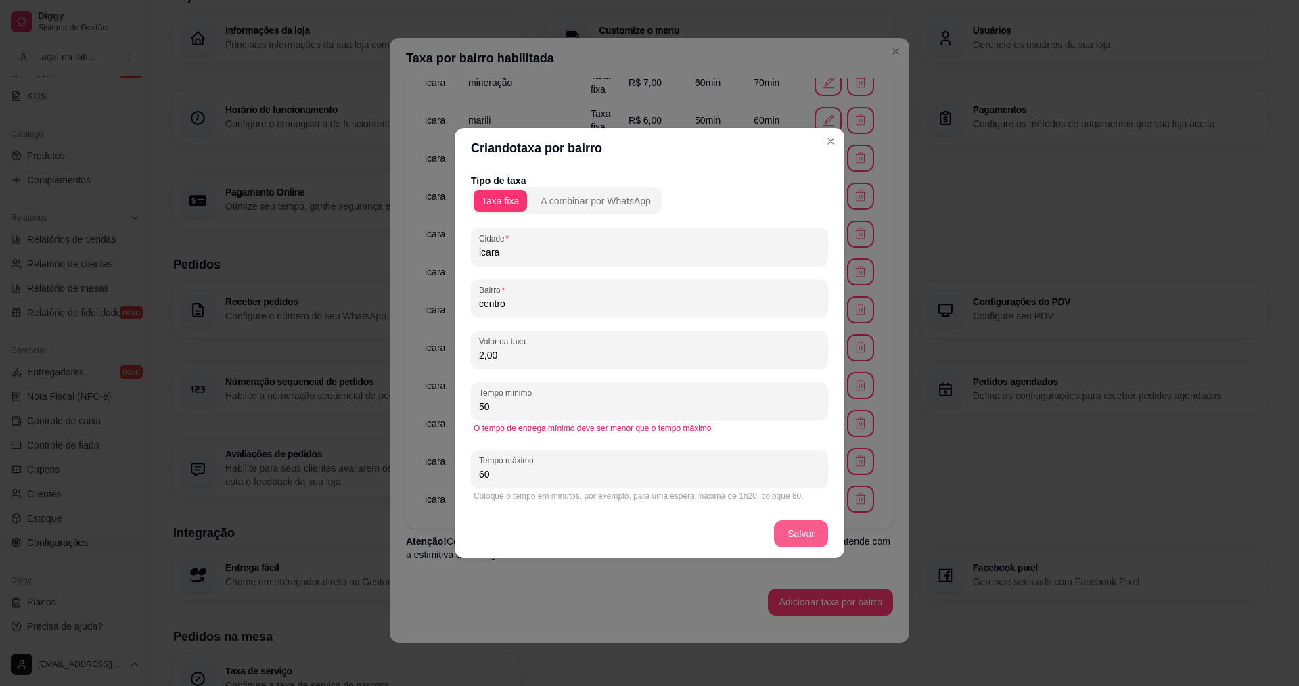
type input "60"
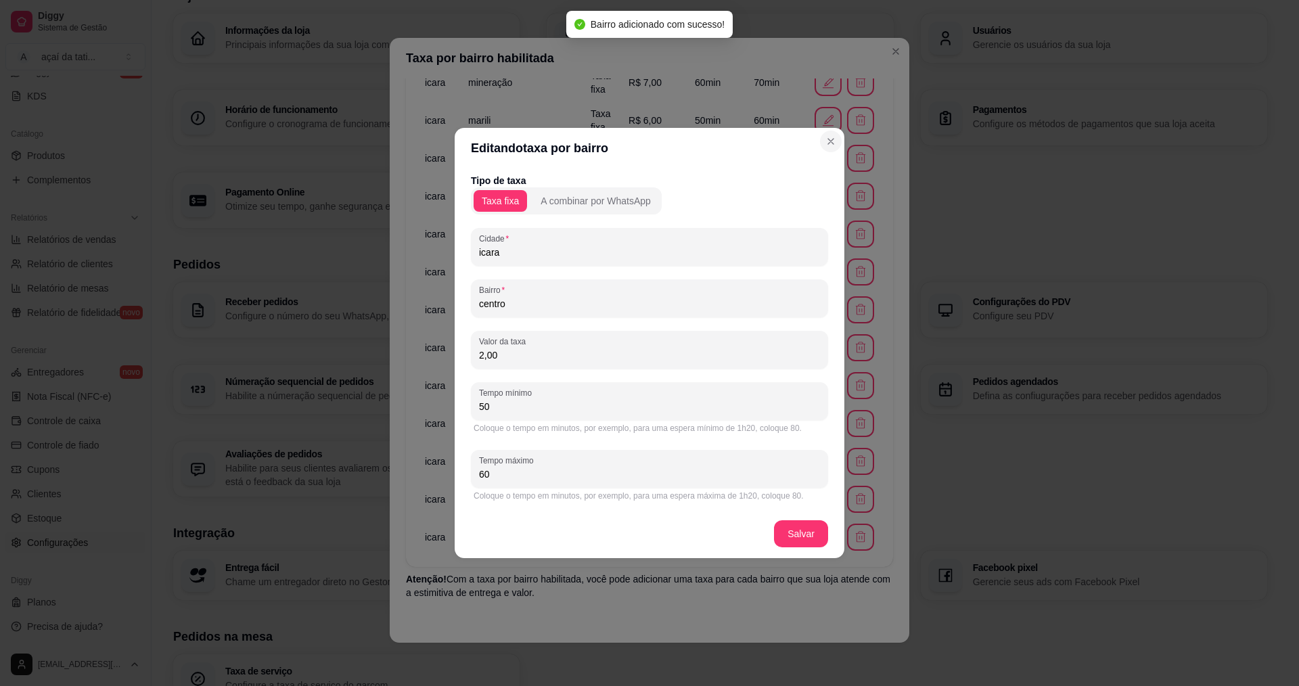
click at [834, 137] on td at bounding box center [845, 120] width 76 height 38
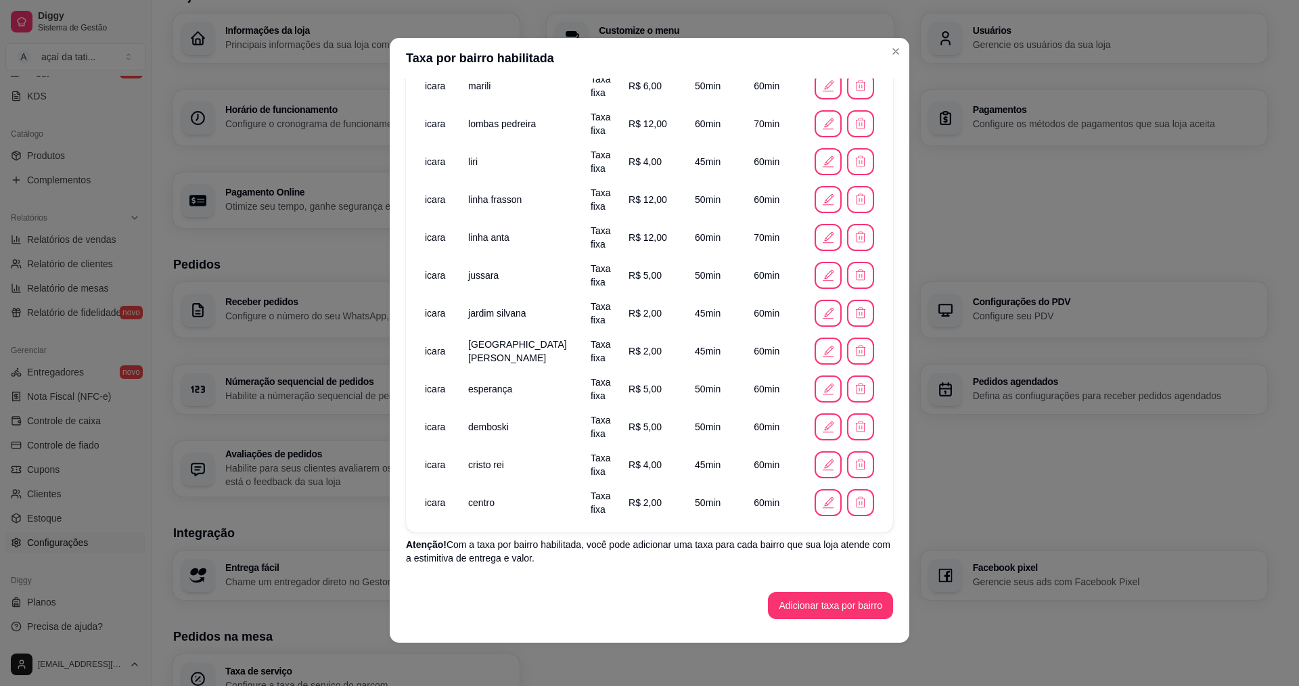
scroll to position [726, 0]
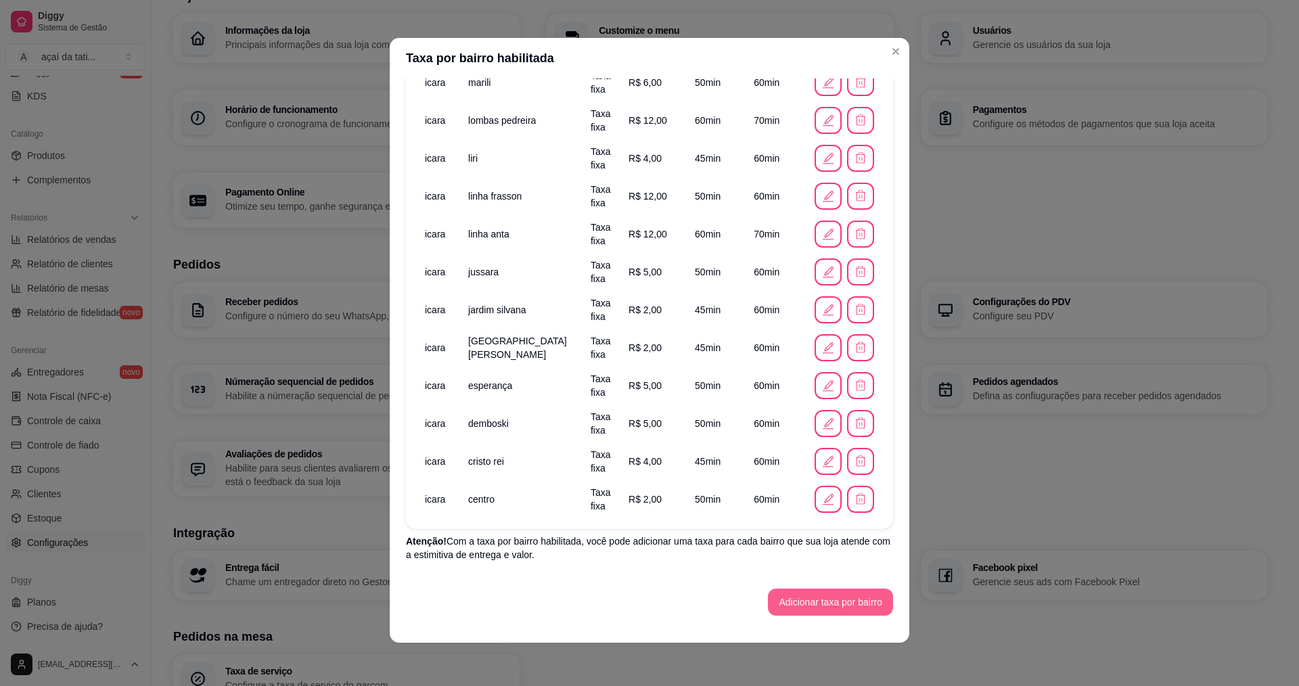
click at [849, 595] on button "Adicionar taxa por bairro" at bounding box center [830, 602] width 125 height 27
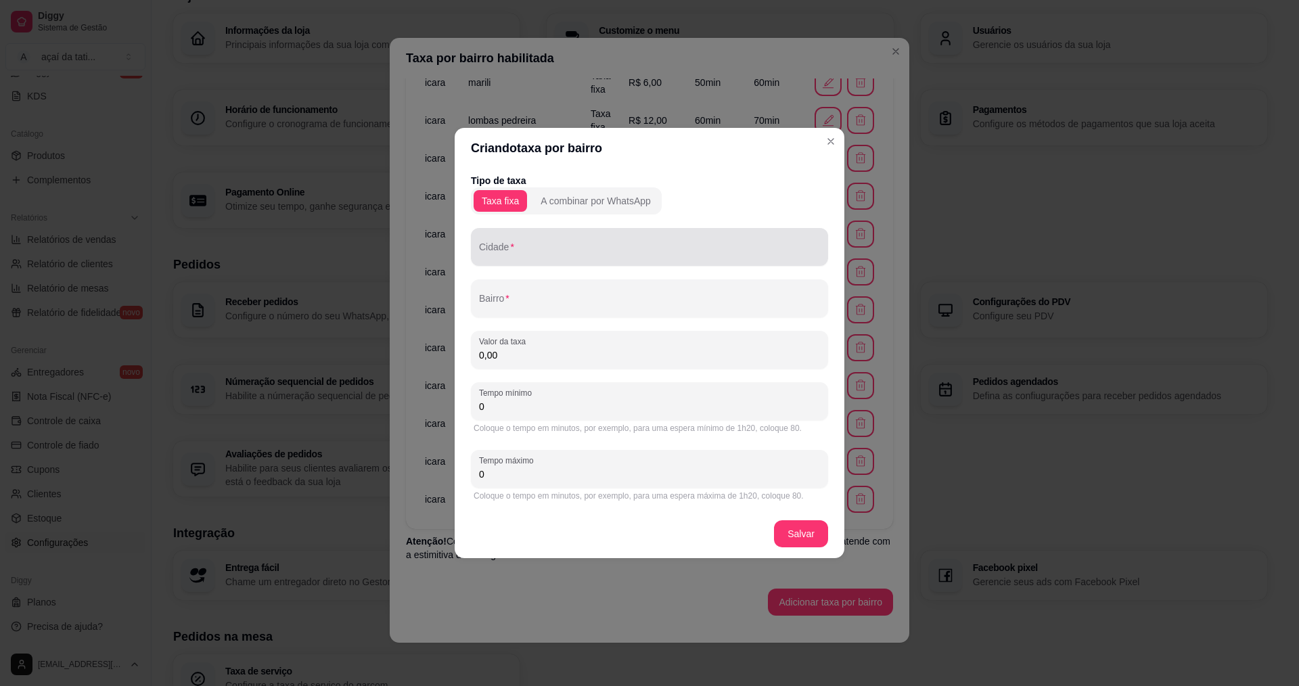
click at [487, 264] on div "Cidade" at bounding box center [649, 247] width 357 height 38
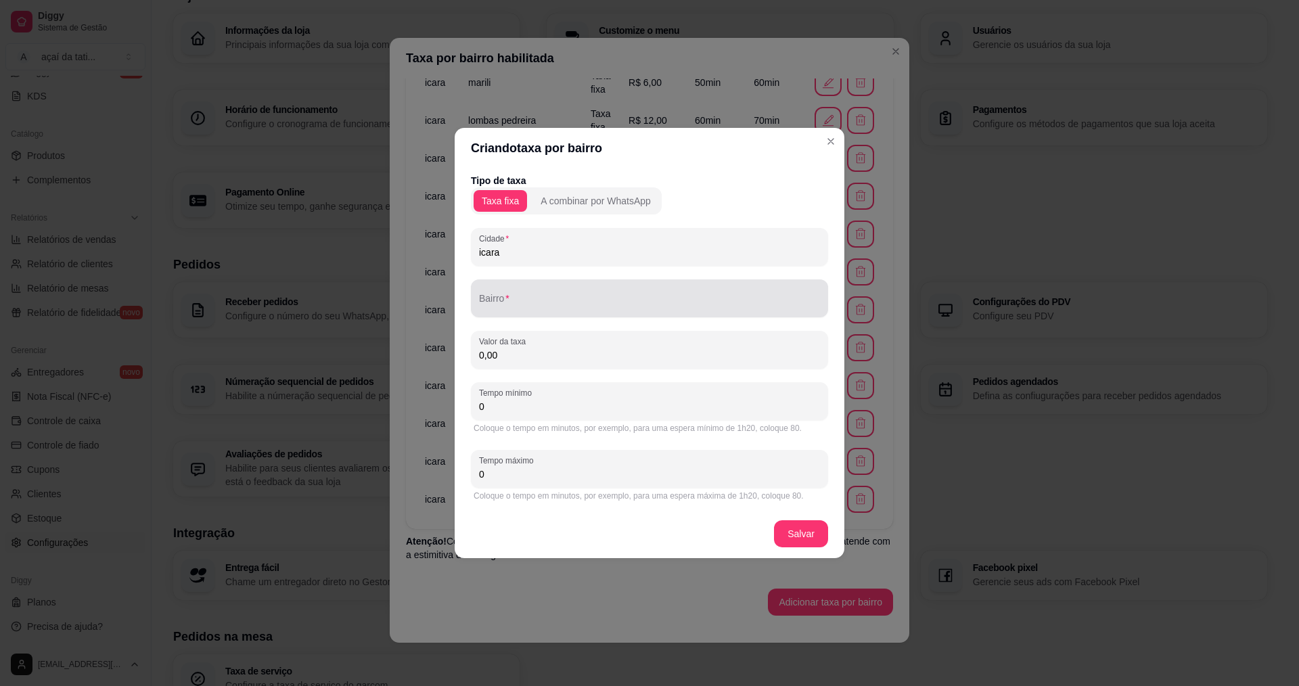
type input "icara"
click at [512, 291] on div at bounding box center [649, 298] width 341 height 27
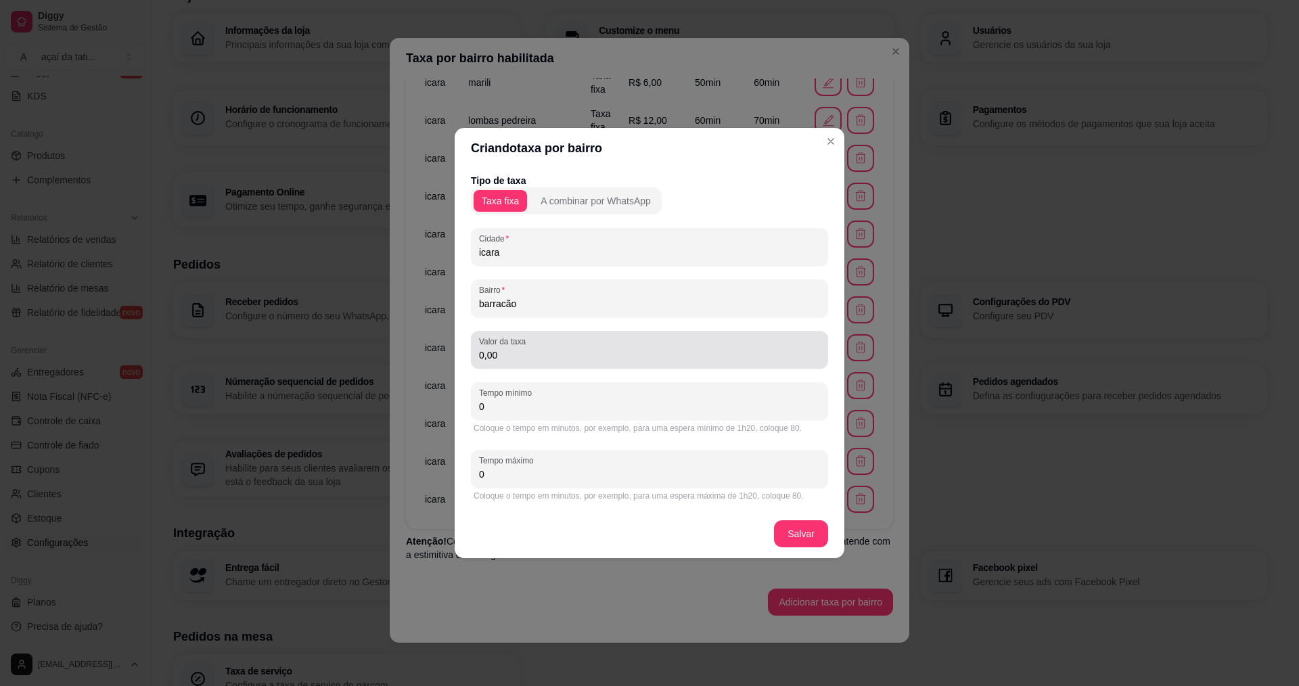
type input "barracão"
click at [544, 349] on input "0,00" at bounding box center [649, 355] width 341 height 14
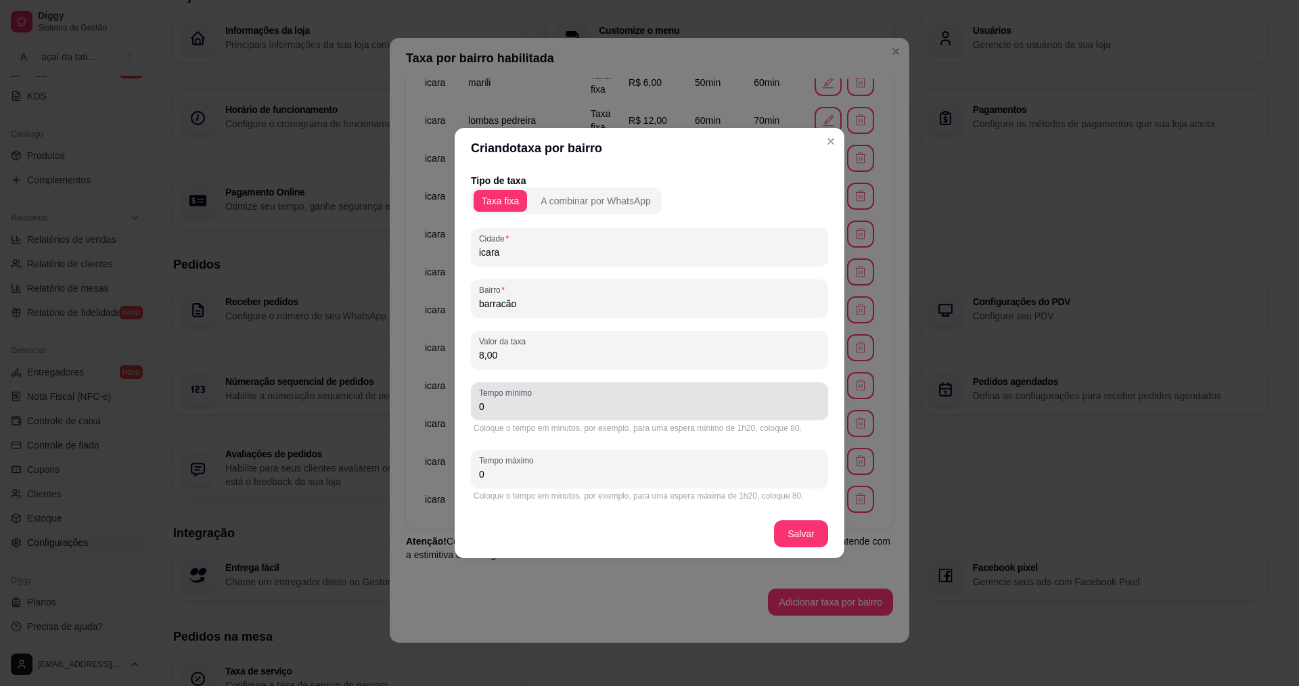
type input "8,00"
click at [669, 412] on input "0" at bounding box center [649, 407] width 341 height 14
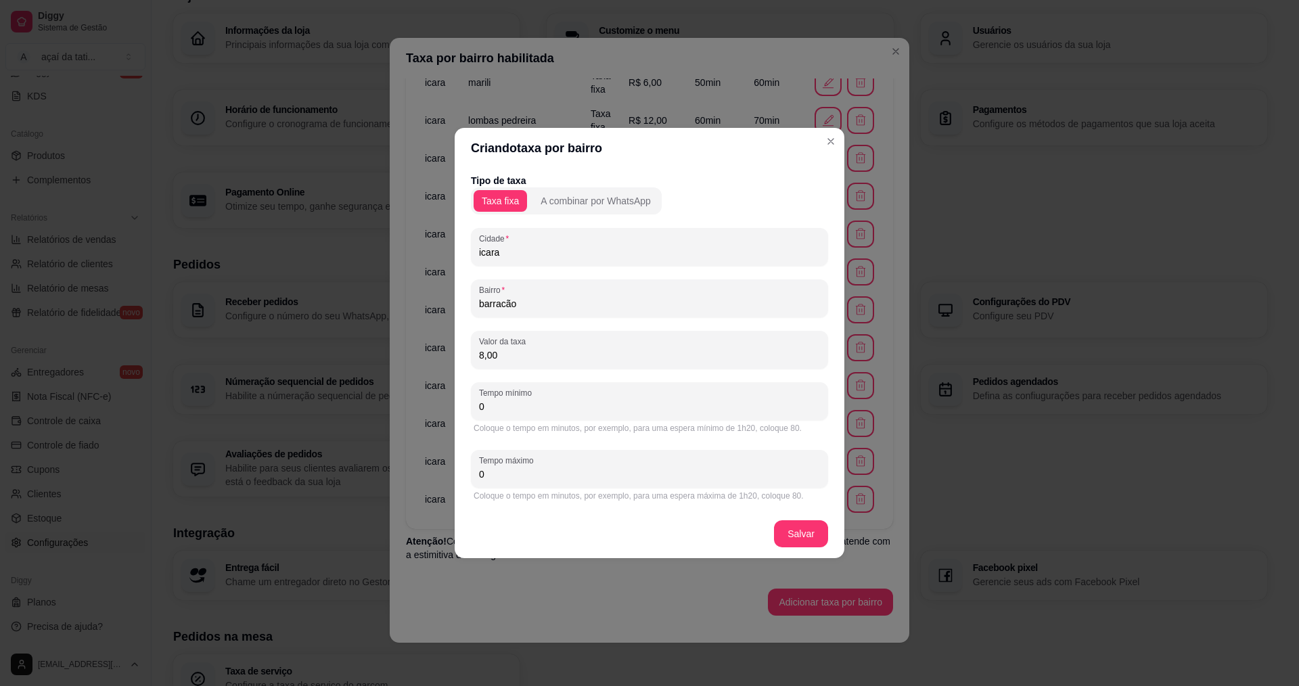
type input "0"
type input "6"
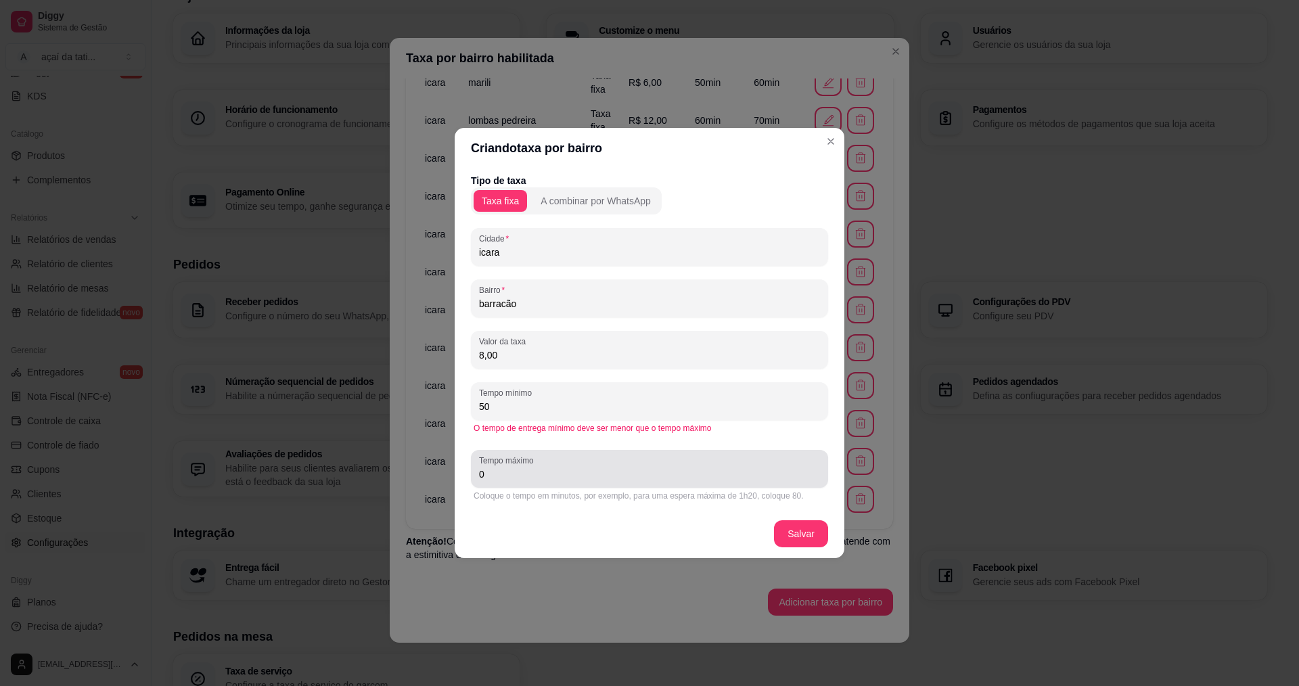
type input "50"
click at [696, 472] on input "0" at bounding box center [649, 475] width 341 height 14
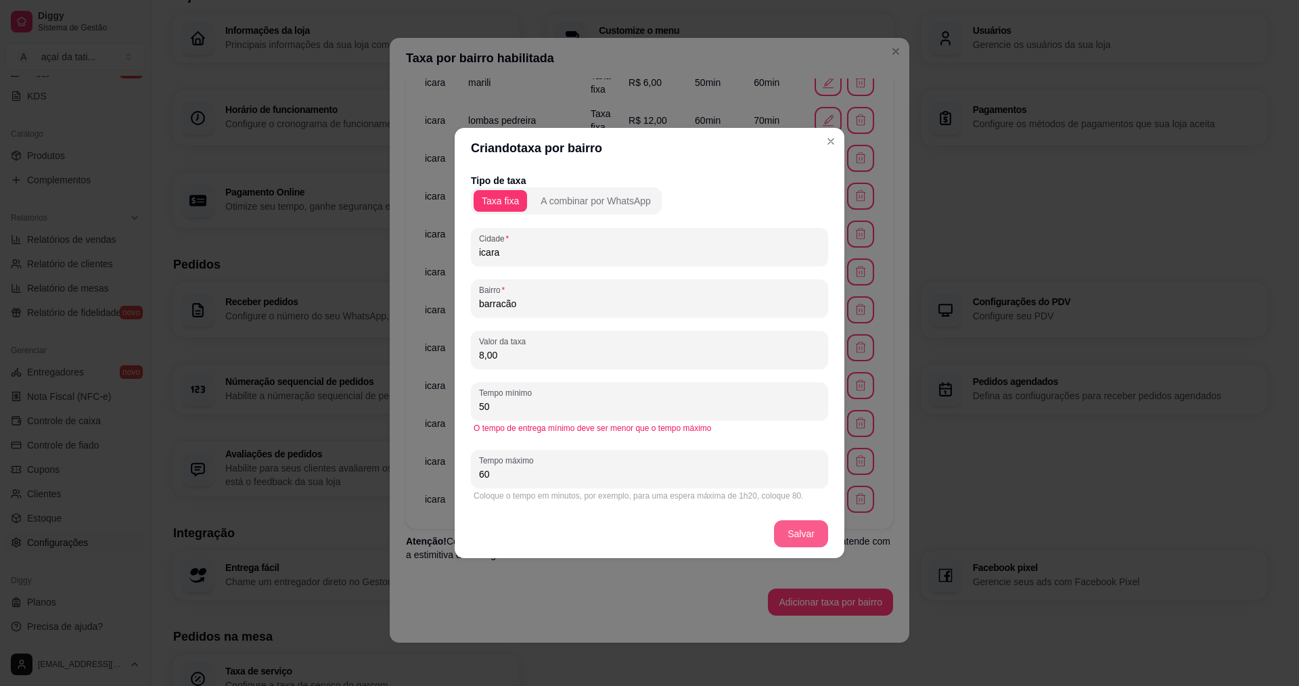
type input "60"
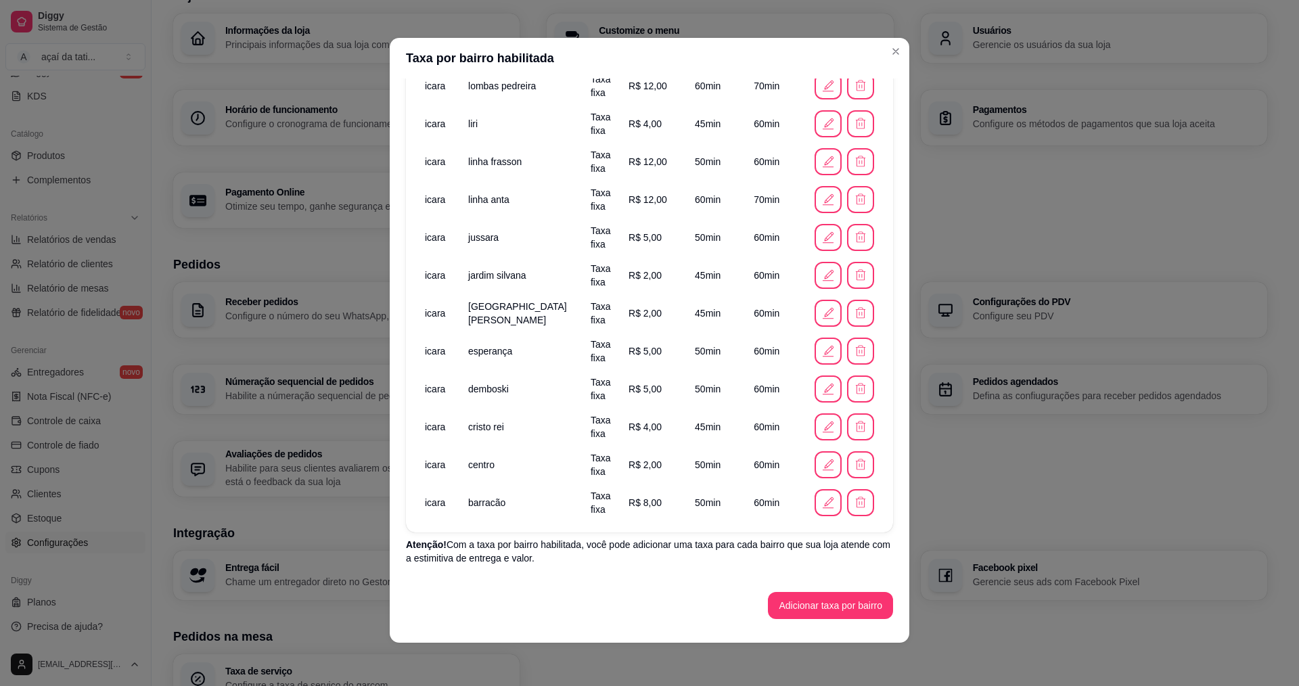
scroll to position [764, 0]
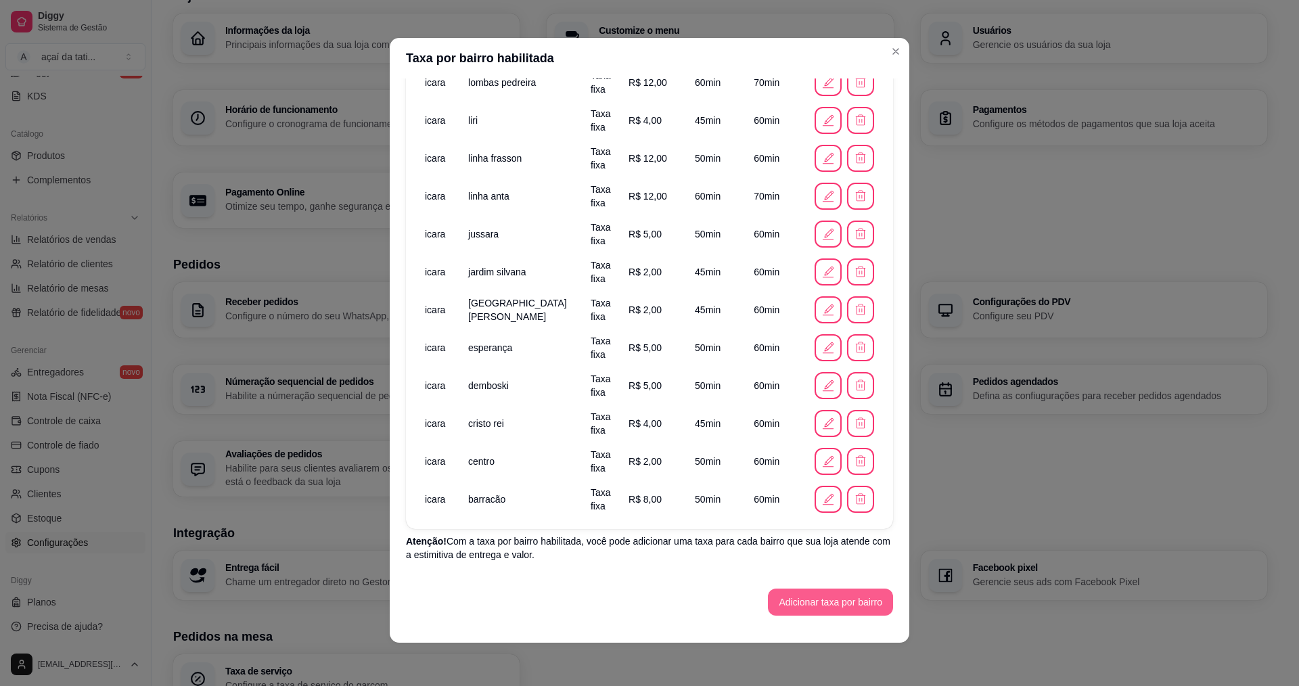
click at [803, 595] on button "Adicionar taxa por bairro" at bounding box center [830, 602] width 125 height 27
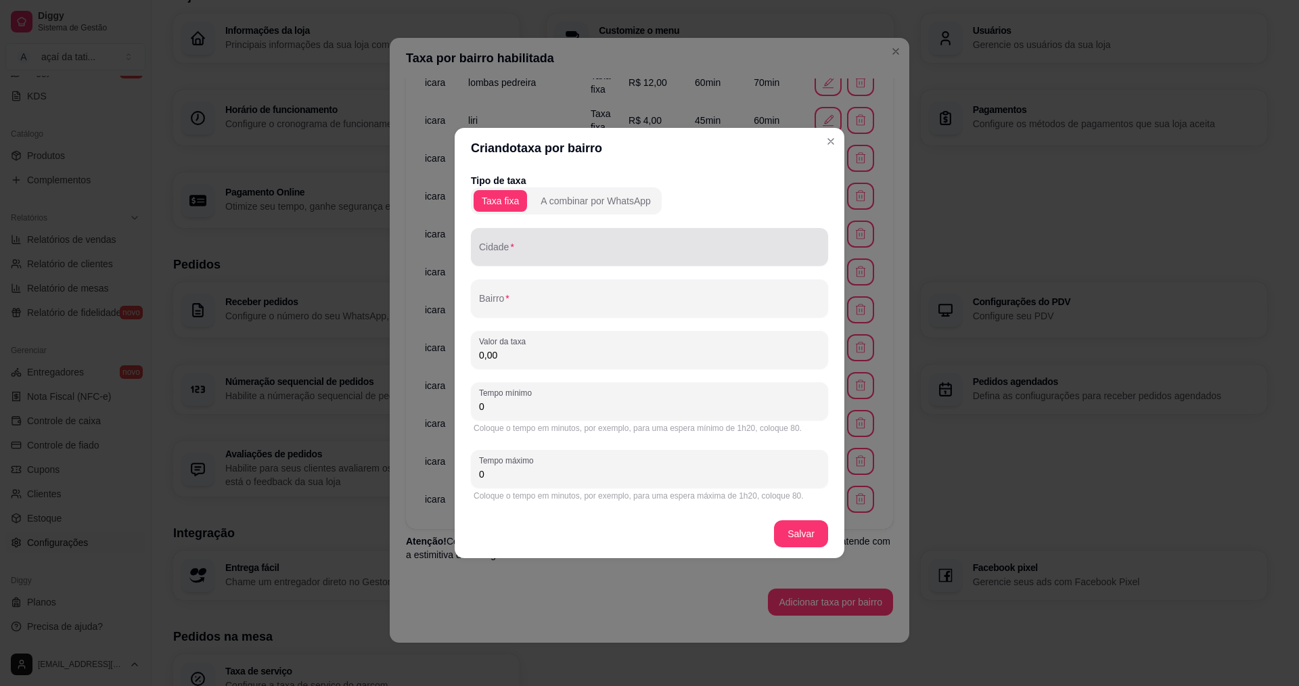
click at [567, 235] on div at bounding box center [649, 246] width 341 height 27
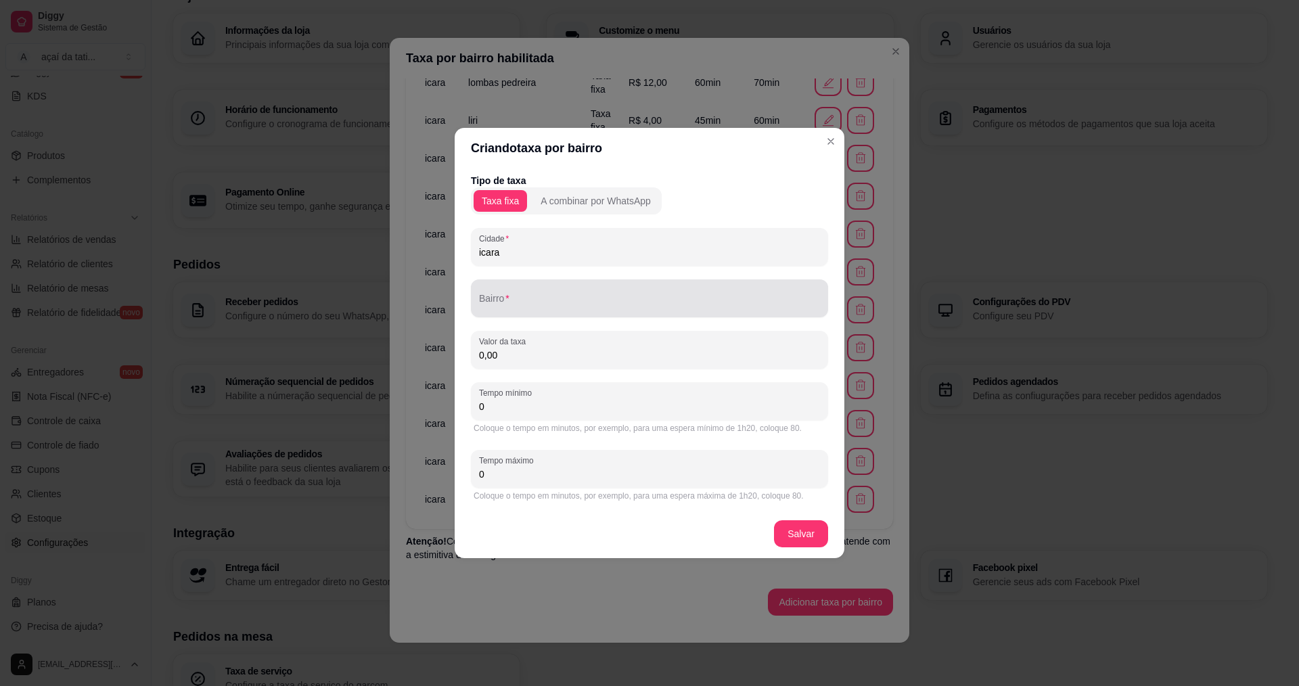
type input "icara"
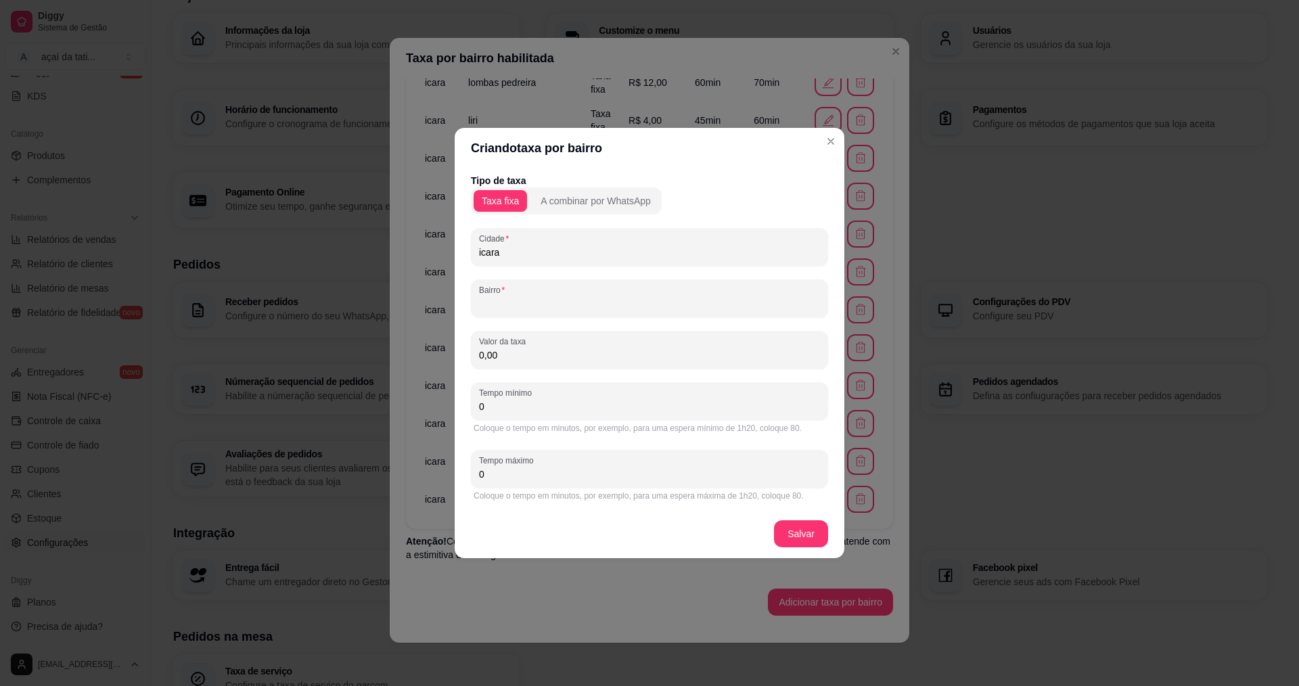
click at [654, 304] on input "Bairro" at bounding box center [649, 304] width 341 height 14
drag, startPoint x: 499, startPoint y: 302, endPoint x: 484, endPoint y: 298, distance: 15.4
click at [484, 298] on input "alrora" at bounding box center [649, 304] width 341 height 14
click at [484, 301] on input "alrora" at bounding box center [649, 304] width 341 height 14
click at [487, 303] on input "alrora" at bounding box center [649, 304] width 341 height 14
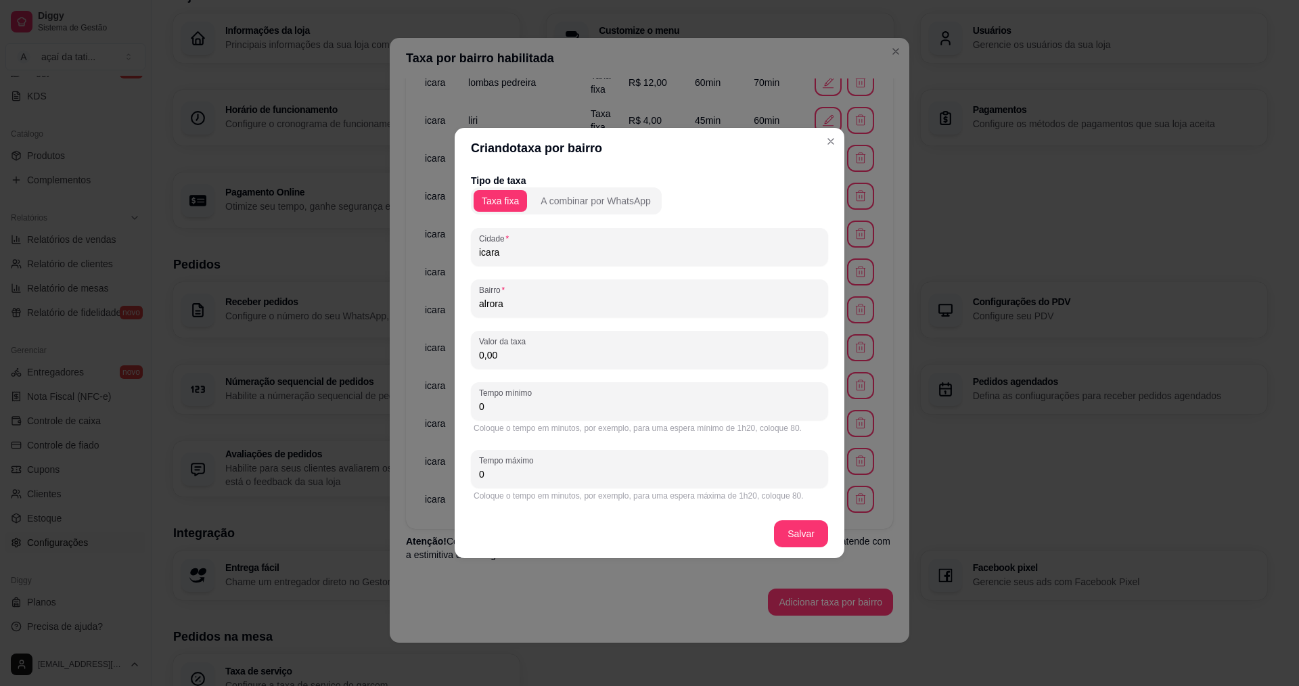
click at [487, 304] on input "alrora" at bounding box center [649, 304] width 341 height 14
type input "aurora"
click at [564, 362] on div "0,00" at bounding box center [649, 349] width 341 height 27
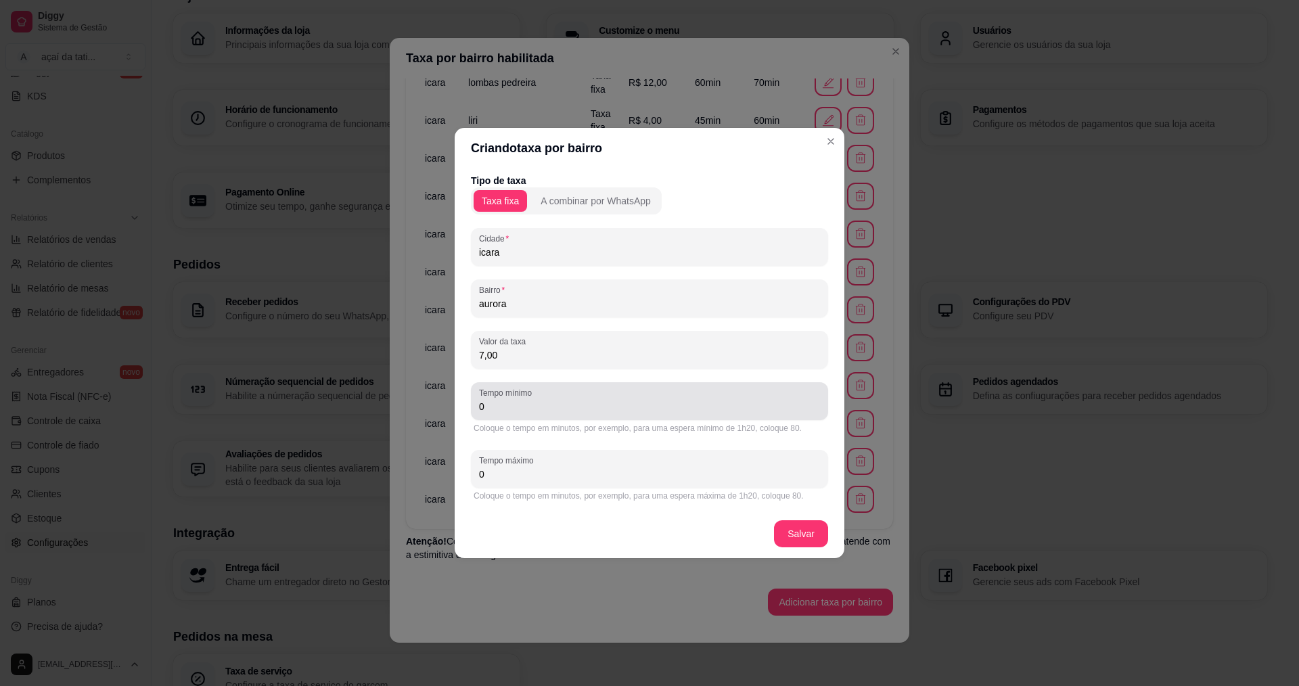
type input "7,00"
click at [593, 392] on div "0" at bounding box center [649, 401] width 341 height 27
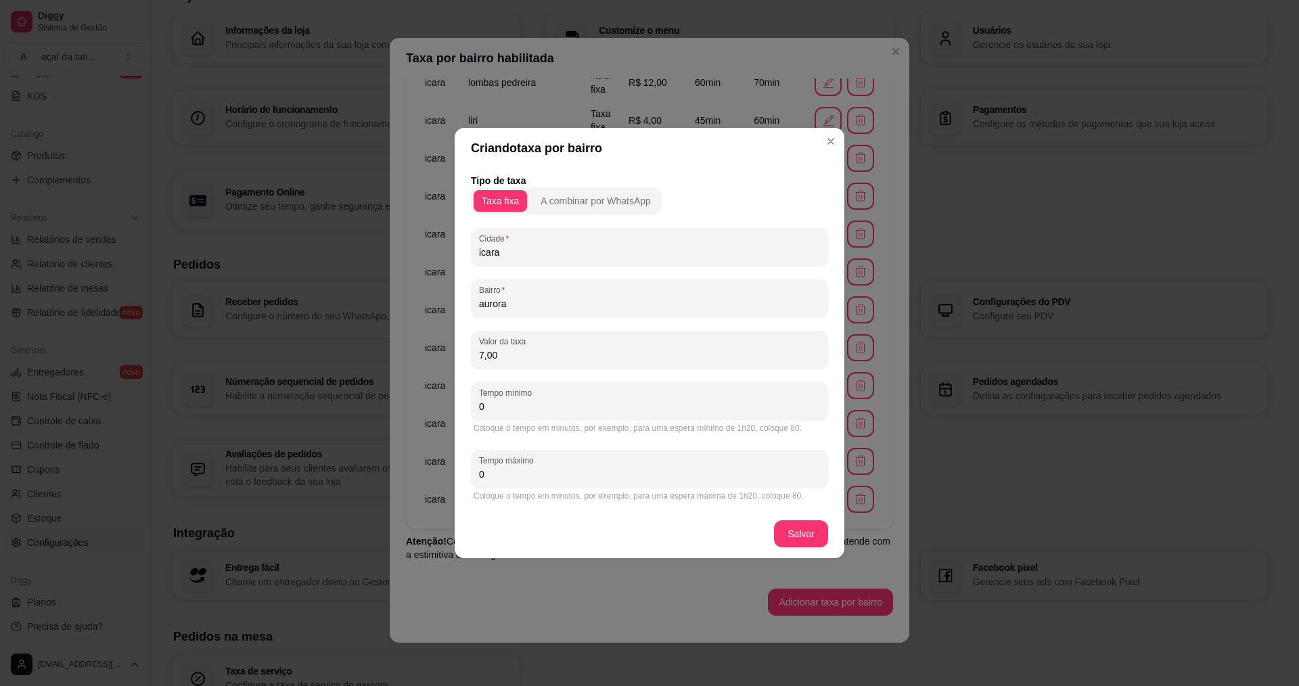
click at [596, 402] on input "0" at bounding box center [649, 407] width 341 height 14
type input "50"
click at [587, 475] on input "0" at bounding box center [649, 475] width 341 height 14
type input "60"
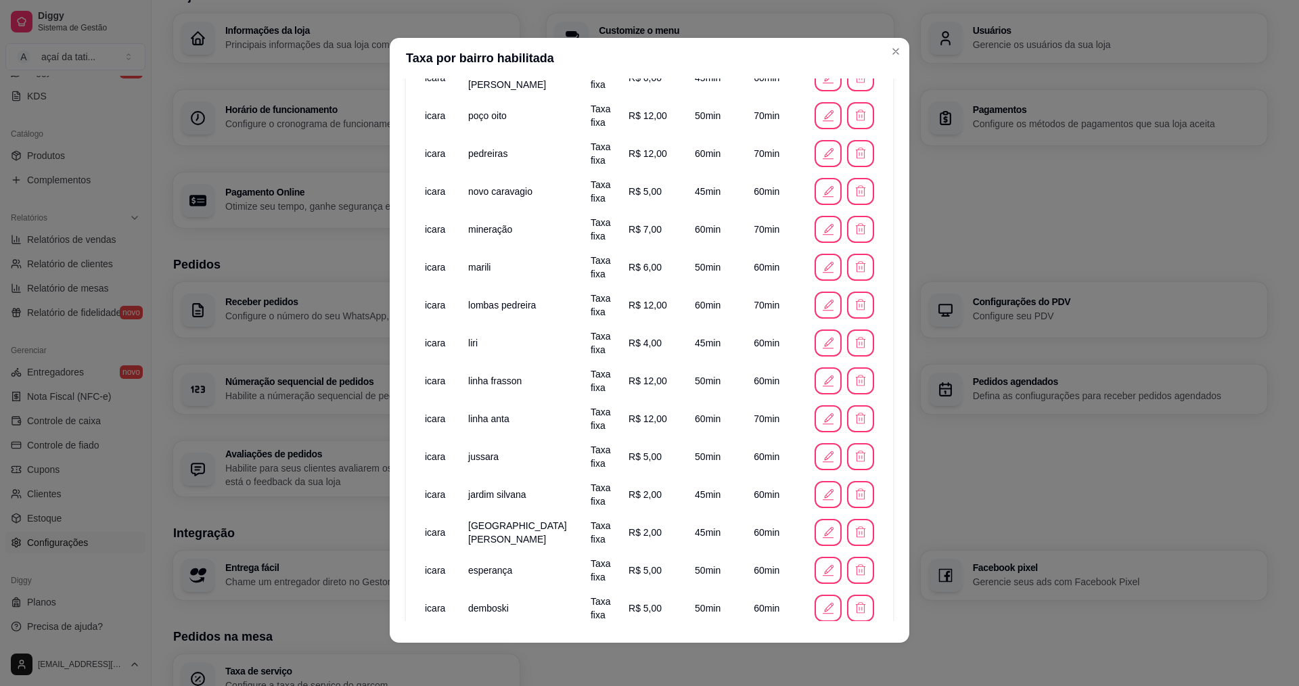
scroll to position [802, 0]
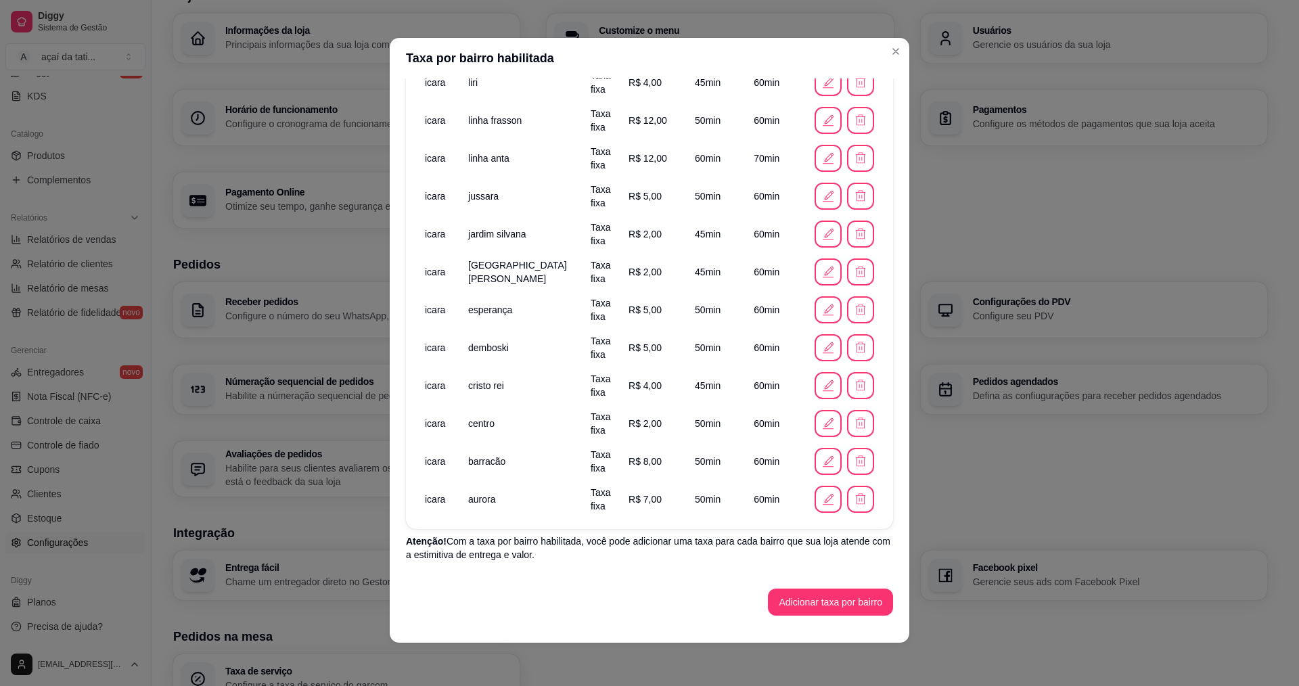
click at [849, 616] on div "Taxa de entrega grátis para pedidos com valor mínimo Você pode oferecer entrega…" at bounding box center [650, 349] width 520 height 543
click at [832, 608] on button "Adicionar taxa por bairro" at bounding box center [830, 602] width 125 height 27
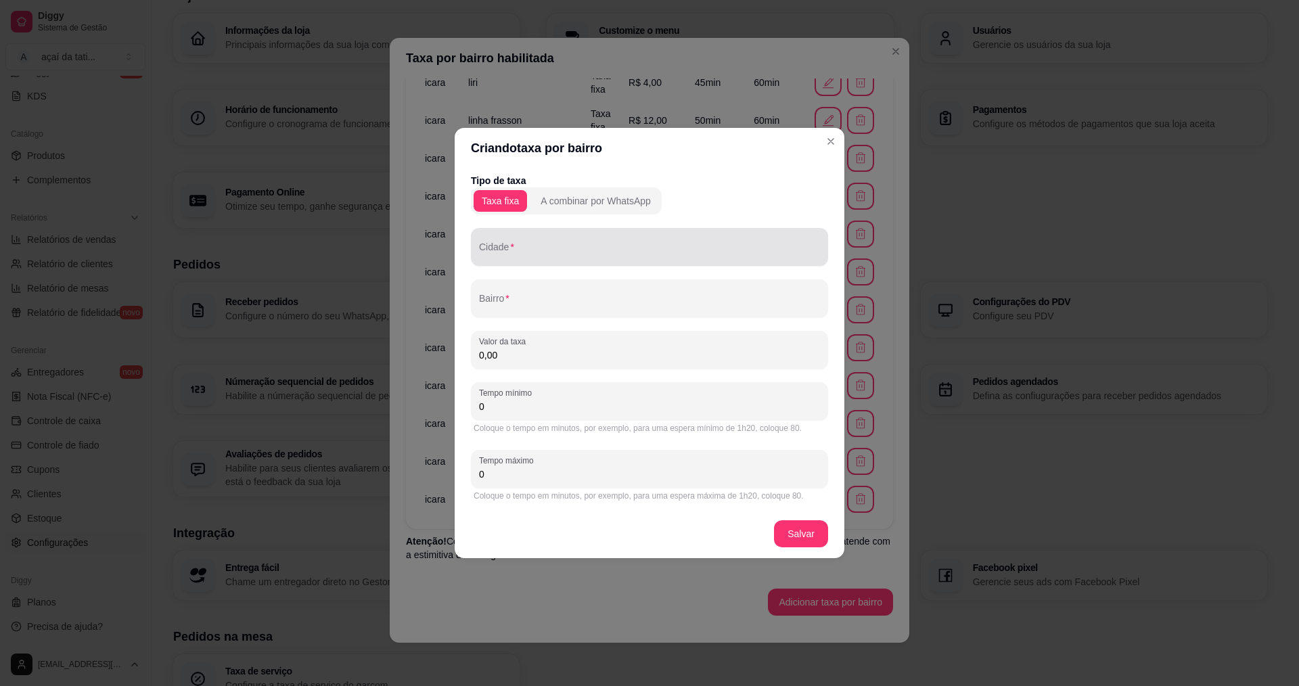
click at [558, 236] on div at bounding box center [649, 246] width 341 height 27
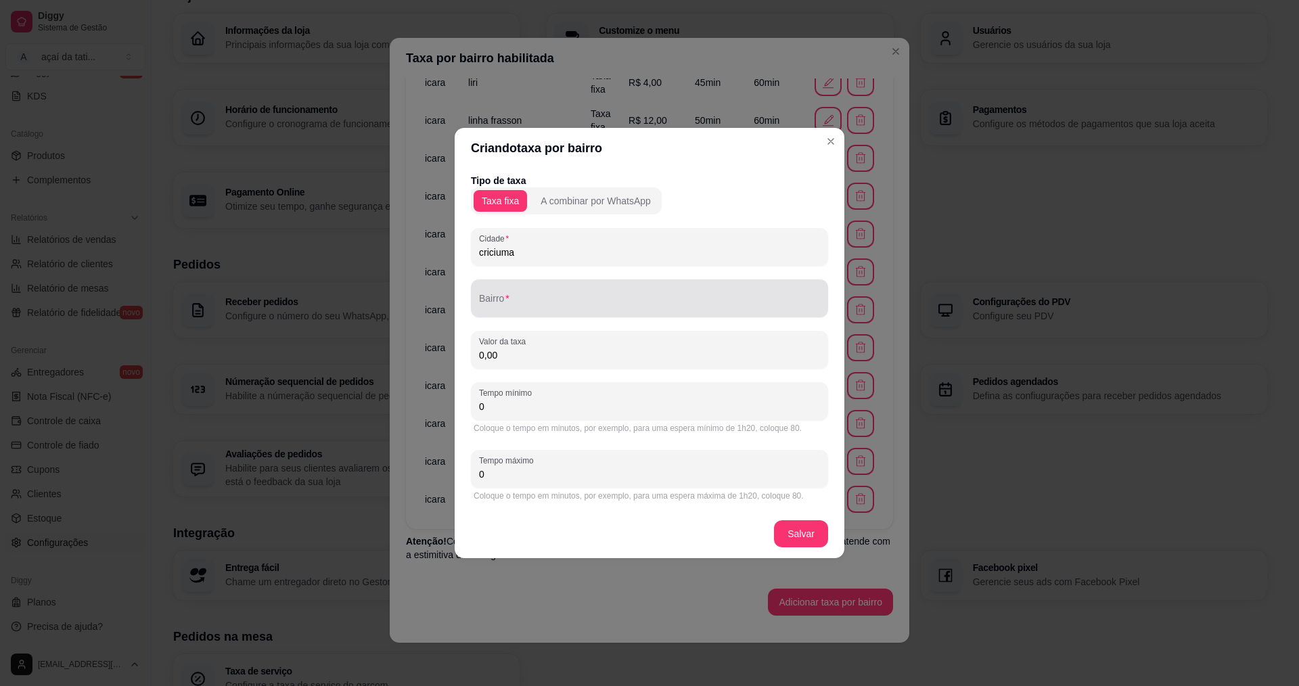
type input "criciuma"
click at [632, 313] on div "Bairro" at bounding box center [649, 298] width 357 height 38
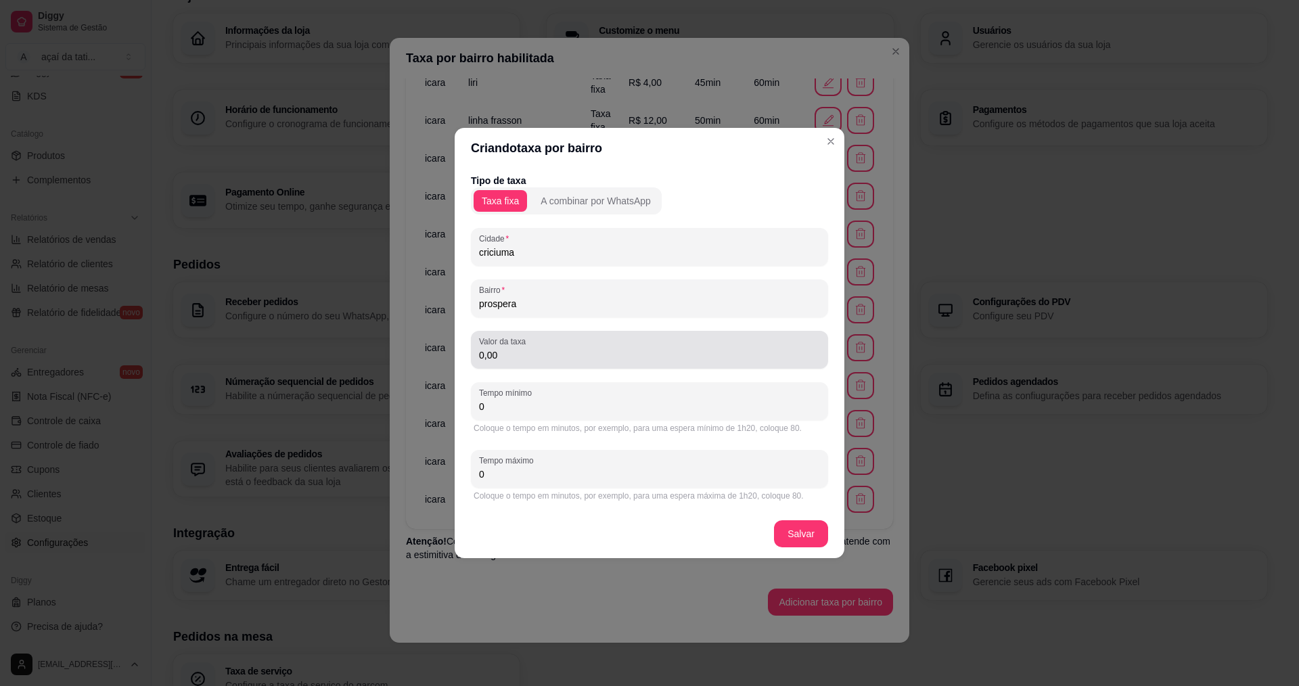
type input "prospera"
click at [630, 358] on input "0,00" at bounding box center [649, 355] width 341 height 14
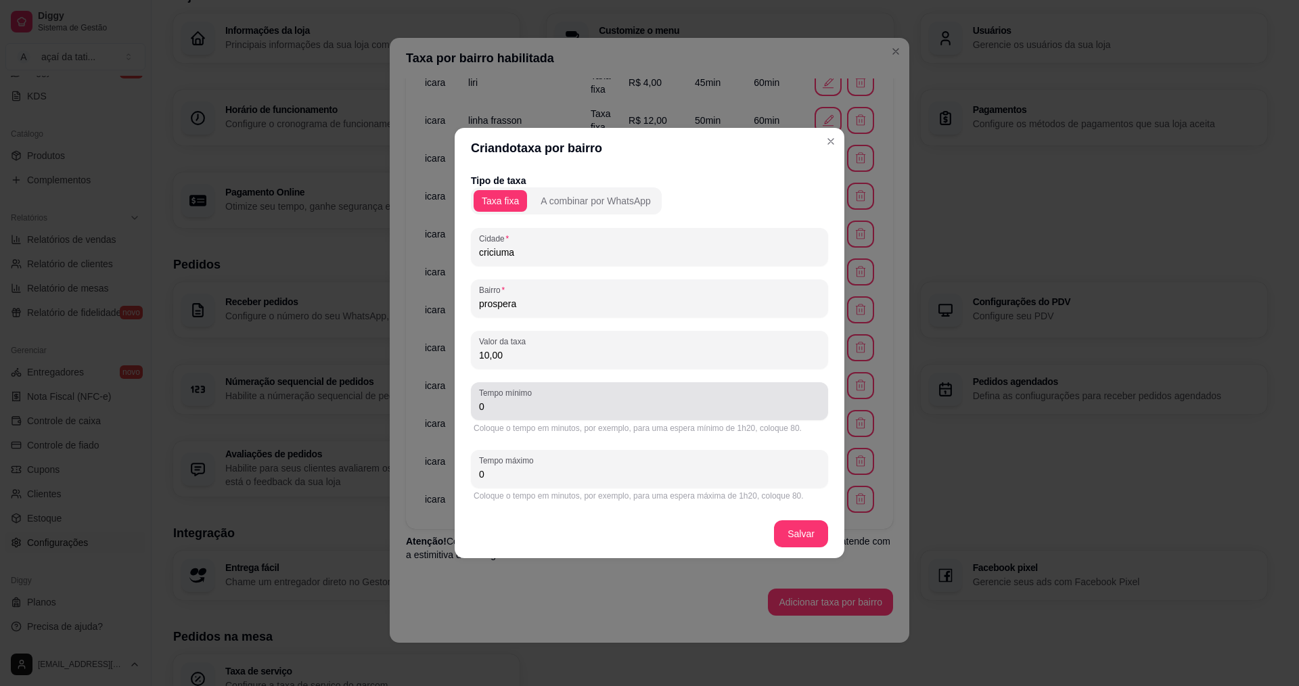
type input "10,00"
click at [591, 399] on div "0" at bounding box center [649, 401] width 341 height 27
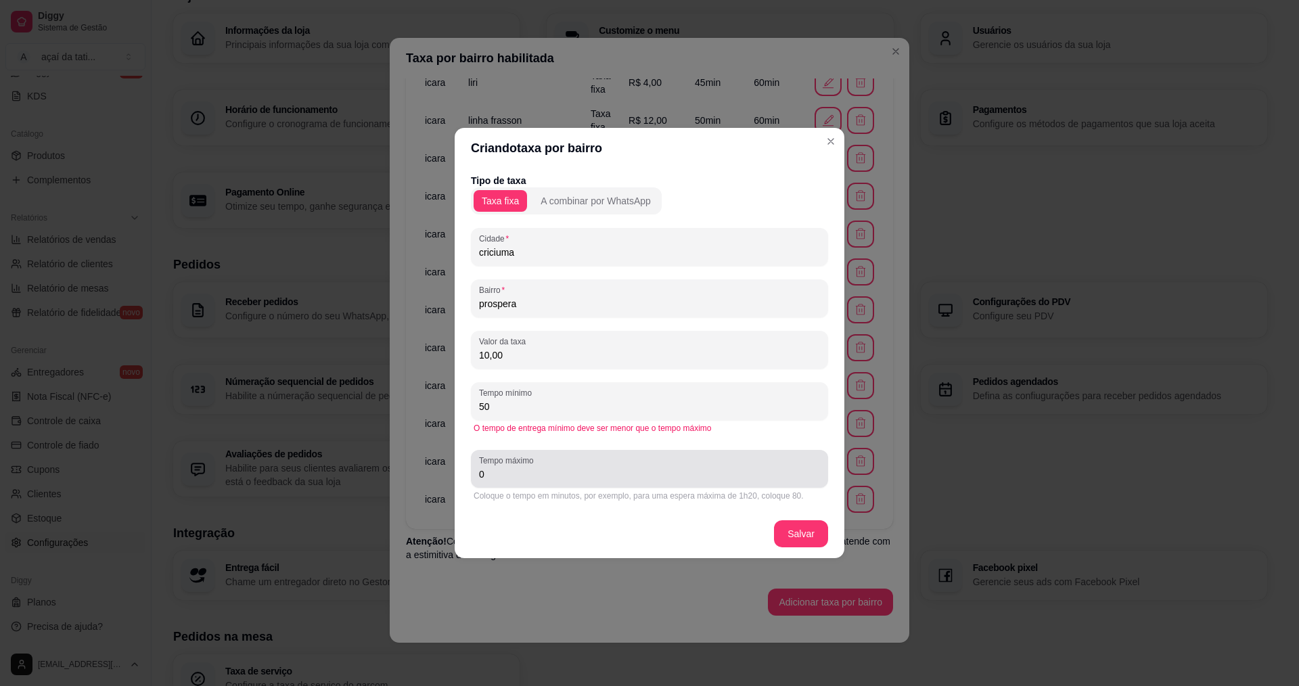
type input "50"
click at [600, 480] on input "0" at bounding box center [649, 475] width 341 height 14
type input "60"
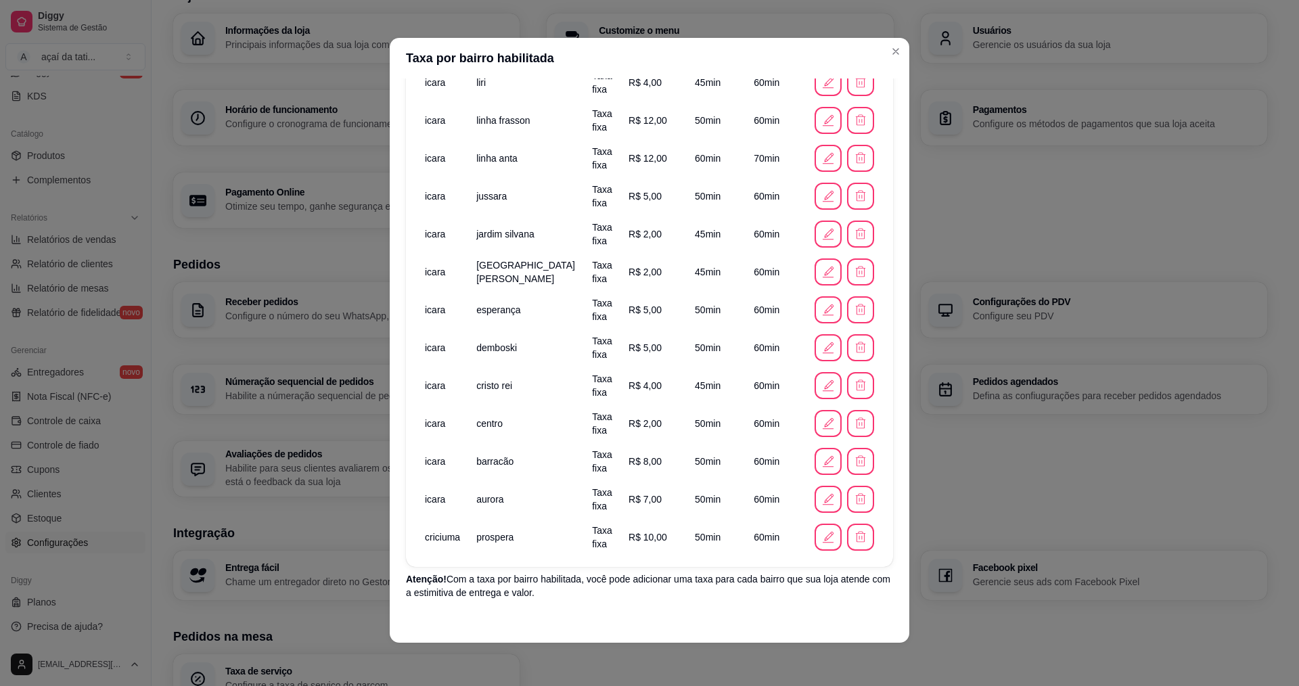
scroll to position [840, 0]
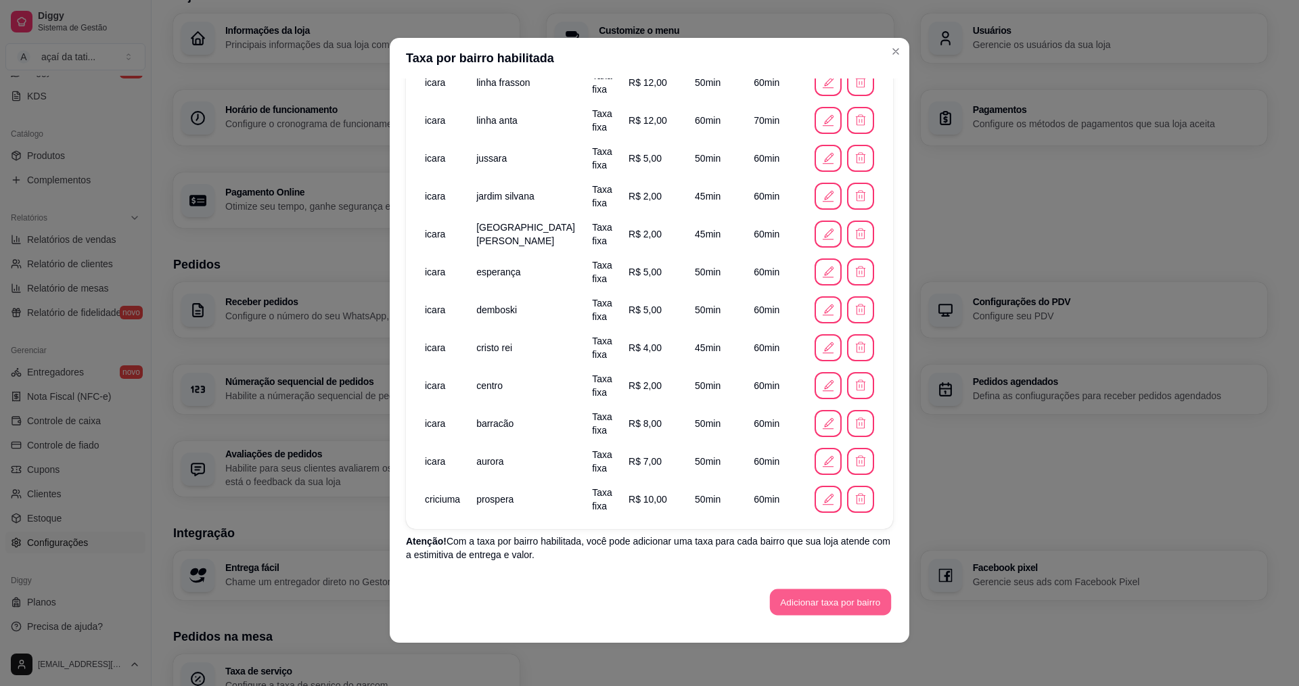
click at [790, 597] on button "Adicionar taxa por bairro" at bounding box center [830, 602] width 121 height 26
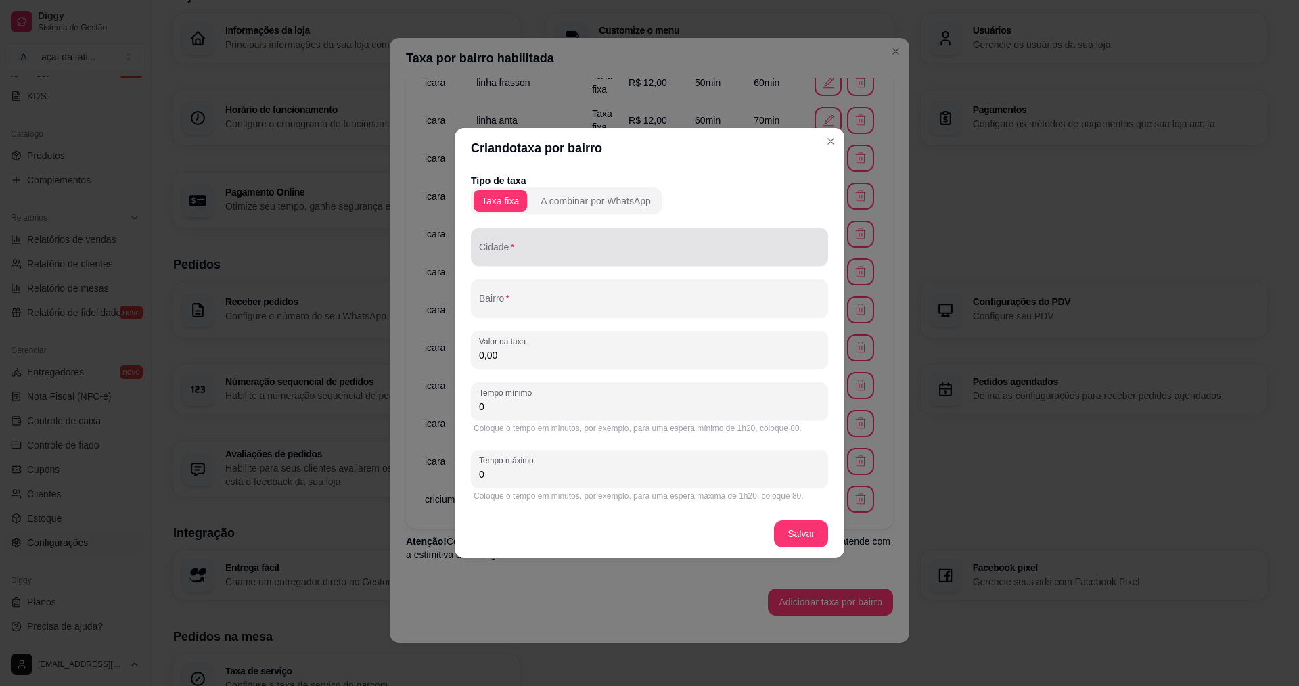
click at [526, 256] on input "Cidade" at bounding box center [649, 253] width 341 height 14
type input "criciuma"
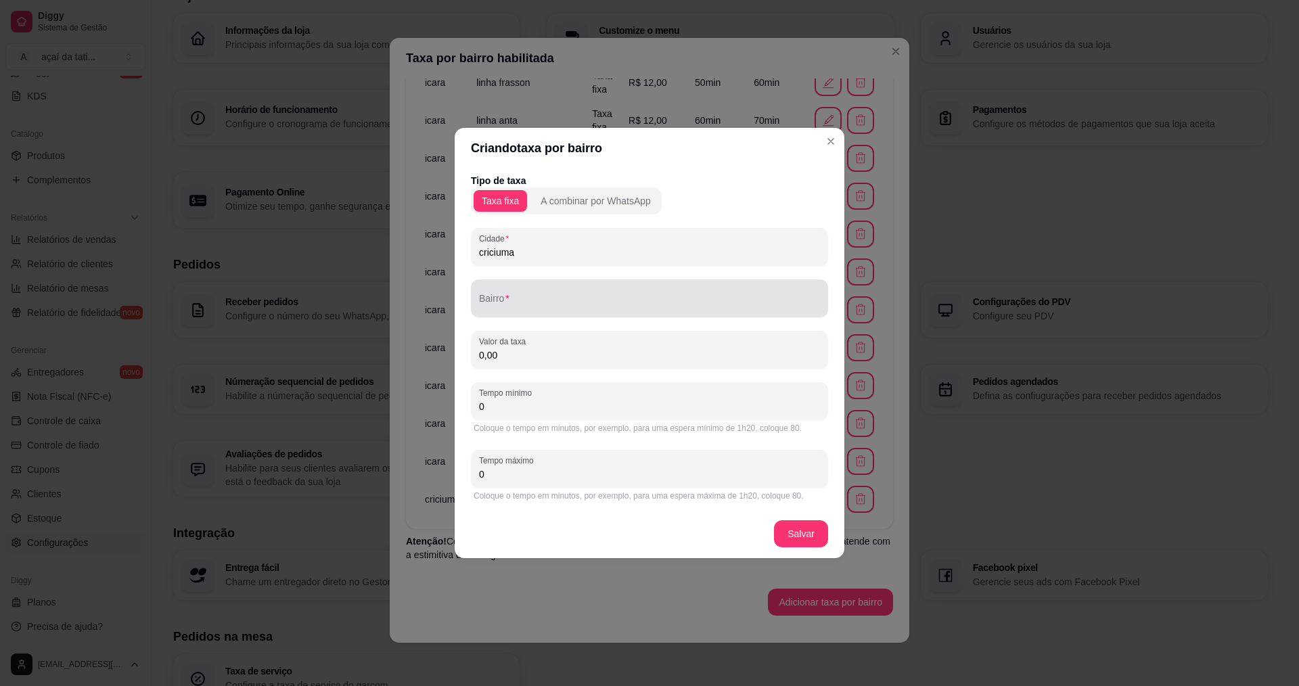
click at [696, 294] on div at bounding box center [649, 298] width 341 height 27
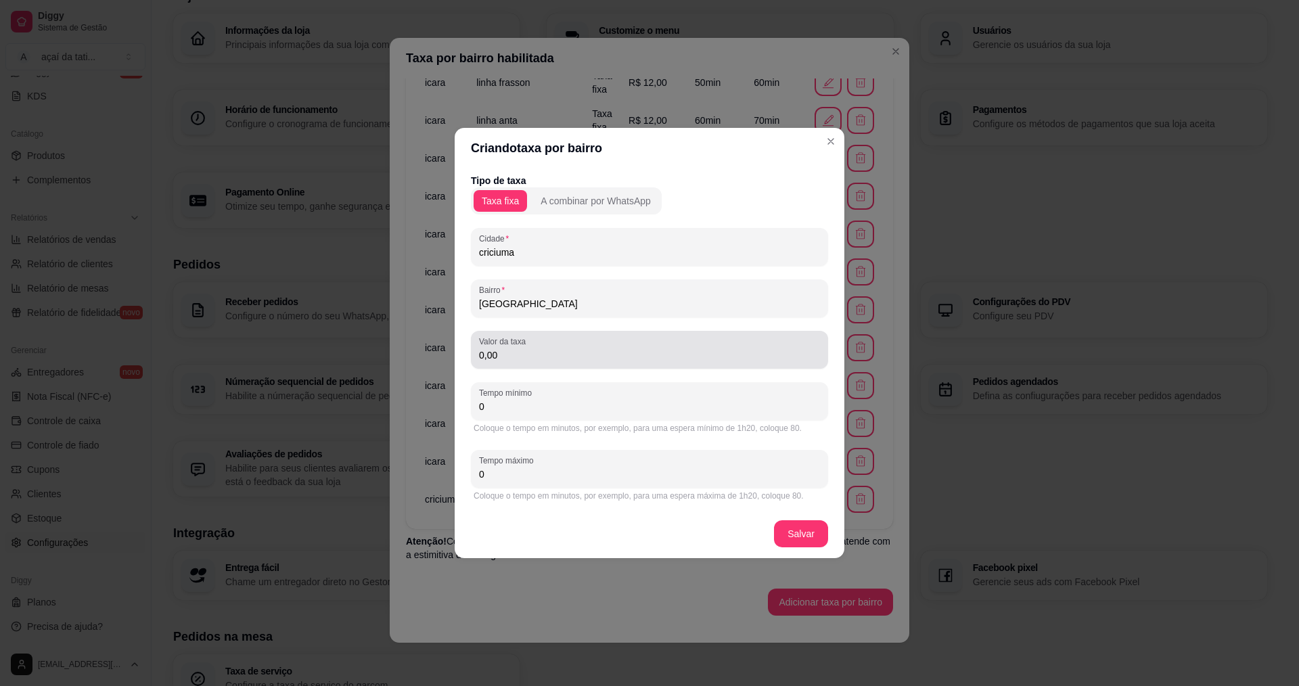
type input "vila rica"
click at [620, 352] on input "0,00" at bounding box center [649, 355] width 341 height 14
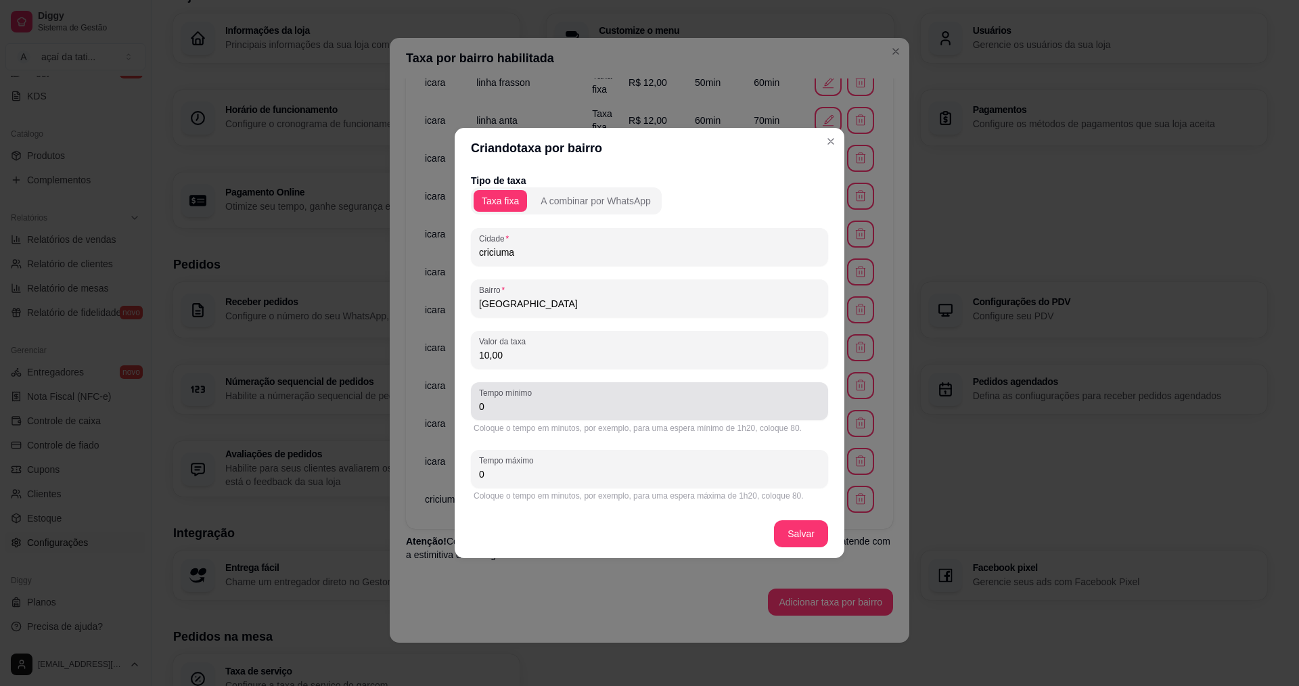
type input "10,00"
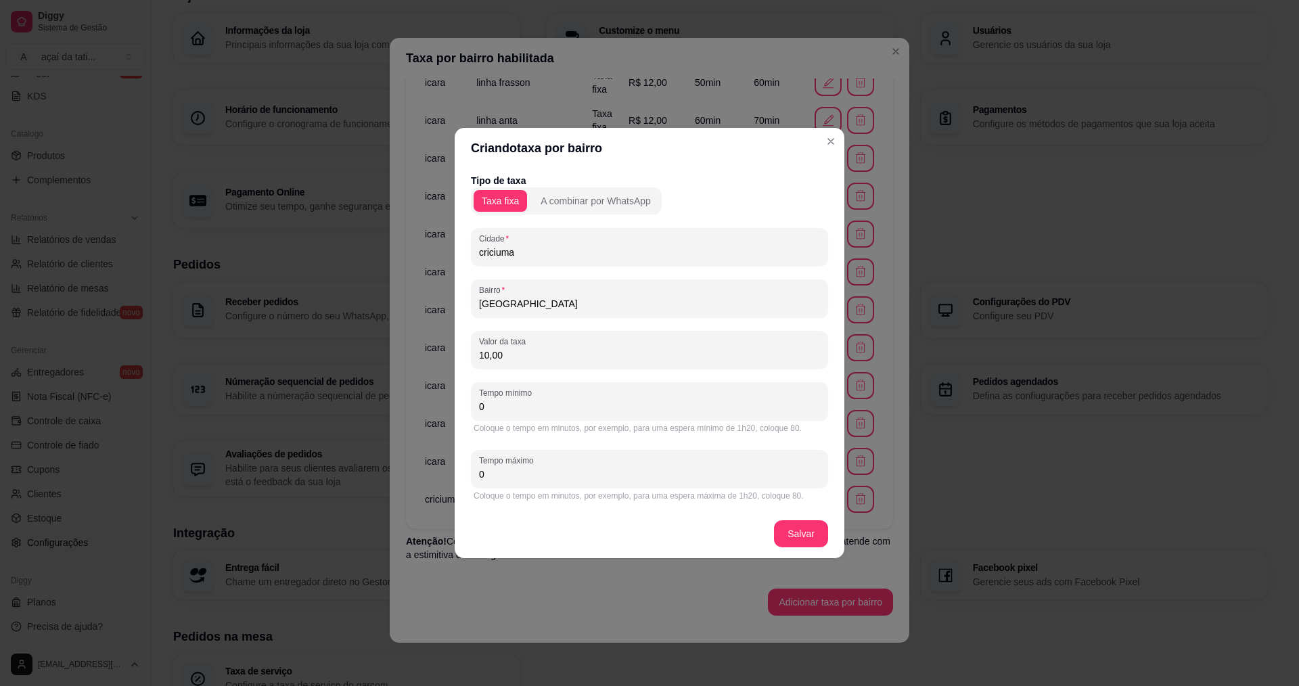
click at [614, 401] on input "0" at bounding box center [649, 407] width 341 height 14
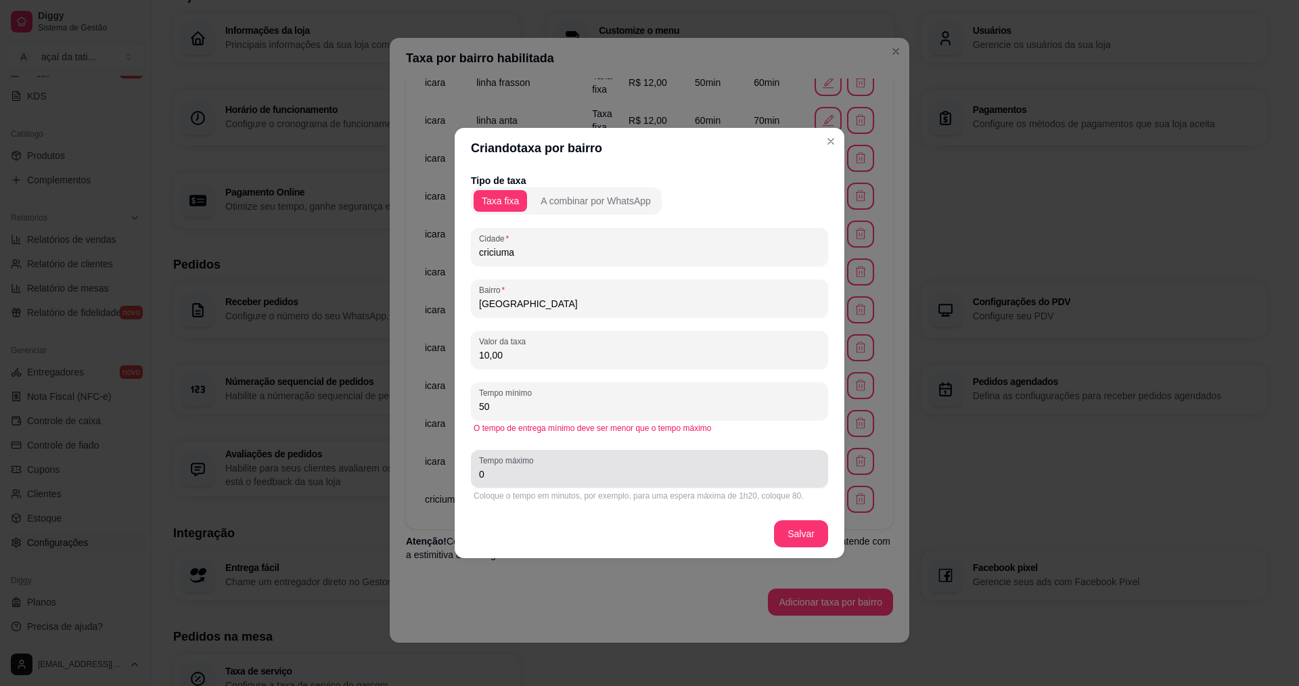
type input "50"
click at [641, 482] on div "0" at bounding box center [649, 468] width 341 height 27
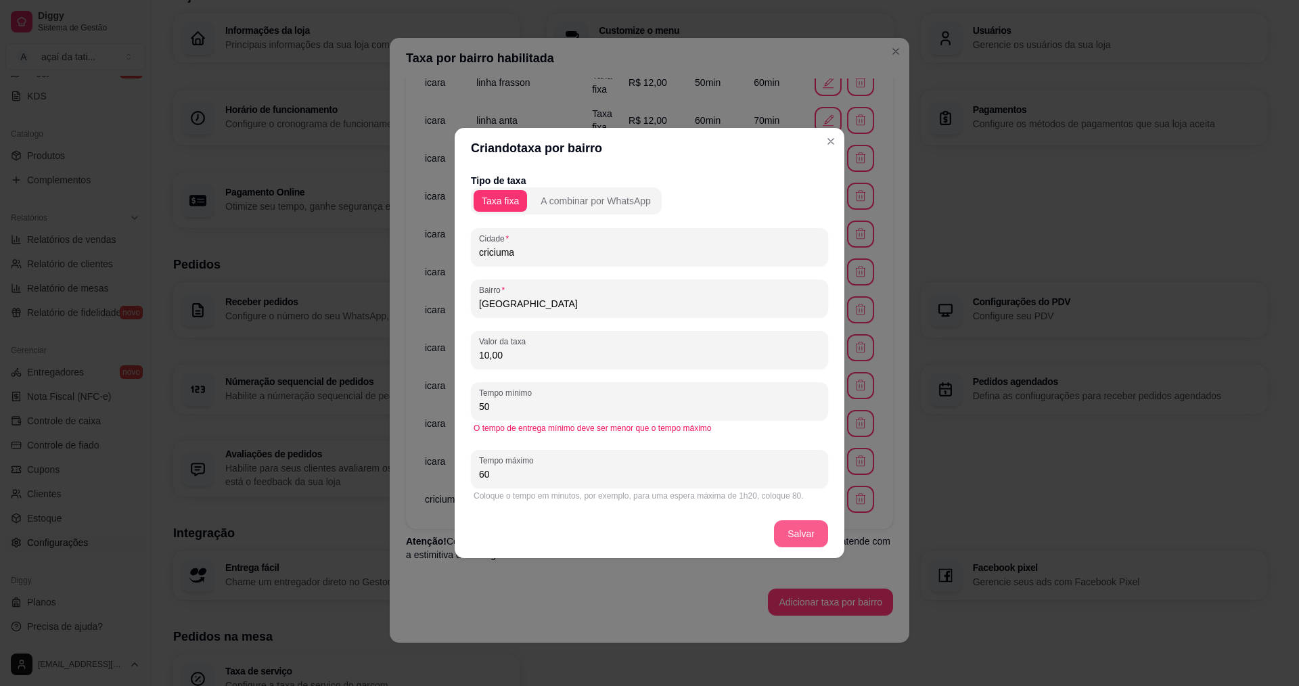
type input "60"
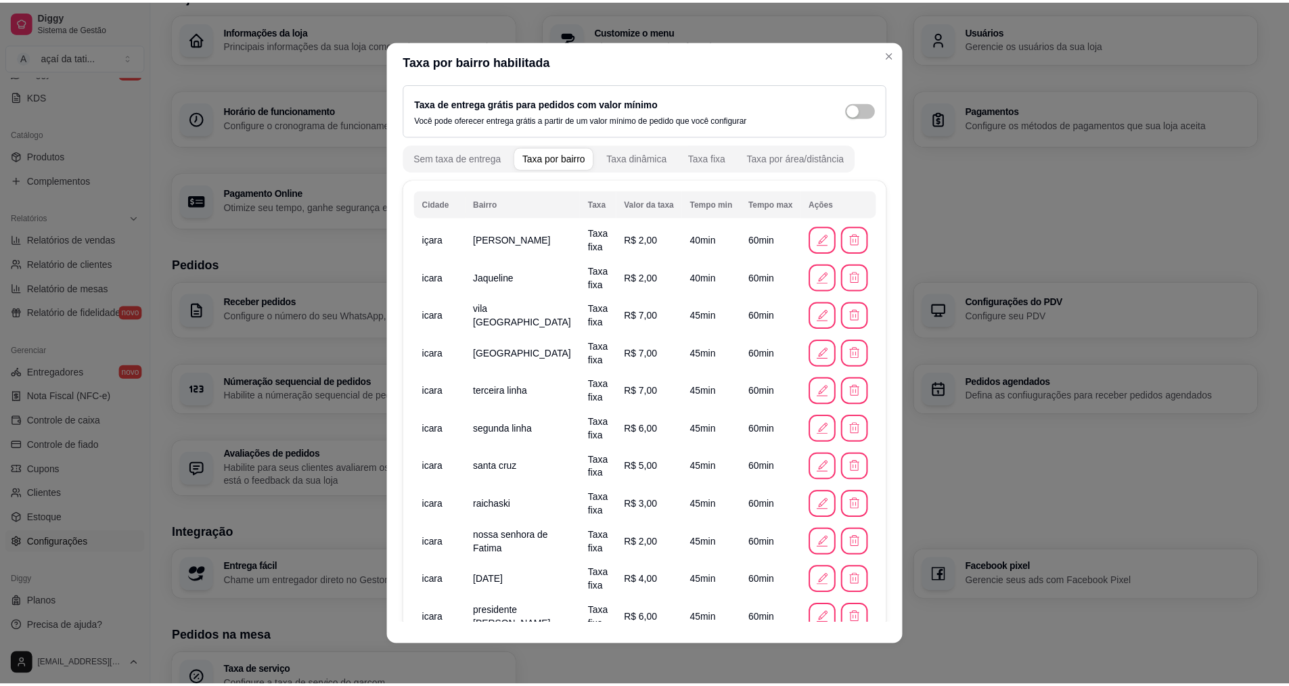
scroll to position [0, 0]
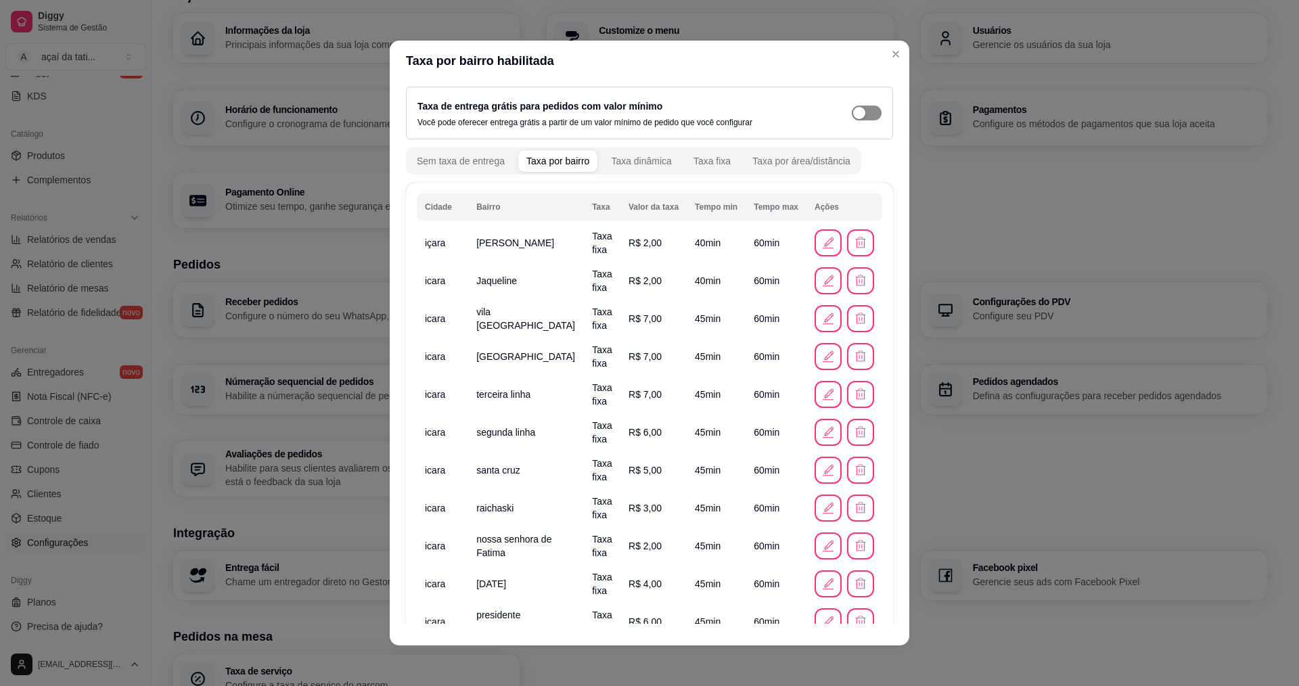
click at [854, 113] on span "button" at bounding box center [867, 113] width 30 height 15
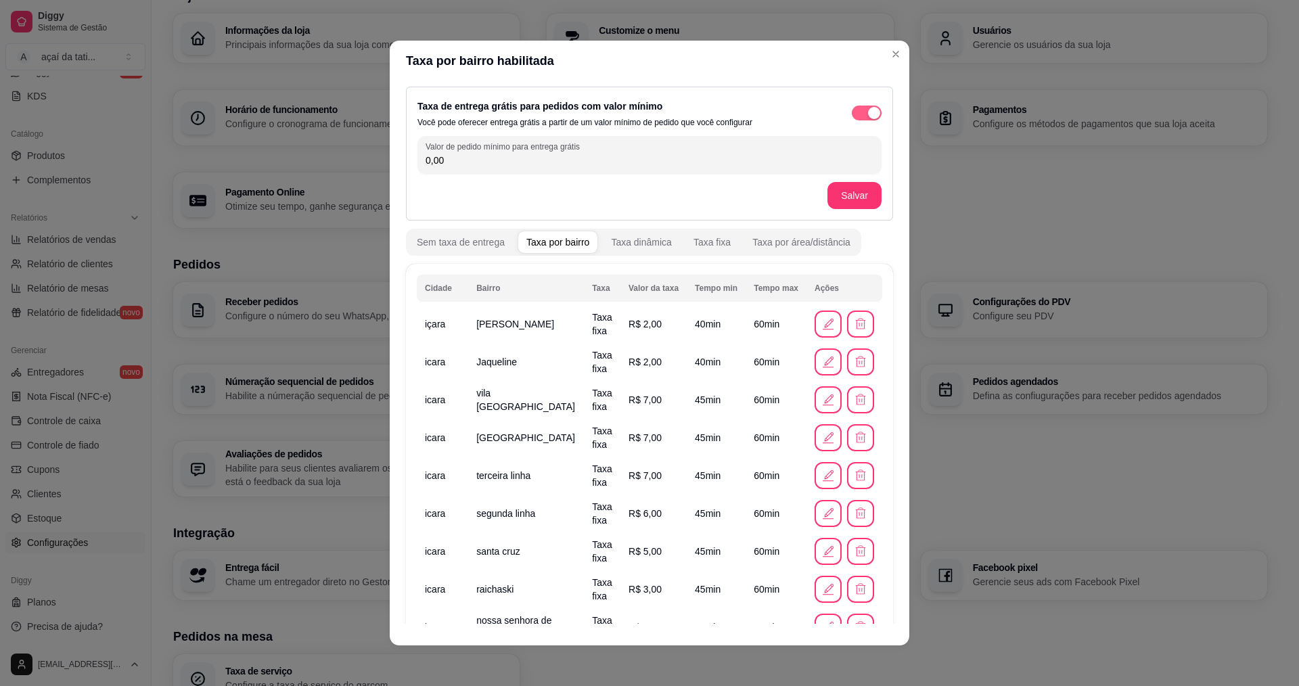
click at [868, 114] on div "button" at bounding box center [874, 113] width 12 height 12
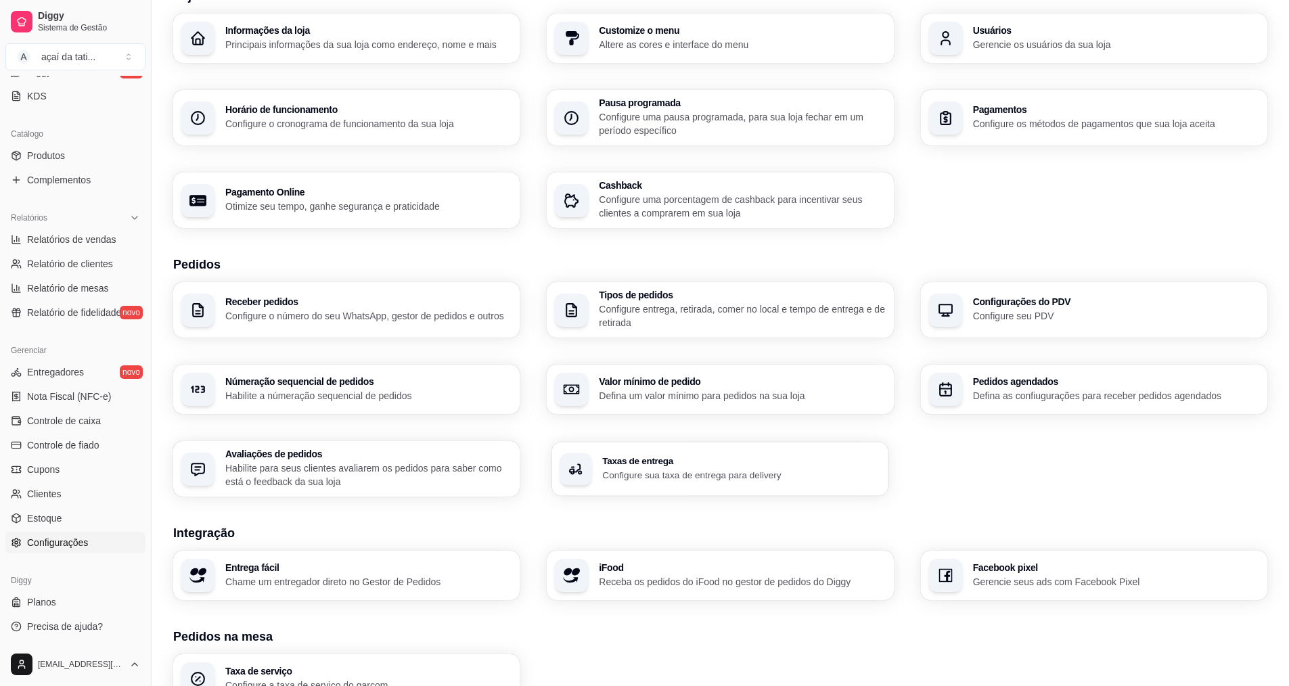
click at [729, 473] on p "Configure sua taxa de entrega para delivery" at bounding box center [742, 474] width 278 height 13
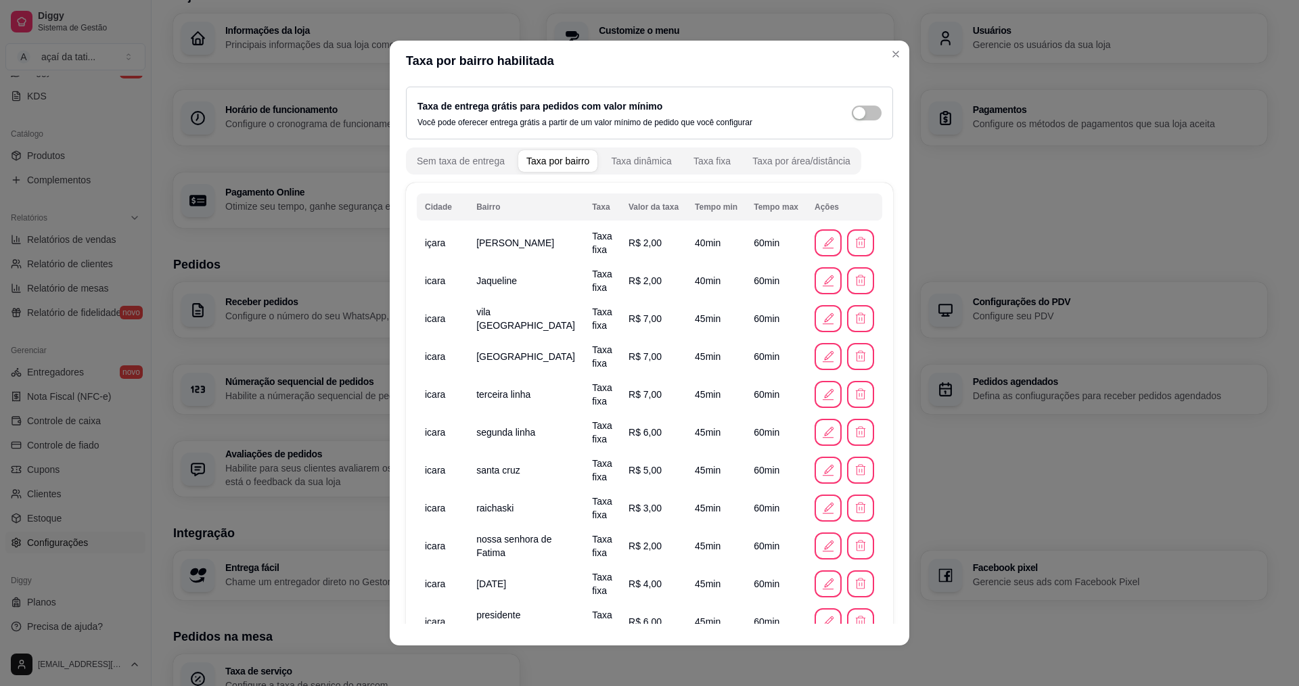
click at [897, 55] on div "Informações da loja Principais informações da sua loja como endereço, nome e ma…" at bounding box center [720, 121] width 1094 height 214
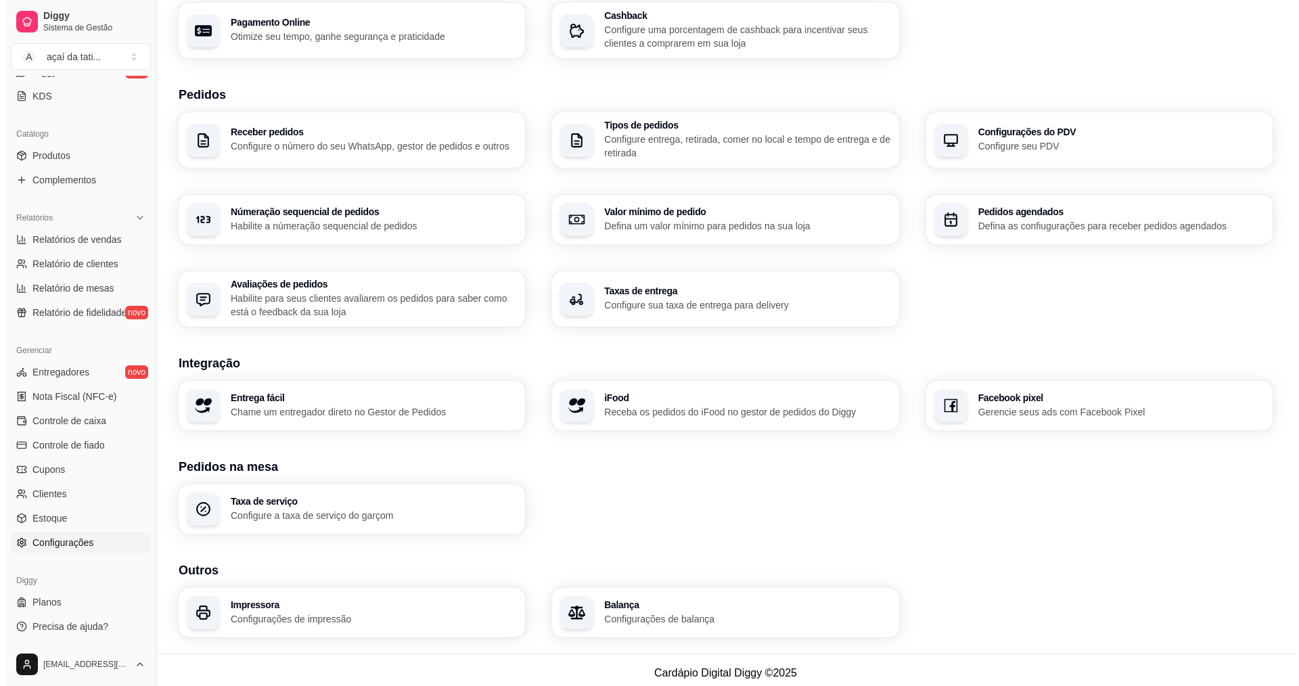
scroll to position [244, 0]
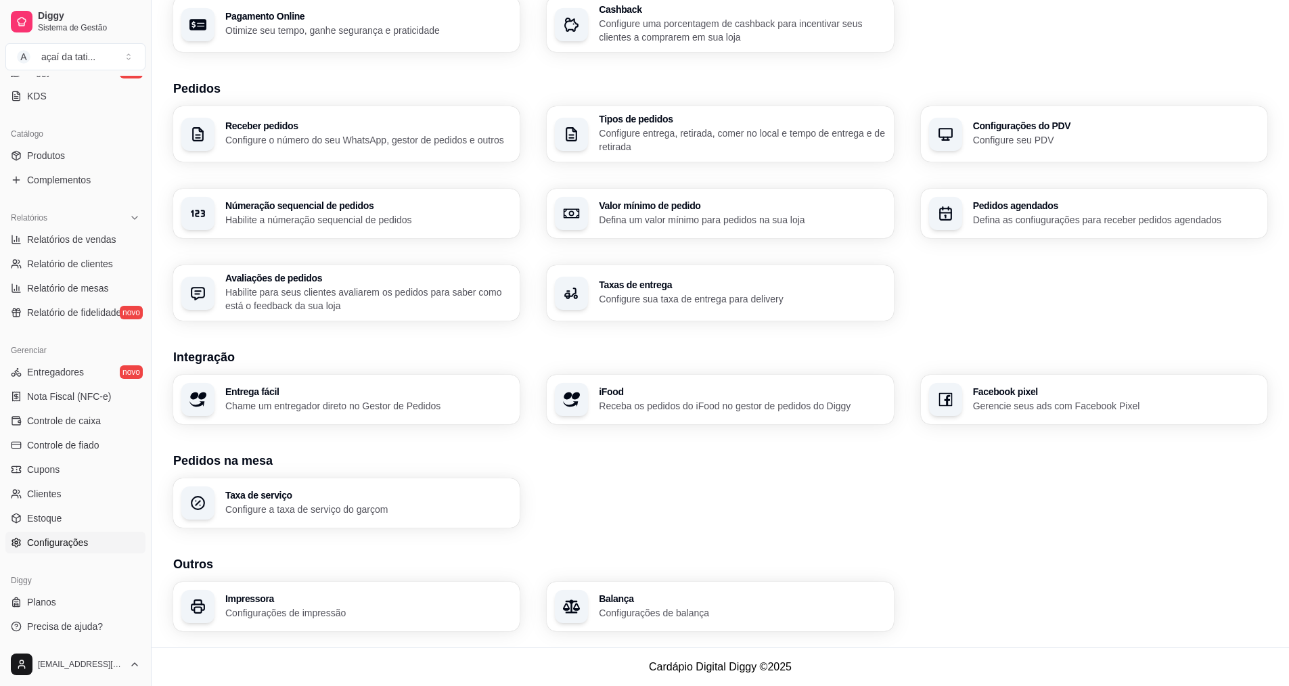
click at [273, 403] on p "Chame um entregador direto no Gestor de Pedidos" at bounding box center [368, 406] width 286 height 14
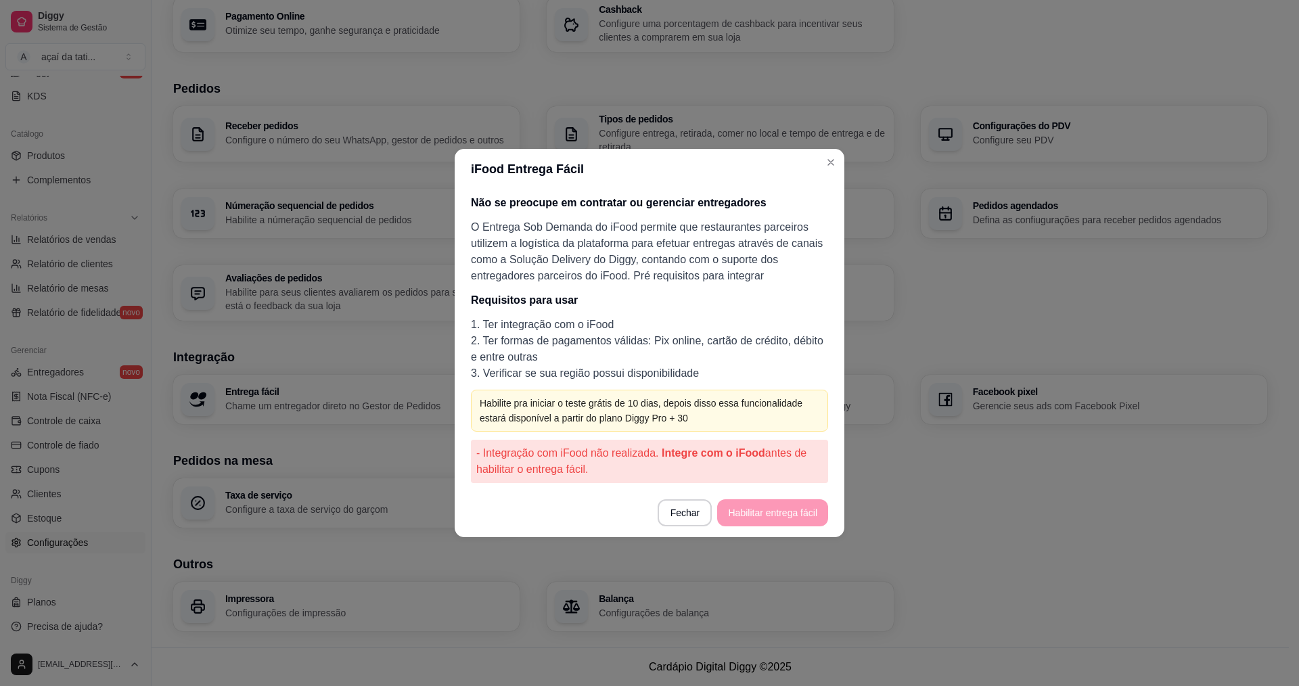
click at [758, 512] on footer "Fechar Habilitar entrega fácil" at bounding box center [650, 513] width 390 height 49
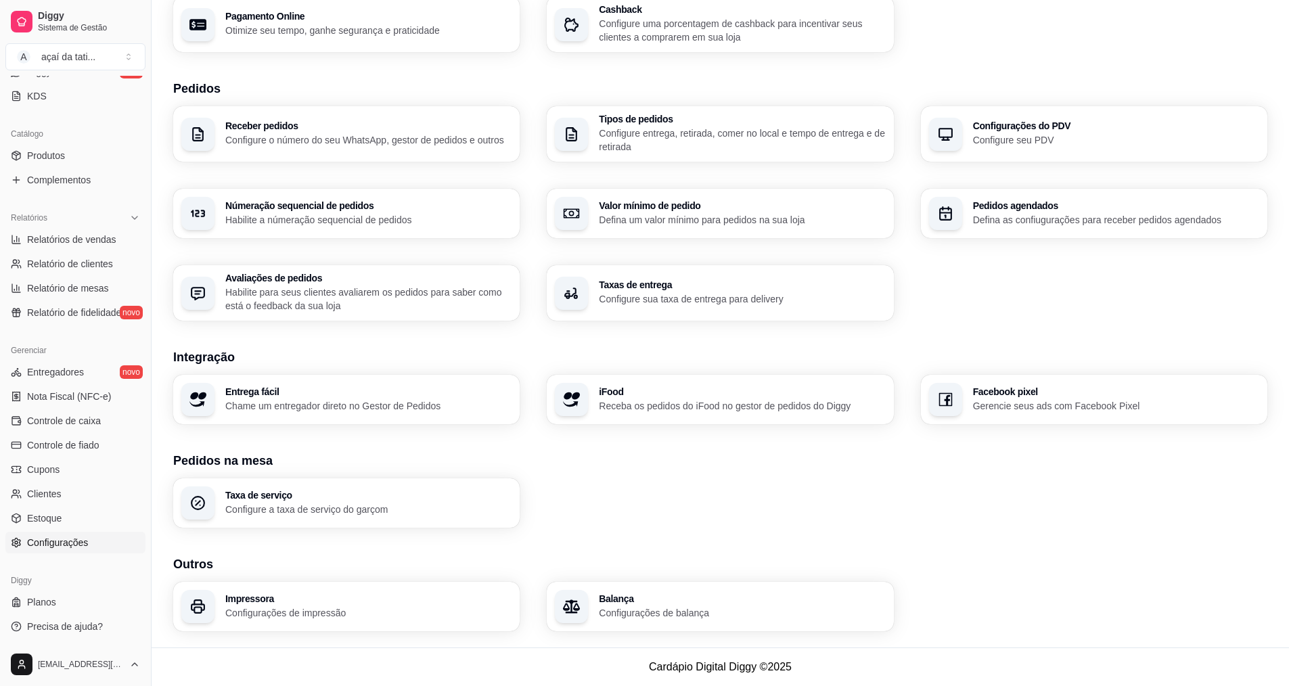
click at [671, 407] on p "Receba os pedidos do iFood no gestor de pedidos do Diggy" at bounding box center [742, 406] width 286 height 14
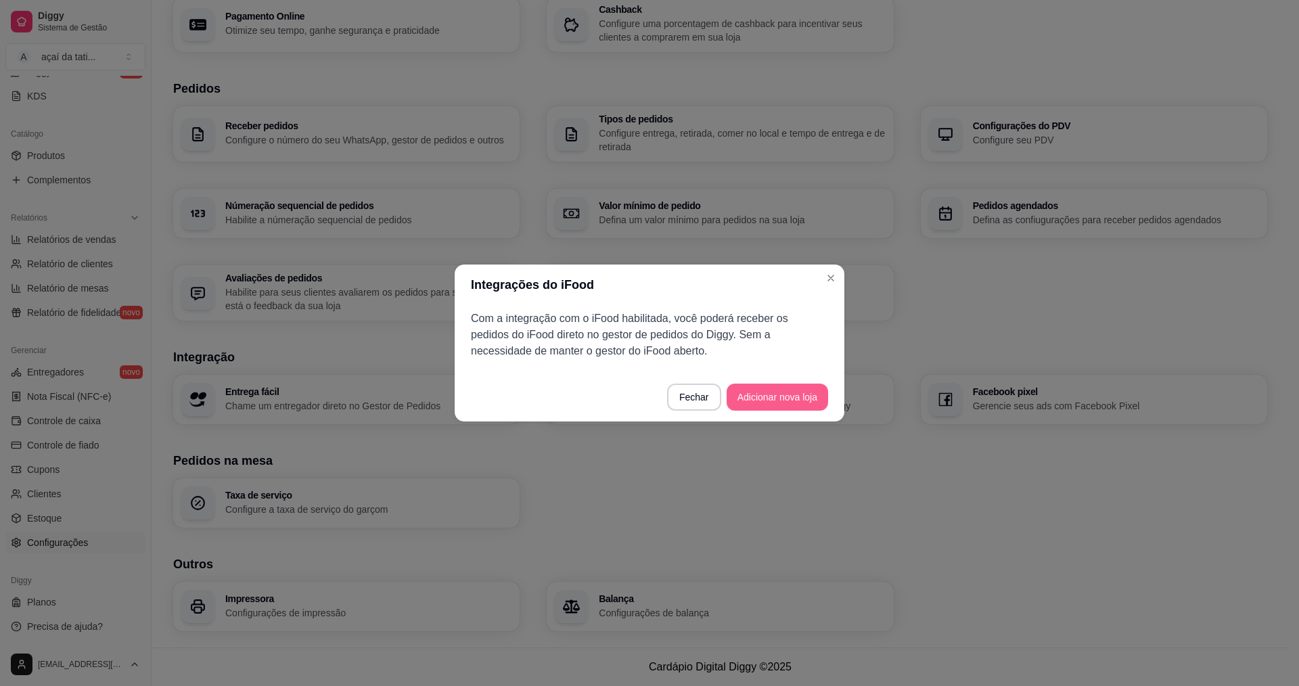
click at [766, 397] on button "Adicionar nova loja" at bounding box center [777, 397] width 101 height 27
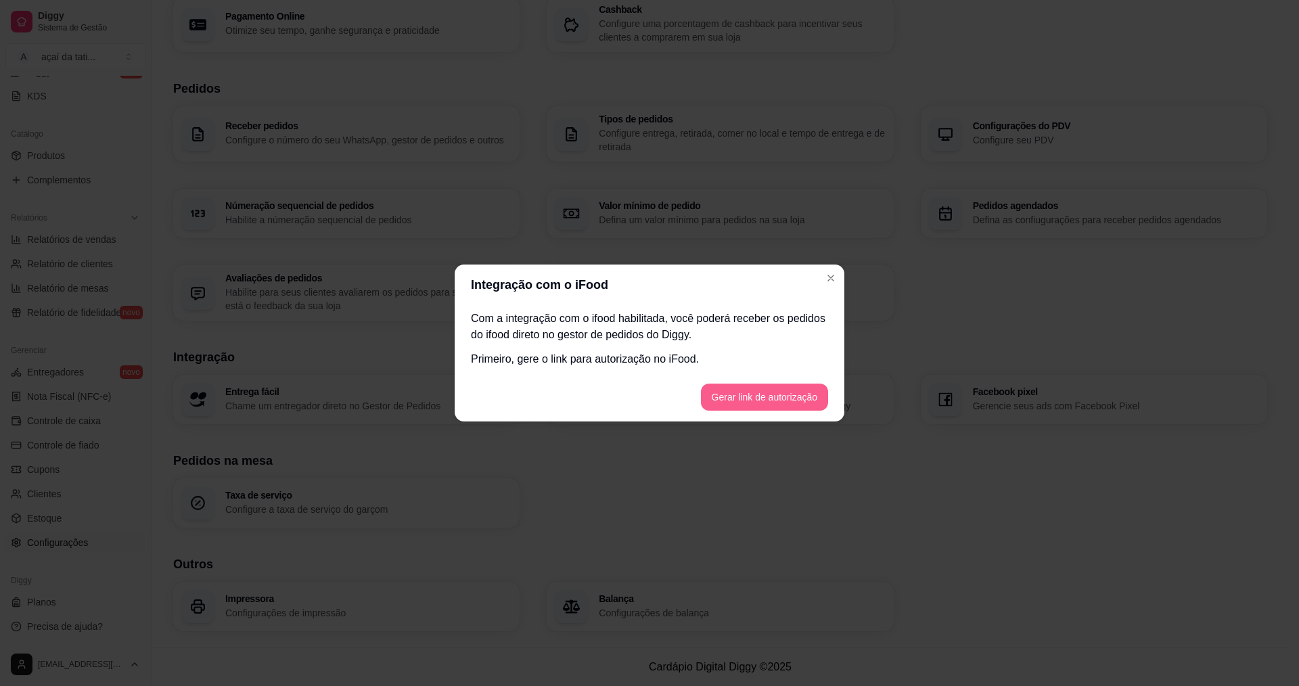
click at [744, 392] on button "Gerar link de autorização" at bounding box center [764, 397] width 127 height 27
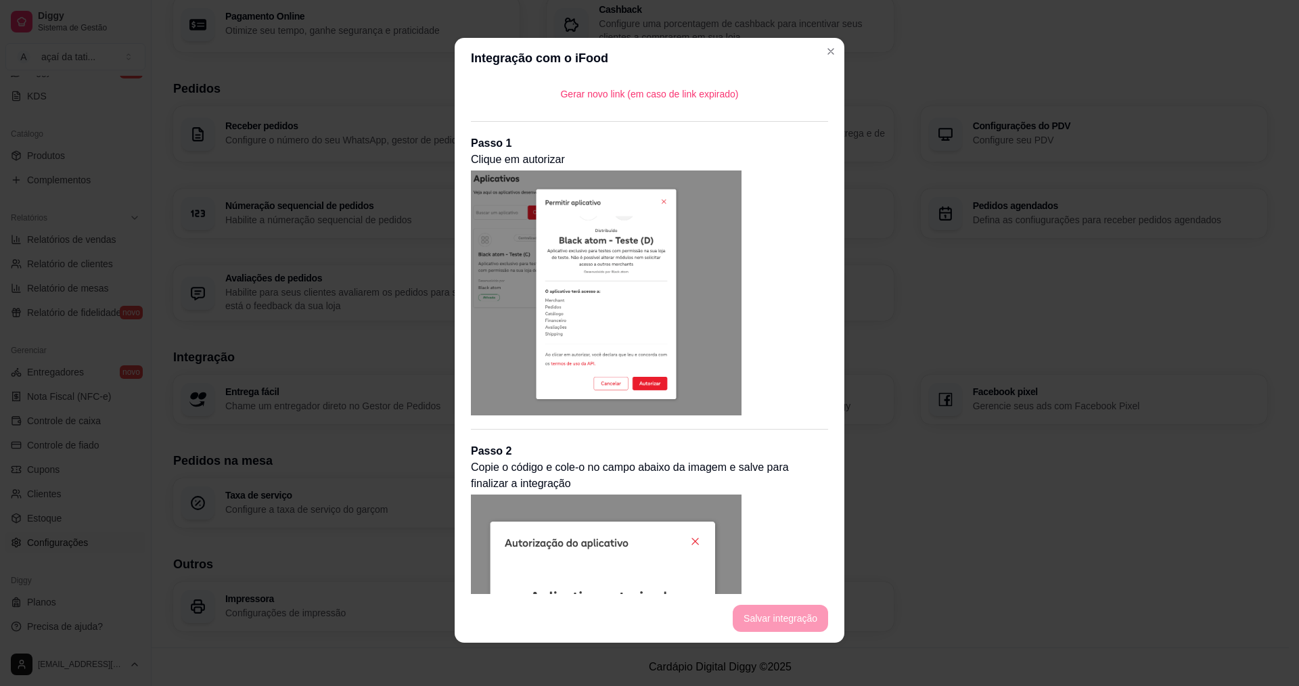
scroll to position [0, 0]
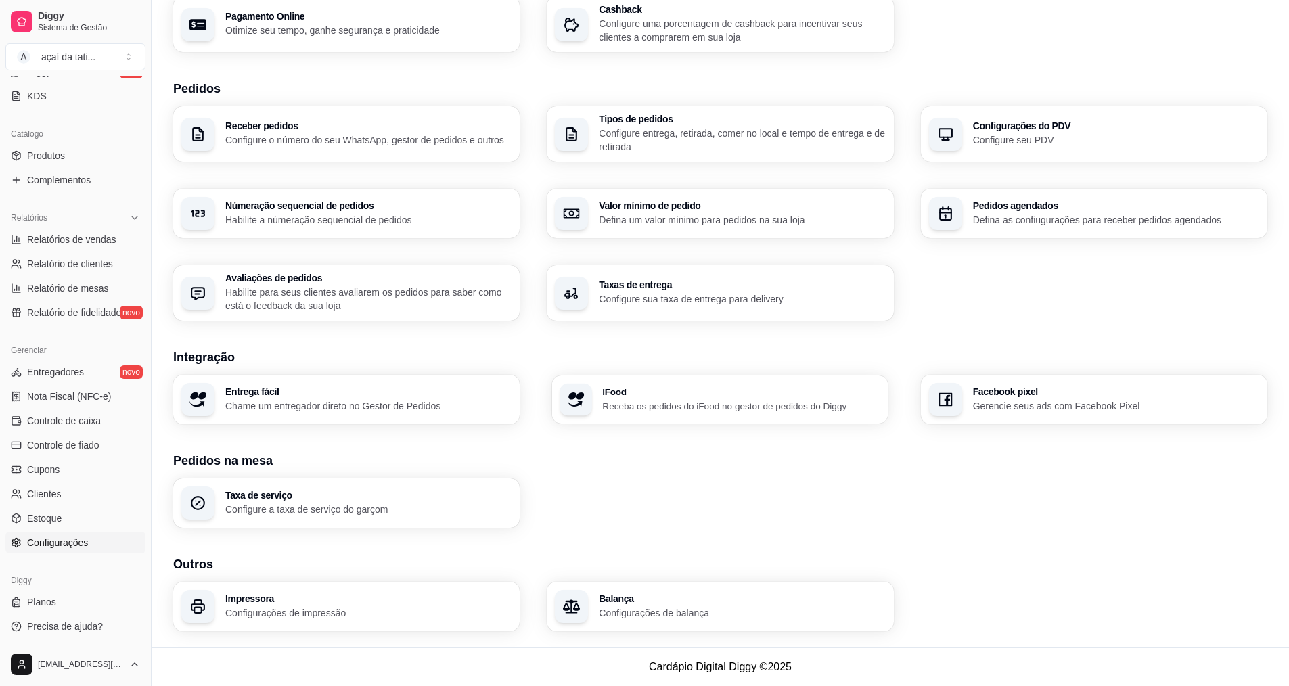
click at [731, 397] on div "iFood Receba os pedidos do iFood no gestor de pedidos do Diggy" at bounding box center [742, 399] width 278 height 25
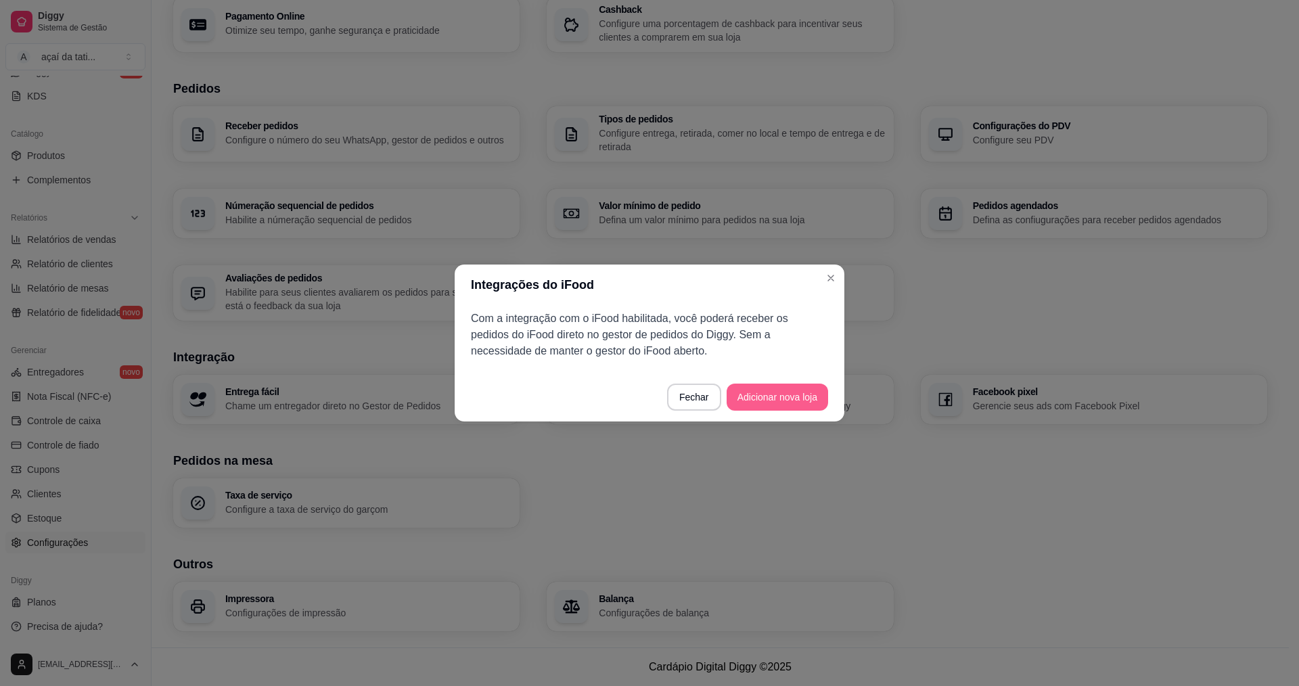
click at [742, 401] on button "Adicionar nova loja" at bounding box center [777, 397] width 101 height 27
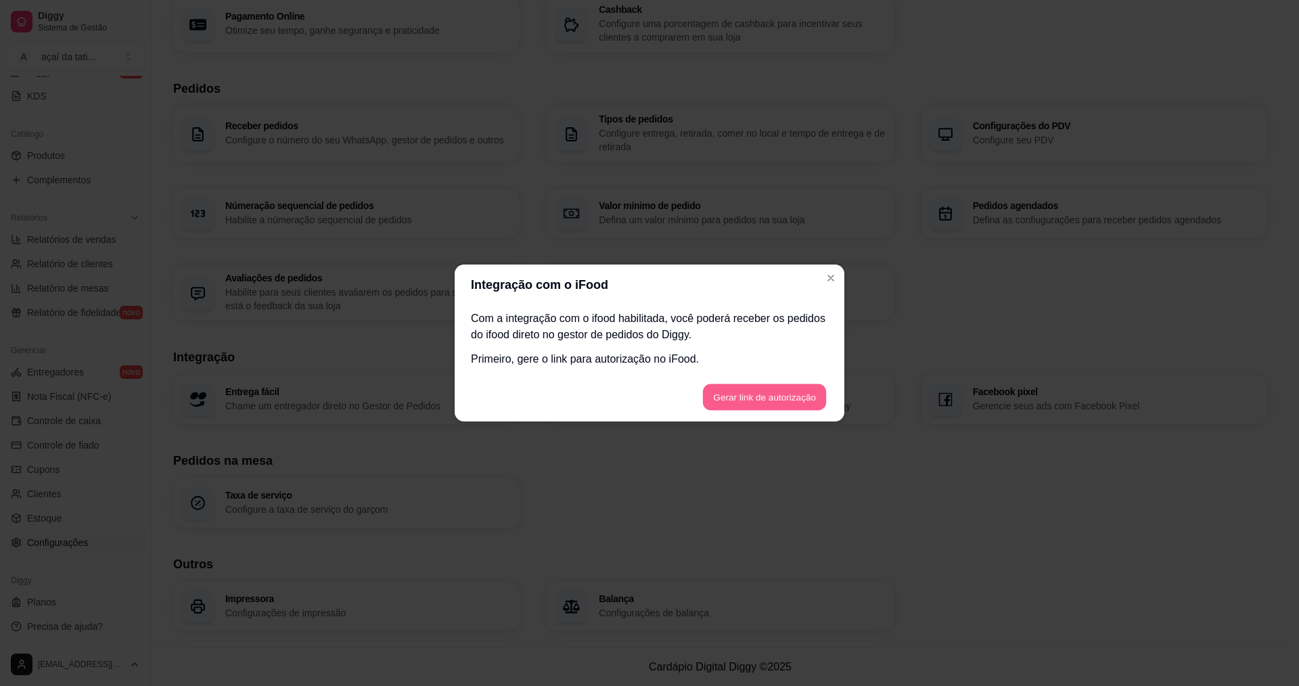
click at [742, 399] on button "Gerar link de autorização" at bounding box center [764, 397] width 124 height 26
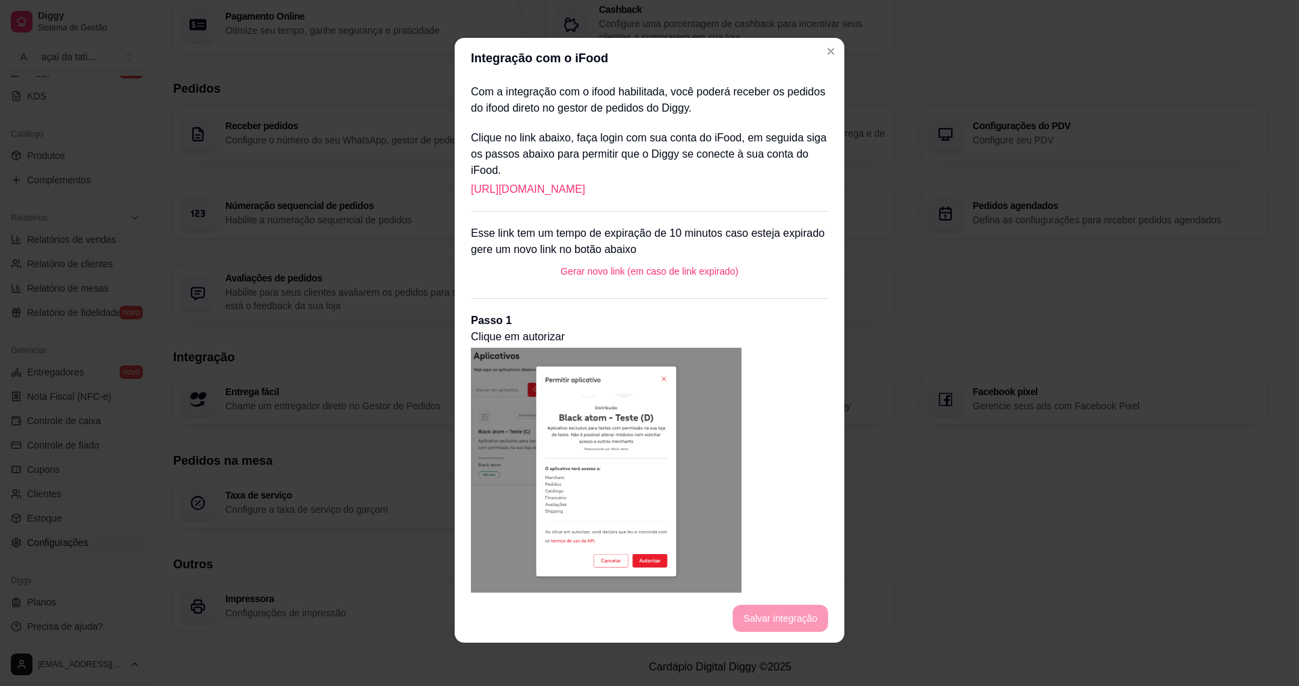
drag, startPoint x: 459, startPoint y: 261, endPoint x: 518, endPoint y: 270, distance: 59.6
drag, startPoint x: 518, startPoint y: 270, endPoint x: 476, endPoint y: 282, distance: 43.7
click at [476, 281] on div "Gerar novo link (em caso de link expirado)" at bounding box center [649, 271] width 357 height 27
drag, startPoint x: 728, startPoint y: 189, endPoint x: 455, endPoint y: 190, distance: 273.4
click at [455, 190] on div "Com a integração com o ifood habilitada, você poderá receber os pedidos do ifoo…" at bounding box center [650, 336] width 390 height 516
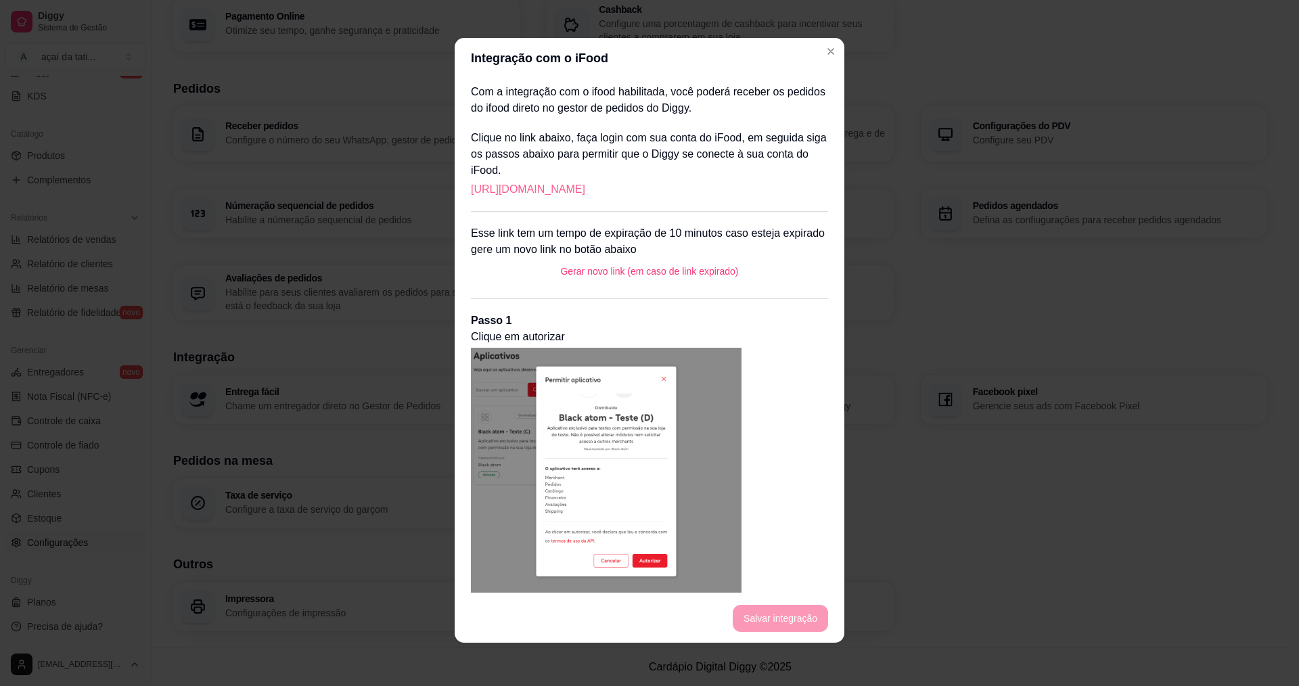
click at [577, 191] on link "https://portal.ifood.com.br/apps/code?c=FHSR-FWGV" at bounding box center [528, 189] width 114 height 16
click at [598, 276] on button "Gerar novo link (em caso de link expirado)" at bounding box center [650, 271] width 194 height 26
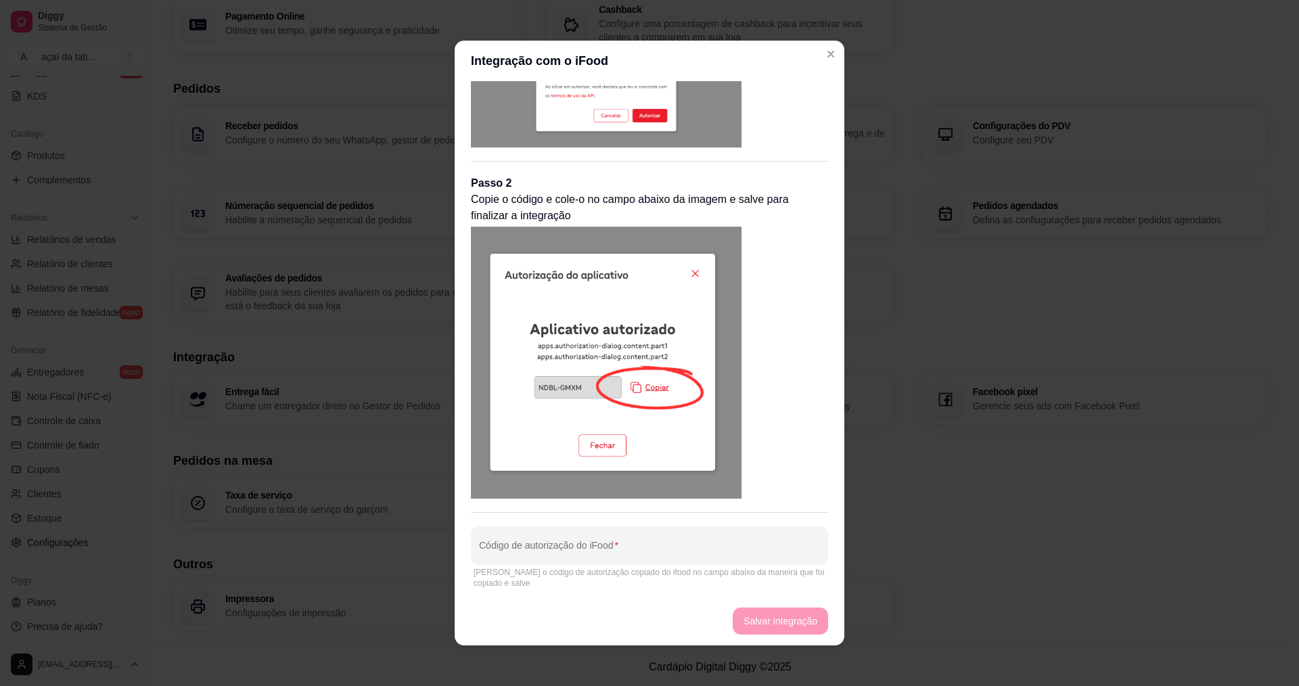
scroll to position [3, 0]
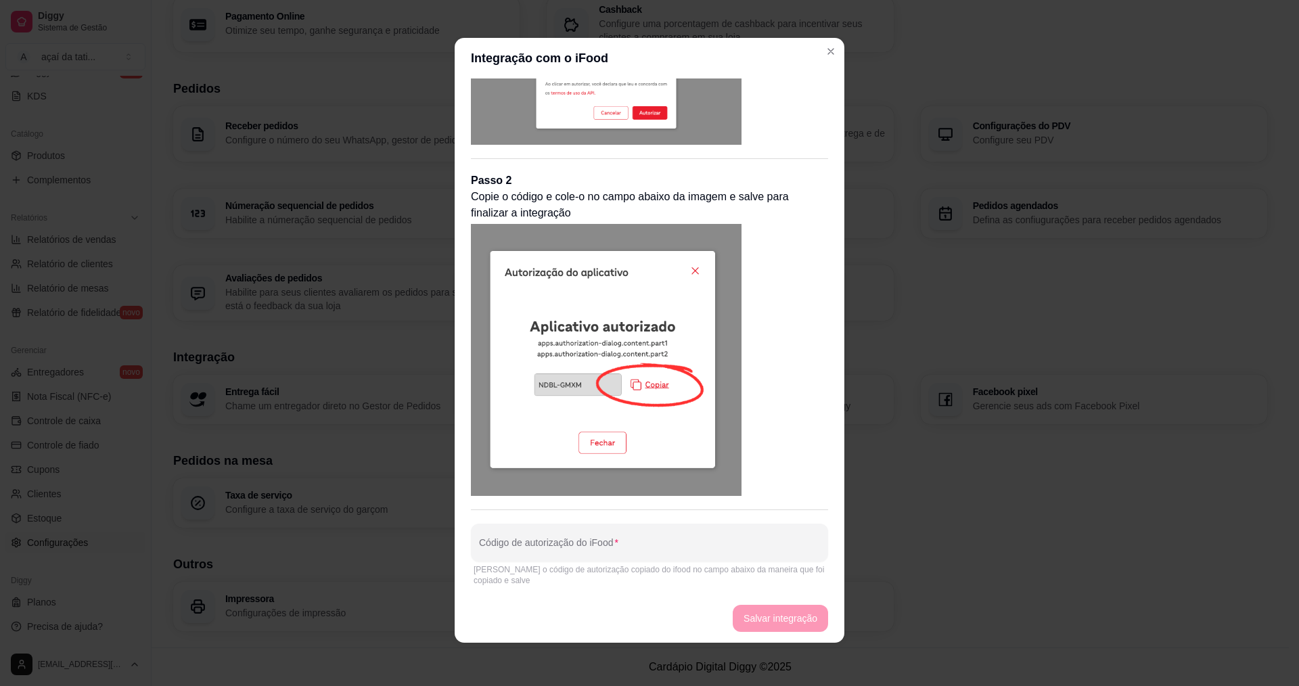
drag, startPoint x: 550, startPoint y: 520, endPoint x: 547, endPoint y: 538, distance: 18.6
click at [550, 523] on div "Clique no link abaixo, faça login com sua conta do iFood, em seguida siga os pa…" at bounding box center [649, 135] width 357 height 907
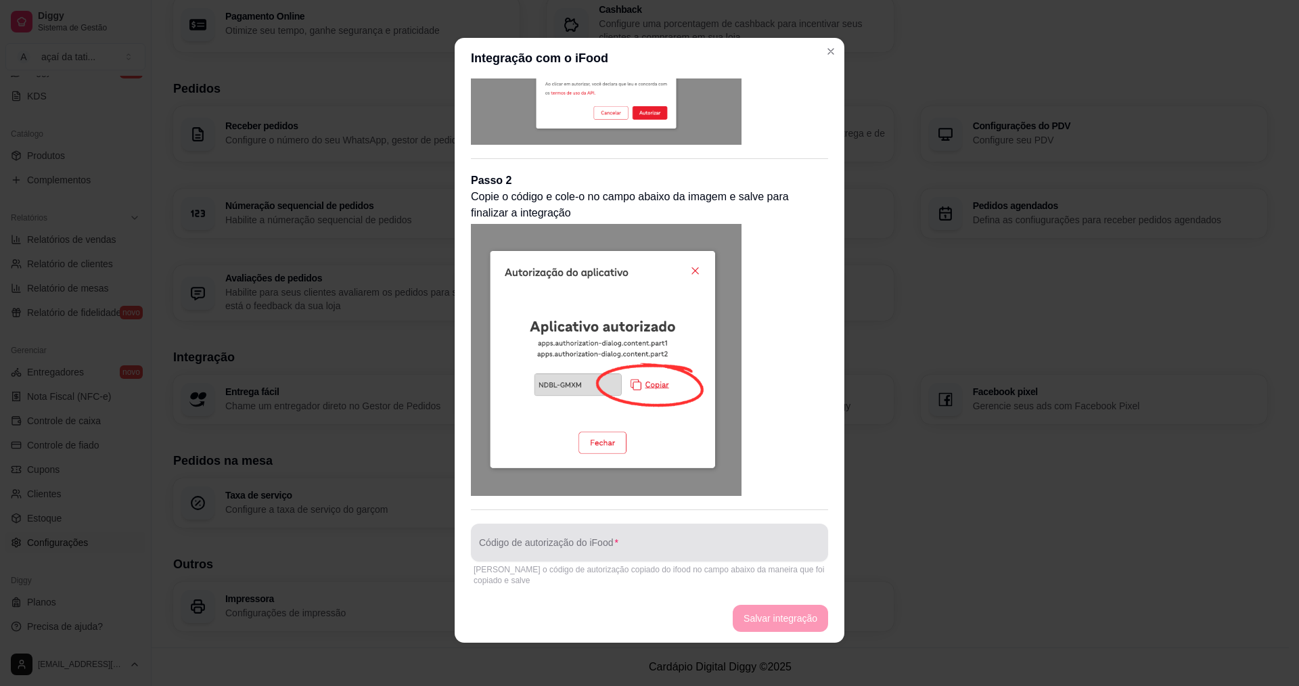
click at [545, 548] on input "Código de autorização do iFood" at bounding box center [649, 548] width 341 height 14
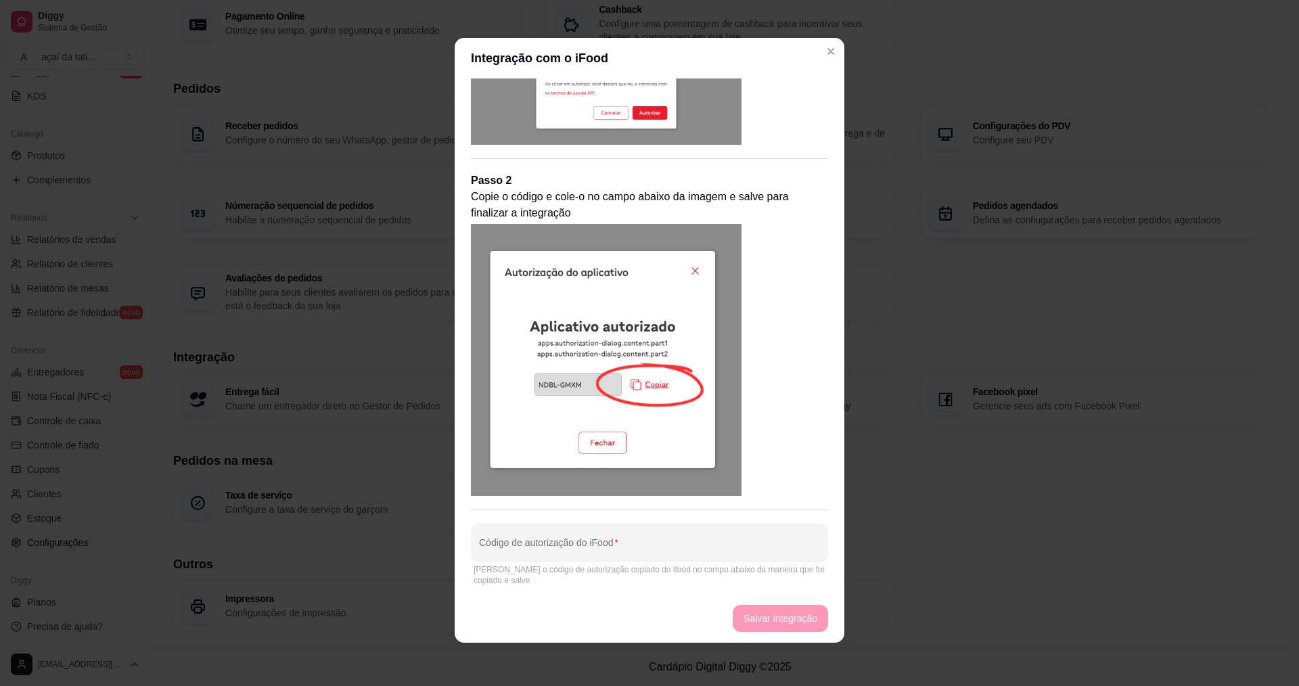
click at [658, 507] on div "Clique no link abaixo, faça login com sua conta do iFood, em seguida siga os pa…" at bounding box center [649, 135] width 357 height 907
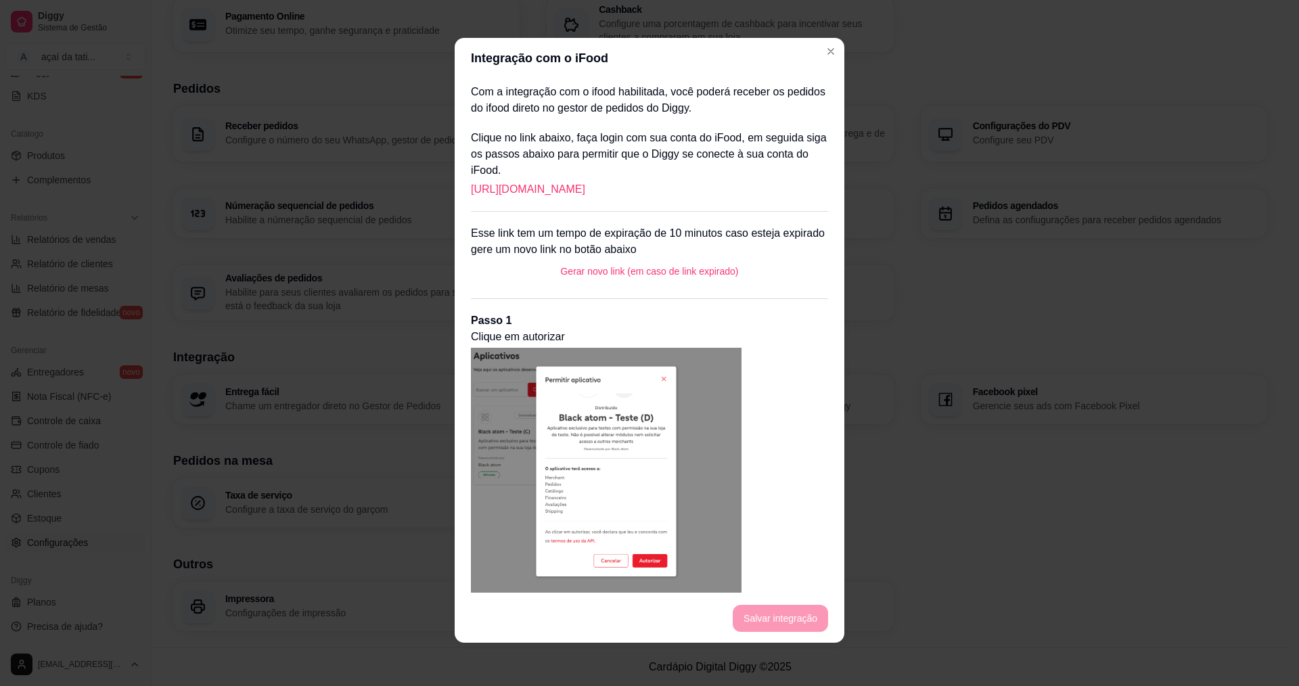
scroll to position [0, 0]
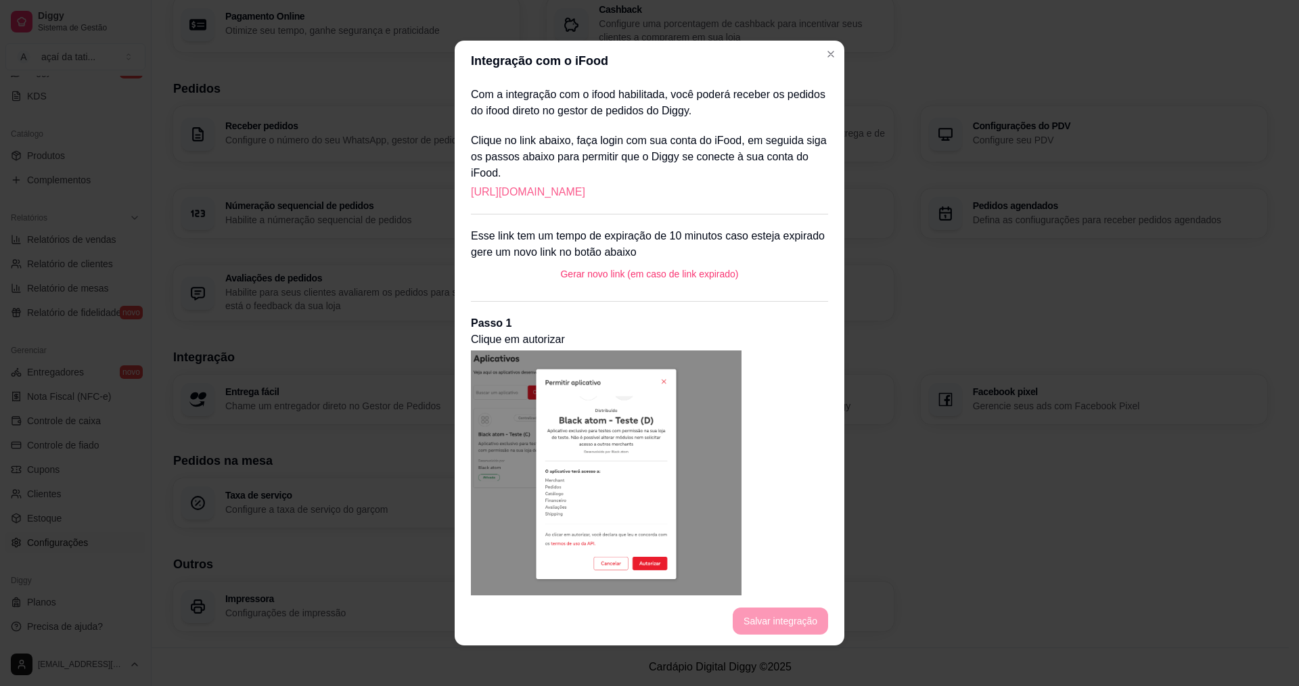
click at [585, 193] on link "https://portal.ifood.com.br/apps/code?c=GBZZ-TBWH" at bounding box center [528, 192] width 114 height 16
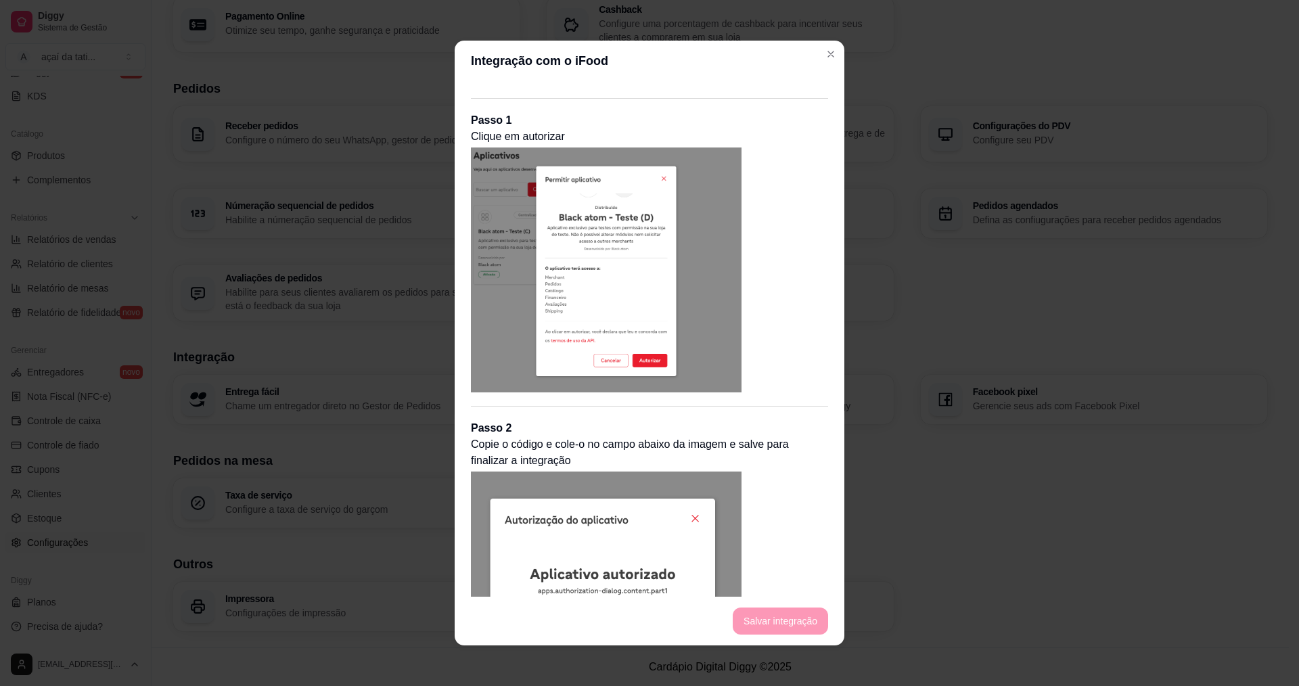
scroll to position [448, 0]
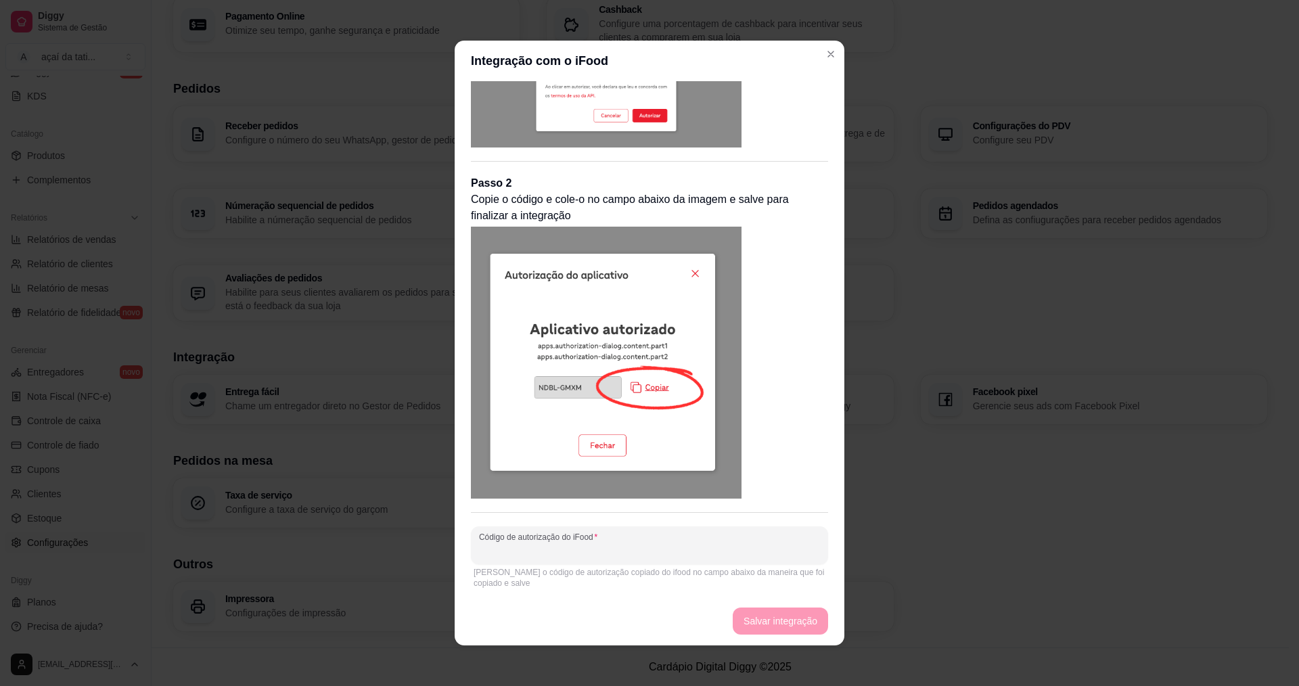
paste input "JDZJ-DZVK"
type input "JDZJ-DZVK"
click at [792, 631] on button "Salvar integração" at bounding box center [780, 621] width 93 height 26
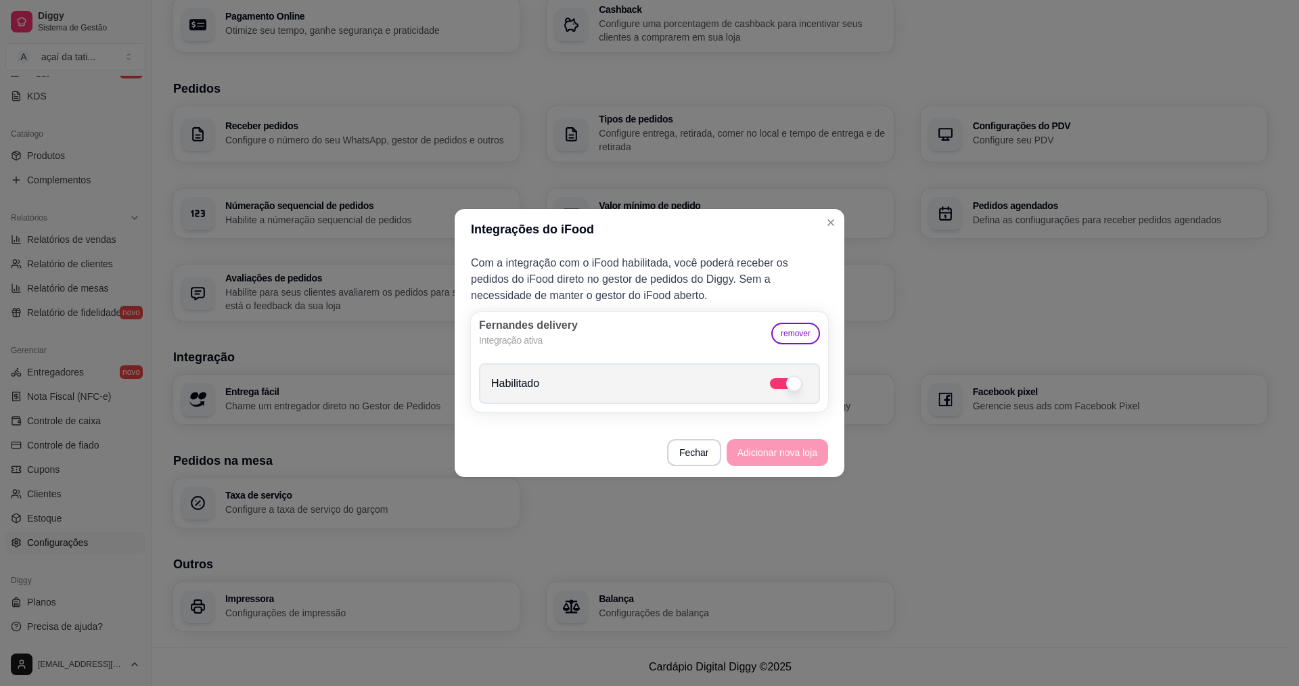
click at [769, 456] on footer "Fechar Adicionar nova loja" at bounding box center [650, 452] width 390 height 49
click at [799, 385] on span at bounding box center [790, 384] width 19 height 16
click at [808, 386] on input "Habilitado" at bounding box center [812, 390] width 9 height 9
click at [782, 386] on span at bounding box center [778, 384] width 16 height 16
click at [808, 386] on input "Habilitado" at bounding box center [812, 390] width 9 height 9
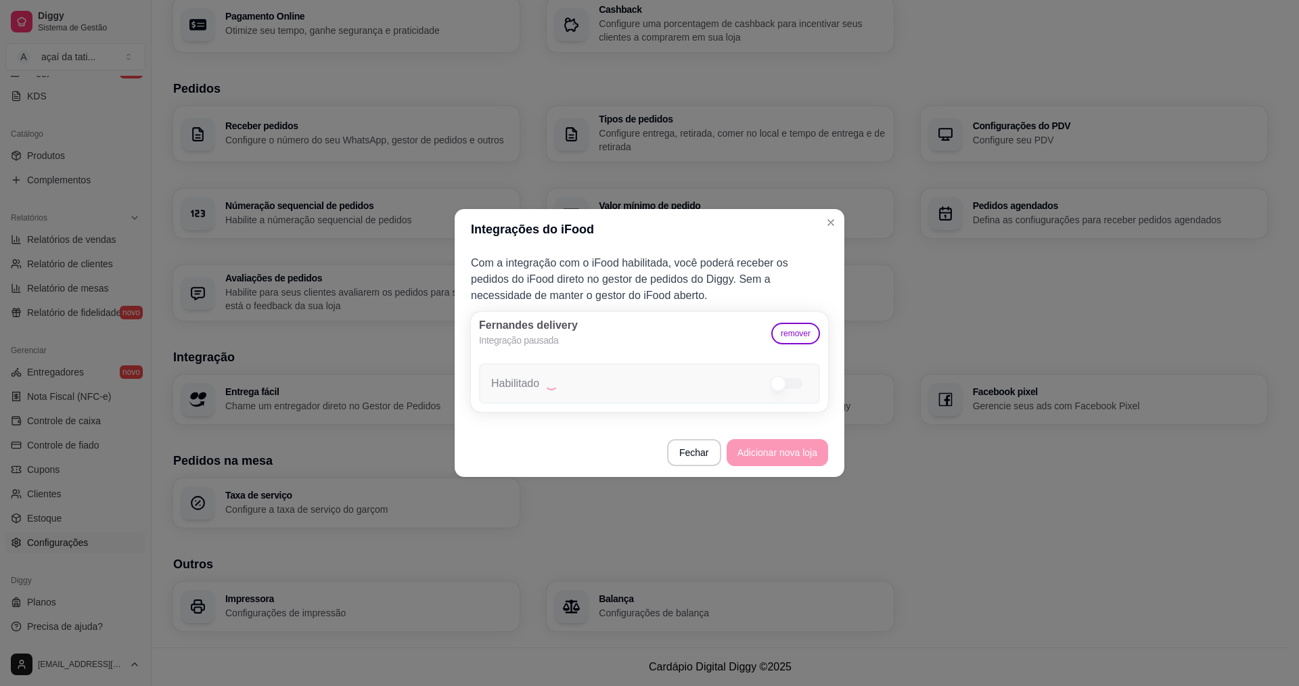
checkbox input "true"
click at [769, 453] on footer "Fechar Adicionar nova loja" at bounding box center [650, 452] width 390 height 49
click at [686, 467] on footer "Fechar Adicionar nova loja" at bounding box center [650, 452] width 390 height 49
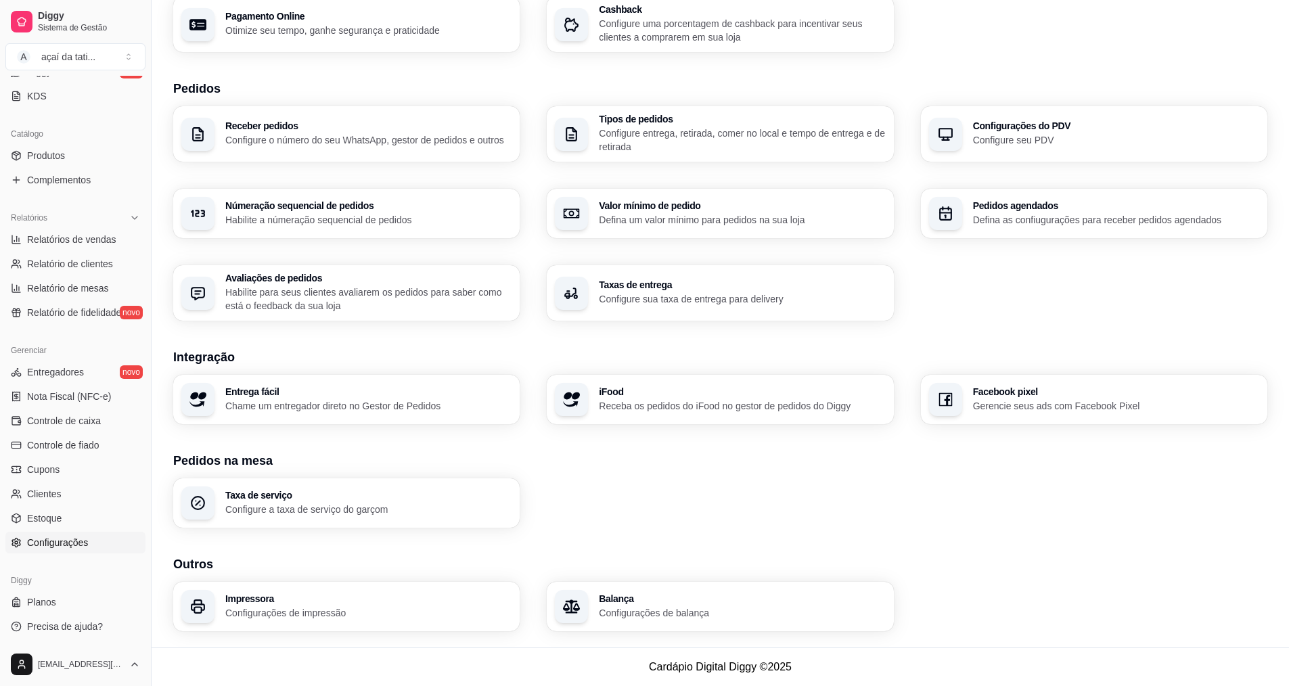
click at [722, 410] on p "Receba os pedidos do iFood no gestor de pedidos do Diggy" at bounding box center [742, 406] width 286 height 14
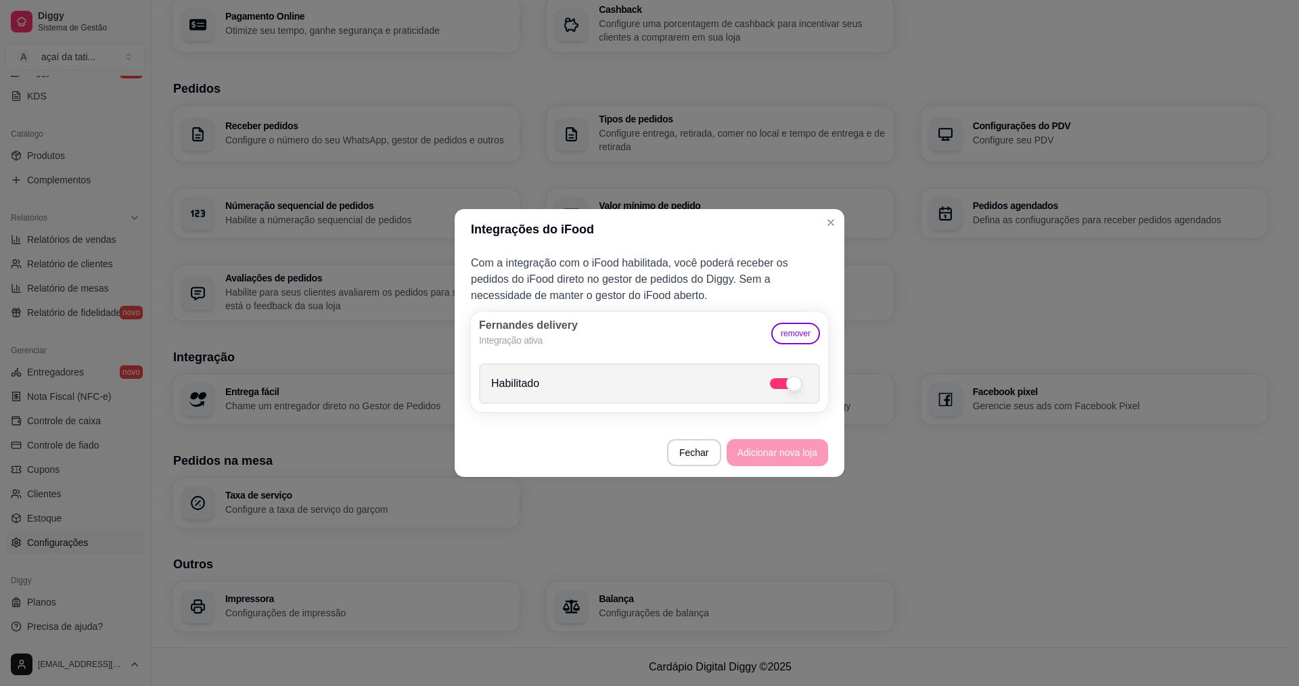
click at [641, 443] on footer "Fechar Adicionar nova loja" at bounding box center [650, 452] width 390 height 49
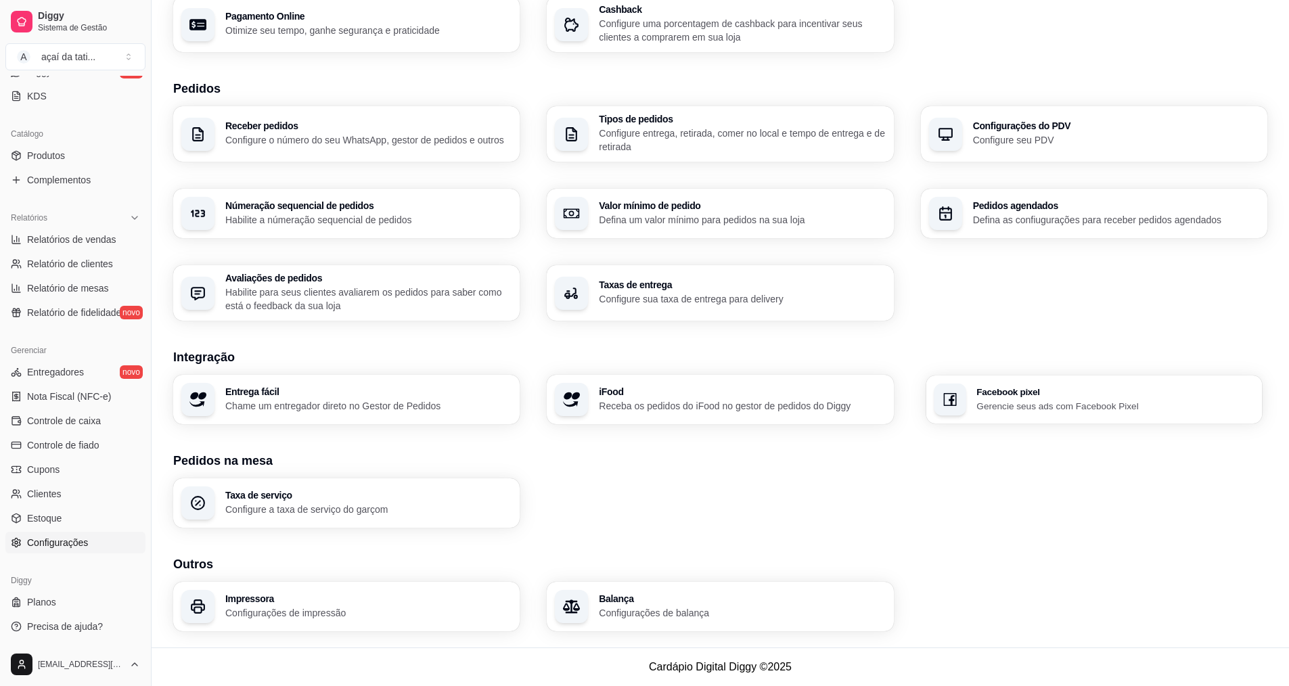
click at [1050, 398] on div "Facebook pixel Gerencie seus ads com Facebook Pixel" at bounding box center [1115, 399] width 278 height 25
click at [799, 398] on div "iFood Receba os pedidos do iFood no gestor de pedidos do Diggy" at bounding box center [742, 399] width 278 height 25
click at [302, 503] on p "Configure a taxa de serviço do garçom" at bounding box center [368, 510] width 286 height 14
click at [426, 617] on p "Configurações de impressão" at bounding box center [368, 612] width 278 height 13
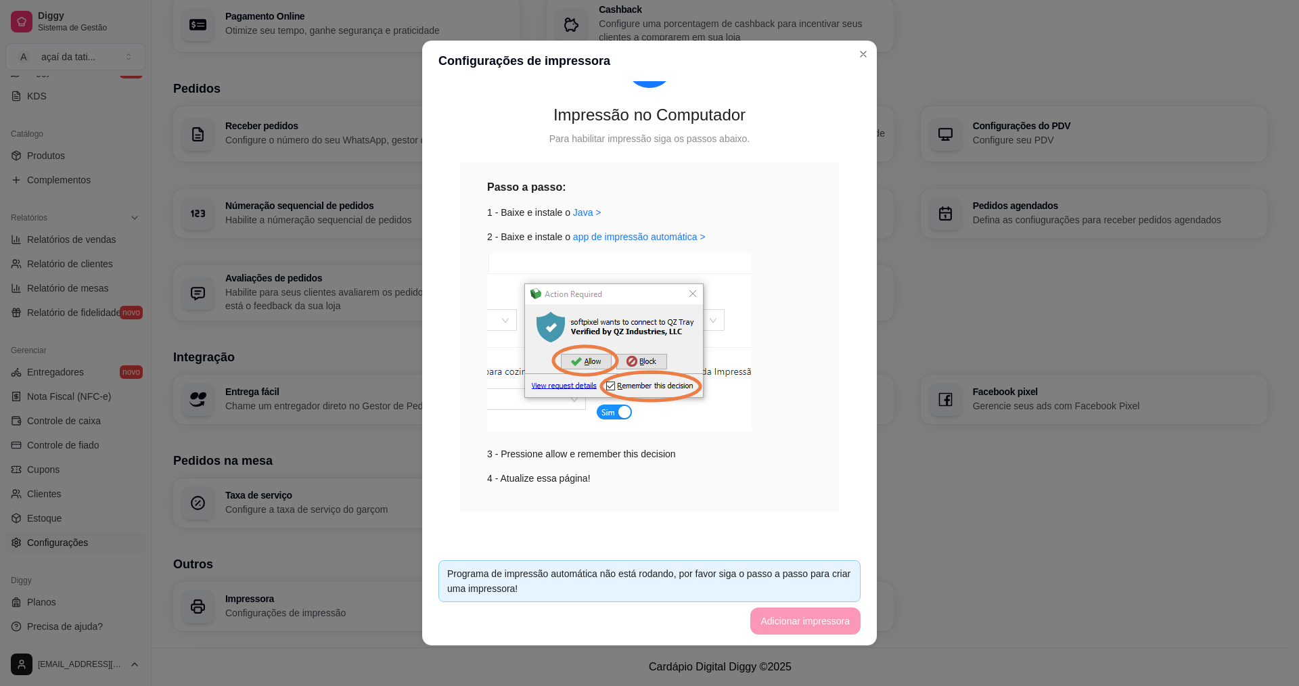
scroll to position [3, 0]
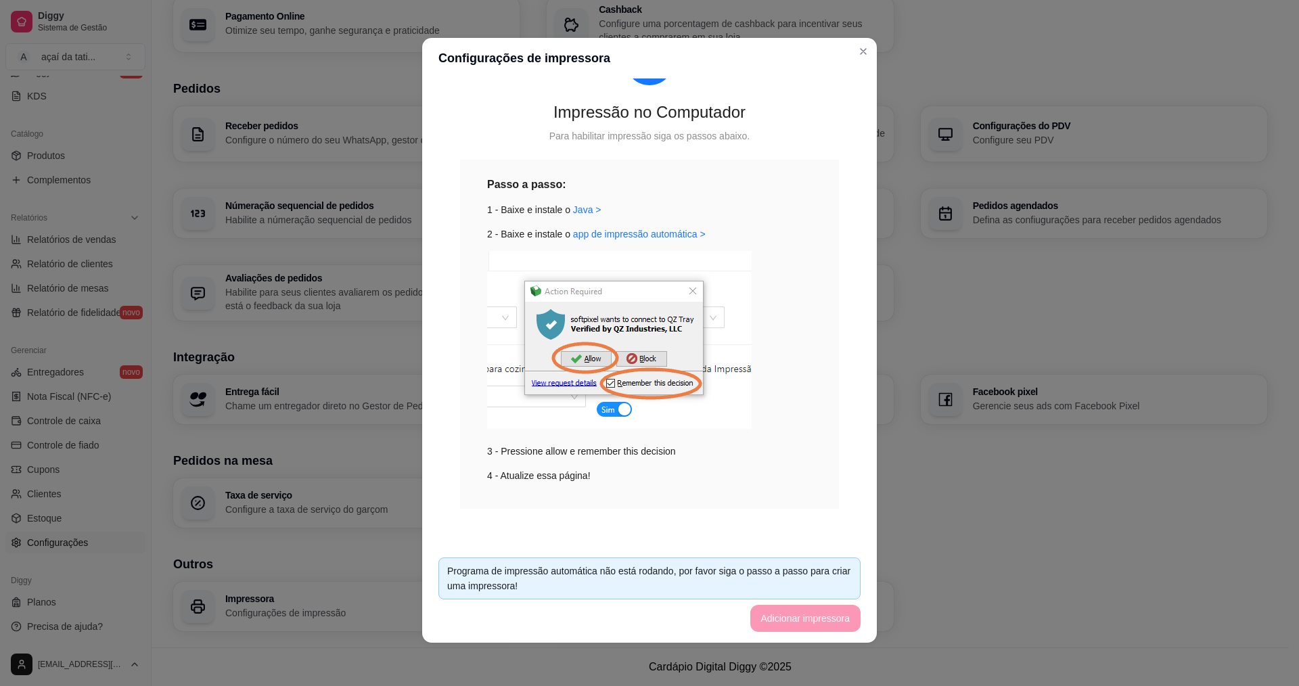
click at [794, 614] on footer "Programa de impressão automática não está rodando, por favor siga o passo a pas…" at bounding box center [649, 595] width 455 height 96
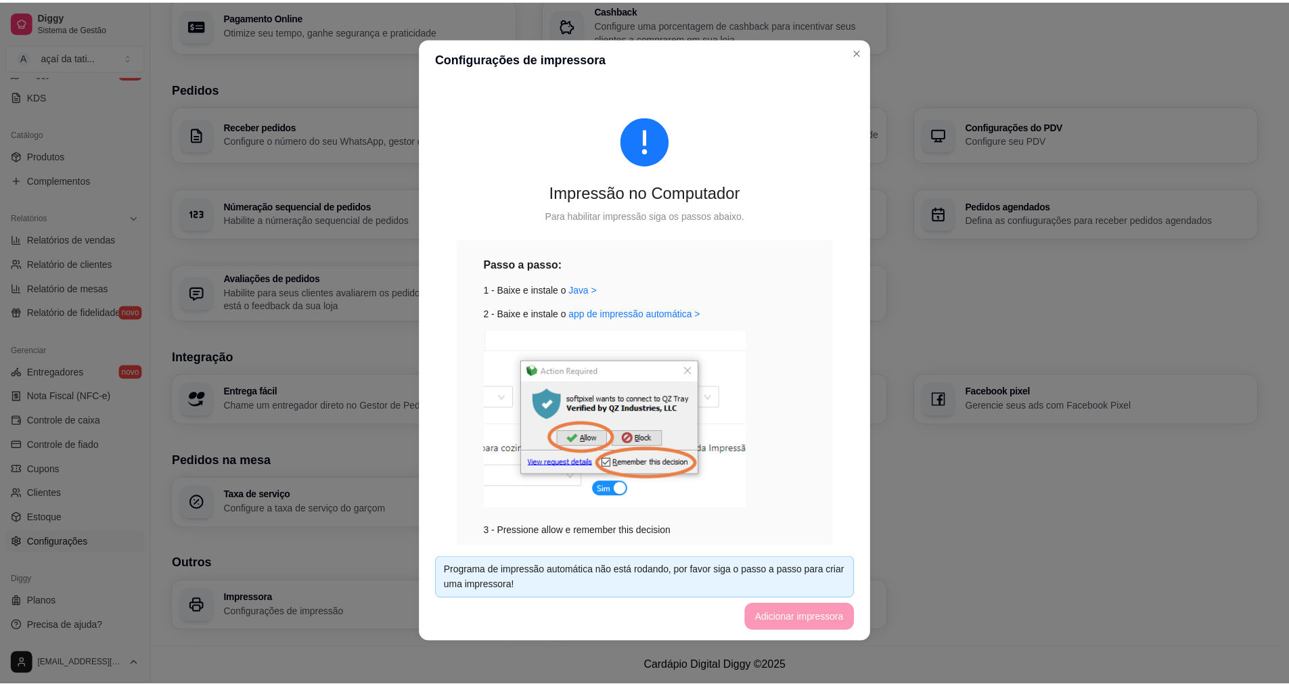
scroll to position [0, 0]
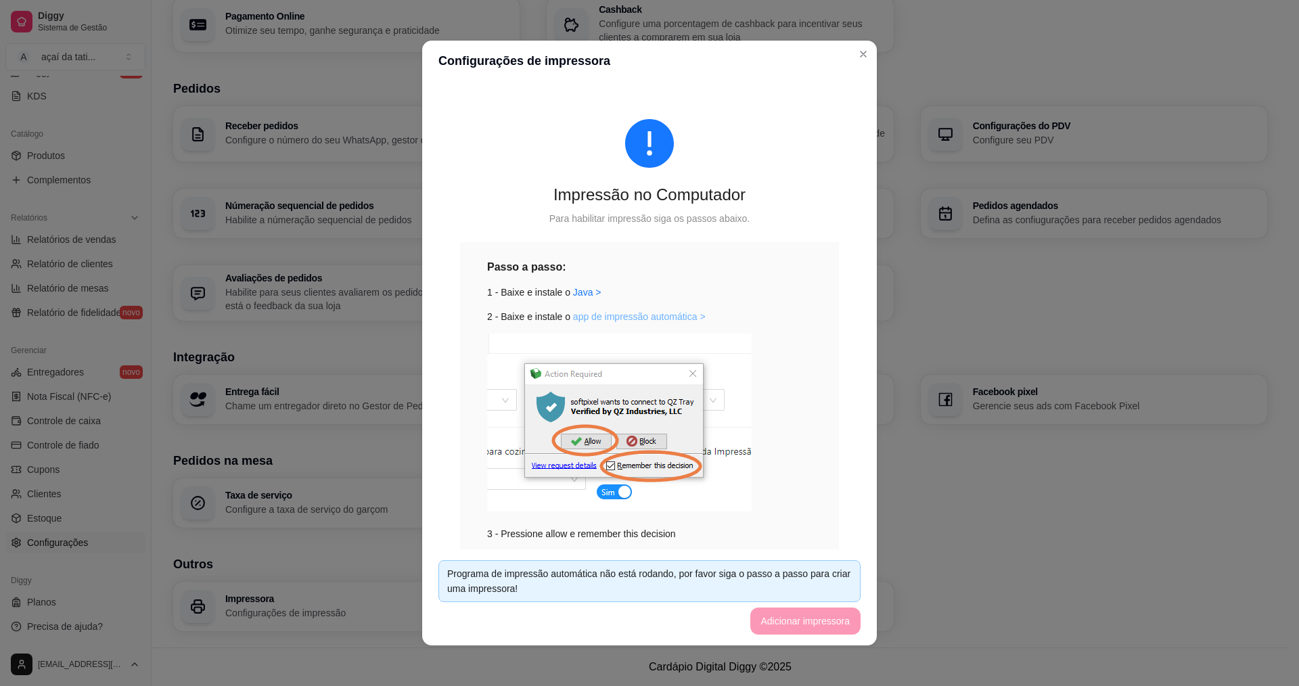
click at [616, 315] on link "app de impressão automática >" at bounding box center [639, 316] width 133 height 11
click at [575, 291] on link "Java >" at bounding box center [587, 292] width 28 height 11
click at [627, 317] on link "app de impressão automática >" at bounding box center [639, 316] width 133 height 11
click at [578, 296] on link "Java >" at bounding box center [587, 292] width 28 height 11
click at [581, 290] on link "Java >" at bounding box center [587, 292] width 28 height 11
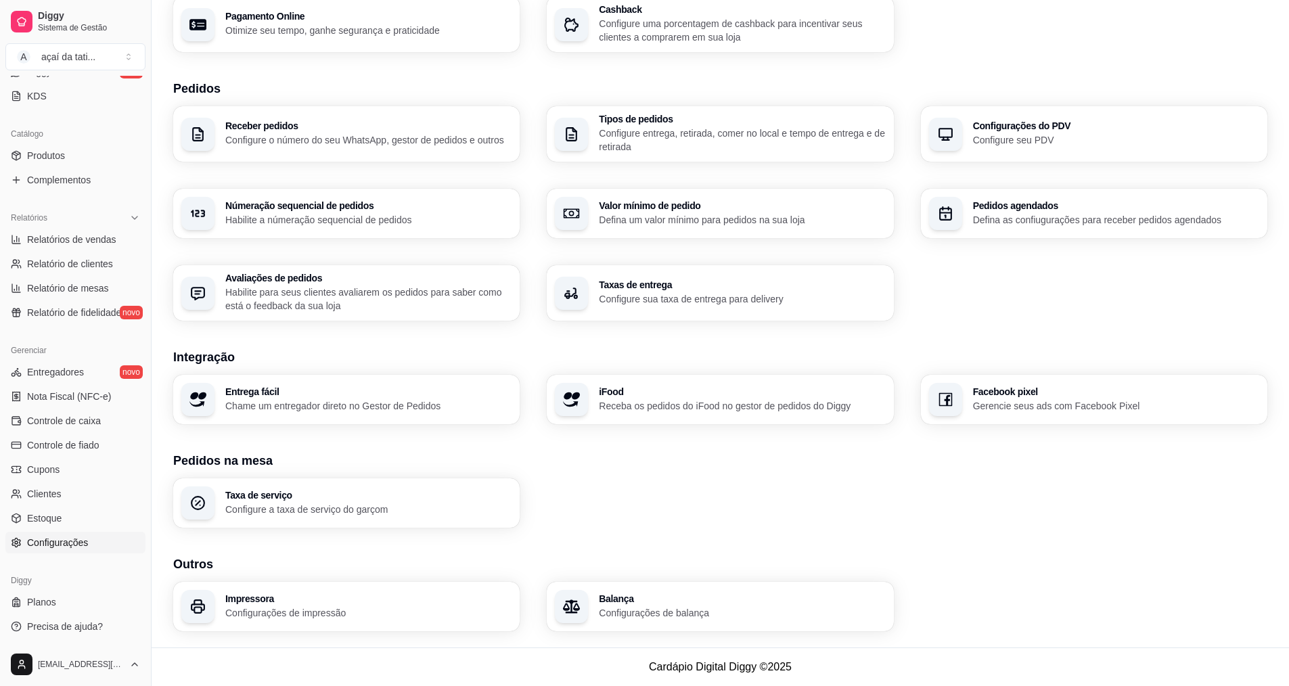
click at [955, 588] on div "Impressora Configurações de impressão Balança Configurações de balança" at bounding box center [720, 606] width 1094 height 49
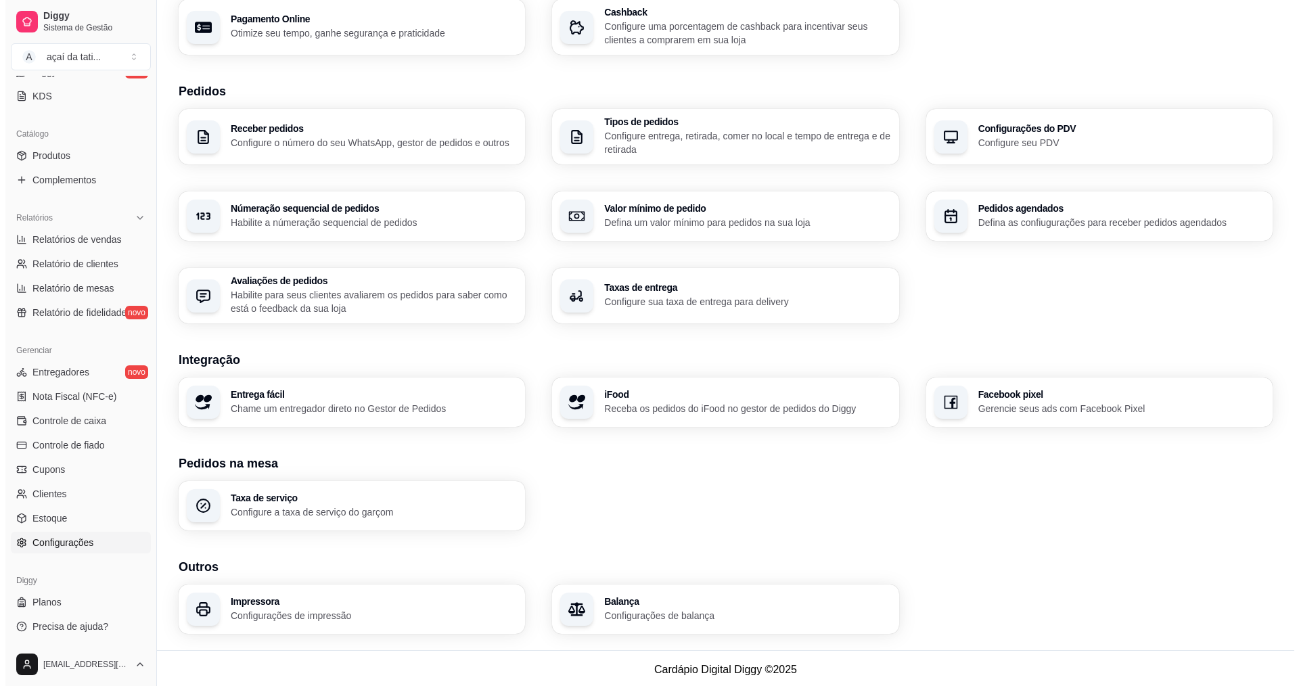
scroll to position [244, 0]
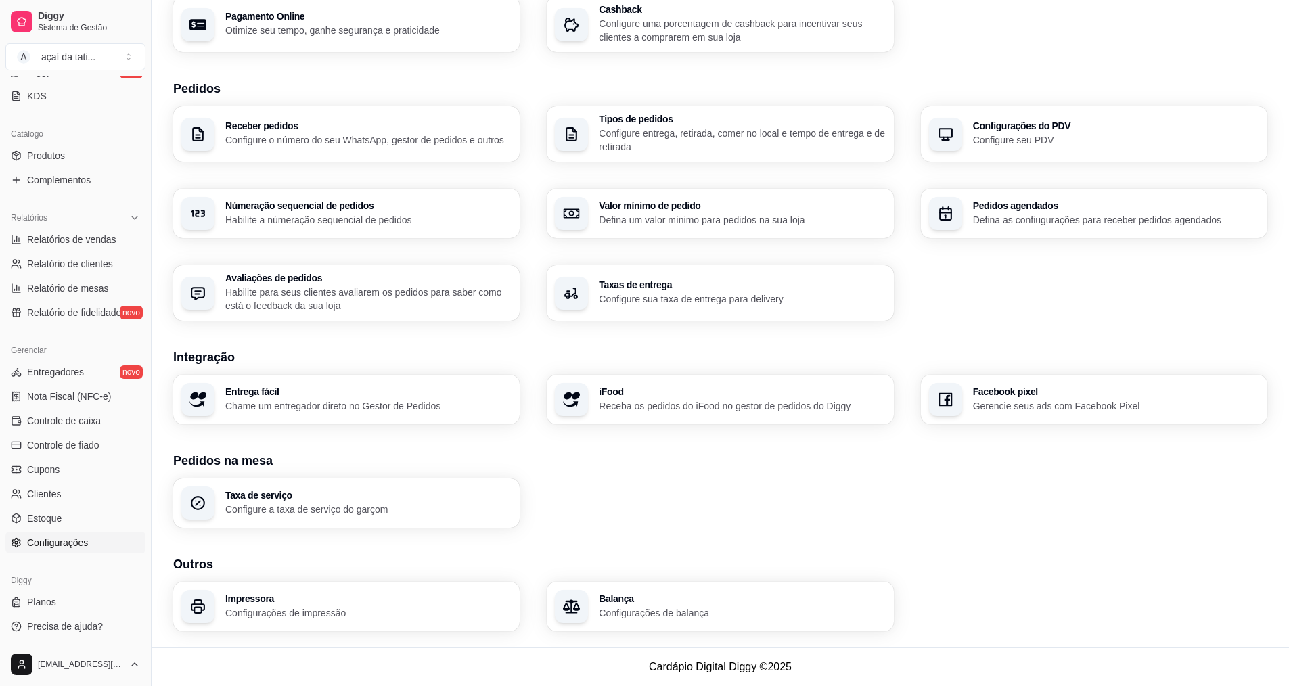
click at [465, 606] on p "Configurações de impressão" at bounding box center [368, 613] width 286 height 14
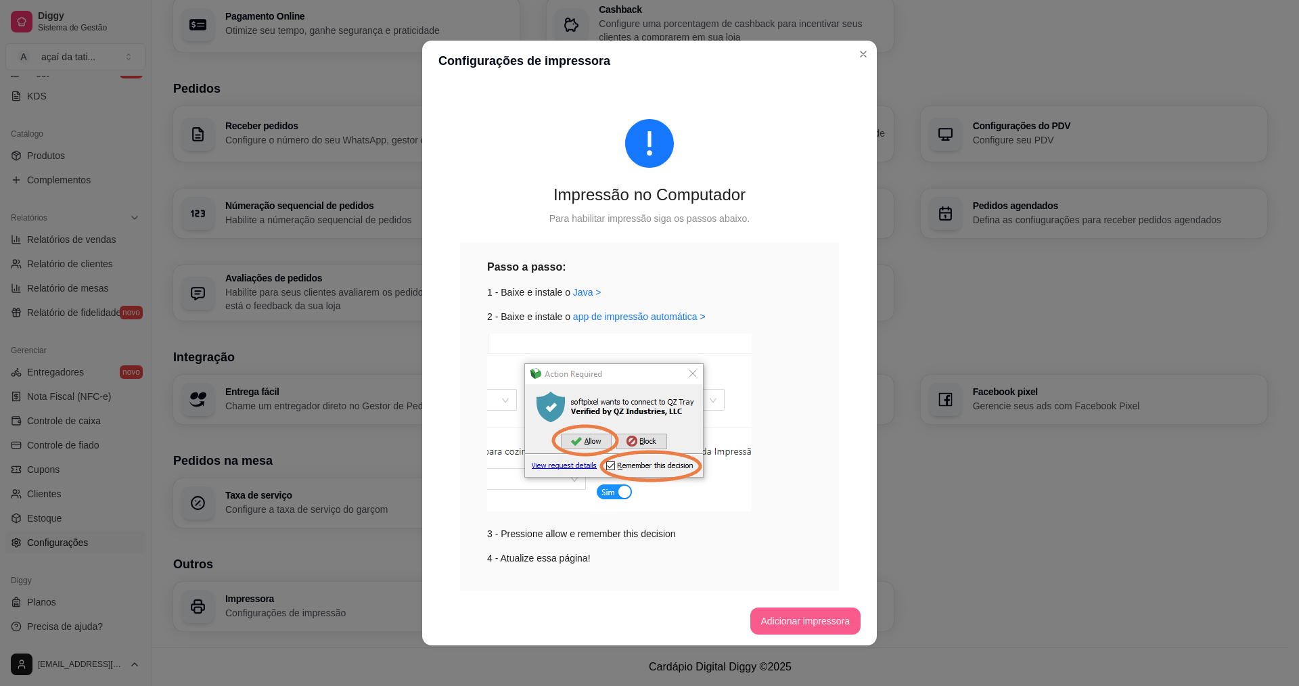
click at [790, 621] on button "Adicionar impressora" at bounding box center [805, 621] width 111 height 27
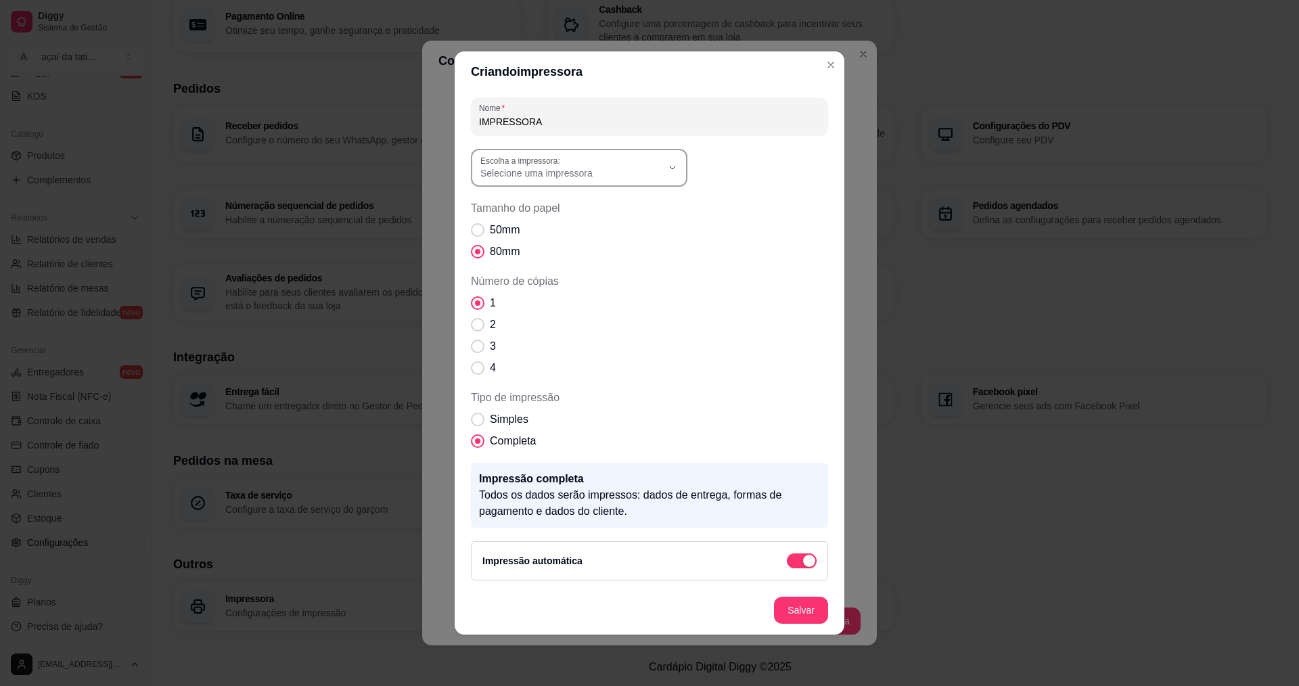
click at [604, 161] on div "Selecione uma impressora" at bounding box center [570, 168] width 181 height 24
click at [521, 200] on span "POS-80(copy of 3)" at bounding box center [573, 205] width 174 height 13
type input "POS-80(copy of 3)"
select select "POS-80(copy of 3)"
click at [480, 329] on span "Número de cópias" at bounding box center [478, 325] width 13 height 13
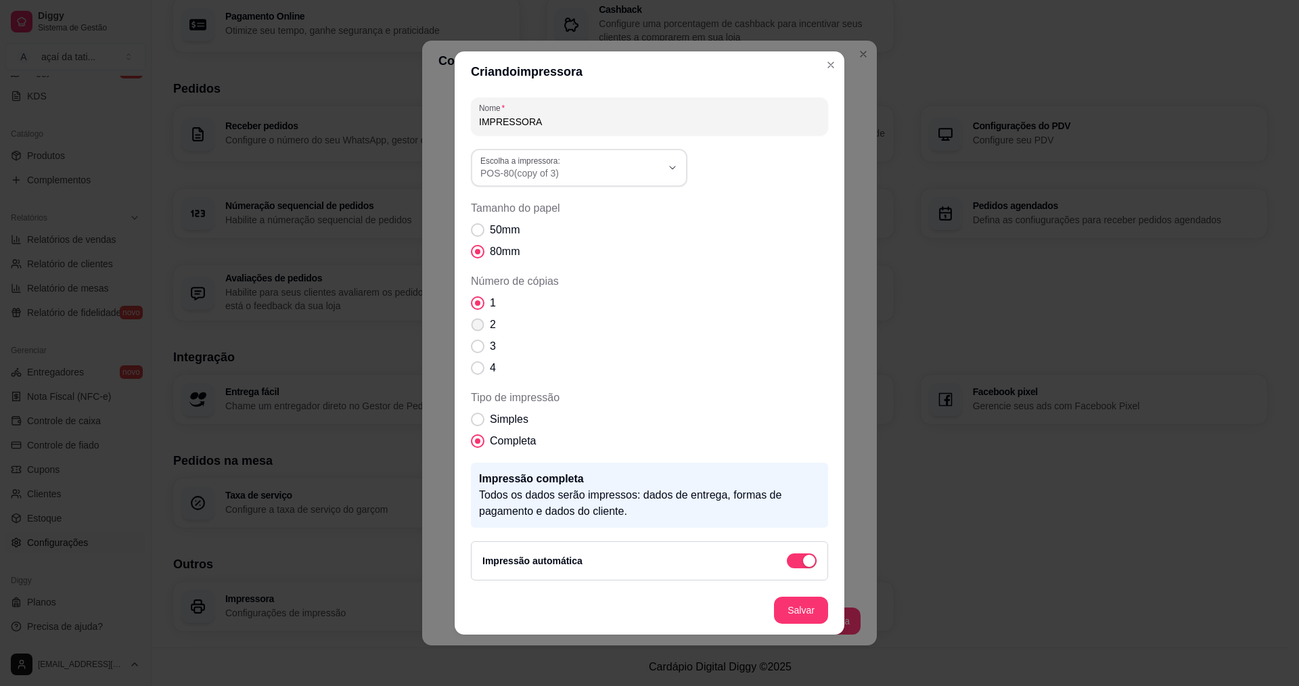
click at [479, 329] on input "2" at bounding box center [474, 331] width 9 height 9
radio input "true"
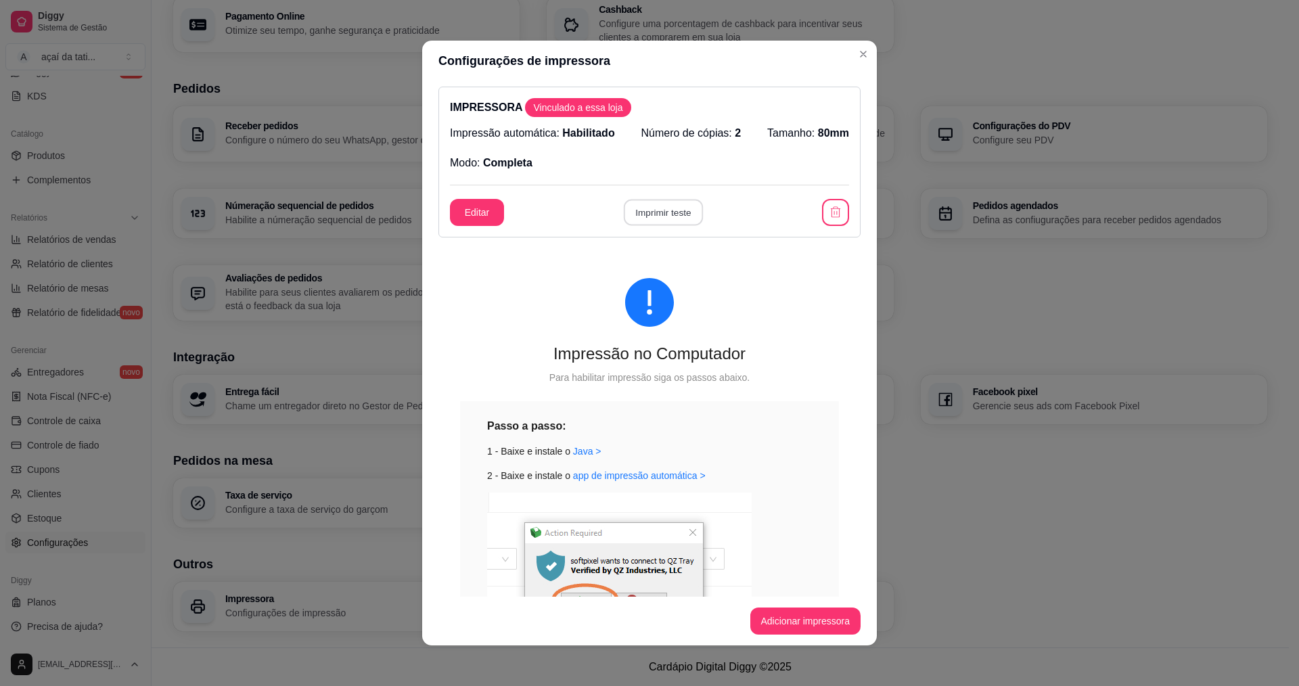
click at [668, 206] on button "Imprimir teste" at bounding box center [662, 213] width 79 height 26
click at [830, 615] on button "Adicionar impressora" at bounding box center [805, 621] width 111 height 27
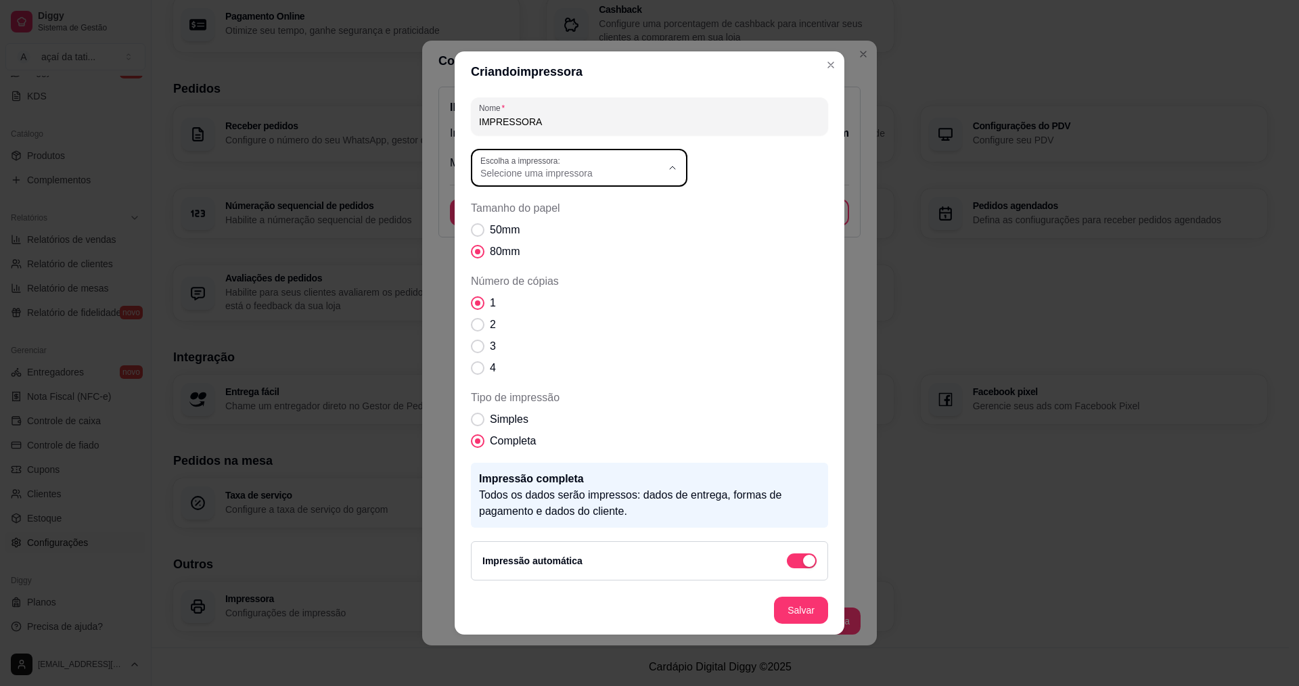
click at [656, 160] on div "Selecione uma impressora" at bounding box center [570, 168] width 181 height 24
click at [589, 204] on span "POS-80(copy of 3)" at bounding box center [573, 205] width 174 height 13
type input "POS-80(copy of 3)"
select select "POS-80(copy of 3)"
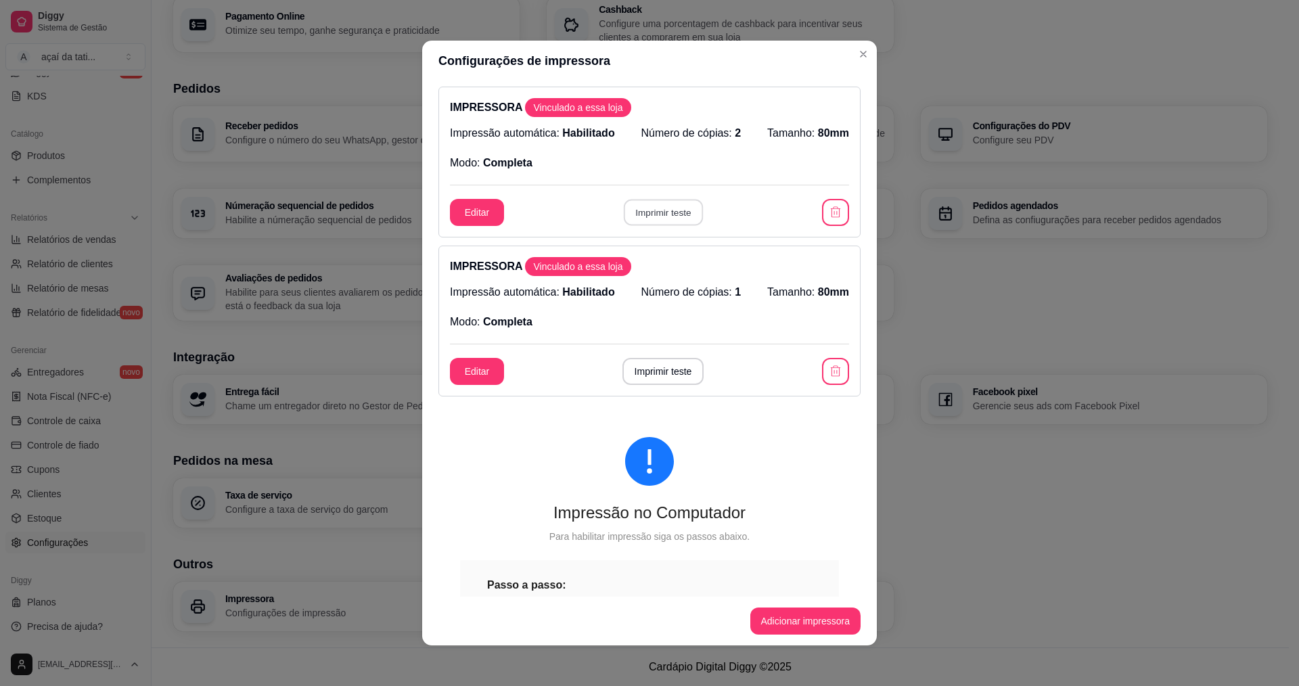
click at [660, 210] on button "Imprimir teste" at bounding box center [662, 213] width 79 height 26
click at [661, 372] on button "Imprimir teste" at bounding box center [662, 372] width 79 height 26
click at [831, 376] on icon "button" at bounding box center [836, 370] width 10 height 11
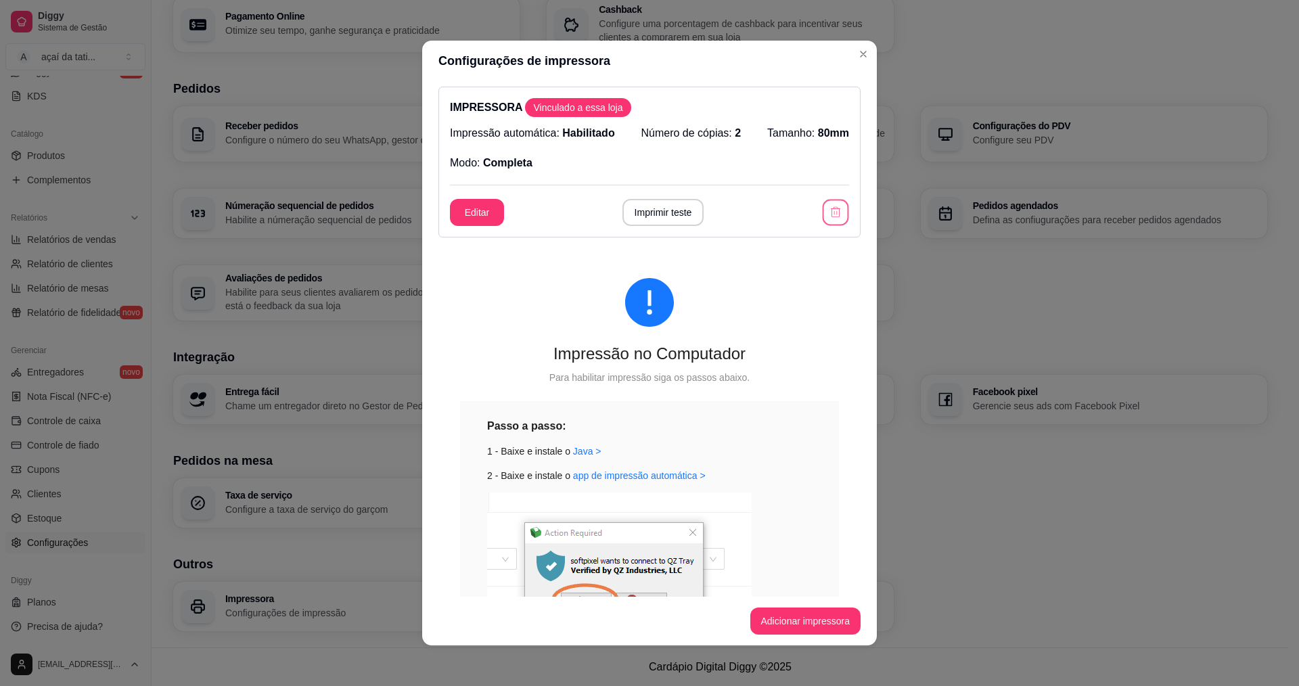
click at [829, 211] on icon "button" at bounding box center [835, 212] width 13 height 13
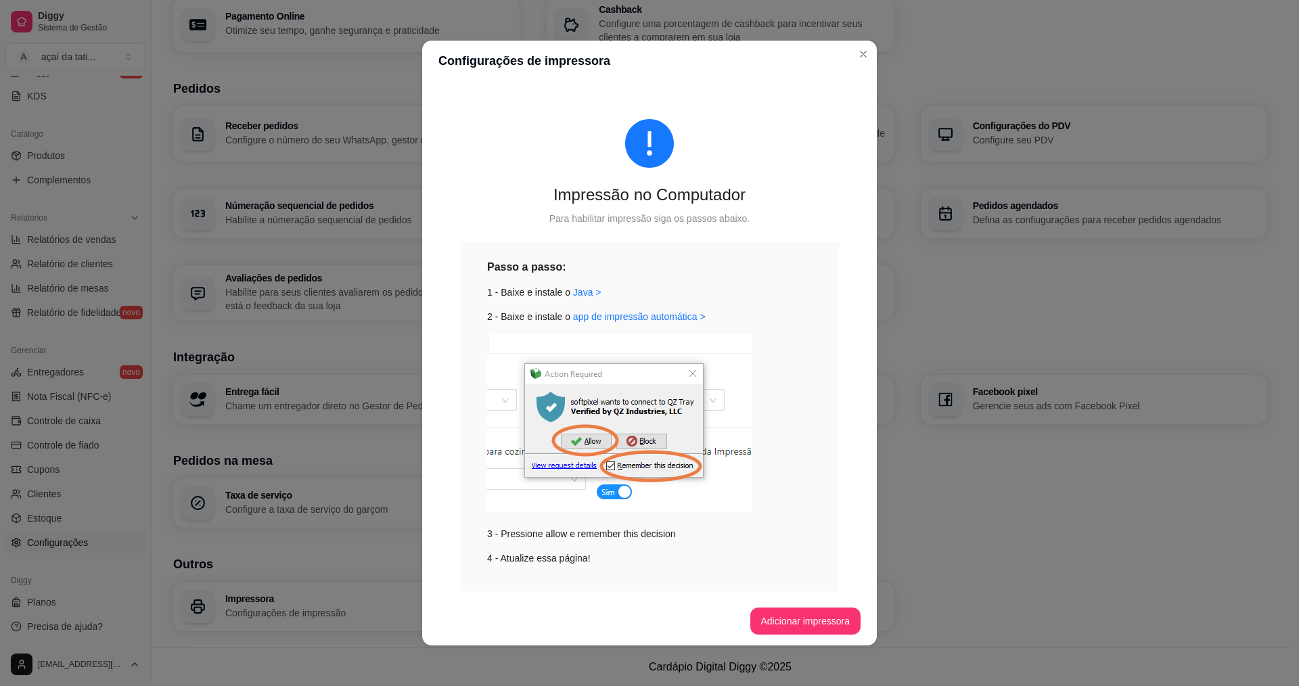
scroll to position [32, 0]
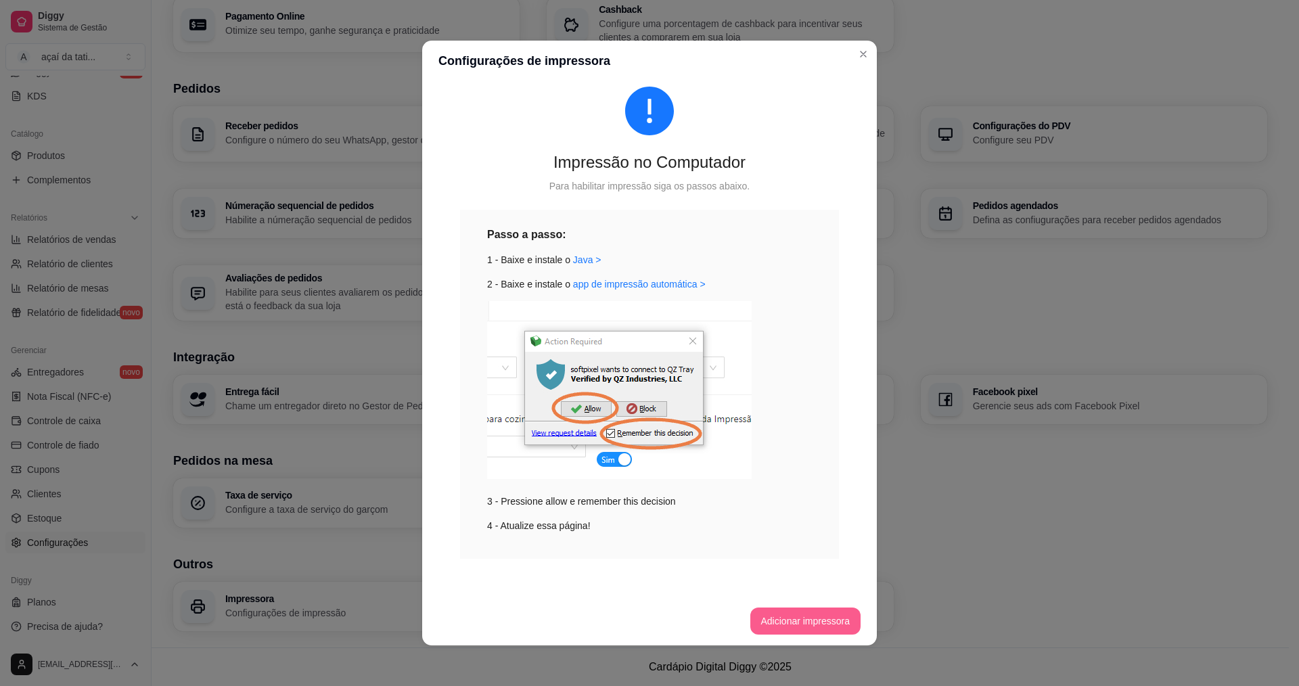
click at [801, 627] on button "Adicionar impressora" at bounding box center [805, 621] width 111 height 27
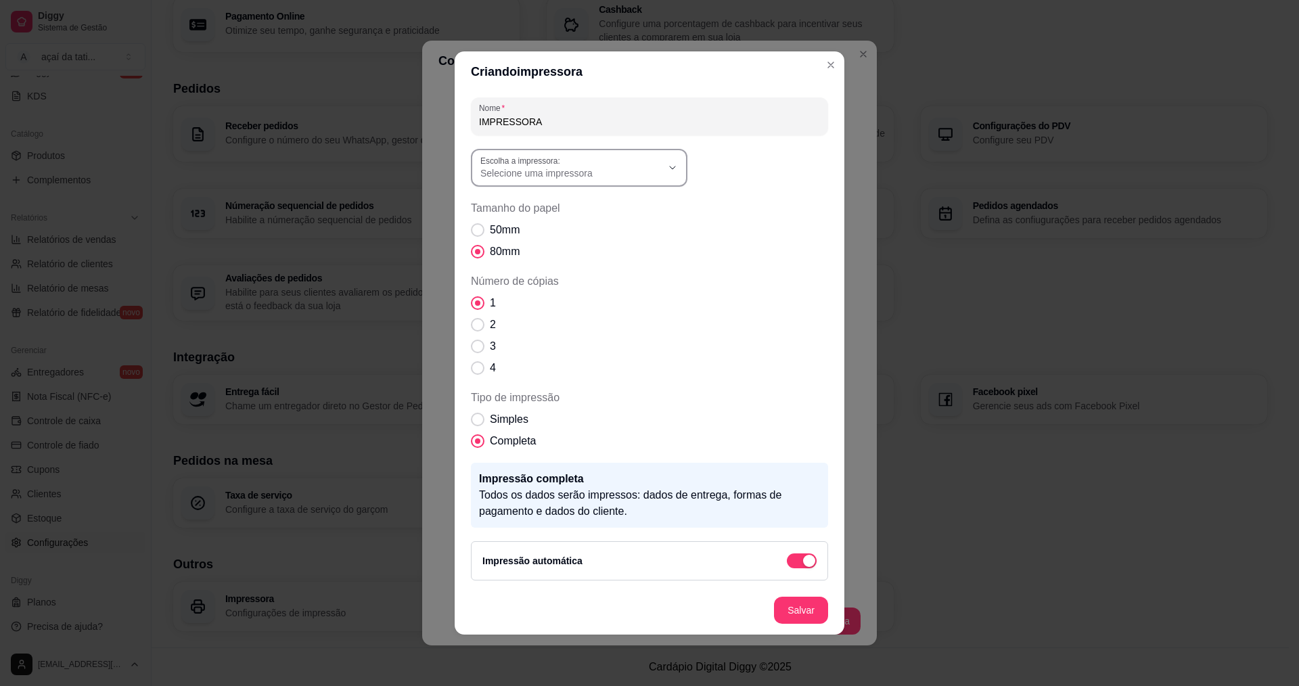
click at [546, 167] on span "Selecione uma impressora" at bounding box center [570, 173] width 181 height 14
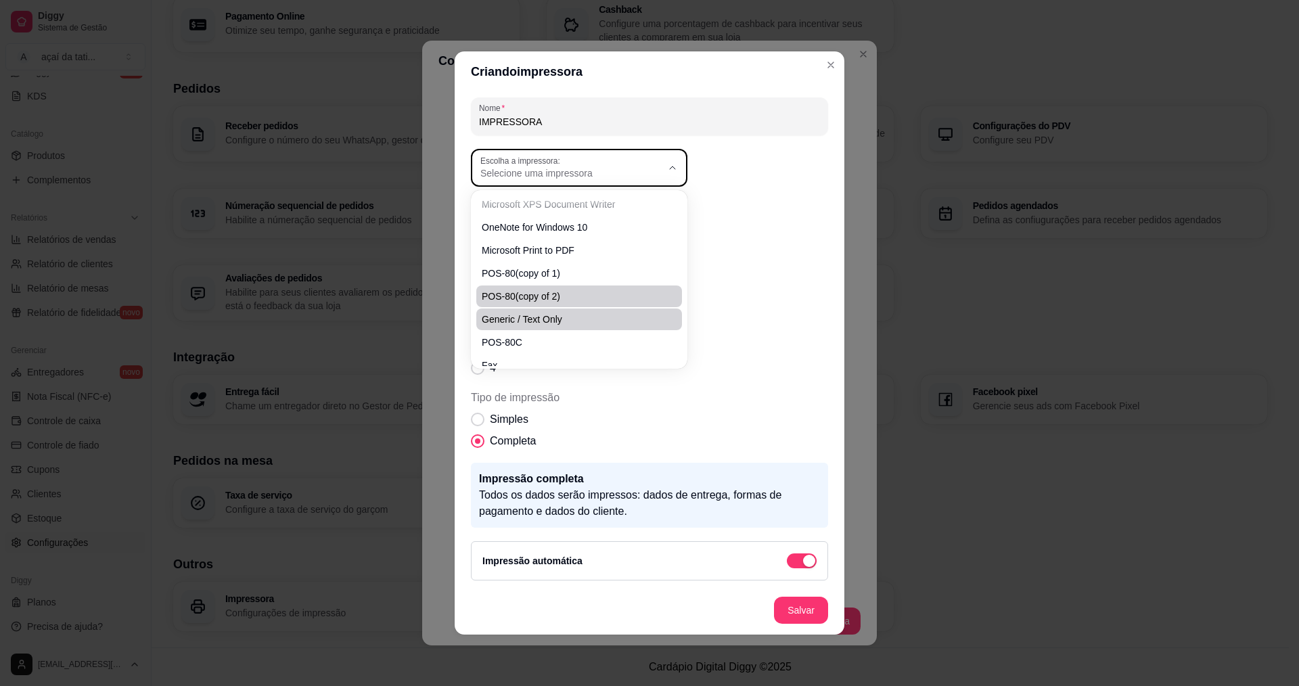
scroll to position [38, 0]
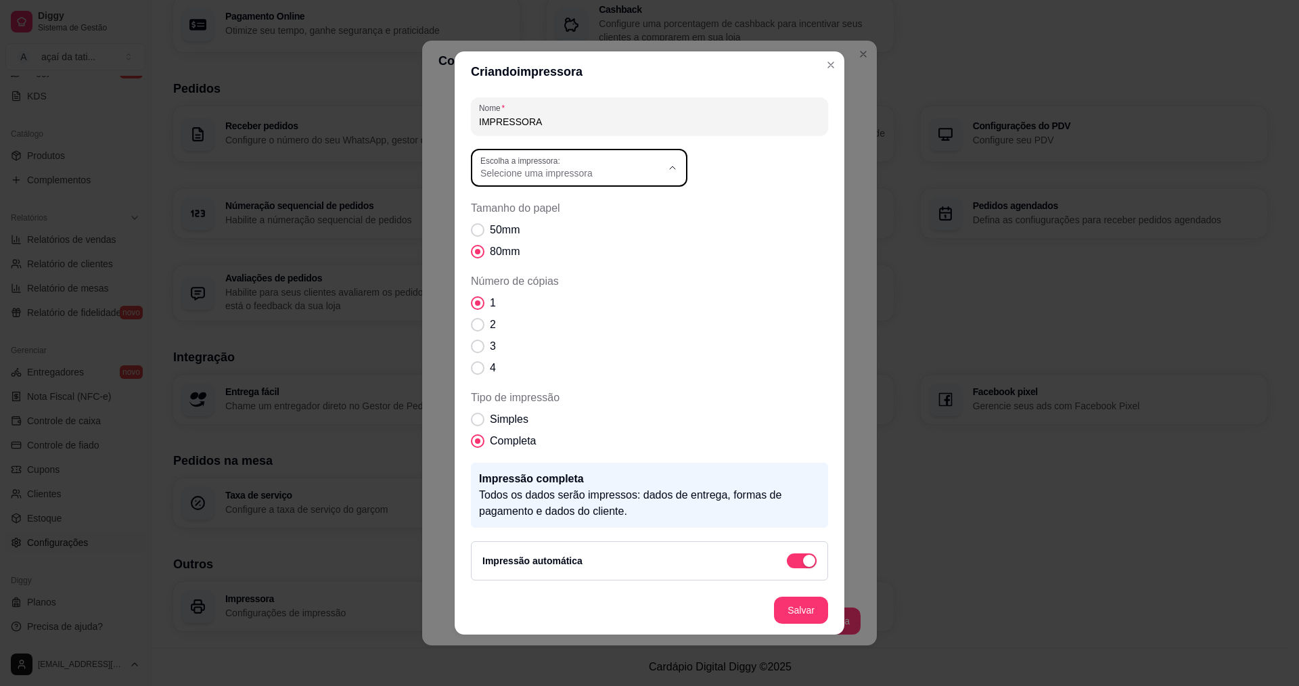
click at [513, 330] on span "POS-80C" at bounding box center [573, 323] width 174 height 13
type input "POS-80C"
select select "POS-80C"
click at [482, 325] on span "Número de cópias" at bounding box center [478, 325] width 14 height 14
click at [479, 327] on input "2" at bounding box center [474, 331] width 9 height 9
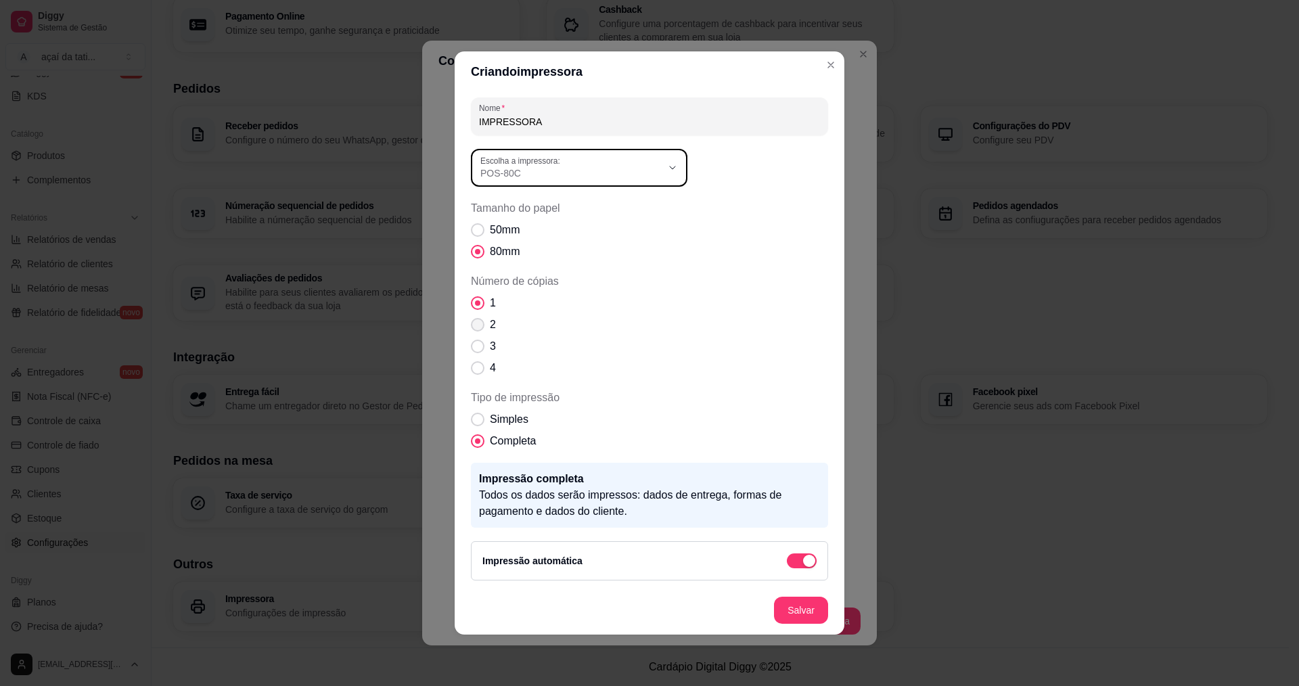
radio input "true"
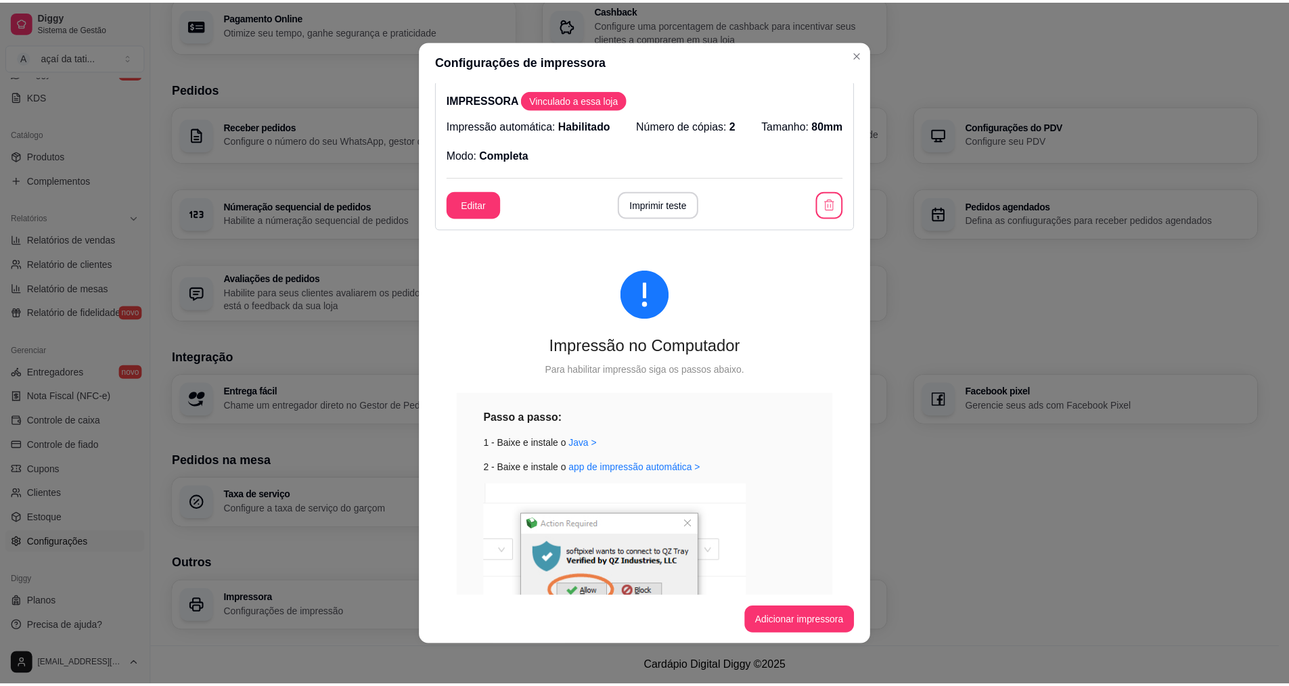
scroll to position [0, 0]
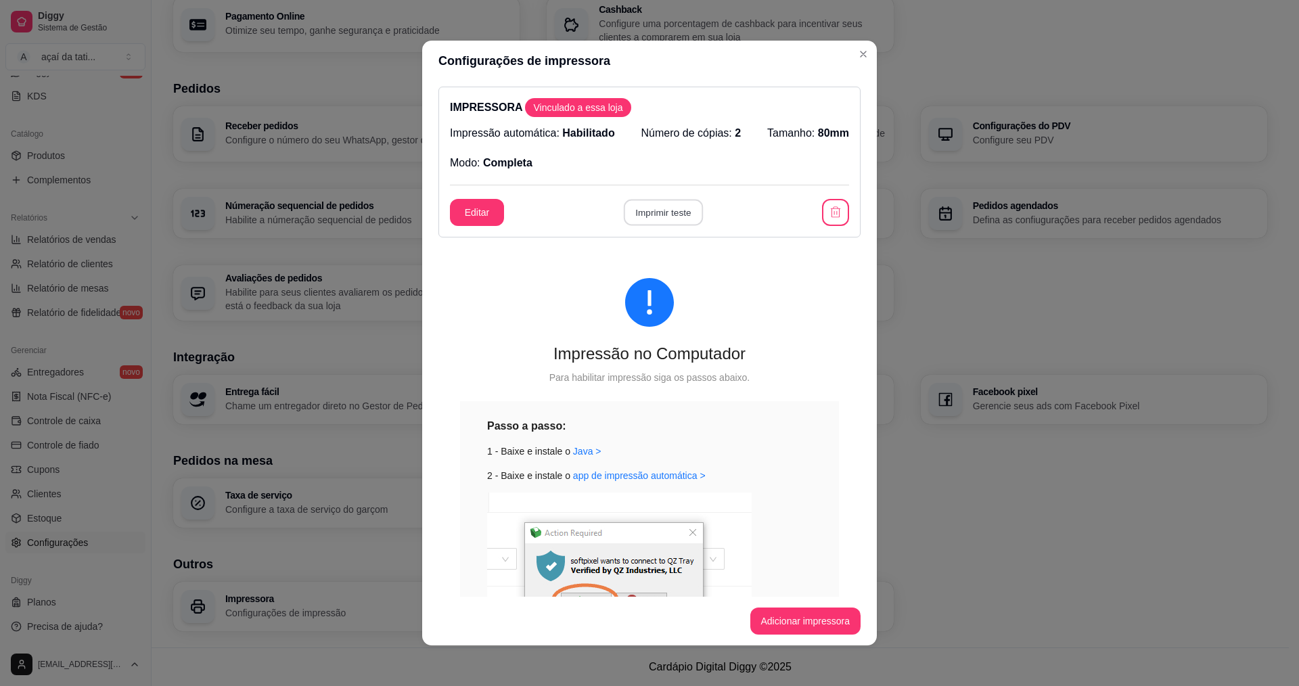
click at [663, 219] on button "Imprimir teste" at bounding box center [662, 213] width 79 height 26
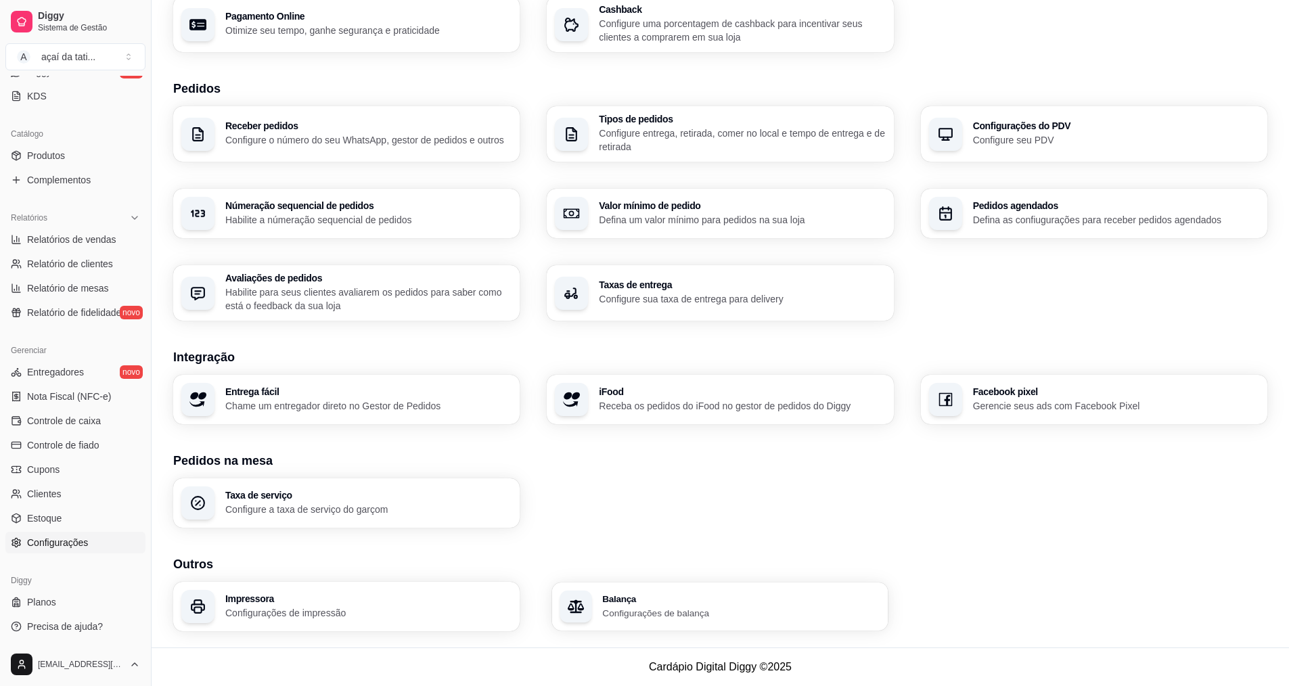
click at [708, 596] on h3 "Balança" at bounding box center [742, 598] width 278 height 9
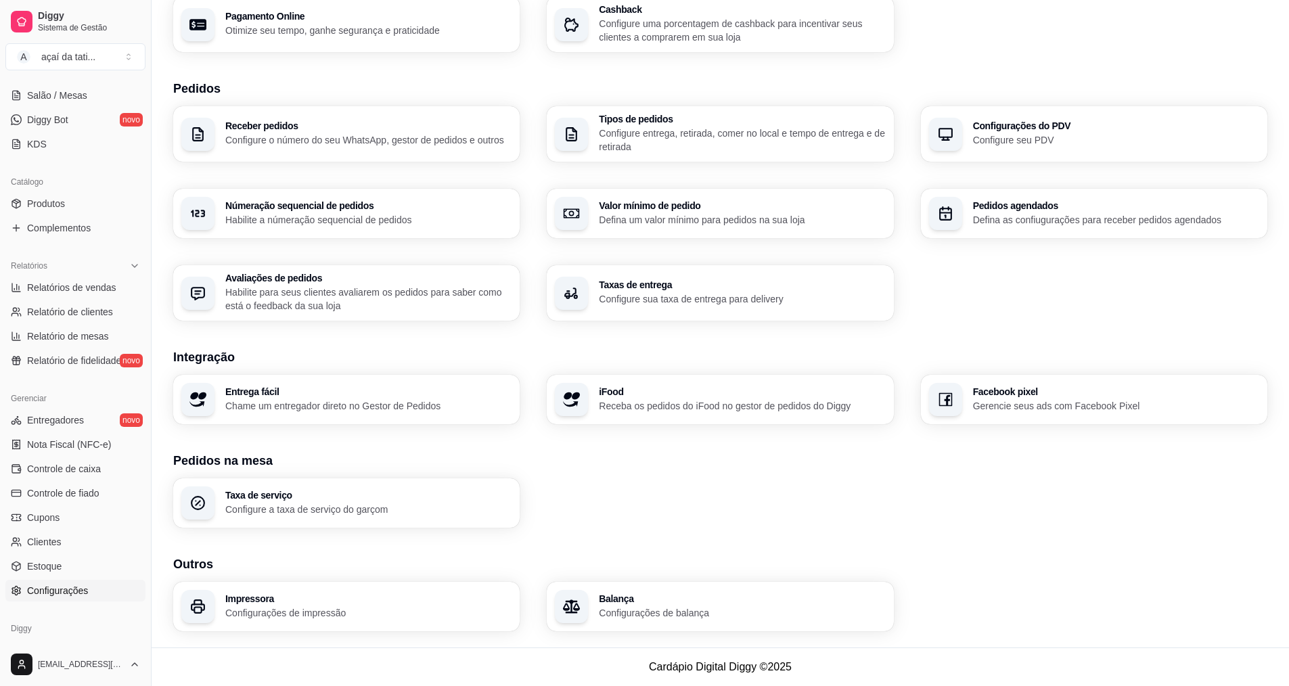
scroll to position [220, 0]
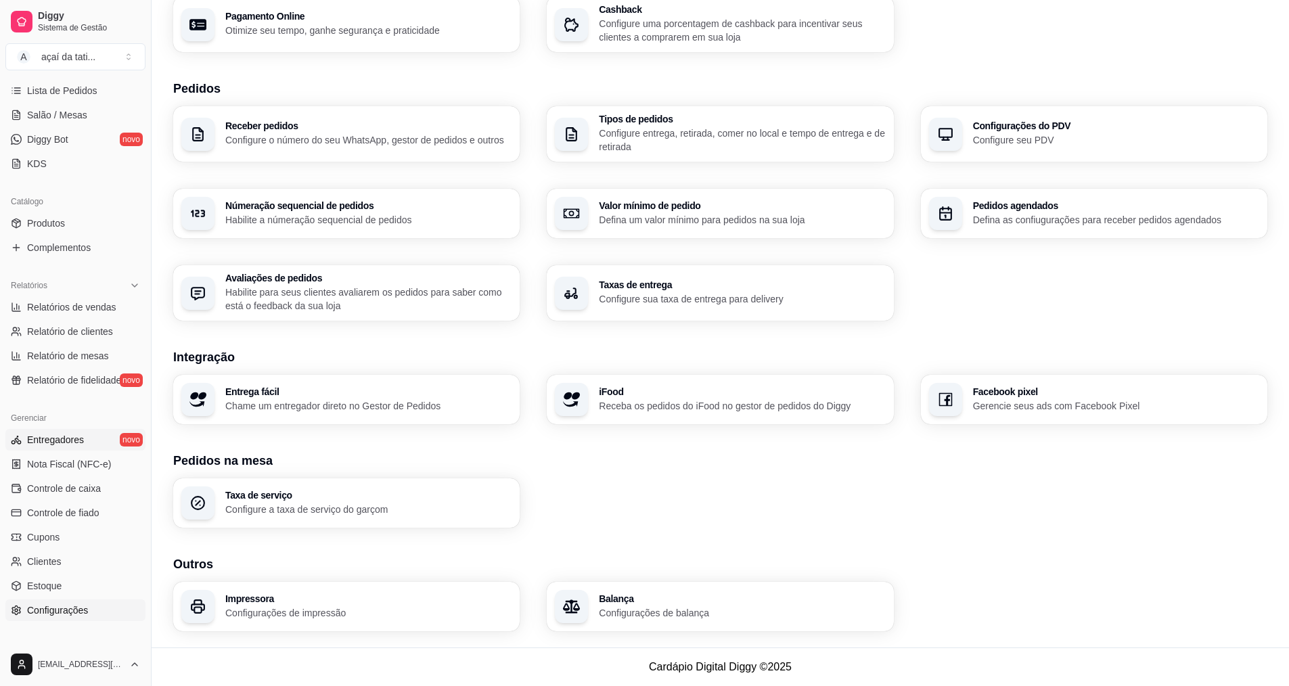
click at [92, 434] on link "Entregadores novo" at bounding box center [75, 440] width 140 height 22
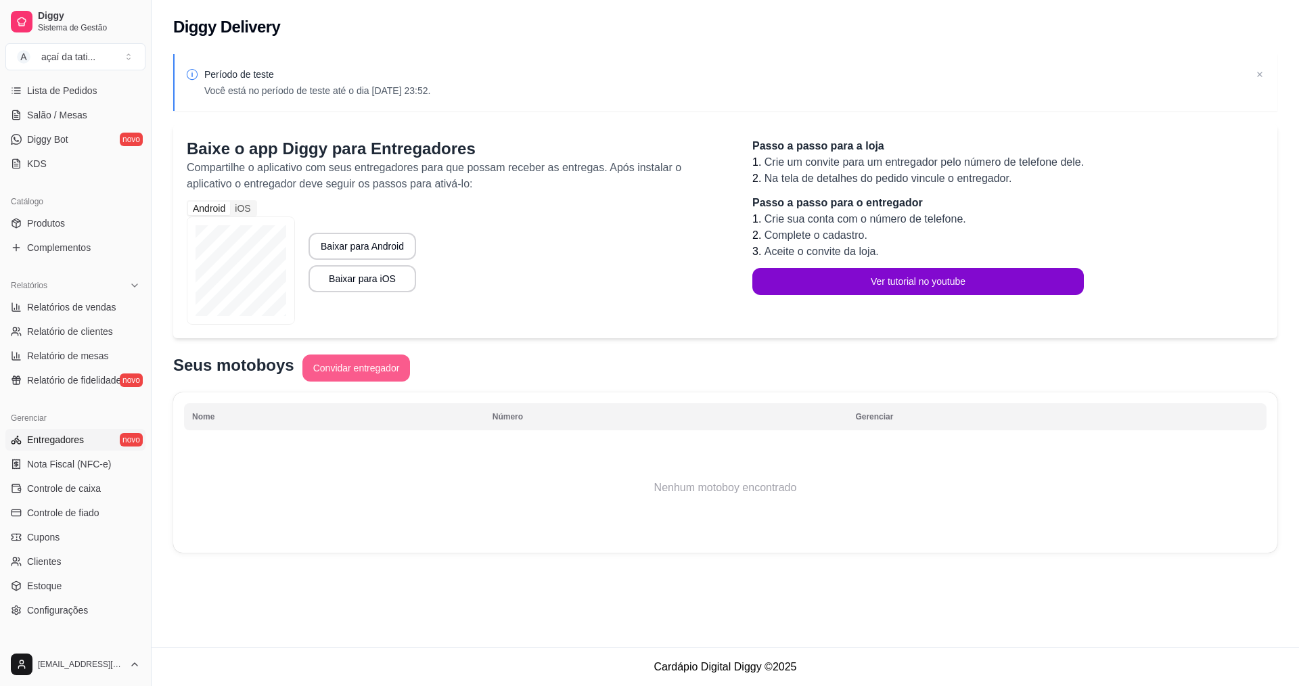
click at [365, 371] on button "Convidar entregador" at bounding box center [356, 368] width 108 height 27
click at [74, 379] on span "Relatório de fidelidade" at bounding box center [74, 381] width 94 height 14
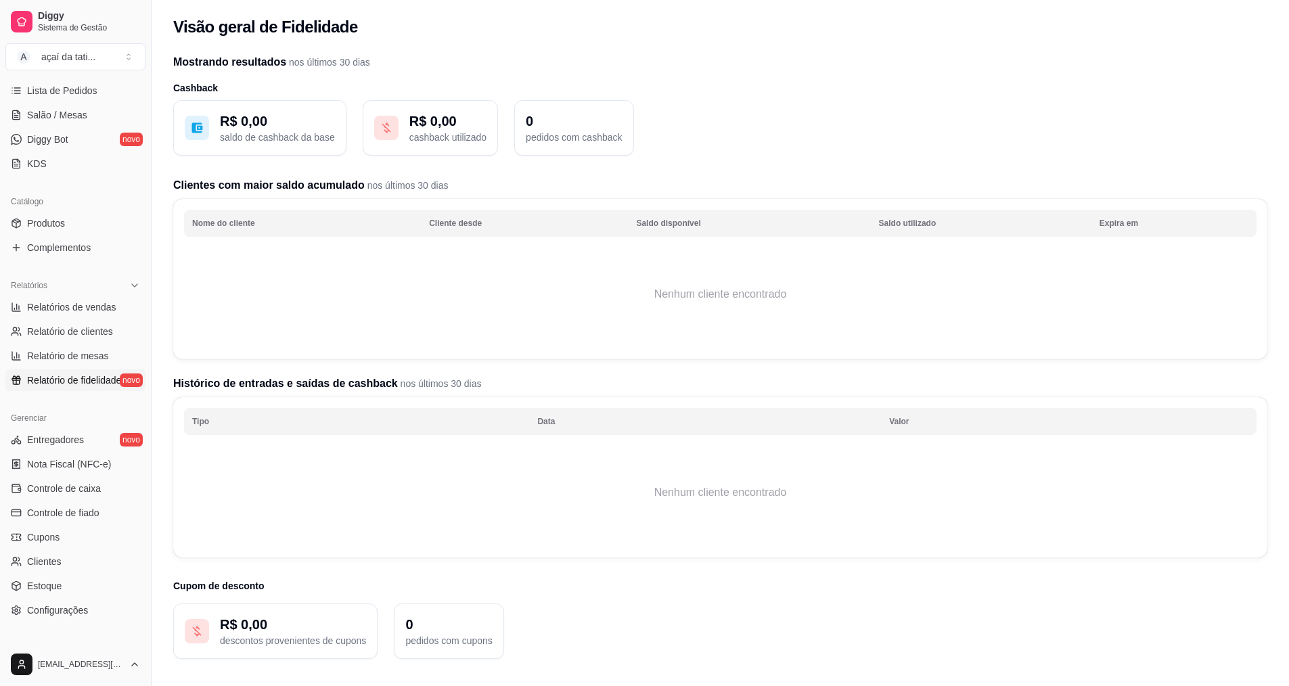
click at [82, 383] on span "Relatório de fidelidade" at bounding box center [74, 381] width 94 height 14
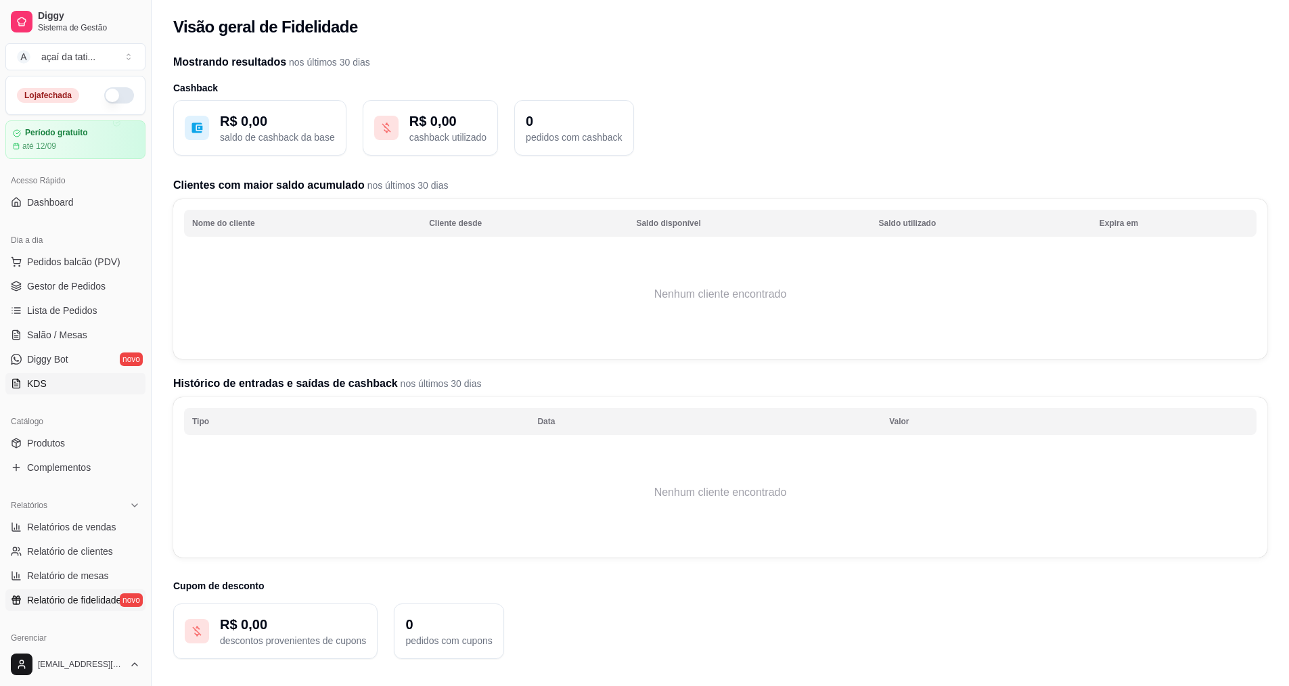
click at [51, 376] on link "KDS" at bounding box center [75, 384] width 140 height 22
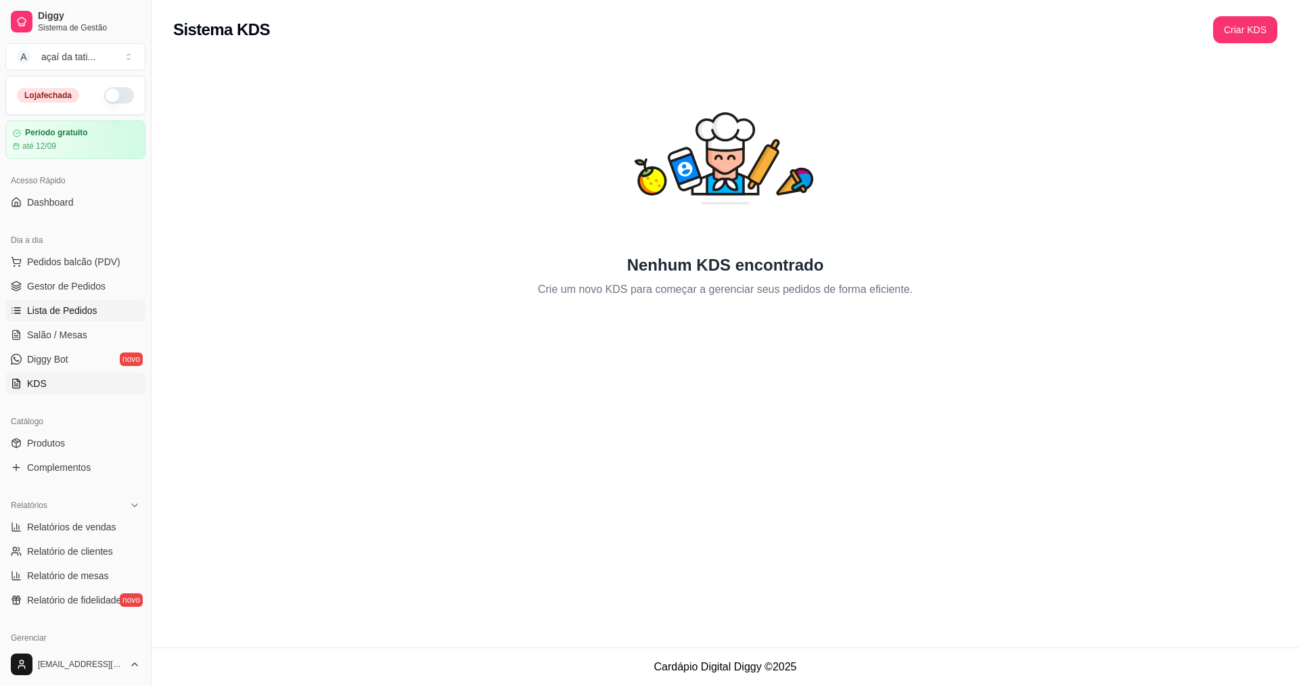
click at [93, 313] on span "Lista de Pedidos" at bounding box center [62, 311] width 70 height 14
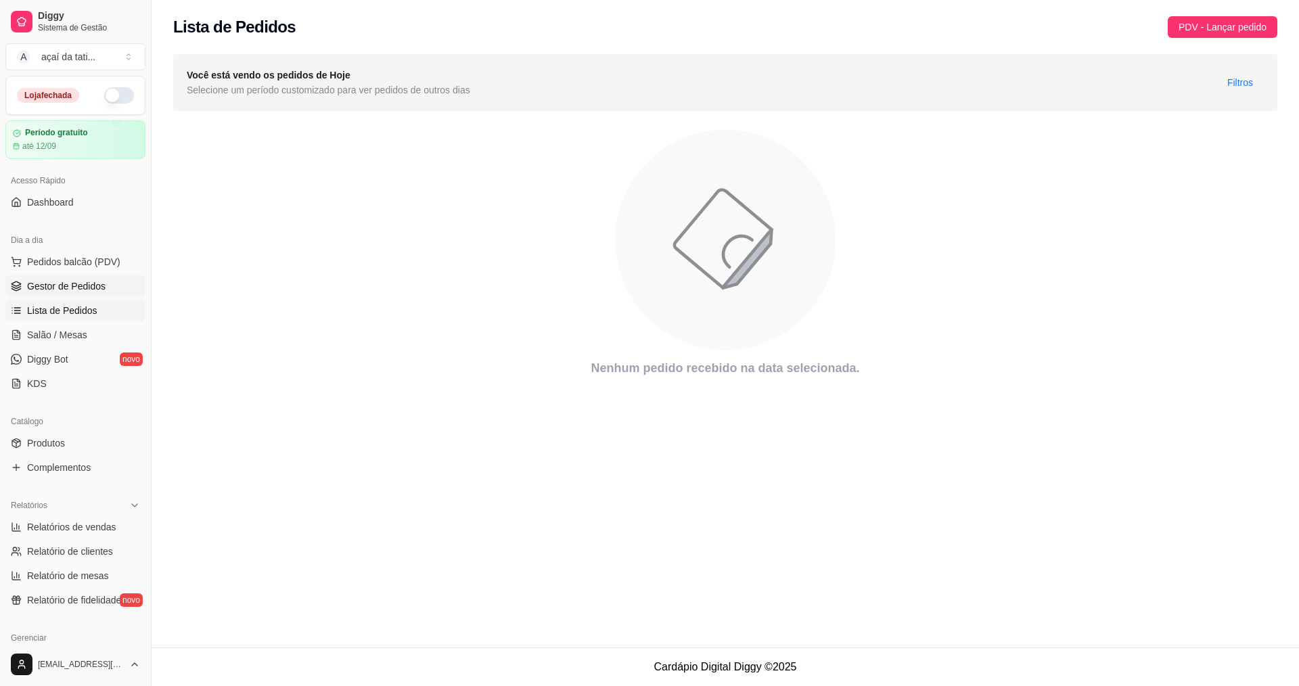
click at [89, 283] on span "Gestor de Pedidos" at bounding box center [66, 286] width 78 height 14
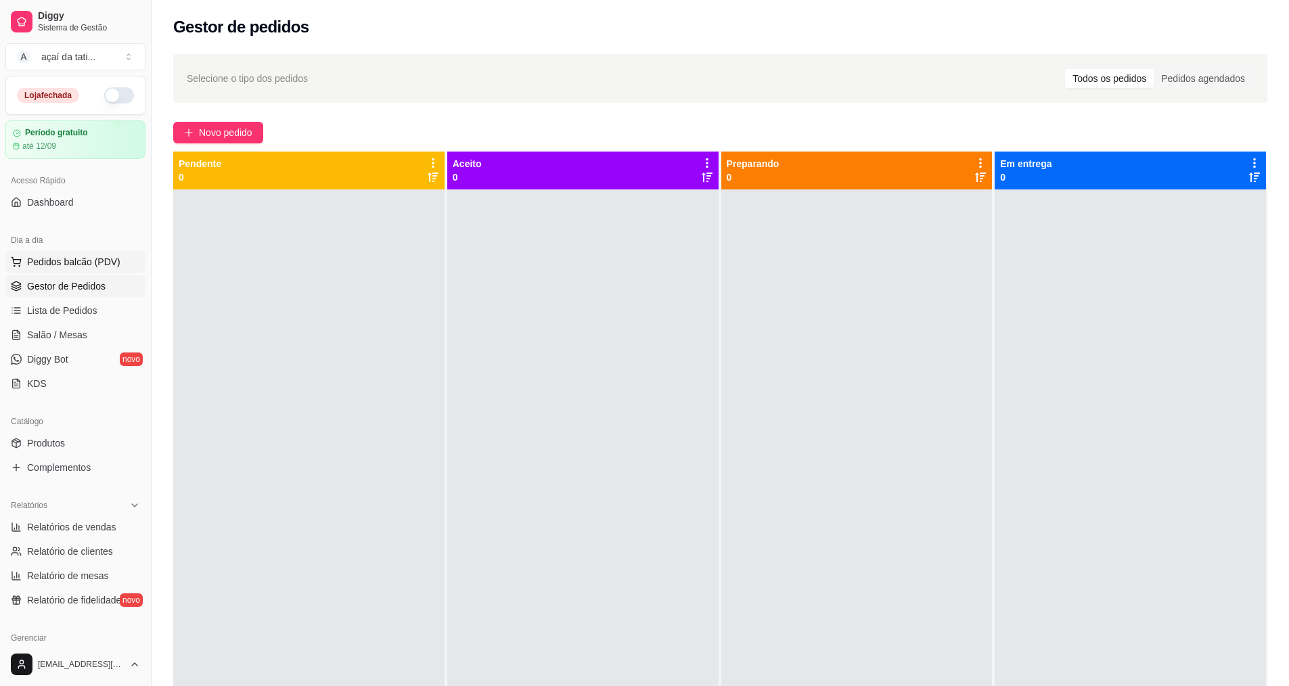
click at [75, 262] on span "Pedidos balcão (PDV)" at bounding box center [73, 262] width 93 height 14
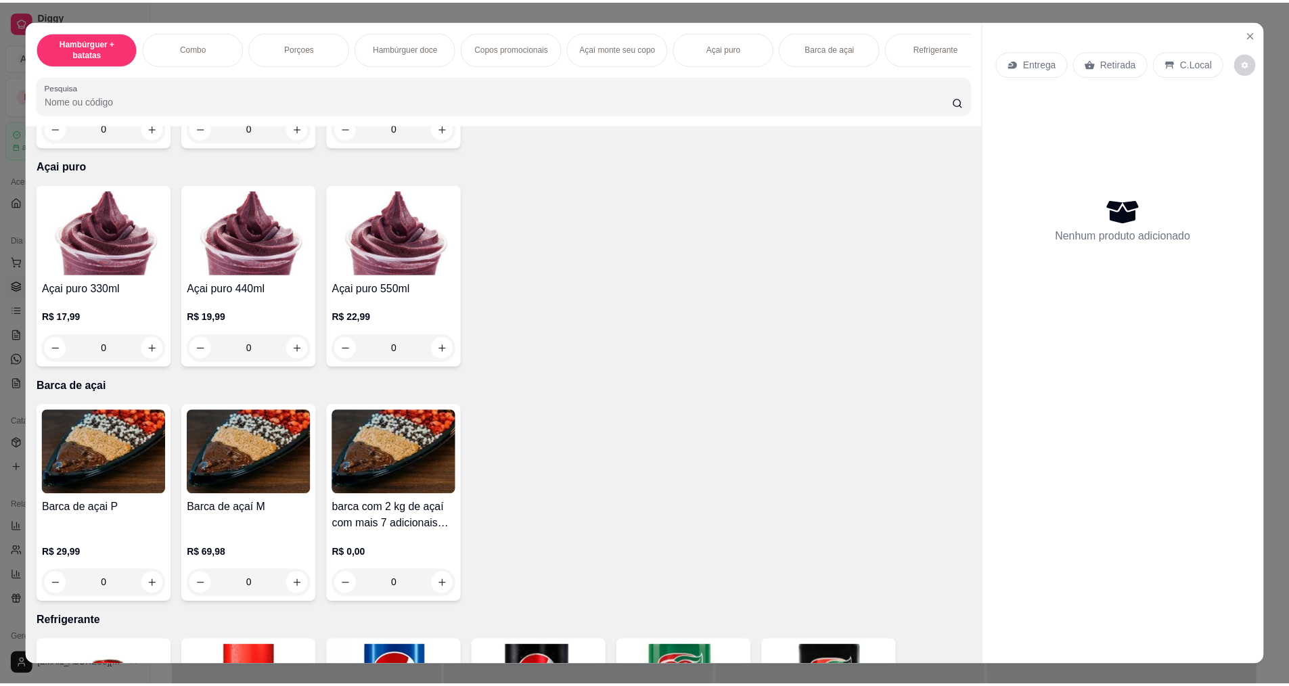
scroll to position [1992, 0]
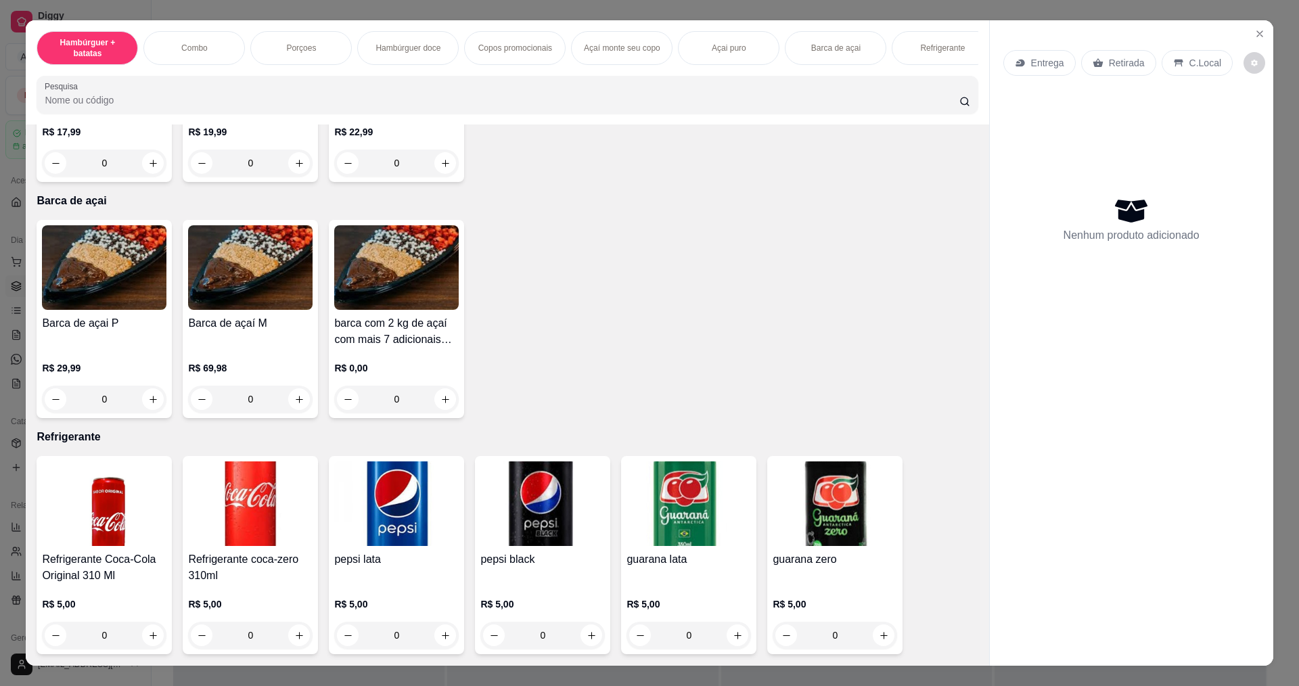
click at [1053, 64] on p "Entrega" at bounding box center [1047, 63] width 33 height 14
click at [1255, 37] on icon "Close" at bounding box center [1260, 33] width 11 height 11
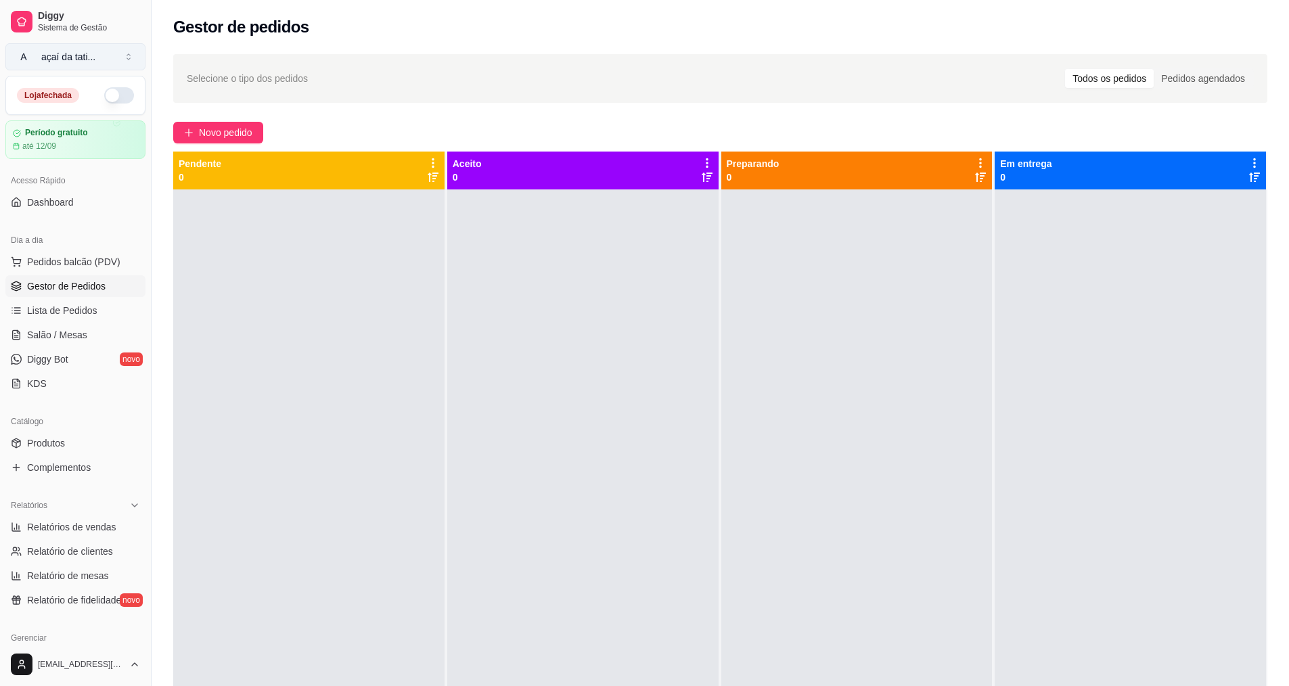
click at [118, 50] on button "A açaí da tati ..." at bounding box center [75, 56] width 140 height 27
click at [119, 58] on button "A açaí da tati ..." at bounding box center [75, 56] width 140 height 27
click at [91, 135] on div "Criar Catálogo" at bounding box center [77, 134] width 149 height 22
click at [49, 131] on div "Criar Catálogo" at bounding box center [77, 134] width 149 height 22
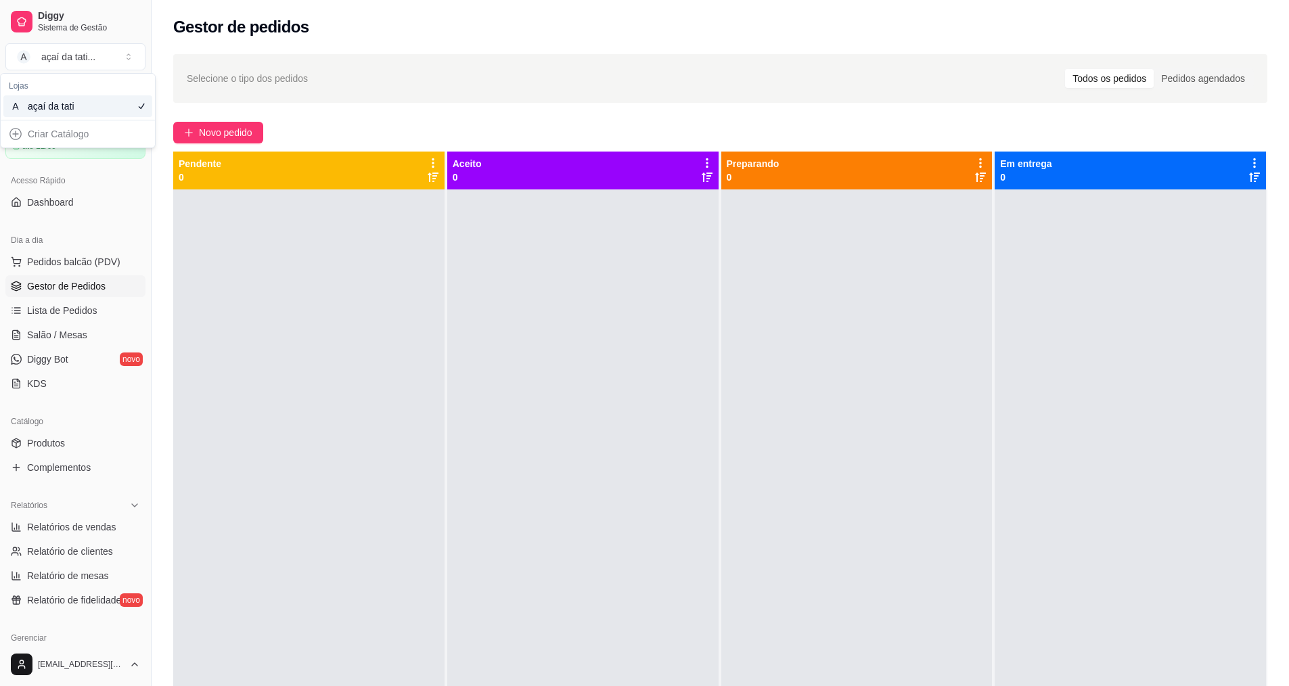
drag, startPoint x: 2, startPoint y: 132, endPoint x: 20, endPoint y: 119, distance: 22.3
click at [7, 120] on div "Criar Catálogo" at bounding box center [78, 97] width 154 height 46
click at [86, 49] on button "A açaí da tati ..." at bounding box center [75, 56] width 140 height 27
click at [58, 358] on span "Diggy Bot" at bounding box center [47, 360] width 41 height 14
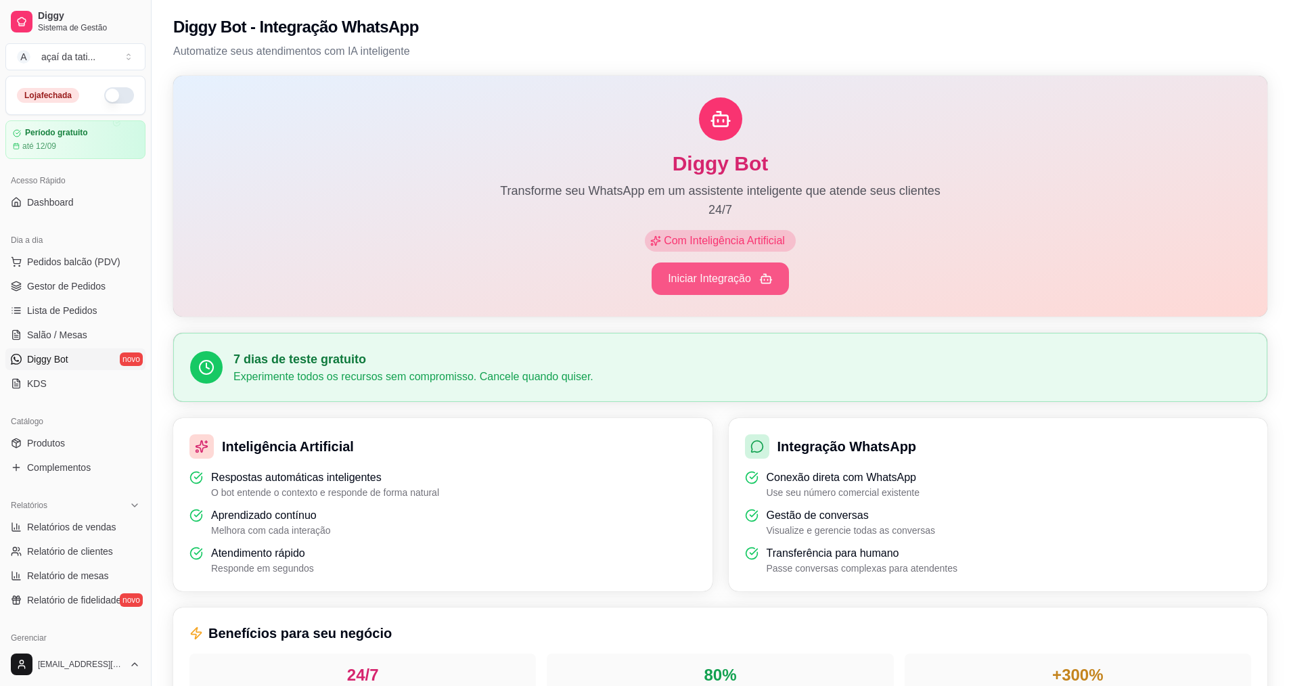
click at [701, 273] on button "Iniciar Integração" at bounding box center [720, 279] width 137 height 32
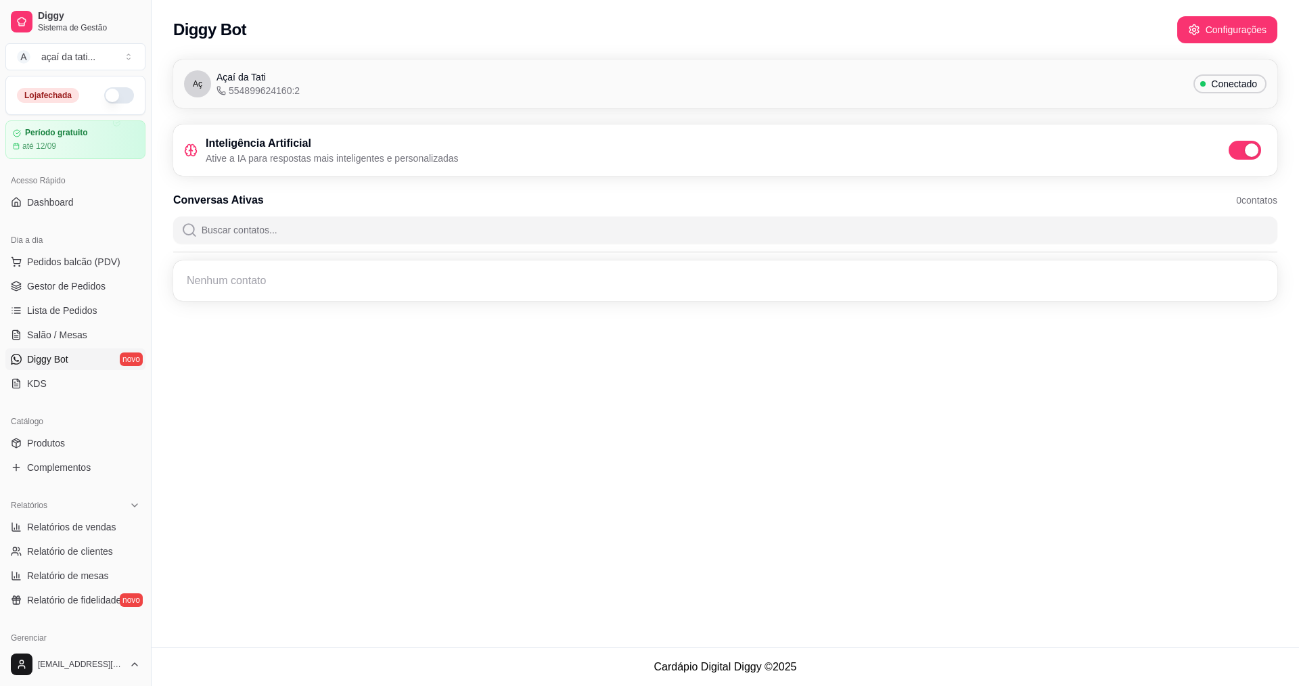
click at [226, 145] on h3 "Inteligência Artificial" at bounding box center [332, 143] width 253 height 16
click at [288, 283] on div "Nenhum contato" at bounding box center [725, 281] width 1088 height 24
click at [310, 135] on div "Inteligência Artificial Ative a IA para respostas mais inteligentes e personali…" at bounding box center [725, 150] width 1104 height 51
click at [298, 178] on div "Aç Açaí da Tati 554899624160:2 Conectado Inteligência Artificial Ative a IA par…" at bounding box center [726, 184] width 1148 height 266
click at [1221, 18] on button "Configurações" at bounding box center [1227, 30] width 97 height 26
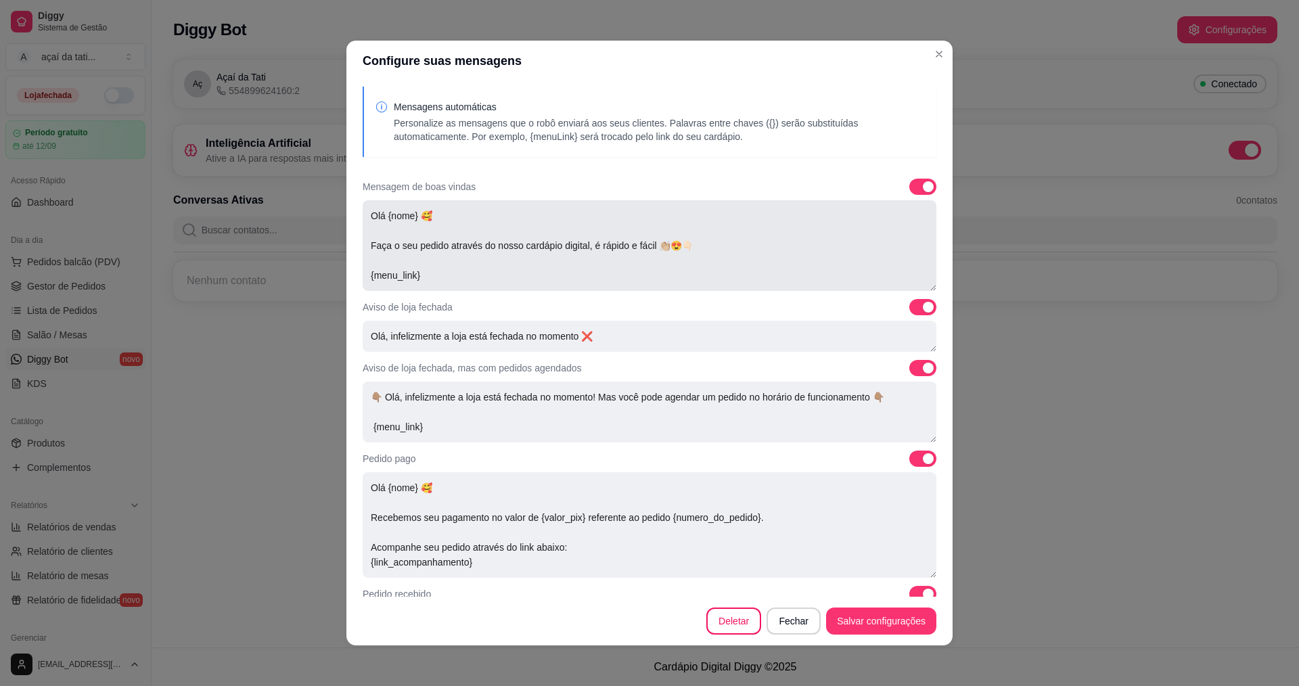
click at [397, 217] on textarea "Olá {nome} 🥰 Faça o seu pedido através do nosso cardápio digital, é rápido e fá…" at bounding box center [650, 245] width 574 height 91
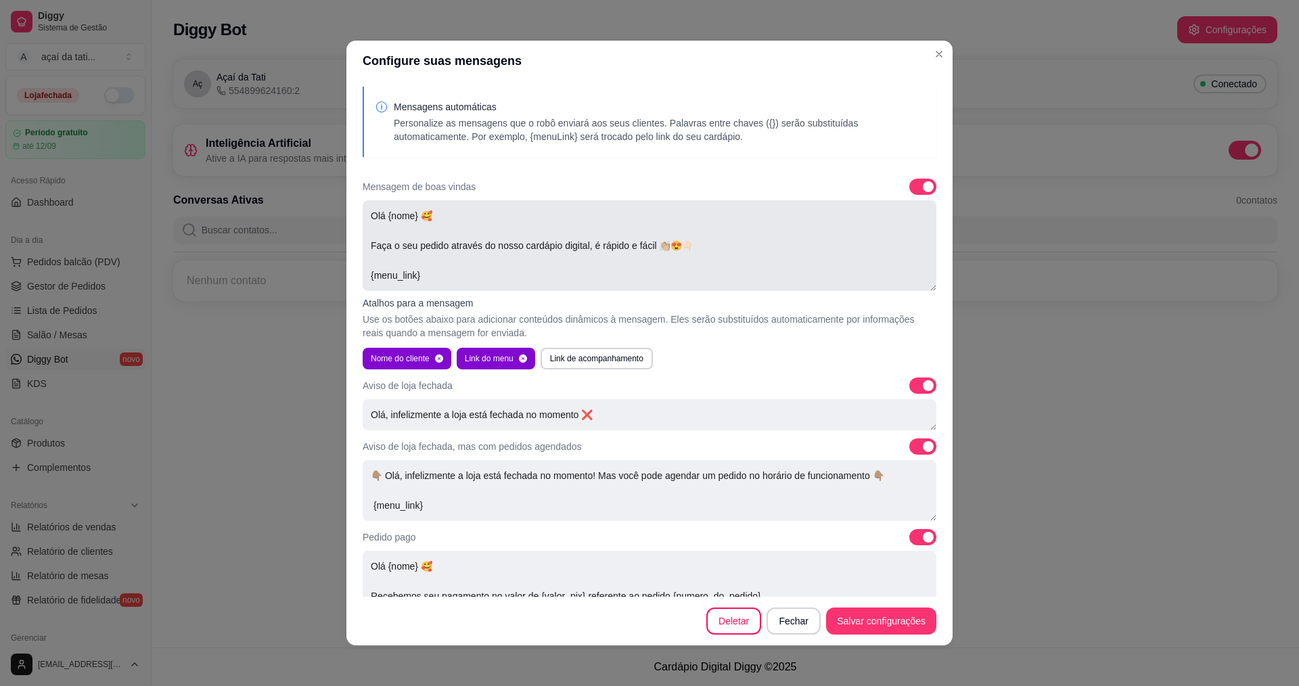
click at [478, 286] on textarea "Olá {nome} 🥰 Faça o seu pedido através do nosso cardápio digital, é rápido e fá…" at bounding box center [650, 245] width 574 height 91
drag, startPoint x: 509, startPoint y: 252, endPoint x: 531, endPoint y: 263, distance: 24.5
click at [512, 253] on textarea "Olá {nome} 🥰 Faça o seu pedido através do nosso cardápio digital, é rápido e fá…" at bounding box center [650, 245] width 574 height 91
click at [653, 187] on div "Mensagem de boas vindas" at bounding box center [650, 187] width 574 height 16
click at [752, 339] on p "Use os botões abaixo para adicionar conteúdos dinâmicos à mensagem. Eles serão …" at bounding box center [650, 326] width 574 height 27
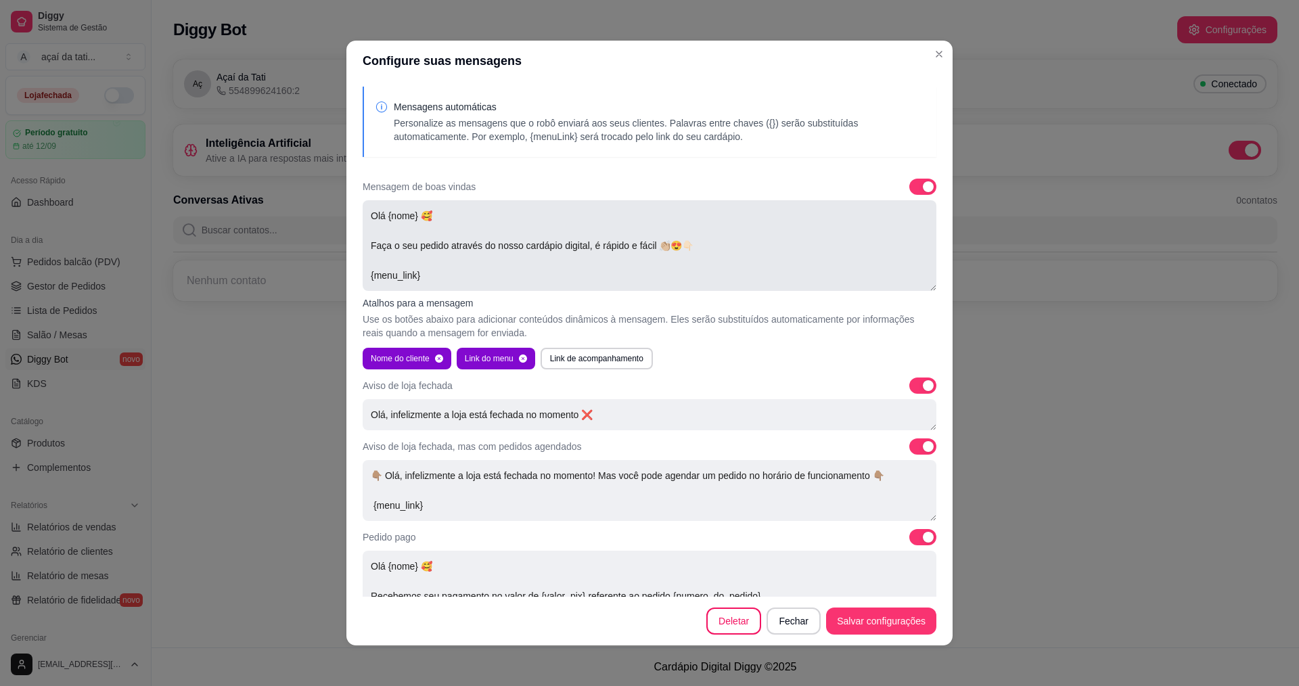
drag, startPoint x: 400, startPoint y: 219, endPoint x: 407, endPoint y: 219, distance: 7.4
click at [407, 219] on textarea "Olá {nome} 🥰 Faça o seu pedido através do nosso cardápio digital, é rápido e fá…" at bounding box center [650, 245] width 574 height 91
drag, startPoint x: 407, startPoint y: 219, endPoint x: 388, endPoint y: 219, distance: 19.6
click at [388, 219] on textarea "Olá {nome} 🥰 Faça o seu pedido através do nosso cardápio digital, é rápido e fá…" at bounding box center [650, 245] width 574 height 91
drag, startPoint x: 505, startPoint y: 308, endPoint x: 478, endPoint y: 361, distance: 59.9
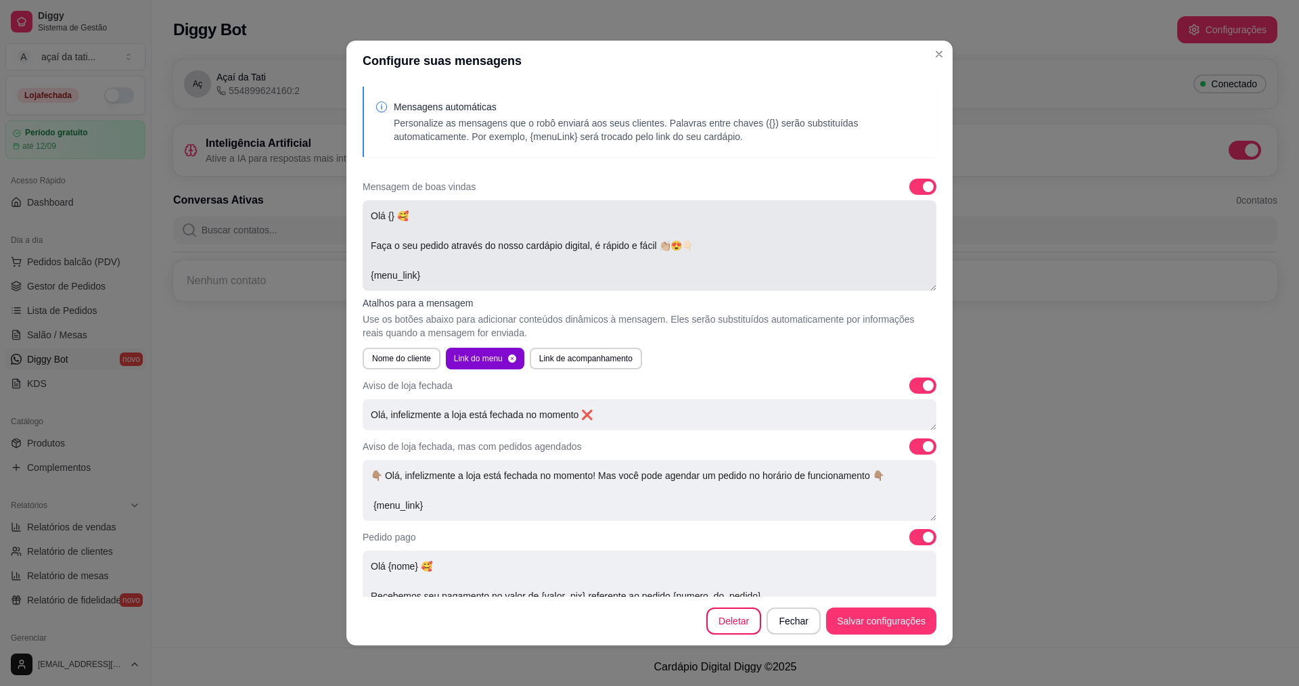
drag, startPoint x: 478, startPoint y: 361, endPoint x: 385, endPoint y: 210, distance: 177.1
click at [385, 210] on textarea "Olá {} 🥰 Faça o seu pedido através do nosso cardápio digital, é rápido e fácil …" at bounding box center [650, 245] width 574 height 91
click at [389, 218] on textarea "Olá {} 🥰 Faça o seu pedido através do nosso cardápio digital, é rápido e fácil …" at bounding box center [650, 245] width 574 height 91
click at [465, 358] on button "Link do menu" at bounding box center [485, 359] width 78 height 22
click at [465, 358] on button "Link do menu" at bounding box center [480, 359] width 68 height 22
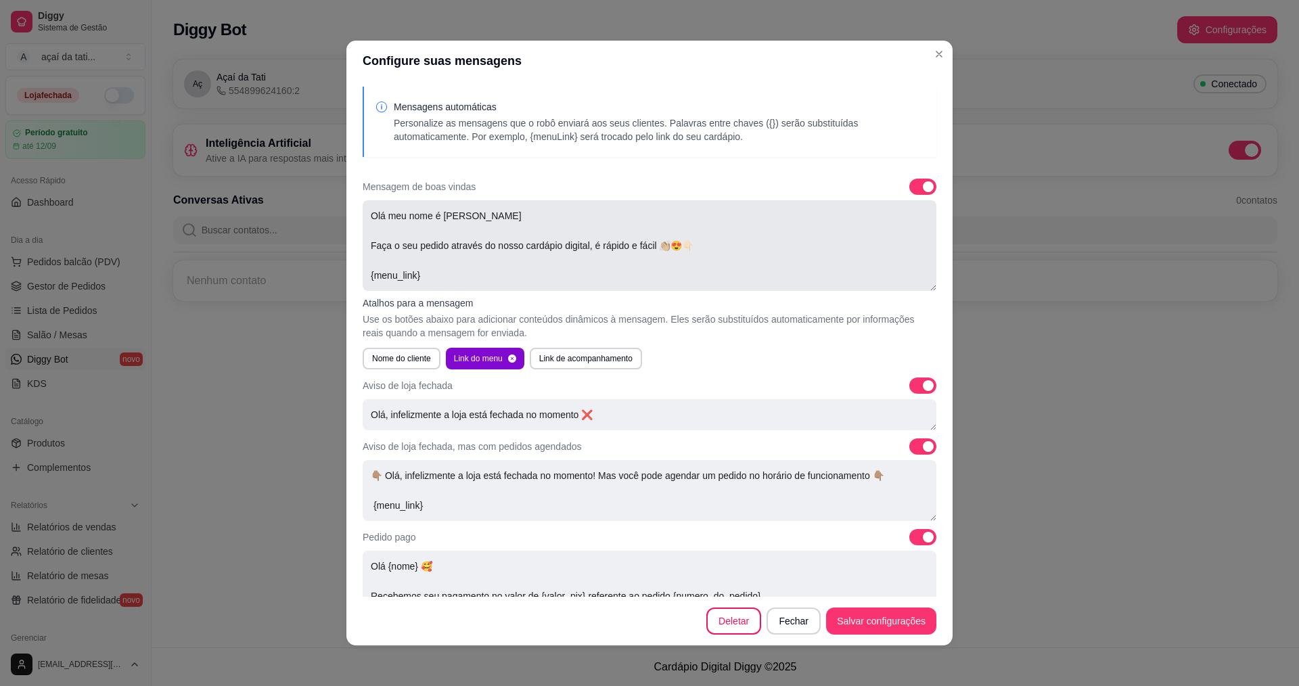
click at [440, 217] on textarea "Olá meu nome é alice 🥰 Faça o seu pedido através do nosso cardápio digital, é r…" at bounding box center [650, 245] width 574 height 91
click at [453, 217] on textarea "Olá meu nome é alice 🥰 Faça o seu pedido através do nosso cardápio digital, é r…" at bounding box center [650, 245] width 574 height 91
drag, startPoint x: 455, startPoint y: 217, endPoint x: 441, endPoint y: 217, distance: 14.9
click at [441, 217] on textarea "Olá meu nome é alice 🥰 Faça o seu pedido através do nosso cardápio digital, é r…" at bounding box center [650, 245] width 574 height 91
click at [459, 219] on textarea "Olá meu nome é alice 🥰 Faça o seu pedido através do nosso cardápio digital, é r…" at bounding box center [650, 245] width 574 height 91
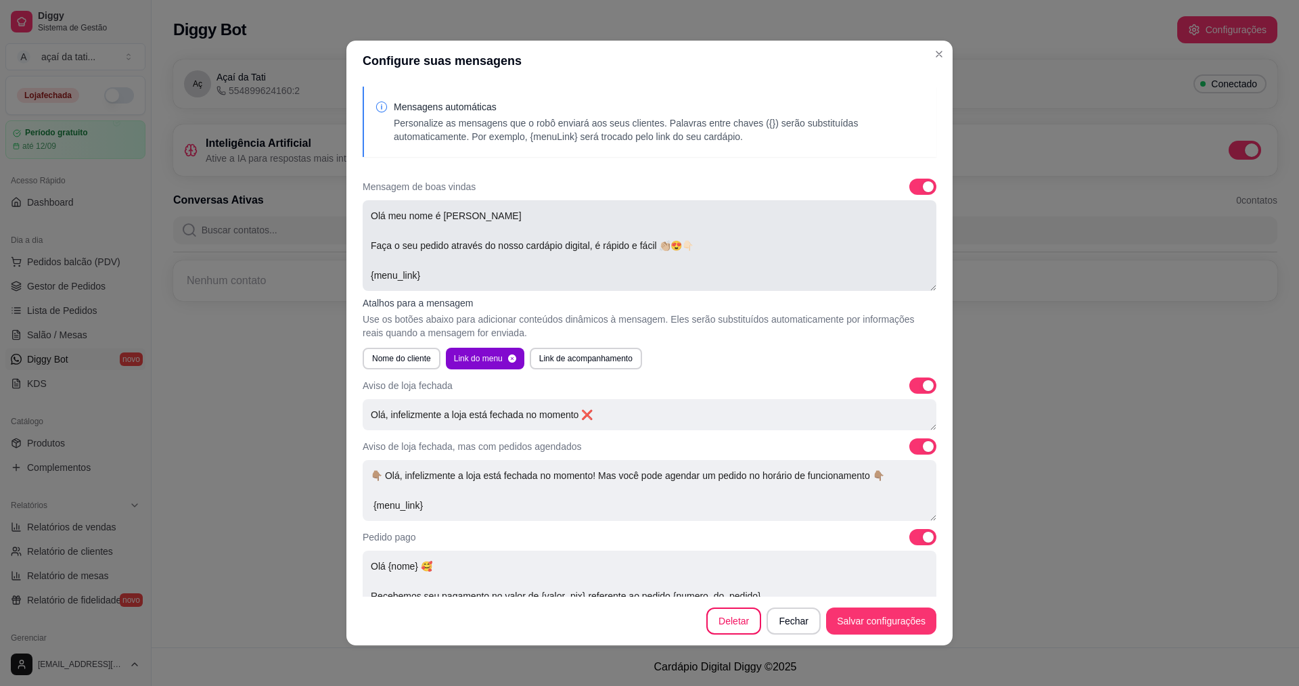
click at [441, 216] on textarea "Olá meu nome é alice 🥰 Faça o seu pedido através do nosso cardápio digital, é r…" at bounding box center [650, 245] width 574 height 91
type textarea "Olá meu nome é Alice 🥰 Faça o seu pedido através do nosso cardápio digital, é r…"
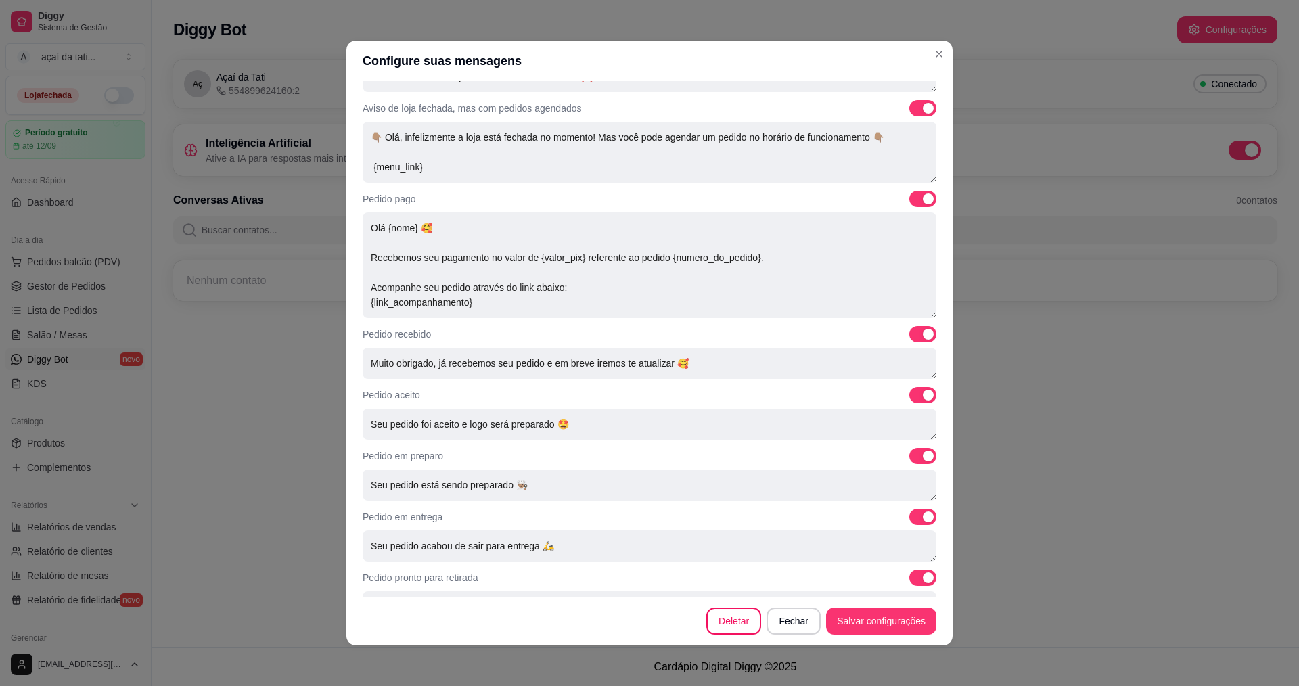
scroll to position [369, 0]
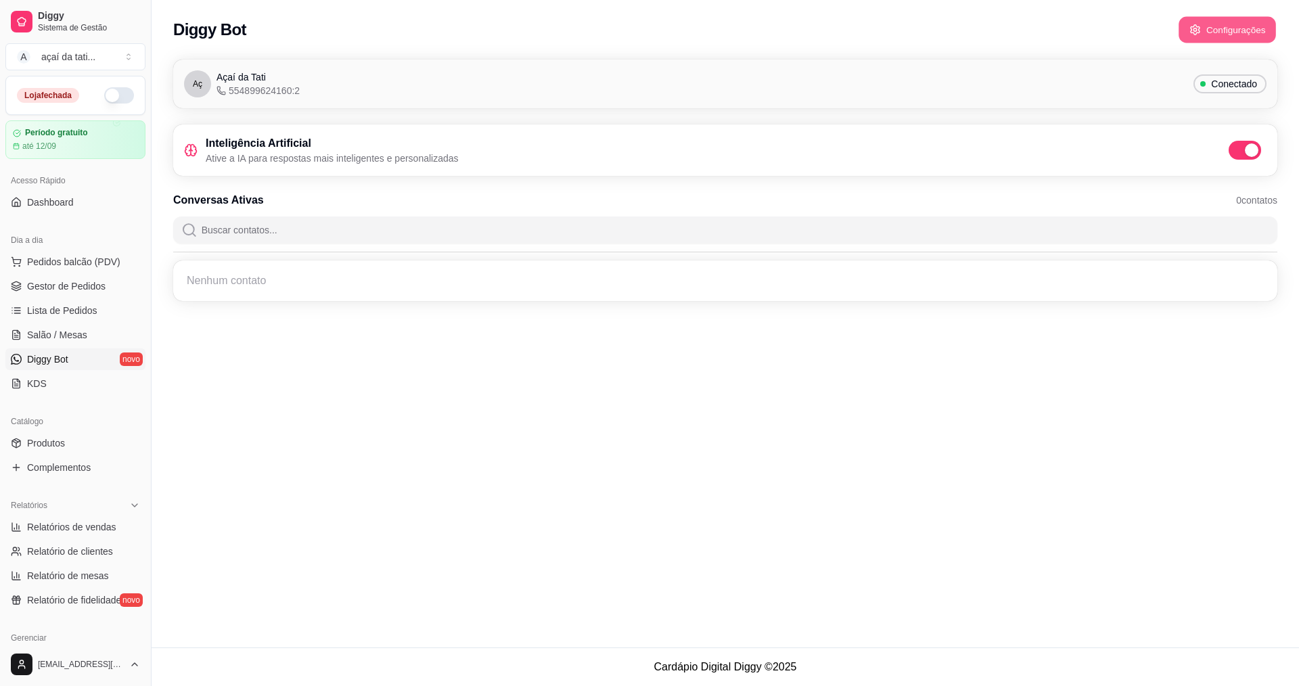
click at [1190, 25] on icon "button" at bounding box center [1195, 30] width 12 height 12
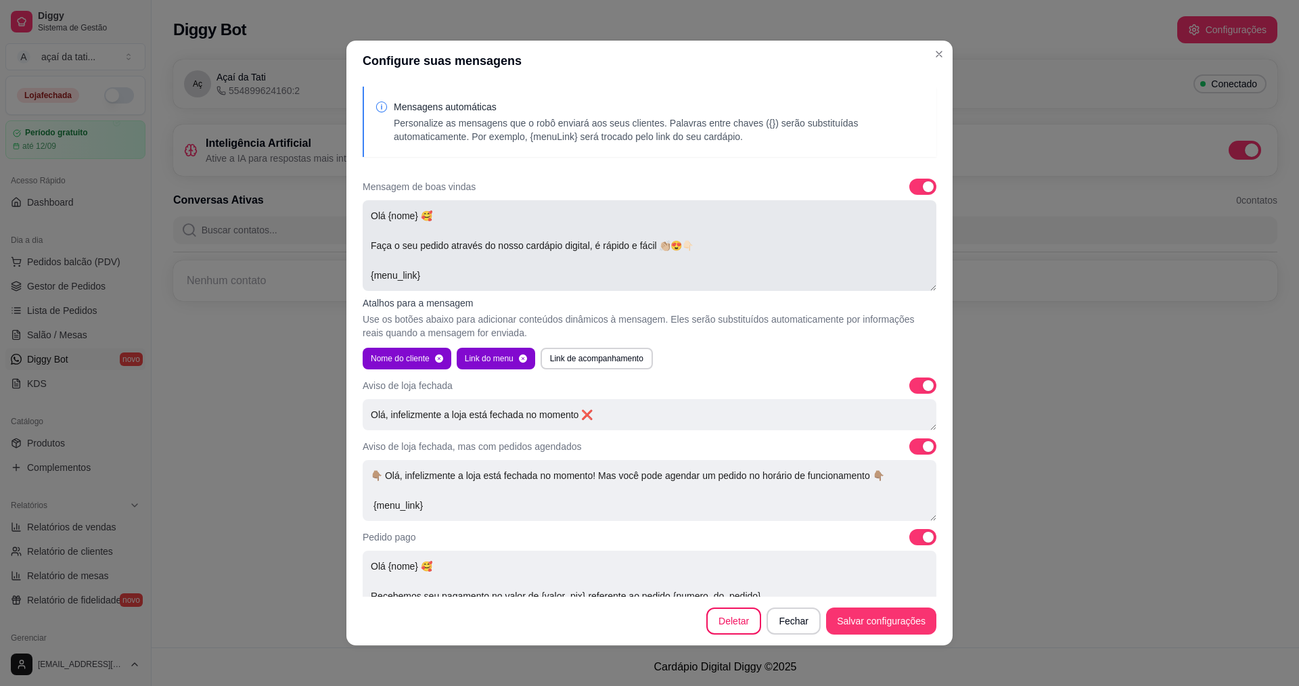
drag, startPoint x: 411, startPoint y: 216, endPoint x: 401, endPoint y: 224, distance: 12.5
click at [401, 224] on textarea "Olá {nome} 🥰 Faça o seu pedido através do nosso cardápio digital, é rápido e fá…" at bounding box center [650, 245] width 574 height 91
click at [402, 223] on textarea "Olá {nome} 🥰 Faça o seu pedido através do nosso cardápio digital, é rápido e fá…" at bounding box center [650, 245] width 574 height 91
click at [486, 224] on textarea "Olá {nome} 🥰 Faça o seu pedido através do nosso cardápio digital, é rápido e fá…" at bounding box center [650, 245] width 574 height 91
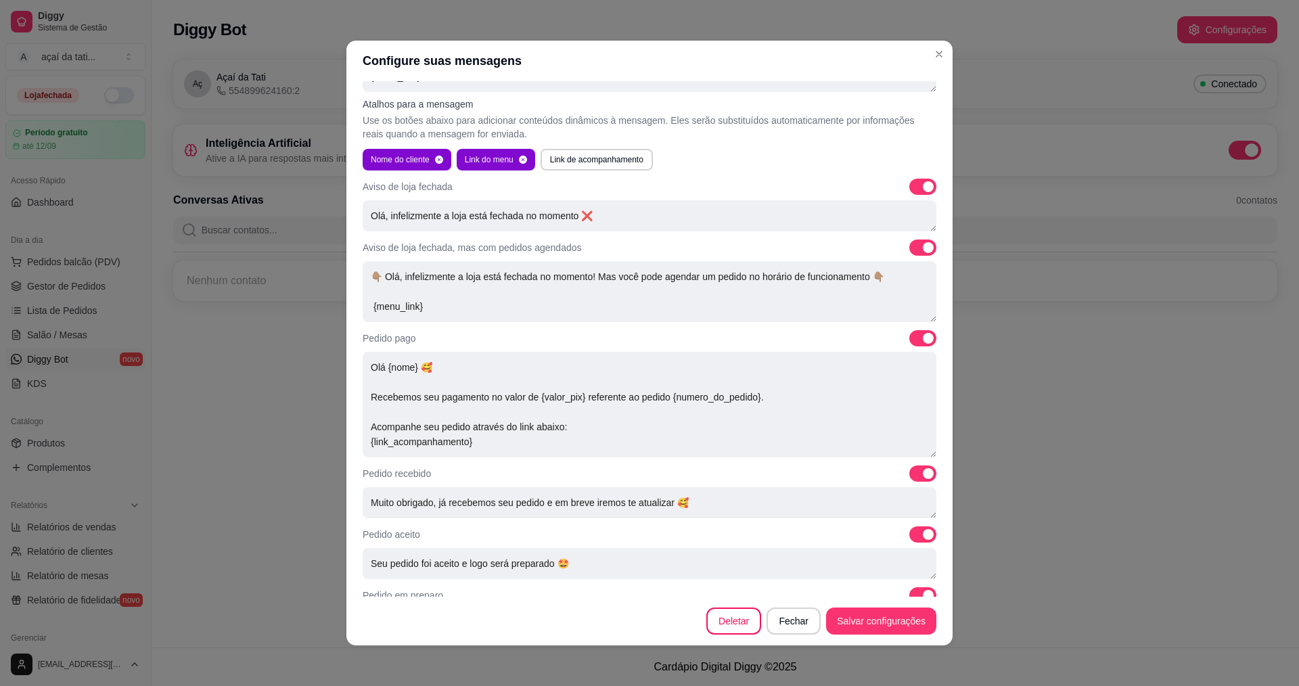
scroll to position [203, 0]
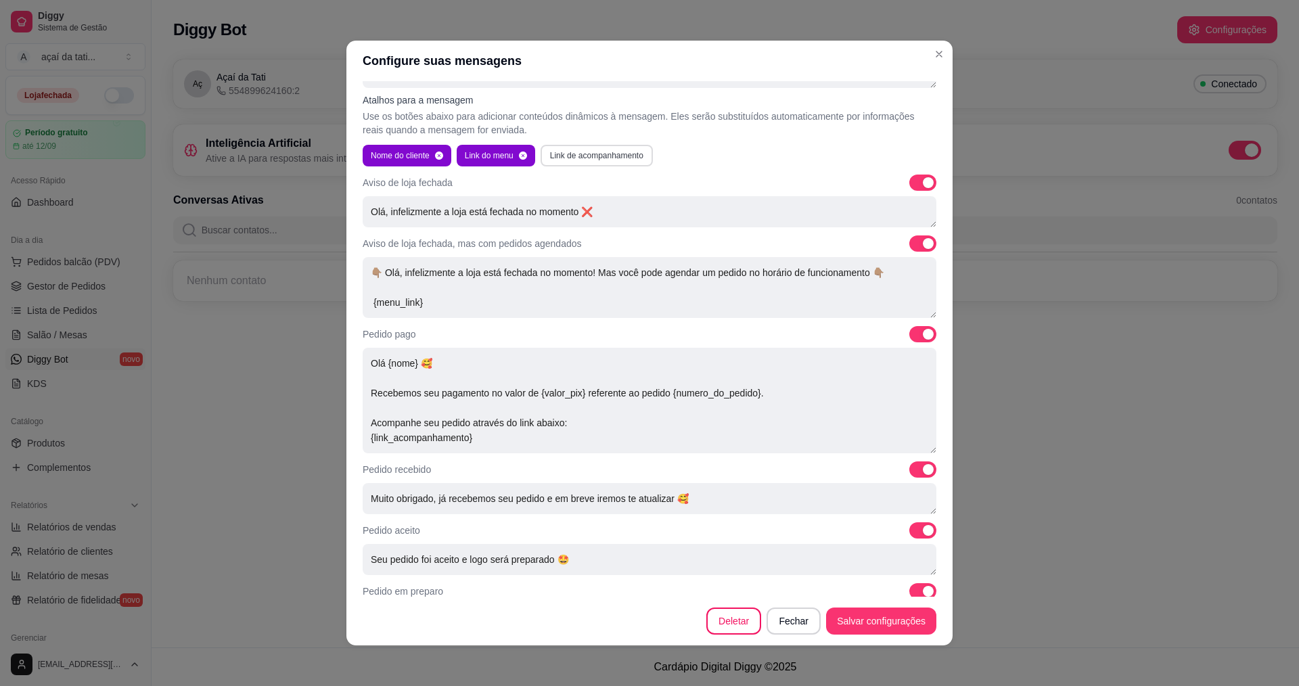
click at [571, 153] on button "Link de acompanhamento" at bounding box center [597, 156] width 112 height 22
type textarea "Olá {nome} 🥰 {link_acompanhamento} Faça o seu pedido através do nosso cardápio …"
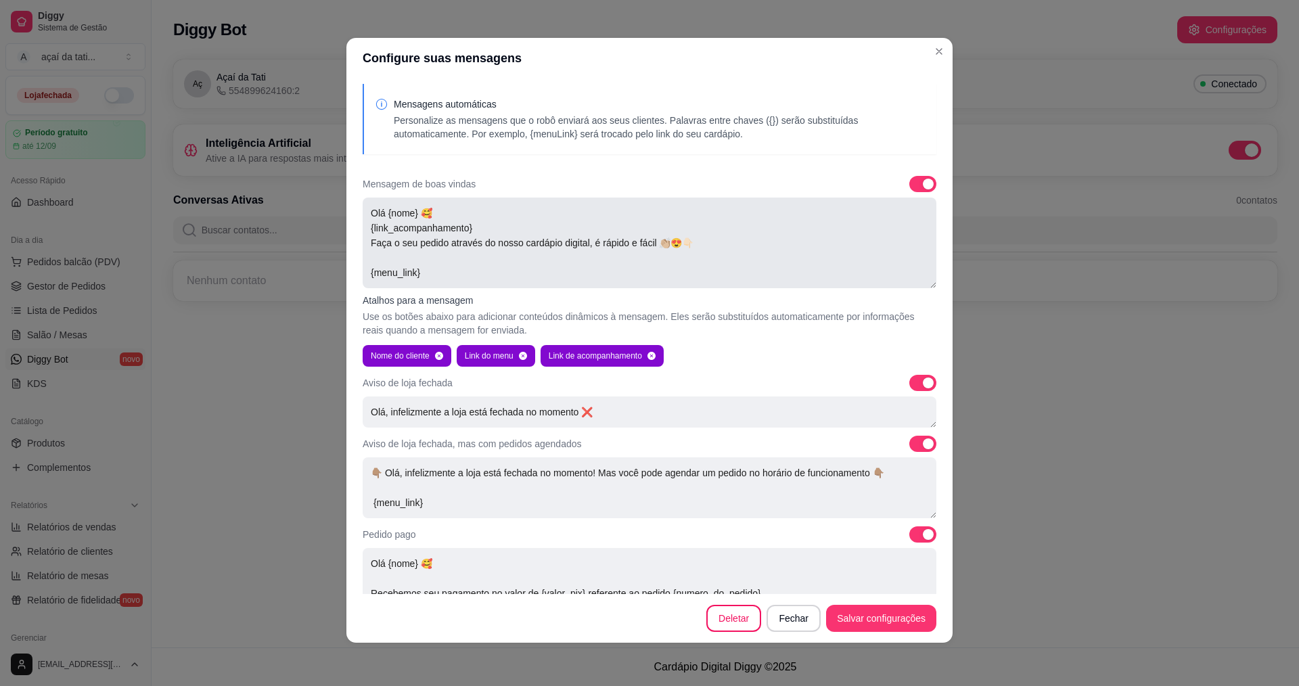
scroll to position [0, 0]
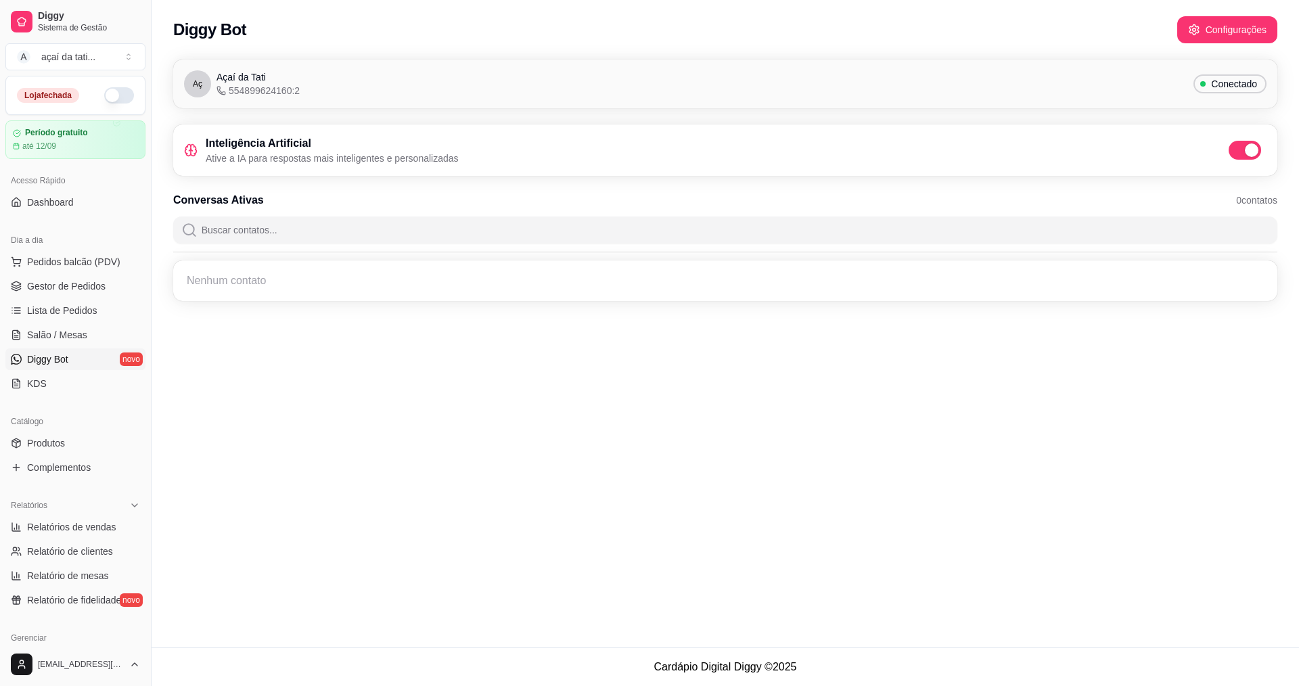
click at [312, 290] on div "Nenhum contato" at bounding box center [725, 281] width 1088 height 24
click at [72, 311] on span "Lista de Pedidos" at bounding box center [62, 311] width 70 height 14
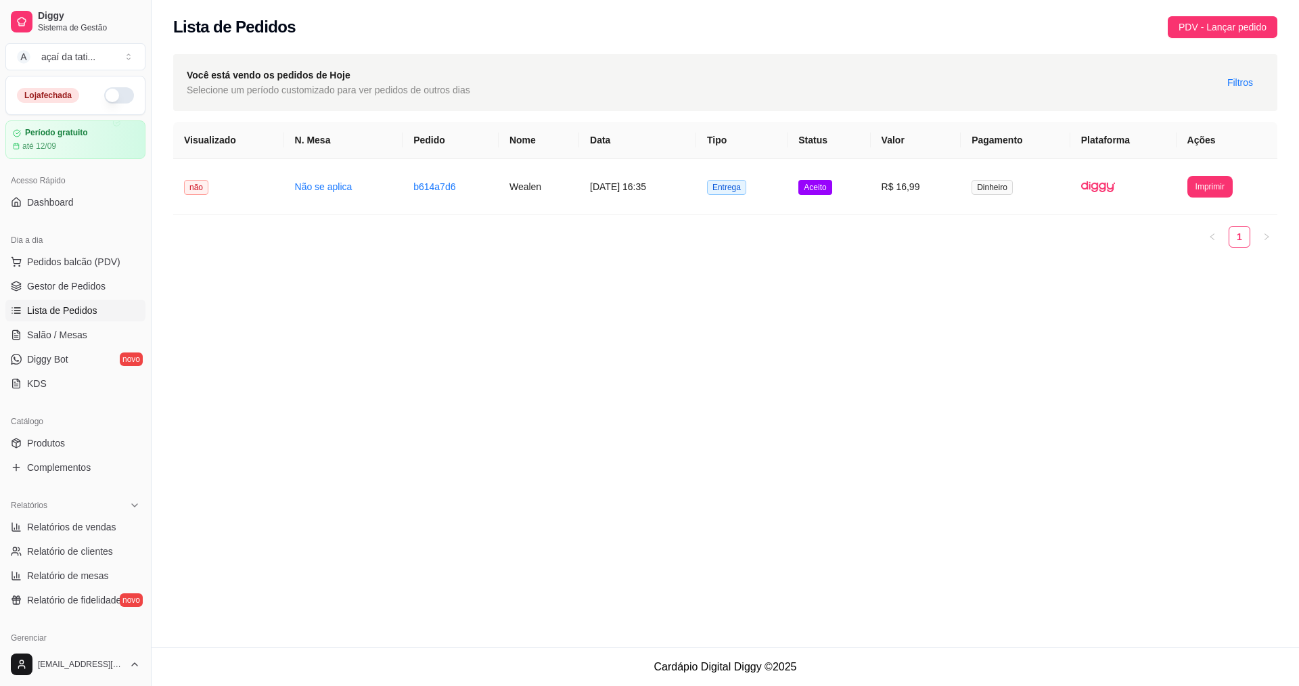
click at [47, 315] on span "Lista de Pedidos" at bounding box center [62, 311] width 70 height 14
click at [53, 290] on span "Gestor de Pedidos" at bounding box center [66, 286] width 78 height 14
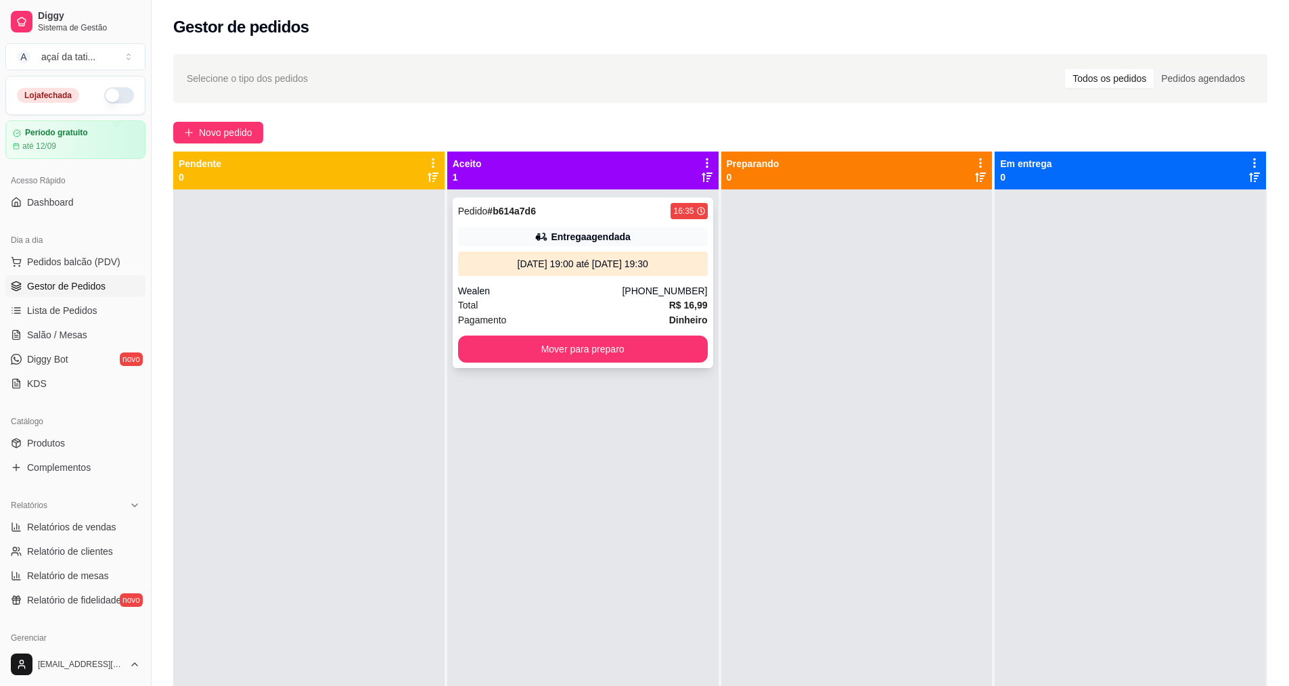
drag, startPoint x: 625, startPoint y: 233, endPoint x: 473, endPoint y: 231, distance: 152.3
click at [473, 231] on div "Entrega agendada" at bounding box center [583, 236] width 250 height 19
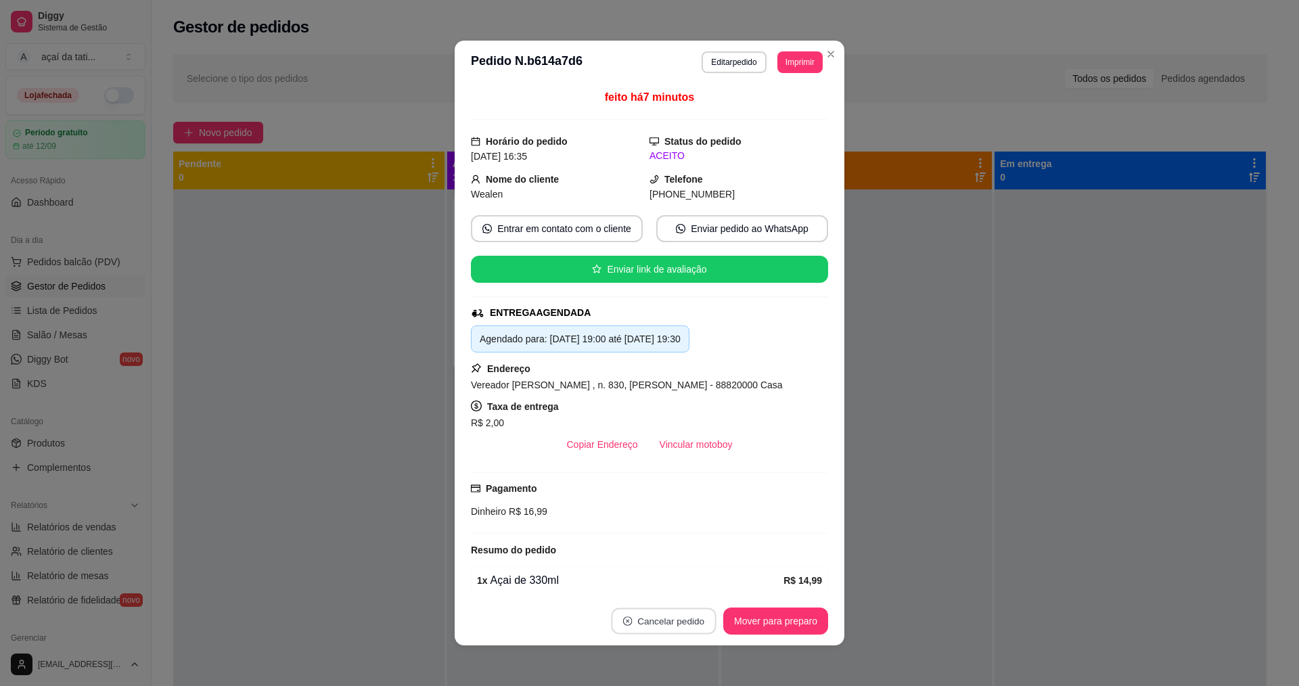
click at [669, 625] on button "Cancelar pedido" at bounding box center [663, 621] width 105 height 26
click at [700, 589] on button "Sim" at bounding box center [696, 587] width 53 height 26
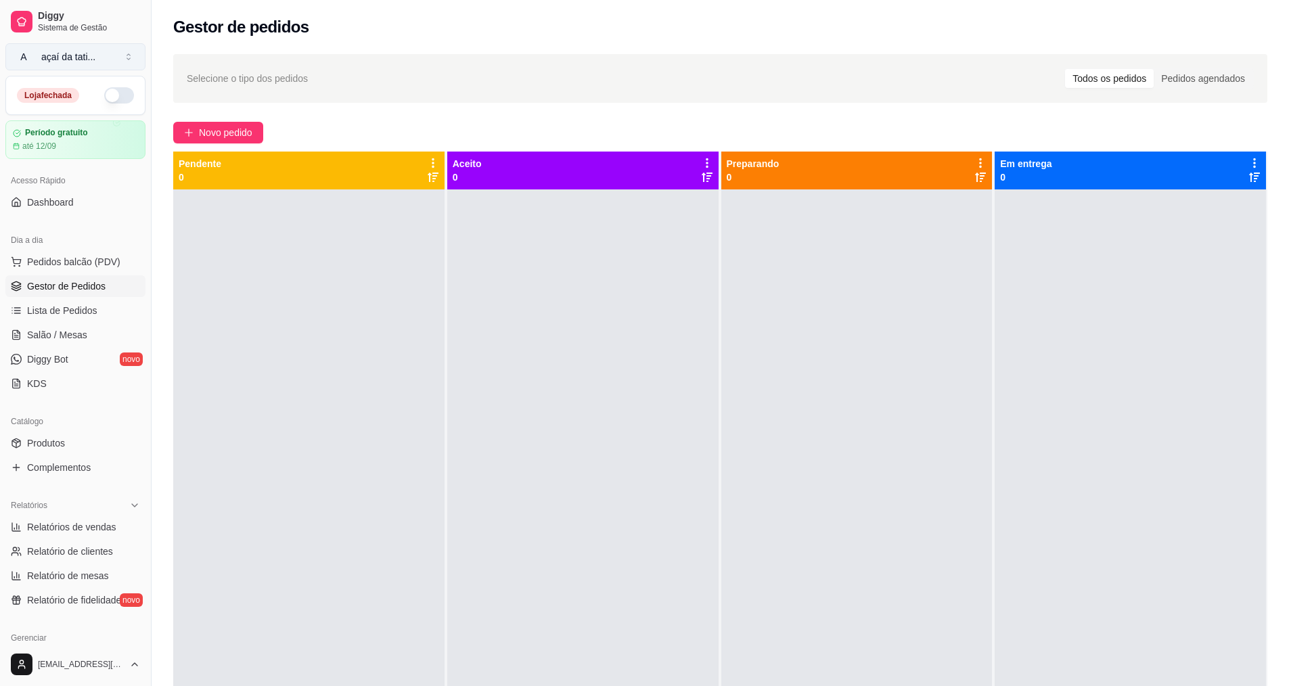
click at [124, 59] on button "A açaí da tati ..." at bounding box center [75, 56] width 140 height 27
click at [131, 57] on button "A açaí da tati ..." at bounding box center [75, 56] width 140 height 27
